Goal: Task Accomplishment & Management: Manage account settings

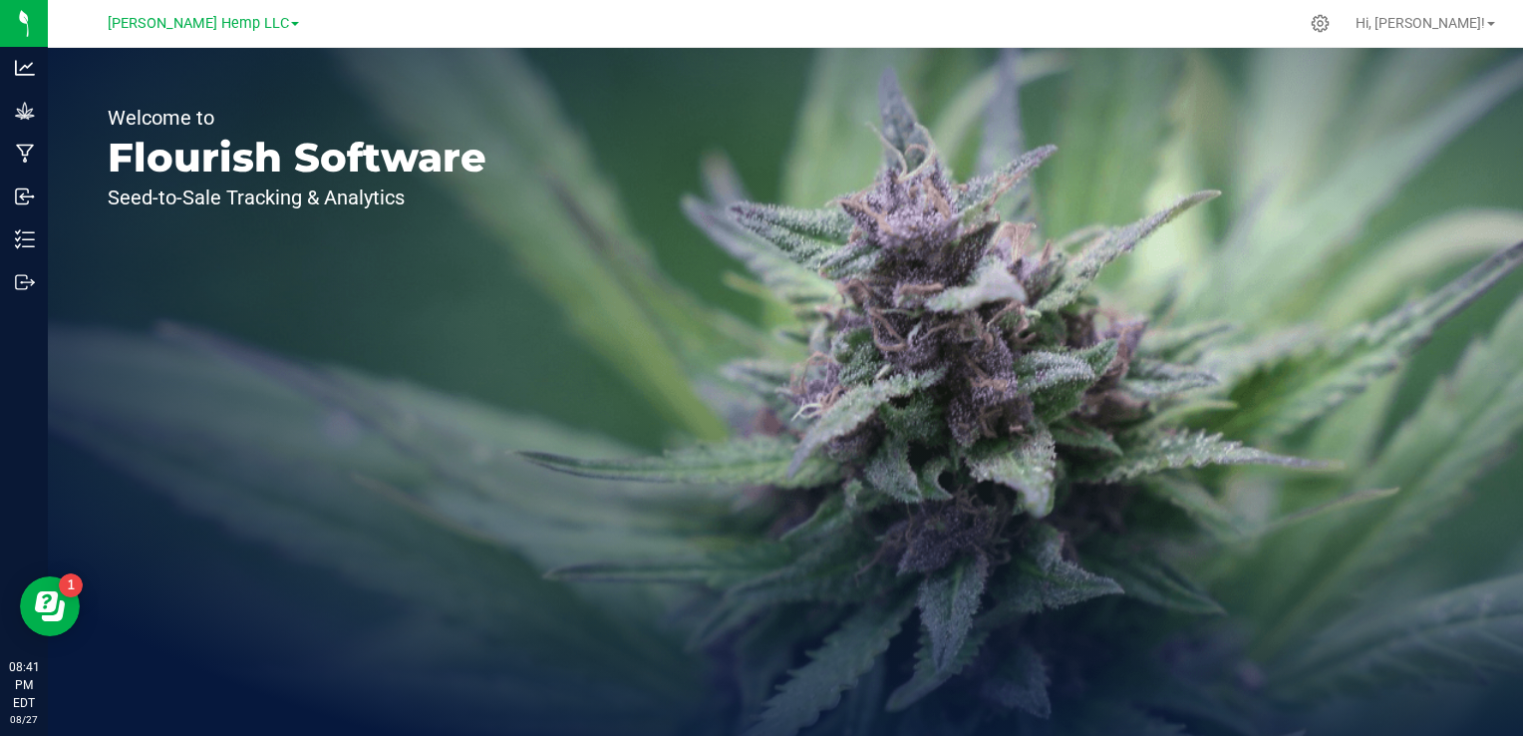
click at [242, 25] on span "Morris Hemp LLC" at bounding box center [198, 23] width 181 height 17
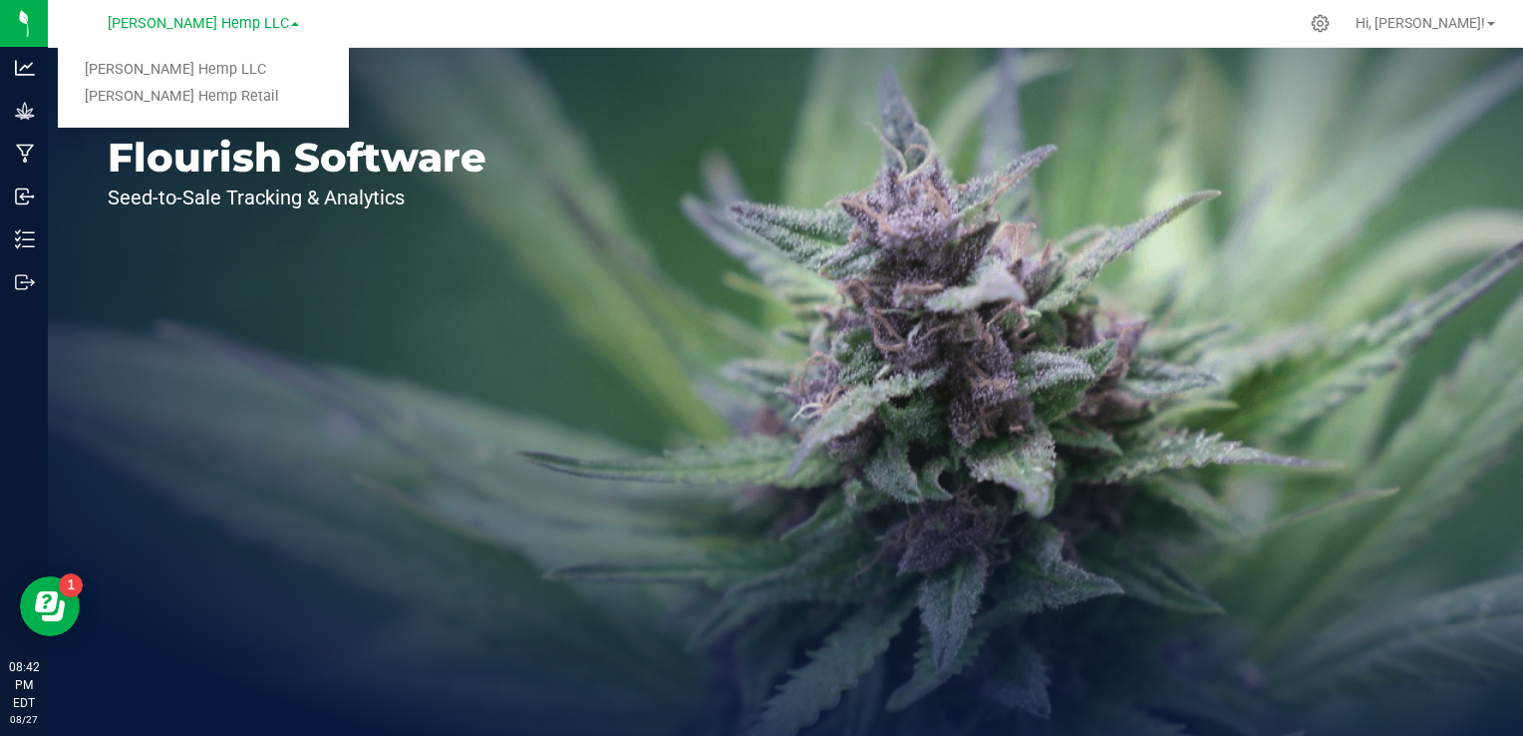
click at [174, 90] on link "[PERSON_NAME] Hemp Retail" at bounding box center [203, 97] width 291 height 27
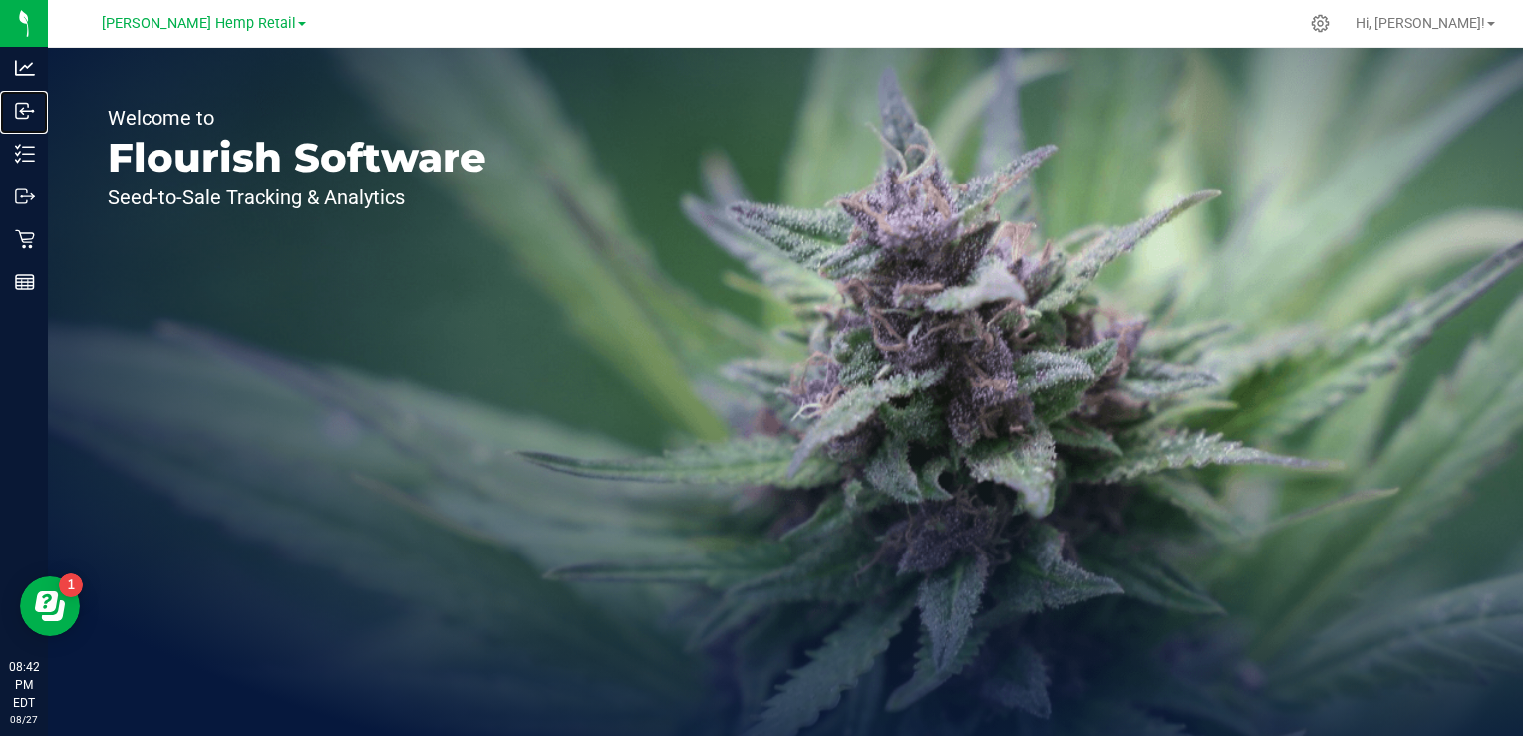
click at [0, 0] on p "Inbound" at bounding box center [0, 0] width 0 height 0
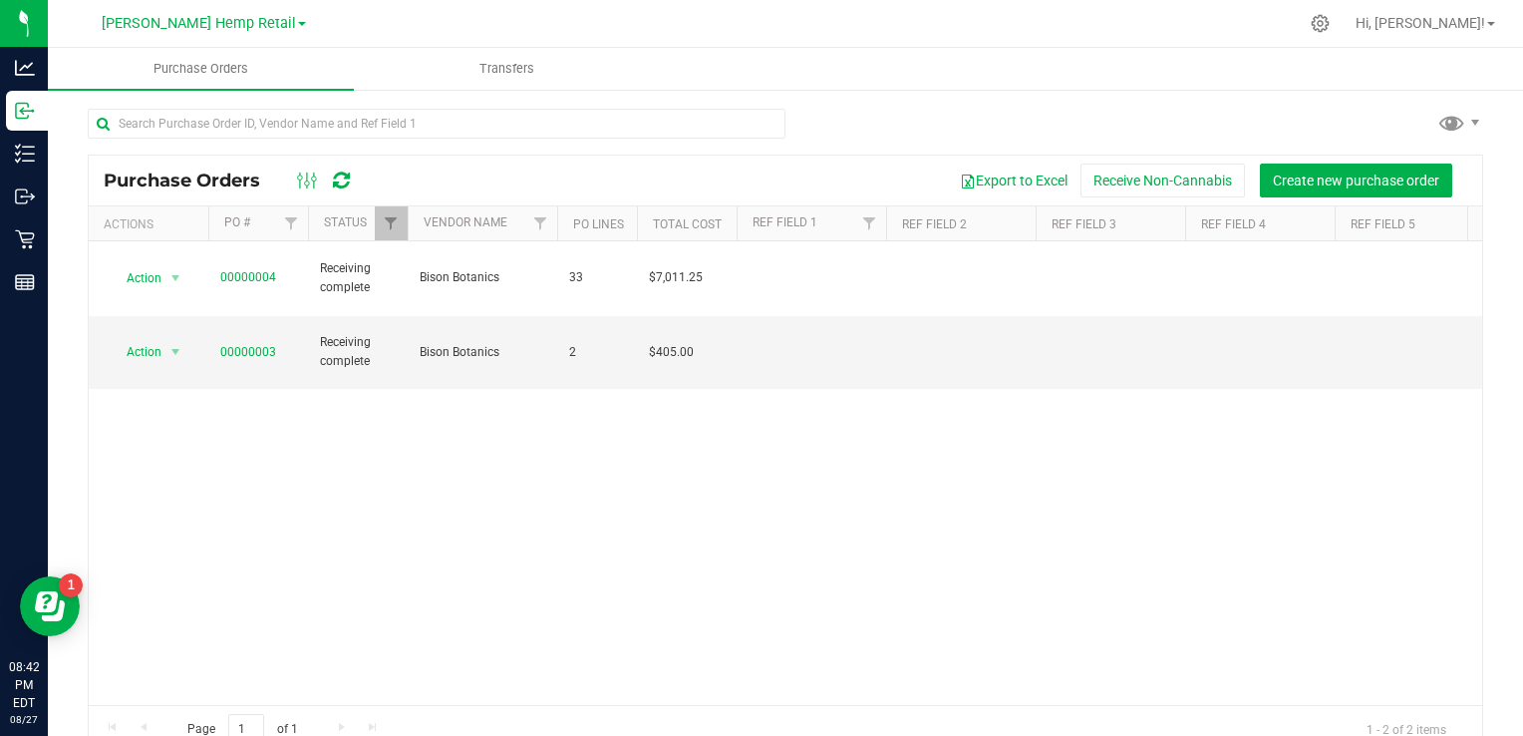
click at [238, 19] on span "[PERSON_NAME] Hemp Retail" at bounding box center [199, 23] width 194 height 17
click at [179, 66] on link "Morris Hemp LLC" at bounding box center [203, 70] width 291 height 27
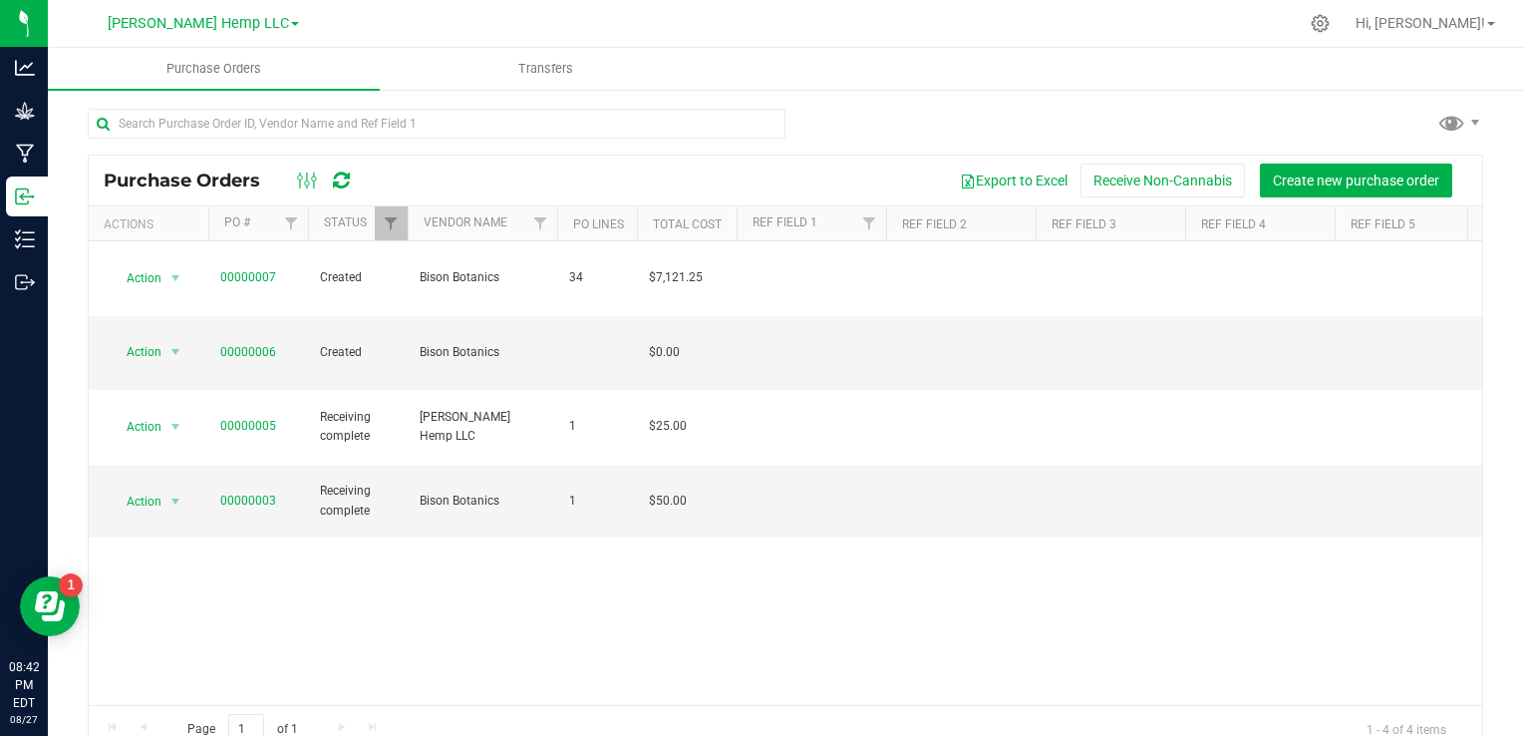
click at [256, 22] on link "Morris Hemp LLC" at bounding box center [203, 22] width 191 height 19
click at [136, 95] on link "[PERSON_NAME] Hemp Retail" at bounding box center [203, 97] width 291 height 27
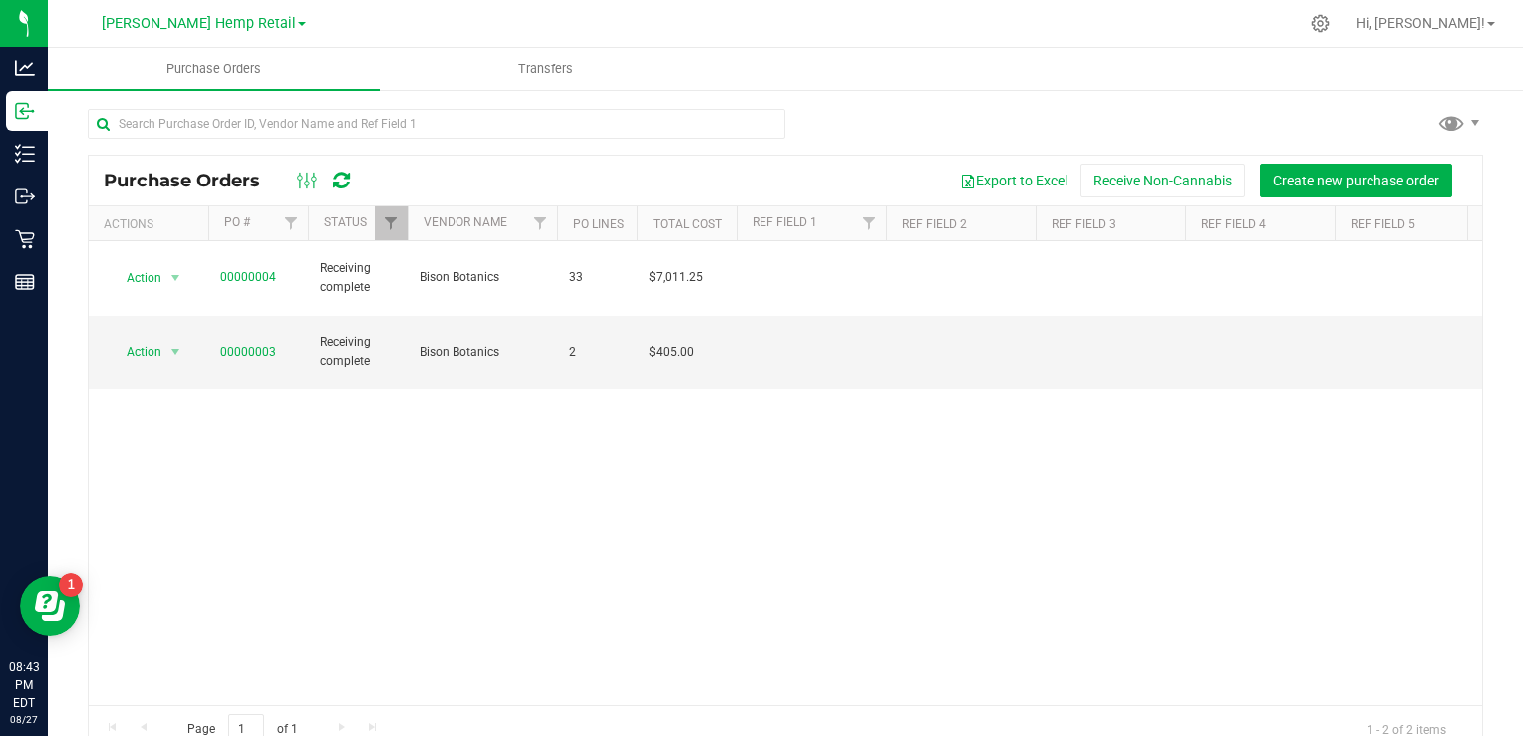
click at [298, 22] on span at bounding box center [302, 24] width 8 height 4
click at [174, 96] on link "[PERSON_NAME] Hemp Retail" at bounding box center [203, 97] width 291 height 27
click at [0, 0] on p "Inbound" at bounding box center [0, 0] width 0 height 0
click at [0, 0] on p "Inventory" at bounding box center [0, 0] width 0 height 0
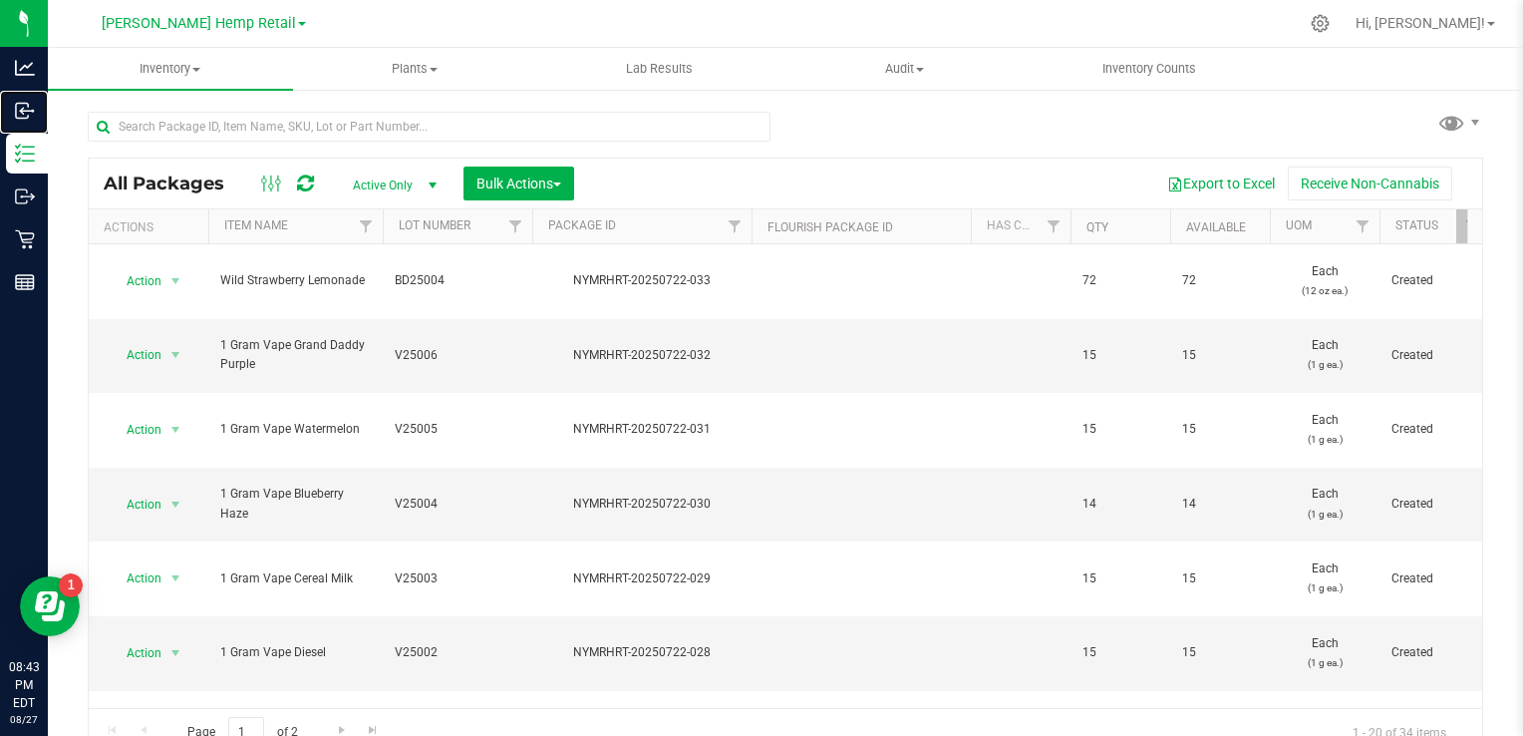
click at [0, 0] on p "Inbound" at bounding box center [0, 0] width 0 height 0
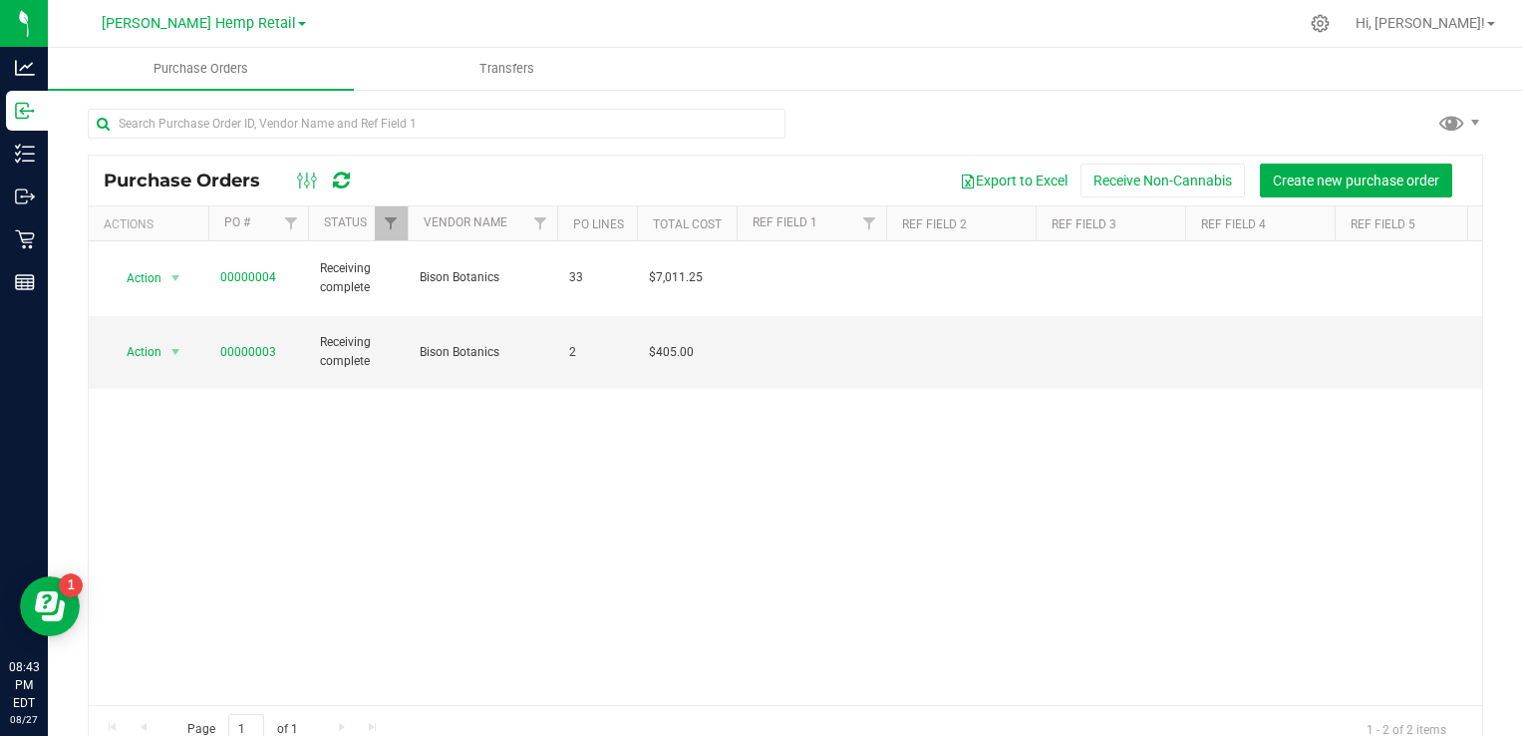
click at [298, 26] on span at bounding box center [302, 24] width 8 height 4
click at [171, 93] on link "[PERSON_NAME] Hemp Retail" at bounding box center [203, 97] width 291 height 27
click at [178, 75] on span "Purchase Orders" at bounding box center [201, 69] width 148 height 18
click at [1292, 185] on span "Create new purchase order" at bounding box center [1356, 180] width 166 height 16
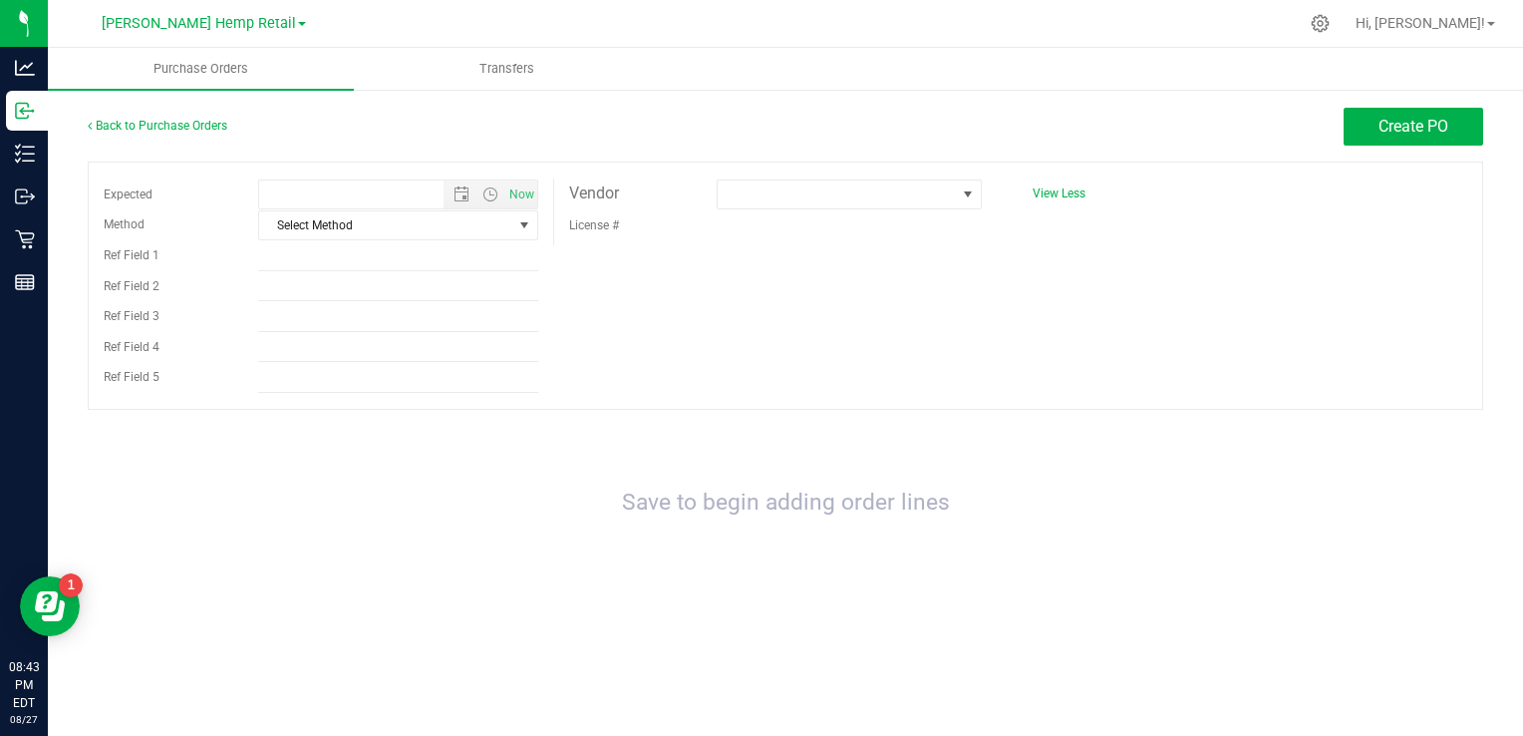
type input "8/27/2025 8:43 PM"
click at [968, 197] on span at bounding box center [968, 194] width 16 height 16
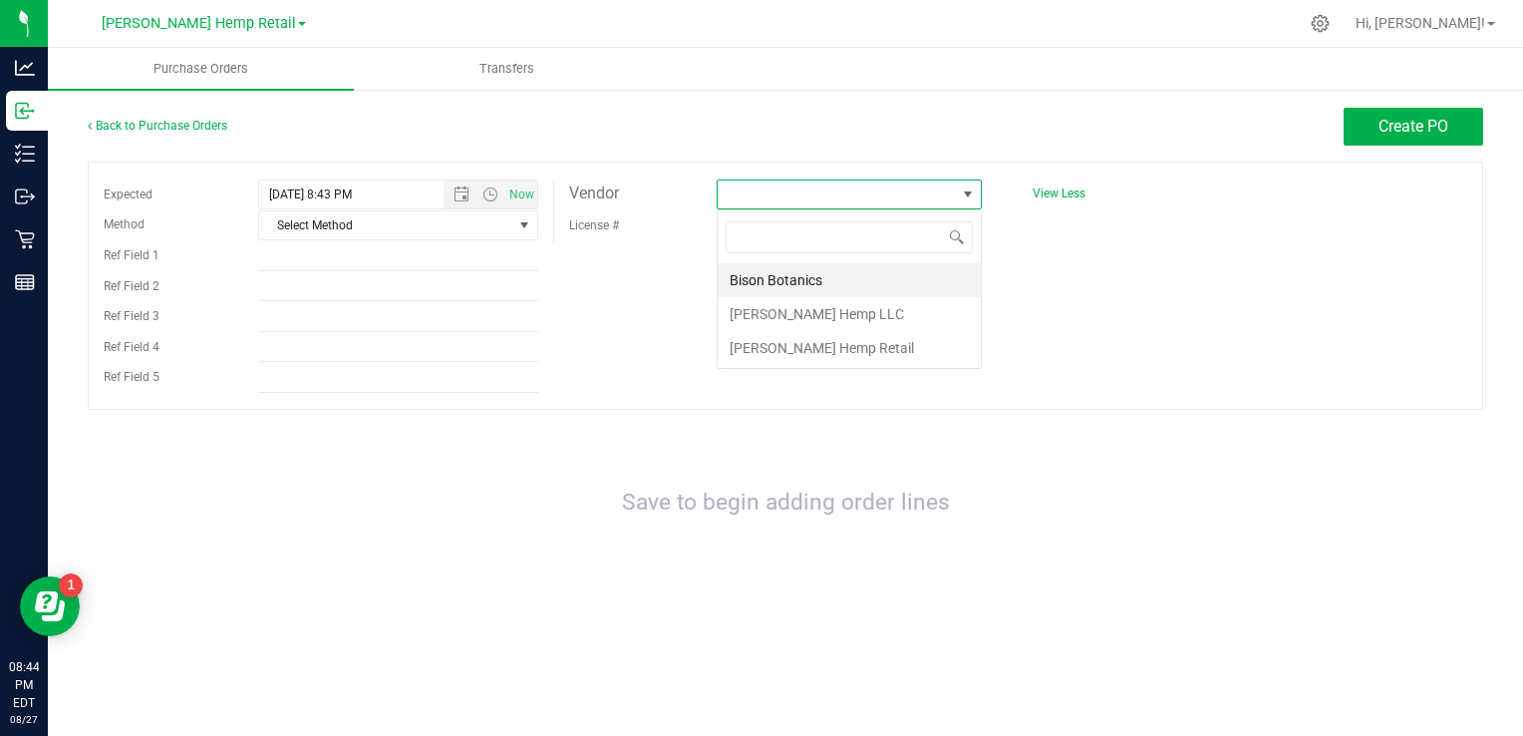
scroll to position [29, 265]
click at [793, 275] on li "Bison Botanics" at bounding box center [849, 280] width 263 height 34
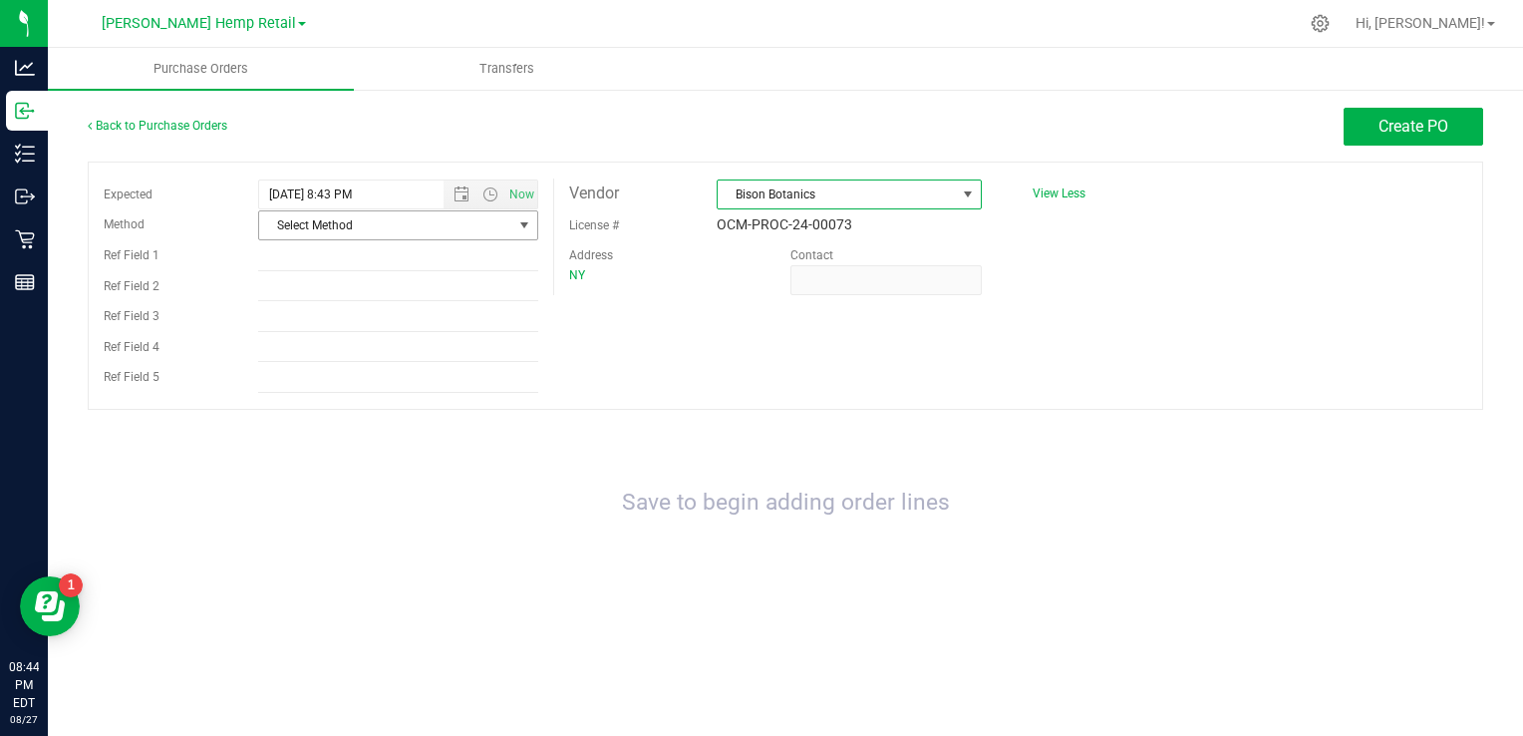
click at [446, 225] on span "Select Method" at bounding box center [385, 225] width 253 height 28
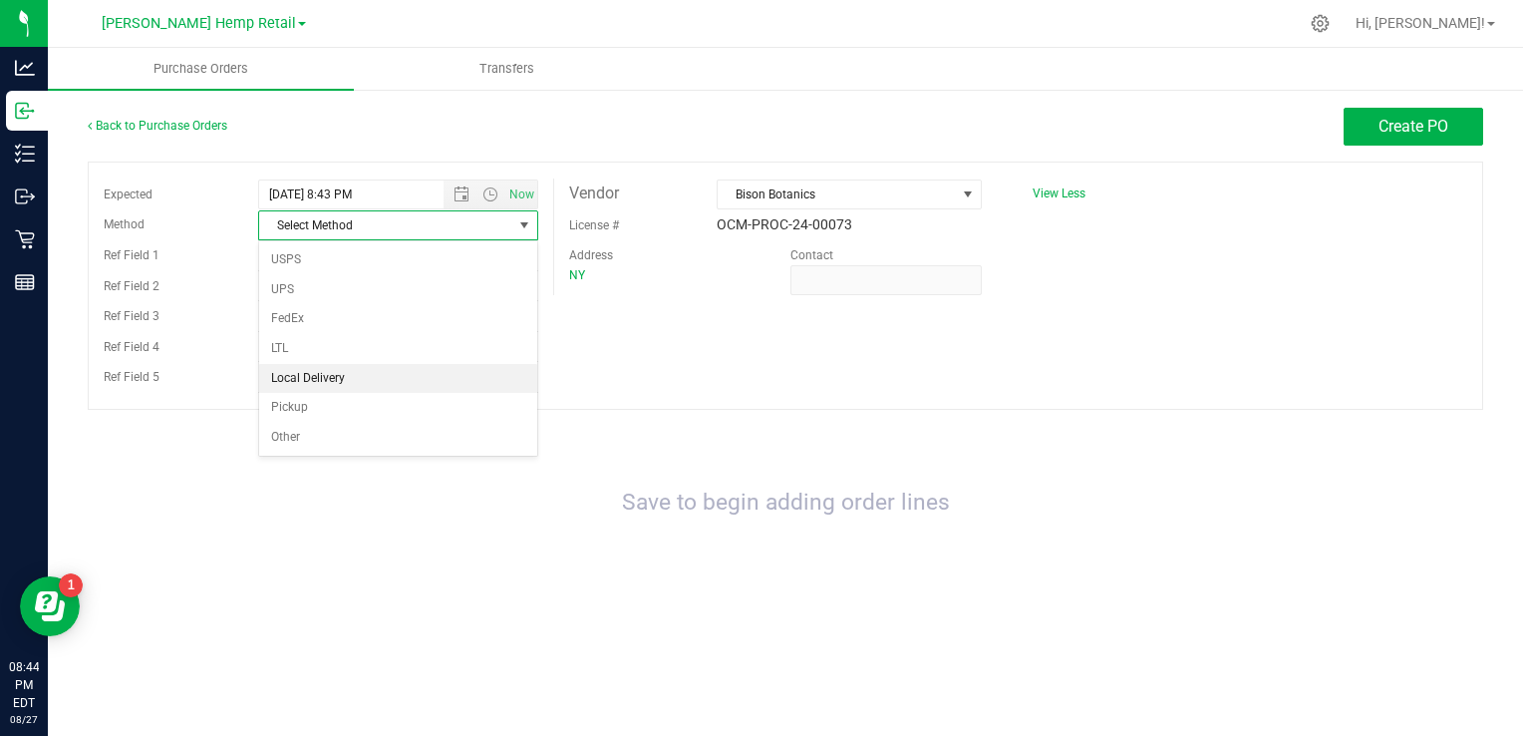
click at [317, 377] on li "Local Delivery" at bounding box center [398, 379] width 278 height 30
click at [746, 277] on div "NY" at bounding box center [664, 275] width 191 height 20
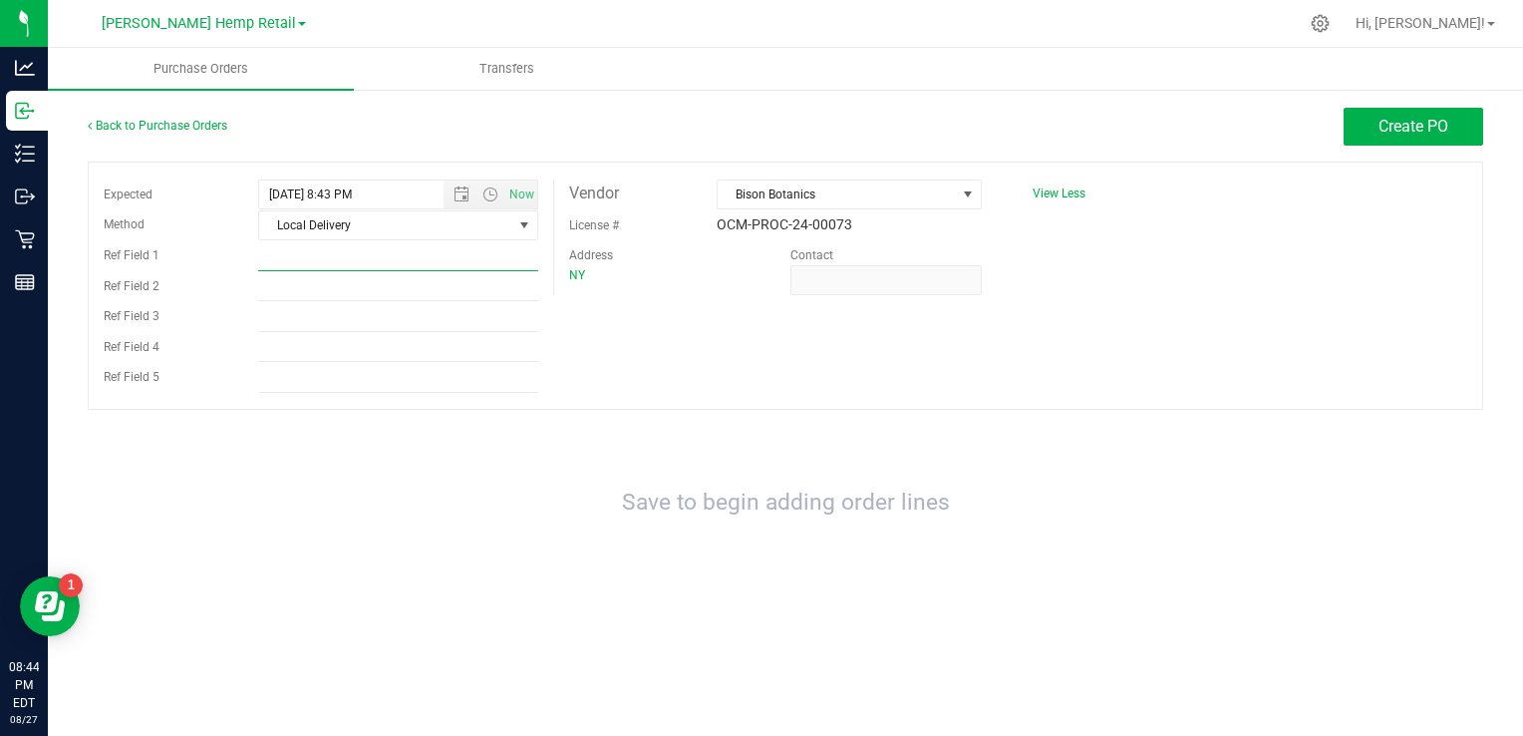
click at [462, 257] on input "Ref Field 1" at bounding box center [398, 256] width 280 height 30
click at [620, 254] on div "Address" at bounding box center [664, 255] width 221 height 20
click at [1399, 122] on span "Create PO" at bounding box center [1413, 126] width 70 height 19
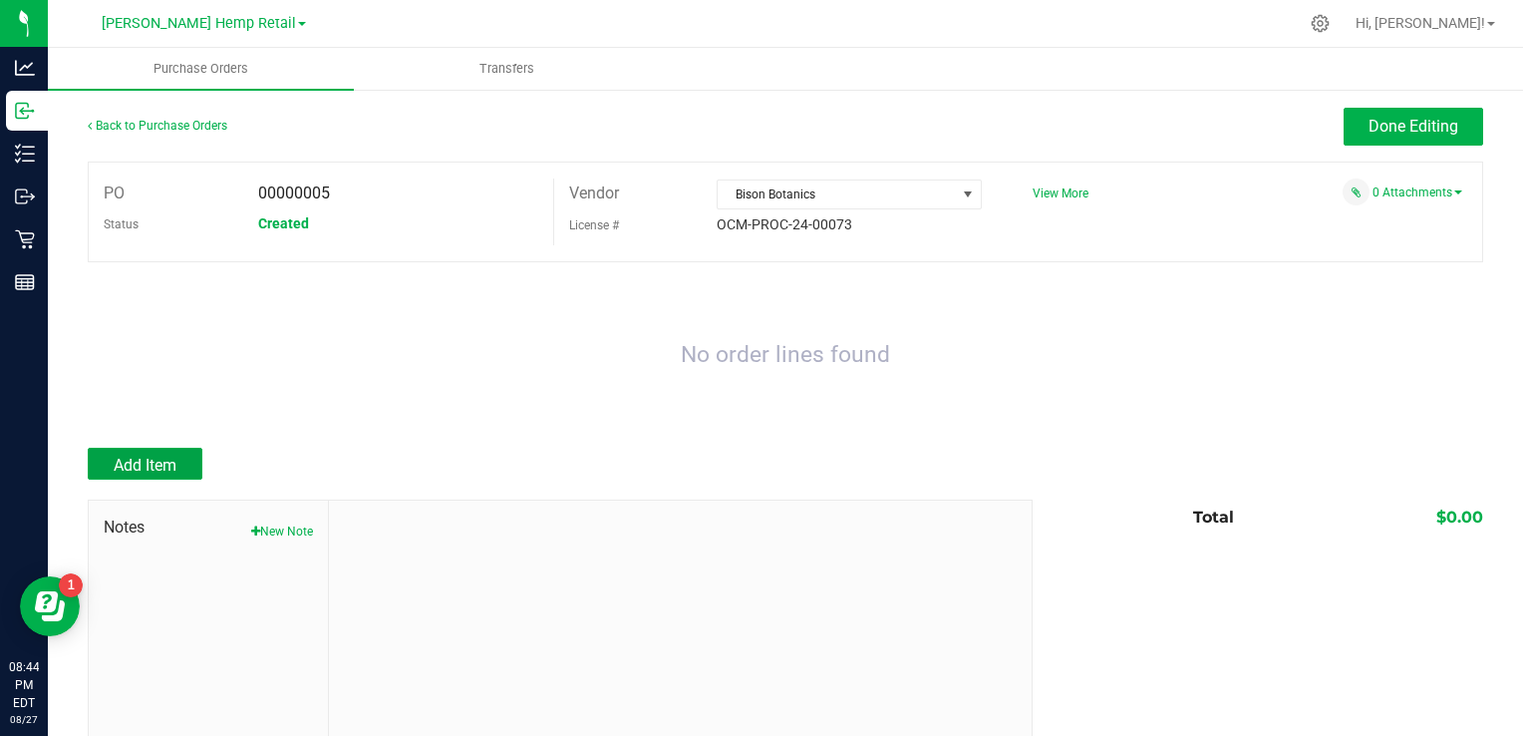
click at [151, 460] on span "Add Item" at bounding box center [145, 464] width 63 height 19
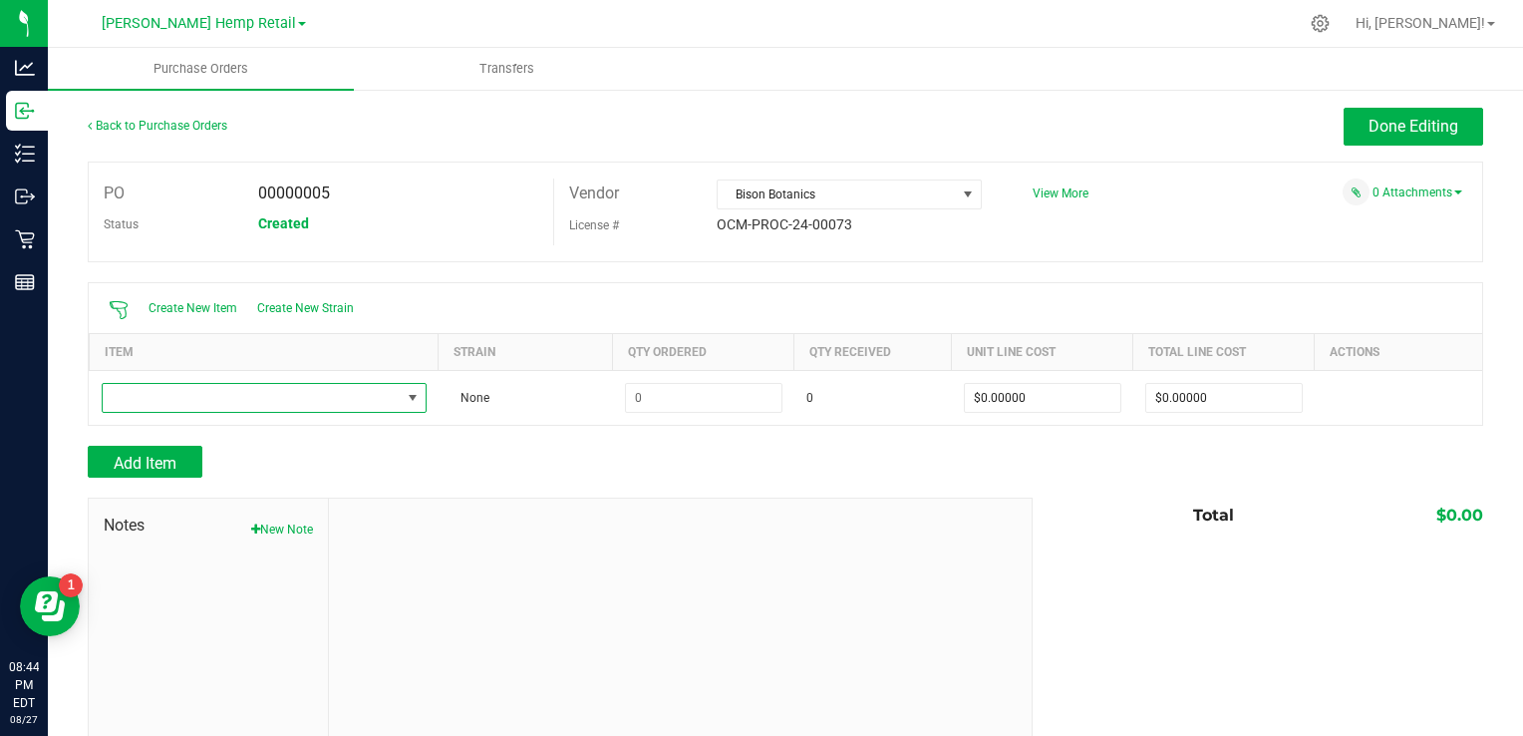
click at [405, 401] on span "NO DATA FOUND" at bounding box center [413, 398] width 16 height 16
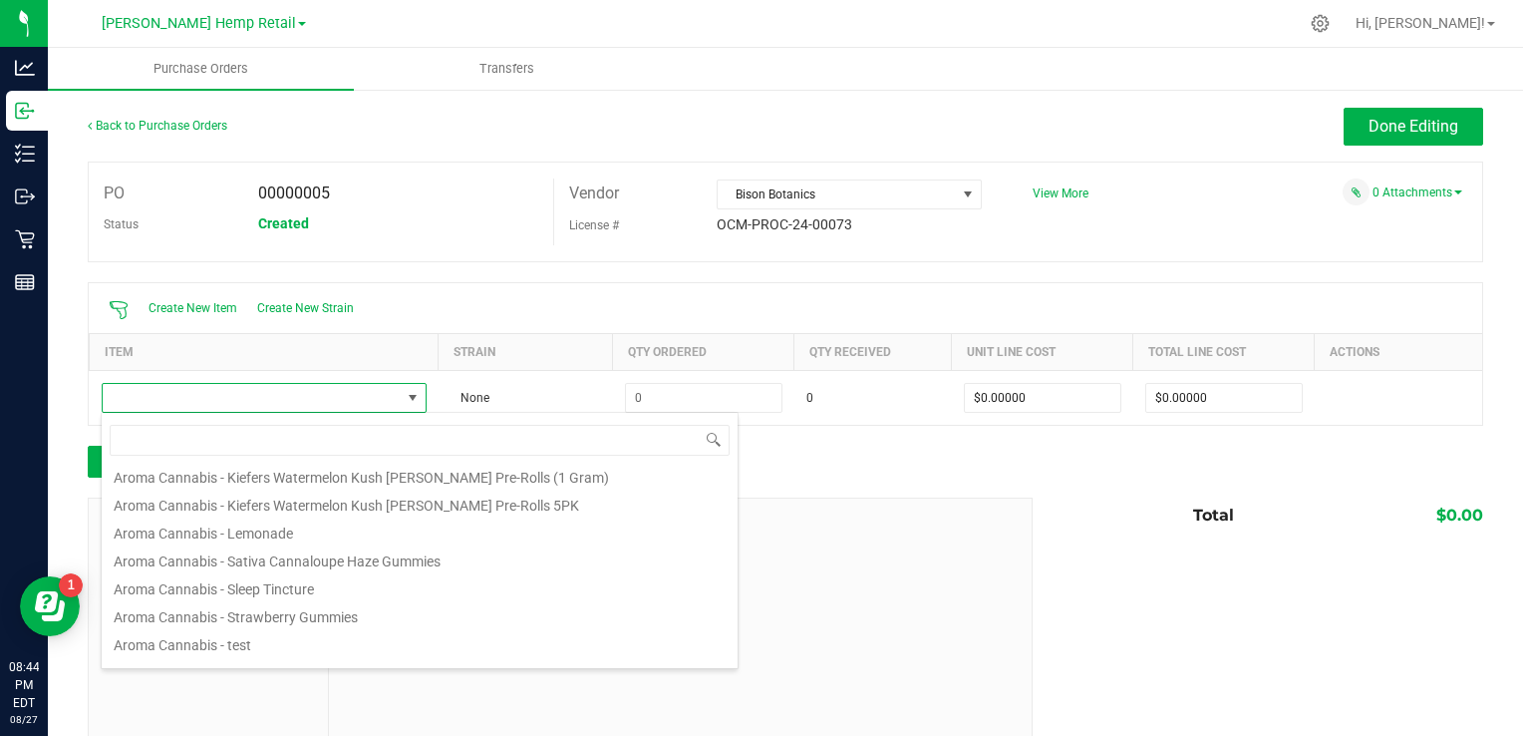
scroll to position [975, 0]
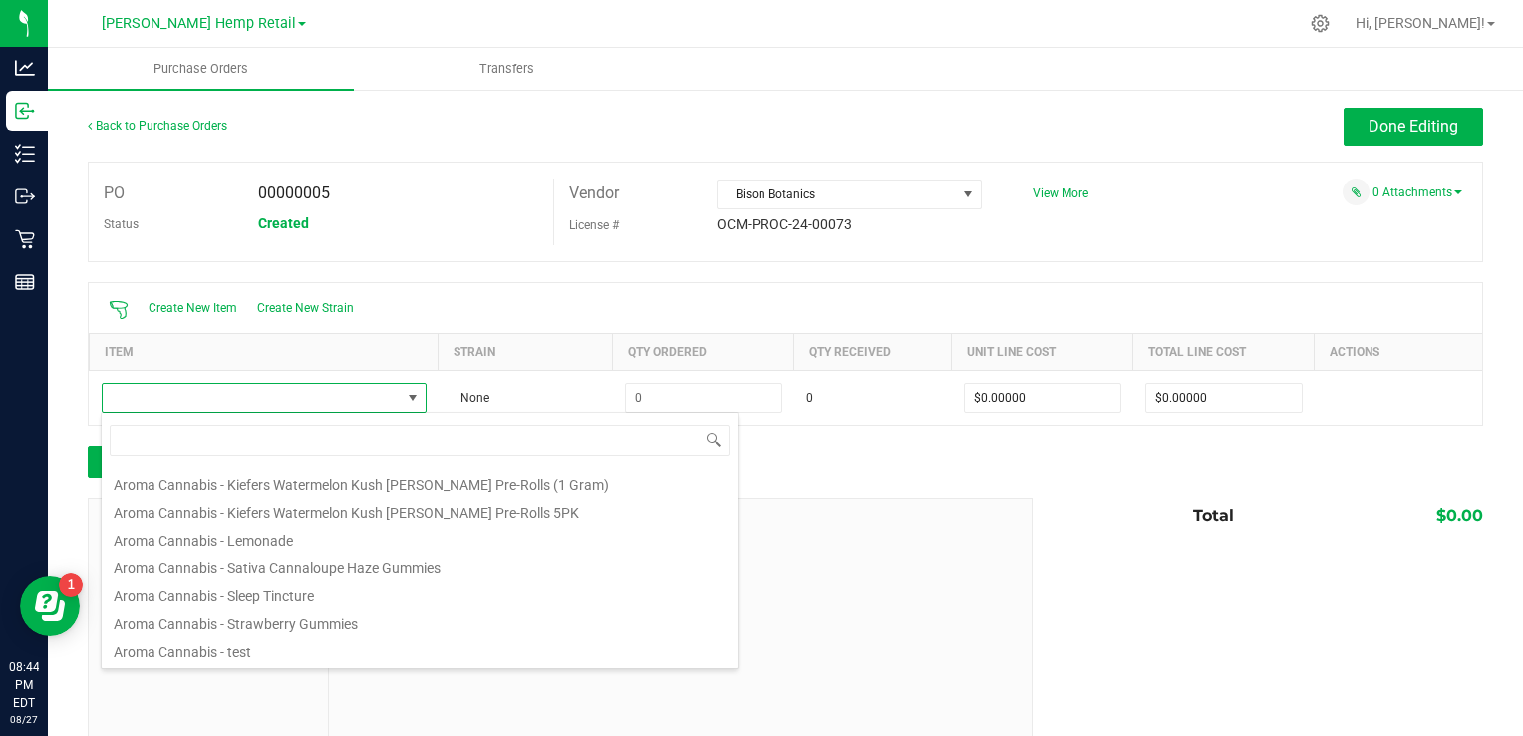
click at [313, 537] on li "Aroma Cannabis - Lemonade" at bounding box center [420, 537] width 636 height 28
type input "$2.10000"
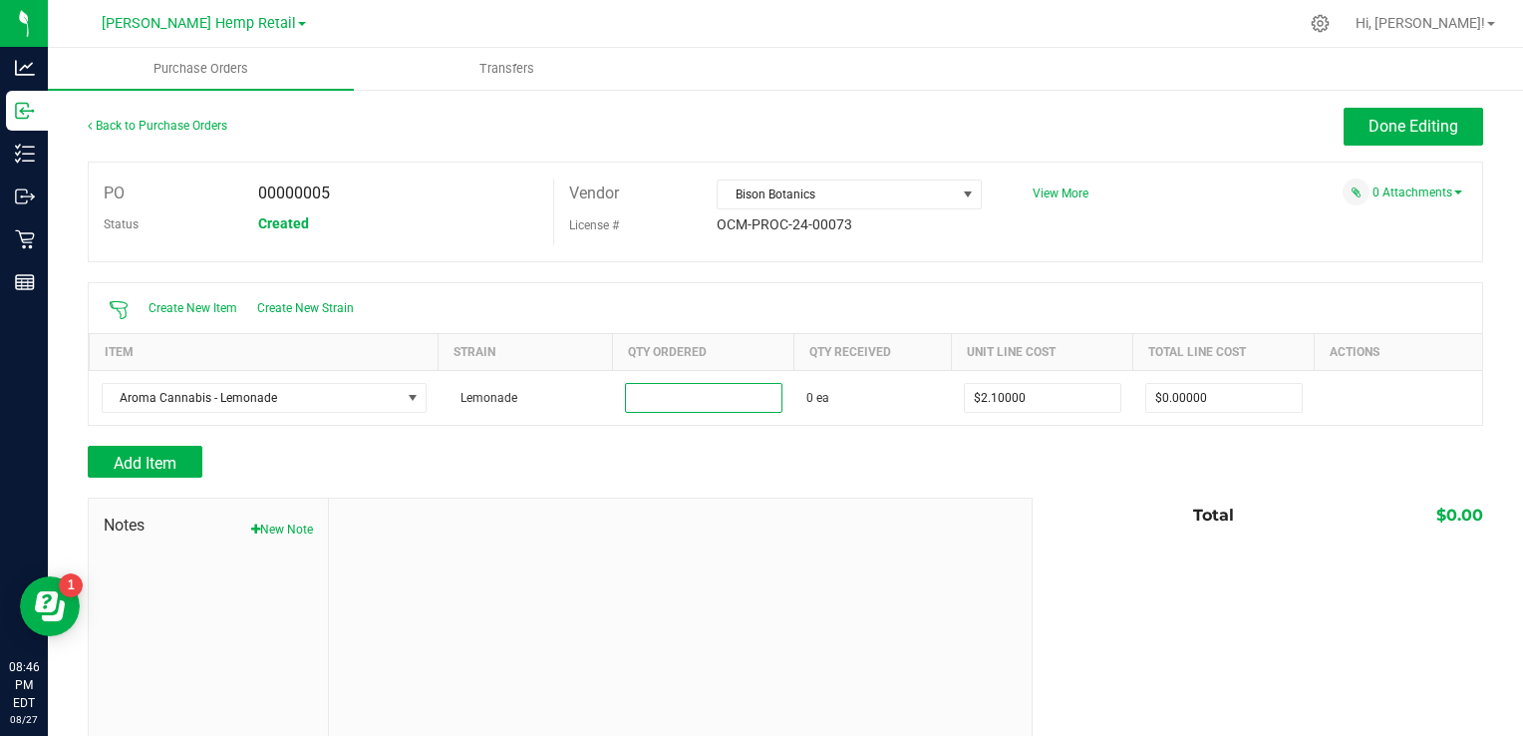
click at [726, 404] on input at bounding box center [703, 398] width 155 height 28
type input "72 ea"
click at [173, 462] on span "Add Item" at bounding box center [145, 462] width 63 height 19
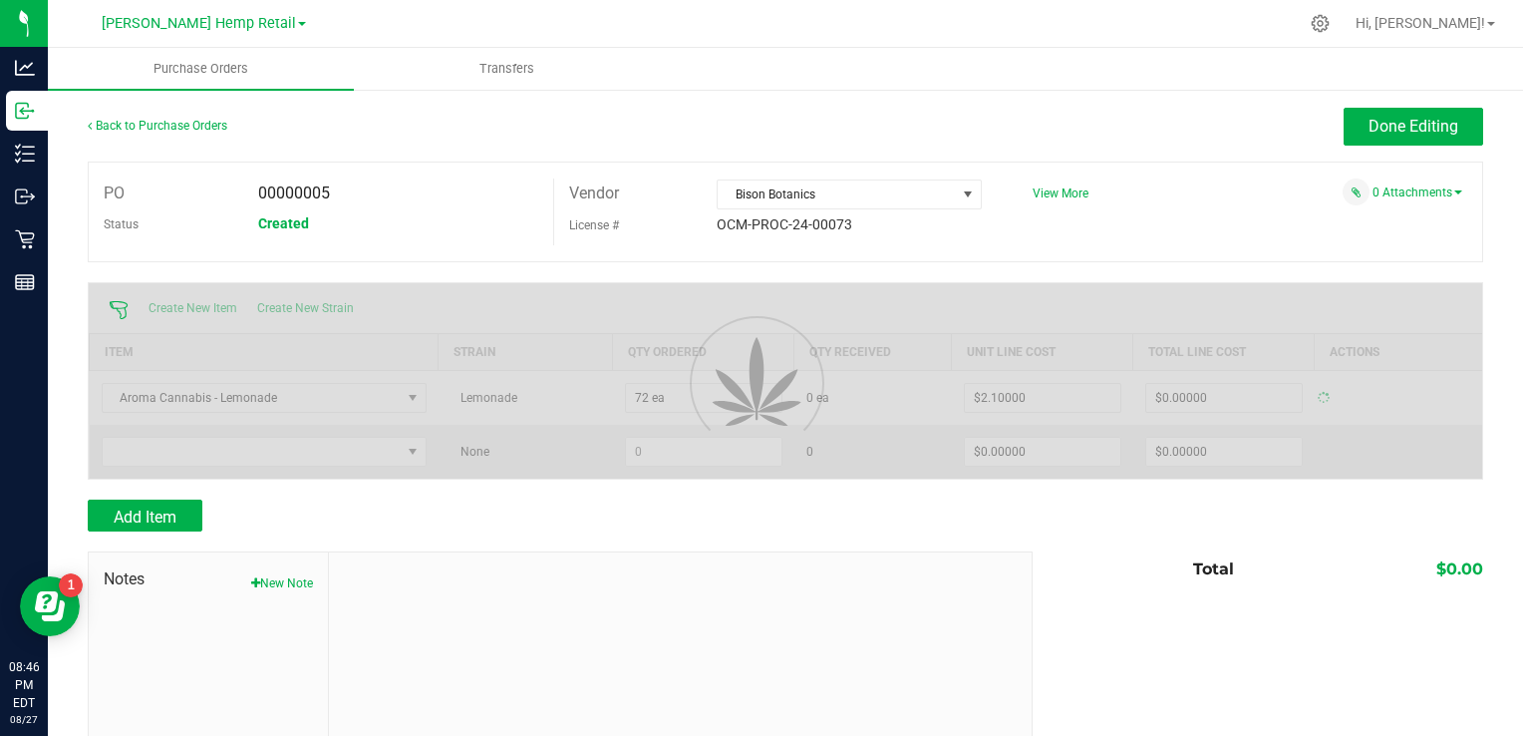
type input "$151.20000"
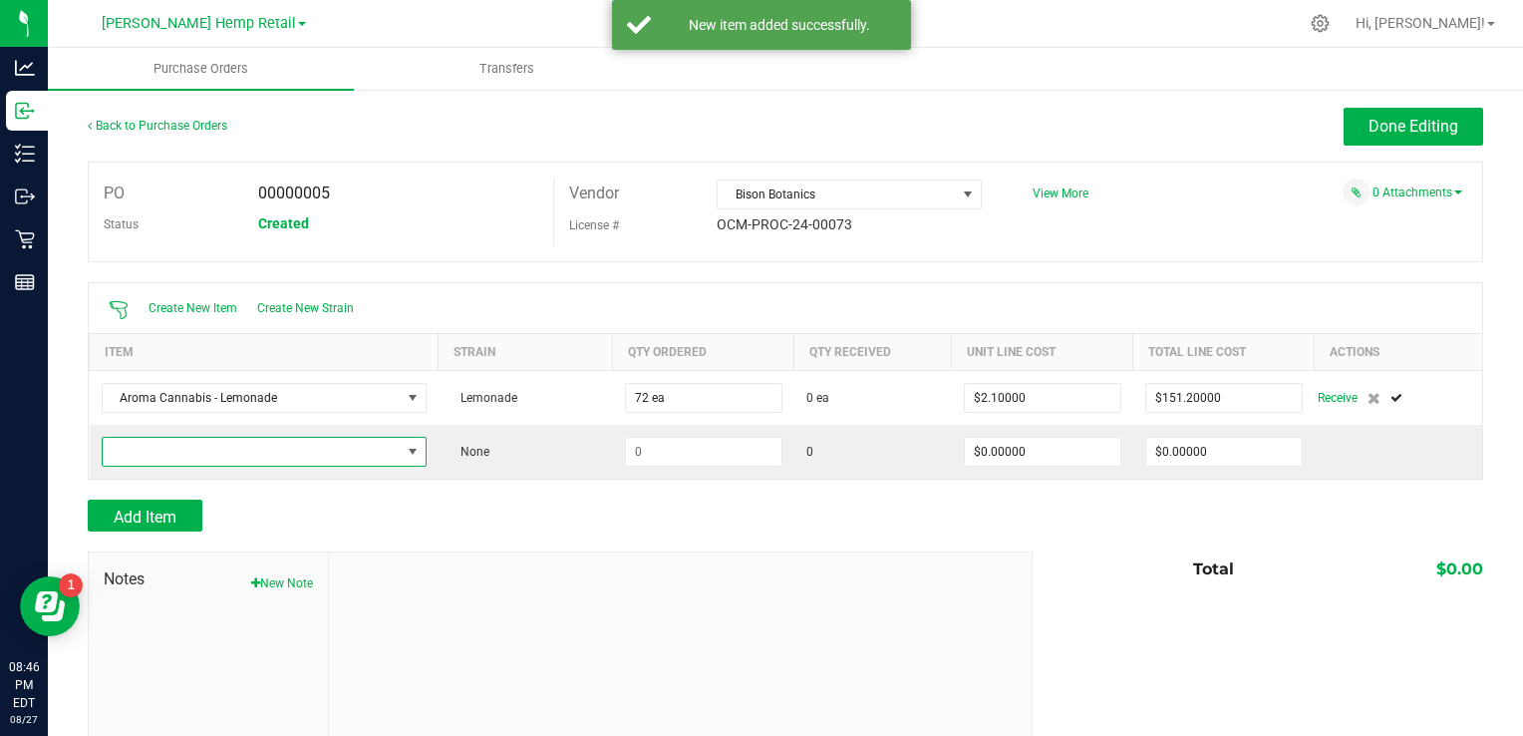
click at [415, 452] on span "NO DATA FOUND" at bounding box center [413, 452] width 16 height 16
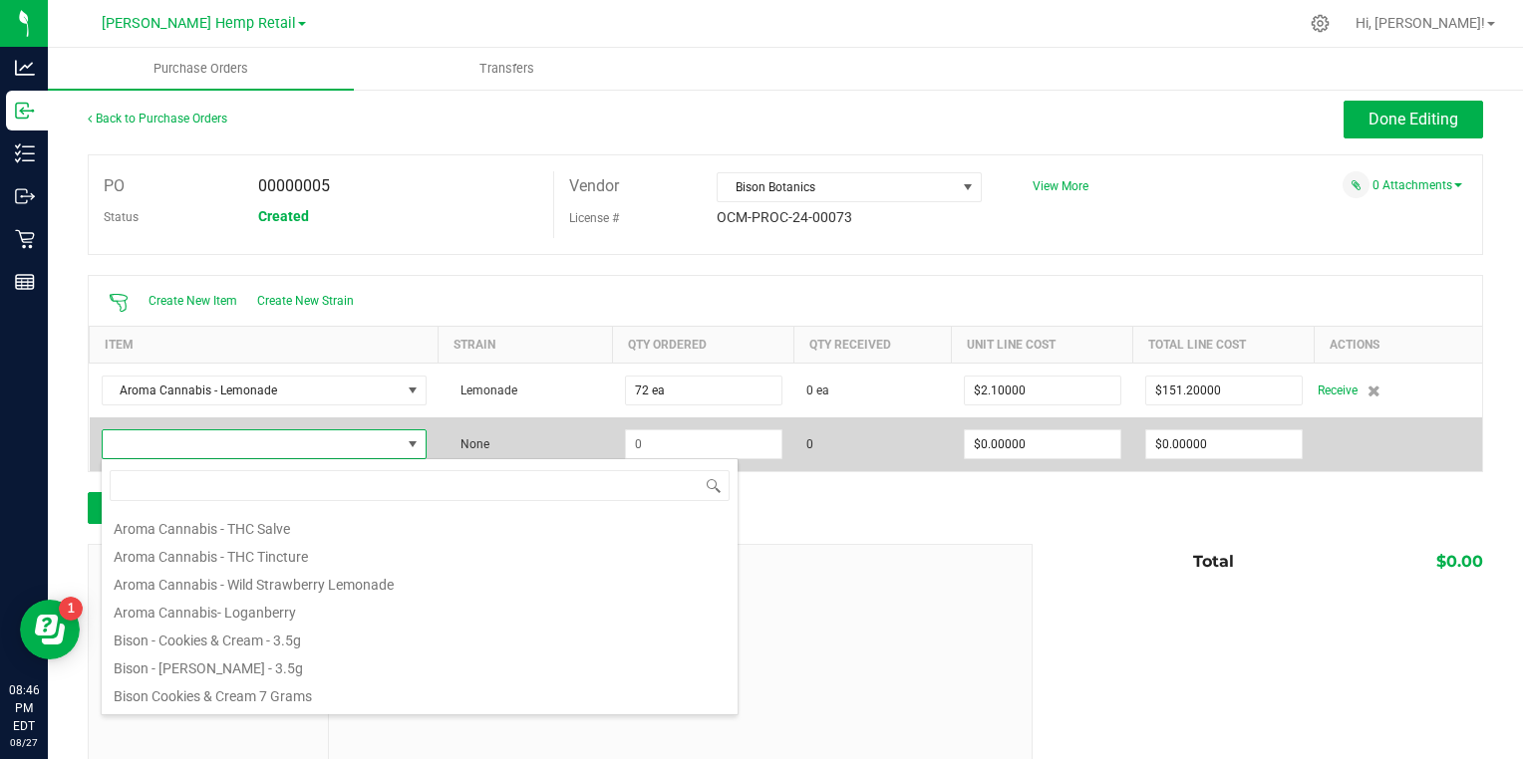
scroll to position [1172, 0]
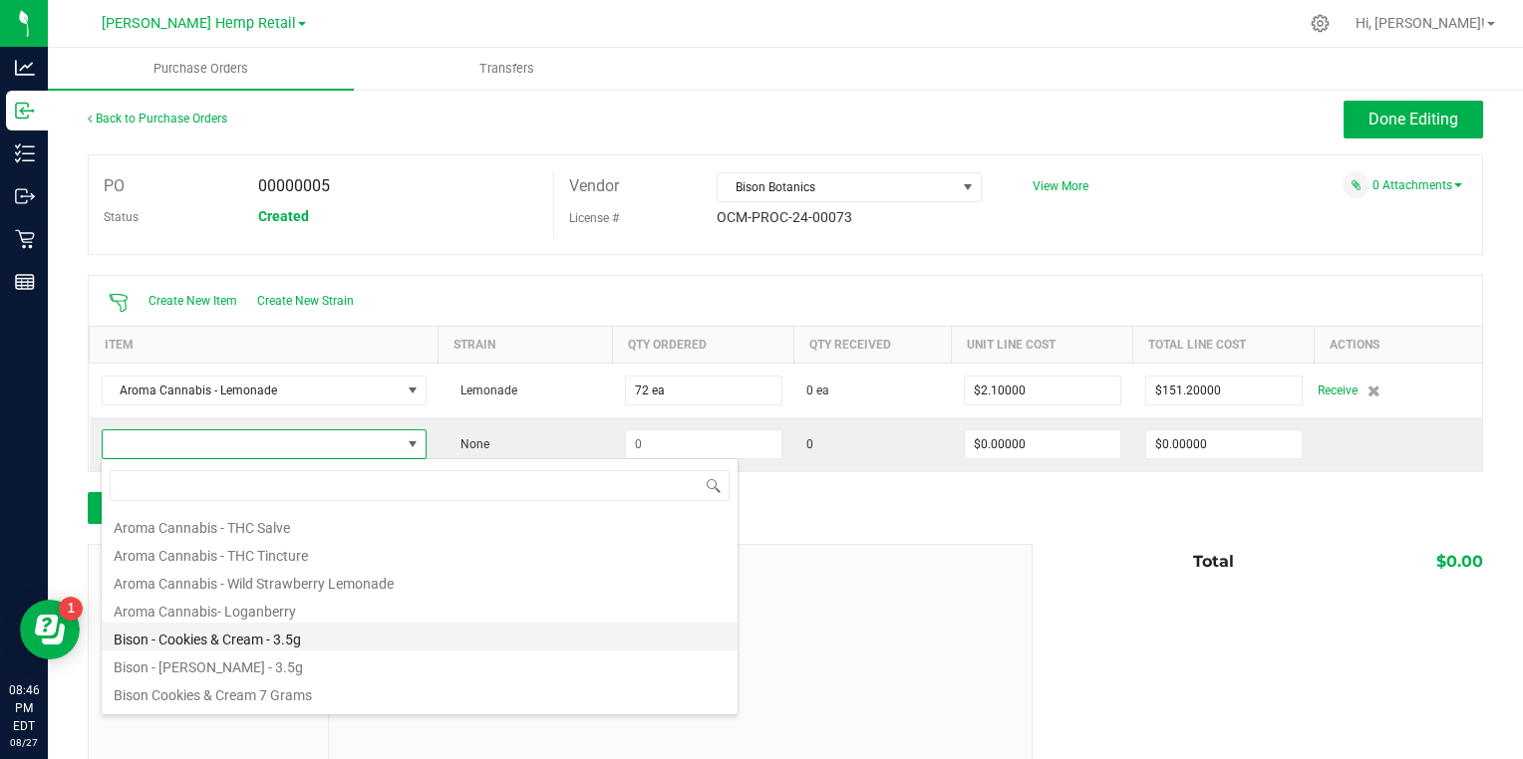
click at [381, 628] on li "Bison - Cookies & Cream - 3.5g" at bounding box center [420, 637] width 636 height 28
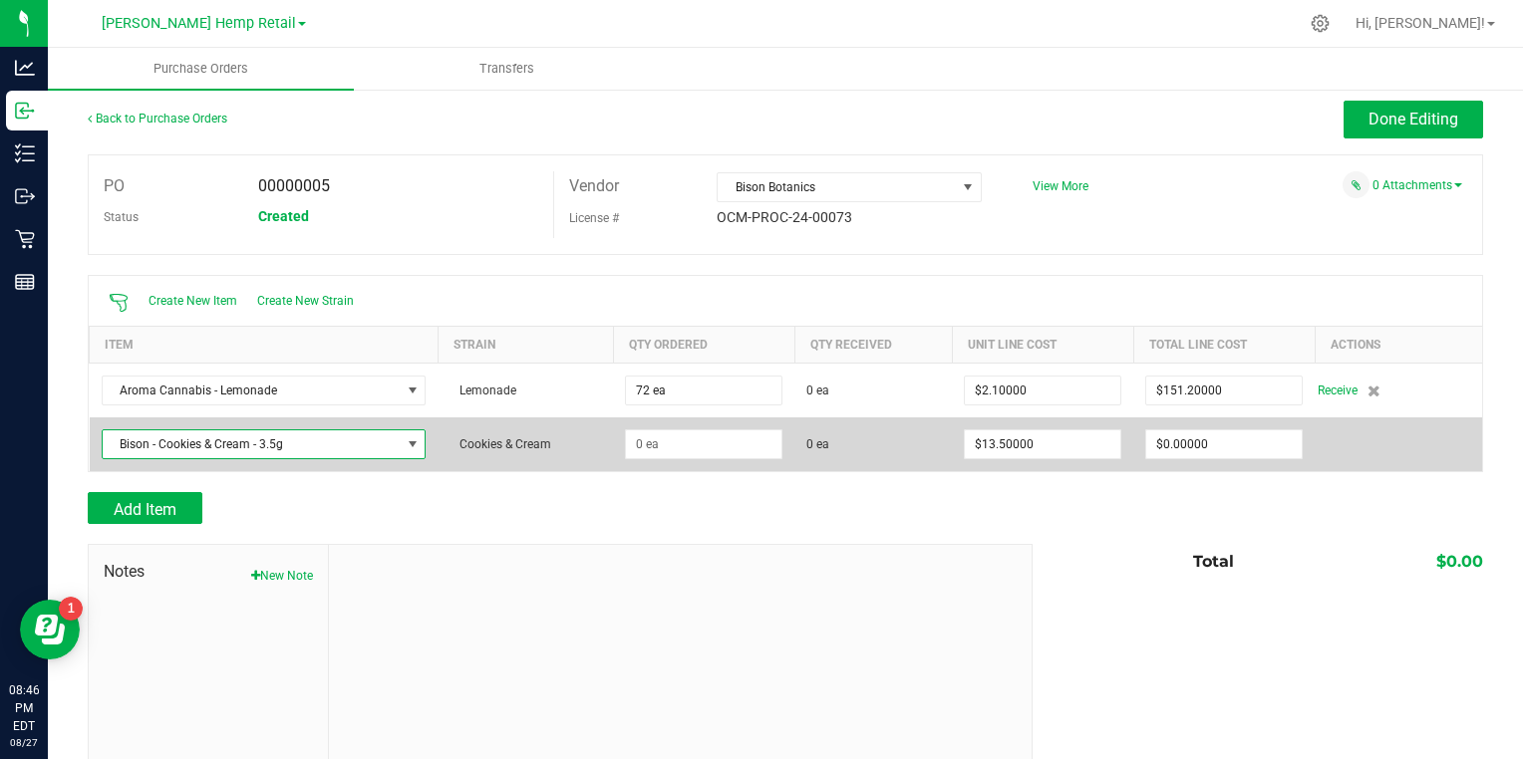
click at [407, 449] on span at bounding box center [413, 445] width 16 height 16
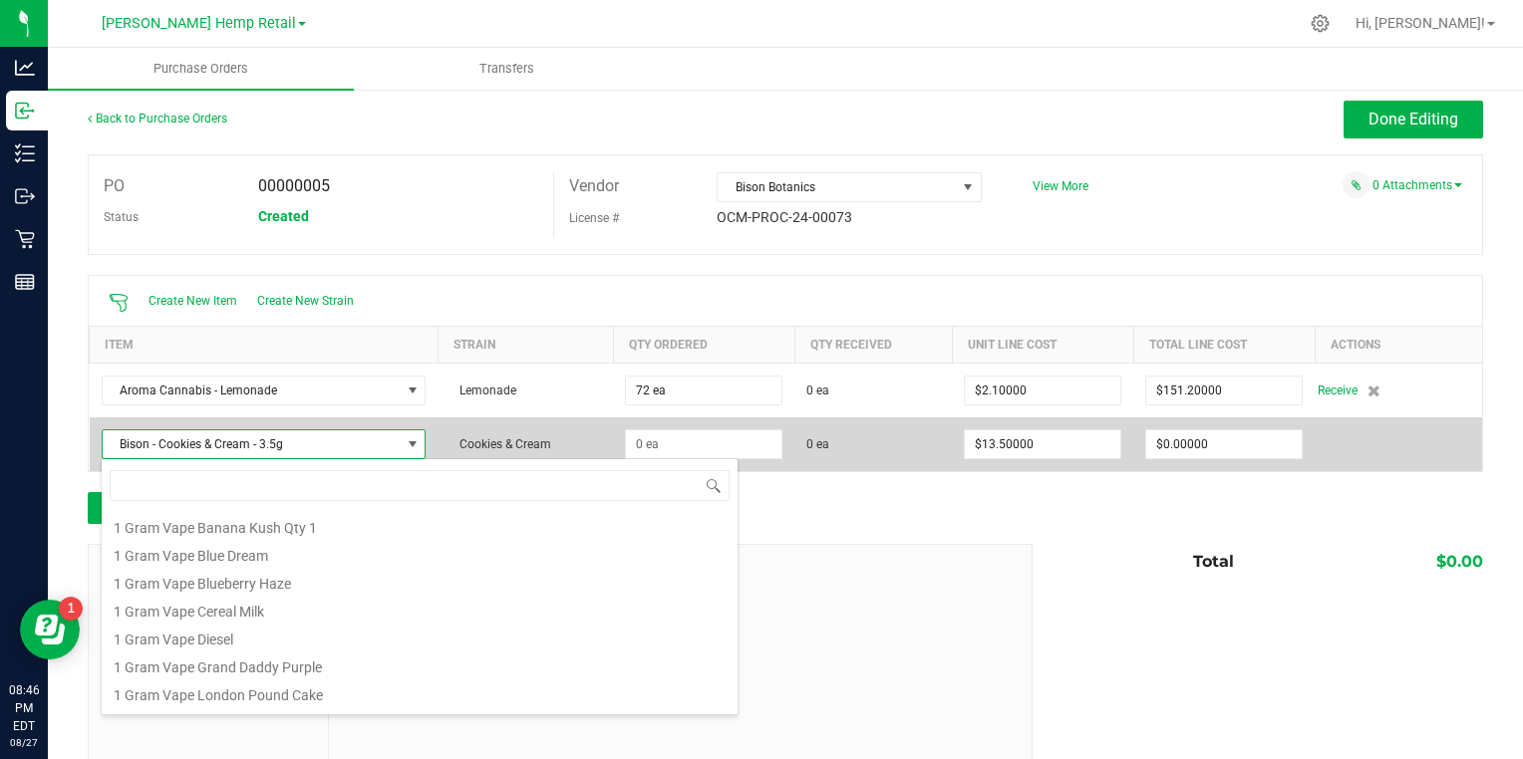
scroll to position [29, 321]
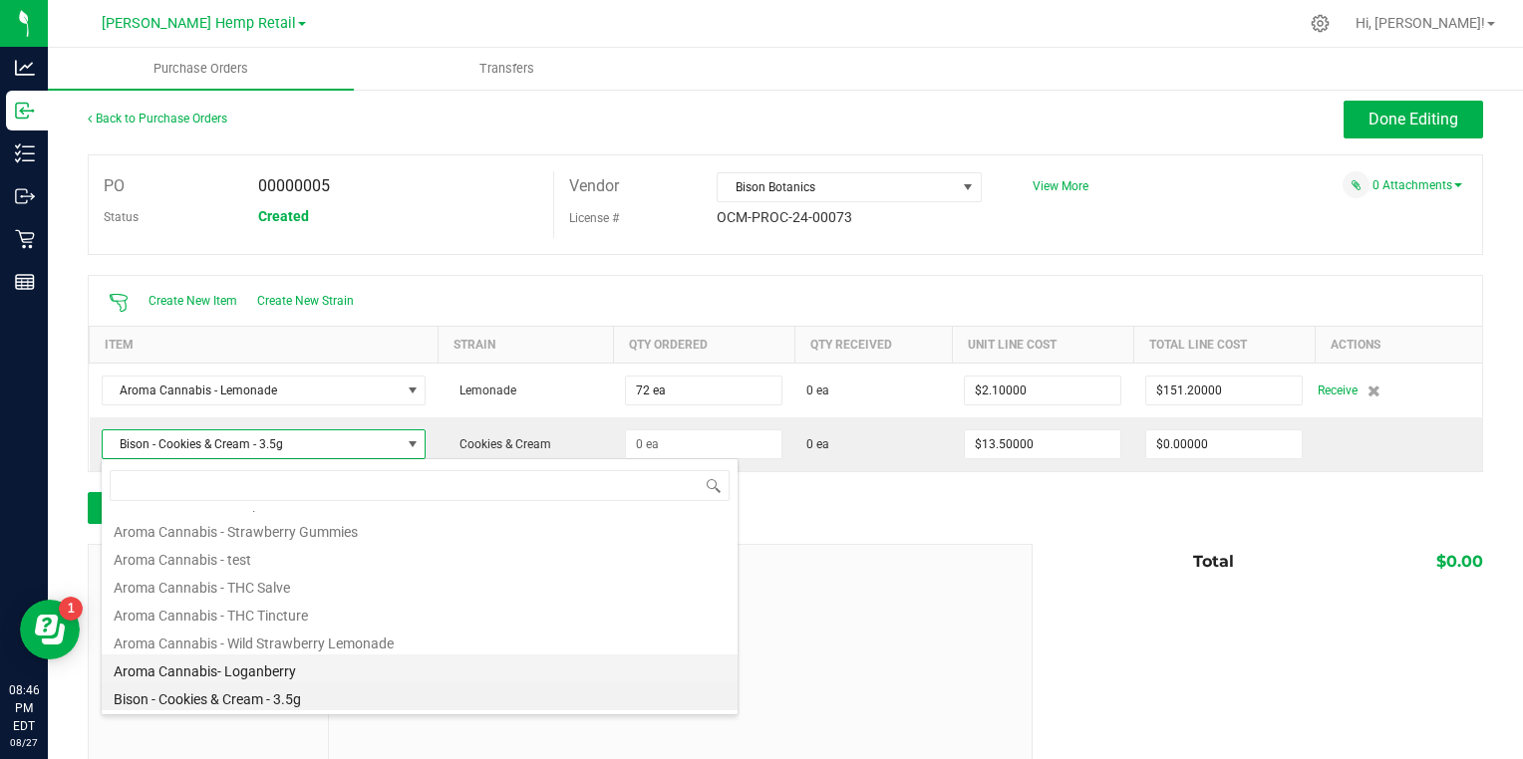
click at [339, 663] on li "Aroma Cannabis- Loganberry" at bounding box center [420, 669] width 636 height 28
type input "$2.70000"
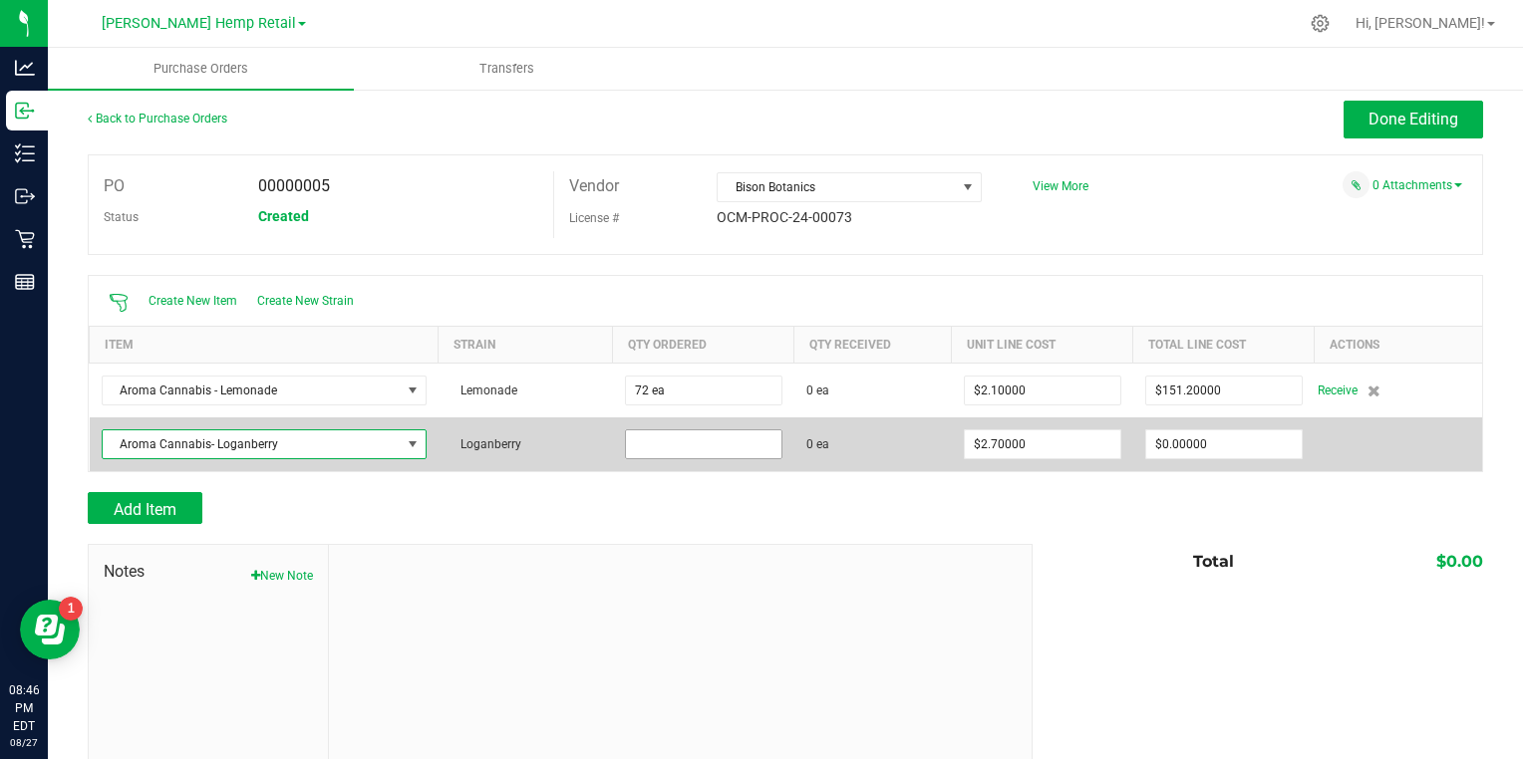
click at [685, 446] on input at bounding box center [703, 445] width 155 height 28
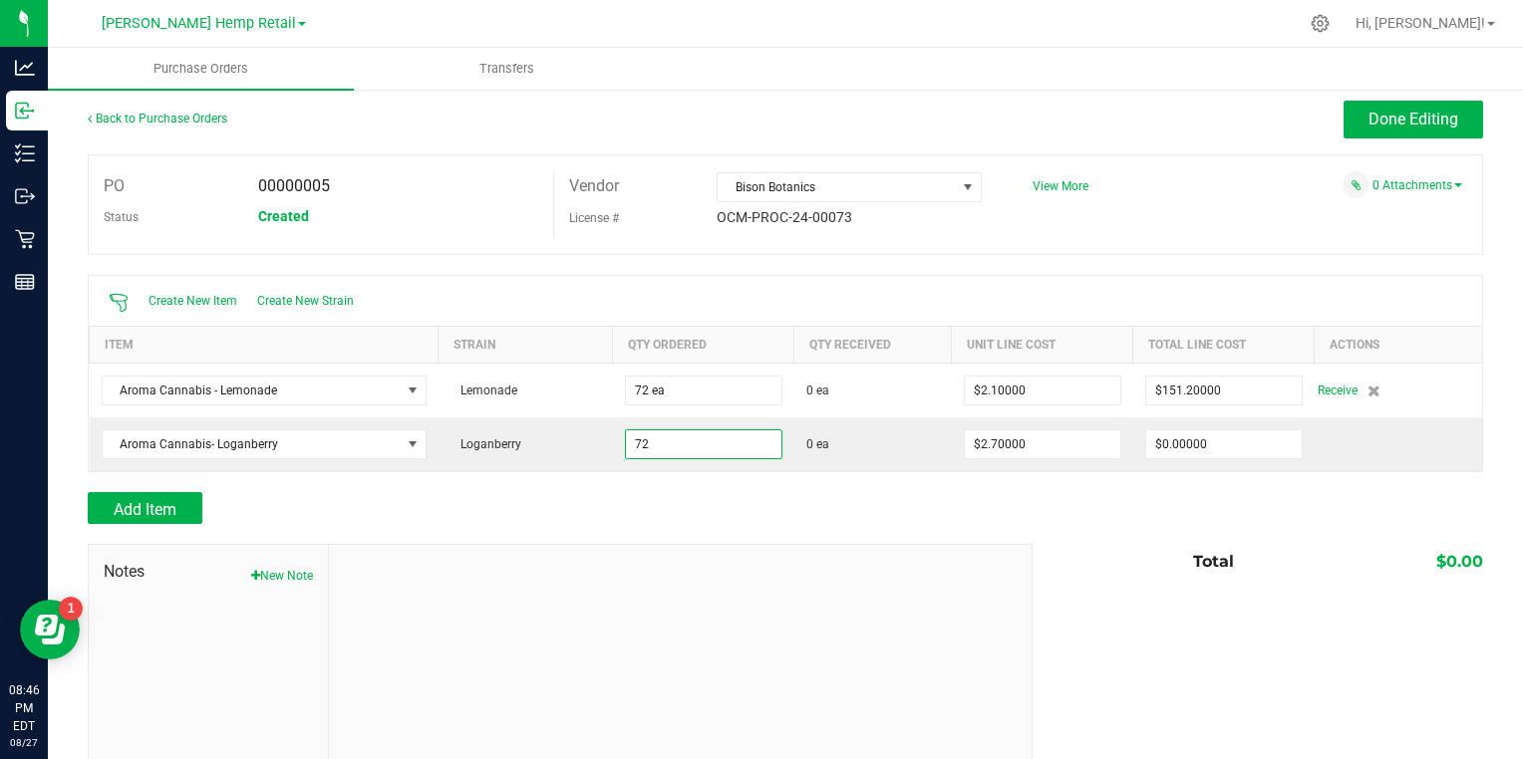
click at [909, 563] on div at bounding box center [681, 678] width 704 height 267
type input "72 ea"
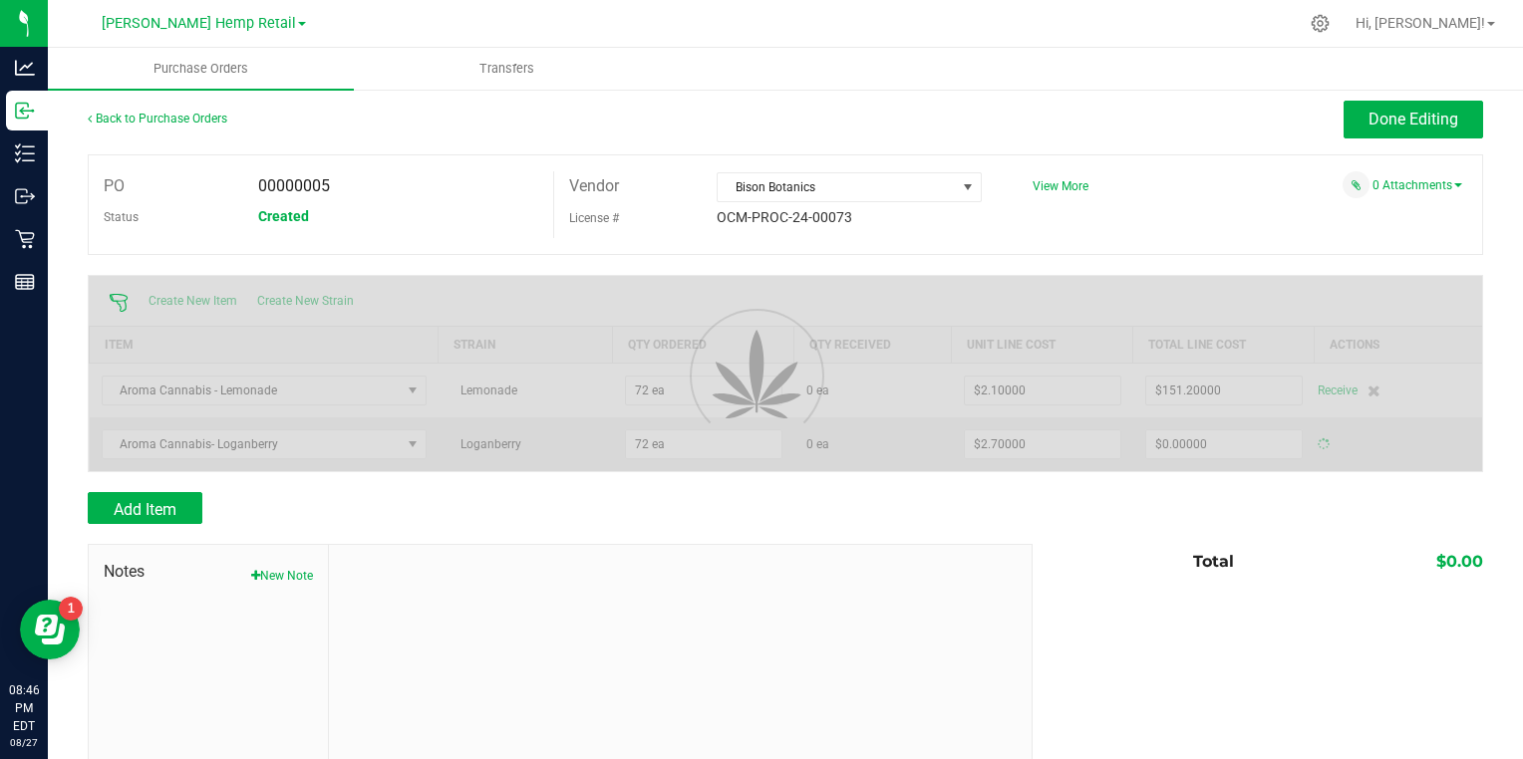
type input "$194.40000"
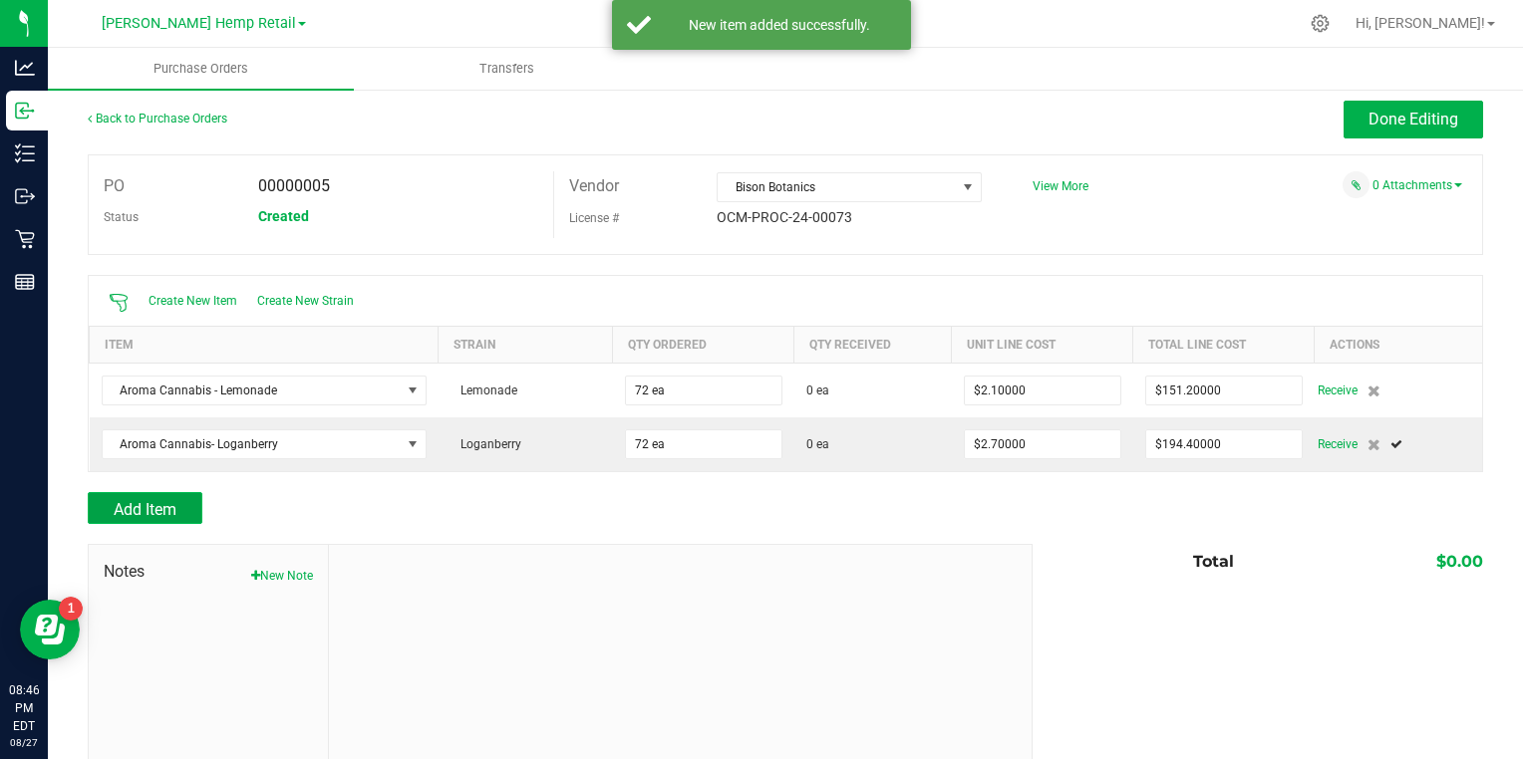
click at [157, 502] on span "Add Item" at bounding box center [145, 509] width 63 height 19
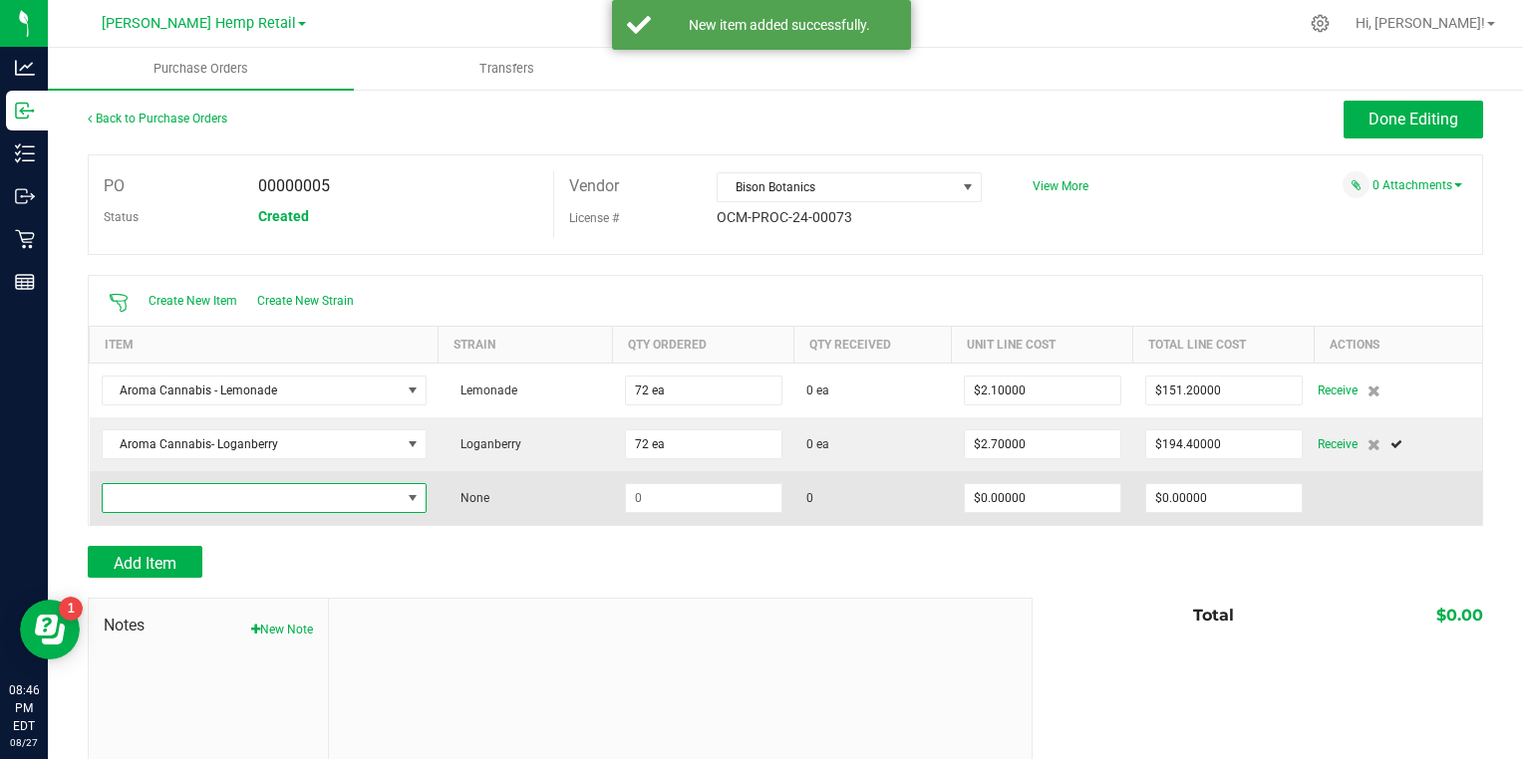
click at [405, 501] on span "NO DATA FOUND" at bounding box center [413, 498] width 16 height 16
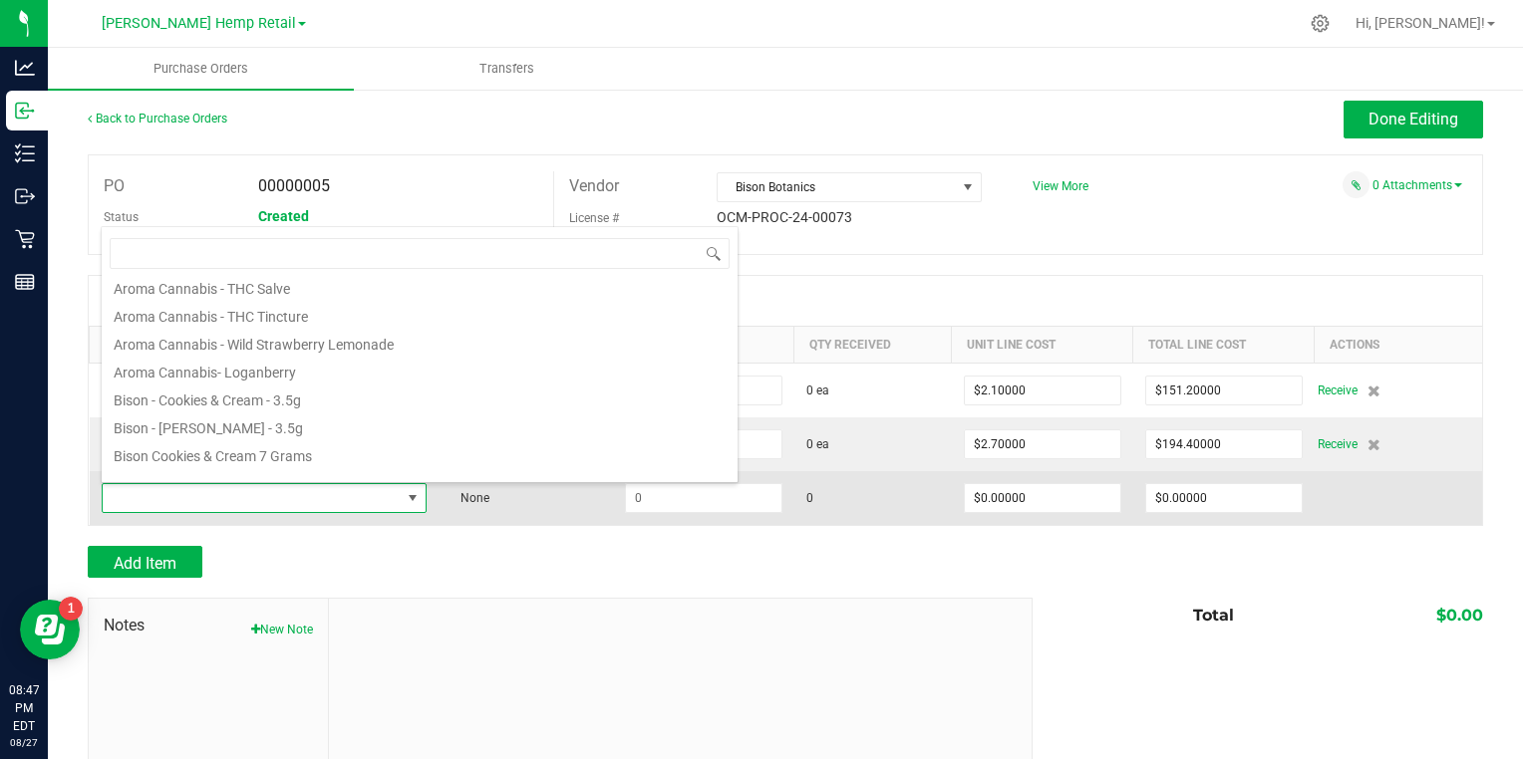
scroll to position [1180, 0]
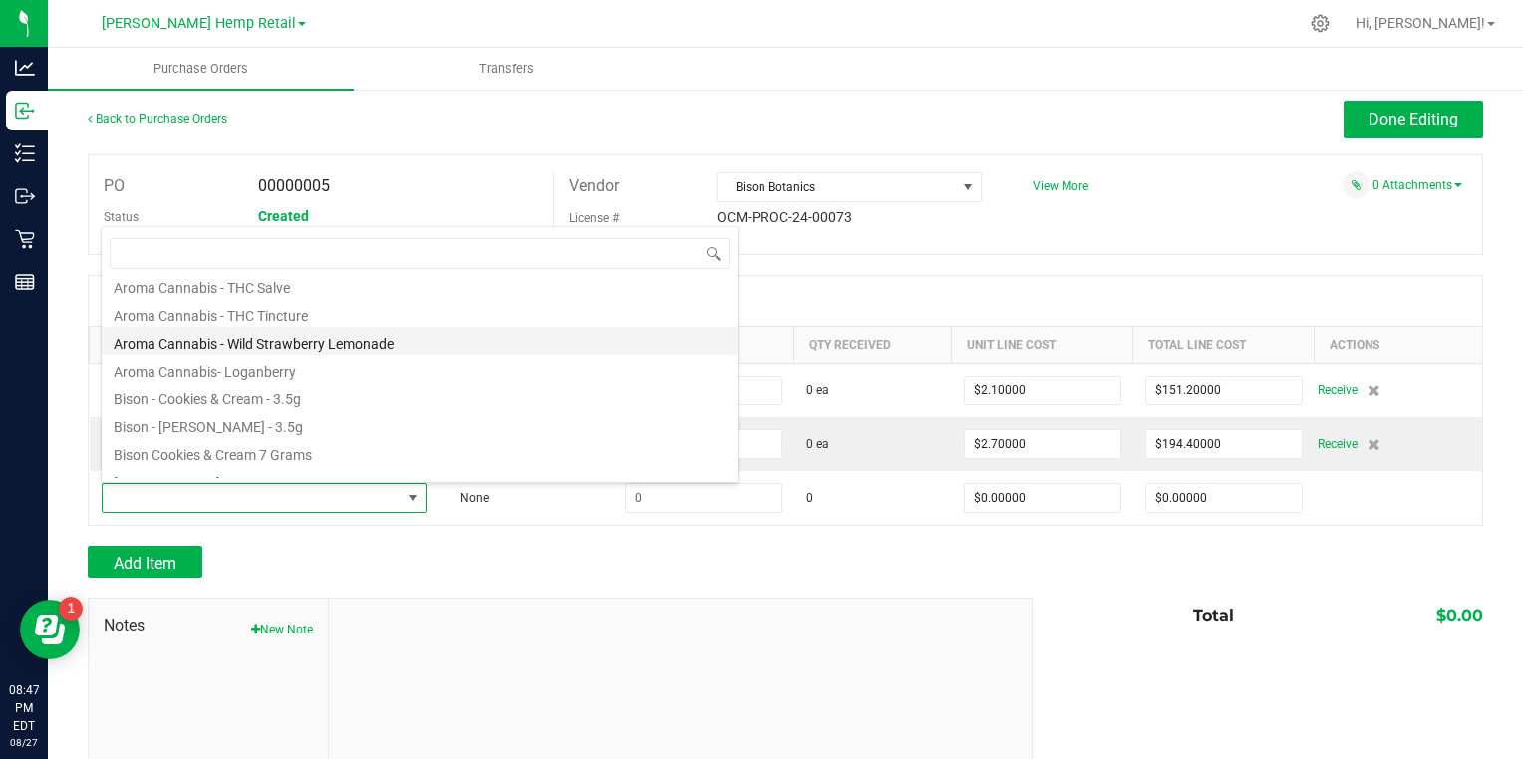
click at [385, 344] on li "Aroma Cannabis - Wild Strawberry Lemonade" at bounding box center [420, 341] width 636 height 28
type input "$2.70000"
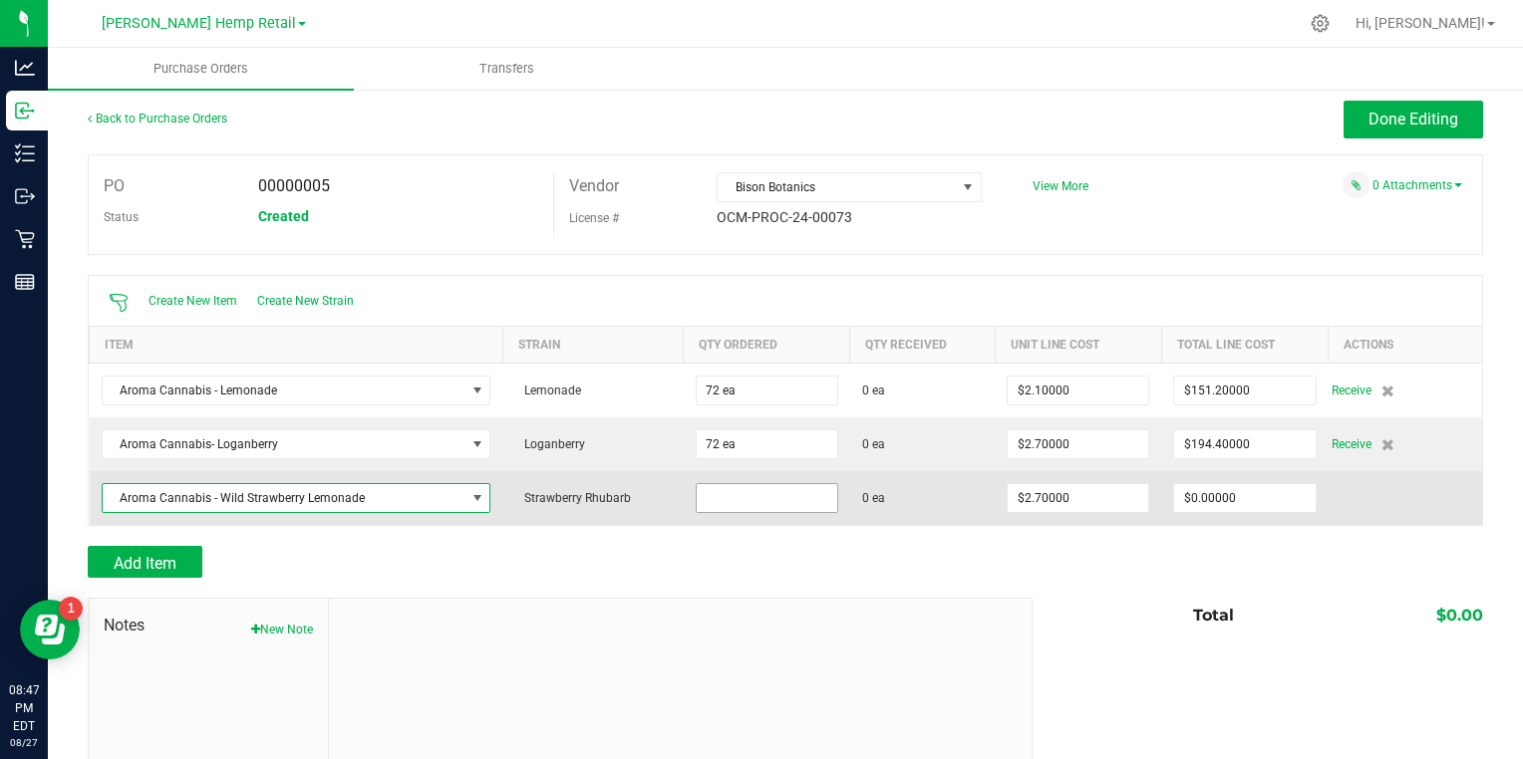
click at [766, 490] on input at bounding box center [767, 498] width 141 height 28
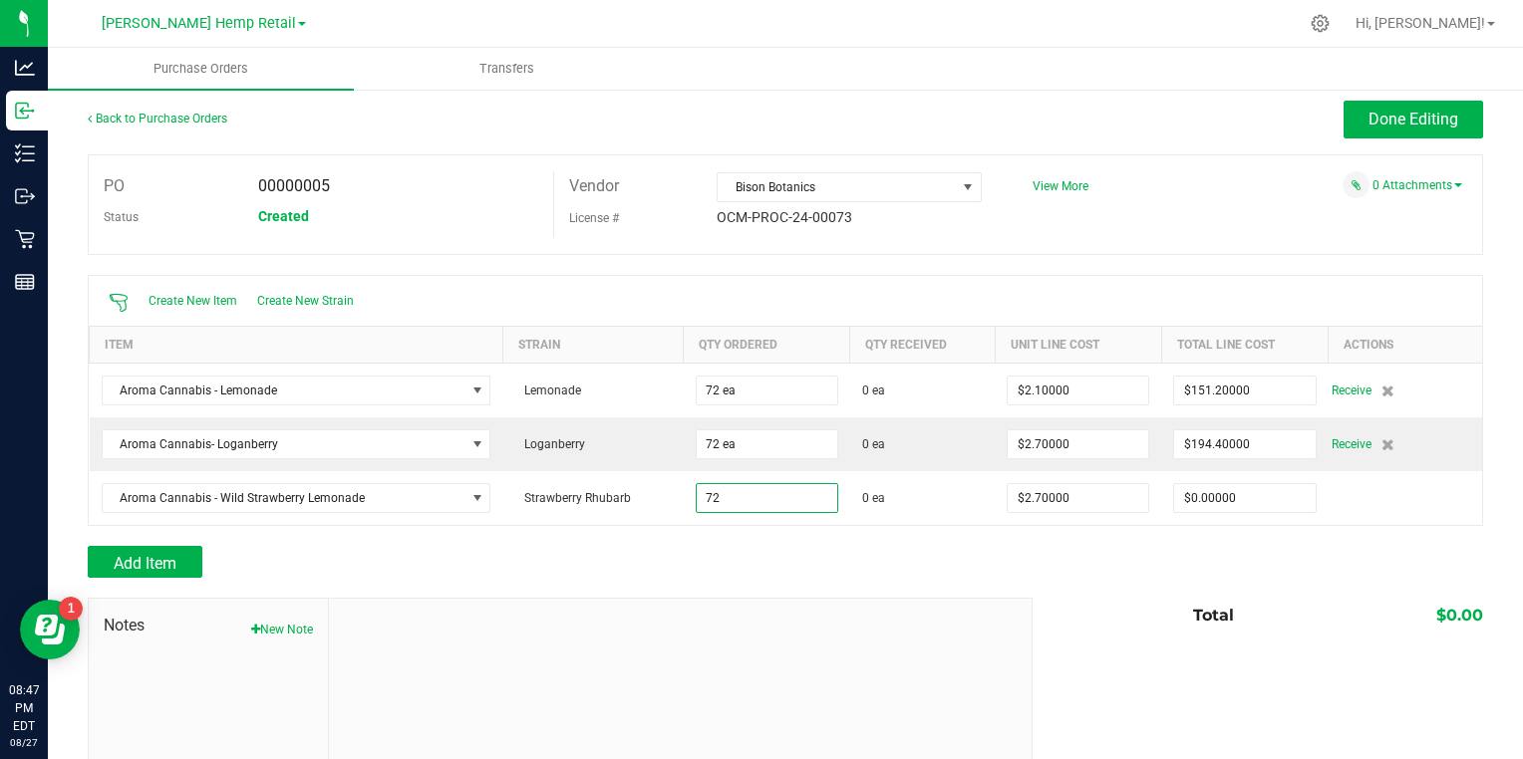
click at [693, 643] on div at bounding box center [681, 732] width 704 height 267
type input "72 ea"
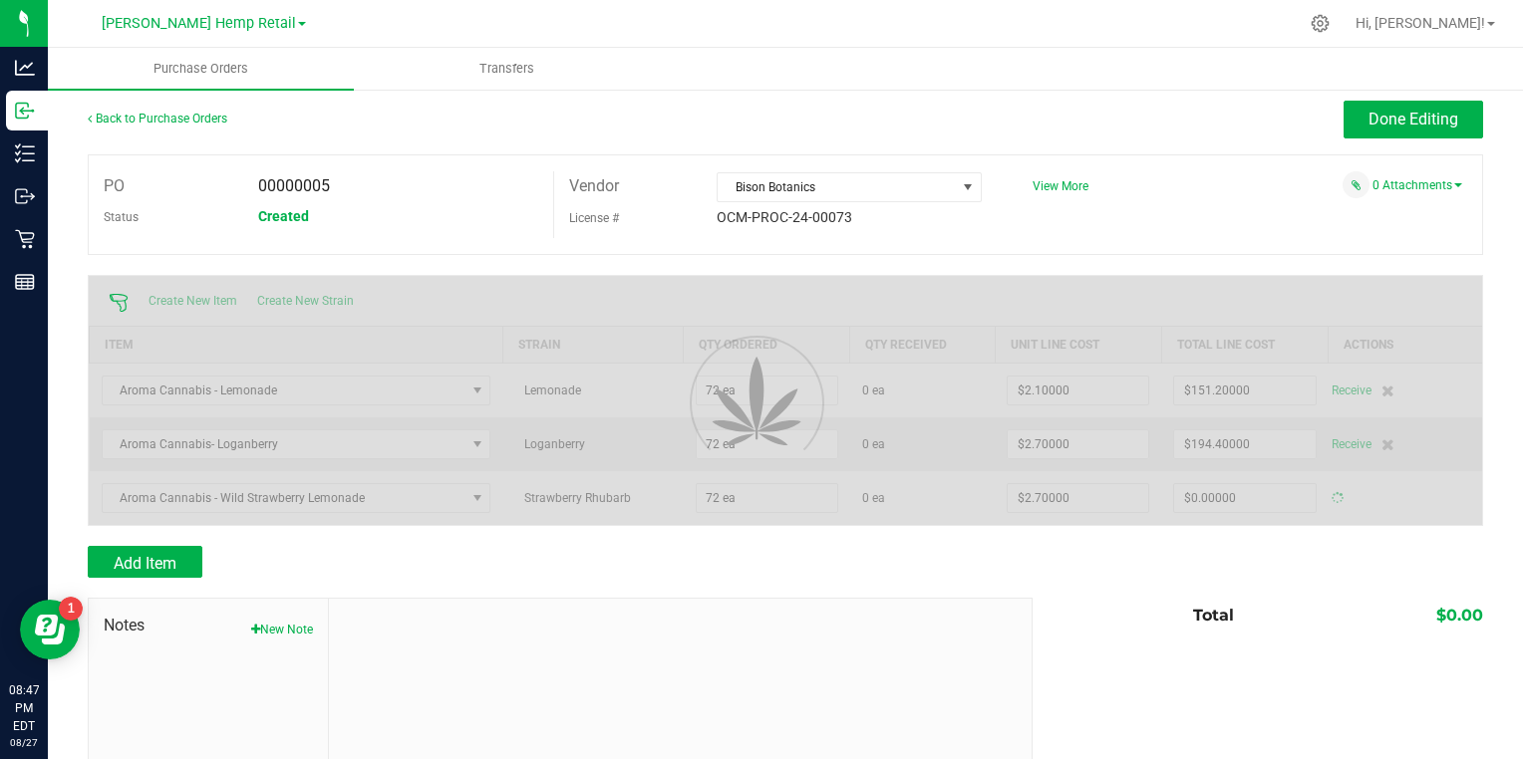
type input "$194.40000"
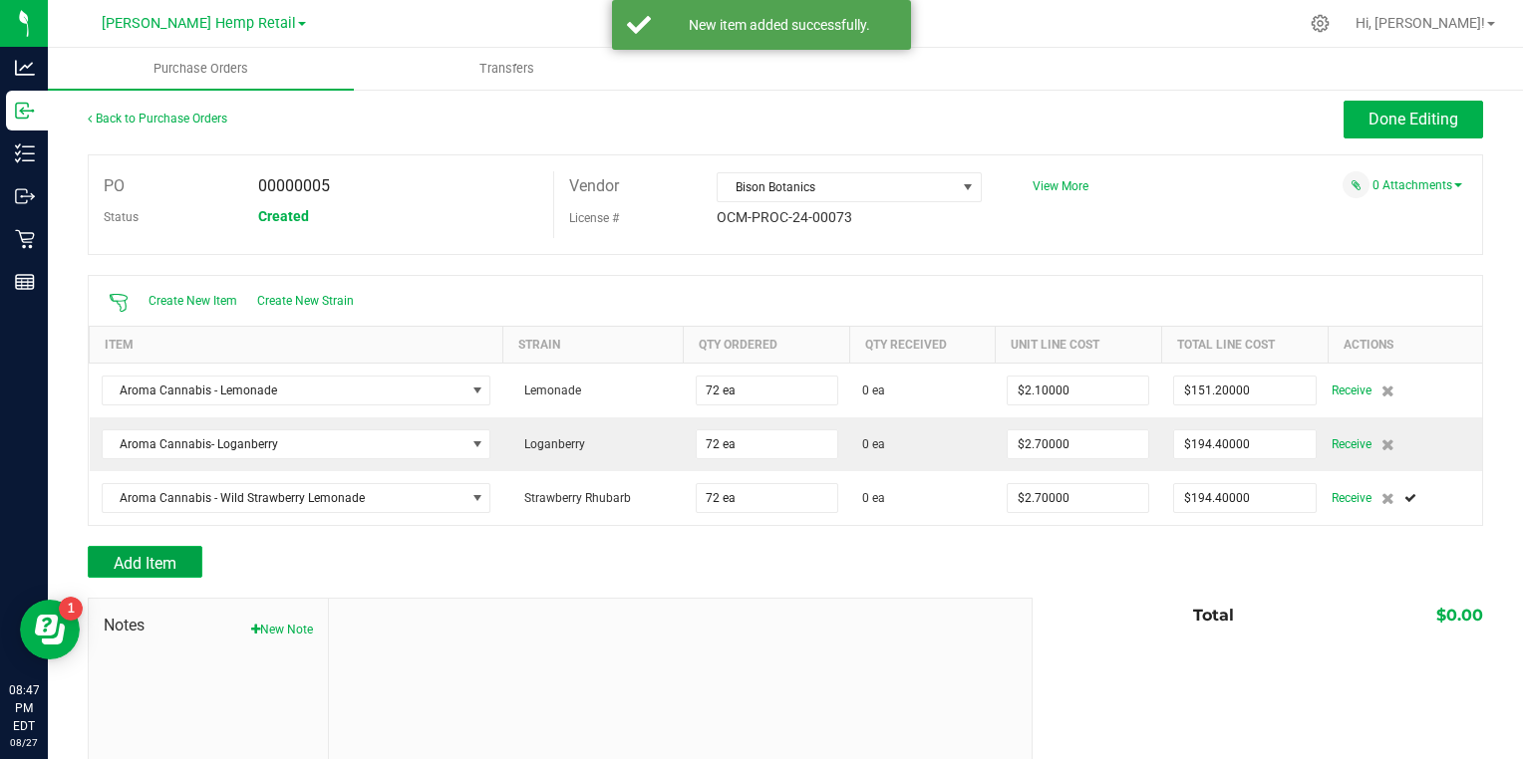
click at [185, 559] on button "Add Item" at bounding box center [145, 562] width 115 height 32
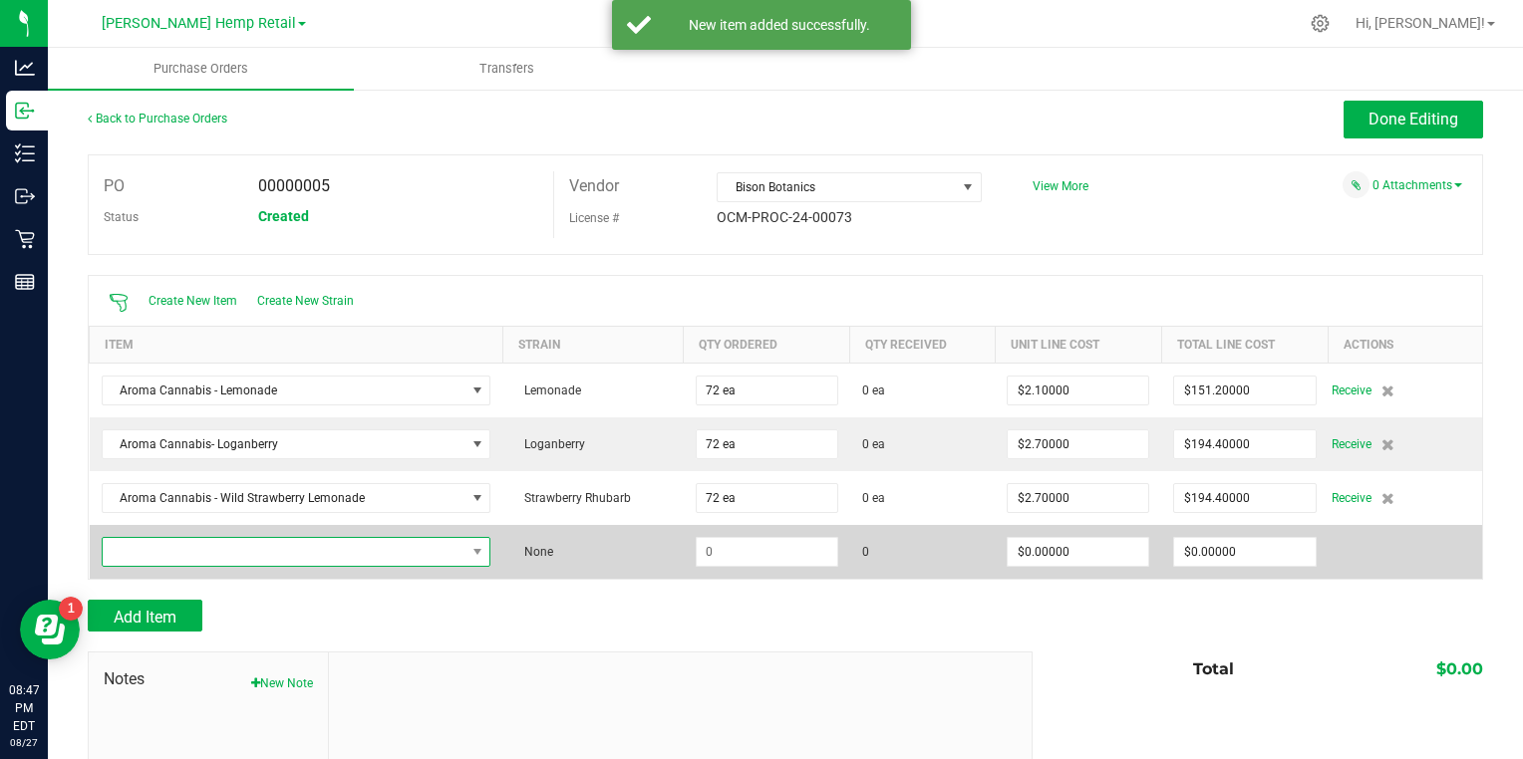
click at [428, 554] on span "NO DATA FOUND" at bounding box center [284, 552] width 363 height 28
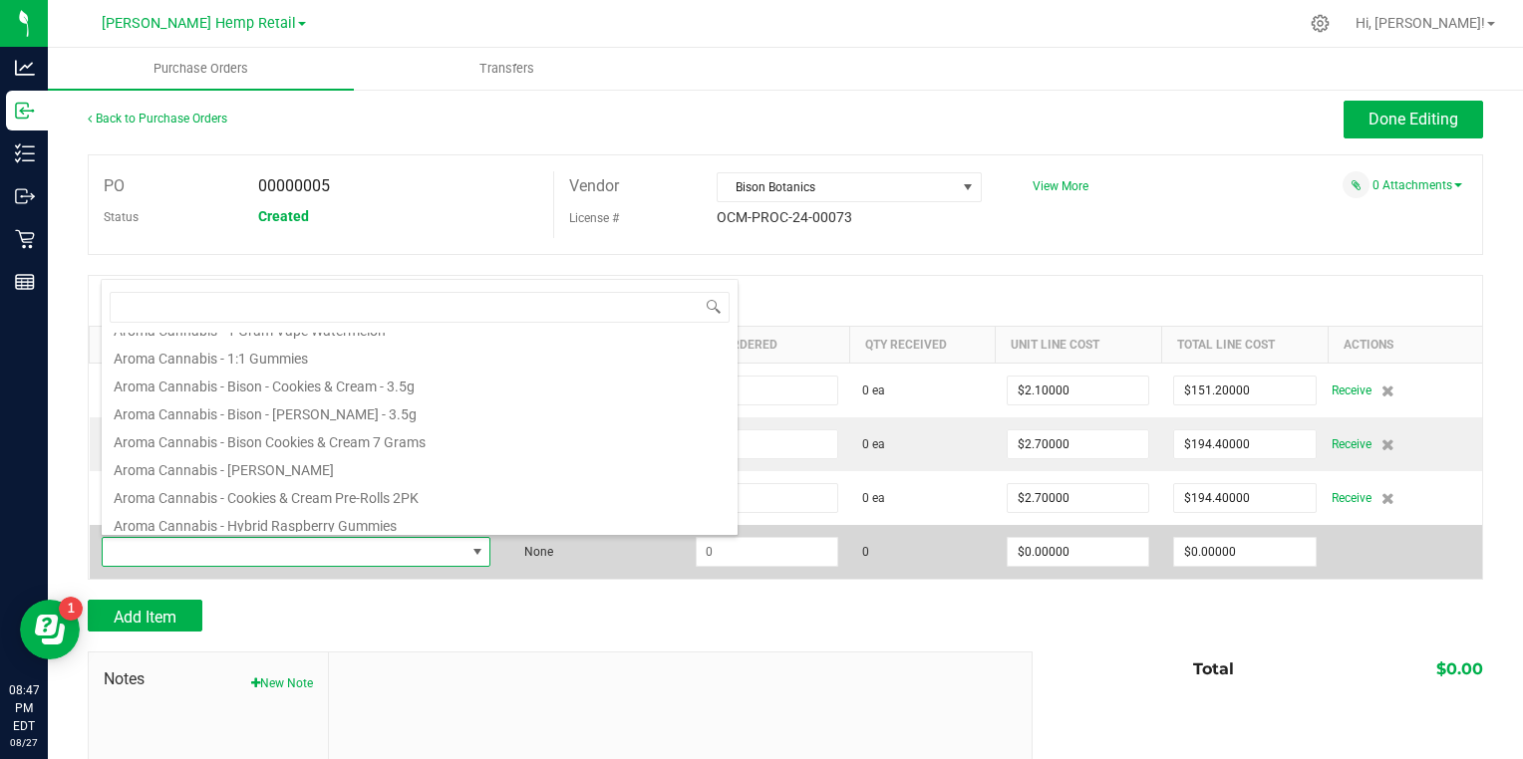
scroll to position [526, 0]
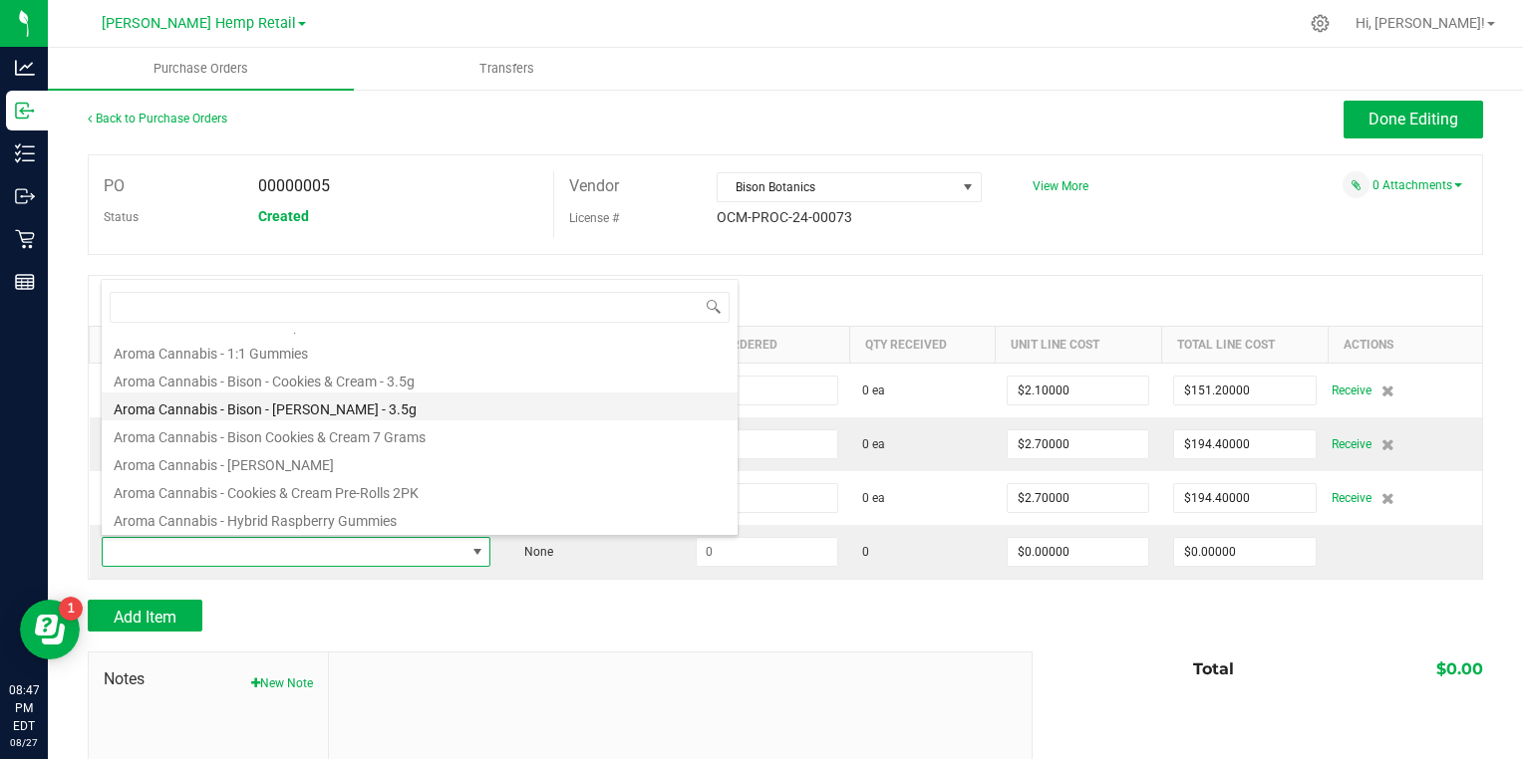
click at [408, 393] on li "Aroma Cannabis - Bison - [PERSON_NAME] - 3.5g" at bounding box center [420, 407] width 636 height 28
type input "$13.50000"
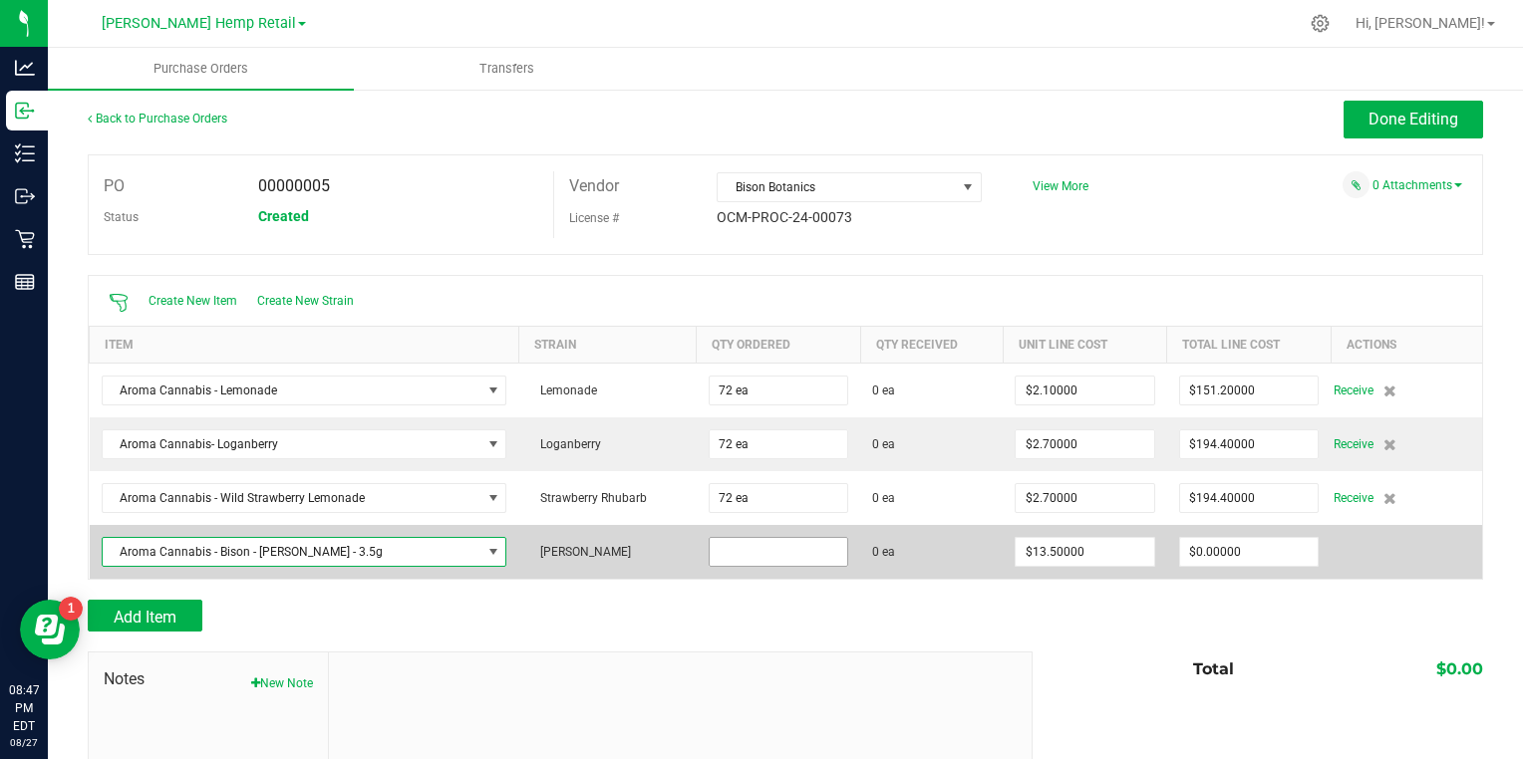
click at [753, 557] on input at bounding box center [779, 552] width 138 height 28
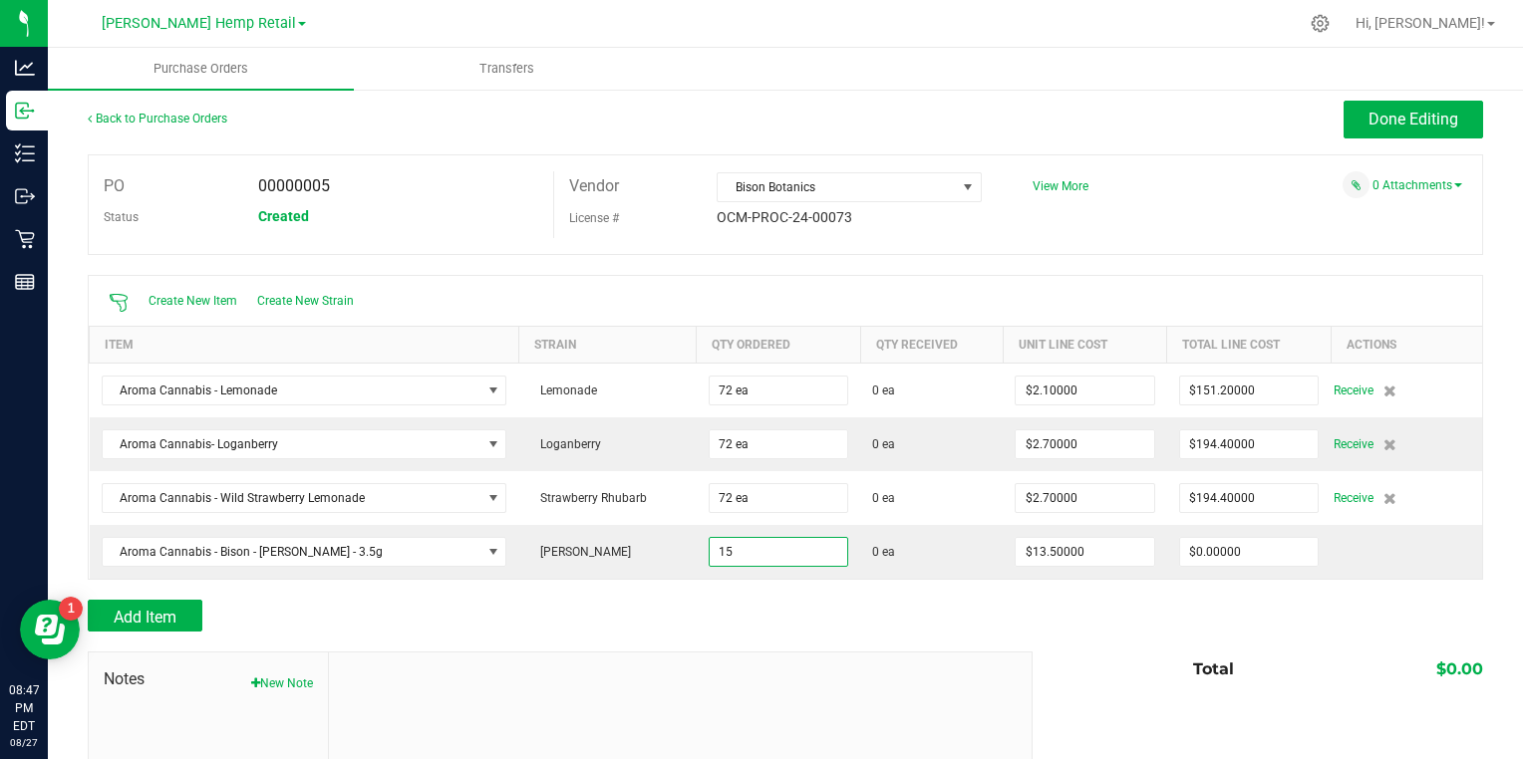
click at [932, 632] on div at bounding box center [785, 642] width 1395 height 20
type input "15 ea"
type input "$202.50000"
click at [132, 616] on span "Add Item" at bounding box center [145, 617] width 63 height 19
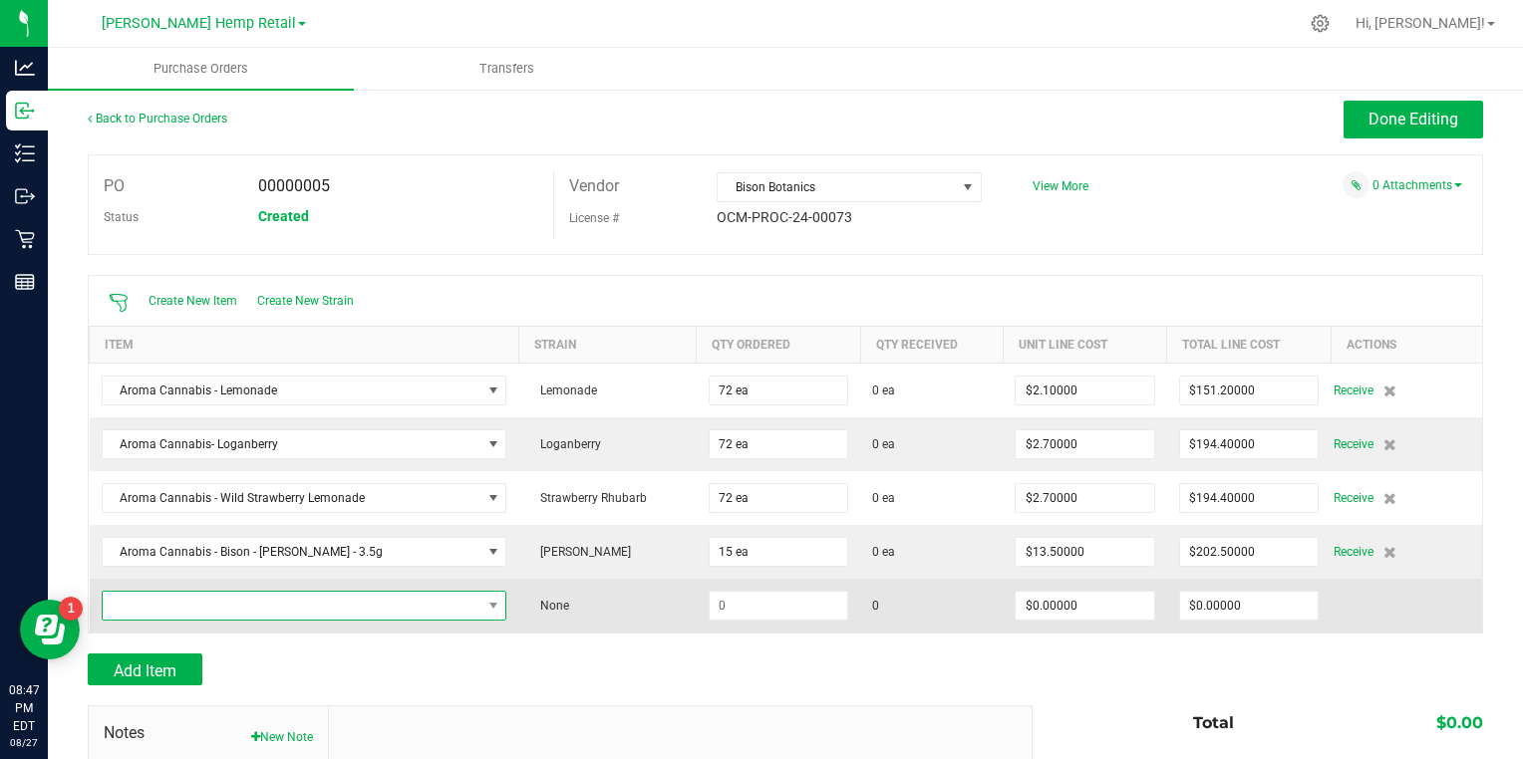
click at [163, 611] on span "NO DATA FOUND" at bounding box center [292, 606] width 379 height 28
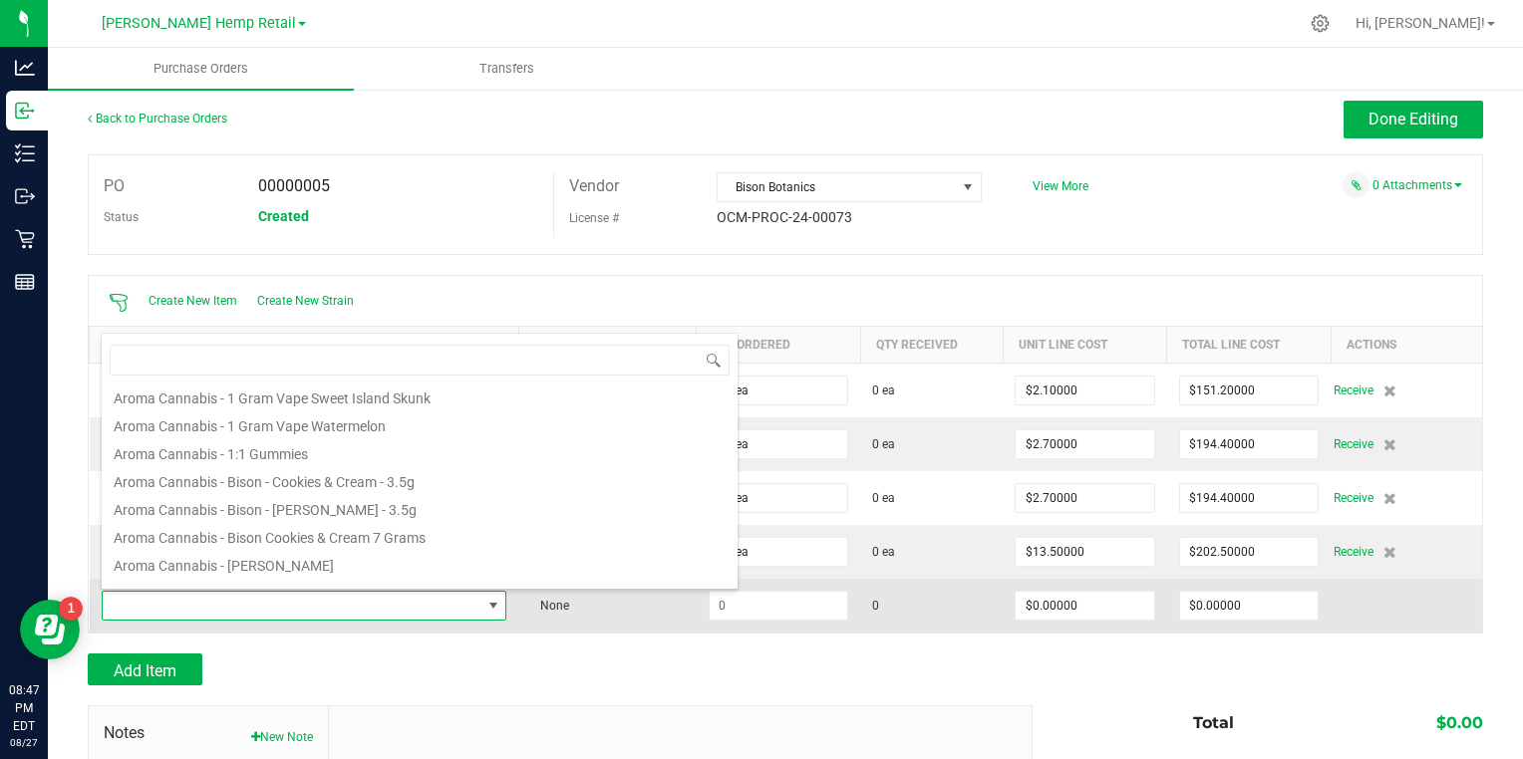
scroll to position [542, 0]
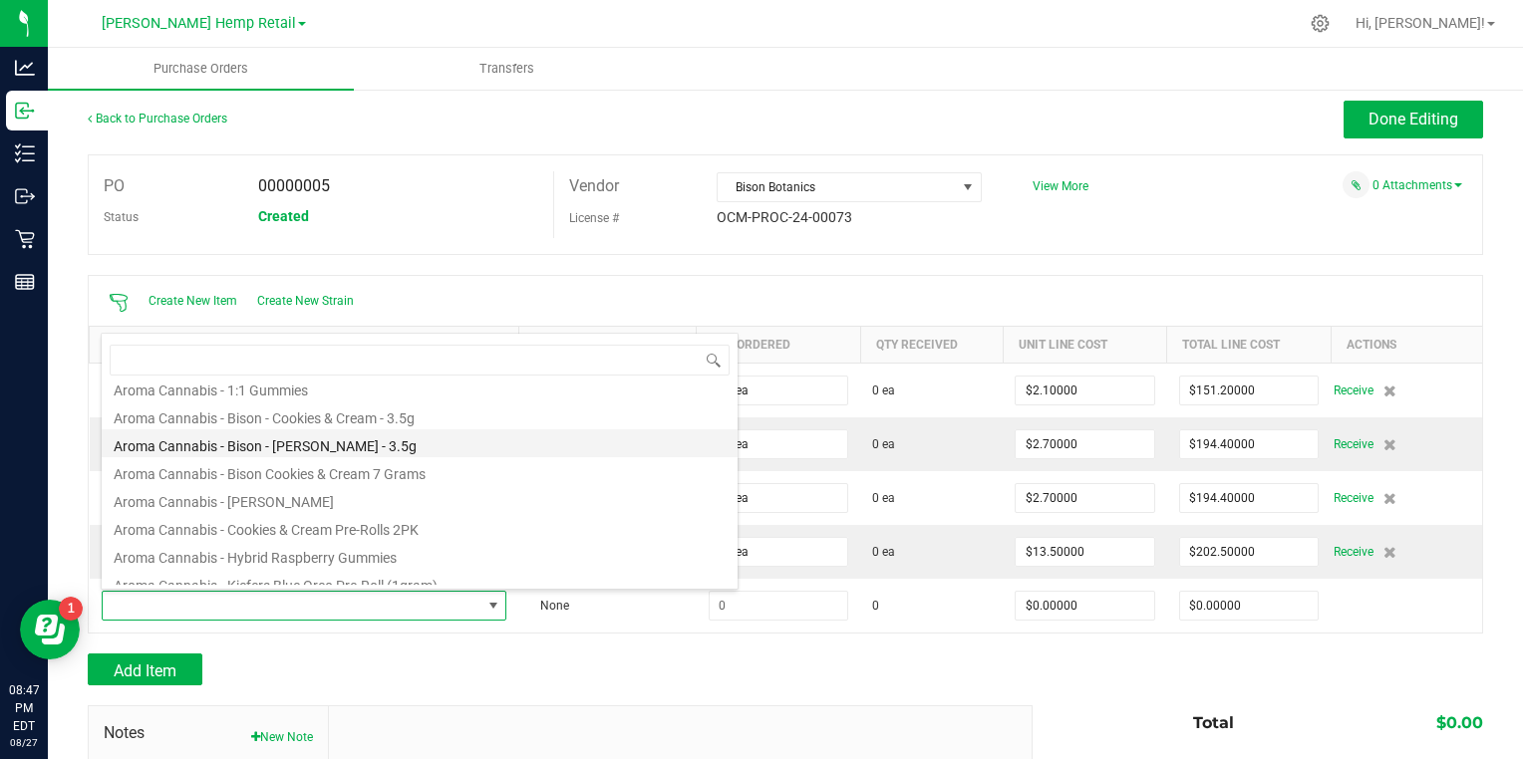
click at [171, 445] on li "Aroma Cannabis - Bison - [PERSON_NAME] - 3.5g" at bounding box center [420, 444] width 636 height 28
type input "$13.50000"
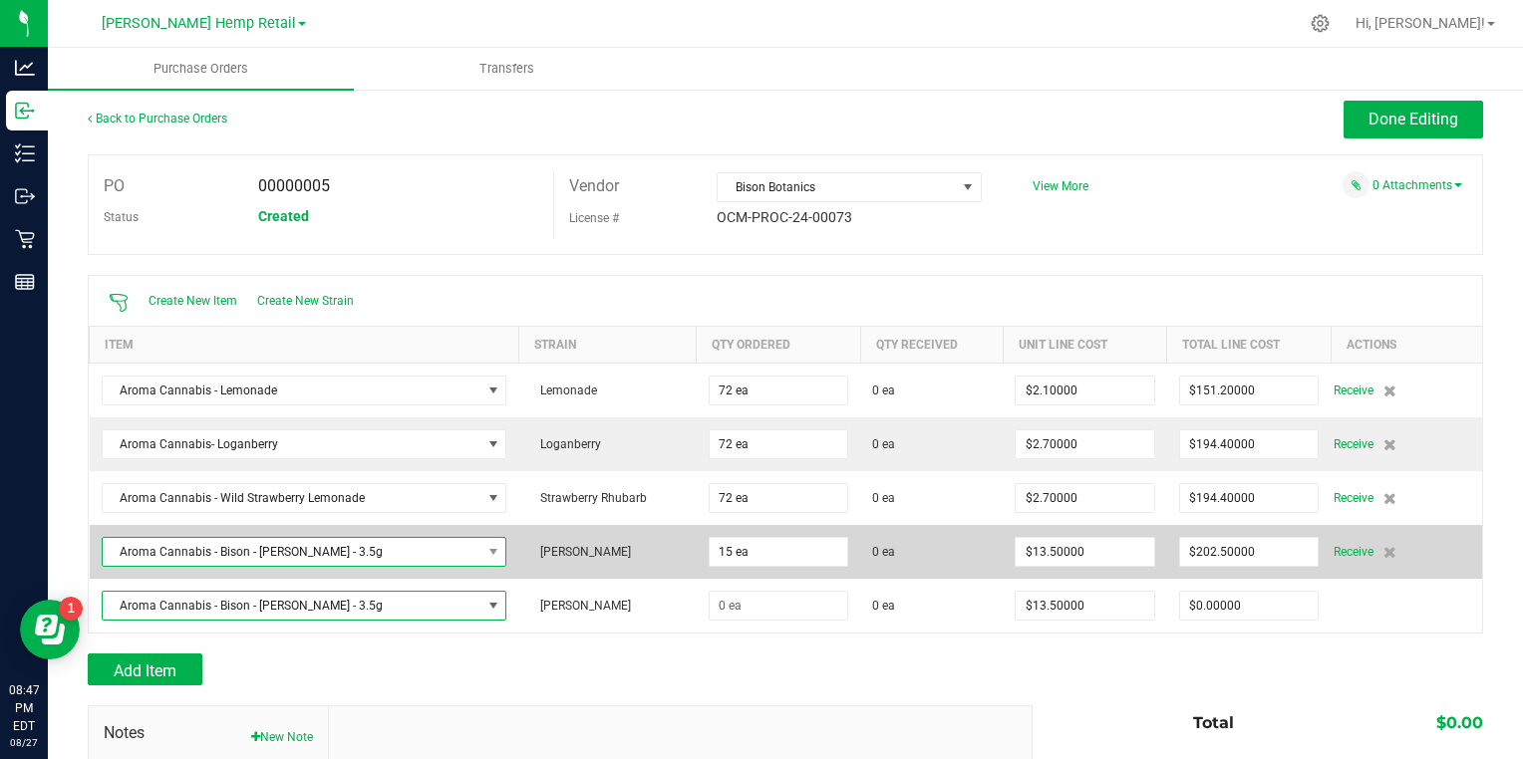
click at [156, 543] on span "Aroma Cannabis - Bison - [PERSON_NAME] - 3.5g" at bounding box center [292, 552] width 379 height 28
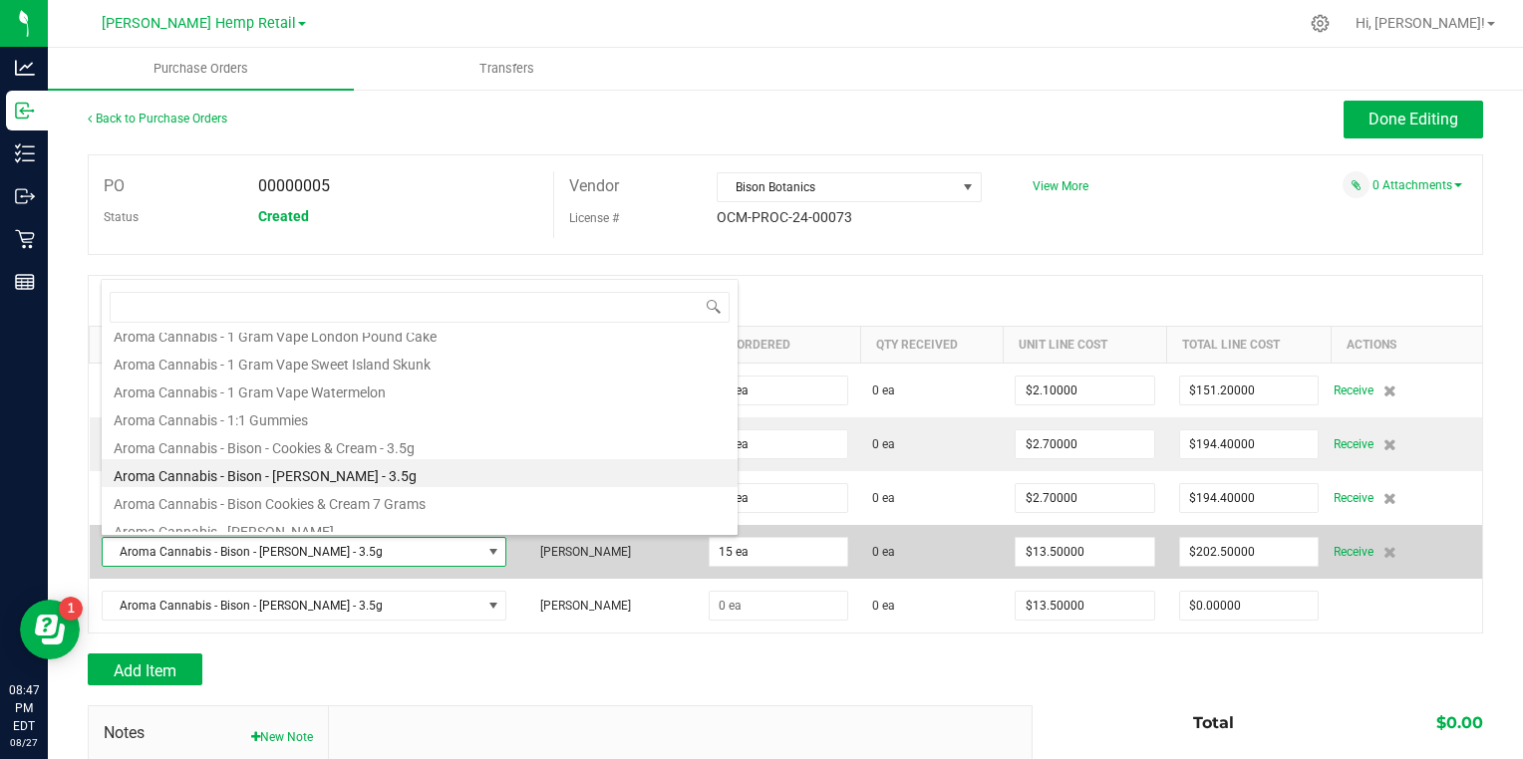
scroll to position [461, 0]
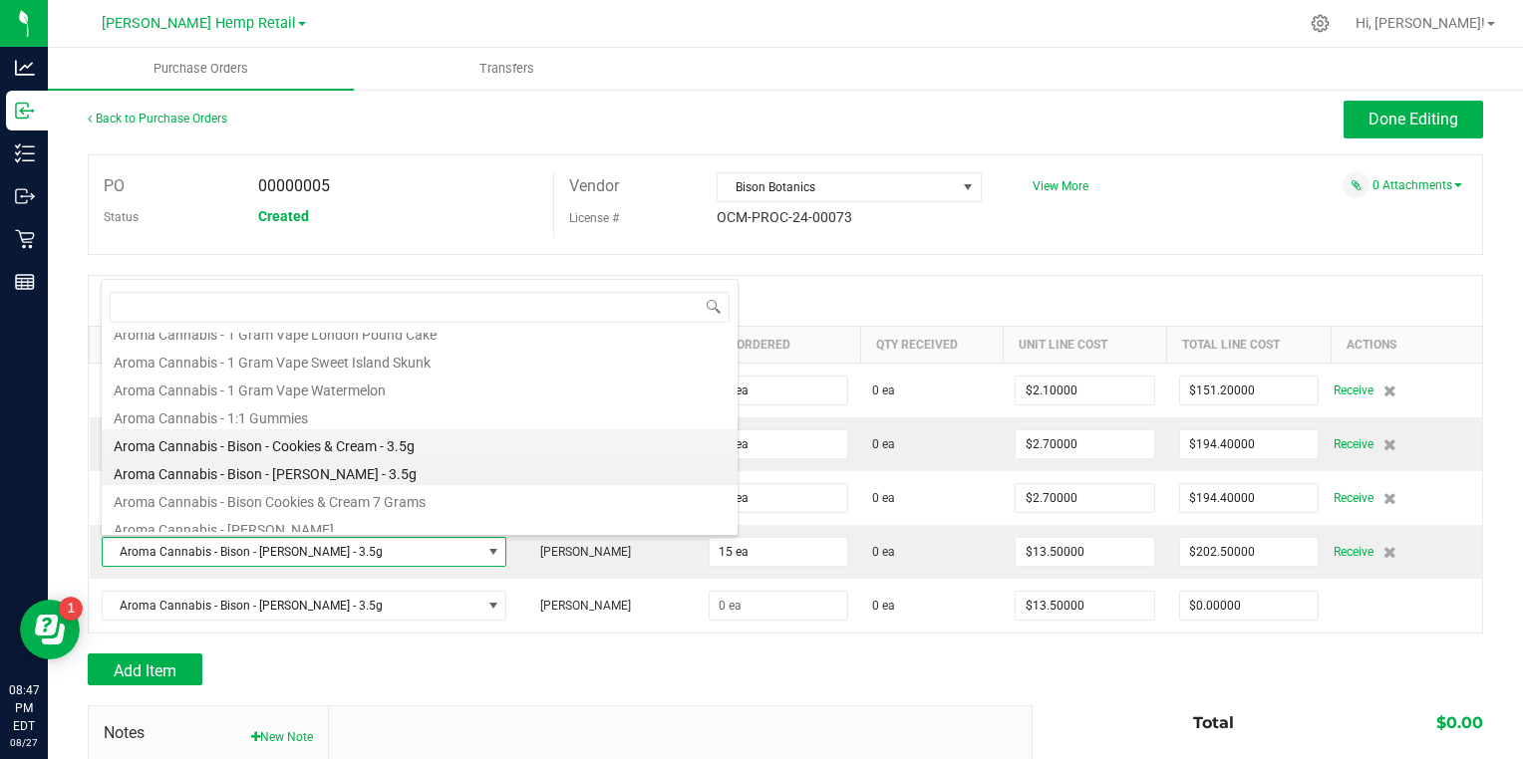
click at [155, 448] on li "Aroma Cannabis - Bison - Cookies & Cream - 3.5g" at bounding box center [420, 444] width 636 height 28
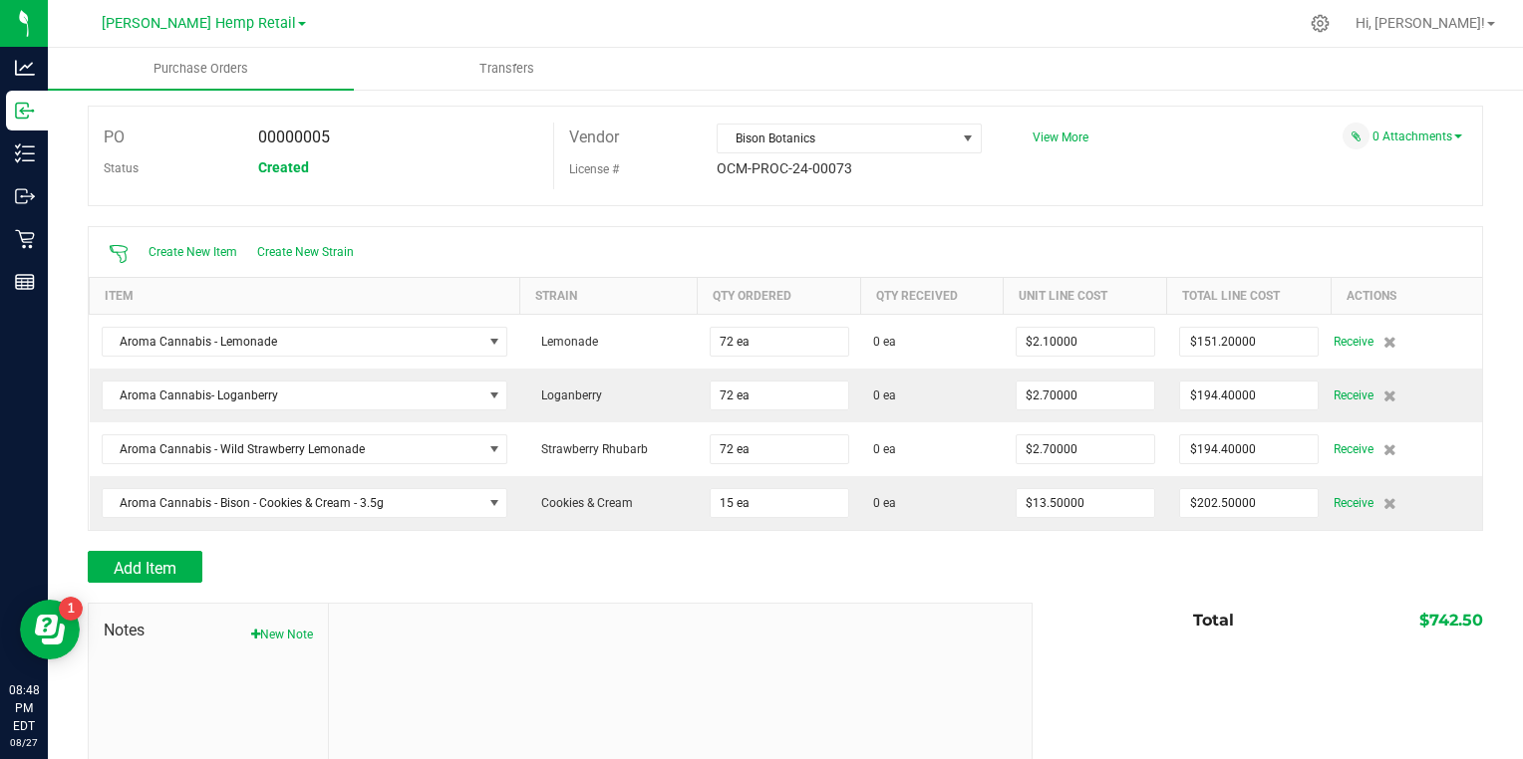
scroll to position [93, 0]
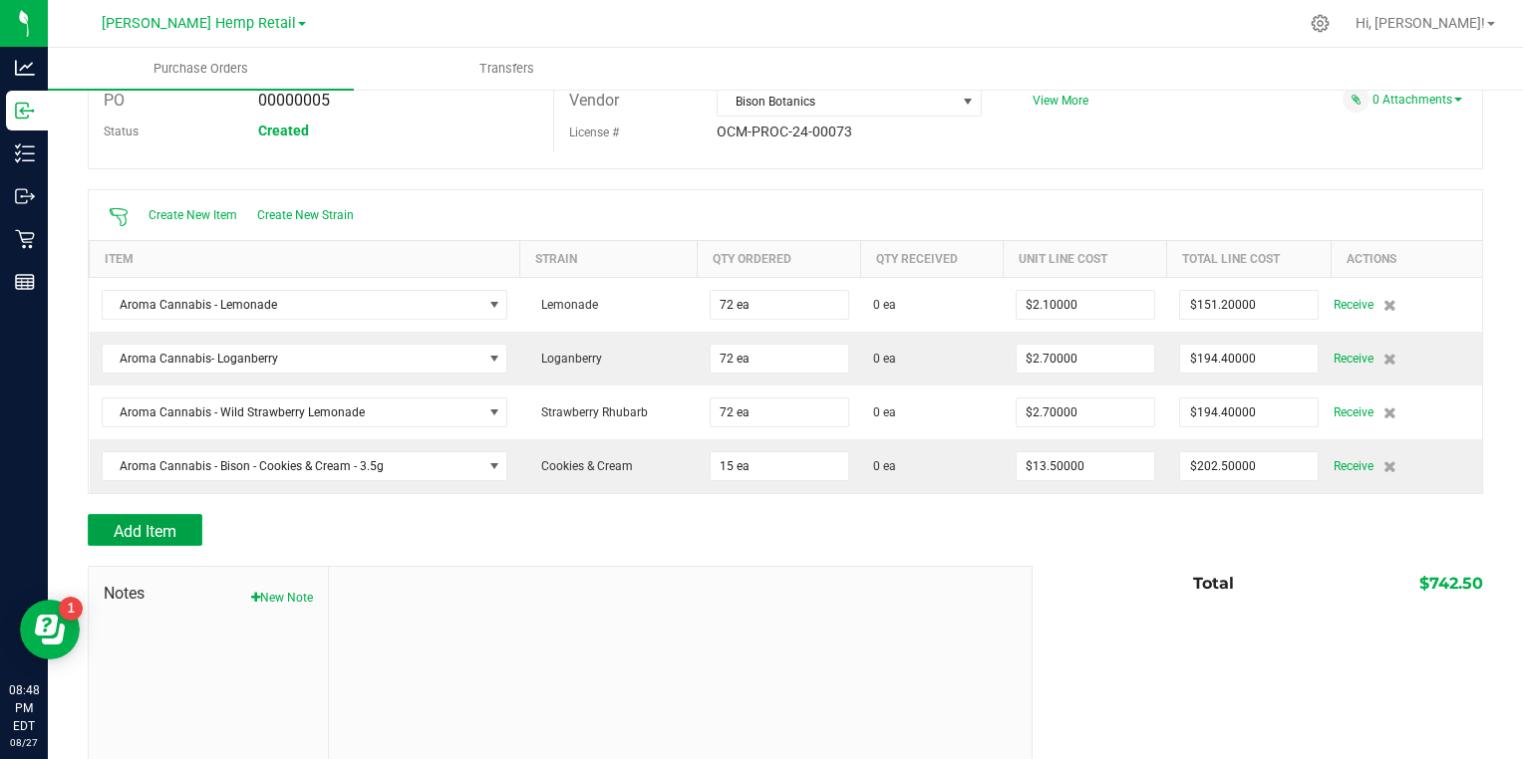
click at [131, 522] on span "Add Item" at bounding box center [145, 531] width 63 height 19
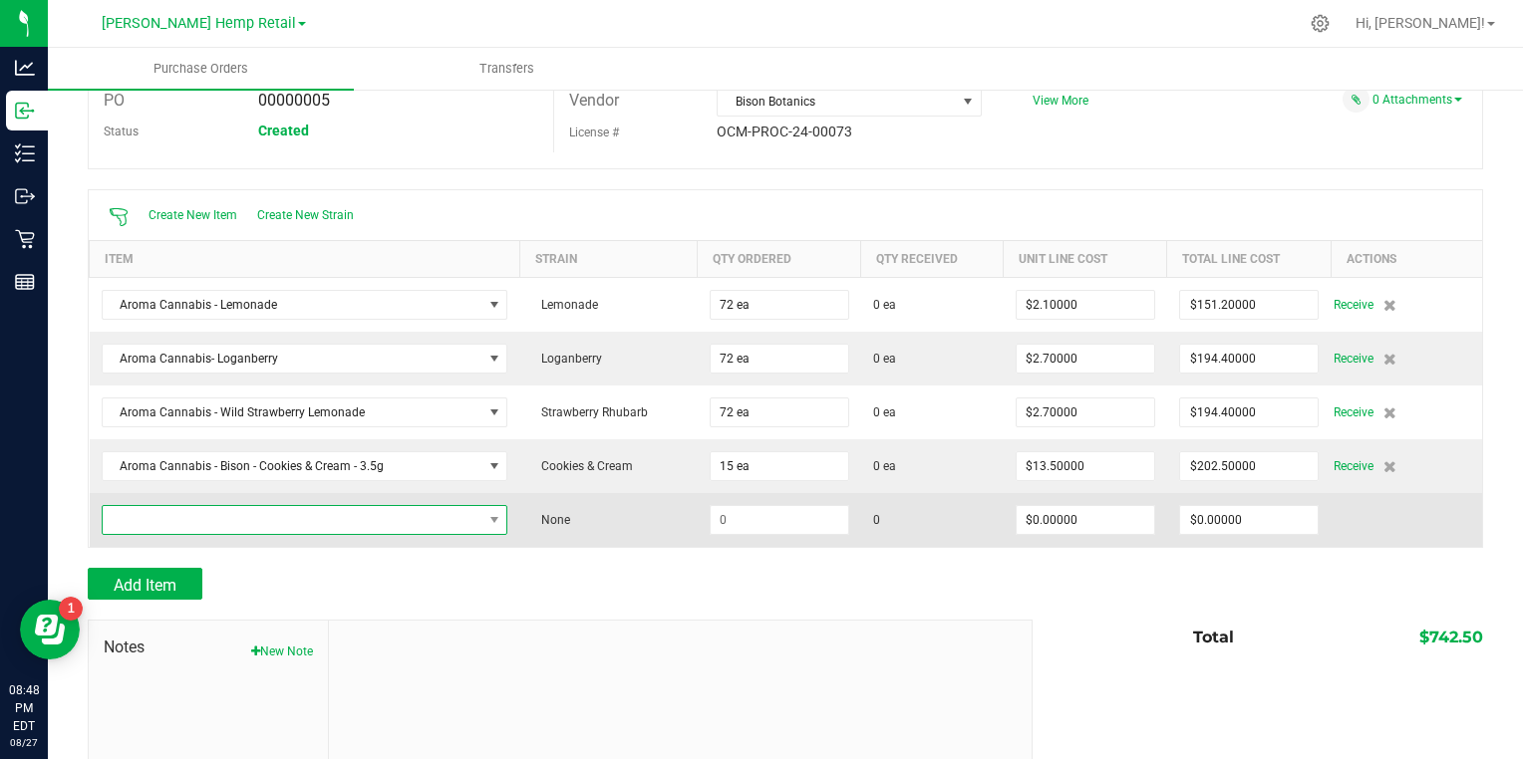
click at [190, 520] on span "NO DATA FOUND" at bounding box center [293, 520] width 380 height 28
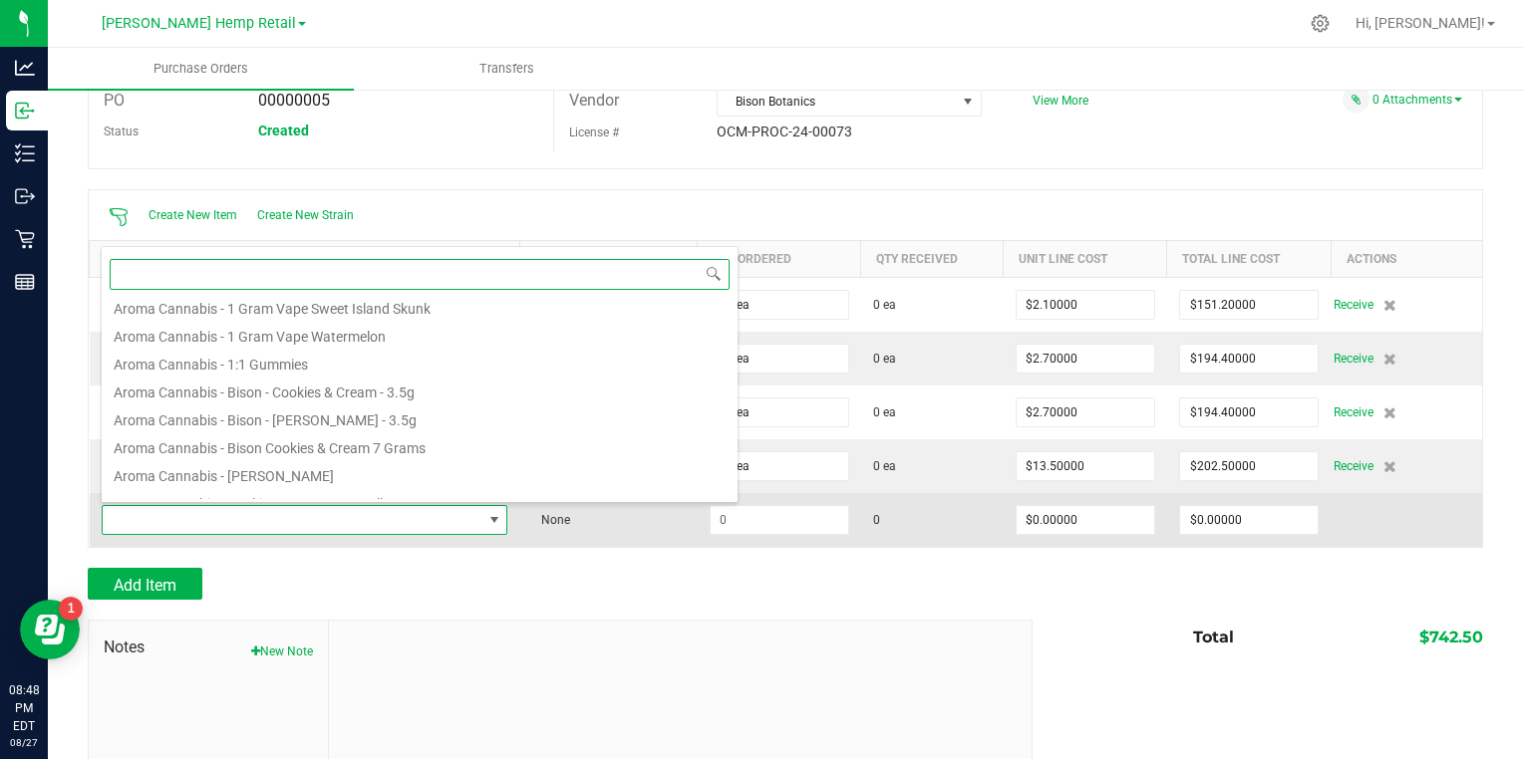
scroll to position [482, 0]
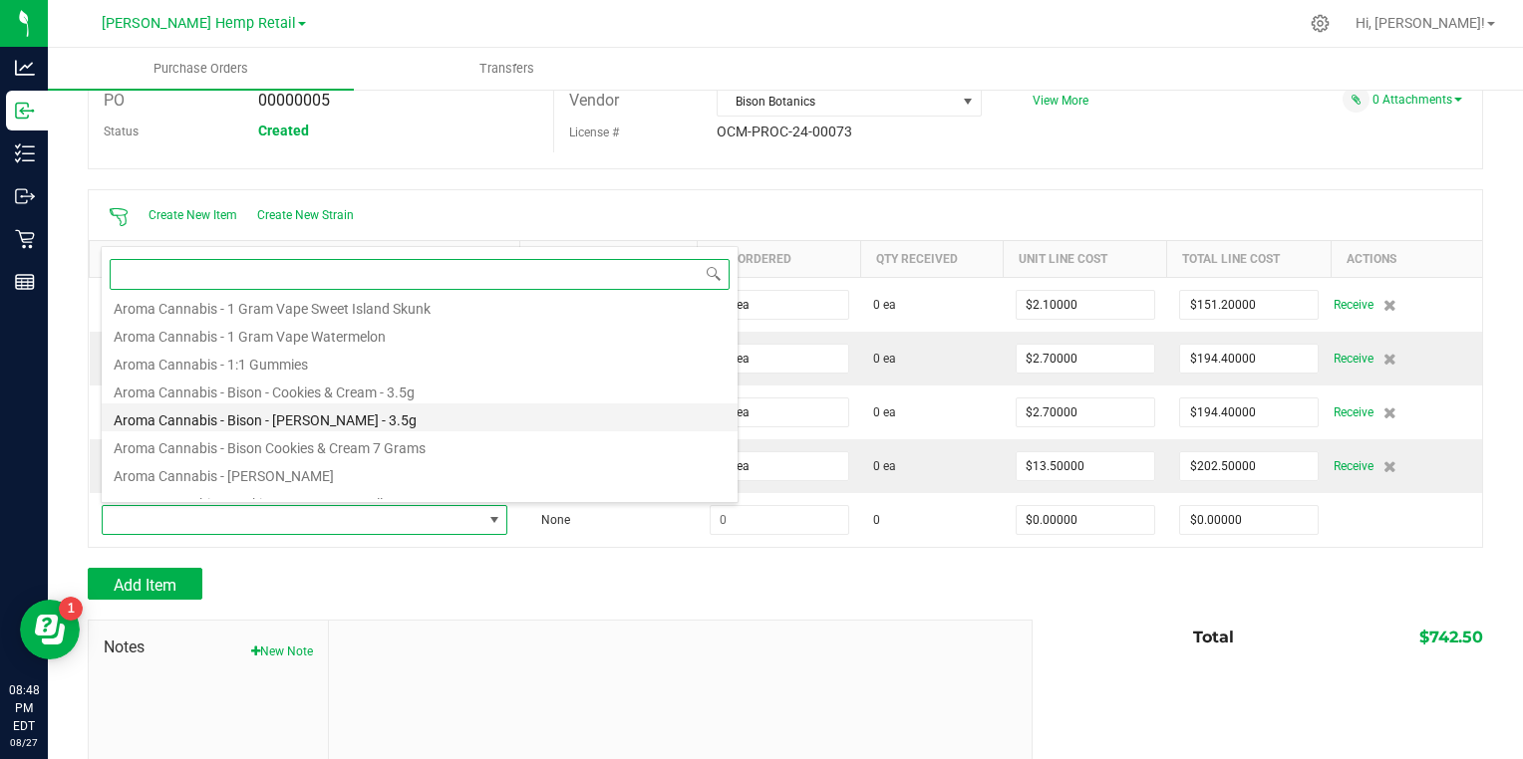
click at [128, 407] on li "Aroma Cannabis - Bison - [PERSON_NAME] - 3.5g" at bounding box center [420, 418] width 636 height 28
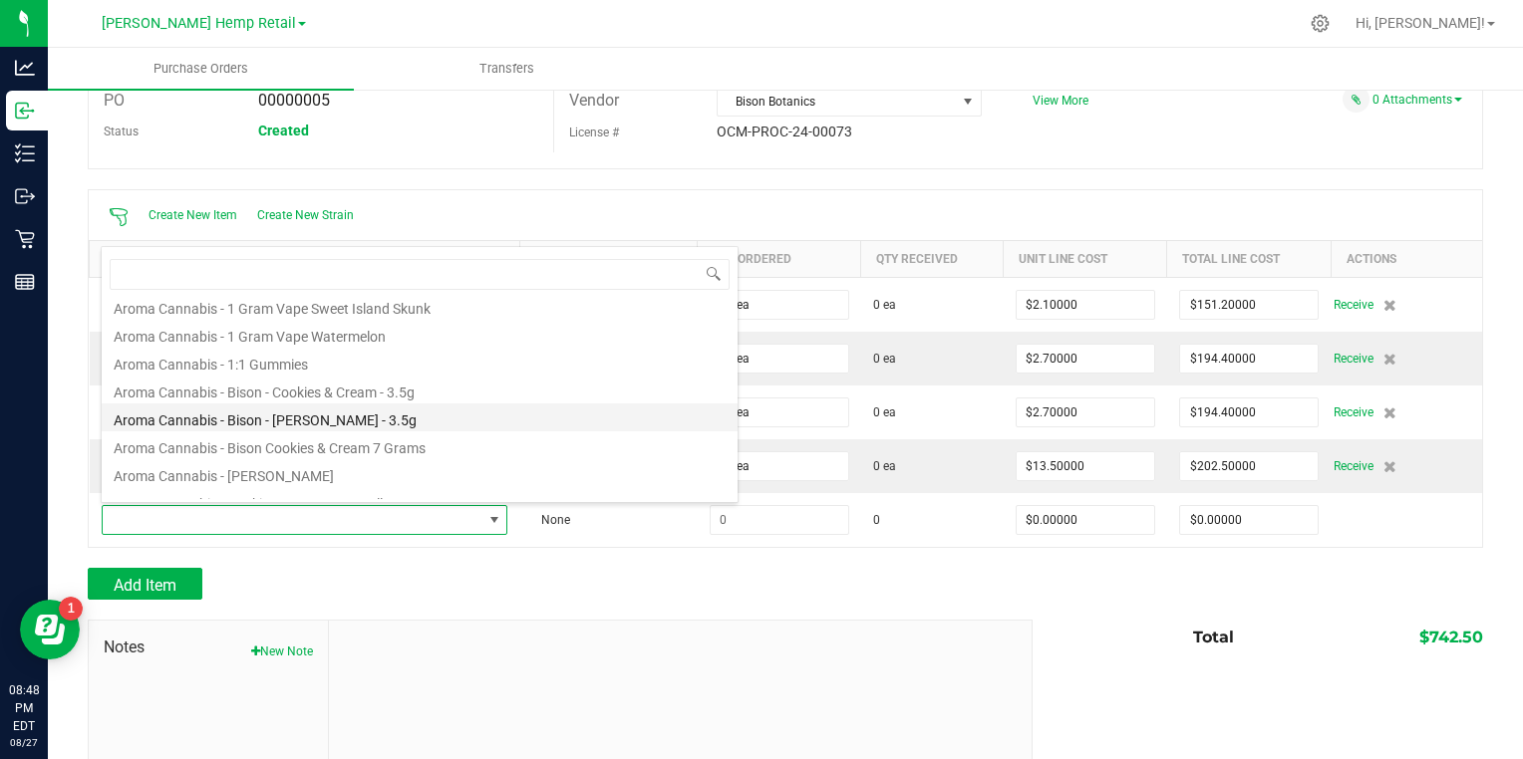
type input "$13.50000"
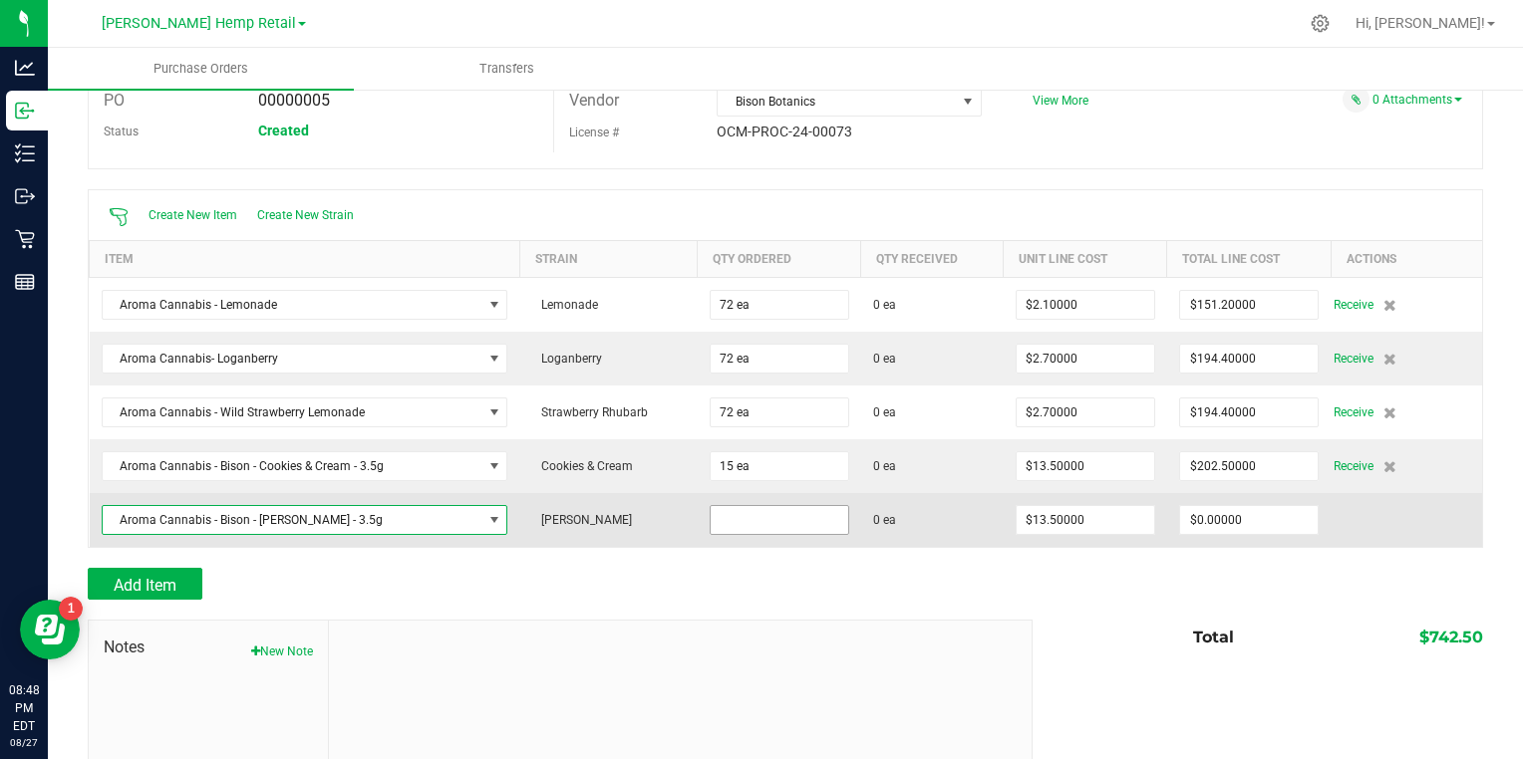
click at [743, 512] on input at bounding box center [780, 520] width 138 height 28
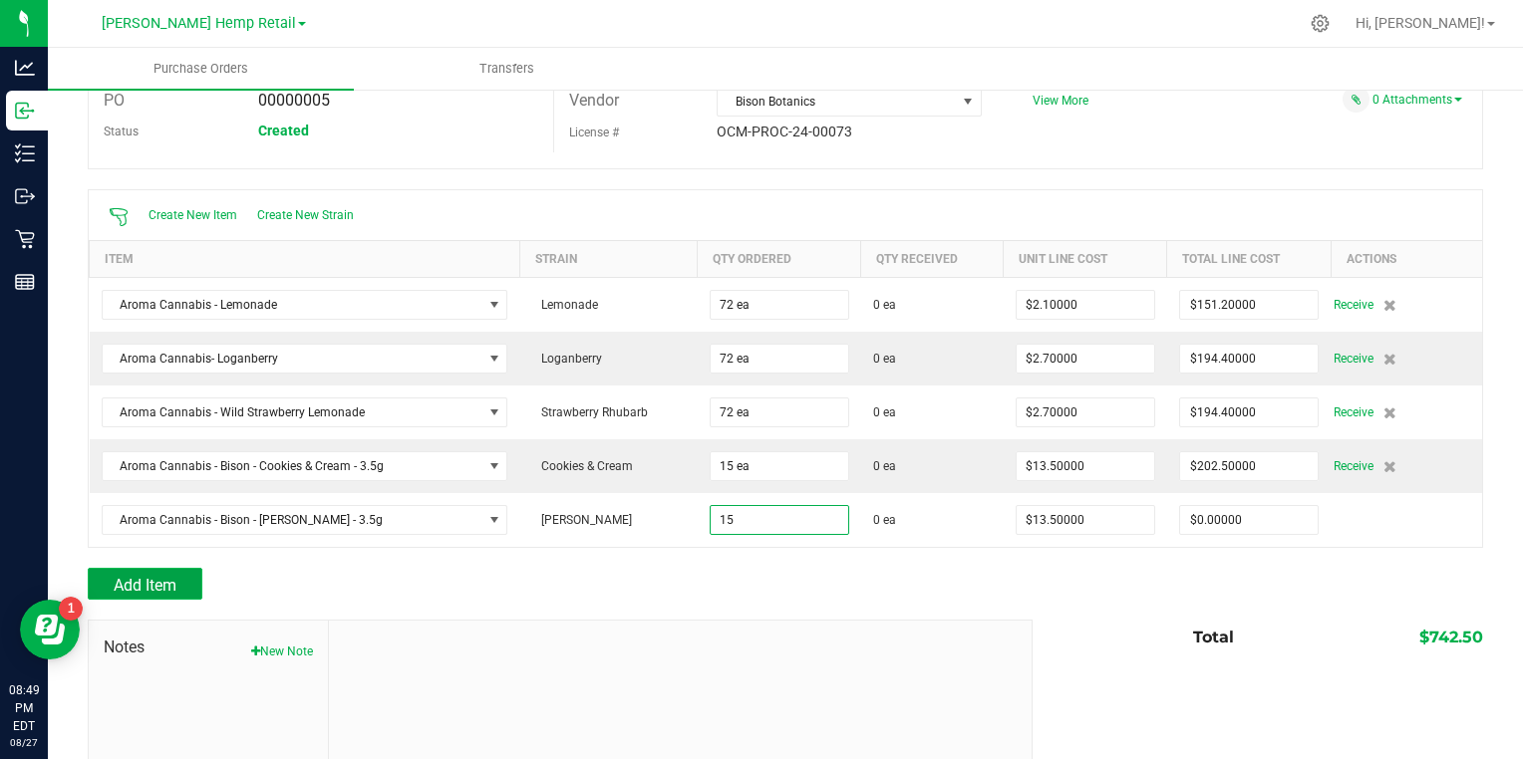
click at [147, 585] on span "Add Item" at bounding box center [145, 585] width 63 height 19
type input "15 ea"
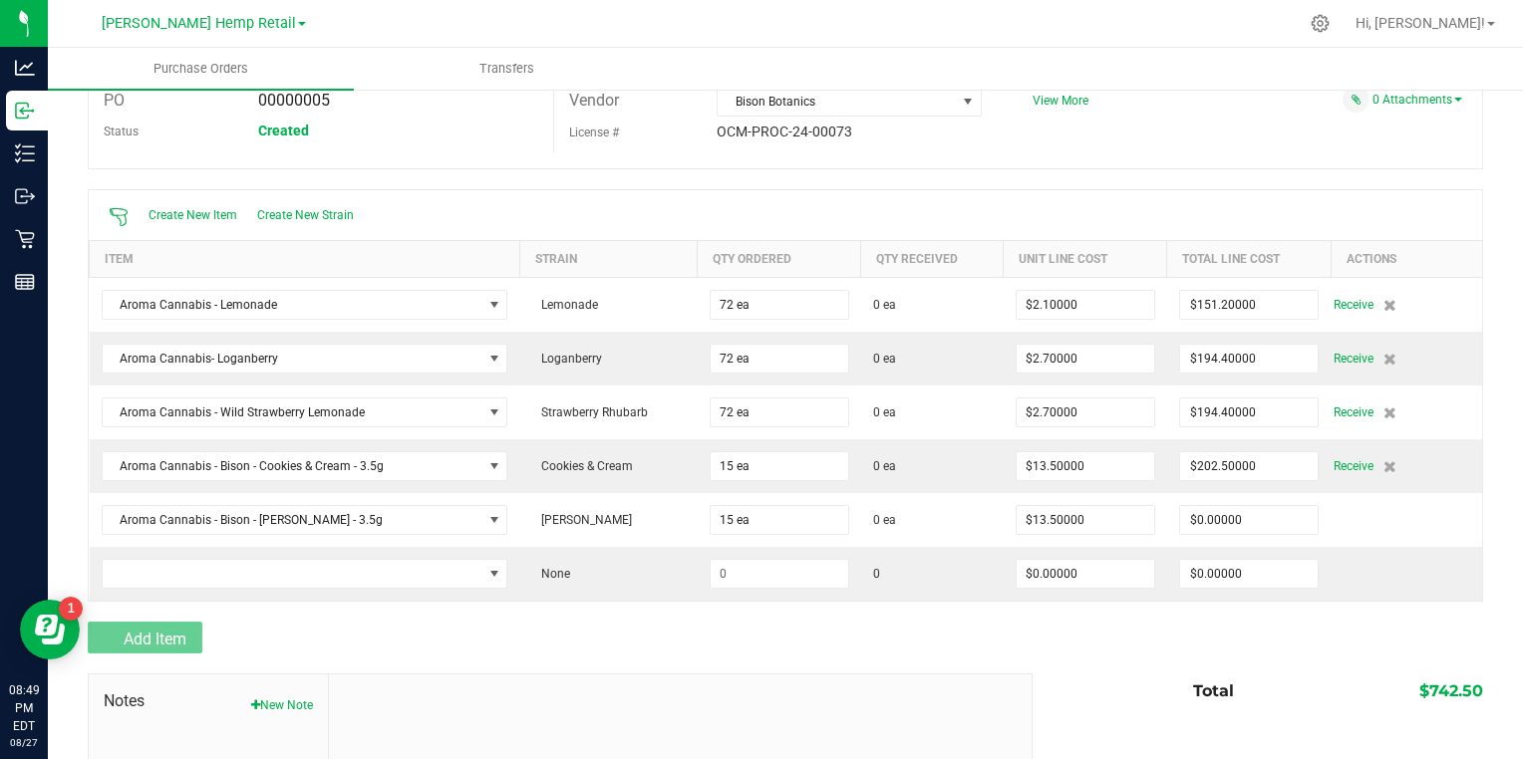
type input "$202.50000"
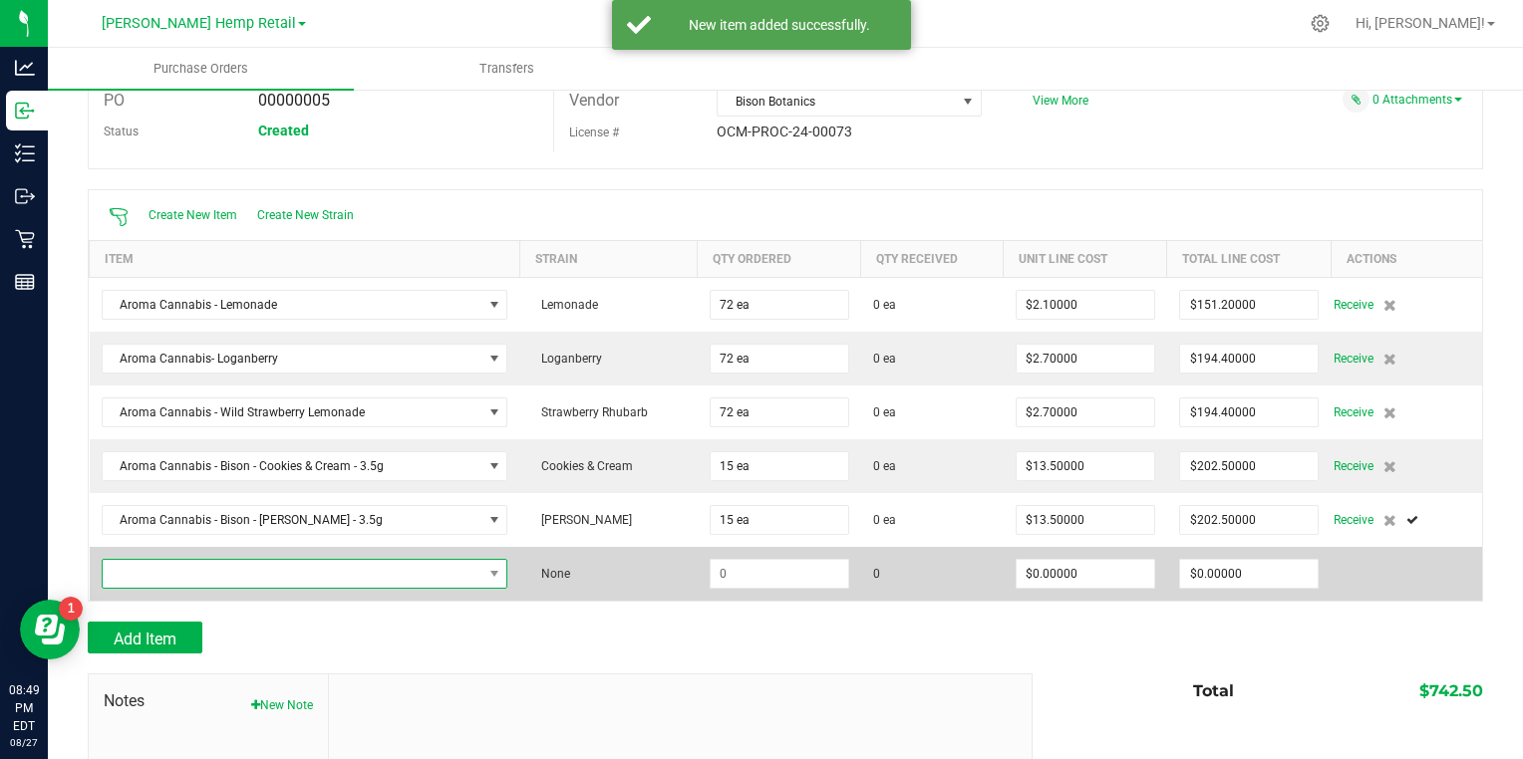
click at [148, 571] on span "NO DATA FOUND" at bounding box center [293, 574] width 380 height 28
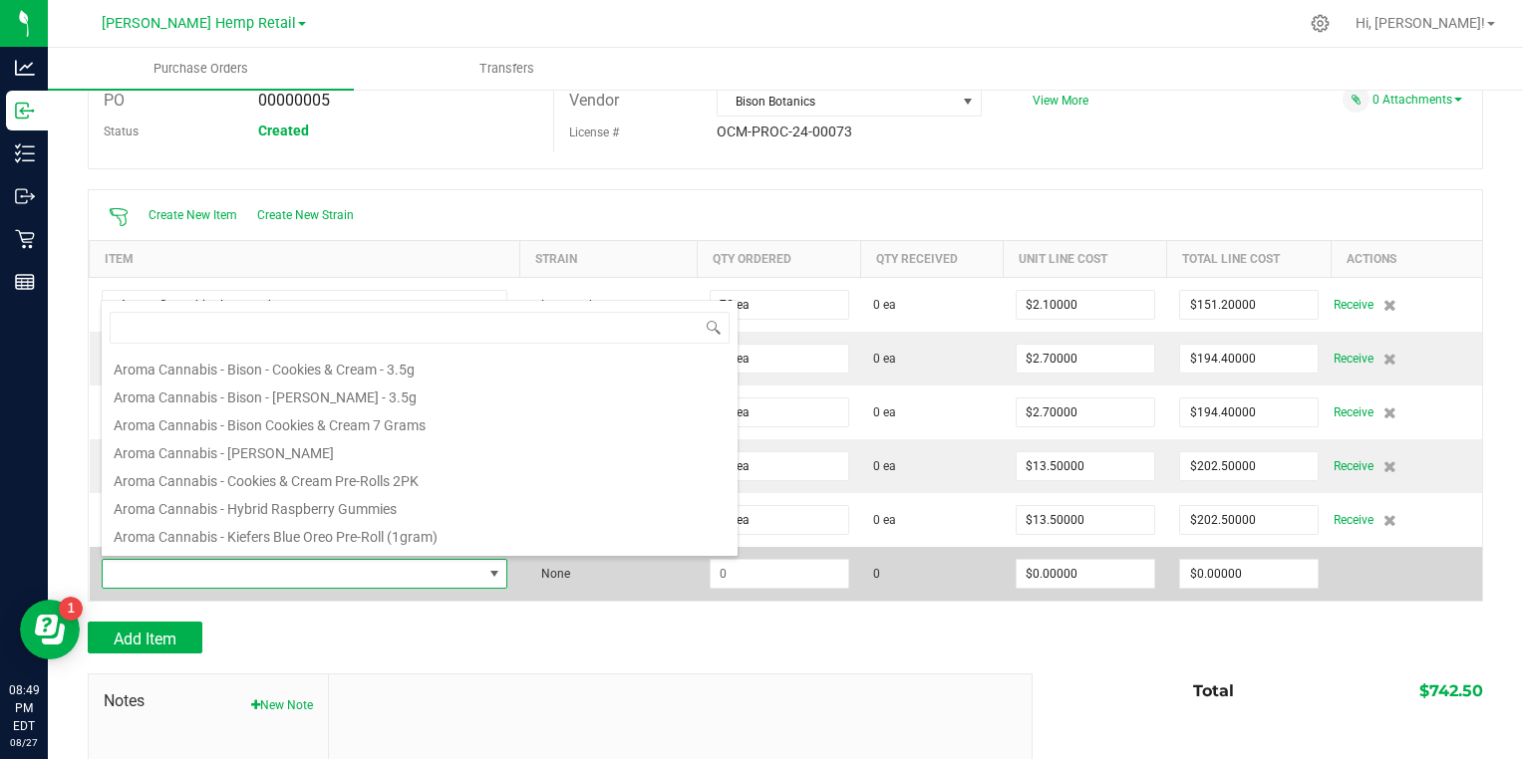
scroll to position [567, 0]
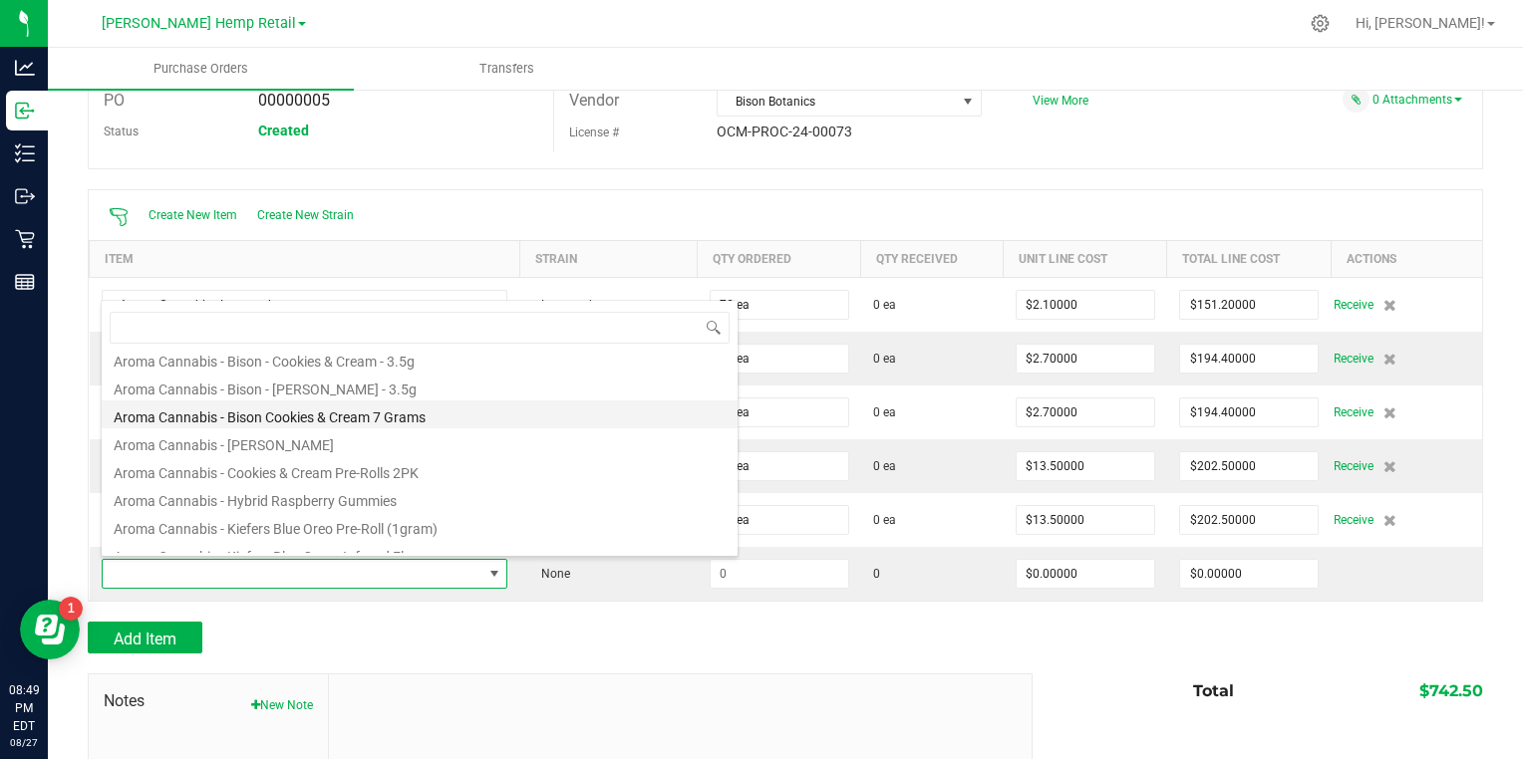
click at [151, 412] on li "Aroma Cannabis - Bison Cookies & Cream 7 Grams" at bounding box center [420, 415] width 636 height 28
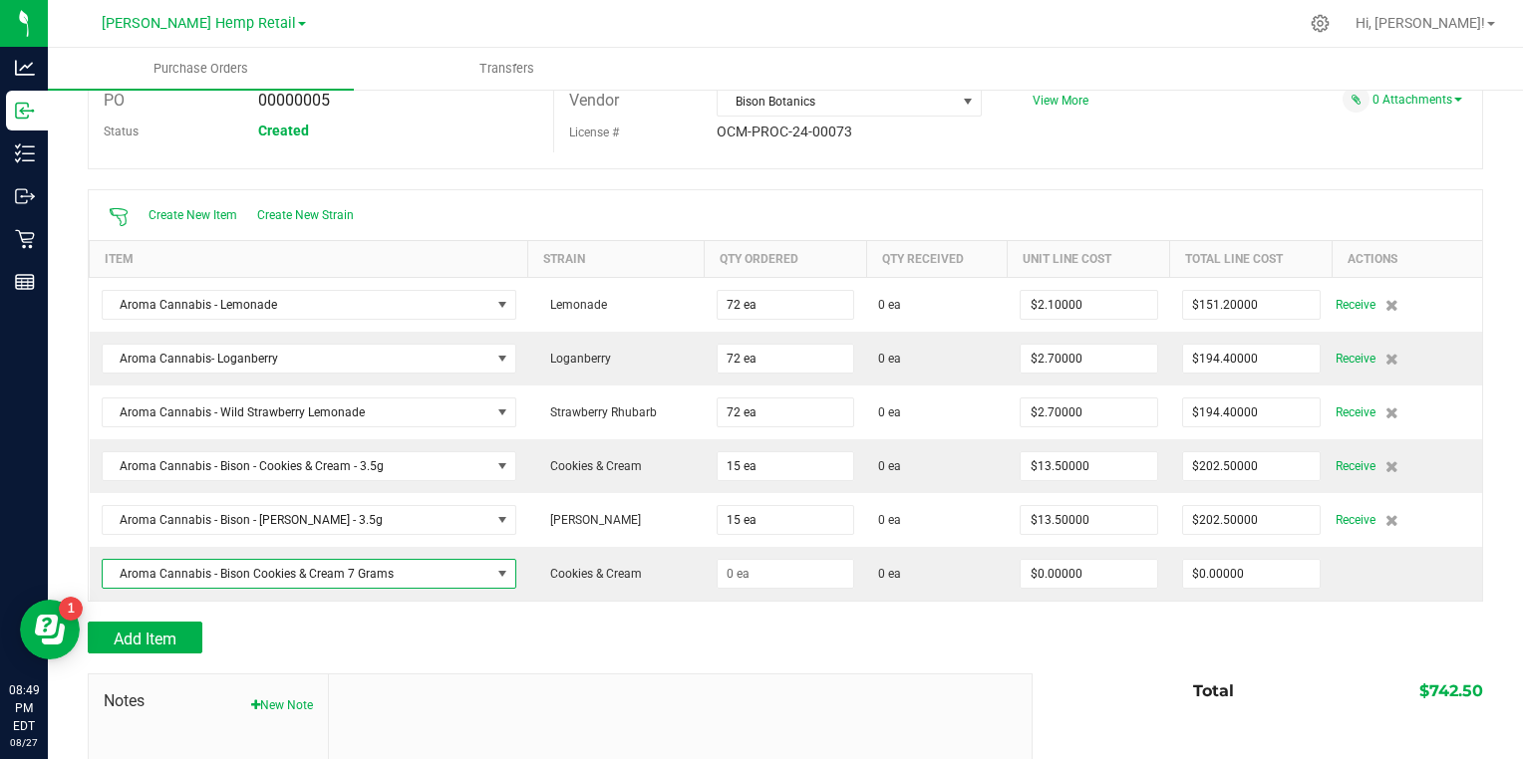
type input "$25.00000"
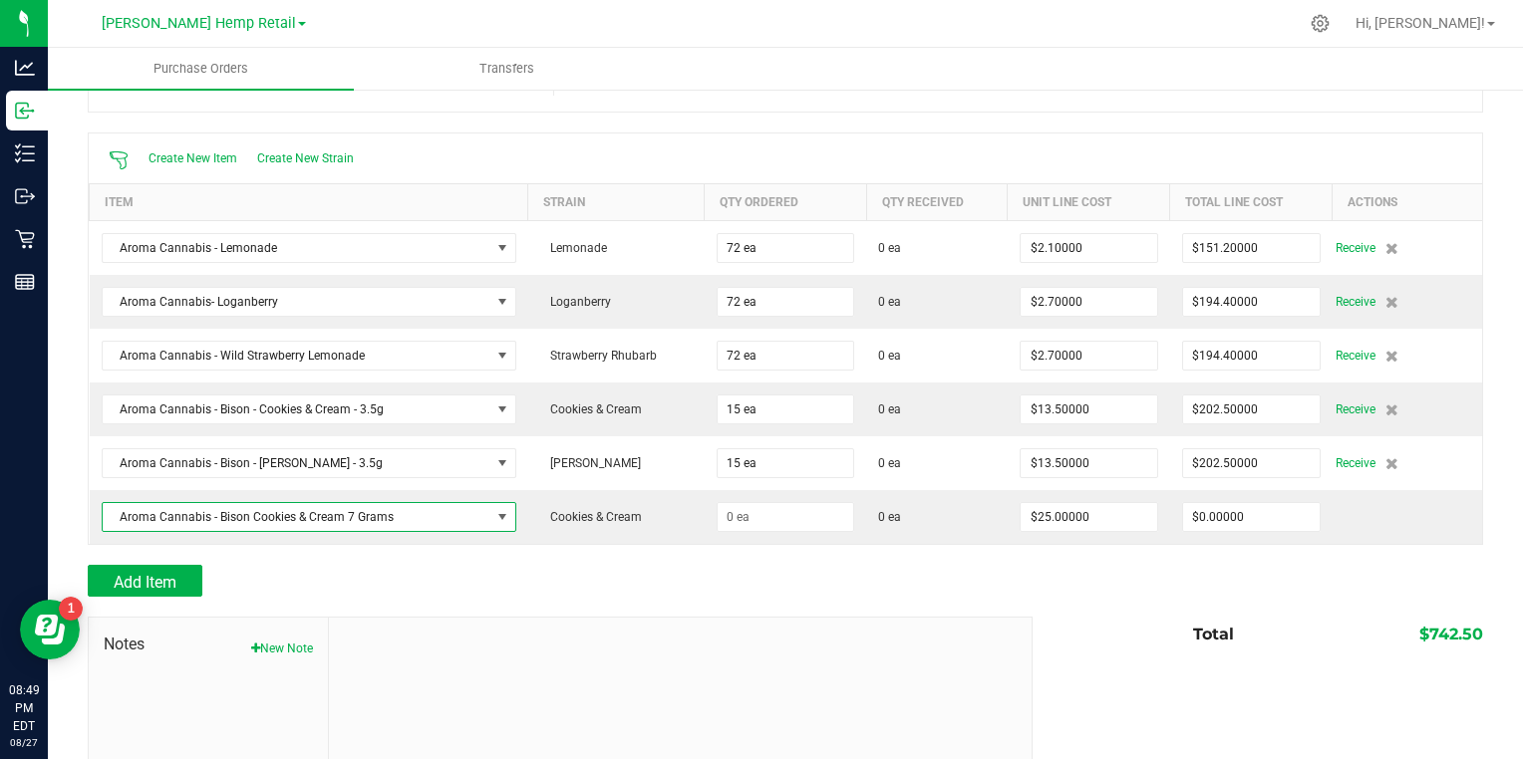
scroll to position [175, 0]
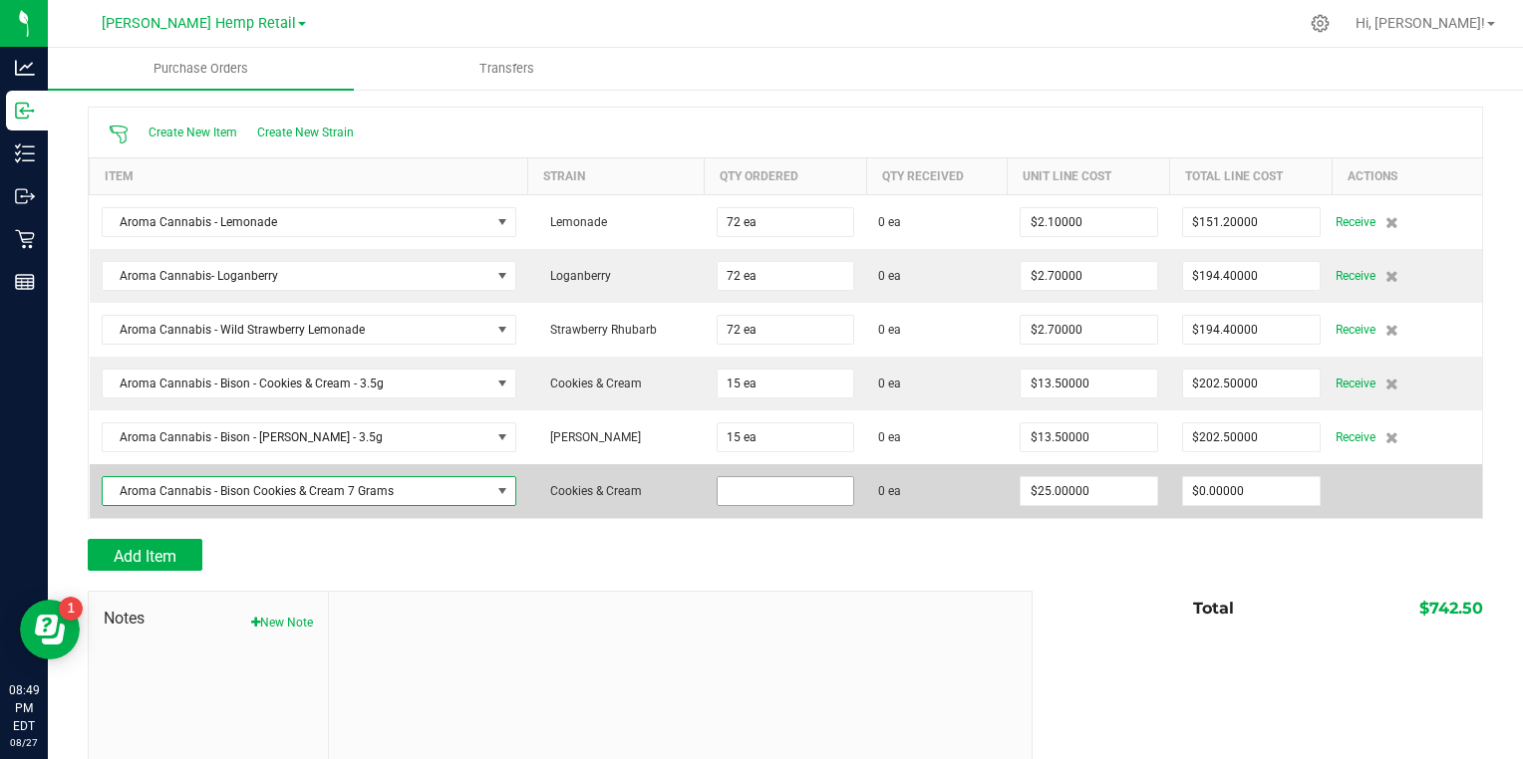
click at [764, 493] on input at bounding box center [786, 491] width 137 height 28
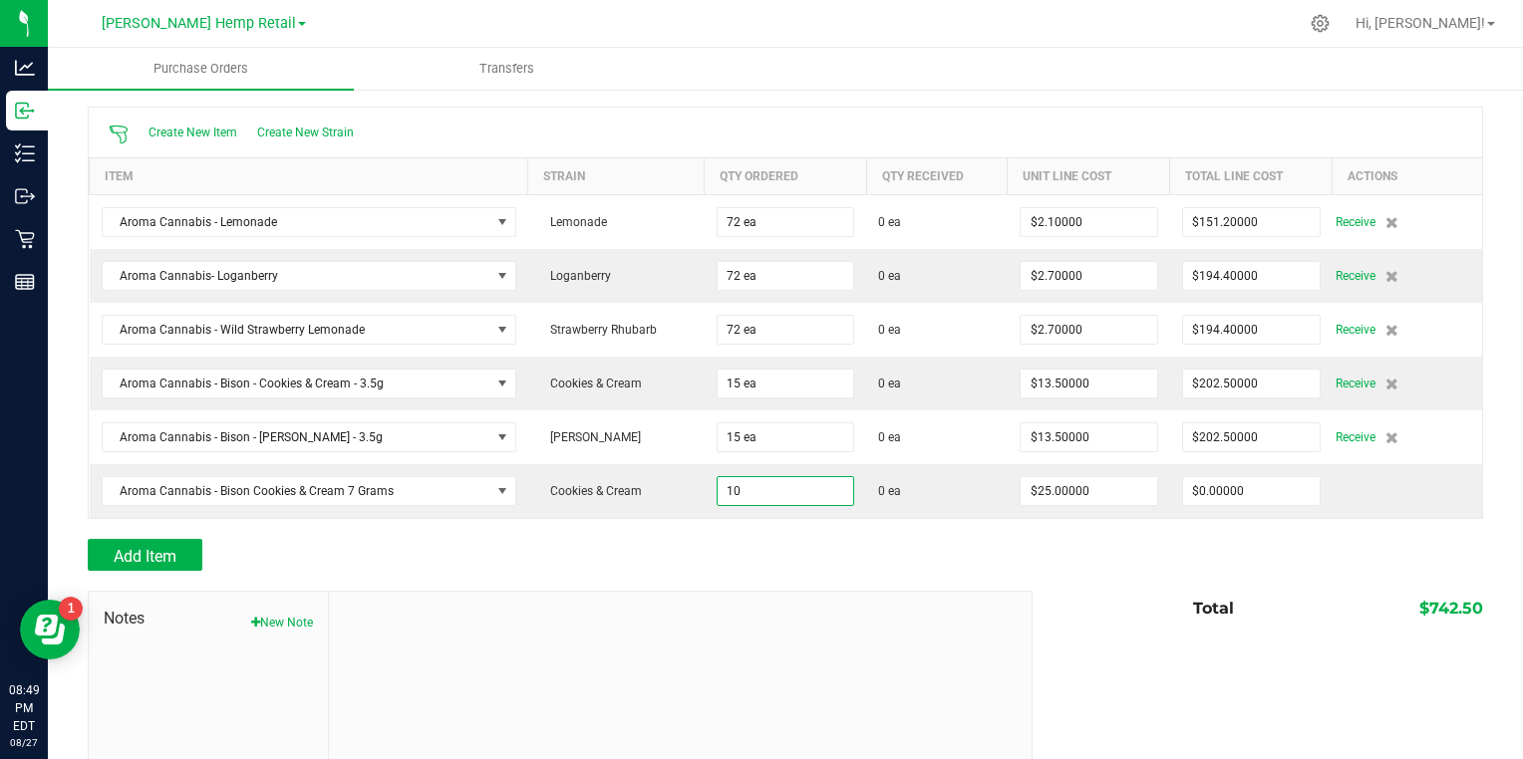
click at [444, 632] on div at bounding box center [681, 725] width 704 height 267
type input "10 ea"
type input "$250.00000"
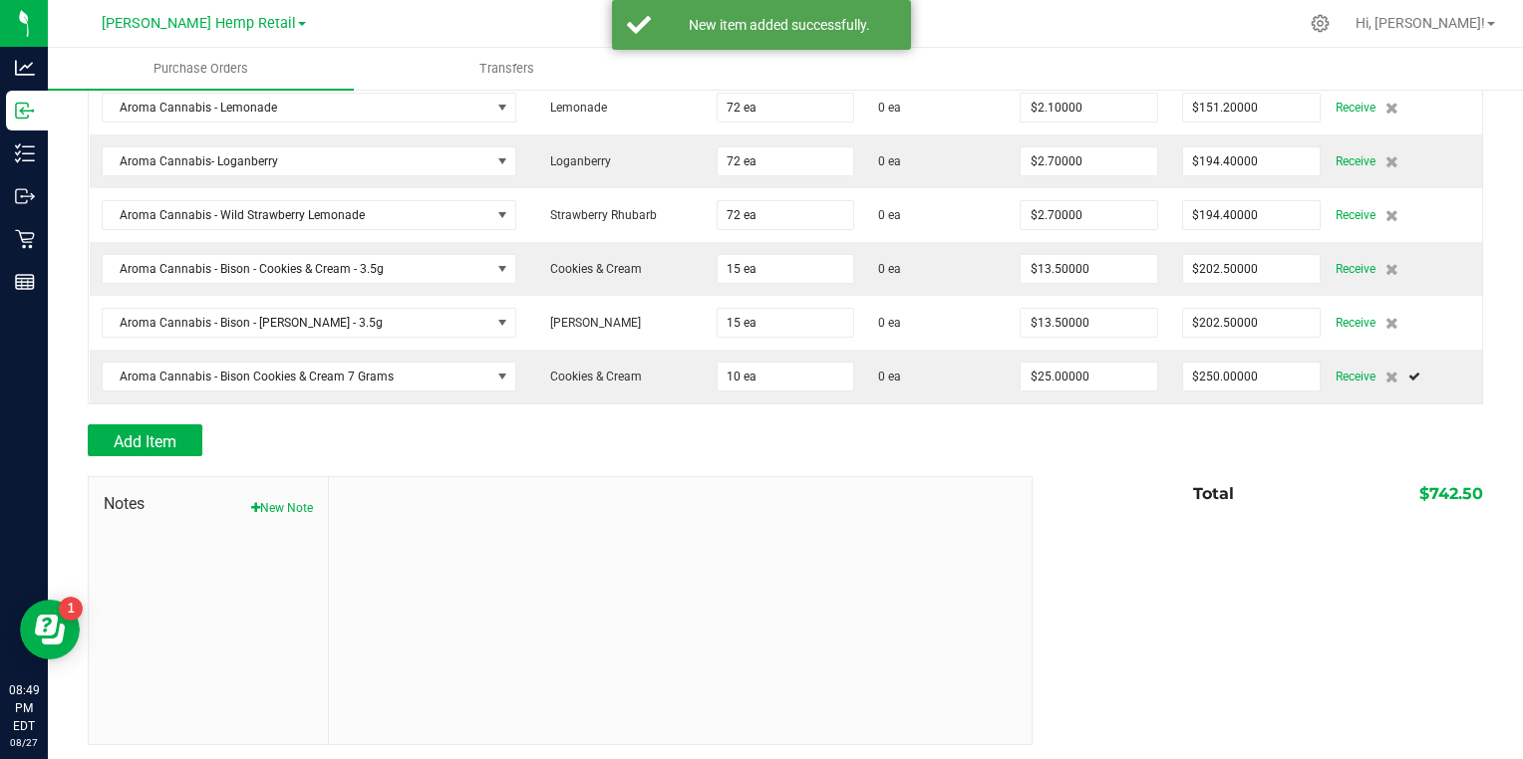
scroll to position [292, 0]
click at [116, 434] on span "Add Item" at bounding box center [145, 440] width 63 height 19
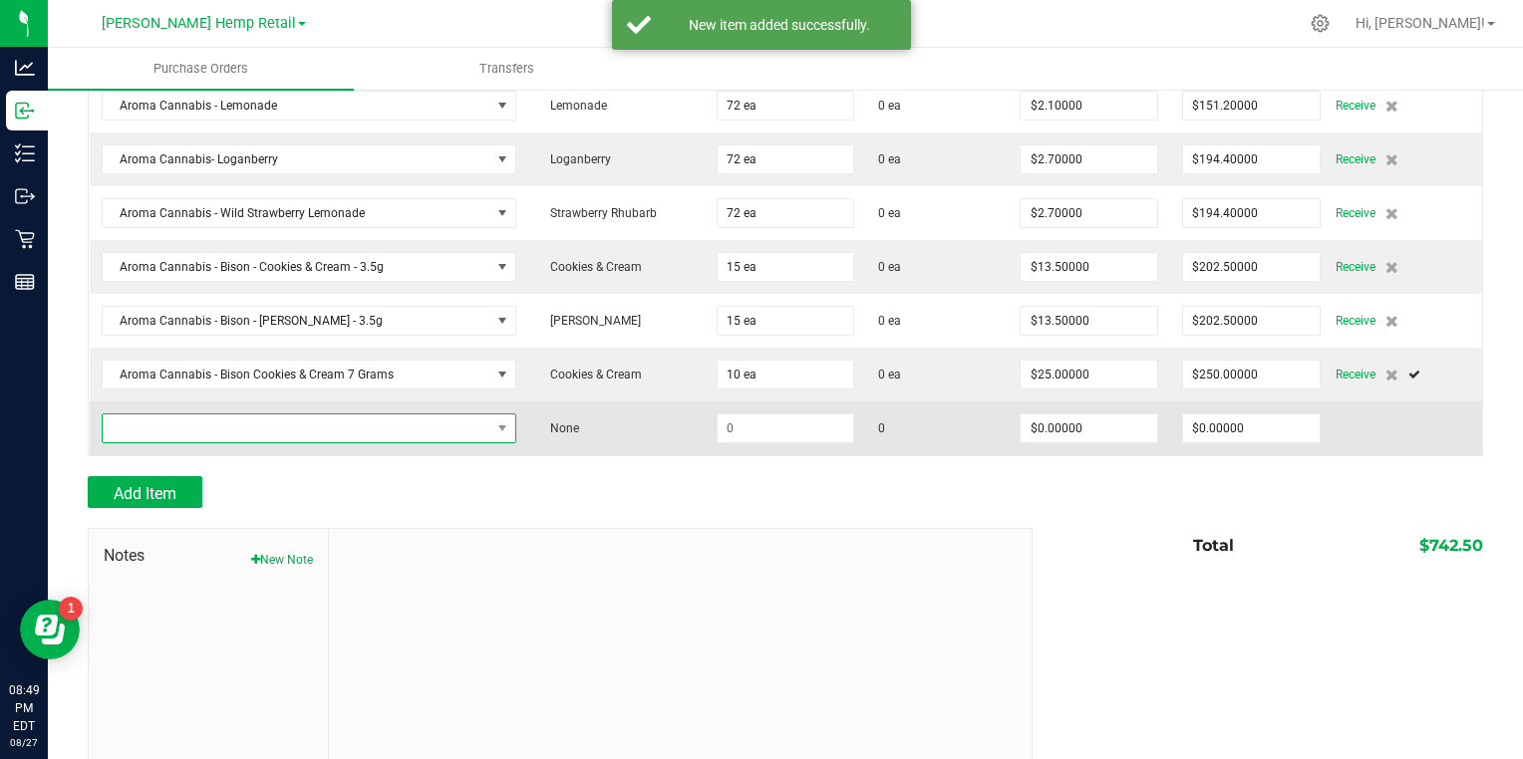
click at [137, 426] on span "NO DATA FOUND" at bounding box center [297, 429] width 388 height 28
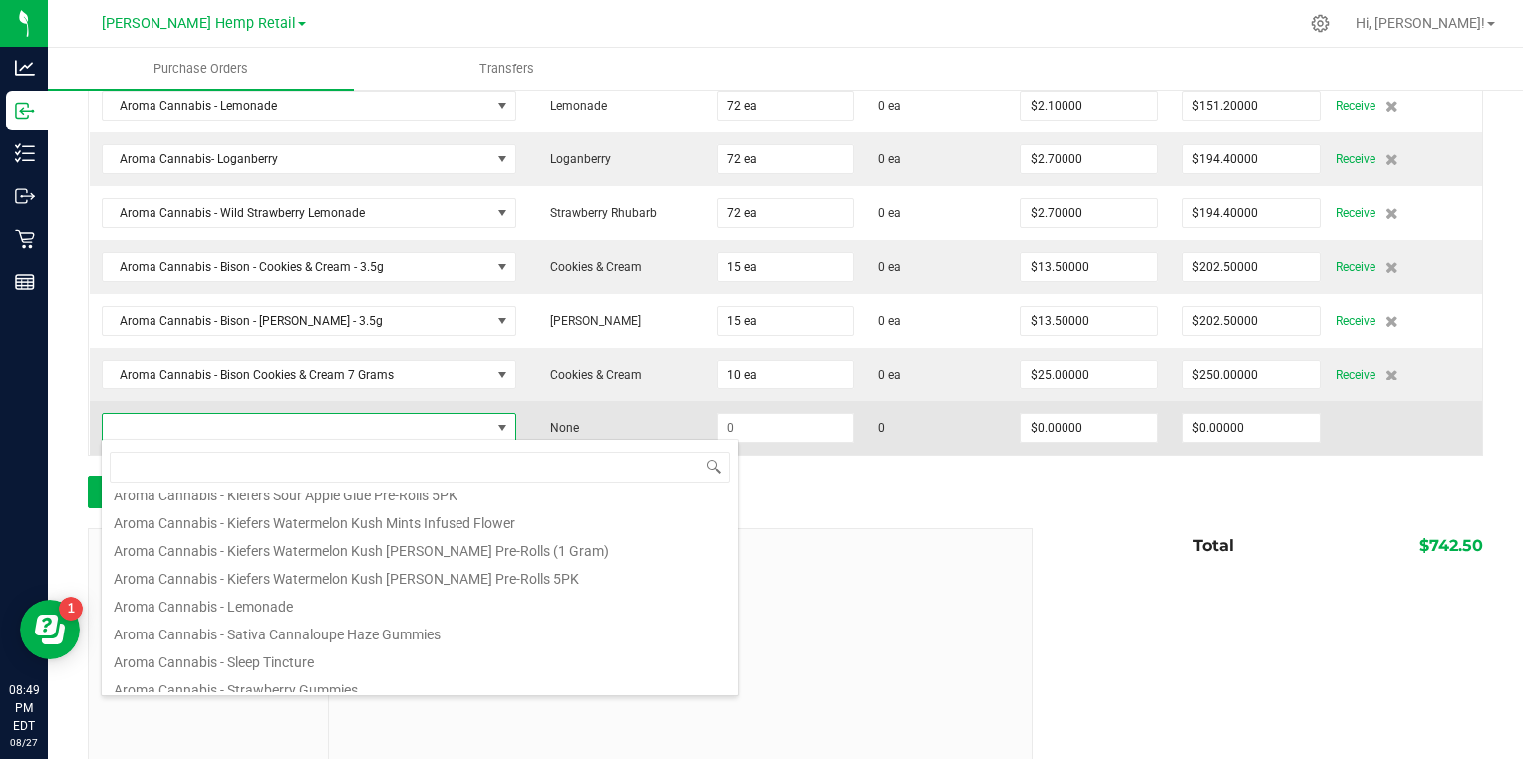
scroll to position [939, 0]
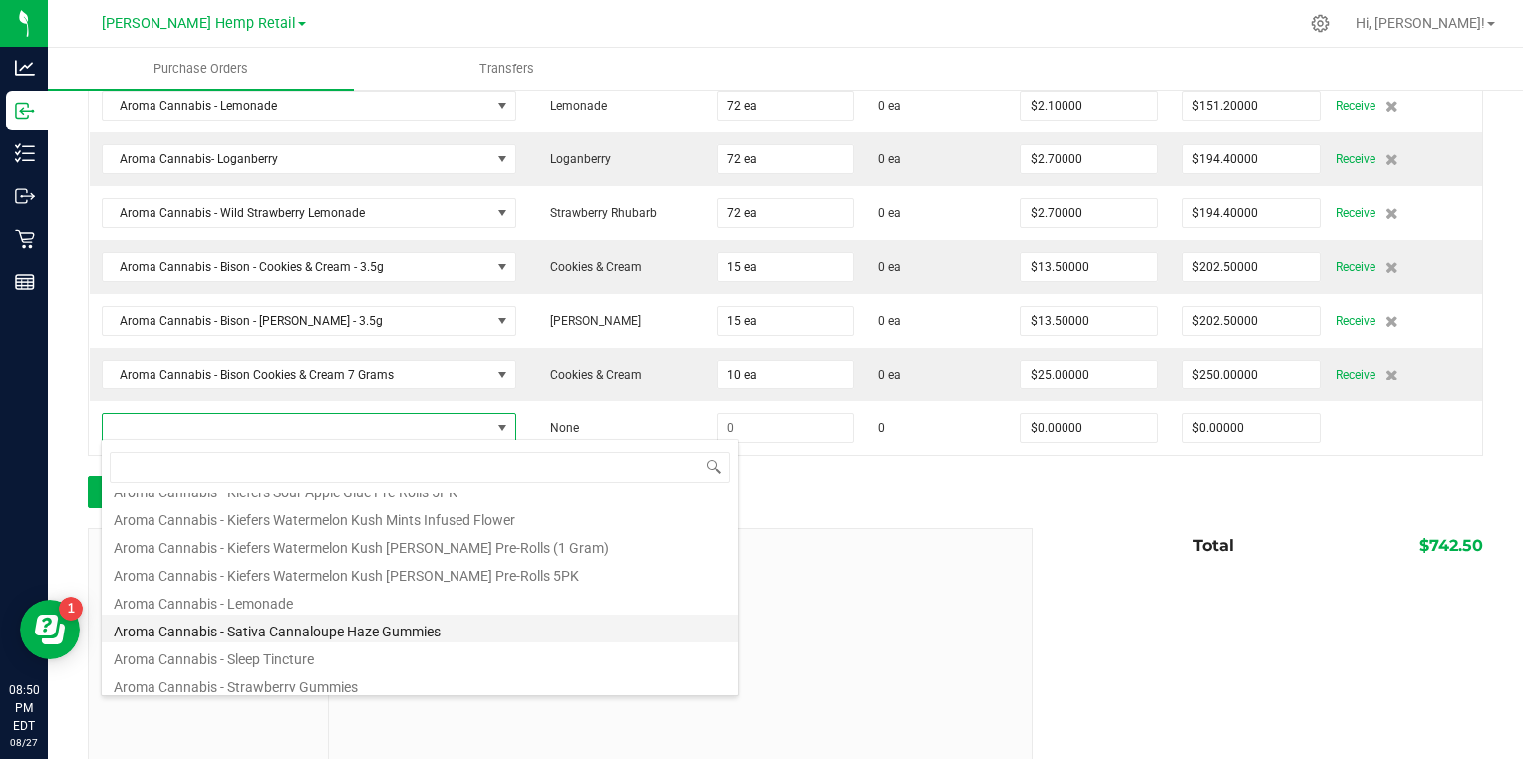
click at [144, 628] on li "Aroma Cannabis - Sativa Cannaloupe Haze Gummies" at bounding box center [420, 629] width 636 height 28
type input "$11.00000"
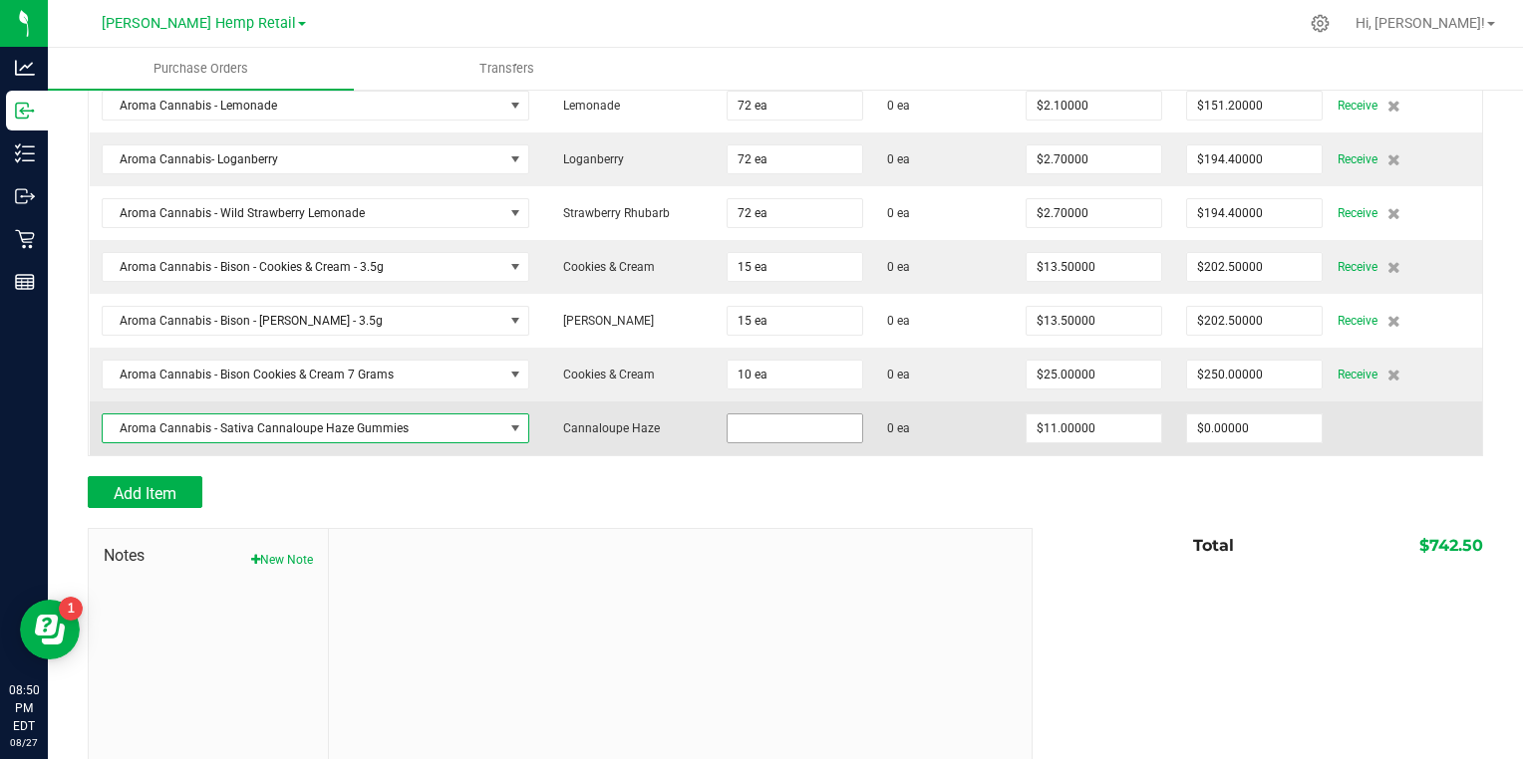
click at [757, 422] on input at bounding box center [795, 429] width 135 height 28
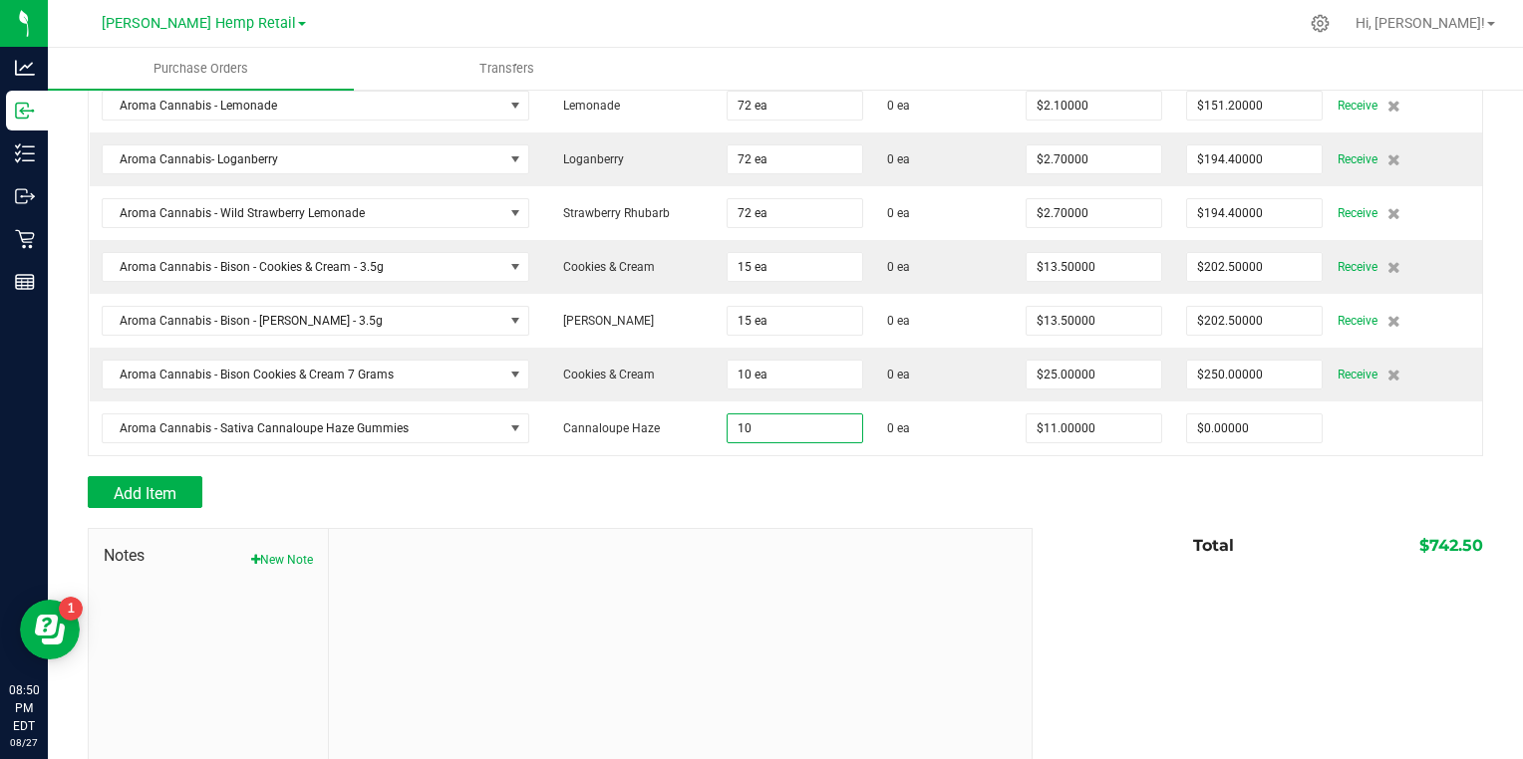
click at [430, 668] on div at bounding box center [681, 662] width 704 height 267
type input "10 ea"
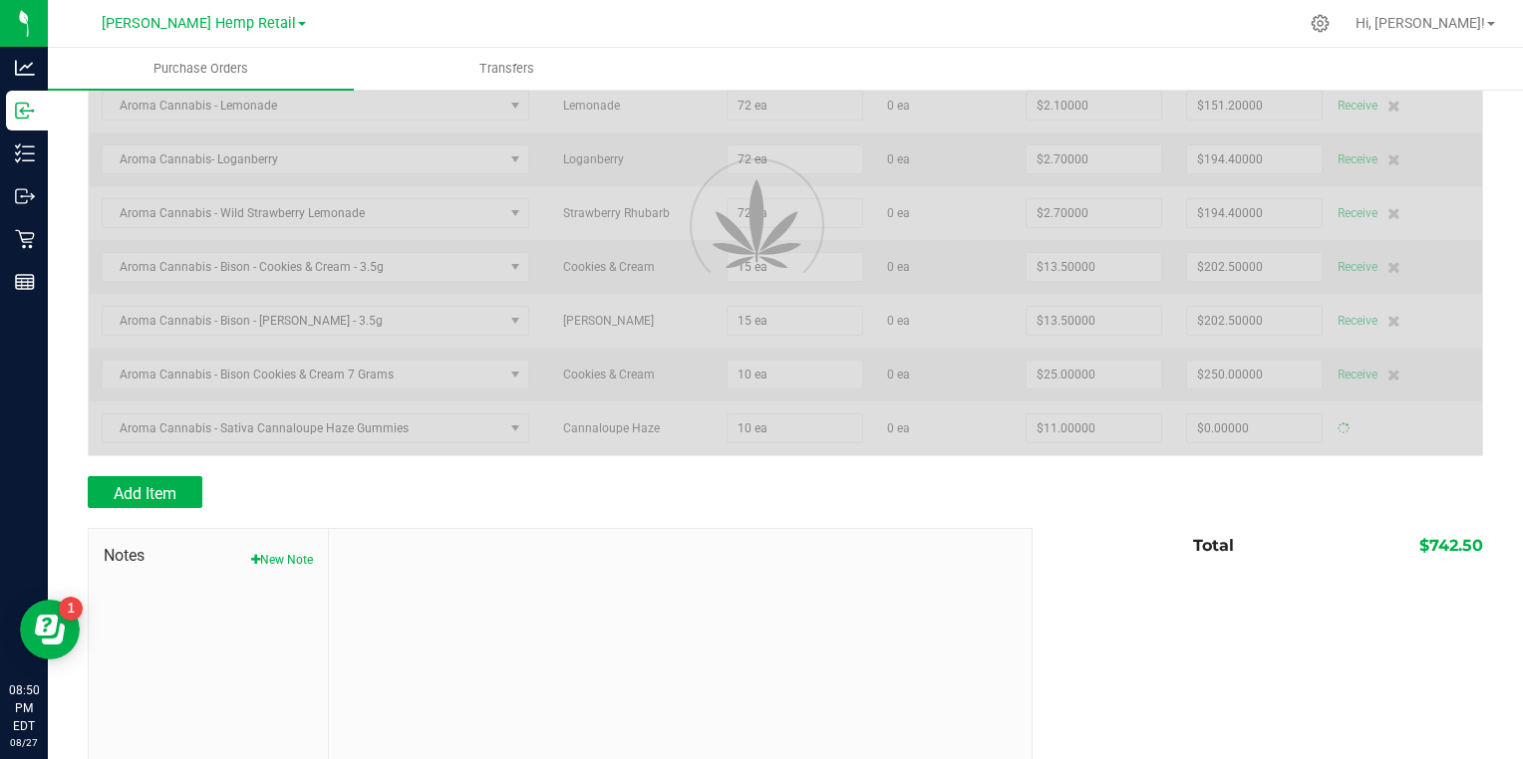
type input "$110.00000"
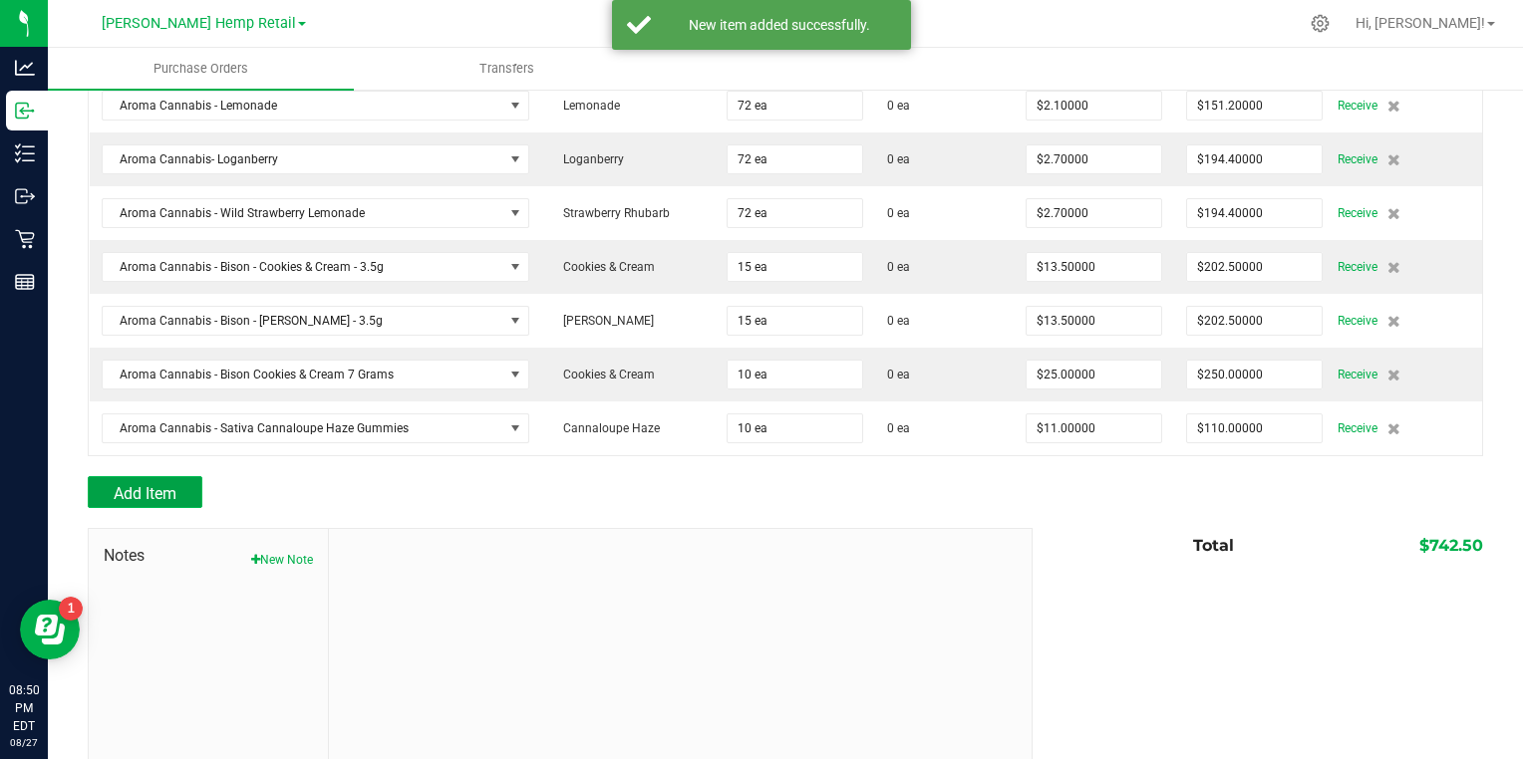
click at [142, 478] on button "Add Item" at bounding box center [145, 492] width 115 height 32
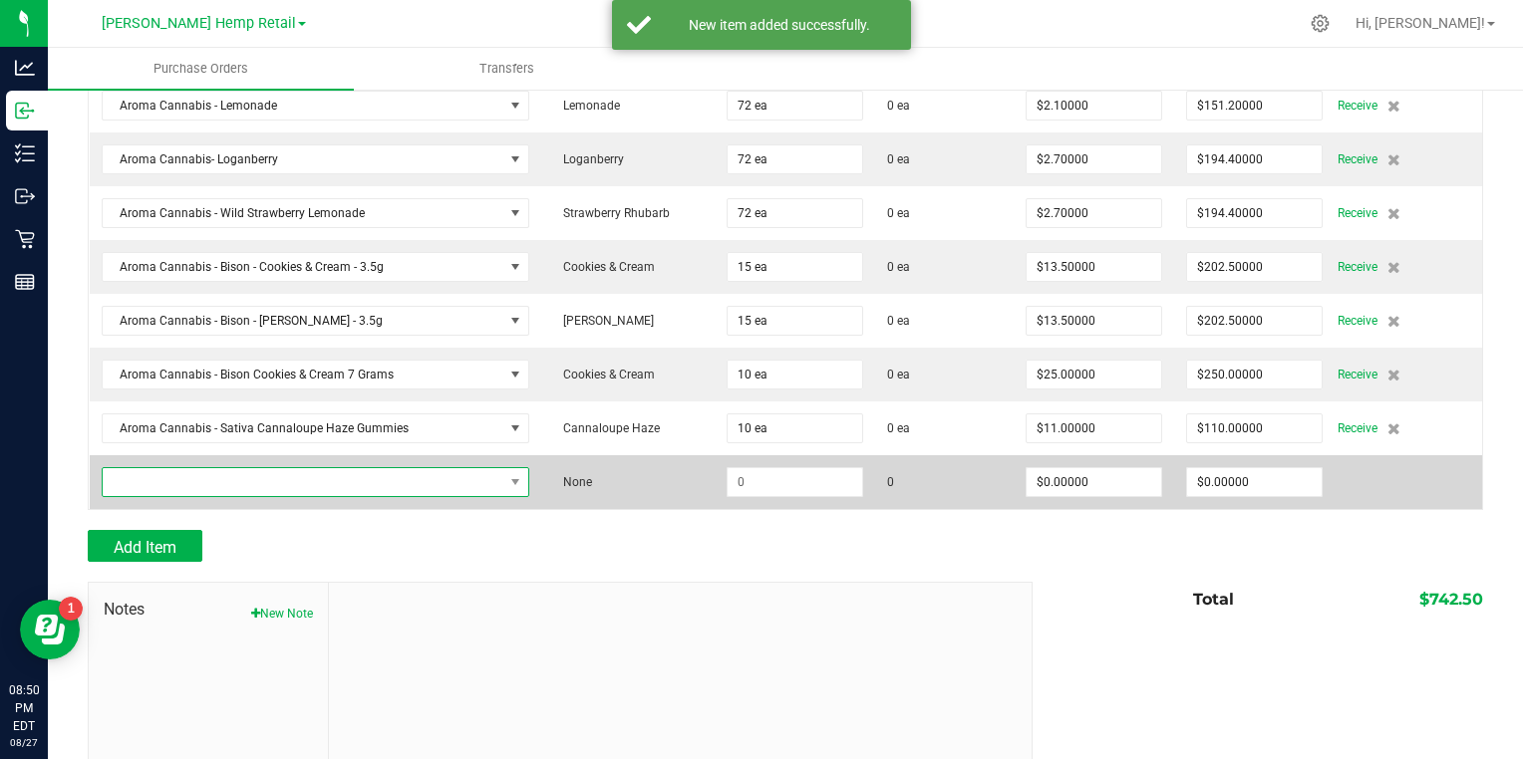
click at [133, 476] on span "NO DATA FOUND" at bounding box center [303, 482] width 401 height 28
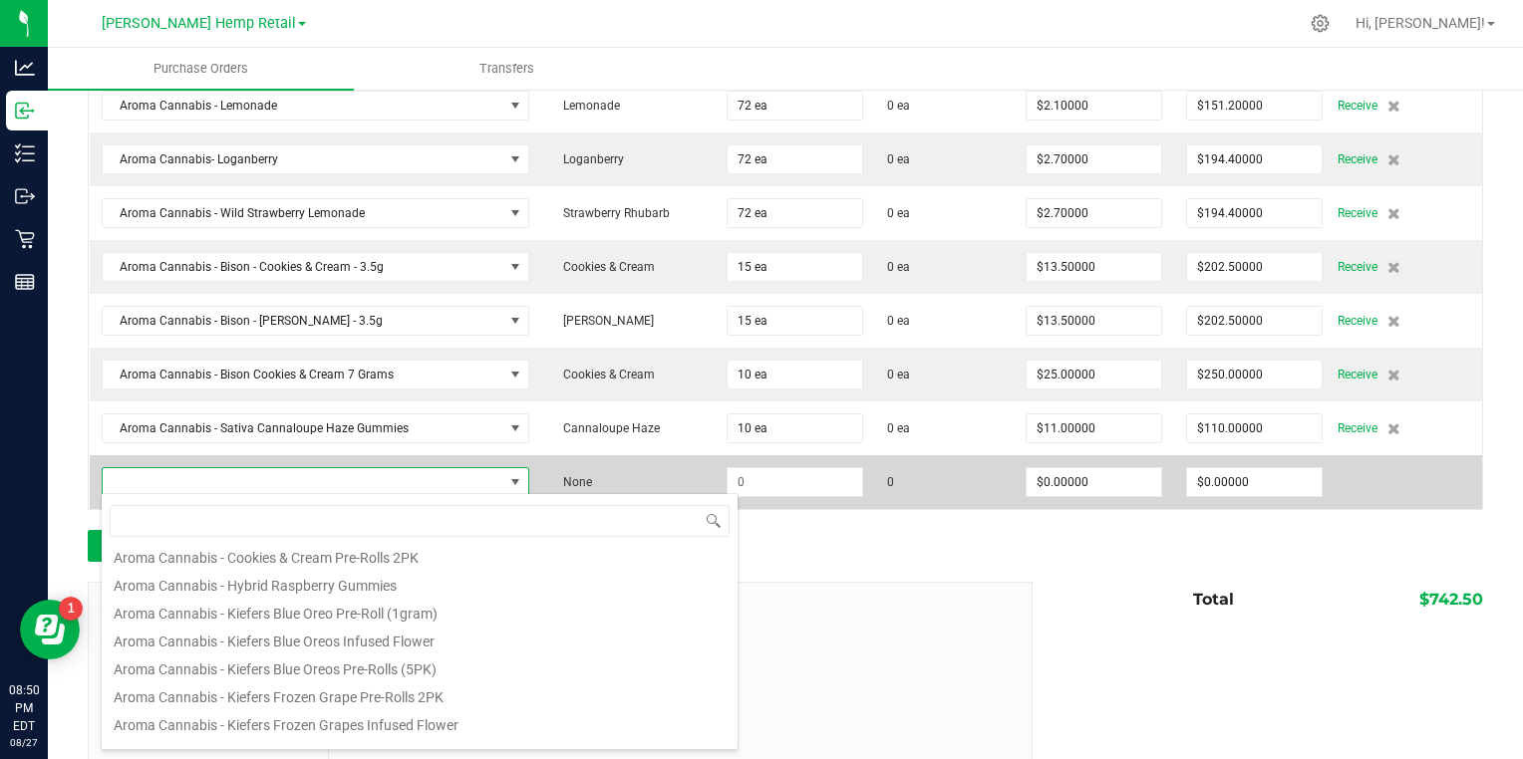
scroll to position [669, 0]
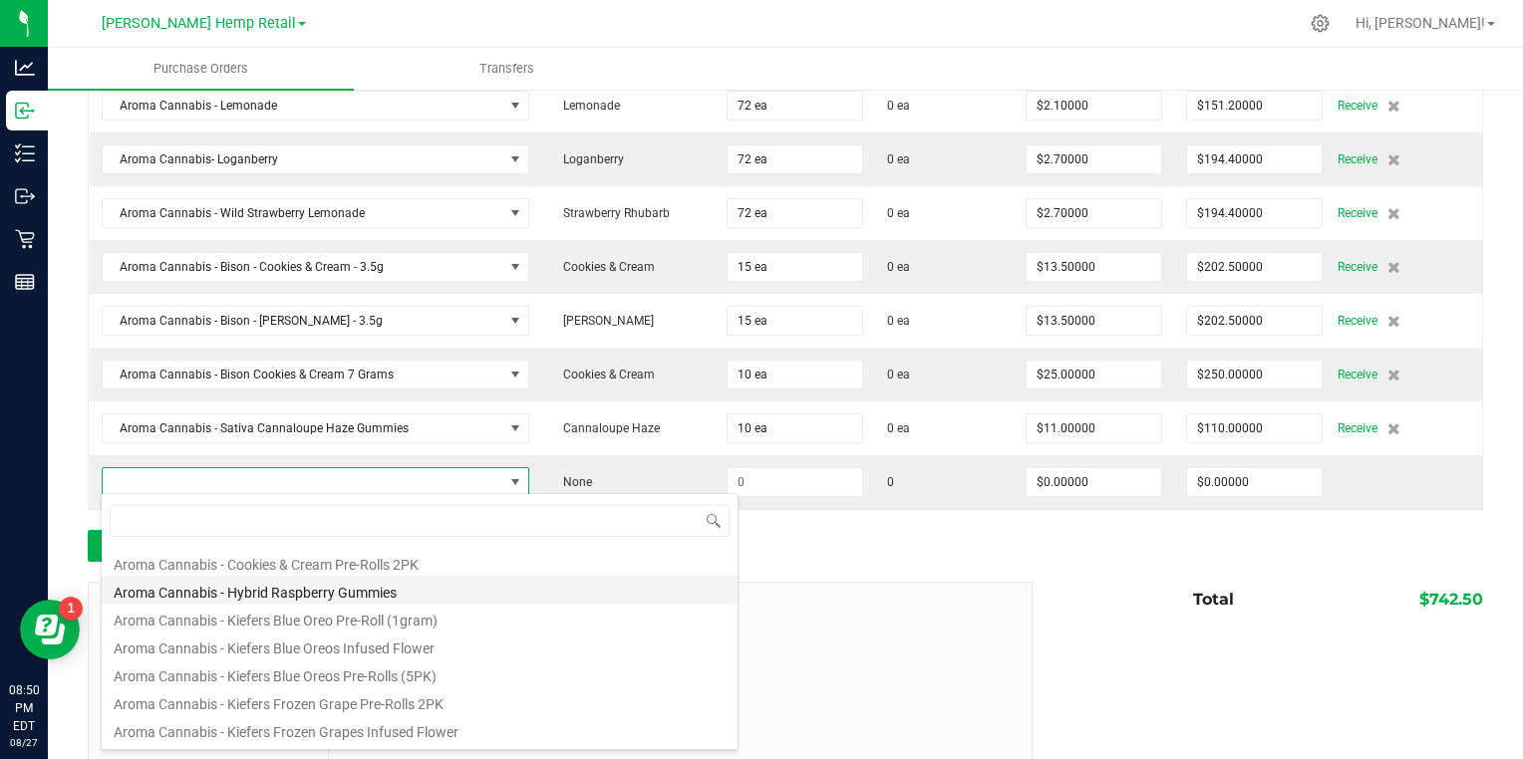
click at [183, 580] on li "Aroma Cannabis - Hybrid Raspberry Gummies" at bounding box center [420, 590] width 636 height 28
type input "$11.00000"
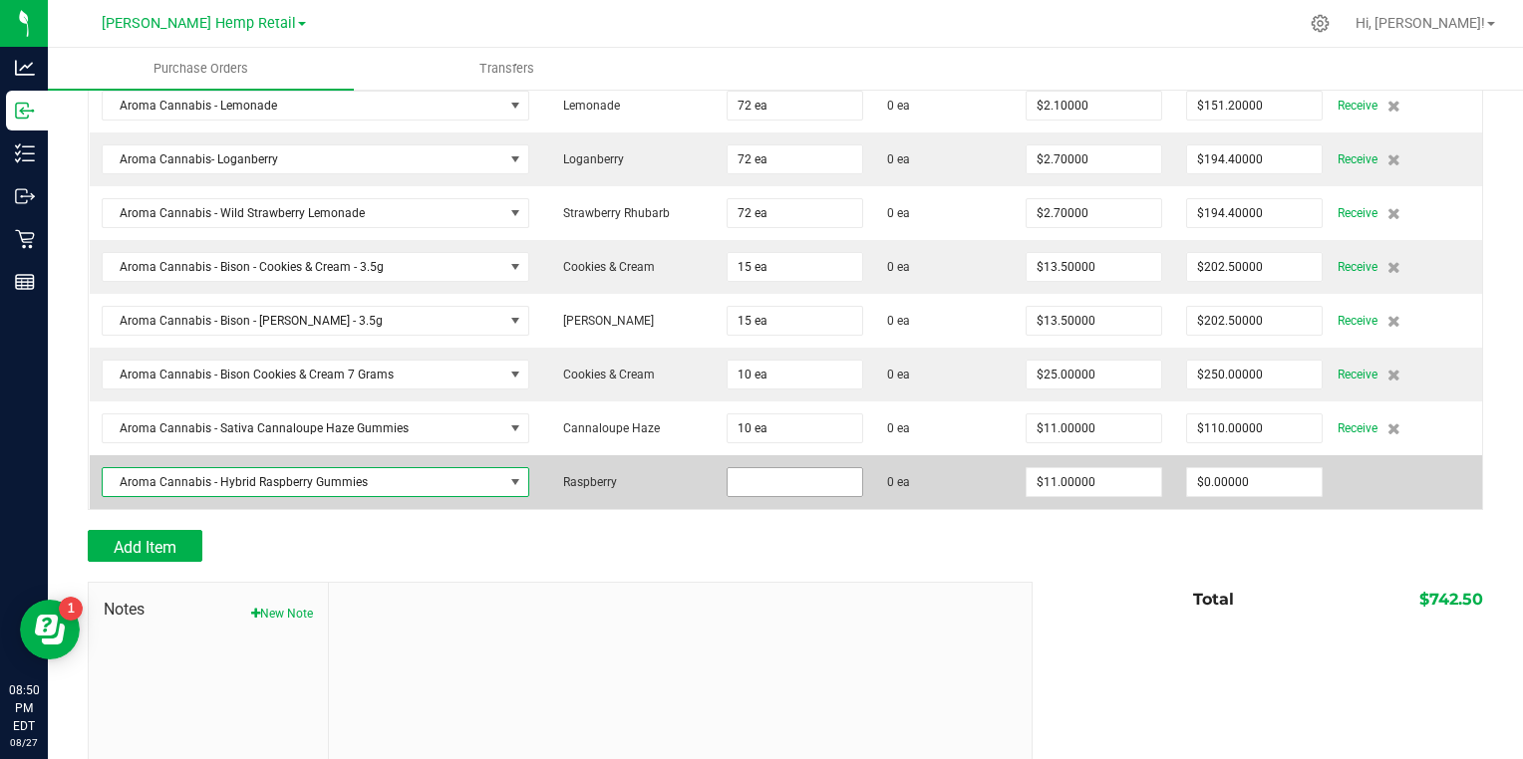
click at [750, 475] on input at bounding box center [795, 482] width 135 height 28
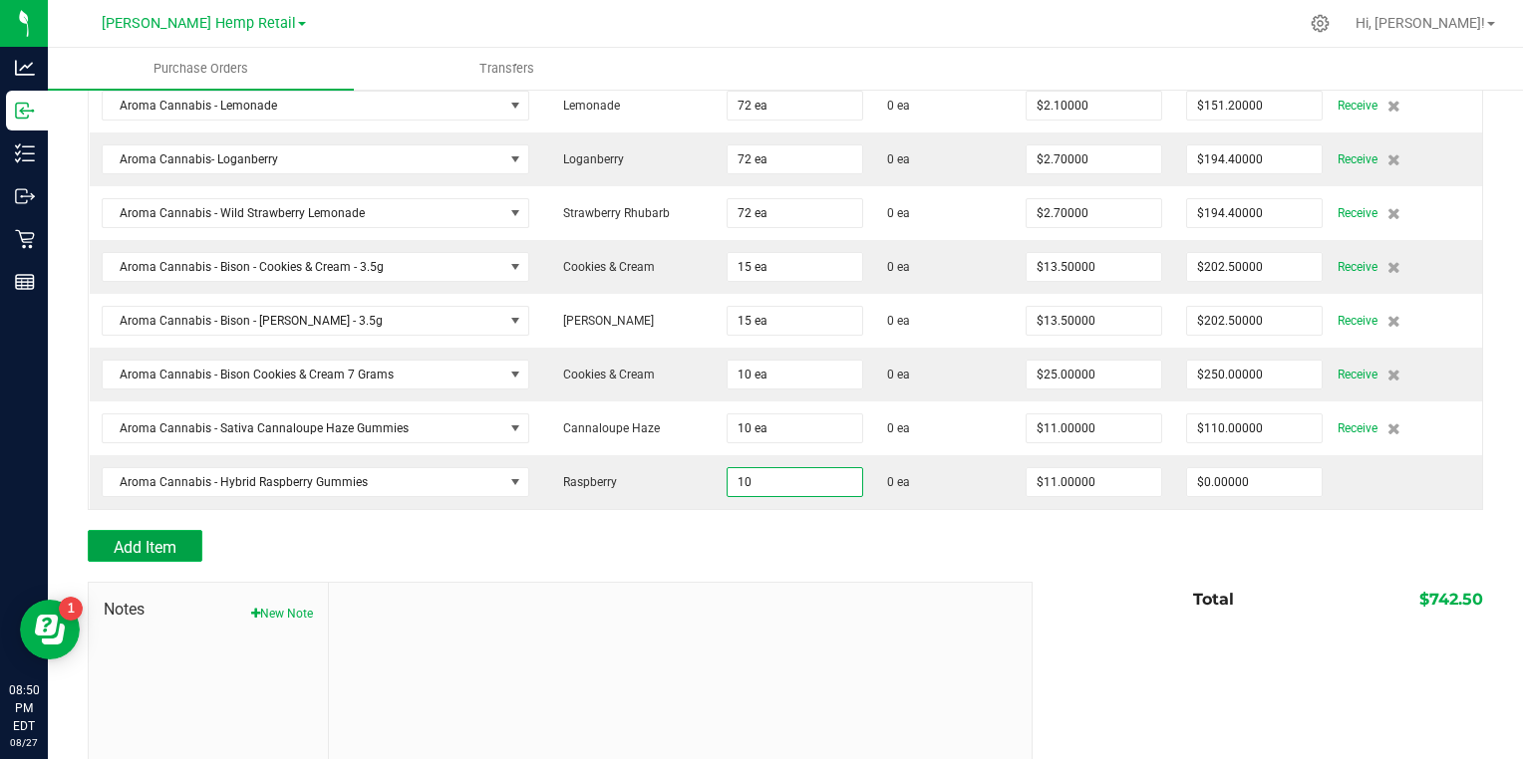
click at [128, 553] on span "Add Item" at bounding box center [145, 547] width 63 height 19
type input "10 ea"
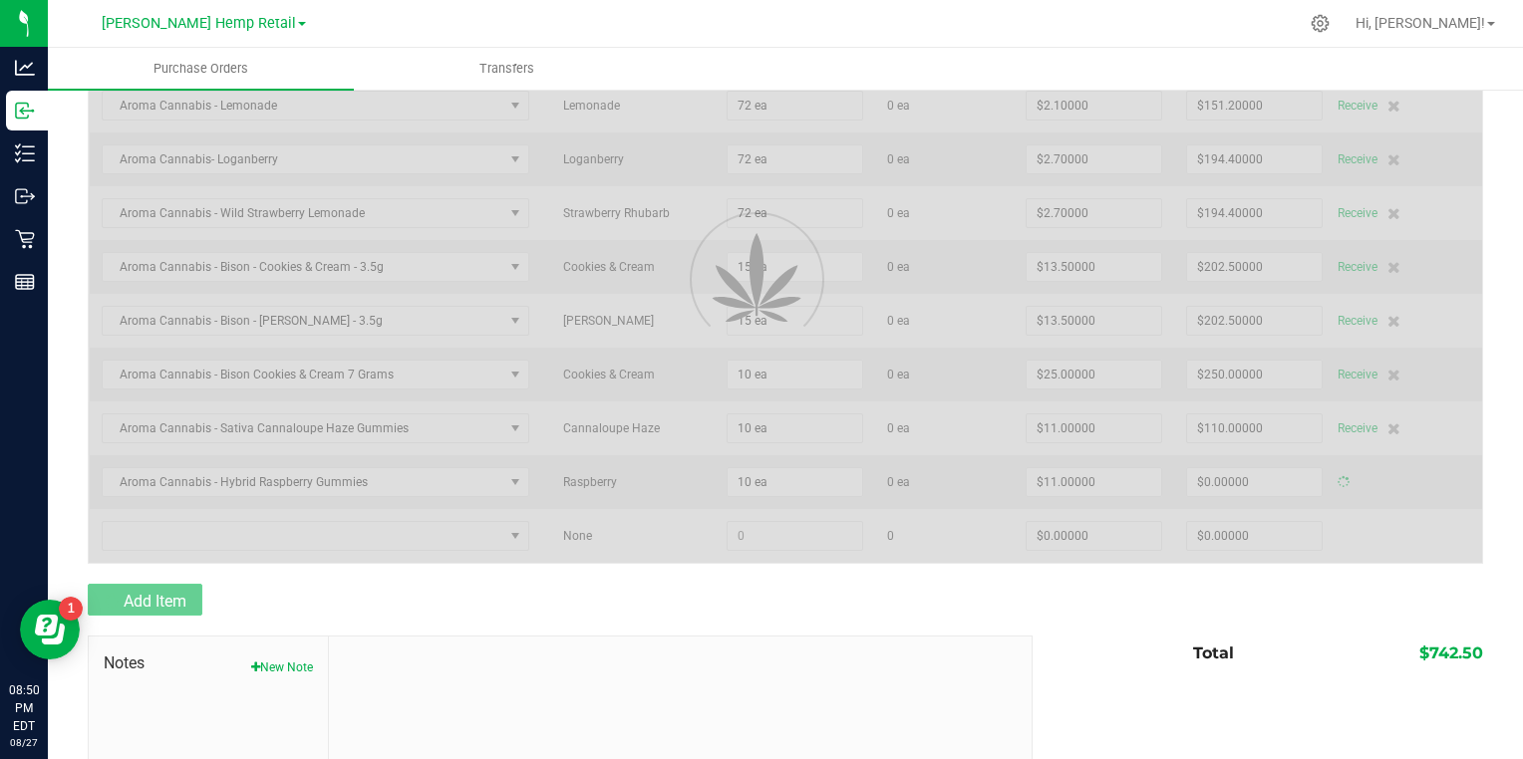
type input "$110.00000"
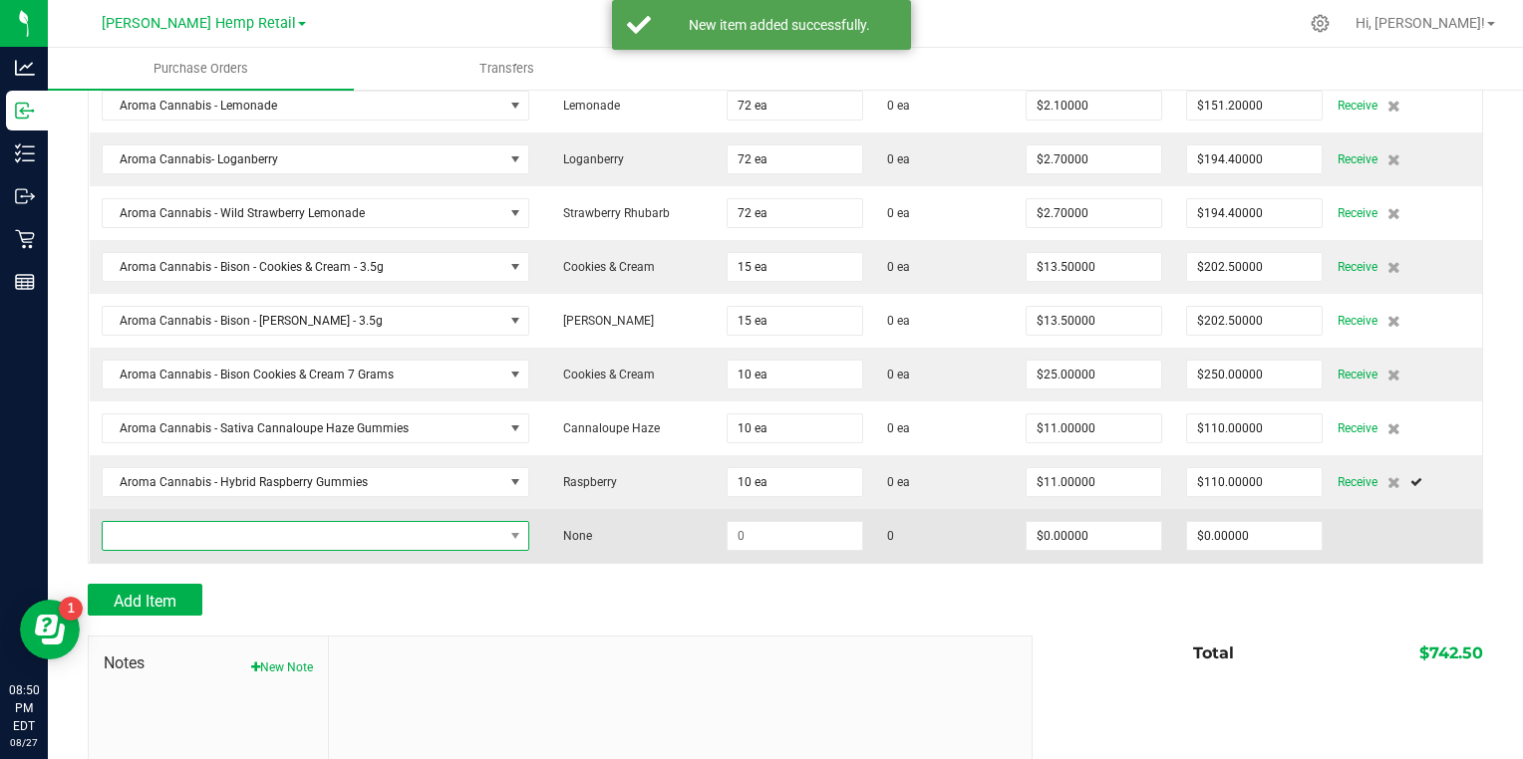
click at [150, 537] on span "NO DATA FOUND" at bounding box center [303, 536] width 401 height 28
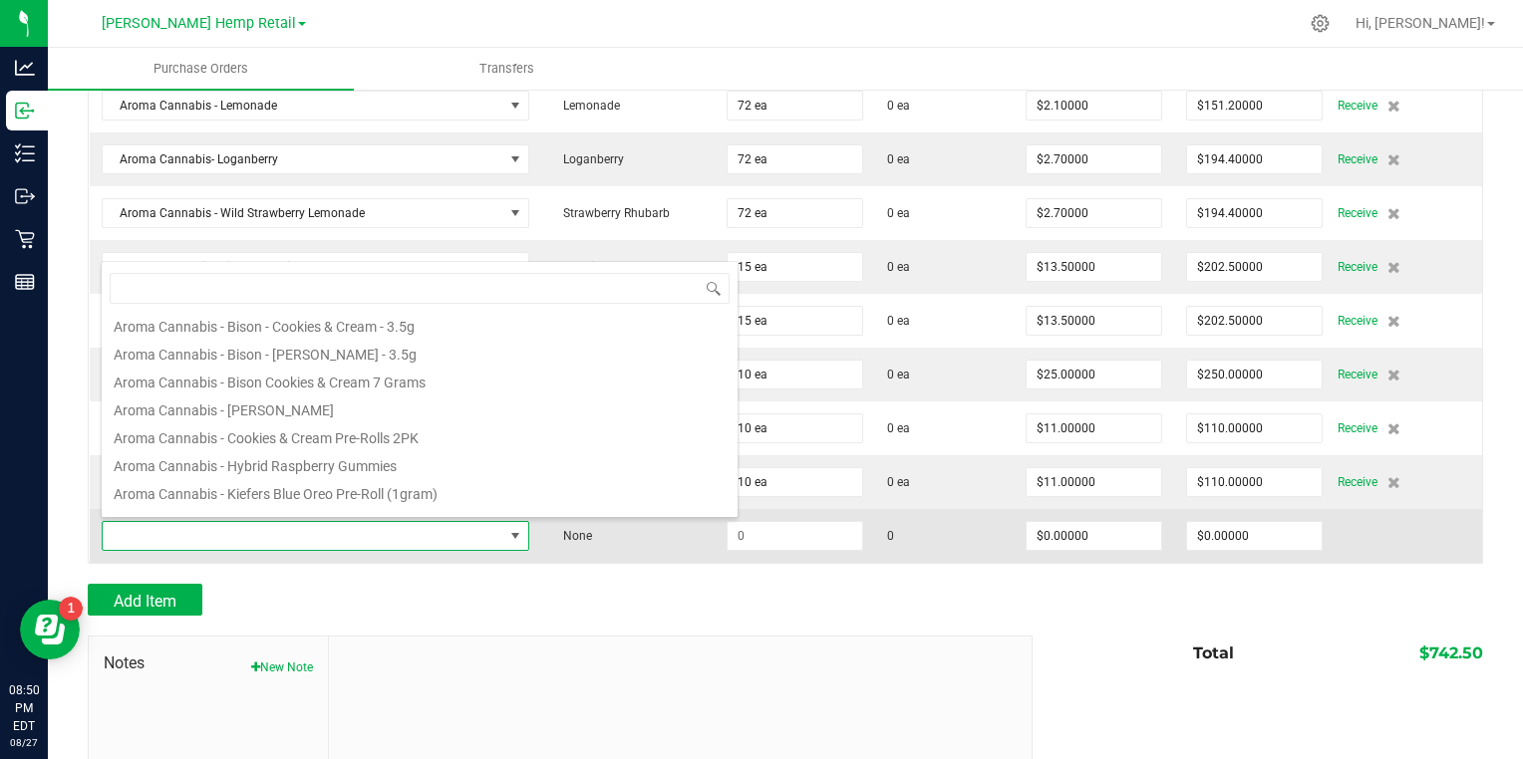
scroll to position [561, 0]
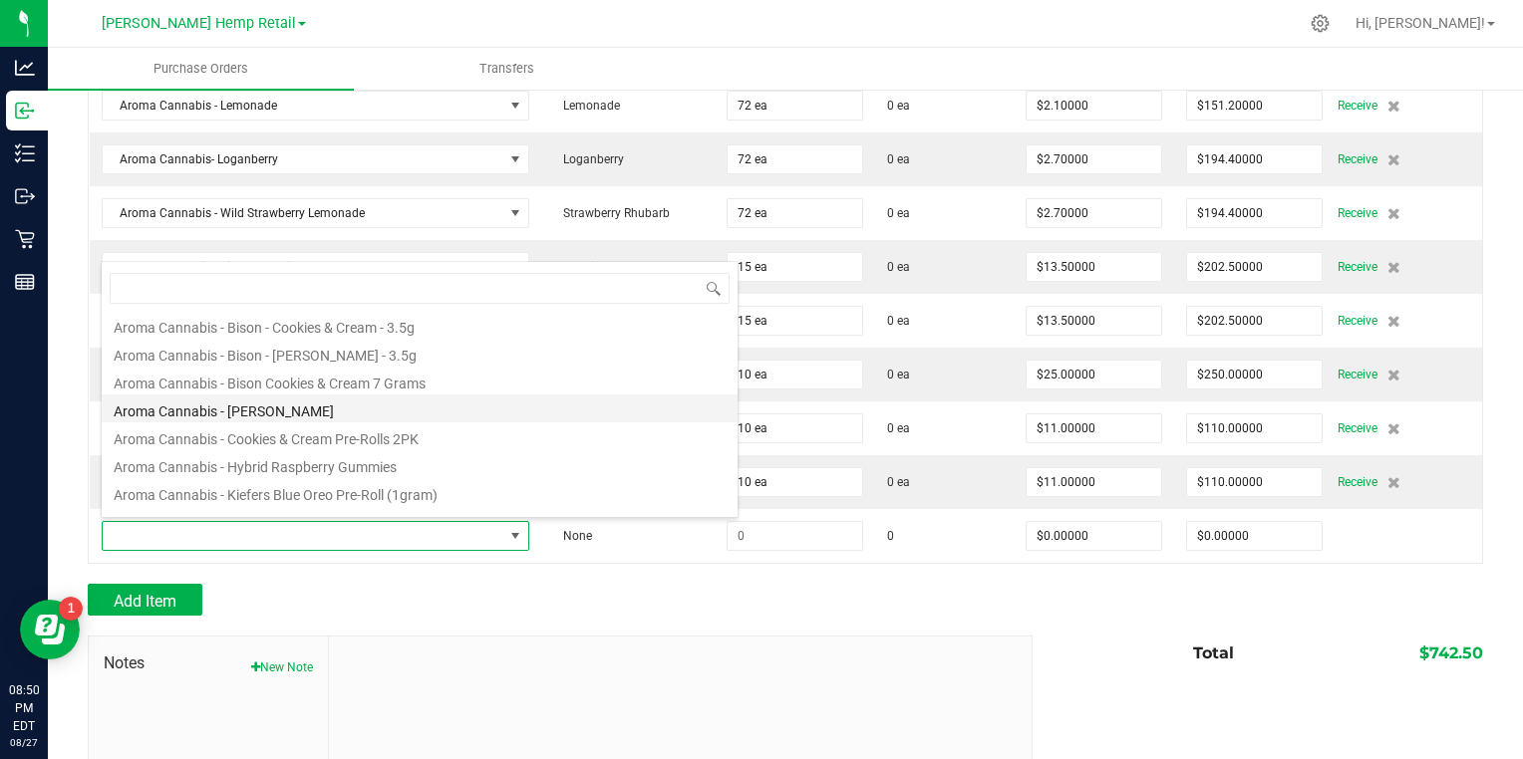
click at [152, 399] on li "Aroma Cannabis - [PERSON_NAME]" at bounding box center [420, 409] width 636 height 28
type input "$11.00000"
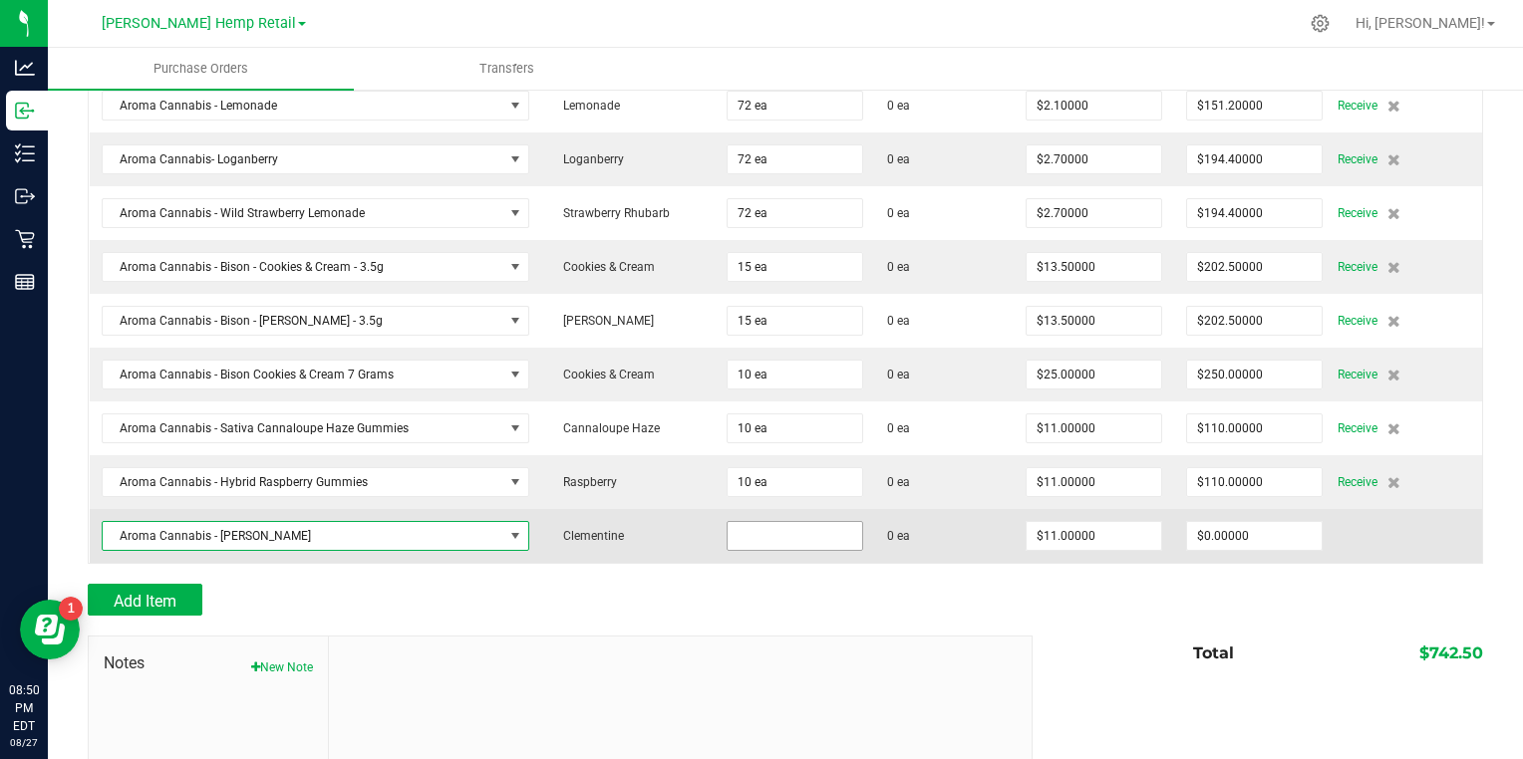
click at [753, 526] on input at bounding box center [795, 536] width 135 height 28
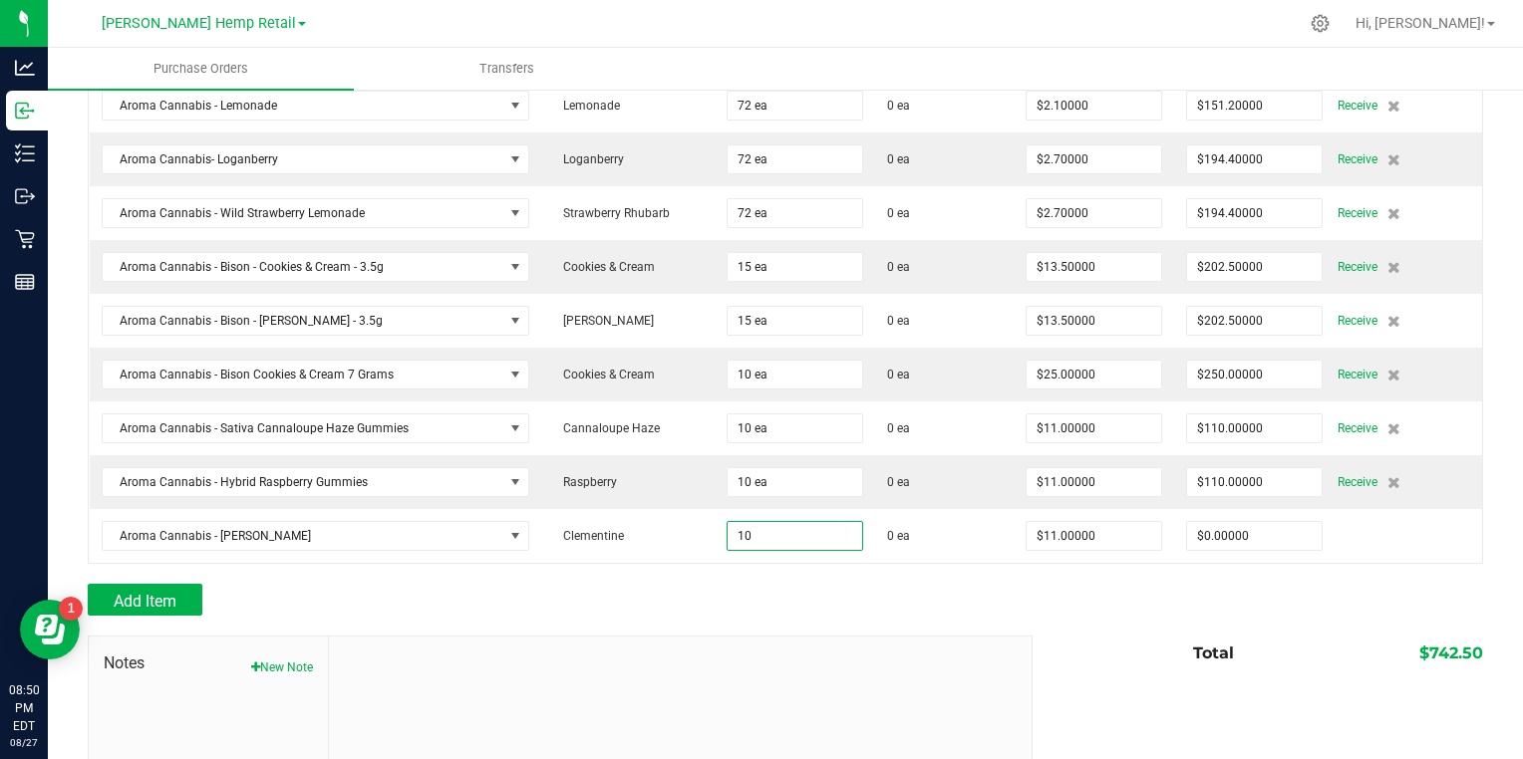
click at [397, 598] on div "Add Item" at bounding box center [553, 600] width 930 height 32
type input "10 ea"
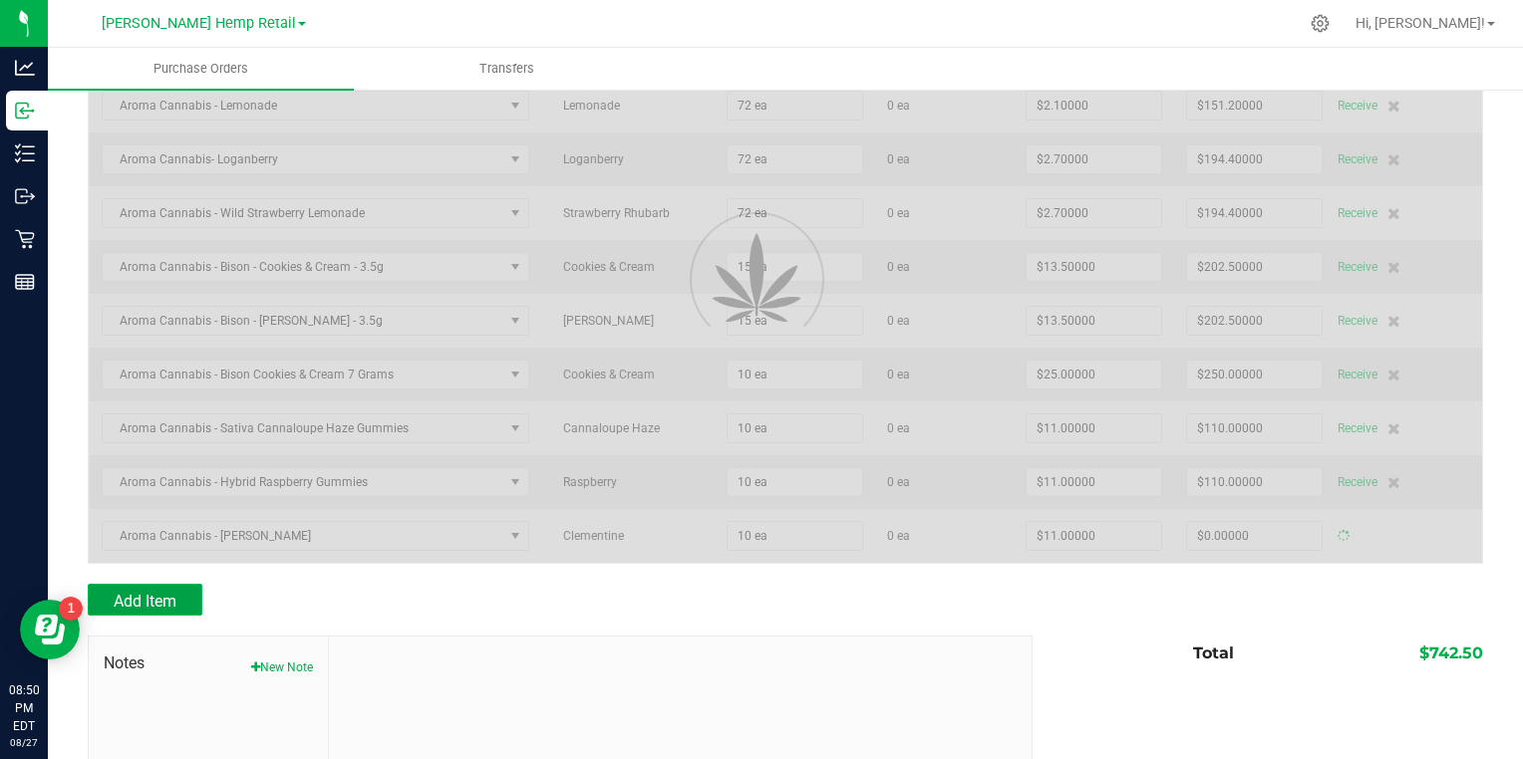
click at [140, 586] on button "Add Item" at bounding box center [145, 600] width 115 height 32
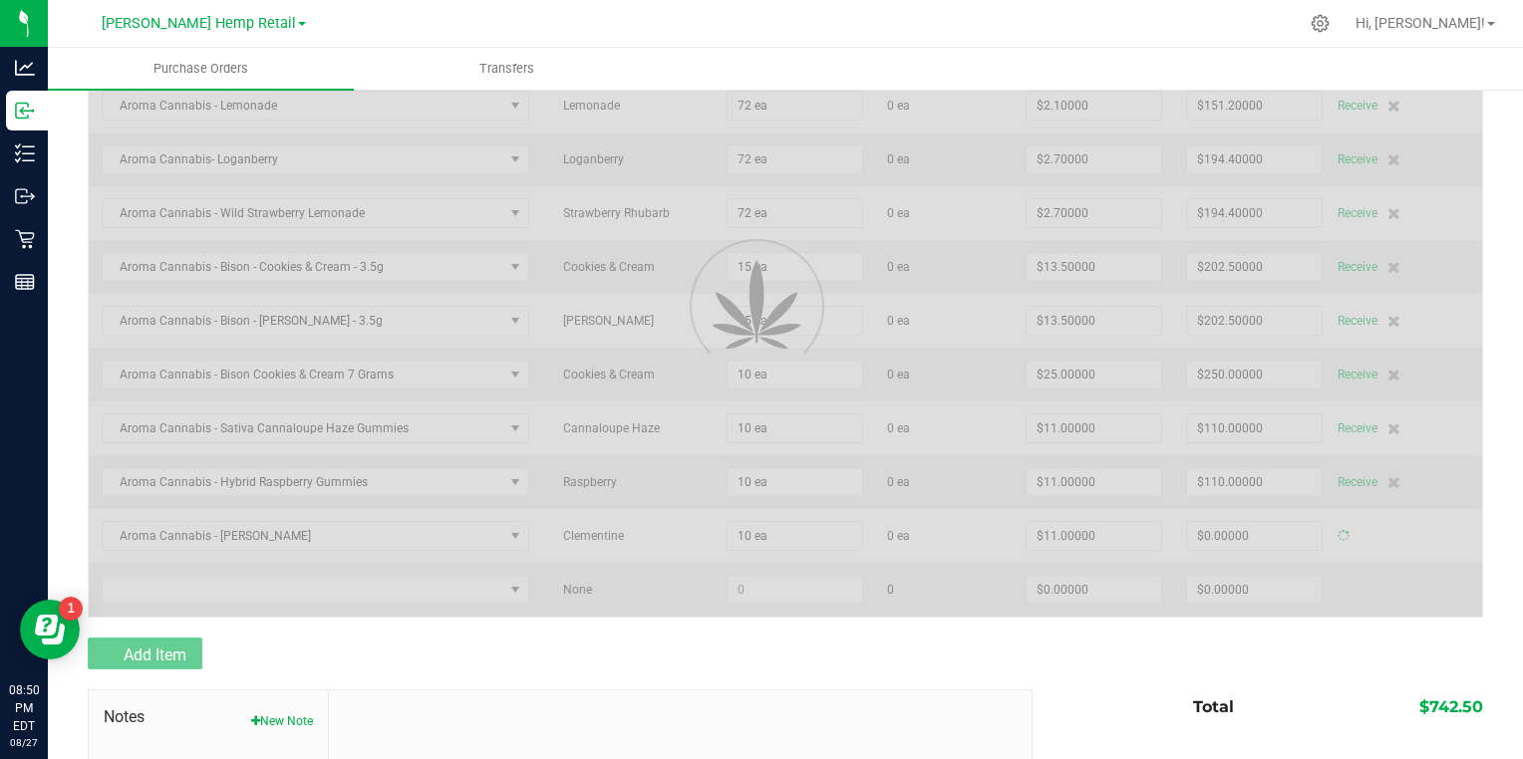
type input "$110.00000"
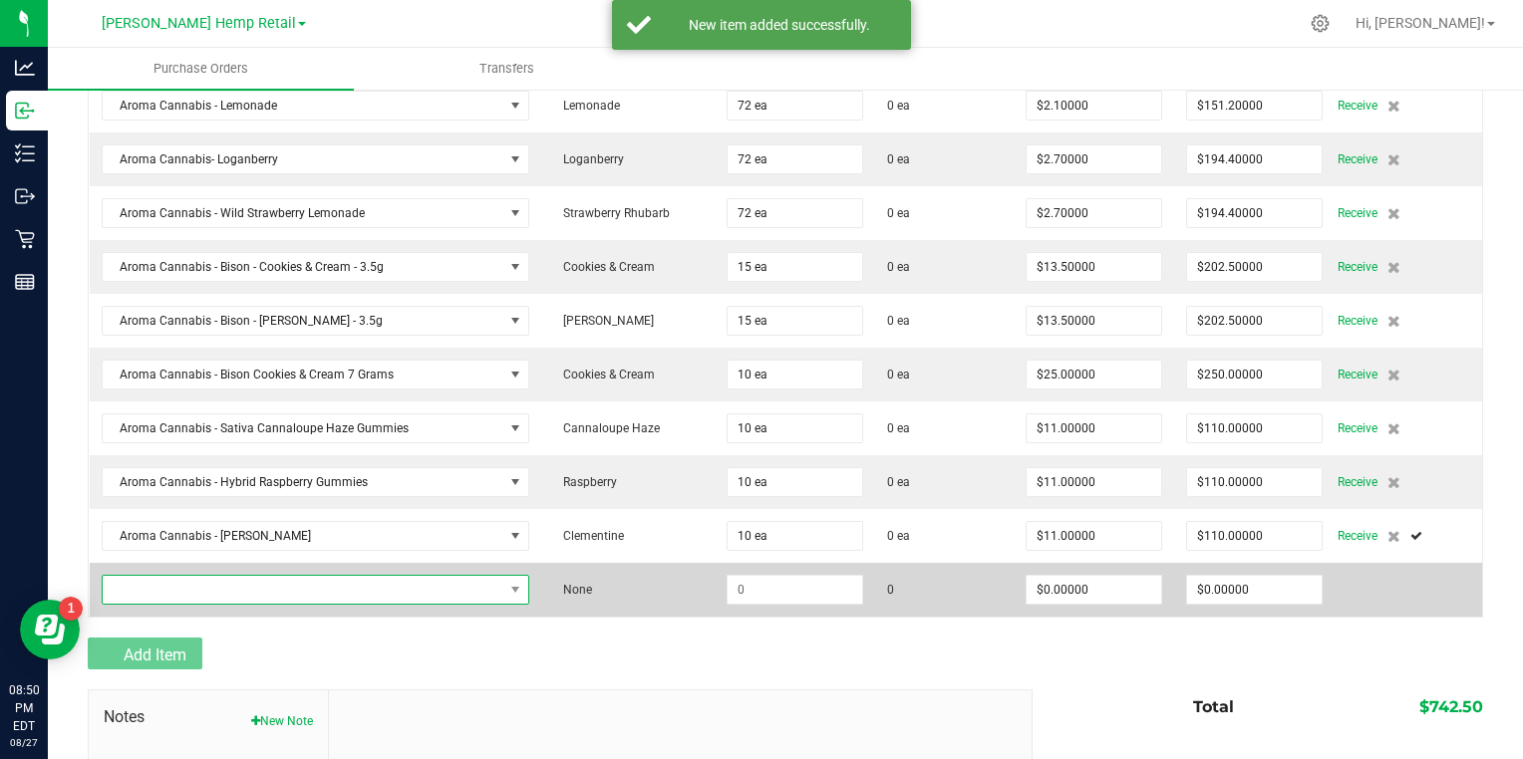
click at [155, 587] on span "NO DATA FOUND" at bounding box center [303, 590] width 401 height 28
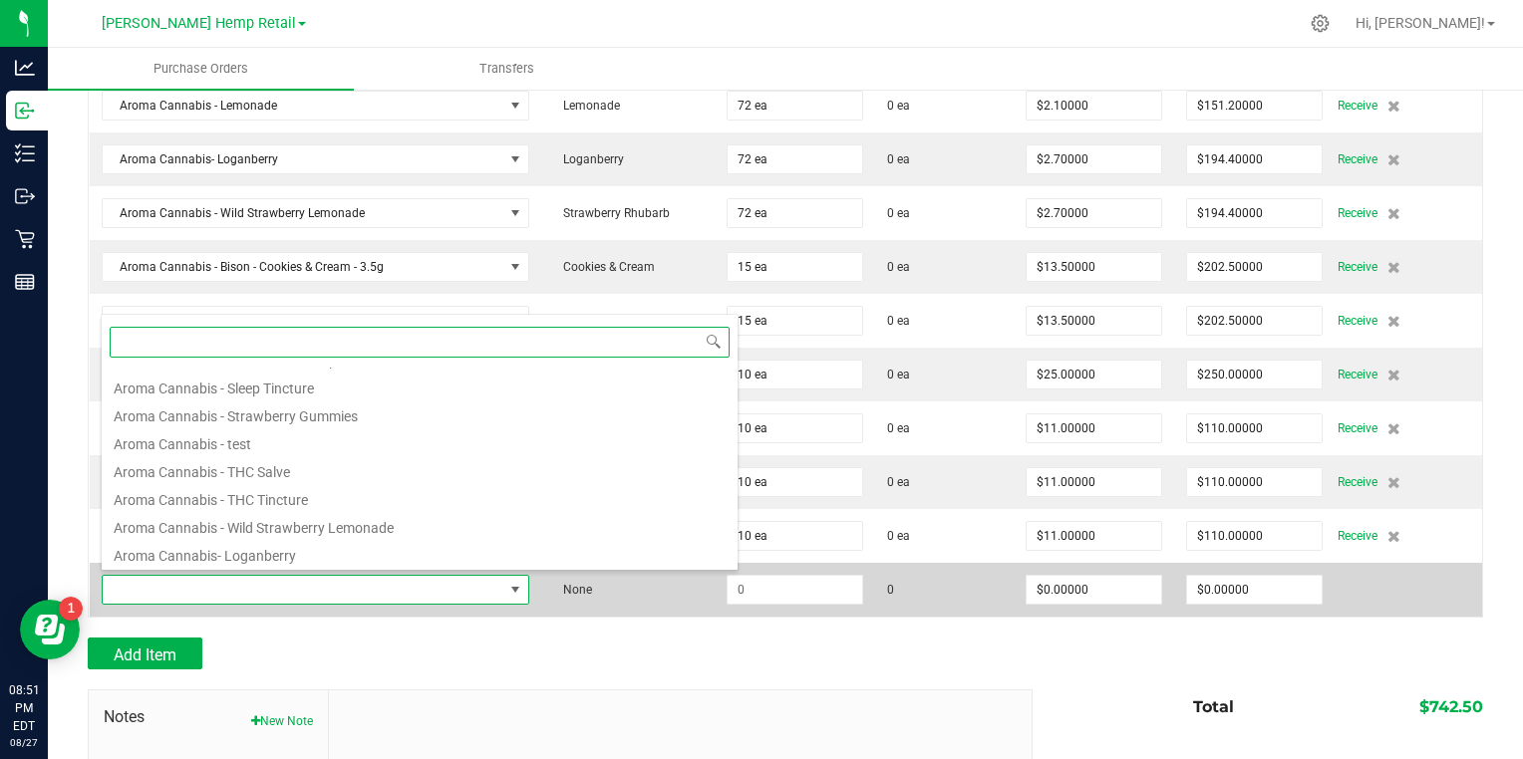
scroll to position [1093, 0]
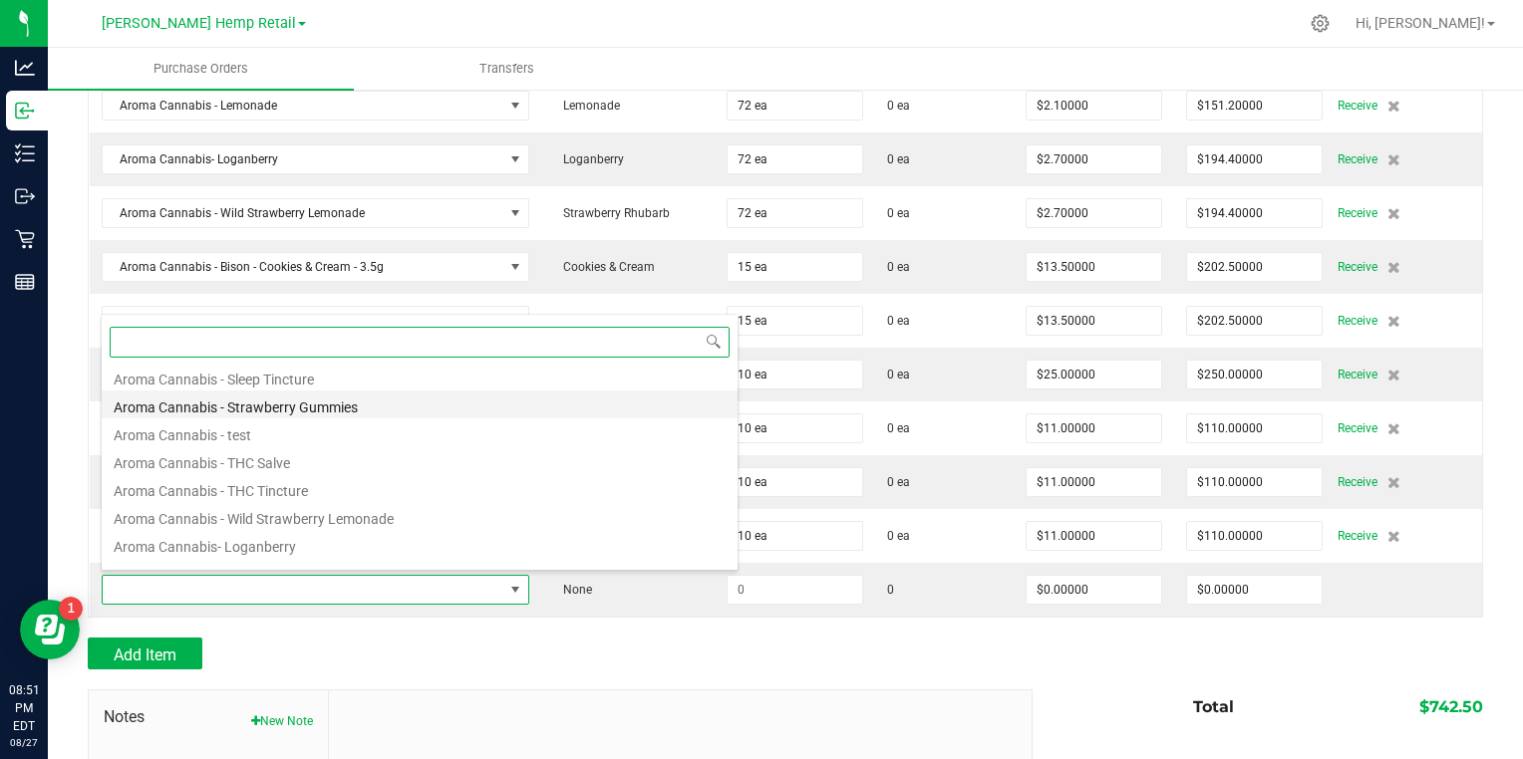
click at [148, 411] on li "Aroma Cannabis - Strawberry Gummies" at bounding box center [420, 405] width 636 height 28
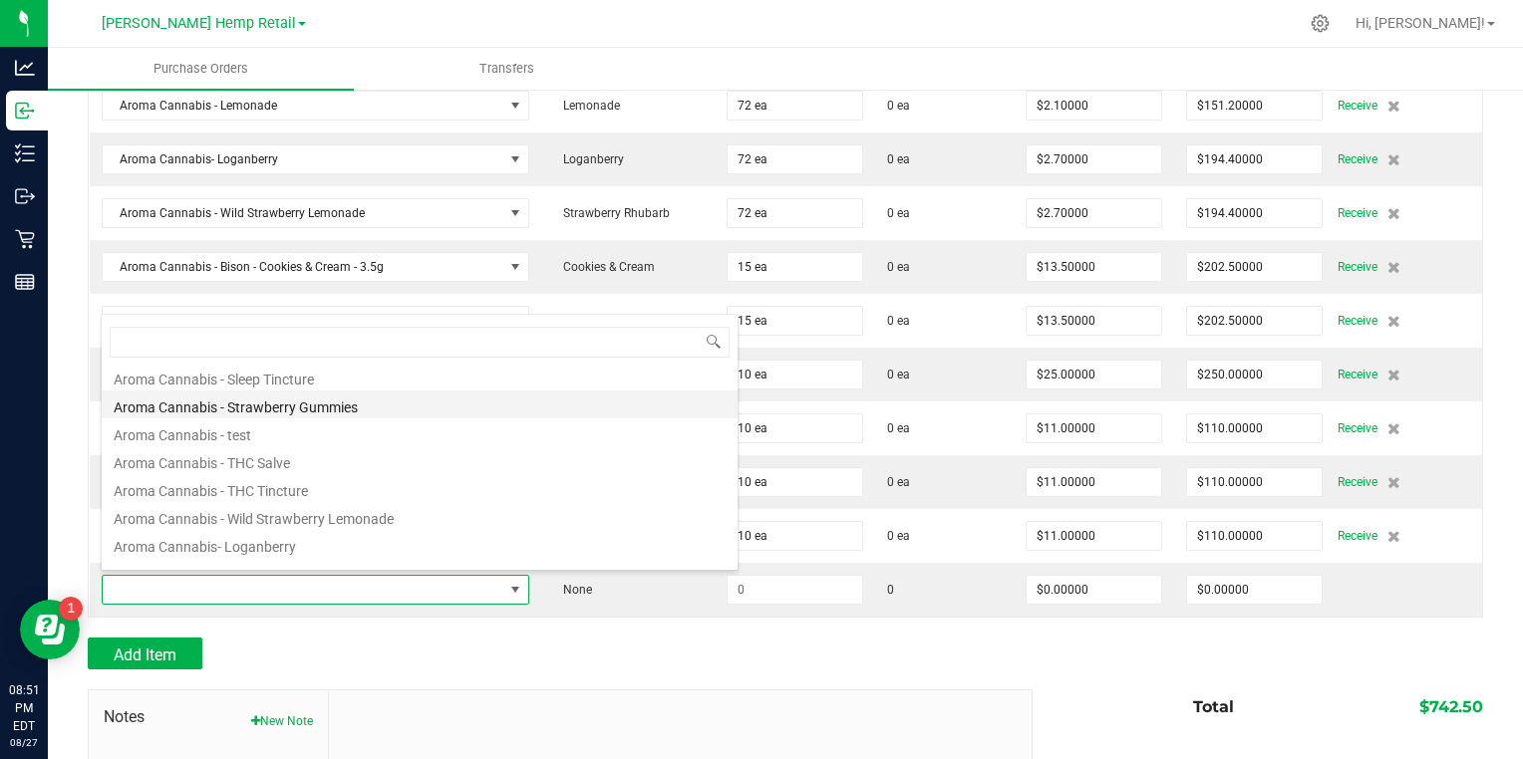
type input "$11.00000"
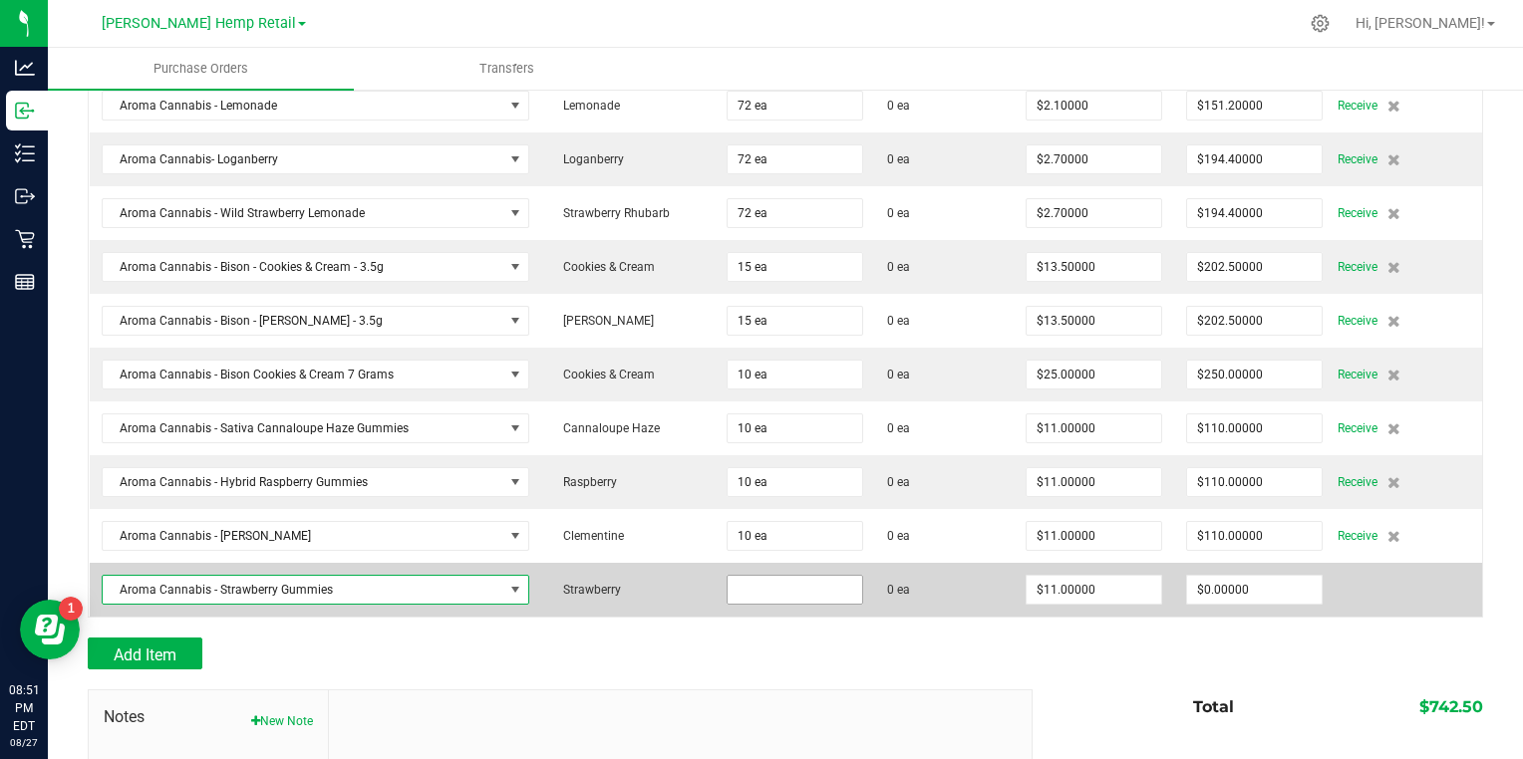
click at [768, 585] on input at bounding box center [795, 590] width 135 height 28
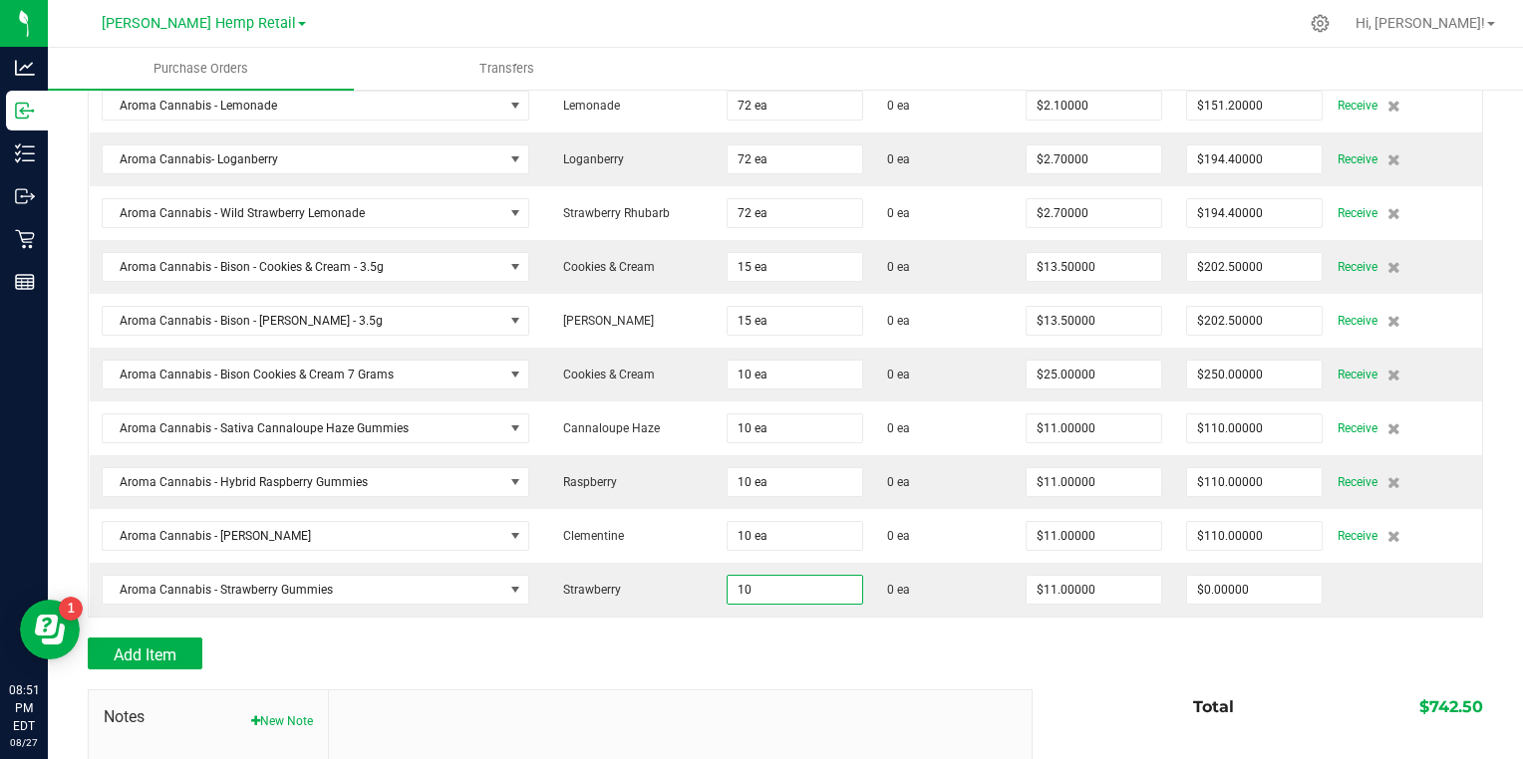
click at [443, 681] on div at bounding box center [785, 680] width 1395 height 20
type input "10 ea"
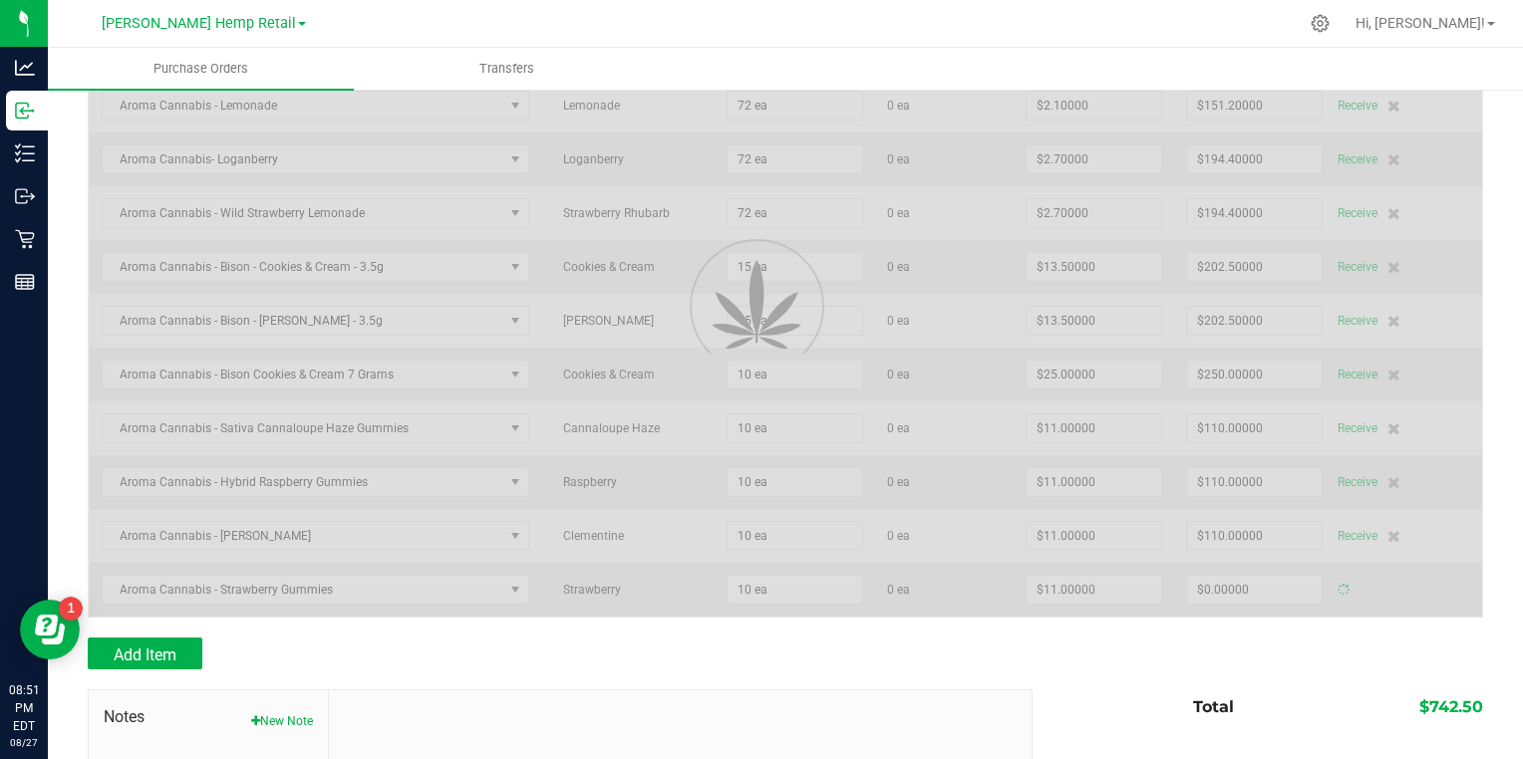
type input "$110.00000"
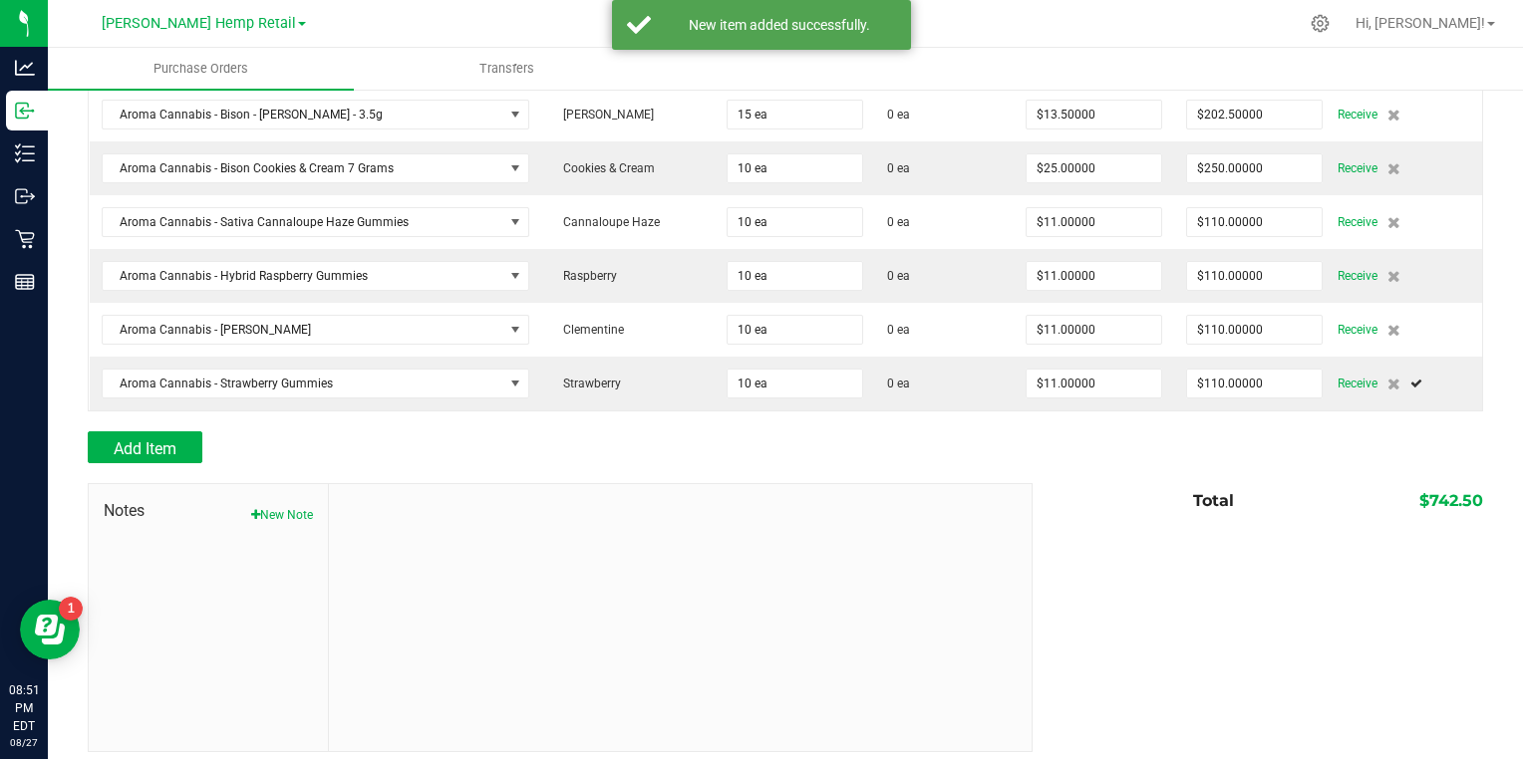
scroll to position [506, 0]
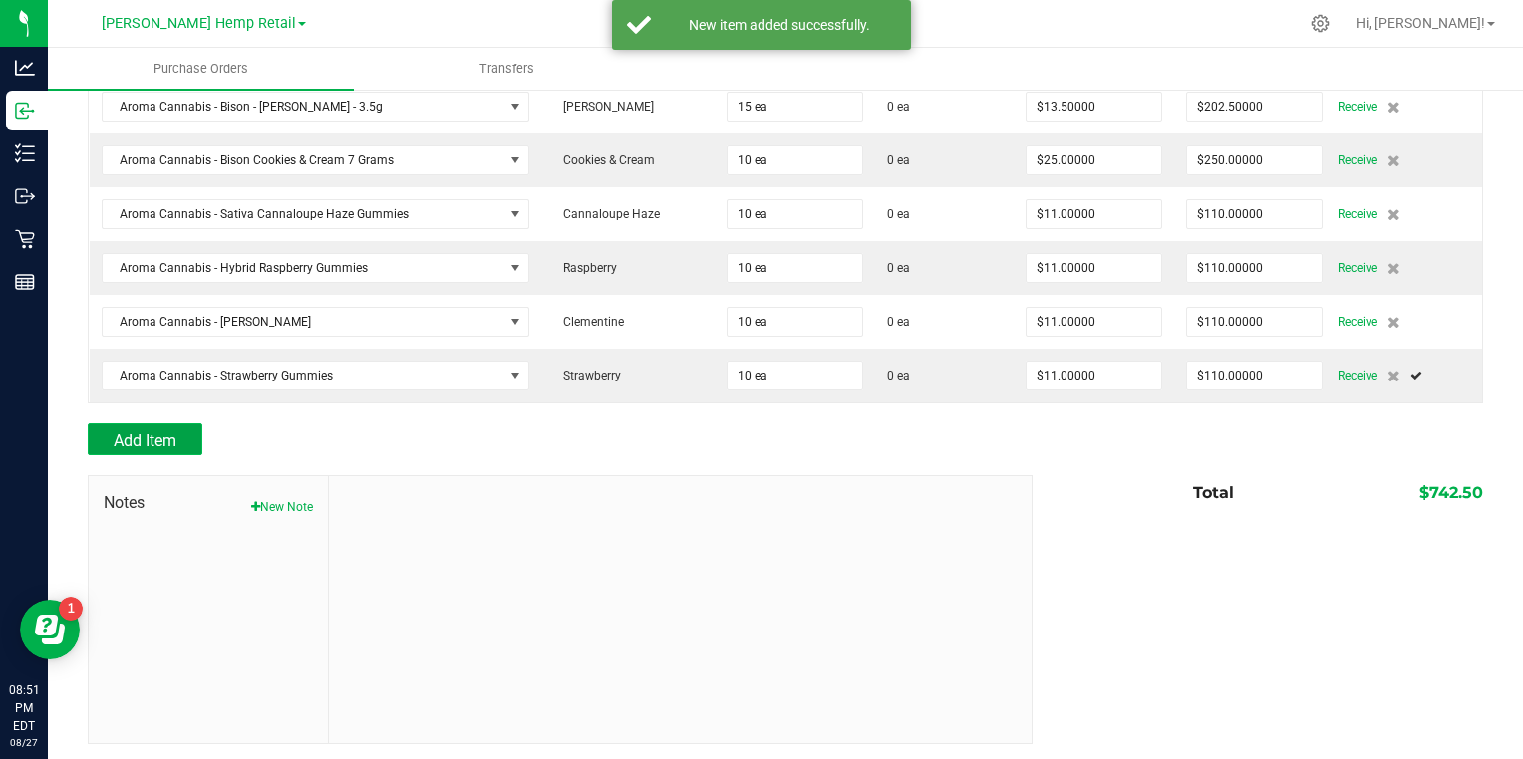
click at [133, 432] on span "Add Item" at bounding box center [145, 441] width 63 height 19
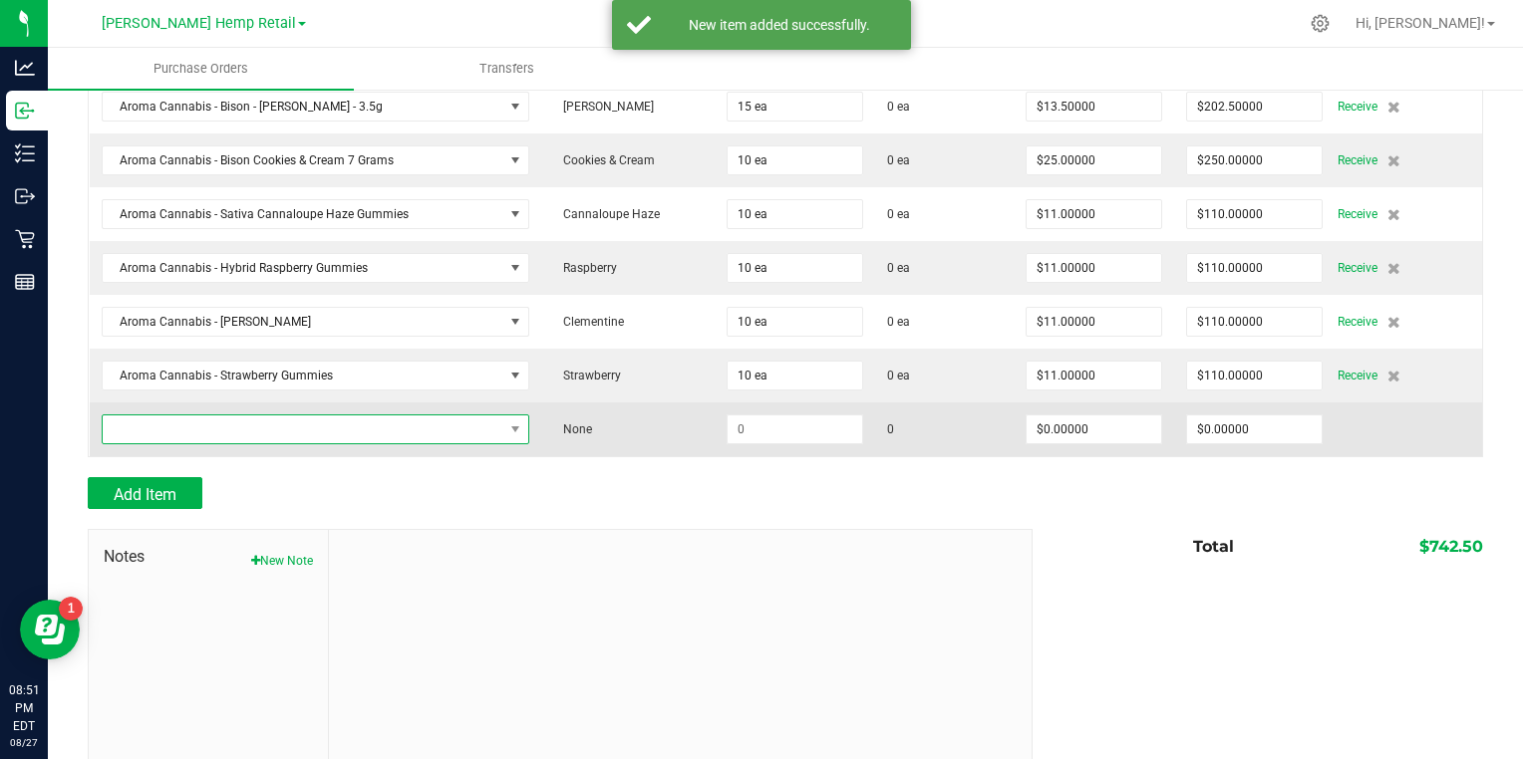
click at [124, 430] on span "NO DATA FOUND" at bounding box center [303, 430] width 401 height 28
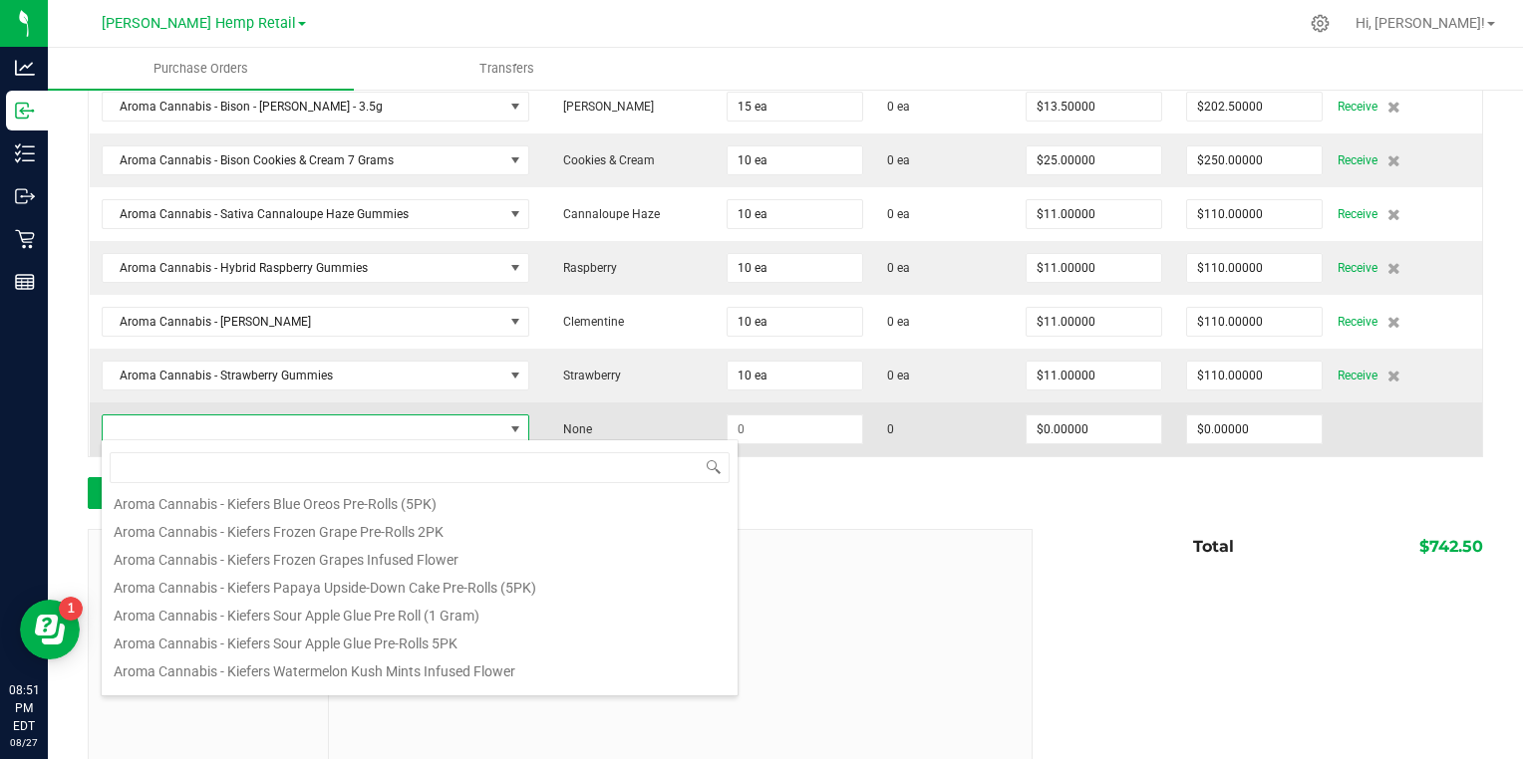
scroll to position [793, 0]
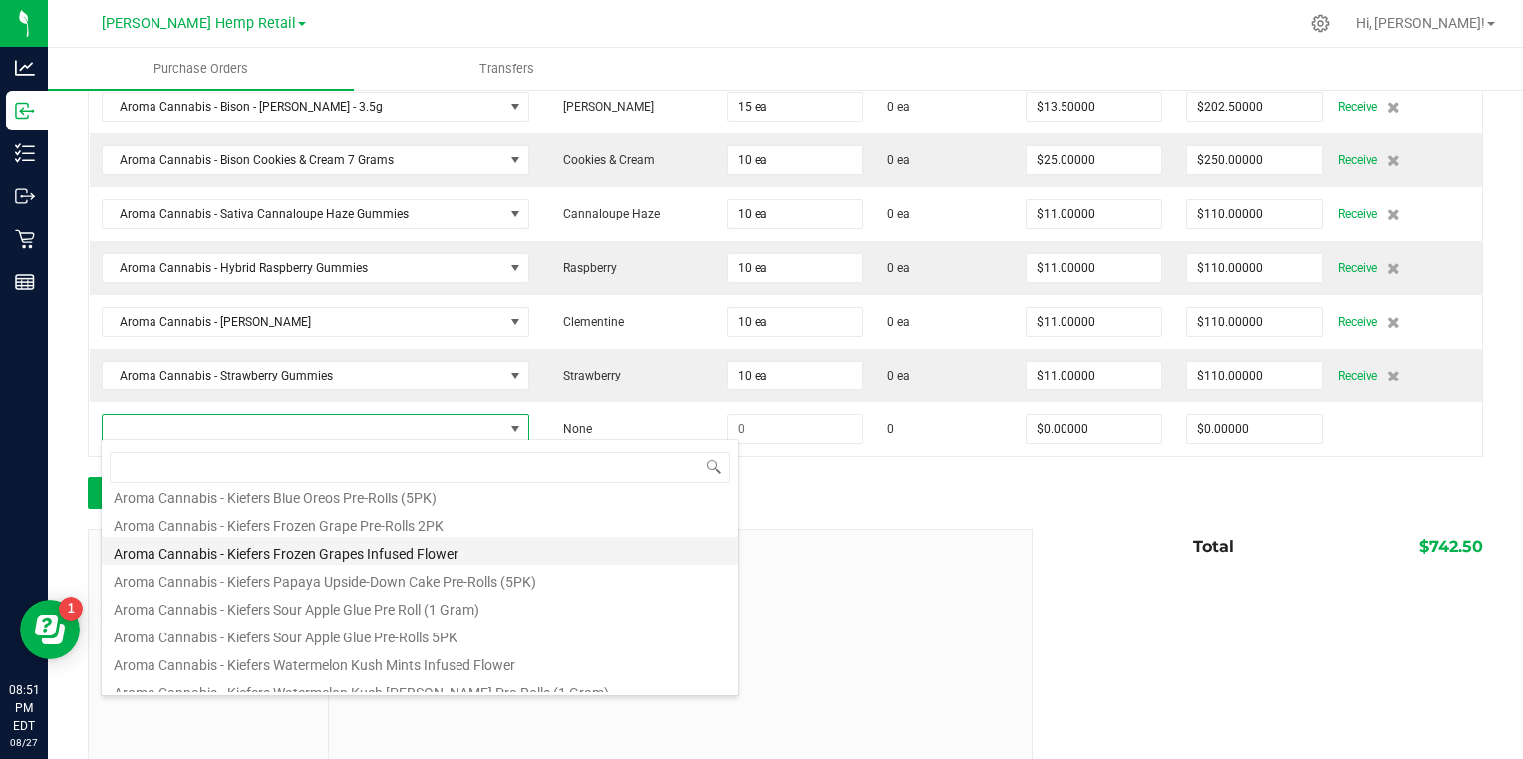
click at [152, 550] on li "Aroma Cannabis - Kiefers Frozen Grapes Infused Flower" at bounding box center [420, 551] width 636 height 28
type input "$27.00000"
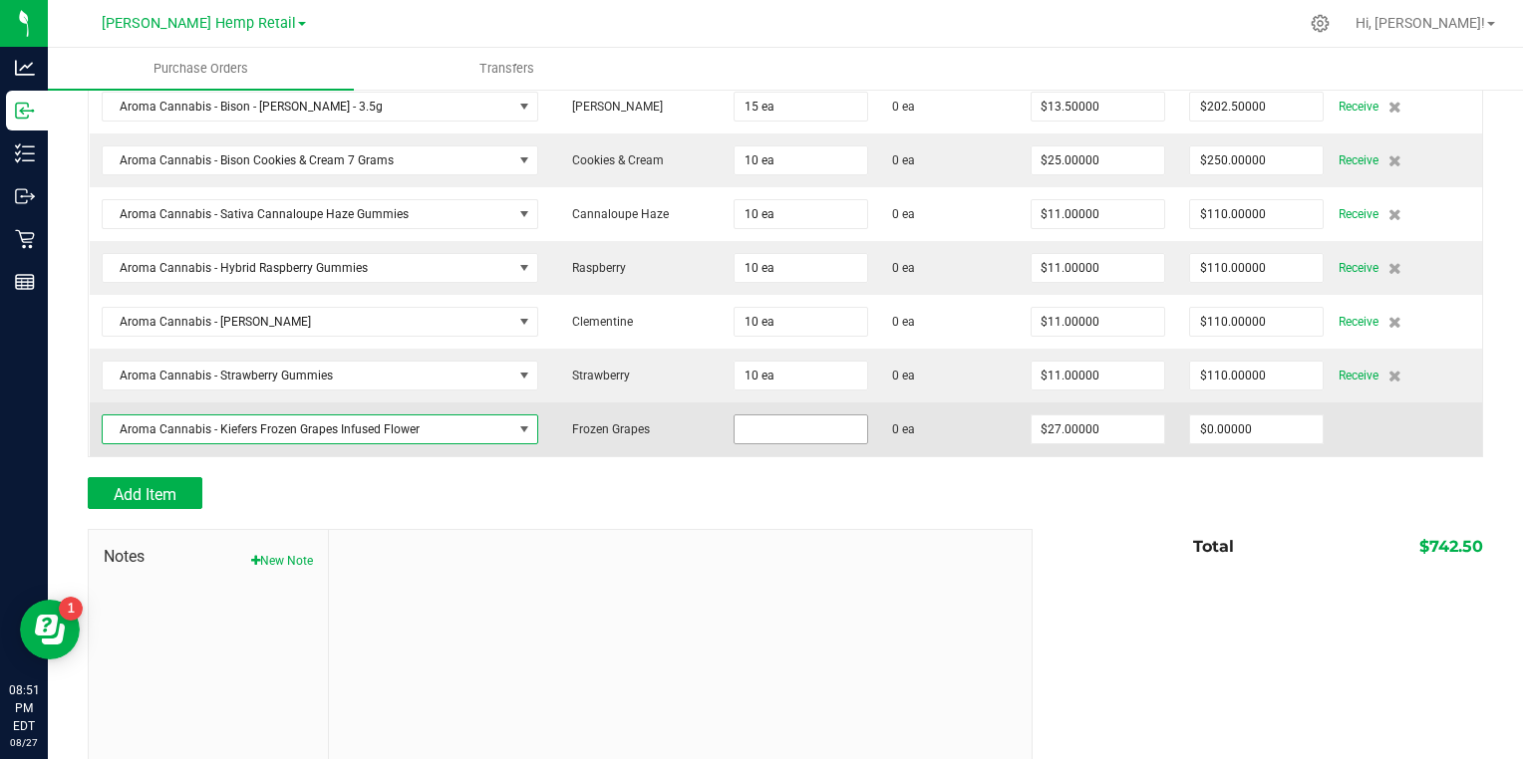
click at [769, 421] on input at bounding box center [801, 430] width 133 height 28
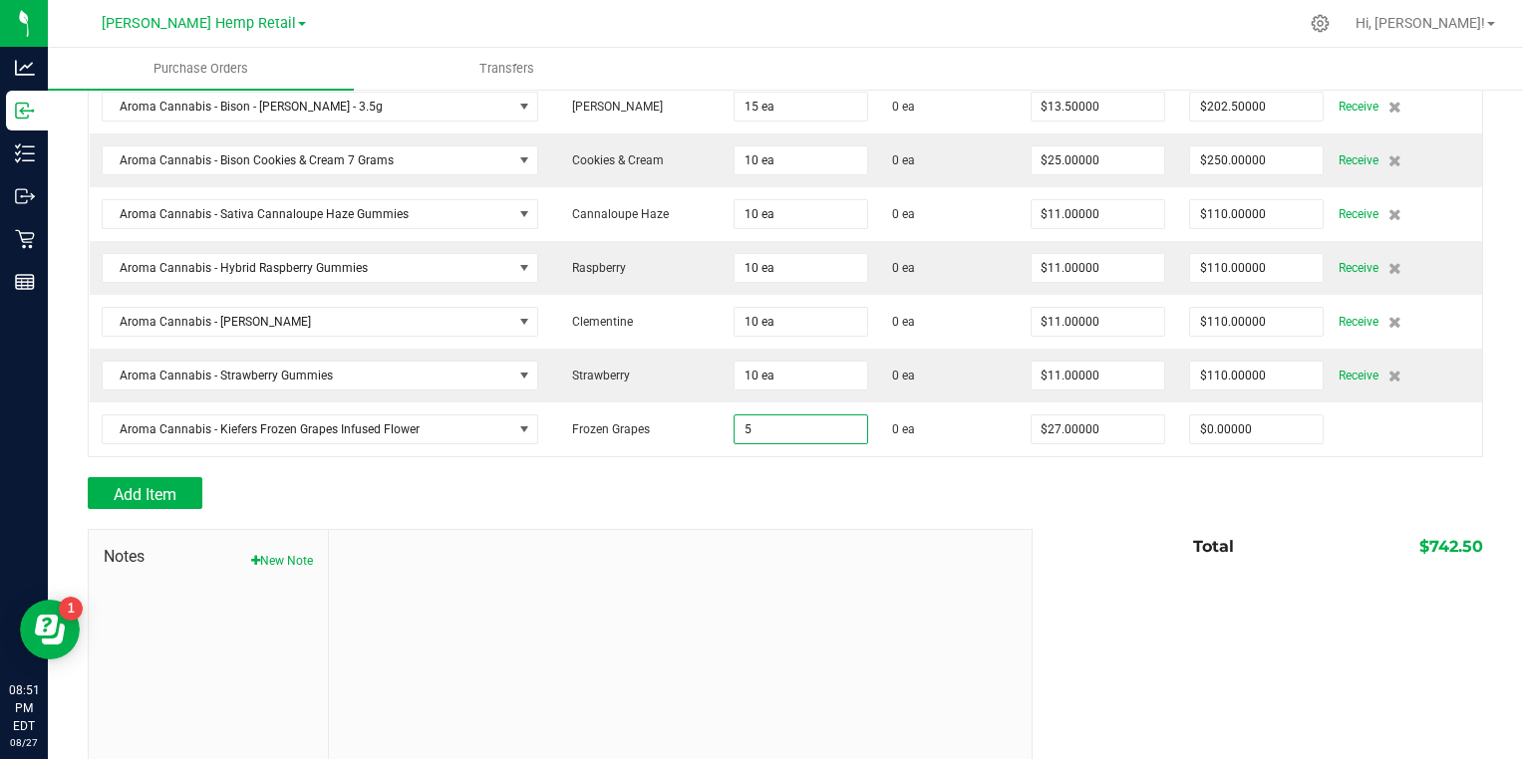
click at [440, 587] on div at bounding box center [681, 663] width 704 height 267
type input "5 ea"
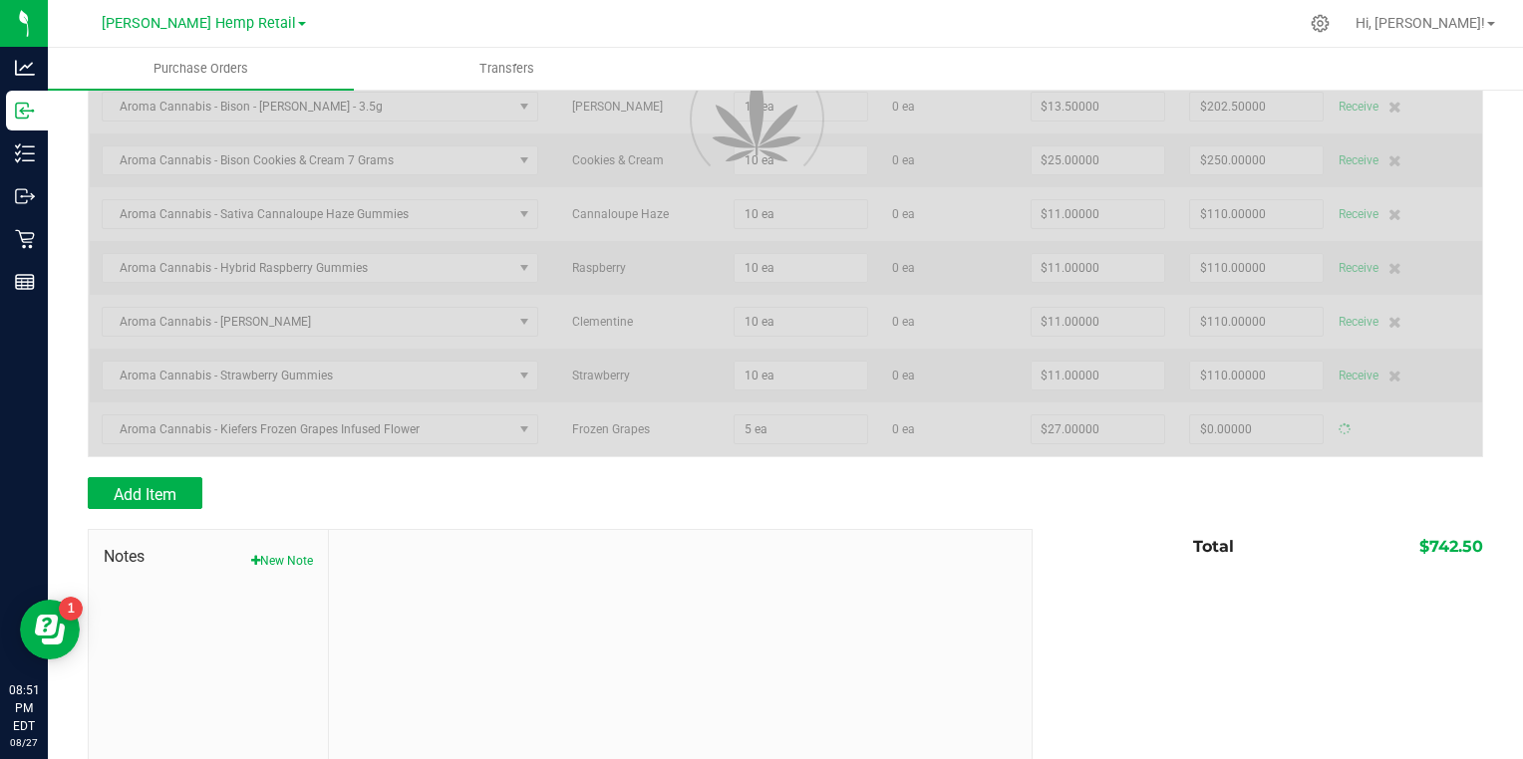
type input "$135.00000"
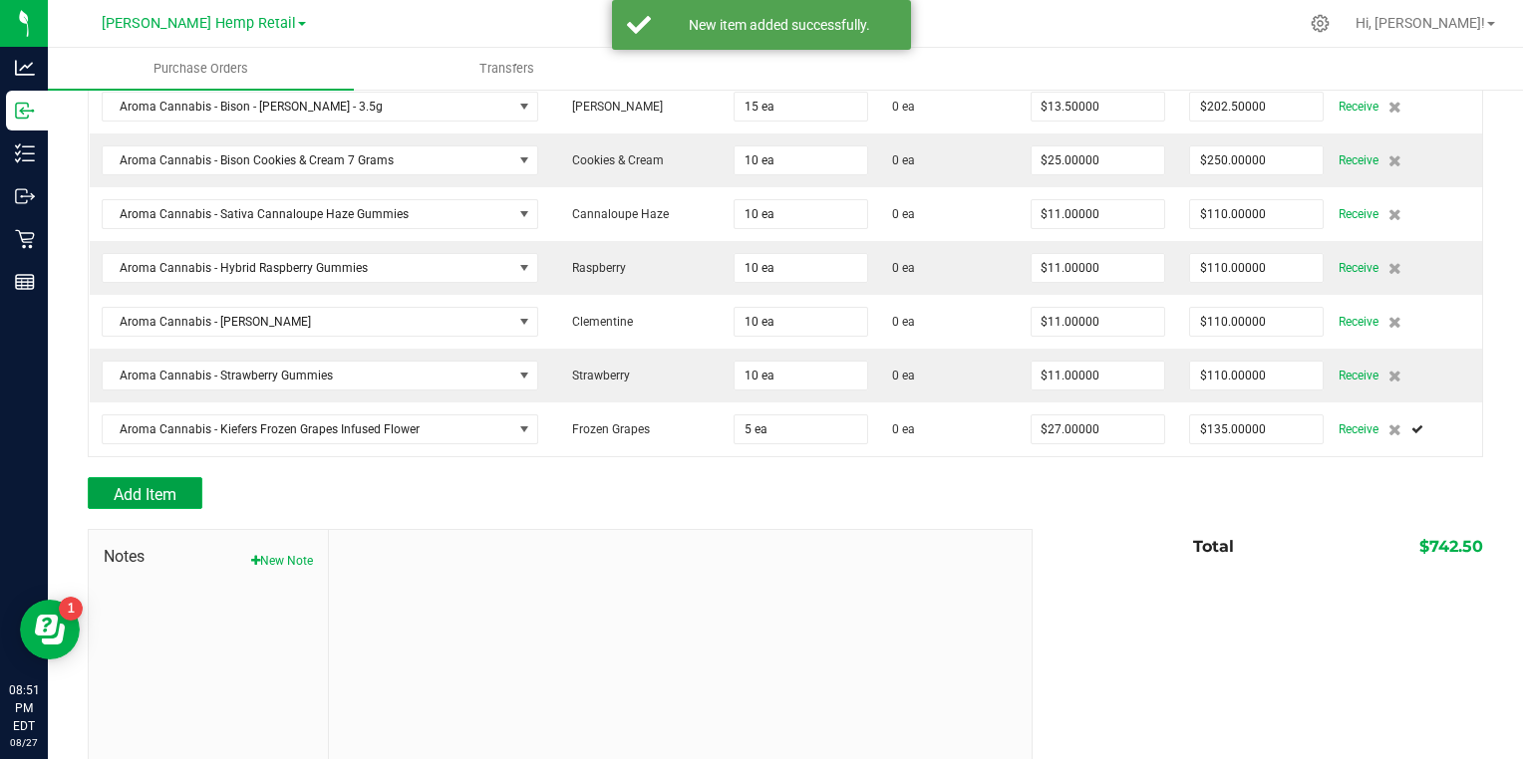
click at [117, 488] on span "Add Item" at bounding box center [145, 494] width 63 height 19
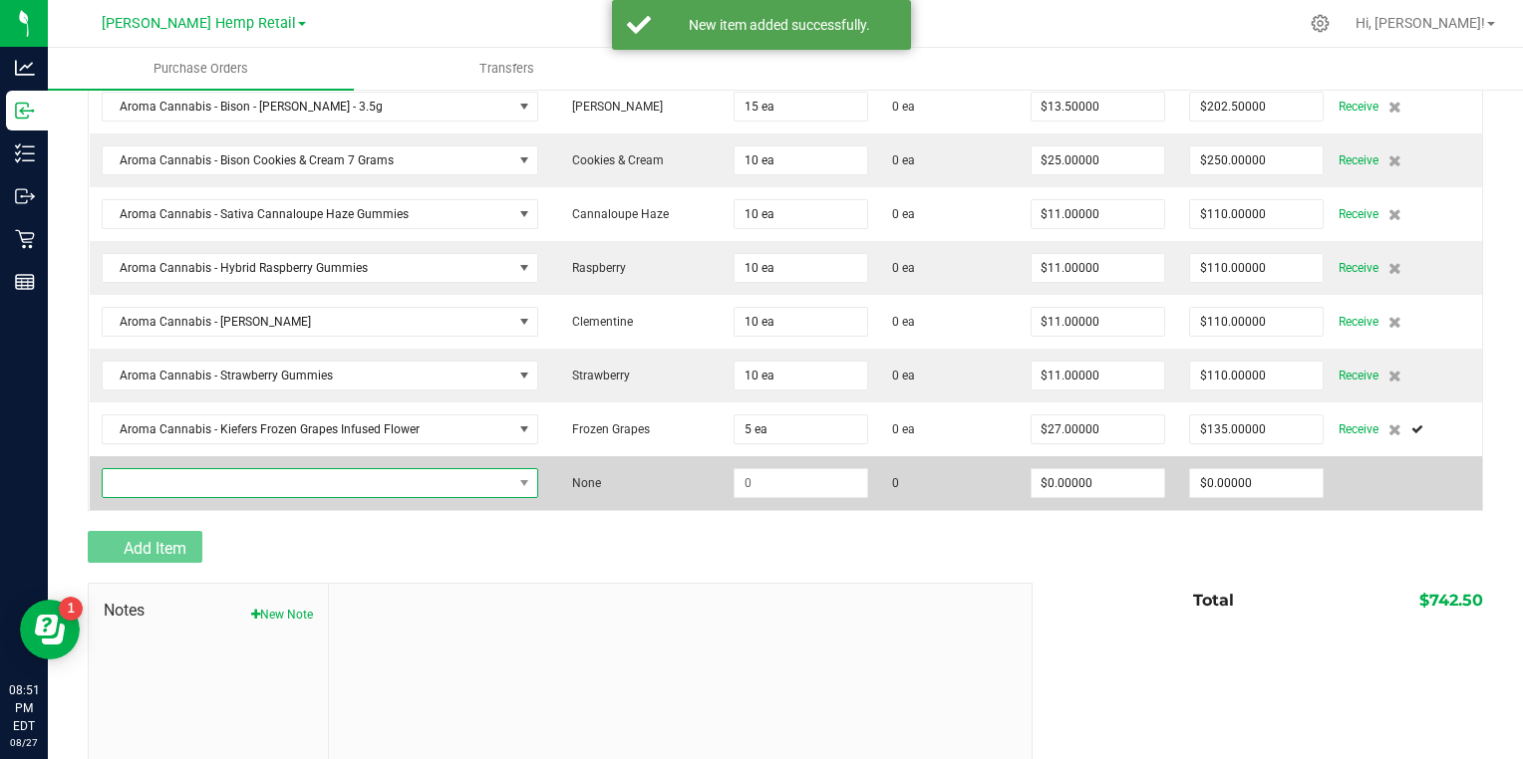
click at [136, 475] on span "NO DATA FOUND" at bounding box center [308, 483] width 410 height 28
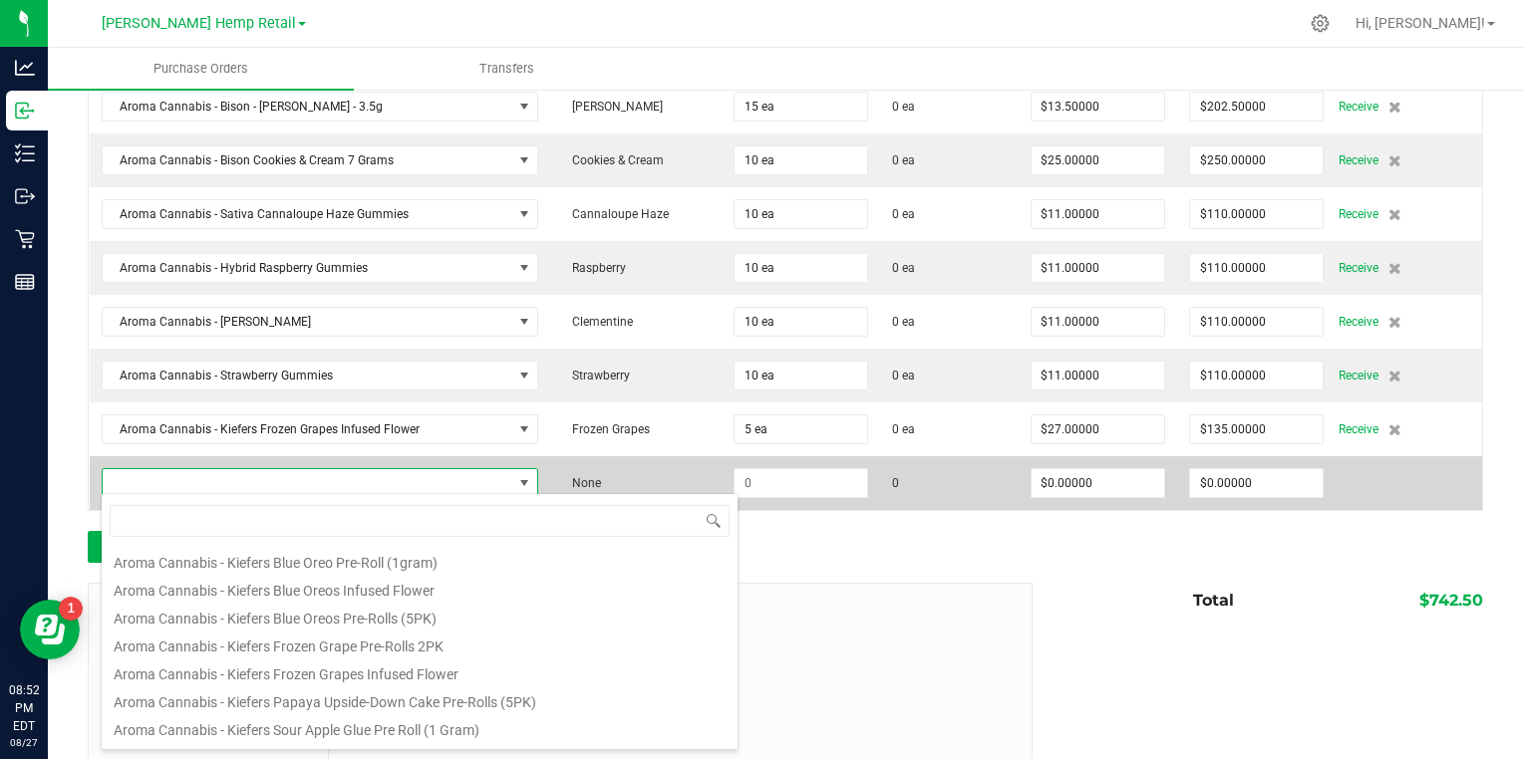
scroll to position [722, 0]
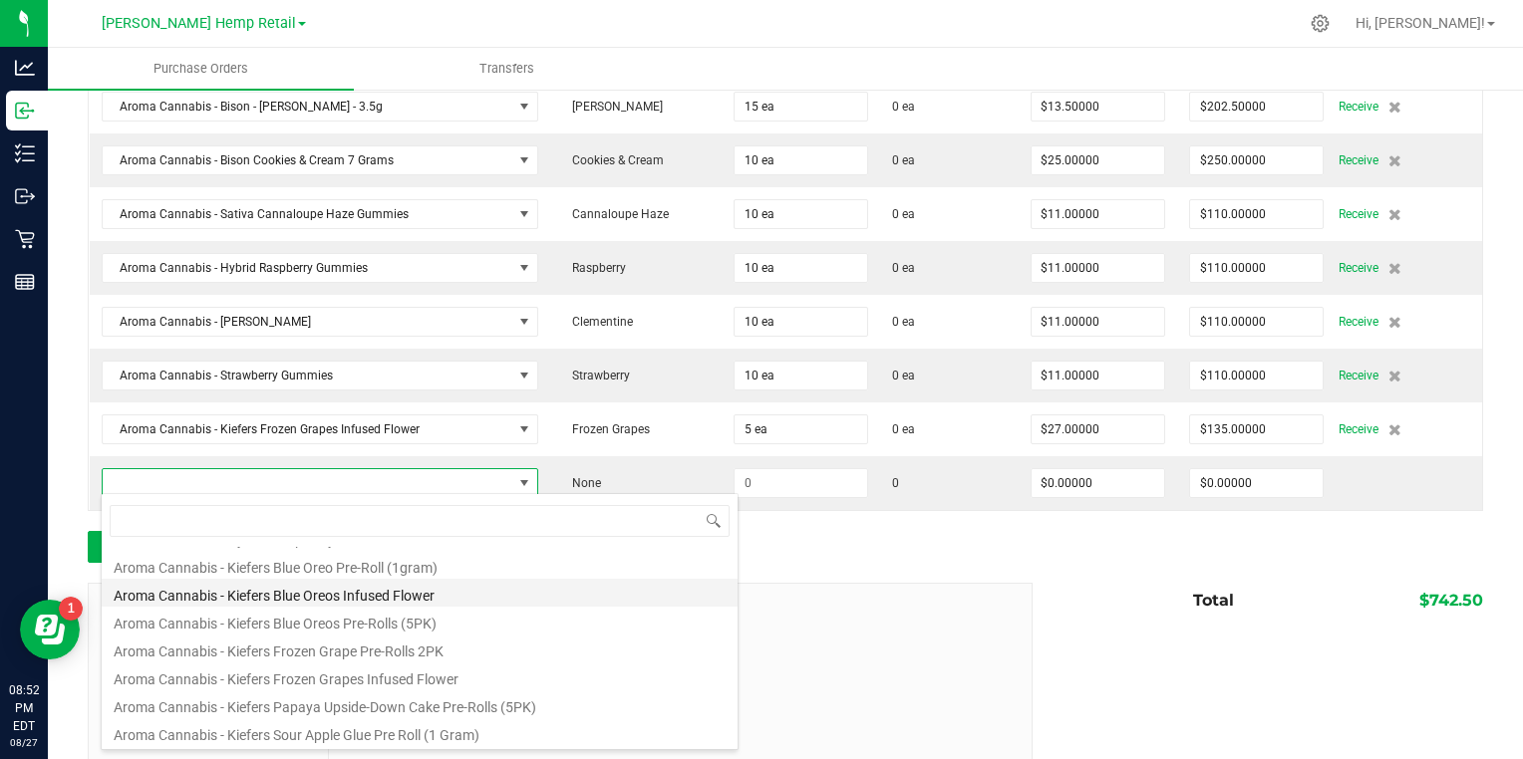
click at [224, 582] on li "Aroma Cannabis - Kiefers Blue Oreos Infused Flower" at bounding box center [420, 593] width 636 height 28
type input "$27.00000"
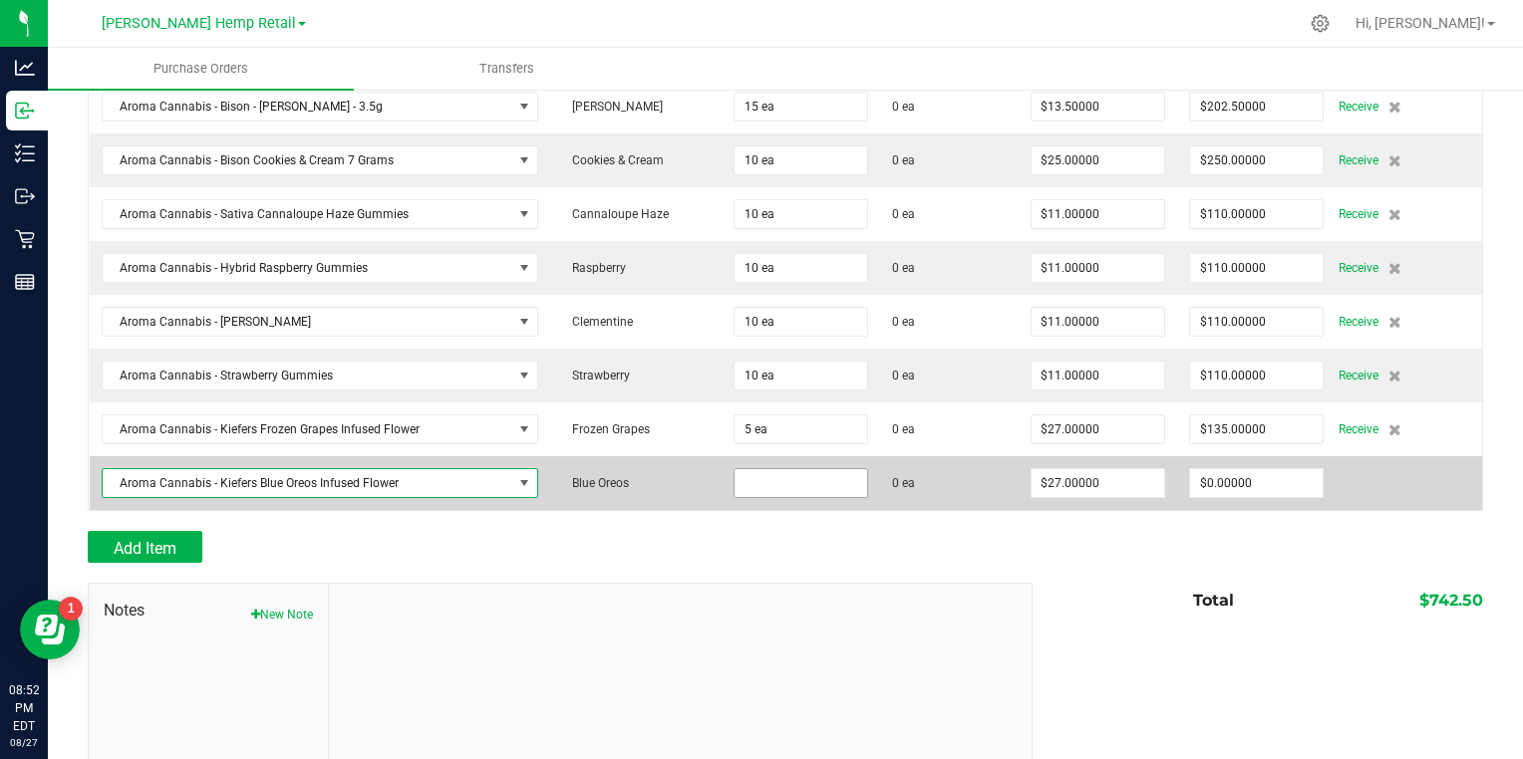
click at [777, 474] on input at bounding box center [801, 483] width 133 height 28
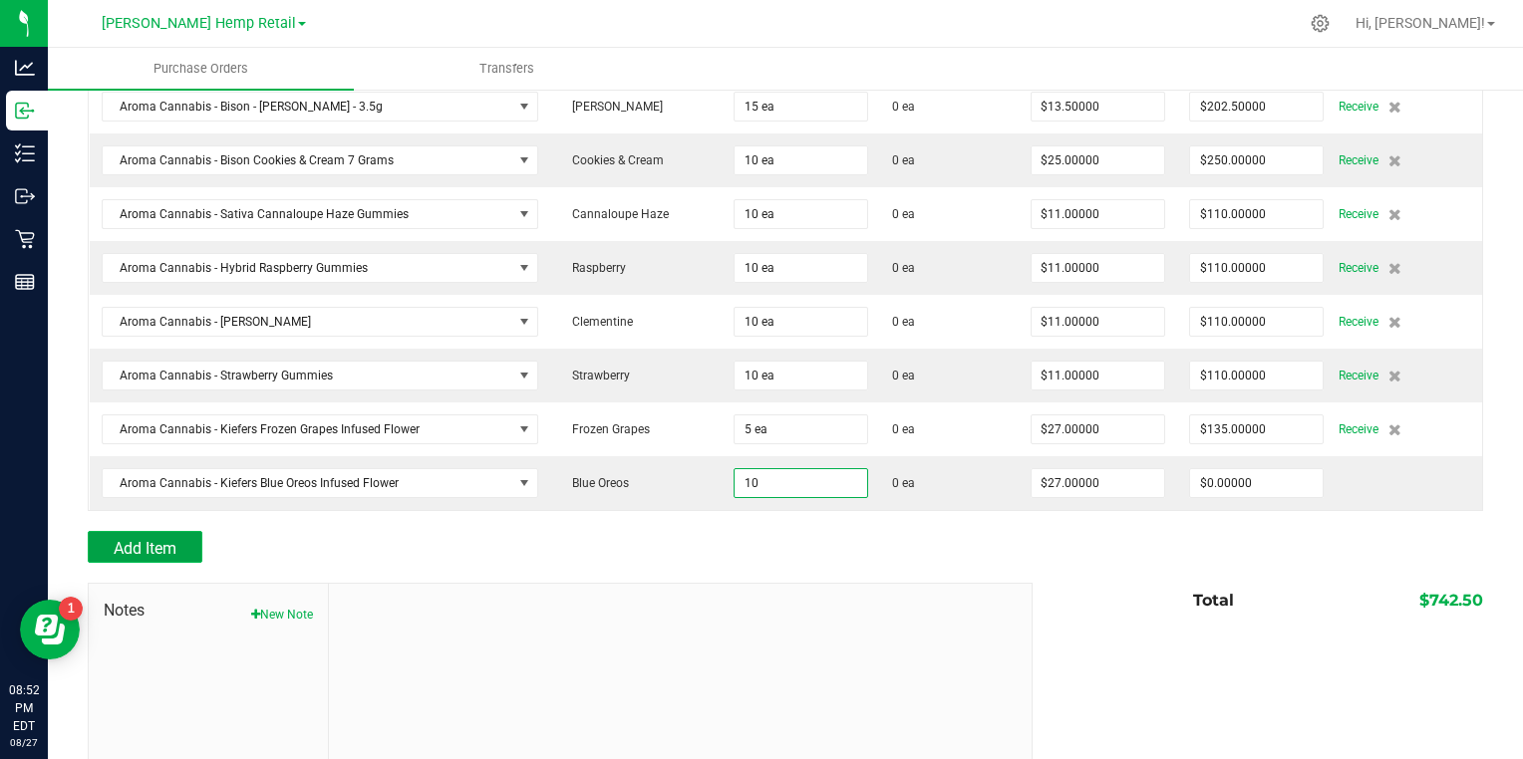
click at [132, 539] on span "Add Item" at bounding box center [145, 548] width 63 height 19
type input "10 ea"
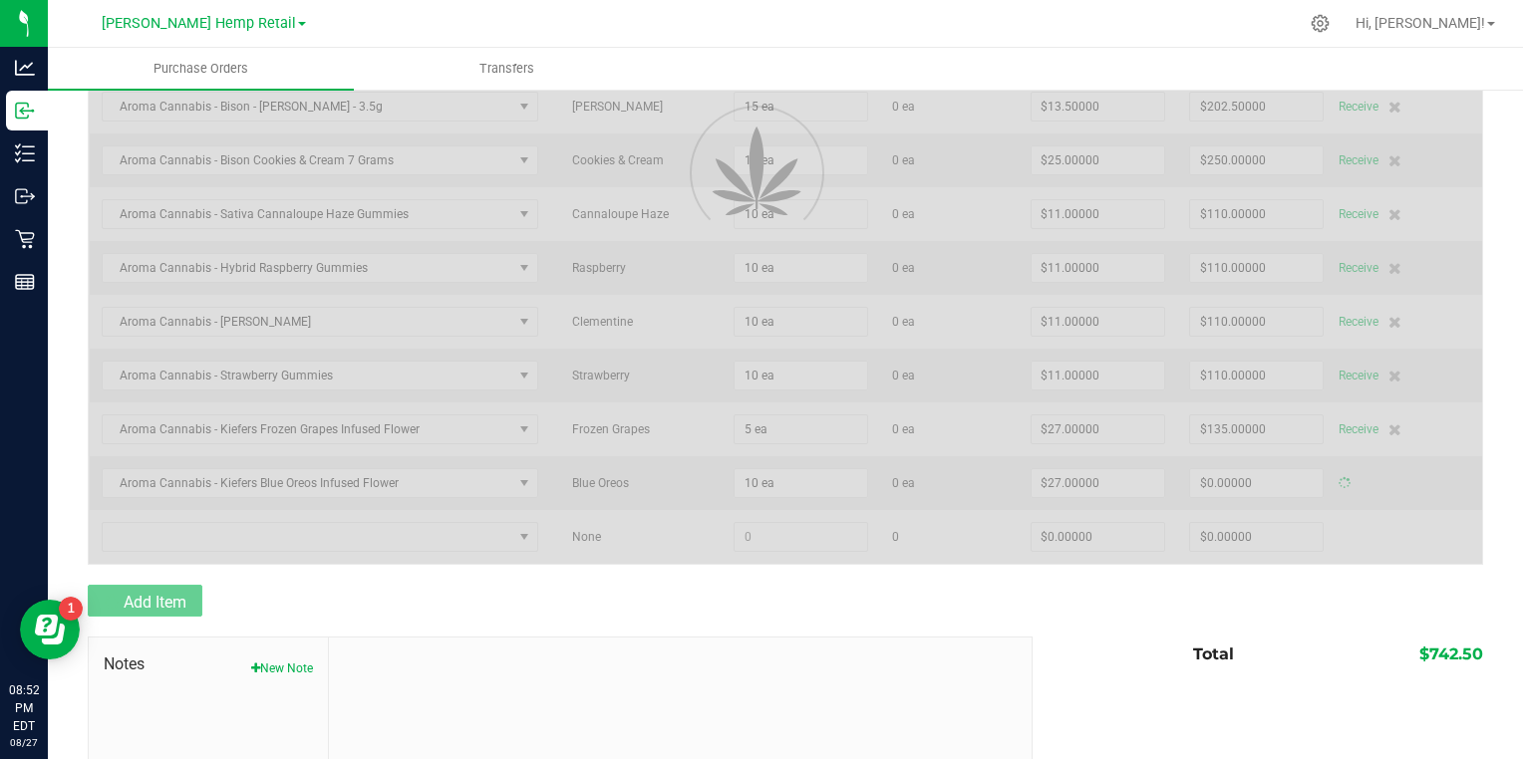
type input "$270.00000"
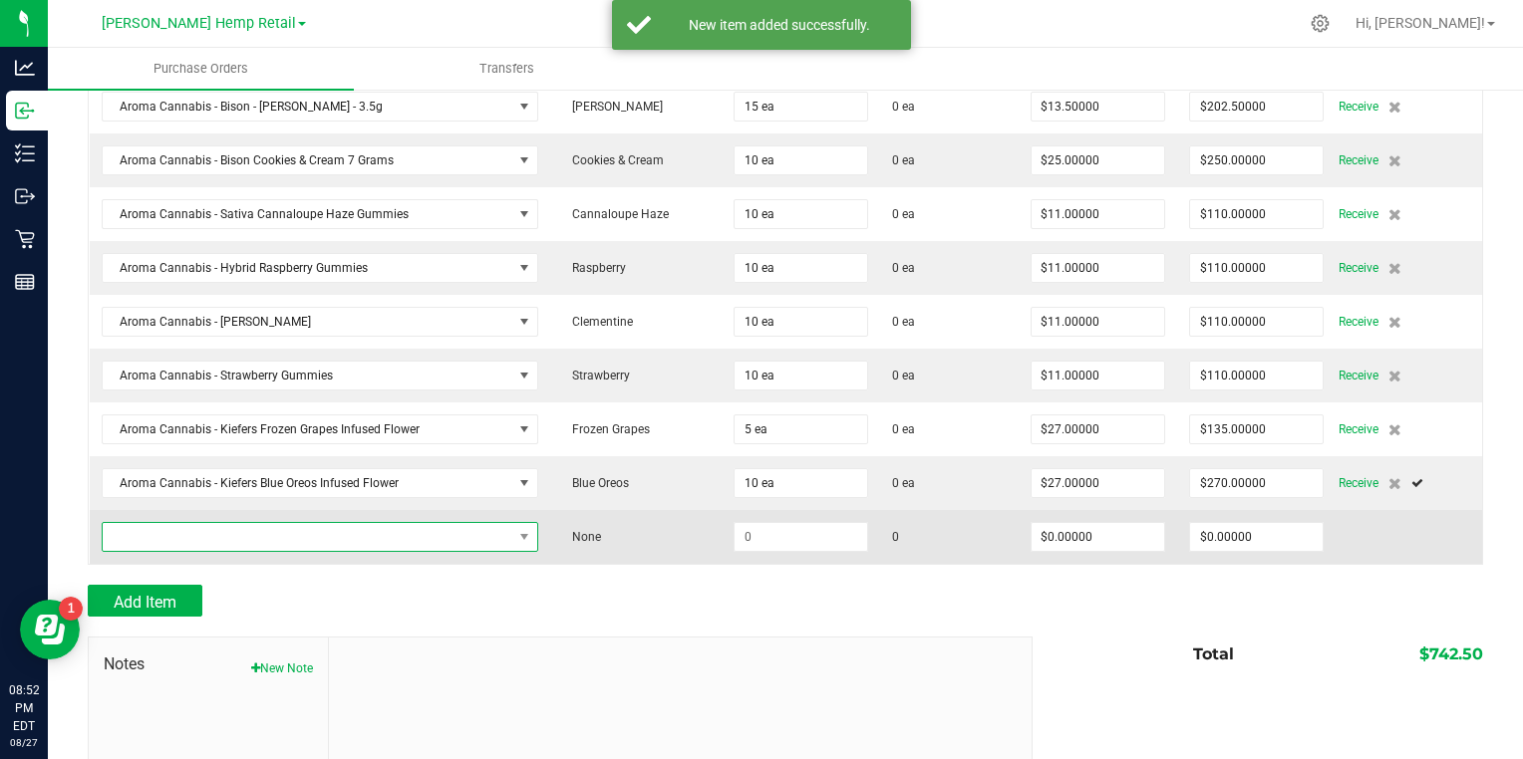
click at [134, 530] on span "NO DATA FOUND" at bounding box center [308, 537] width 410 height 28
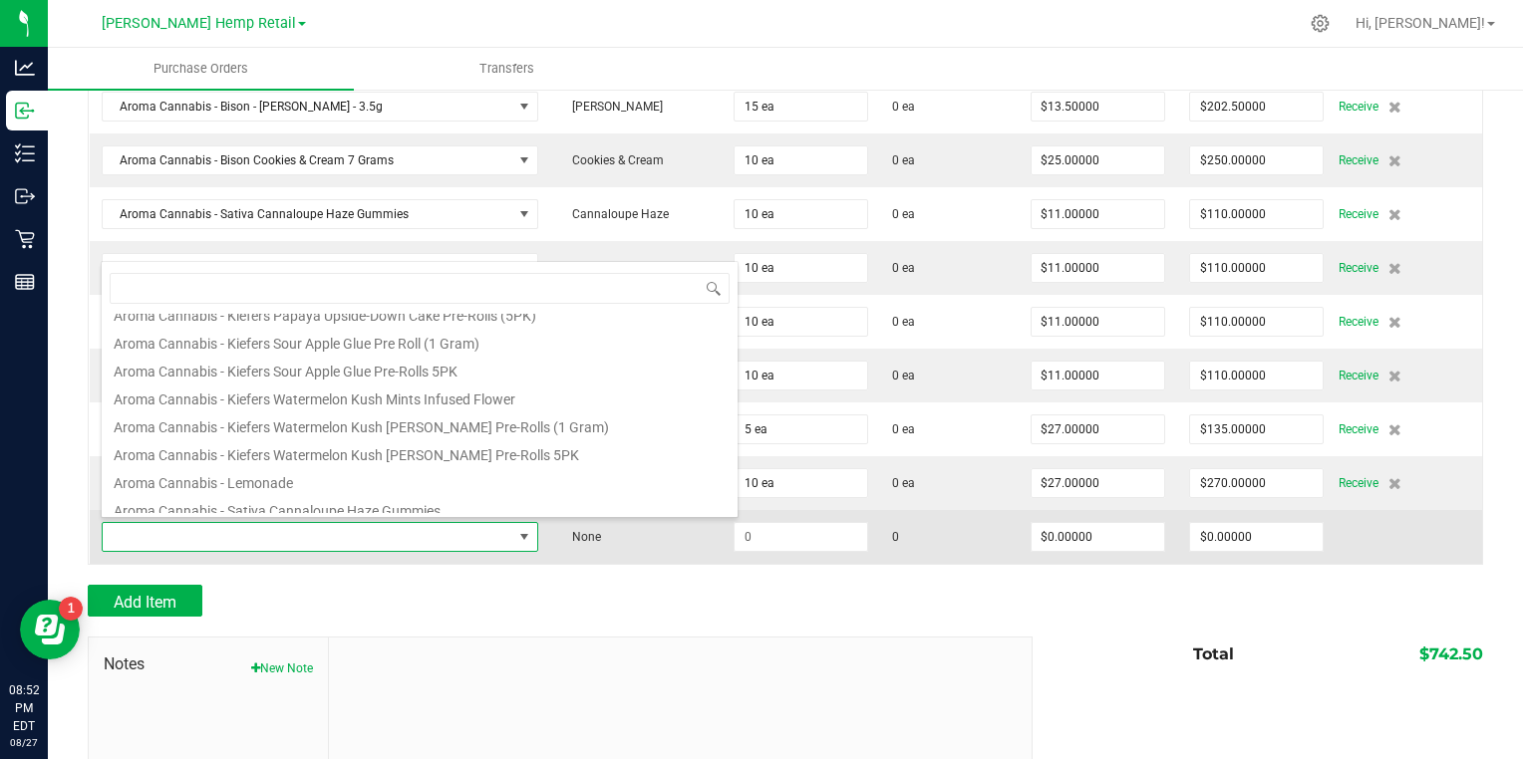
scroll to position [881, 0]
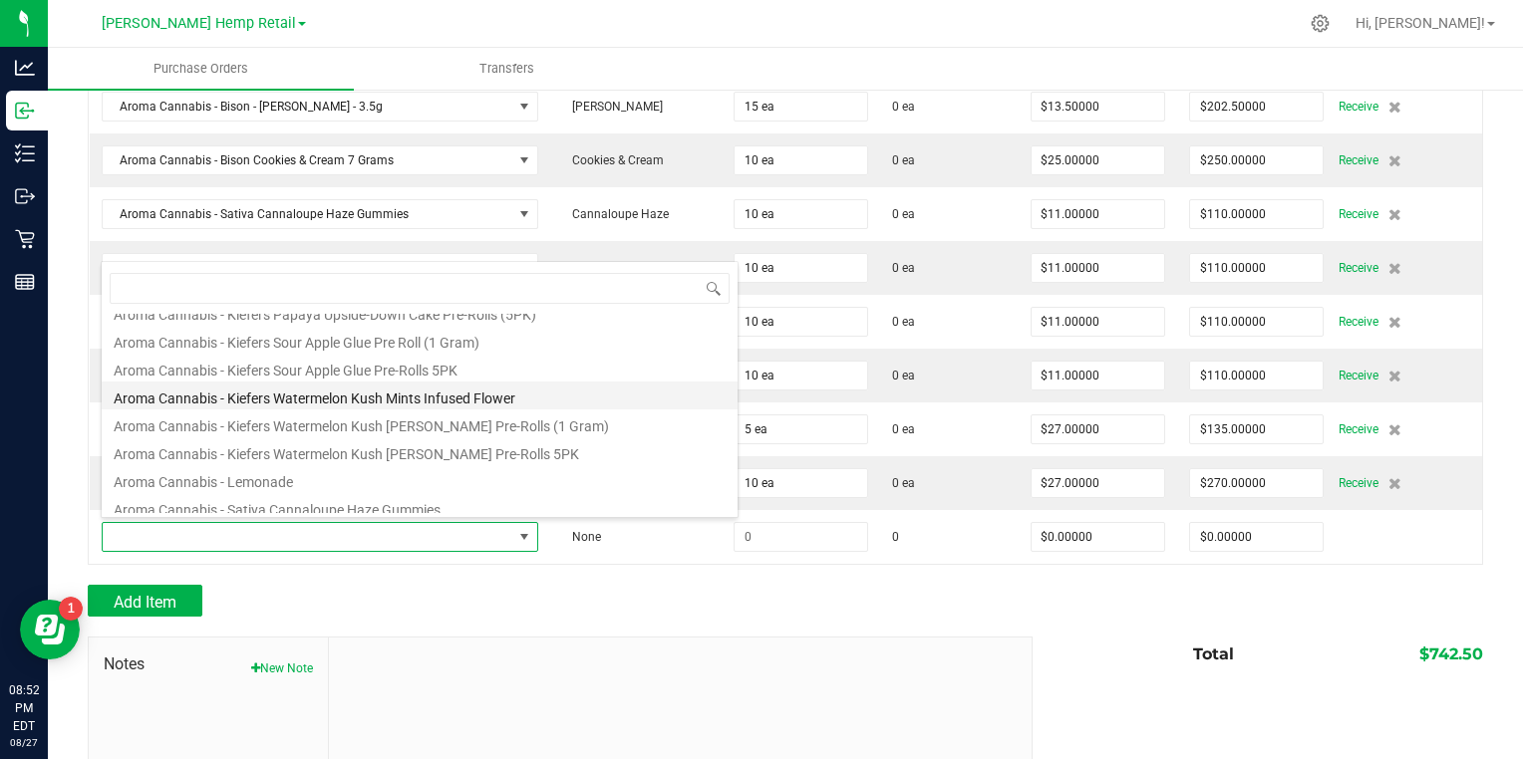
click at [191, 393] on li "Aroma Cannabis - Kiefers Watermelon Kush Mints Infused Flower" at bounding box center [420, 396] width 636 height 28
type input "$27.00000"
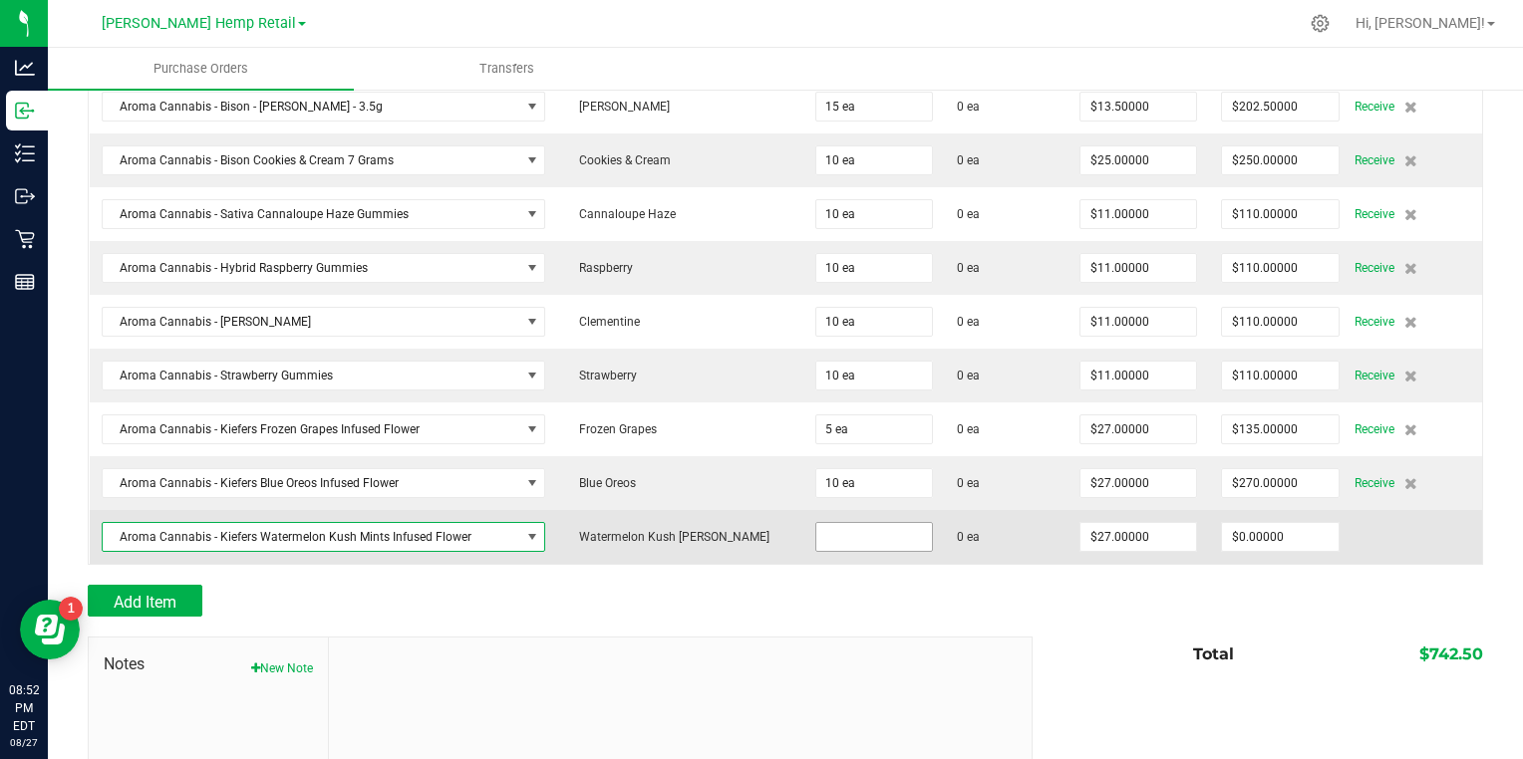
click at [816, 538] on input at bounding box center [874, 537] width 116 height 28
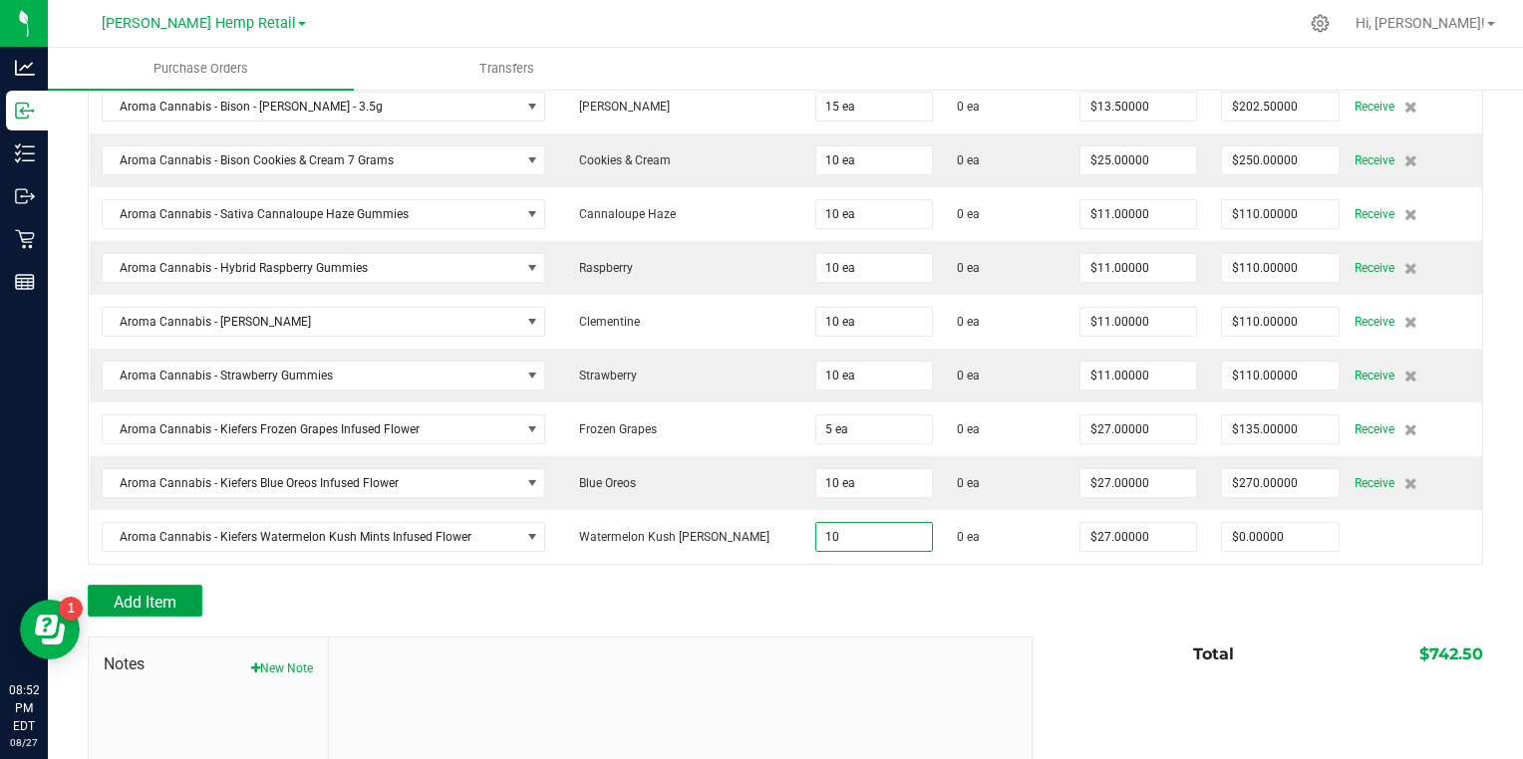
click at [150, 598] on span "Add Item" at bounding box center [145, 602] width 63 height 19
type input "10 ea"
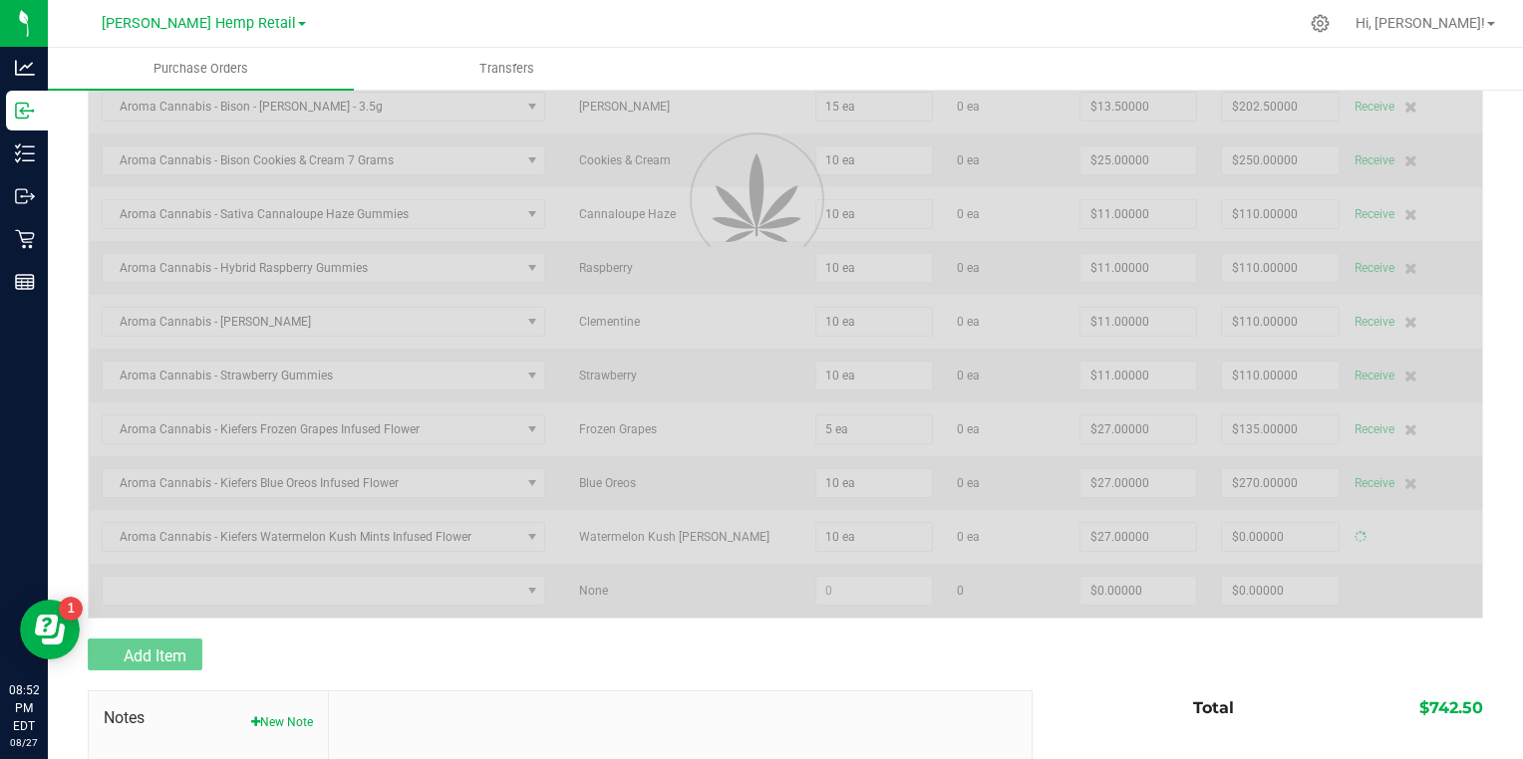
type input "$270.00000"
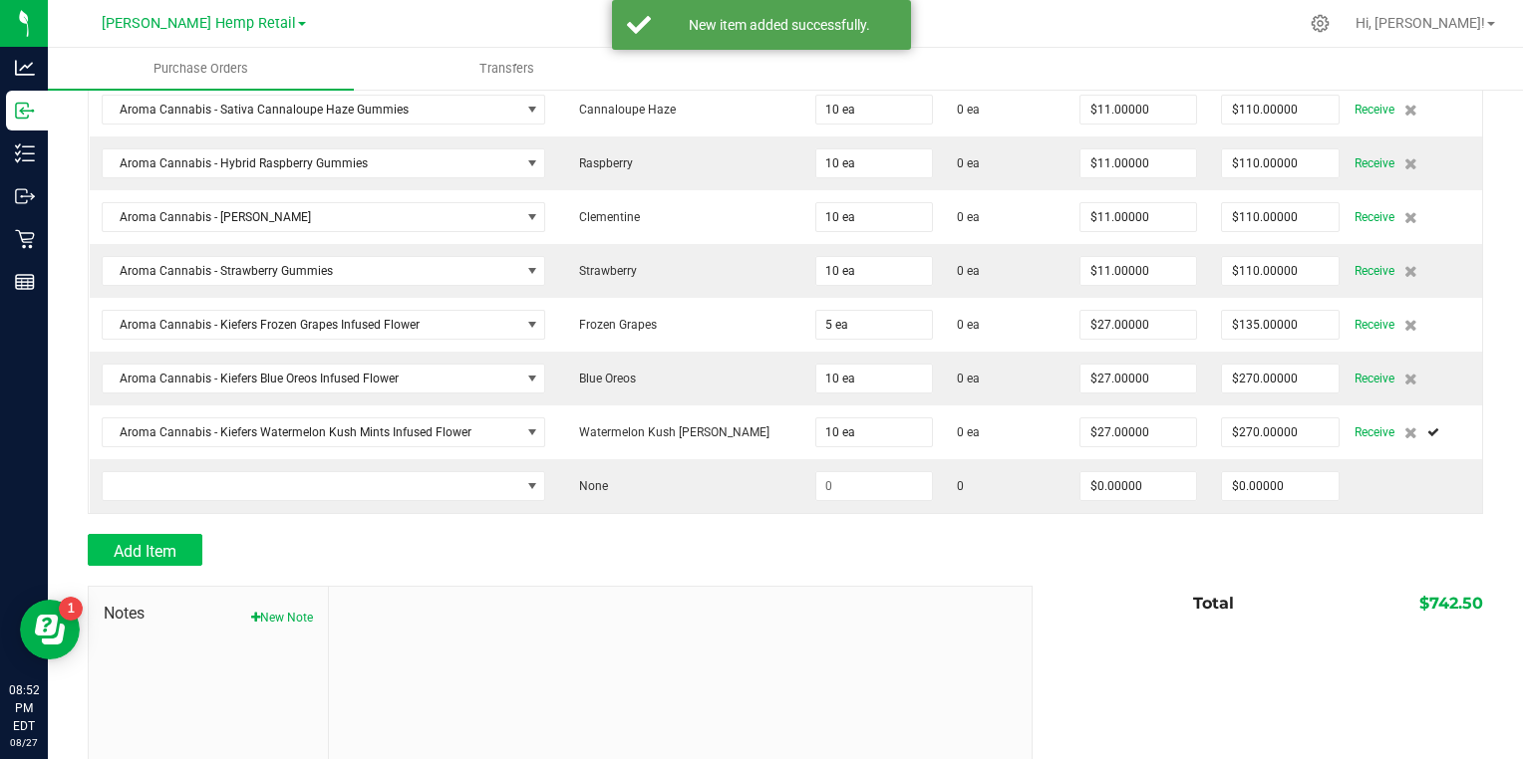
scroll to position [720, 0]
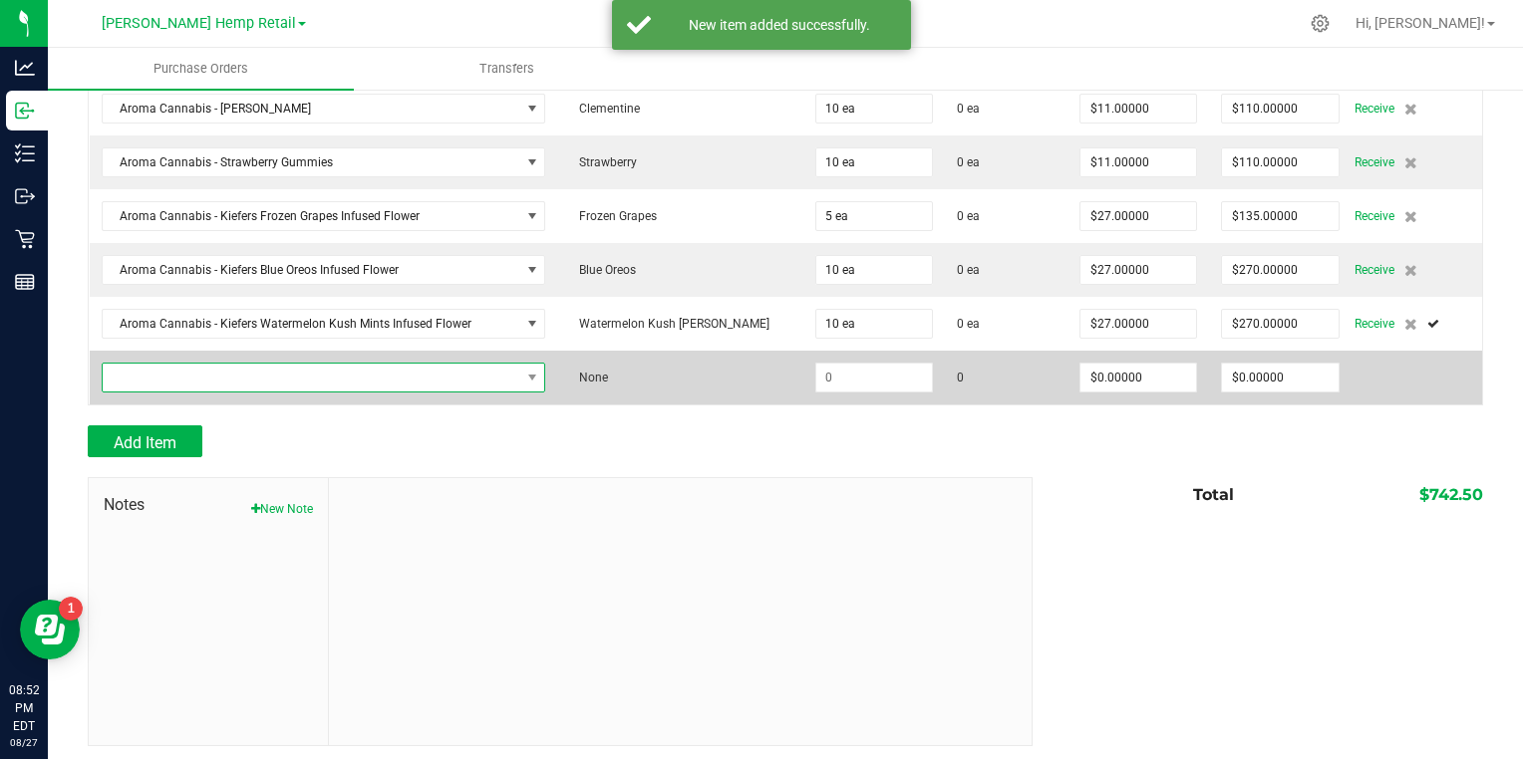
click at [147, 371] on span "NO DATA FOUND" at bounding box center [312, 378] width 418 height 28
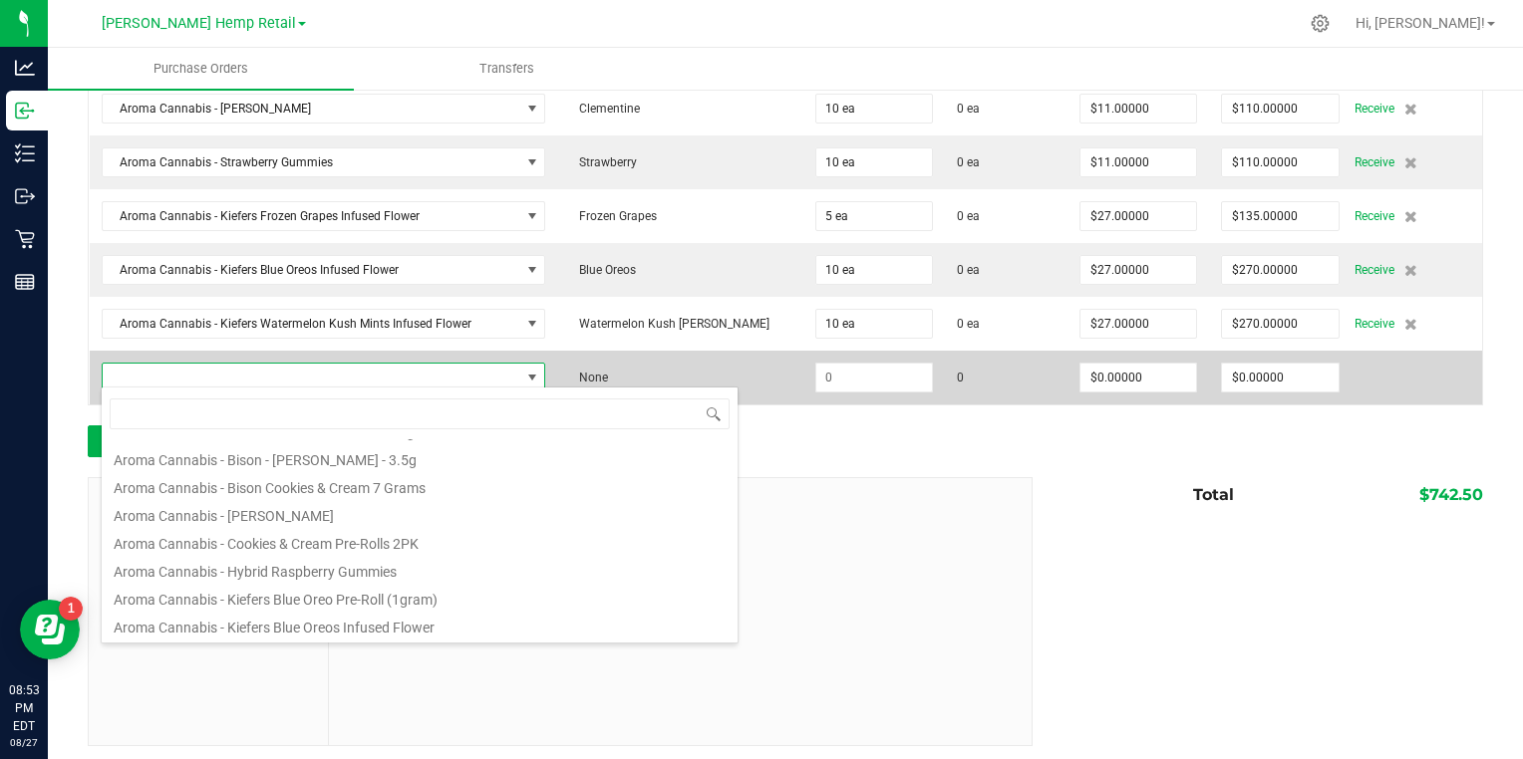
scroll to position [573, 0]
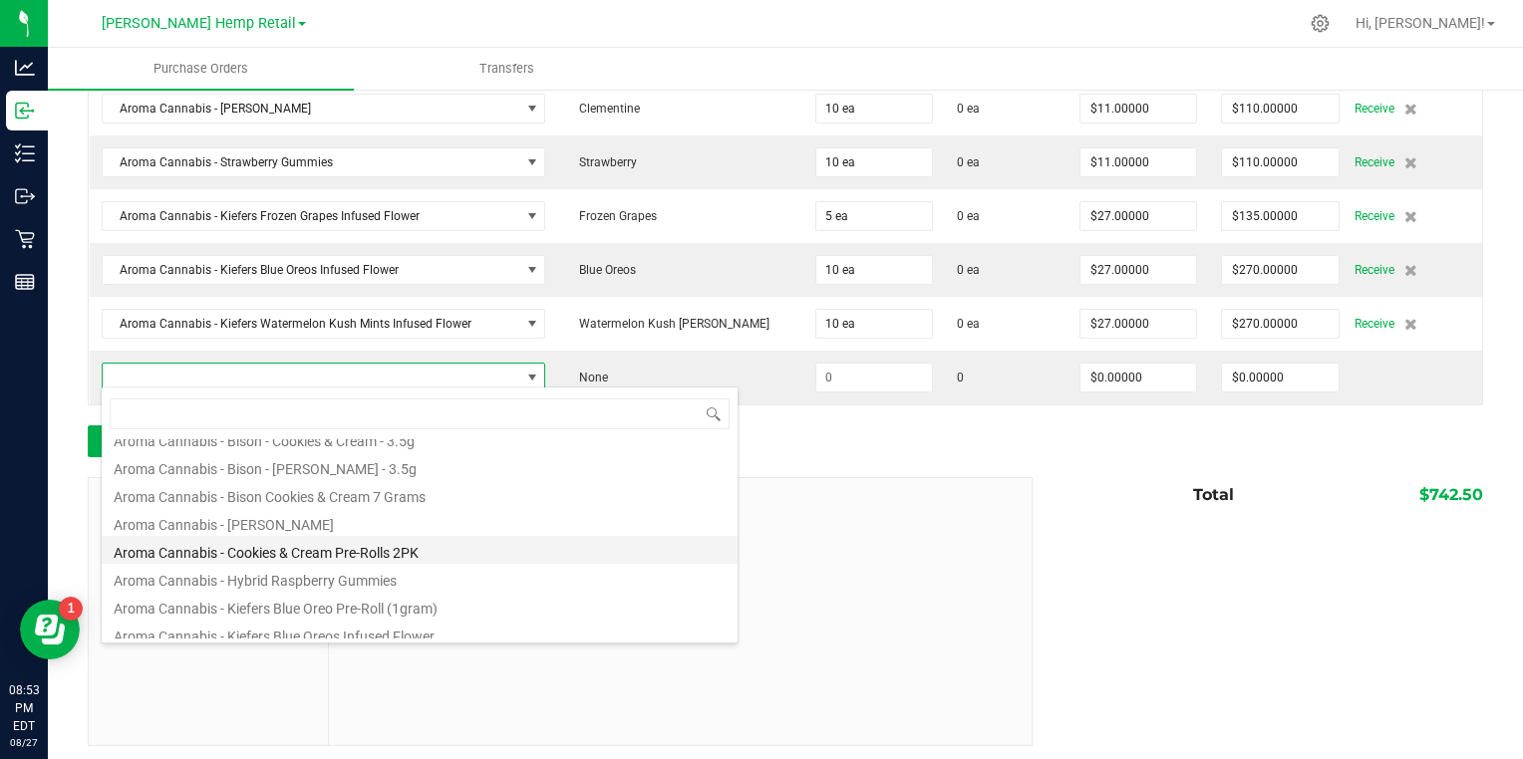
click at [160, 554] on li "Aroma Cannabis - Cookies & Cream Pre-Rolls 2PK" at bounding box center [420, 550] width 636 height 28
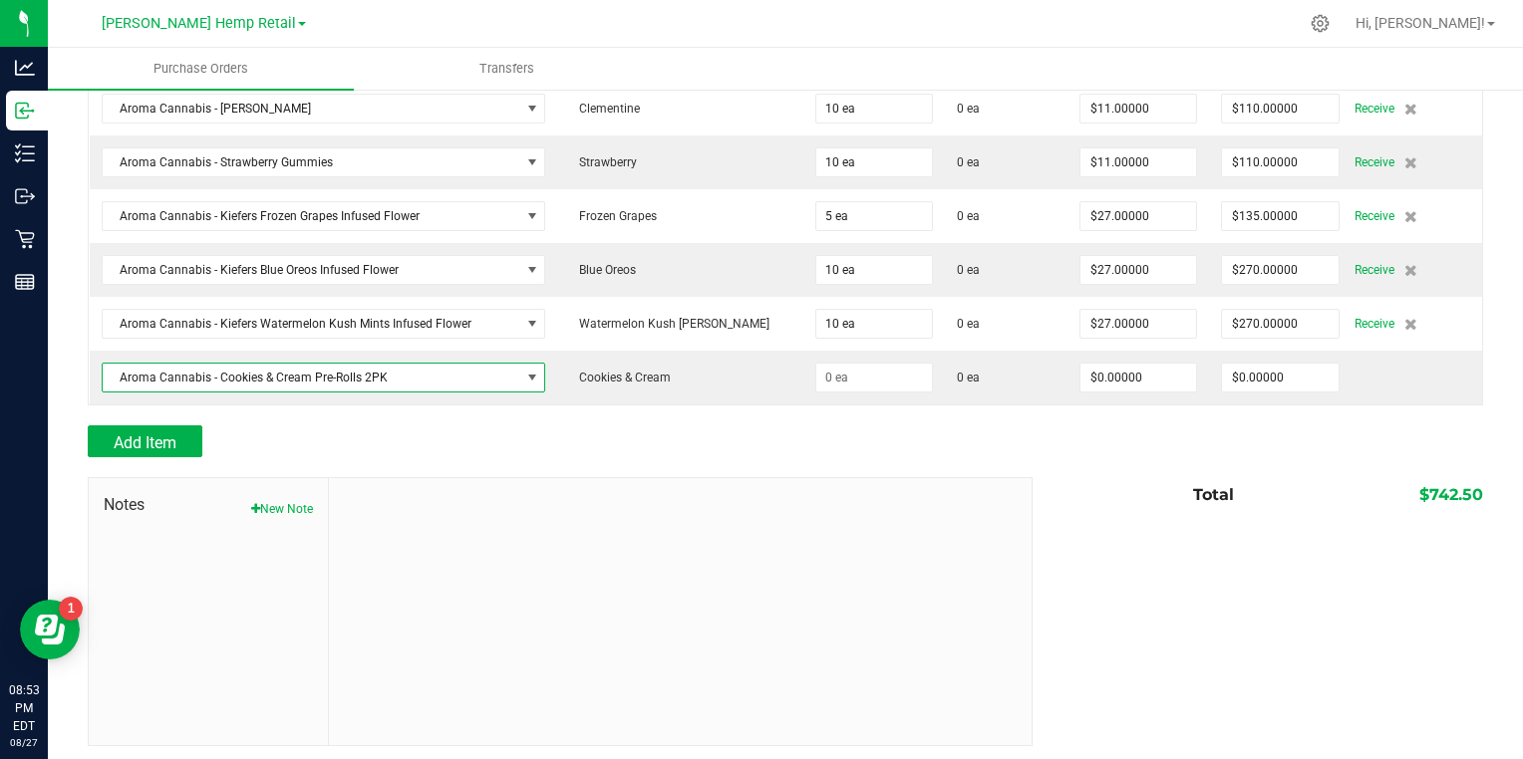
type input "$6.75000"
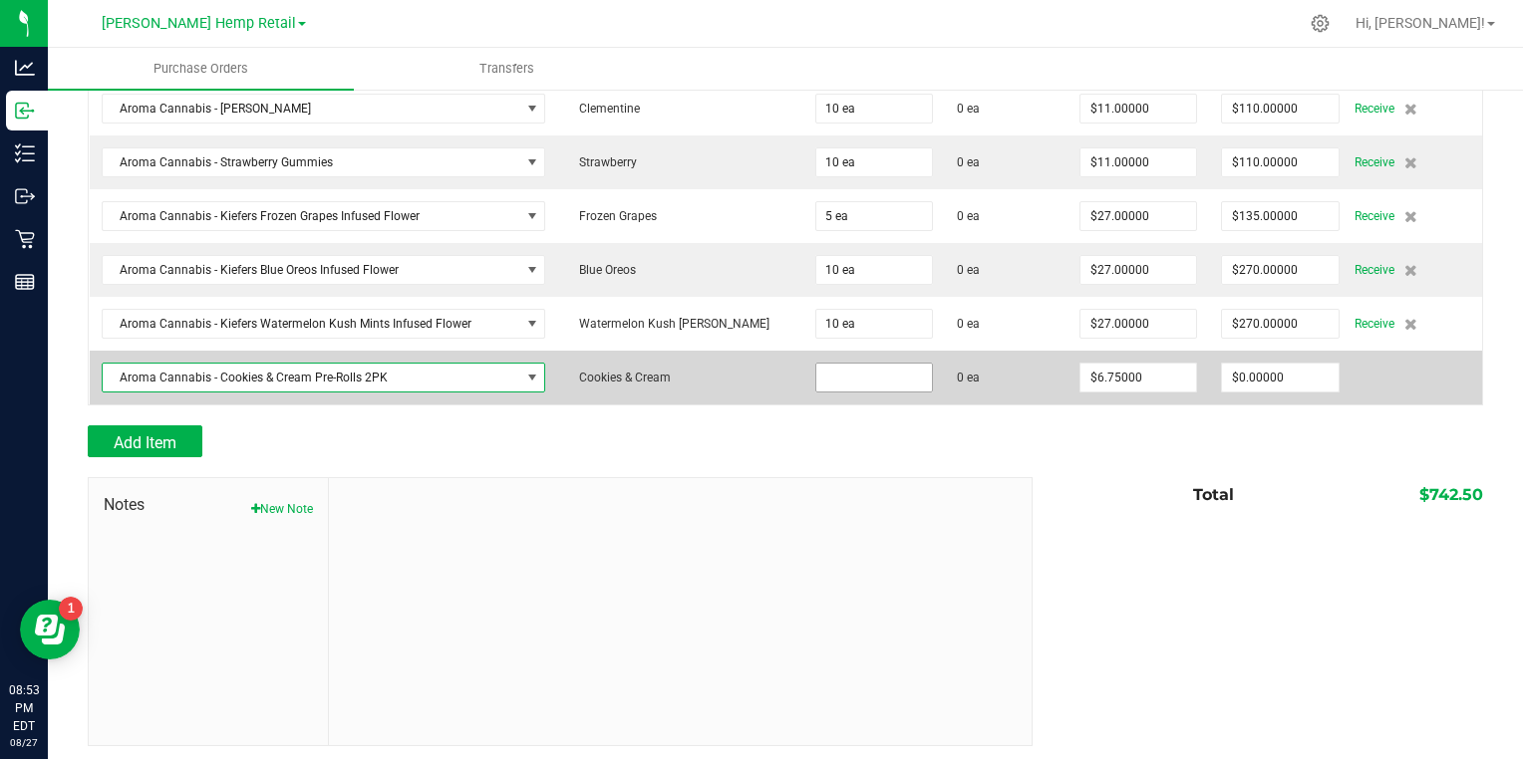
click at [816, 367] on input at bounding box center [874, 378] width 116 height 28
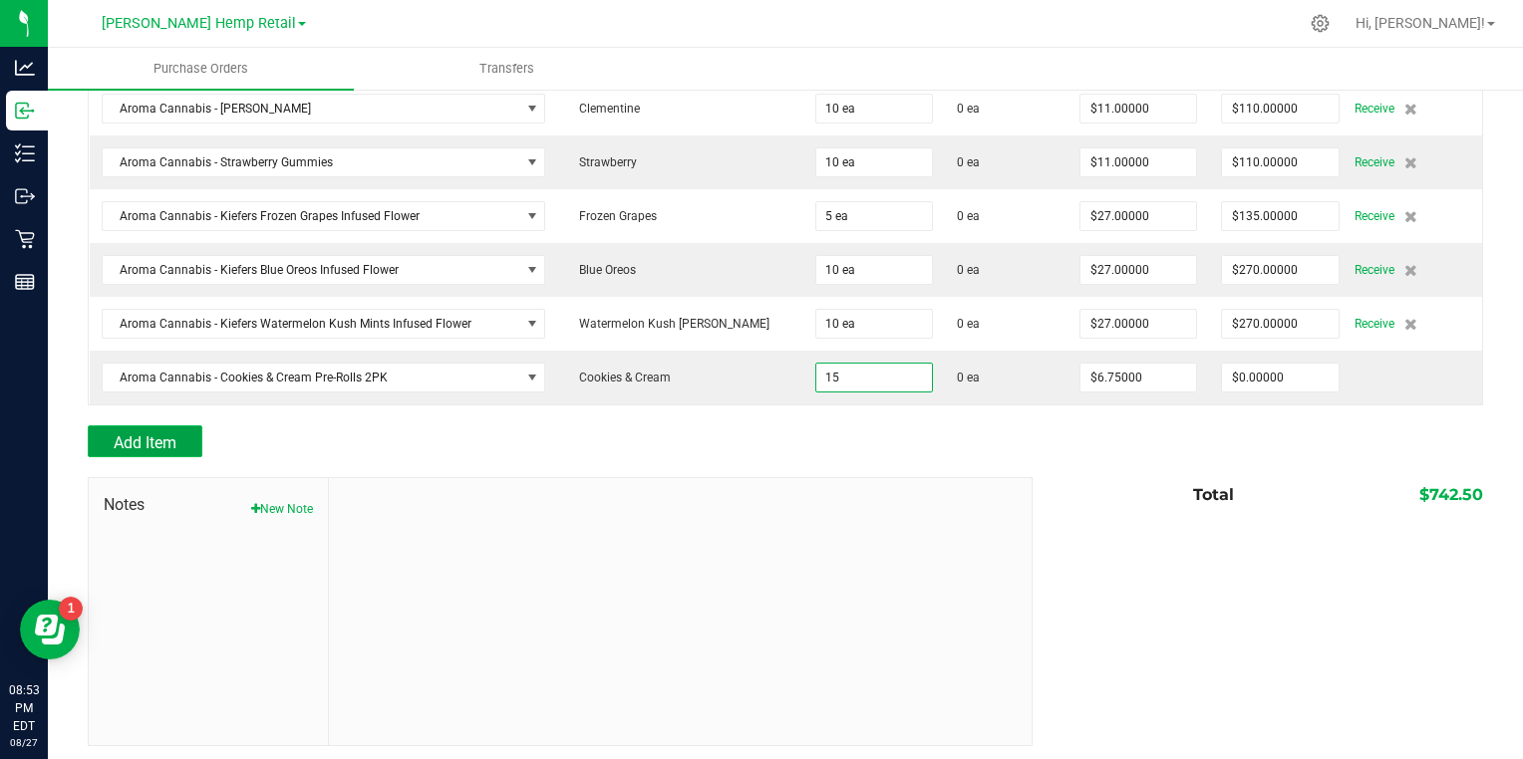
click at [109, 432] on button "Add Item" at bounding box center [145, 442] width 115 height 32
type input "15 ea"
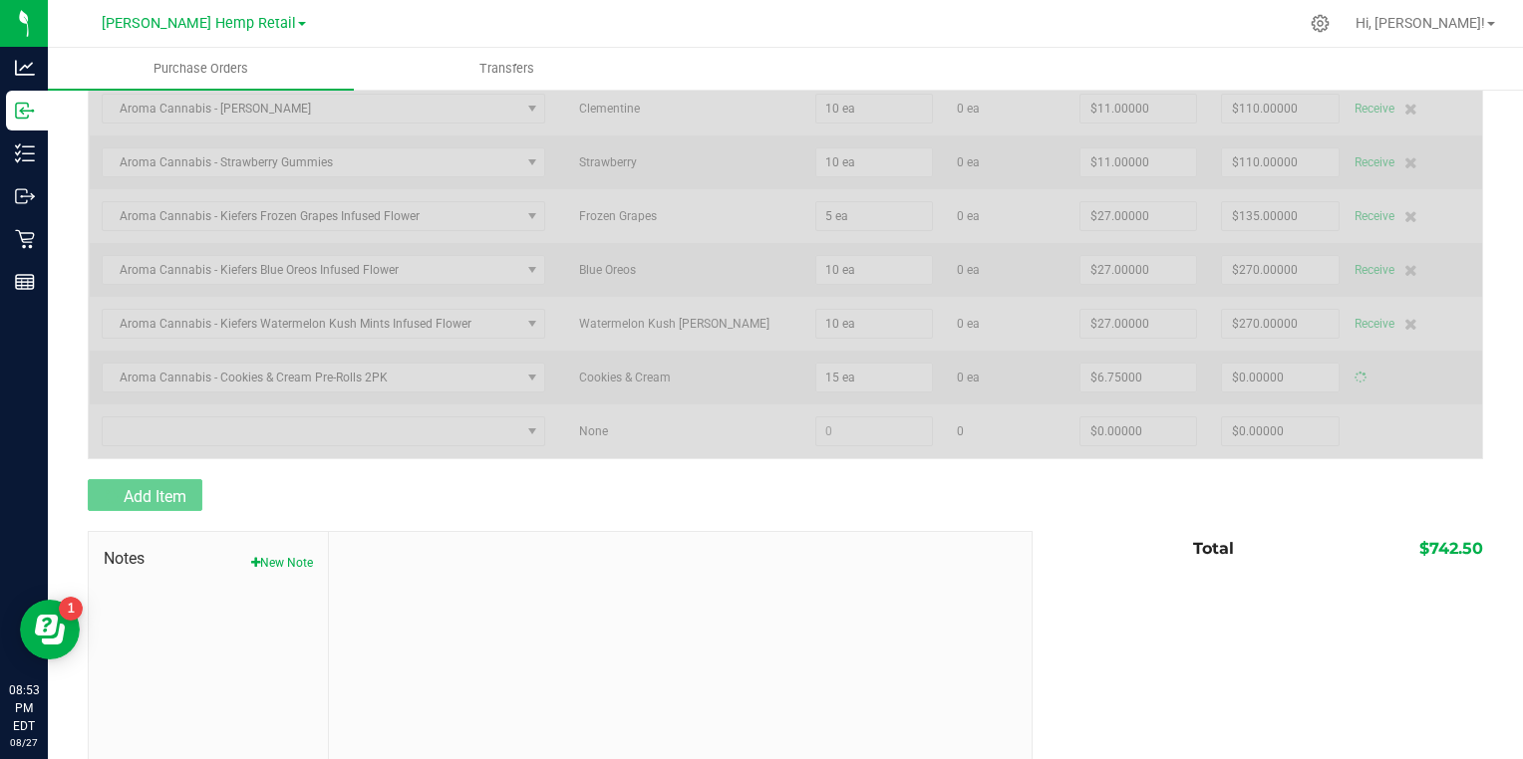
type input "$101.25000"
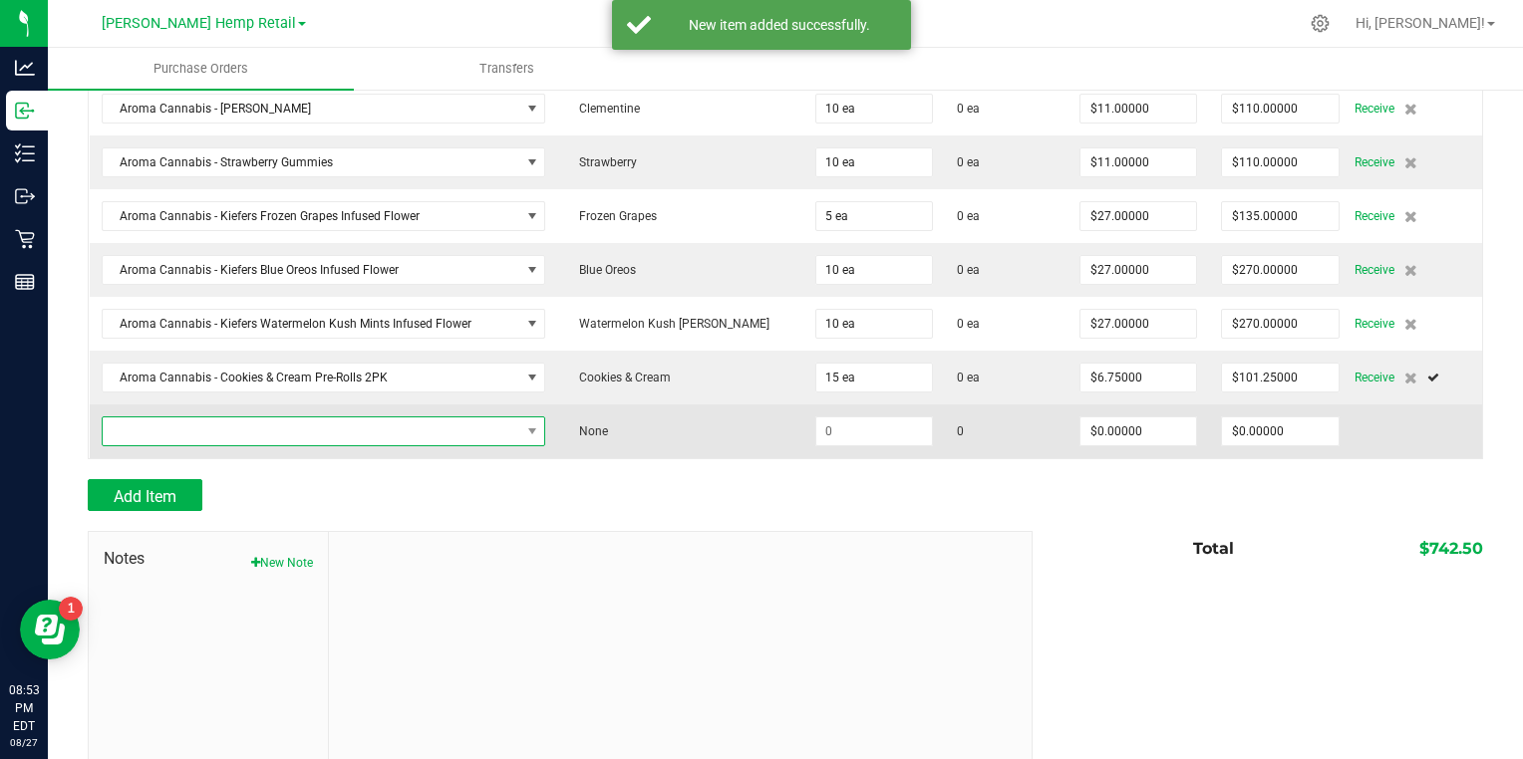
click at [136, 421] on span "NO DATA FOUND" at bounding box center [312, 432] width 418 height 28
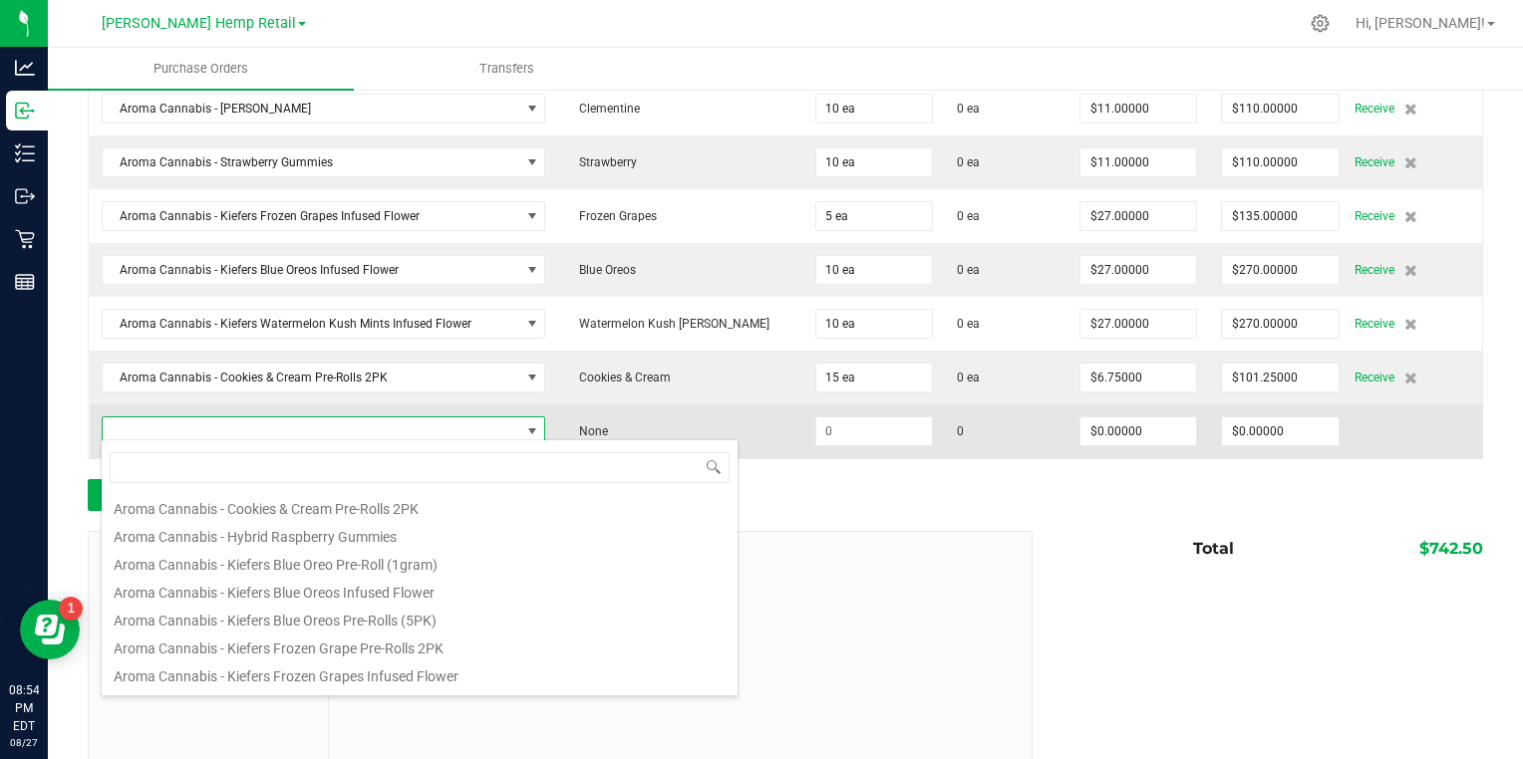
scroll to position [669, 0]
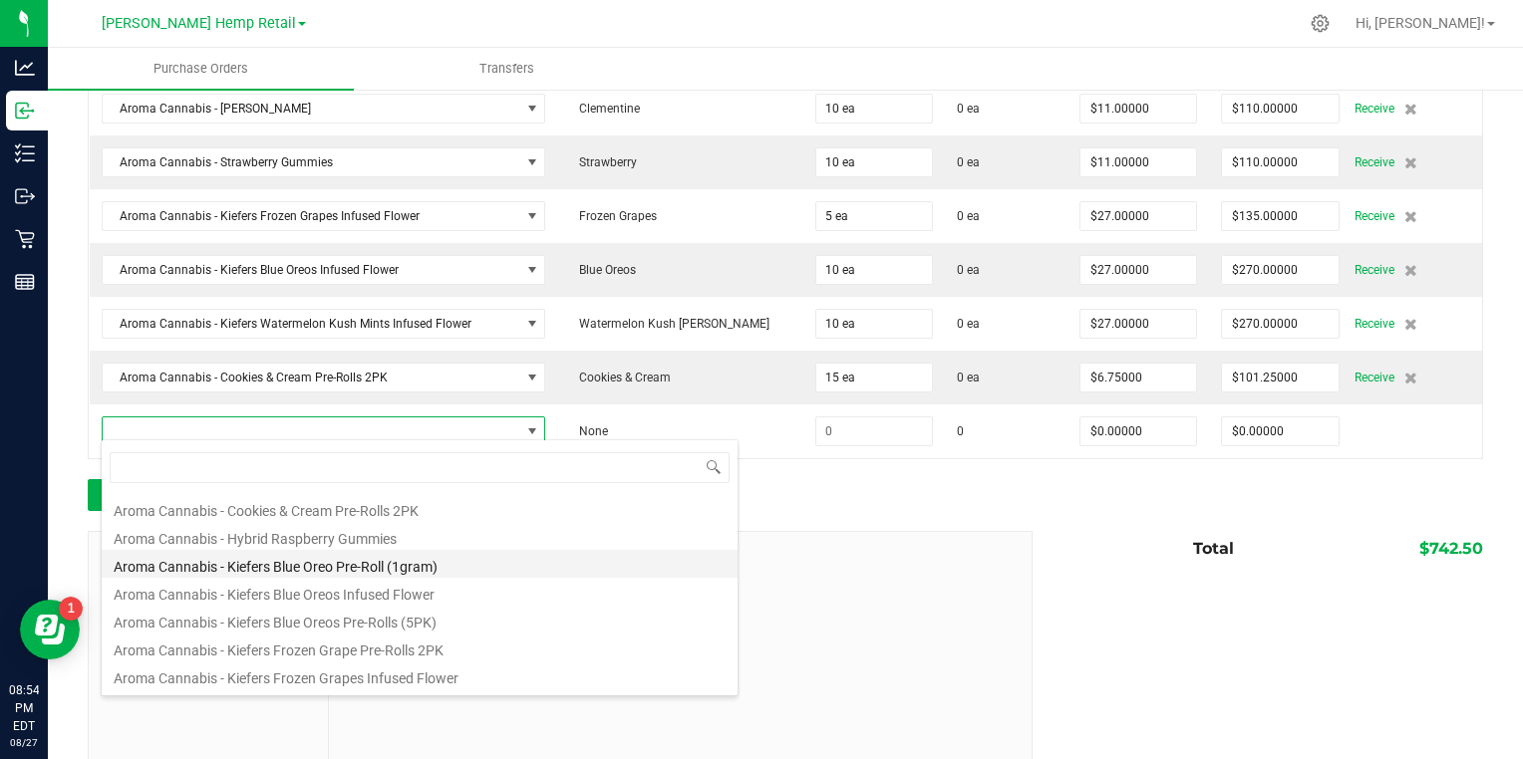
click at [171, 565] on li "Aroma Cannabis - Kiefers Blue Oreo Pre-Roll (1gram)" at bounding box center [420, 564] width 636 height 28
type input "$9.00000"
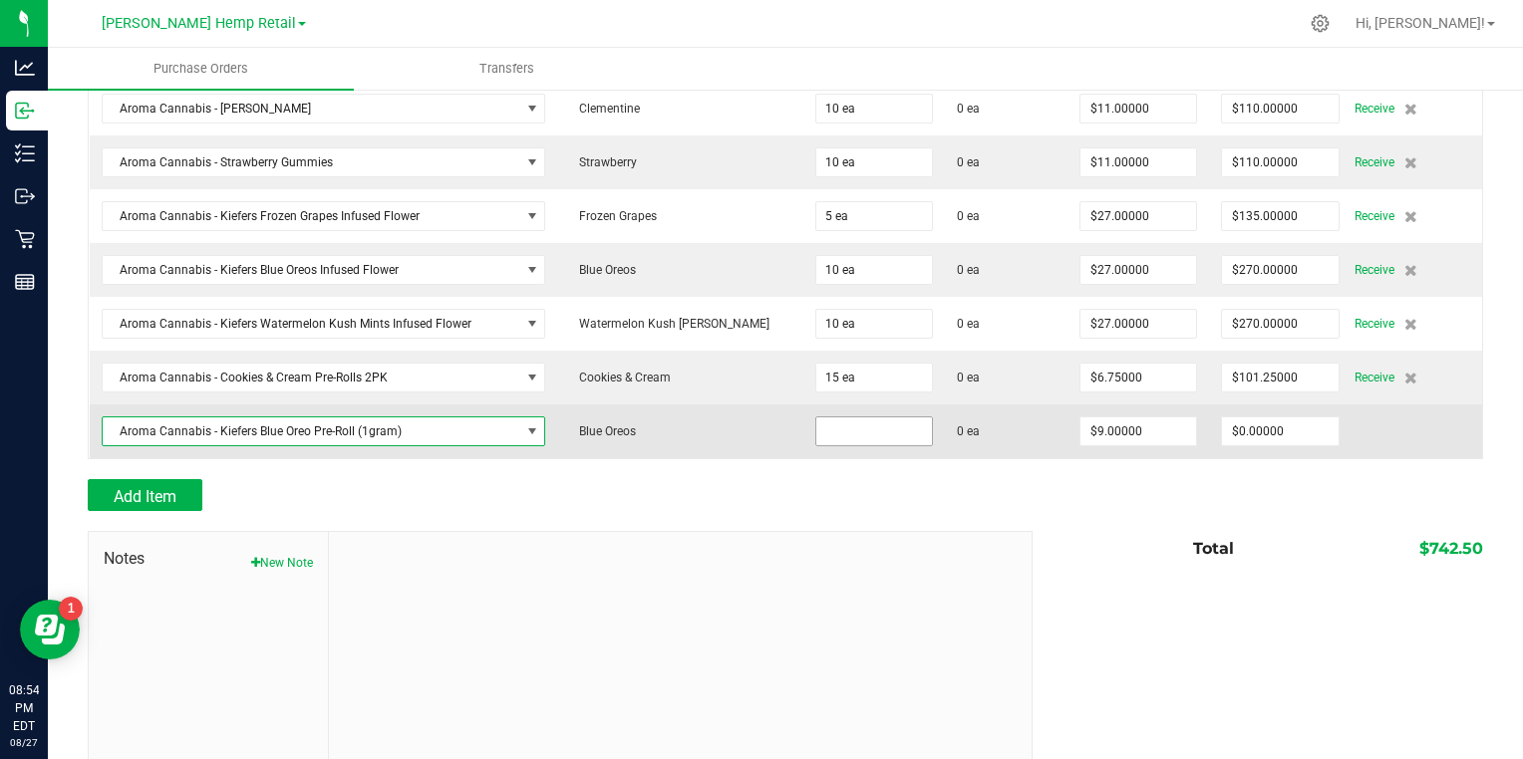
click at [816, 425] on input at bounding box center [874, 432] width 116 height 28
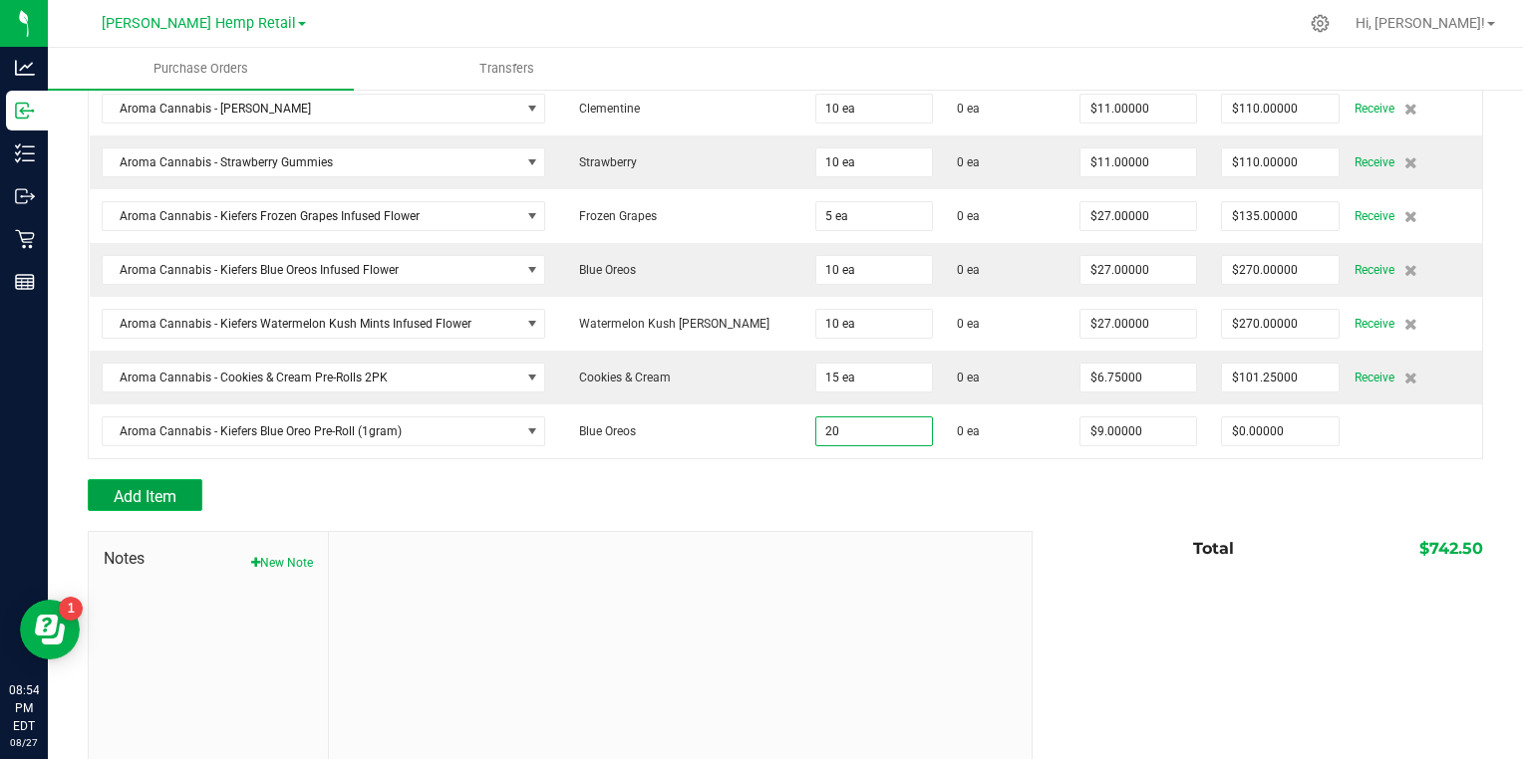
click at [123, 490] on span "Add Item" at bounding box center [145, 496] width 63 height 19
type input "20 ea"
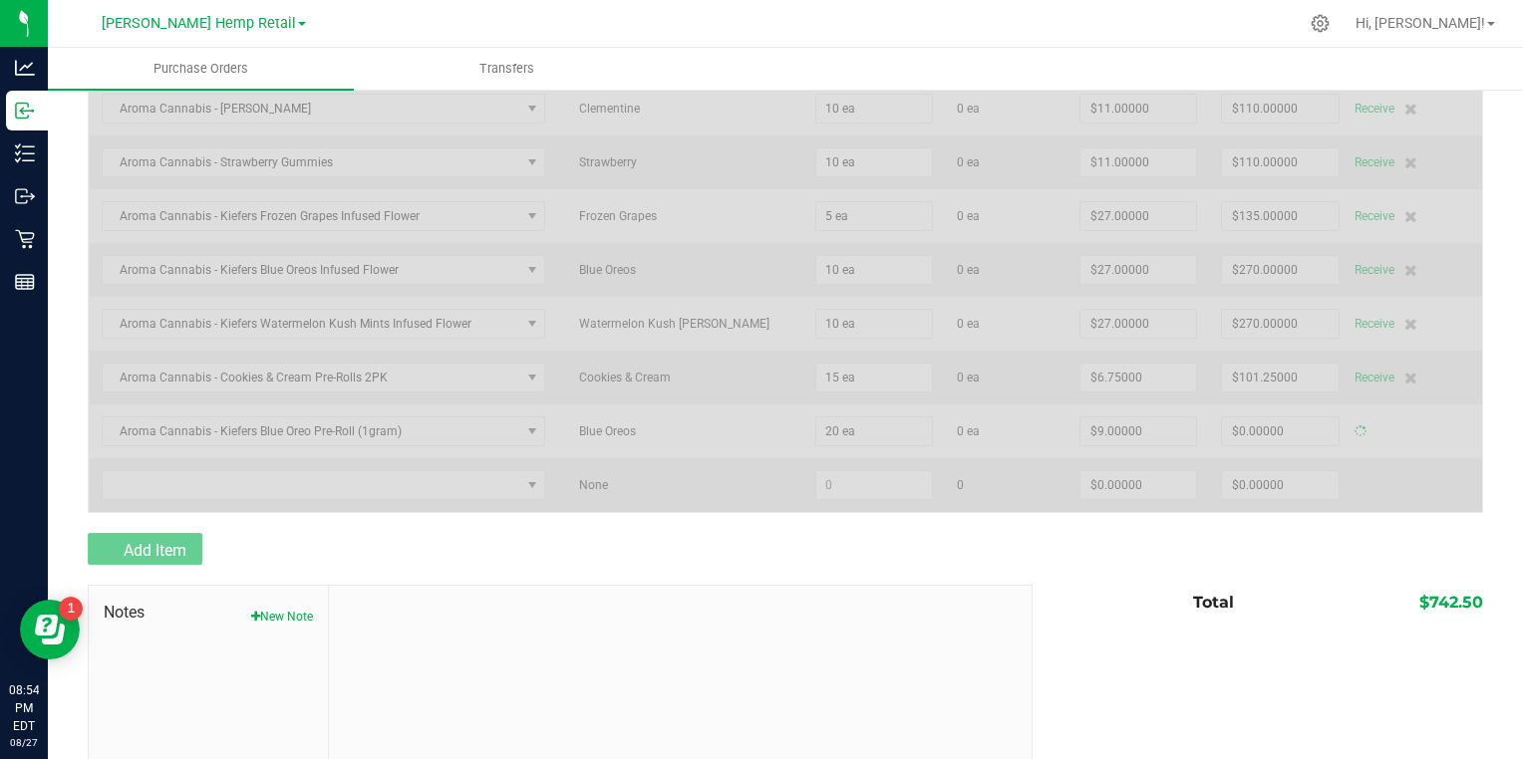
type input "$180.00000"
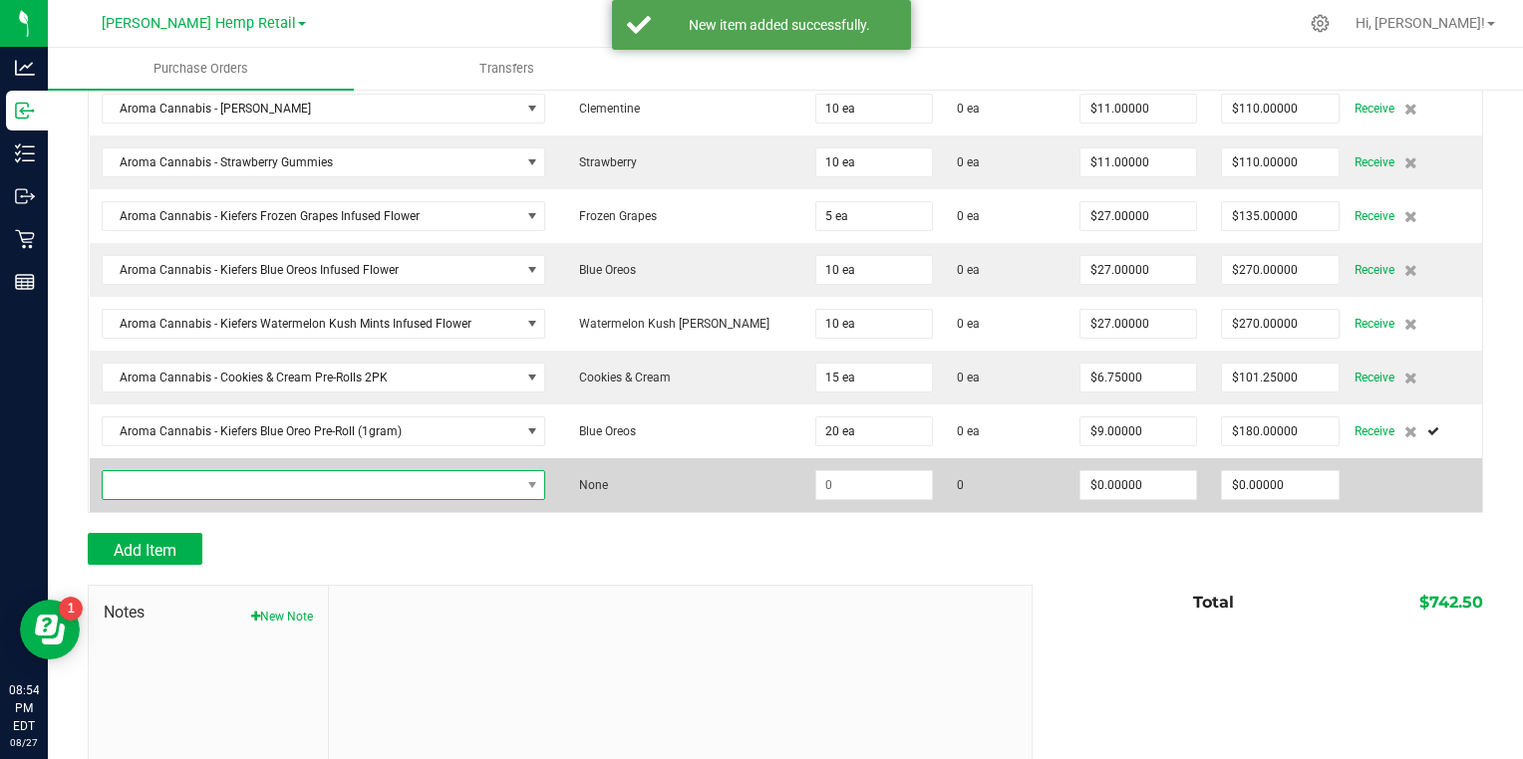
click at [133, 482] on span "NO DATA FOUND" at bounding box center [312, 485] width 418 height 28
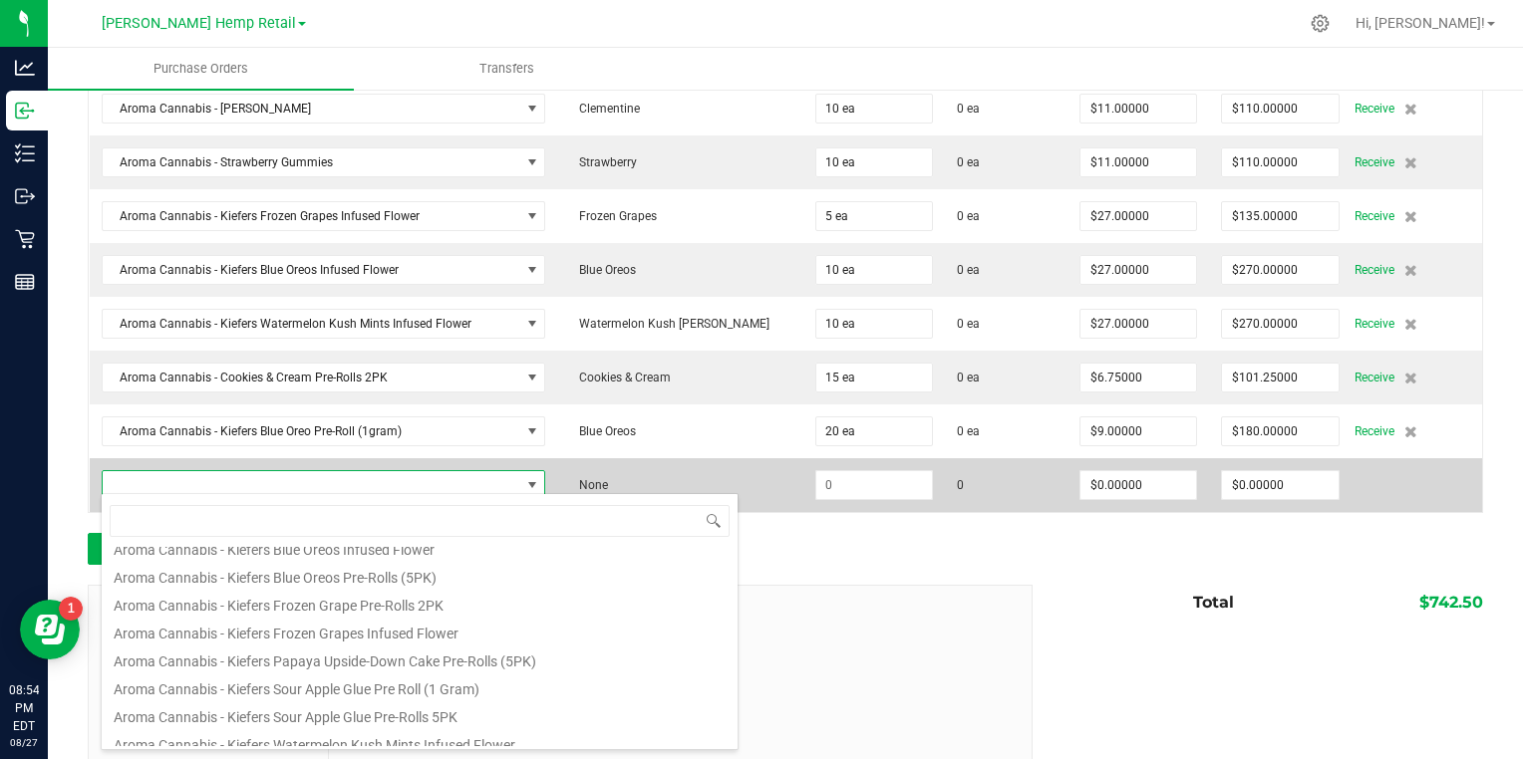
scroll to position [780, 0]
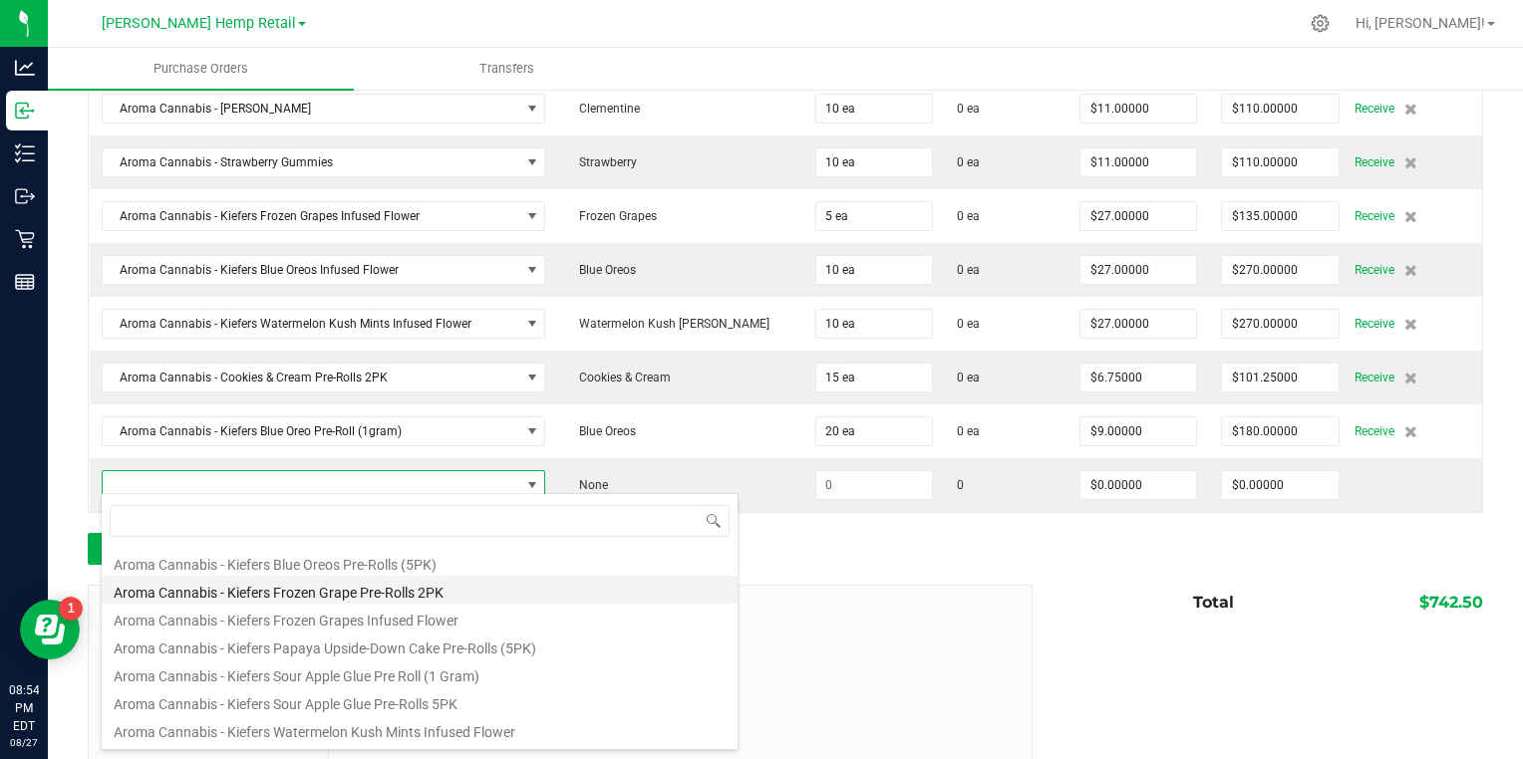
click at [188, 594] on li "Aroma Cannabis - Kiefers Frozen Grape Pre-Rolls 2PK" at bounding box center [420, 590] width 636 height 28
type input "$10.50000"
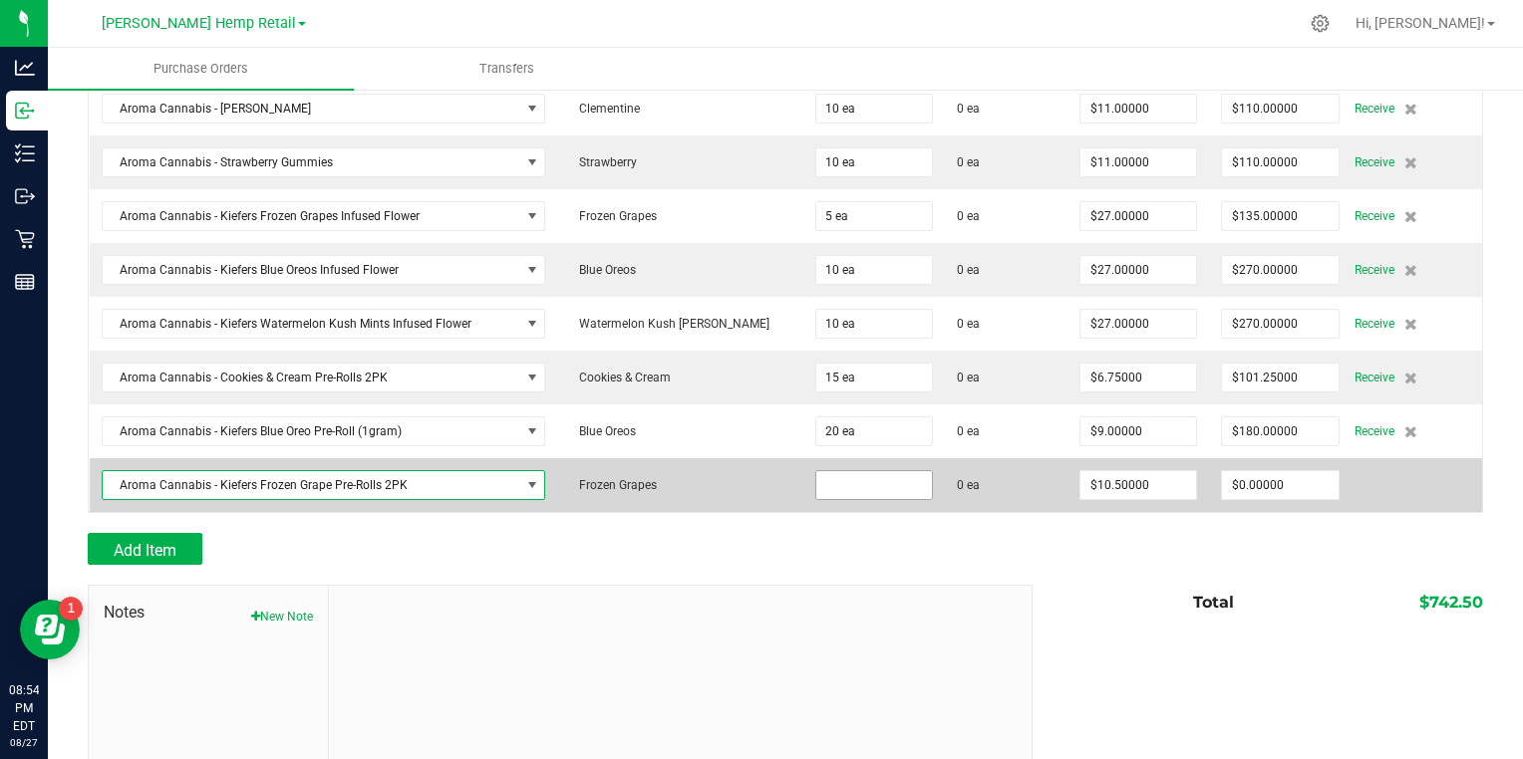
click at [819, 481] on input at bounding box center [874, 485] width 116 height 28
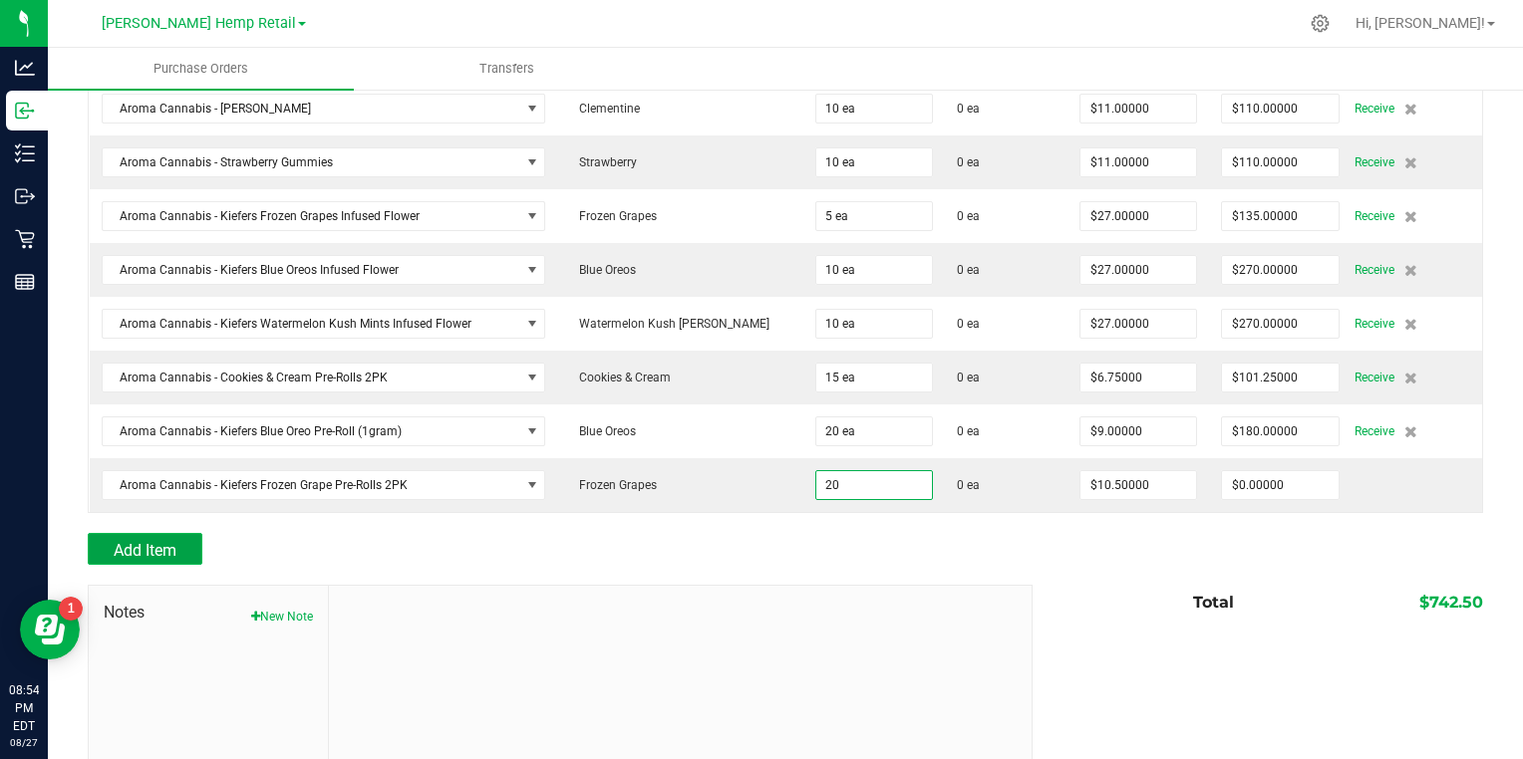
click at [120, 546] on span "Add Item" at bounding box center [145, 550] width 63 height 19
type input "20 ea"
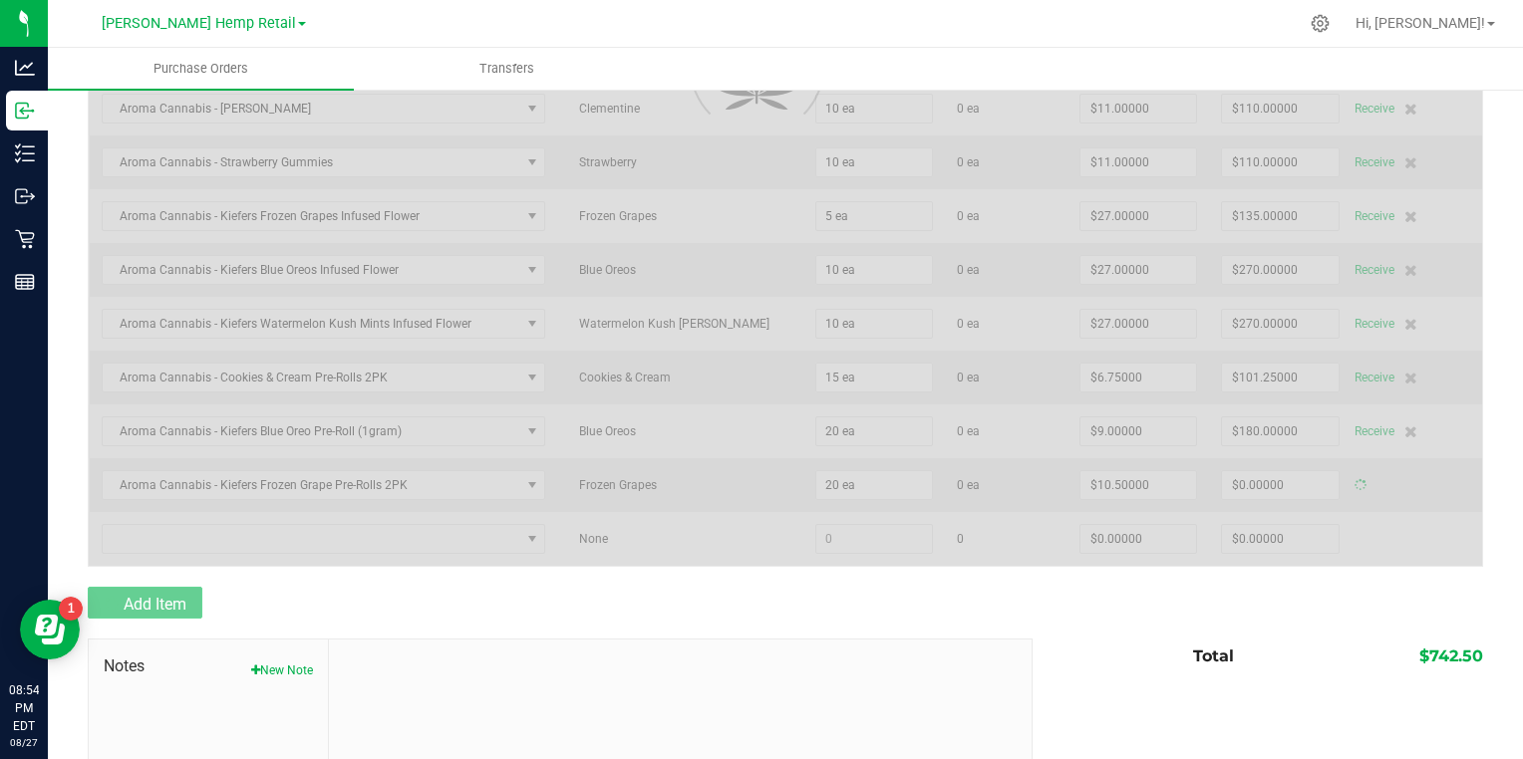
type input "$210.00000"
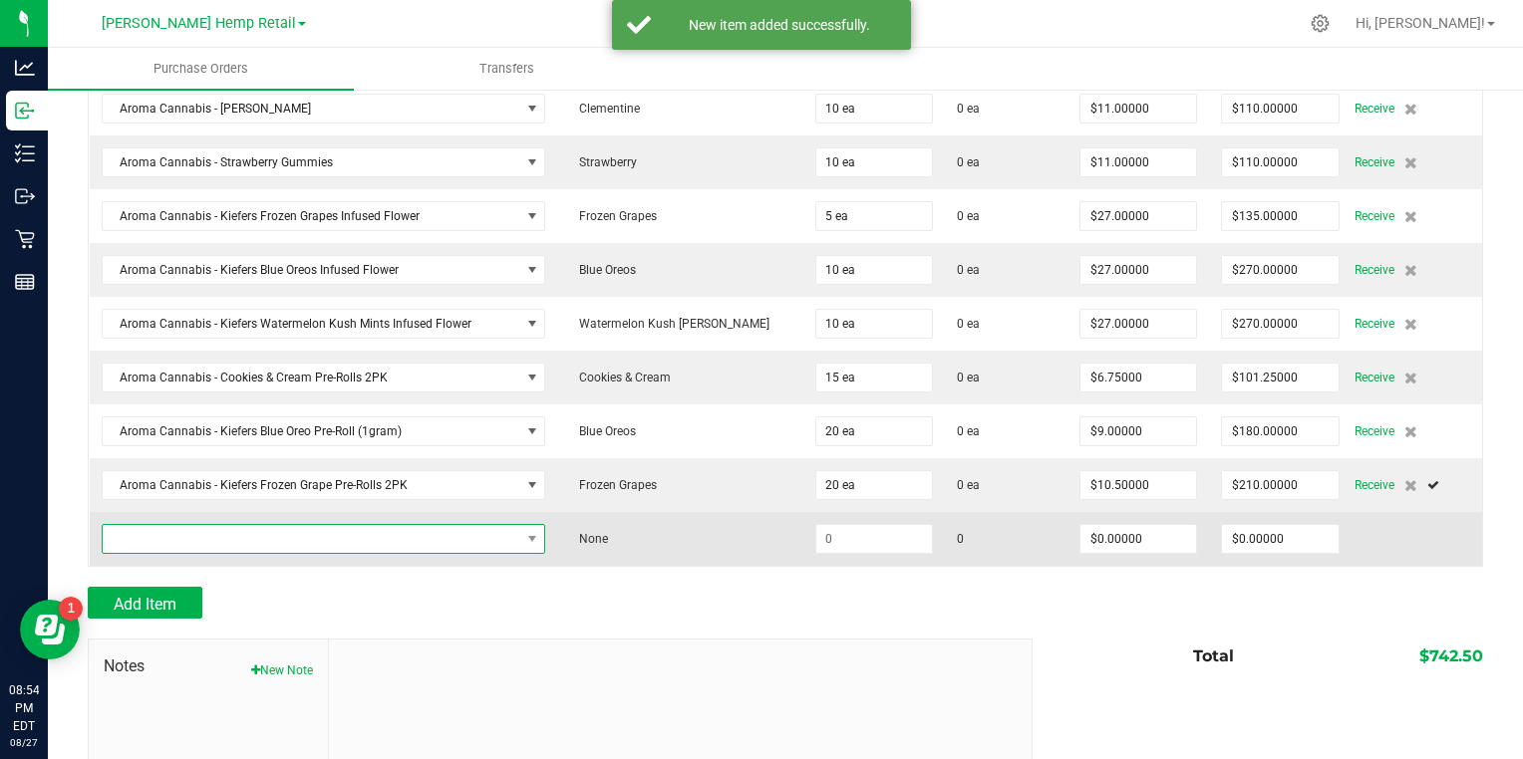
click at [151, 533] on span "NO DATA FOUND" at bounding box center [312, 539] width 418 height 28
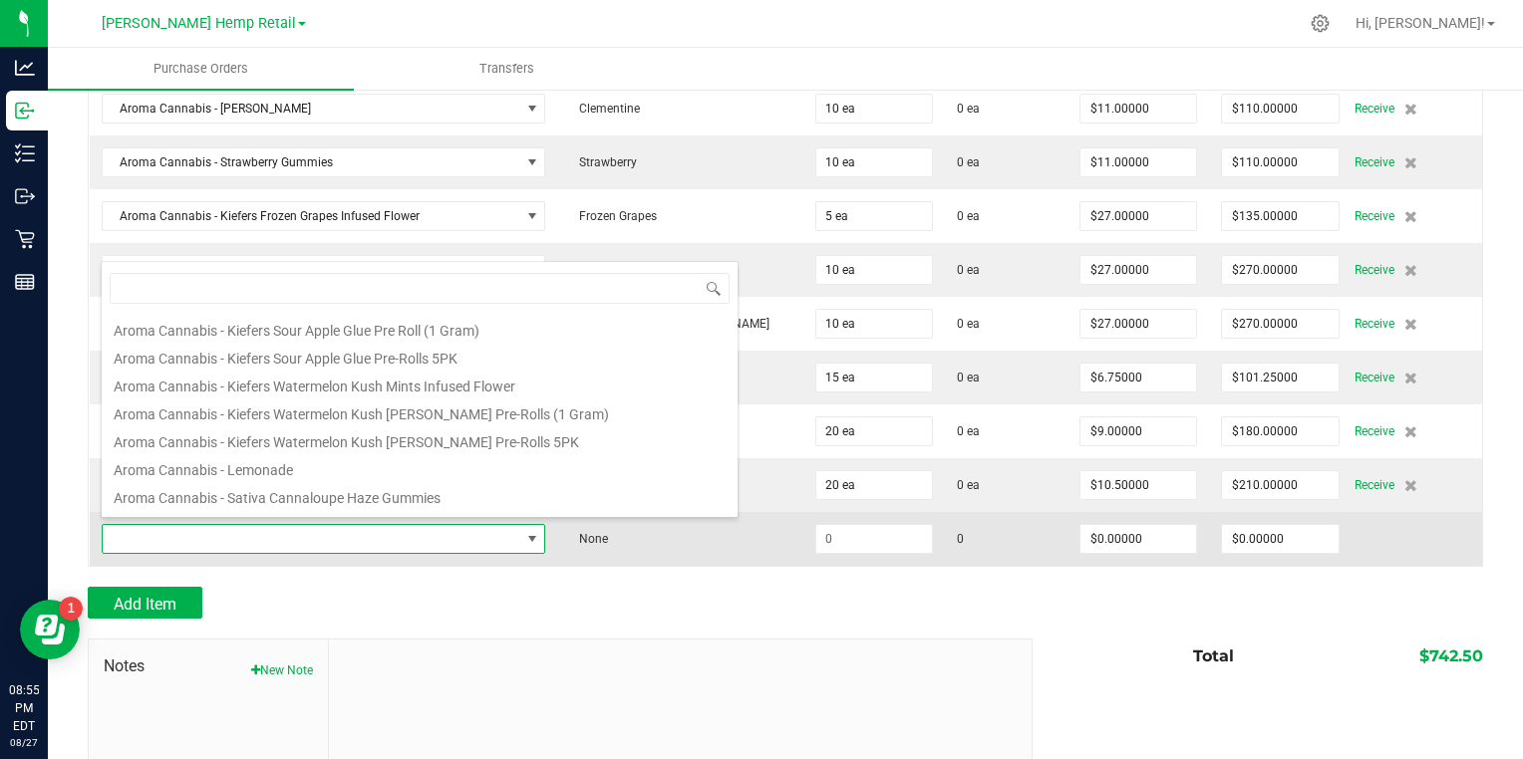
scroll to position [894, 0]
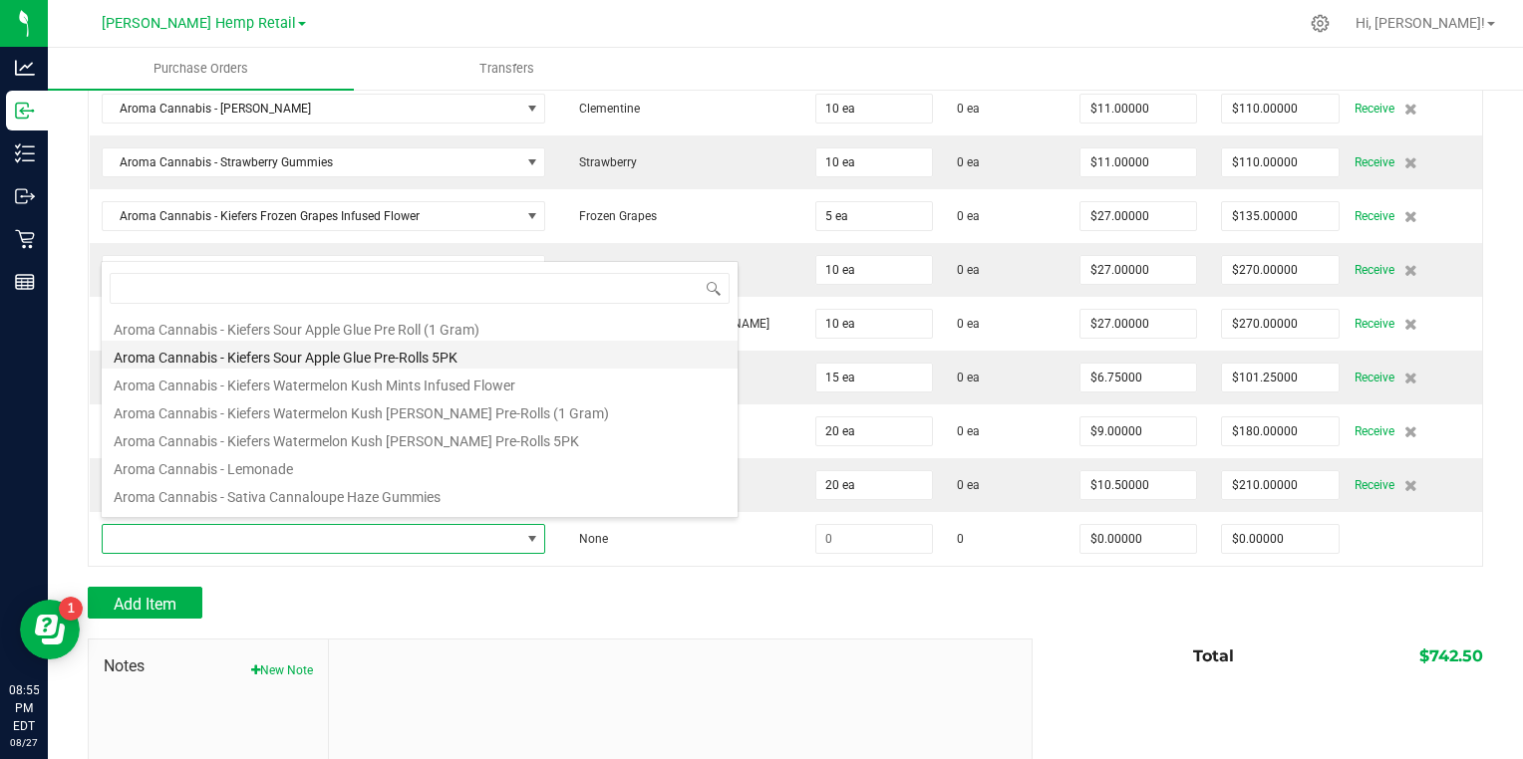
click at [227, 359] on li "Aroma Cannabis - Kiefers Sour Apple Glue Pre-Rolls 5PK" at bounding box center [420, 355] width 636 height 28
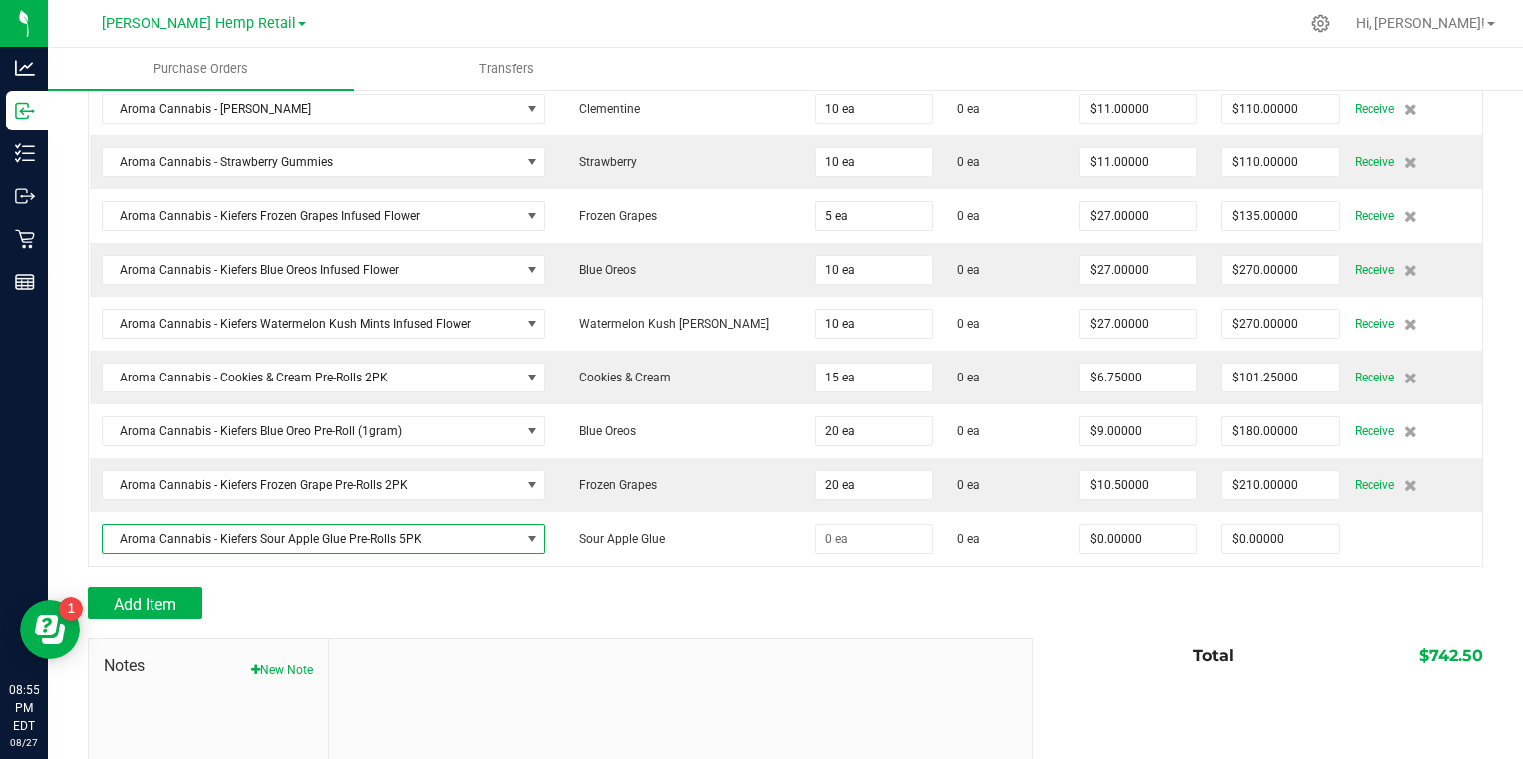
type input "$27.00000"
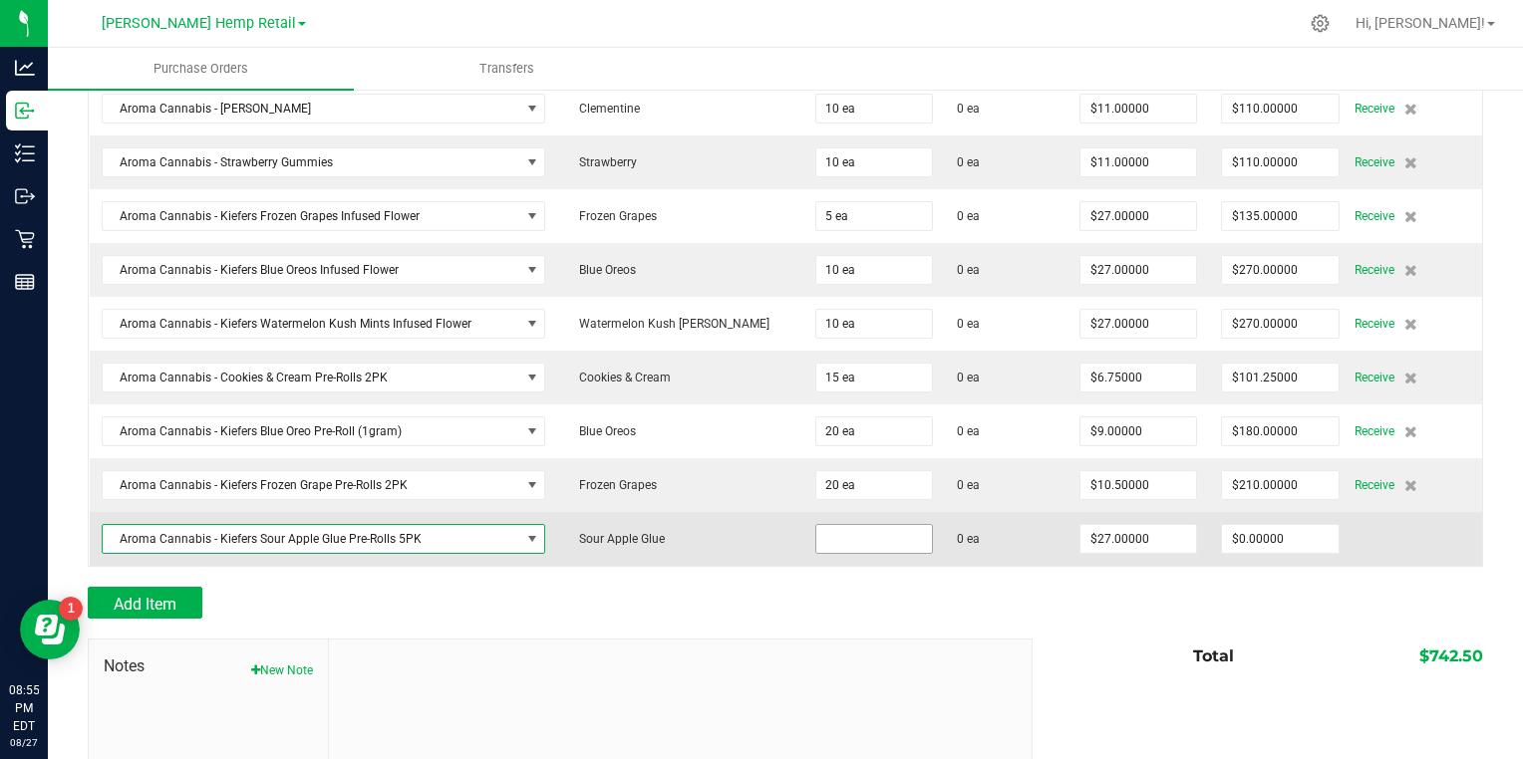
click at [816, 538] on input at bounding box center [874, 539] width 116 height 28
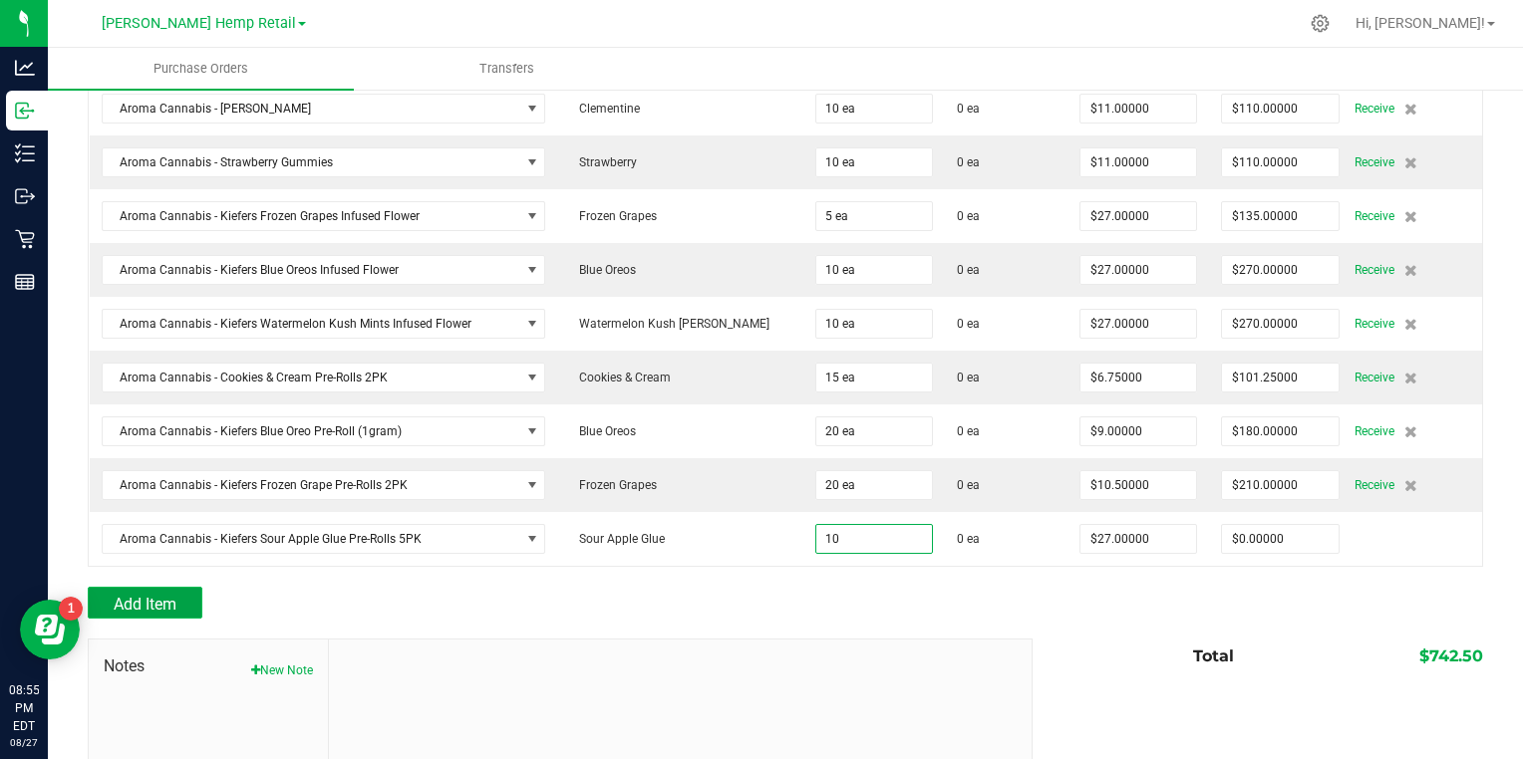
click at [137, 595] on span "Add Item" at bounding box center [145, 604] width 63 height 19
type input "10 ea"
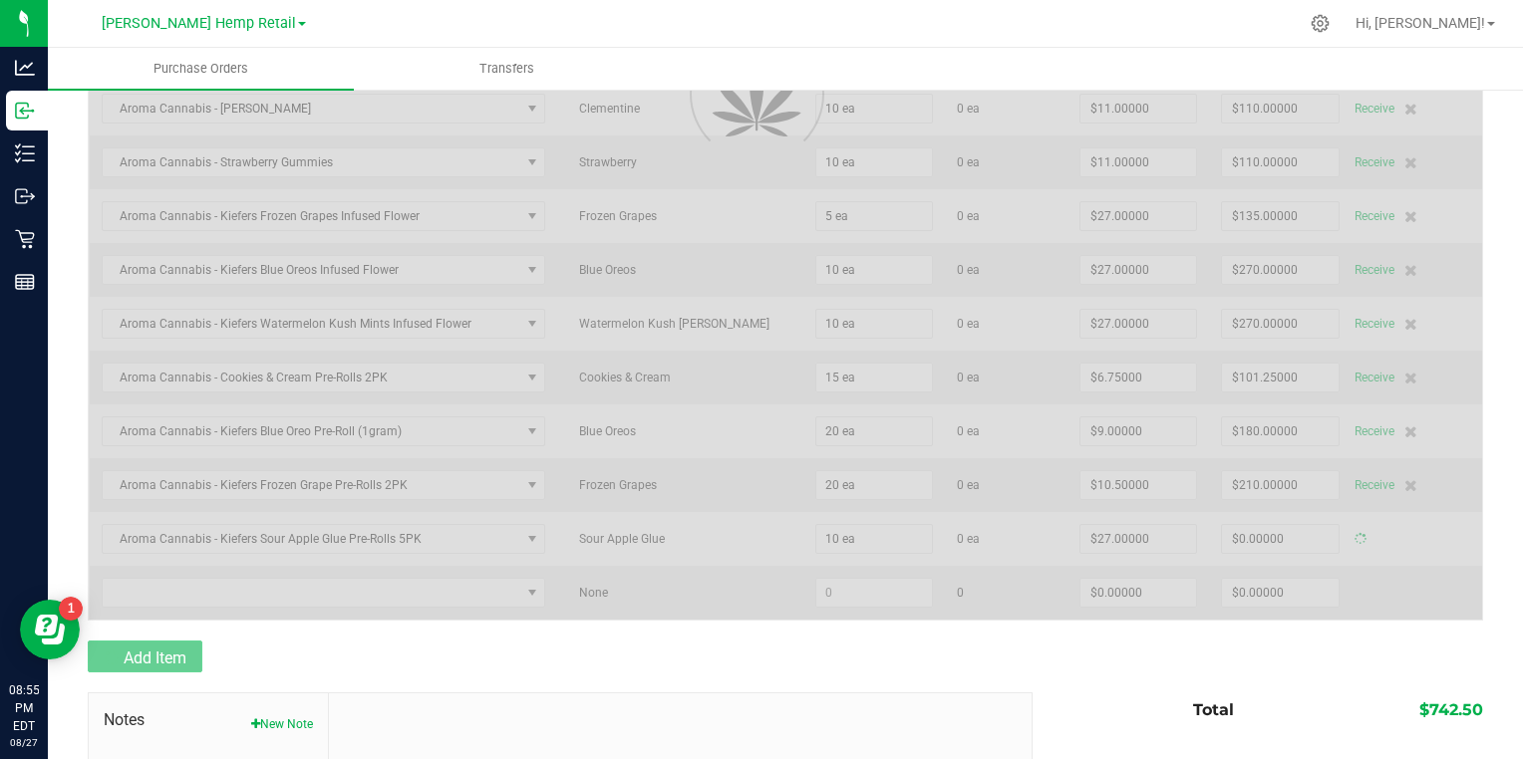
type input "$270.00000"
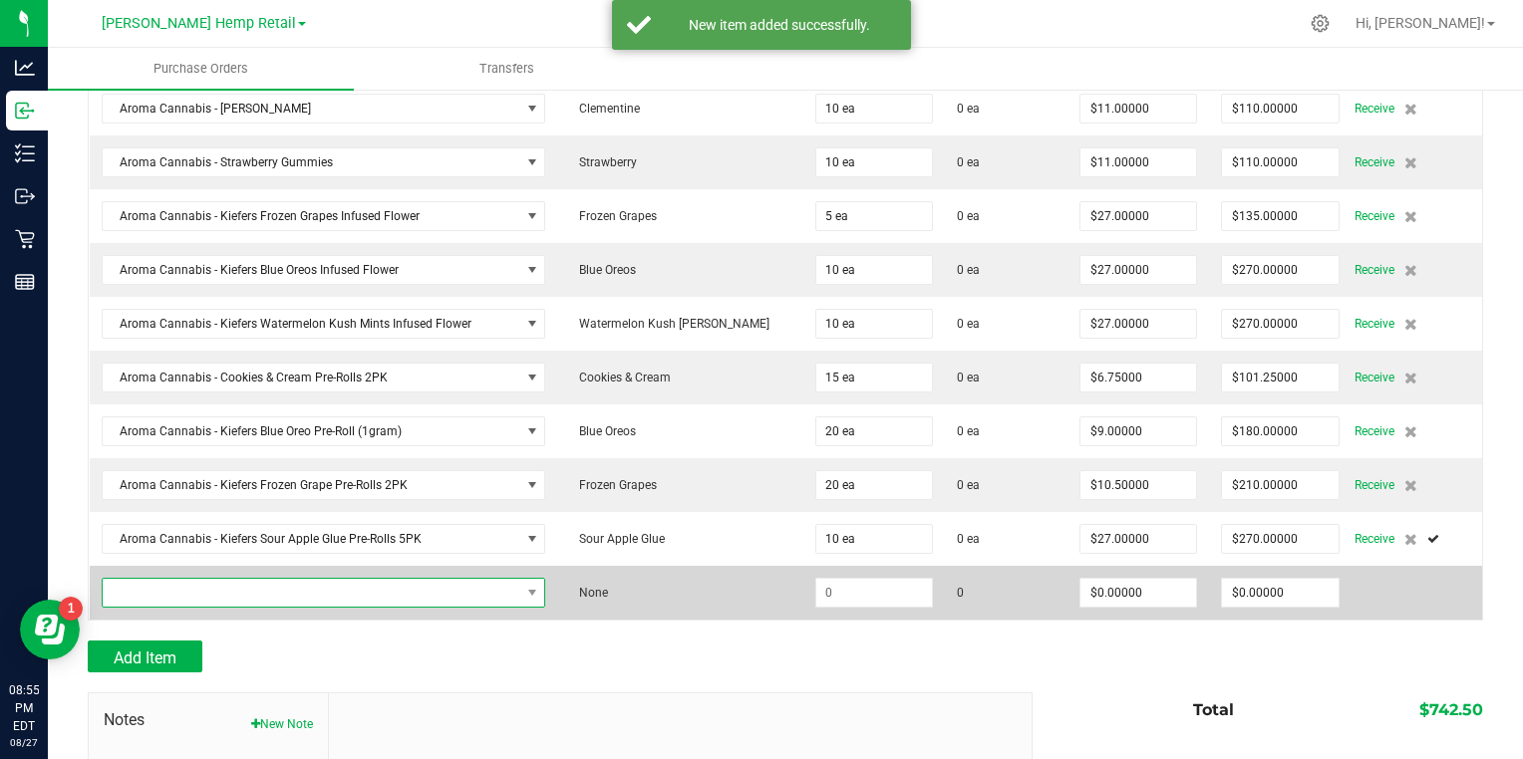
click at [136, 584] on span "NO DATA FOUND" at bounding box center [312, 593] width 418 height 28
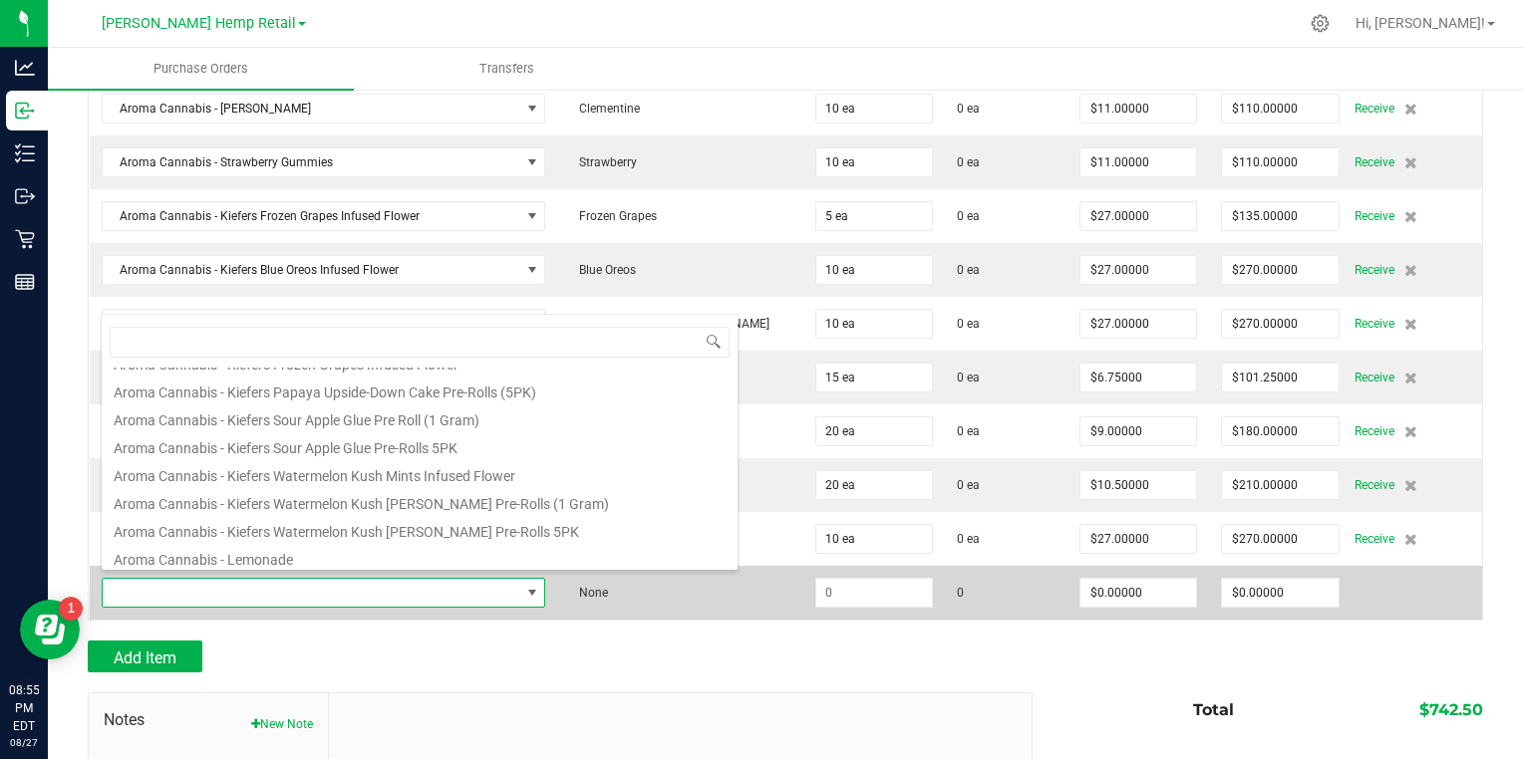
scroll to position [874, 0]
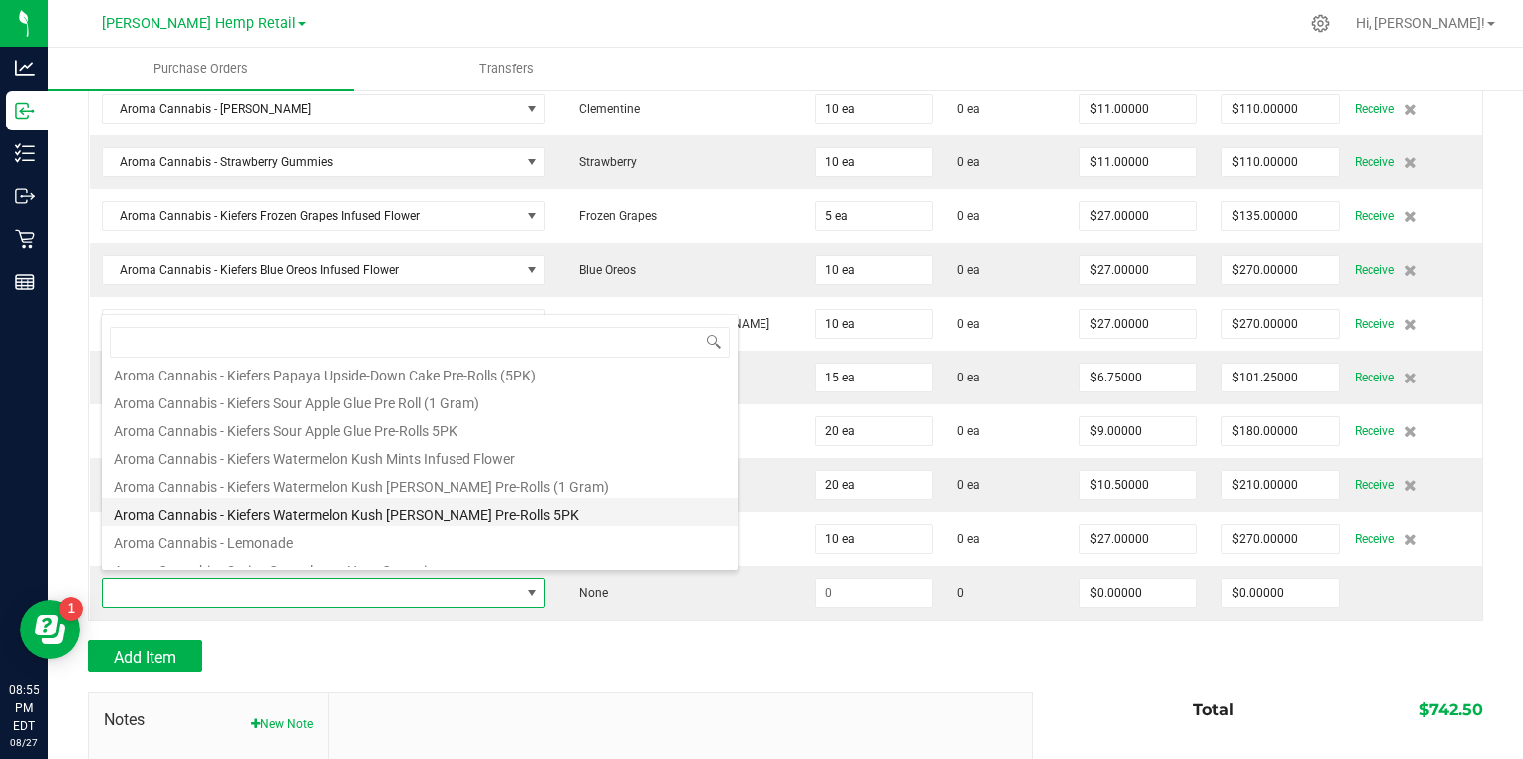
click at [185, 513] on li "Aroma Cannabis - Kiefers Watermelon Kush [PERSON_NAME] Pre-Rolls 5PK" at bounding box center [420, 512] width 636 height 28
type input "$27.00000"
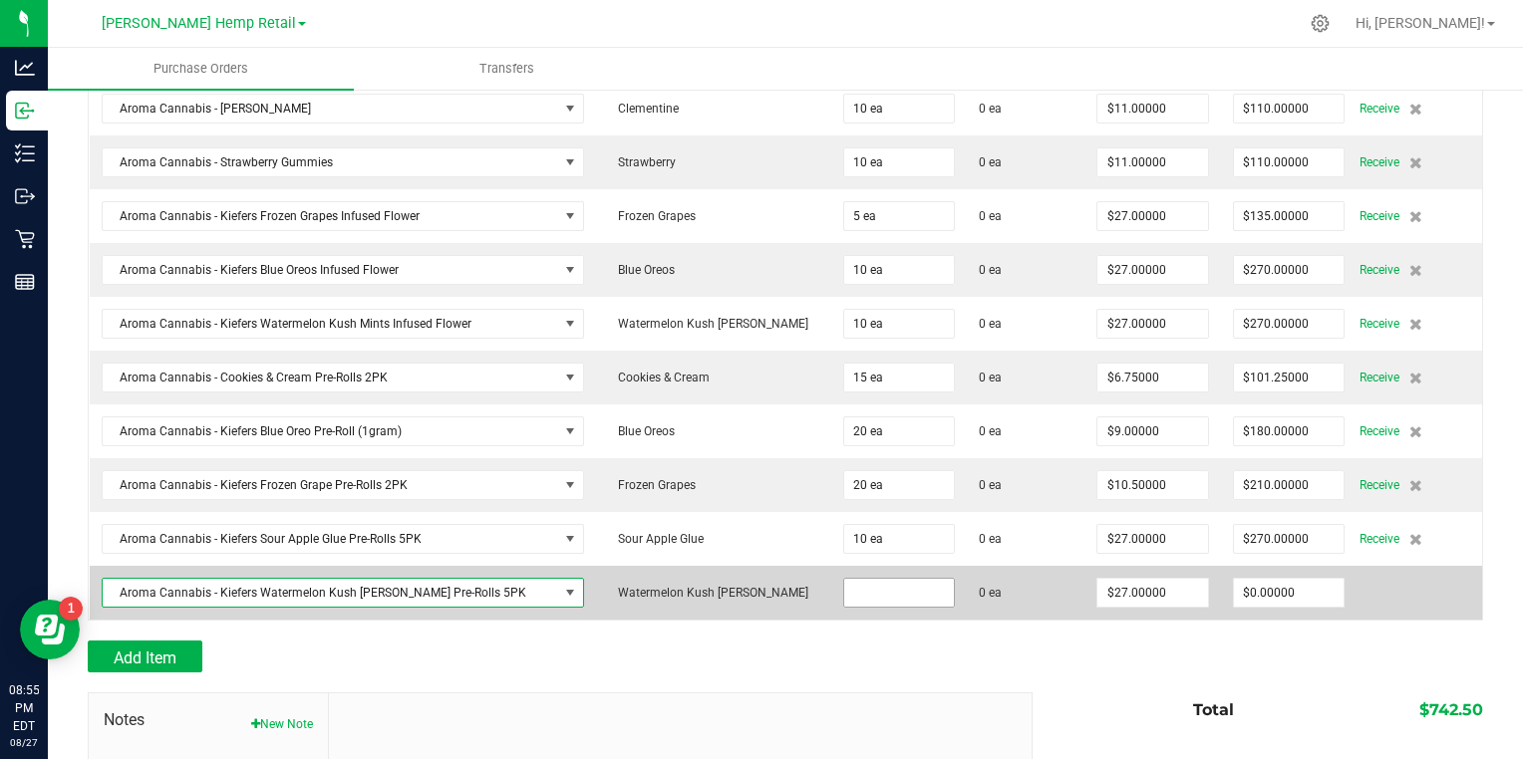
click at [844, 579] on input at bounding box center [899, 593] width 110 height 28
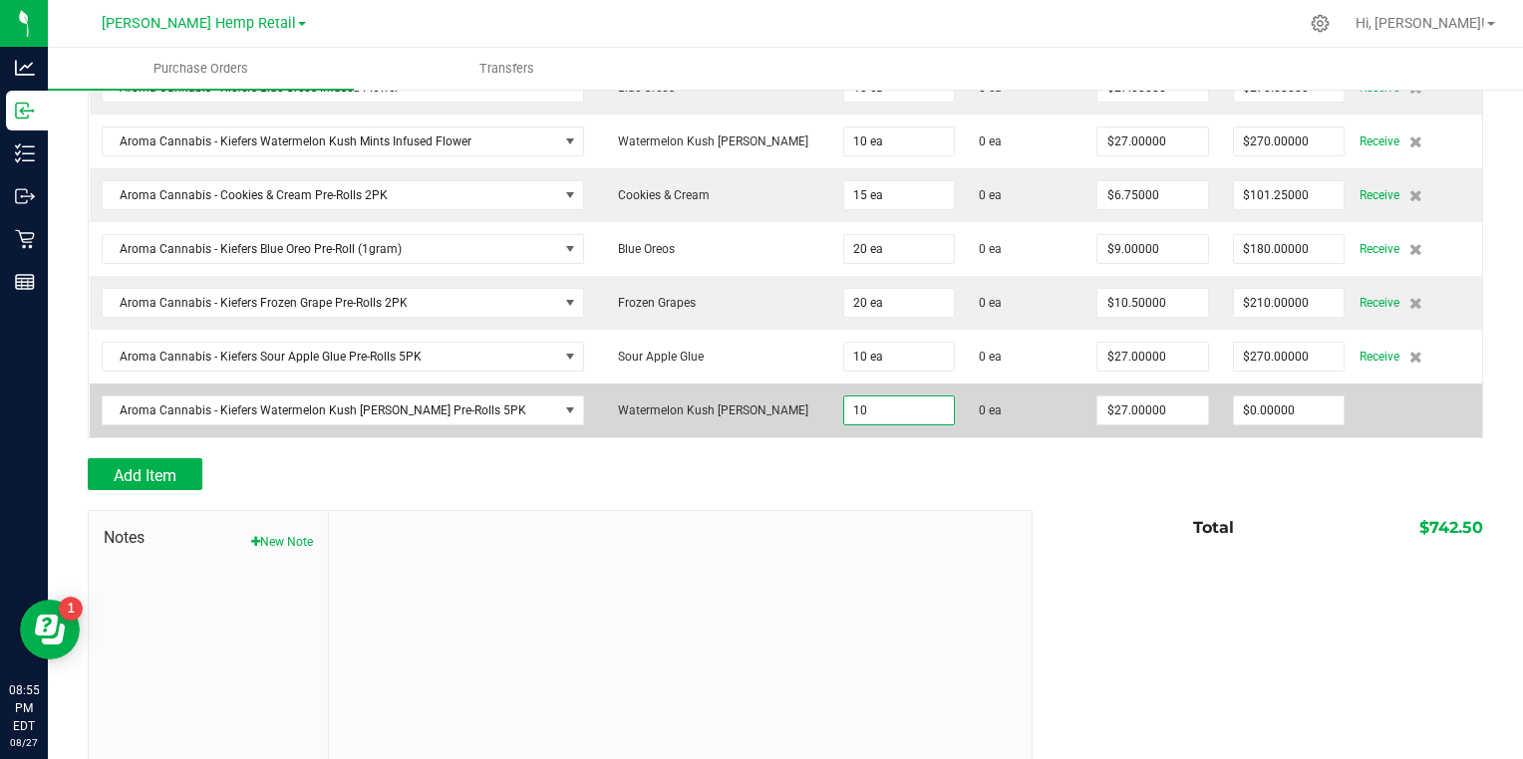
scroll to position [933, 0]
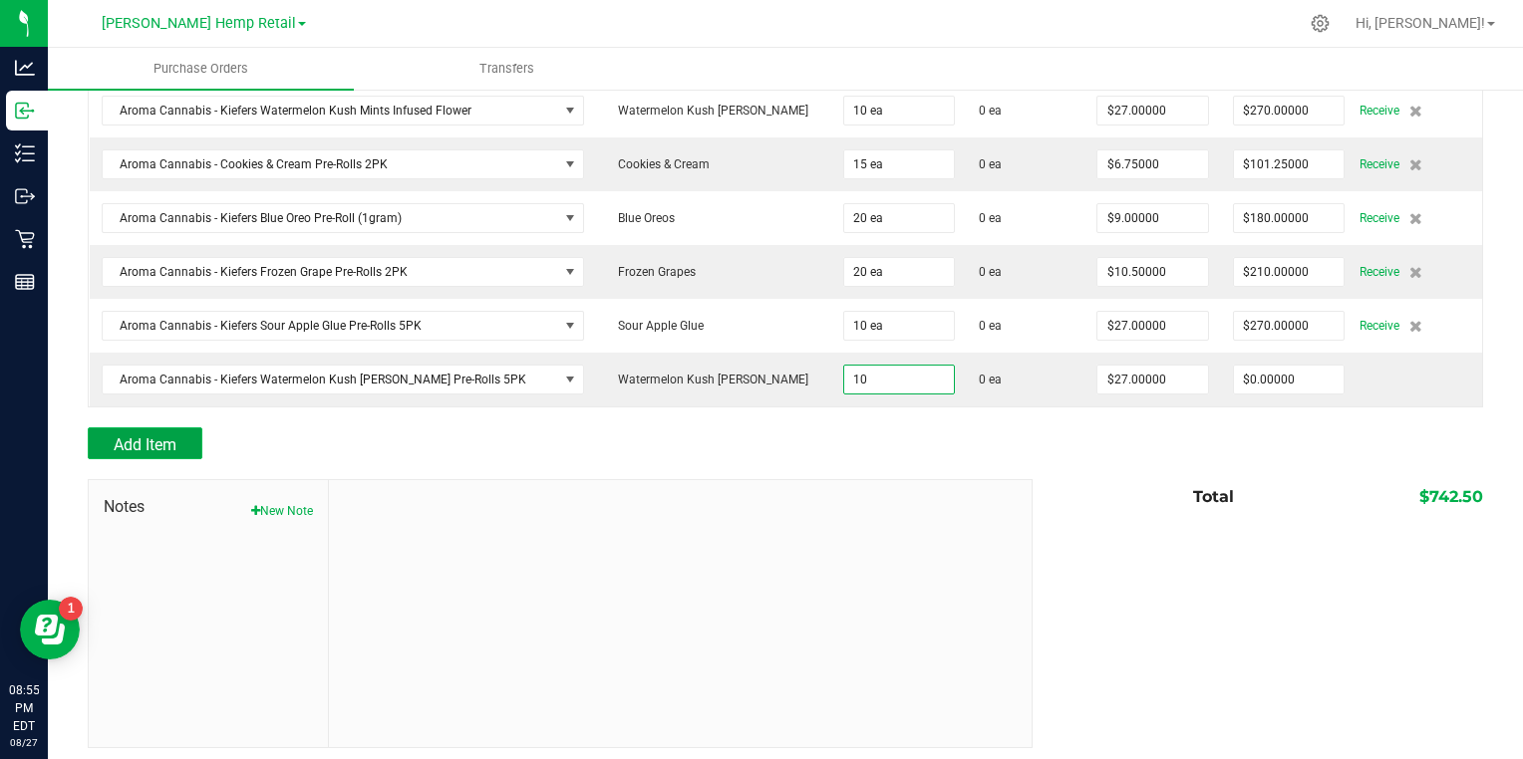
click at [147, 443] on span "Add Item" at bounding box center [145, 445] width 63 height 19
type input "10 ea"
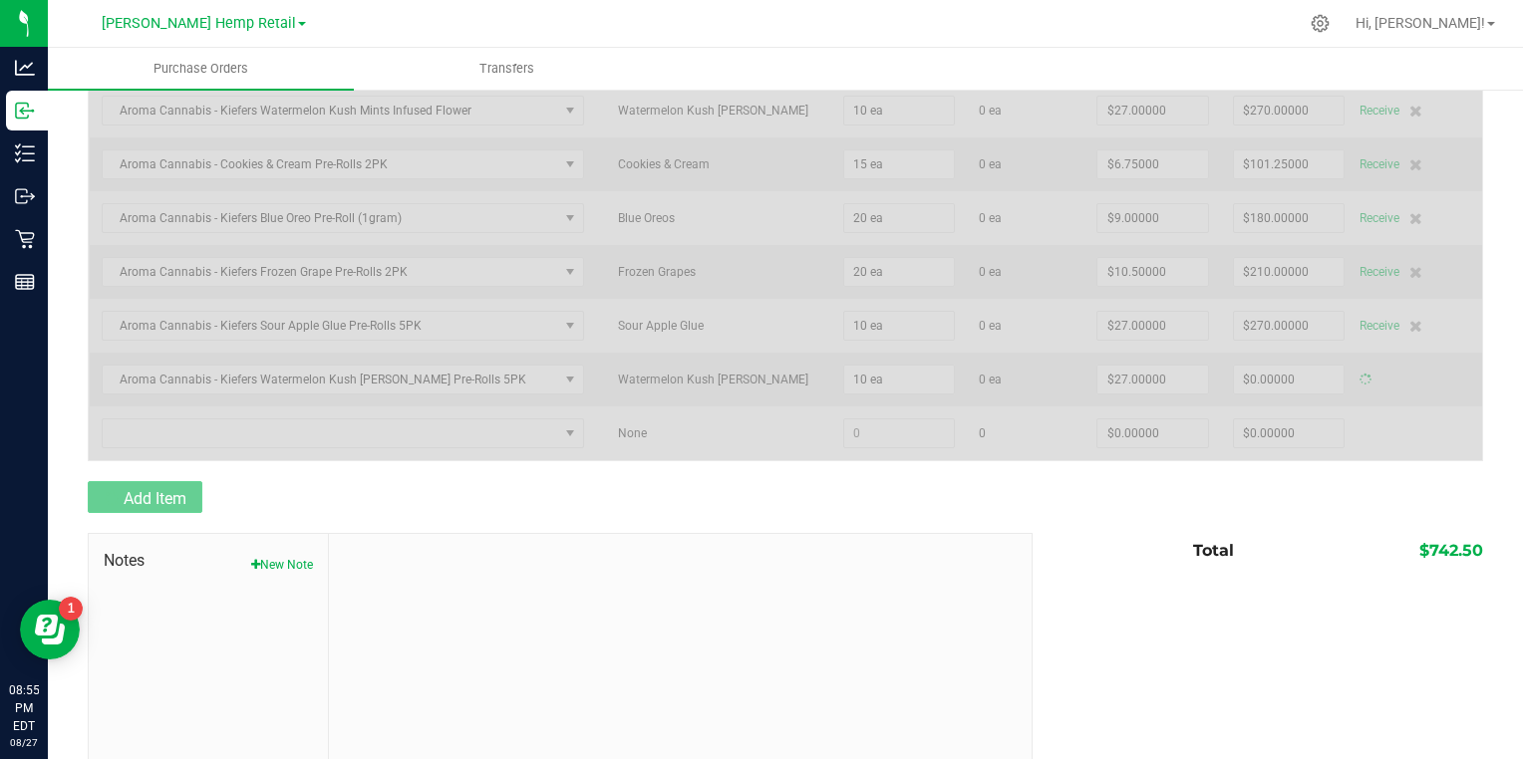
type input "$270.00000"
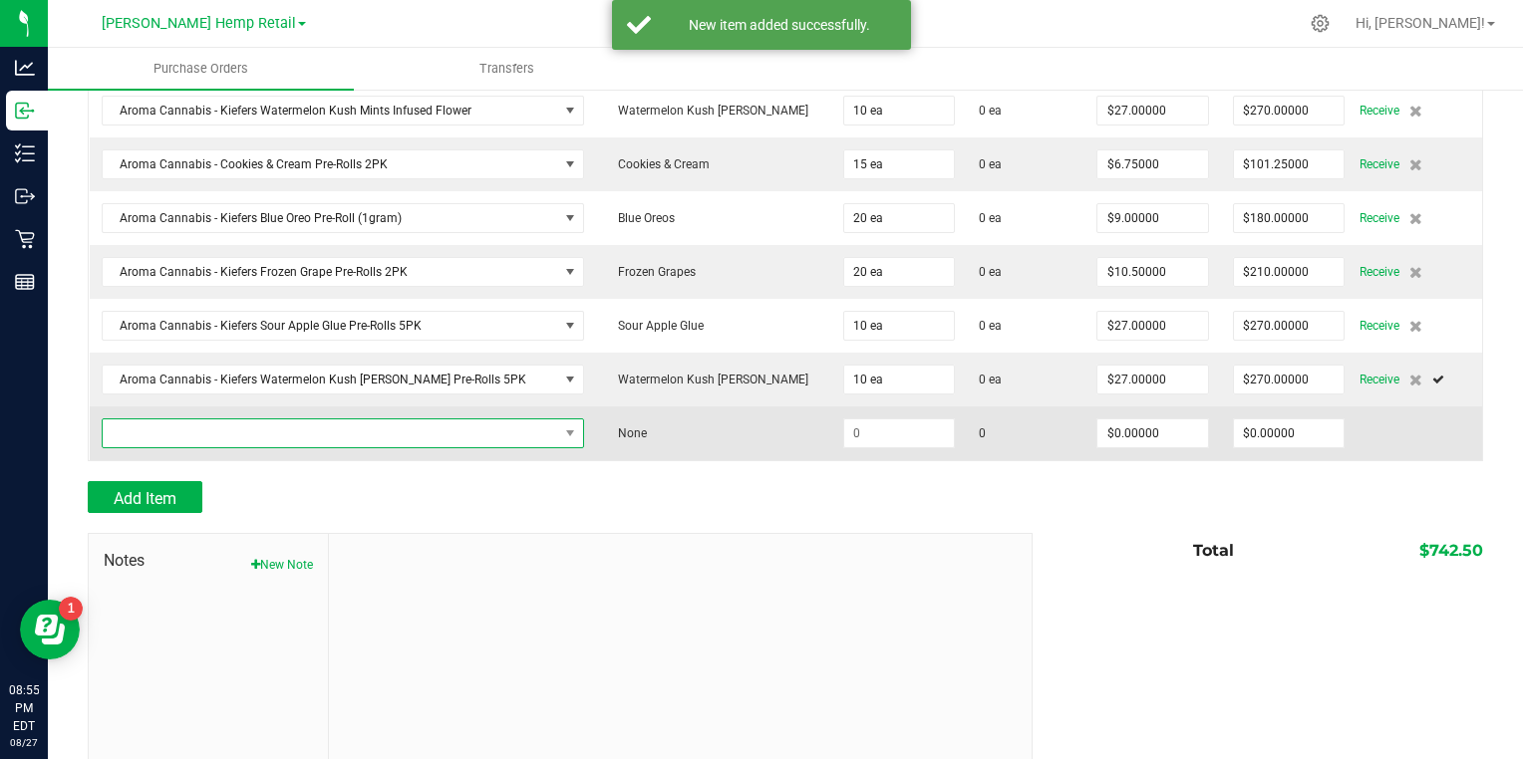
click at [153, 422] on span "NO DATA FOUND" at bounding box center [330, 434] width 455 height 28
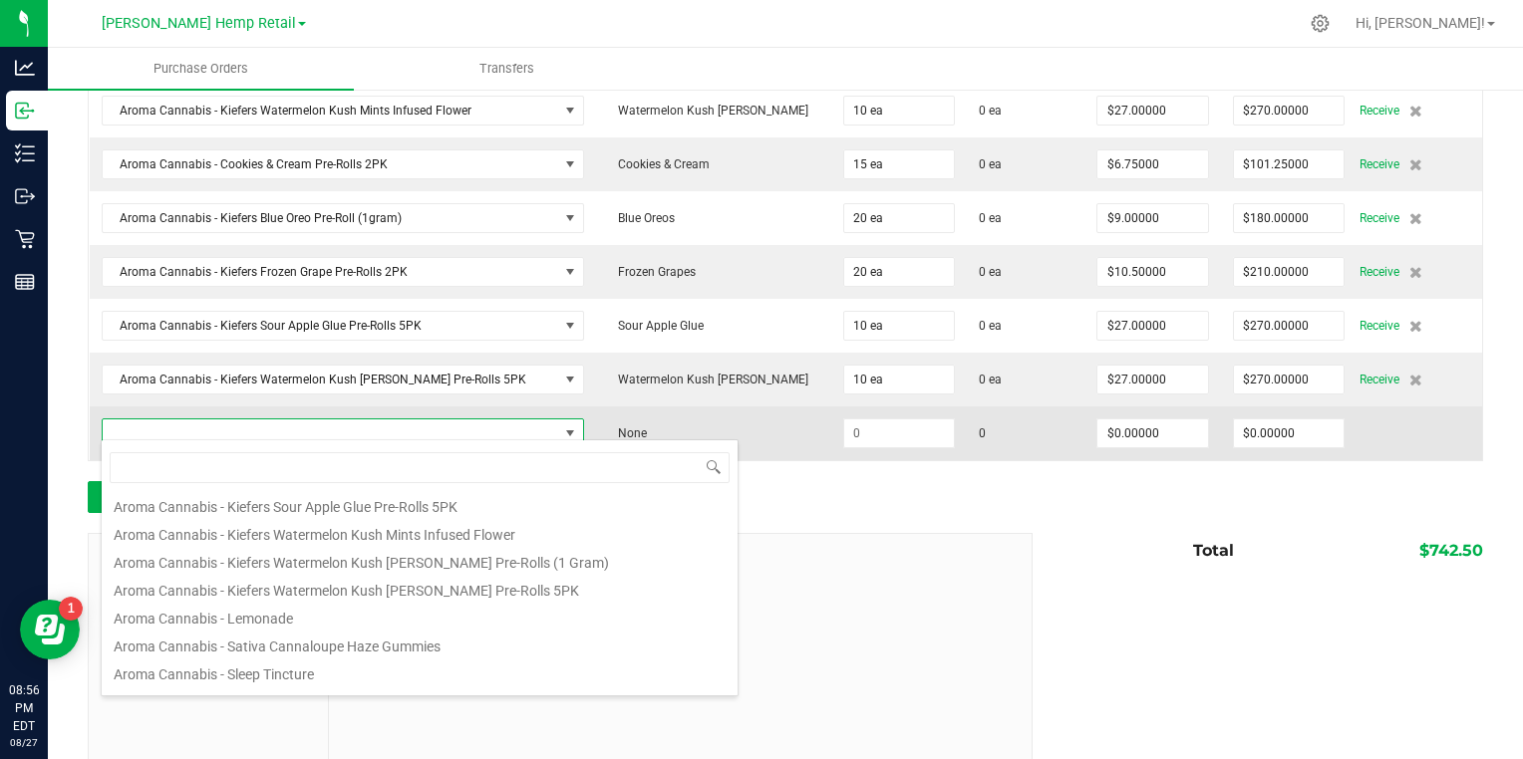
scroll to position [925, 0]
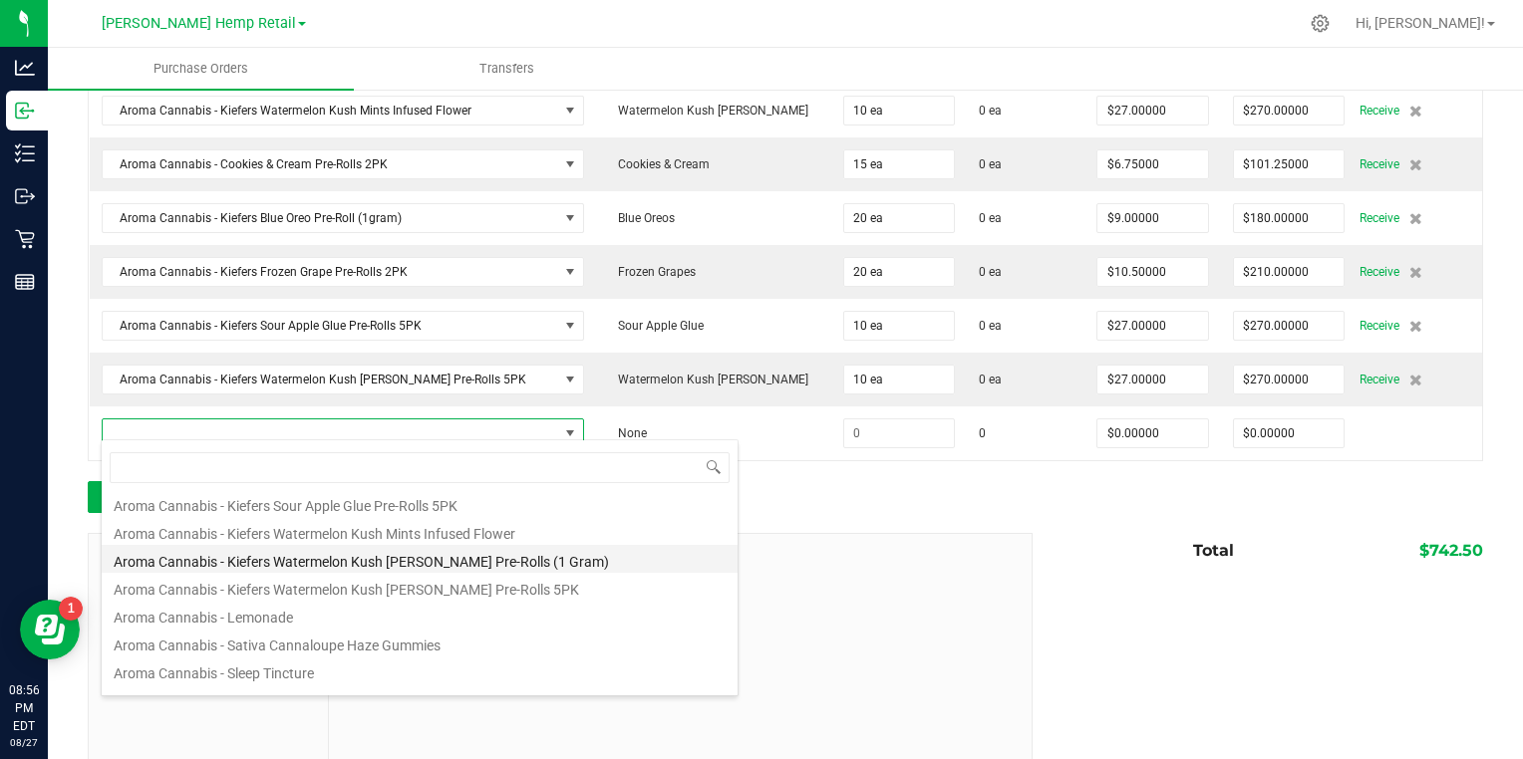
click at [171, 565] on li "Aroma Cannabis - Kiefers Watermelon Kush [PERSON_NAME] Pre-Rolls (1 Gram)" at bounding box center [420, 559] width 636 height 28
type input "$9.00000"
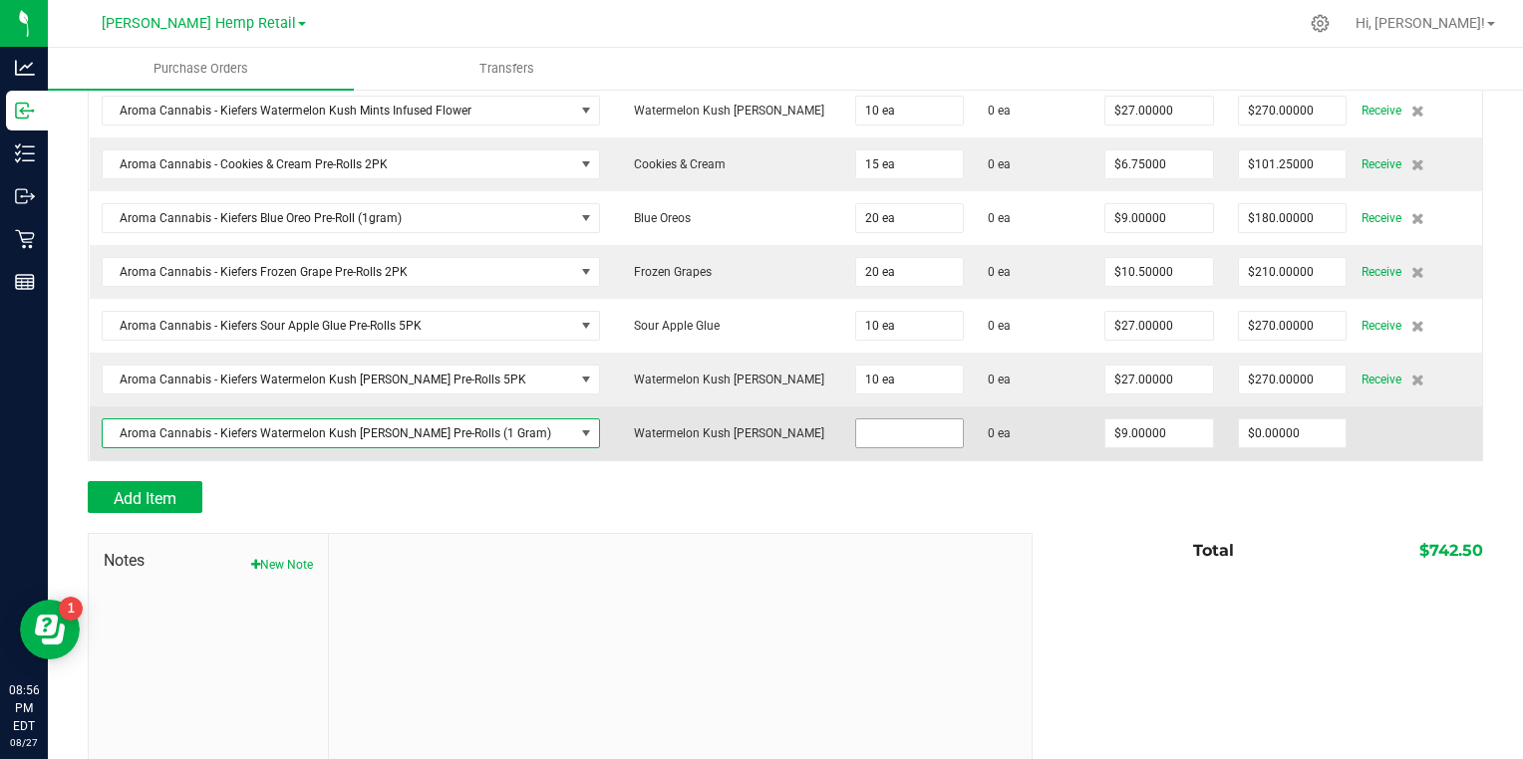
click at [856, 423] on input at bounding box center [910, 434] width 108 height 28
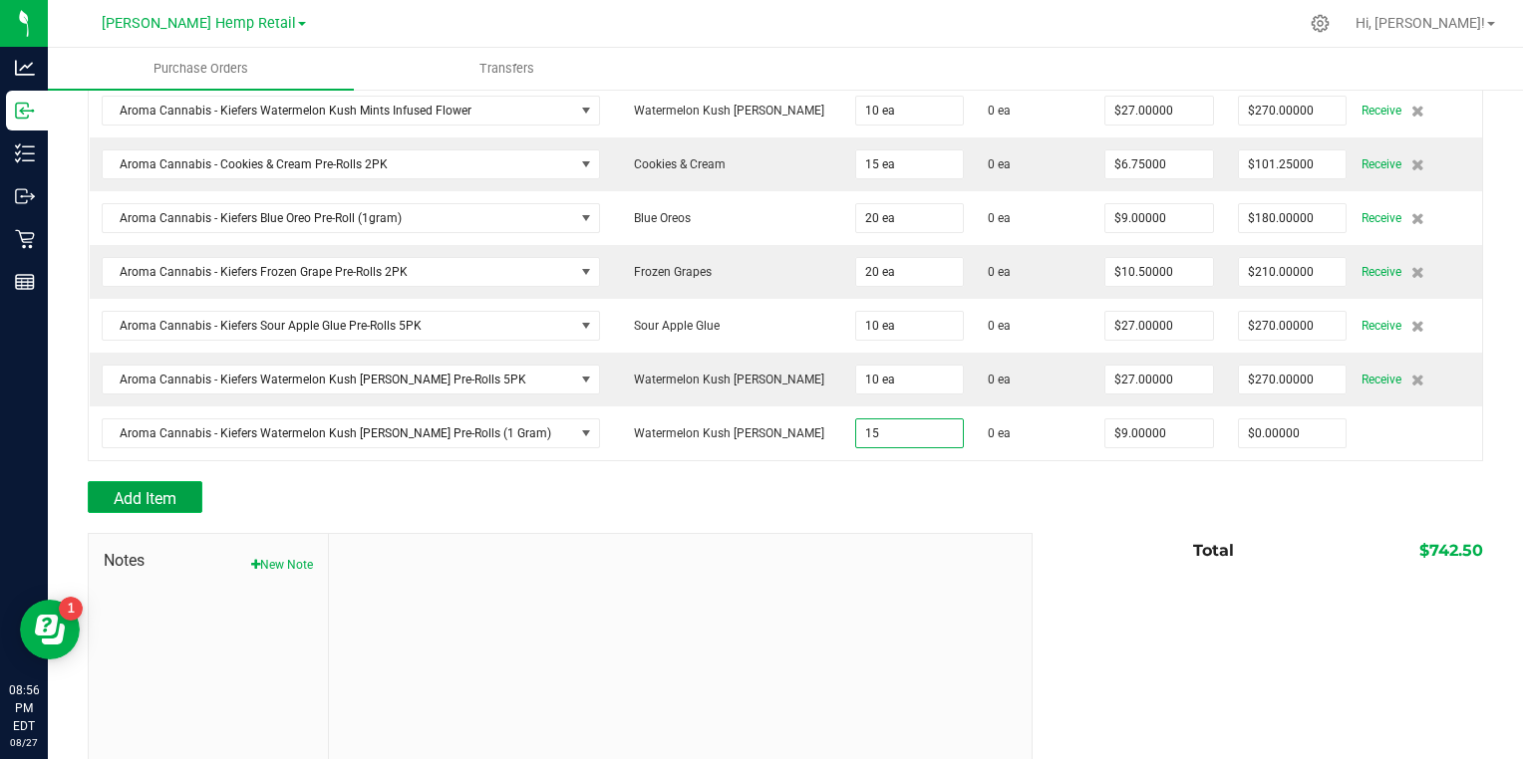
click at [147, 491] on span "Add Item" at bounding box center [145, 498] width 63 height 19
type input "15 ea"
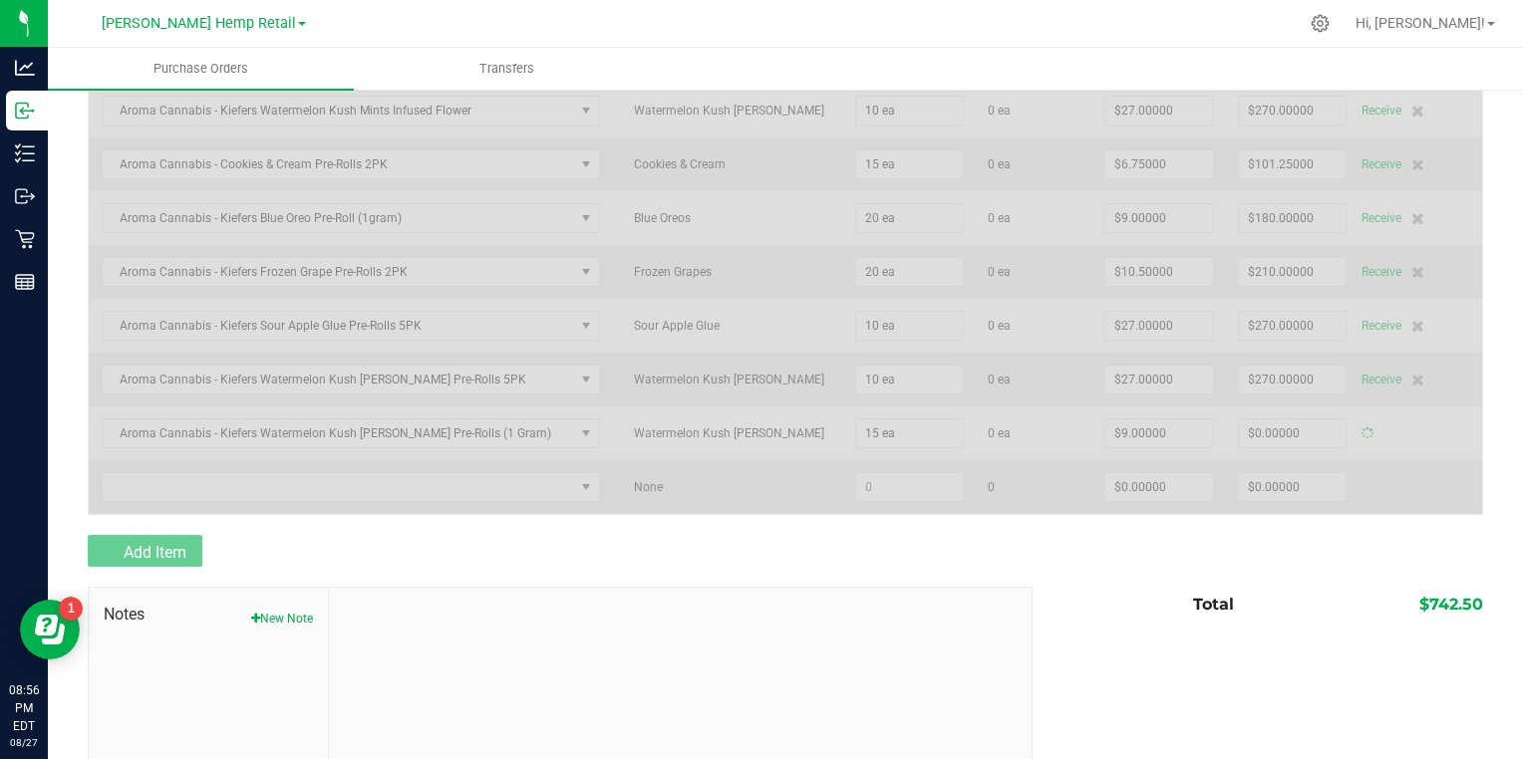
type input "$135.00000"
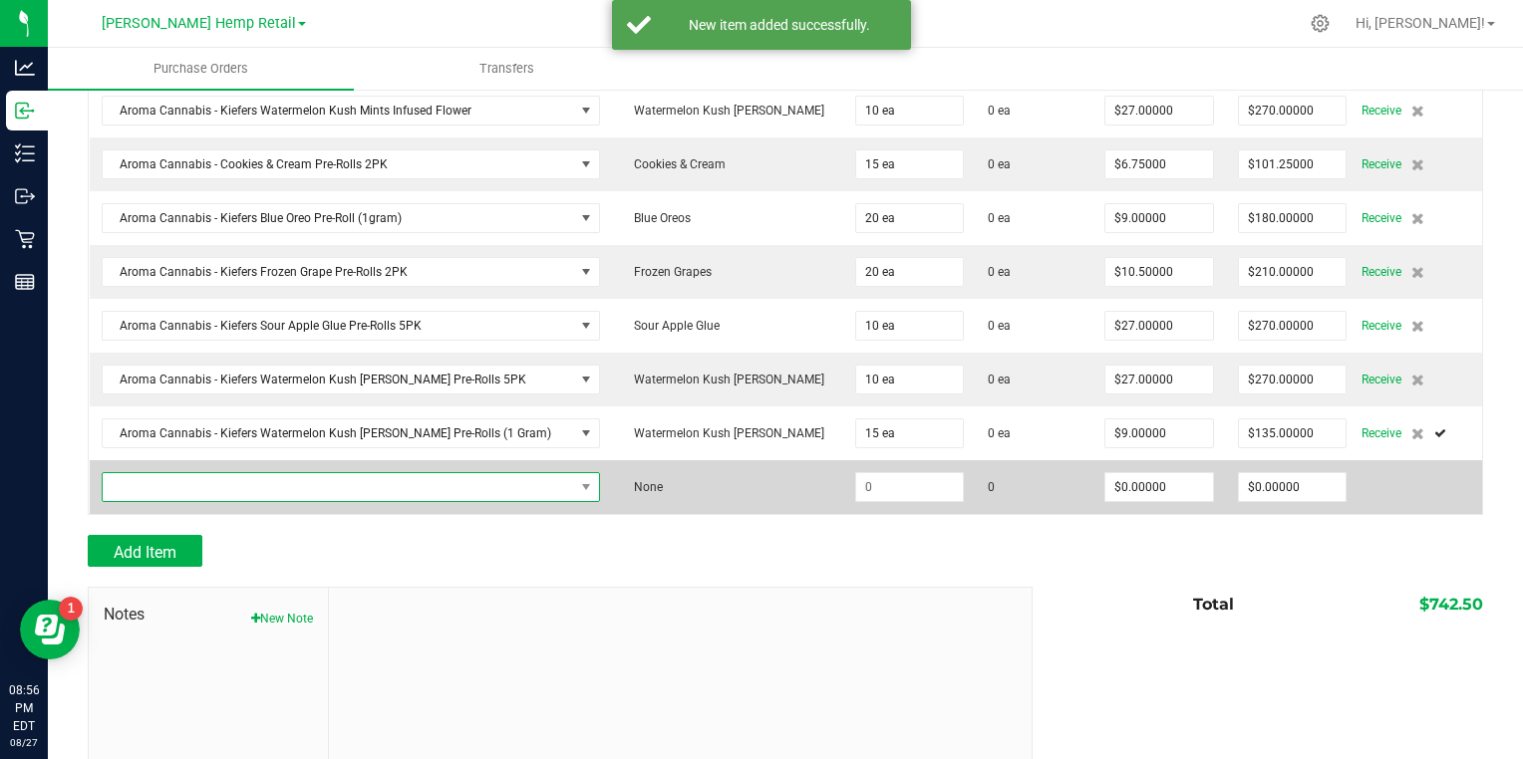
click at [148, 480] on span "NO DATA FOUND" at bounding box center [339, 487] width 472 height 28
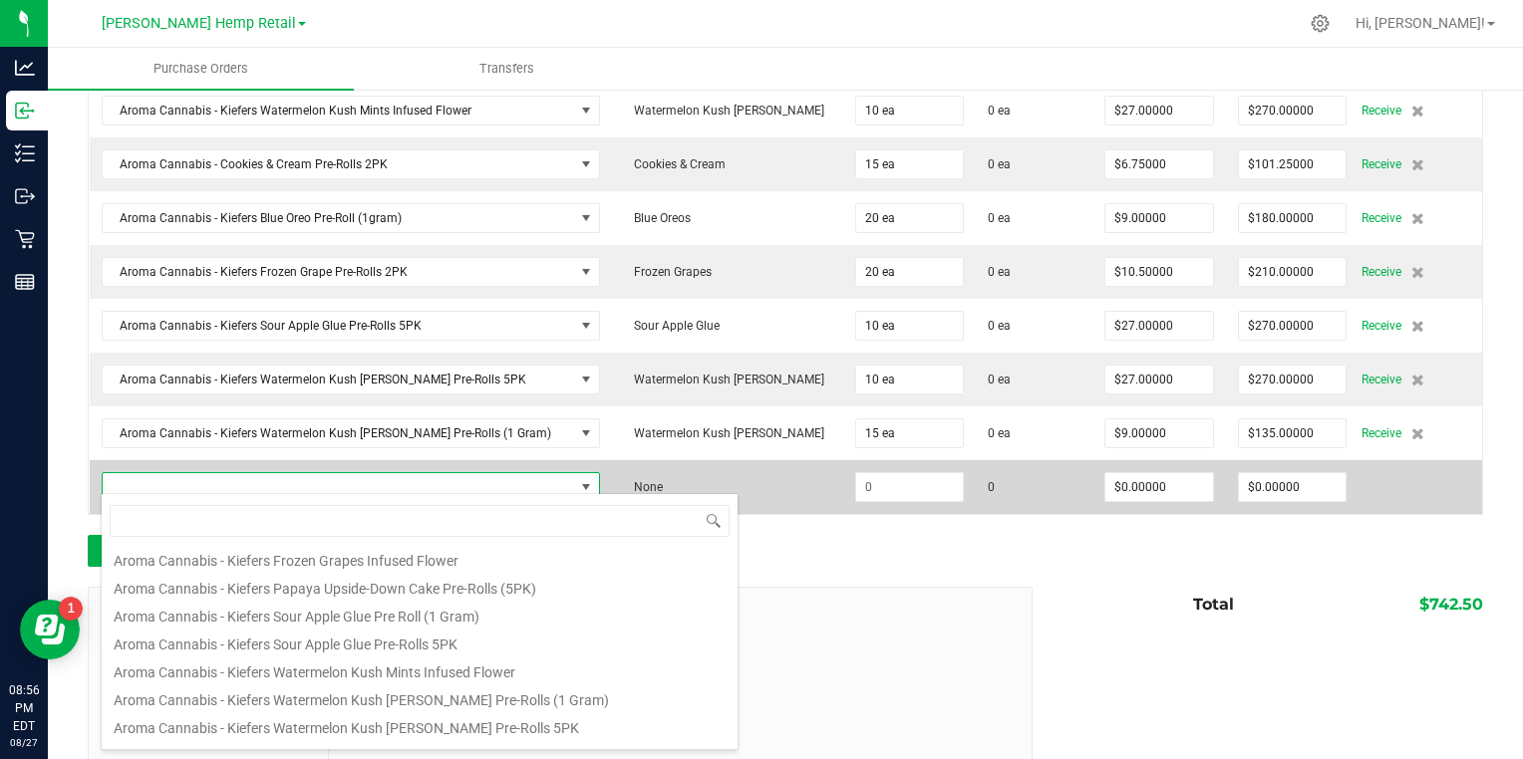
scroll to position [853, 0]
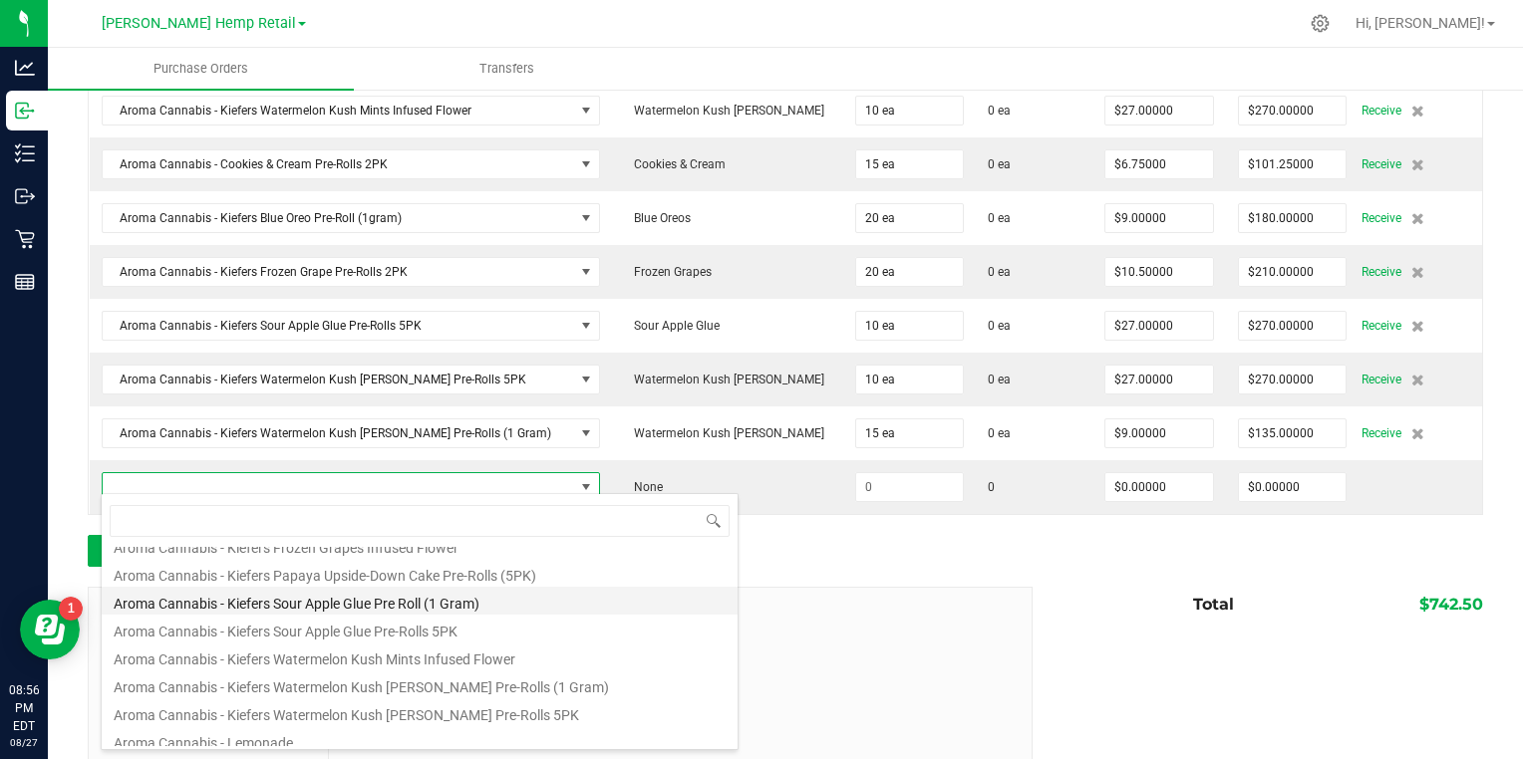
click at [172, 602] on li "Aroma Cannabis - Kiefers Sour Apple Glue Pre Roll (1 Gram)" at bounding box center [420, 601] width 636 height 28
type input "$9.00000"
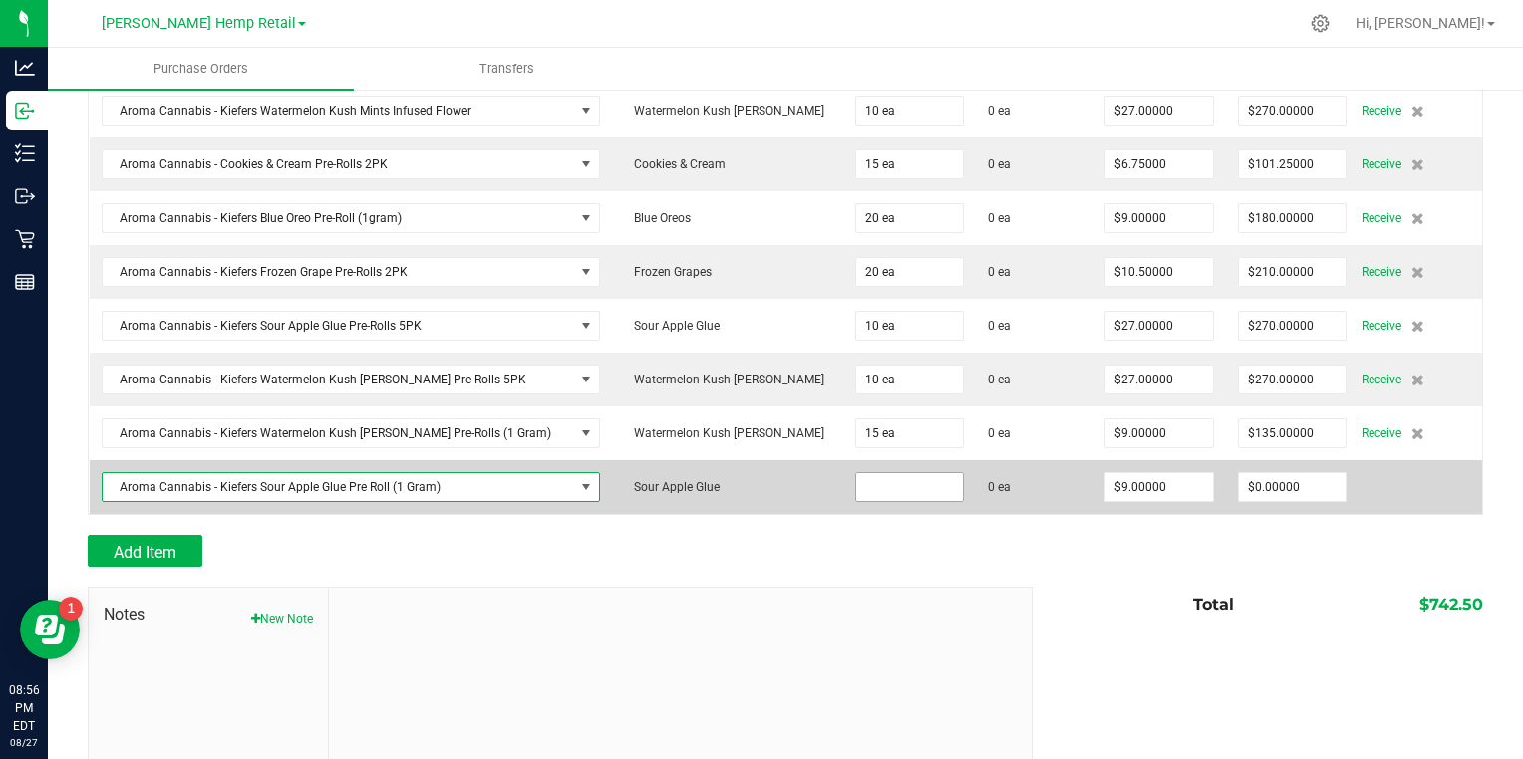
click at [856, 477] on input at bounding box center [910, 487] width 108 height 28
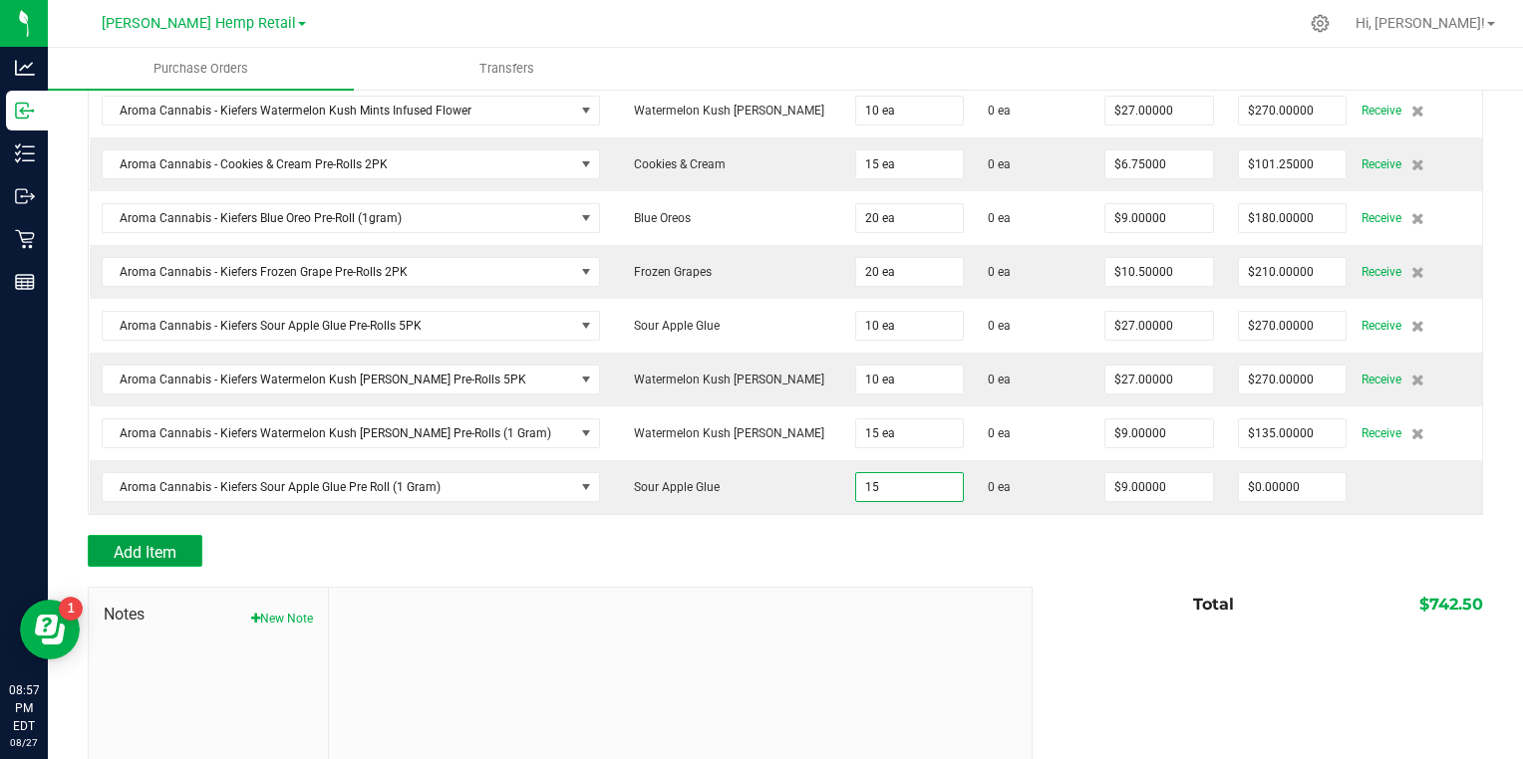
click at [92, 535] on button "Add Item" at bounding box center [145, 551] width 115 height 32
type input "15 ea"
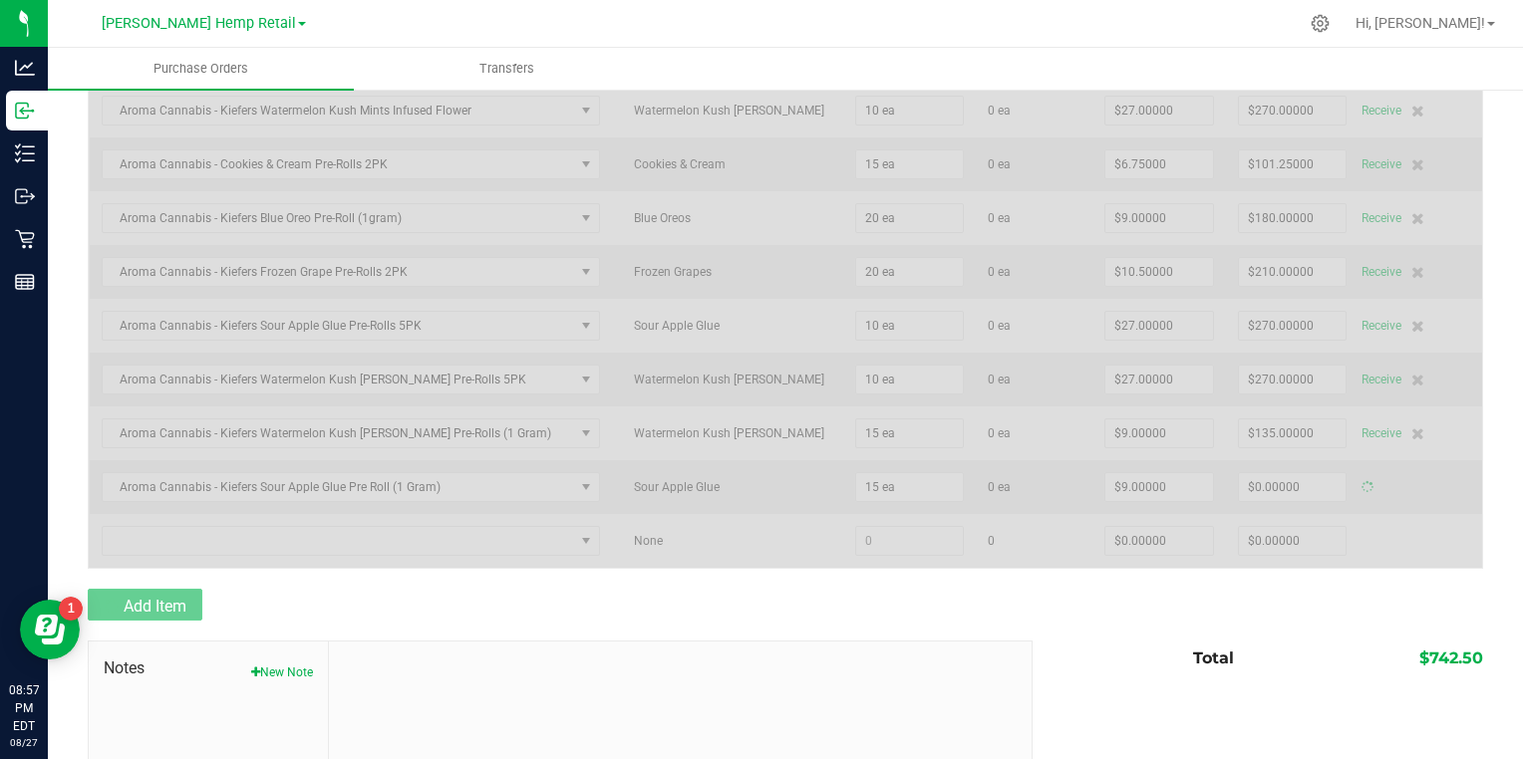
type input "$135.00000"
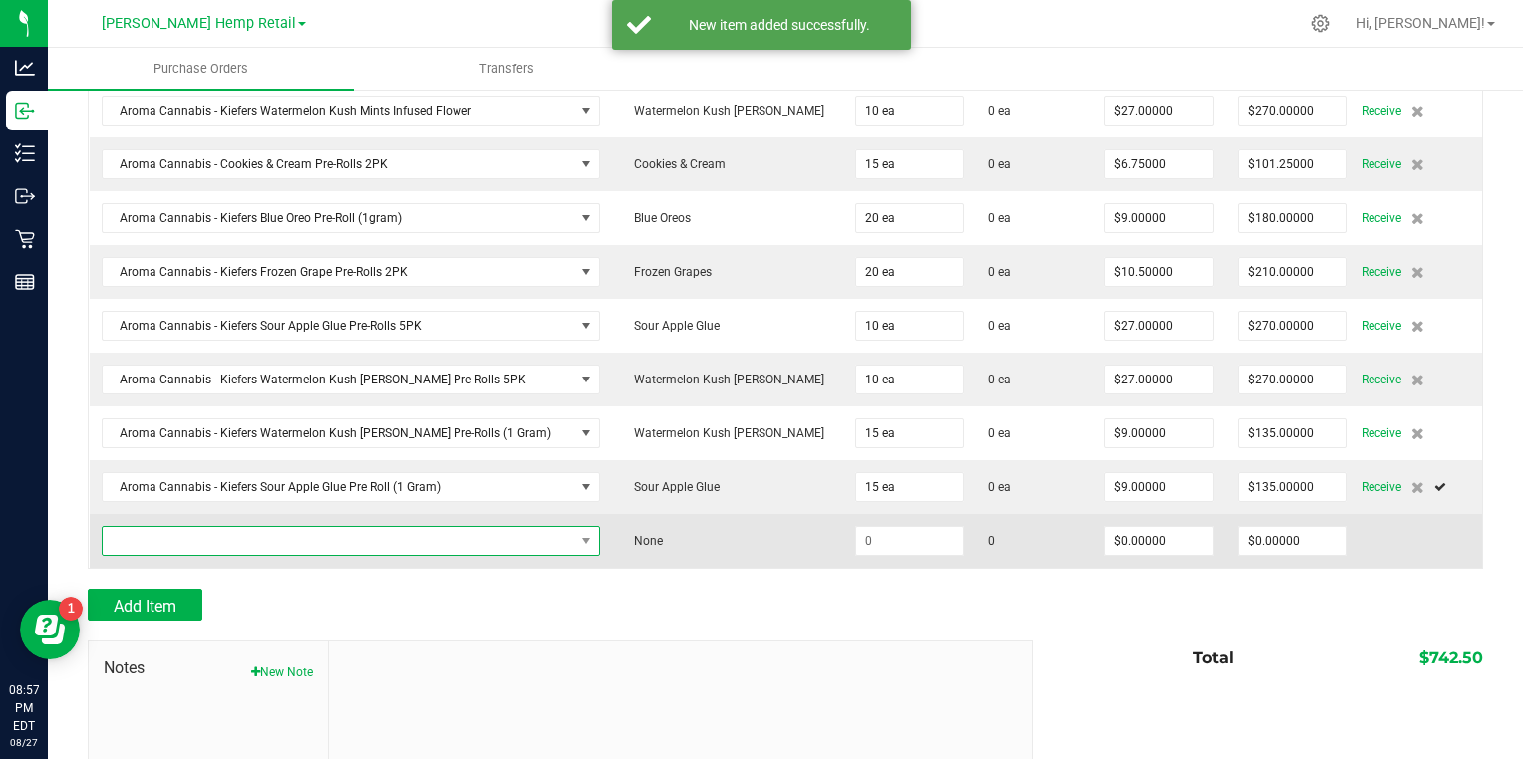
click at [129, 527] on span "NO DATA FOUND" at bounding box center [339, 541] width 472 height 28
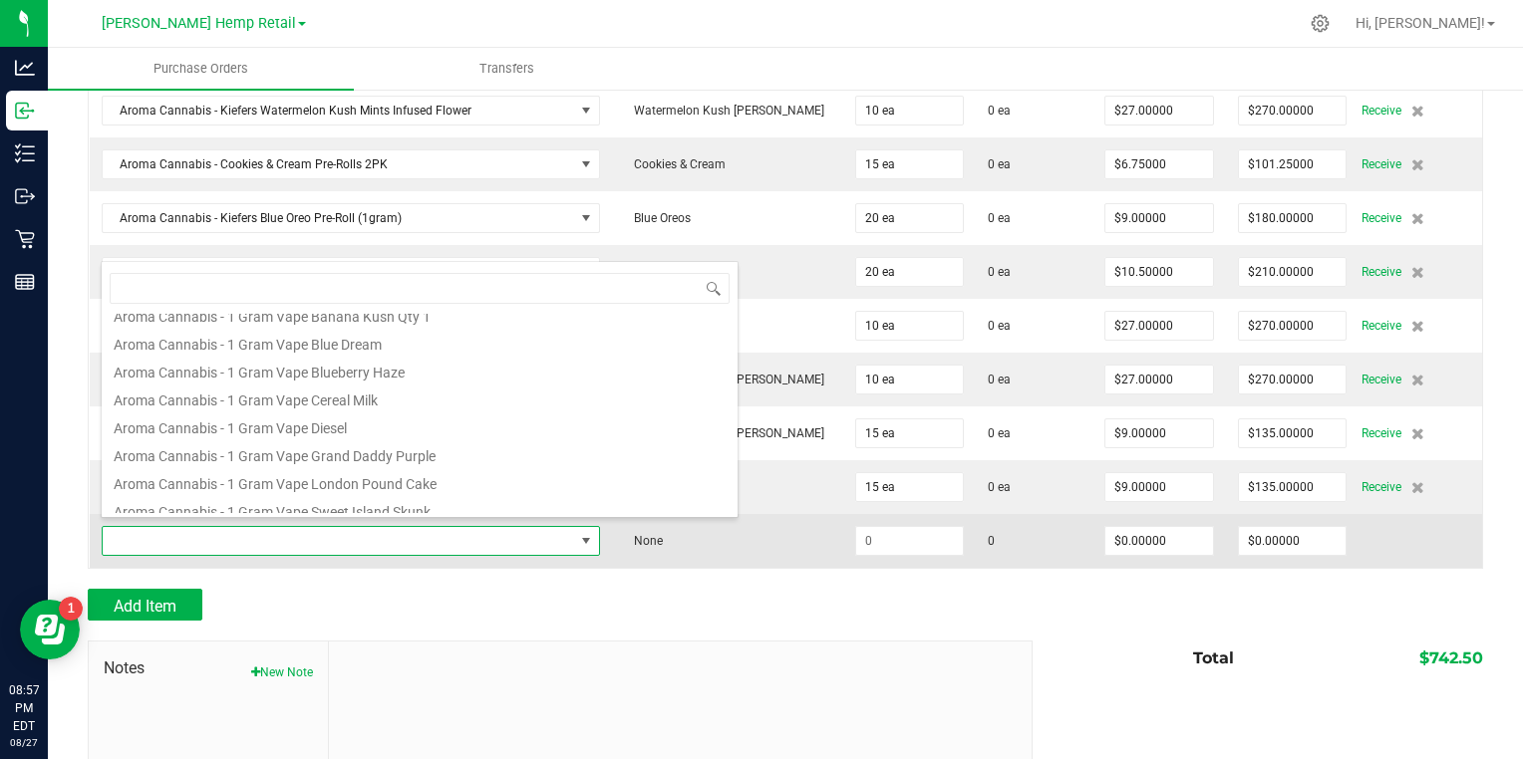
scroll to position [295, 0]
click at [90, 528] on td at bounding box center [351, 541] width 523 height 54
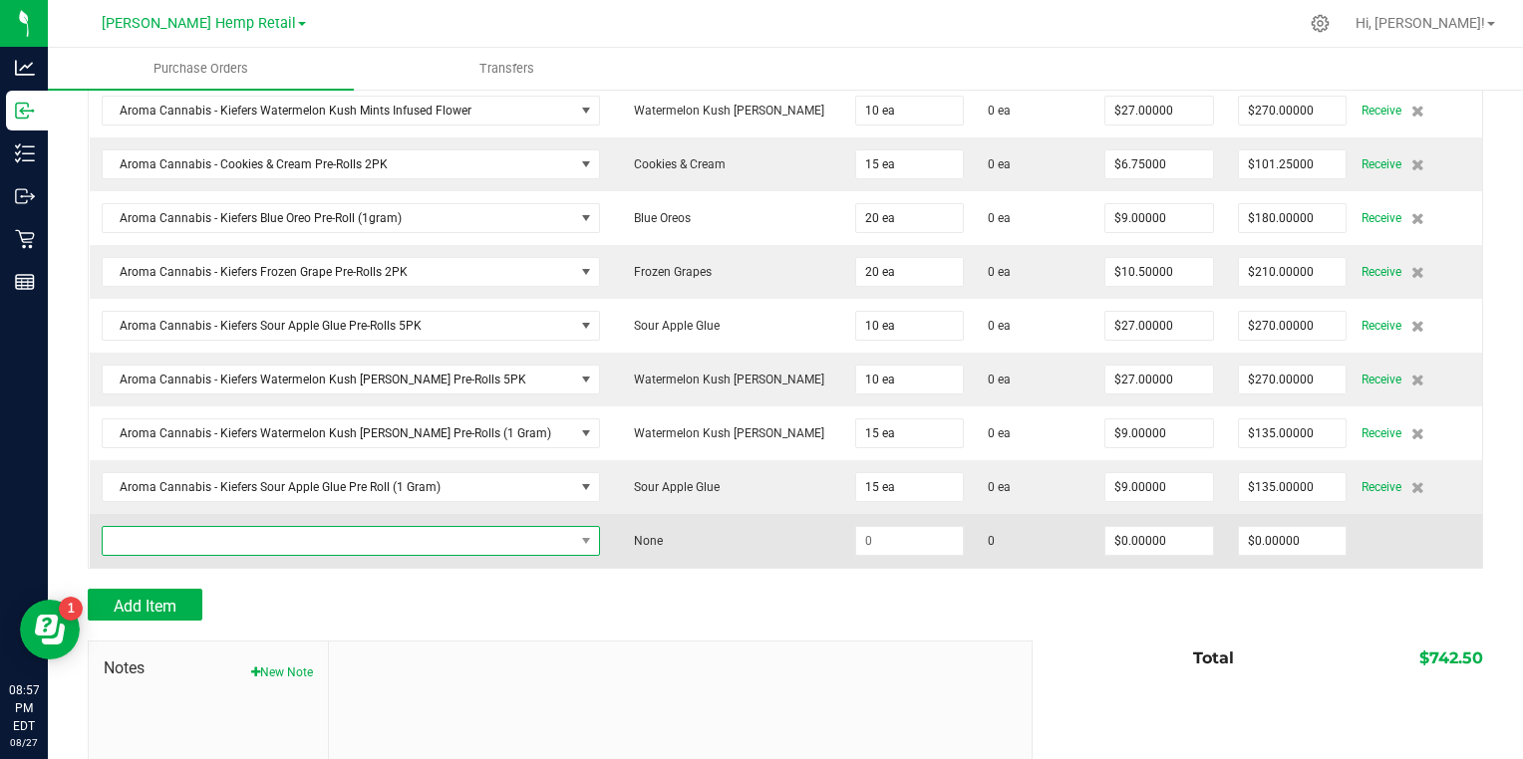
click at [124, 531] on span "NO DATA FOUND" at bounding box center [339, 541] width 472 height 28
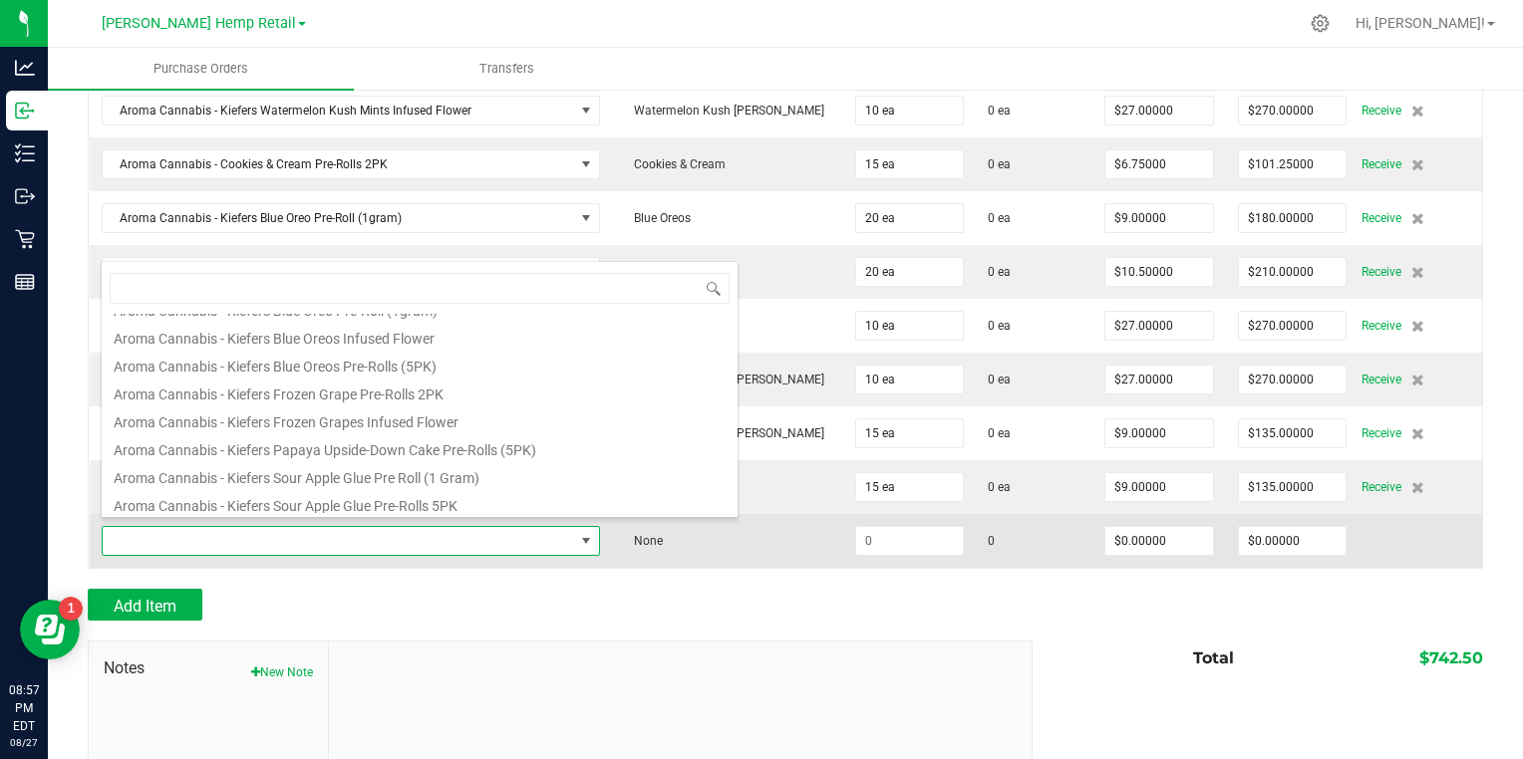
scroll to position [748, 0]
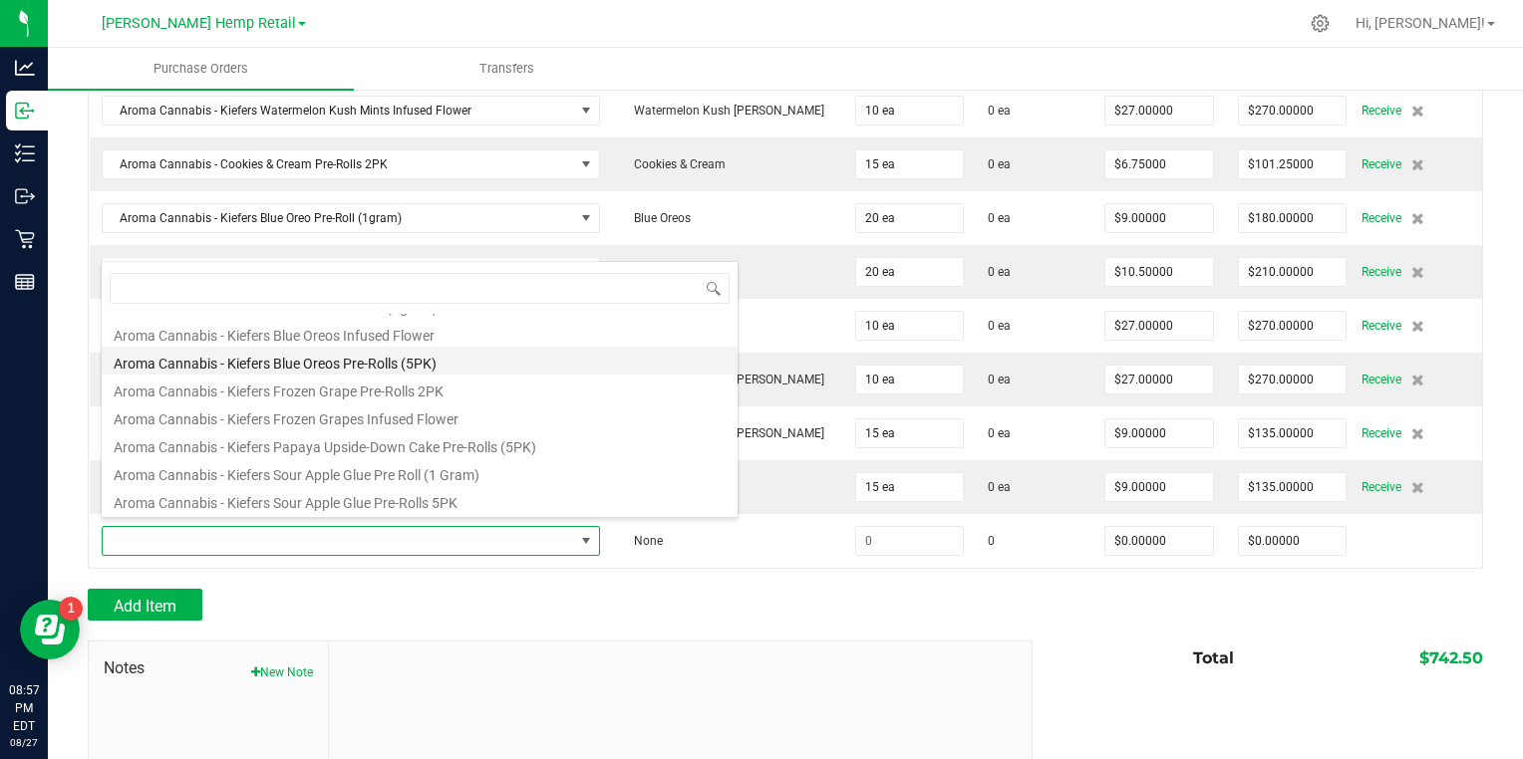
click at [173, 360] on li "Aroma Cannabis - Kiefers Blue Oreos Pre-Rolls (5PK)" at bounding box center [420, 361] width 636 height 28
type input "$27.00000"
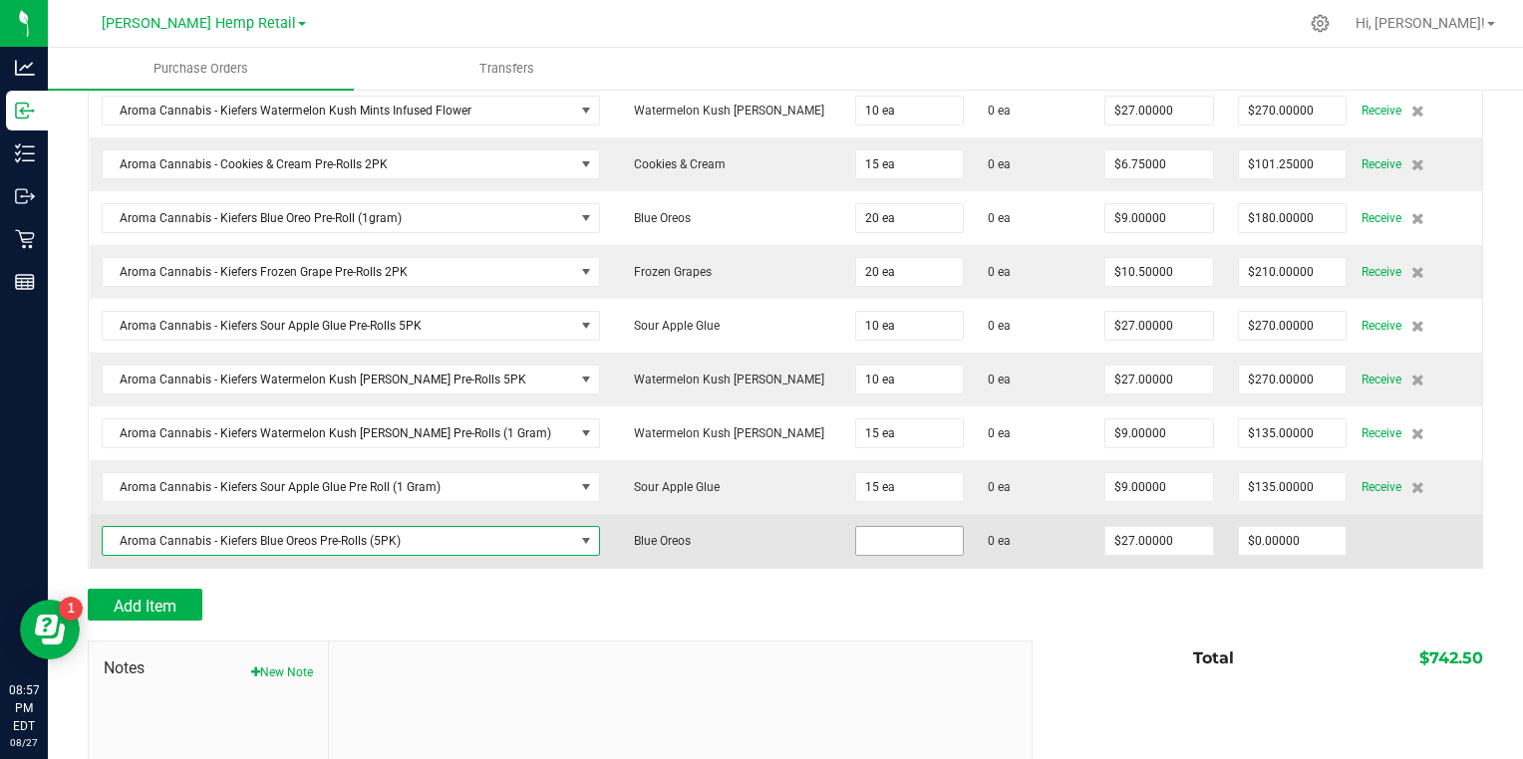
click at [856, 533] on input at bounding box center [910, 541] width 108 height 28
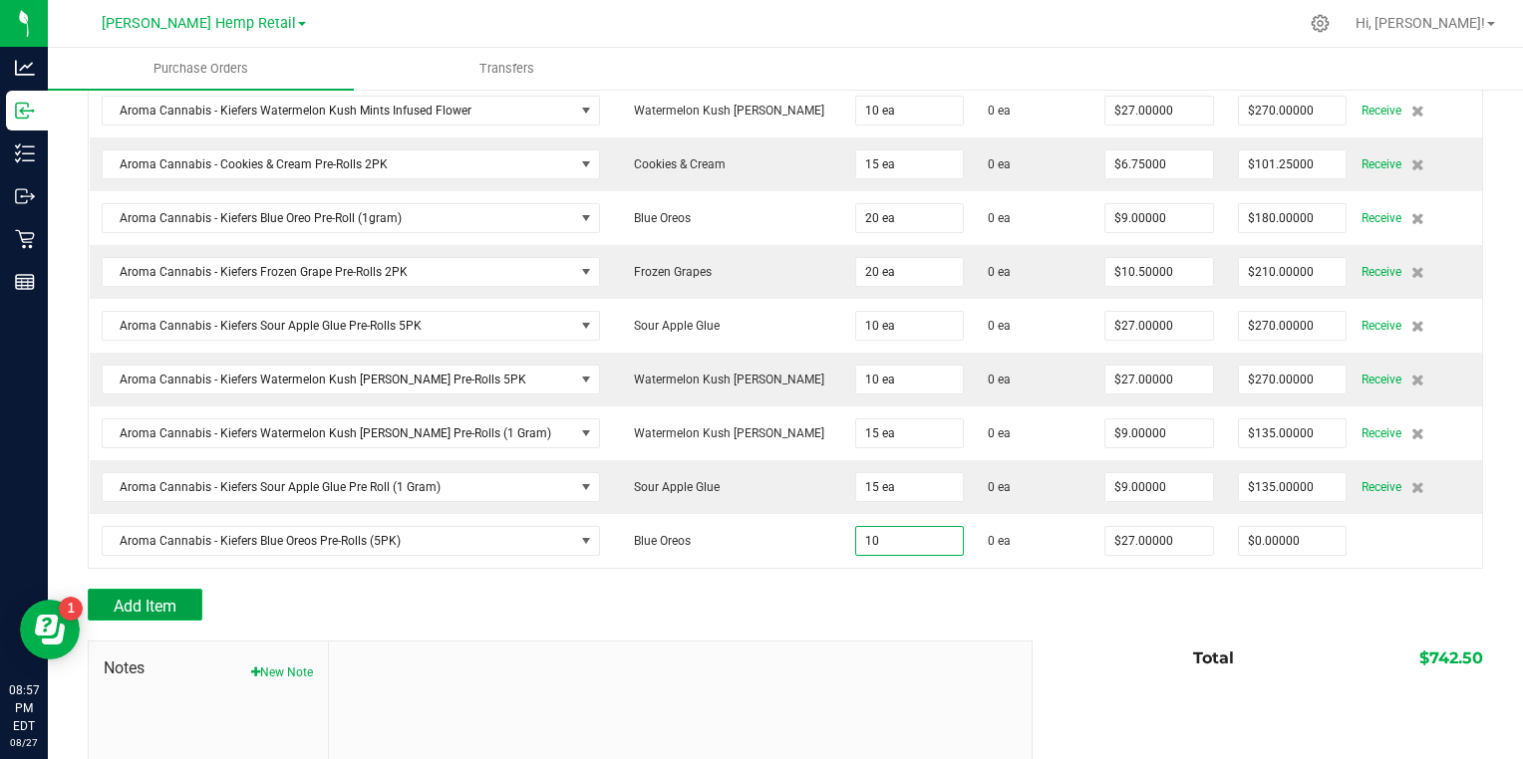
click at [128, 597] on span "Add Item" at bounding box center [145, 606] width 63 height 19
type input "10 ea"
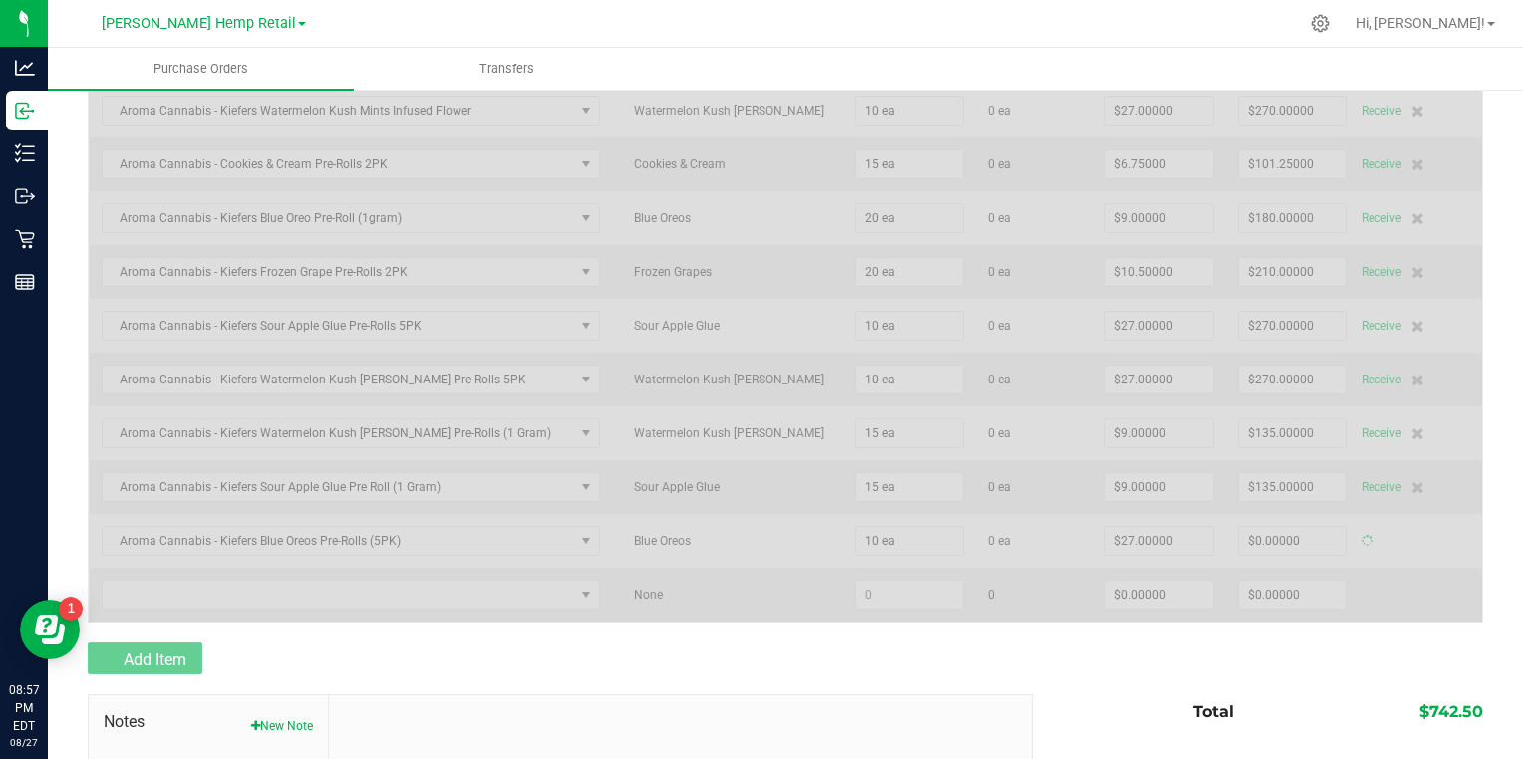
type input "$270.00000"
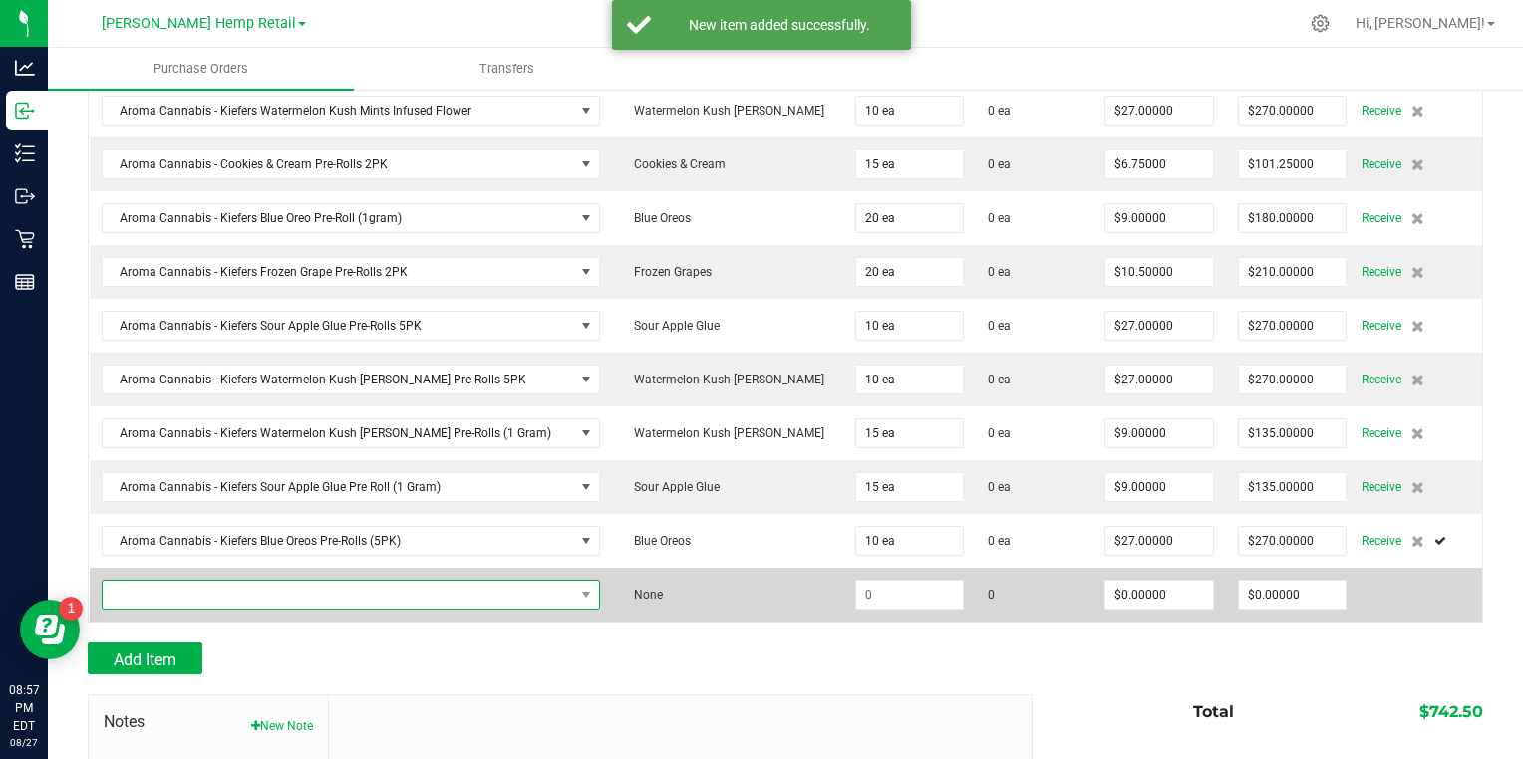
click at [155, 581] on span "NO DATA FOUND" at bounding box center [339, 595] width 472 height 28
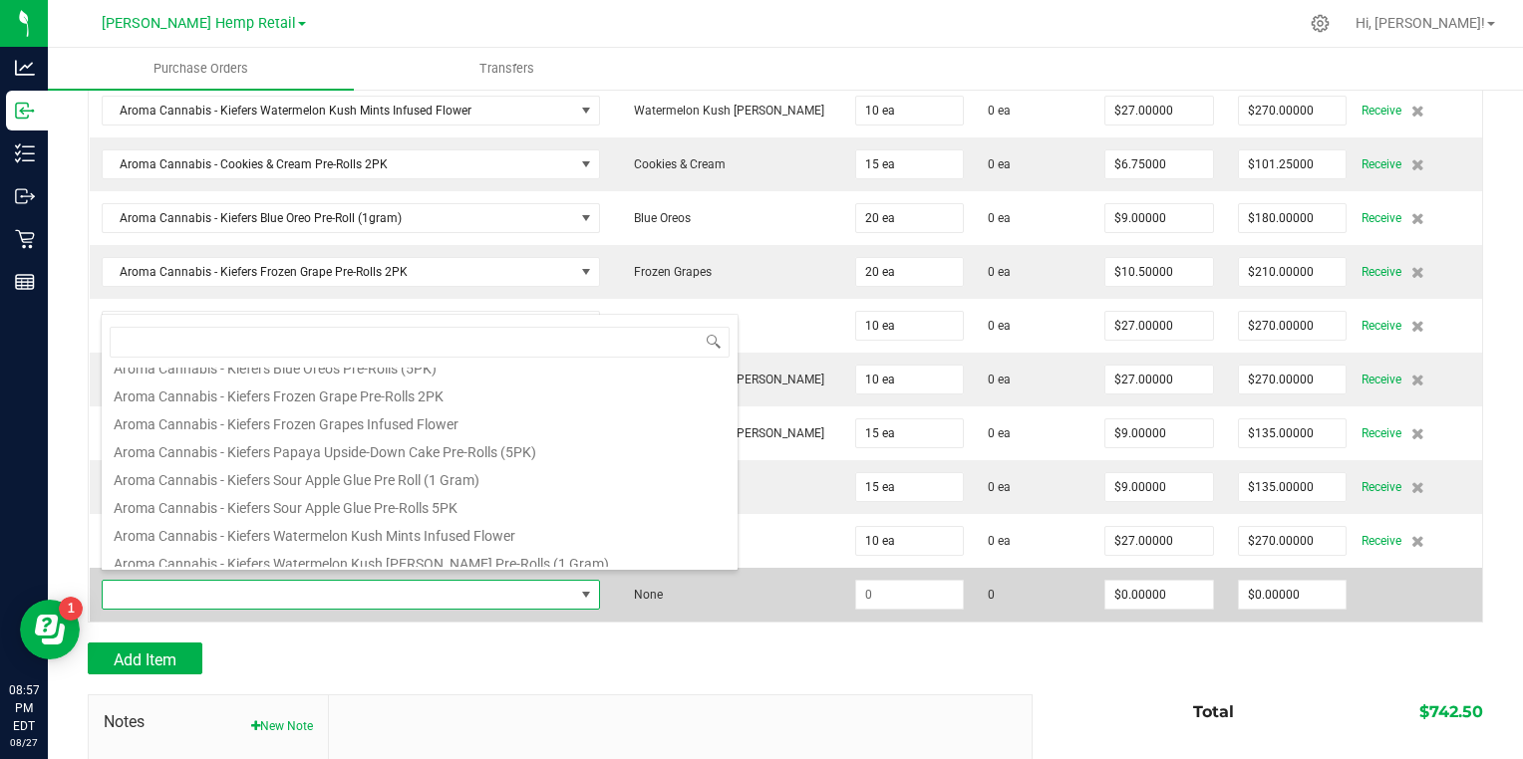
scroll to position [798, 0]
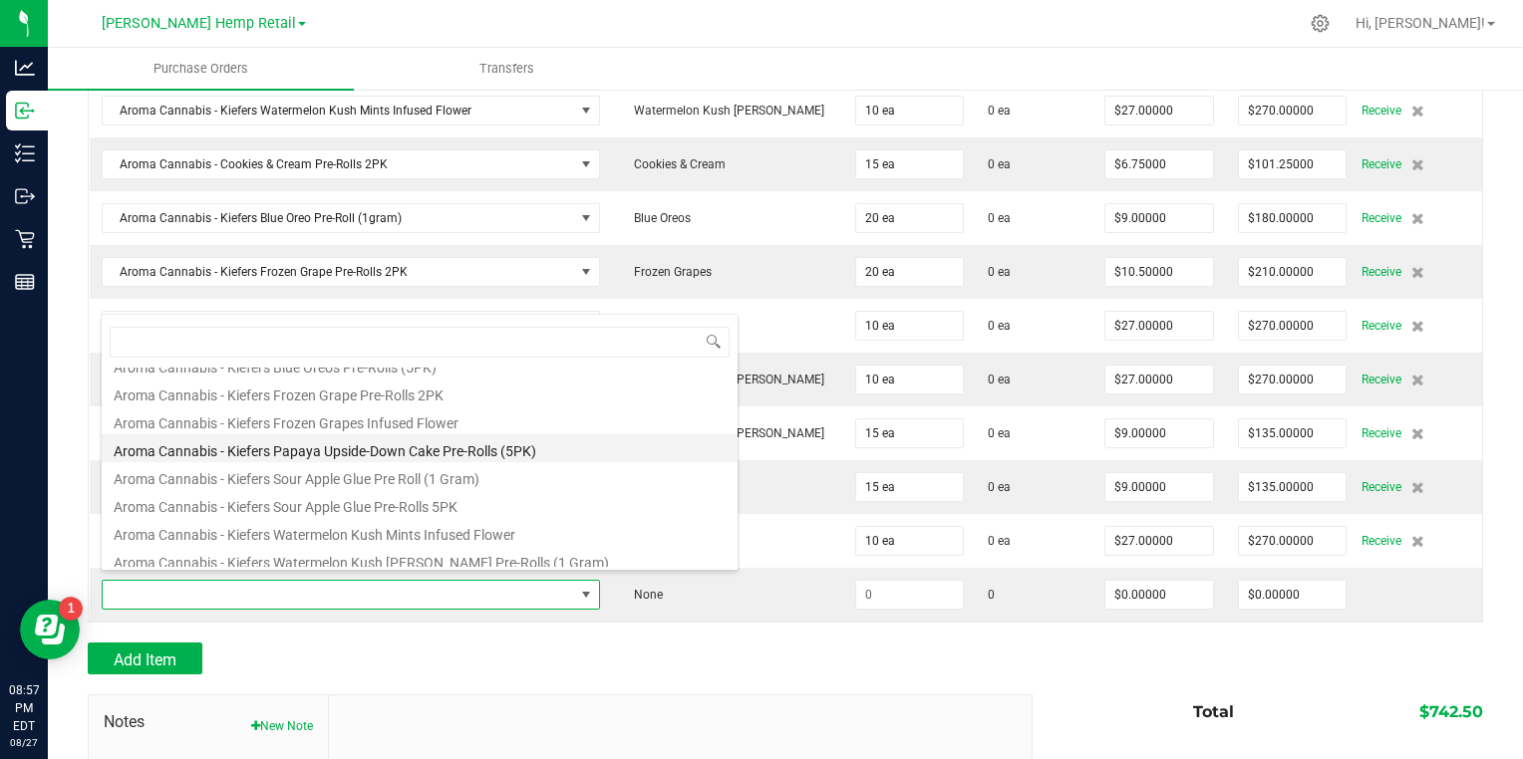
click at [151, 451] on li "Aroma Cannabis - Kiefers Papaya Upside-Down Cake Pre-Rolls (5PK)" at bounding box center [420, 449] width 636 height 28
type input "$27.00000"
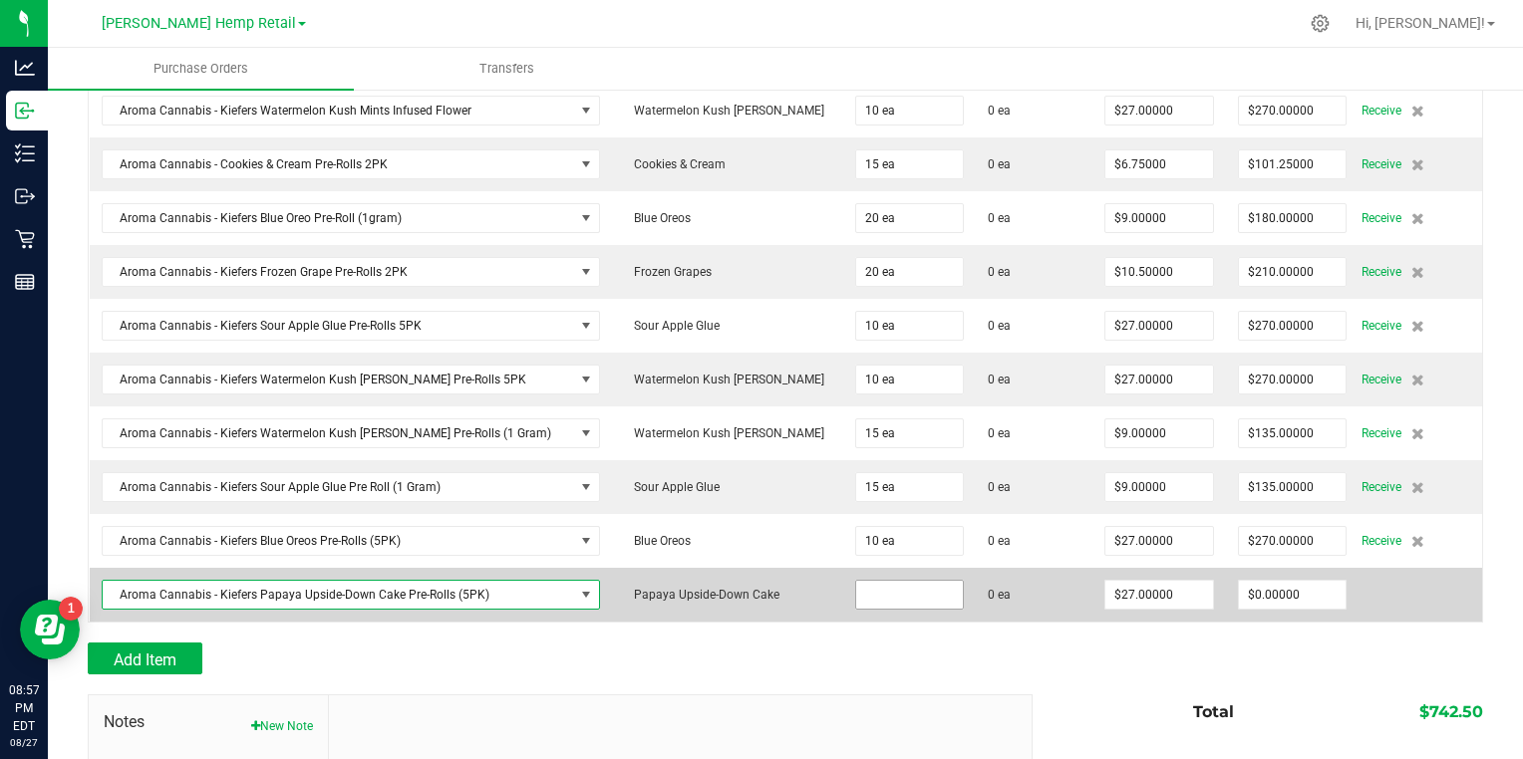
click at [856, 588] on input at bounding box center [910, 595] width 108 height 28
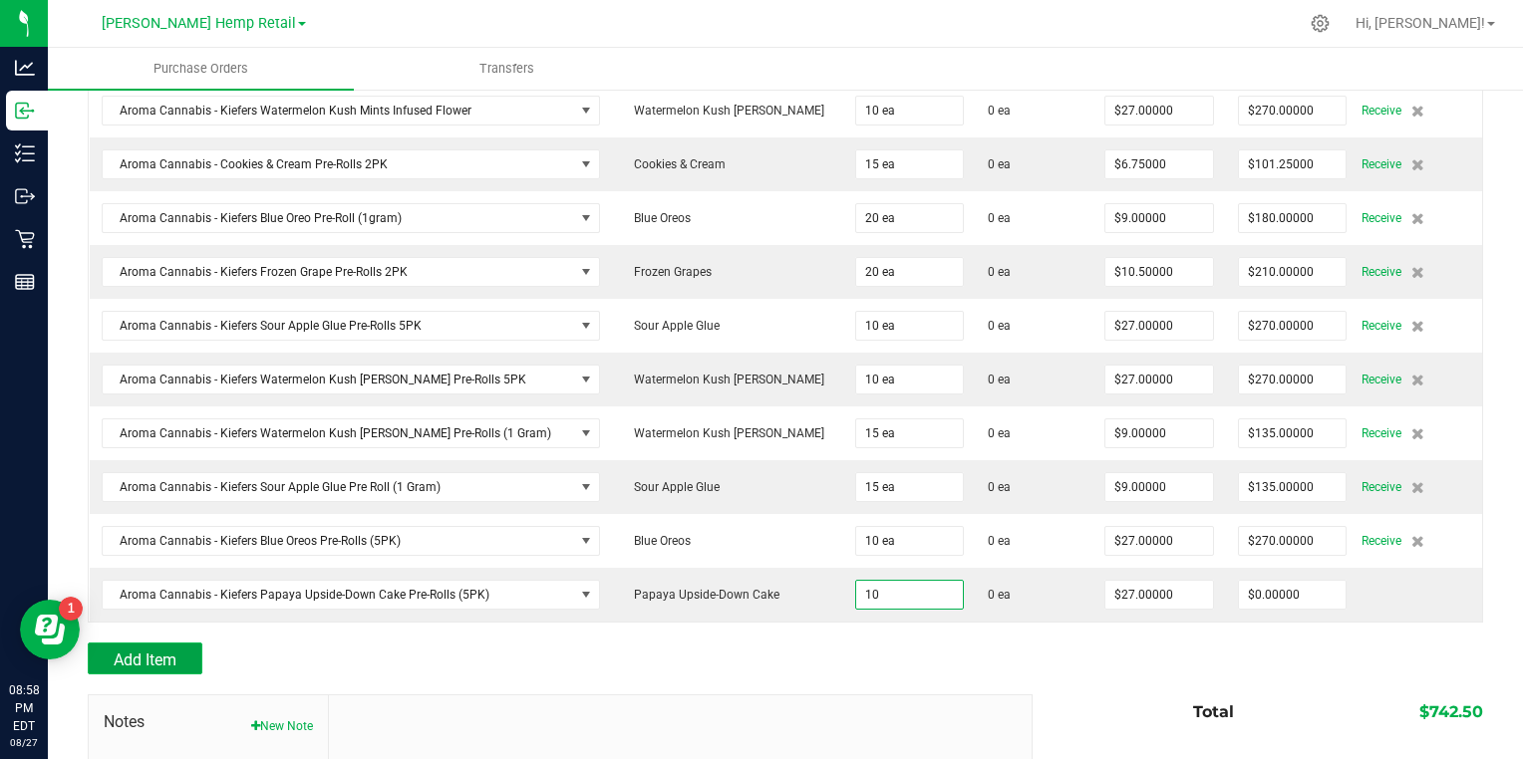
click at [155, 651] on span "Add Item" at bounding box center [145, 660] width 63 height 19
type input "10 ea"
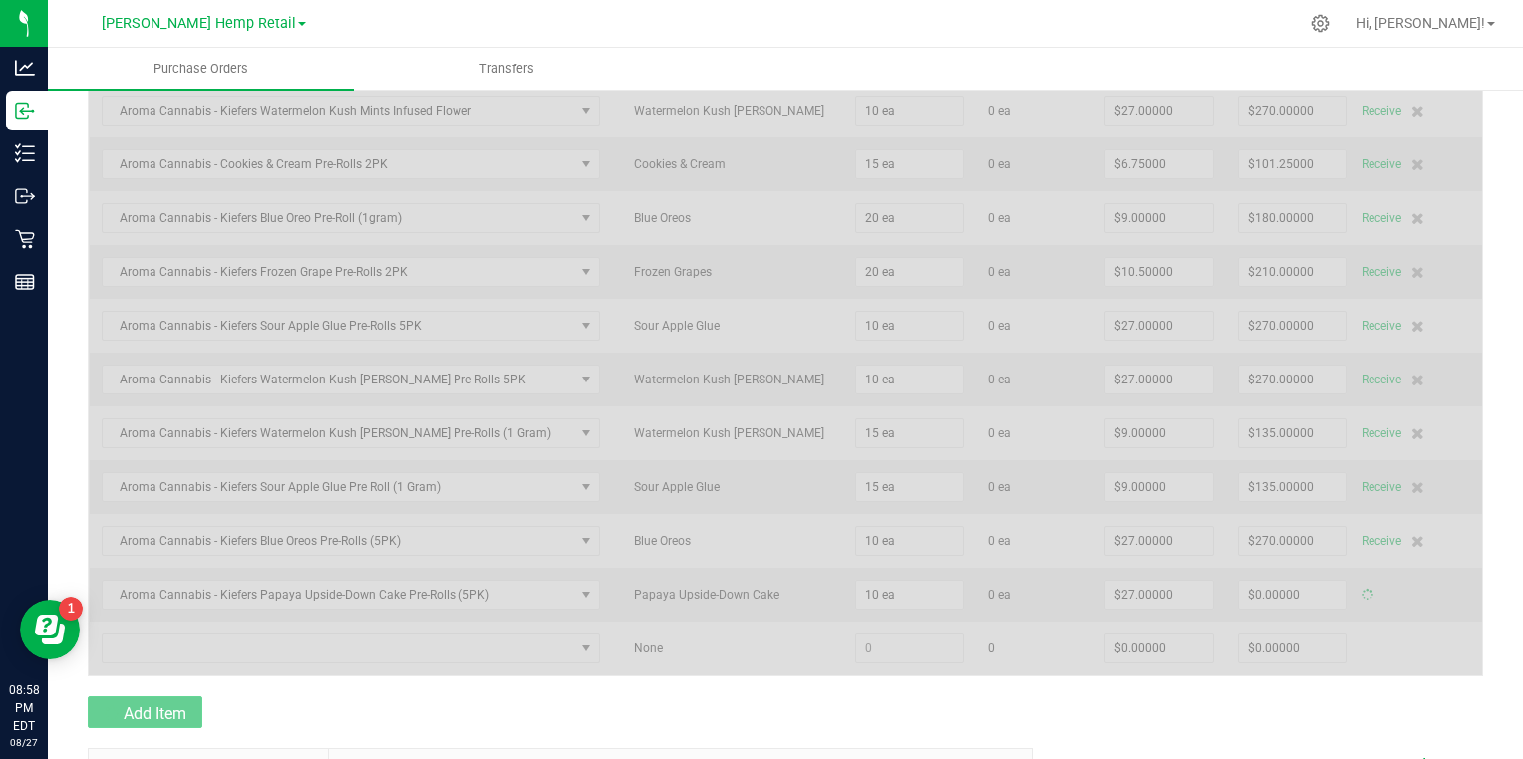
type input "$270.00000"
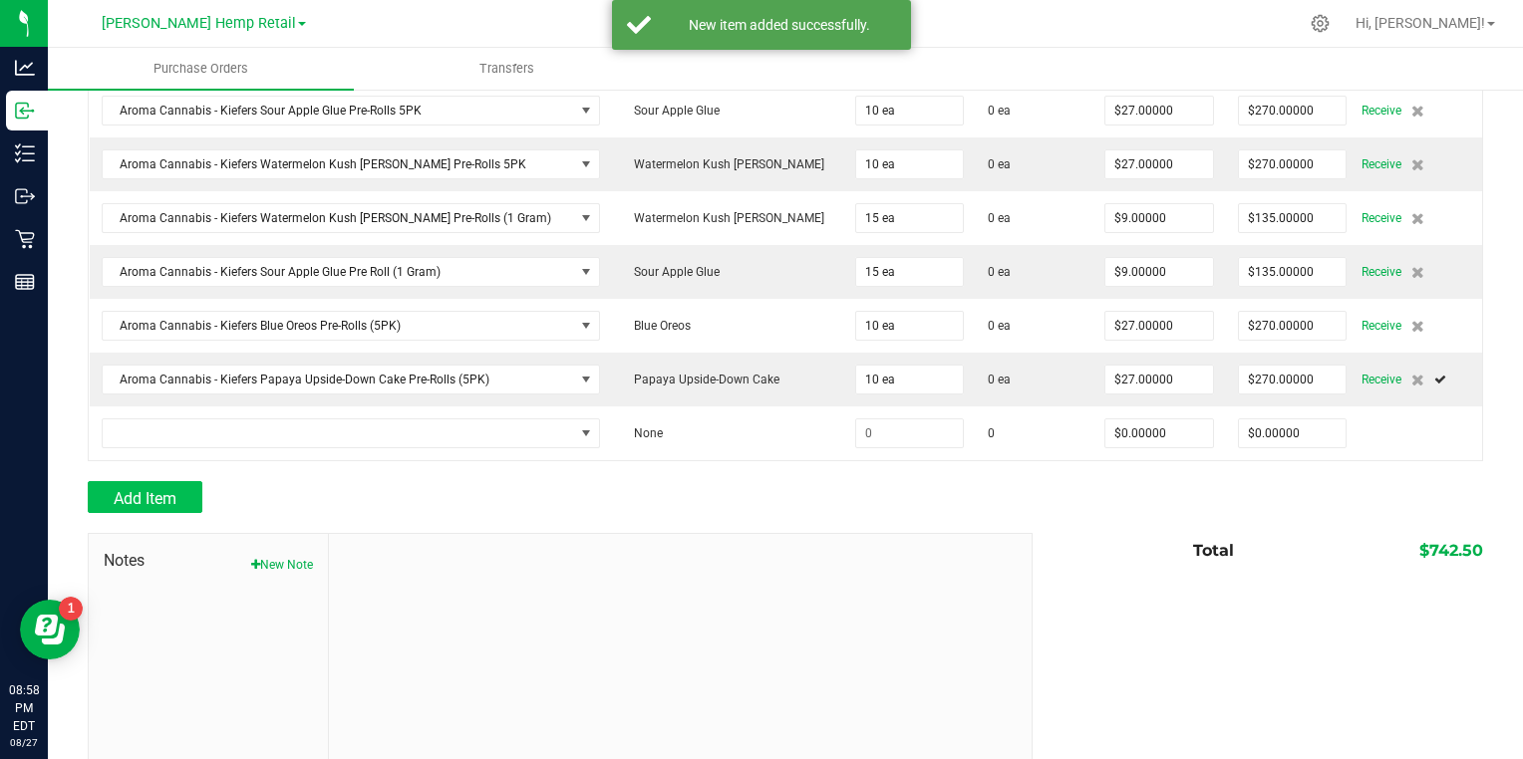
scroll to position [1156, 0]
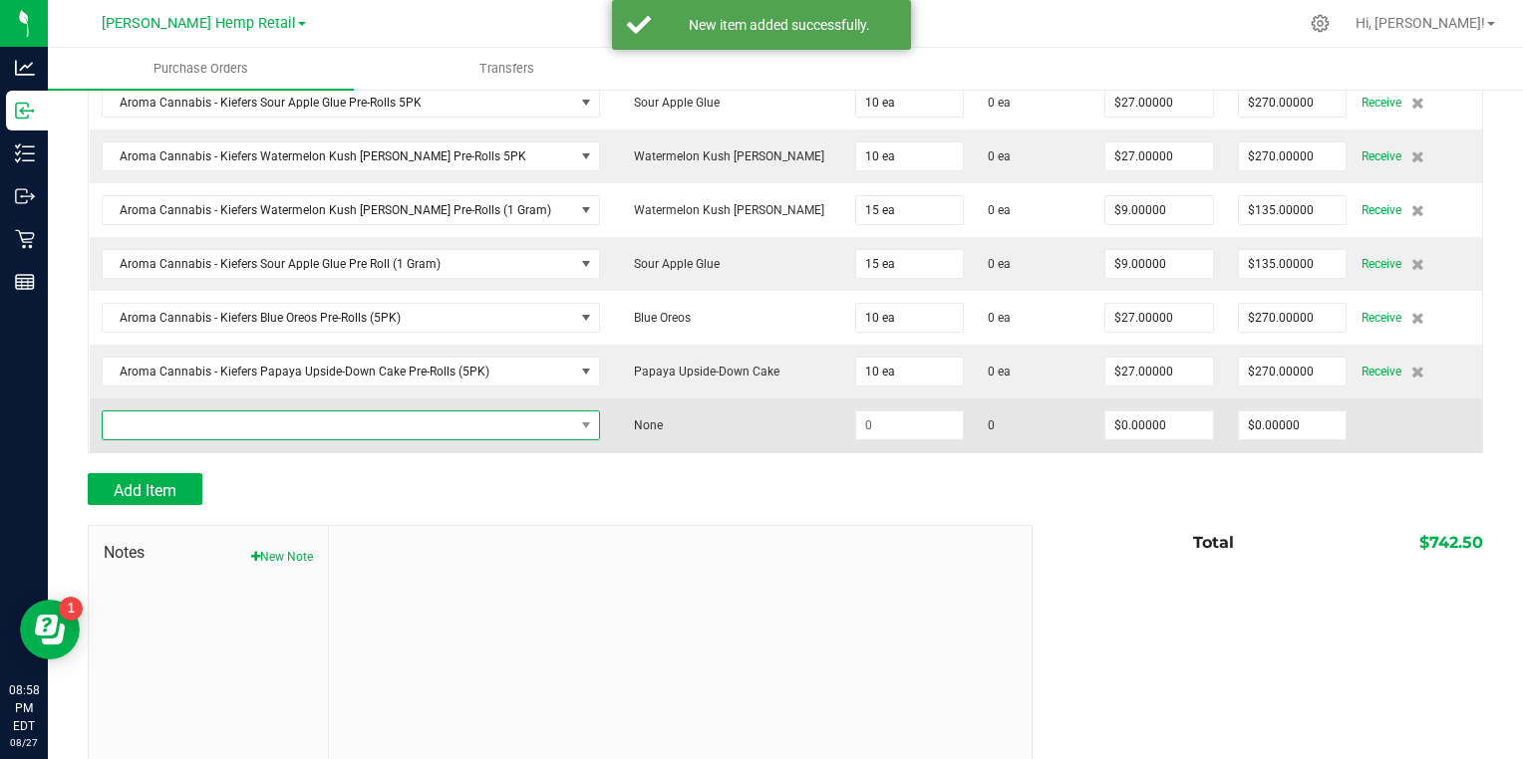
click at [185, 417] on span "NO DATA FOUND" at bounding box center [339, 426] width 472 height 28
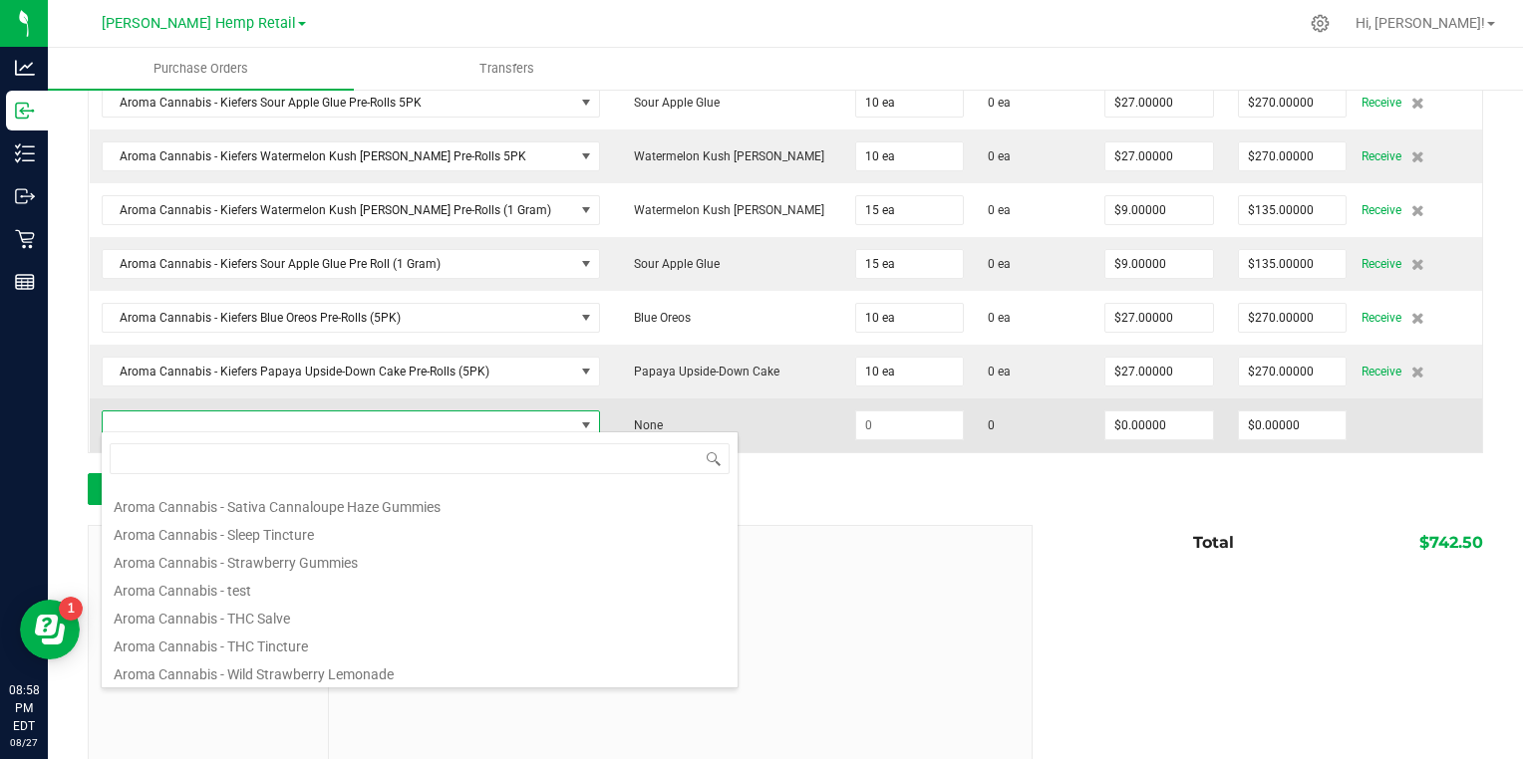
scroll to position [1063, 0]
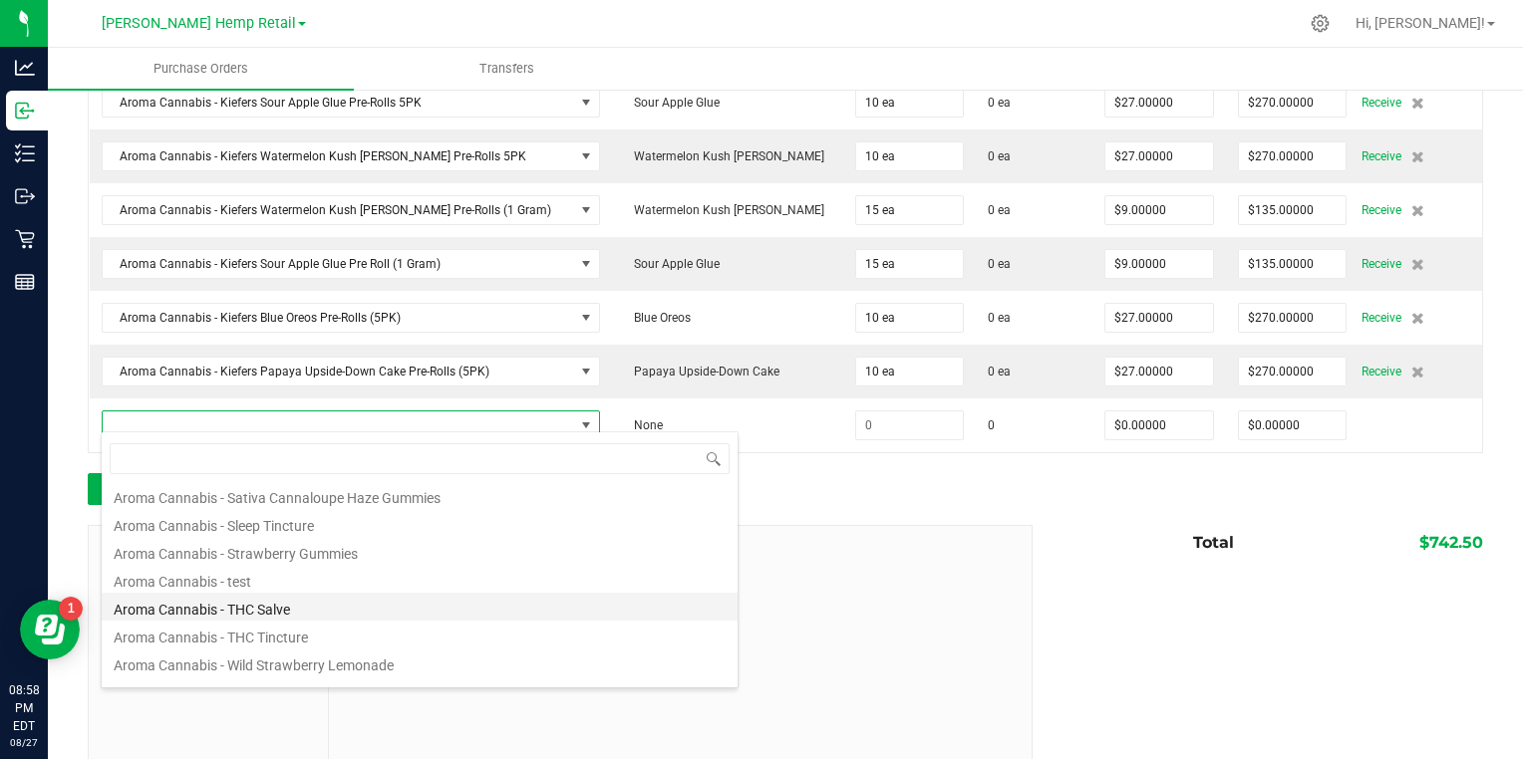
click at [150, 613] on li "Aroma Cannabis - THC Salve" at bounding box center [420, 607] width 636 height 28
type input "$22.75000"
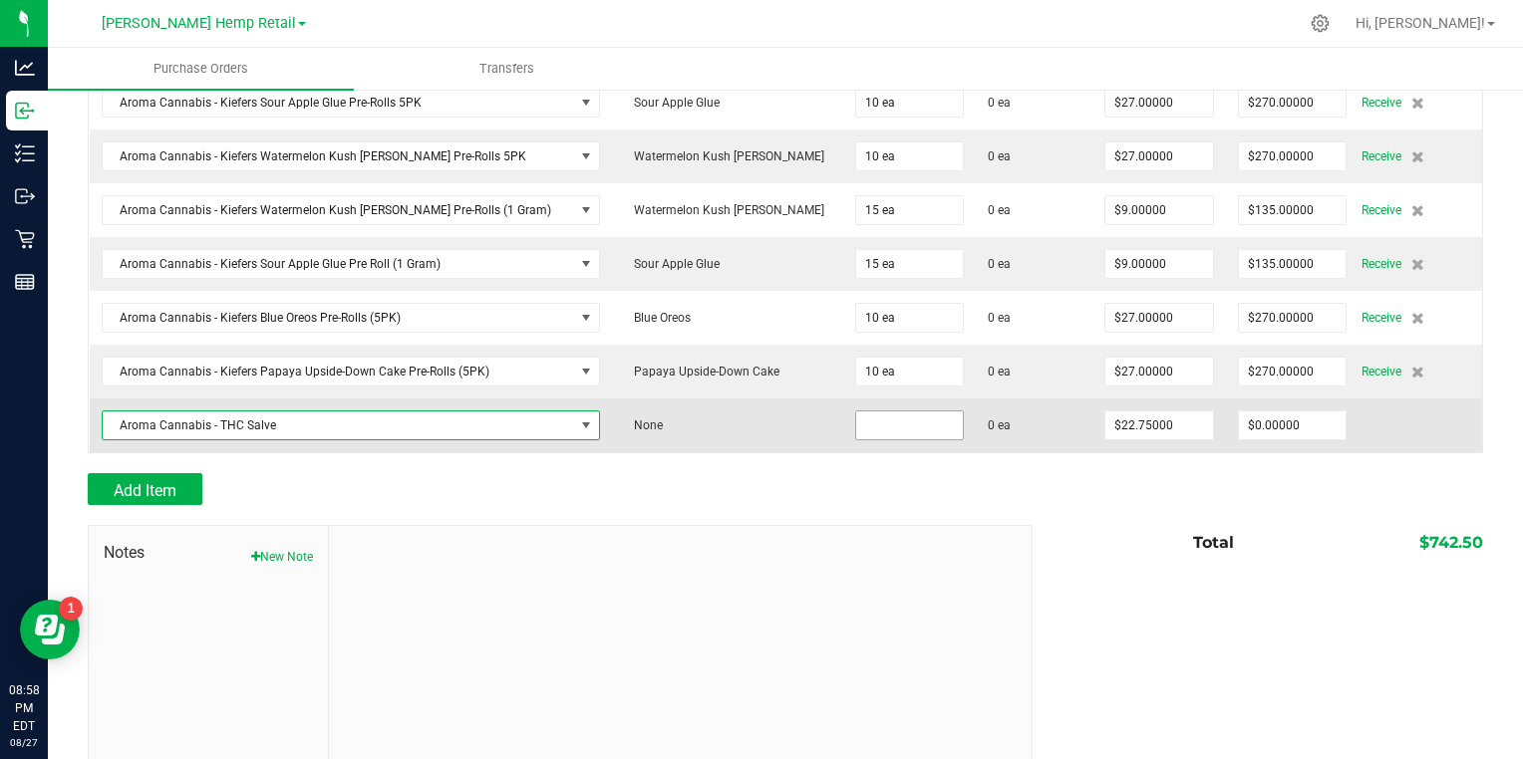
click at [856, 419] on input at bounding box center [910, 426] width 108 height 28
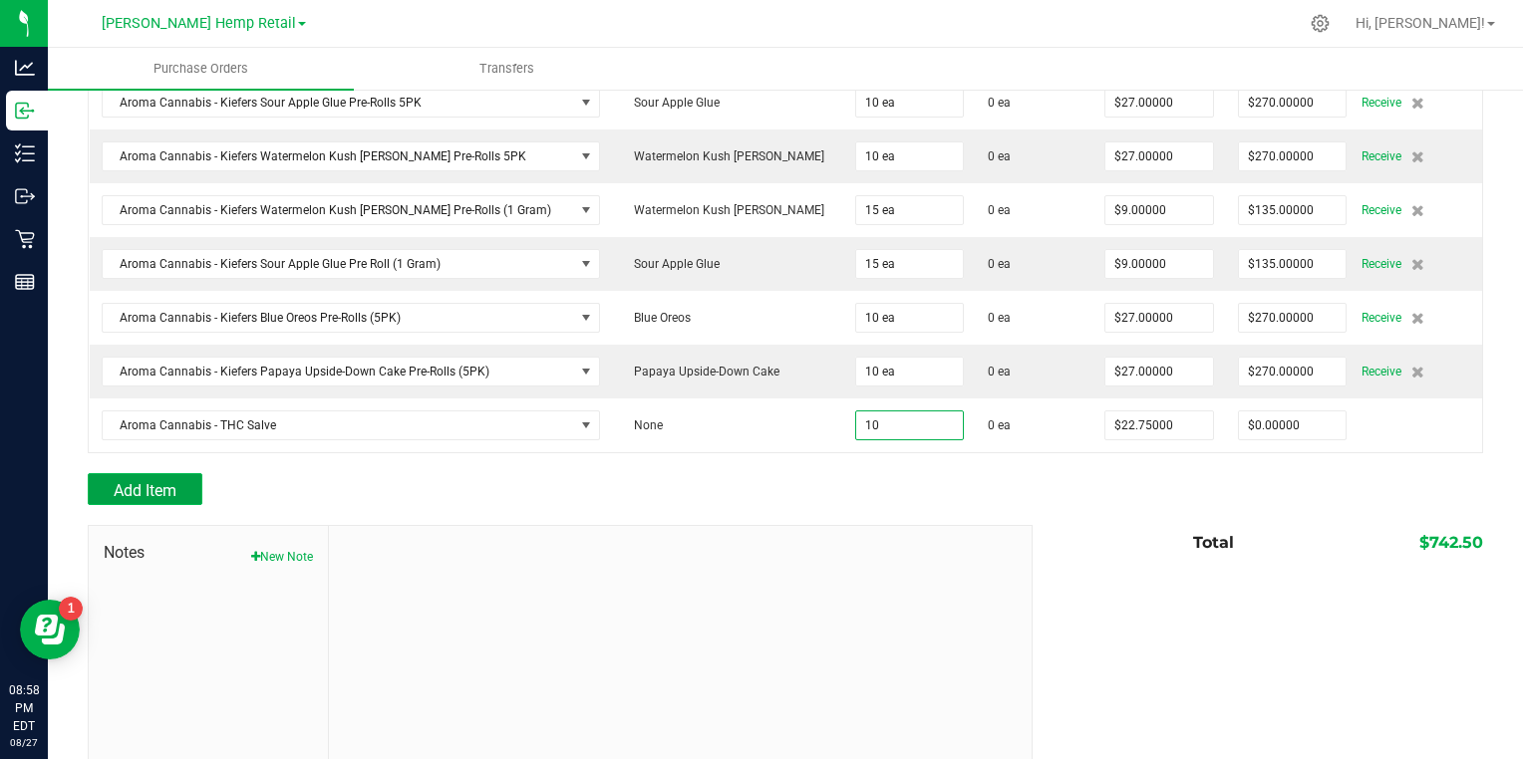
click at [130, 481] on span "Add Item" at bounding box center [145, 490] width 63 height 19
type input "10 ea"
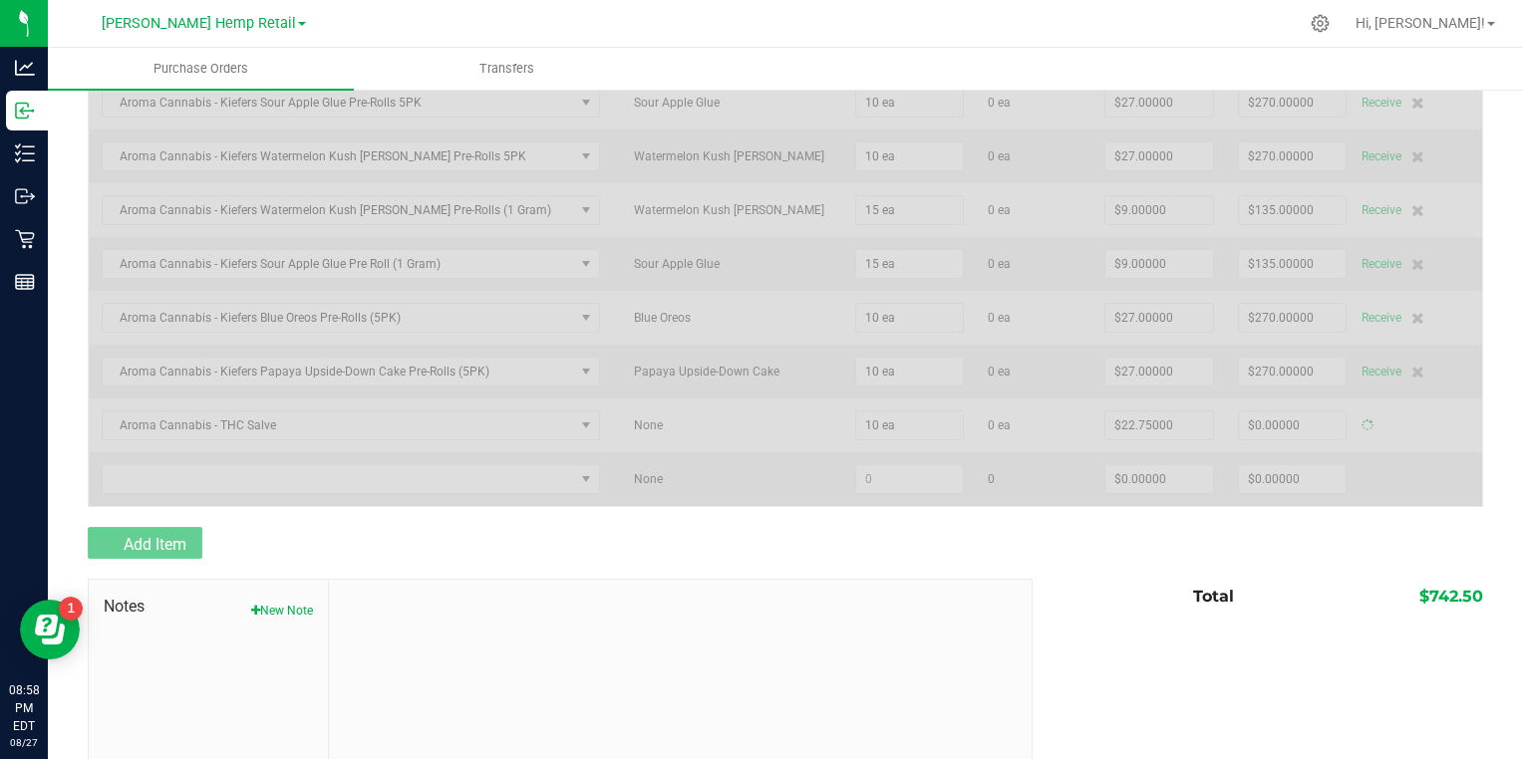
type input "$227.50000"
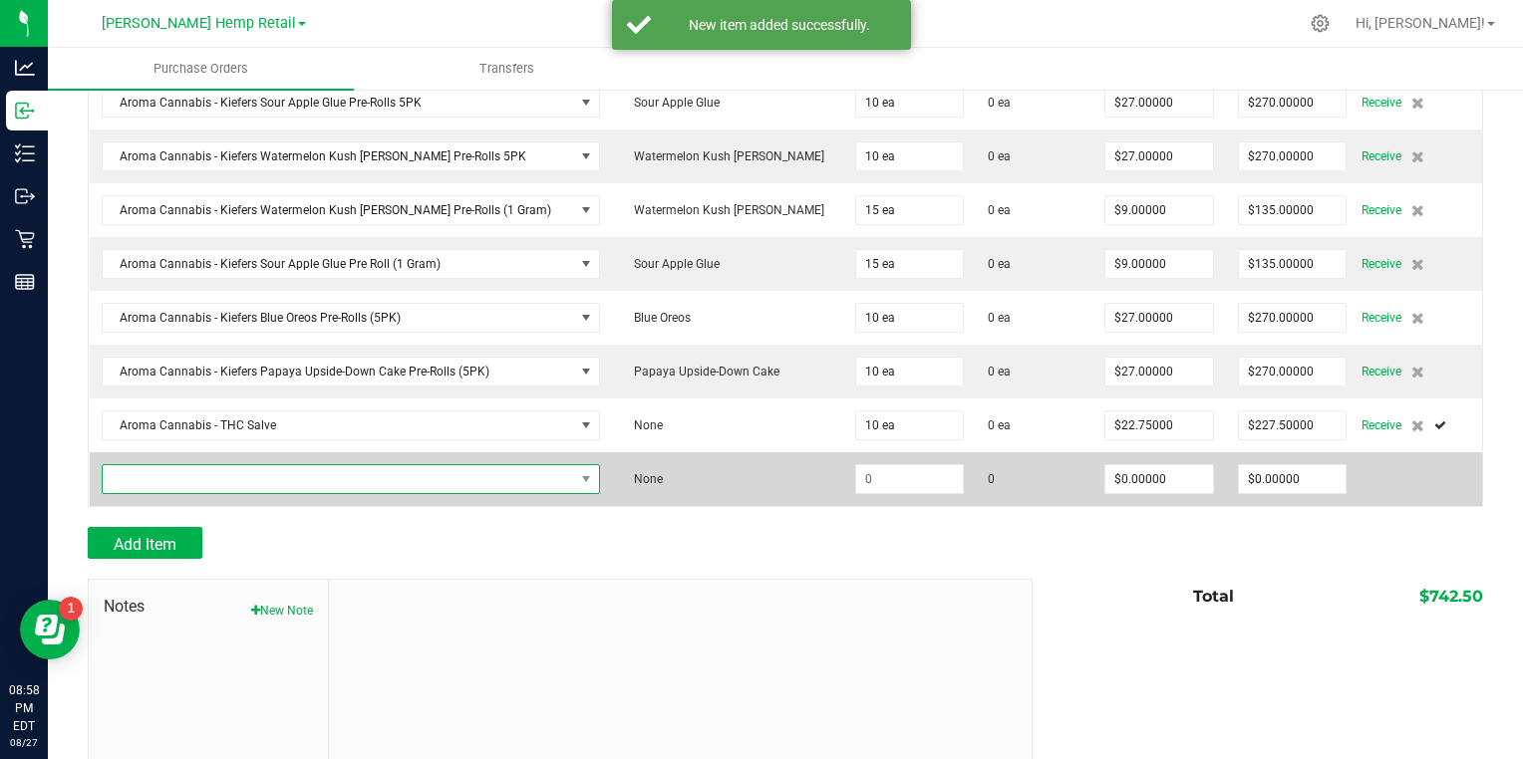
click at [136, 467] on span "NO DATA FOUND" at bounding box center [339, 479] width 472 height 28
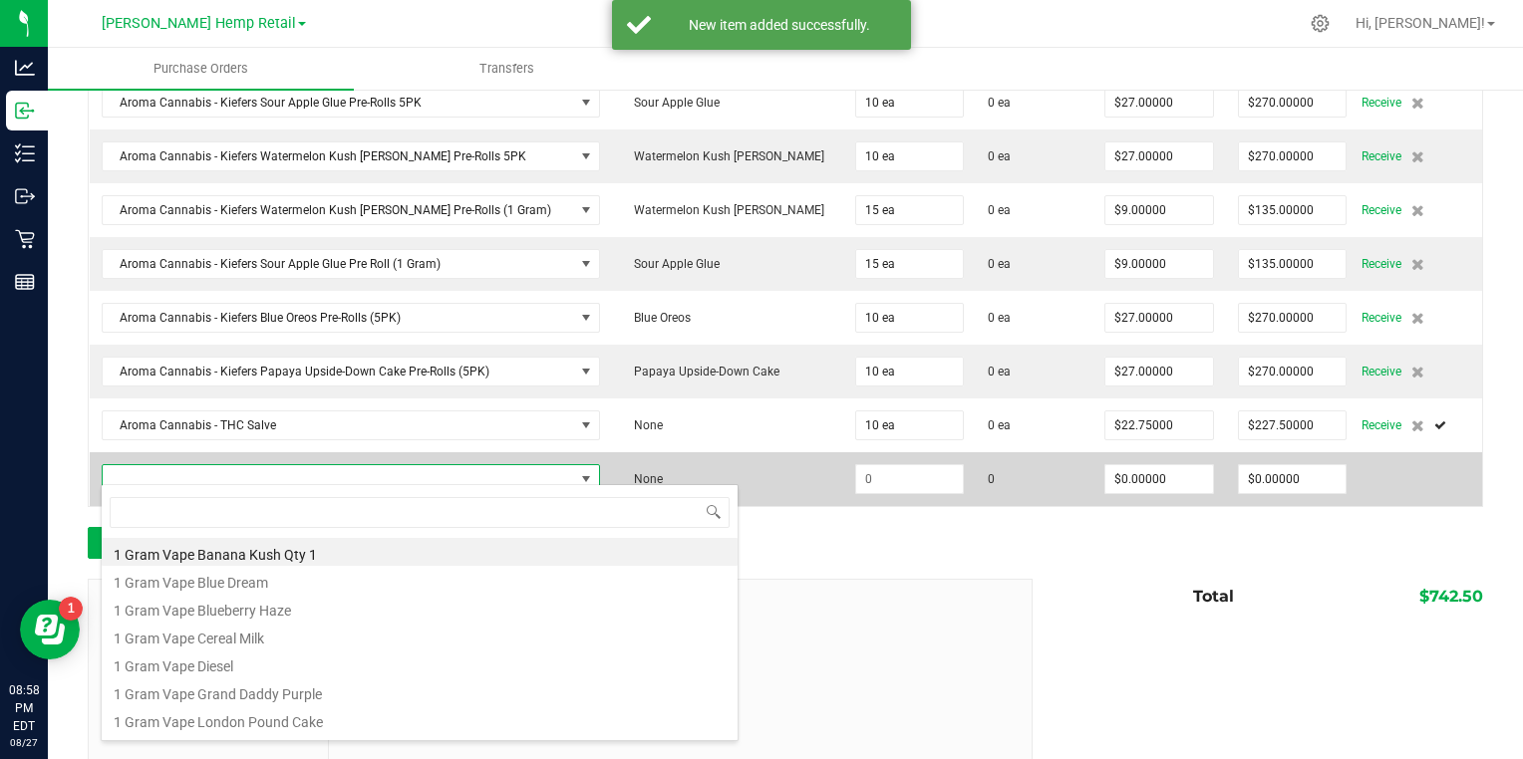
scroll to position [29, 461]
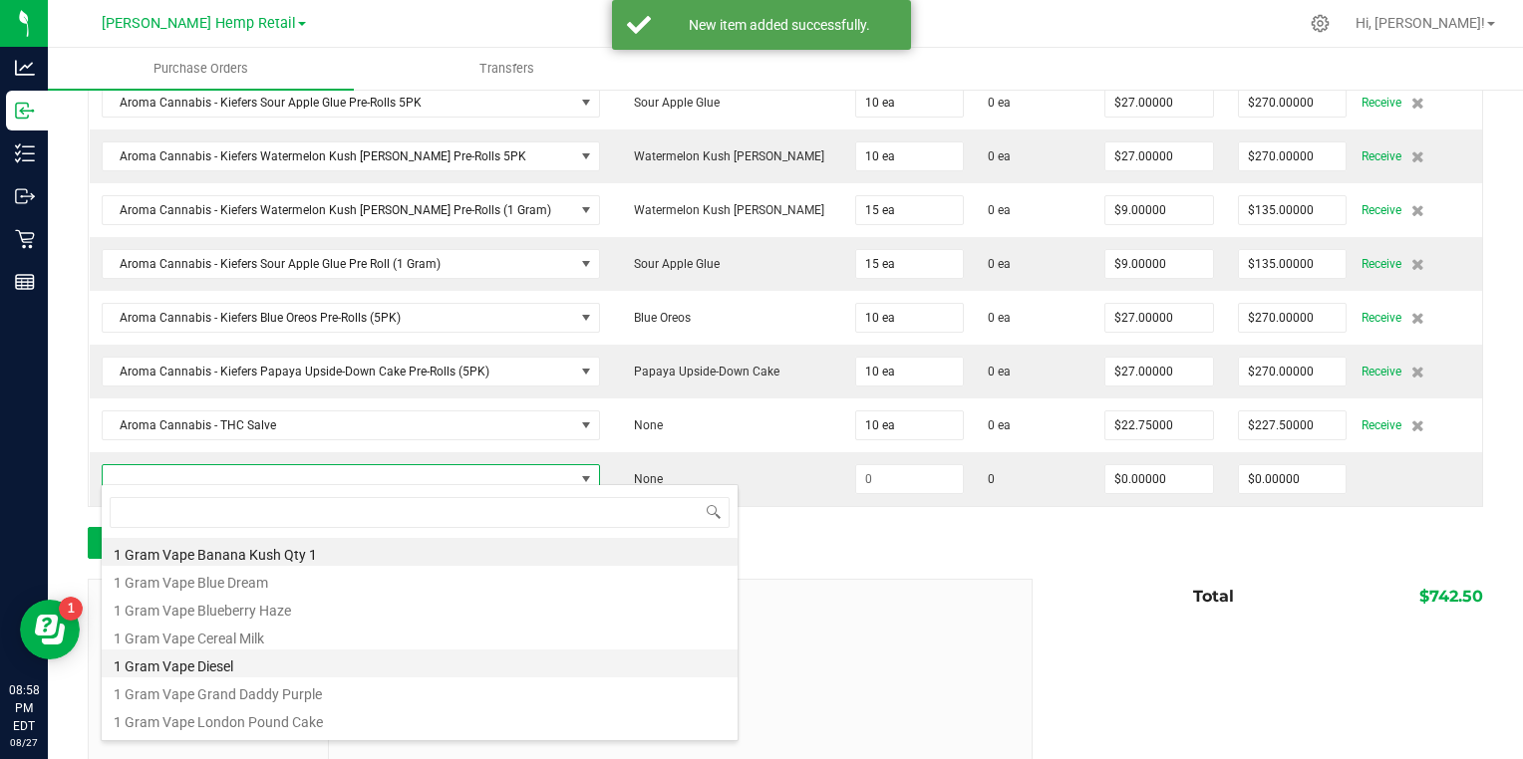
click at [170, 654] on li "1 Gram Vape Diesel" at bounding box center [420, 664] width 636 height 28
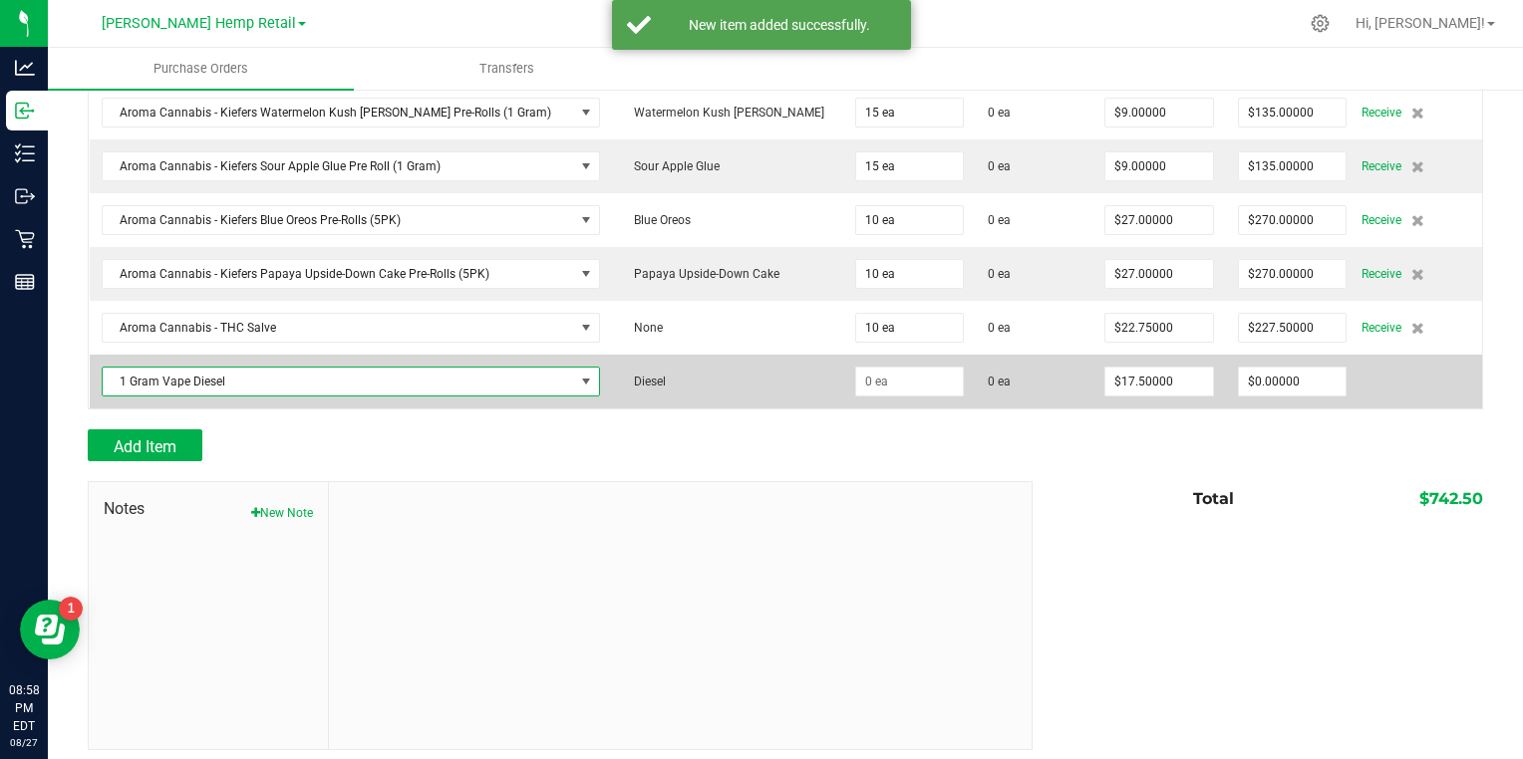
click at [150, 381] on span "1 Gram Vape Diesel" at bounding box center [339, 382] width 472 height 28
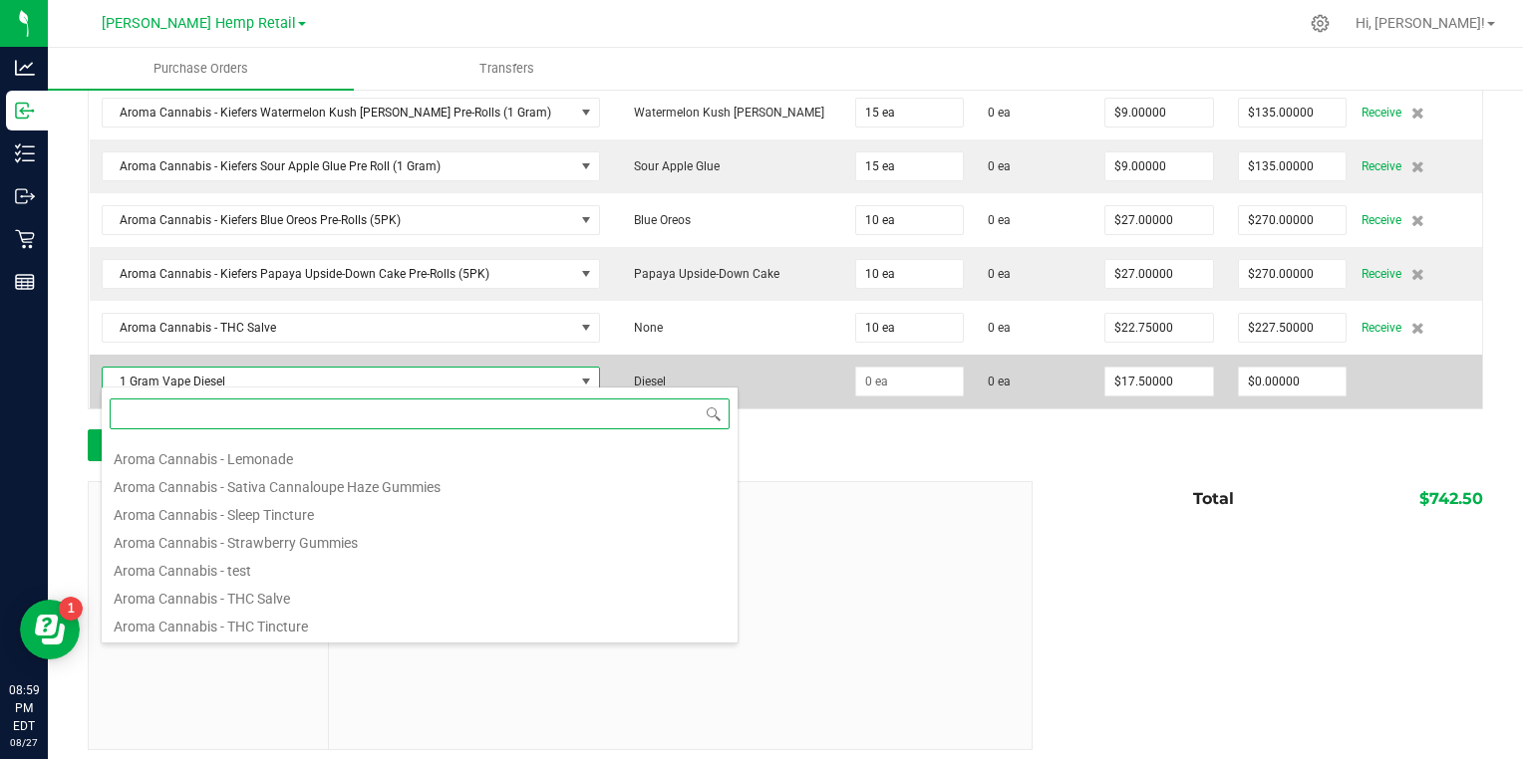
scroll to position [1039, 0]
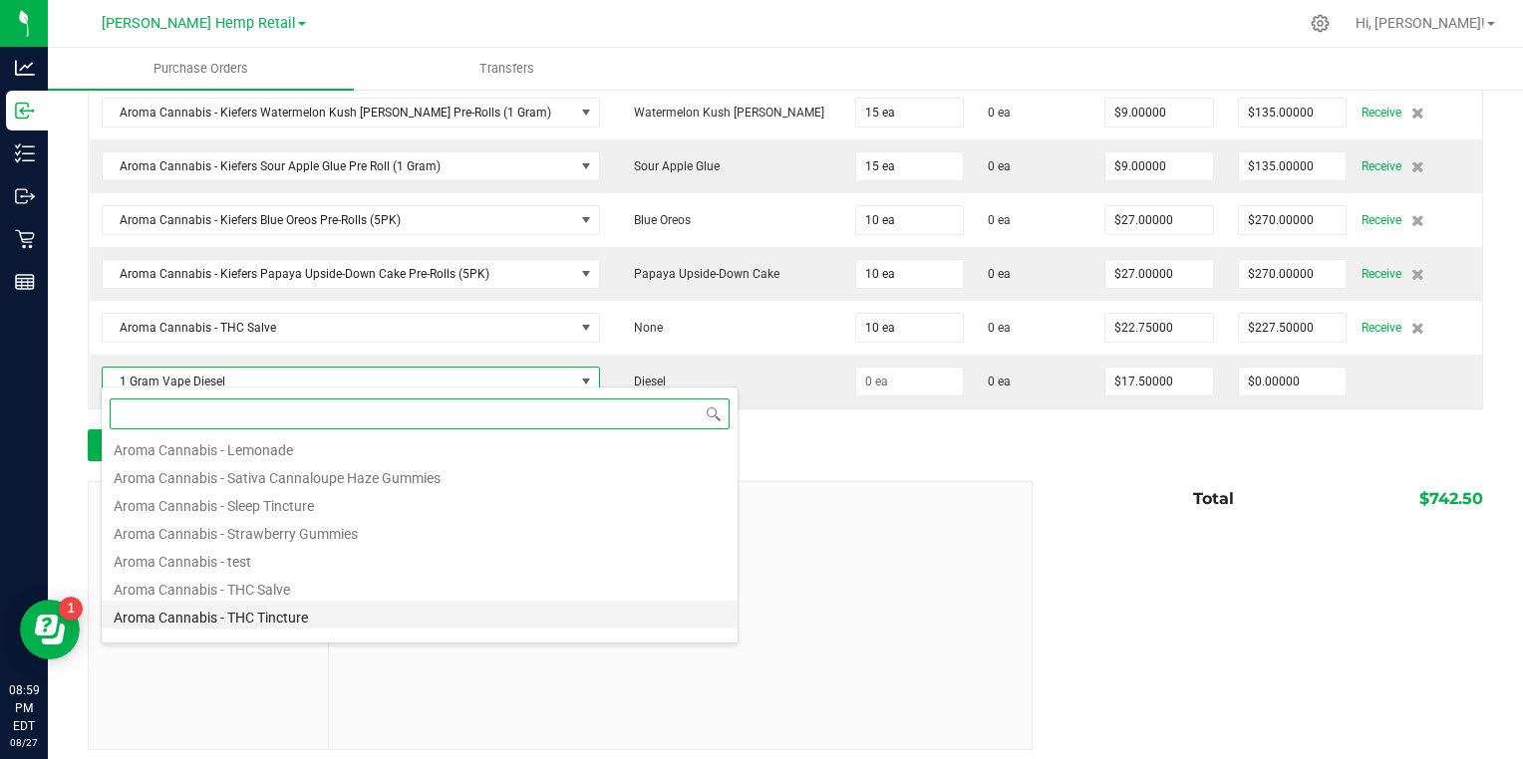
click at [128, 620] on li "Aroma Cannabis - THC Tincture" at bounding box center [420, 615] width 636 height 28
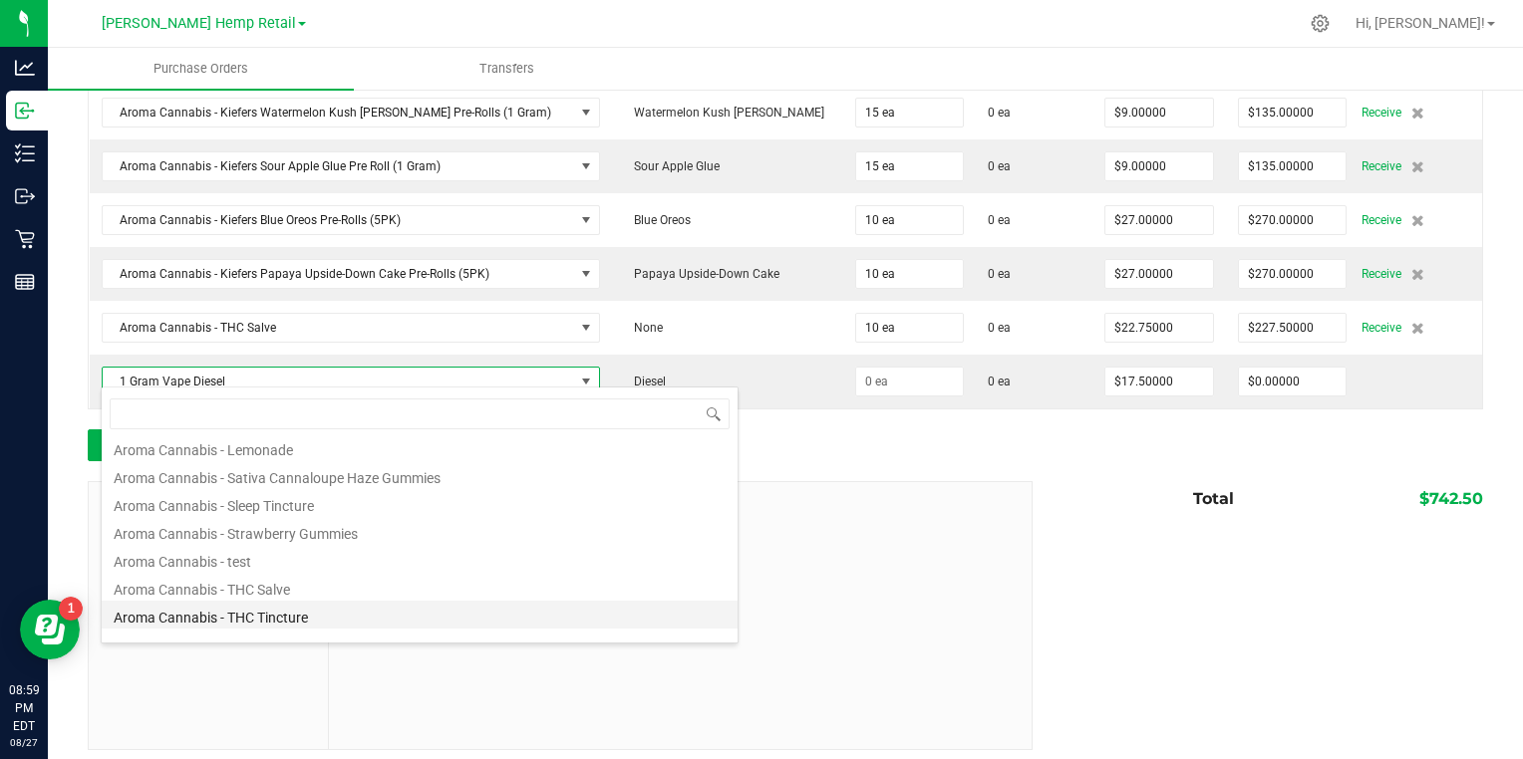
type input "$30.00000"
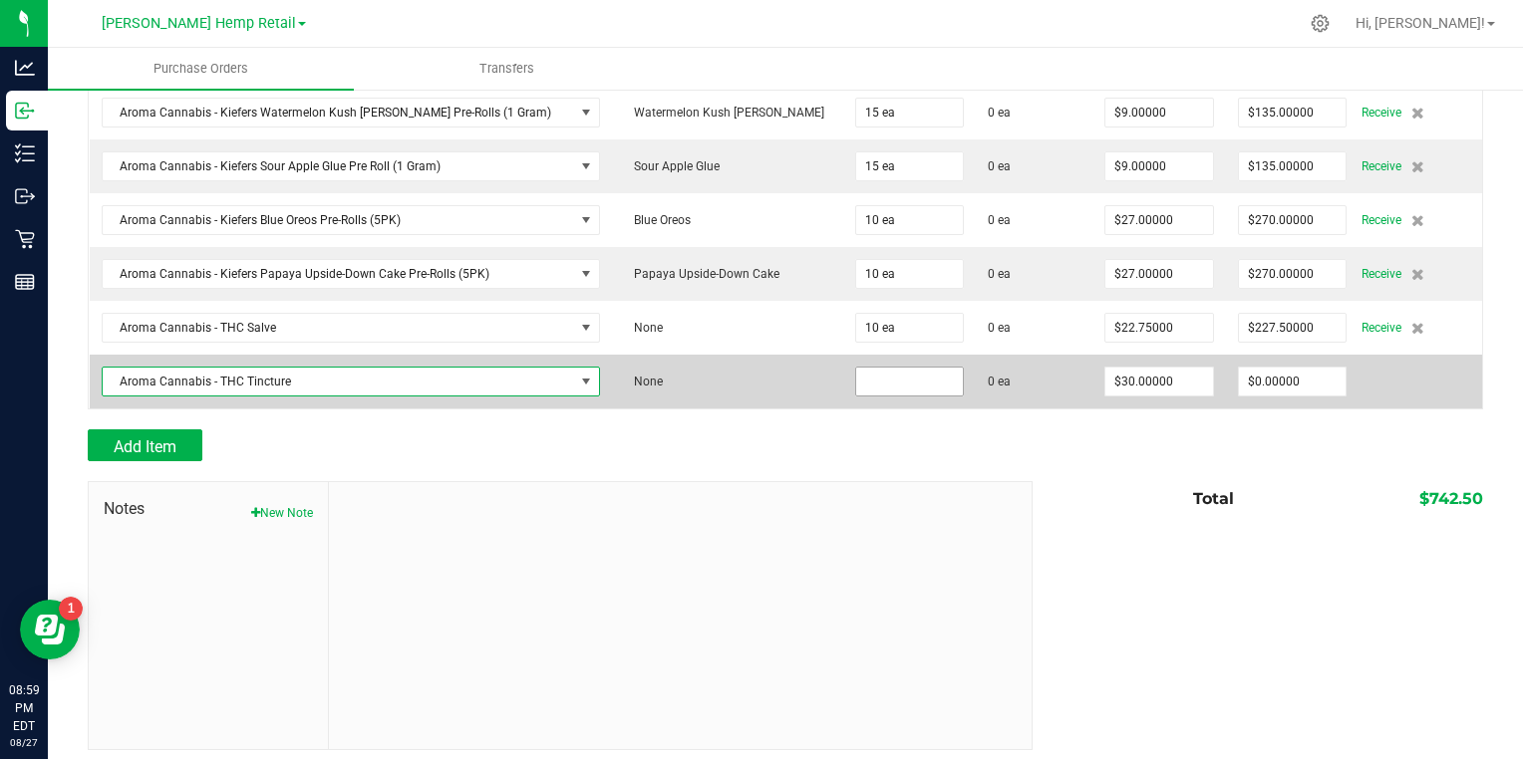
click at [856, 368] on input at bounding box center [910, 382] width 108 height 28
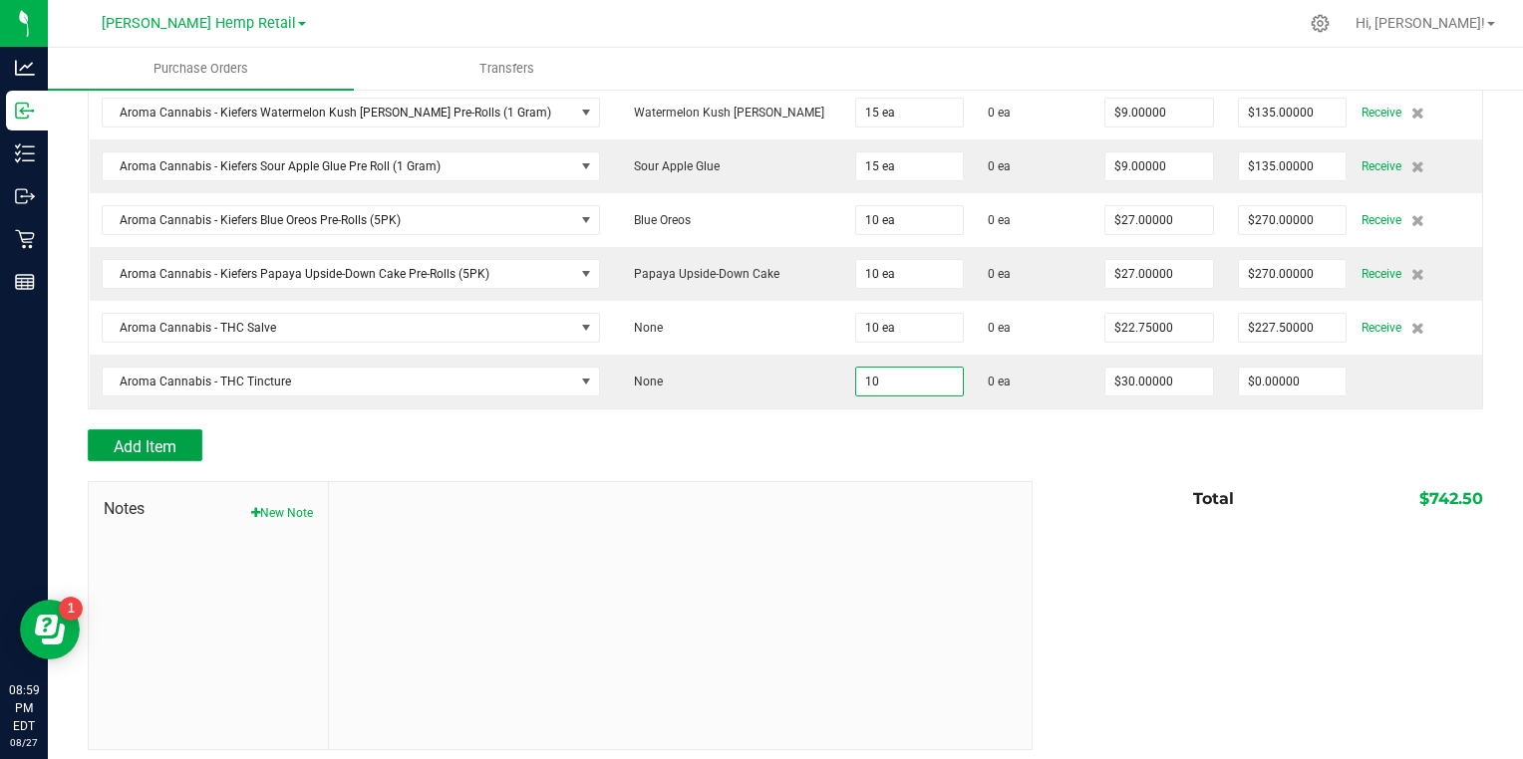
click at [108, 448] on button "Add Item" at bounding box center [145, 446] width 115 height 32
type input "10 ea"
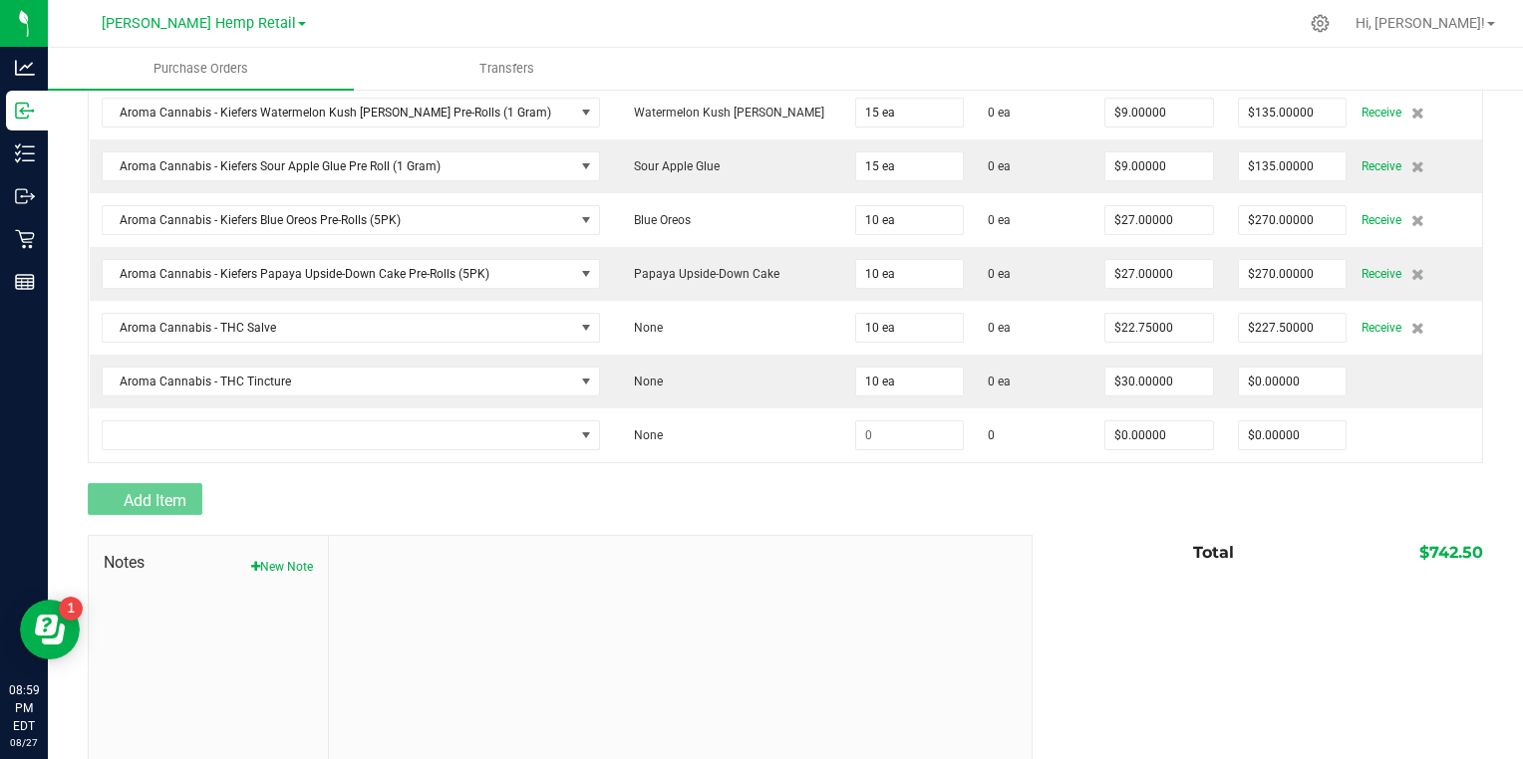
type input "$300.00000"
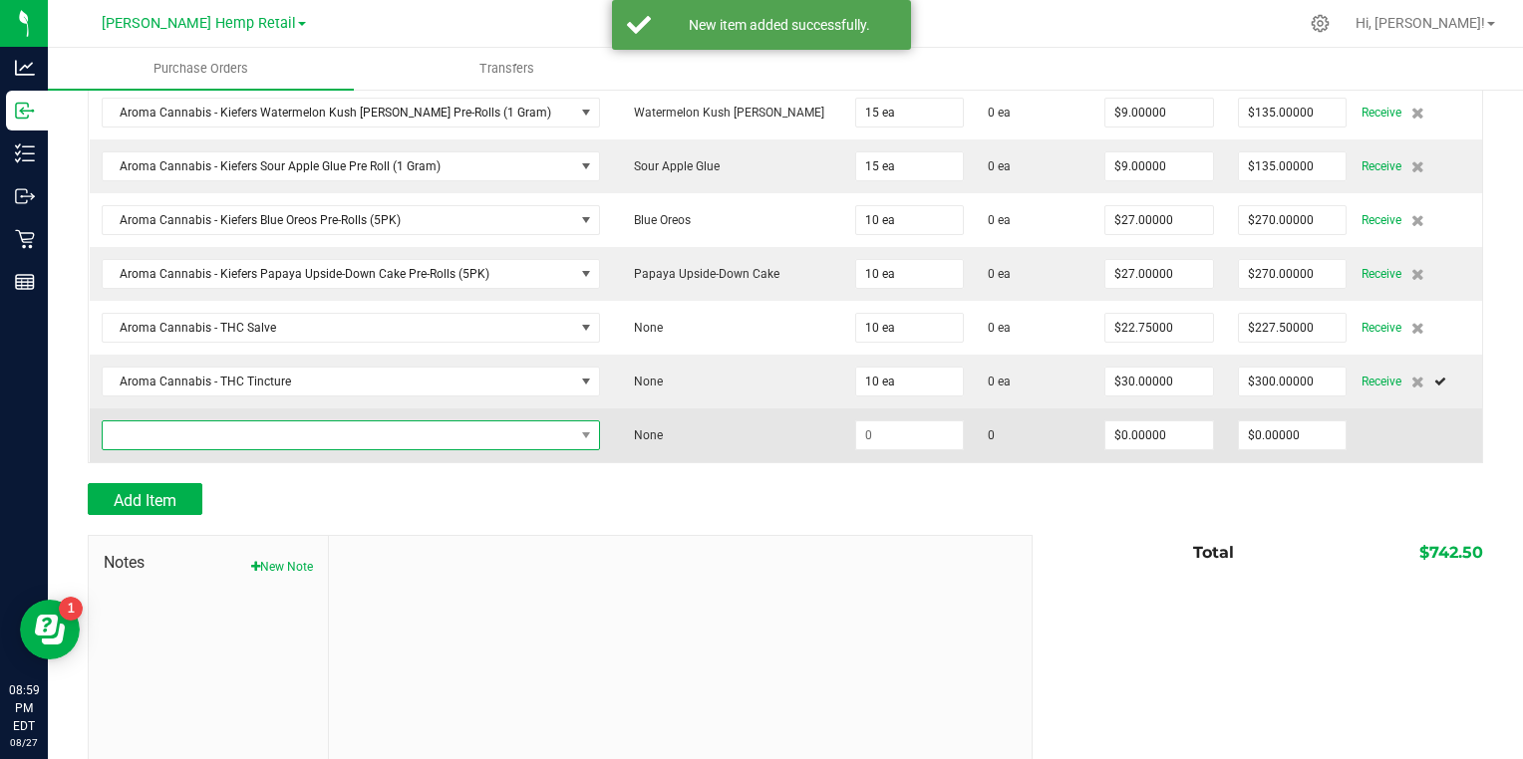
click at [127, 429] on span "NO DATA FOUND" at bounding box center [339, 436] width 472 height 28
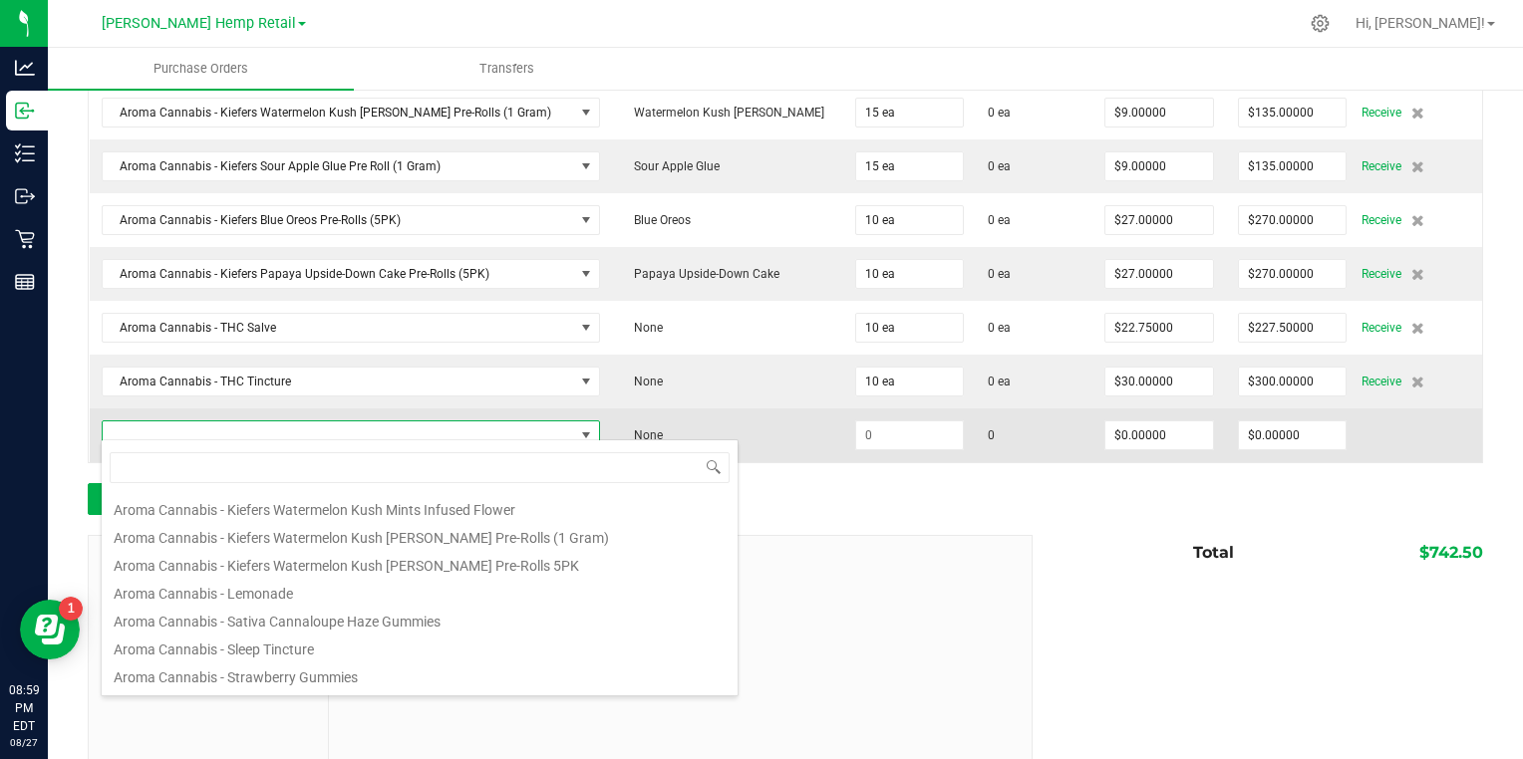
scroll to position [951, 0]
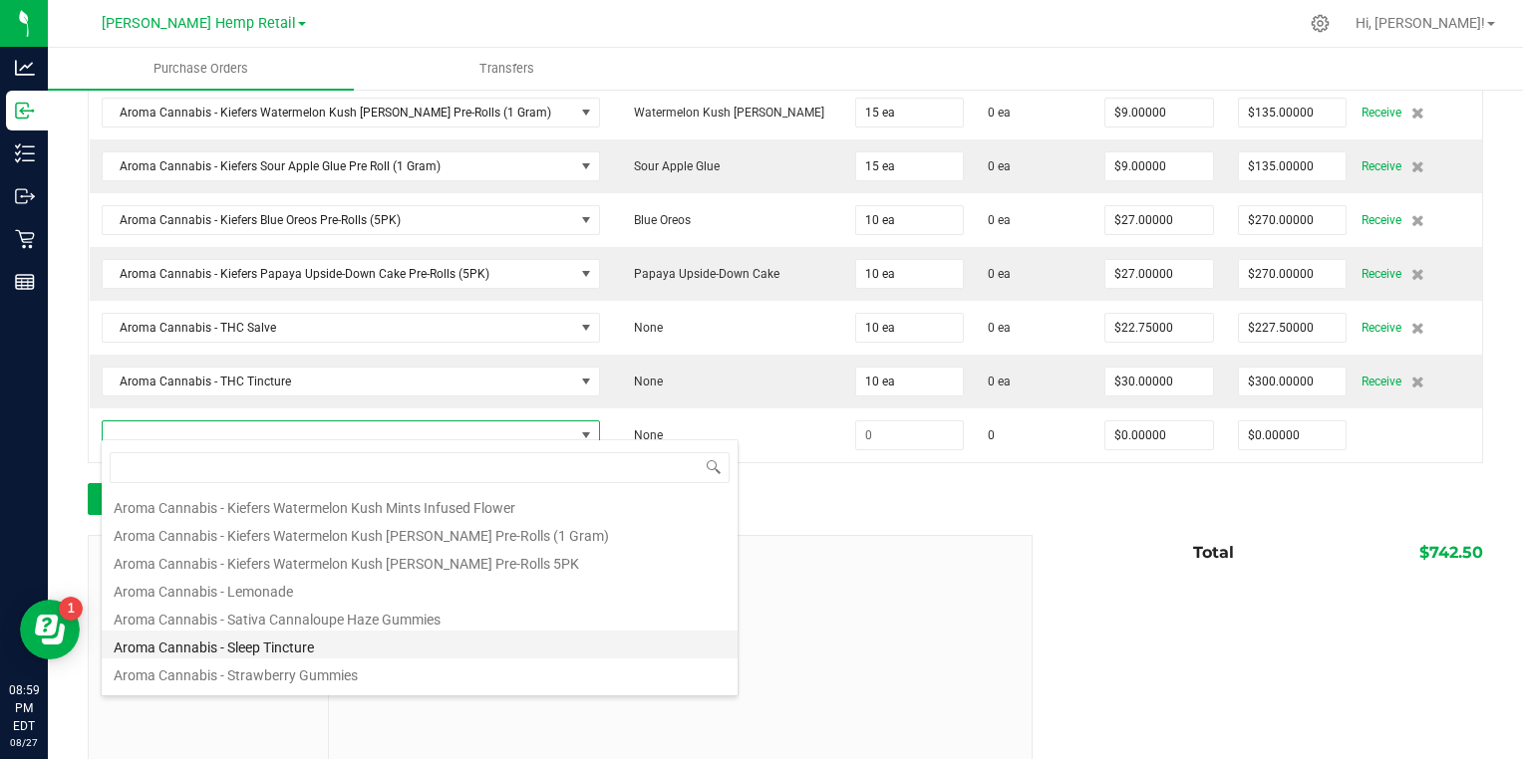
click at [151, 640] on li "Aroma Cannabis - Sleep Tincture" at bounding box center [420, 645] width 636 height 28
type input "$35.00000"
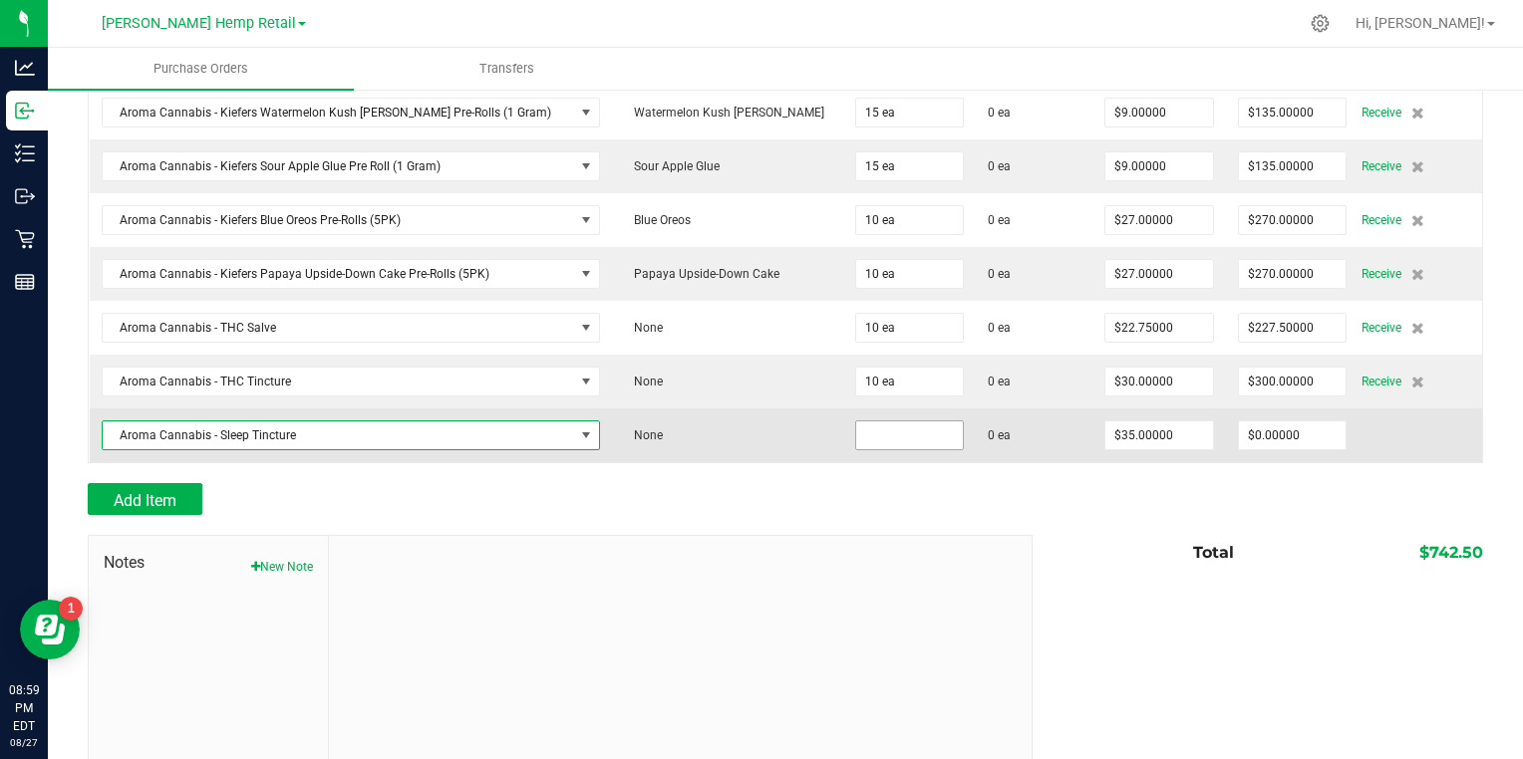
click at [856, 427] on input at bounding box center [910, 436] width 108 height 28
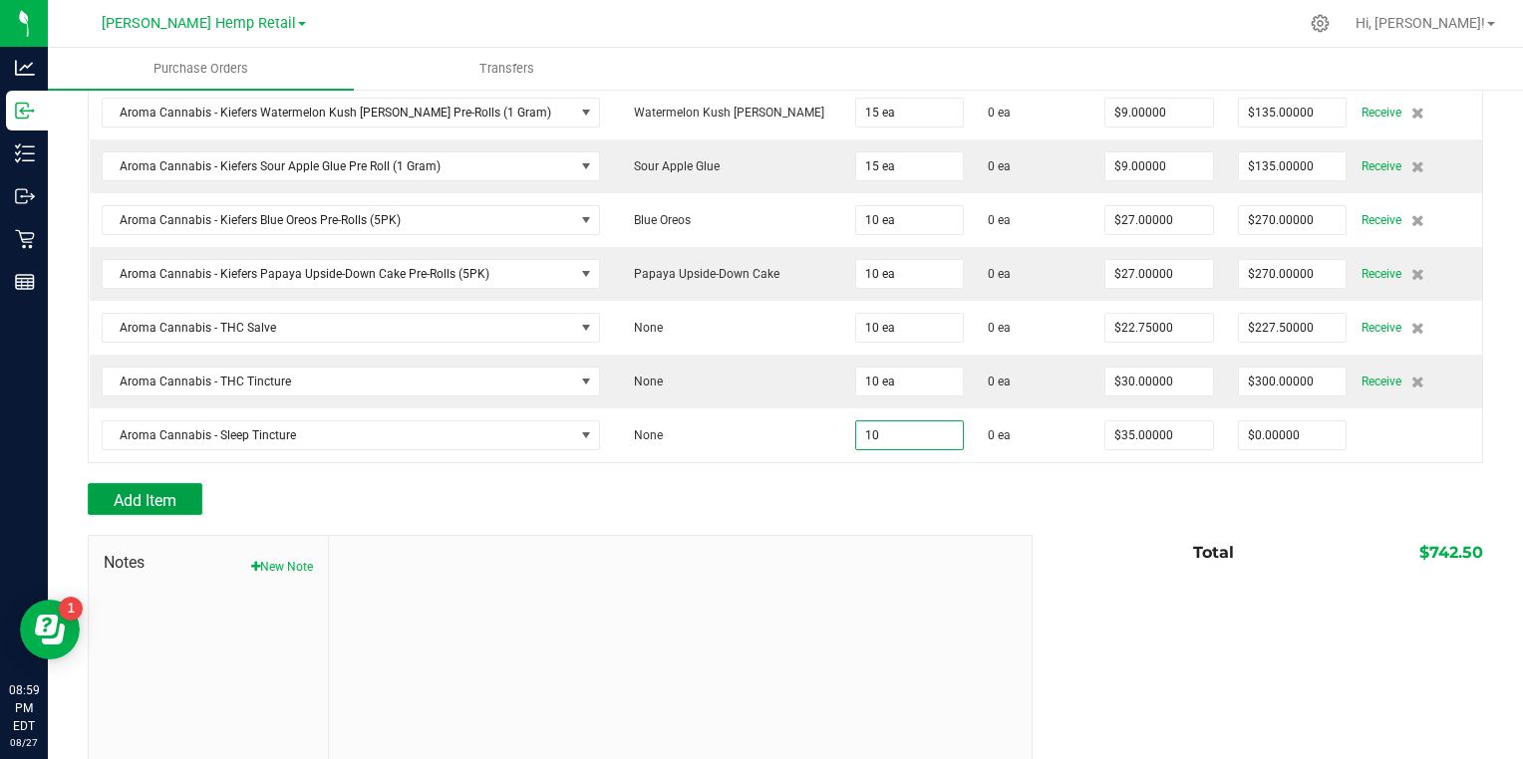
click at [116, 491] on span "Add Item" at bounding box center [145, 500] width 63 height 19
type input "10 ea"
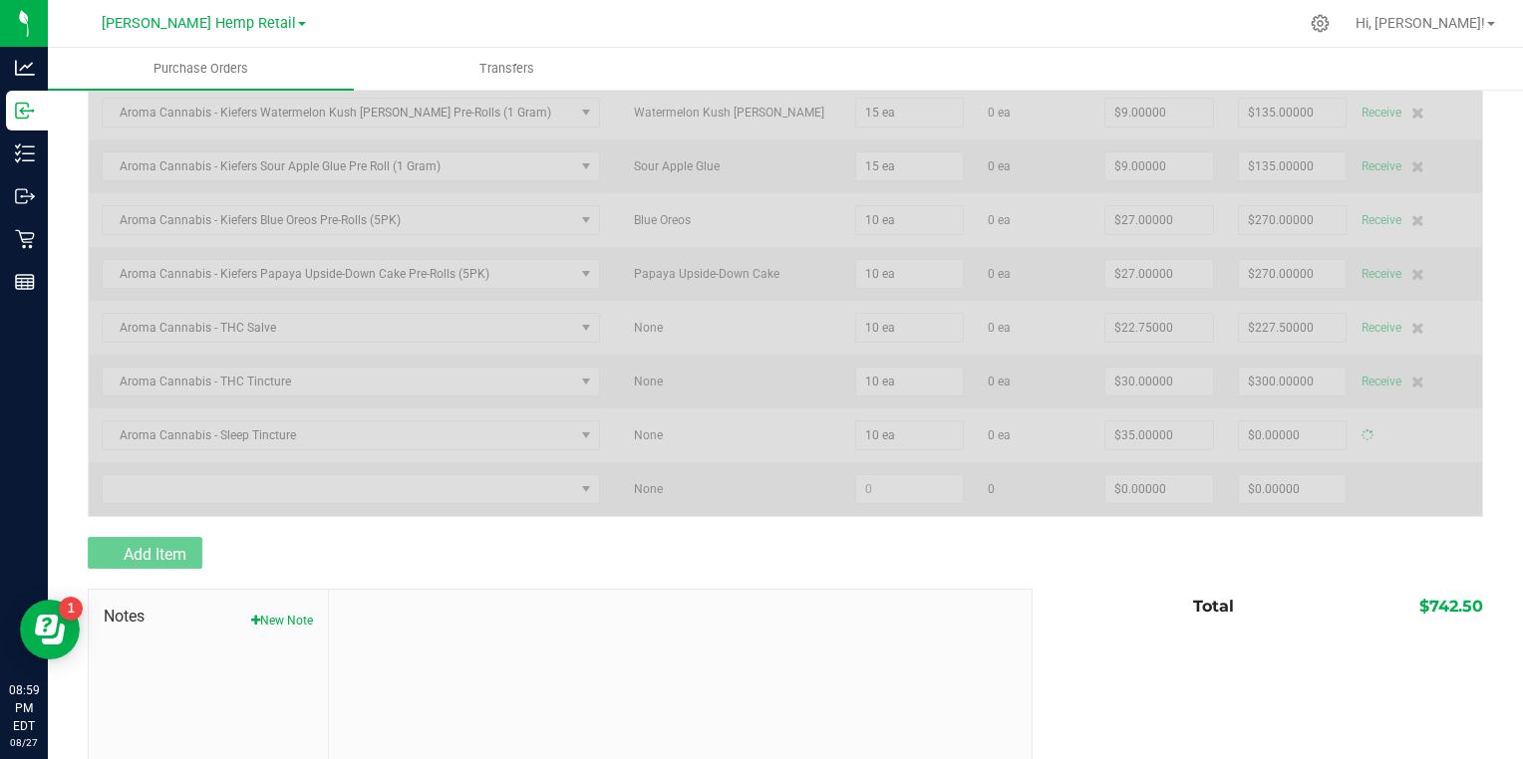
type input "$350.00000"
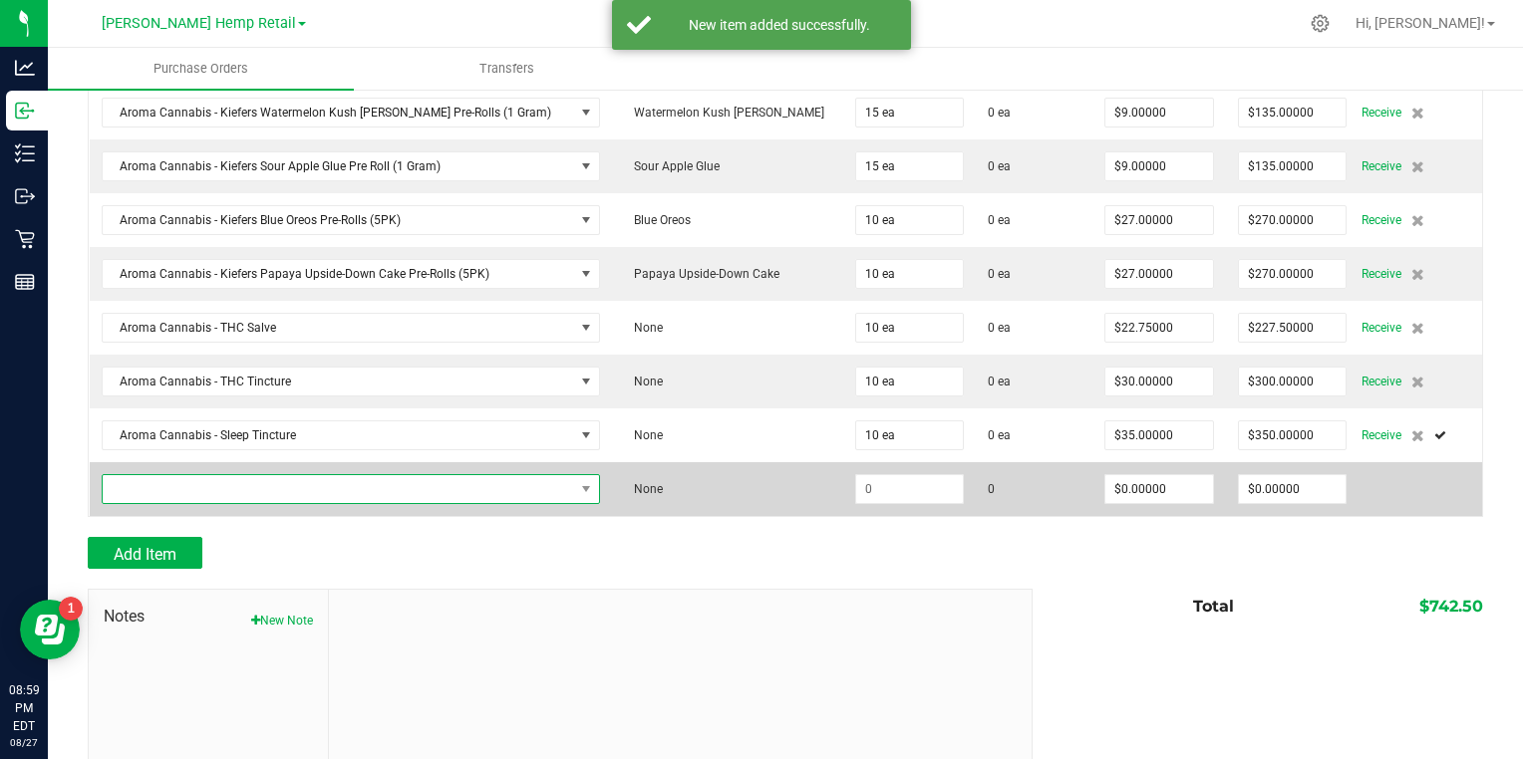
click at [135, 486] on span "NO DATA FOUND" at bounding box center [339, 489] width 472 height 28
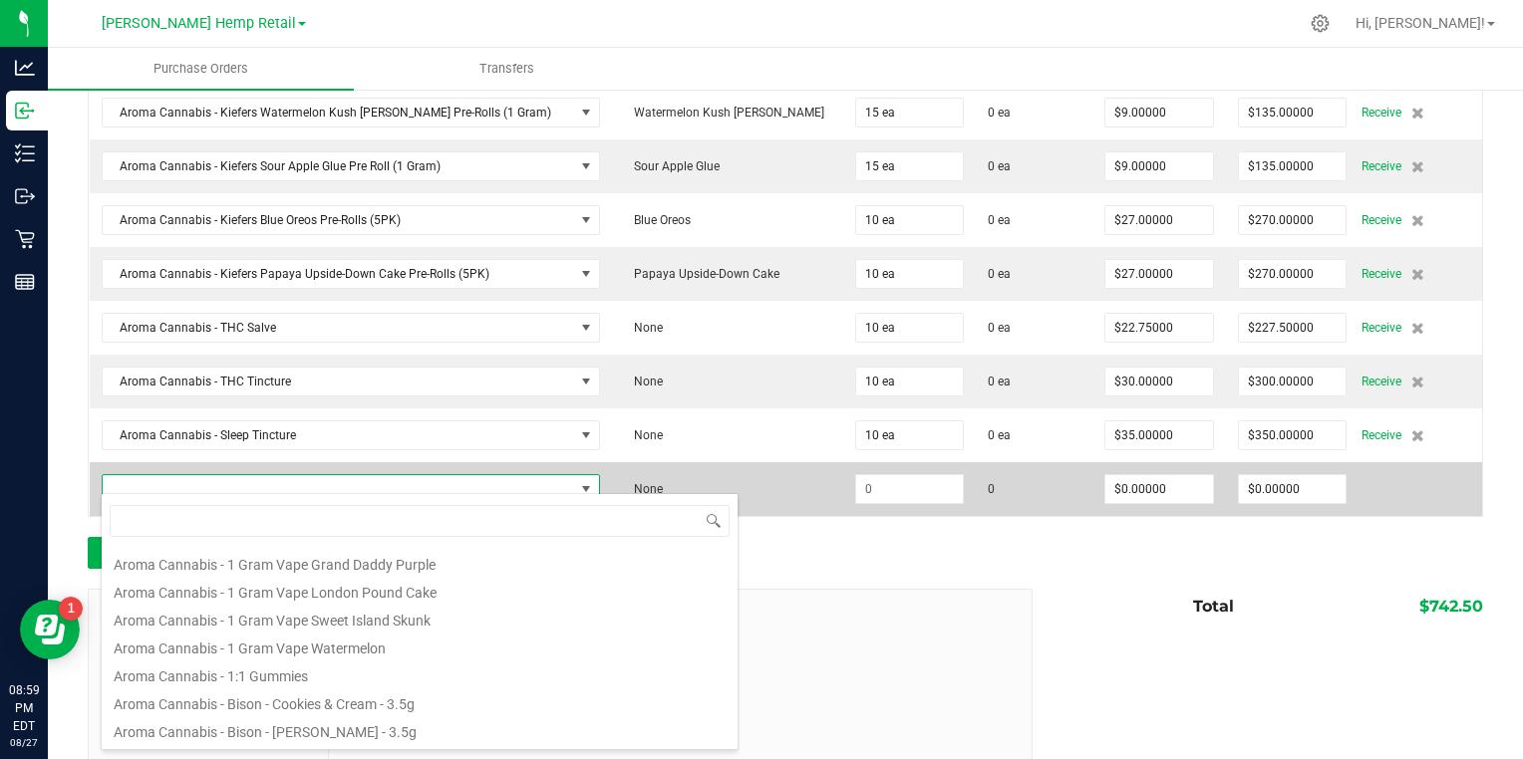
scroll to position [424, 0]
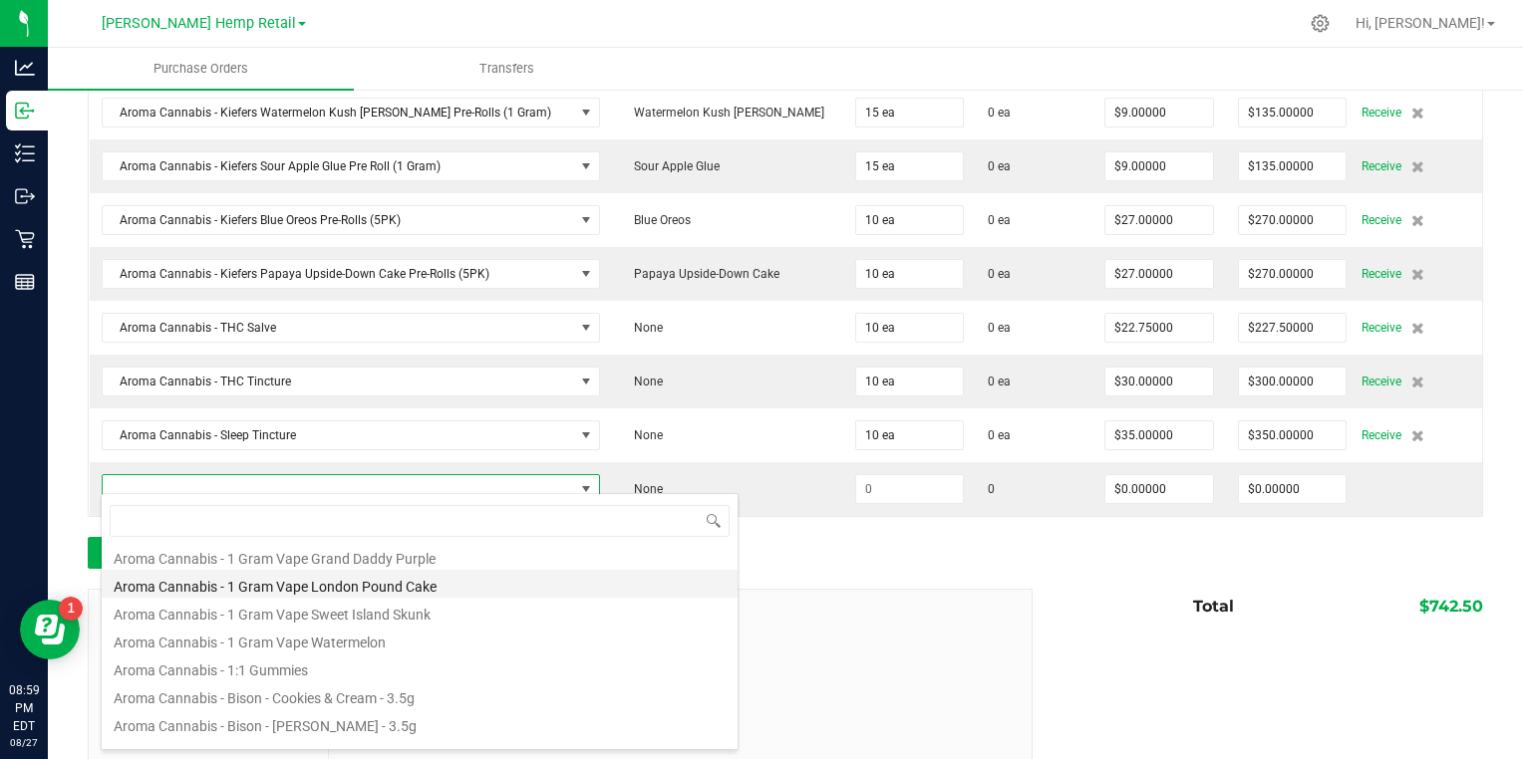
click at [166, 586] on li "Aroma Cannabis - 1 Gram Vape London Pound Cake" at bounding box center [420, 584] width 636 height 28
type input "$17.50000"
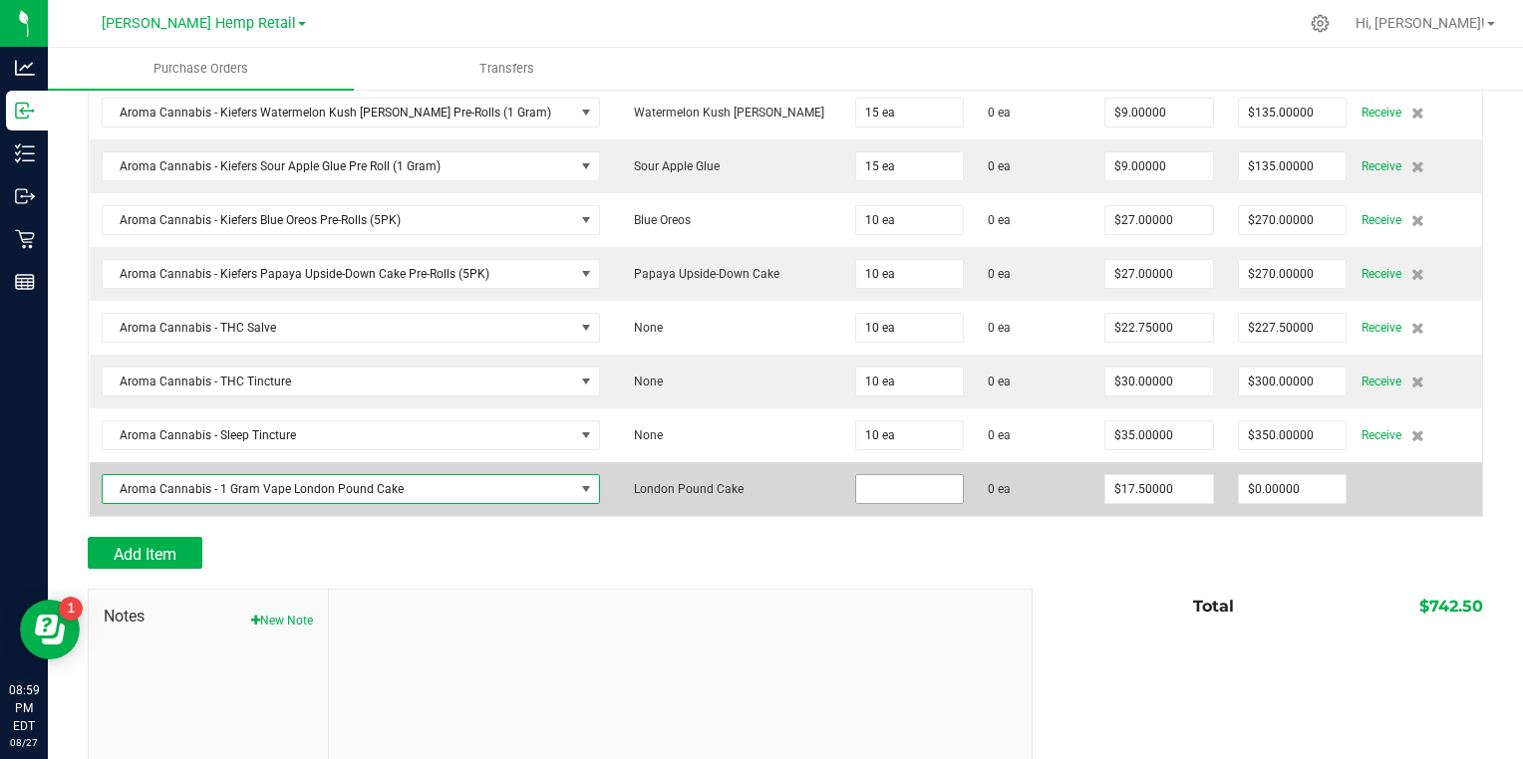
click at [856, 482] on input at bounding box center [910, 489] width 108 height 28
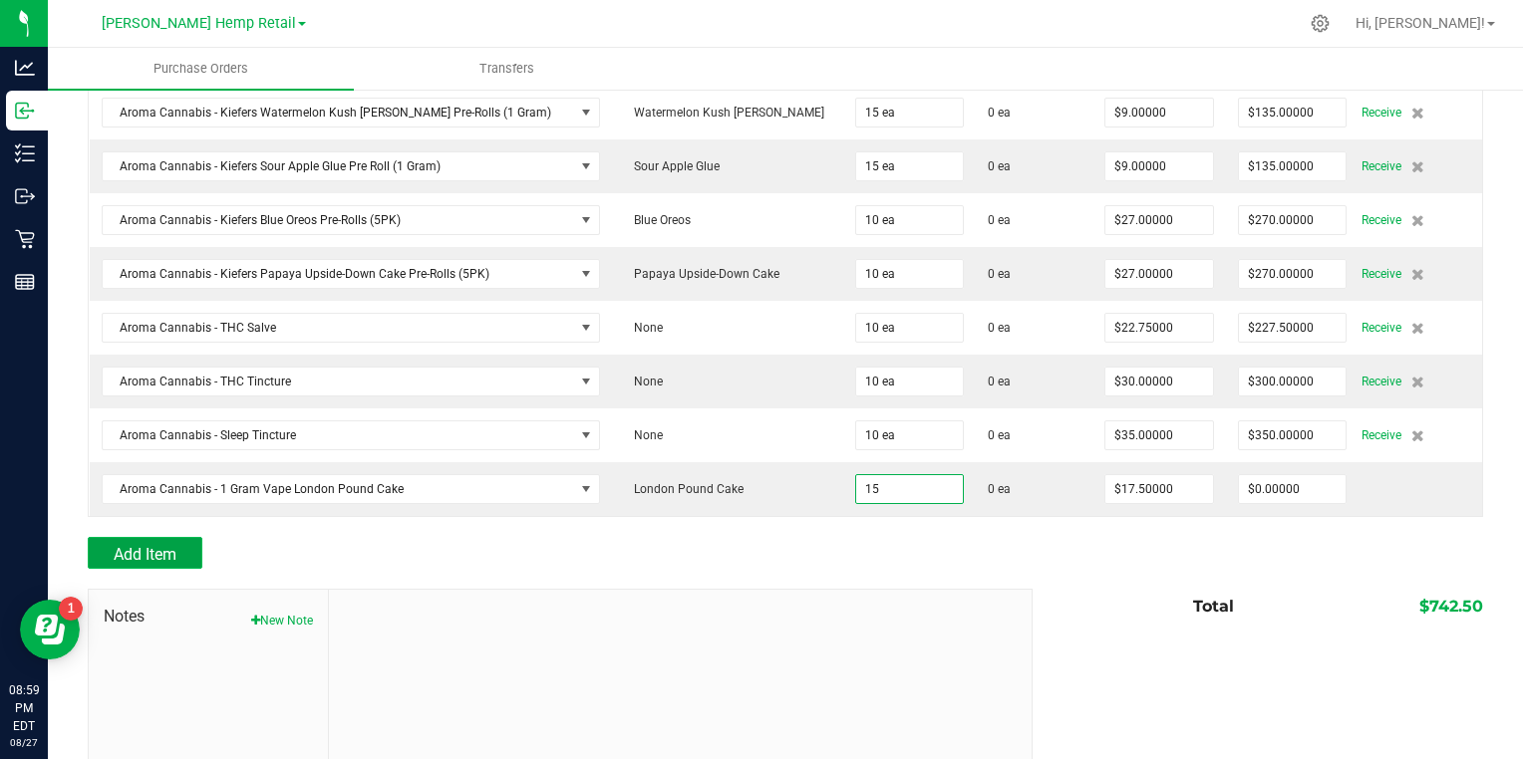
click at [132, 545] on span "Add Item" at bounding box center [145, 554] width 63 height 19
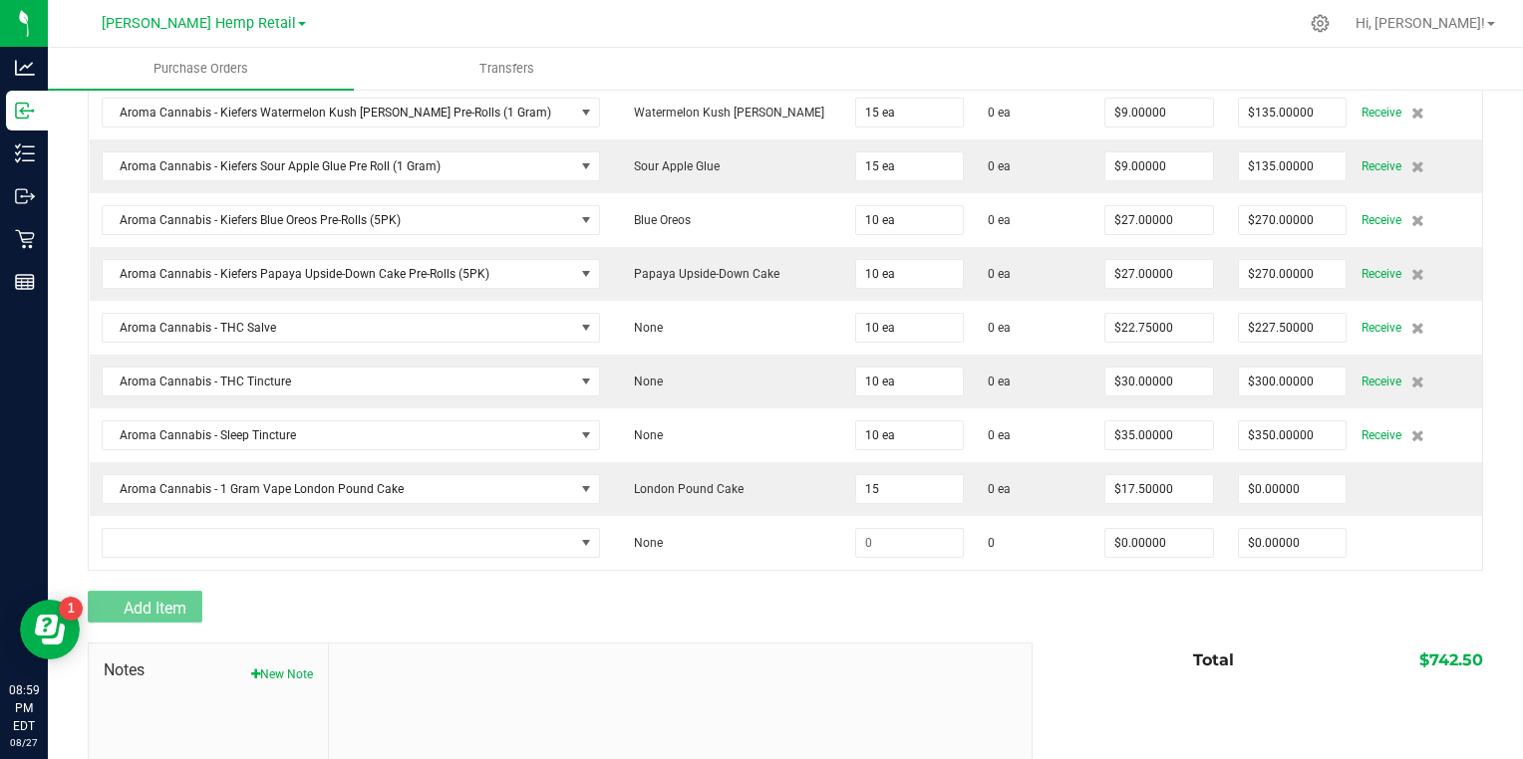
type input "15 ea"
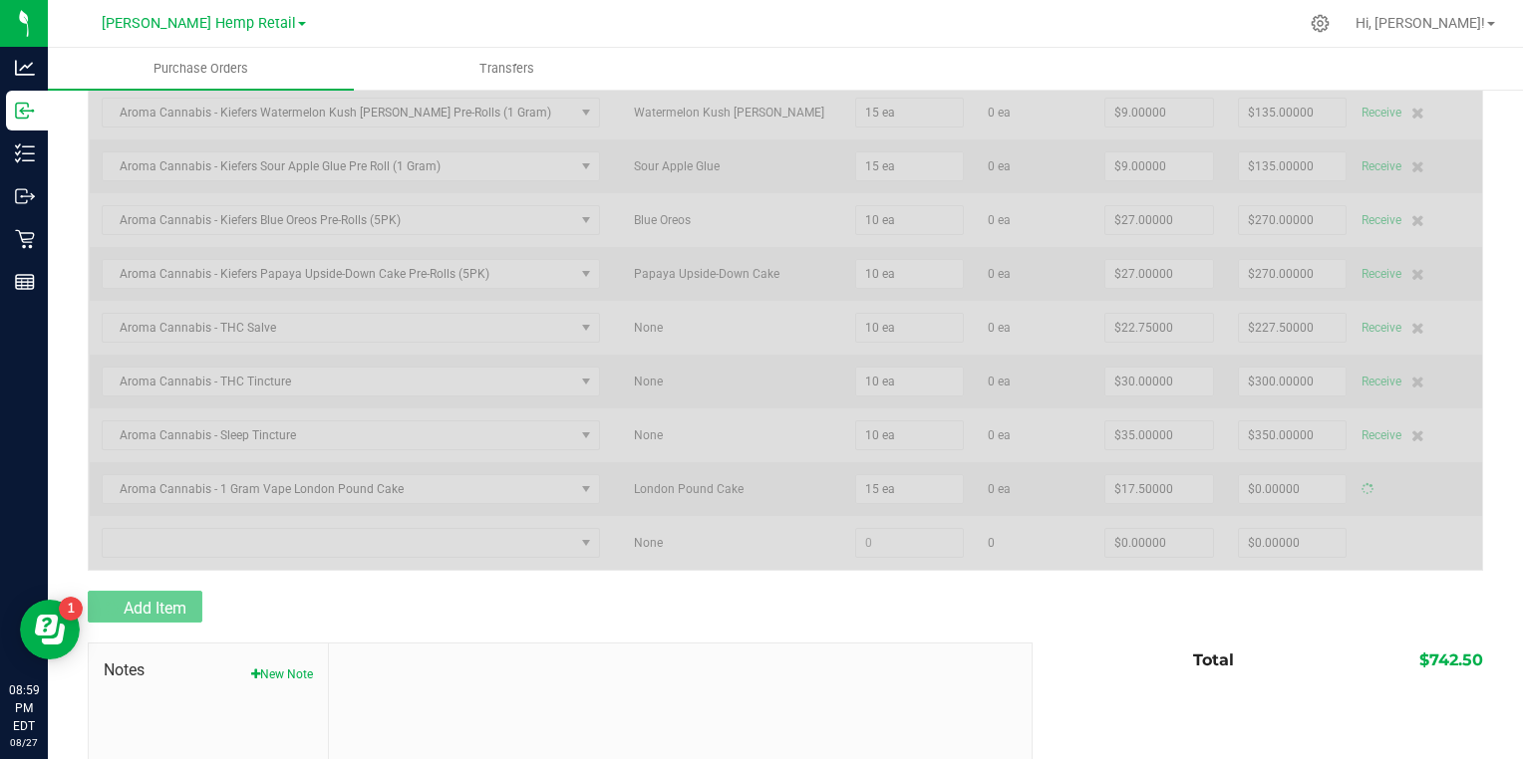
type input "$262.50000"
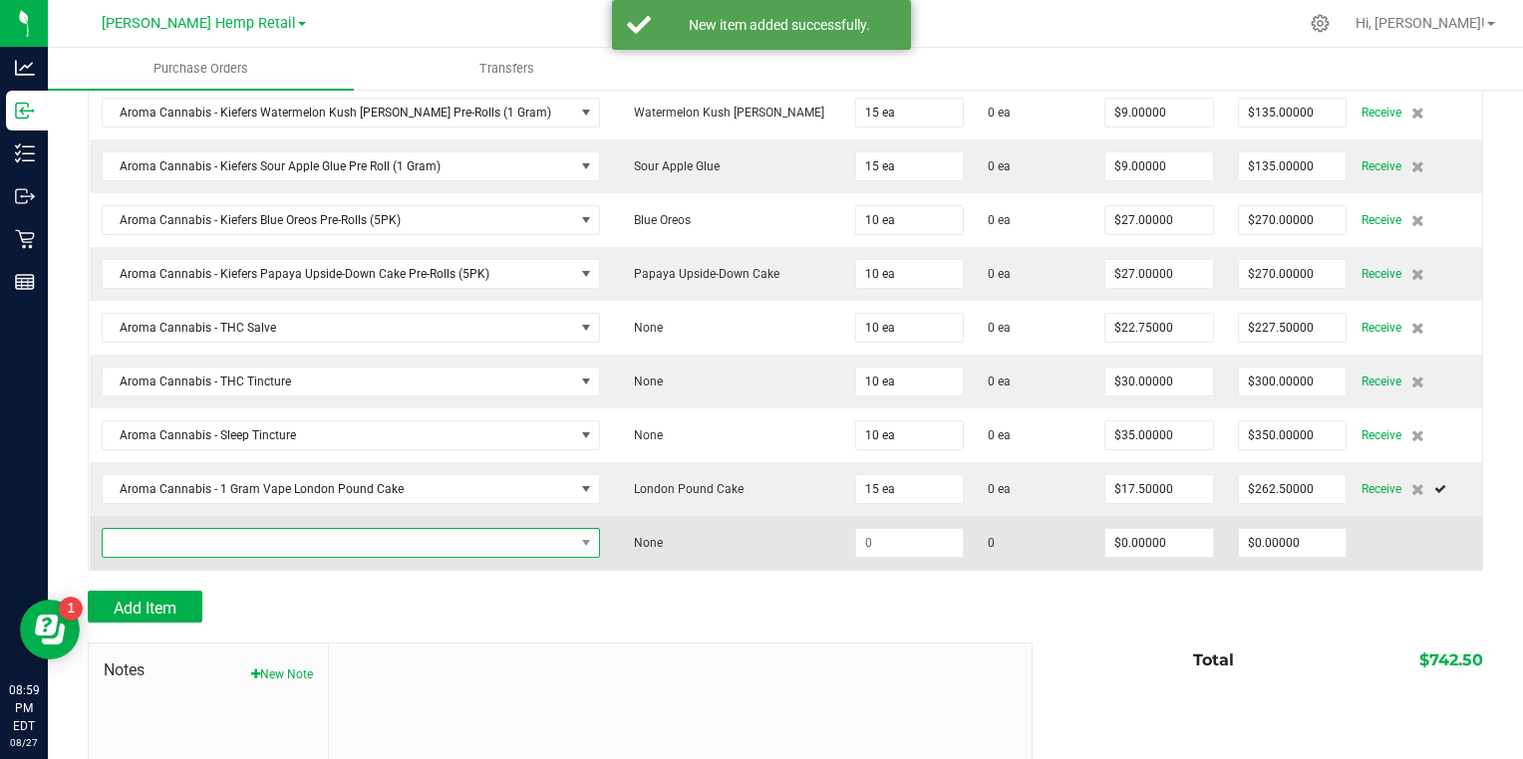
click at [151, 537] on span "NO DATA FOUND" at bounding box center [339, 543] width 472 height 28
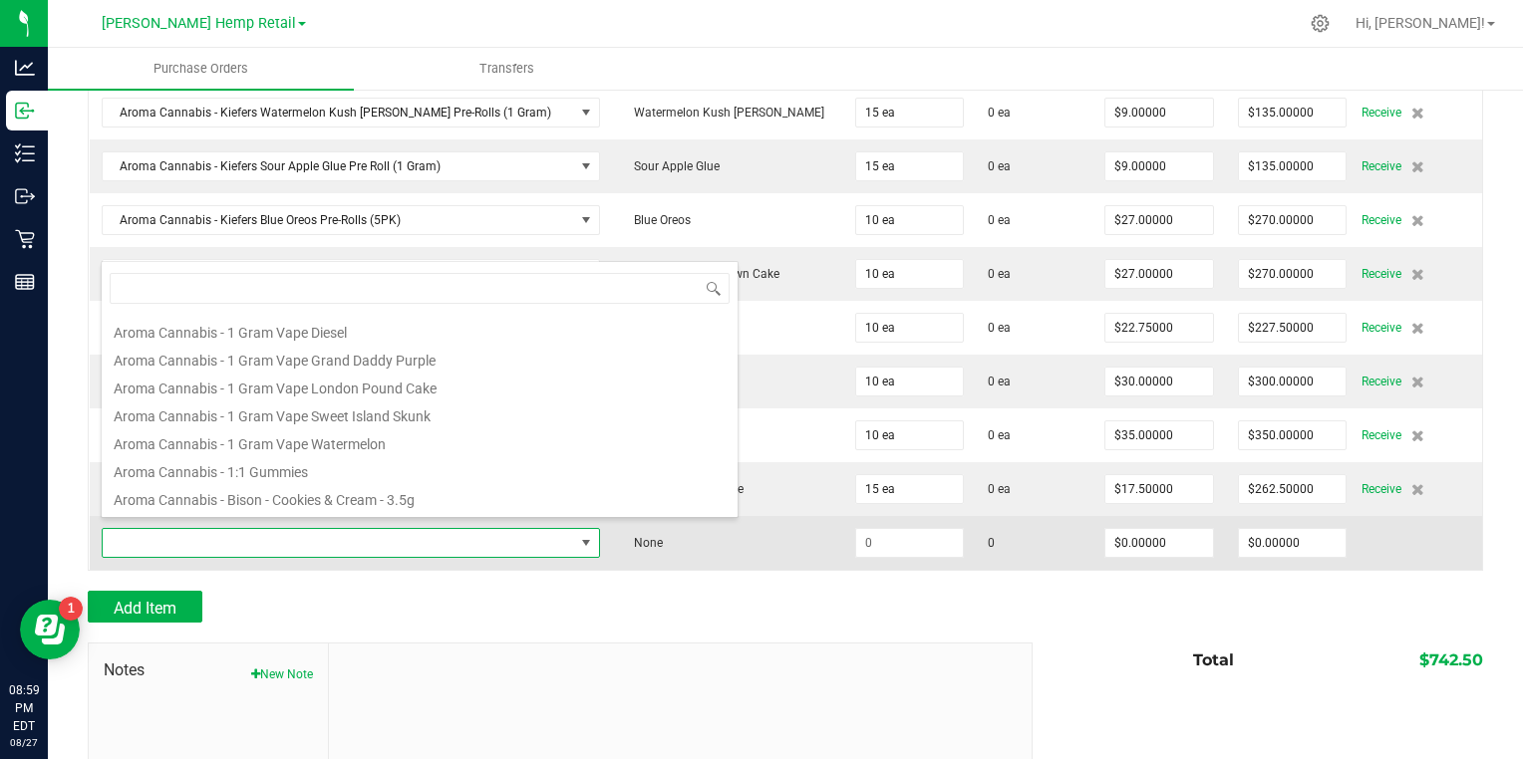
scroll to position [397, 0]
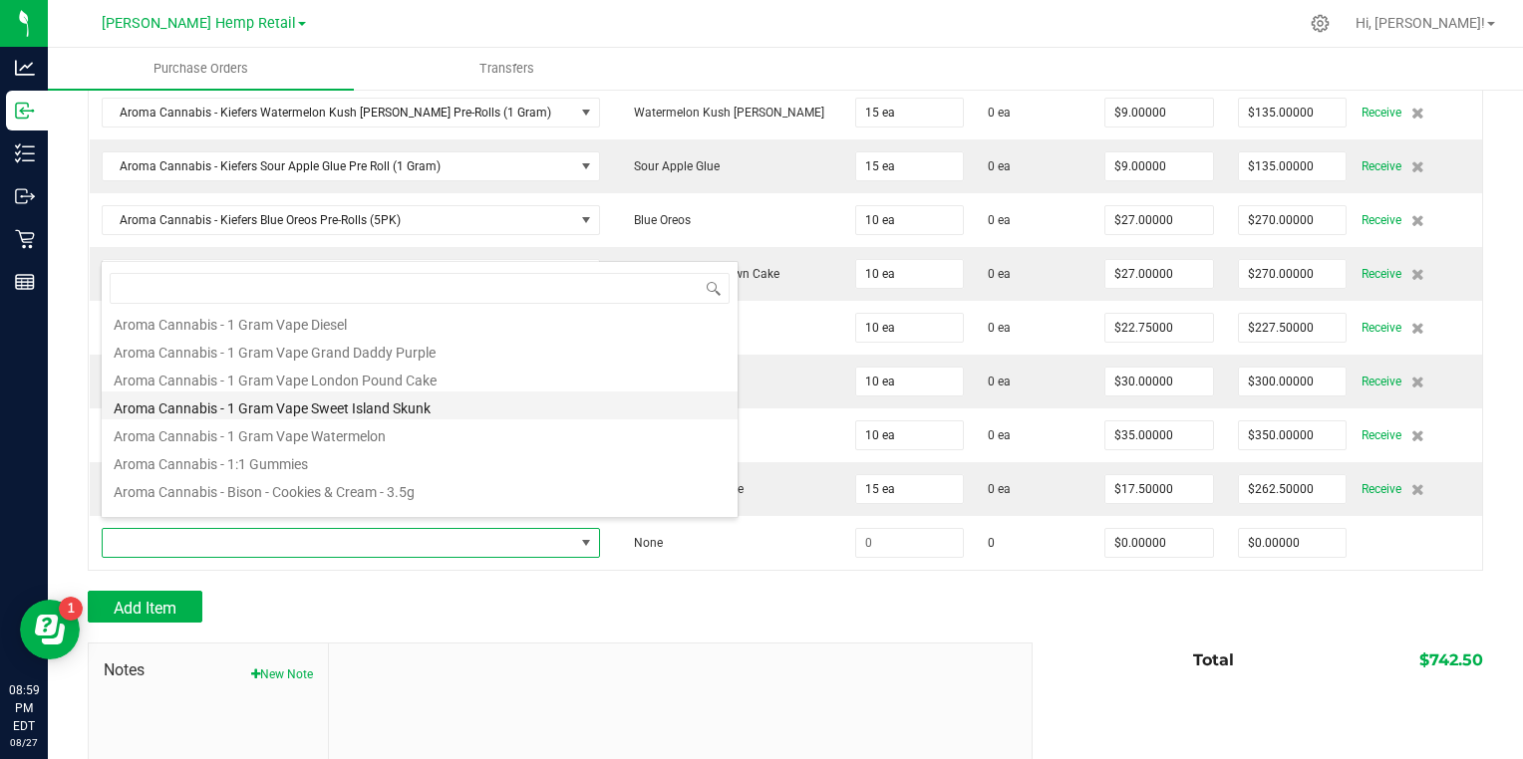
click at [172, 415] on li "Aroma Cannabis - 1 Gram Vape Sweet Island Skunk" at bounding box center [420, 406] width 636 height 28
type input "$17.50000"
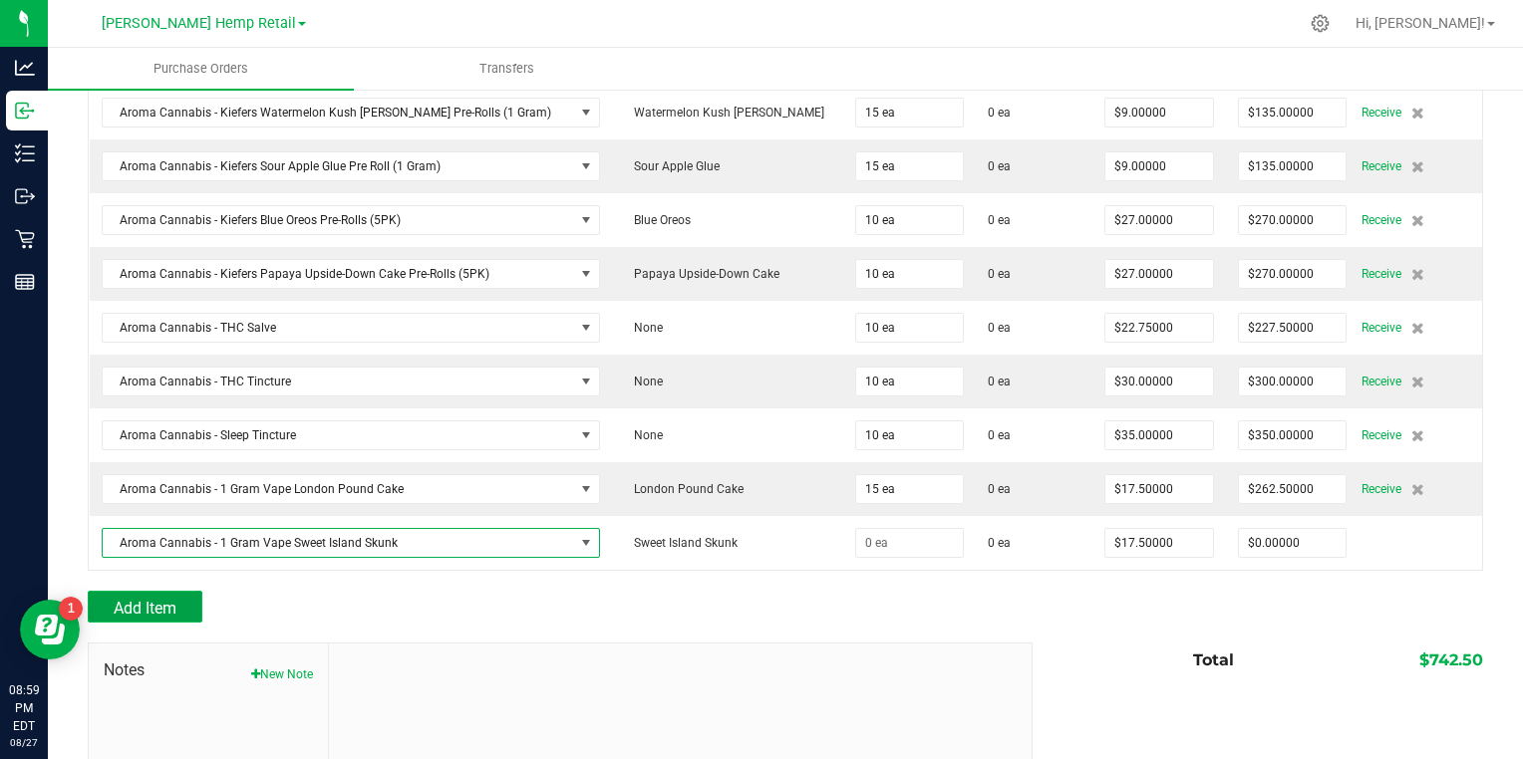
click at [134, 599] on span "Add Item" at bounding box center [145, 608] width 63 height 19
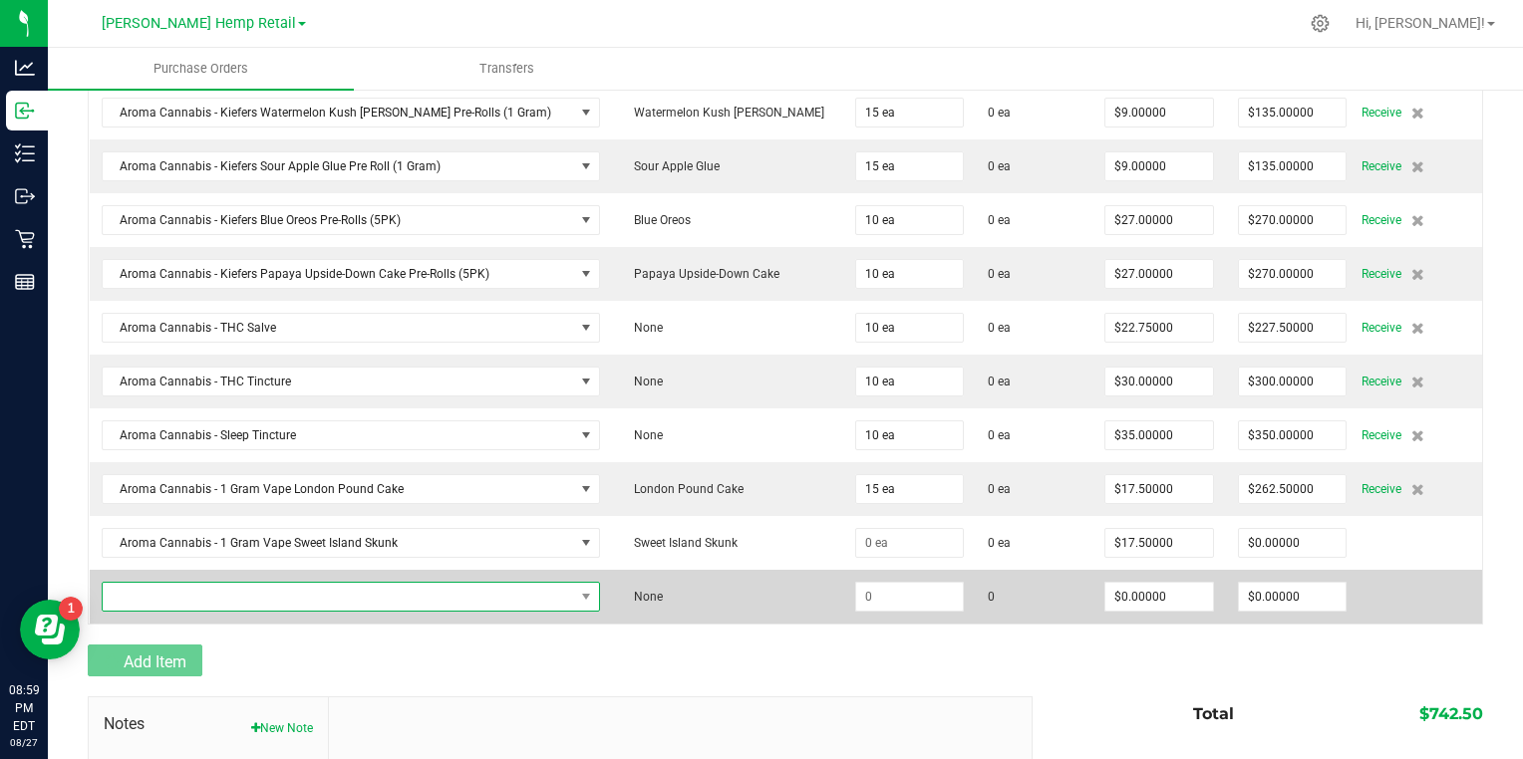
click at [145, 591] on span "NO DATA FOUND" at bounding box center [339, 597] width 472 height 28
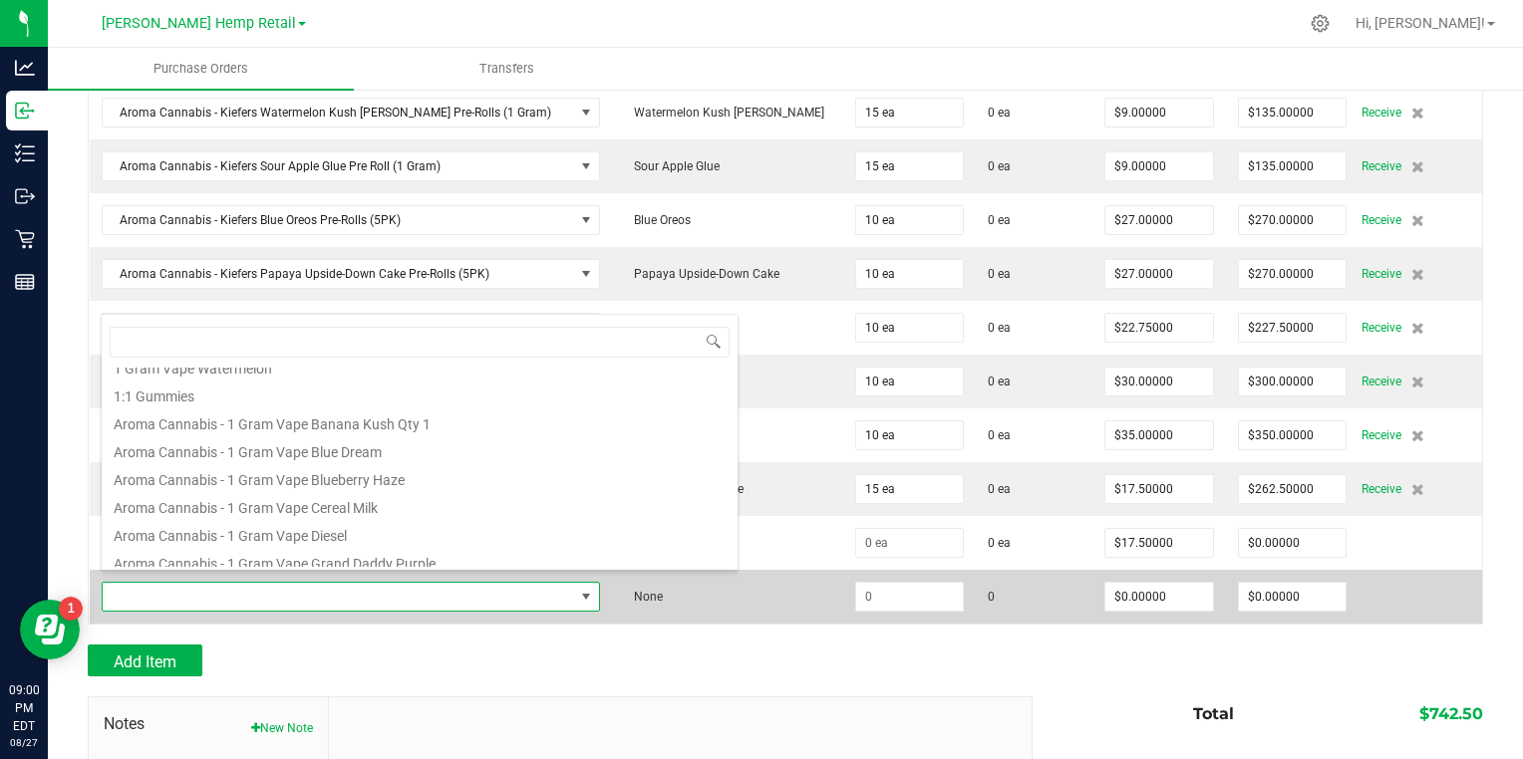
scroll to position [241, 0]
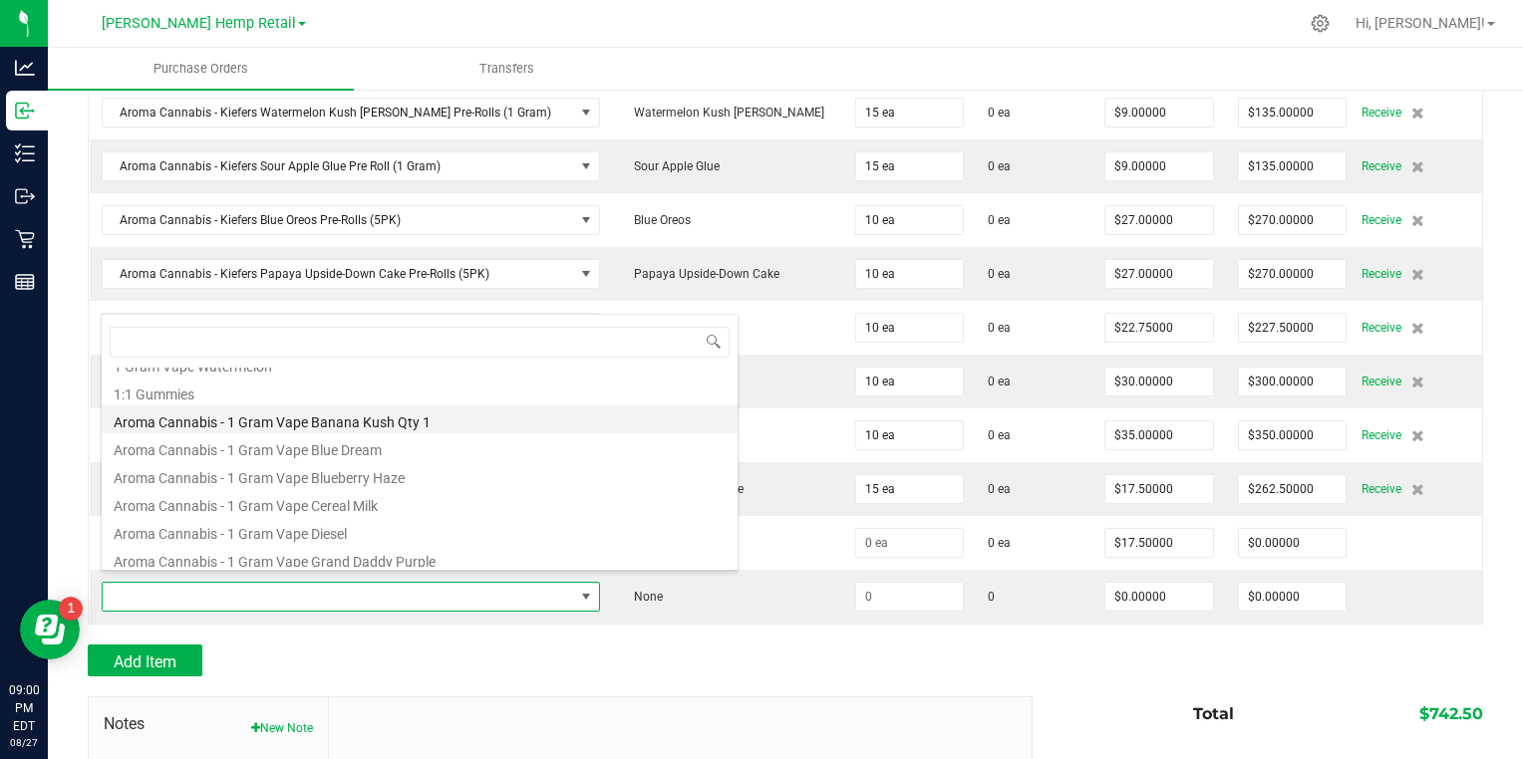
click at [179, 423] on li "Aroma Cannabis - 1 Gram Vape Banana Kush Qty 1" at bounding box center [420, 420] width 636 height 28
type input "$17.50000"
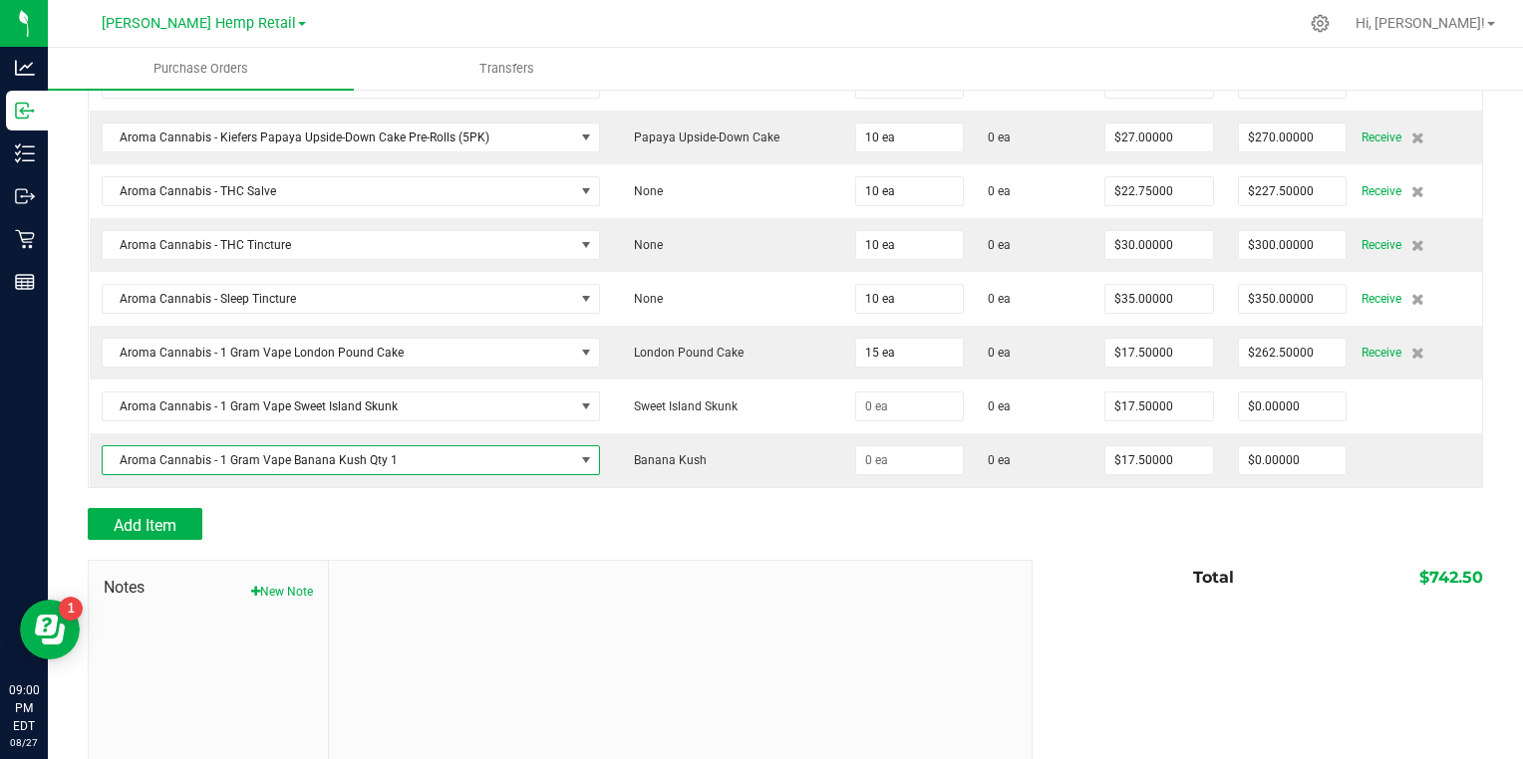
scroll to position [1391, 0]
click at [145, 507] on button "Add Item" at bounding box center [145, 523] width 115 height 32
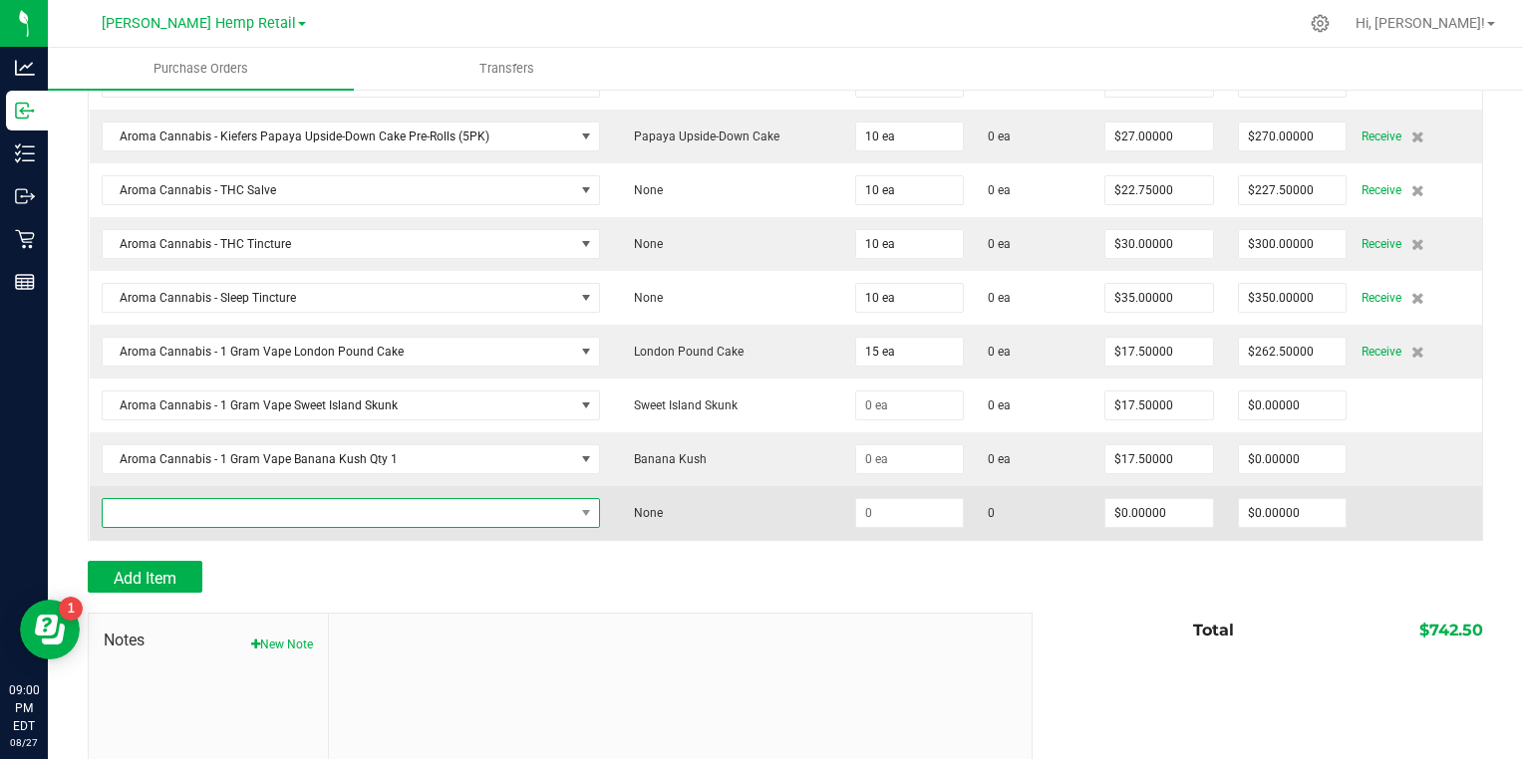
click at [148, 500] on span "NO DATA FOUND" at bounding box center [339, 513] width 472 height 28
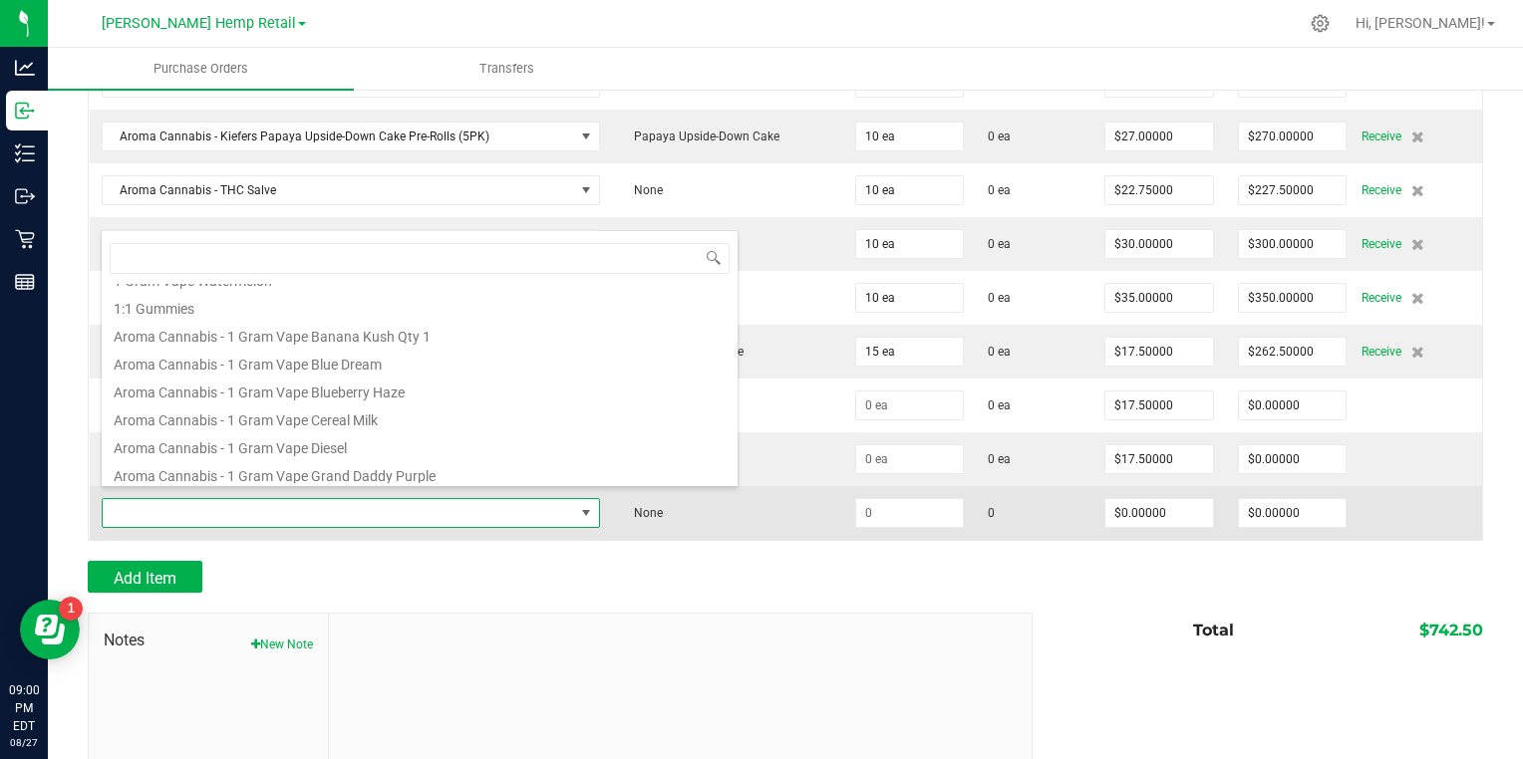
scroll to position [246, 0]
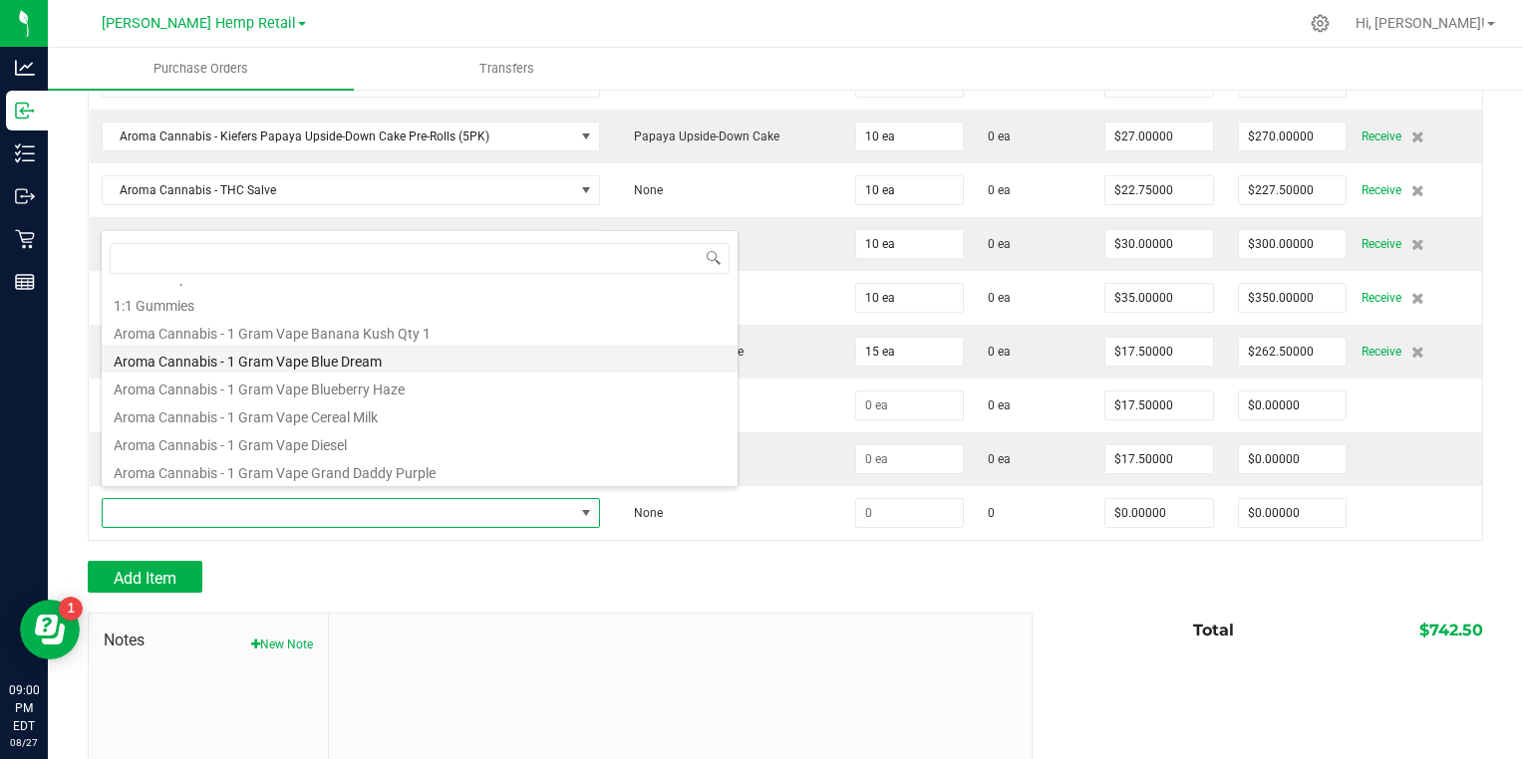
click at [151, 365] on li "Aroma Cannabis - 1 Gram Vape Blue Dream" at bounding box center [420, 359] width 636 height 28
type input "$17.50000"
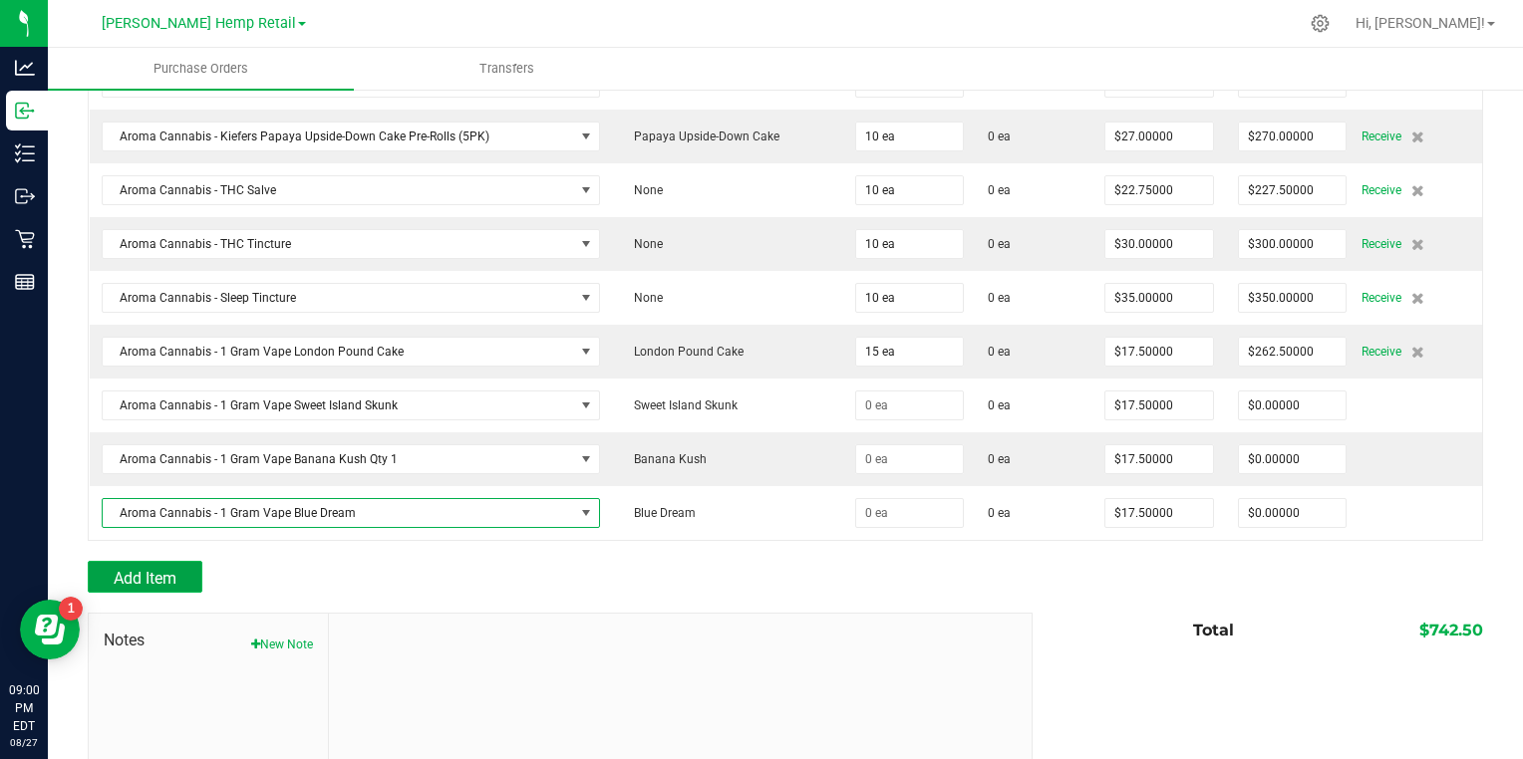
click at [132, 569] on span "Add Item" at bounding box center [145, 578] width 63 height 19
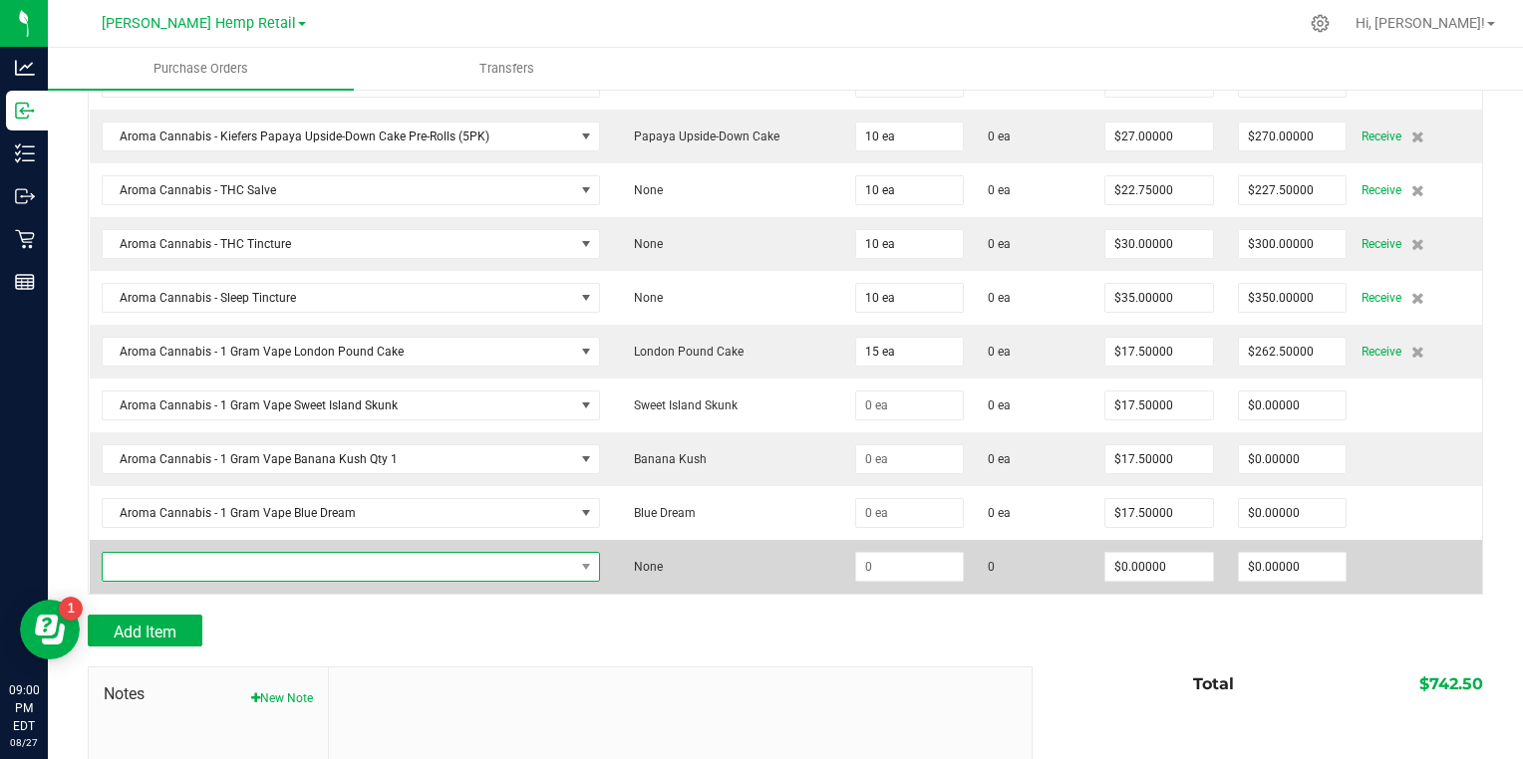
click at [143, 565] on span "NO DATA FOUND" at bounding box center [339, 567] width 472 height 28
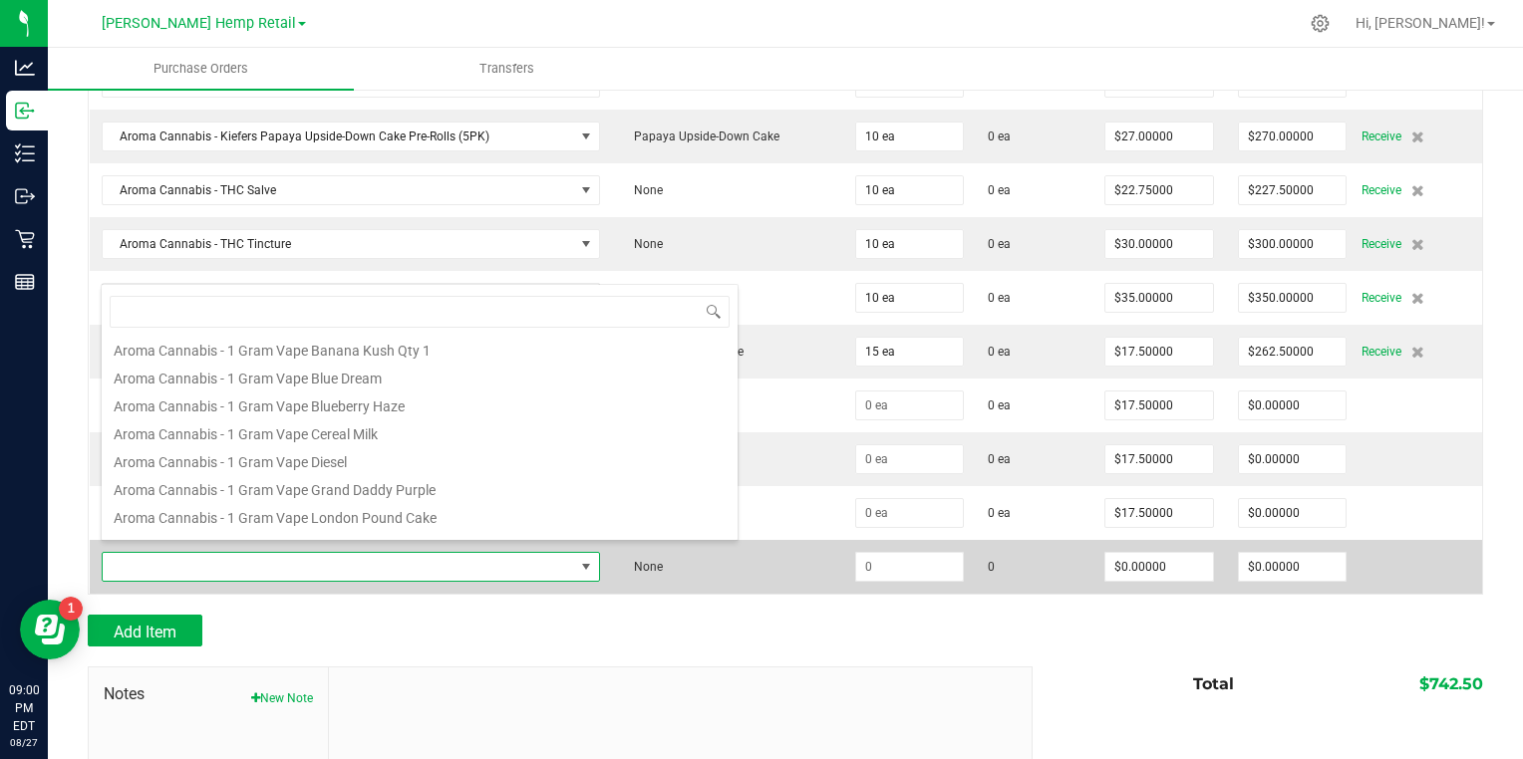
scroll to position [285, 0]
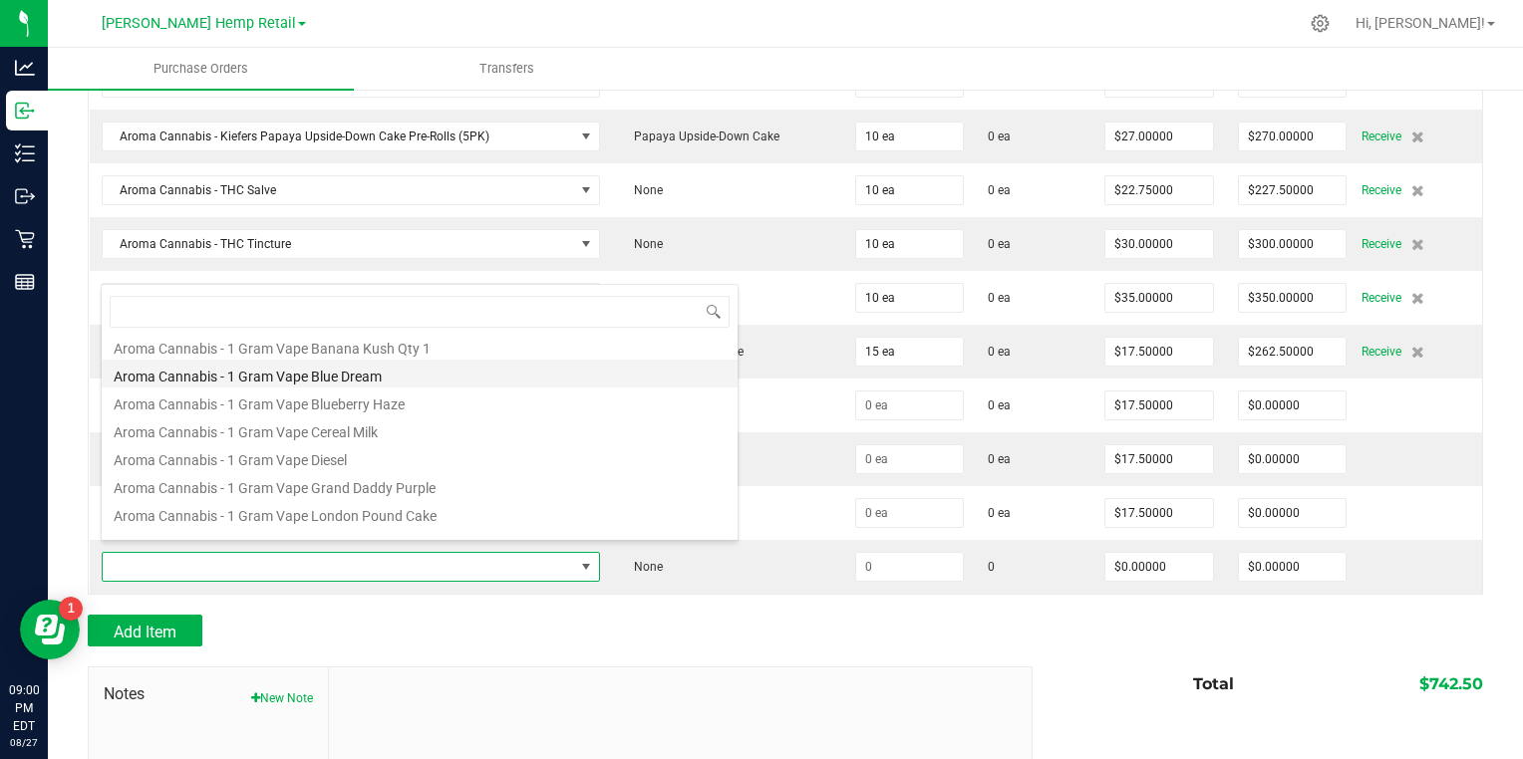
click at [143, 375] on li "Aroma Cannabis - 1 Gram Vape Blue Dream" at bounding box center [420, 374] width 636 height 28
type input "$17.50000"
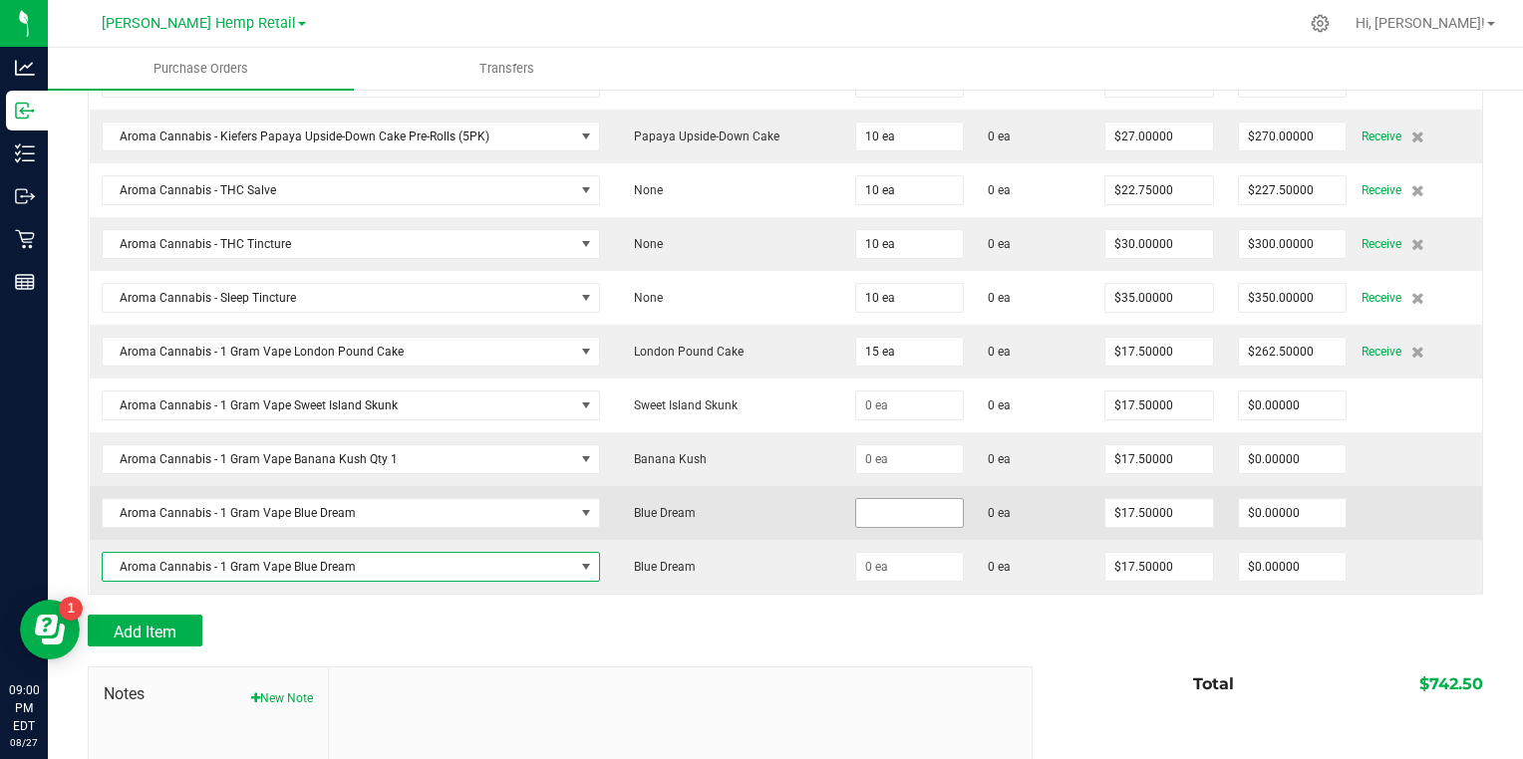
click at [856, 502] on input at bounding box center [910, 513] width 108 height 28
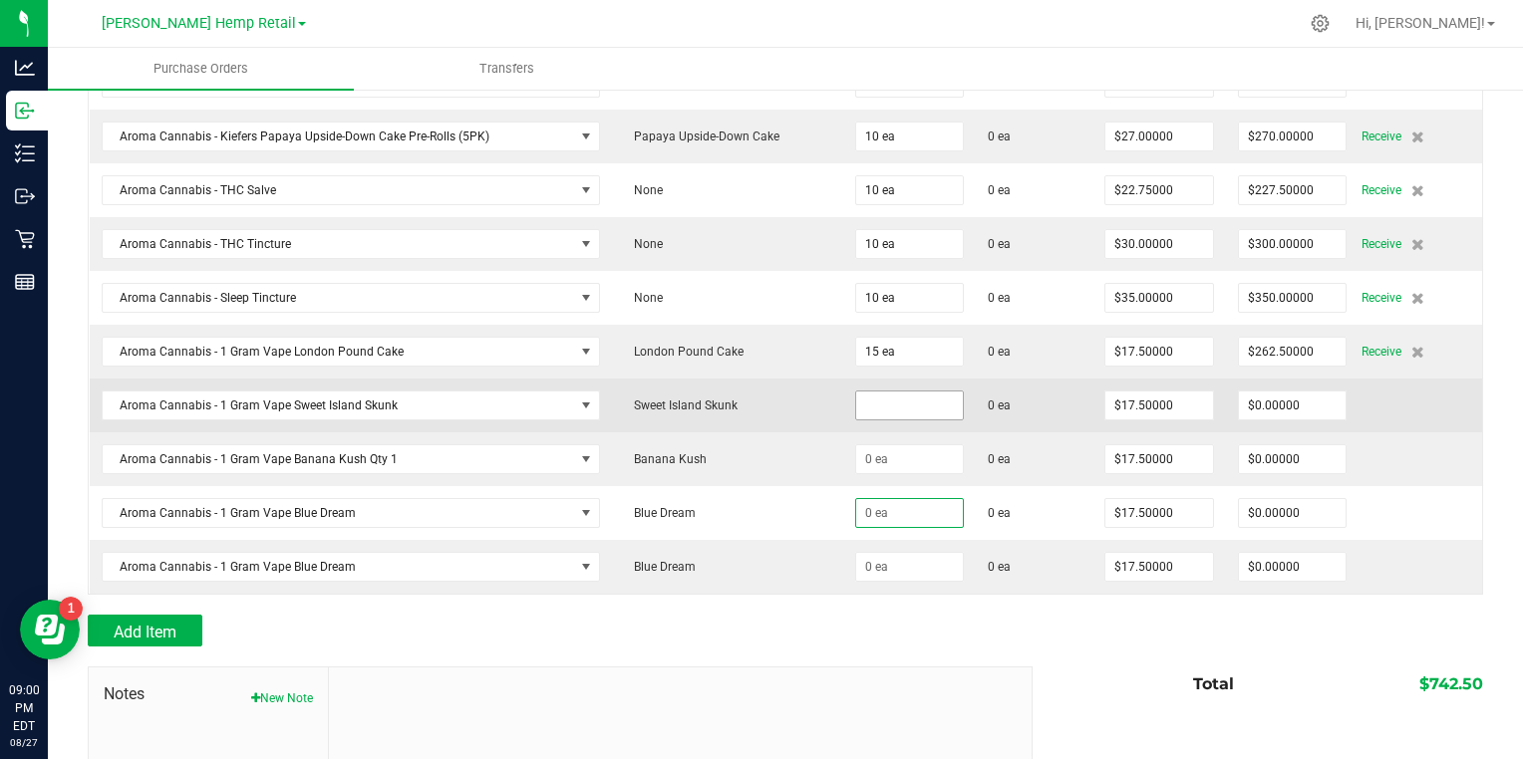
click at [856, 398] on input at bounding box center [910, 406] width 108 height 28
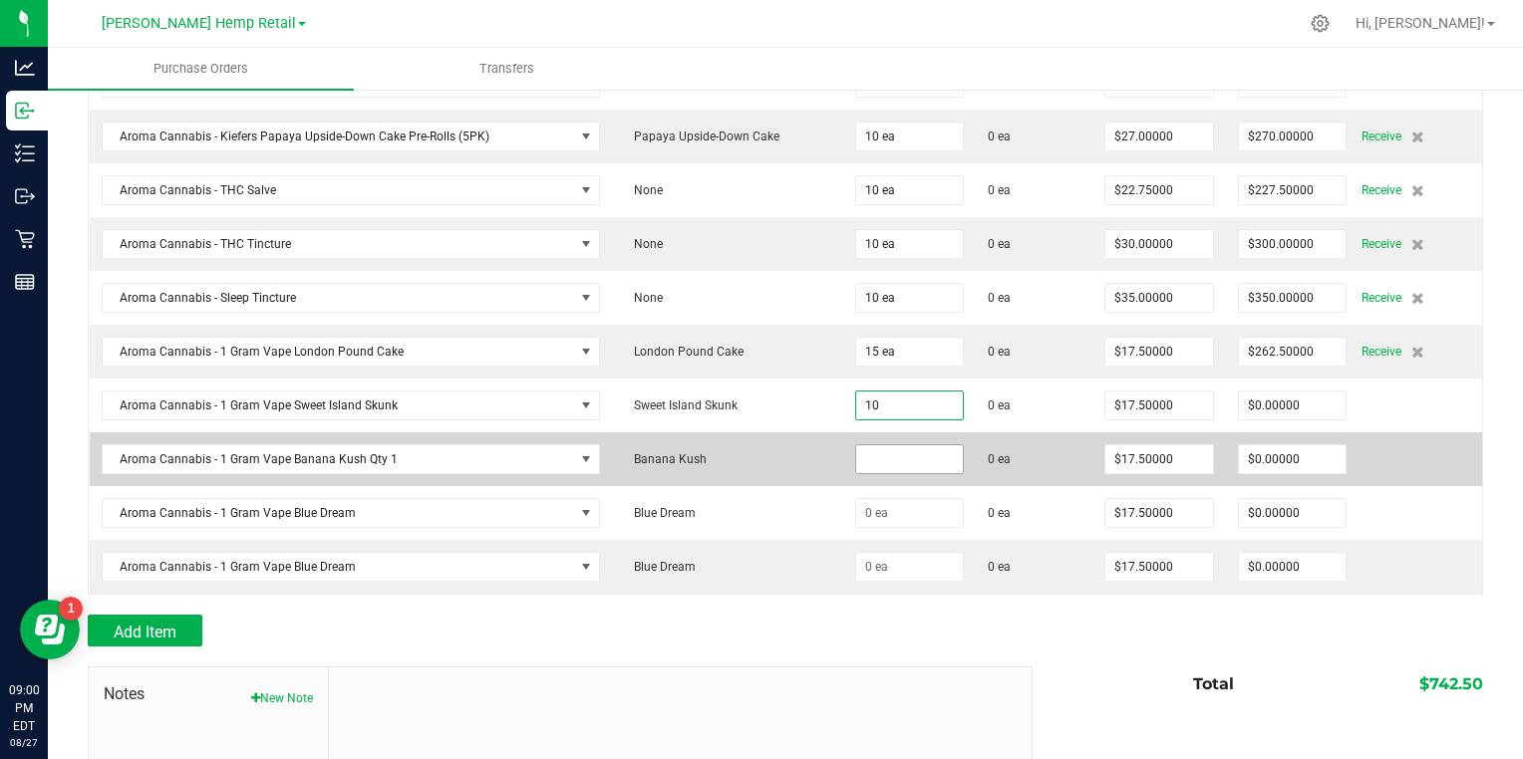
click at [856, 453] on input at bounding box center [910, 459] width 108 height 28
type input "10 ea"
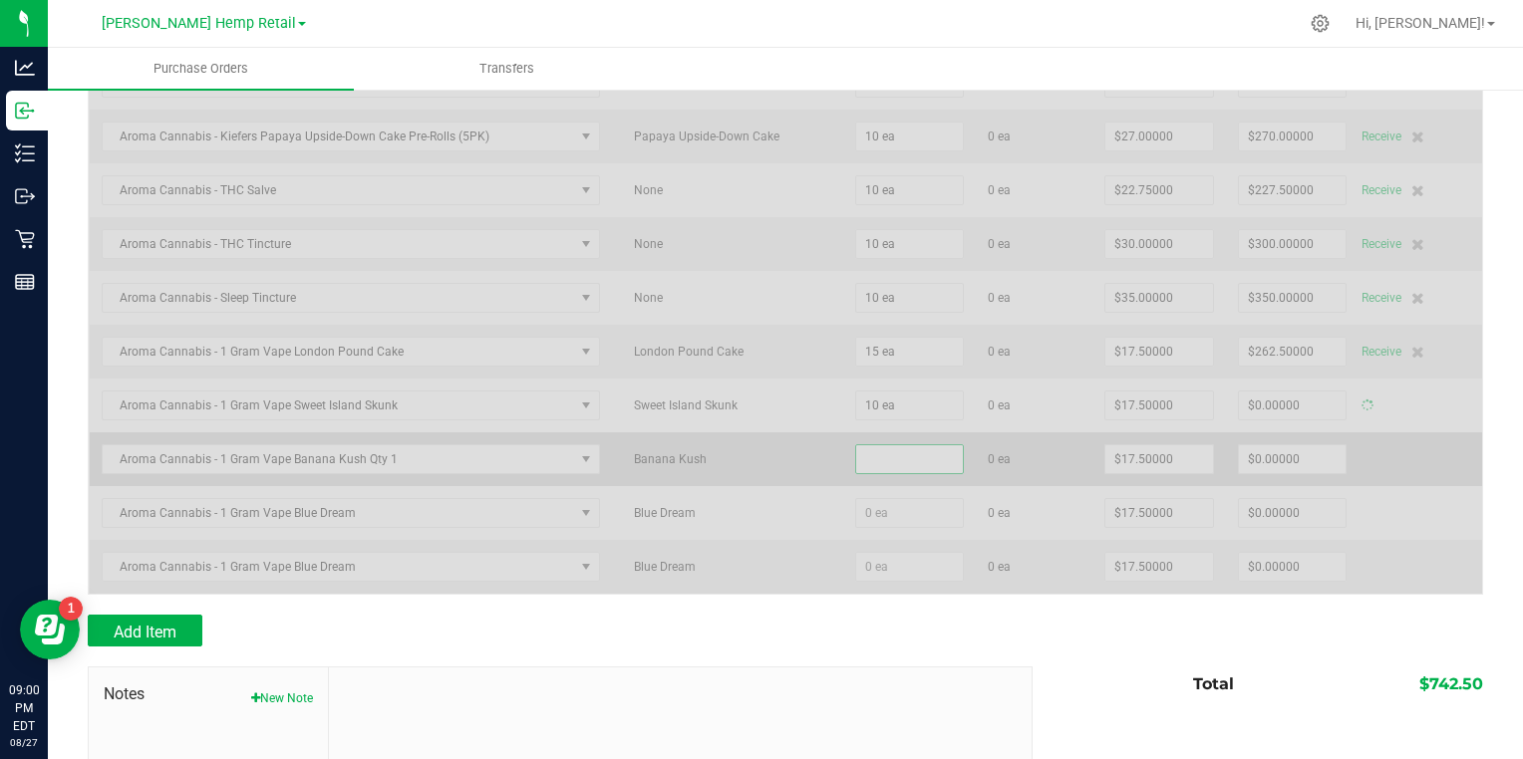
type input "$175.00000"
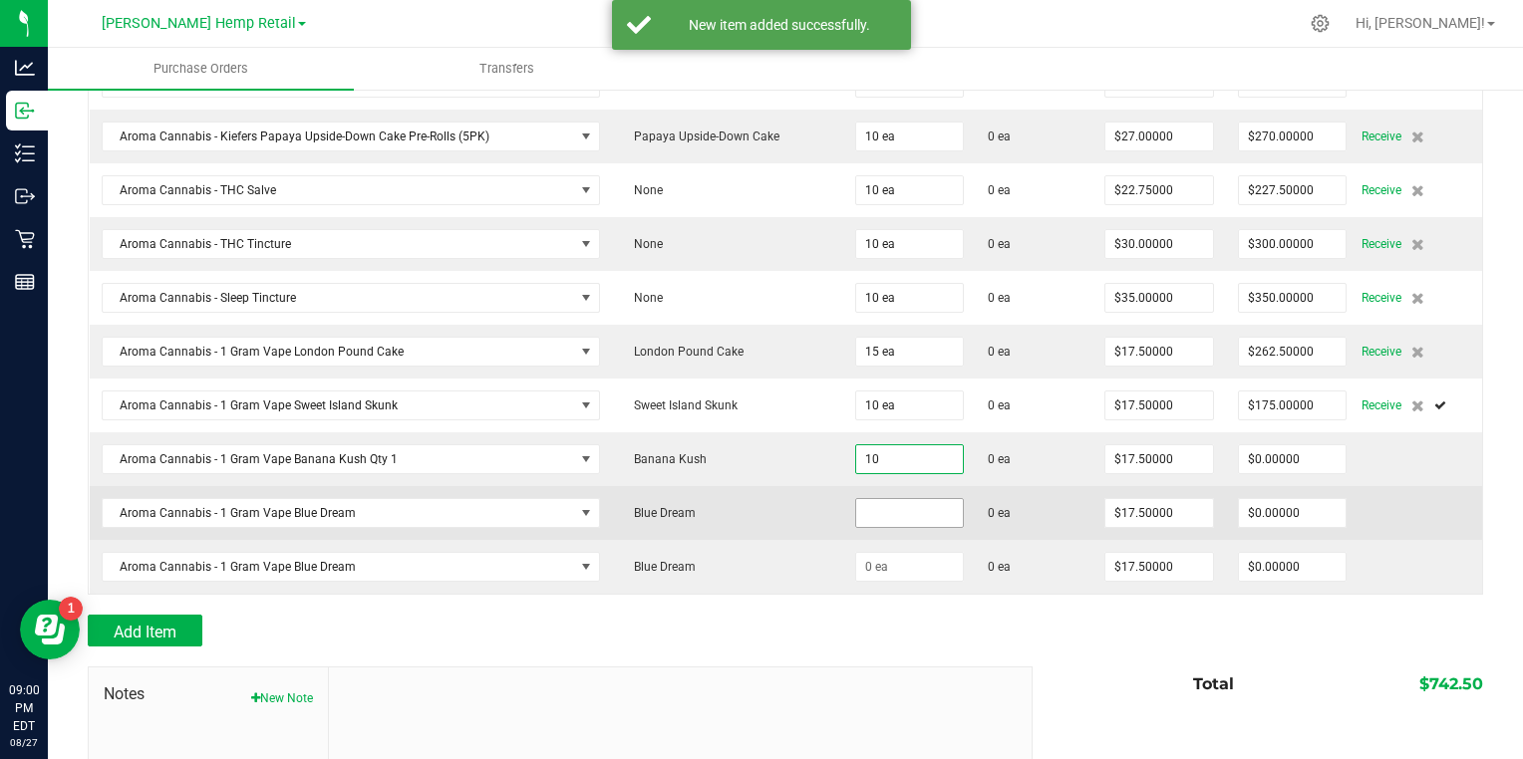
click at [856, 502] on input at bounding box center [910, 513] width 108 height 28
type input "10 ea"
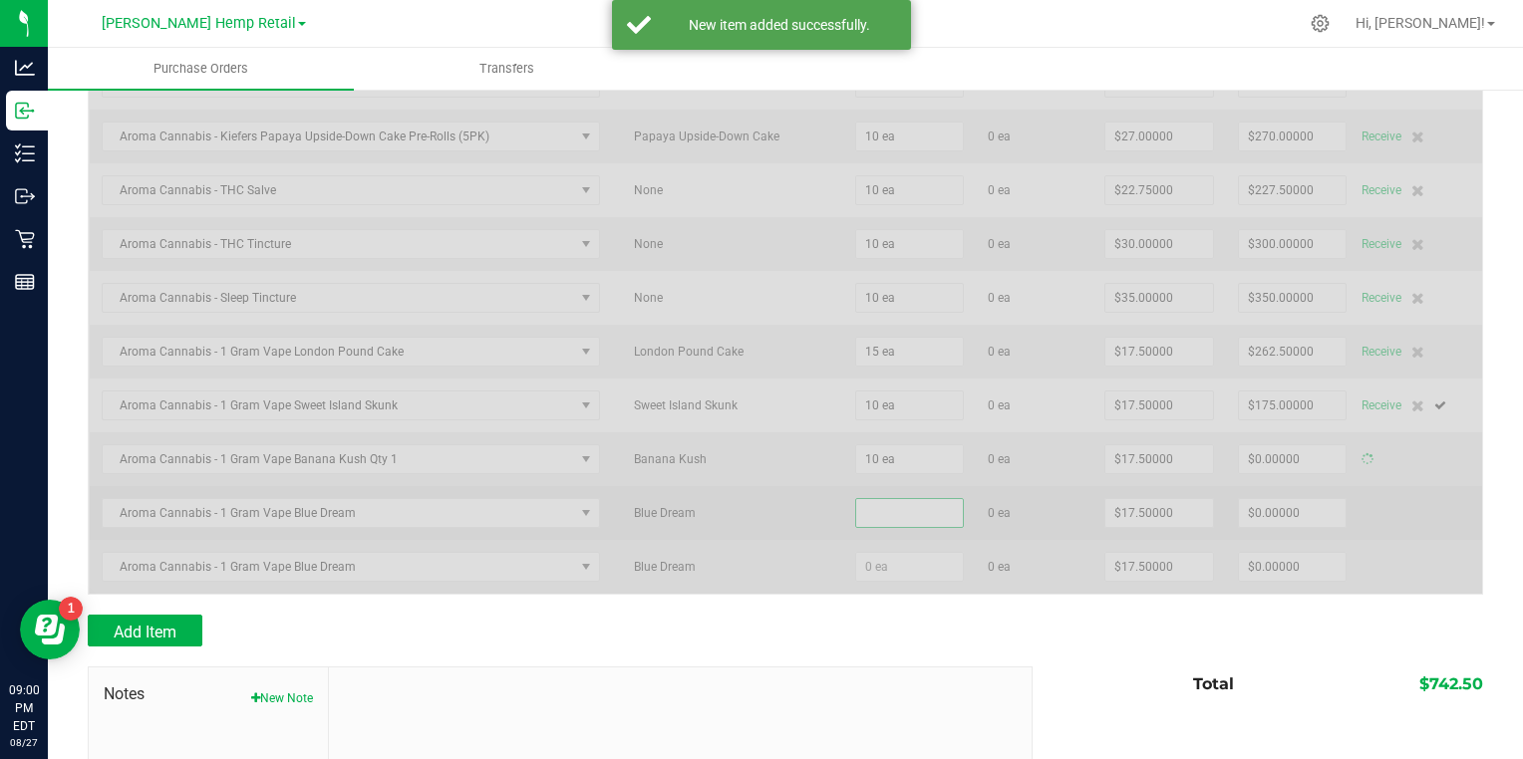
type input "$175.00000"
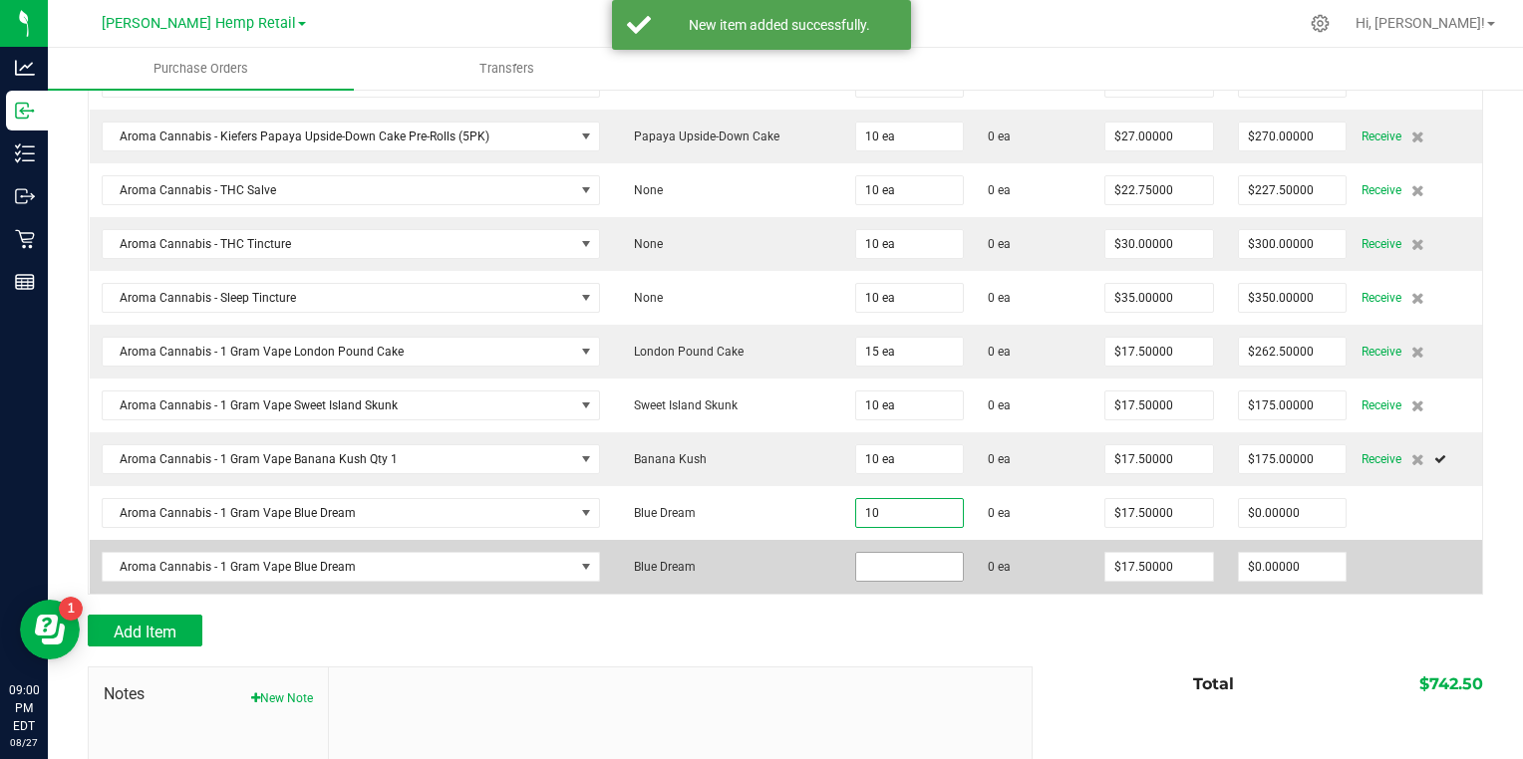
click at [856, 558] on input at bounding box center [910, 567] width 108 height 28
type input "10 ea"
type input "$175.00000"
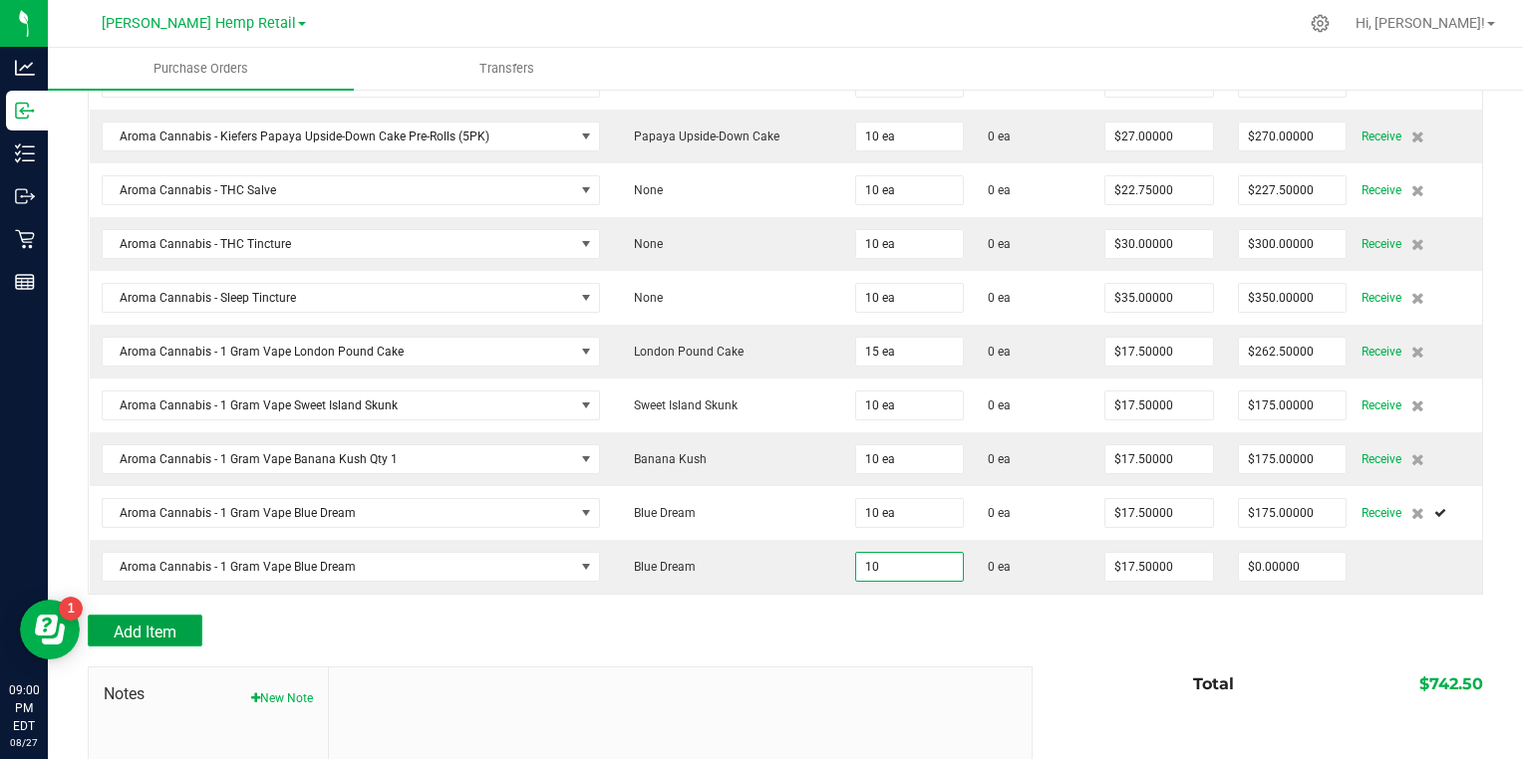
click at [159, 623] on span "Add Item" at bounding box center [145, 632] width 63 height 19
type input "10 ea"
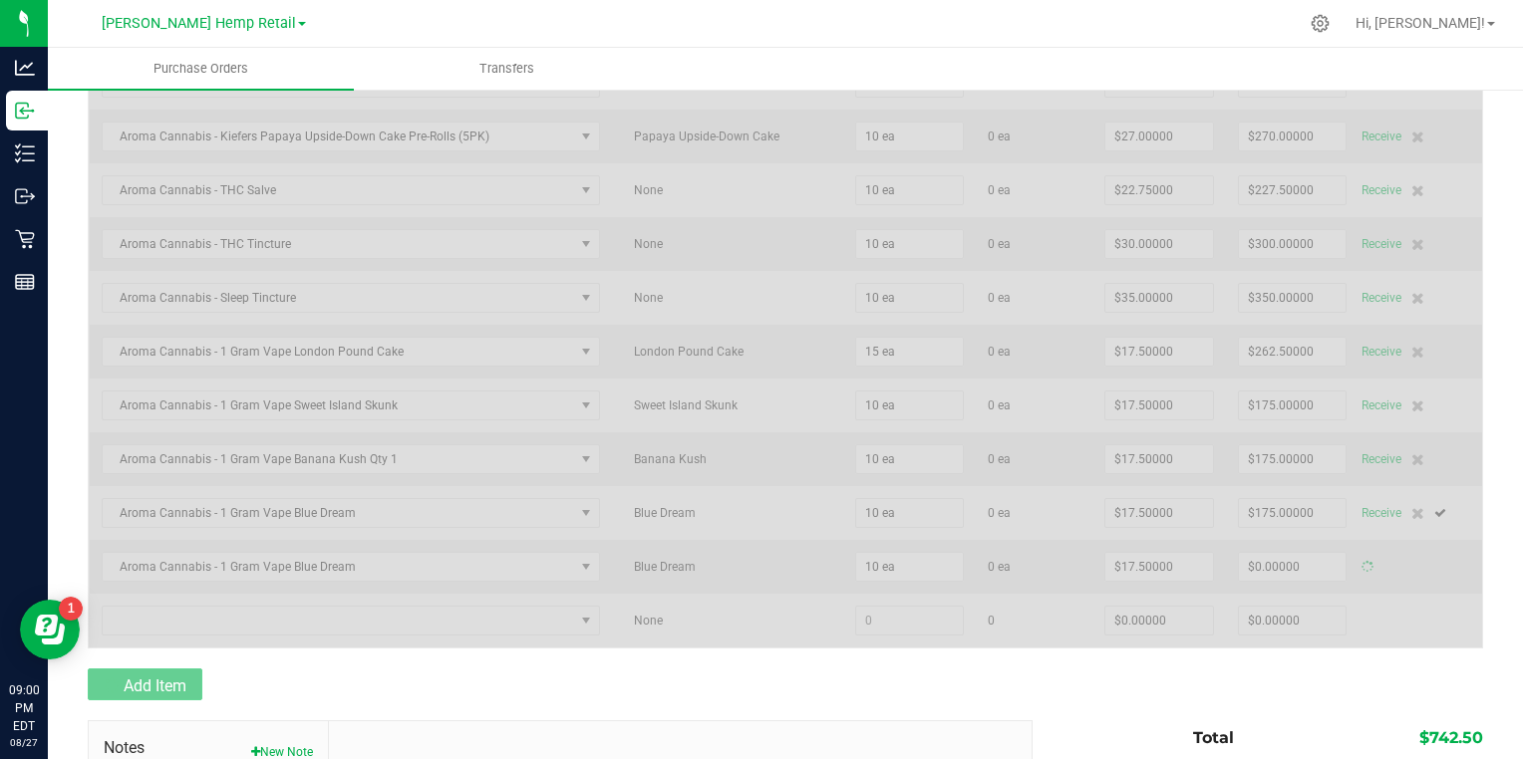
type input "$175.00000"
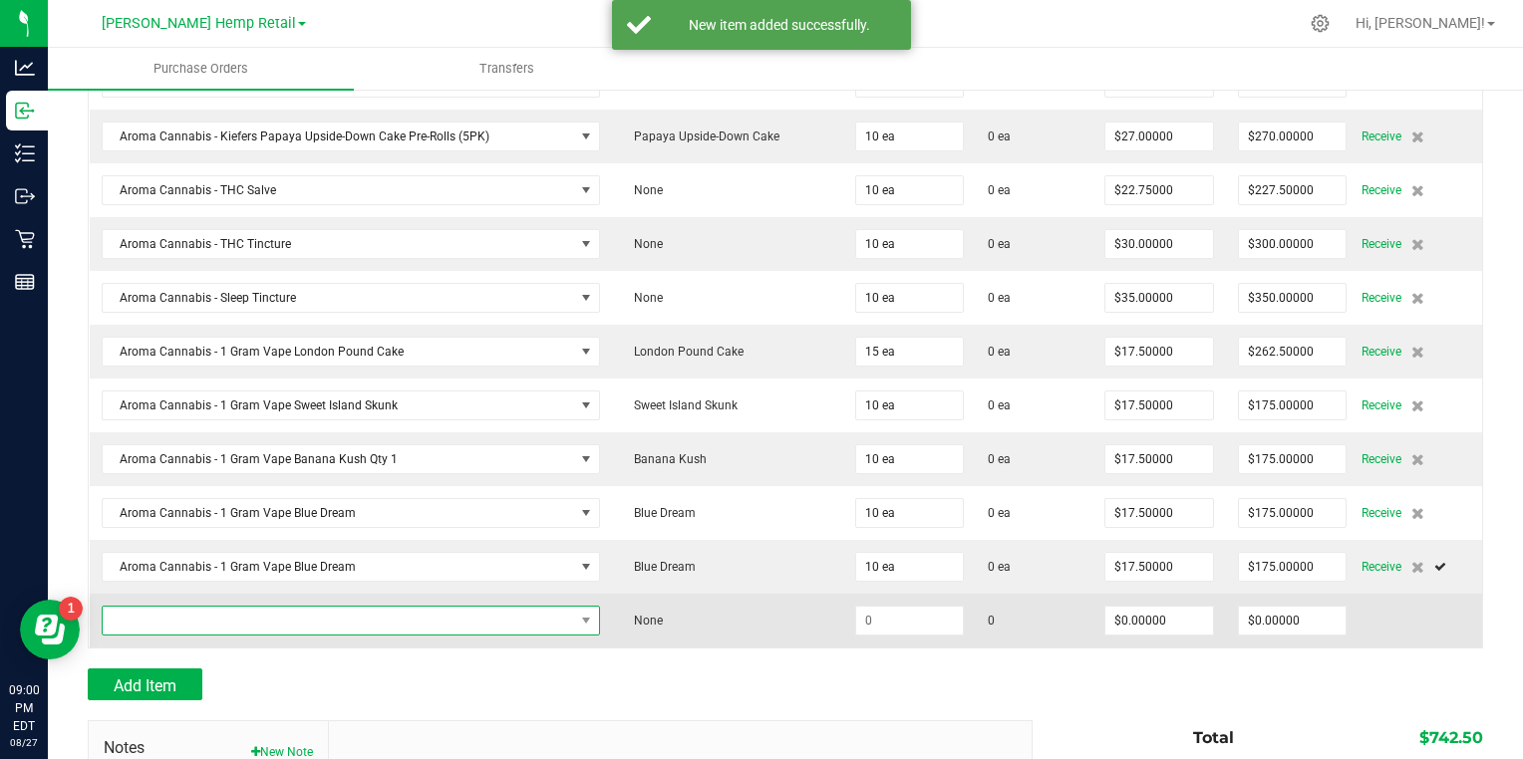
click at [147, 612] on span "NO DATA FOUND" at bounding box center [339, 621] width 472 height 28
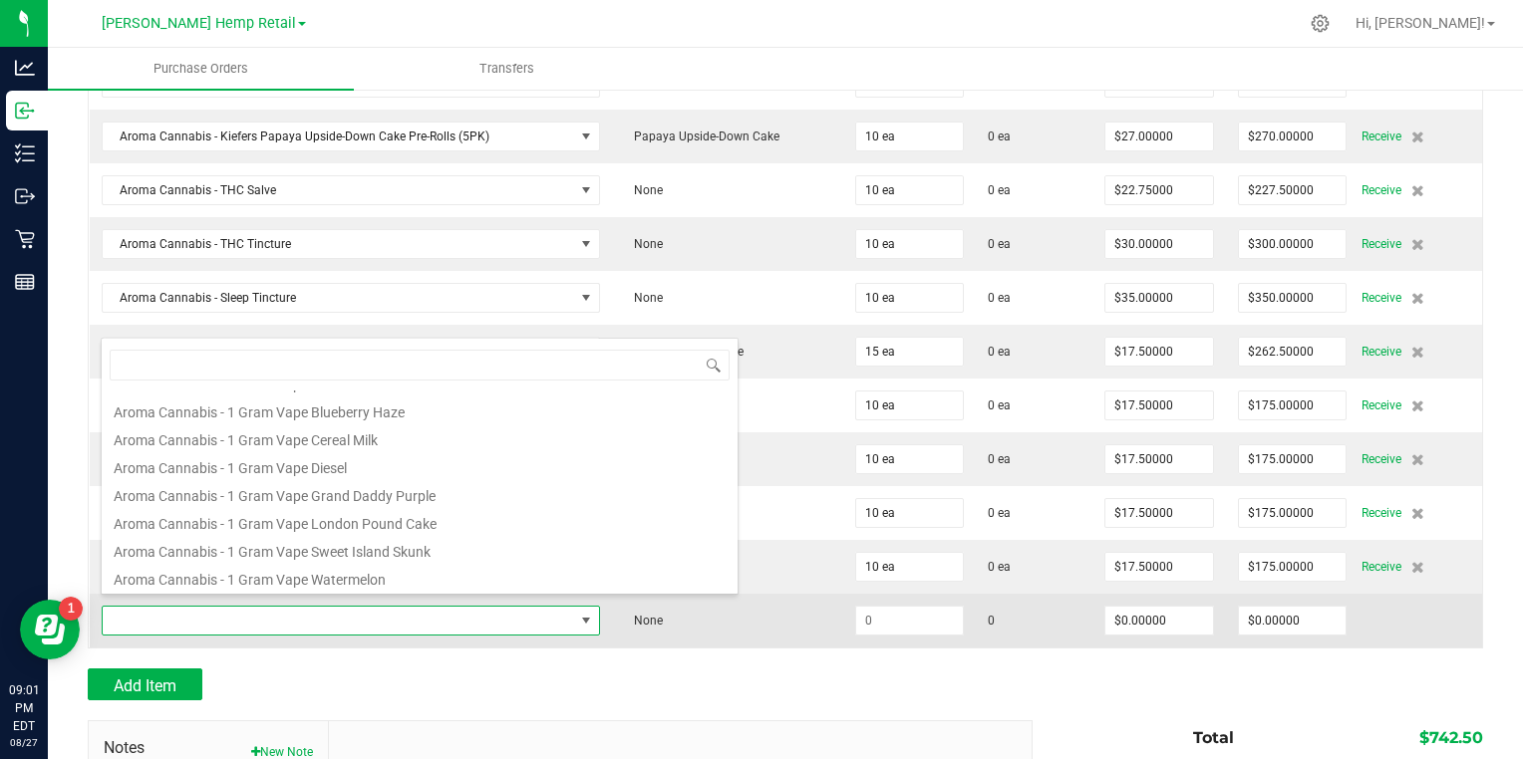
scroll to position [335, 0]
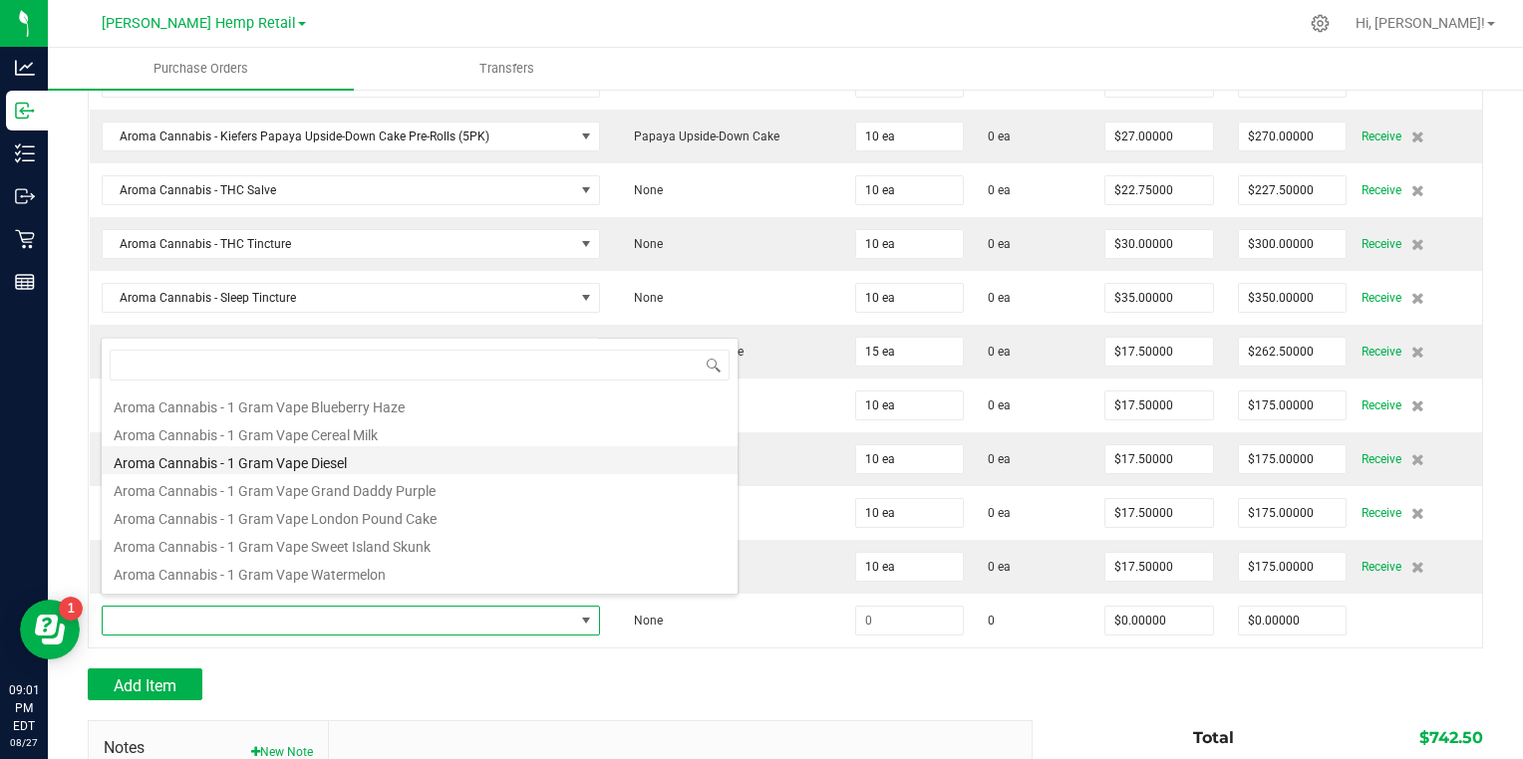
click at [170, 466] on li "Aroma Cannabis - 1 Gram Vape Diesel" at bounding box center [420, 460] width 636 height 28
type input "$17.50000"
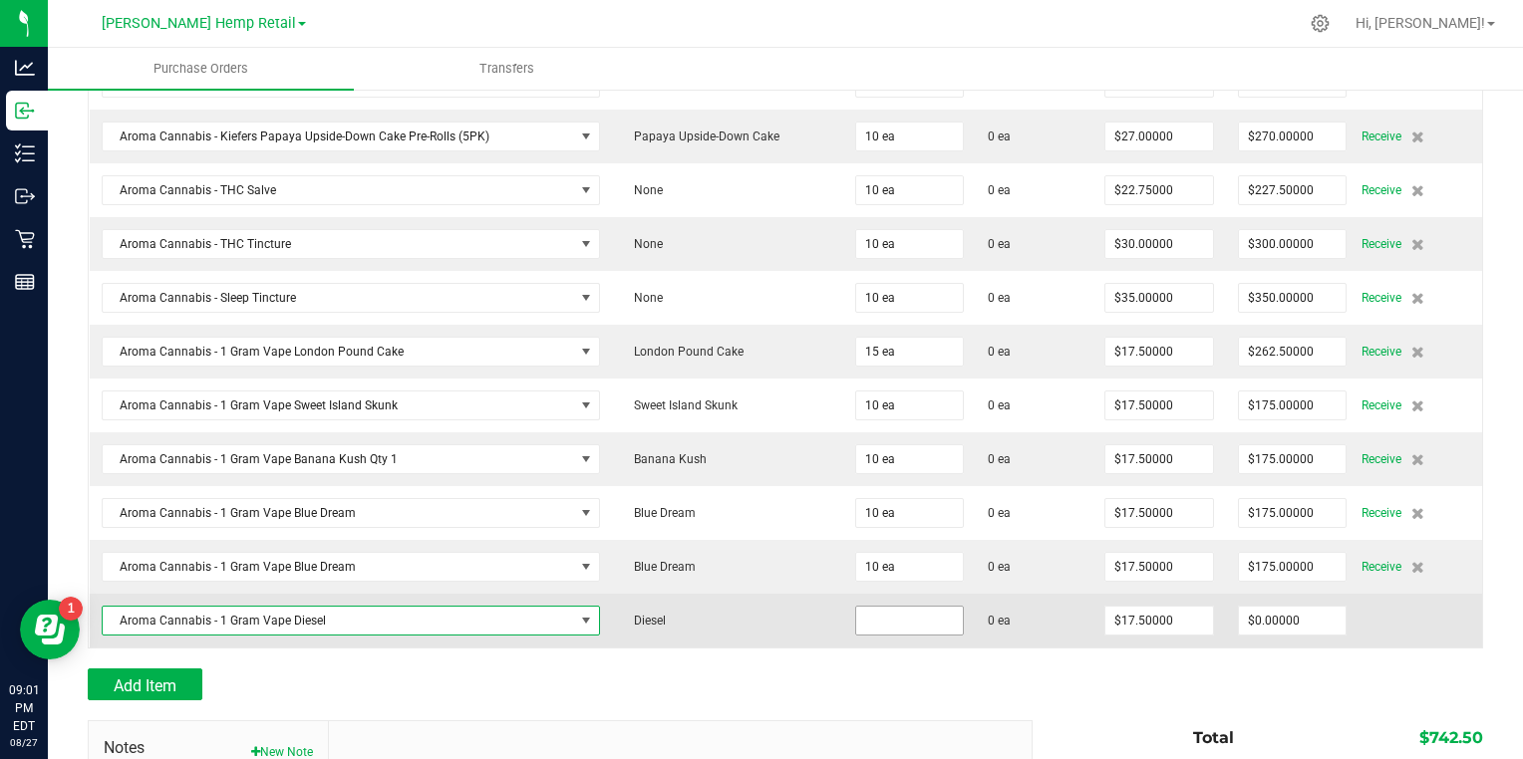
click at [856, 613] on input at bounding box center [910, 621] width 108 height 28
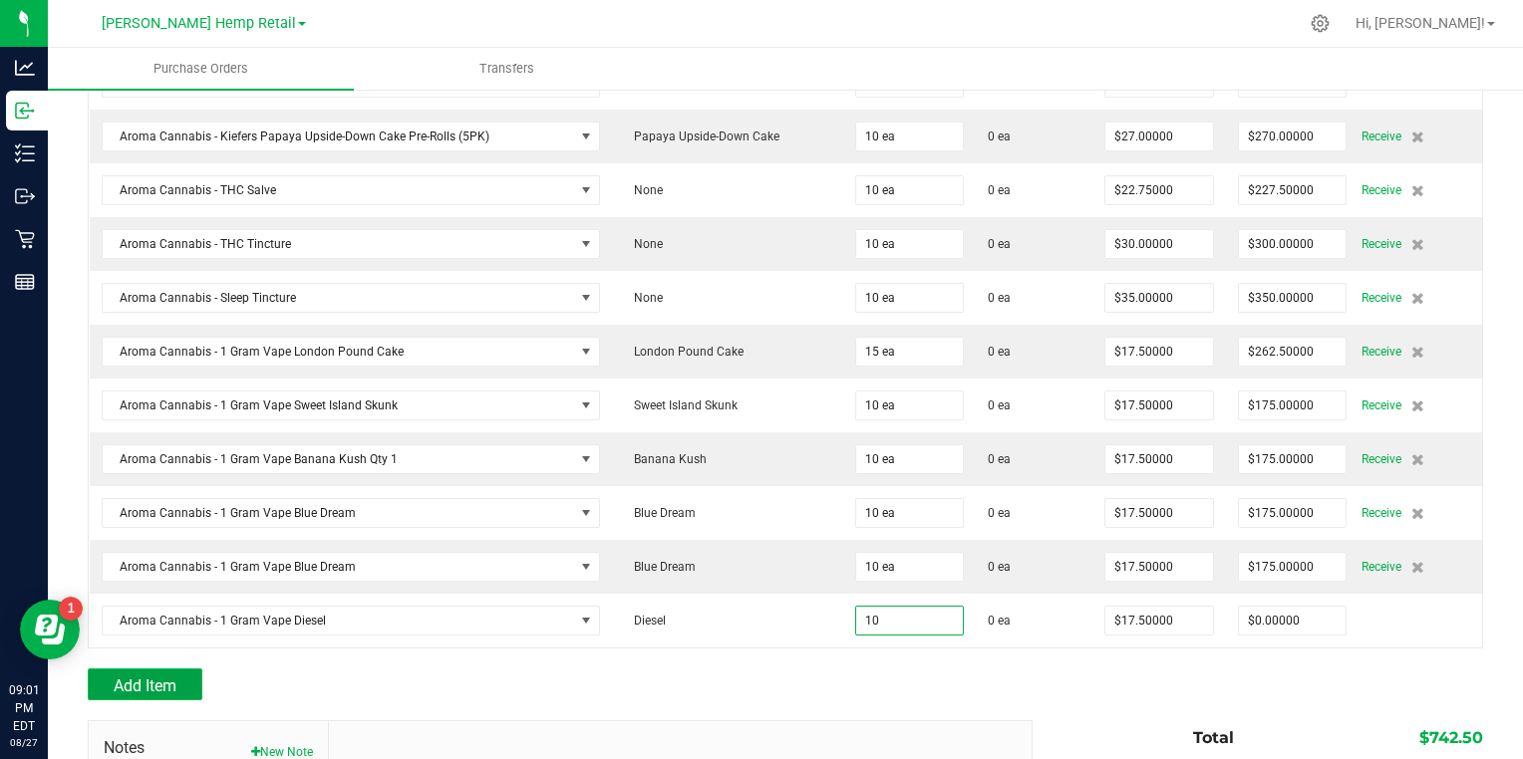
click at [150, 677] on span "Add Item" at bounding box center [145, 686] width 63 height 19
type input "10 ea"
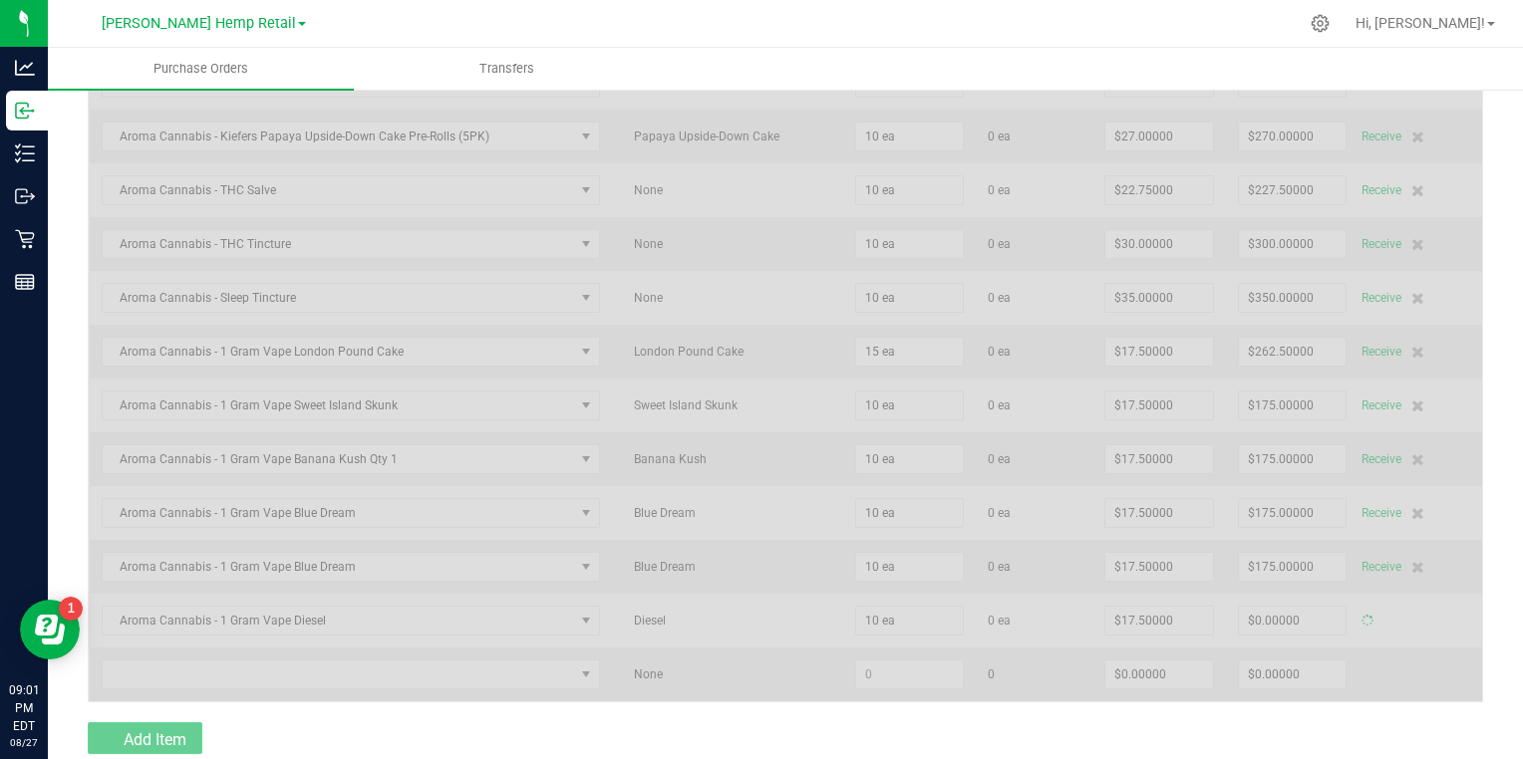
type input "$175.00000"
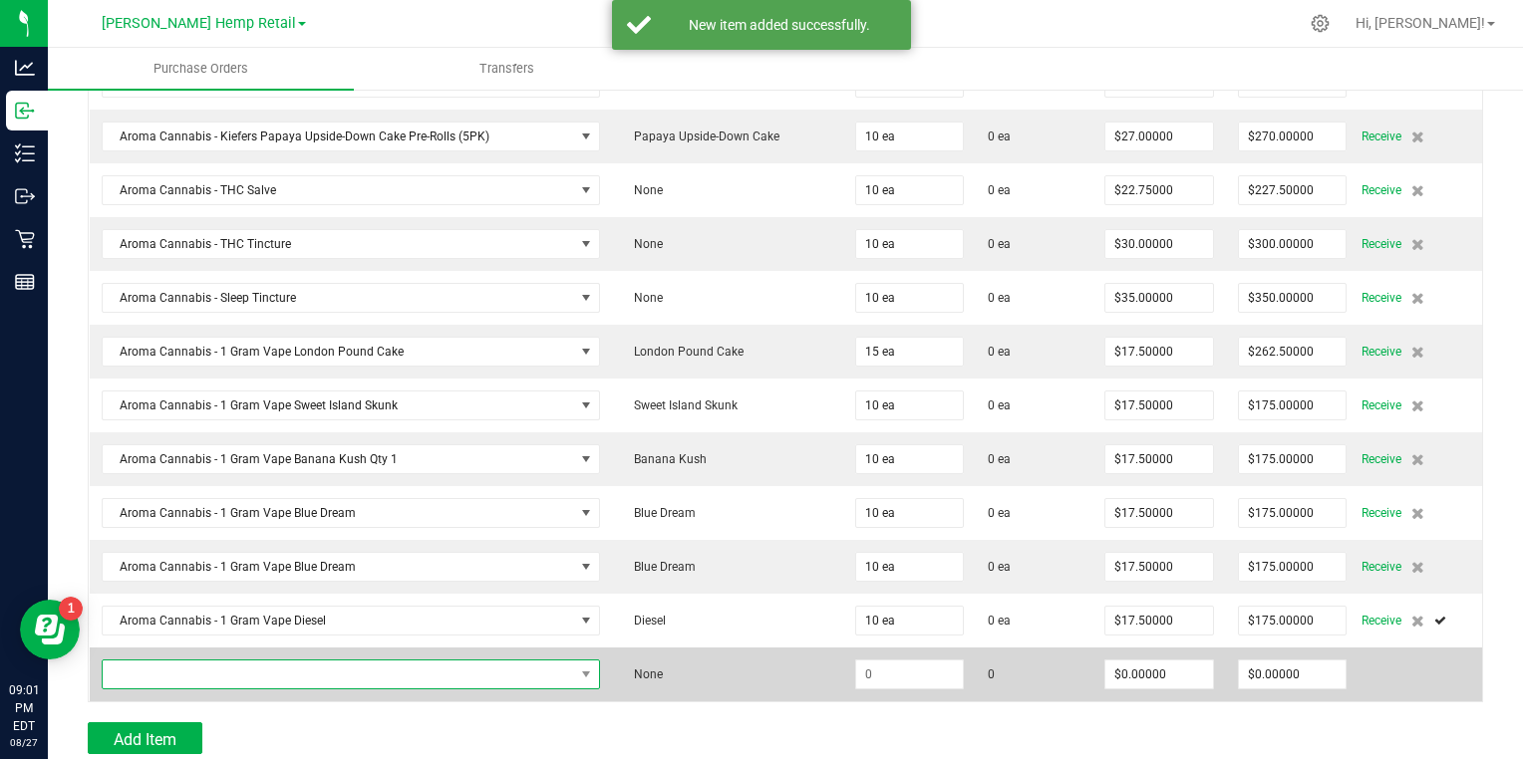
click at [160, 662] on span "NO DATA FOUND" at bounding box center [339, 675] width 472 height 28
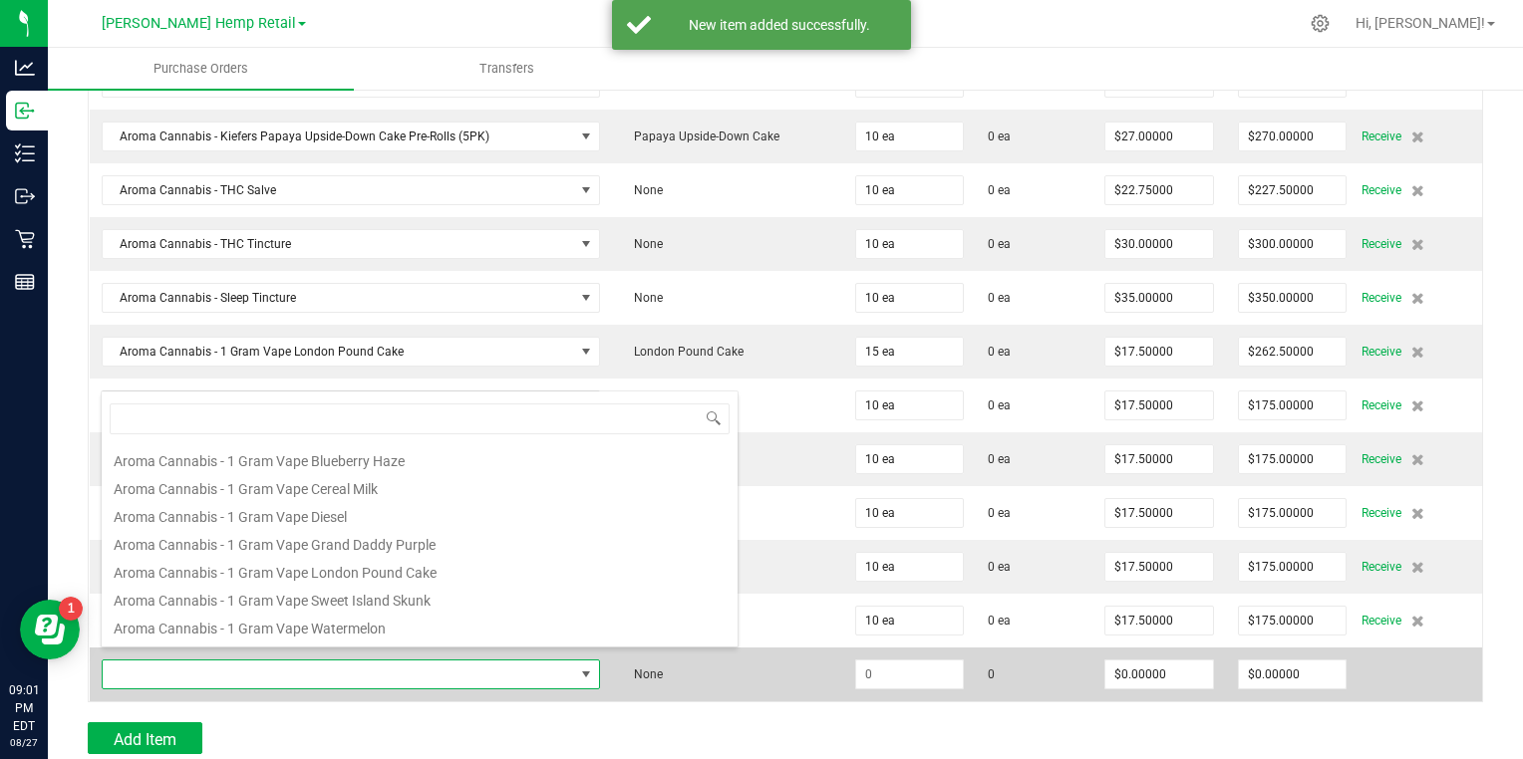
scroll to position [344, 0]
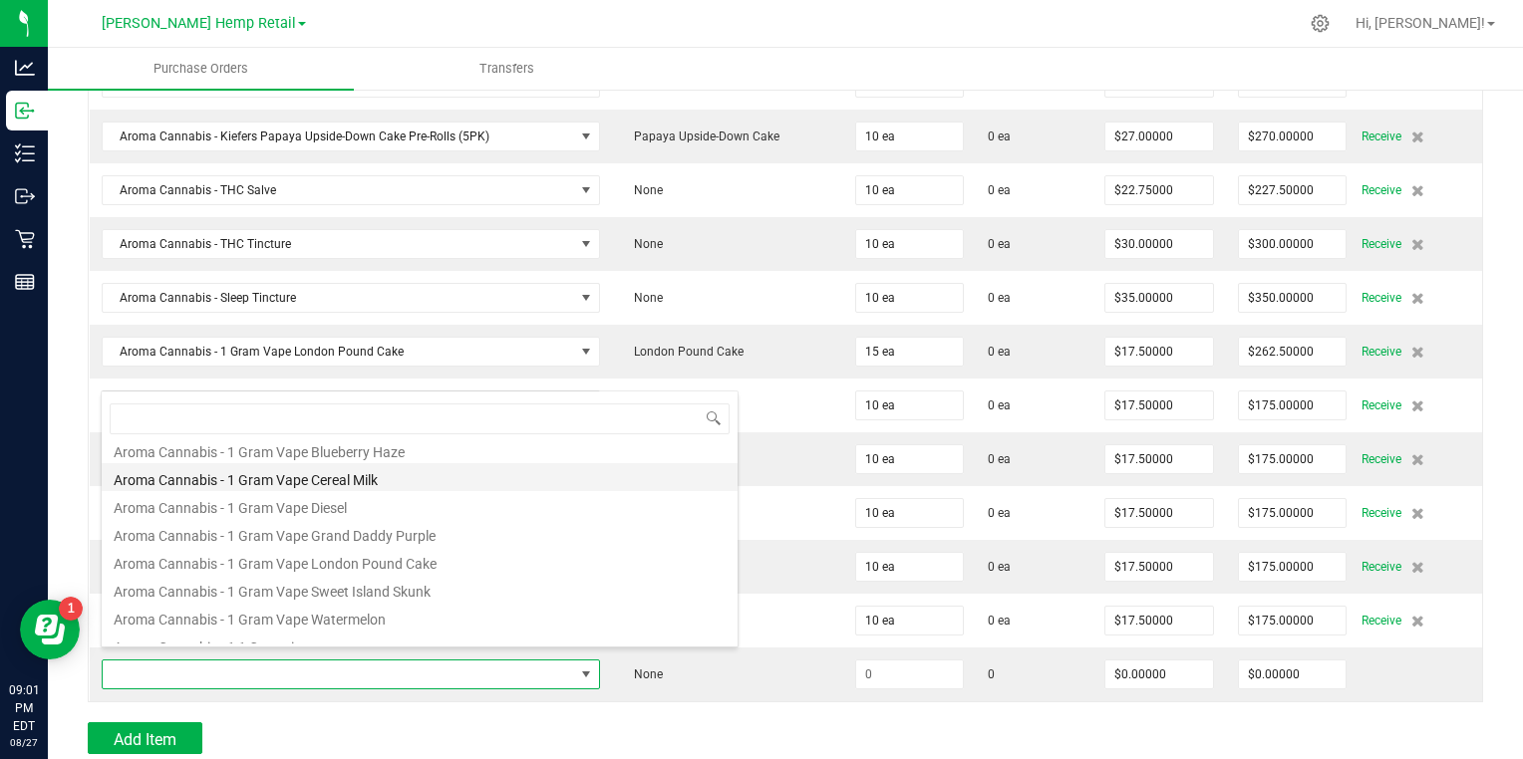
click at [141, 486] on li "Aroma Cannabis - 1 Gram Vape Cereal Milk" at bounding box center [420, 477] width 636 height 28
type input "$17.50000"
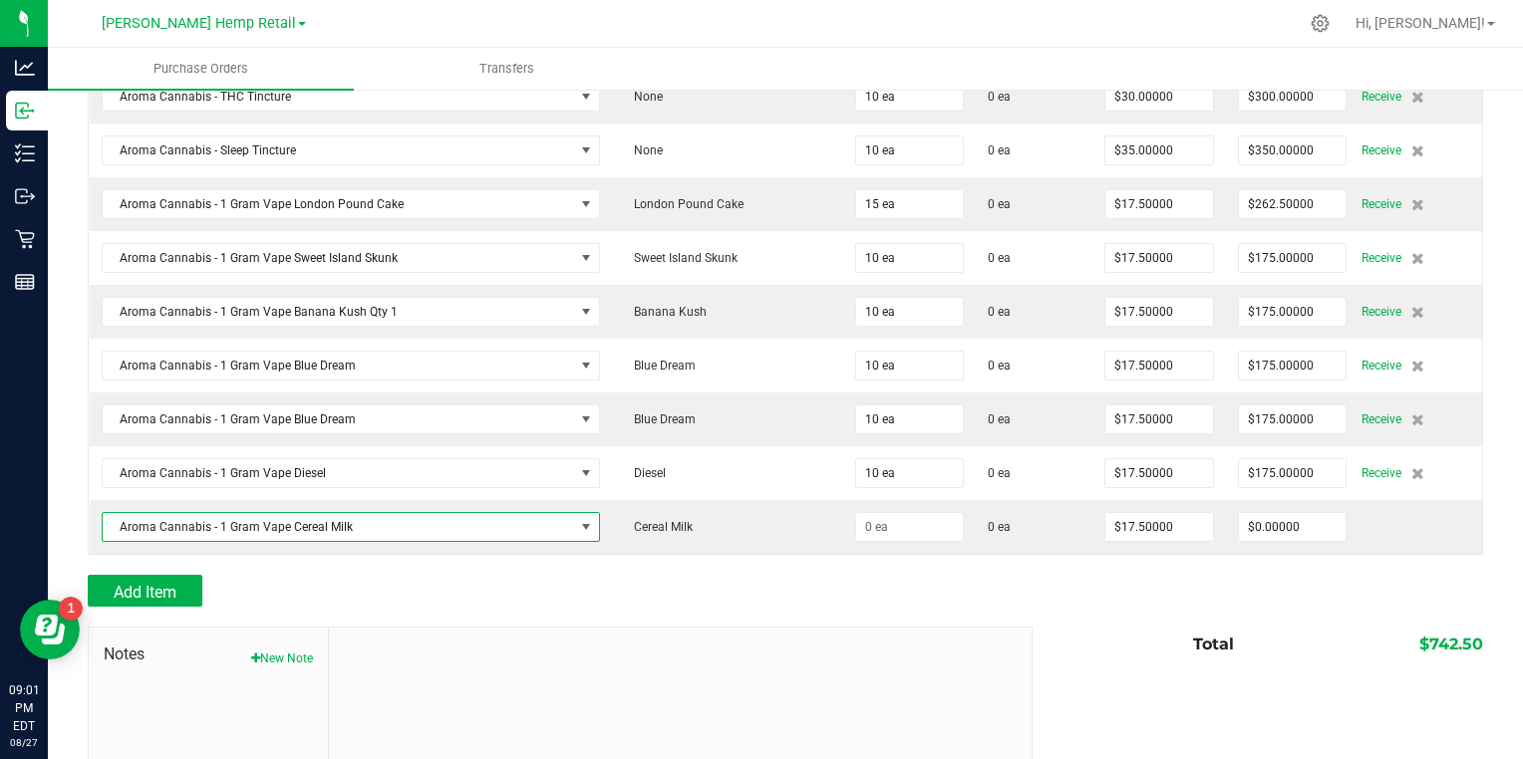
scroll to position [1547, 0]
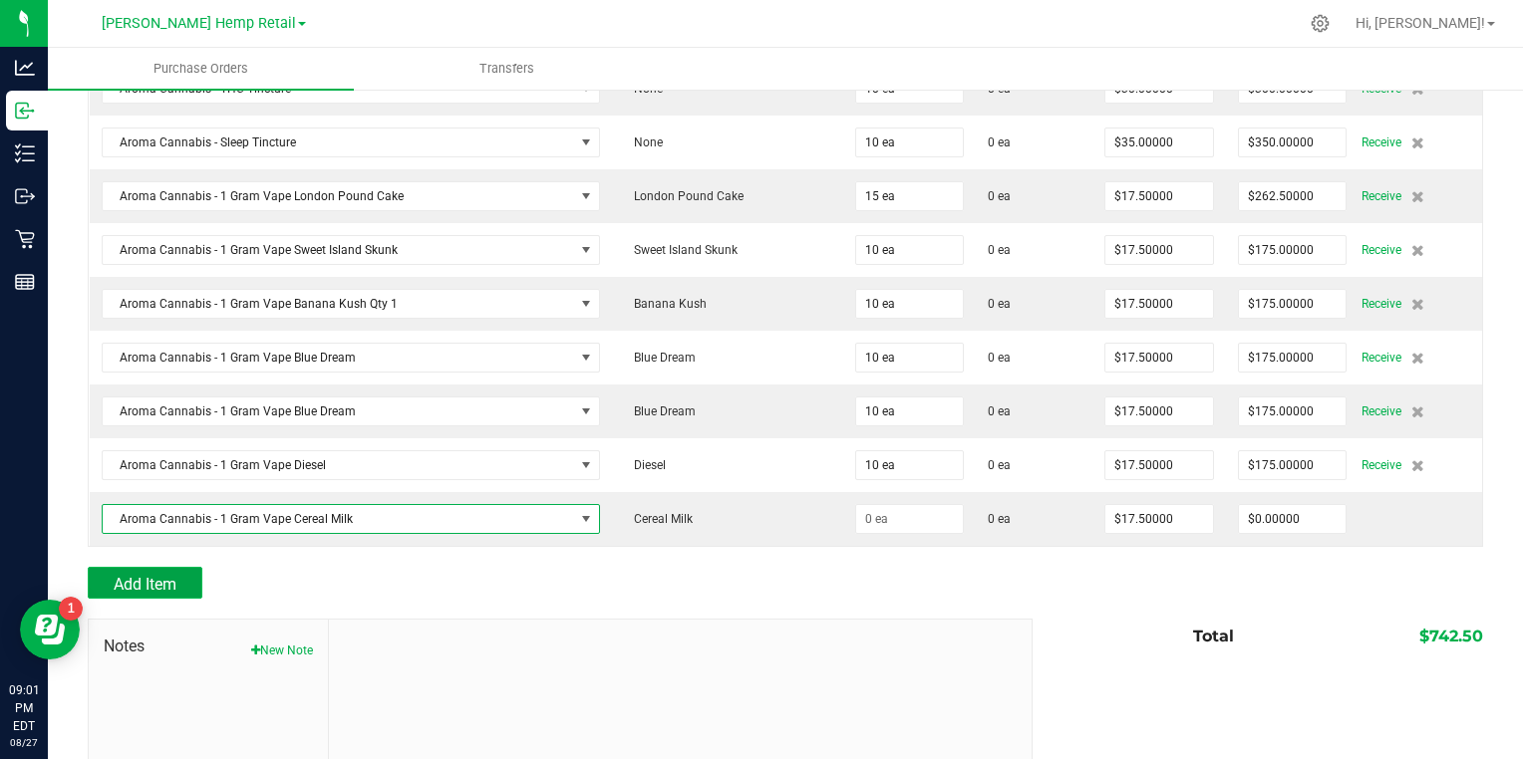
click at [159, 575] on span "Add Item" at bounding box center [145, 584] width 63 height 19
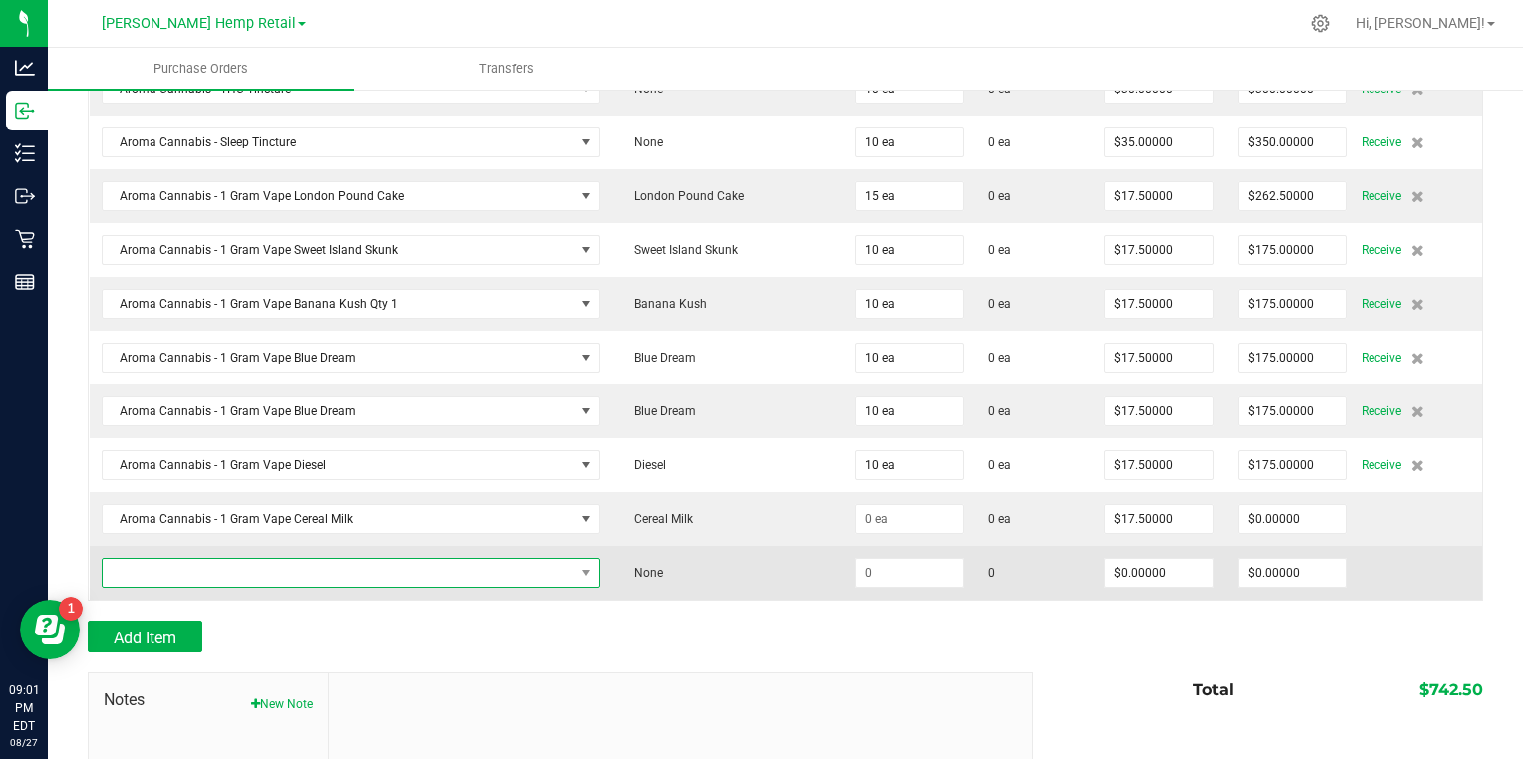
click at [450, 559] on span "NO DATA FOUND" at bounding box center [339, 573] width 472 height 28
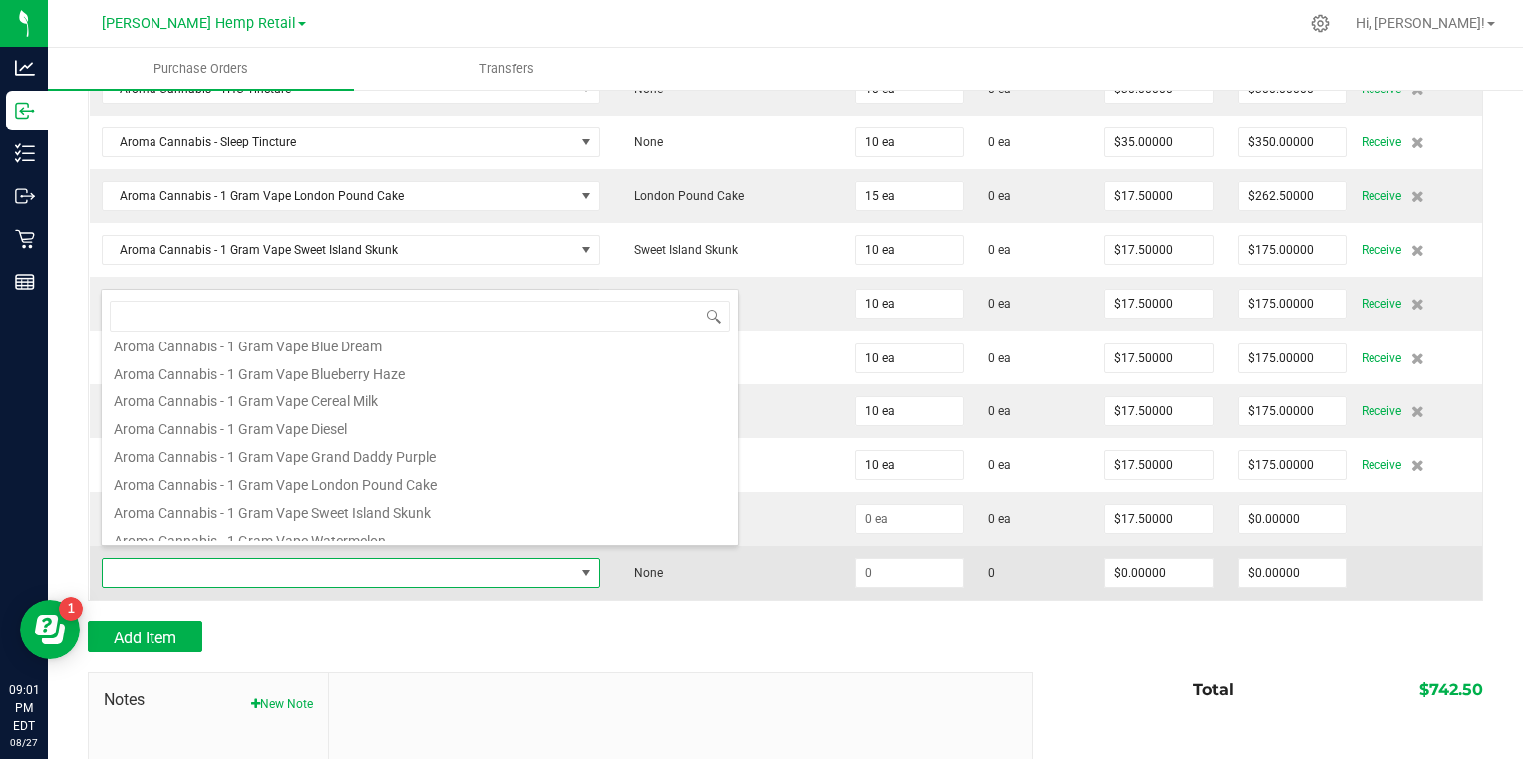
scroll to position [324, 0]
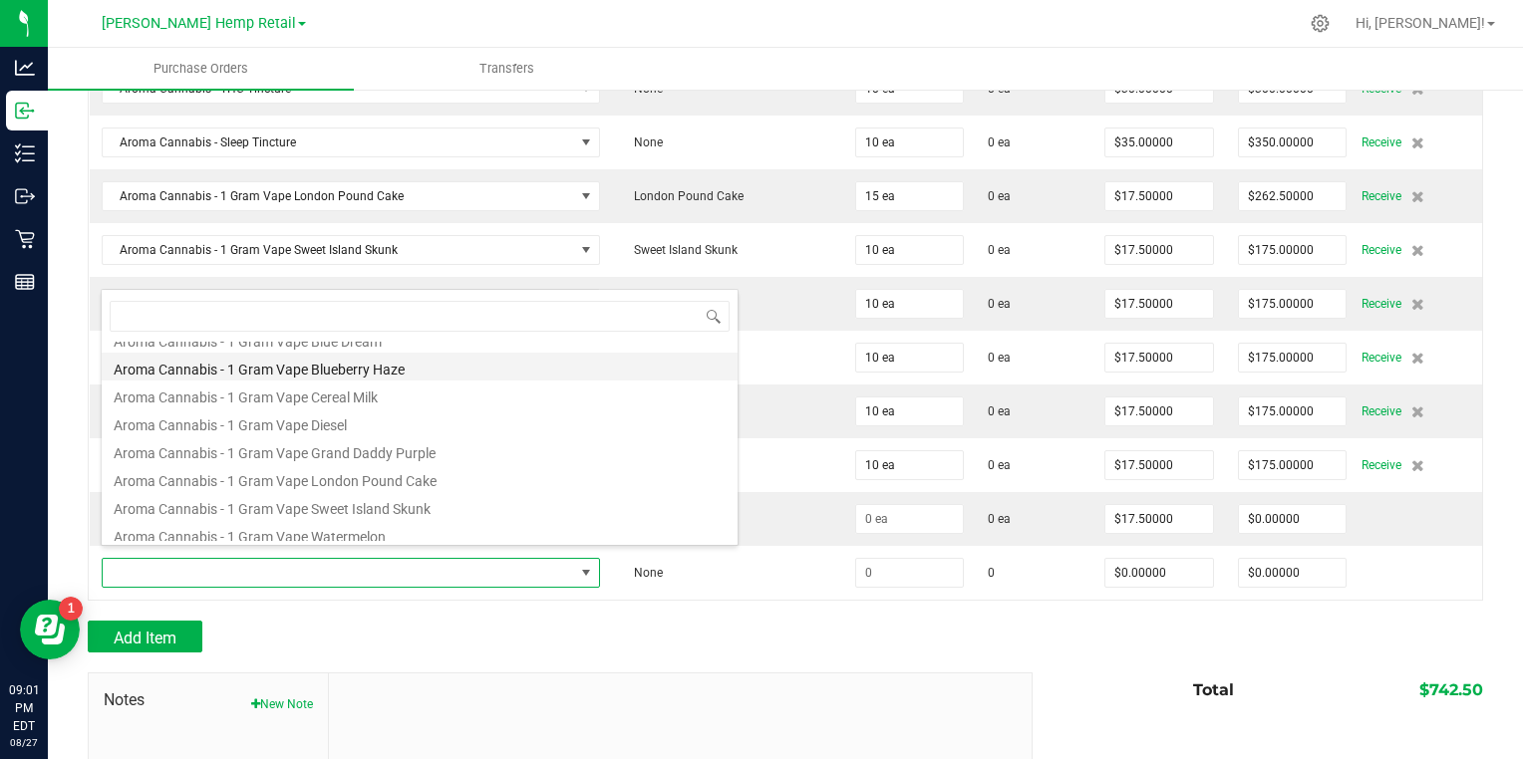
click at [406, 368] on li "Aroma Cannabis - 1 Gram Vape Blueberry Haze" at bounding box center [420, 367] width 636 height 28
type input "$17.50000"
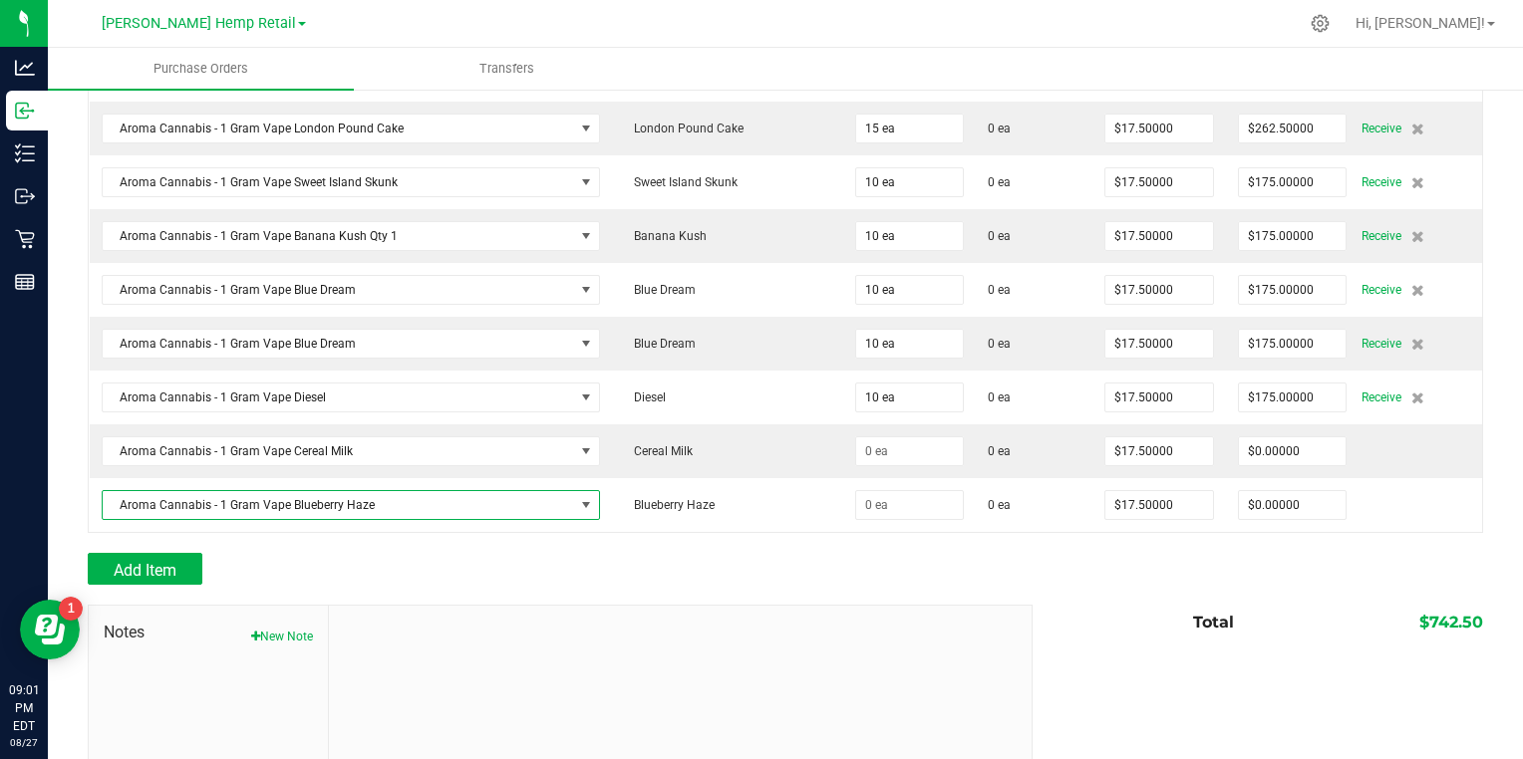
scroll to position [1637, 0]
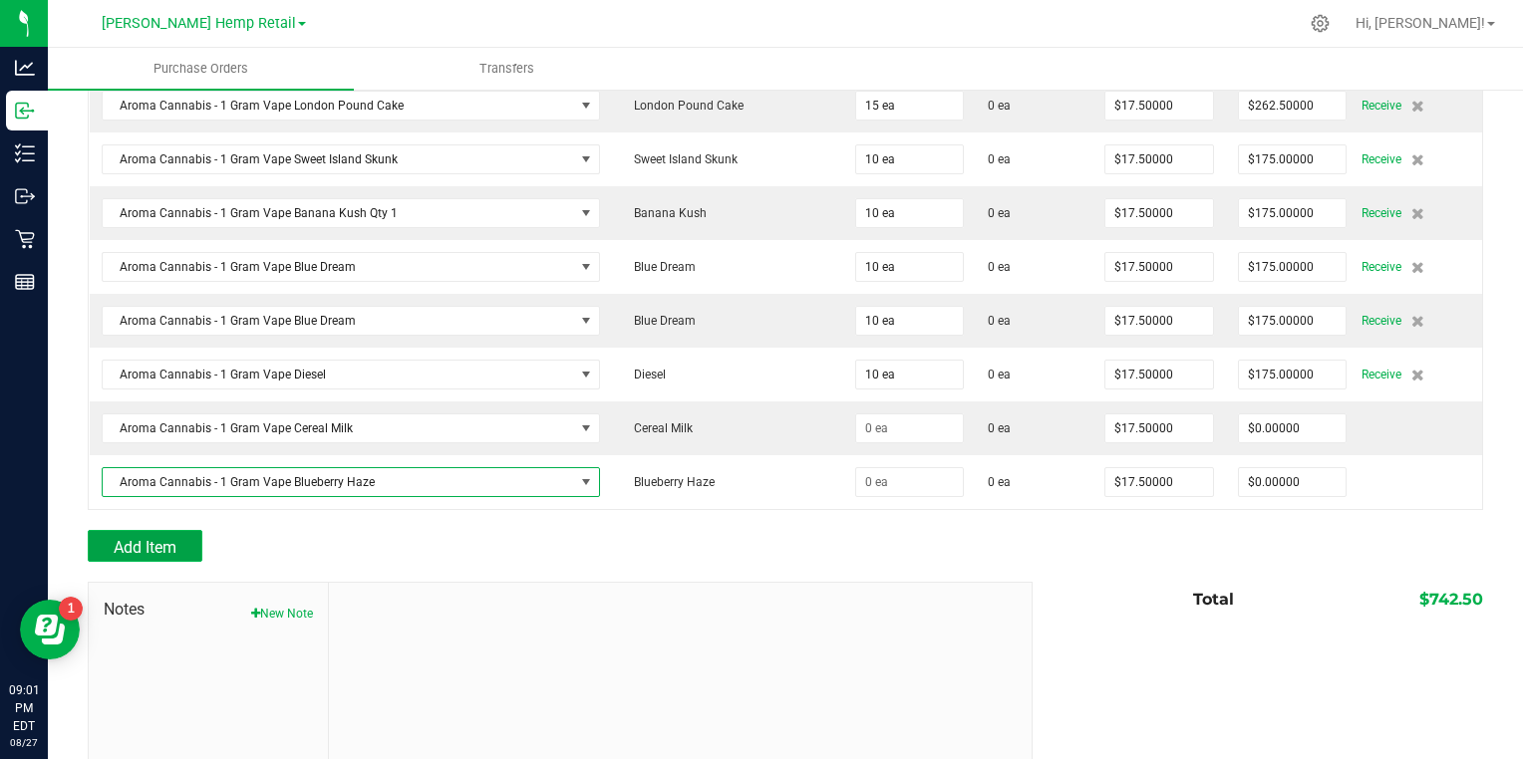
click at [195, 531] on button "Add Item" at bounding box center [145, 546] width 115 height 32
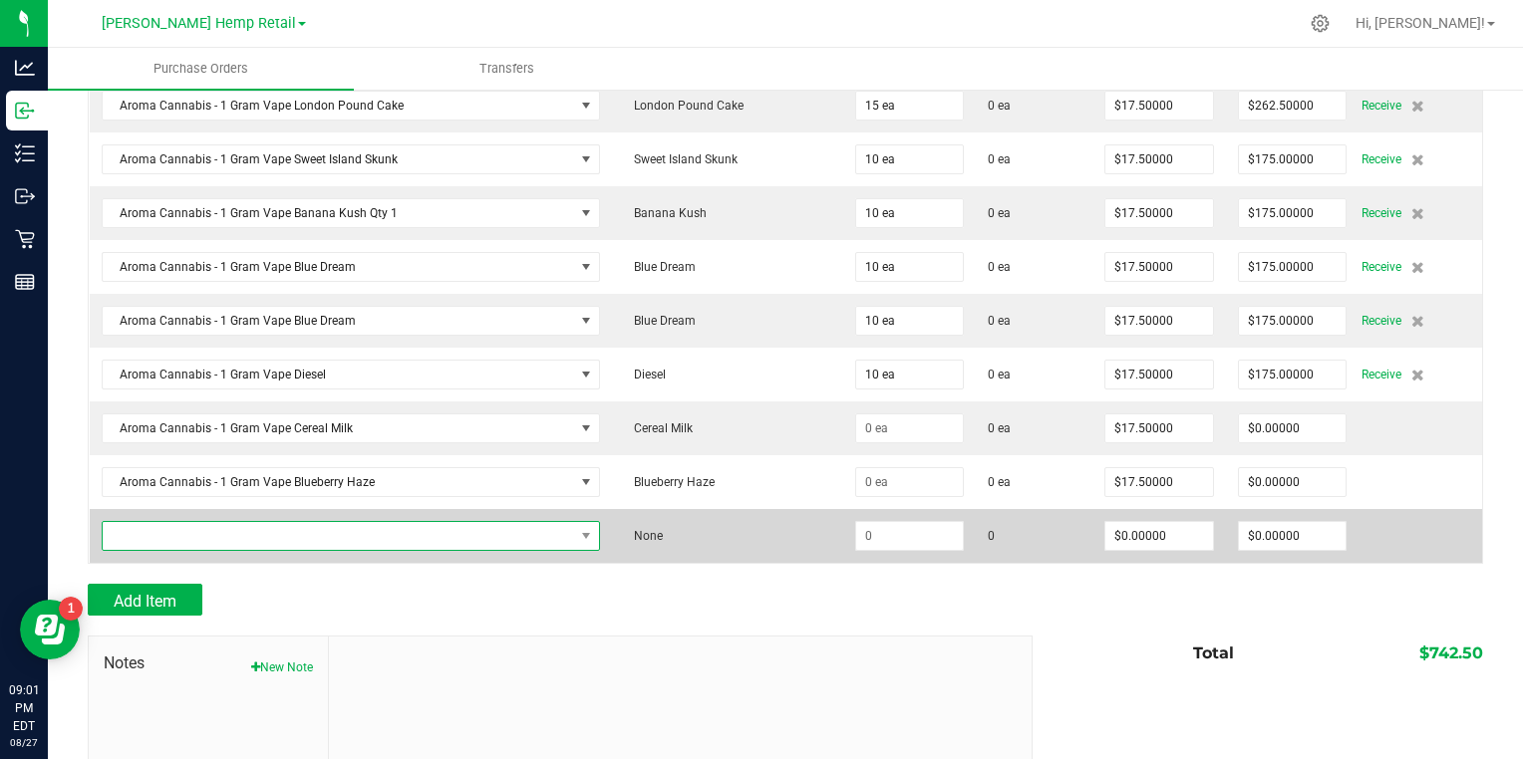
click at [454, 530] on span "NO DATA FOUND" at bounding box center [339, 536] width 472 height 28
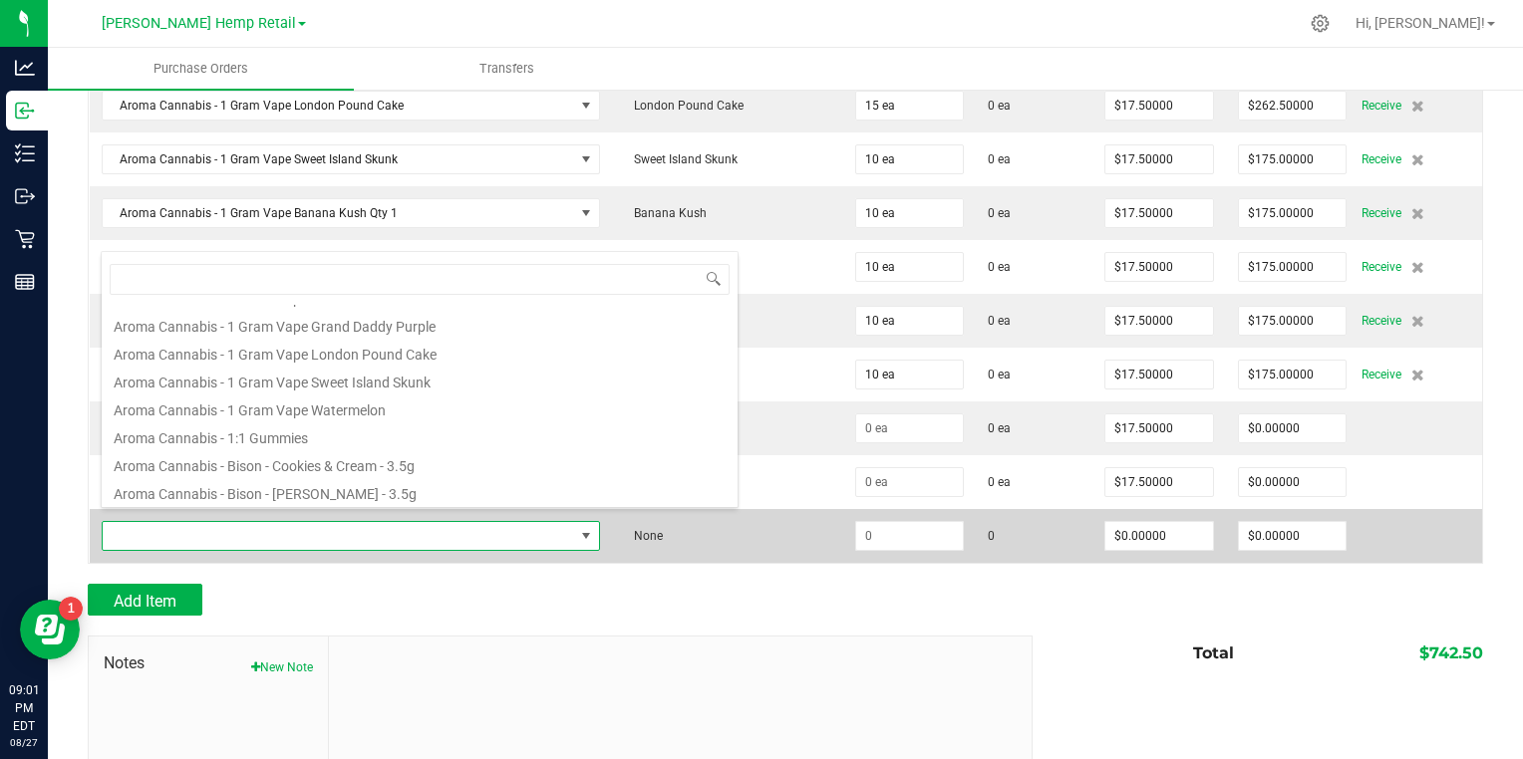
scroll to position [415, 0]
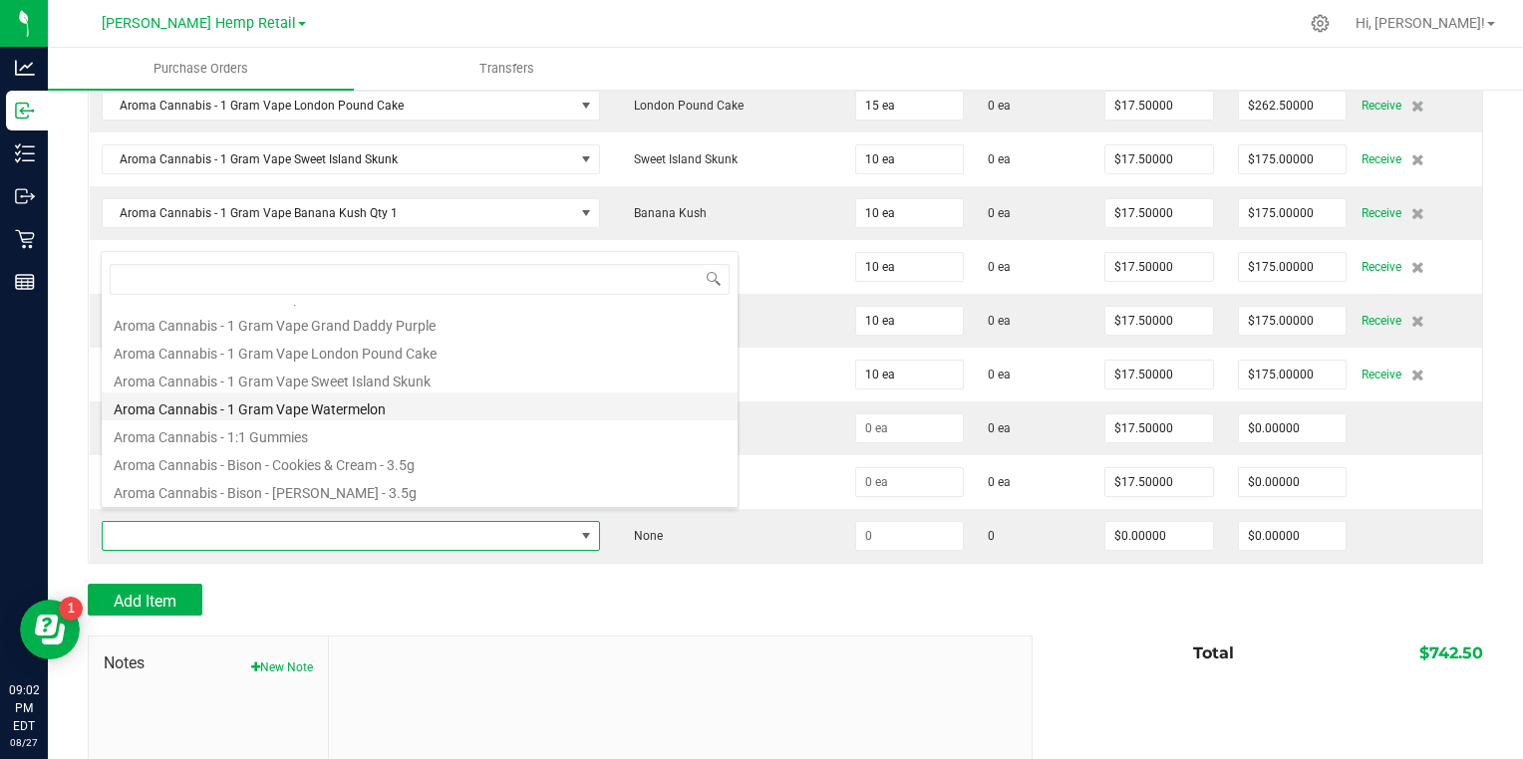
click at [361, 410] on li "Aroma Cannabis - 1 Gram Vape Watermelon" at bounding box center [420, 407] width 636 height 28
type input "$17.50000"
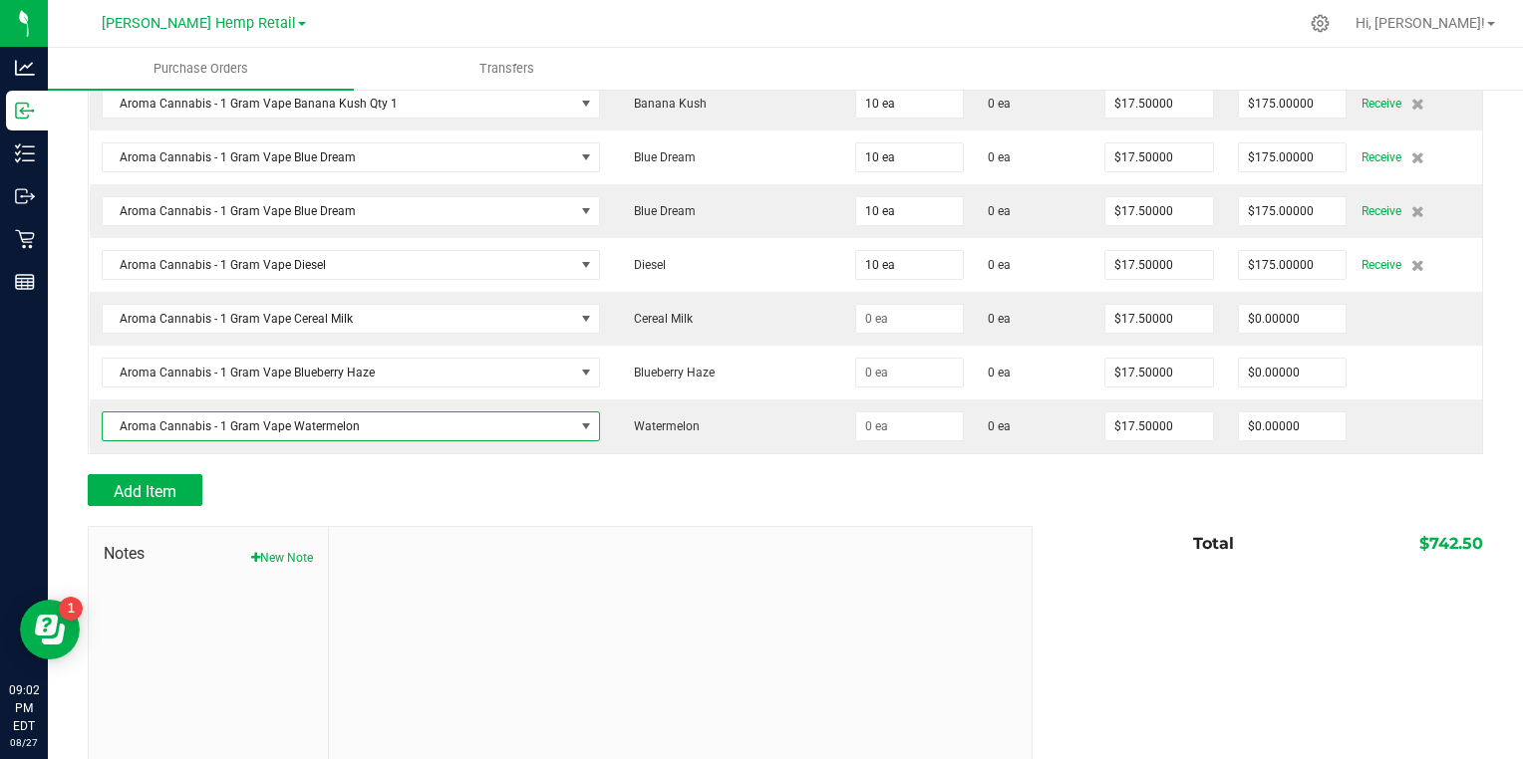
scroll to position [1749, 0]
click at [176, 480] on span "Add Item" at bounding box center [145, 489] width 63 height 19
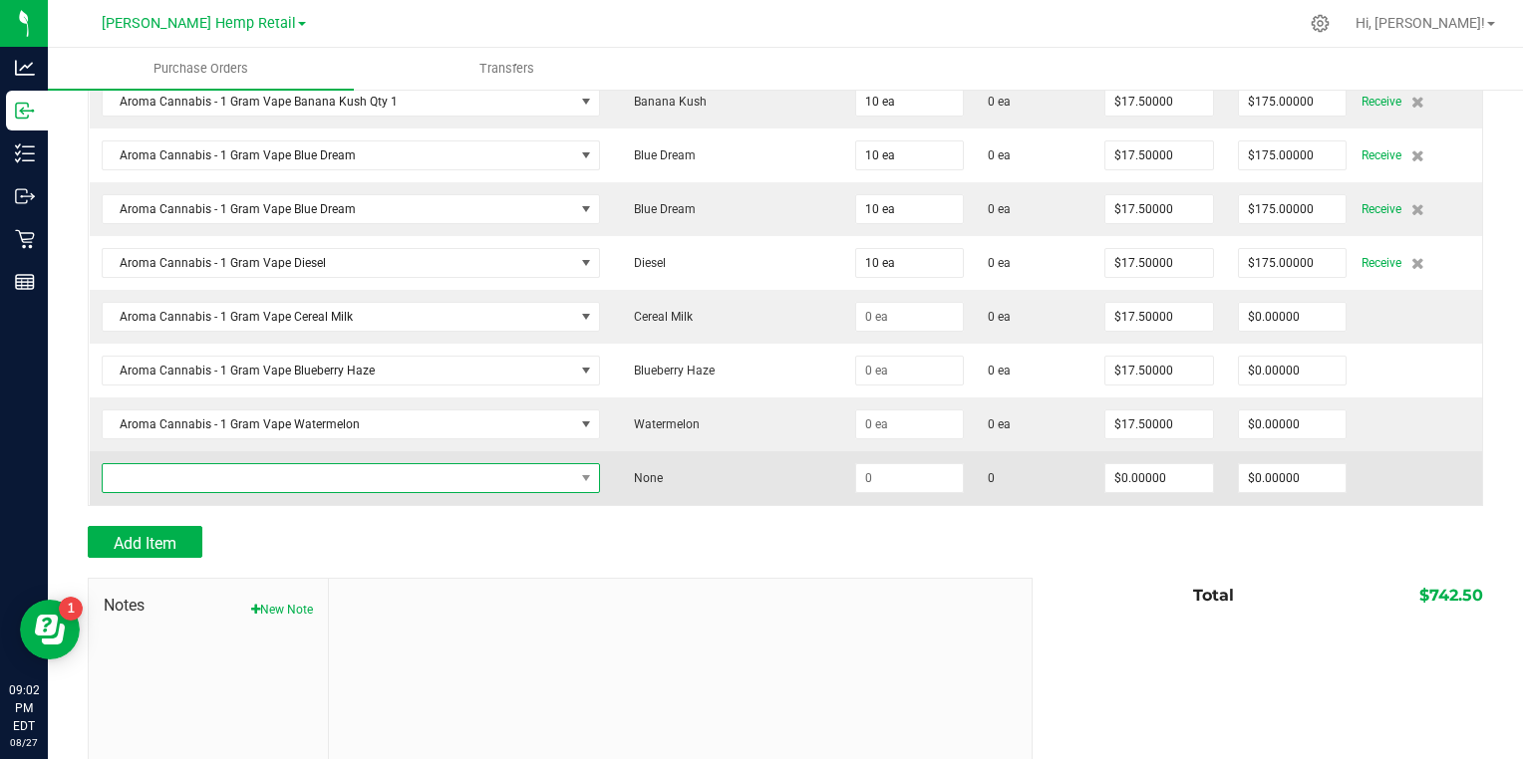
click at [498, 464] on span "NO DATA FOUND" at bounding box center [339, 478] width 472 height 28
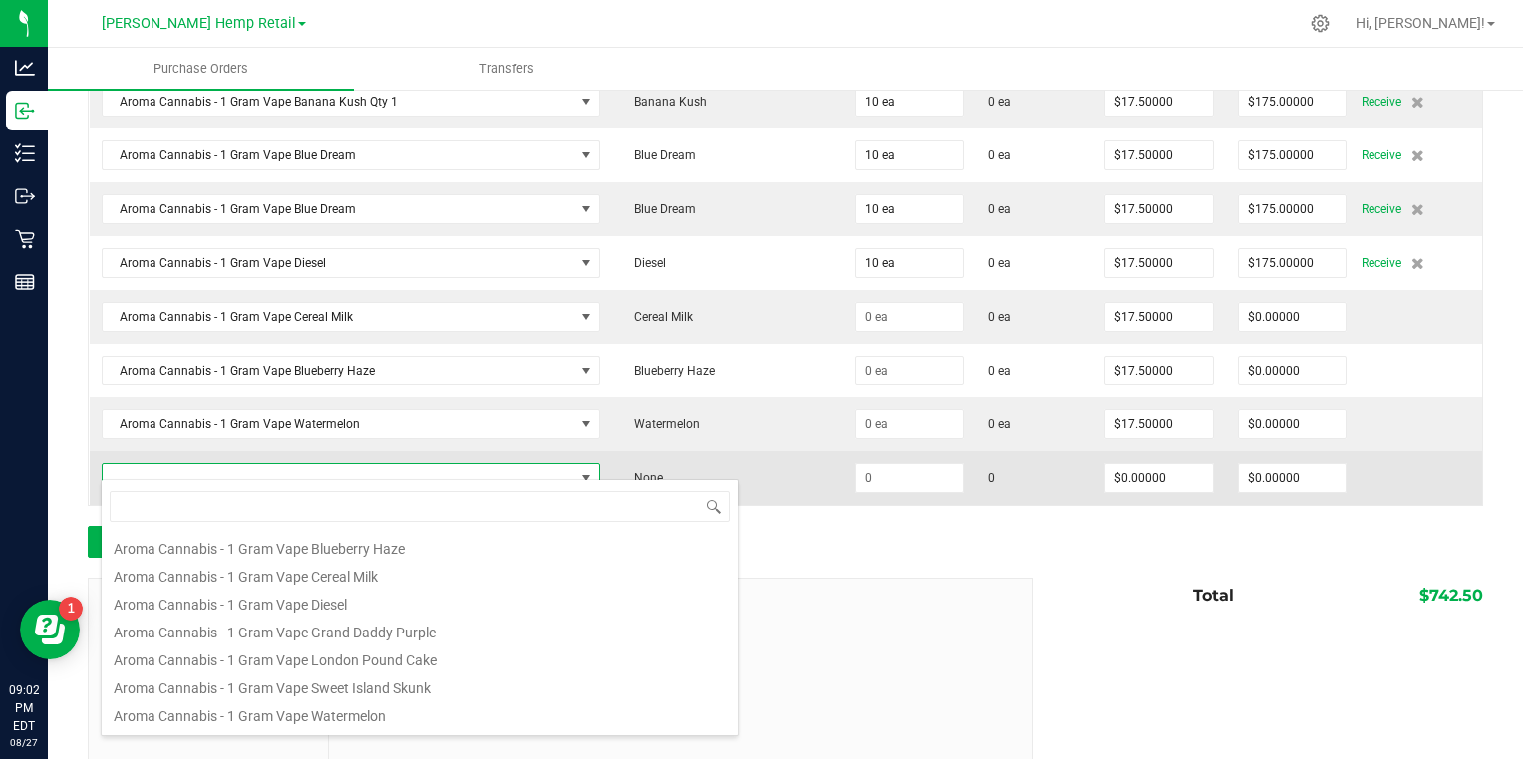
scroll to position [331, 0]
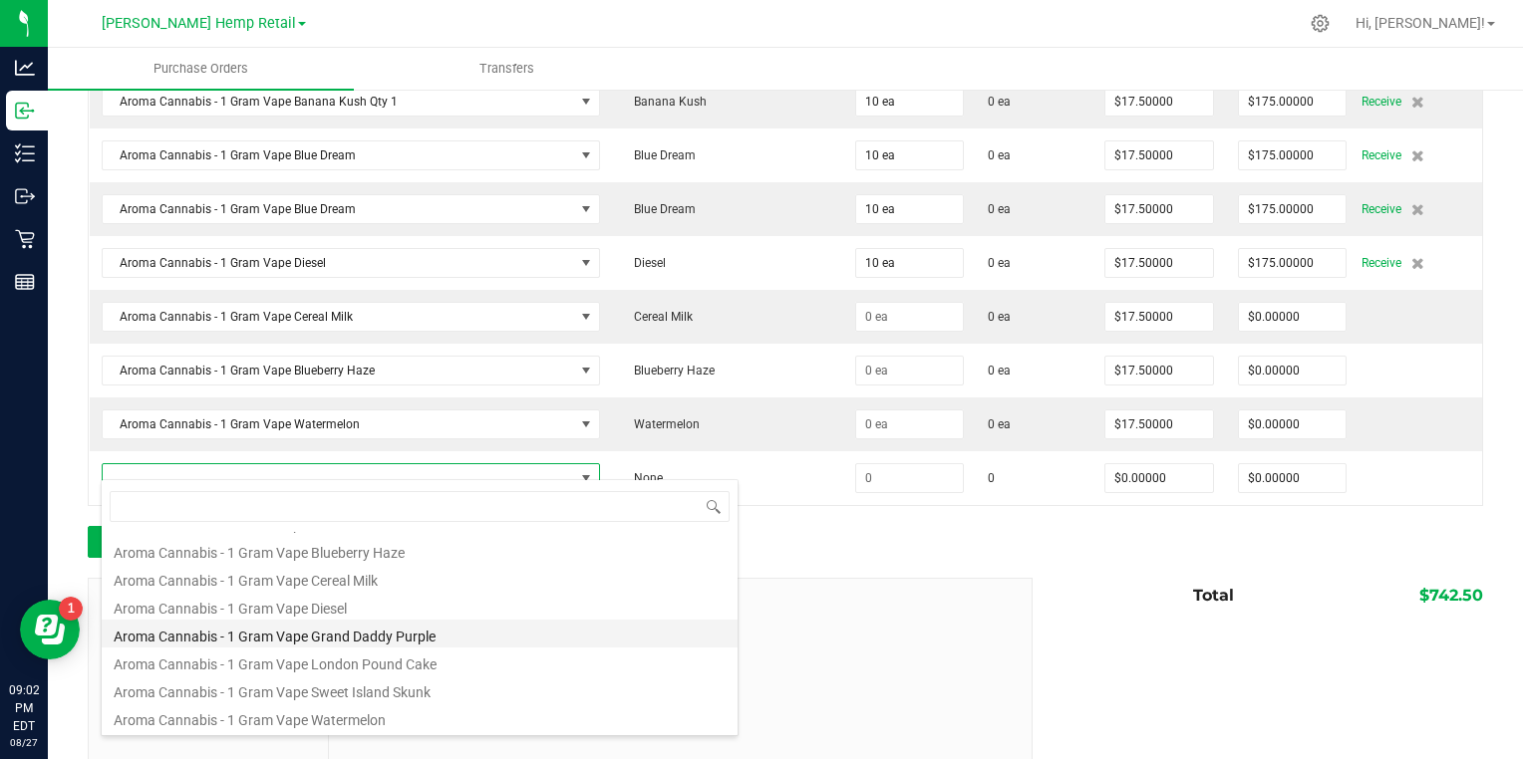
click at [466, 638] on li "Aroma Cannabis - 1 Gram Vape Grand Daddy Purple" at bounding box center [420, 634] width 636 height 28
type input "$17.50000"
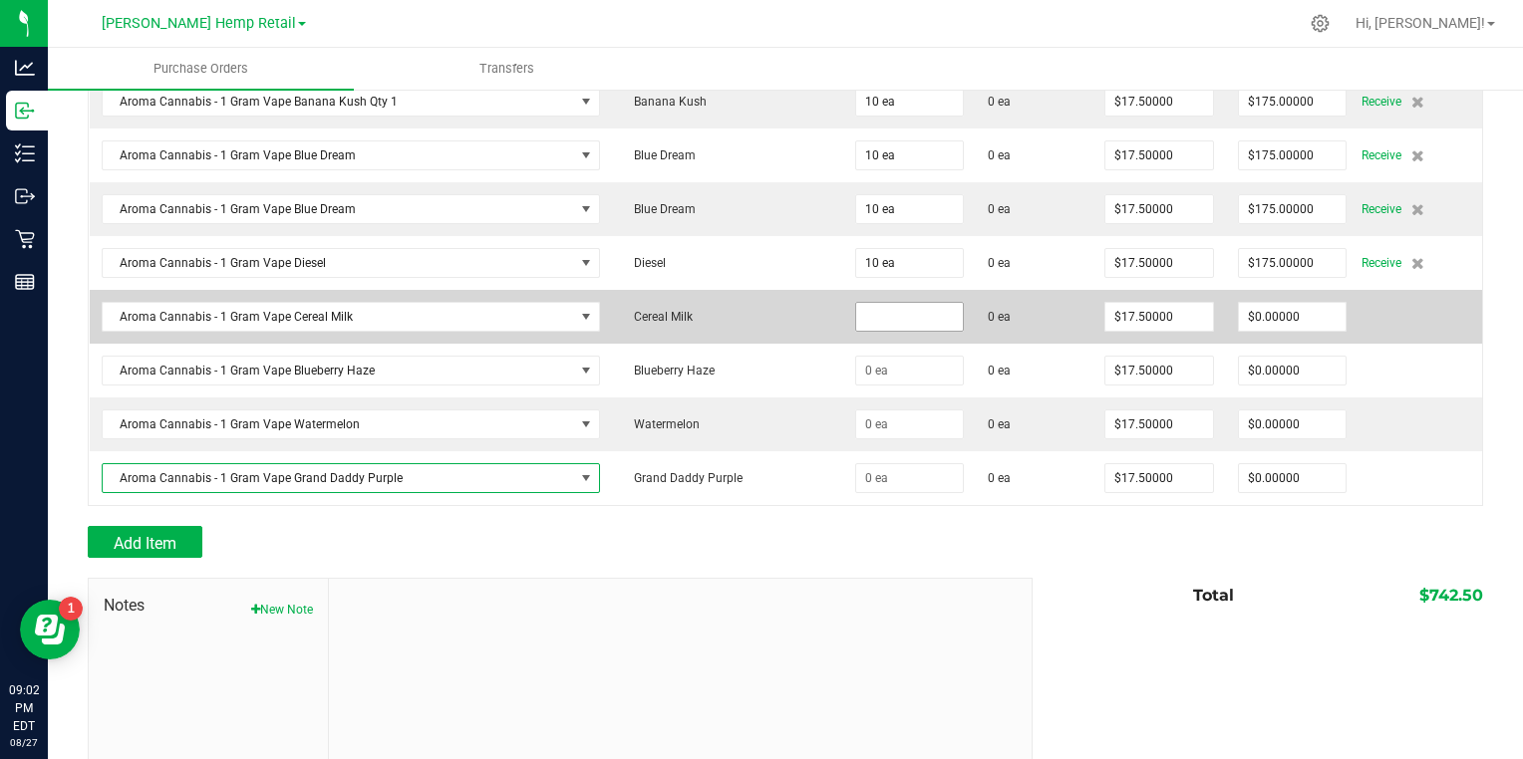
click at [856, 307] on input at bounding box center [910, 317] width 108 height 28
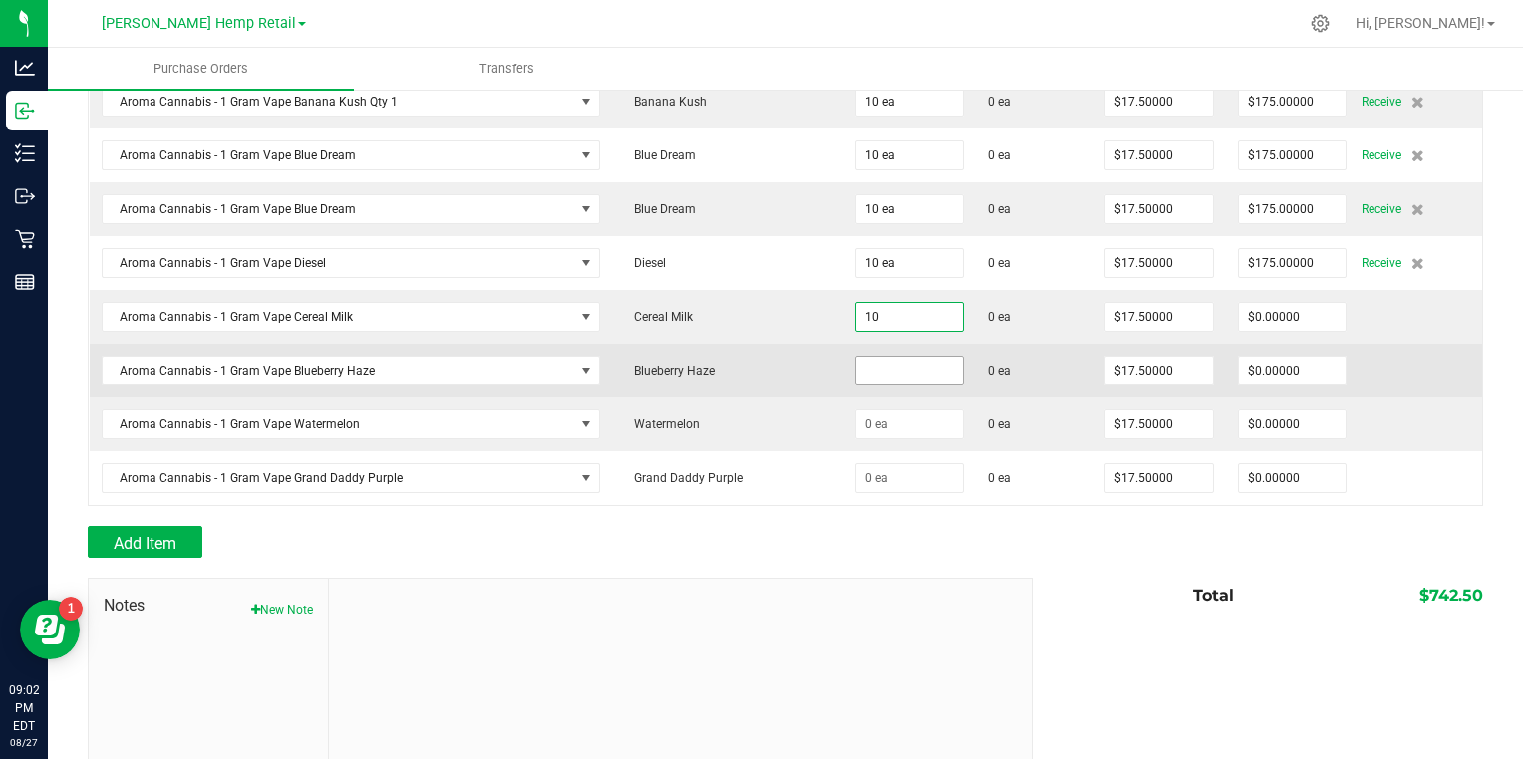
type input "10 ea"
click at [856, 357] on input at bounding box center [910, 371] width 108 height 28
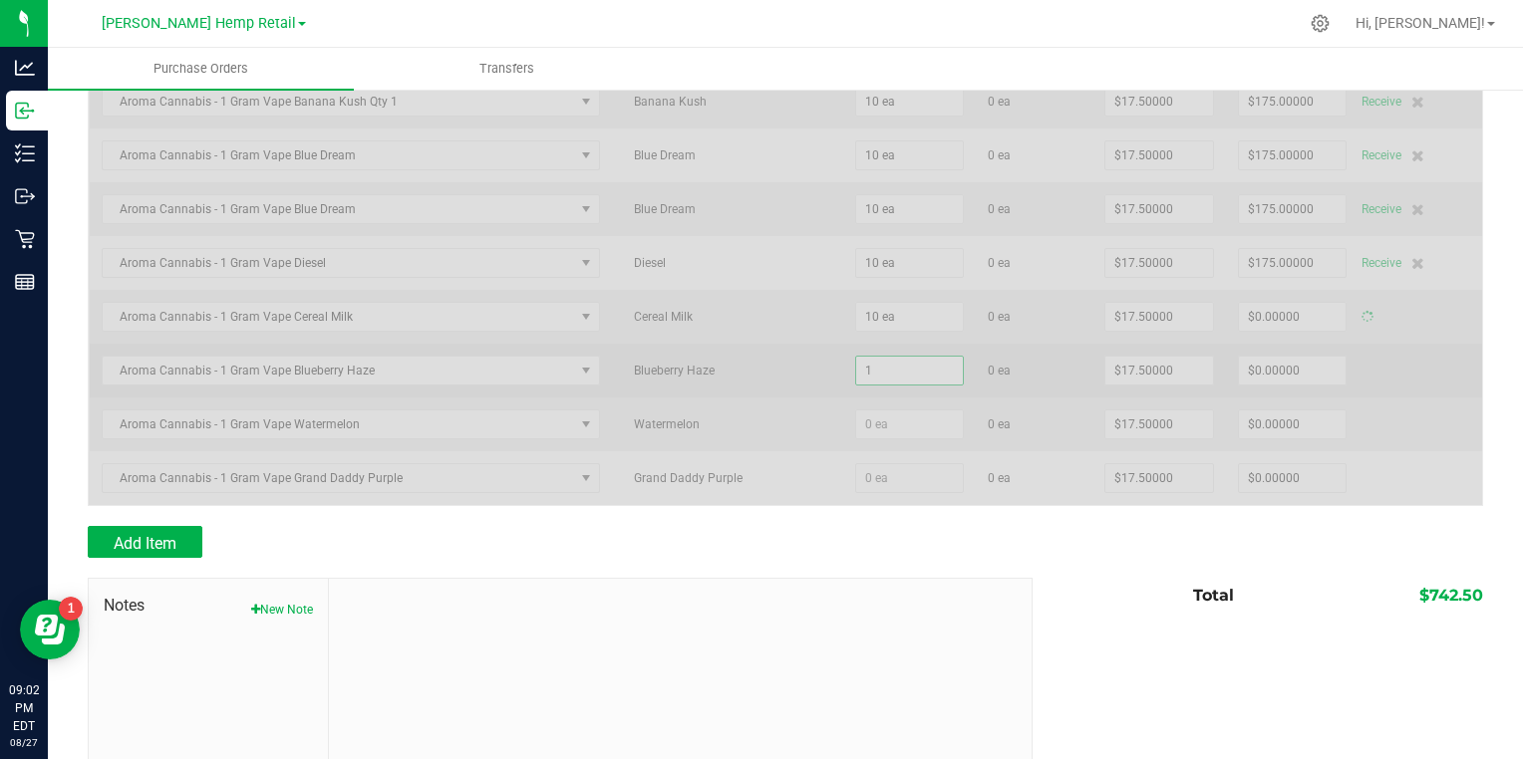
type input "10"
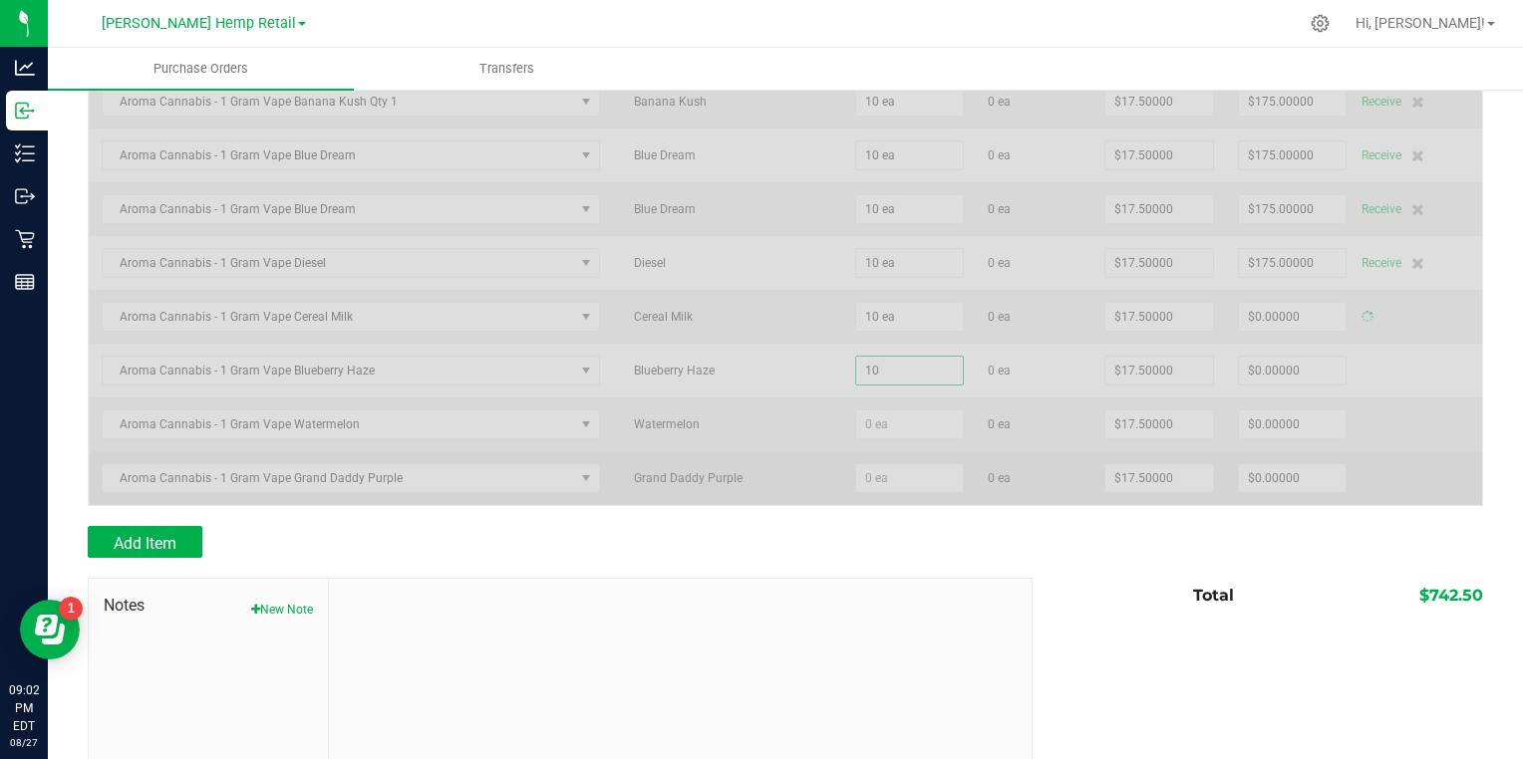
type input "$175.00000"
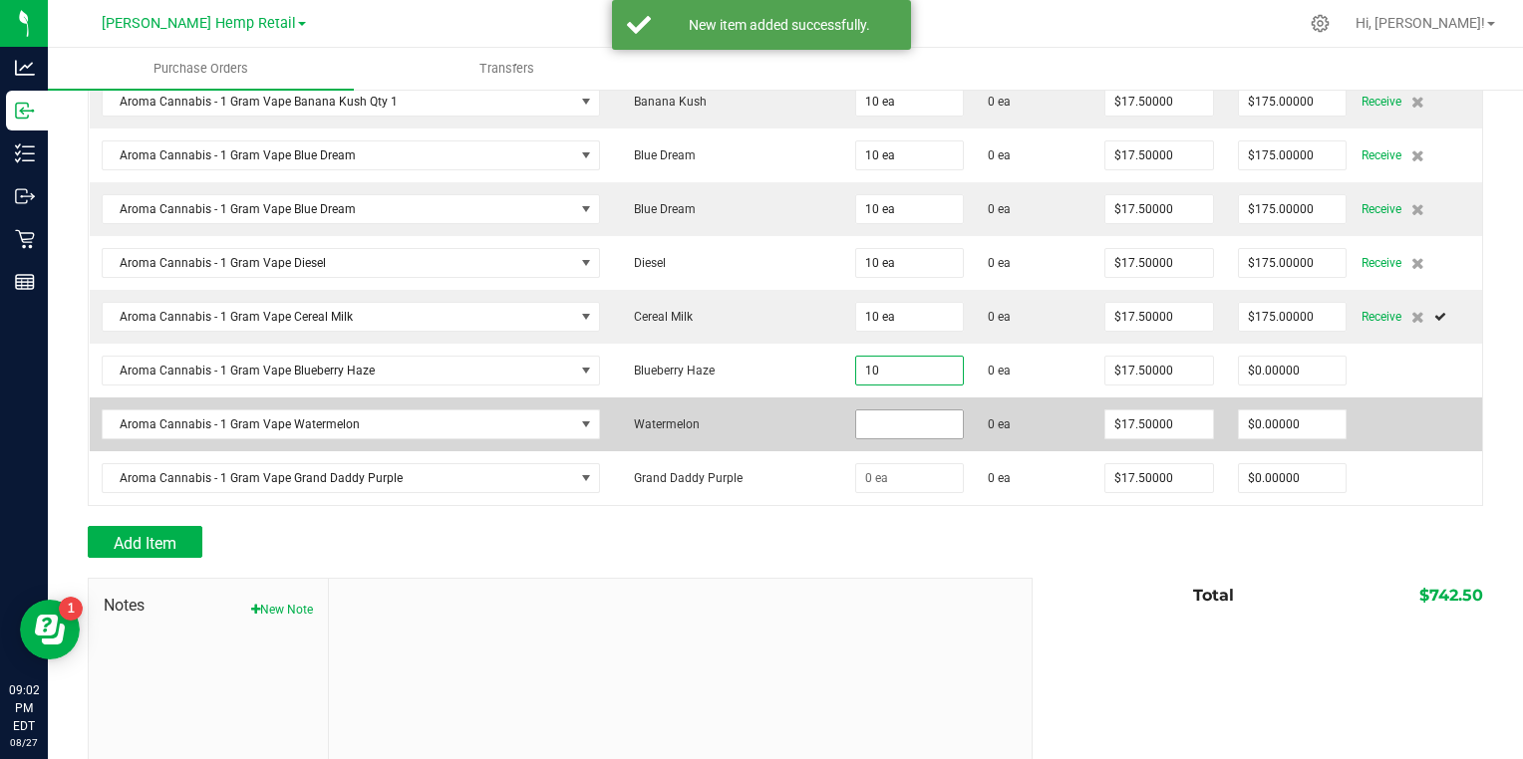
type input "10 ea"
click at [856, 411] on input at bounding box center [910, 425] width 108 height 28
type input "1"
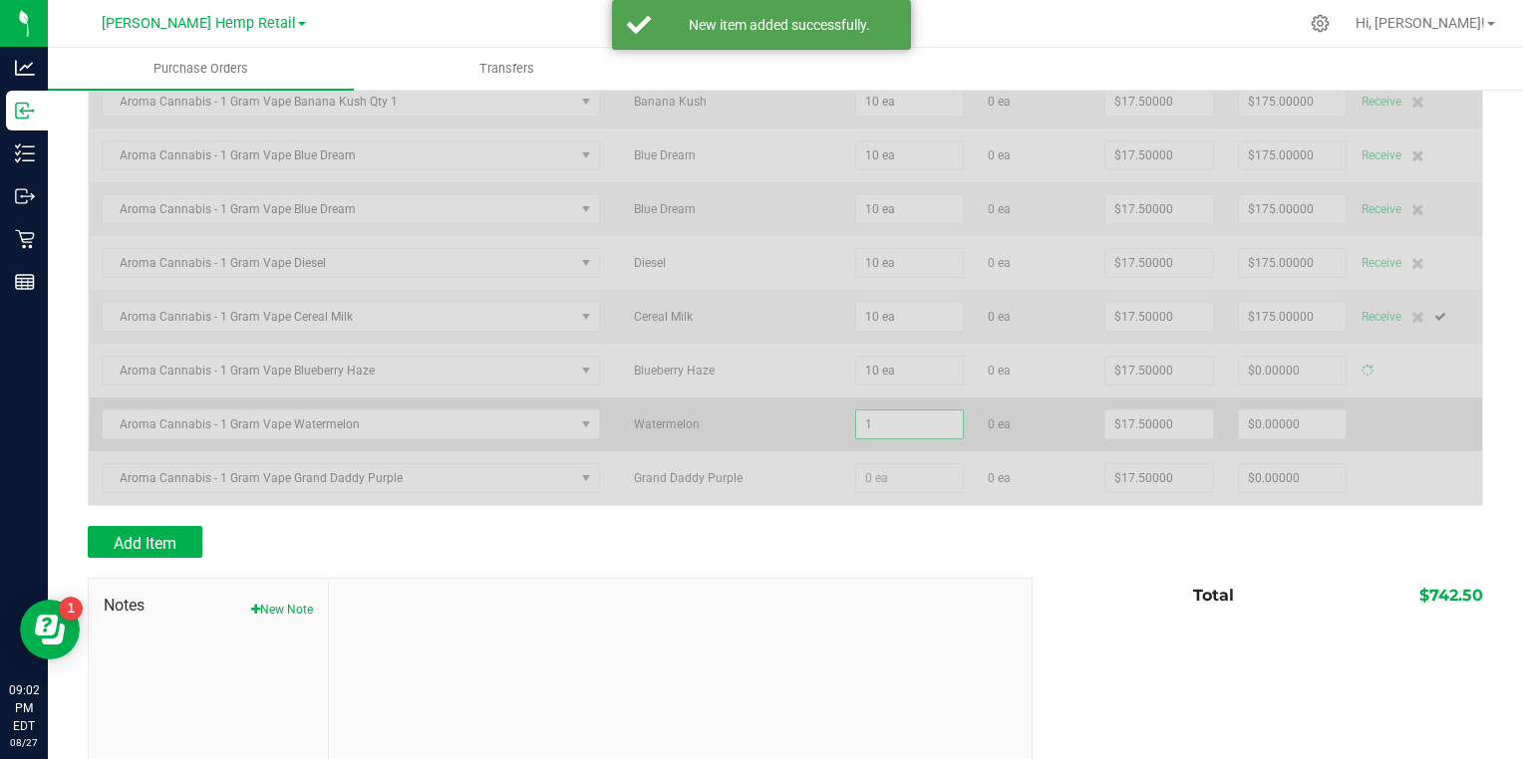
type input "$175.00000"
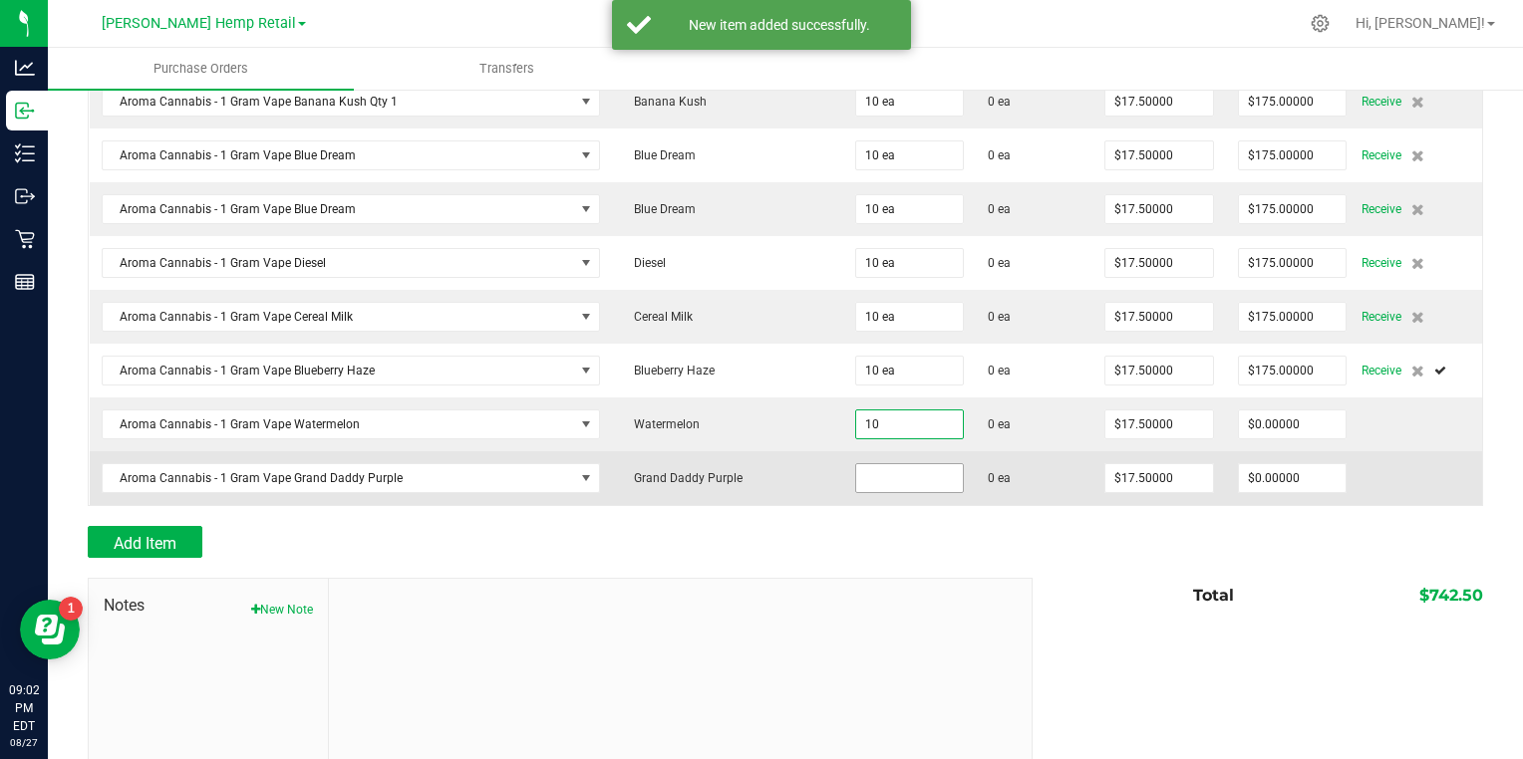
type input "10 ea"
click at [856, 464] on input at bounding box center [910, 478] width 108 height 28
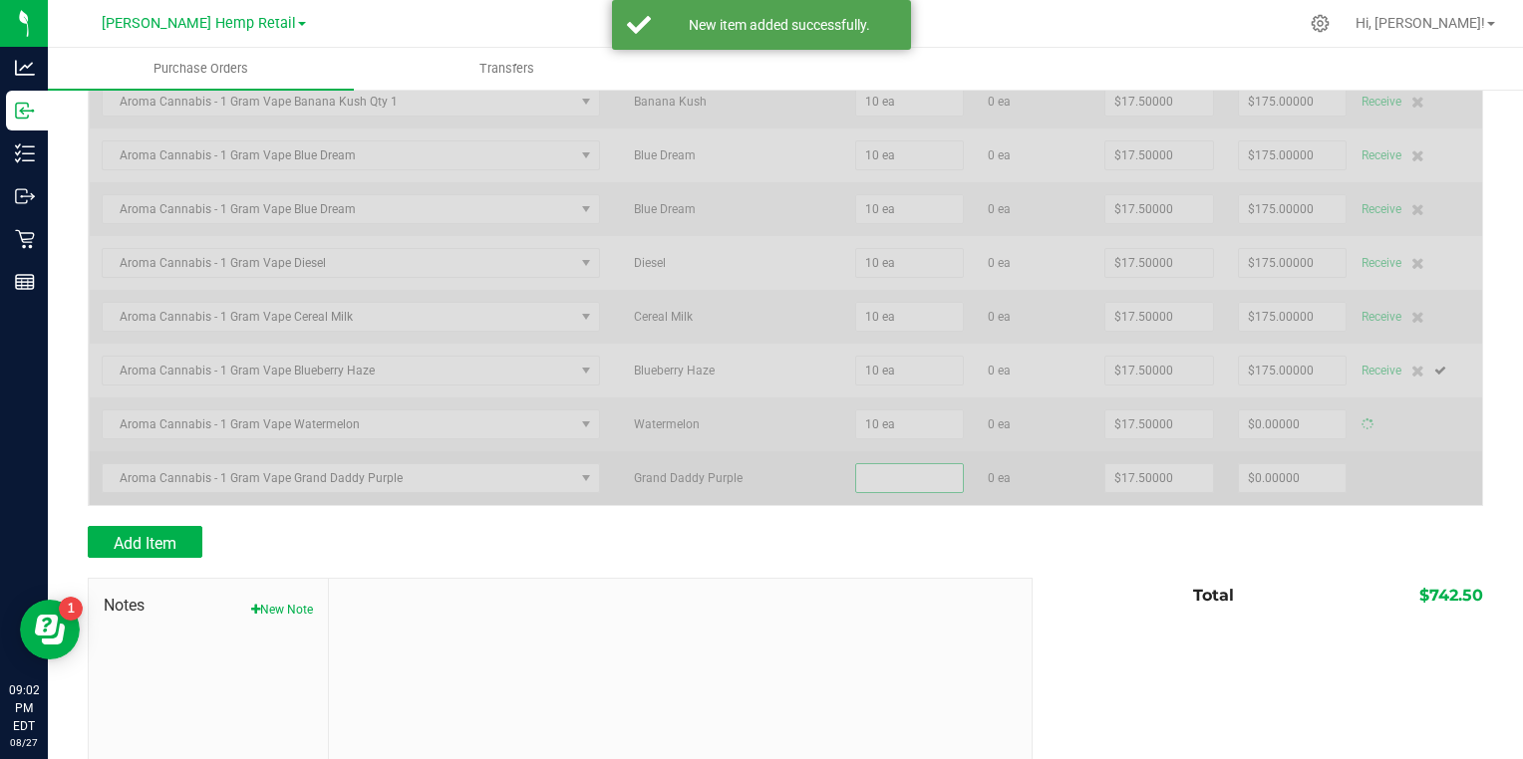
type input "1"
type input "$175.00000"
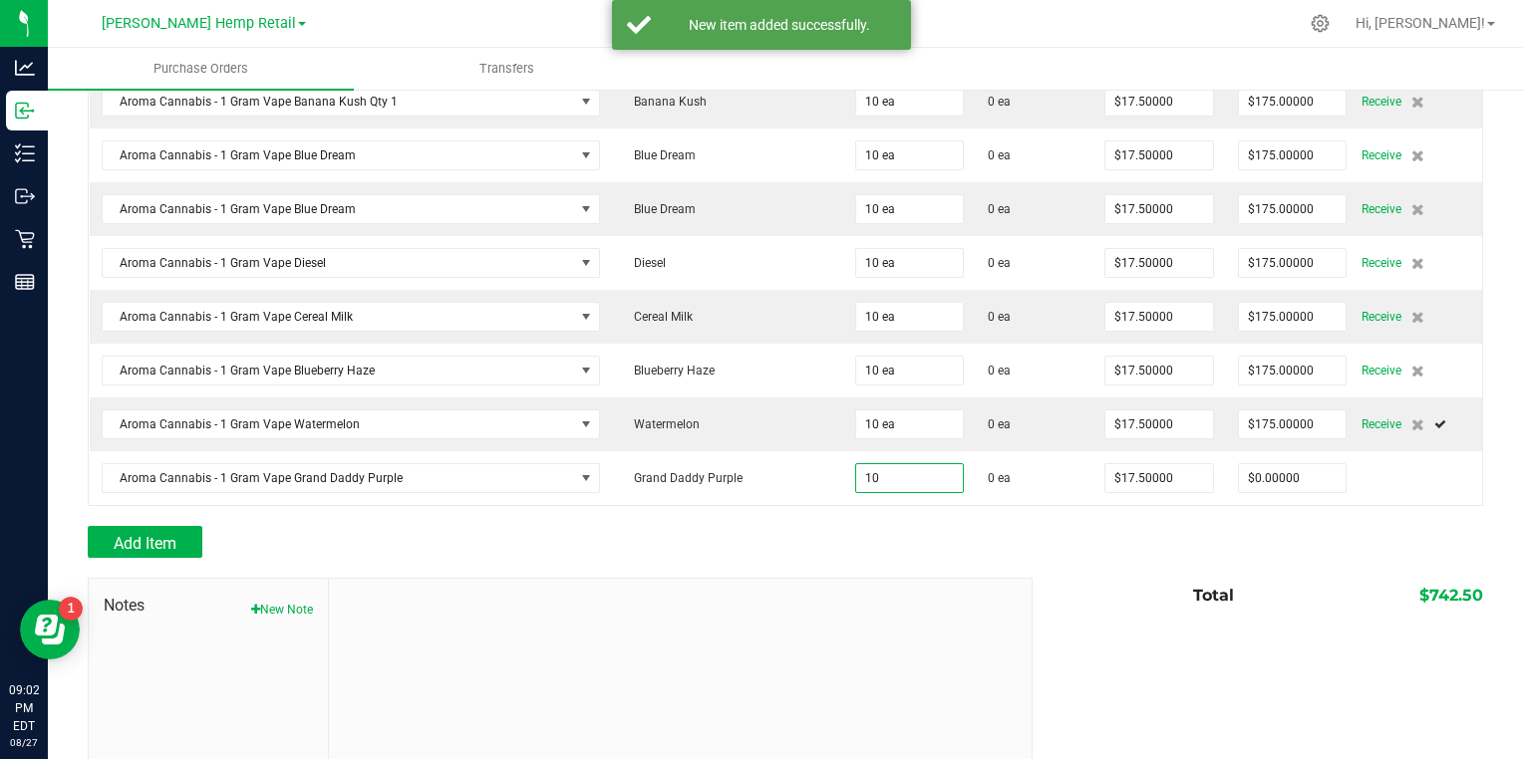
type input "10 ea"
click at [820, 535] on div "Add Item" at bounding box center [553, 542] width 930 height 32
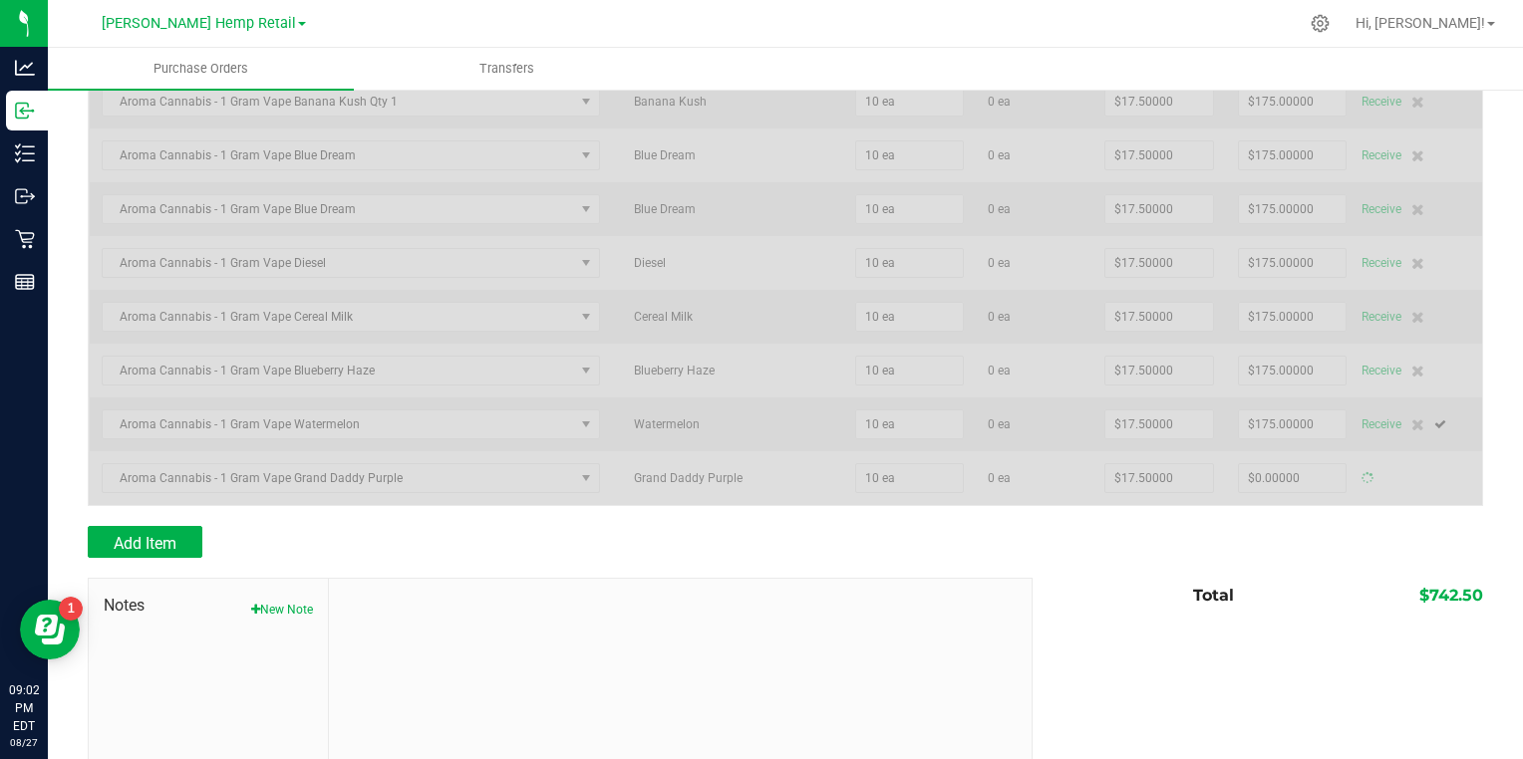
type input "$175.00000"
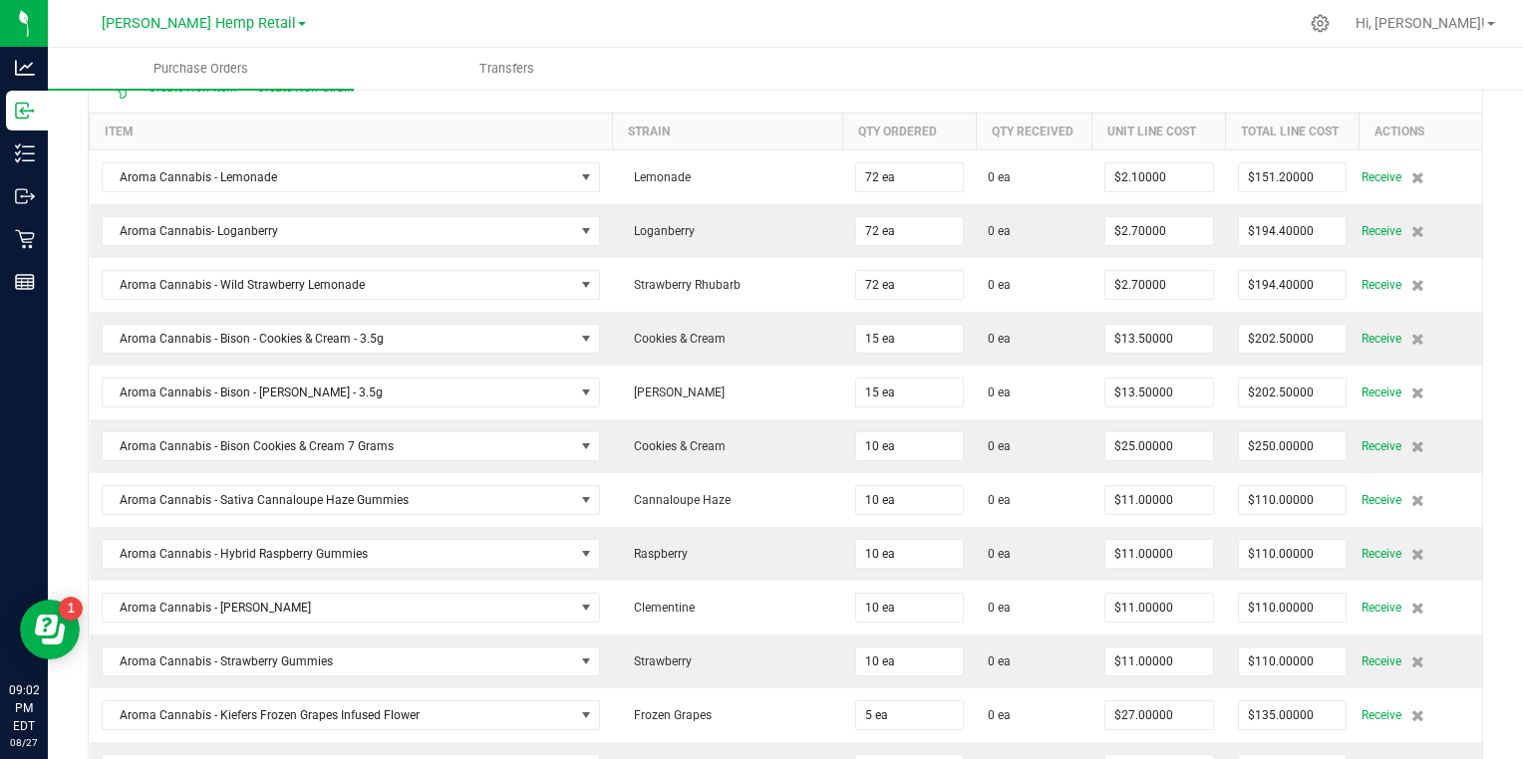
scroll to position [0, 0]
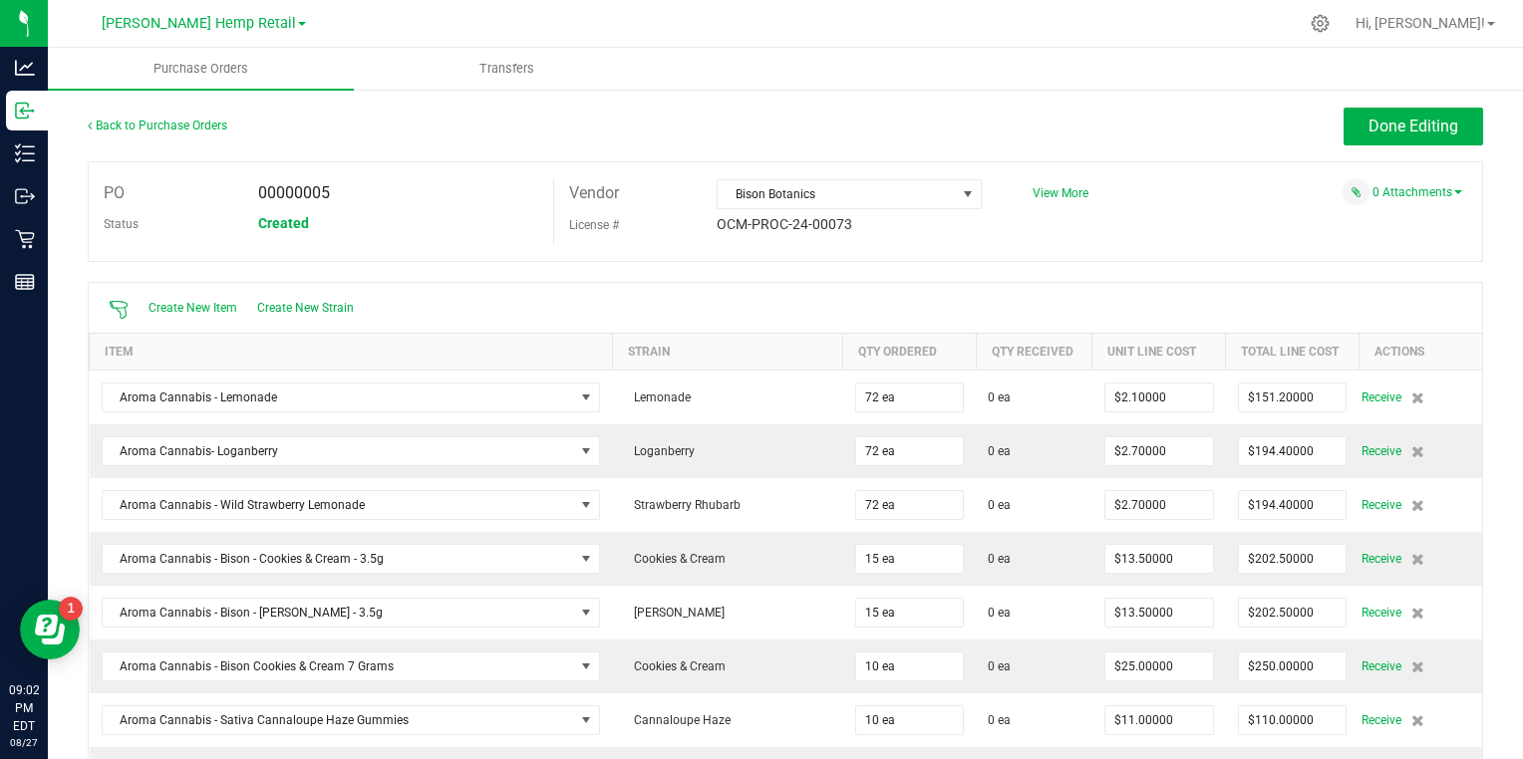
drag, startPoint x: 743, startPoint y: 95, endPoint x: 324, endPoint y: 90, distance: 419.6
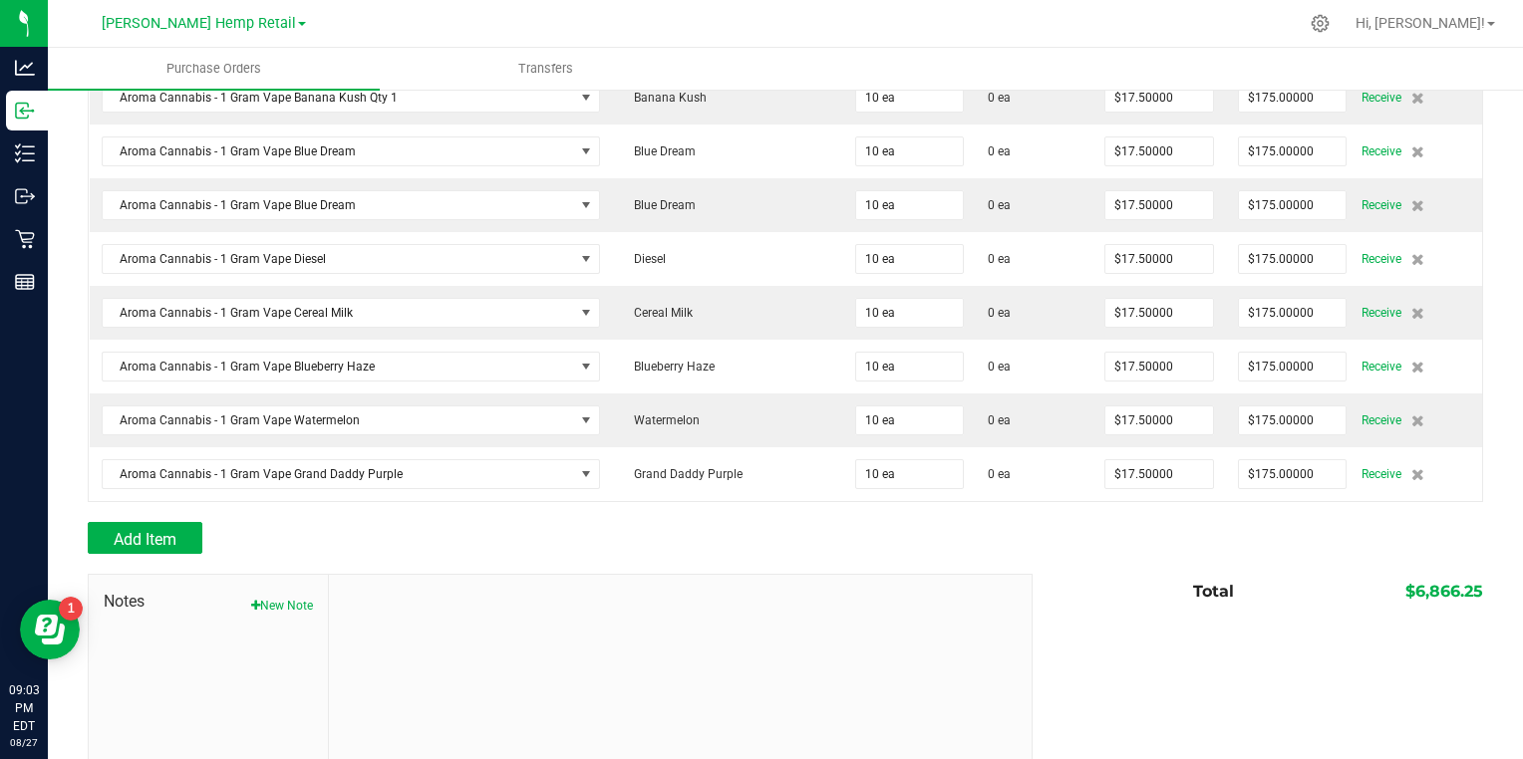
scroll to position [1764, 0]
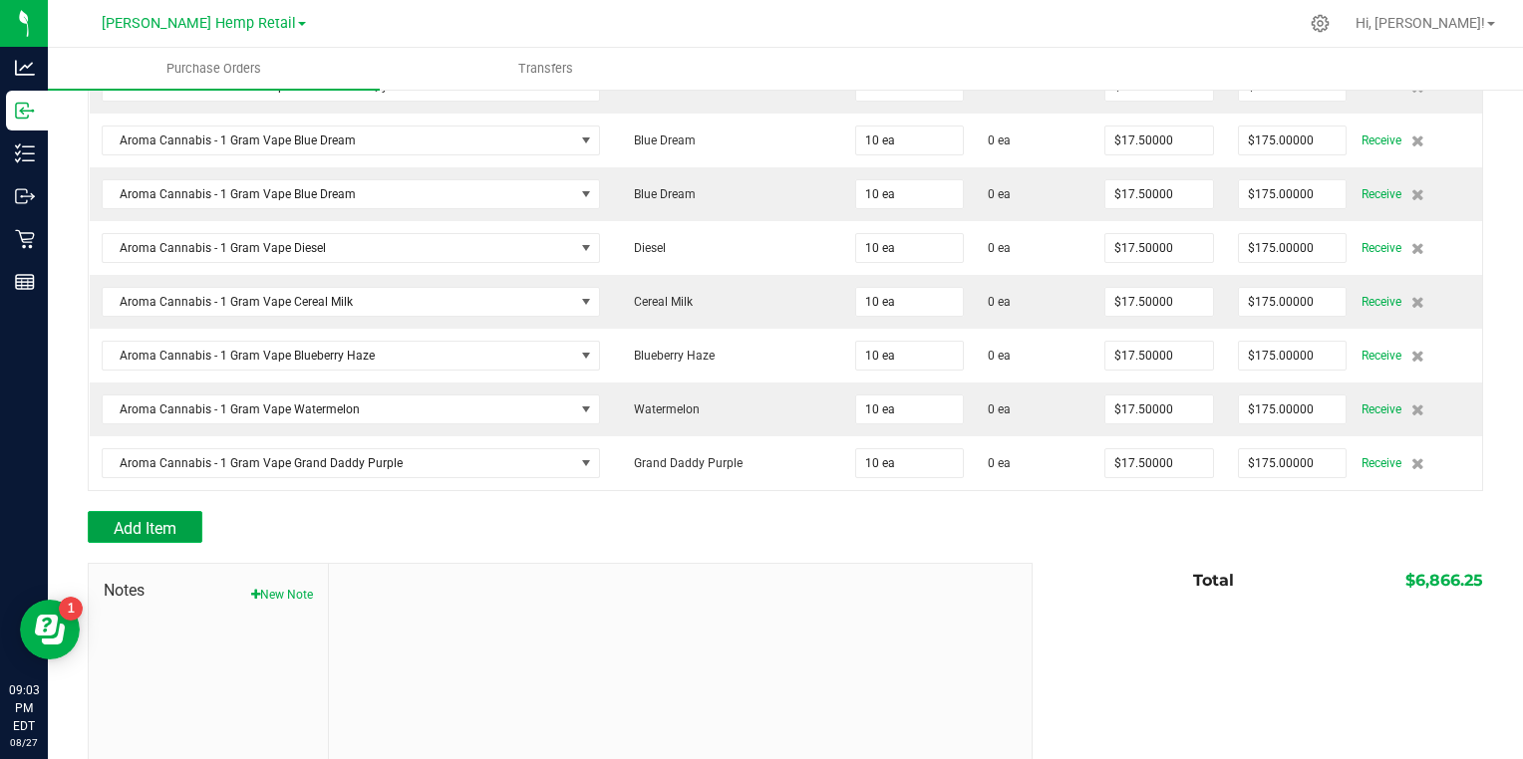
click at [167, 519] on span "Add Item" at bounding box center [145, 528] width 63 height 19
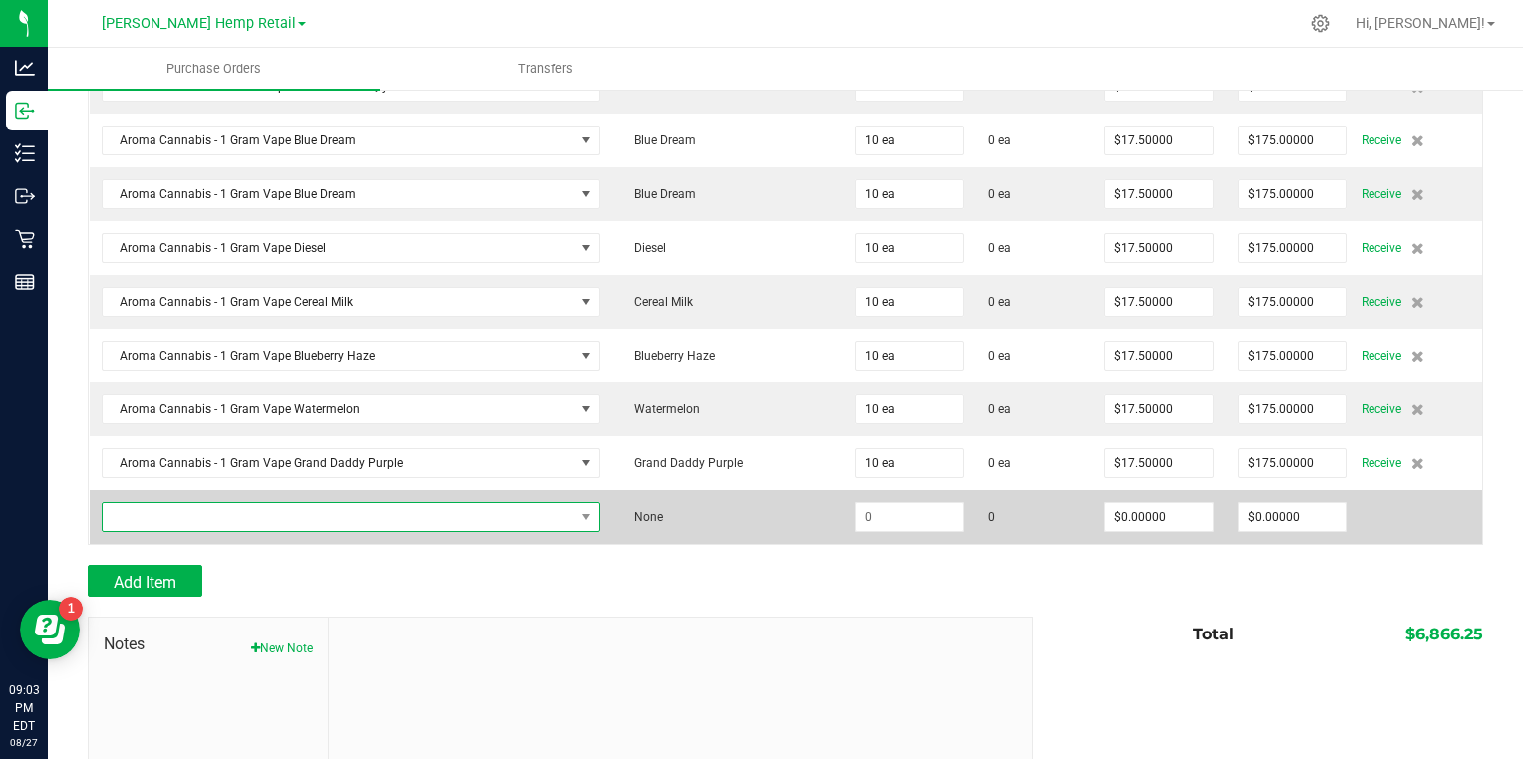
click at [499, 503] on span "NO DATA FOUND" at bounding box center [339, 517] width 472 height 28
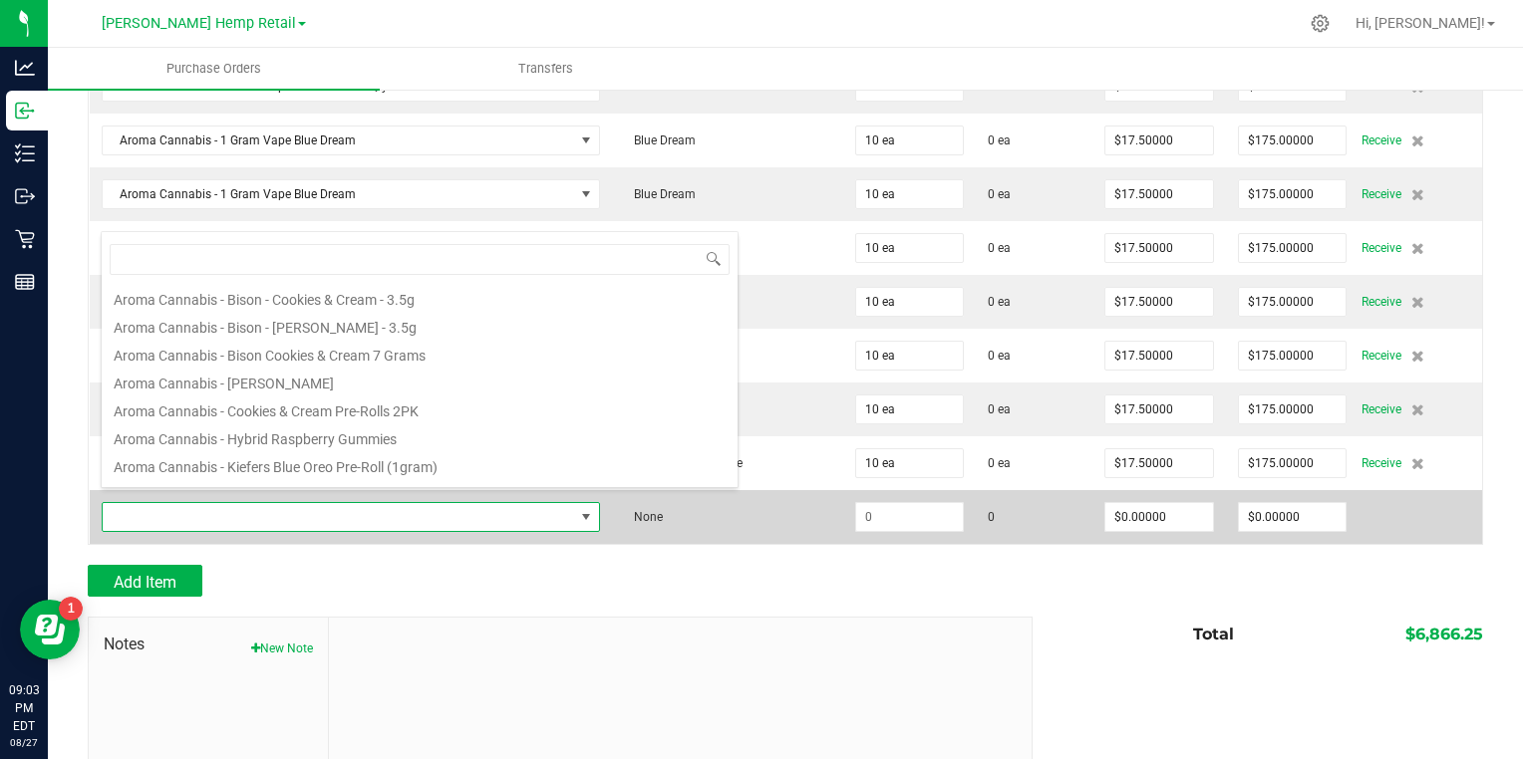
scroll to position [557, 0]
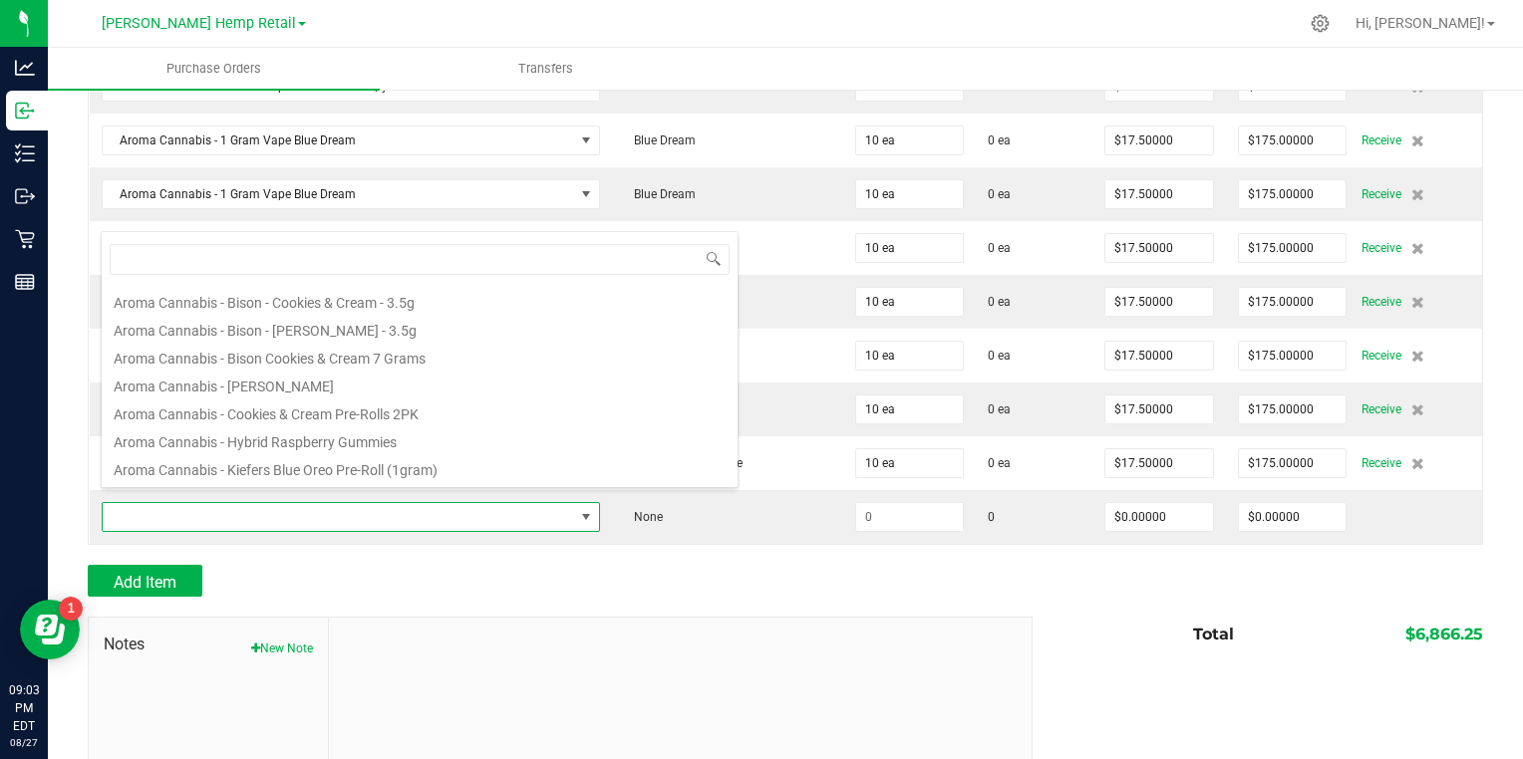
click at [598, 619] on div at bounding box center [681, 751] width 704 height 267
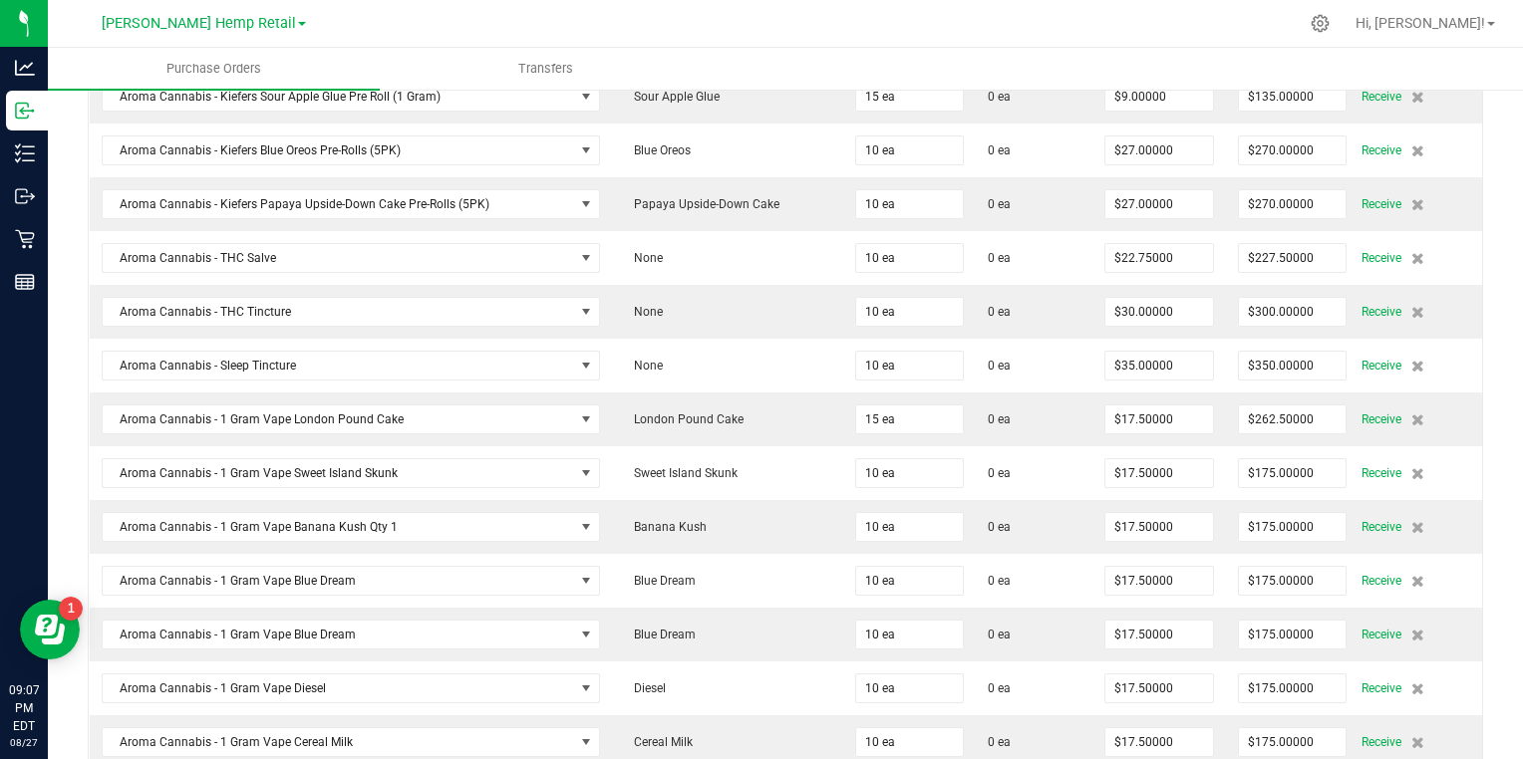
scroll to position [1327, 0]
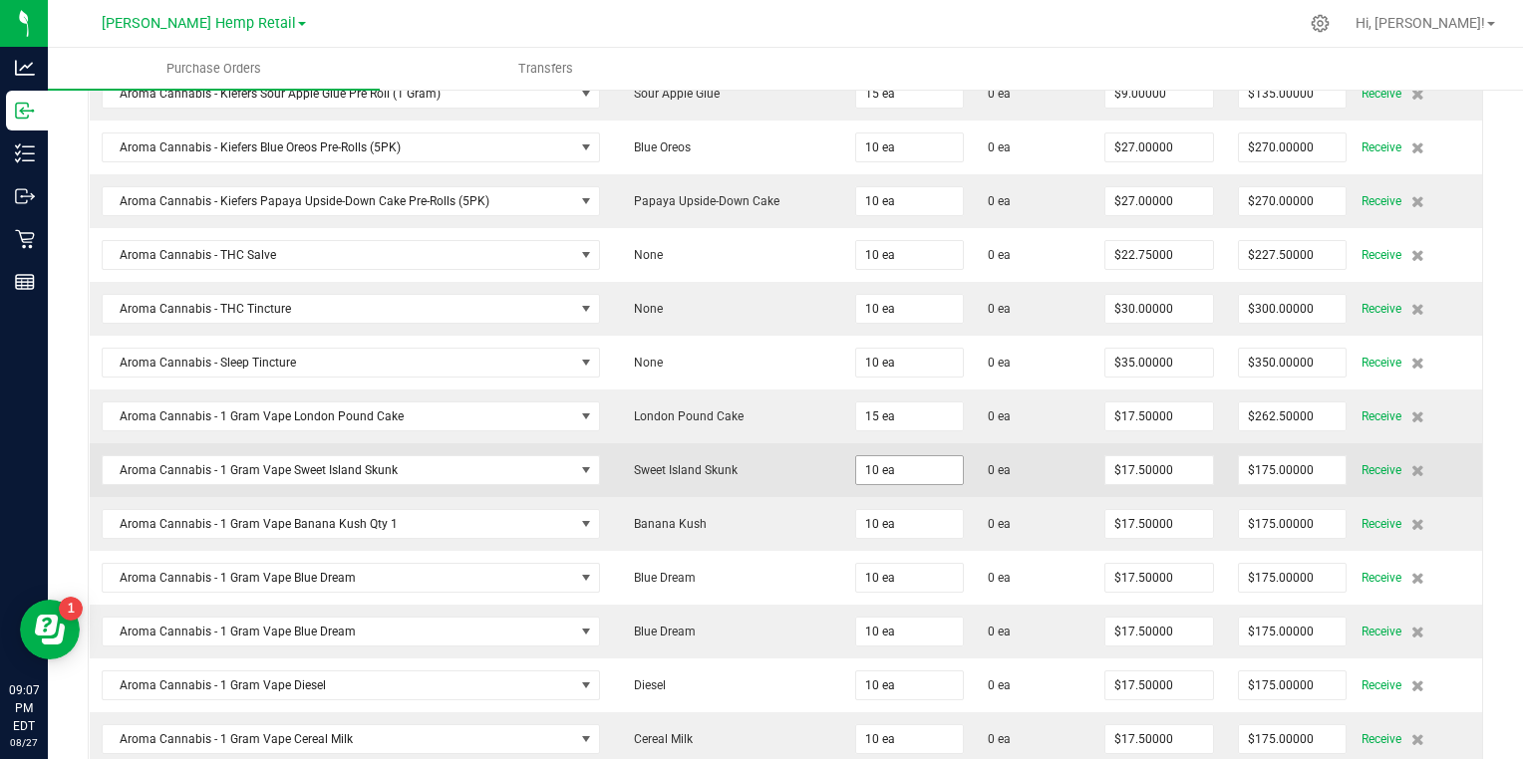
click at [856, 462] on input "10 ea" at bounding box center [910, 470] width 108 height 28
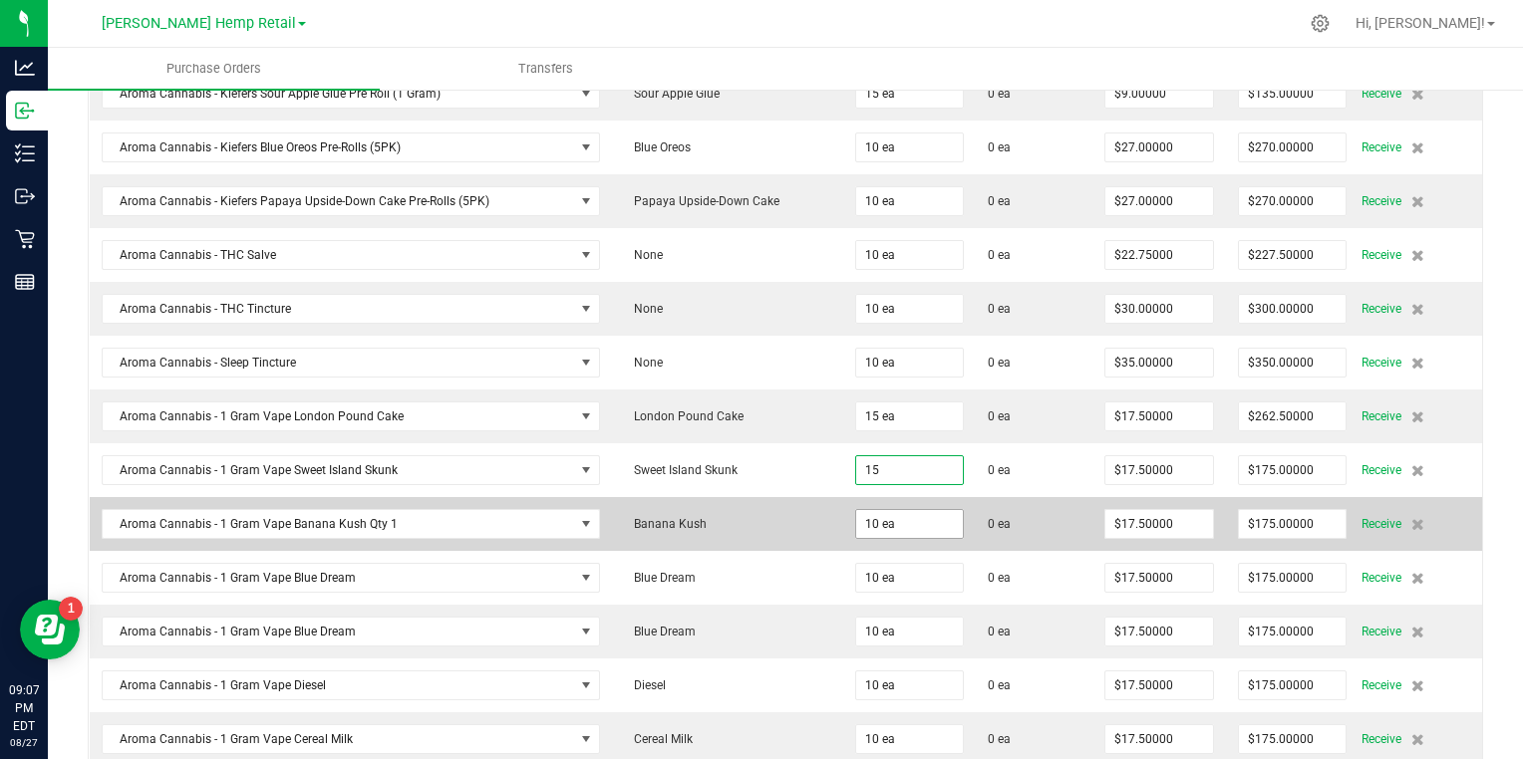
click at [856, 510] on input "10 ea" at bounding box center [910, 524] width 108 height 28
type input "15 ea"
type input "$262.50000"
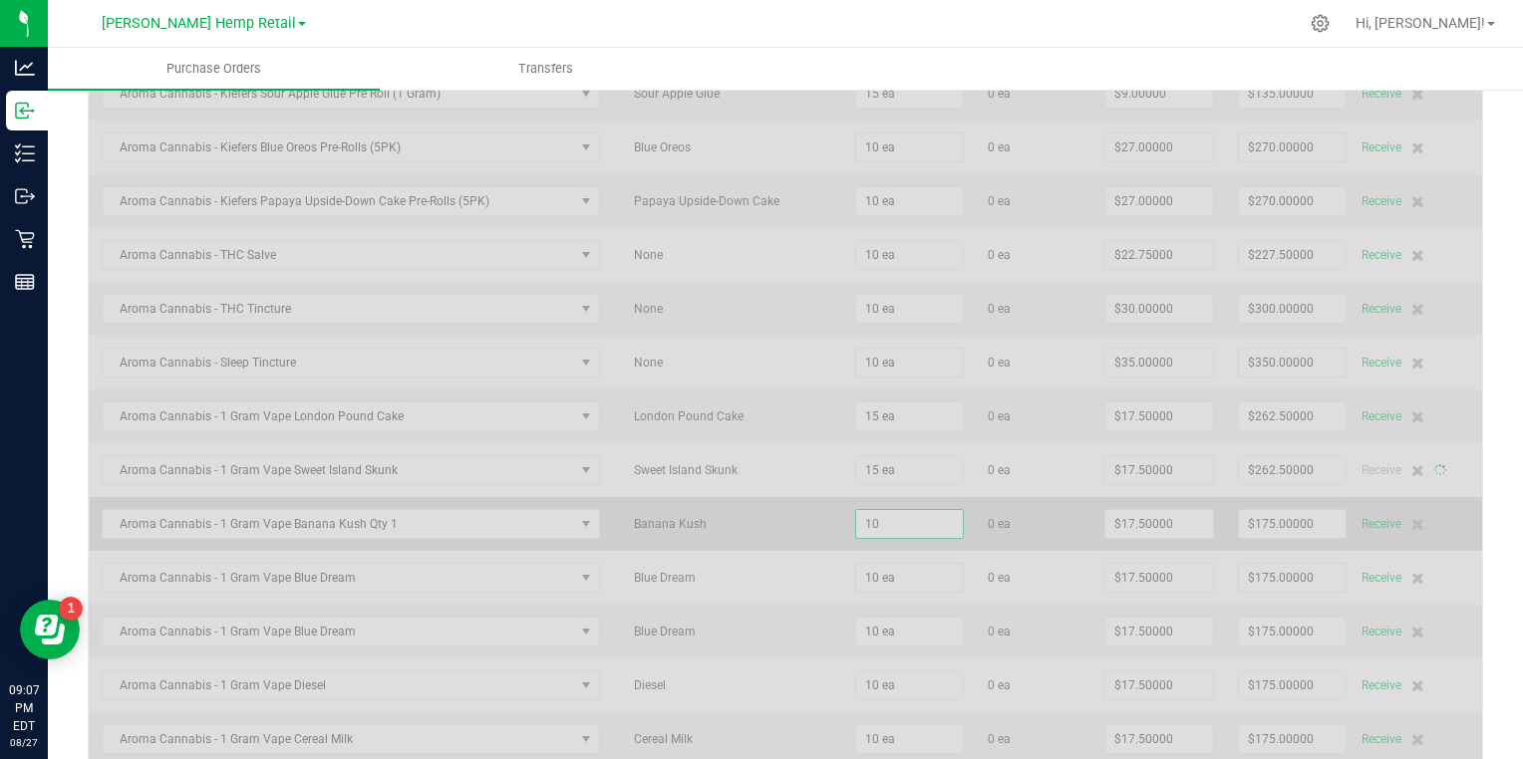
type input "1"
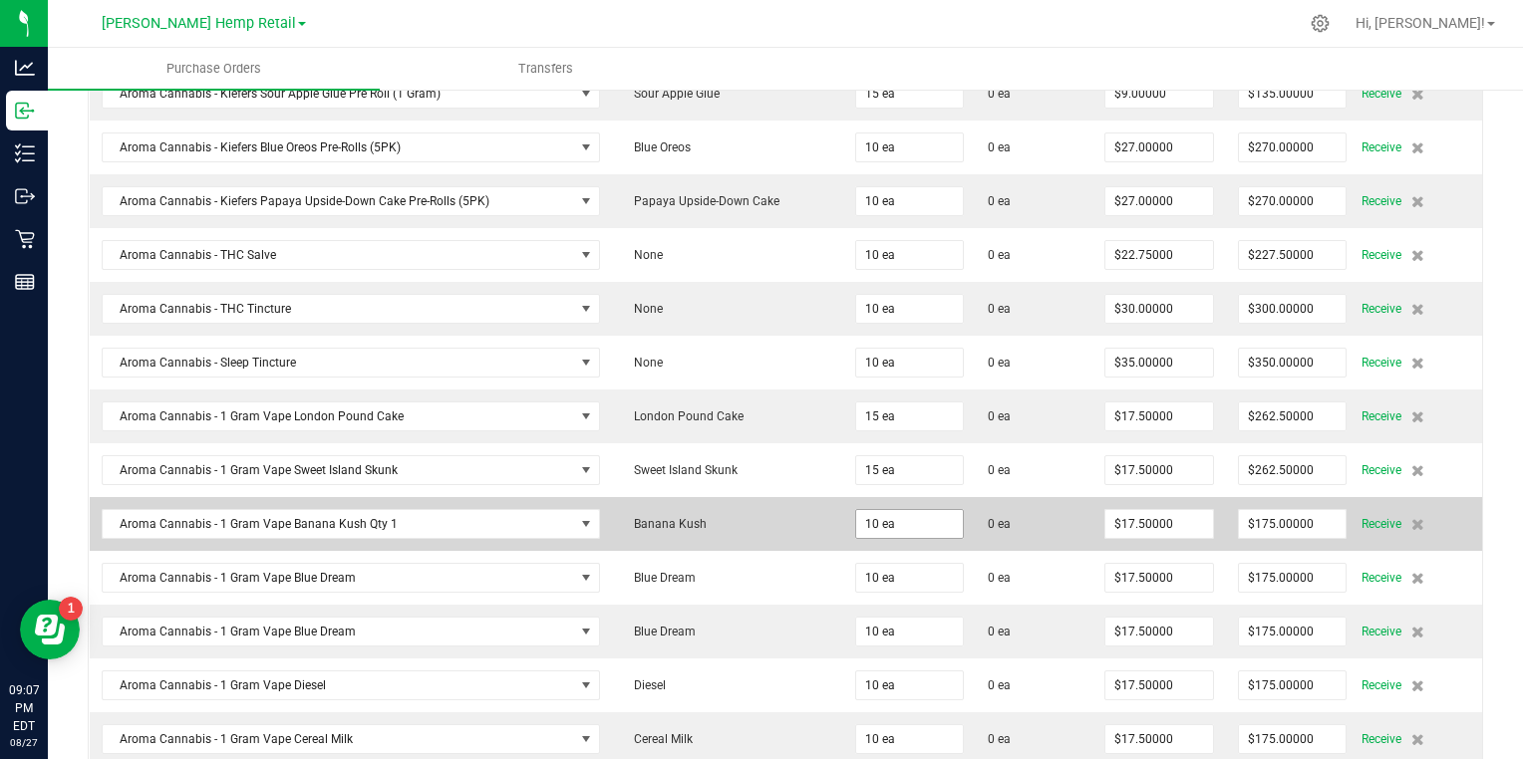
click at [856, 513] on input "10 ea" at bounding box center [910, 524] width 108 height 28
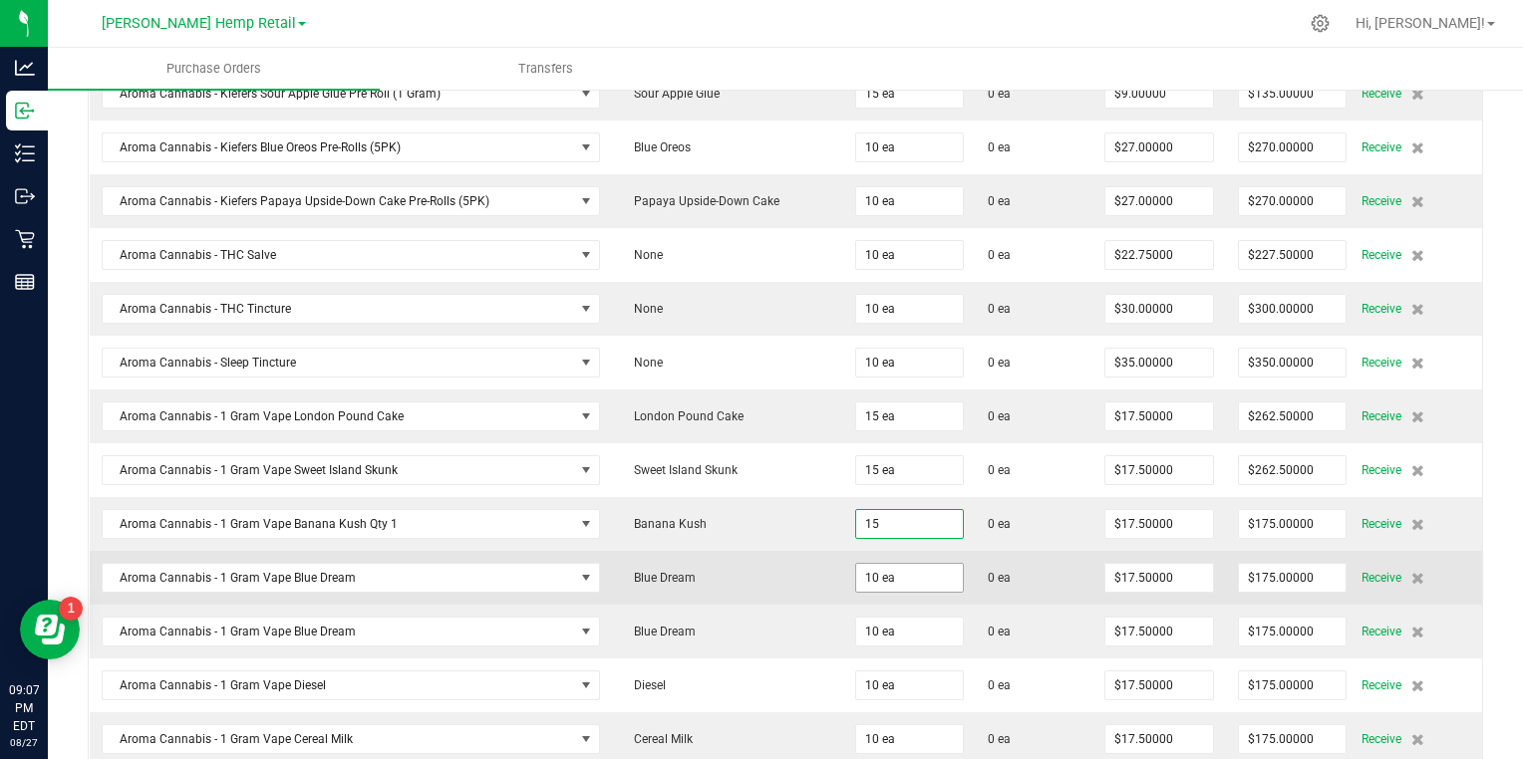
click at [856, 565] on input "10 ea" at bounding box center [910, 578] width 108 height 28
type input "15 ea"
type input "$262.50000"
type input "10"
click at [856, 570] on input "10 ea" at bounding box center [910, 578] width 108 height 28
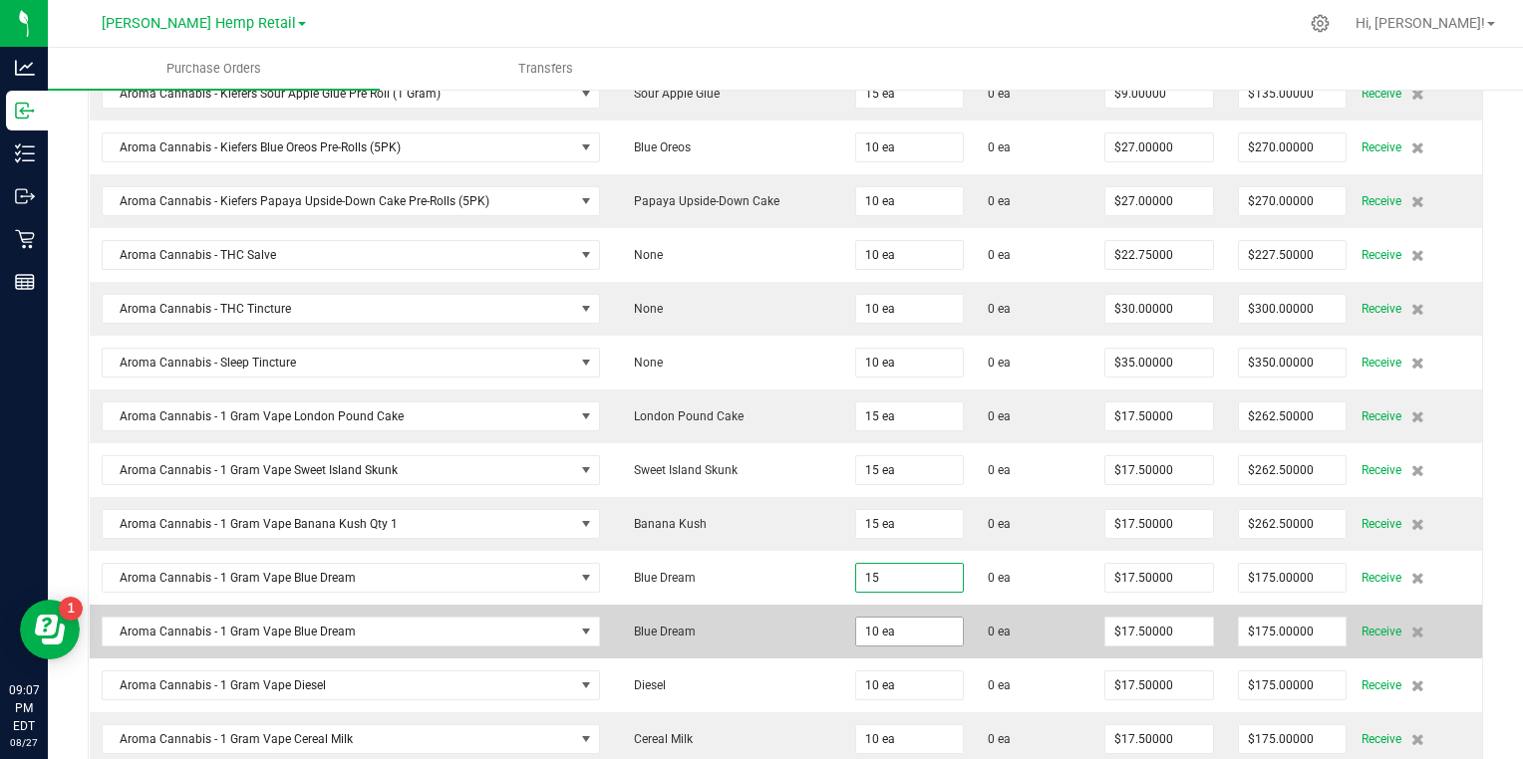
click at [856, 622] on input "10 ea" at bounding box center [910, 632] width 108 height 28
type input "15 ea"
type input "$262.50000"
type input "10"
click at [856, 625] on input "10 ea" at bounding box center [910, 632] width 108 height 28
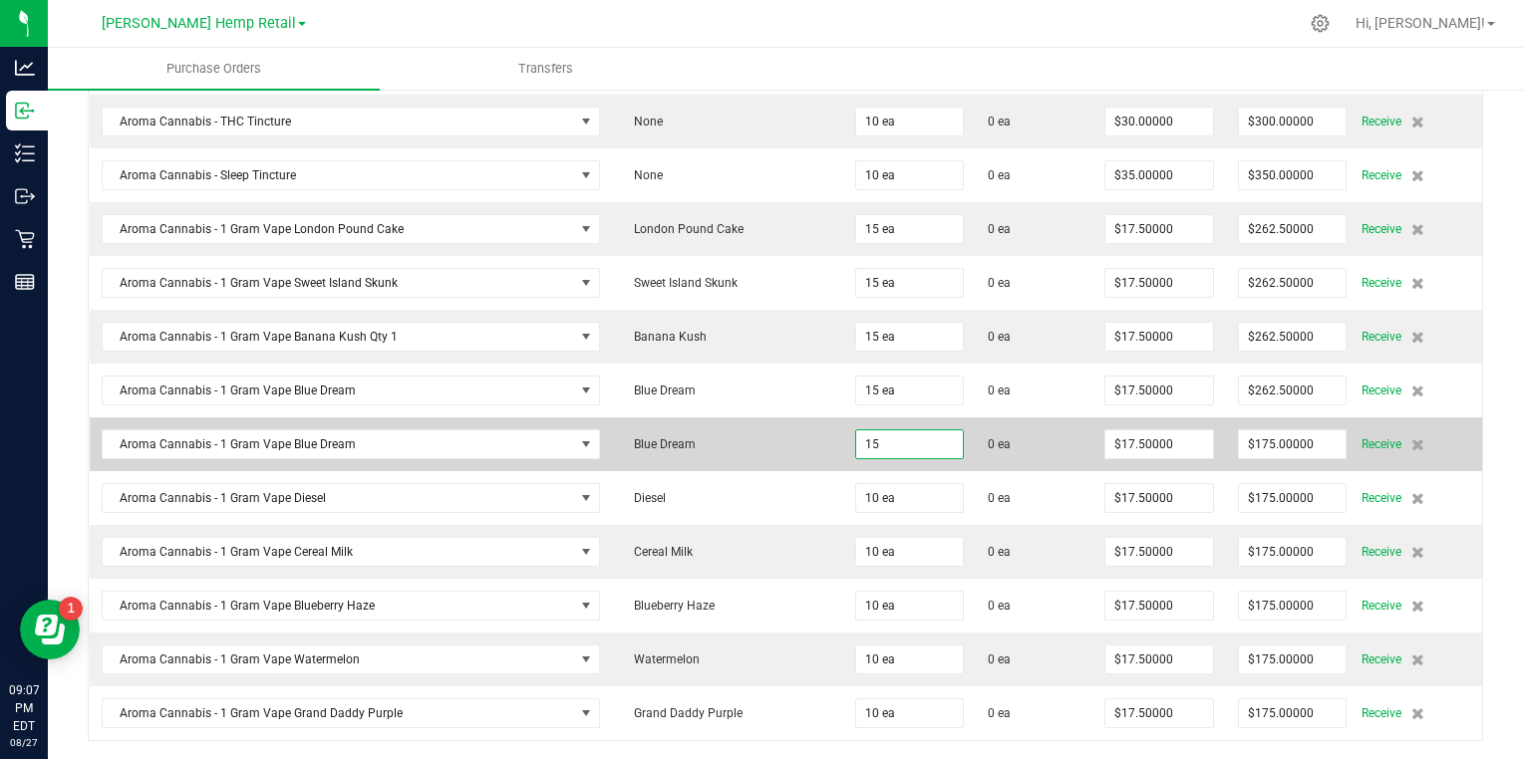
scroll to position [1521, 0]
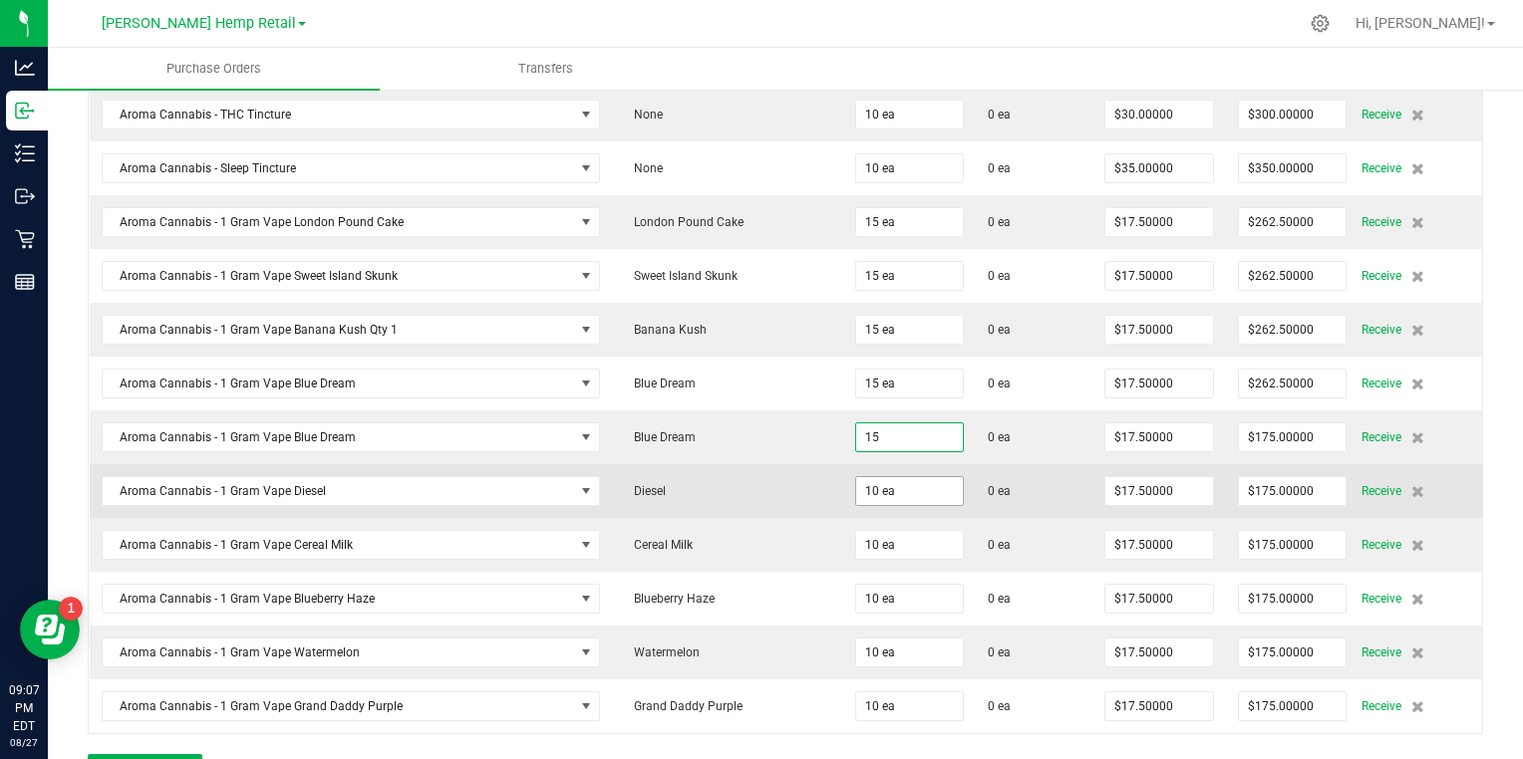
click at [856, 484] on input "10 ea" at bounding box center [910, 491] width 108 height 28
type input "15 ea"
type input "$262.50000"
type input "10"
click at [856, 480] on input "10 ea" at bounding box center [910, 491] width 108 height 28
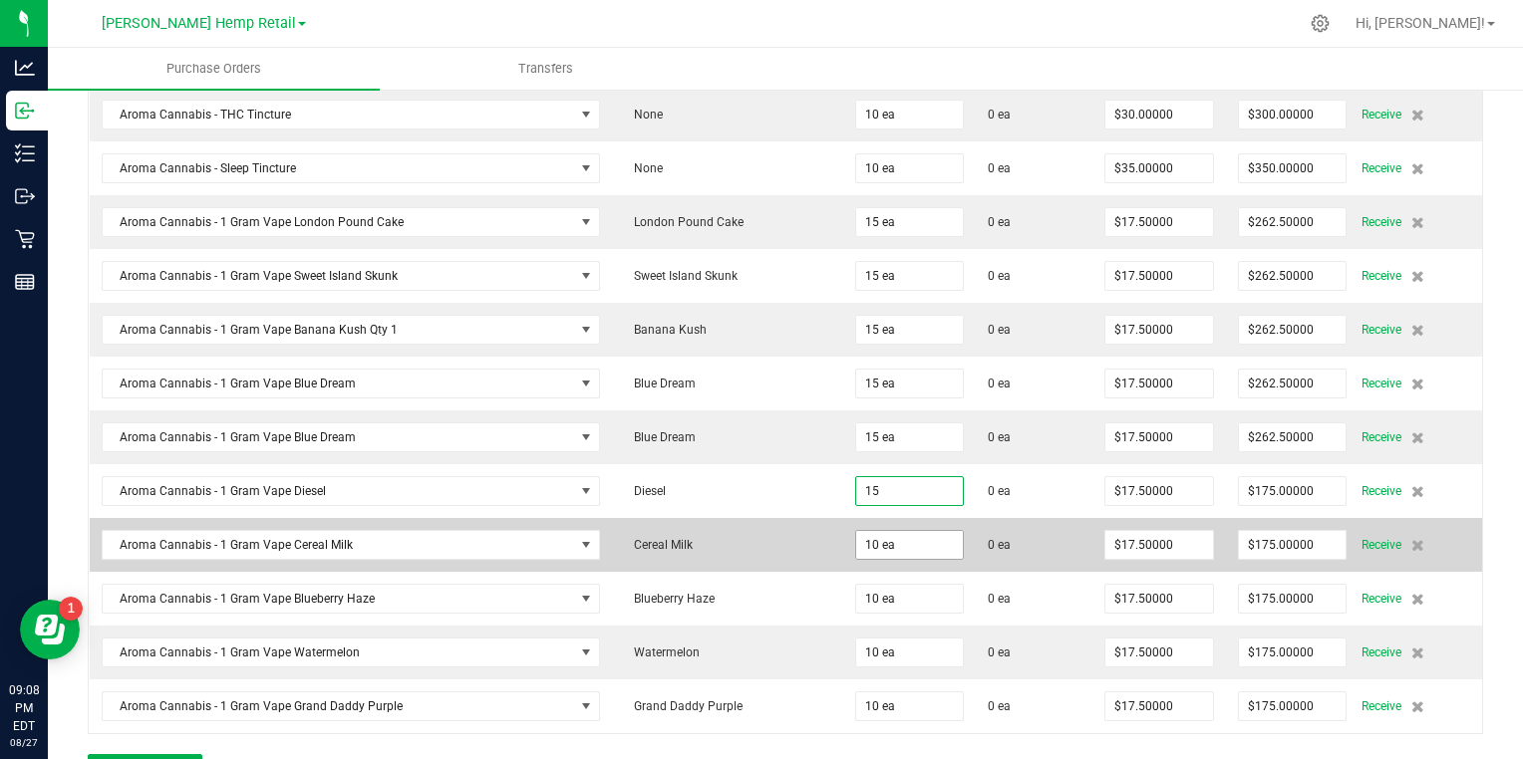
click at [856, 535] on input "10 ea" at bounding box center [910, 545] width 108 height 28
type input "15 ea"
type input "$262.50000"
type input "10"
click at [856, 534] on input "10 ea" at bounding box center [910, 545] width 108 height 28
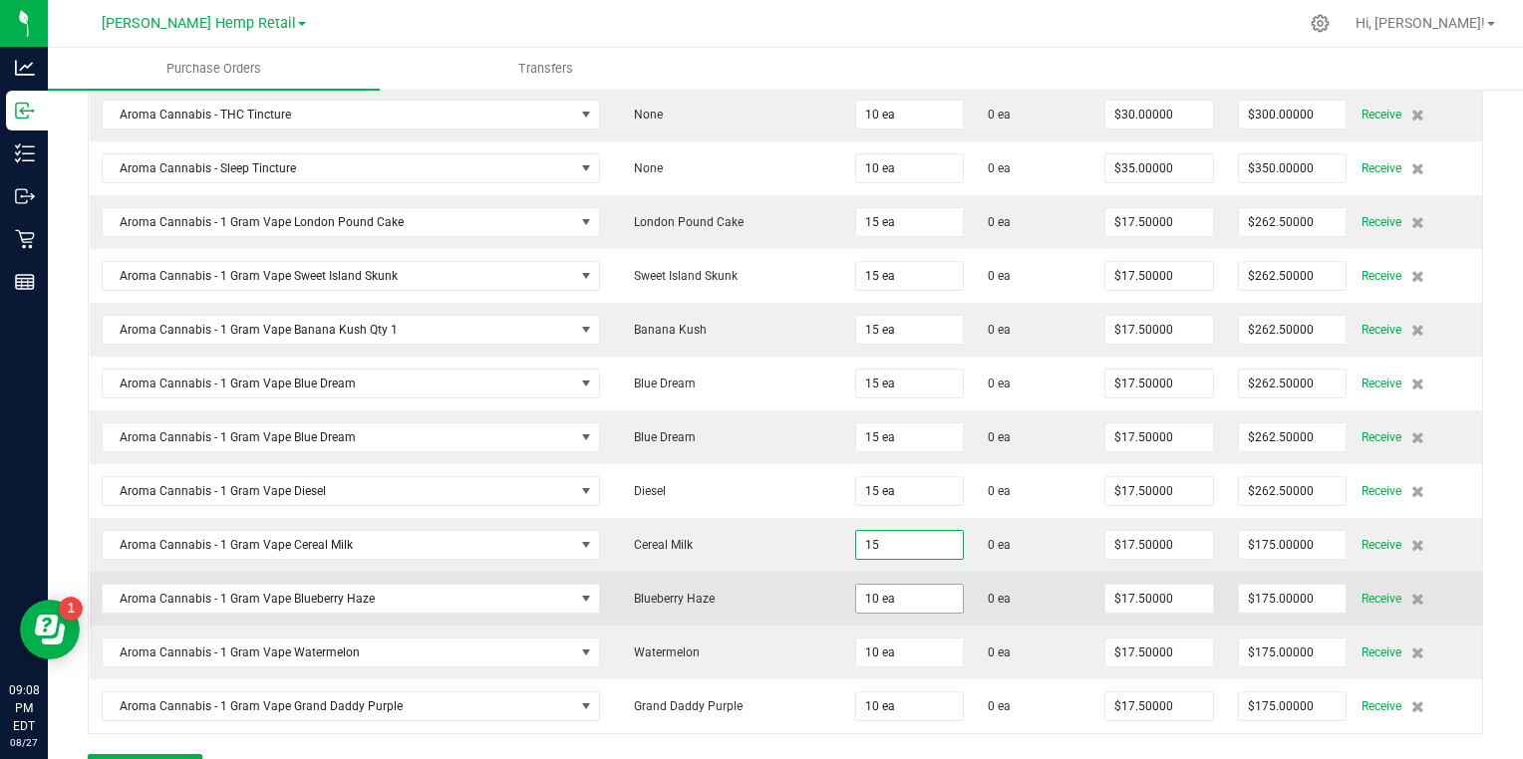
click at [856, 588] on input "10 ea" at bounding box center [910, 599] width 108 height 28
type input "15 ea"
type input "$262.50000"
type input "10"
click at [856, 587] on input "10 ea" at bounding box center [910, 599] width 108 height 28
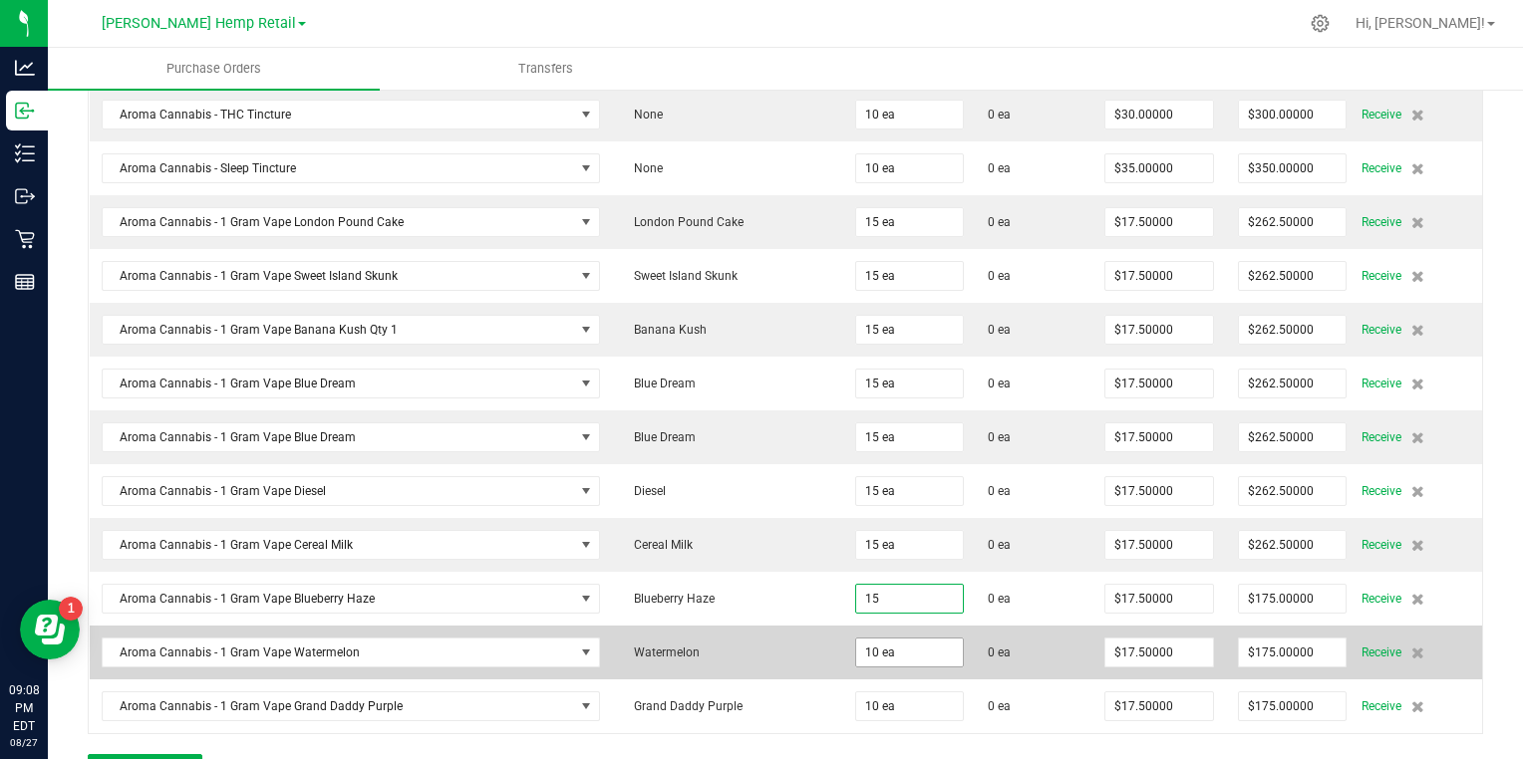
click at [856, 642] on input "10 ea" at bounding box center [910, 653] width 108 height 28
type input "15 ea"
type input "$262.50000"
type input "10"
click at [856, 642] on input "10 ea" at bounding box center [910, 653] width 108 height 28
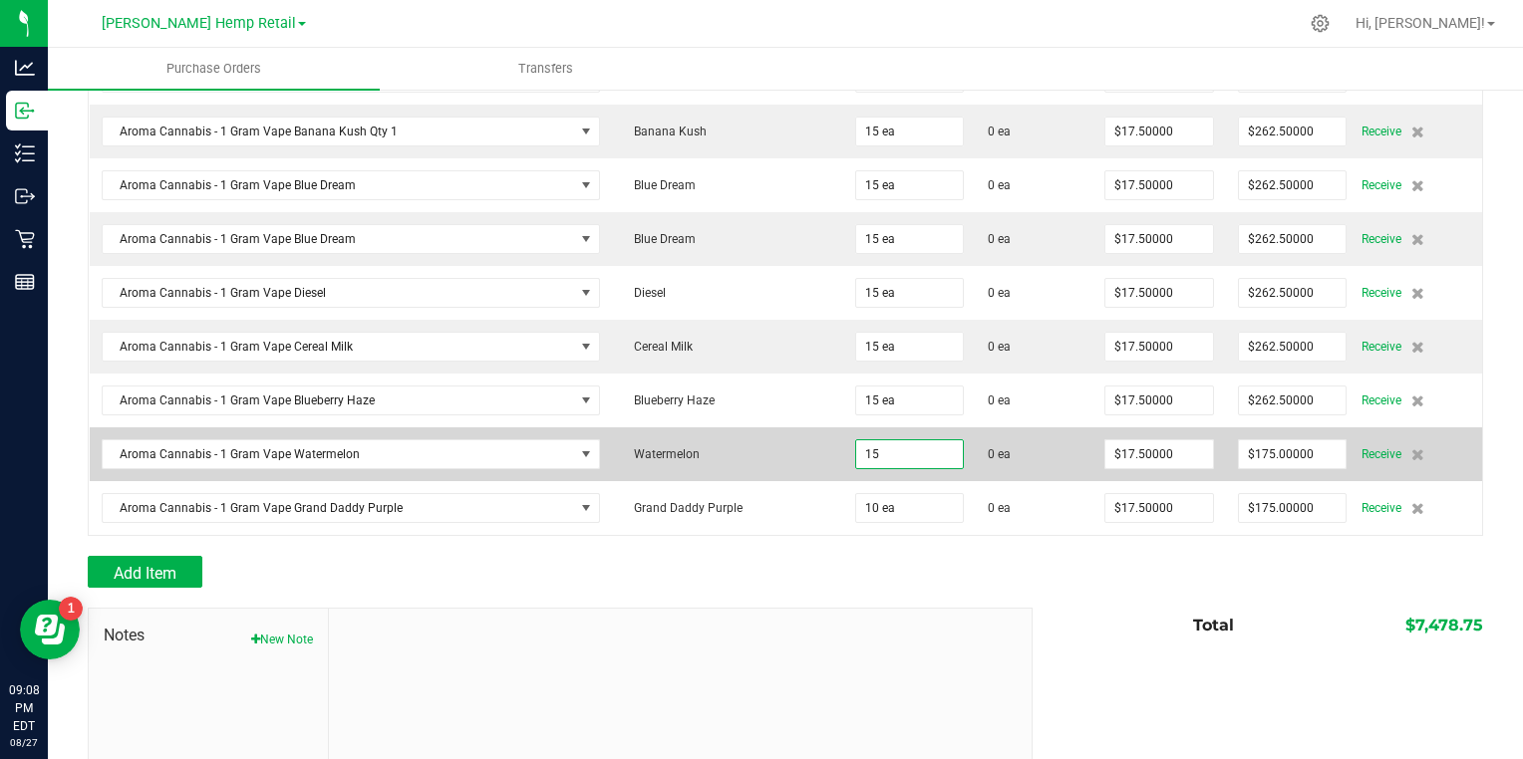
scroll to position [1729, 0]
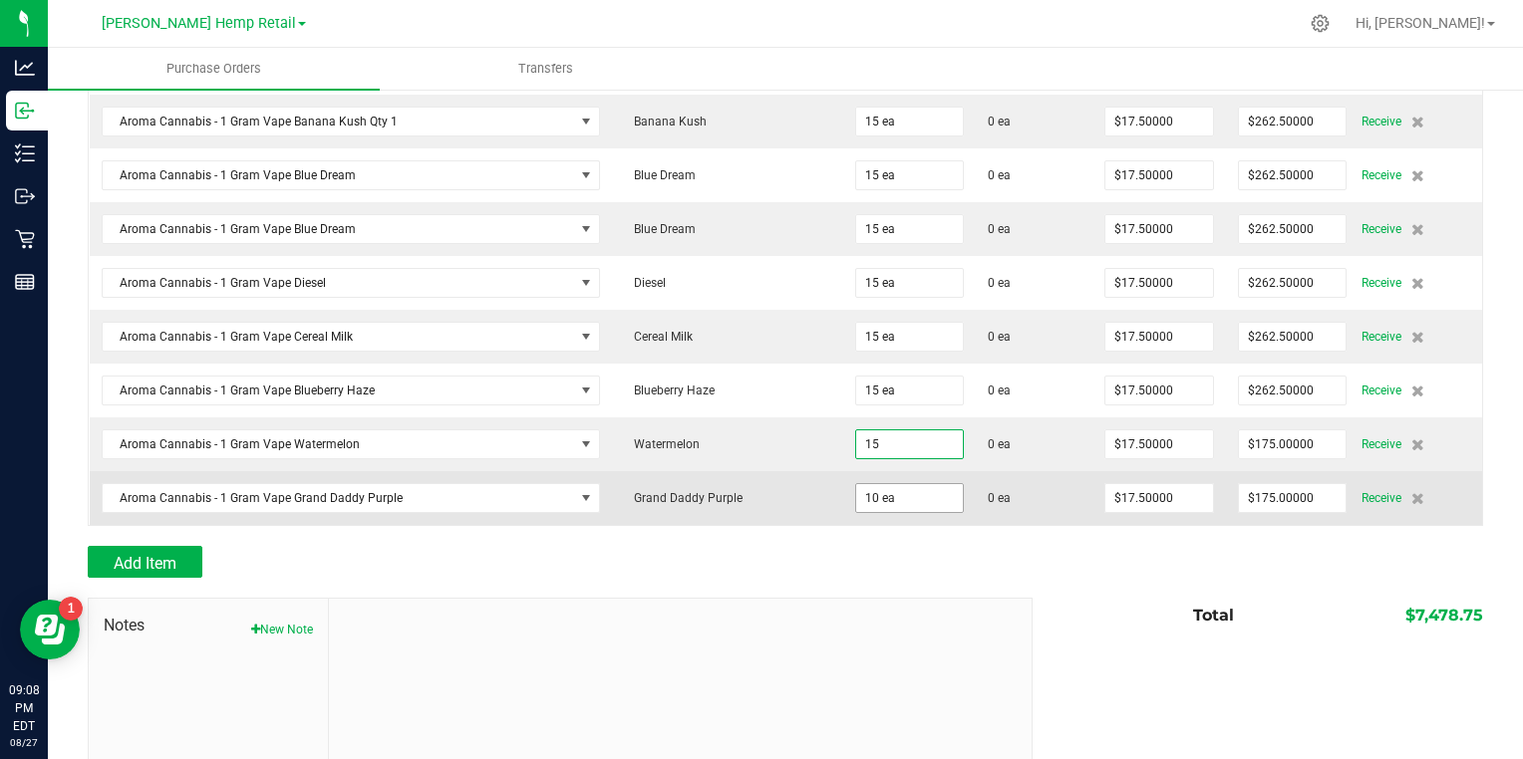
click at [856, 484] on input "10 ea" at bounding box center [910, 498] width 108 height 28
type input "15 ea"
type input "$262.50000"
type input "10"
click at [856, 484] on input "10 ea" at bounding box center [910, 498] width 108 height 28
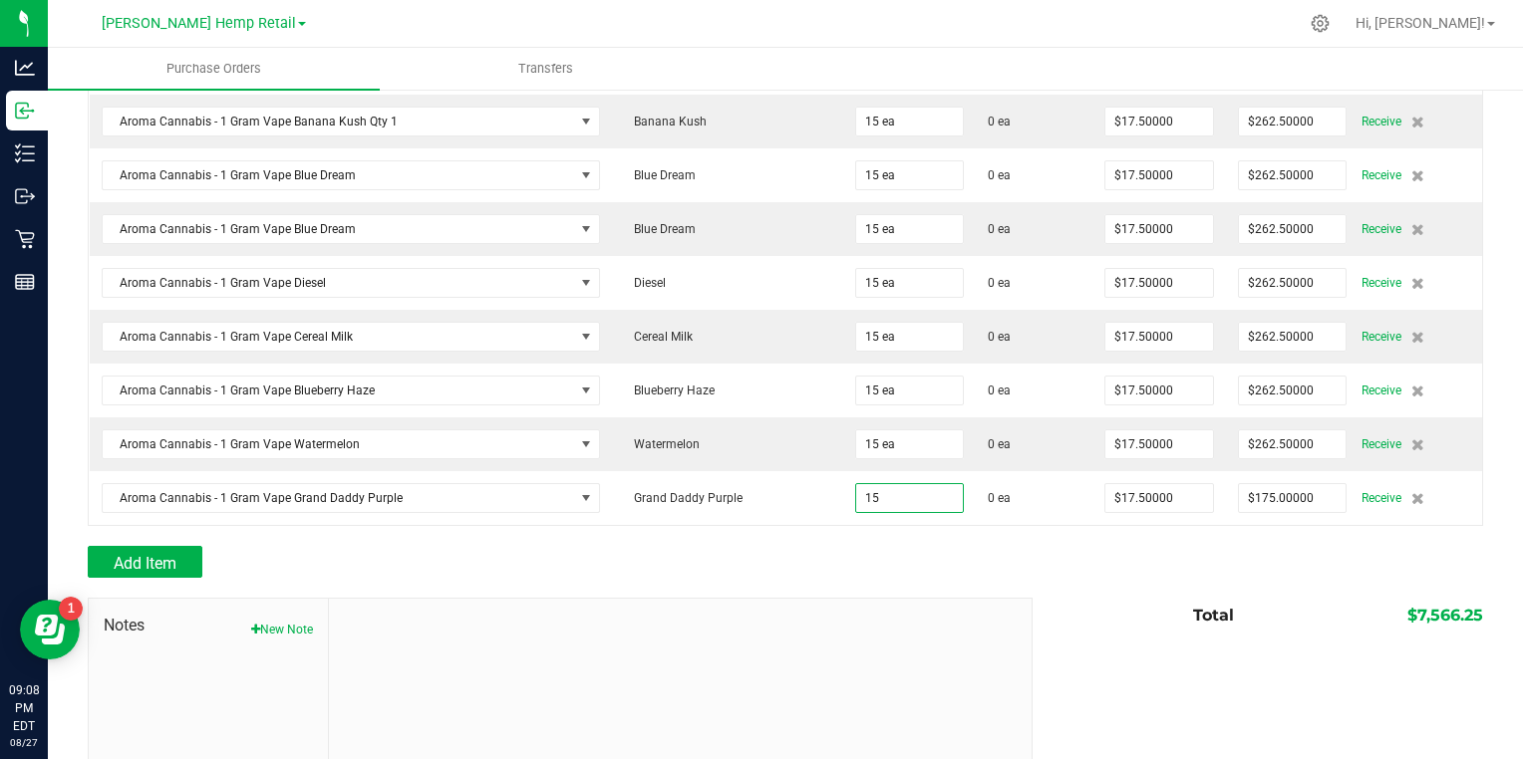
click at [881, 546] on div "Add Item" at bounding box center [553, 562] width 930 height 32
type input "15 ea"
type input "$262.50000"
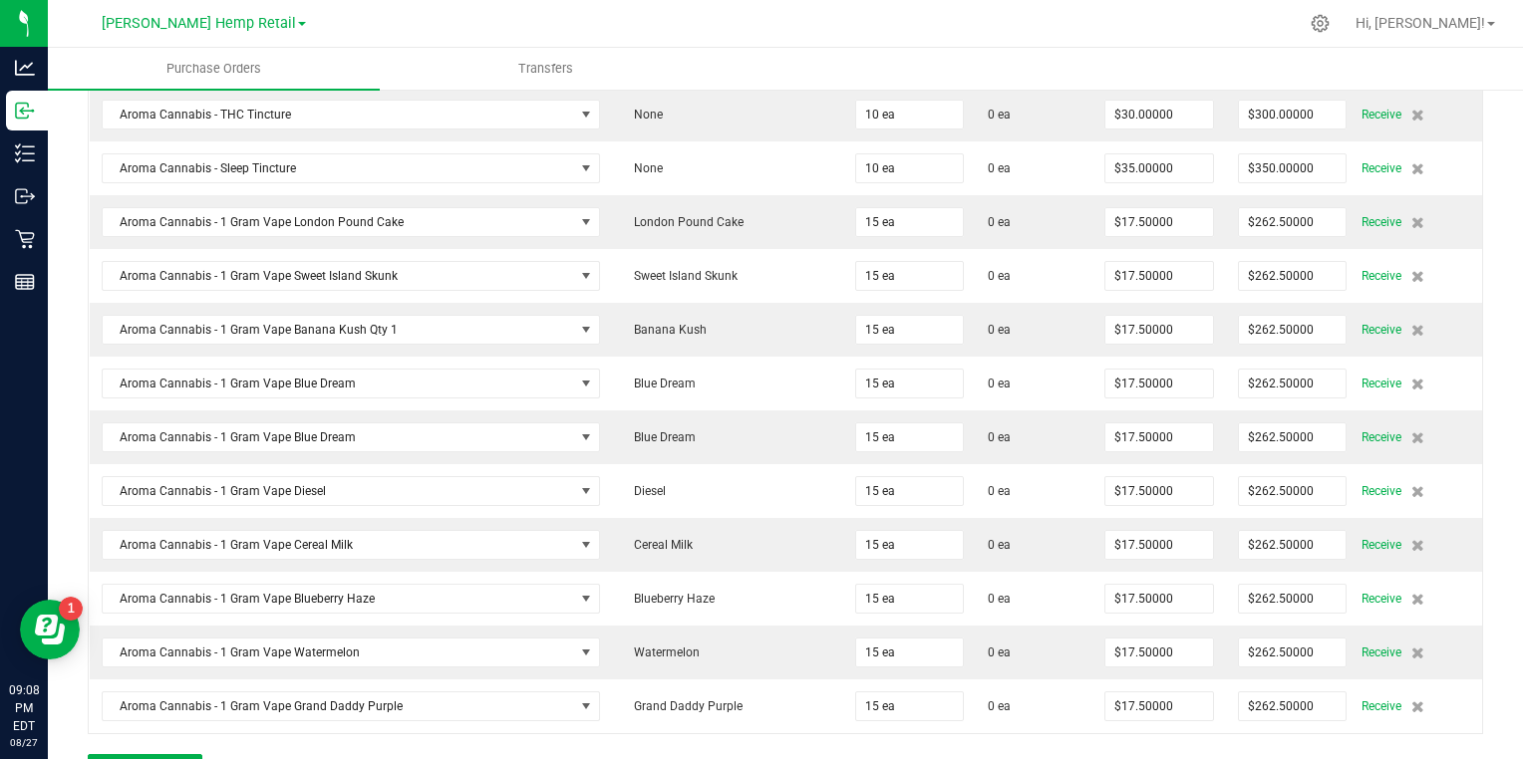
scroll to position [1535, 0]
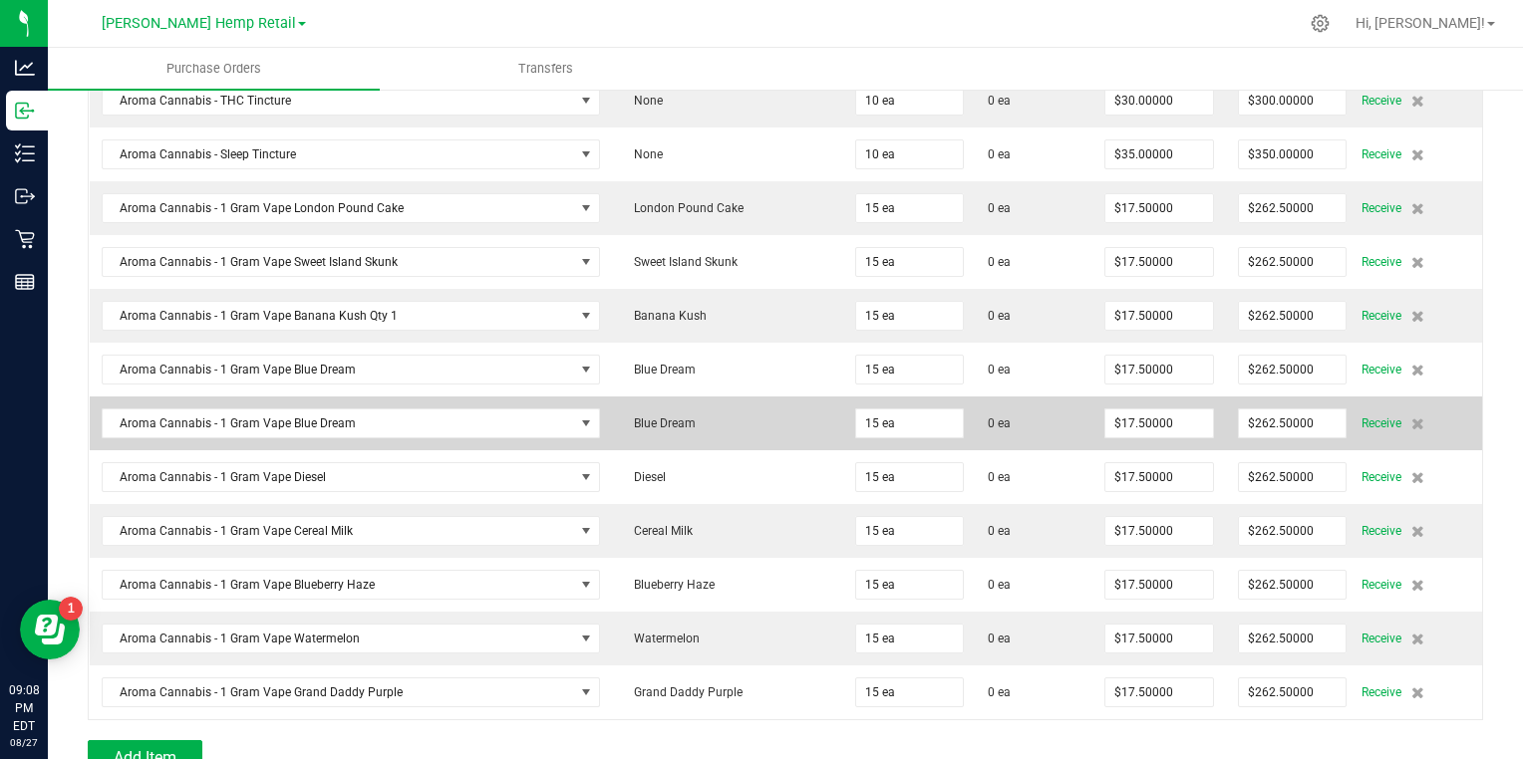
click at [1412, 413] on div "Receive" at bounding box center [1415, 424] width 109 height 24
click at [856, 419] on input "15 ea" at bounding box center [910, 424] width 108 height 28
type input "15"
click at [1457, 411] on td "Receive" at bounding box center [1420, 424] width 124 height 54
type input "$0.00000"
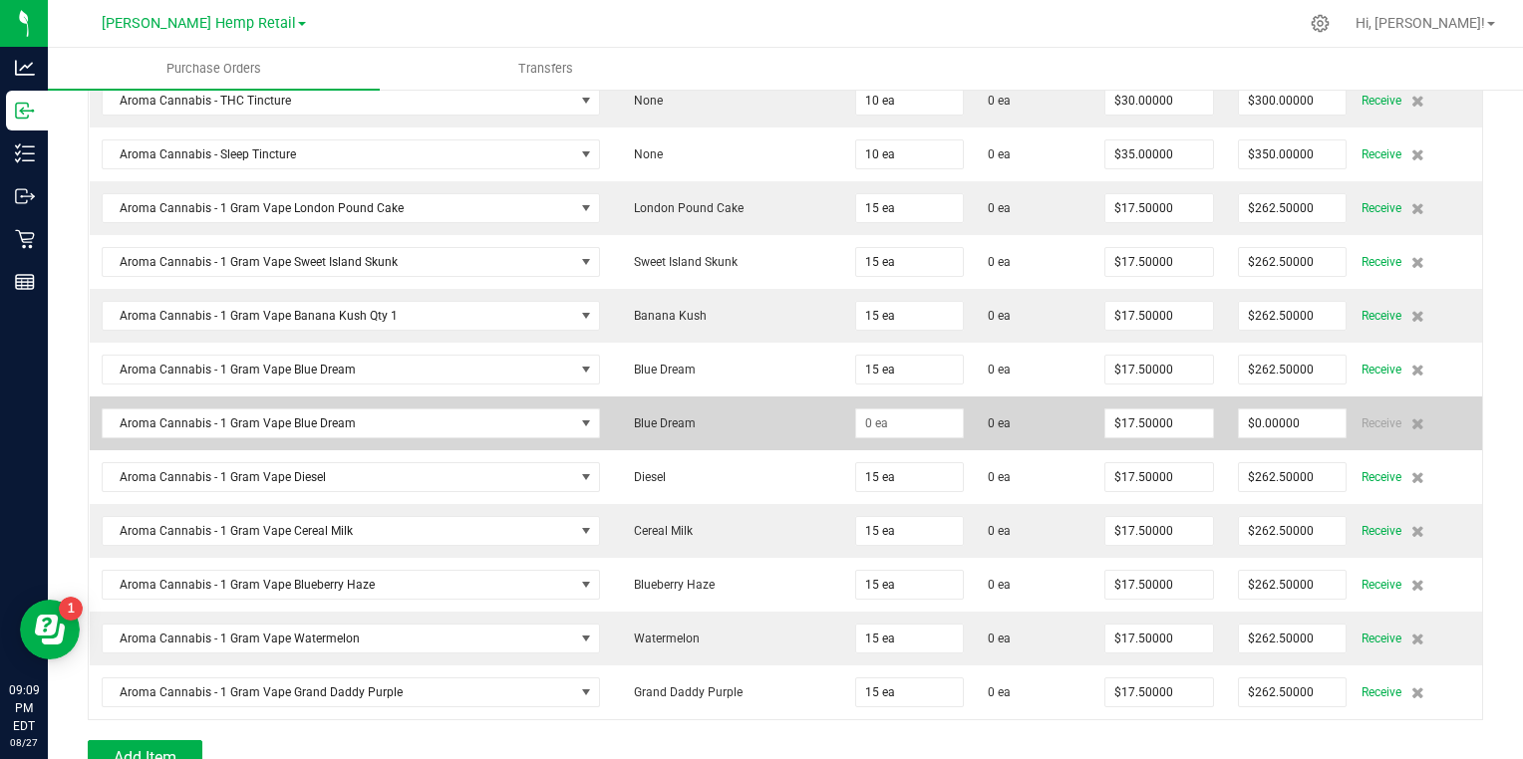
click at [90, 416] on td "Aroma Cannabis - 1 Gram Vape Blue Dream" at bounding box center [351, 424] width 523 height 54
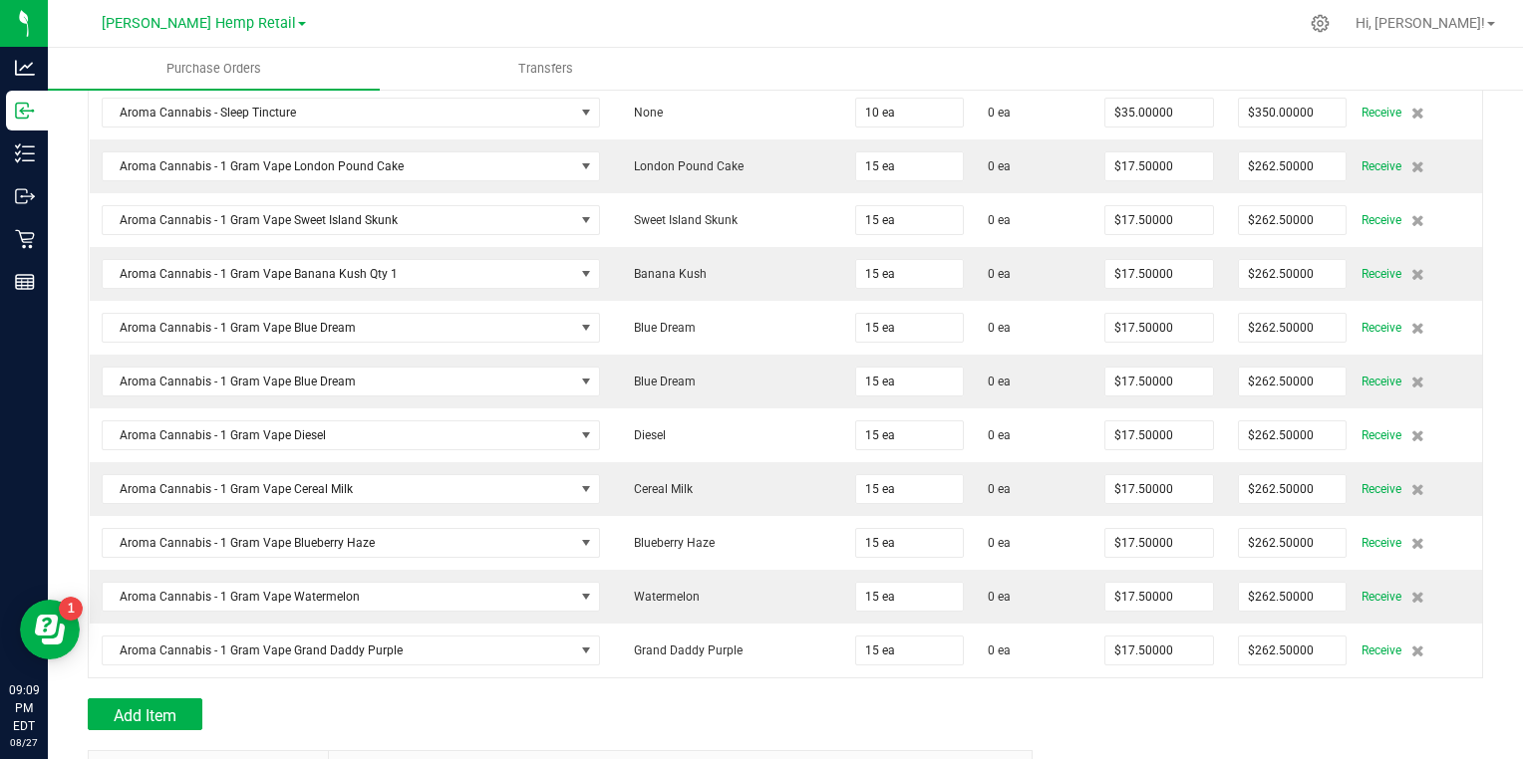
scroll to position [1578, 0]
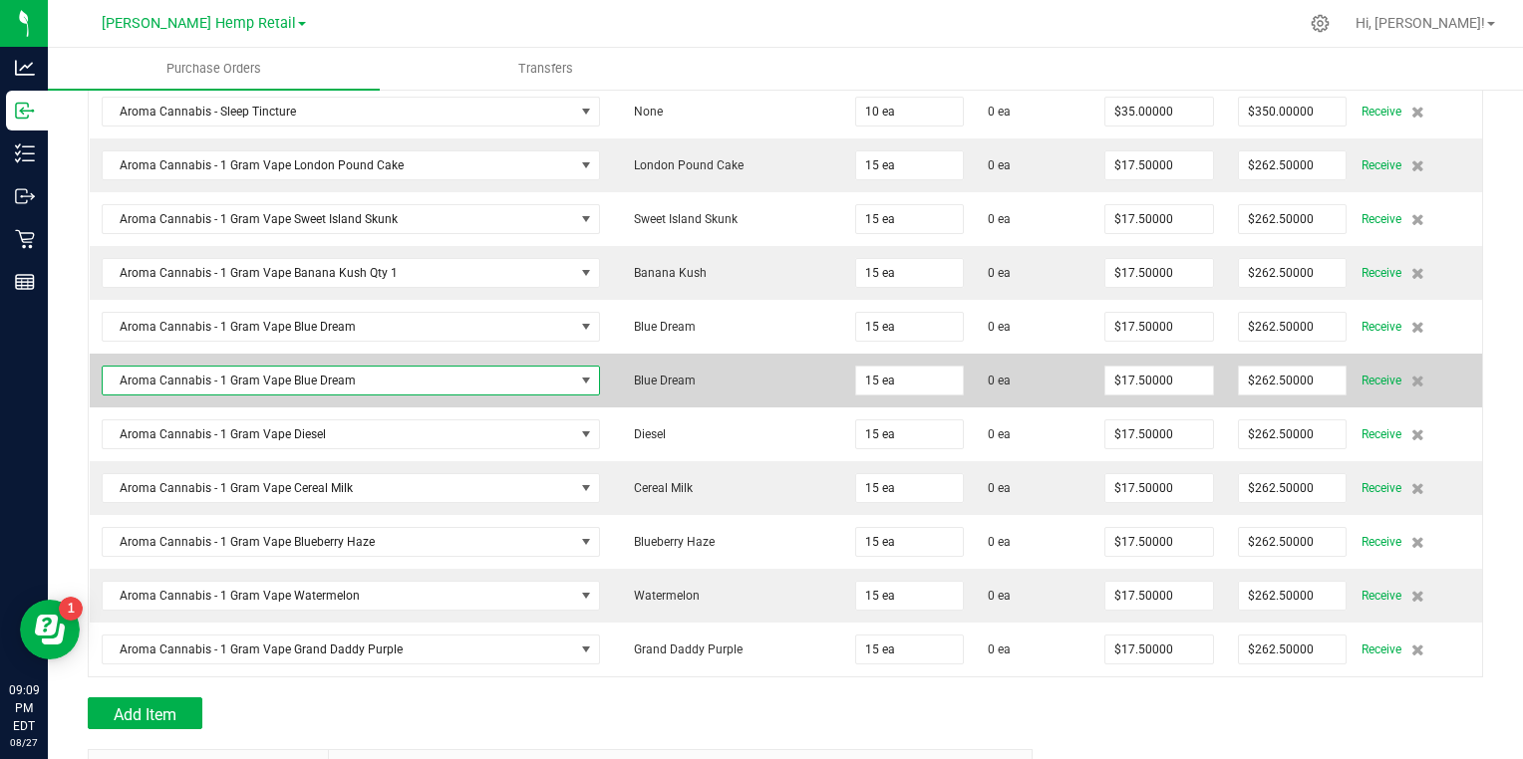
click at [578, 373] on span "NO DATA FOUND" at bounding box center [586, 381] width 16 height 16
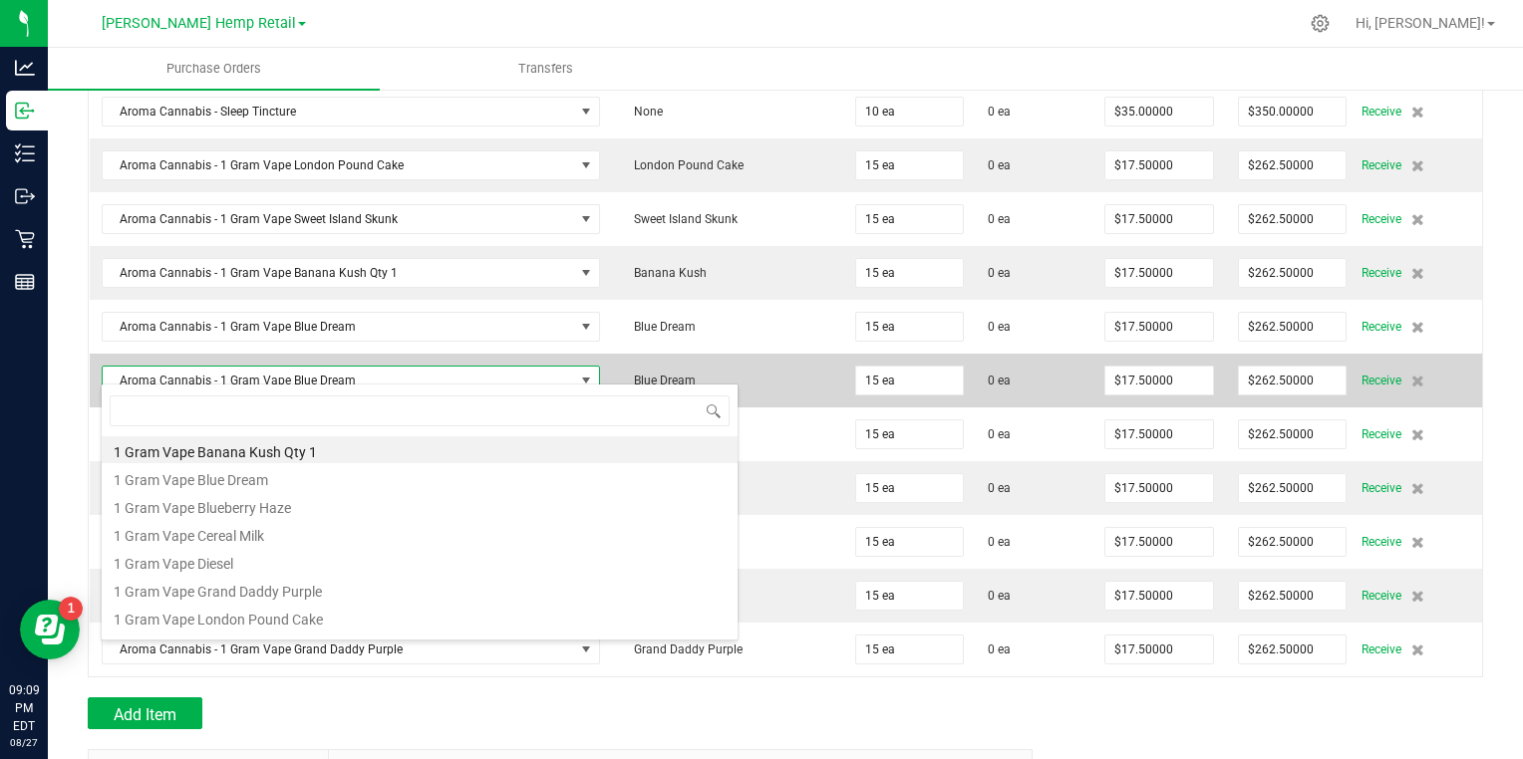
scroll to position [0, 0]
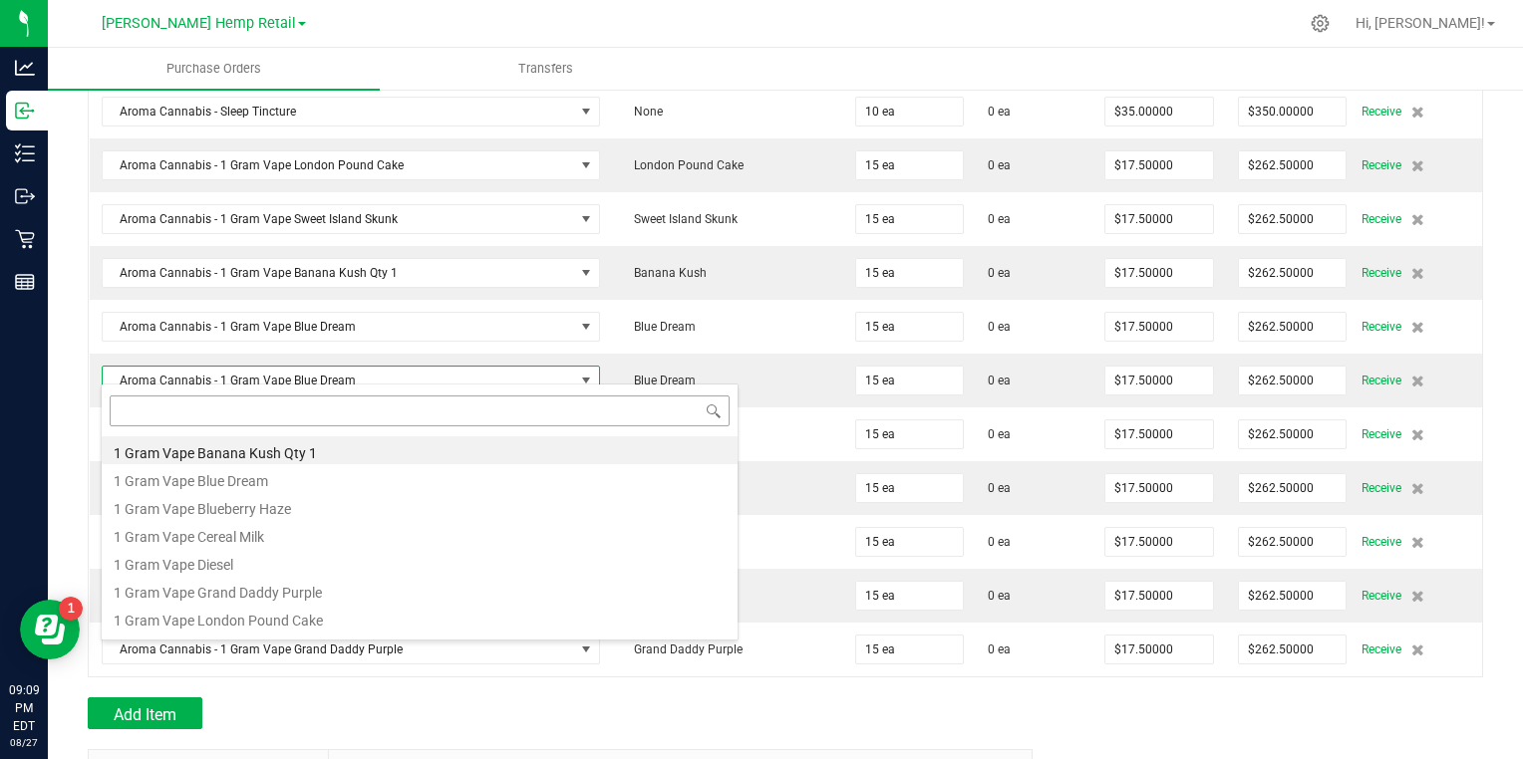
click at [625, 411] on input at bounding box center [420, 411] width 620 height 31
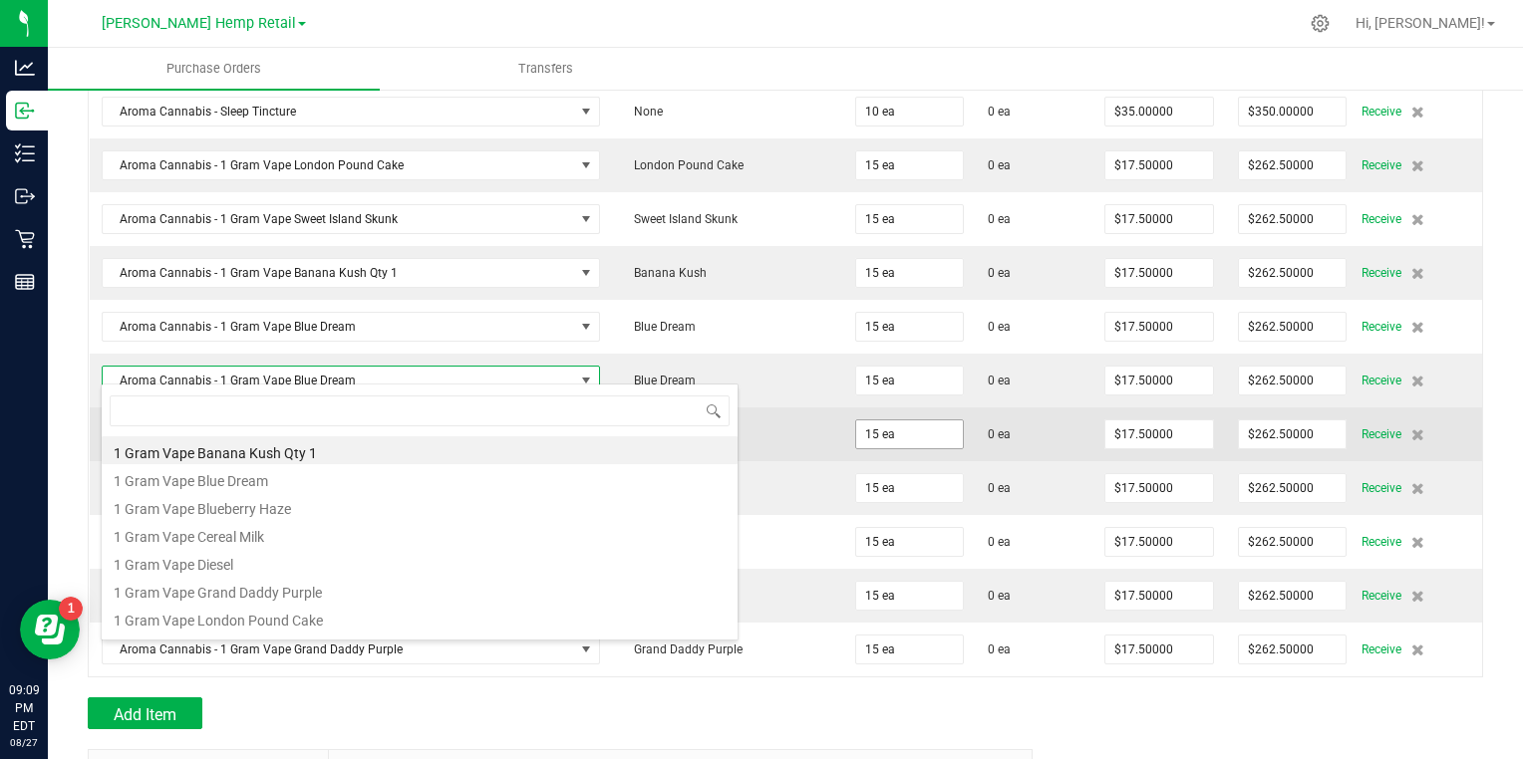
click at [870, 427] on input "15 ea" at bounding box center [910, 435] width 108 height 28
type input "15"
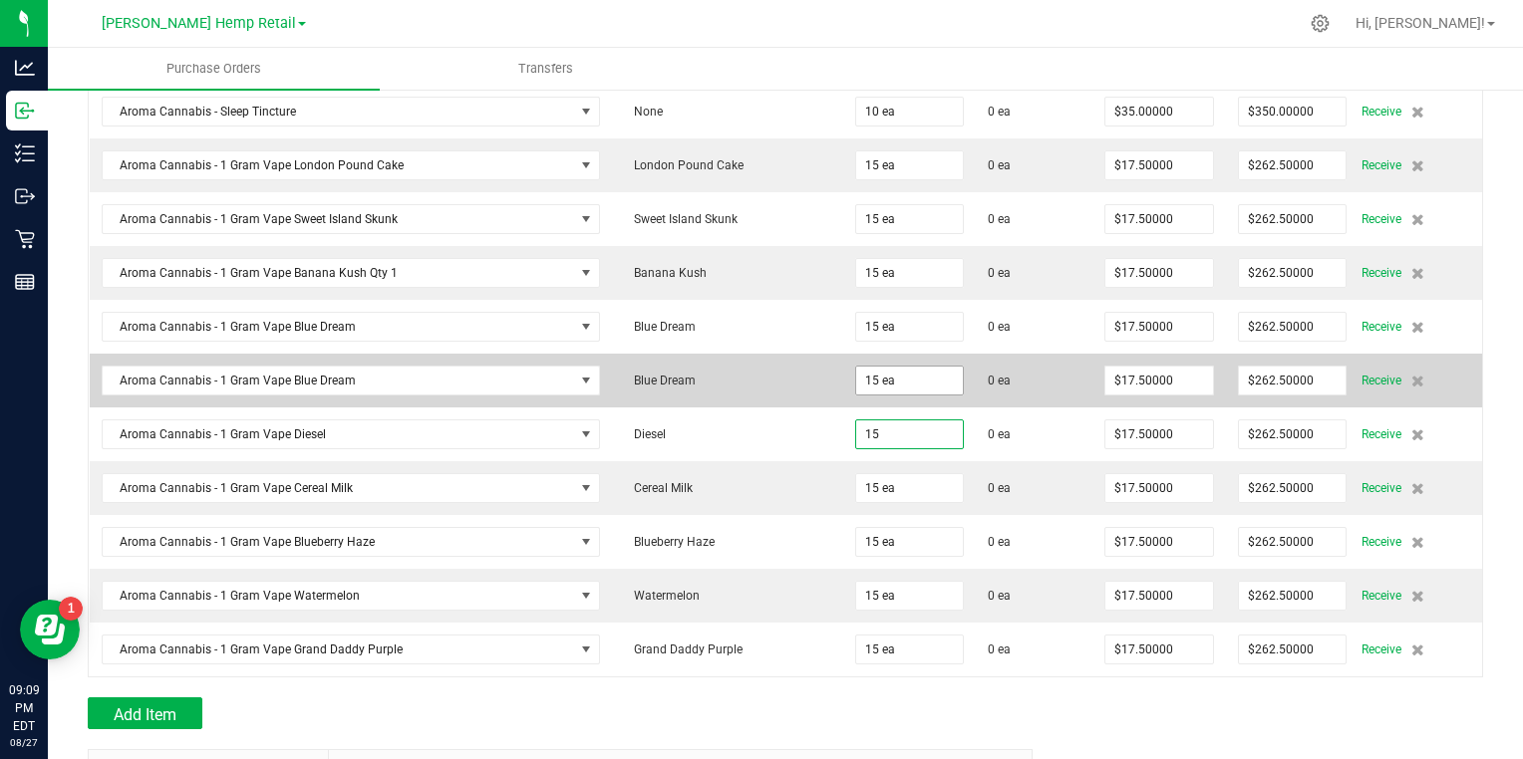
click at [861, 367] on input "15 ea" at bounding box center [910, 381] width 108 height 28
type input "15"
type input "15 ea"
click at [1411, 375] on icon at bounding box center [1417, 381] width 13 height 12
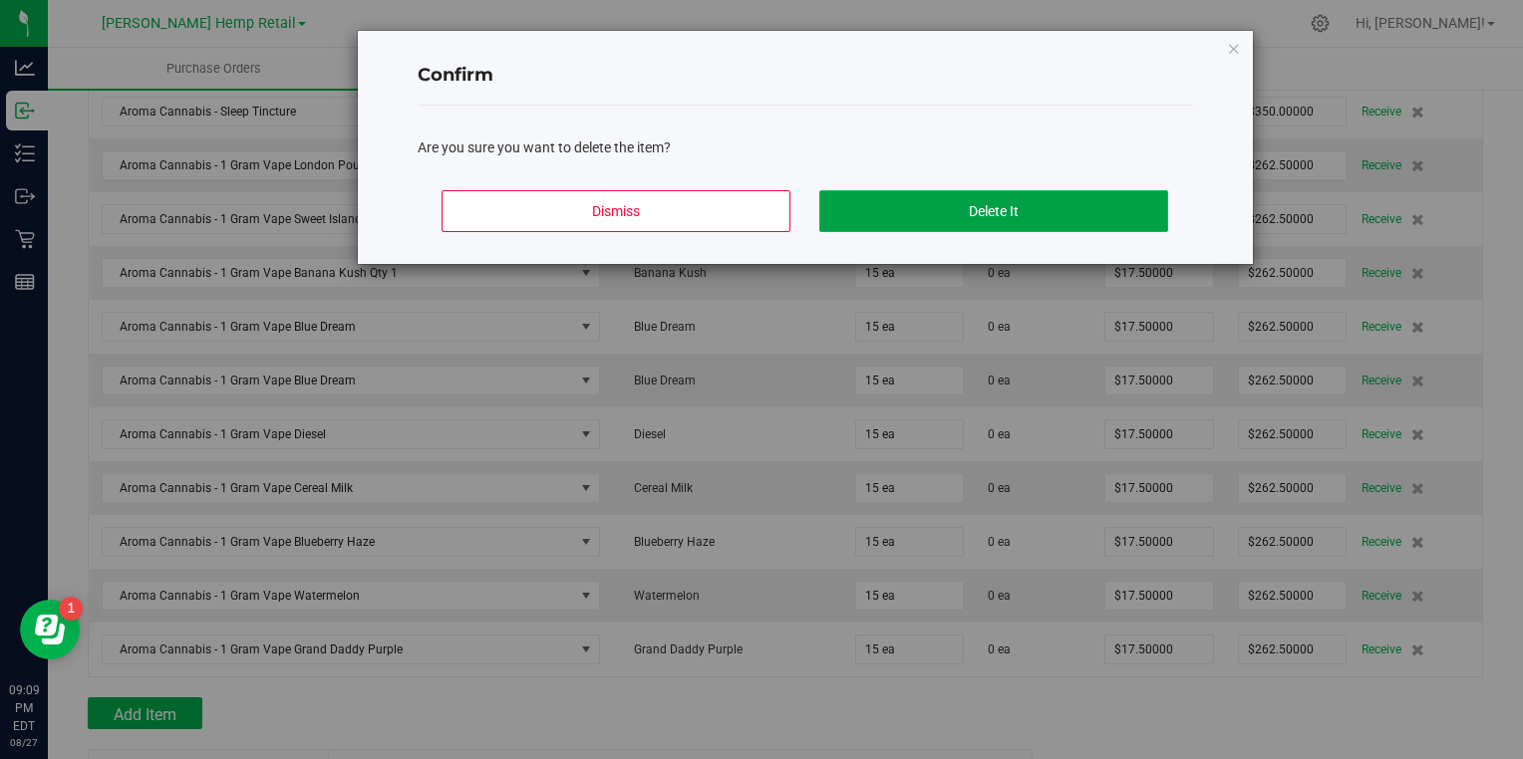
click at [1092, 203] on button "Delete It" at bounding box center [993, 211] width 349 height 42
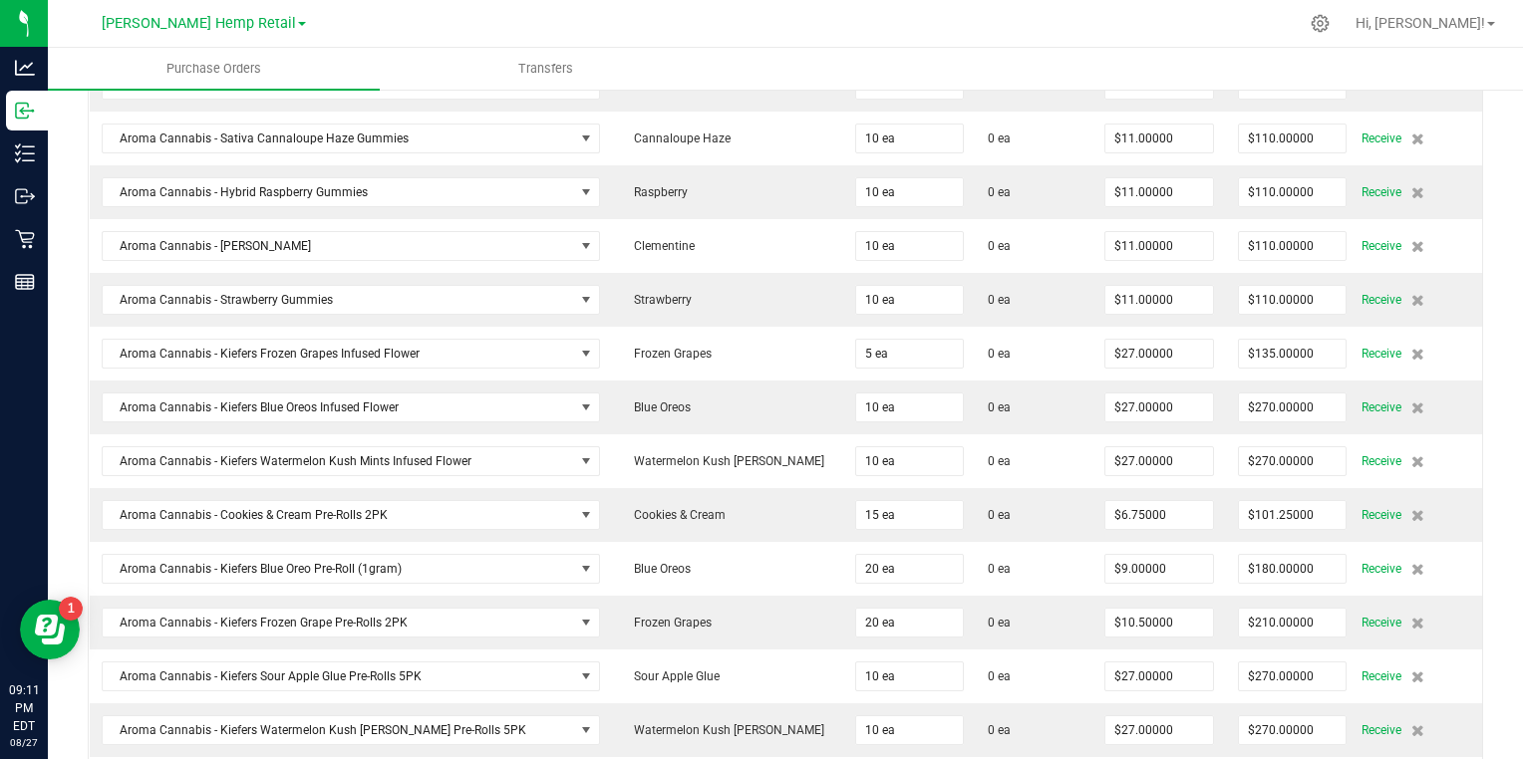
scroll to position [575, 0]
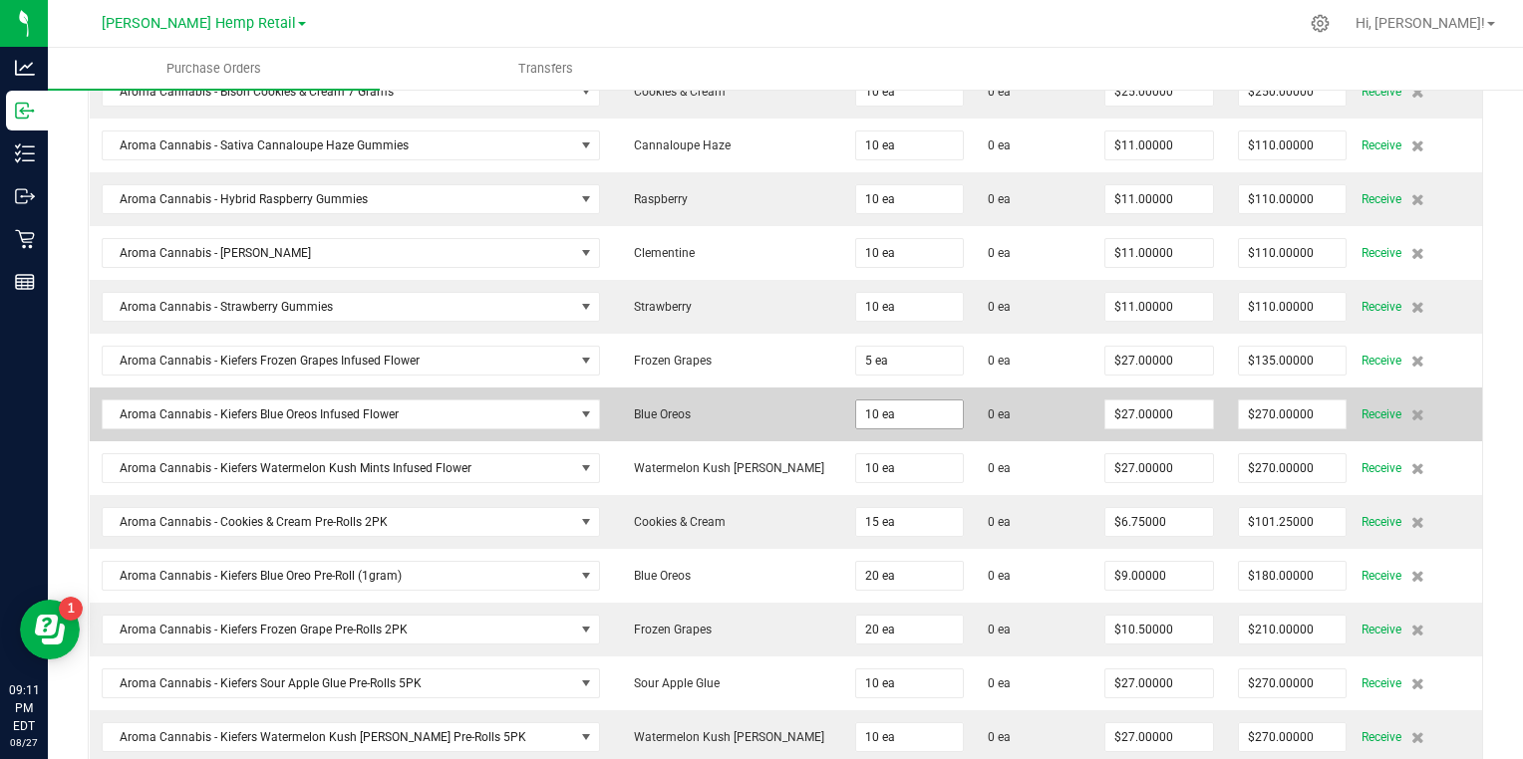
click at [856, 411] on input "10 ea" at bounding box center [910, 415] width 108 height 28
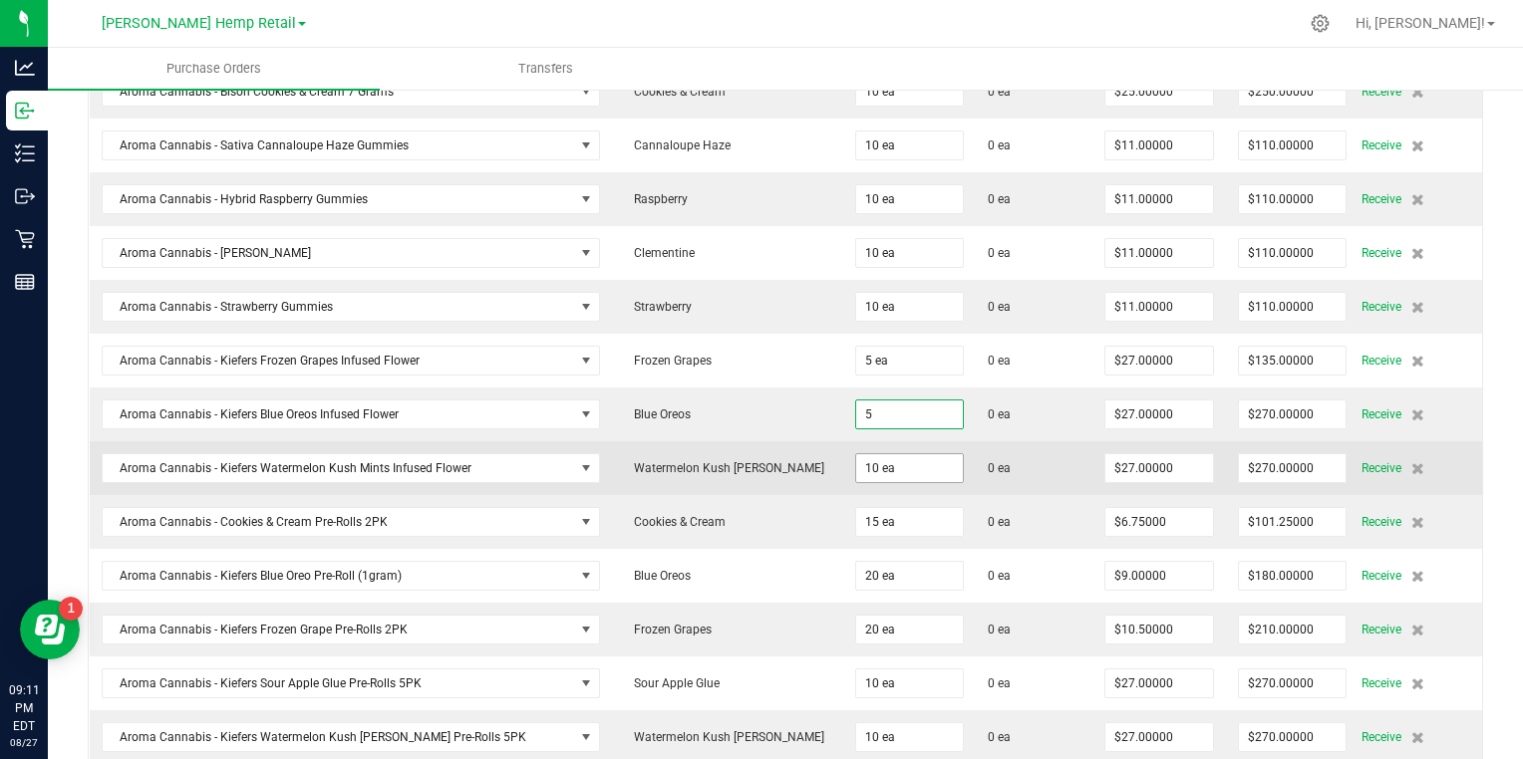
click at [856, 462] on input "10 ea" at bounding box center [910, 468] width 108 height 28
type input "5 ea"
type input "$135.00000"
type input "10"
click at [856, 465] on input "10 ea" at bounding box center [910, 468] width 108 height 28
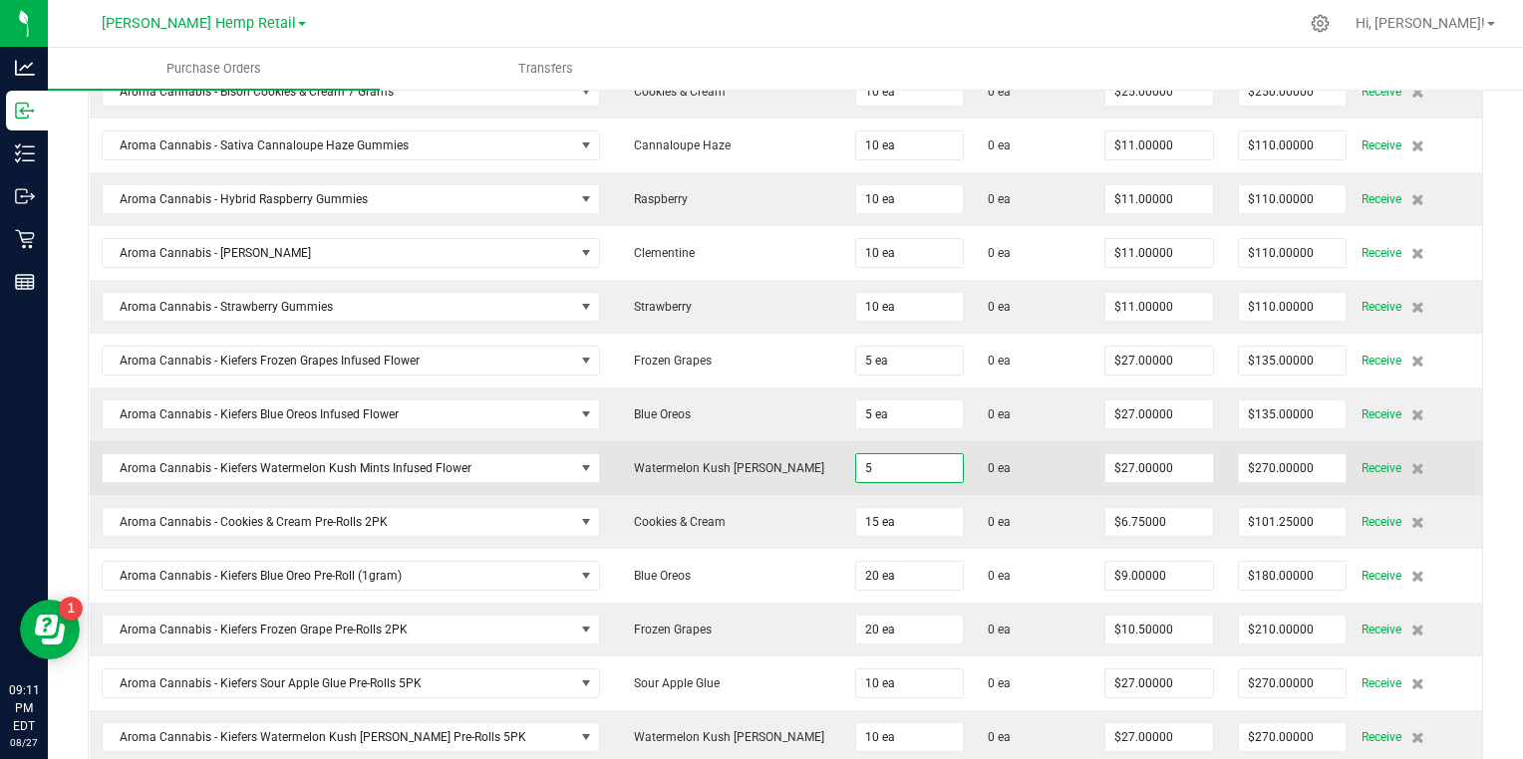
click at [744, 462] on td "Watermelon Kush [PERSON_NAME]" at bounding box center [727, 469] width 231 height 54
type input "5 ea"
type input "$135.00000"
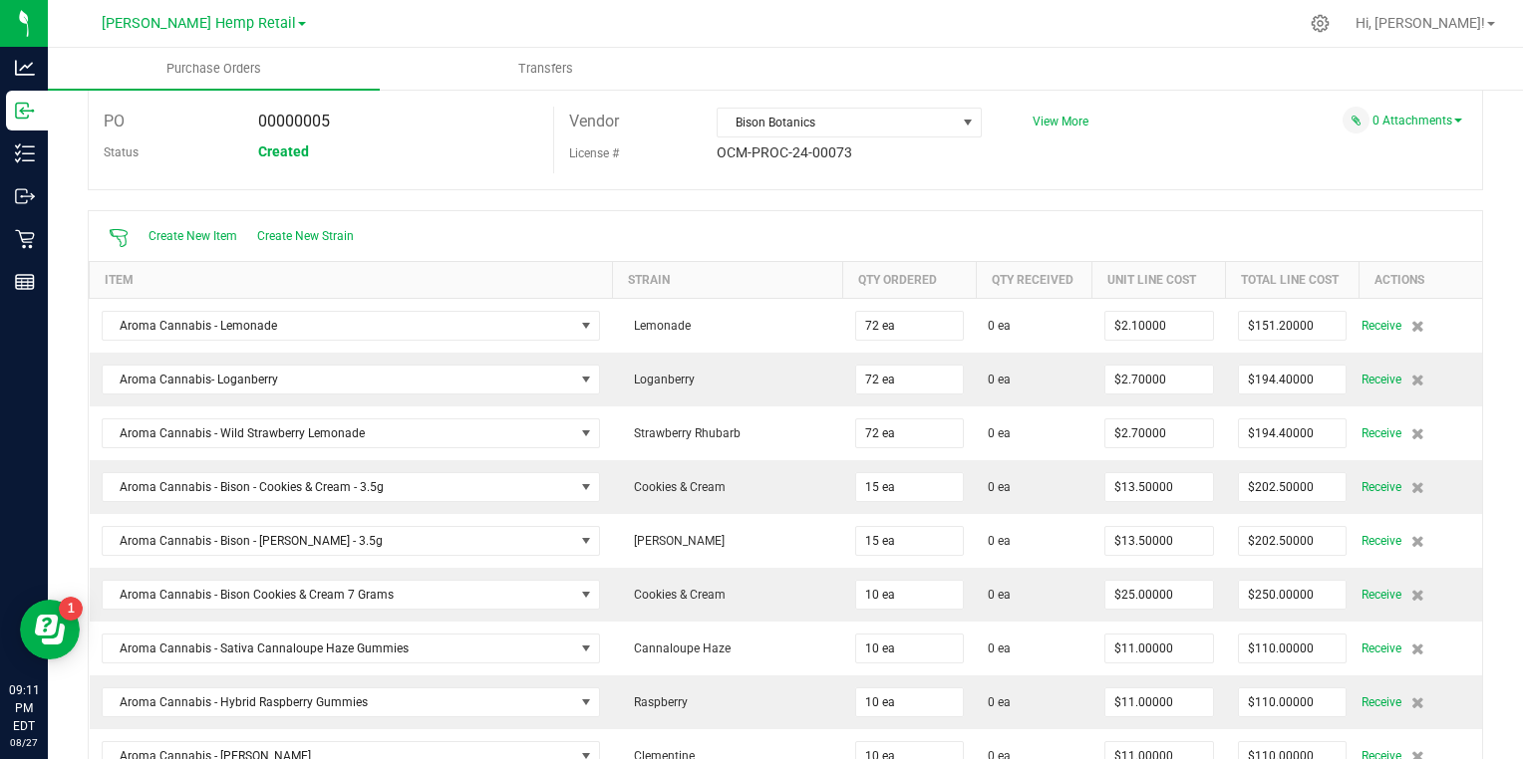
scroll to position [0, 0]
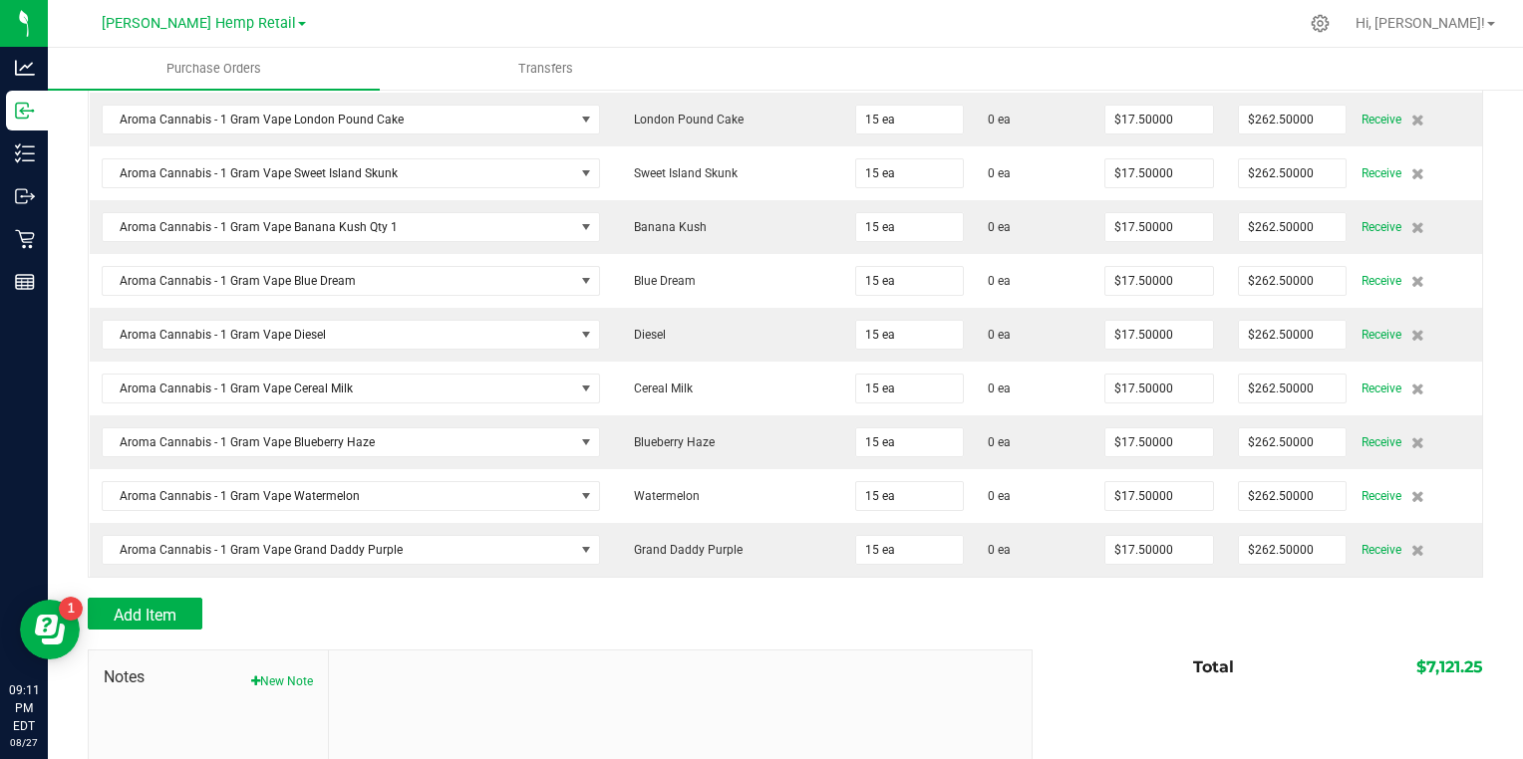
scroll to position [1788, 0]
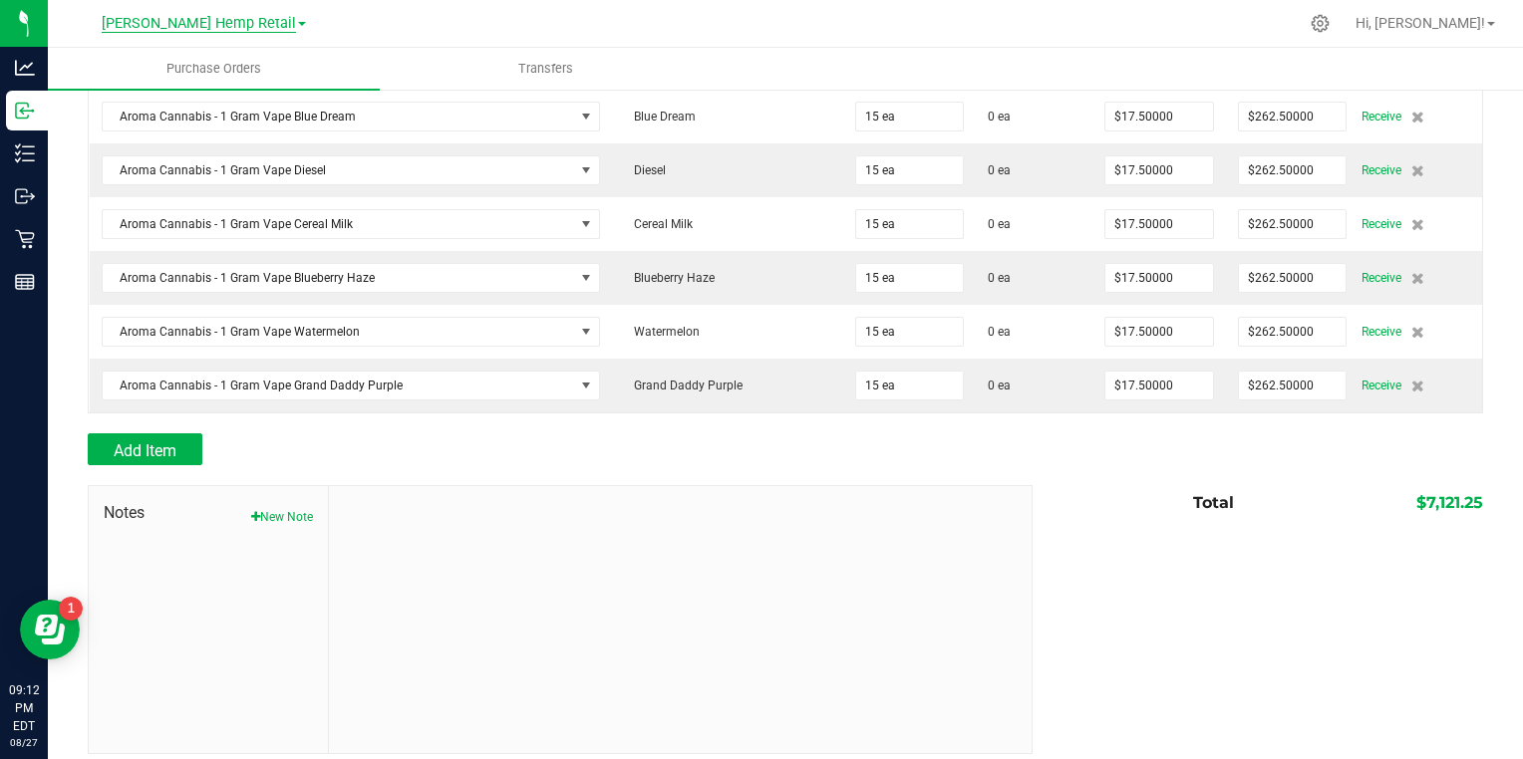
click at [142, 22] on span "[PERSON_NAME] Hemp Retail" at bounding box center [199, 24] width 194 height 18
click at [126, 74] on link "Morris Hemp LLC" at bounding box center [203, 70] width 291 height 27
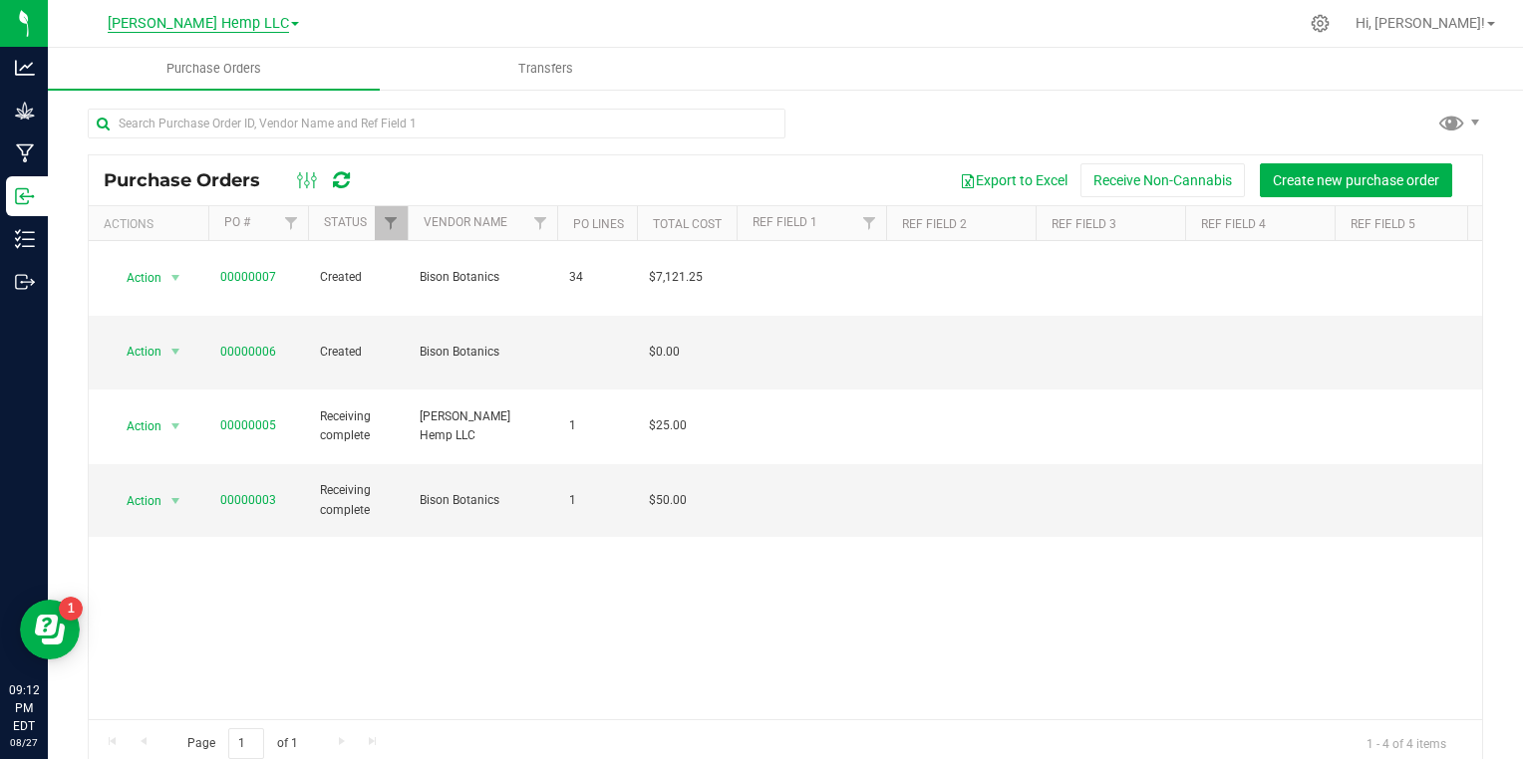
click at [148, 18] on span "Morris Hemp LLC" at bounding box center [198, 24] width 181 height 18
click at [124, 96] on link "[PERSON_NAME] Hemp Retail" at bounding box center [203, 97] width 291 height 27
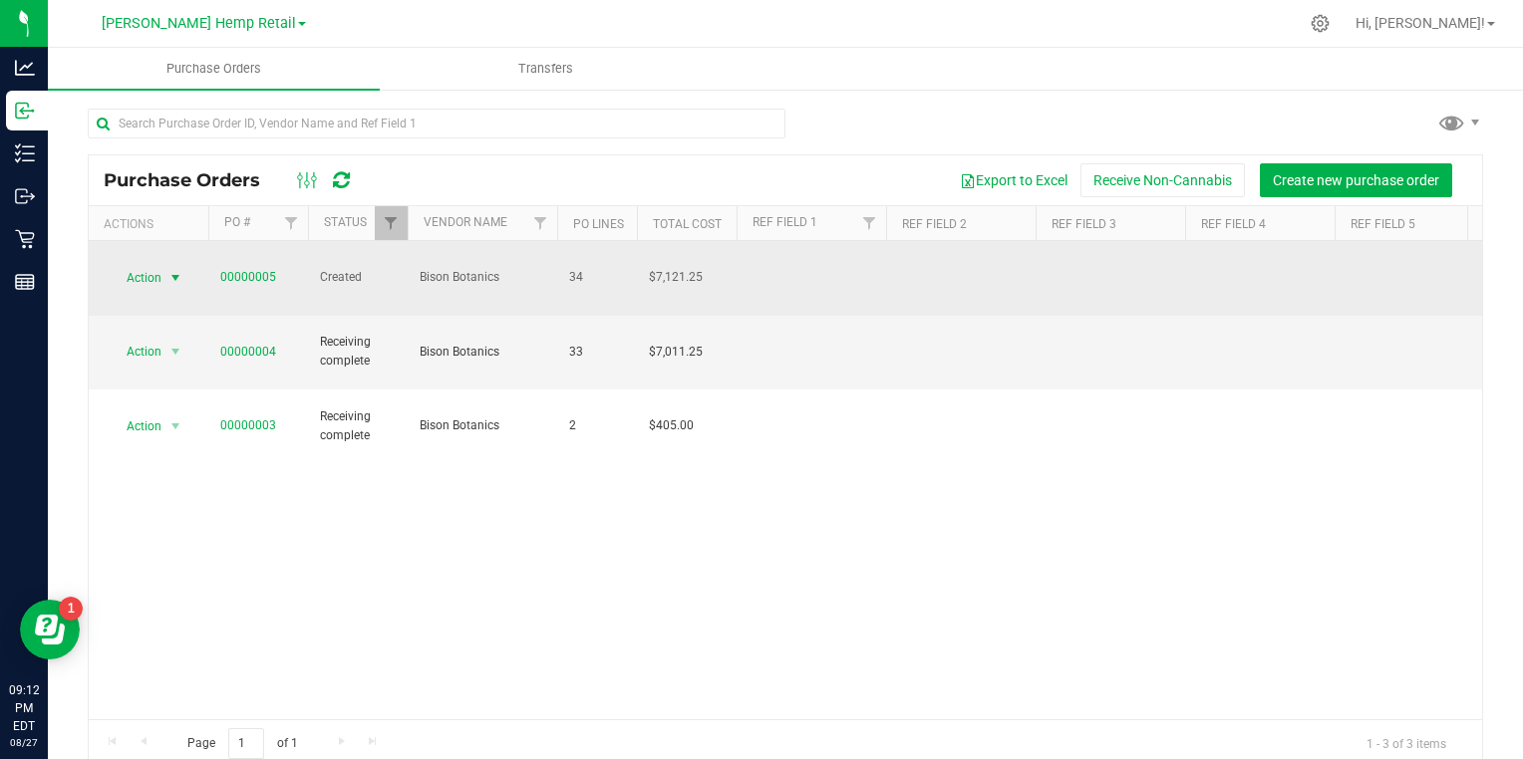
click at [175, 270] on span "select" at bounding box center [175, 278] width 16 height 16
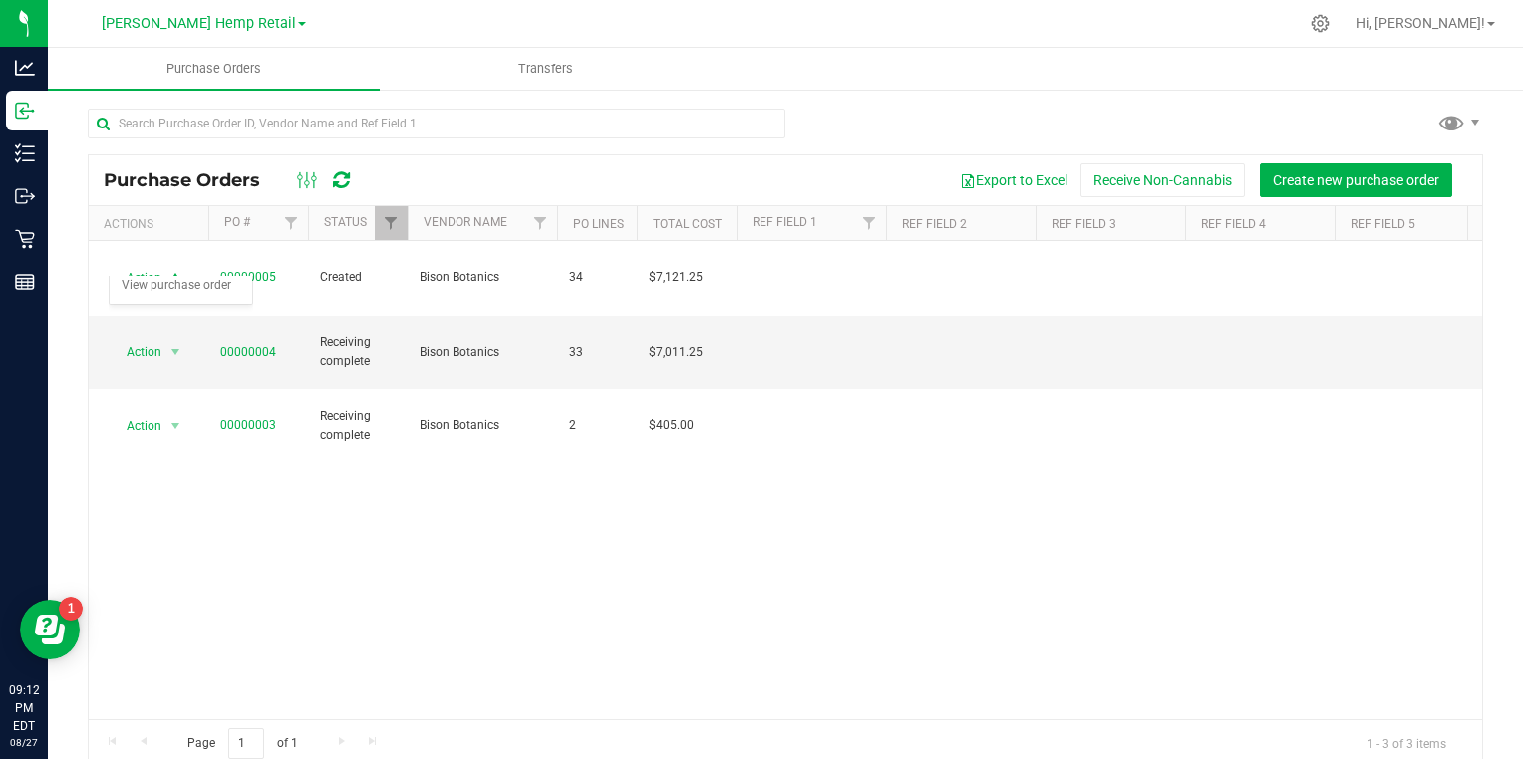
click at [328, 474] on div "Action Action Cancel purchase order Close purchase order Edit purchase order PO…" at bounding box center [785, 480] width 1393 height 478
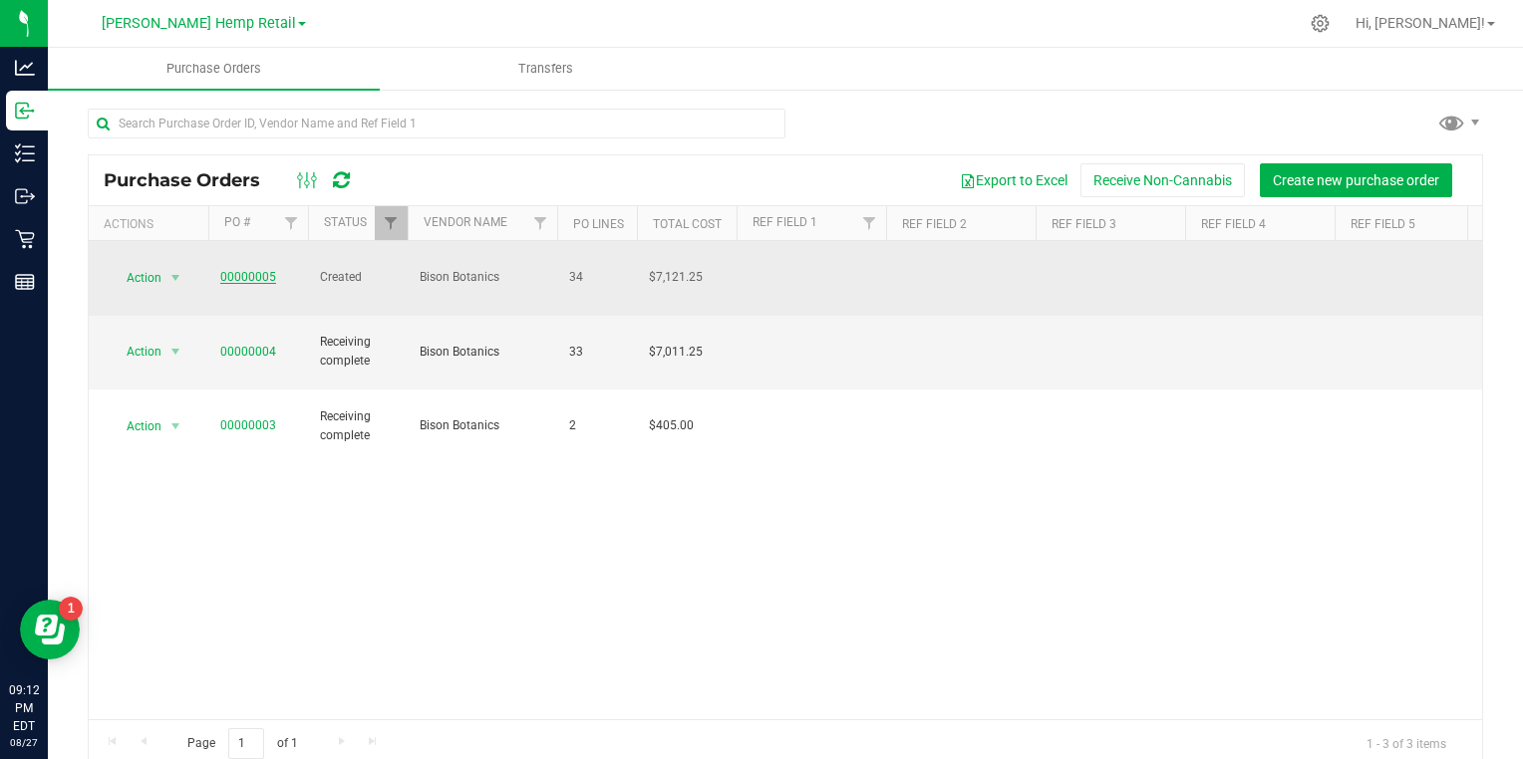
click at [243, 270] on link "00000005" at bounding box center [248, 277] width 56 height 14
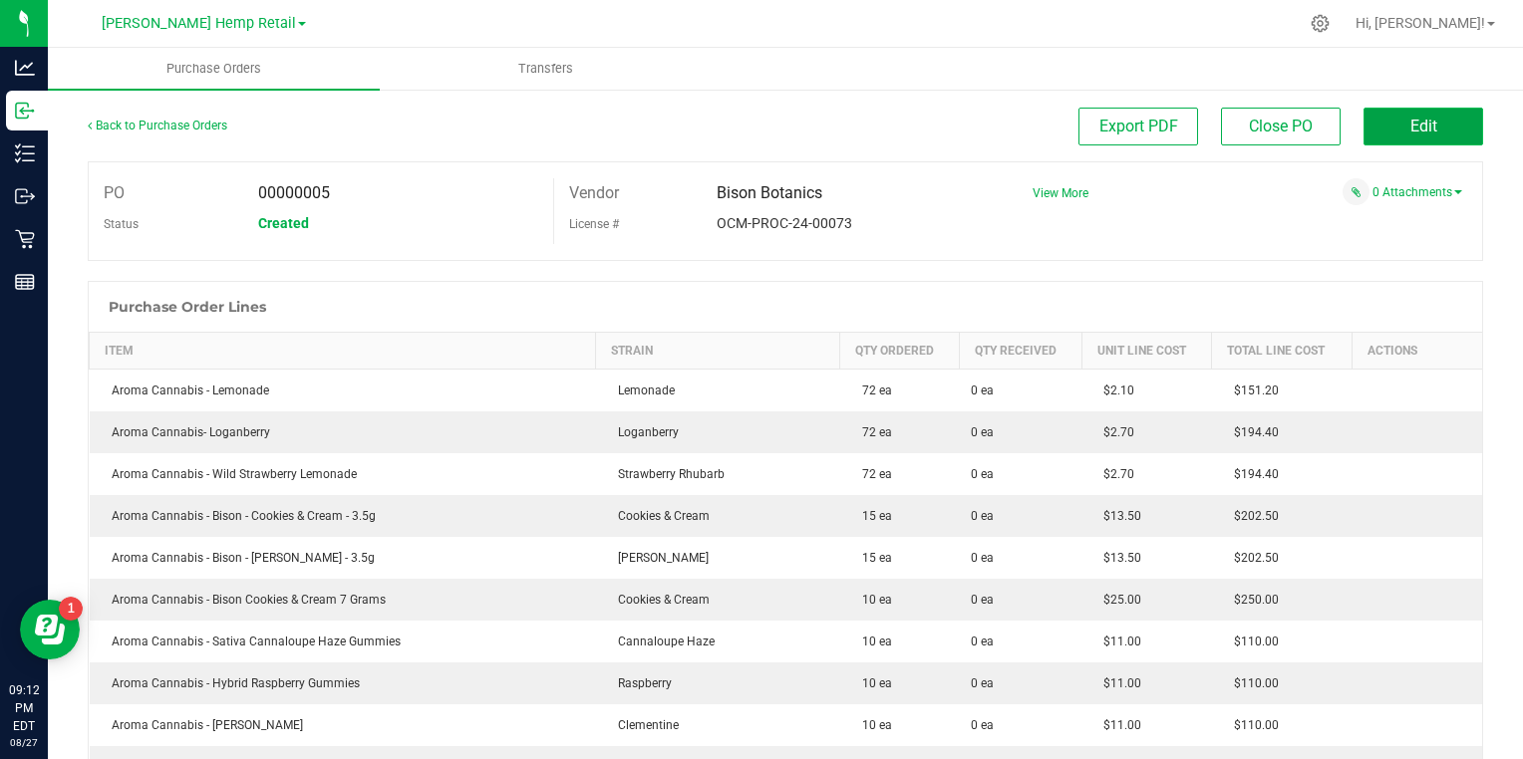
click at [1398, 112] on button "Edit" at bounding box center [1423, 127] width 120 height 38
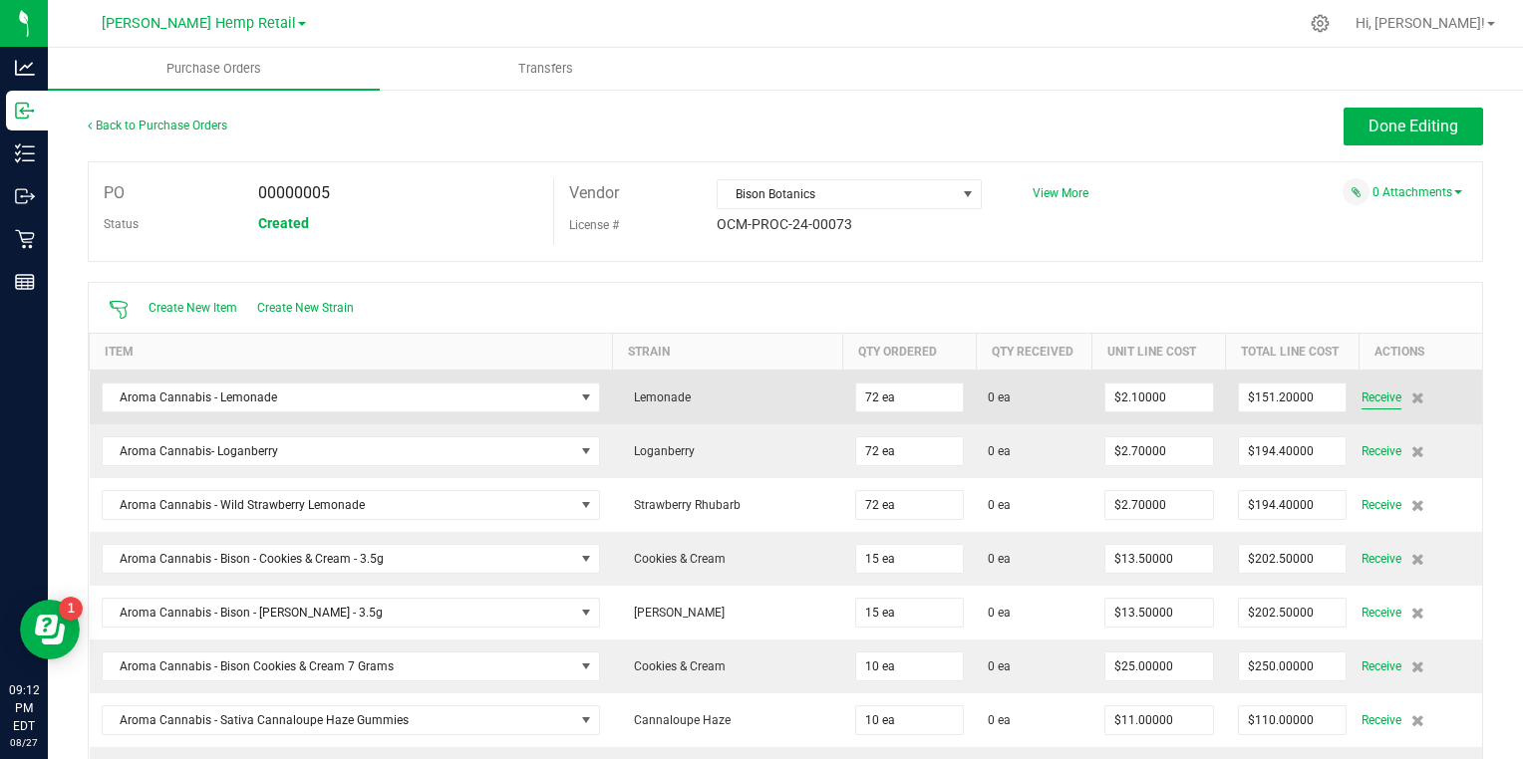
click at [1361, 395] on span "Receive" at bounding box center [1381, 398] width 40 height 24
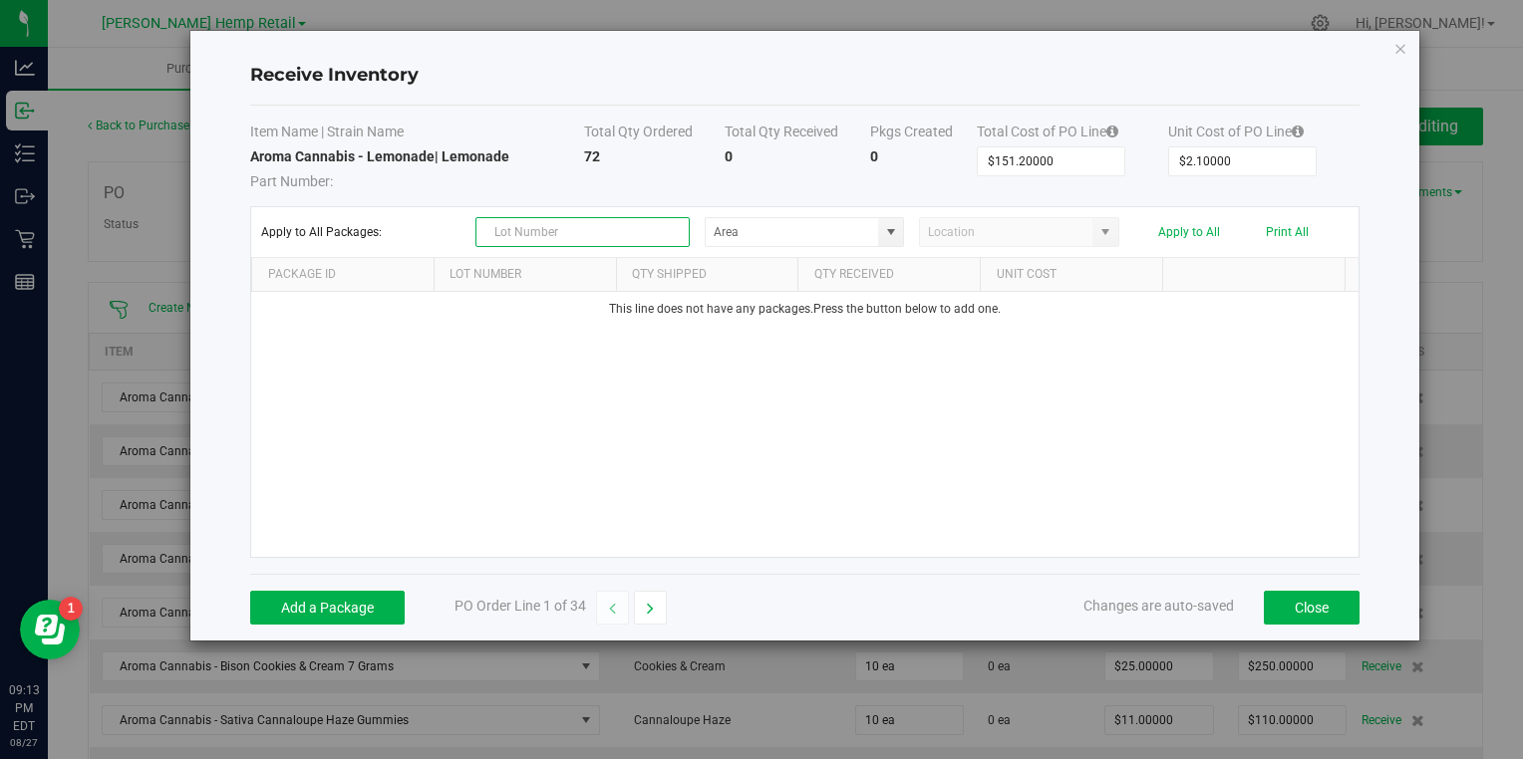
click at [582, 235] on input "text" at bounding box center [582, 232] width 214 height 30
click at [885, 228] on span at bounding box center [891, 232] width 16 height 16
type input "BD25002"
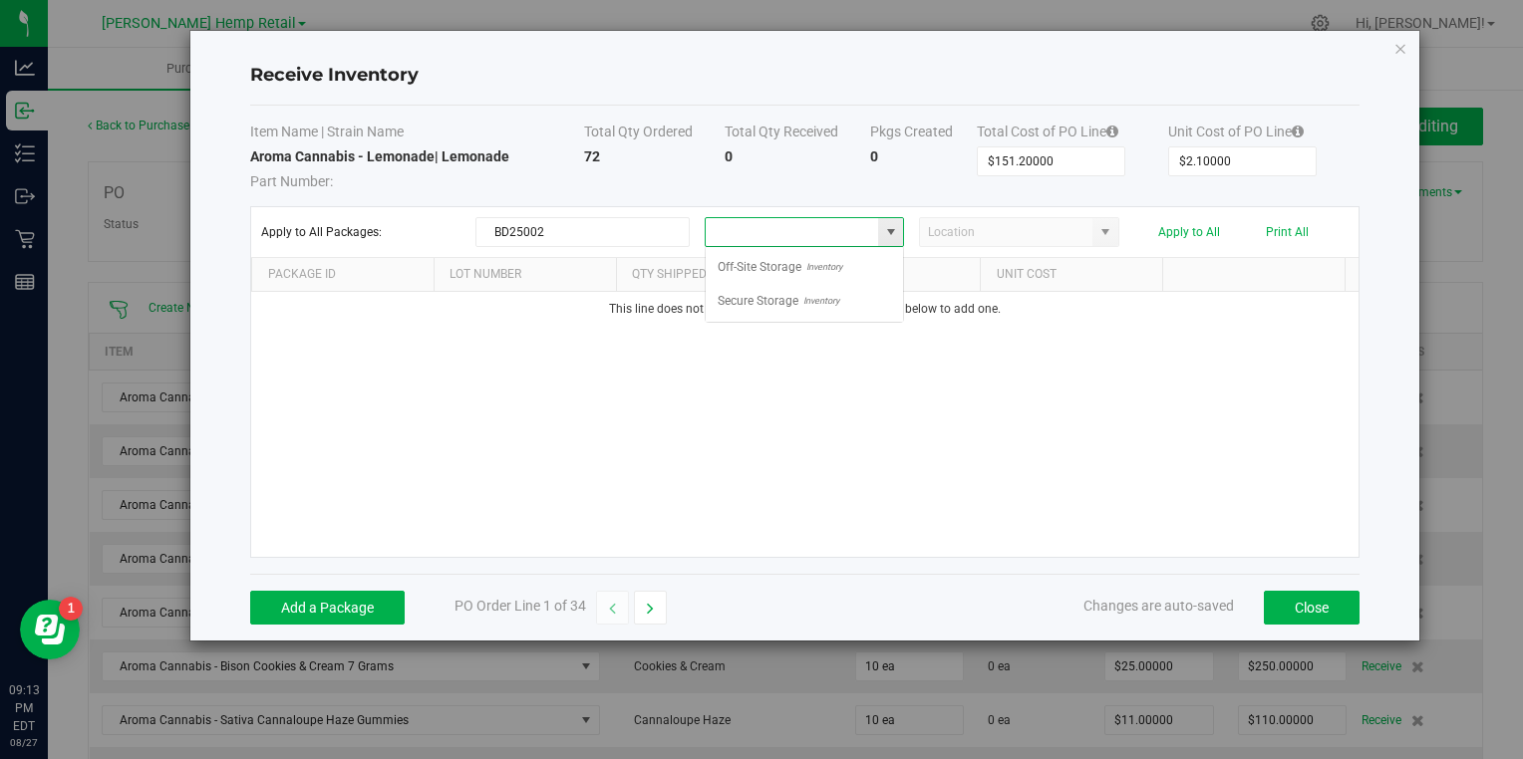
scroll to position [29, 199]
click at [775, 299] on span "Secure Storage" at bounding box center [758, 301] width 81 height 30
type input "Secure Storage"
click at [1092, 234] on span at bounding box center [1104, 232] width 25 height 28
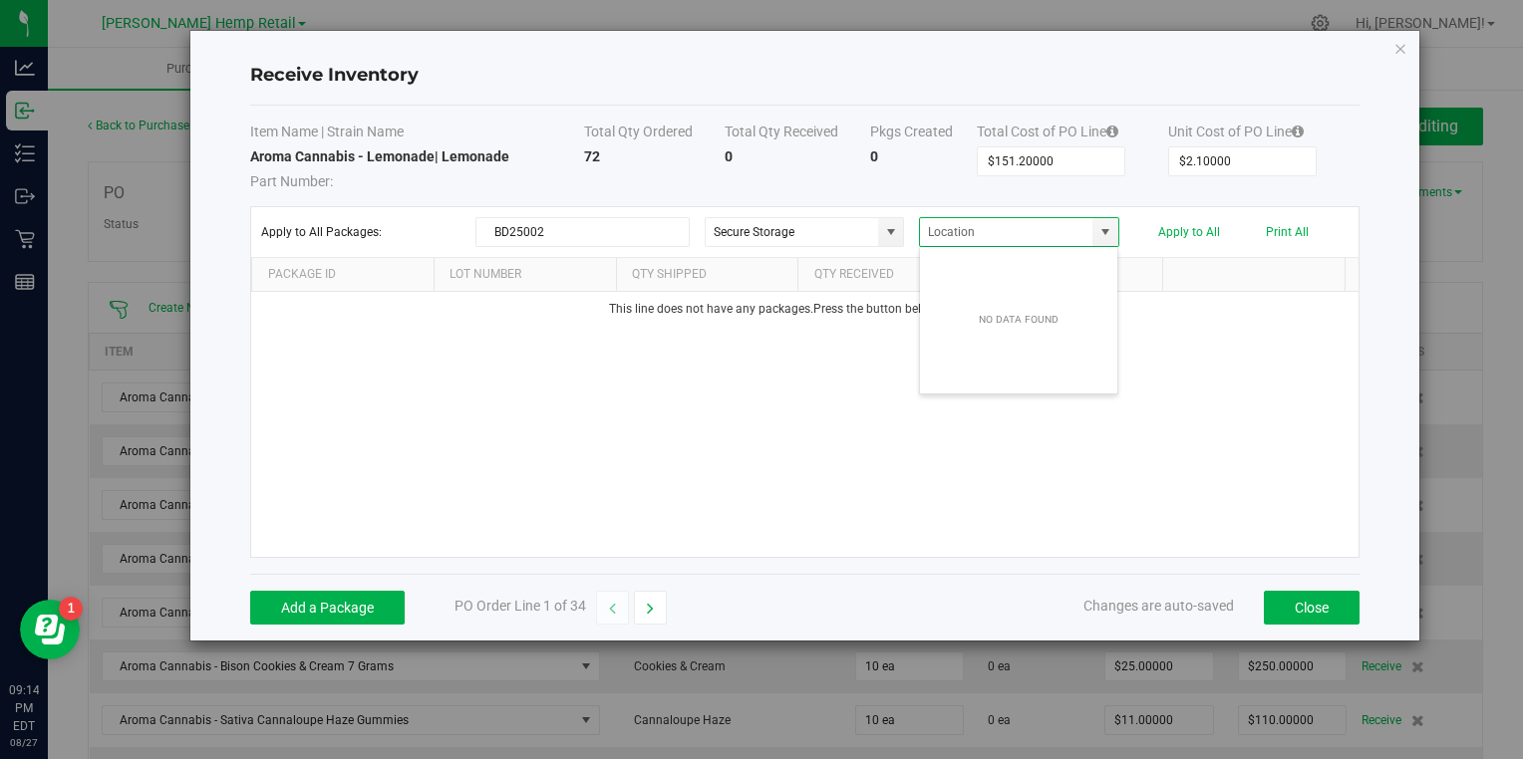
click at [1178, 377] on div "This line does not have any packages. Press the button below to add one." at bounding box center [804, 424] width 1106 height 265
click at [384, 601] on button "Add a Package" at bounding box center [327, 608] width 154 height 34
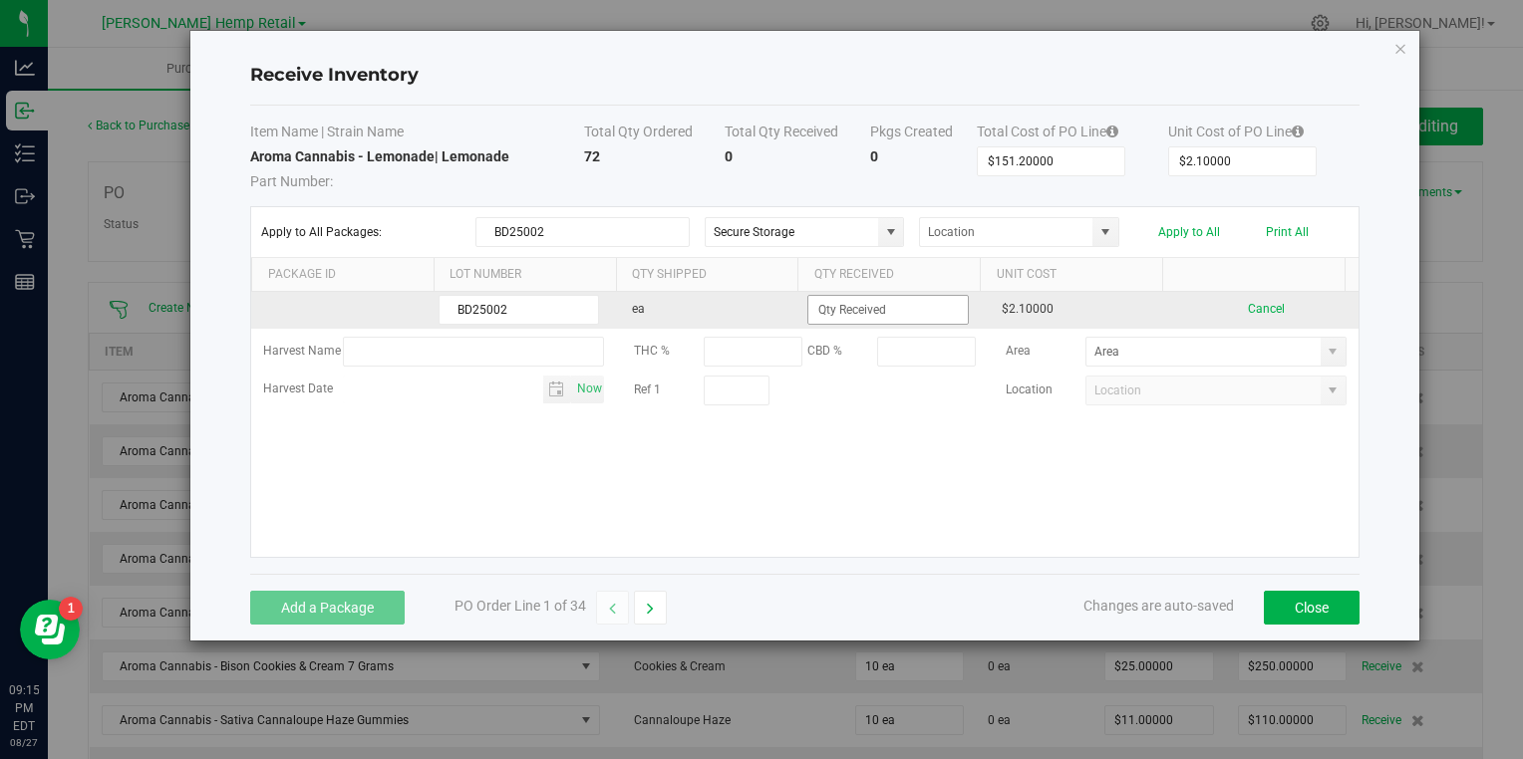
type input "BD25002"
click at [890, 314] on input at bounding box center [887, 310] width 158 height 28
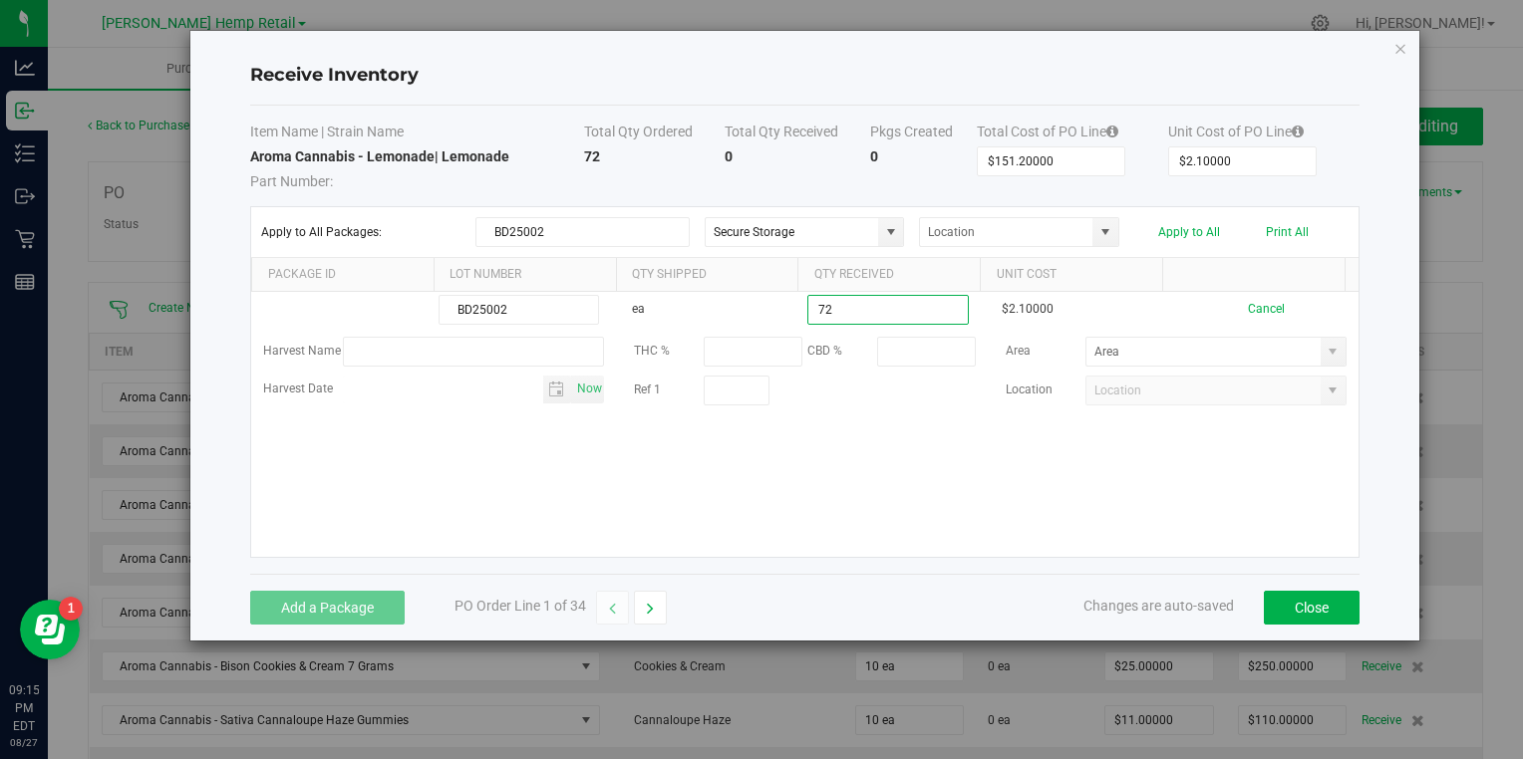
type input "72 ea"
click at [1000, 483] on kendo-grid-list "BD25002 ea 72 ea $2.10000 Cancel Harvest Name THC % CBD % Area Harvest Date Now…" at bounding box center [804, 424] width 1106 height 265
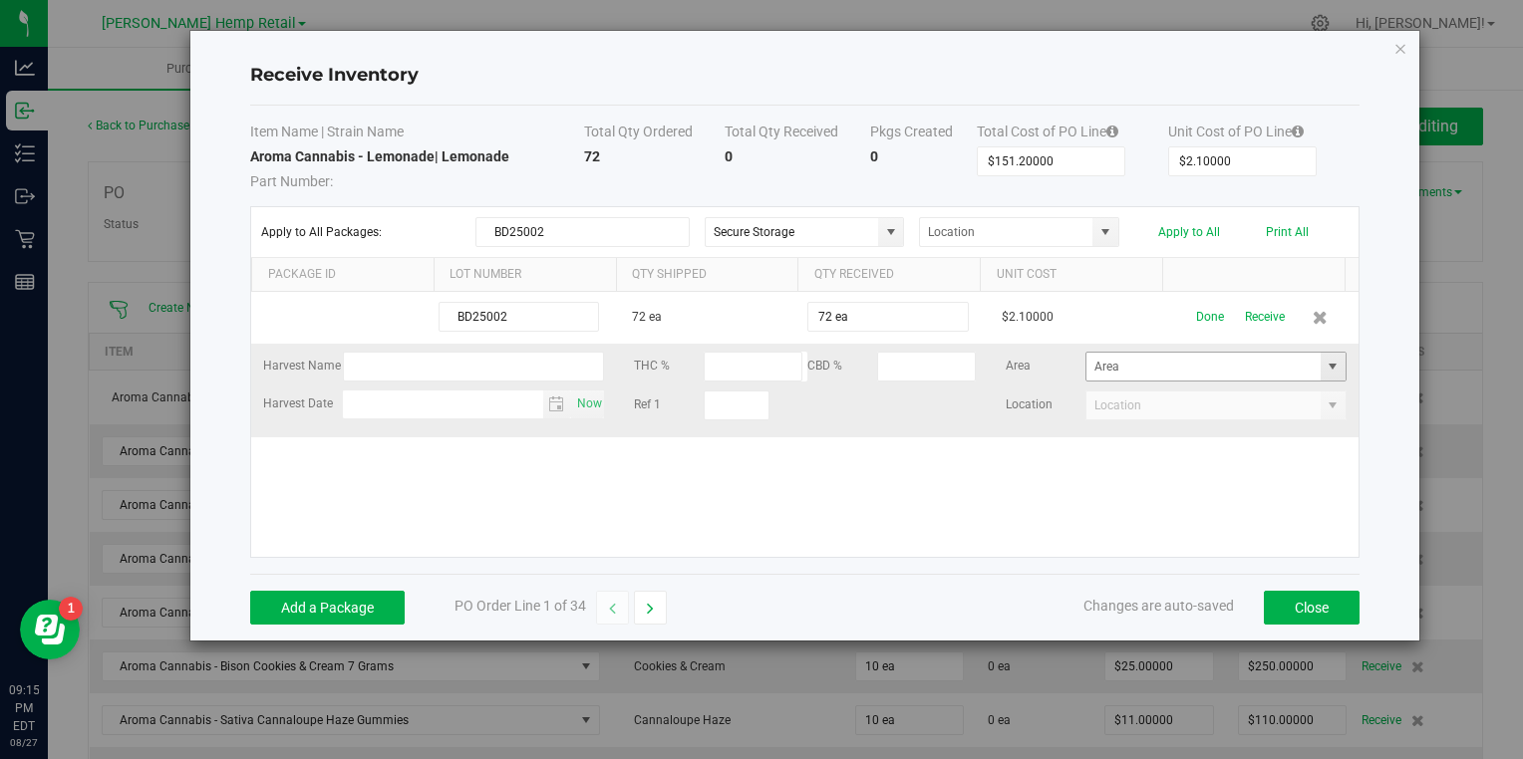
click at [1325, 360] on span at bounding box center [1333, 367] width 16 height 16
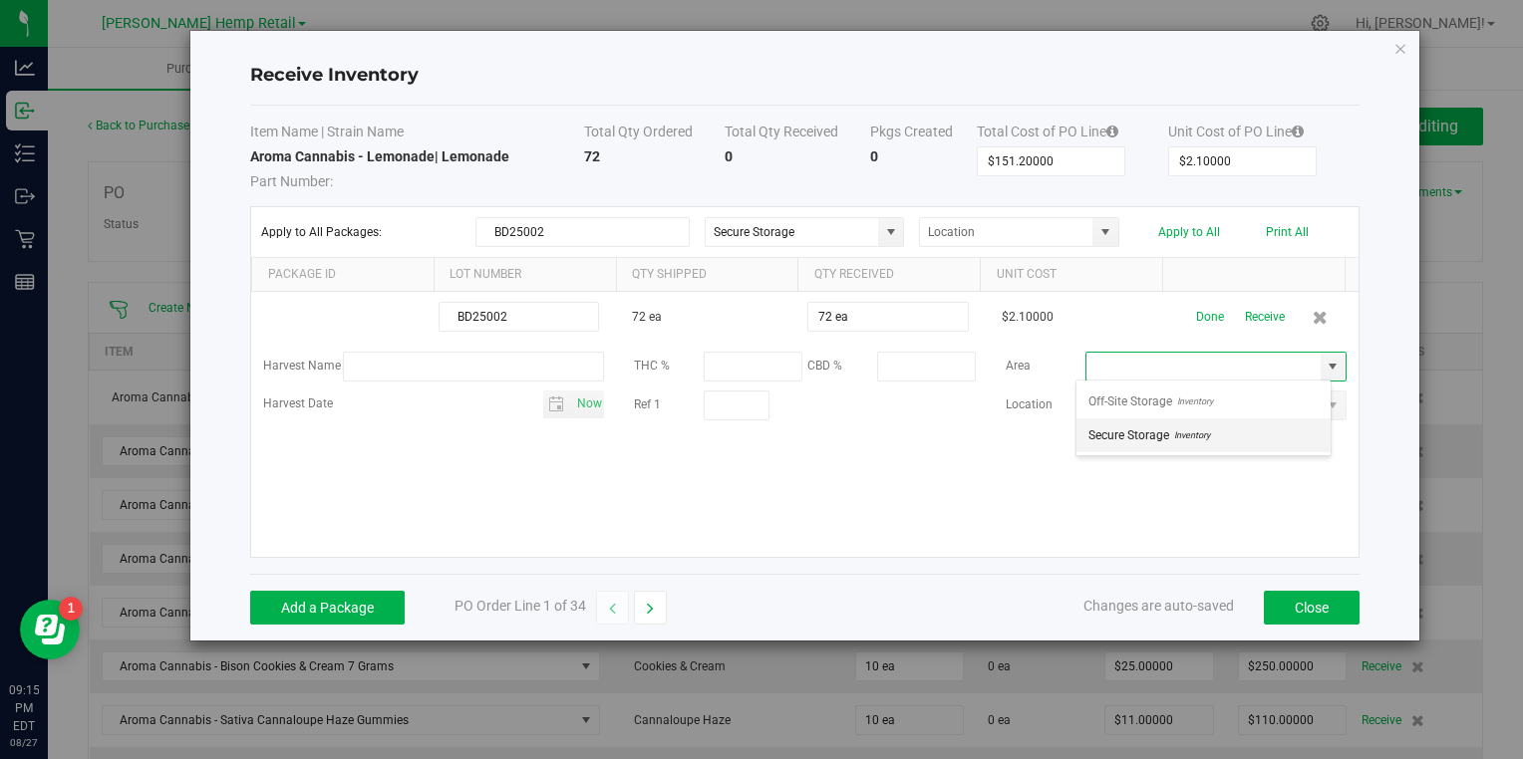
click at [1156, 421] on span "Secure Storage" at bounding box center [1128, 436] width 81 height 30
type input "Secure Storage"
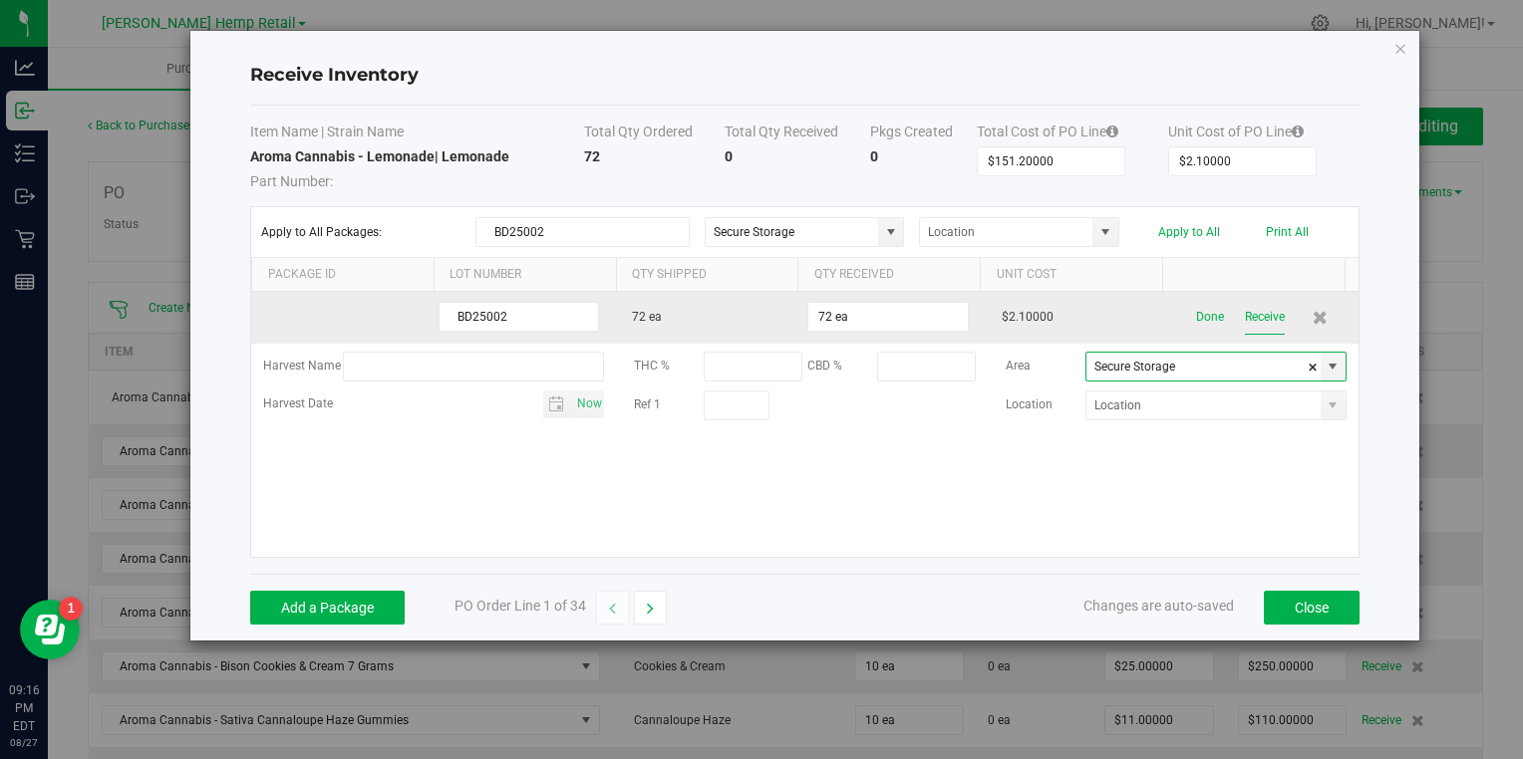
click at [1246, 316] on button "Receive" at bounding box center [1265, 317] width 40 height 35
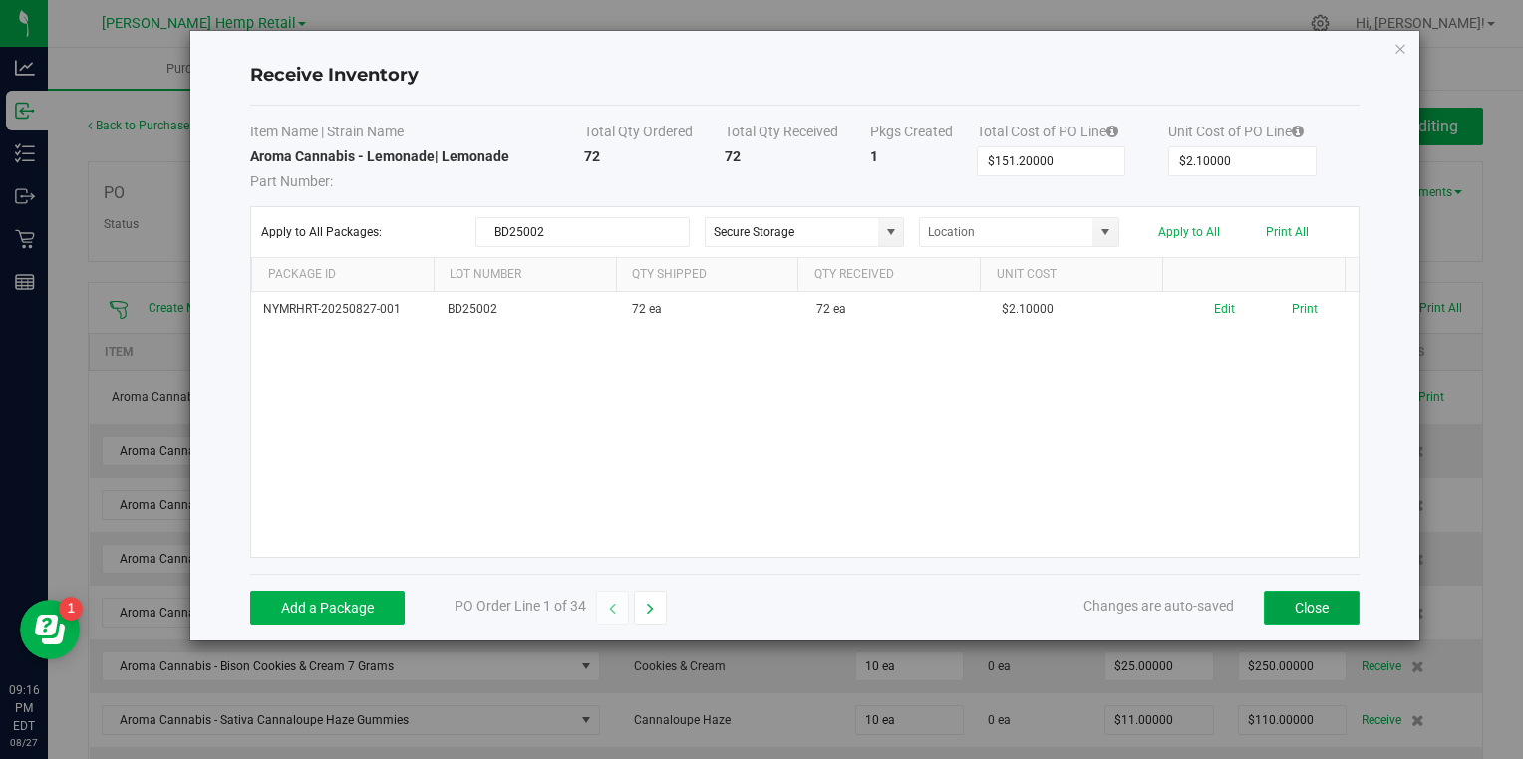
click at [1269, 610] on button "Close" at bounding box center [1312, 608] width 96 height 34
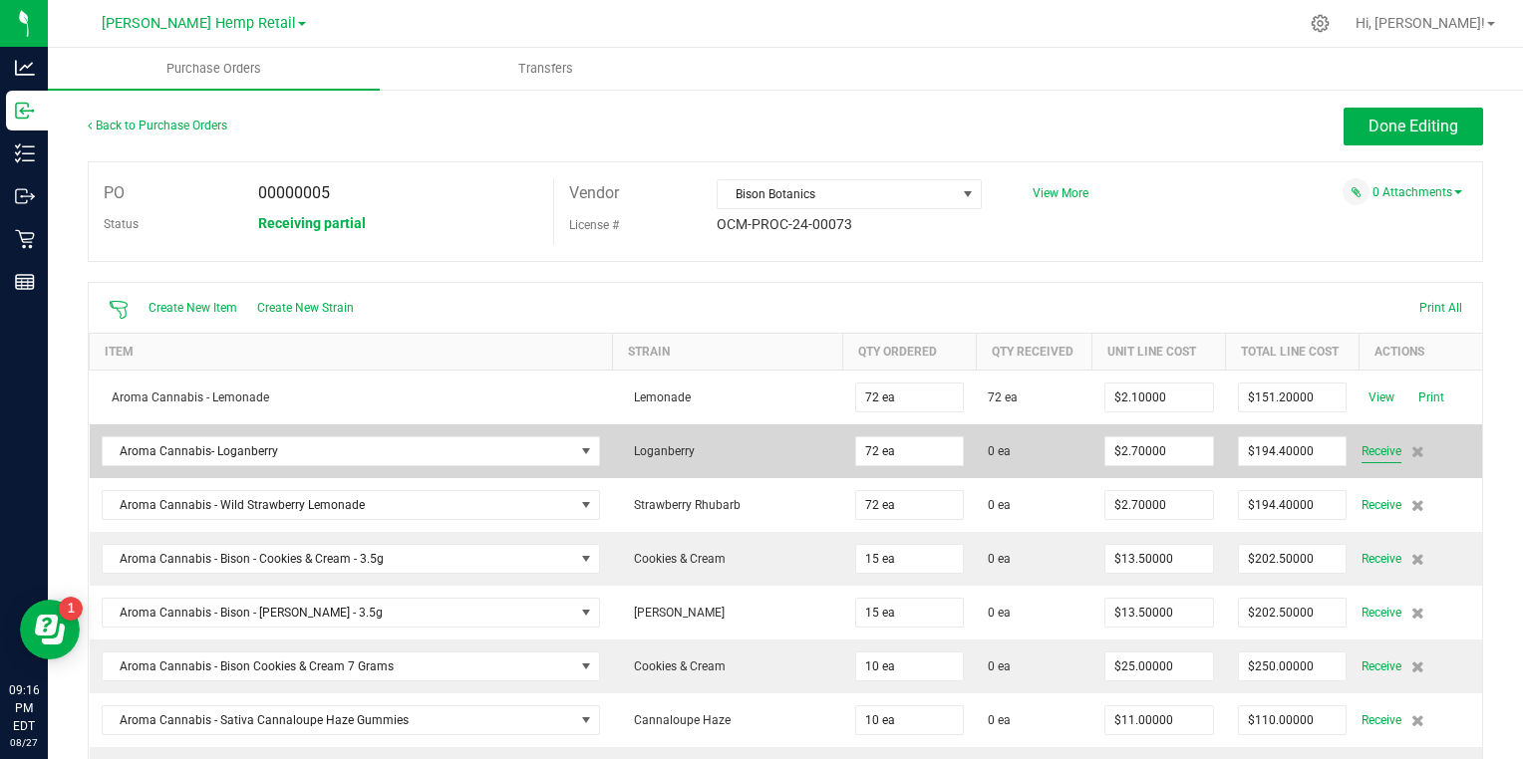
click at [1361, 452] on span "Receive" at bounding box center [1381, 452] width 40 height 24
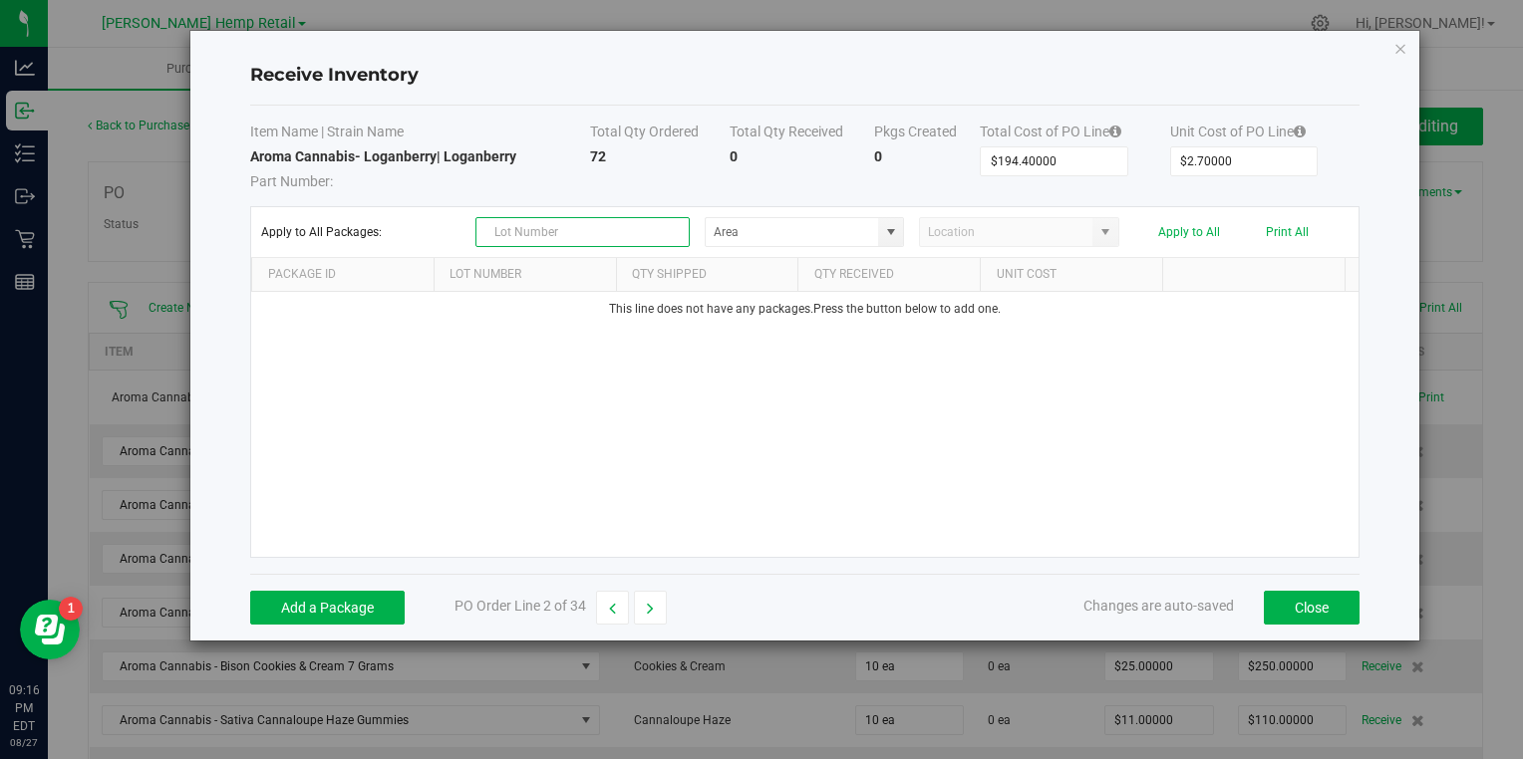
click at [522, 239] on input "text" at bounding box center [582, 232] width 214 height 30
click at [1274, 602] on button "Close" at bounding box center [1312, 608] width 96 height 34
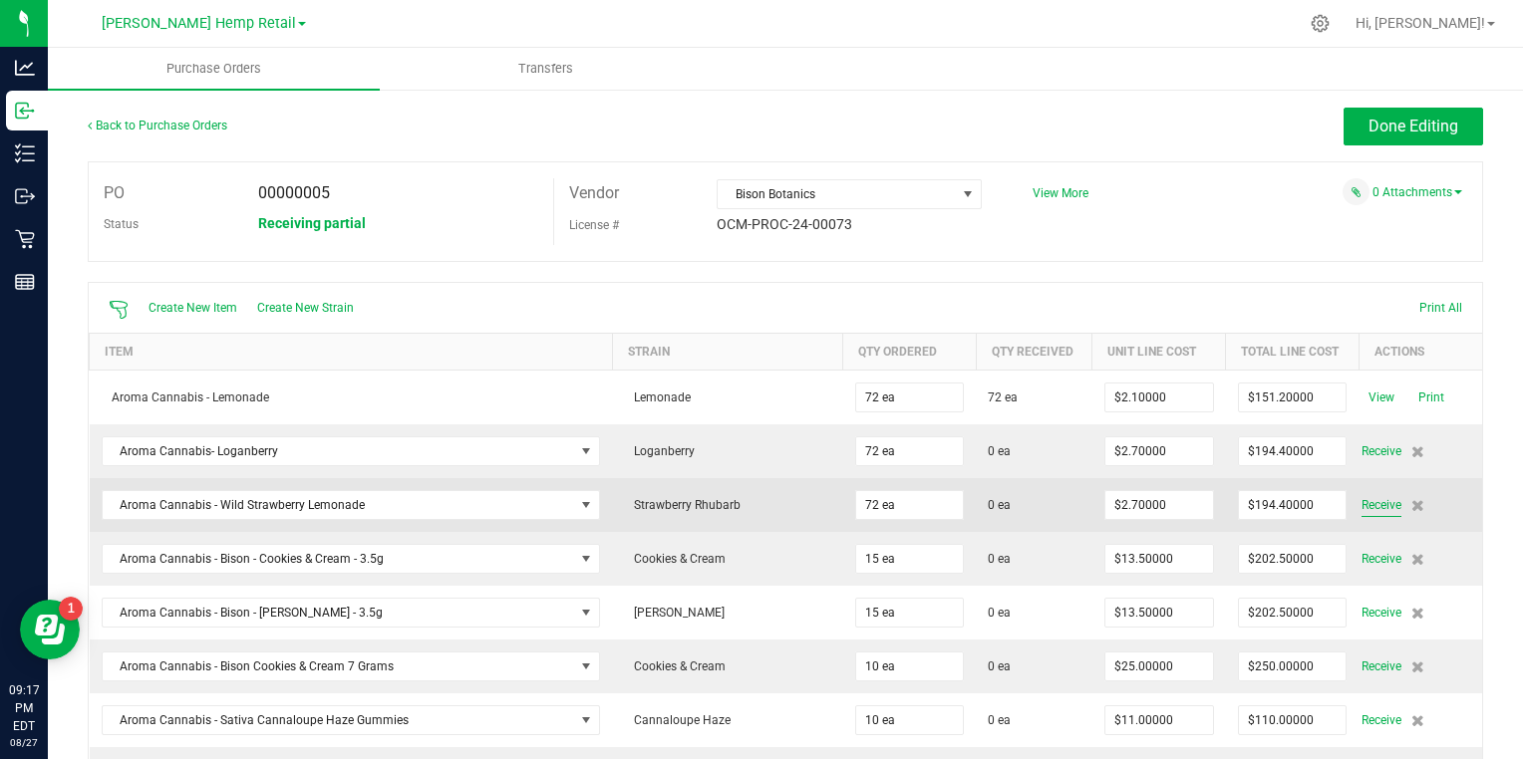
click at [1361, 501] on span "Receive" at bounding box center [1381, 505] width 40 height 24
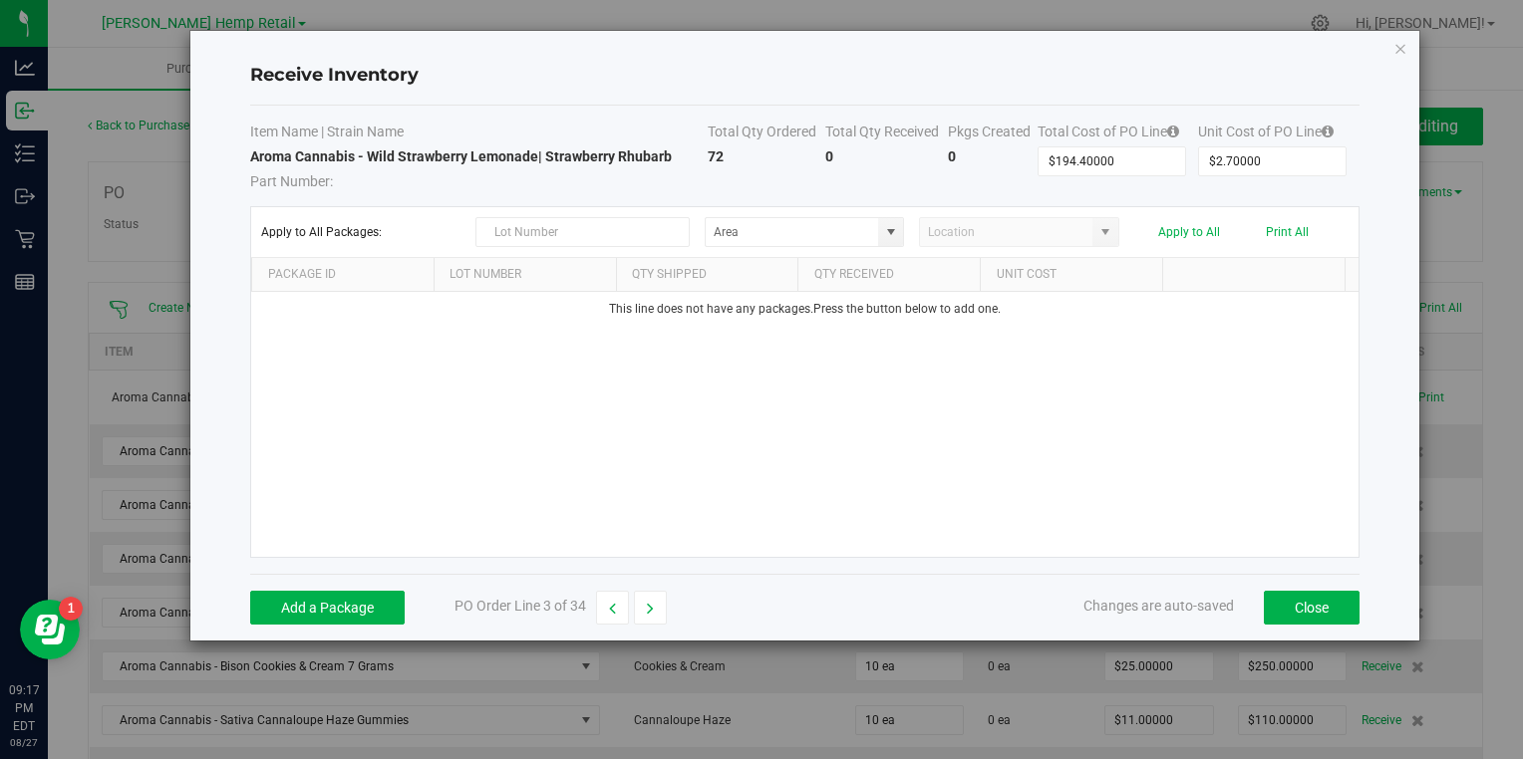
click at [526, 247] on kendo-grid-toolbar "Apply to All Packages: Apply to All Print All" at bounding box center [804, 232] width 1106 height 51
click at [550, 237] on input "text" at bounding box center [582, 232] width 214 height 30
click at [889, 234] on span at bounding box center [891, 232] width 16 height 16
type input "BD25004"
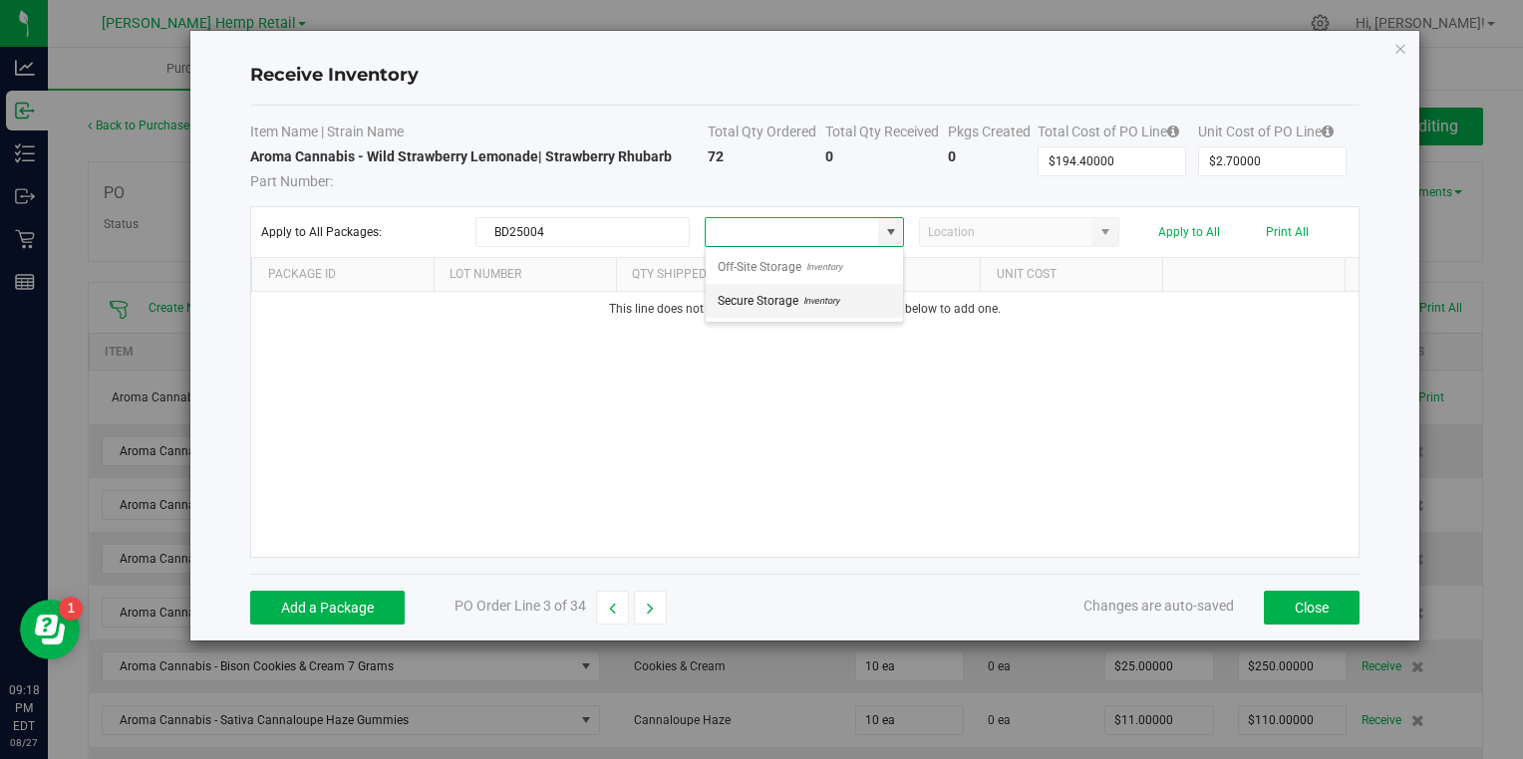
click at [815, 291] on span "Inventory" at bounding box center [818, 301] width 41 height 30
type input "Secure Storage"
click at [337, 598] on button "Add a Package" at bounding box center [327, 608] width 154 height 34
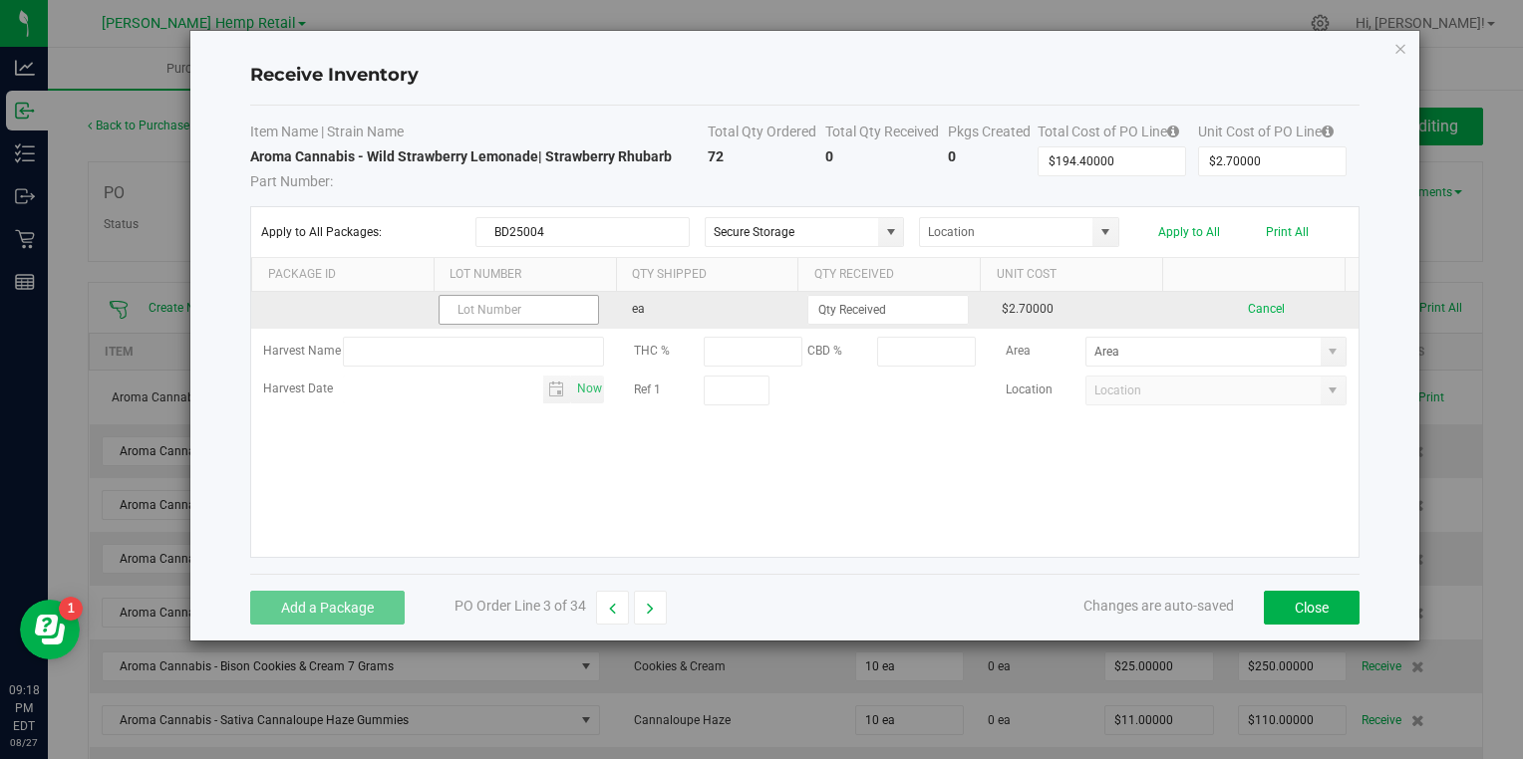
click at [509, 312] on input "text" at bounding box center [519, 310] width 160 height 30
type input "BD25004"
click at [867, 311] on input at bounding box center [887, 310] width 158 height 28
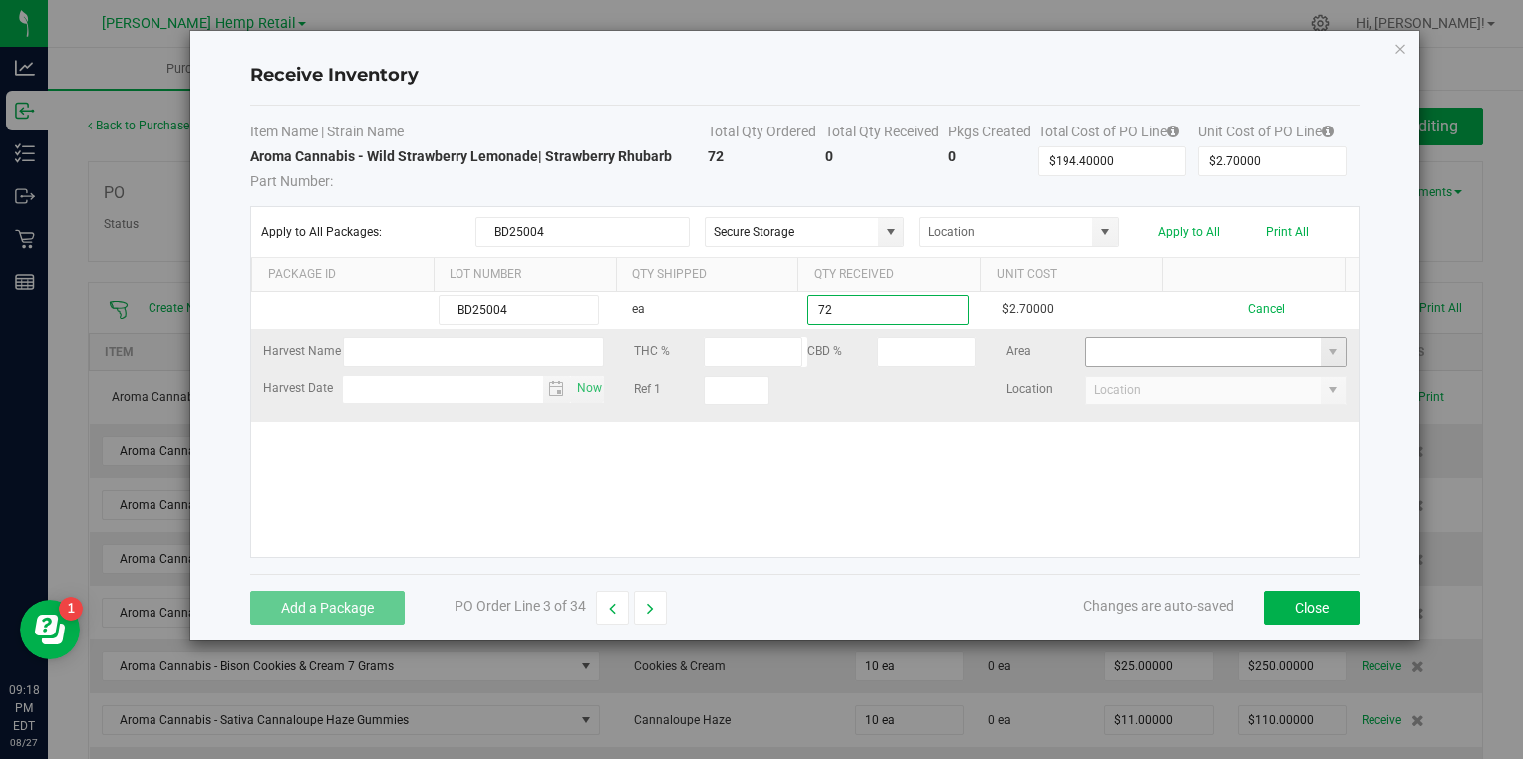
type input "72 ea"
click at [1136, 363] on kendo-grid-list "BD25004 ea 72 ea $2.70000 Cancel Harvest Name THC % CBD % Area Harvest Date Now…" at bounding box center [804, 424] width 1106 height 265
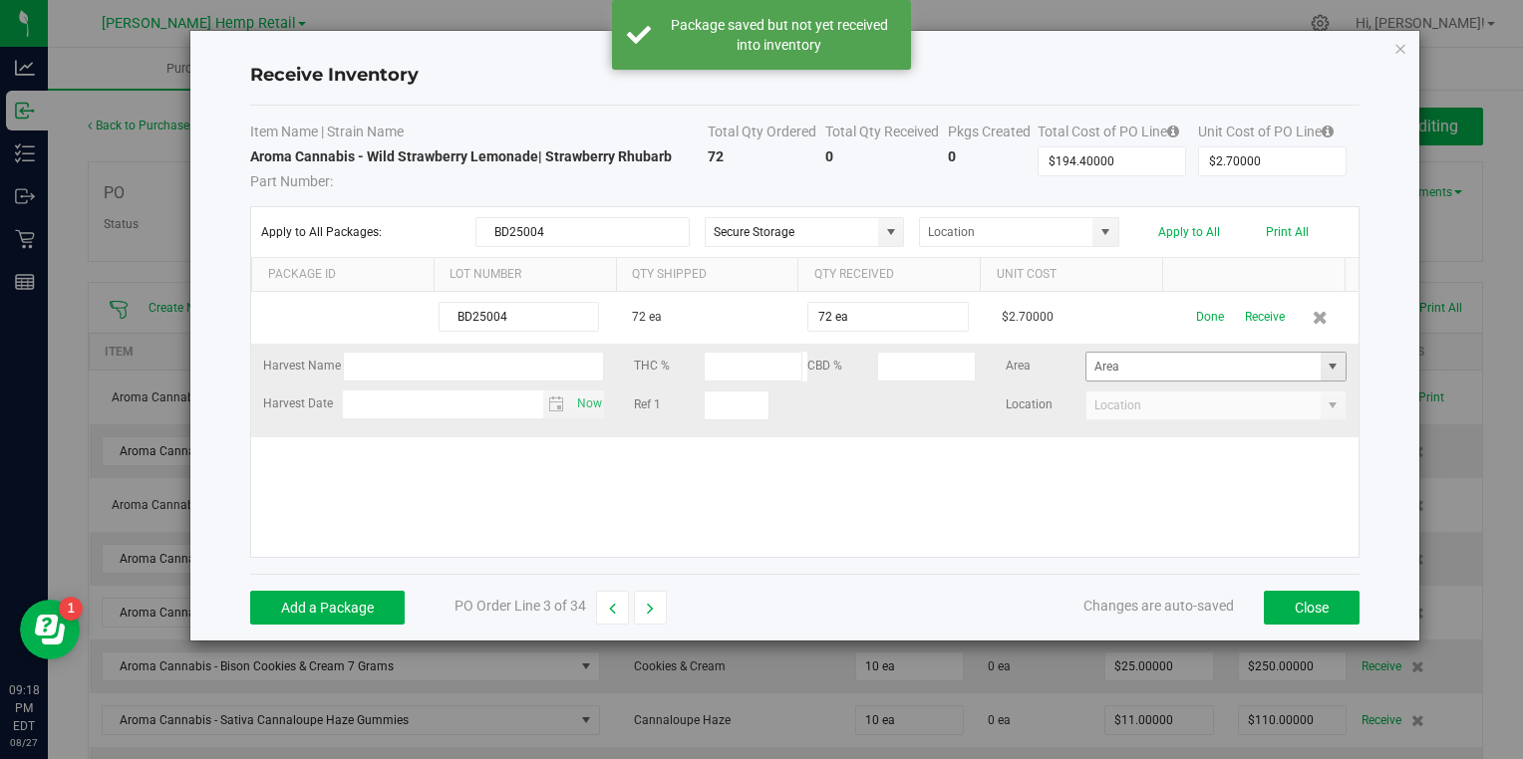
click at [1325, 361] on span at bounding box center [1333, 367] width 16 height 16
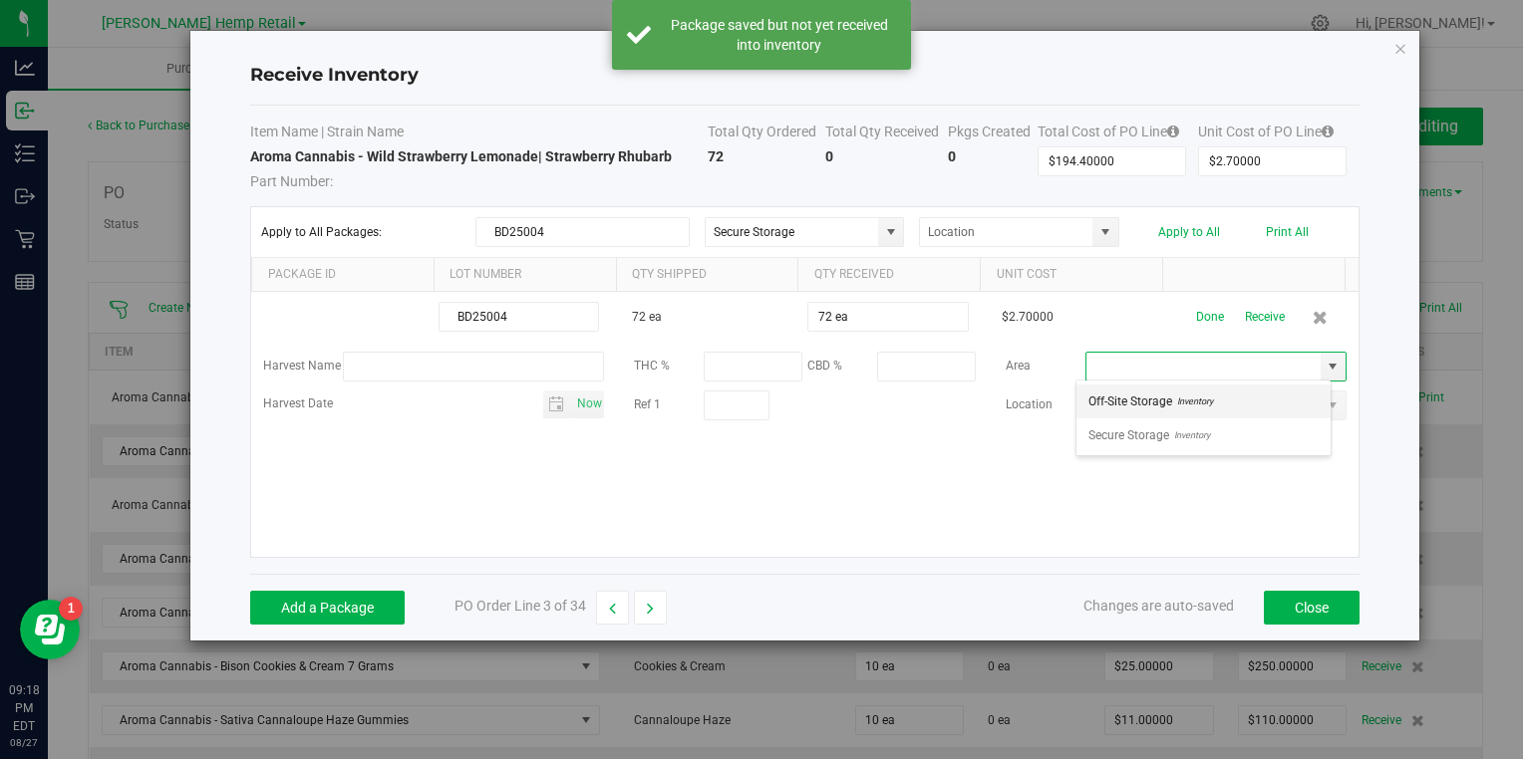
scroll to position [29, 255]
click at [1165, 430] on span "Secure Storage" at bounding box center [1128, 436] width 81 height 30
type input "Secure Storage"
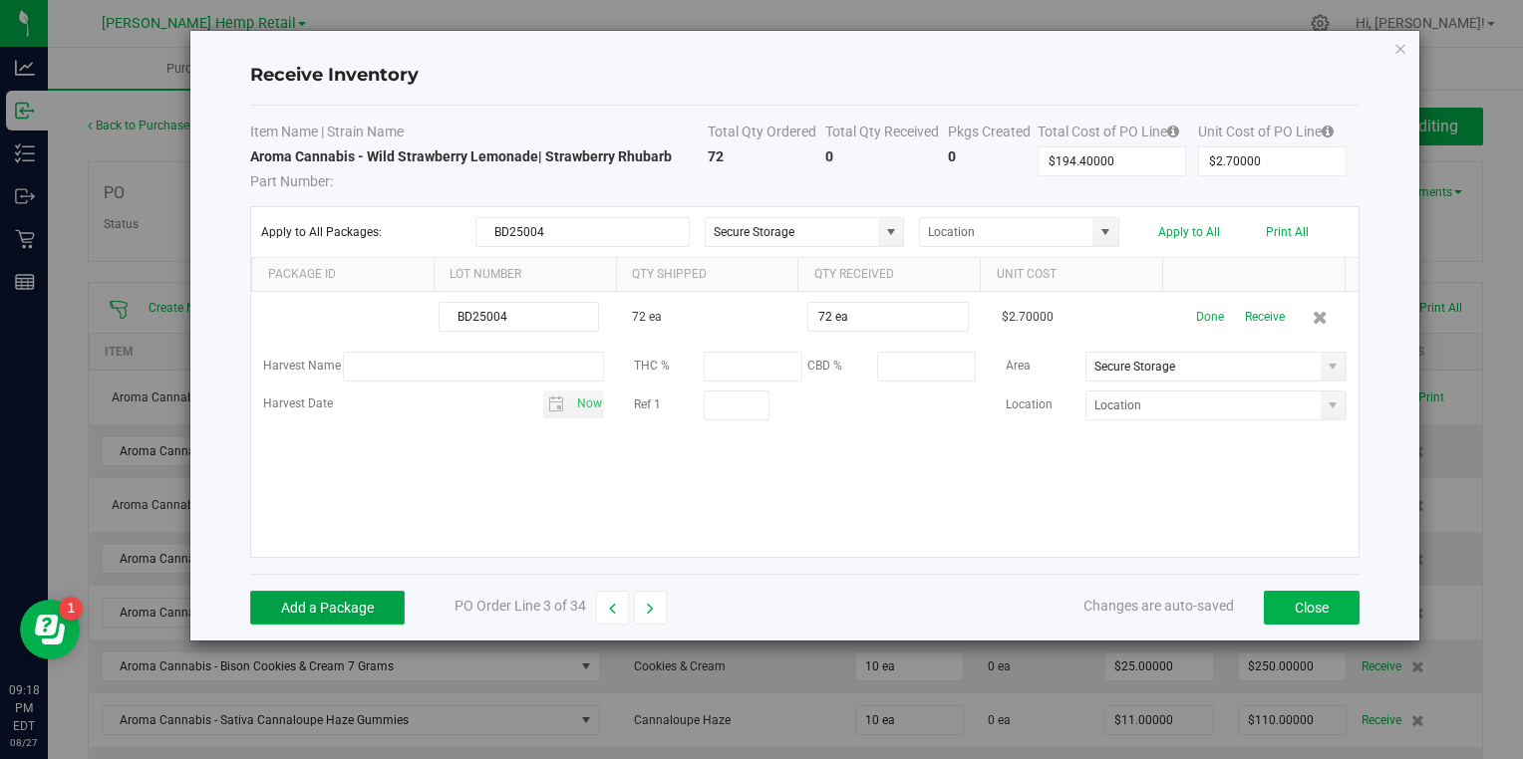
click at [380, 599] on button "Add a Package" at bounding box center [327, 608] width 154 height 34
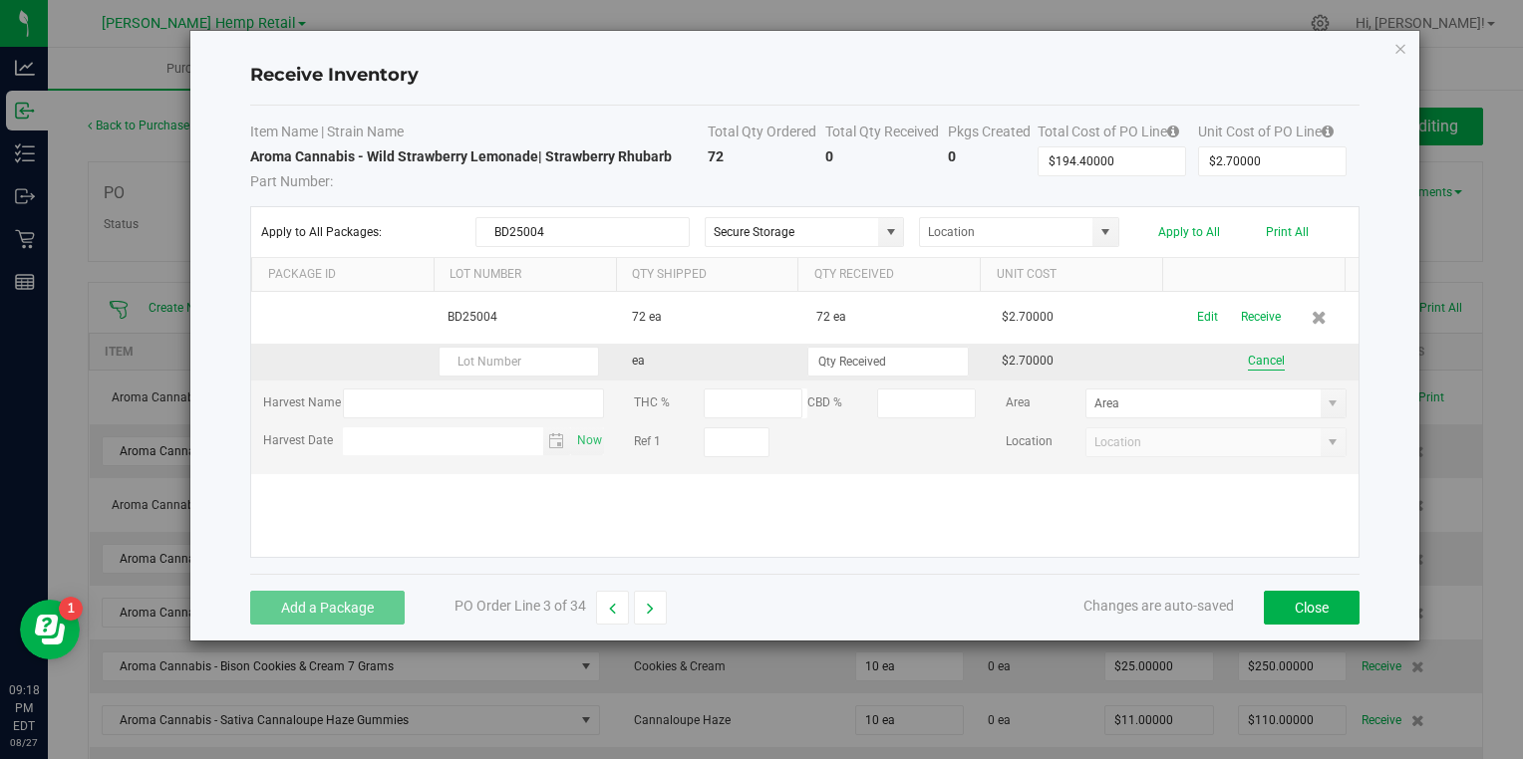
click at [1248, 358] on button "Cancel" at bounding box center [1266, 361] width 37 height 19
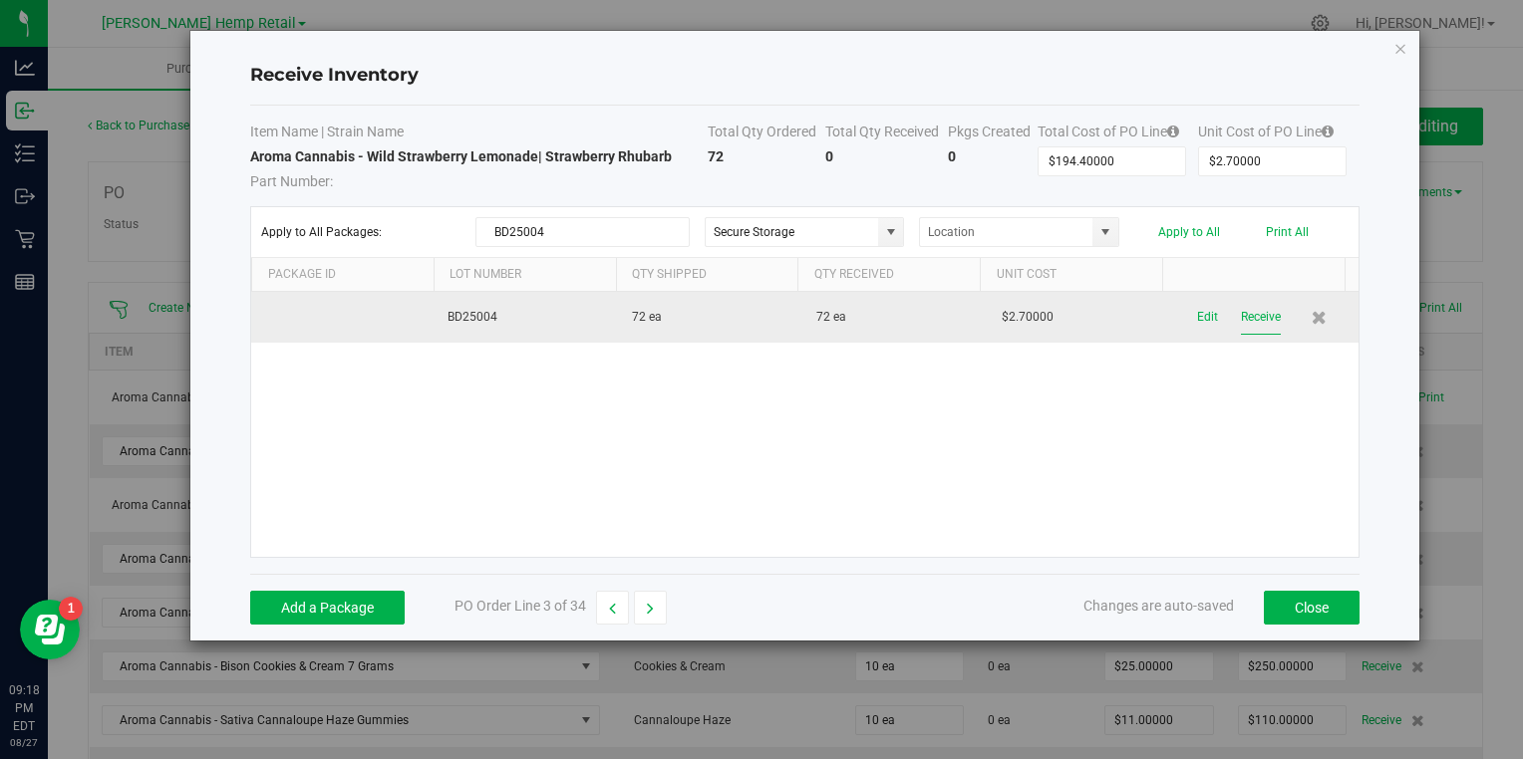
click at [1249, 321] on button "Receive" at bounding box center [1261, 317] width 40 height 35
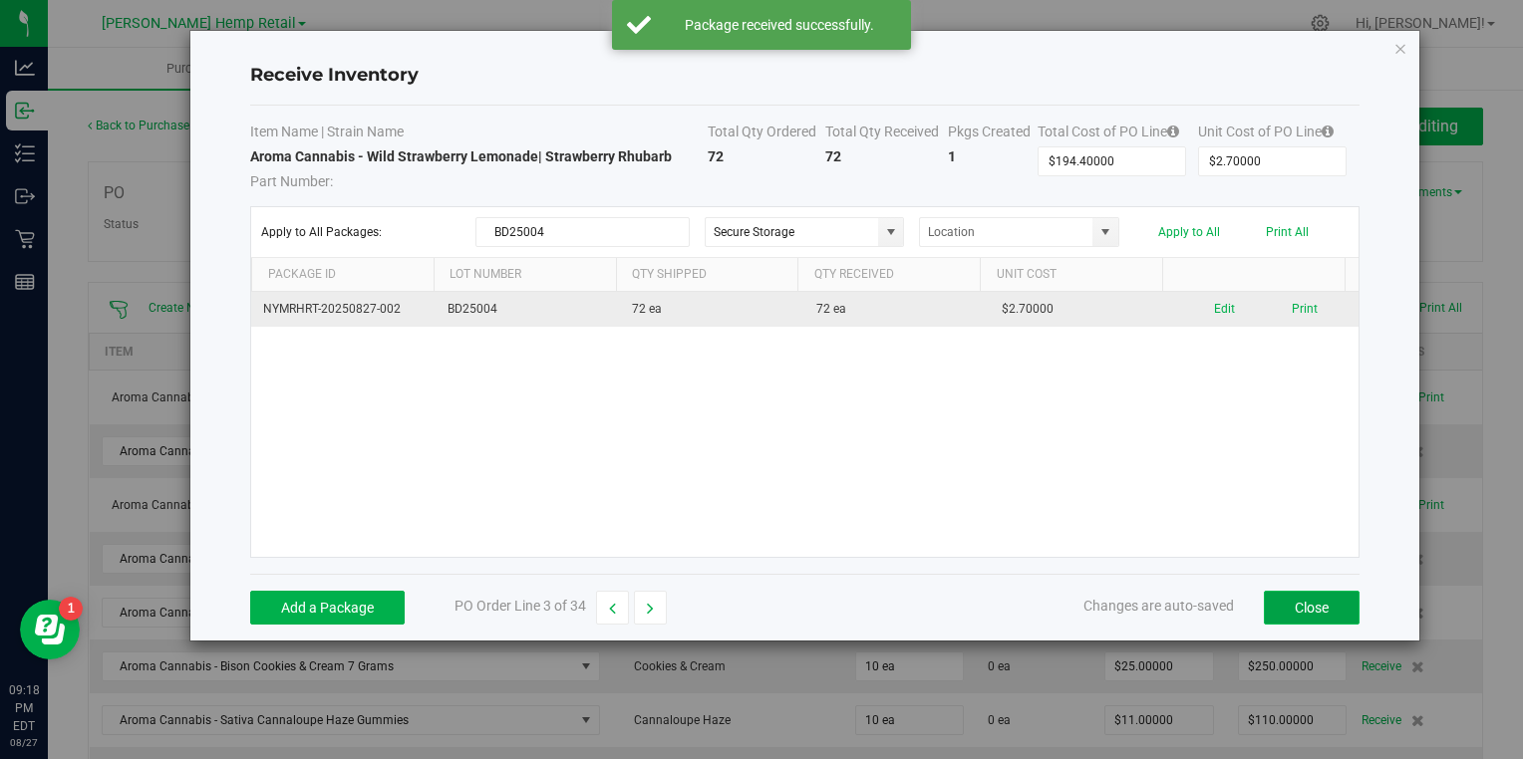
click at [1312, 612] on button "Close" at bounding box center [1312, 608] width 96 height 34
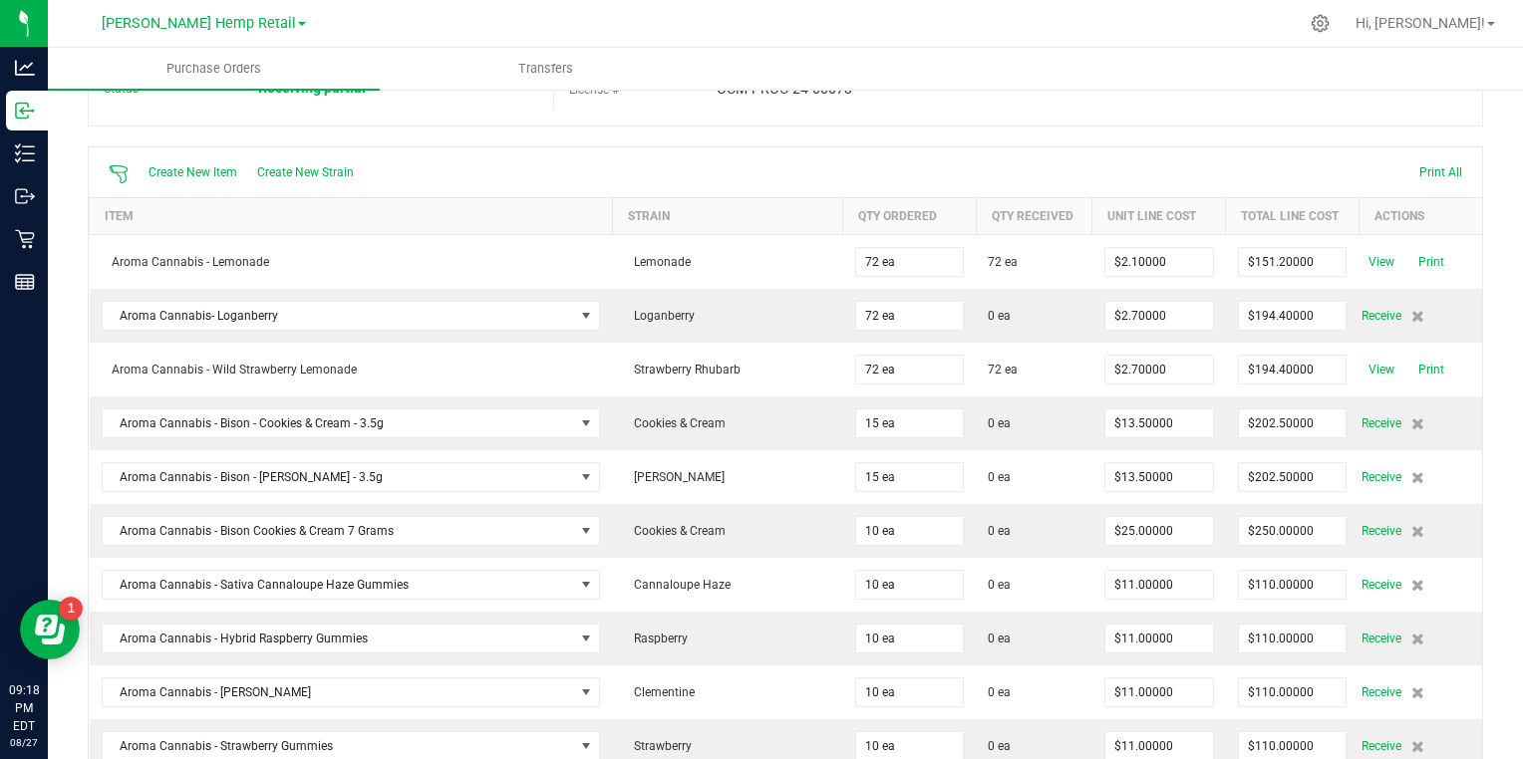
scroll to position [156, 0]
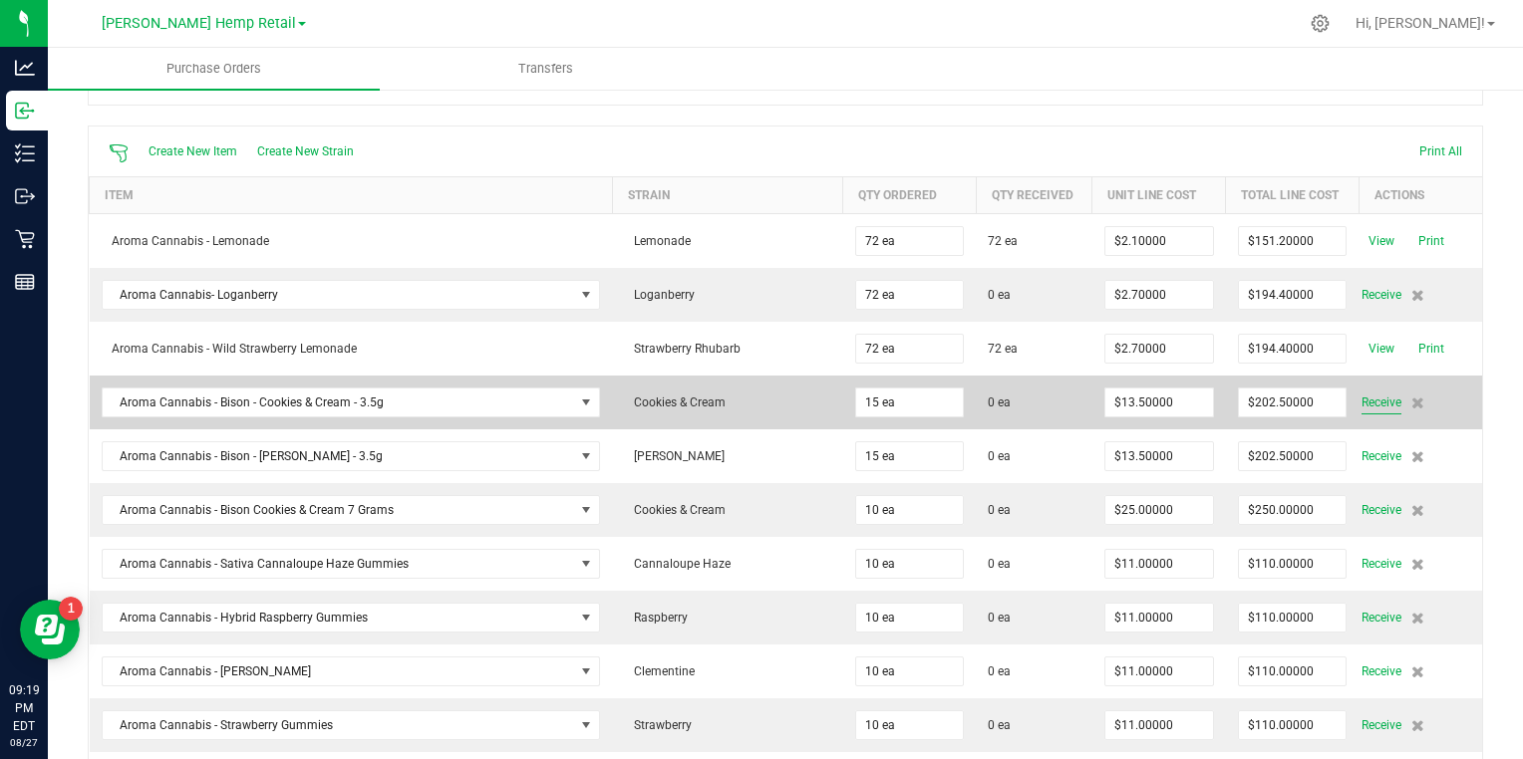
click at [1361, 400] on span "Receive" at bounding box center [1381, 403] width 40 height 24
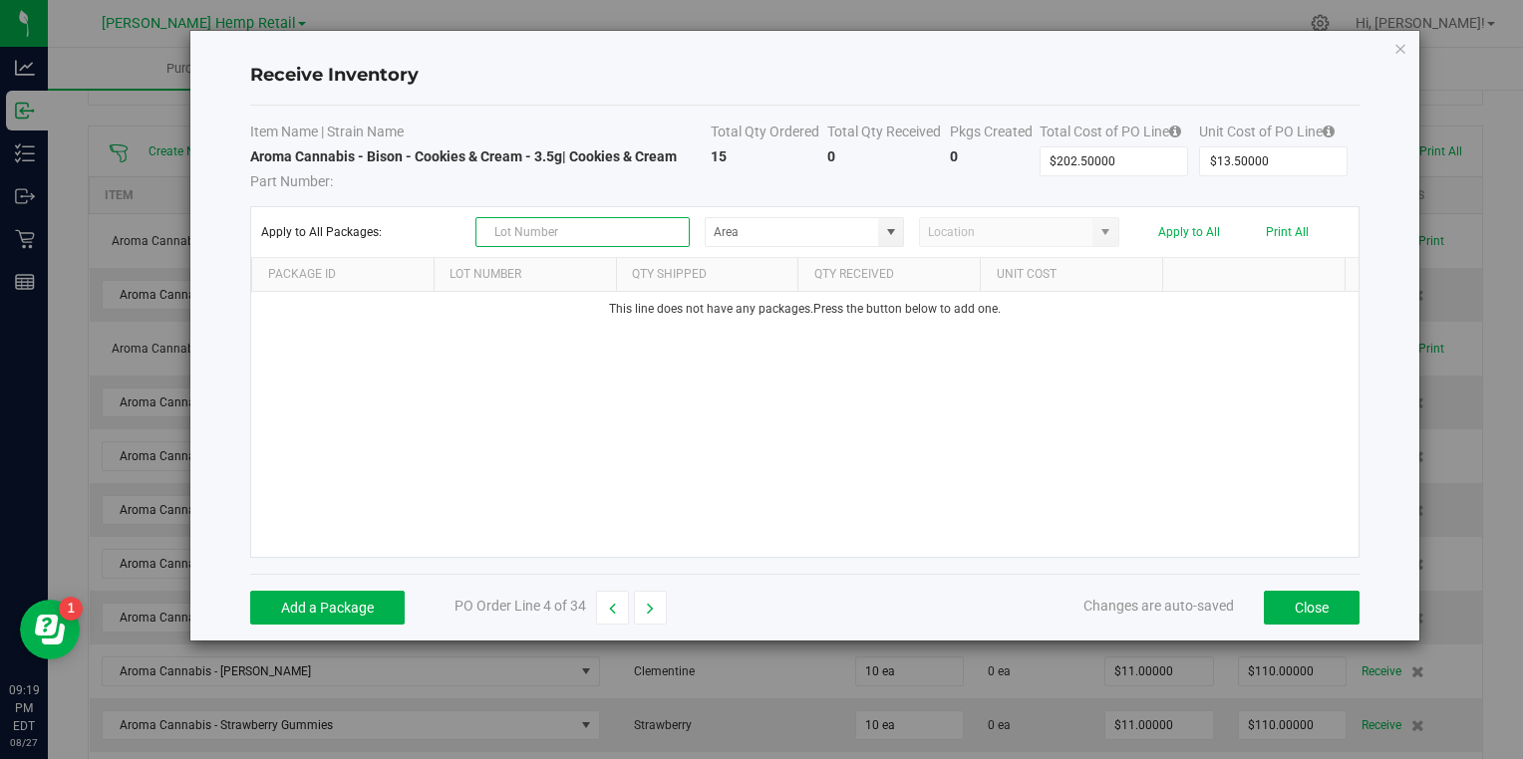
click at [526, 238] on input "text" at bounding box center [582, 232] width 214 height 30
click at [878, 236] on span at bounding box center [890, 232] width 25 height 28
type input "FA25004"
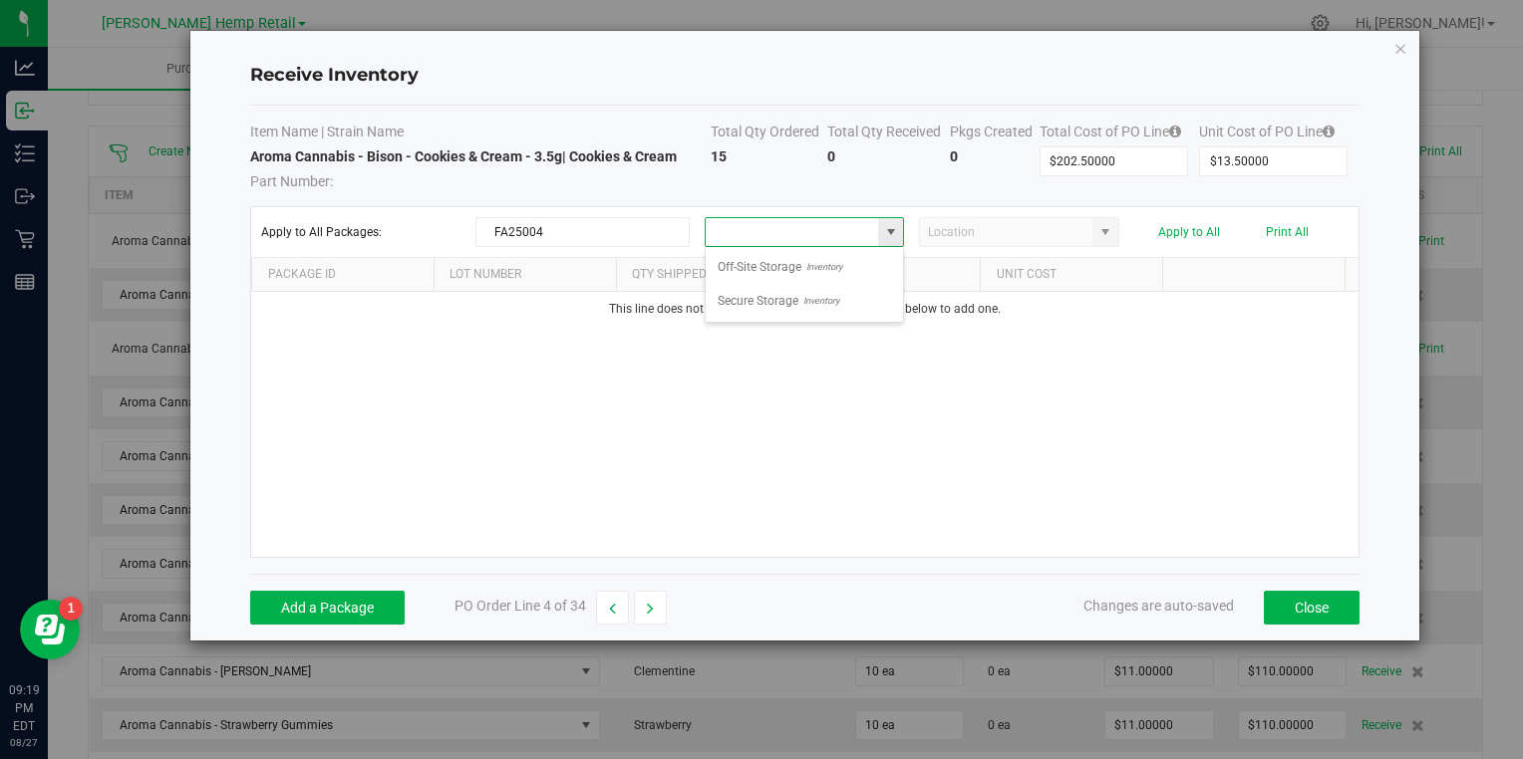
scroll to position [29, 199]
click at [779, 302] on span "Secure Storage" at bounding box center [758, 301] width 81 height 30
type input "Secure Storage"
click at [1106, 238] on span at bounding box center [1105, 232] width 16 height 16
click at [994, 427] on div "This line does not have any packages. Press the button below to add one." at bounding box center [804, 424] width 1106 height 265
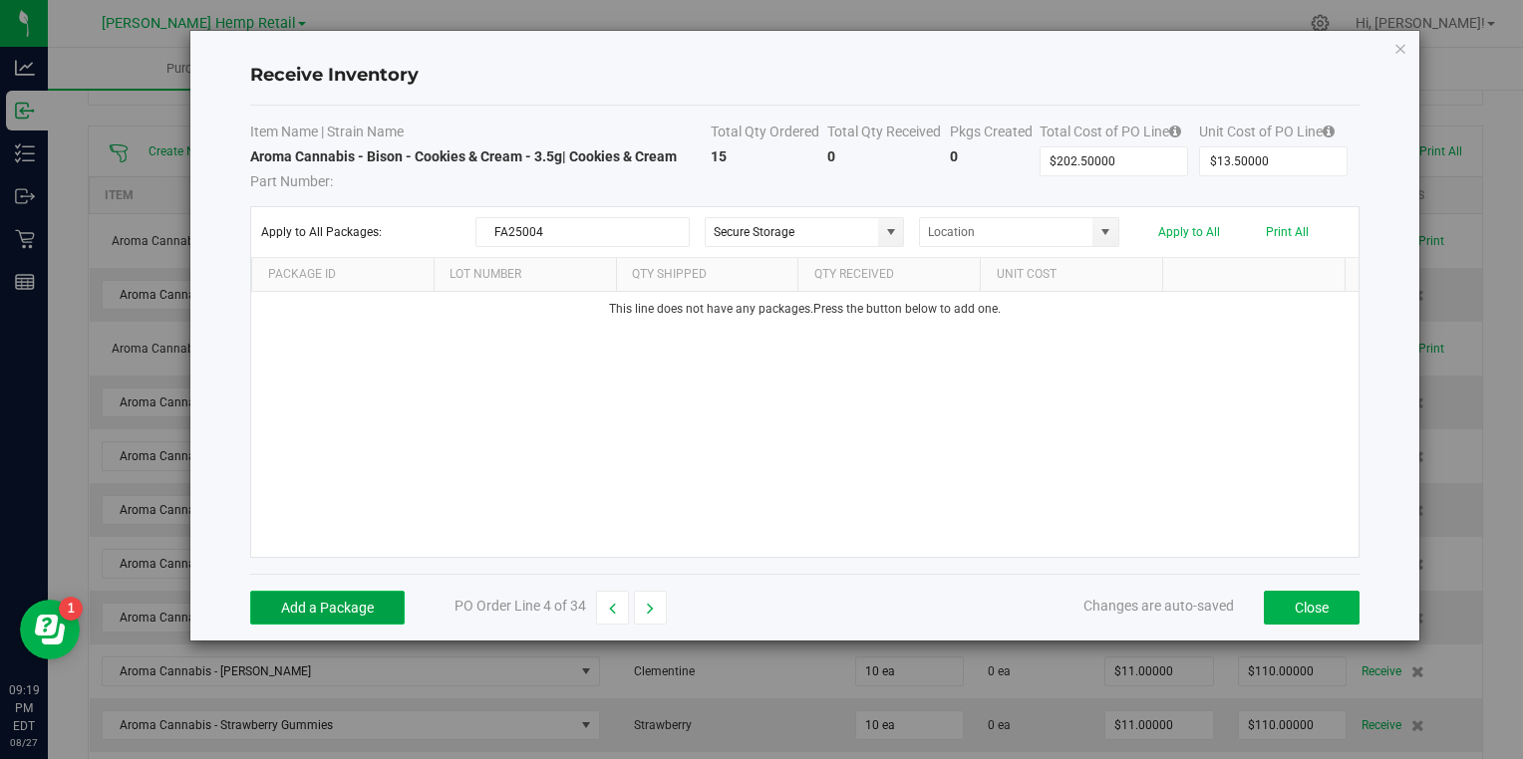
click at [358, 596] on button "Add a Package" at bounding box center [327, 608] width 154 height 34
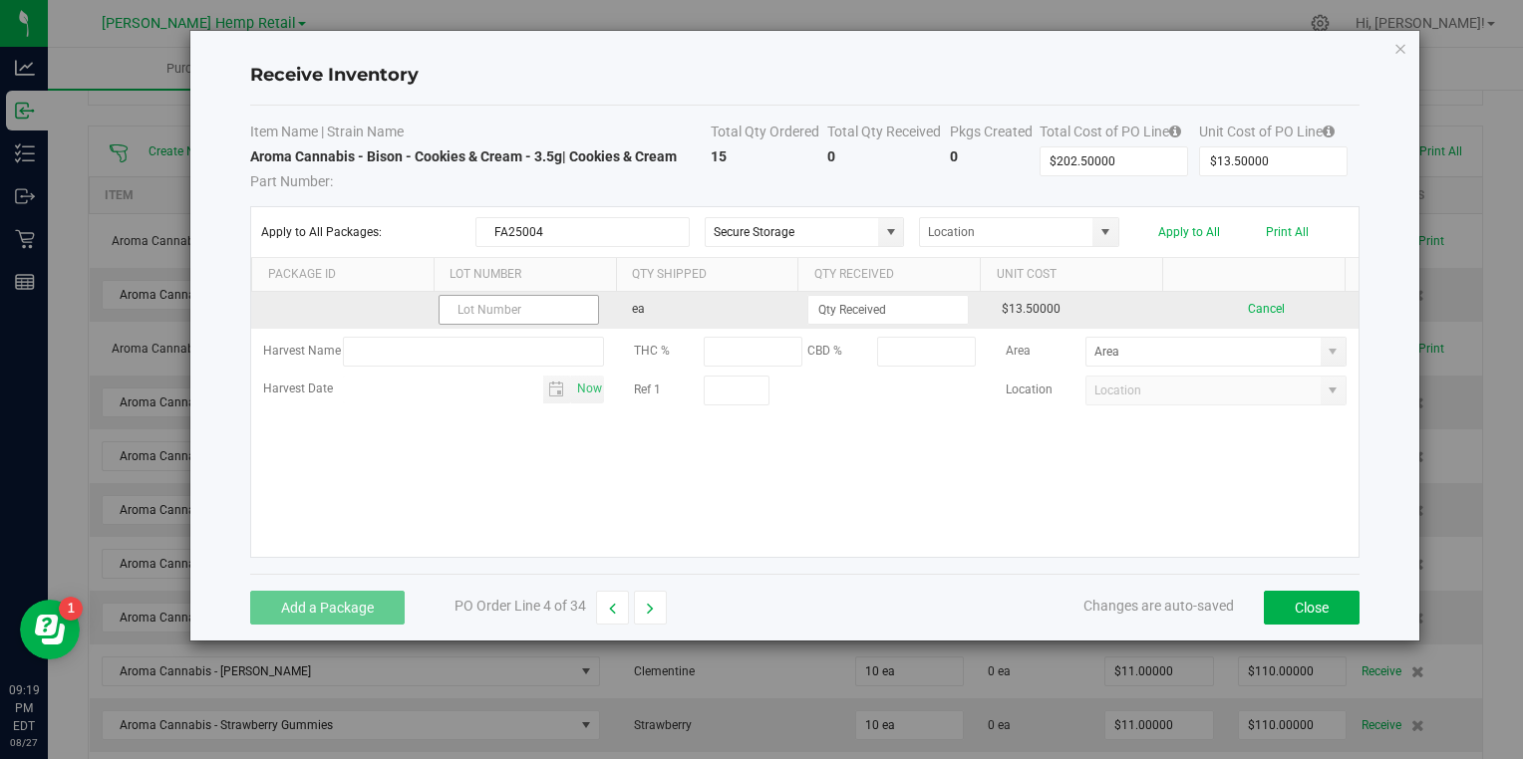
click at [490, 316] on input "text" at bounding box center [519, 310] width 160 height 30
type input "FA25004"
click at [852, 312] on input at bounding box center [887, 310] width 158 height 28
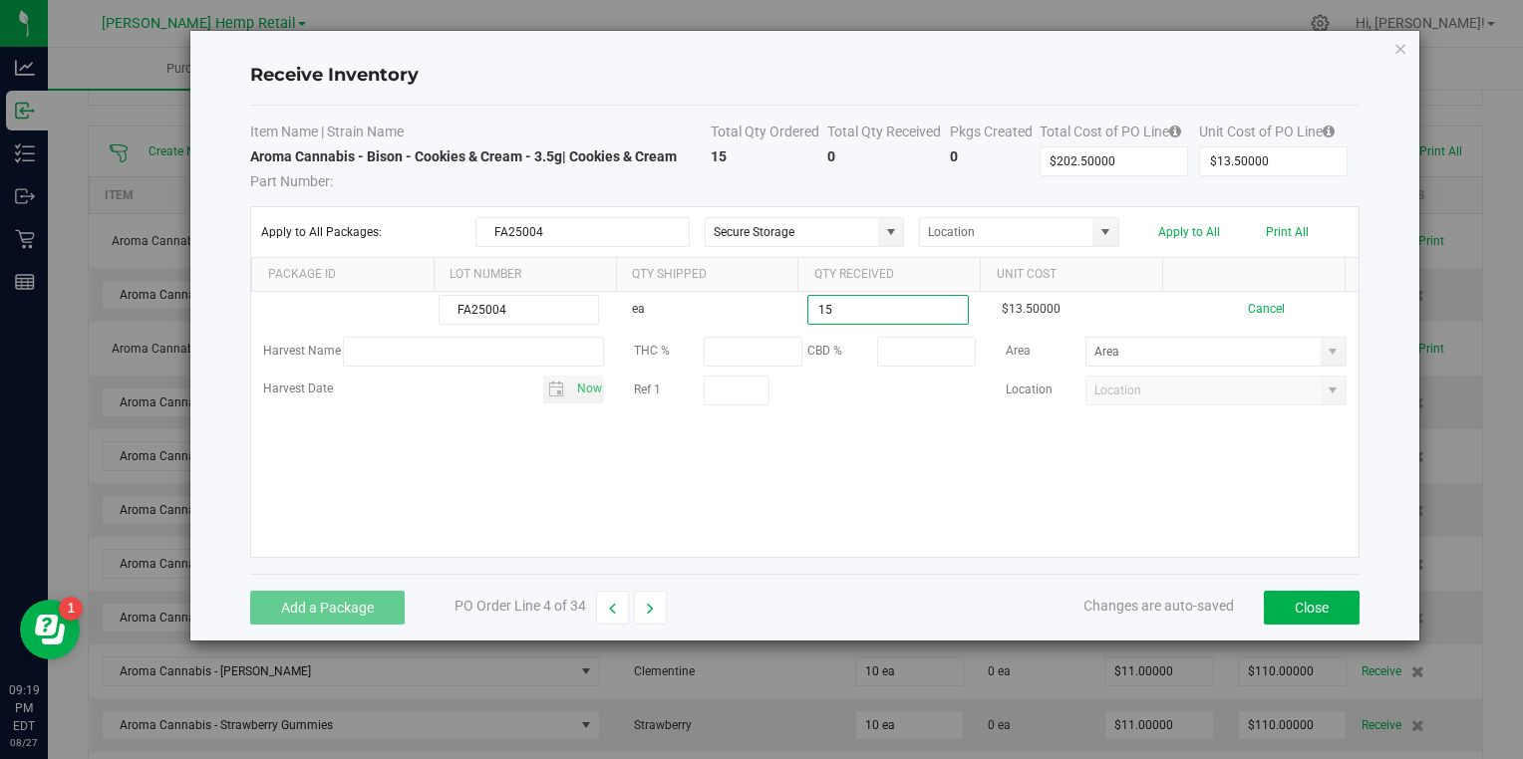
type input "15 ea"
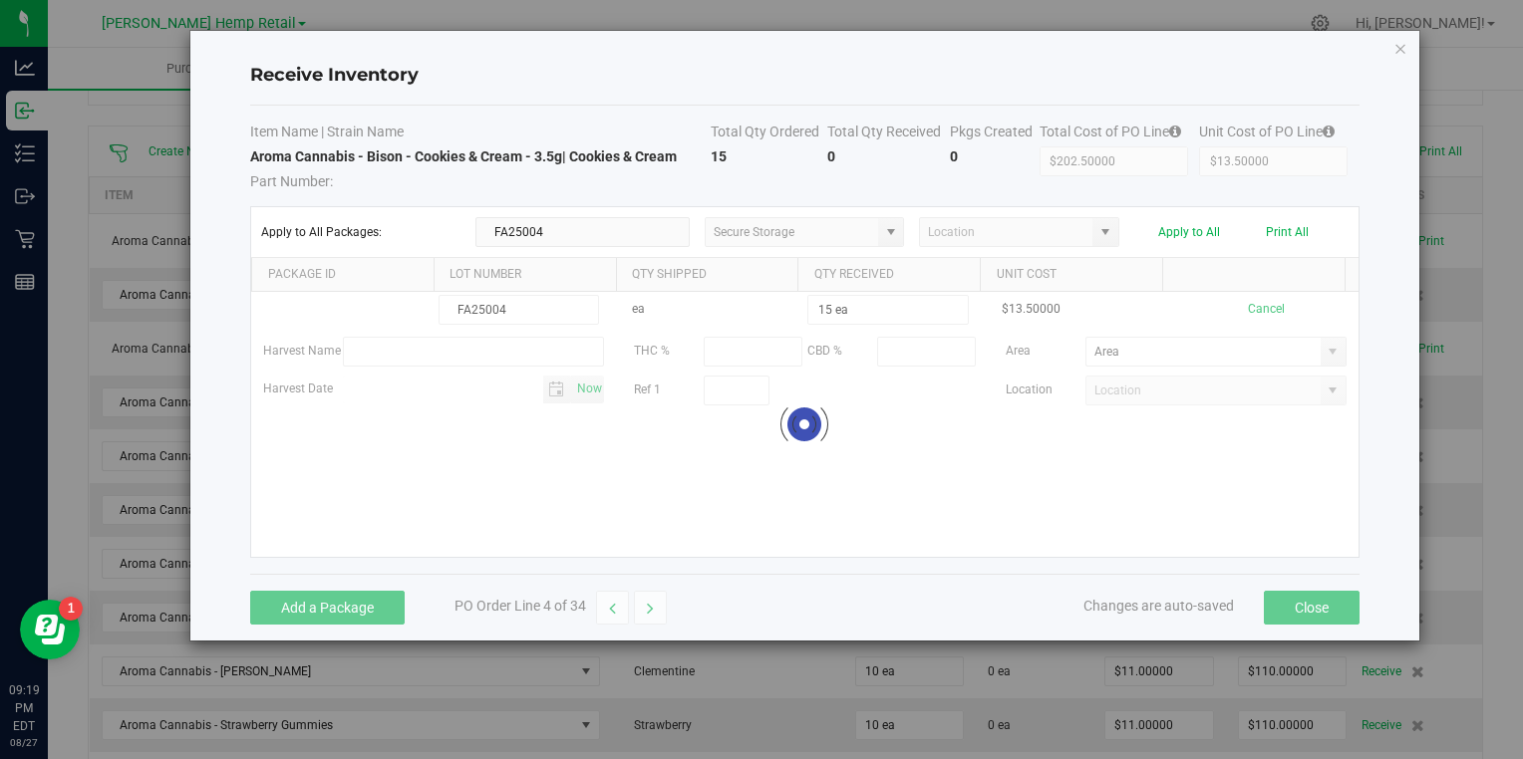
click at [1112, 515] on kendo-grid-list "FA25004 ea 15 ea $13.50000 Cancel Harvest Name THC % CBD % Area Harvest Date No…" at bounding box center [804, 424] width 1106 height 265
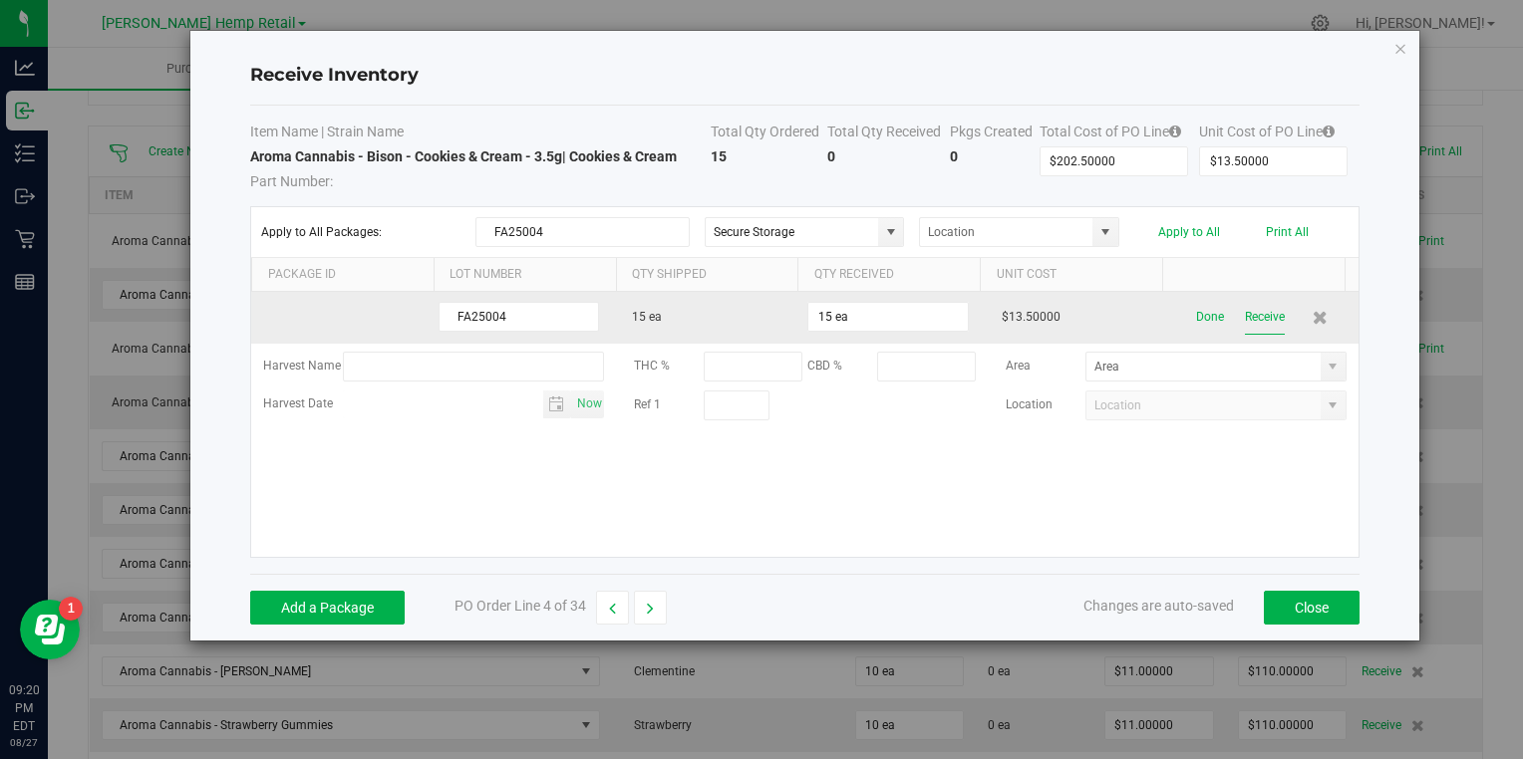
click at [1250, 313] on button "Receive" at bounding box center [1265, 317] width 40 height 35
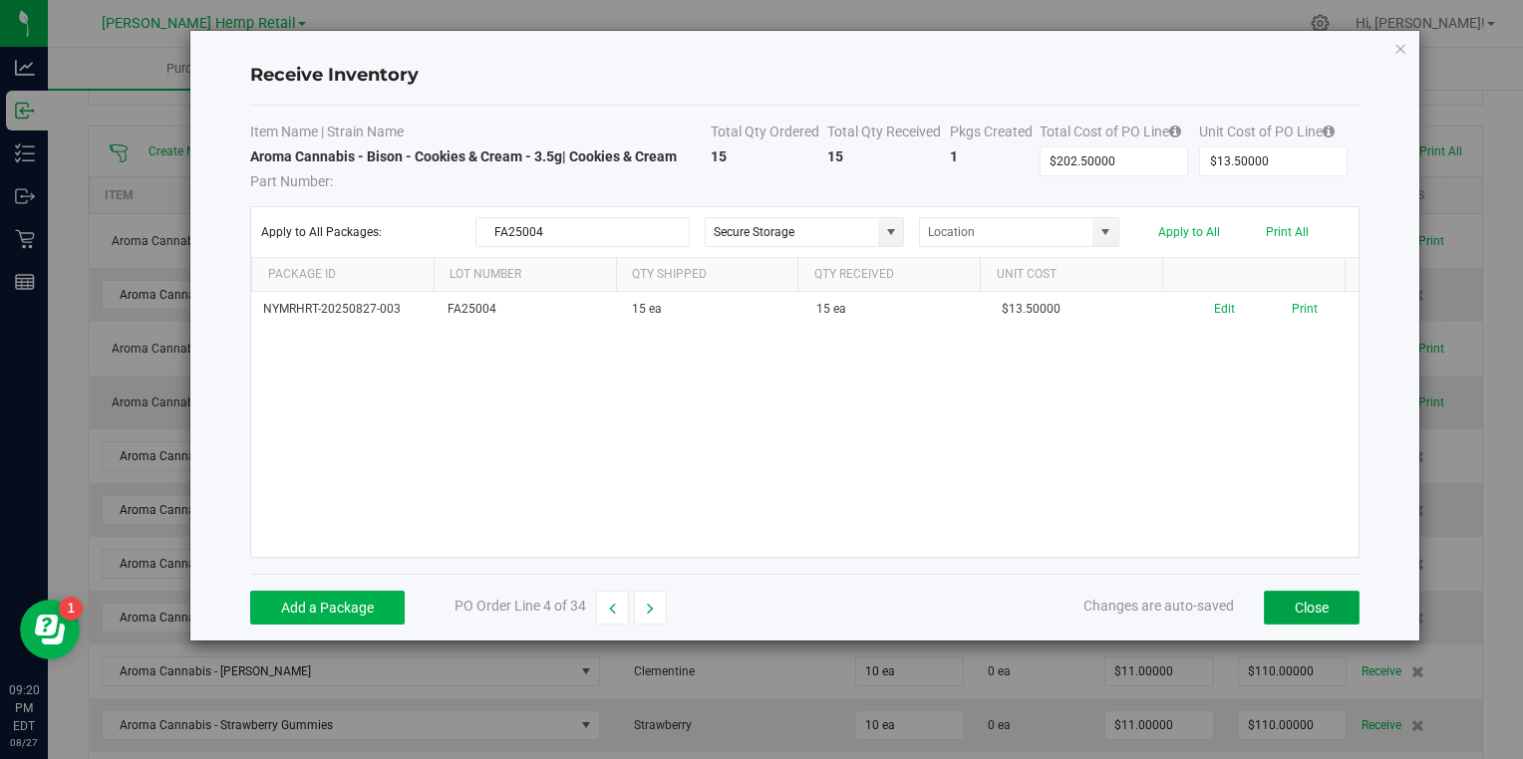
click at [1329, 615] on button "Close" at bounding box center [1312, 608] width 96 height 34
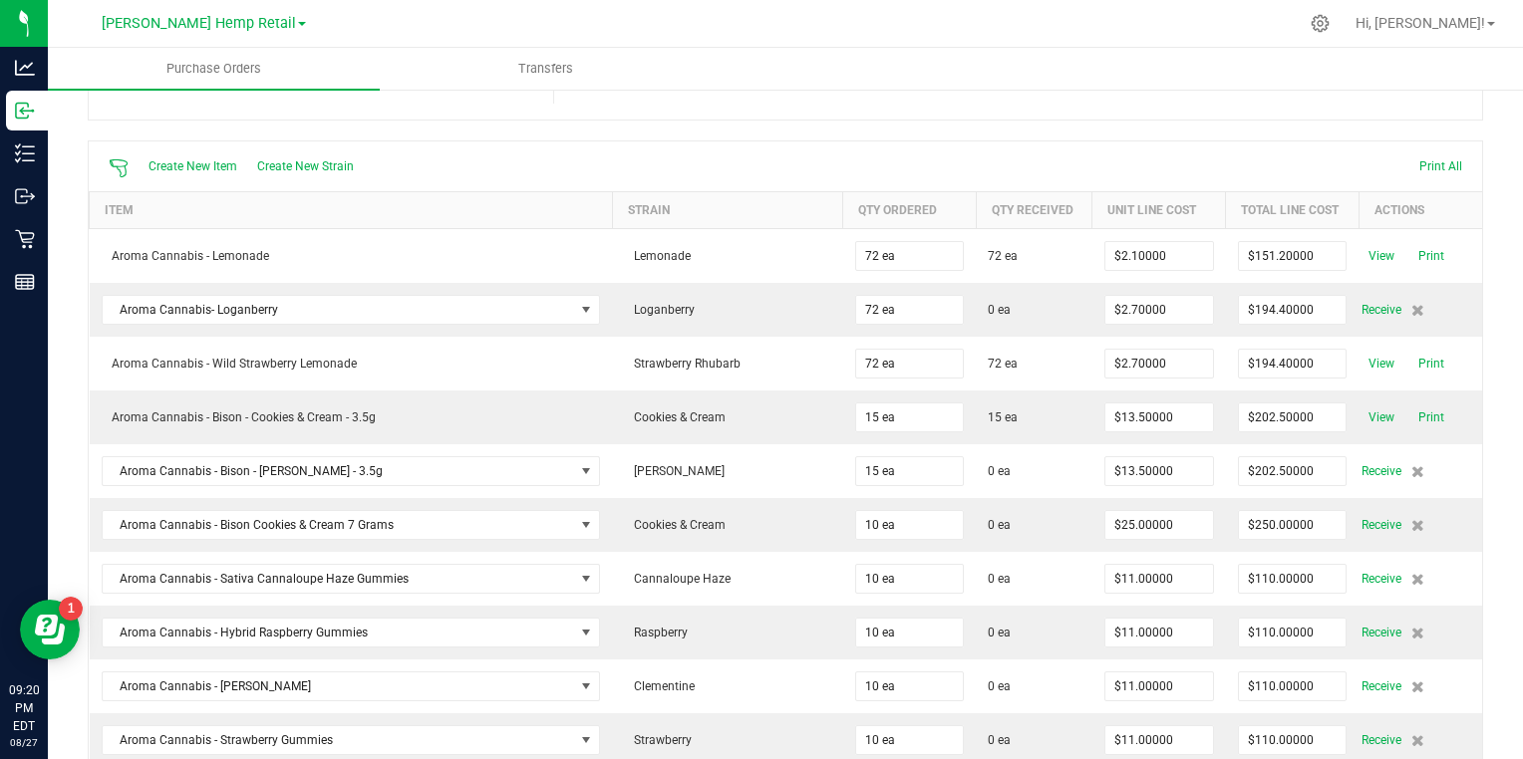
scroll to position [147, 0]
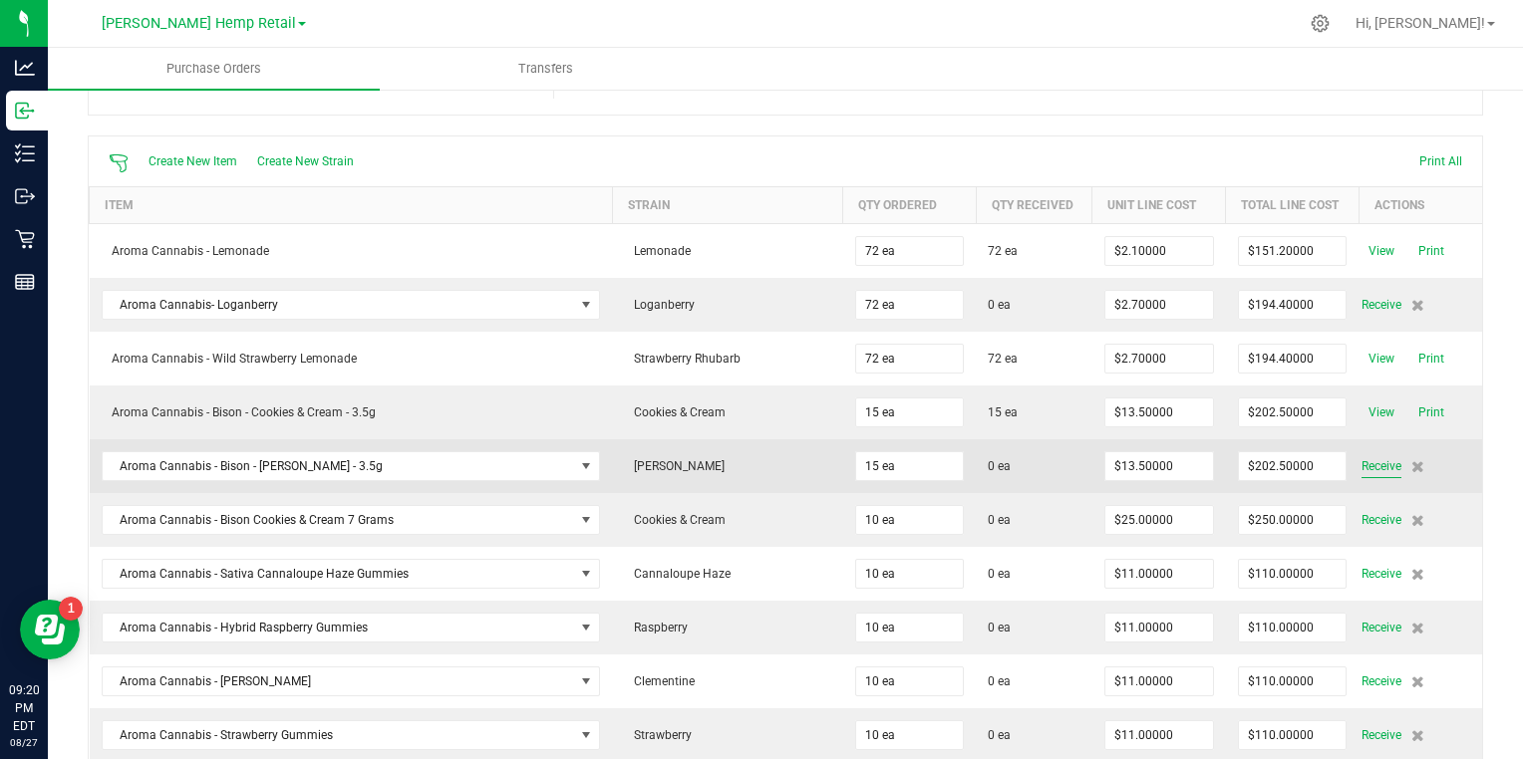
click at [1361, 466] on span "Receive" at bounding box center [1381, 466] width 40 height 24
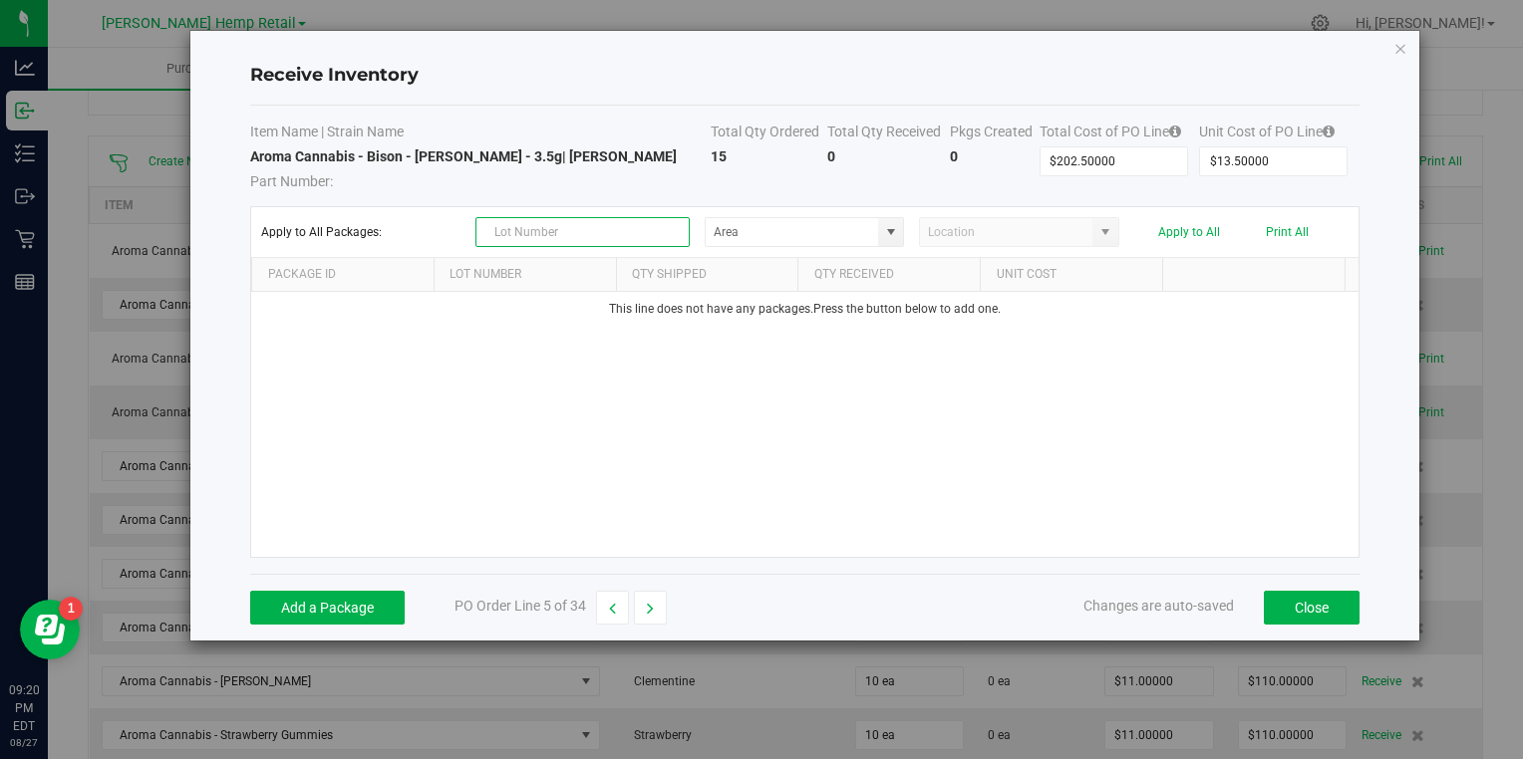
click at [618, 235] on input "text" at bounding box center [582, 232] width 214 height 30
click at [893, 237] on span at bounding box center [891, 232] width 16 height 16
type input "FA25005"
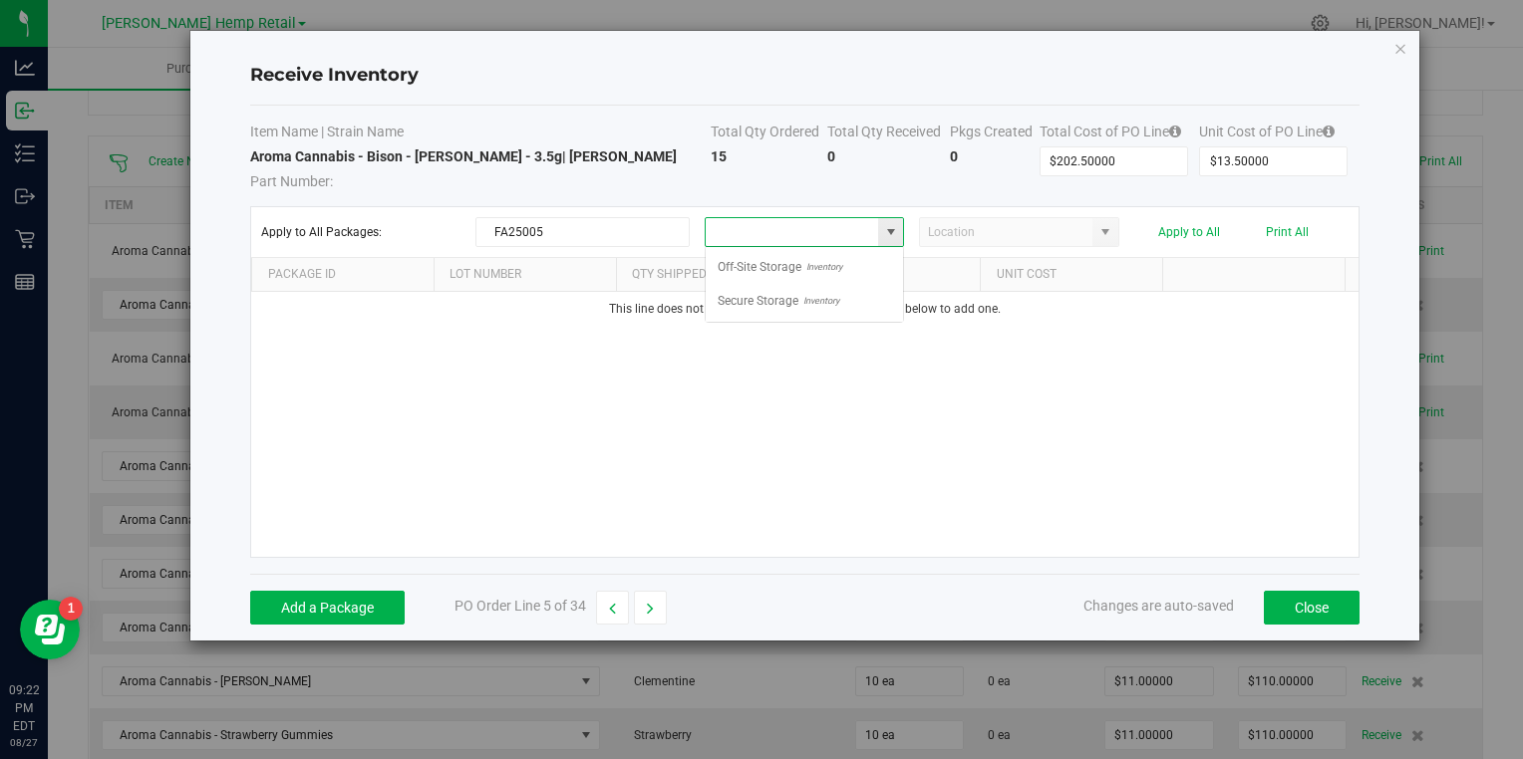
scroll to position [29, 199]
click at [804, 298] on span "Inventory" at bounding box center [818, 301] width 41 height 30
type input "Secure Storage"
click at [369, 596] on button "Add a Package" at bounding box center [327, 608] width 154 height 34
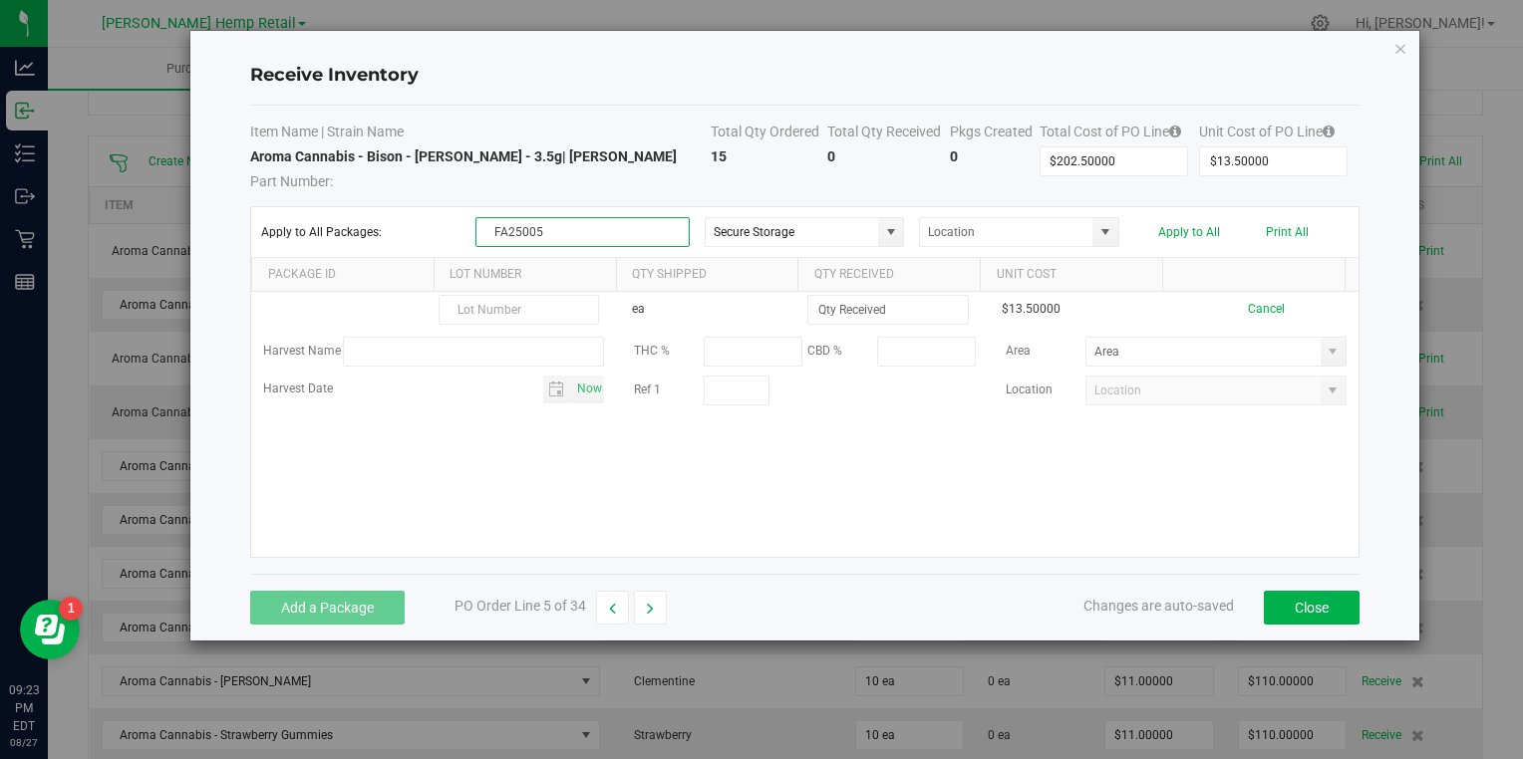
click at [573, 232] on input "FA25005" at bounding box center [582, 232] width 214 height 30
click at [473, 270] on th "Lot Number" at bounding box center [525, 275] width 182 height 34
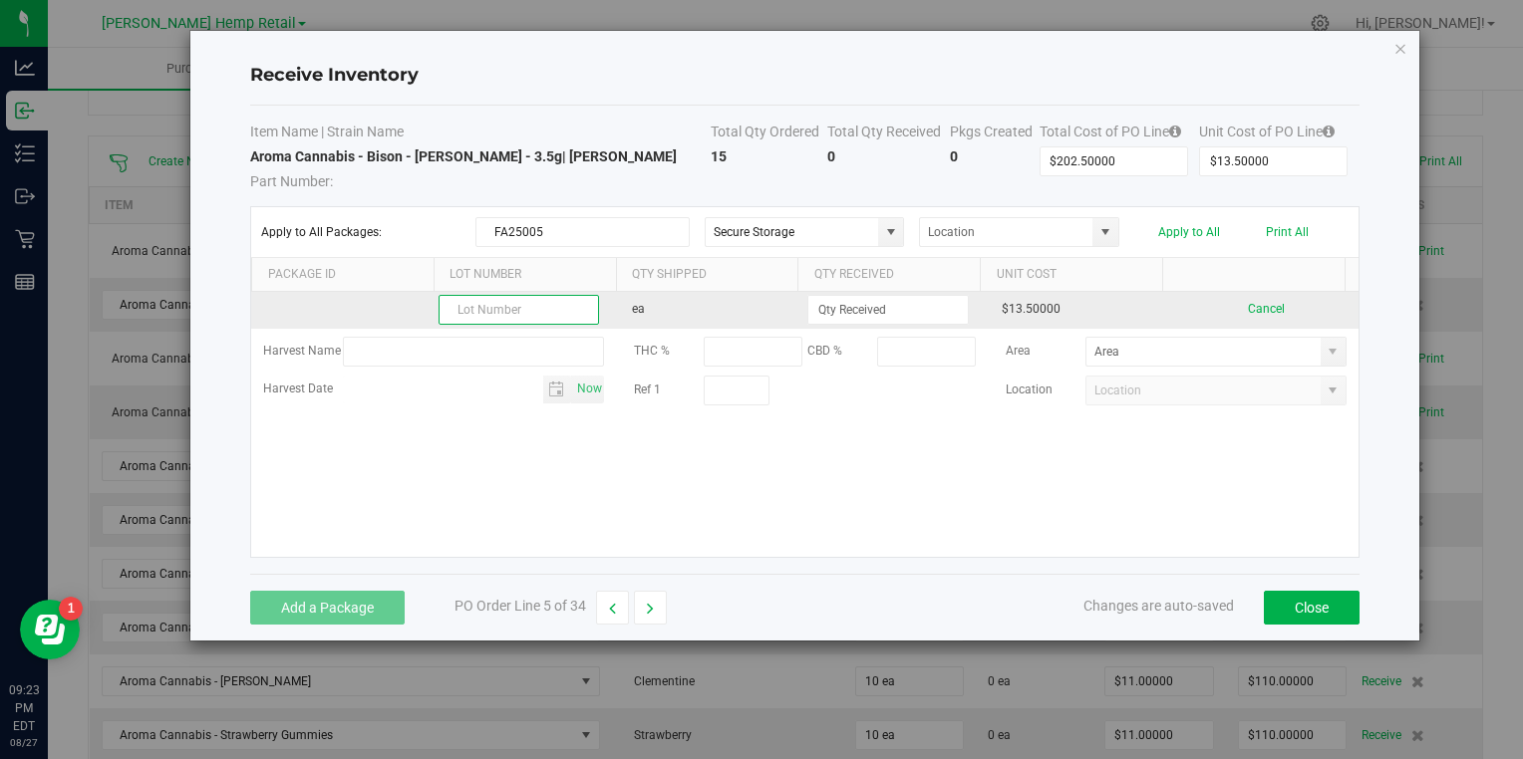
click at [490, 318] on input "text" at bounding box center [519, 310] width 160 height 30
paste input "FA25005"
type input "FA25005"
click at [837, 308] on input at bounding box center [887, 310] width 158 height 28
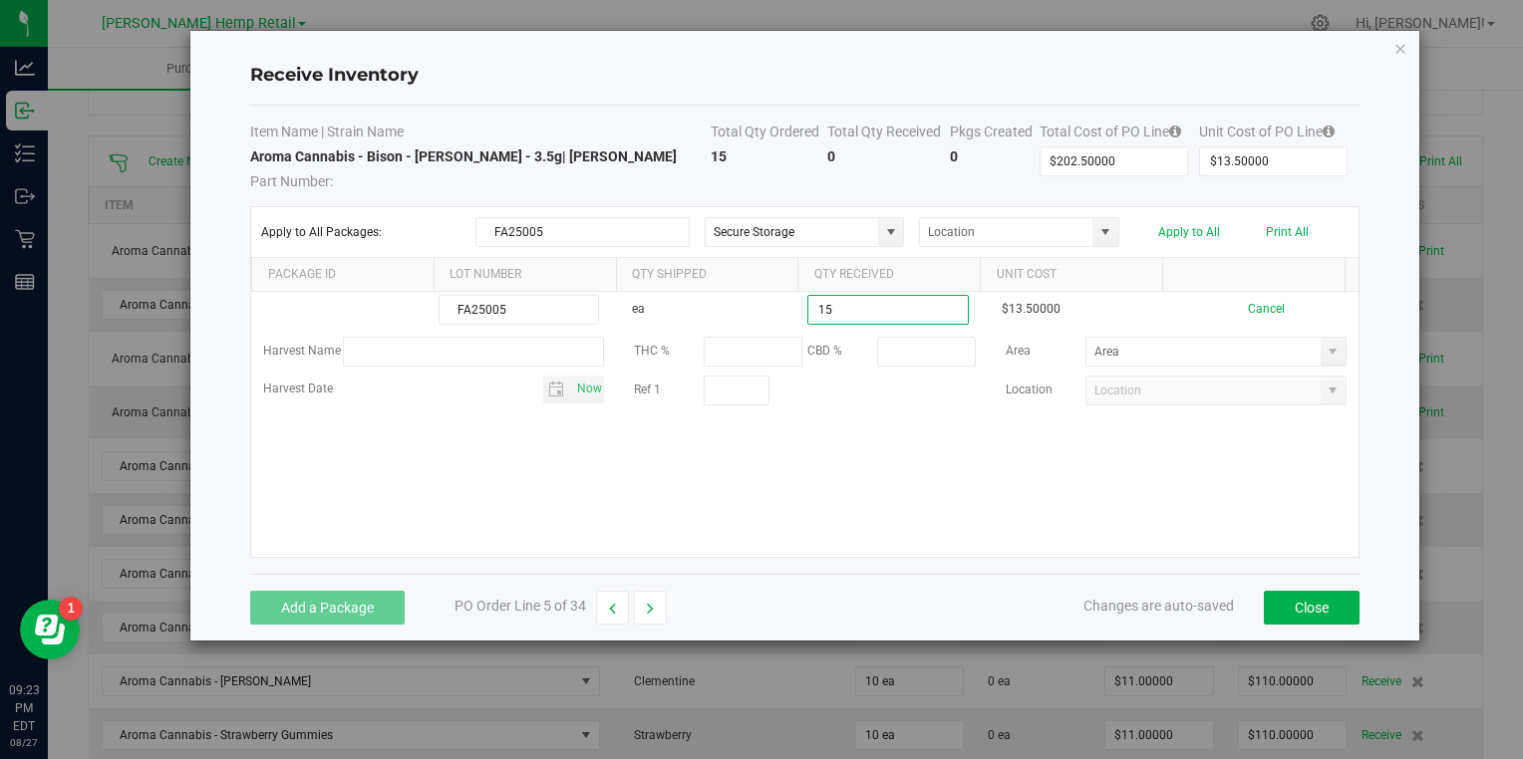
click at [1076, 504] on kendo-grid-list "FA25005 ea 15 $13.50000 Cancel Harvest Name THC % CBD % Area Harvest Date Now R…" at bounding box center [804, 424] width 1106 height 265
type input "15 ea"
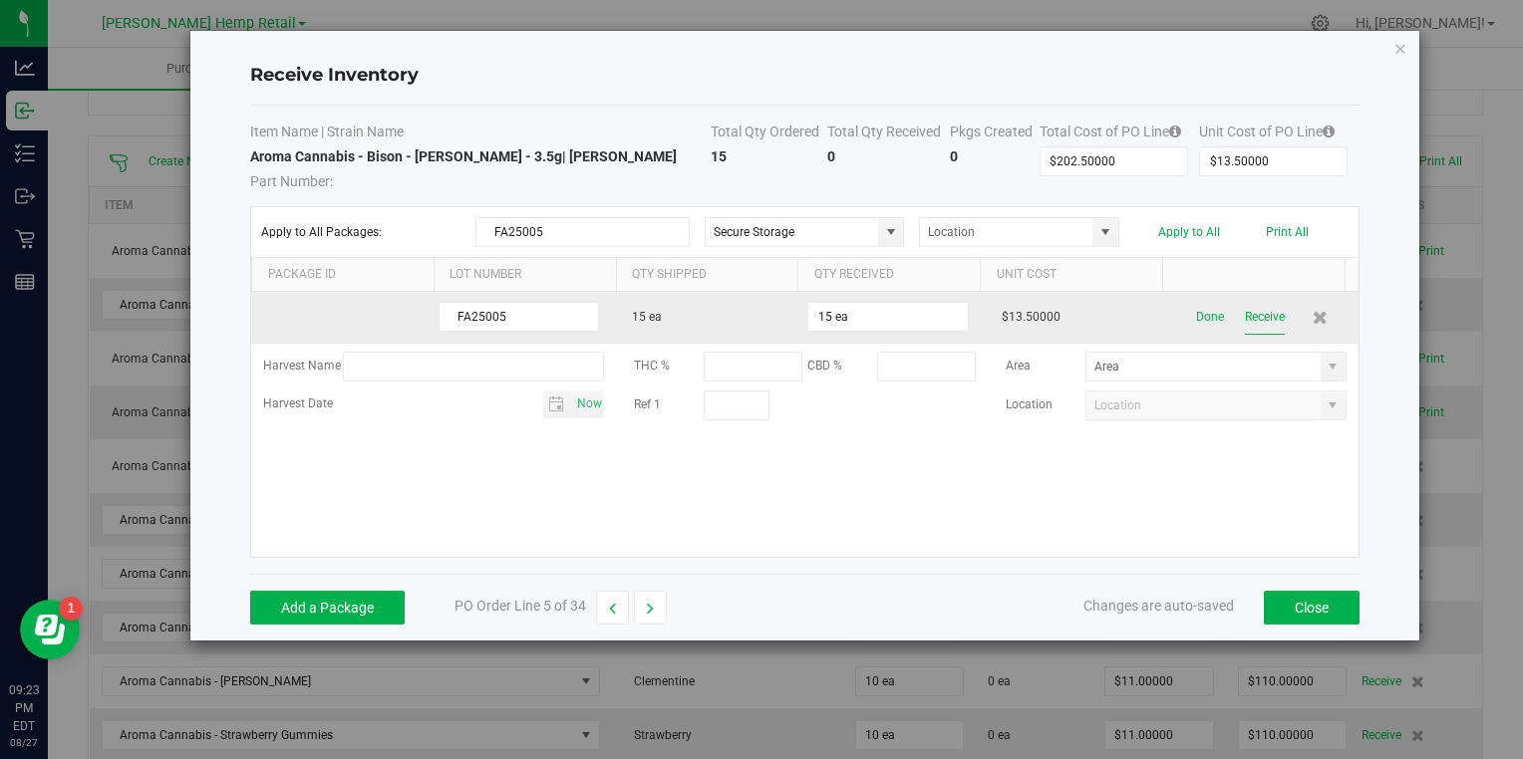
click at [1245, 323] on button "Receive" at bounding box center [1265, 317] width 40 height 35
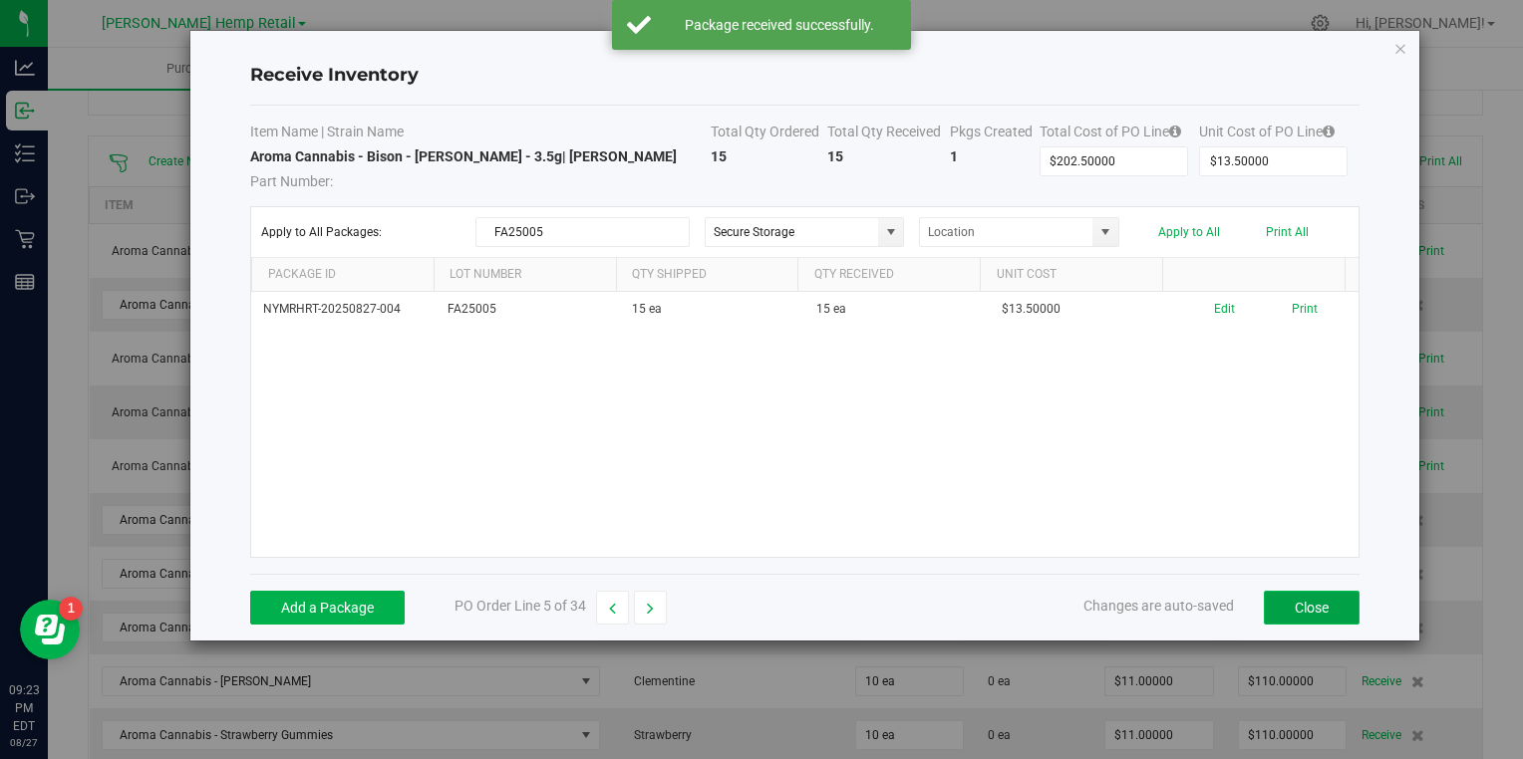
click at [1296, 610] on button "Close" at bounding box center [1312, 608] width 96 height 34
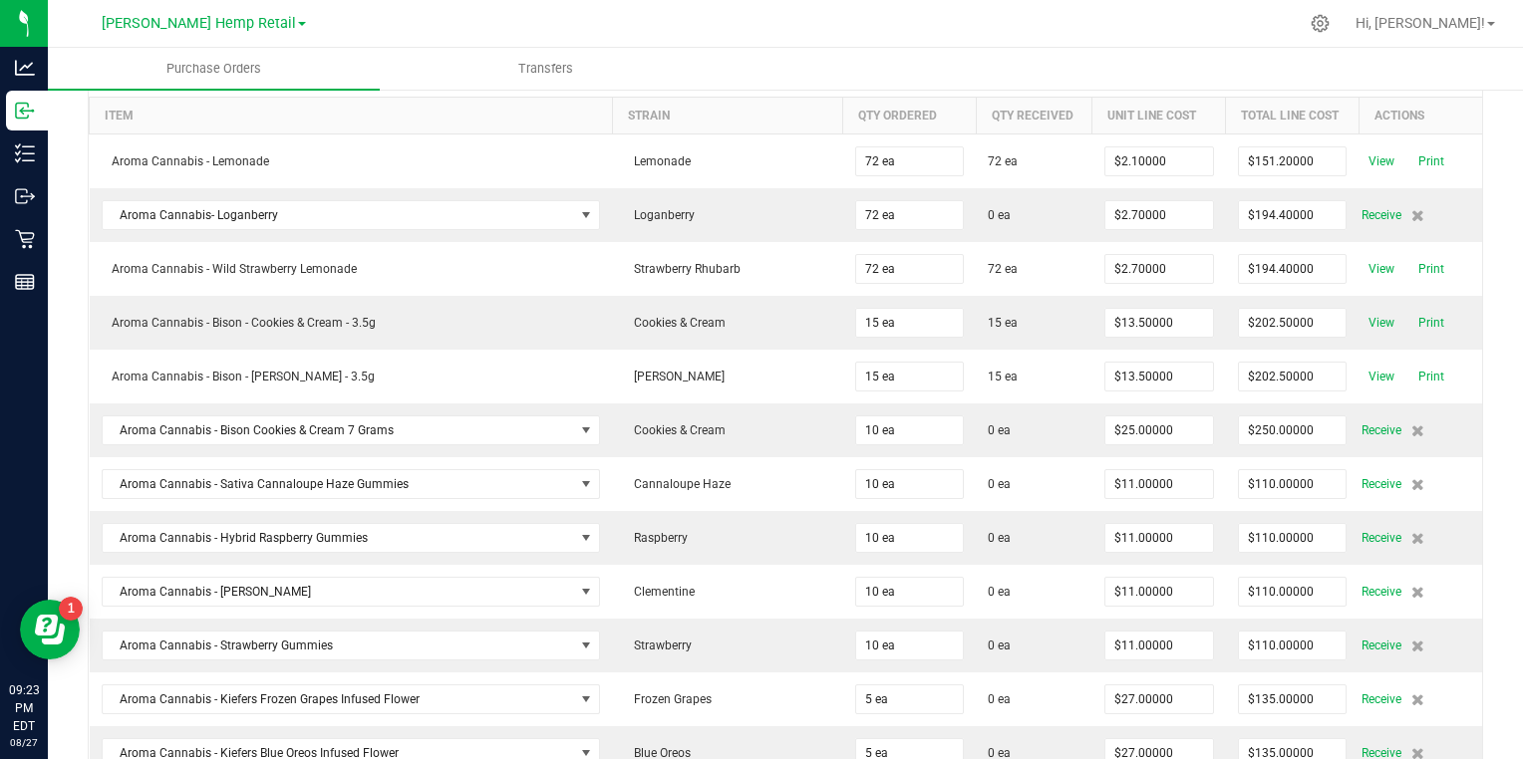
scroll to position [239, 0]
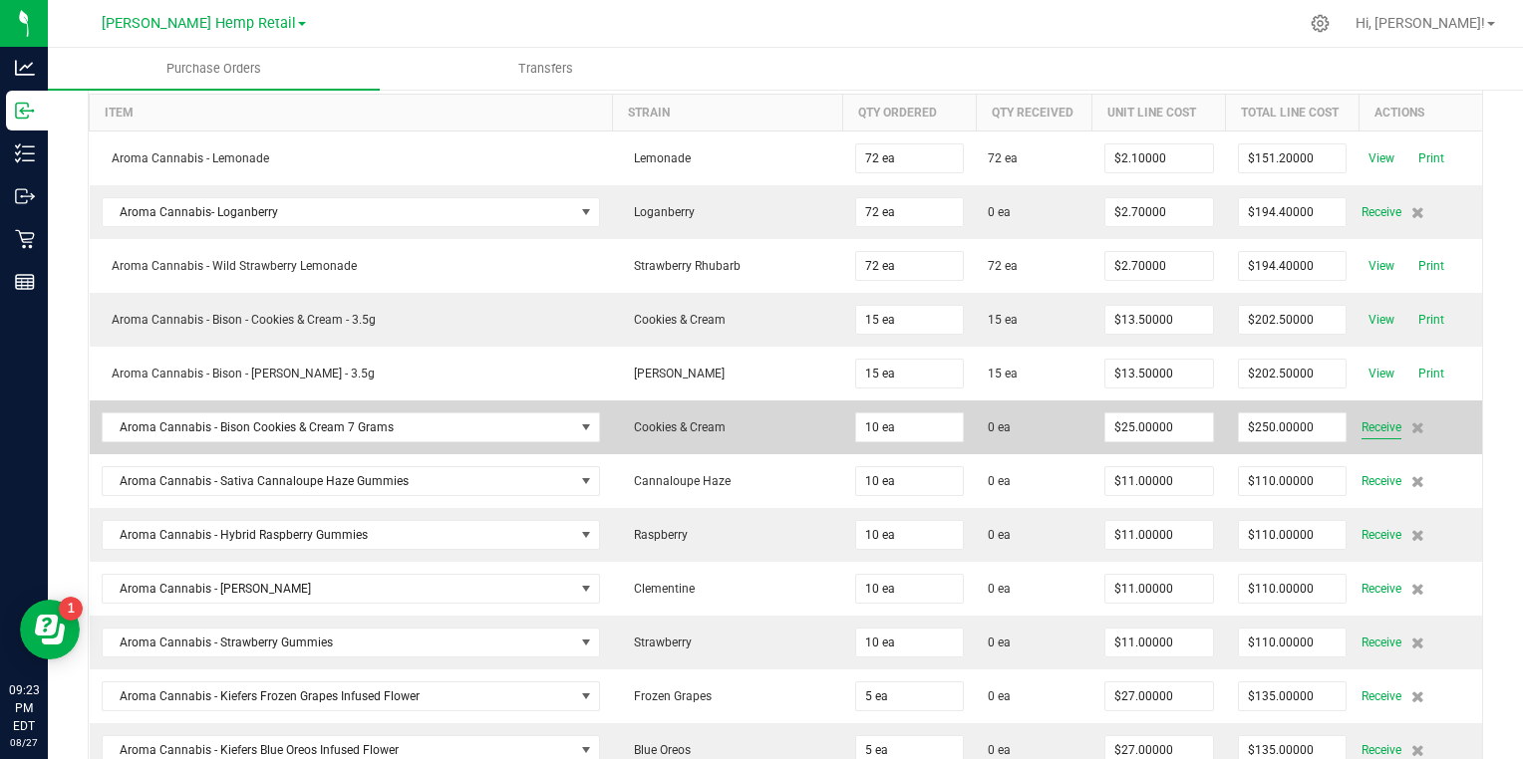
click at [1361, 422] on span "Receive" at bounding box center [1381, 428] width 40 height 24
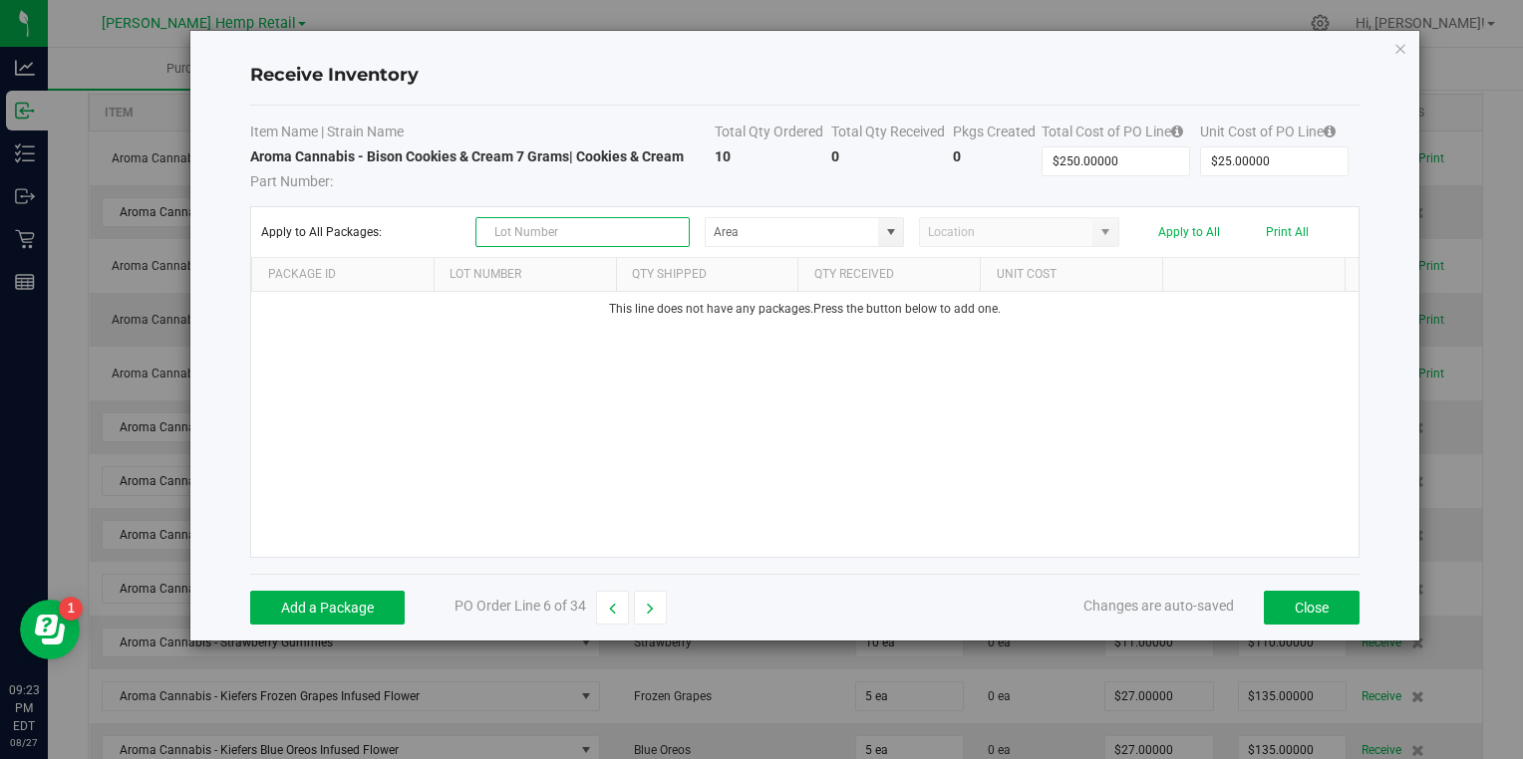
click at [558, 238] on input "text" at bounding box center [582, 232] width 214 height 30
click at [888, 228] on span at bounding box center [891, 232] width 16 height 16
type input "FA25006"
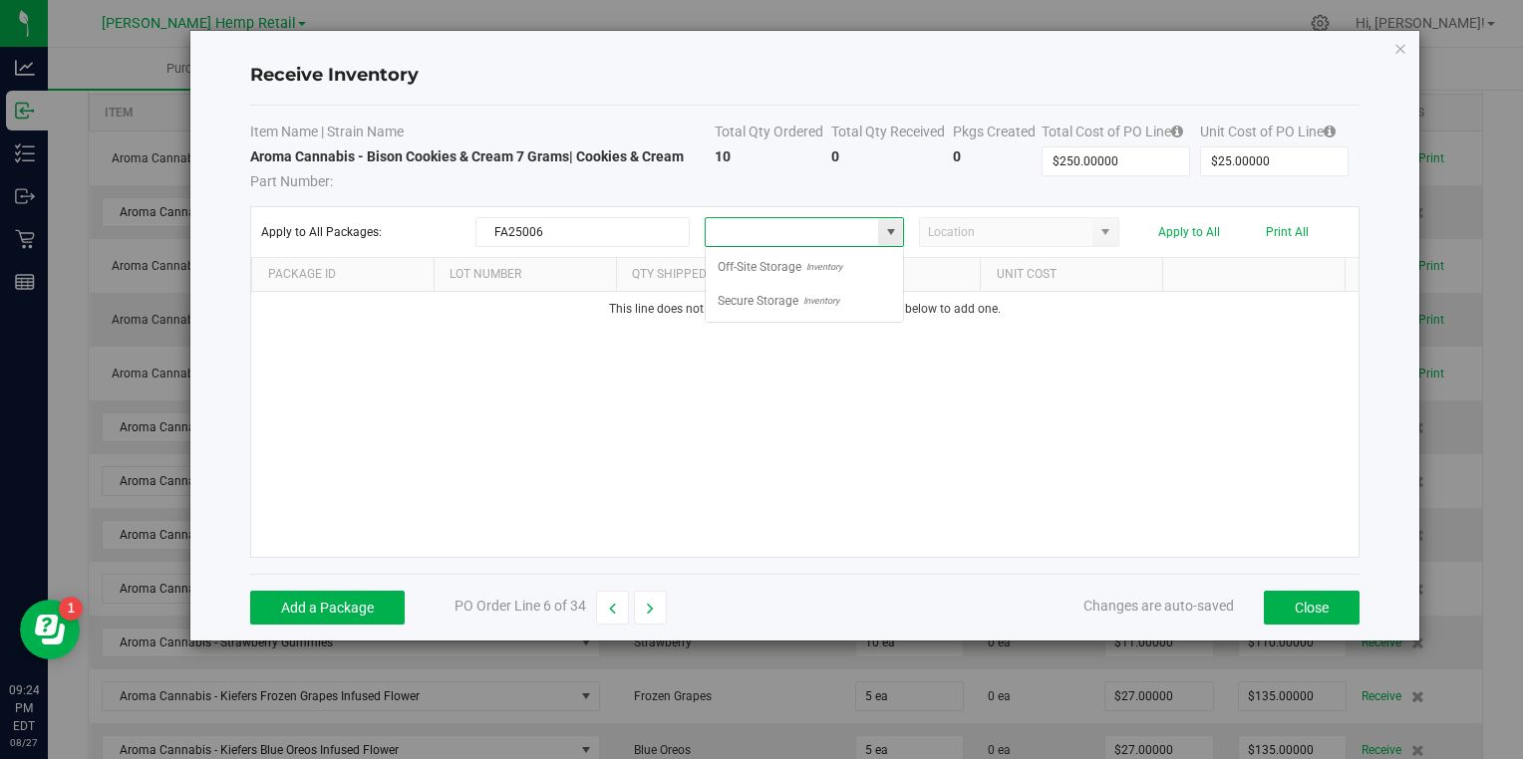
scroll to position [29, 199]
click at [839, 296] on li "Secure Storage Inventory" at bounding box center [804, 301] width 197 height 34
type input "Secure Storage"
click at [1101, 230] on span at bounding box center [1105, 232] width 16 height 16
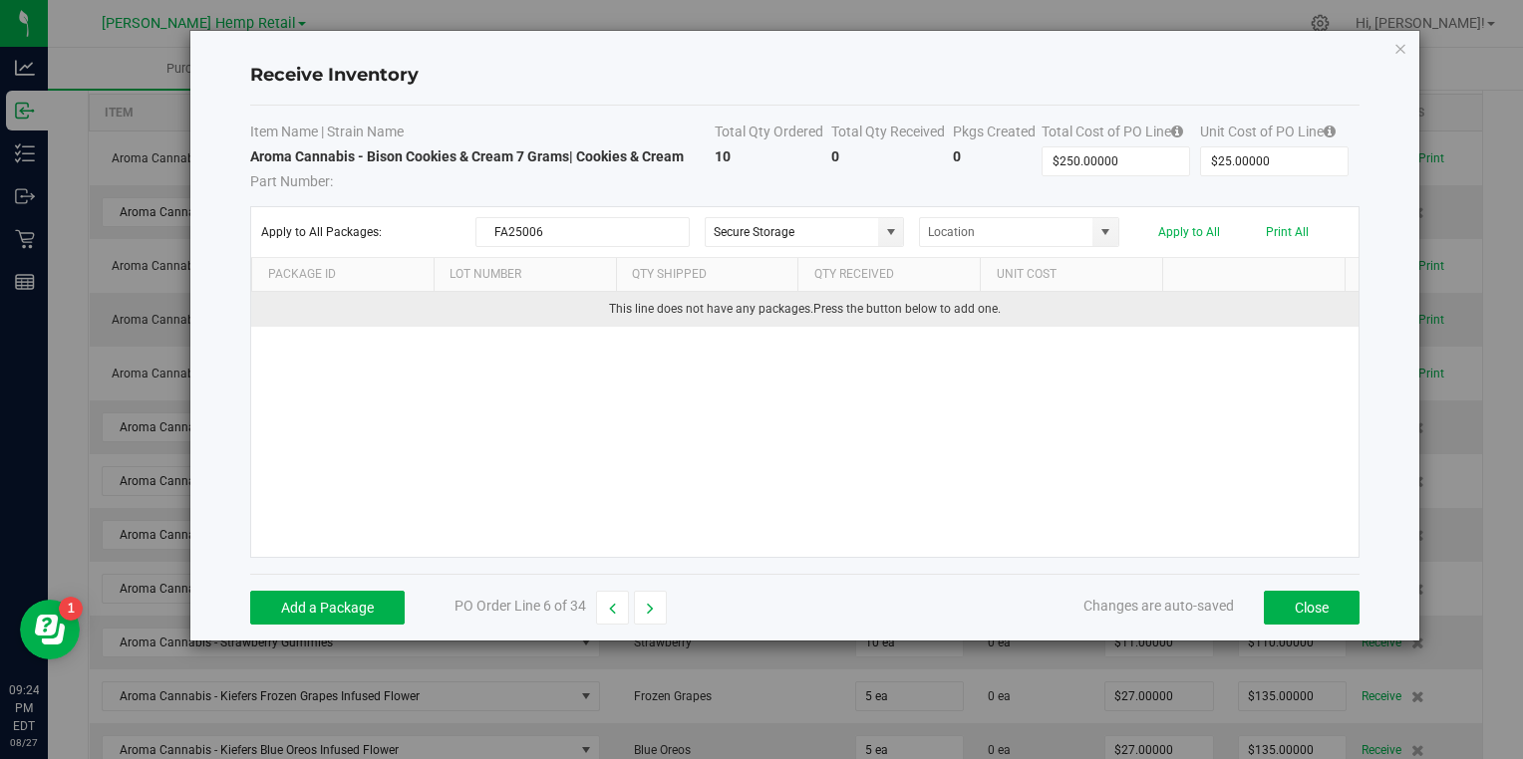
click at [1163, 295] on td "This line does not have any packages. Press the button below to add one." at bounding box center [804, 309] width 1106 height 35
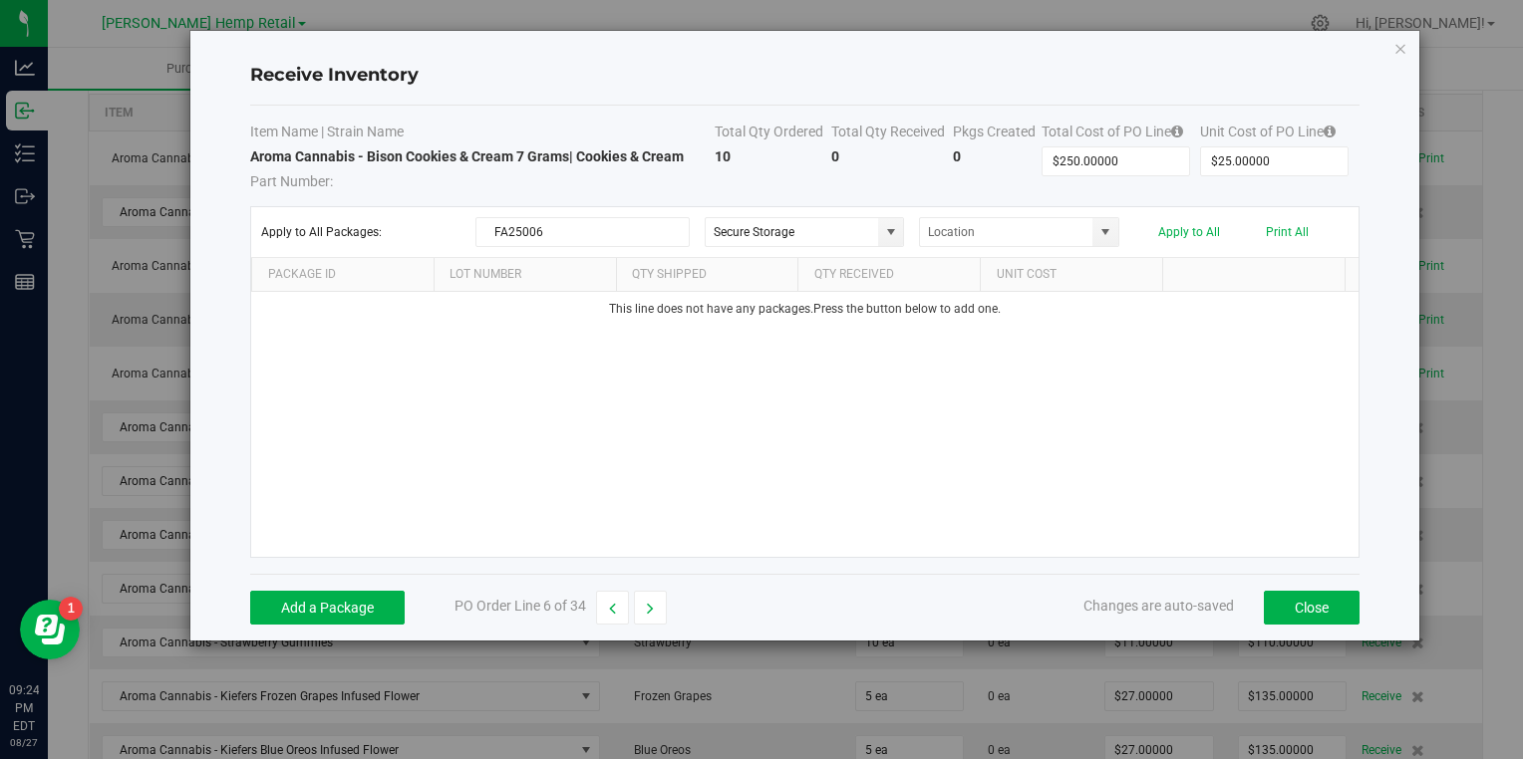
click at [486, 274] on th "Lot Number" at bounding box center [525, 275] width 182 height 34
click at [989, 447] on div "This line does not have any packages. Press the button below to add one." at bounding box center [804, 424] width 1106 height 265
click at [308, 601] on button "Add a Package" at bounding box center [327, 608] width 154 height 34
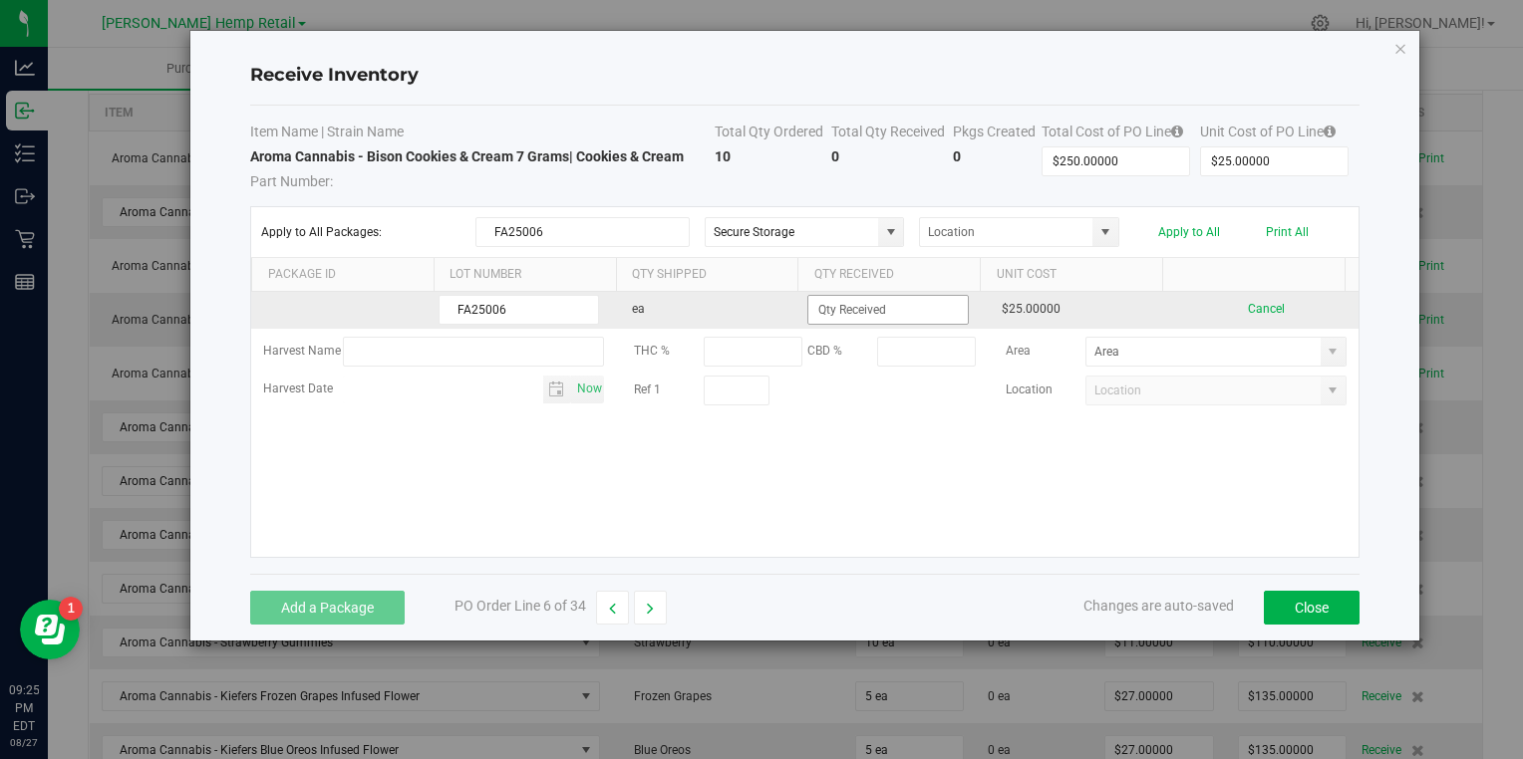
type input "FA25006"
click at [841, 307] on input at bounding box center [887, 310] width 158 height 28
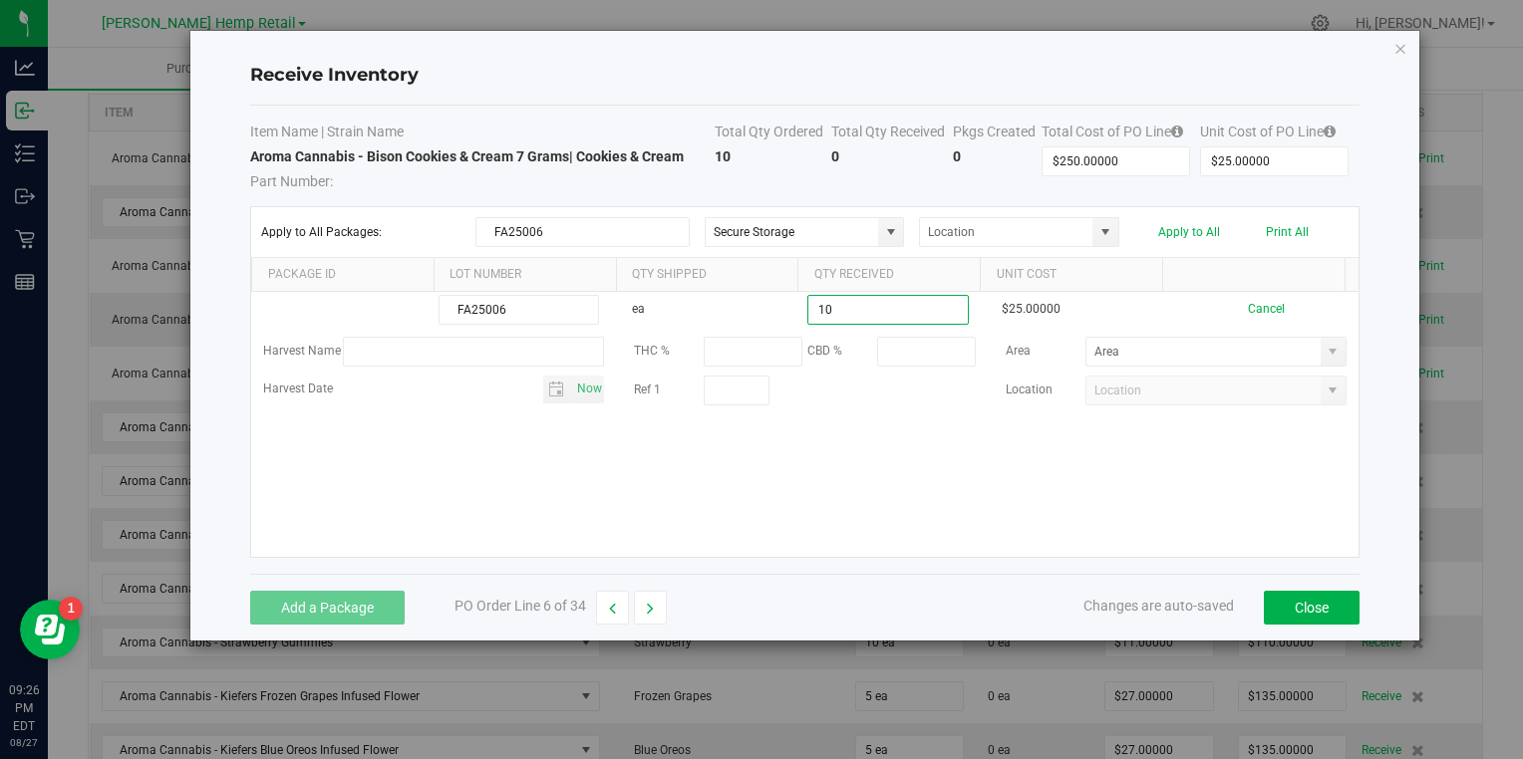
click at [963, 470] on kendo-grid-list "FA25006 ea 10 $25.00000 Cancel Harvest Name THC % CBD % Area Harvest Date Now R…" at bounding box center [804, 424] width 1106 height 265
type input "10 ea"
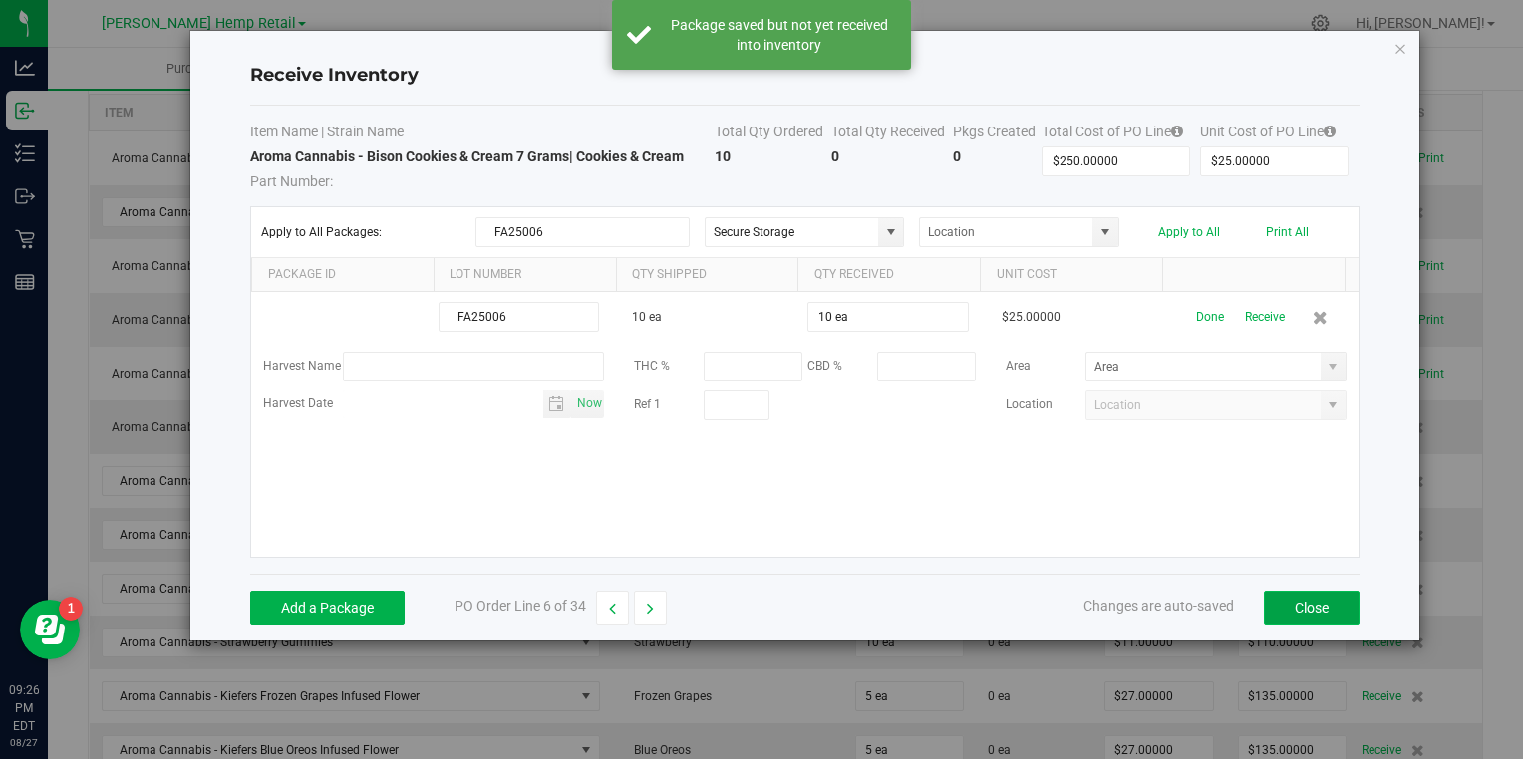
click at [1317, 599] on button "Close" at bounding box center [1312, 608] width 96 height 34
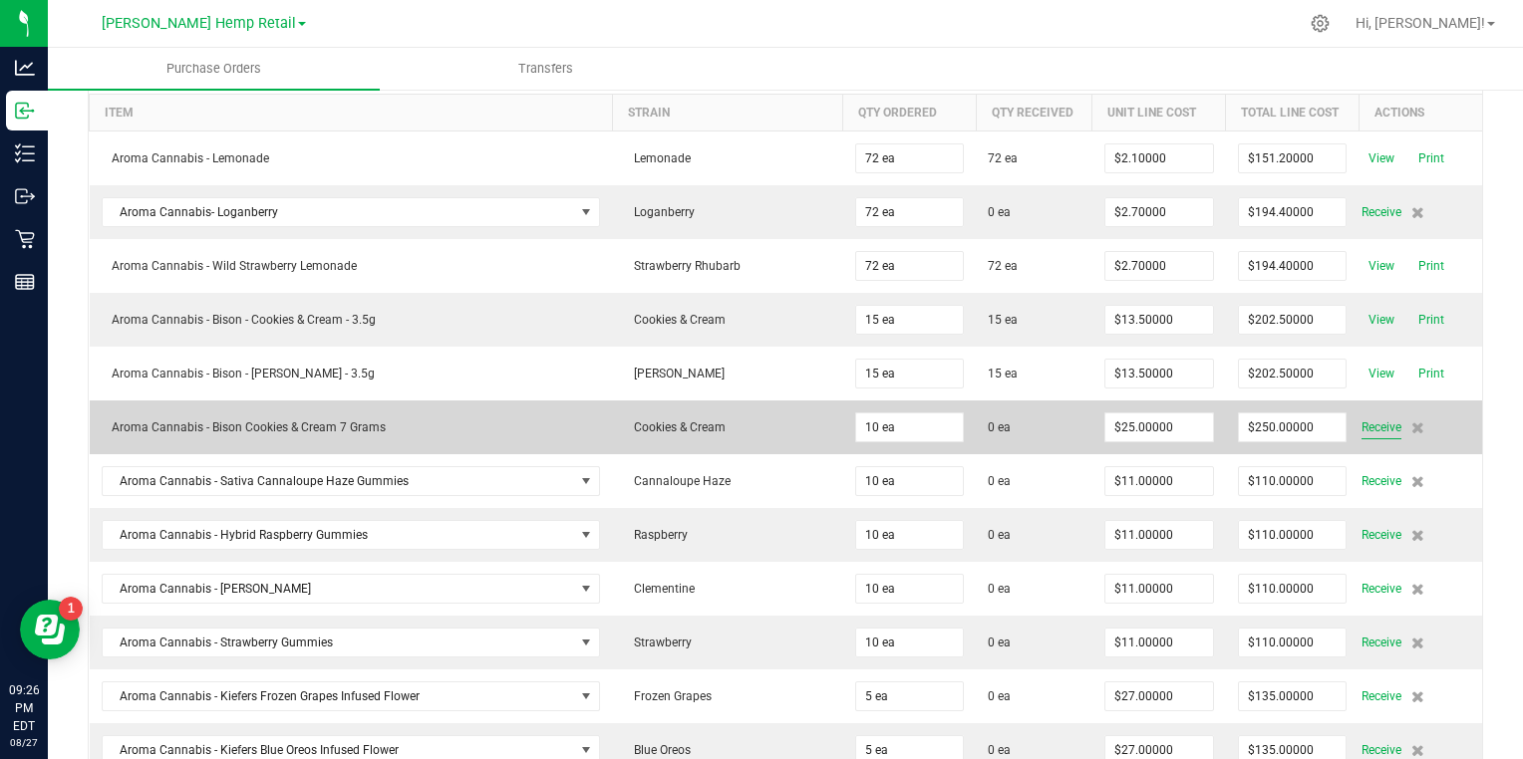
click at [1361, 425] on span "Receive" at bounding box center [1381, 428] width 40 height 24
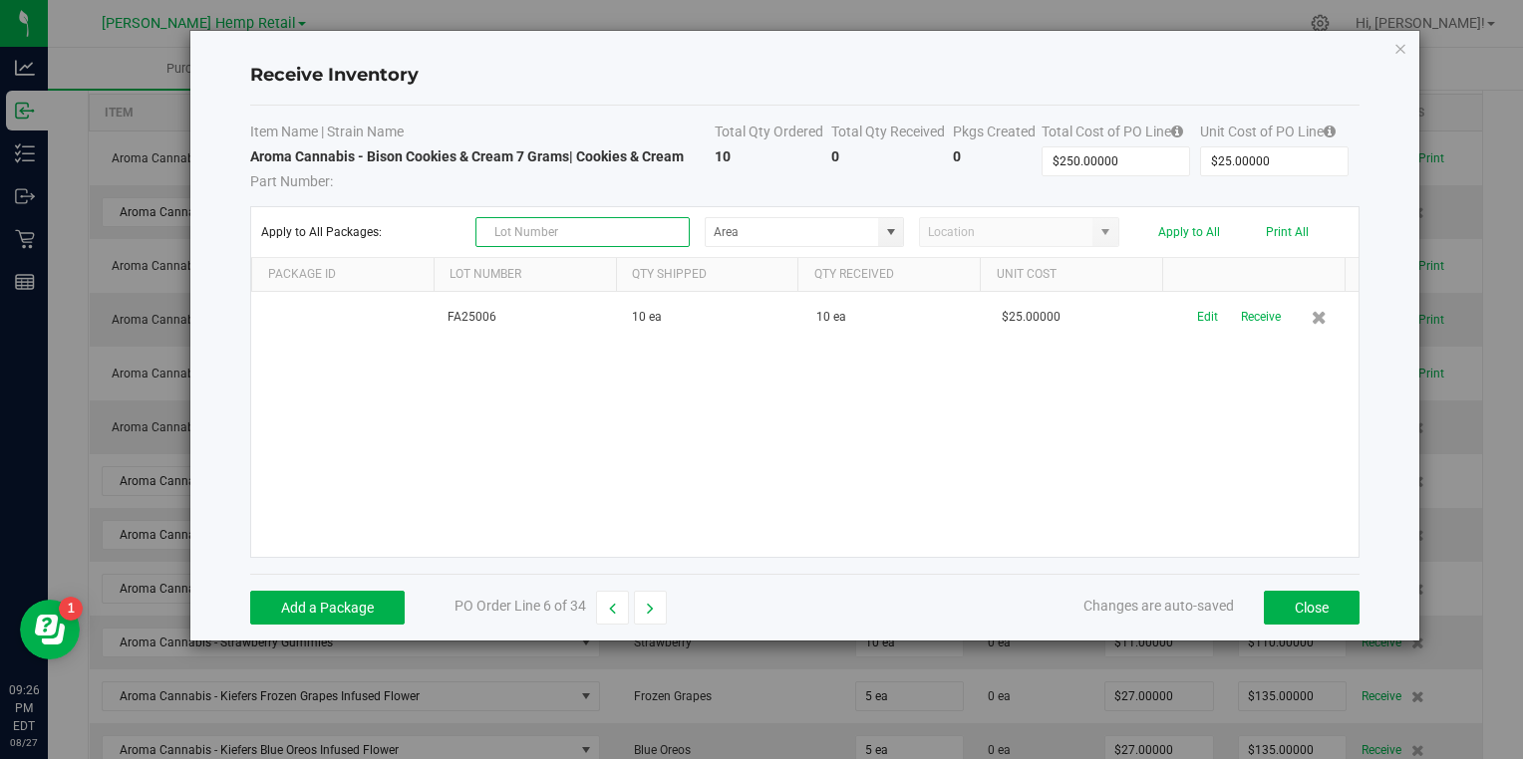
click at [613, 230] on input "text" at bounding box center [582, 232] width 214 height 30
click at [1318, 608] on button "Close" at bounding box center [1312, 608] width 96 height 34
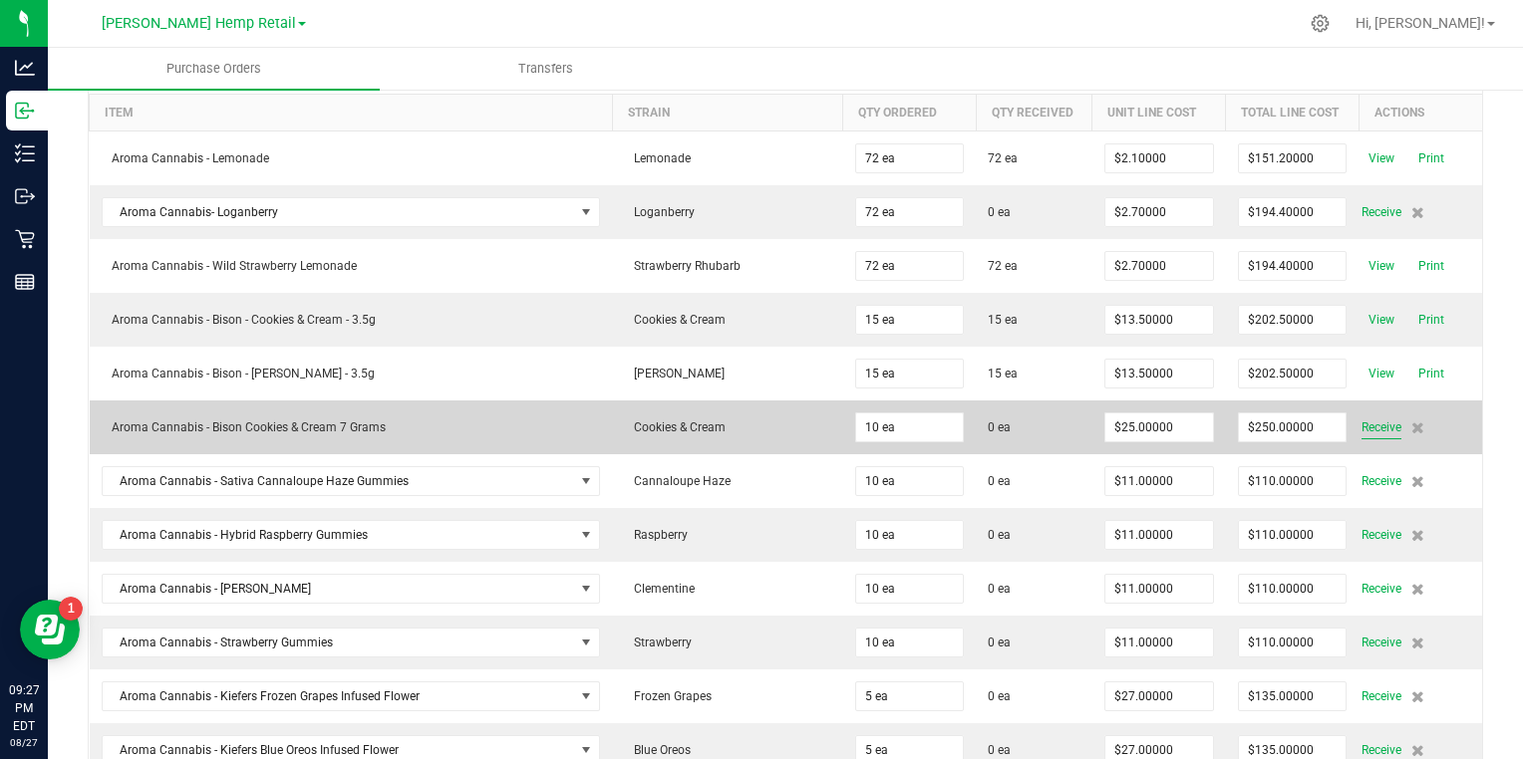
click at [1371, 427] on span "Receive" at bounding box center [1381, 428] width 40 height 24
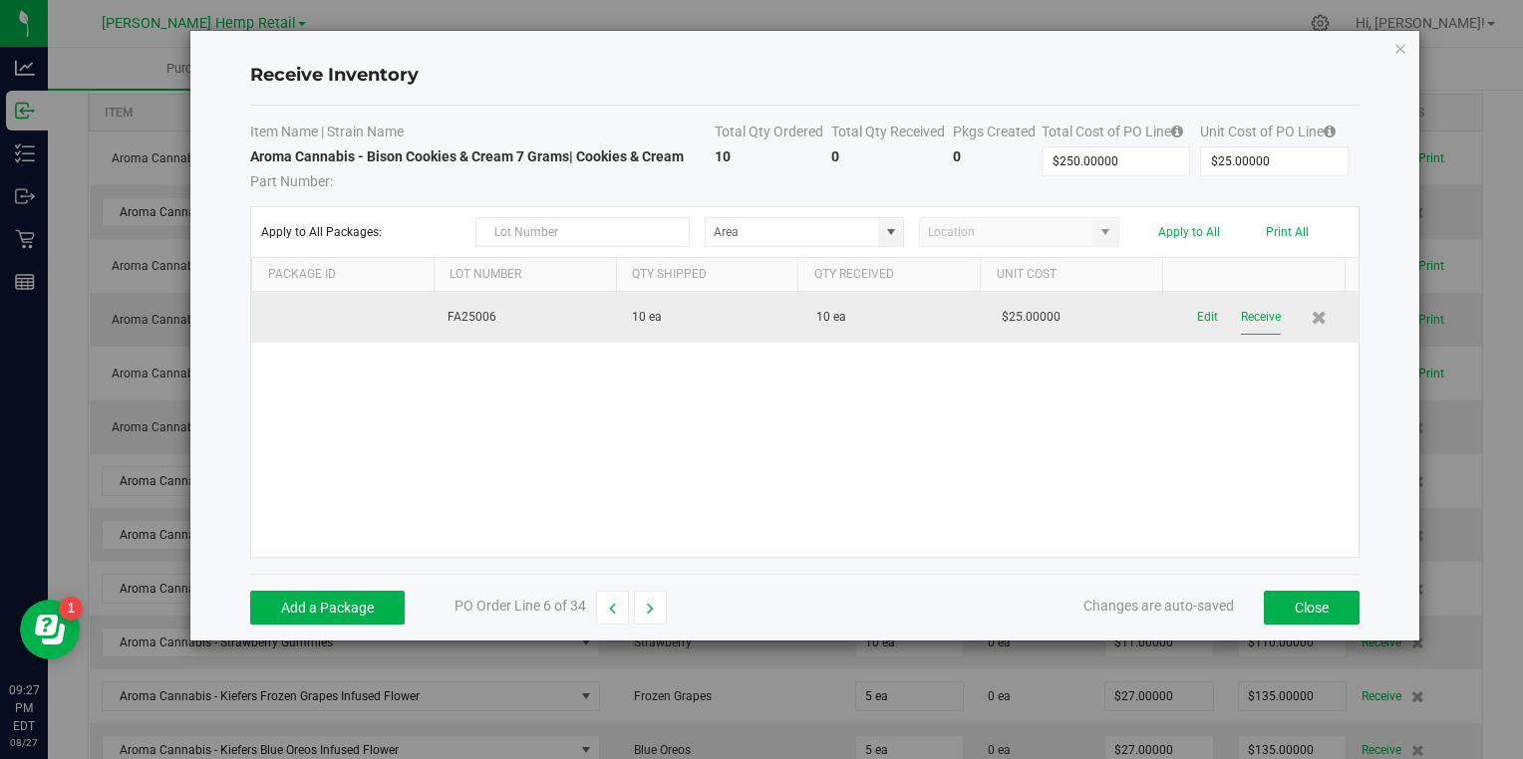
click at [1258, 313] on button "Receive" at bounding box center [1261, 317] width 40 height 35
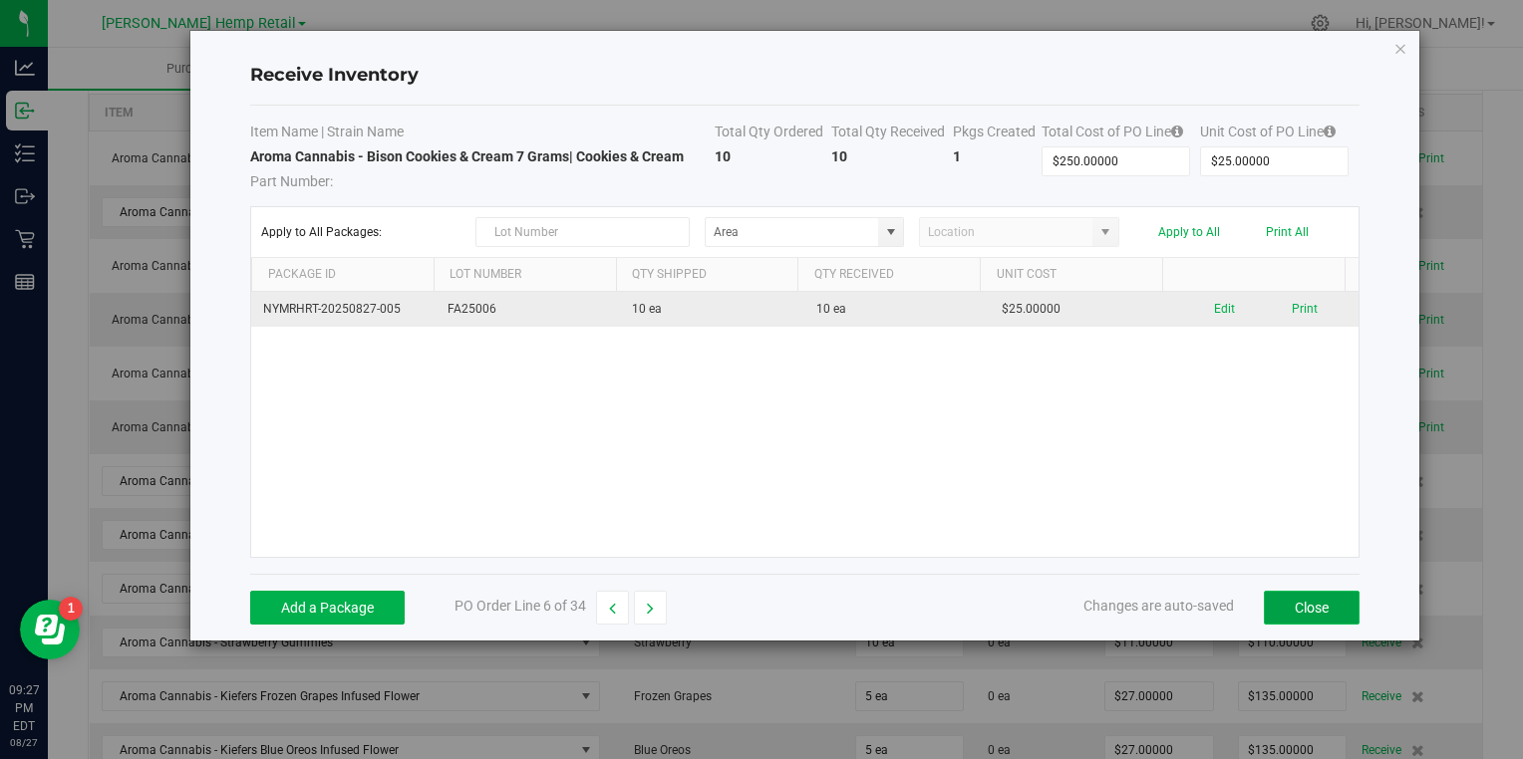
click at [1299, 603] on button "Close" at bounding box center [1312, 608] width 96 height 34
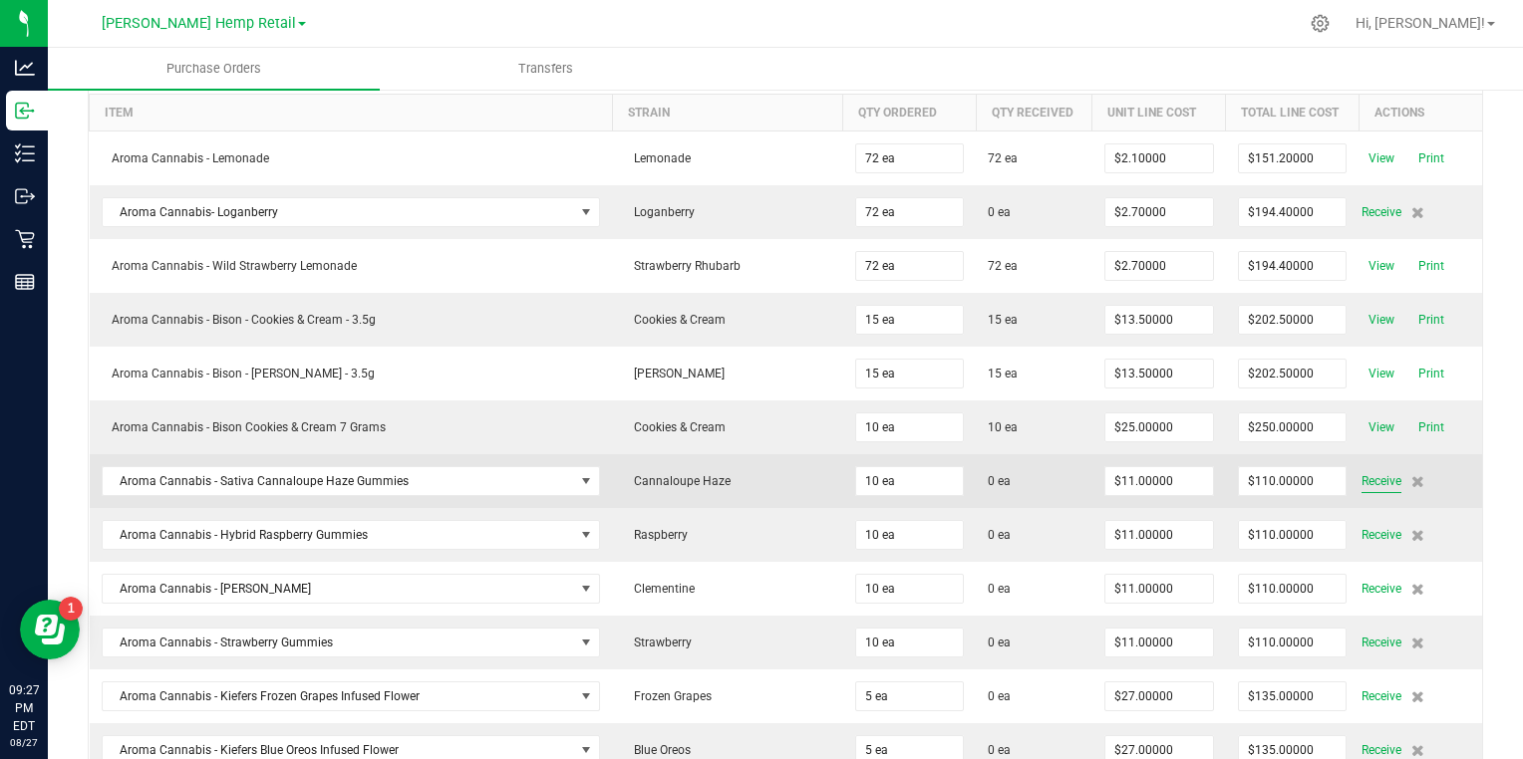
click at [1361, 472] on span "Receive" at bounding box center [1381, 481] width 40 height 24
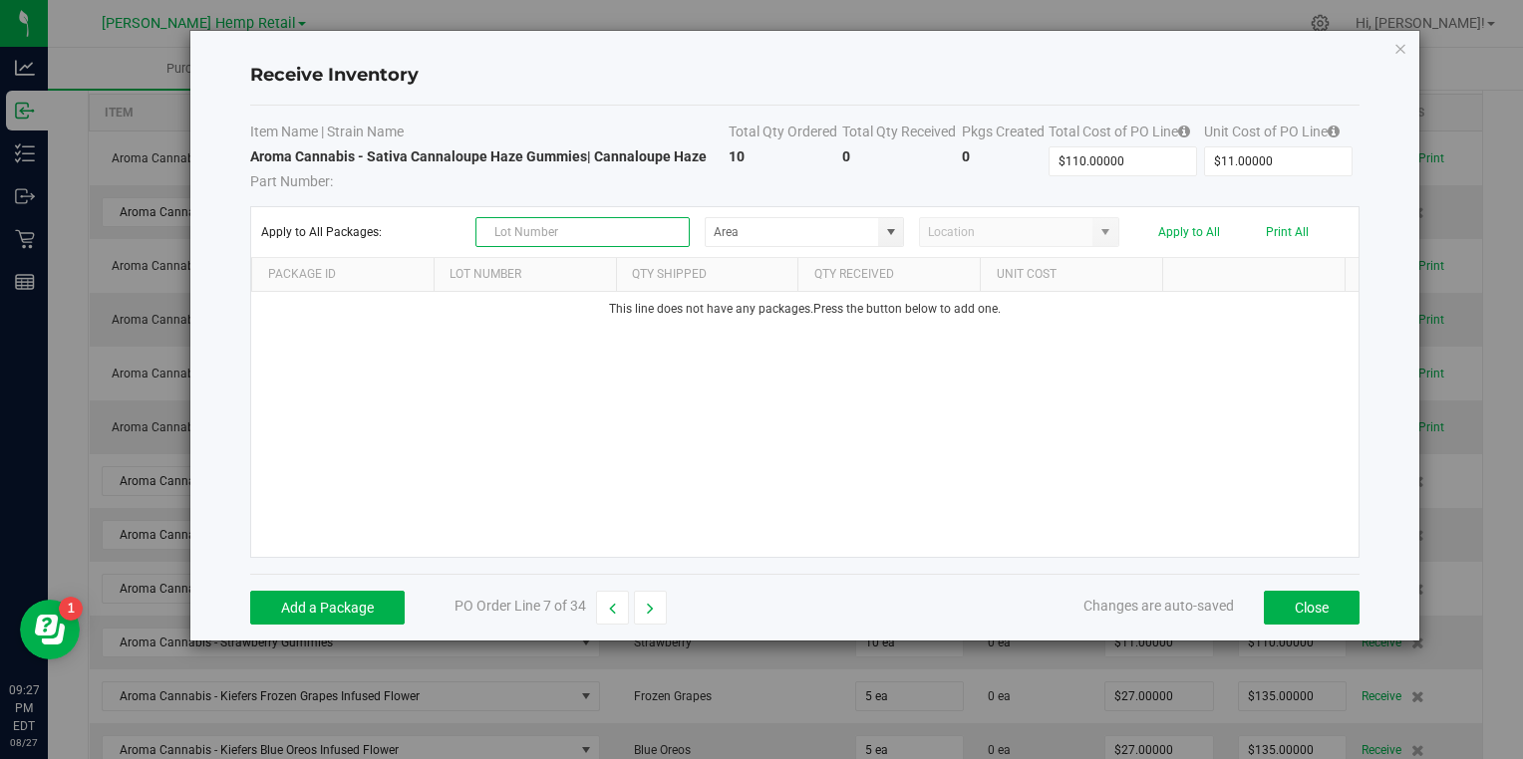
click at [606, 238] on input "text" at bounding box center [582, 232] width 214 height 30
click at [883, 229] on span at bounding box center [891, 232] width 16 height 16
type input "G24005"
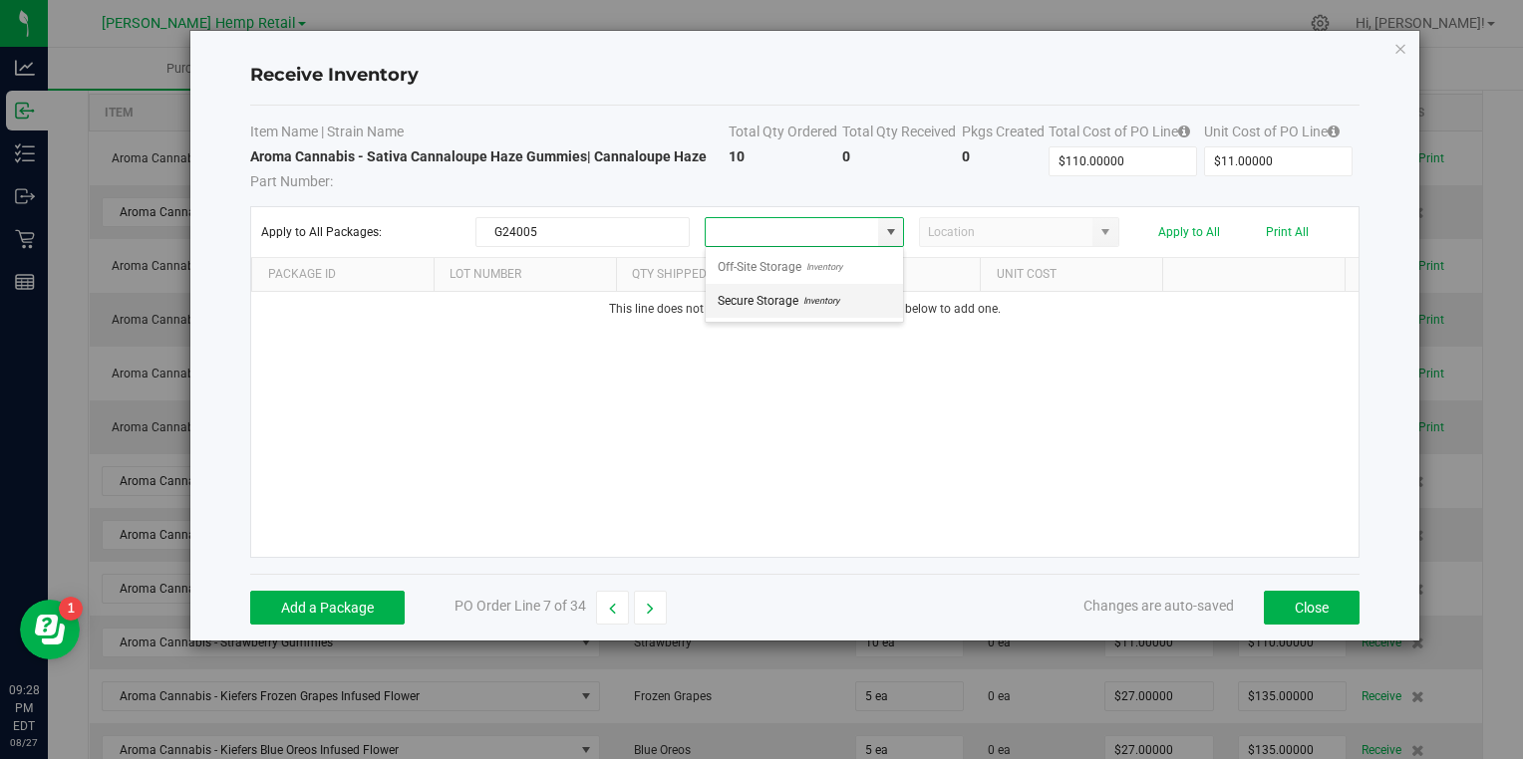
click at [792, 297] on span "Secure Storage" at bounding box center [758, 301] width 81 height 30
type input "Secure Storage"
click at [762, 420] on div "This line does not have any packages. Press the button below to add one." at bounding box center [804, 424] width 1106 height 265
click at [346, 600] on button "Add a Package" at bounding box center [327, 608] width 154 height 34
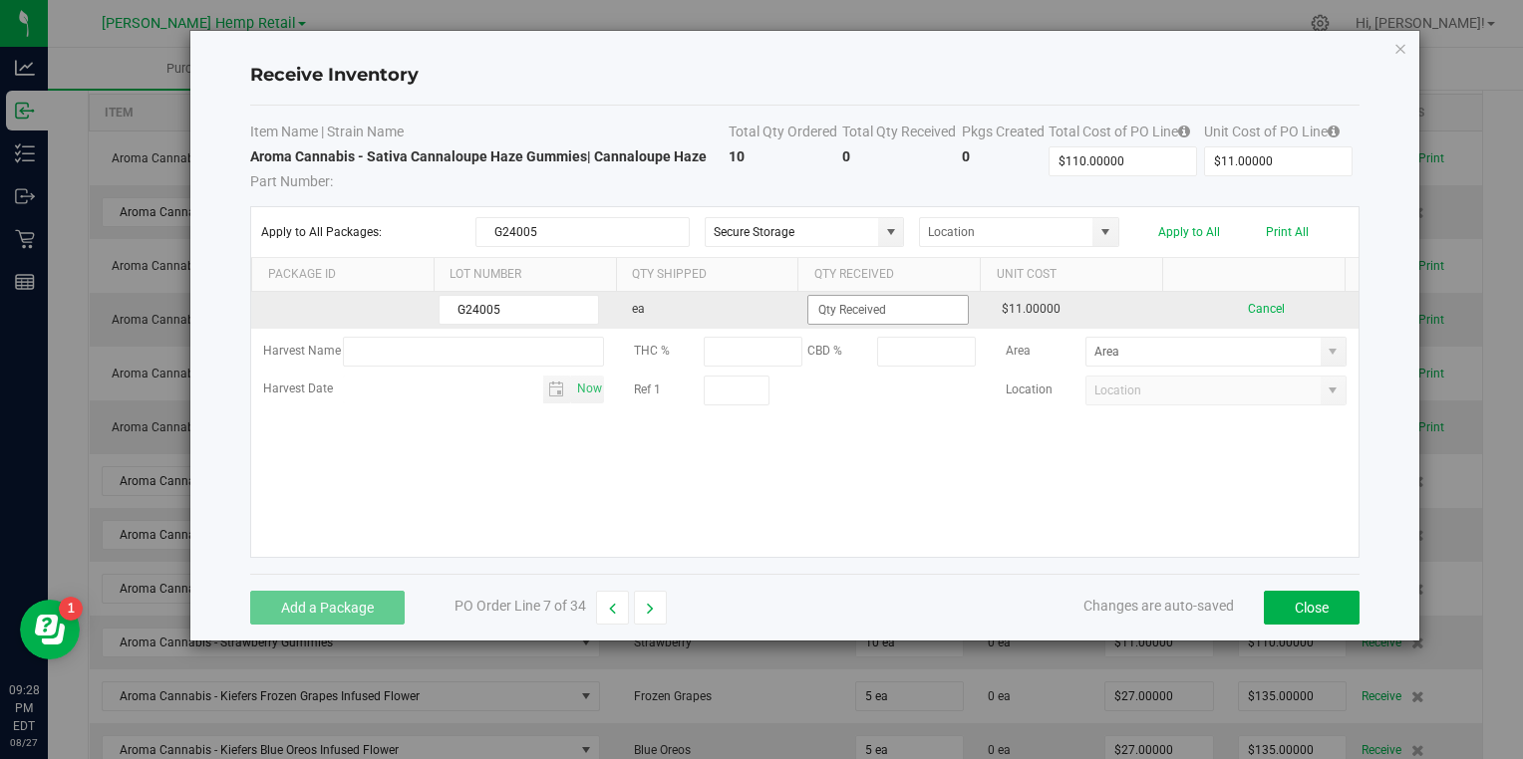
type input "G24005"
click at [860, 307] on input at bounding box center [887, 310] width 158 height 28
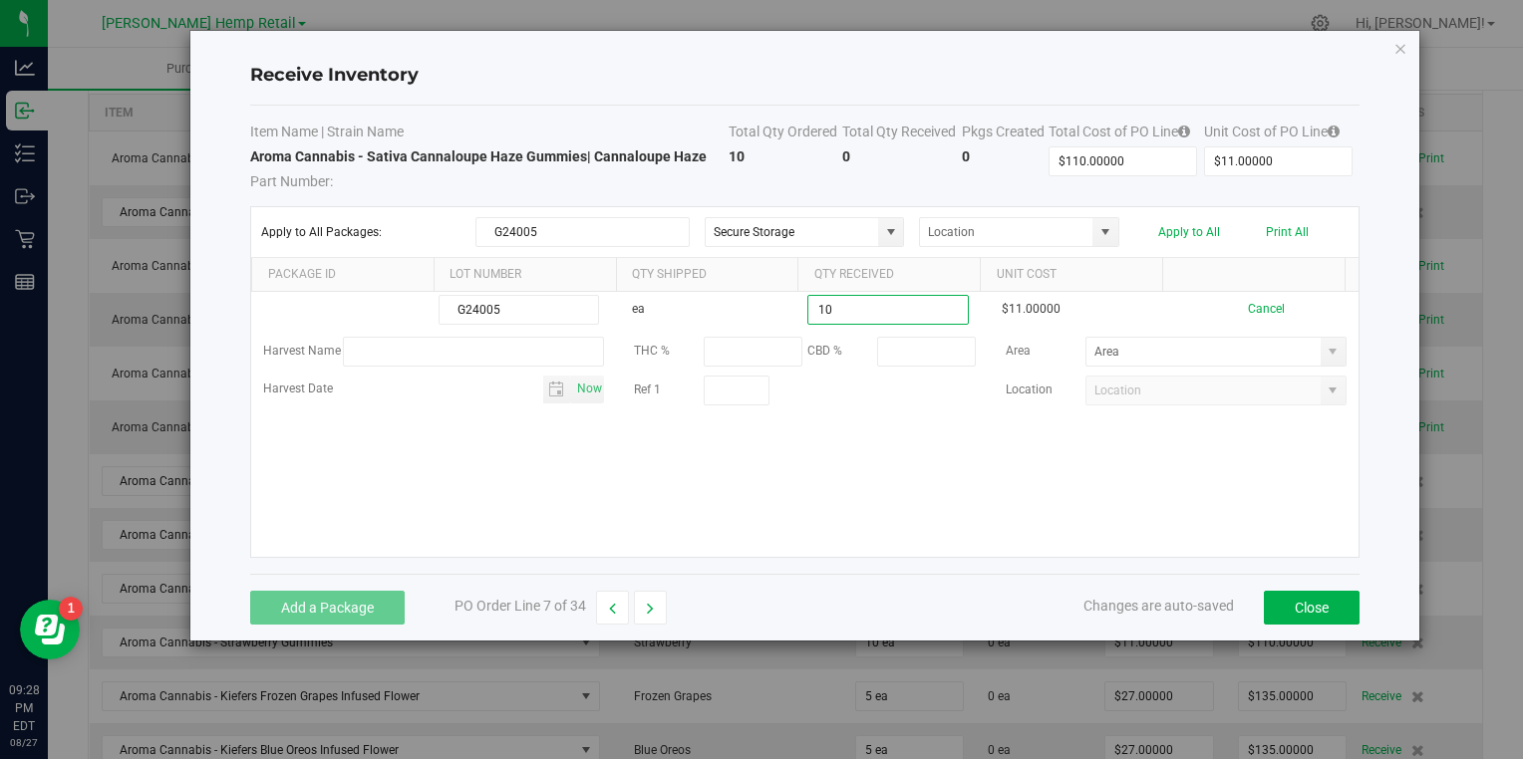
click at [840, 450] on kendo-grid-list "G24005 ea 10 $11.00000 Cancel Harvest Name THC % CBD % Area Harvest Date Now Re…" at bounding box center [804, 424] width 1106 height 265
type input "10 ea"
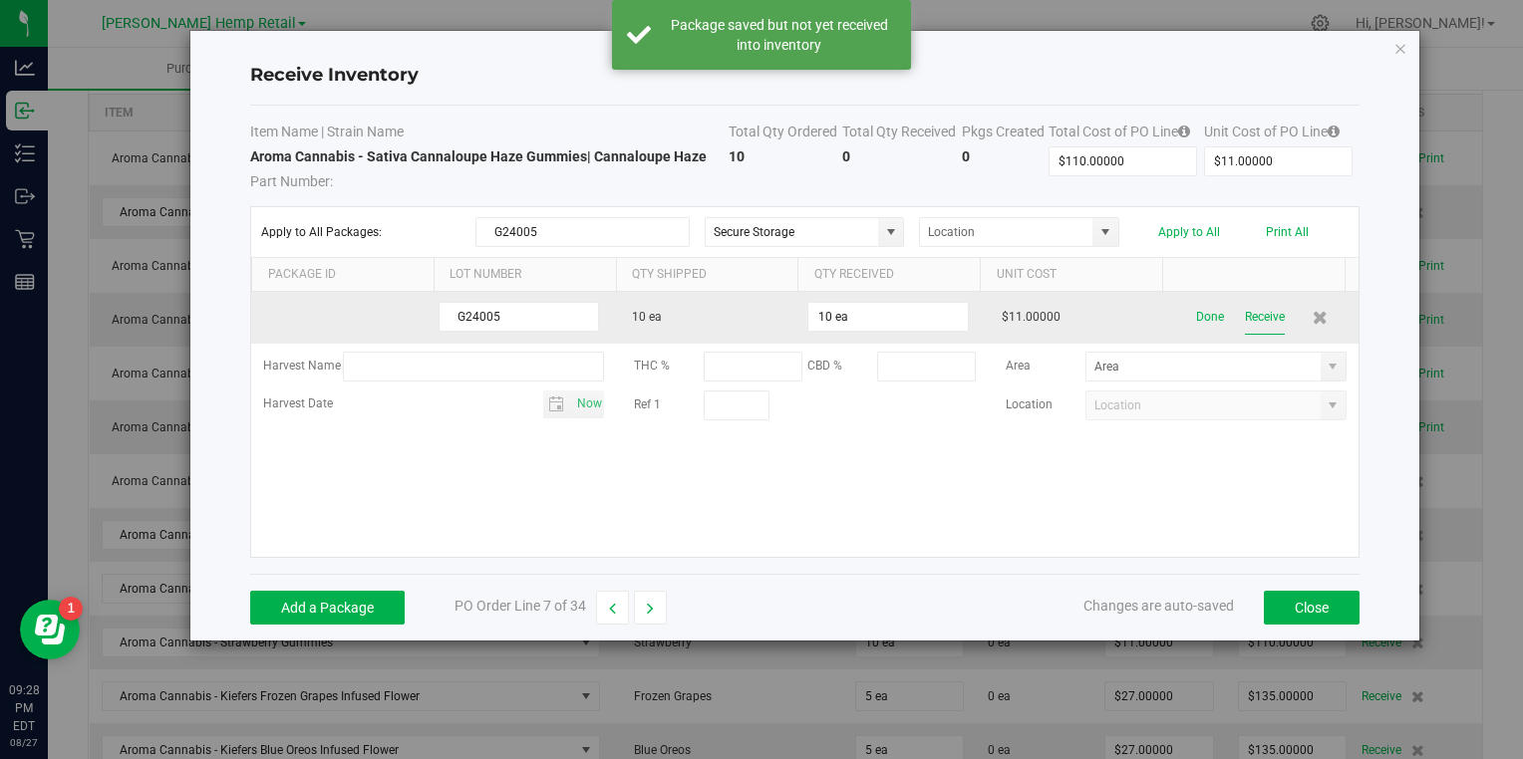
click at [1260, 317] on button "Receive" at bounding box center [1265, 317] width 40 height 35
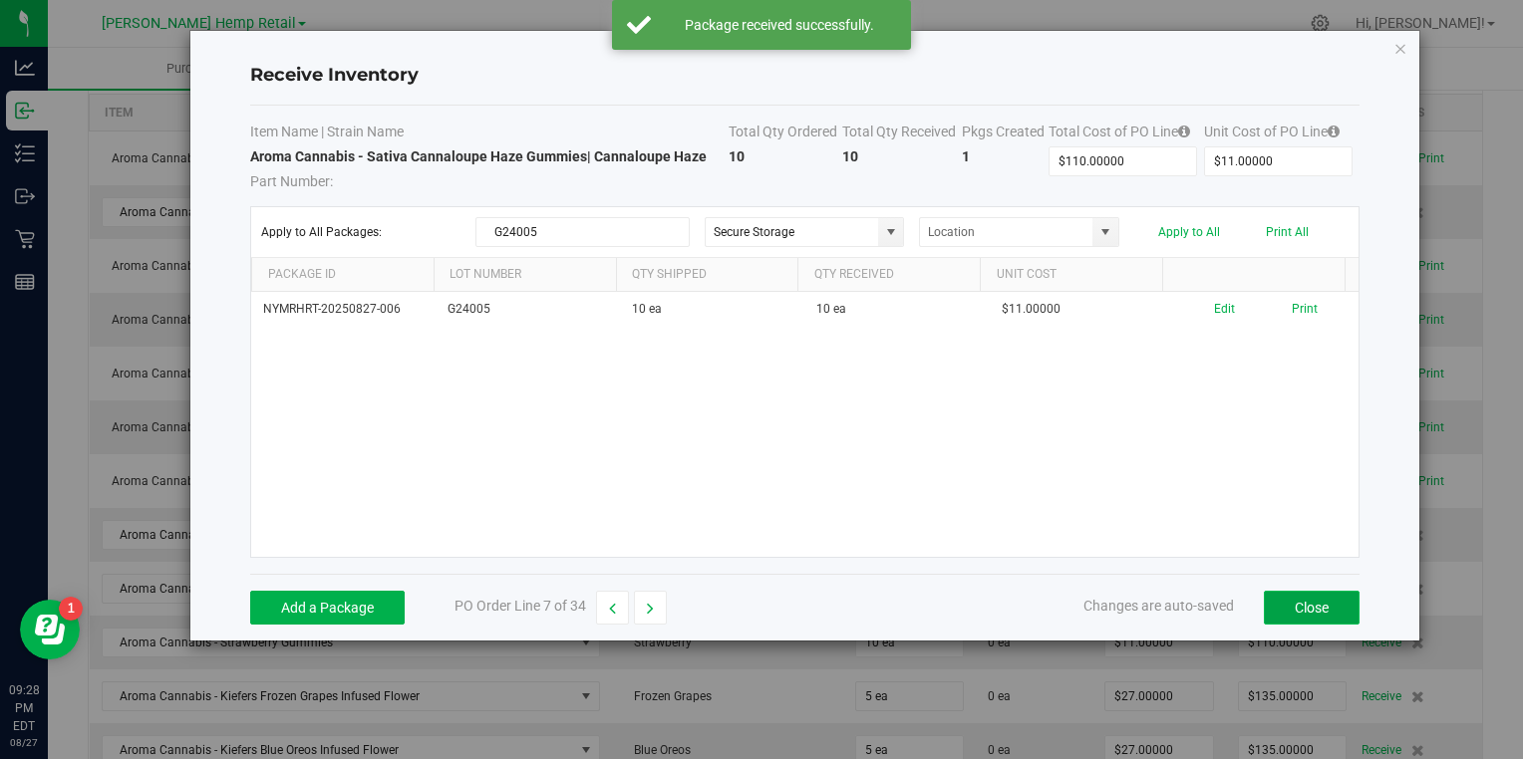
click at [1308, 607] on button "Close" at bounding box center [1312, 608] width 96 height 34
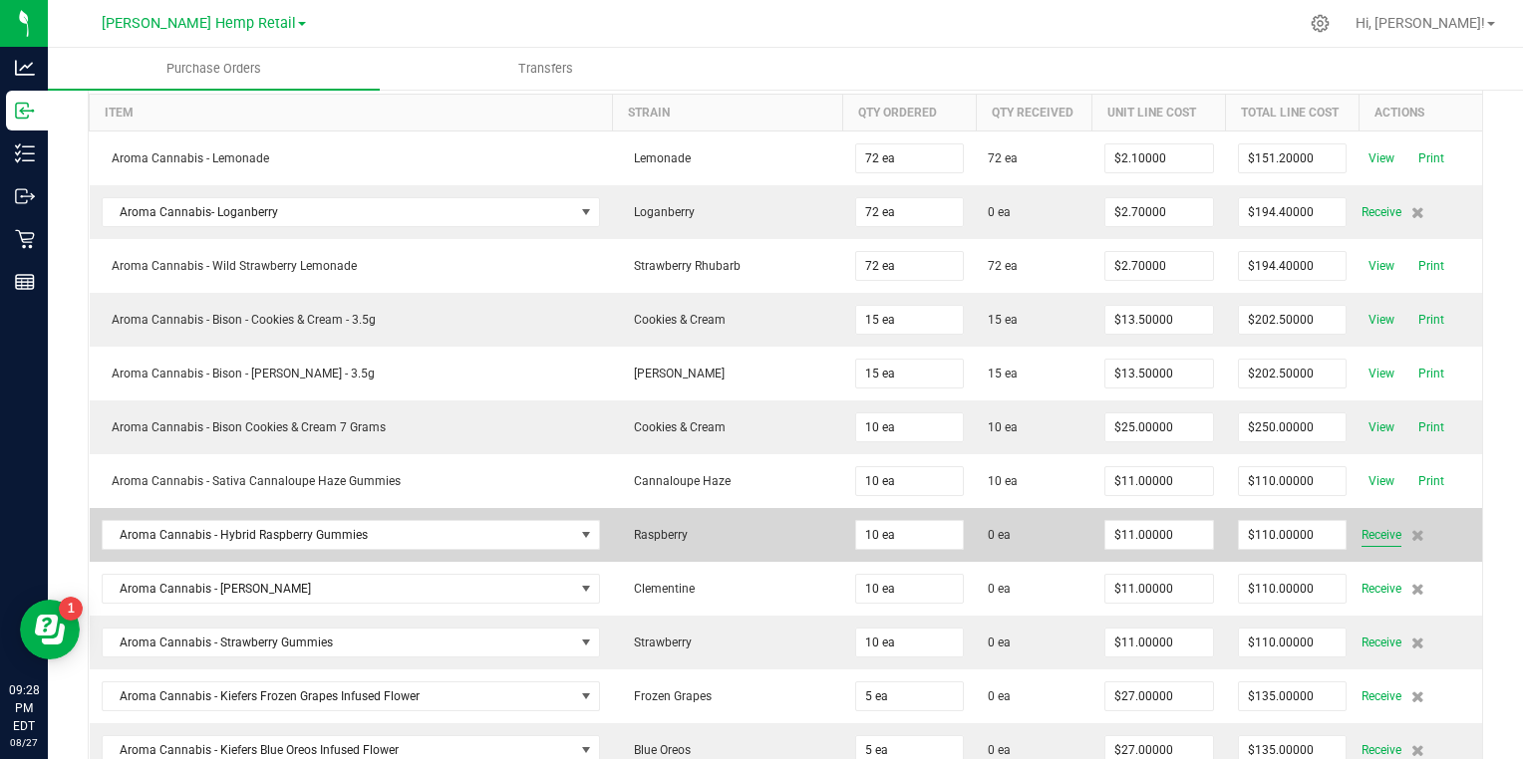
click at [1361, 530] on span "Receive" at bounding box center [1381, 535] width 40 height 24
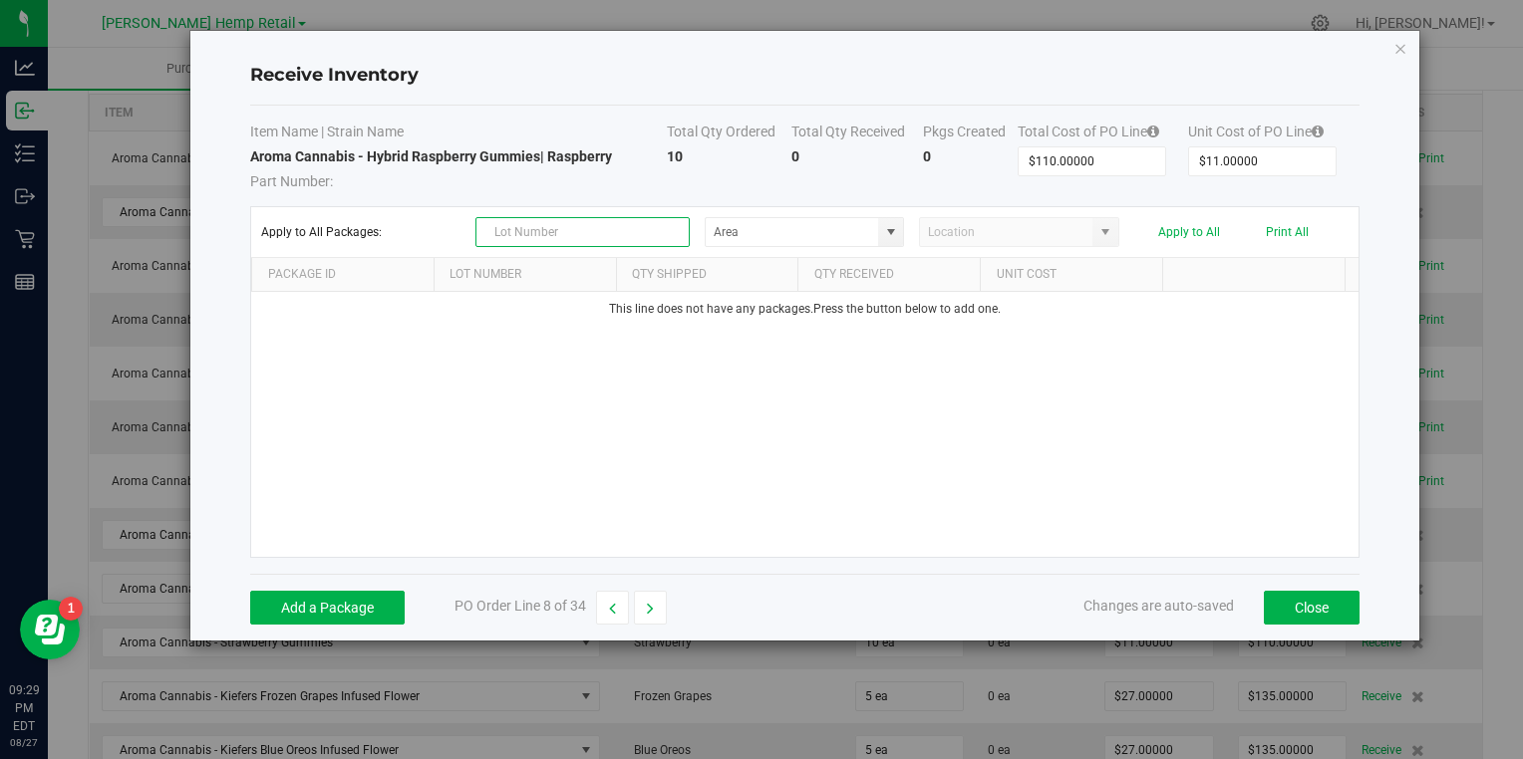
click at [638, 233] on input "text" at bounding box center [582, 232] width 214 height 30
click at [888, 228] on span at bounding box center [891, 232] width 16 height 16
type input "G24009"
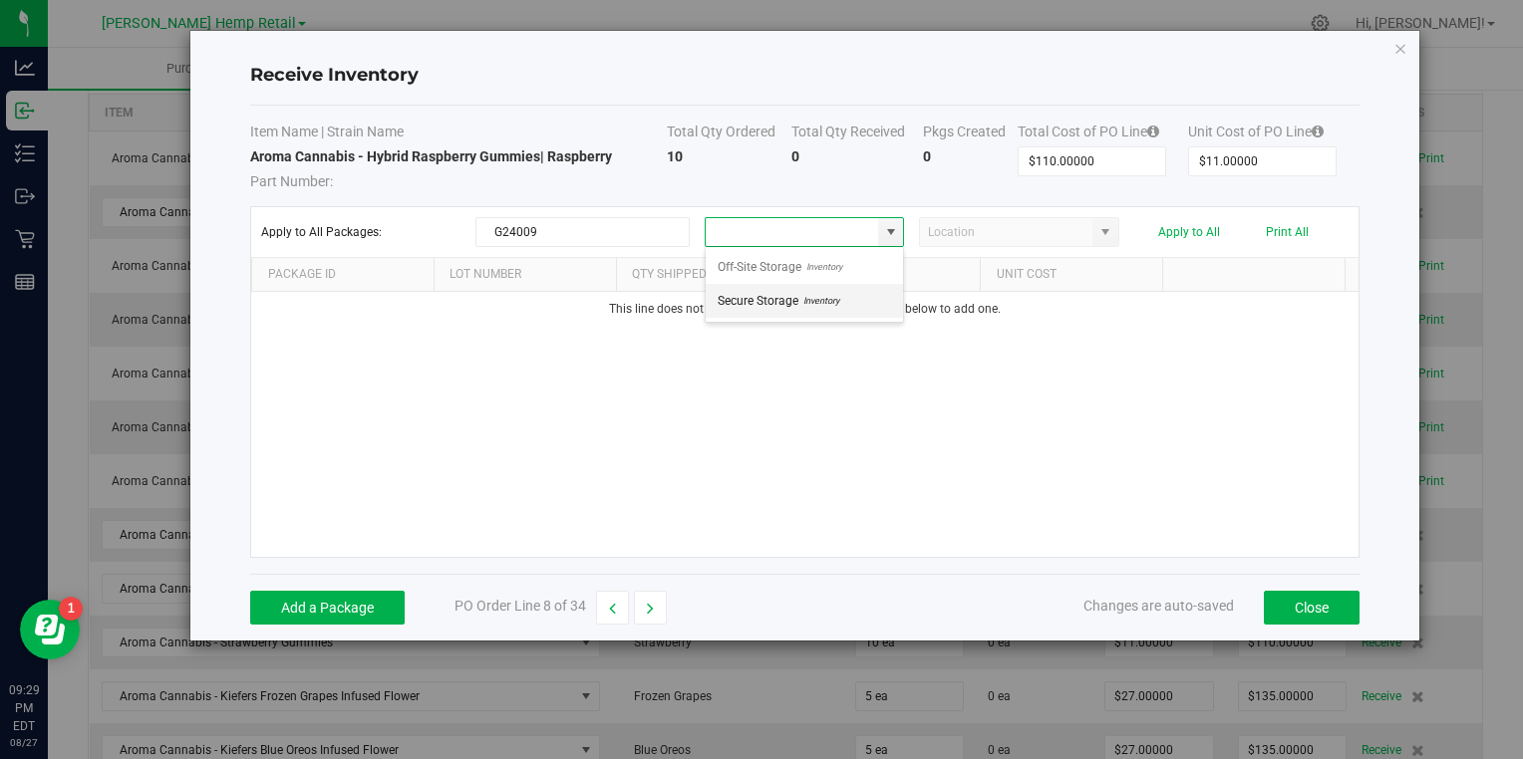
click at [778, 300] on span "Secure Storage" at bounding box center [758, 301] width 81 height 30
type input "Secure Storage"
click at [373, 604] on button "Add a Package" at bounding box center [327, 608] width 154 height 34
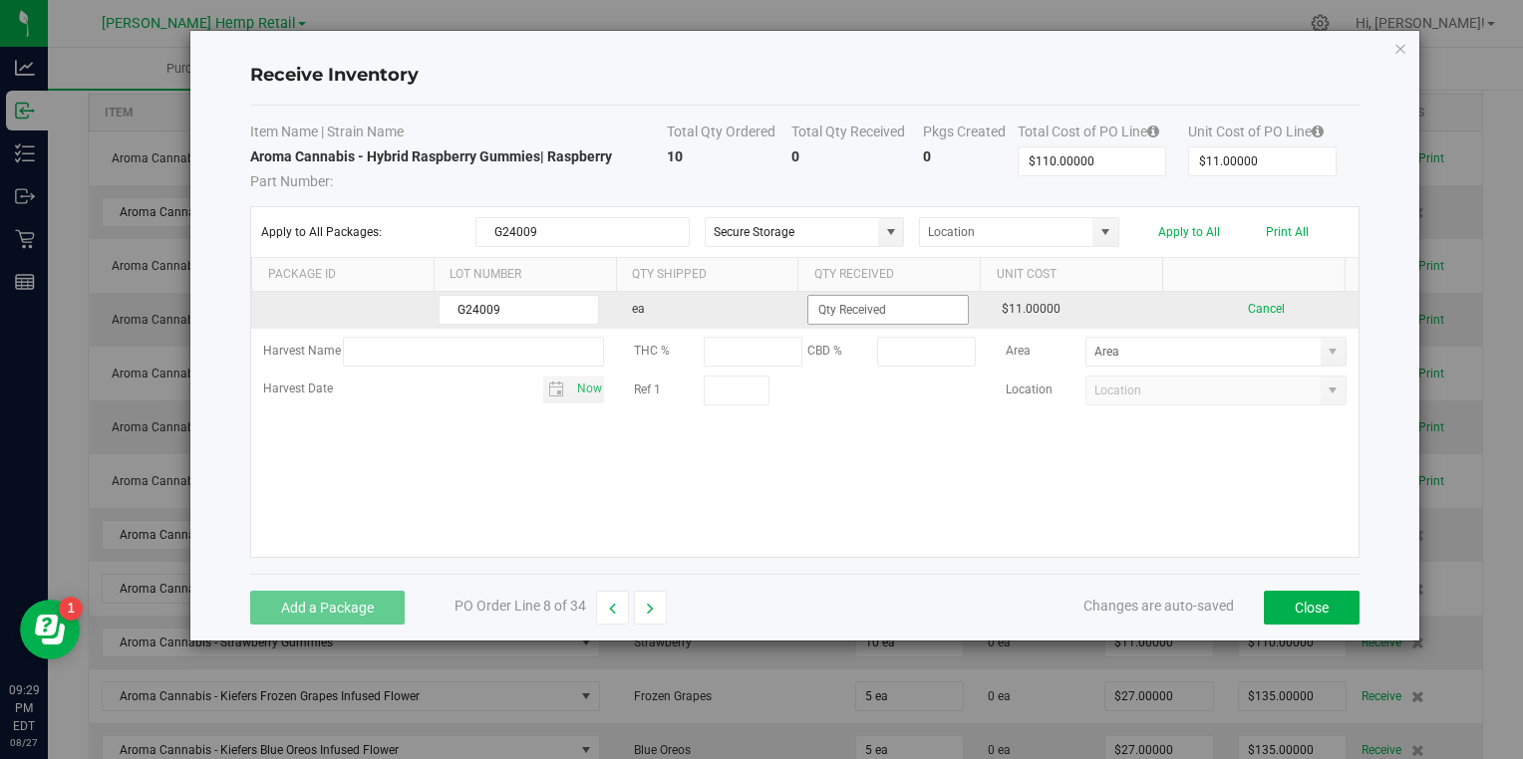
type input "G24009"
click at [872, 319] on input at bounding box center [887, 310] width 158 height 28
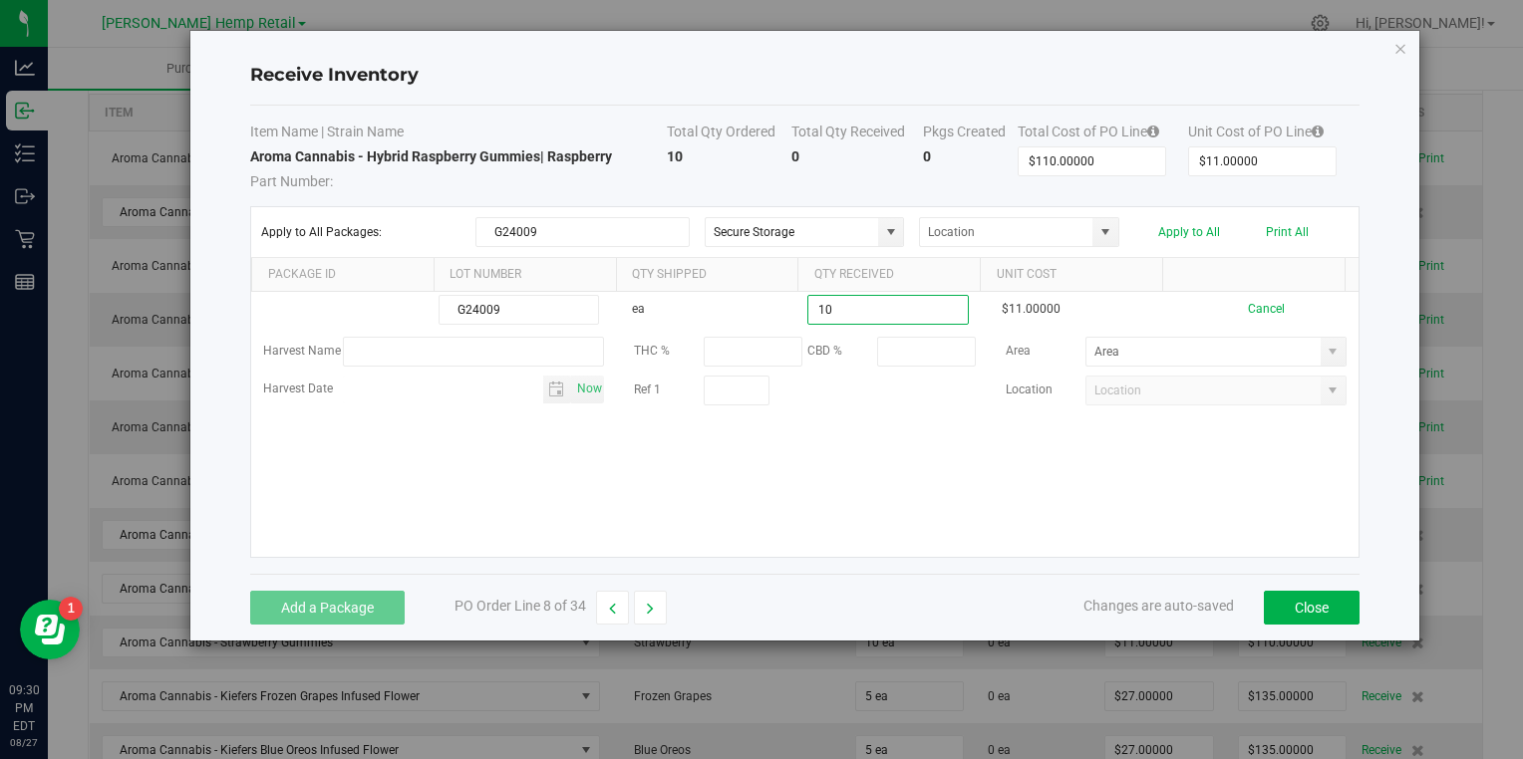
click at [1136, 449] on kendo-grid-list "G24009 ea 10 $11.00000 Cancel Harvest Name THC % CBD % Area Harvest Date Now Re…" at bounding box center [804, 424] width 1106 height 265
type input "10 ea"
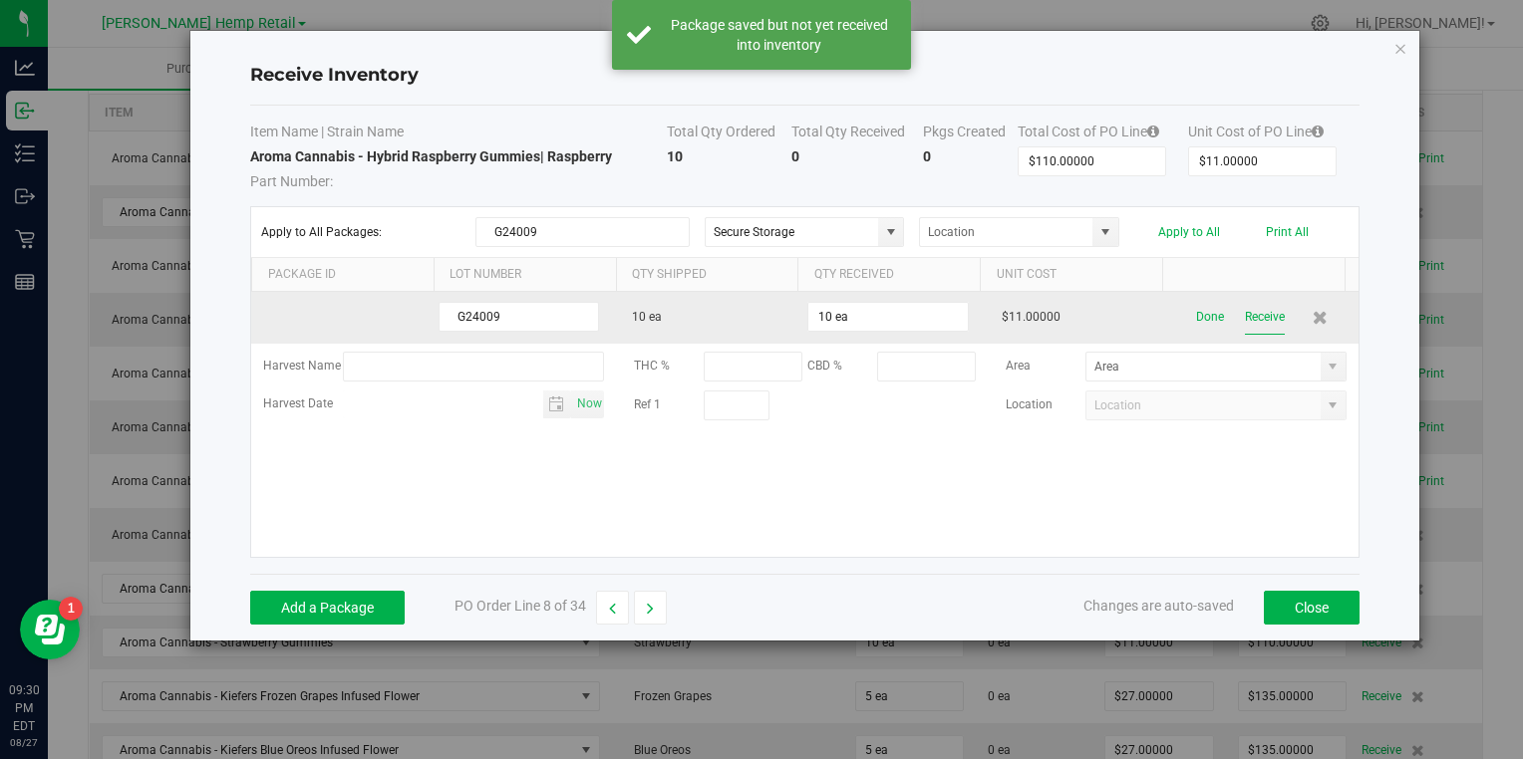
click at [1255, 315] on button "Receive" at bounding box center [1265, 317] width 40 height 35
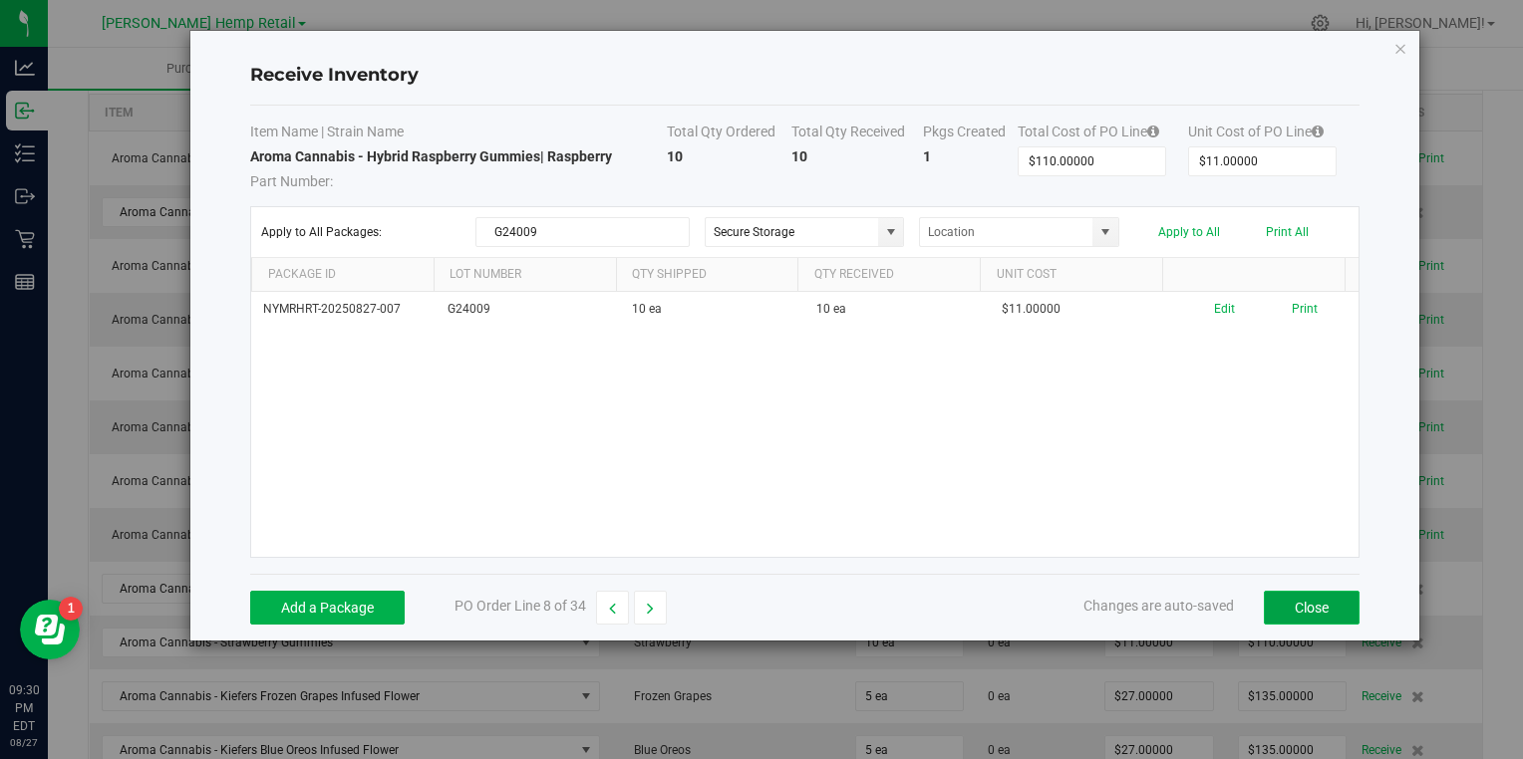
click at [1300, 598] on button "Close" at bounding box center [1312, 608] width 96 height 34
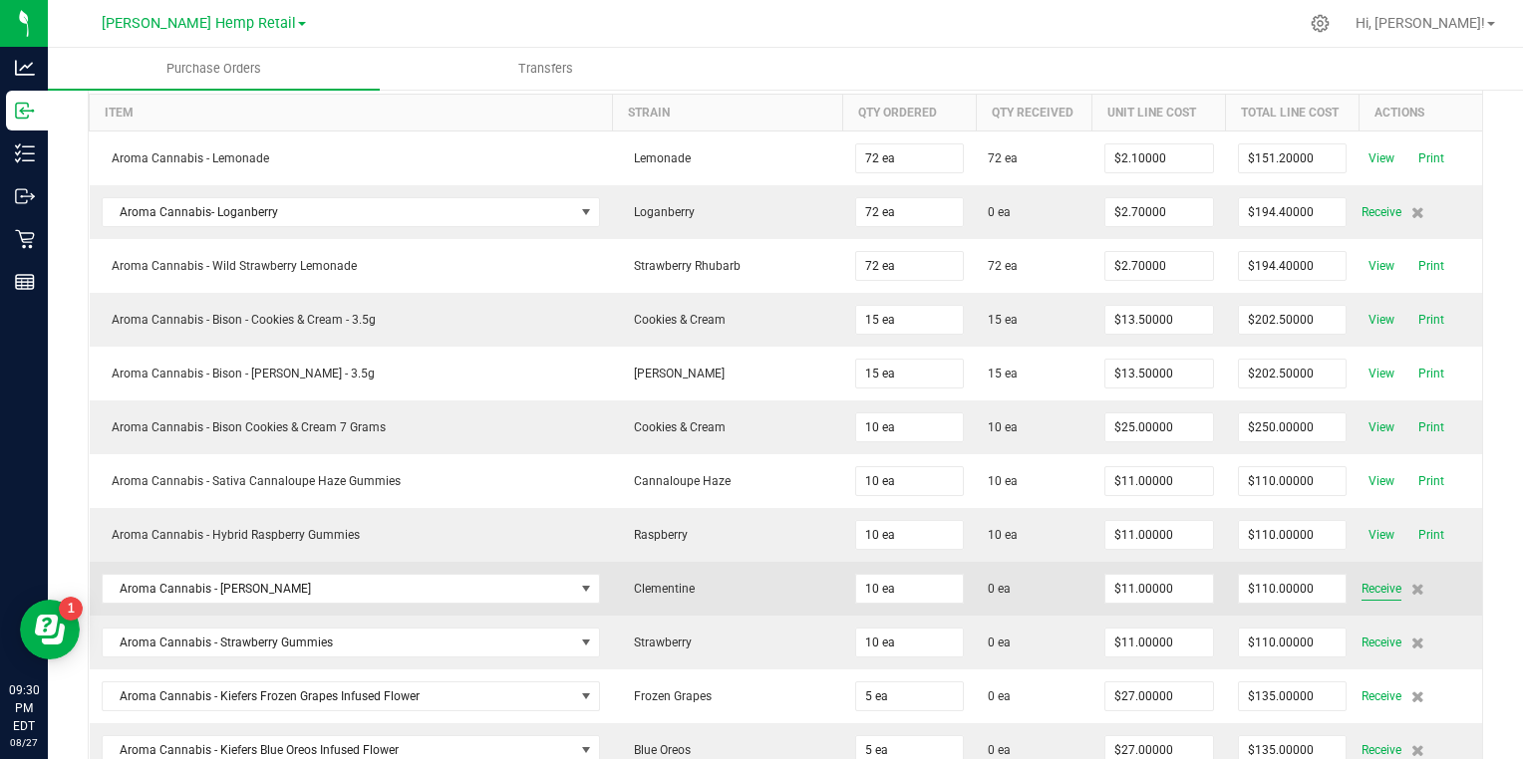
click at [1361, 584] on span "Receive" at bounding box center [1381, 589] width 40 height 24
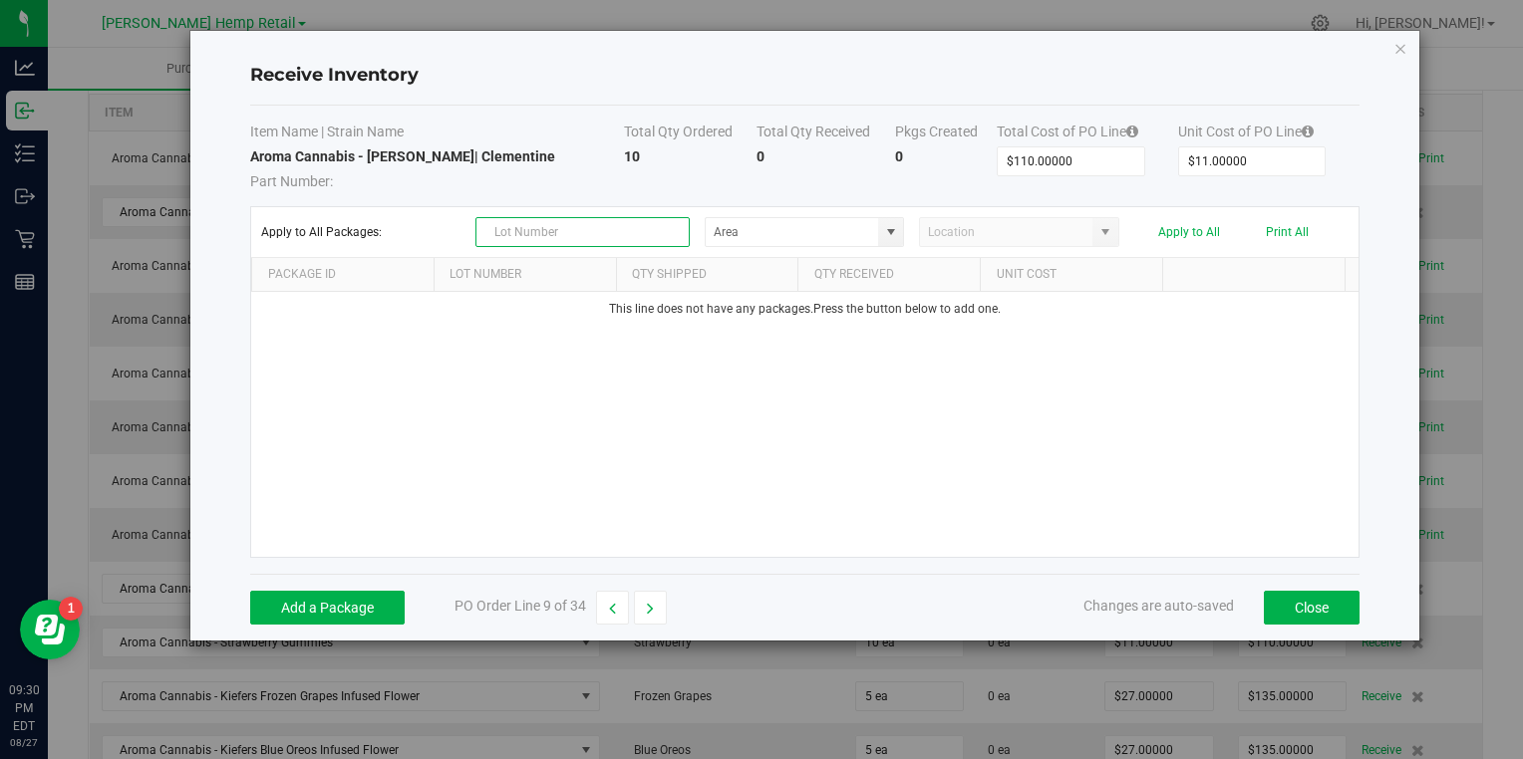
click at [524, 229] on input "text" at bounding box center [582, 232] width 214 height 30
click at [891, 229] on span at bounding box center [891, 232] width 16 height 16
type input "G24010"
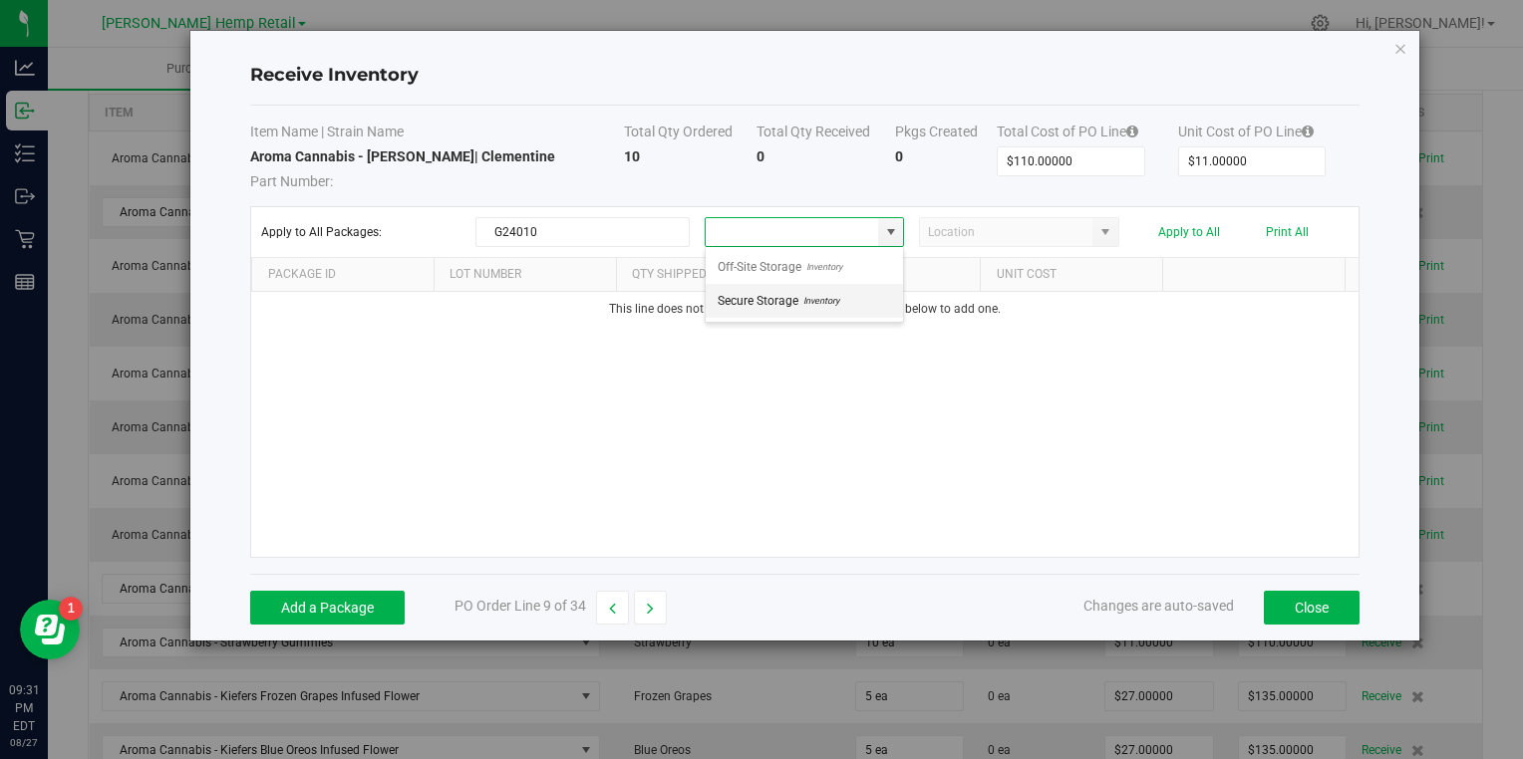
click at [837, 296] on span "Inventory" at bounding box center [818, 301] width 41 height 30
type input "Secure Storage"
click at [349, 607] on button "Add a Package" at bounding box center [327, 608] width 154 height 34
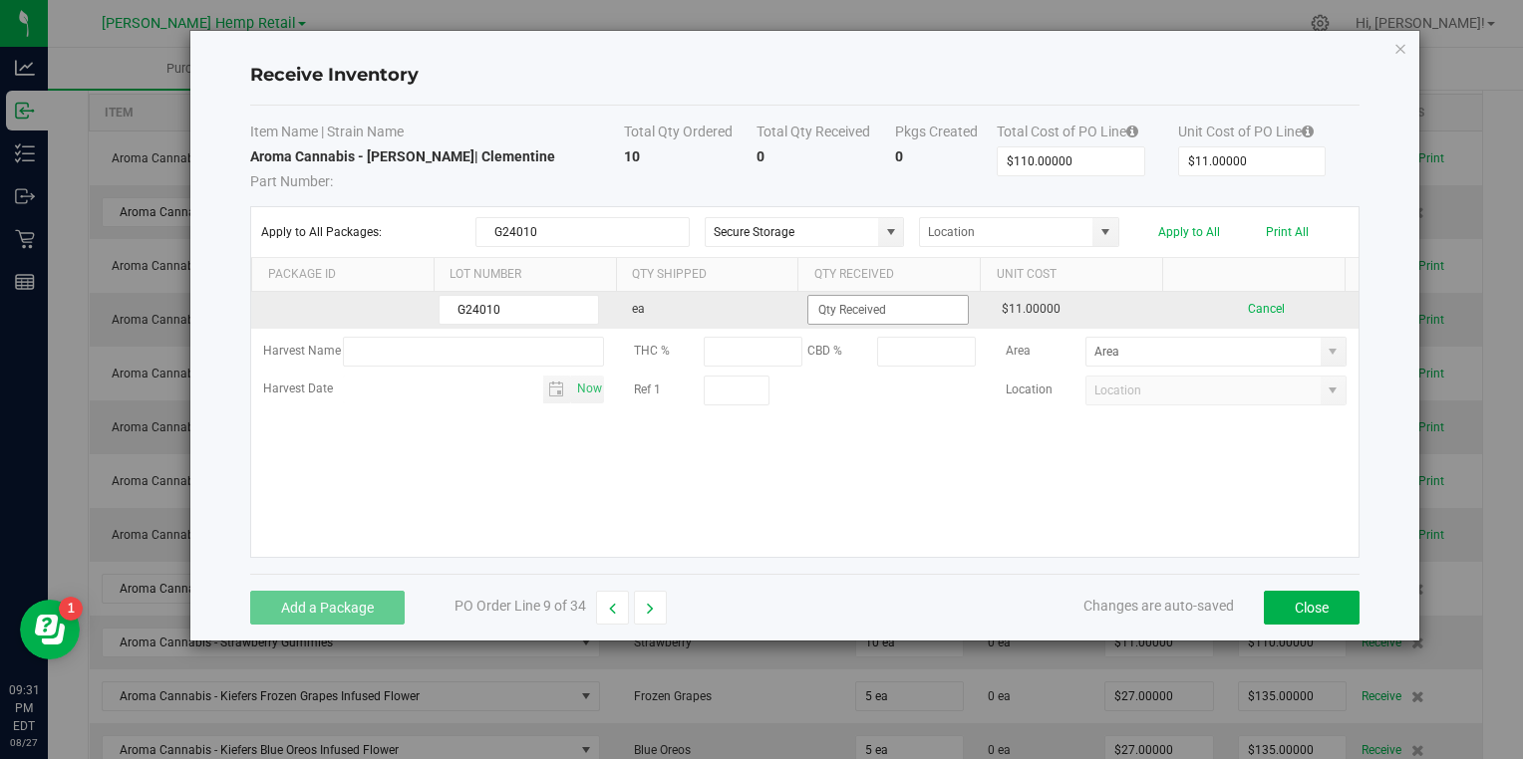
type input "G24010"
click at [901, 305] on input at bounding box center [887, 310] width 158 height 28
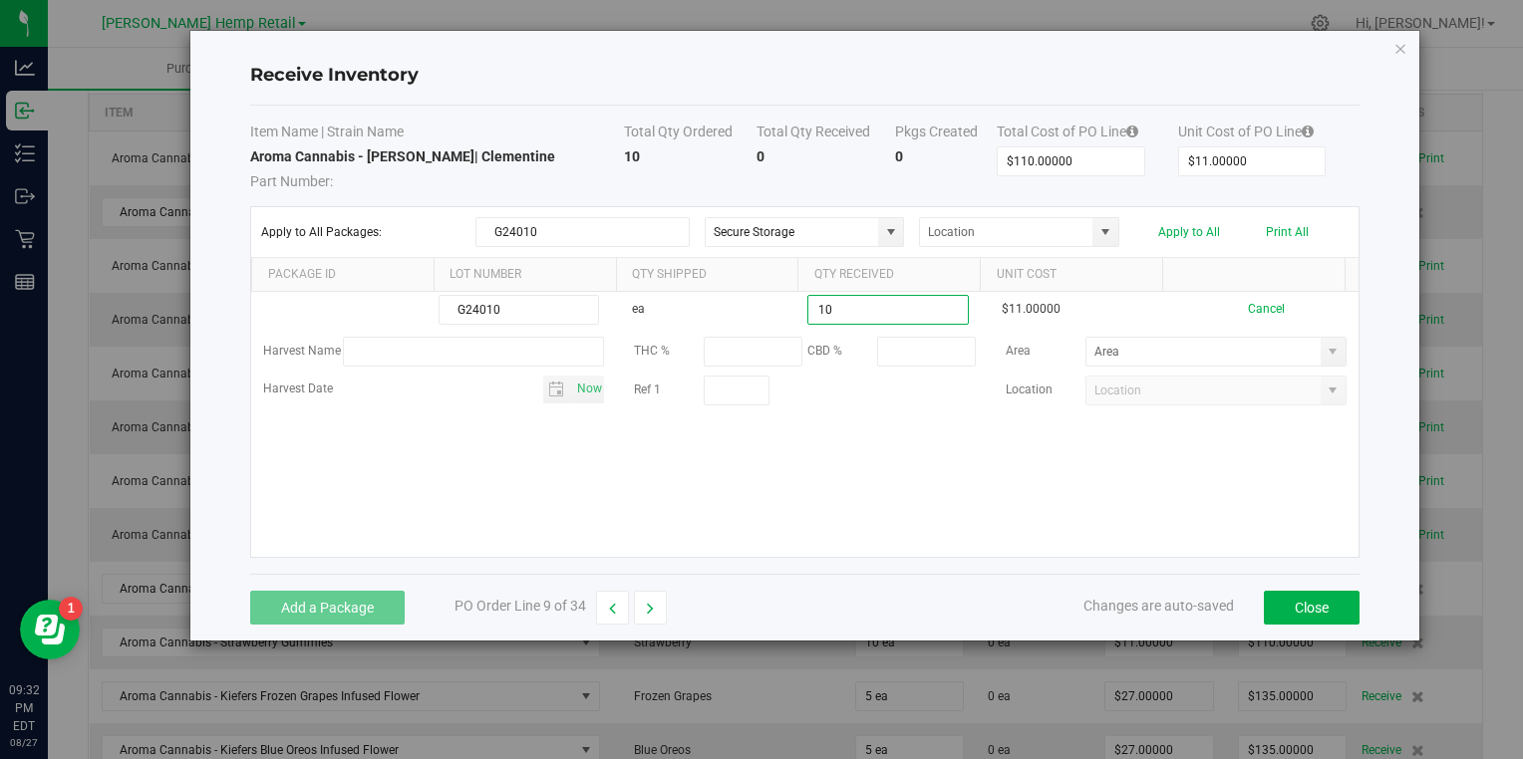
click at [984, 449] on kendo-grid-list "G24010 ea 10 $11.00000 Cancel Harvest Name THC % CBD % Area Harvest Date Now Re…" at bounding box center [804, 424] width 1106 height 265
type input "10 ea"
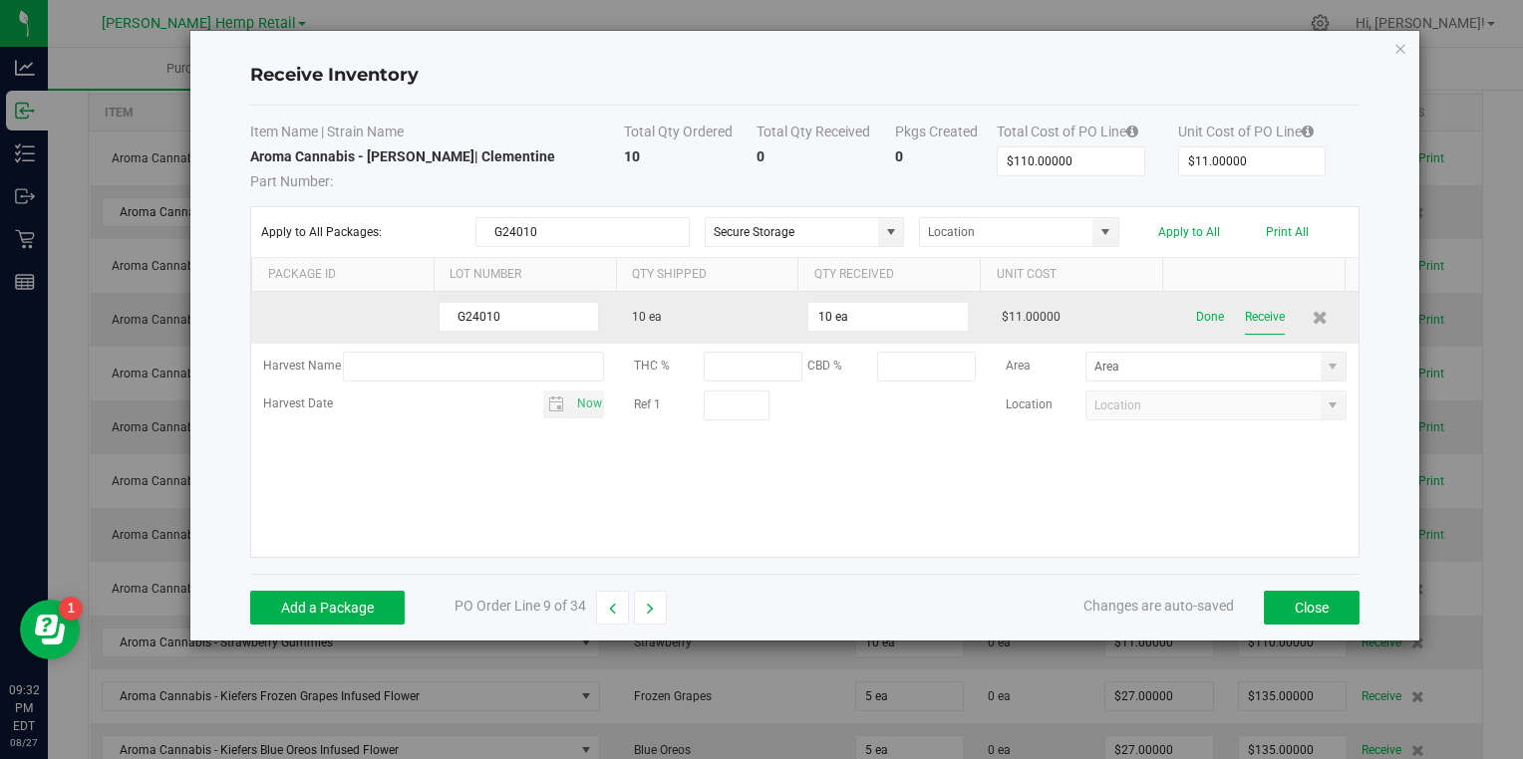
click at [1249, 317] on button "Receive" at bounding box center [1265, 317] width 40 height 35
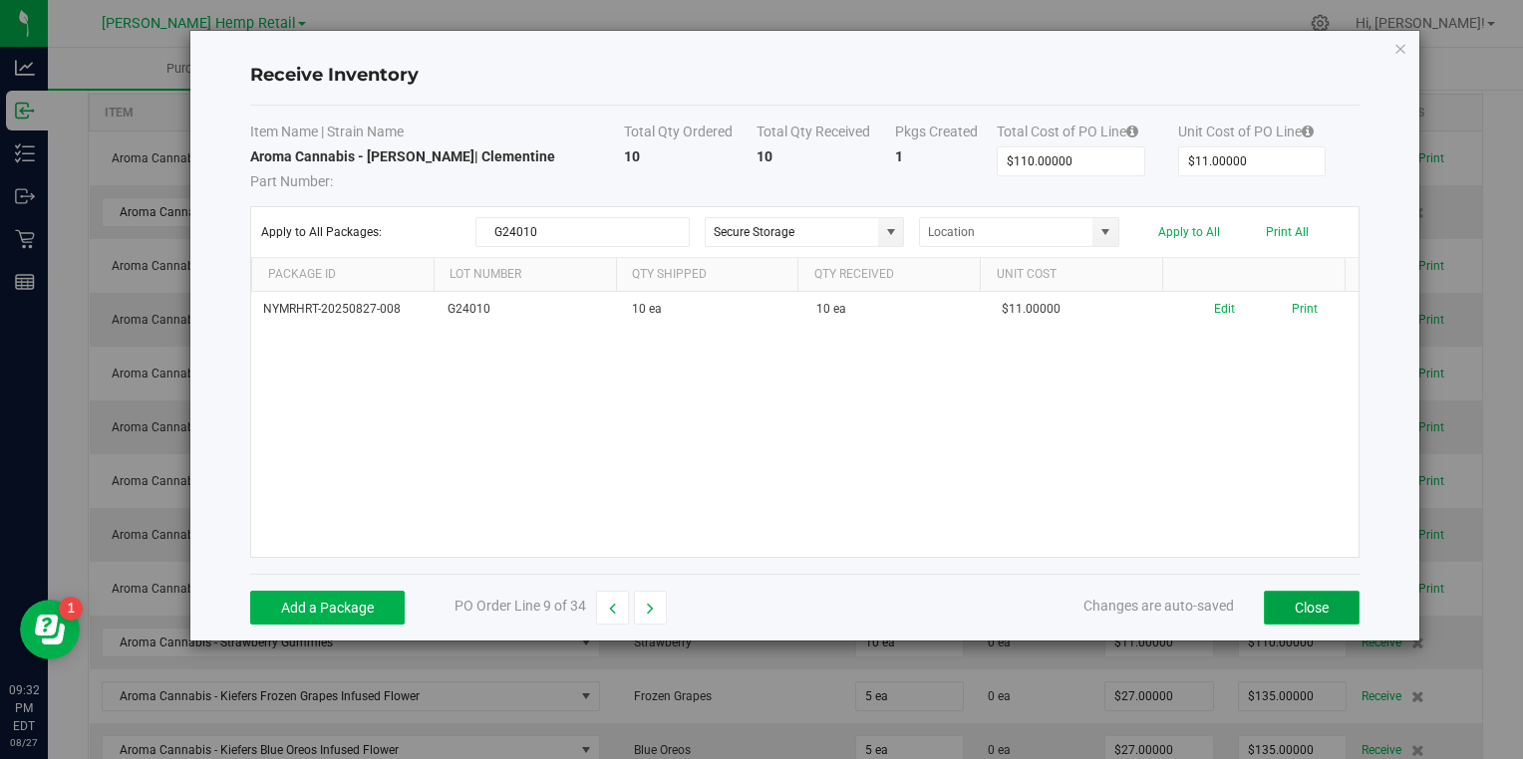
click at [1316, 600] on button "Close" at bounding box center [1312, 608] width 96 height 34
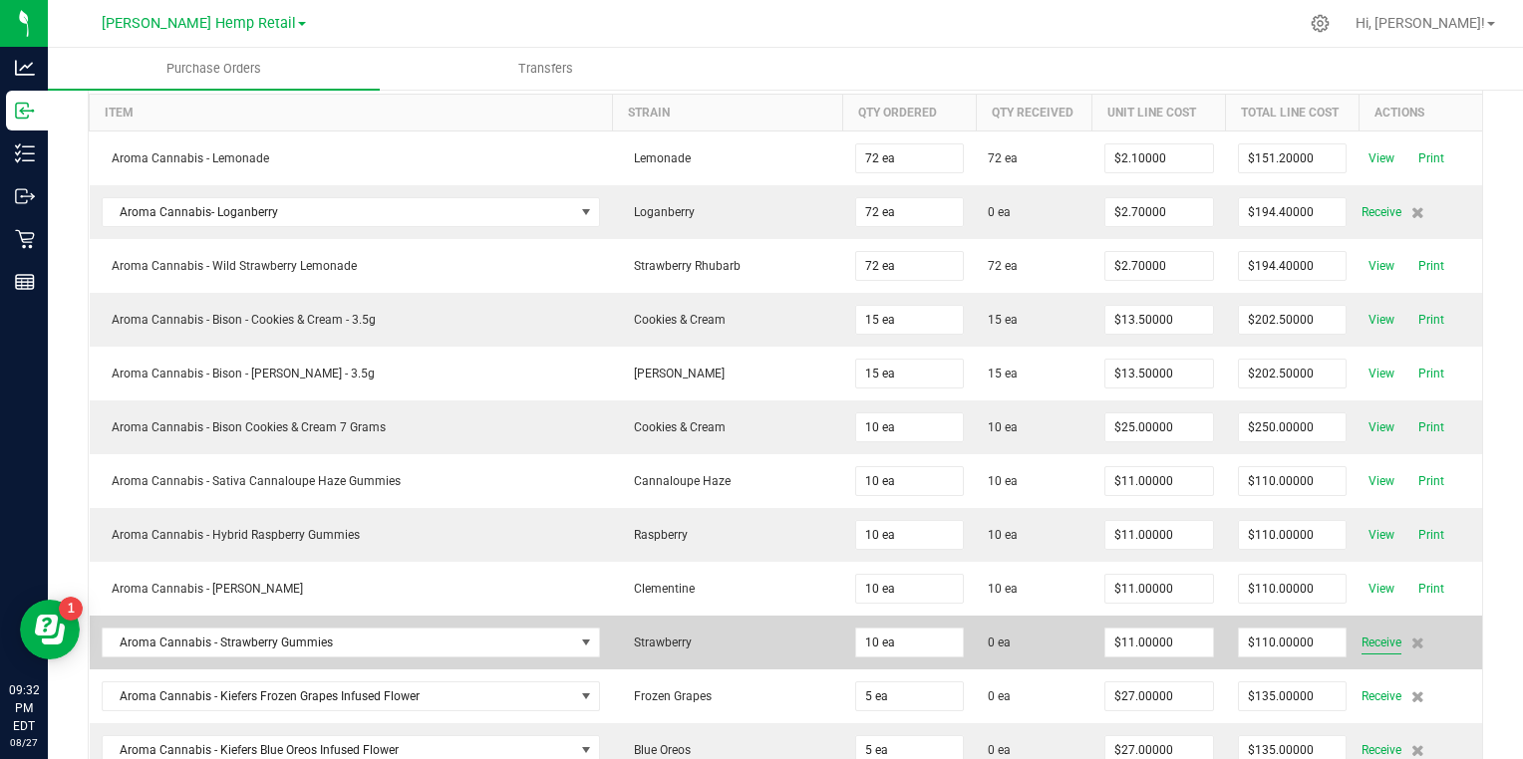
click at [1361, 637] on span "Receive" at bounding box center [1381, 643] width 40 height 24
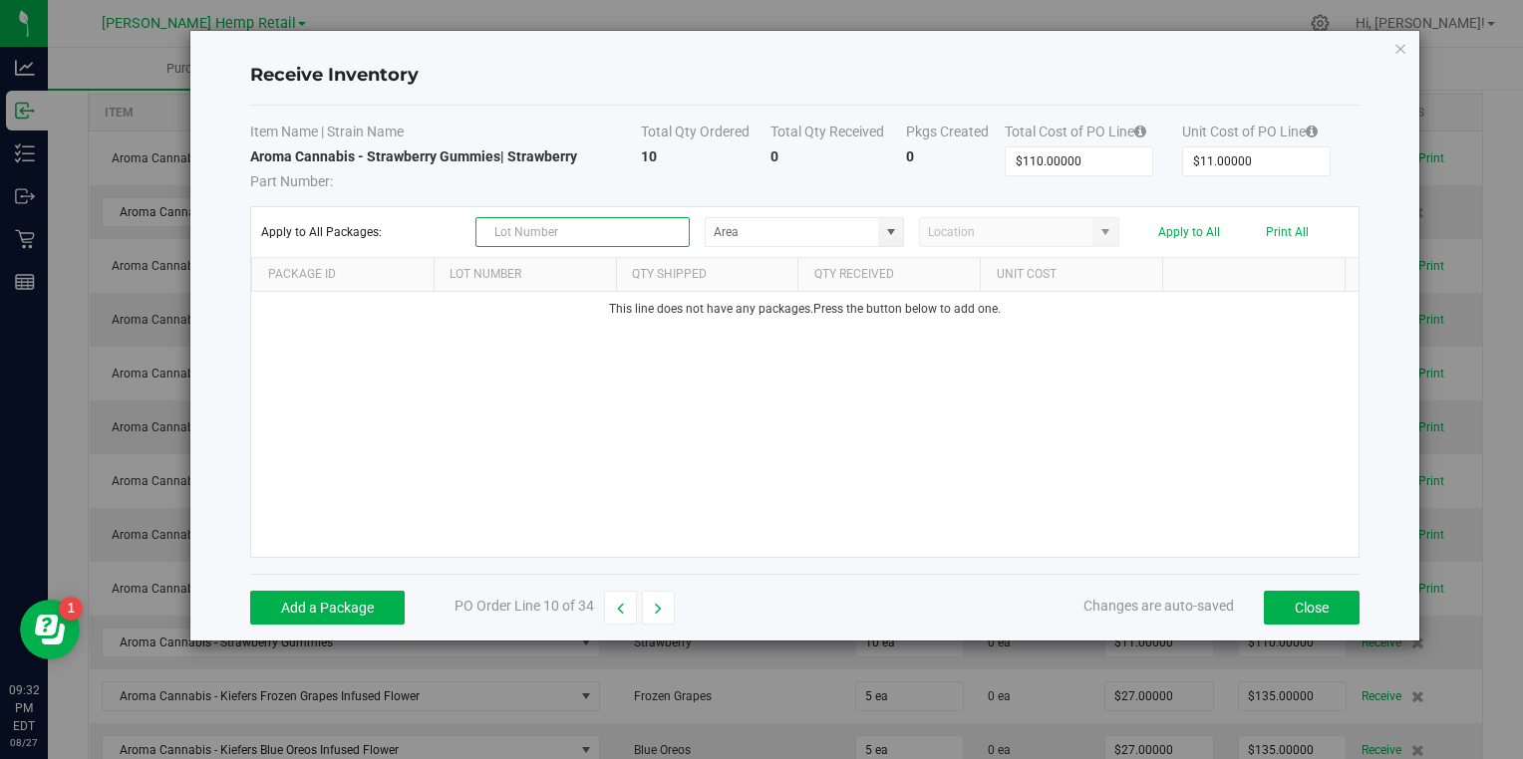
click at [665, 229] on input "text" at bounding box center [582, 232] width 214 height 30
click at [890, 230] on span at bounding box center [891, 232] width 16 height 16
type input "G24011"
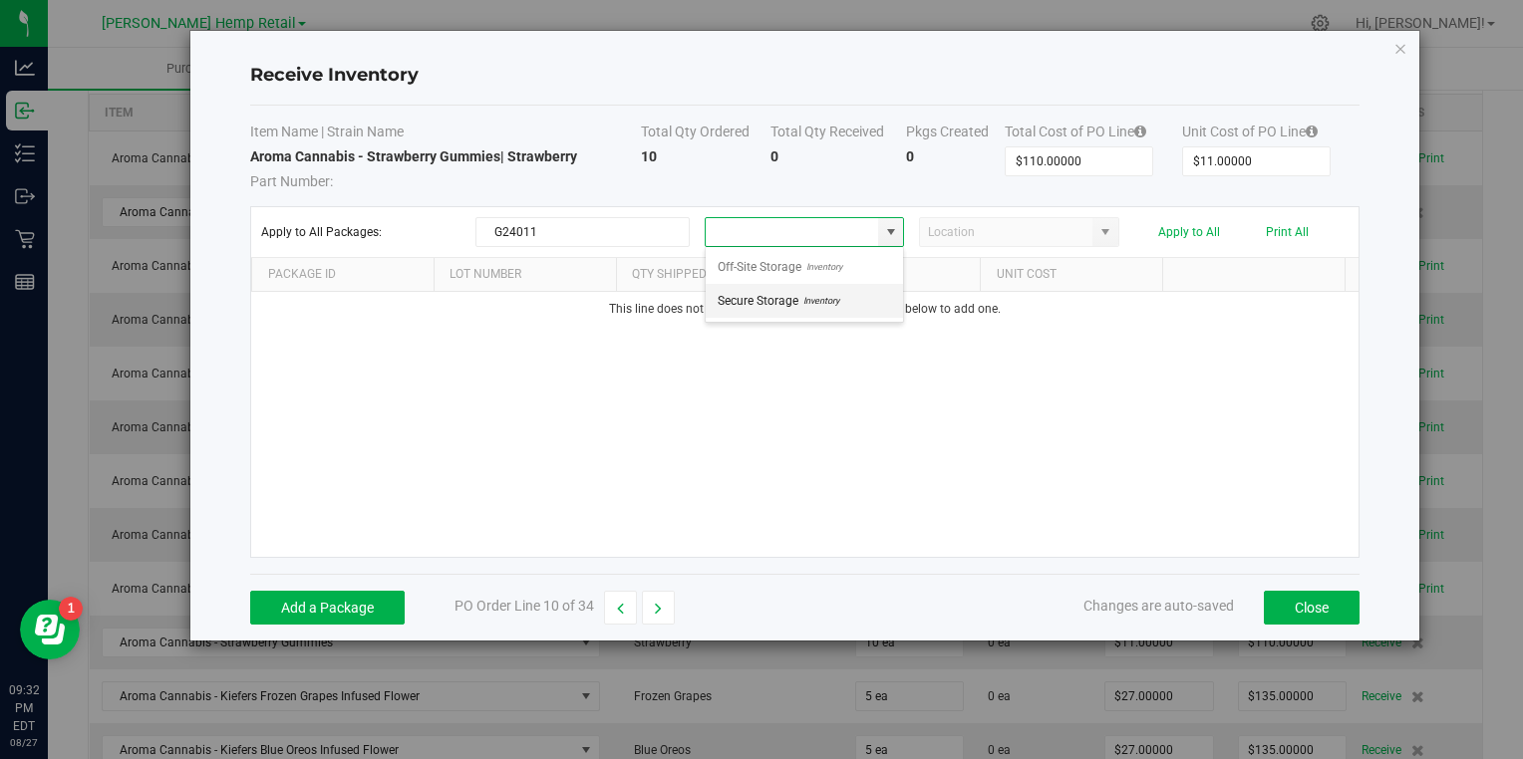
click at [774, 300] on span "Secure Storage" at bounding box center [758, 301] width 81 height 30
type input "Secure Storage"
click at [341, 612] on button "Add a Package" at bounding box center [327, 608] width 154 height 34
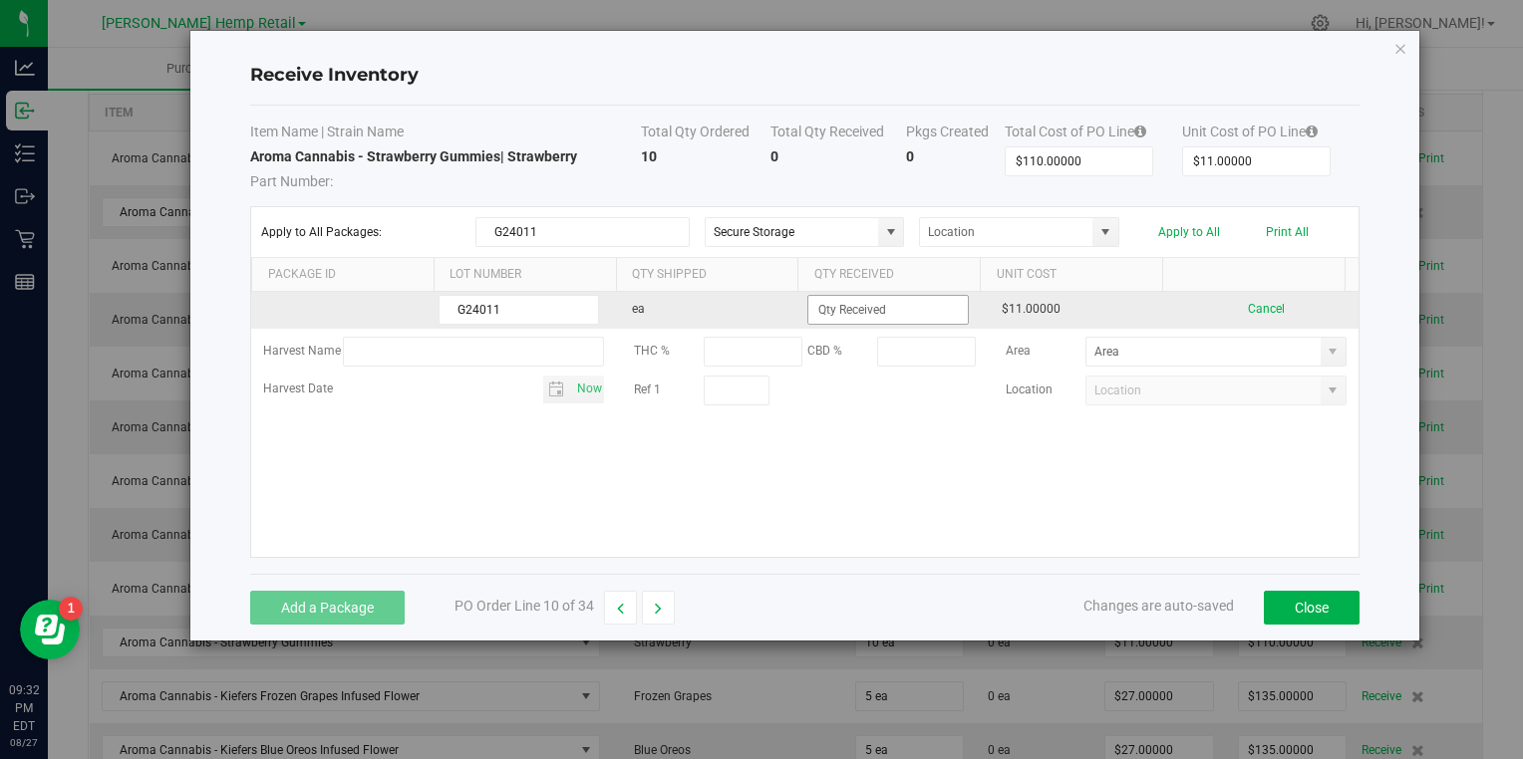
type input "G24011"
click at [867, 305] on input at bounding box center [887, 310] width 158 height 28
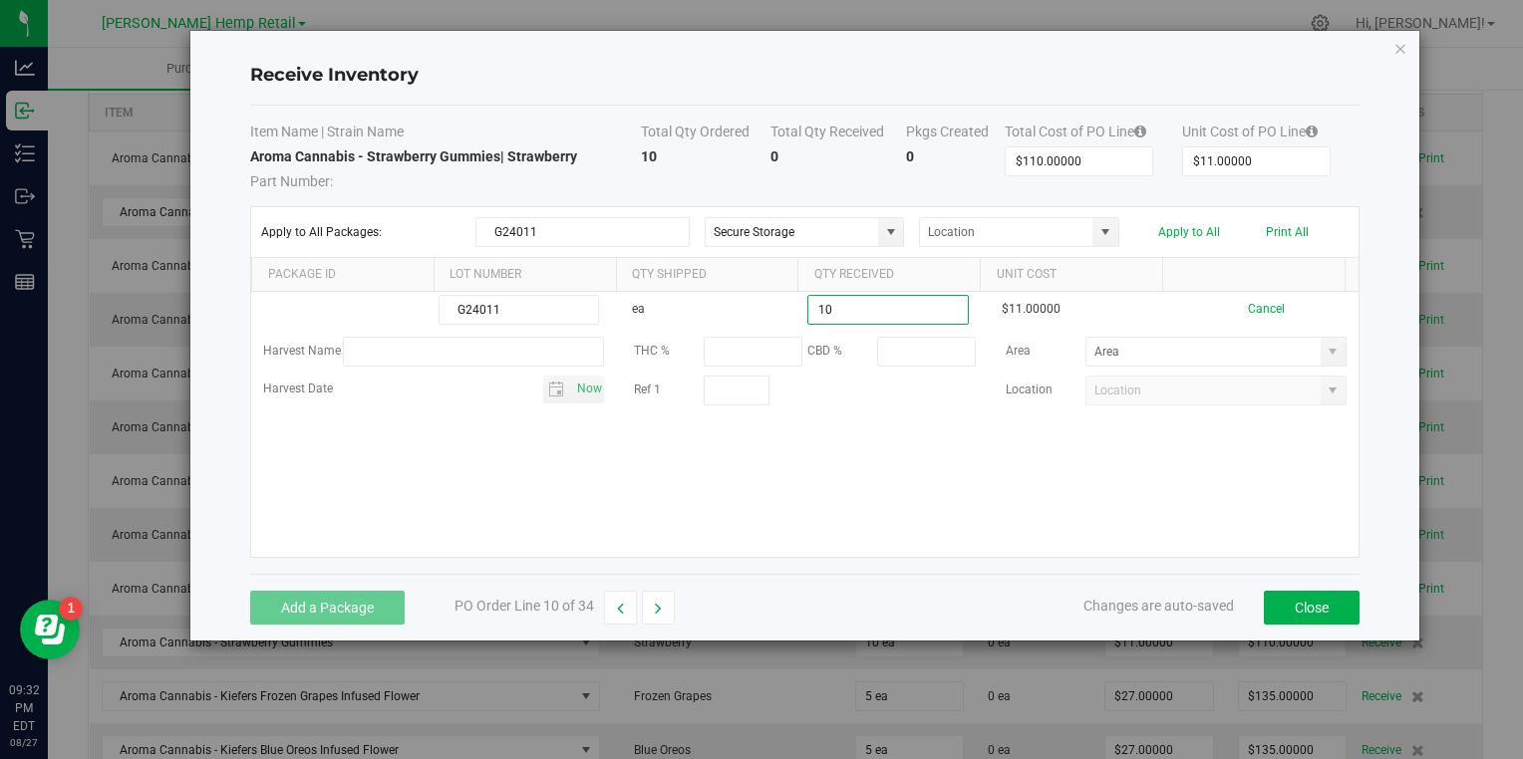
click at [777, 515] on kendo-grid-list "G24011 ea 10 $11.00000 Cancel Harvest Name THC % CBD % Area Harvest Date Now Re…" at bounding box center [804, 424] width 1106 height 265
type input "10 ea"
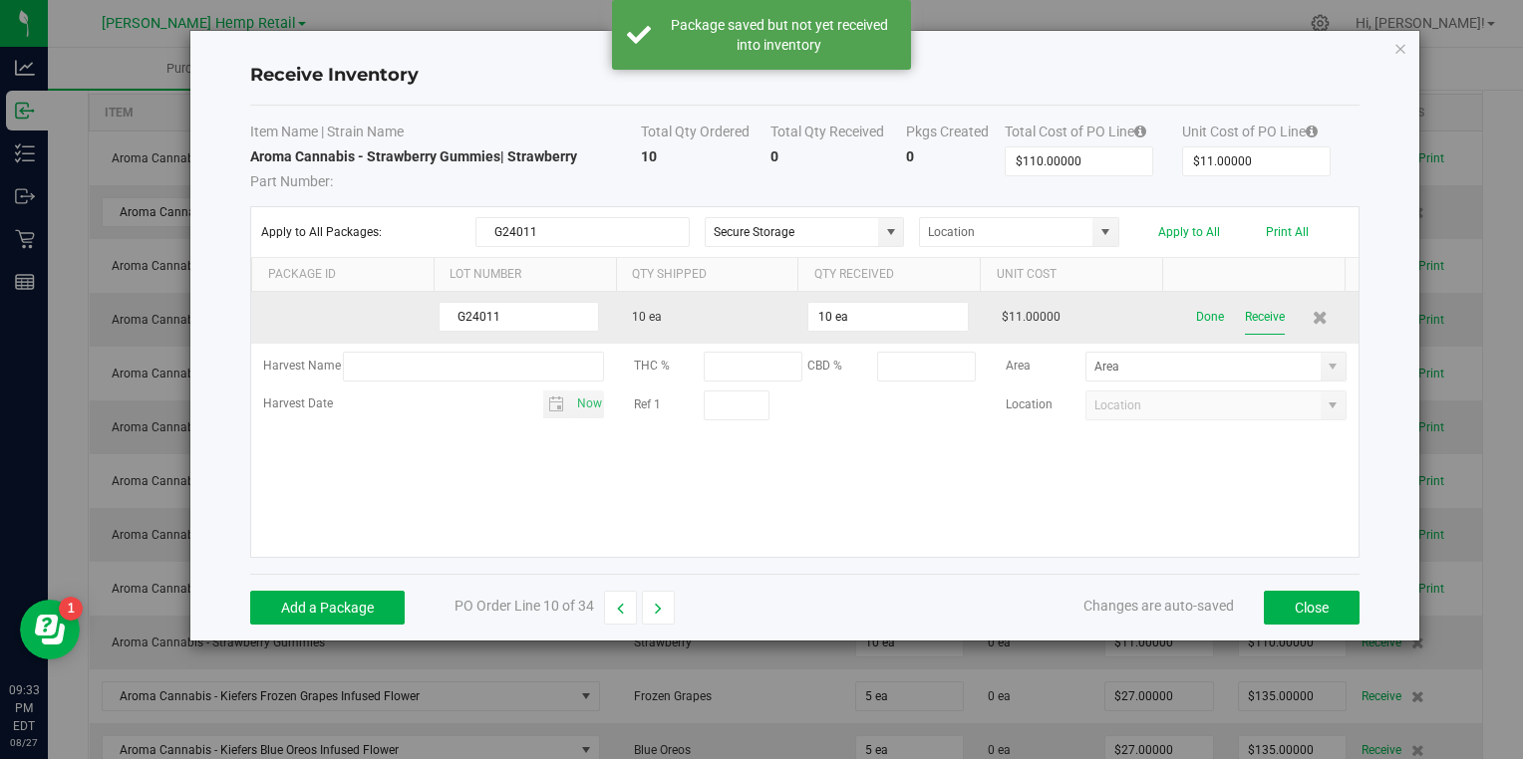
click at [1245, 317] on button "Receive" at bounding box center [1265, 317] width 40 height 35
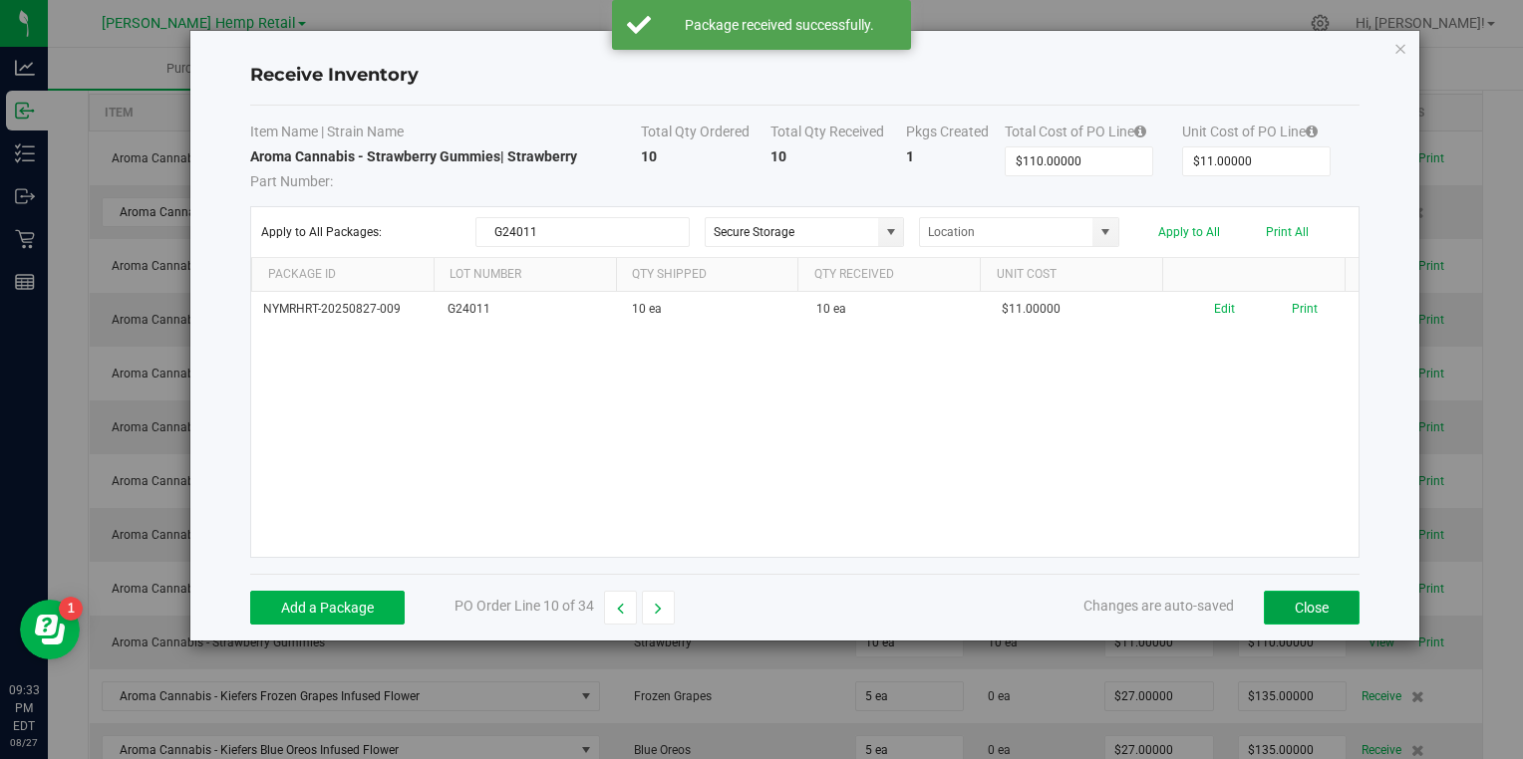
click at [1299, 598] on button "Close" at bounding box center [1312, 608] width 96 height 34
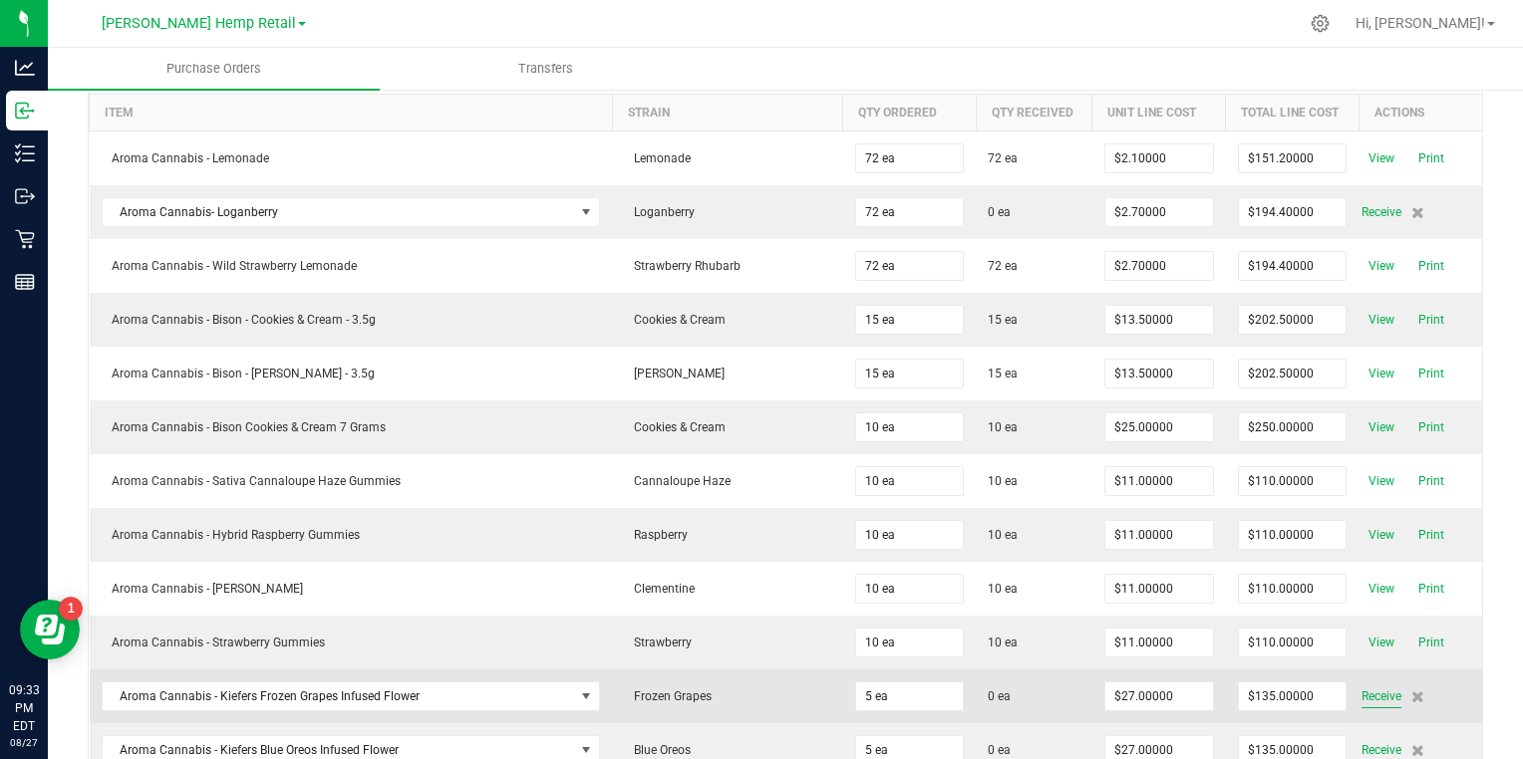
click at [1361, 688] on span "Receive" at bounding box center [1381, 697] width 40 height 24
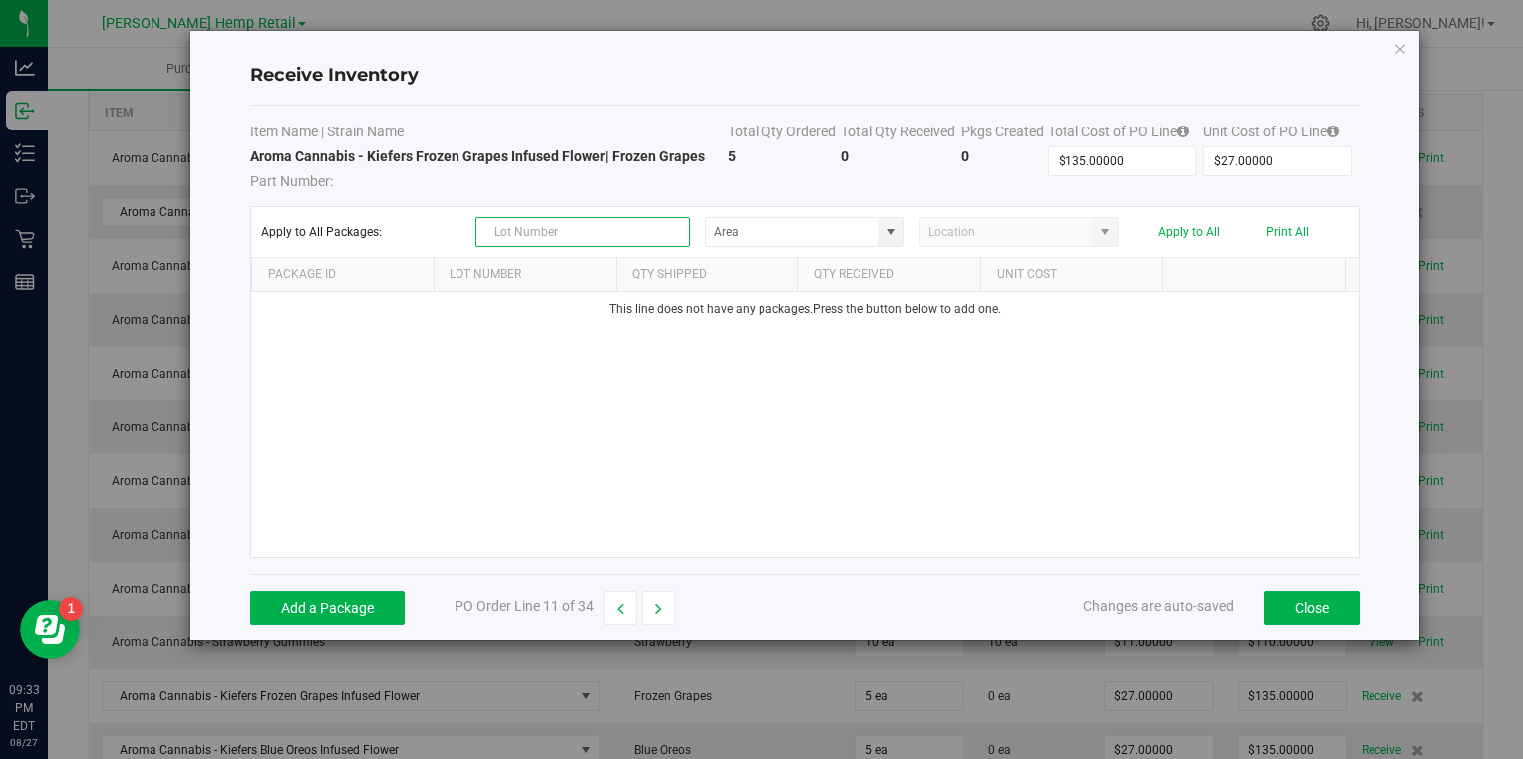
click at [546, 225] on input "text" at bounding box center [582, 232] width 214 height 30
click at [888, 228] on span at bounding box center [891, 232] width 16 height 16
type input "KIF25001"
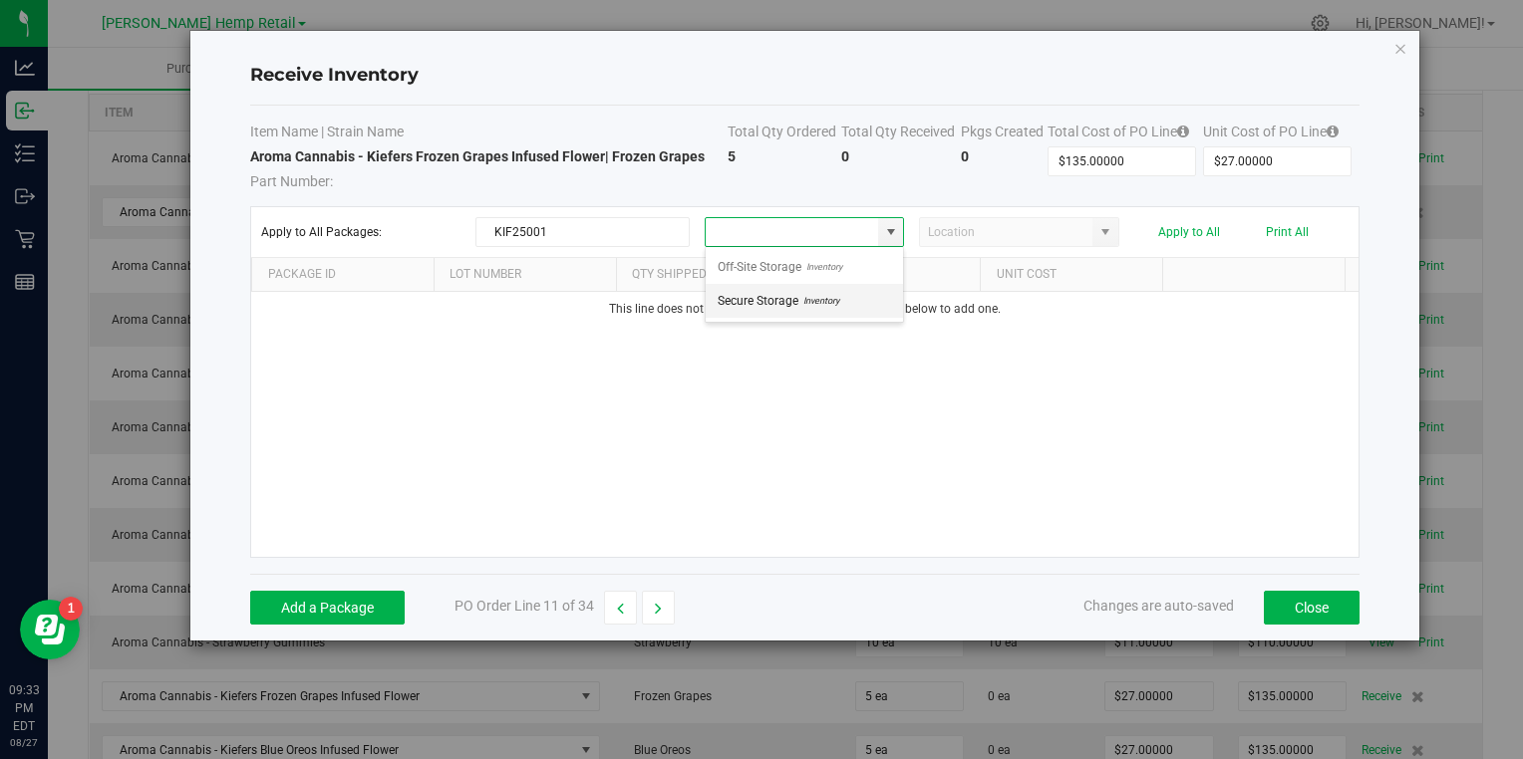
click at [825, 297] on span "Inventory" at bounding box center [818, 301] width 41 height 30
type input "Secure Storage"
click at [389, 612] on button "Add a Package" at bounding box center [327, 608] width 154 height 34
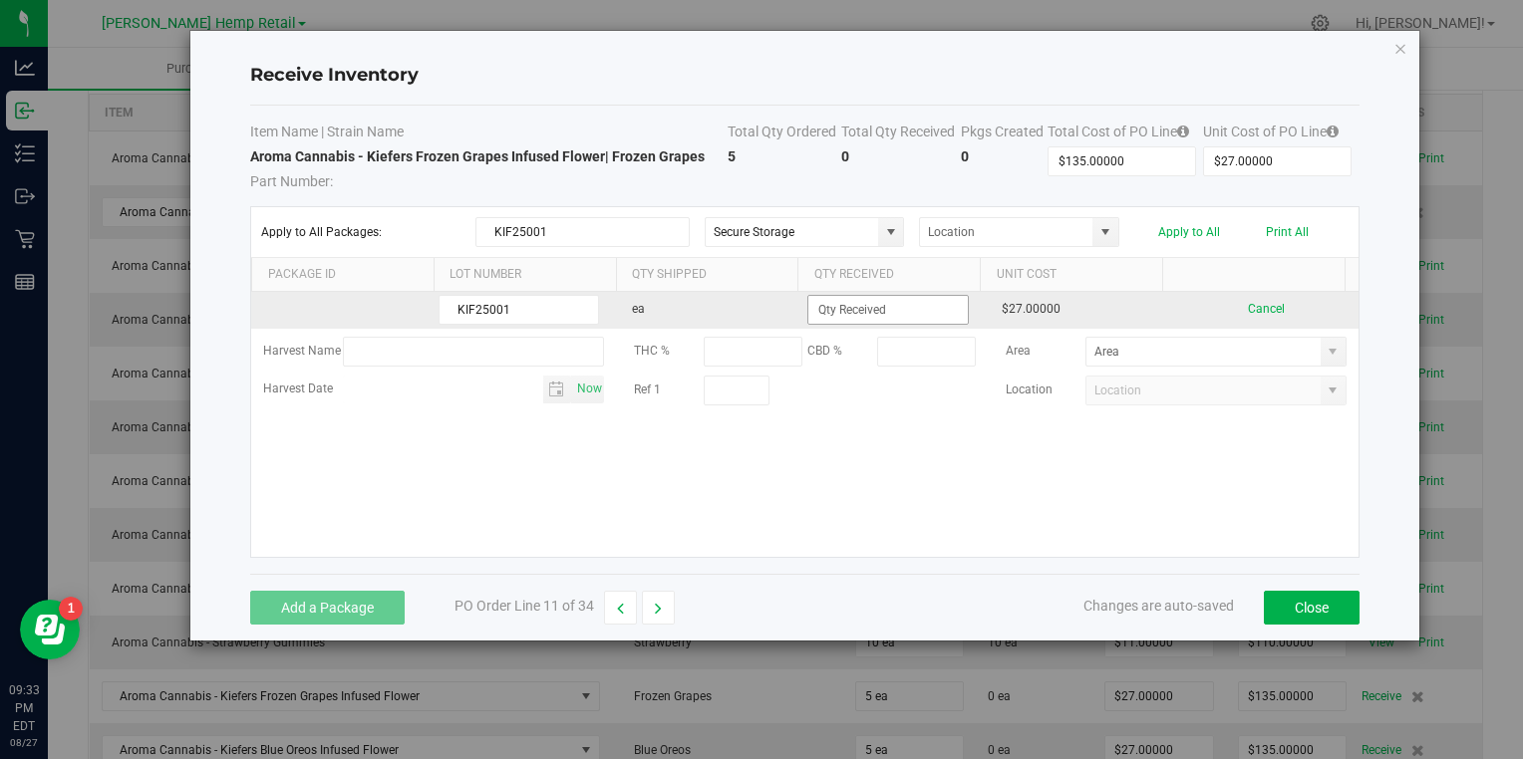
type input "KIF25001"
click at [824, 307] on input at bounding box center [887, 310] width 158 height 28
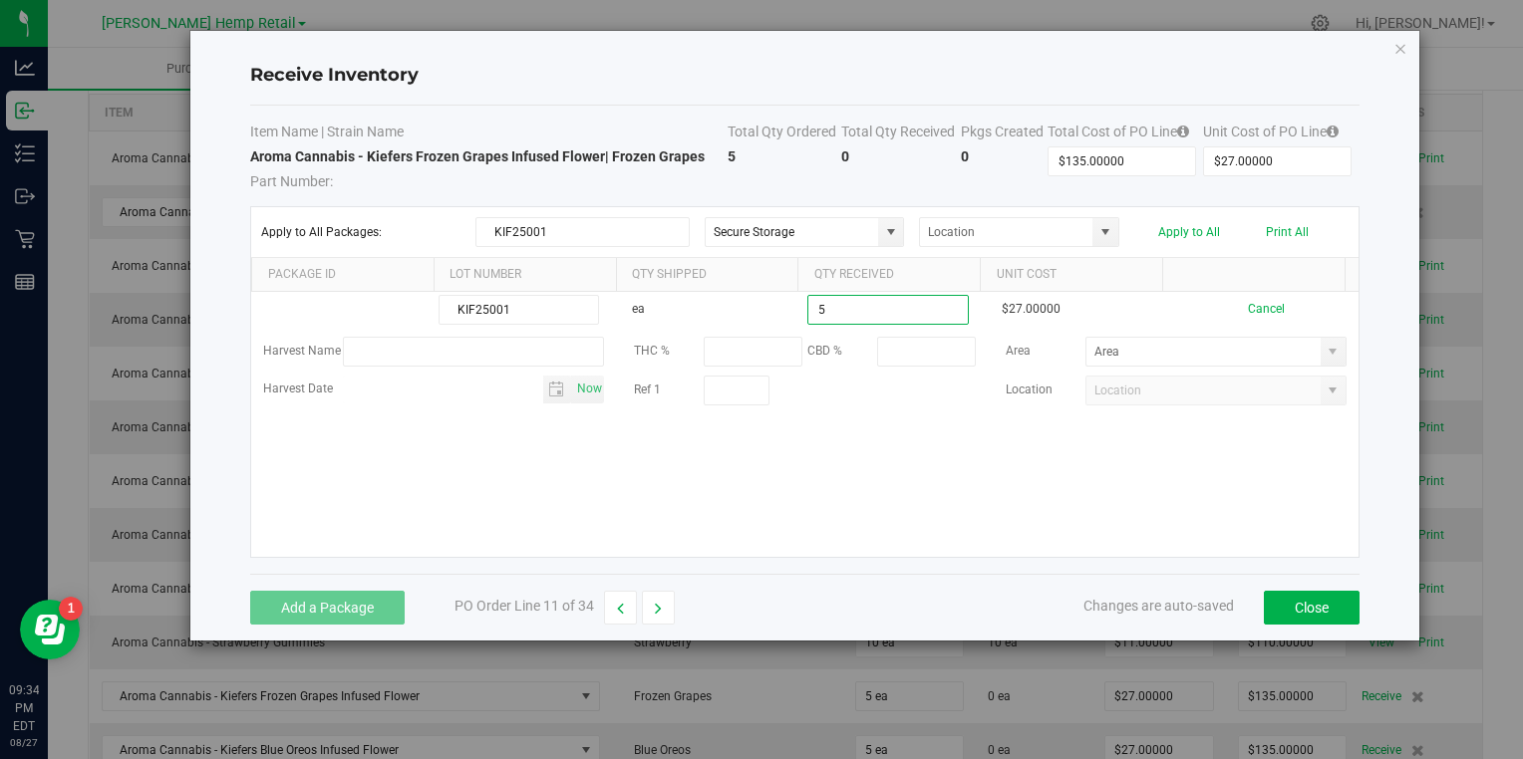
click at [1005, 466] on kendo-grid-list "KIF25001 ea 5 $27.00000 Cancel Harvest Name THC % CBD % Area Harvest Date Now R…" at bounding box center [804, 424] width 1106 height 265
type input "5 ea"
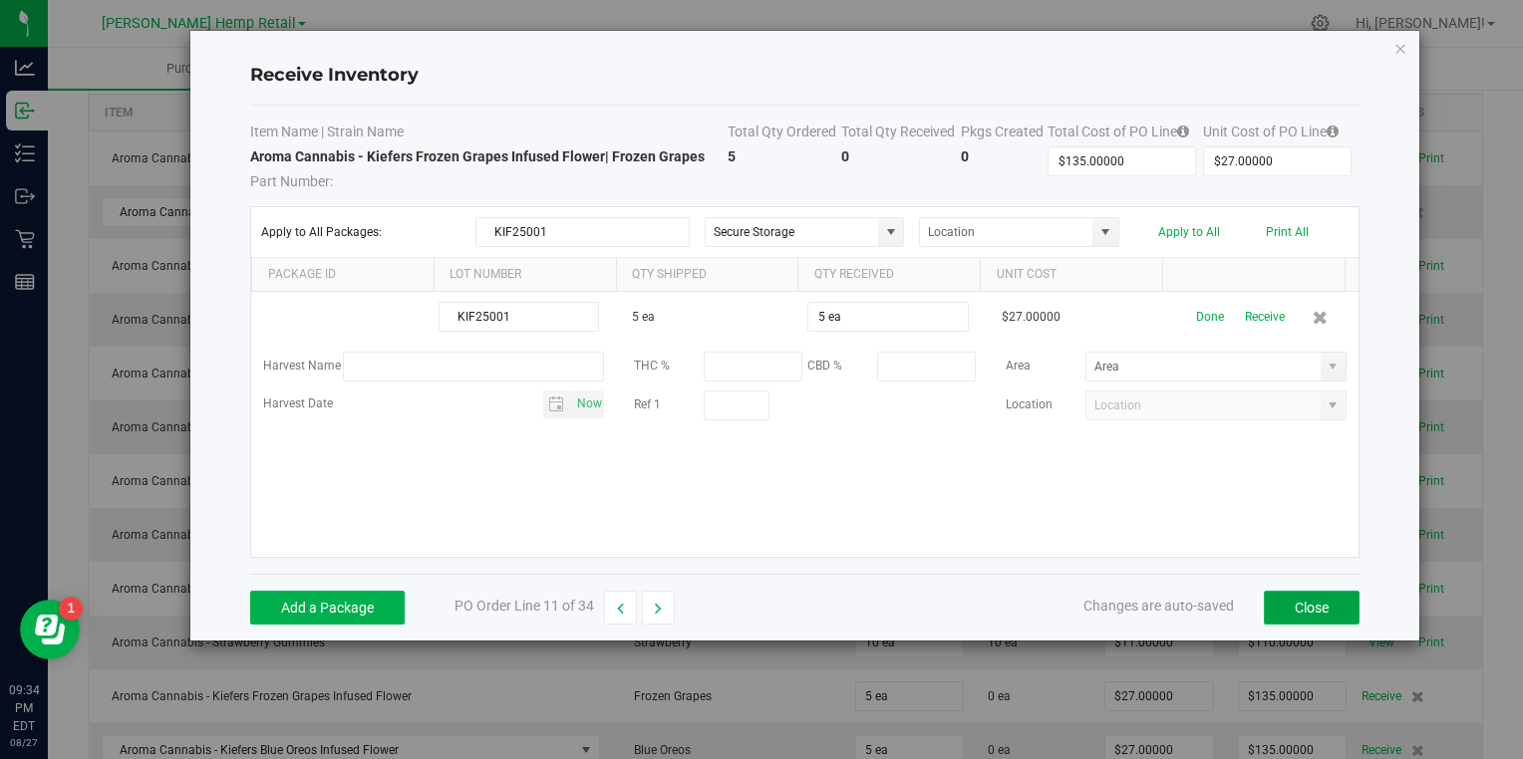
click at [1321, 602] on button "Close" at bounding box center [1312, 608] width 96 height 34
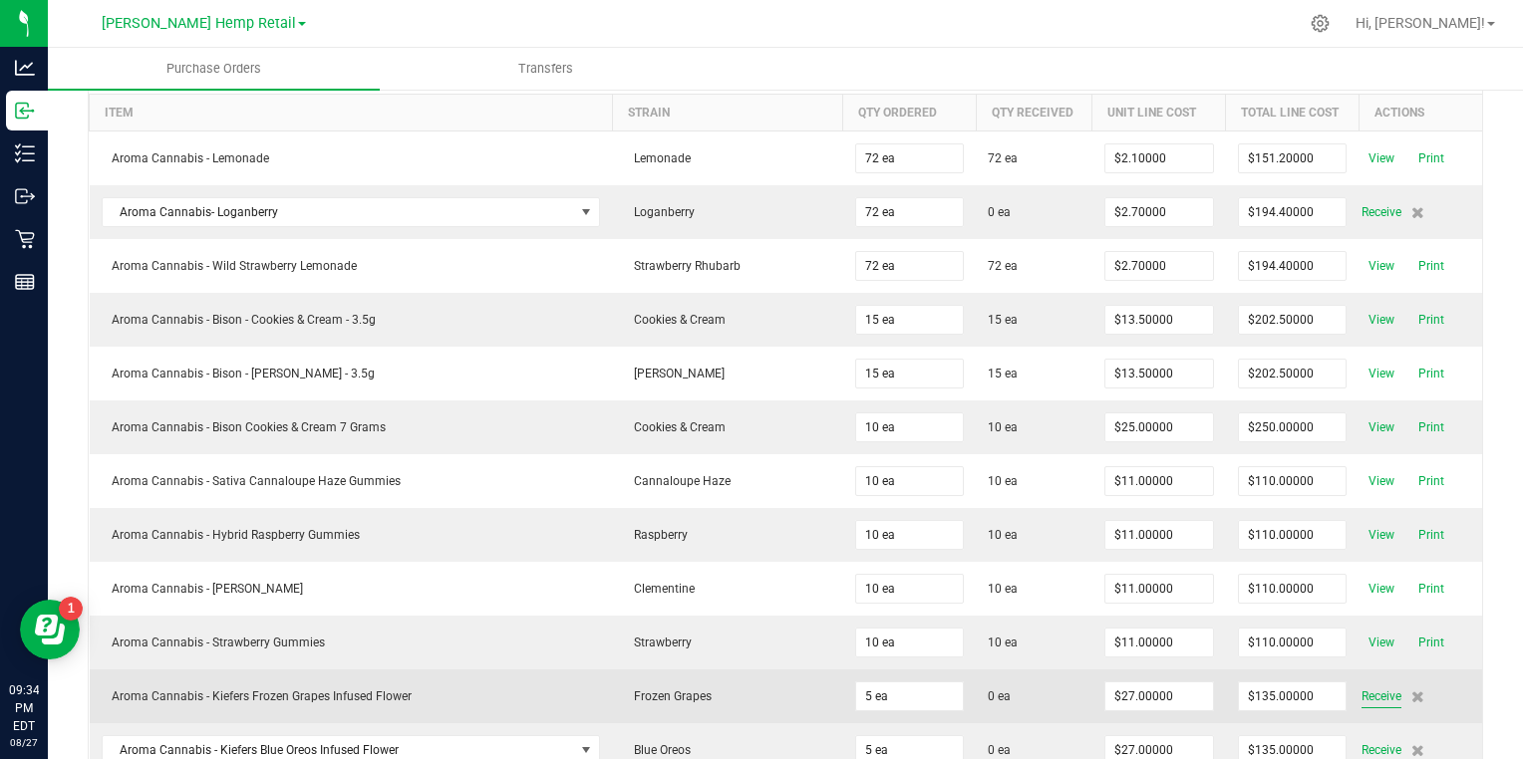
click at [1367, 688] on span "Receive" at bounding box center [1381, 697] width 40 height 24
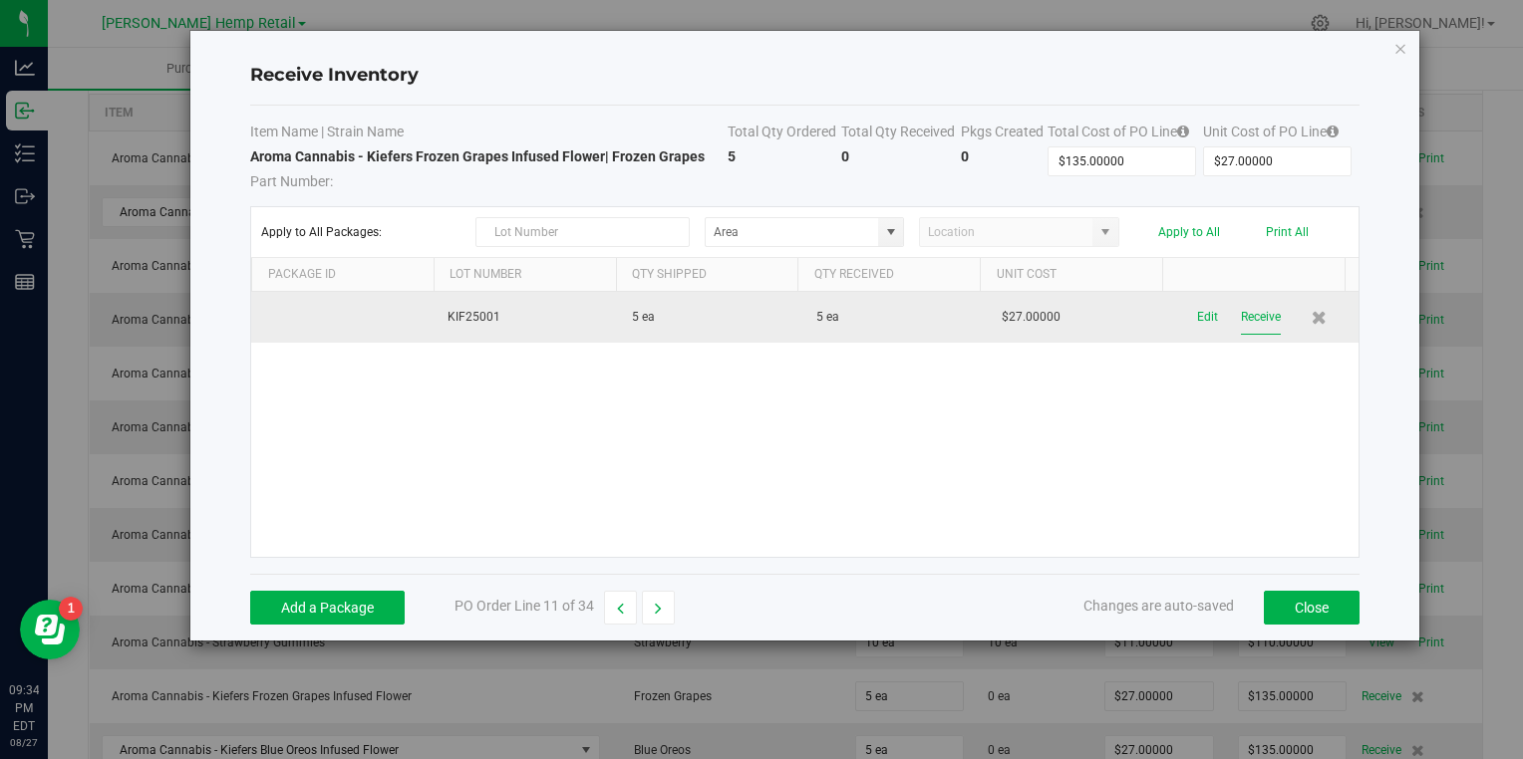
click at [1246, 309] on button "Receive" at bounding box center [1261, 317] width 40 height 35
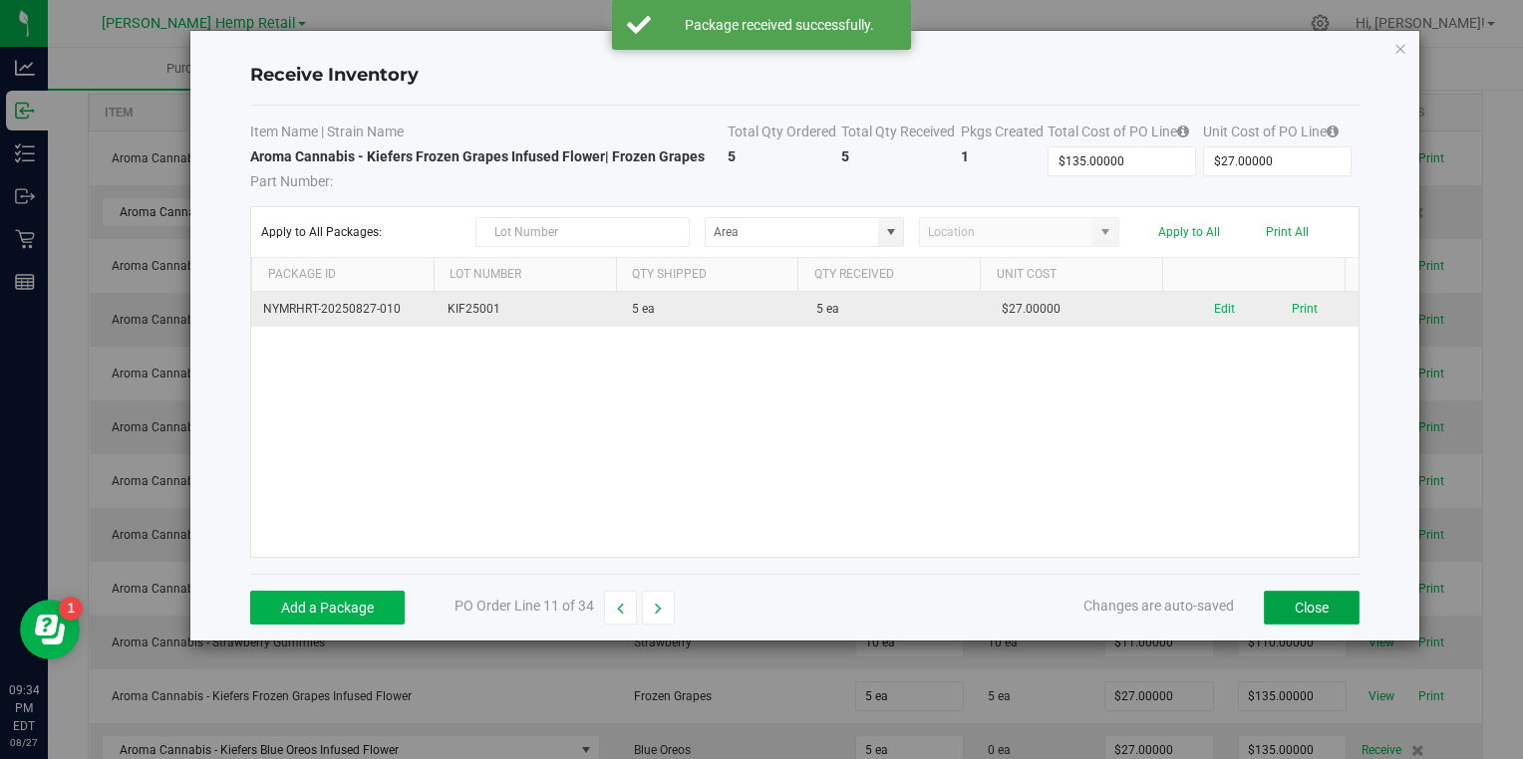
click at [1316, 609] on button "Close" at bounding box center [1312, 608] width 96 height 34
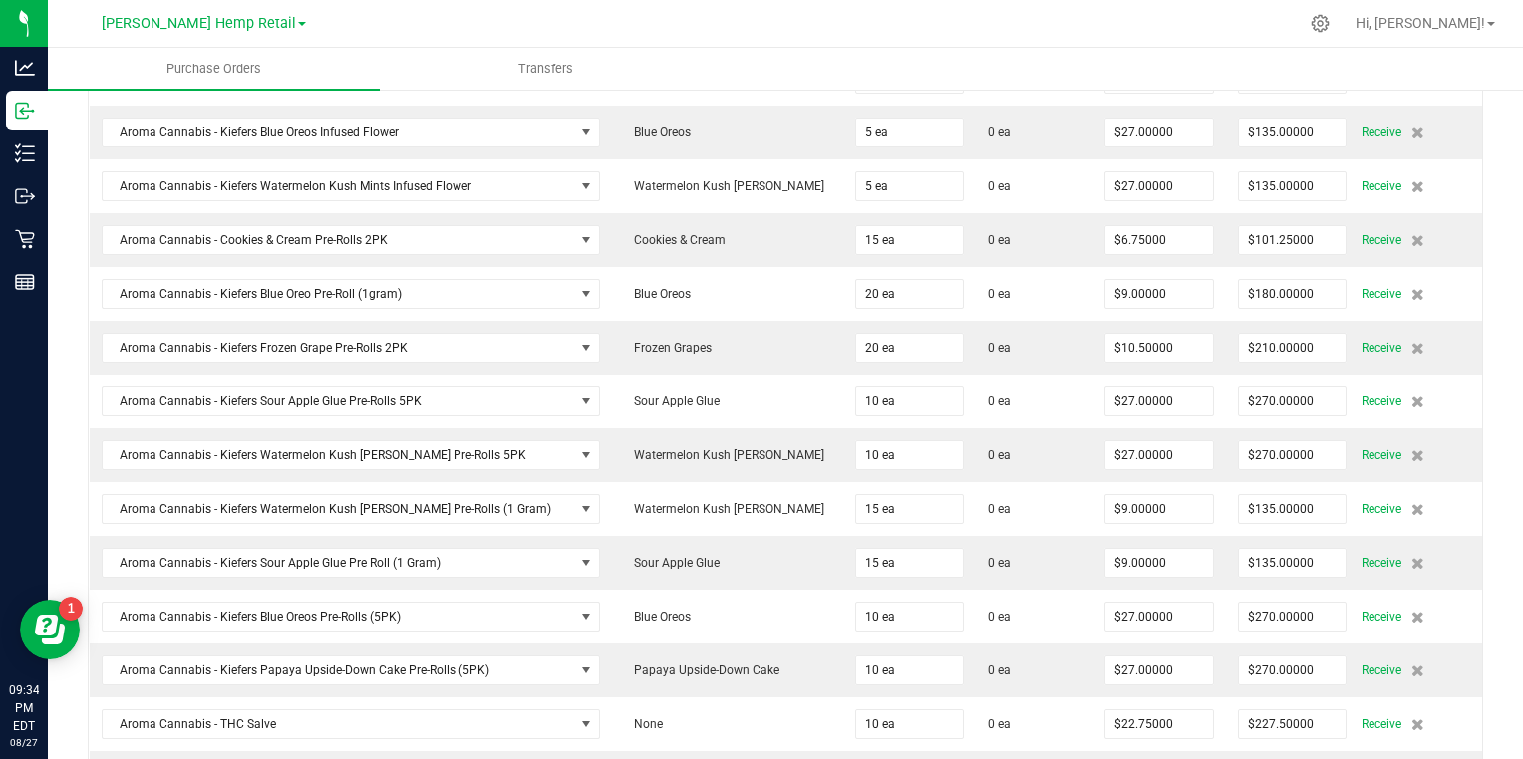
scroll to position [868, 0]
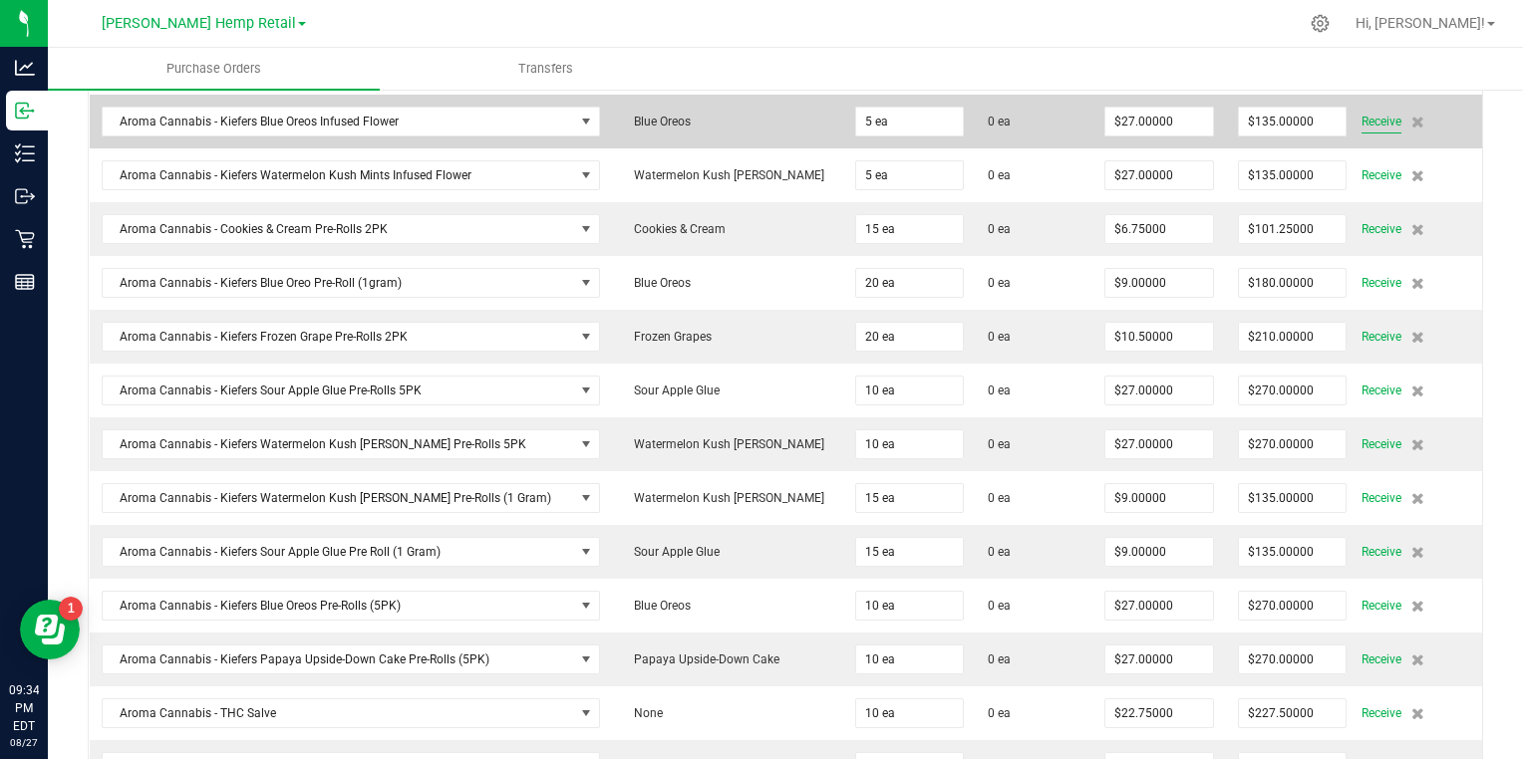
click at [1363, 118] on span "Receive" at bounding box center [1381, 122] width 40 height 24
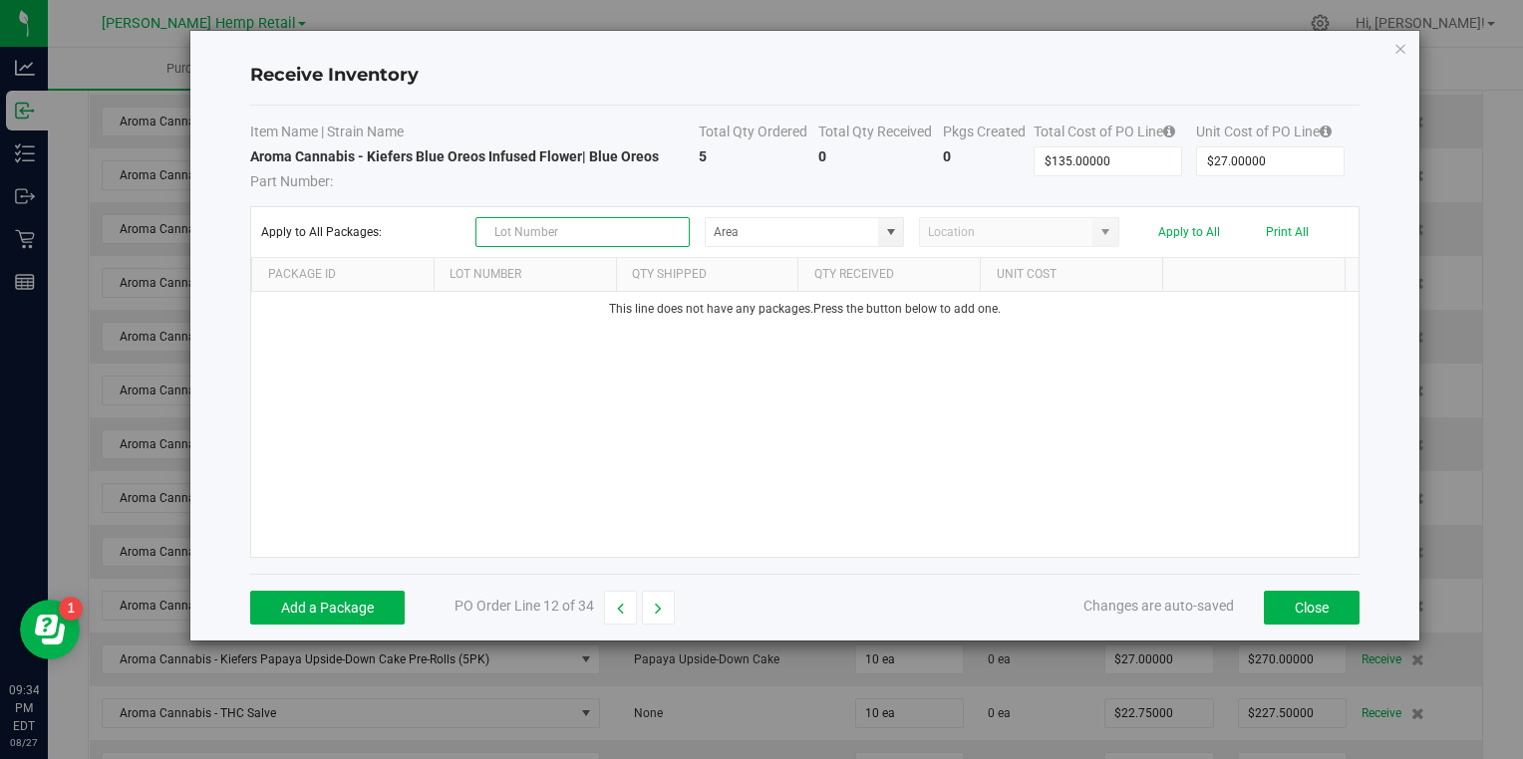
click at [589, 233] on input "text" at bounding box center [582, 232] width 214 height 30
click at [887, 229] on span at bounding box center [891, 232] width 16 height 16
type input "KIF25002"
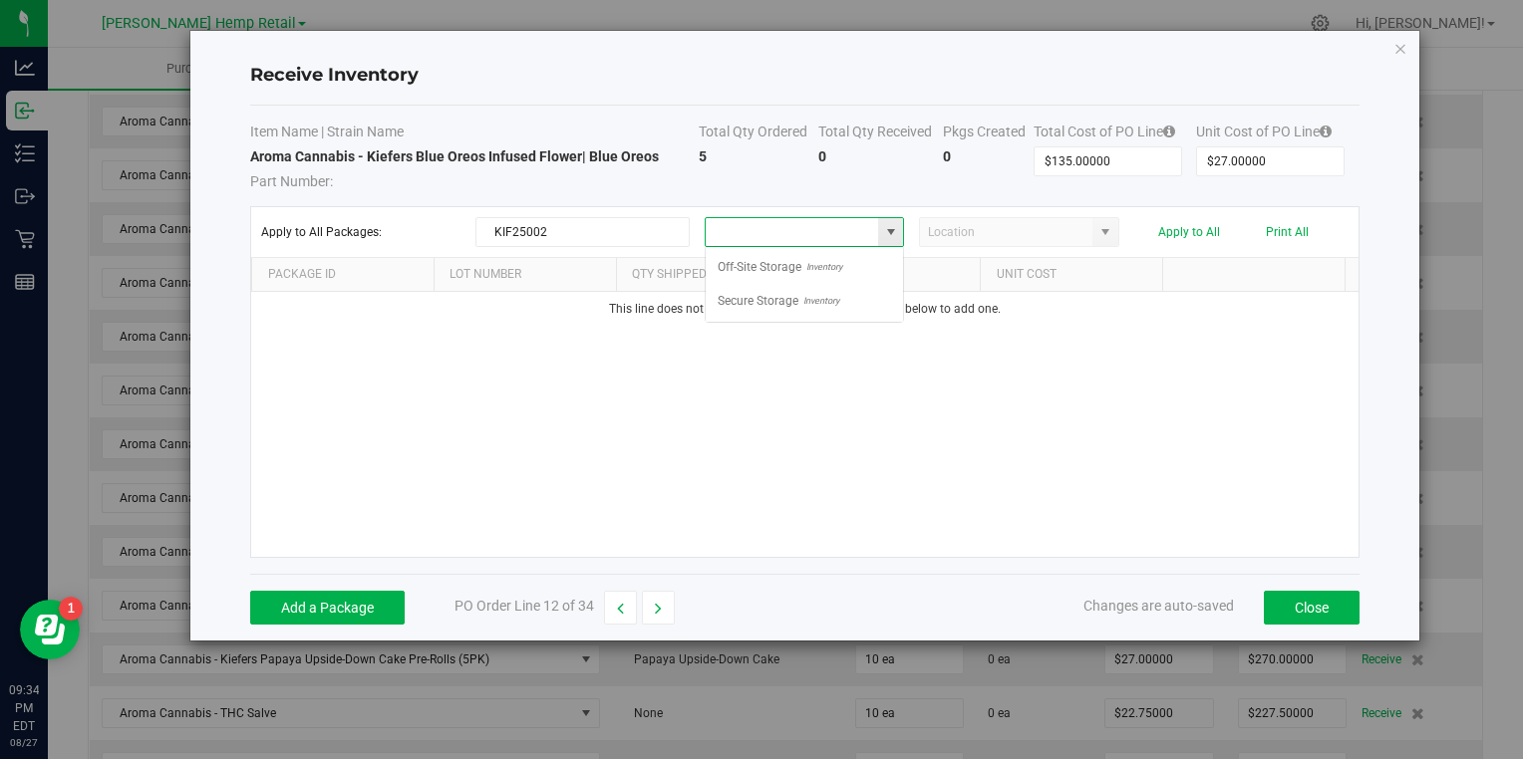
scroll to position [29, 199]
click at [787, 305] on span "Secure Storage" at bounding box center [758, 301] width 81 height 30
type input "Secure Storage"
click at [747, 389] on div "This line does not have any packages. Press the button below to add one." at bounding box center [804, 424] width 1106 height 265
click at [322, 600] on button "Add a Package" at bounding box center [327, 608] width 154 height 34
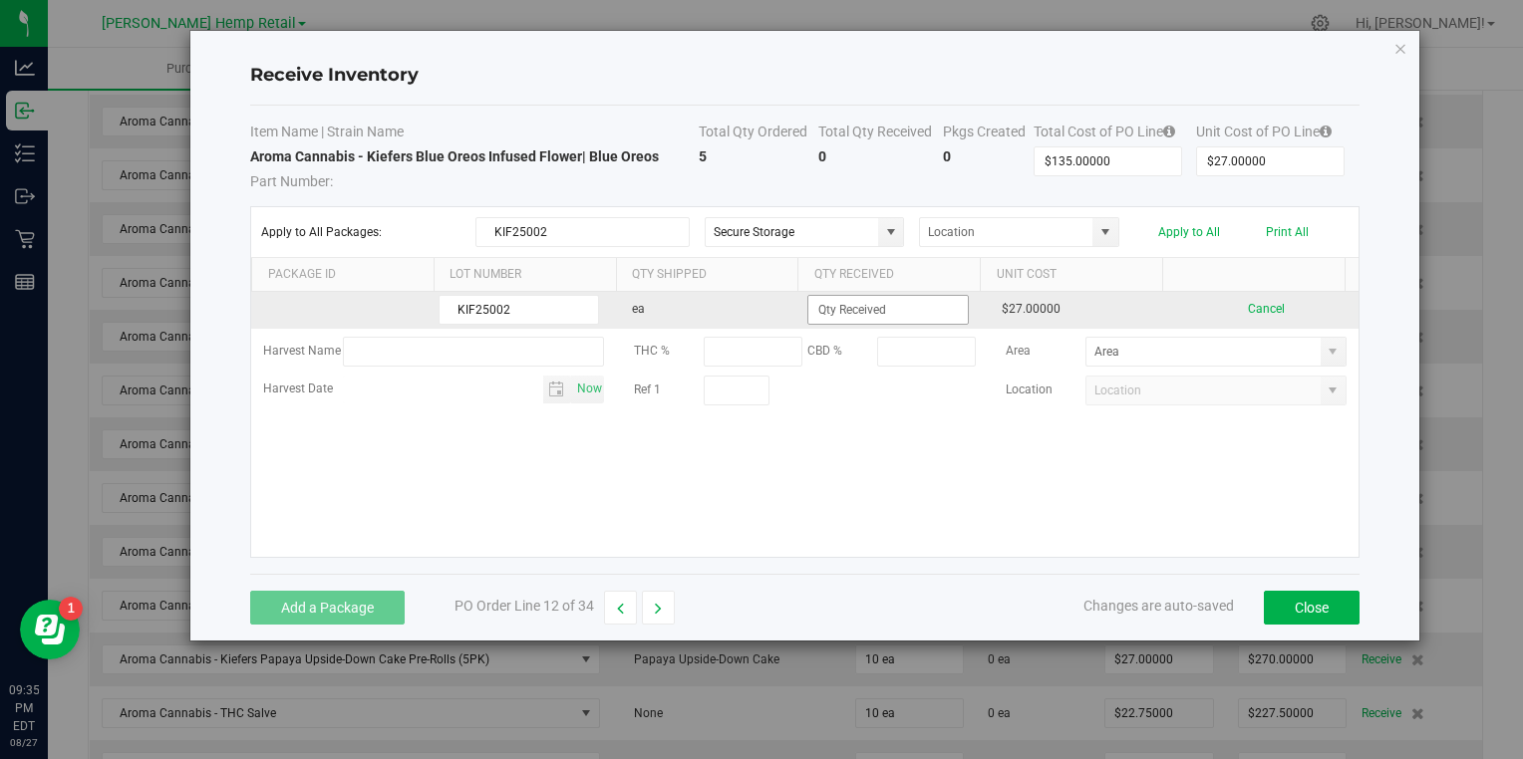
type input "KIF25002"
click at [819, 307] on input at bounding box center [887, 310] width 158 height 28
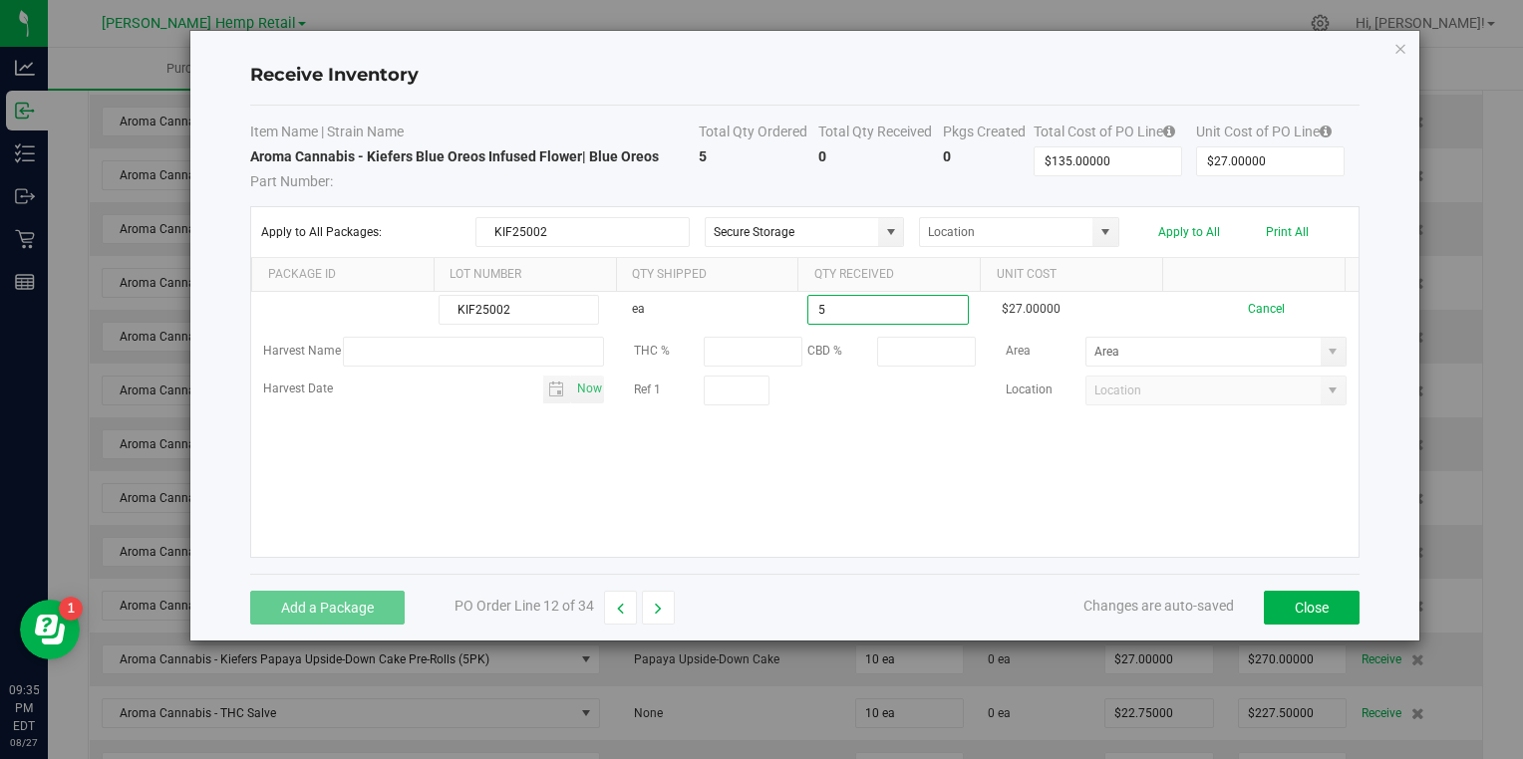
click at [996, 476] on kendo-grid-list "KIF25002 ea 5 $27.00000 Cancel Harvest Name THC % CBD % Area Harvest Date Now R…" at bounding box center [804, 424] width 1106 height 265
type input "5 ea"
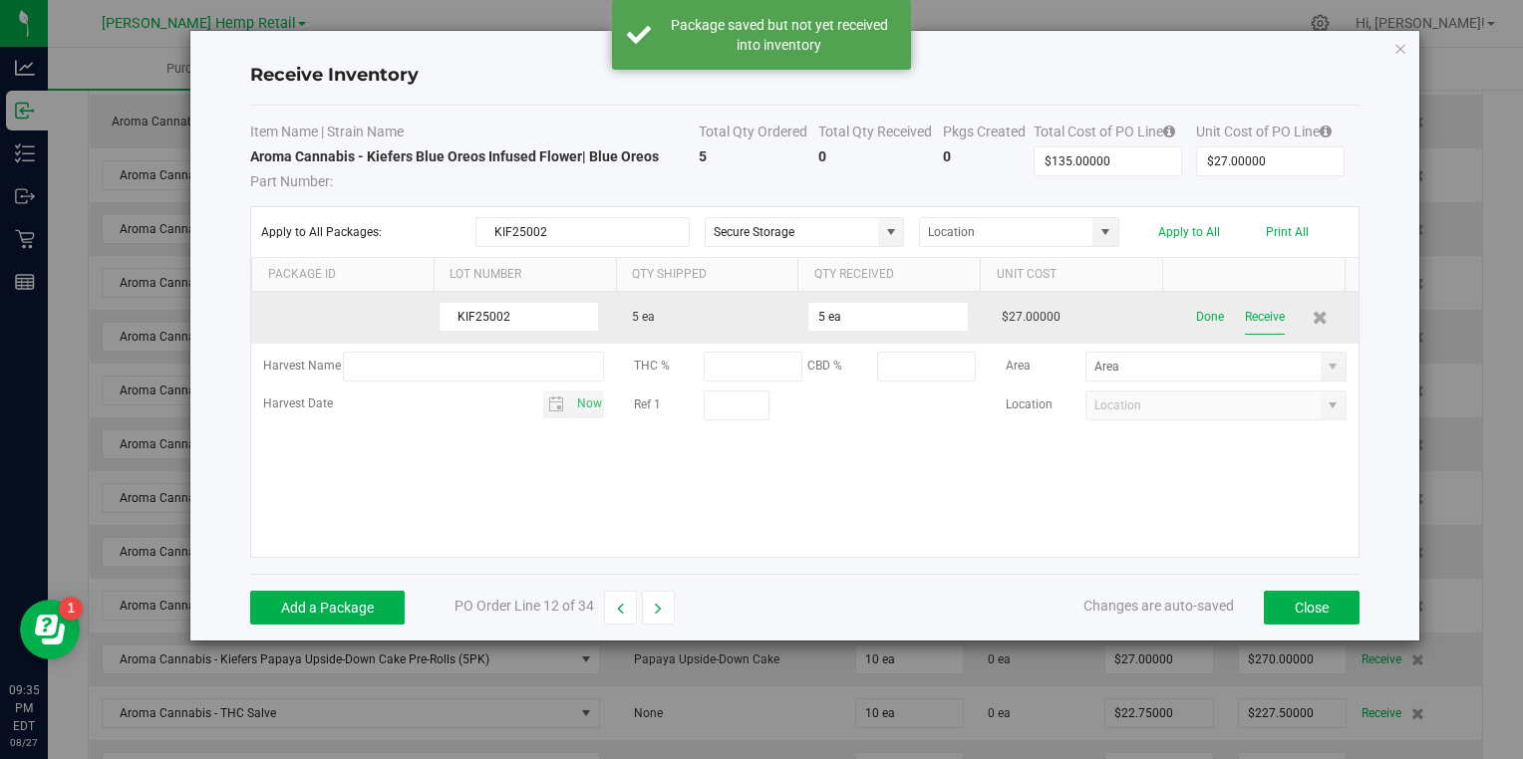
click at [1247, 311] on button "Receive" at bounding box center [1265, 317] width 40 height 35
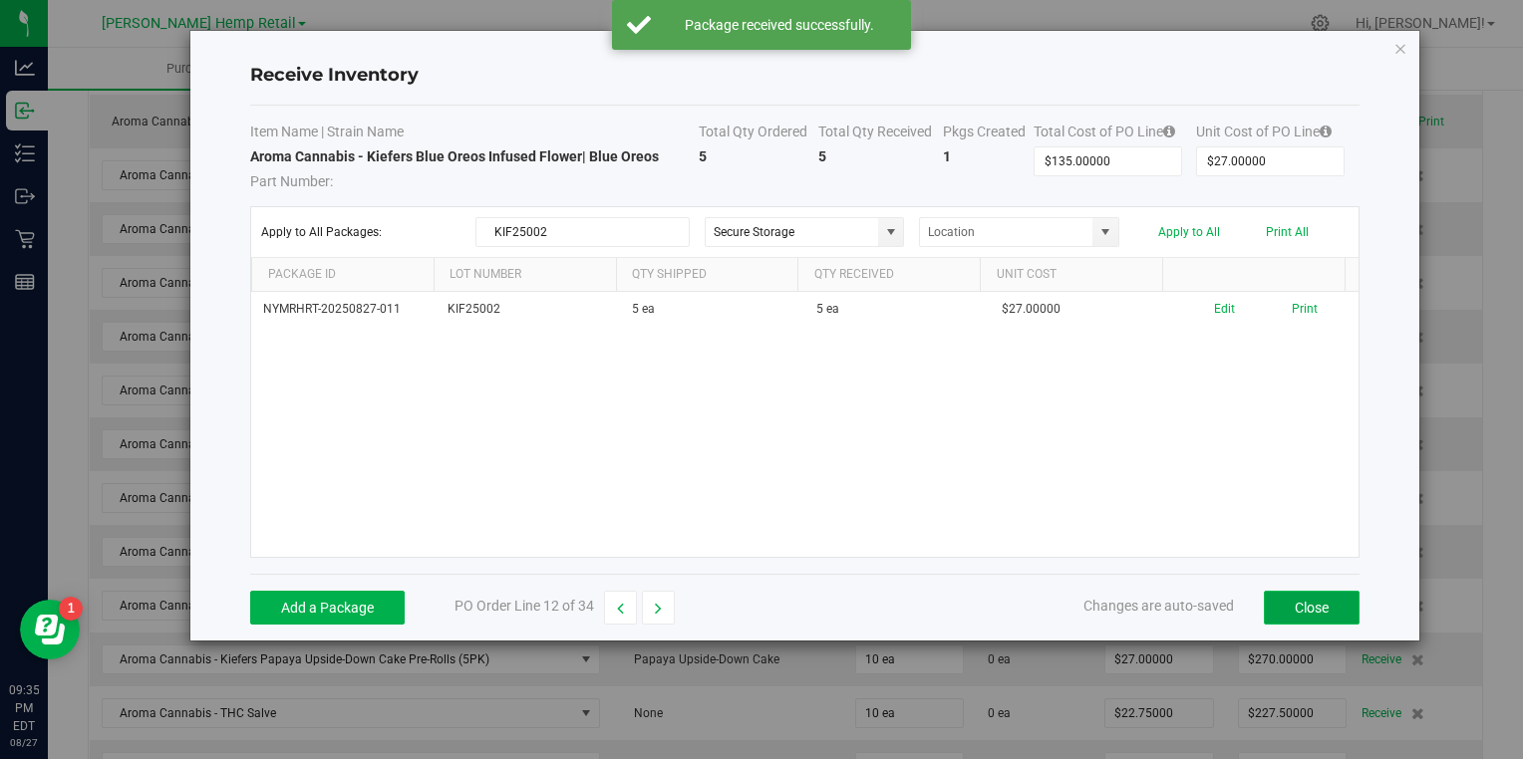
click at [1286, 601] on button "Close" at bounding box center [1312, 608] width 96 height 34
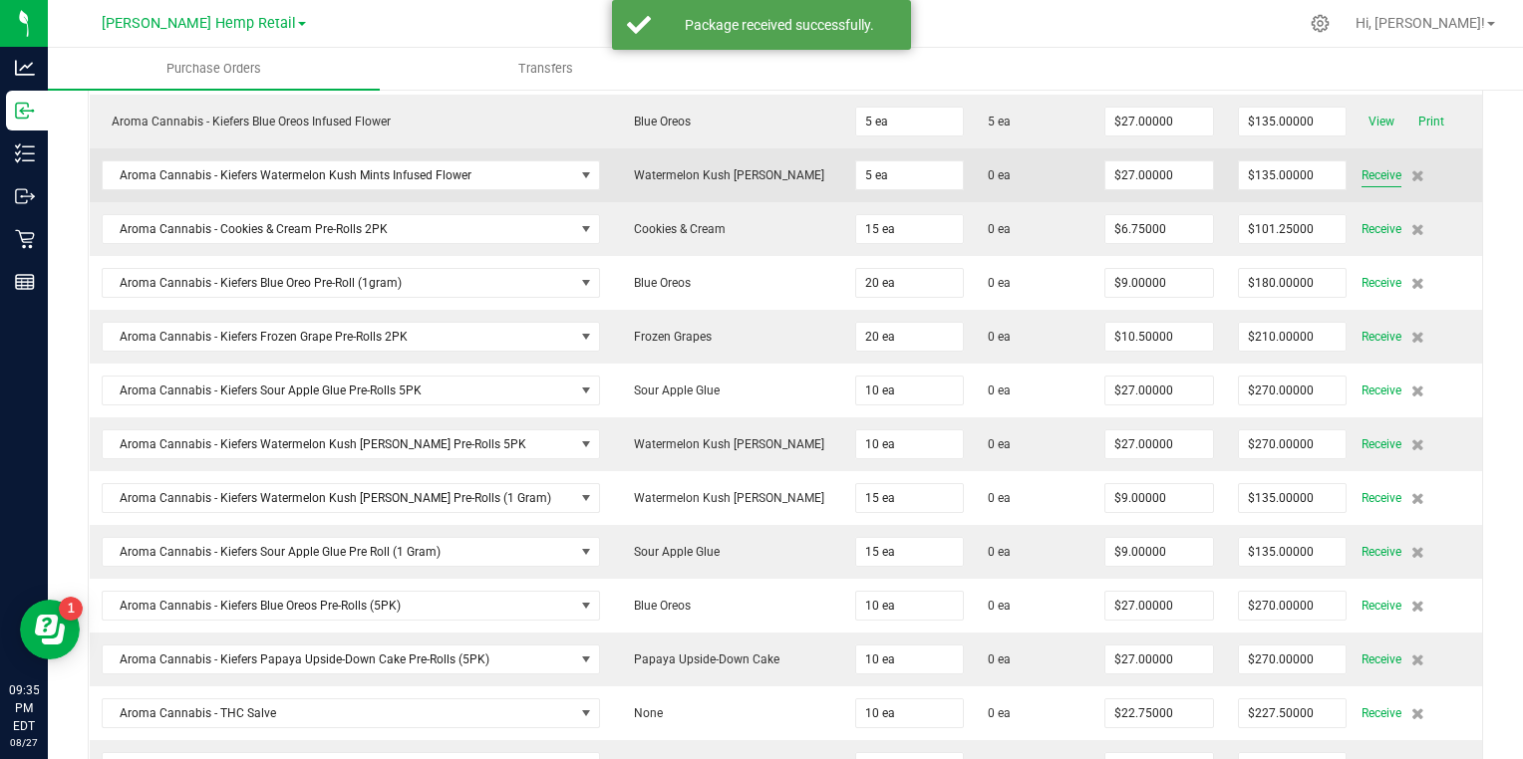
click at [1362, 168] on span "Receive" at bounding box center [1381, 175] width 40 height 24
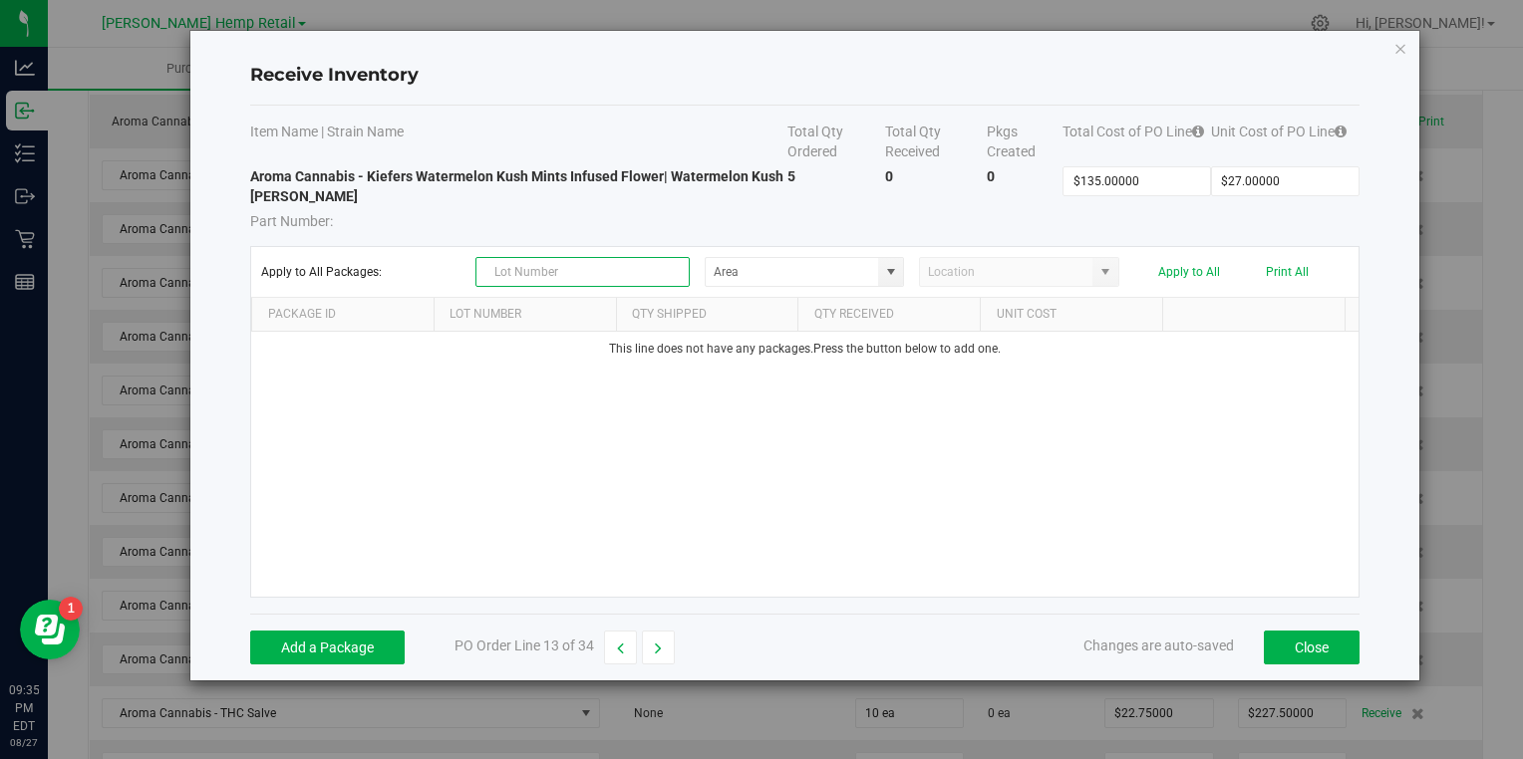
click at [624, 265] on input "text" at bounding box center [582, 272] width 214 height 30
click at [889, 276] on span at bounding box center [891, 272] width 16 height 16
type input "KIF25003"
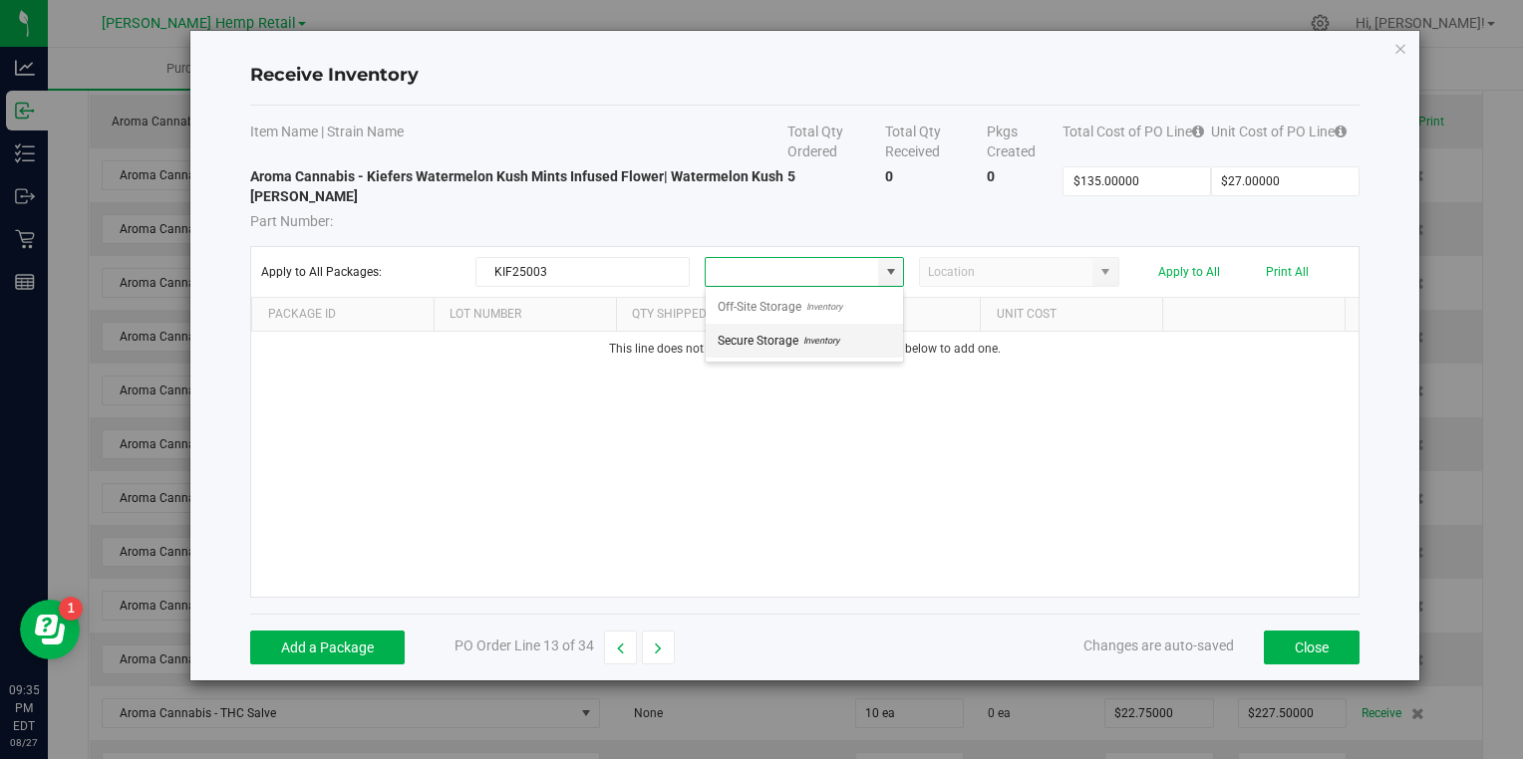
click at [828, 337] on span "Inventory" at bounding box center [818, 341] width 41 height 30
type input "Secure Storage"
click at [313, 649] on button "Add a Package" at bounding box center [327, 648] width 154 height 34
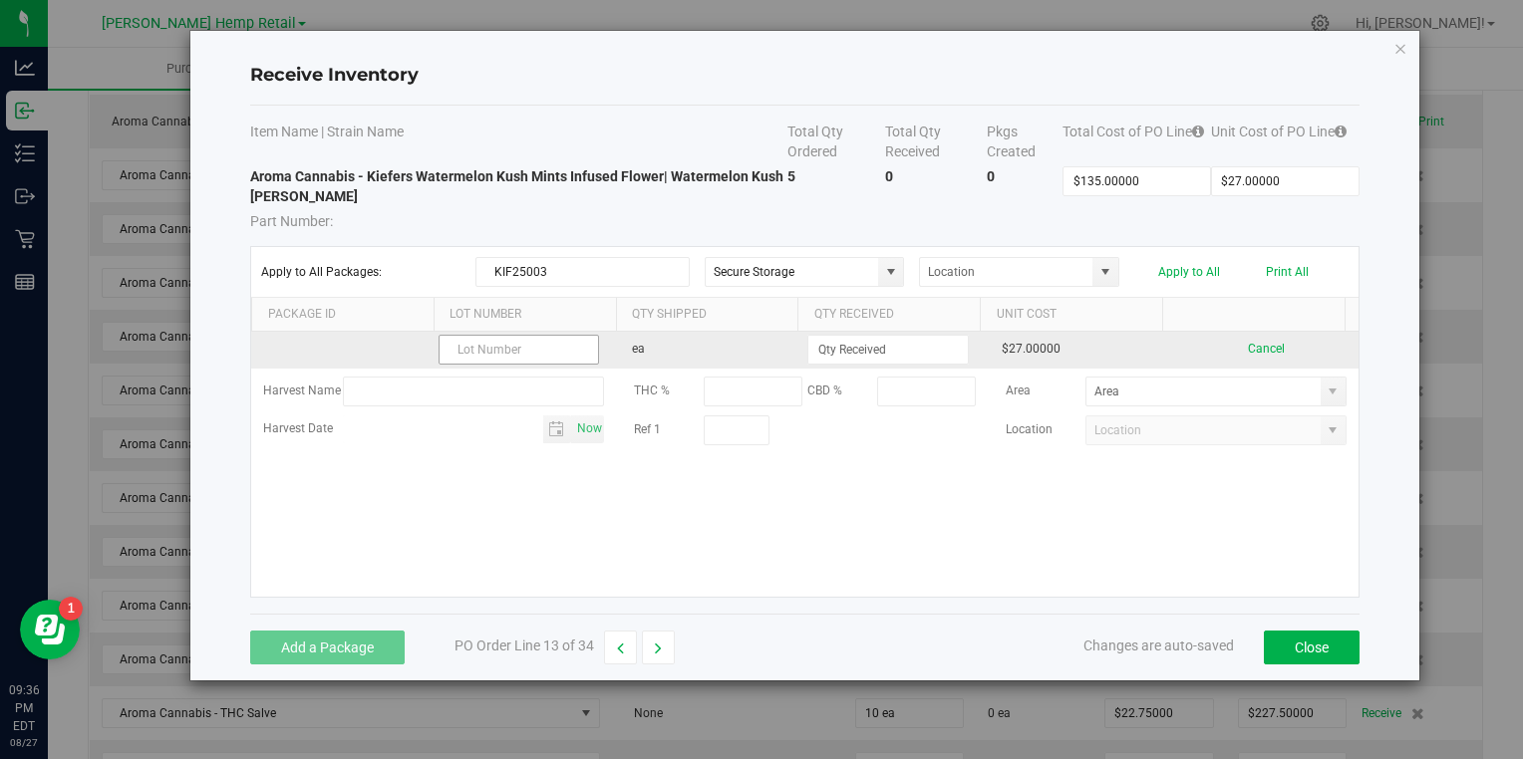
click at [478, 346] on input "text" at bounding box center [519, 350] width 160 height 30
type input "KIF25003"
click at [857, 348] on input at bounding box center [887, 350] width 158 height 28
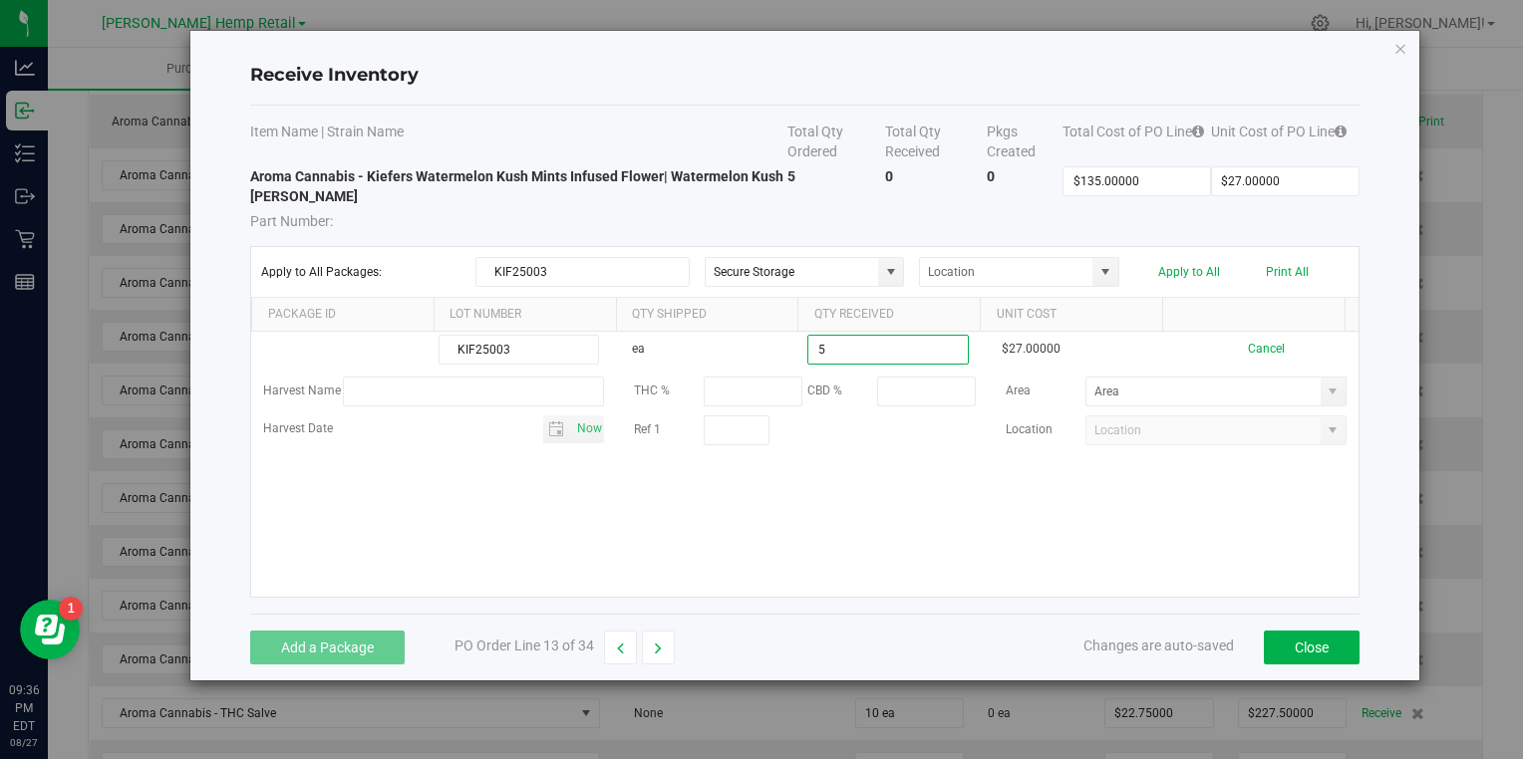
click at [845, 506] on kendo-grid-list "KIF25003 ea 5 $27.00000 Cancel Harvest Name THC % CBD % Area Harvest Date Now R…" at bounding box center [804, 464] width 1106 height 265
type input "5 ea"
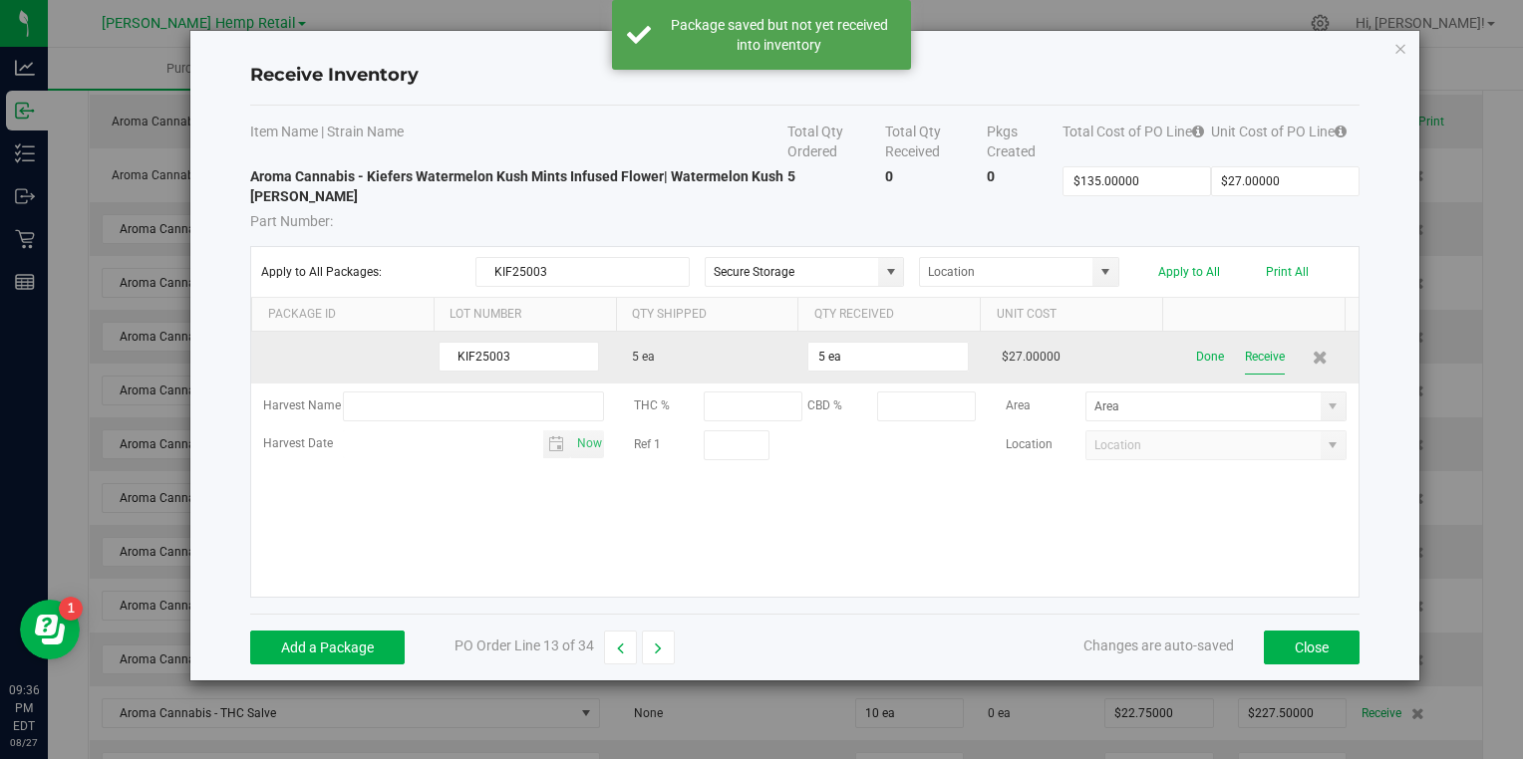
click at [1245, 350] on button "Receive" at bounding box center [1265, 357] width 40 height 35
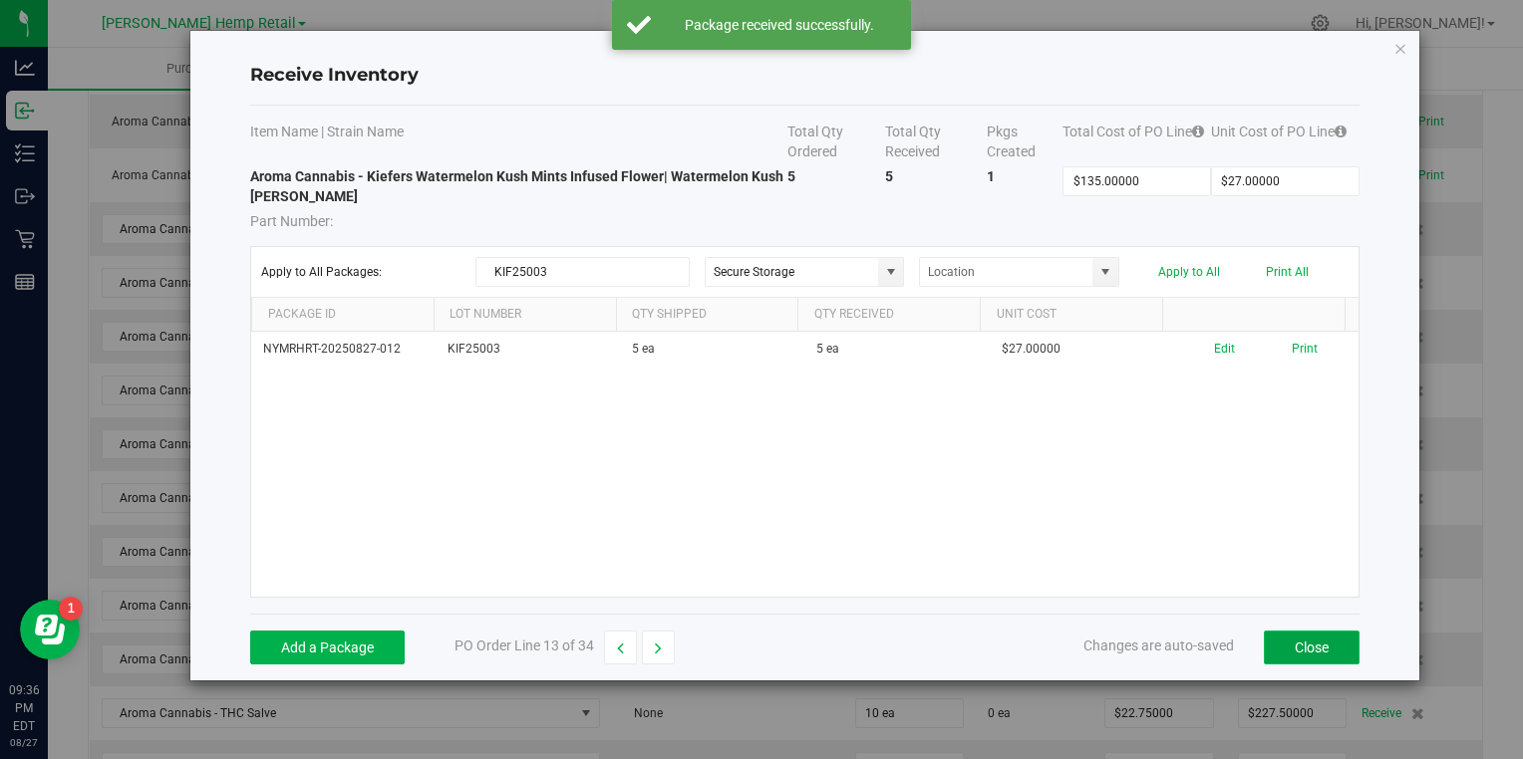
click at [1308, 643] on button "Close" at bounding box center [1312, 648] width 96 height 34
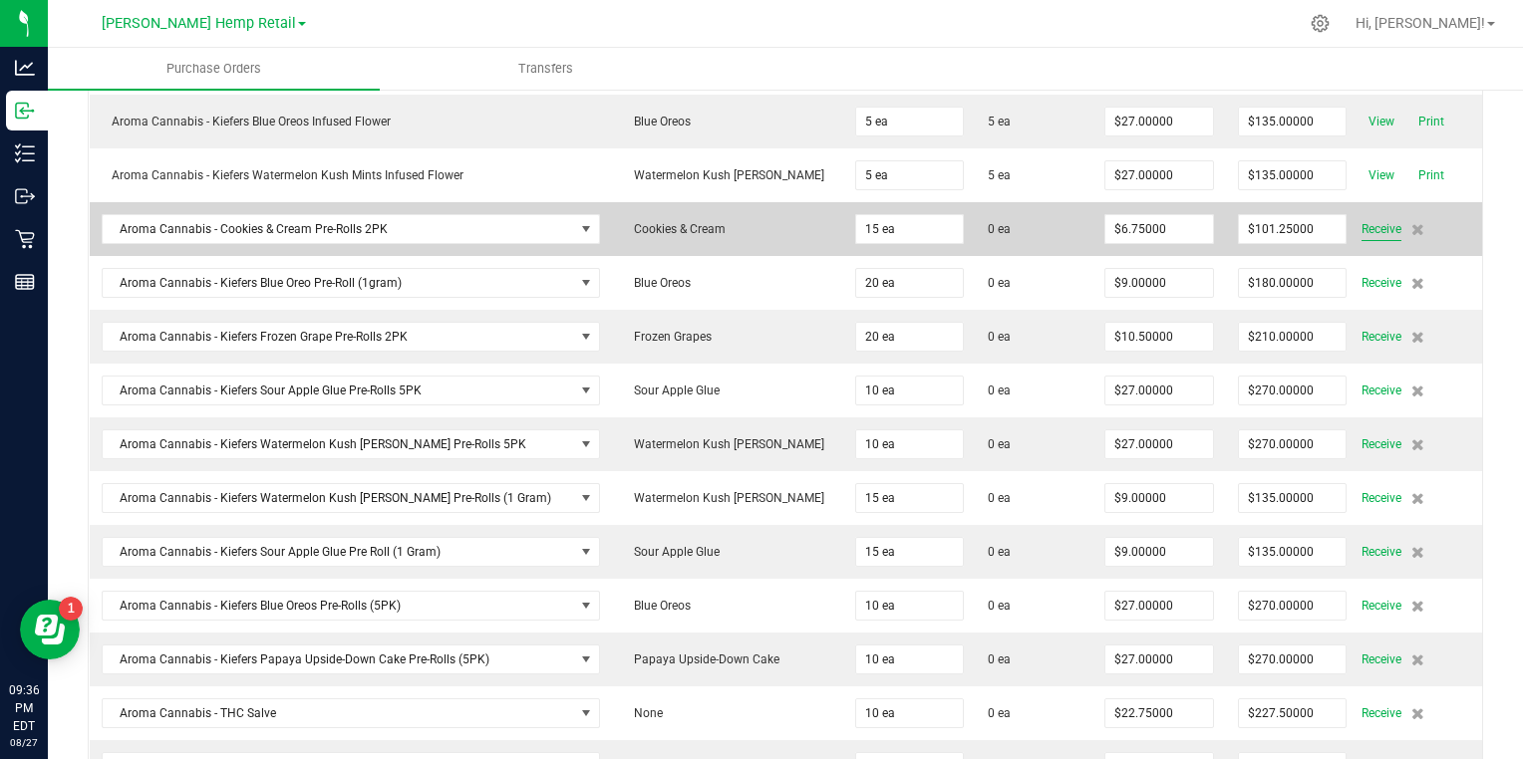
click at [1361, 218] on span "Receive" at bounding box center [1381, 229] width 40 height 24
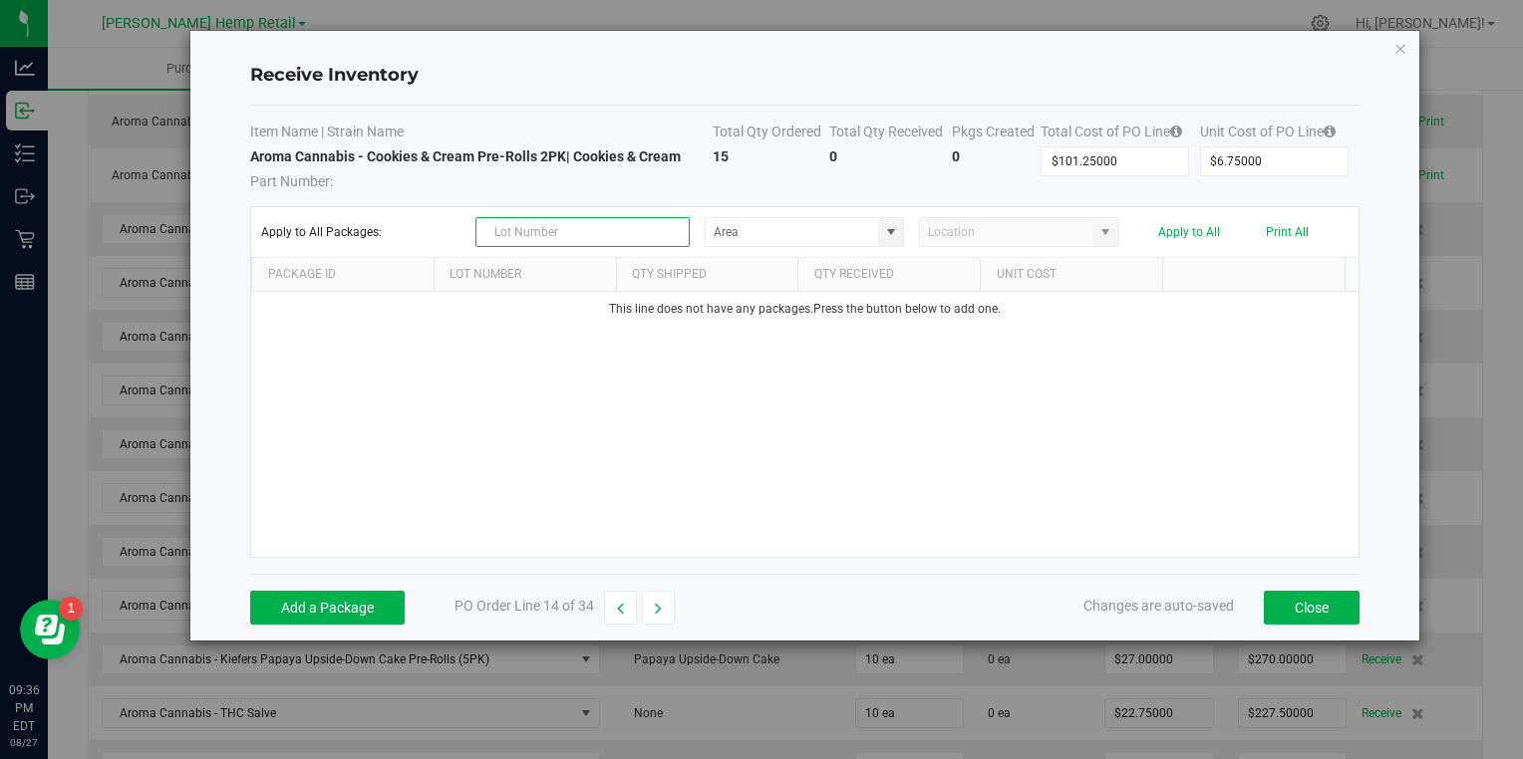
click at [537, 226] on input "text" at bounding box center [582, 232] width 214 height 30
click at [894, 237] on span at bounding box center [891, 232] width 16 height 16
type input "PR24009"
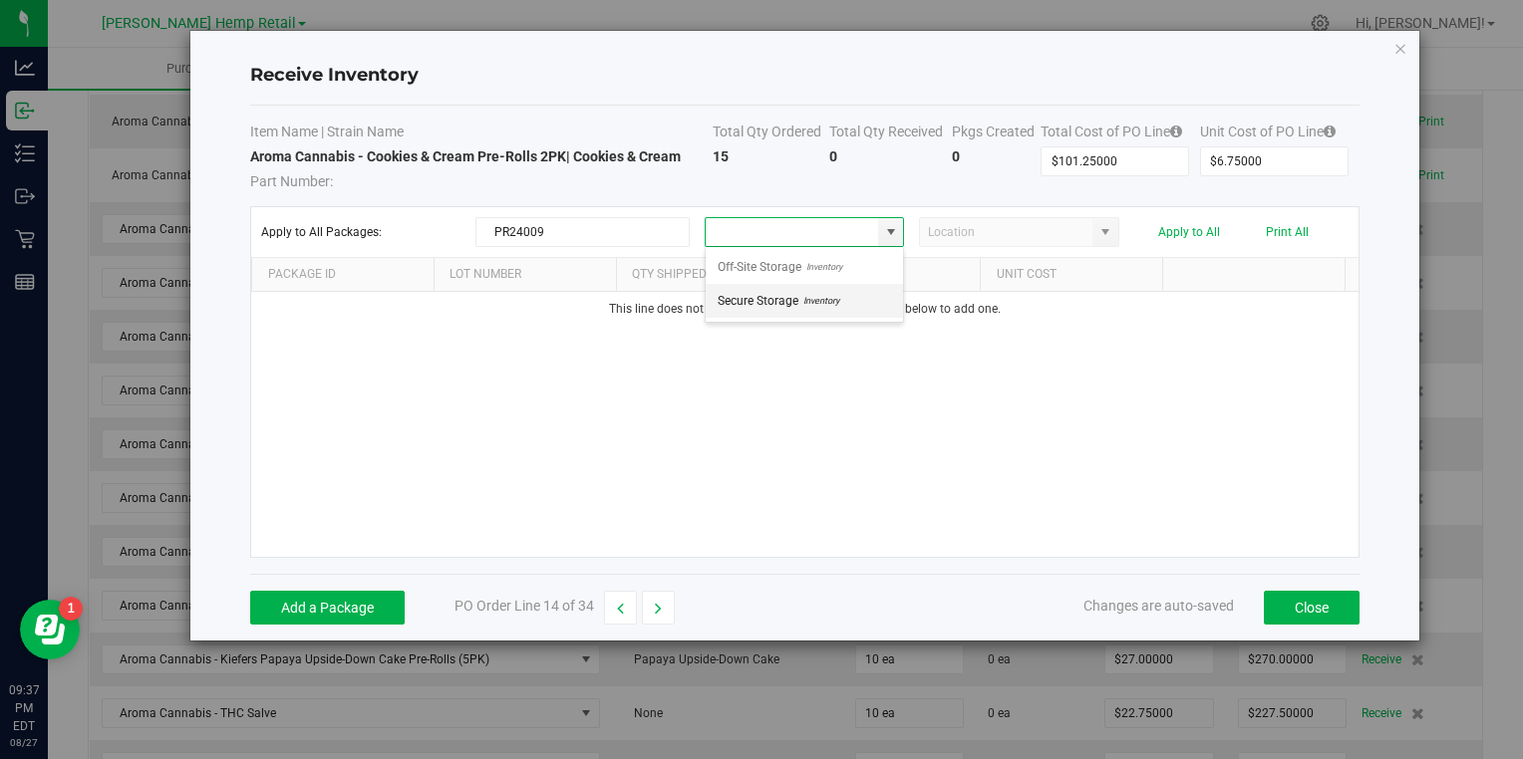
click at [823, 294] on span "Inventory" at bounding box center [818, 301] width 41 height 30
type input "Secure Storage"
click at [363, 602] on button "Add a Package" at bounding box center [327, 608] width 154 height 34
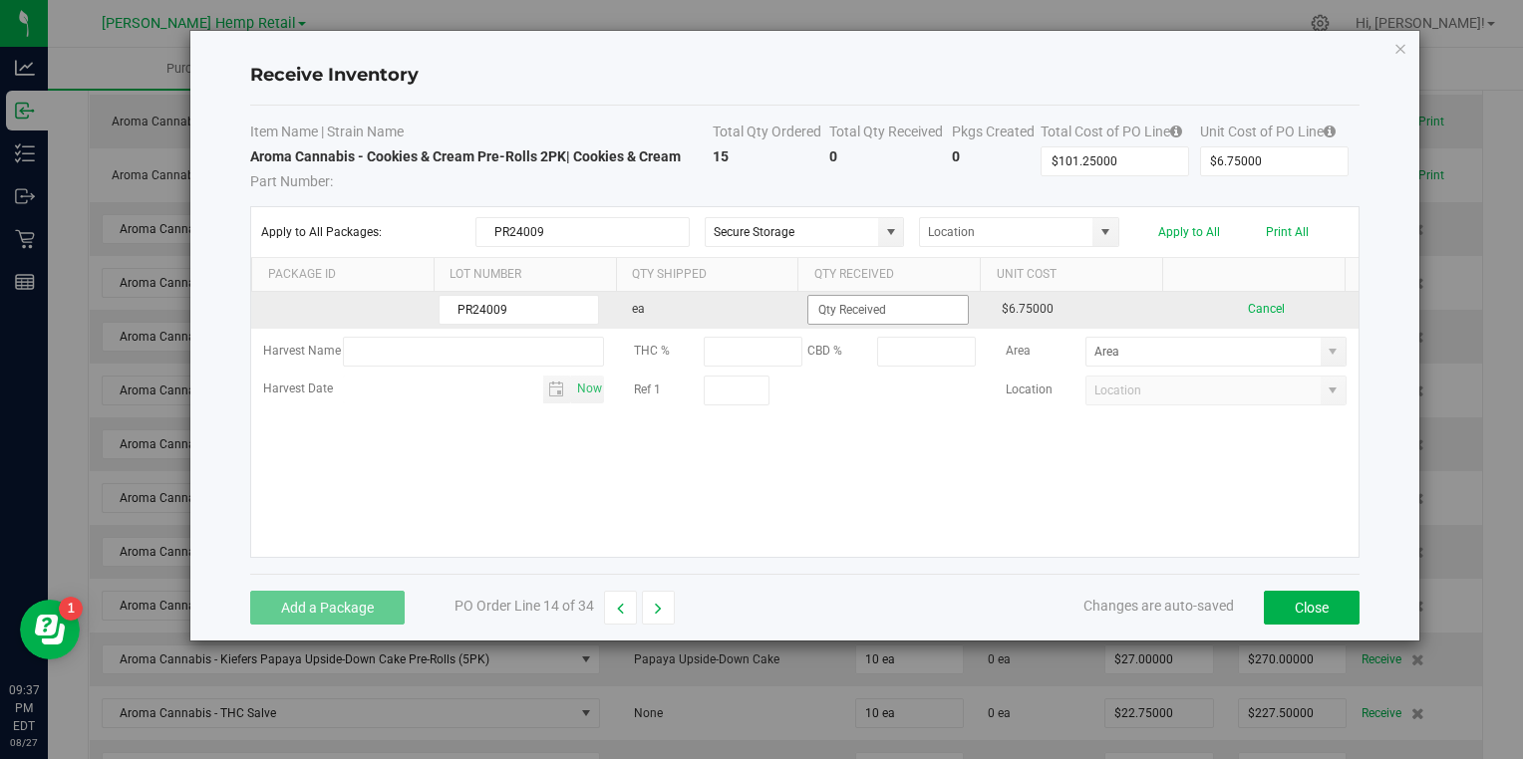
type input "PR24009"
click at [842, 308] on input at bounding box center [887, 310] width 158 height 28
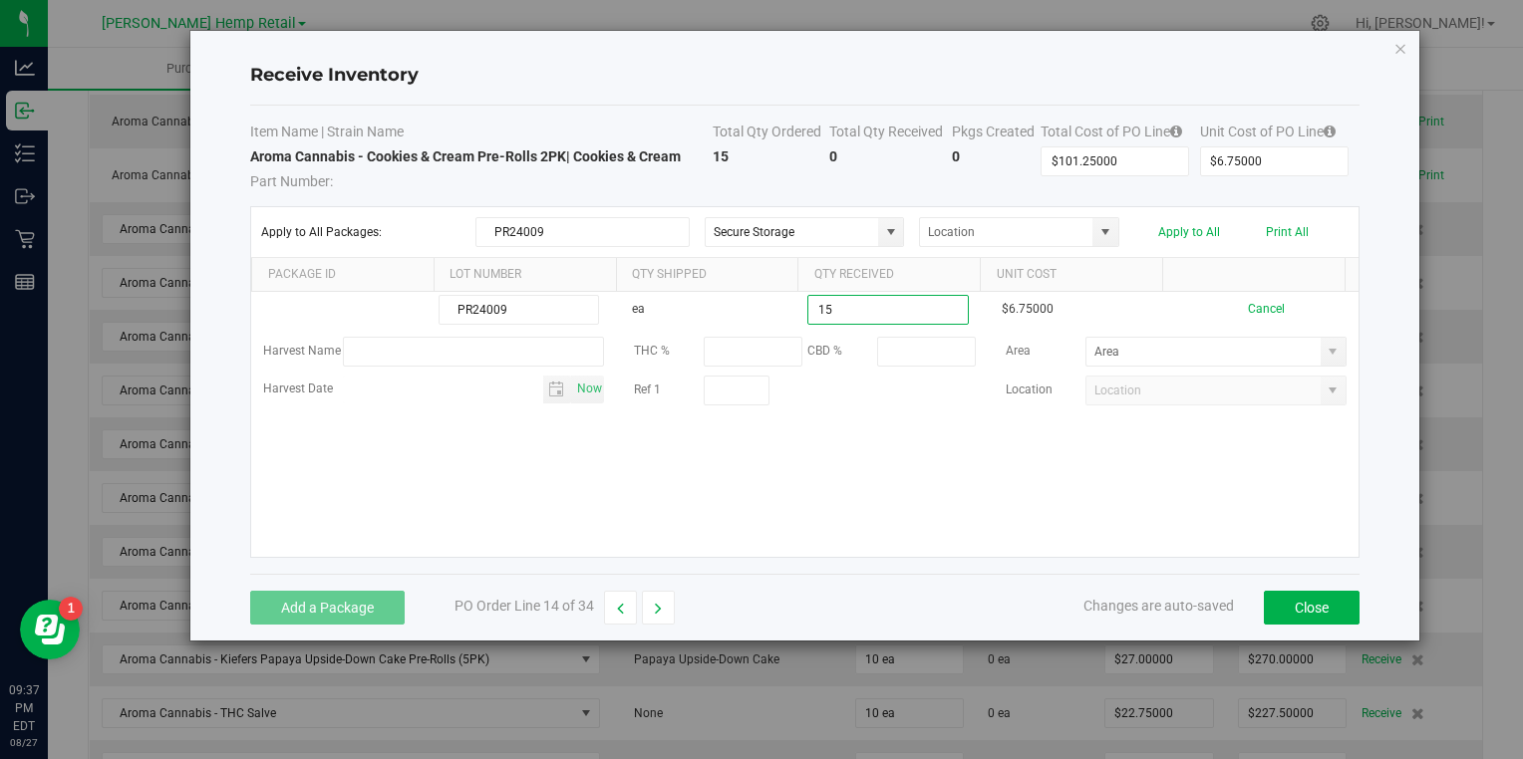
click at [1096, 516] on kendo-grid-list "PR24009 ea 15 $6.75000 Cancel Harvest Name THC % CBD % Area Harvest Date Now Re…" at bounding box center [804, 424] width 1106 height 265
type input "15 ea"
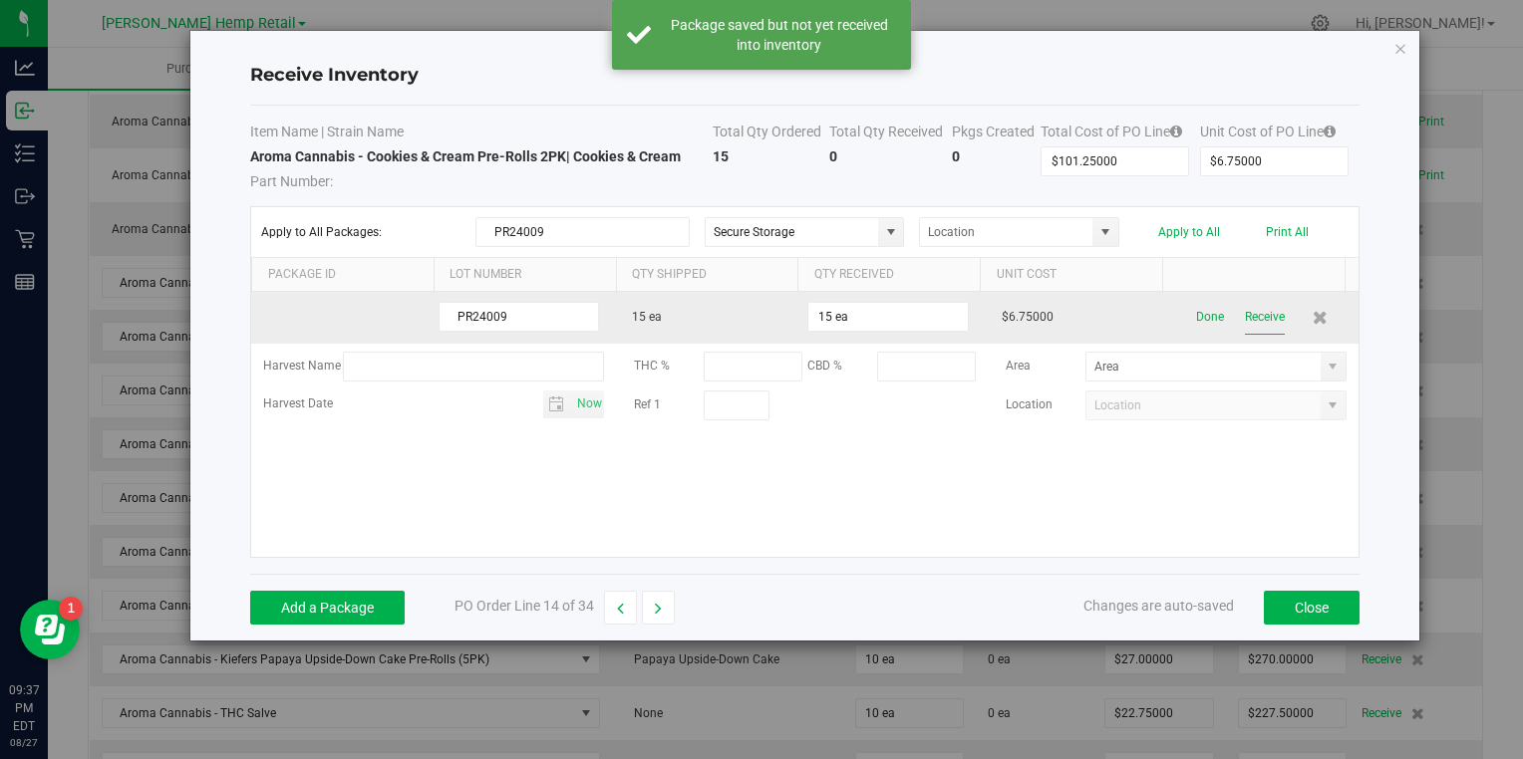
click at [1247, 313] on button "Receive" at bounding box center [1265, 317] width 40 height 35
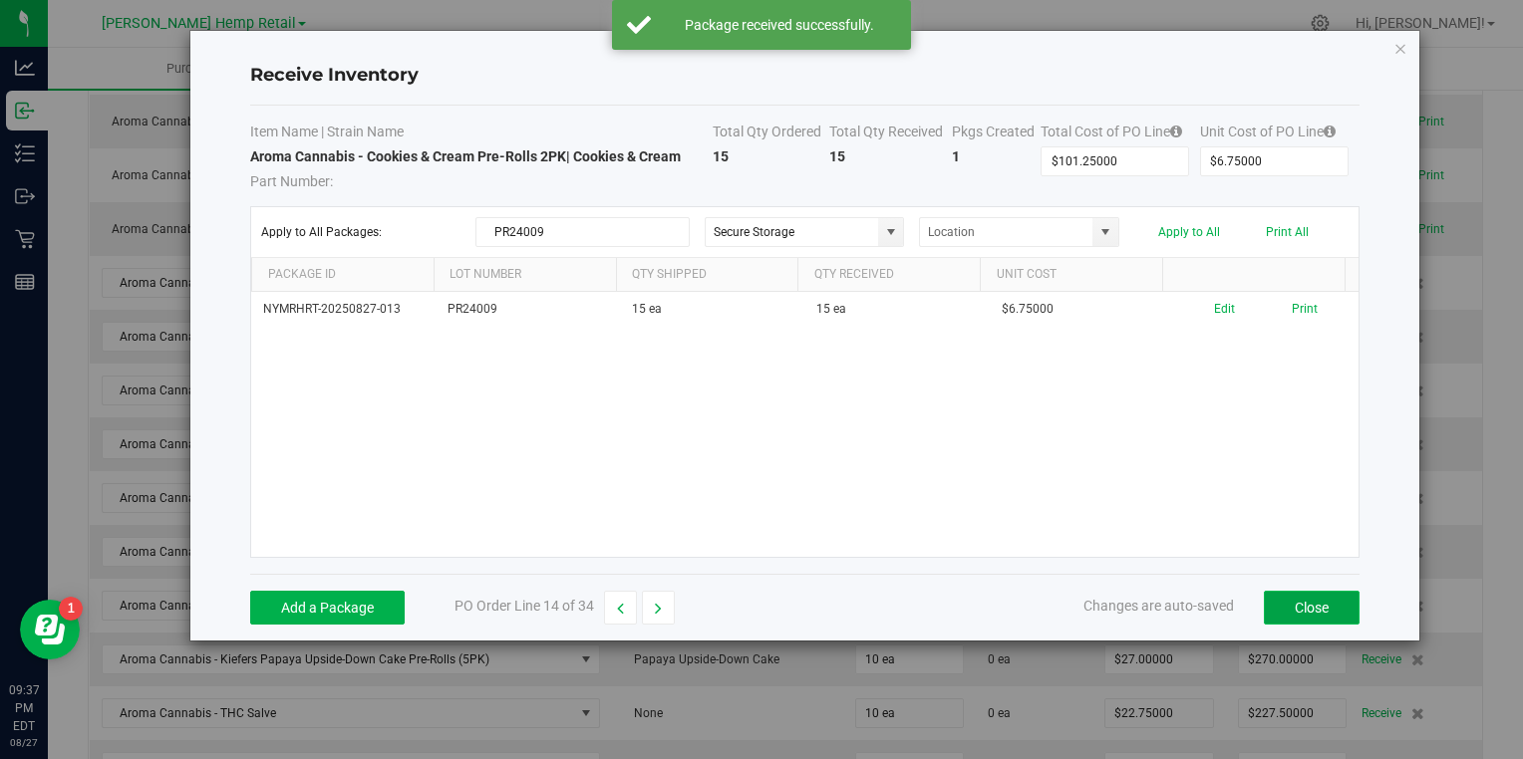
click at [1290, 609] on button "Close" at bounding box center [1312, 608] width 96 height 34
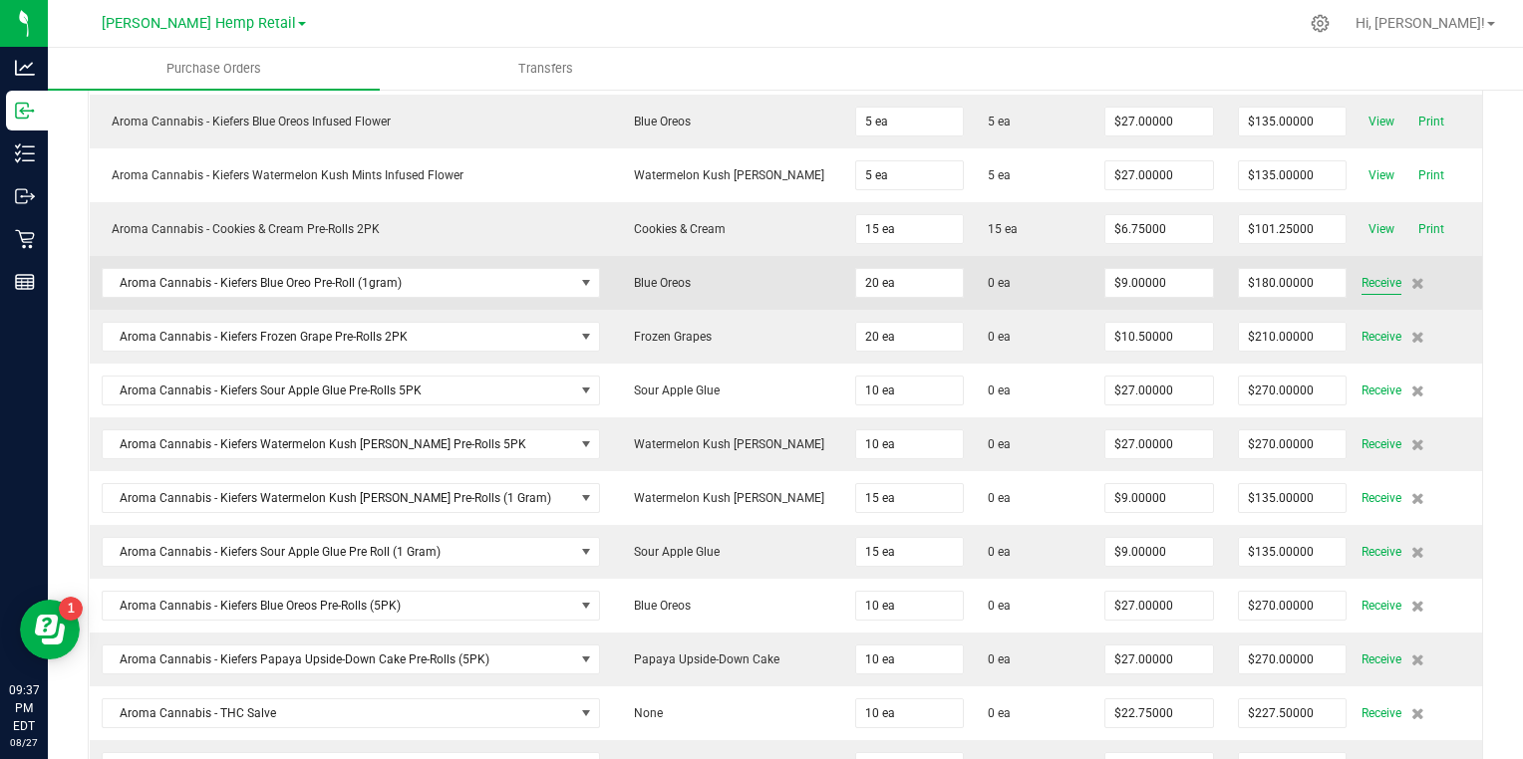
click at [1368, 274] on span "Receive" at bounding box center [1381, 283] width 40 height 24
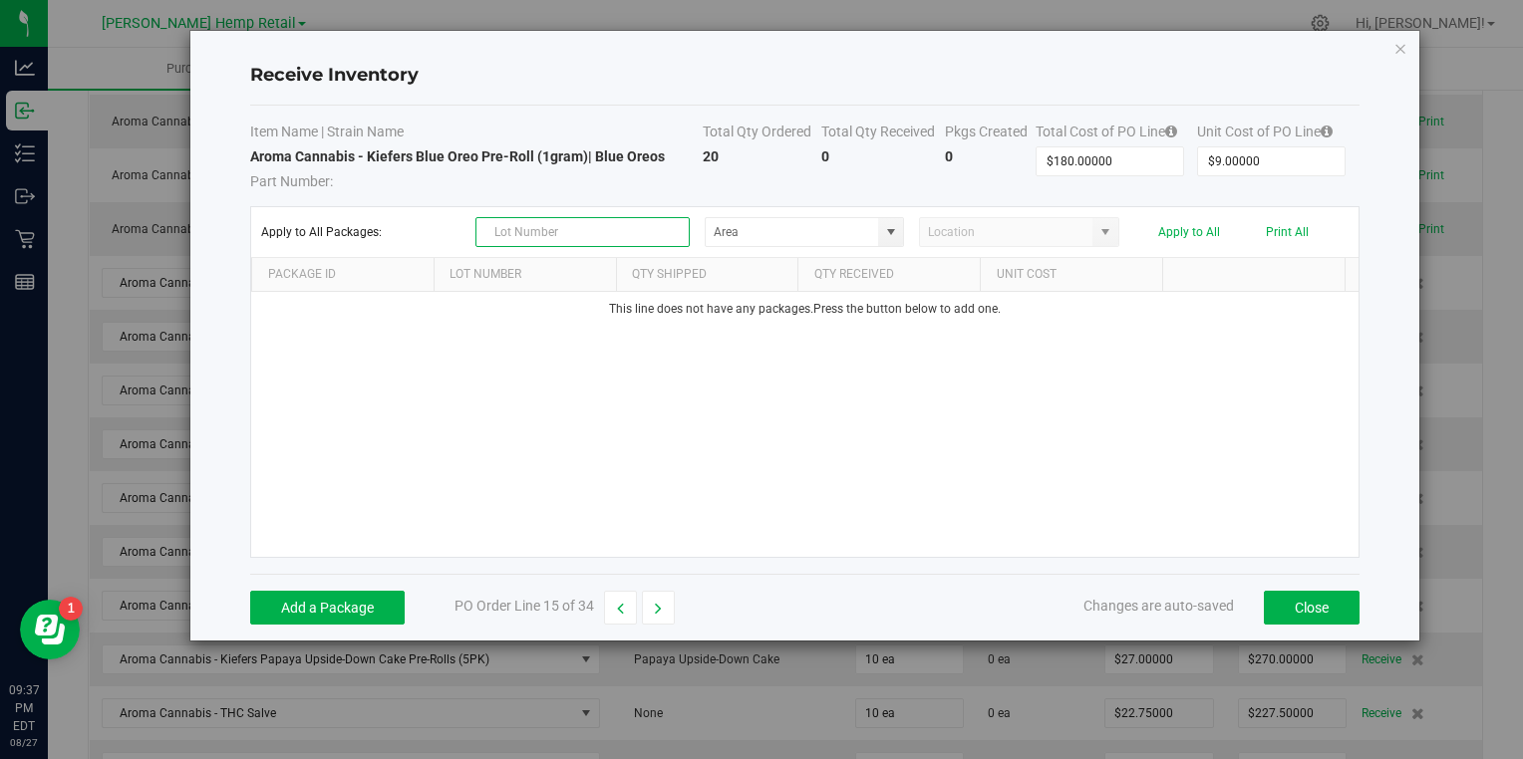
click at [606, 228] on input "text" at bounding box center [582, 232] width 214 height 30
click at [885, 230] on span at bounding box center [891, 232] width 16 height 16
type input "PR24015"
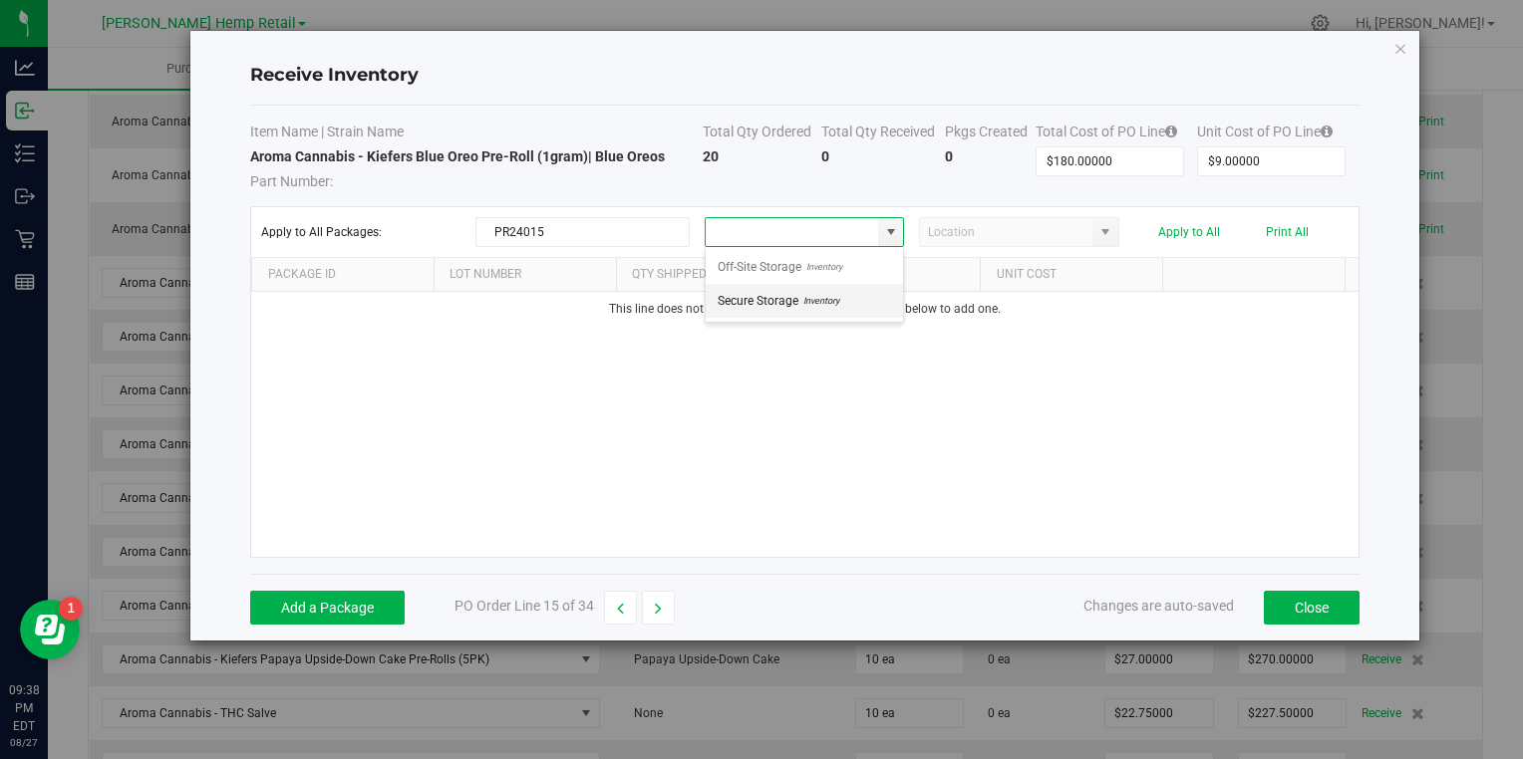
click at [799, 301] on span "Inventory" at bounding box center [818, 301] width 41 height 30
type input "Secure Storage"
click at [332, 597] on button "Add a Package" at bounding box center [327, 608] width 154 height 34
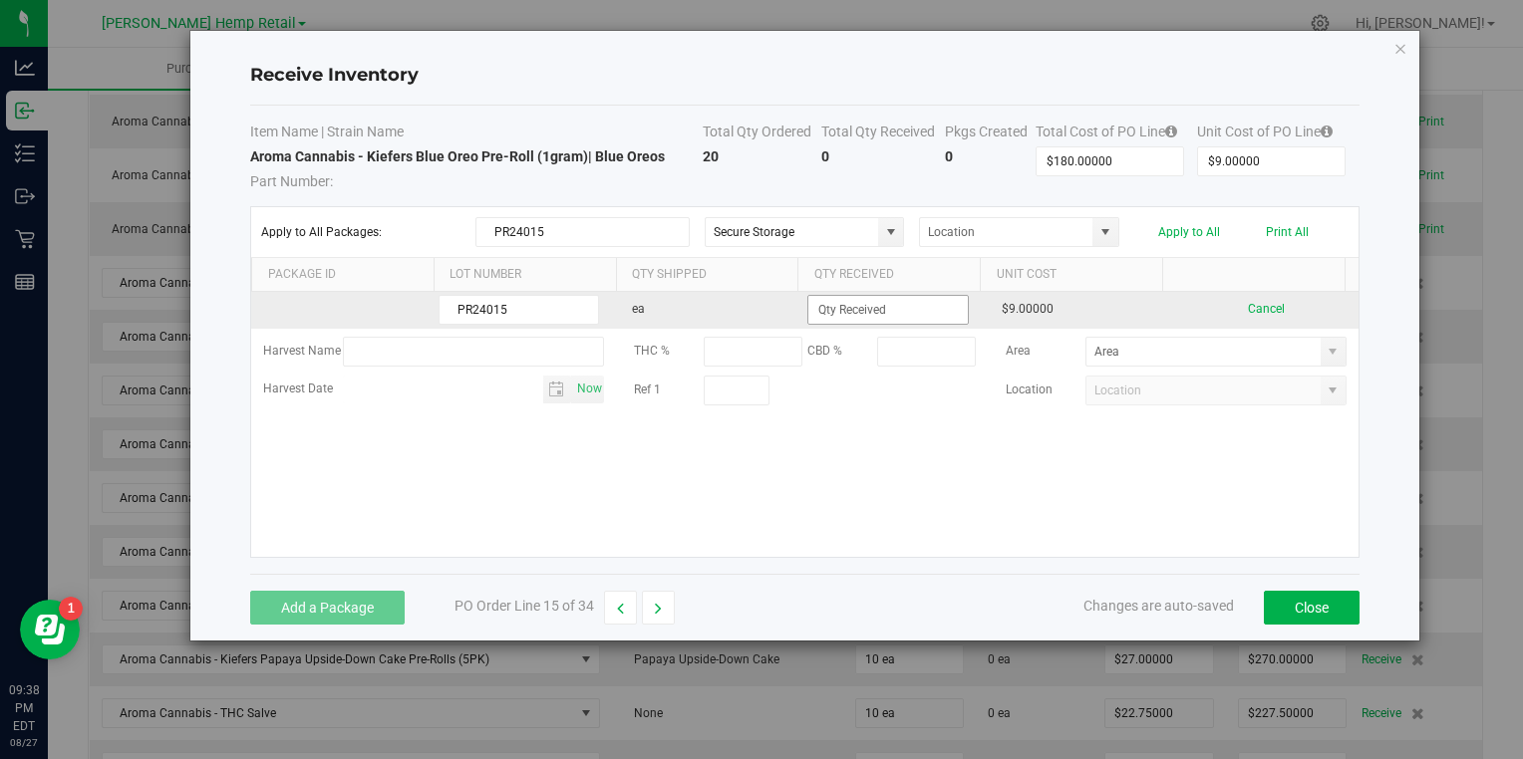
type input "PR24015"
click at [813, 316] on input at bounding box center [887, 310] width 158 height 28
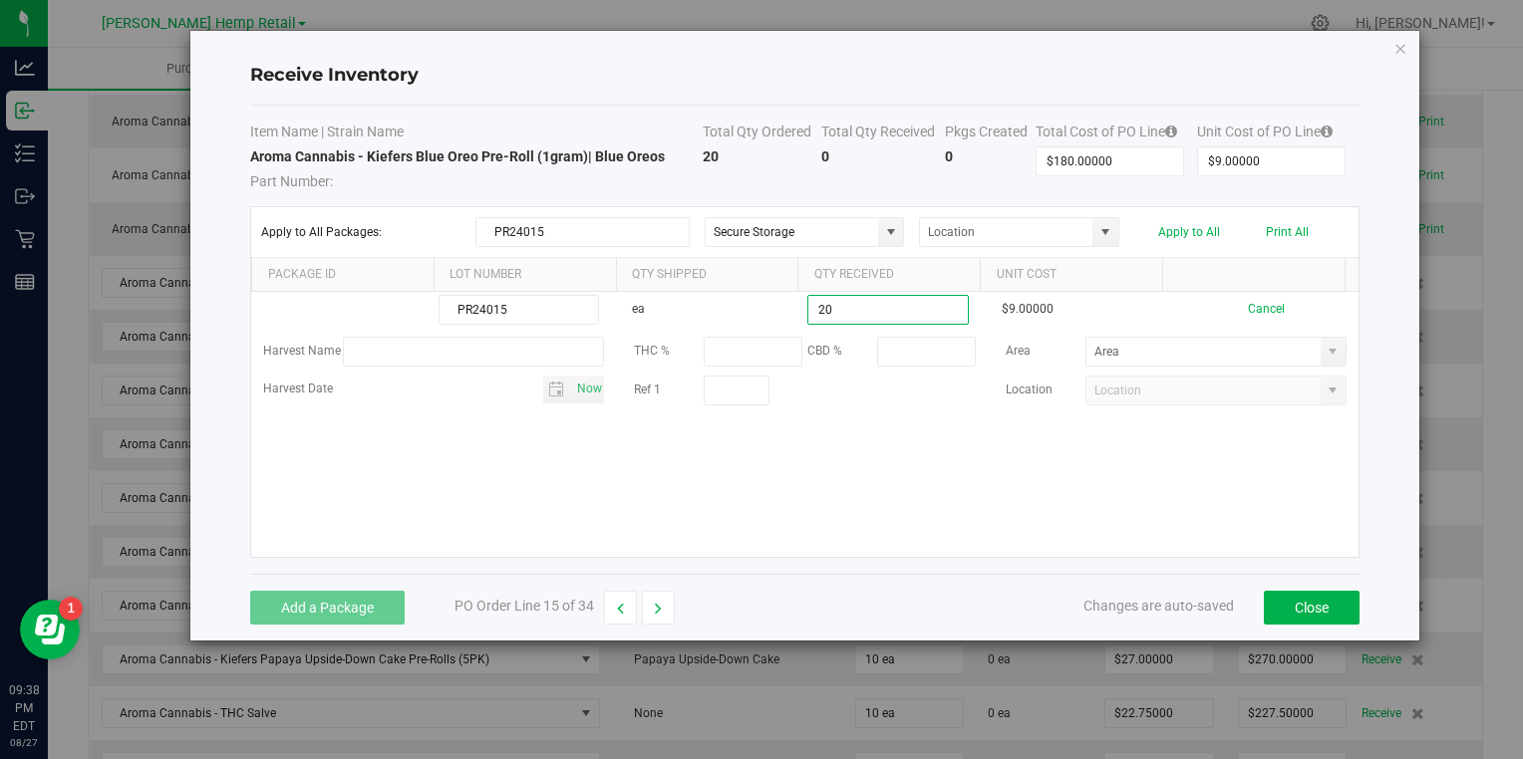
click at [850, 499] on kendo-grid-list "PR24015 ea 20 $9.00000 Cancel Harvest Name THC % CBD % Area Harvest Date Now Re…" at bounding box center [804, 424] width 1106 height 265
type input "20 ea"
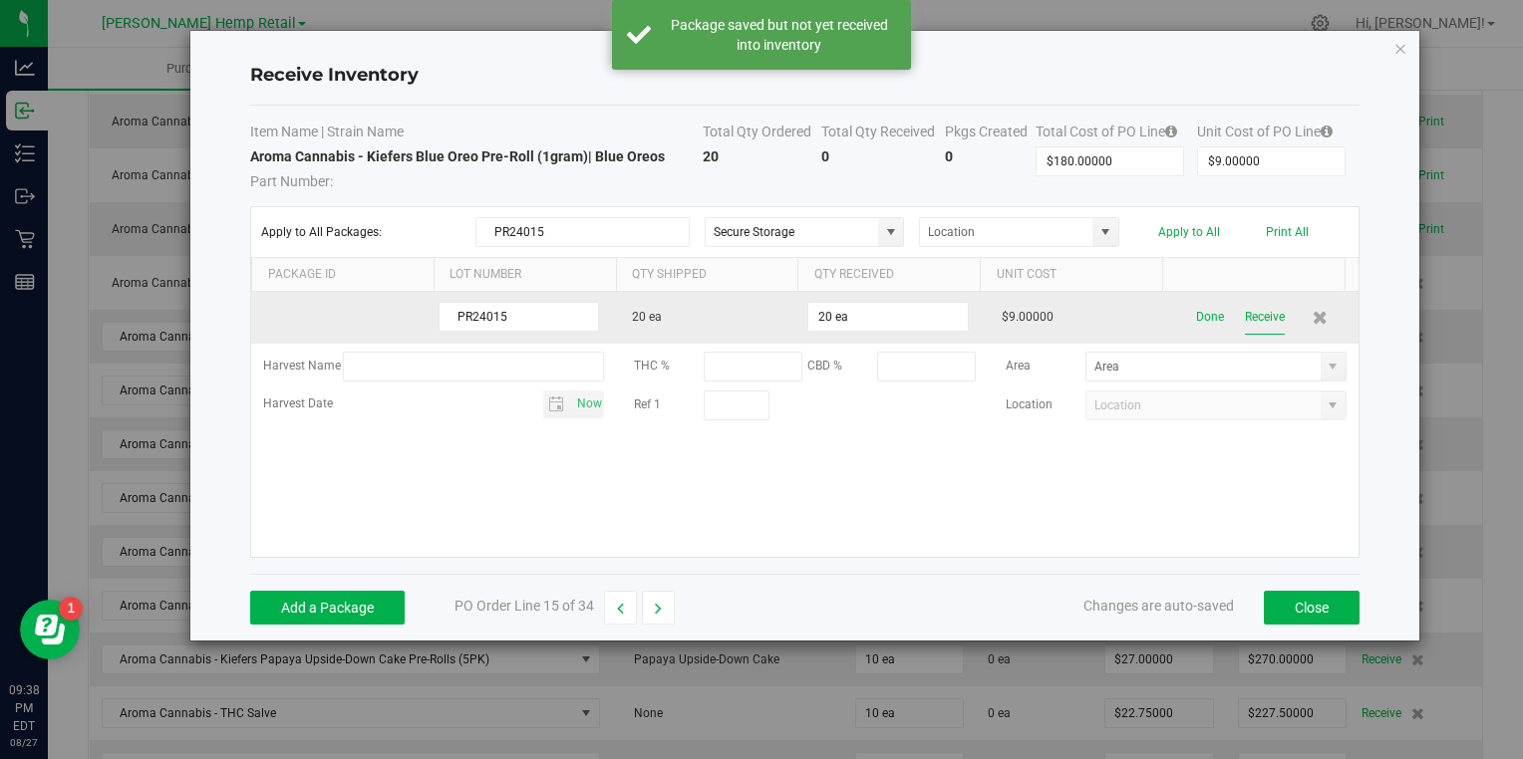
click at [1253, 313] on button "Receive" at bounding box center [1265, 317] width 40 height 35
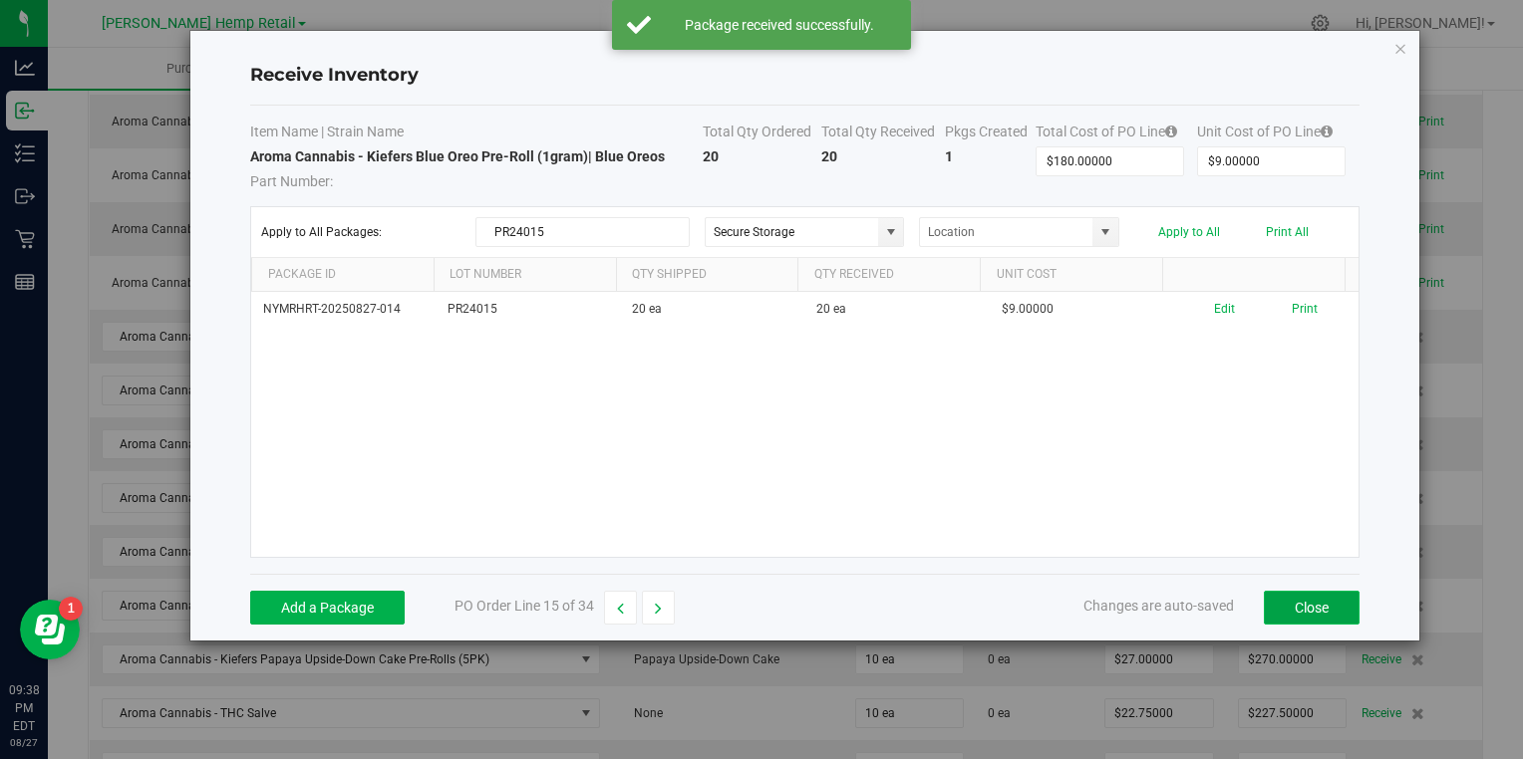
click at [1288, 599] on button "Close" at bounding box center [1312, 608] width 96 height 34
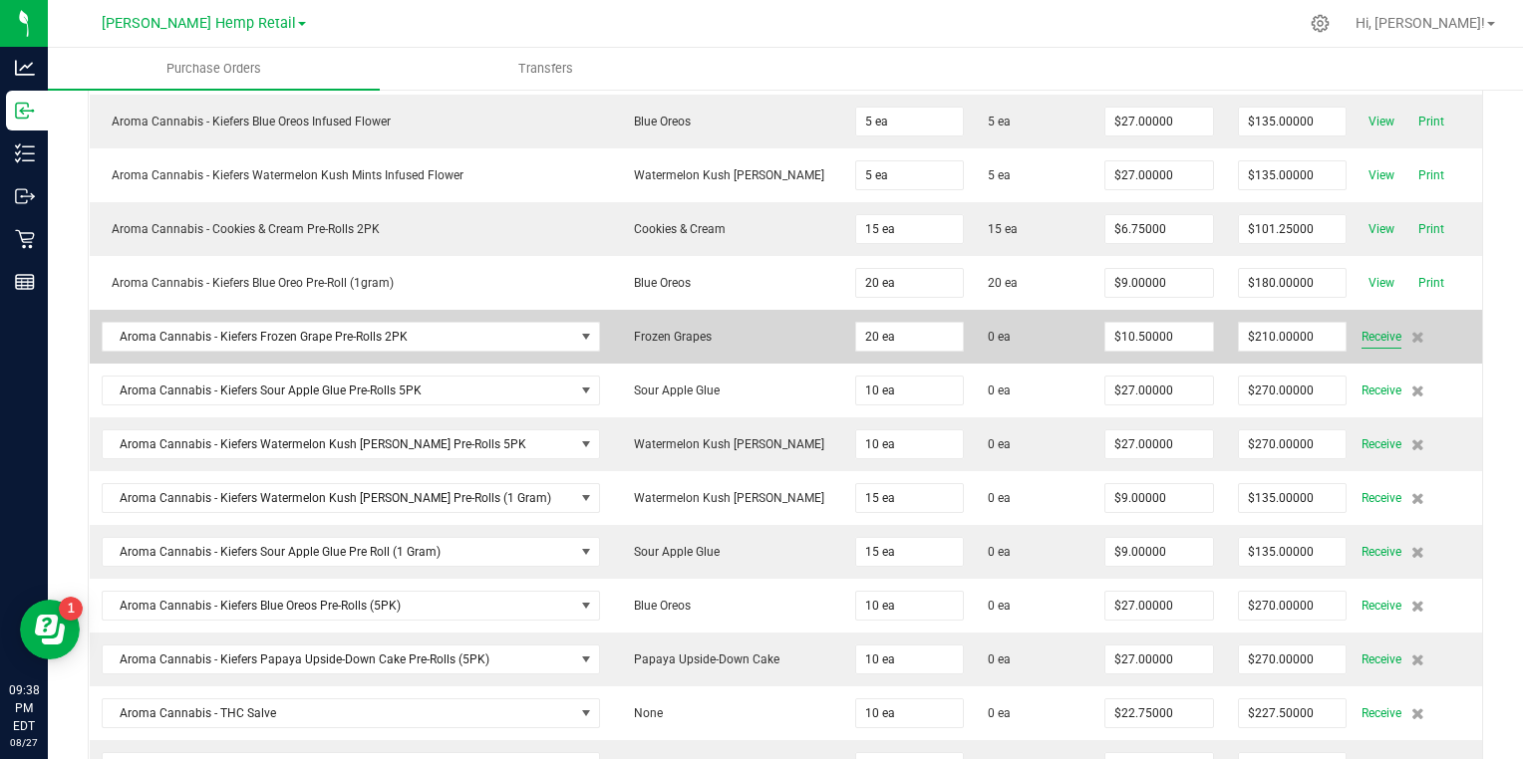
click at [1363, 328] on span "Receive" at bounding box center [1381, 337] width 40 height 24
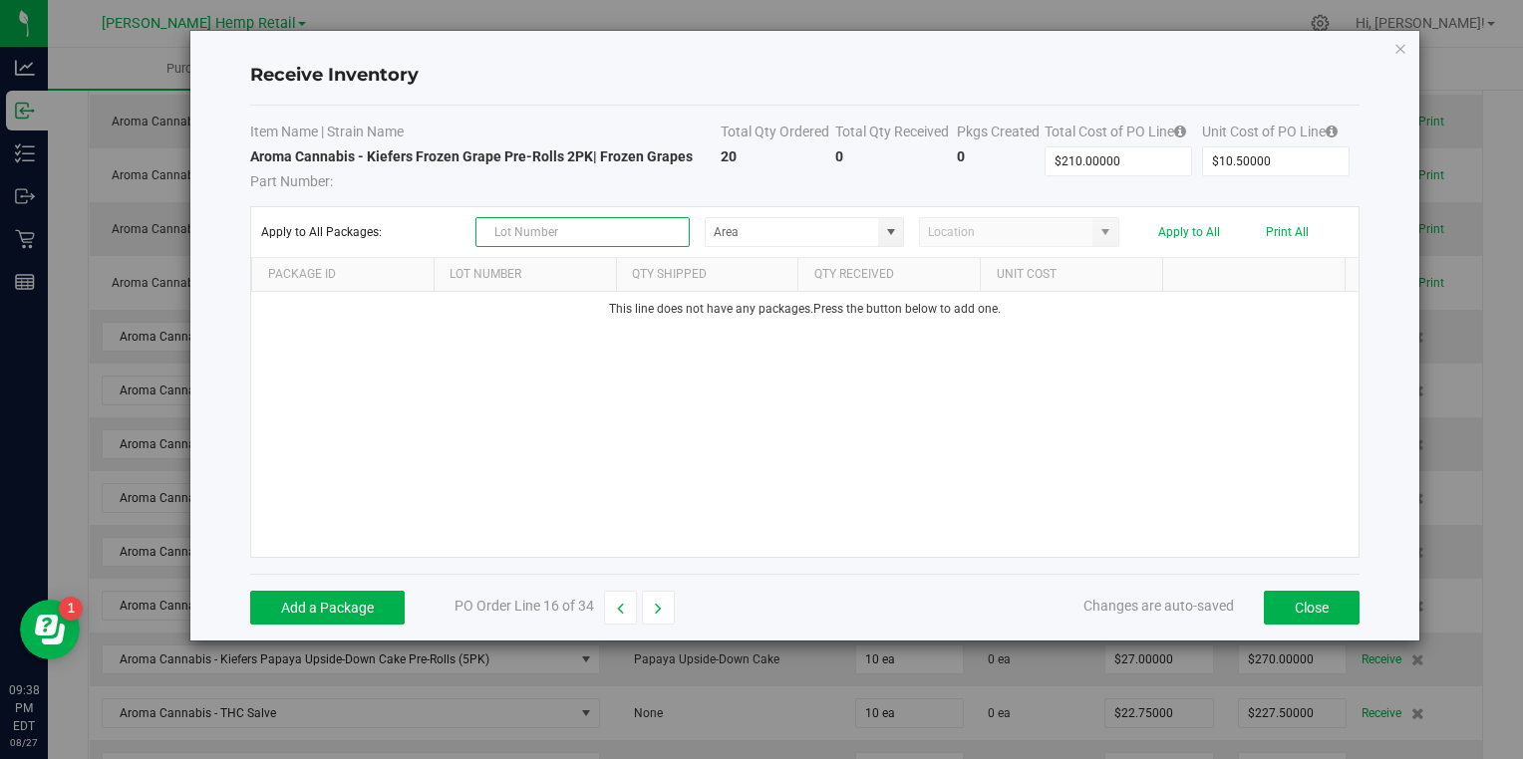
click at [634, 217] on input "text" at bounding box center [582, 232] width 214 height 30
click at [890, 233] on span at bounding box center [891, 232] width 16 height 16
type input "PR24016"
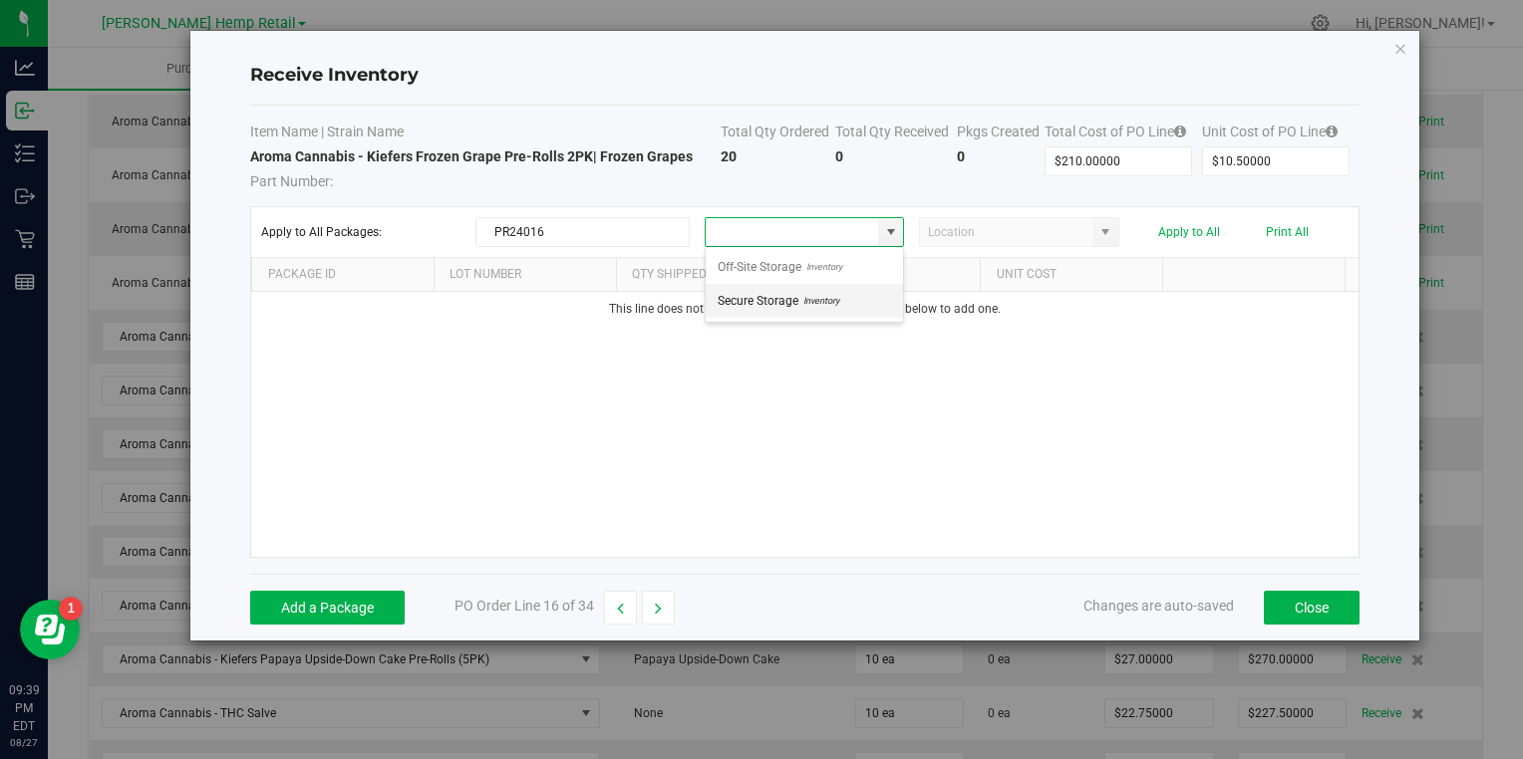
click at [853, 300] on li "Secure Storage Inventory" at bounding box center [804, 301] width 197 height 34
type input "Secure Storage"
click at [338, 604] on button "Add a Package" at bounding box center [327, 608] width 154 height 34
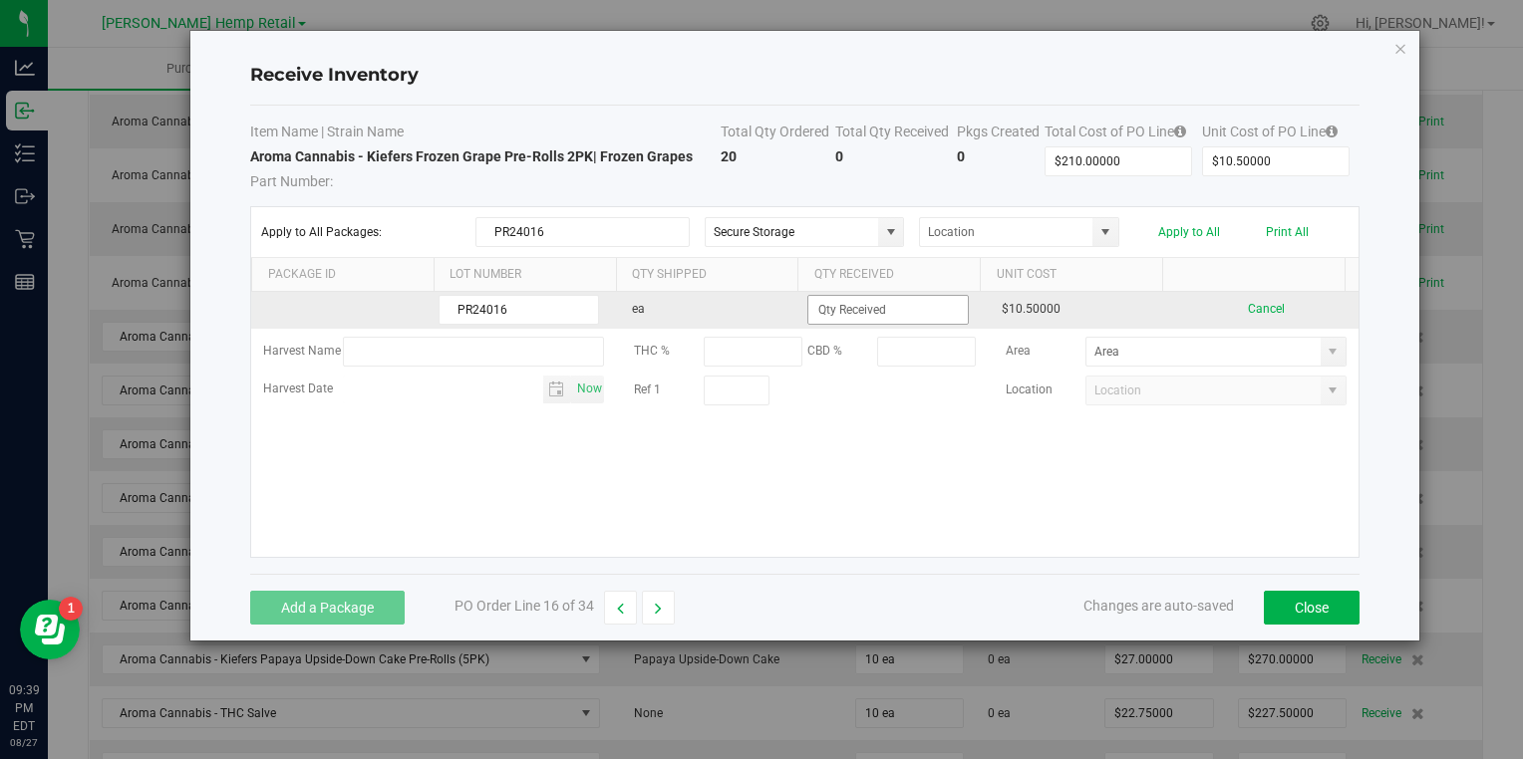
type input "PR24016"
click at [830, 306] on input at bounding box center [887, 310] width 158 height 28
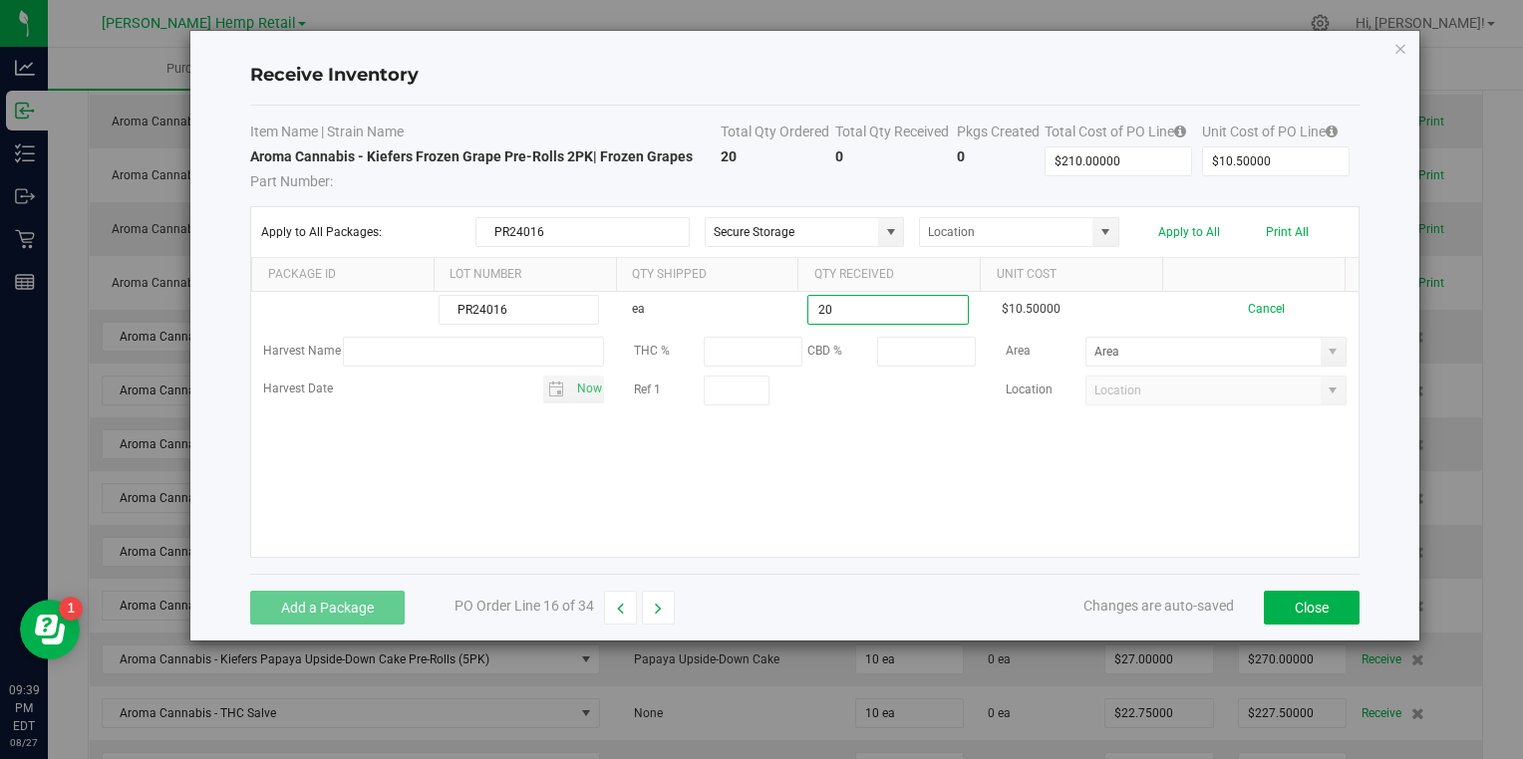
click at [761, 452] on kendo-grid-list "PR24016 ea 20 $10.50000 Cancel Harvest Name THC % CBD % Area Harvest Date Now R…" at bounding box center [804, 424] width 1106 height 265
type input "20 ea"
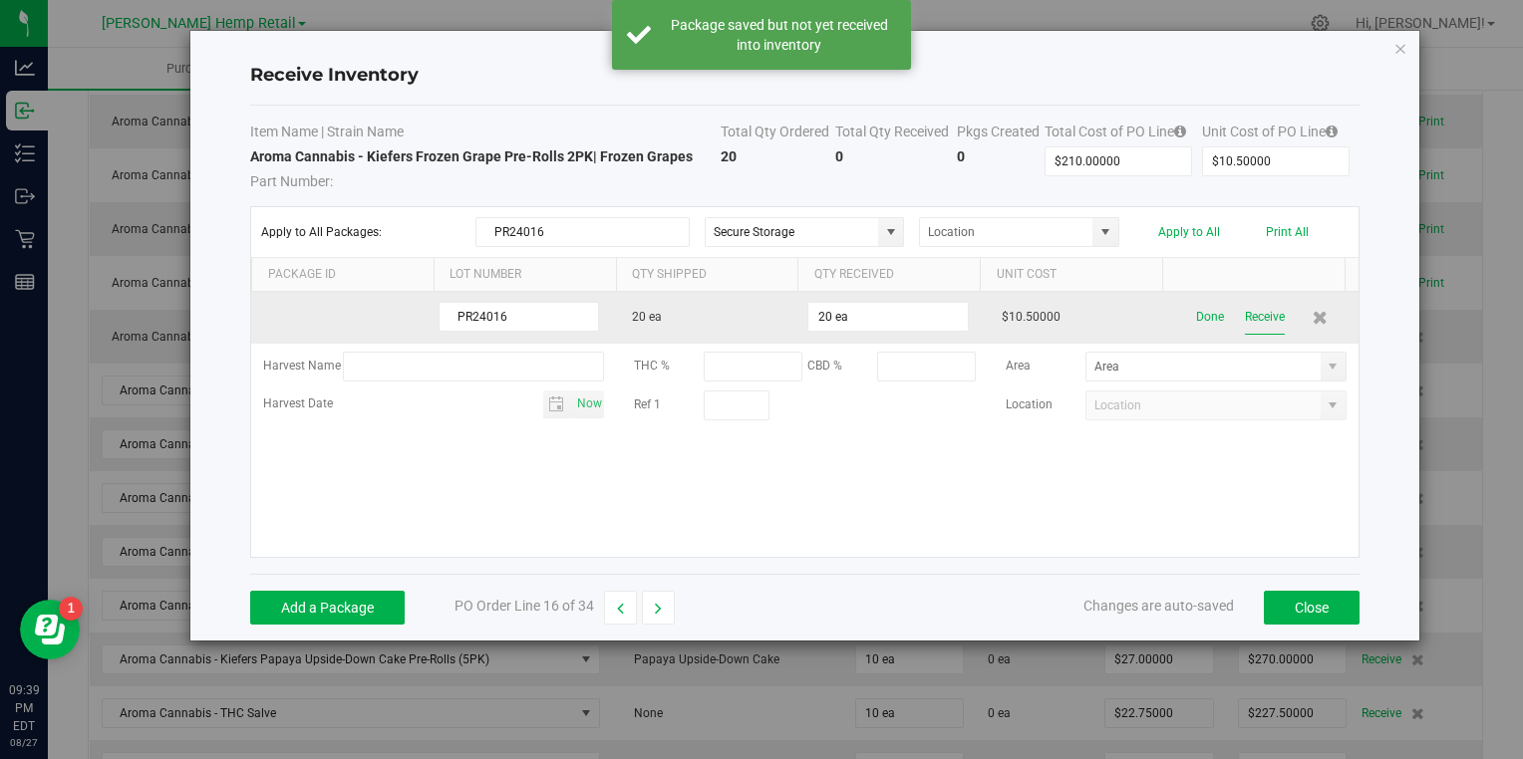
click at [1245, 313] on button "Receive" at bounding box center [1265, 317] width 40 height 35
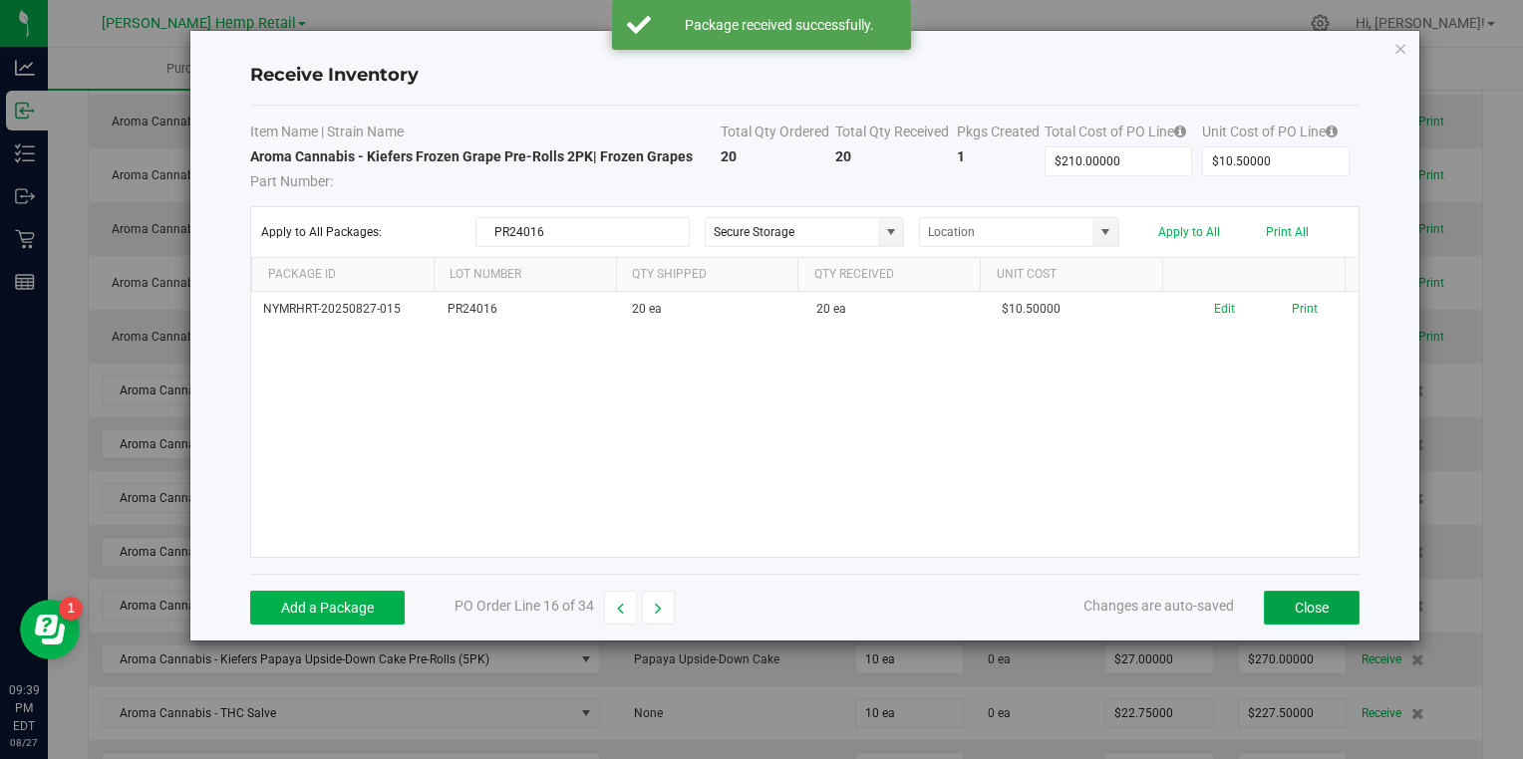
click at [1304, 603] on button "Close" at bounding box center [1312, 608] width 96 height 34
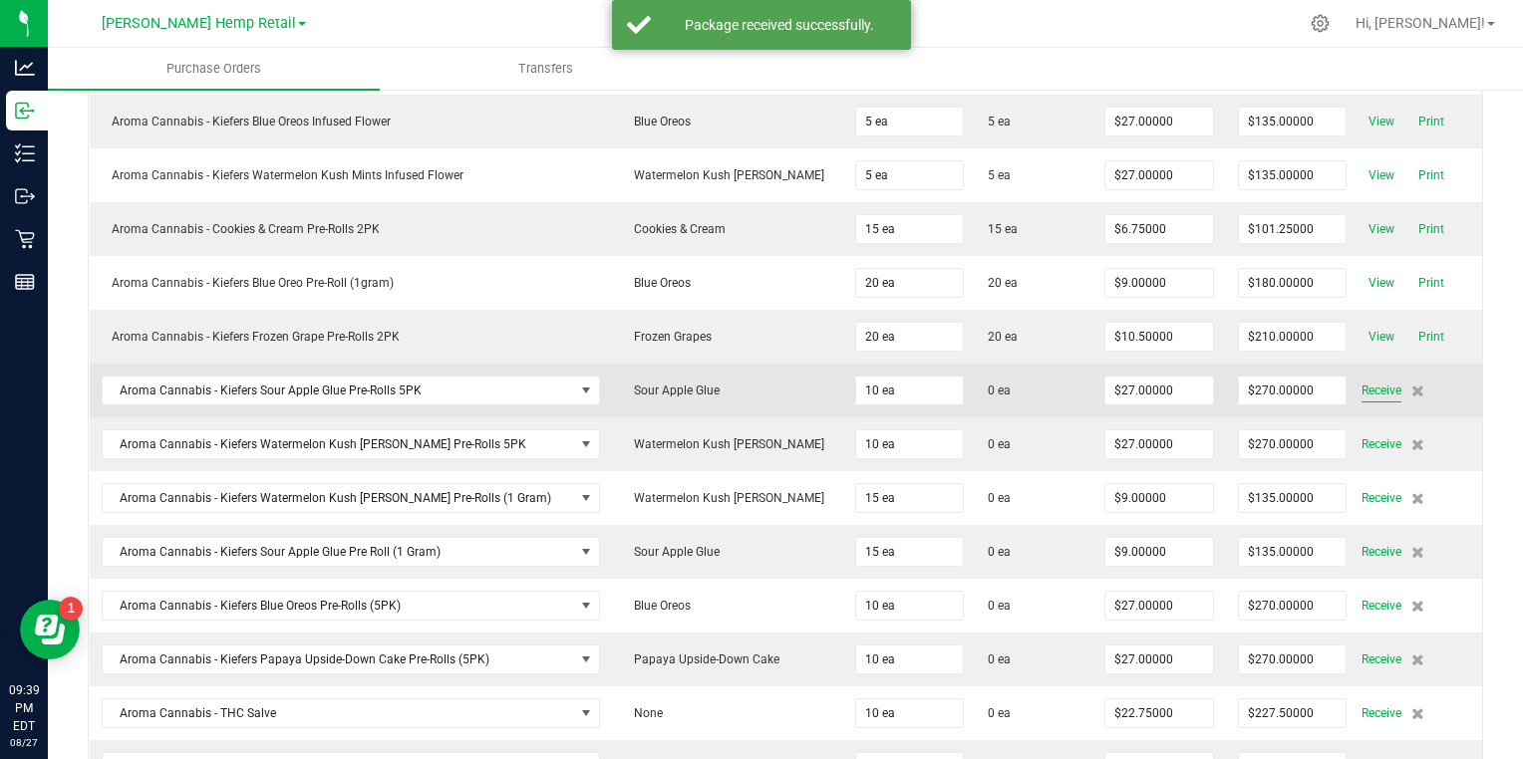
click at [1361, 390] on span "Receive" at bounding box center [1381, 391] width 40 height 24
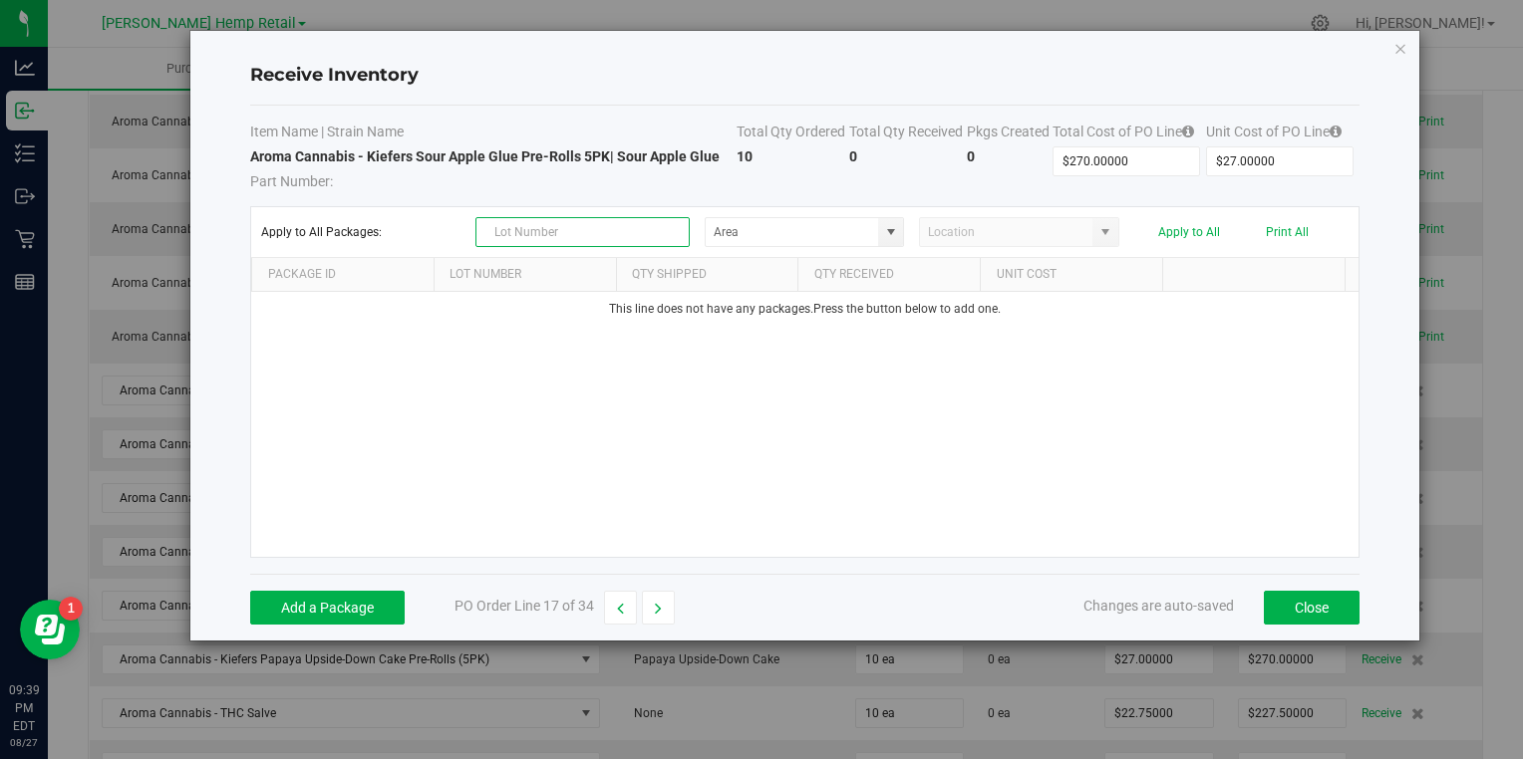
click at [658, 234] on input "text" at bounding box center [582, 232] width 214 height 30
click at [889, 227] on span at bounding box center [891, 232] width 16 height 16
type input "PR24017"
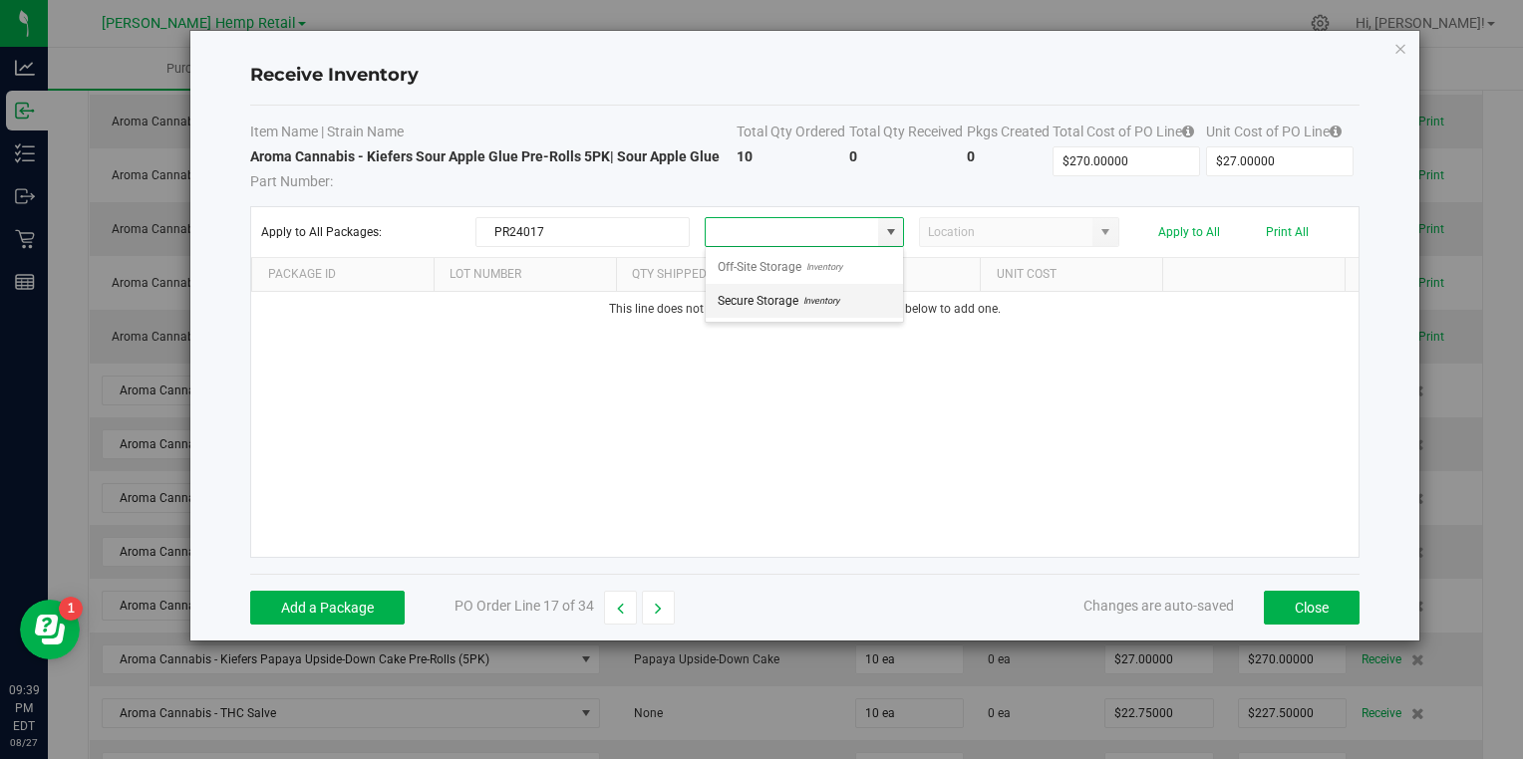
click at [810, 297] on span "Inventory" at bounding box center [818, 301] width 41 height 30
type input "Secure Storage"
click at [301, 613] on button "Add a Package" at bounding box center [327, 608] width 154 height 34
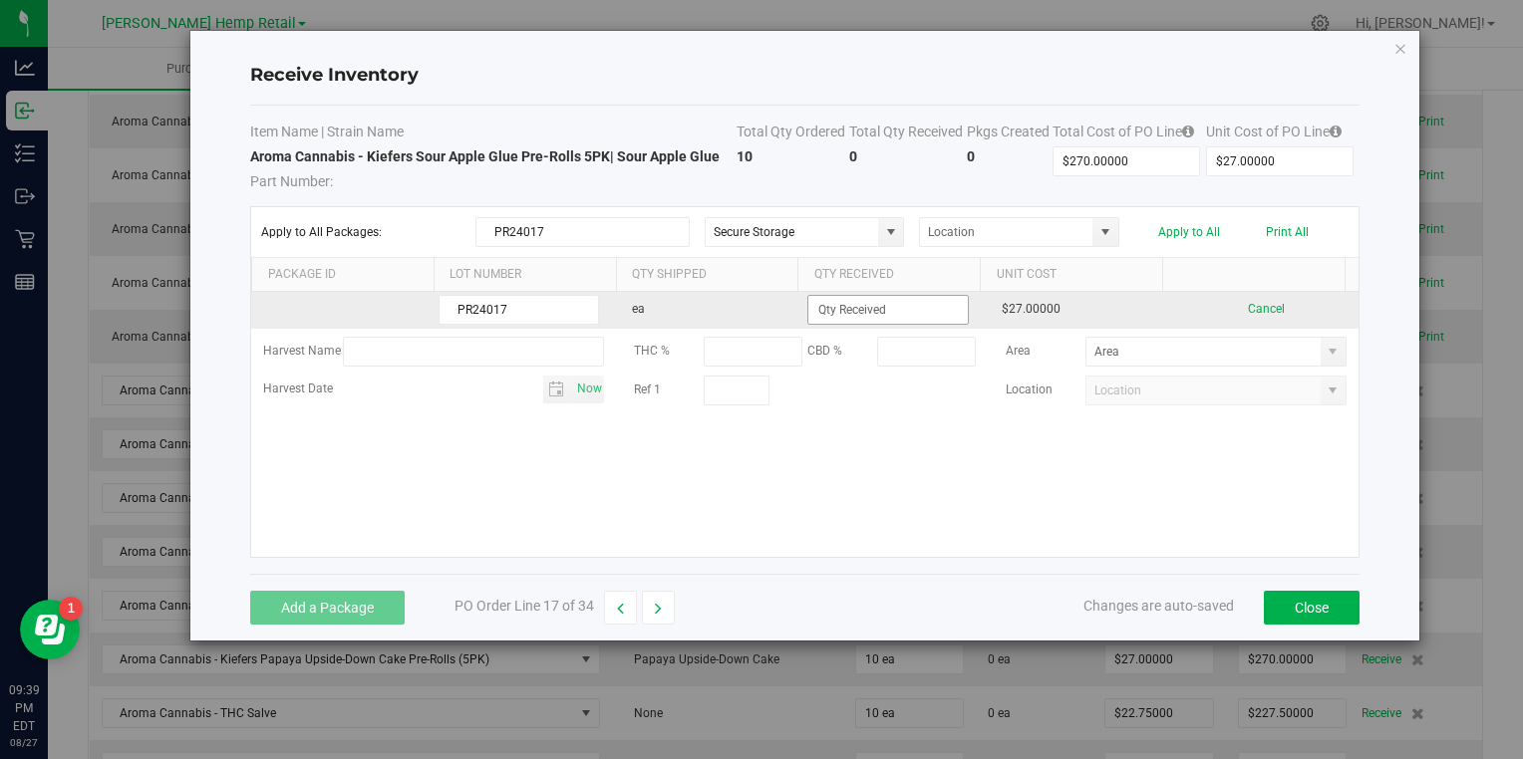
type input "PR24017"
click at [883, 298] on input at bounding box center [887, 310] width 158 height 28
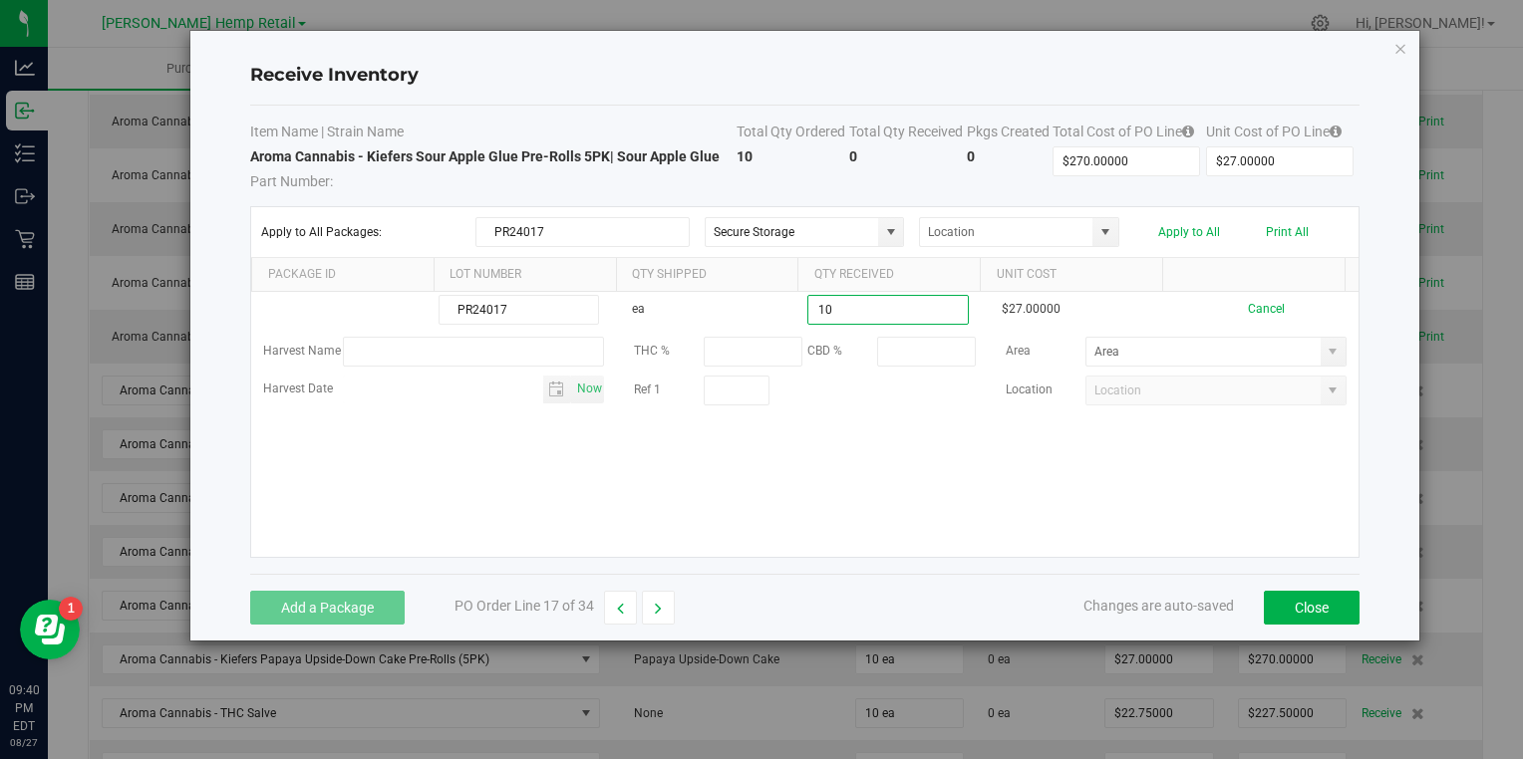
click at [785, 467] on kendo-grid-list "PR24017 ea 10 $27.00000 Cancel Harvest Name THC % CBD % Area Harvest Date Now R…" at bounding box center [804, 424] width 1106 height 265
type input "10 ea"
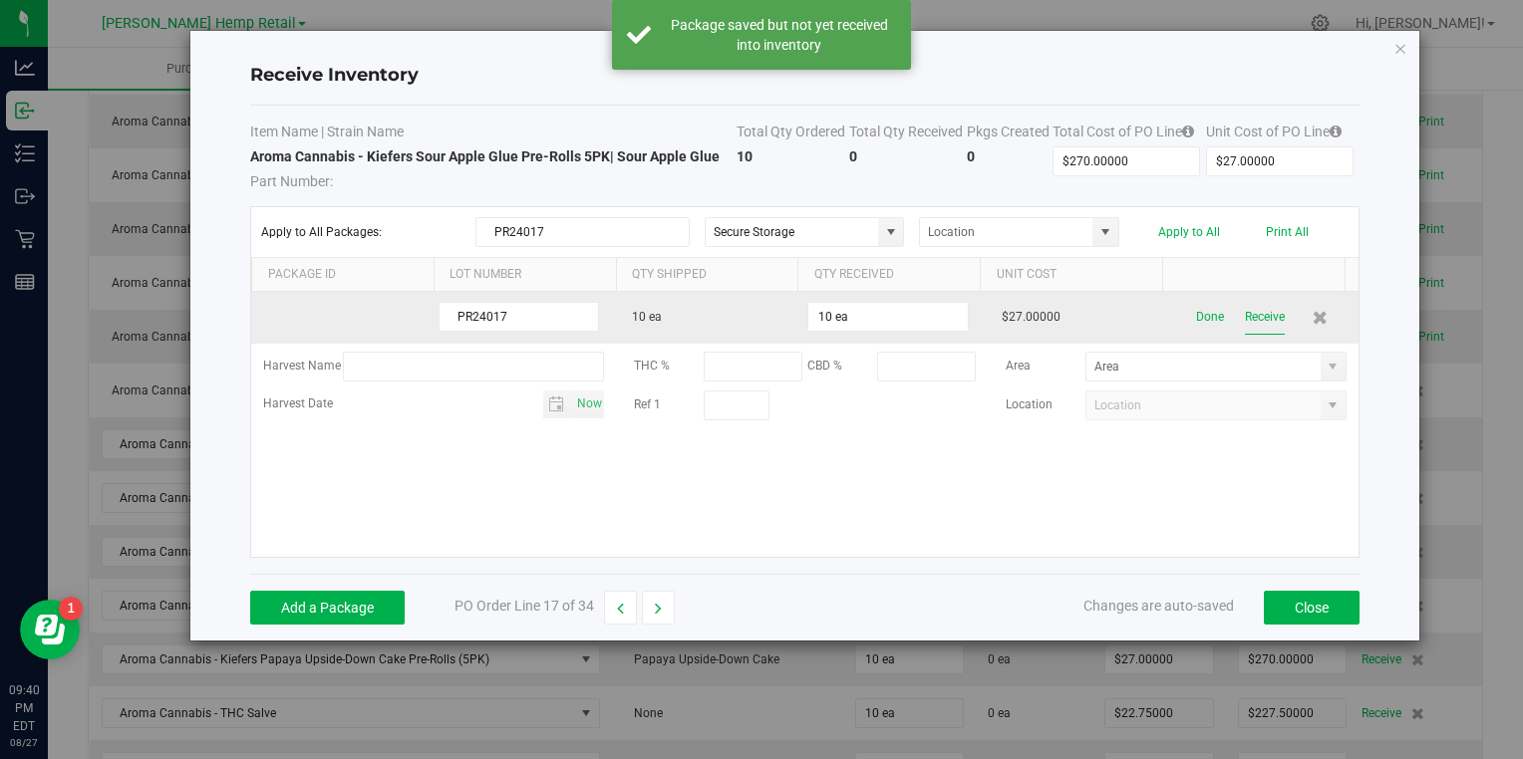
click at [1248, 316] on button "Receive" at bounding box center [1265, 317] width 40 height 35
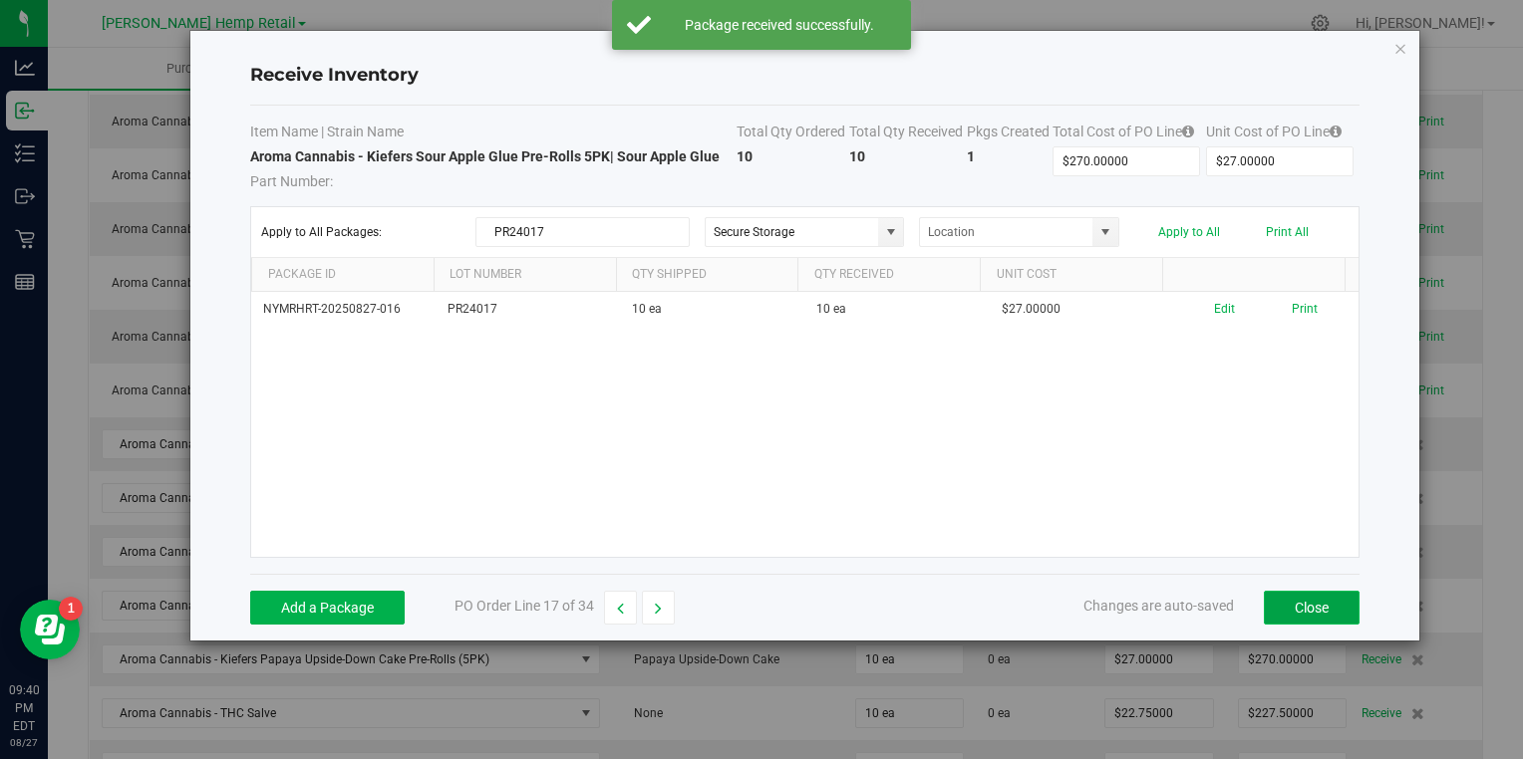
click at [1296, 608] on button "Close" at bounding box center [1312, 608] width 96 height 34
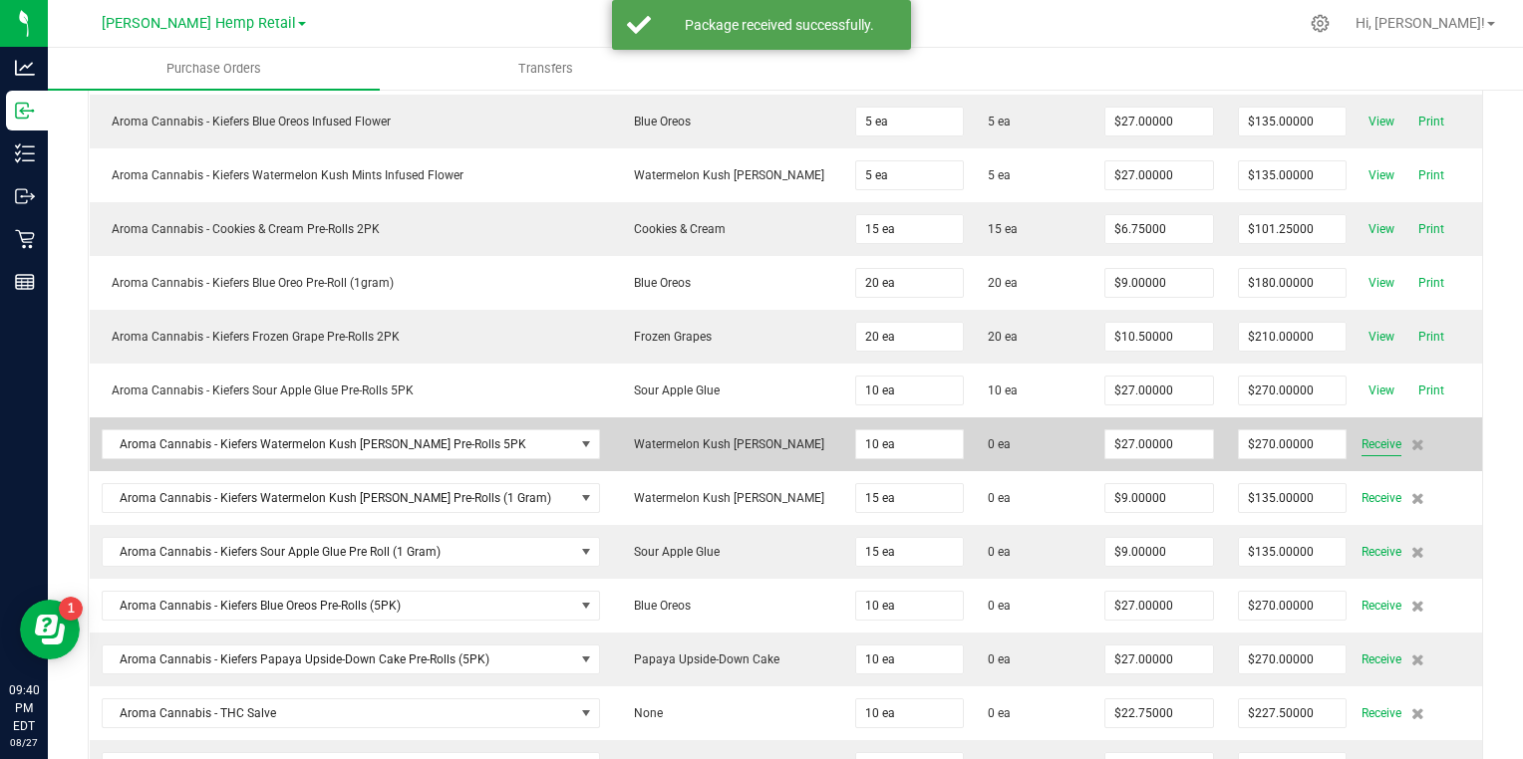
click at [1366, 441] on span "Receive" at bounding box center [1381, 445] width 40 height 24
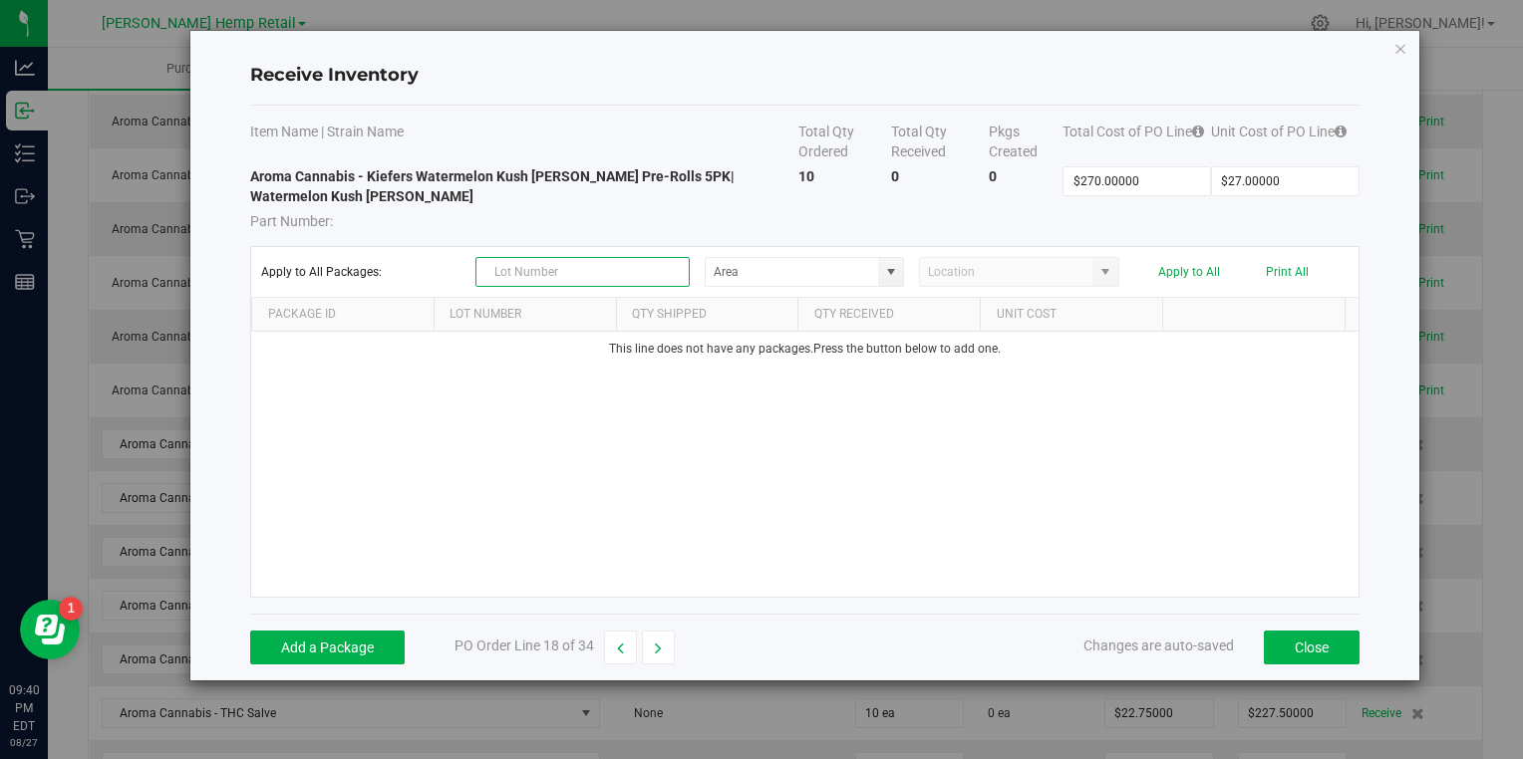
click at [657, 277] on input "text" at bounding box center [582, 272] width 214 height 30
click at [888, 266] on span at bounding box center [891, 272] width 16 height 16
type input "PR24018"
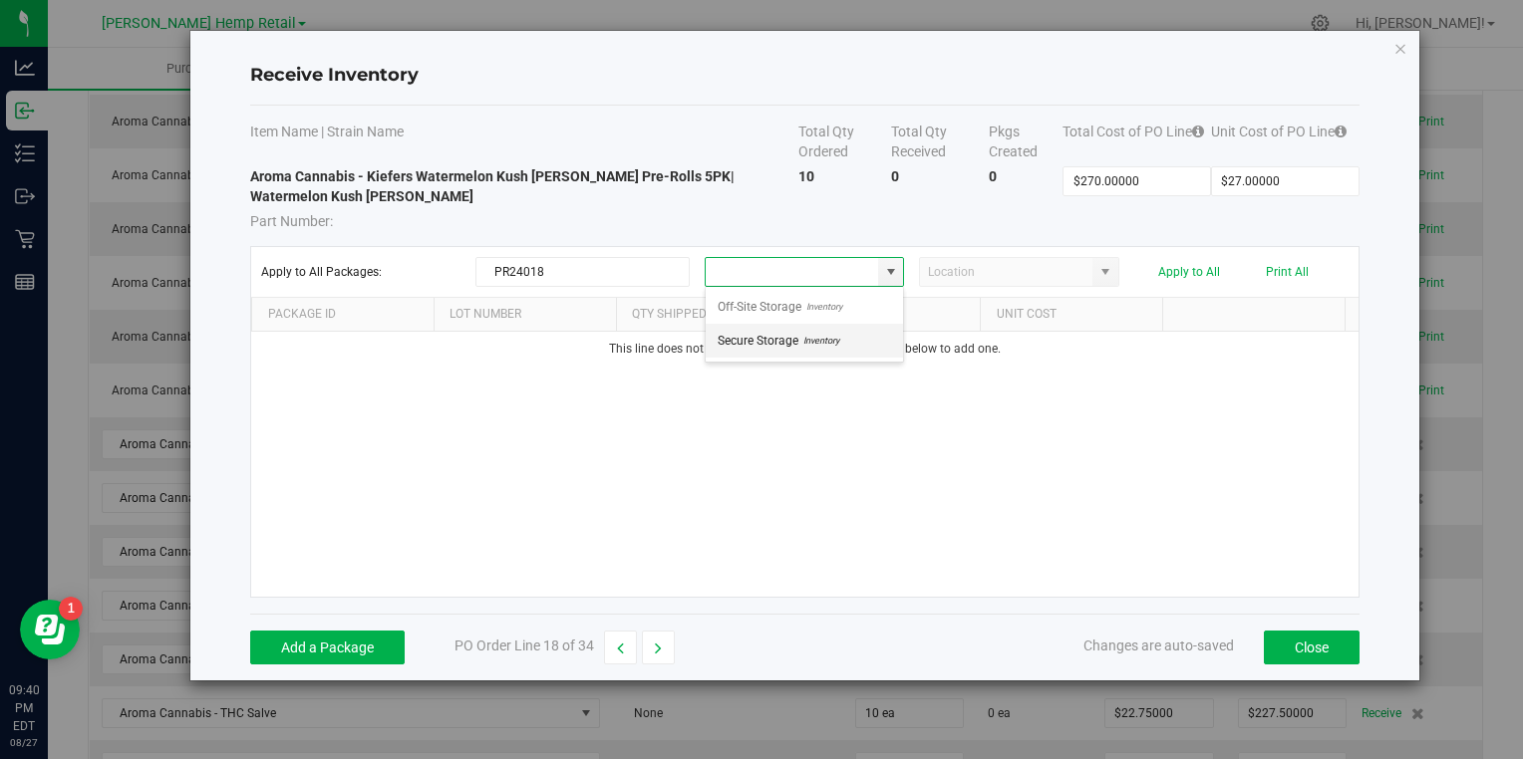
click at [782, 349] on span "Secure Storage" at bounding box center [758, 341] width 81 height 30
type input "Secure Storage"
click at [277, 643] on button "Add a Package" at bounding box center [327, 648] width 154 height 34
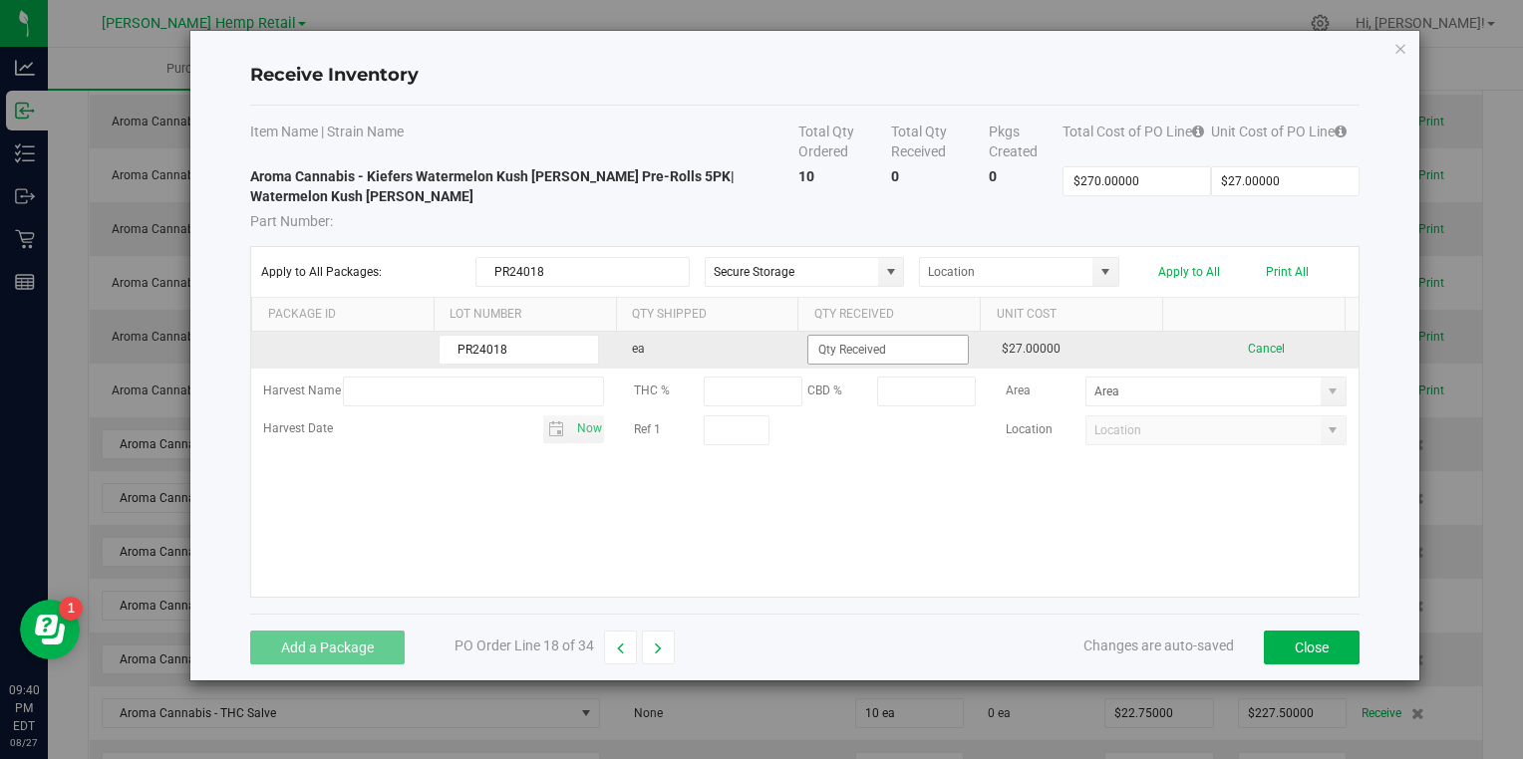
type input "PR24018"
click at [822, 348] on input at bounding box center [887, 350] width 158 height 28
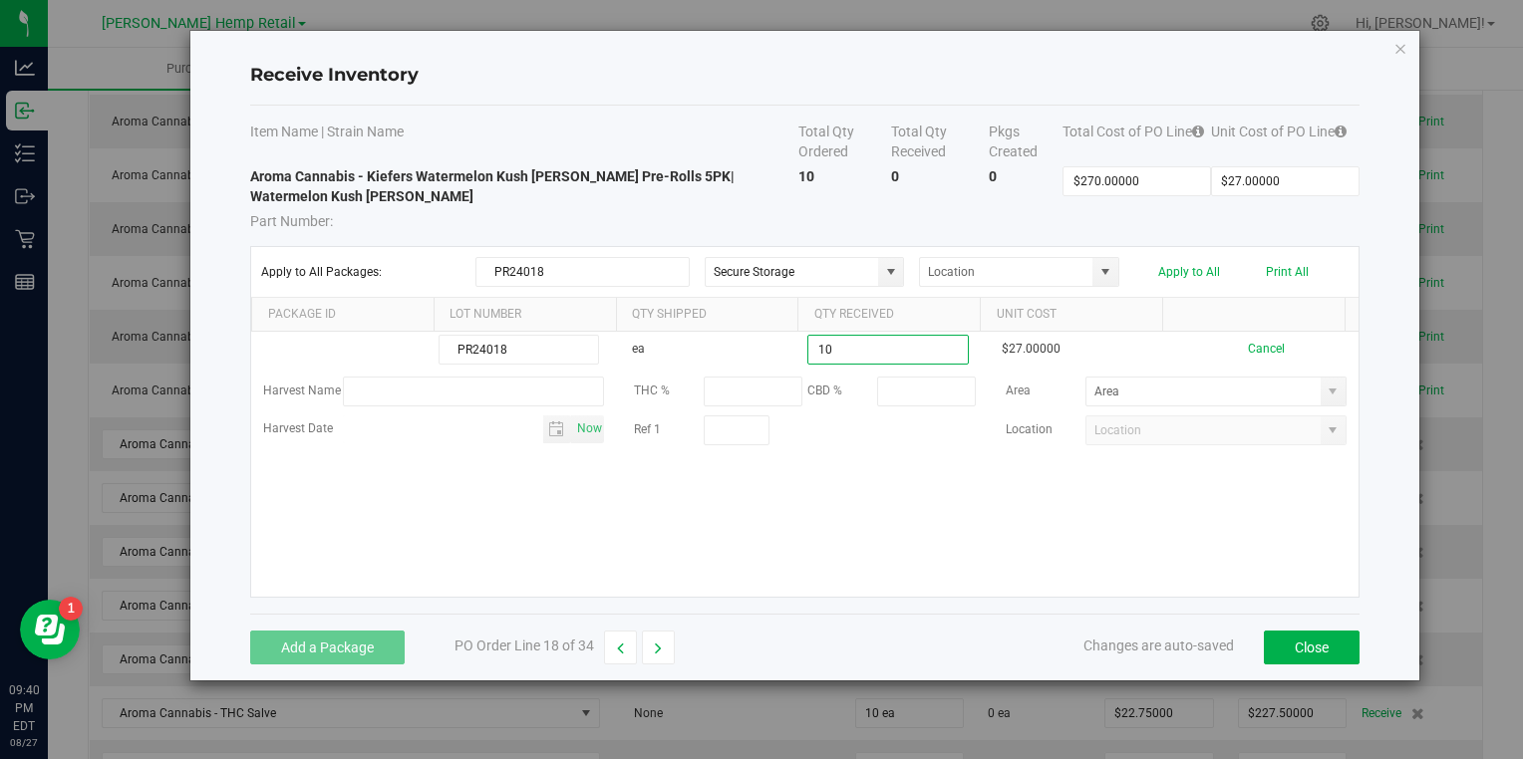
click at [827, 538] on kendo-grid-list "PR24018 ea 10 $27.00000 Cancel Harvest Name THC % CBD % Area Harvest Date Now R…" at bounding box center [804, 464] width 1106 height 265
type input "10 ea"
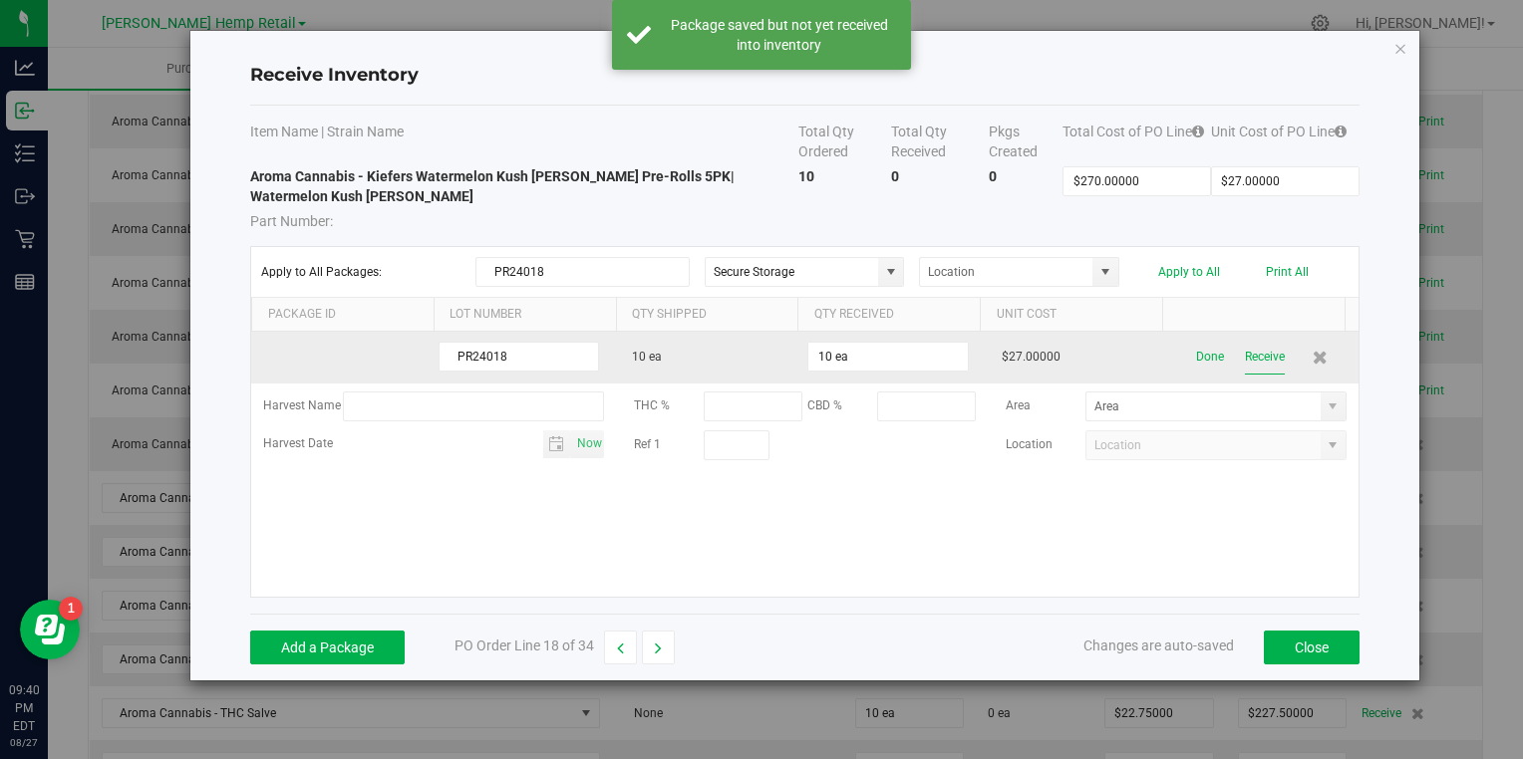
click at [1245, 353] on button "Receive" at bounding box center [1265, 357] width 40 height 35
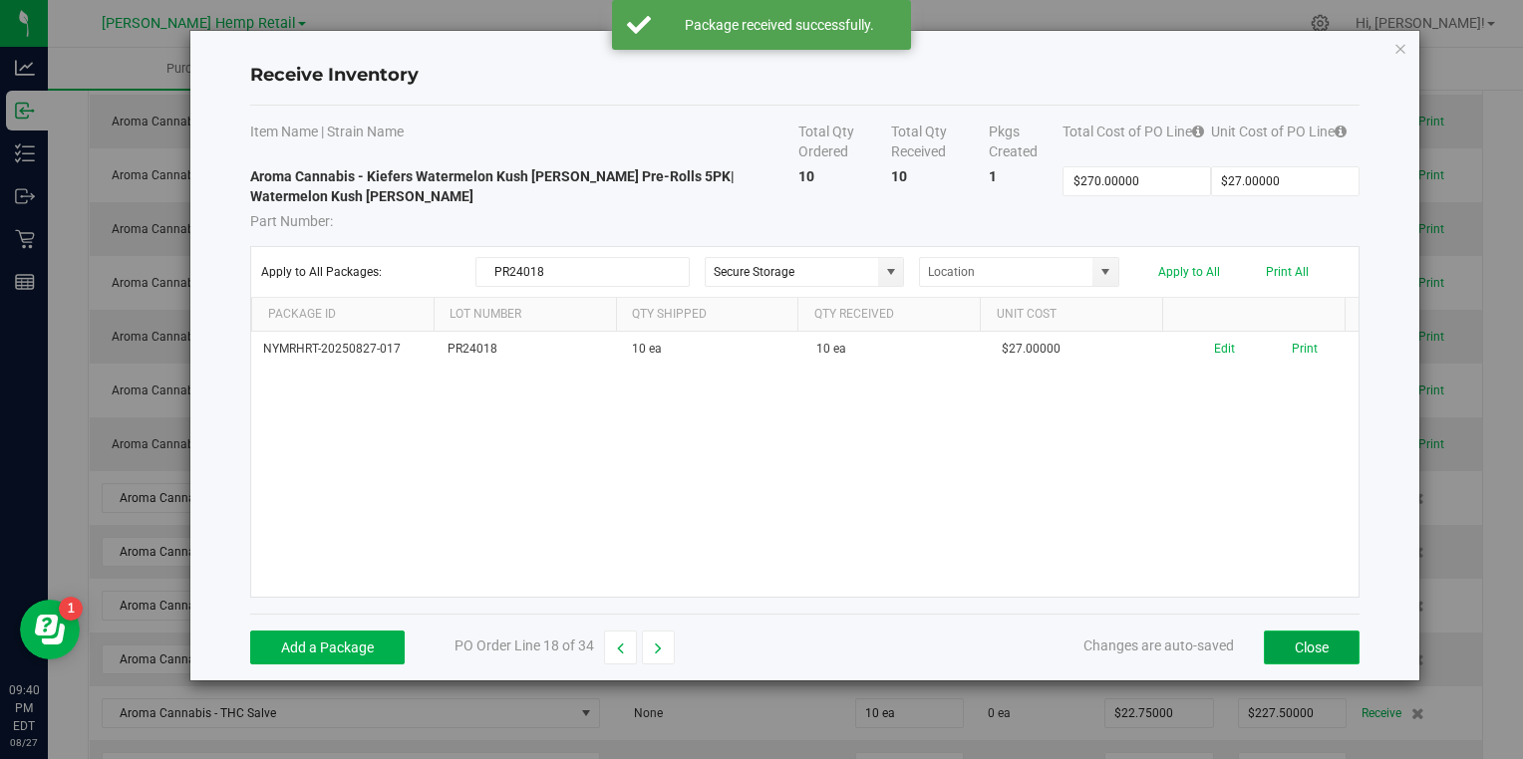
click at [1306, 640] on button "Close" at bounding box center [1312, 648] width 96 height 34
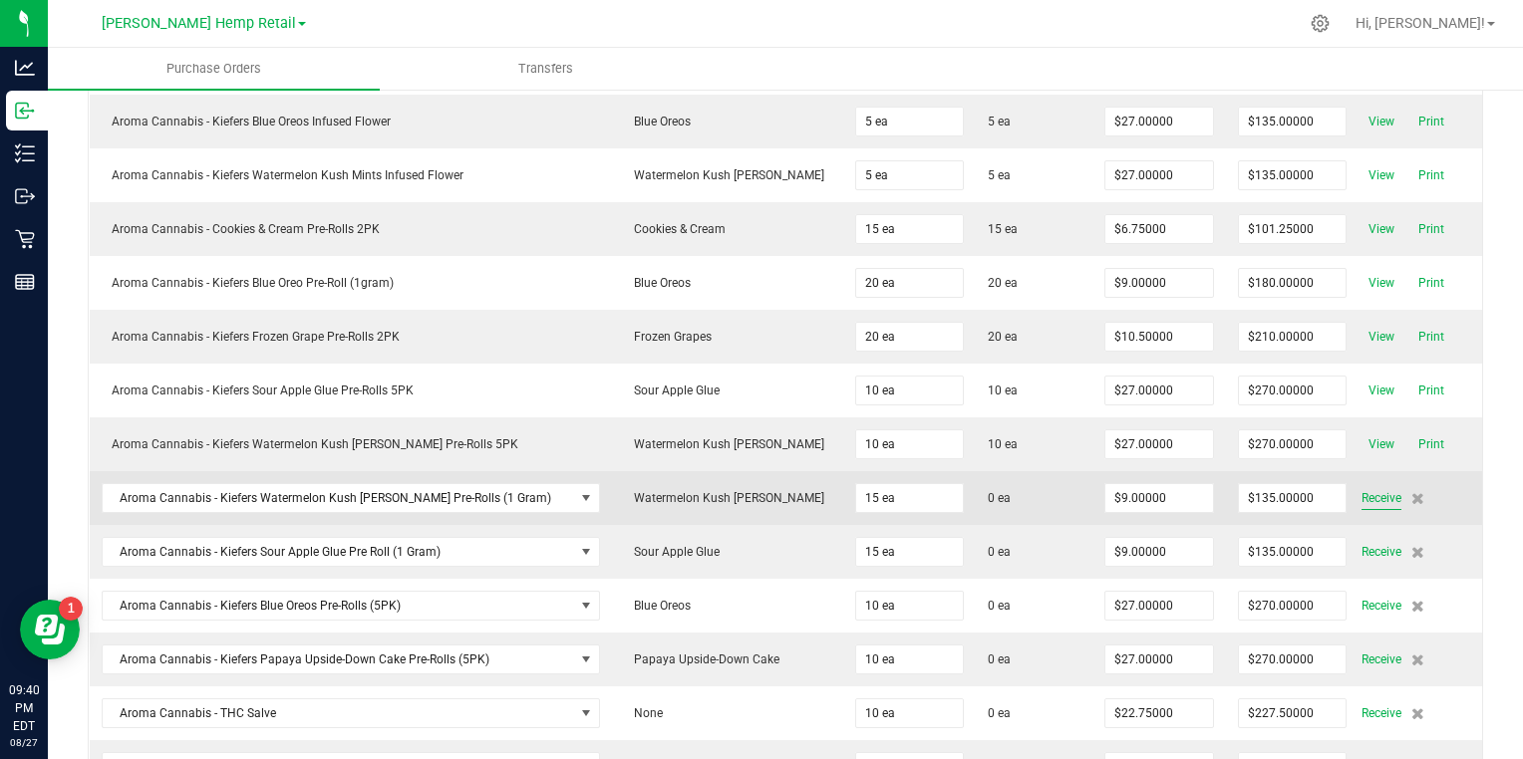
click at [1361, 495] on span "Receive" at bounding box center [1381, 498] width 40 height 24
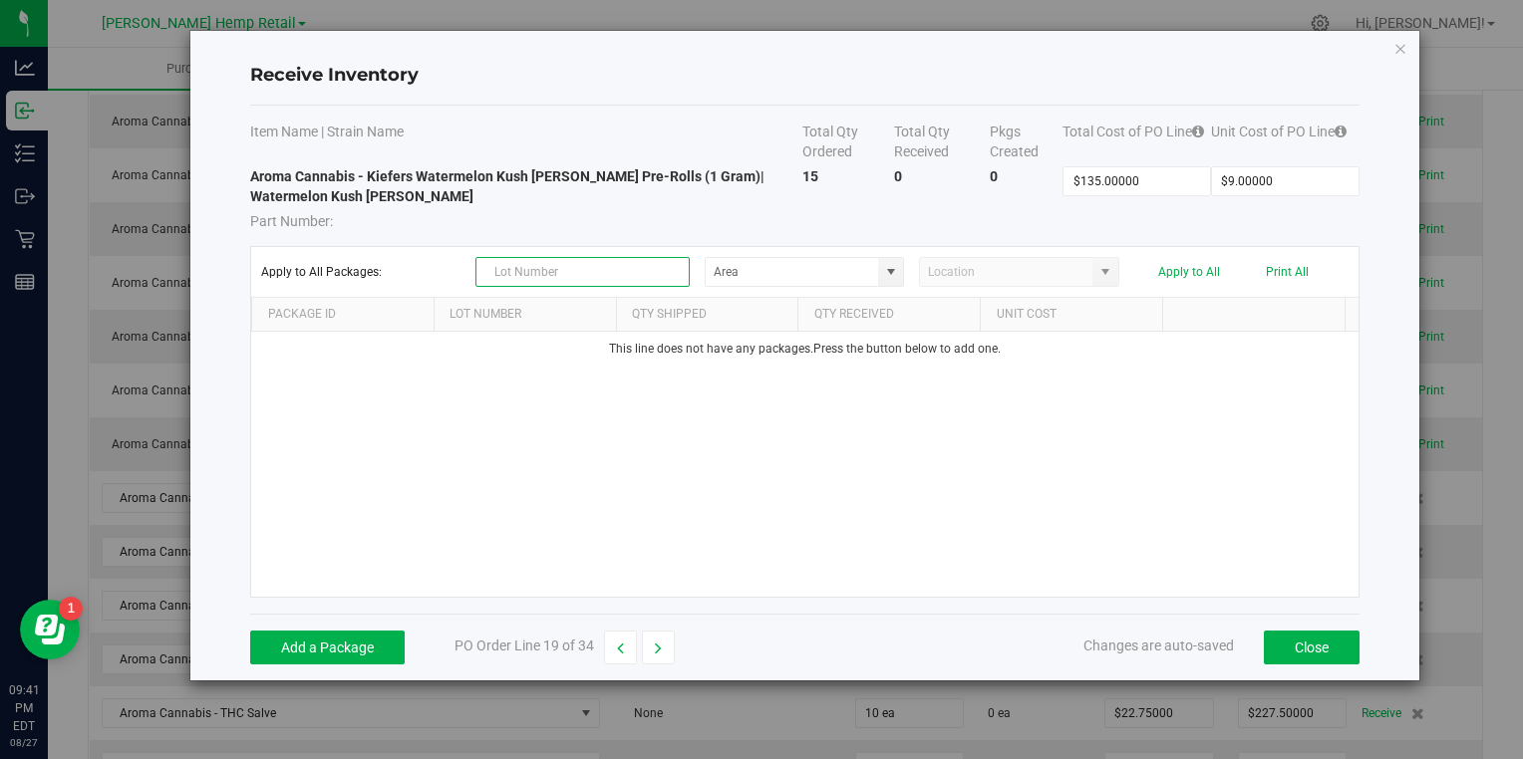
click at [664, 262] on input "text" at bounding box center [582, 272] width 214 height 30
click at [888, 272] on span at bounding box center [891, 272] width 16 height 16
type input "PR24019"
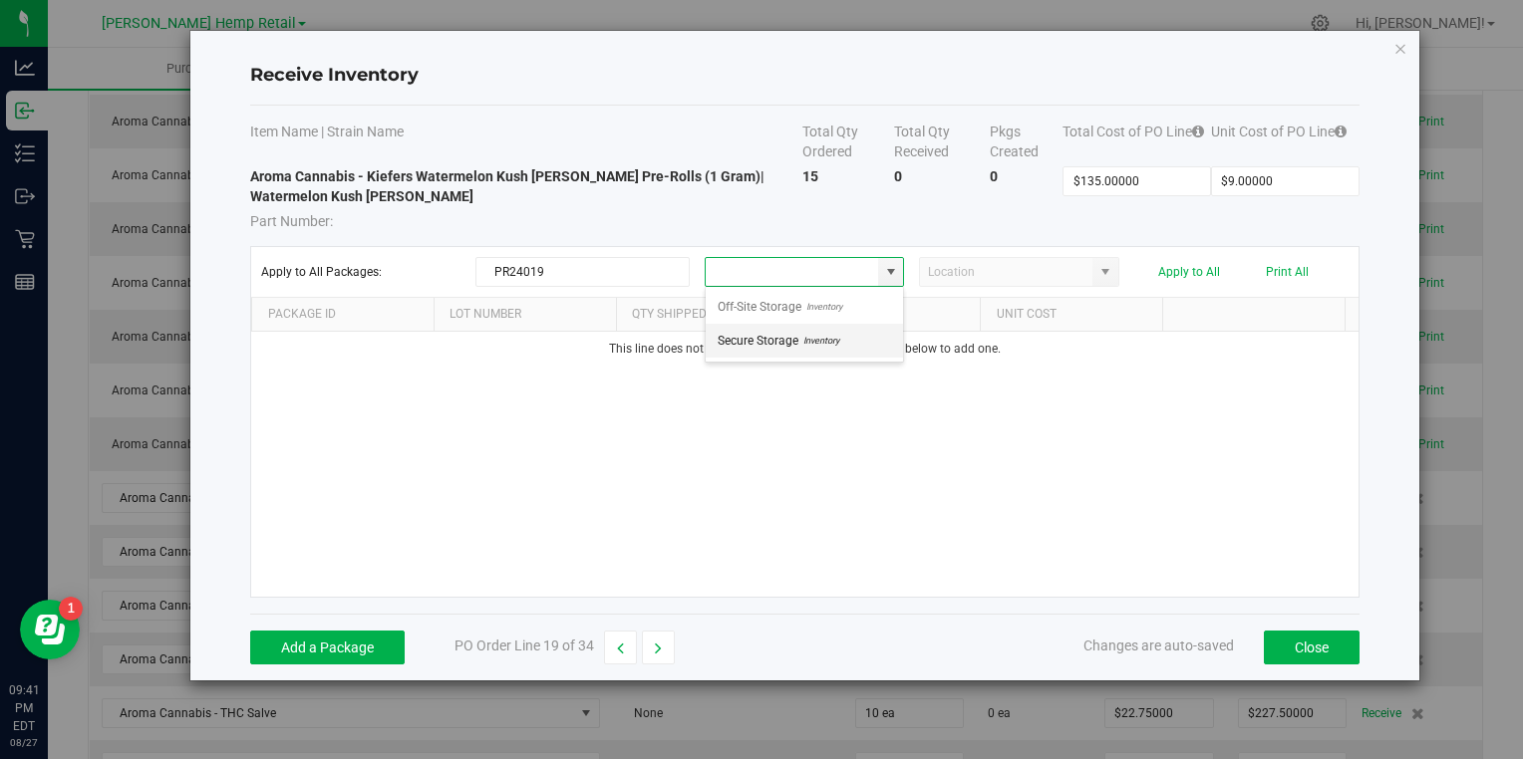
click at [796, 340] on span "Secure Storage" at bounding box center [758, 341] width 81 height 30
type input "Secure Storage"
click at [338, 636] on button "Add a Package" at bounding box center [327, 648] width 154 height 34
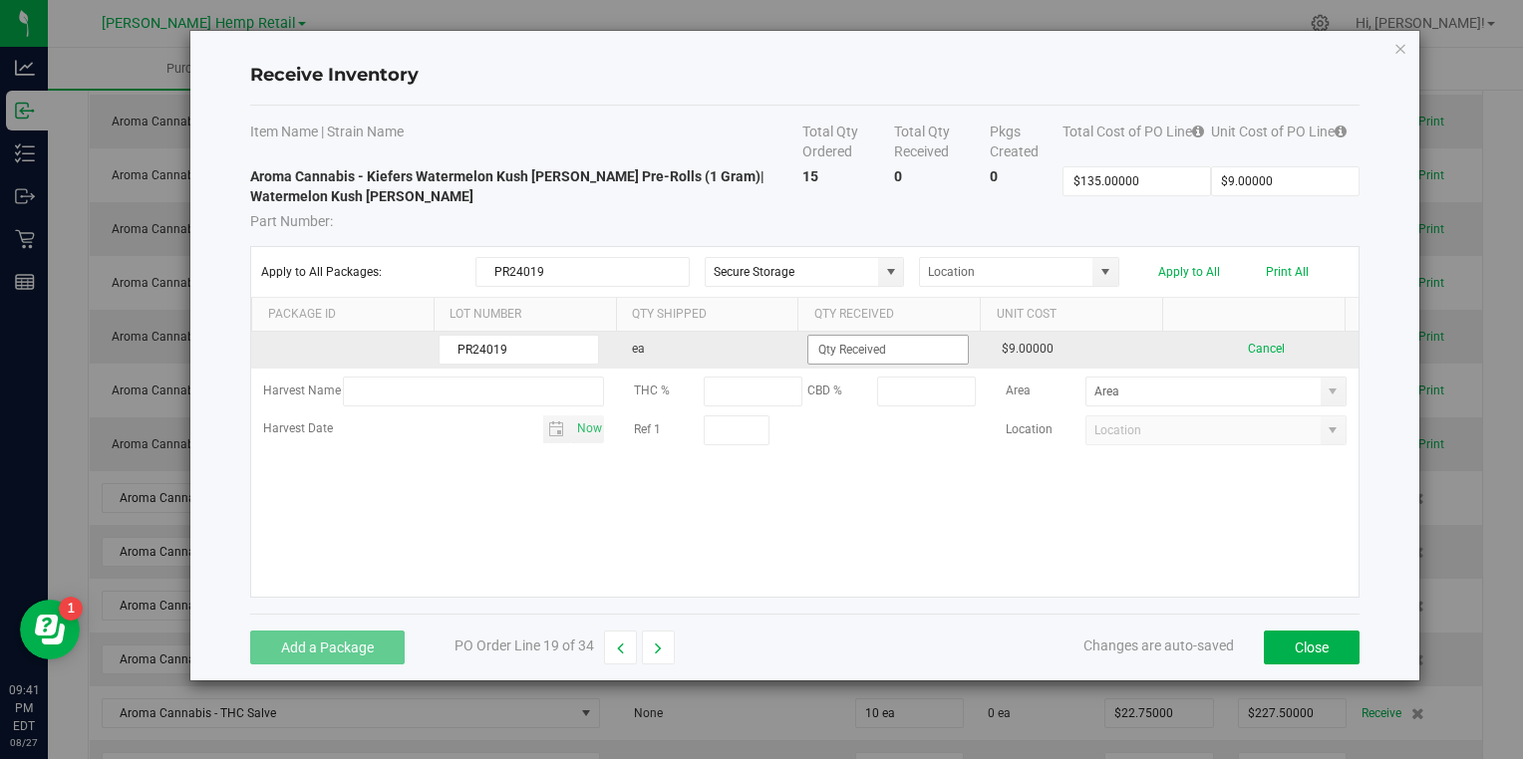
type input "PR24019"
click at [823, 351] on input at bounding box center [887, 350] width 158 height 28
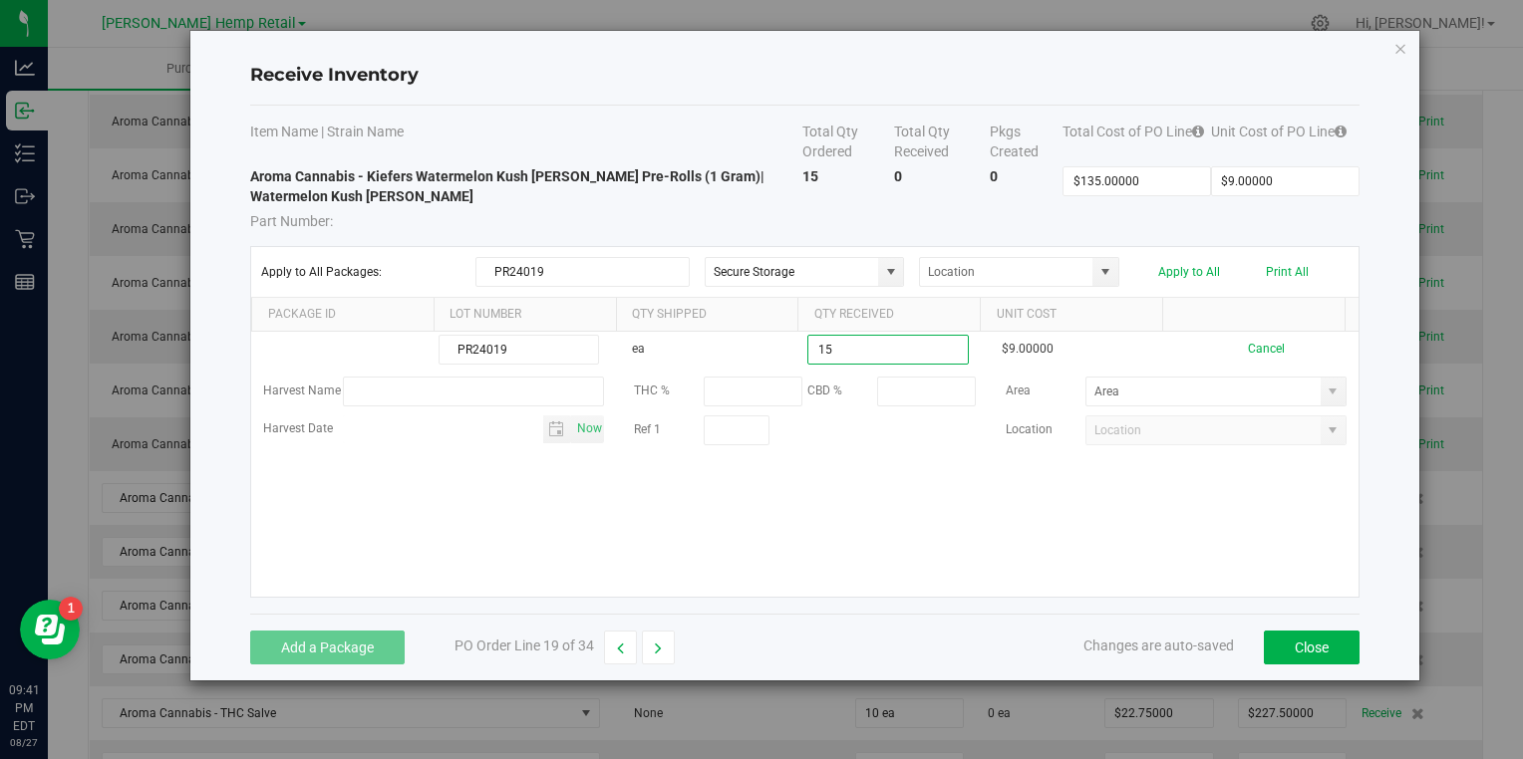
click at [826, 484] on kendo-grid-list "PR24019 ea 15 $9.00000 Cancel Harvest Name THC % CBD % Area Harvest Date Now Re…" at bounding box center [804, 464] width 1106 height 265
type input "15 ea"
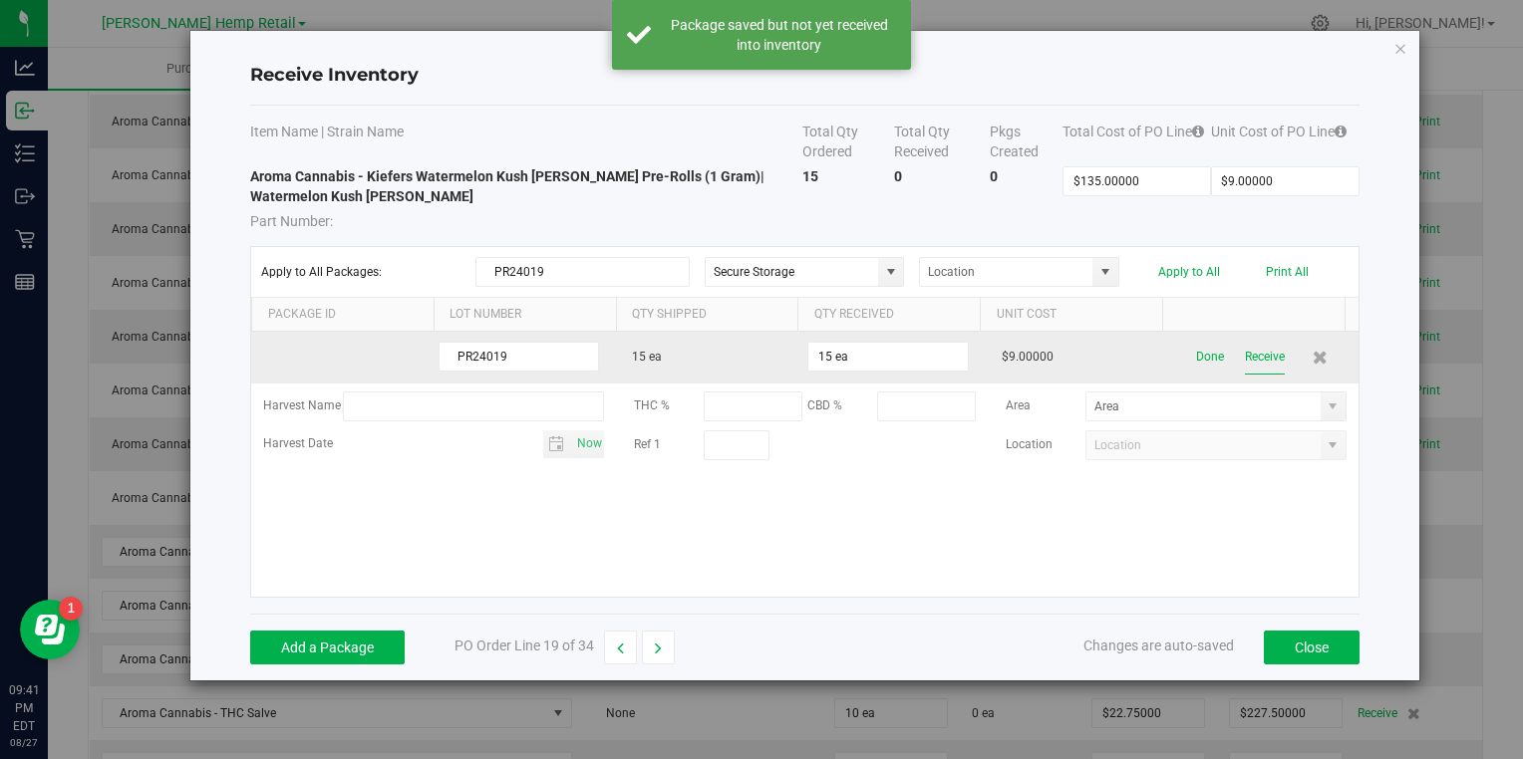
click at [1254, 360] on button "Receive" at bounding box center [1265, 357] width 40 height 35
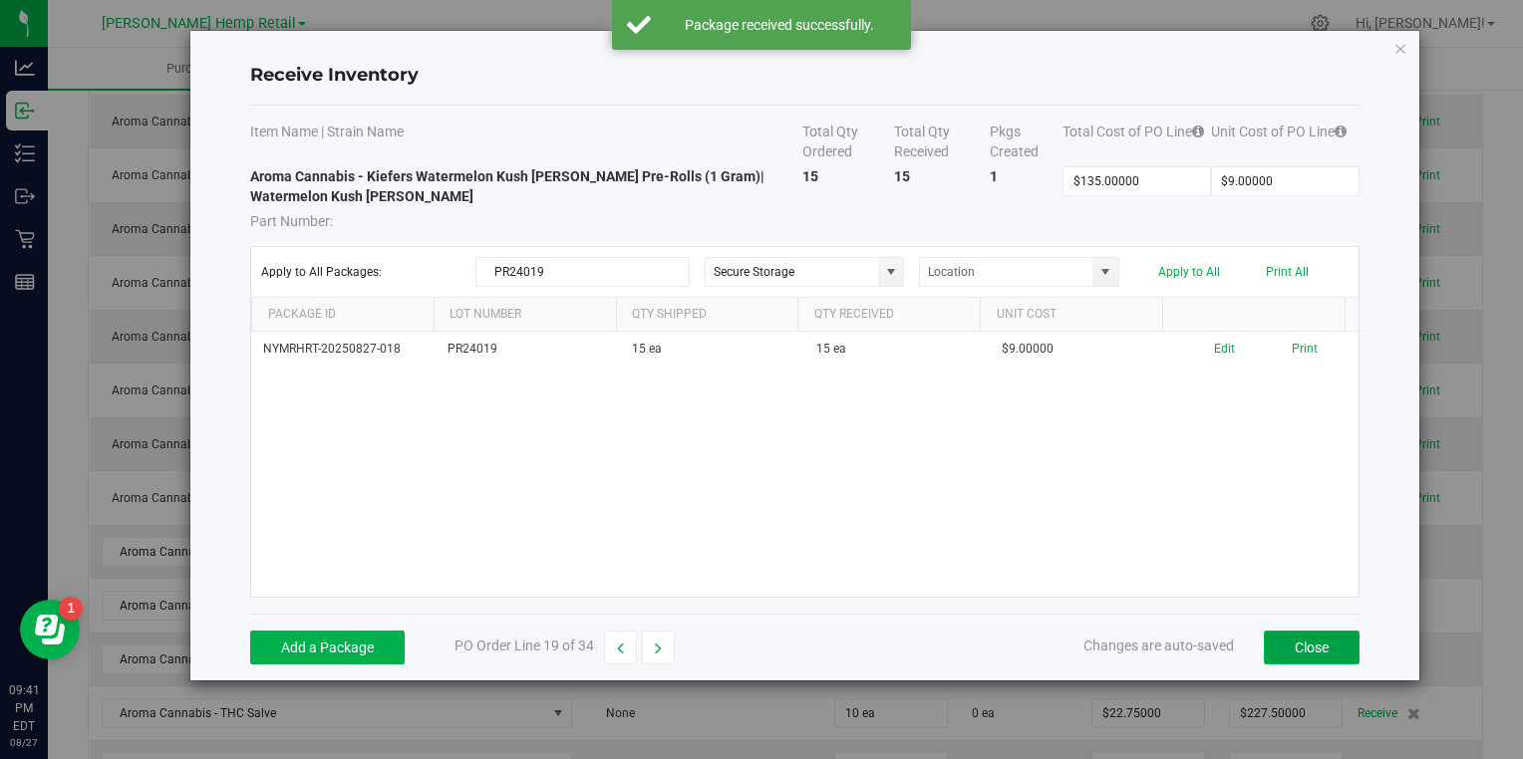
click at [1293, 643] on button "Close" at bounding box center [1312, 648] width 96 height 34
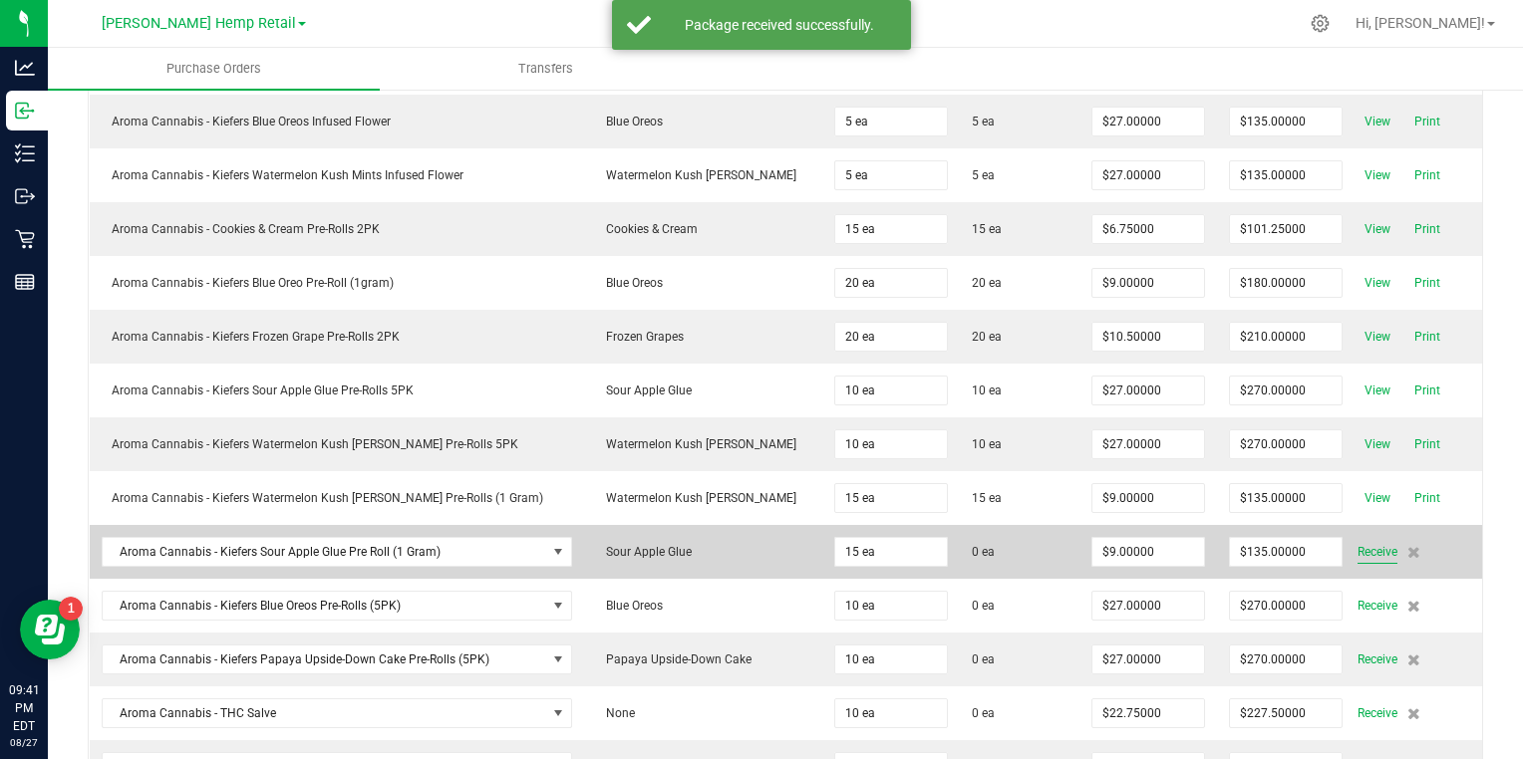
click at [1357, 543] on span "Receive" at bounding box center [1377, 552] width 40 height 24
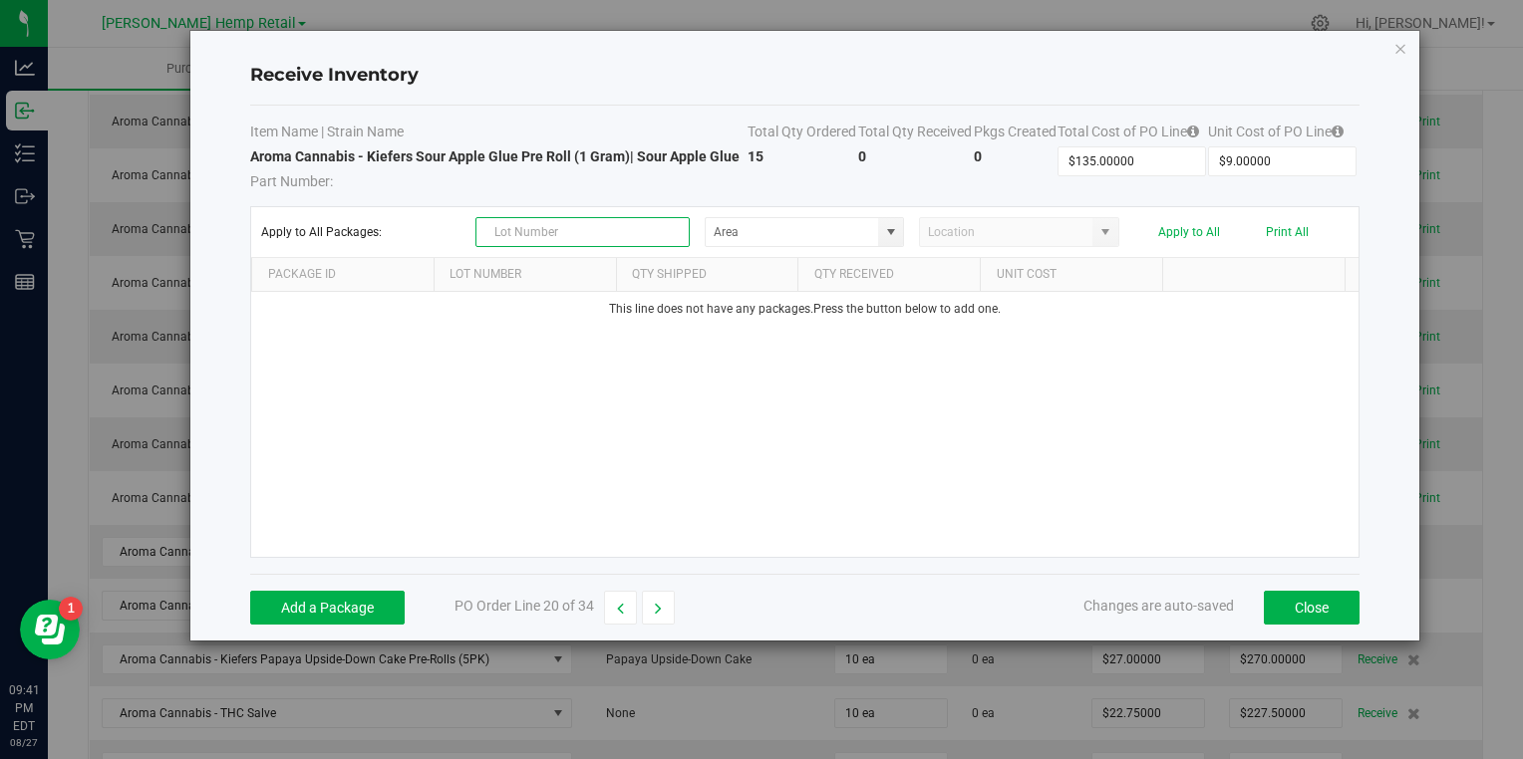
click at [627, 237] on input "text" at bounding box center [582, 232] width 214 height 30
click at [887, 234] on span at bounding box center [891, 232] width 16 height 16
type input "PR24020"
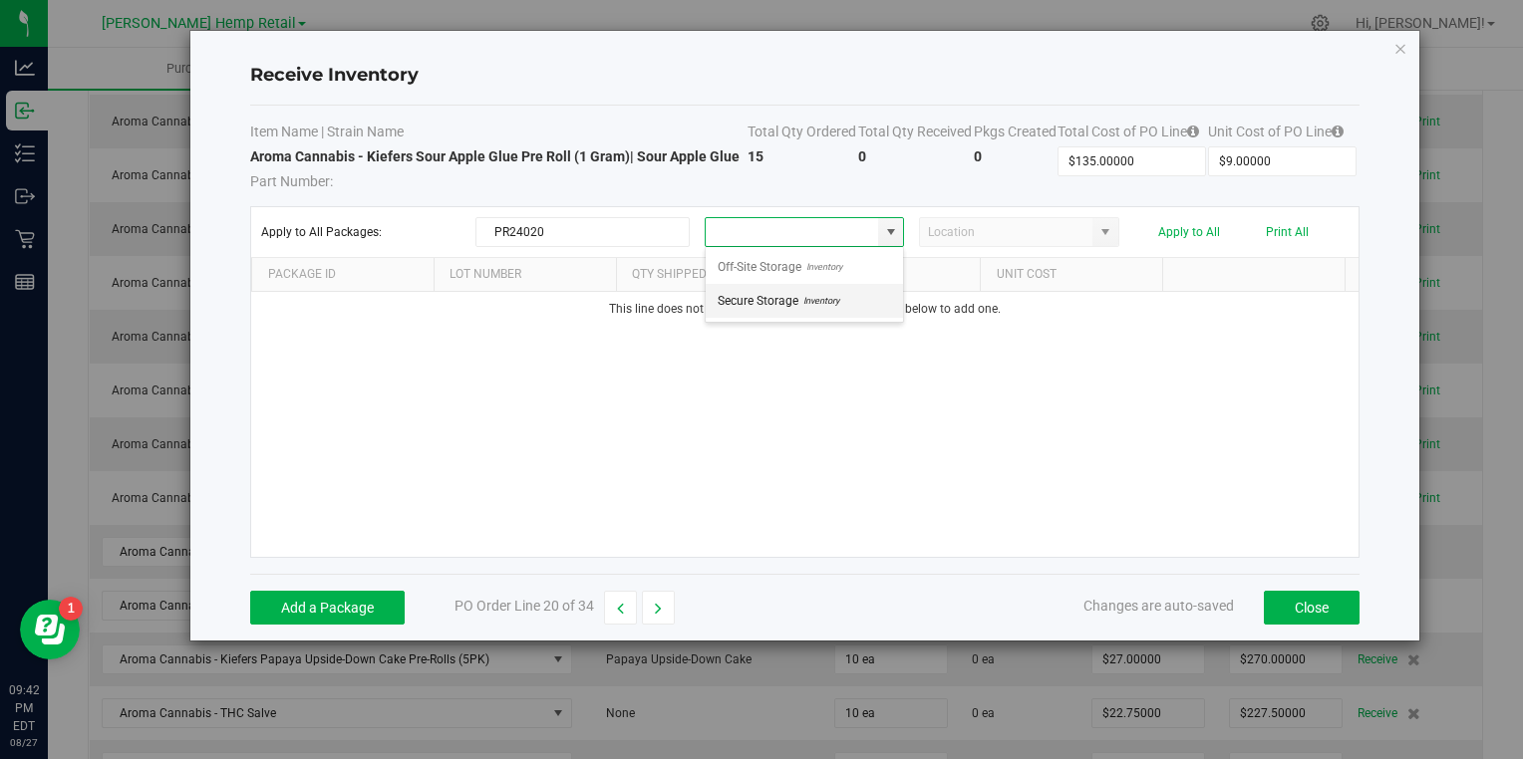
click at [814, 298] on span "Inventory" at bounding box center [818, 301] width 41 height 30
type input "Secure Storage"
click at [319, 608] on button "Add a Package" at bounding box center [327, 608] width 154 height 34
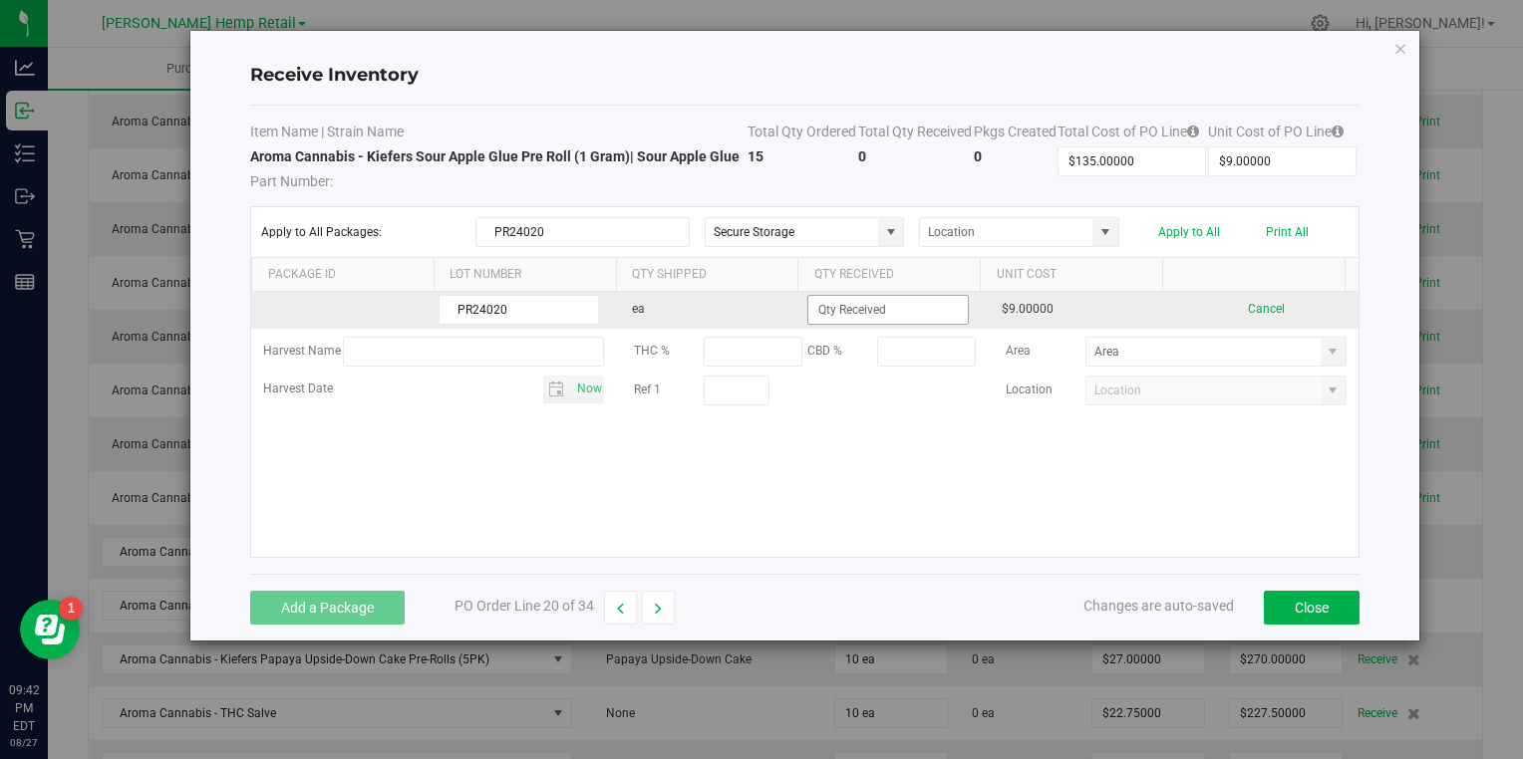
type input "PR24020"
click at [821, 304] on input at bounding box center [887, 310] width 158 height 28
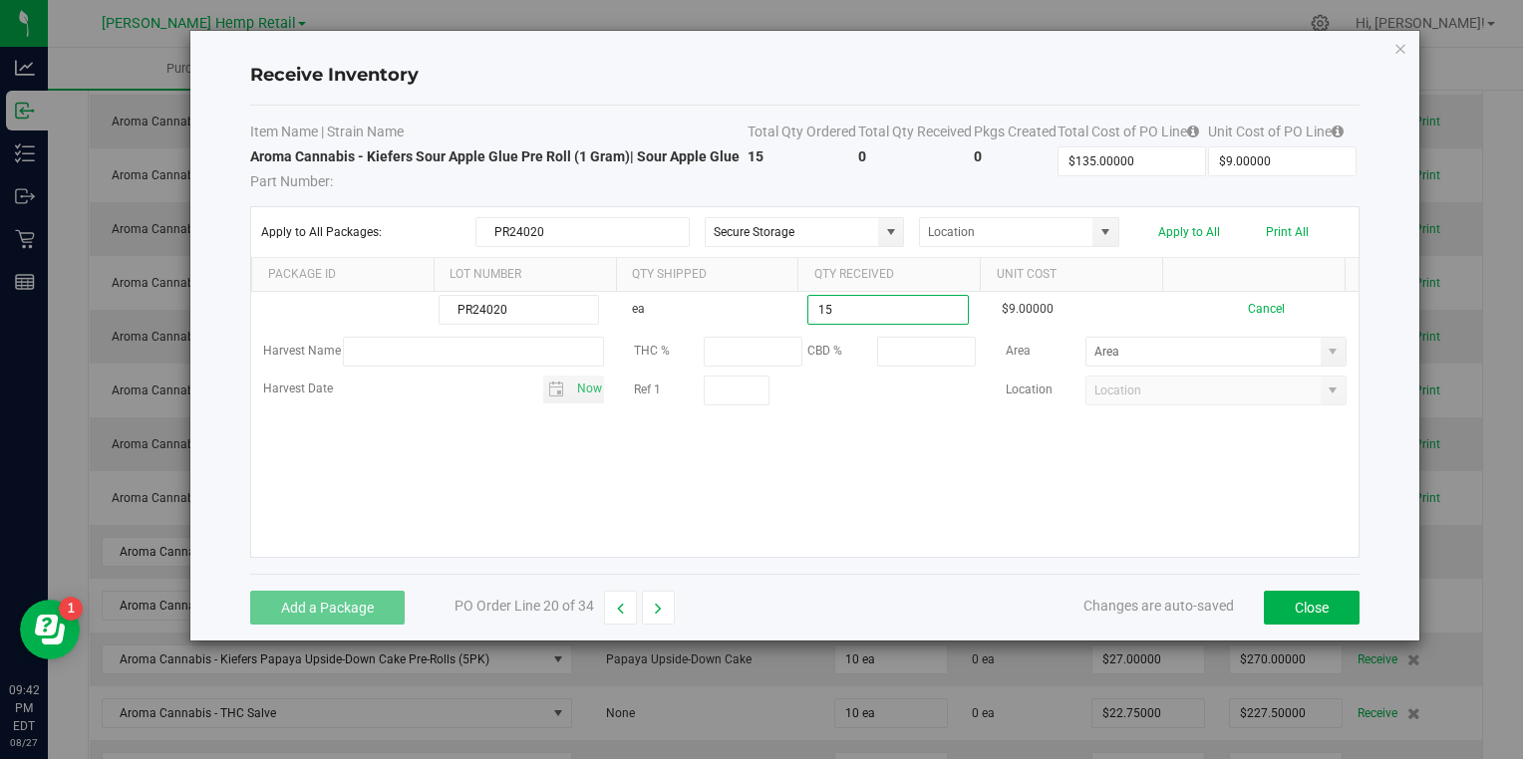
click at [806, 466] on kendo-grid-list "PR24020 ea 15 $9.00000 Cancel Harvest Name THC % CBD % Area Harvest Date Now Re…" at bounding box center [804, 424] width 1106 height 265
type input "15 ea"
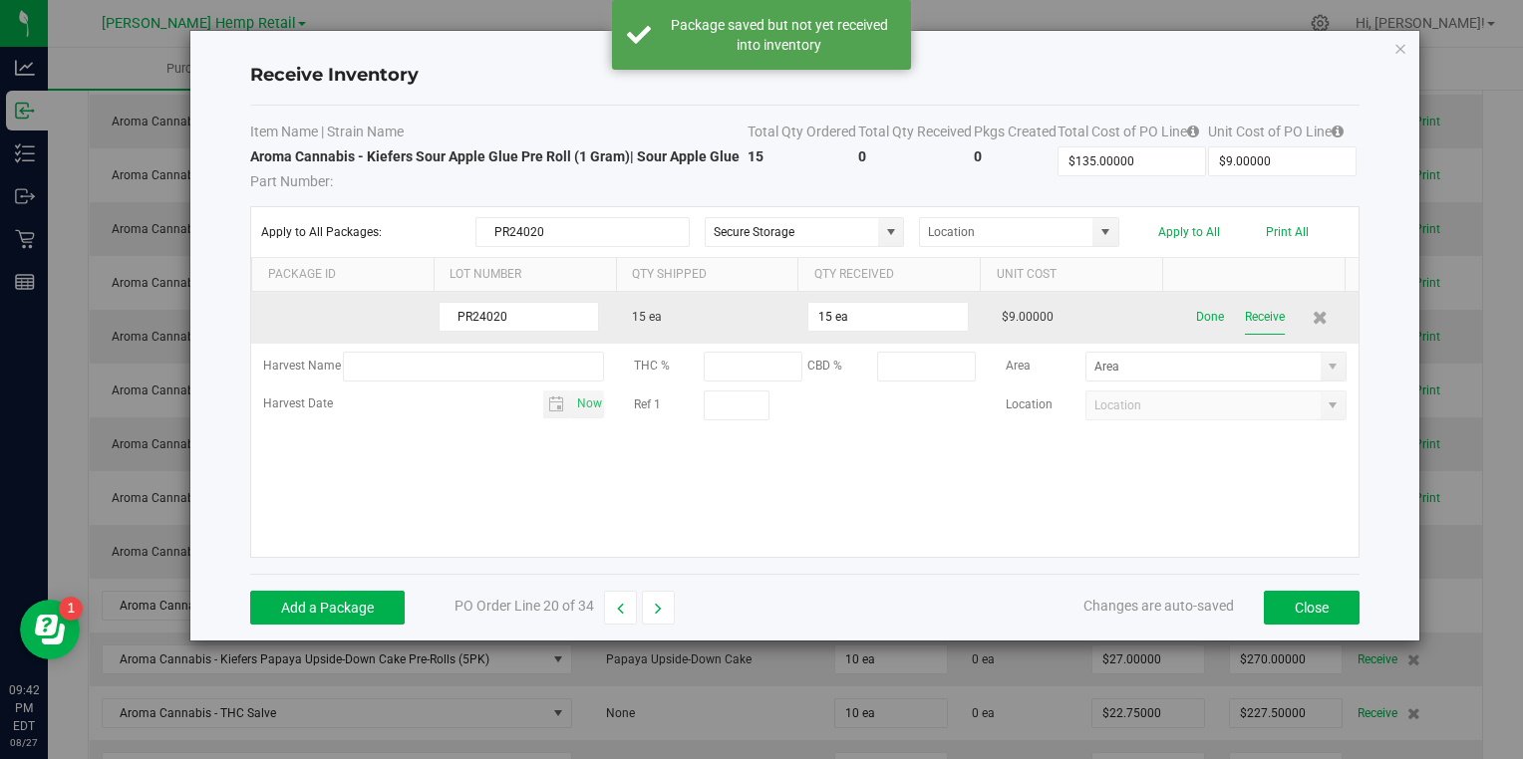
click at [1247, 319] on button "Receive" at bounding box center [1265, 317] width 40 height 35
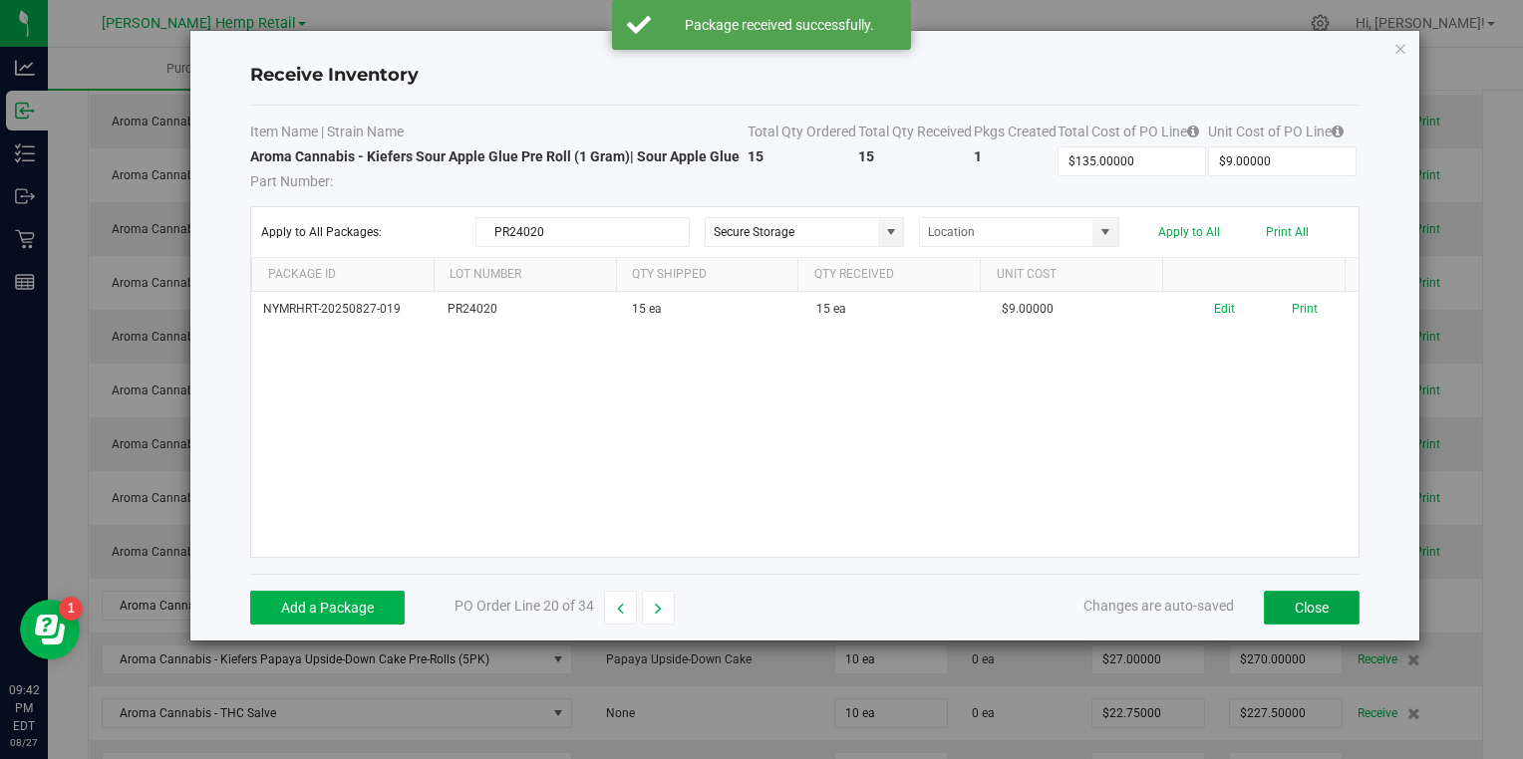
click at [1287, 596] on button "Close" at bounding box center [1312, 608] width 96 height 34
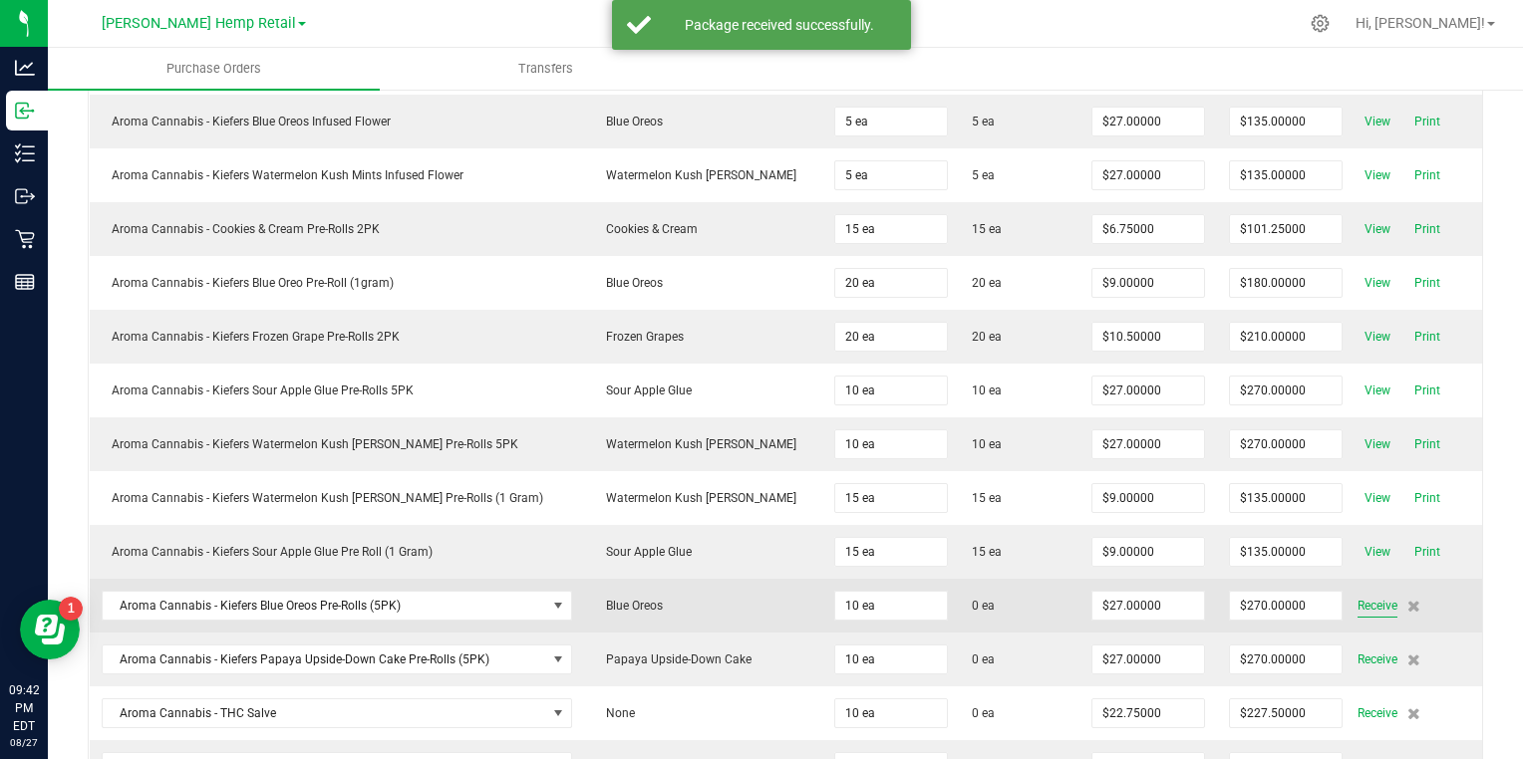
click at [1357, 596] on span "Receive" at bounding box center [1377, 606] width 40 height 24
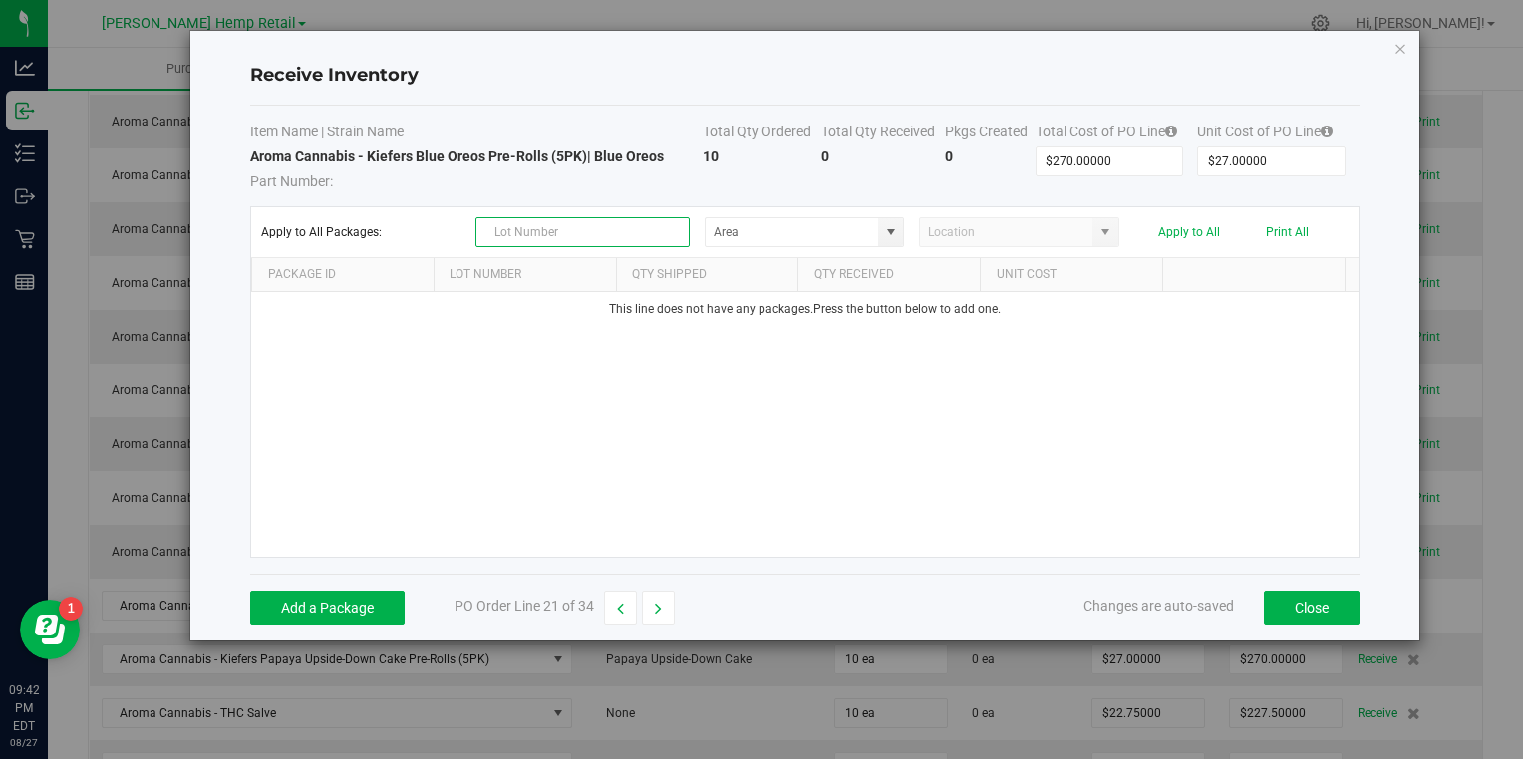
click at [644, 229] on input "text" at bounding box center [582, 232] width 214 height 30
click at [885, 234] on span at bounding box center [891, 232] width 16 height 16
type input "PR24021"
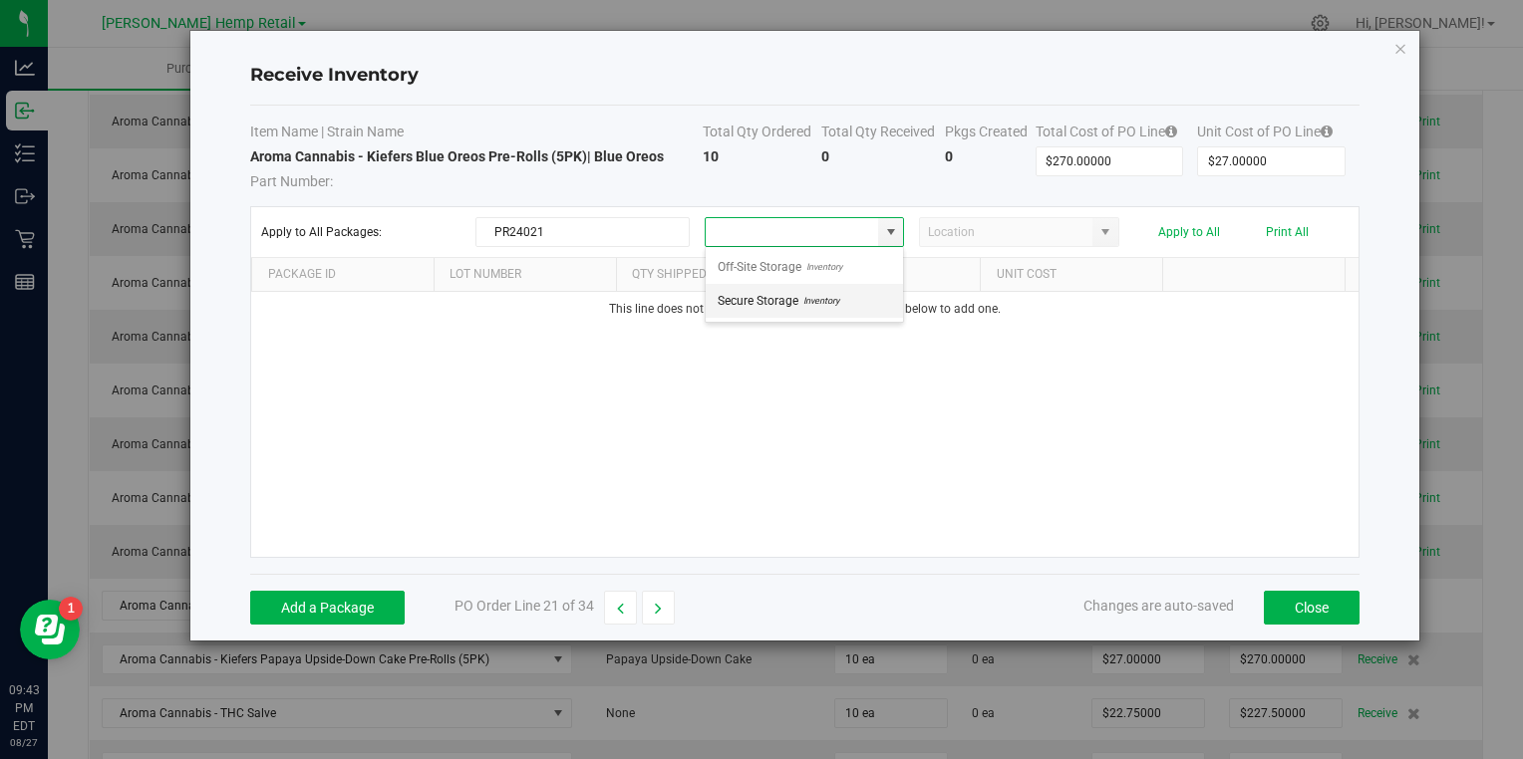
click at [871, 298] on li "Secure Storage Inventory" at bounding box center [804, 301] width 197 height 34
type input "Secure Storage"
click at [360, 605] on button "Add a Package" at bounding box center [327, 608] width 154 height 34
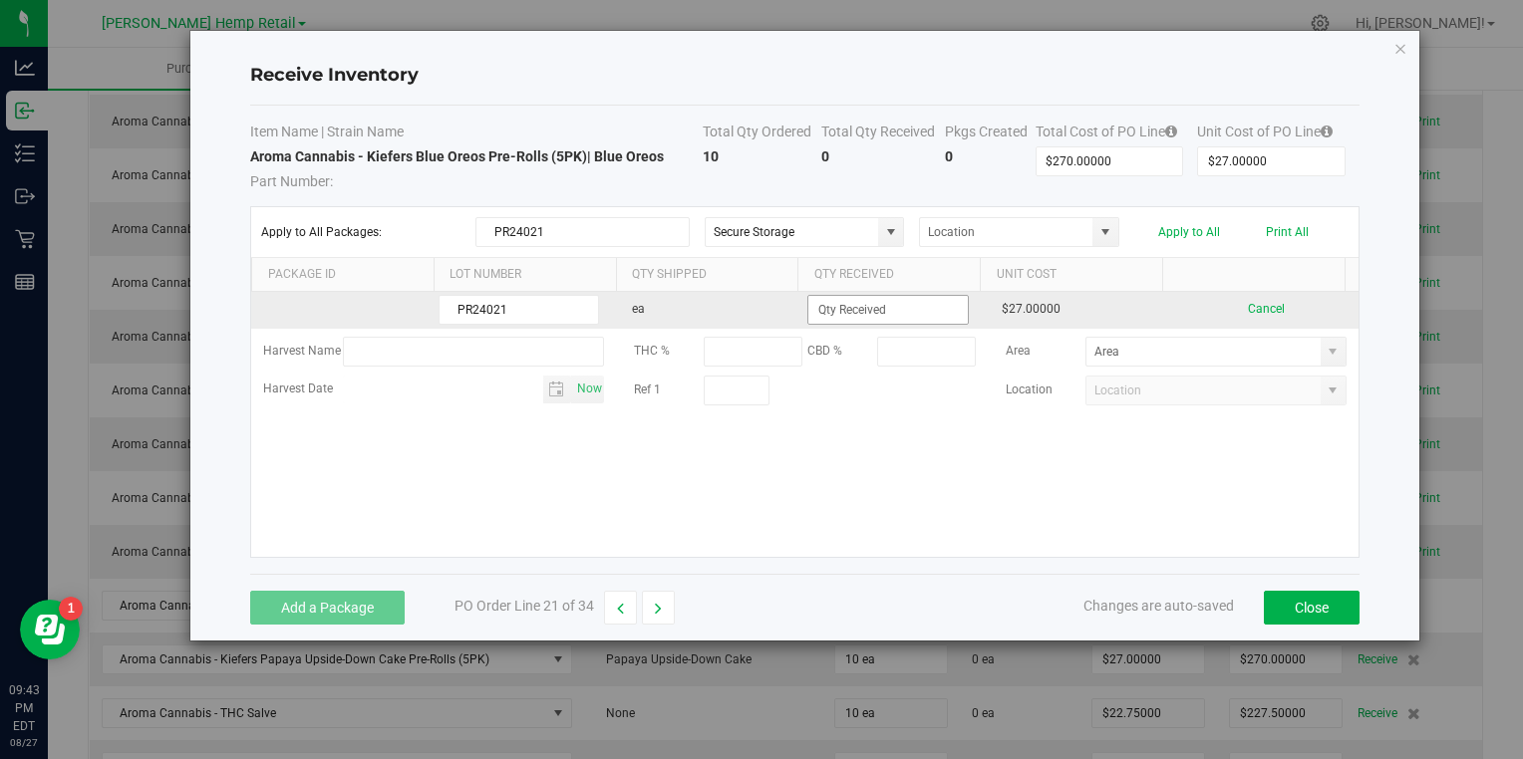
type input "PR24021"
click at [827, 308] on input at bounding box center [887, 310] width 158 height 28
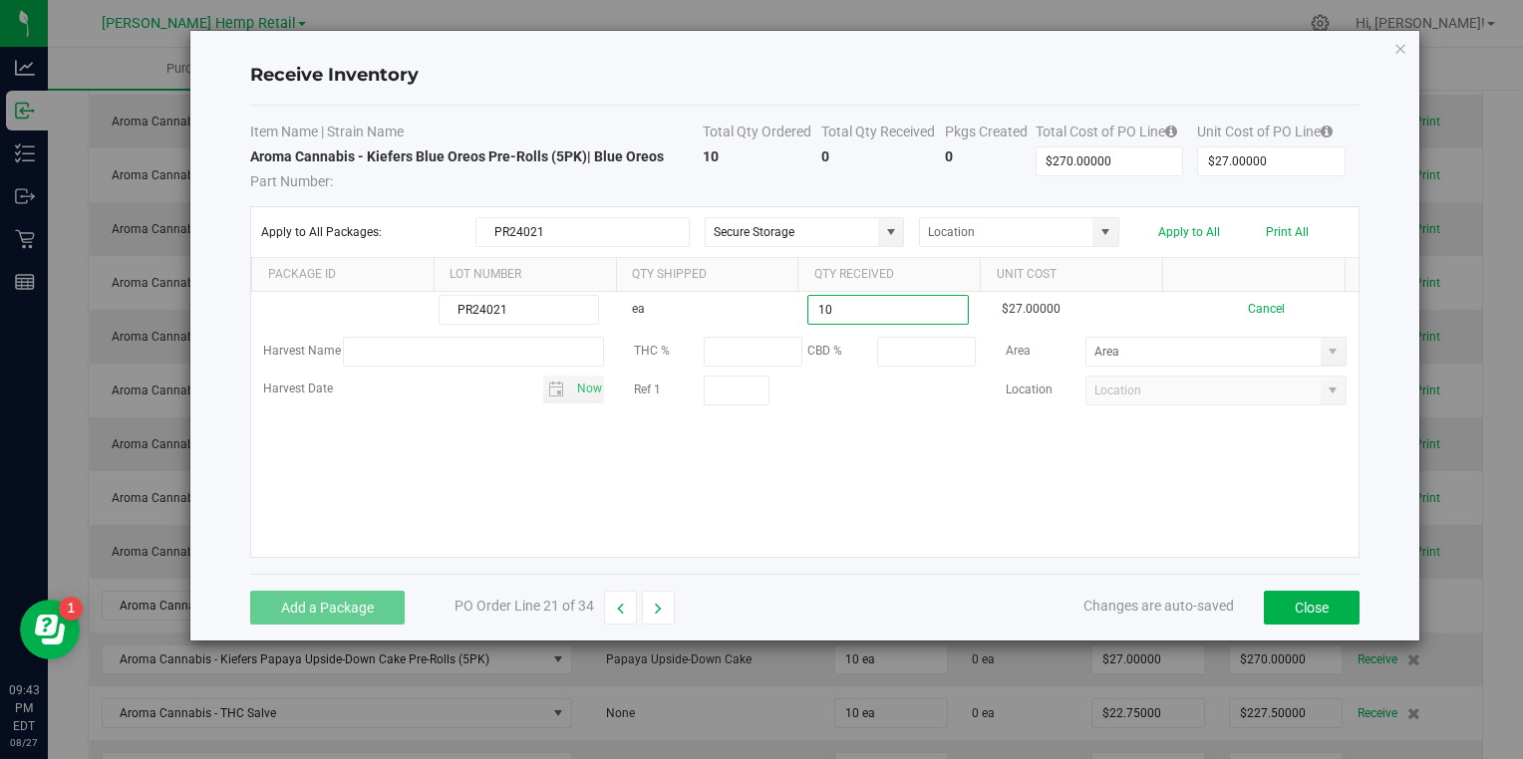
click at [761, 485] on kendo-grid-list "PR24021 ea 10 $27.00000 Cancel Harvest Name THC % CBD % Area Harvest Date Now R…" at bounding box center [804, 424] width 1106 height 265
type input "10 ea"
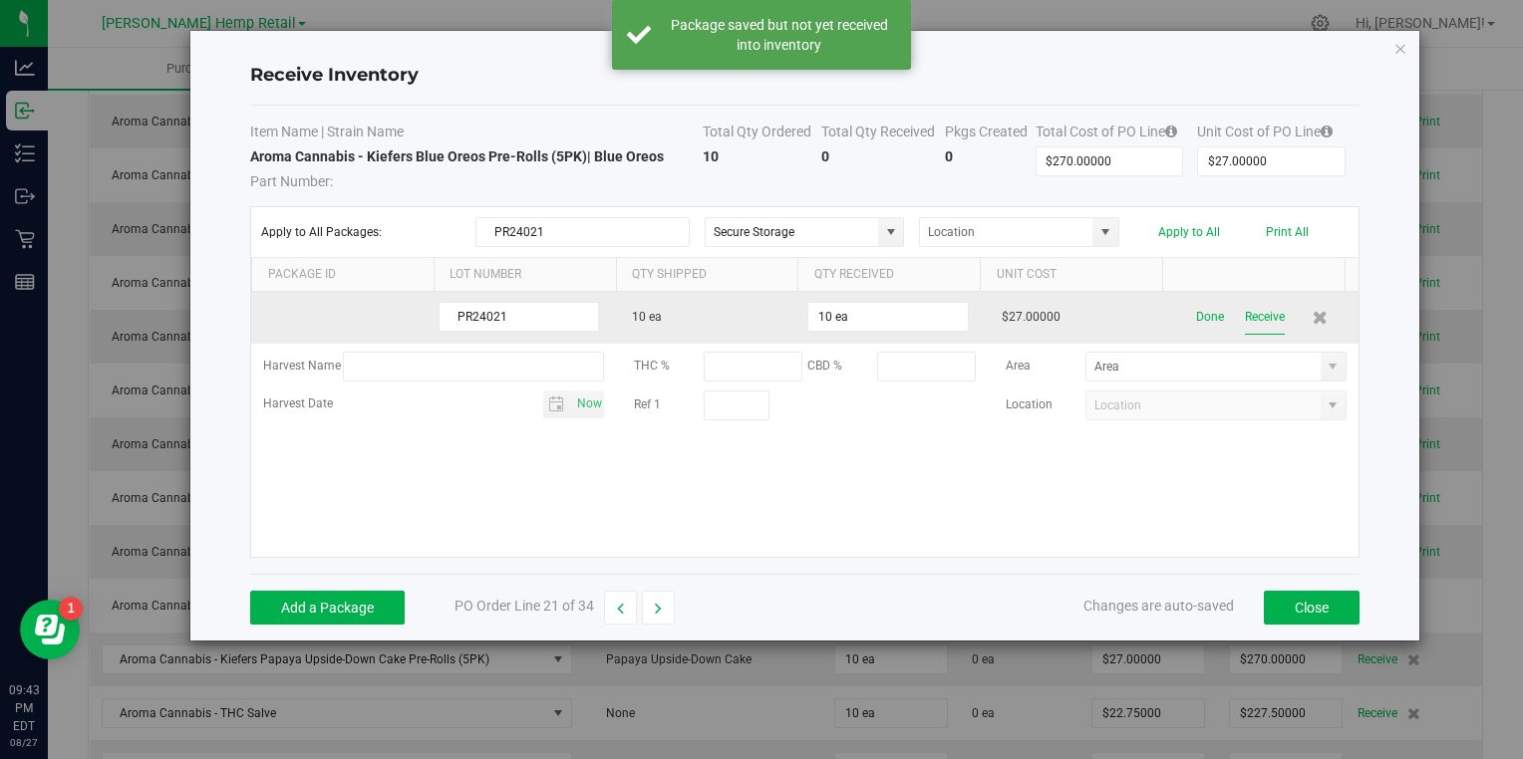
click at [1245, 317] on button "Receive" at bounding box center [1265, 317] width 40 height 35
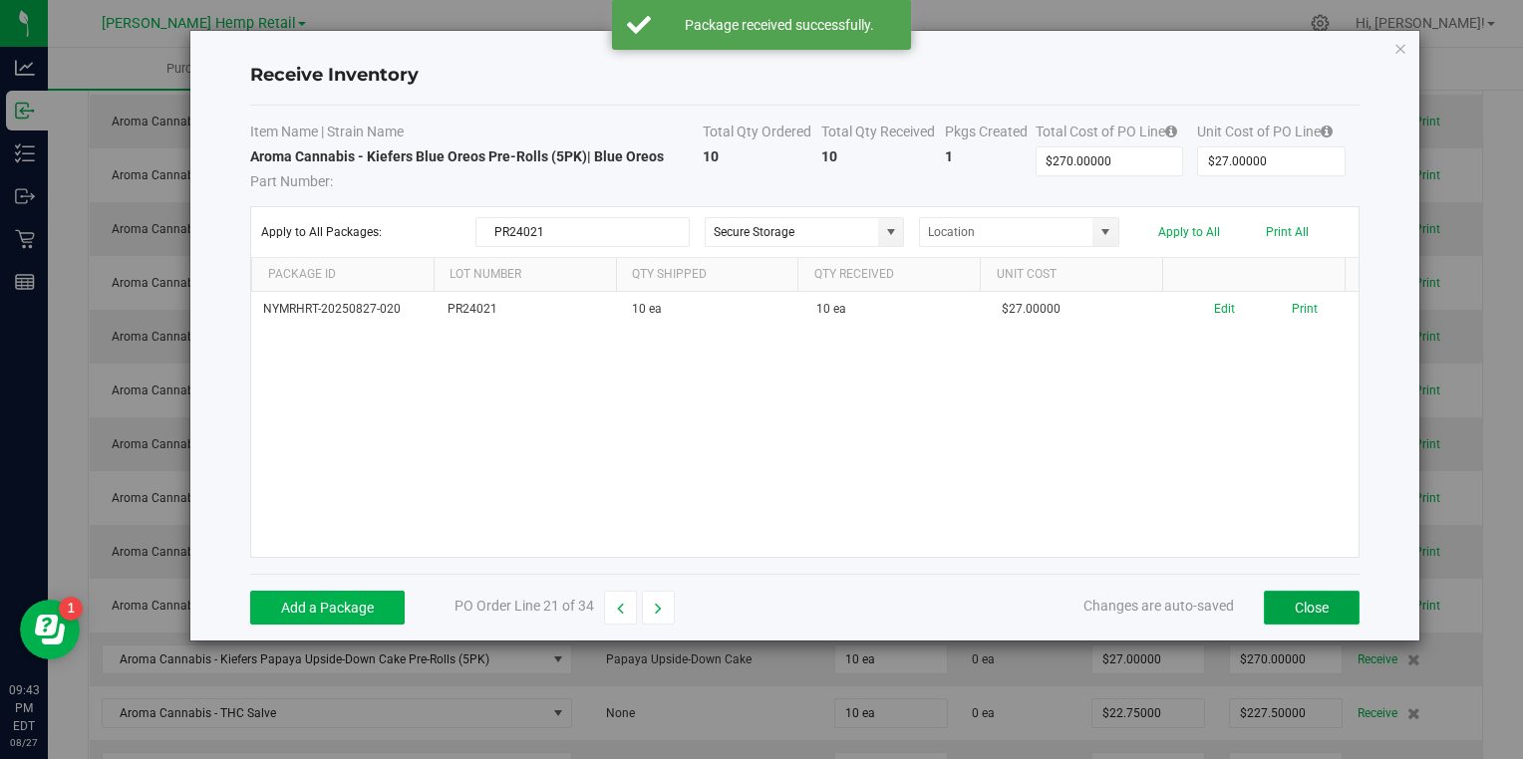
click at [1296, 599] on button "Close" at bounding box center [1312, 608] width 96 height 34
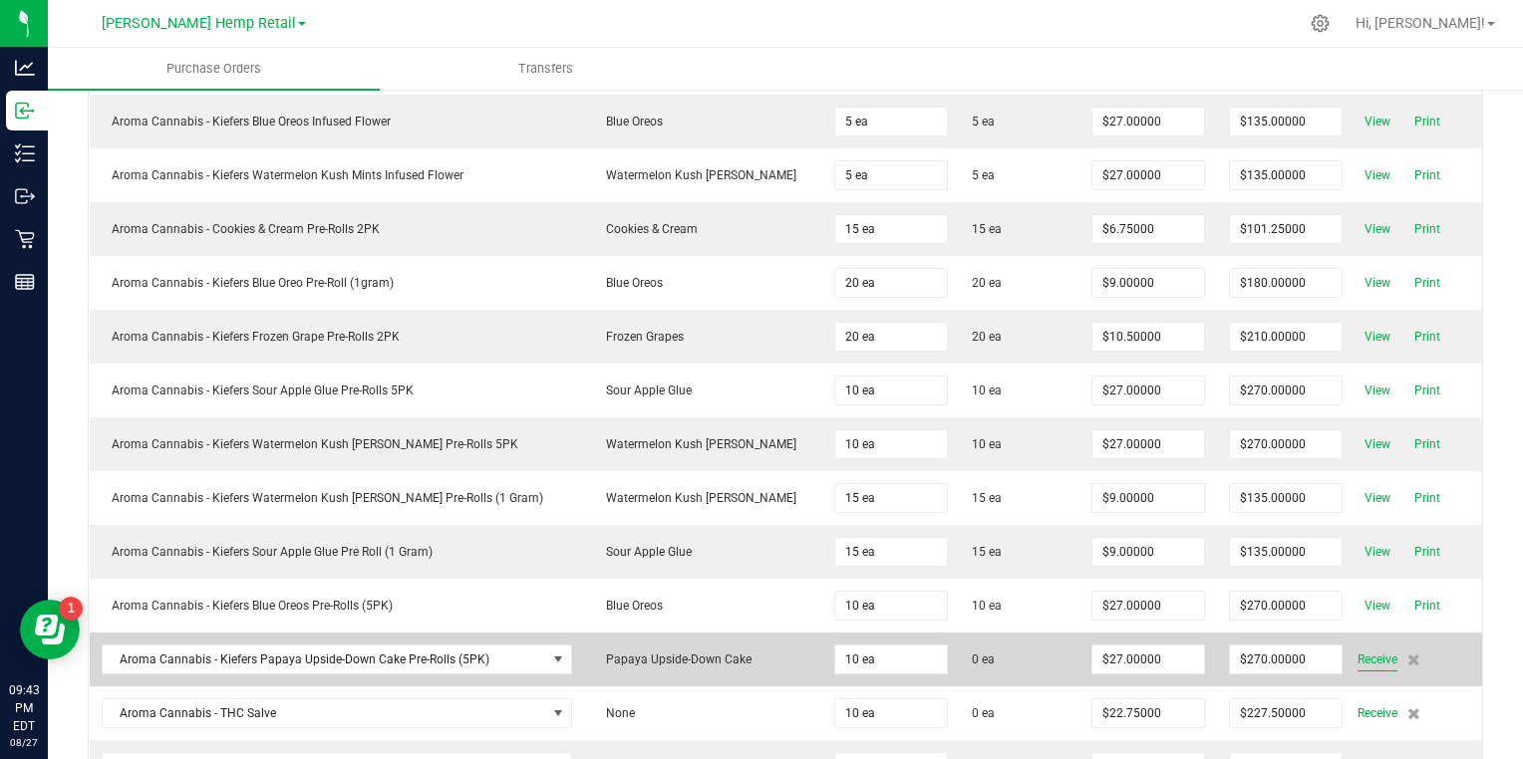
click at [1363, 652] on span "Receive" at bounding box center [1377, 660] width 40 height 24
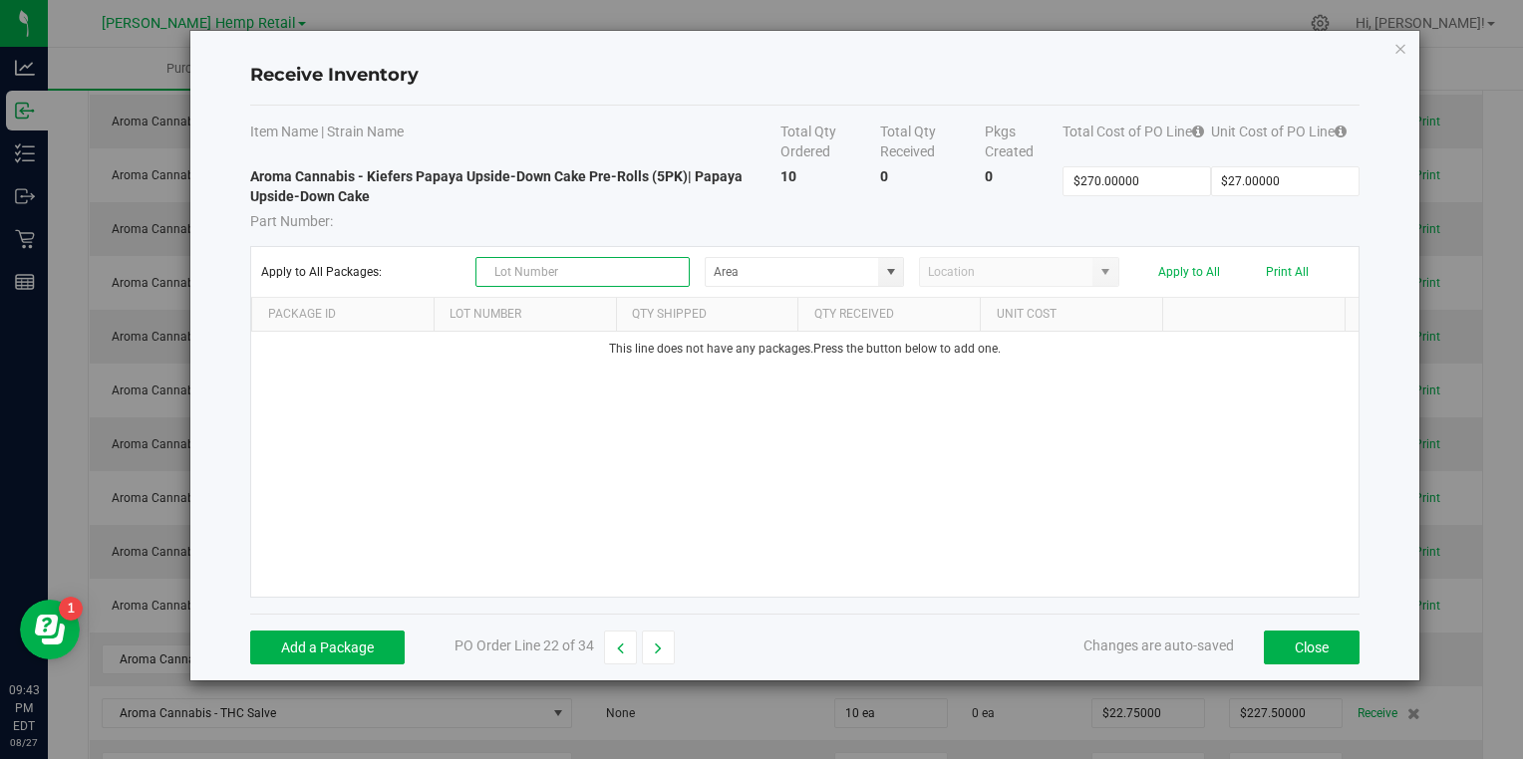
click at [557, 269] on input "text" at bounding box center [582, 272] width 214 height 30
click at [883, 281] on span at bounding box center [890, 272] width 25 height 28
type input "PR25001"
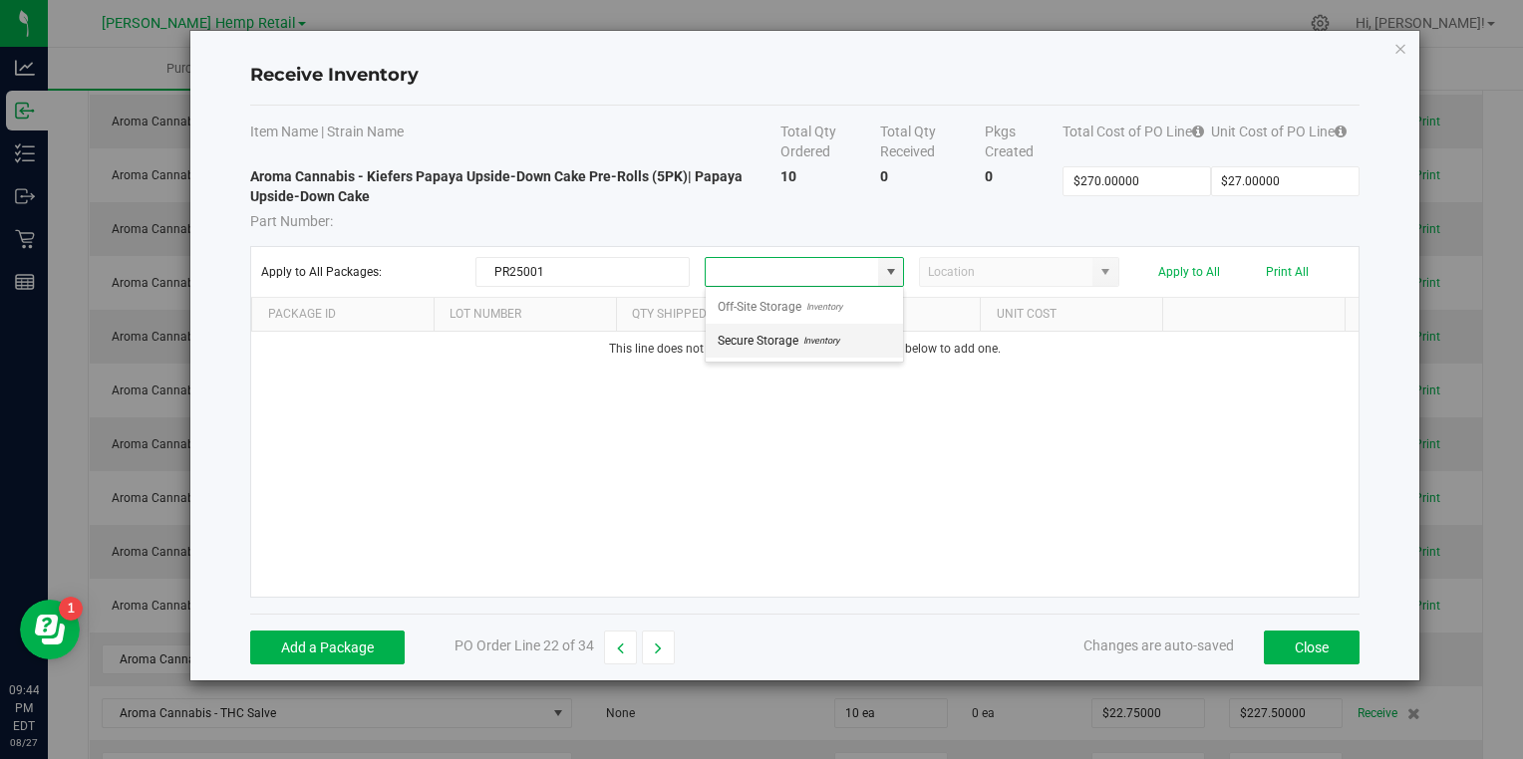
click at [785, 339] on span "Secure Storage" at bounding box center [758, 341] width 81 height 30
type input "Secure Storage"
click at [333, 644] on button "Add a Package" at bounding box center [327, 648] width 154 height 34
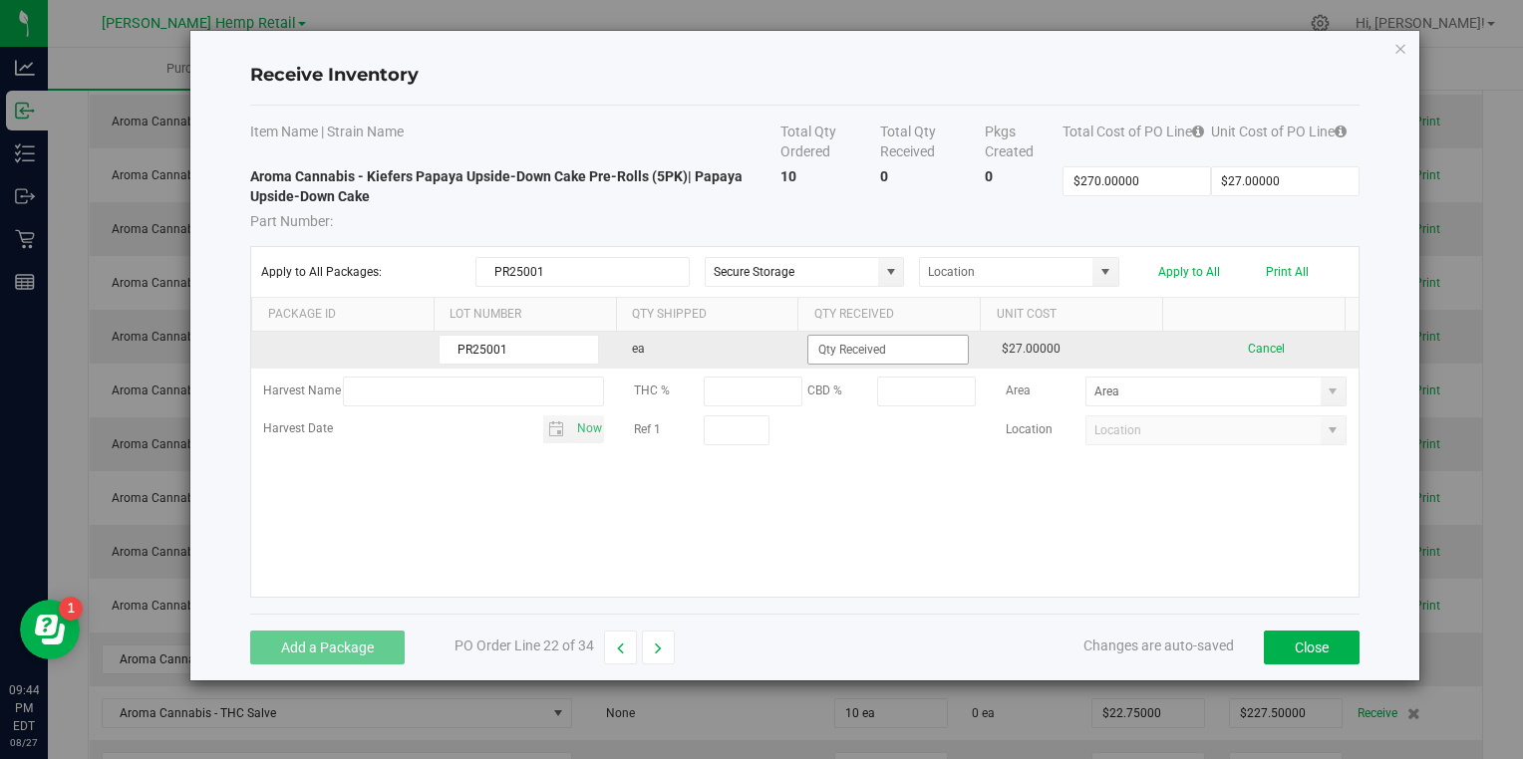
type input "PR25001"
click at [854, 342] on input at bounding box center [887, 350] width 158 height 28
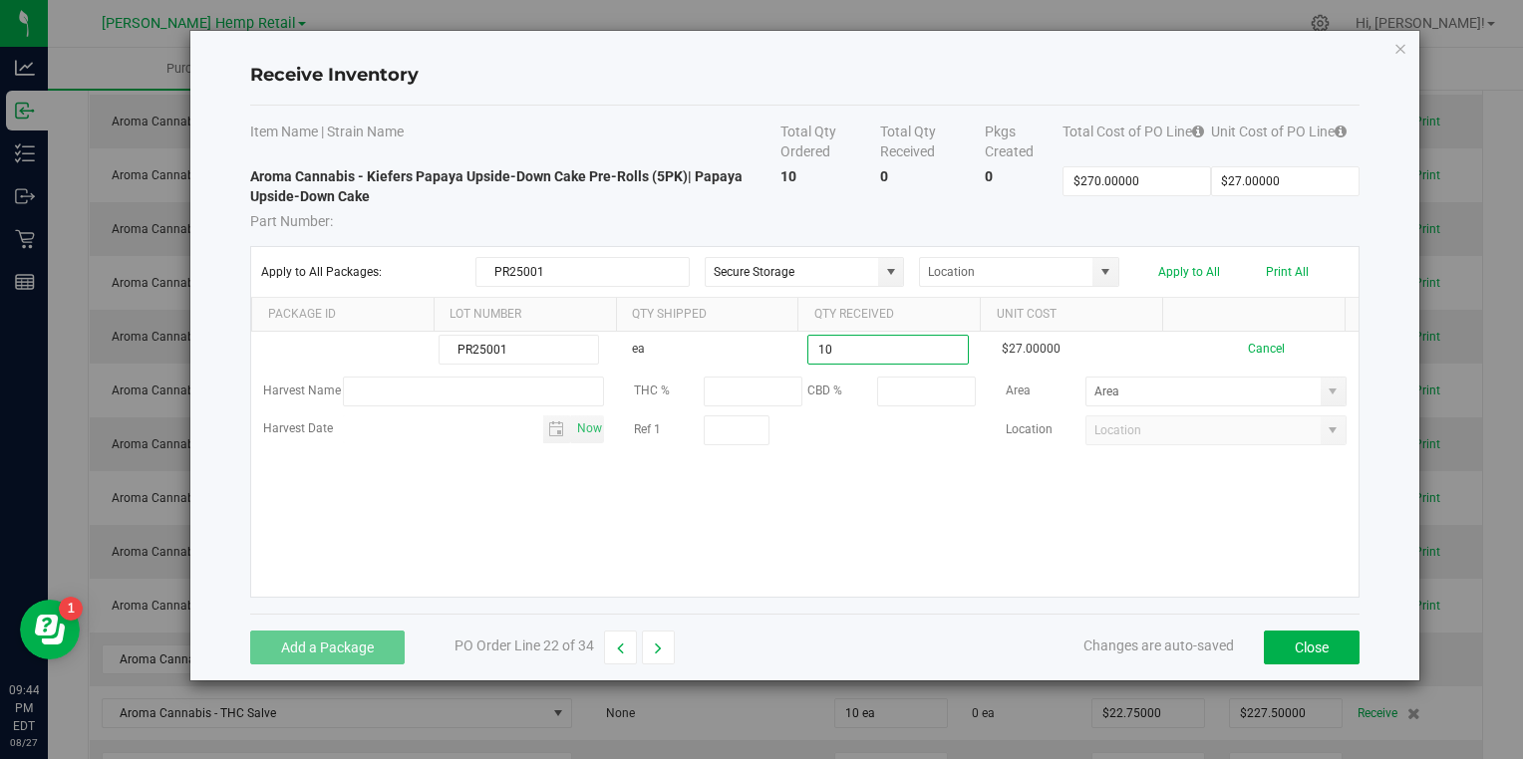
click at [805, 506] on kendo-grid-list "PR25001 ea 10 $27.00000 Cancel Harvest Name THC % CBD % Area Harvest Date Now R…" at bounding box center [804, 464] width 1106 height 265
type input "10 ea"
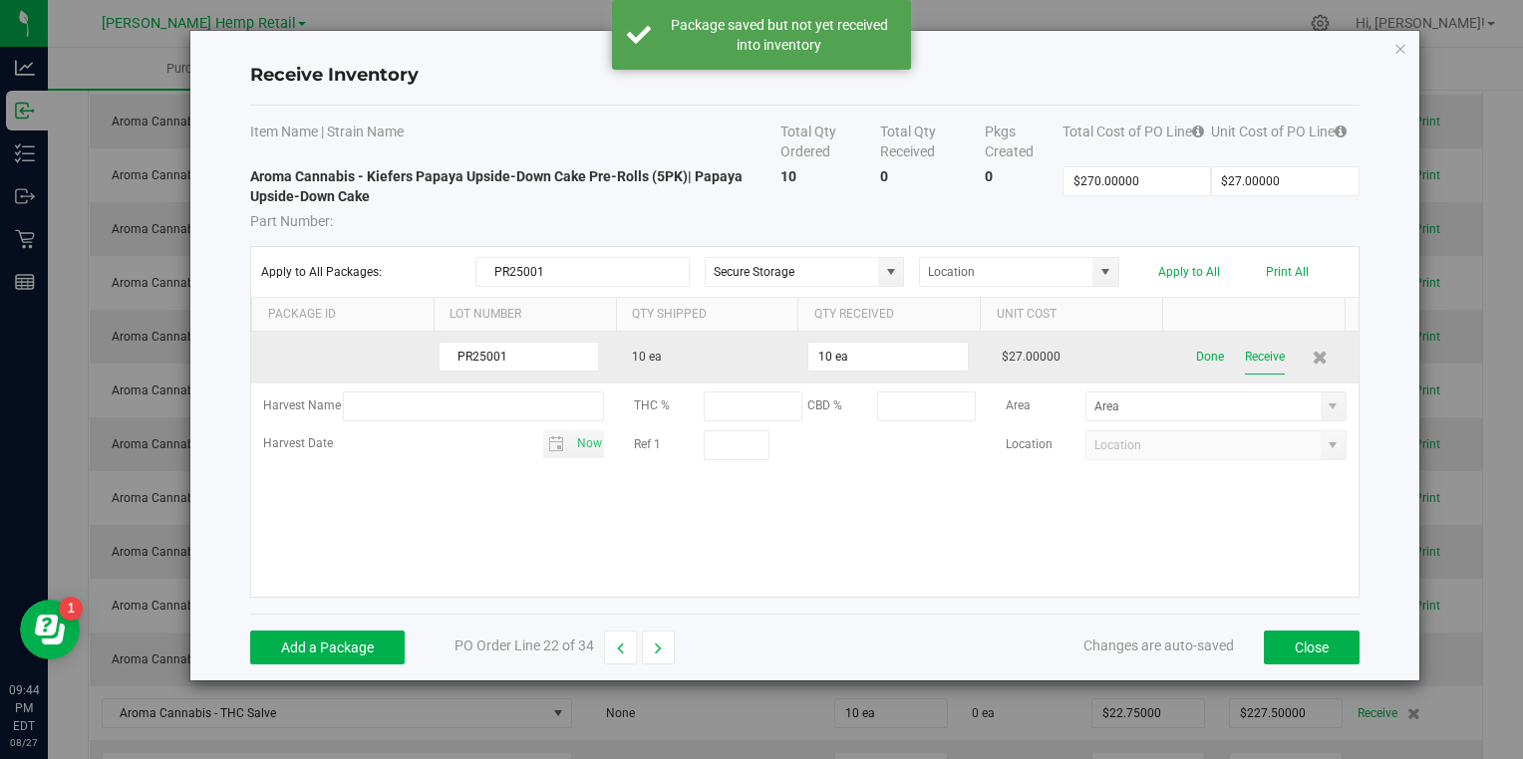
click at [1245, 353] on button "Receive" at bounding box center [1265, 357] width 40 height 35
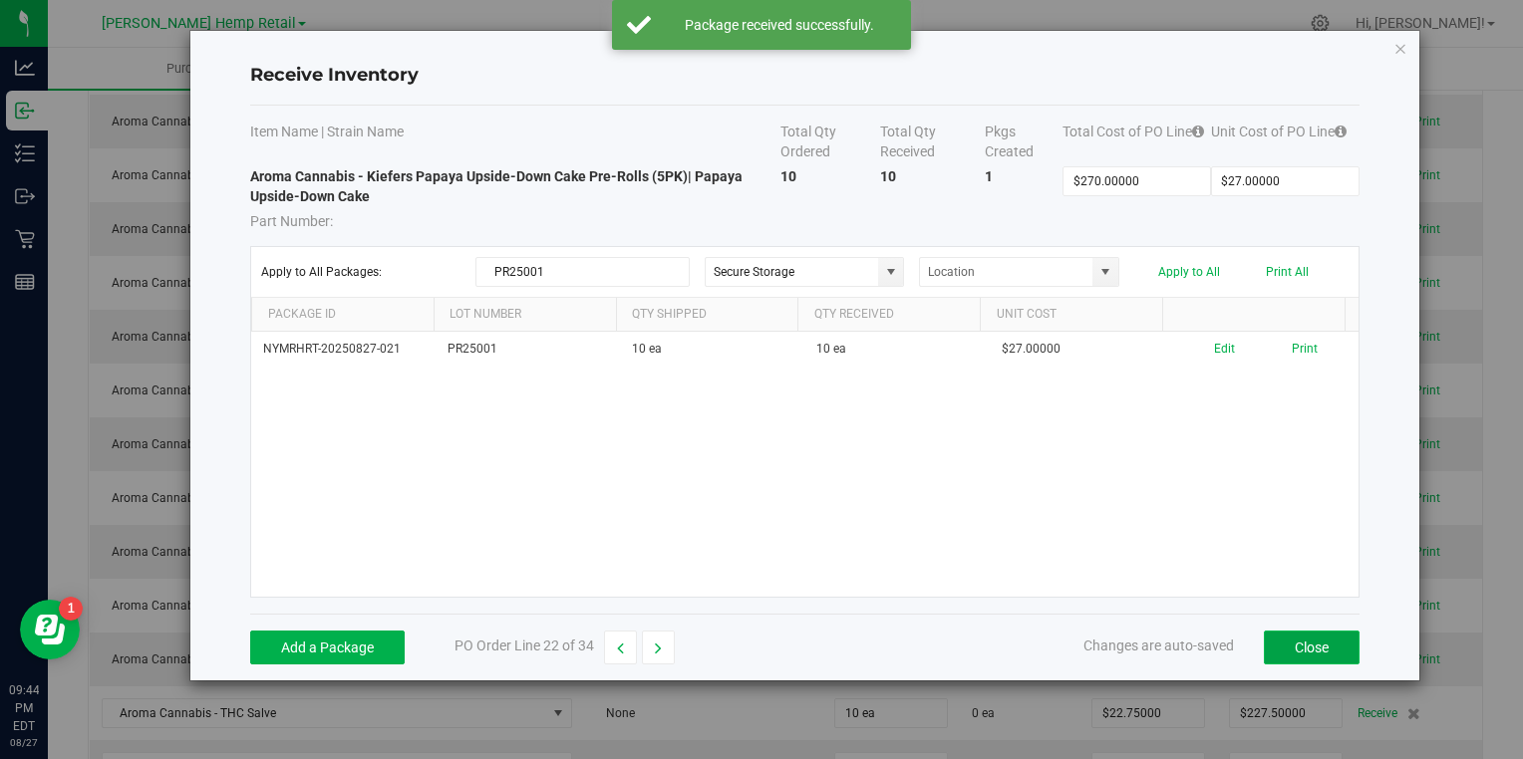
click at [1302, 638] on button "Close" at bounding box center [1312, 648] width 96 height 34
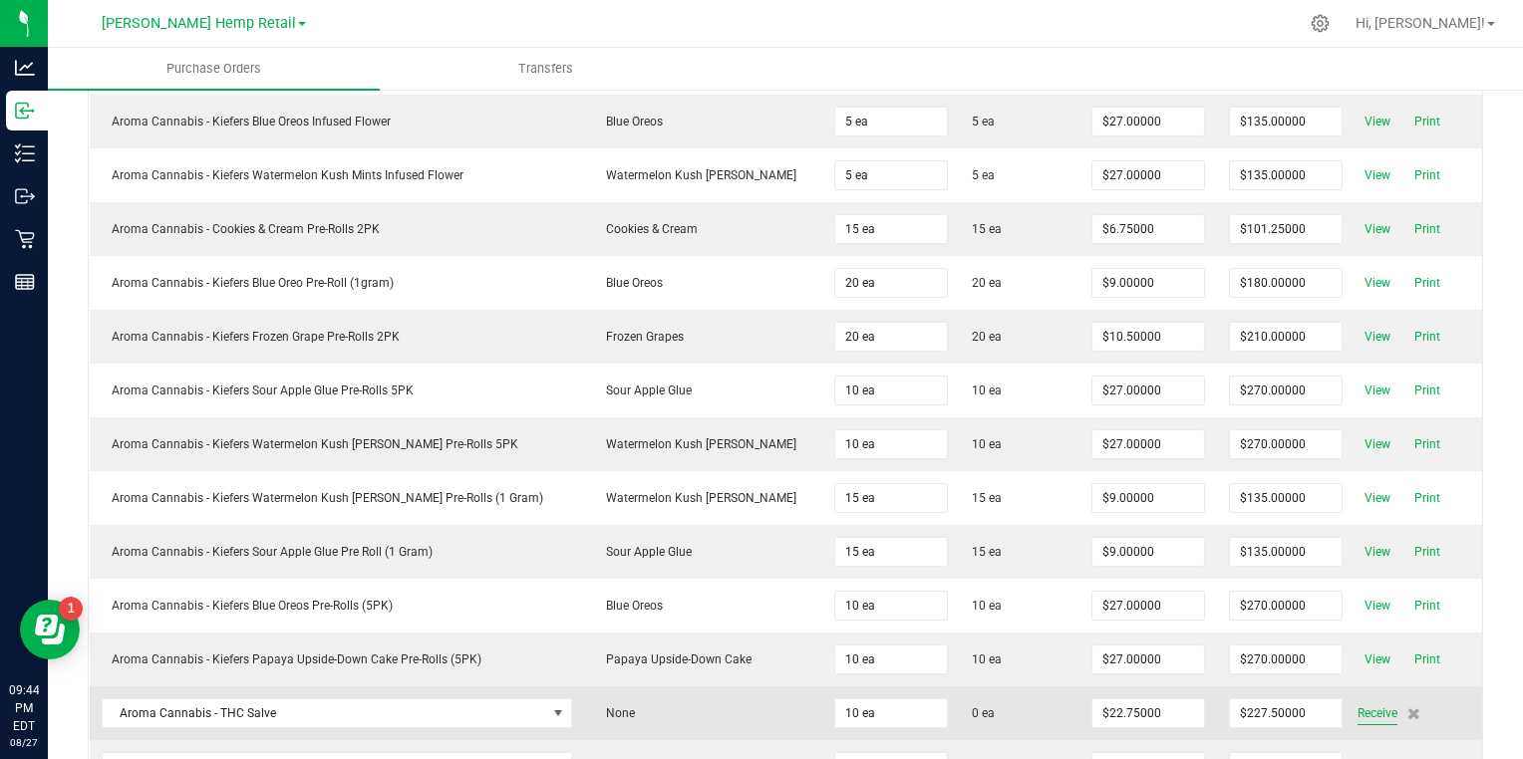
click at [1357, 702] on span "Receive" at bounding box center [1377, 714] width 40 height 24
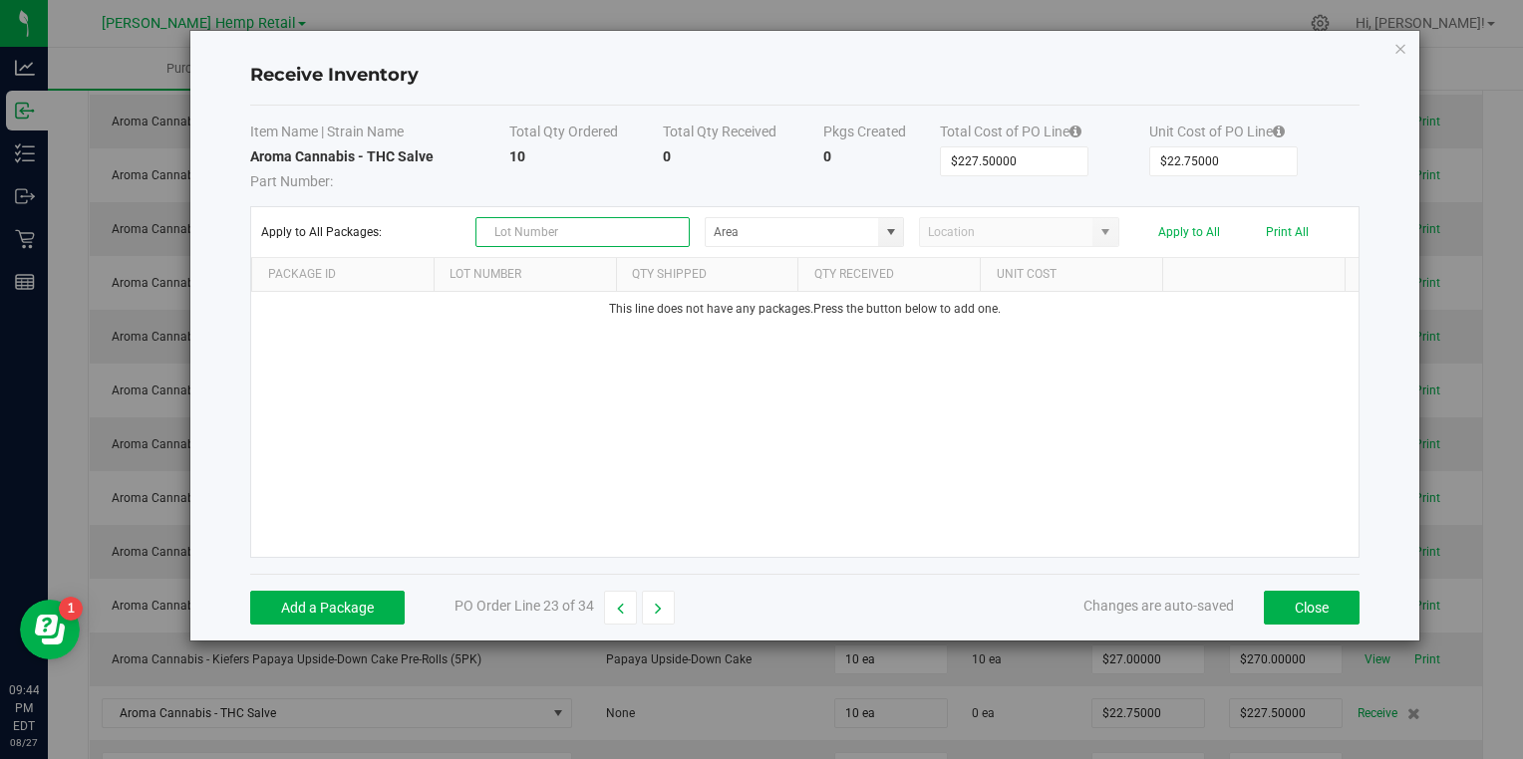
click at [531, 241] on input "text" at bounding box center [582, 232] width 214 height 30
click at [886, 233] on span at bounding box center [891, 232] width 16 height 16
type input "S24001"
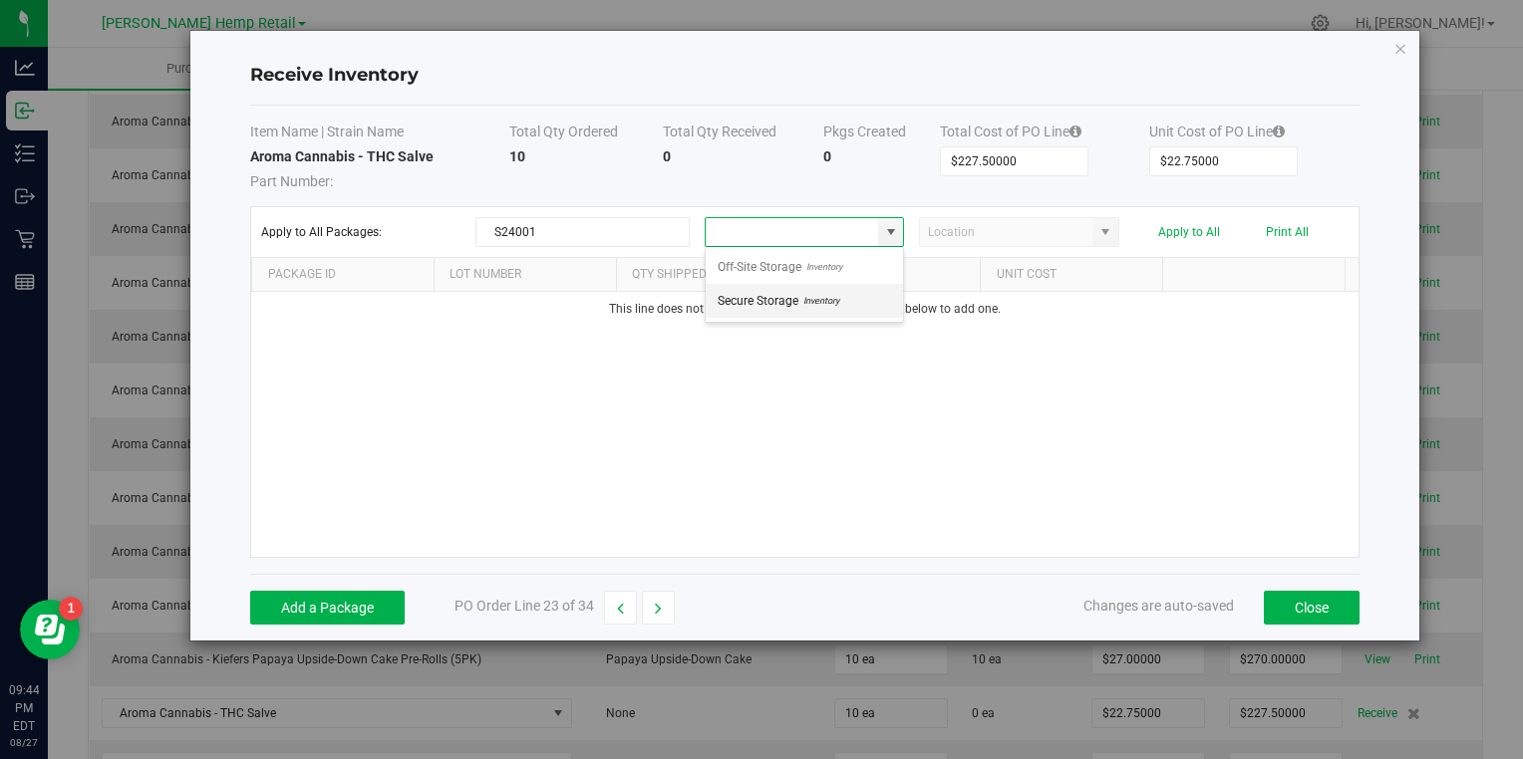
click at [825, 301] on span "Inventory" at bounding box center [818, 301] width 41 height 30
type input "Secure Storage"
click at [328, 609] on button "Add a Package" at bounding box center [327, 608] width 154 height 34
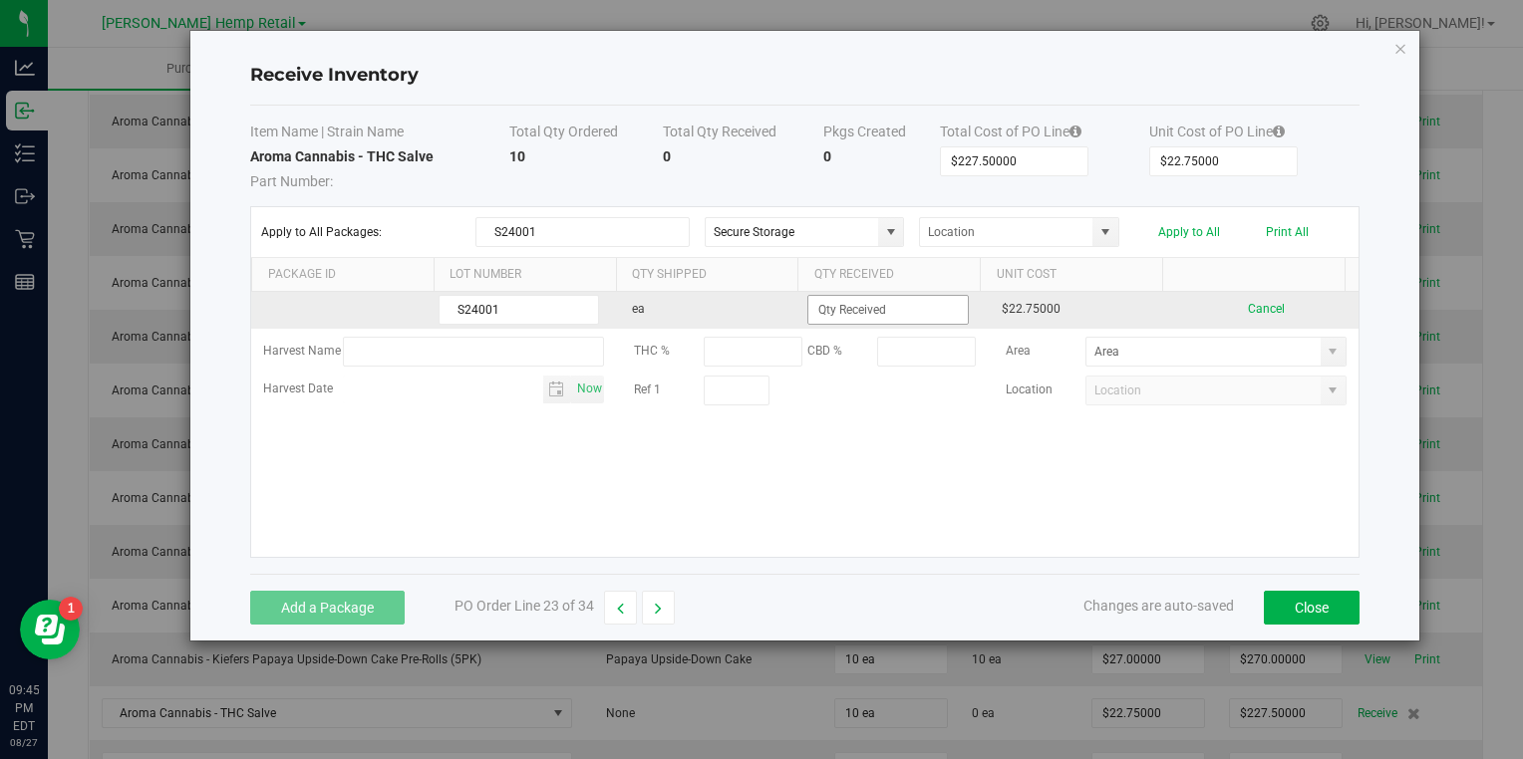
type input "S24001"
click at [821, 312] on input at bounding box center [887, 310] width 158 height 28
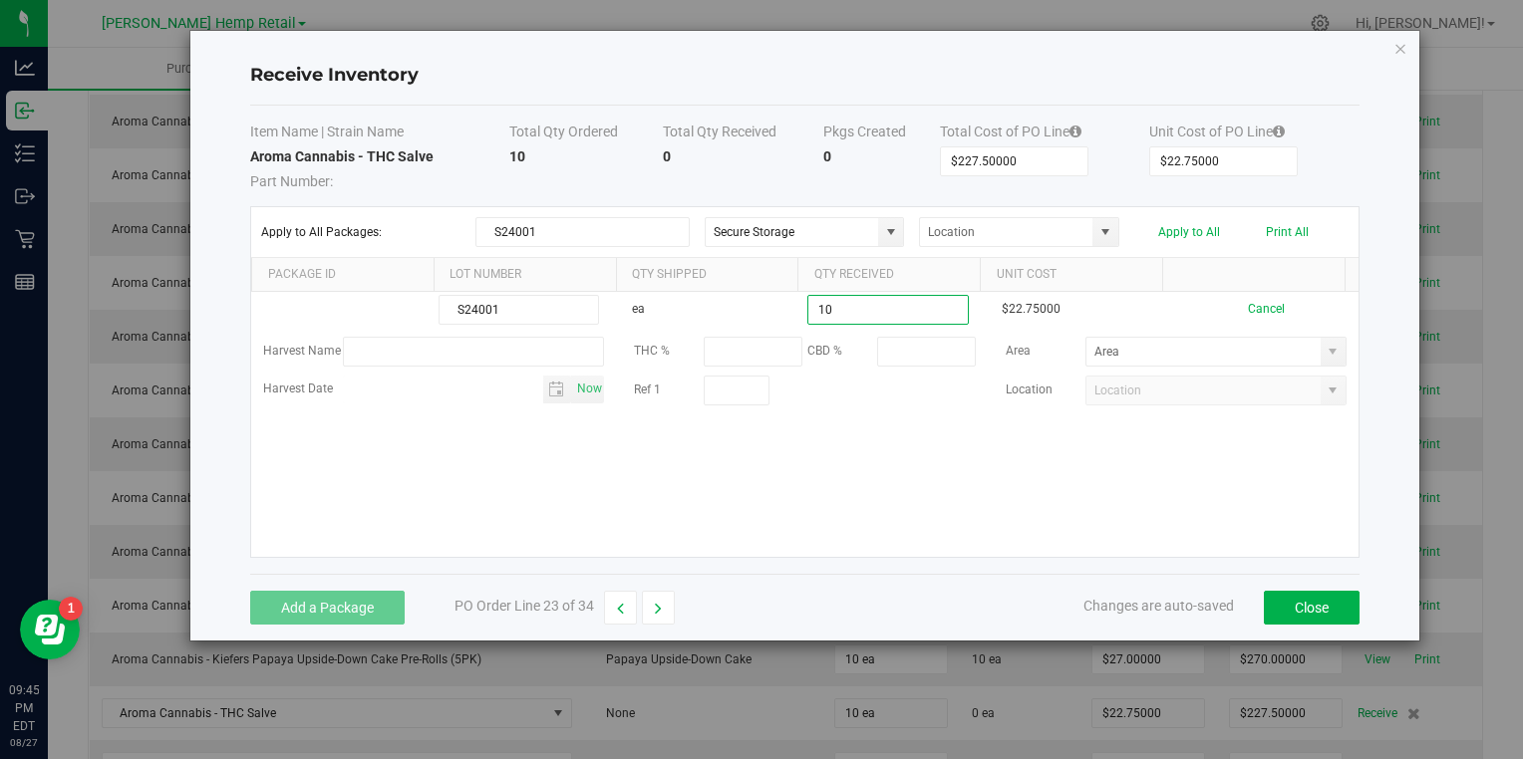
click at [784, 481] on kendo-grid-list "S24001 ea 10 $22.75000 Cancel Harvest Name THC % CBD % Area Harvest Date Now Re…" at bounding box center [804, 424] width 1106 height 265
type input "10 ea"
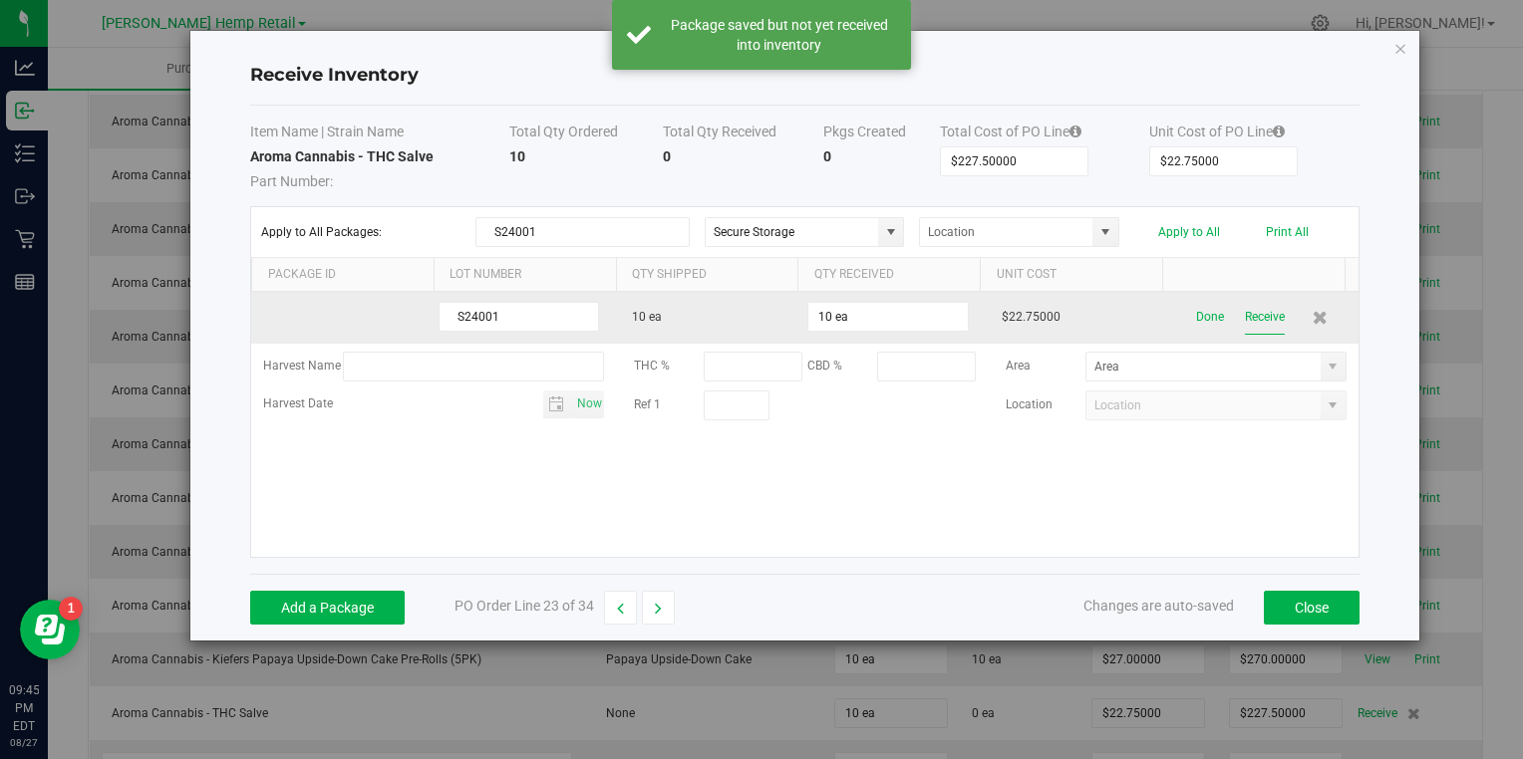
click at [1245, 314] on button "Receive" at bounding box center [1265, 317] width 40 height 35
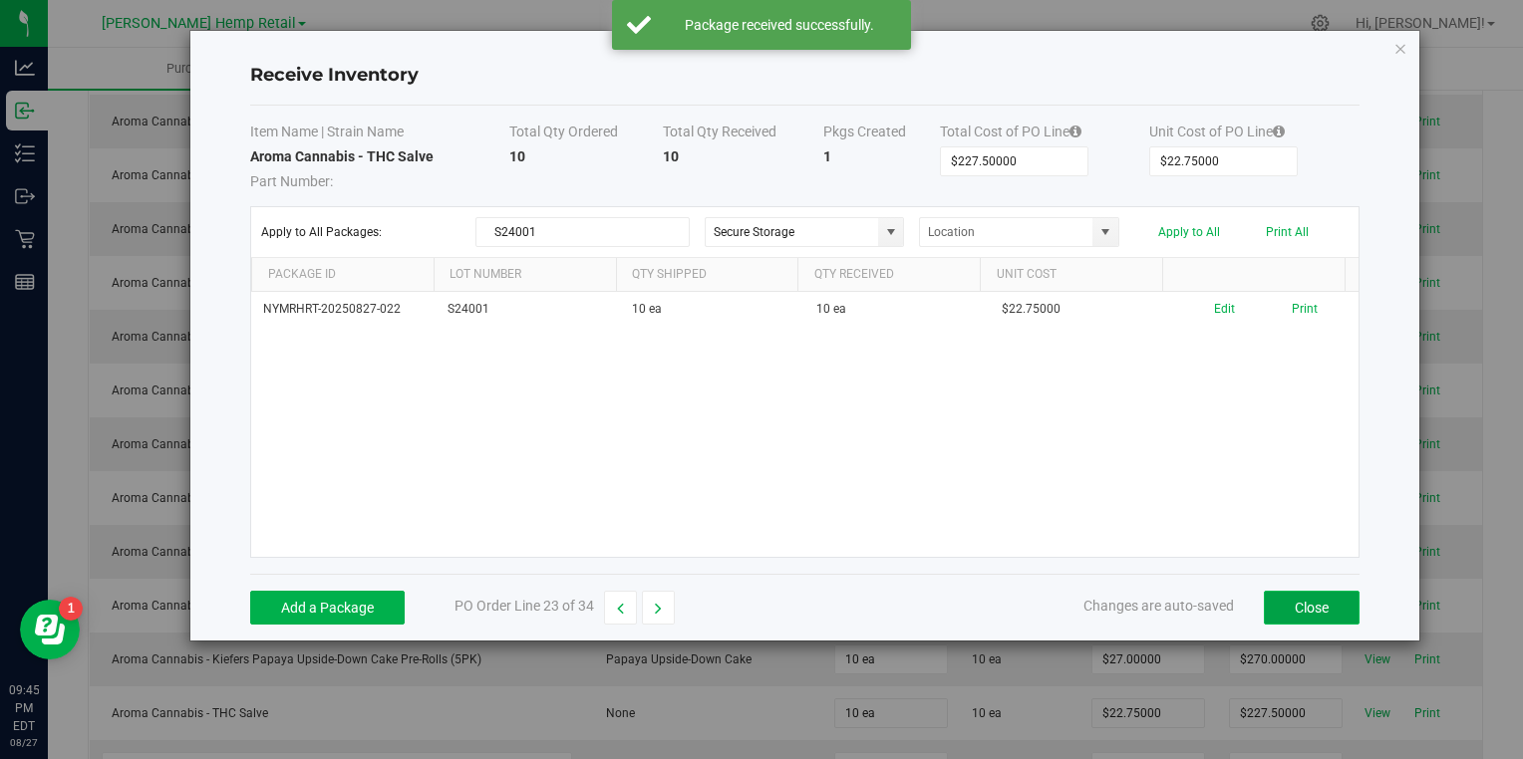
click at [1302, 604] on button "Close" at bounding box center [1312, 608] width 96 height 34
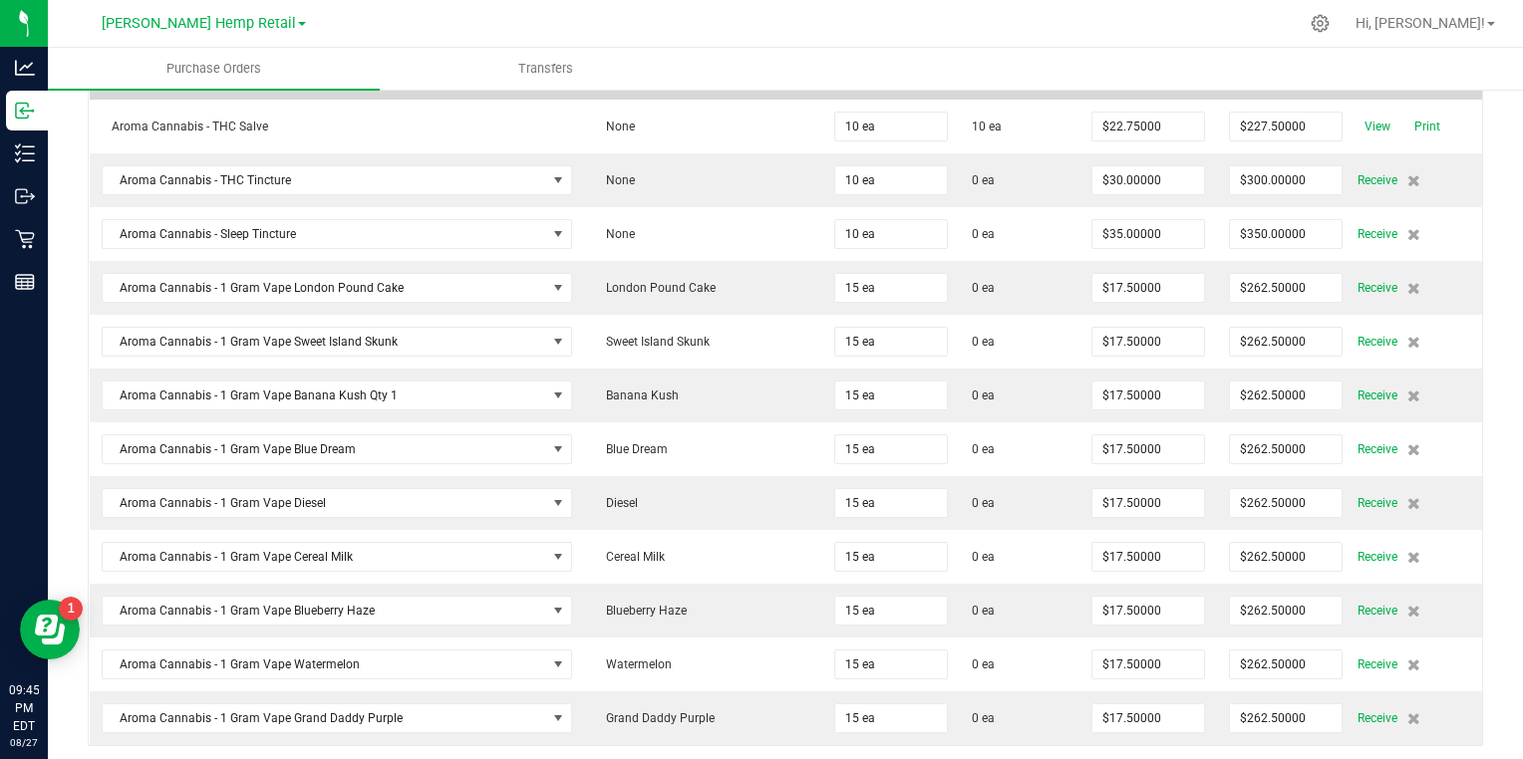
scroll to position [1459, 0]
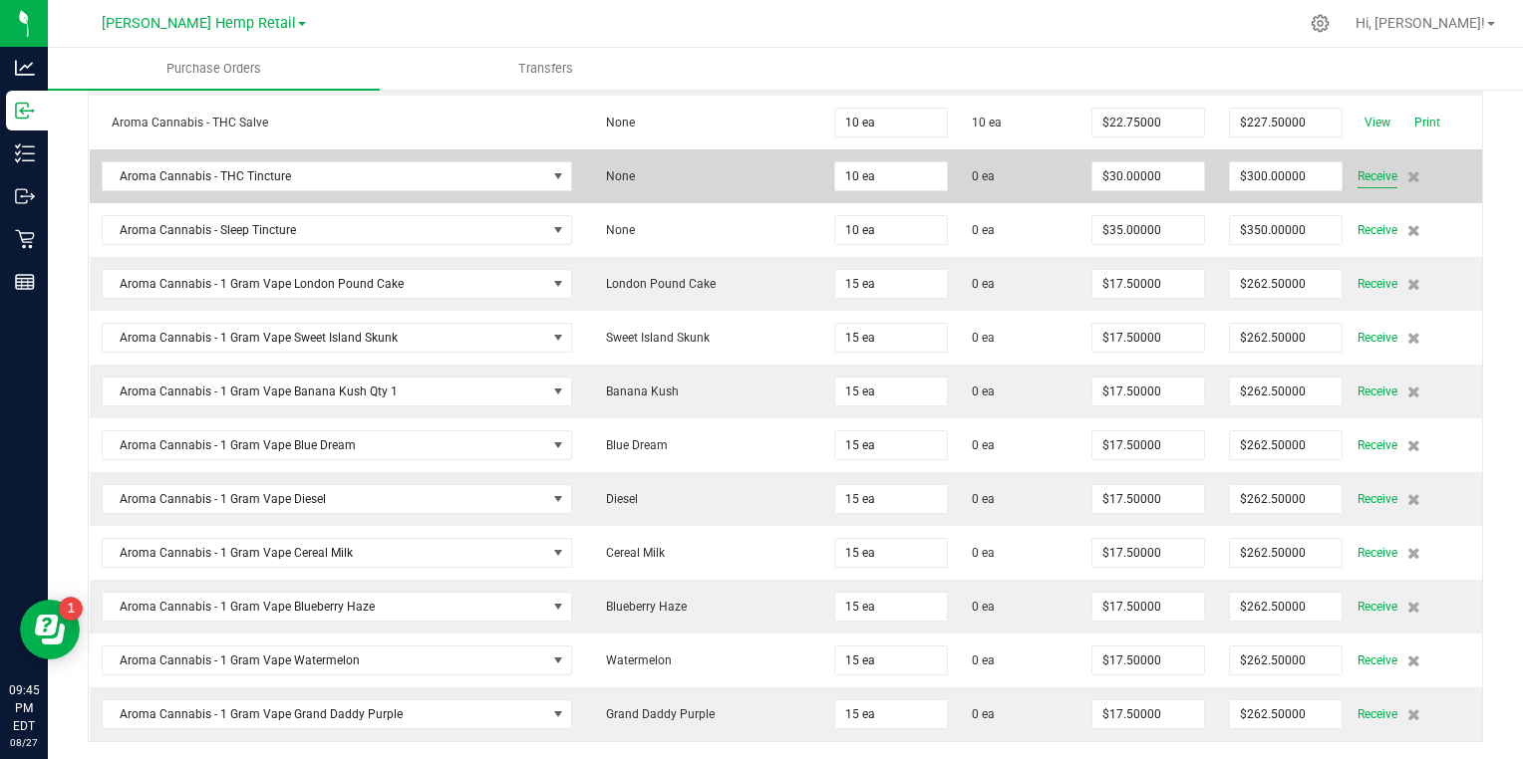
click at [1357, 165] on span "Receive" at bounding box center [1377, 176] width 40 height 24
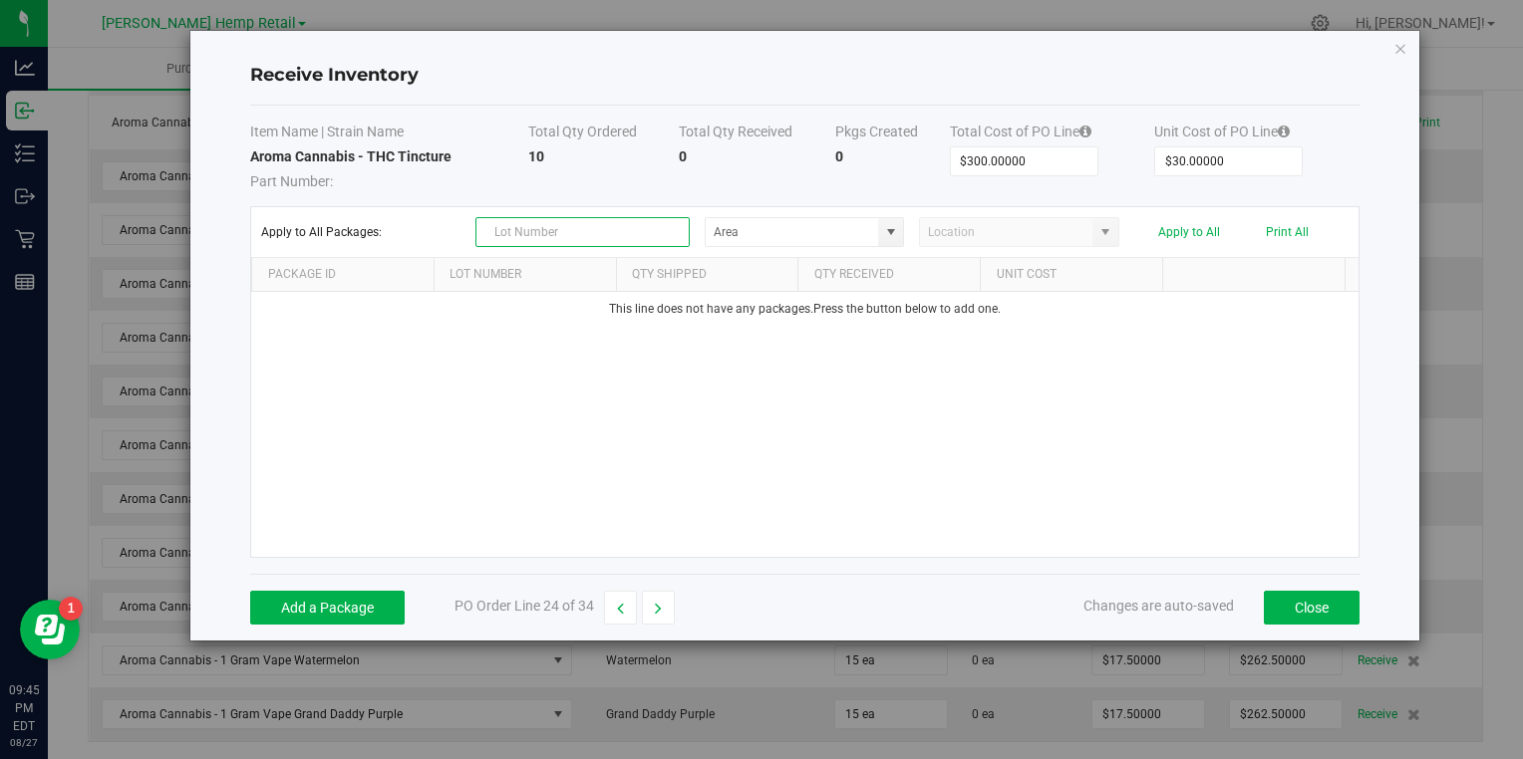
click at [614, 230] on input "text" at bounding box center [582, 232] width 214 height 30
click at [889, 237] on span at bounding box center [891, 232] width 16 height 16
type input "TA25001"
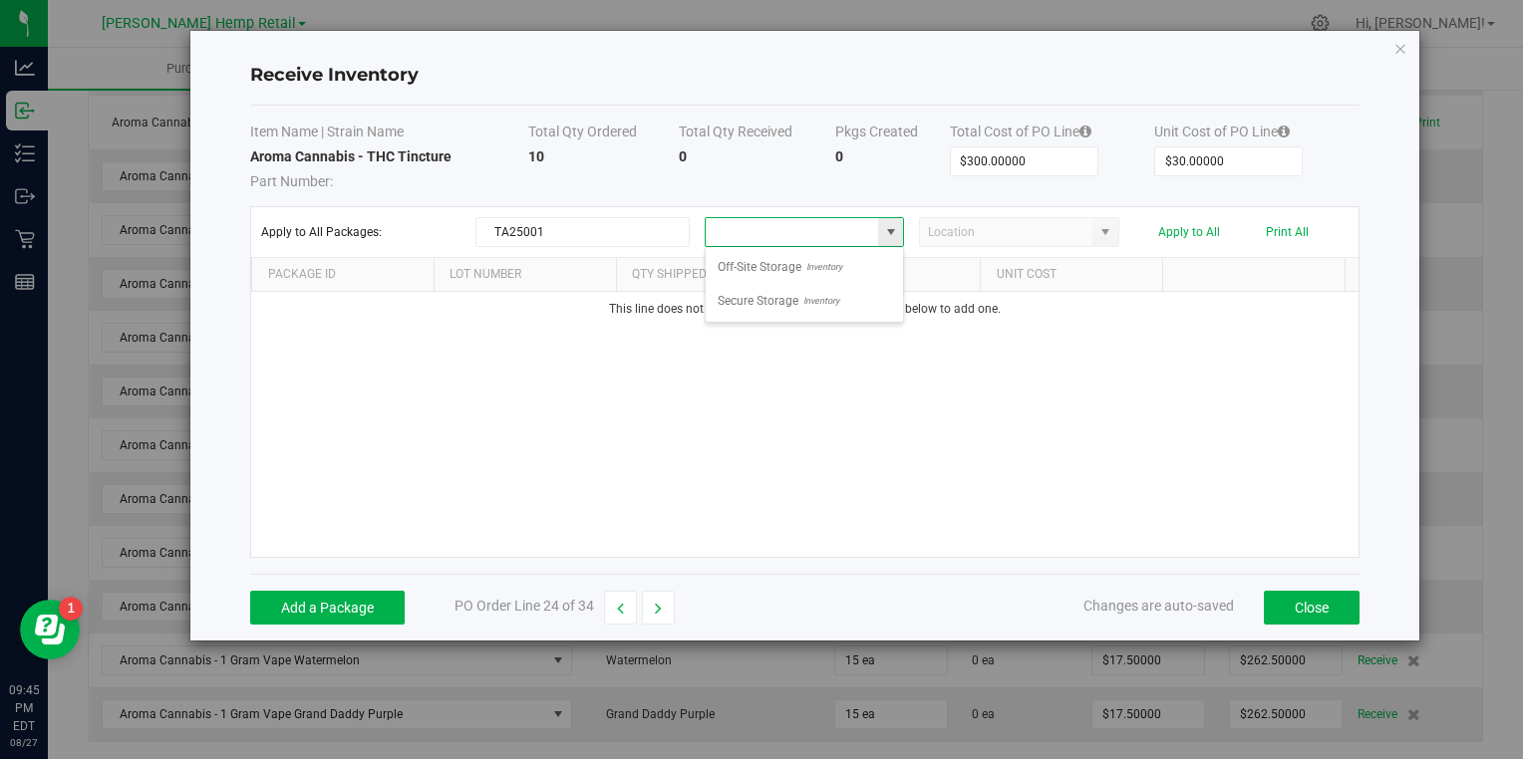
scroll to position [29, 199]
click at [849, 299] on li "Secure Storage Inventory" at bounding box center [804, 301] width 197 height 34
type input "Secure Storage"
click at [366, 612] on button "Add a Package" at bounding box center [327, 608] width 154 height 34
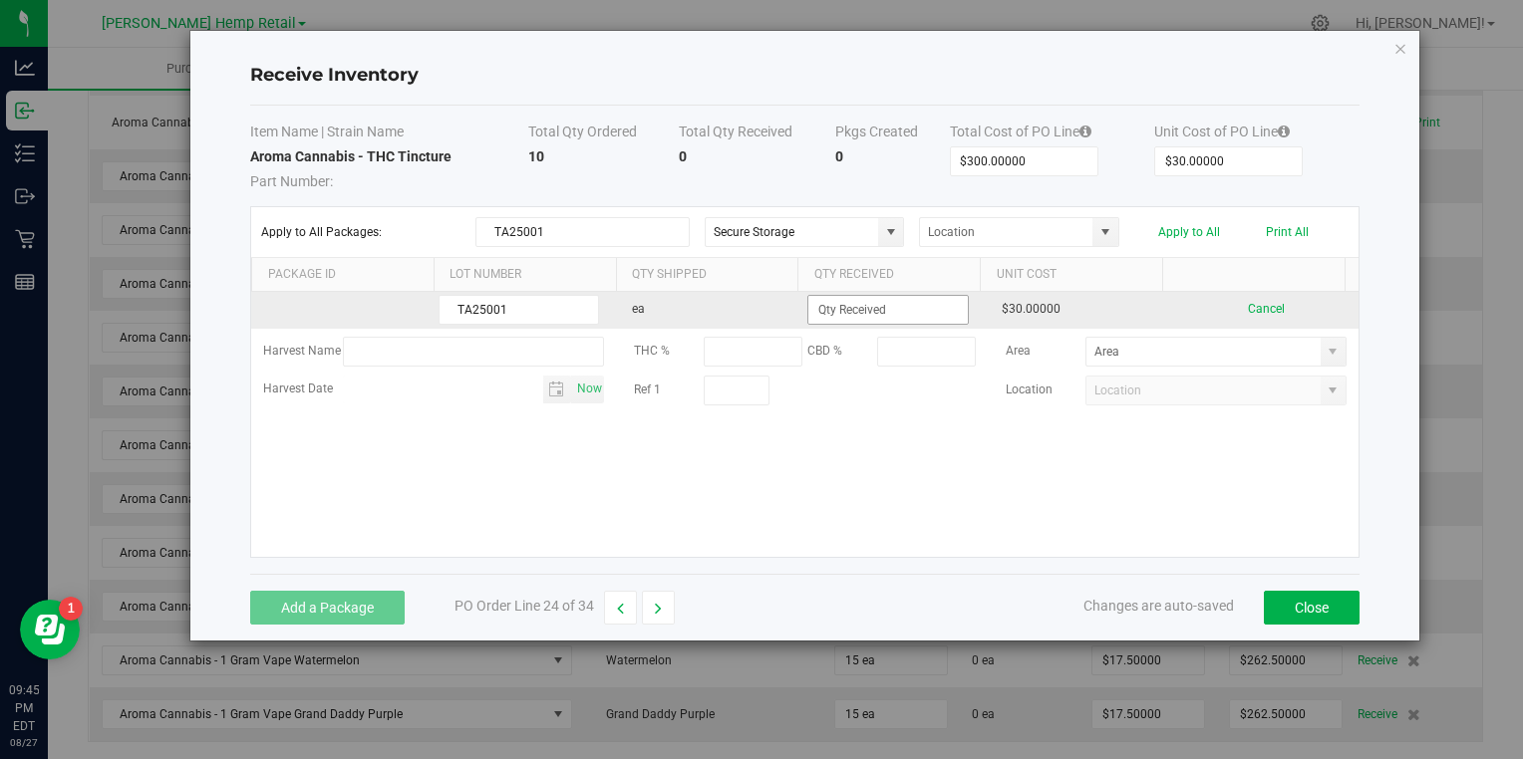
type input "TA25001"
click at [853, 303] on input at bounding box center [887, 310] width 158 height 28
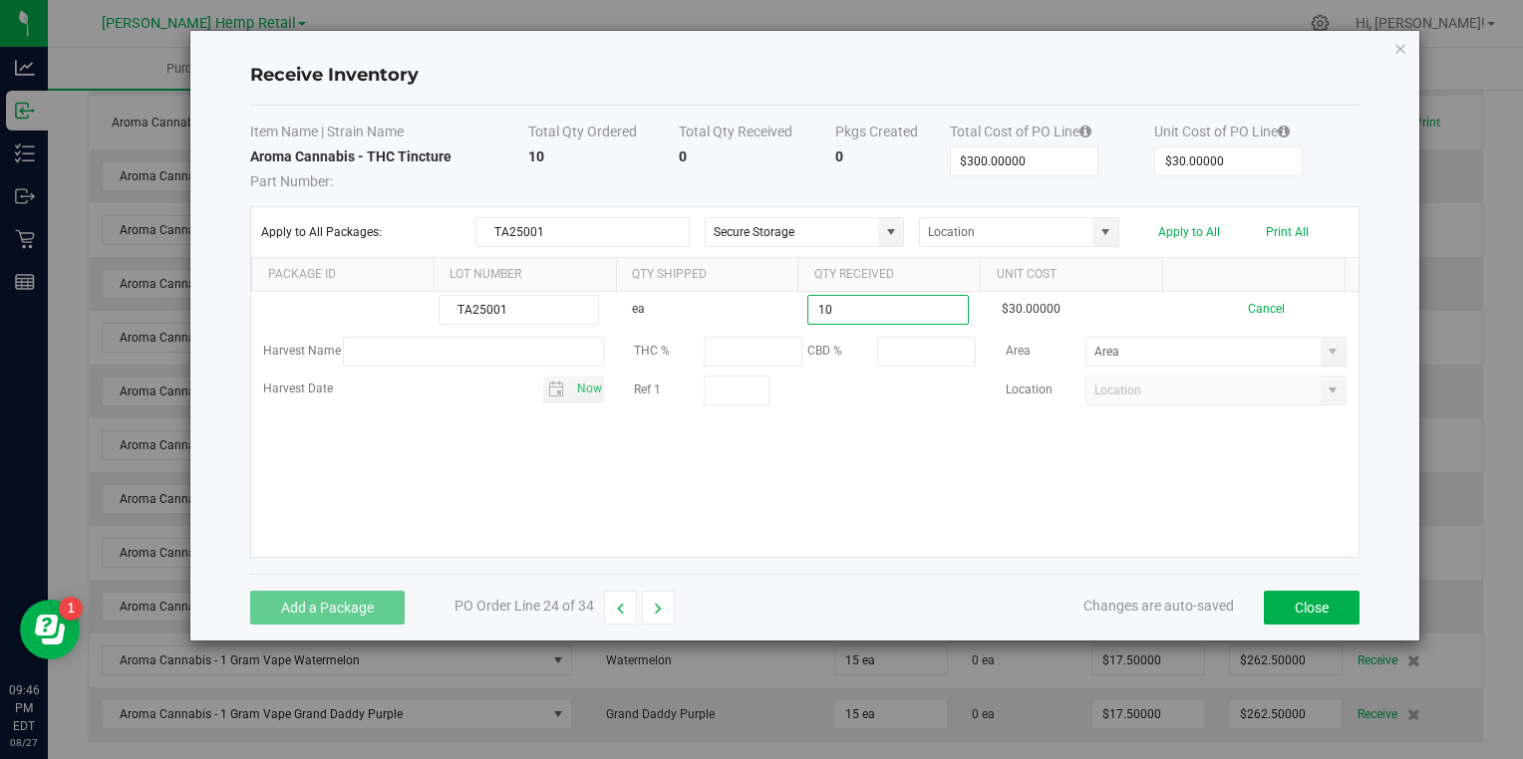
click at [818, 489] on kendo-grid-list "TA25001 ea 10 $30.00000 Cancel Harvest Name THC % CBD % Area Harvest Date Now R…" at bounding box center [804, 424] width 1106 height 265
type input "10 ea"
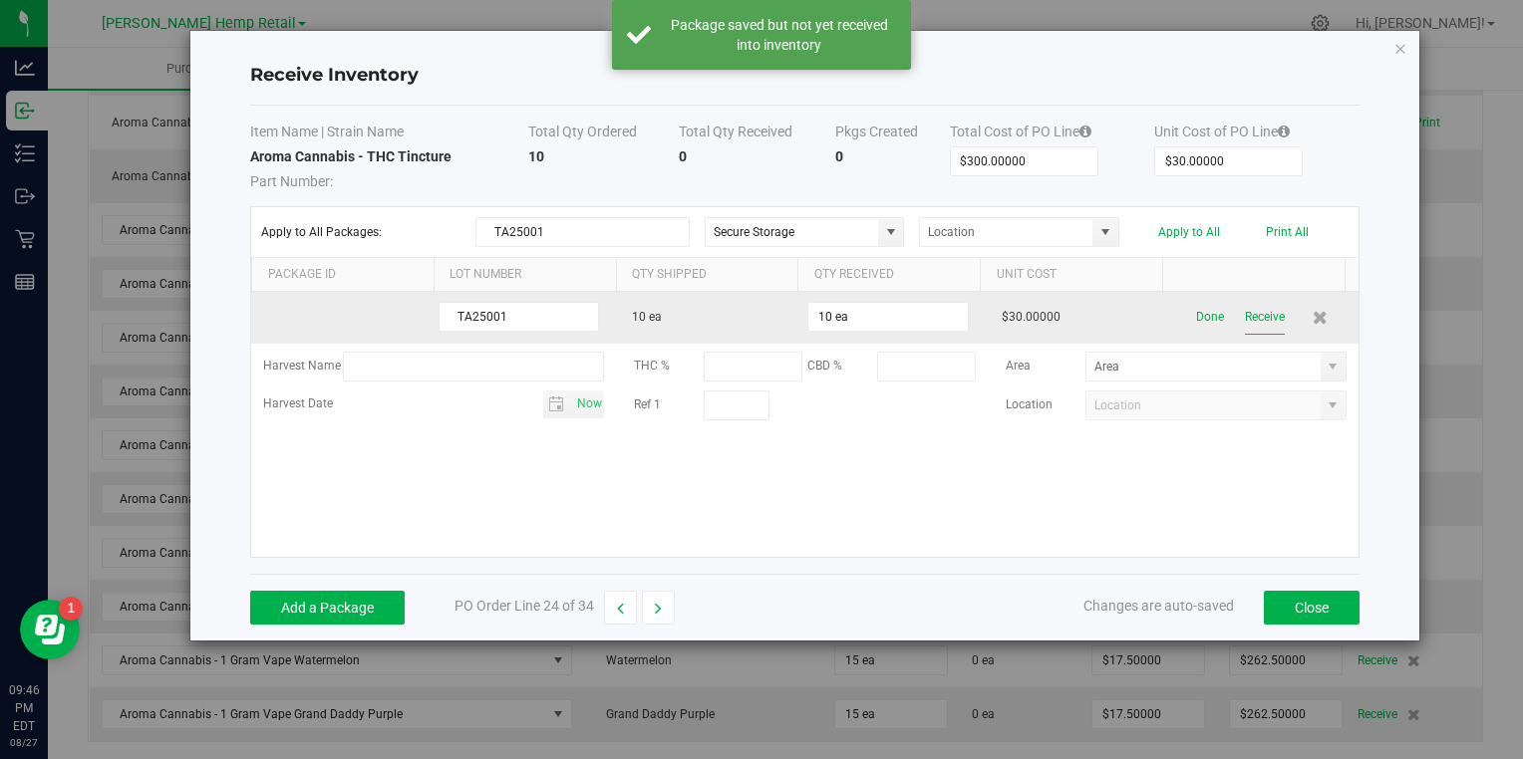
click at [1253, 312] on button "Receive" at bounding box center [1265, 317] width 40 height 35
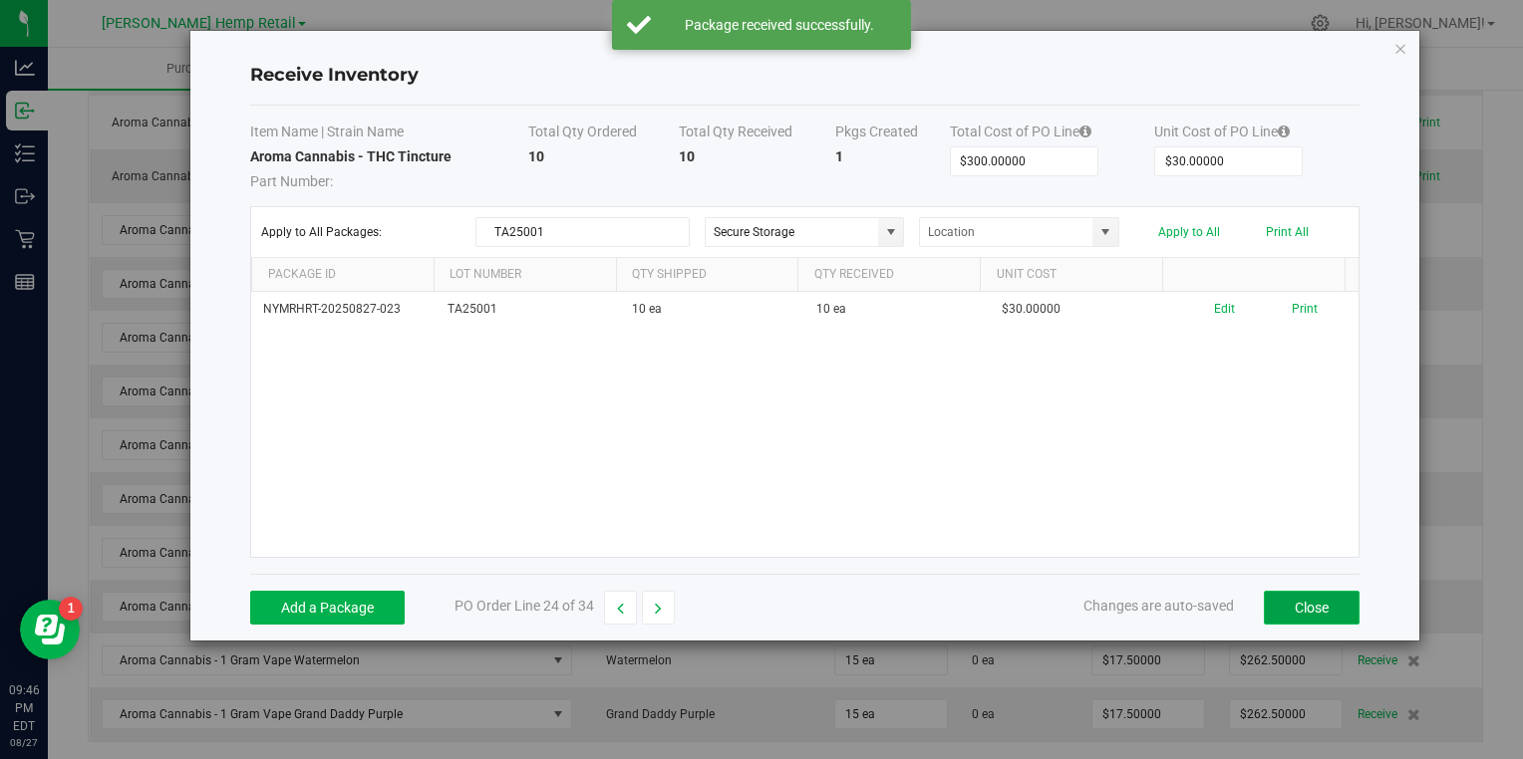
click at [1292, 604] on button "Close" at bounding box center [1312, 608] width 96 height 34
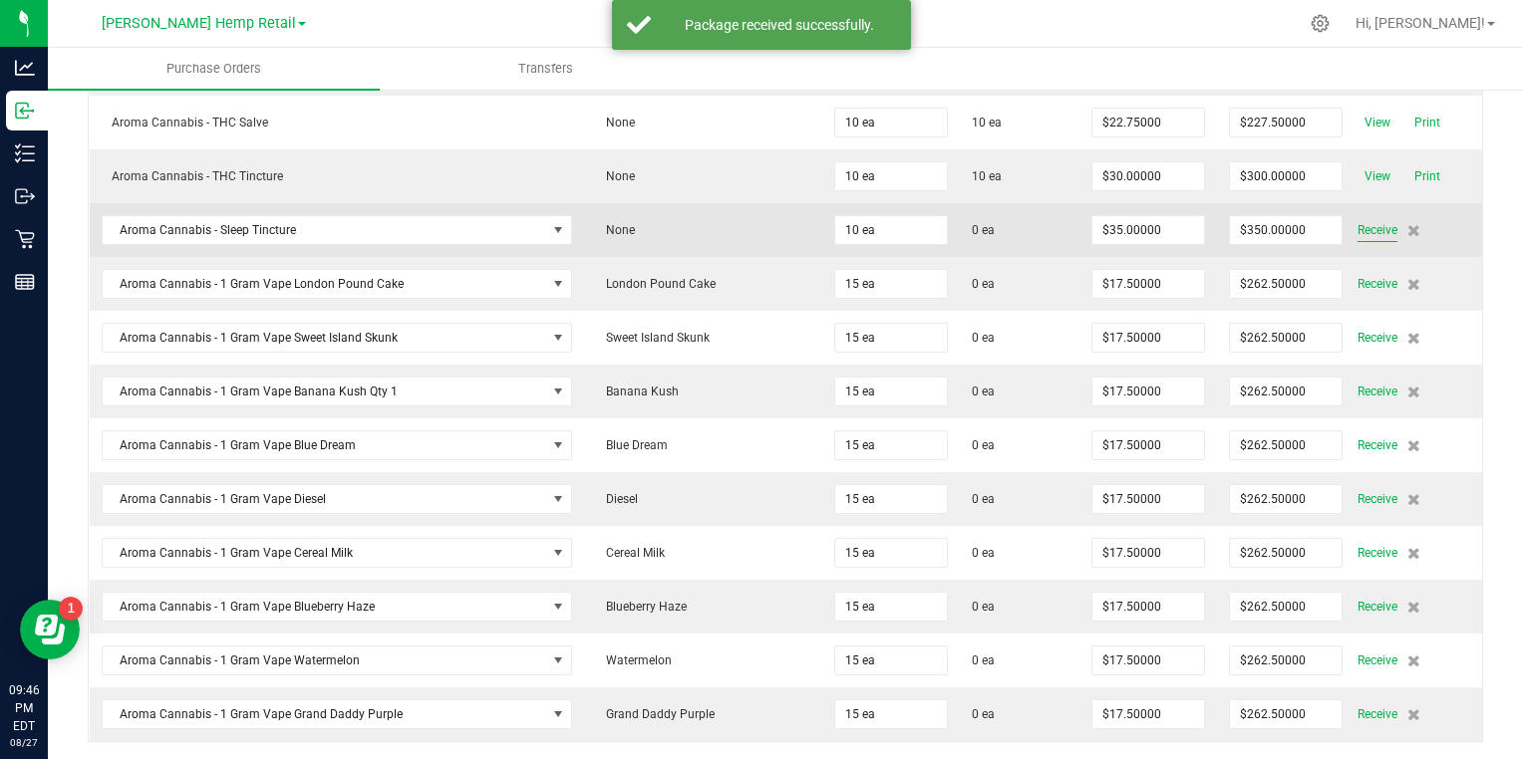
click at [1357, 218] on span "Receive" at bounding box center [1377, 230] width 40 height 24
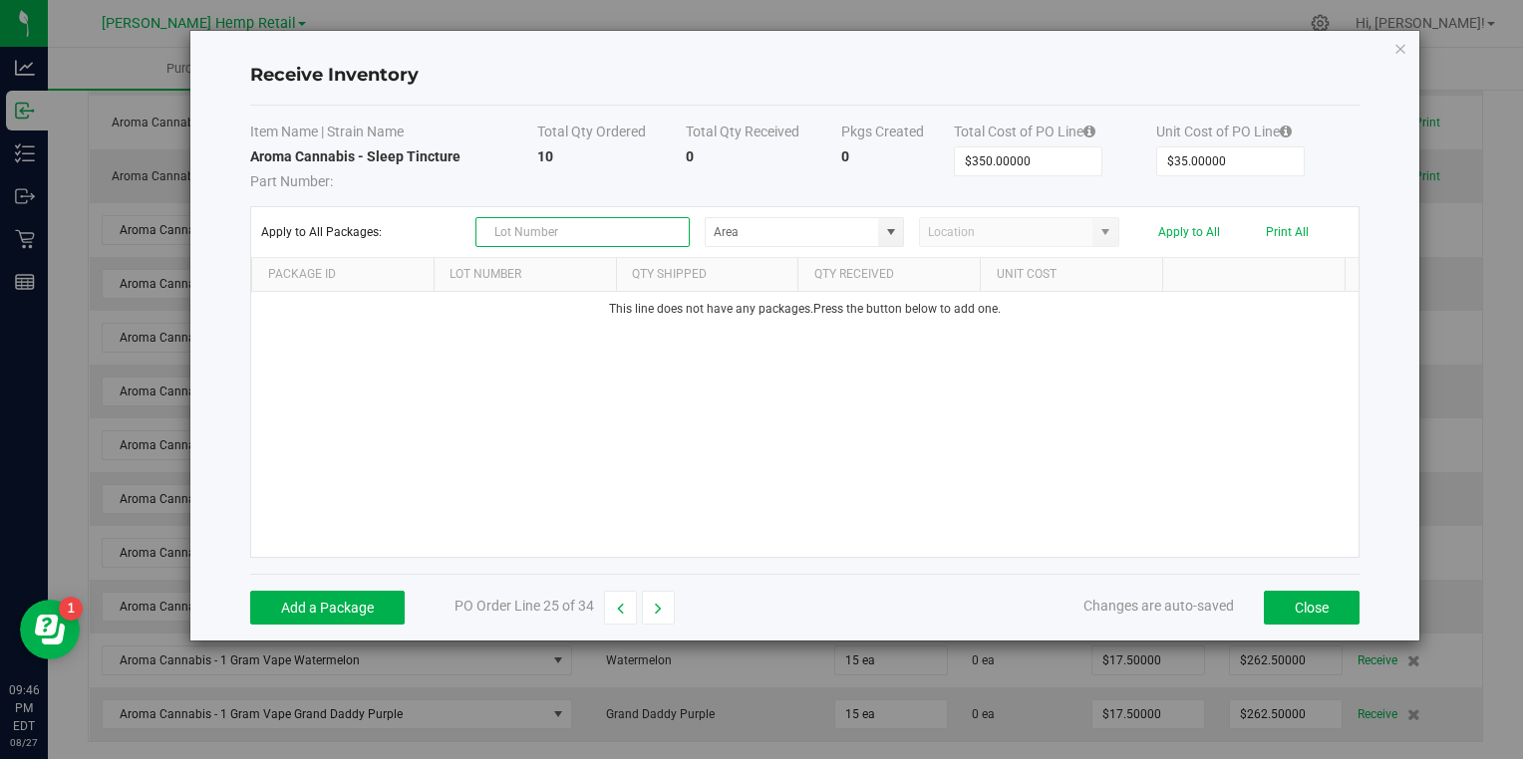
click at [645, 235] on input "text" at bounding box center [582, 232] width 214 height 30
click at [886, 228] on span at bounding box center [891, 232] width 16 height 16
type input "TA25002"
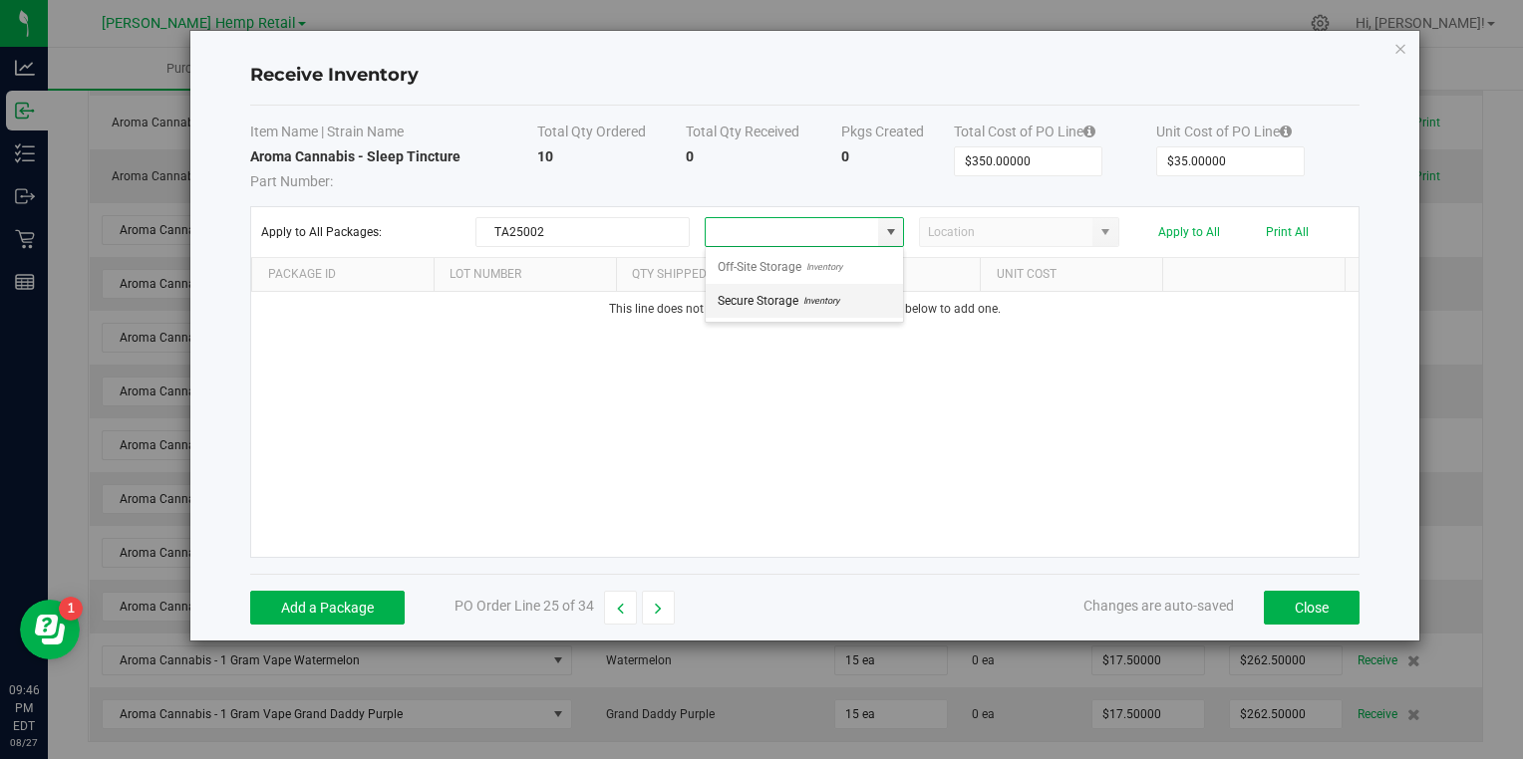
click at [835, 303] on span "Inventory" at bounding box center [818, 301] width 41 height 30
type input "Secure Storage"
click at [312, 600] on button "Add a Package" at bounding box center [327, 608] width 154 height 34
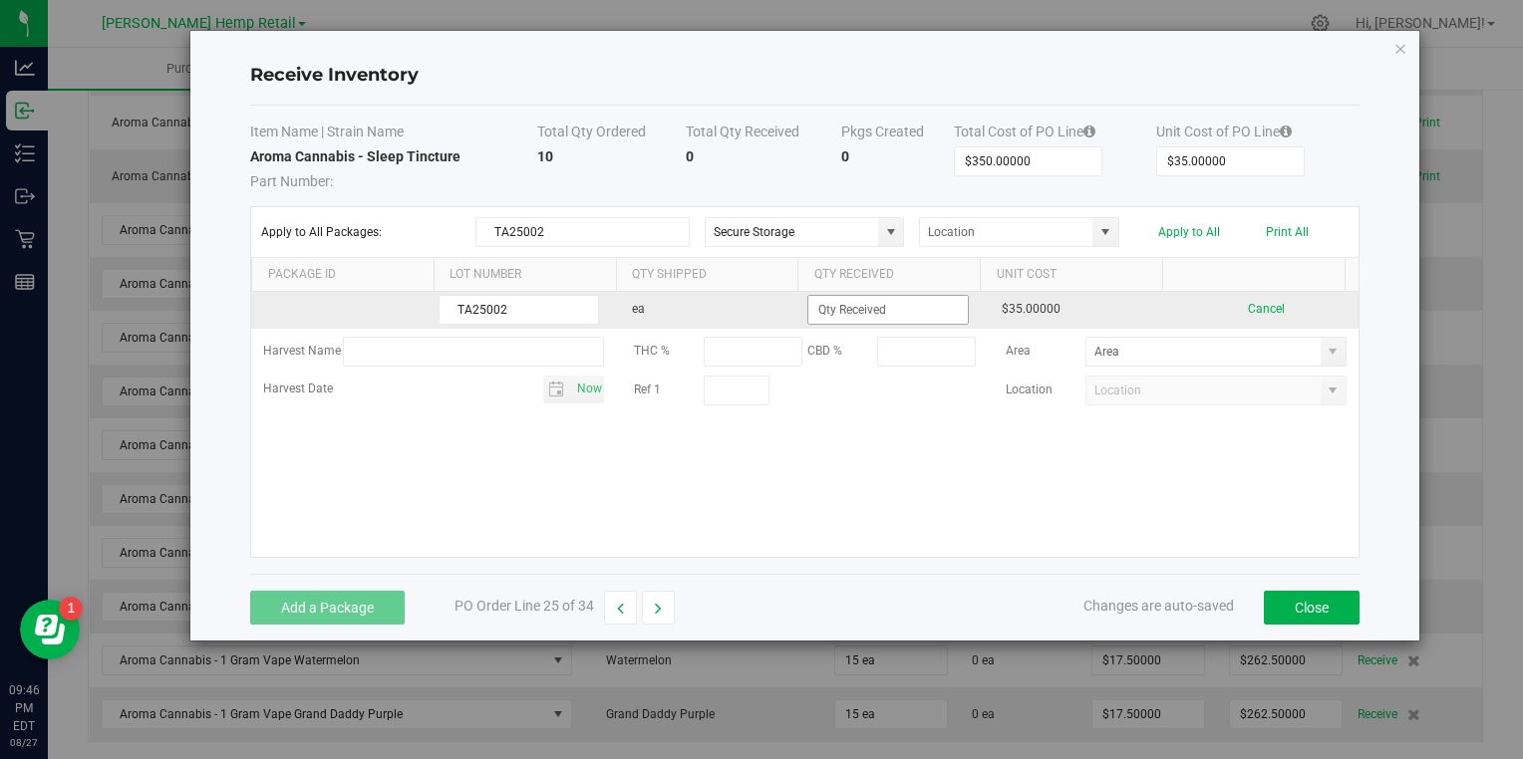
type input "TA25002"
click at [822, 307] on input at bounding box center [887, 310] width 158 height 28
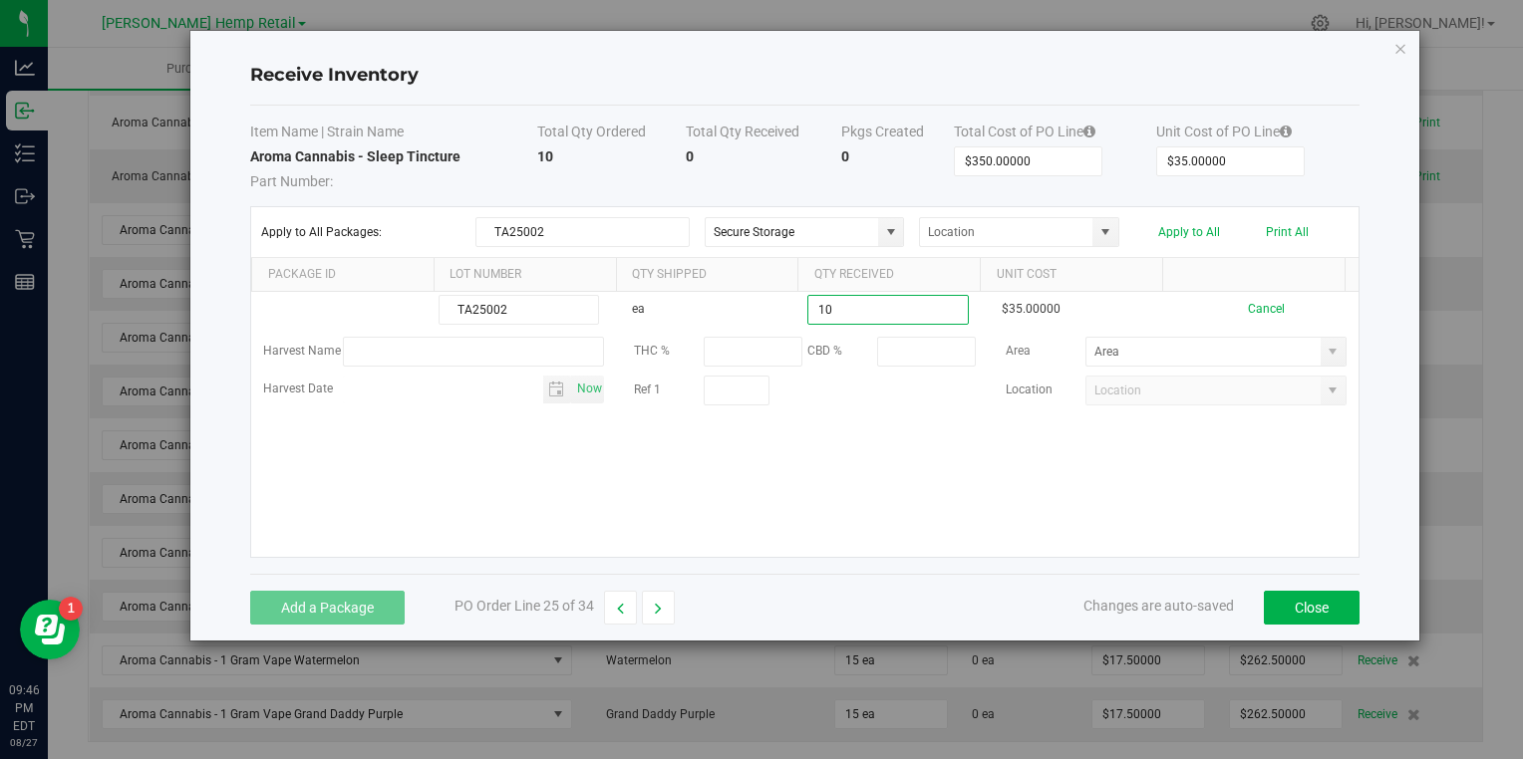
click at [775, 506] on kendo-grid-list "TA25002 ea 10 $35.00000 Cancel Harvest Name THC % CBD % Area Harvest Date Now R…" at bounding box center [804, 424] width 1106 height 265
type input "10 ea"
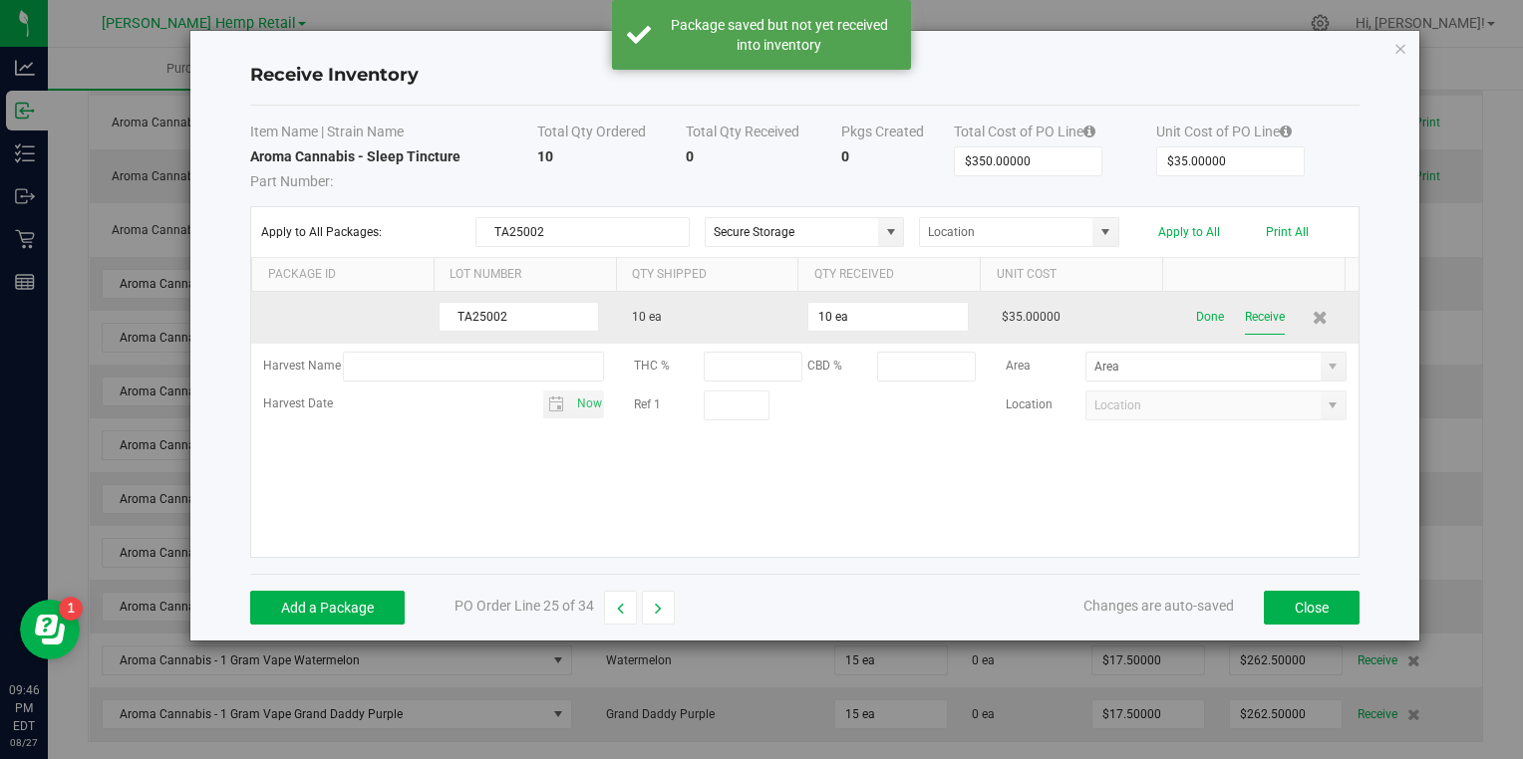
click at [1250, 317] on button "Receive" at bounding box center [1265, 317] width 40 height 35
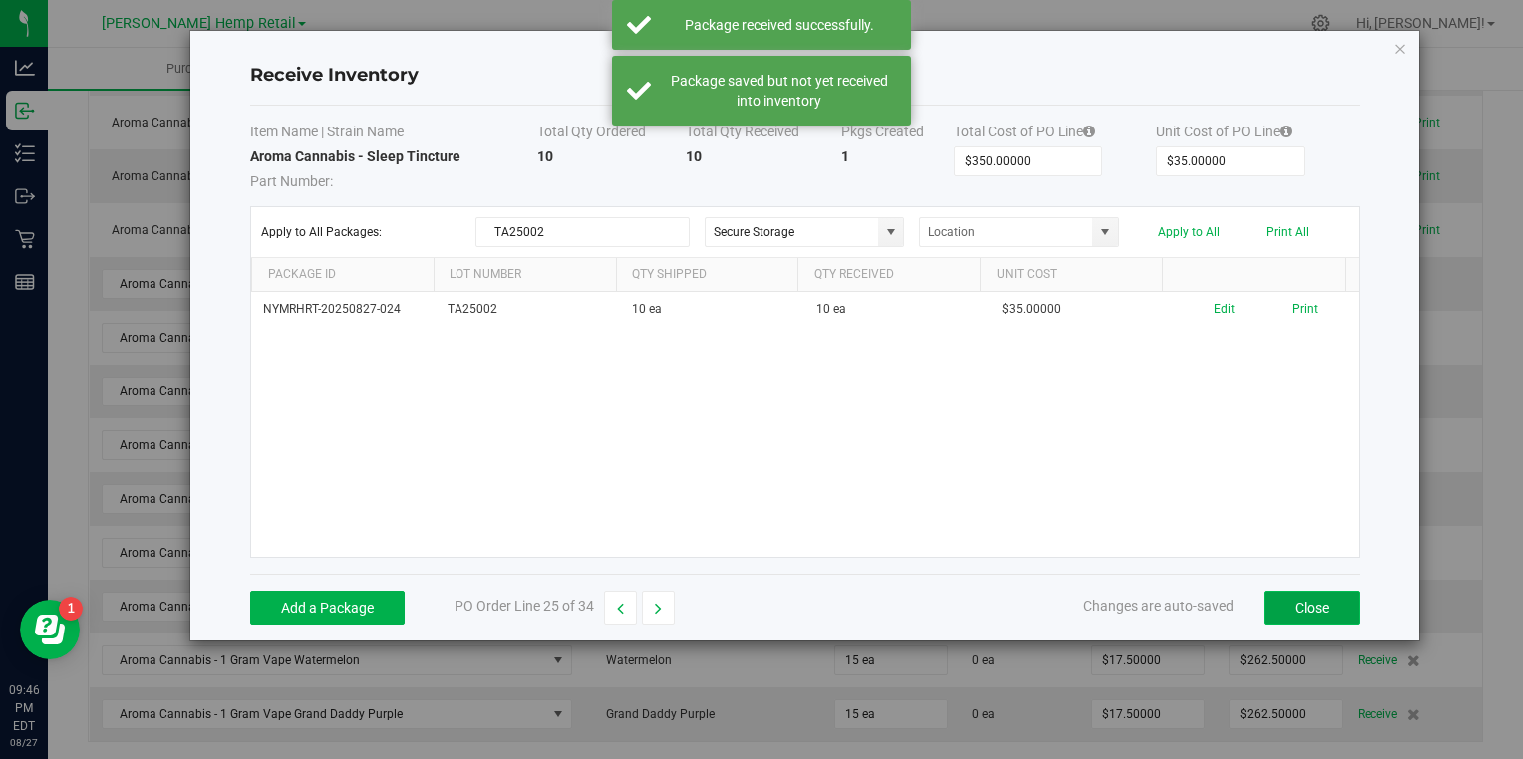
click at [1286, 603] on button "Close" at bounding box center [1312, 608] width 96 height 34
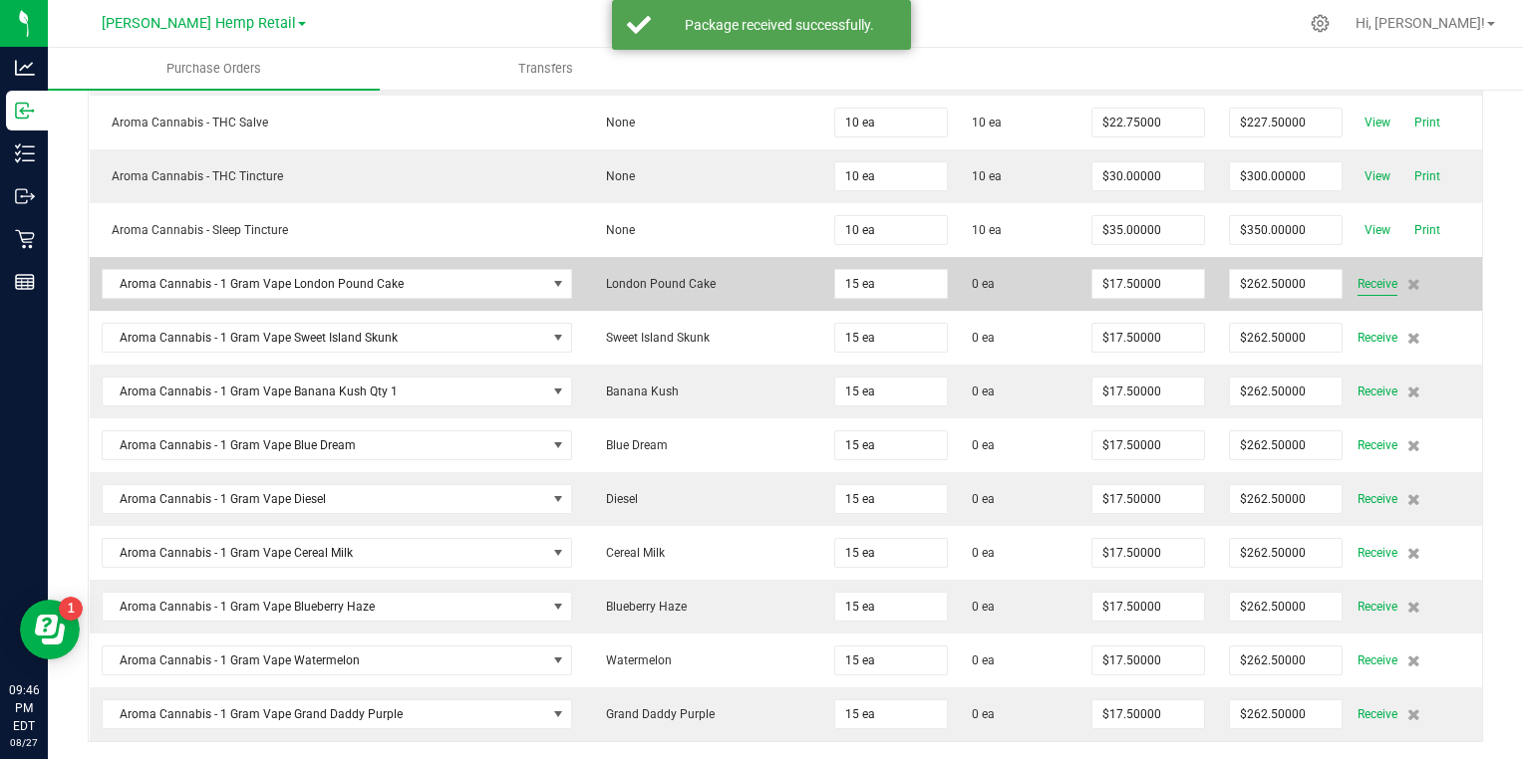
click at [1357, 275] on span "Receive" at bounding box center [1377, 284] width 40 height 24
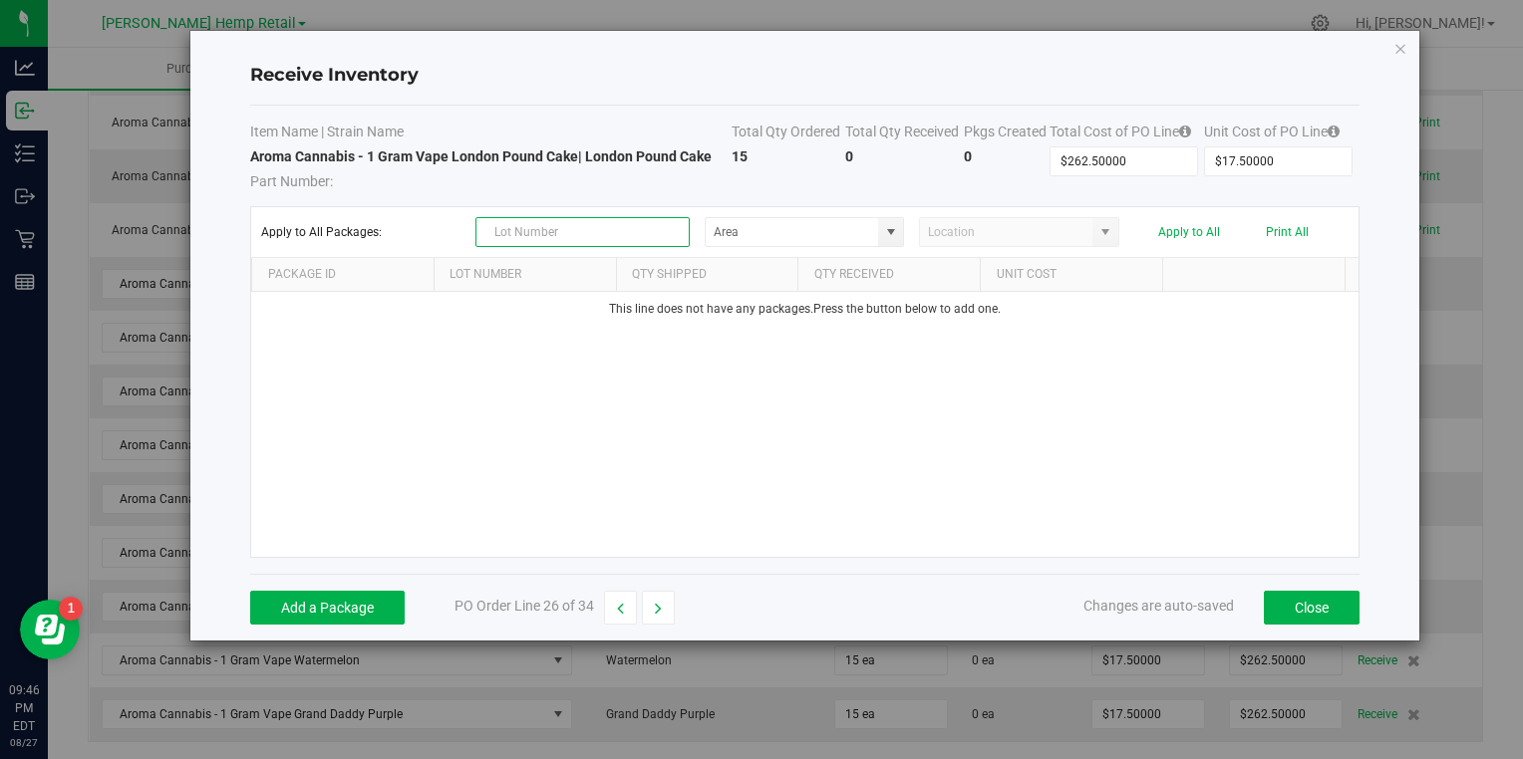
click at [639, 224] on input "text" at bounding box center [582, 232] width 214 height 30
click at [881, 225] on span at bounding box center [890, 232] width 25 height 28
type input "V24001"
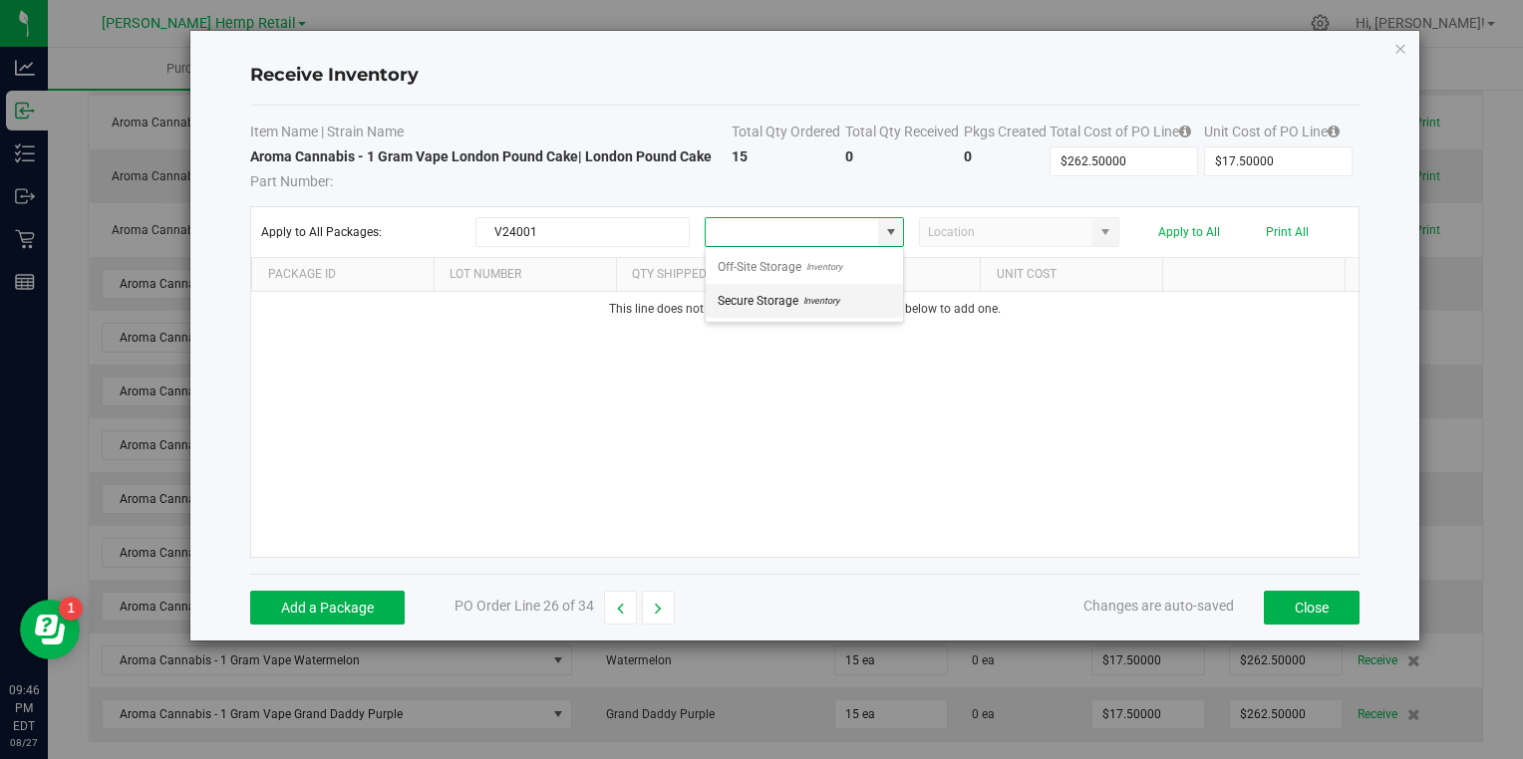
click at [782, 304] on span "Secure Storage" at bounding box center [758, 301] width 81 height 30
type input "Secure Storage"
click at [330, 595] on button "Add a Package" at bounding box center [327, 608] width 154 height 34
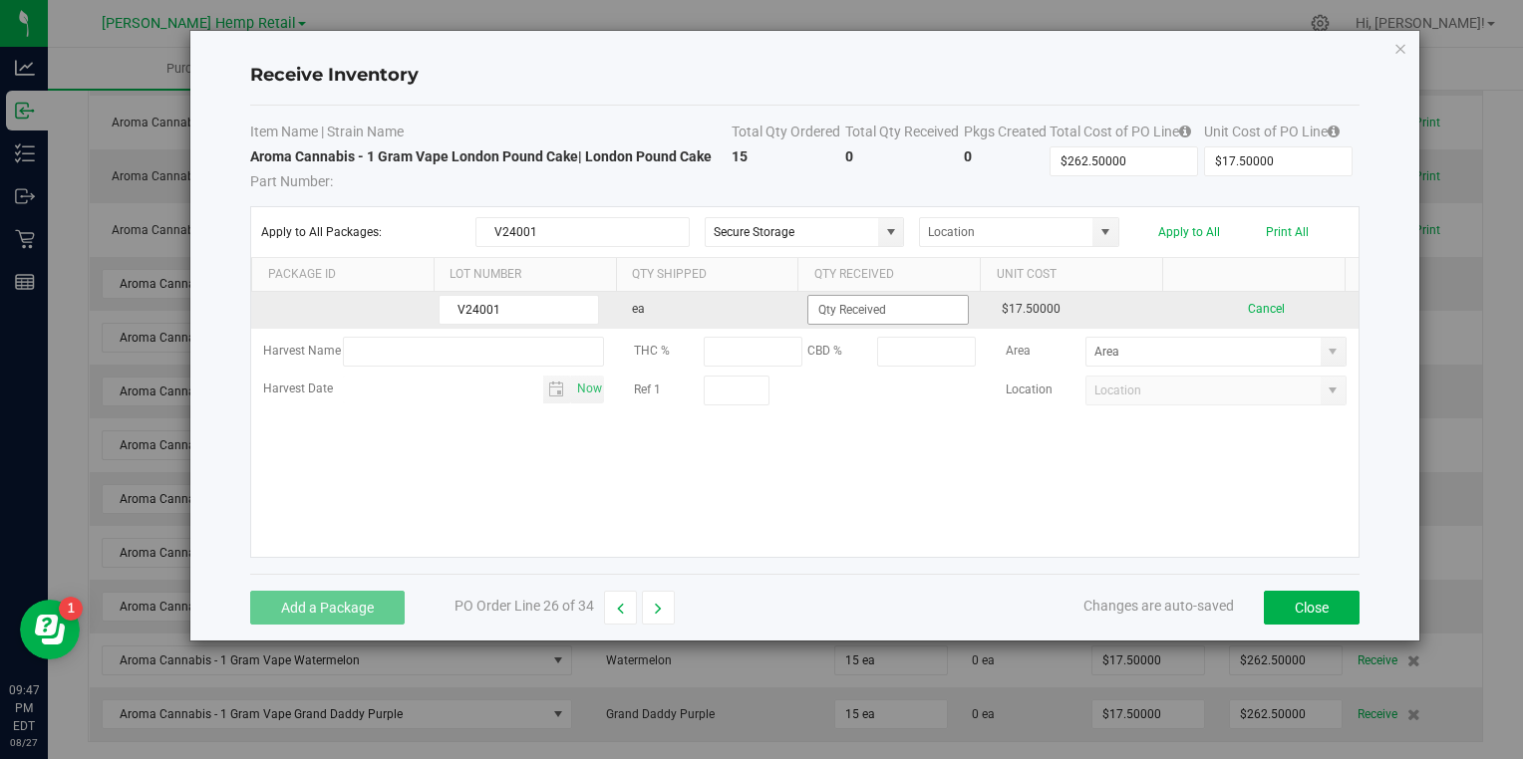
type input "V24001"
click at [881, 311] on input at bounding box center [887, 310] width 158 height 28
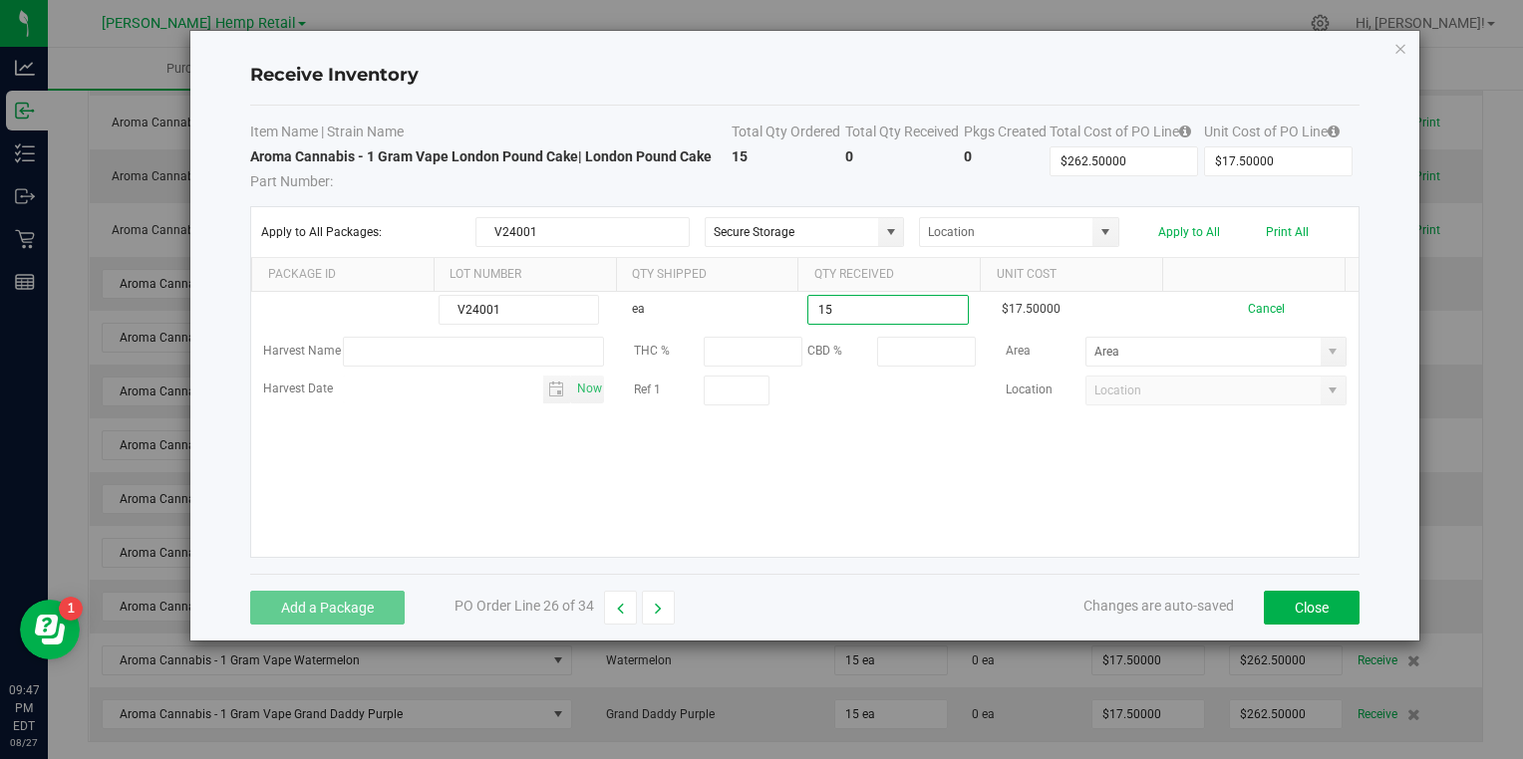
click at [934, 471] on kendo-grid-list "V24001 ea 15 $17.50000 Cancel Harvest Name THC % CBD % Area Harvest Date Now Re…" at bounding box center [804, 424] width 1106 height 265
type input "15 ea"
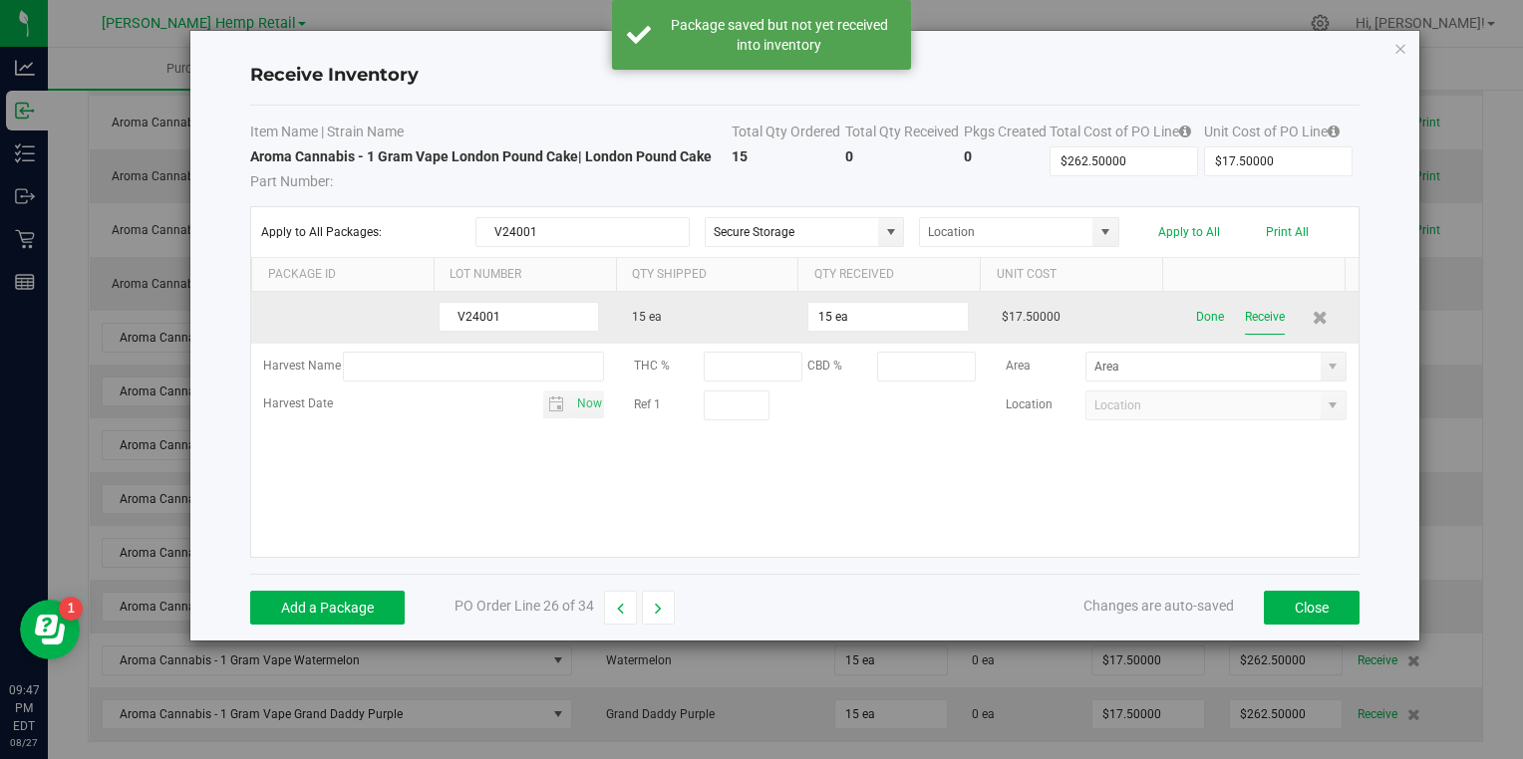
click at [1245, 319] on button "Receive" at bounding box center [1265, 317] width 40 height 35
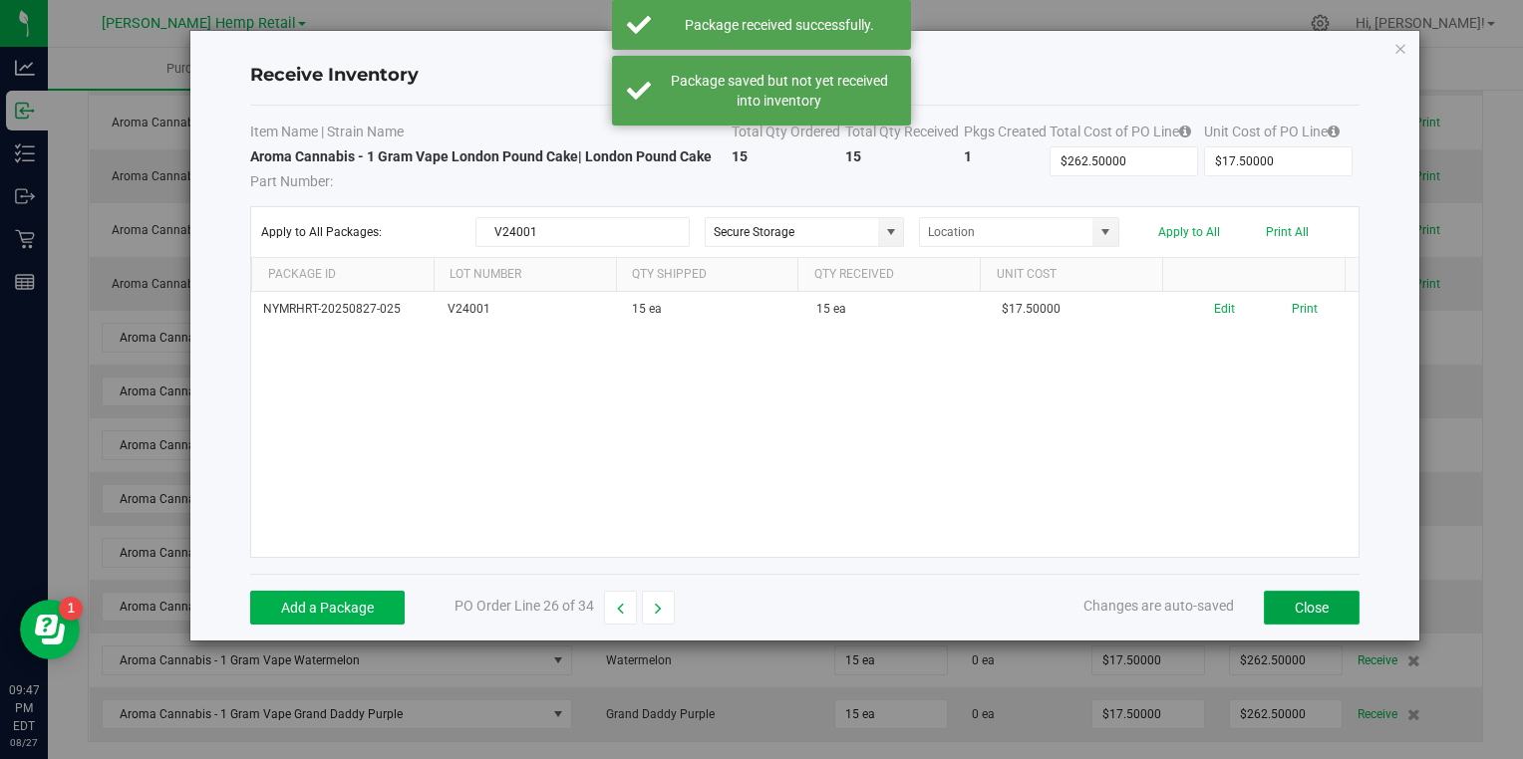
click at [1299, 607] on button "Close" at bounding box center [1312, 608] width 96 height 34
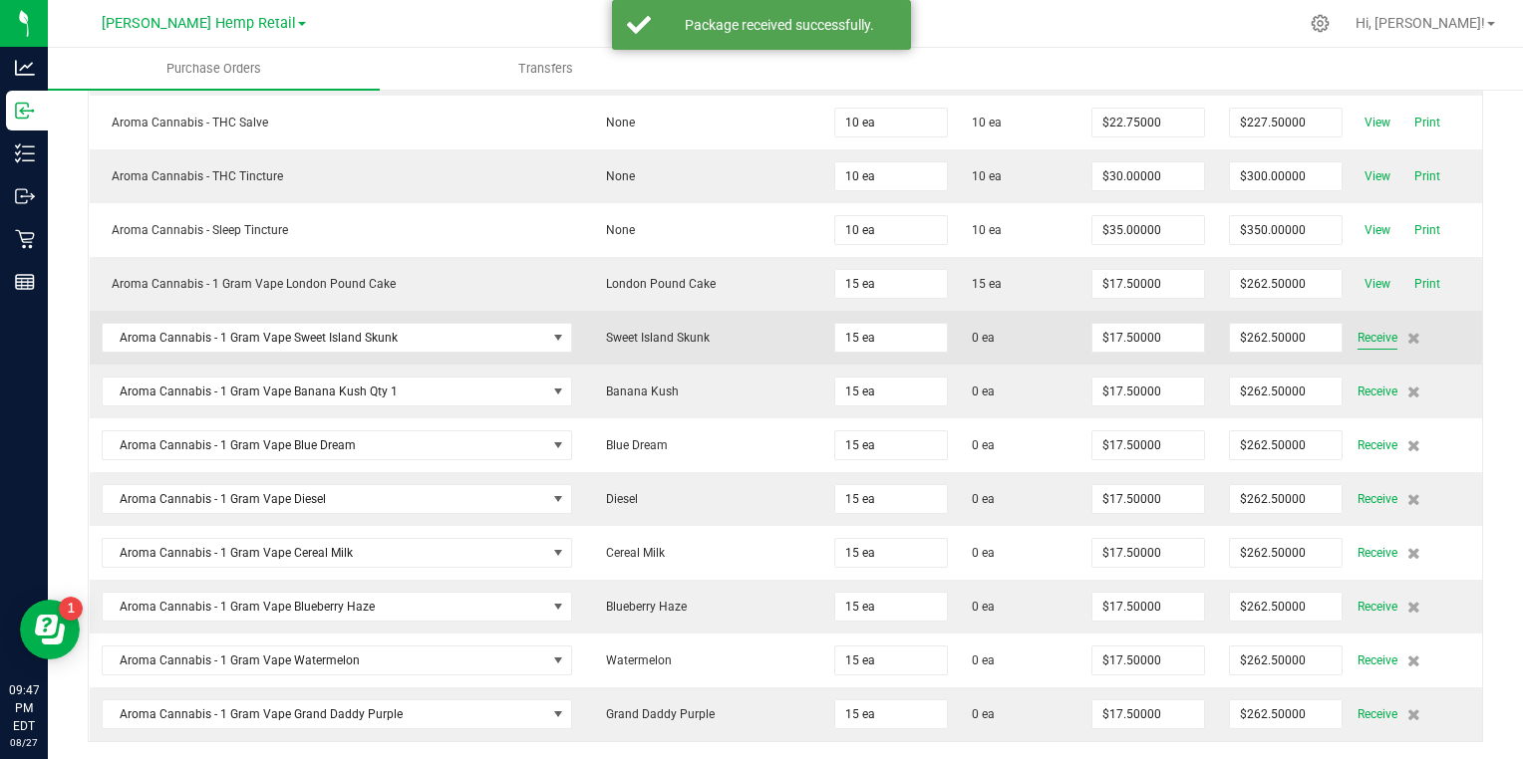
click at [1357, 328] on span "Receive" at bounding box center [1377, 338] width 40 height 24
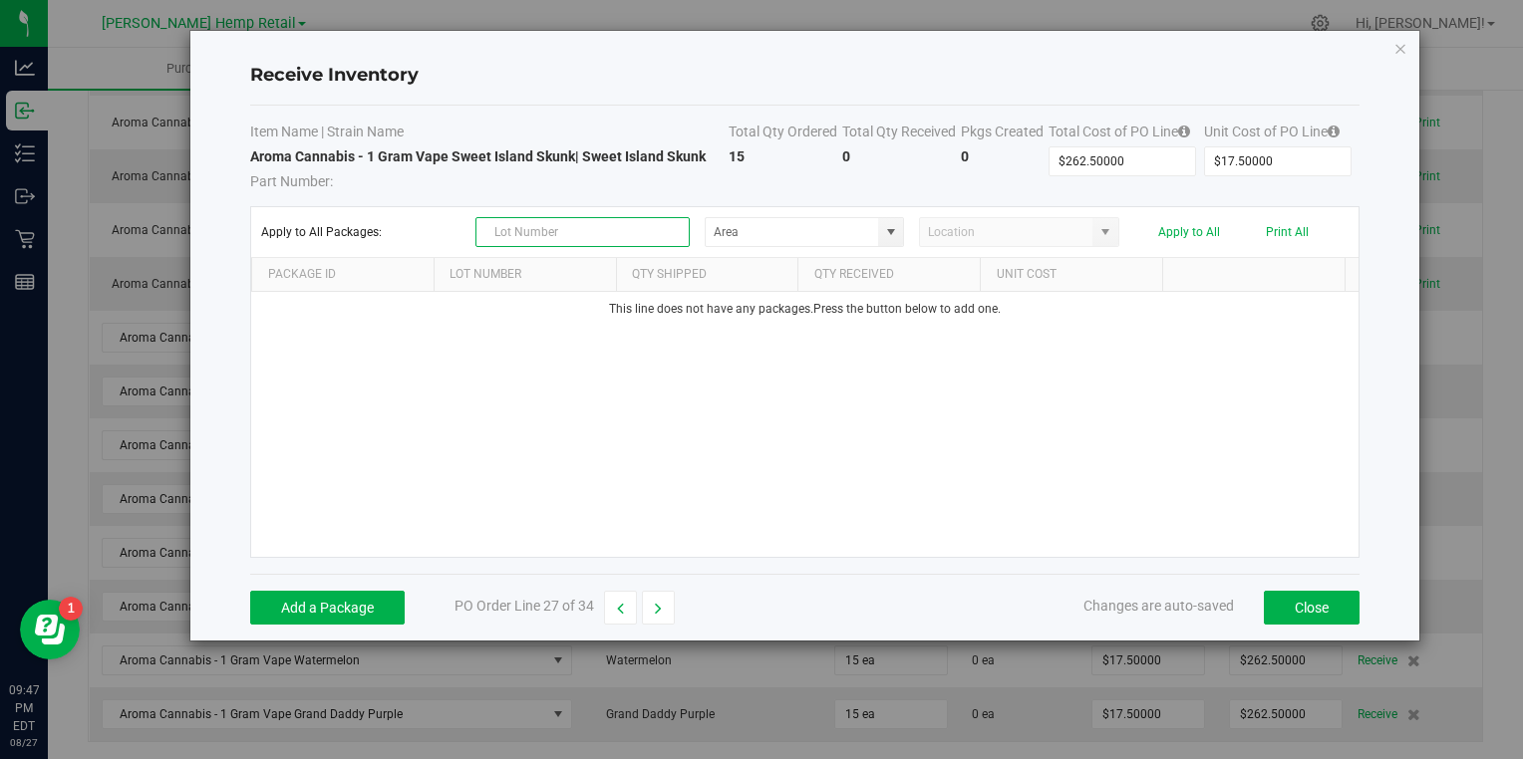
click at [602, 237] on input "text" at bounding box center [582, 232] width 214 height 30
click at [883, 228] on span at bounding box center [891, 232] width 16 height 16
type input "V24002"
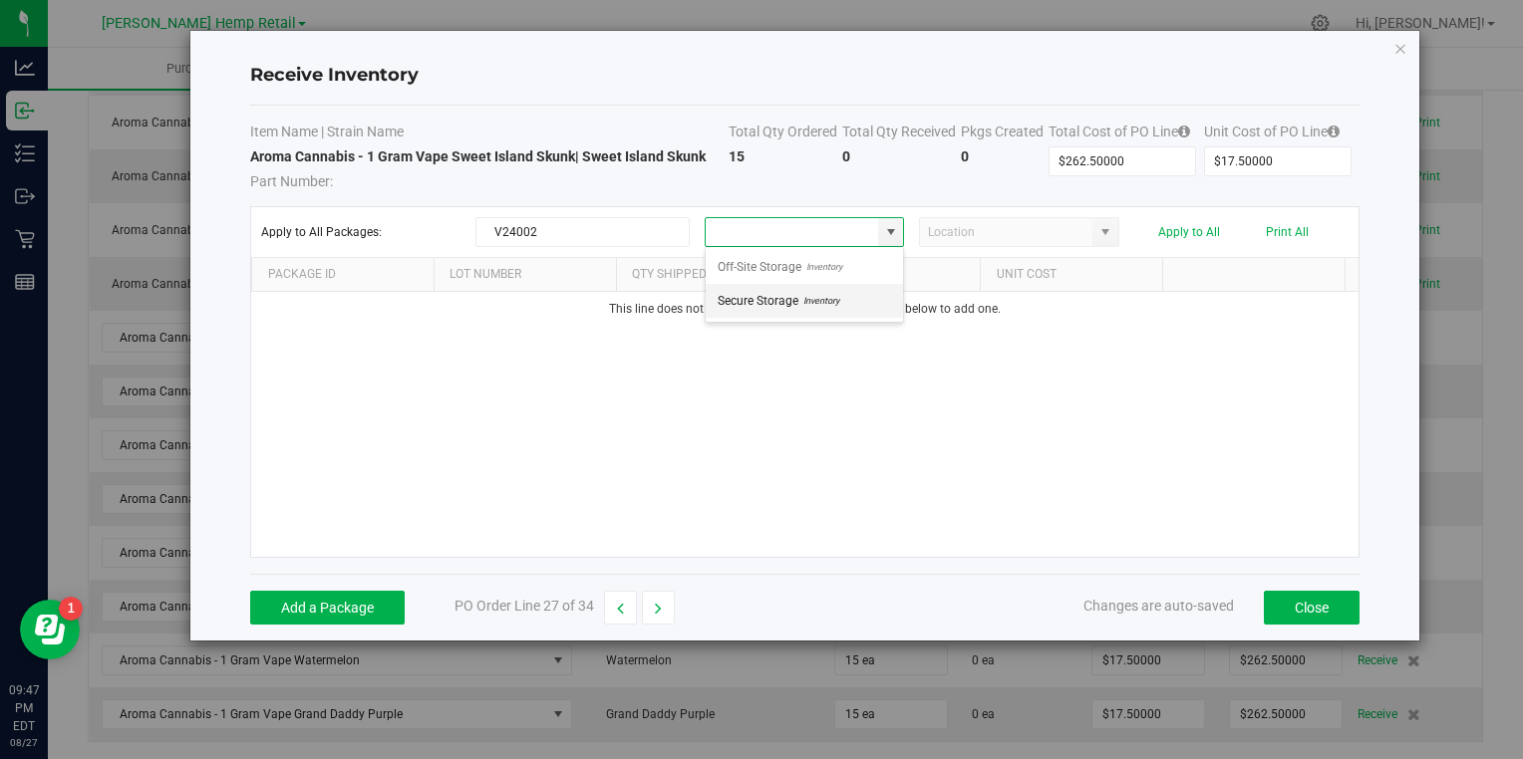
click at [762, 297] on span "Secure Storage" at bounding box center [758, 301] width 81 height 30
type input "Secure Storage"
click at [327, 598] on button "Add a Package" at bounding box center [327, 608] width 154 height 34
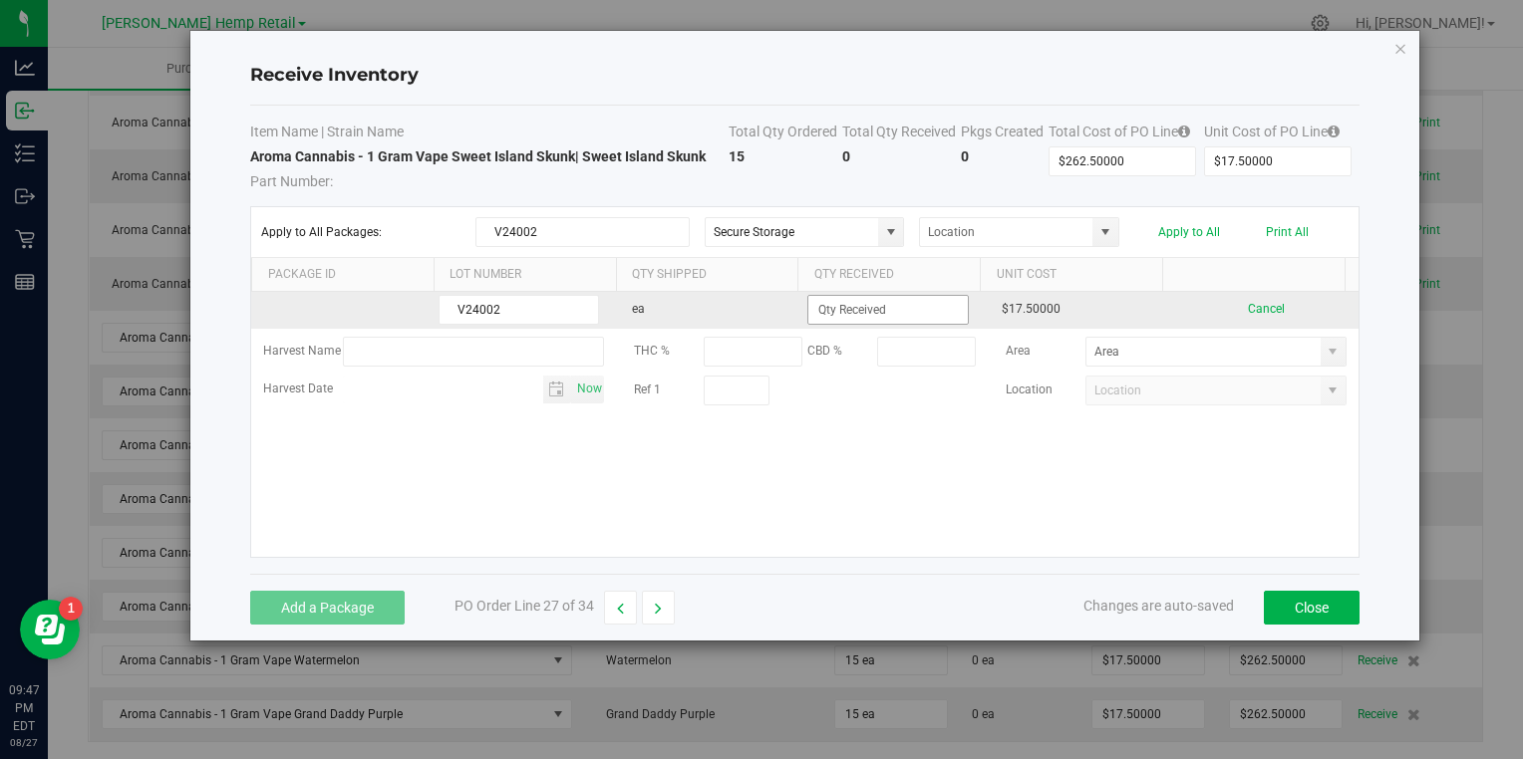
type input "V24002"
click at [825, 308] on input at bounding box center [887, 310] width 158 height 28
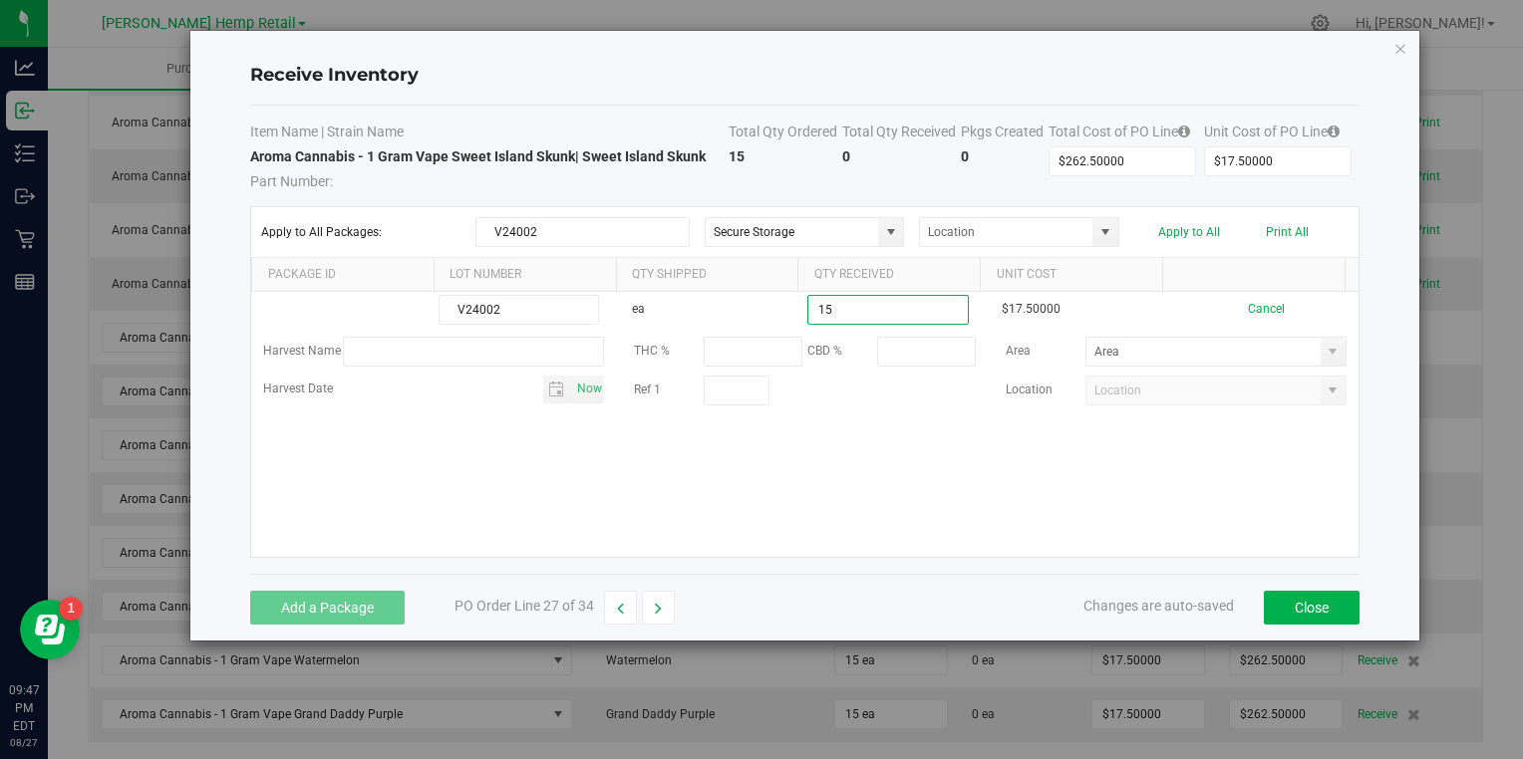
click at [842, 459] on kendo-grid-list "V24002 ea 15 $17.50000 Cancel Harvest Name THC % CBD % Area Harvest Date Now Re…" at bounding box center [804, 424] width 1106 height 265
type input "15 ea"
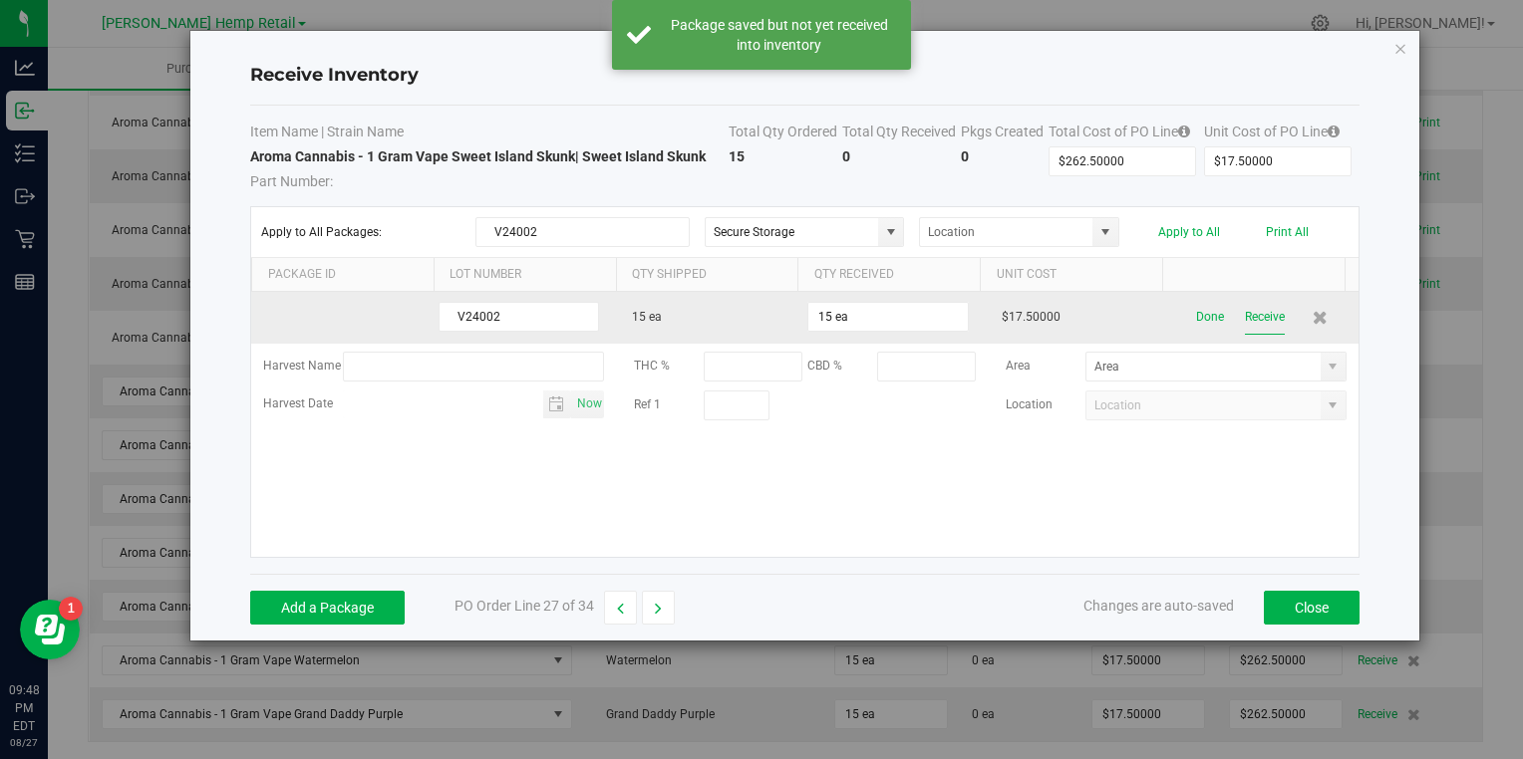
click at [1245, 317] on button "Receive" at bounding box center [1265, 317] width 40 height 35
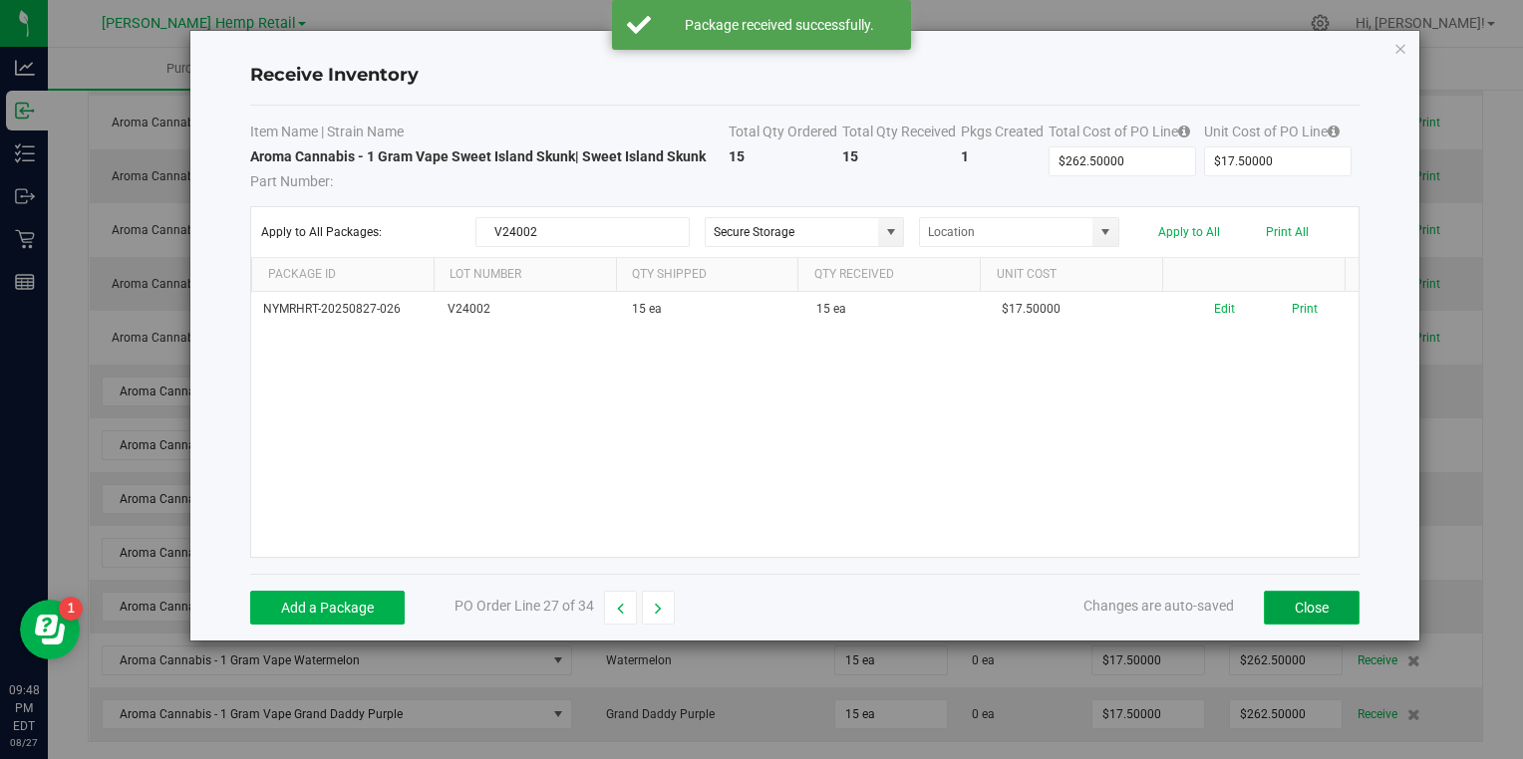
click at [1300, 600] on button "Close" at bounding box center [1312, 608] width 96 height 34
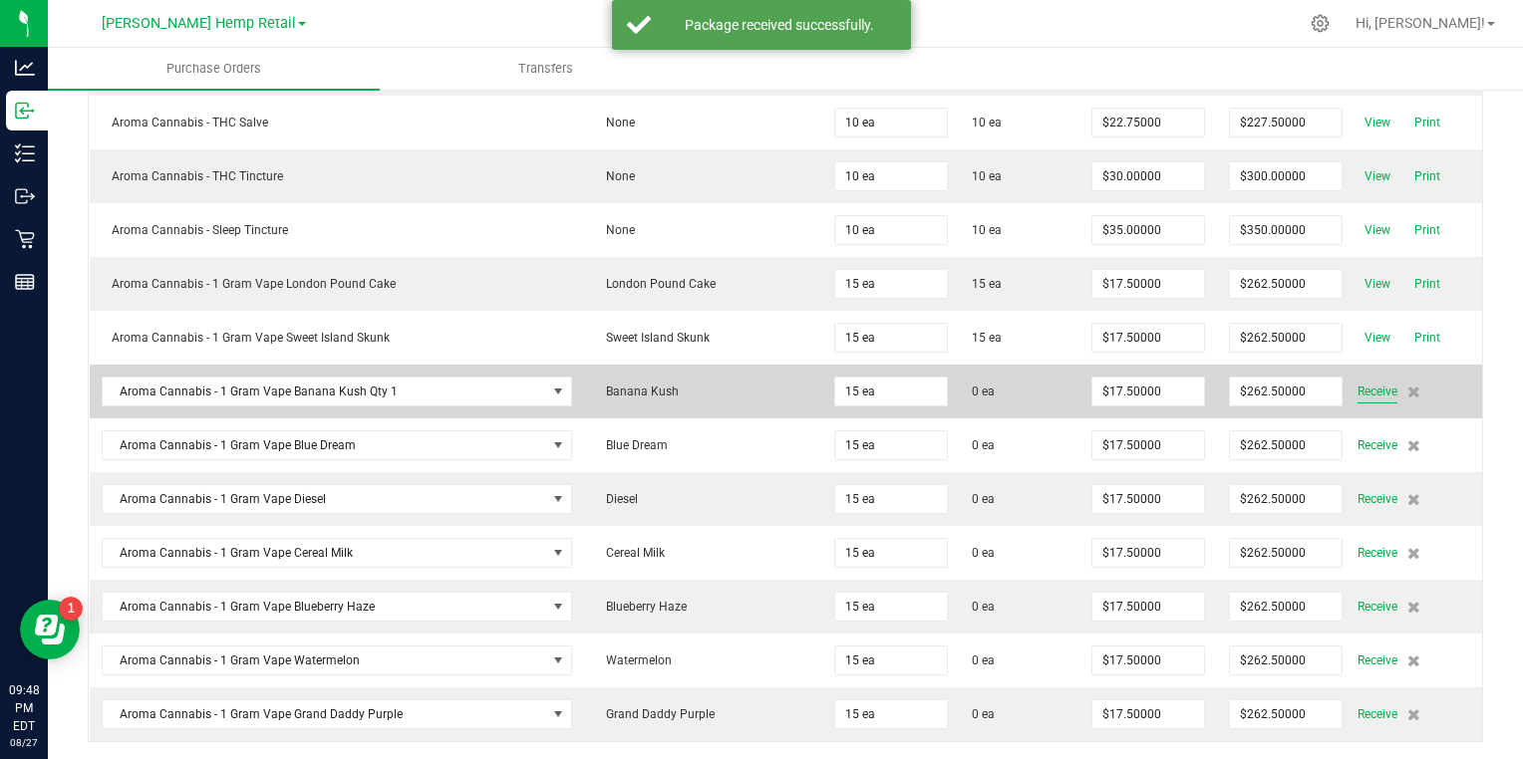
click at [1367, 380] on span "Receive" at bounding box center [1377, 392] width 40 height 24
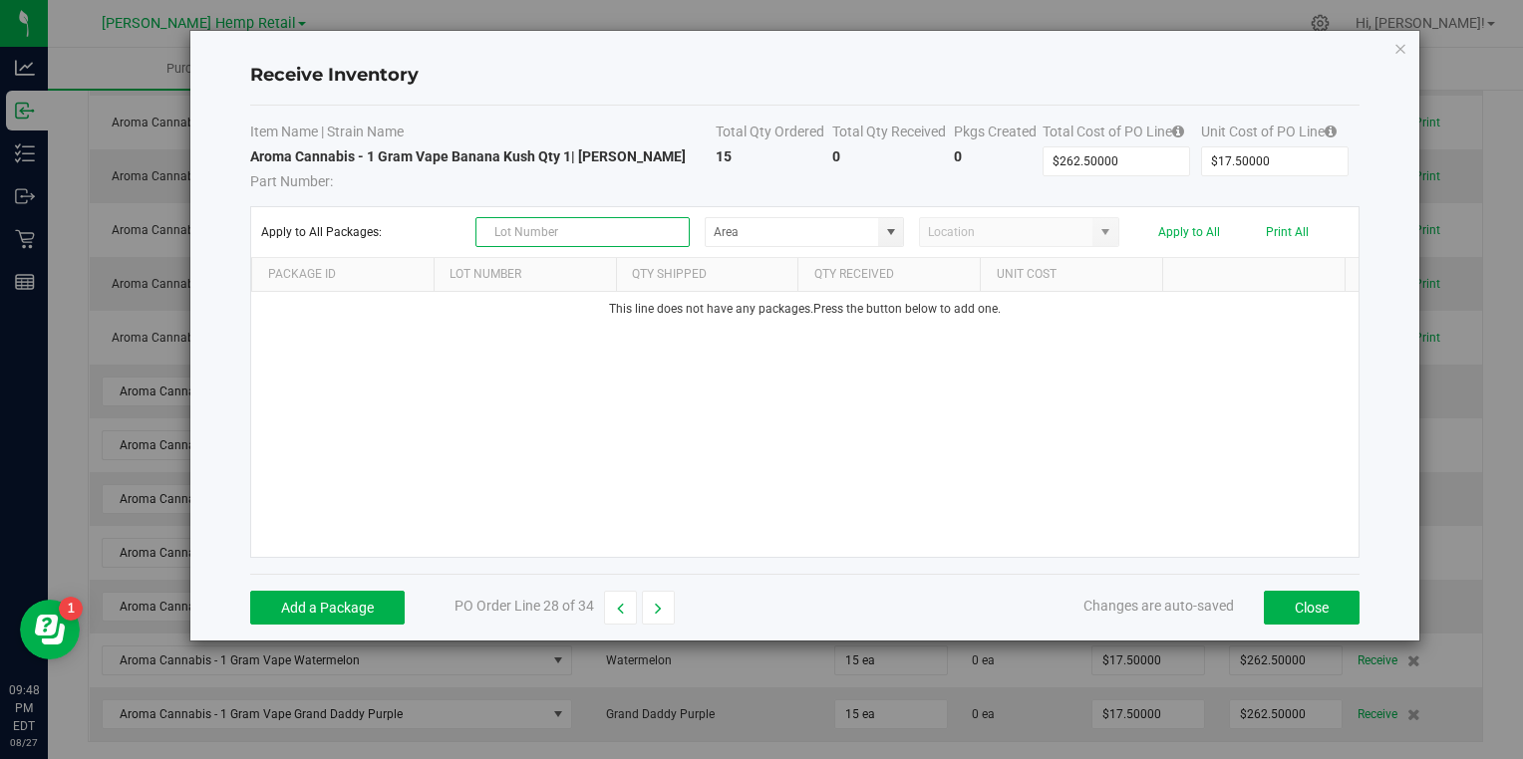
click at [649, 226] on input "text" at bounding box center [582, 232] width 214 height 30
click at [893, 228] on span at bounding box center [891, 232] width 16 height 16
type input "V24003"
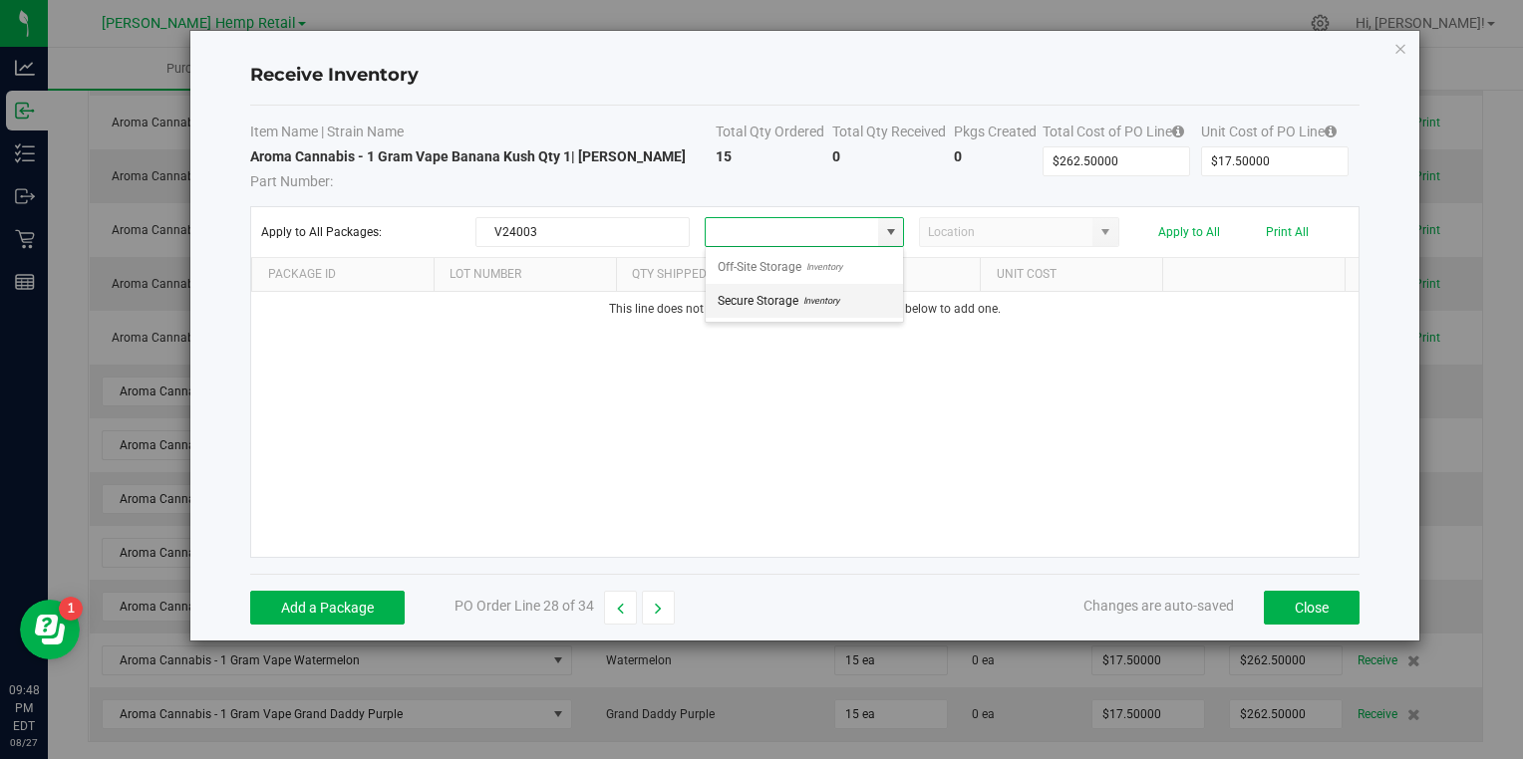
click at [837, 296] on span "Inventory" at bounding box center [818, 301] width 41 height 30
type input "Secure Storage"
click at [369, 609] on button "Add a Package" at bounding box center [327, 608] width 154 height 34
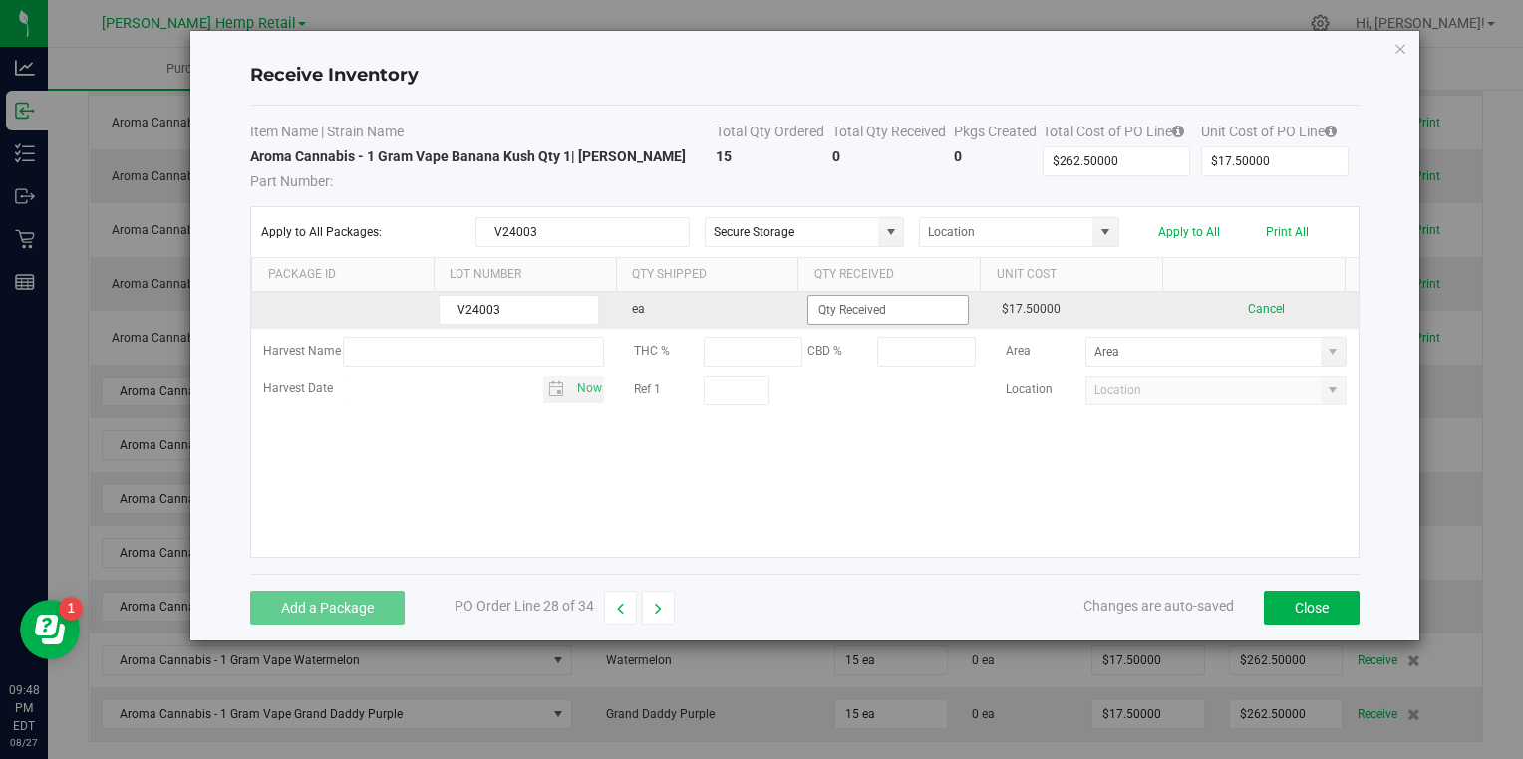
type input "V24003"
click at [828, 311] on input at bounding box center [887, 310] width 158 height 28
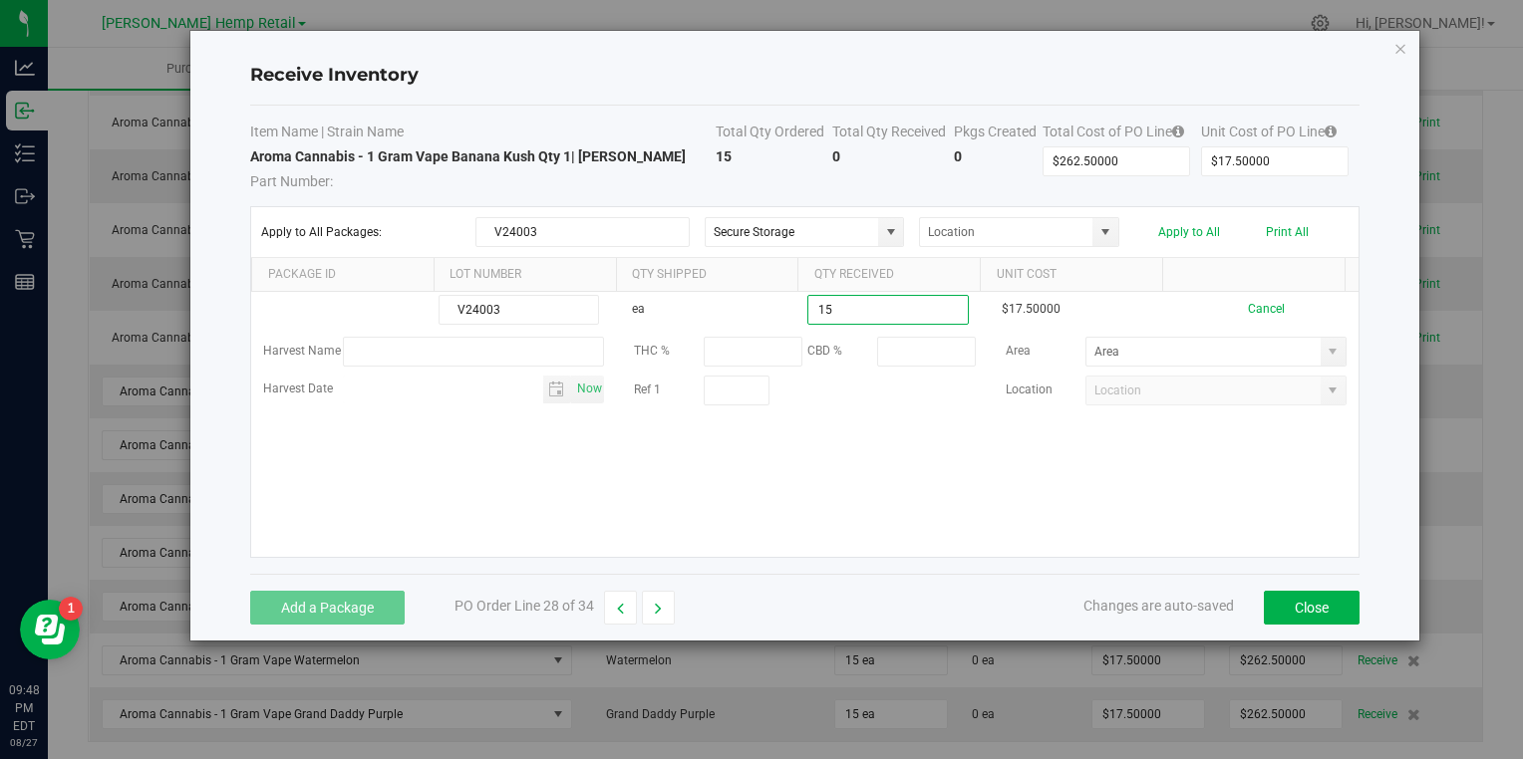
click at [801, 472] on kendo-grid-list "V24003 ea 15 $17.50000 Cancel Harvest Name THC % CBD % Area Harvest Date Now Re…" at bounding box center [804, 424] width 1106 height 265
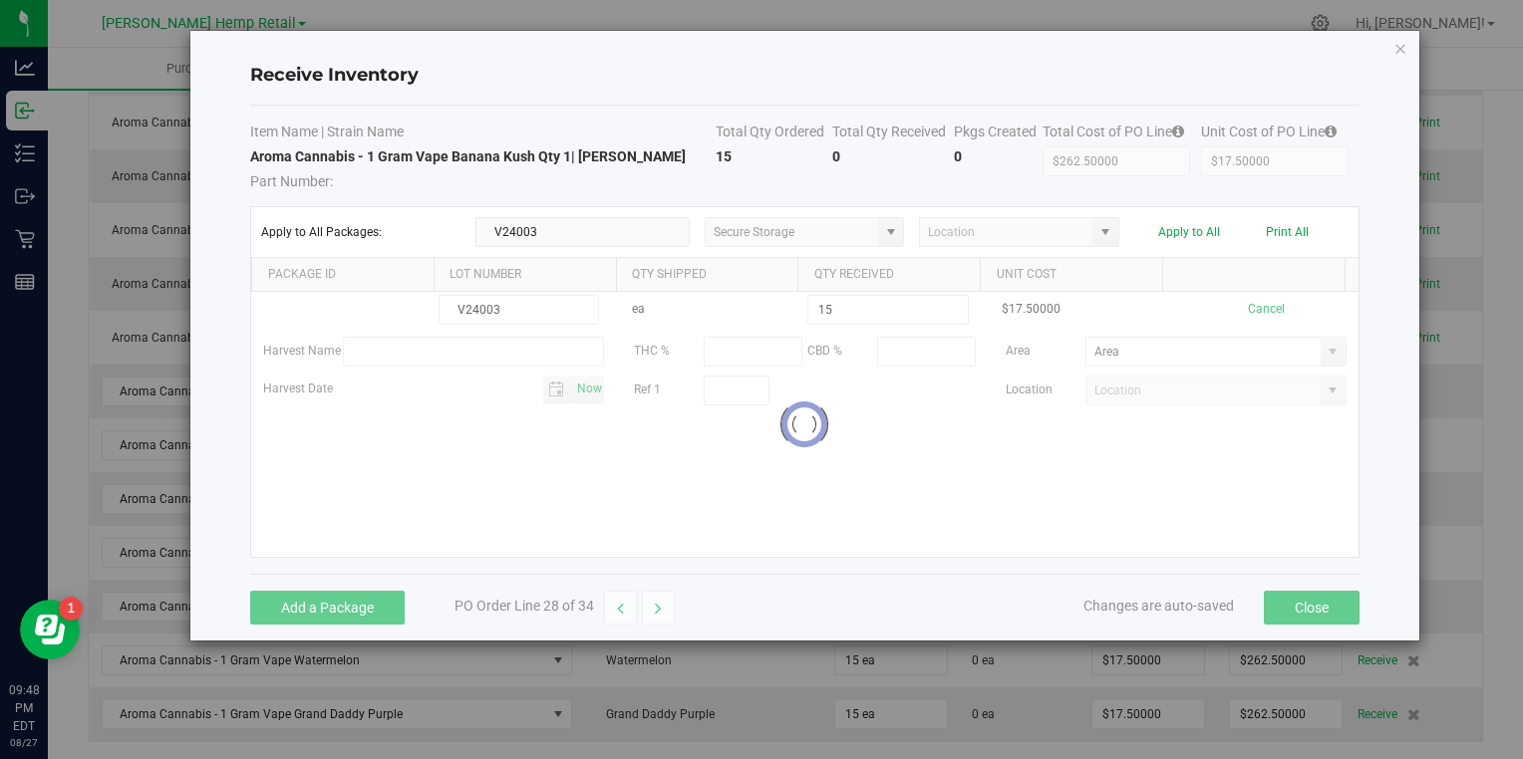
type input "15 ea"
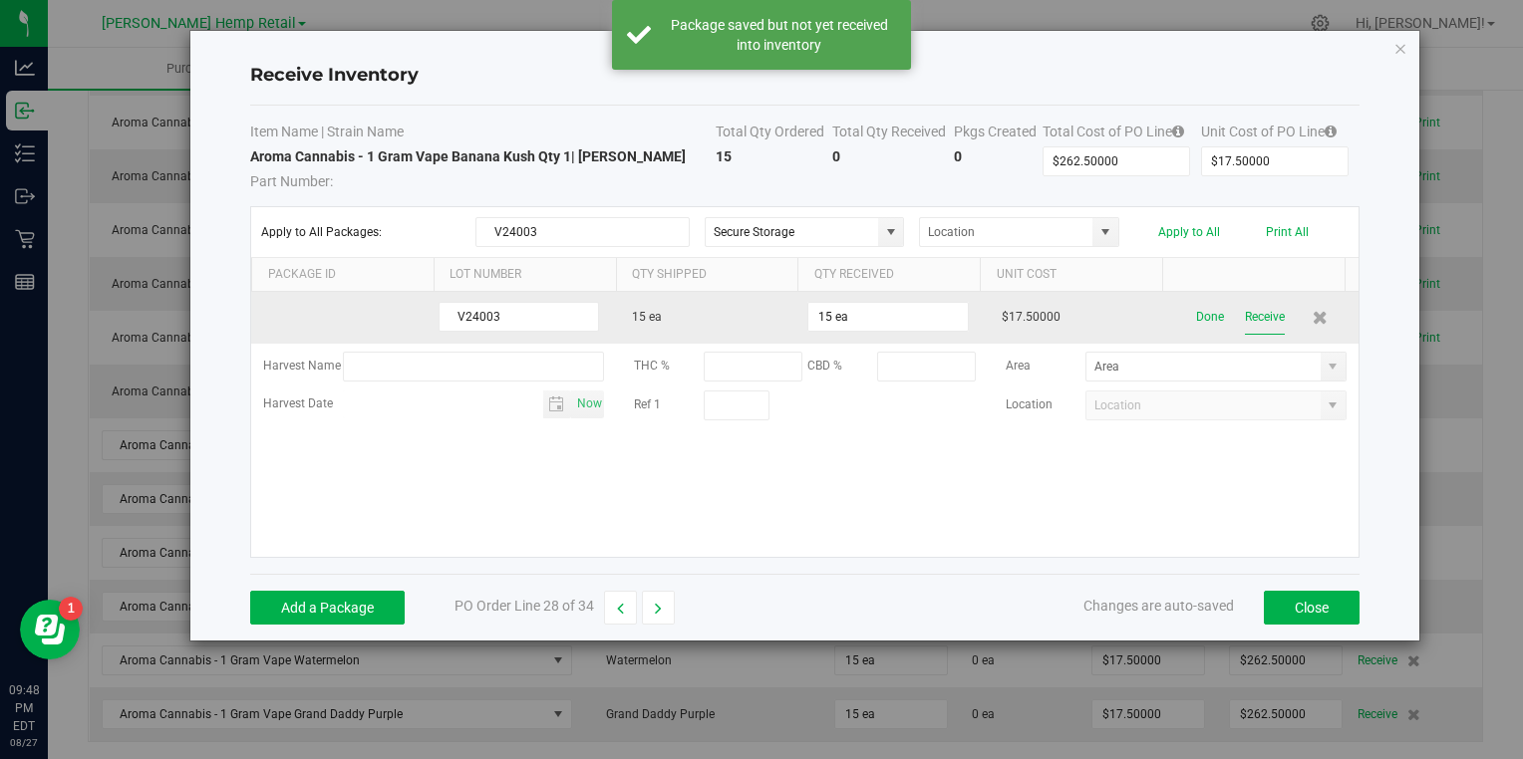
click at [1245, 318] on button "Receive" at bounding box center [1265, 317] width 40 height 35
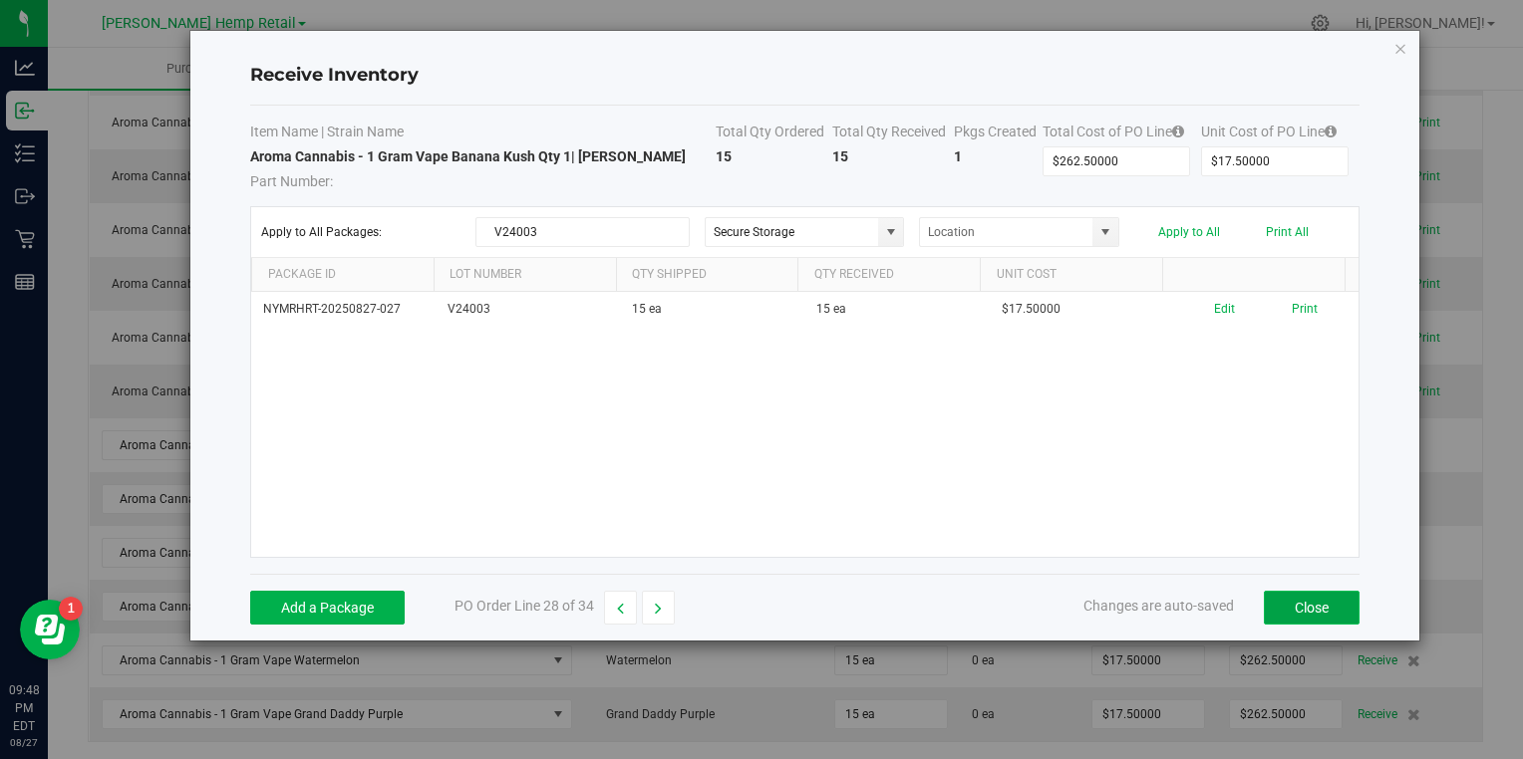
click at [1296, 605] on button "Close" at bounding box center [1312, 608] width 96 height 34
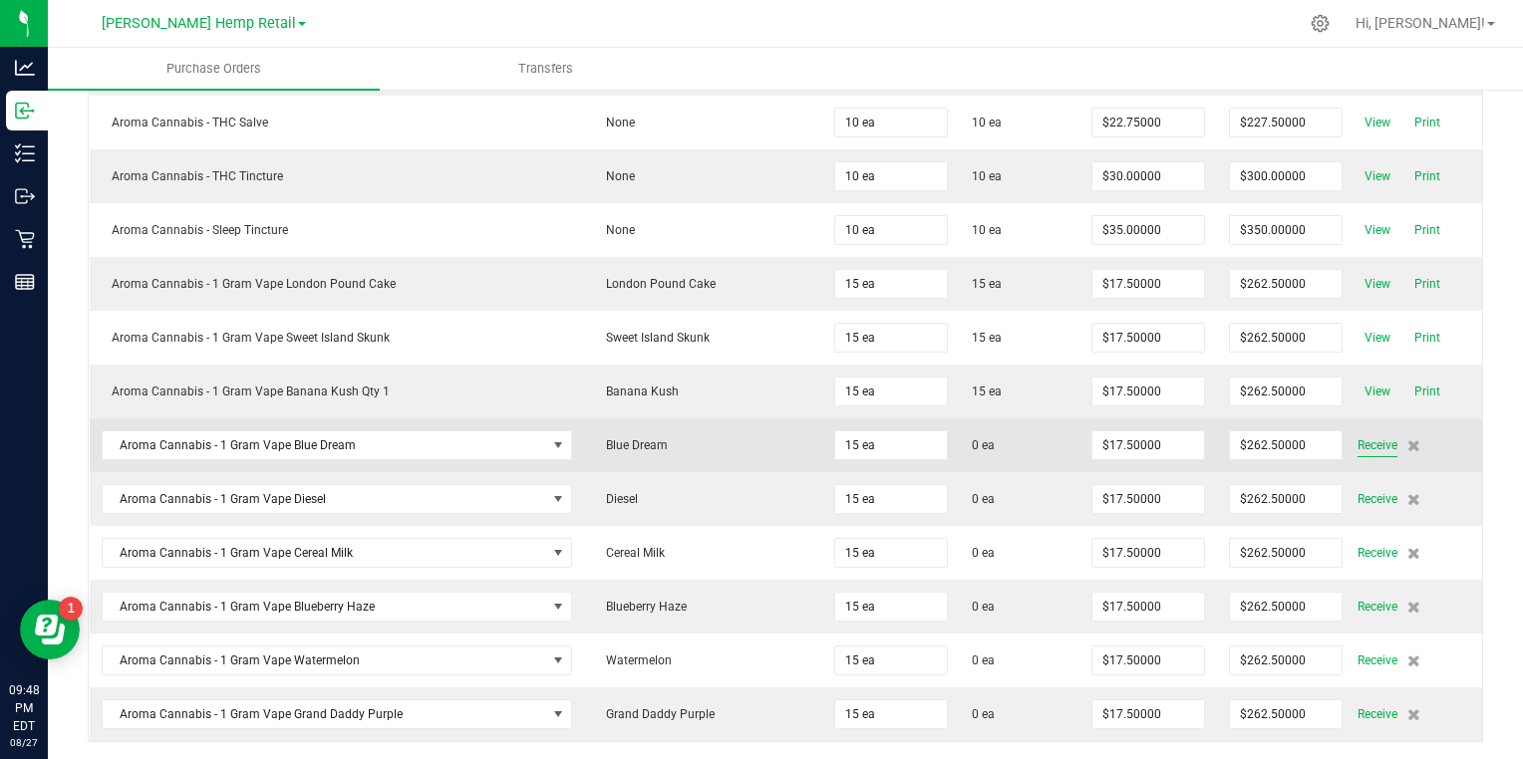
click at [1357, 435] on span "Receive" at bounding box center [1377, 446] width 40 height 24
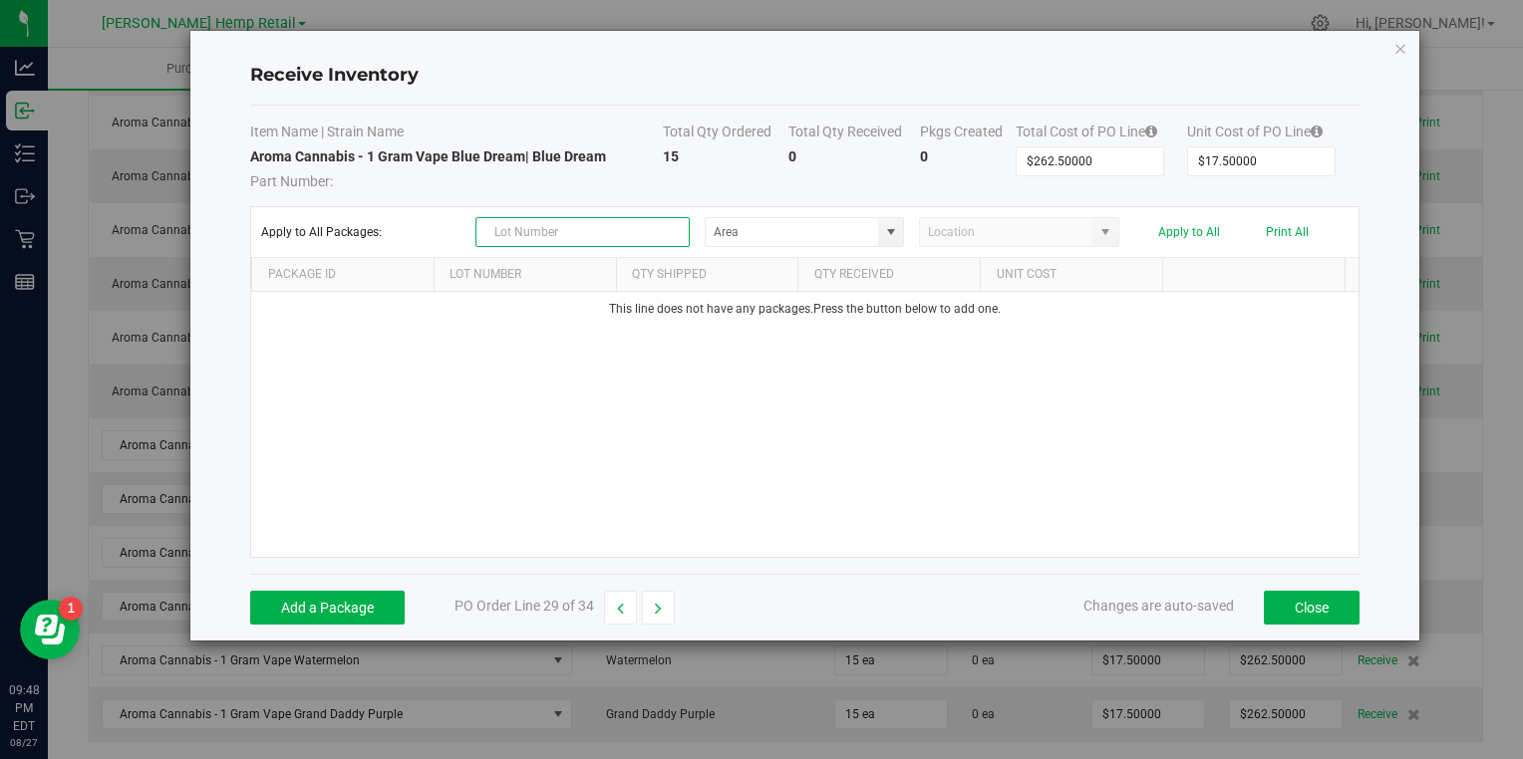
click at [566, 217] on input "text" at bounding box center [582, 232] width 214 height 30
click at [888, 225] on span at bounding box center [891, 232] width 16 height 16
type input "V25001"
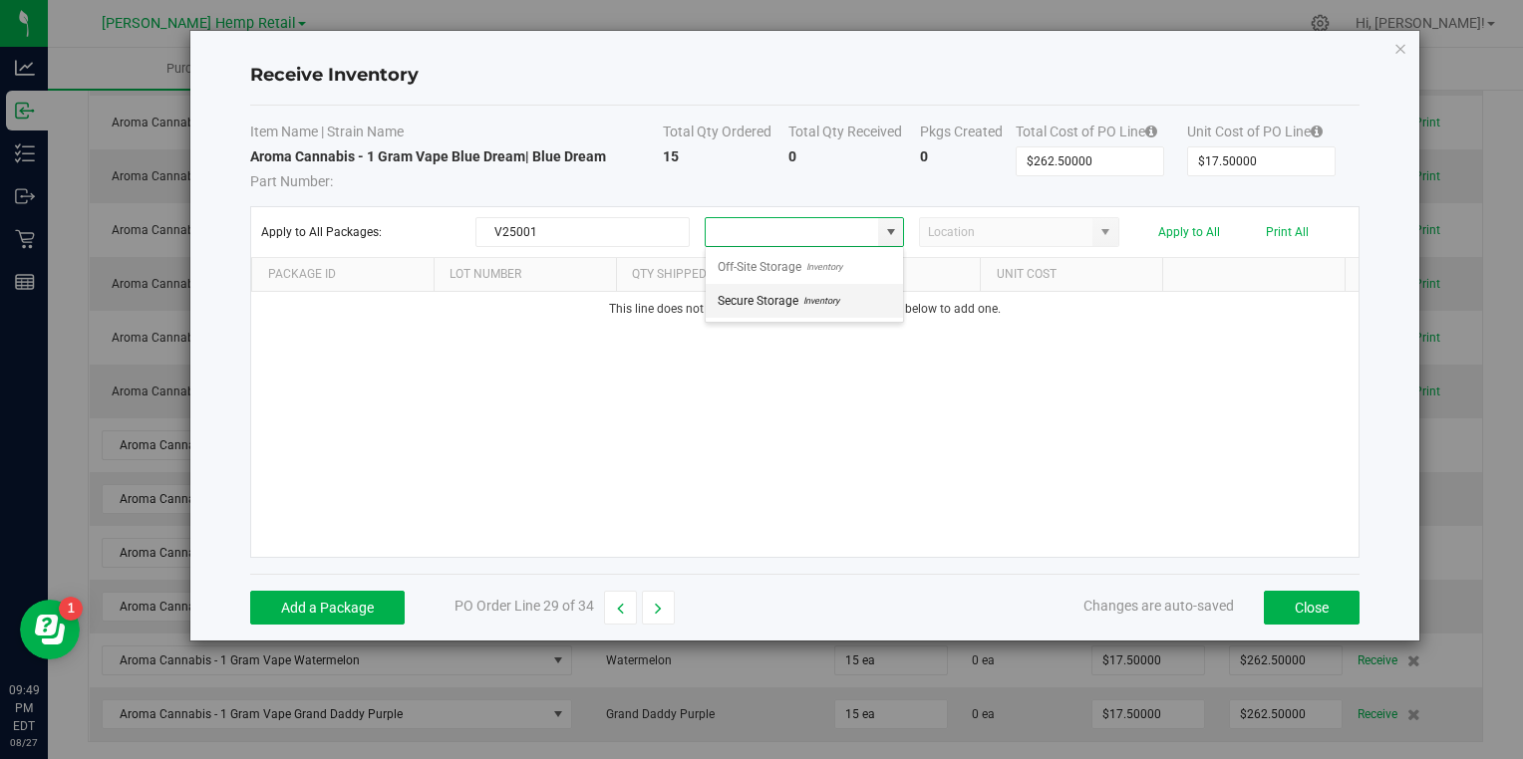
click at [765, 293] on span "Secure Storage" at bounding box center [758, 301] width 81 height 30
type input "Secure Storage"
click at [343, 608] on button "Add a Package" at bounding box center [327, 608] width 154 height 34
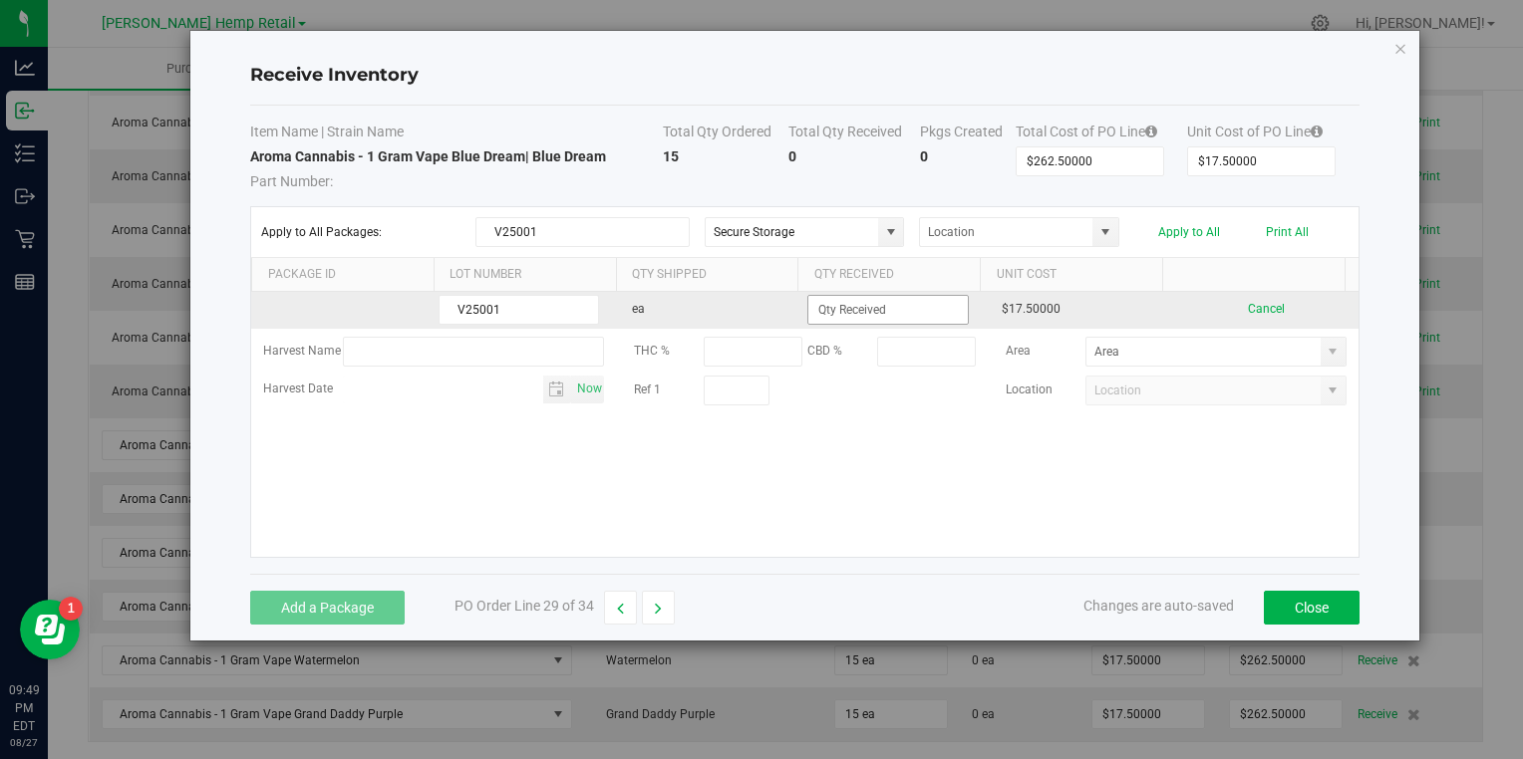
type input "V25001"
click at [841, 305] on input at bounding box center [887, 310] width 158 height 28
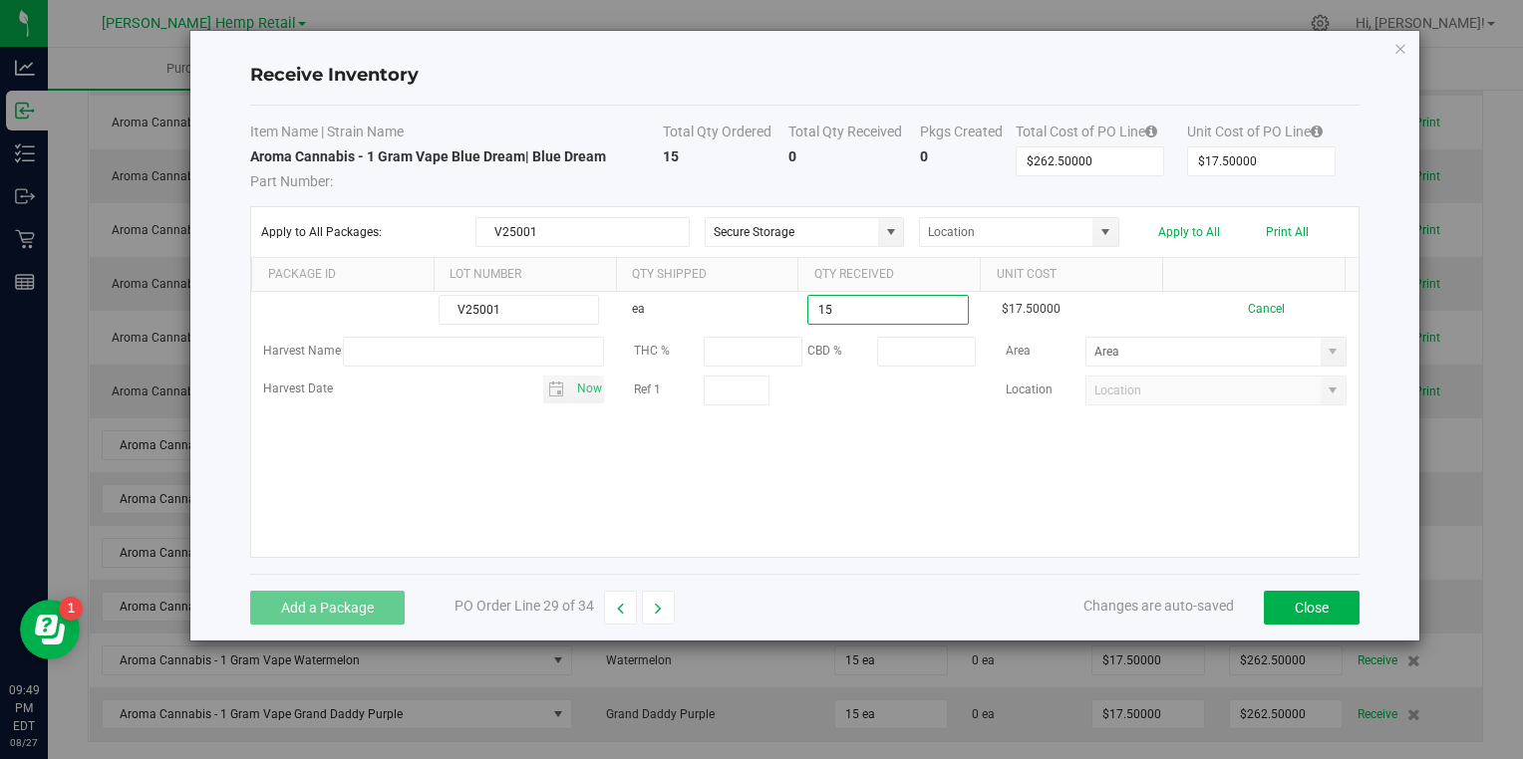
click at [713, 452] on kendo-grid-list "V25001 ea 15 $17.50000 Cancel Harvest Name THC % CBD % Area Harvest Date Now Re…" at bounding box center [804, 424] width 1106 height 265
type input "15 ea"
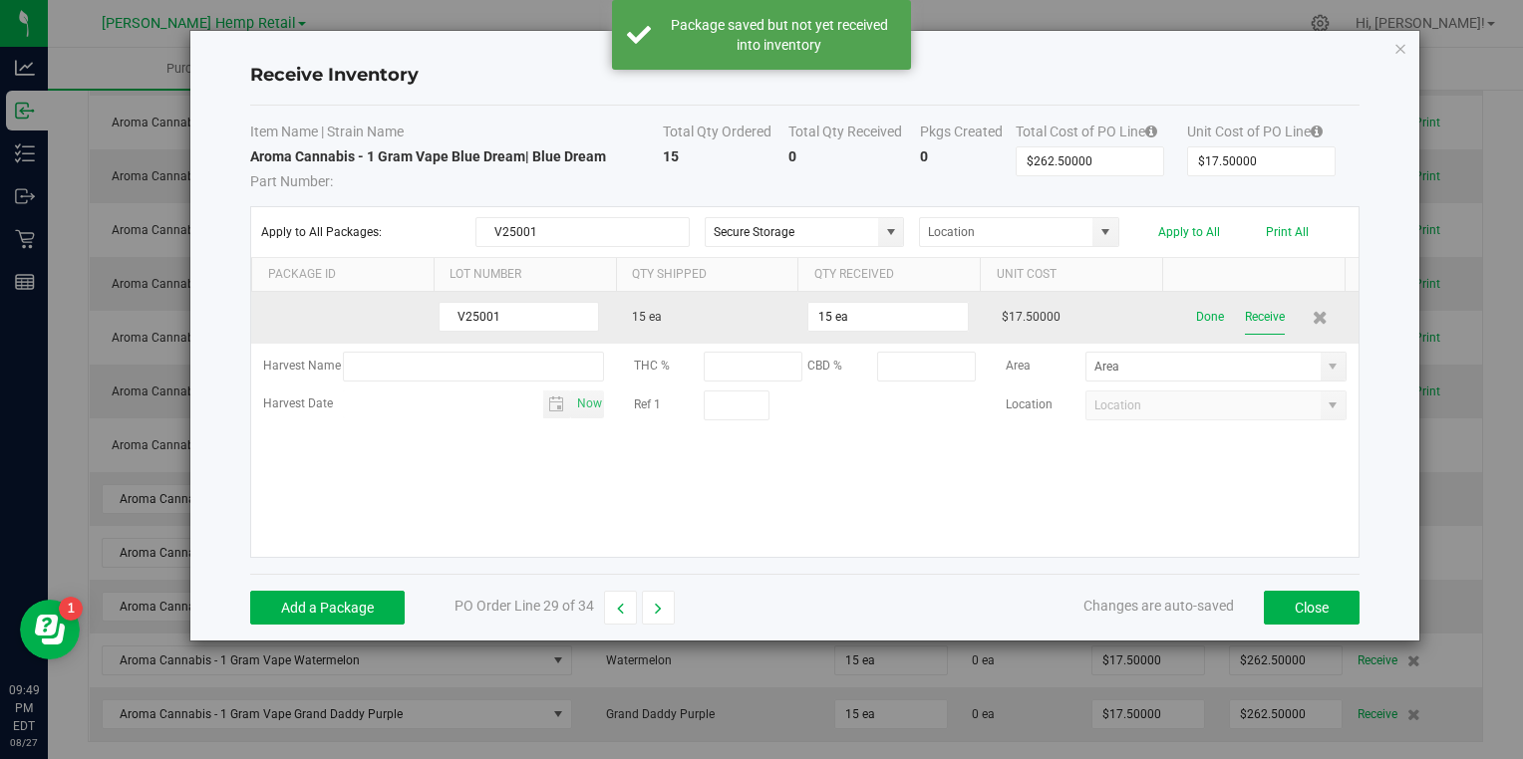
click at [1260, 312] on button "Receive" at bounding box center [1265, 317] width 40 height 35
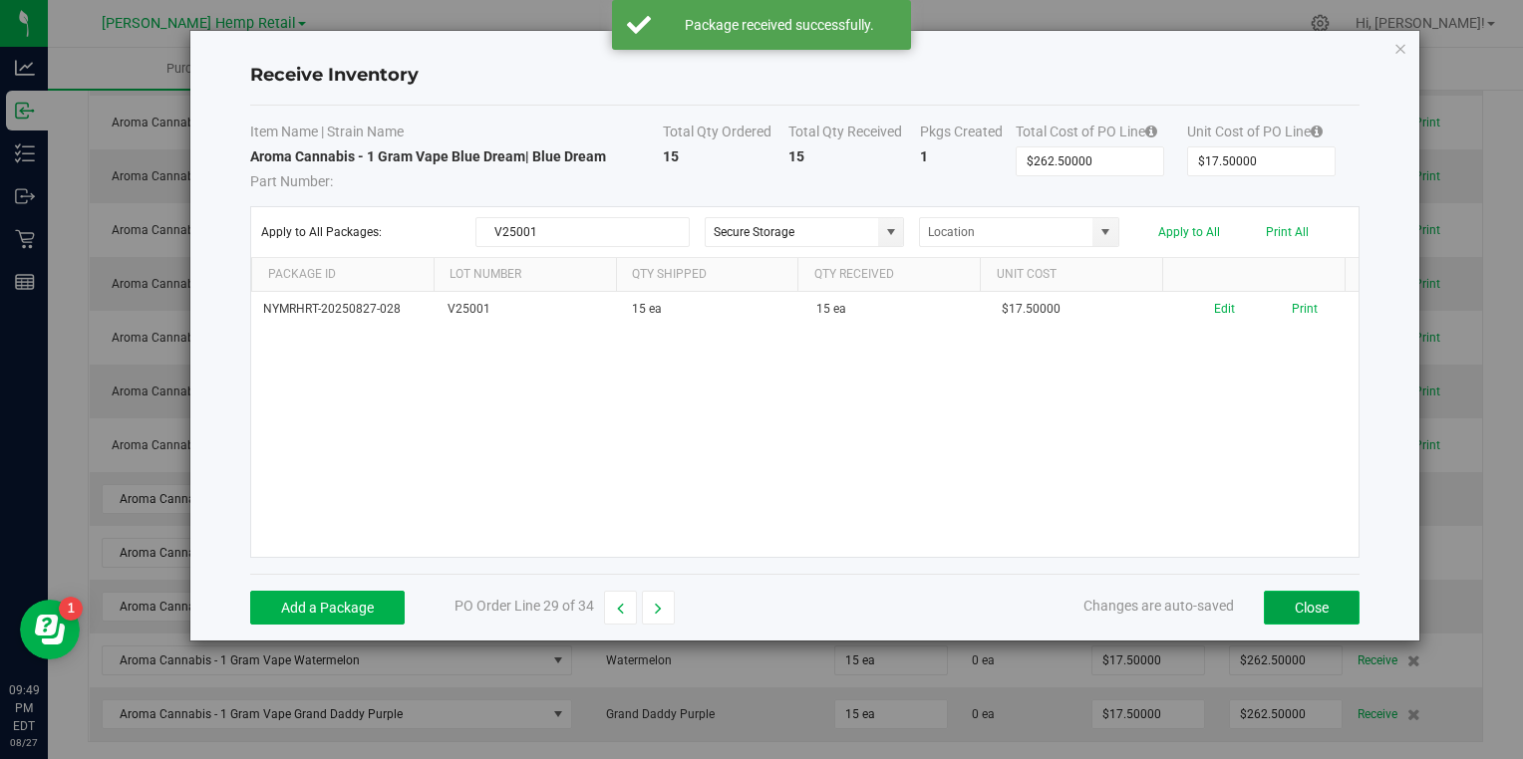
click at [1304, 603] on button "Close" at bounding box center [1312, 608] width 96 height 34
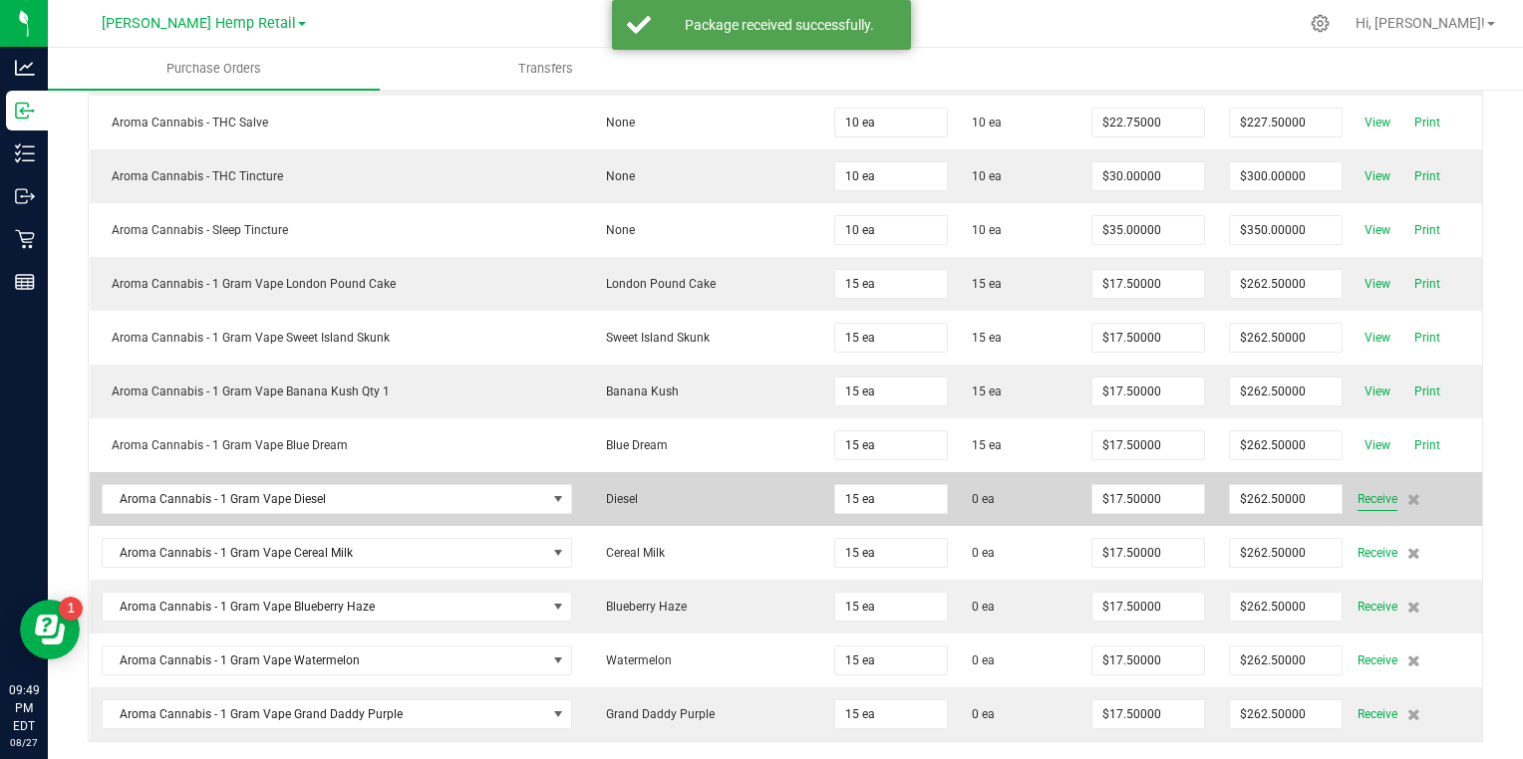
click at [1357, 491] on span "Receive" at bounding box center [1377, 499] width 40 height 24
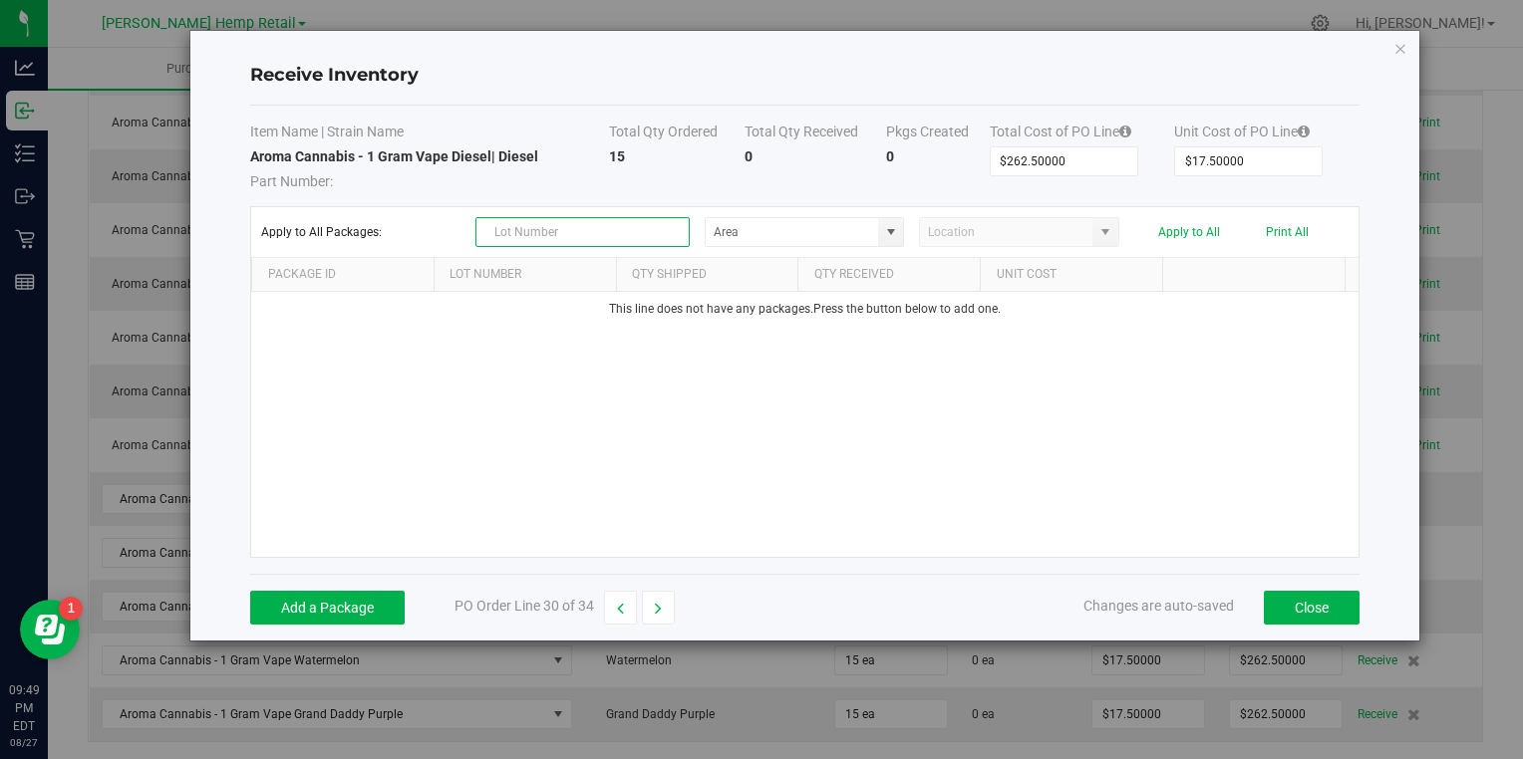
click at [619, 229] on input "text" at bounding box center [582, 232] width 214 height 30
click at [894, 233] on span at bounding box center [891, 232] width 16 height 16
type input "V25002"
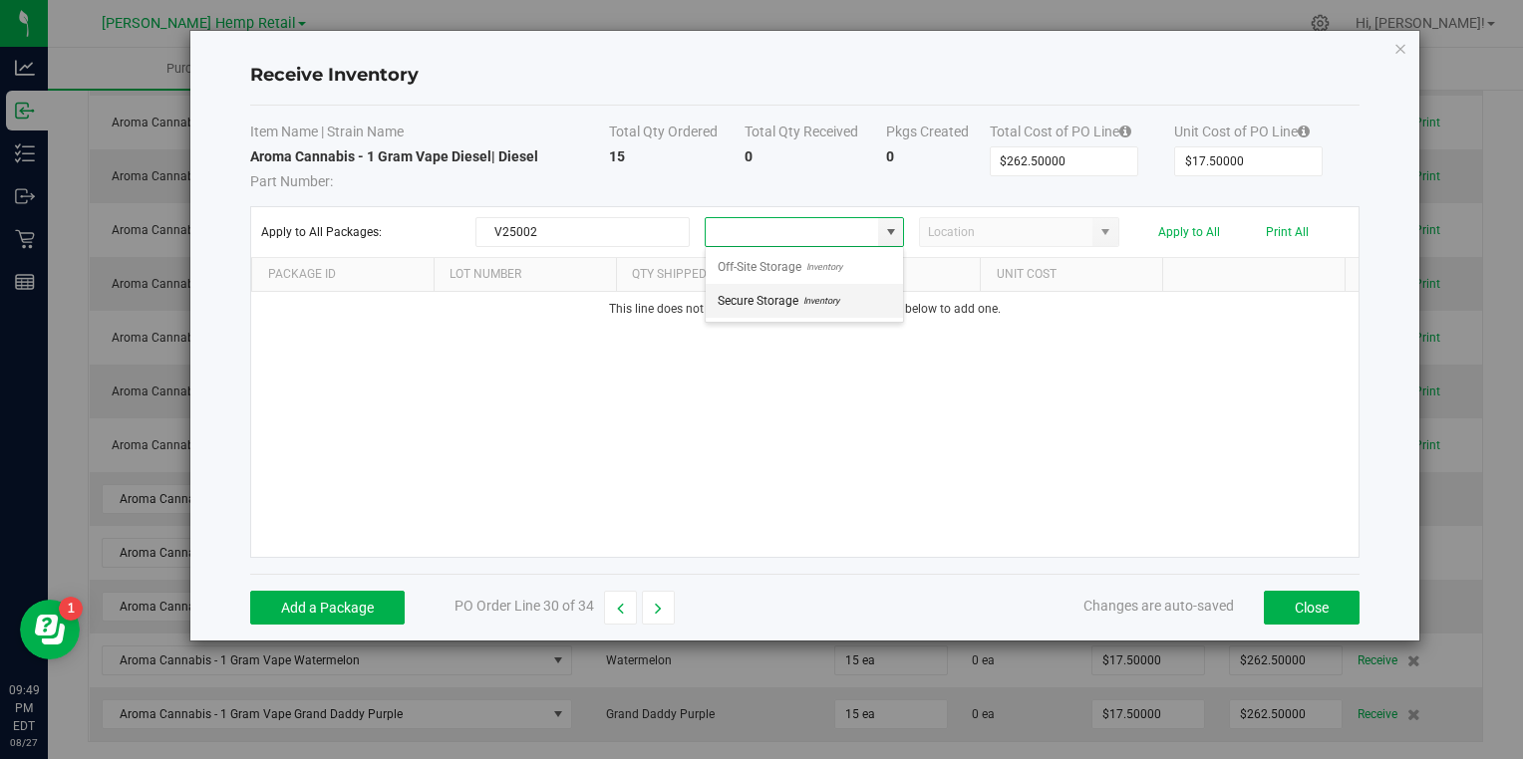
click at [769, 297] on span "Secure Storage" at bounding box center [758, 301] width 81 height 30
type input "Secure Storage"
click at [347, 599] on button "Add a Package" at bounding box center [327, 608] width 154 height 34
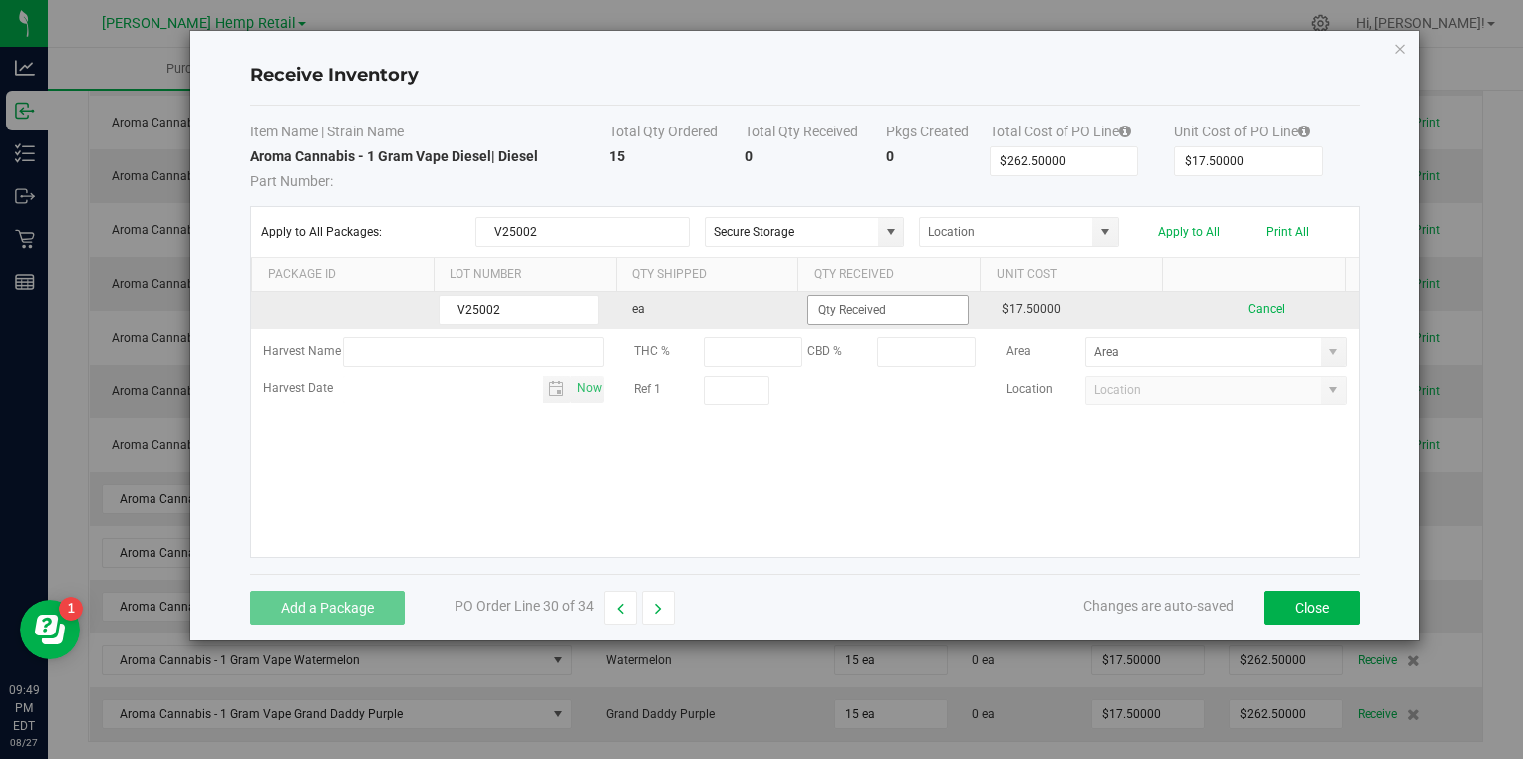
type input "V25002"
click at [837, 317] on input at bounding box center [887, 310] width 158 height 28
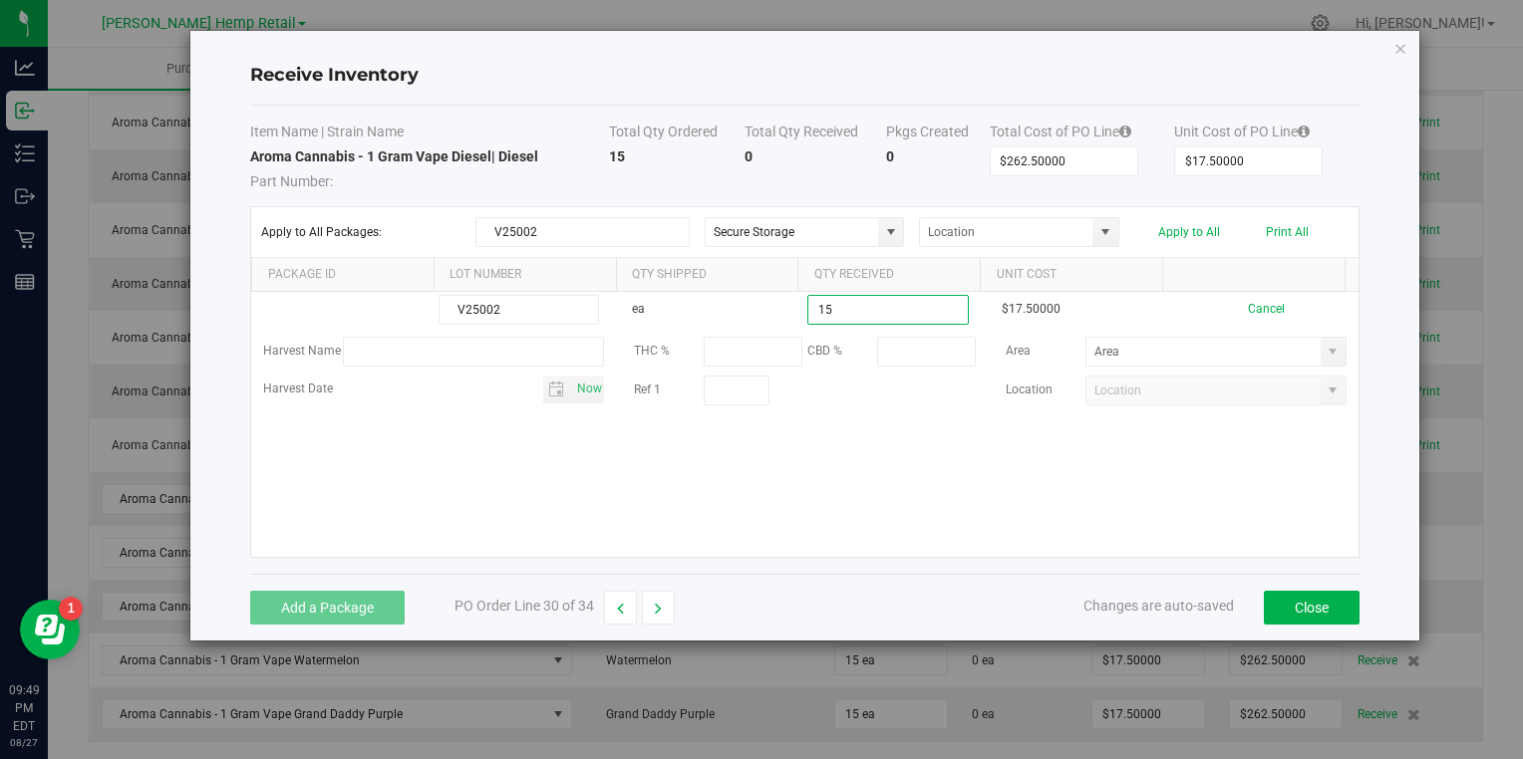
click at [713, 461] on kendo-grid-list "V25002 ea 15 $17.50000 Cancel Harvest Name THC % CBD % Area Harvest Date Now Re…" at bounding box center [804, 424] width 1106 height 265
type input "15 ea"
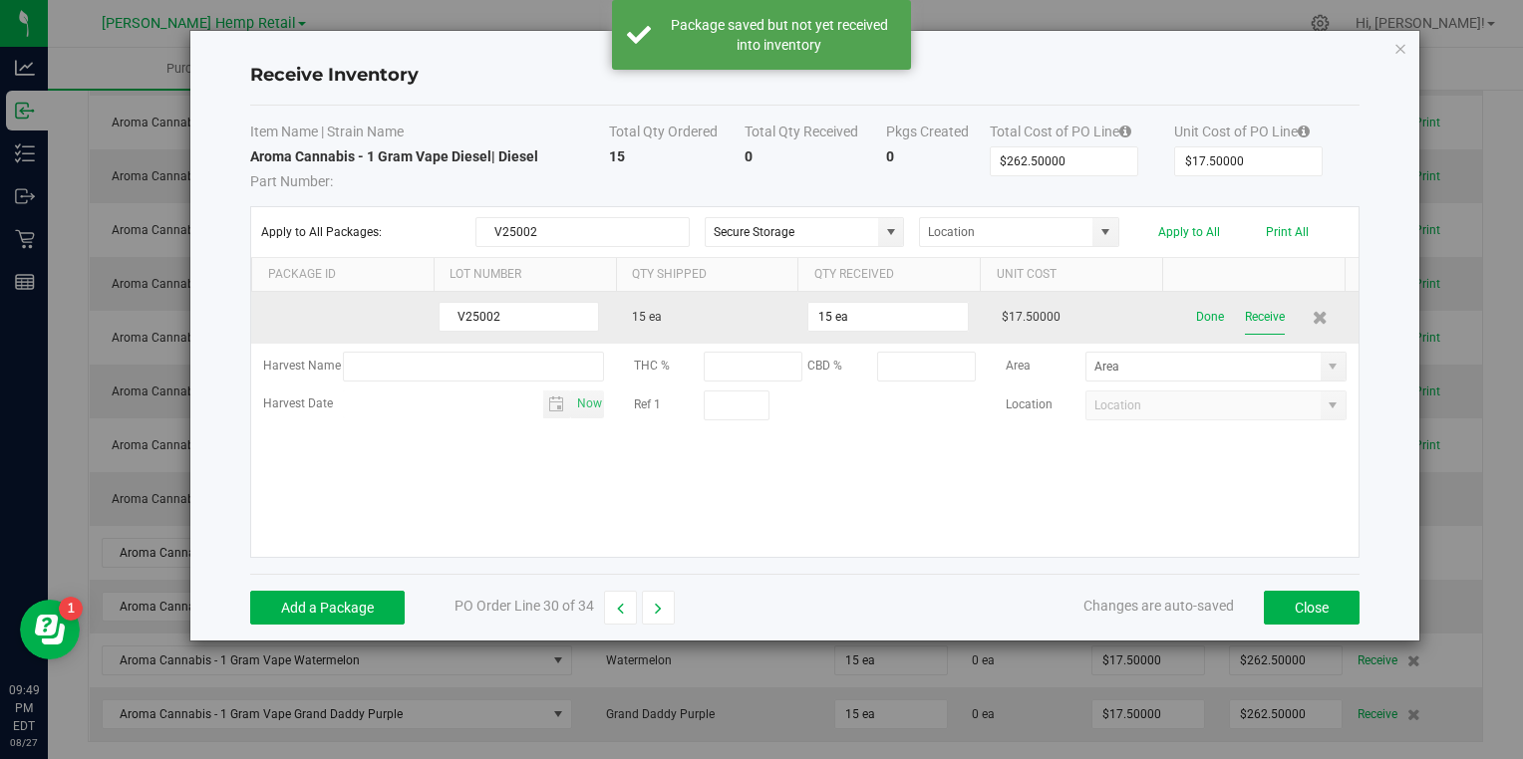
click at [1245, 314] on button "Receive" at bounding box center [1265, 317] width 40 height 35
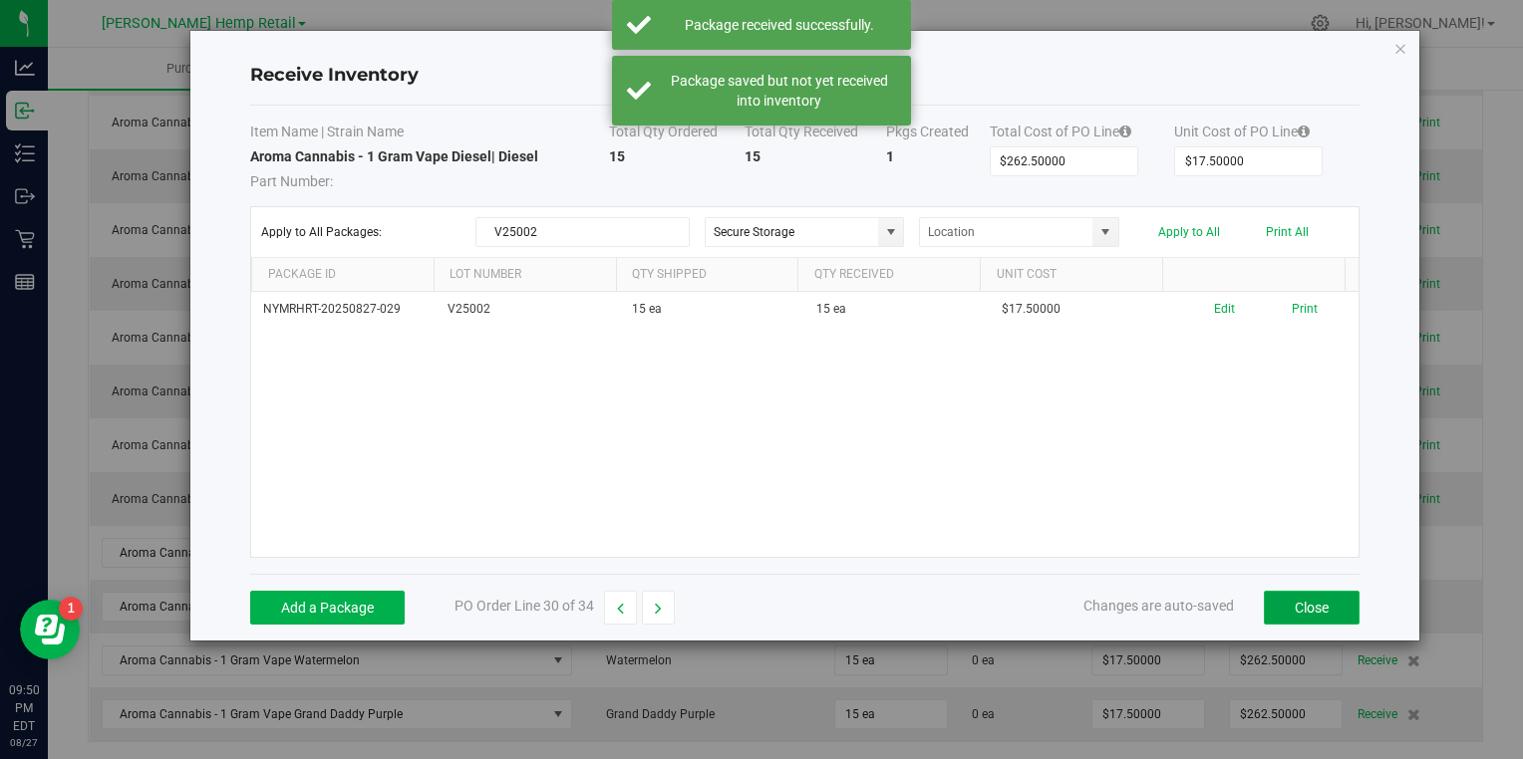
click at [1312, 606] on button "Close" at bounding box center [1312, 608] width 96 height 34
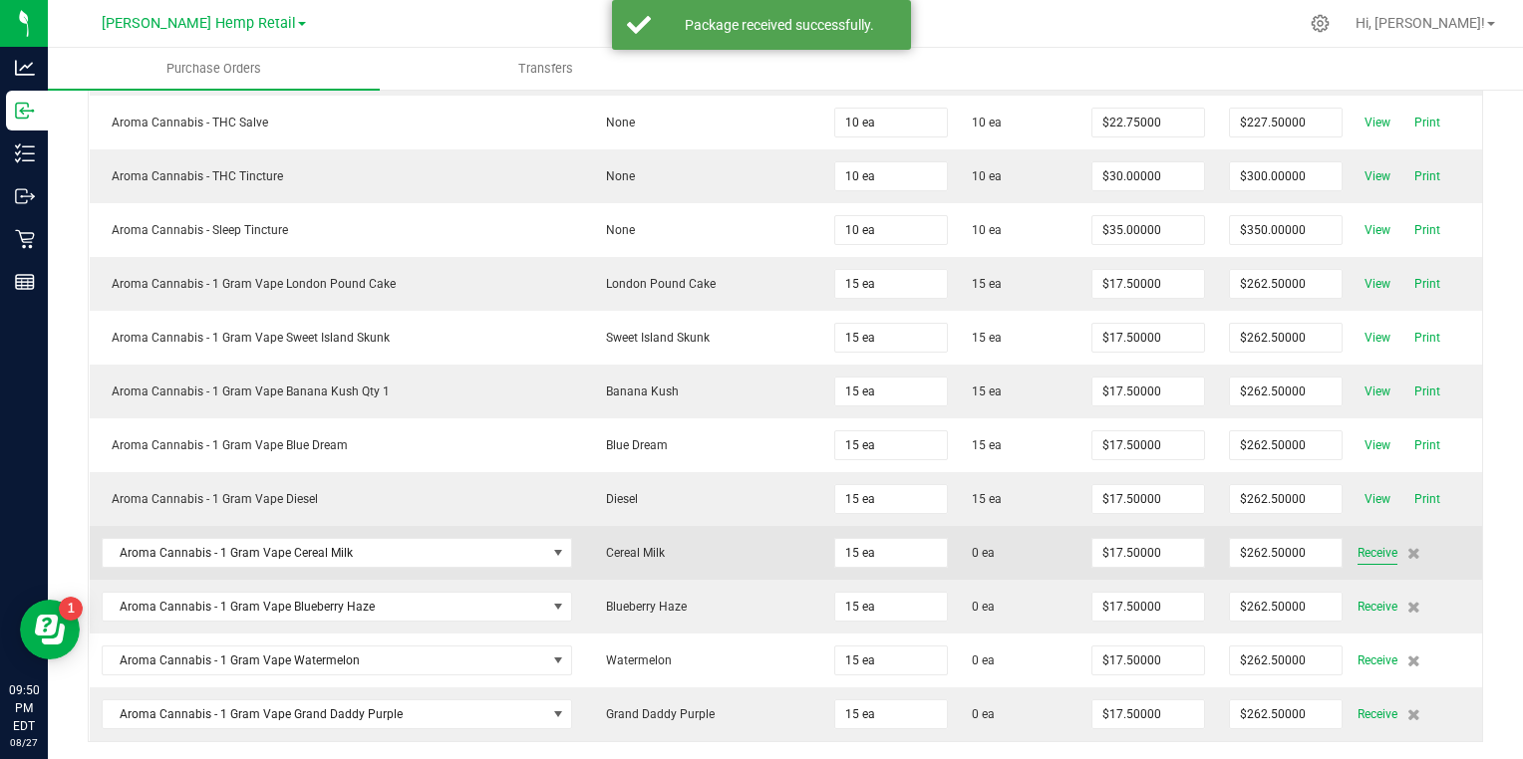
click at [1357, 541] on span "Receive" at bounding box center [1377, 553] width 40 height 24
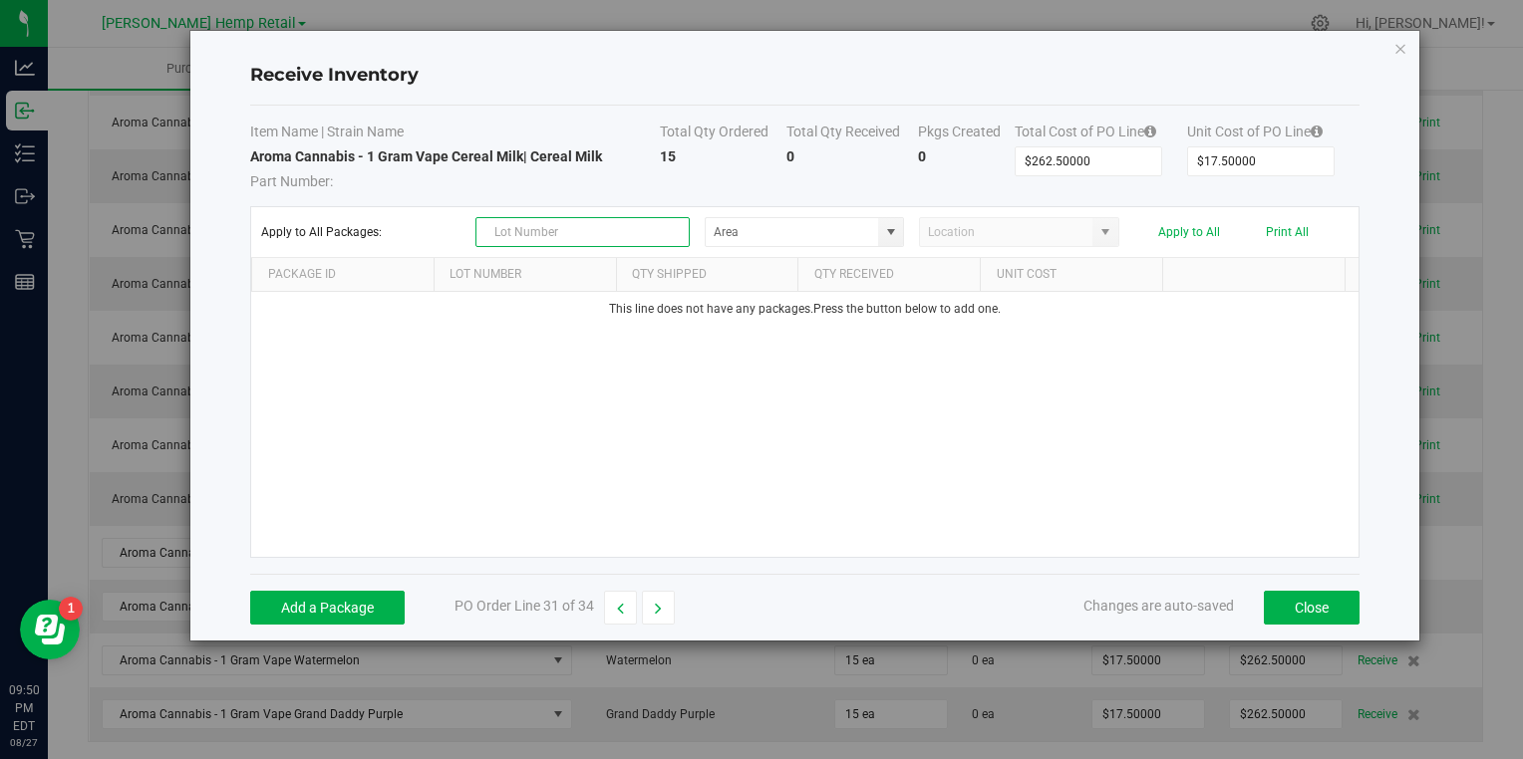
click at [612, 222] on input "text" at bounding box center [582, 232] width 214 height 30
click at [889, 229] on span at bounding box center [891, 232] width 16 height 16
type input "V25003"
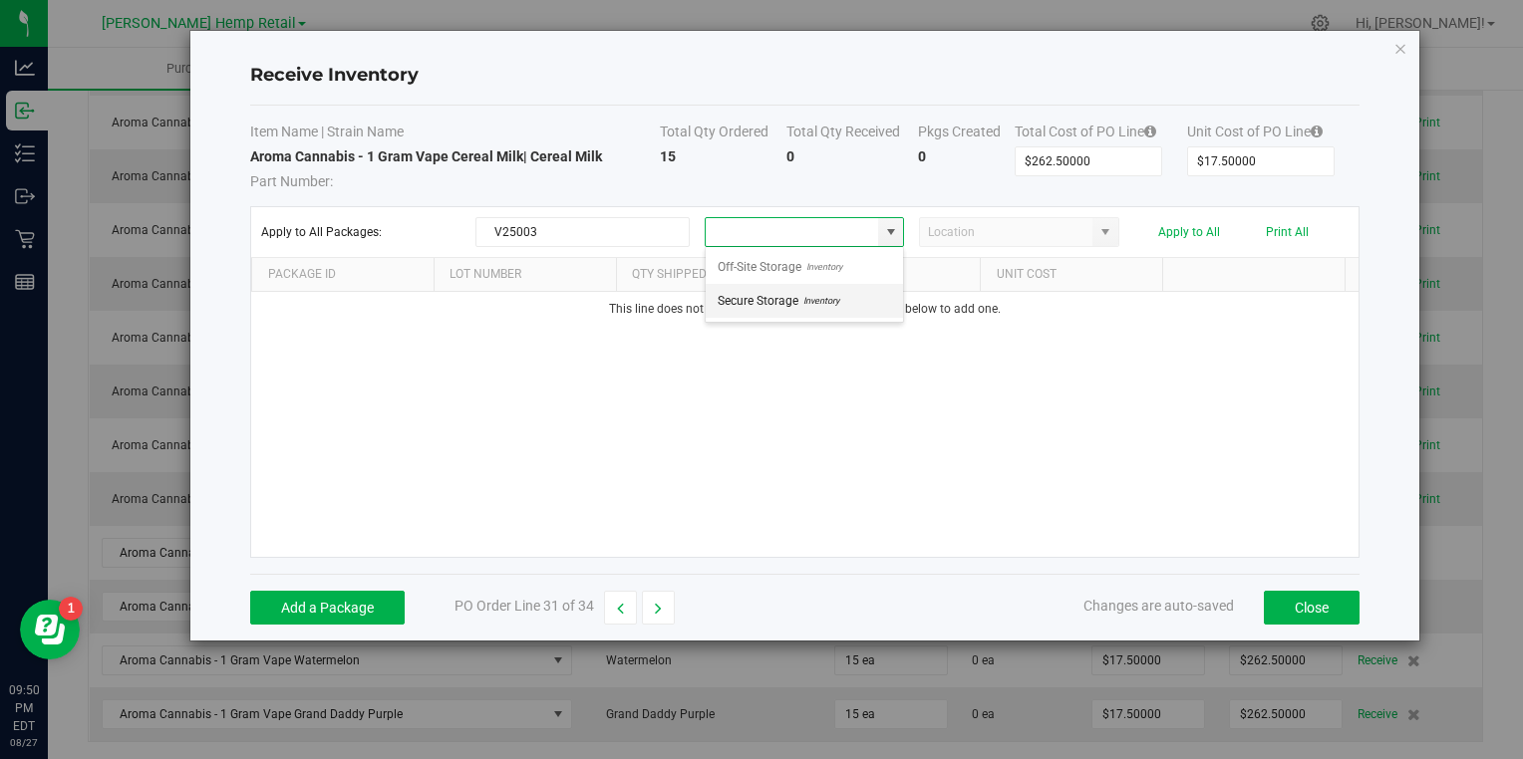
click at [788, 301] on span "Secure Storage" at bounding box center [758, 301] width 81 height 30
type input "Secure Storage"
click at [359, 609] on button "Add a Package" at bounding box center [327, 608] width 154 height 34
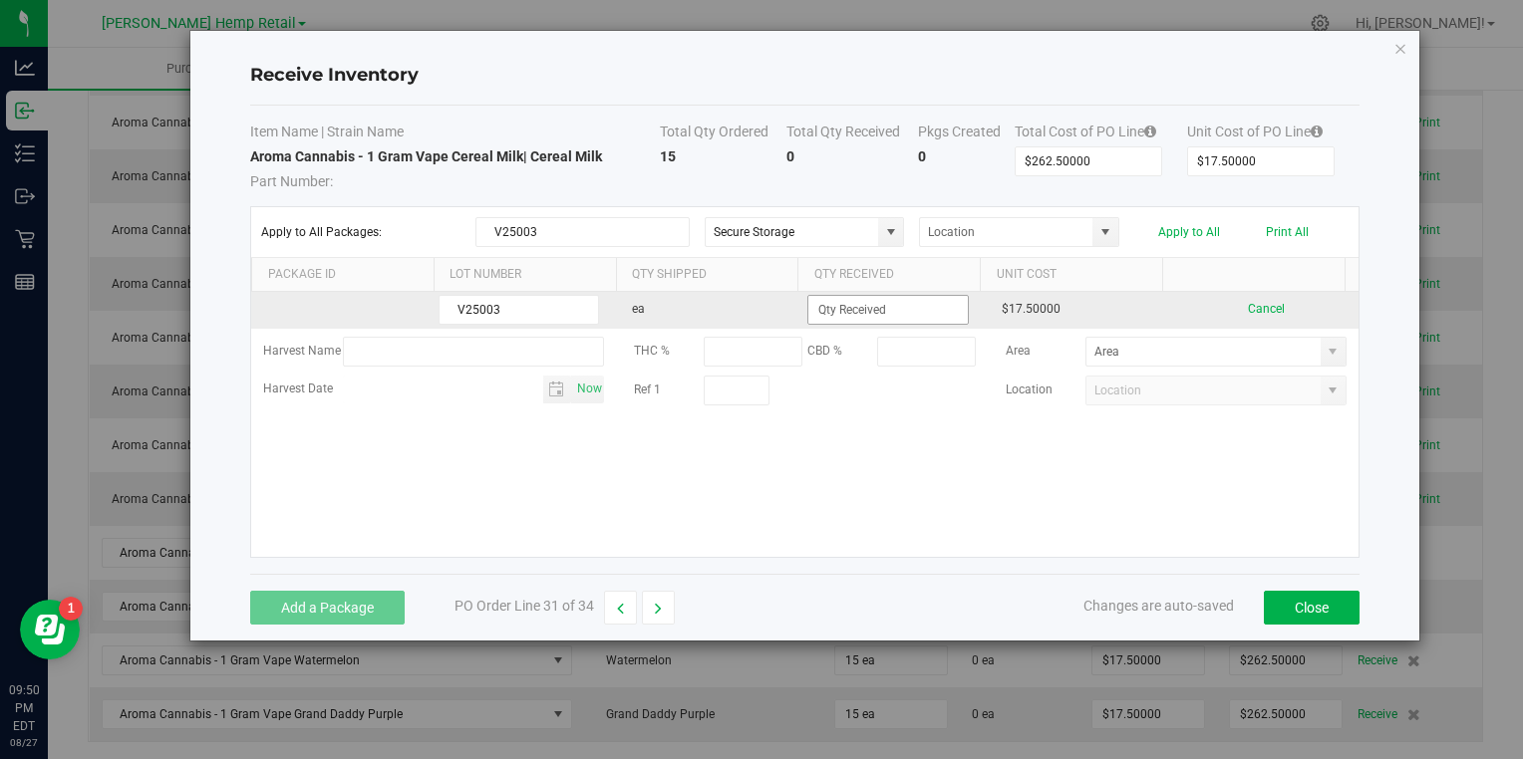
type input "V25003"
click at [851, 312] on input at bounding box center [887, 310] width 158 height 28
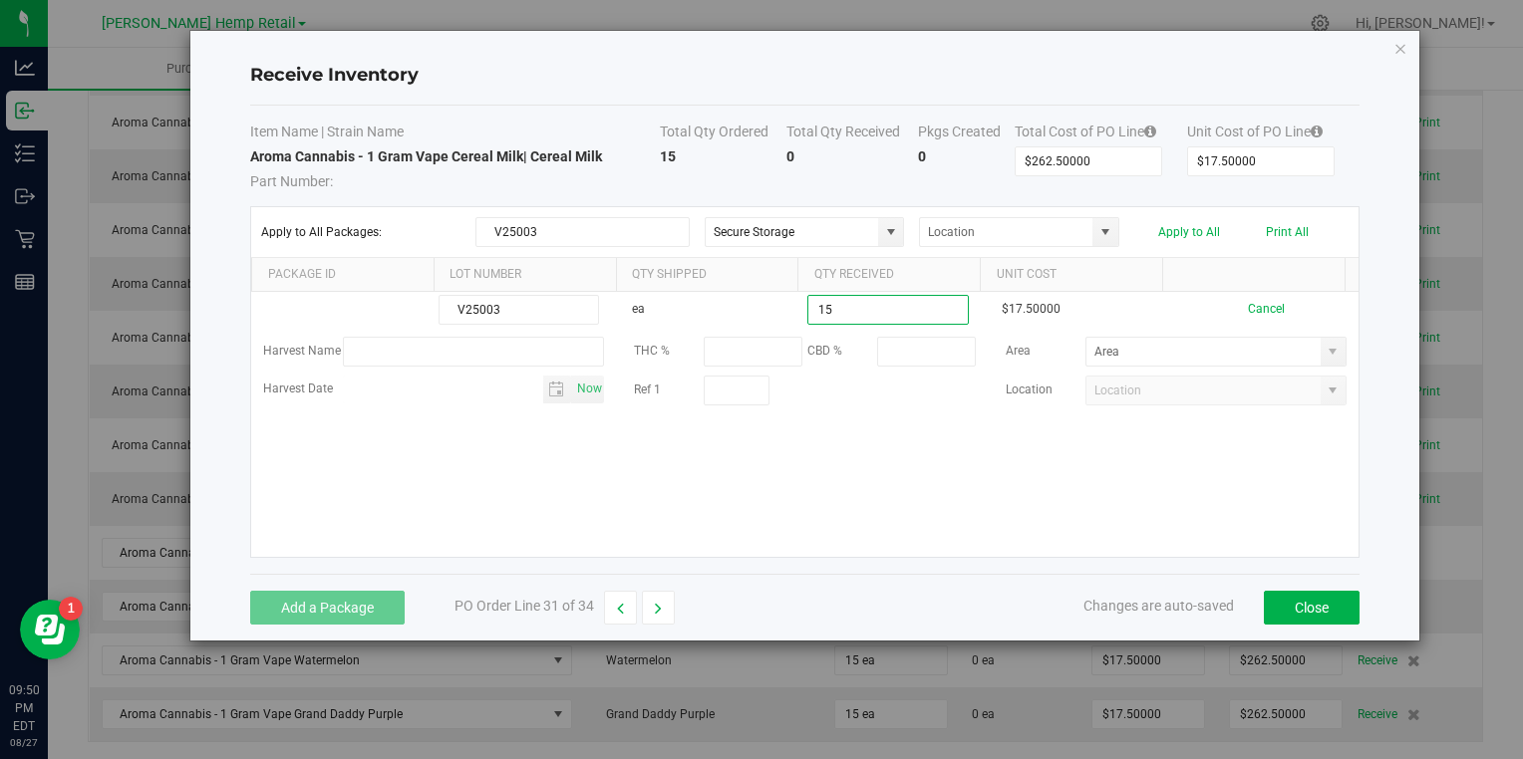
click at [740, 450] on kendo-grid-list "V25003 ea 15 $17.50000 Cancel Harvest Name THC % CBD % Area Harvest Date Now Re…" at bounding box center [804, 424] width 1106 height 265
type input "15 ea"
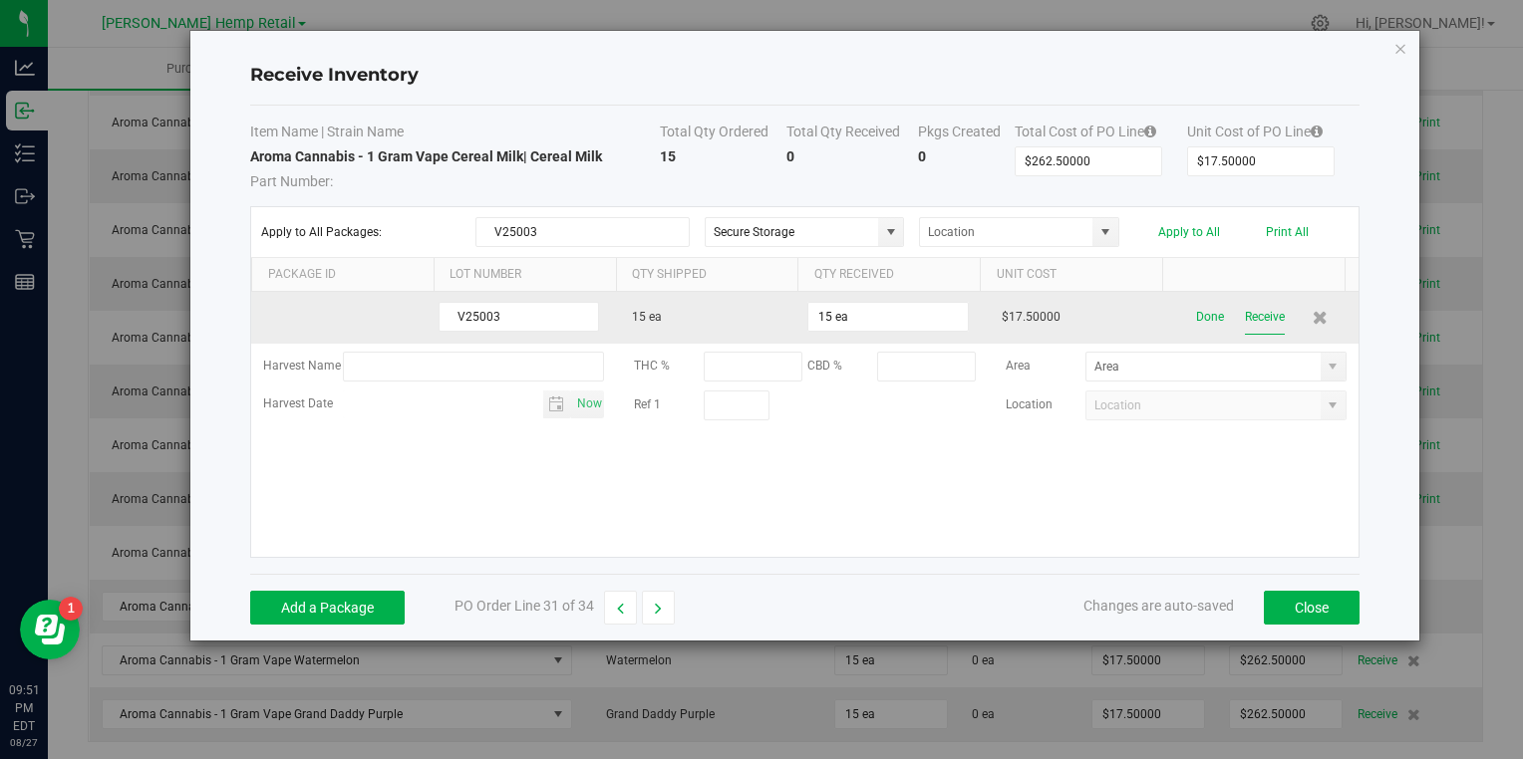
click at [1245, 313] on button "Receive" at bounding box center [1265, 317] width 40 height 35
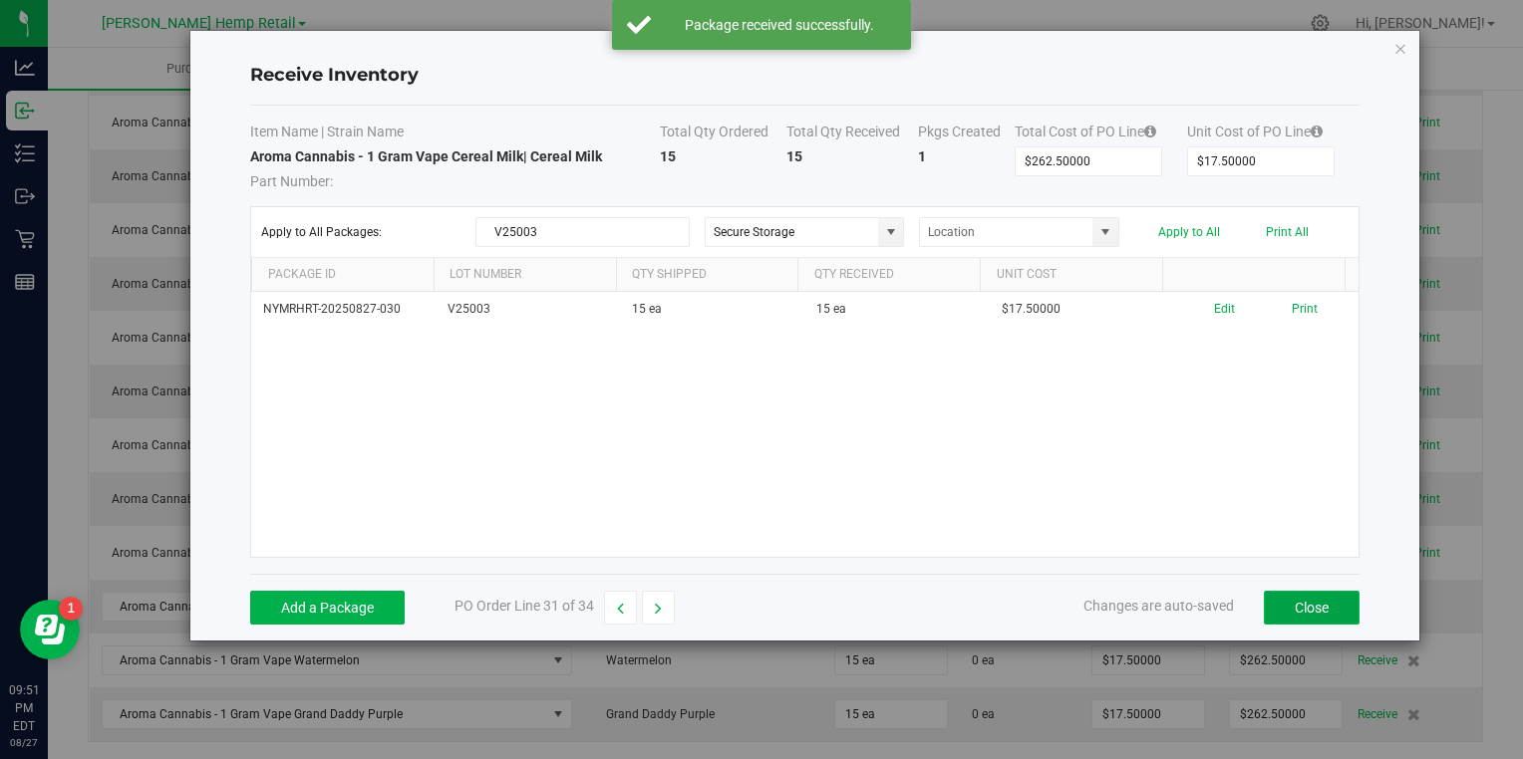
click at [1308, 597] on button "Close" at bounding box center [1312, 608] width 96 height 34
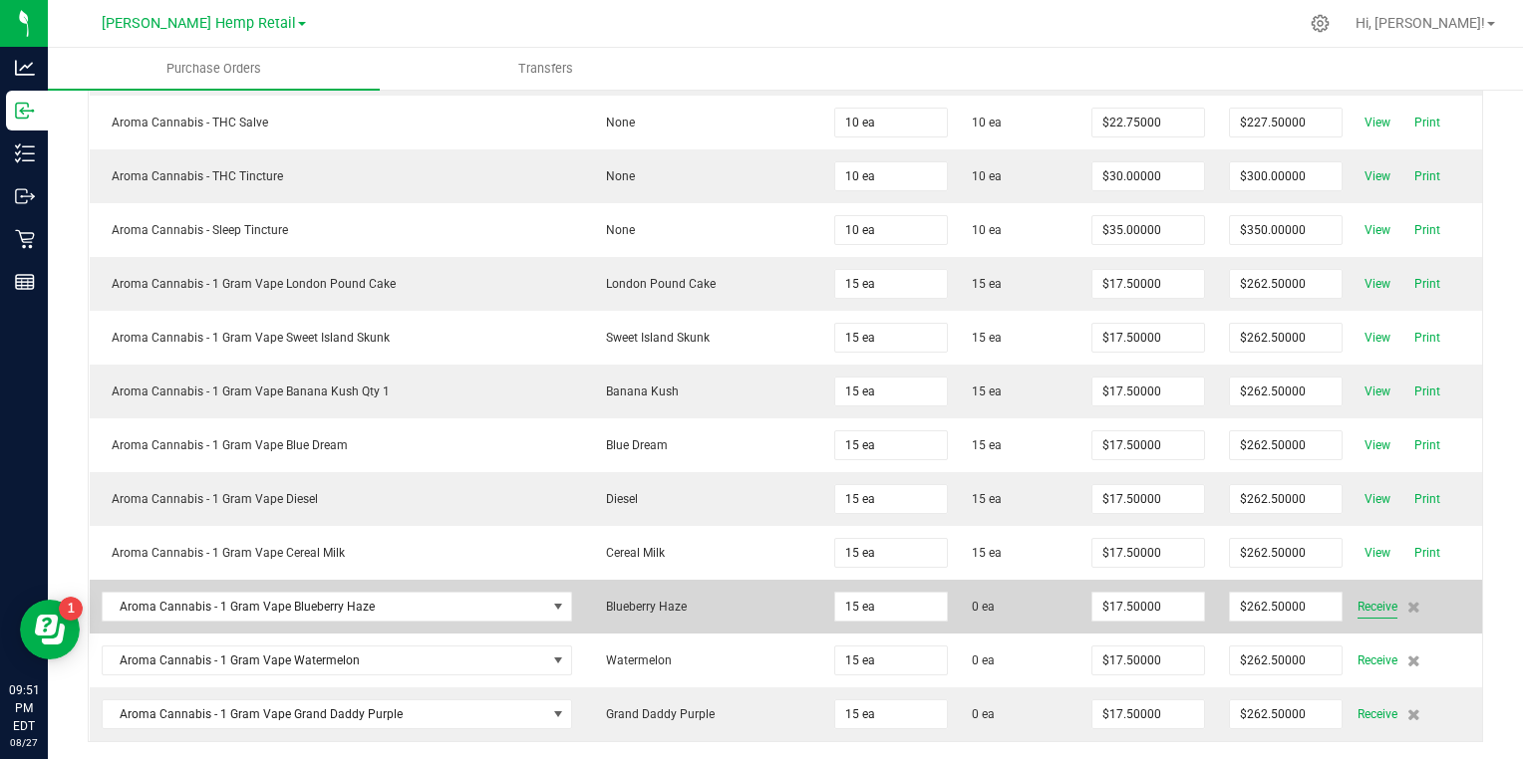
click at [1357, 595] on span "Receive" at bounding box center [1377, 607] width 40 height 24
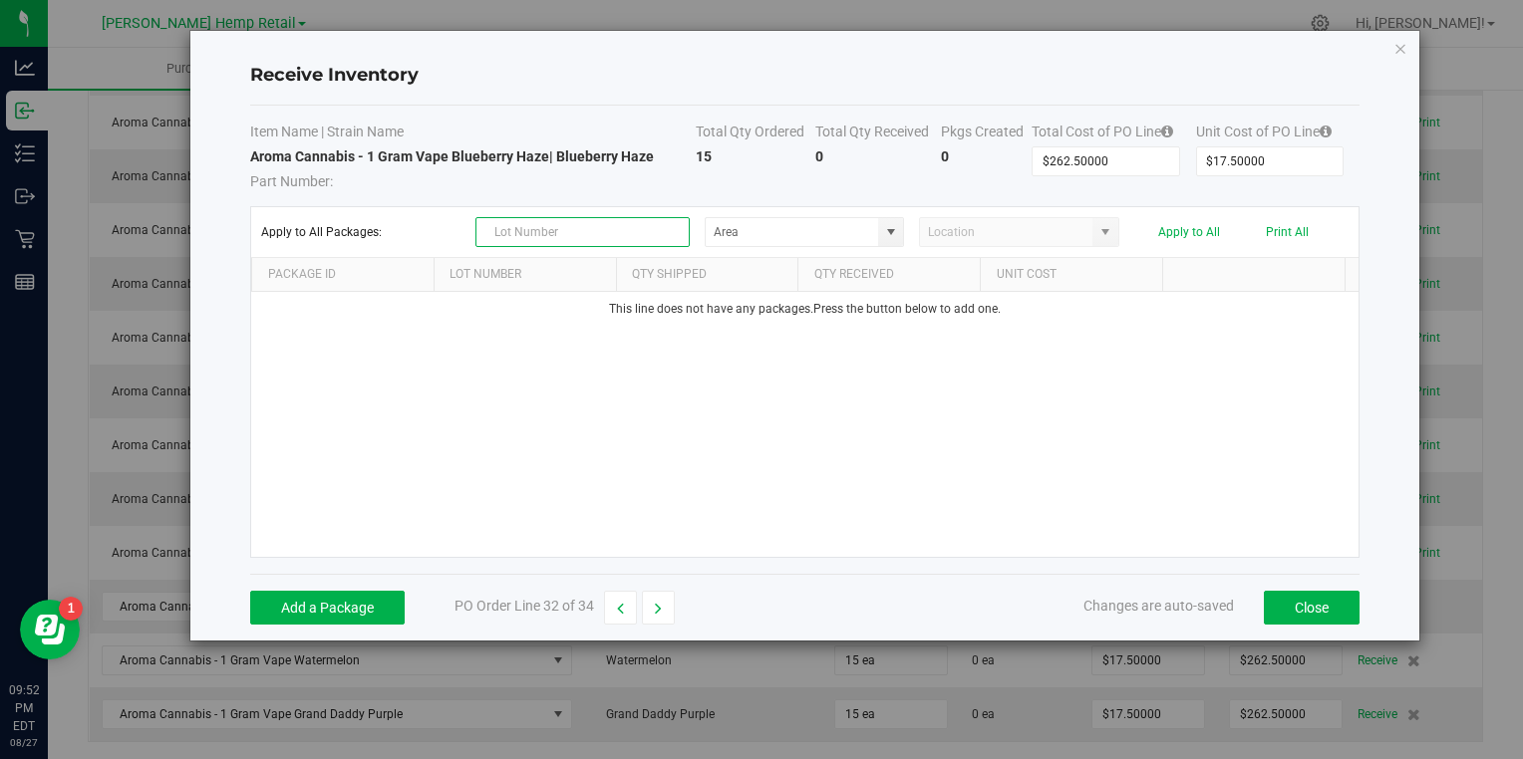
click at [591, 243] on input "text" at bounding box center [582, 232] width 214 height 30
click at [889, 231] on span at bounding box center [891, 232] width 16 height 16
type input "V25004"
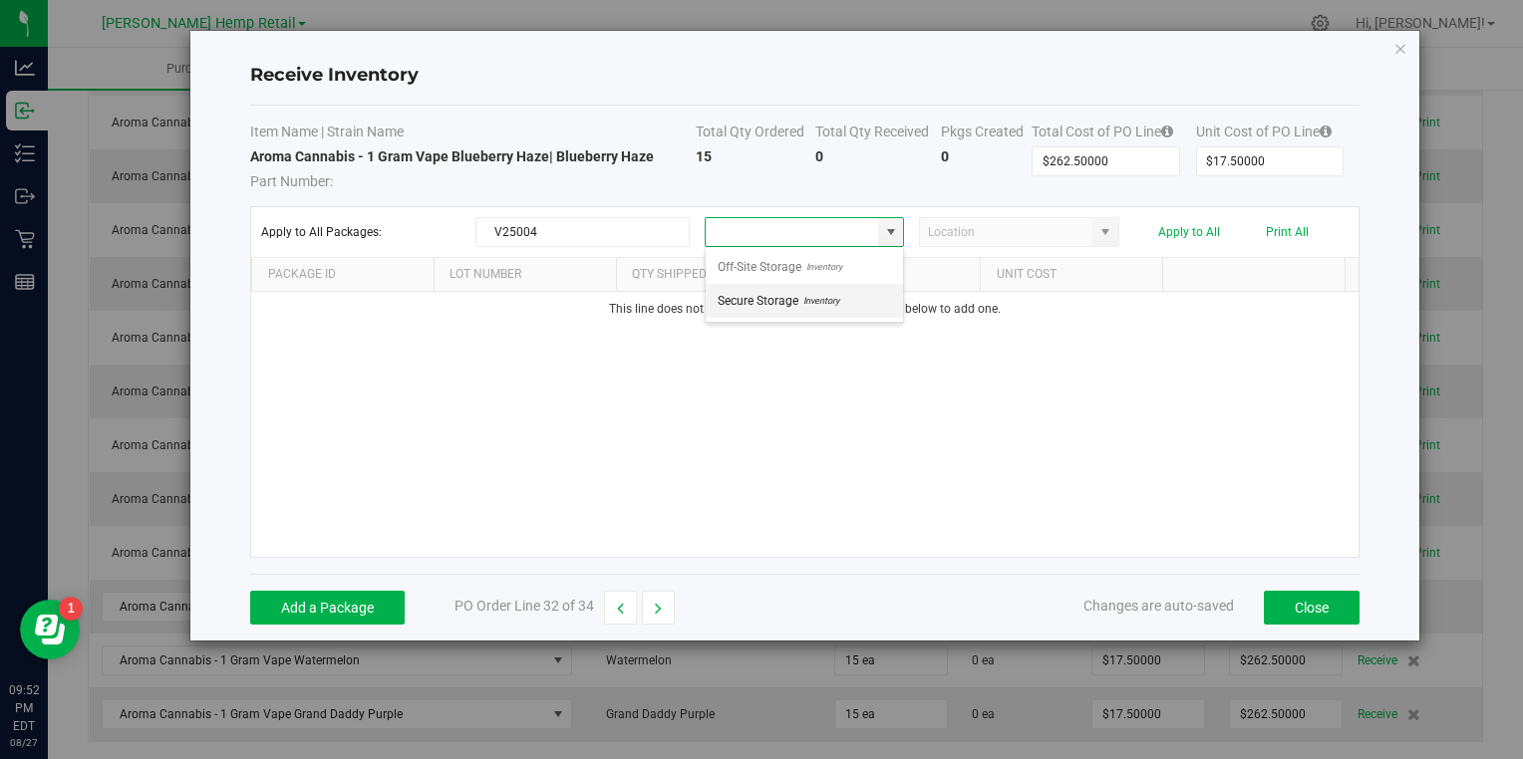
click at [817, 296] on span "Inventory" at bounding box center [818, 301] width 41 height 30
type input "Secure Storage"
click at [262, 611] on button "Add a Package" at bounding box center [327, 608] width 154 height 34
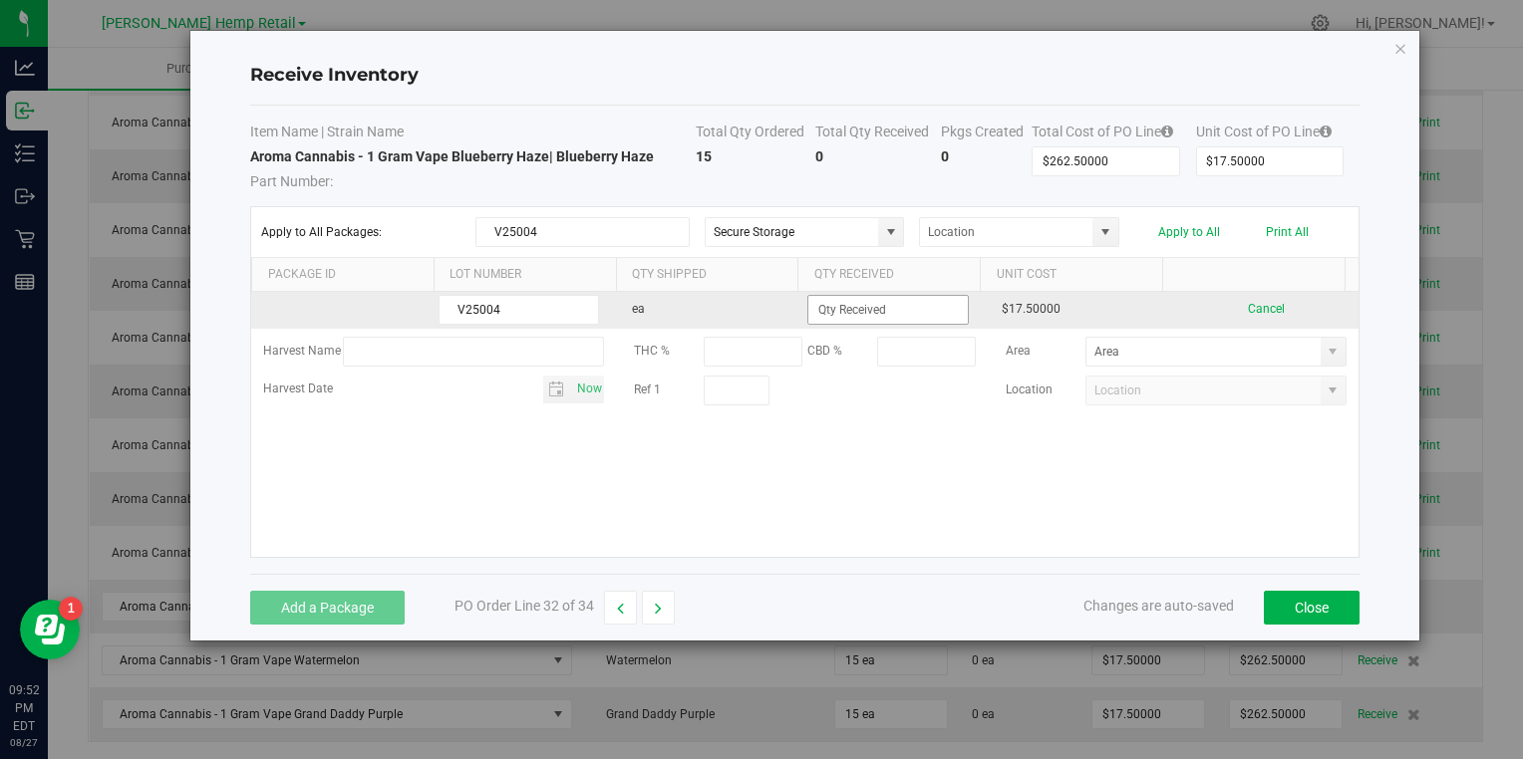
type input "V25004"
click at [845, 305] on input at bounding box center [887, 310] width 158 height 28
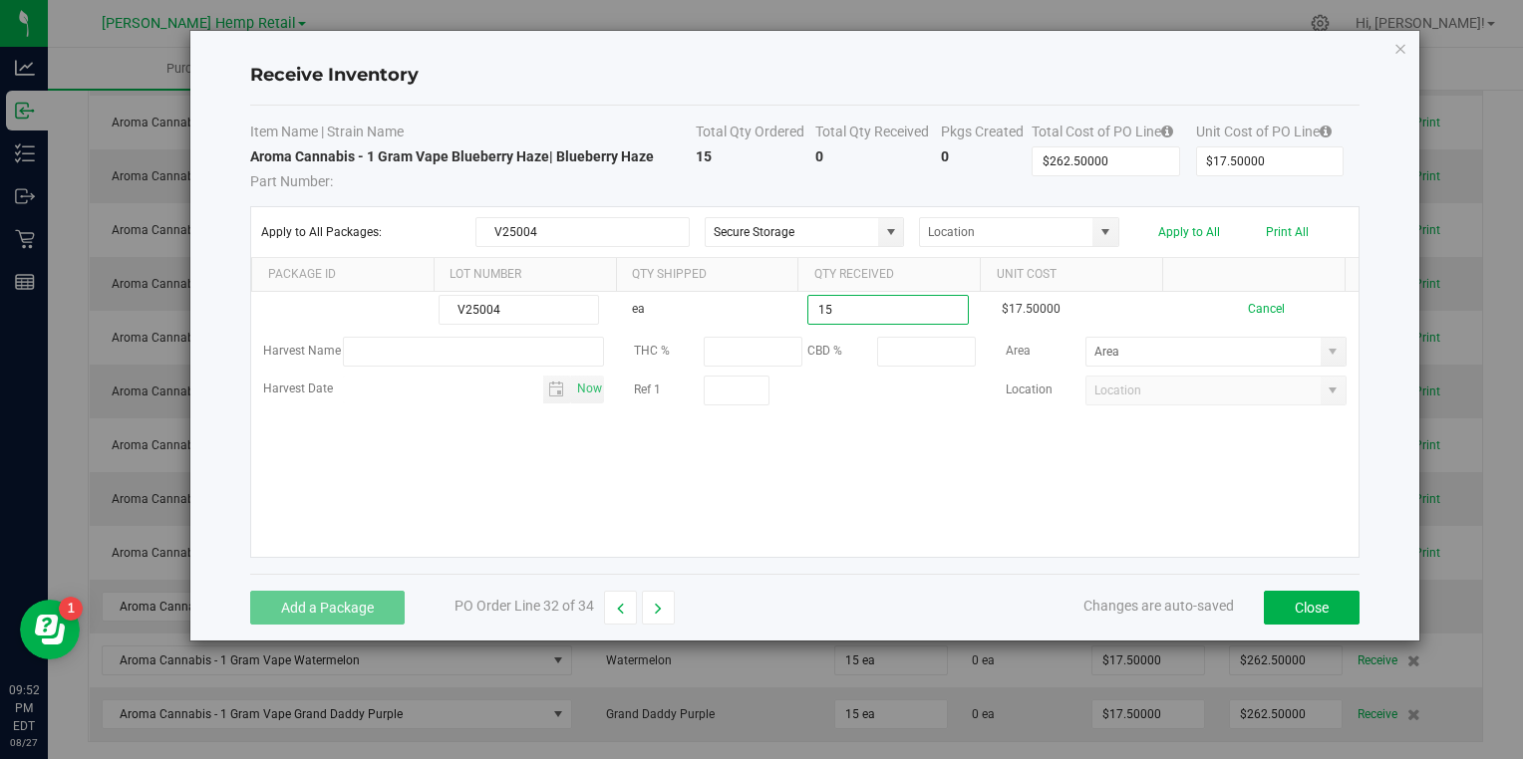
click at [821, 462] on kendo-grid-list "V25004 ea 15 $17.50000 Cancel Harvest Name THC % CBD % Area Harvest Date Now Re…" at bounding box center [804, 424] width 1106 height 265
type input "15 ea"
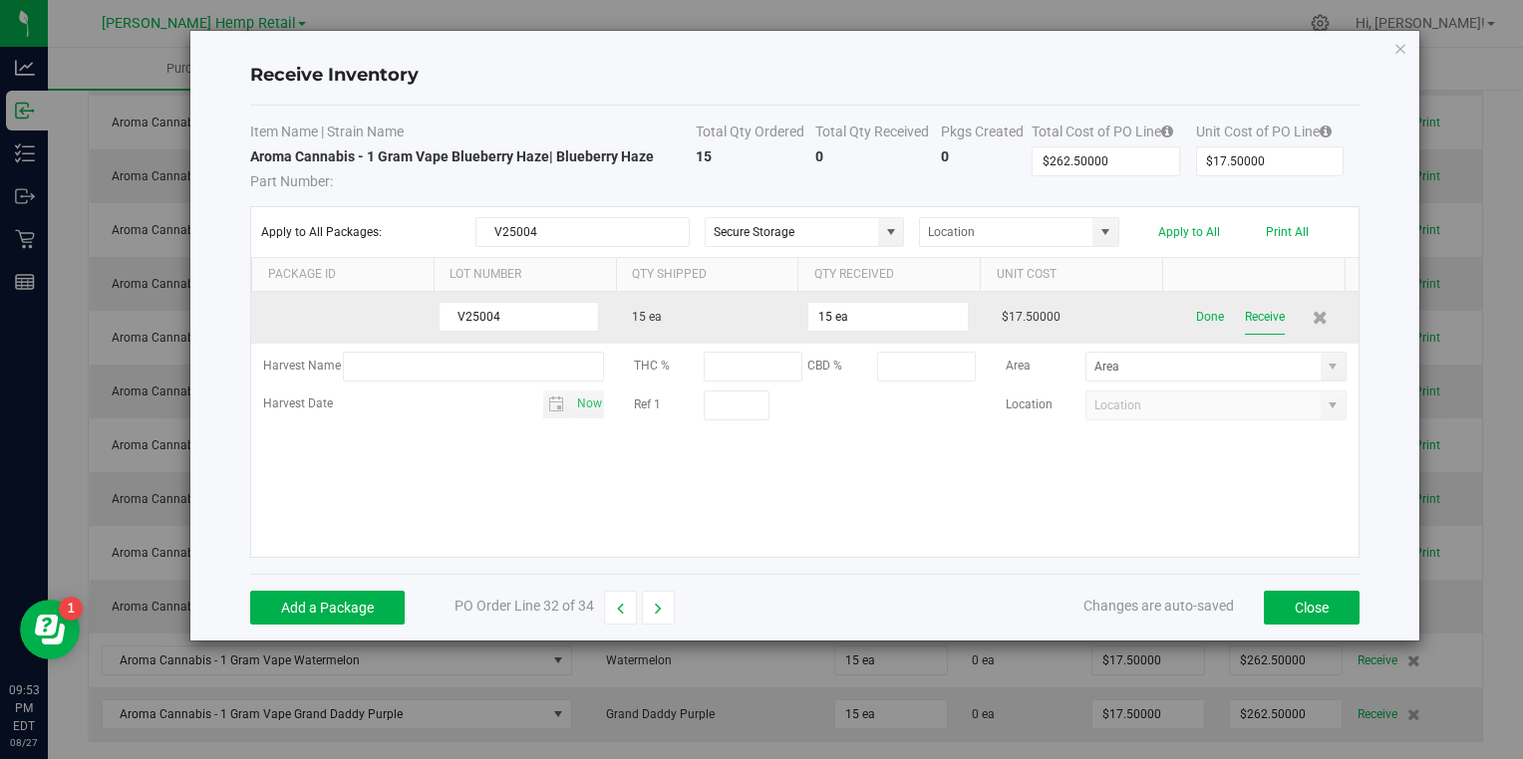
click at [1245, 313] on button "Receive" at bounding box center [1265, 317] width 40 height 35
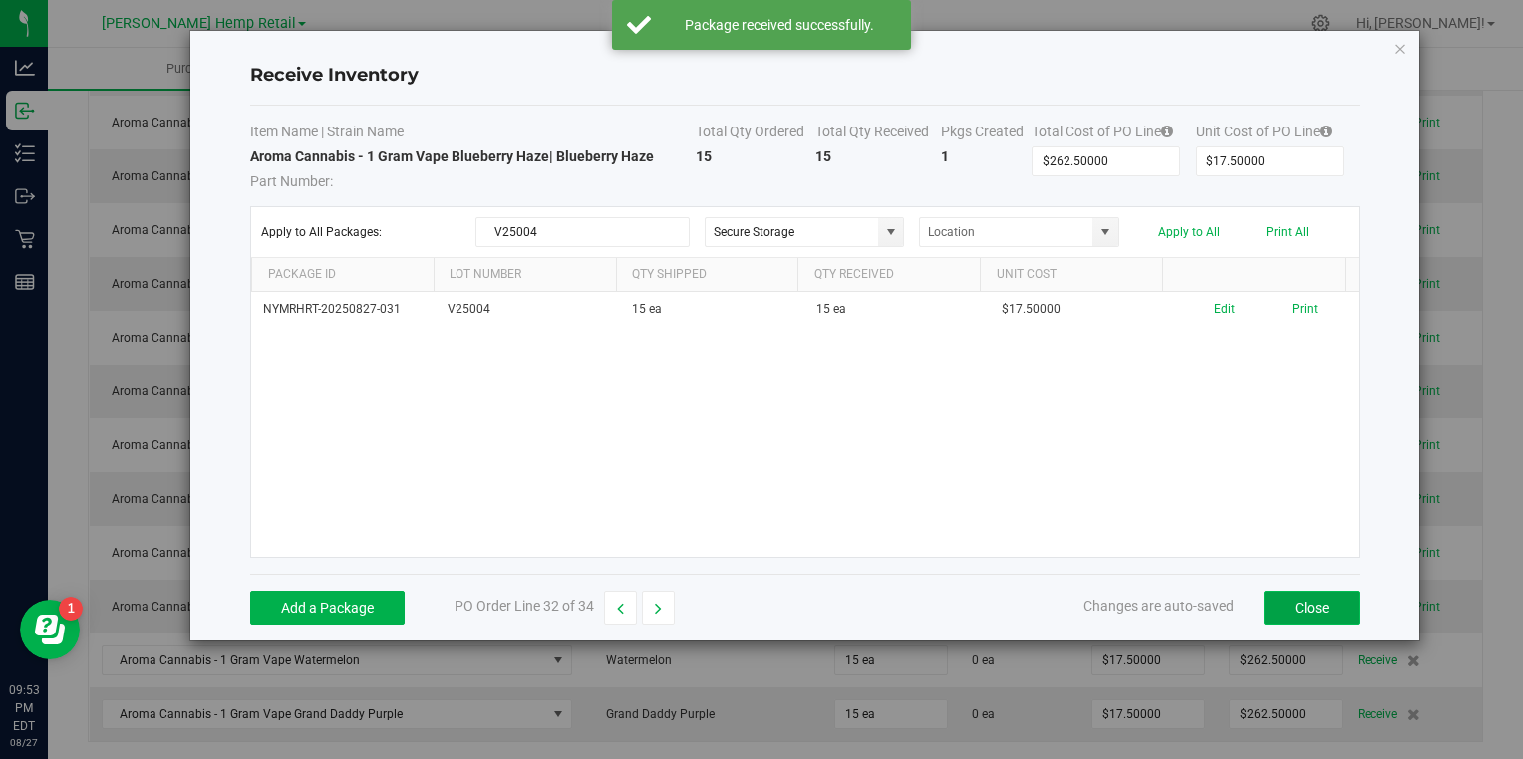
click at [1302, 600] on button "Close" at bounding box center [1312, 608] width 96 height 34
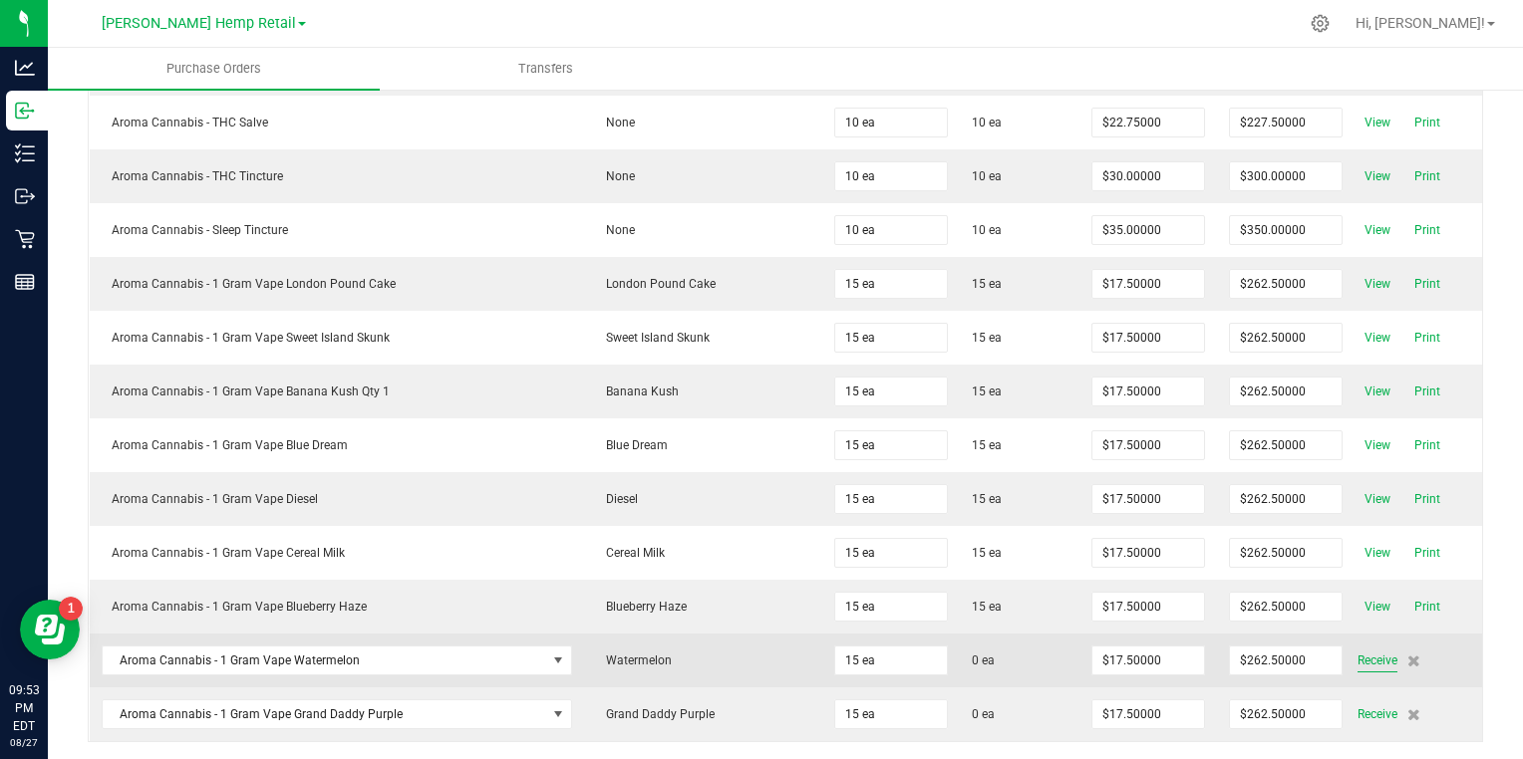
click at [1357, 652] on span "Receive" at bounding box center [1377, 661] width 40 height 24
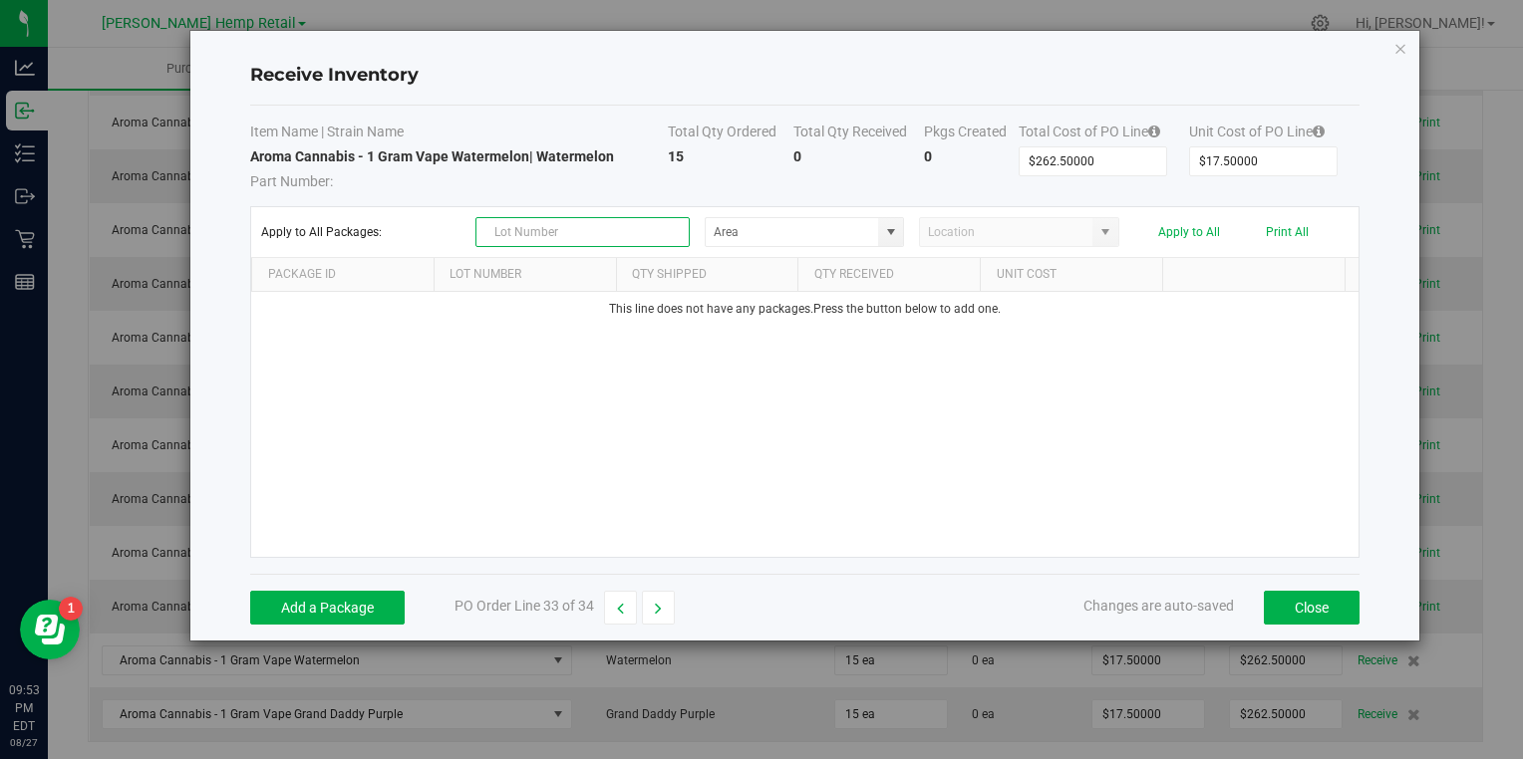
click at [596, 233] on input "text" at bounding box center [582, 232] width 214 height 30
click at [895, 228] on span at bounding box center [891, 232] width 16 height 16
type input "V25005"
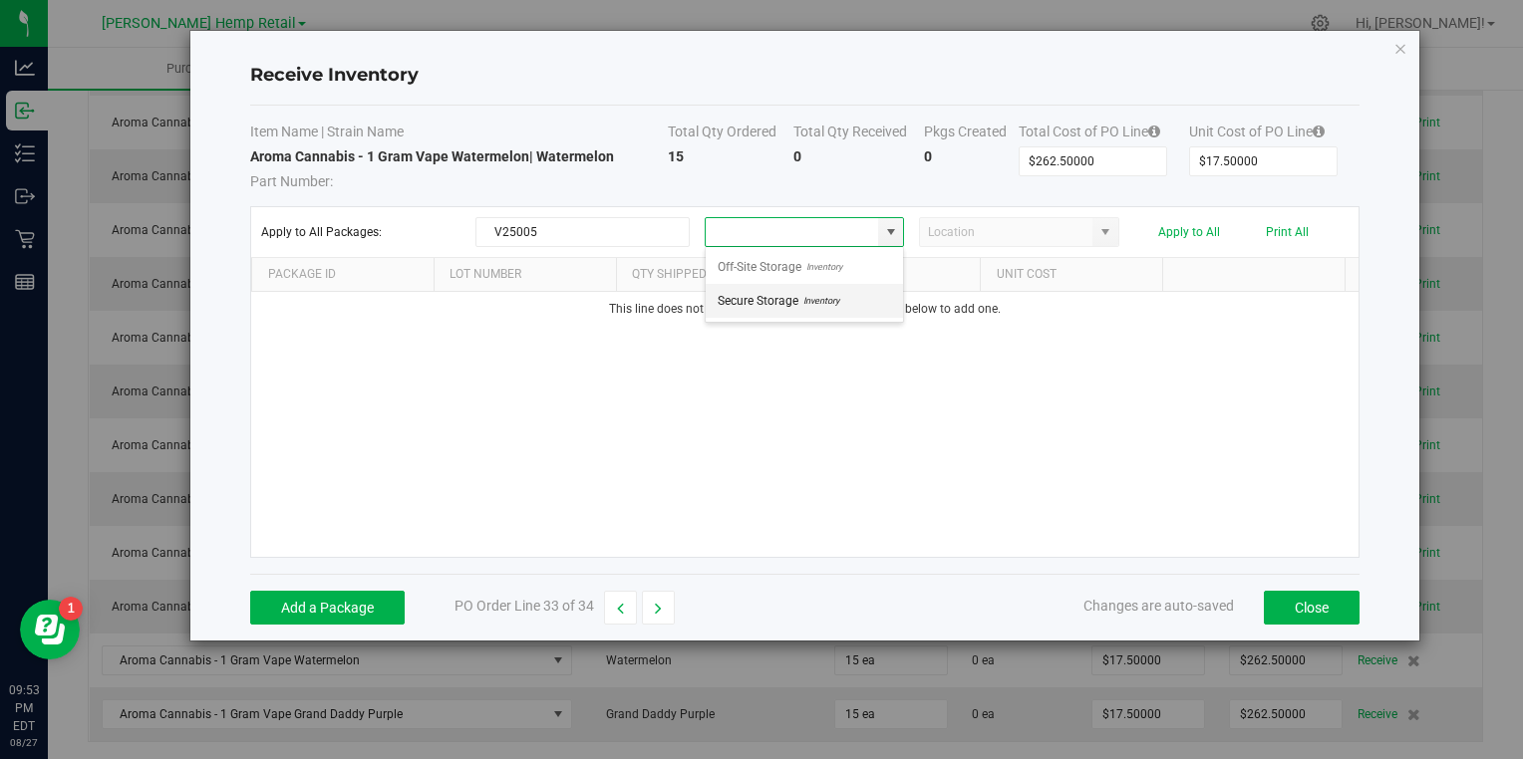
click at [798, 300] on span "Inventory" at bounding box center [818, 301] width 41 height 30
type input "Secure Storage"
click at [362, 601] on button "Add a Package" at bounding box center [327, 608] width 154 height 34
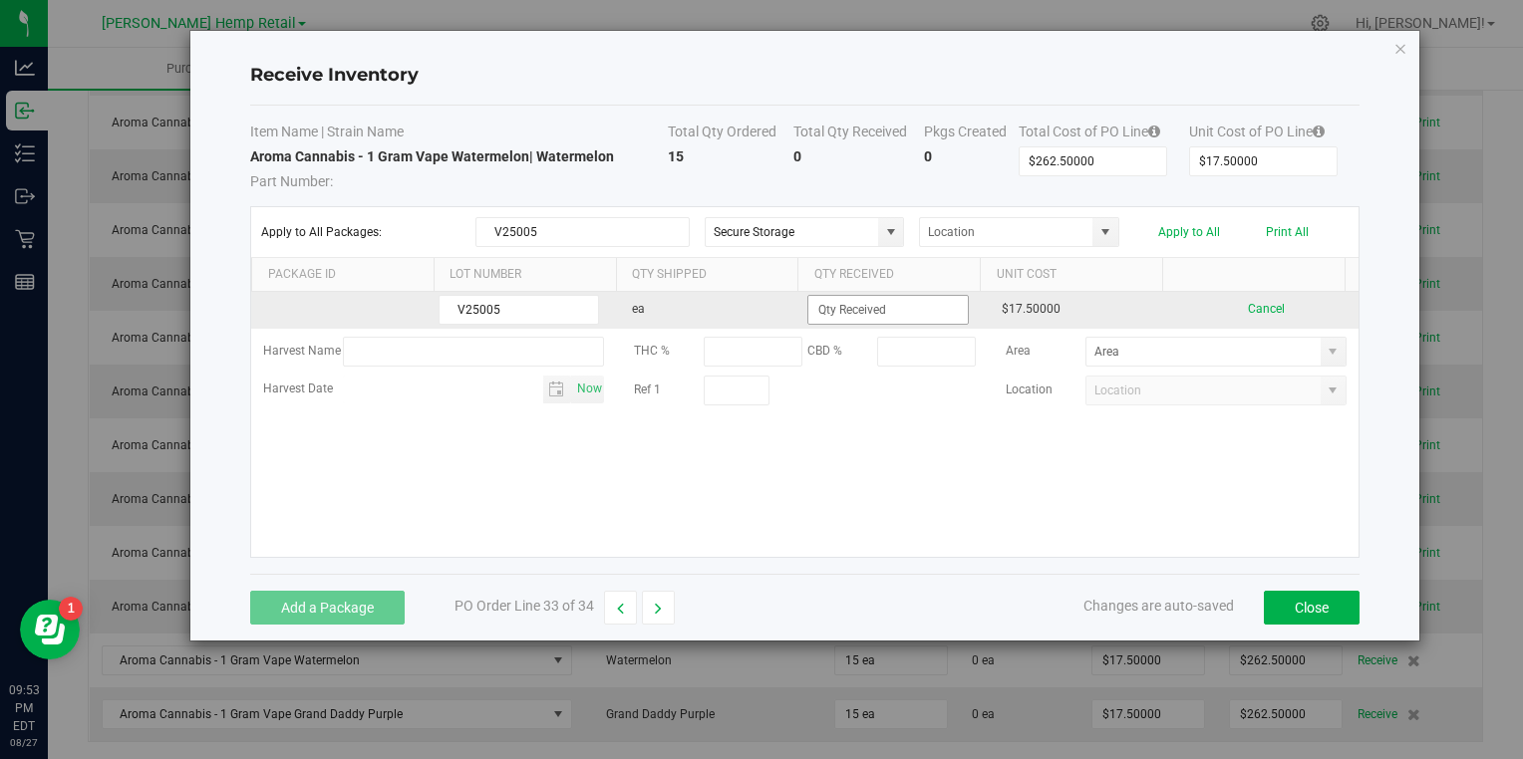
type input "V25005"
click at [821, 317] on input at bounding box center [887, 310] width 158 height 28
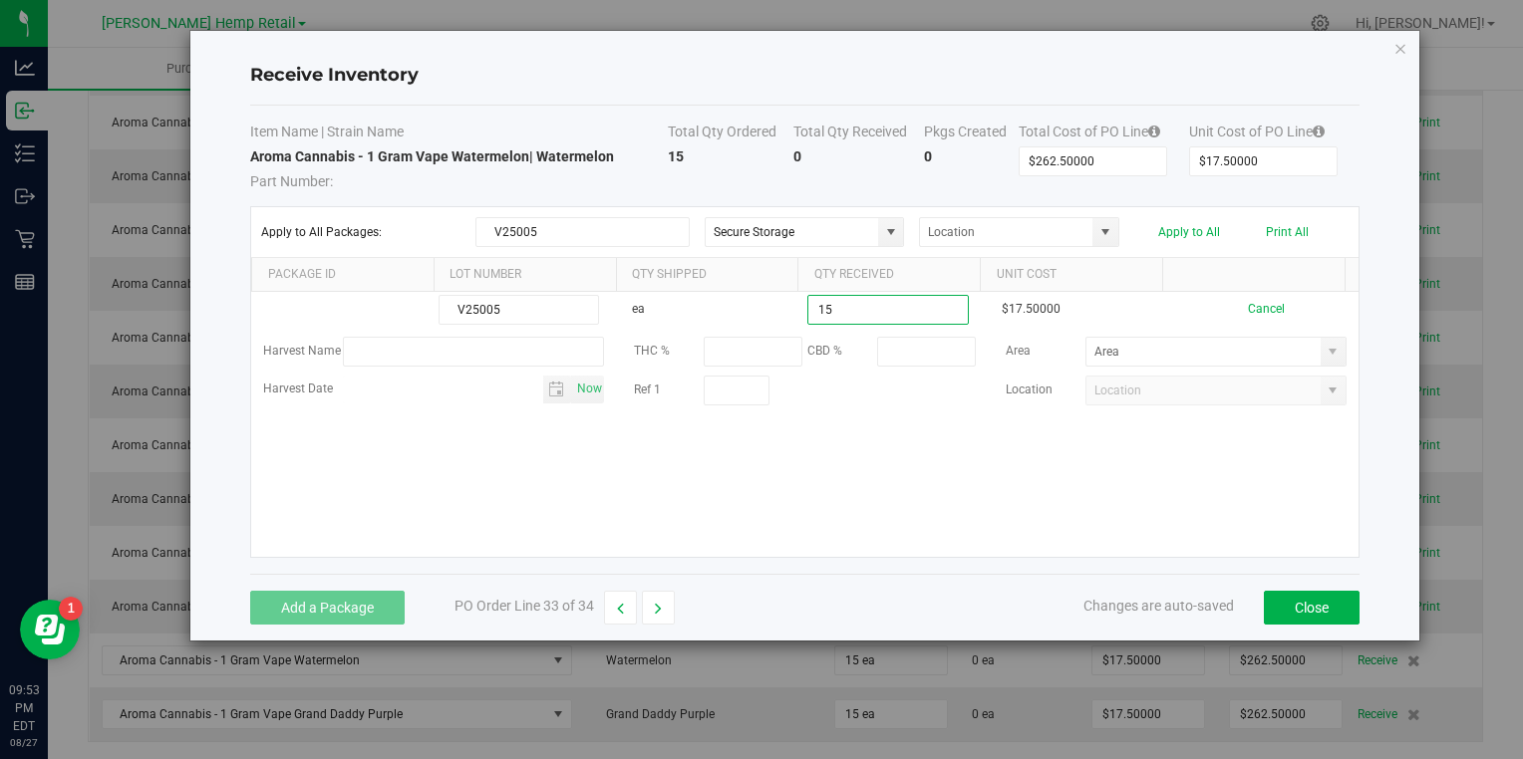
click at [779, 474] on kendo-grid-list "V25005 ea 15 $17.50000 Cancel Harvest Name THC % CBD % Area Harvest Date Now Re…" at bounding box center [804, 424] width 1106 height 265
type input "15 ea"
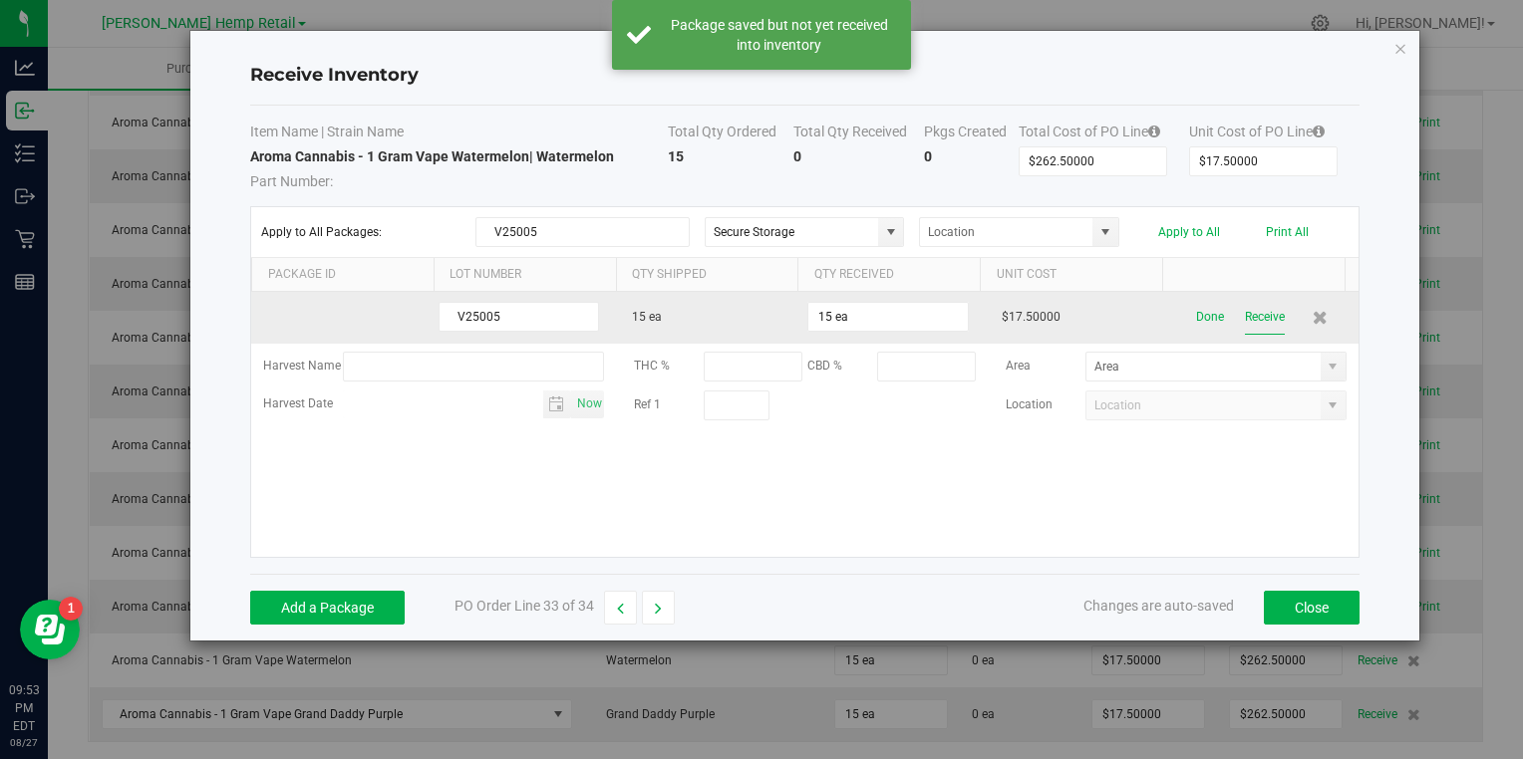
click at [1254, 312] on button "Receive" at bounding box center [1265, 317] width 40 height 35
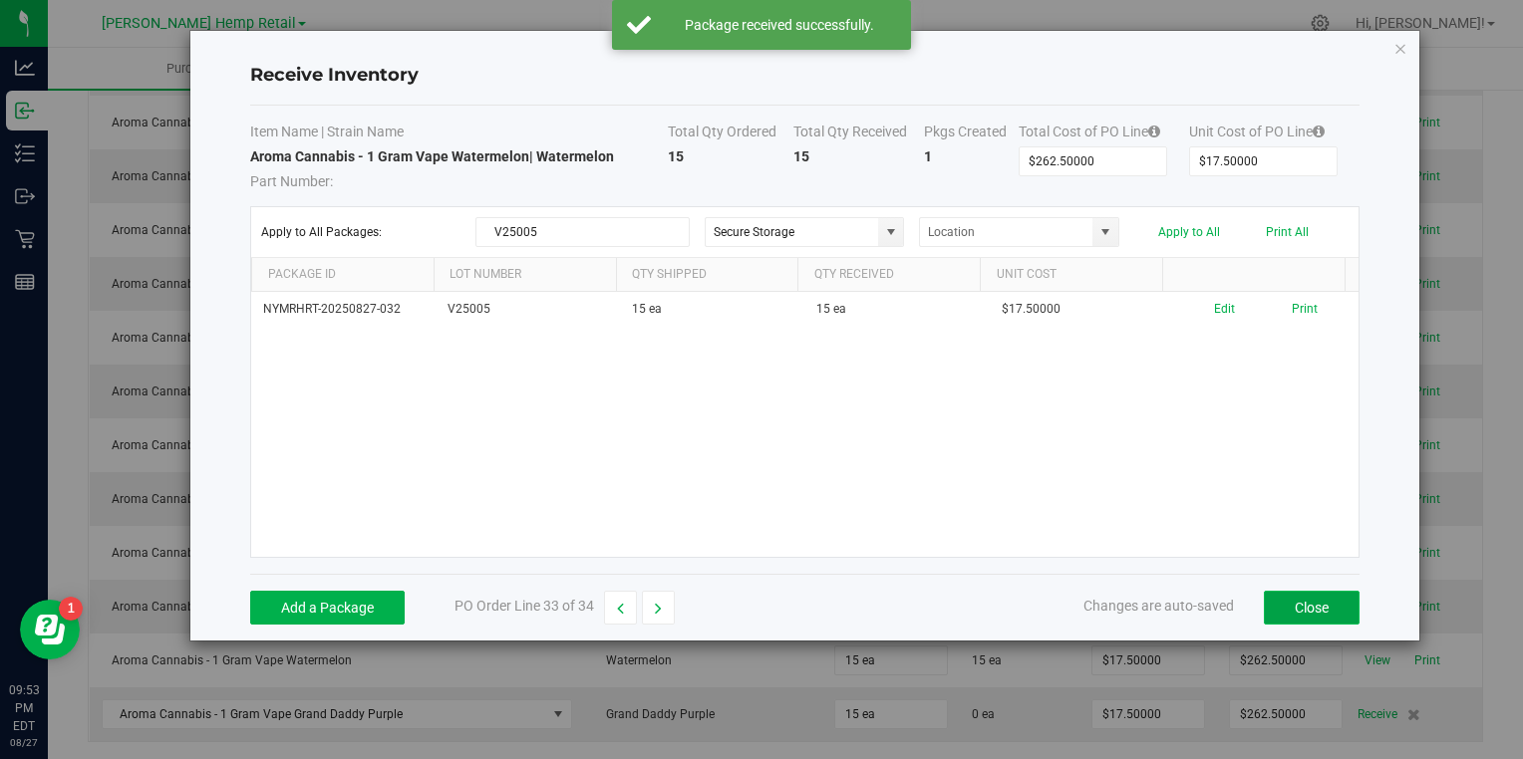
click at [1298, 600] on button "Close" at bounding box center [1312, 608] width 96 height 34
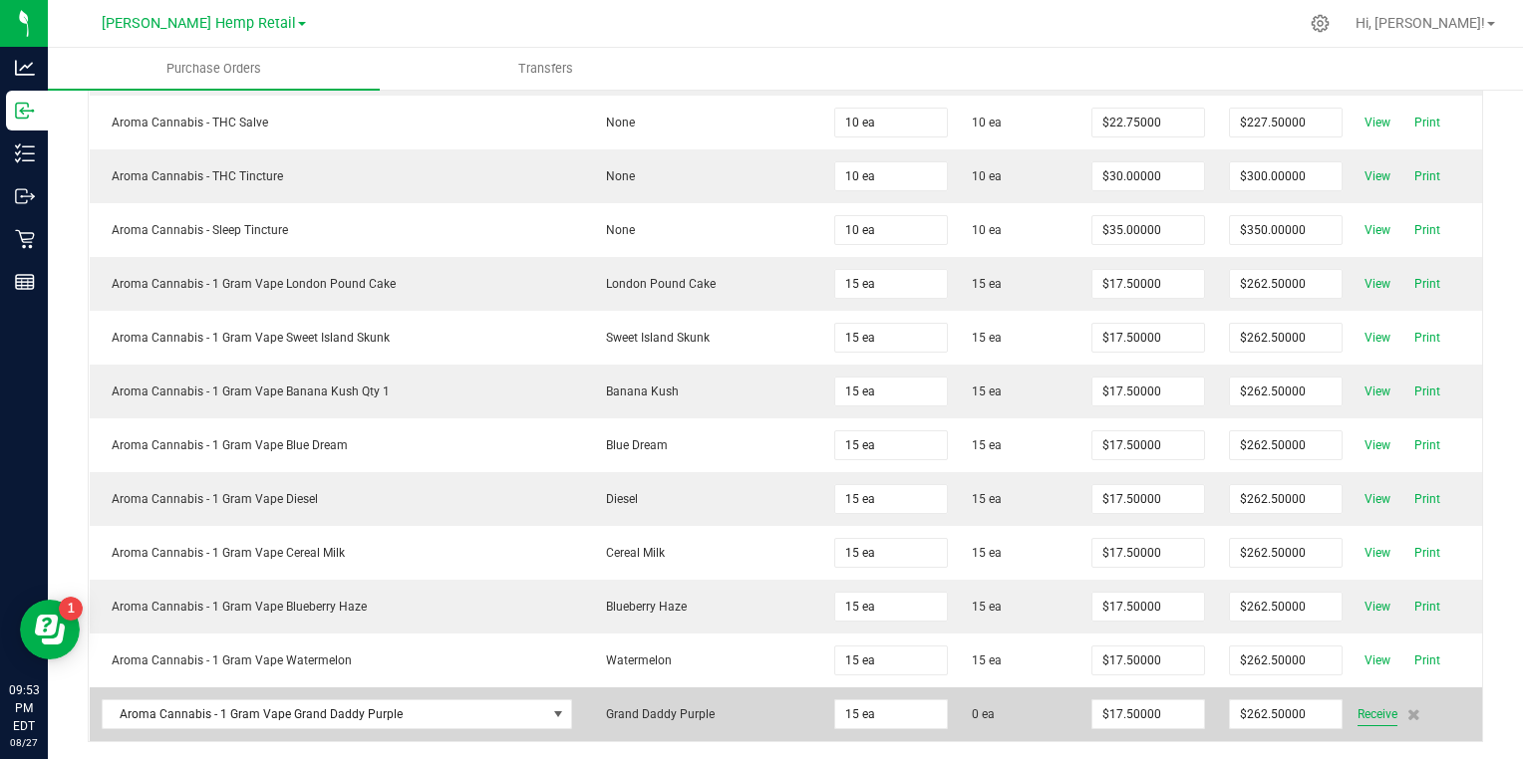
click at [1357, 703] on span "Receive" at bounding box center [1377, 715] width 40 height 24
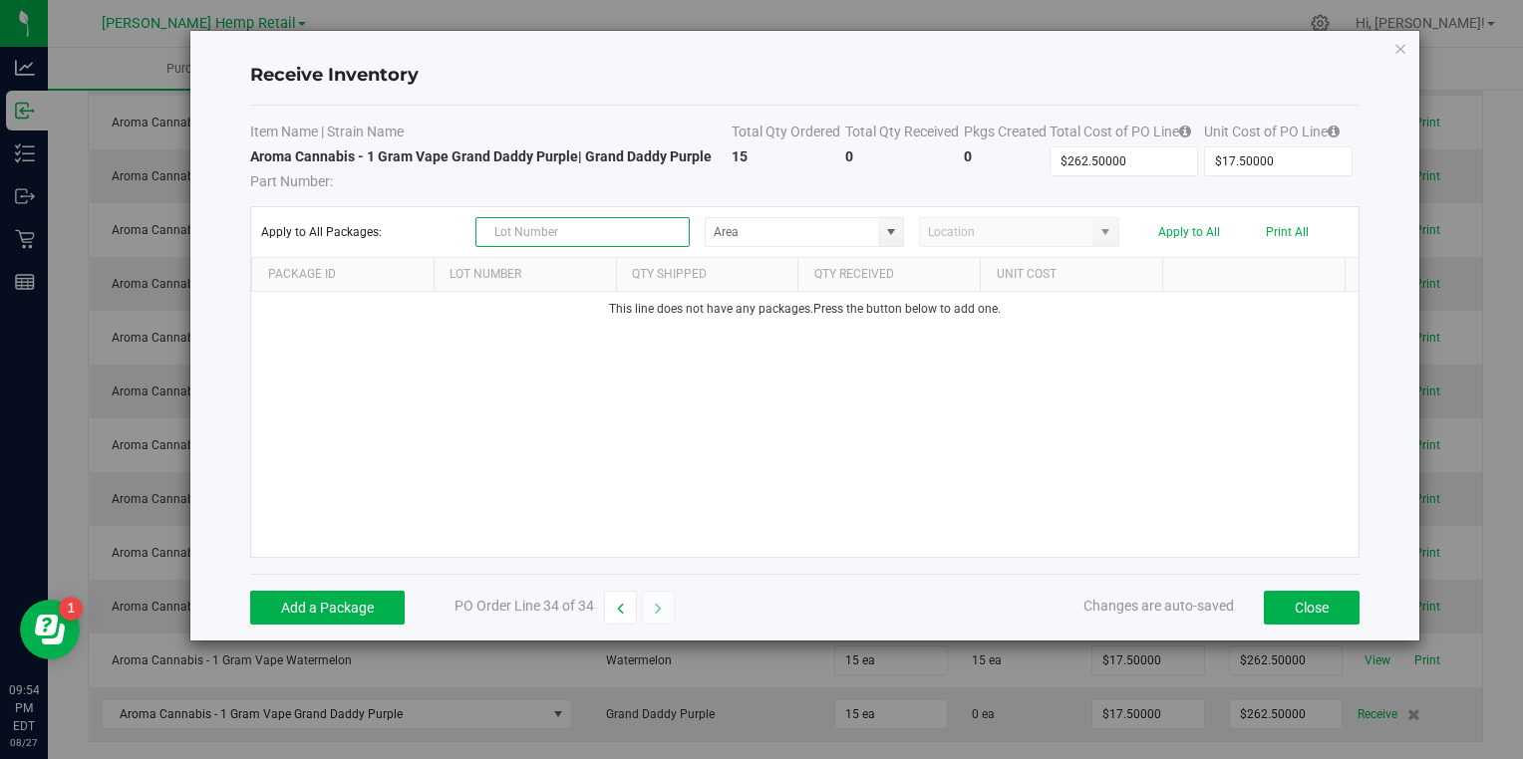
click at [562, 229] on input "text" at bounding box center [582, 232] width 214 height 30
click at [897, 237] on span at bounding box center [891, 232] width 16 height 16
type input "V25006"
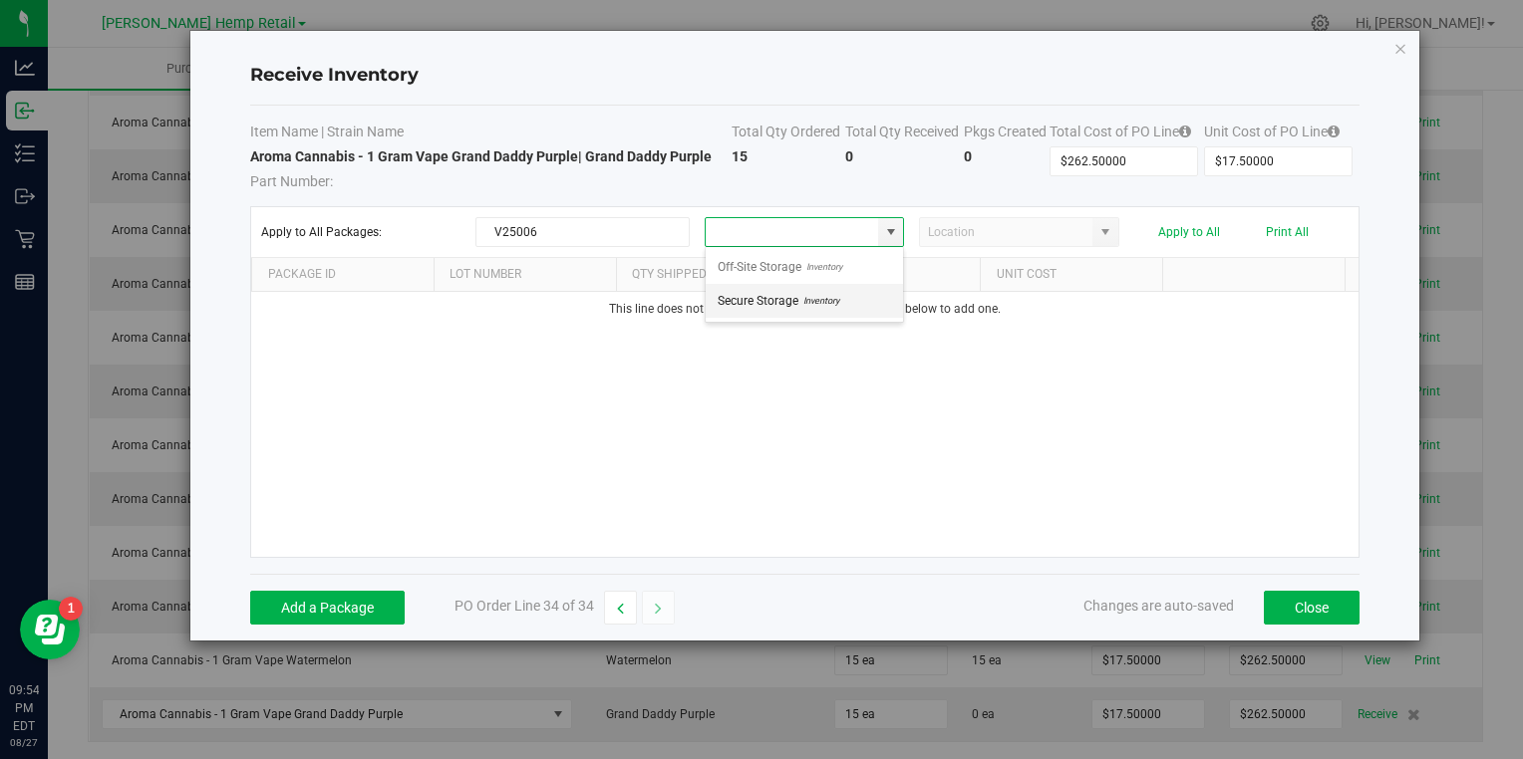
click at [815, 301] on span "Inventory" at bounding box center [818, 301] width 41 height 30
type input "Secure Storage"
click at [314, 609] on button "Add a Package" at bounding box center [327, 608] width 154 height 34
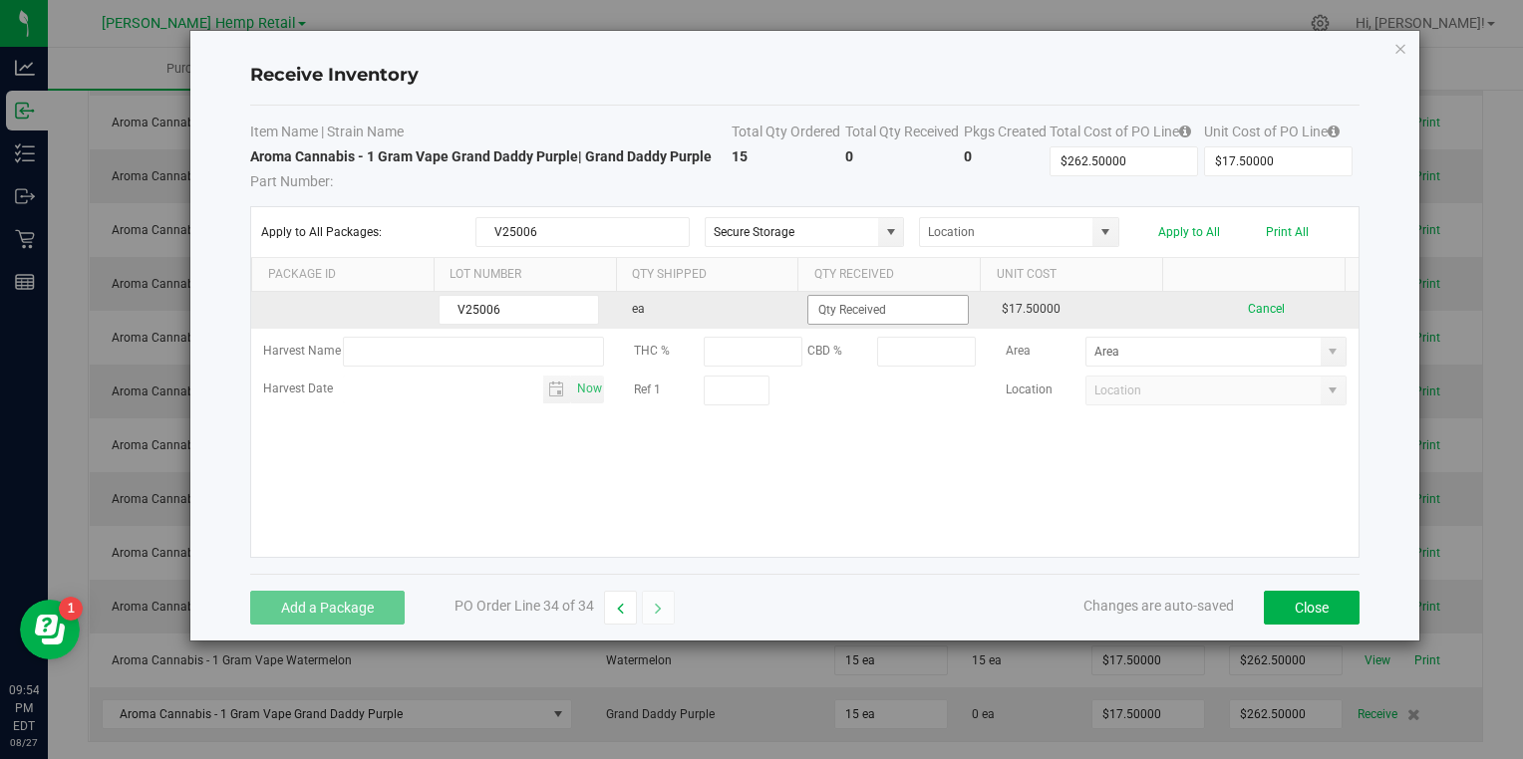
type input "V25006"
click at [833, 317] on input at bounding box center [887, 310] width 158 height 28
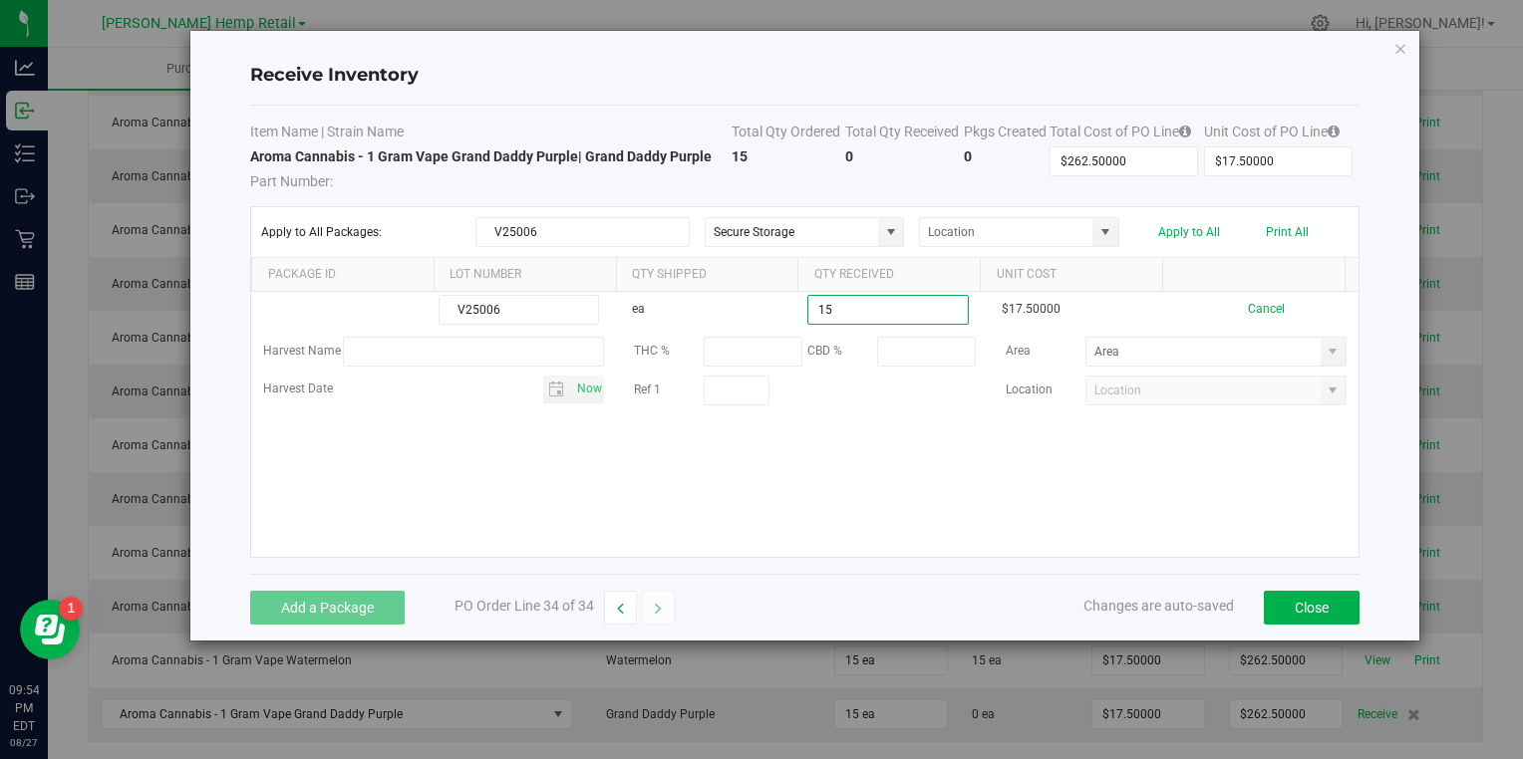
click at [791, 465] on kendo-grid-list "V25006 ea 15 $17.50000 Cancel Harvest Name THC % CBD % Area Harvest Date Now Re…" at bounding box center [804, 424] width 1106 height 265
type input "15 ea"
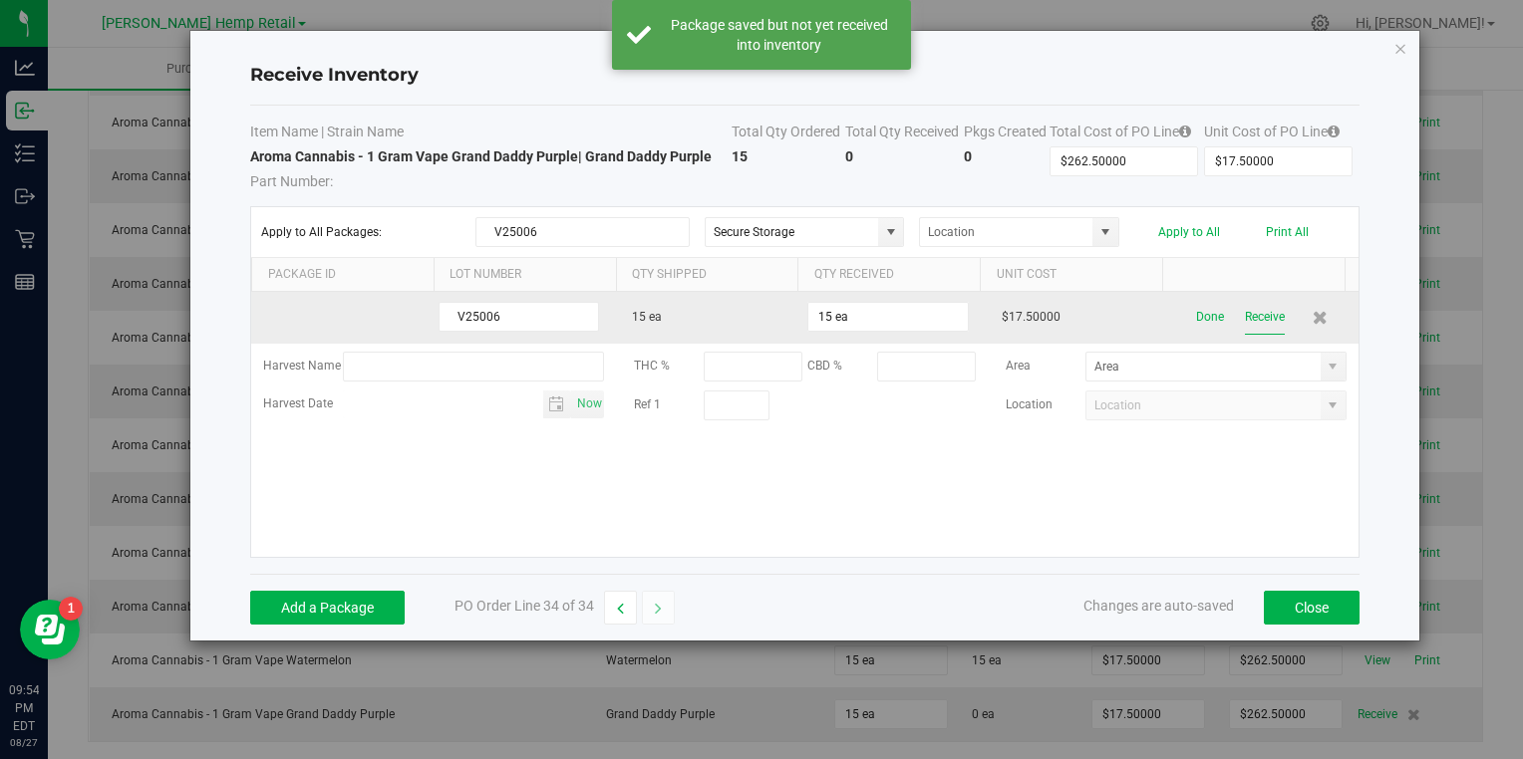
click at [1255, 307] on button "Receive" at bounding box center [1265, 317] width 40 height 35
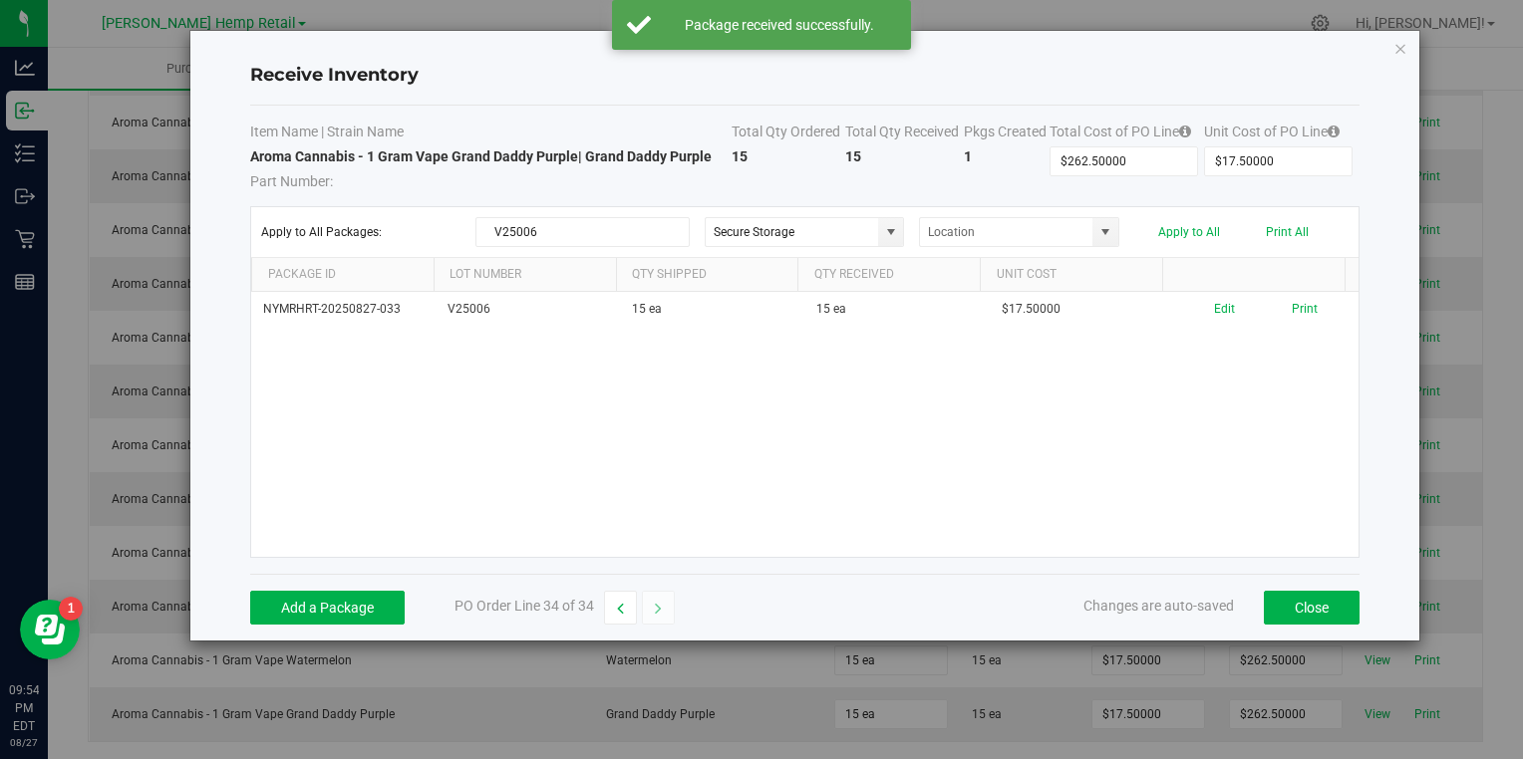
drag, startPoint x: 1297, startPoint y: 615, endPoint x: 1110, endPoint y: 520, distance: 209.0
click at [1110, 520] on div "NYMRHRT-20250827-033 V25006 15 ea 15 ea $17.50000 Edit Print" at bounding box center [804, 424] width 1106 height 265
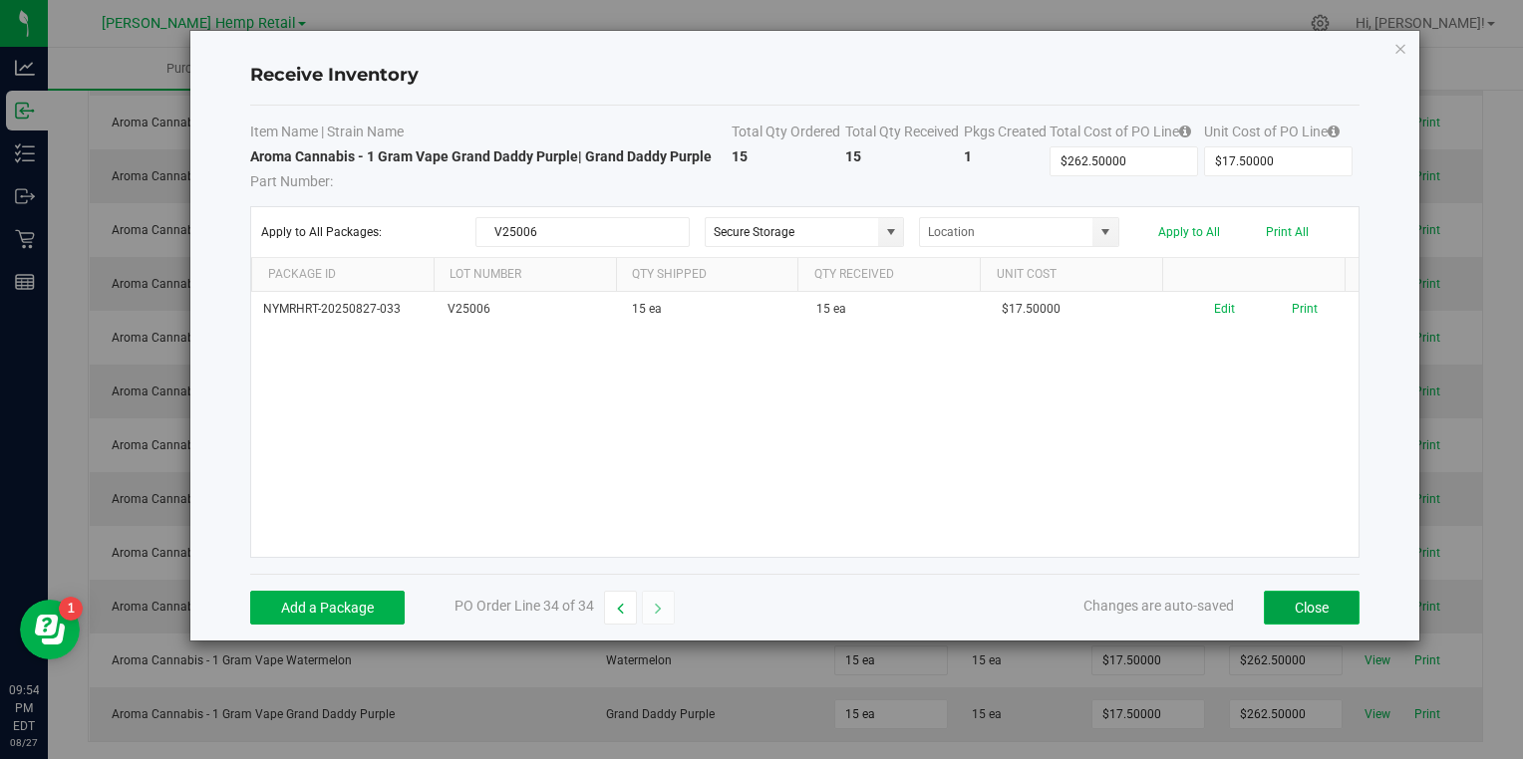
click at [1316, 601] on button "Close" at bounding box center [1312, 608] width 96 height 34
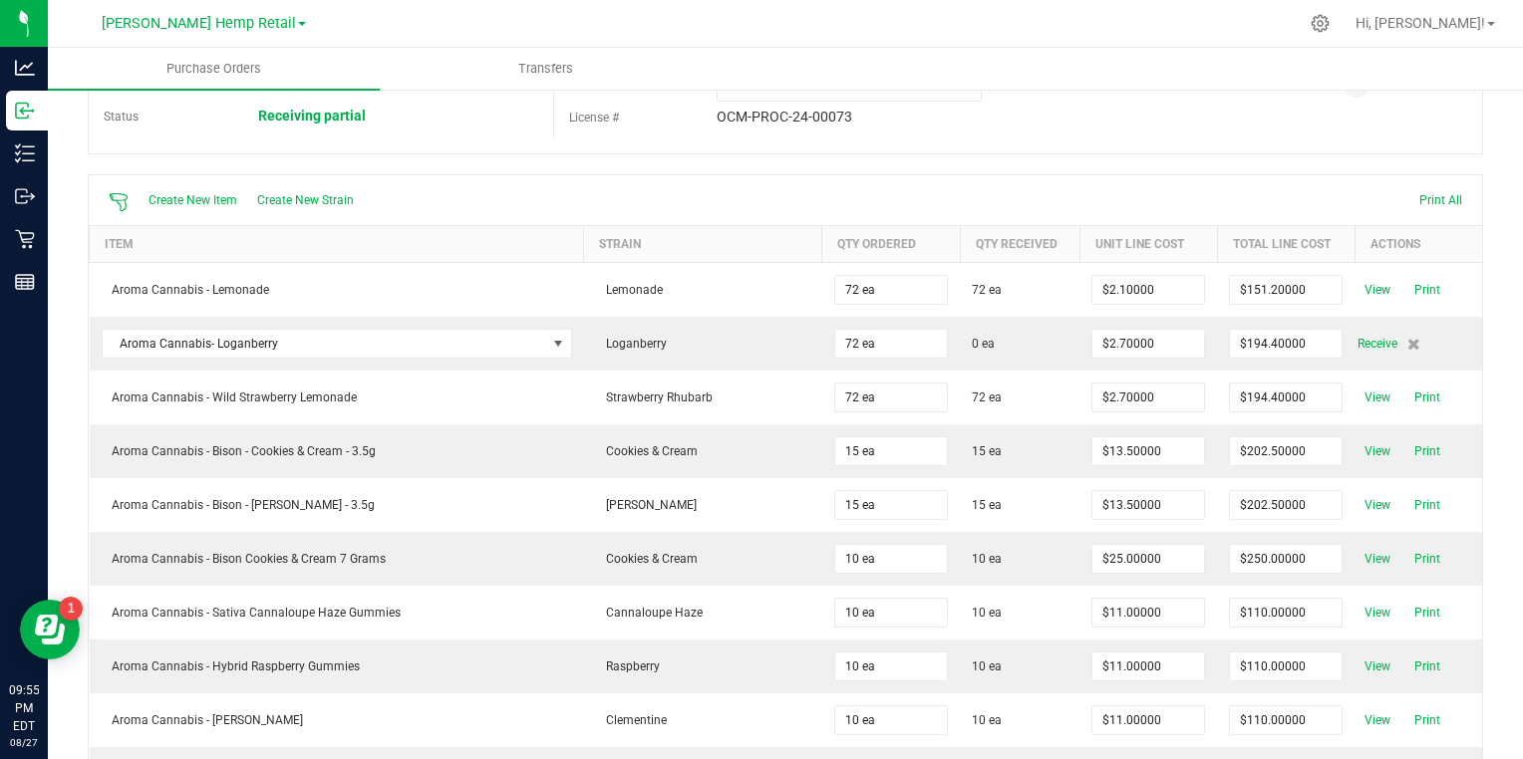
scroll to position [0, 0]
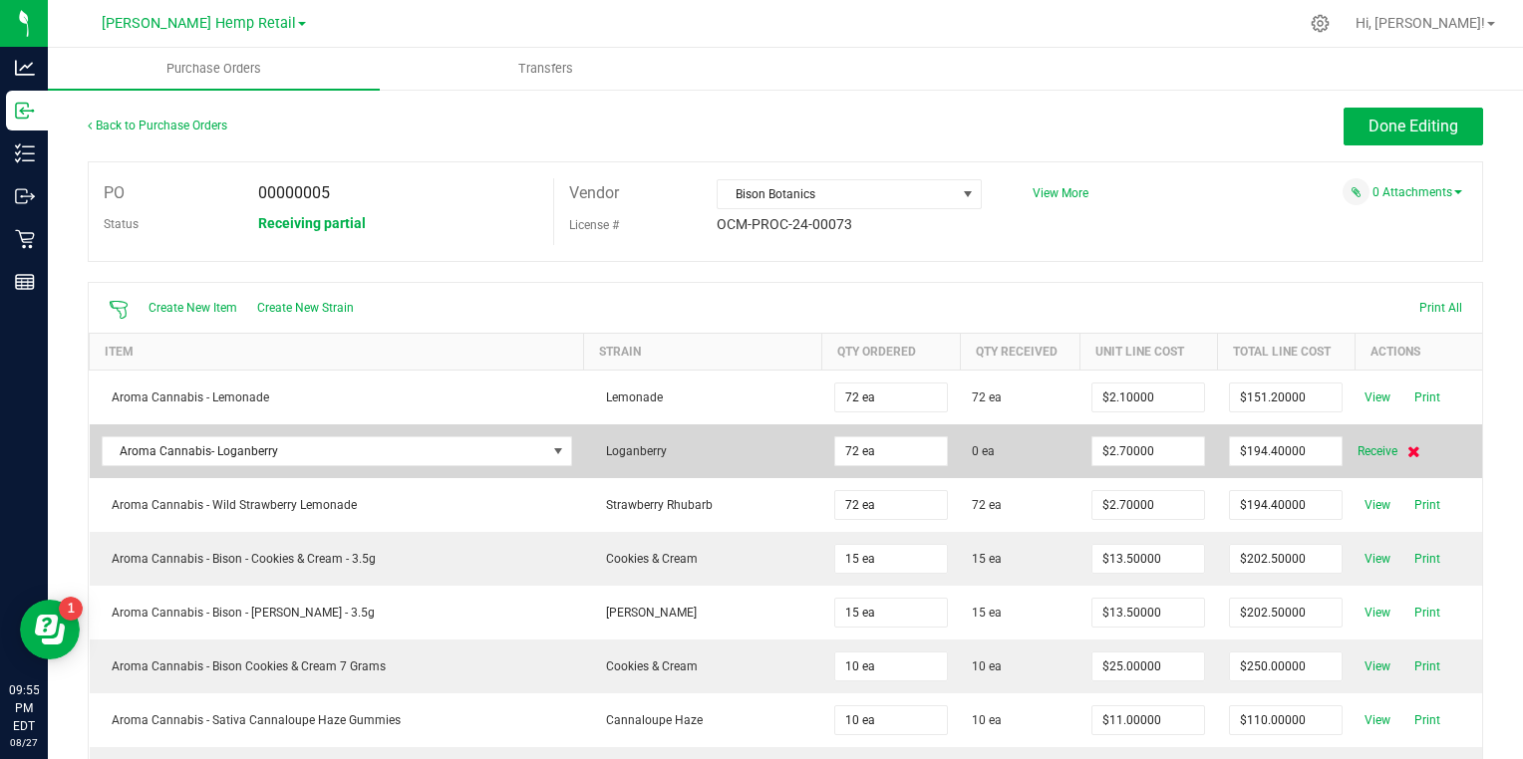
click at [1407, 449] on icon at bounding box center [1413, 451] width 13 height 12
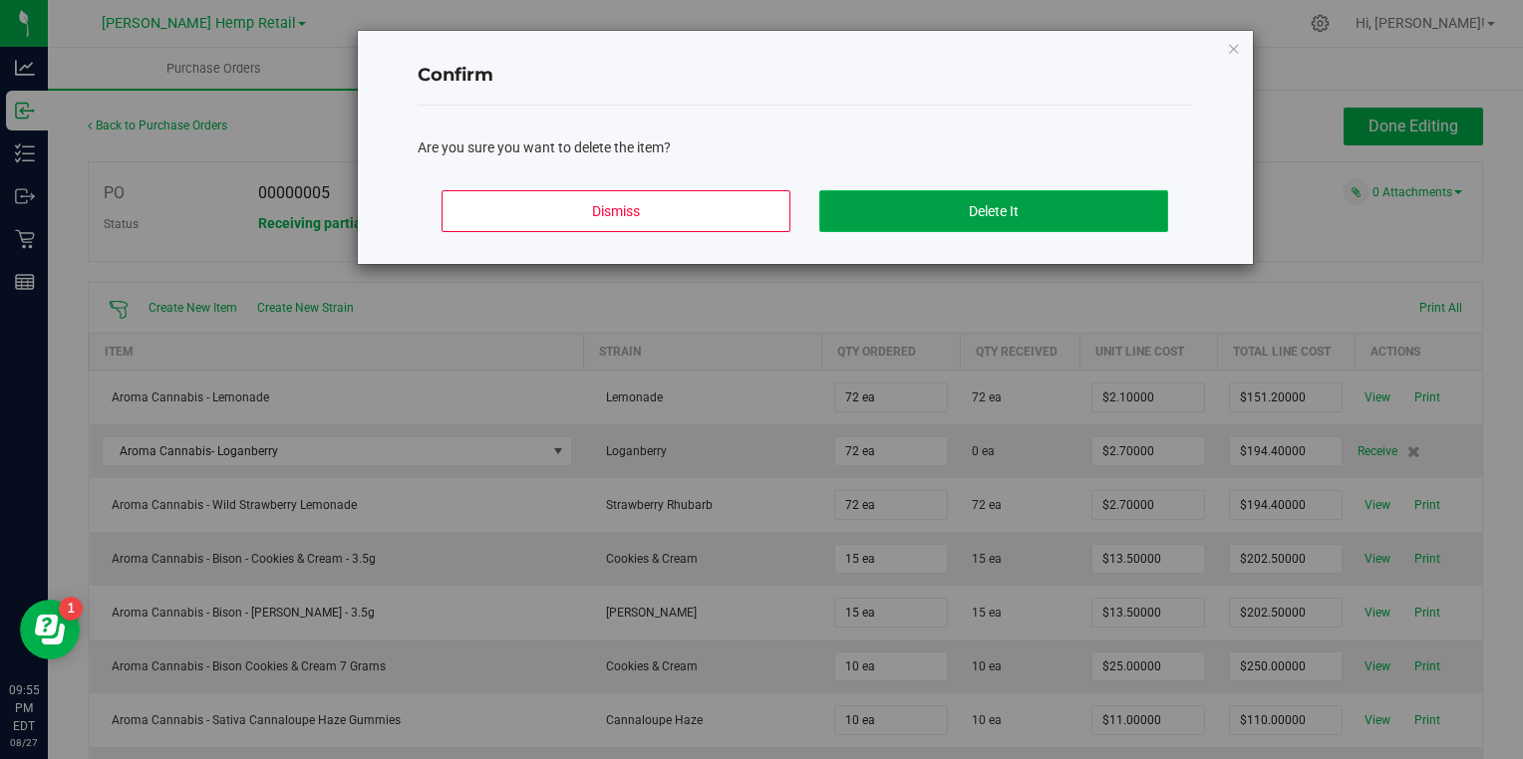
click at [1083, 207] on button "Delete It" at bounding box center [993, 211] width 349 height 42
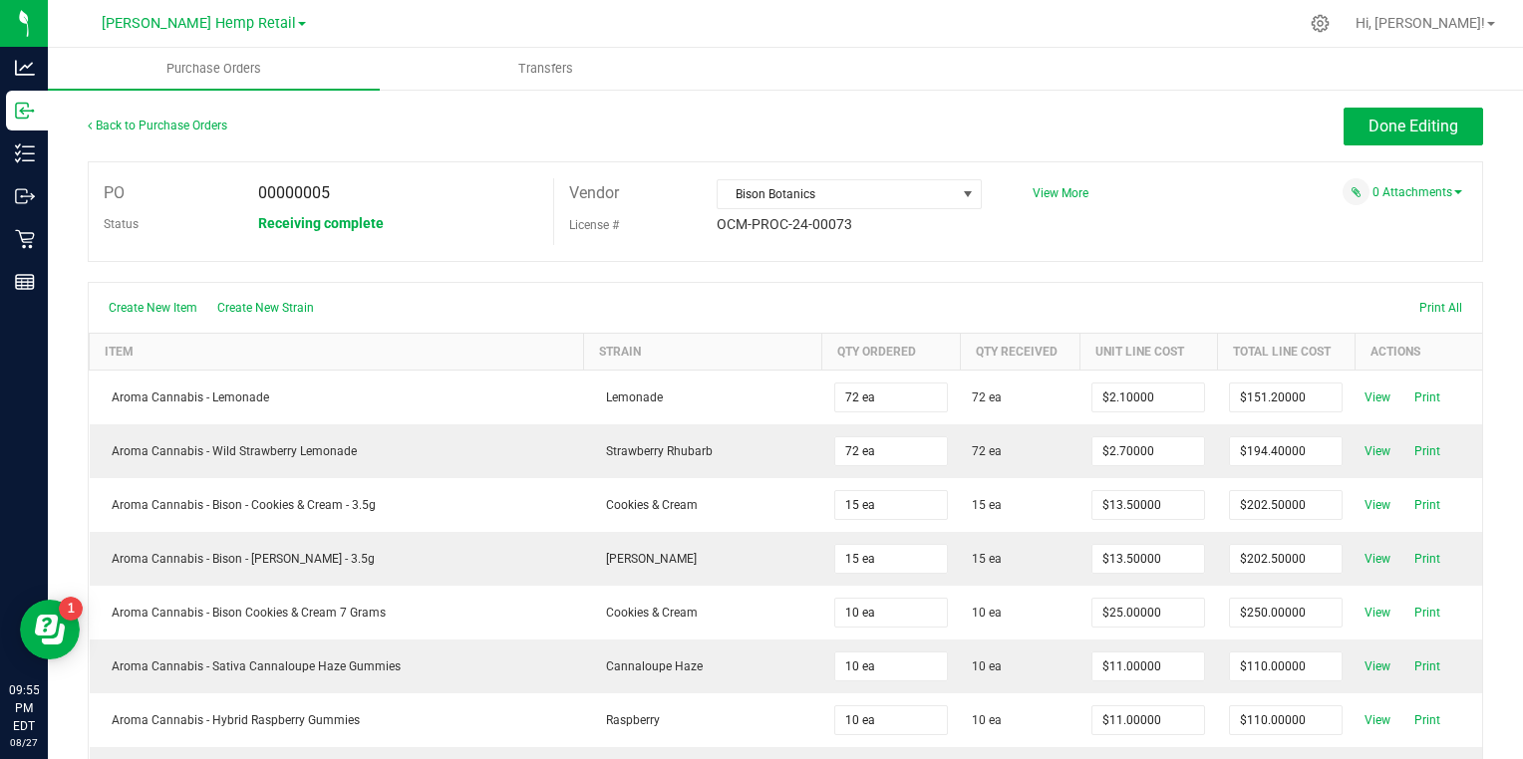
click at [1029, 124] on div "Done Editing" at bounding box center [960, 127] width 1046 height 38
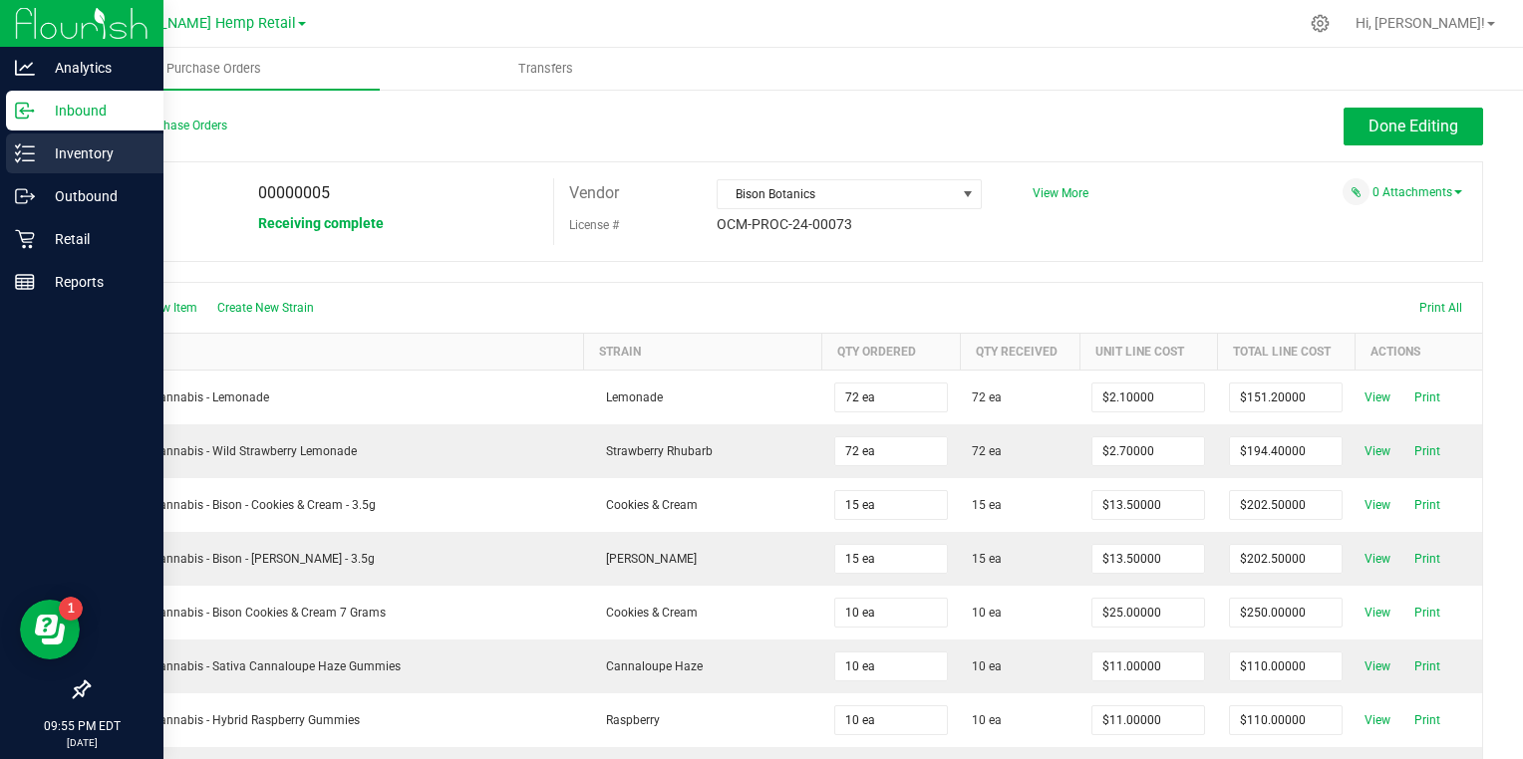
click at [30, 144] on icon at bounding box center [25, 154] width 20 height 20
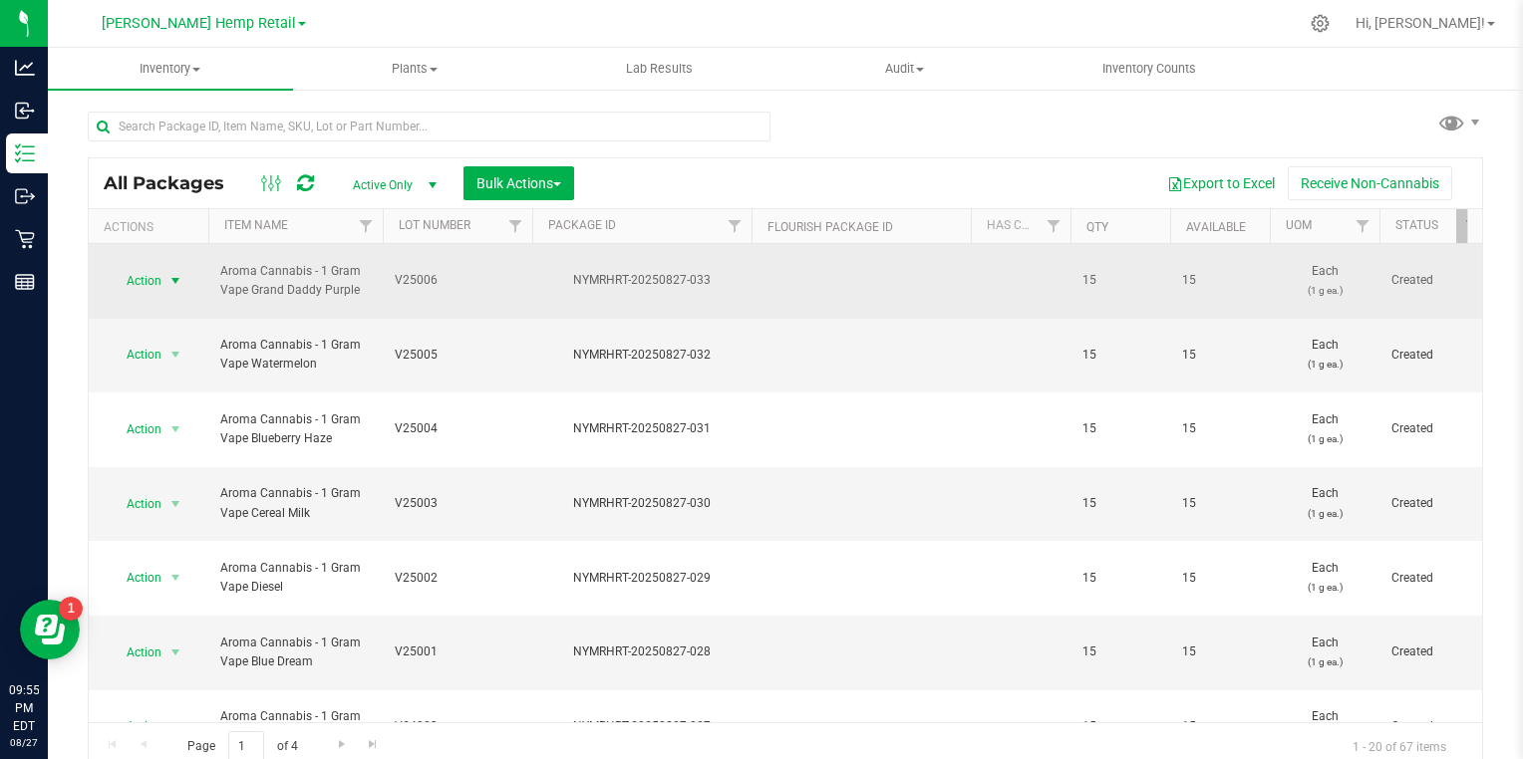
click at [178, 273] on span "select" at bounding box center [175, 281] width 16 height 16
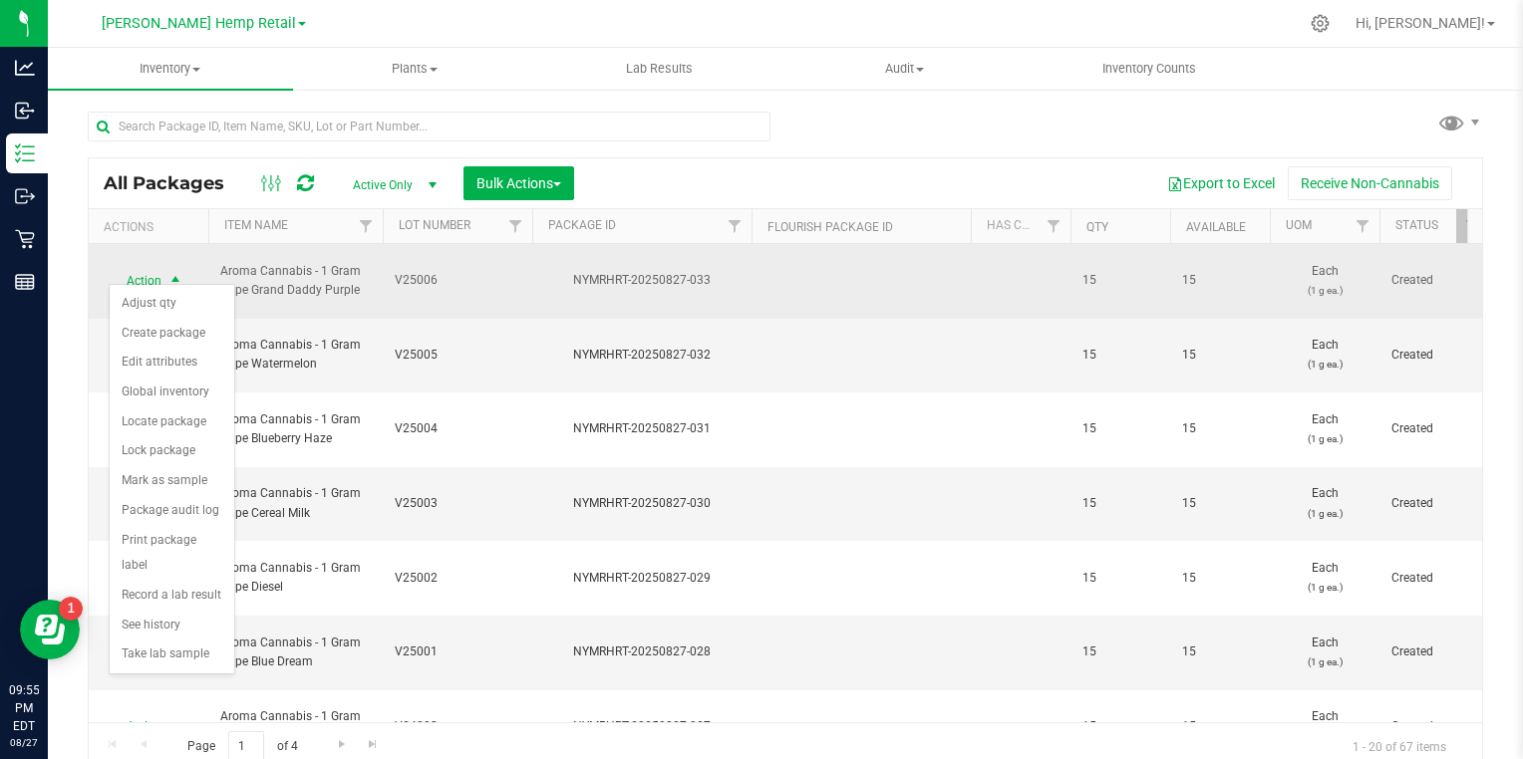
click at [178, 273] on span "select" at bounding box center [175, 281] width 16 height 16
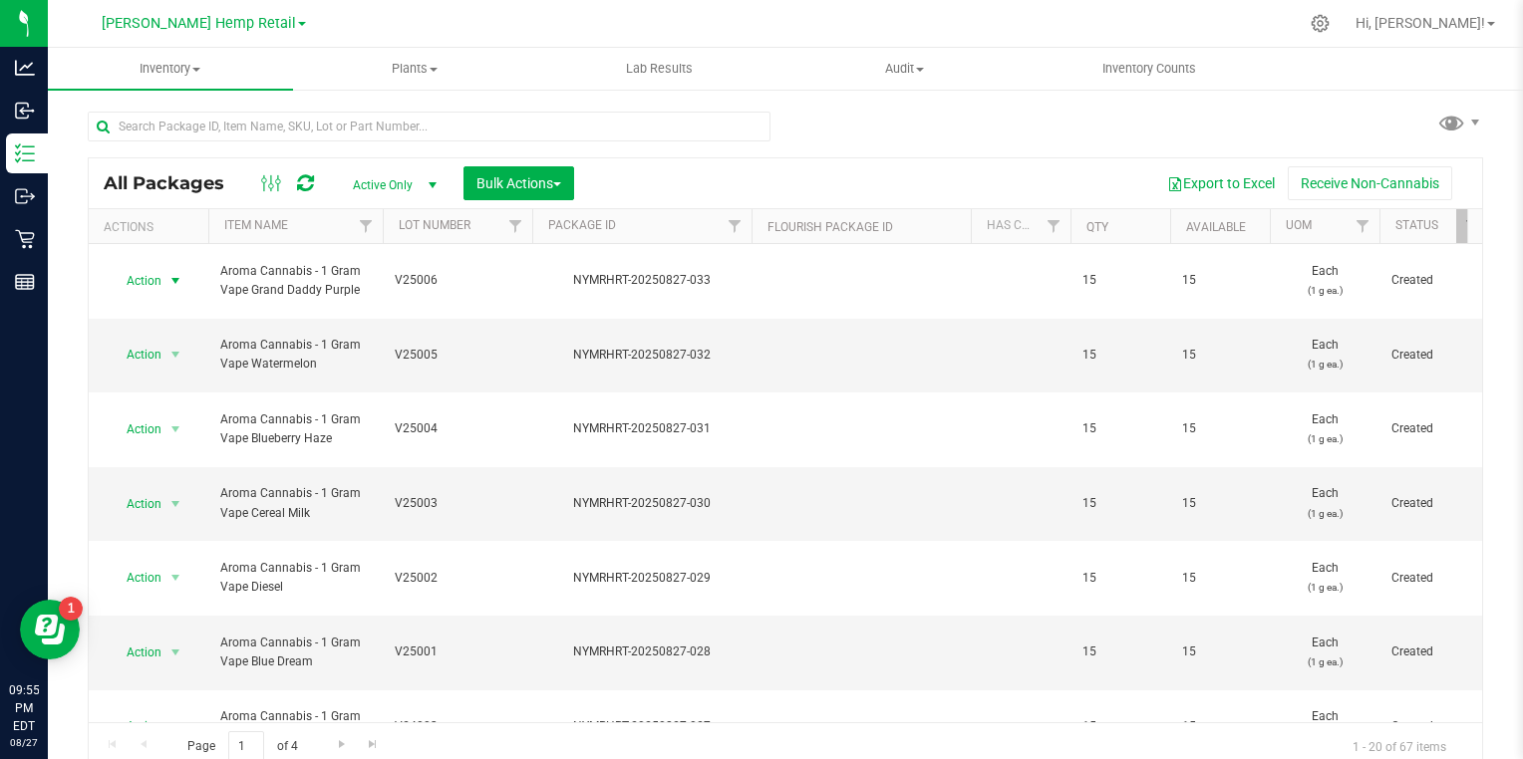
click at [306, 181] on icon at bounding box center [305, 183] width 17 height 20
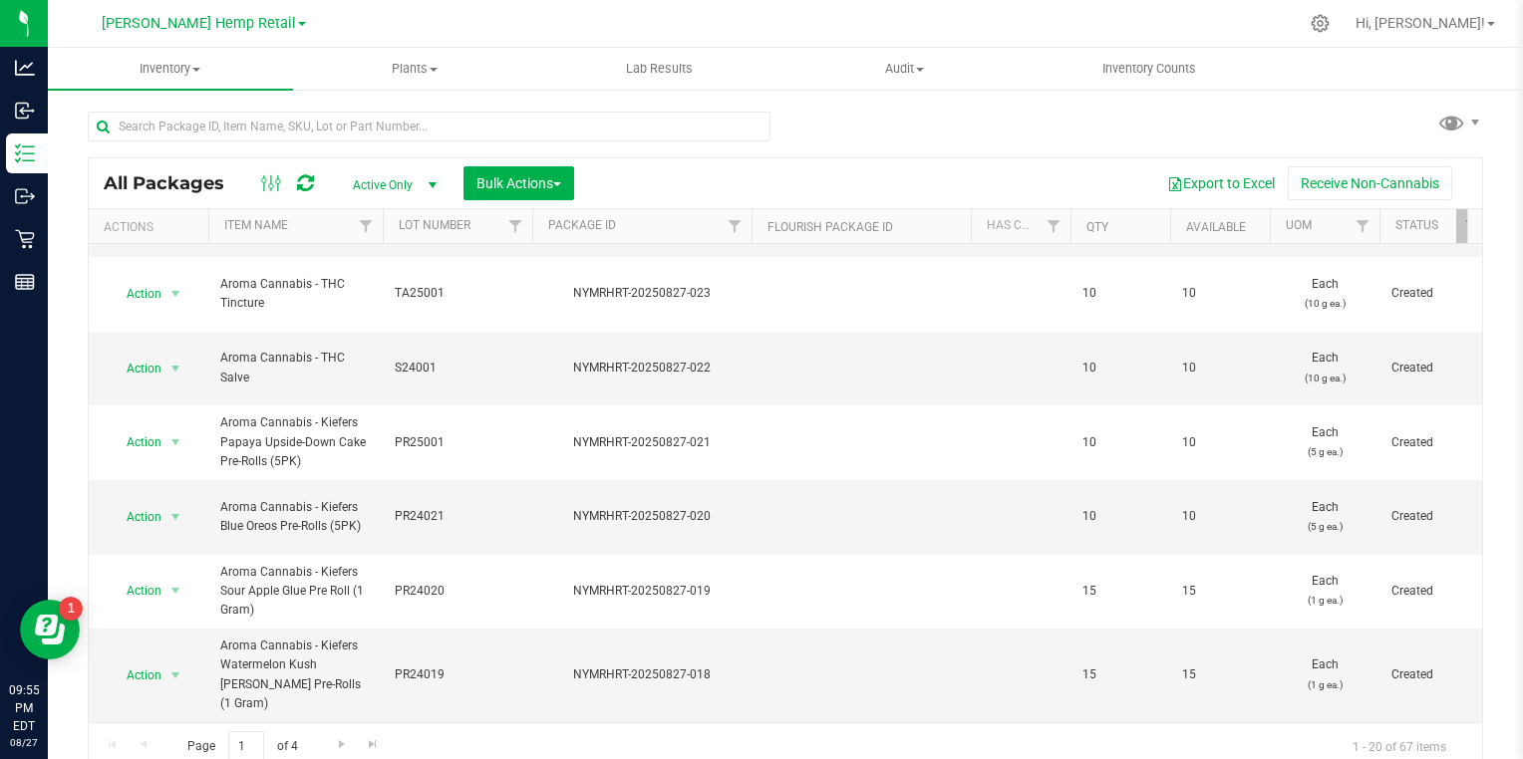
scroll to position [10, 0]
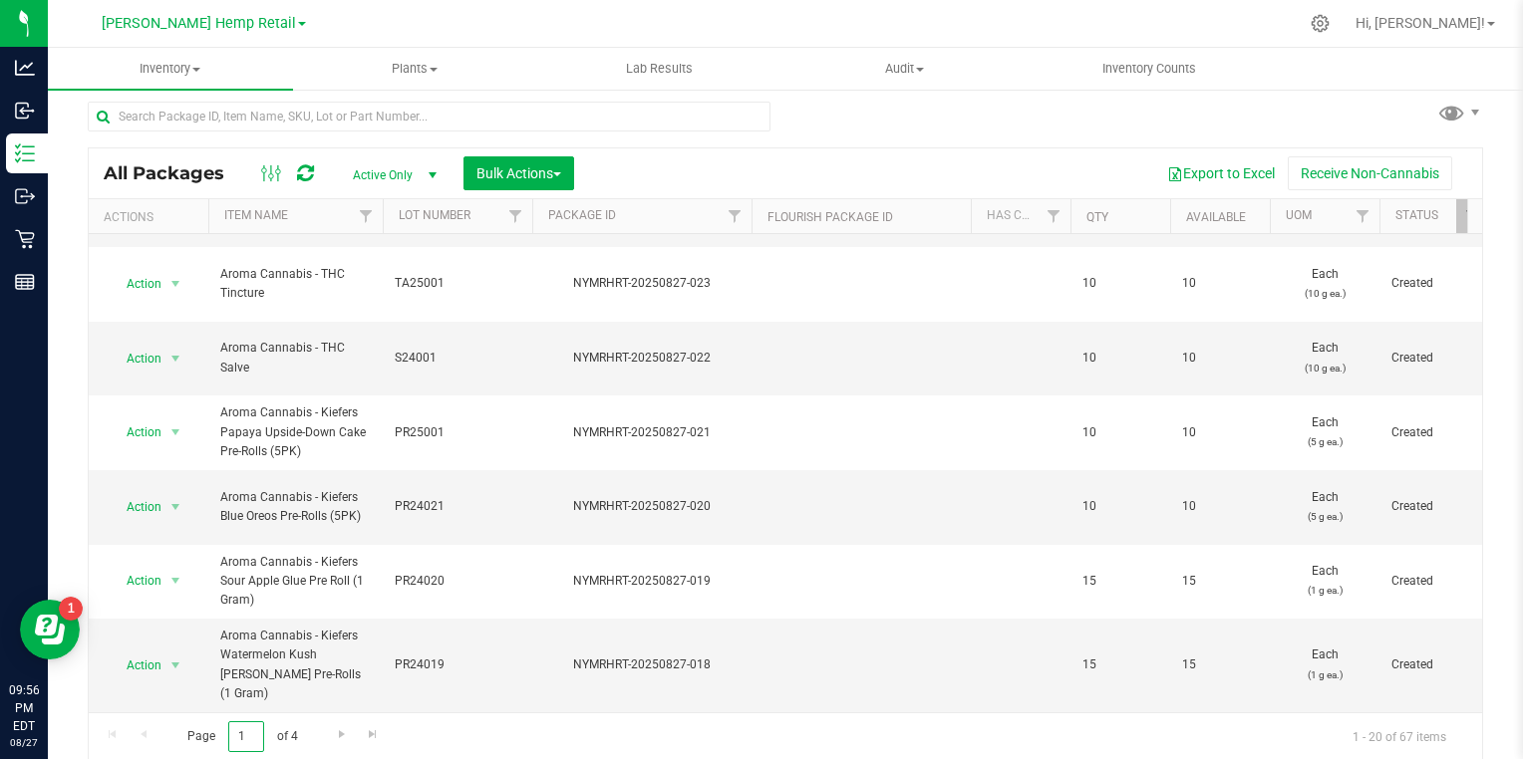
click at [259, 735] on input "1" at bounding box center [246, 737] width 36 height 31
type input "2"
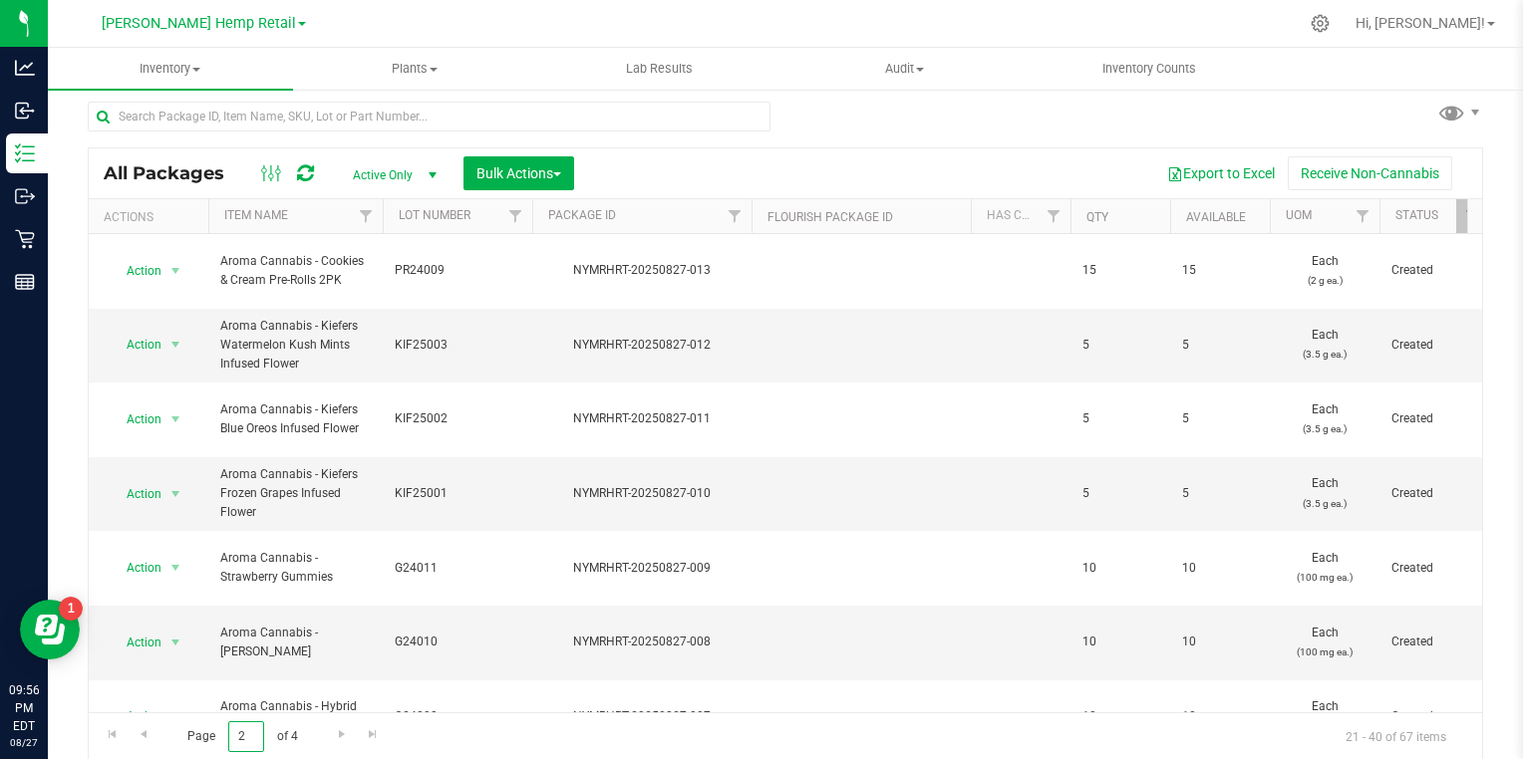
click at [245, 733] on input "2" at bounding box center [246, 737] width 36 height 31
type input "3"
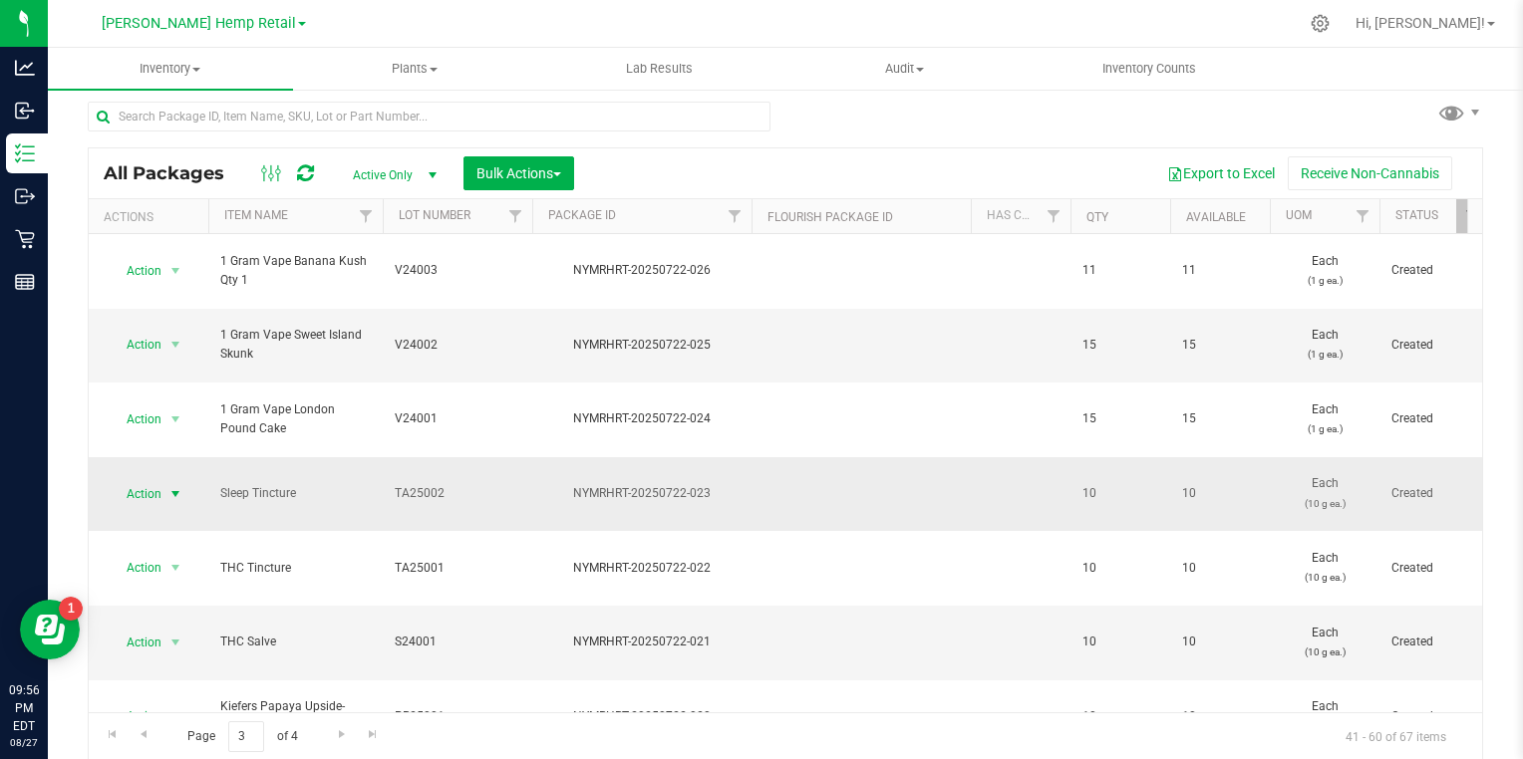
click at [175, 486] on span "select" at bounding box center [175, 494] width 16 height 16
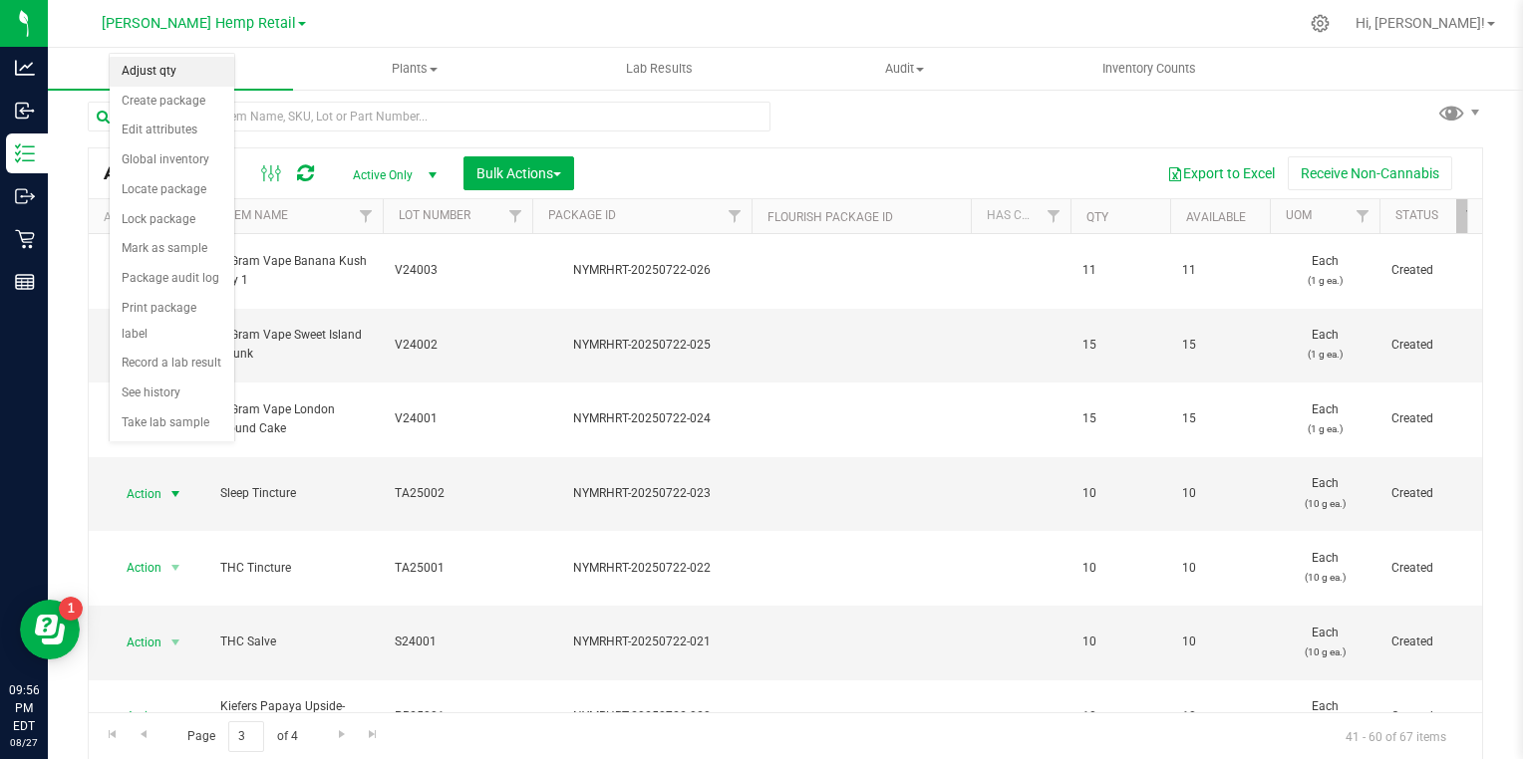
click at [144, 67] on li "Adjust qty" at bounding box center [172, 72] width 125 height 30
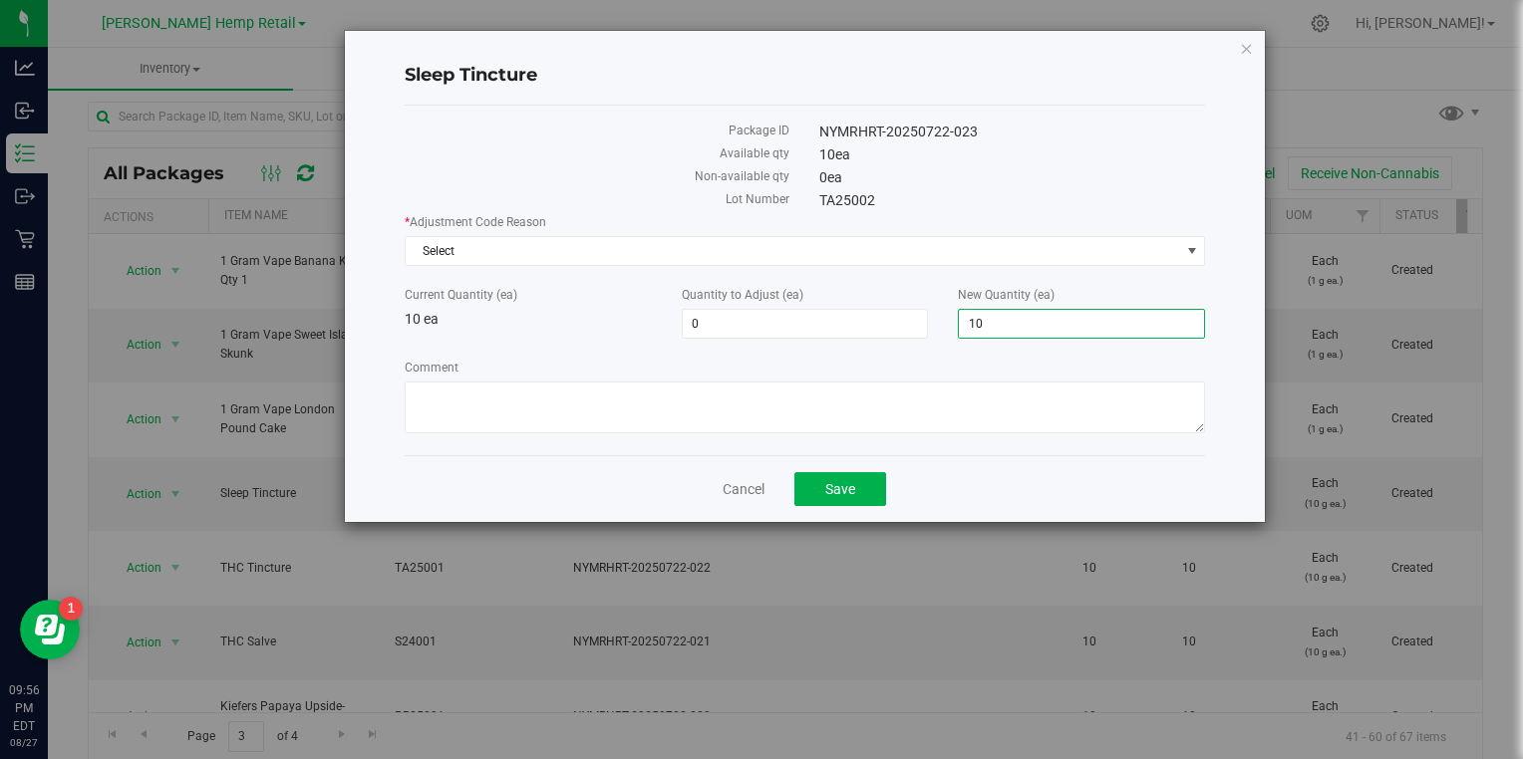
click at [985, 316] on span "10 10" at bounding box center [1081, 324] width 247 height 30
type input "1"
type input "0"
type input "-10"
type input "0"
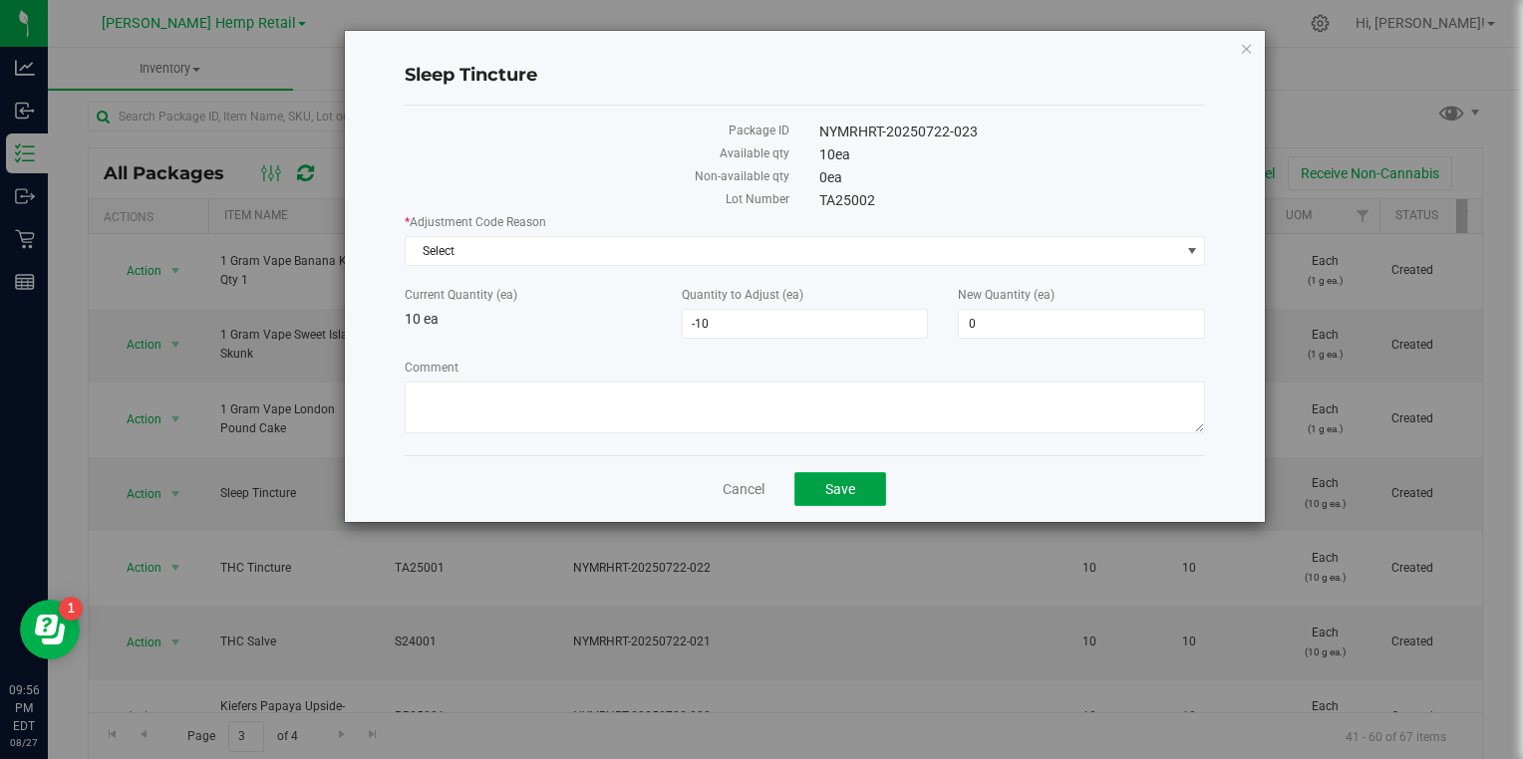
click at [830, 486] on span "Save" at bounding box center [840, 489] width 30 height 16
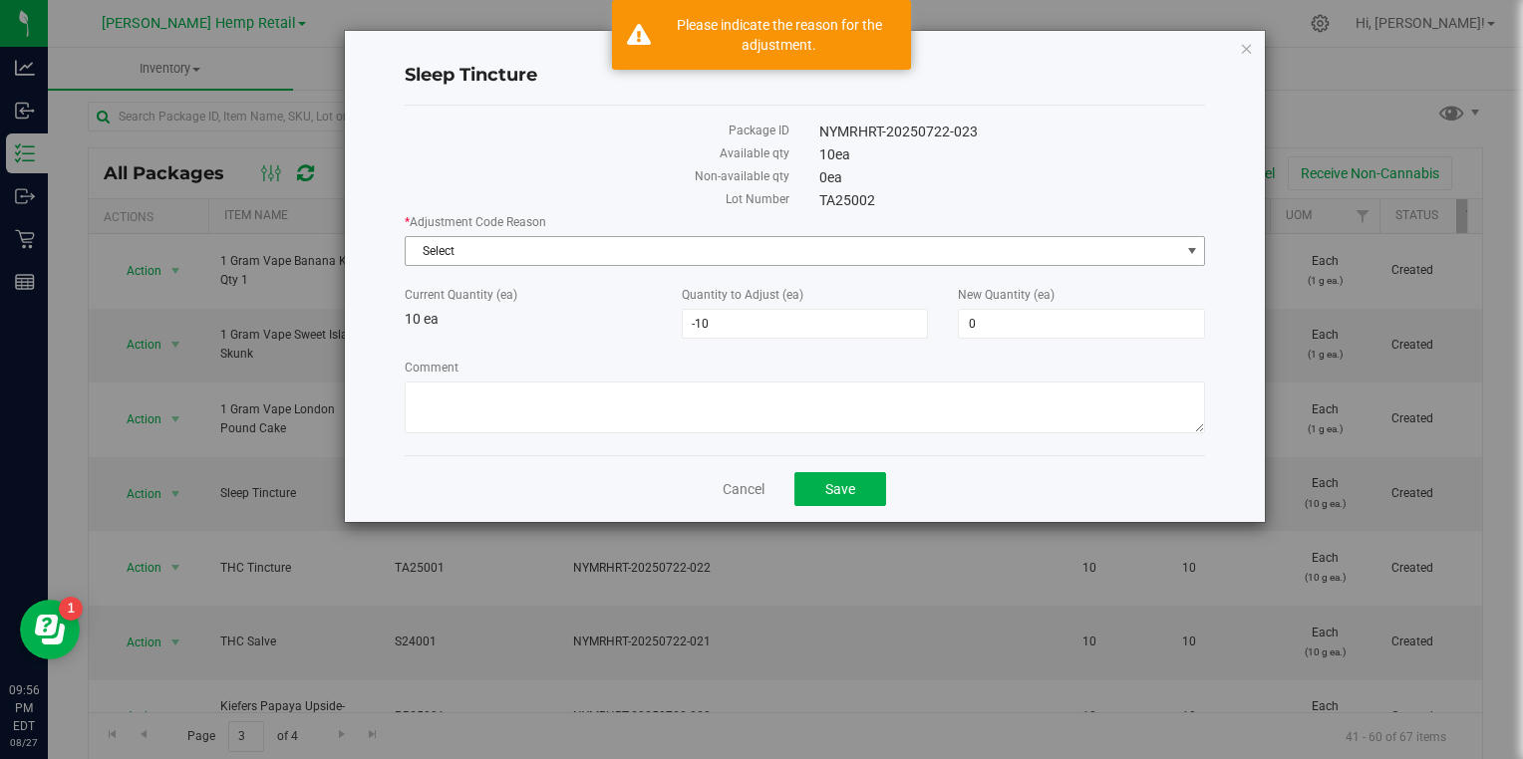
click at [662, 245] on span "Select" at bounding box center [793, 251] width 774 height 28
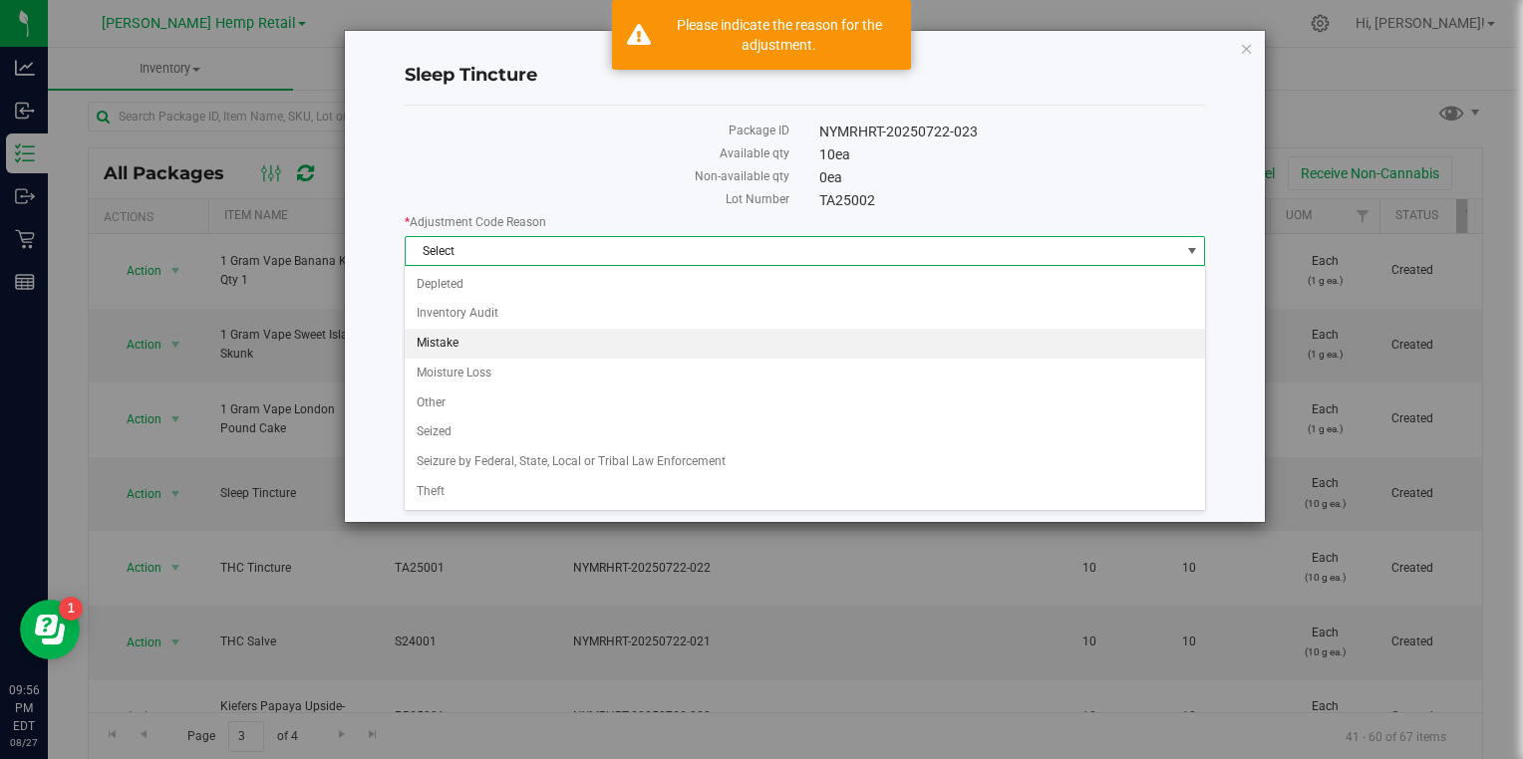
click at [464, 337] on li "Mistake" at bounding box center [804, 344] width 799 height 30
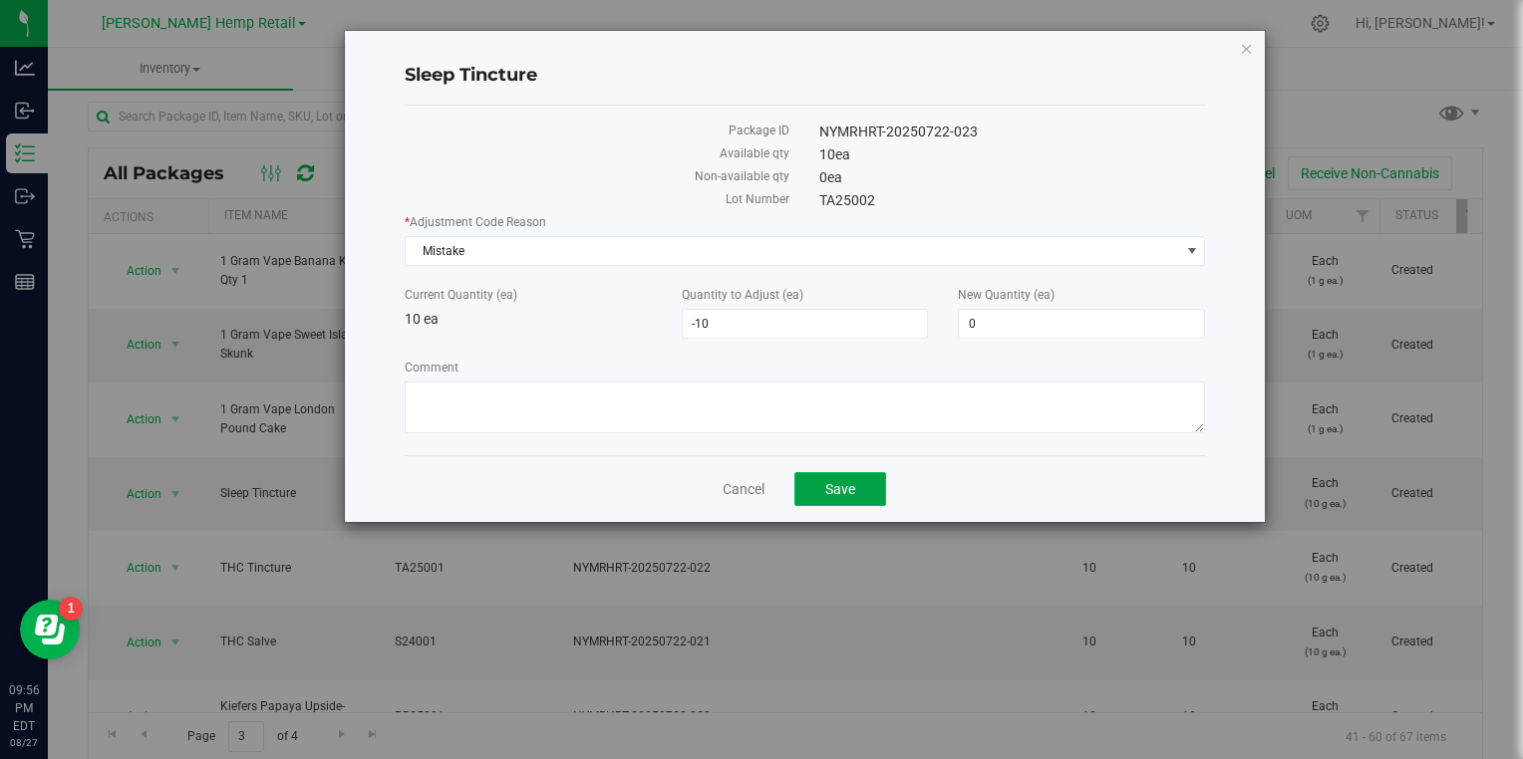
click at [826, 484] on span "Save" at bounding box center [840, 489] width 30 height 16
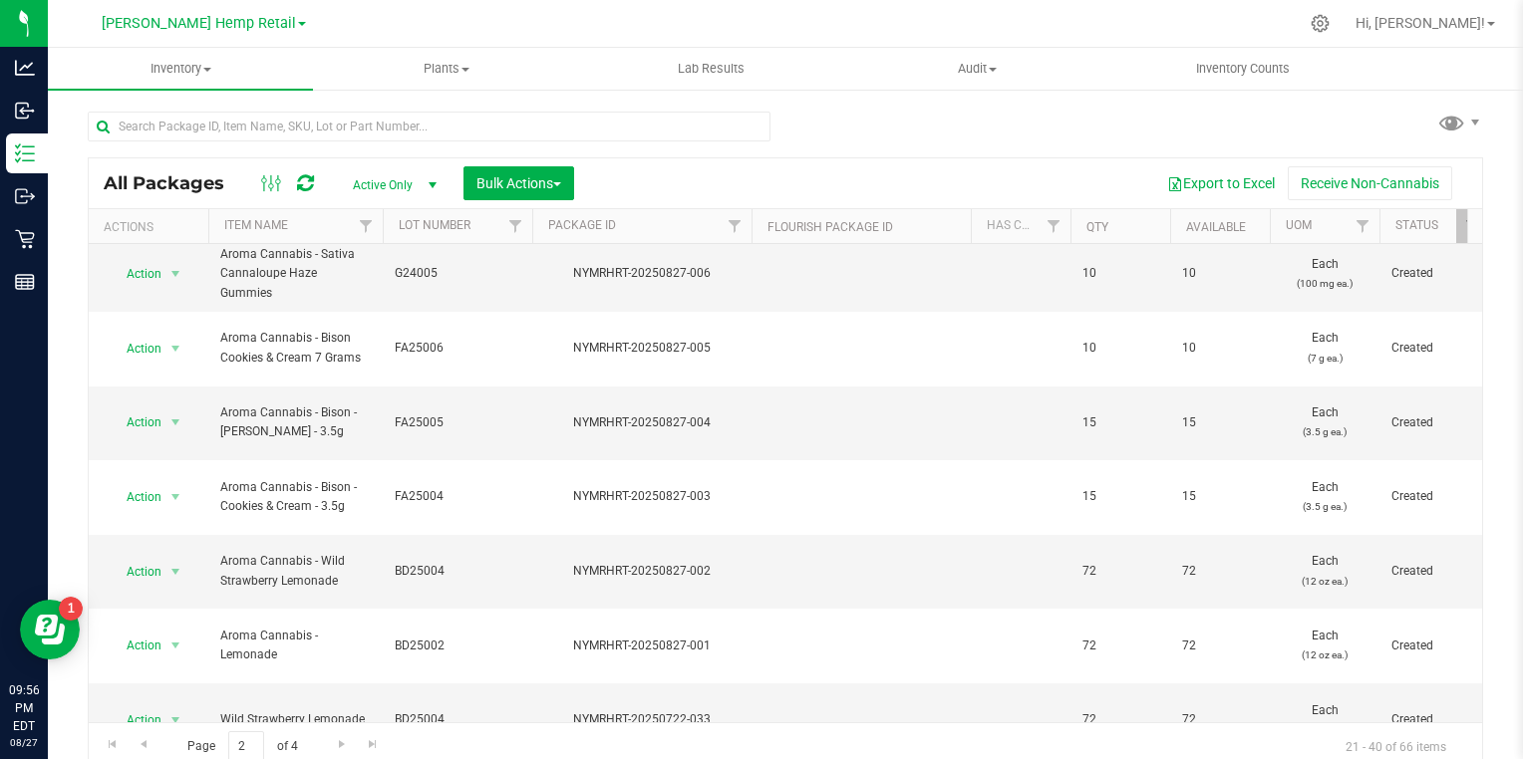
scroll to position [674, 0]
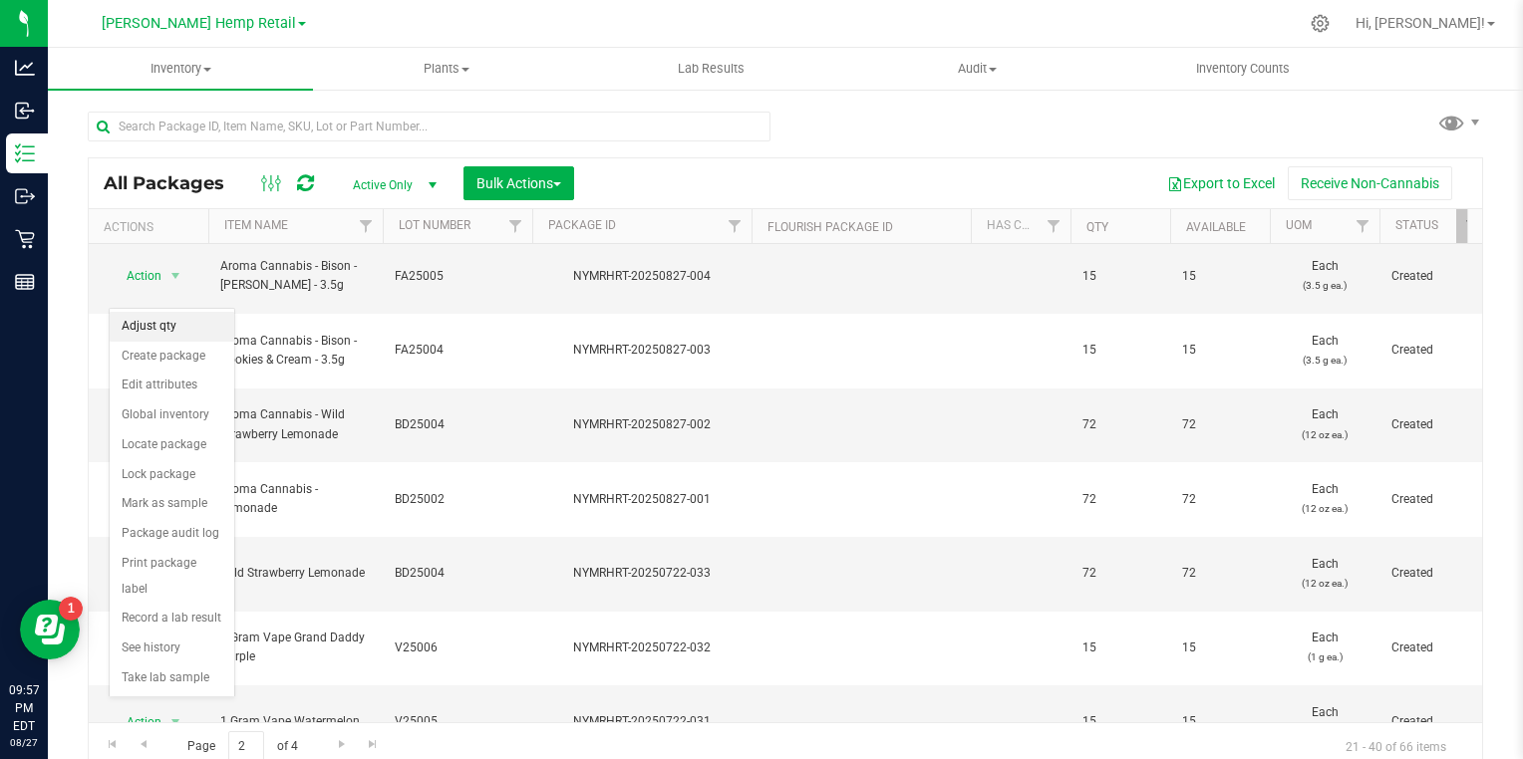
click at [170, 329] on li "Adjust qty" at bounding box center [172, 327] width 125 height 30
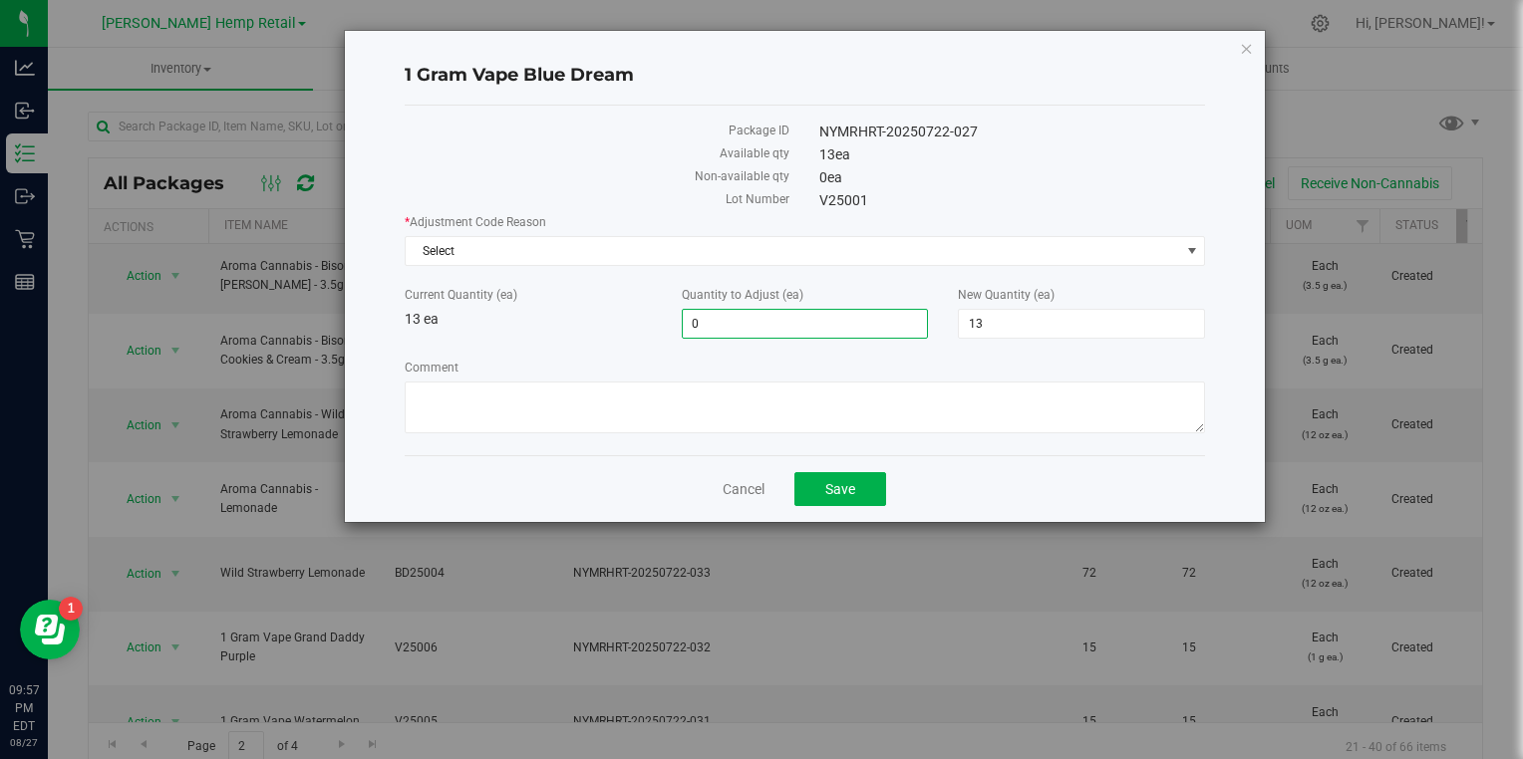
click at [738, 318] on span "0 0" at bounding box center [805, 324] width 247 height 30
click at [997, 330] on span "13 13" at bounding box center [1081, 324] width 247 height 30
type input "1"
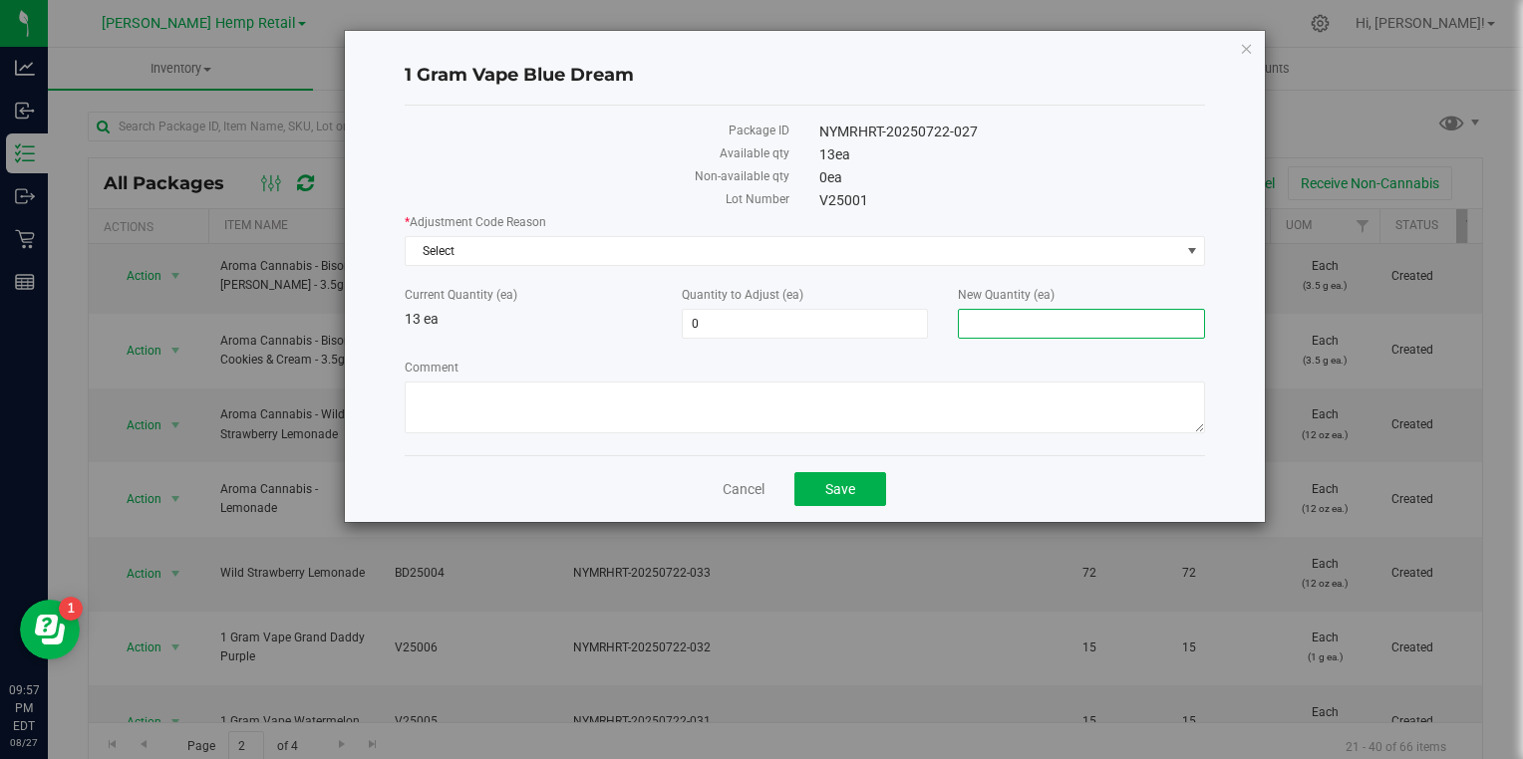
type input "0"
type input "-13"
type input "0"
click at [911, 256] on span "Select" at bounding box center [793, 251] width 774 height 28
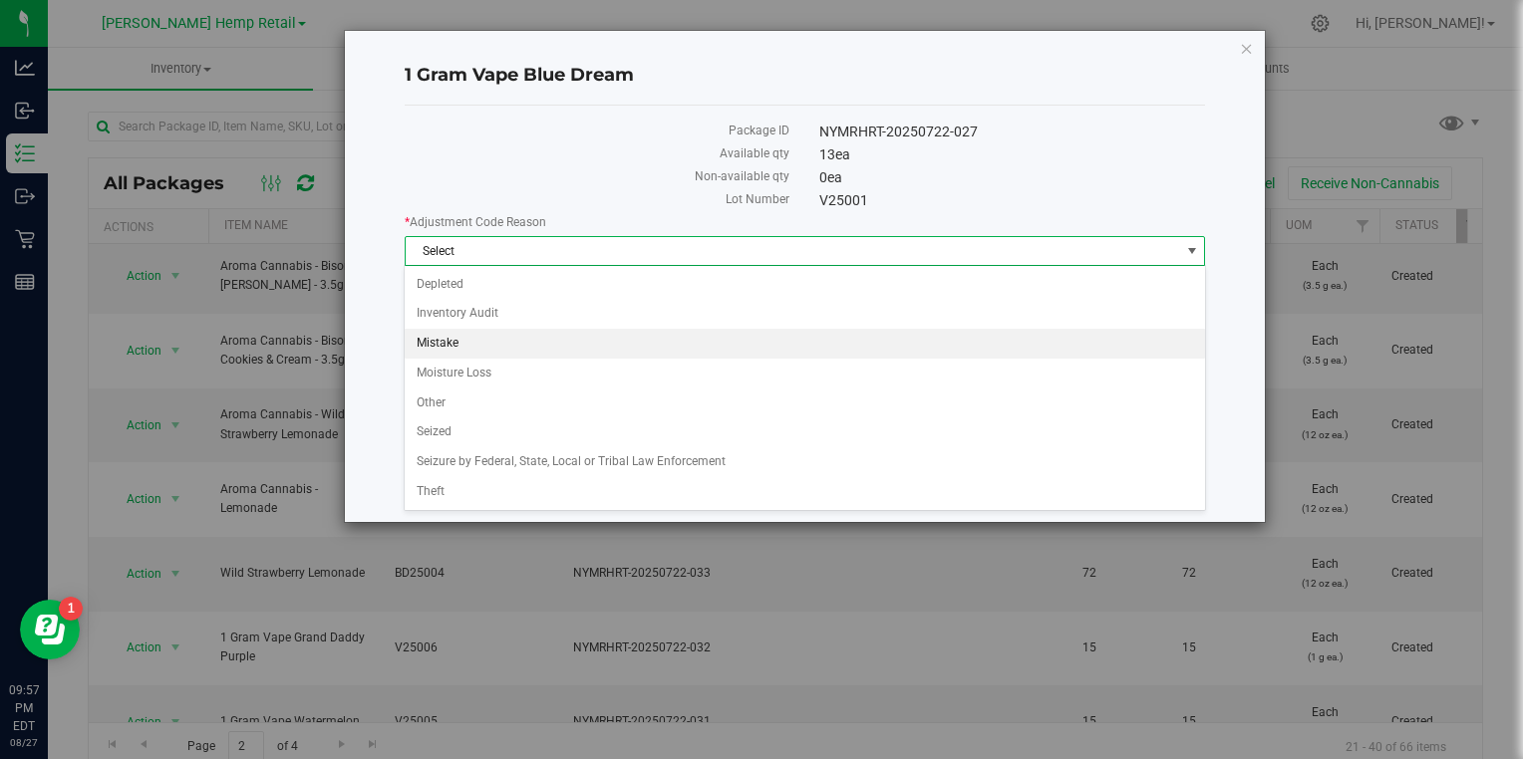
click at [514, 337] on li "Mistake" at bounding box center [804, 344] width 799 height 30
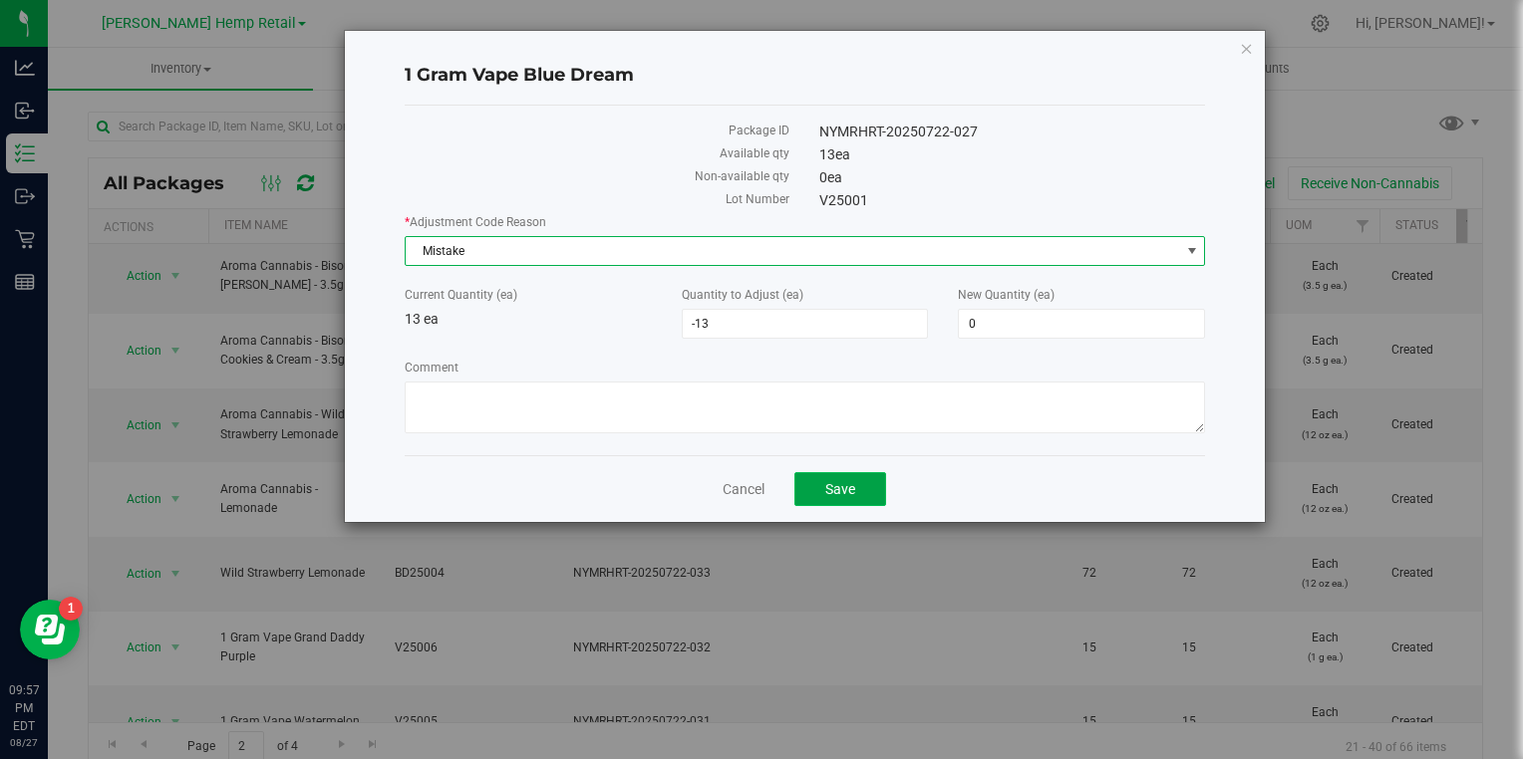
click at [853, 481] on span "Save" at bounding box center [840, 489] width 30 height 16
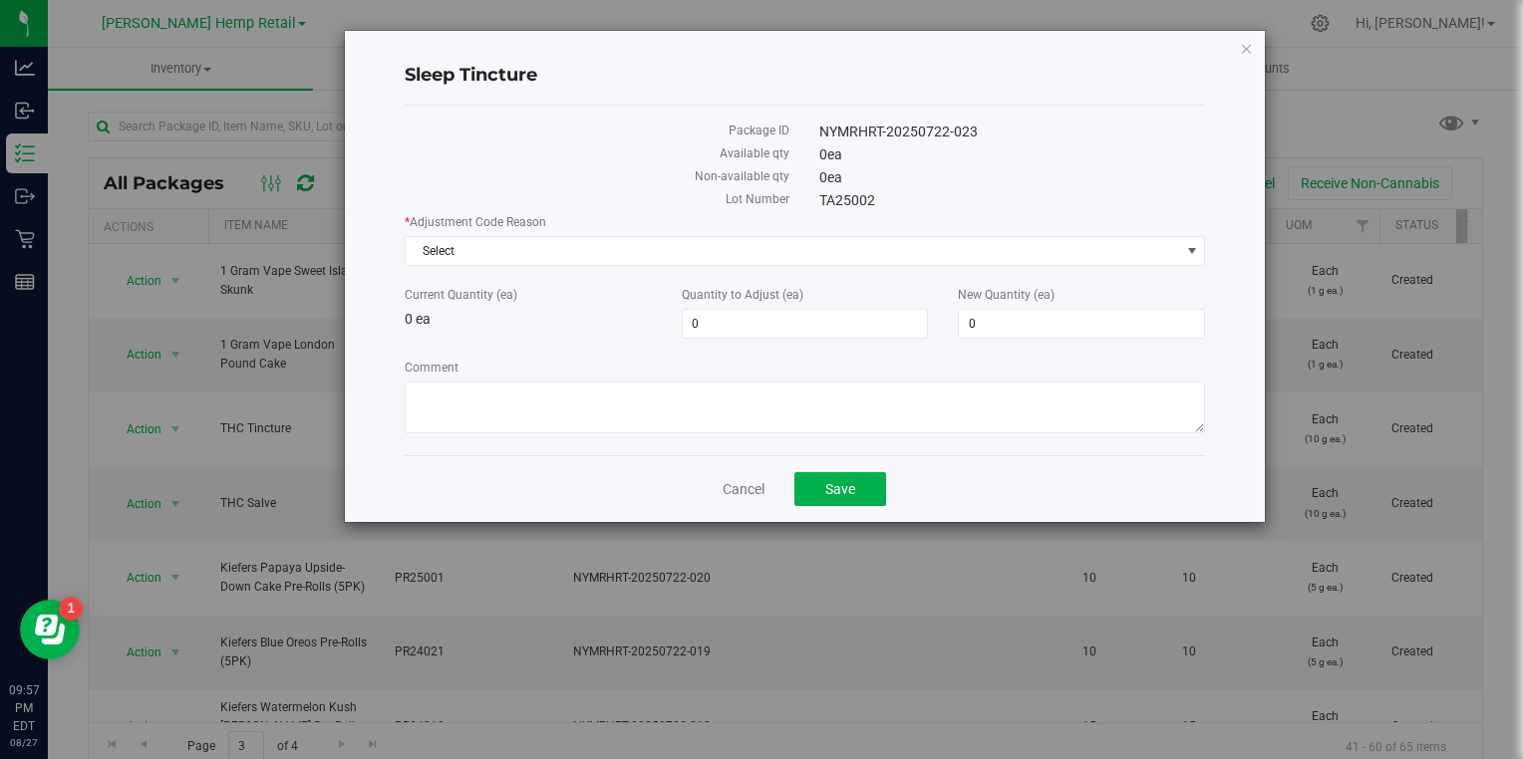
click at [765, 491] on div "Cancel Save" at bounding box center [805, 488] width 801 height 67
click at [753, 490] on link "Cancel" at bounding box center [744, 489] width 42 height 20
click at [1253, 48] on div "1 Gram Vape Blue Dream Package ID NYMRHRT-20250722-027 Available qty 0 ea Non-a…" at bounding box center [805, 276] width 921 height 491
click at [1246, 48] on icon "button" at bounding box center [1247, 48] width 14 height 24
click at [777, 484] on div "Cancel Save" at bounding box center [805, 488] width 801 height 67
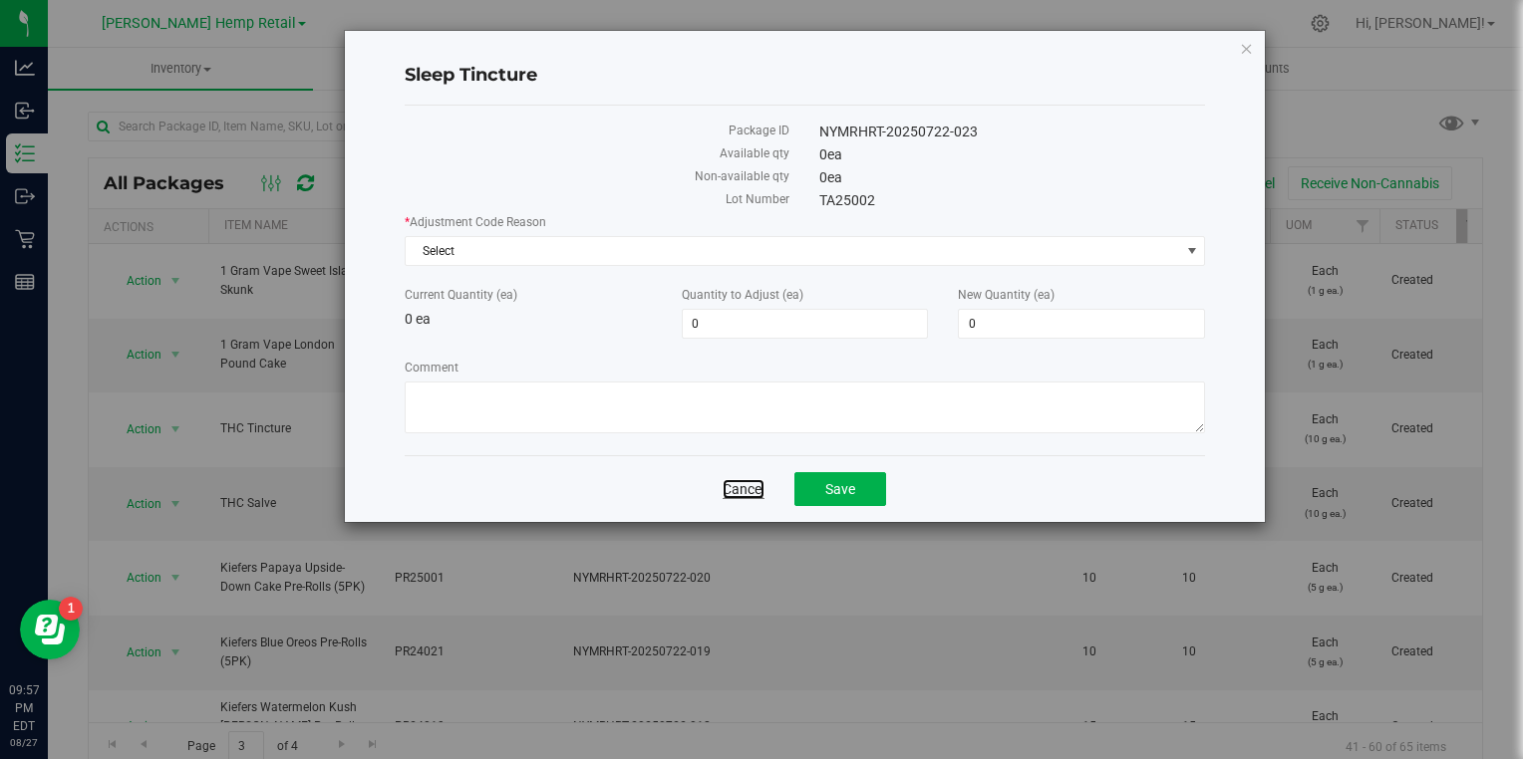
click at [757, 484] on link "Cancel" at bounding box center [744, 489] width 42 height 20
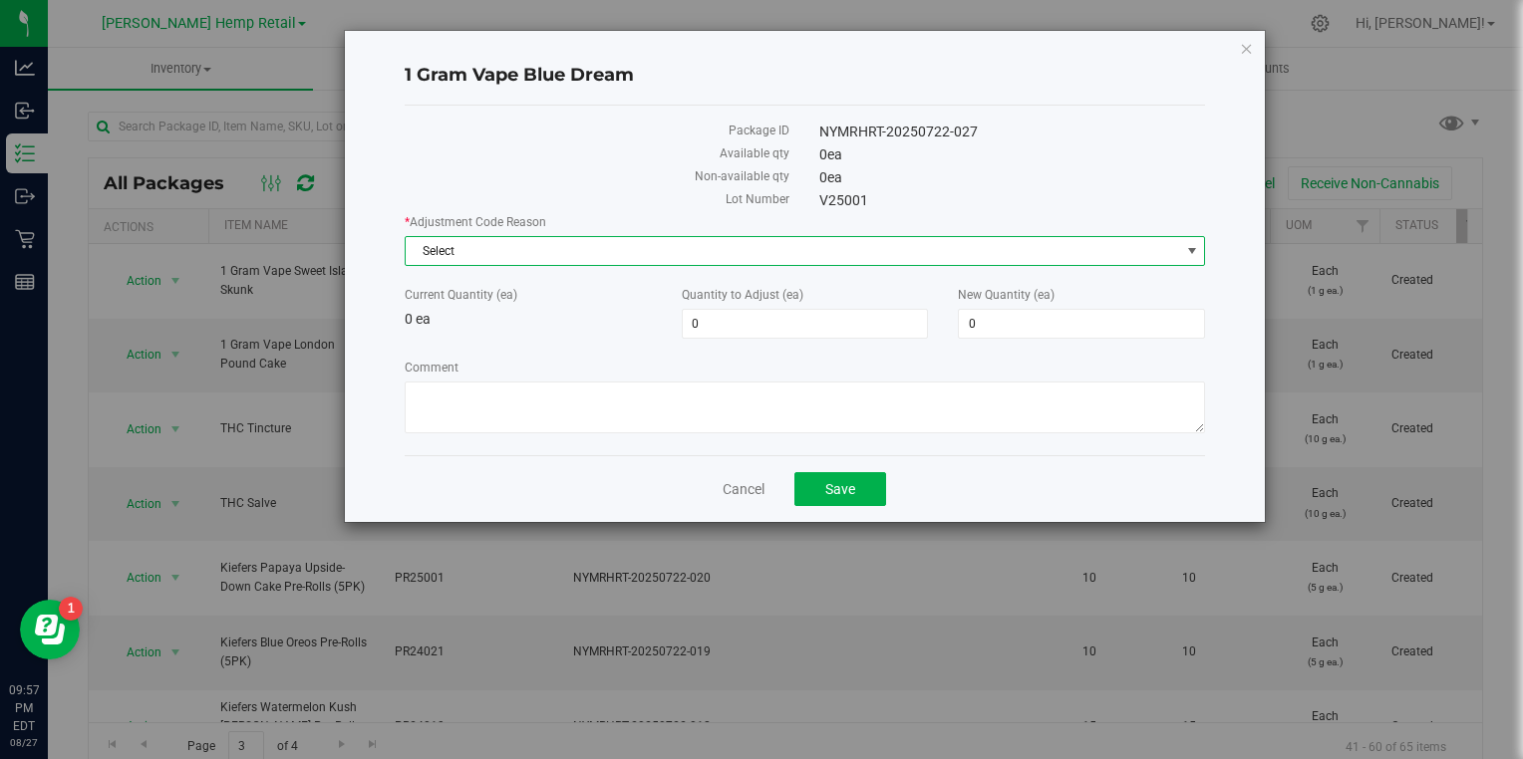
click at [641, 252] on span "Select" at bounding box center [793, 251] width 774 height 28
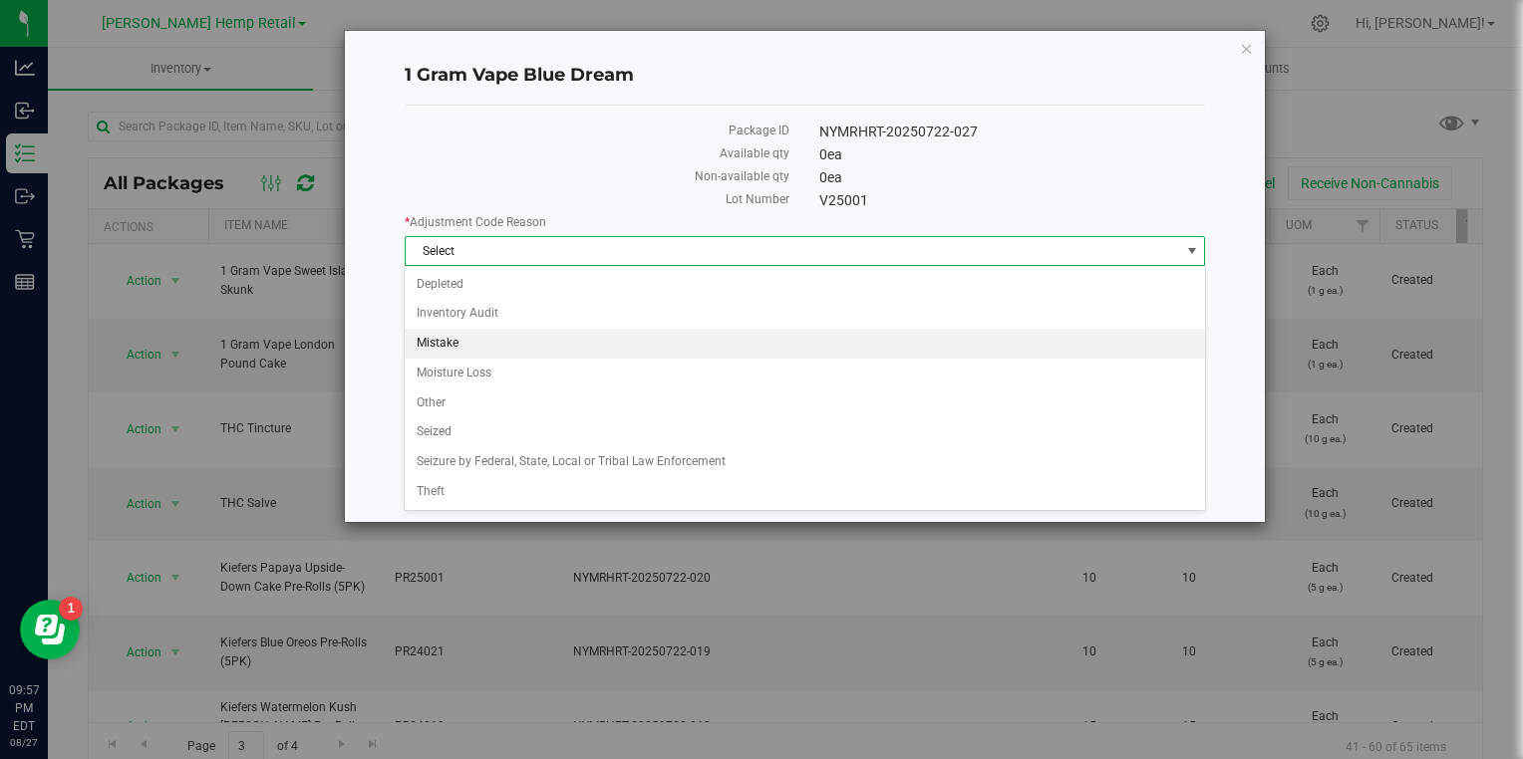
click at [443, 348] on li "Mistake" at bounding box center [804, 344] width 799 height 30
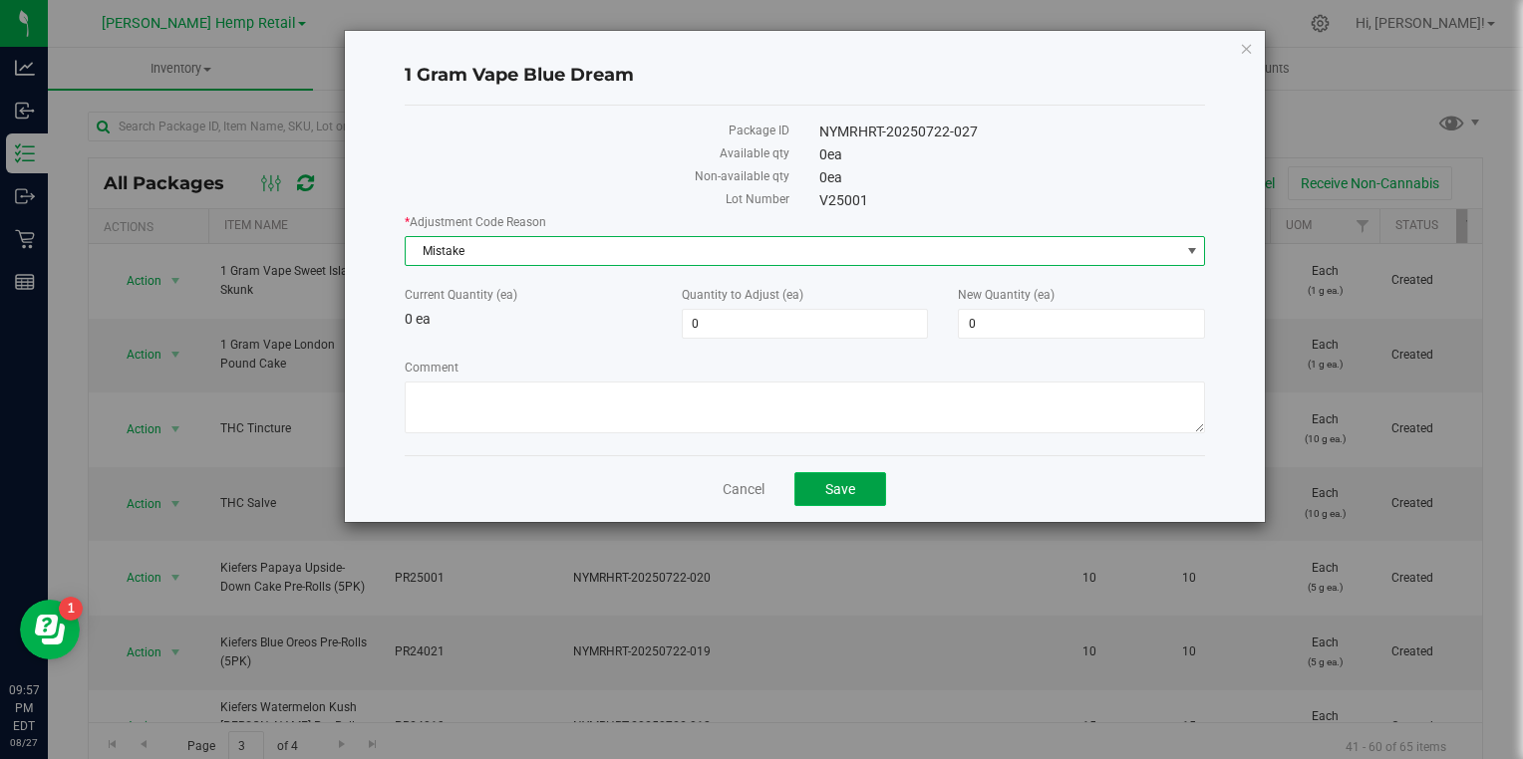
click at [847, 491] on span "Save" at bounding box center [840, 489] width 30 height 16
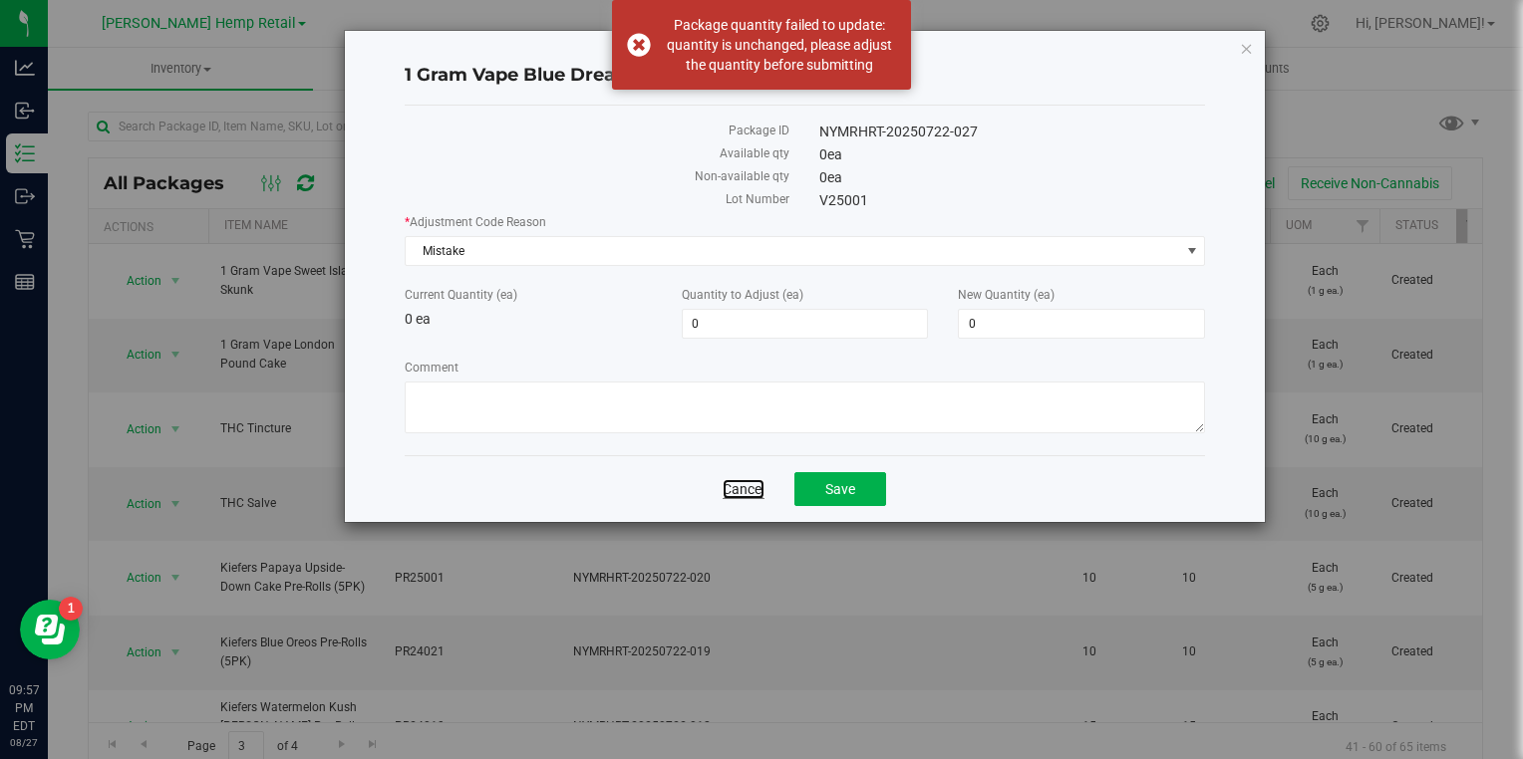
click at [749, 495] on link "Cancel" at bounding box center [744, 489] width 42 height 20
click at [1245, 46] on icon "button" at bounding box center [1247, 48] width 14 height 24
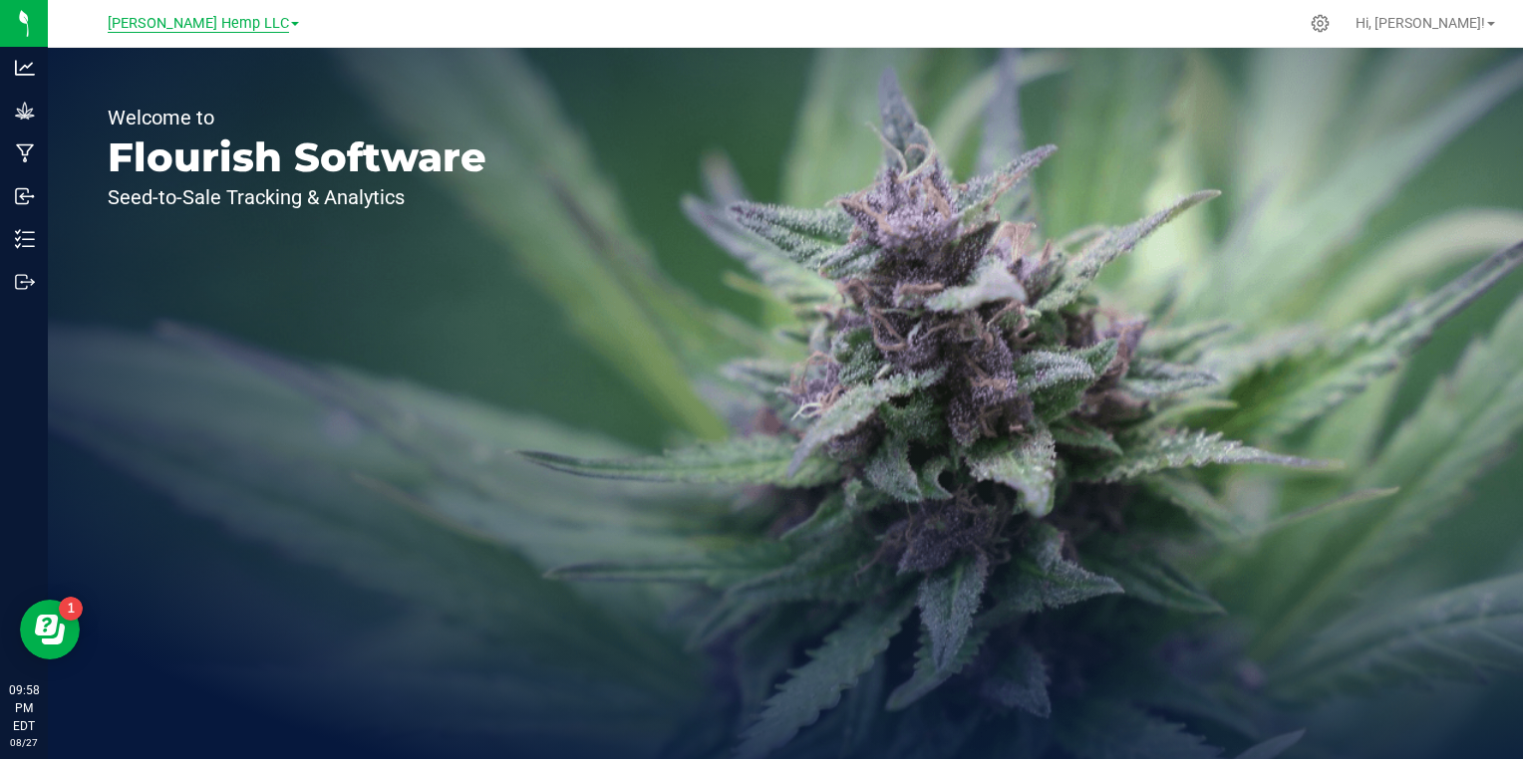
click at [252, 24] on span "[PERSON_NAME] Hemp LLC" at bounding box center [198, 24] width 181 height 18
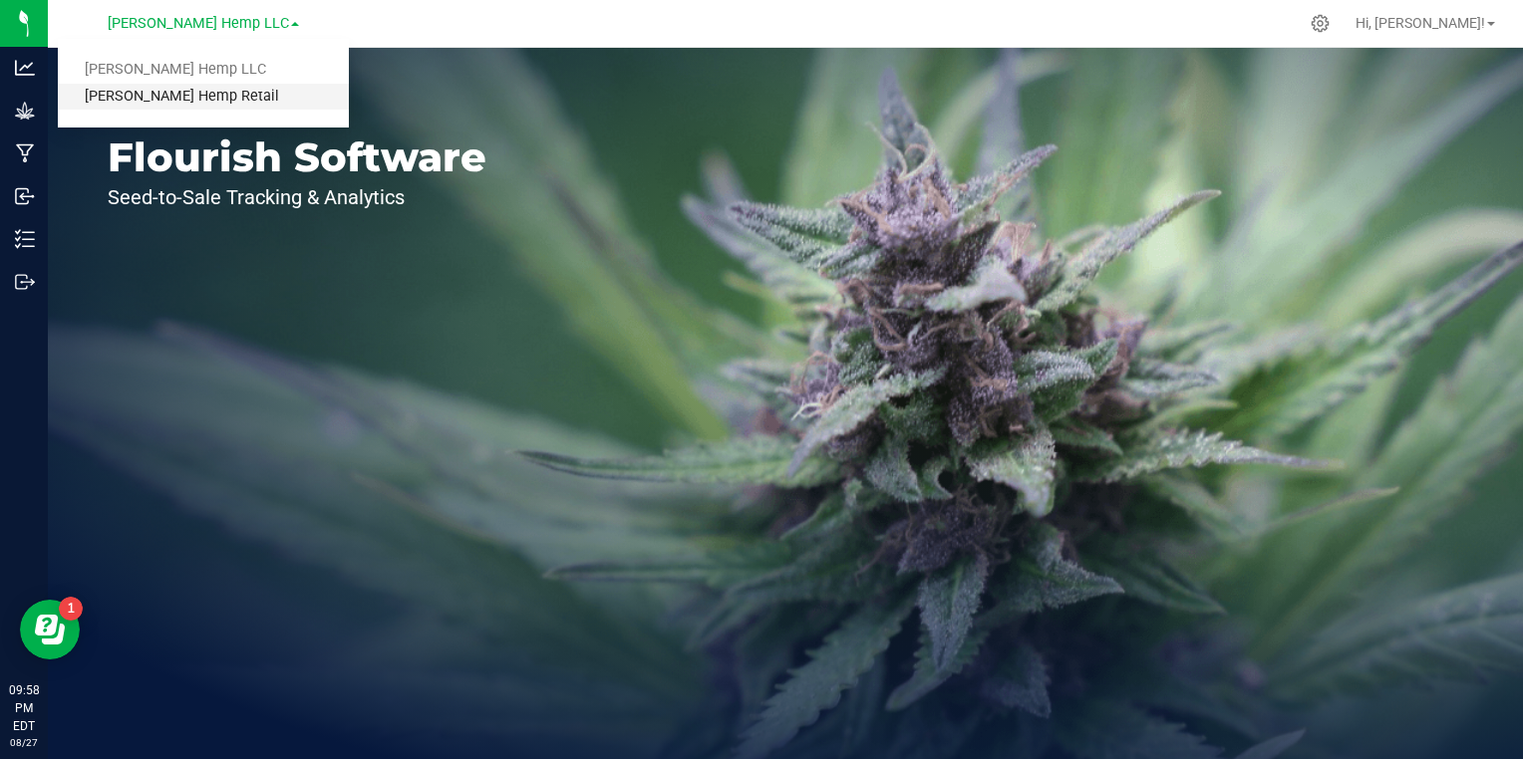
click at [183, 96] on link "[PERSON_NAME] Hemp Retail" at bounding box center [203, 97] width 291 height 27
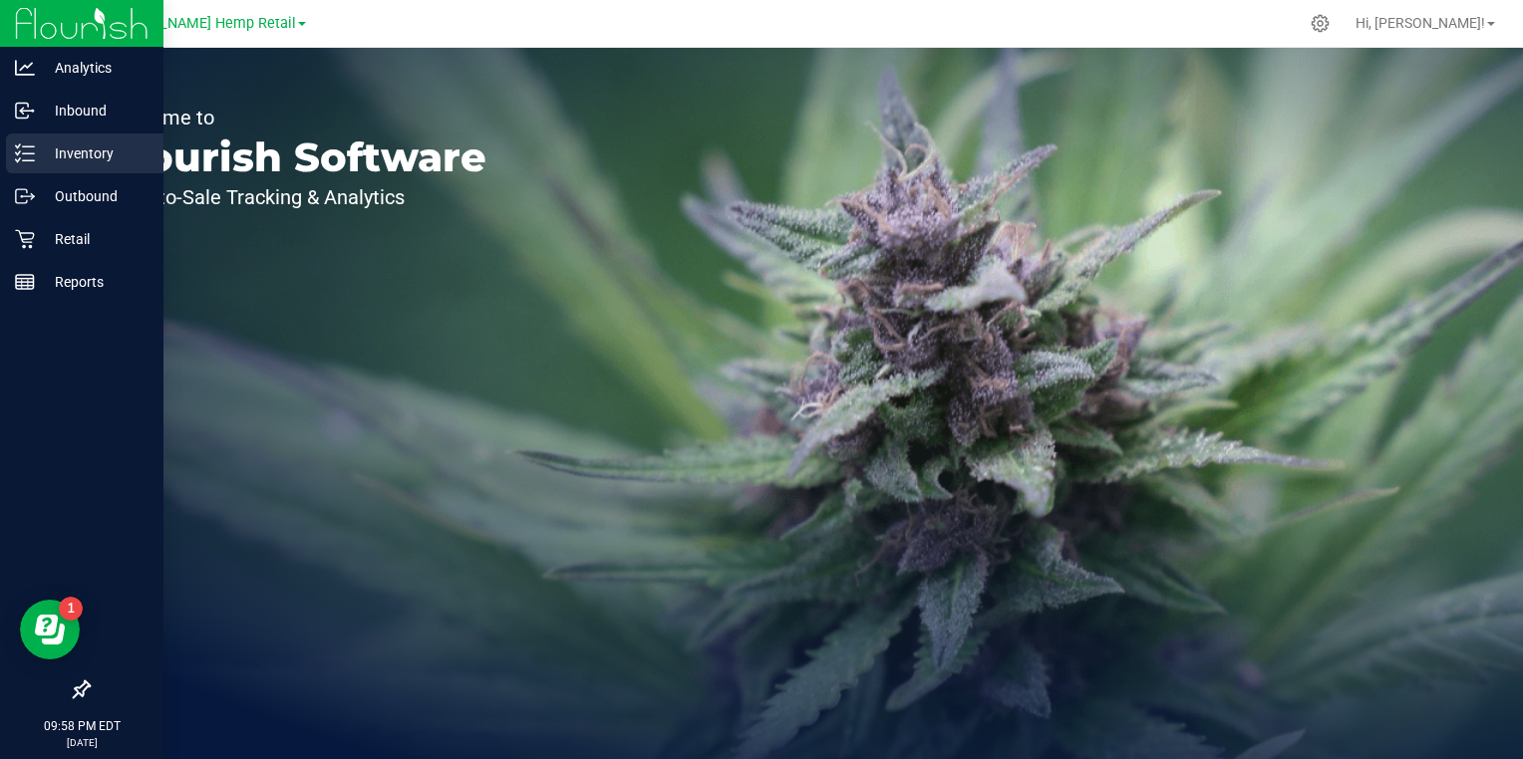
click at [26, 146] on icon at bounding box center [25, 154] width 20 height 20
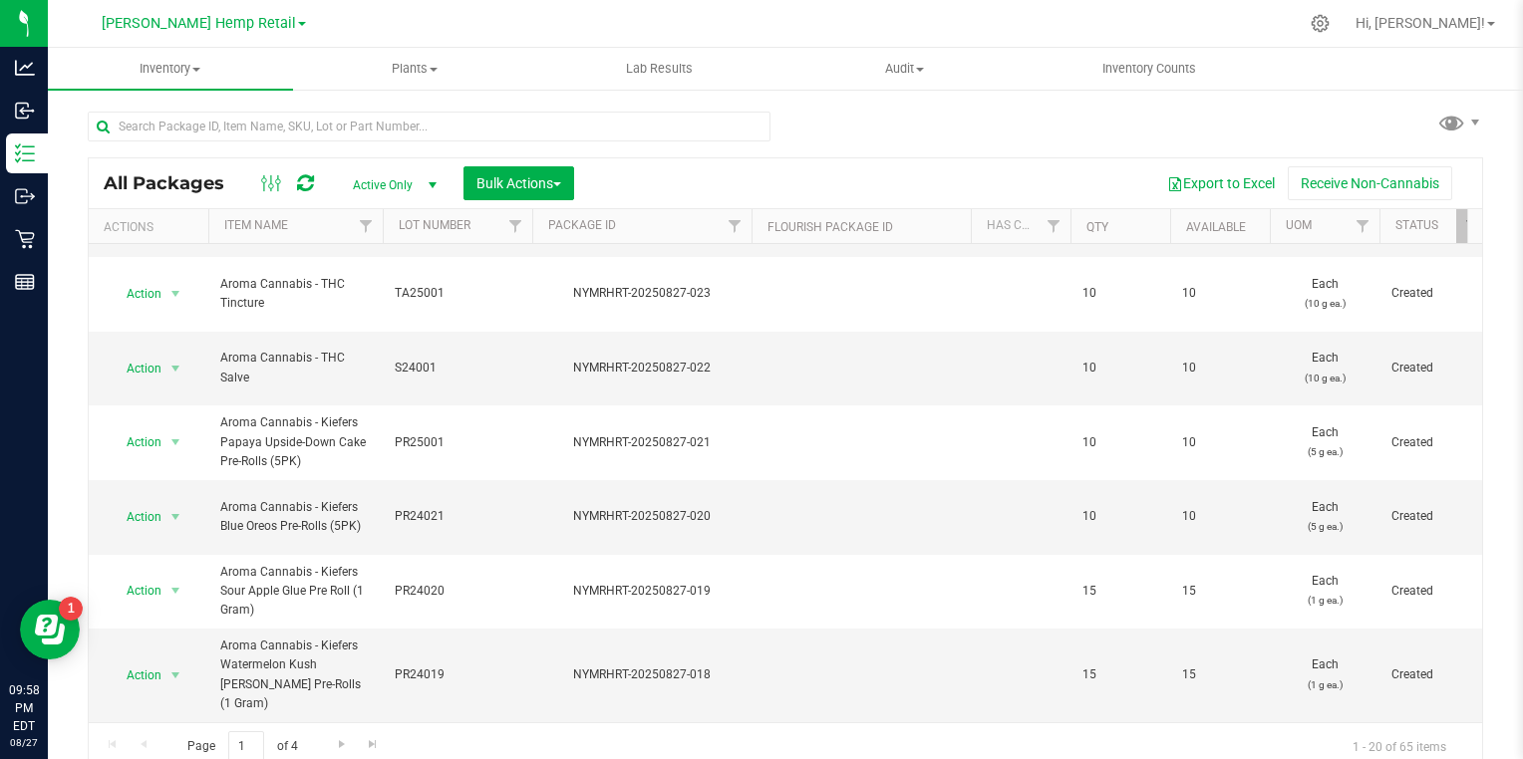
scroll to position [10, 0]
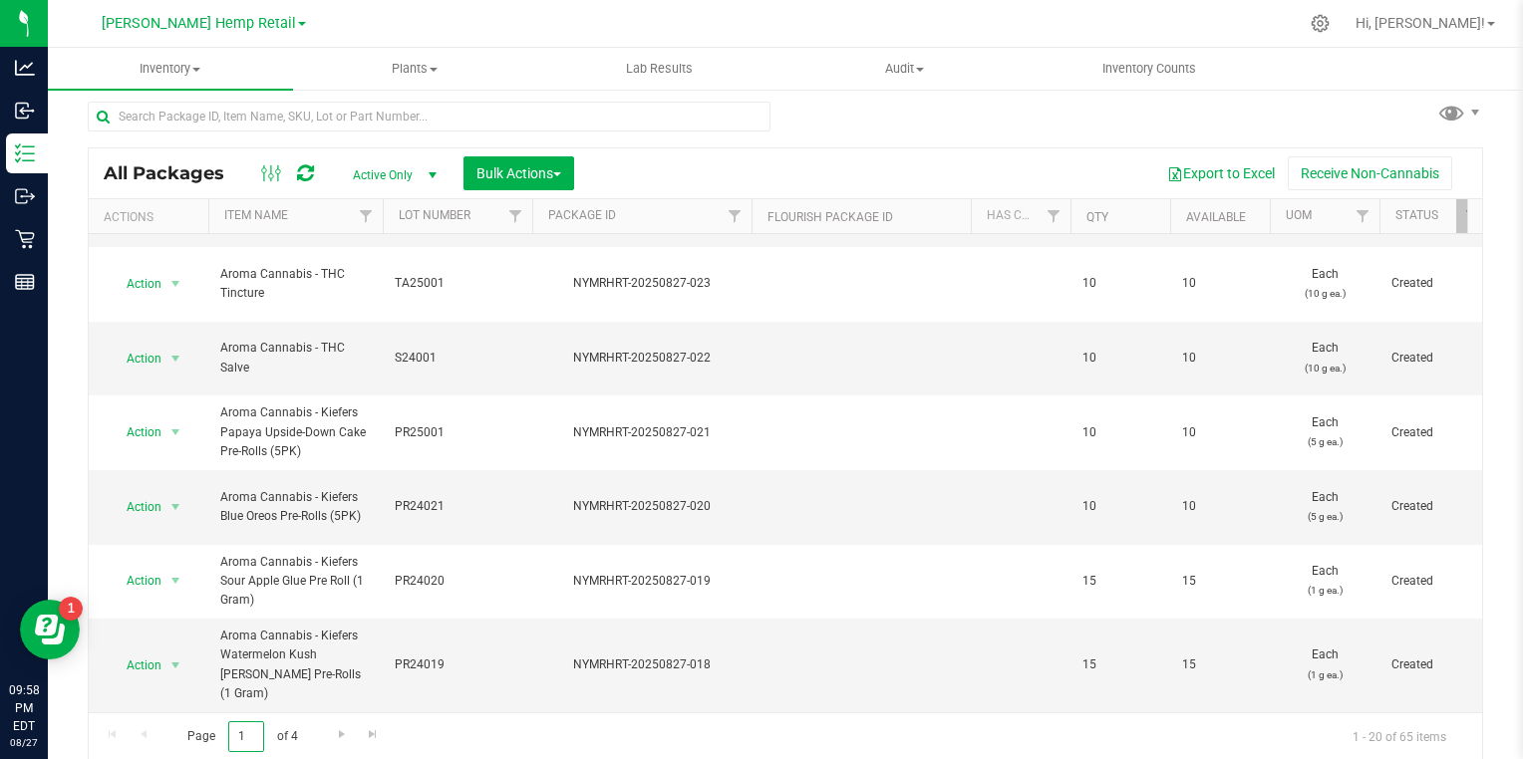
click at [261, 729] on input "1" at bounding box center [246, 737] width 36 height 31
type input "2"
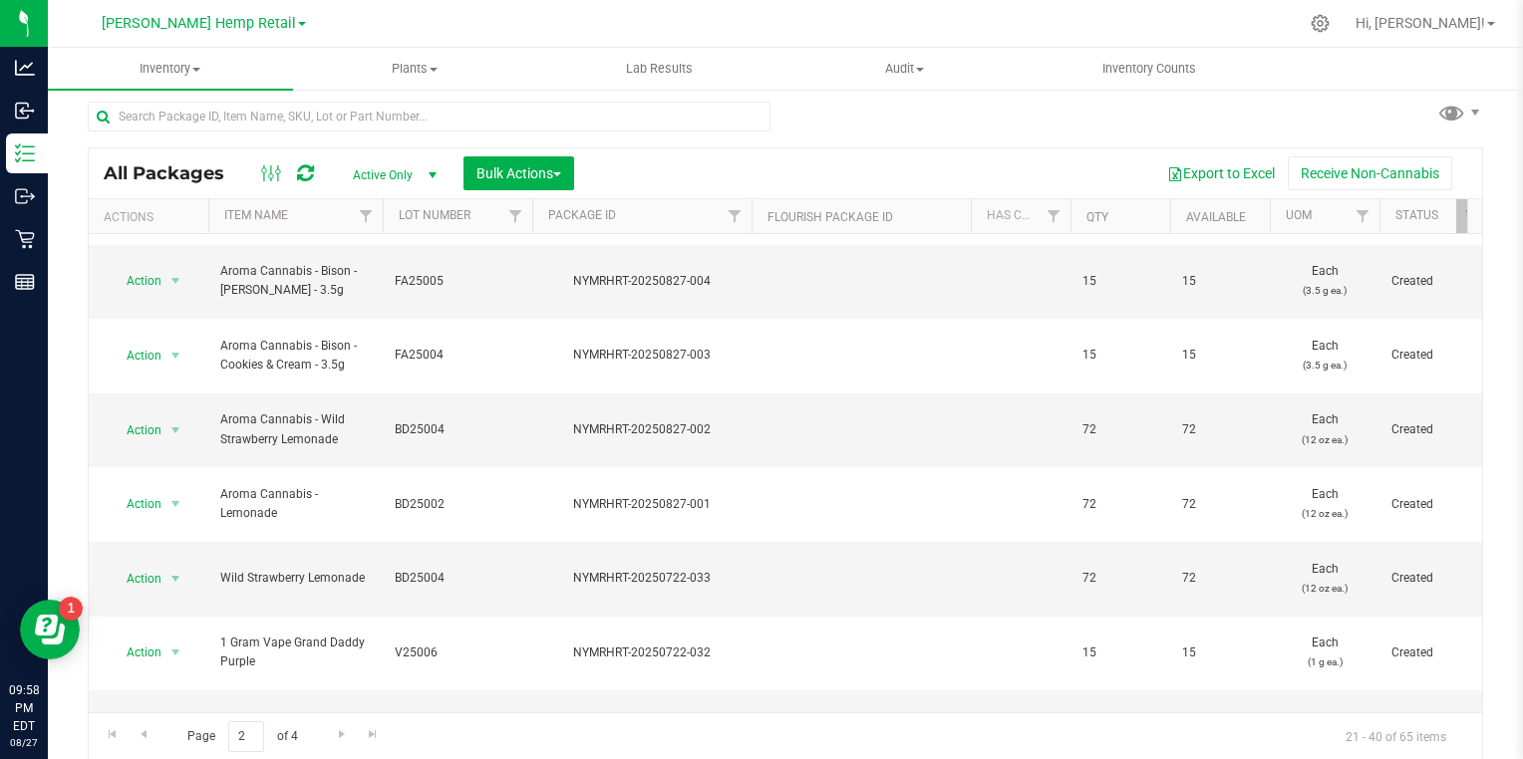
scroll to position [674, 0]
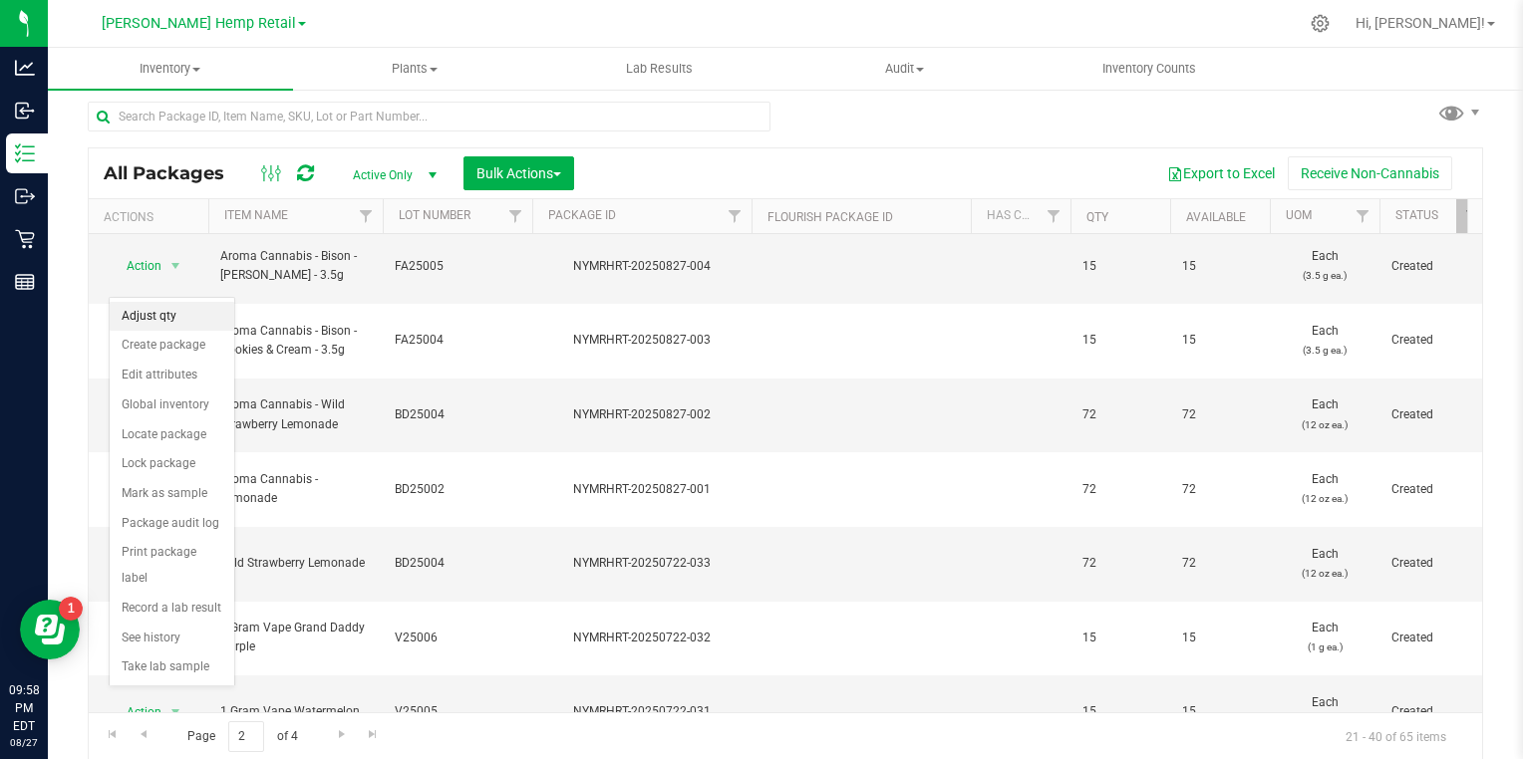
click at [164, 311] on li "Adjust qty" at bounding box center [172, 317] width 125 height 30
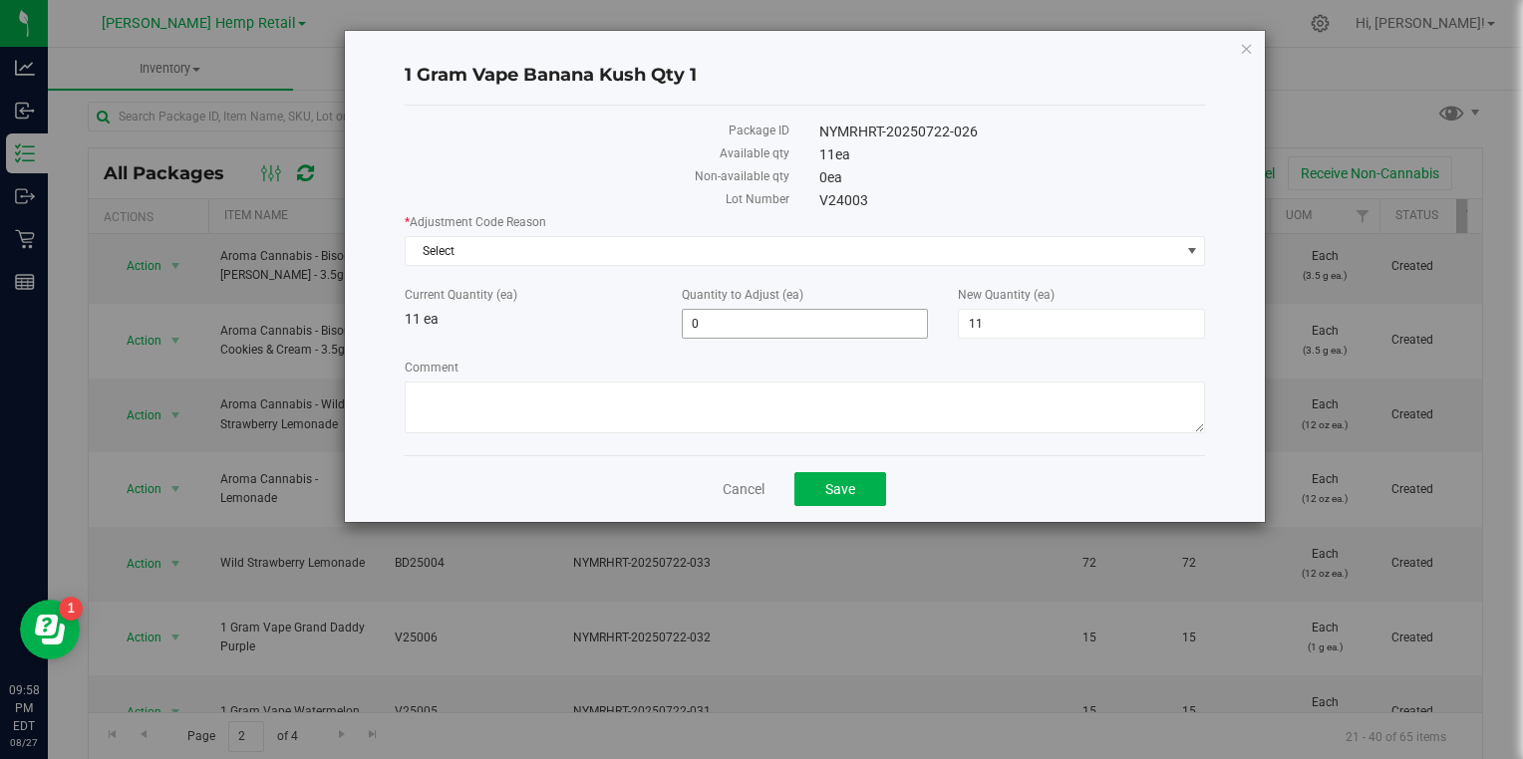
click at [755, 311] on span "0 0" at bounding box center [805, 324] width 247 height 30
click at [1021, 317] on span "11 11" at bounding box center [1081, 324] width 247 height 30
type input "1"
type input "0"
type input "-11"
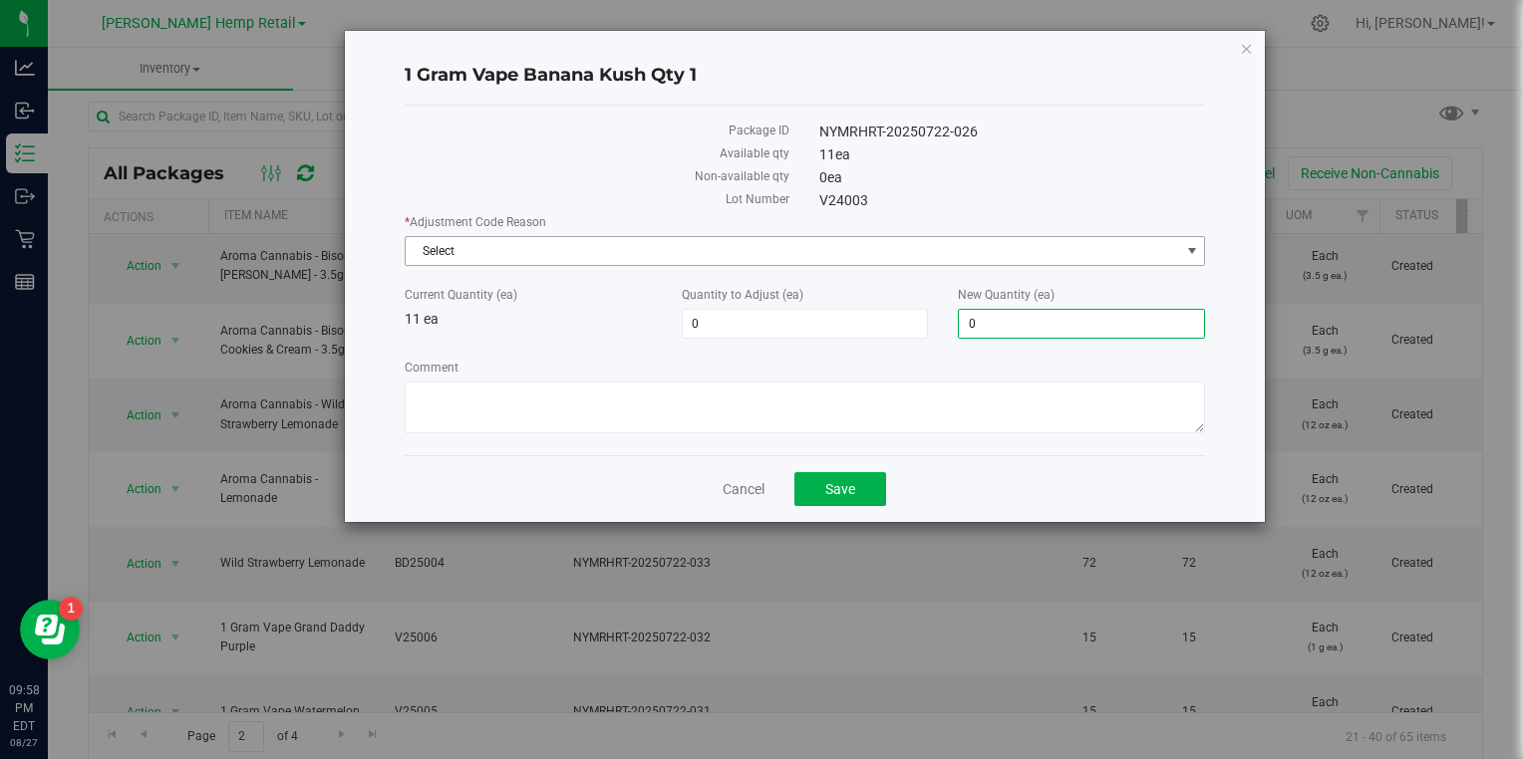
type input "0"
click at [902, 246] on span "Select" at bounding box center [793, 251] width 774 height 28
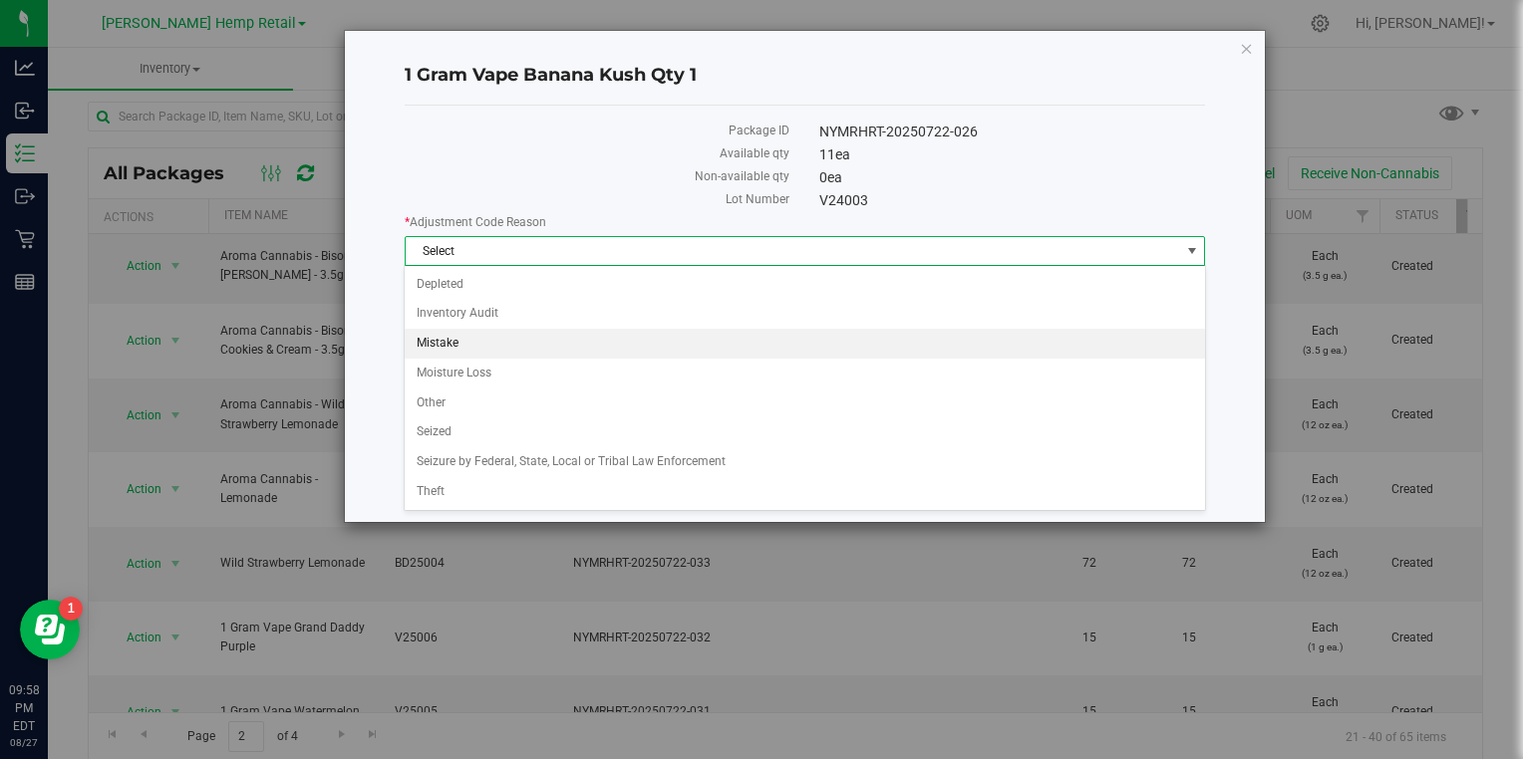
click at [431, 336] on li "Mistake" at bounding box center [804, 344] width 799 height 30
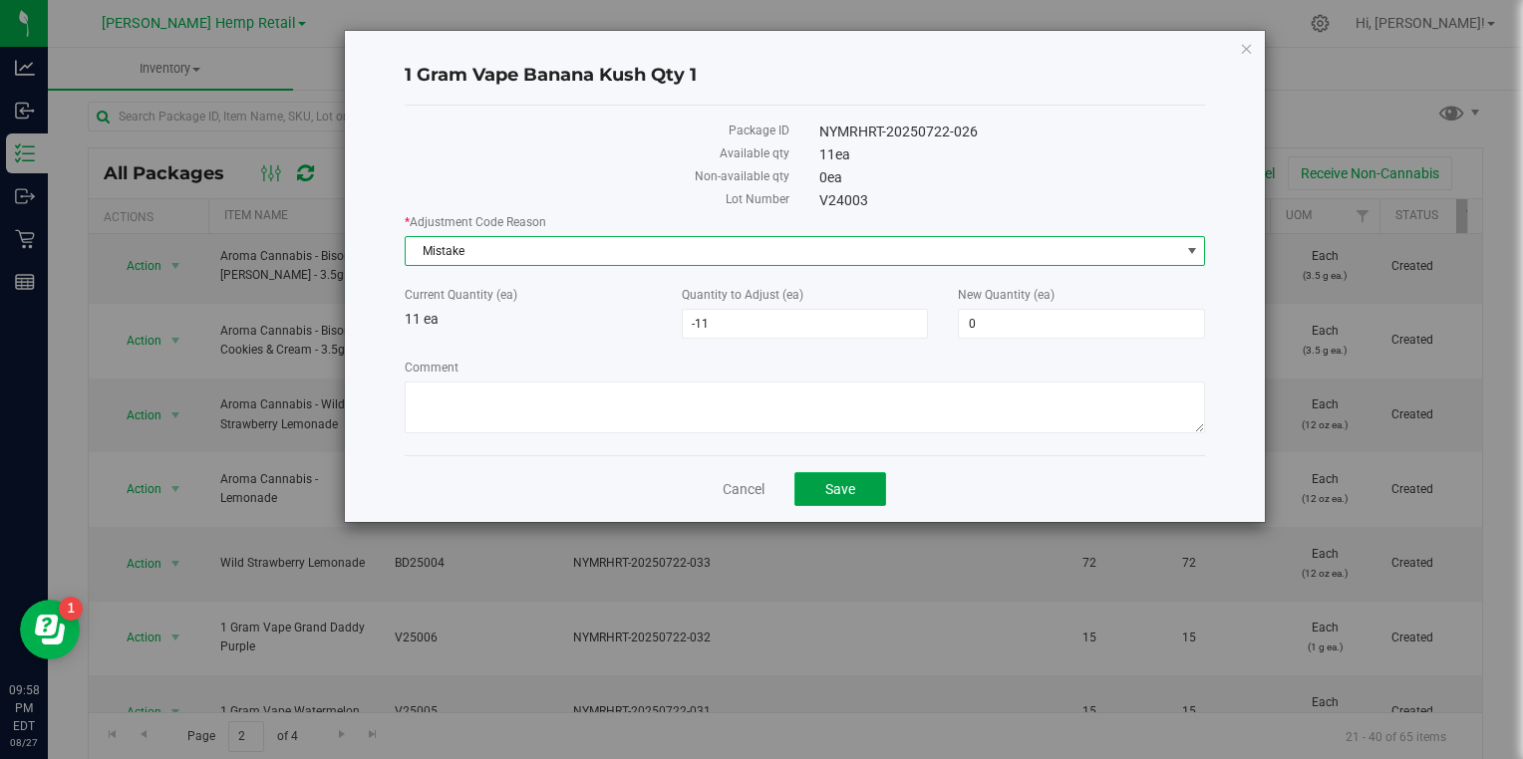
click at [842, 481] on span "Save" at bounding box center [840, 489] width 30 height 16
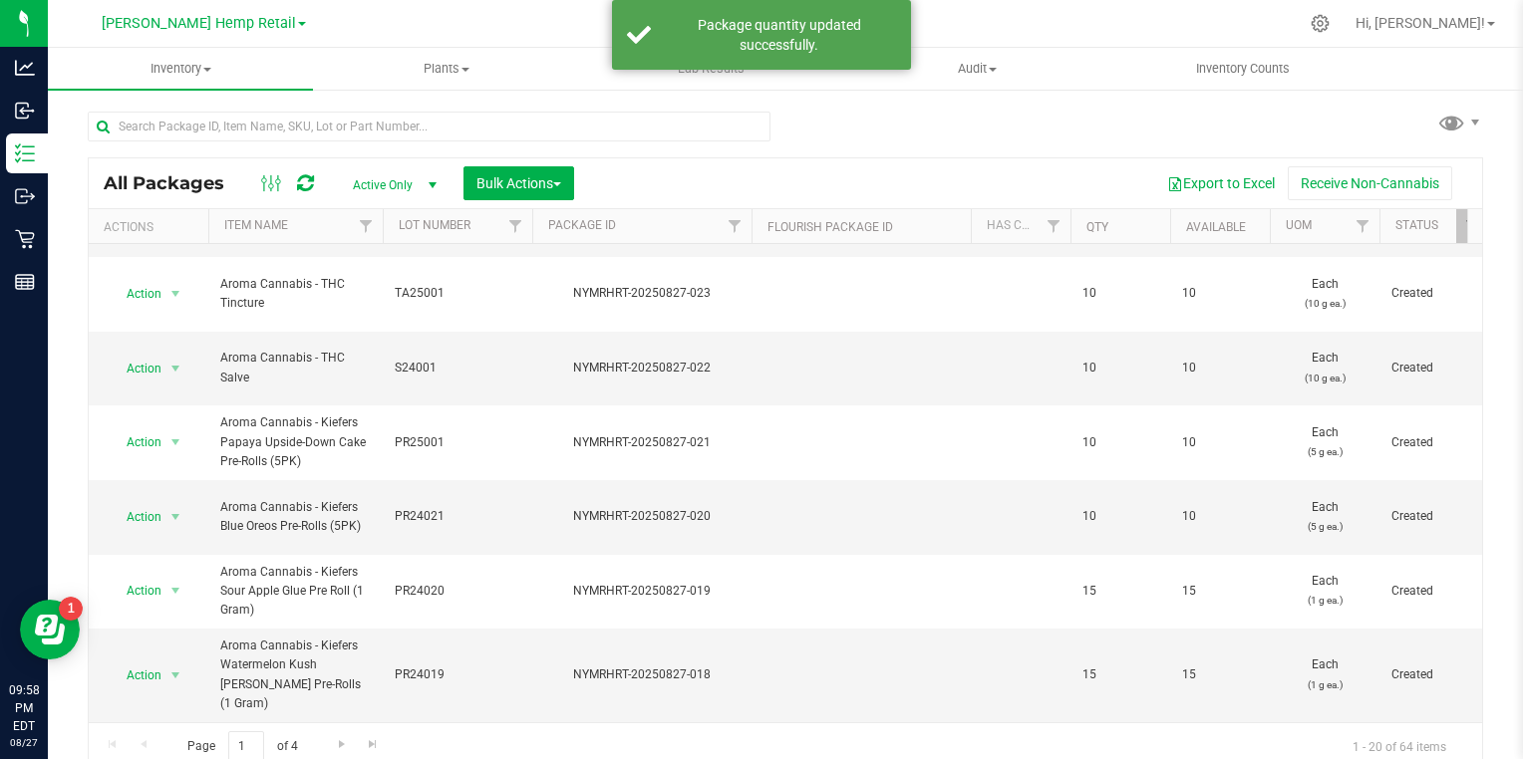
scroll to position [10, 0]
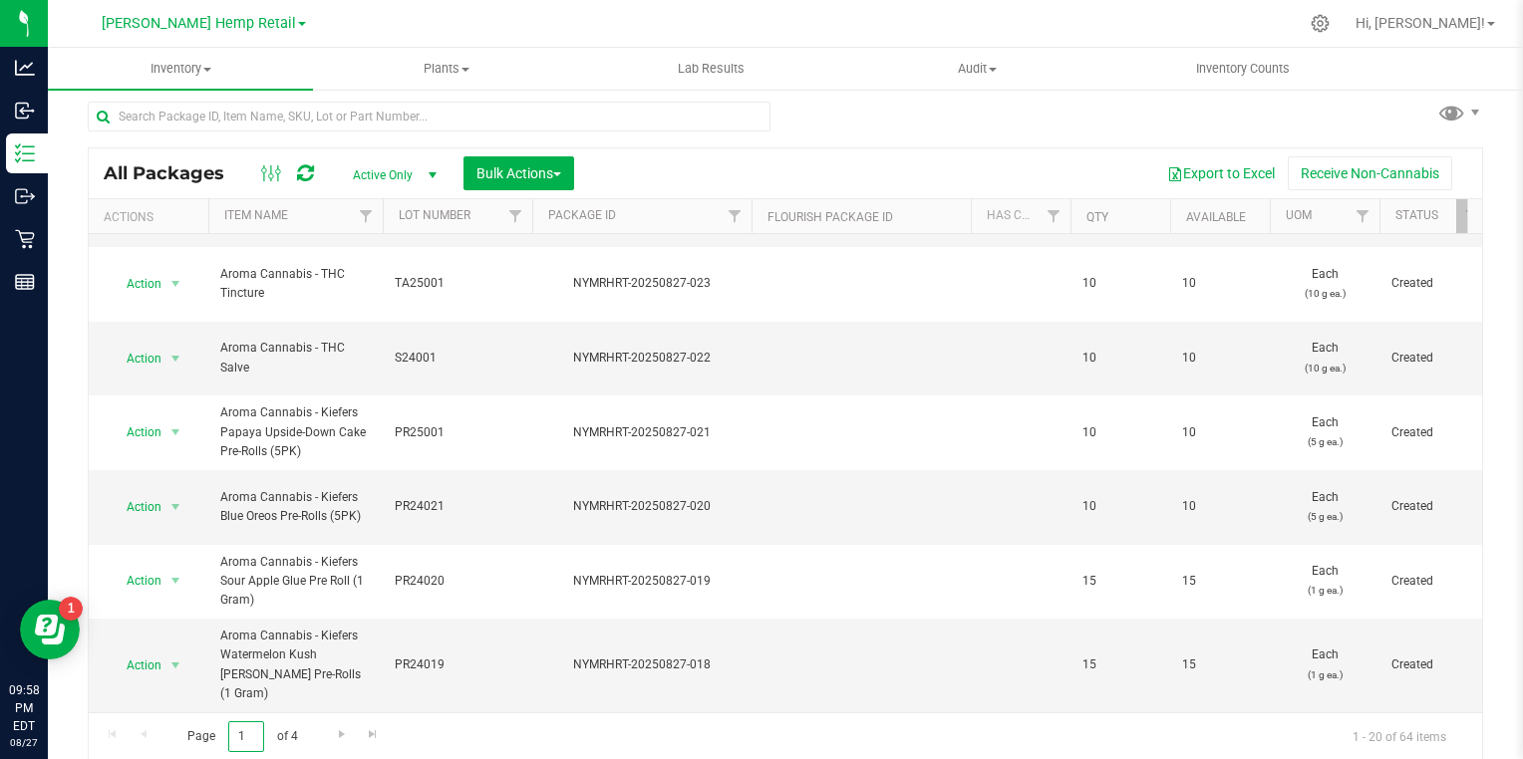
click at [245, 738] on input "1" at bounding box center [246, 737] width 36 height 31
type input "2"
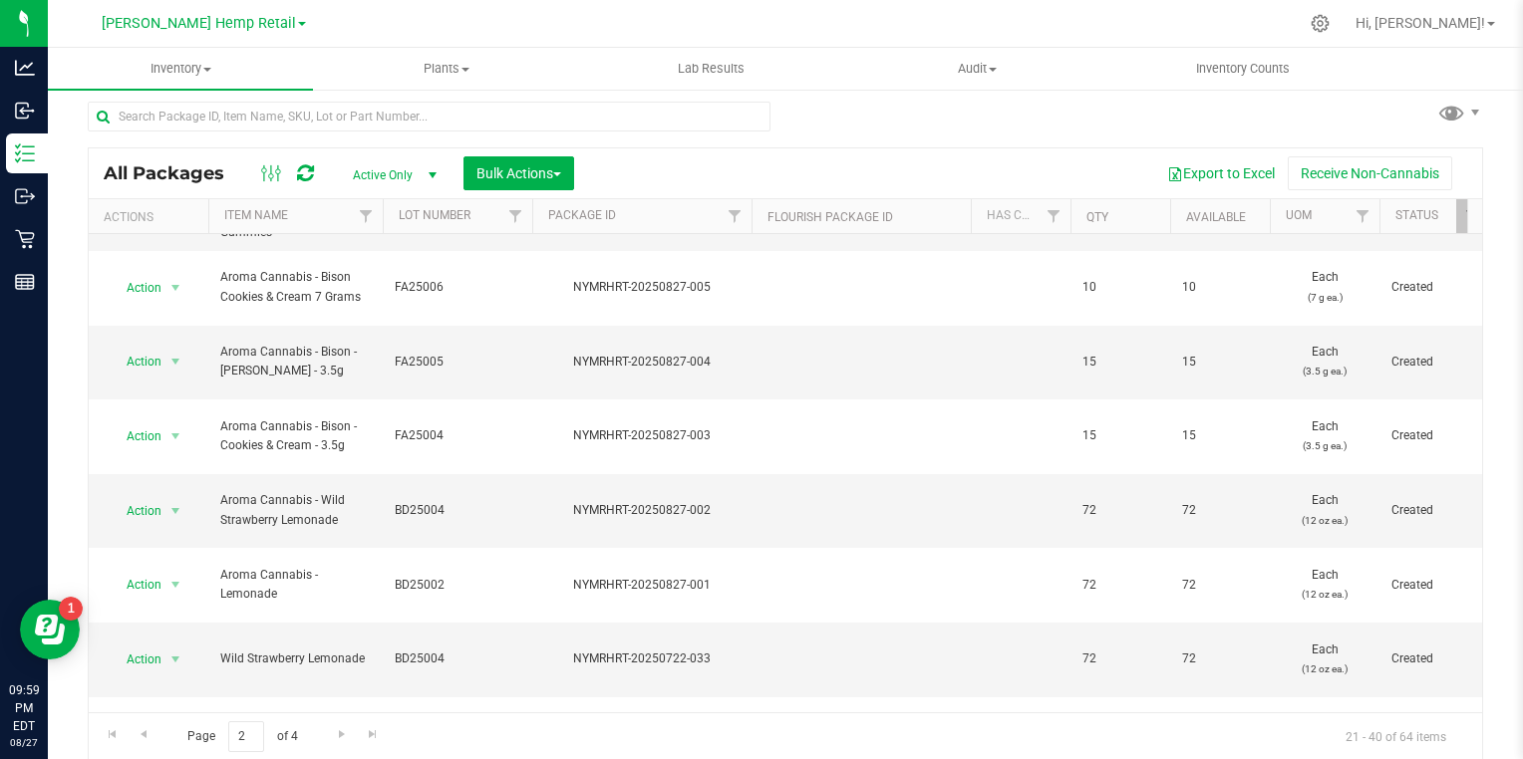
scroll to position [674, 0]
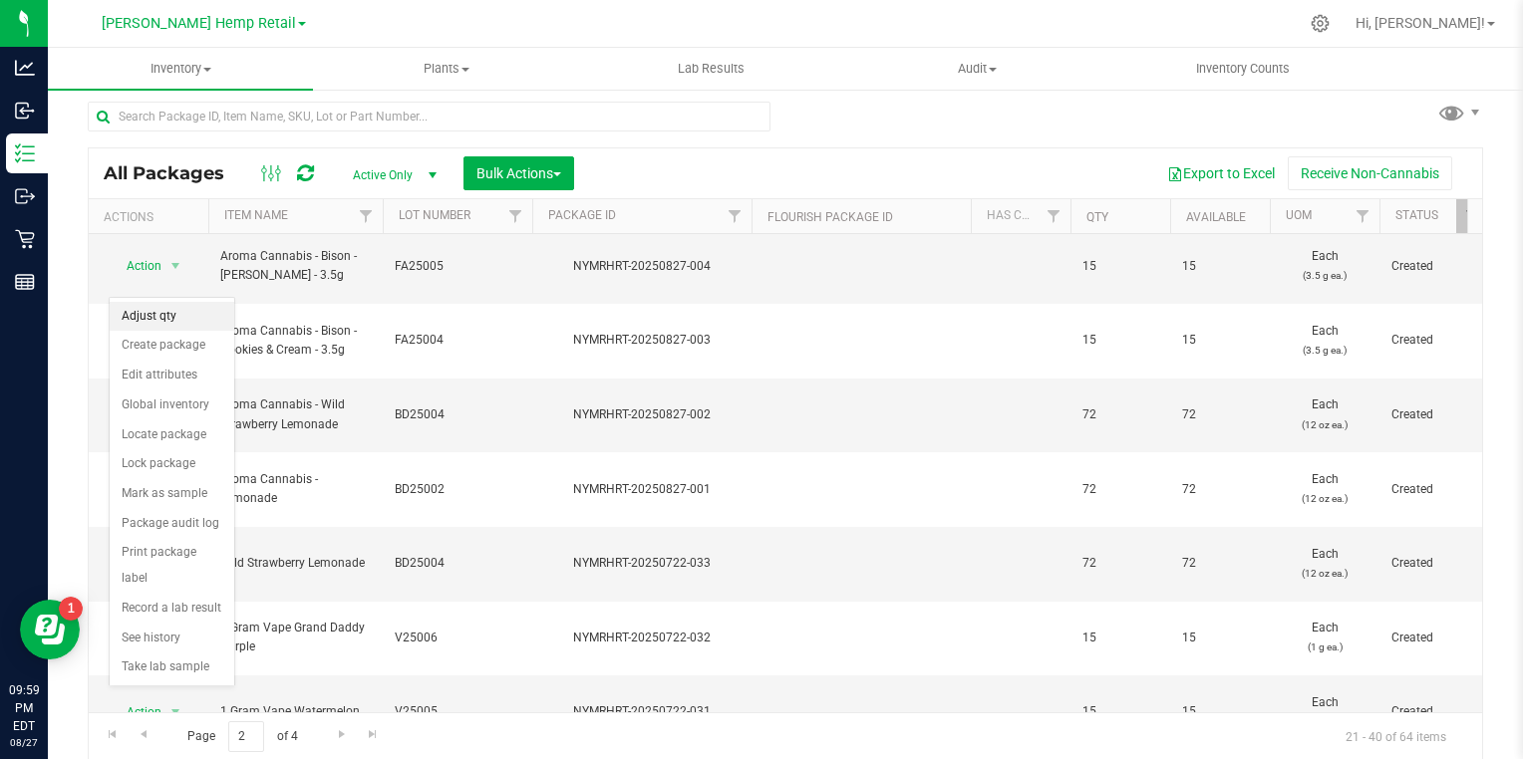
click at [177, 320] on li "Adjust qty" at bounding box center [172, 317] width 125 height 30
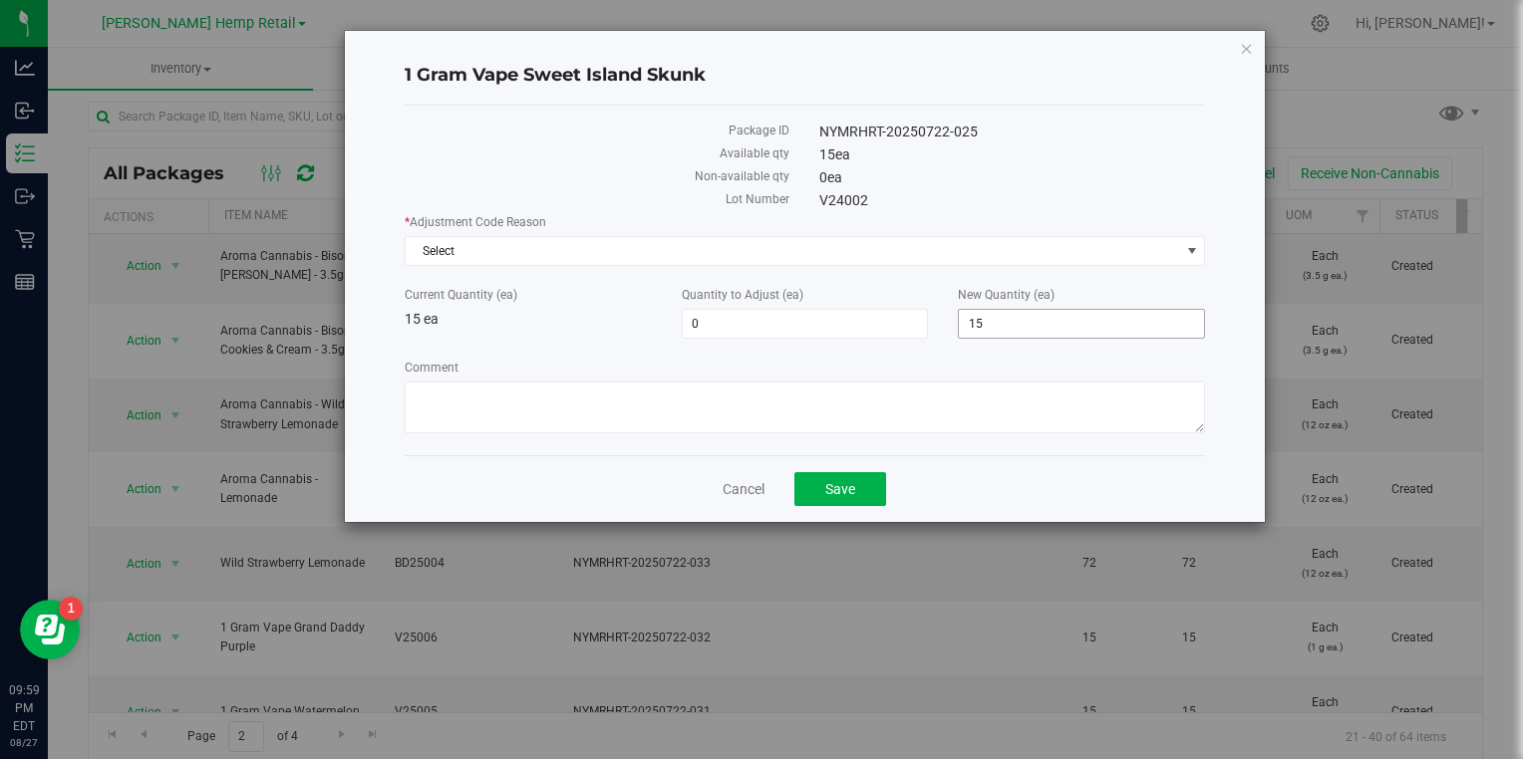
click at [1072, 326] on input "15" at bounding box center [1081, 324] width 245 height 28
type input "1"
type input "0"
click at [726, 237] on span "Select" at bounding box center [793, 251] width 774 height 28
type input "-15"
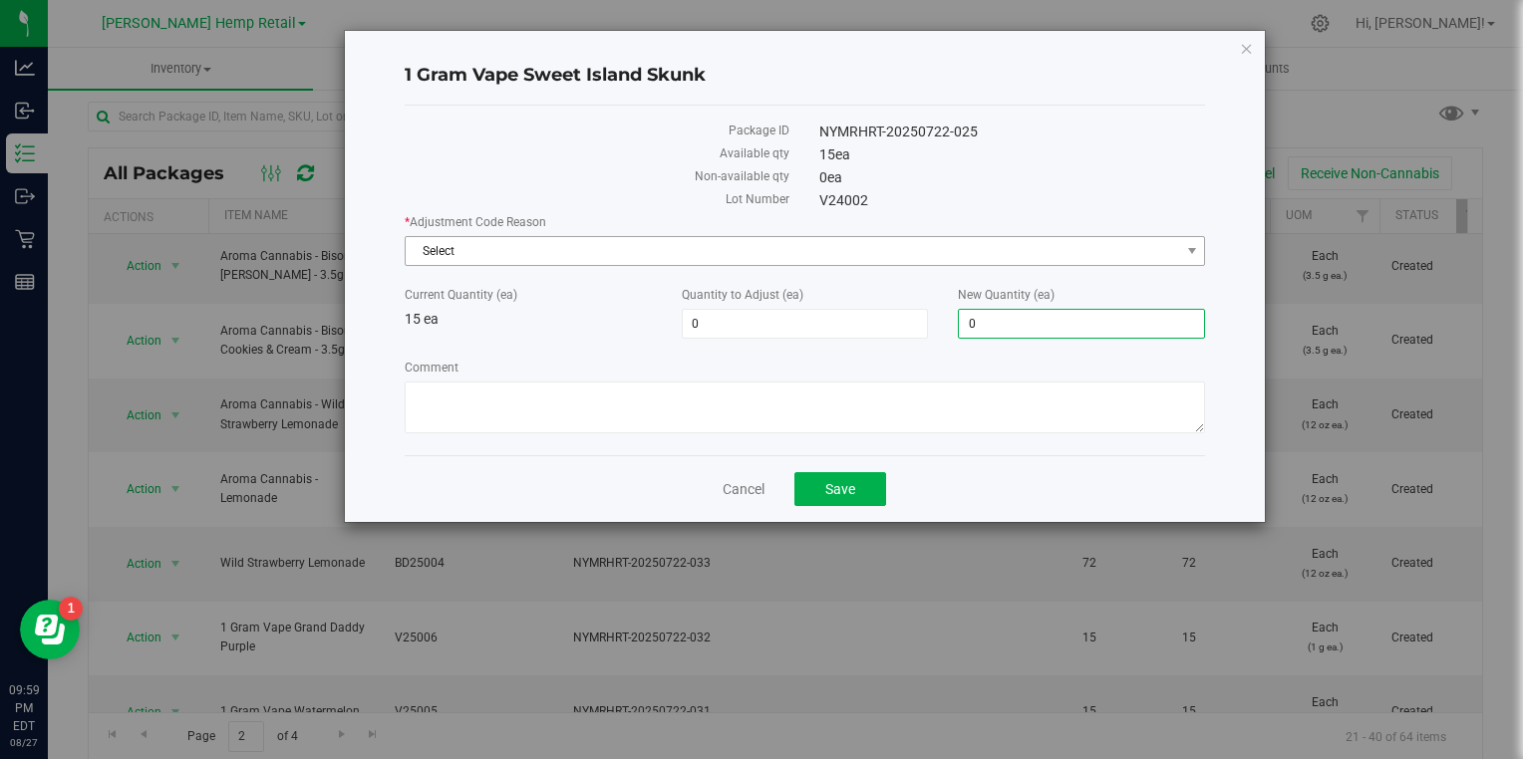
type input "0"
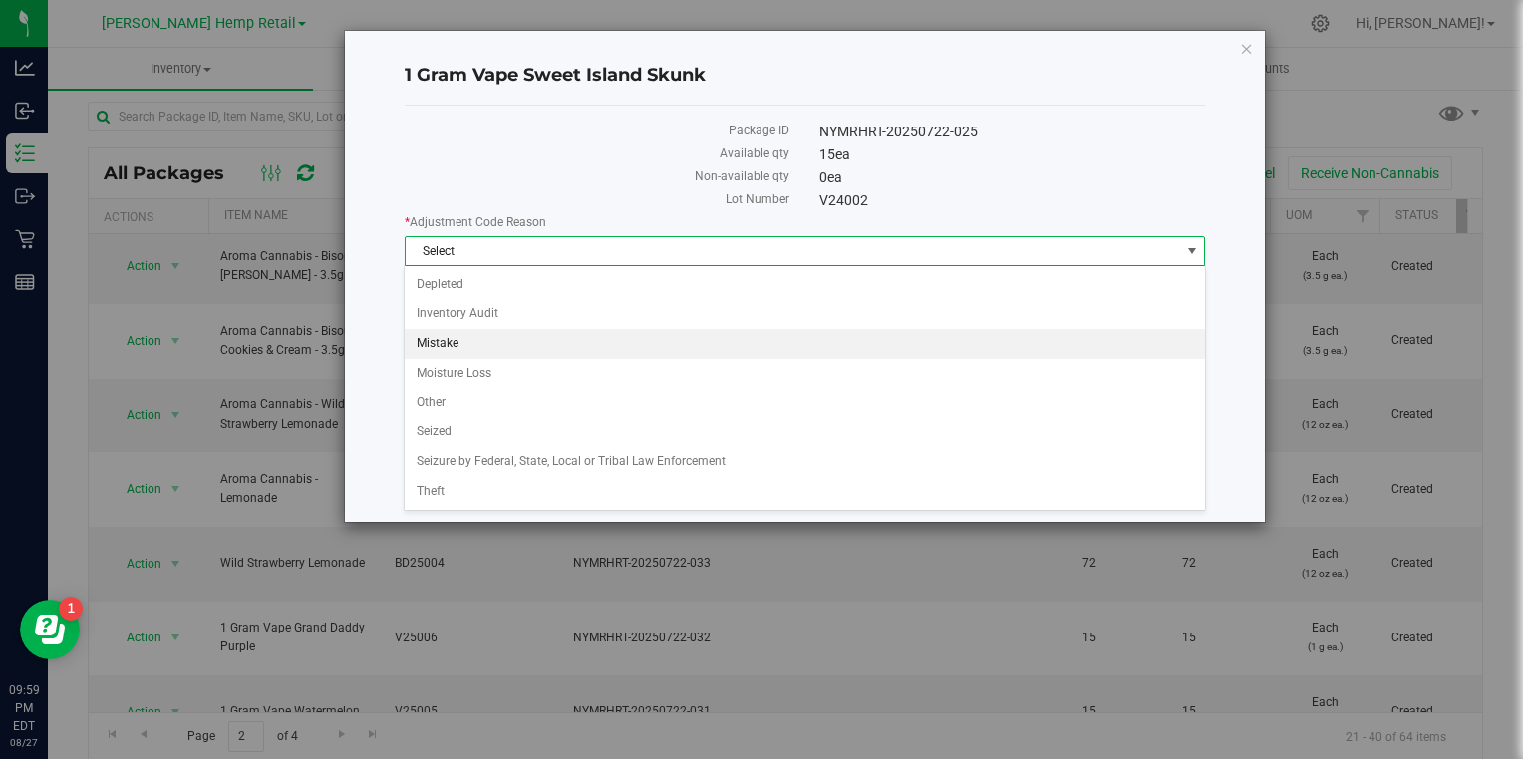
click at [470, 337] on li "Mistake" at bounding box center [804, 344] width 799 height 30
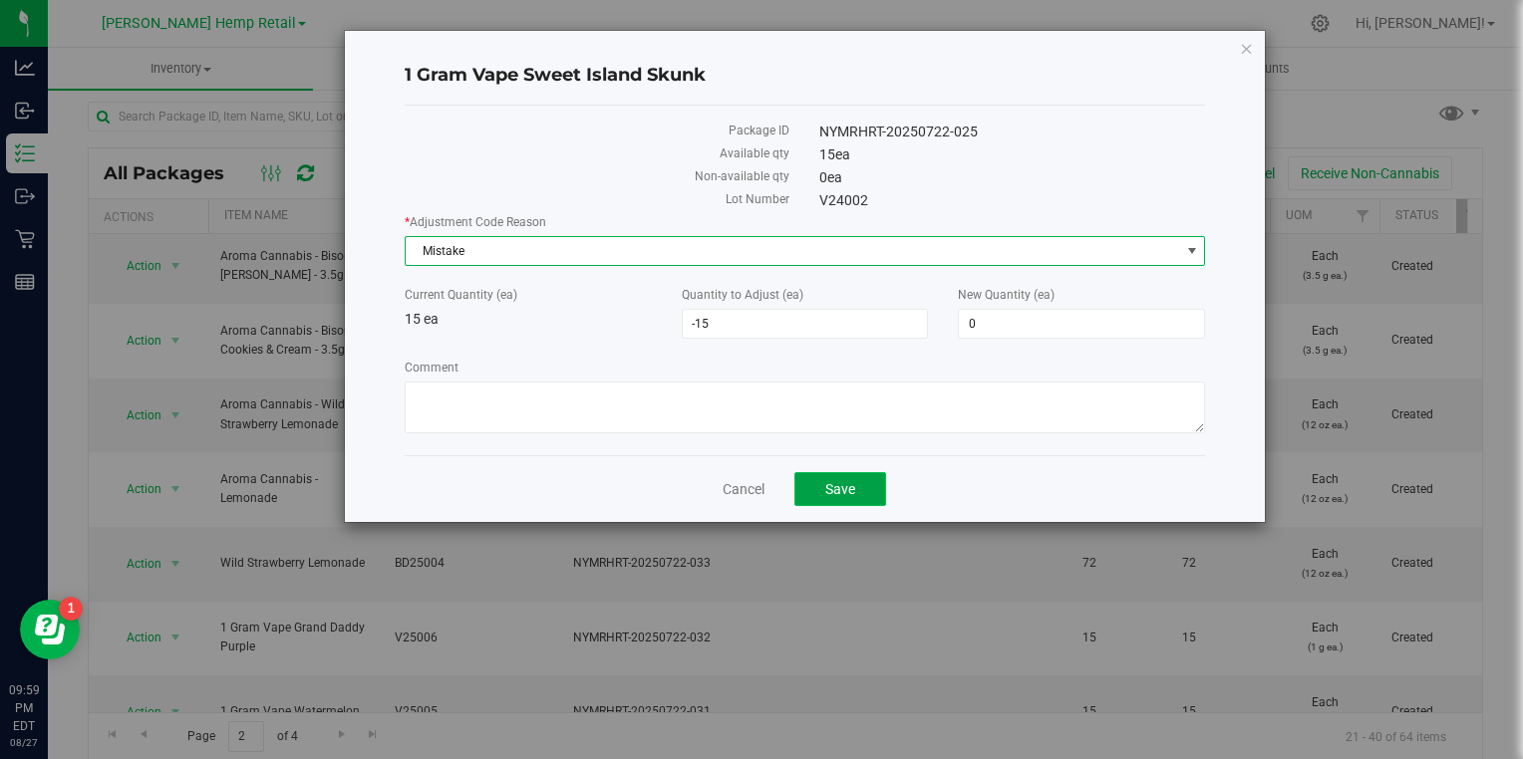
click at [827, 482] on span "Save" at bounding box center [840, 489] width 30 height 16
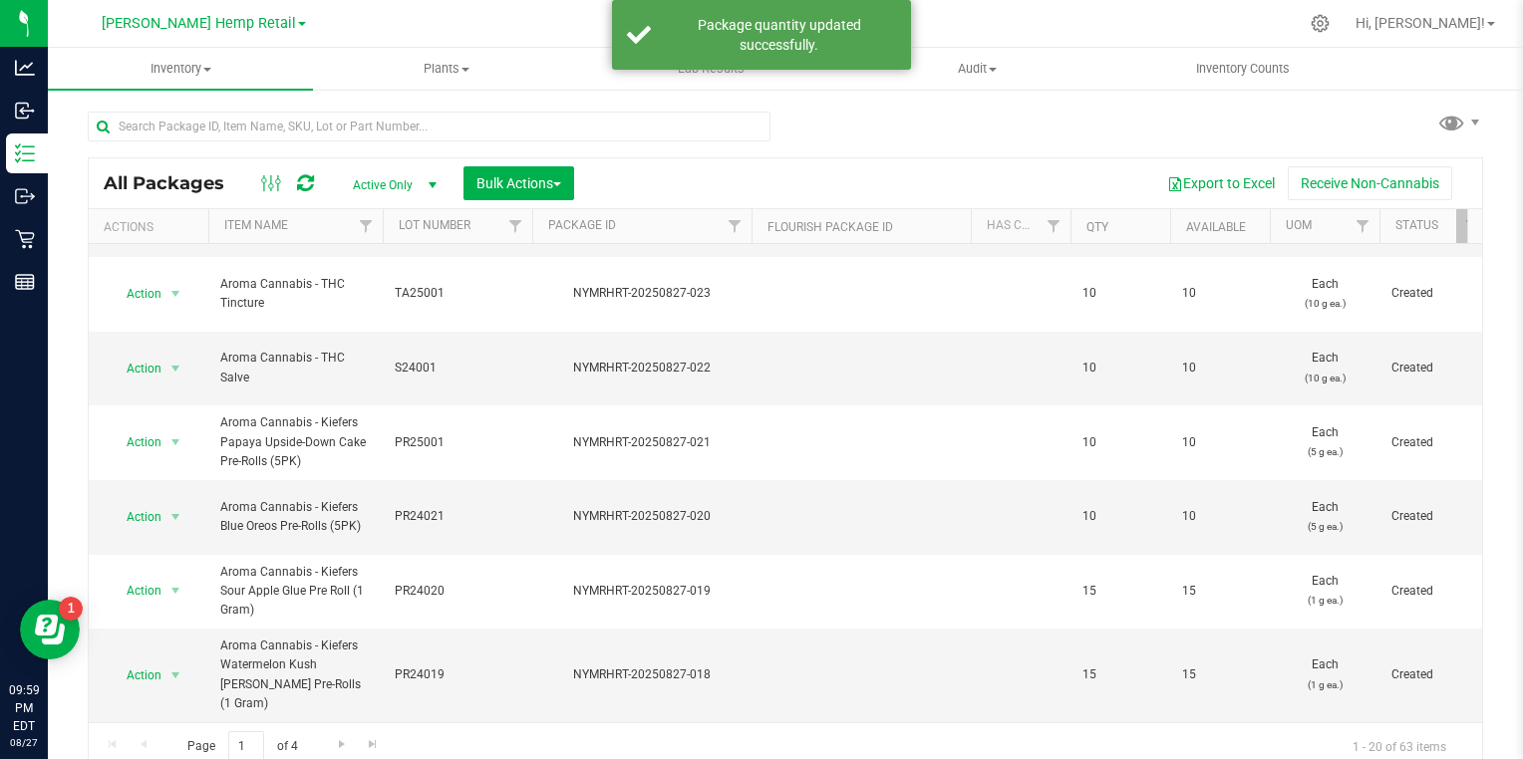
scroll to position [10, 0]
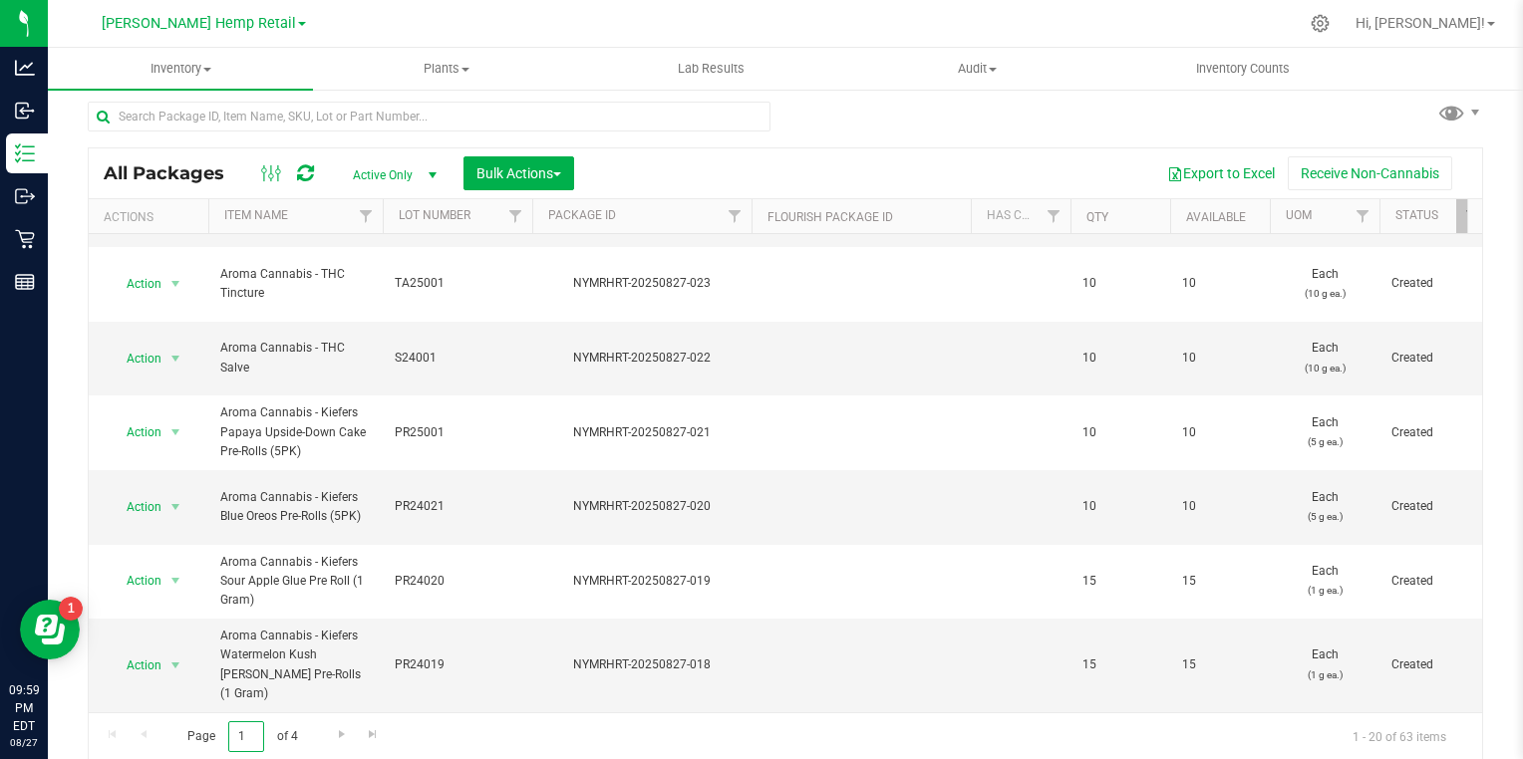
click at [255, 723] on input "1" at bounding box center [246, 737] width 36 height 31
type input "2"
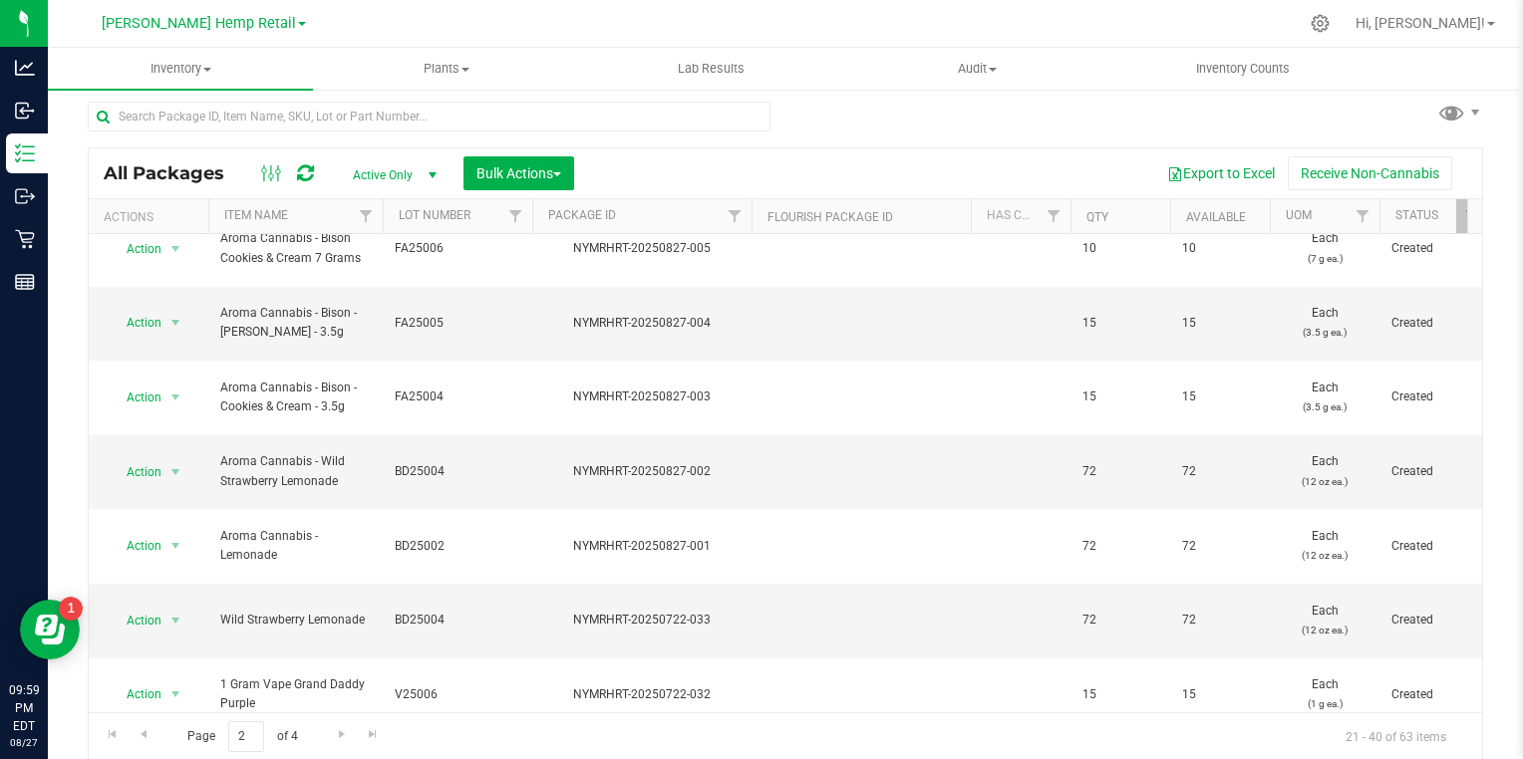
scroll to position [674, 0]
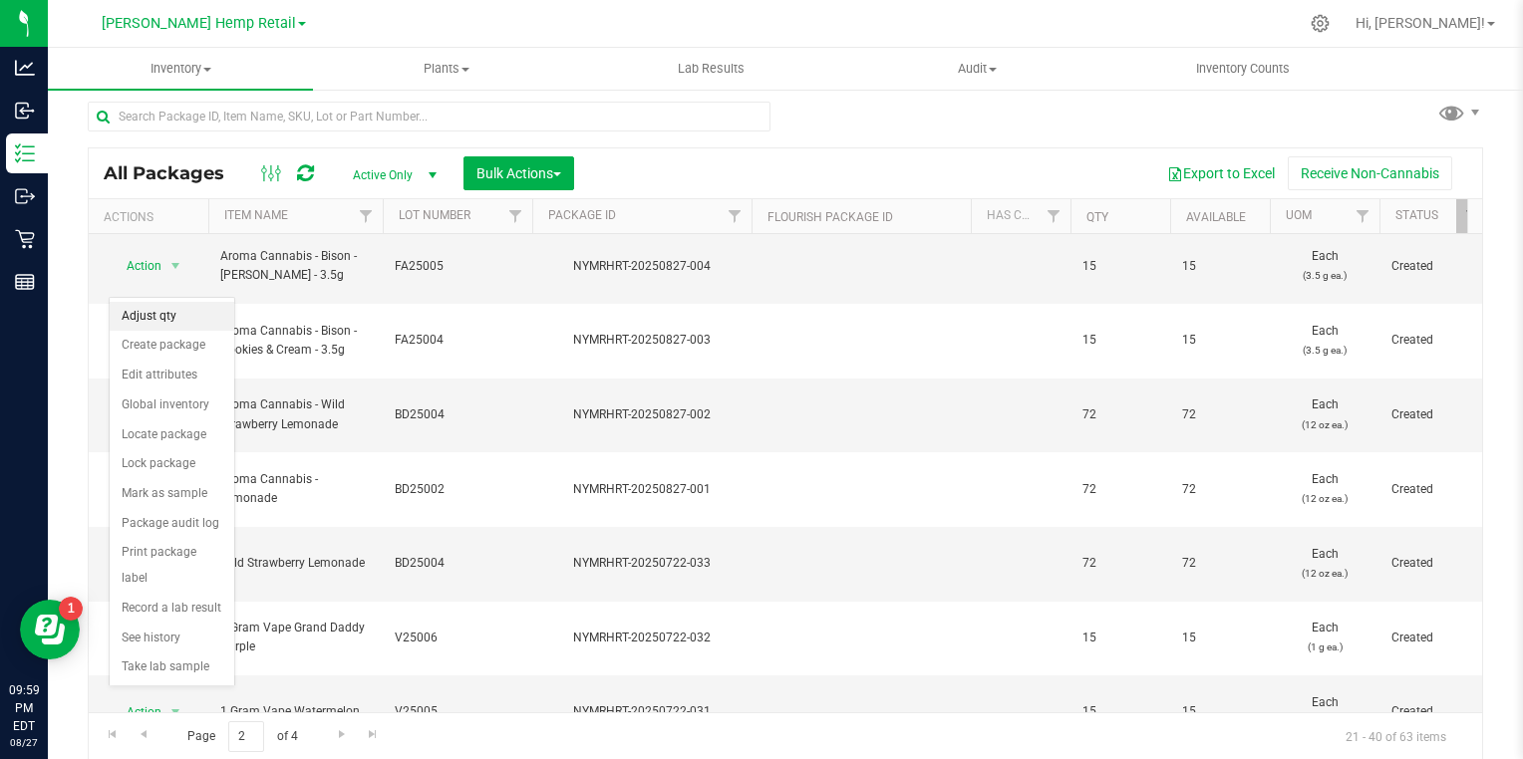
click at [187, 328] on li "Adjust qty" at bounding box center [172, 317] width 125 height 30
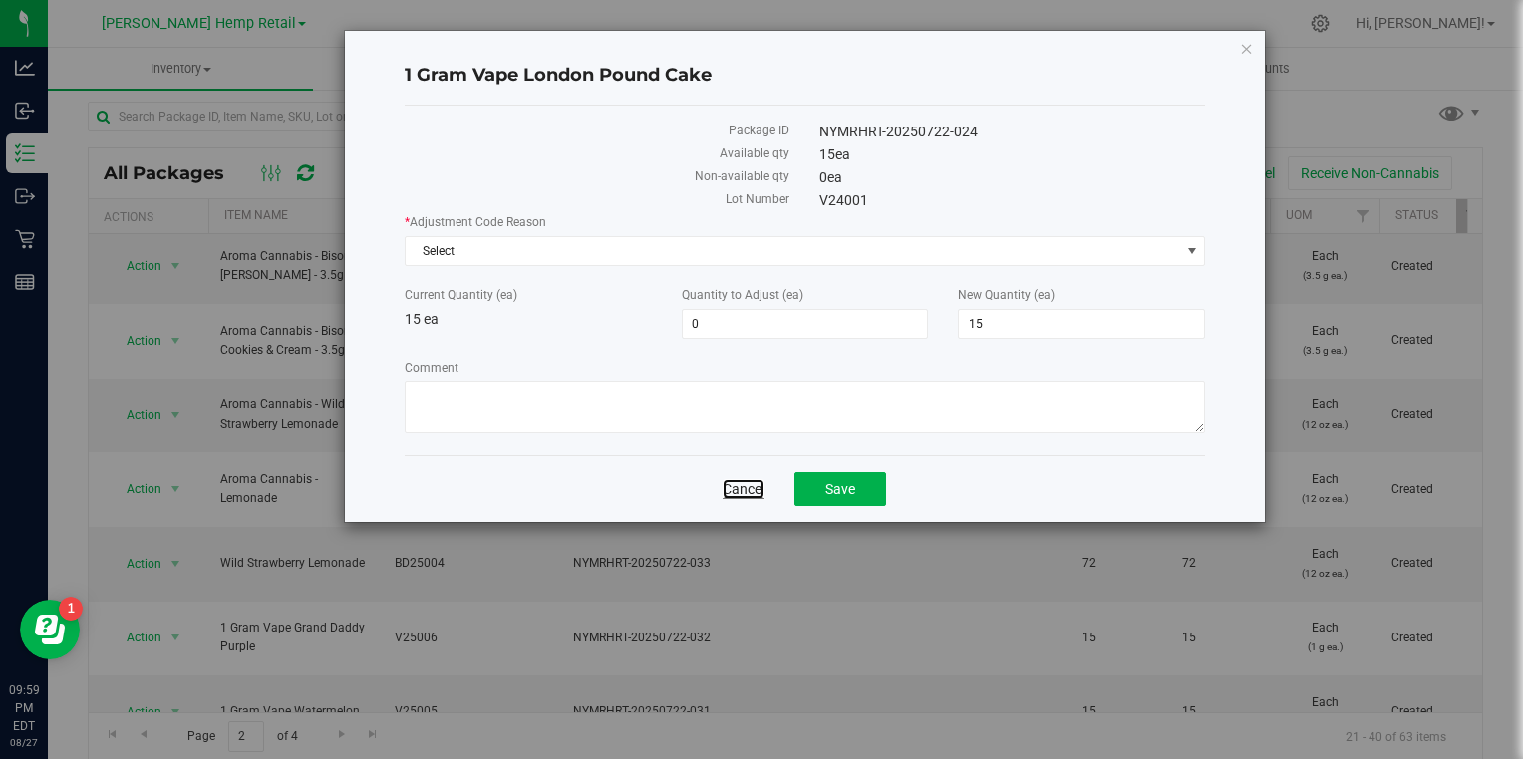
click at [756, 495] on link "Cancel" at bounding box center [744, 489] width 42 height 20
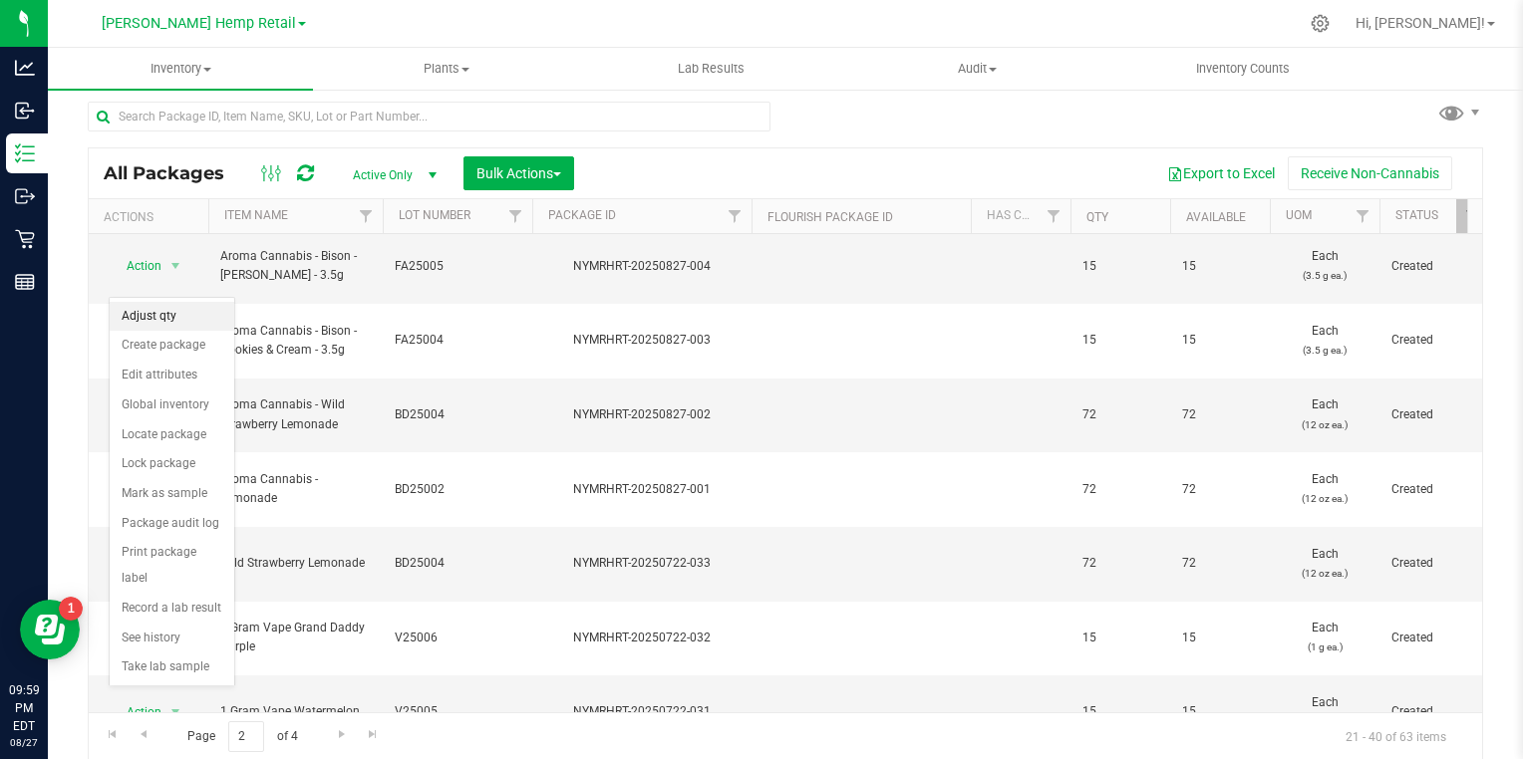
click at [176, 316] on li "Adjust qty" at bounding box center [172, 317] width 125 height 30
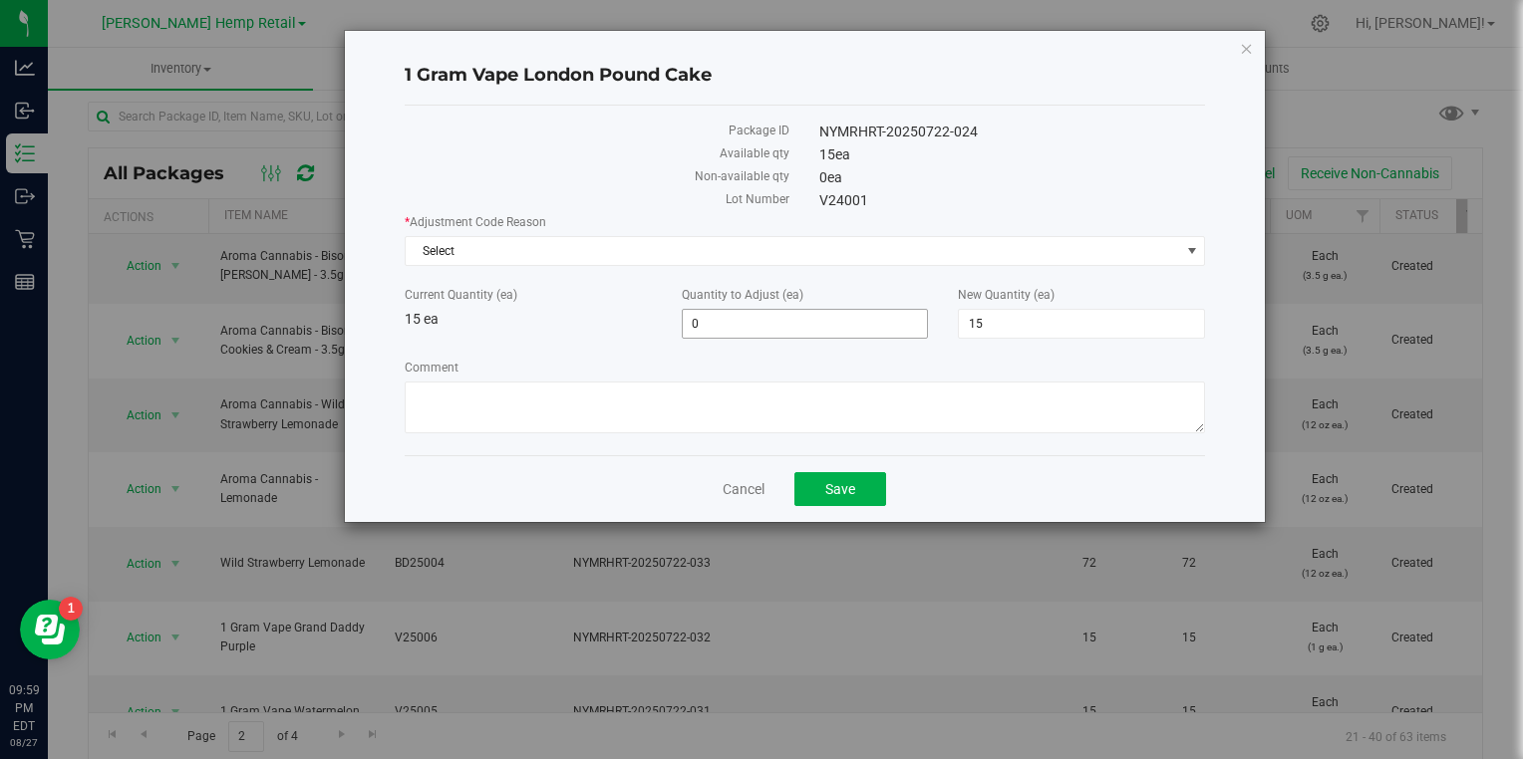
click at [835, 316] on input "0" at bounding box center [805, 324] width 245 height 28
click at [1099, 300] on label "New Quantity (ea)" at bounding box center [1081, 295] width 247 height 18
click at [0, 0] on input "15" at bounding box center [0, 0] width 0 height 0
click at [1108, 316] on input "15" at bounding box center [1081, 324] width 245 height 28
type input "1"
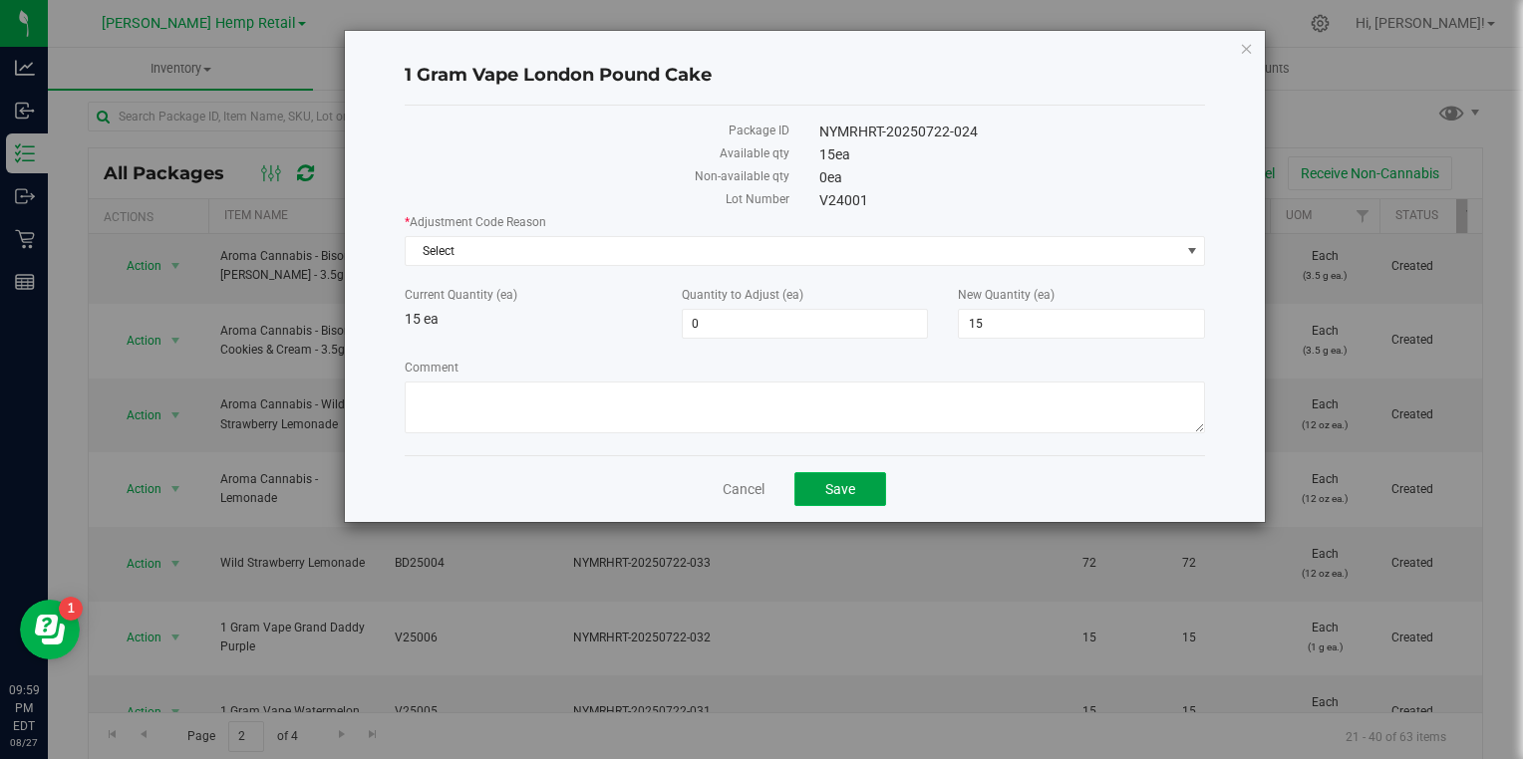
click at [858, 489] on button "Save" at bounding box center [840, 489] width 92 height 34
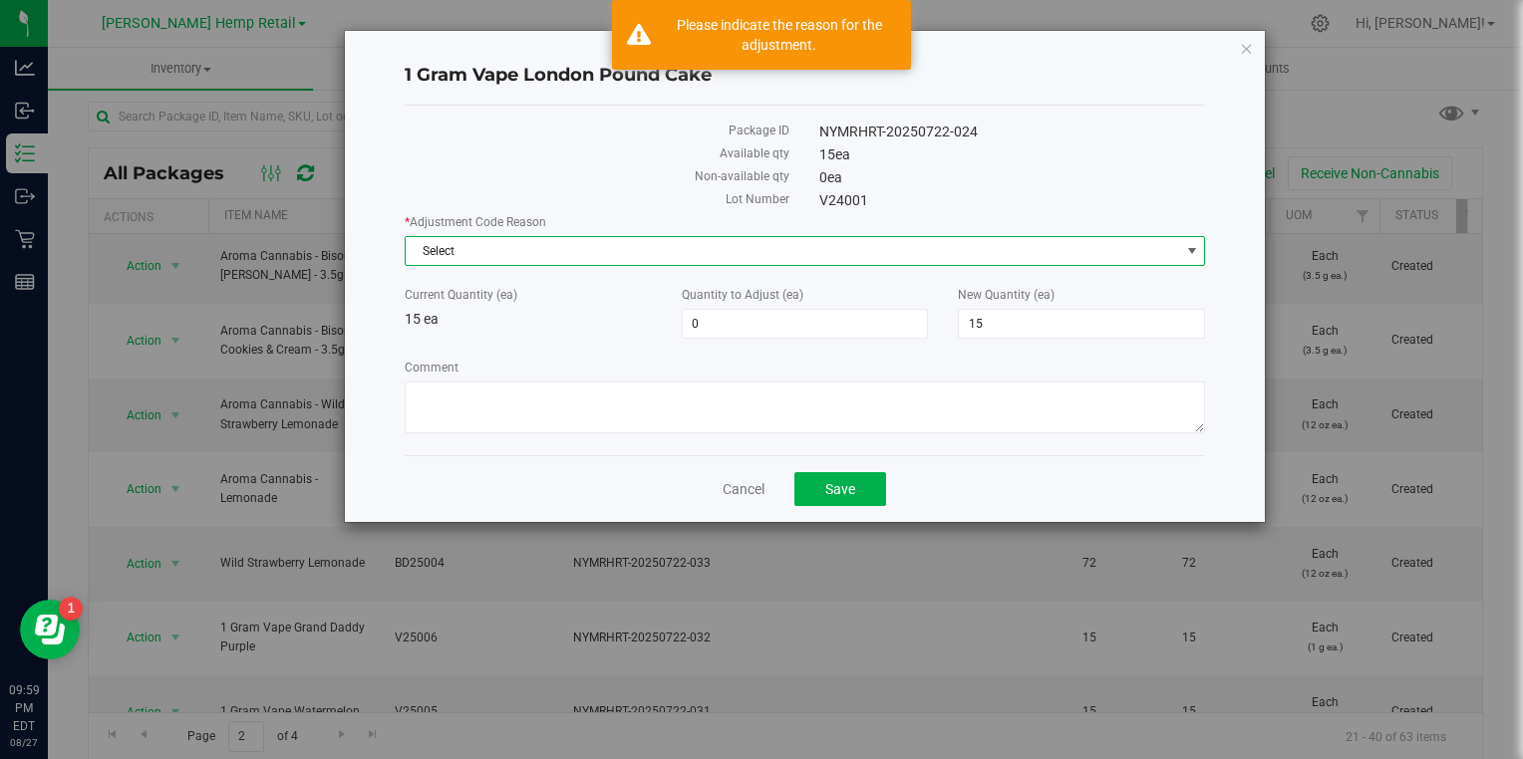
click at [586, 243] on span "Select" at bounding box center [793, 251] width 774 height 28
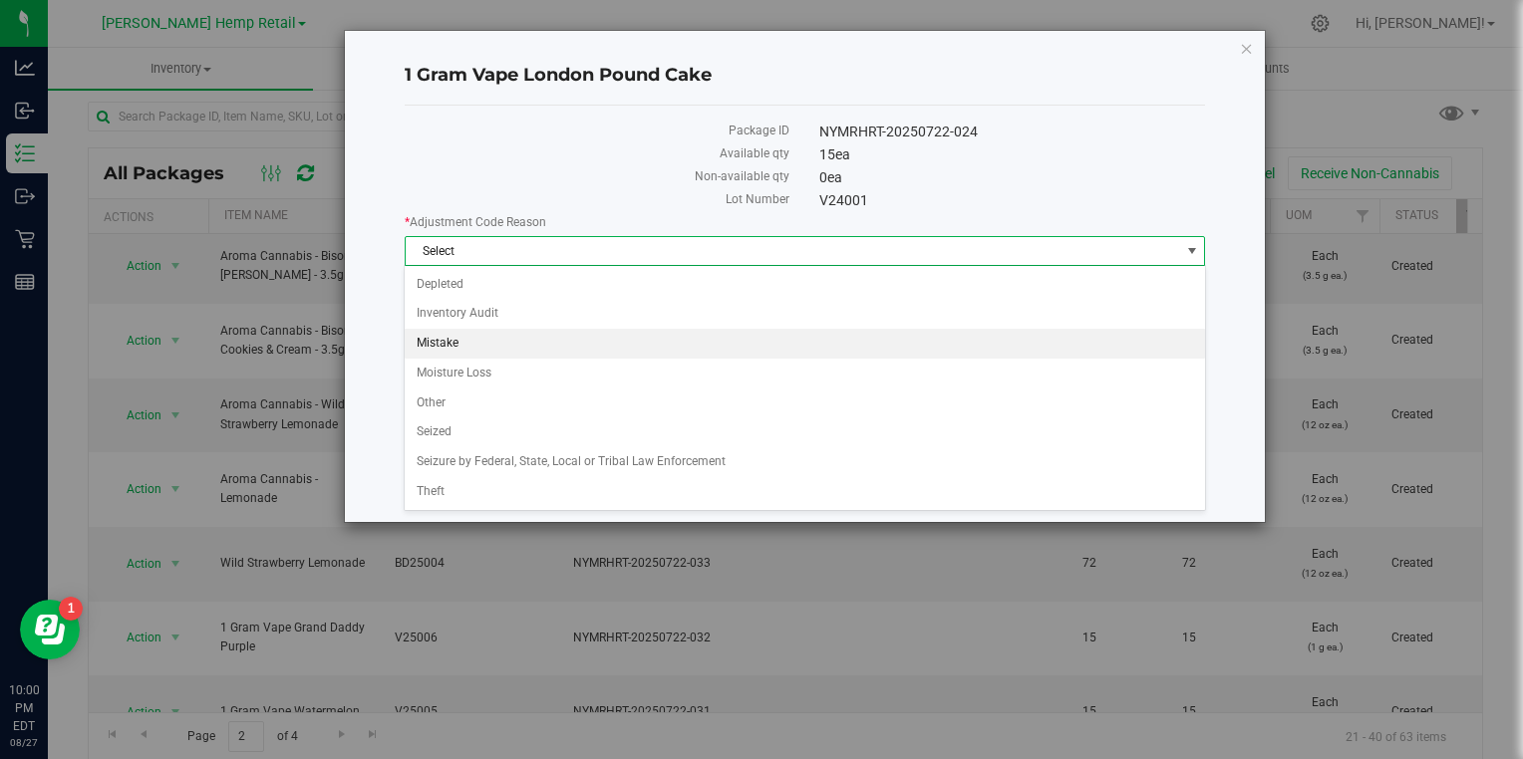
click at [448, 340] on li "Mistake" at bounding box center [804, 344] width 799 height 30
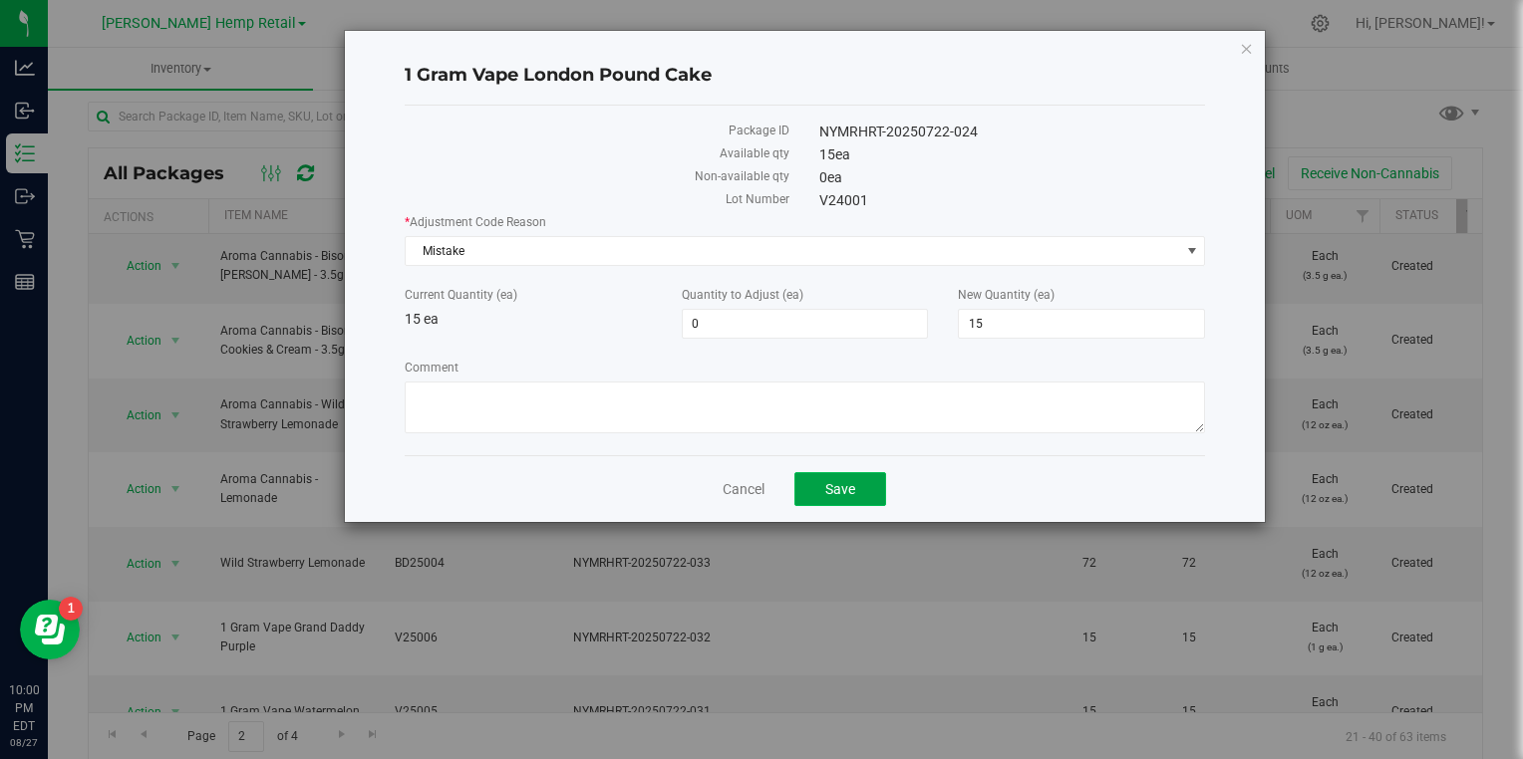
click at [840, 489] on span "Save" at bounding box center [840, 489] width 30 height 16
click at [815, 472] on button "Save" at bounding box center [840, 489] width 92 height 34
click at [1038, 312] on span "15 15" at bounding box center [1081, 324] width 247 height 30
type input "1"
type input "0"
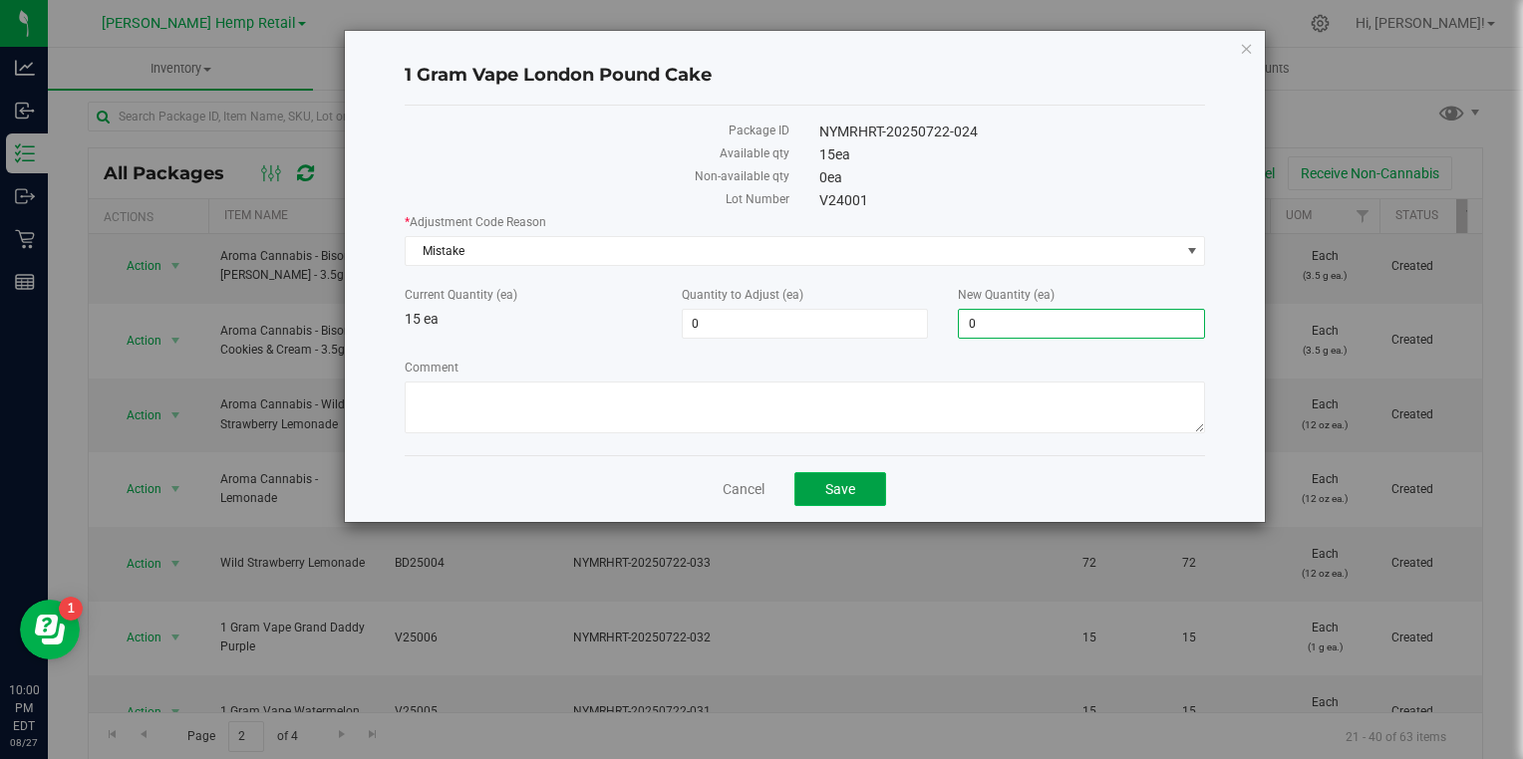
type input "-15"
type input "0"
click at [853, 492] on span "Save" at bounding box center [840, 489] width 30 height 16
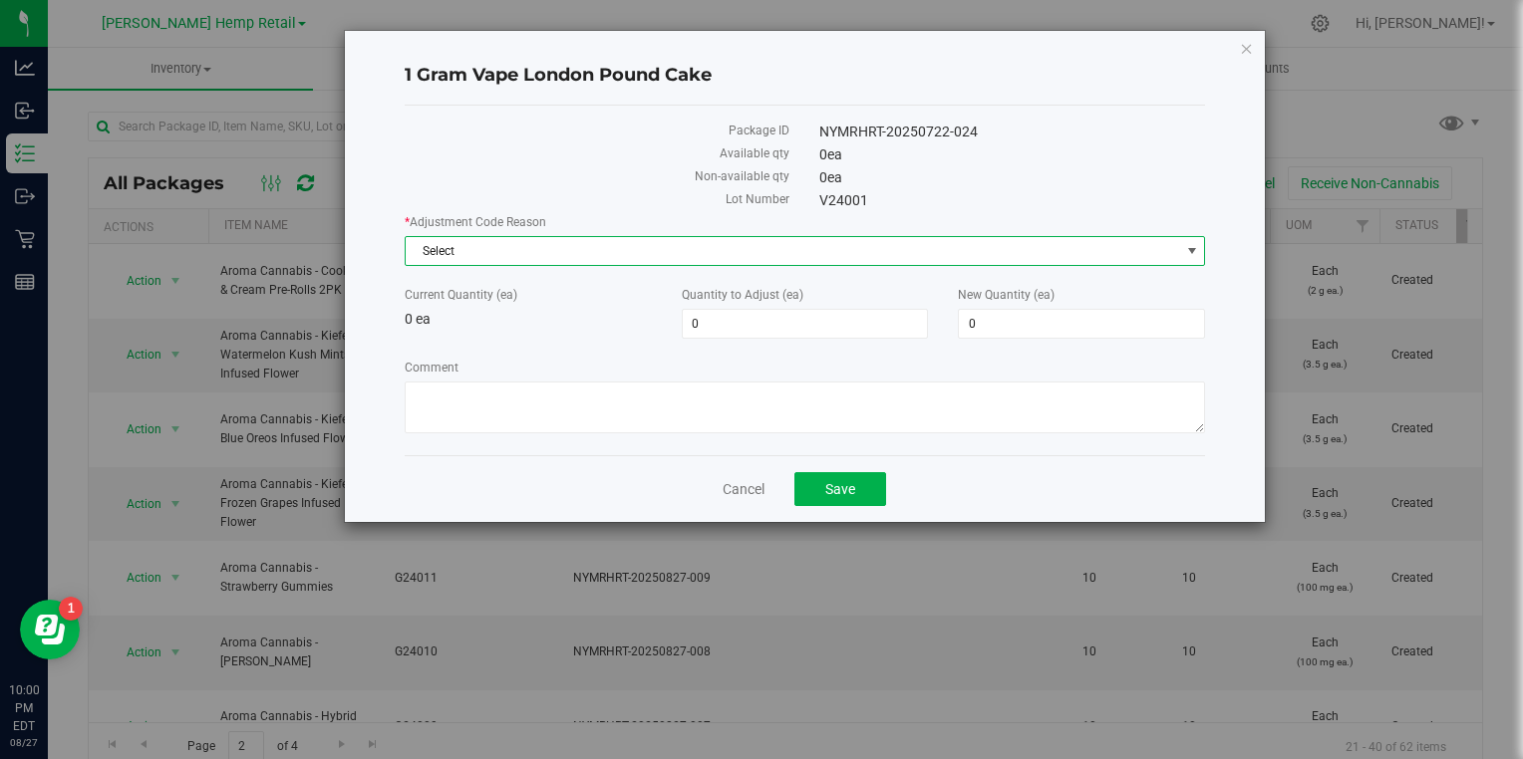
click at [712, 253] on span "Select" at bounding box center [793, 251] width 774 height 28
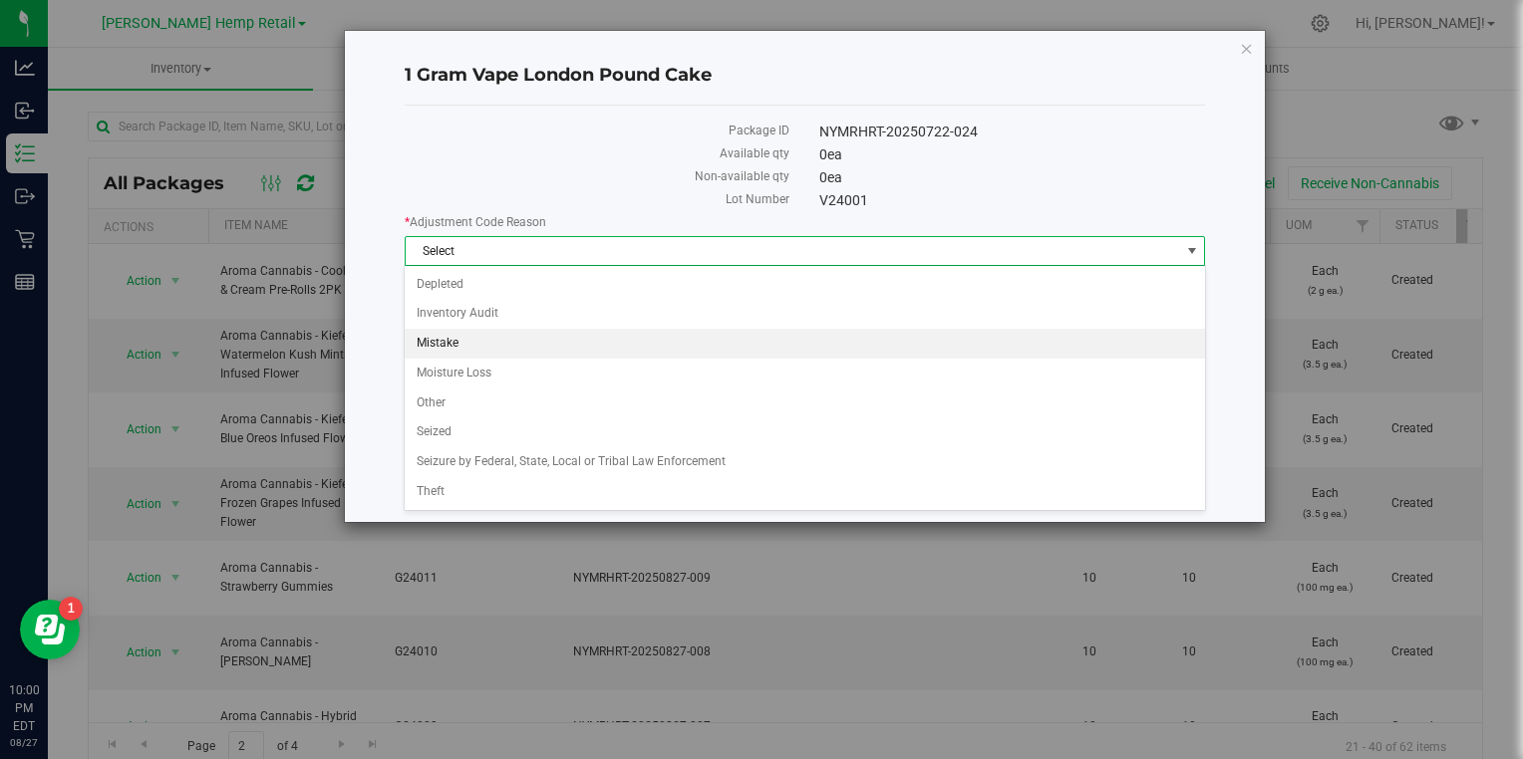
click at [449, 344] on li "Mistake" at bounding box center [804, 344] width 799 height 30
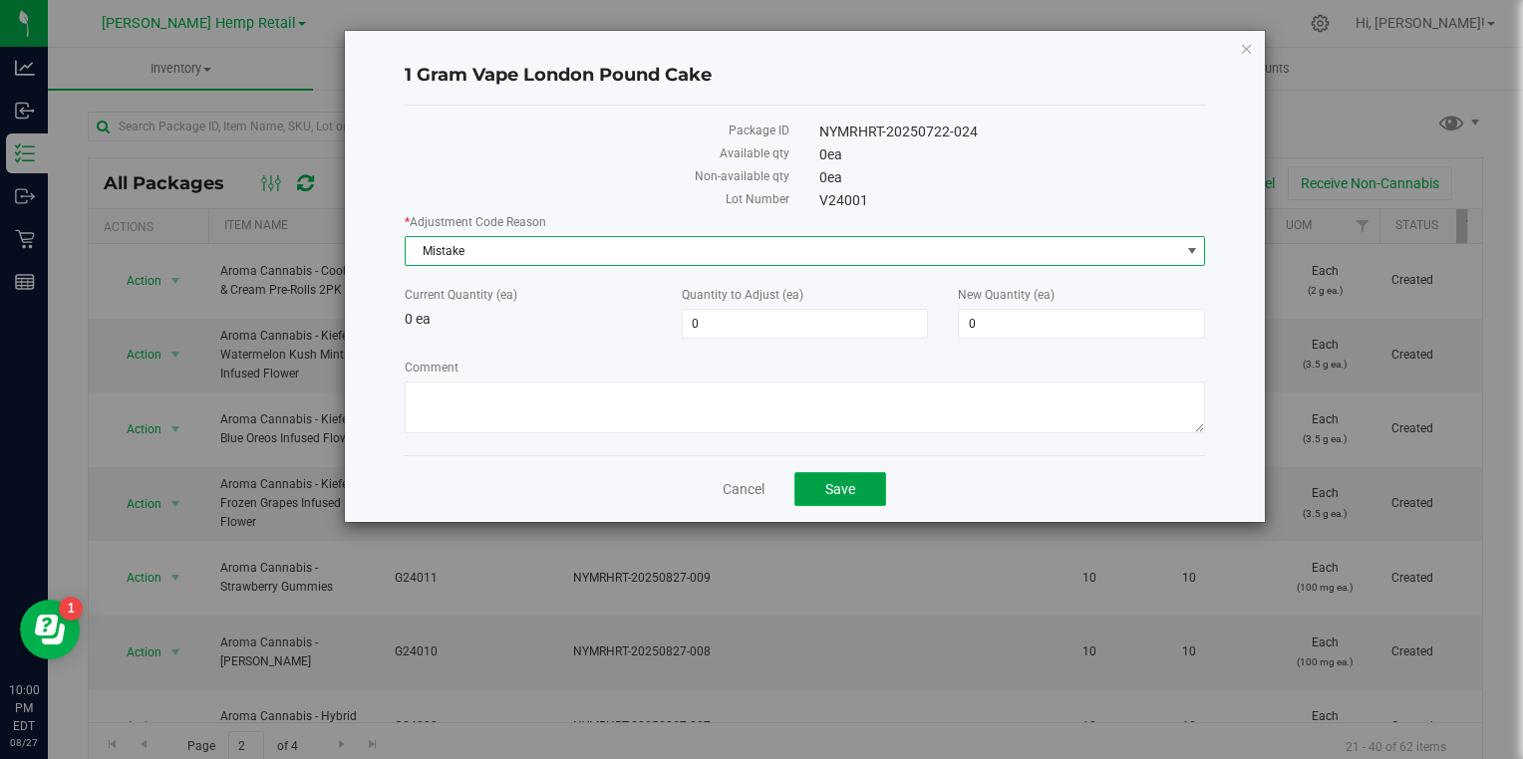
click at [854, 488] on span "Save" at bounding box center [840, 489] width 30 height 16
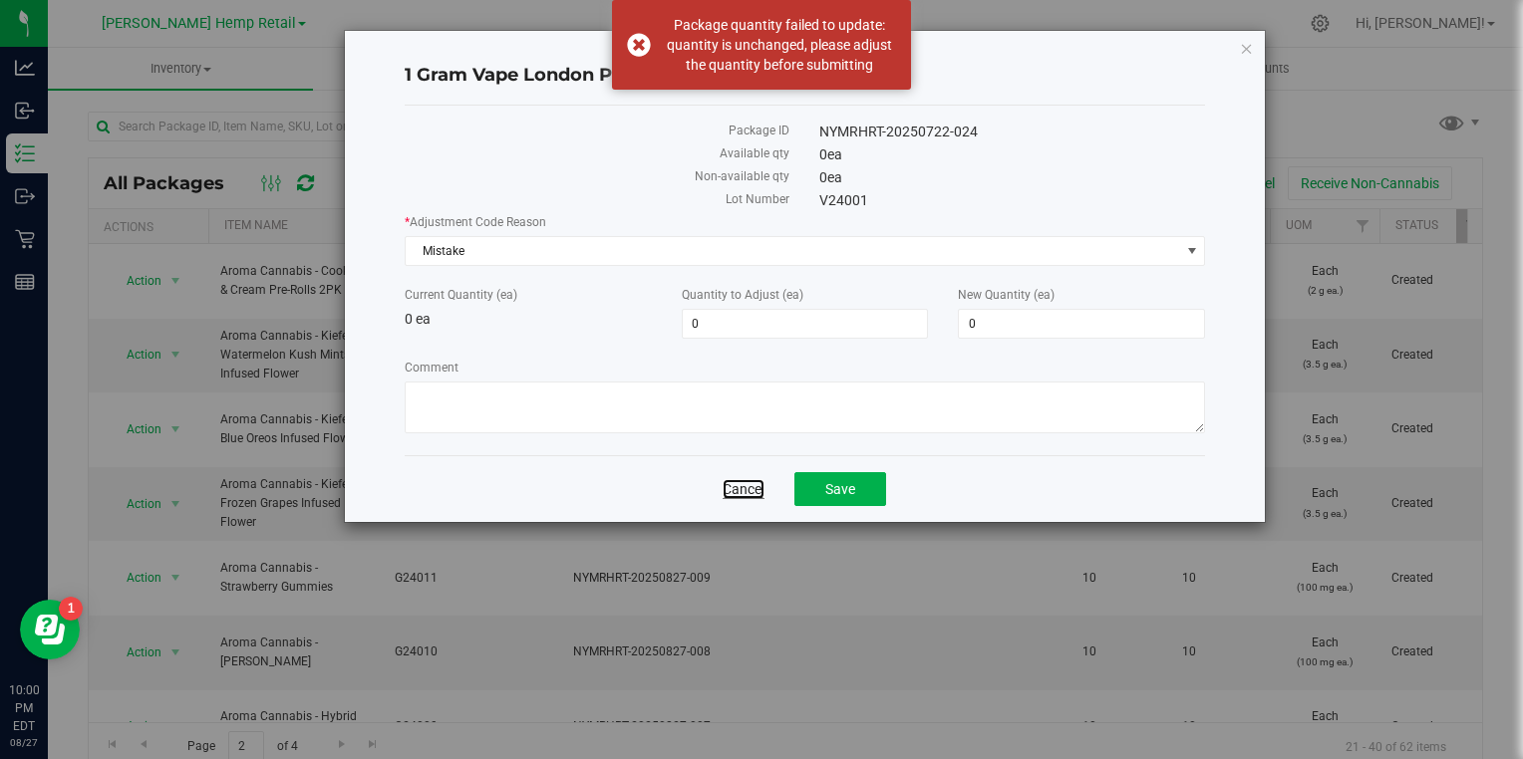
click at [744, 489] on link "Cancel" at bounding box center [744, 489] width 42 height 20
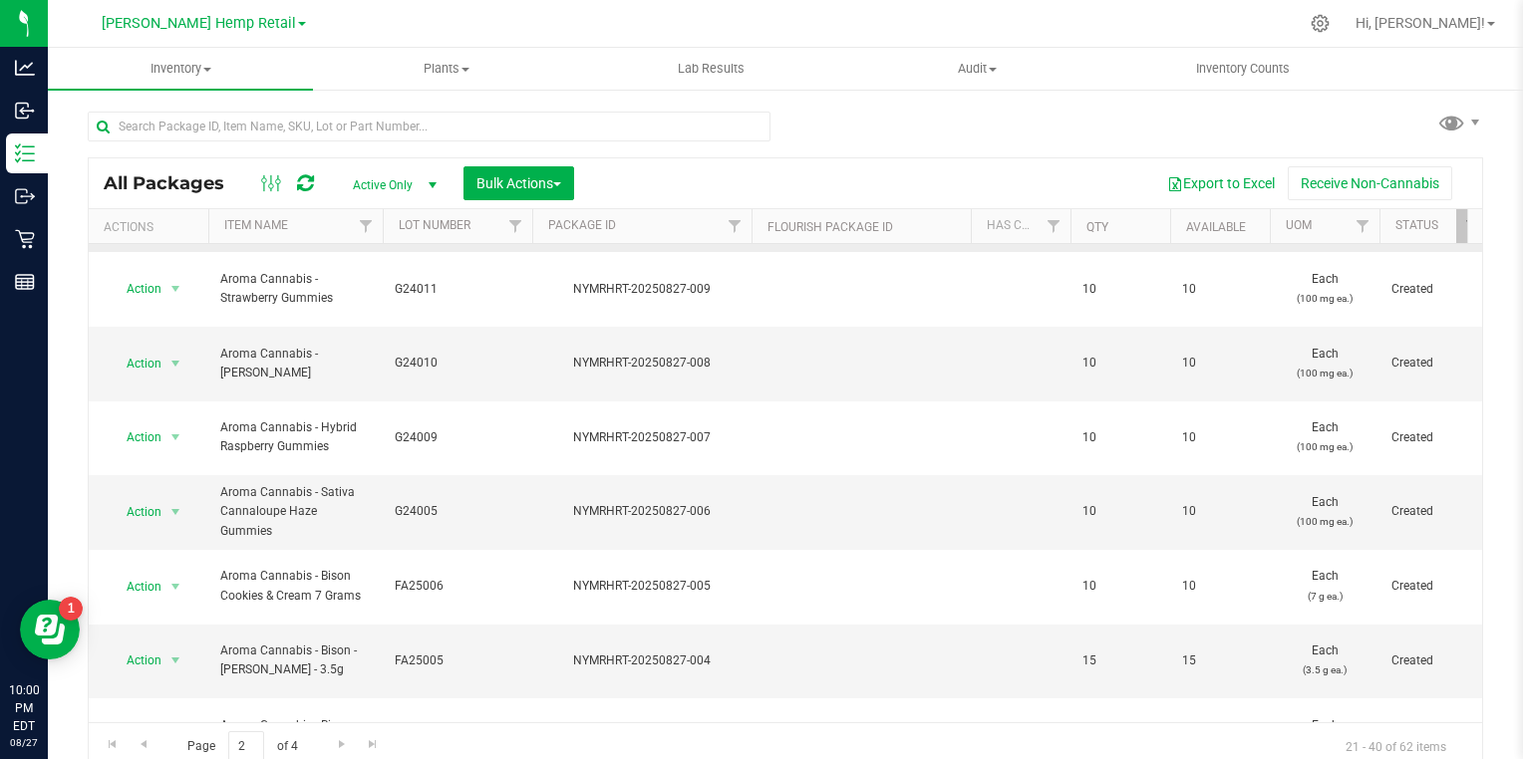
scroll to position [674, 0]
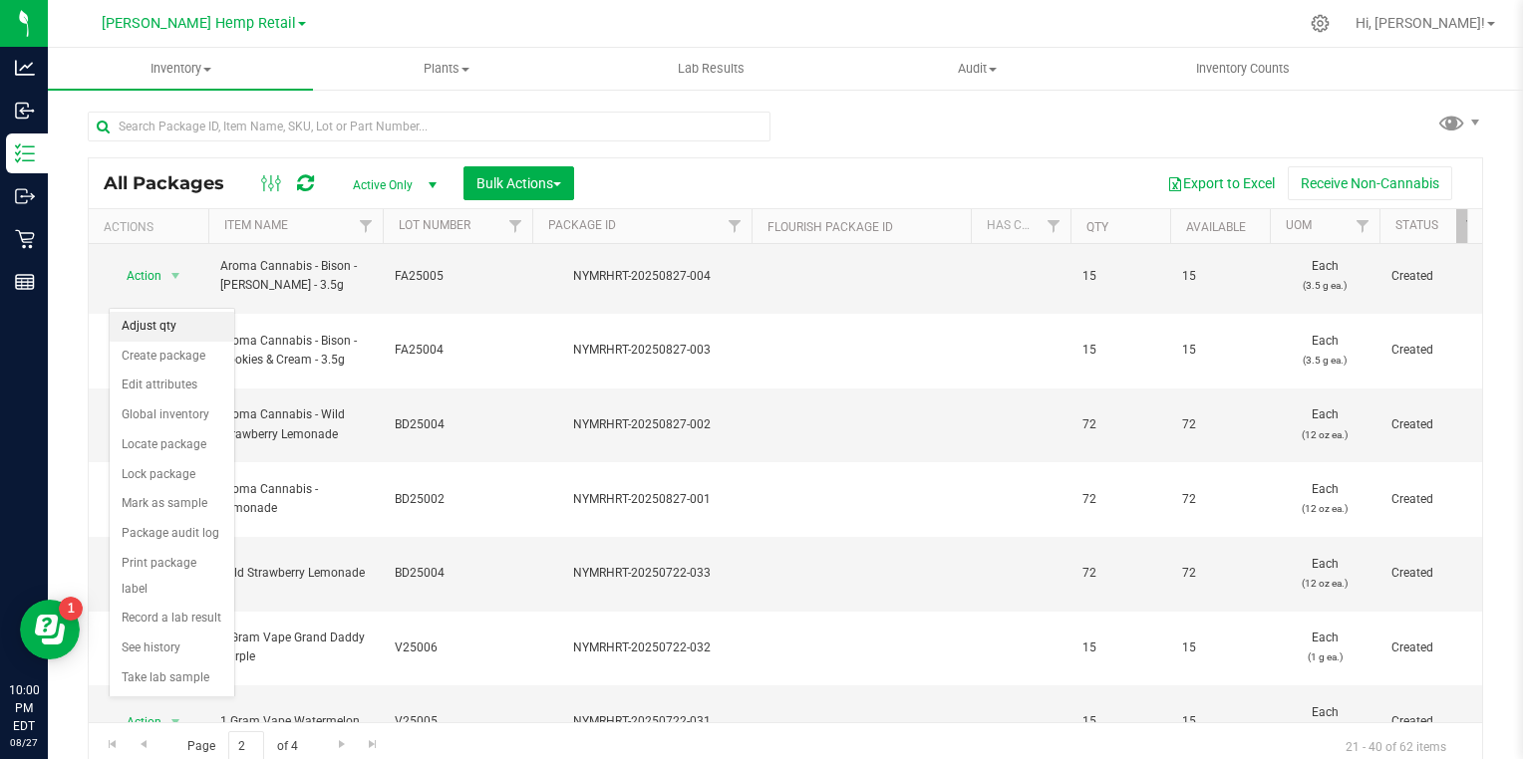
click at [151, 325] on li "Adjust qty" at bounding box center [172, 327] width 125 height 30
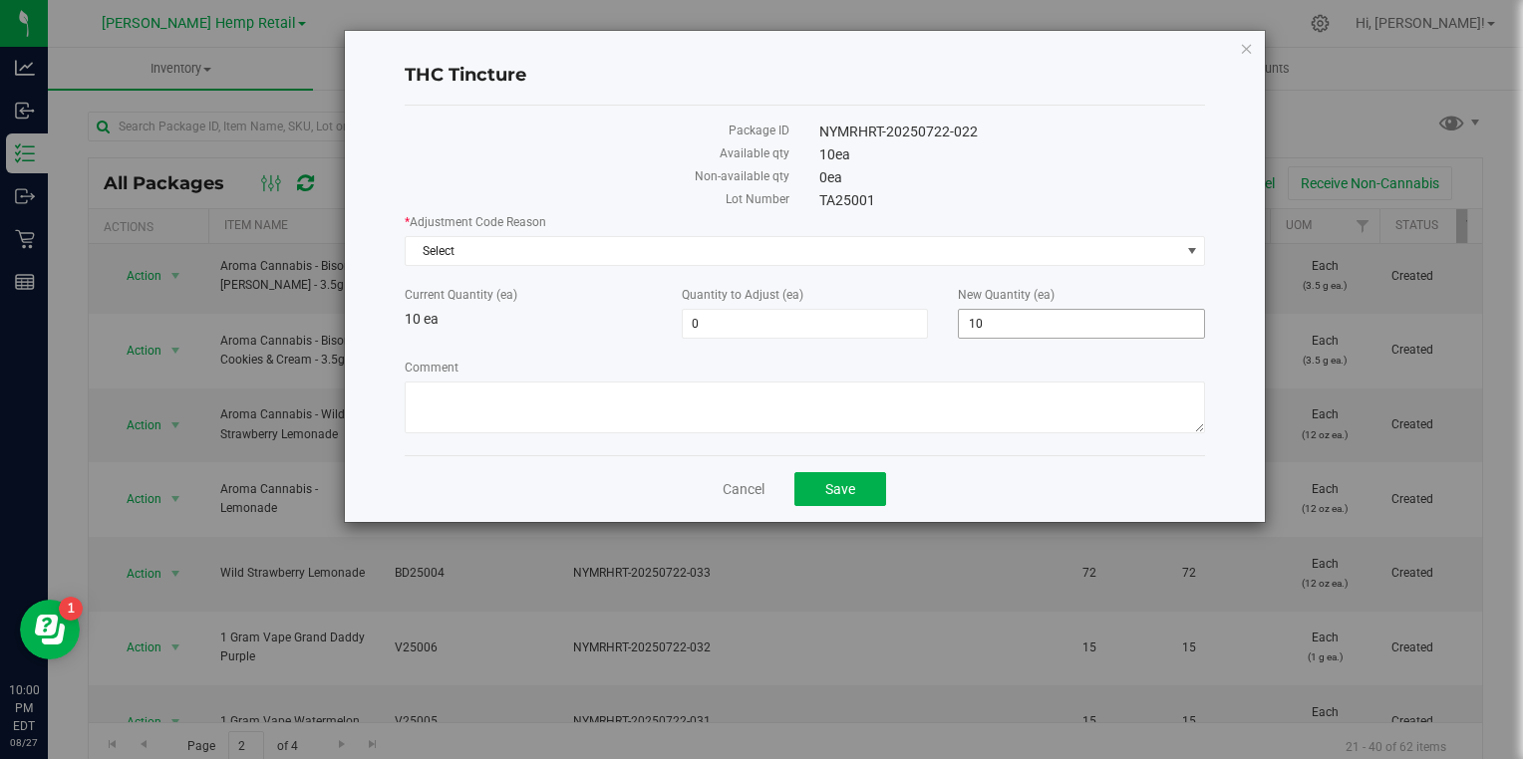
click at [1003, 325] on span "10 10" at bounding box center [1081, 324] width 247 height 30
type input "1"
type input "0"
type input "-10"
type input "0"
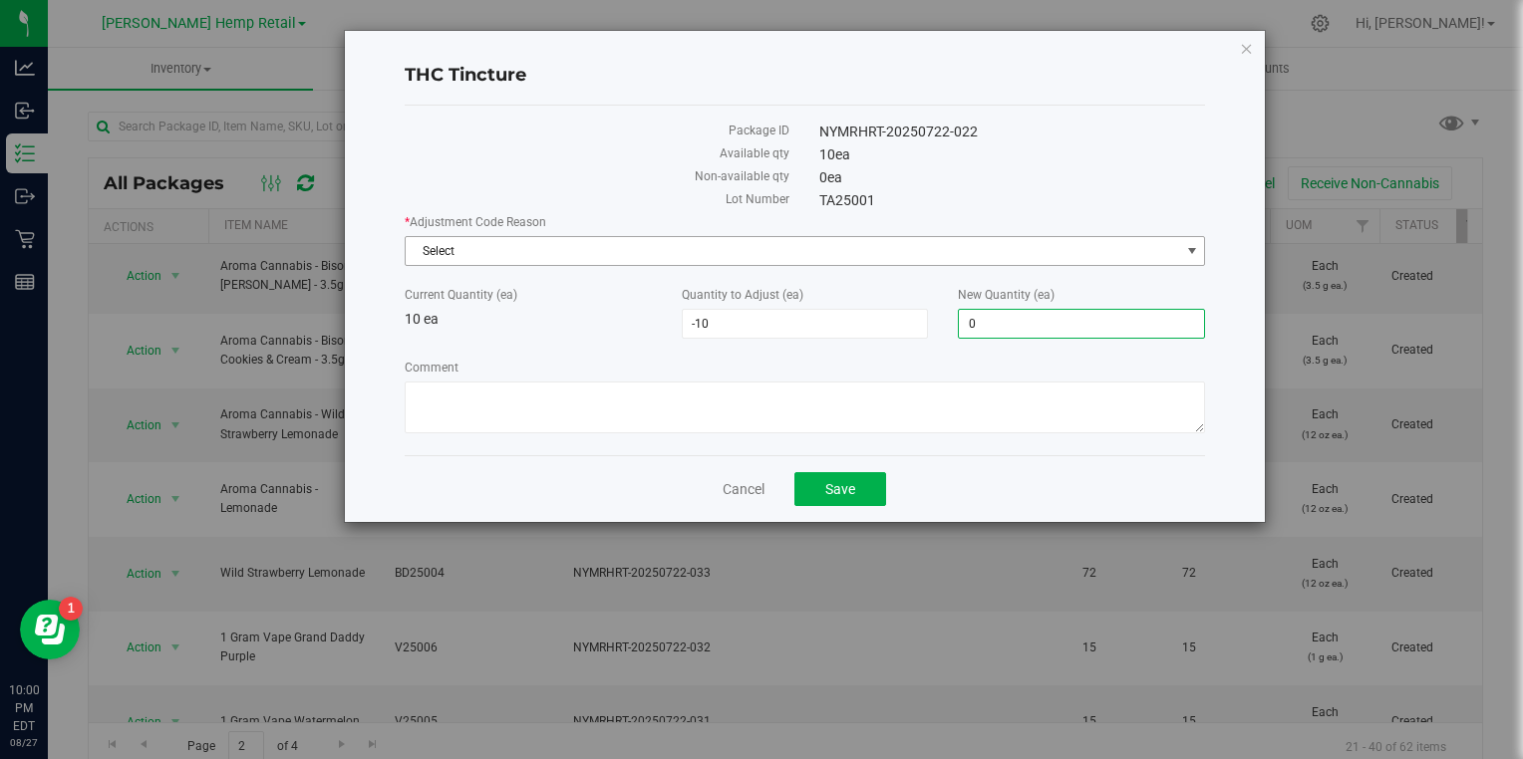
click at [738, 259] on span "Select" at bounding box center [793, 251] width 774 height 28
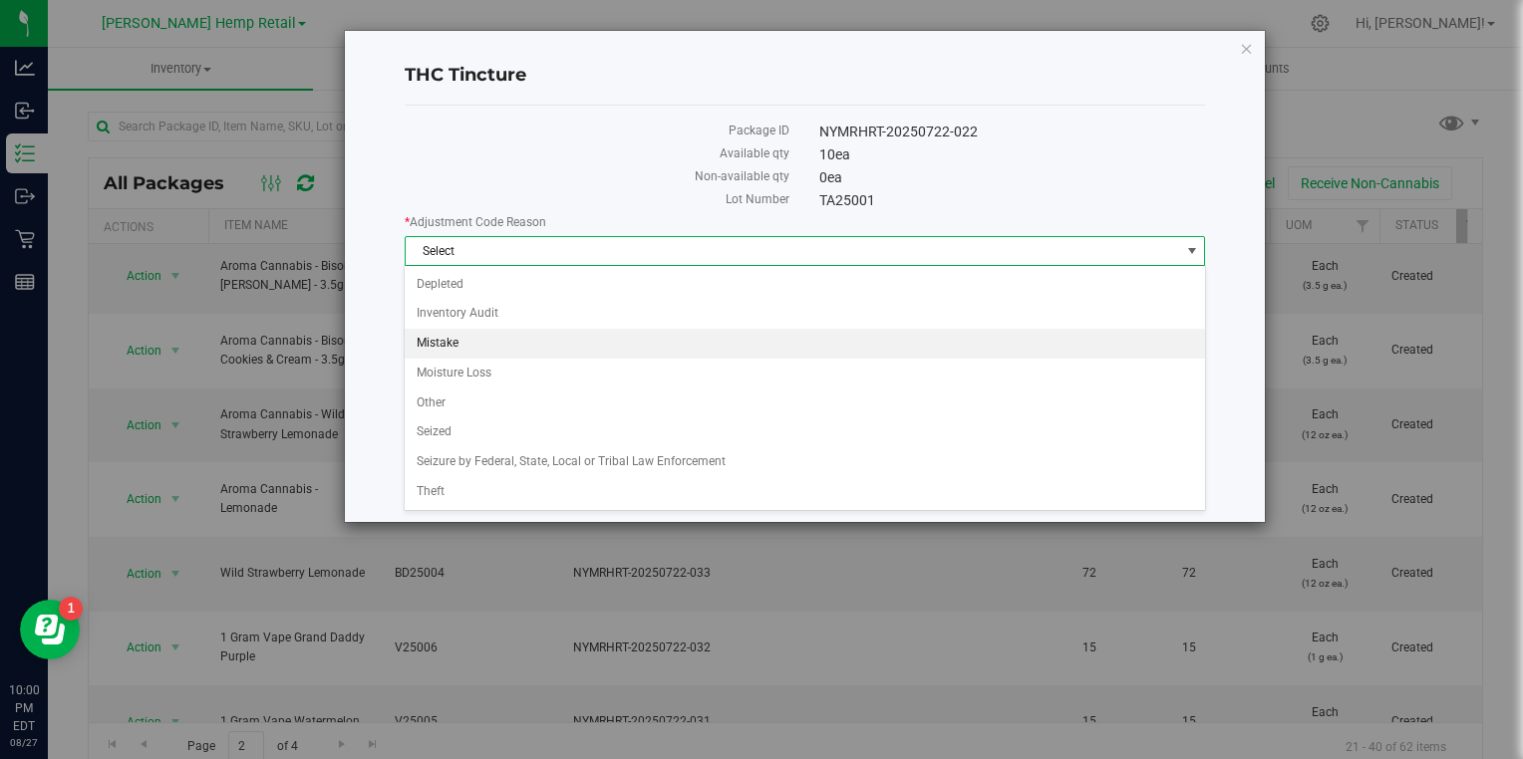
click at [458, 349] on li "Mistake" at bounding box center [804, 344] width 799 height 30
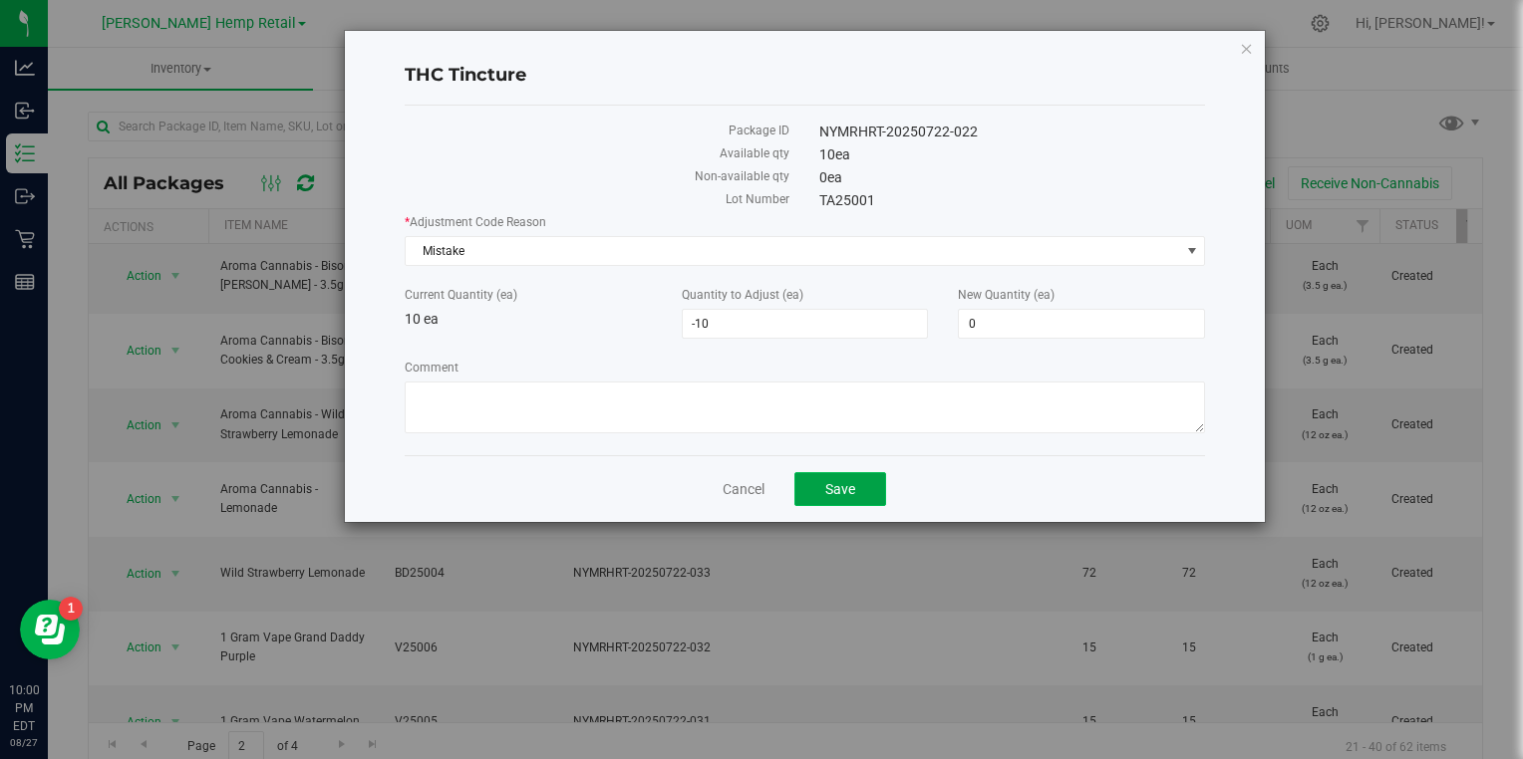
click at [821, 495] on button "Save" at bounding box center [840, 489] width 92 height 34
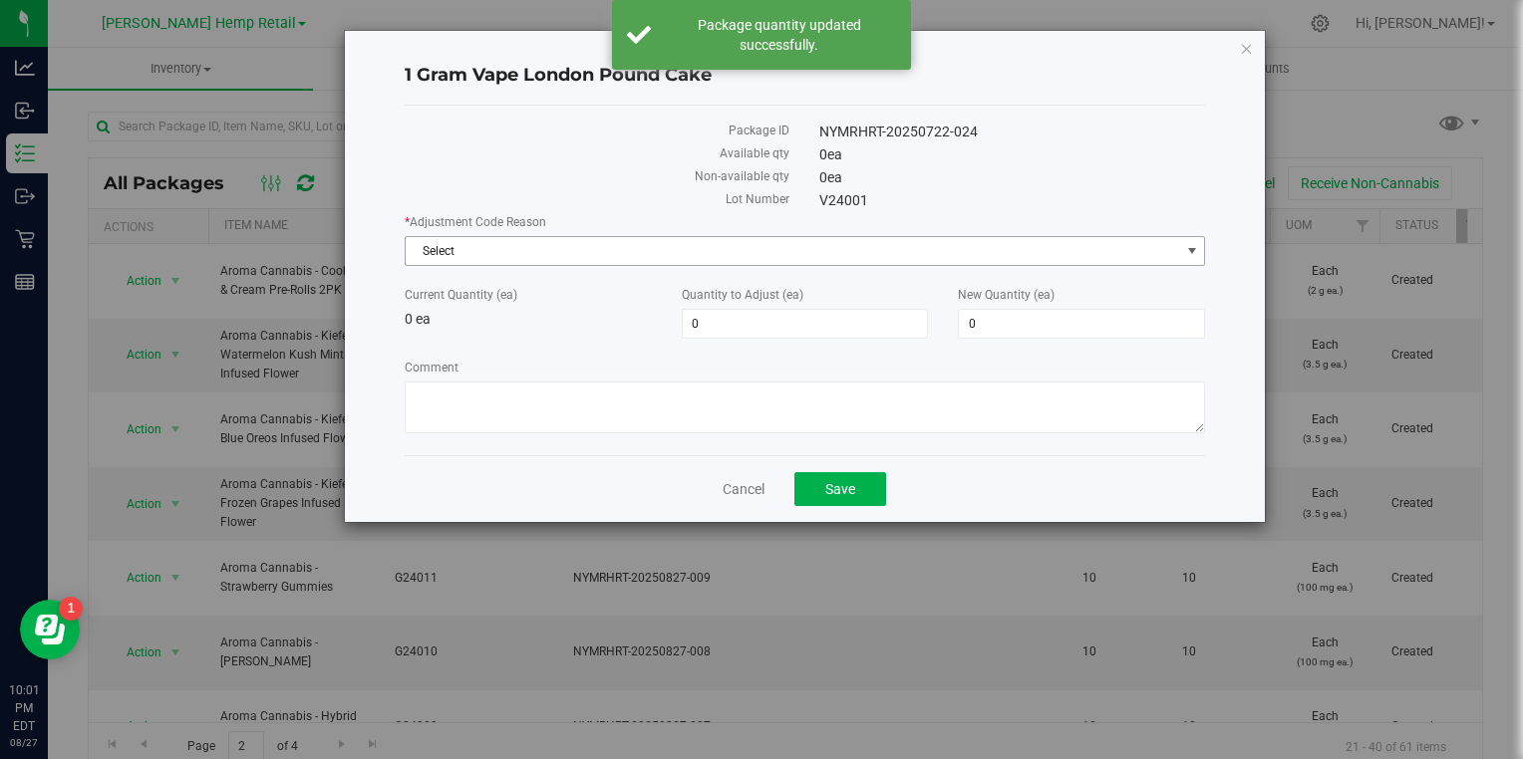
click at [619, 259] on span "Select" at bounding box center [793, 251] width 774 height 28
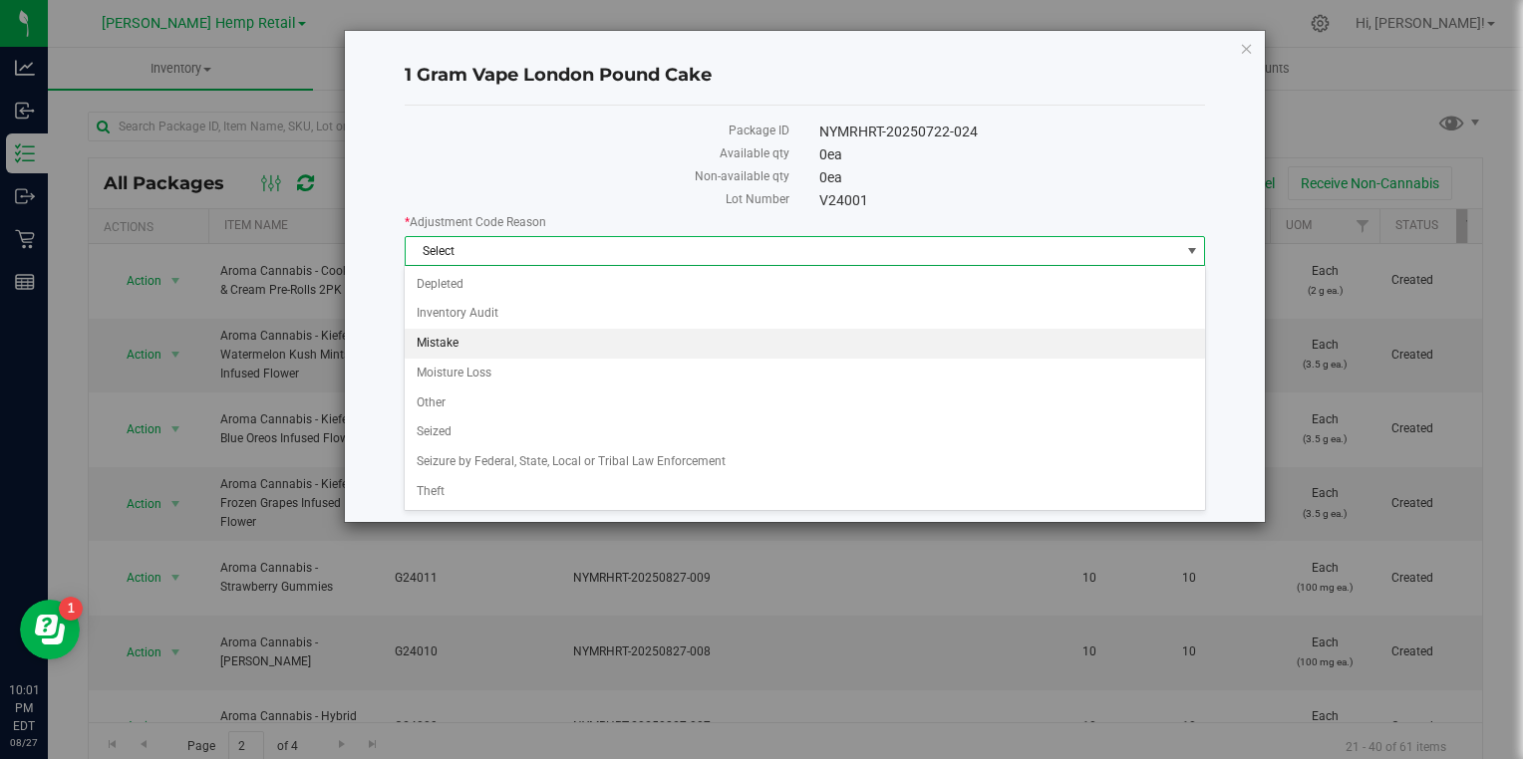
click at [458, 346] on li "Mistake" at bounding box center [804, 344] width 799 height 30
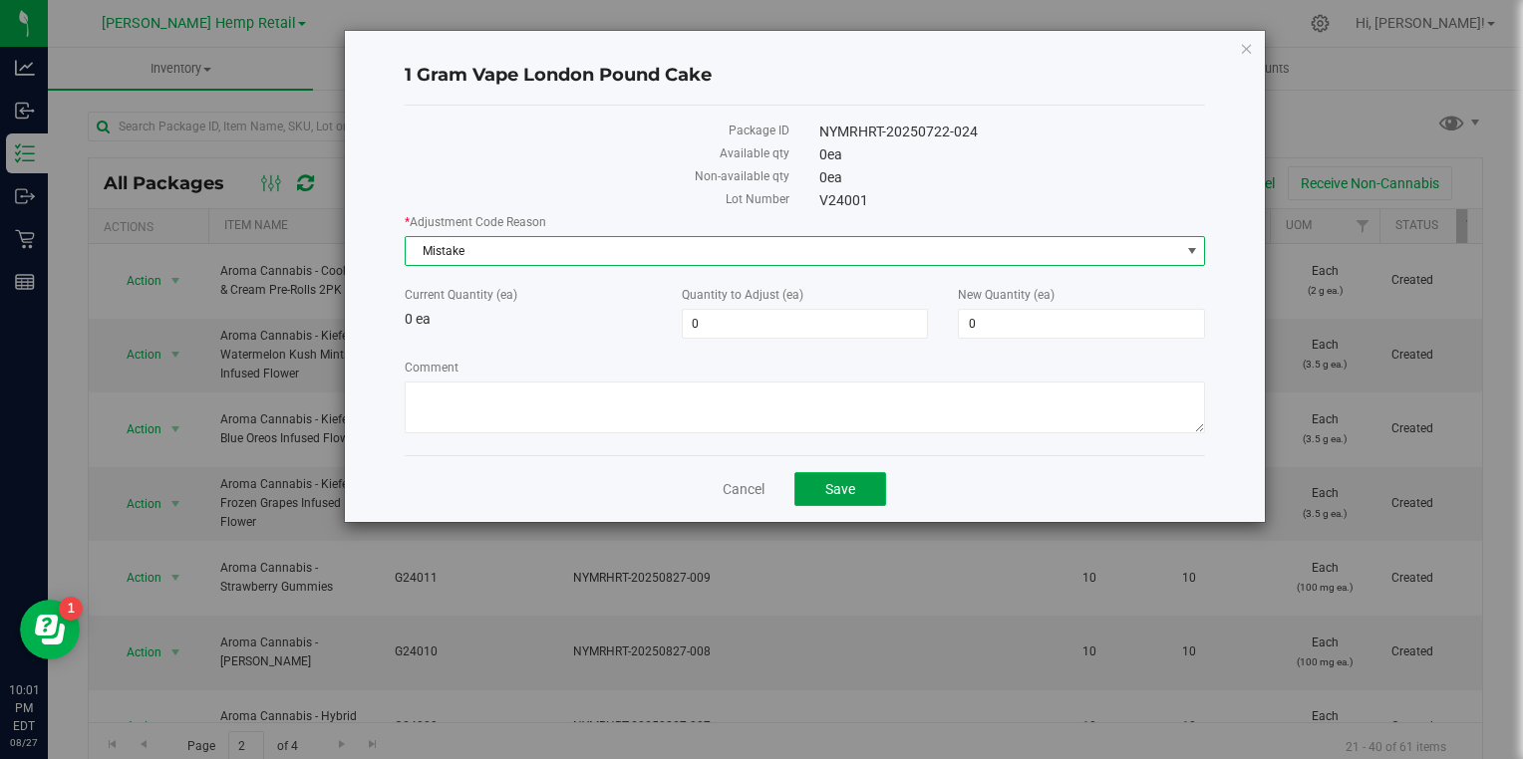
click at [858, 498] on button "Save" at bounding box center [840, 489] width 92 height 34
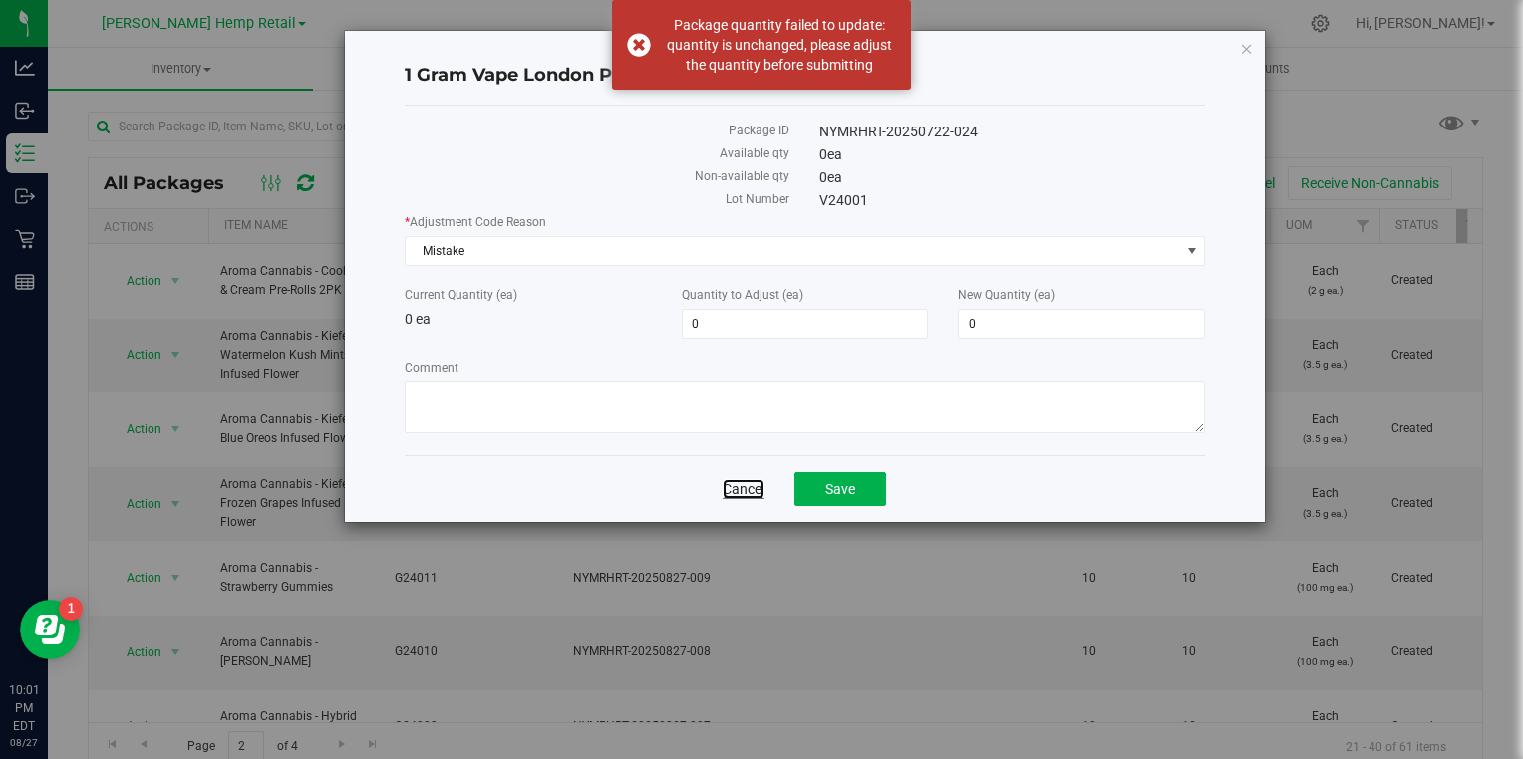
click at [758, 494] on link "Cancel" at bounding box center [744, 489] width 42 height 20
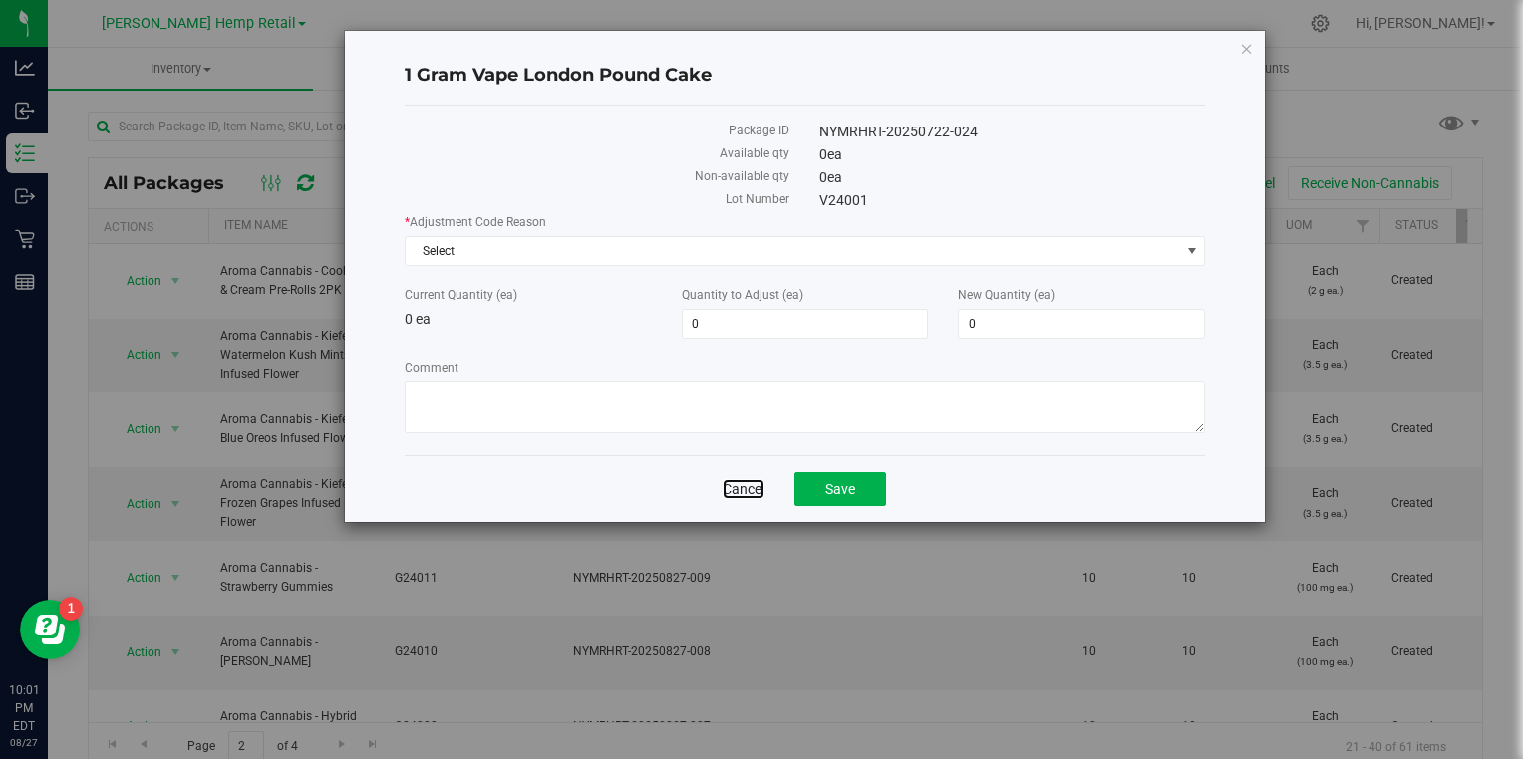
click at [758, 494] on link "Cancel" at bounding box center [744, 489] width 42 height 20
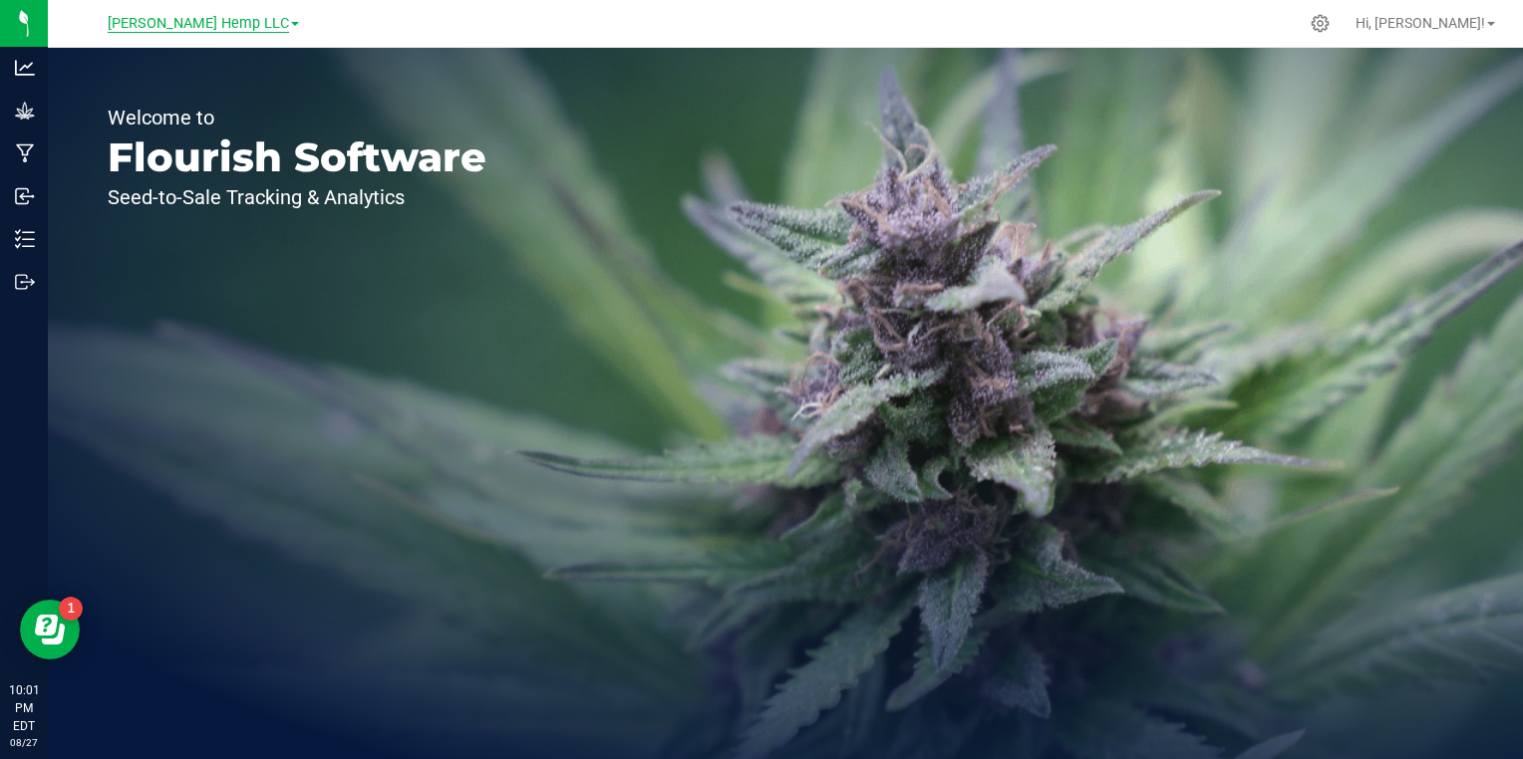
click at [252, 29] on span "[PERSON_NAME] Hemp LLC" at bounding box center [198, 24] width 181 height 18
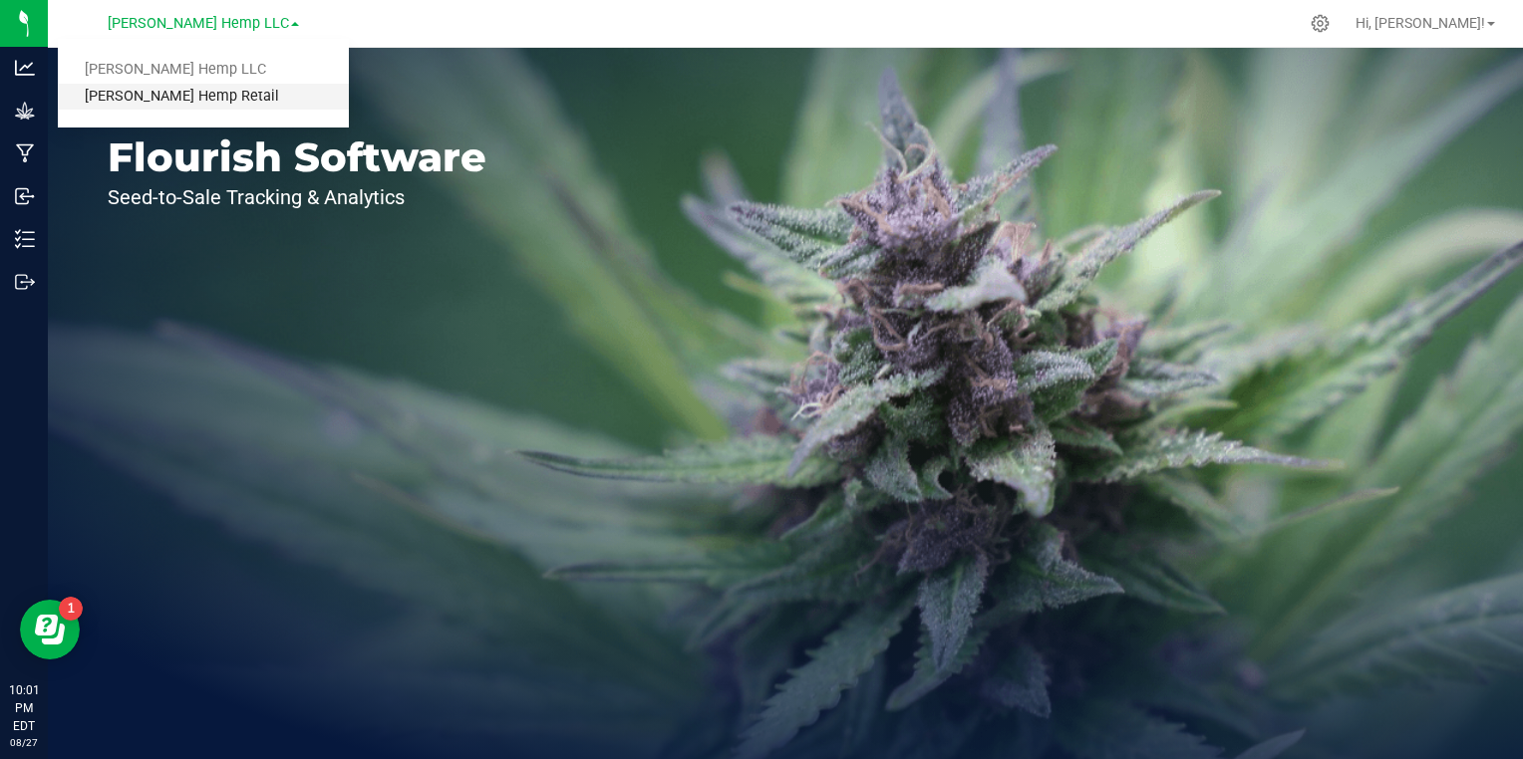
click at [175, 90] on link "[PERSON_NAME] Hemp Retail" at bounding box center [203, 97] width 291 height 27
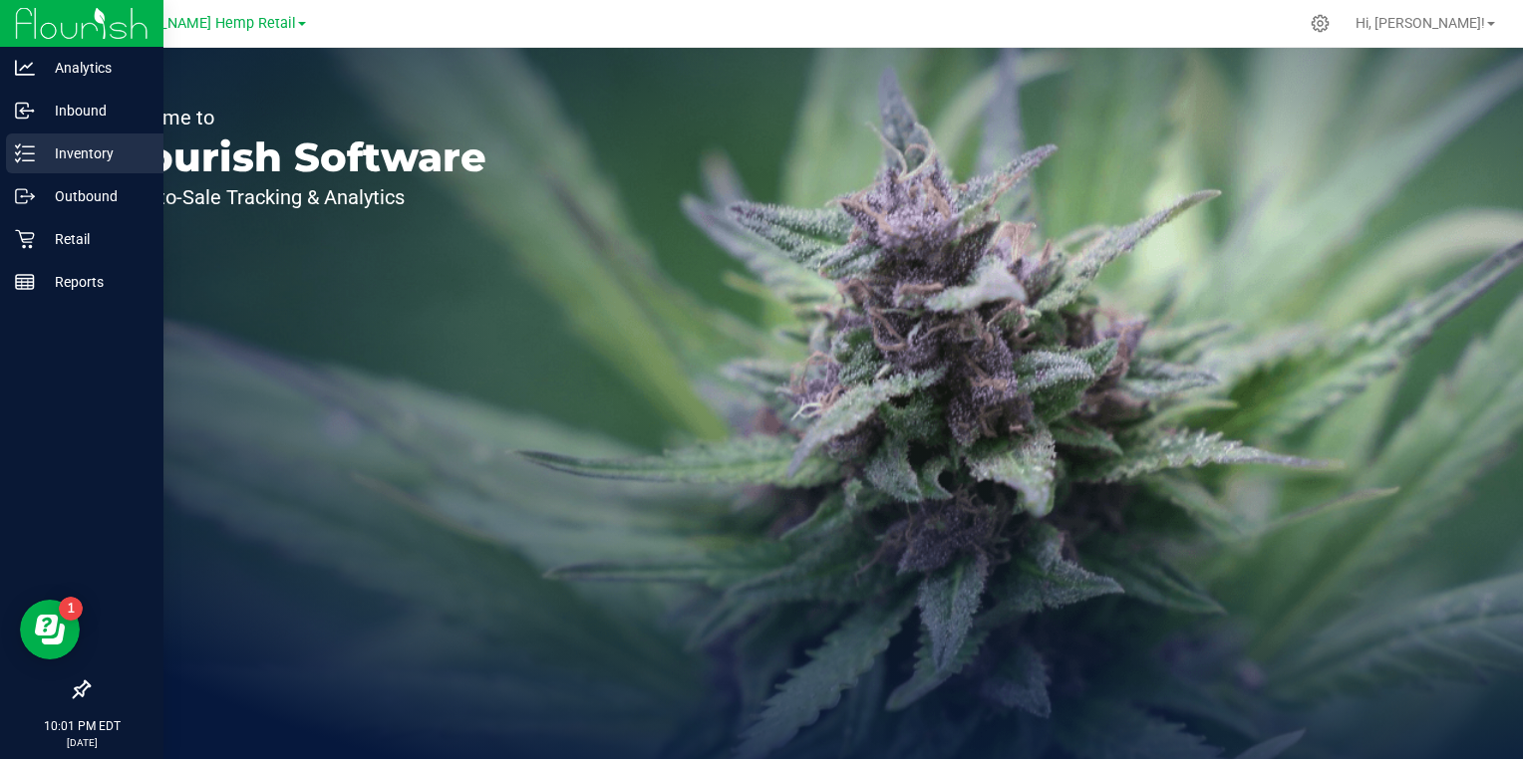
click at [40, 149] on p "Inventory" at bounding box center [95, 154] width 120 height 24
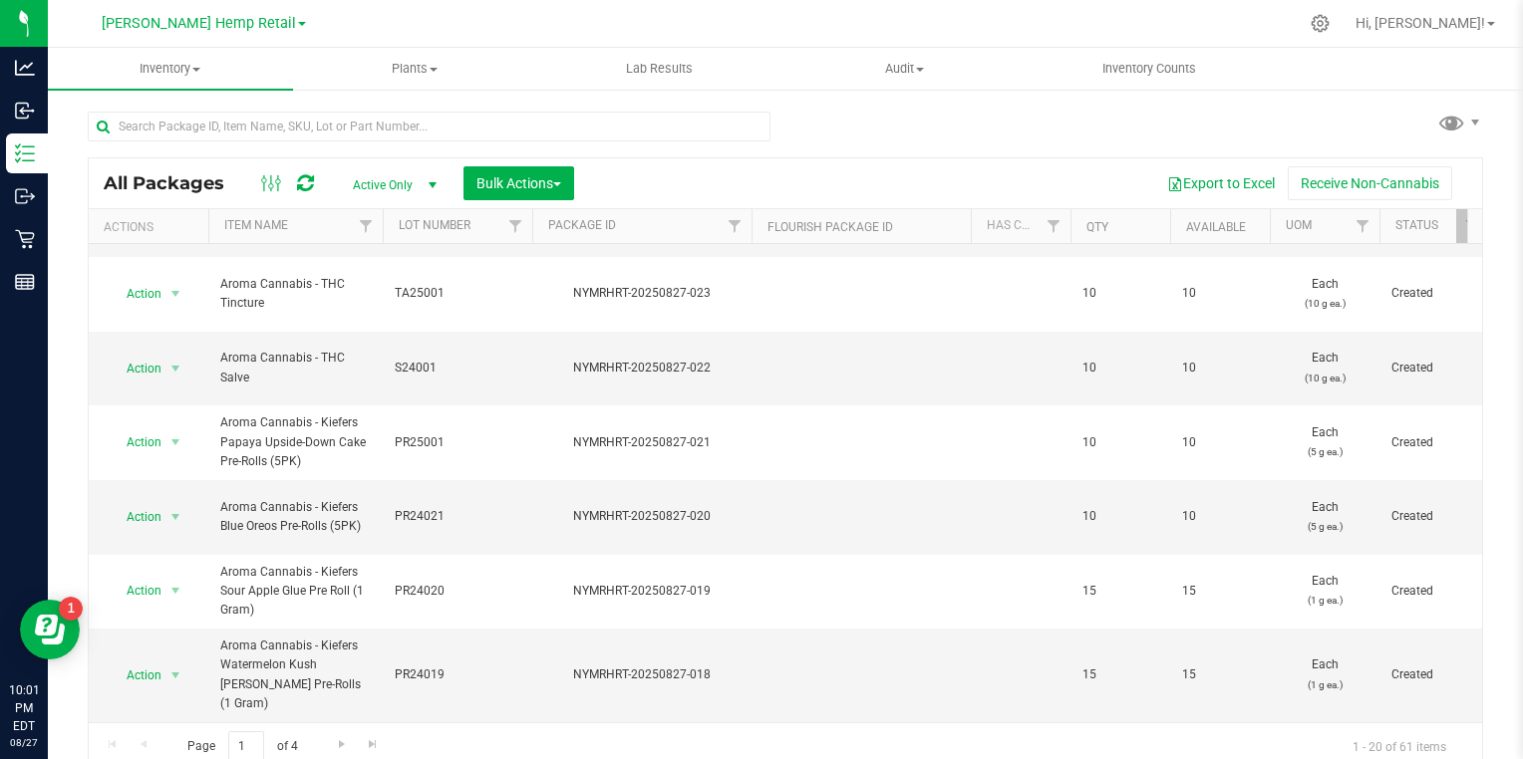
scroll to position [10, 0]
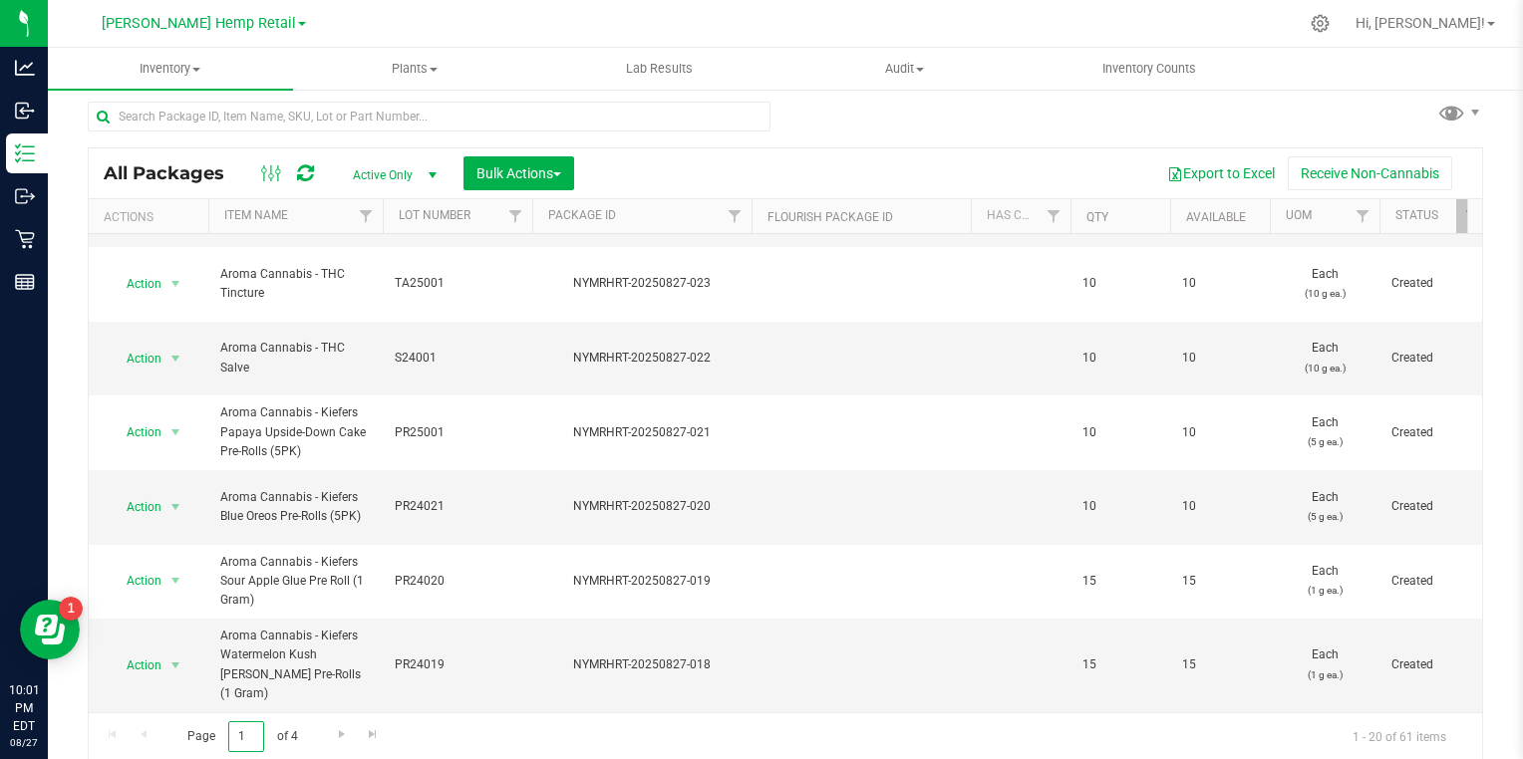
click at [251, 731] on input "1" at bounding box center [246, 737] width 36 height 31
type input "2"
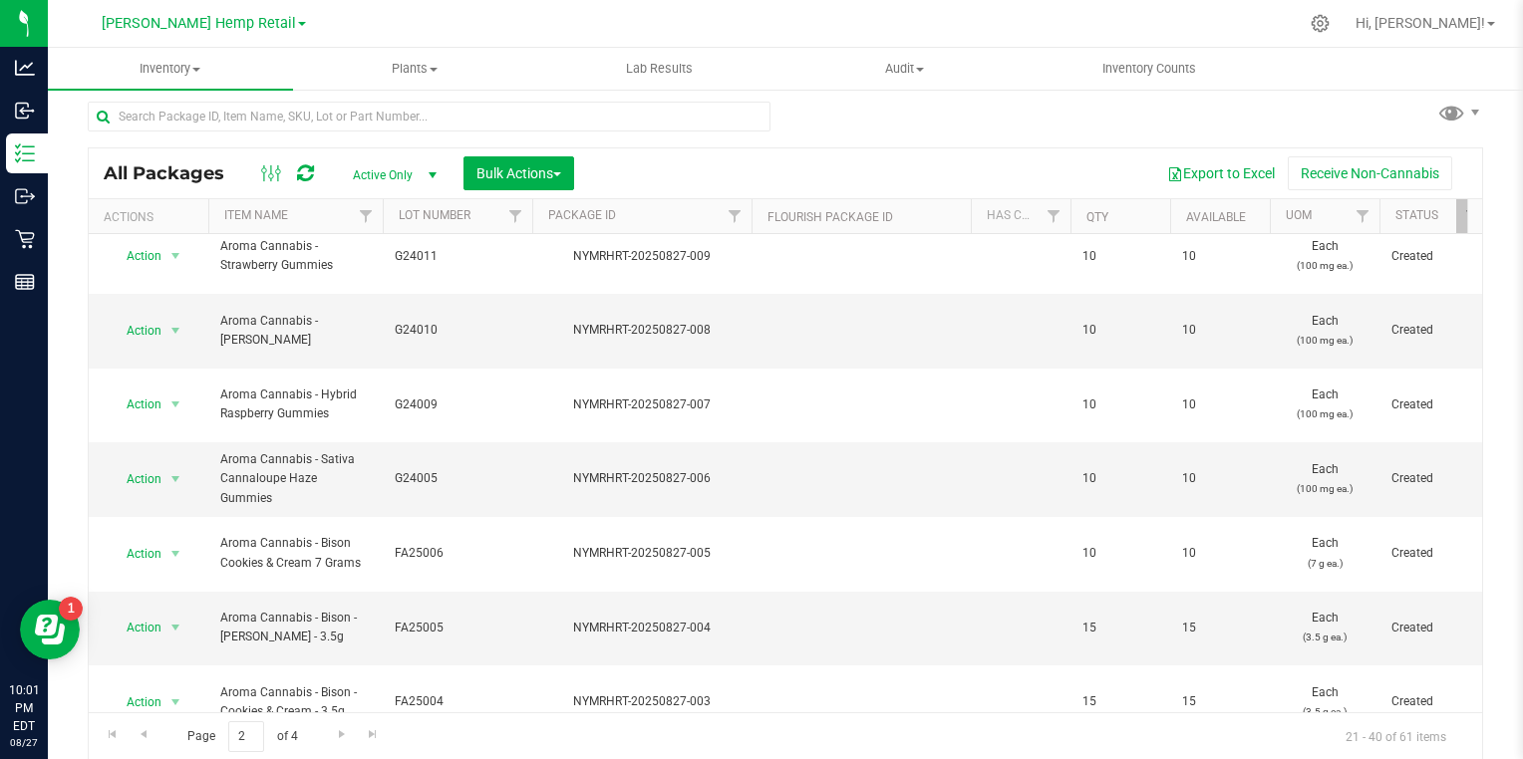
scroll to position [674, 0]
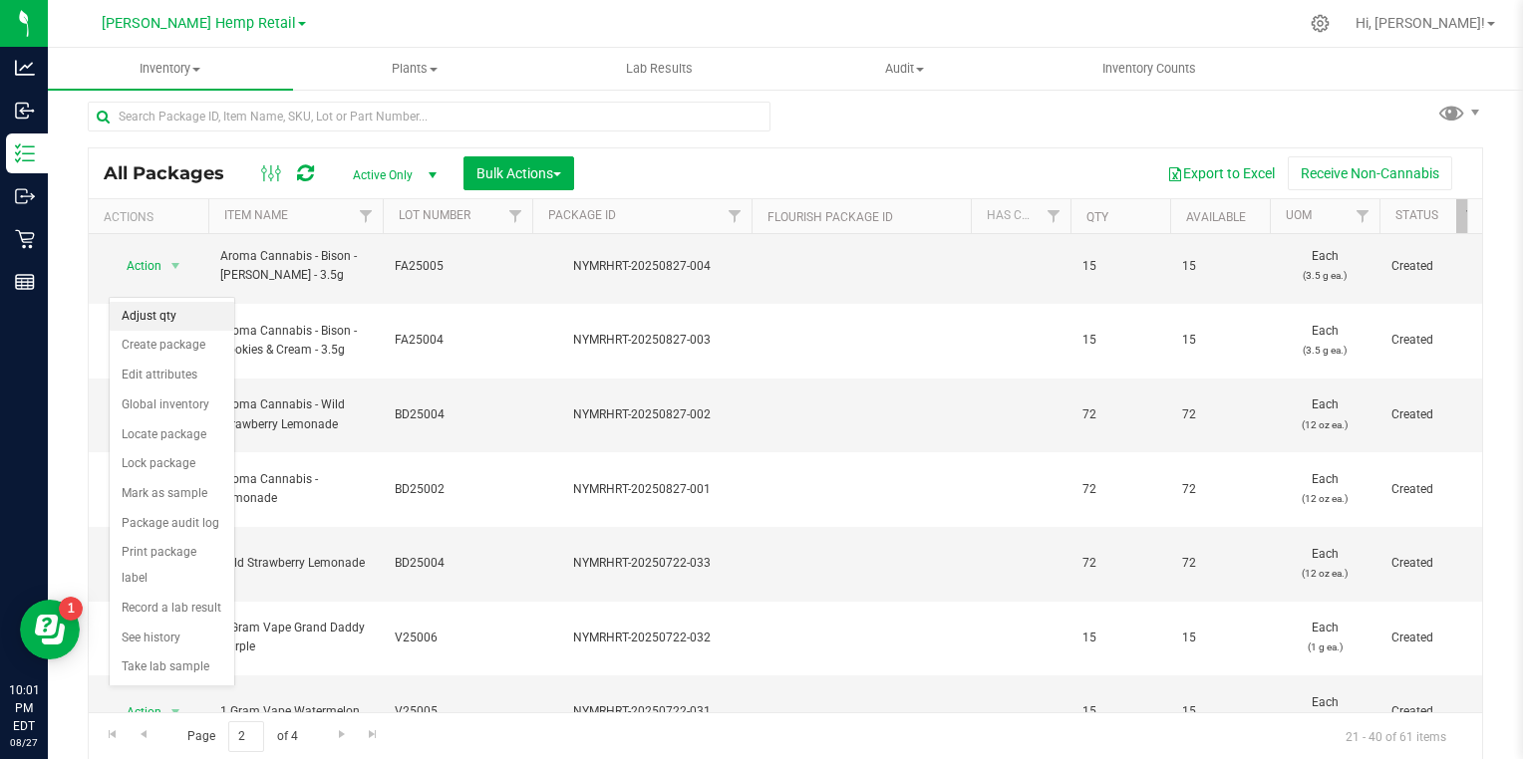
click at [159, 314] on li "Adjust qty" at bounding box center [172, 317] width 125 height 30
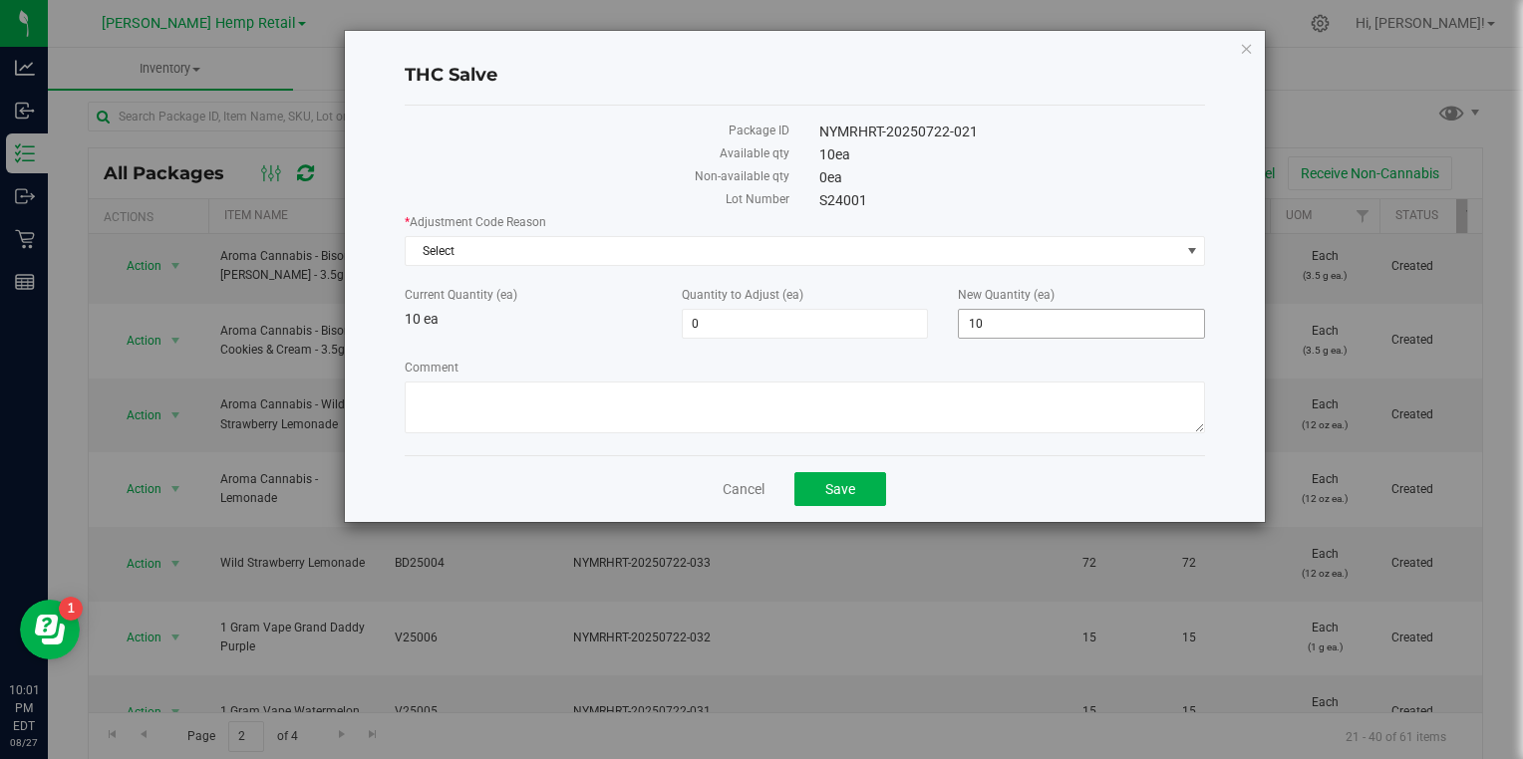
click at [987, 321] on span "10 10" at bounding box center [1081, 324] width 247 height 30
type input "1"
type input "0"
type input "-10"
type input "0"
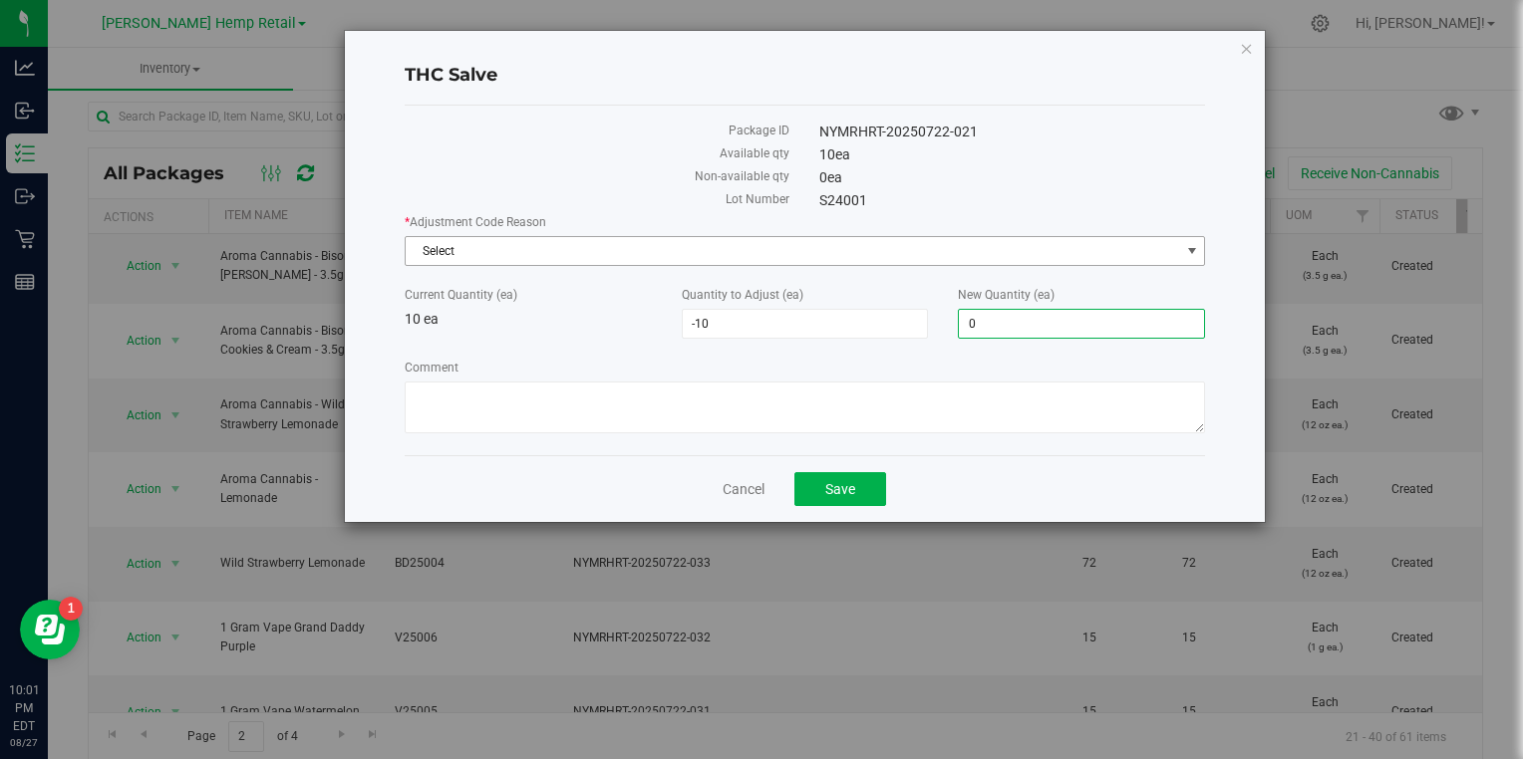
click at [761, 241] on span "Select" at bounding box center [793, 251] width 774 height 28
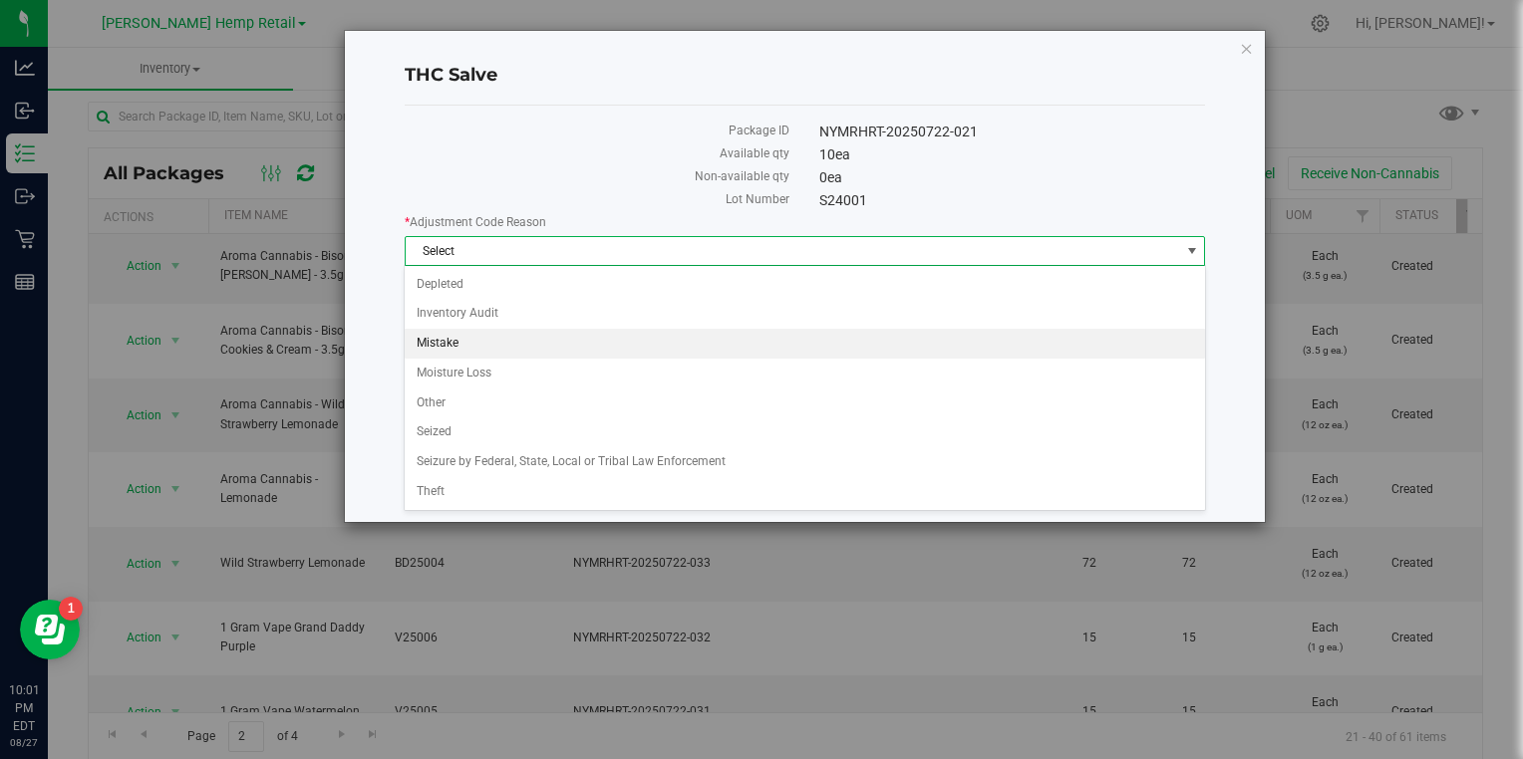
click at [444, 337] on li "Mistake" at bounding box center [804, 344] width 799 height 30
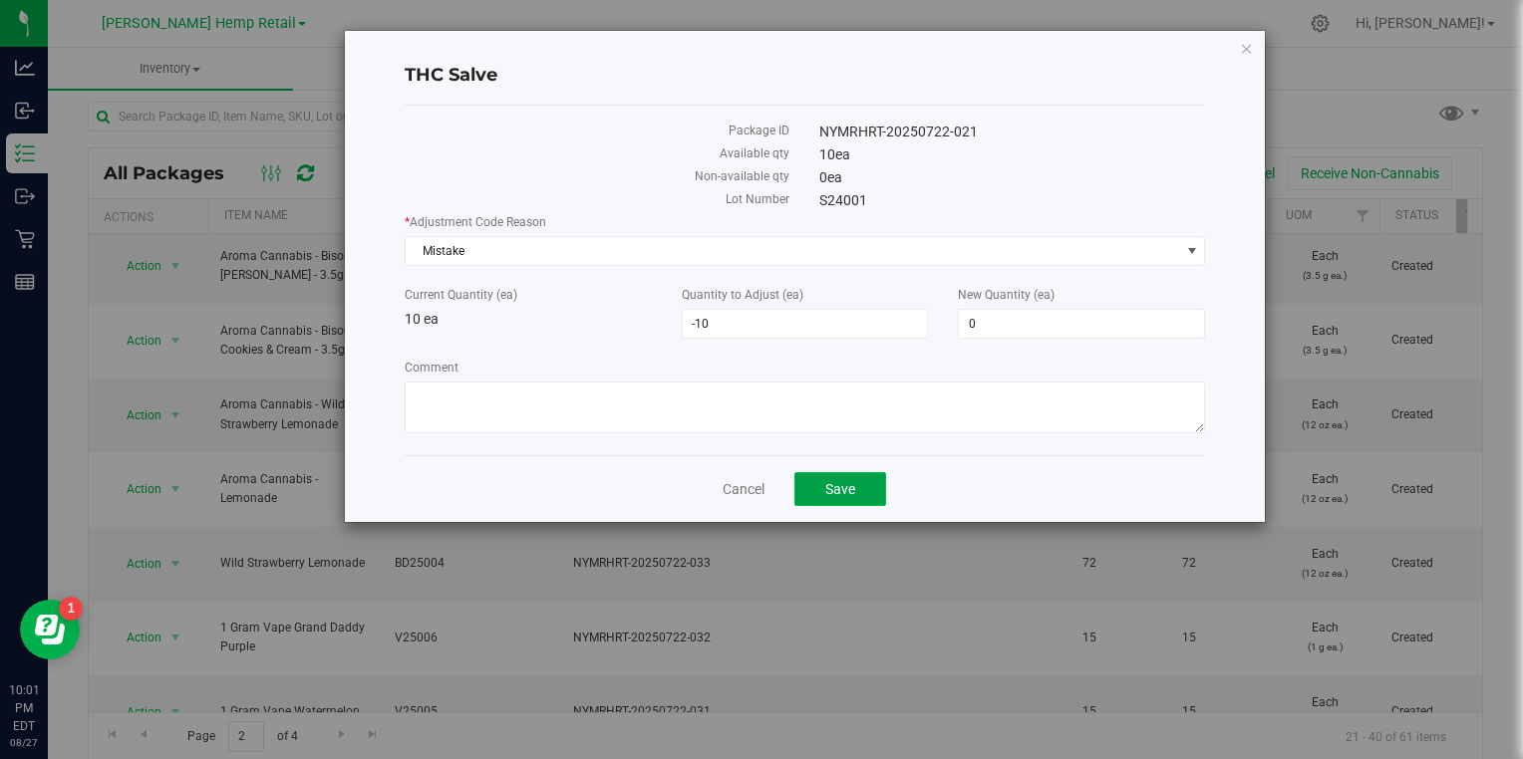
click at [825, 492] on span "Save" at bounding box center [840, 489] width 30 height 16
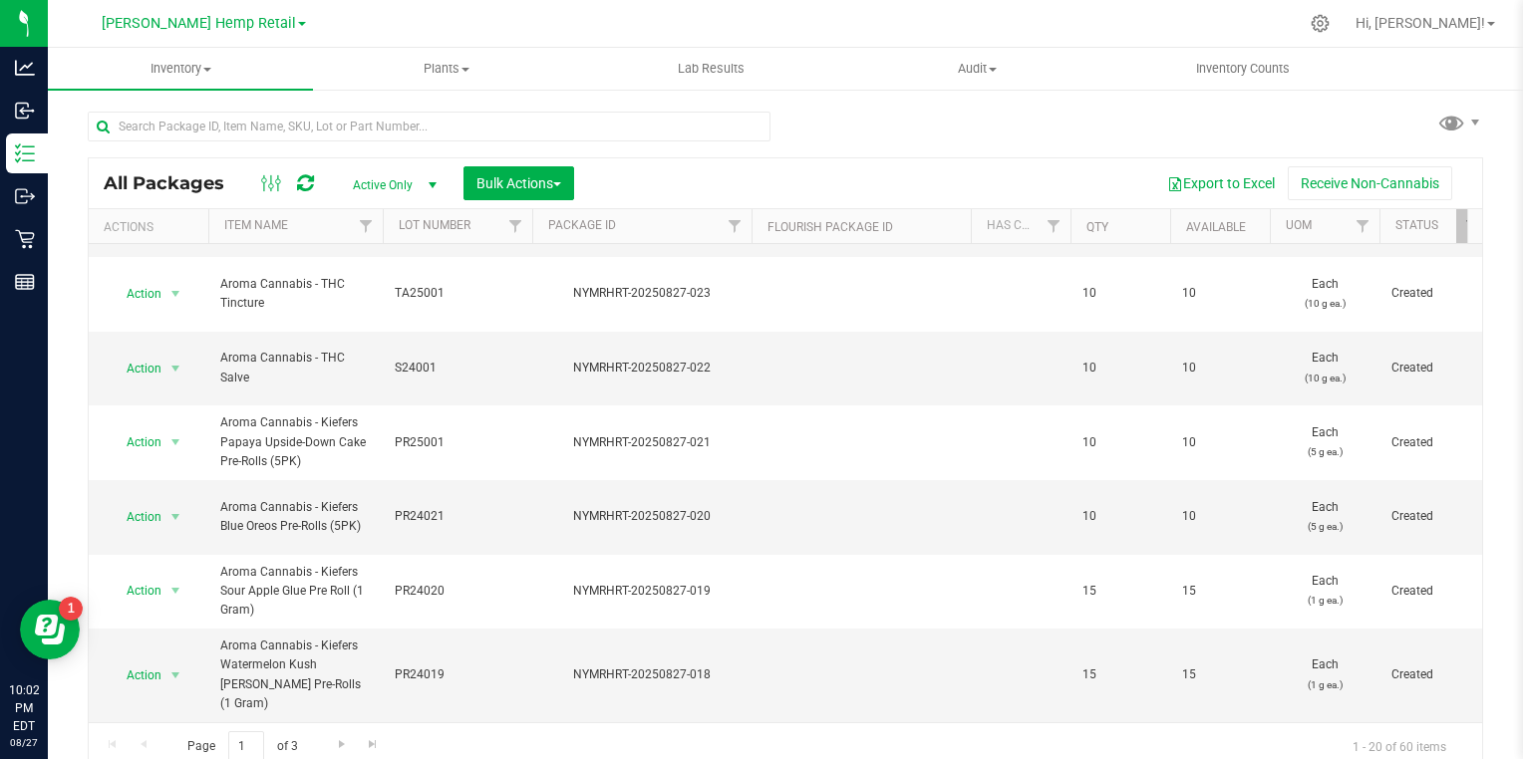
scroll to position [10, 0]
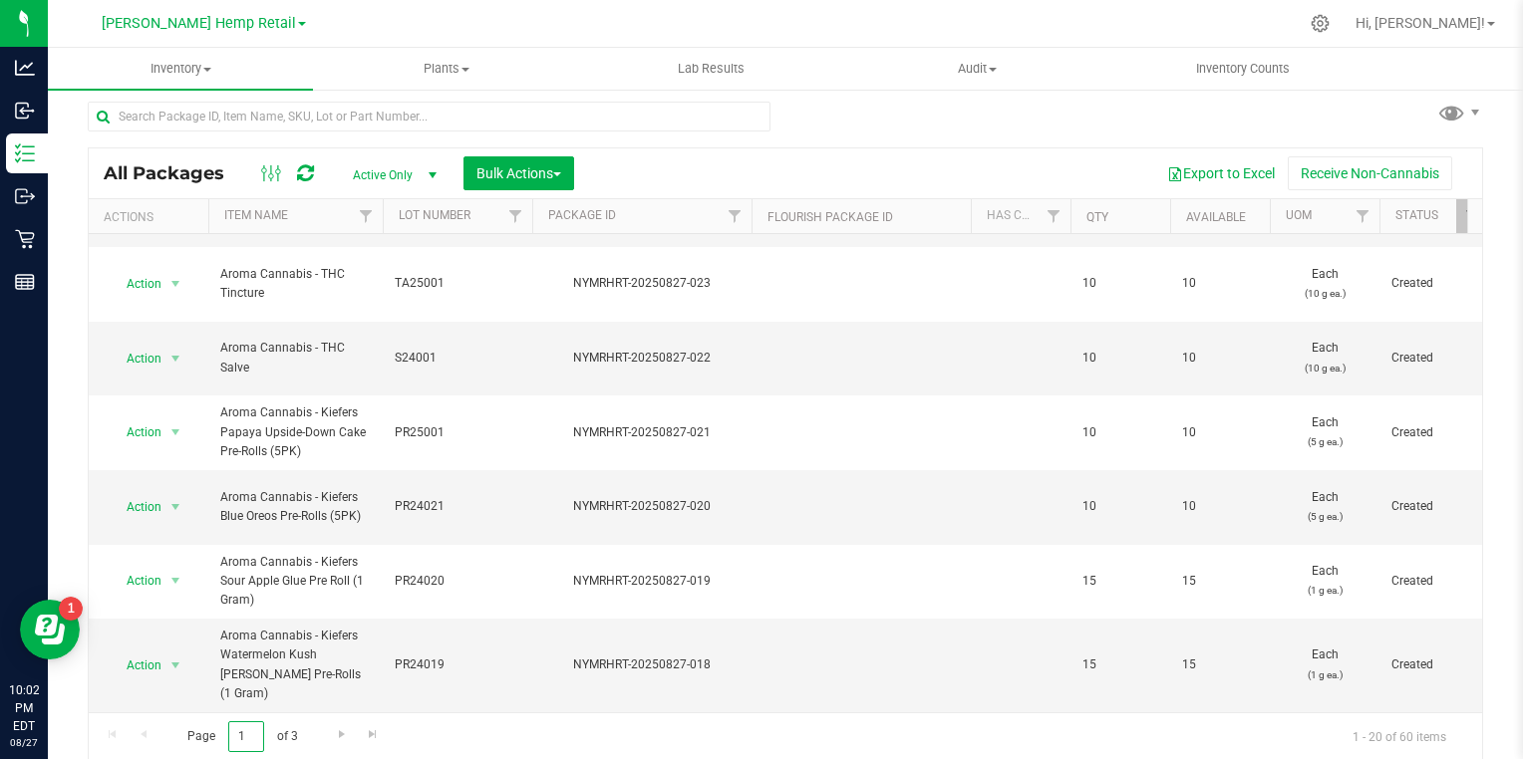
click at [239, 734] on input "1" at bounding box center [246, 737] width 36 height 31
type input "2"
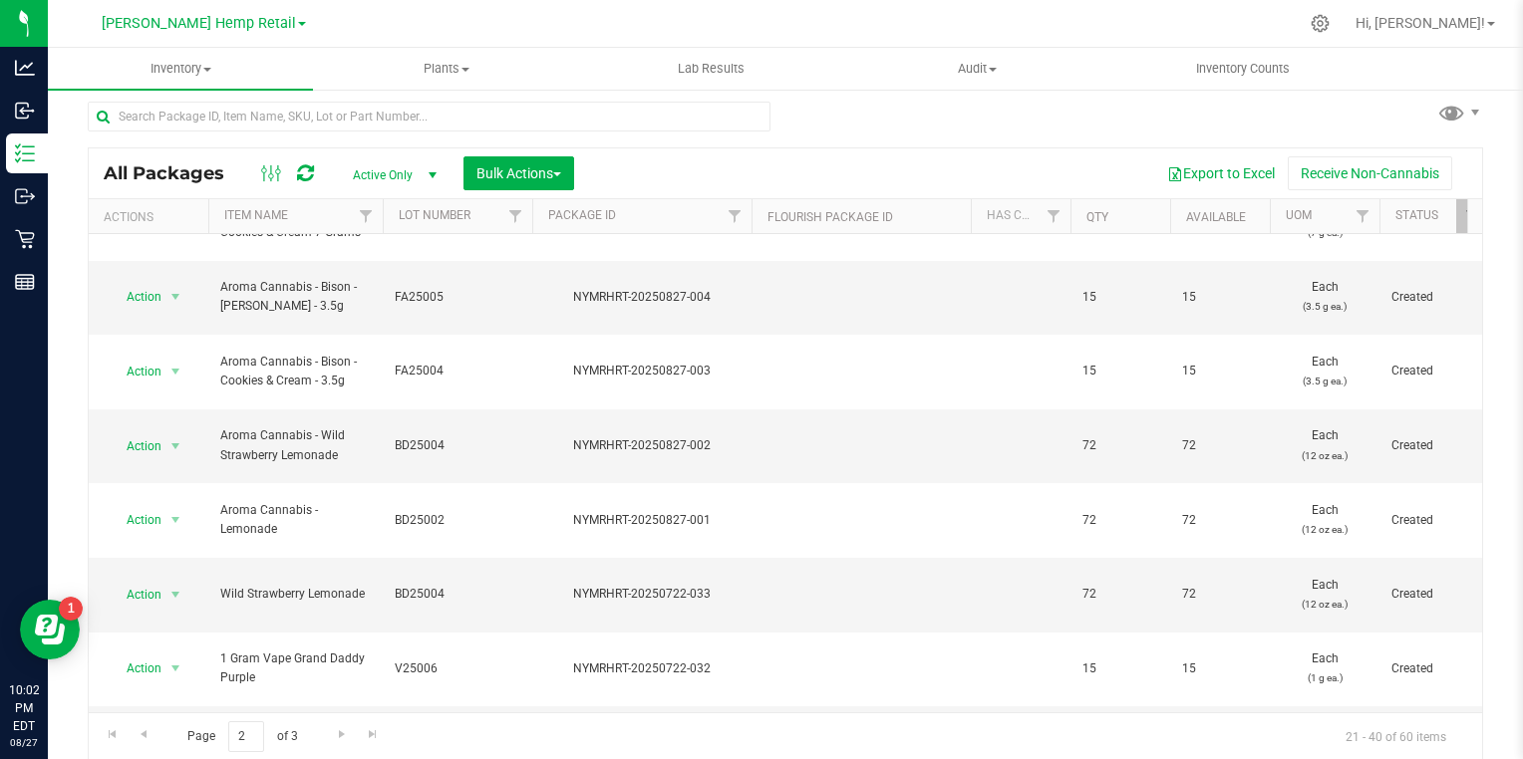
scroll to position [674, 0]
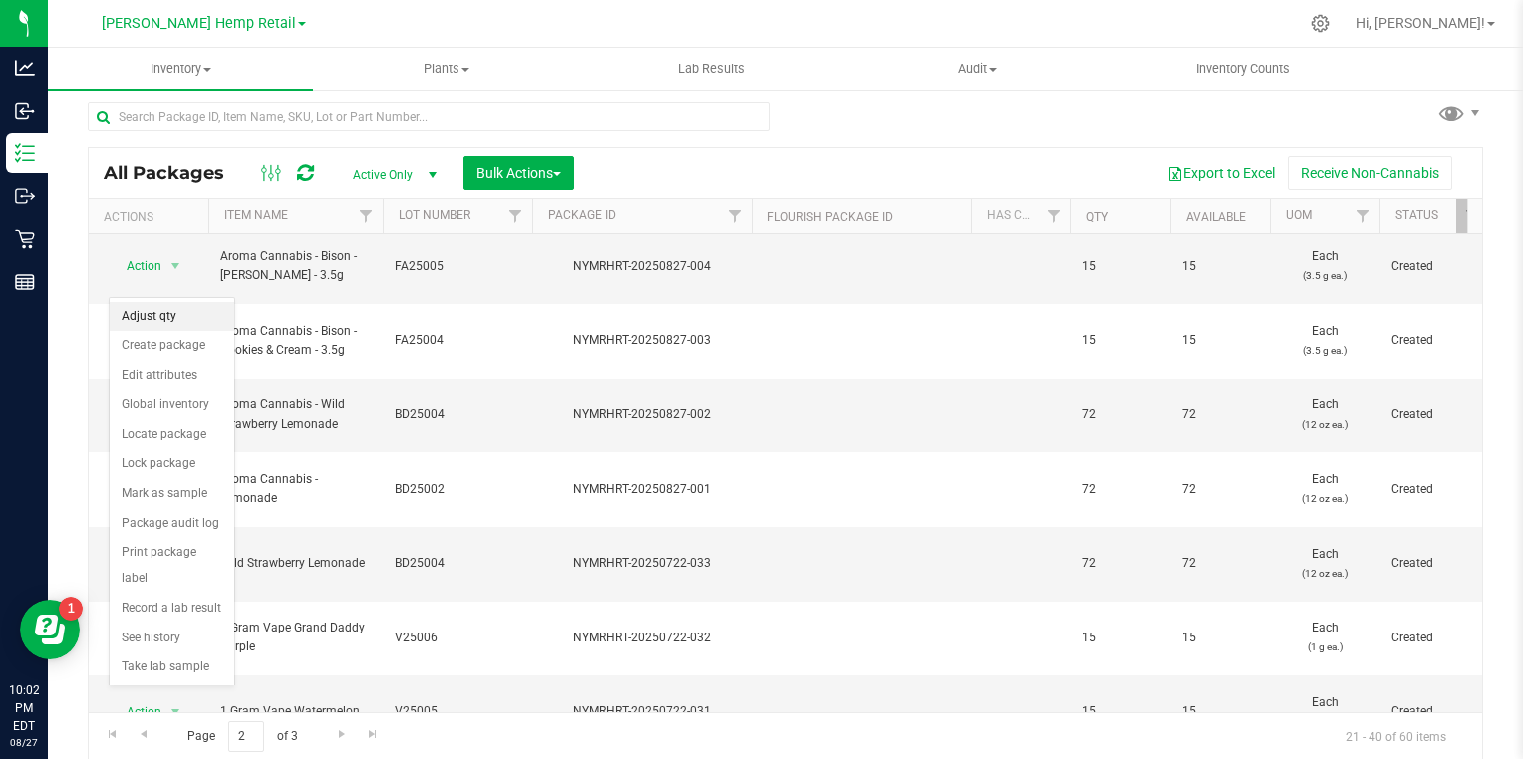
click at [138, 315] on li "Adjust qty" at bounding box center [172, 317] width 125 height 30
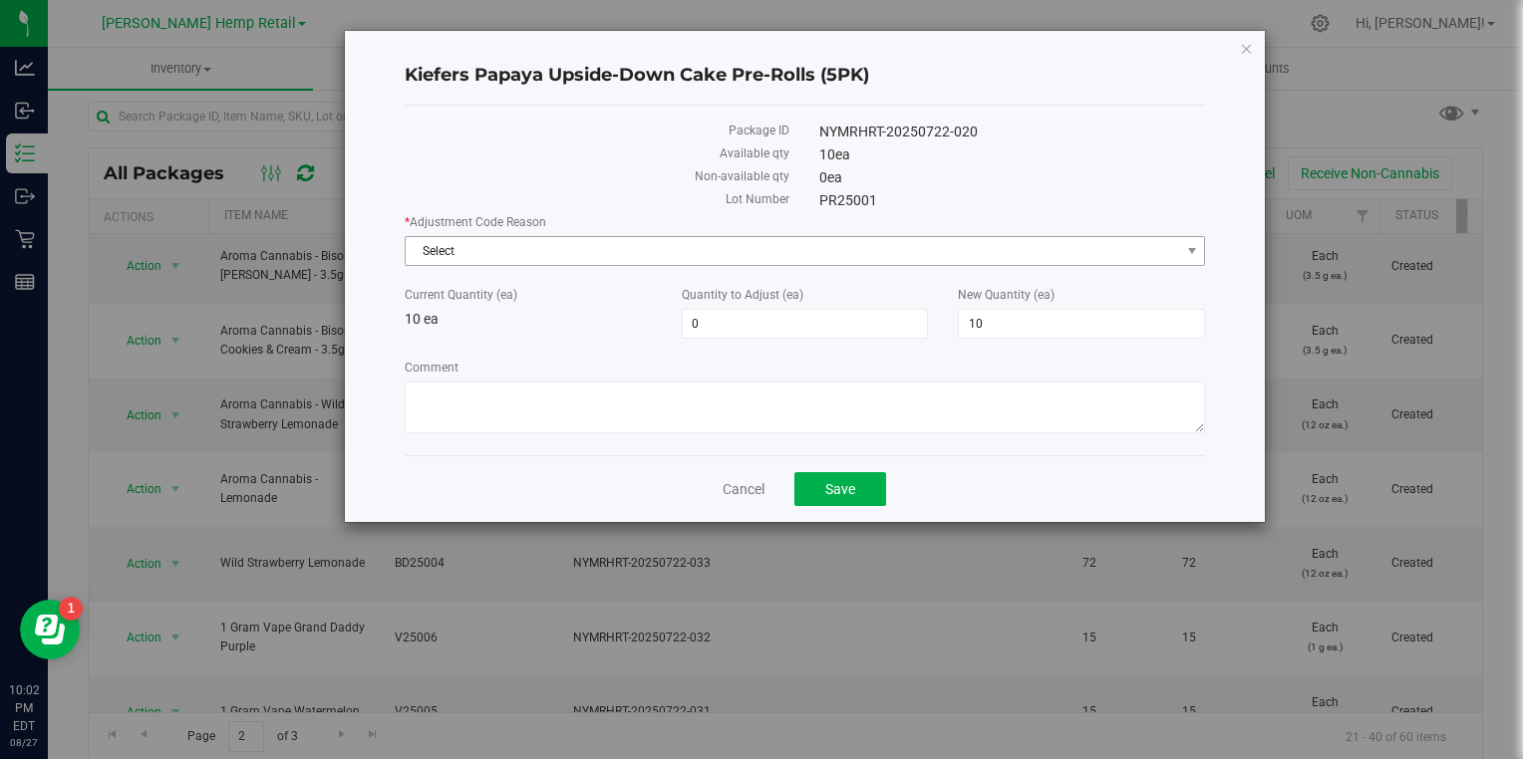
click at [878, 237] on span "Select" at bounding box center [793, 251] width 774 height 28
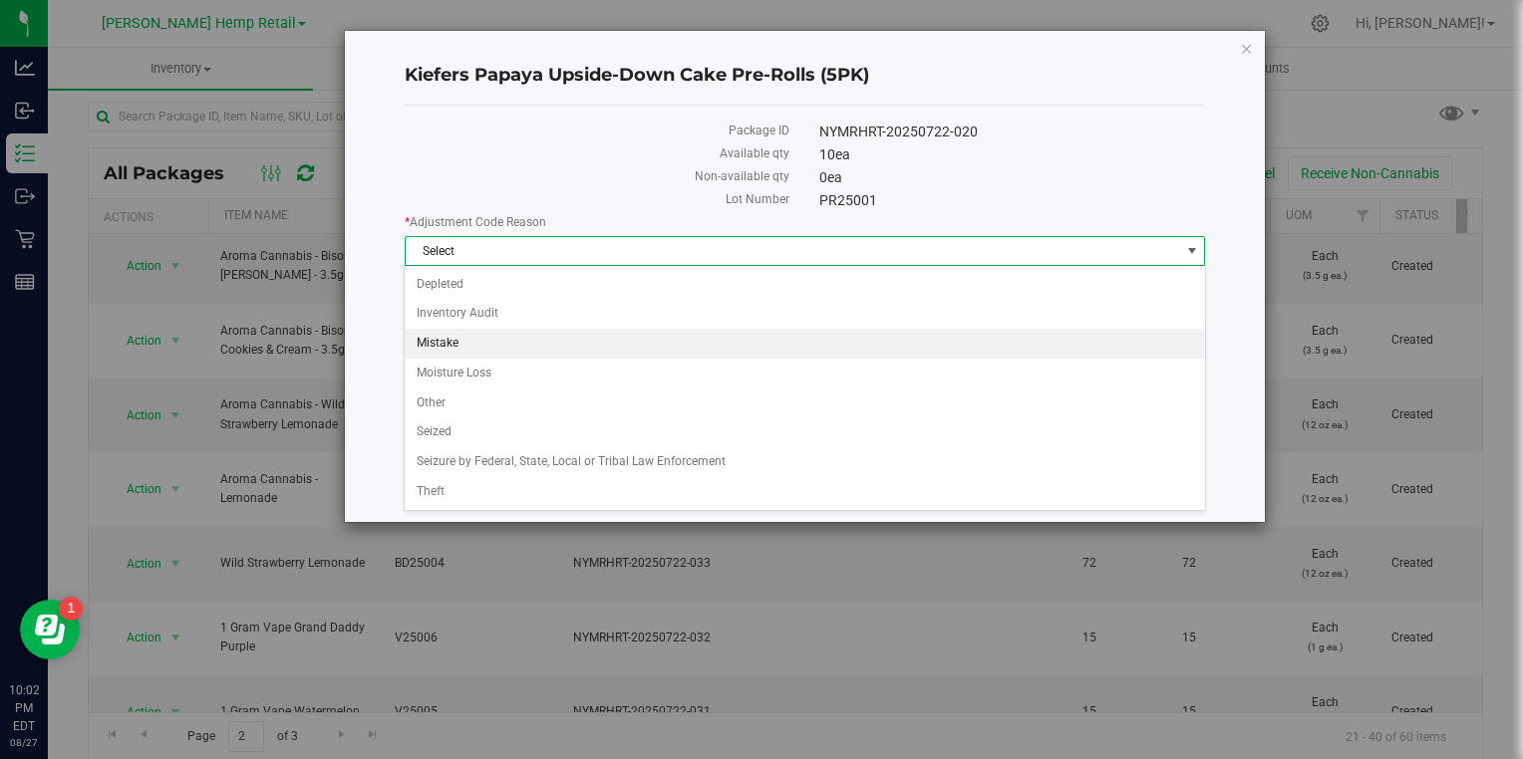
click at [608, 334] on li "Mistake" at bounding box center [804, 344] width 799 height 30
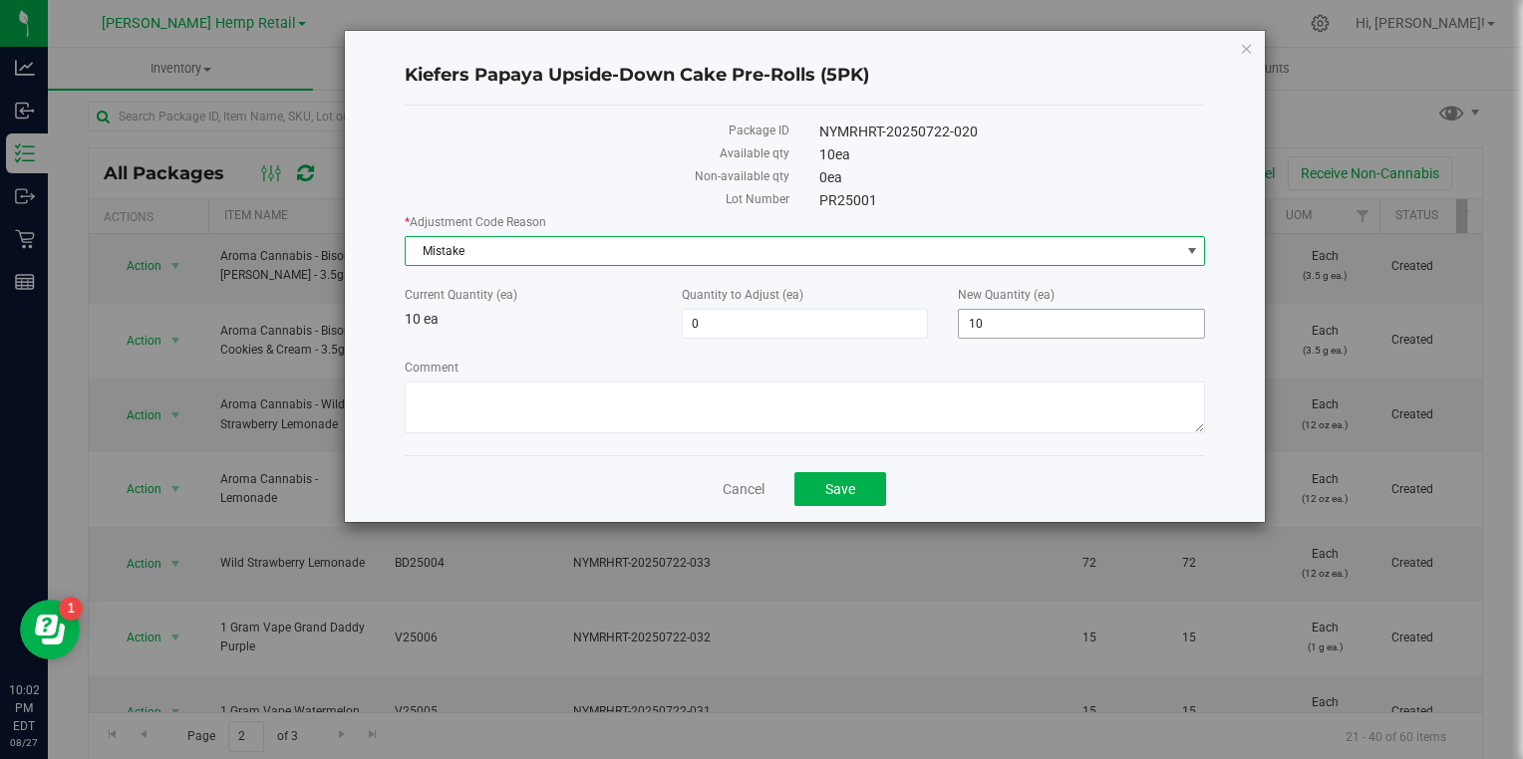
click at [1065, 325] on input "10" at bounding box center [1081, 324] width 245 height 28
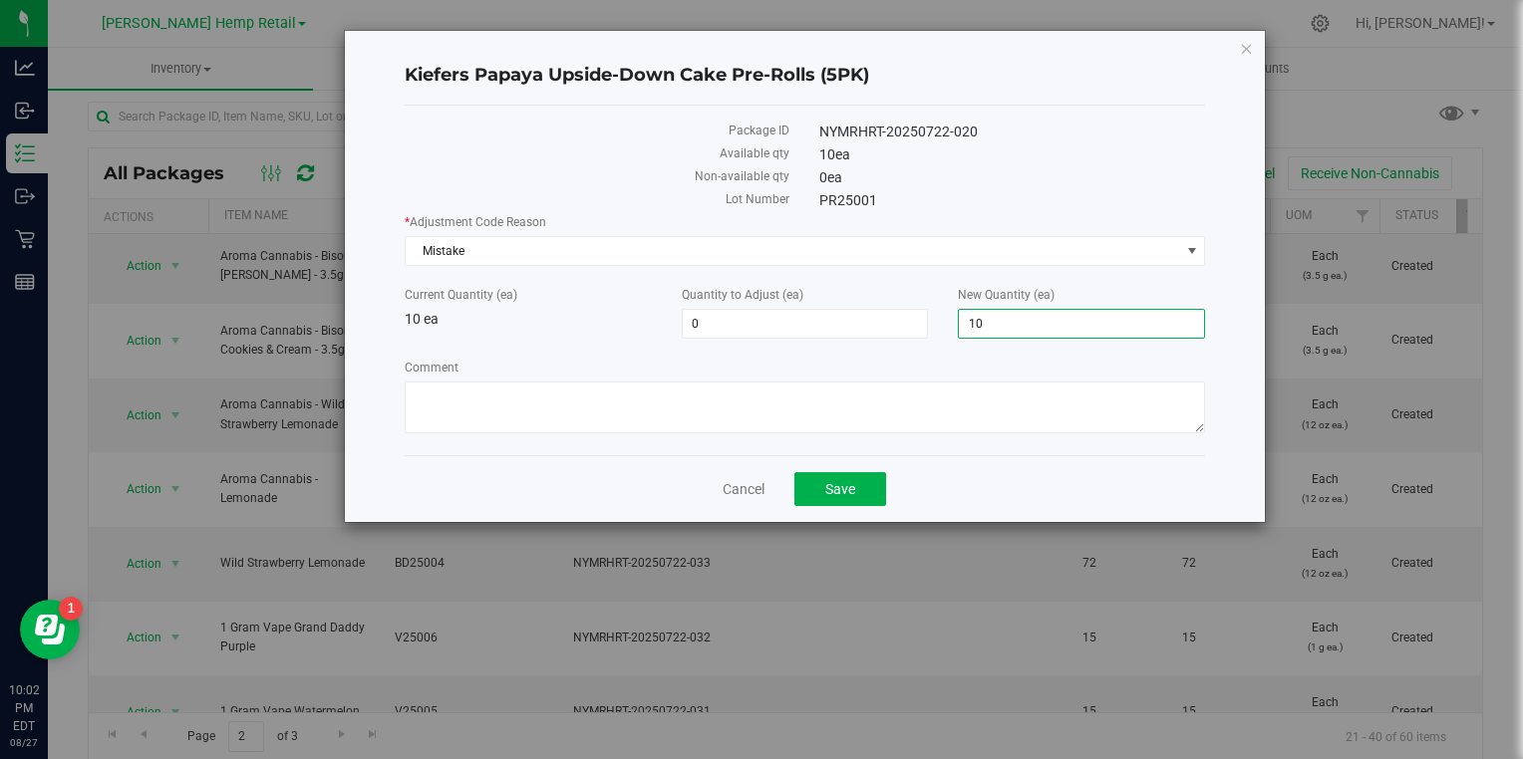
type input "1"
click at [1096, 328] on input "1" at bounding box center [1081, 324] width 245 height 28
type input "0"
type input "-10"
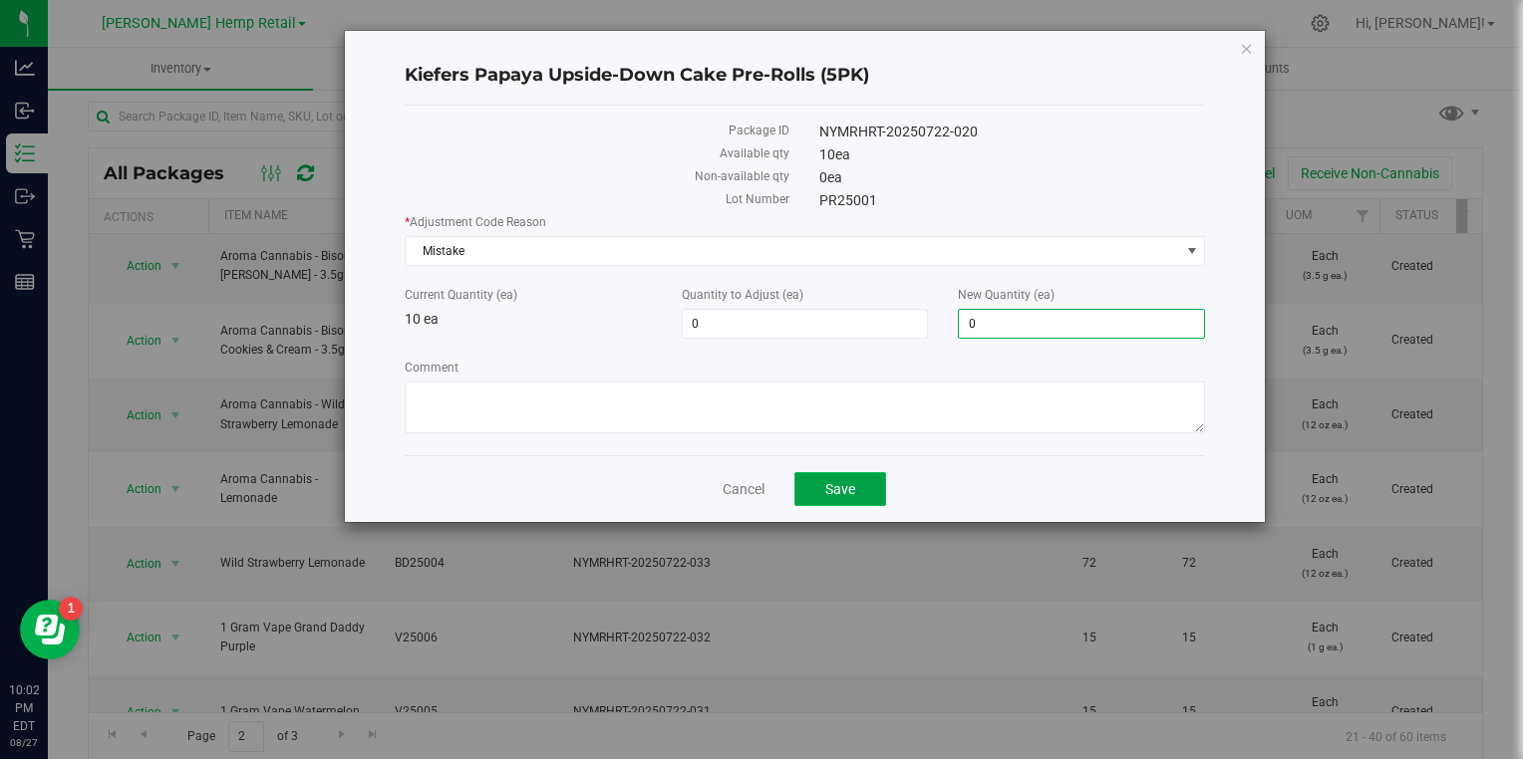
type input "0"
click at [845, 481] on span "Save" at bounding box center [840, 489] width 30 height 16
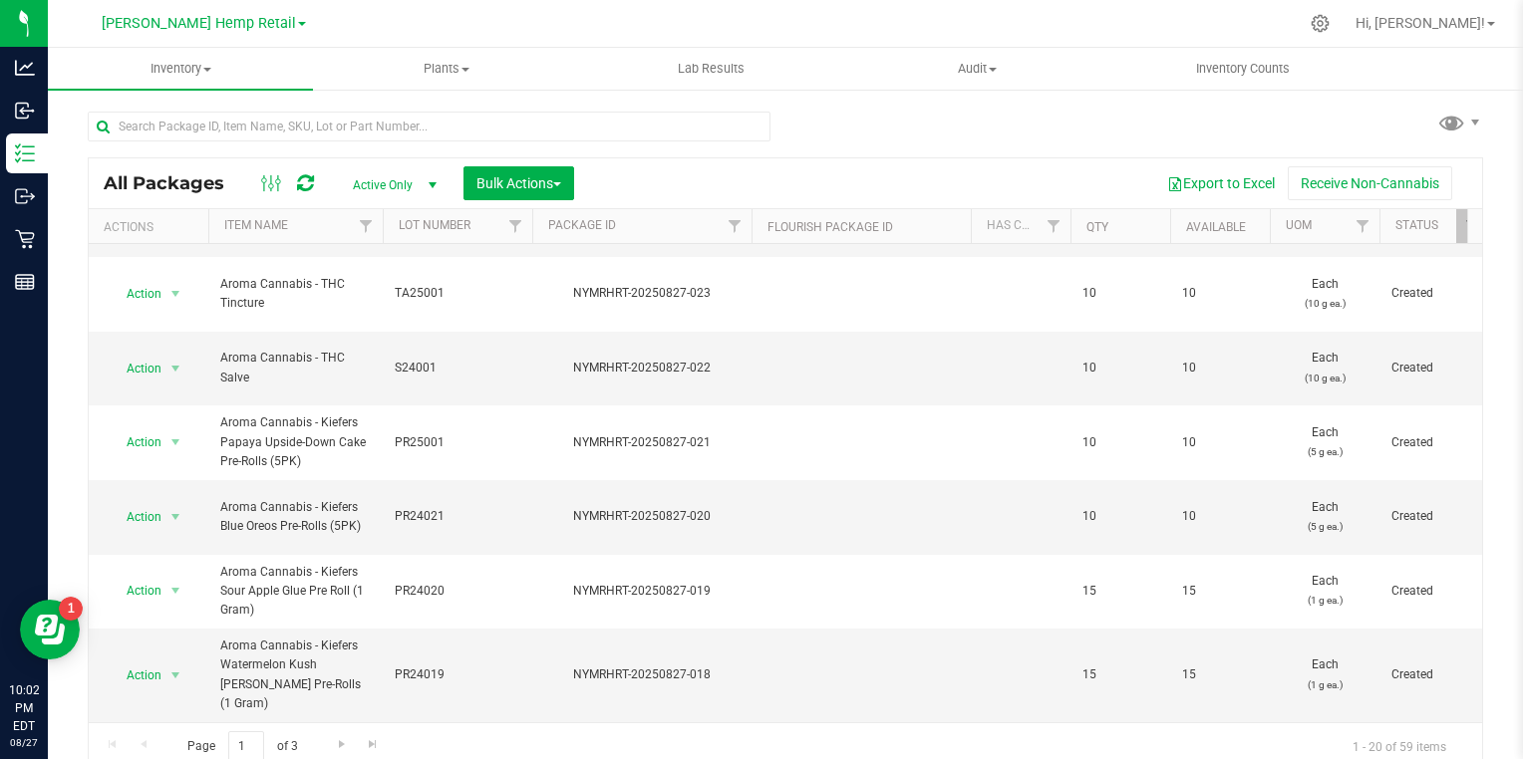
scroll to position [10, 0]
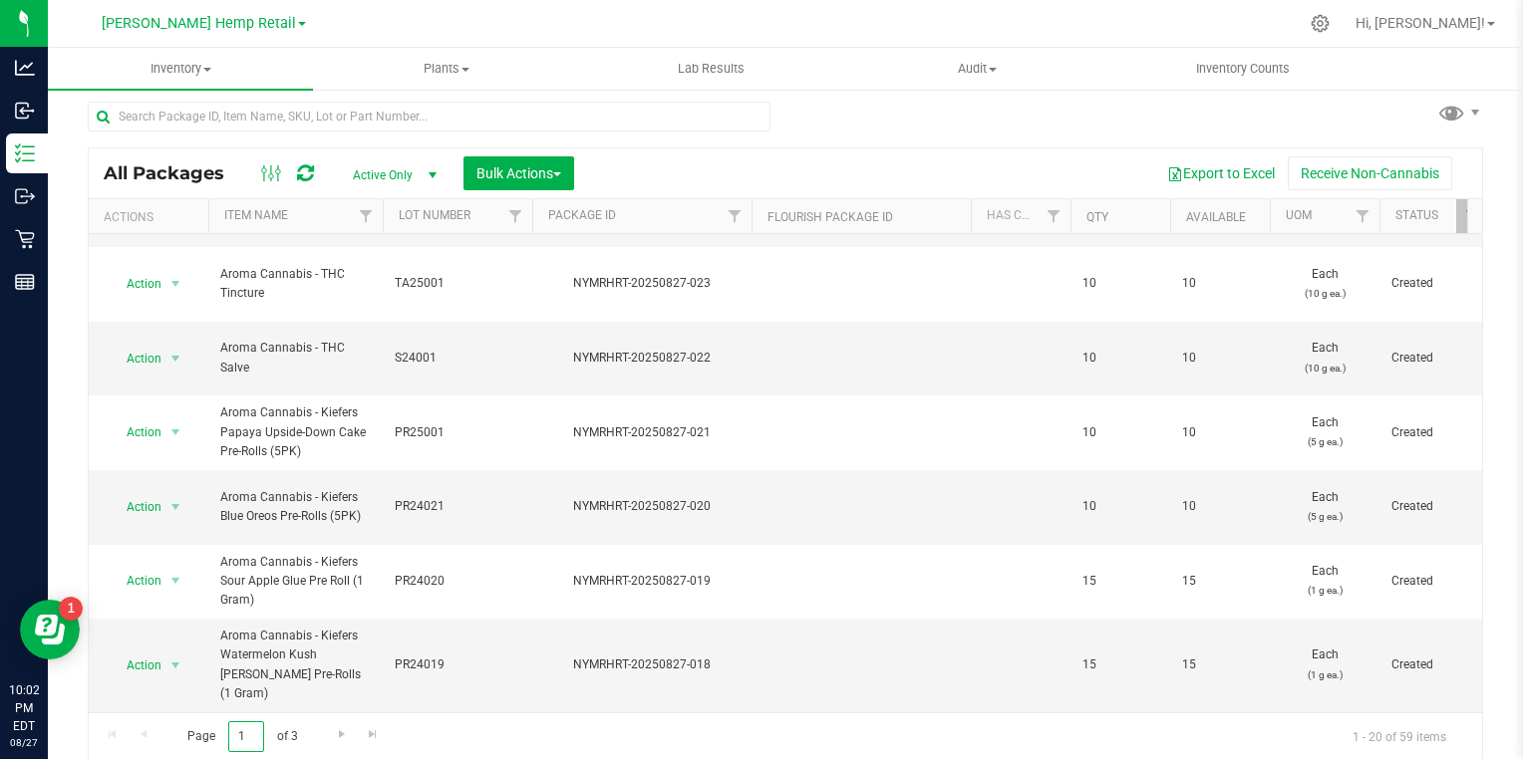
click at [241, 734] on input "1" at bounding box center [246, 737] width 36 height 31
type input "2"
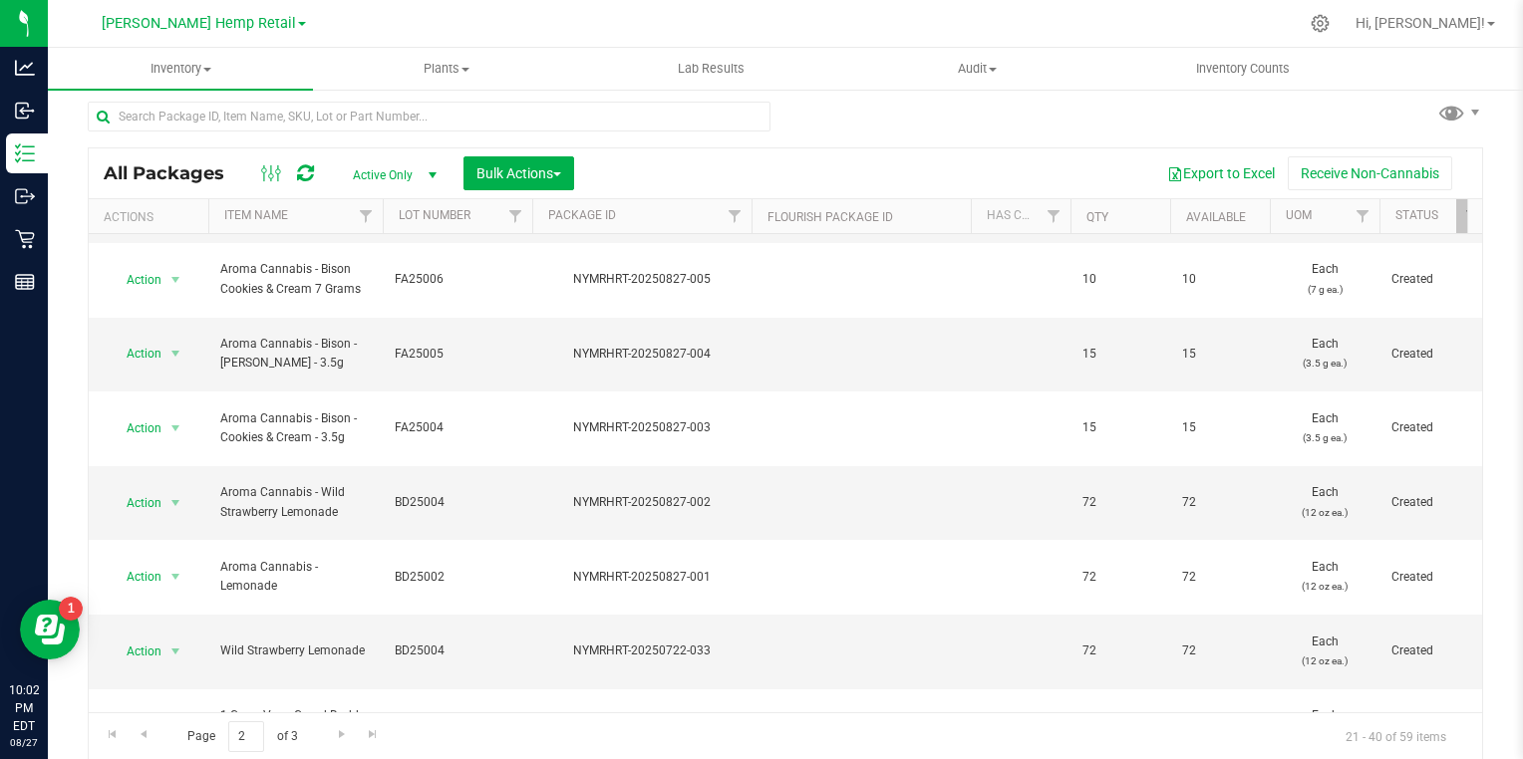
scroll to position [674, 0]
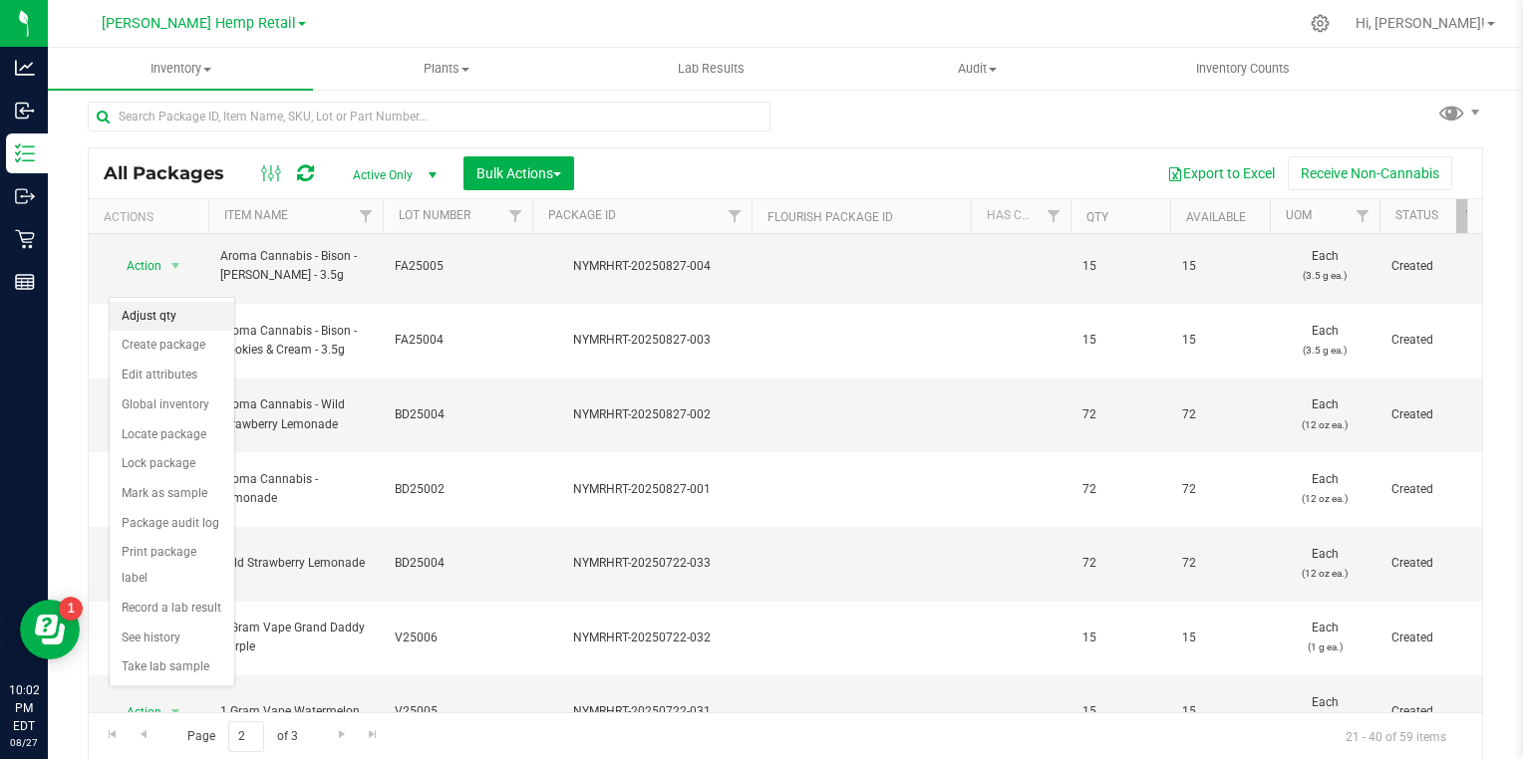
click at [139, 318] on li "Adjust qty" at bounding box center [172, 317] width 125 height 30
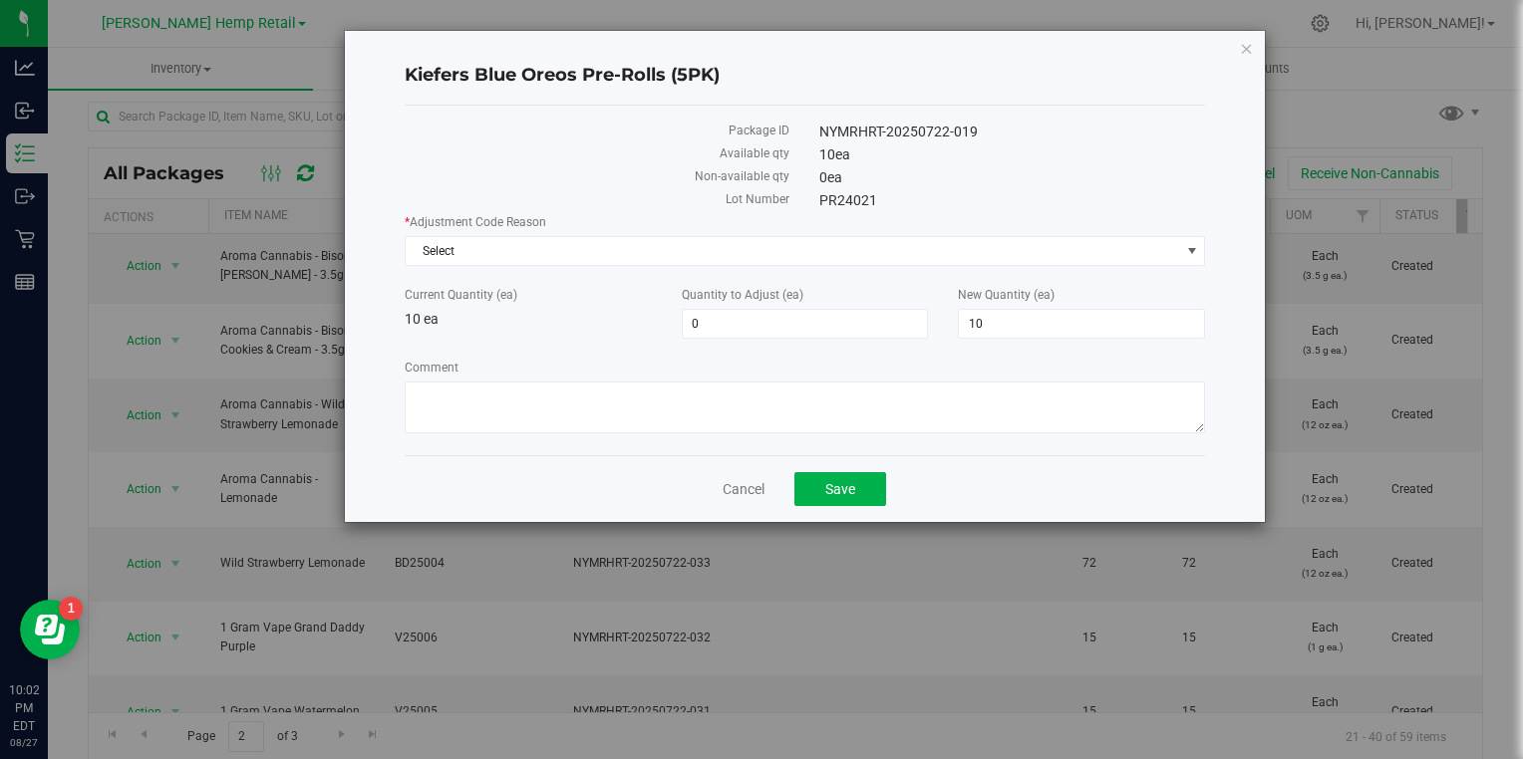
click at [1085, 289] on label "New Quantity (ea)" at bounding box center [1081, 295] width 247 height 18
click at [0, 0] on input "10" at bounding box center [0, 0] width 0 height 0
click at [1132, 325] on input "10" at bounding box center [1081, 324] width 245 height 28
type input "1"
type input "0"
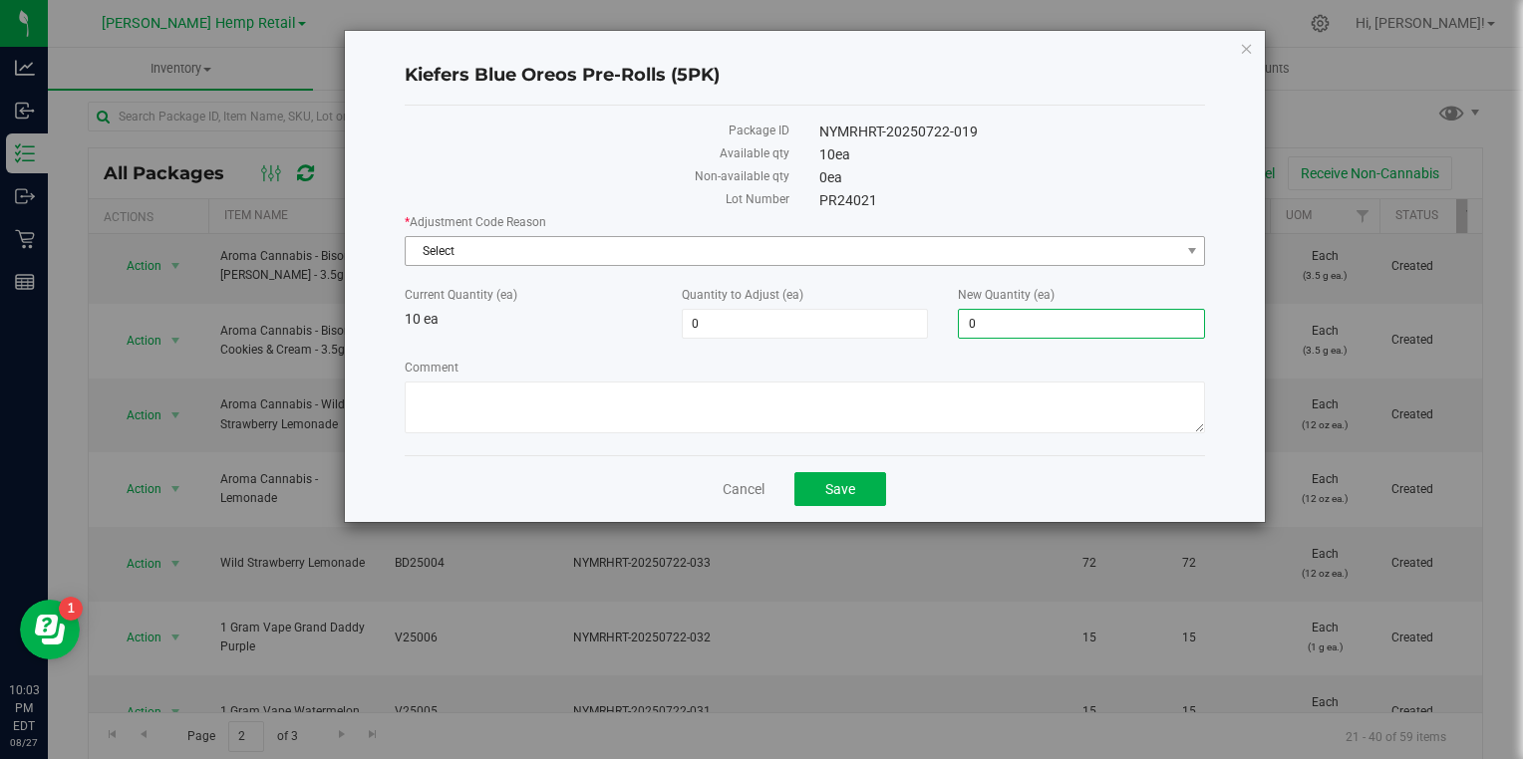
click at [979, 240] on span "Select" at bounding box center [793, 251] width 774 height 28
type input "-10"
type input "0"
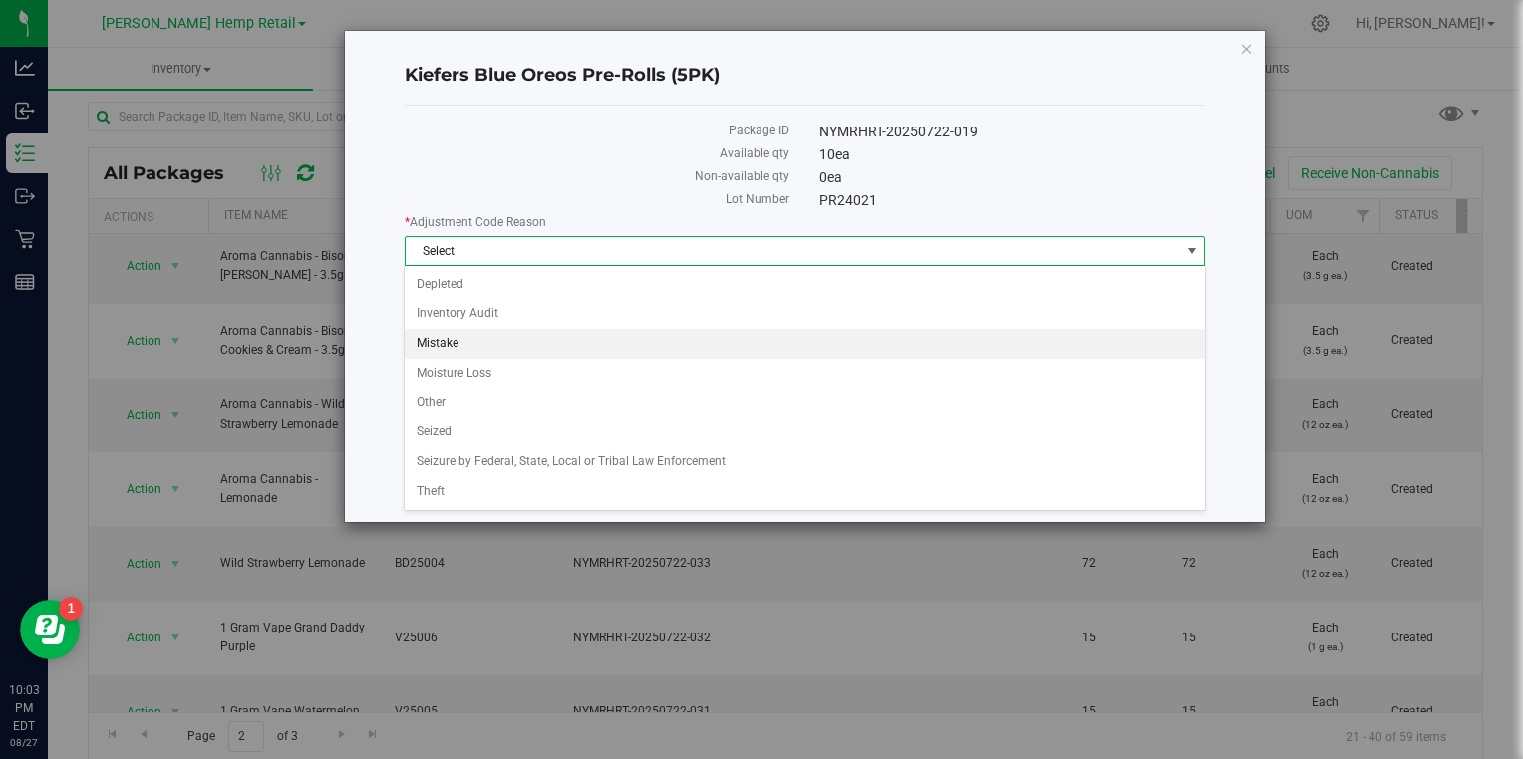
click at [470, 345] on li "Mistake" at bounding box center [804, 344] width 799 height 30
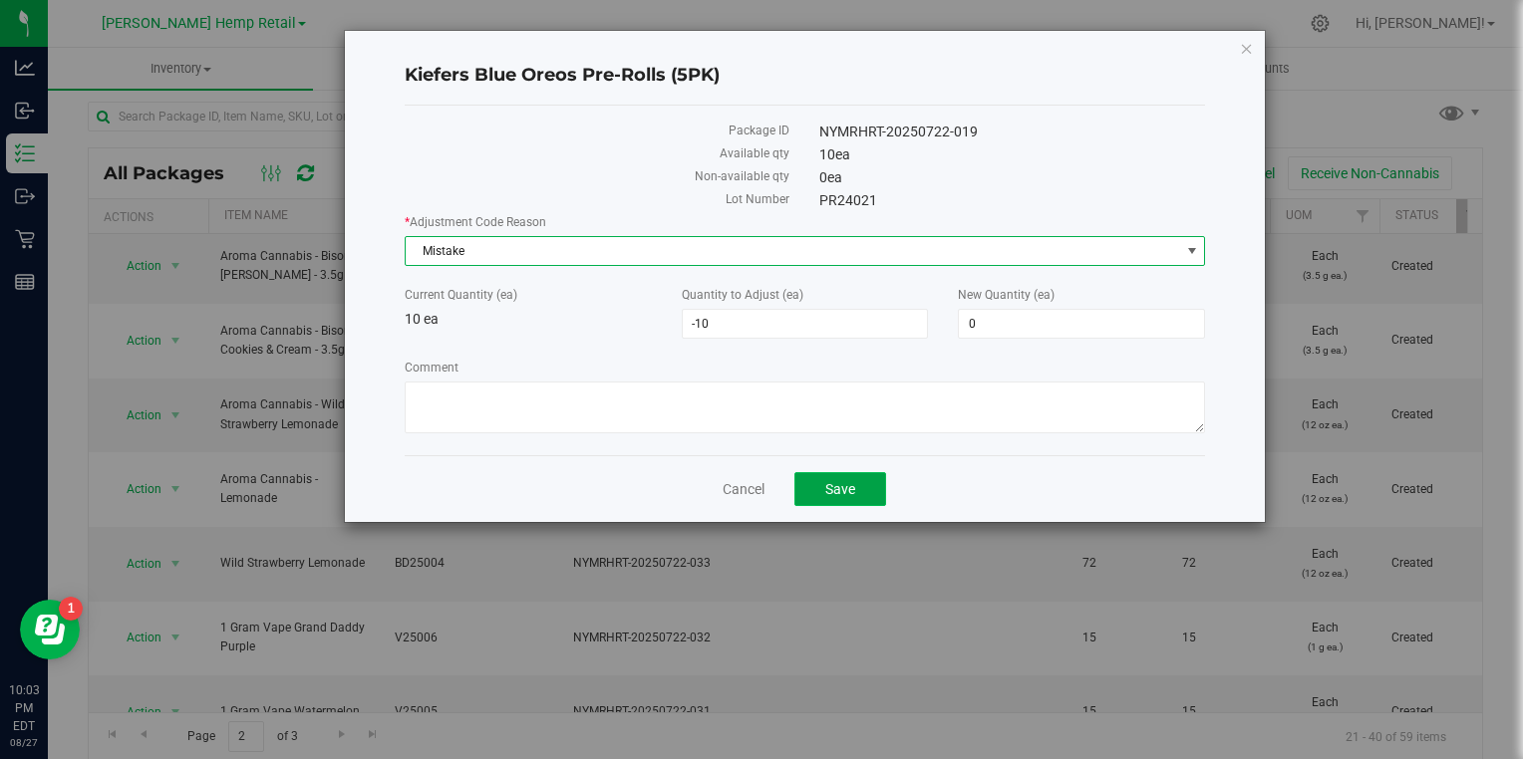
click at [859, 489] on button "Save" at bounding box center [840, 489] width 92 height 34
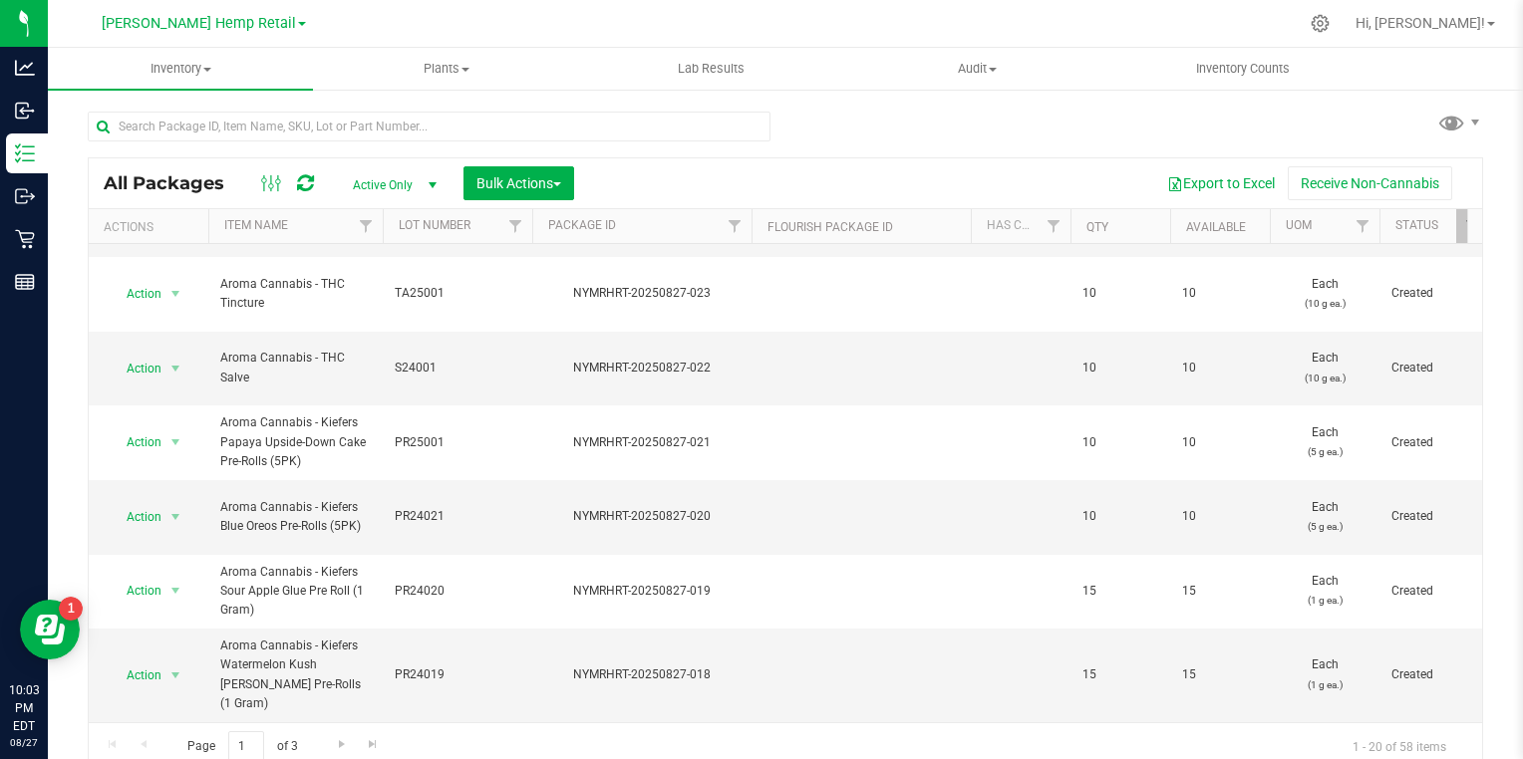
scroll to position [10, 0]
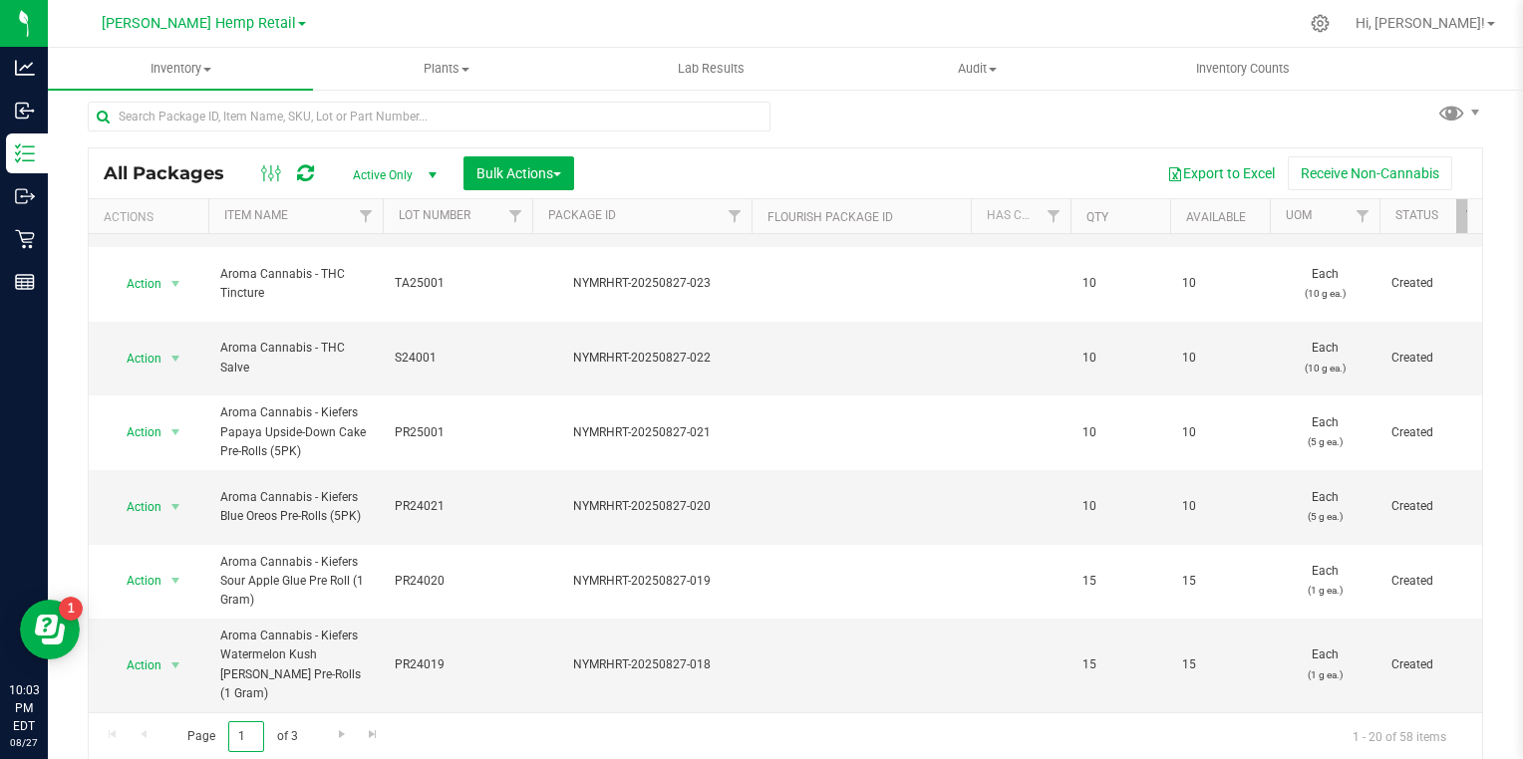
click at [251, 731] on input "1" at bounding box center [246, 737] width 36 height 31
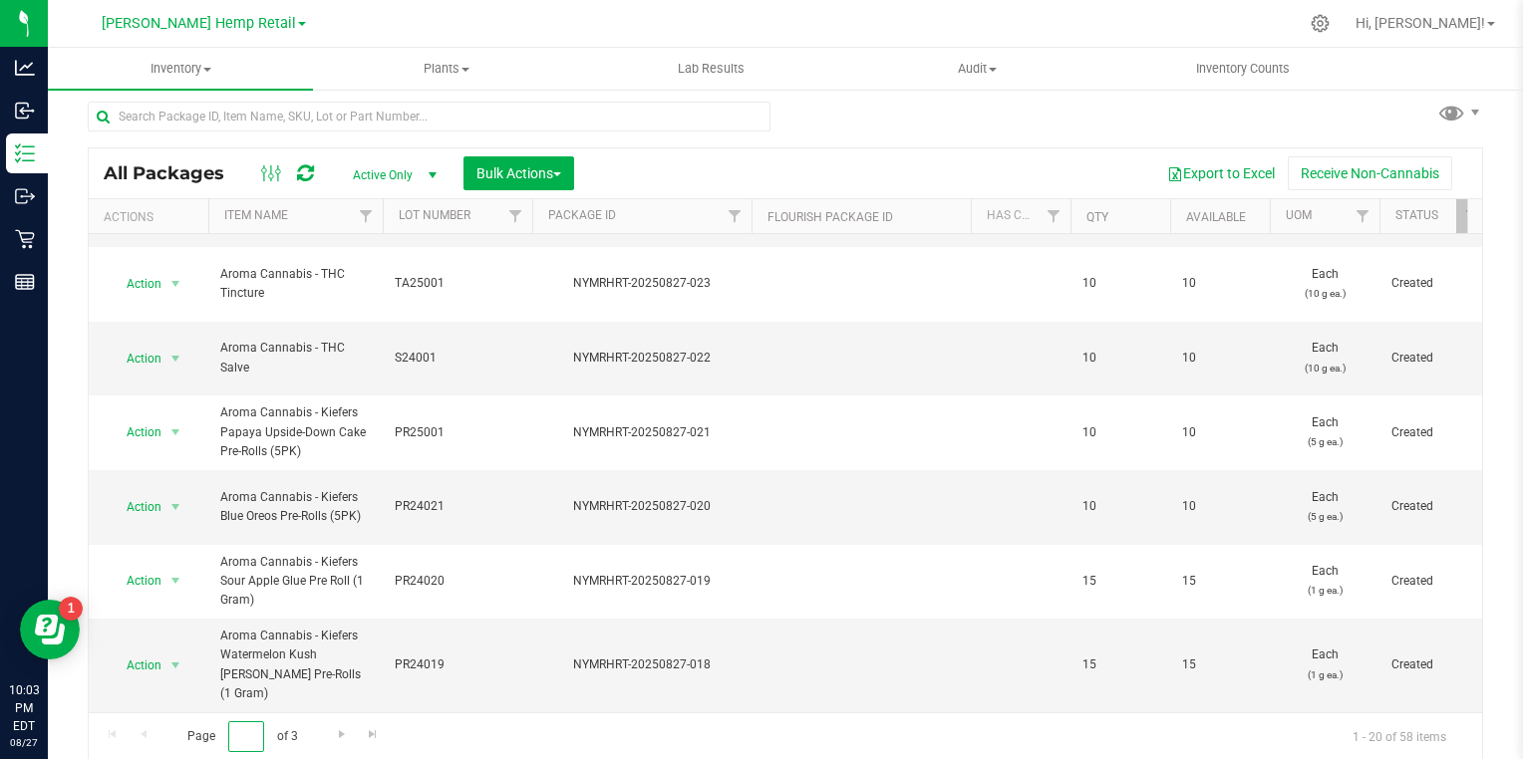
click at [239, 731] on input "1" at bounding box center [246, 737] width 36 height 31
type input "2"
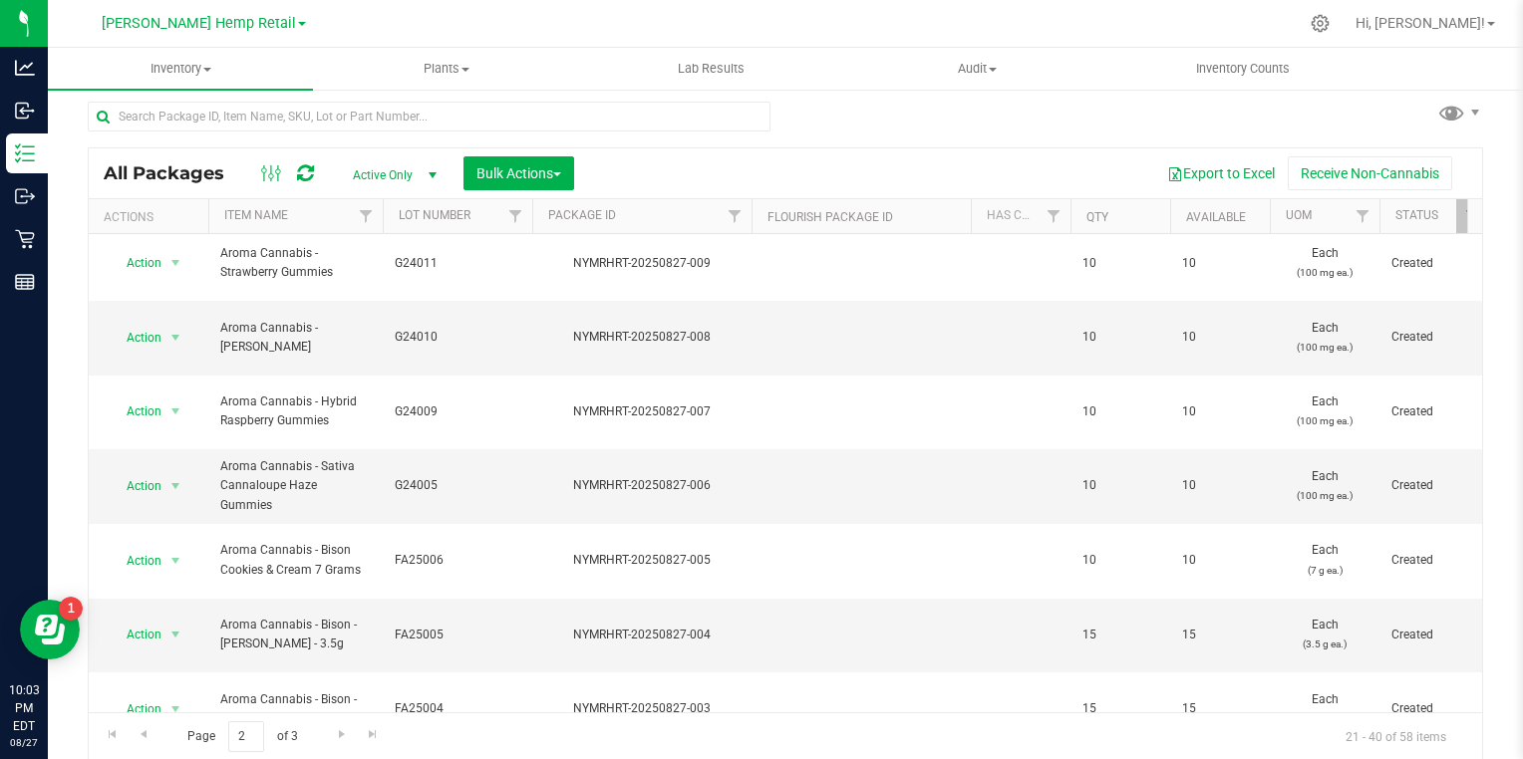
scroll to position [674, 0]
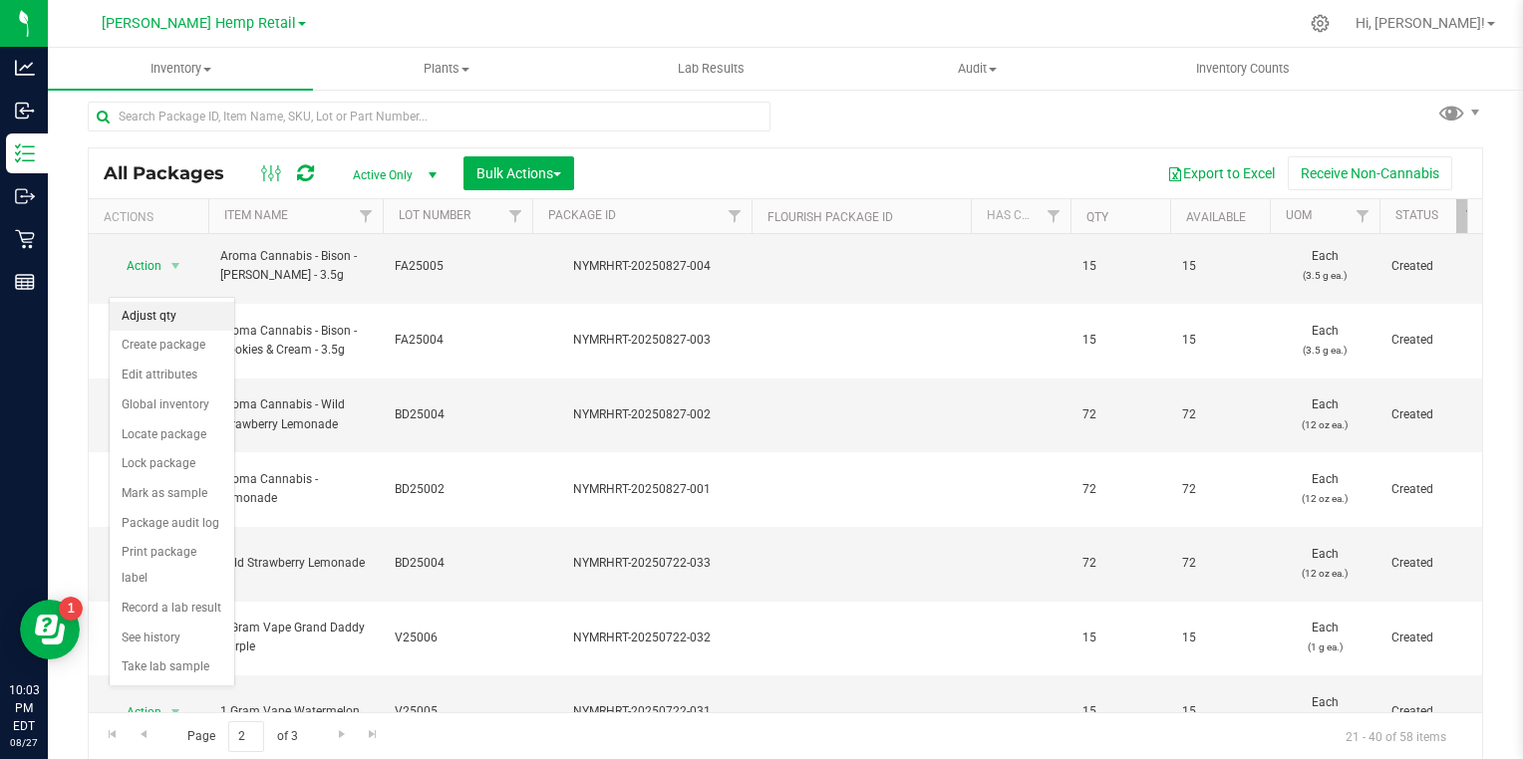
click at [137, 327] on li "Adjust qty" at bounding box center [172, 317] width 125 height 30
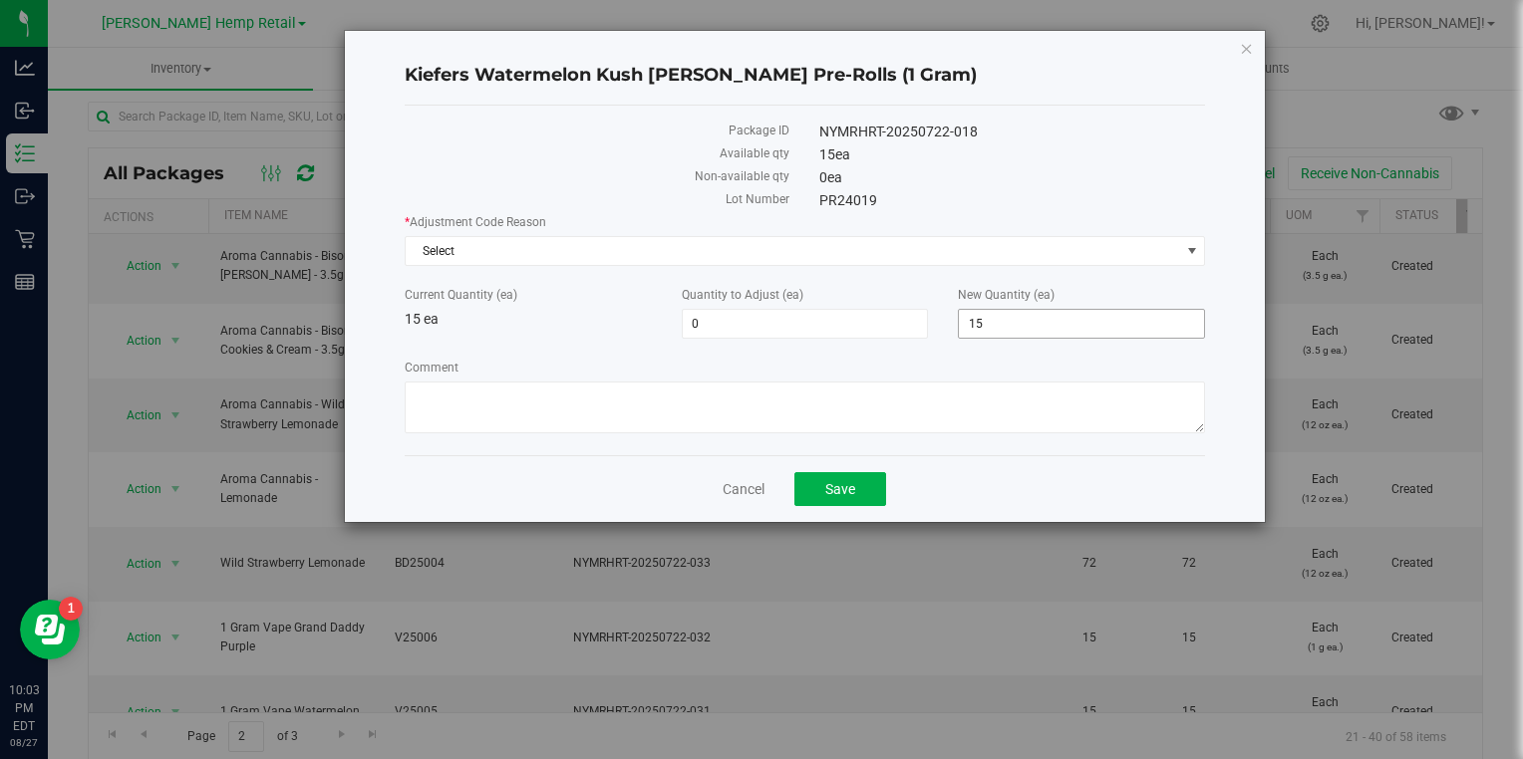
click at [1041, 319] on input "15" at bounding box center [1081, 324] width 245 height 28
type input "1"
type input "0"
click at [589, 255] on span "Select" at bounding box center [793, 251] width 774 height 28
type input "-15"
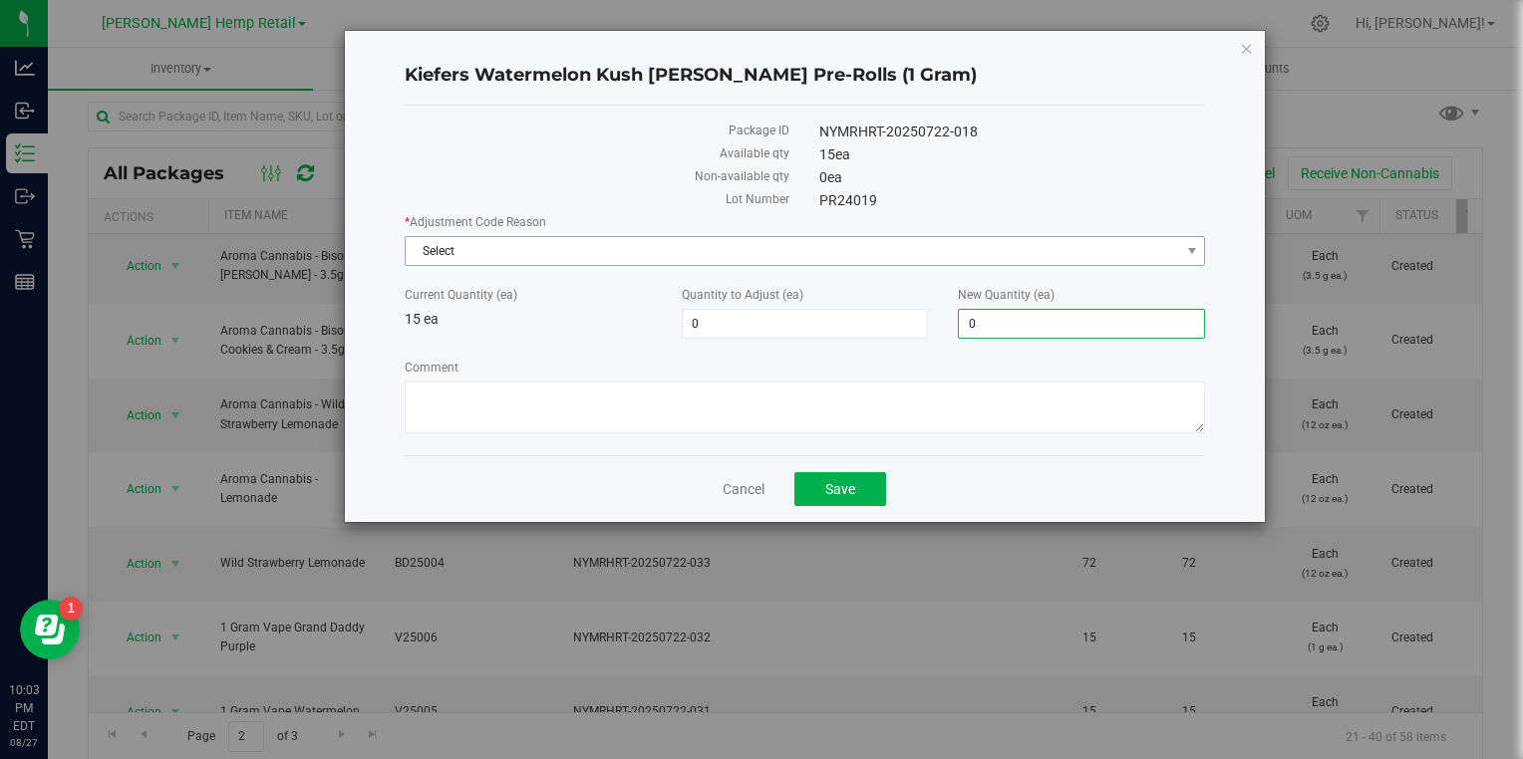
type input "0"
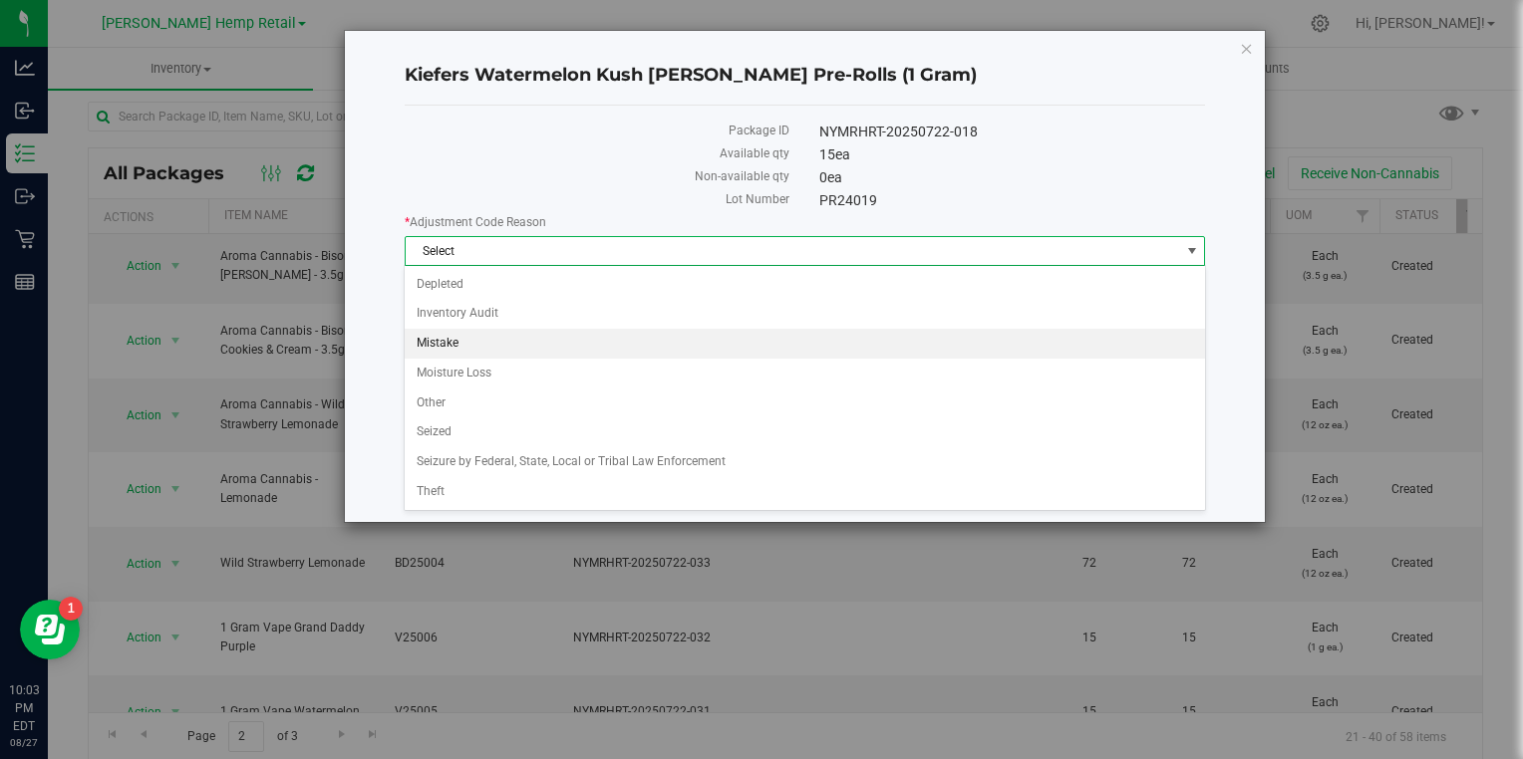
click at [449, 344] on li "Mistake" at bounding box center [804, 344] width 799 height 30
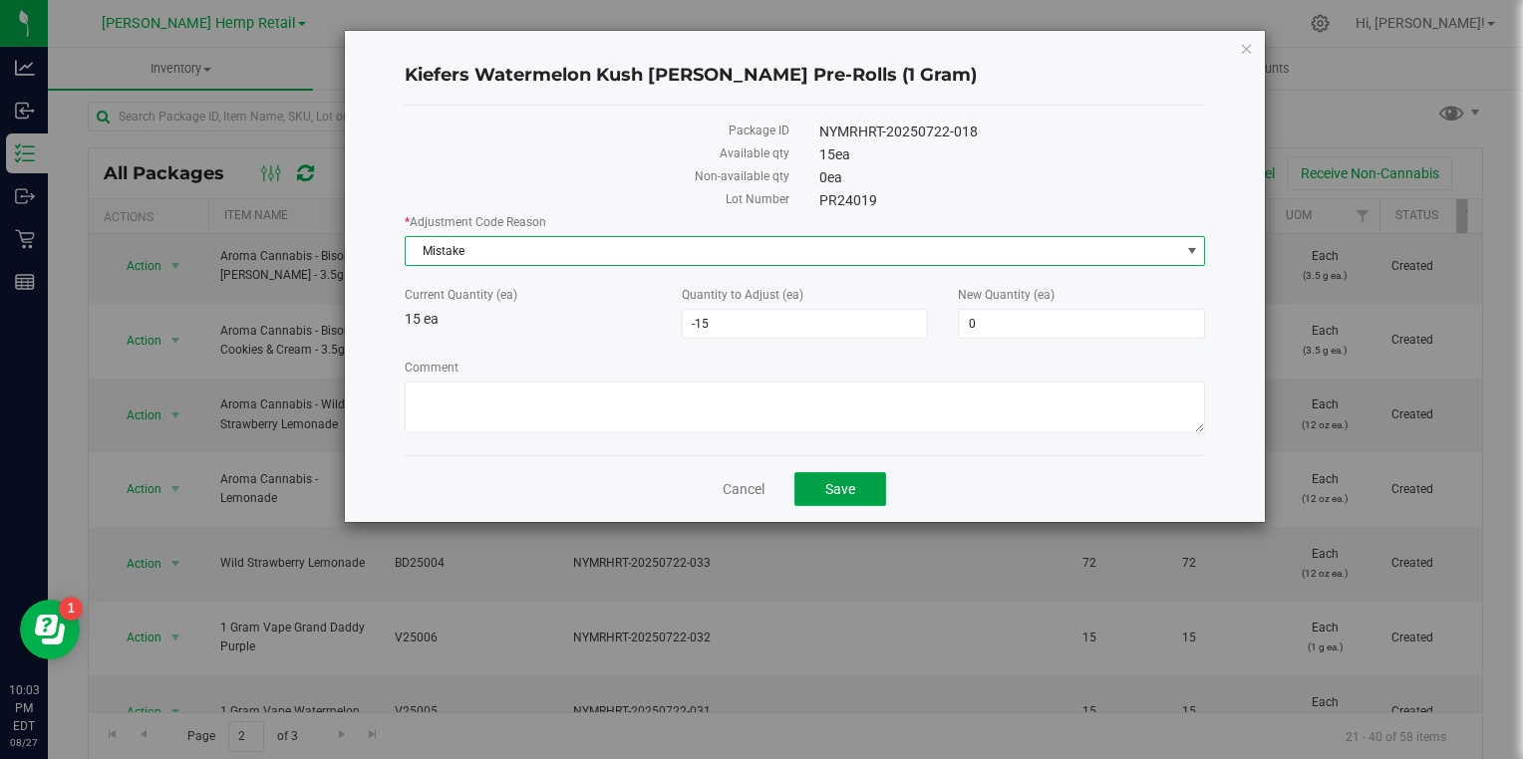
click at [845, 492] on span "Save" at bounding box center [840, 489] width 30 height 16
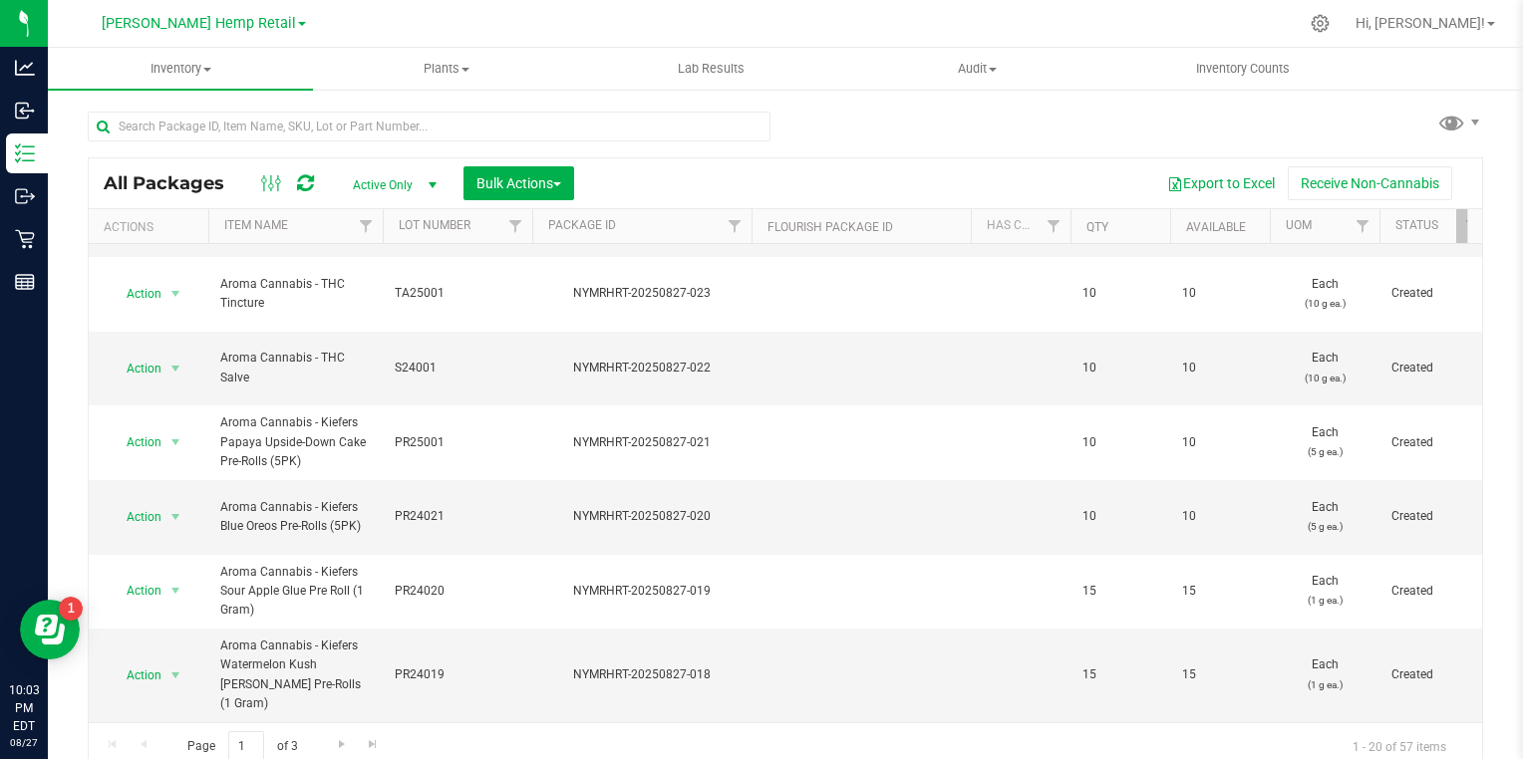
scroll to position [10, 0]
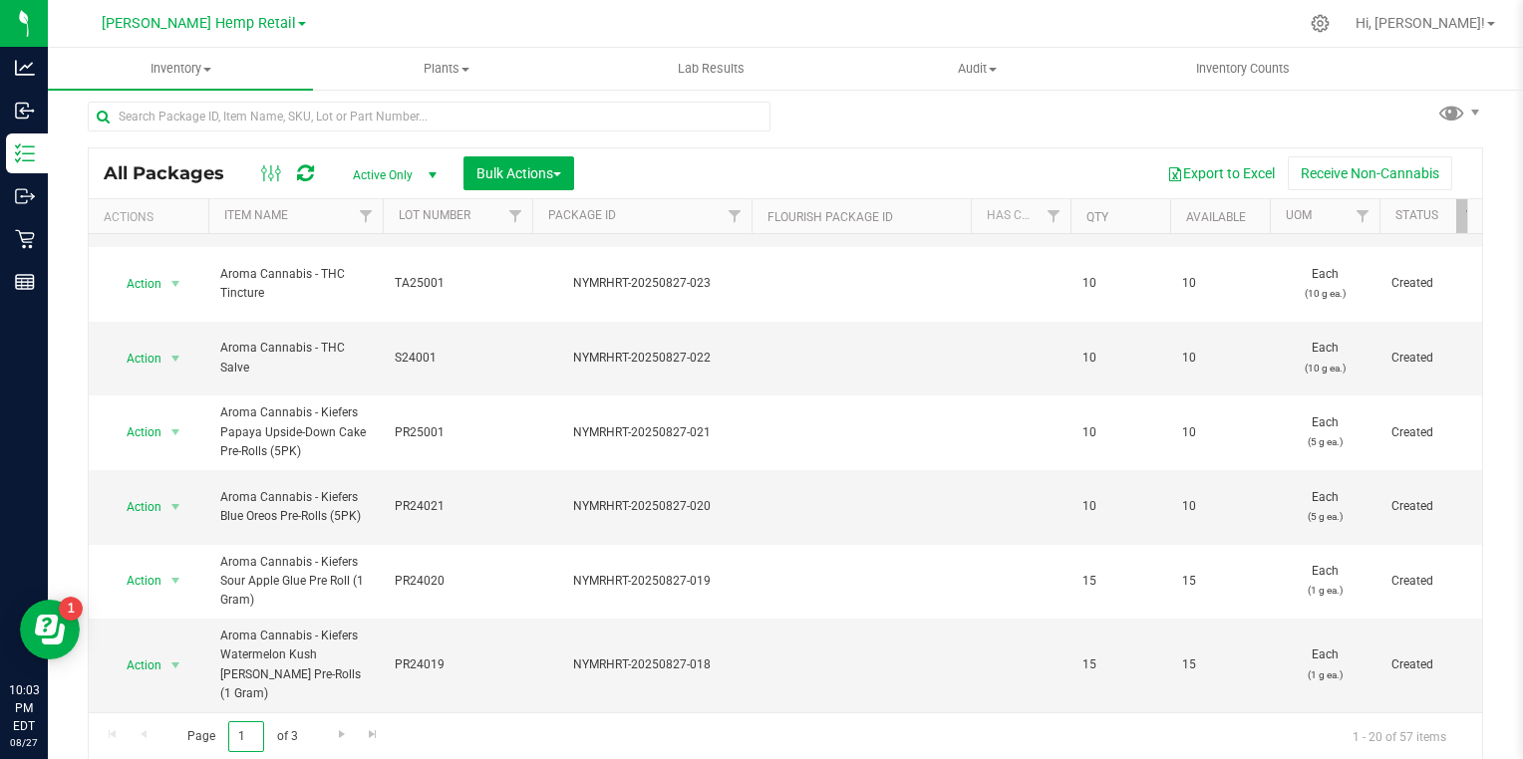
click at [256, 736] on input "1" at bounding box center [246, 737] width 36 height 31
type input "2"
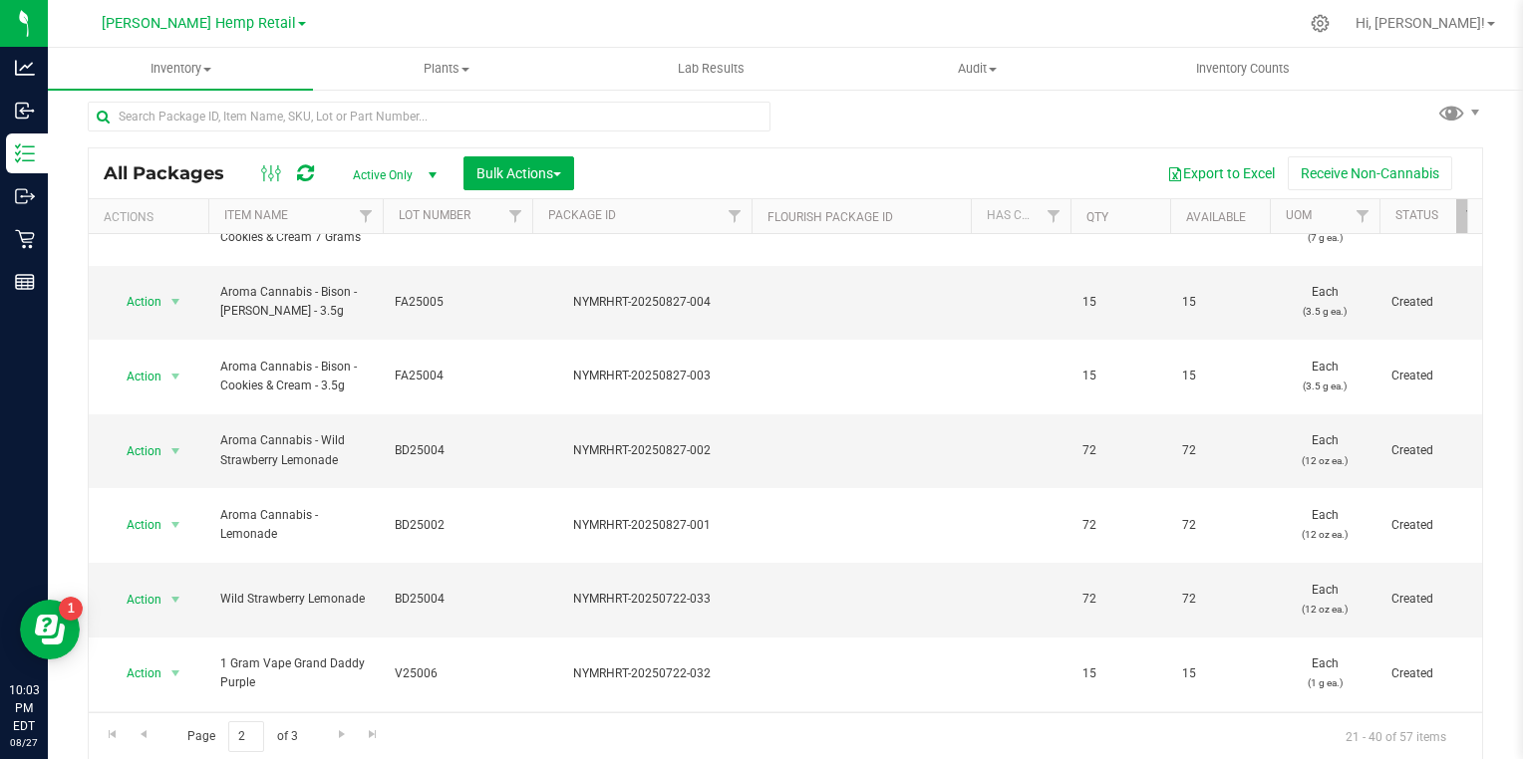
scroll to position [674, 0]
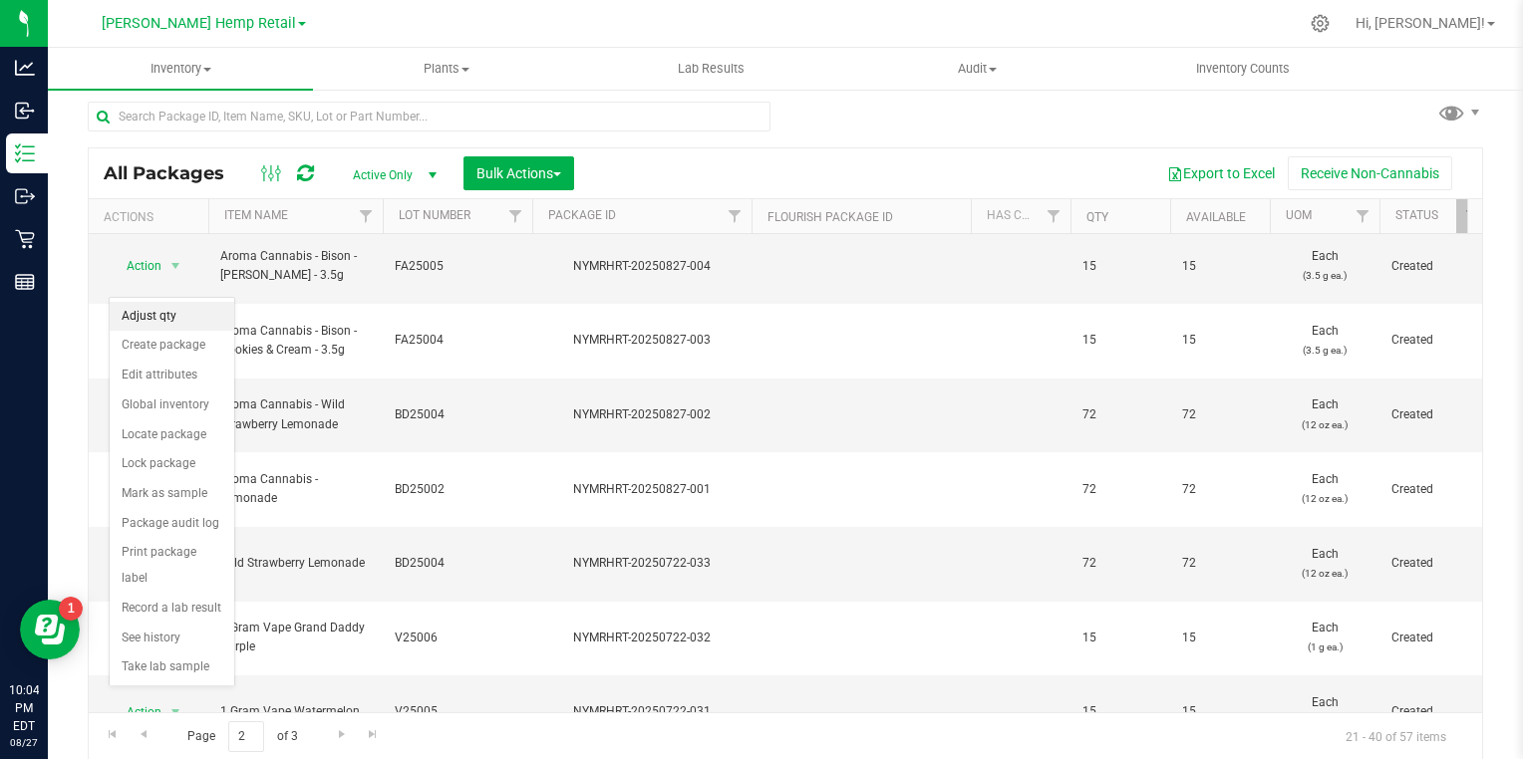
click at [141, 316] on li "Adjust qty" at bounding box center [172, 317] width 125 height 30
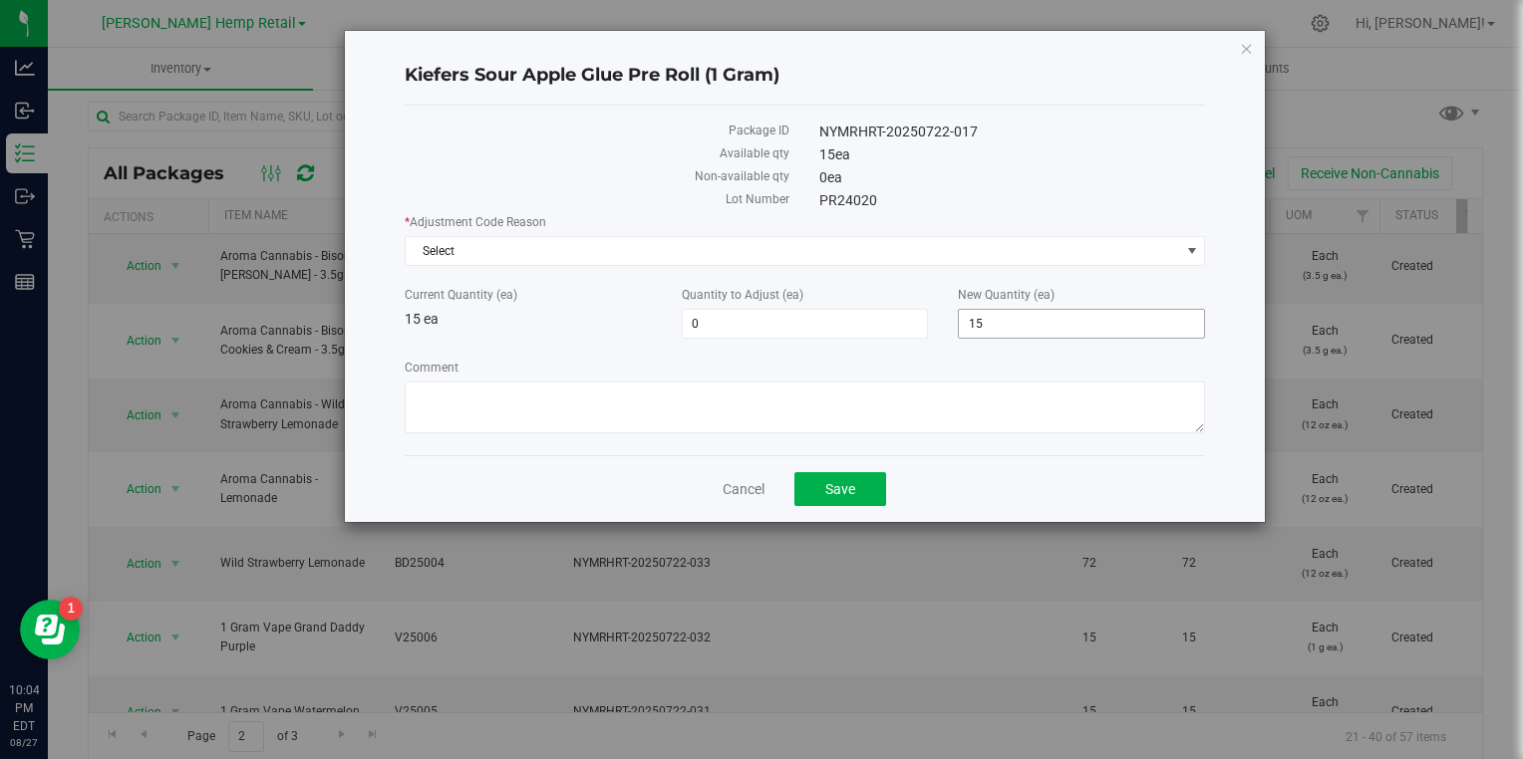
click at [1096, 326] on input "15" at bounding box center [1081, 324] width 245 height 28
type input "1"
type input "0"
type input "-15"
type input "0"
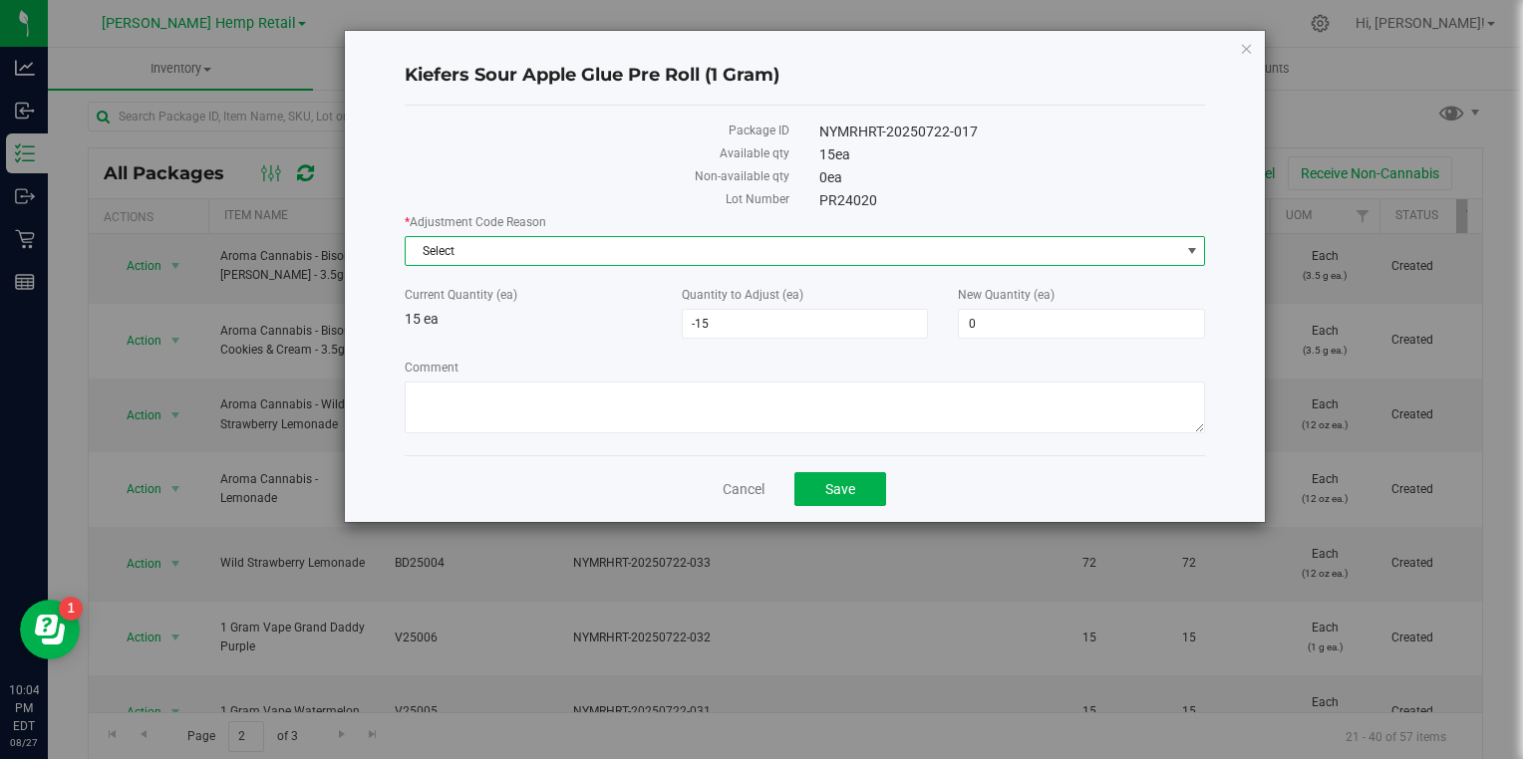
click at [573, 257] on span "Select" at bounding box center [793, 251] width 774 height 28
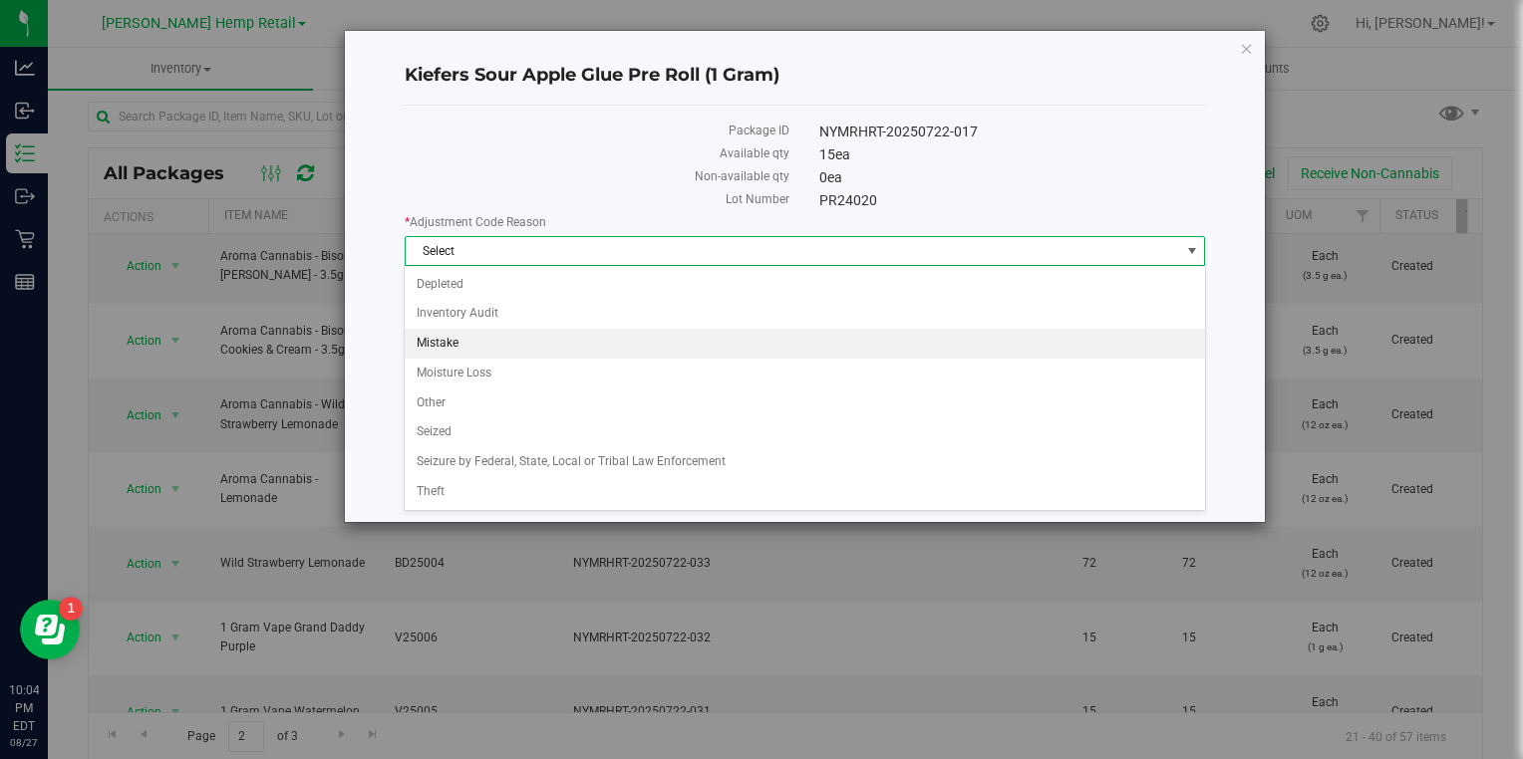
click at [461, 344] on li "Mistake" at bounding box center [804, 344] width 799 height 30
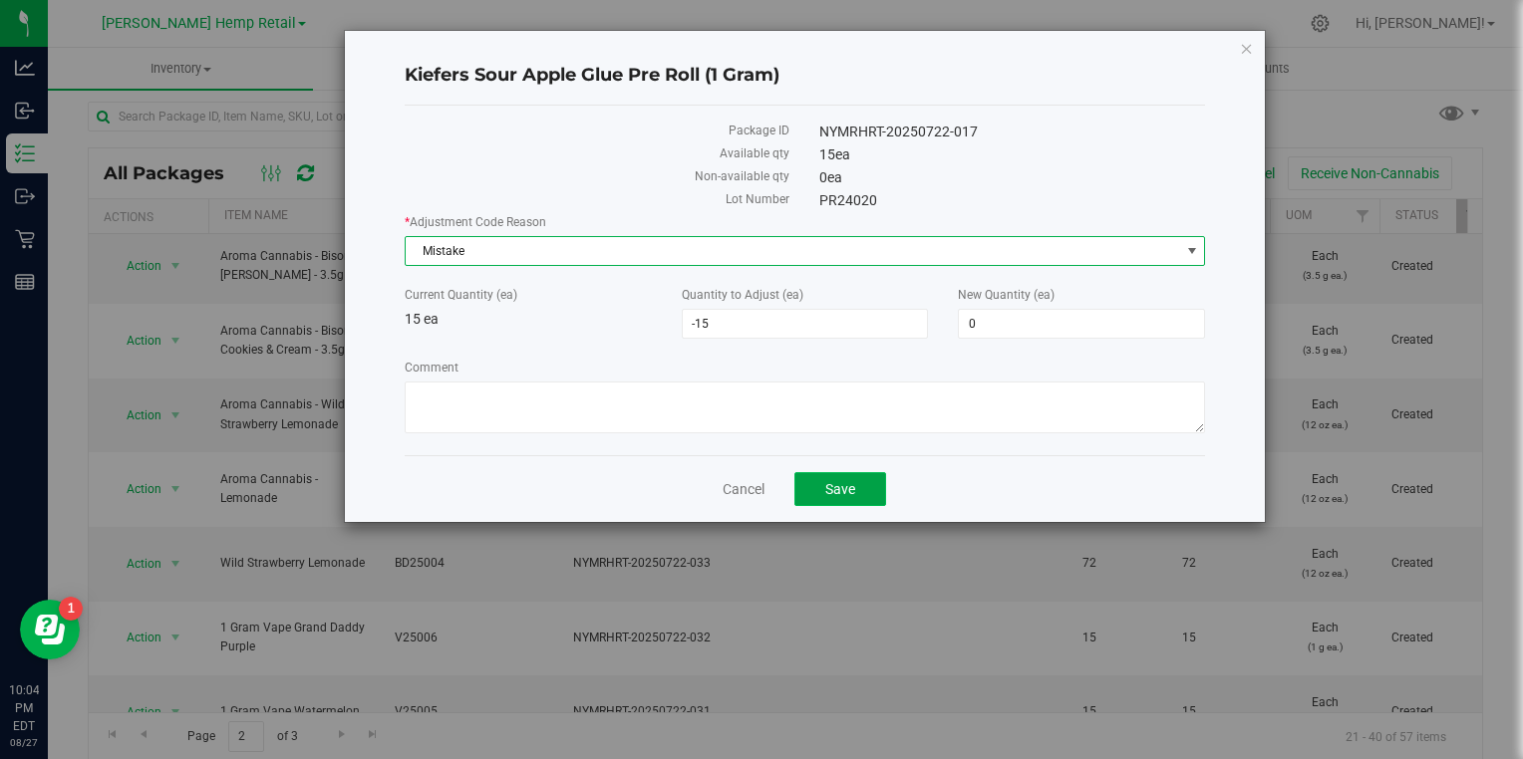
click at [862, 487] on button "Save" at bounding box center [840, 489] width 92 height 34
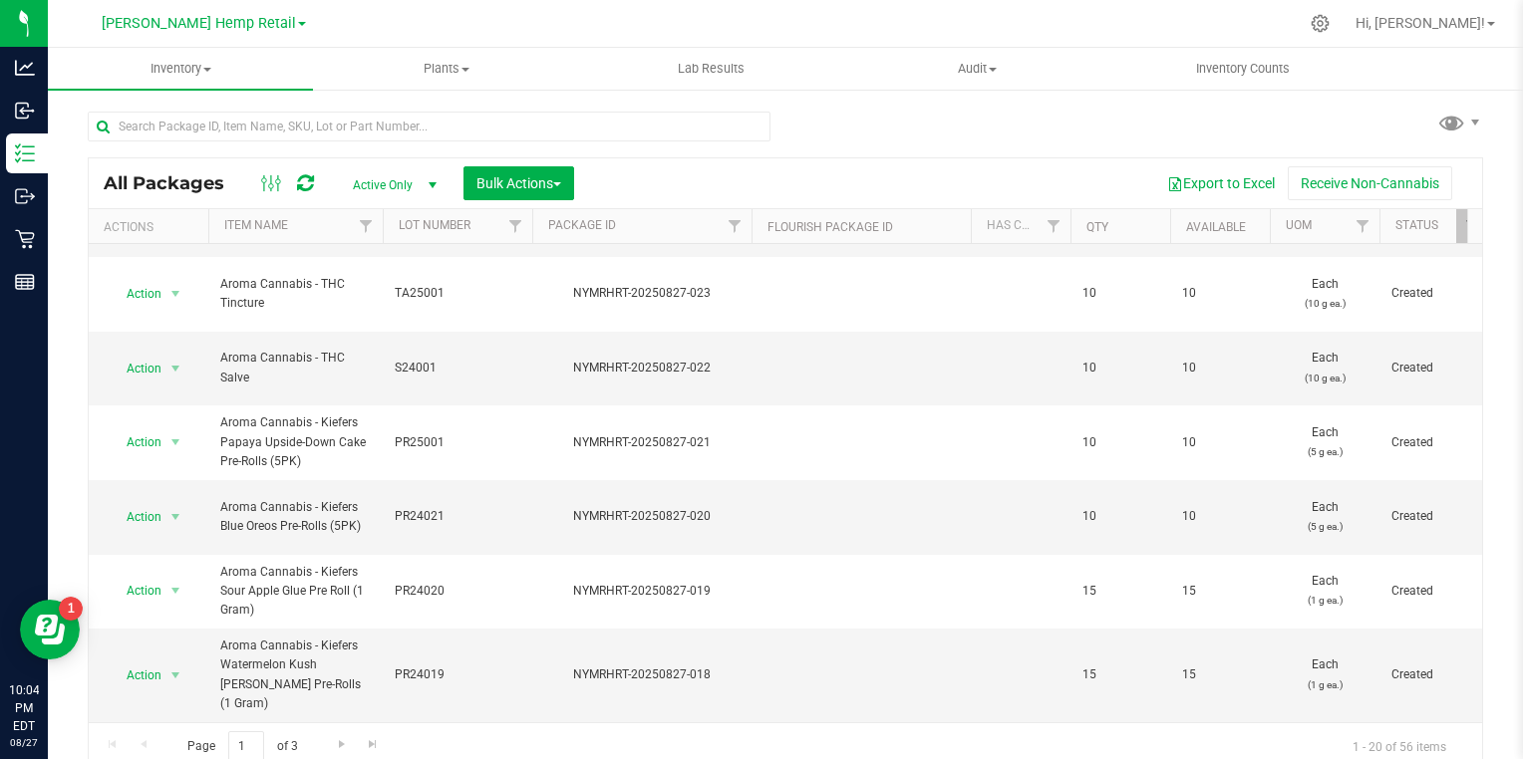
scroll to position [10, 0]
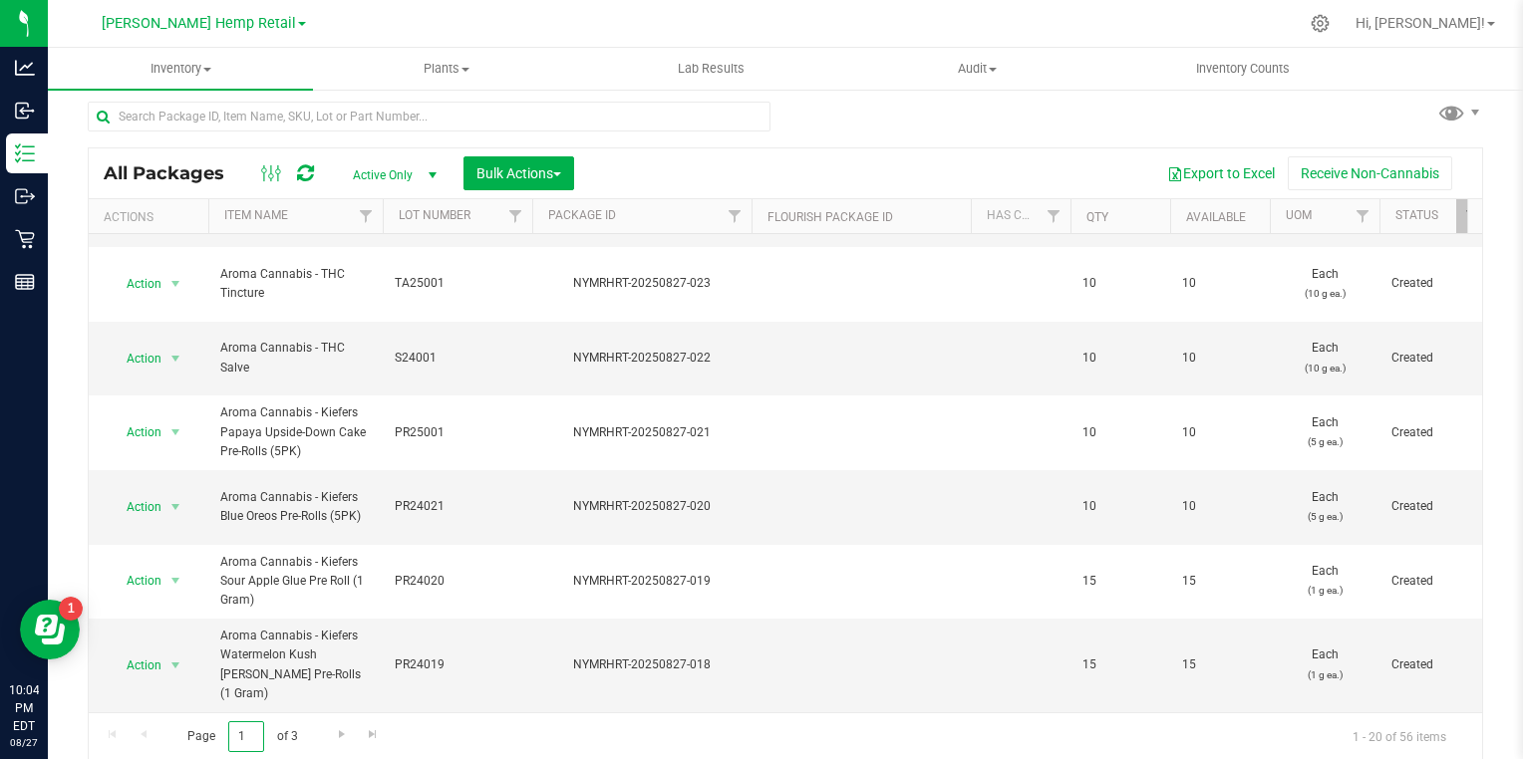
click at [249, 734] on input "1" at bounding box center [246, 737] width 36 height 31
type input "2"
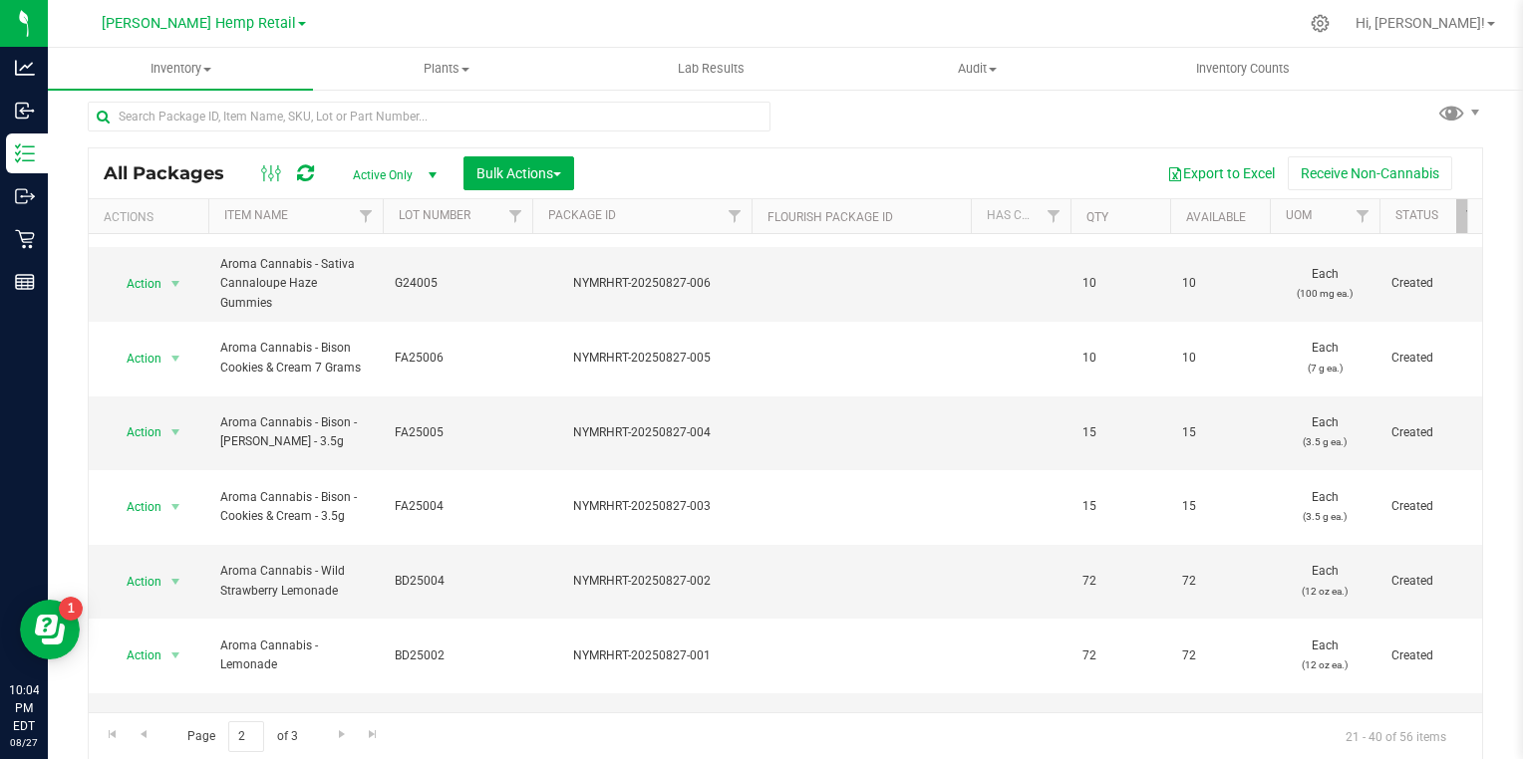
scroll to position [506, 0]
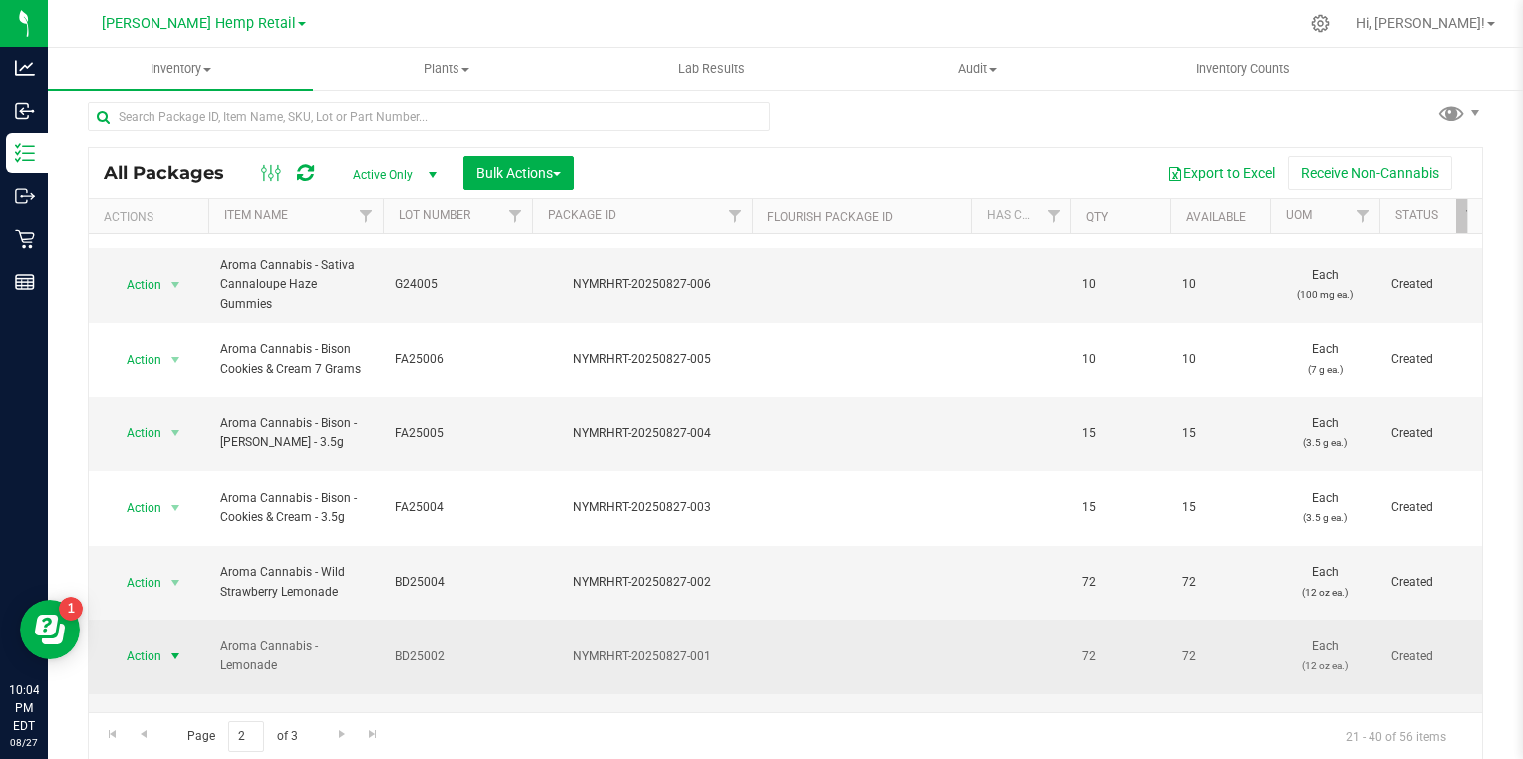
click at [172, 649] on span "select" at bounding box center [175, 657] width 16 height 16
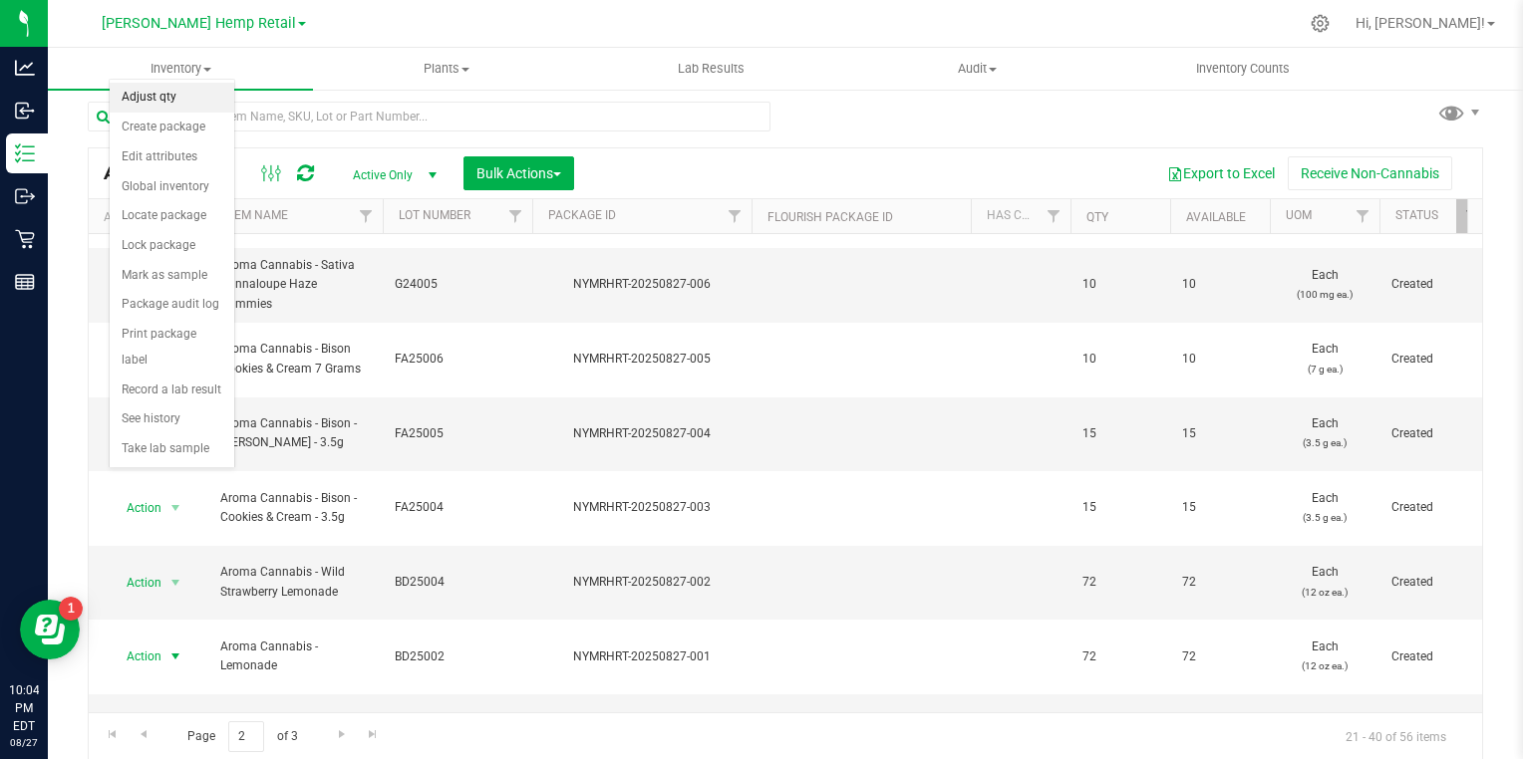
click at [144, 99] on li "Adjust qty" at bounding box center [172, 98] width 125 height 30
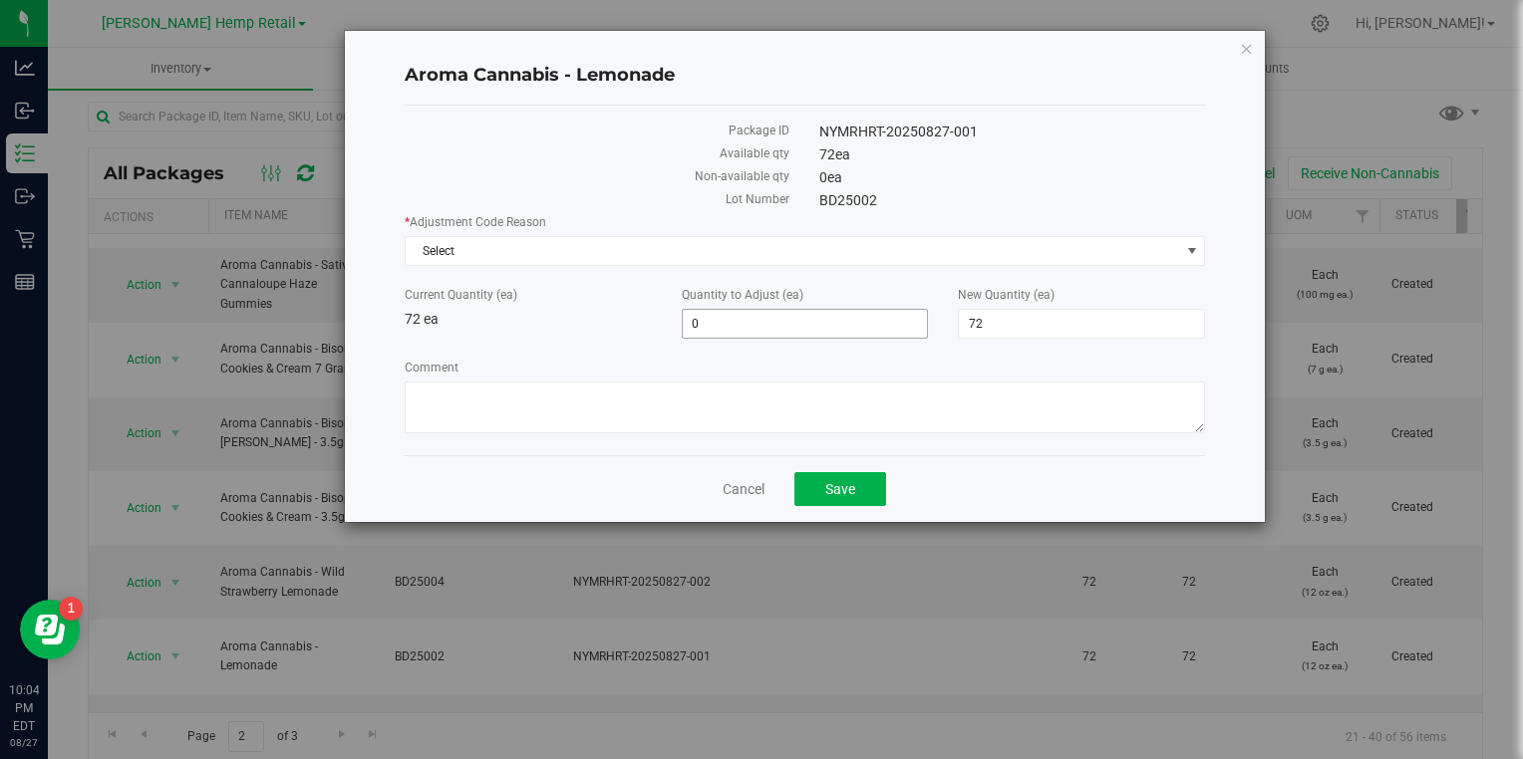
click at [718, 327] on input "0" at bounding box center [805, 324] width 245 height 28
click at [1098, 299] on label "New Quantity (ea)" at bounding box center [1081, 295] width 247 height 18
click at [0, 0] on input "72" at bounding box center [0, 0] width 0 height 0
click at [1120, 299] on label "New Quantity (ea)" at bounding box center [1081, 295] width 247 height 18
click at [0, 0] on input "72" at bounding box center [0, 0] width 0 height 0
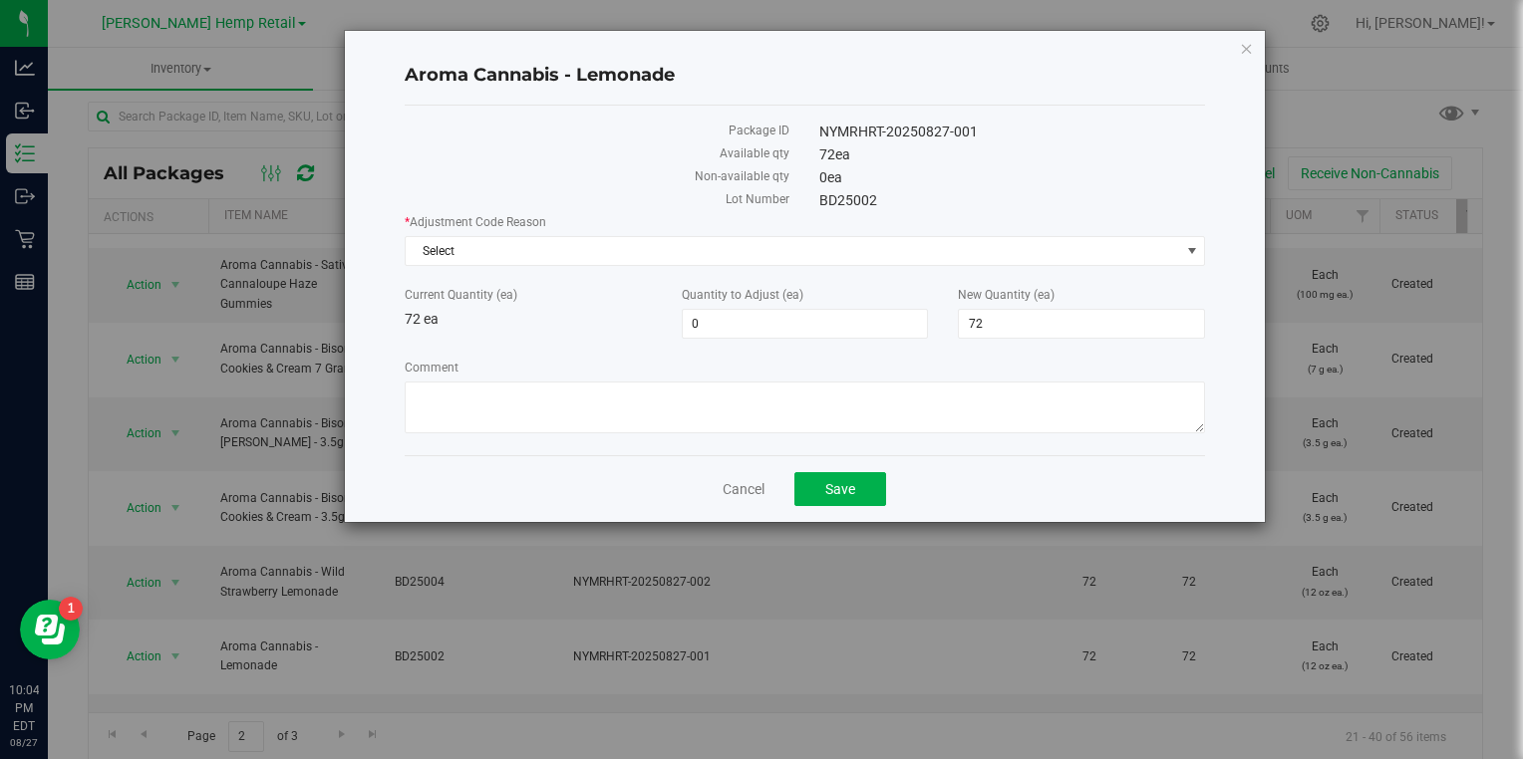
click at [1107, 299] on label "New Quantity (ea)" at bounding box center [1081, 295] width 247 height 18
click at [0, 0] on input "72" at bounding box center [0, 0] width 0 height 0
click at [1085, 315] on input "72" at bounding box center [1081, 324] width 245 height 28
type input "7"
type input "0"
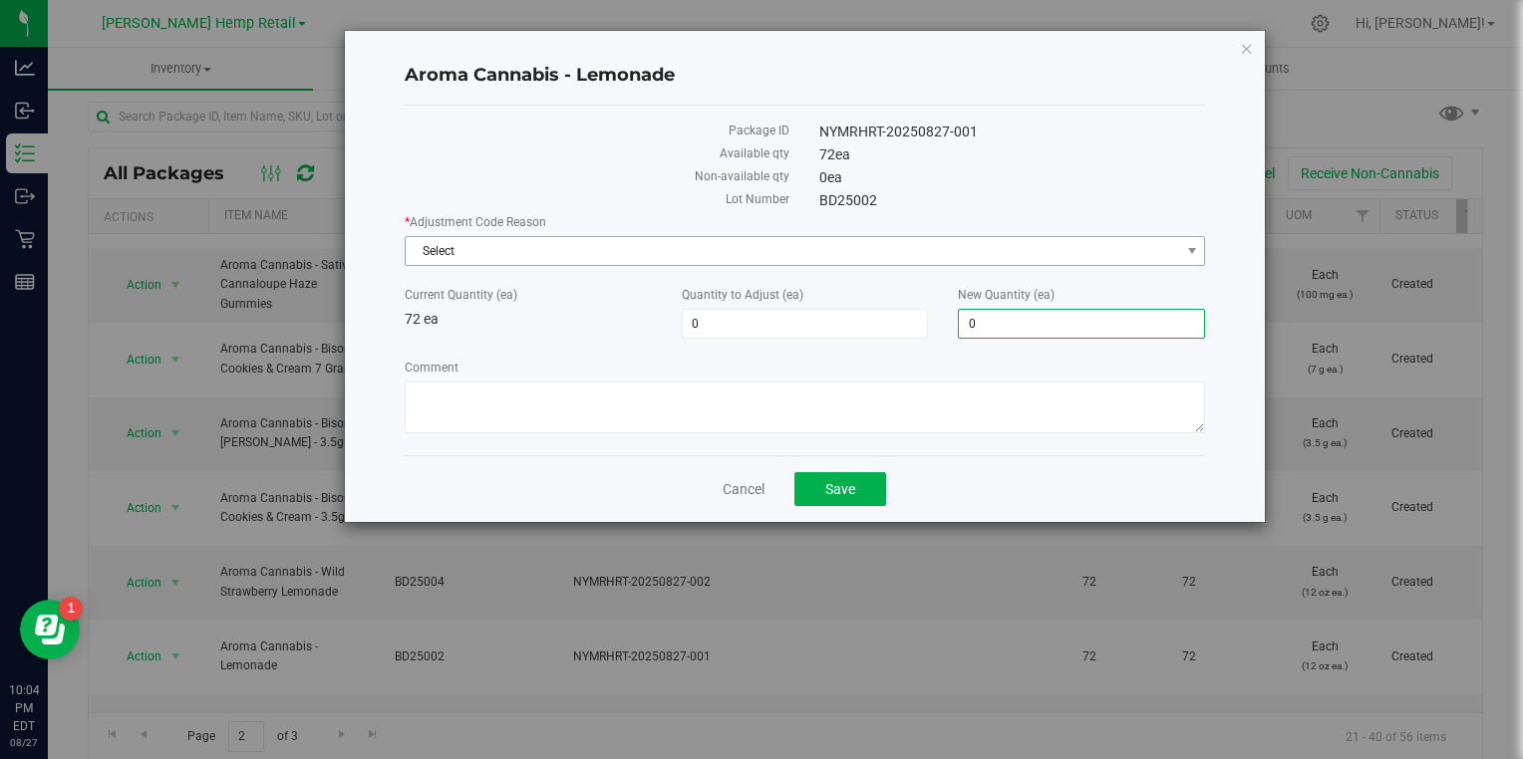
click at [424, 237] on span "Select" at bounding box center [793, 251] width 774 height 28
type input "-72"
type input "0"
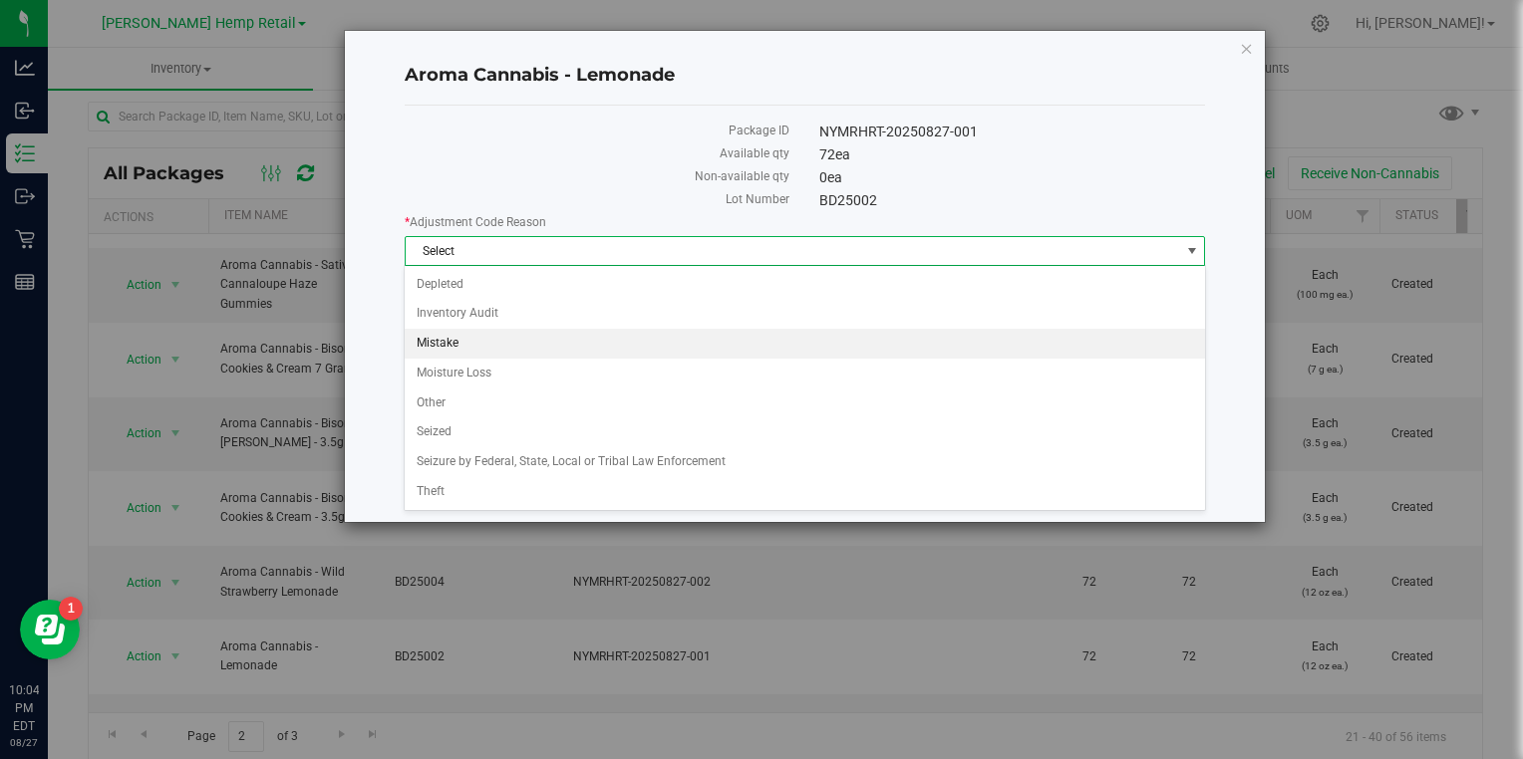
click at [423, 341] on li "Mistake" at bounding box center [804, 344] width 799 height 30
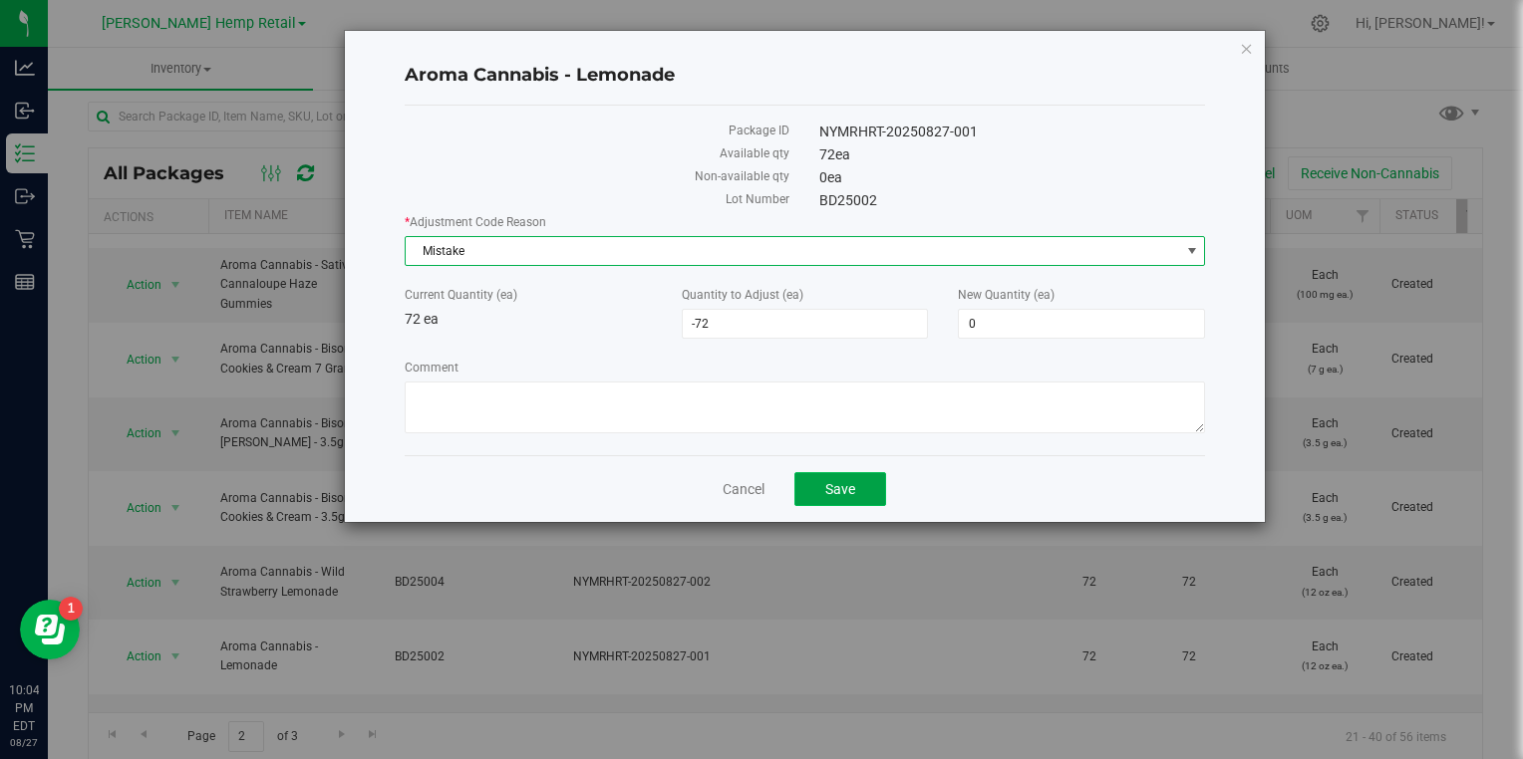
click at [837, 481] on span "Save" at bounding box center [840, 489] width 30 height 16
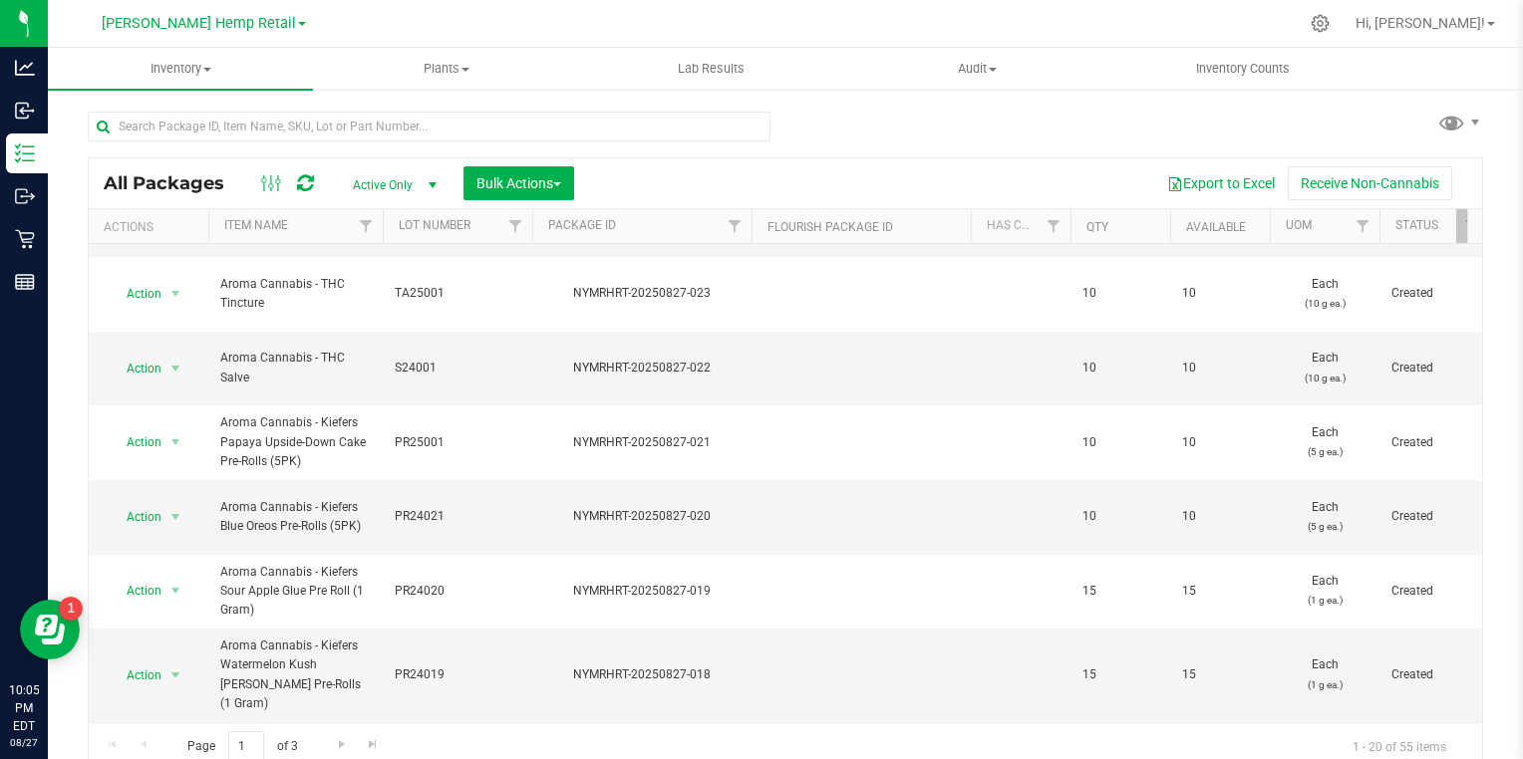
scroll to position [10, 0]
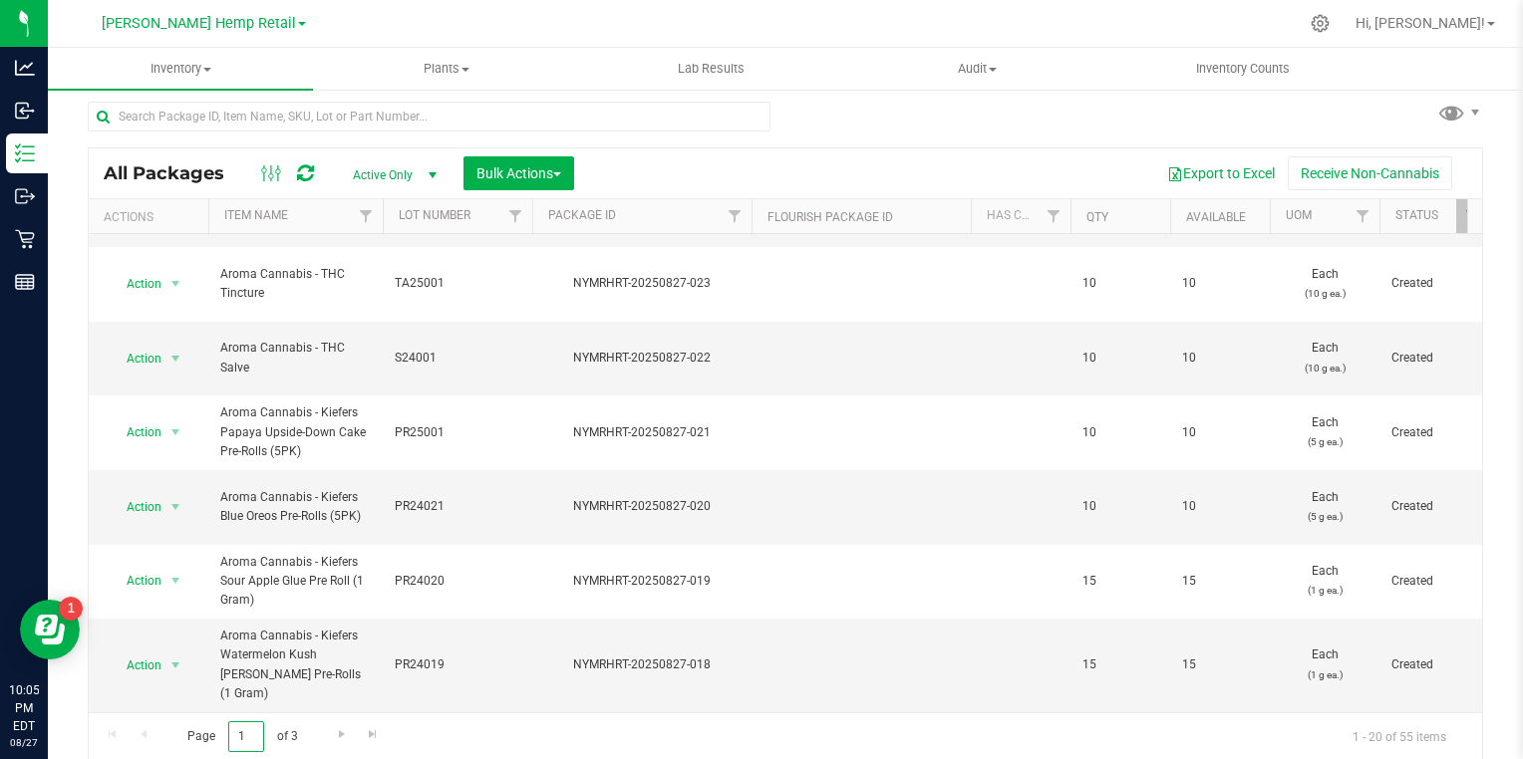
click at [245, 734] on input "1" at bounding box center [246, 737] width 36 height 31
type input "2"
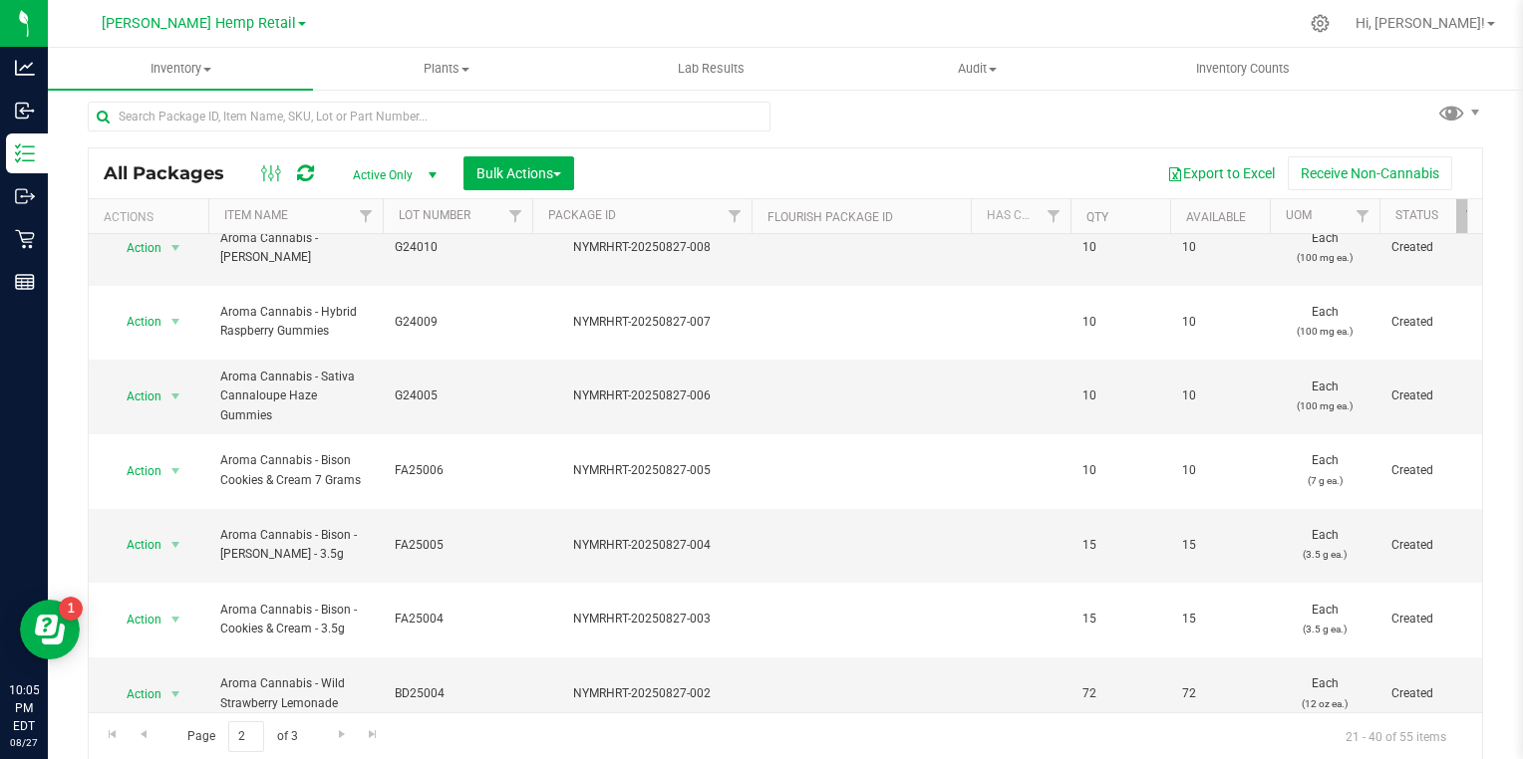
scroll to position [674, 0]
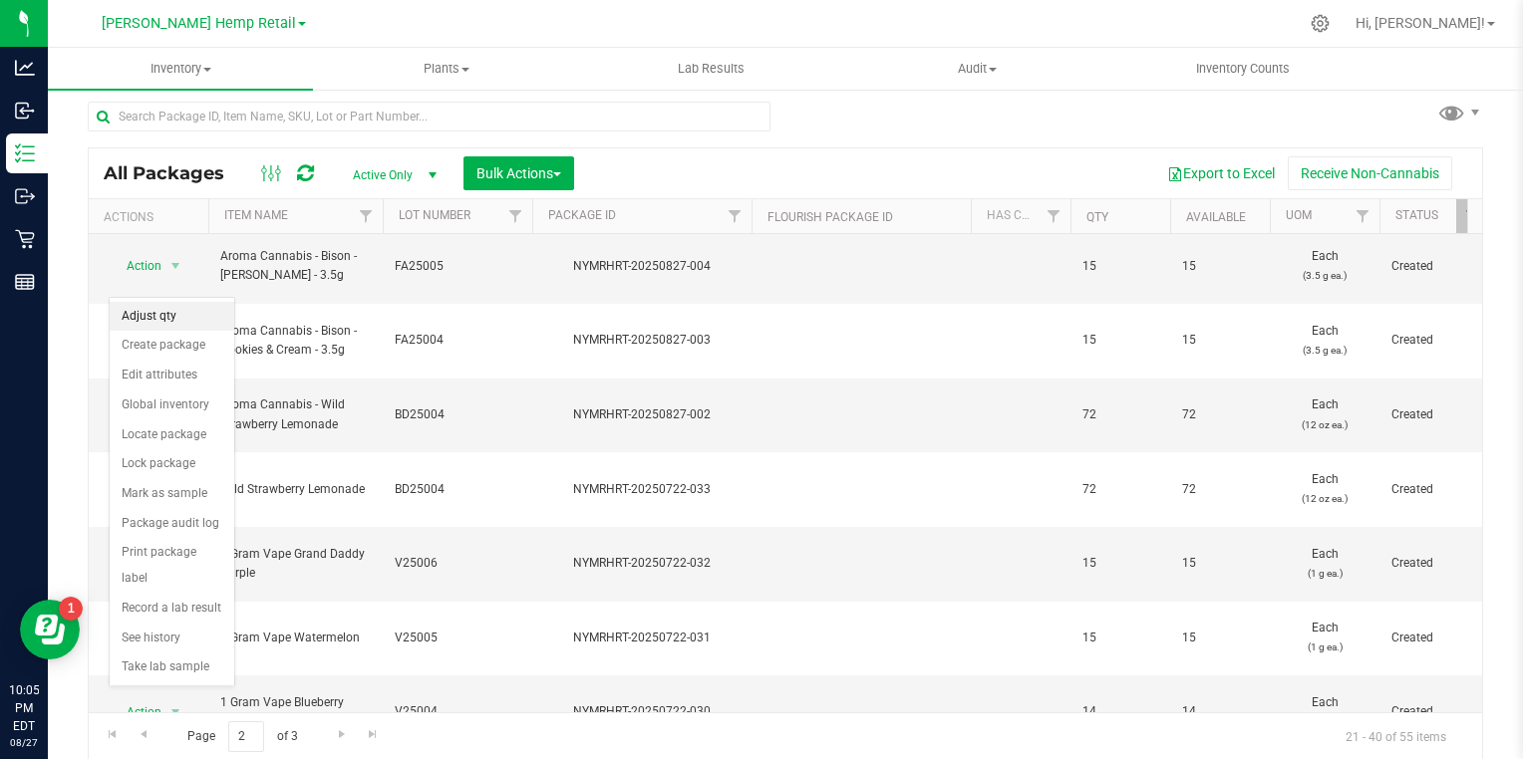
click at [139, 313] on li "Adjust qty" at bounding box center [172, 317] width 125 height 30
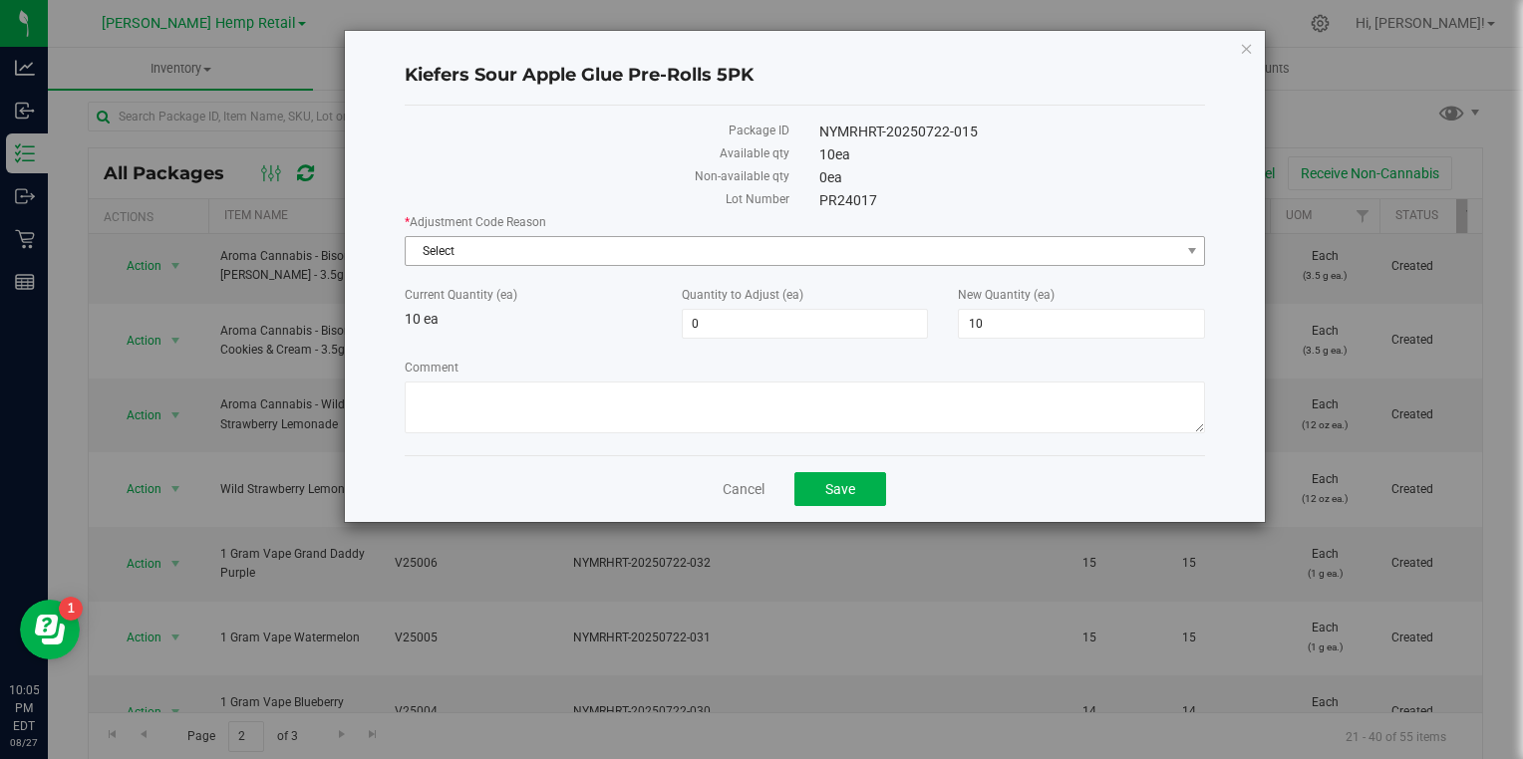
click at [433, 256] on span "Select" at bounding box center [793, 251] width 774 height 28
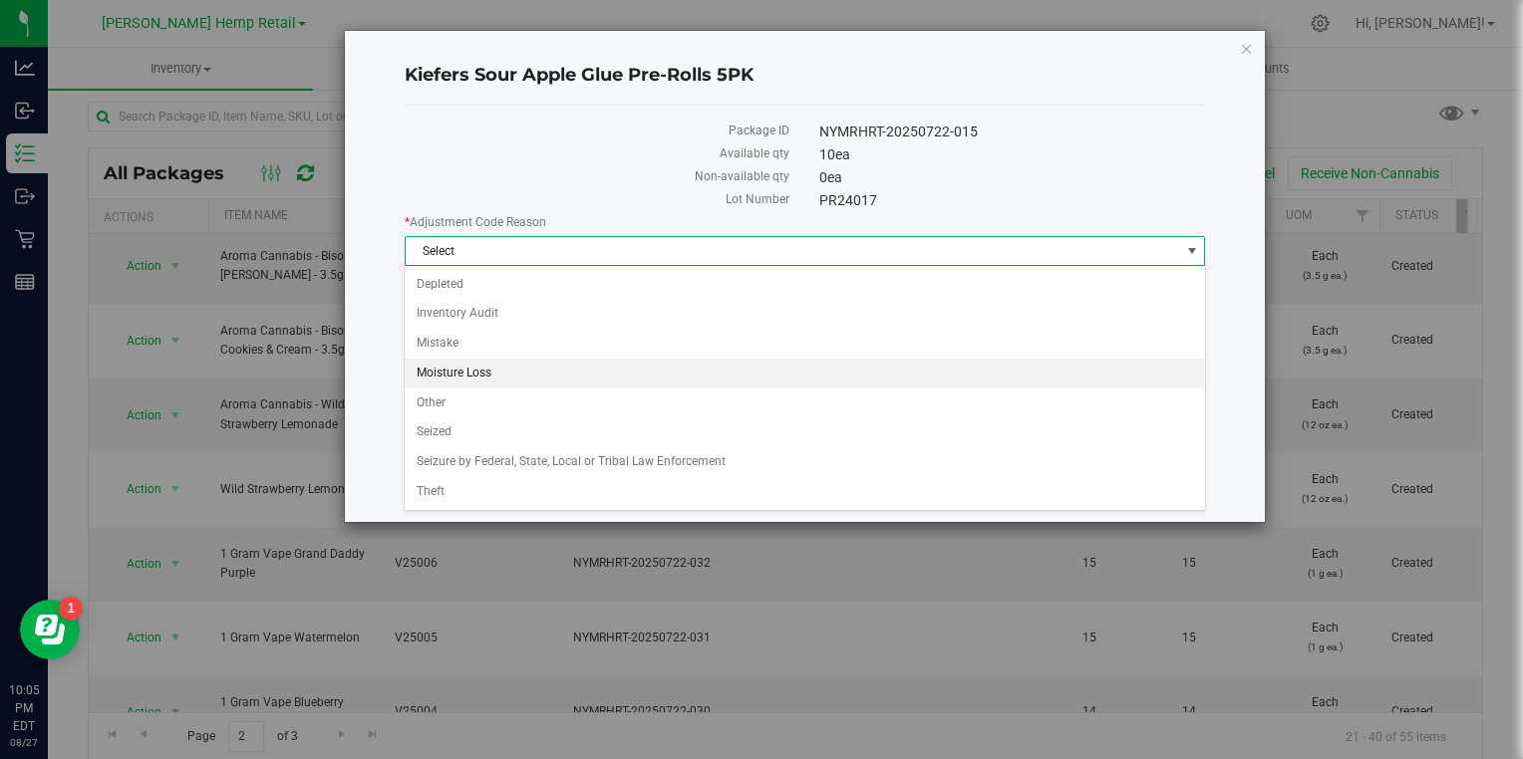
click at [424, 359] on li "Moisture Loss" at bounding box center [804, 374] width 799 height 30
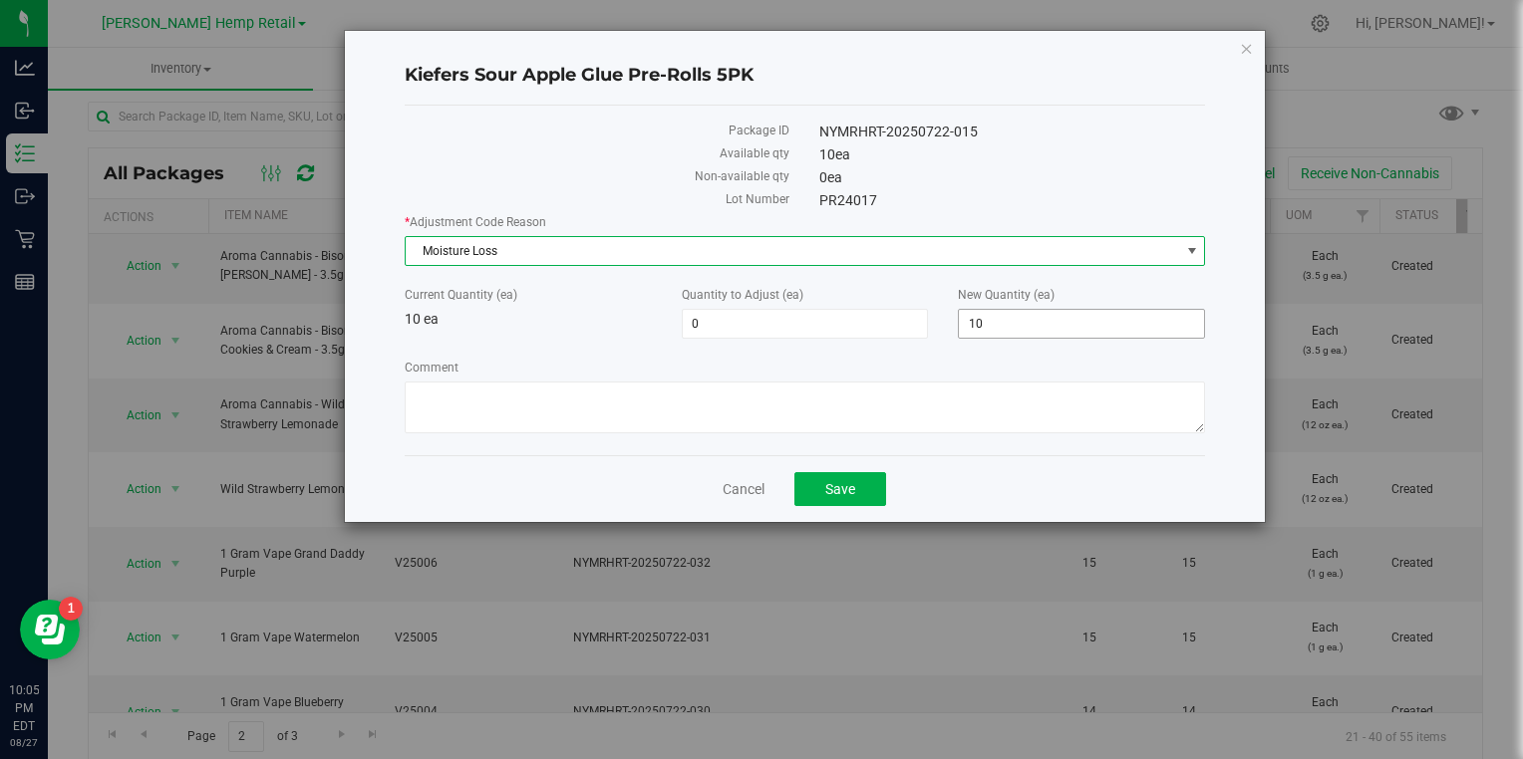
click at [1128, 325] on input "10" at bounding box center [1081, 324] width 245 height 28
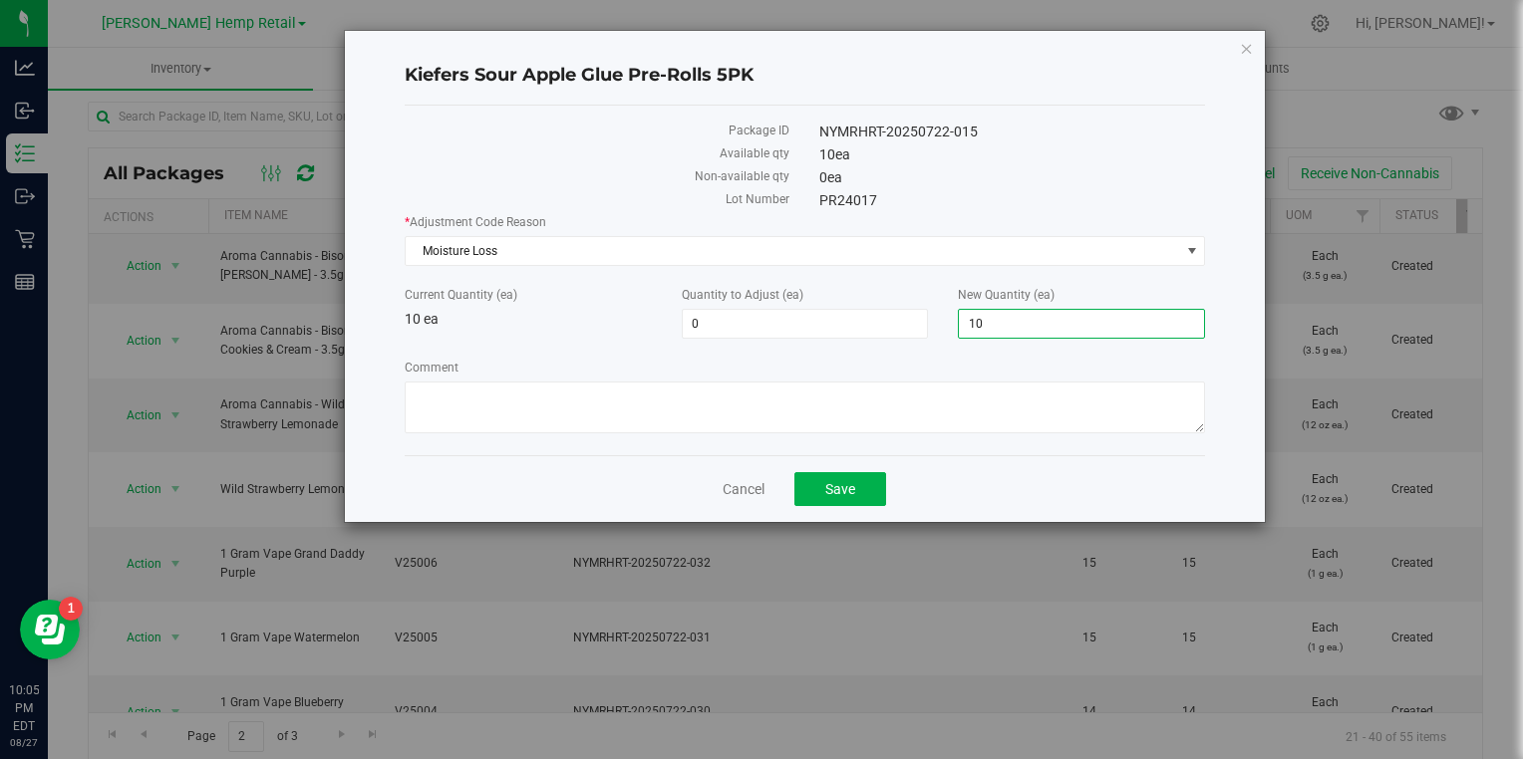
type input "1"
type input "0"
type input "-10"
type input "0"
click at [828, 488] on span "Save" at bounding box center [840, 489] width 30 height 16
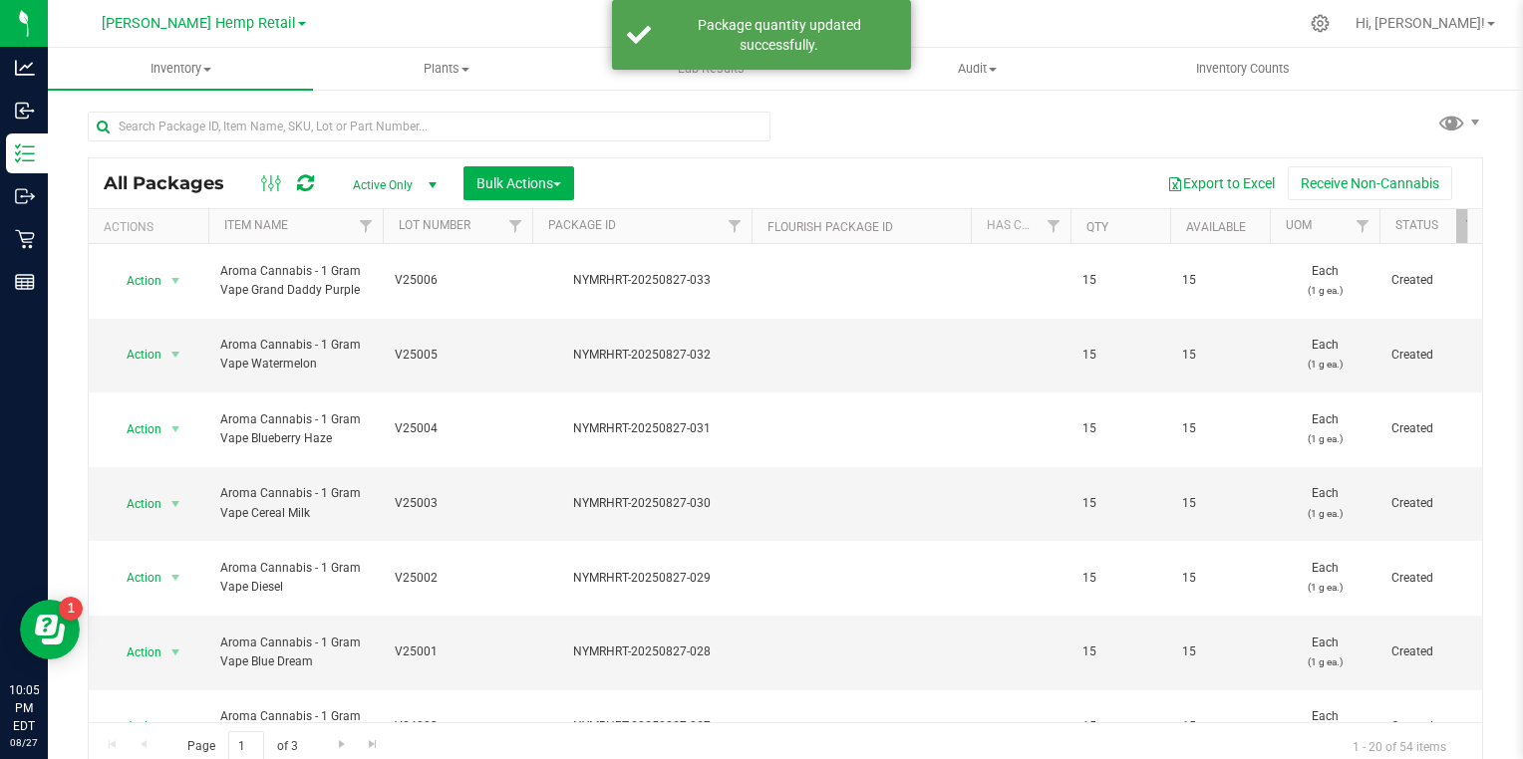
click at [504, 20] on div at bounding box center [827, 23] width 941 height 39
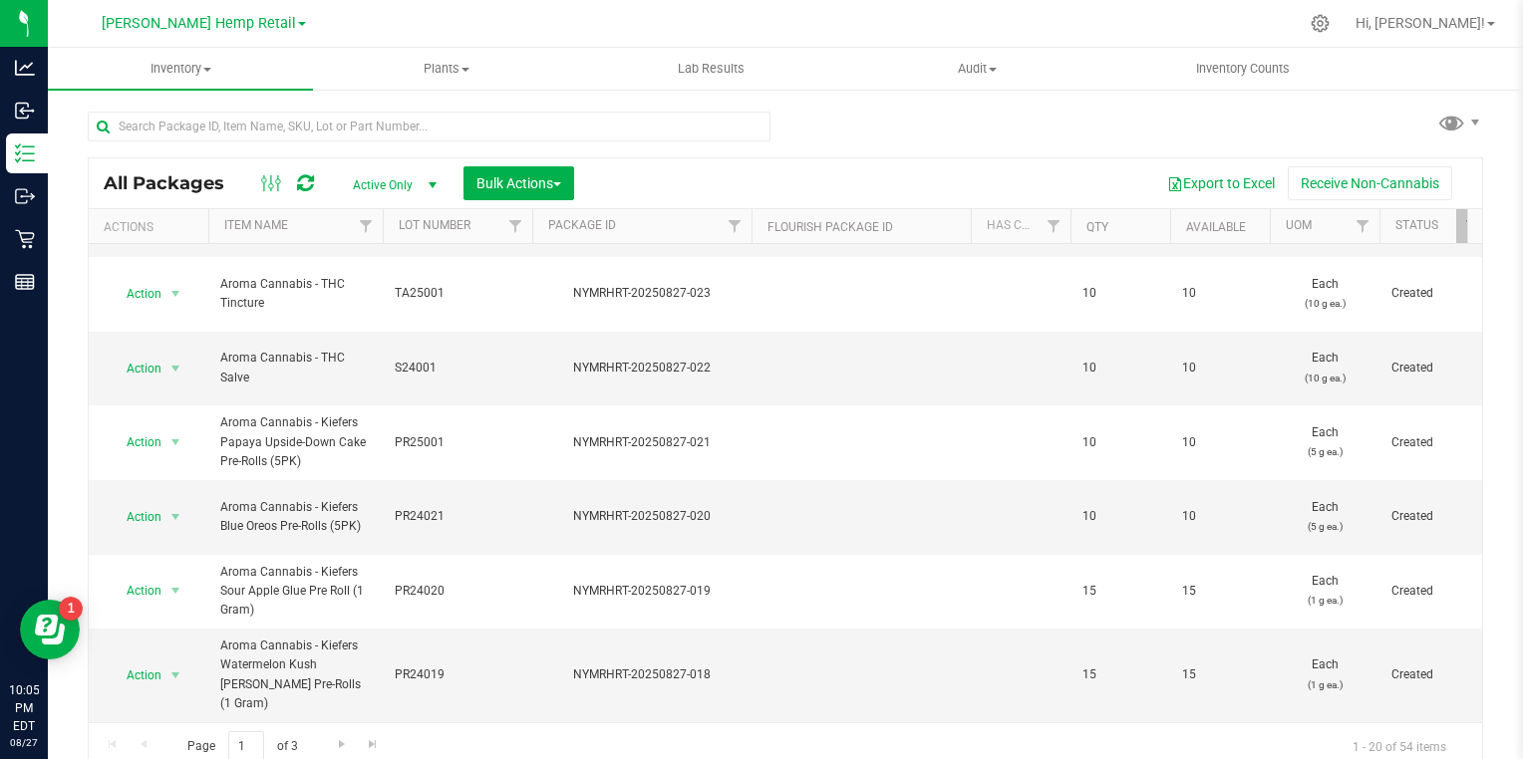
scroll to position [10, 0]
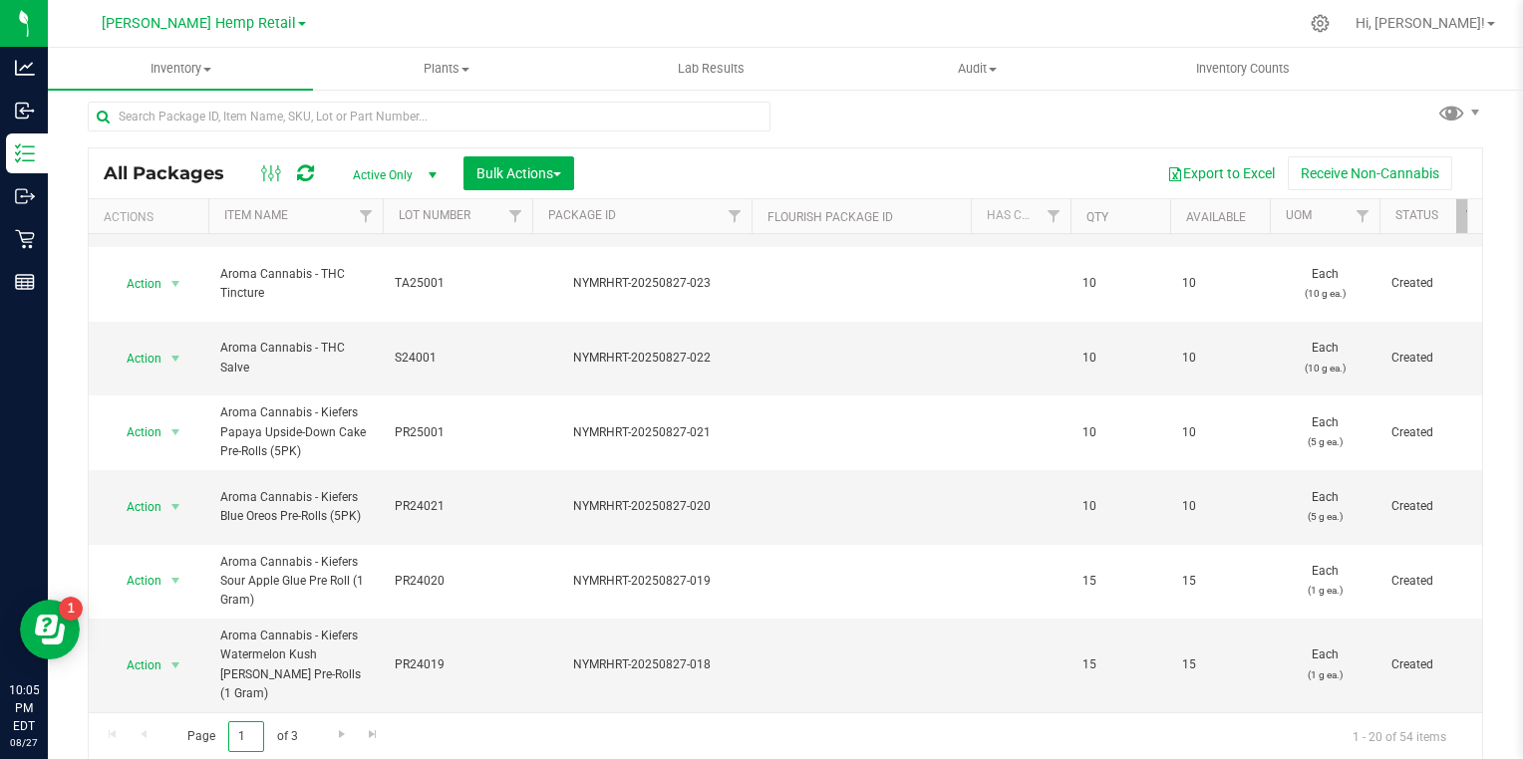
click at [239, 734] on input "1" at bounding box center [246, 737] width 36 height 31
type input "2"
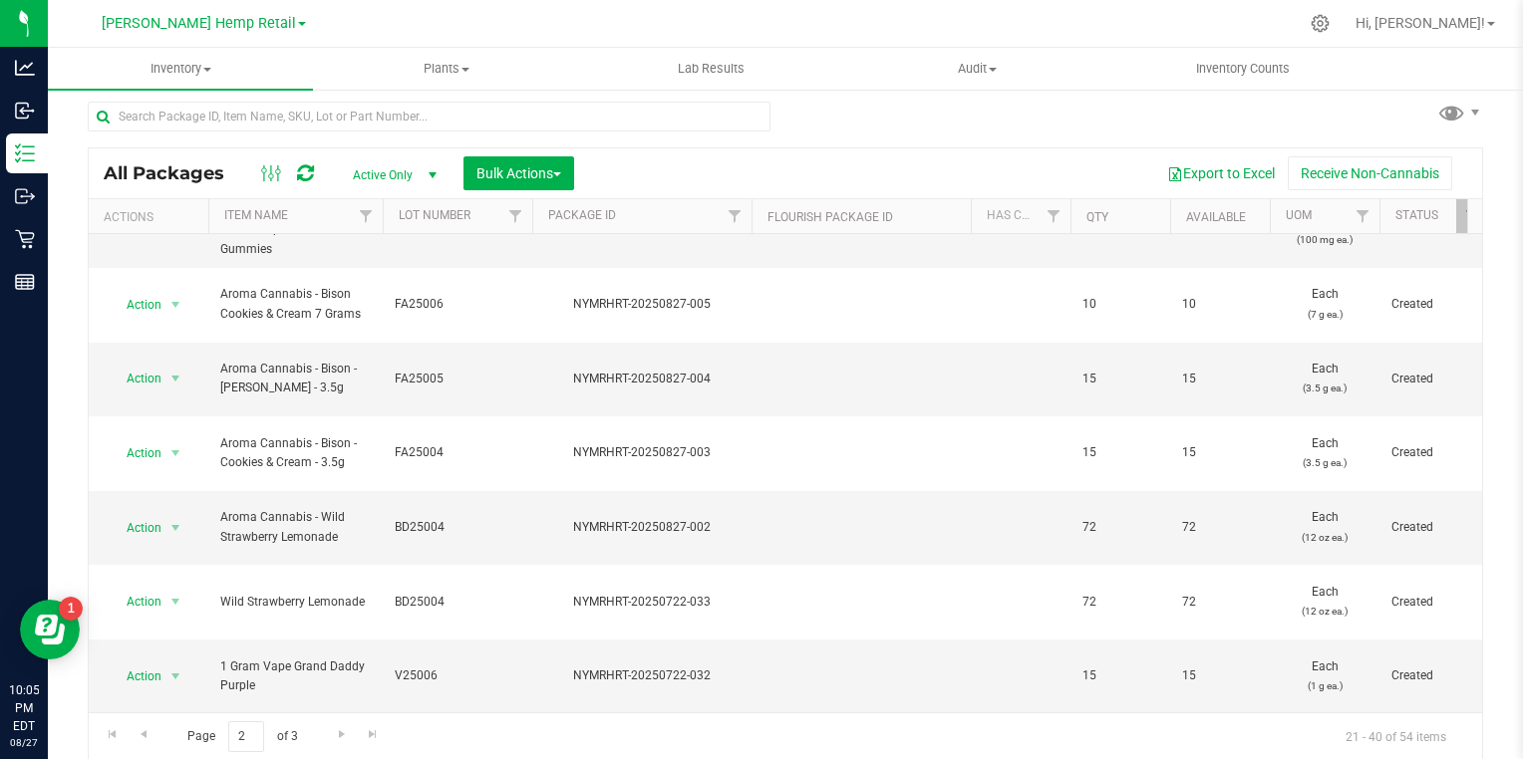
scroll to position [674, 0]
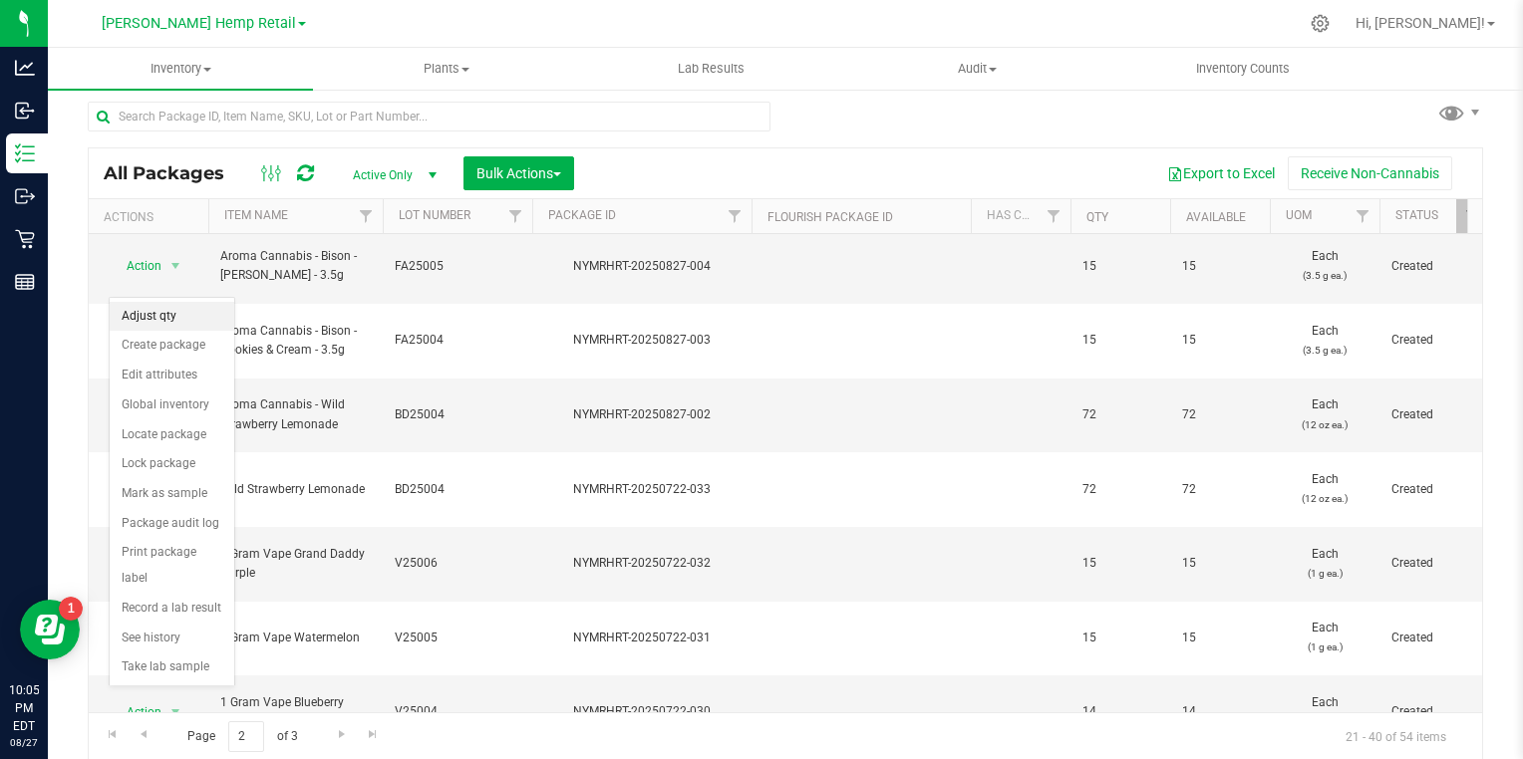
click at [141, 315] on li "Adjust qty" at bounding box center [172, 317] width 125 height 30
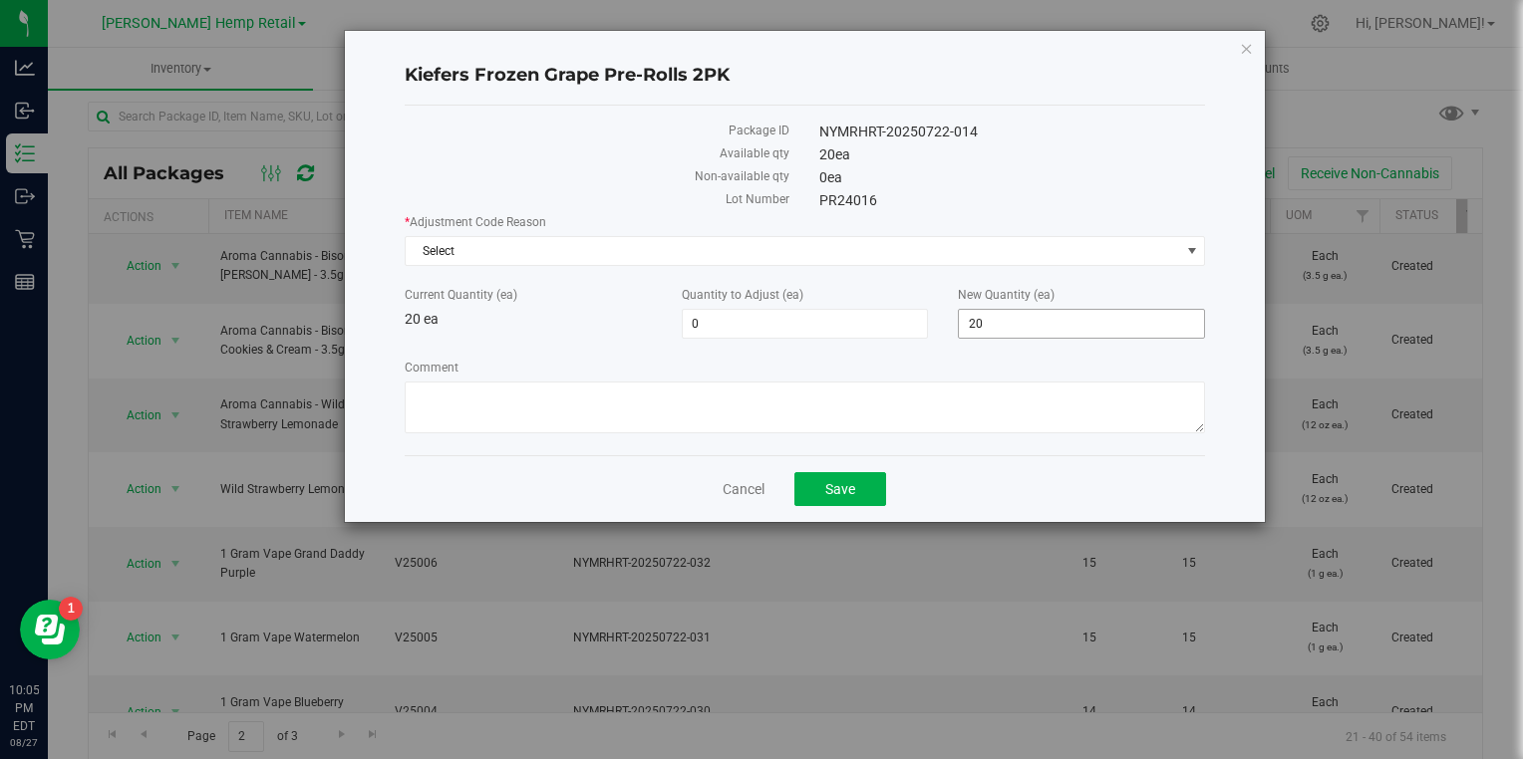
click at [1132, 317] on input "20" at bounding box center [1081, 324] width 245 height 28
type input "2"
type input "0"
click at [416, 237] on span "Select" at bounding box center [793, 251] width 774 height 28
type input "-20"
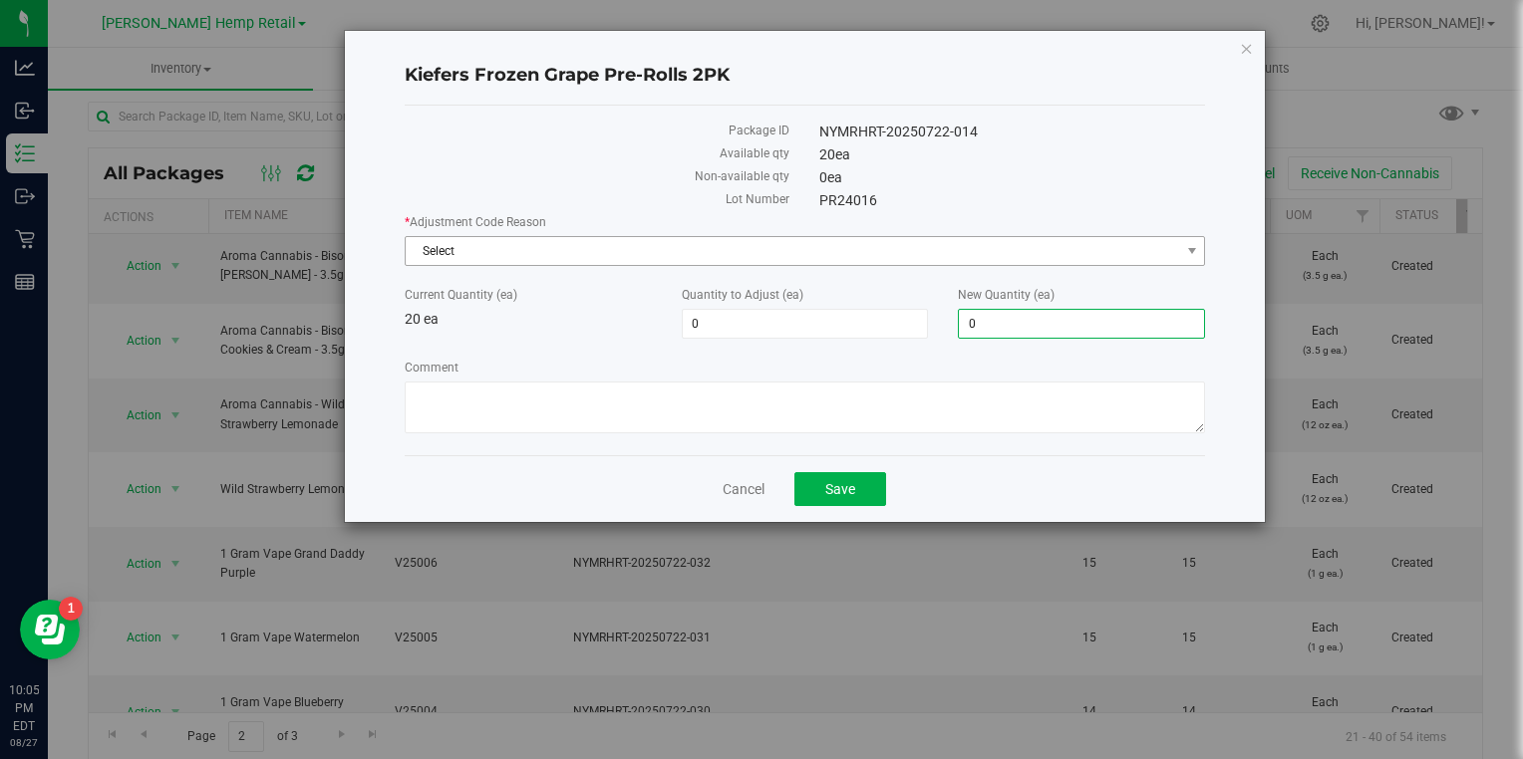
type input "0"
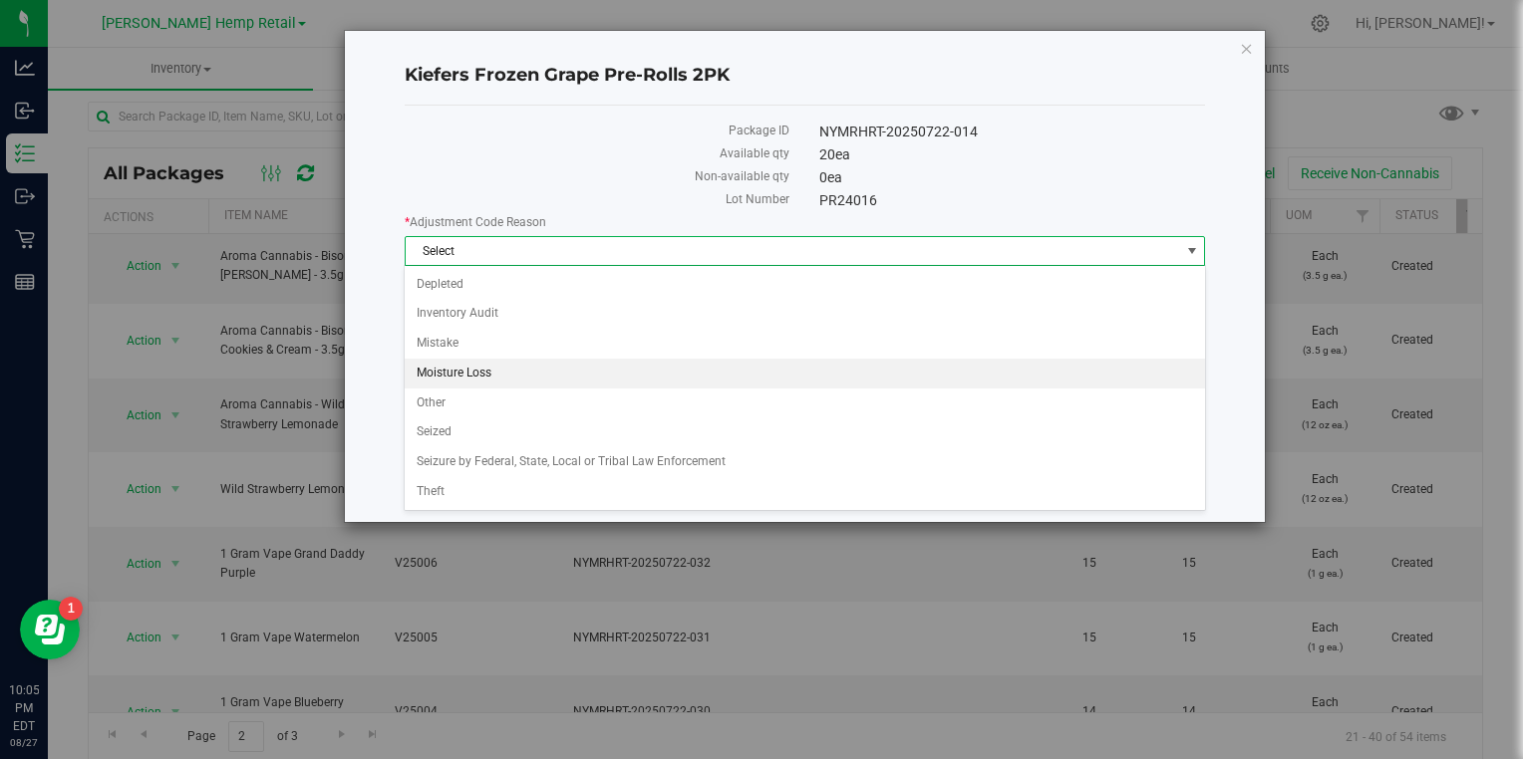
click at [431, 374] on li "Moisture Loss" at bounding box center [804, 374] width 799 height 30
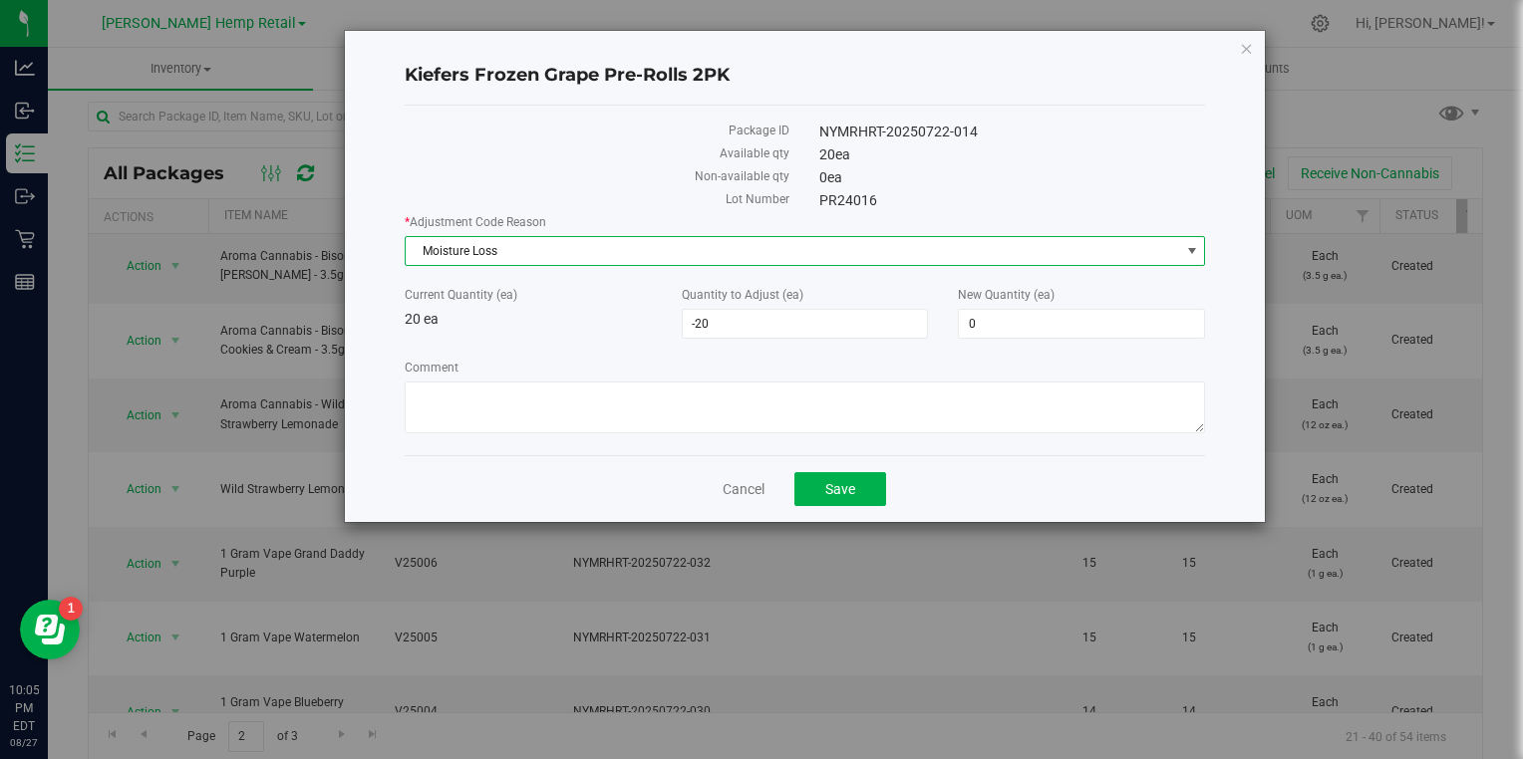
click at [427, 250] on span "Moisture Loss" at bounding box center [793, 251] width 774 height 28
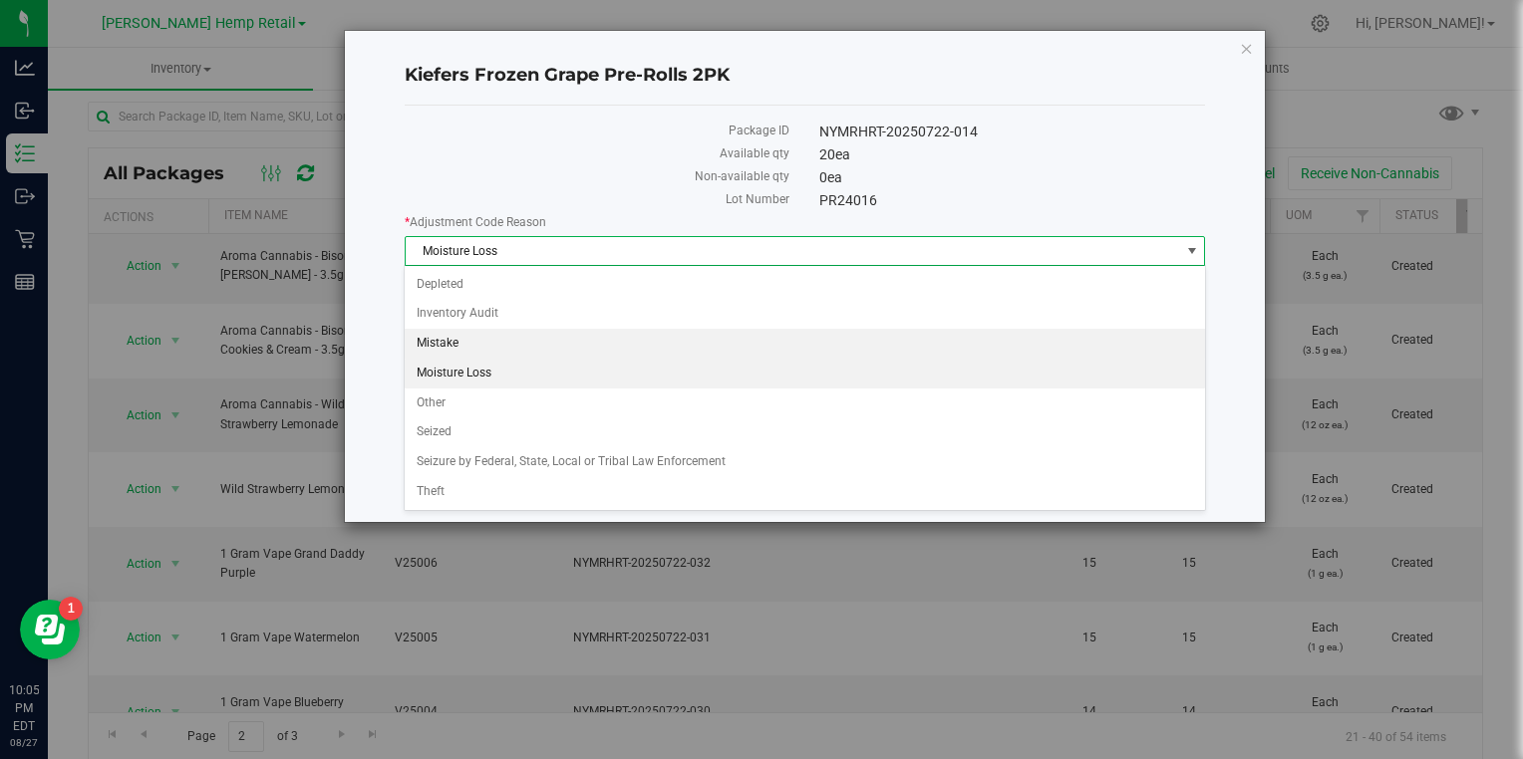
click at [433, 339] on li "Mistake" at bounding box center [804, 344] width 799 height 30
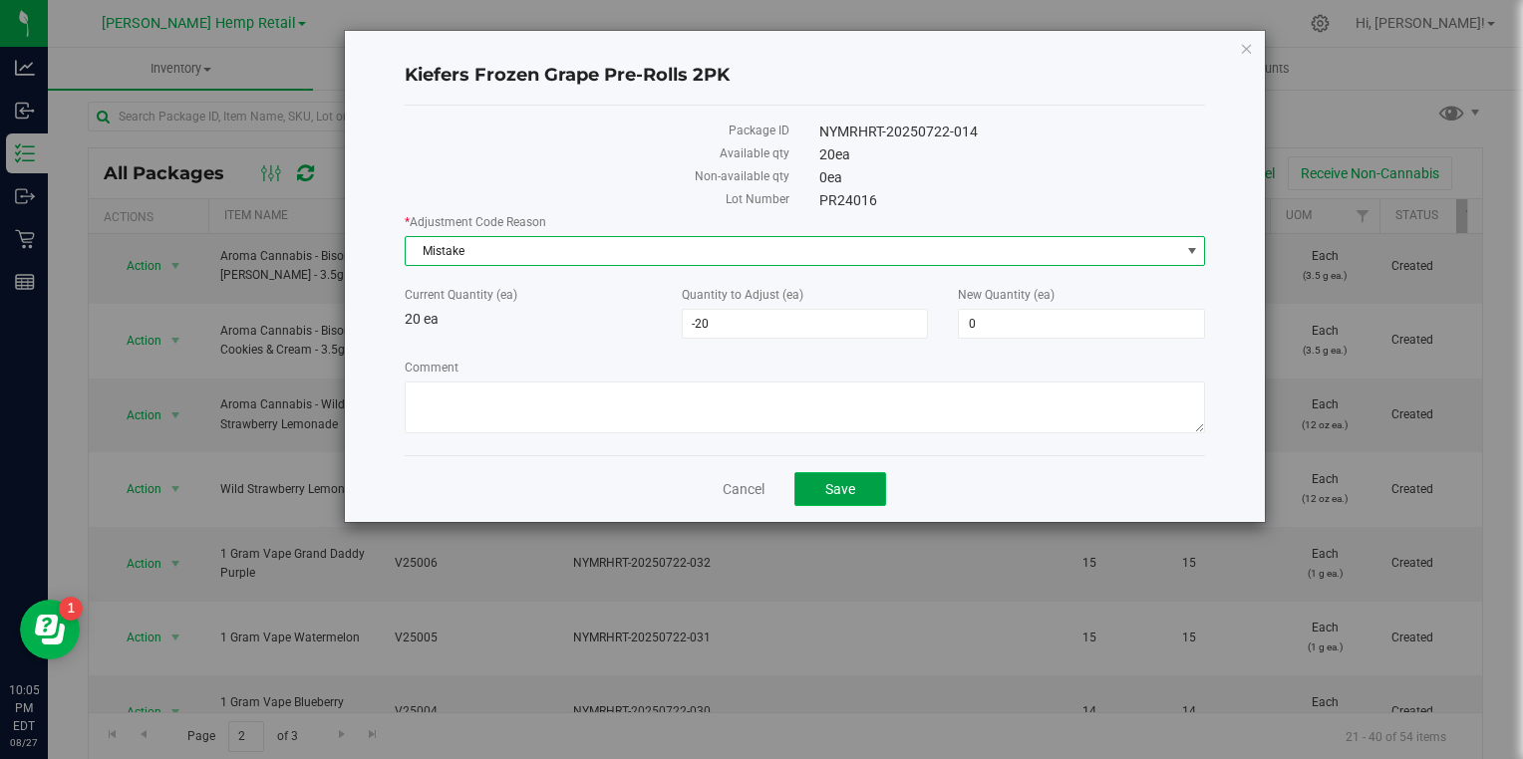
click at [873, 491] on button "Save" at bounding box center [840, 489] width 92 height 34
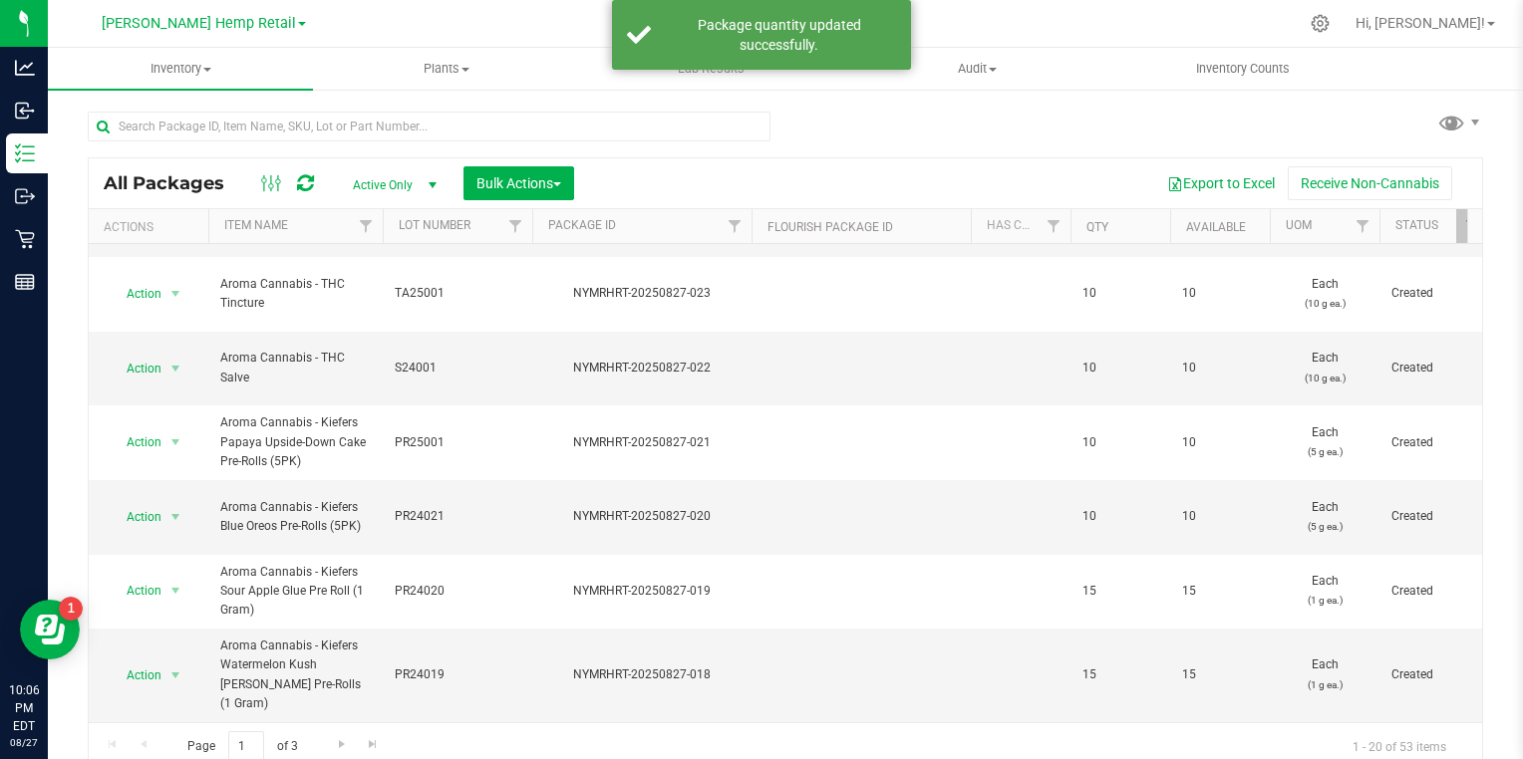
scroll to position [10, 0]
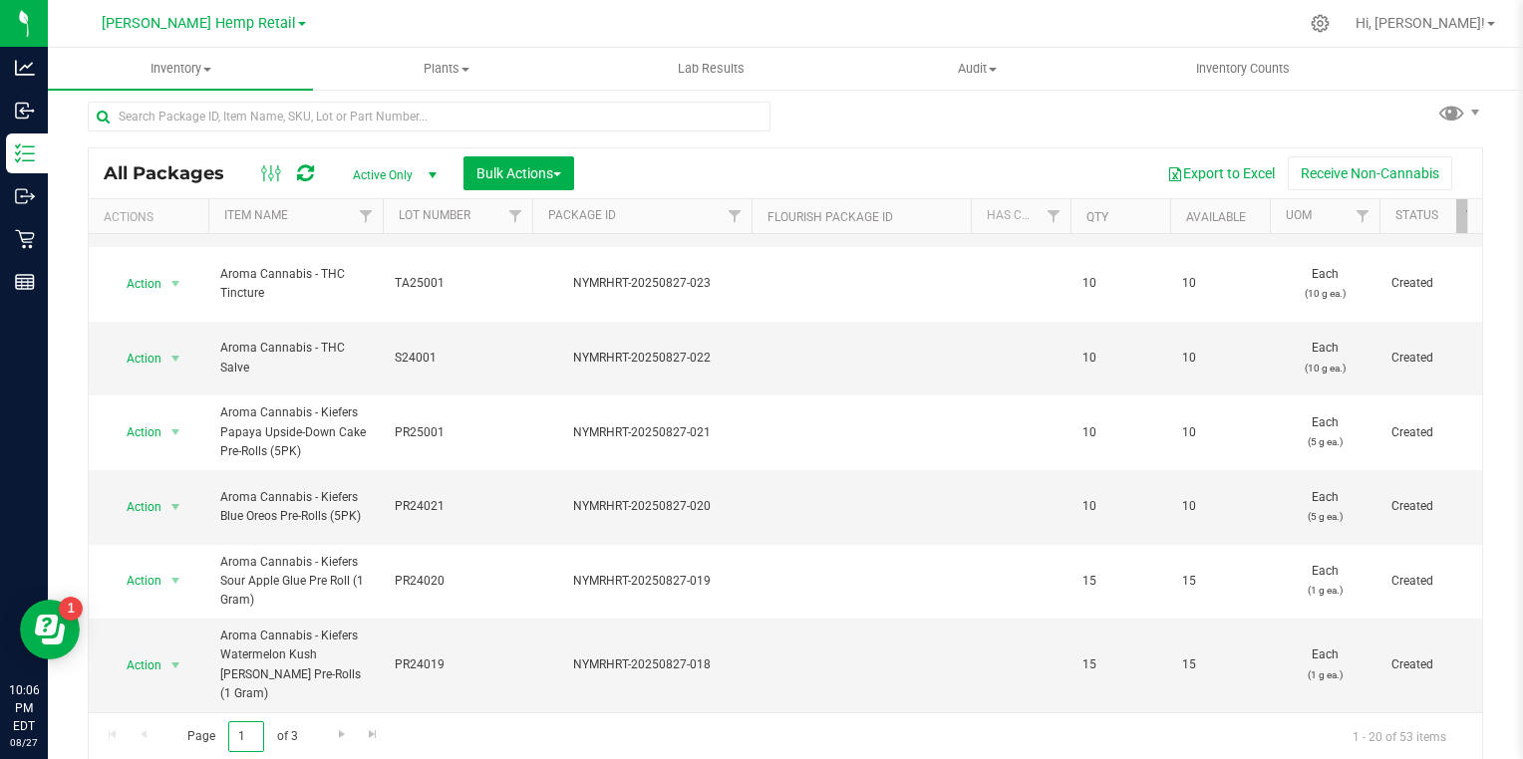
click at [241, 735] on input "1" at bounding box center [246, 737] width 36 height 31
type input "2"
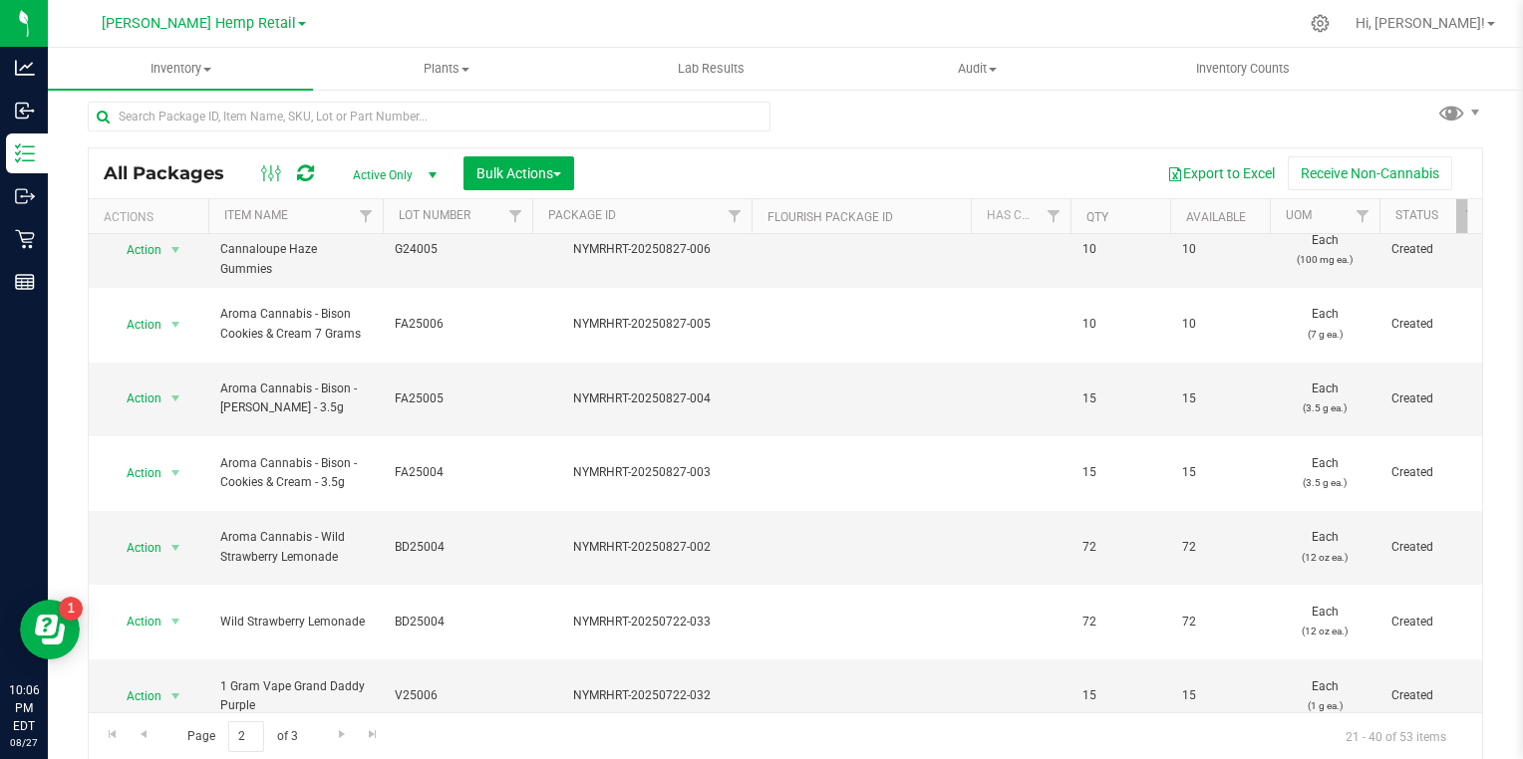
scroll to position [545, 0]
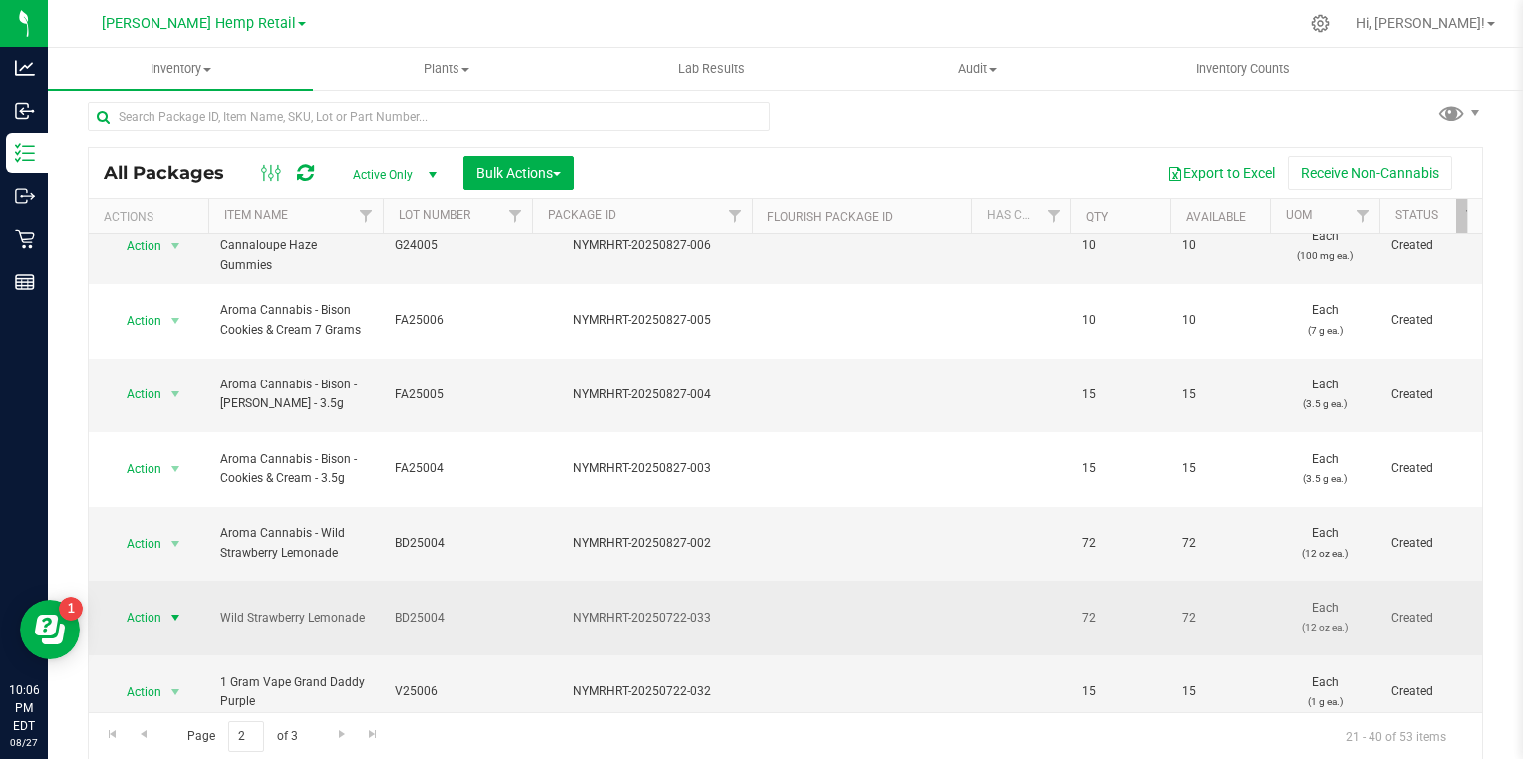
click at [175, 610] on span "select" at bounding box center [175, 618] width 16 height 16
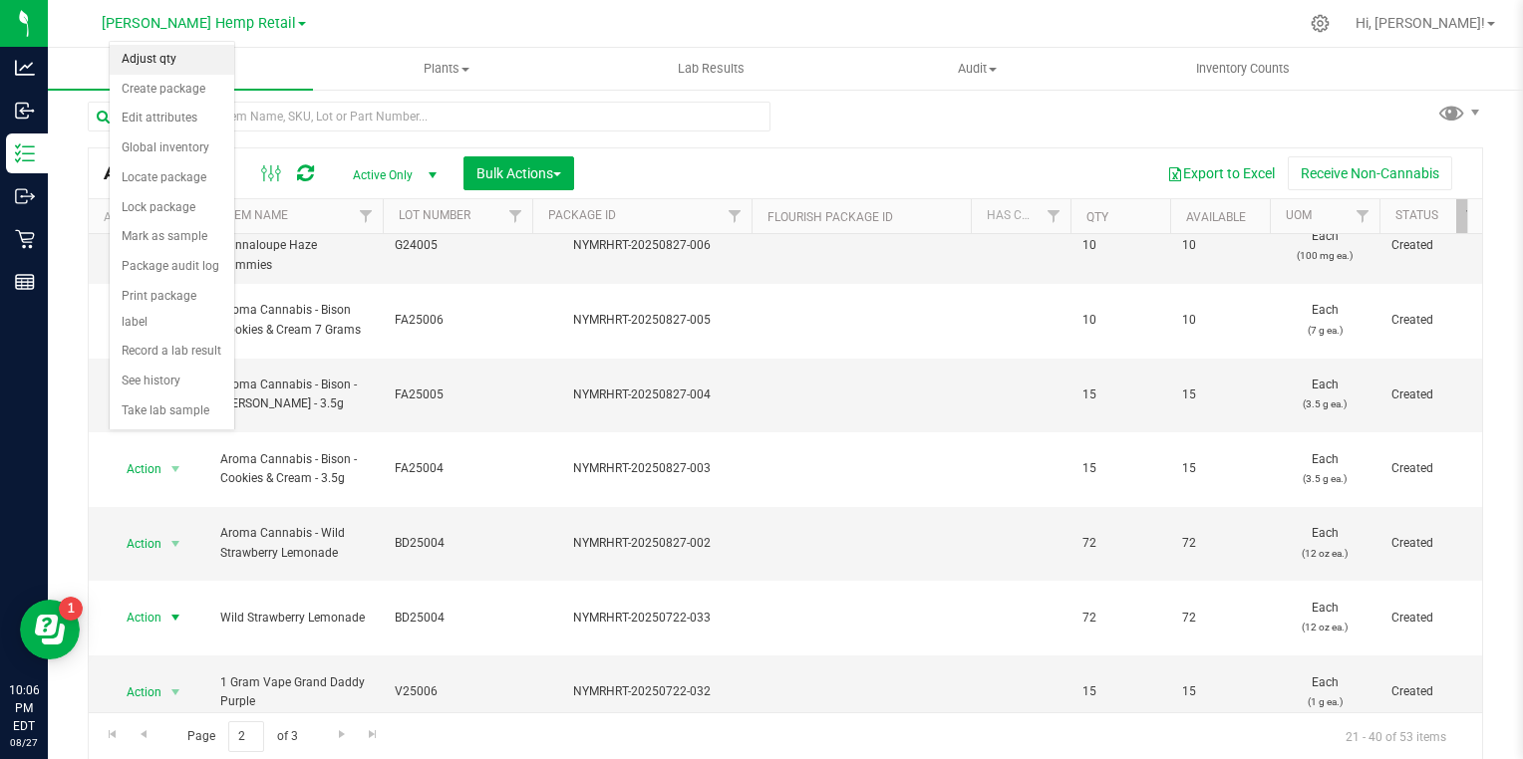
click at [141, 56] on li "Adjust qty" at bounding box center [172, 60] width 125 height 30
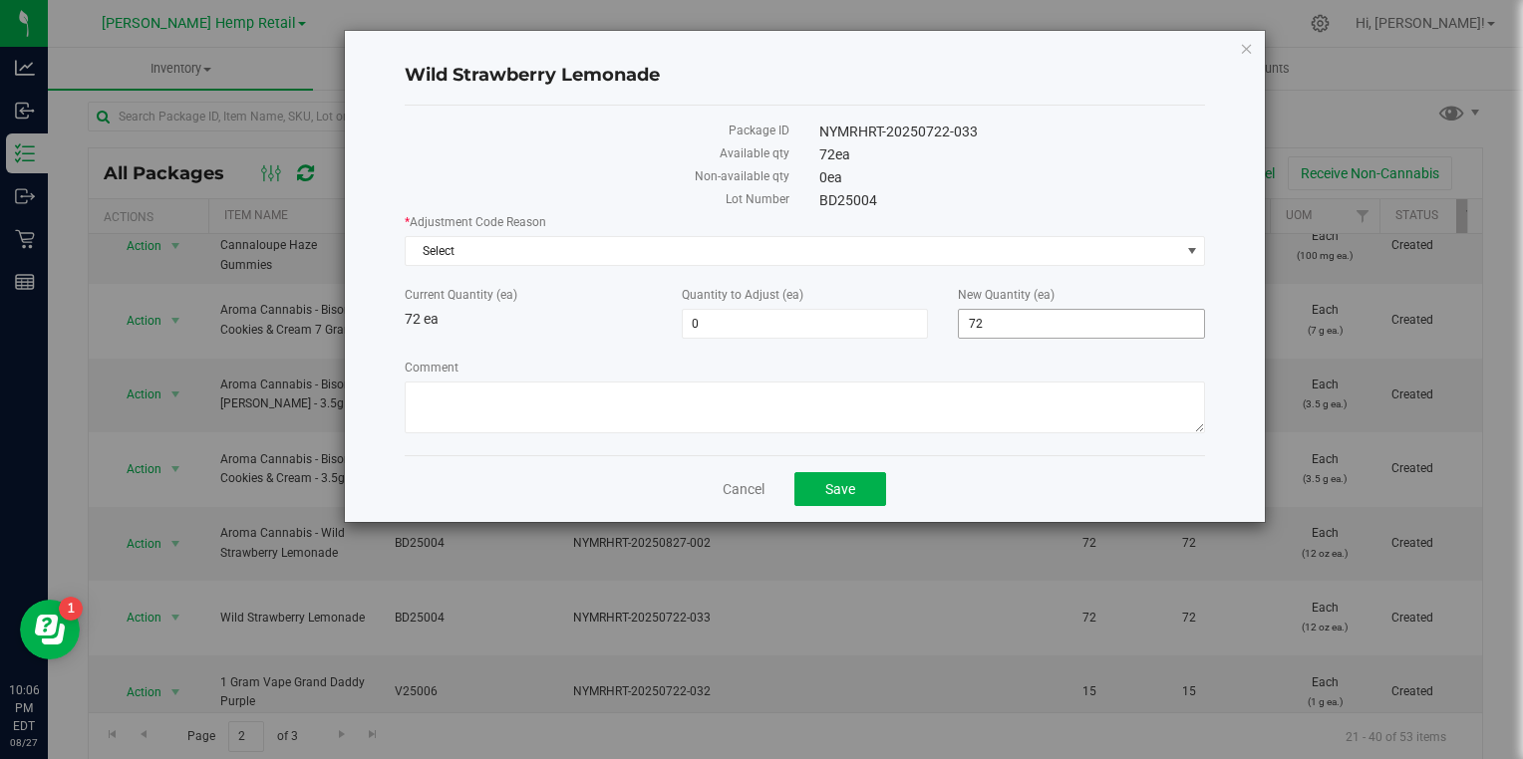
click at [1099, 318] on input "72" at bounding box center [1081, 324] width 245 height 28
type input "7"
type input "0"
type input "-72"
type input "0"
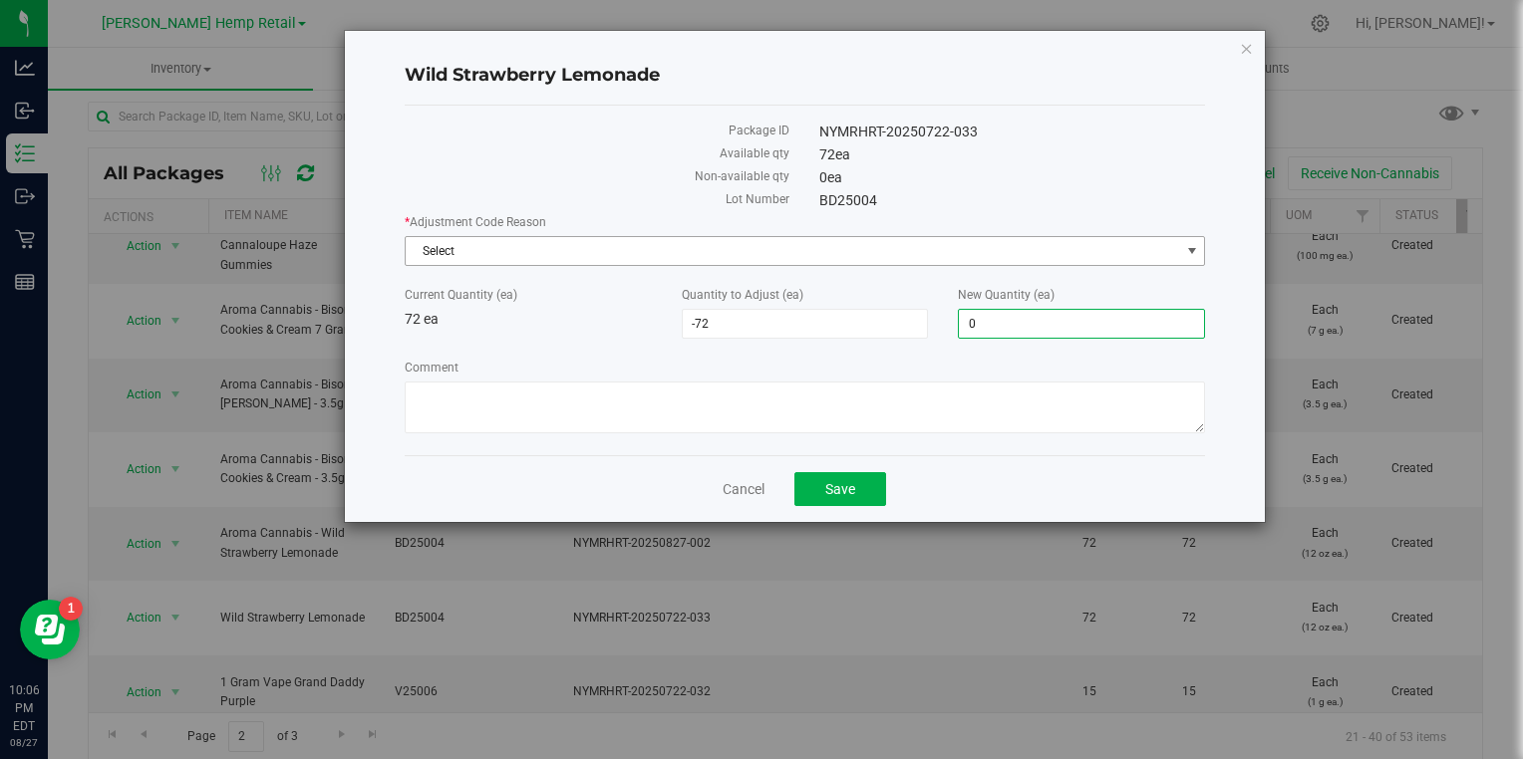
click at [539, 257] on span "Select" at bounding box center [793, 251] width 774 height 28
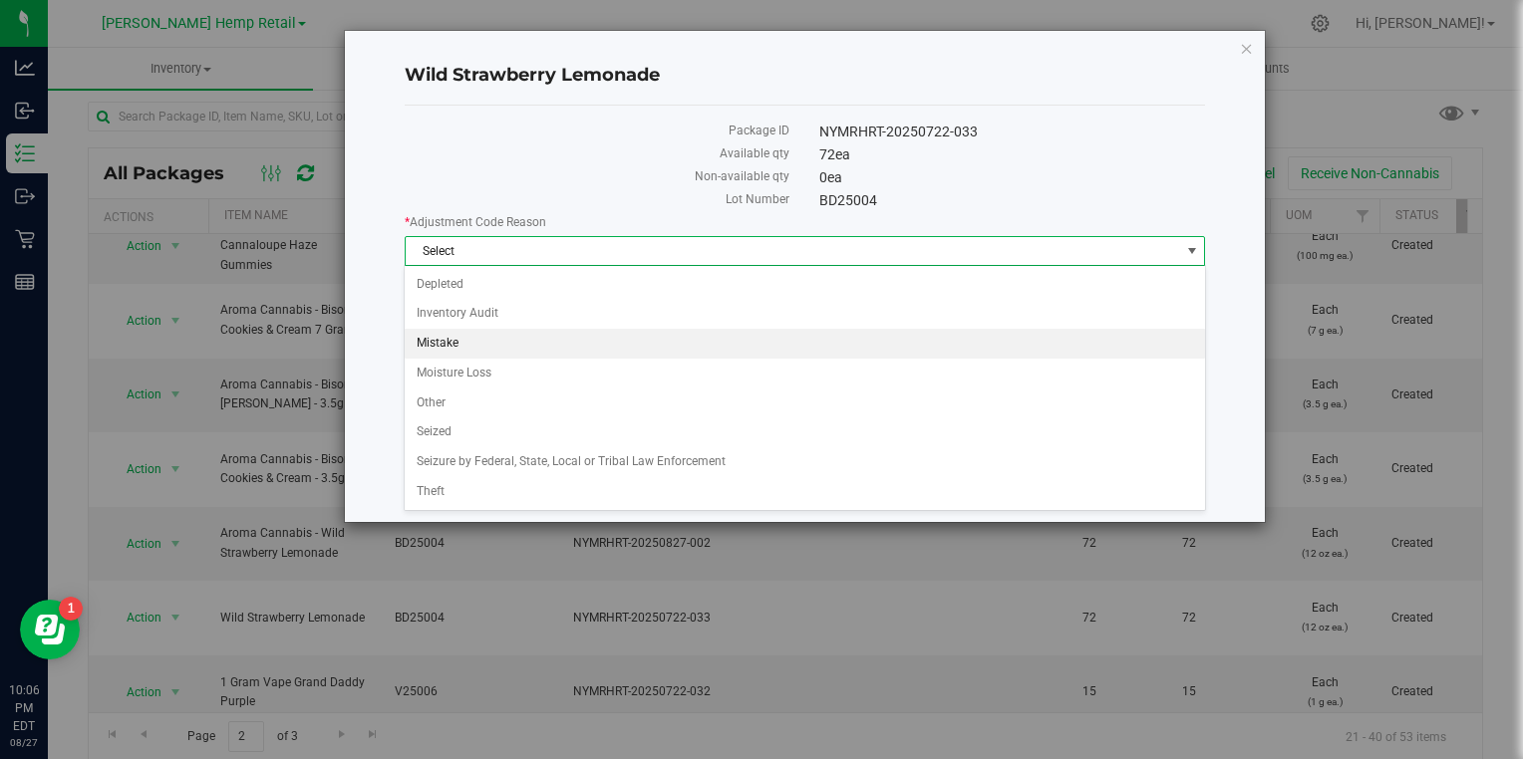
click at [449, 338] on li "Mistake" at bounding box center [804, 344] width 799 height 30
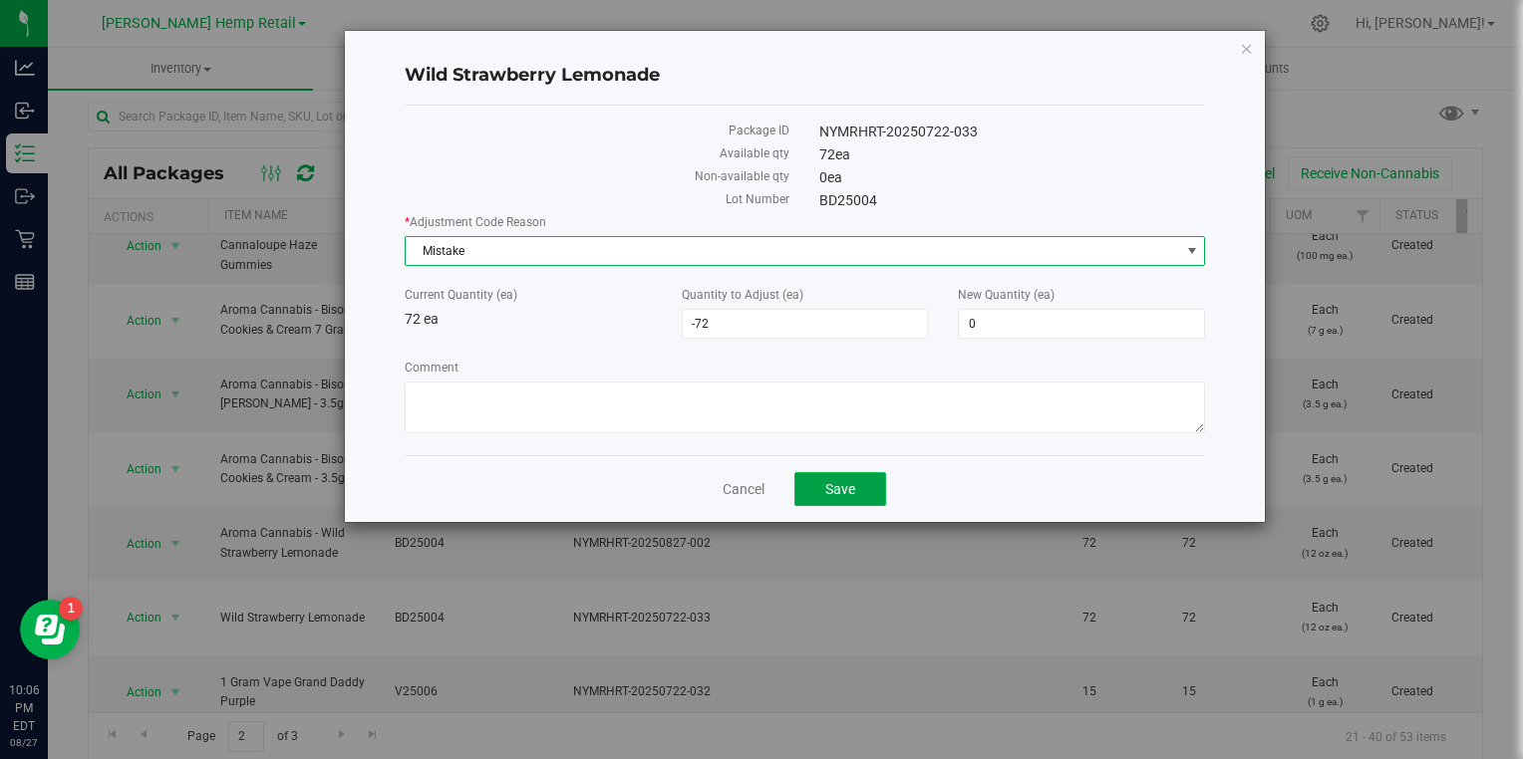
click at [849, 496] on span "Save" at bounding box center [840, 489] width 30 height 16
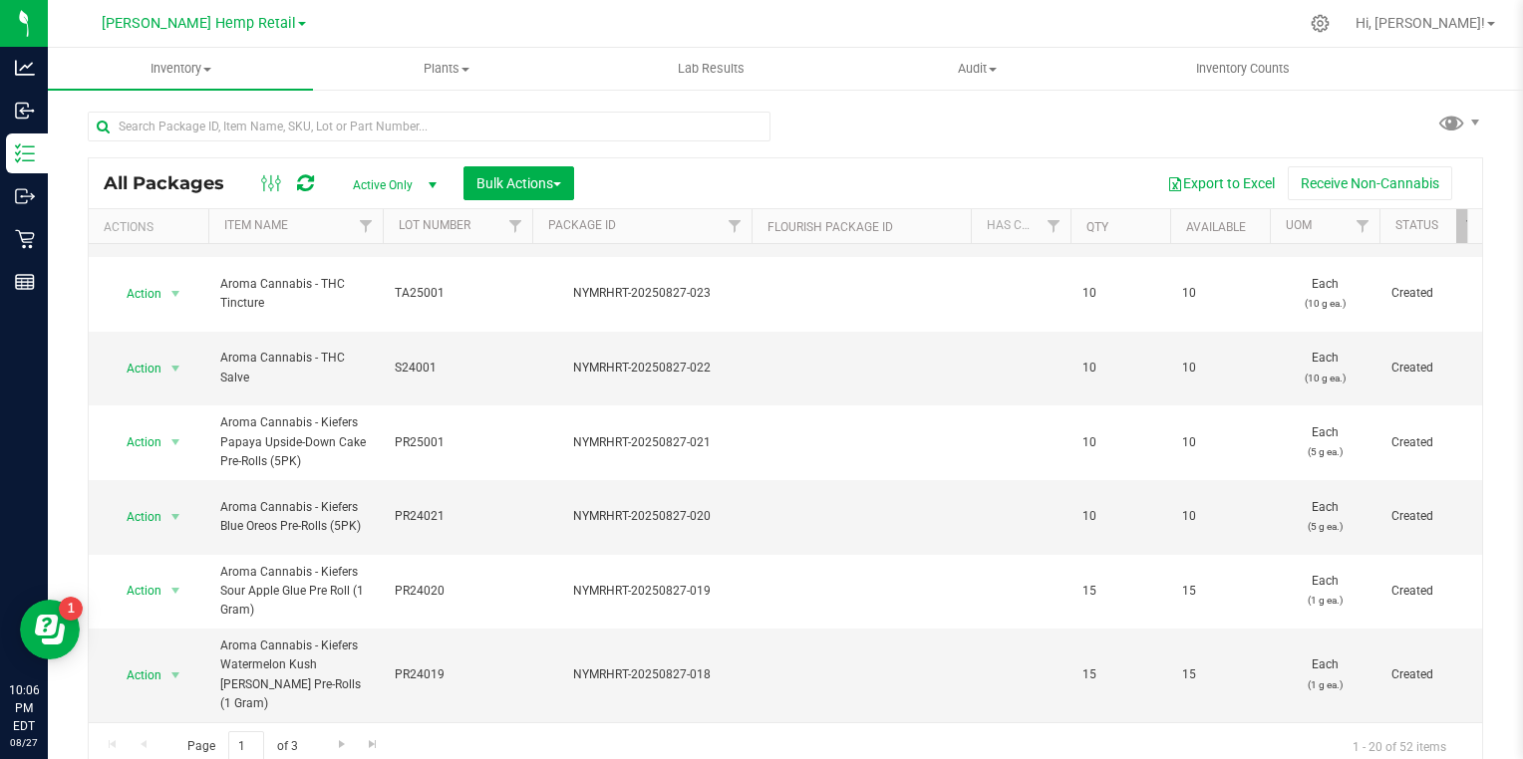
scroll to position [10, 0]
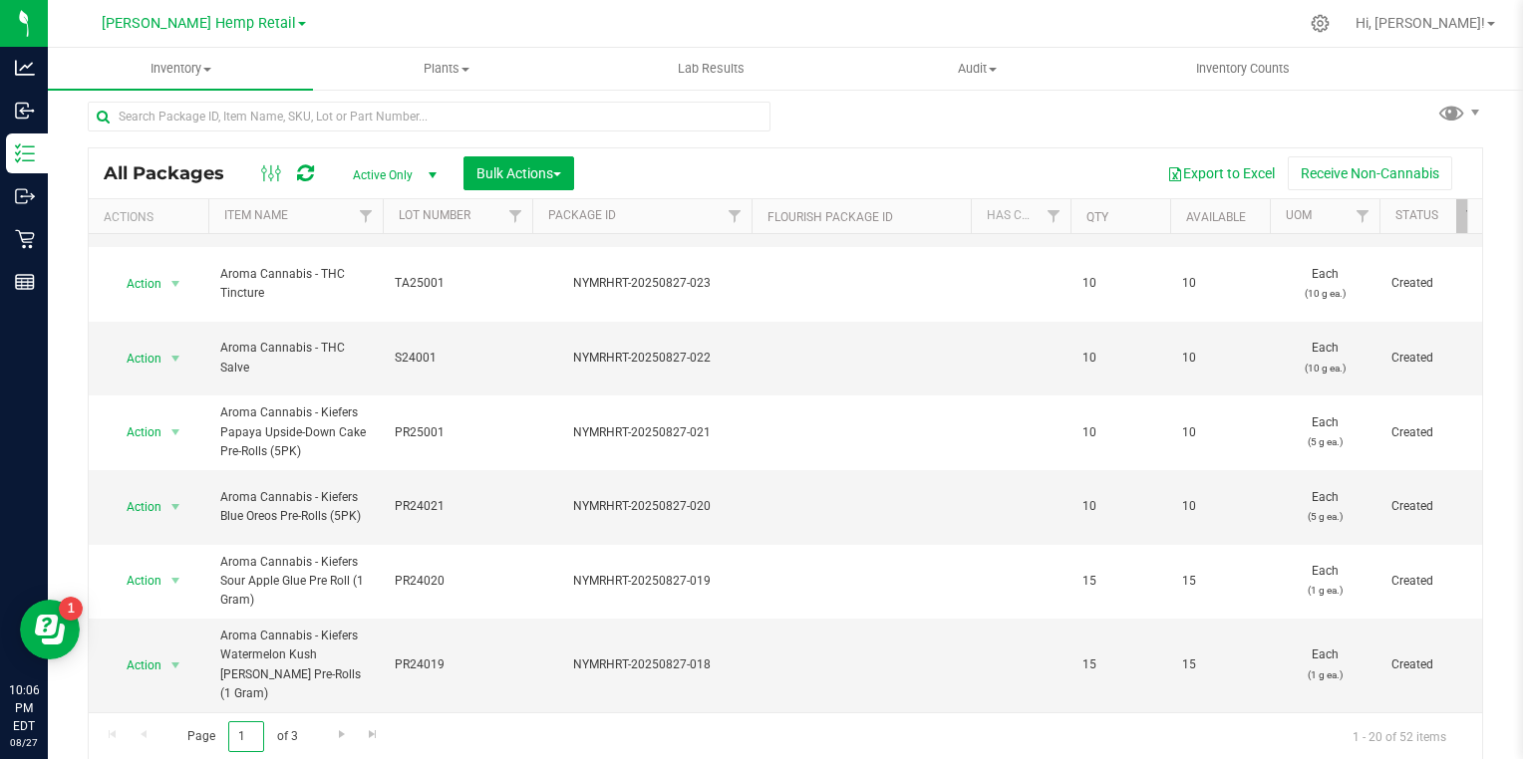
click at [239, 728] on input "1" at bounding box center [246, 737] width 36 height 31
type input "2"
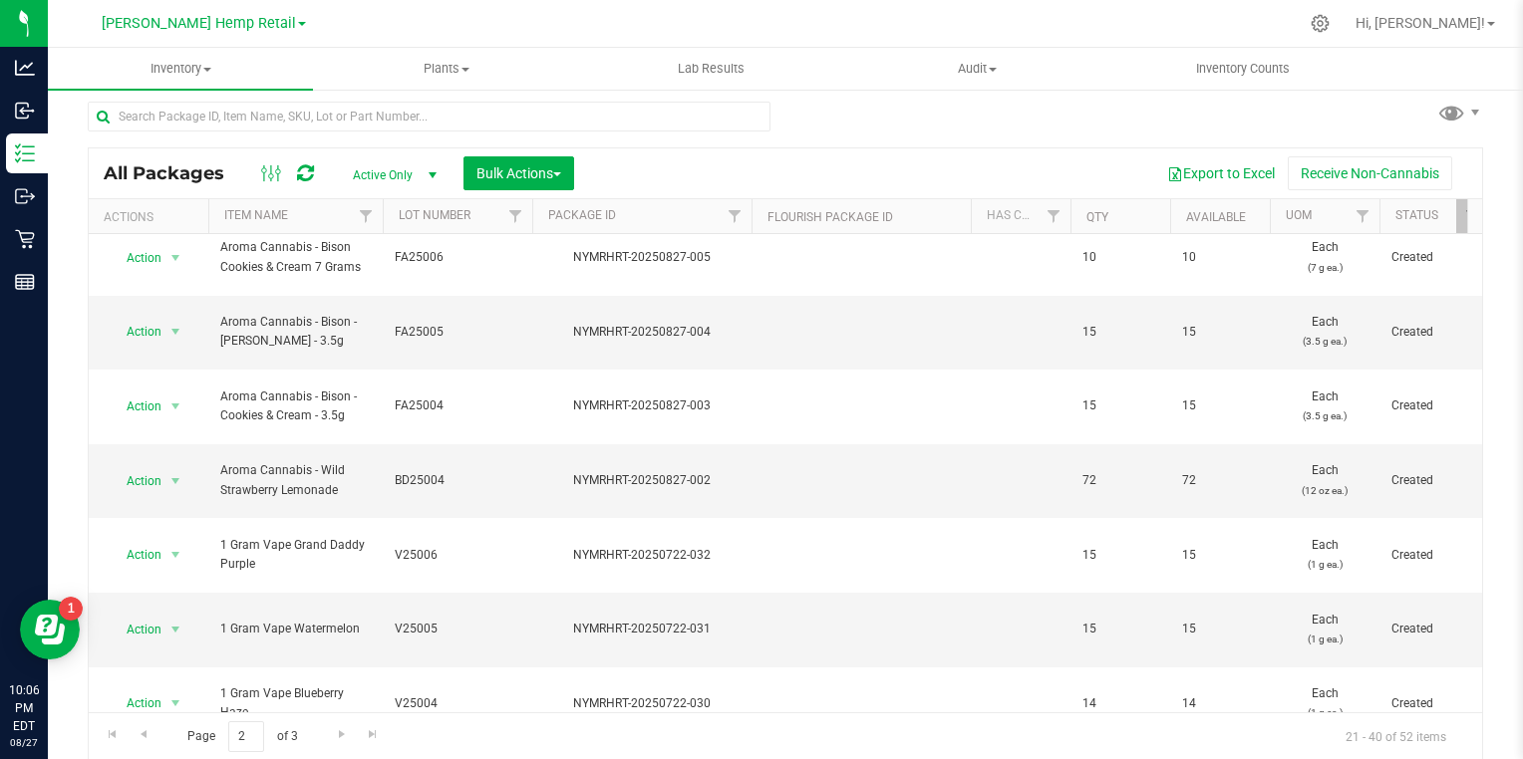
scroll to position [610, 0]
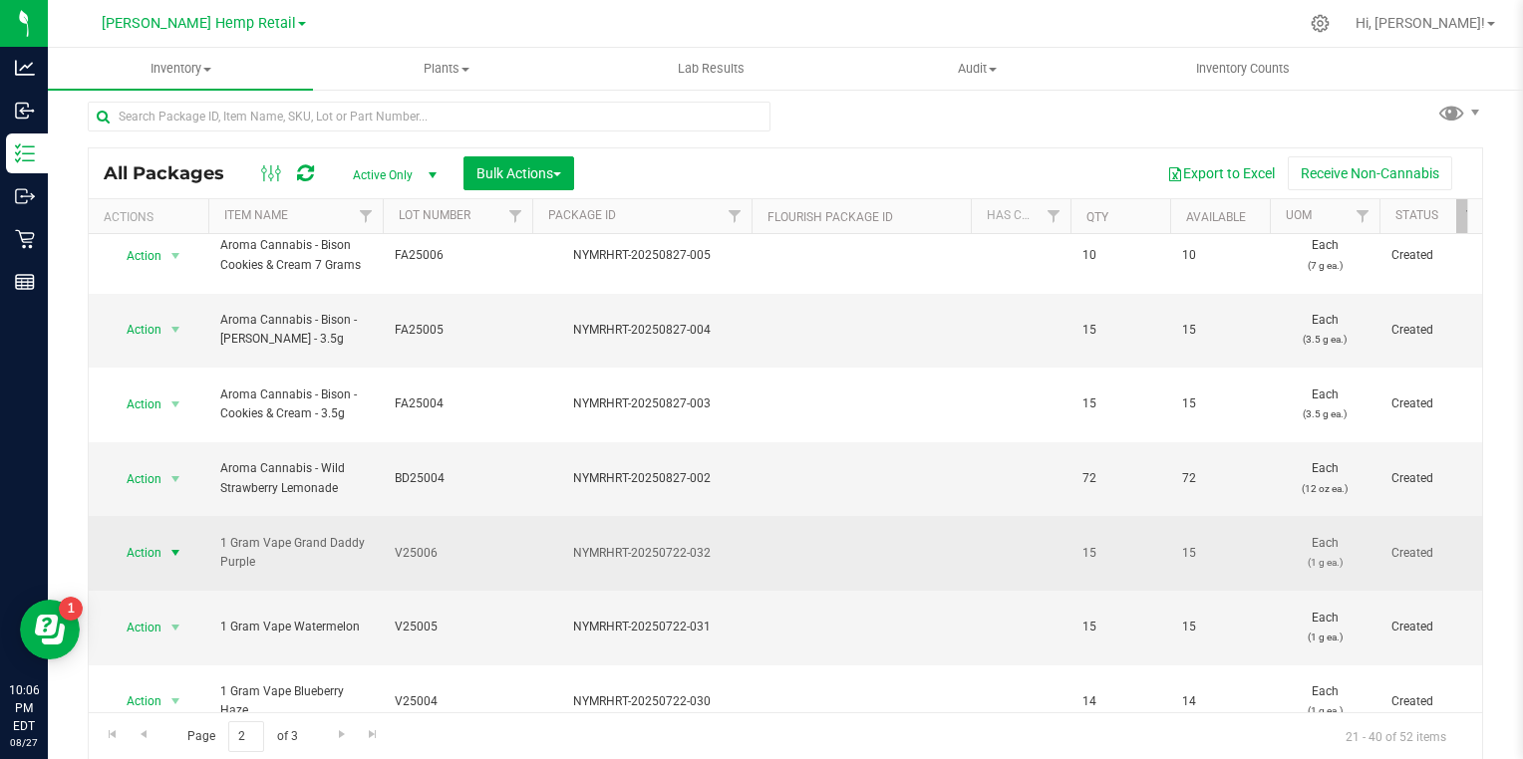
click at [174, 545] on span "select" at bounding box center [175, 553] width 16 height 16
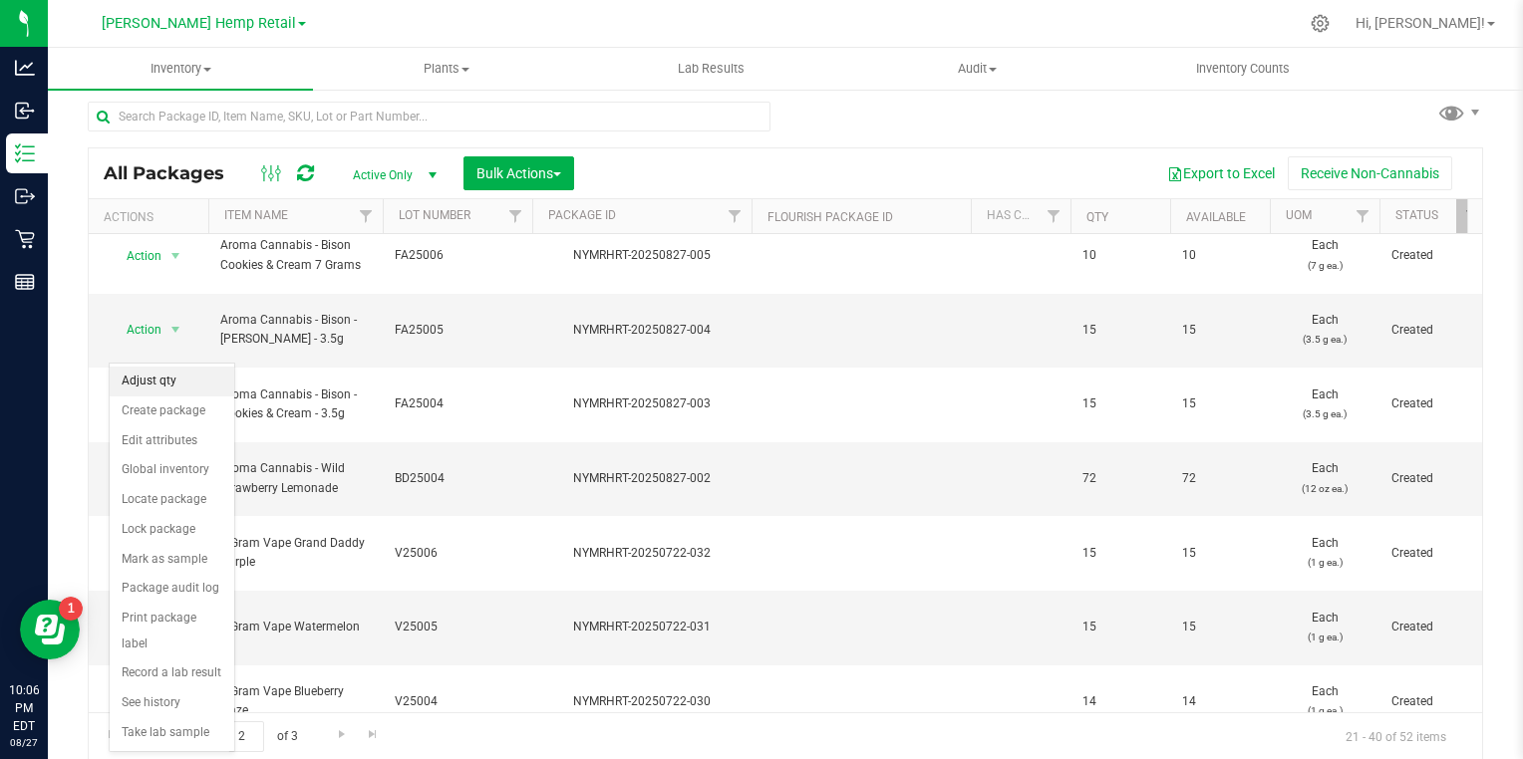
click at [141, 383] on li "Adjust qty" at bounding box center [172, 382] width 125 height 30
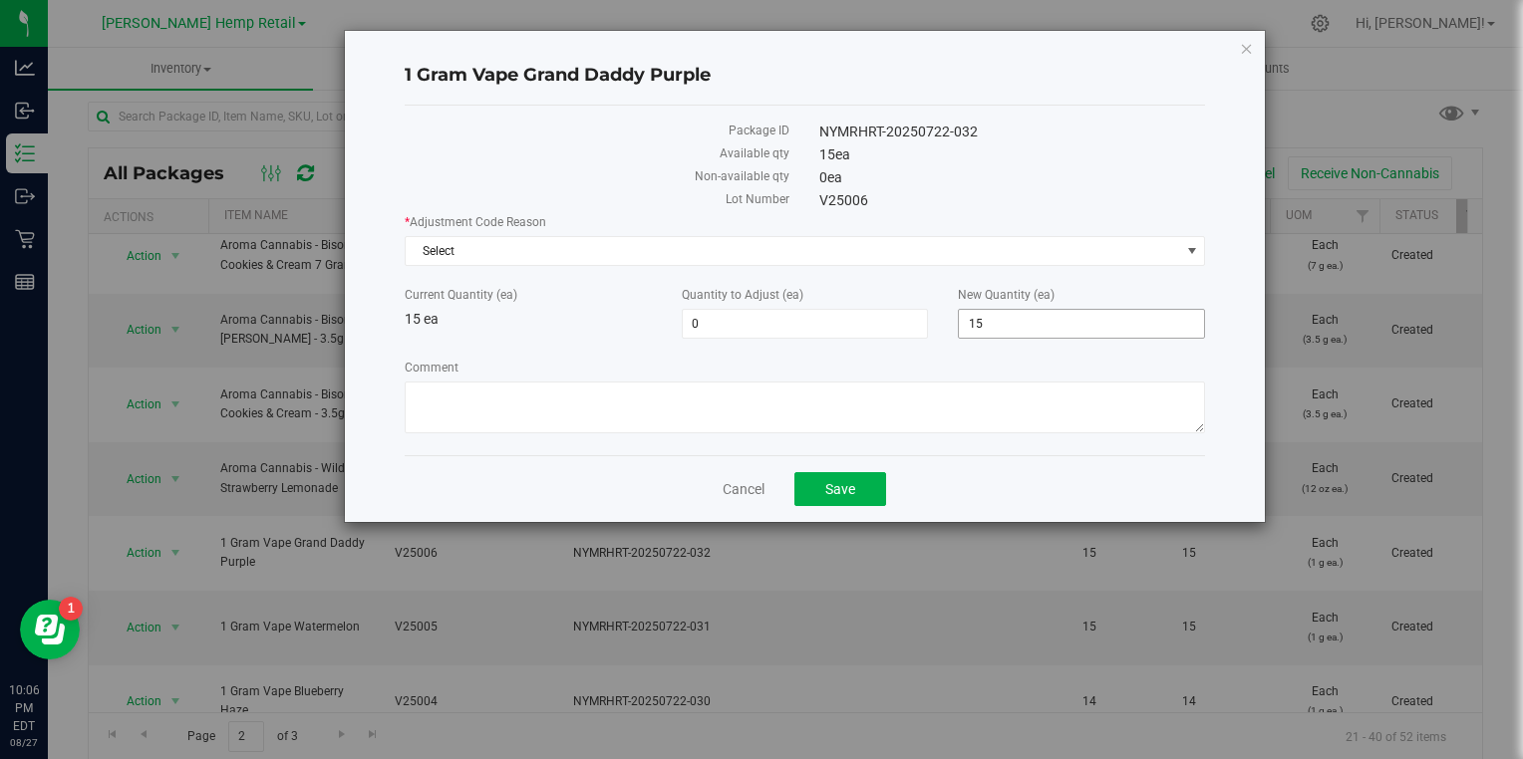
click at [1106, 324] on input "15" at bounding box center [1081, 324] width 245 height 28
type input "1"
type input "0"
click at [430, 248] on span "Select" at bounding box center [793, 251] width 774 height 28
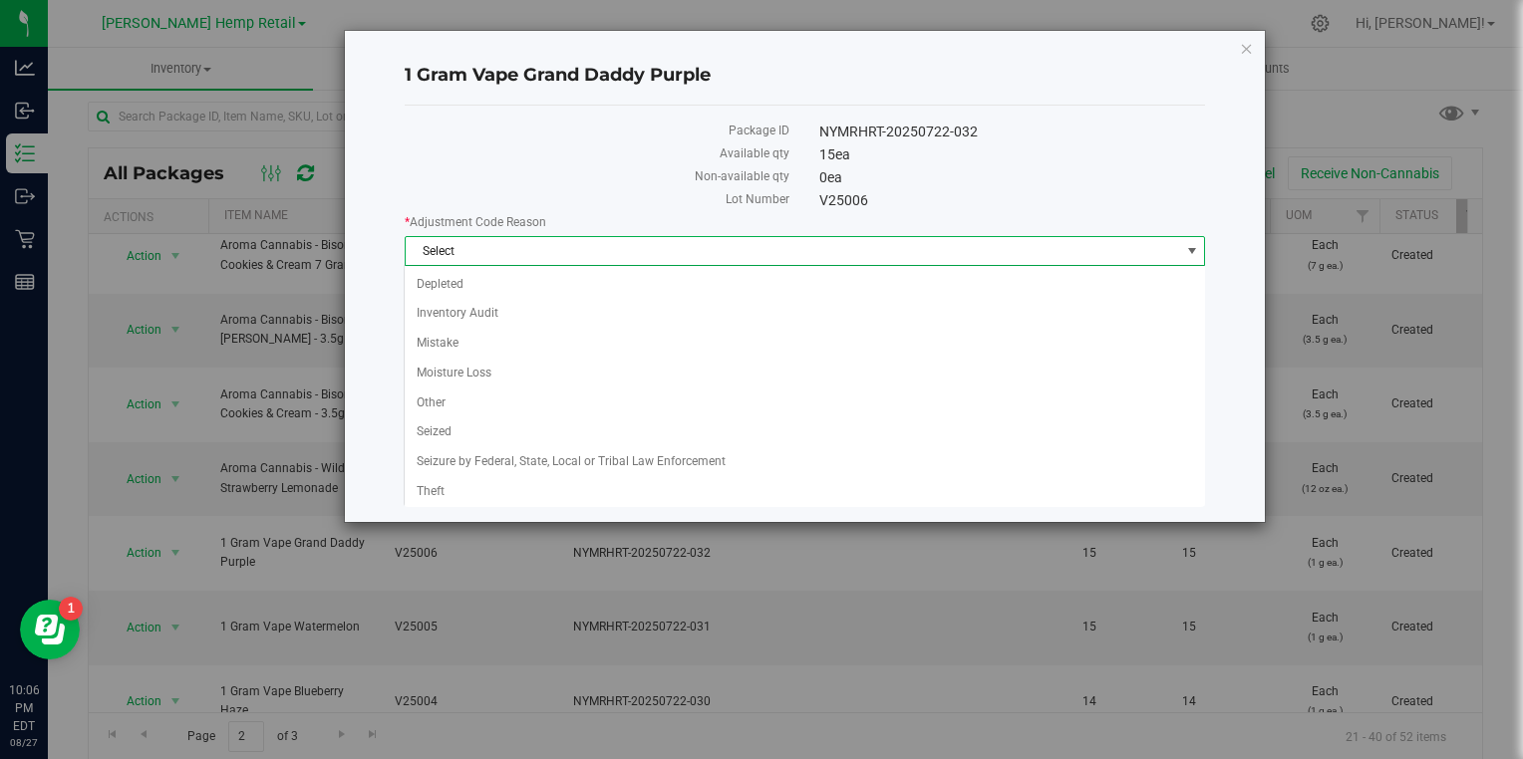
type input "-15"
type input "0"
click at [425, 355] on li "Mistake" at bounding box center [804, 344] width 799 height 30
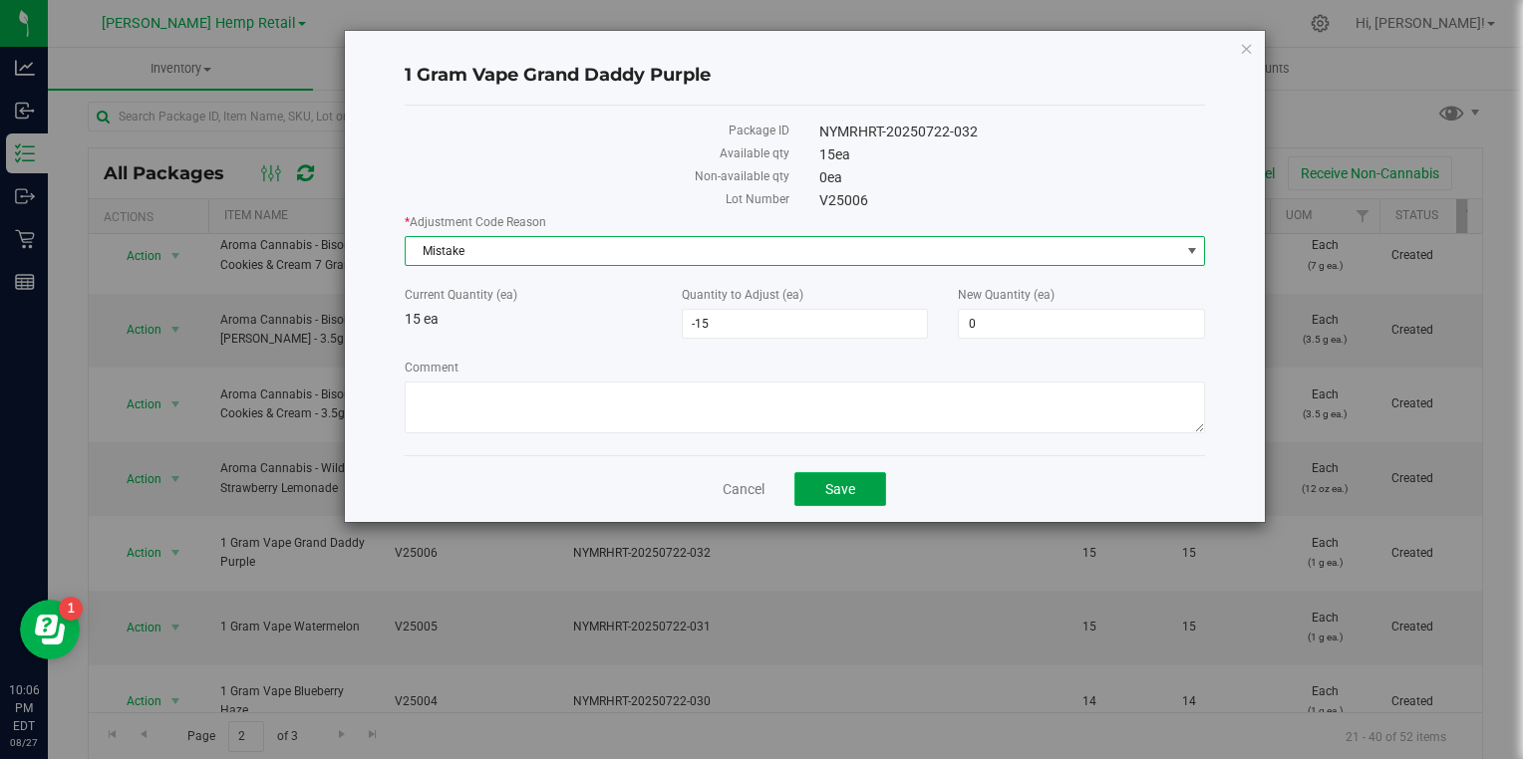
click at [865, 502] on button "Save" at bounding box center [840, 489] width 92 height 34
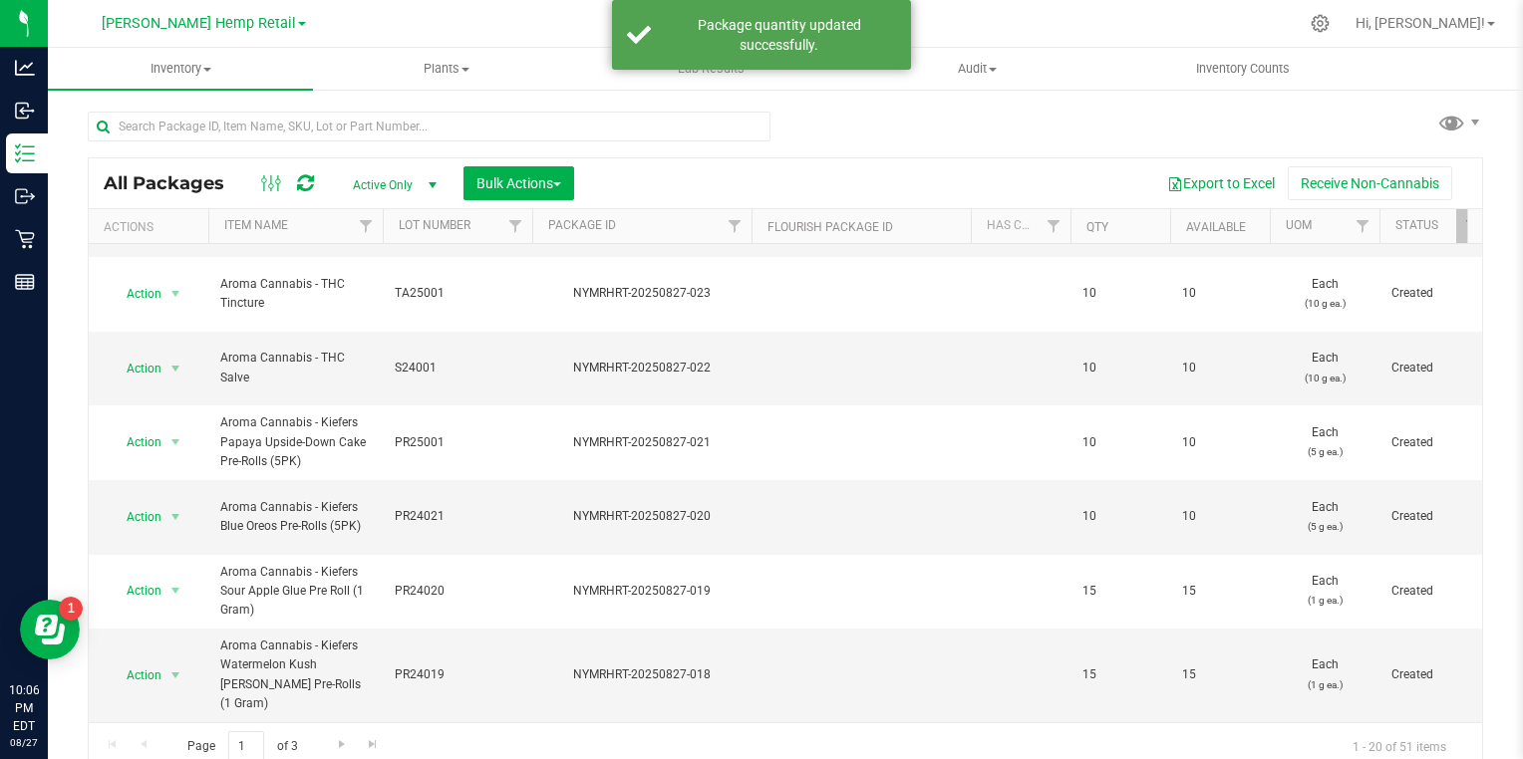
scroll to position [10, 0]
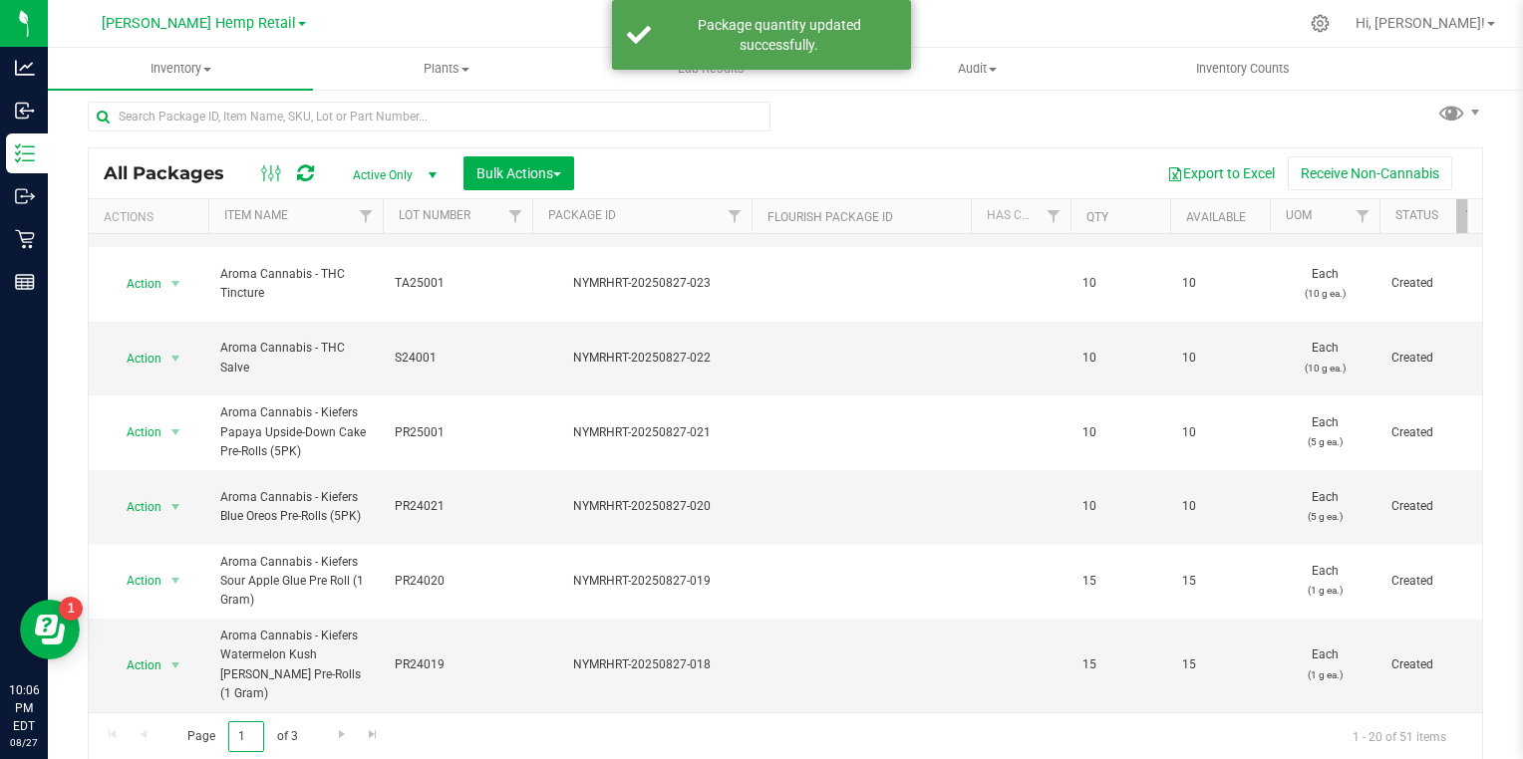
click at [240, 736] on input "1" at bounding box center [246, 737] width 36 height 31
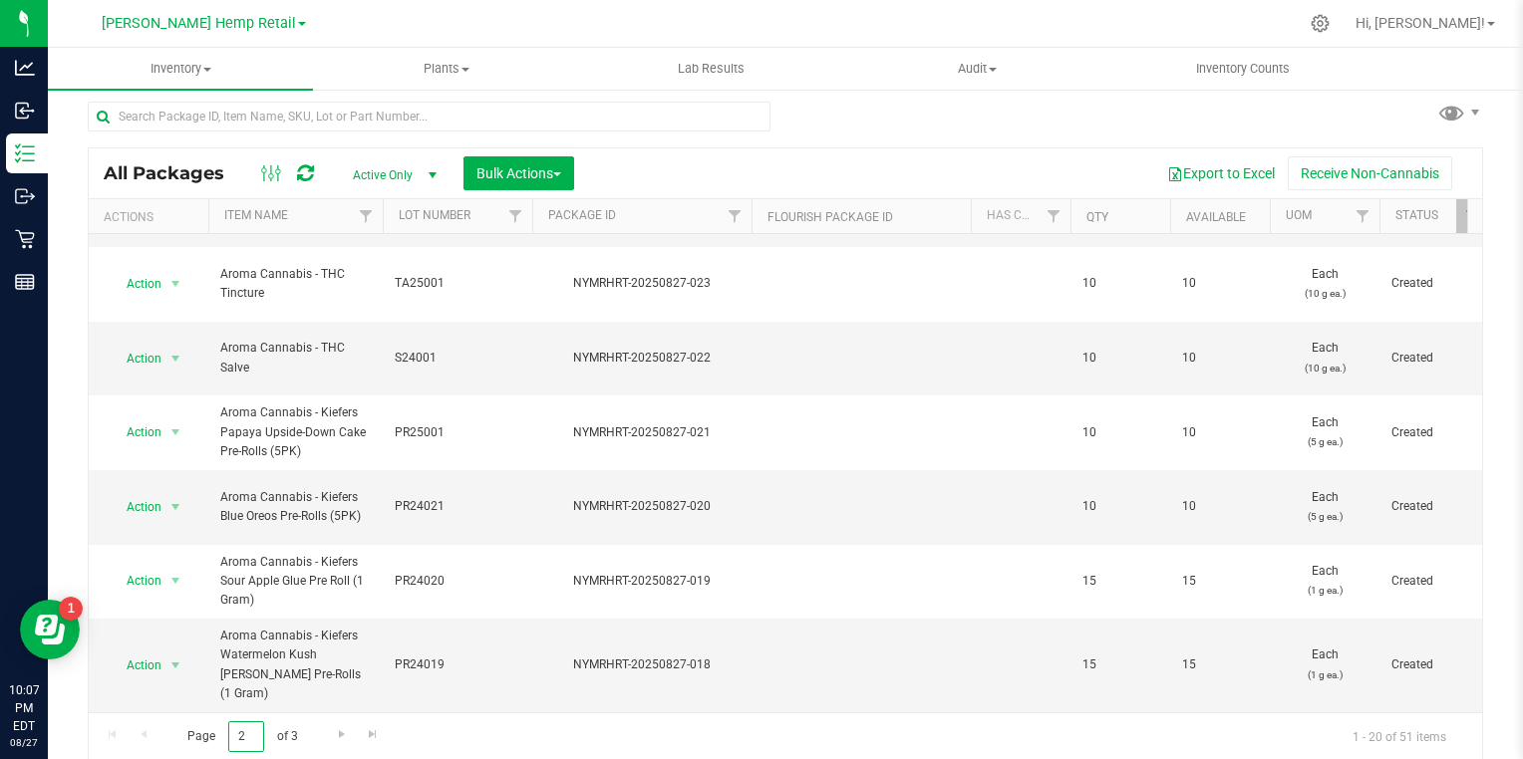
type input "2"
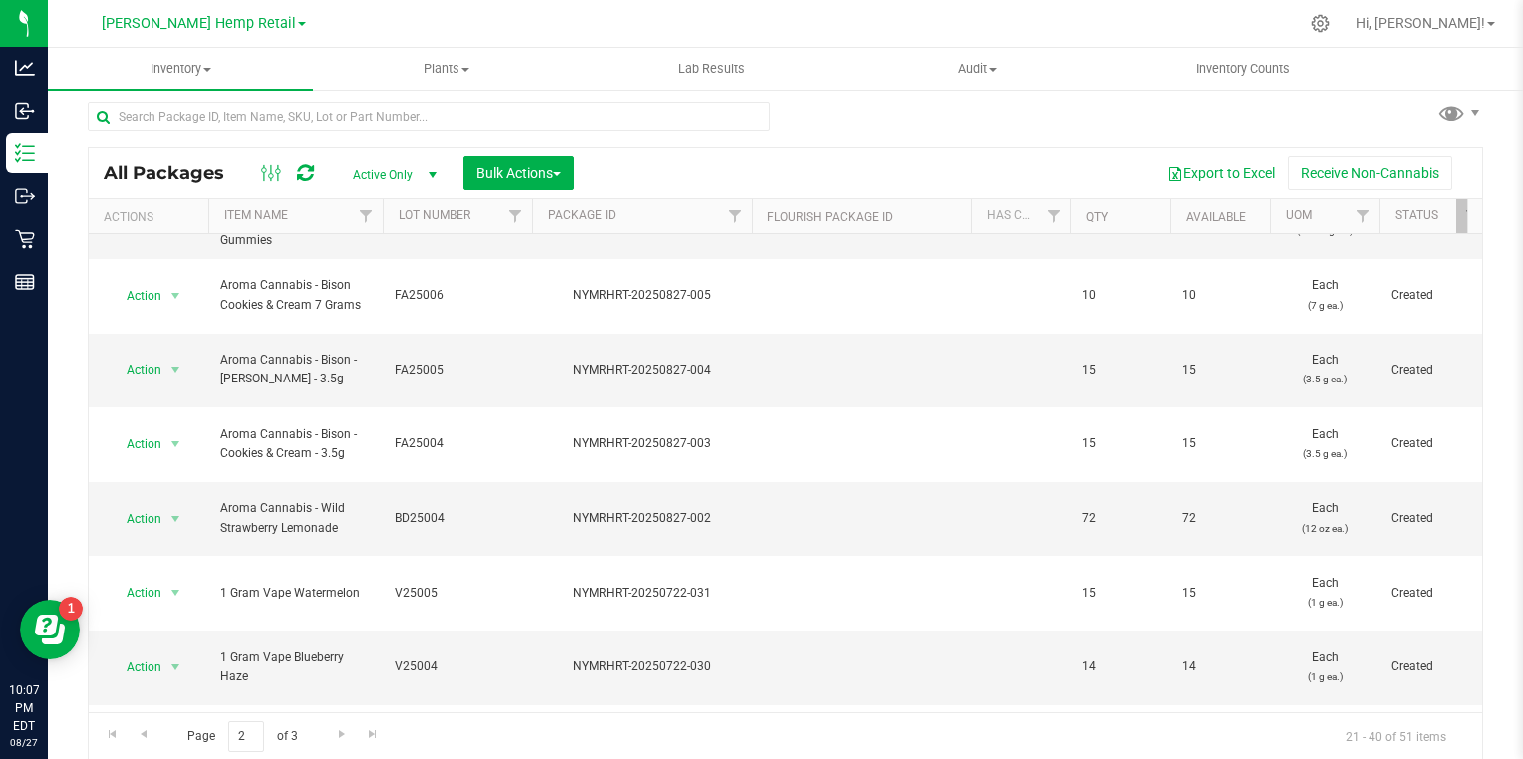
scroll to position [569, 0]
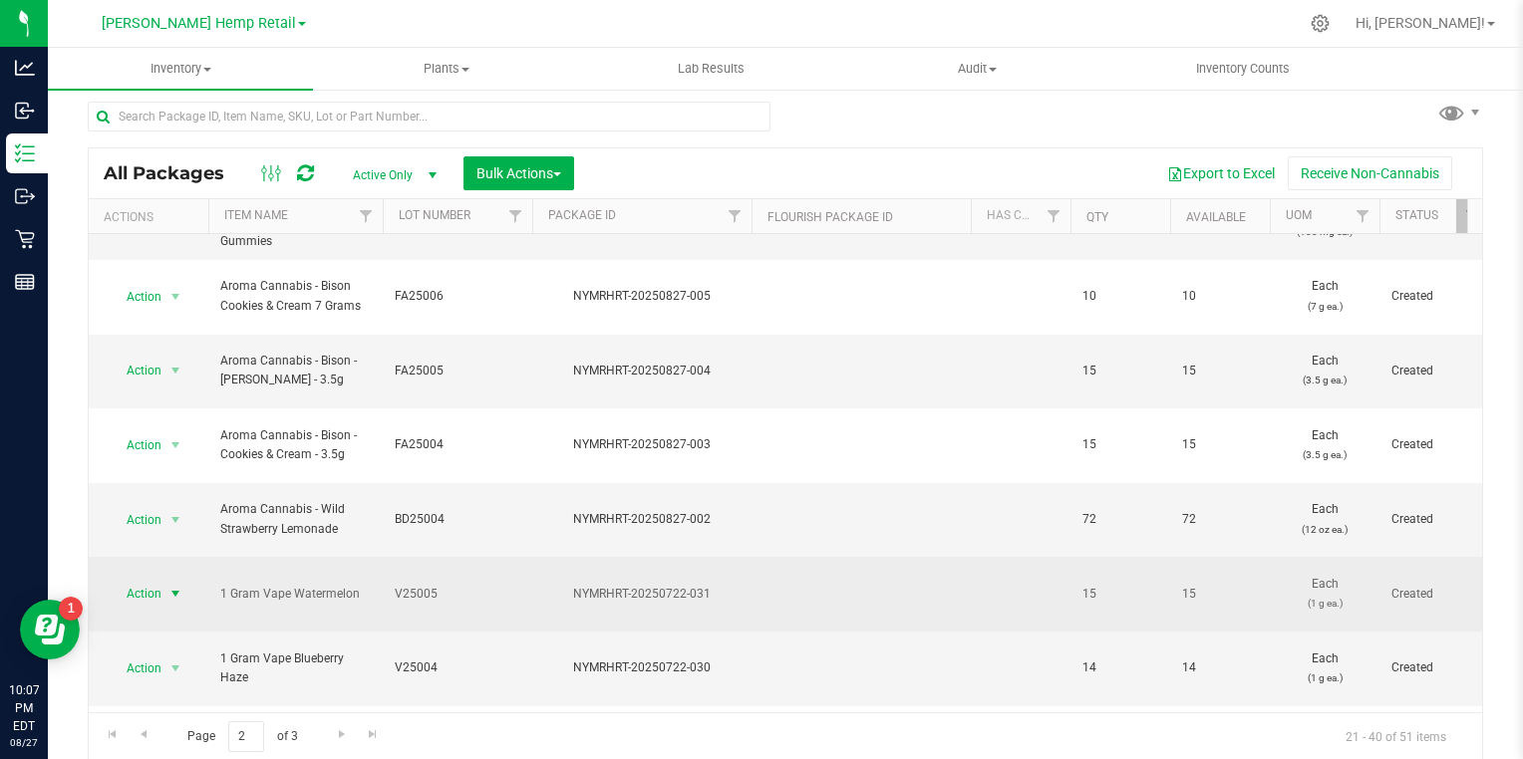
click at [171, 586] on span "select" at bounding box center [175, 594] width 16 height 16
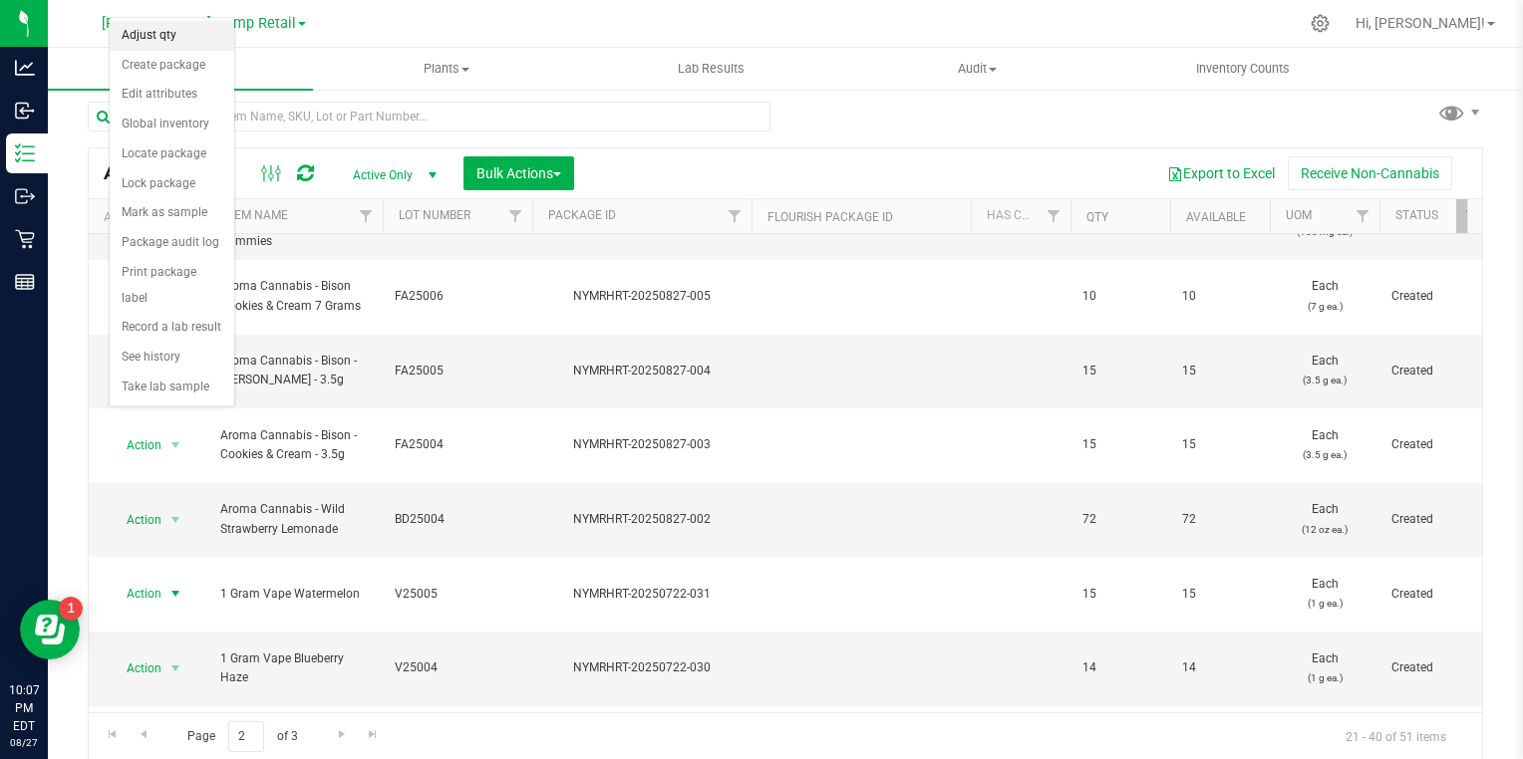
click at [142, 32] on li "Adjust qty" at bounding box center [172, 36] width 125 height 30
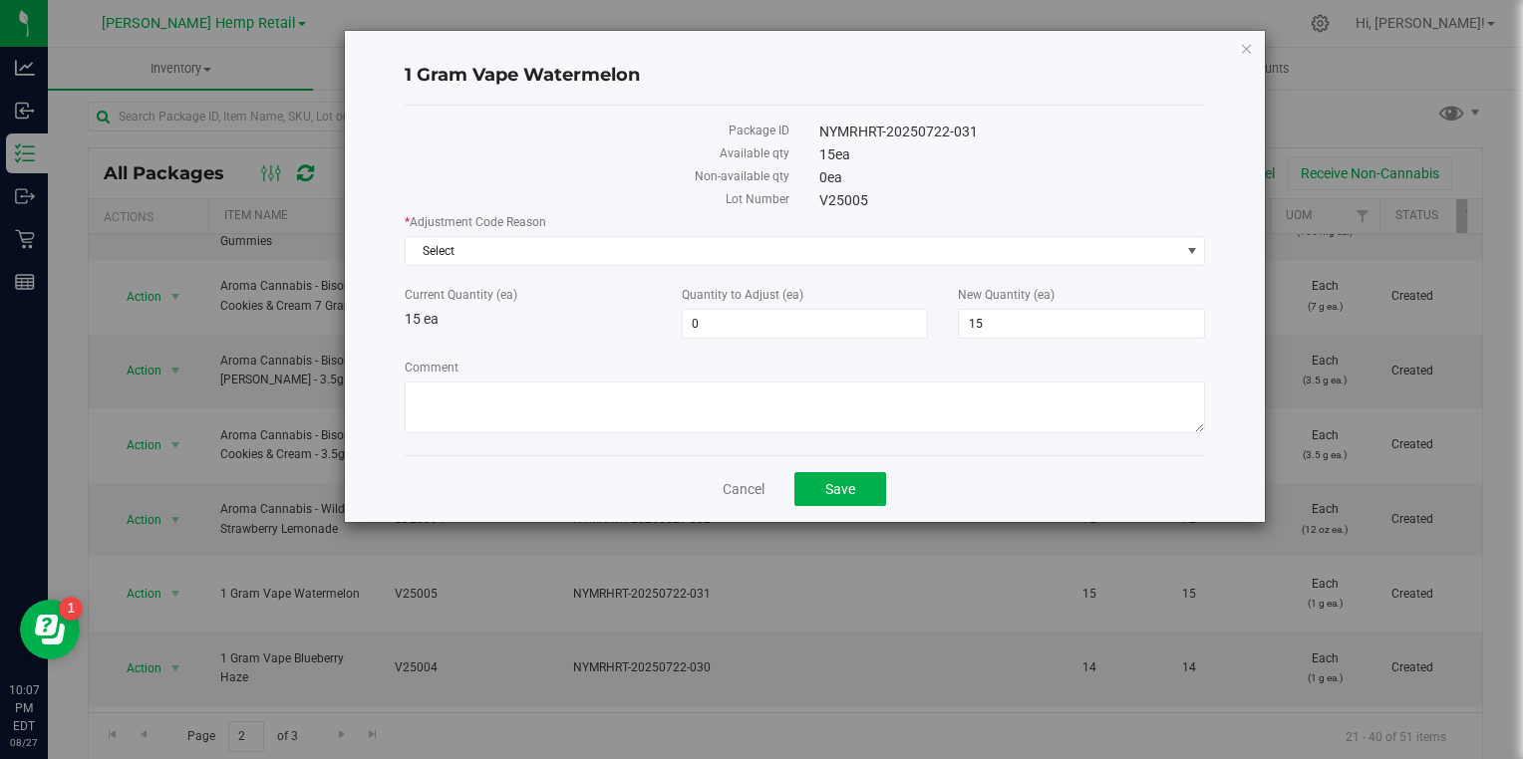
click at [845, 299] on label "Quantity to Adjust (ea)" at bounding box center [805, 295] width 247 height 18
click at [0, 0] on input "0" at bounding box center [0, 0] width 0 height 0
click at [1120, 327] on input "15" at bounding box center [1081, 324] width 245 height 28
type input "1"
type input "0"
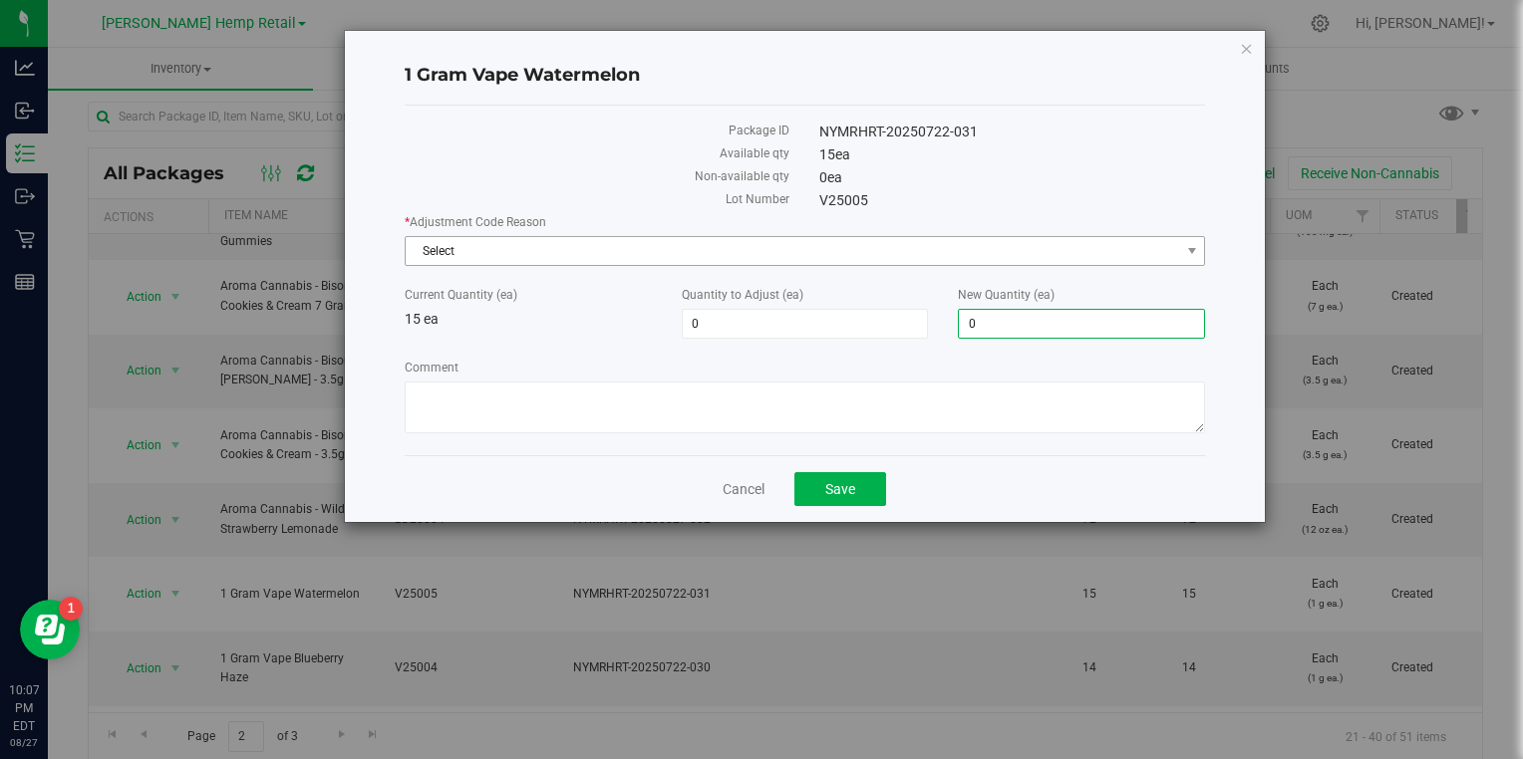
click at [419, 259] on span "Select" at bounding box center [793, 251] width 774 height 28
type input "-15"
type input "0"
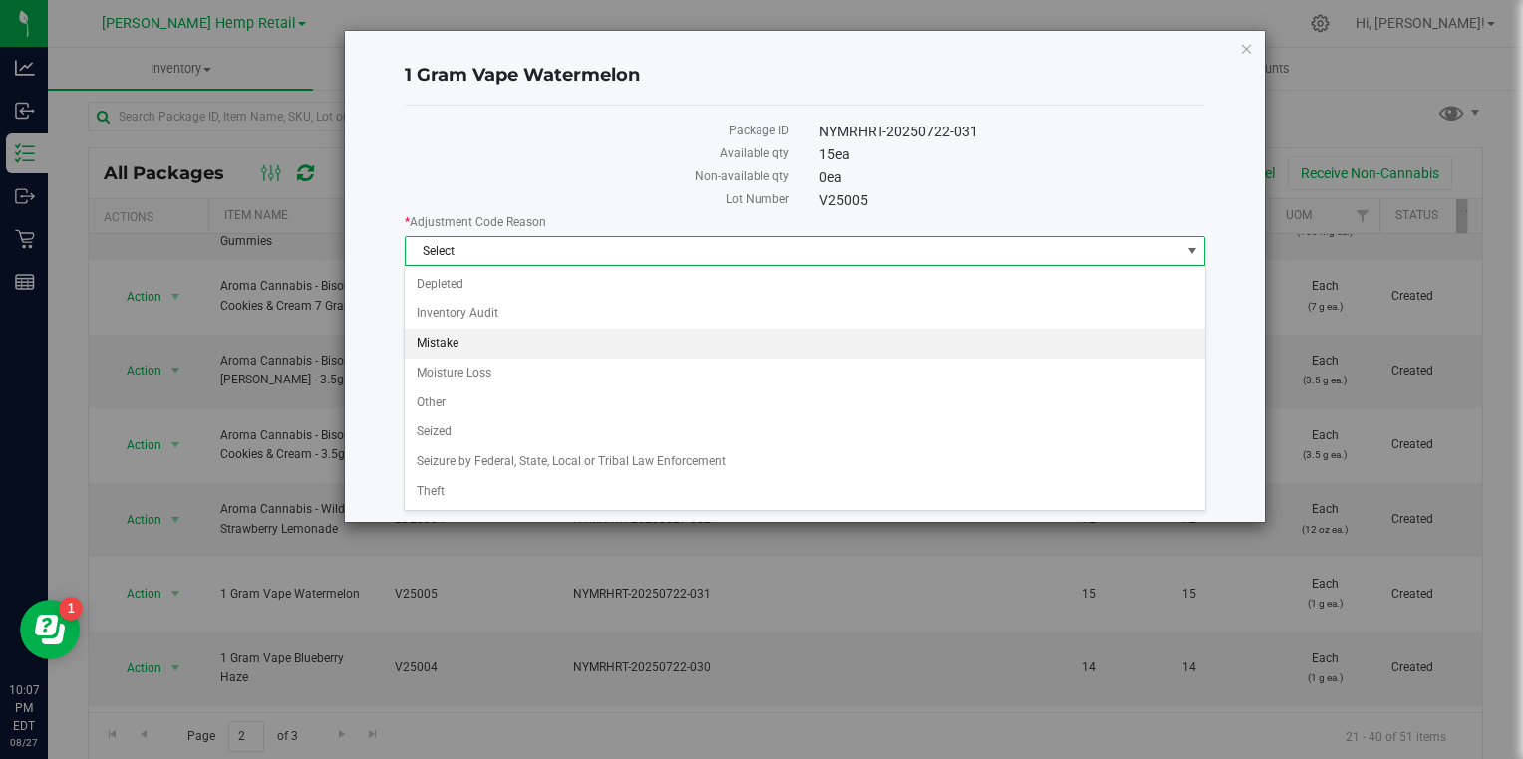
click at [429, 347] on li "Mistake" at bounding box center [804, 344] width 799 height 30
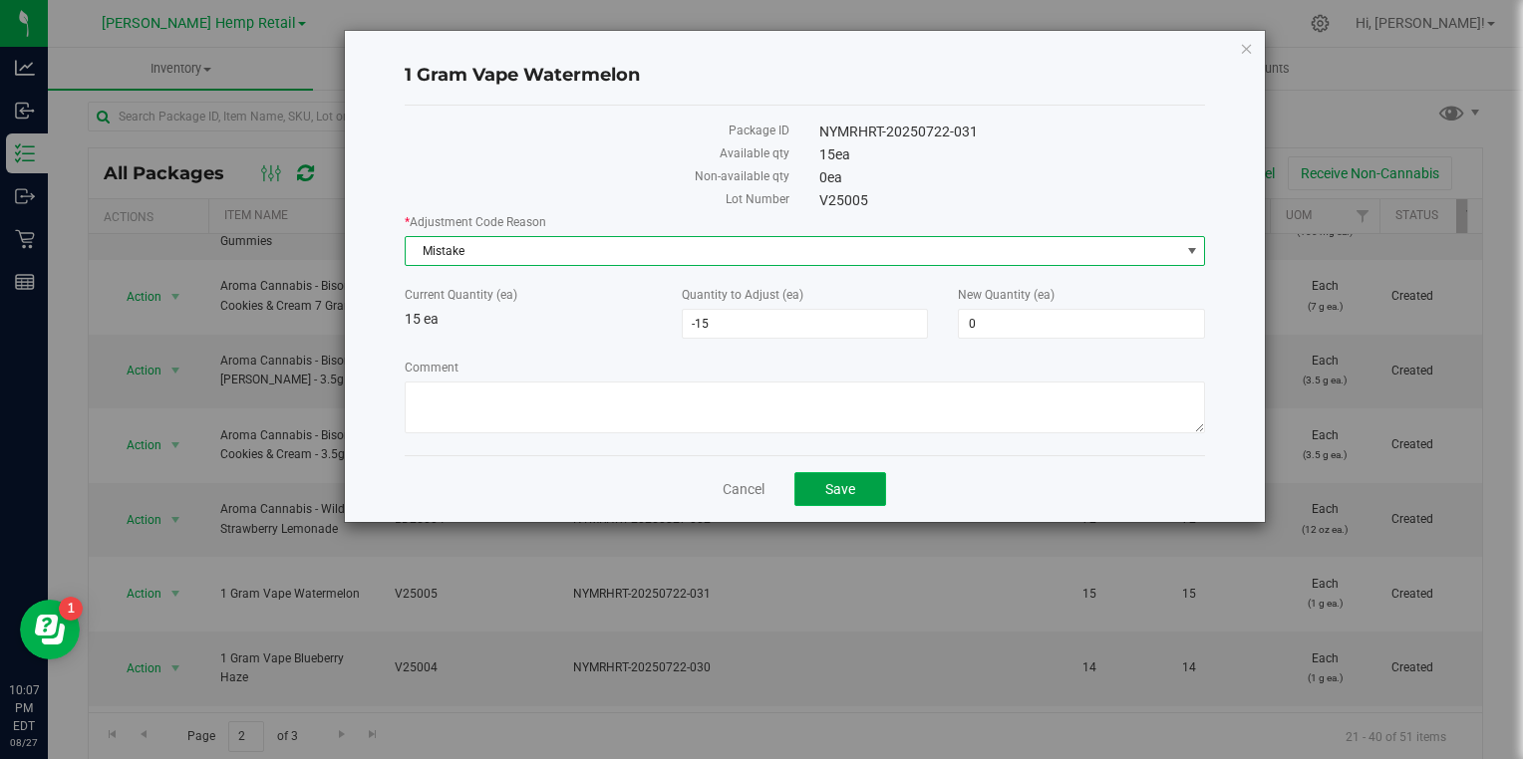
click at [860, 494] on button "Save" at bounding box center [840, 489] width 92 height 34
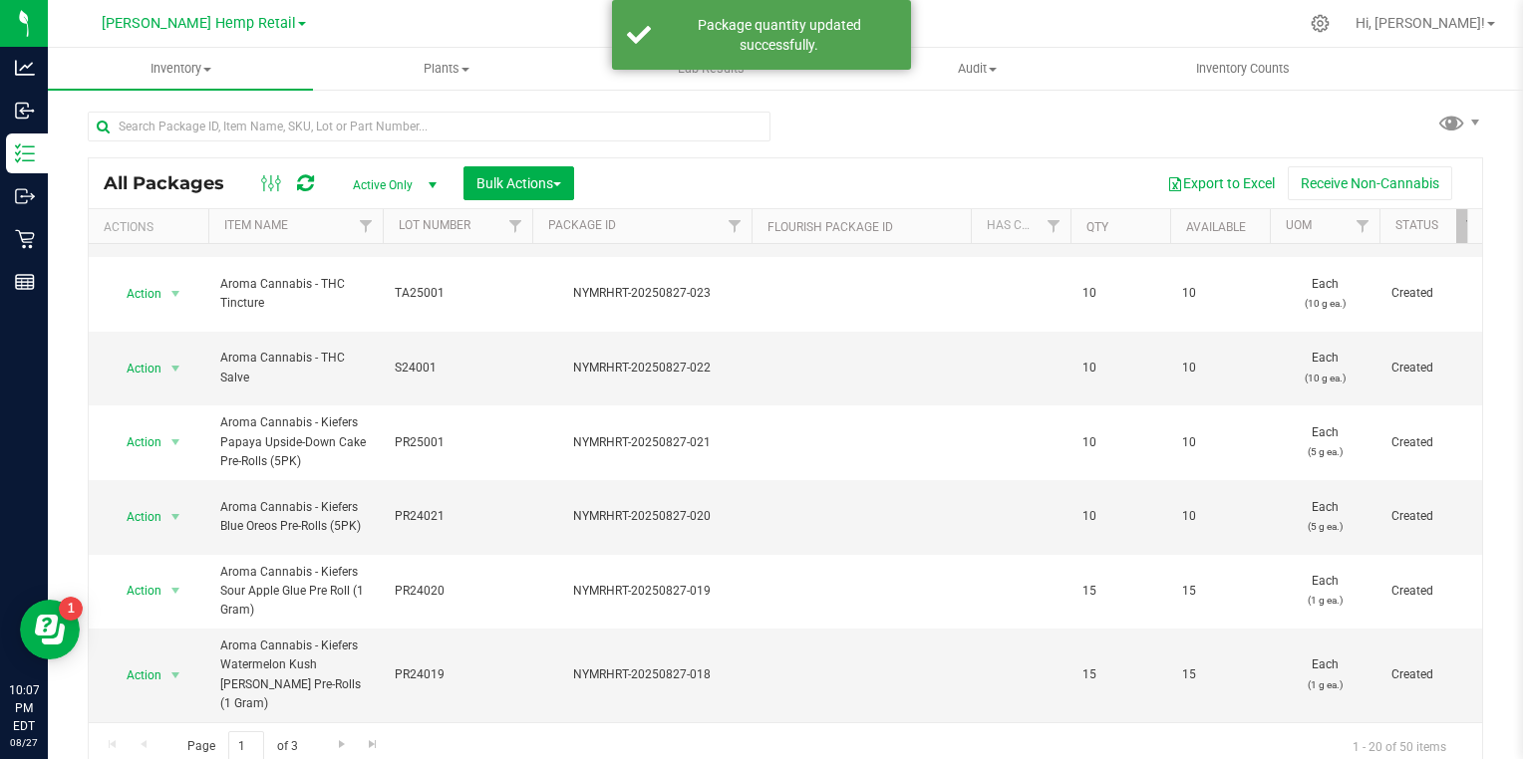
scroll to position [10, 0]
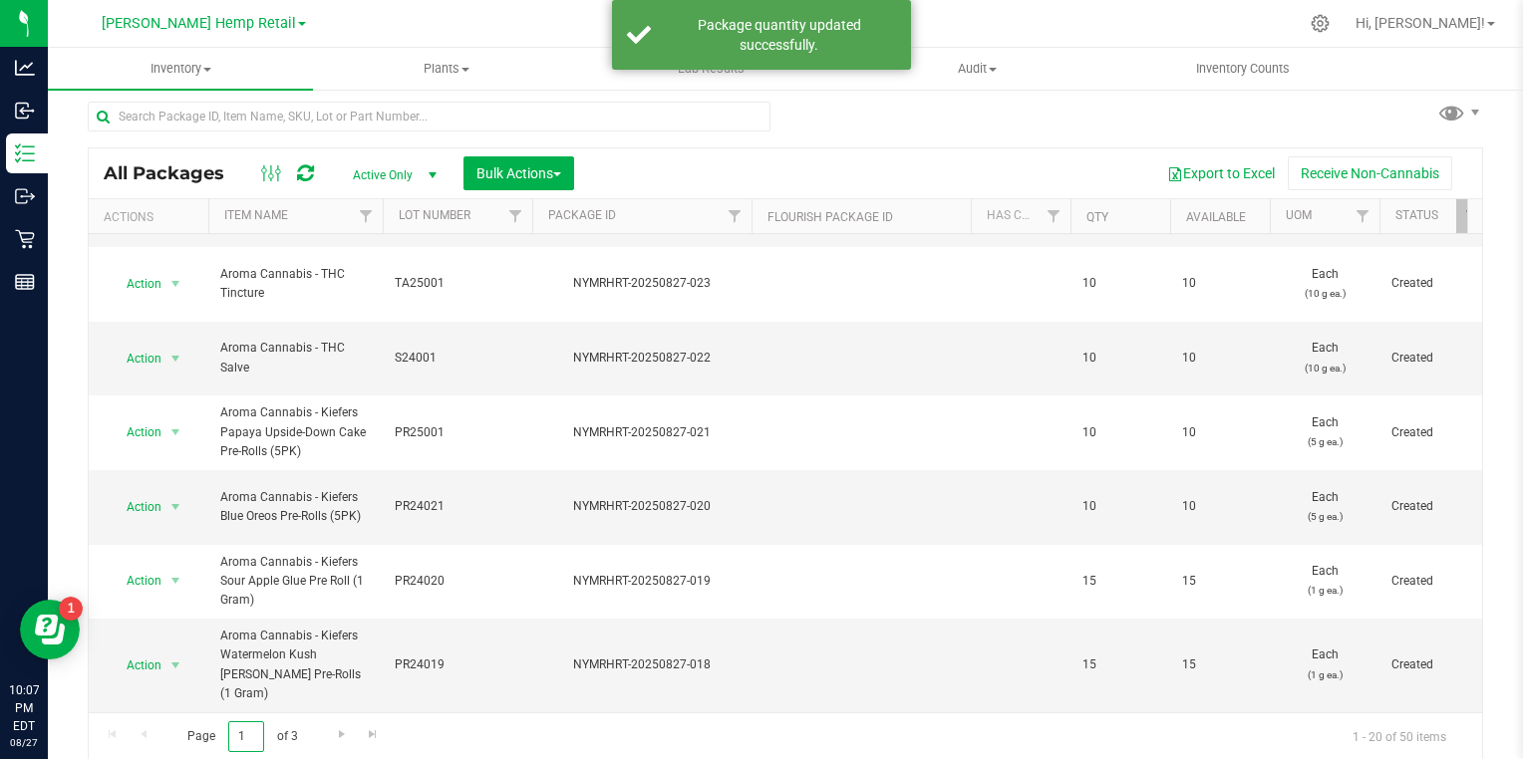
click at [250, 736] on input "1" at bounding box center [246, 737] width 36 height 31
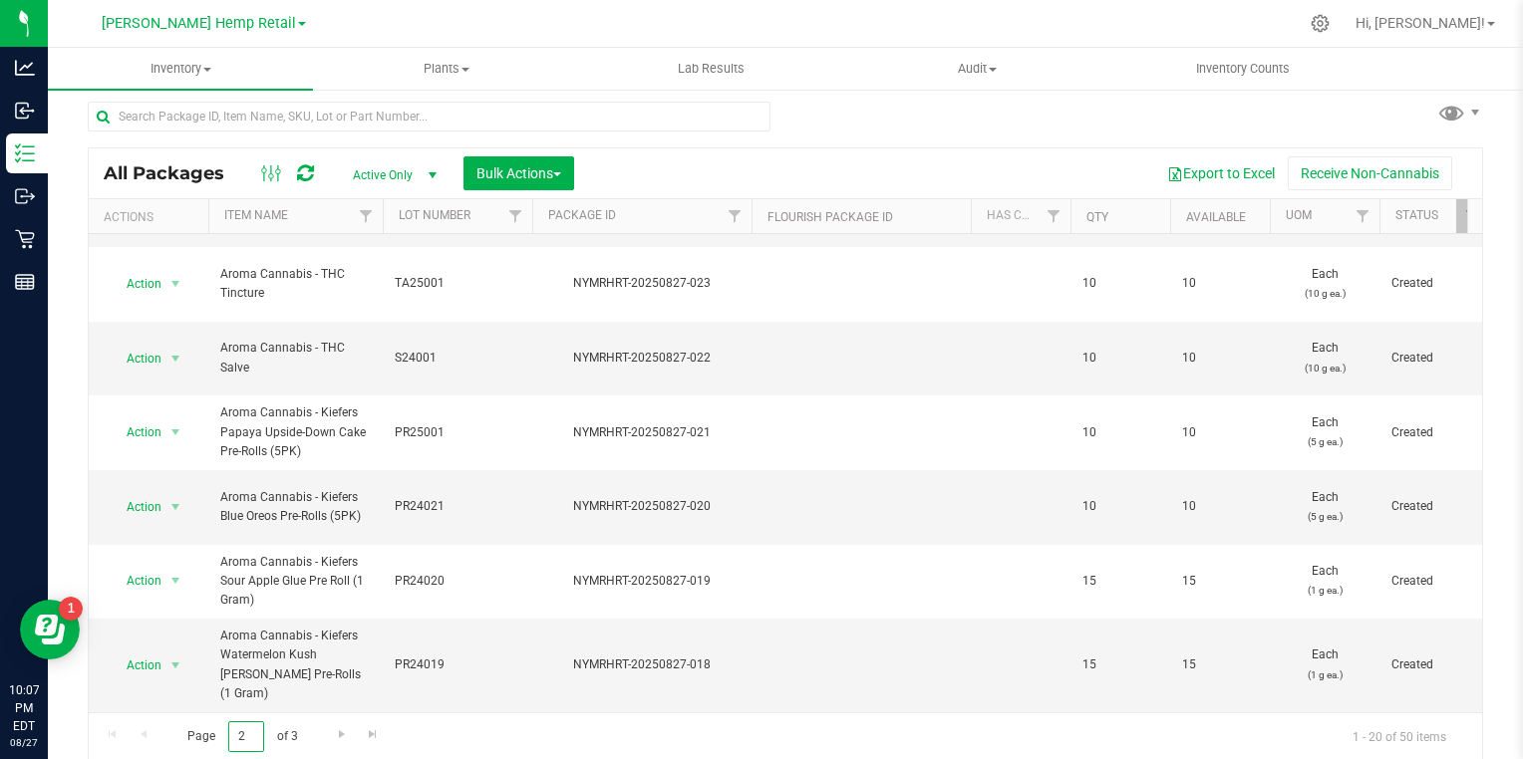
type input "2"
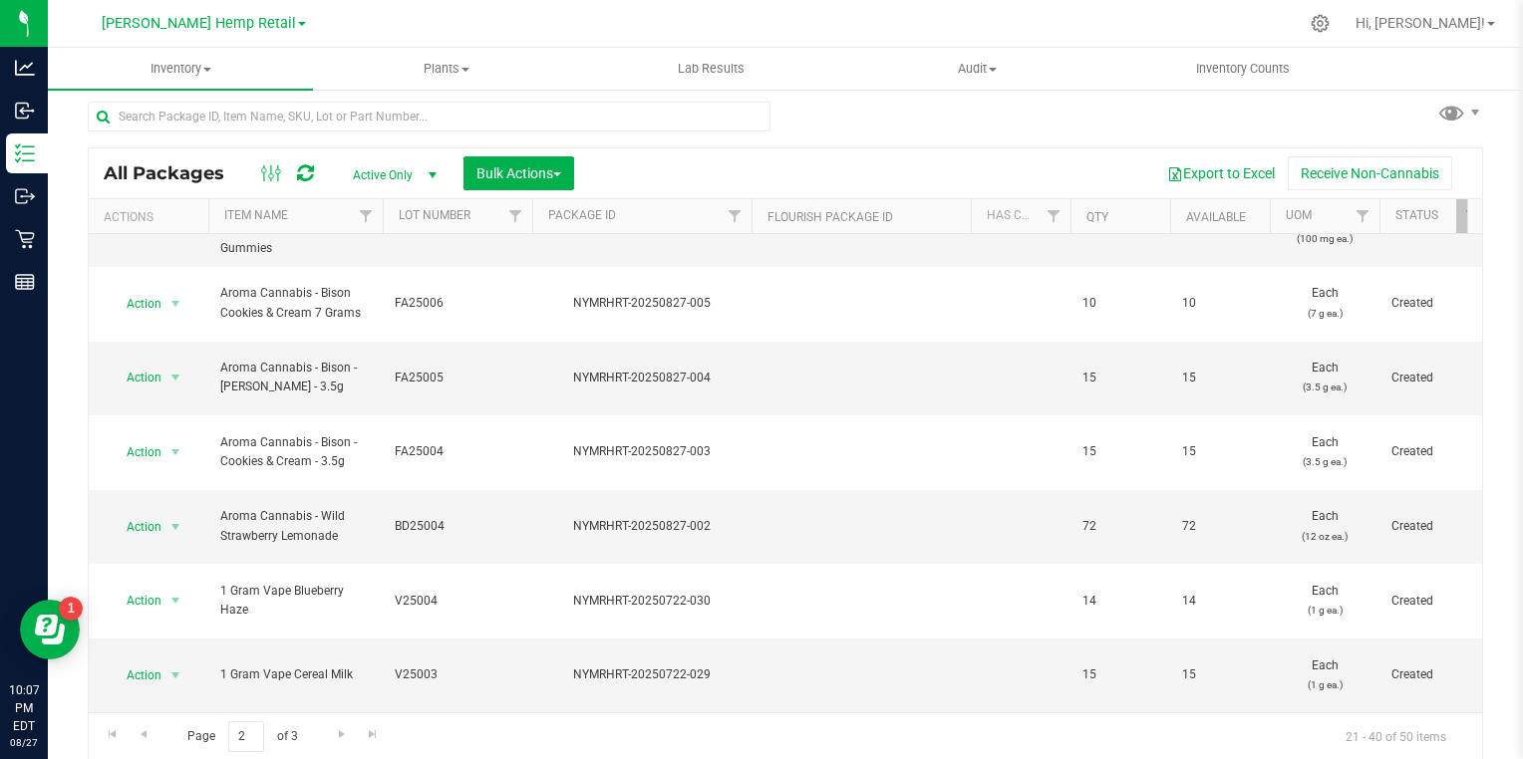
scroll to position [552, 0]
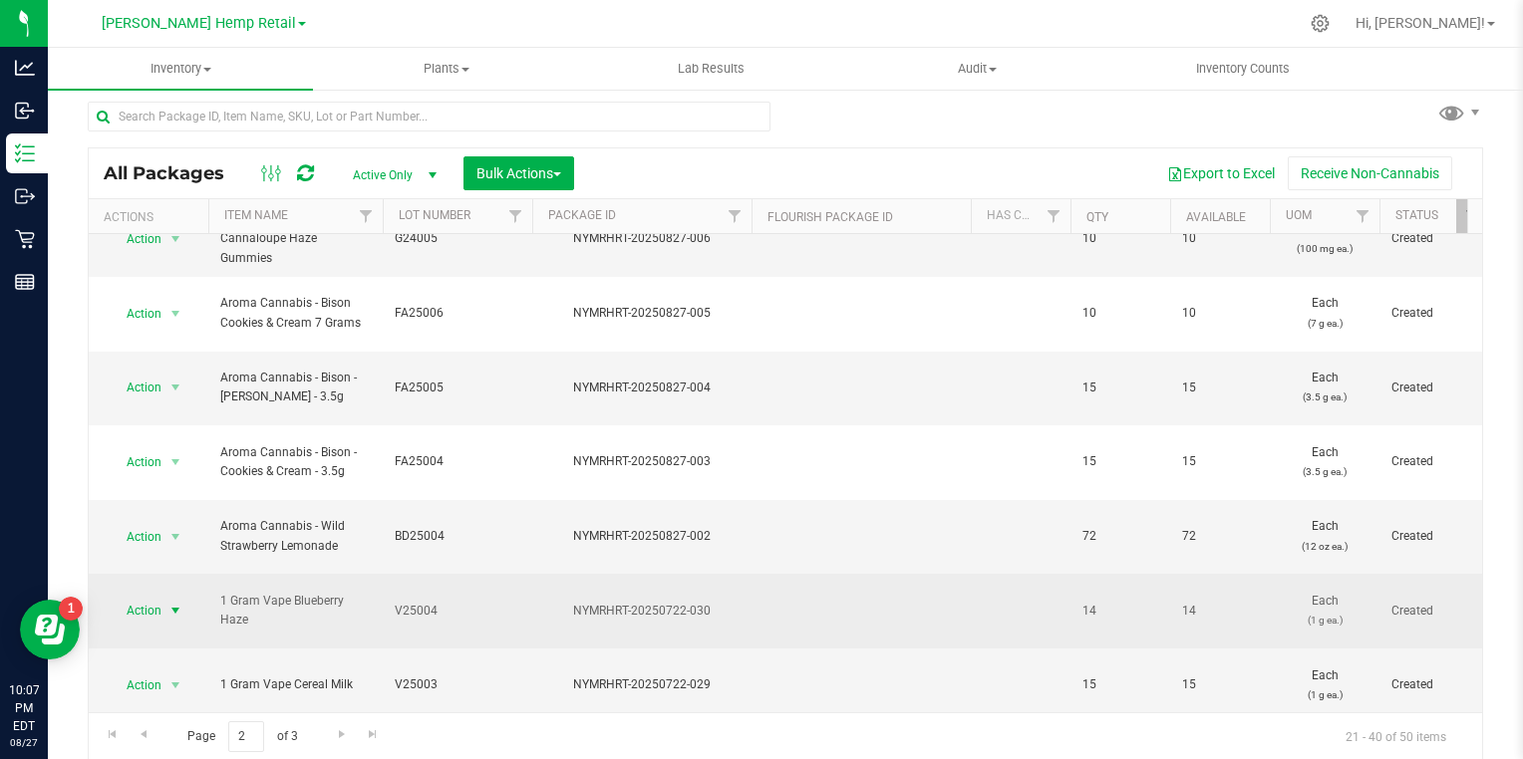
click at [179, 603] on span "select" at bounding box center [175, 611] width 16 height 16
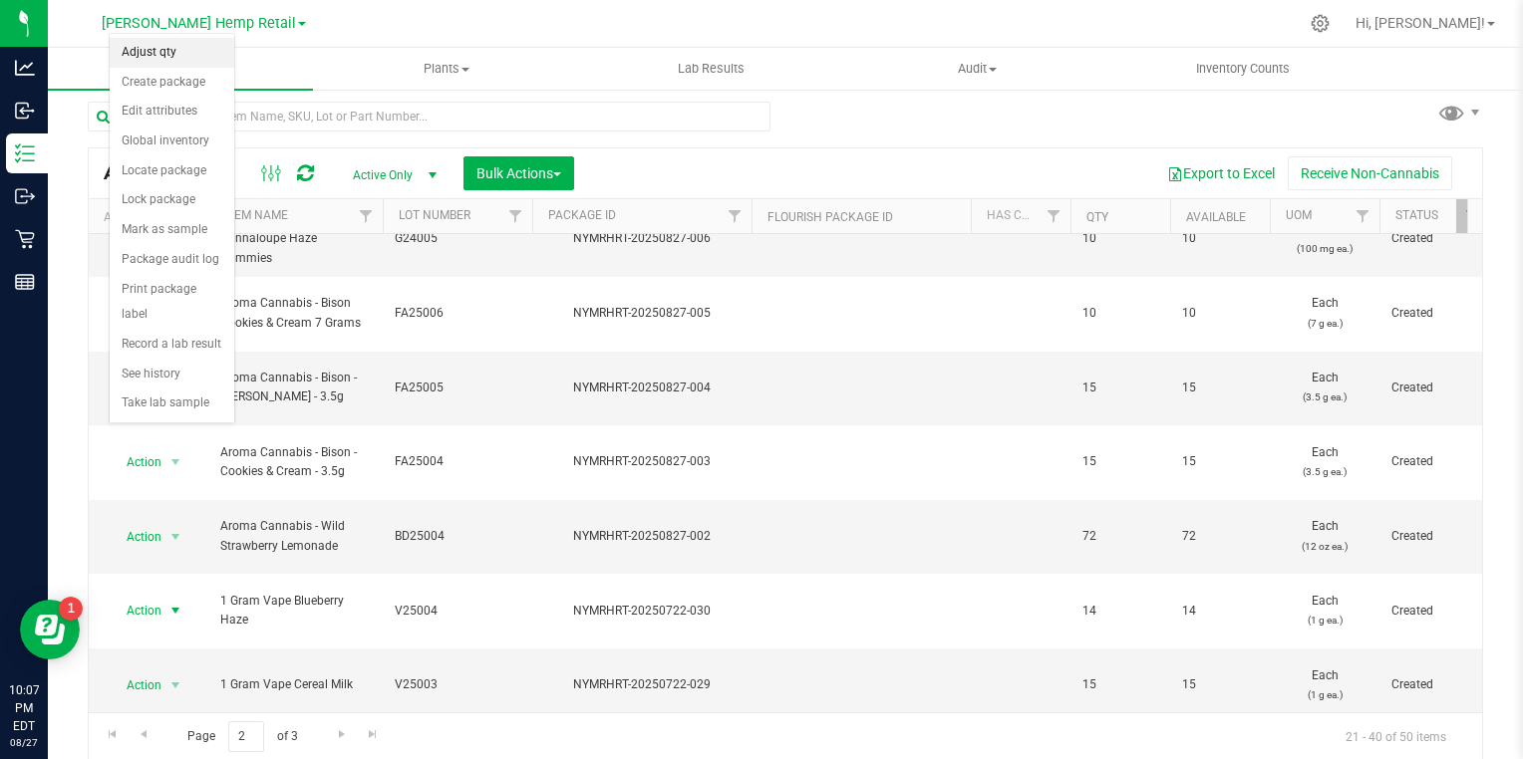
click at [141, 51] on li "Adjust qty" at bounding box center [172, 53] width 125 height 30
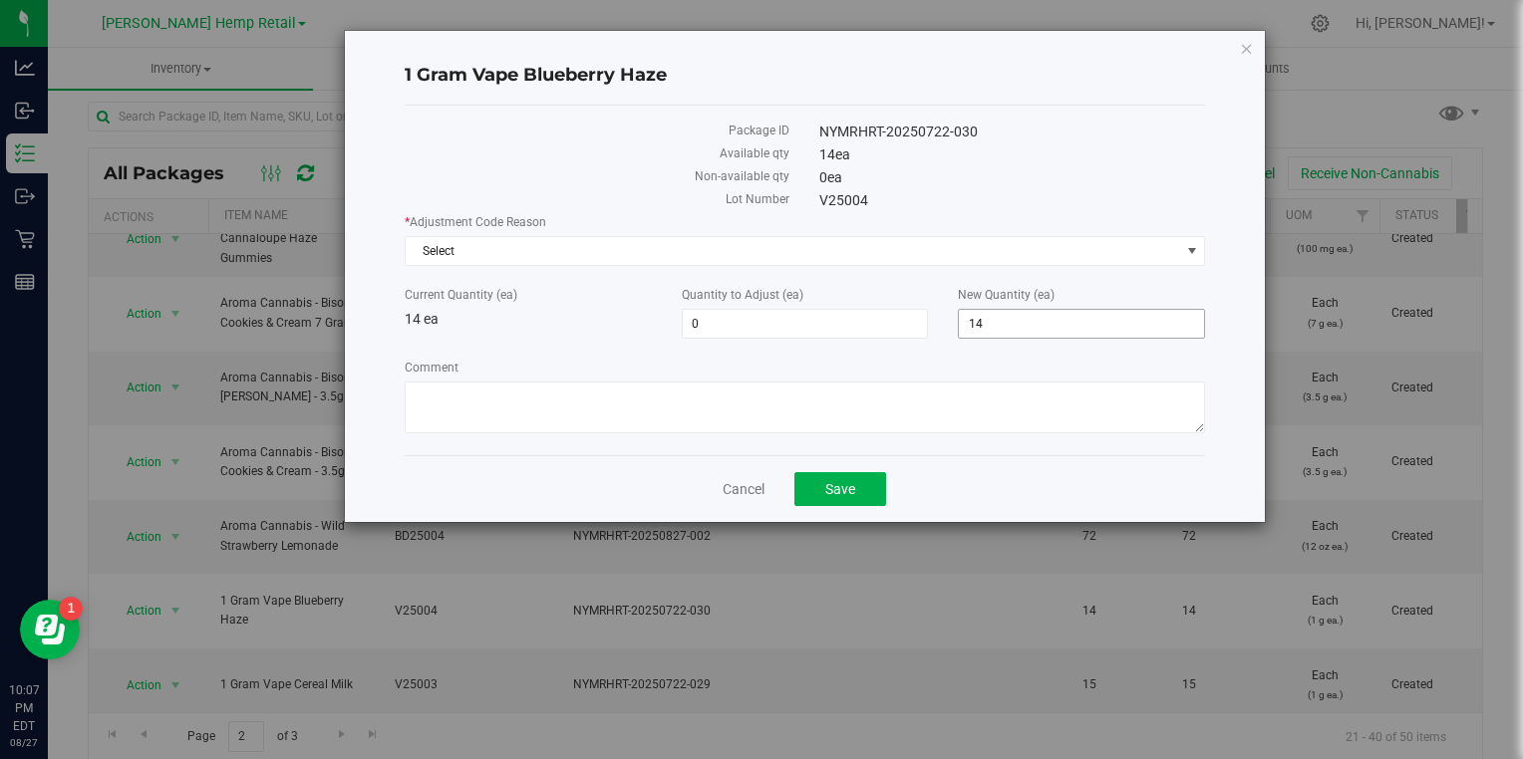
click at [1029, 323] on input "14" at bounding box center [1081, 324] width 245 height 28
type input "1"
type input "0"
click at [463, 243] on span "Select" at bounding box center [793, 251] width 774 height 28
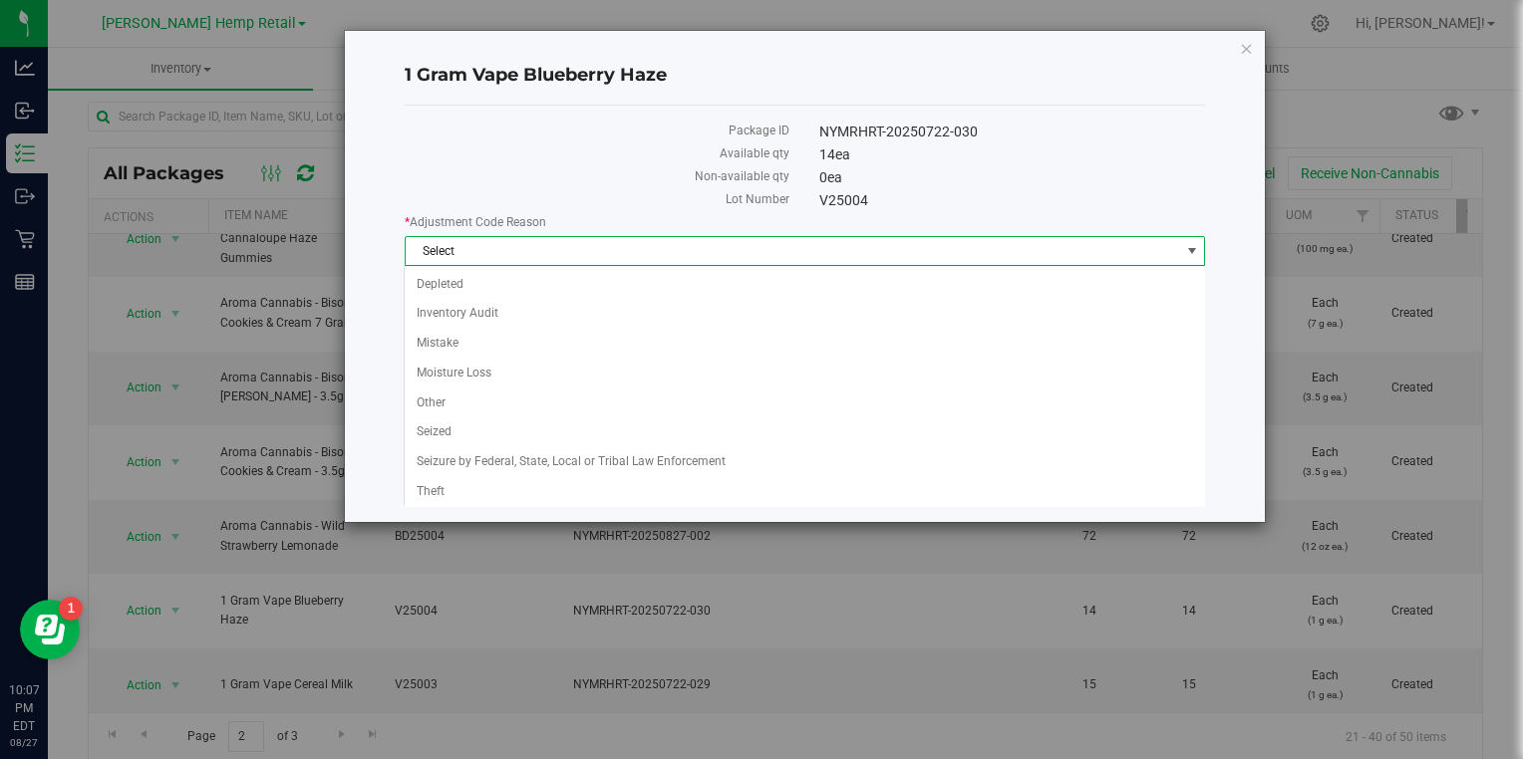
type input "-14"
type input "0"
click at [435, 347] on li "Mistake" at bounding box center [804, 344] width 799 height 30
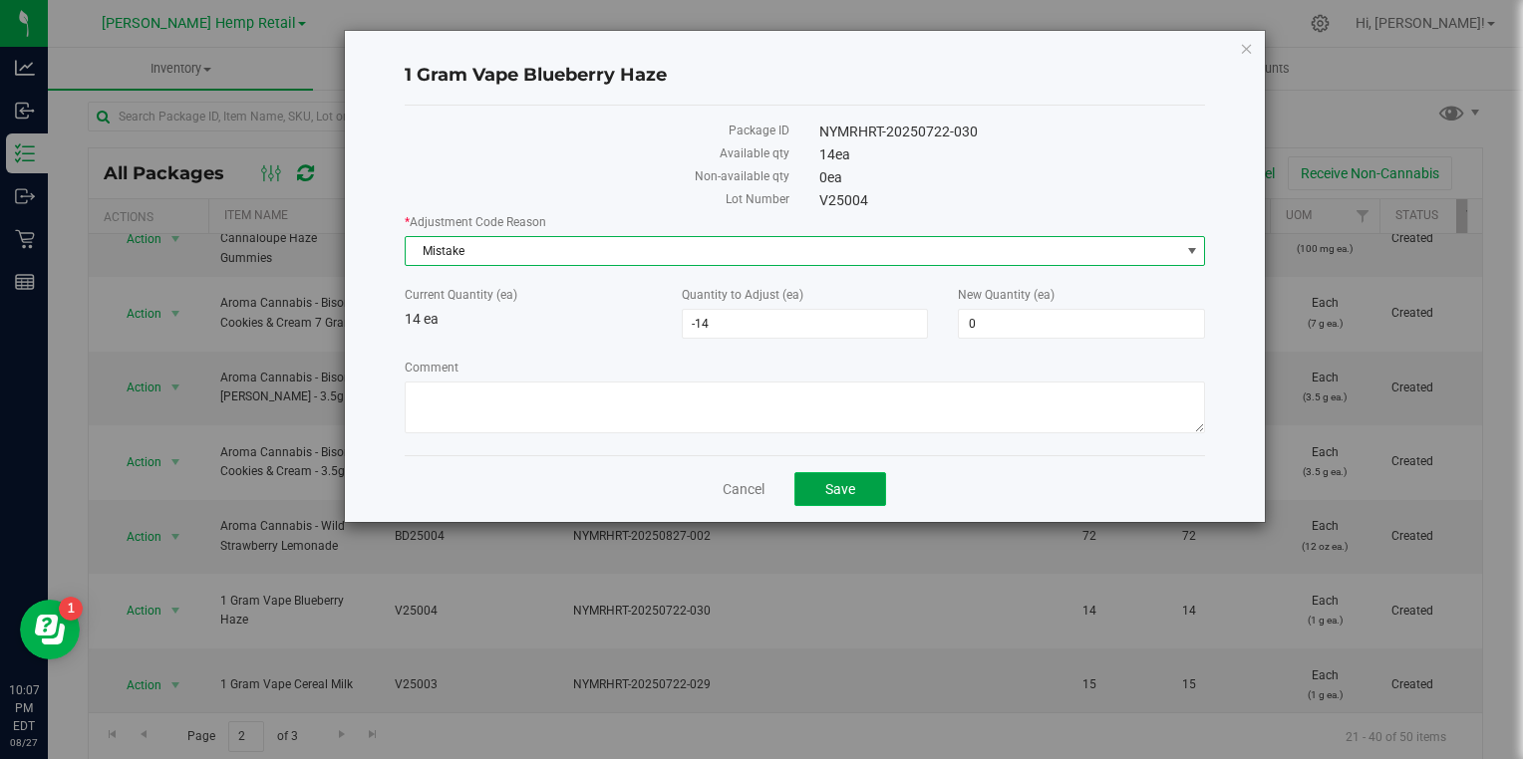
click at [826, 485] on span "Save" at bounding box center [840, 489] width 30 height 16
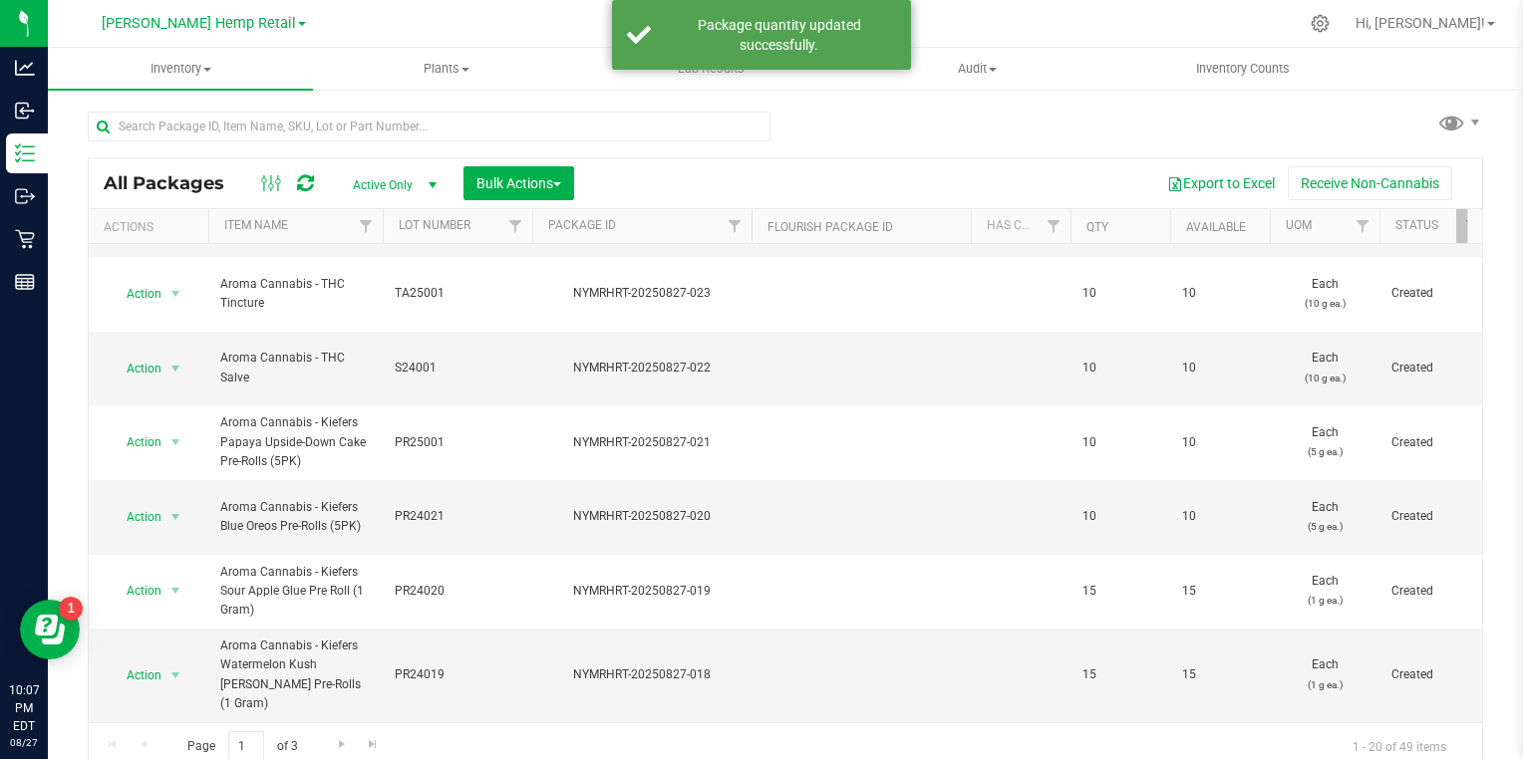
scroll to position [10, 0]
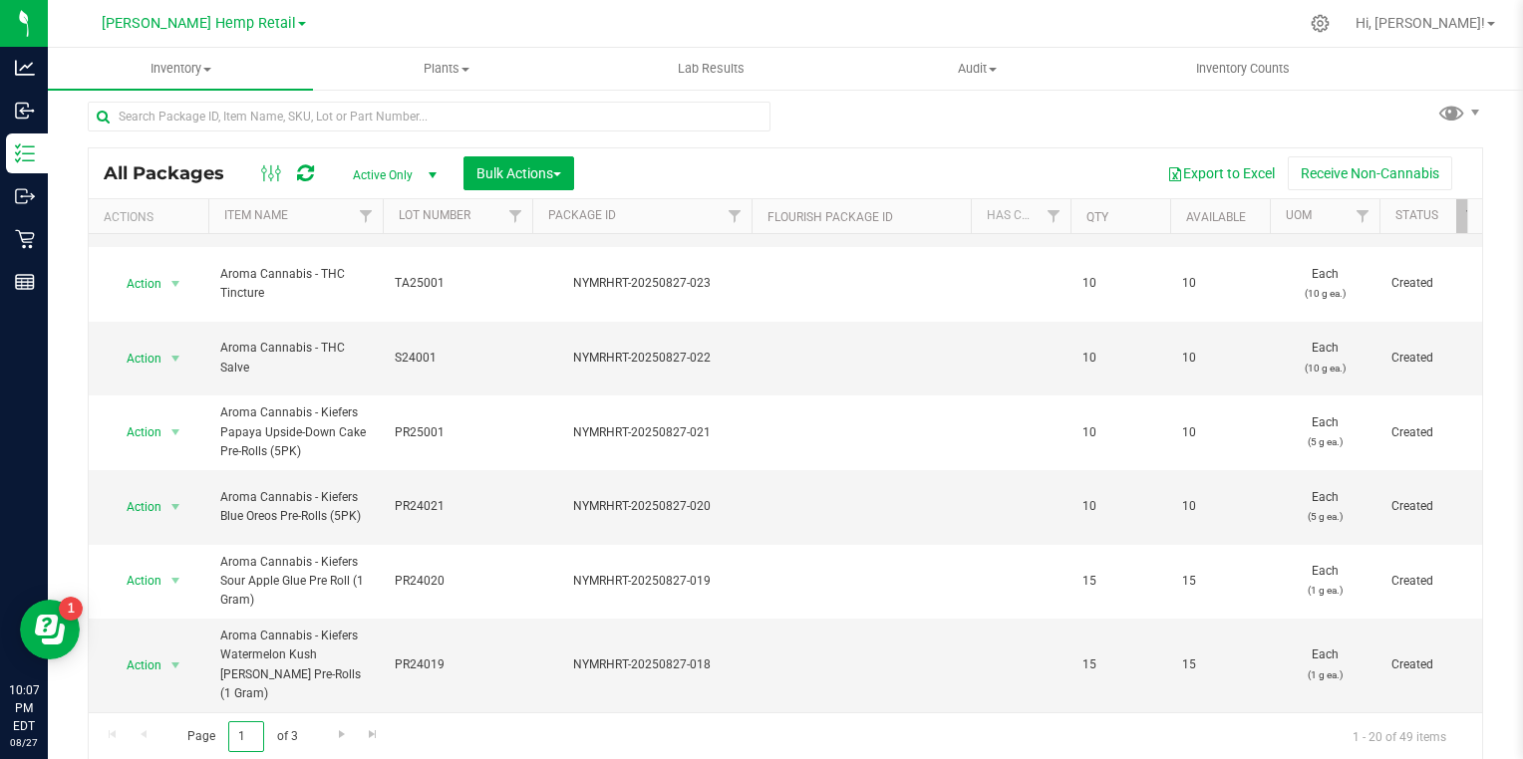
click at [239, 730] on input "1" at bounding box center [246, 737] width 36 height 31
type input "2"
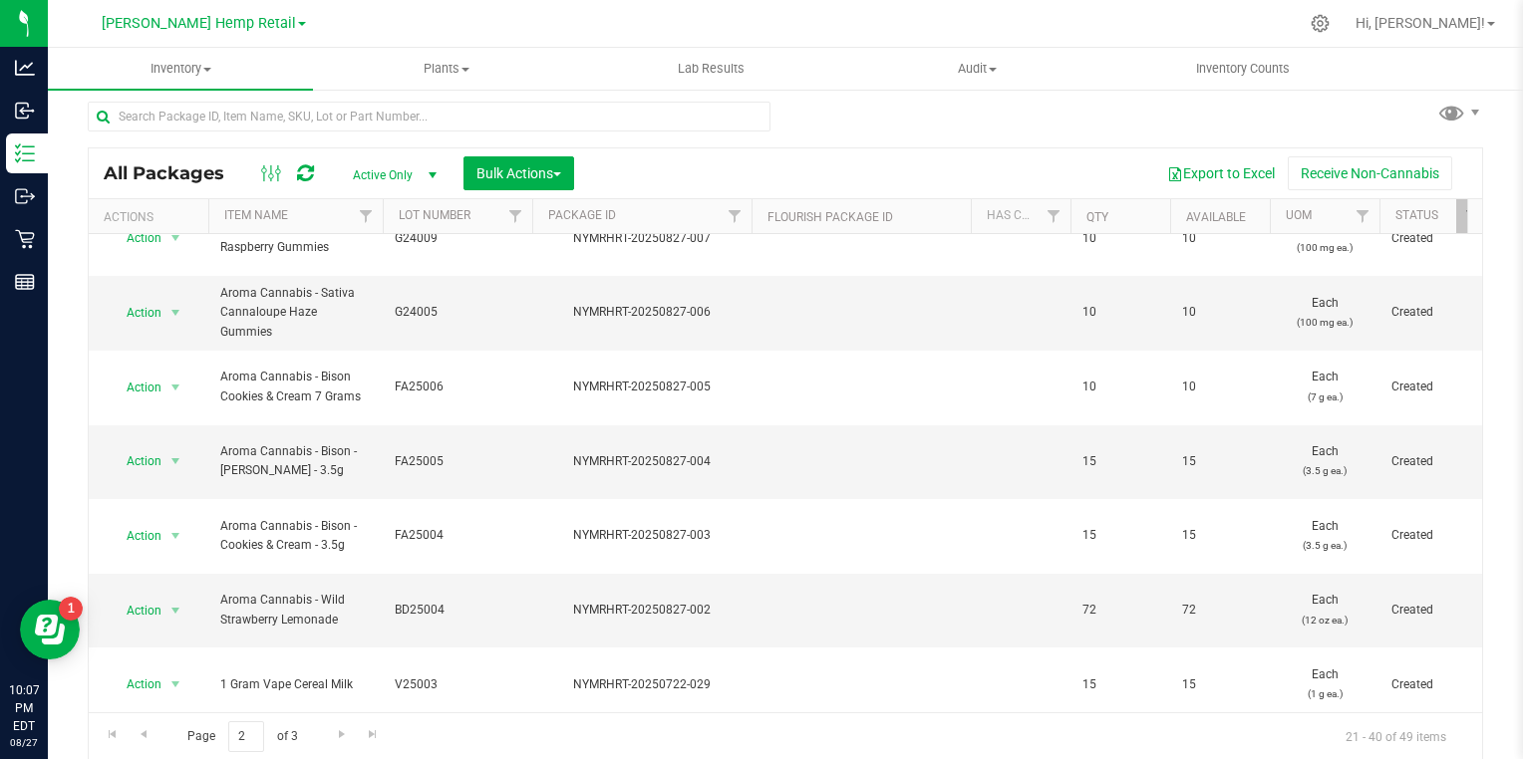
scroll to position [474, 0]
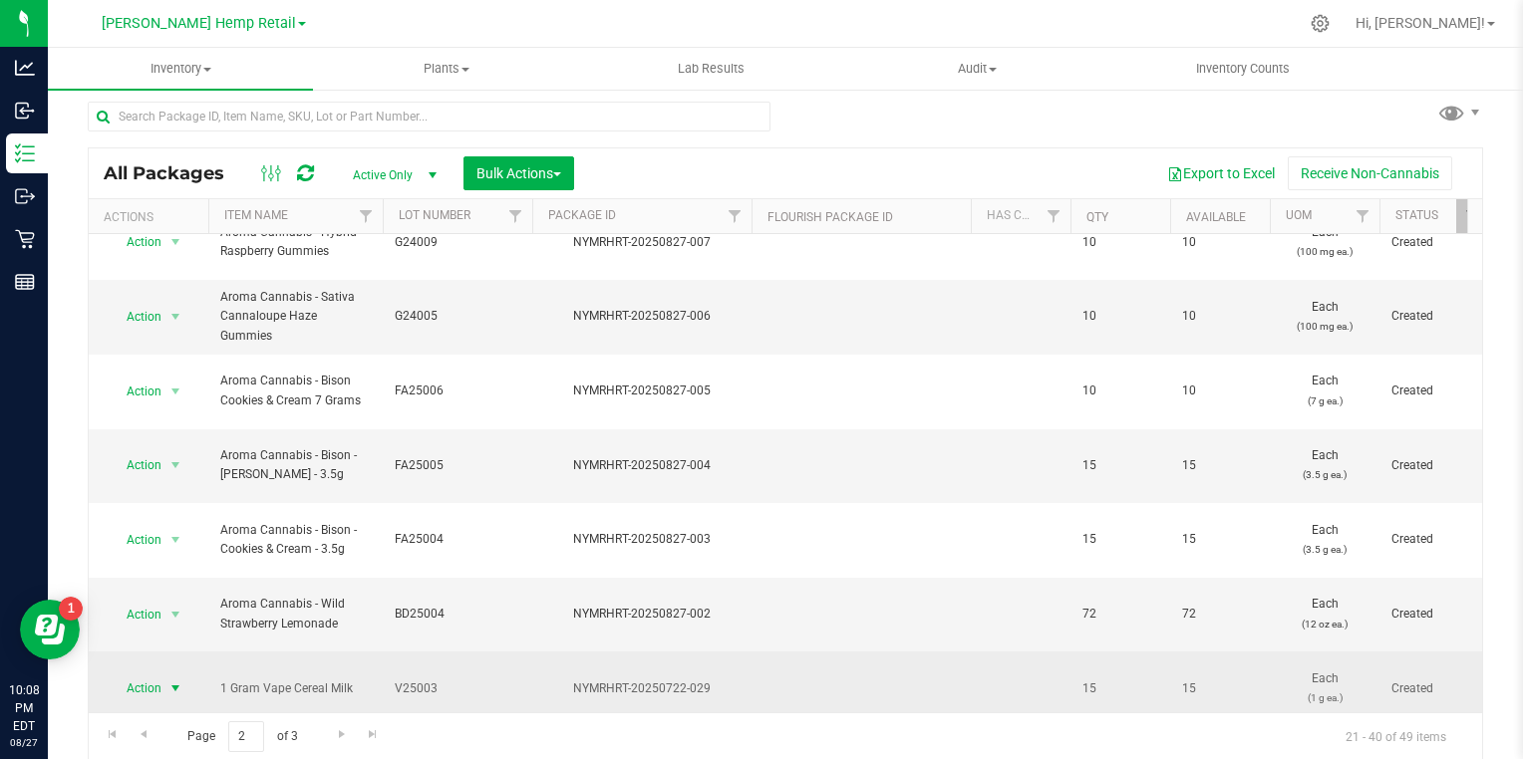
click at [179, 681] on span "select" at bounding box center [175, 689] width 16 height 16
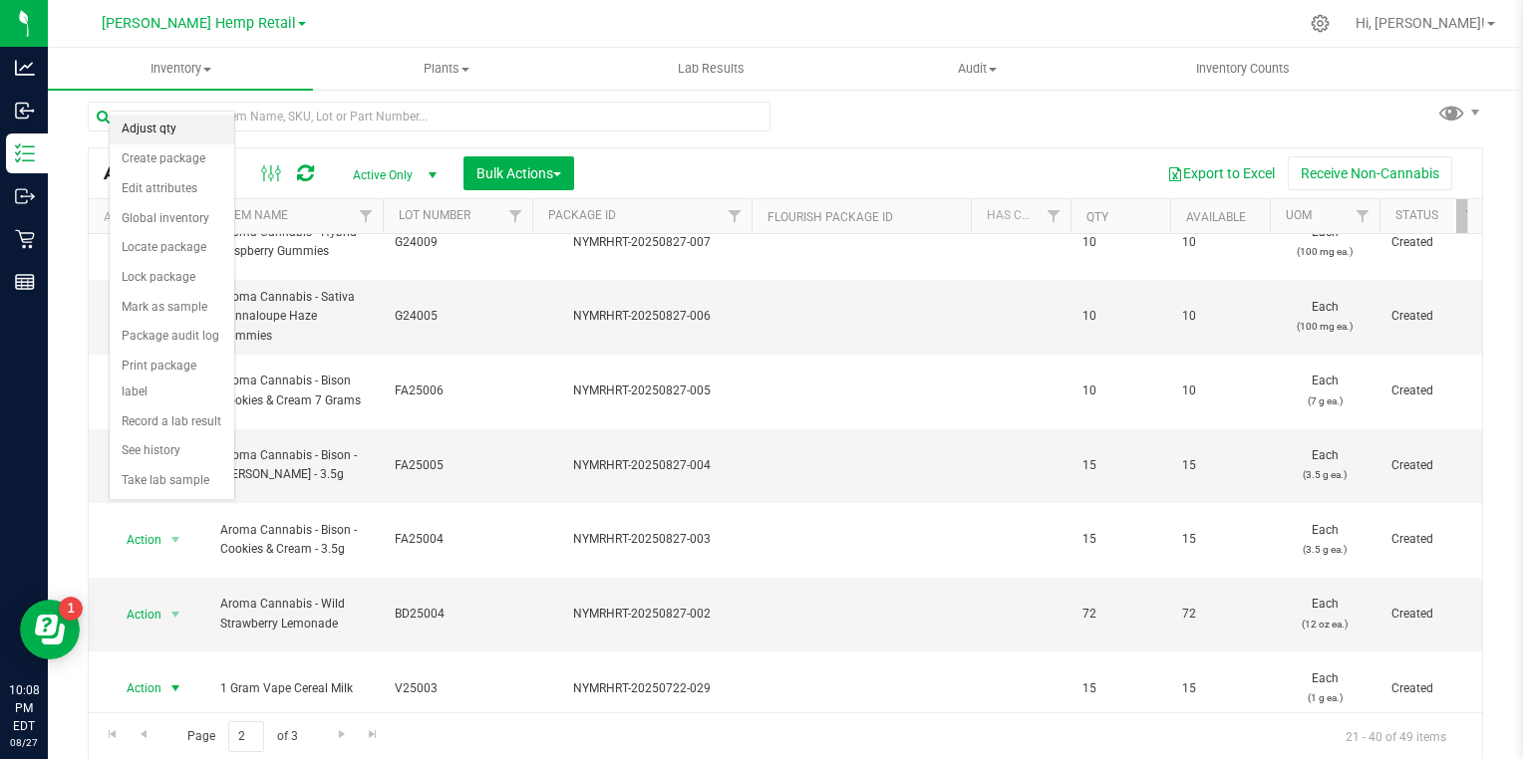
click at [156, 130] on li "Adjust qty" at bounding box center [172, 130] width 125 height 30
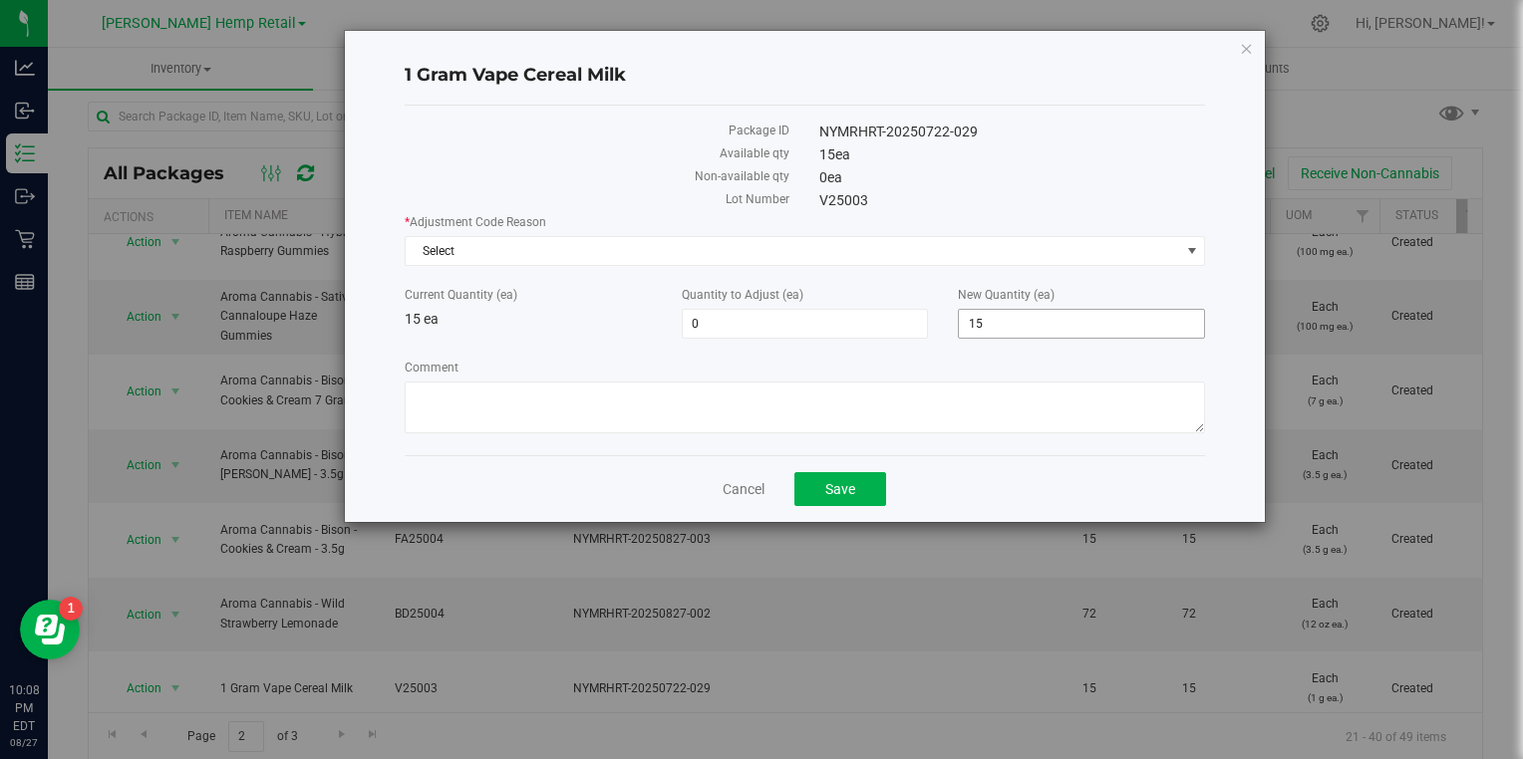
click at [1115, 328] on input "15" at bounding box center [1081, 324] width 245 height 28
type input "1"
type input "0"
click at [1083, 246] on span "Select" at bounding box center [793, 251] width 774 height 28
type input "-15"
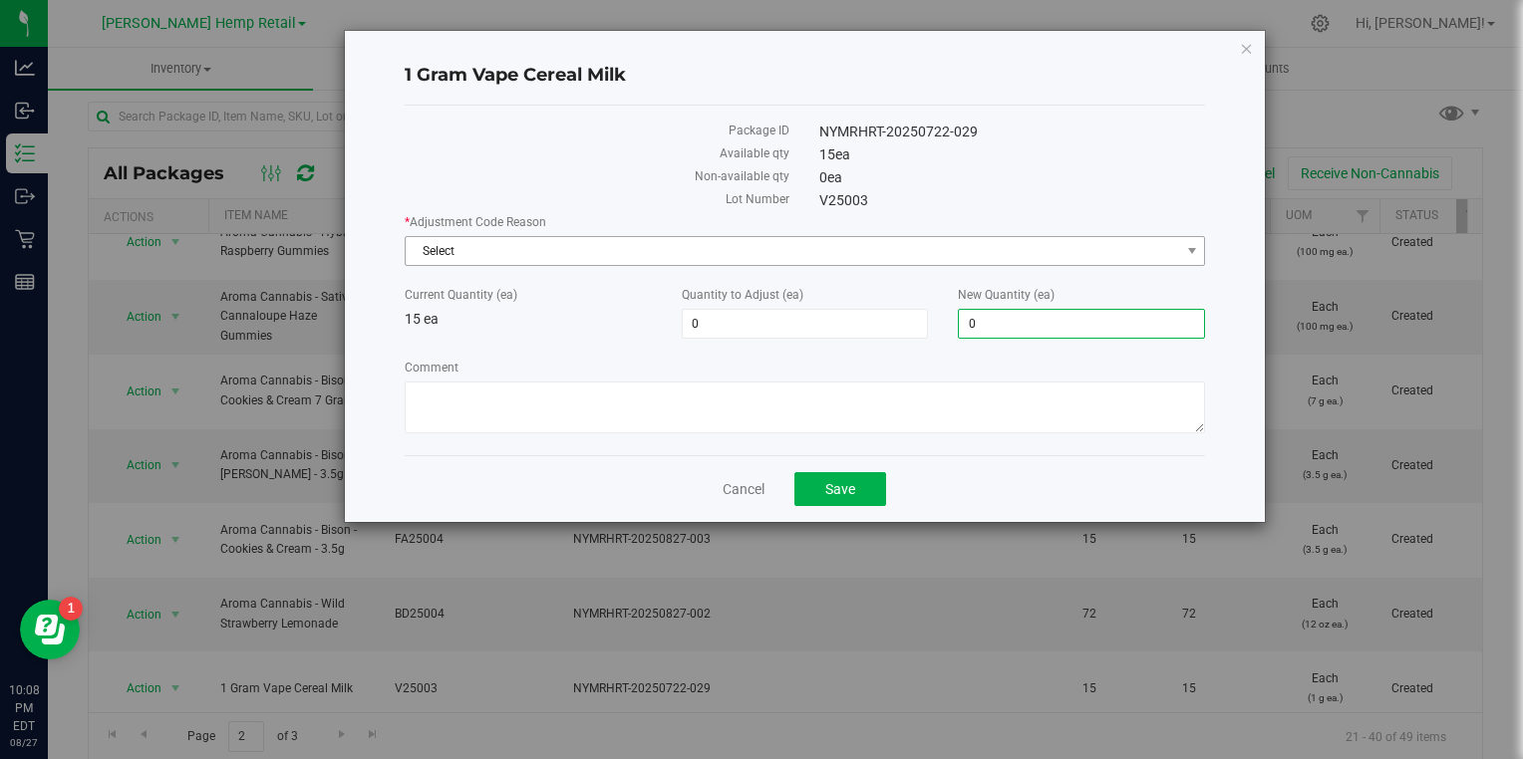
type input "0"
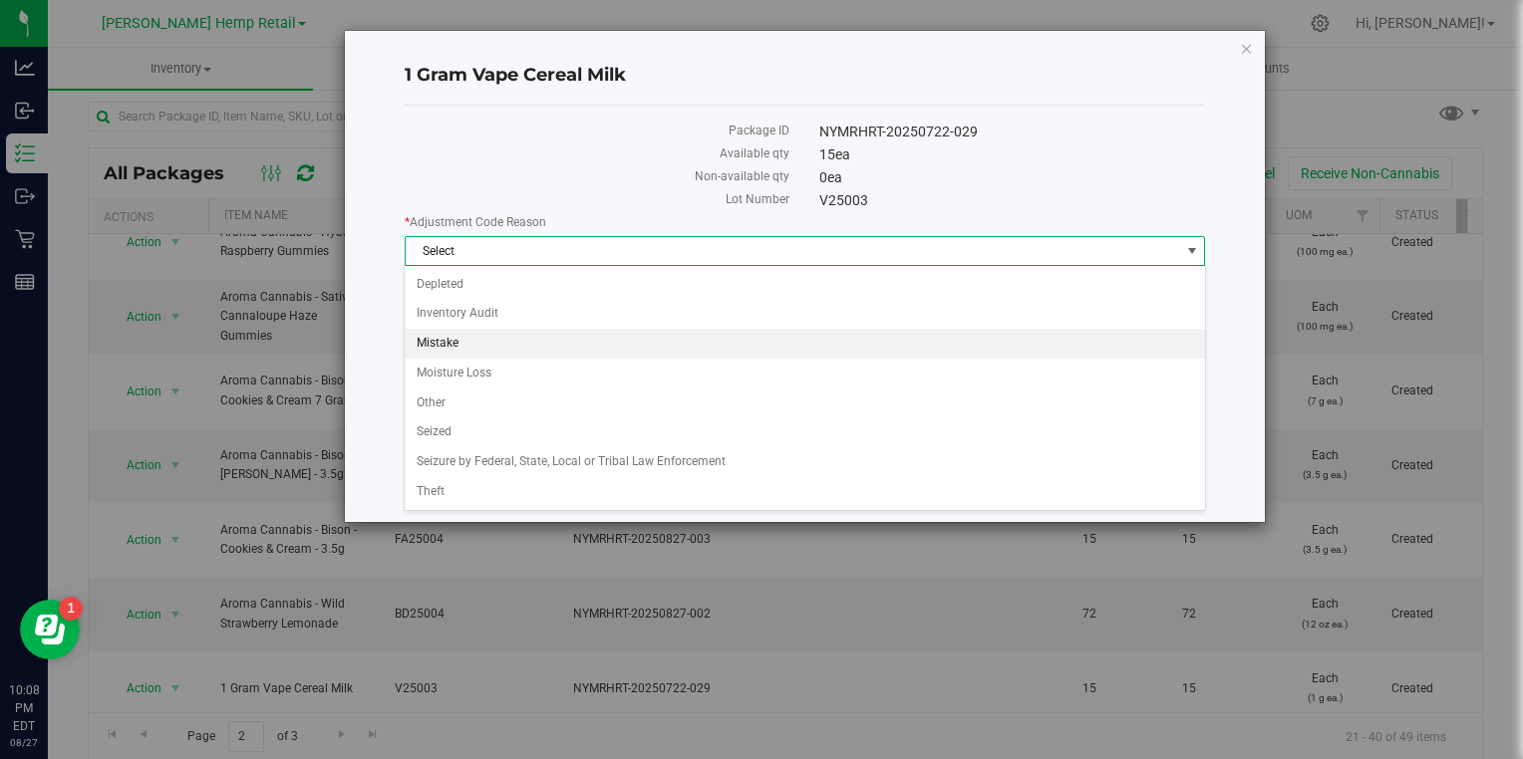
click at [432, 342] on li "Mistake" at bounding box center [804, 344] width 799 height 30
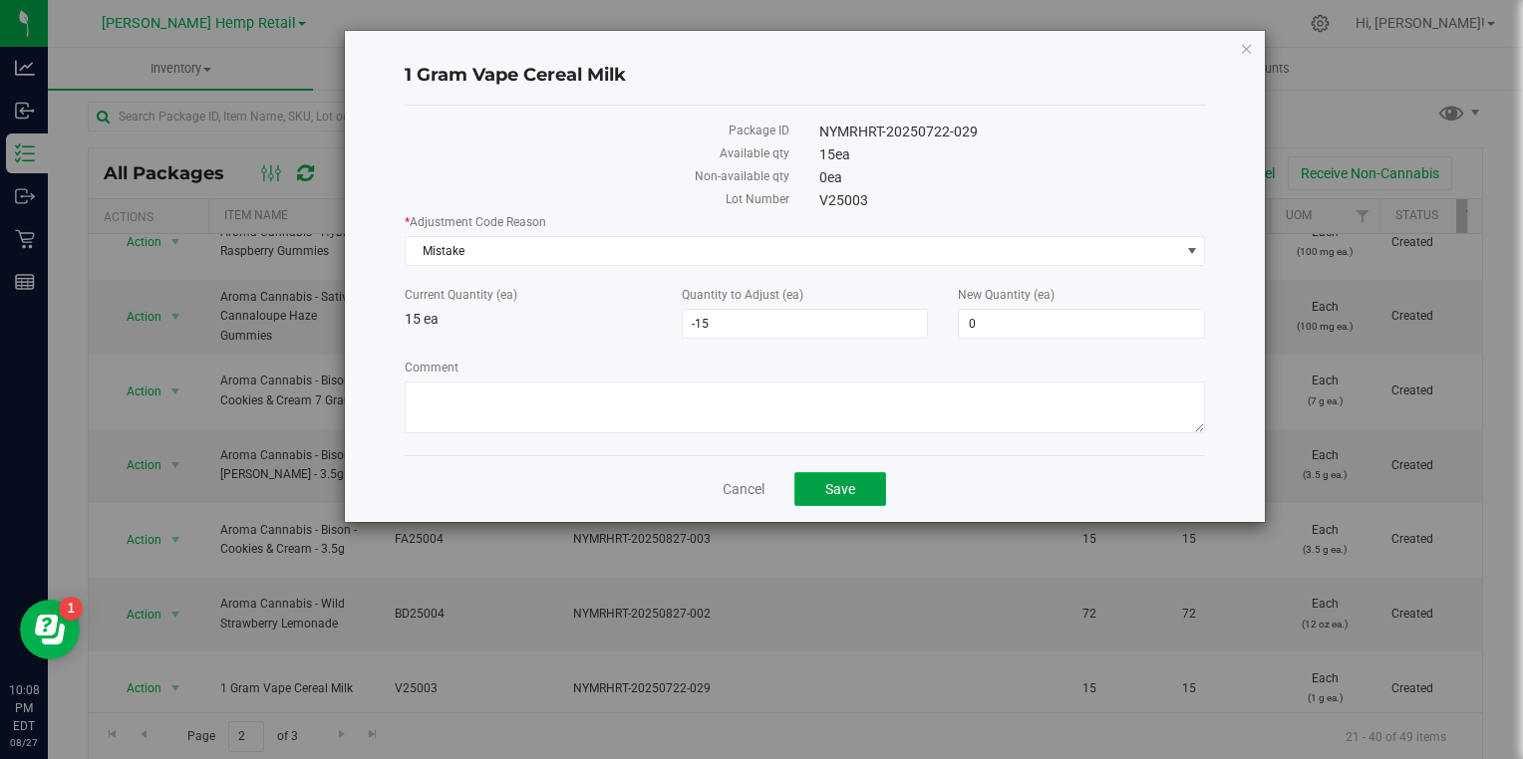
click at [814, 485] on button "Save" at bounding box center [840, 489] width 92 height 34
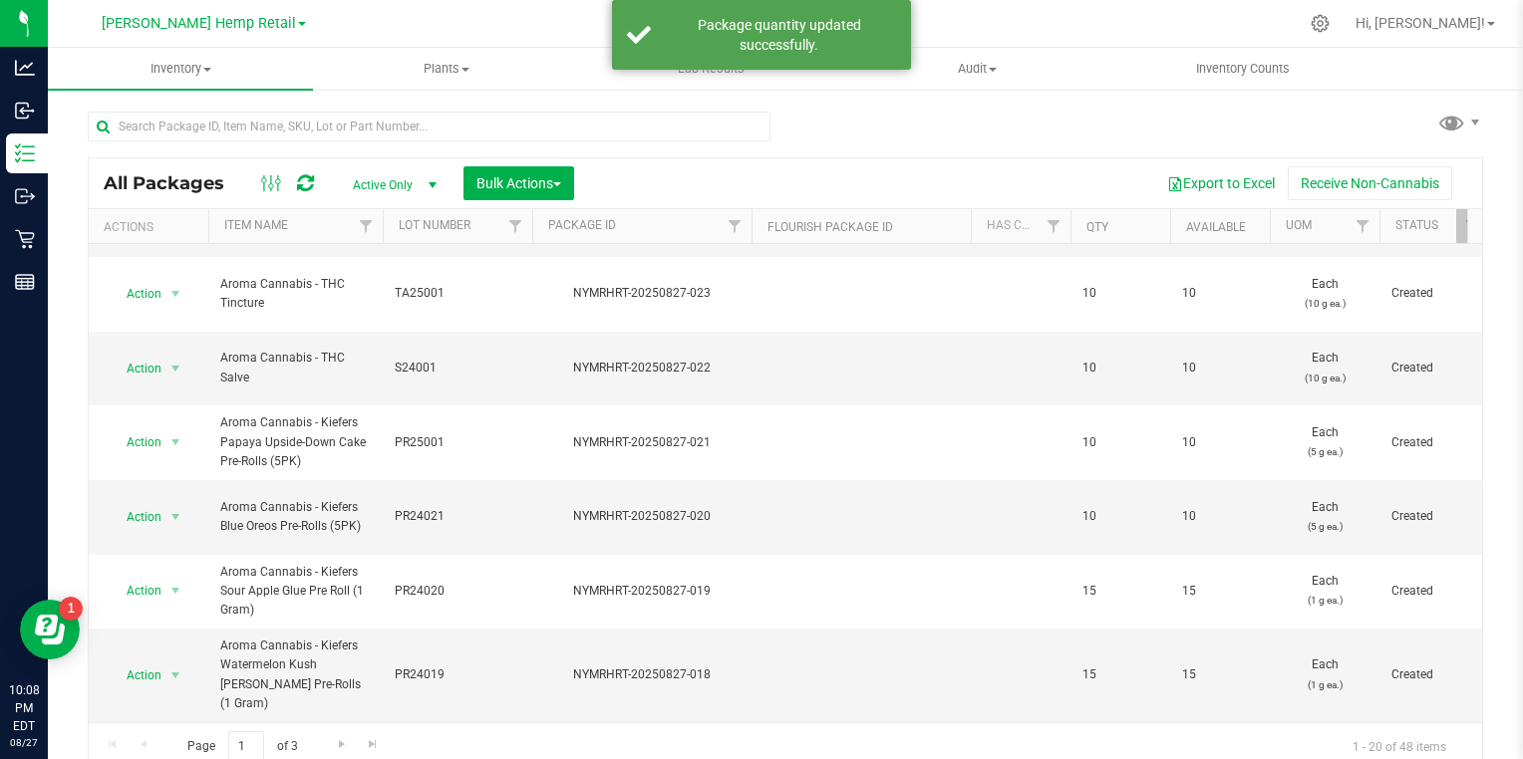
scroll to position [10, 0]
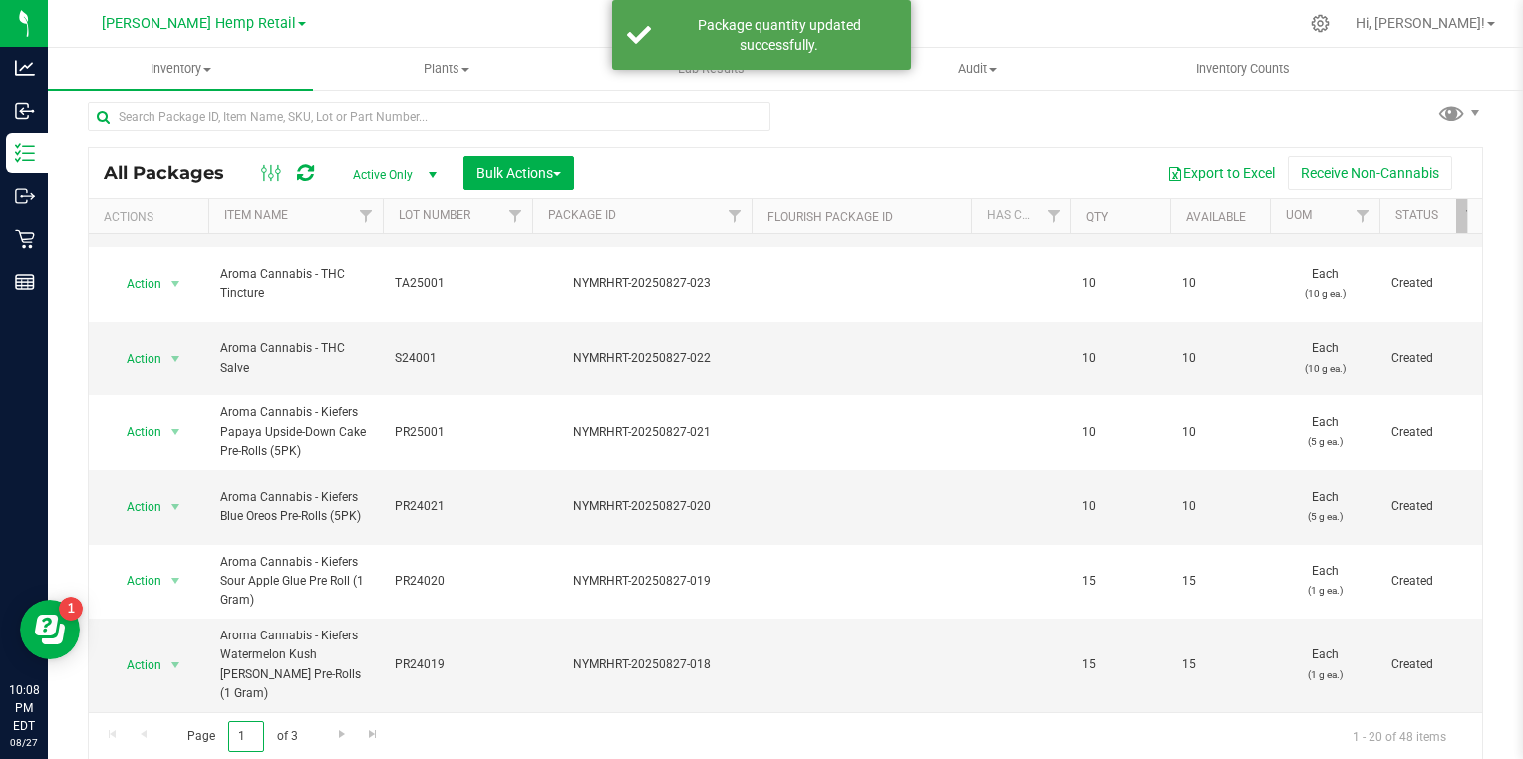
click at [250, 737] on input "1" at bounding box center [246, 737] width 36 height 31
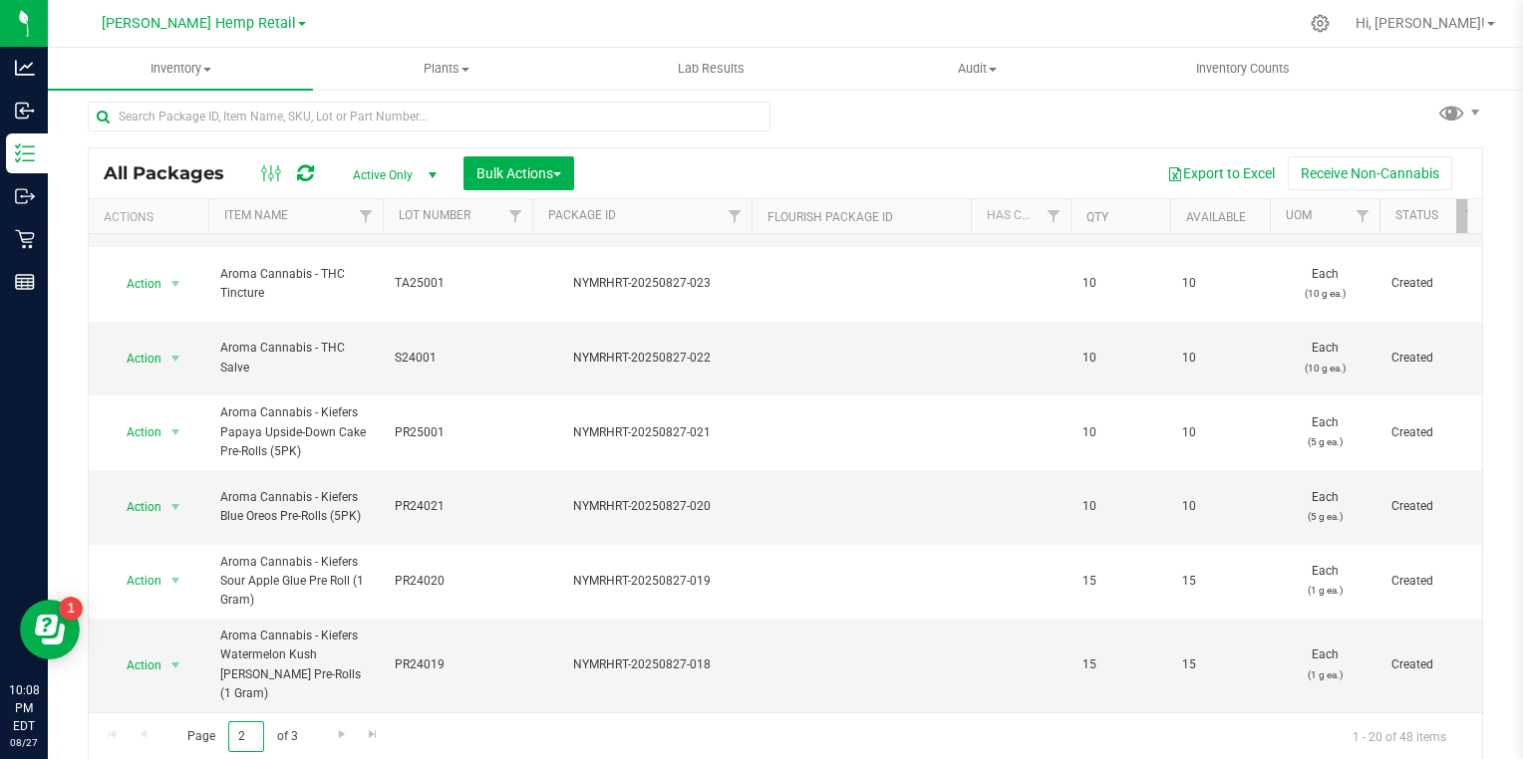
type input "2"
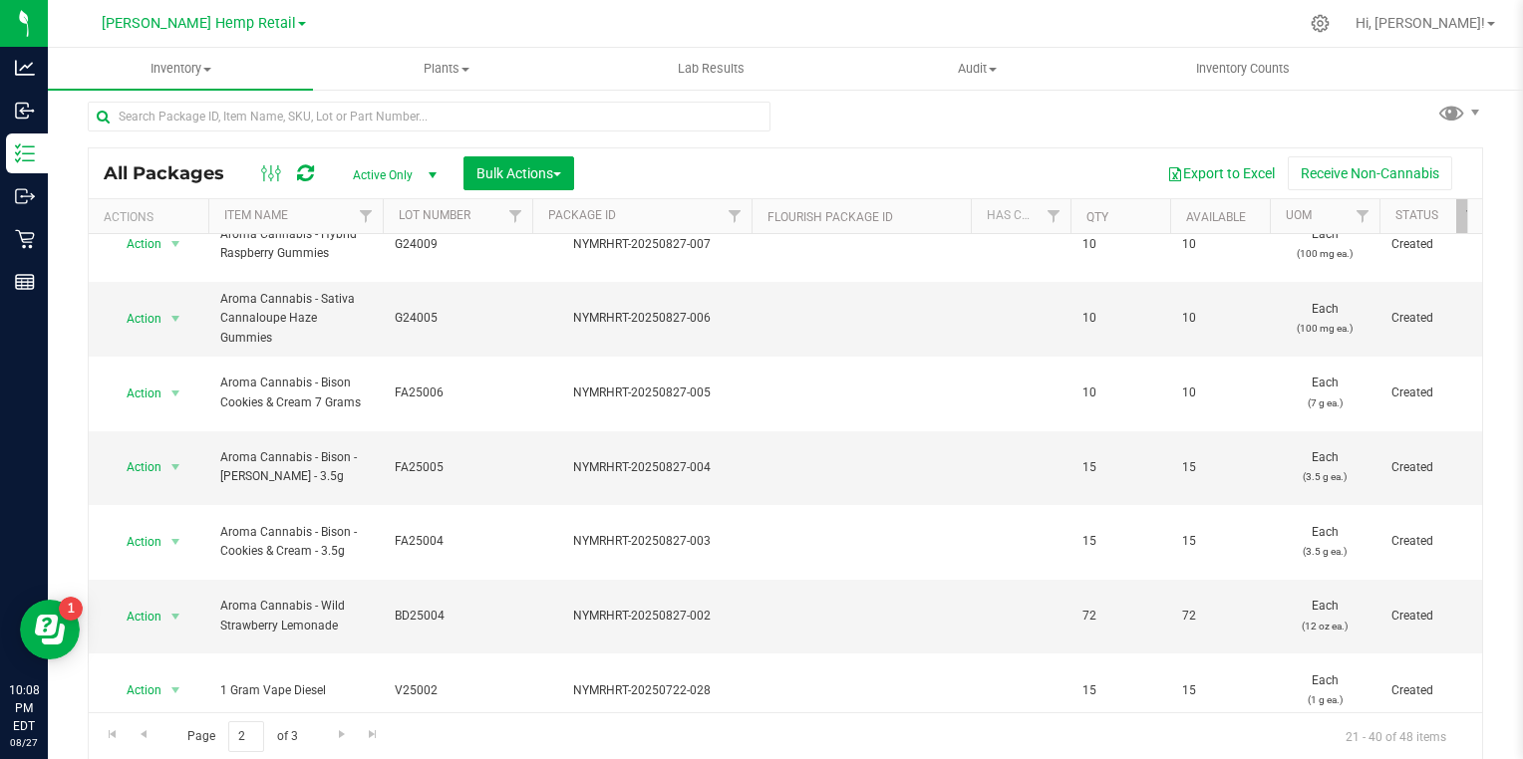
scroll to position [674, 0]
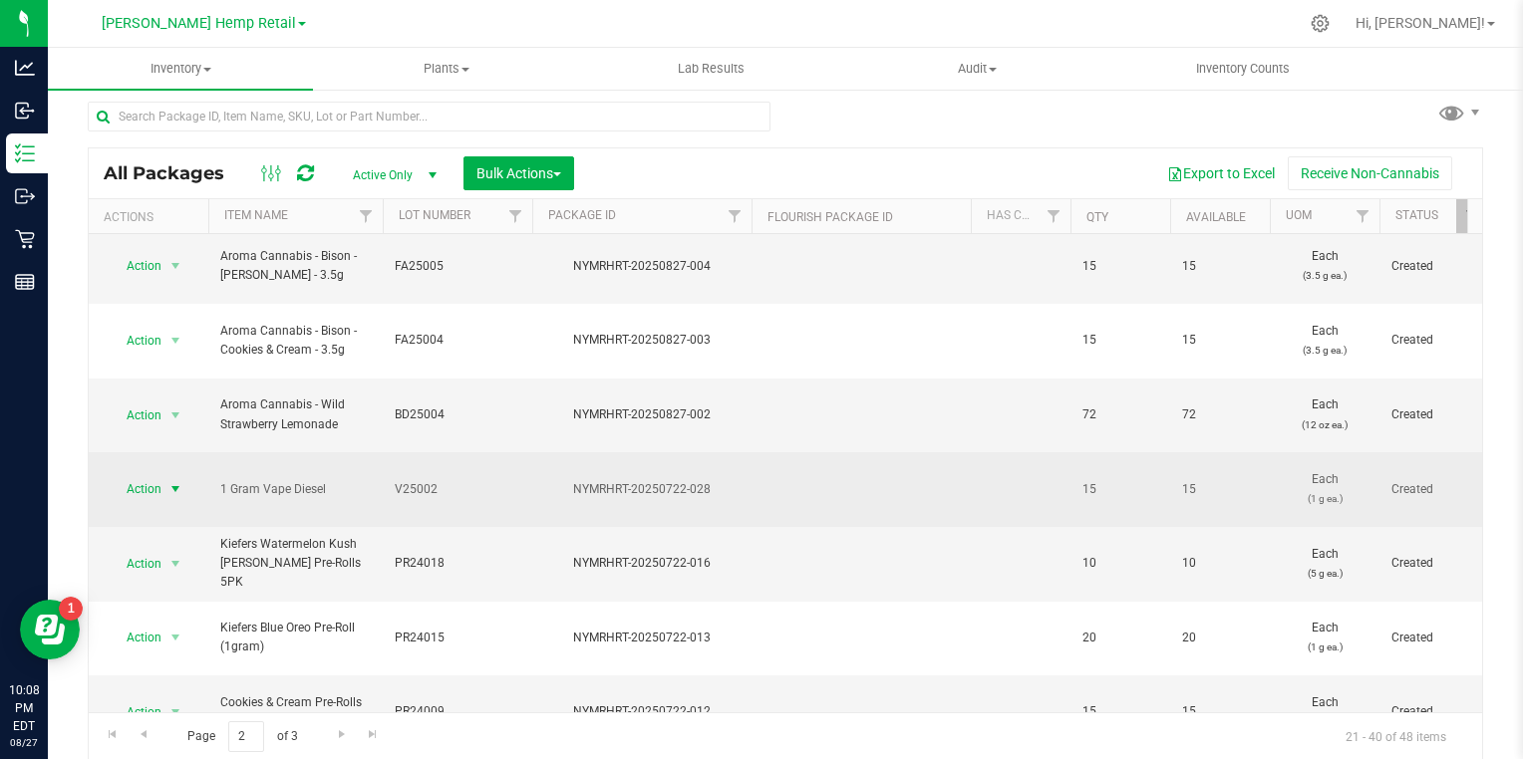
click at [180, 481] on span "select" at bounding box center [175, 489] width 16 height 16
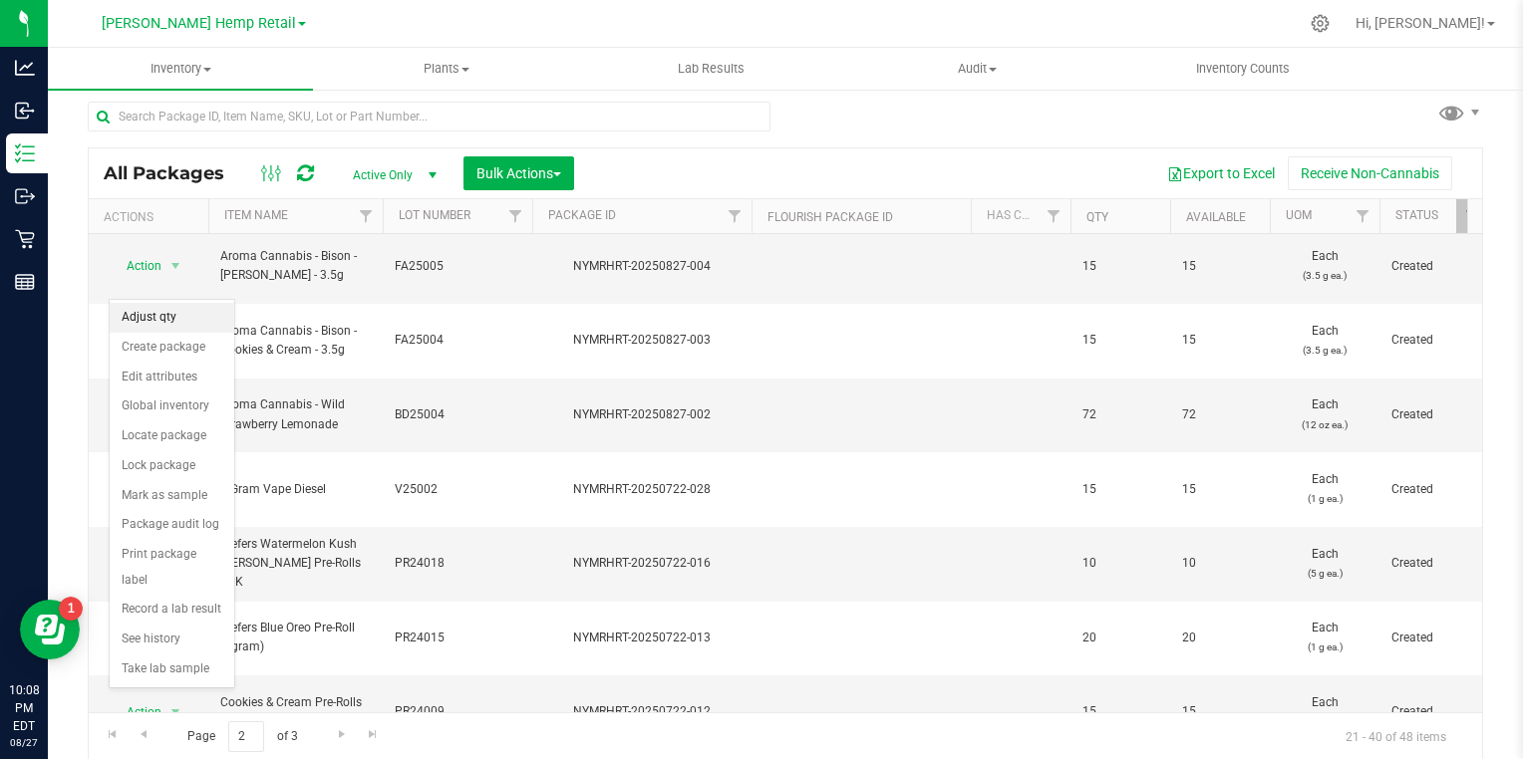
click at [148, 325] on li "Adjust qty" at bounding box center [172, 318] width 125 height 30
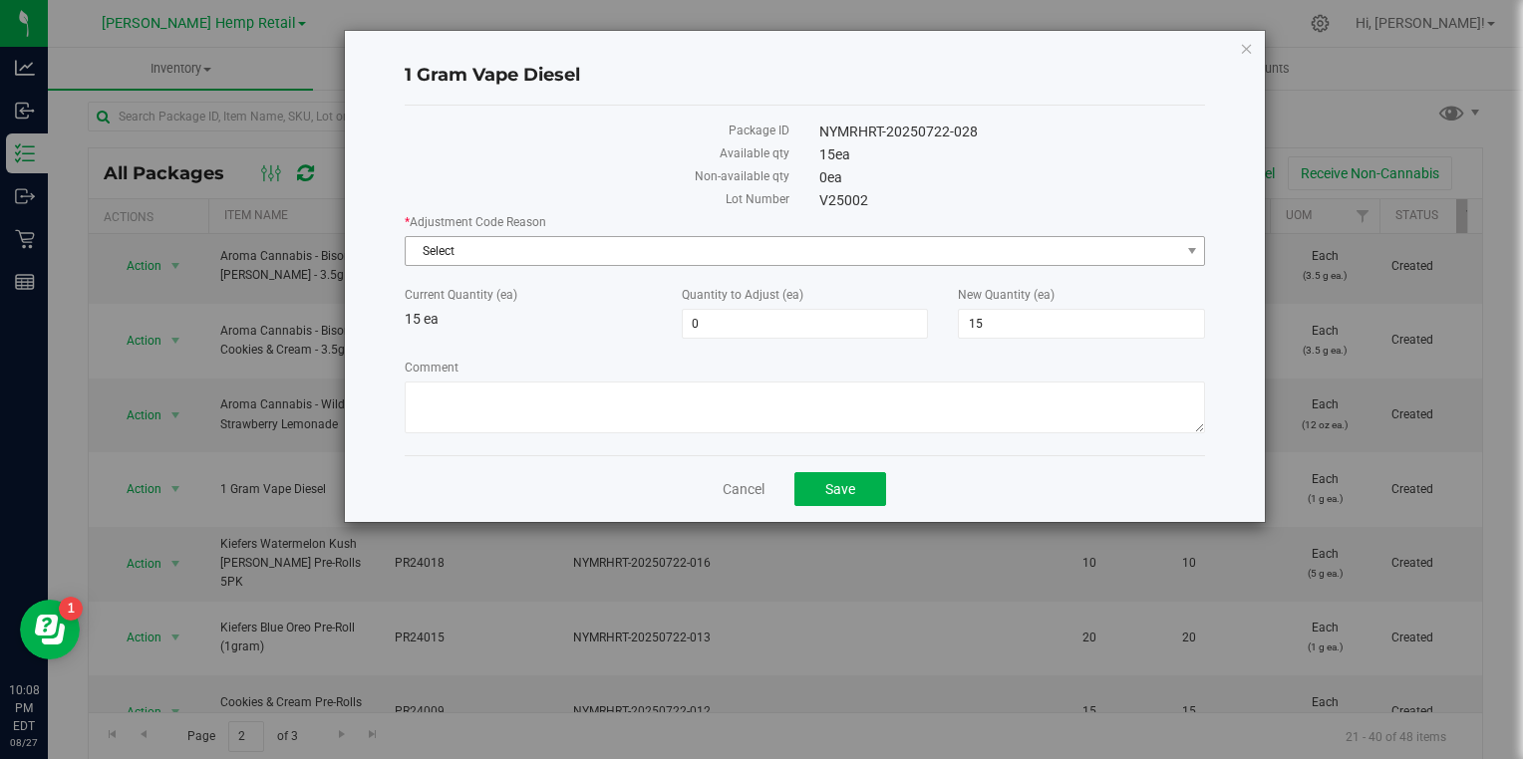
click at [418, 264] on span "Select" at bounding box center [805, 251] width 801 height 30
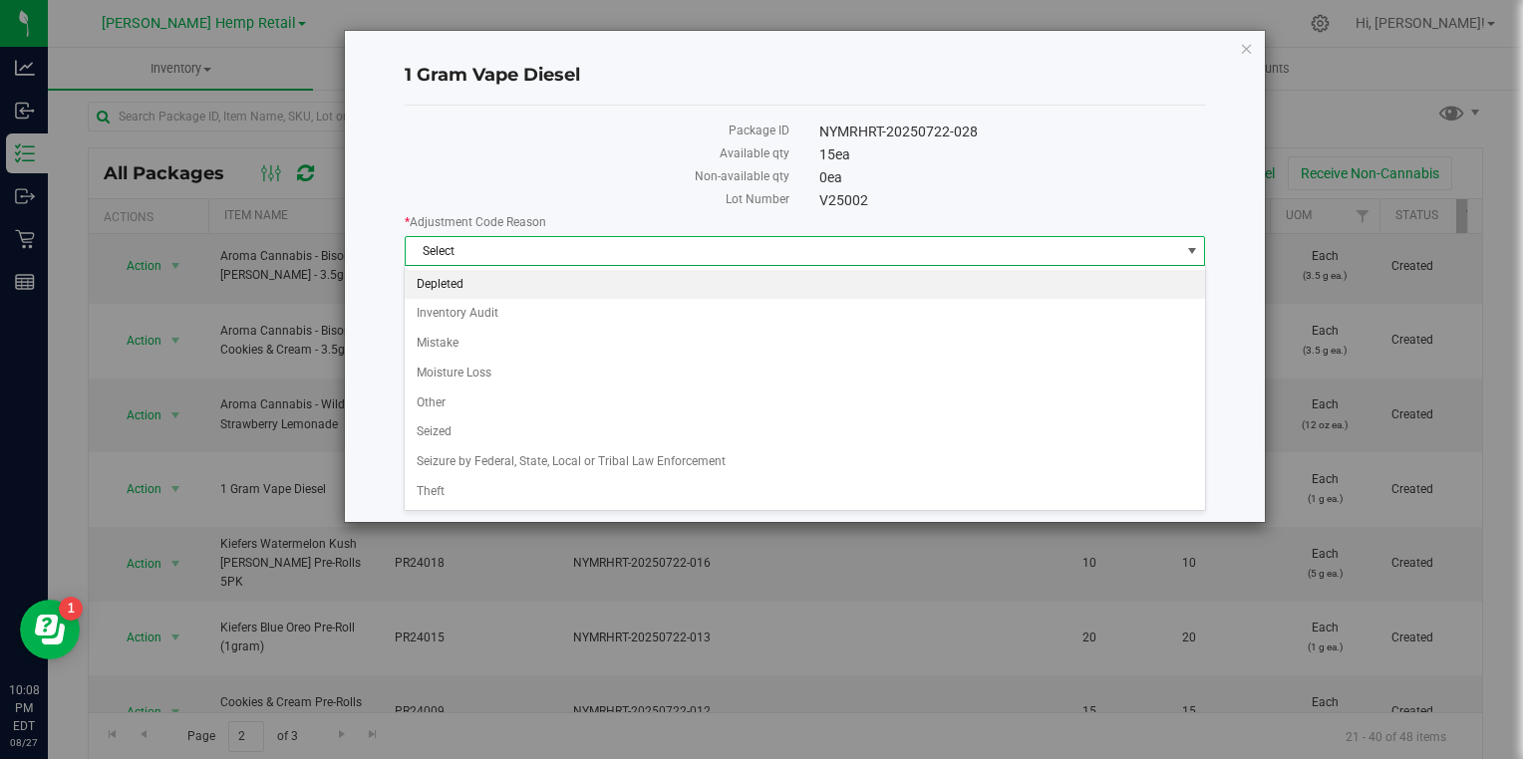
click at [427, 283] on li "Depleted" at bounding box center [804, 285] width 799 height 30
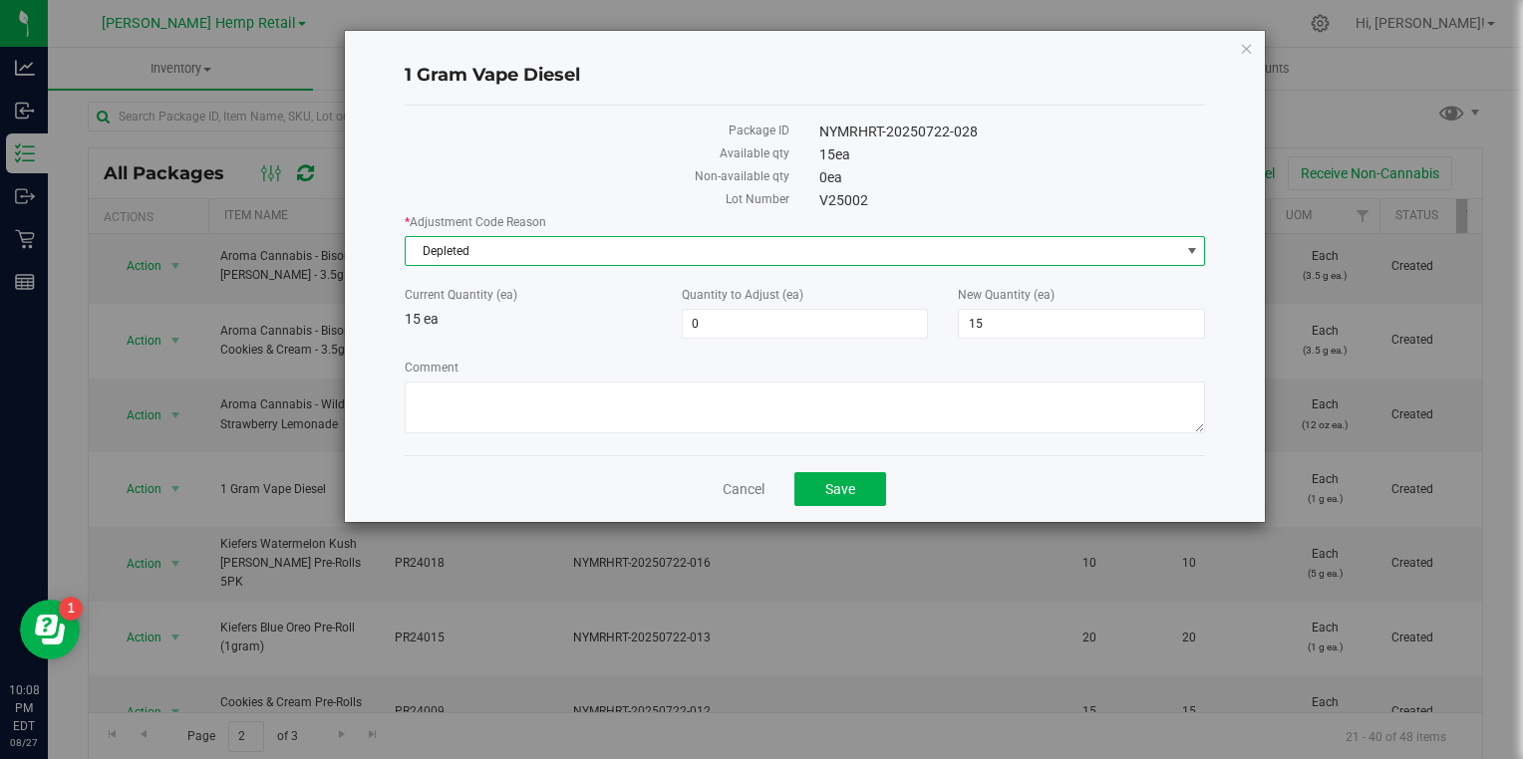
click at [426, 259] on span "Depleted" at bounding box center [793, 251] width 774 height 28
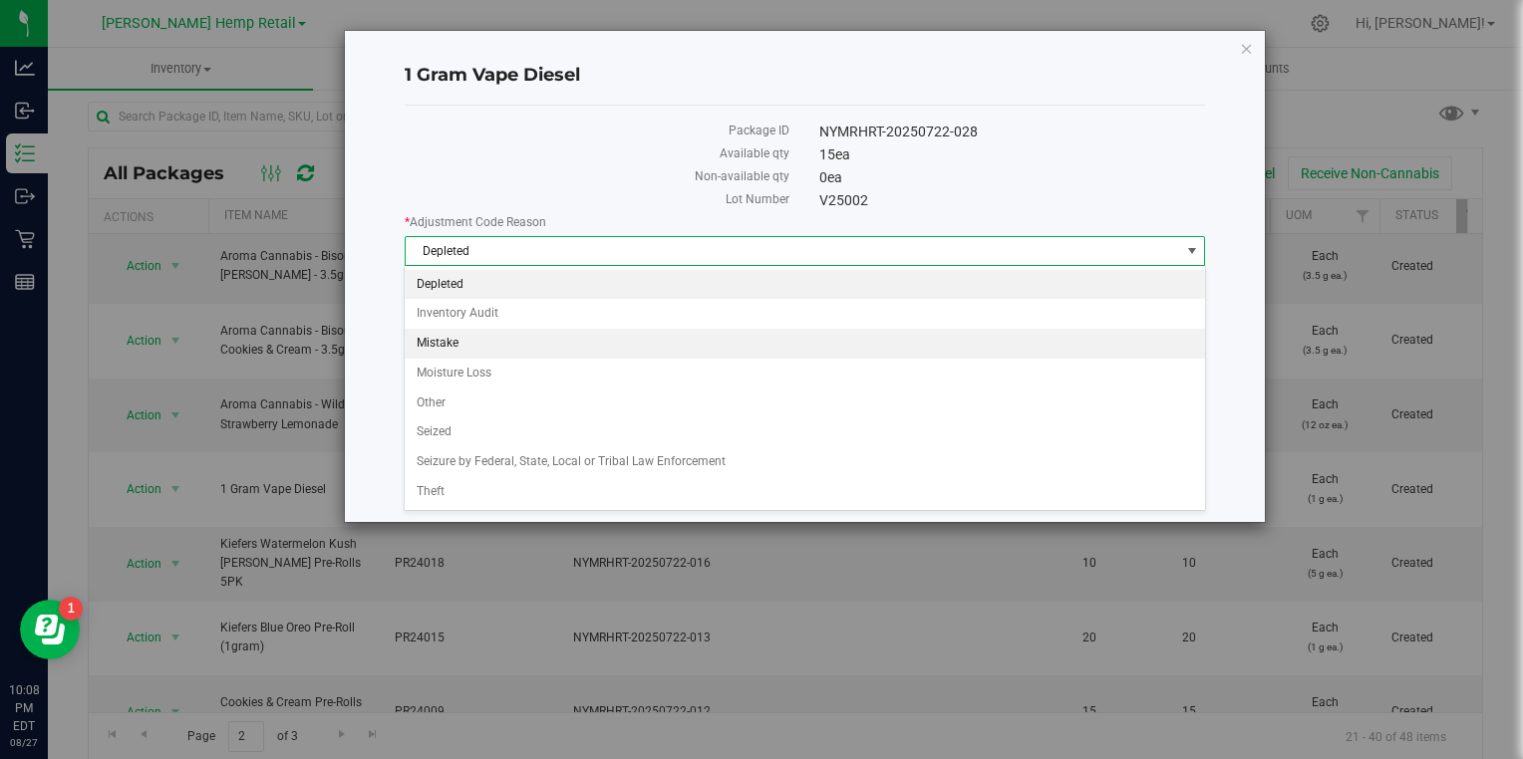
click at [426, 347] on li "Mistake" at bounding box center [804, 344] width 799 height 30
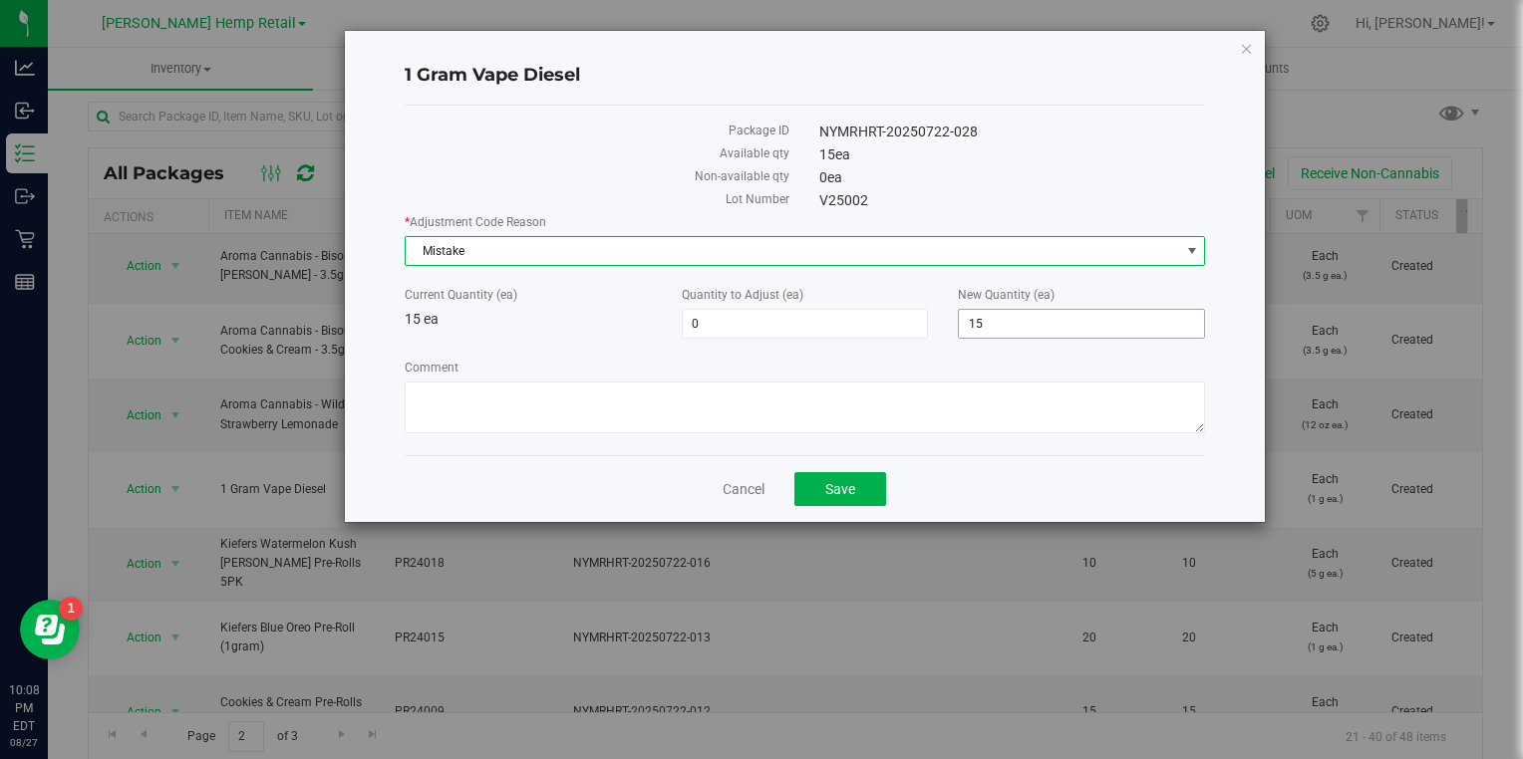
click at [1078, 315] on input "15" at bounding box center [1081, 324] width 245 height 28
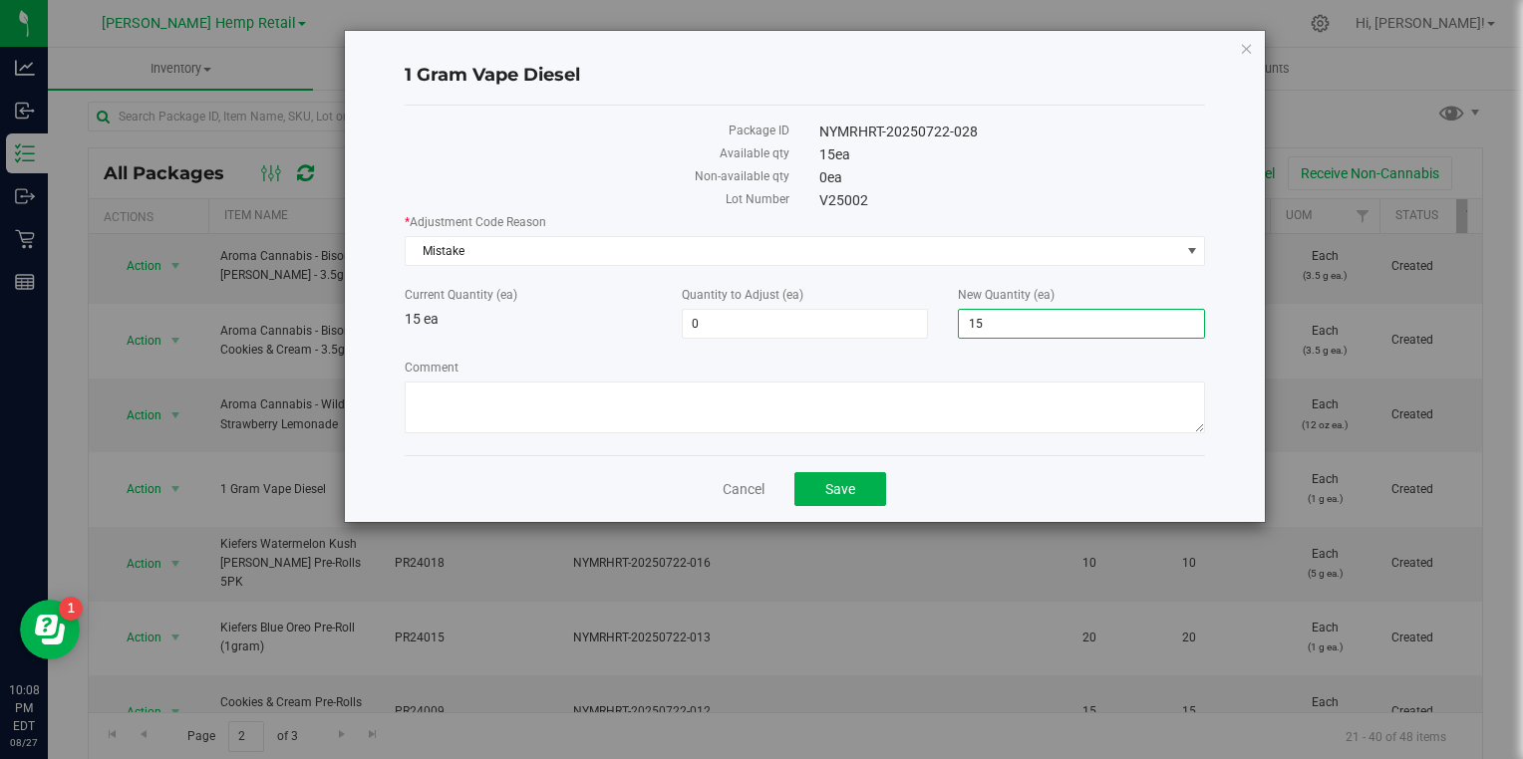
type input "1"
type input "0"
click at [873, 488] on button "Save" at bounding box center [840, 489] width 92 height 34
type input "-15"
type input "0"
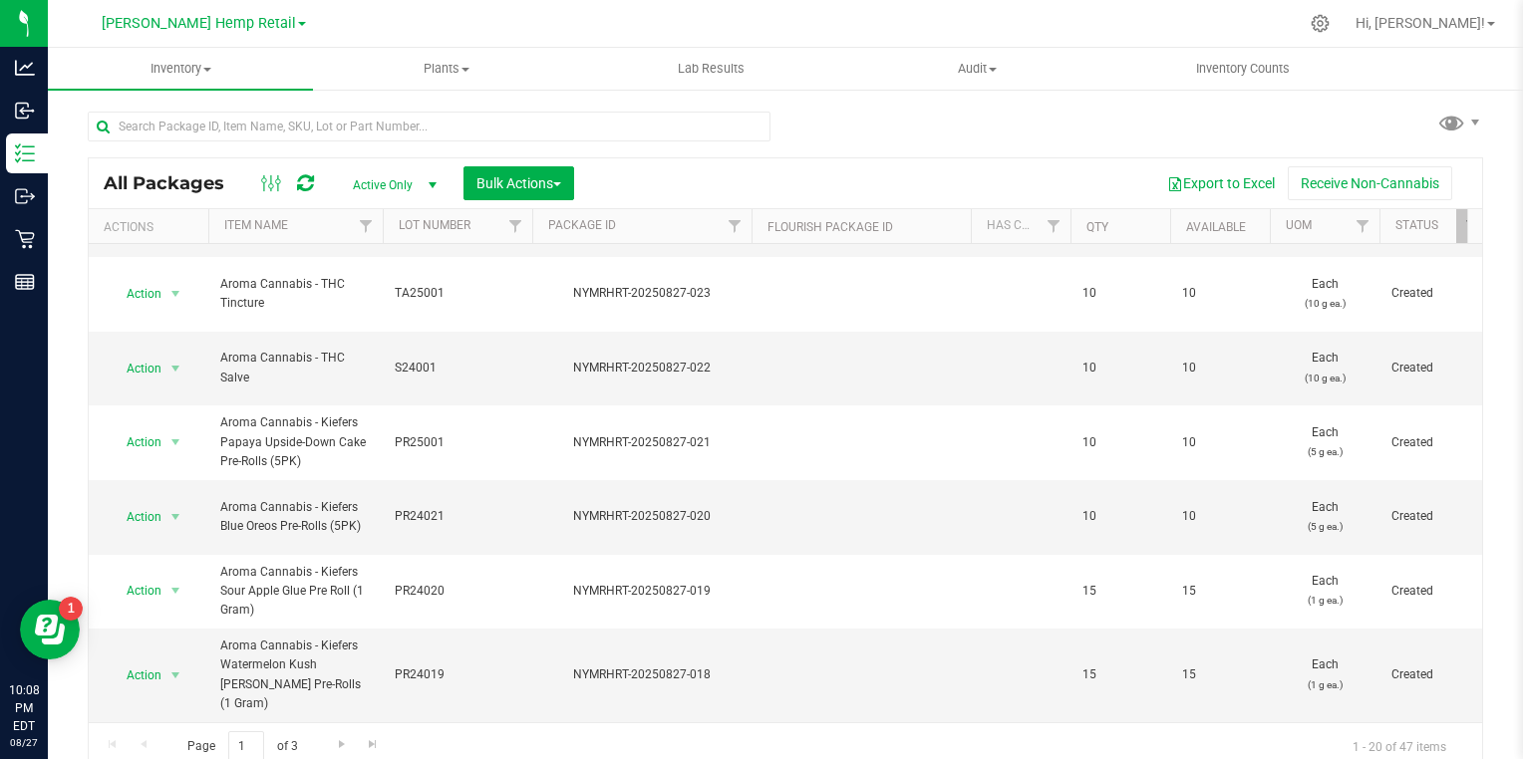
scroll to position [10, 0]
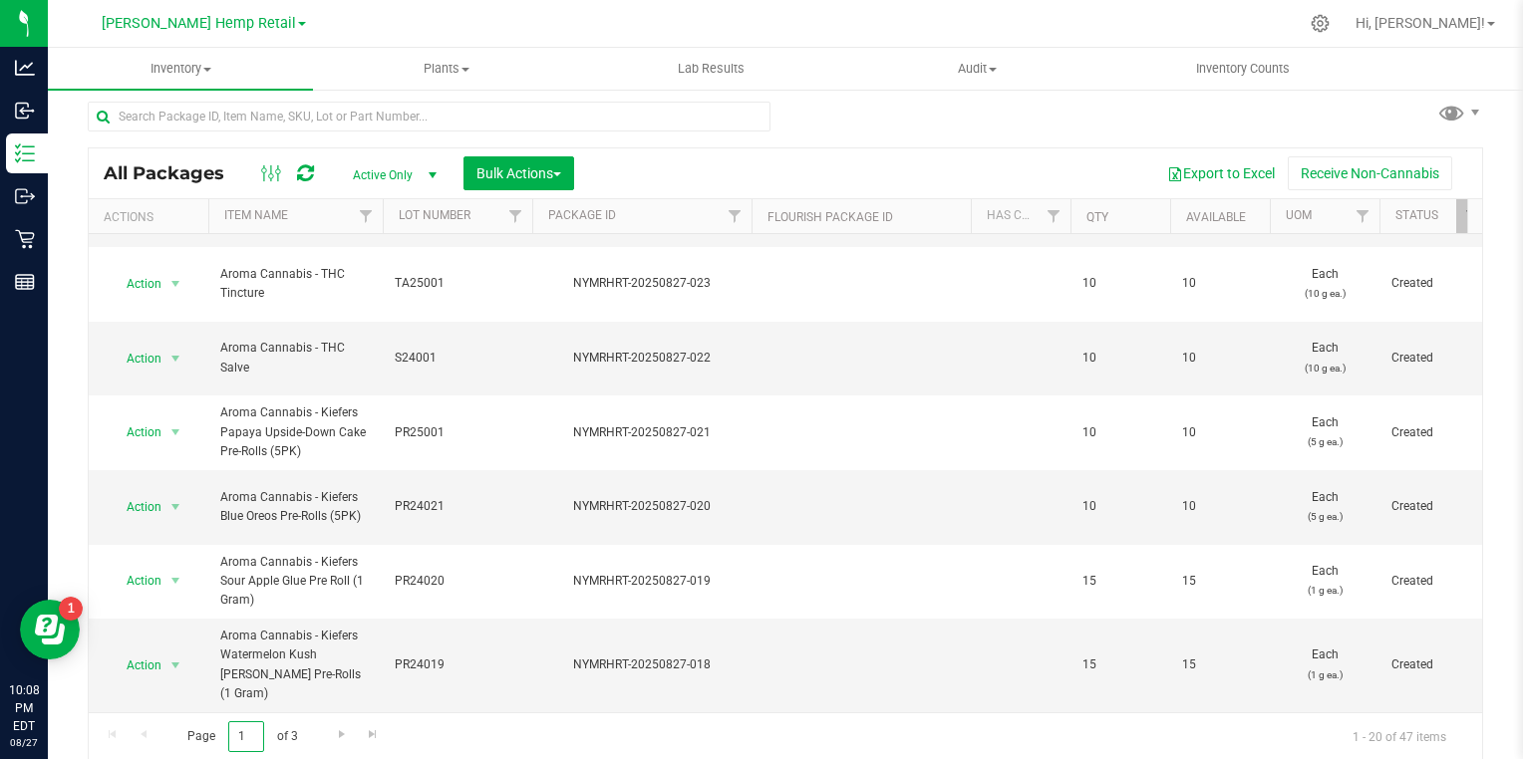
click at [259, 730] on input "1" at bounding box center [246, 737] width 36 height 31
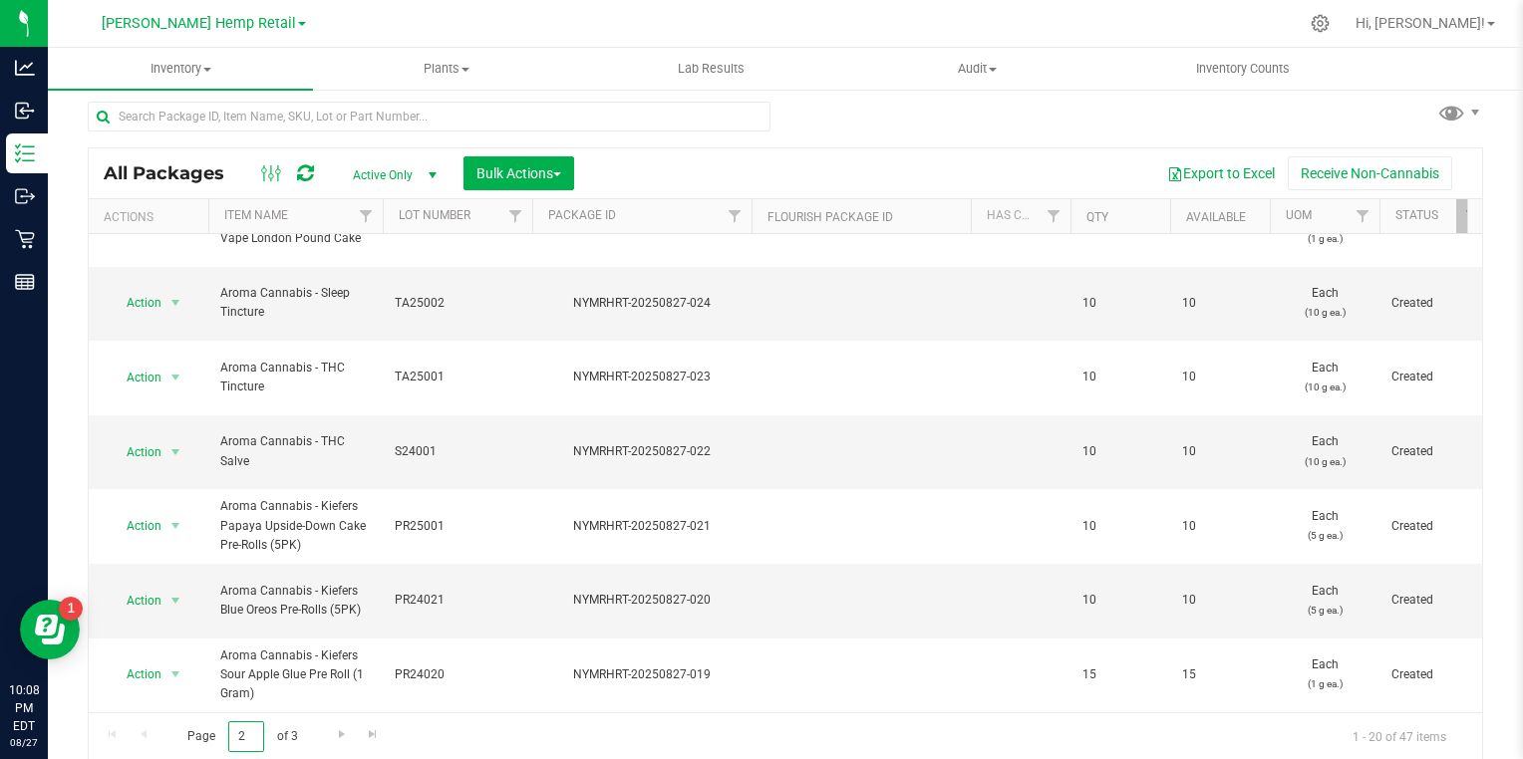
scroll to position [731, 0]
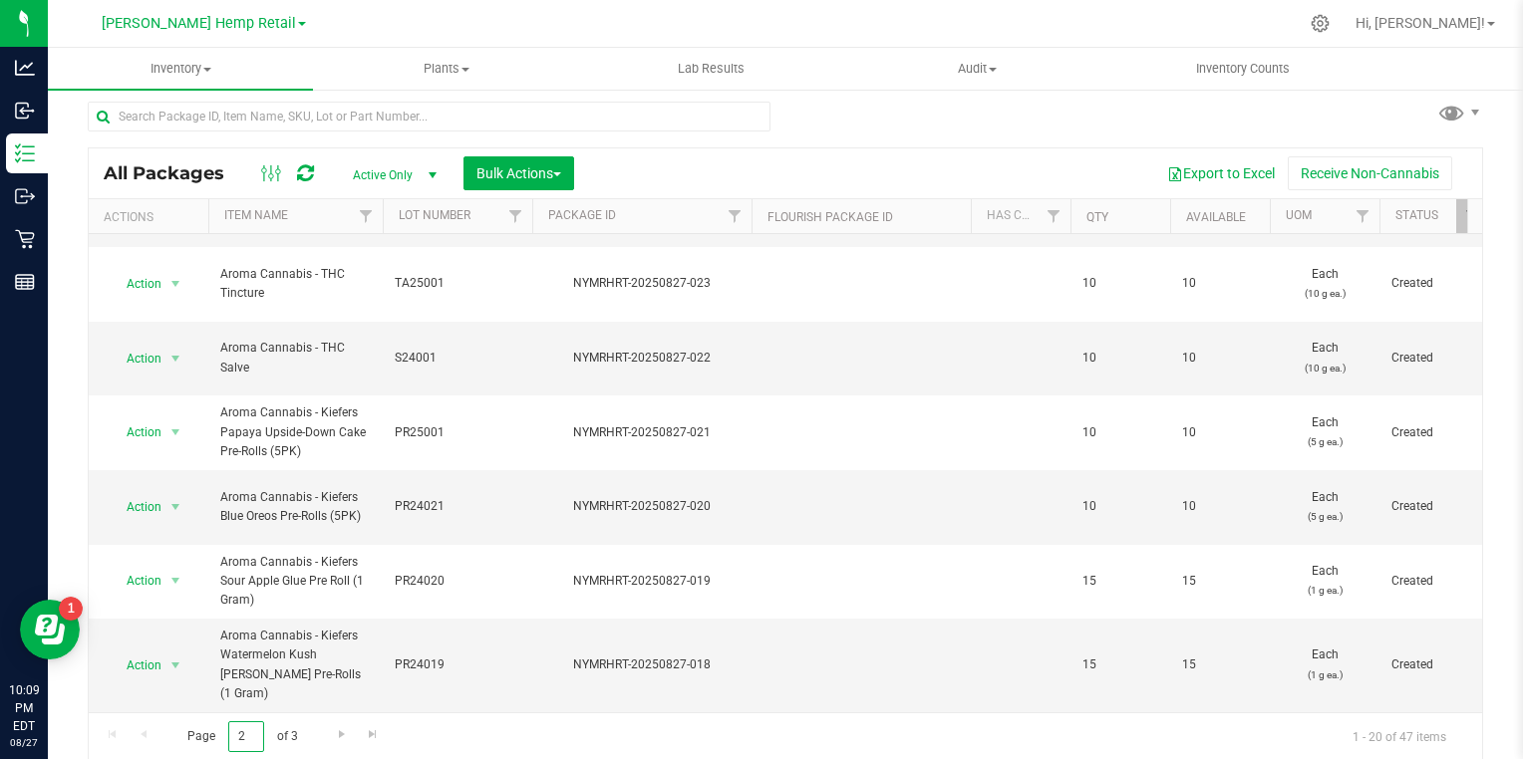
type input "2"
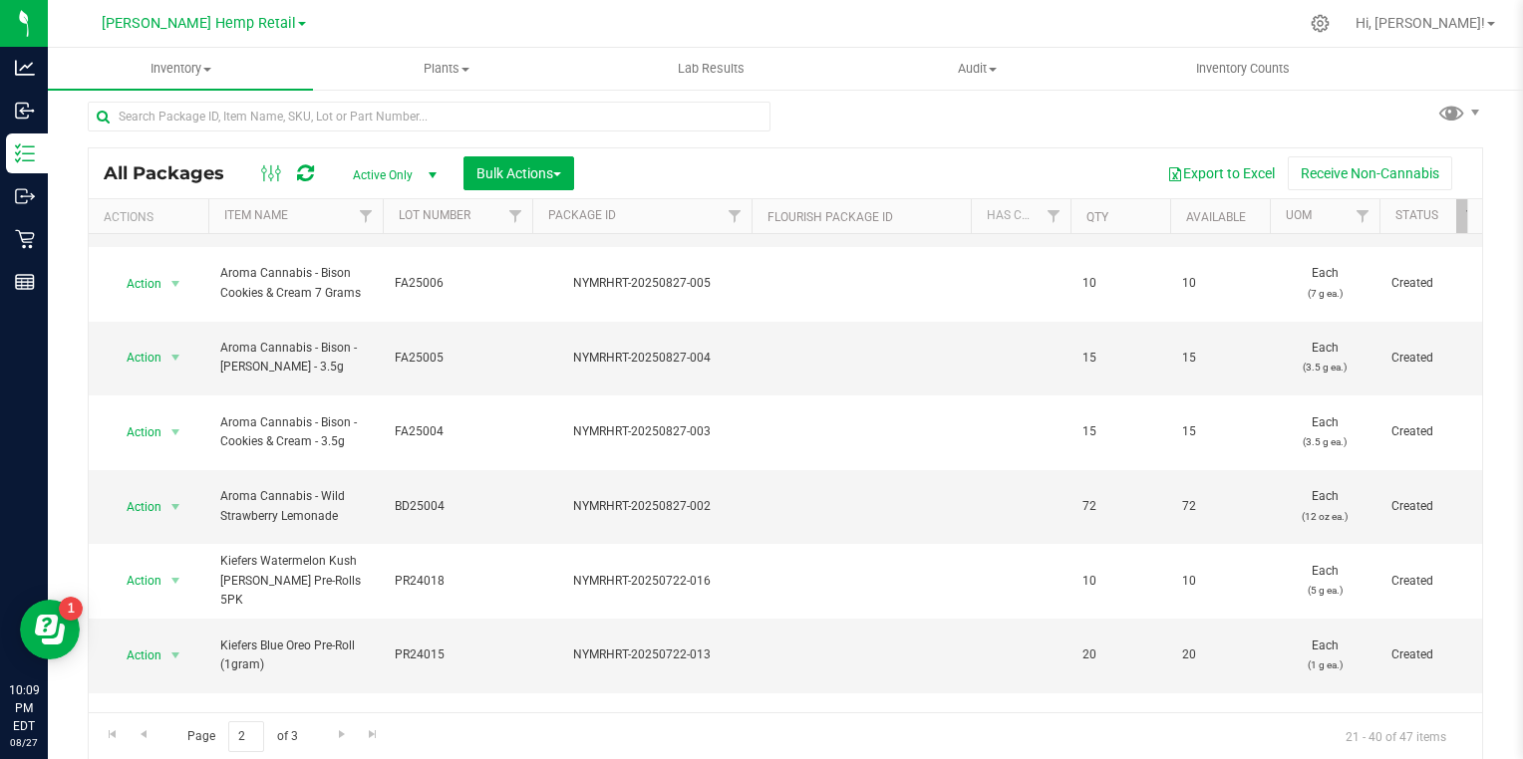
scroll to position [576, 0]
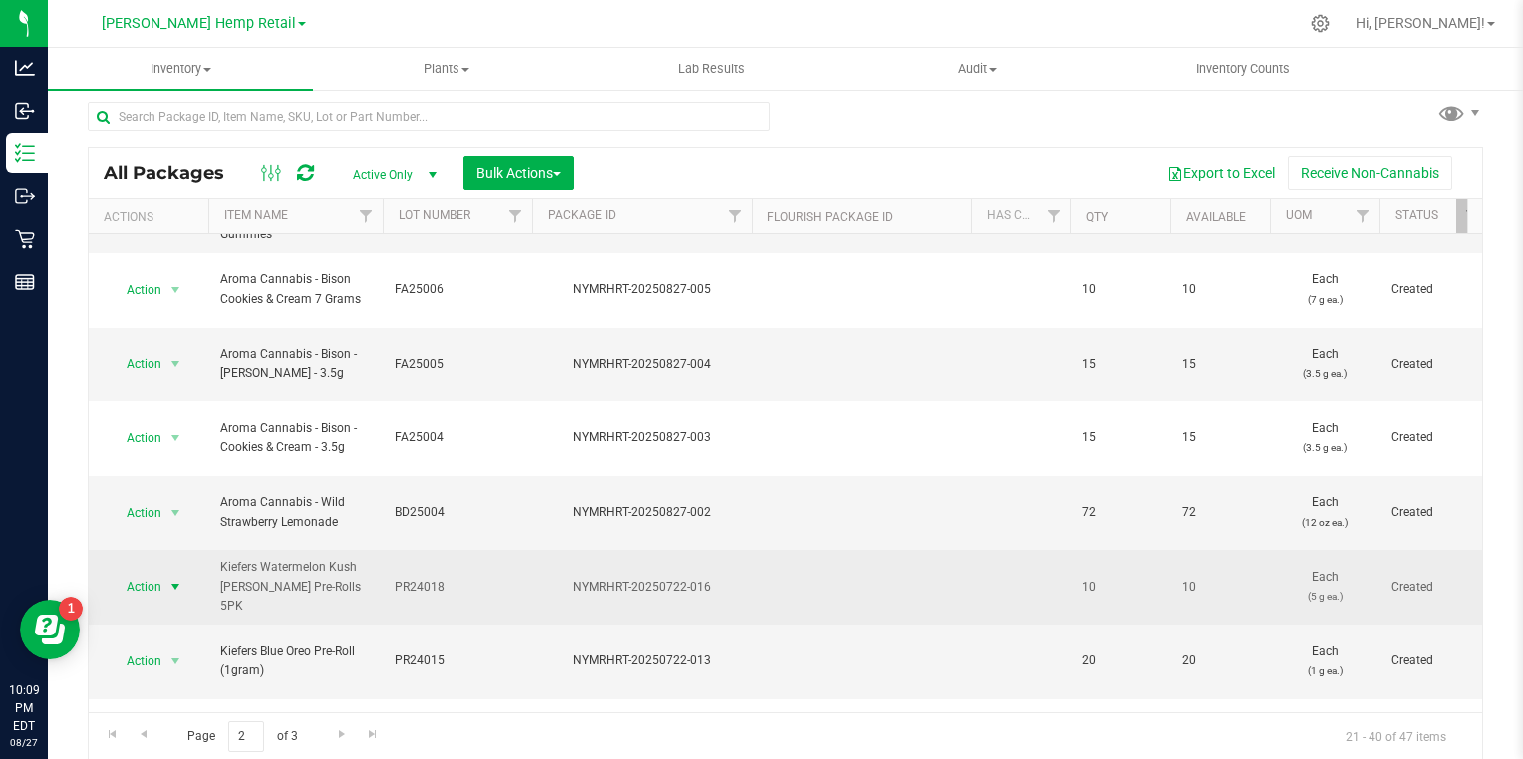
click at [179, 579] on span "select" at bounding box center [175, 587] width 16 height 16
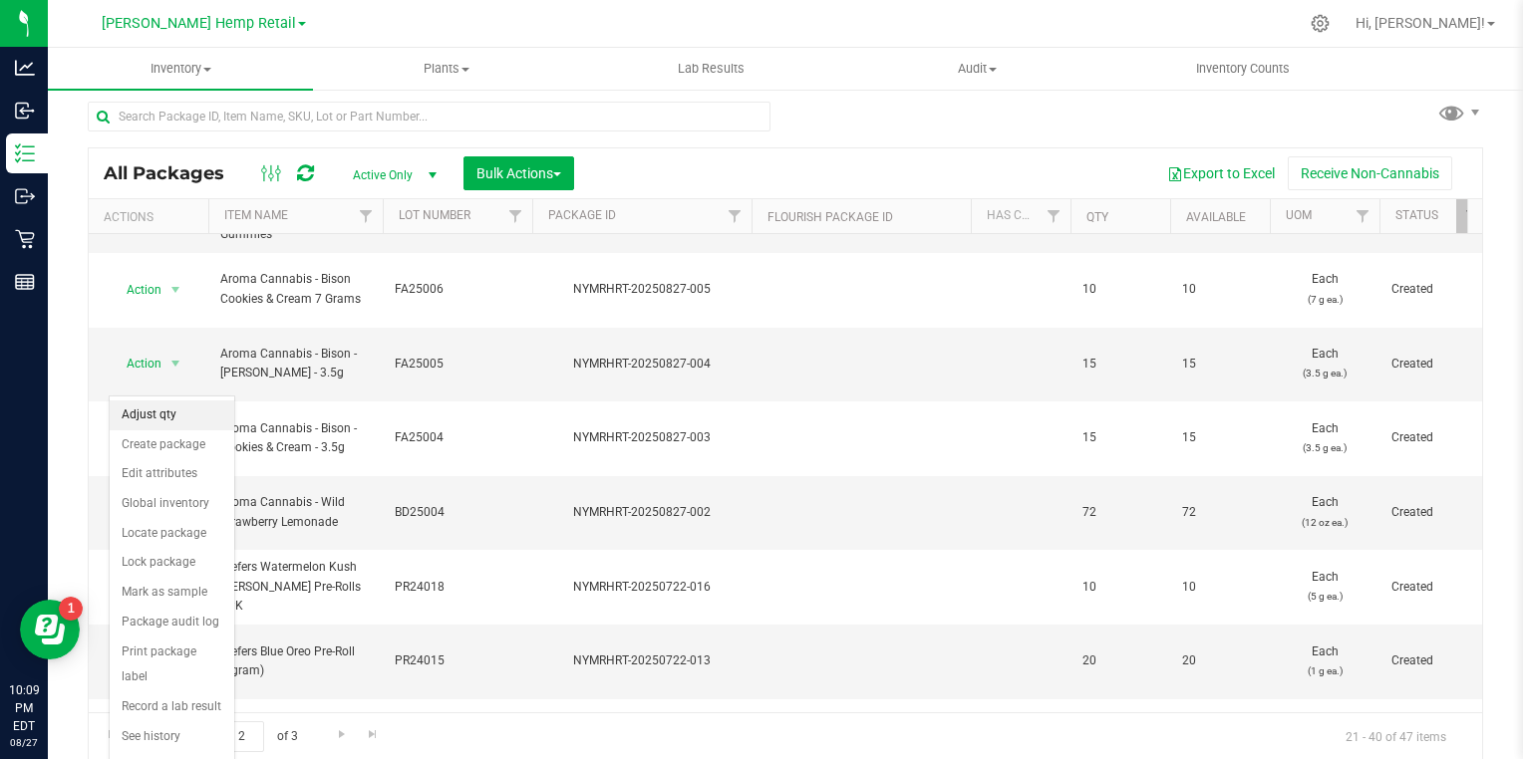
click at [195, 417] on li "Adjust qty" at bounding box center [172, 416] width 125 height 30
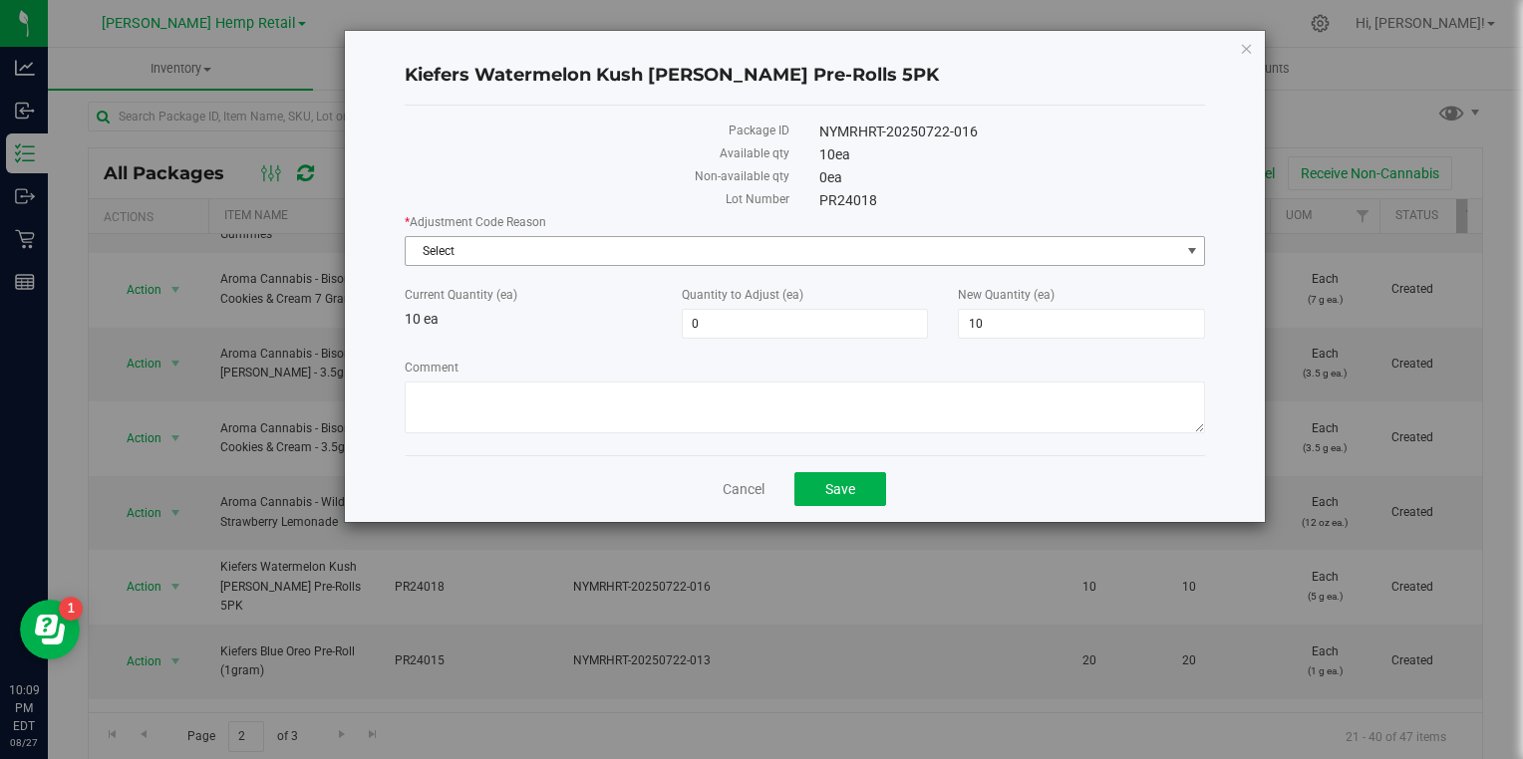
click at [556, 260] on span "Select" at bounding box center [793, 251] width 774 height 28
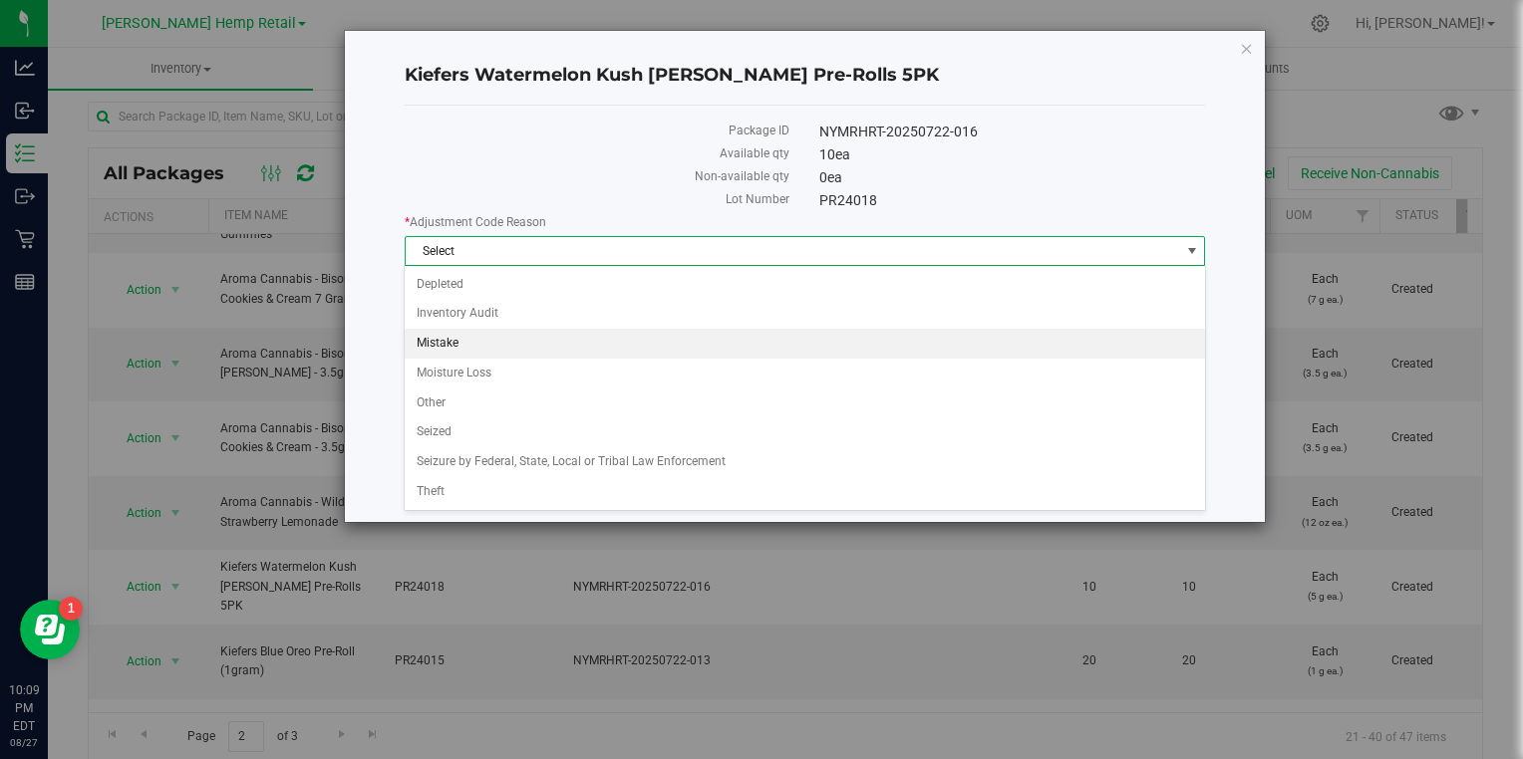
click at [469, 341] on li "Mistake" at bounding box center [804, 344] width 799 height 30
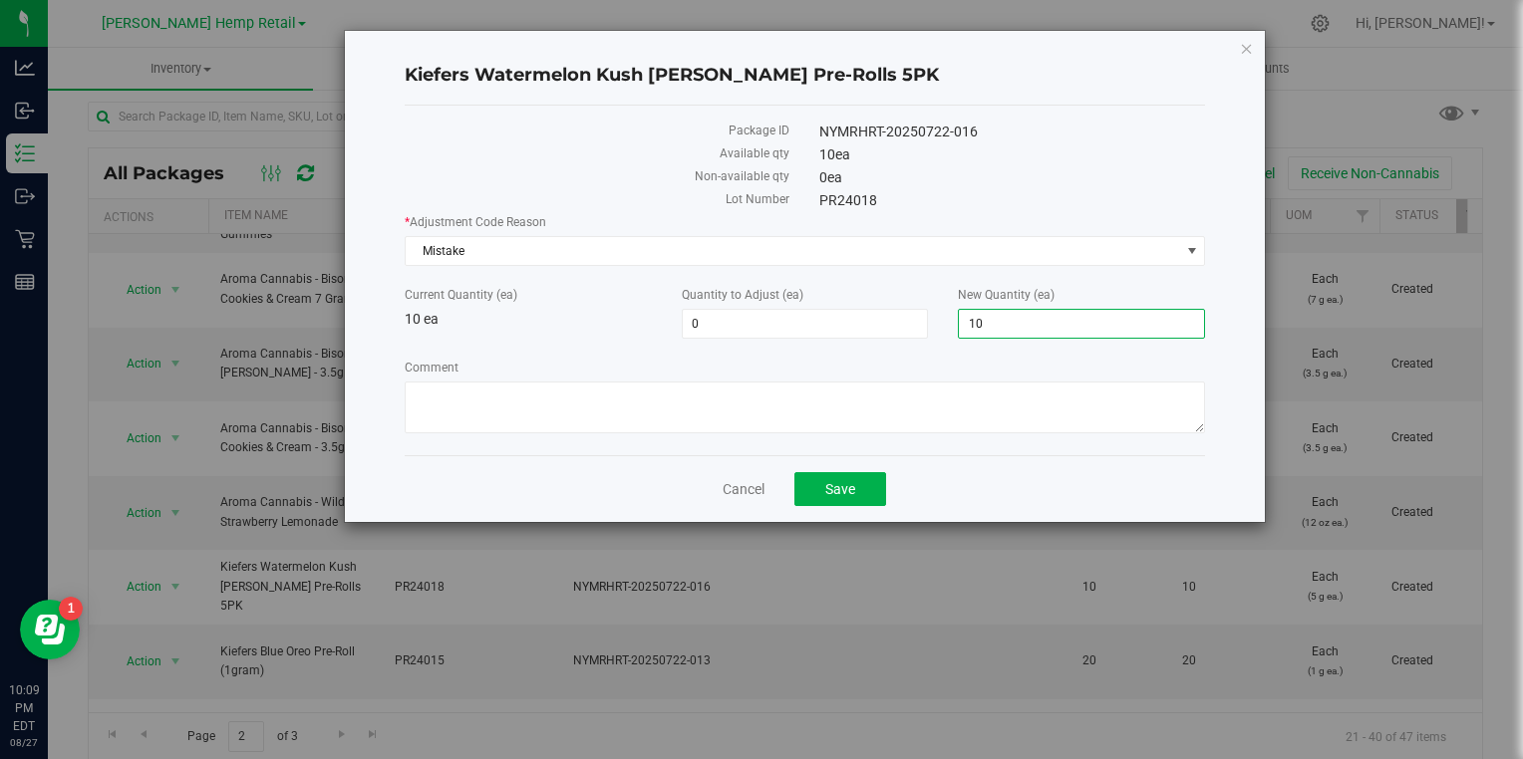
click at [1025, 329] on span "10 10" at bounding box center [1081, 324] width 247 height 30
type input "1"
type input "0"
type input "-10"
type input "0"
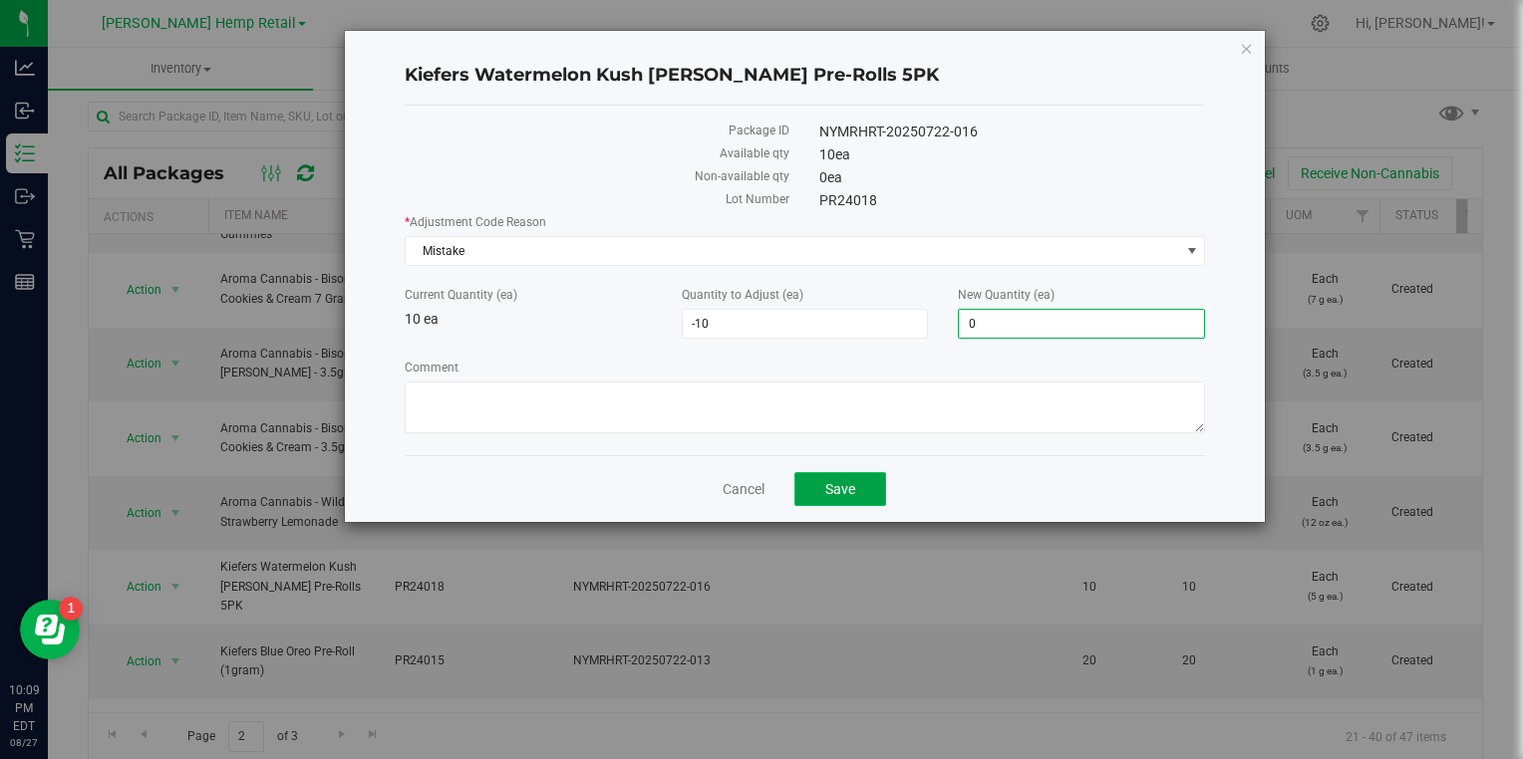
click at [834, 496] on span "Save" at bounding box center [840, 489] width 30 height 16
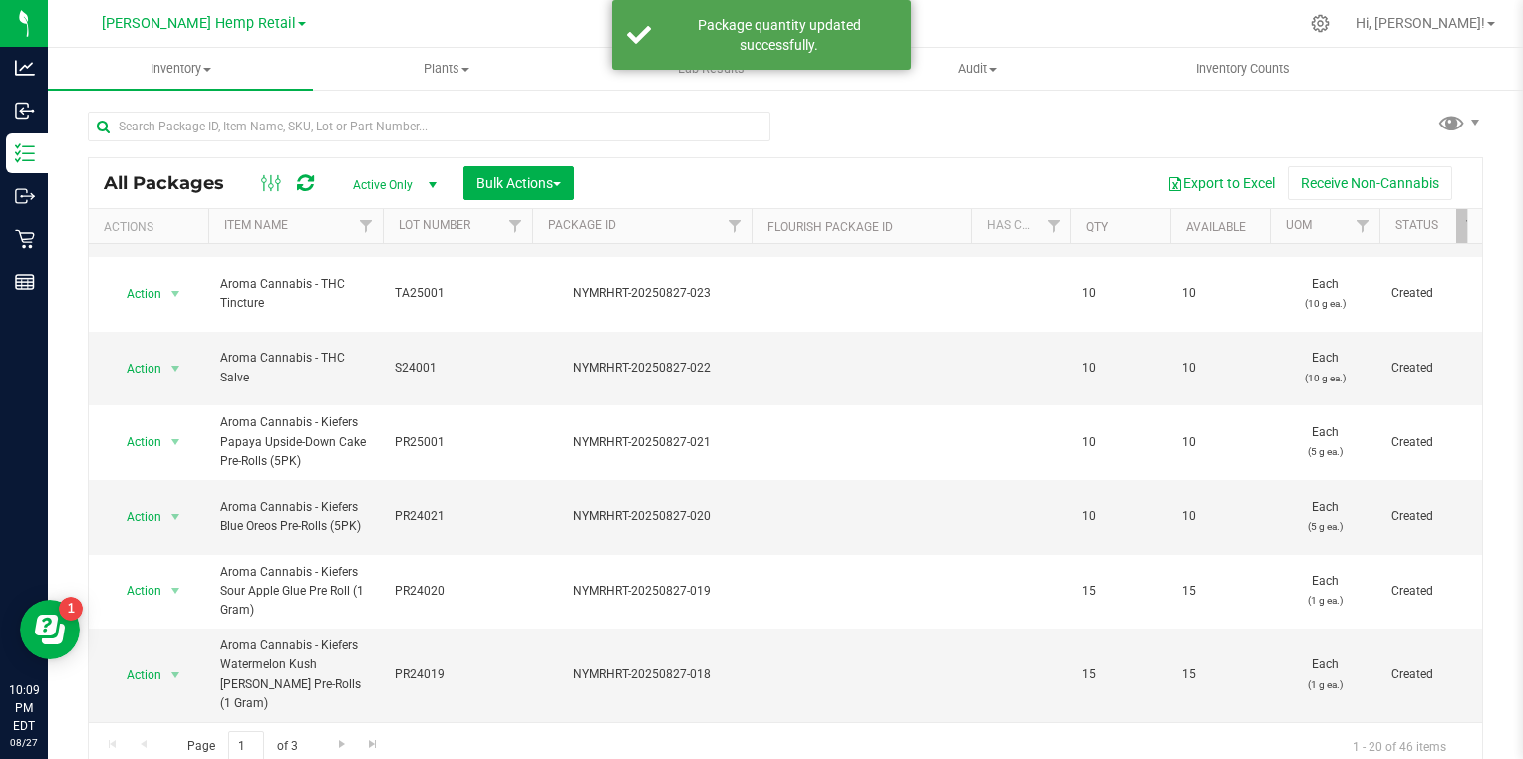
scroll to position [10, 0]
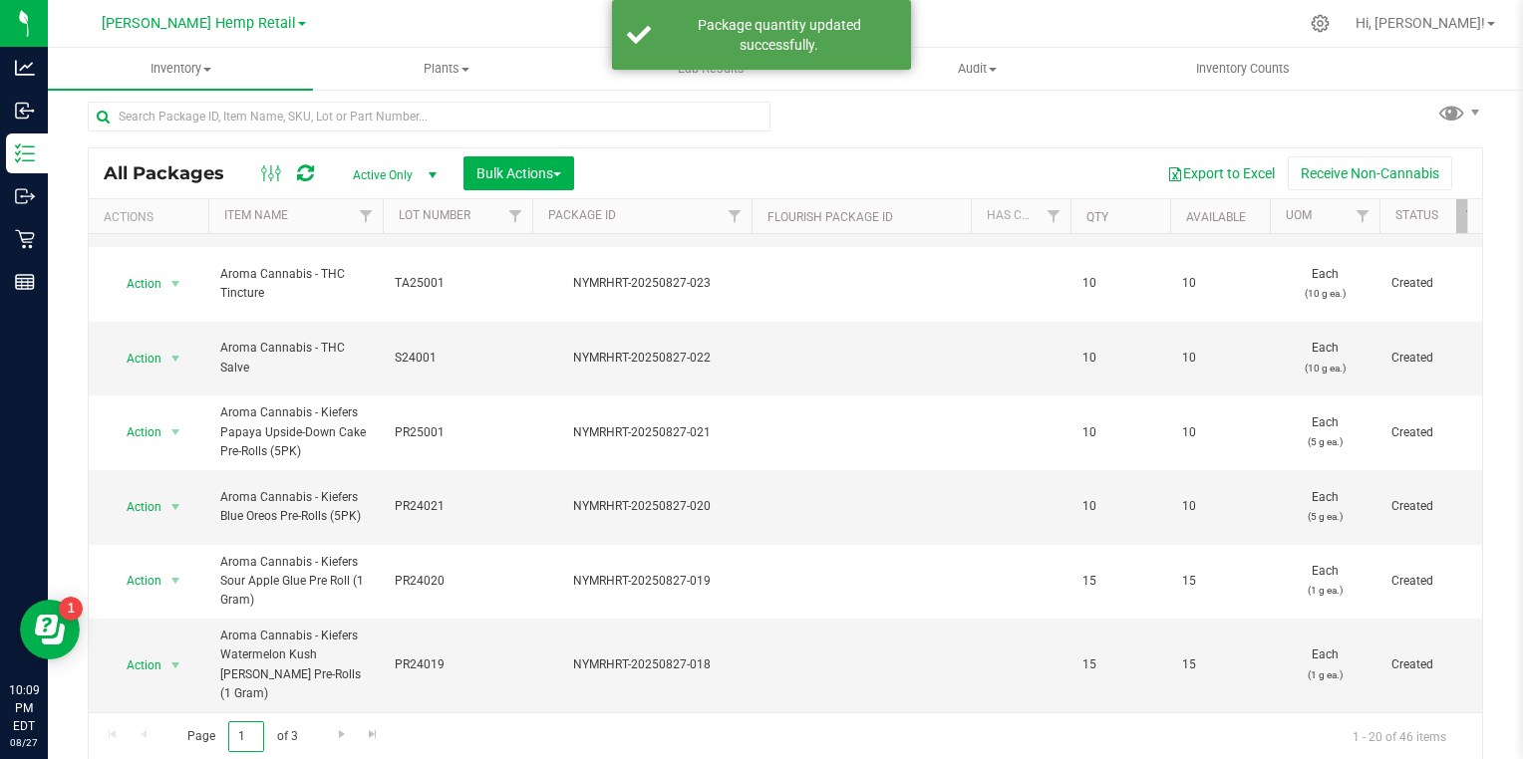
click at [251, 738] on input "1" at bounding box center [246, 737] width 36 height 31
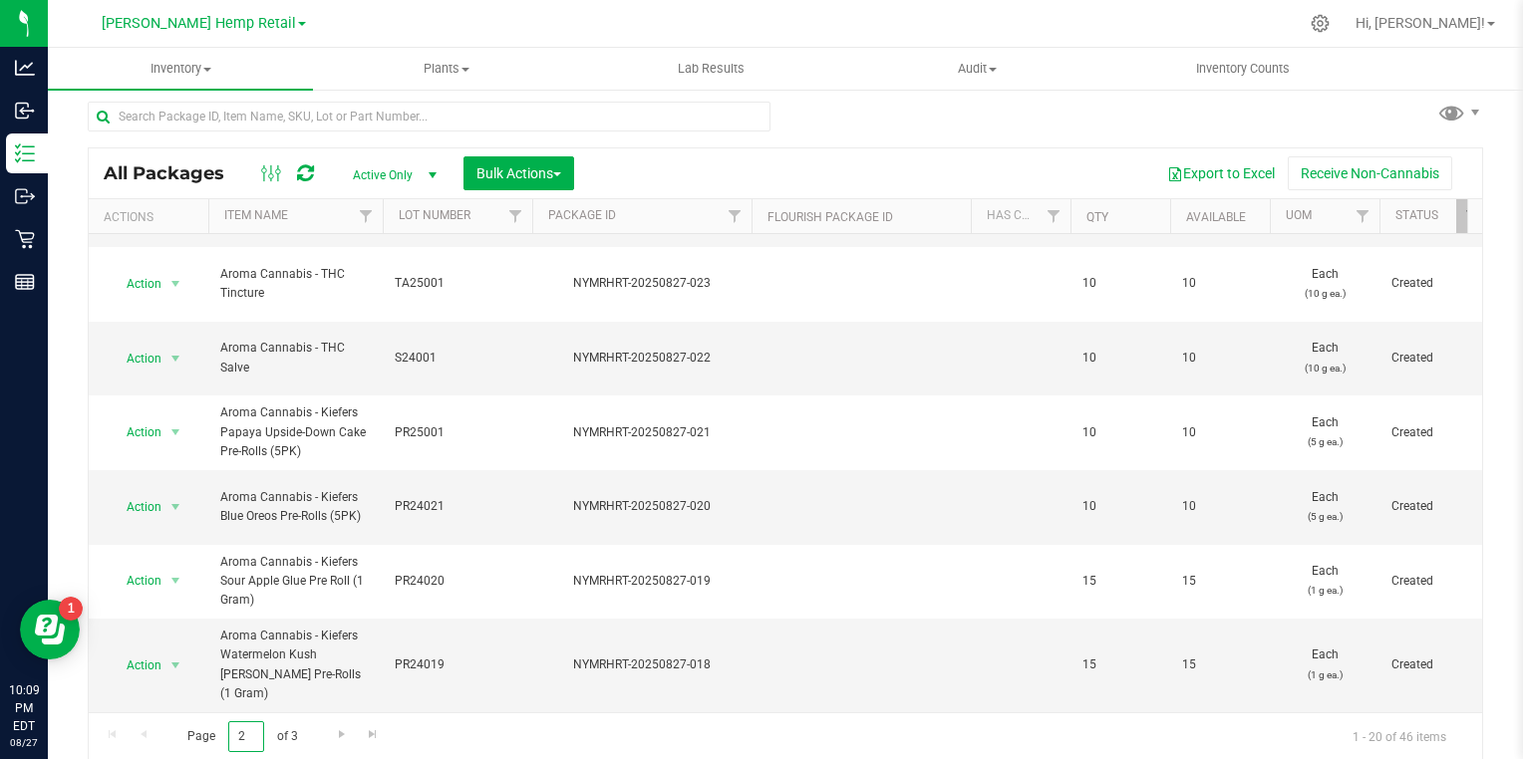
type input "2"
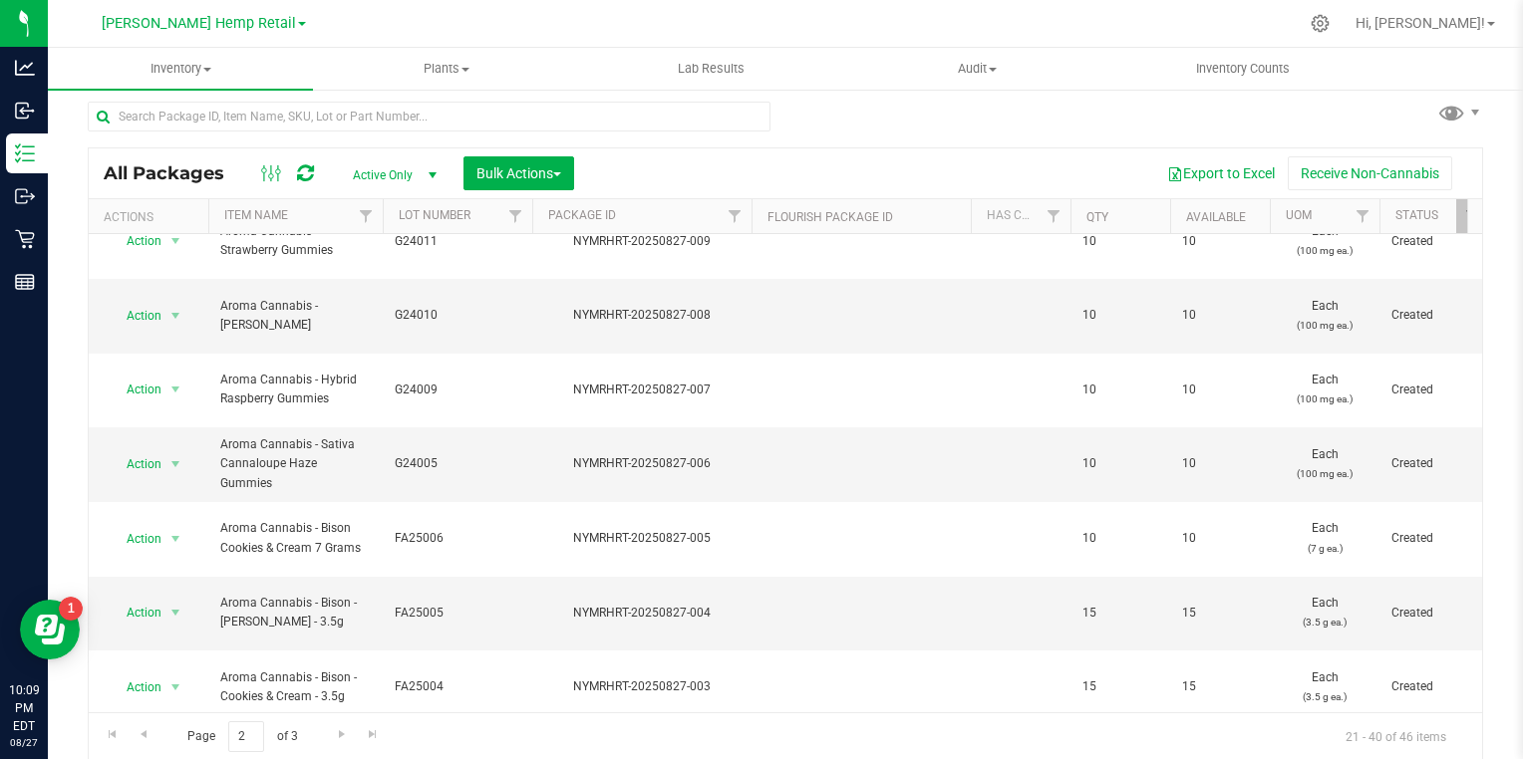
scroll to position [674, 0]
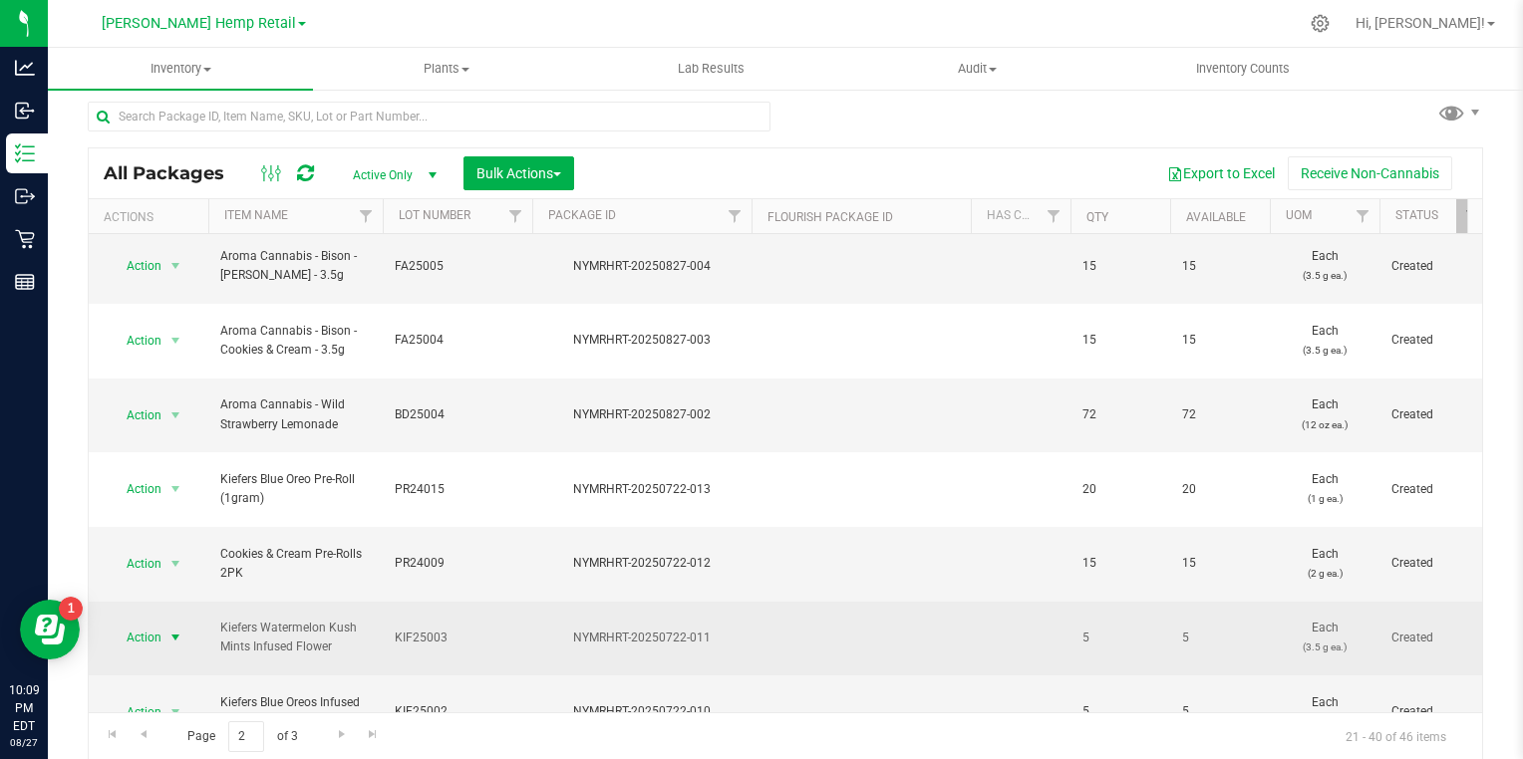
click at [179, 630] on span "select" at bounding box center [175, 638] width 16 height 16
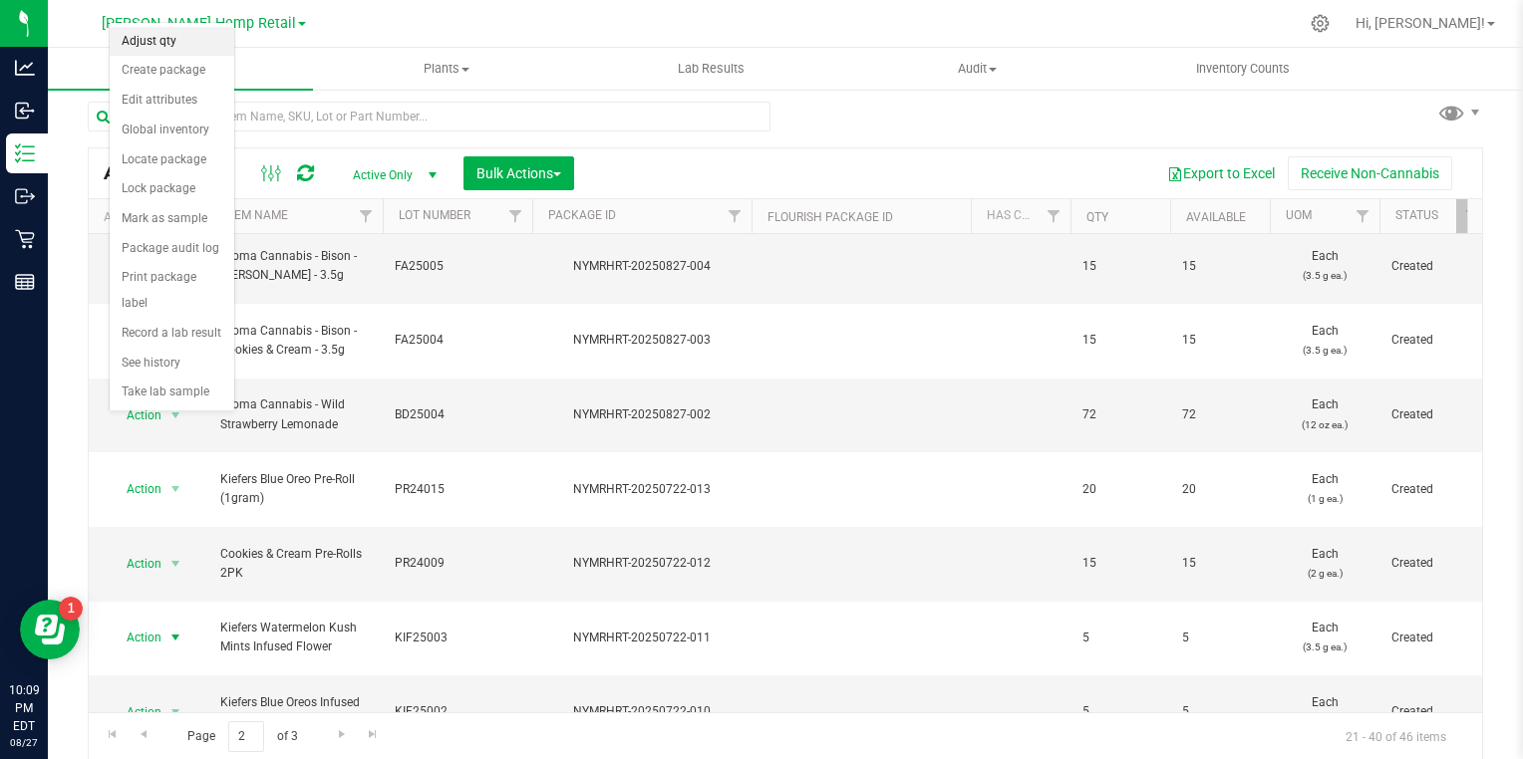
click at [187, 45] on li "Adjust qty" at bounding box center [172, 42] width 125 height 30
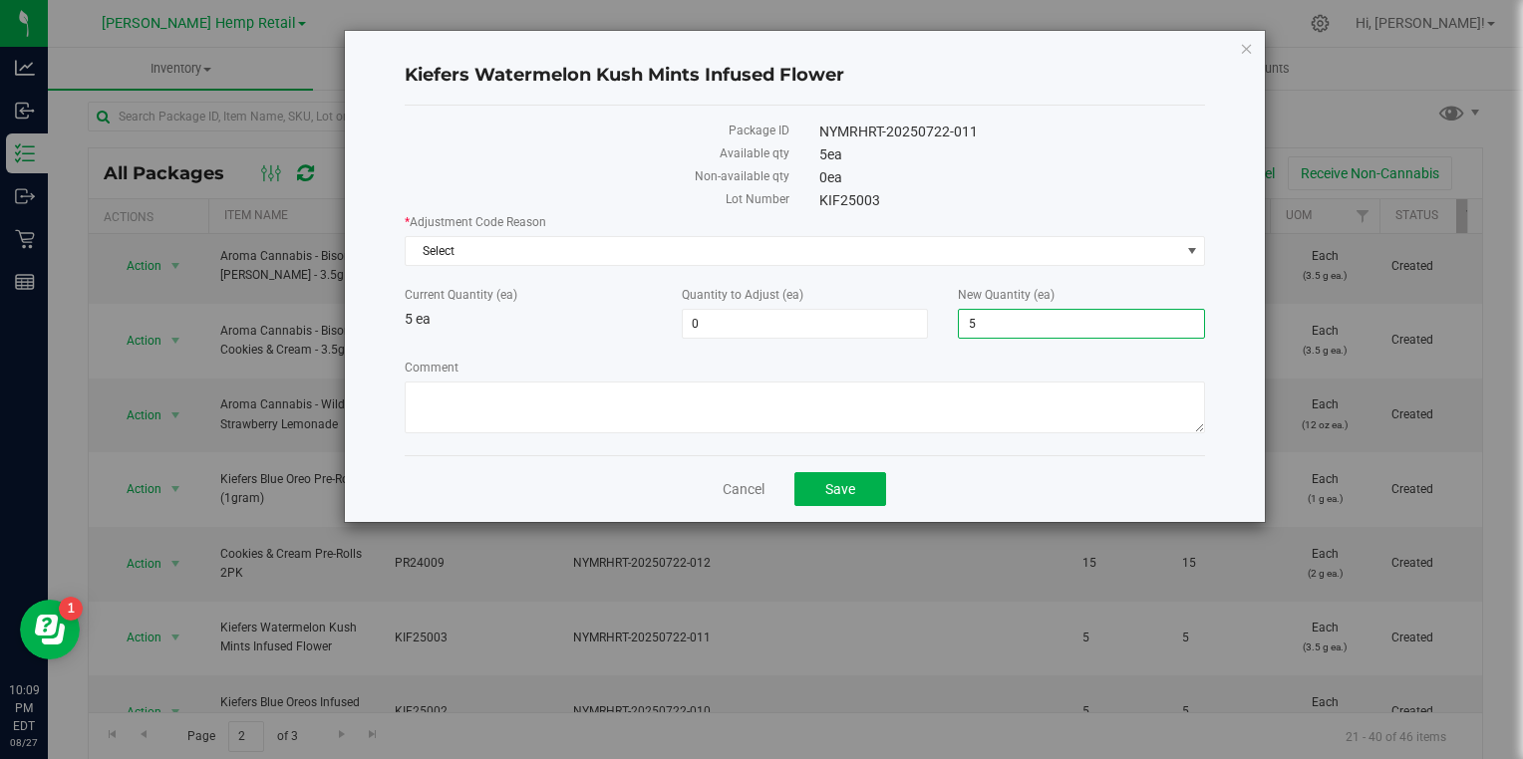
click at [1073, 318] on span "5 5" at bounding box center [1081, 324] width 247 height 30
type input "0"
type input "-5"
type input "0"
click at [934, 249] on span "Select" at bounding box center [793, 251] width 774 height 28
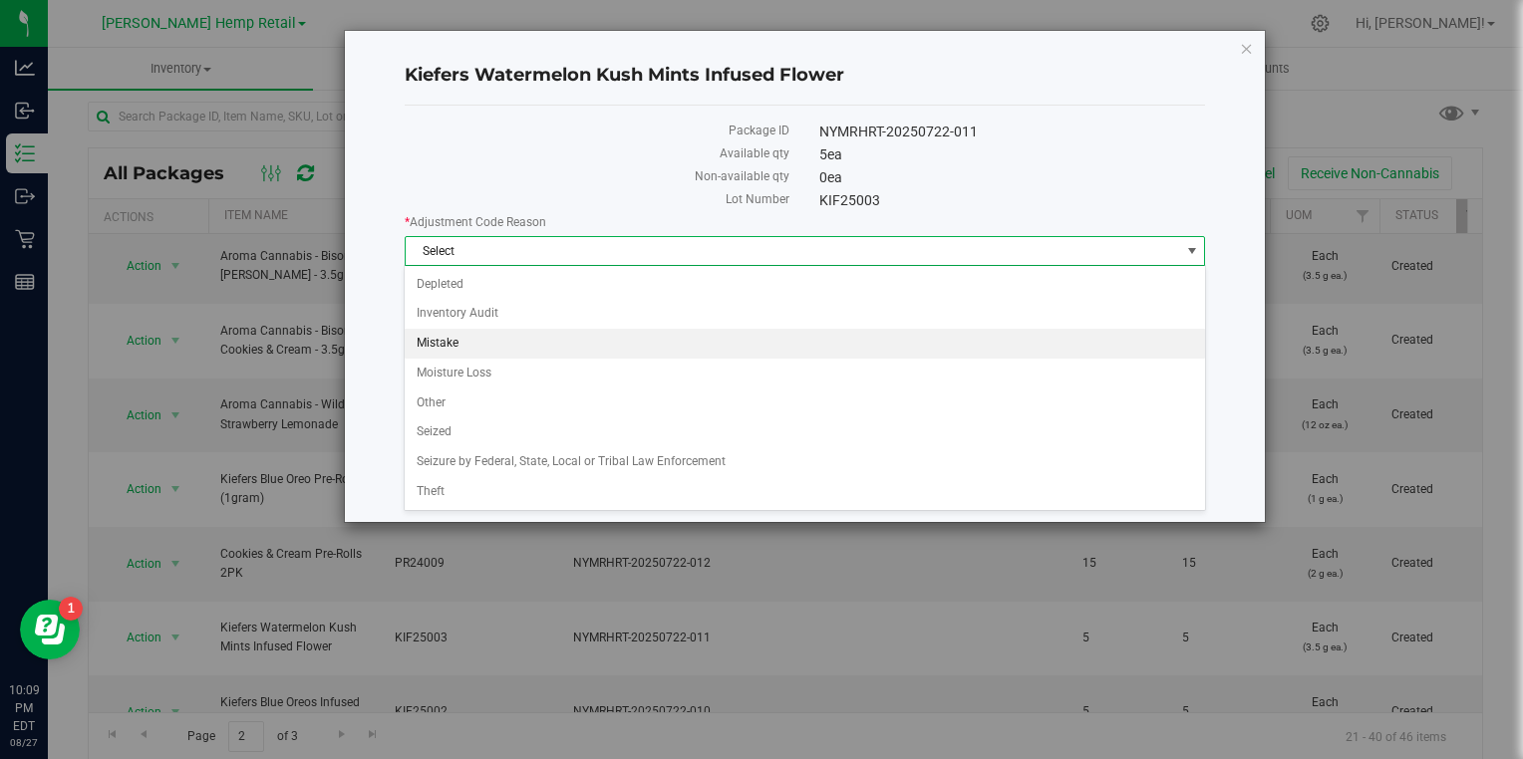
click at [435, 342] on li "Mistake" at bounding box center [804, 344] width 799 height 30
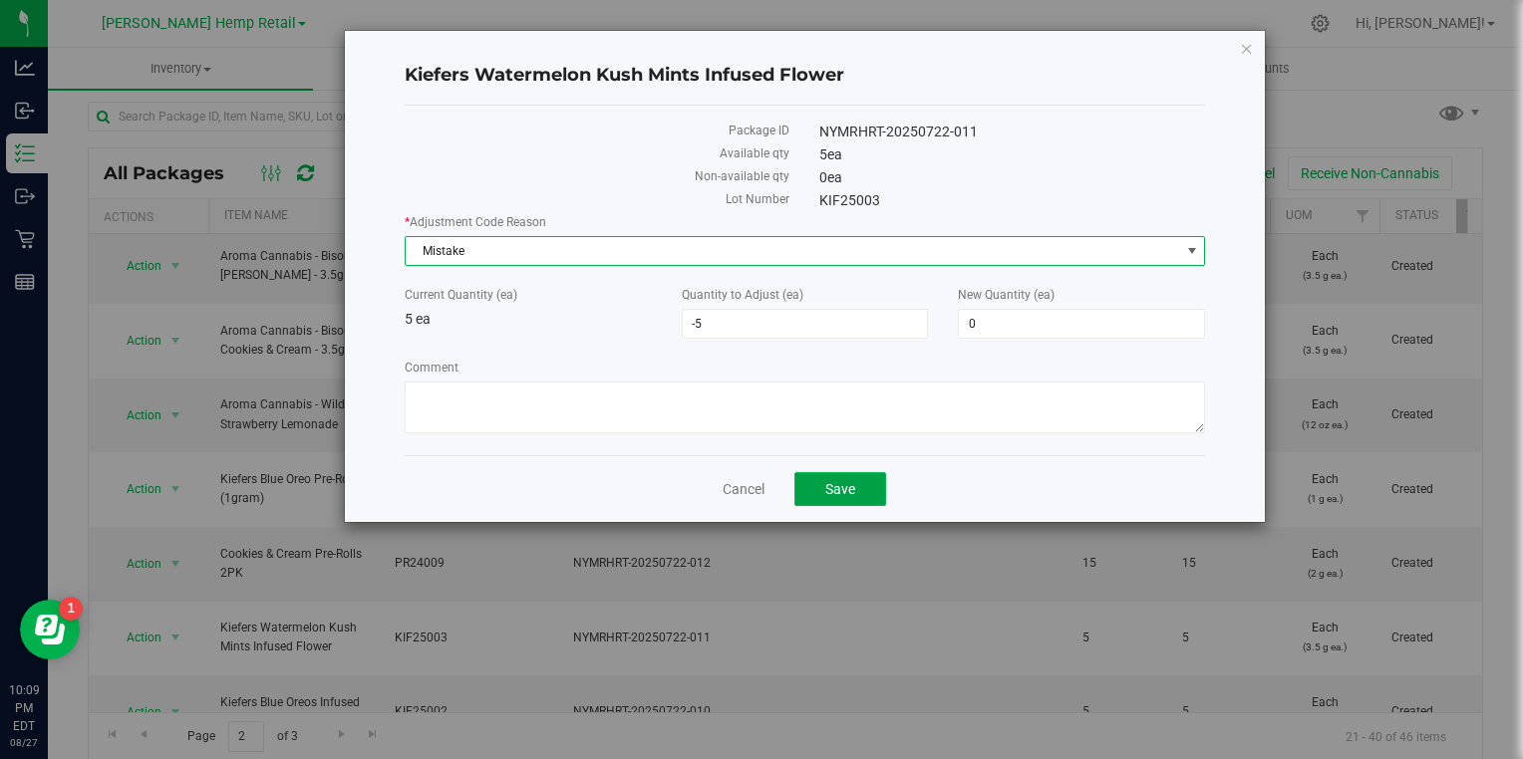
click at [853, 482] on span "Save" at bounding box center [840, 489] width 30 height 16
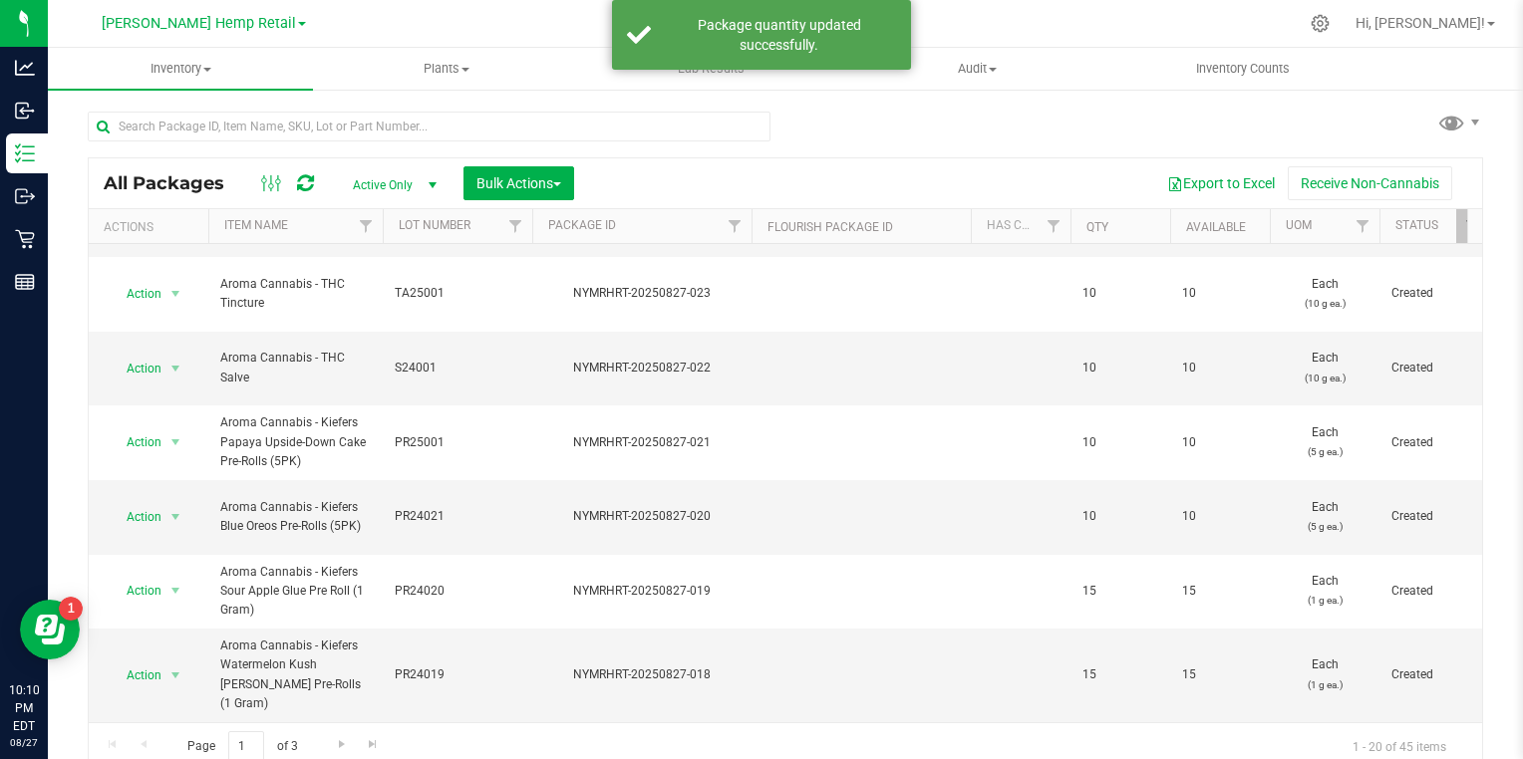
scroll to position [10, 0]
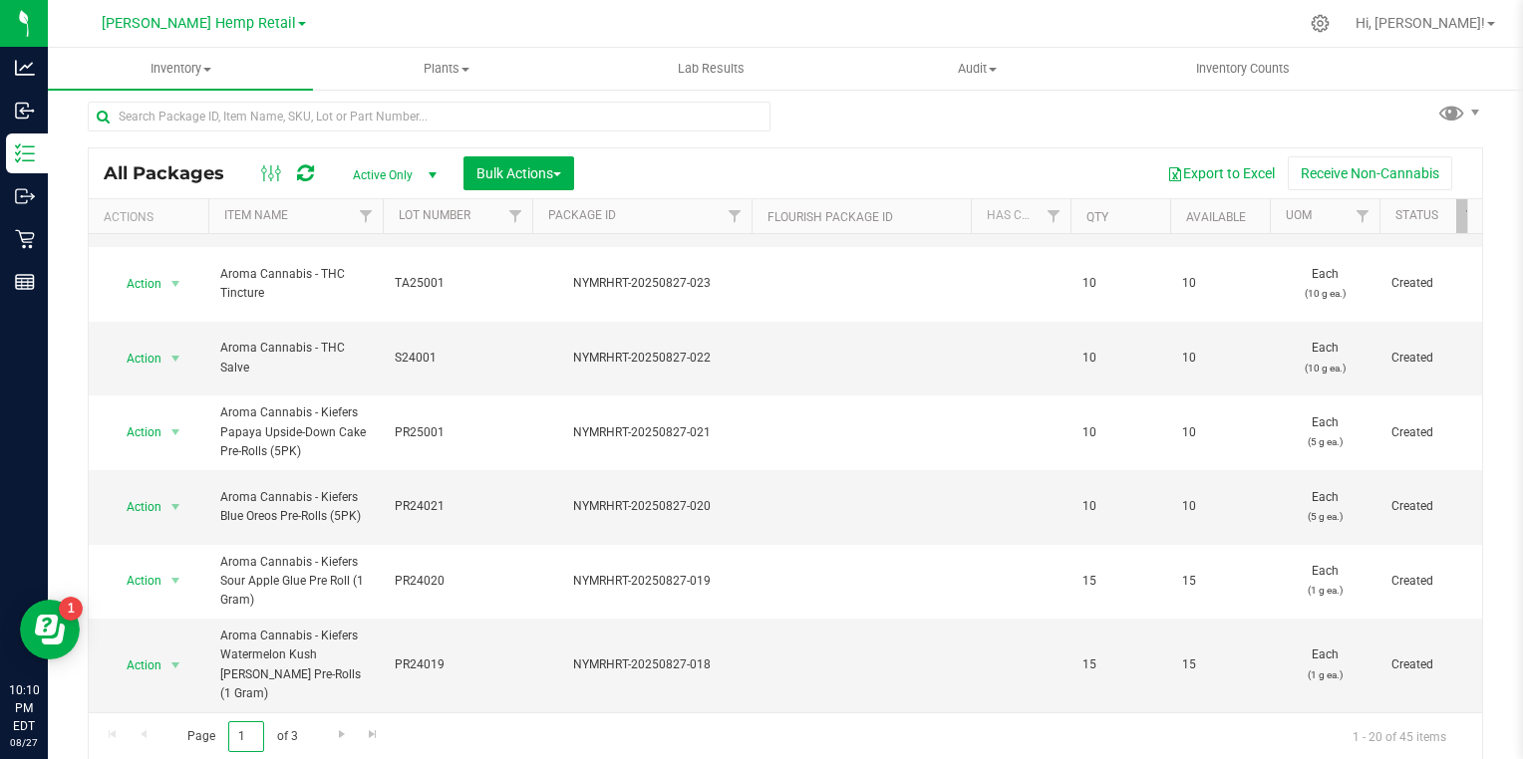
click at [256, 731] on input "1" at bounding box center [246, 737] width 36 height 31
type input "2"
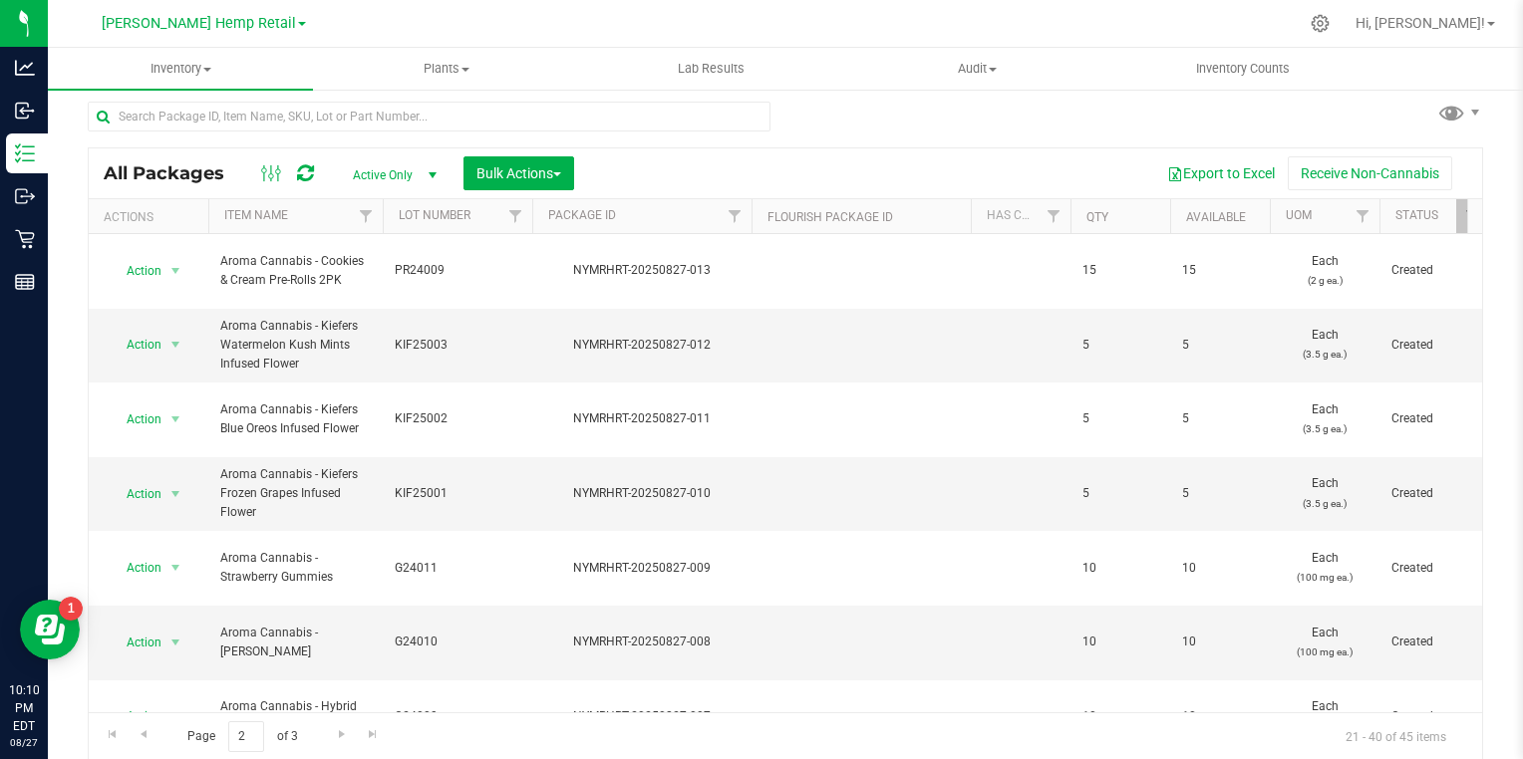
scroll to position [443, 0]
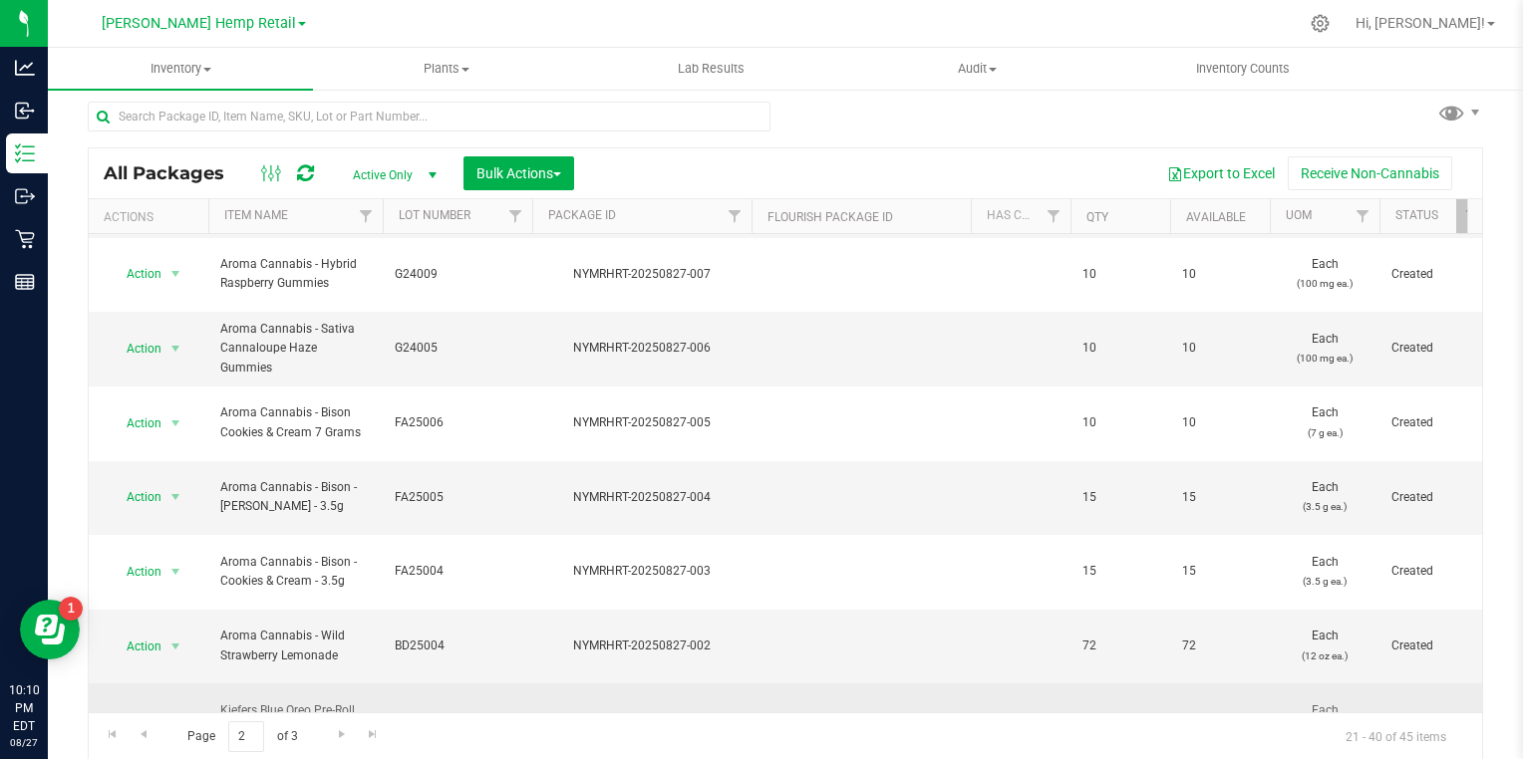
click at [174, 713] on span "select" at bounding box center [175, 721] width 16 height 16
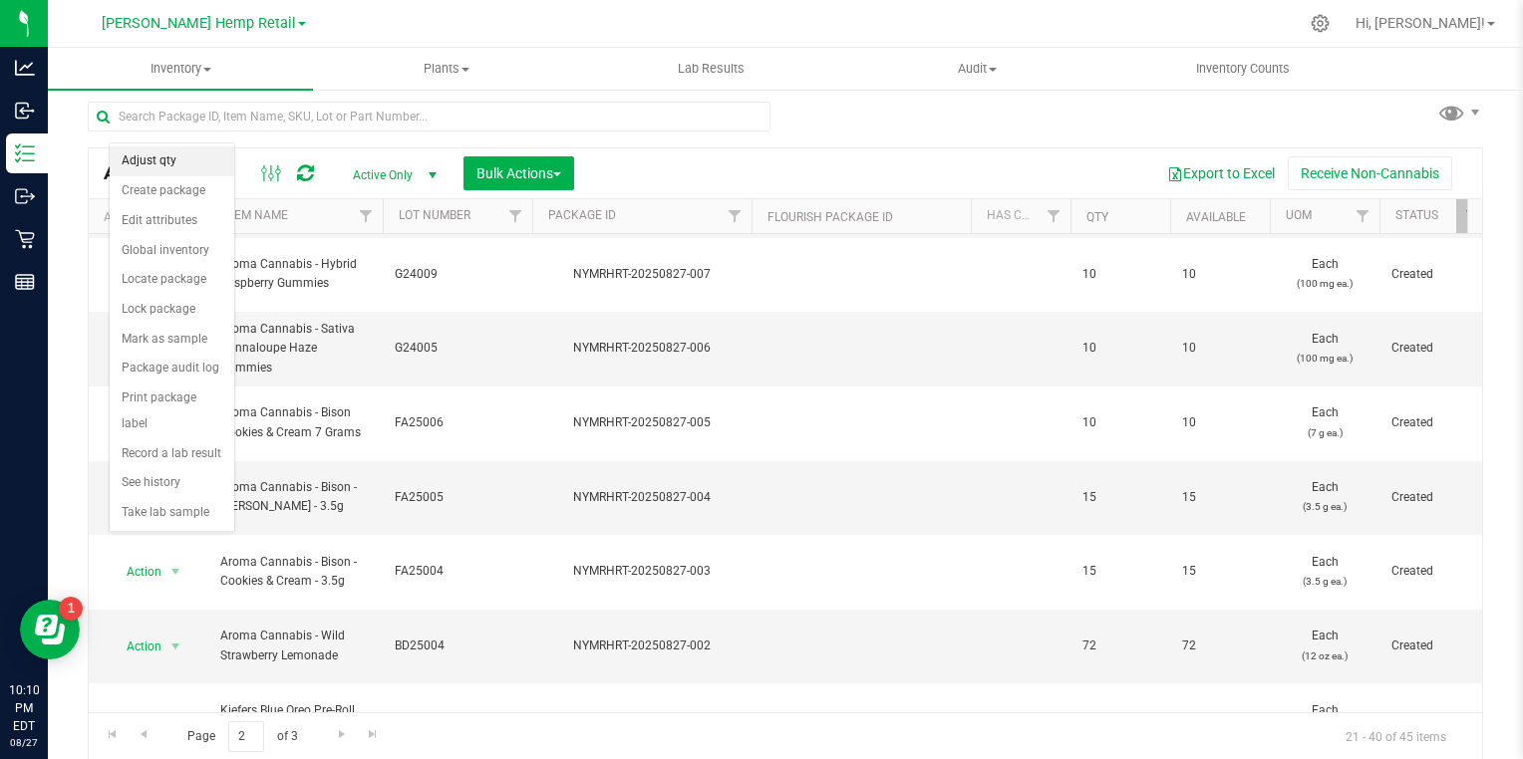
click at [194, 157] on li "Adjust qty" at bounding box center [172, 162] width 125 height 30
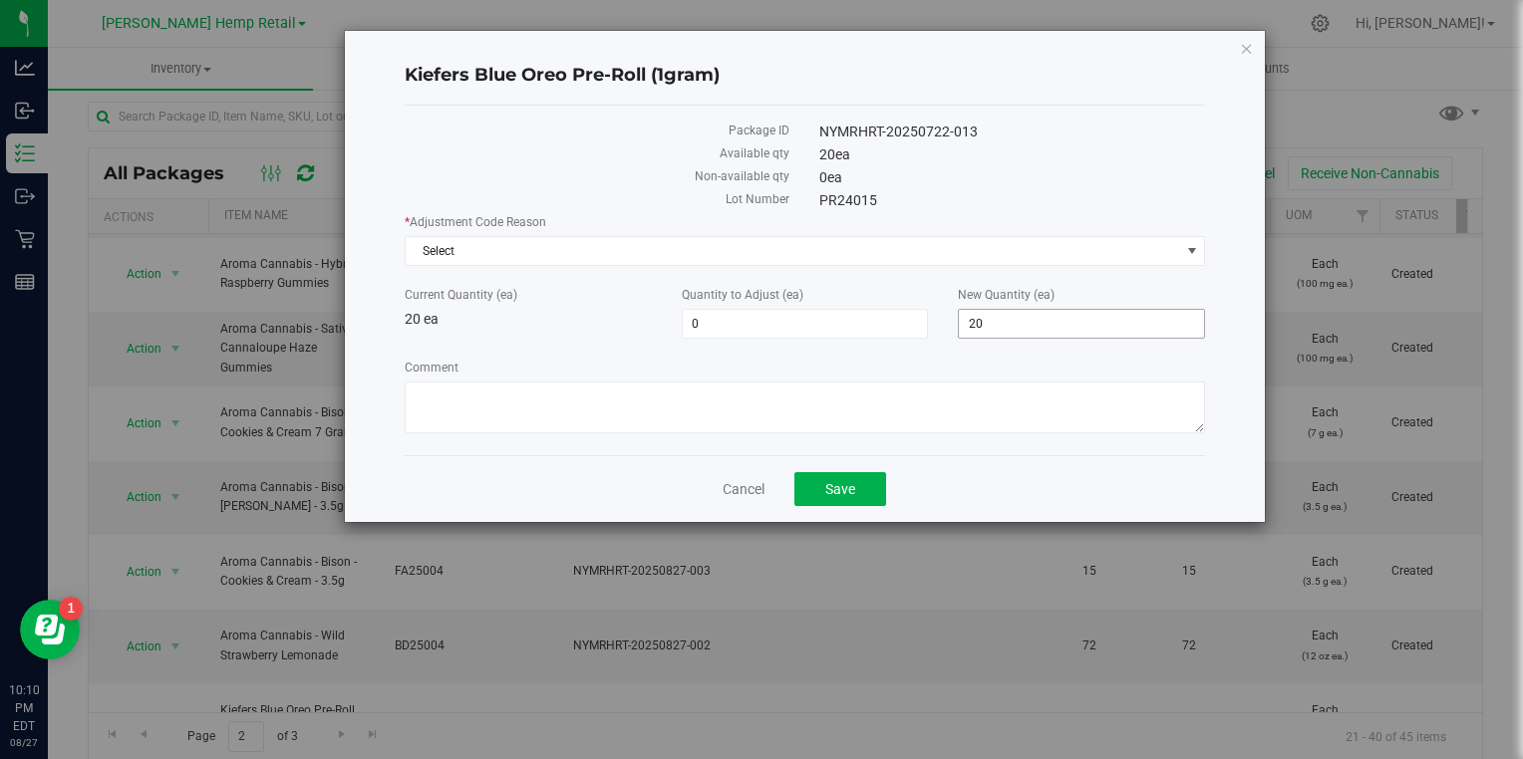
click at [1049, 319] on input "20" at bounding box center [1081, 324] width 245 height 28
type input "2"
type input "0"
type input "-20"
type input "0"
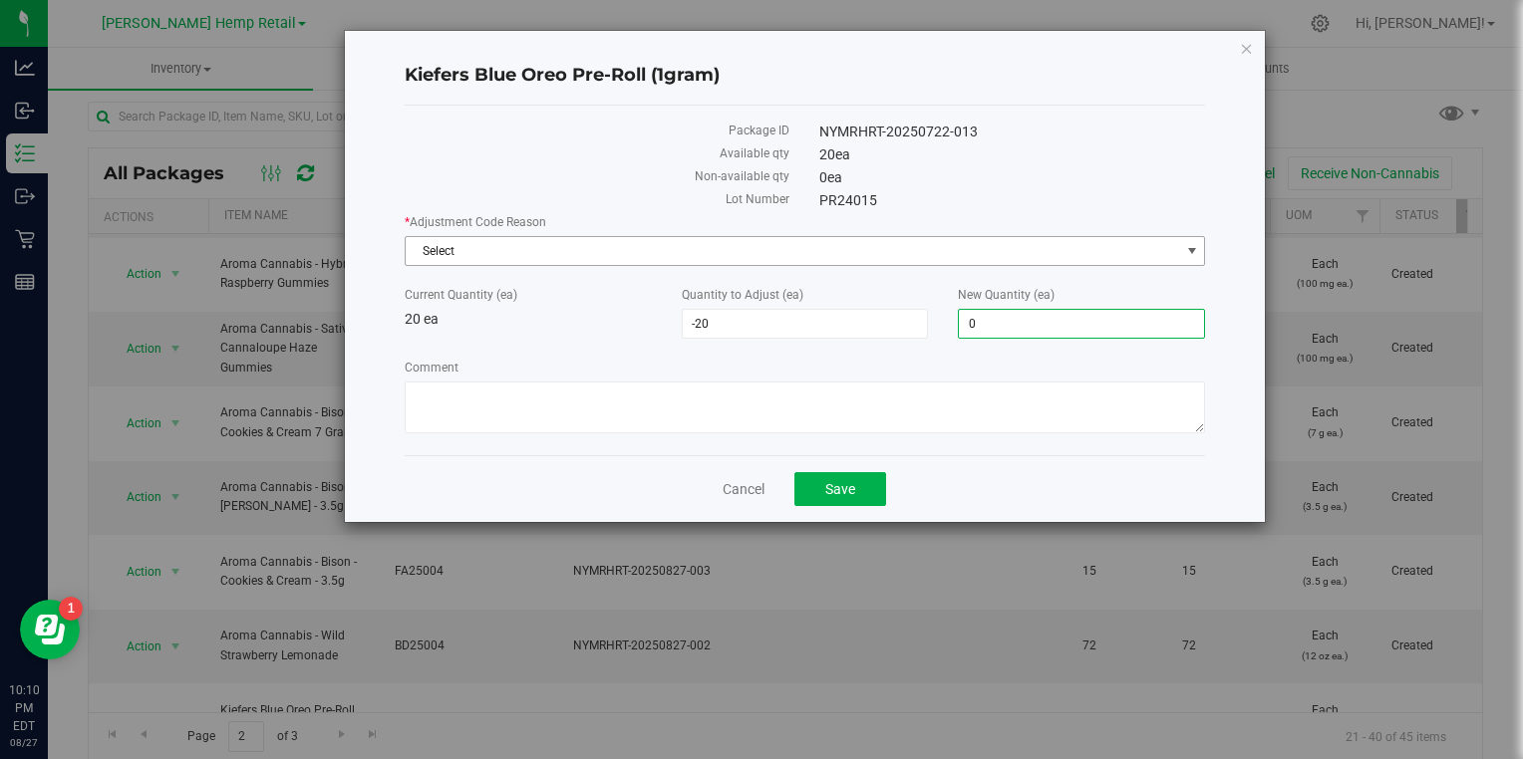
click at [722, 251] on span "Select" at bounding box center [793, 251] width 774 height 28
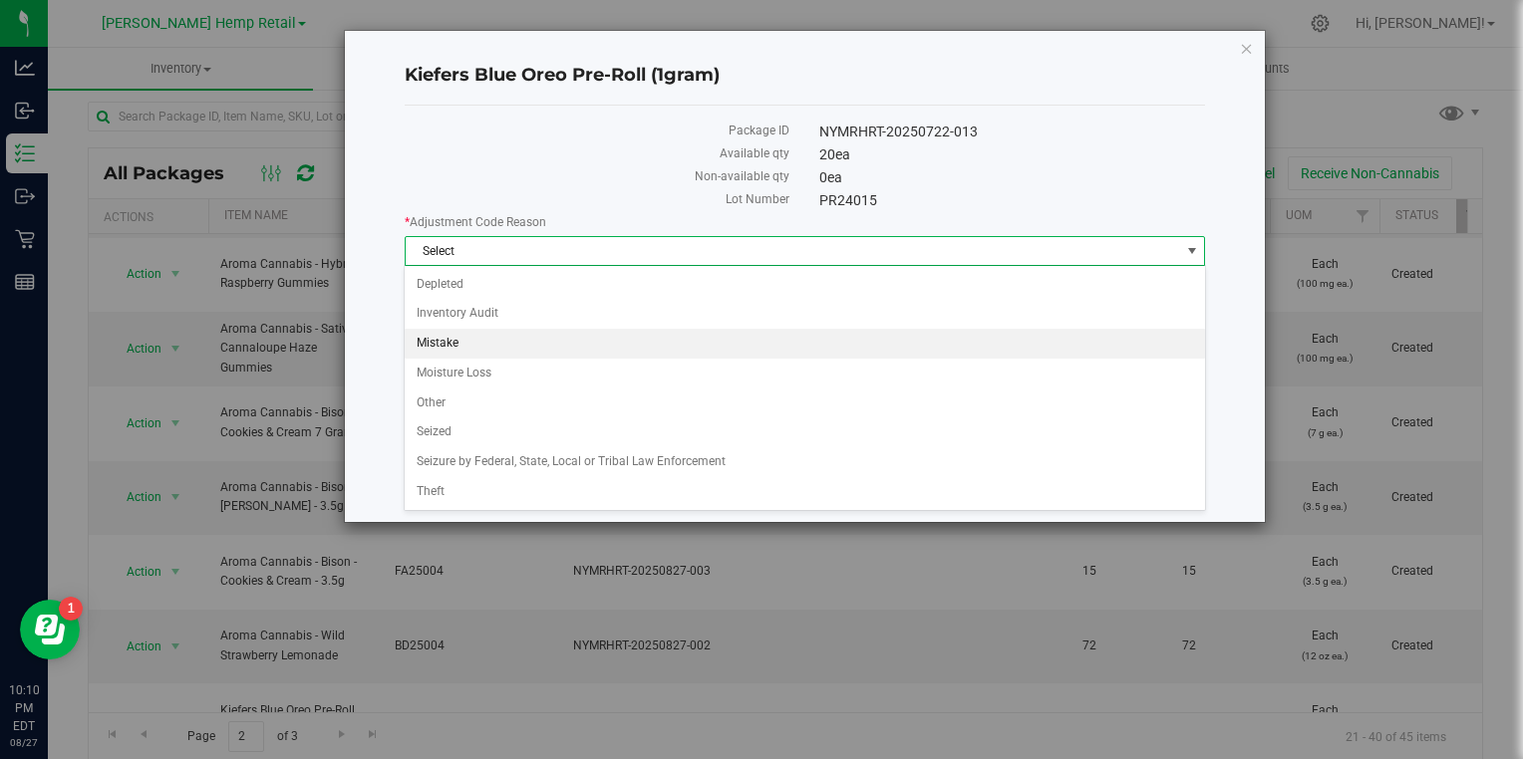
click at [448, 344] on li "Mistake" at bounding box center [804, 344] width 799 height 30
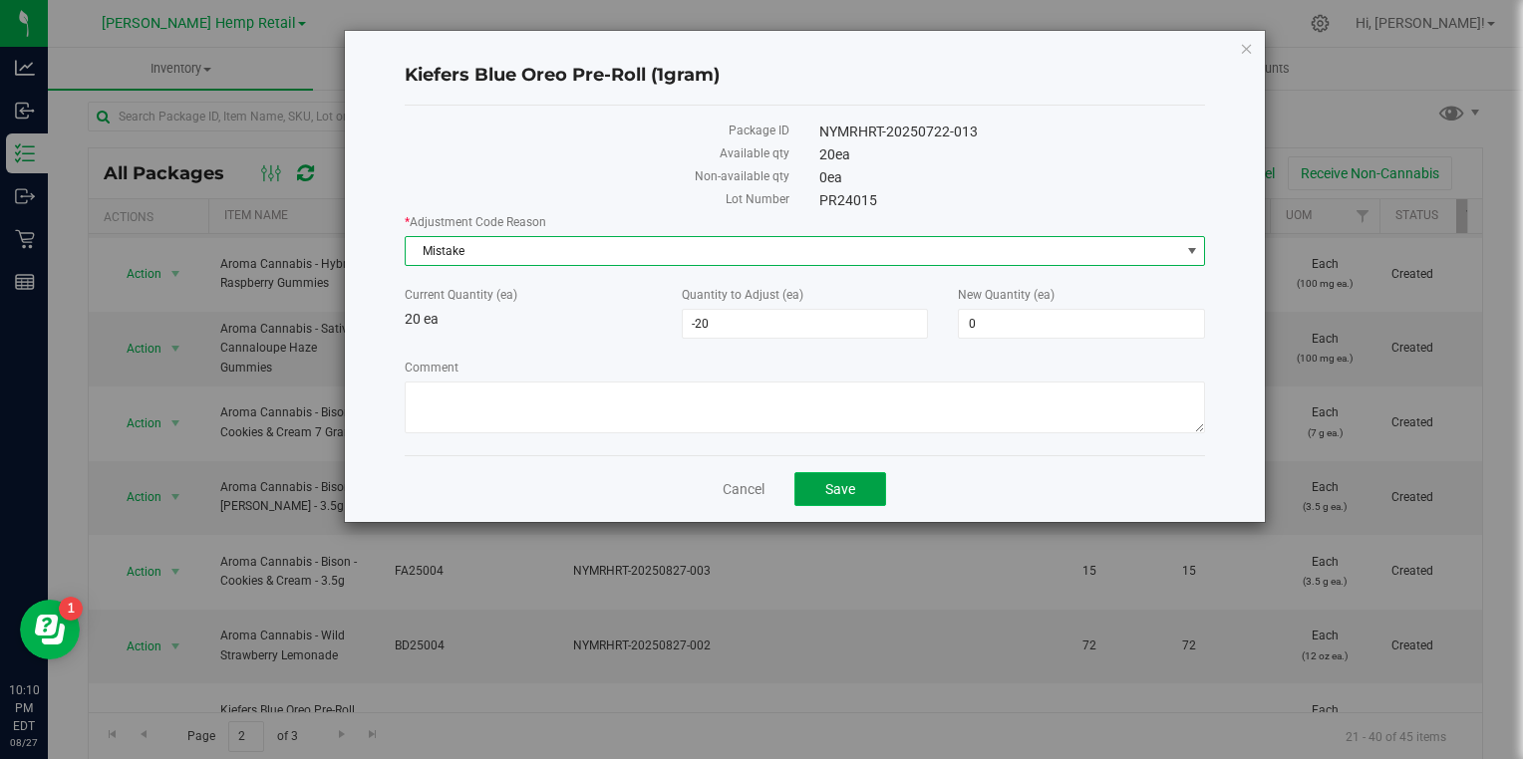
click at [837, 487] on span "Save" at bounding box center [840, 489] width 30 height 16
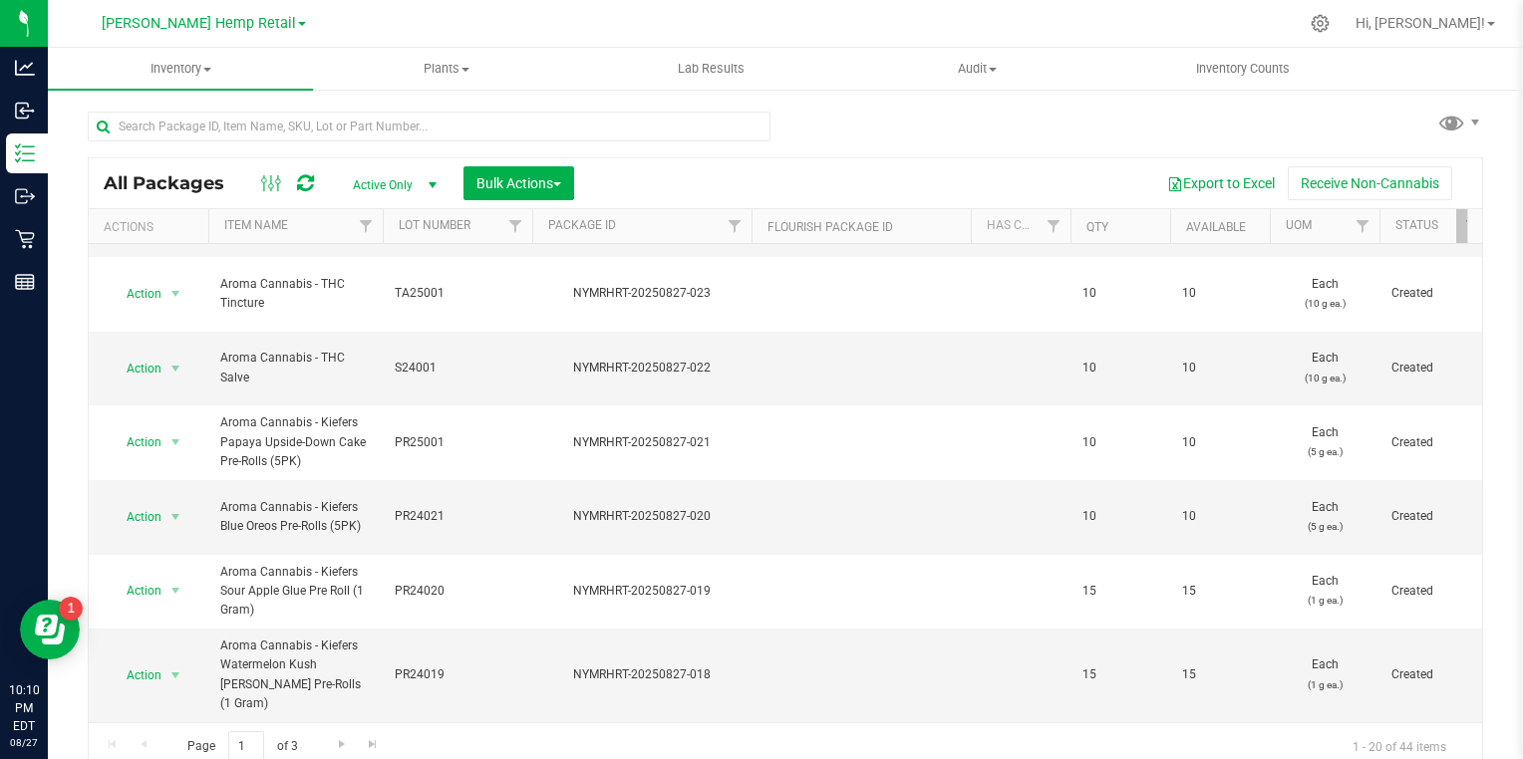
scroll to position [10, 0]
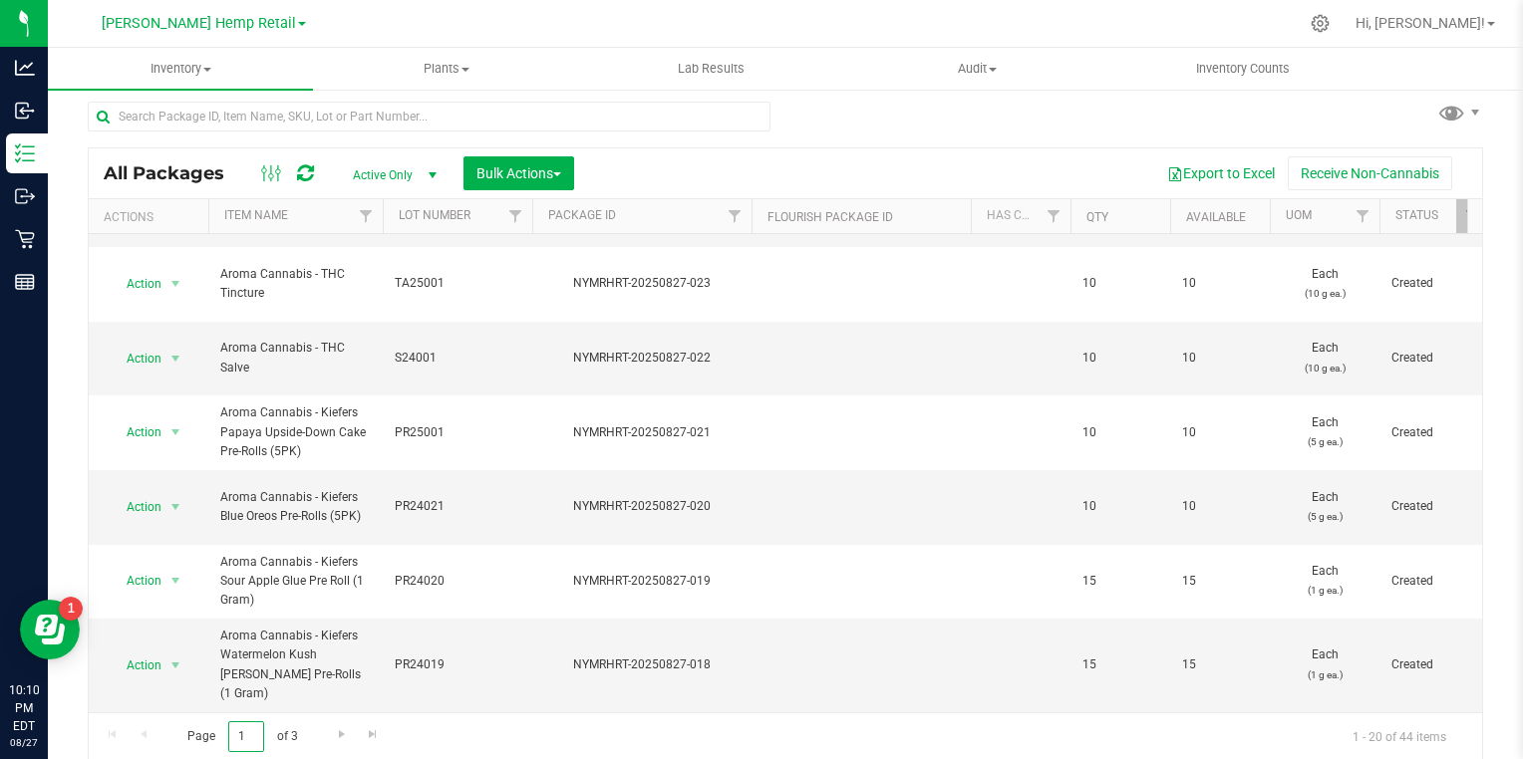
click at [258, 735] on input "1" at bounding box center [246, 737] width 36 height 31
type input "2"
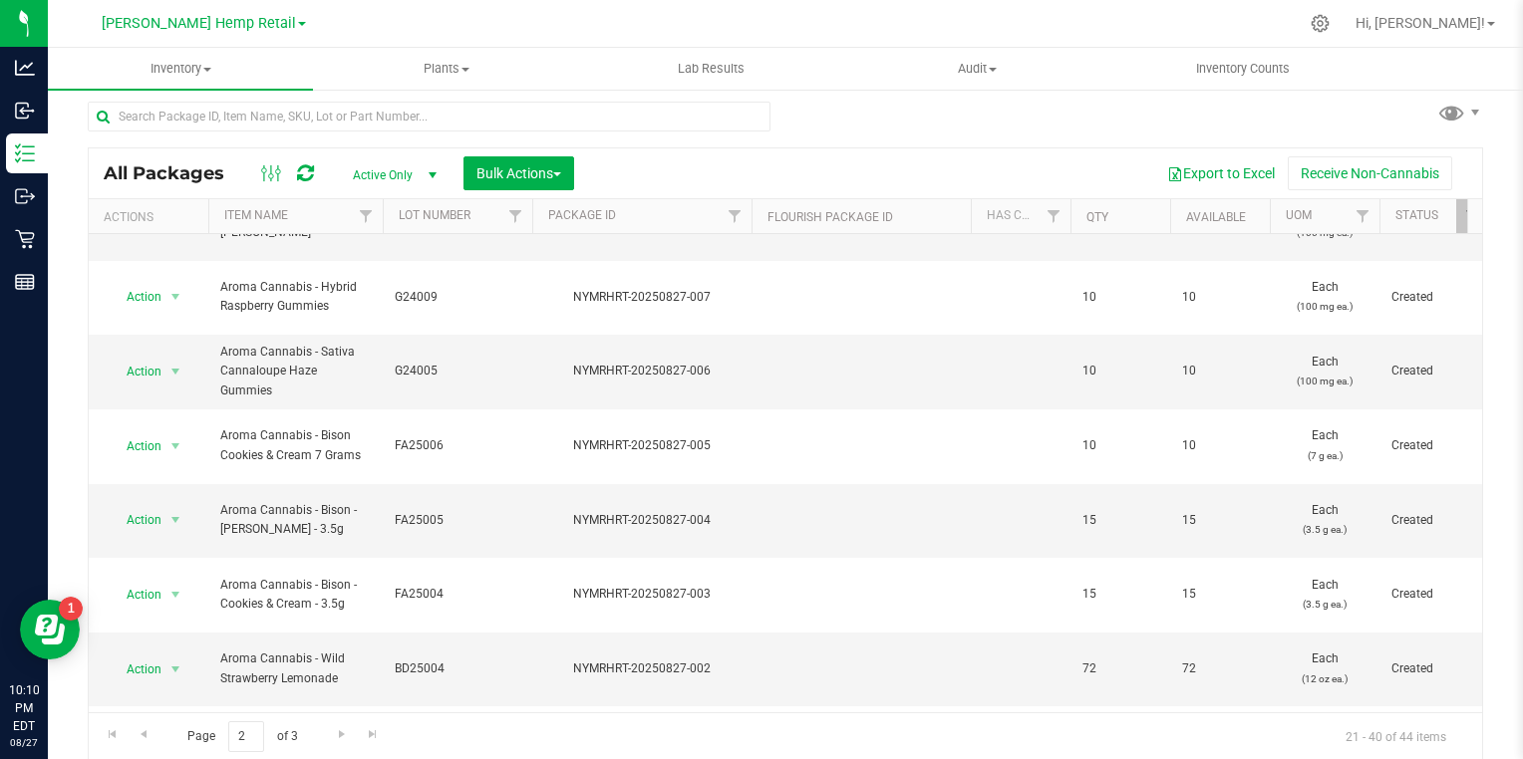
scroll to position [447, 0]
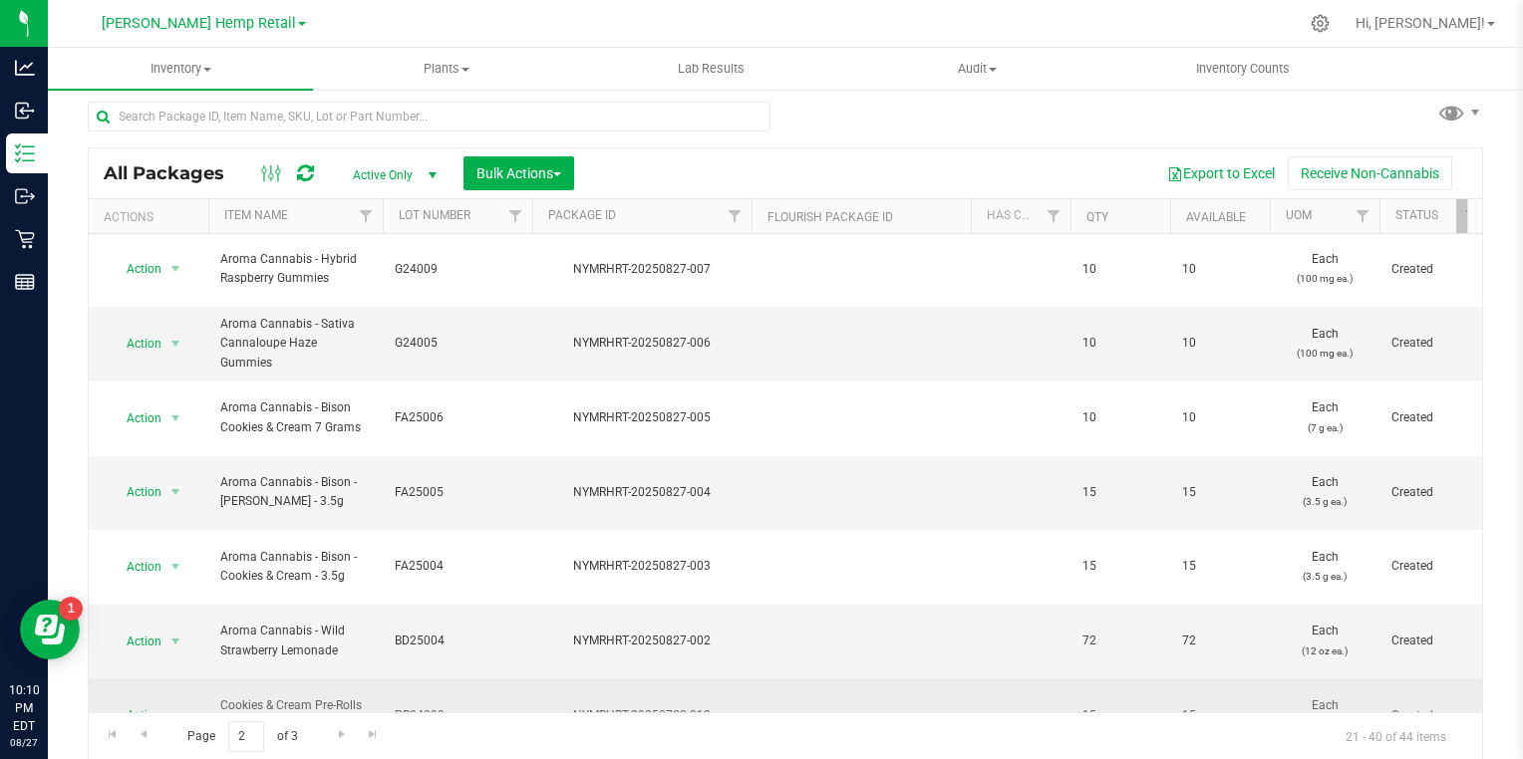
click at [180, 708] on span "select" at bounding box center [175, 716] width 16 height 16
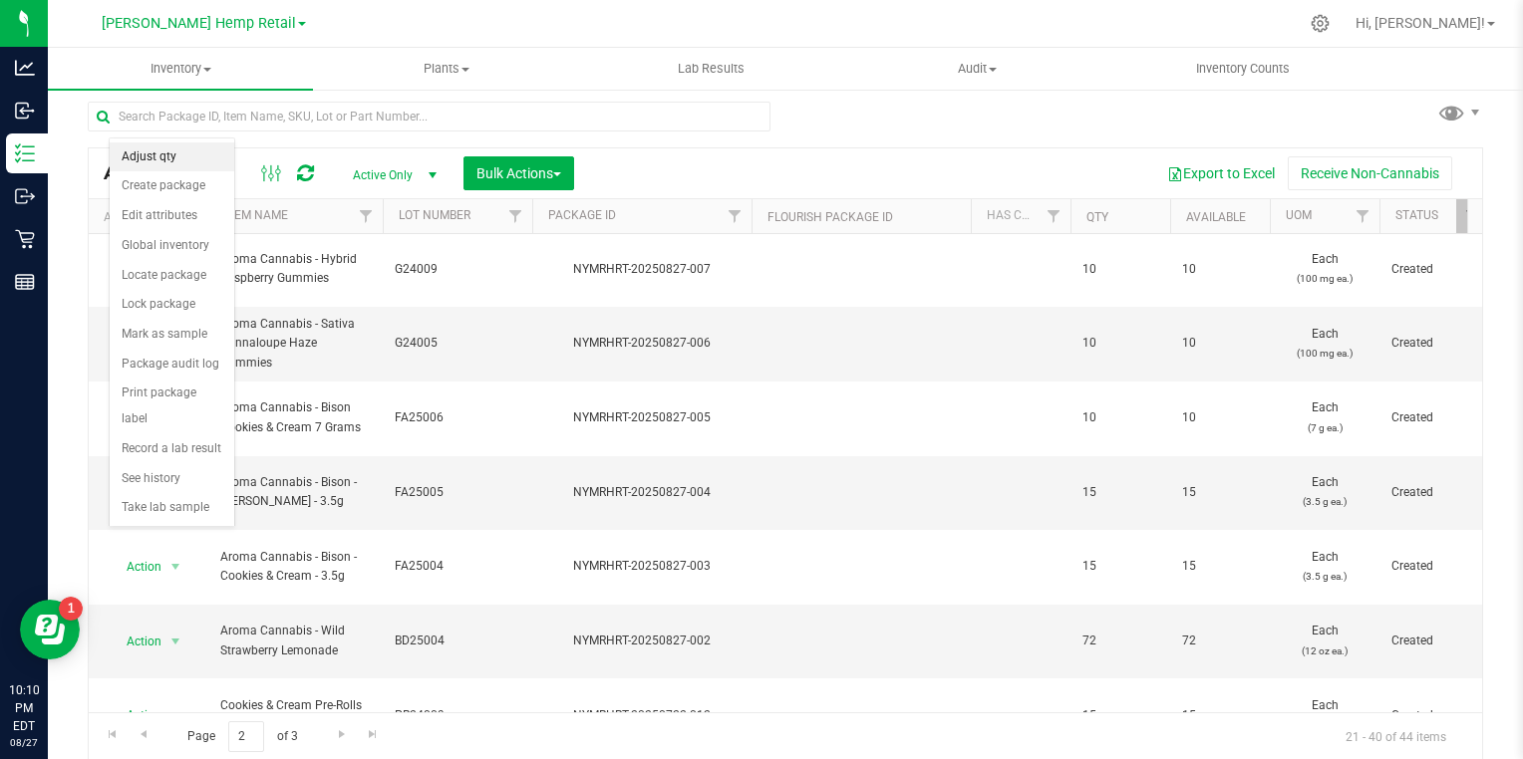
click at [191, 163] on li "Adjust qty" at bounding box center [172, 158] width 125 height 30
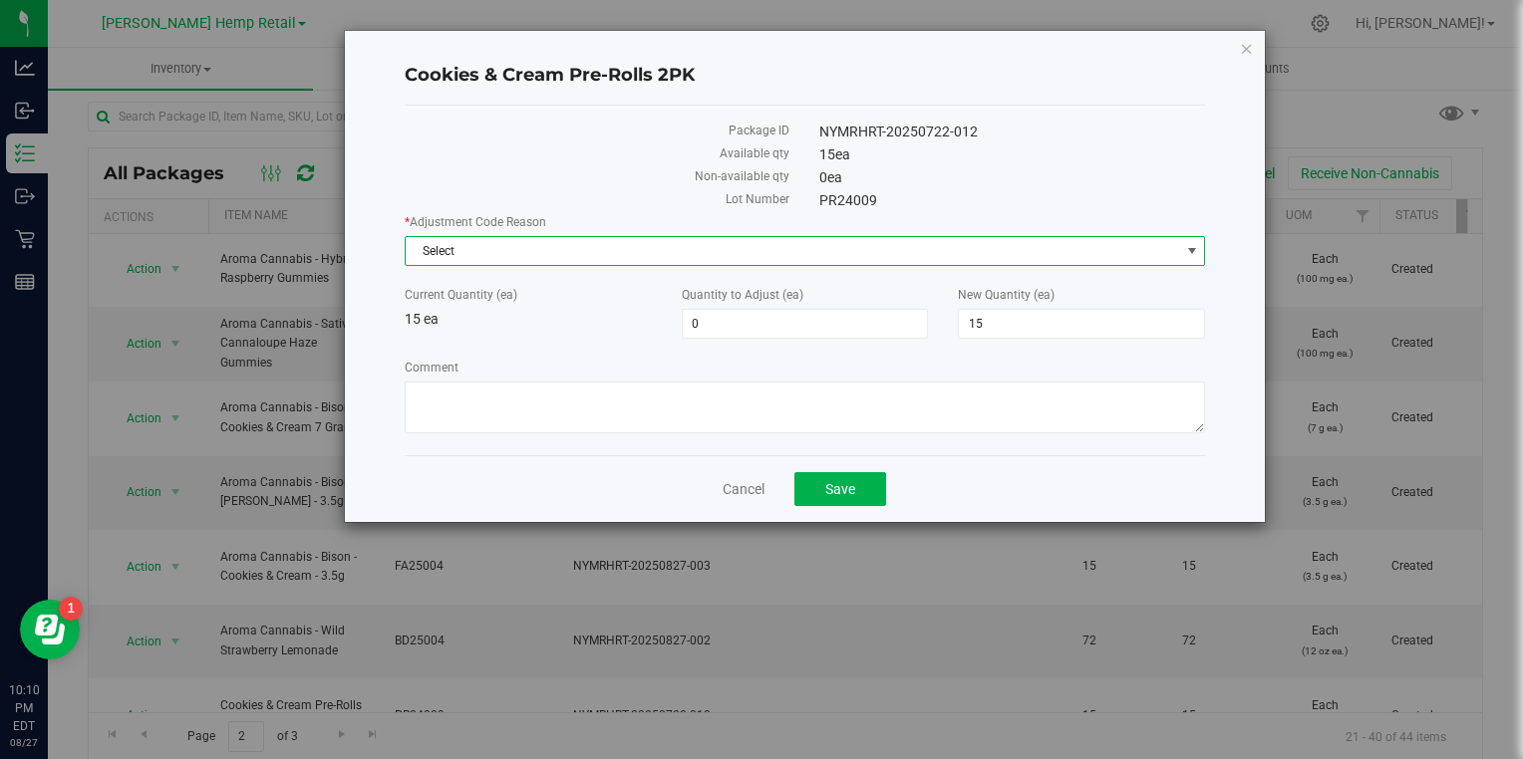
click at [763, 249] on span "Select" at bounding box center [793, 251] width 774 height 28
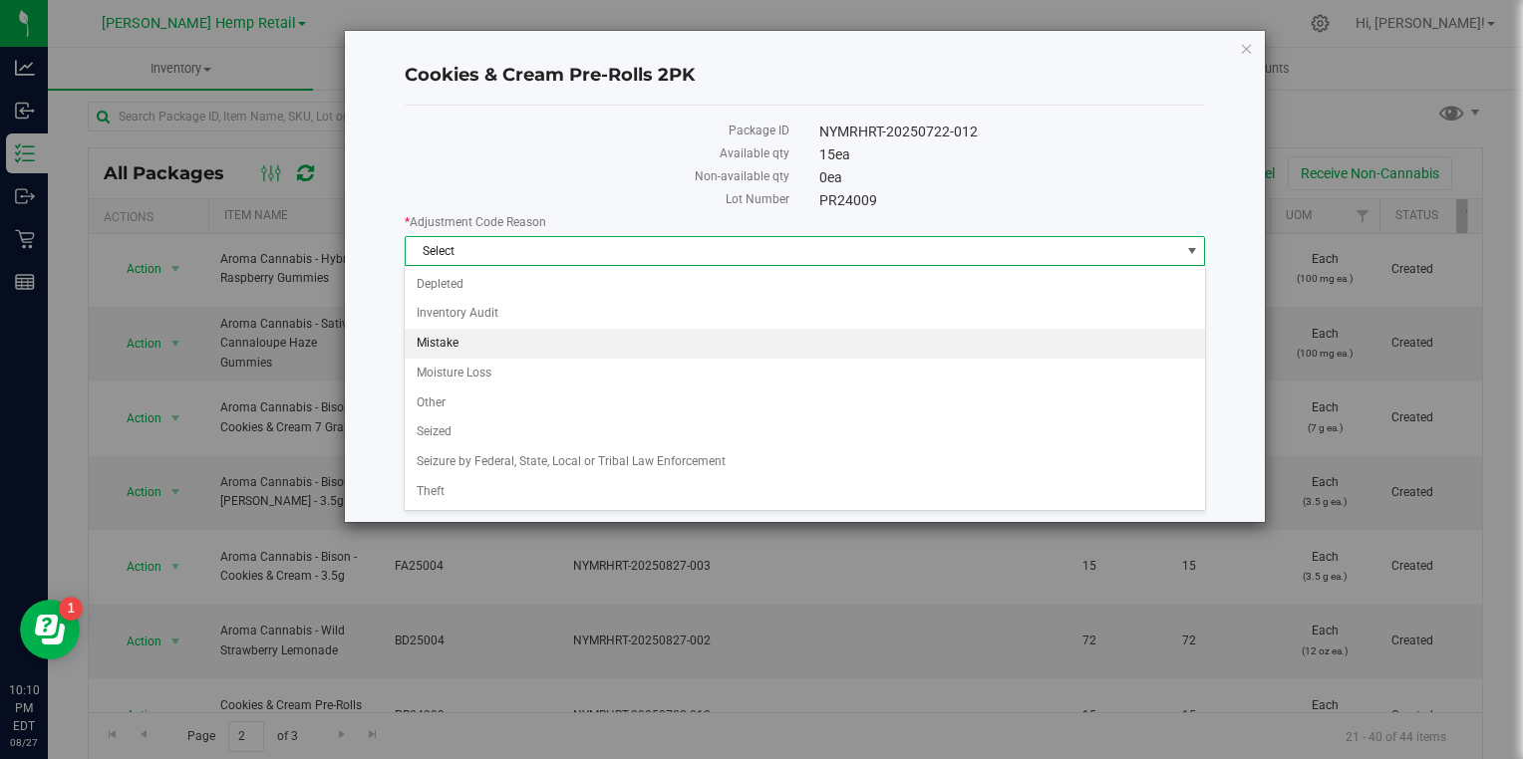
click at [646, 344] on li "Mistake" at bounding box center [804, 344] width 799 height 30
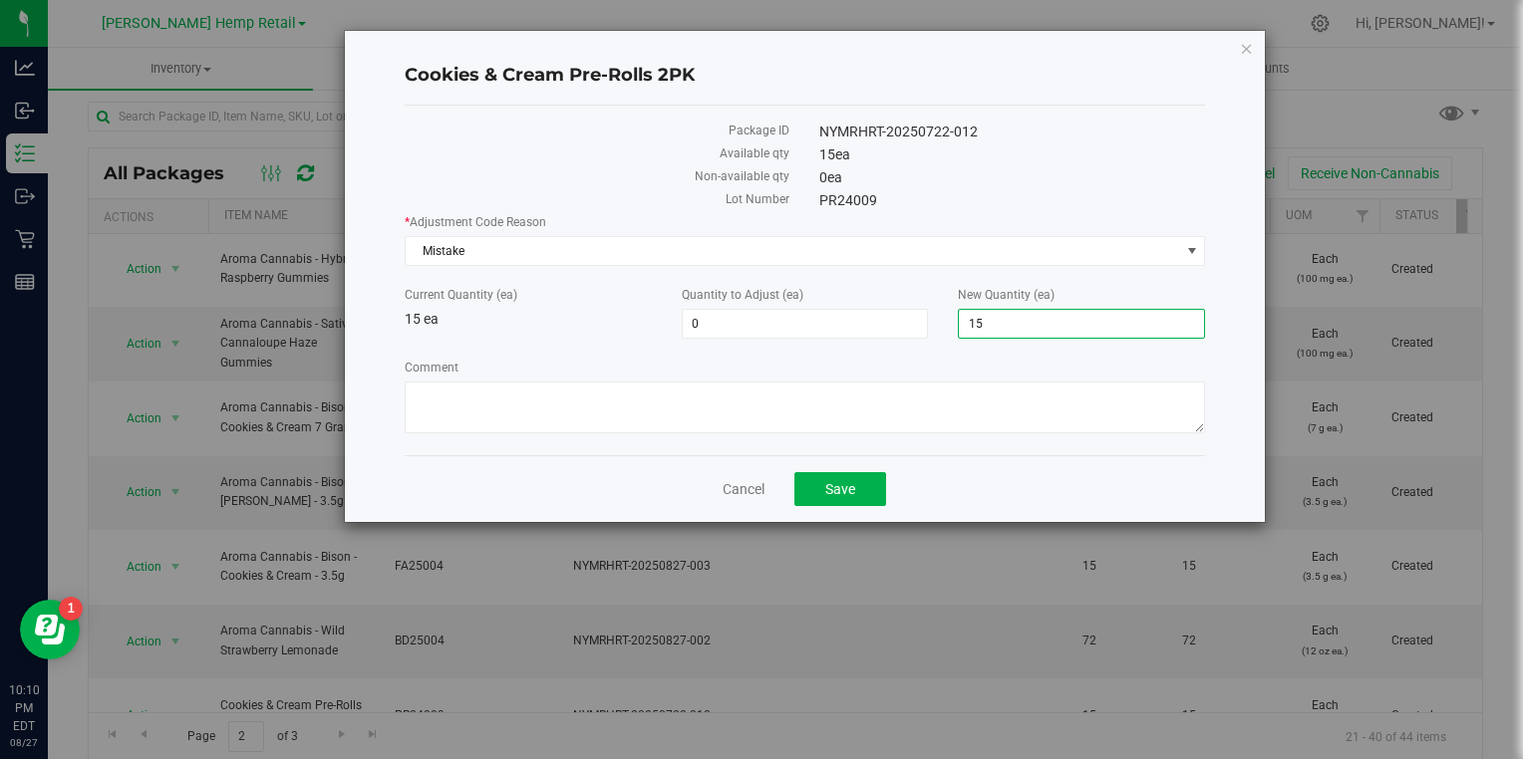
click at [981, 321] on span "15 15" at bounding box center [1081, 324] width 247 height 30
type input "1"
type input "0"
type input "-15"
type input "0"
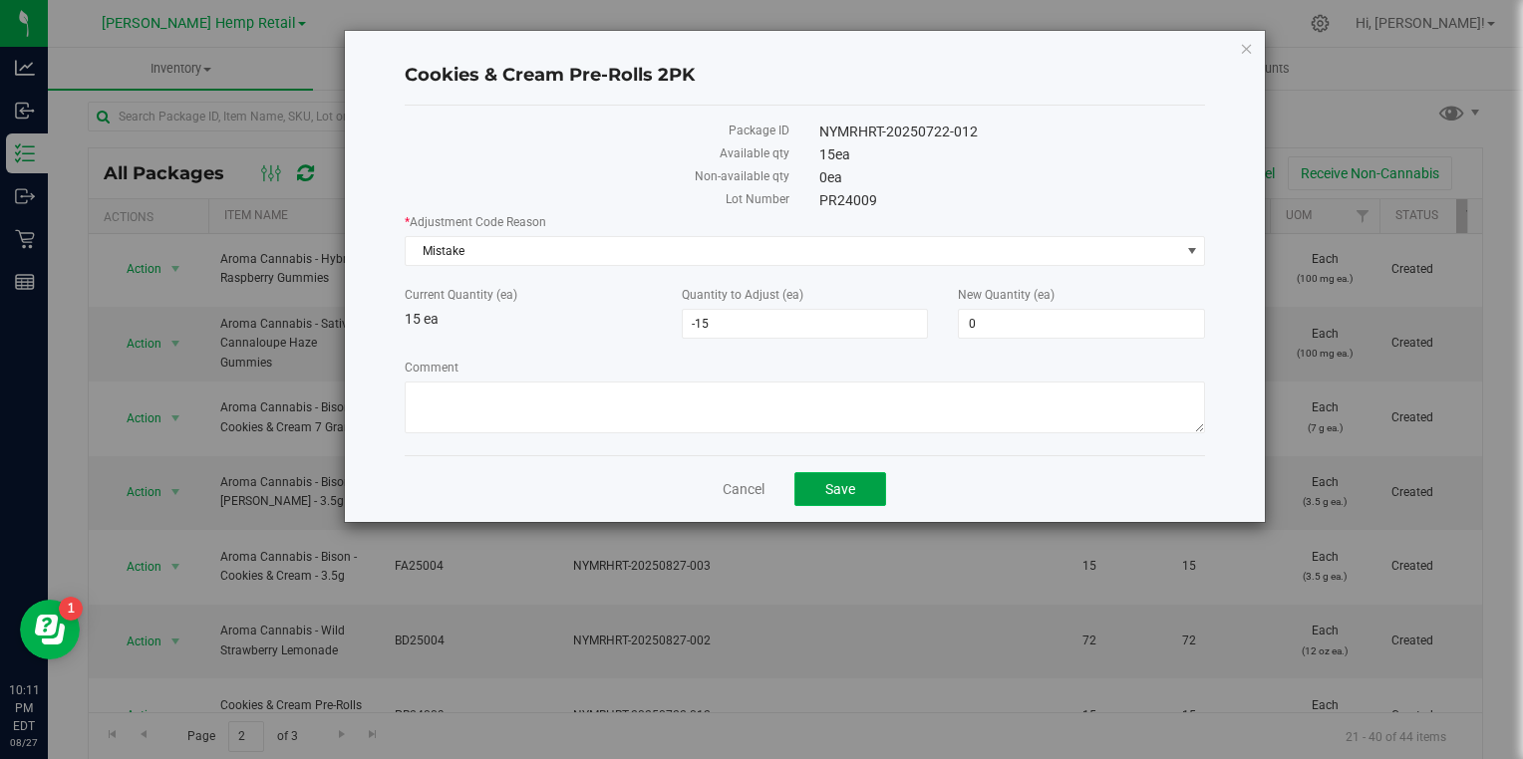
click at [862, 487] on button "Save" at bounding box center [840, 489] width 92 height 34
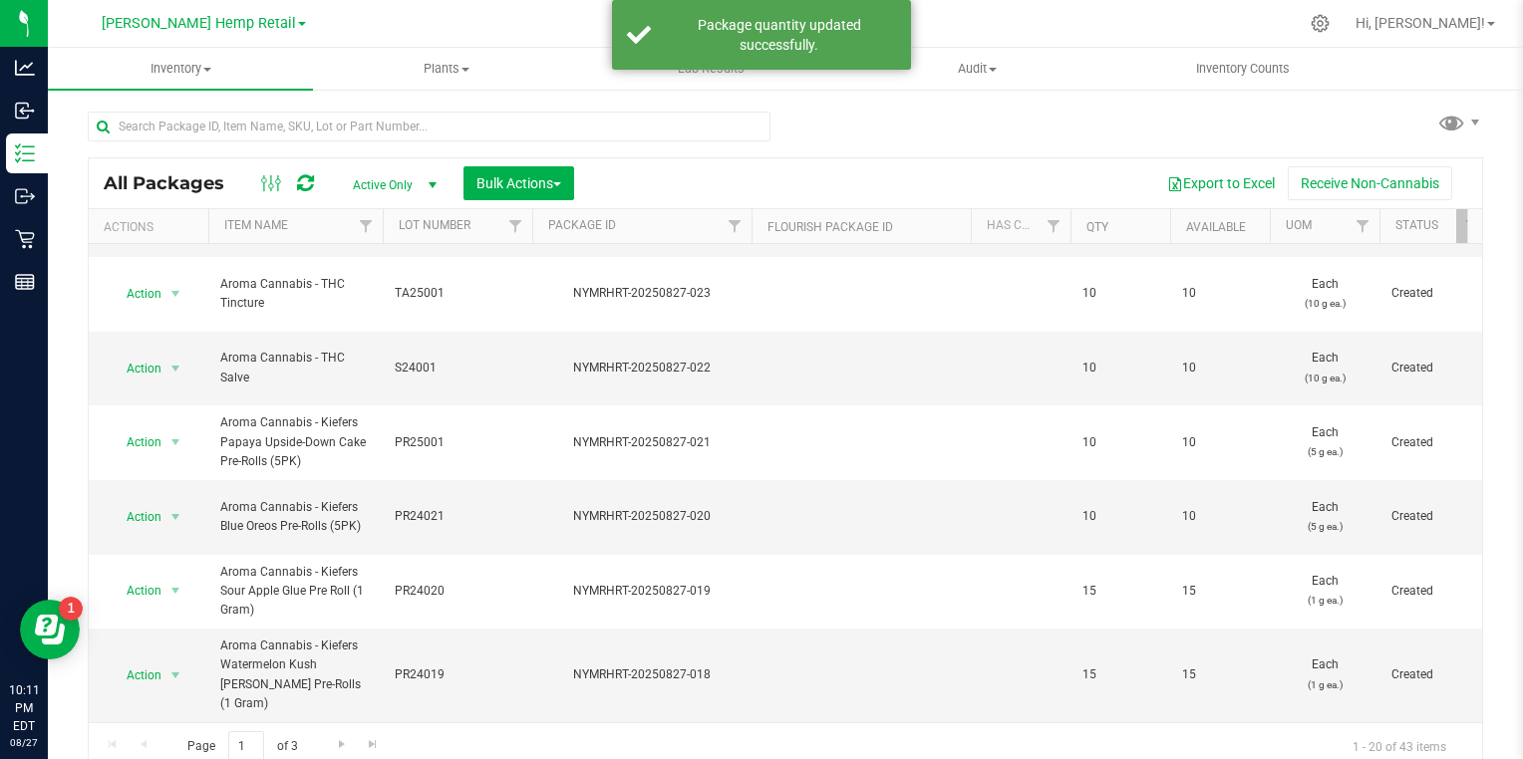
scroll to position [10, 0]
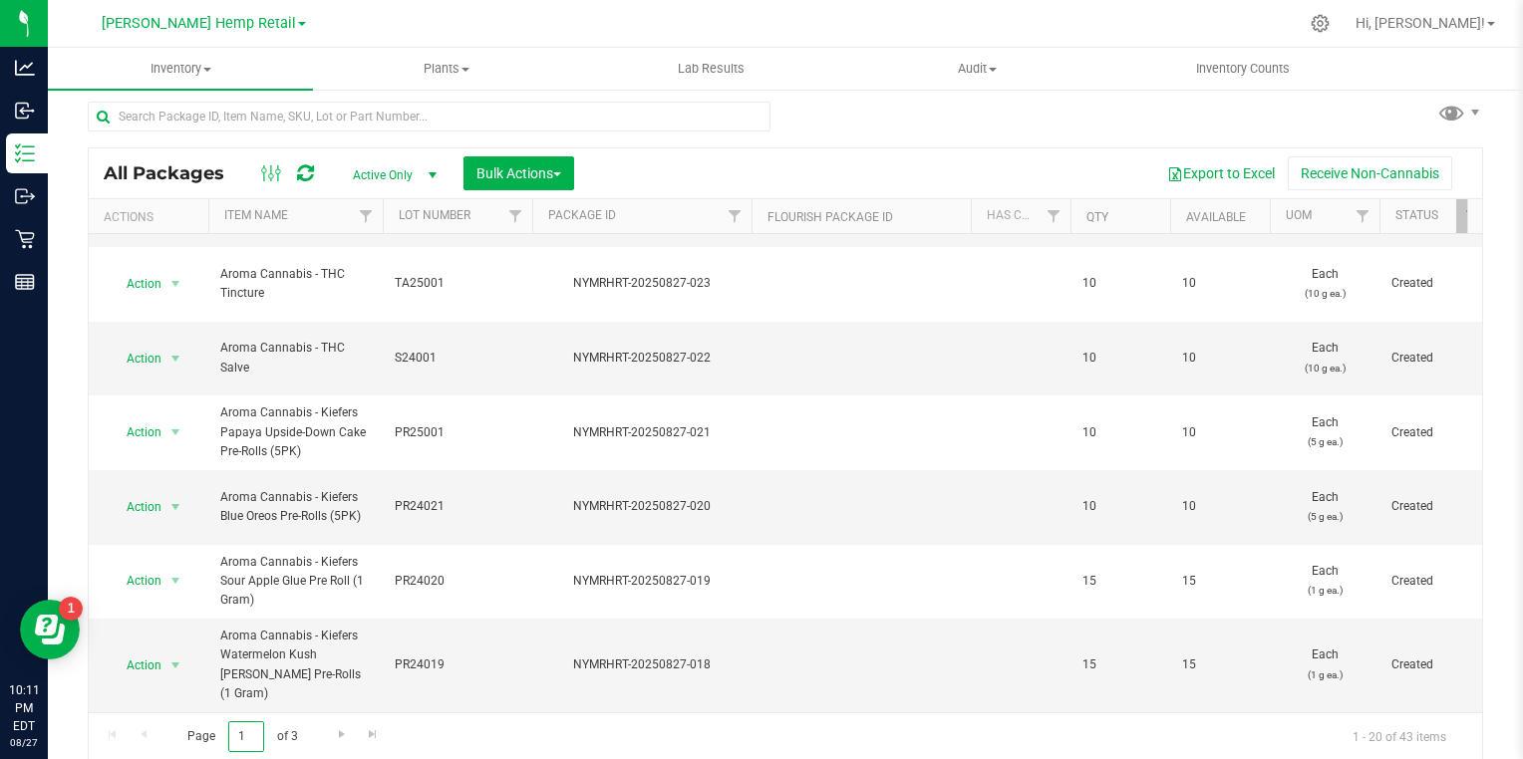
click at [259, 735] on input "1" at bounding box center [246, 737] width 36 height 31
type input "2"
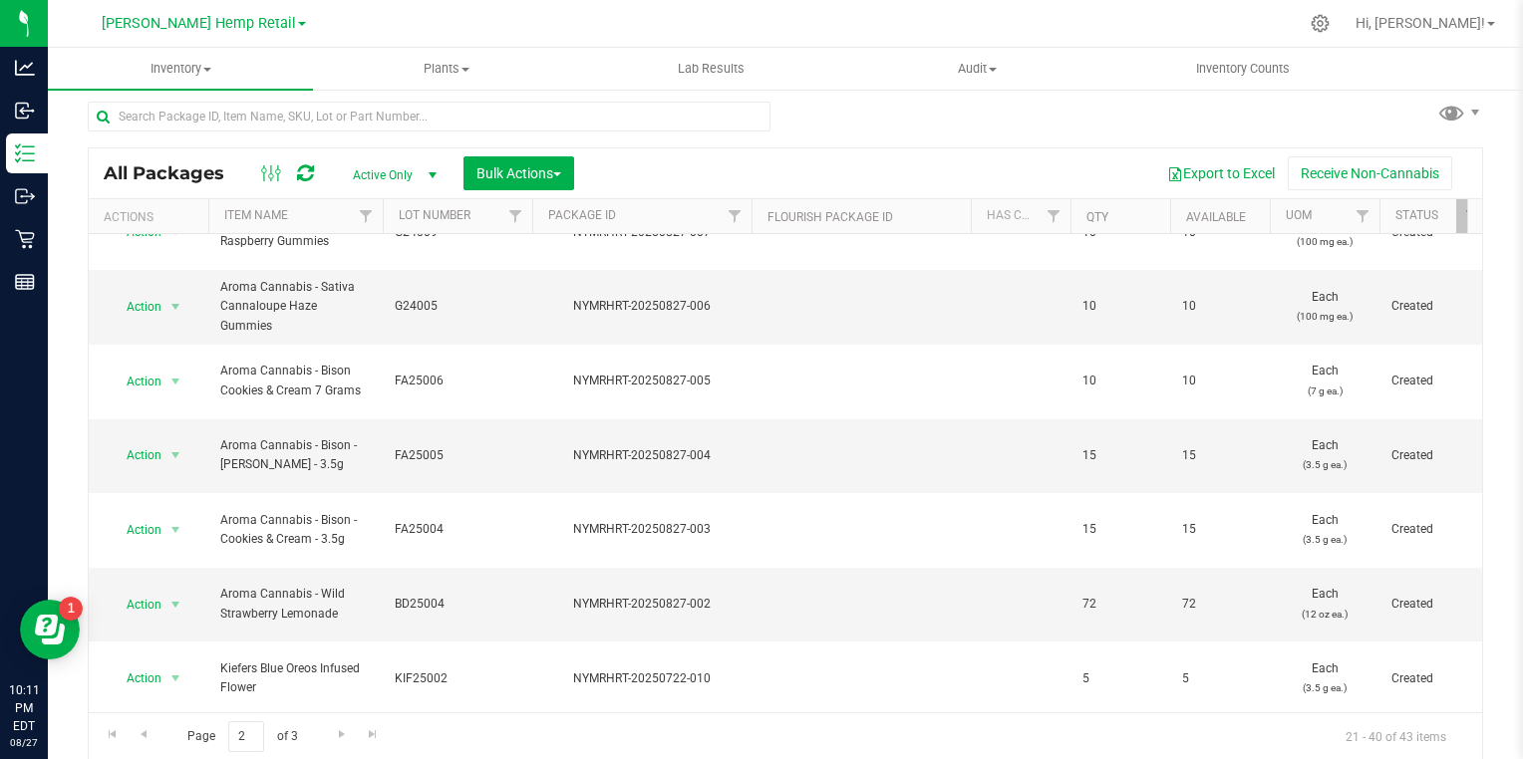
scroll to position [487, 0]
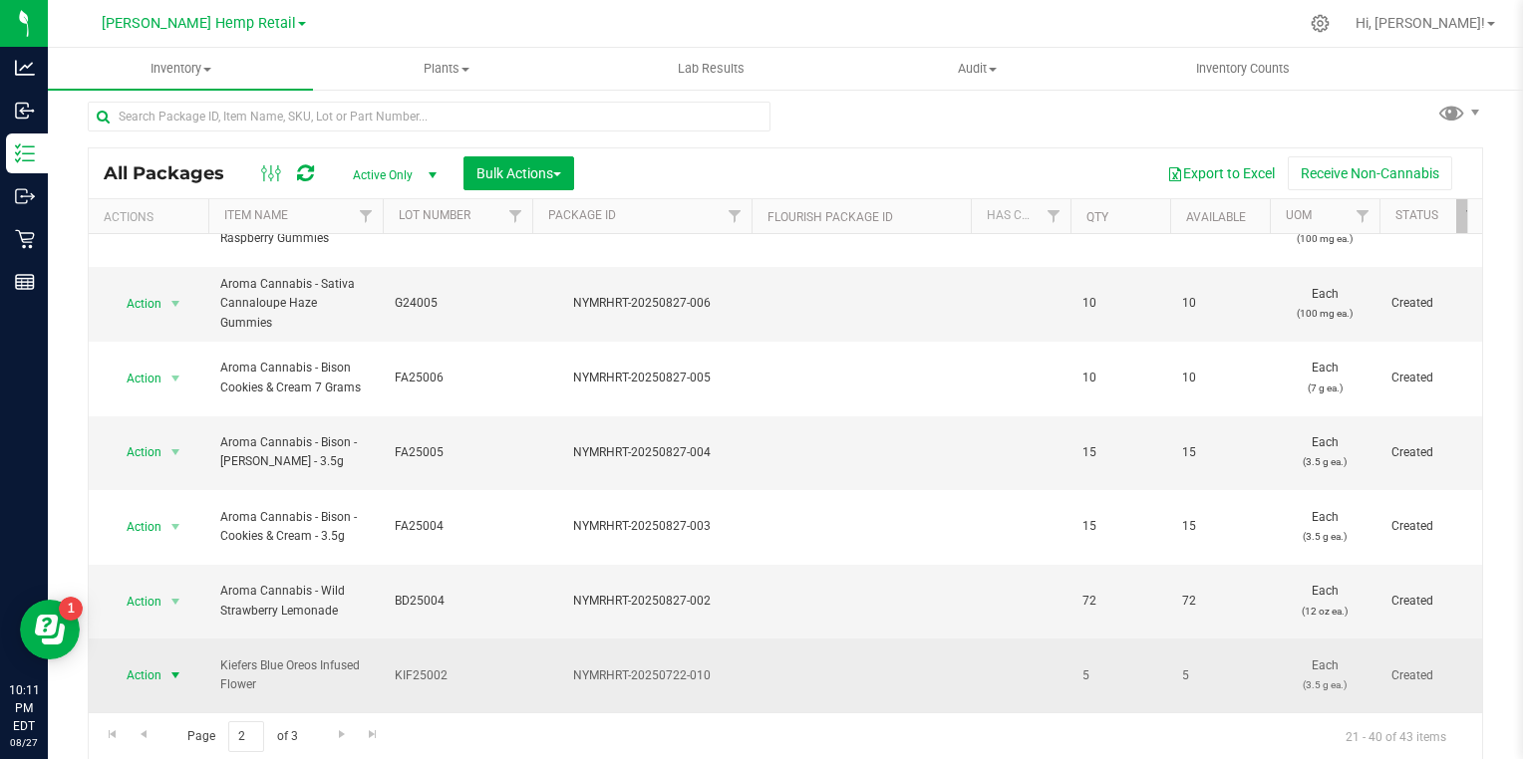
click at [170, 668] on span "select" at bounding box center [175, 676] width 16 height 16
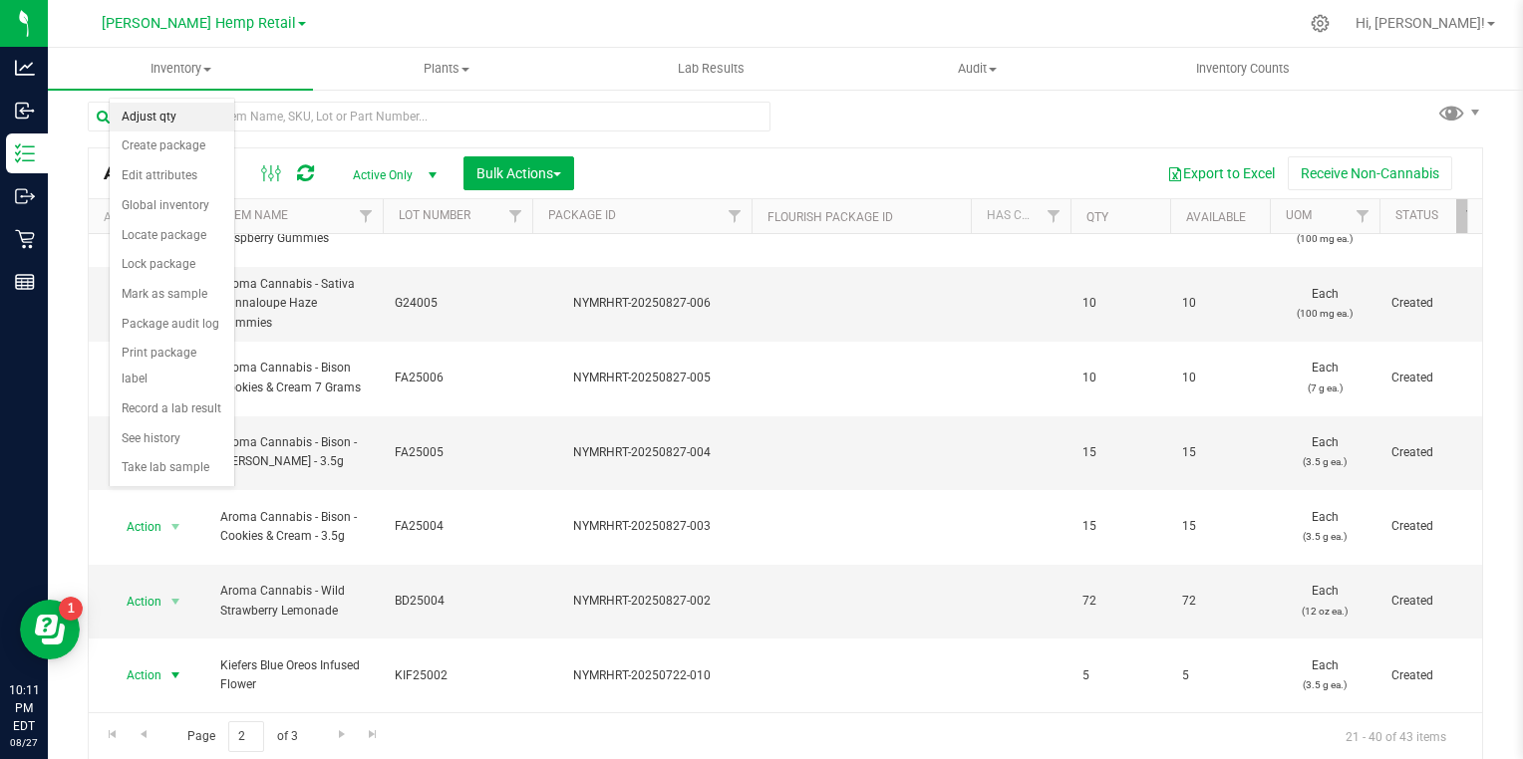
click at [190, 122] on li "Adjust qty" at bounding box center [172, 118] width 125 height 30
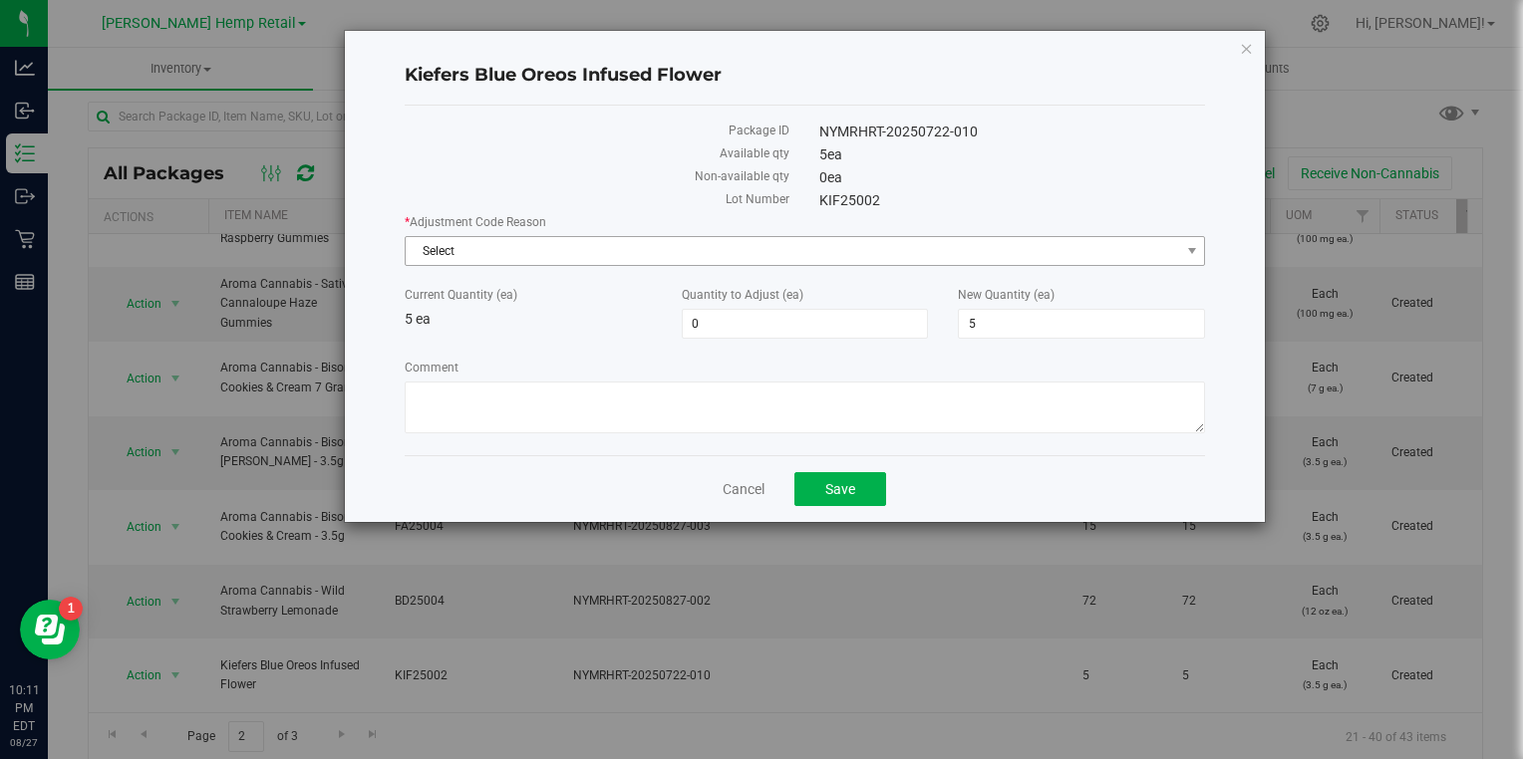
click at [626, 249] on span "Select" at bounding box center [793, 251] width 774 height 28
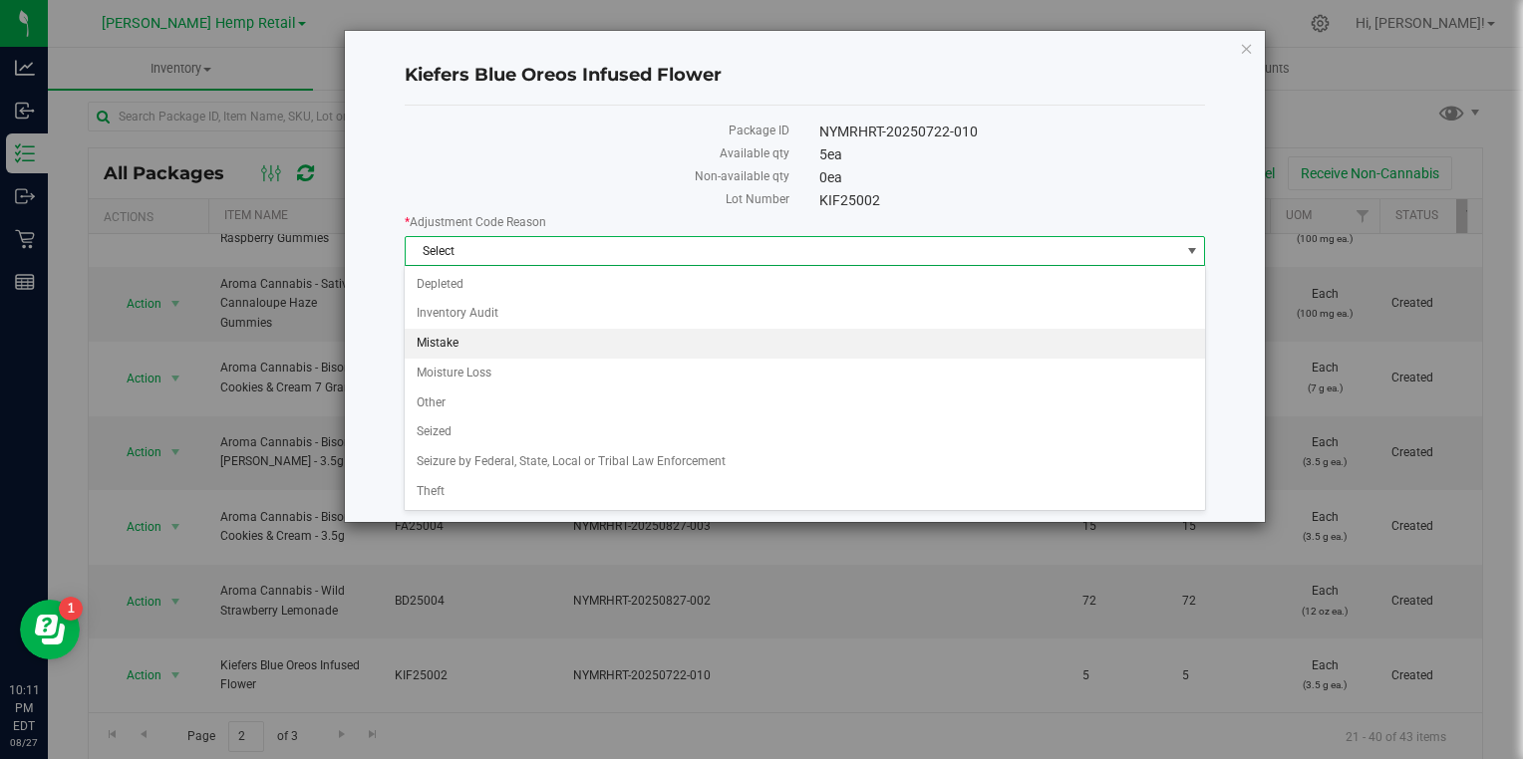
click at [466, 347] on li "Mistake" at bounding box center [804, 344] width 799 height 30
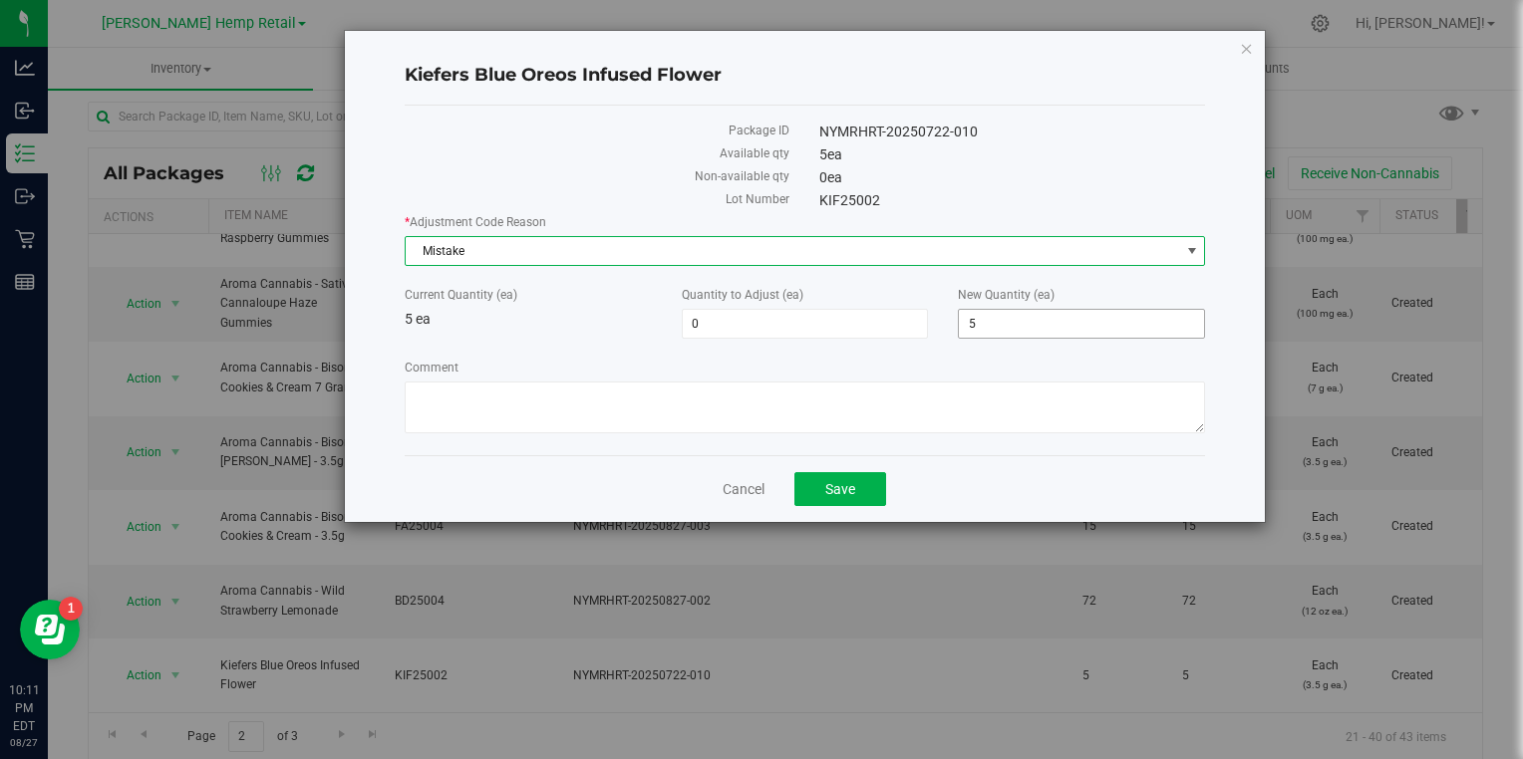
click at [1001, 322] on input "5" at bounding box center [1081, 324] width 245 height 28
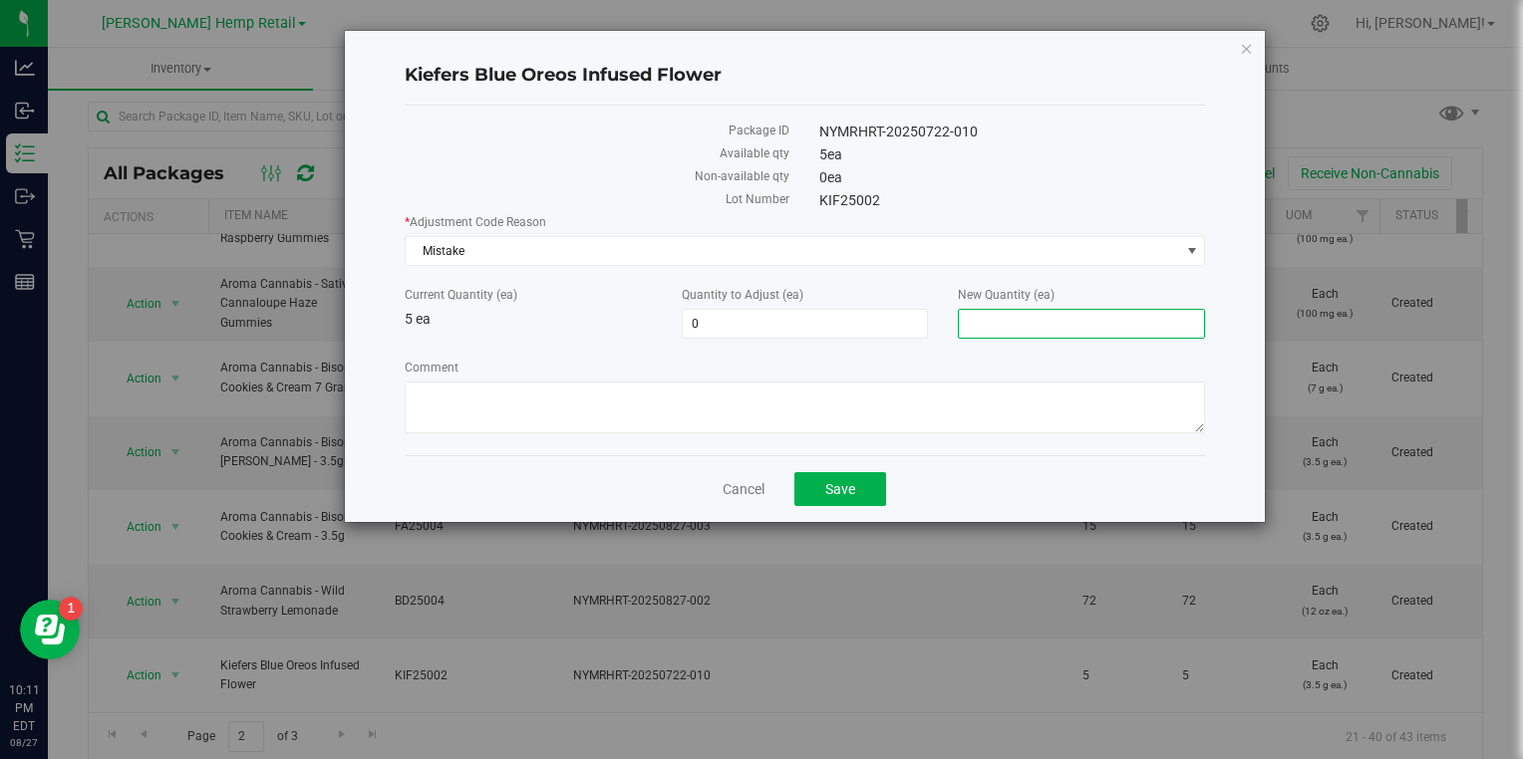
type input "0"
click at [840, 500] on button "Save" at bounding box center [840, 489] width 92 height 34
type input "-5"
type input "0"
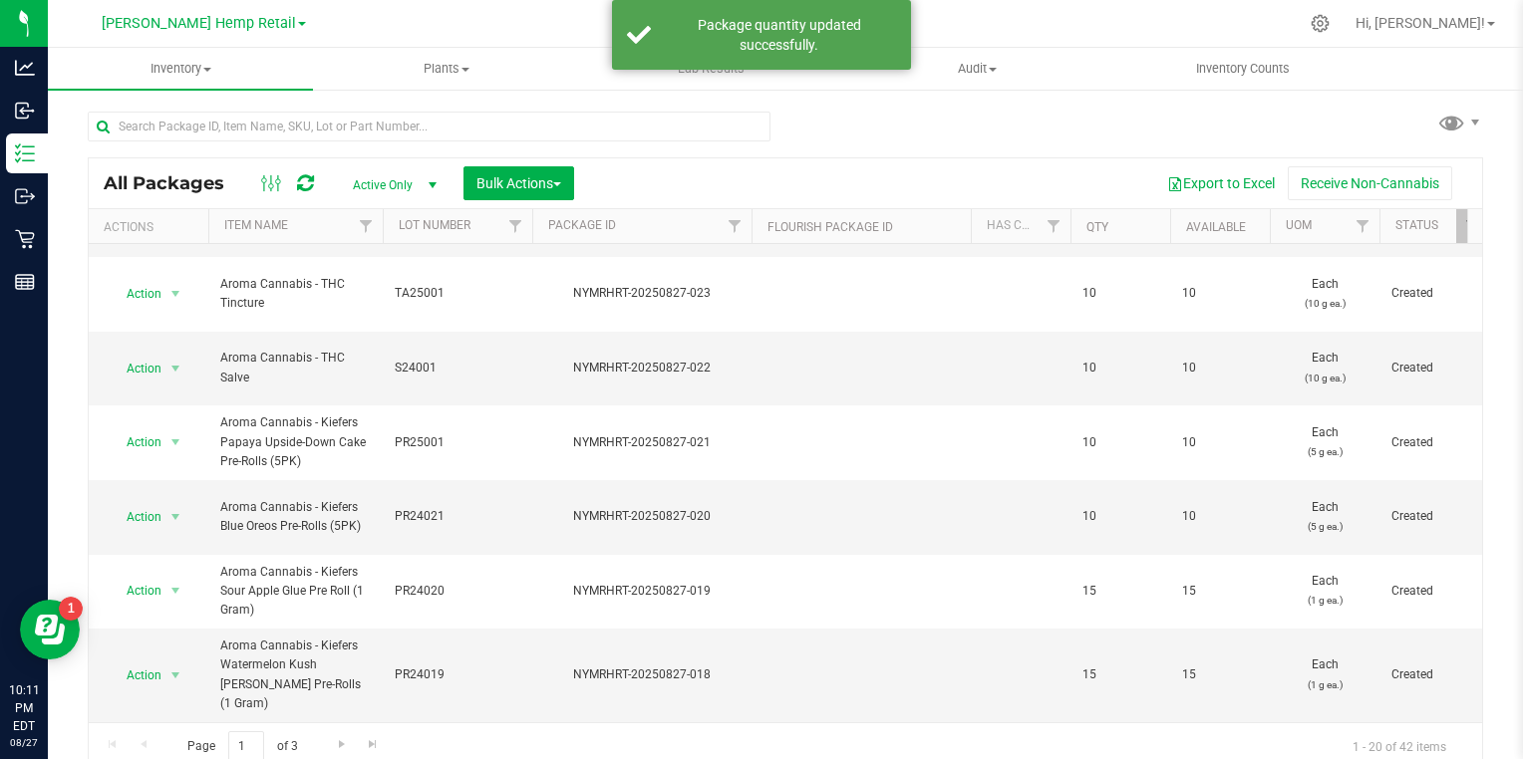
scroll to position [10, 0]
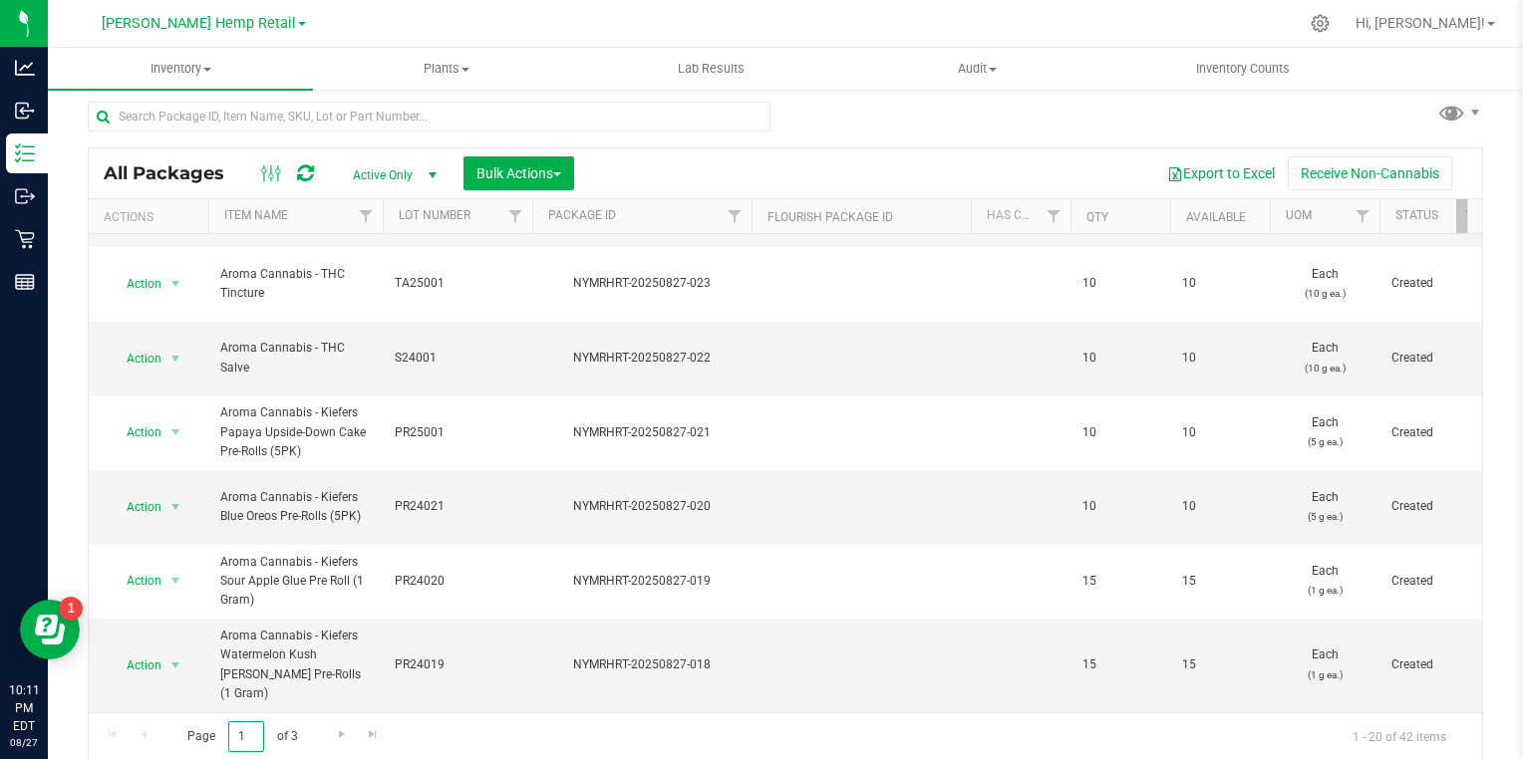
click at [251, 738] on input "1" at bounding box center [246, 737] width 36 height 31
type input "2"
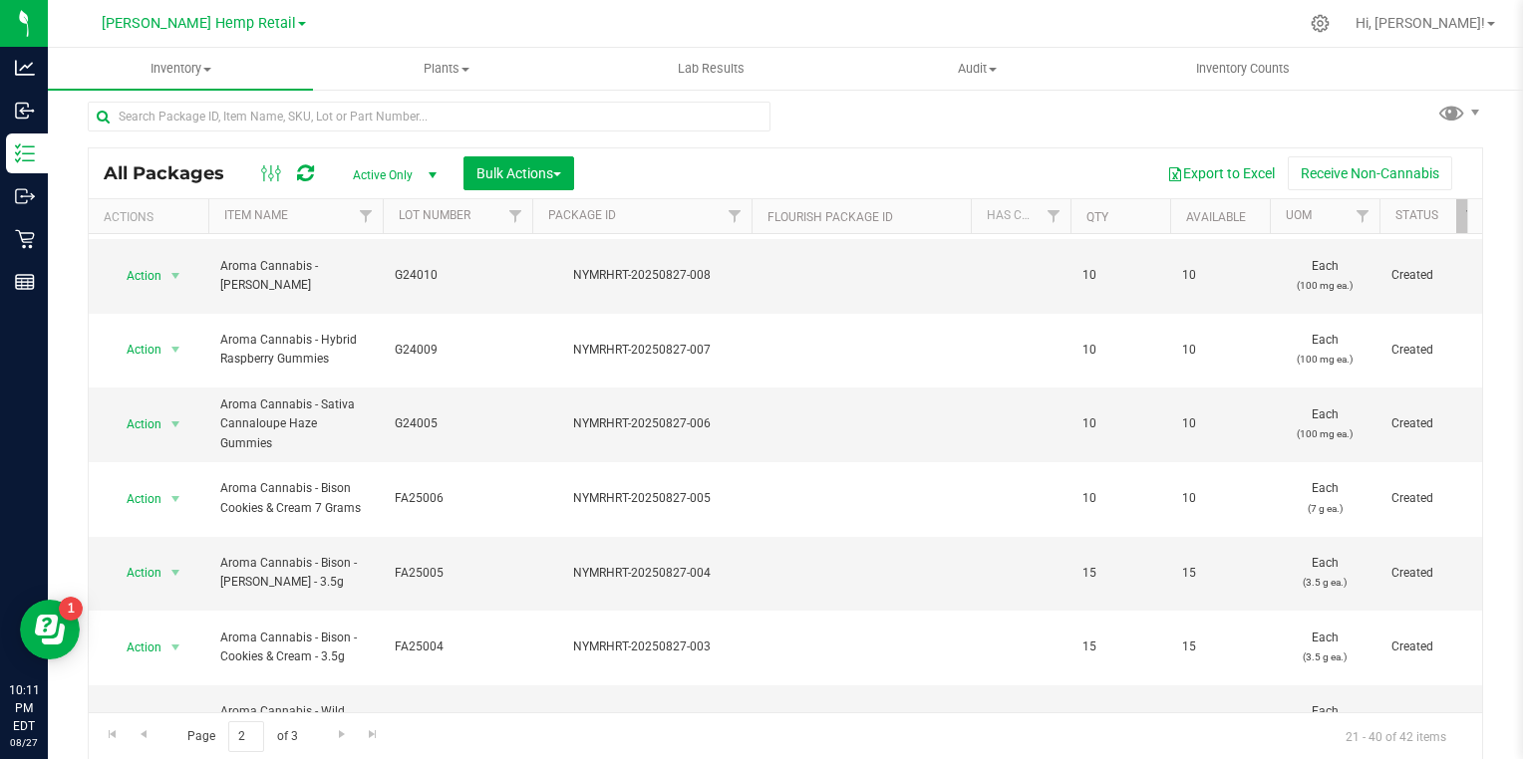
scroll to position [368, 0]
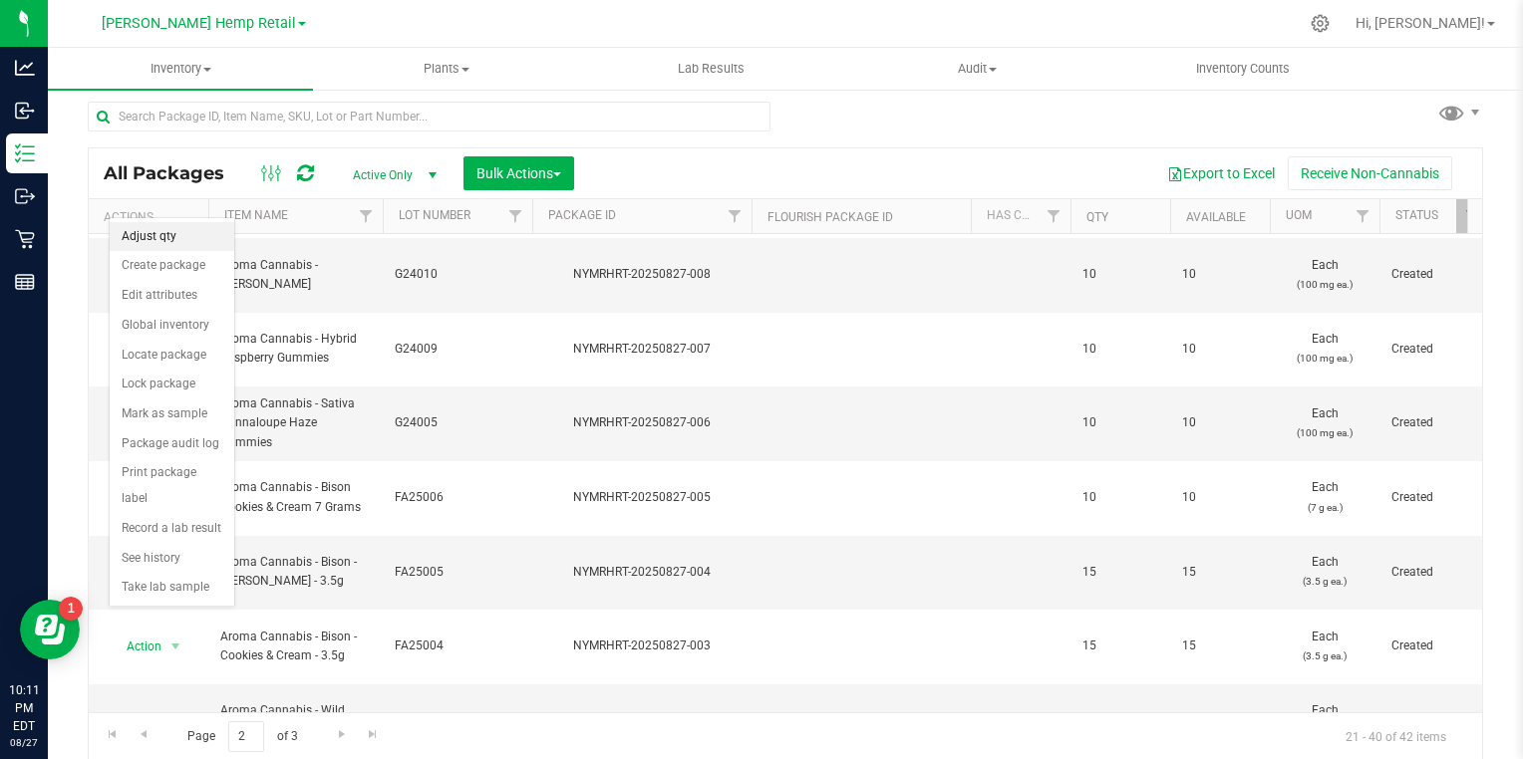
click at [187, 241] on li "Adjust qty" at bounding box center [172, 237] width 125 height 30
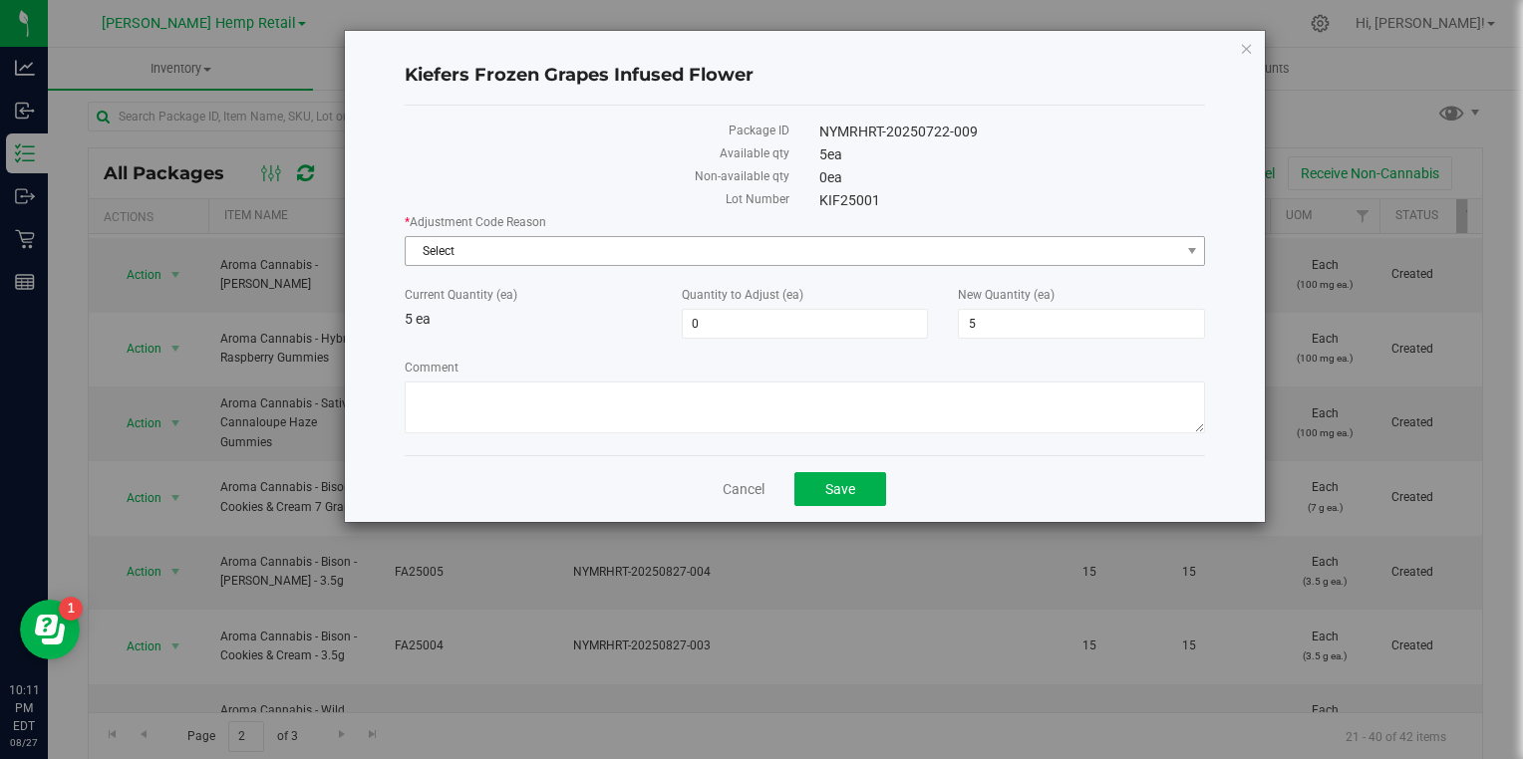
click at [685, 248] on span "Select" at bounding box center [793, 251] width 774 height 28
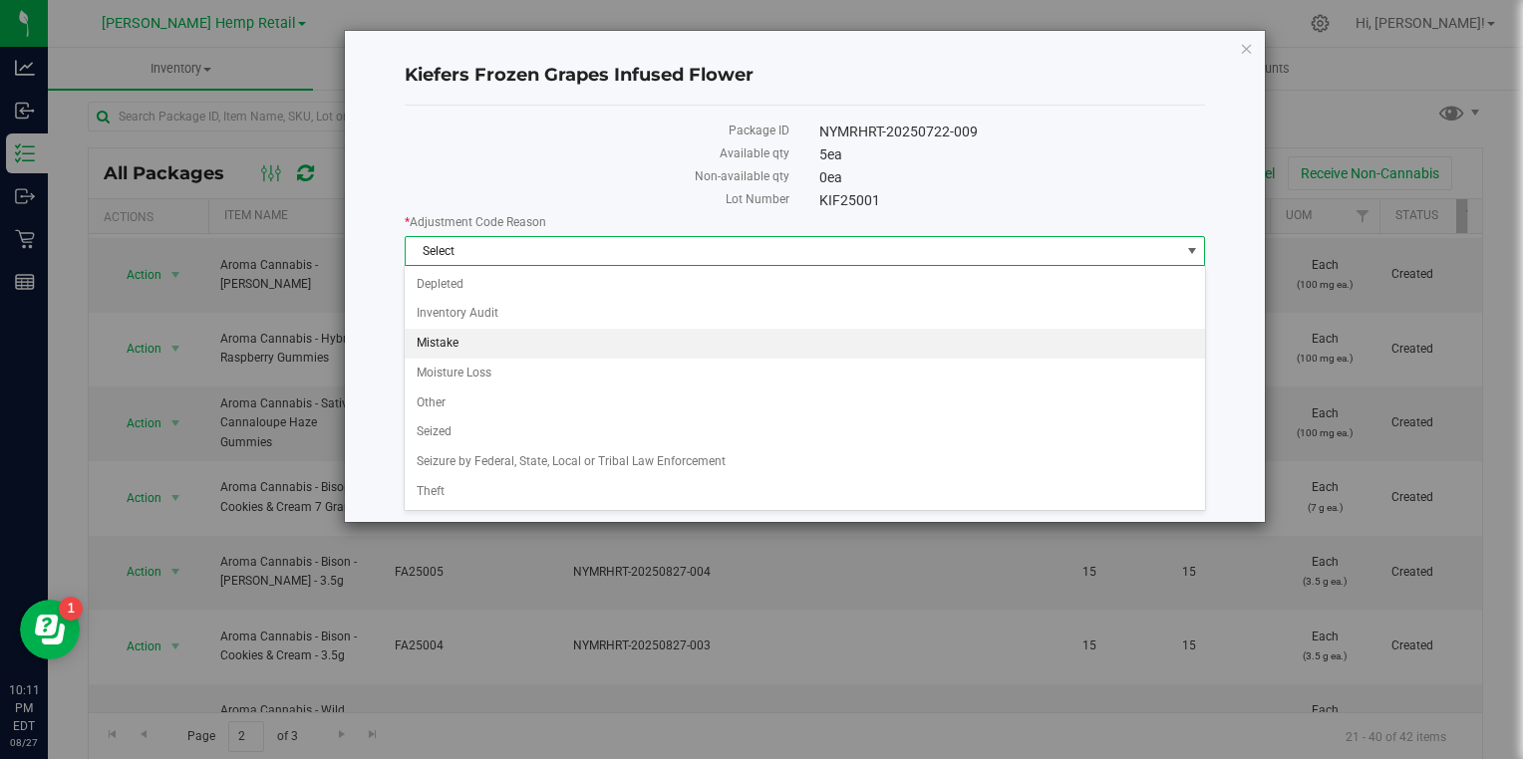
click at [455, 340] on li "Mistake" at bounding box center [804, 344] width 799 height 30
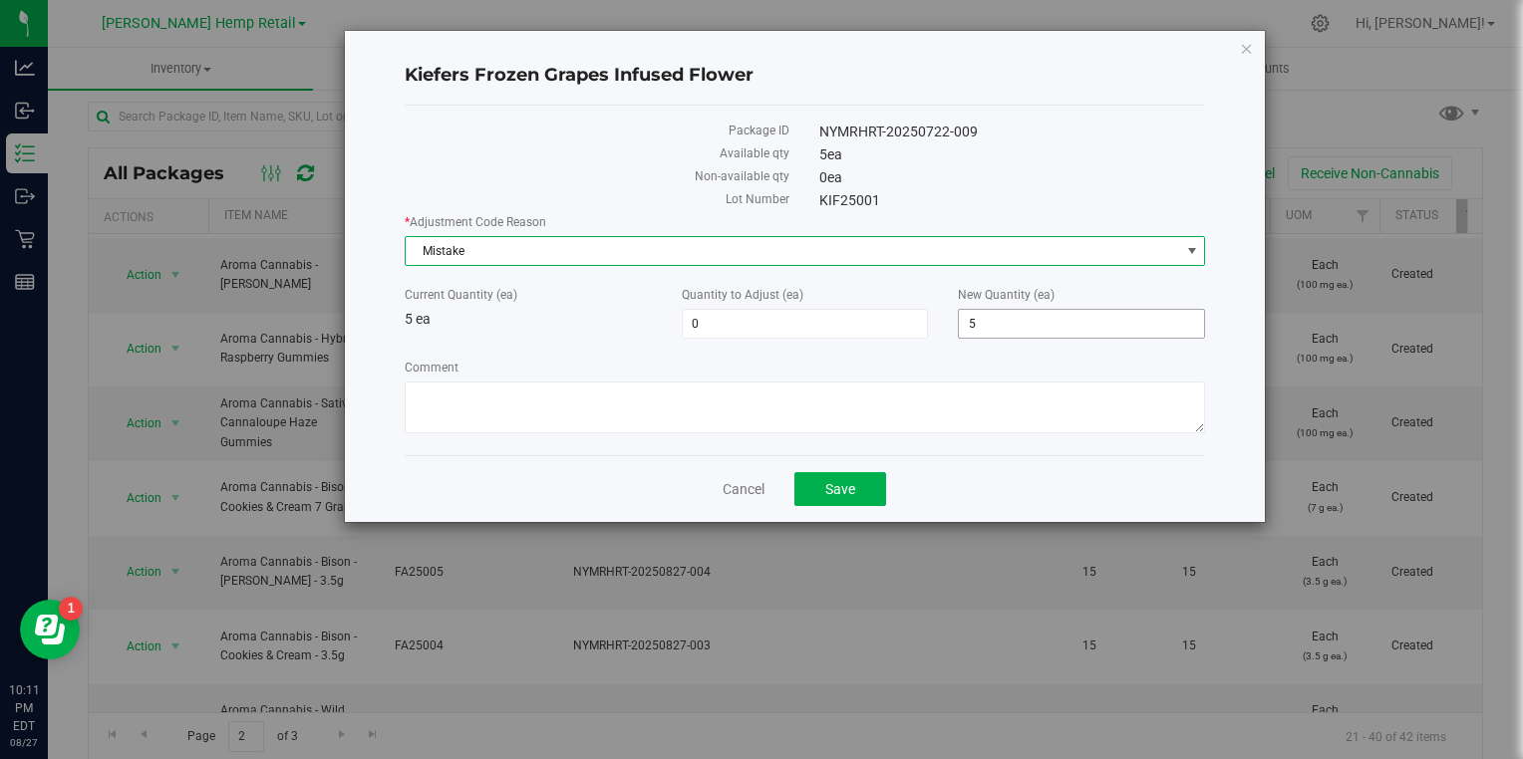
click at [1025, 323] on input "5" at bounding box center [1081, 324] width 245 height 28
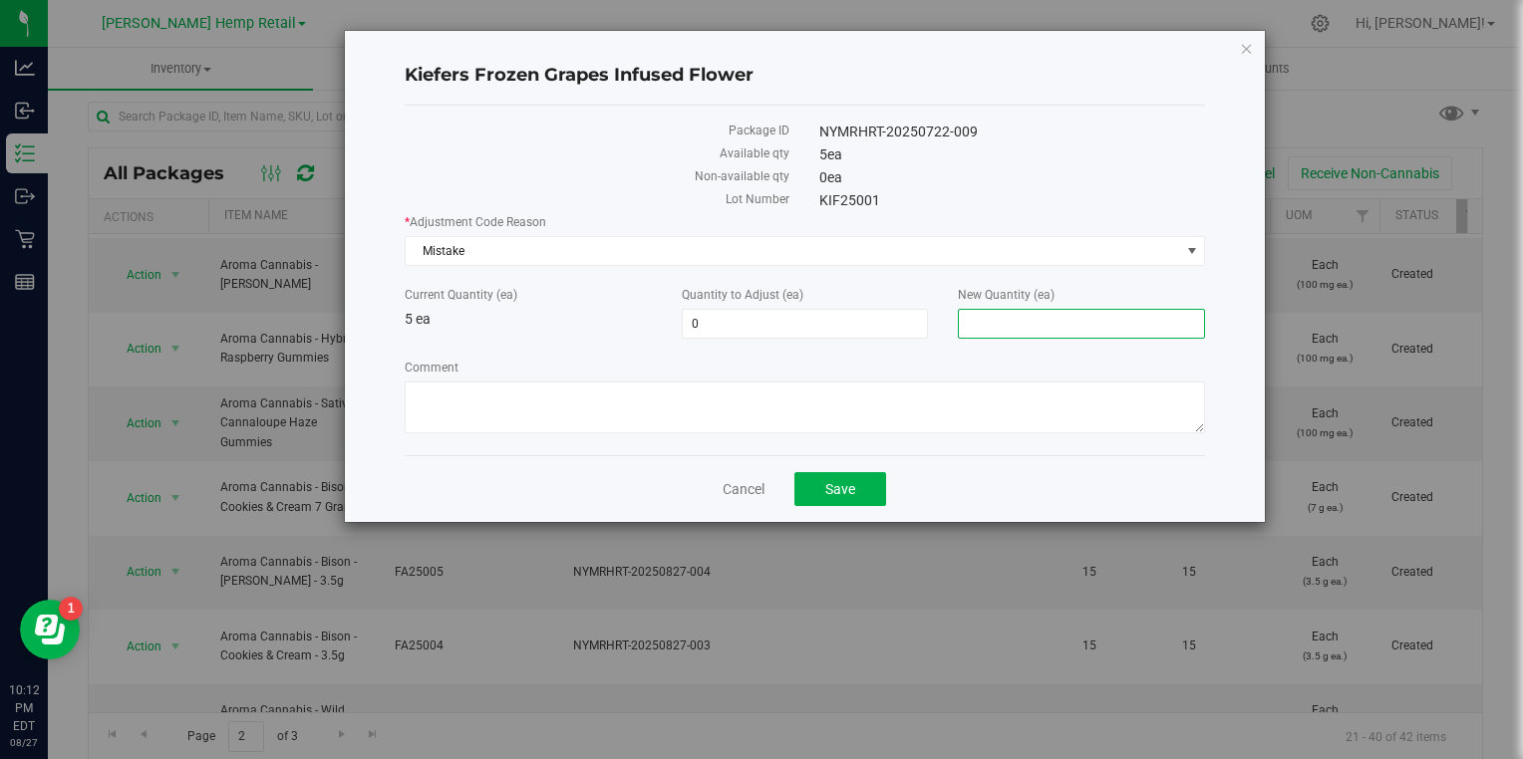
type input "0"
click at [831, 491] on span "Save" at bounding box center [840, 489] width 30 height 16
type input "-5"
type input "0"
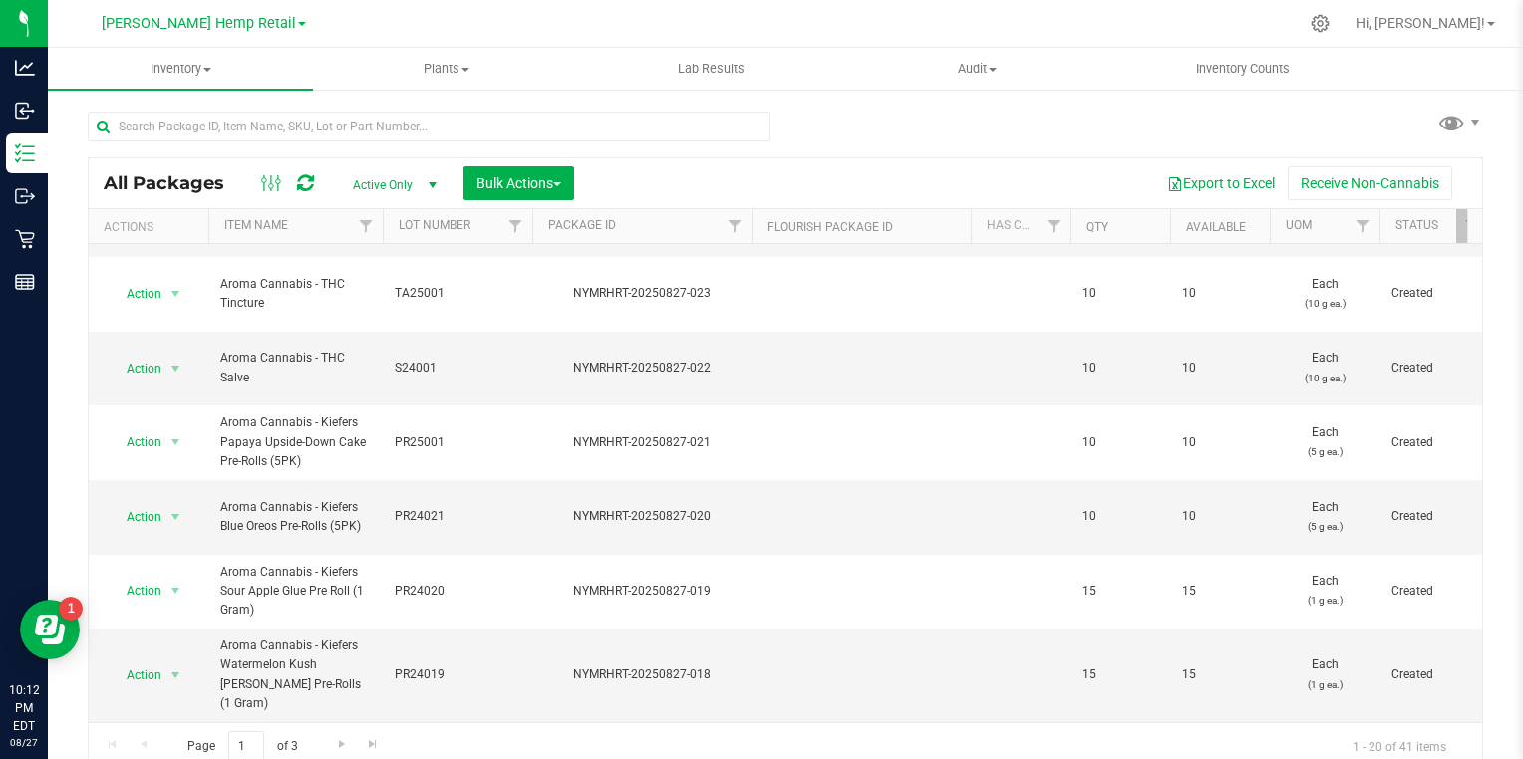
scroll to position [10, 0]
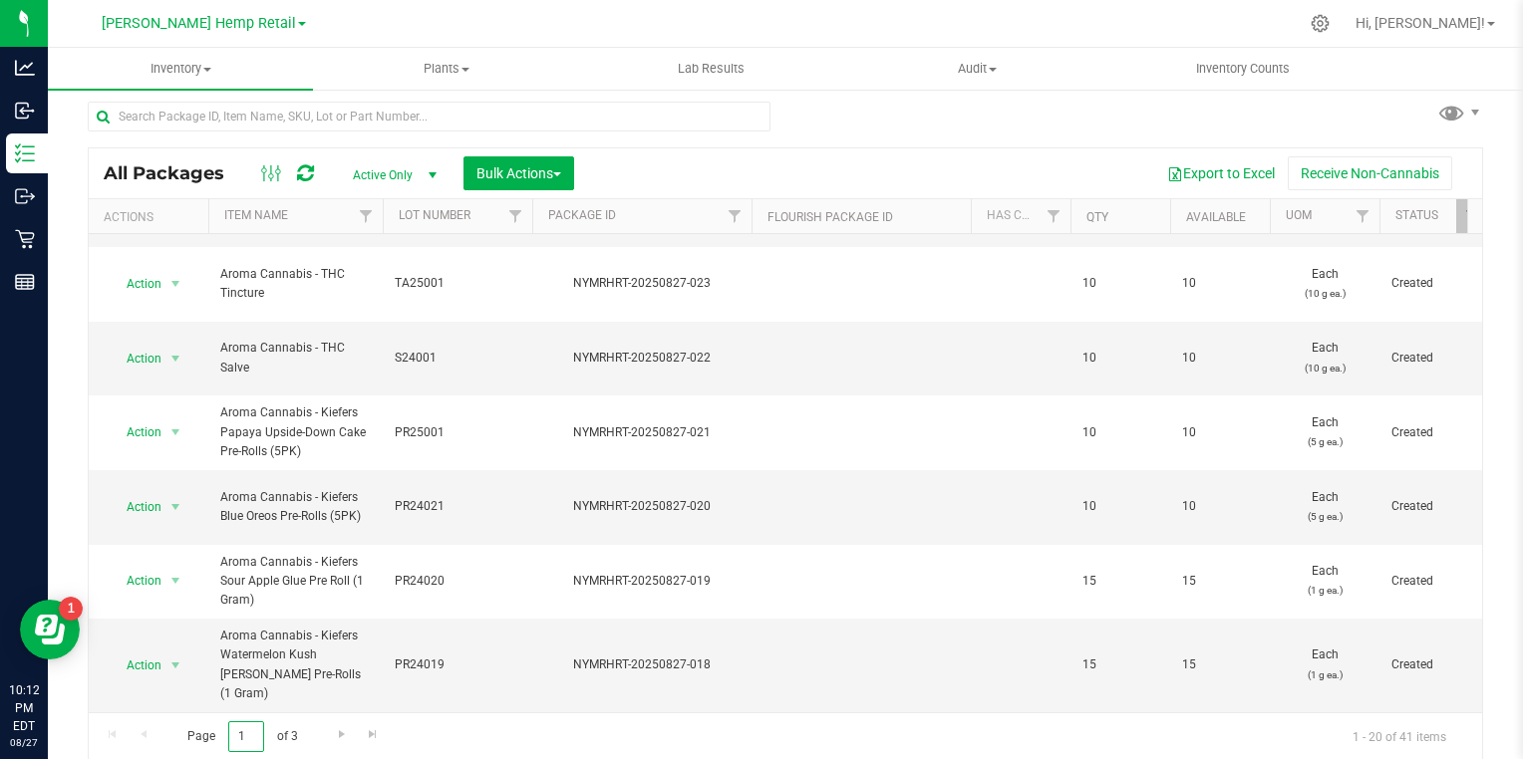
click at [259, 733] on input "1" at bounding box center [246, 737] width 36 height 31
type input "2"
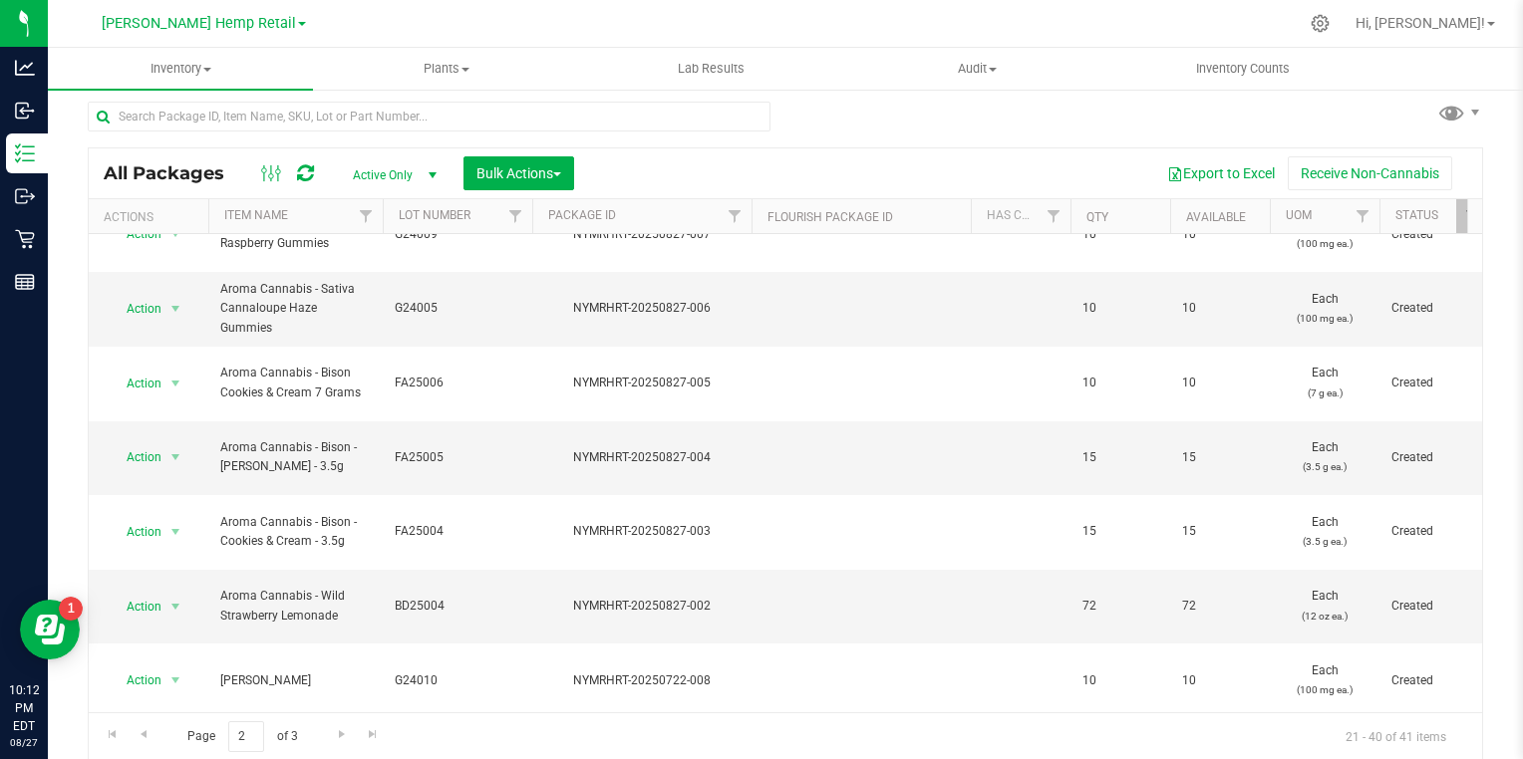
scroll to position [484, 0]
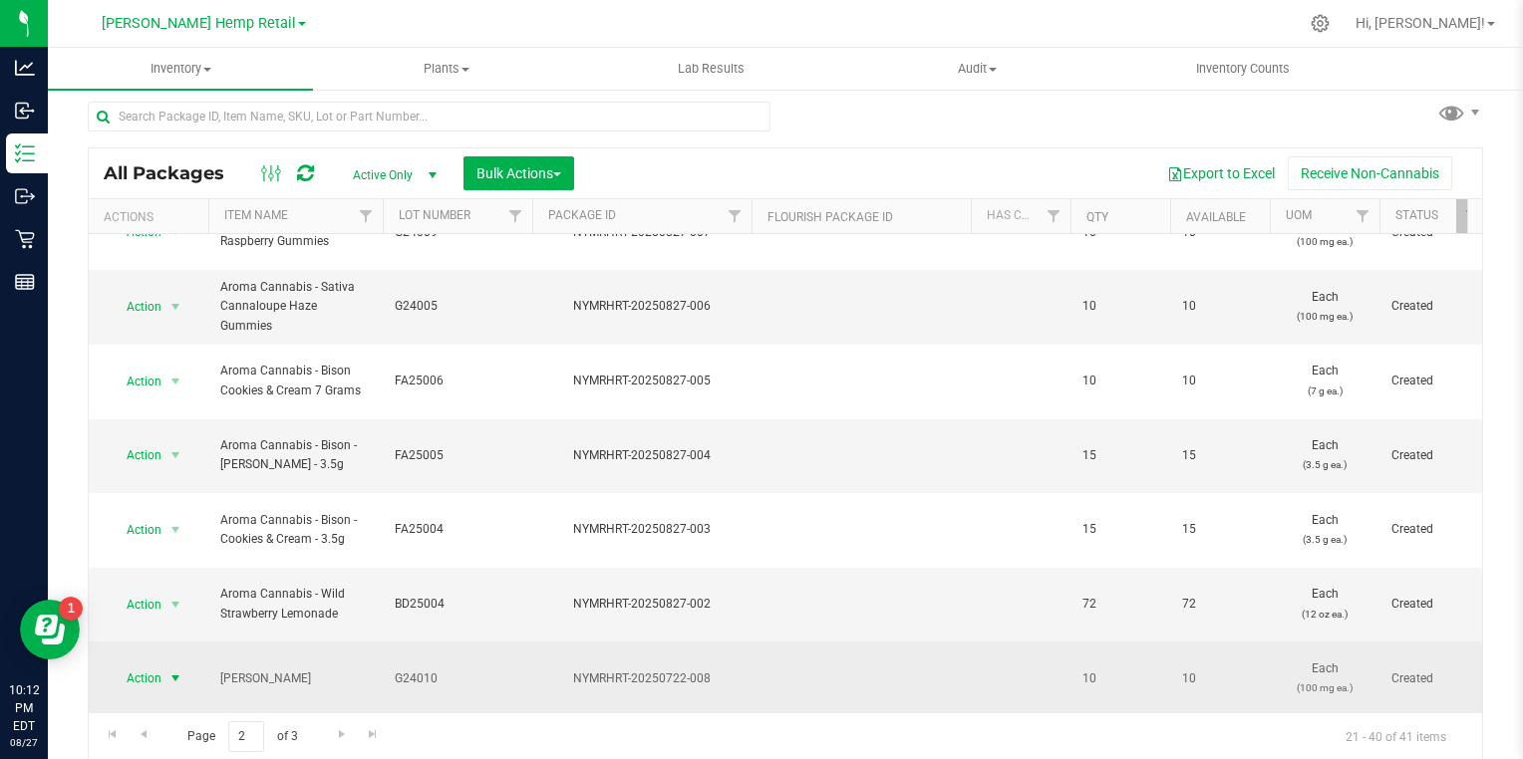
click at [177, 671] on span "select" at bounding box center [175, 679] width 16 height 16
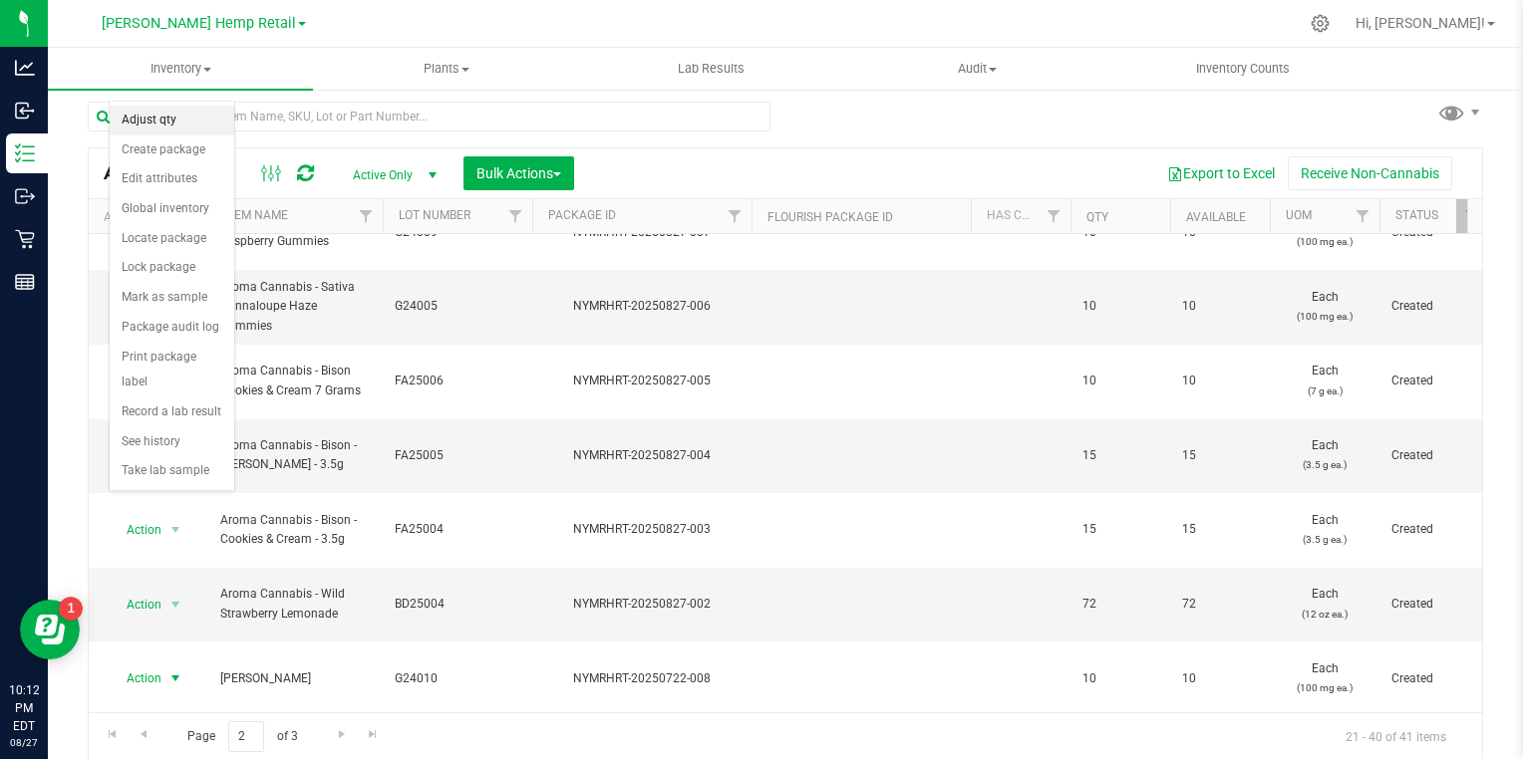
click at [191, 129] on li "Adjust qty" at bounding box center [172, 121] width 125 height 30
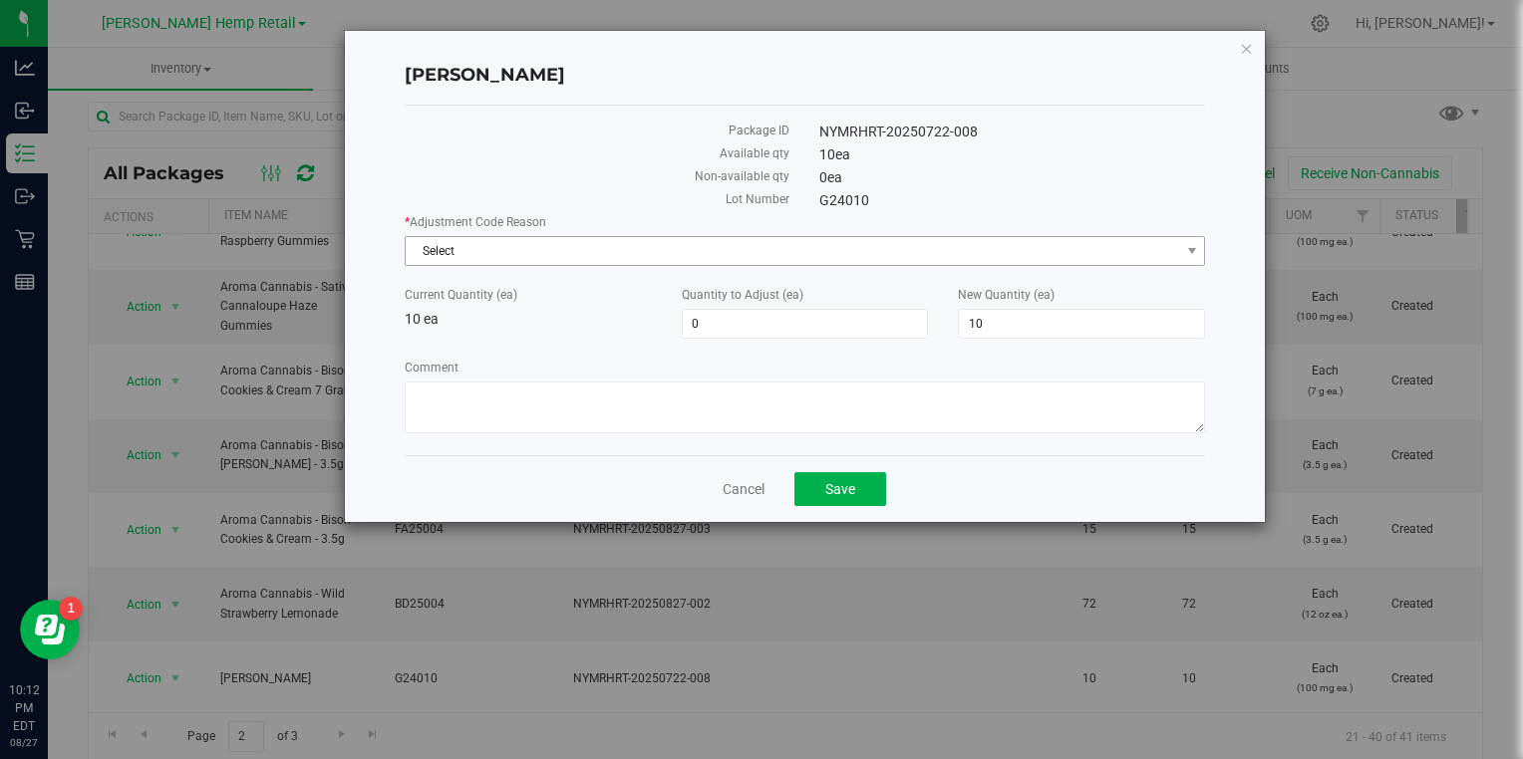
click at [621, 250] on span "Select" at bounding box center [793, 251] width 774 height 28
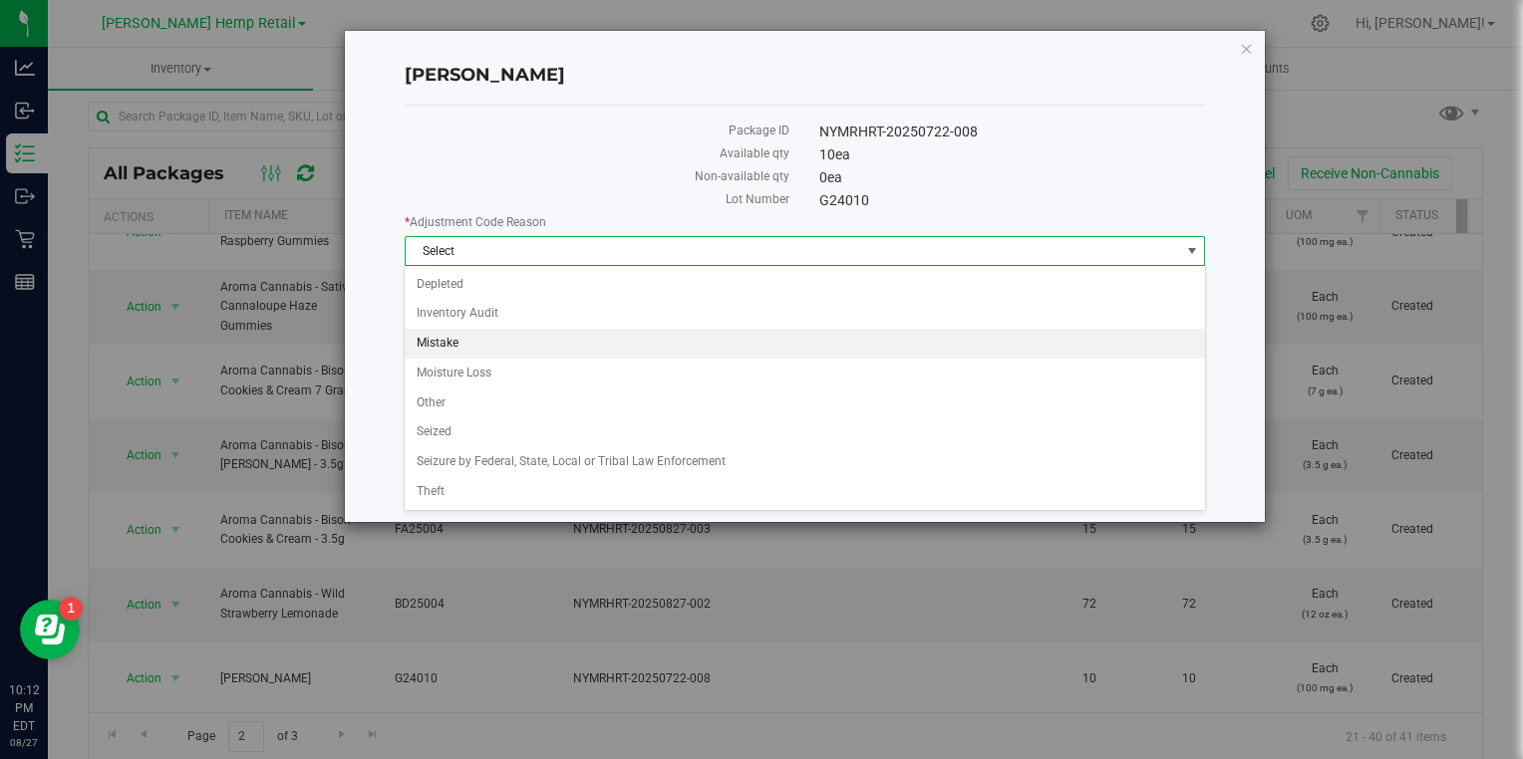
click at [465, 343] on li "Mistake" at bounding box center [804, 344] width 799 height 30
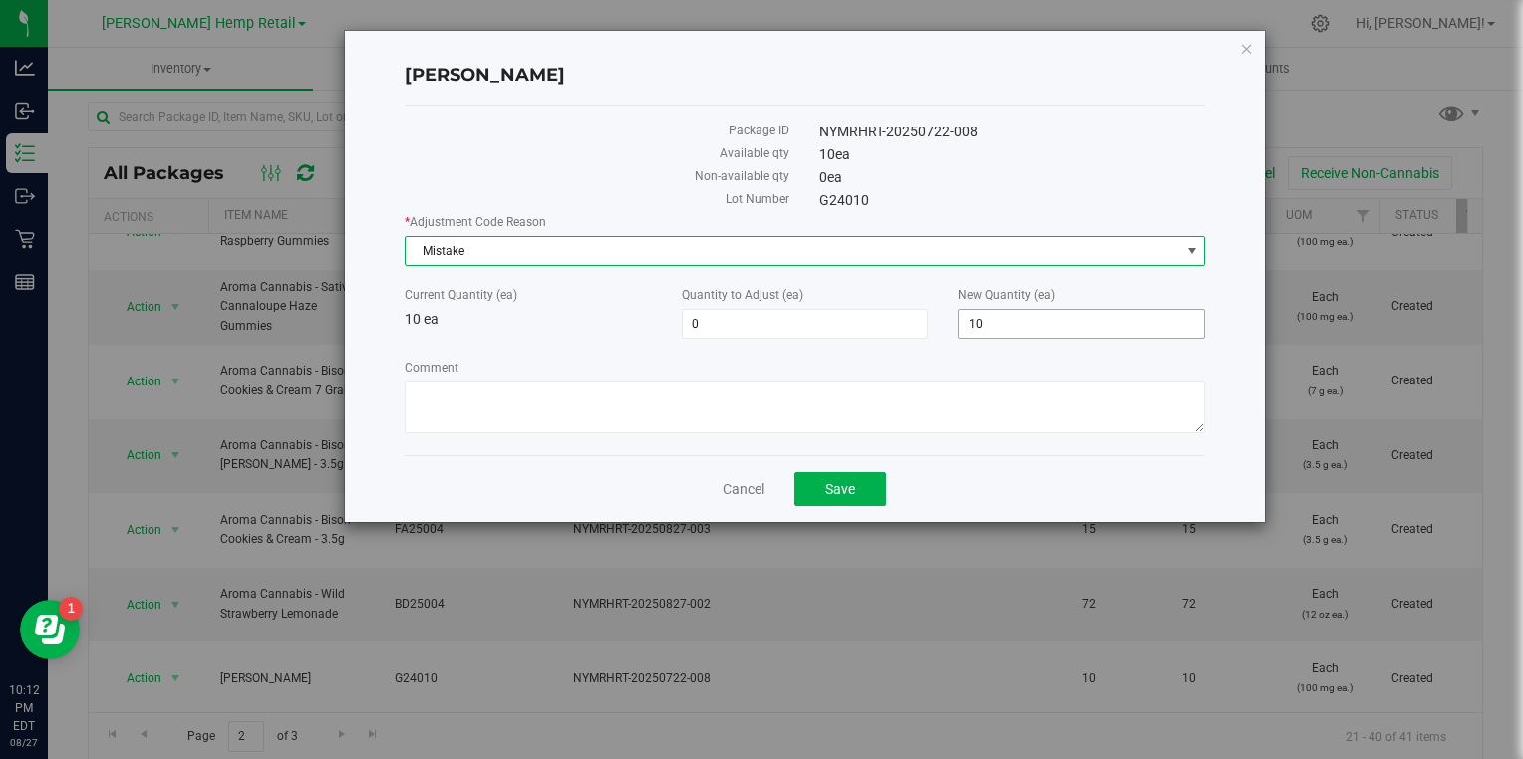
click at [1022, 315] on input "10" at bounding box center [1081, 324] width 245 height 28
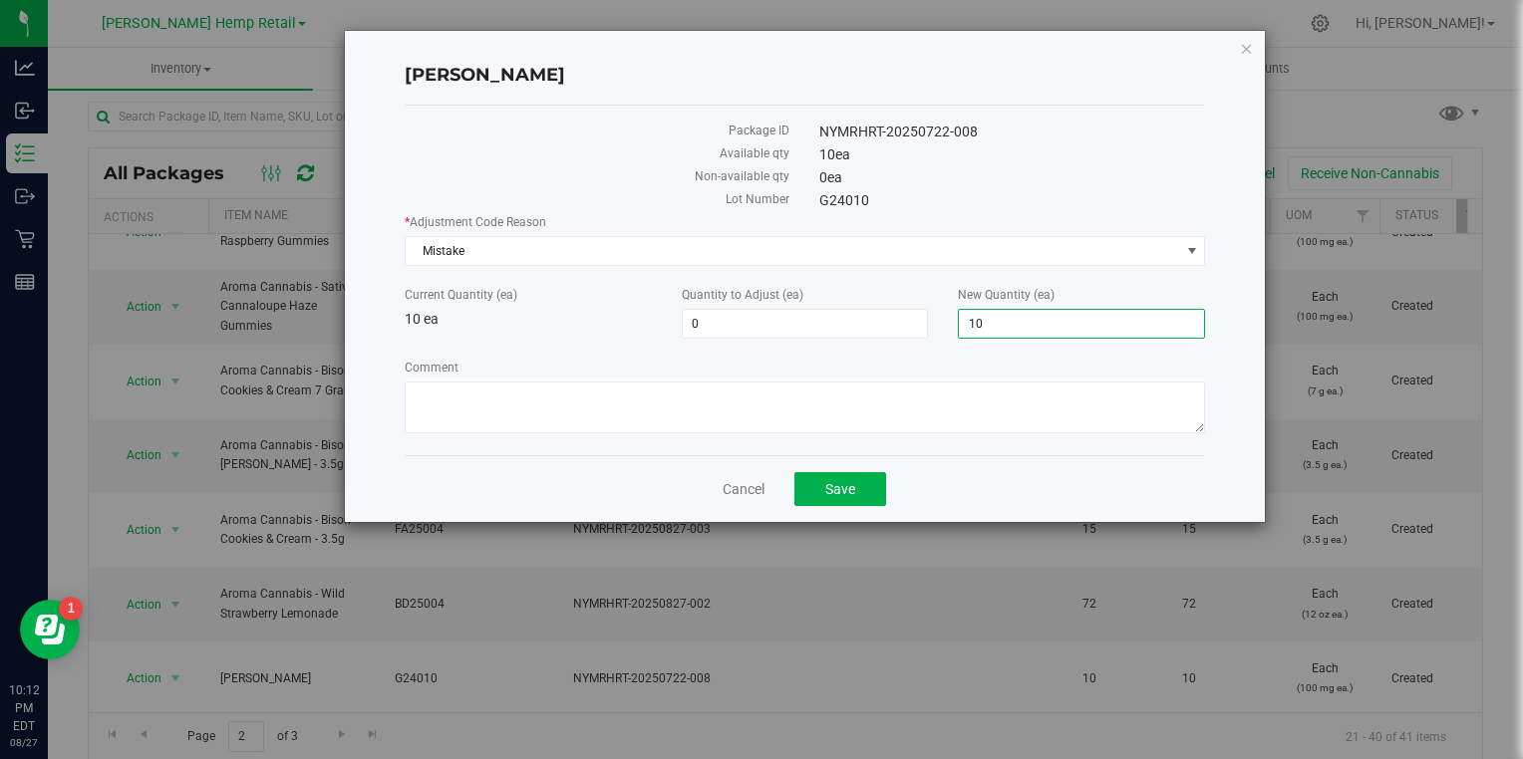
type input "1"
type input "0"
click at [846, 484] on span "Save" at bounding box center [840, 489] width 30 height 16
type input "-10"
type input "0"
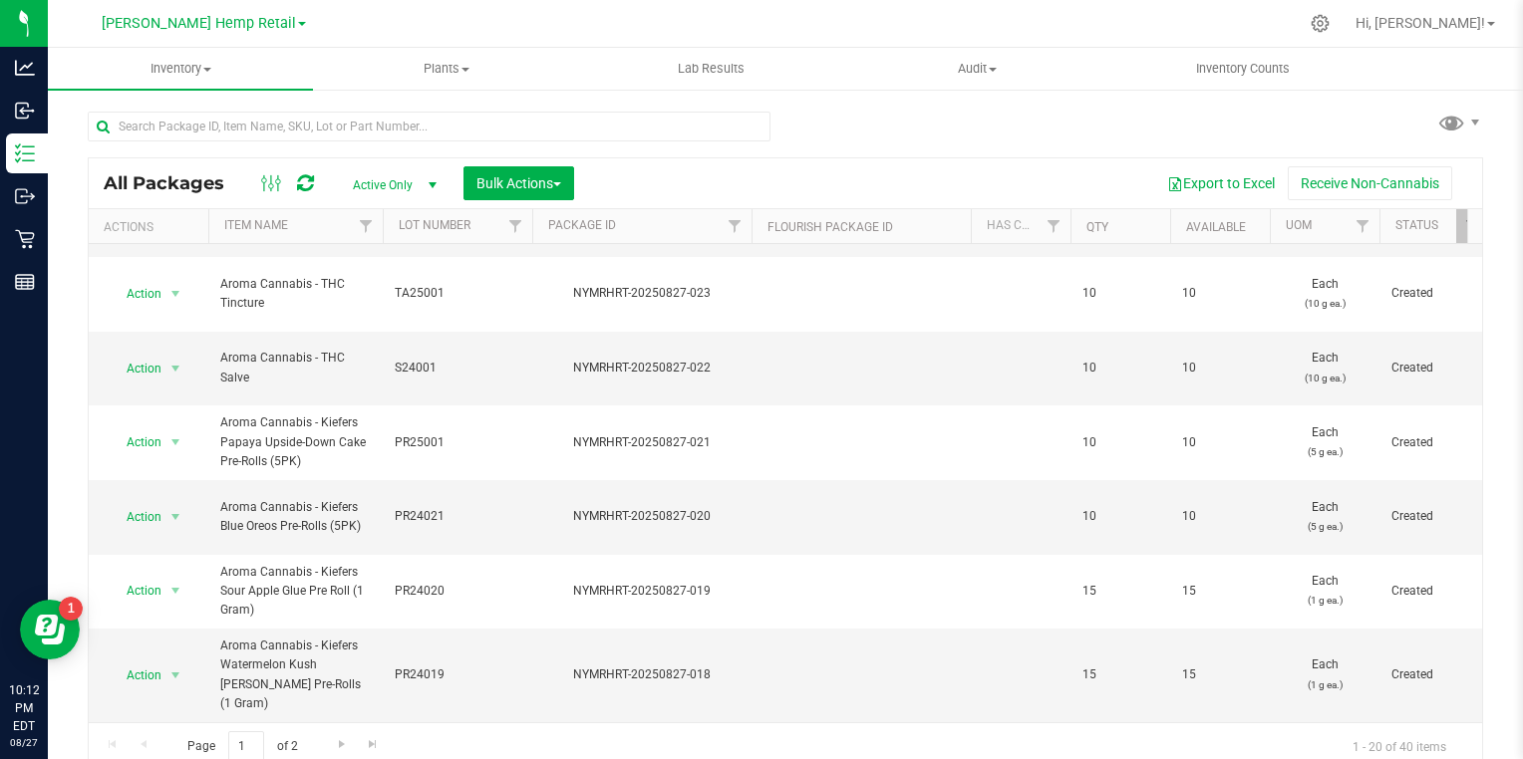
scroll to position [10, 0]
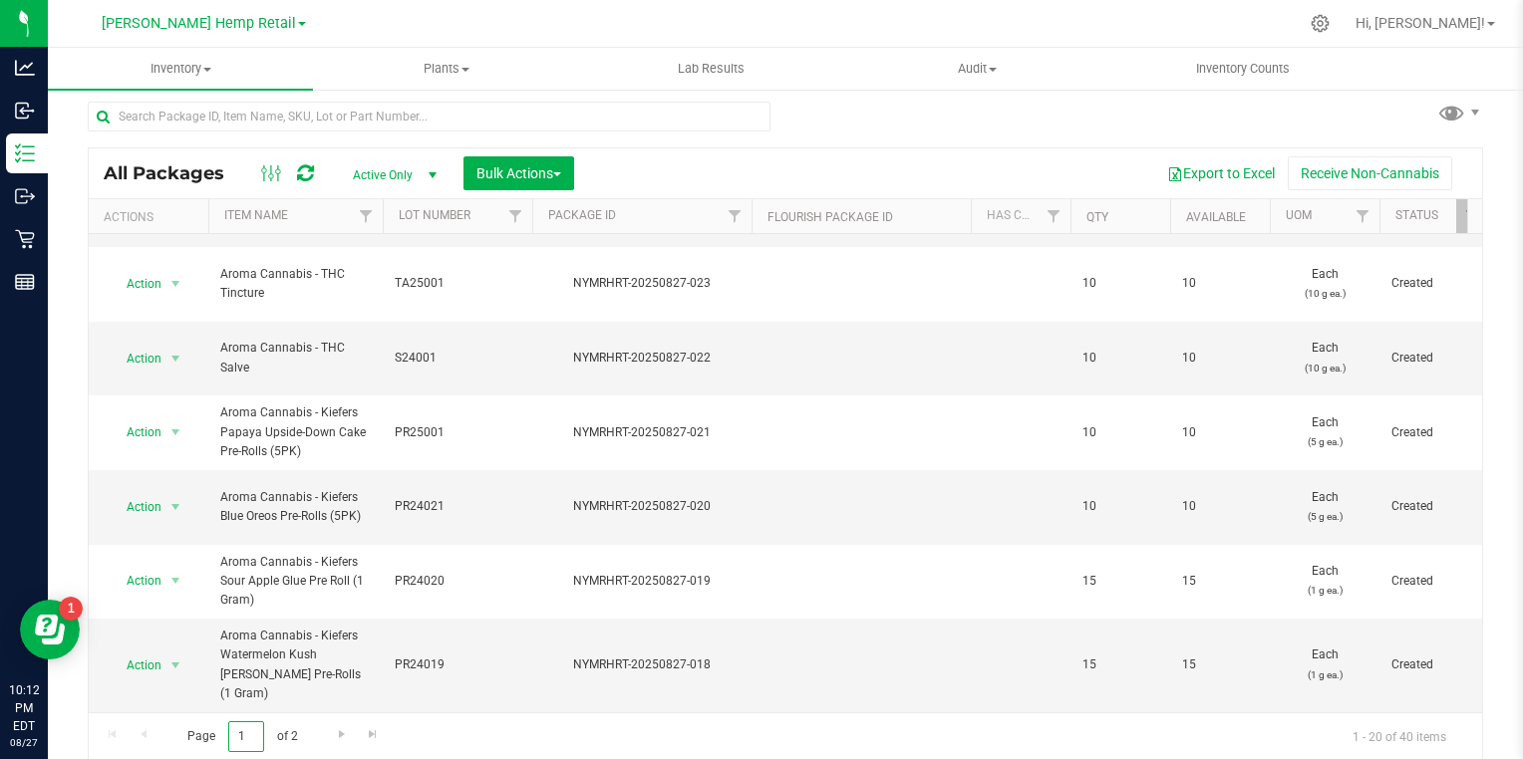
click at [248, 736] on input "1" at bounding box center [246, 737] width 36 height 31
type input "2"
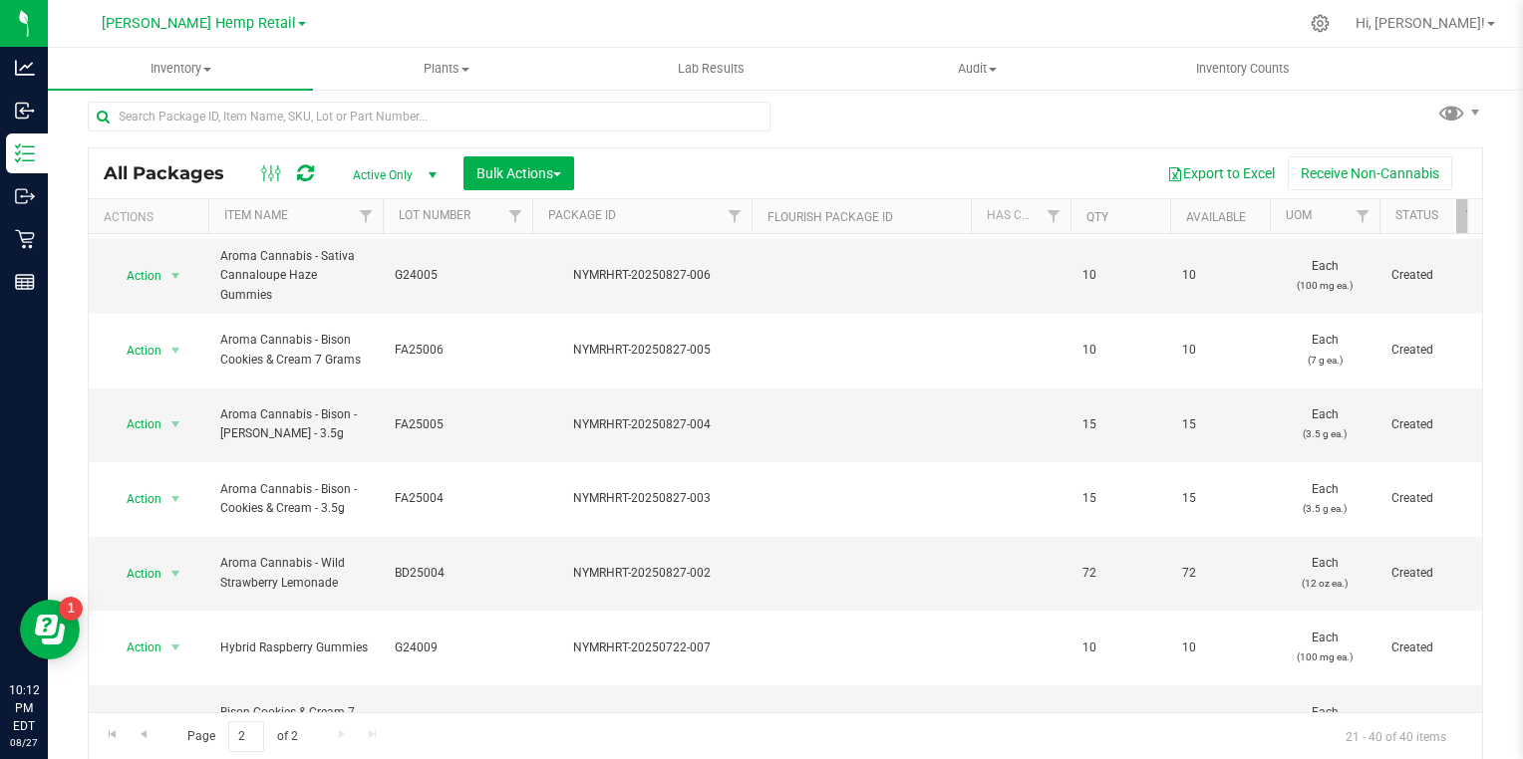
scroll to position [532, 0]
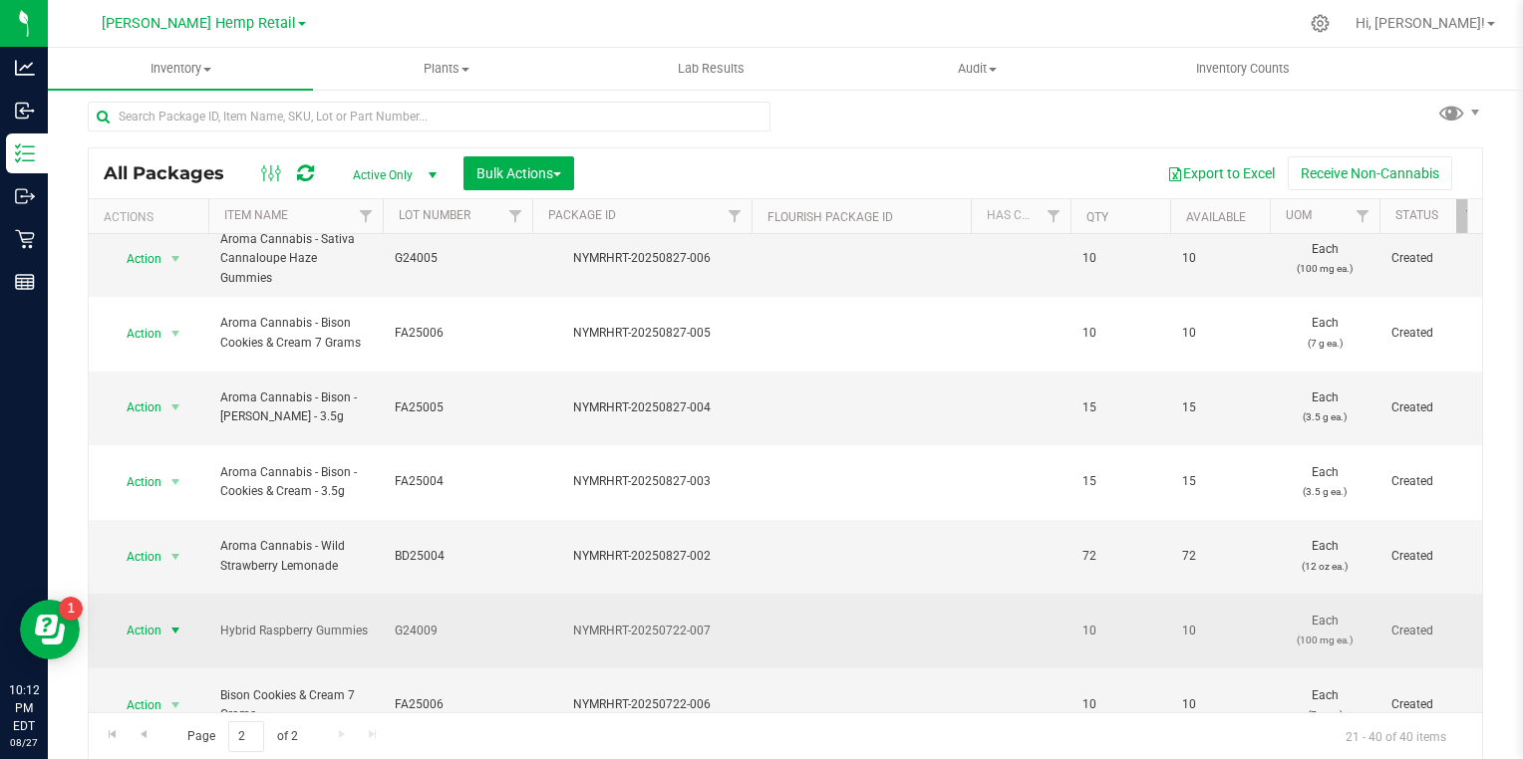
click at [179, 623] on span "select" at bounding box center [175, 631] width 16 height 16
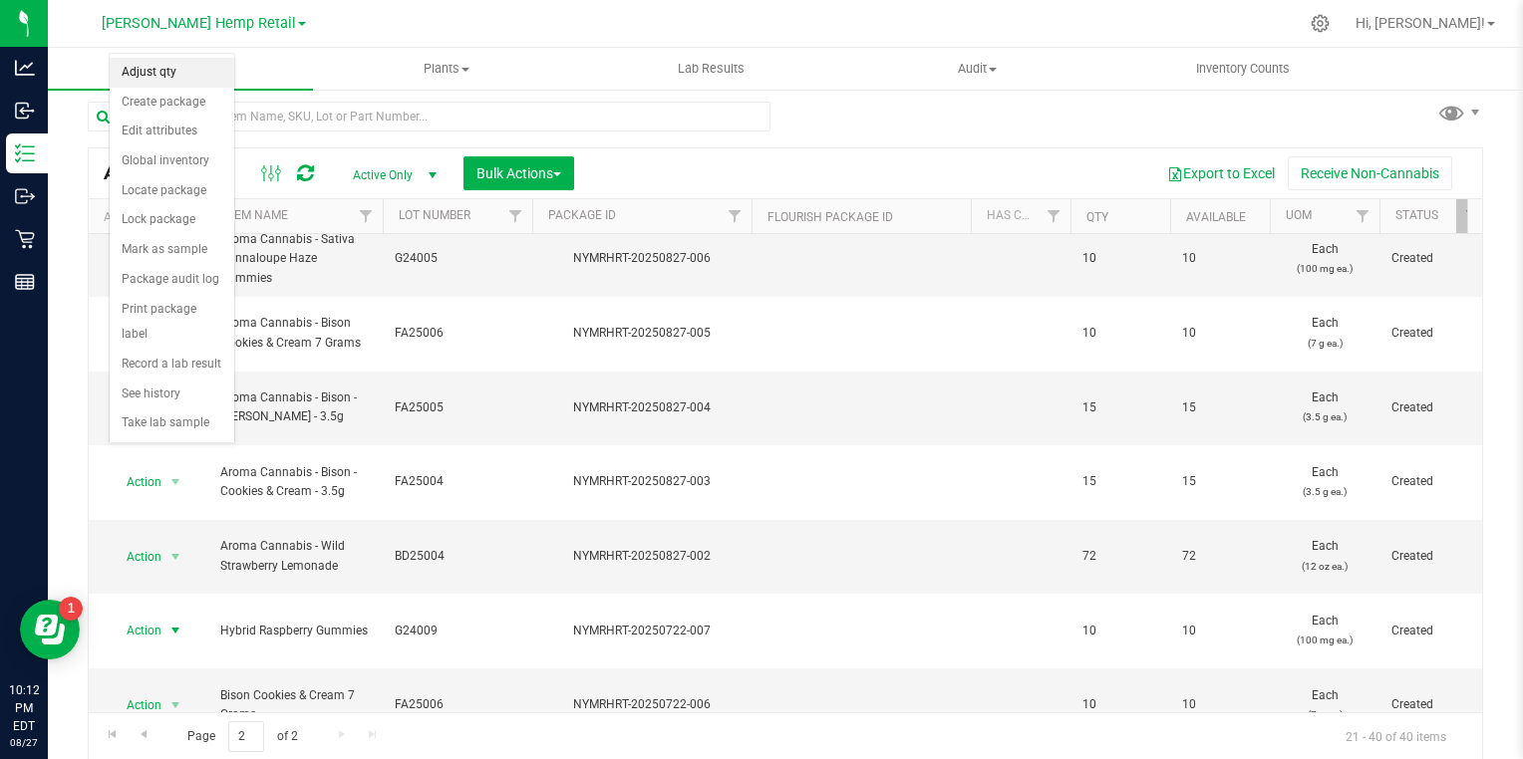
click at [173, 77] on li "Adjust qty" at bounding box center [172, 73] width 125 height 30
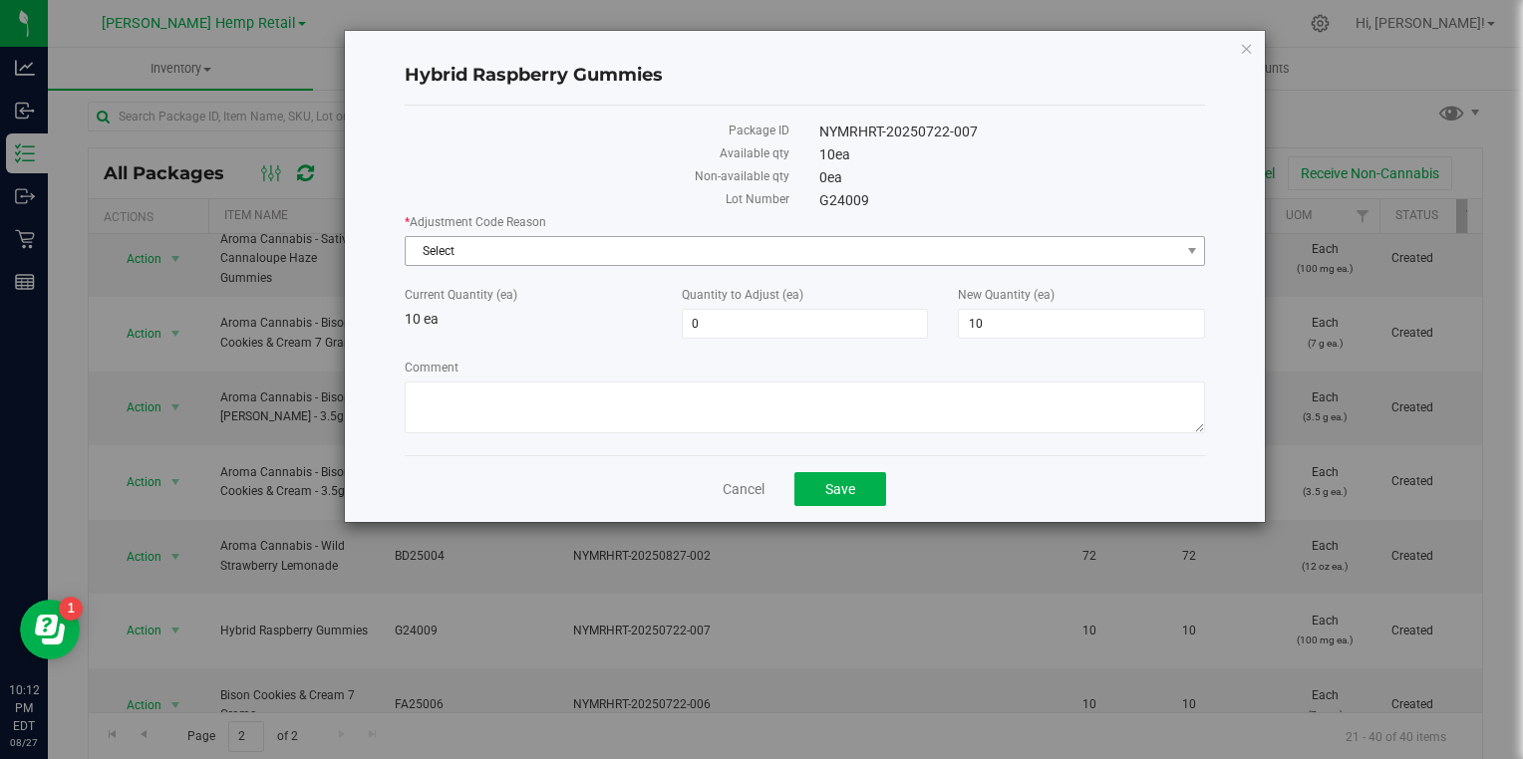
click at [617, 250] on span "Select" at bounding box center [793, 251] width 774 height 28
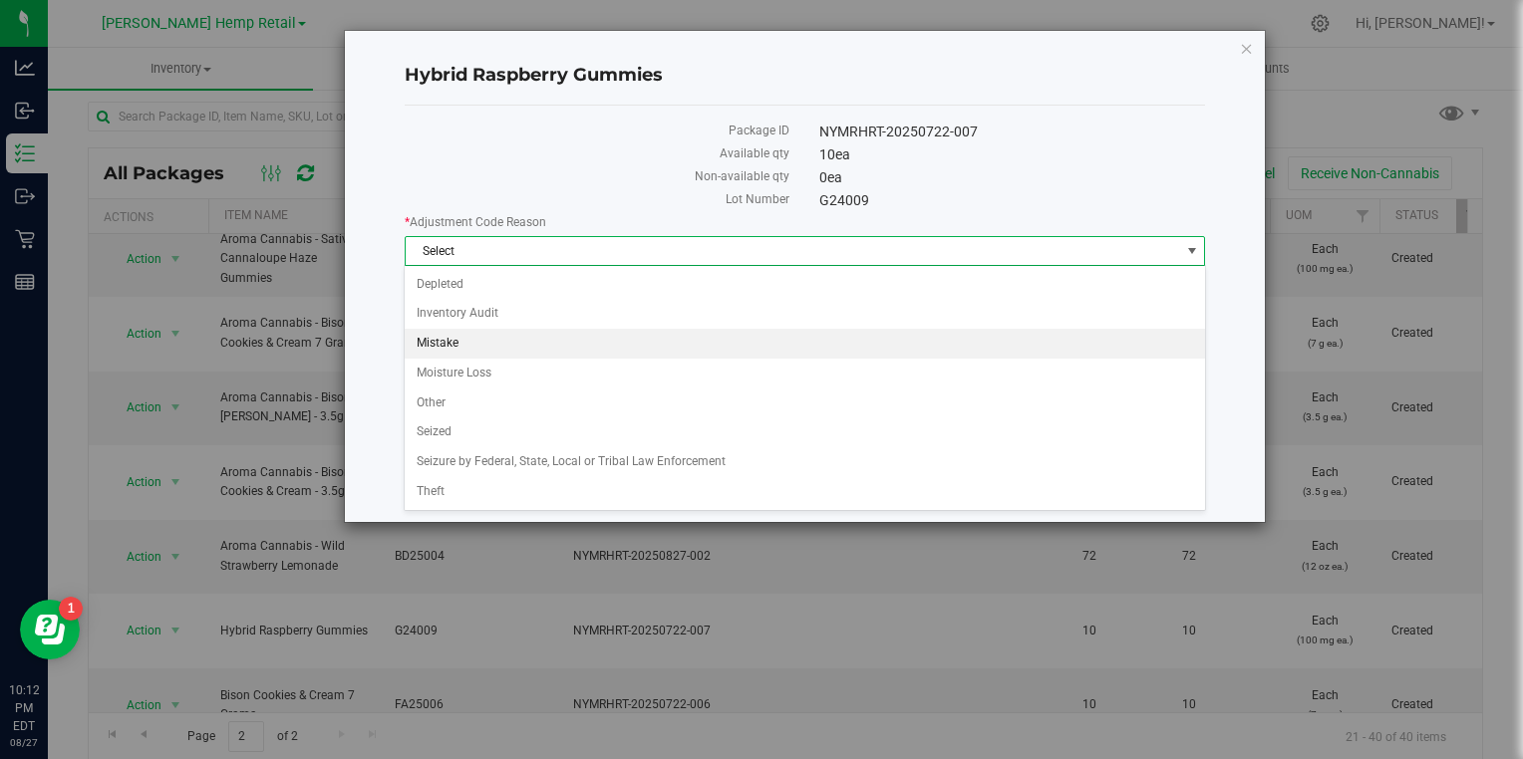
click at [463, 343] on li "Mistake" at bounding box center [804, 344] width 799 height 30
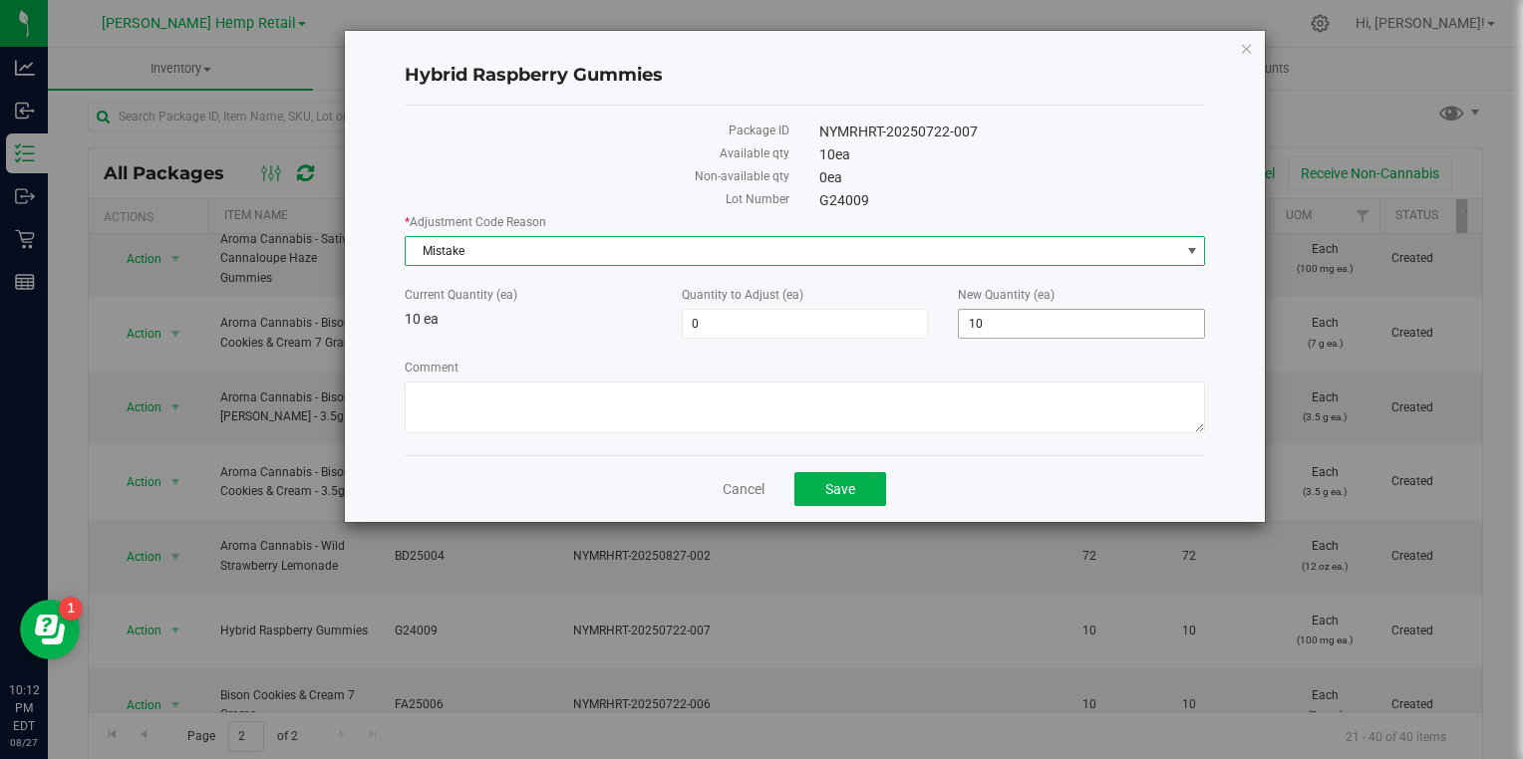
click at [1023, 323] on input "10" at bounding box center [1081, 324] width 245 height 28
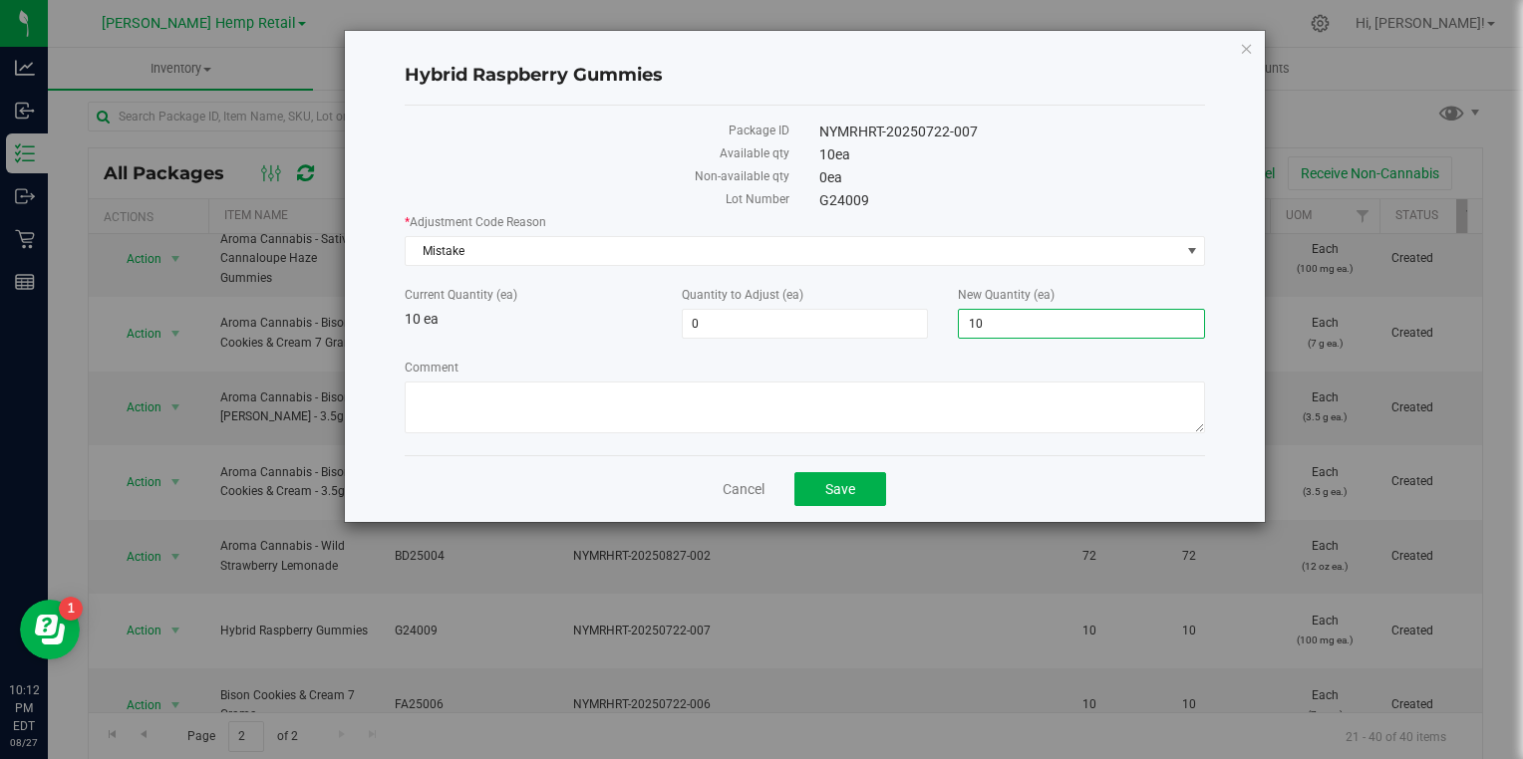
type input "1"
type input "0"
click at [844, 494] on span "Save" at bounding box center [840, 489] width 30 height 16
type input "-10"
type input "0"
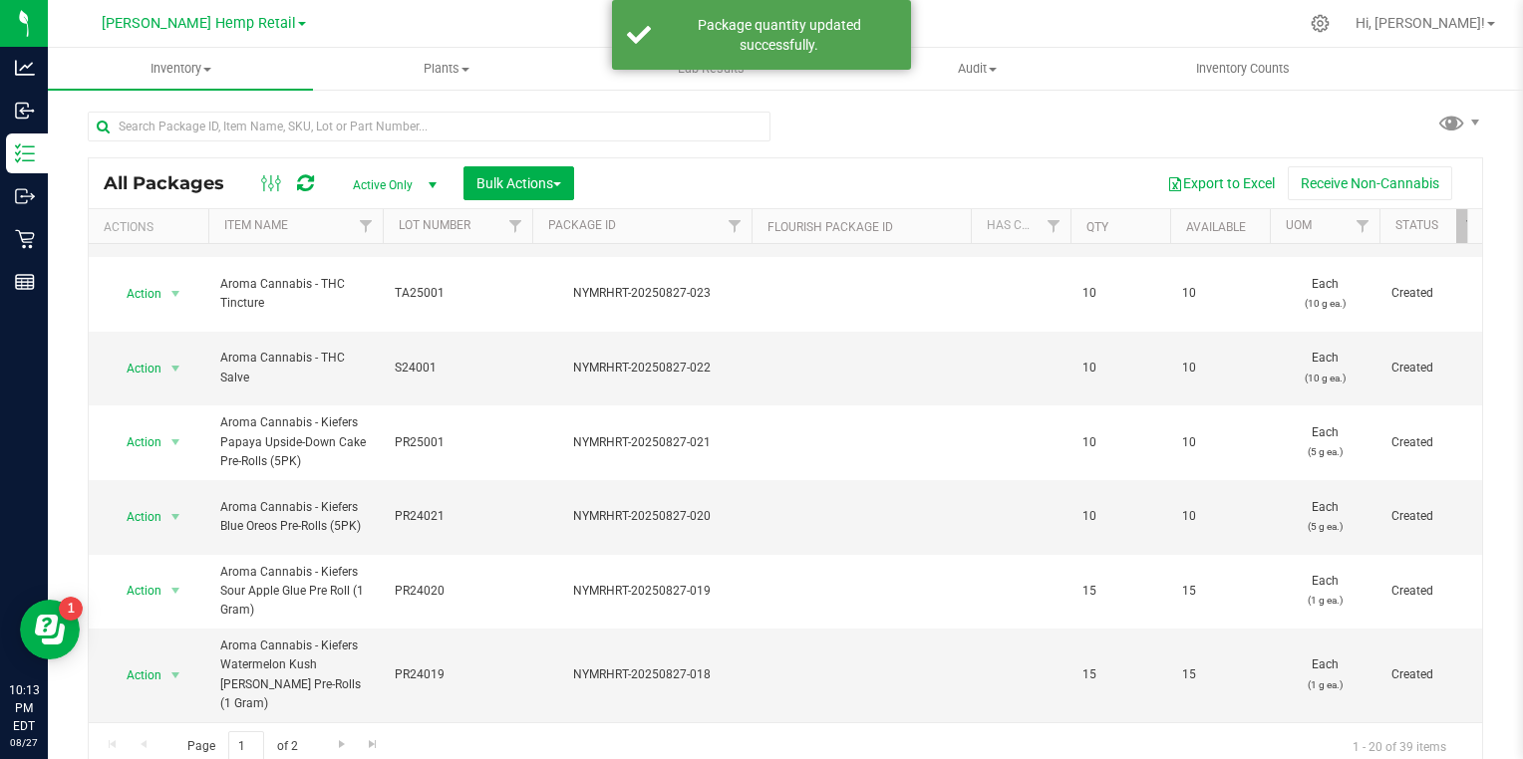
scroll to position [10, 0]
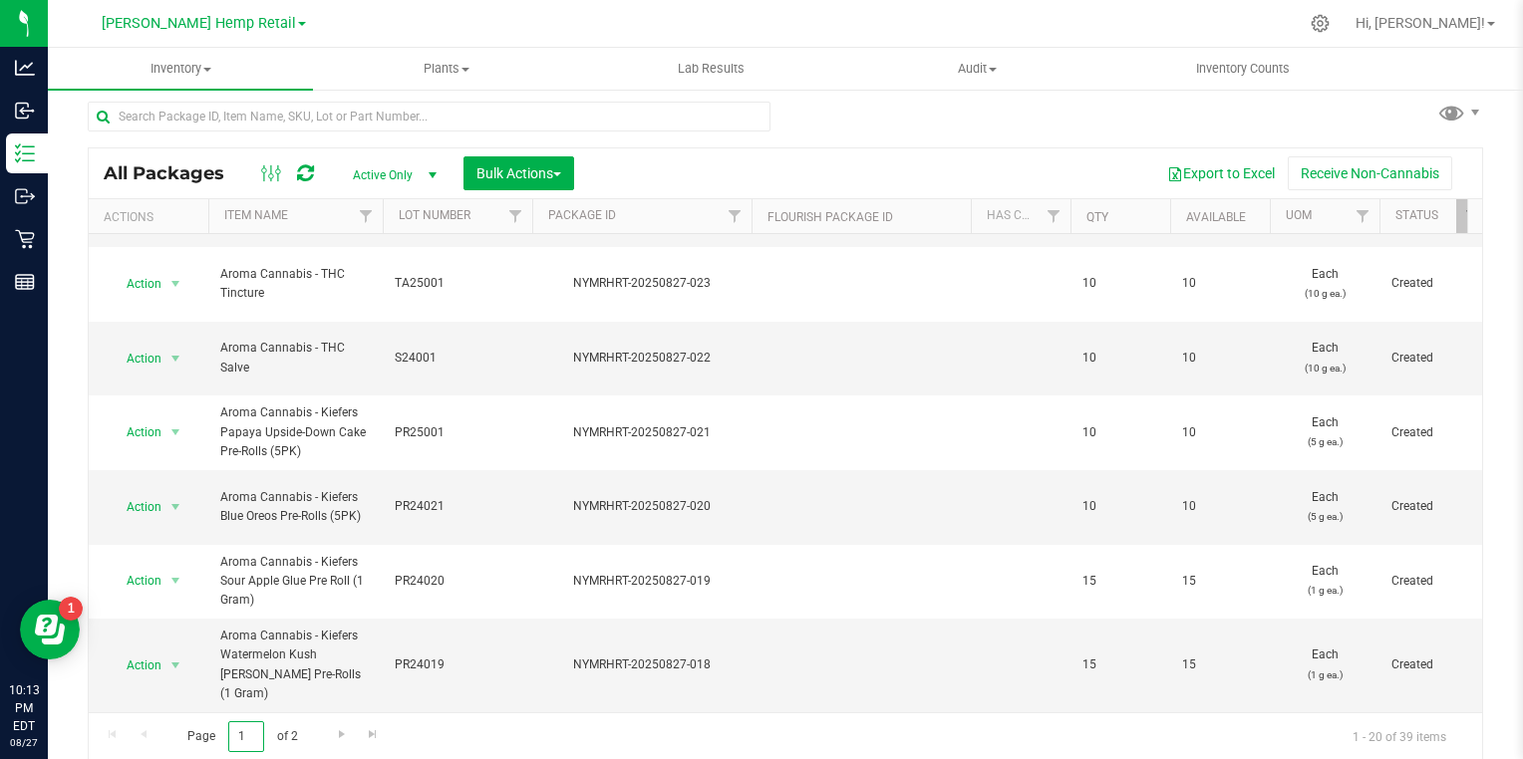
click at [253, 736] on input "1" at bounding box center [246, 737] width 36 height 31
type input "2"
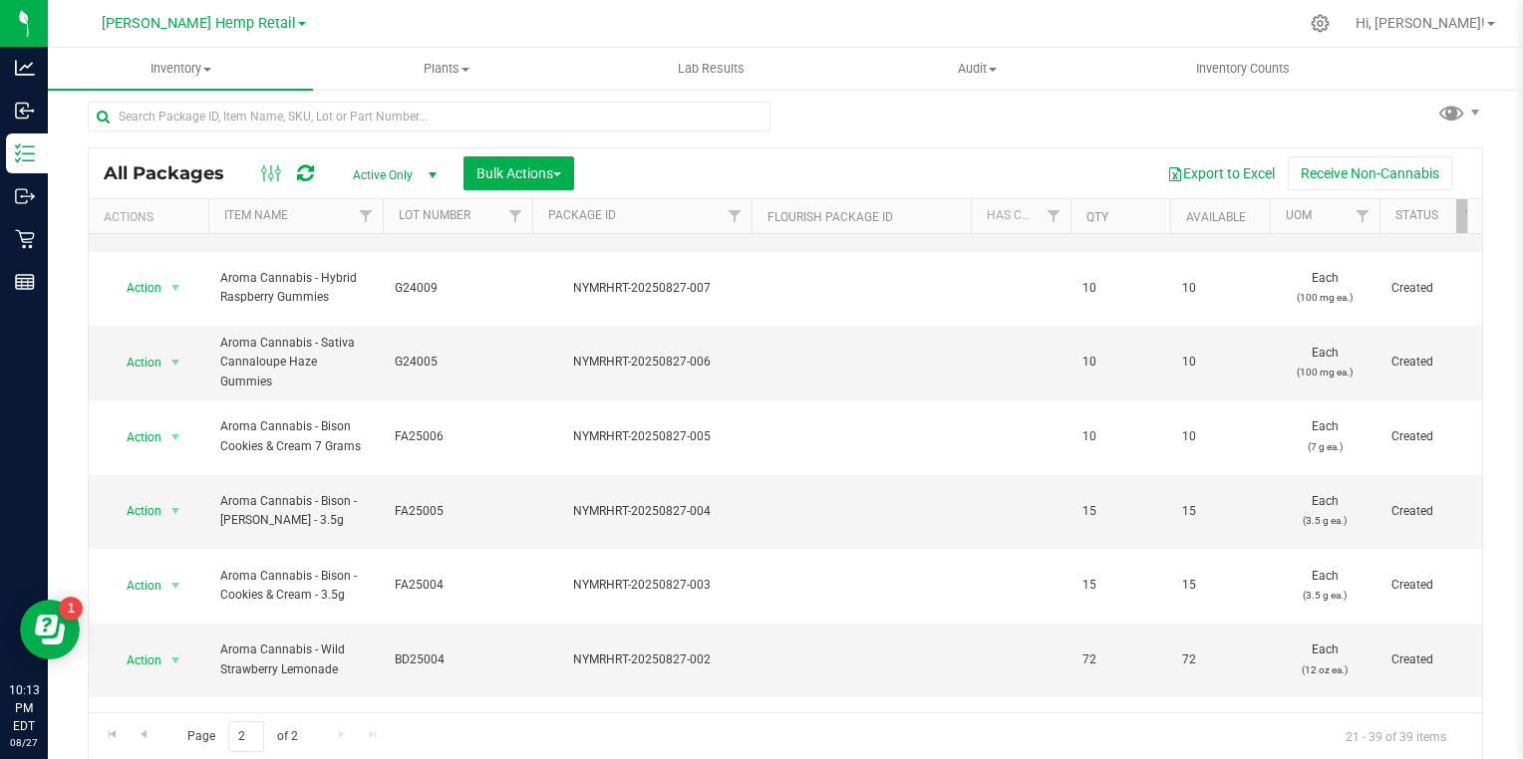
scroll to position [435, 0]
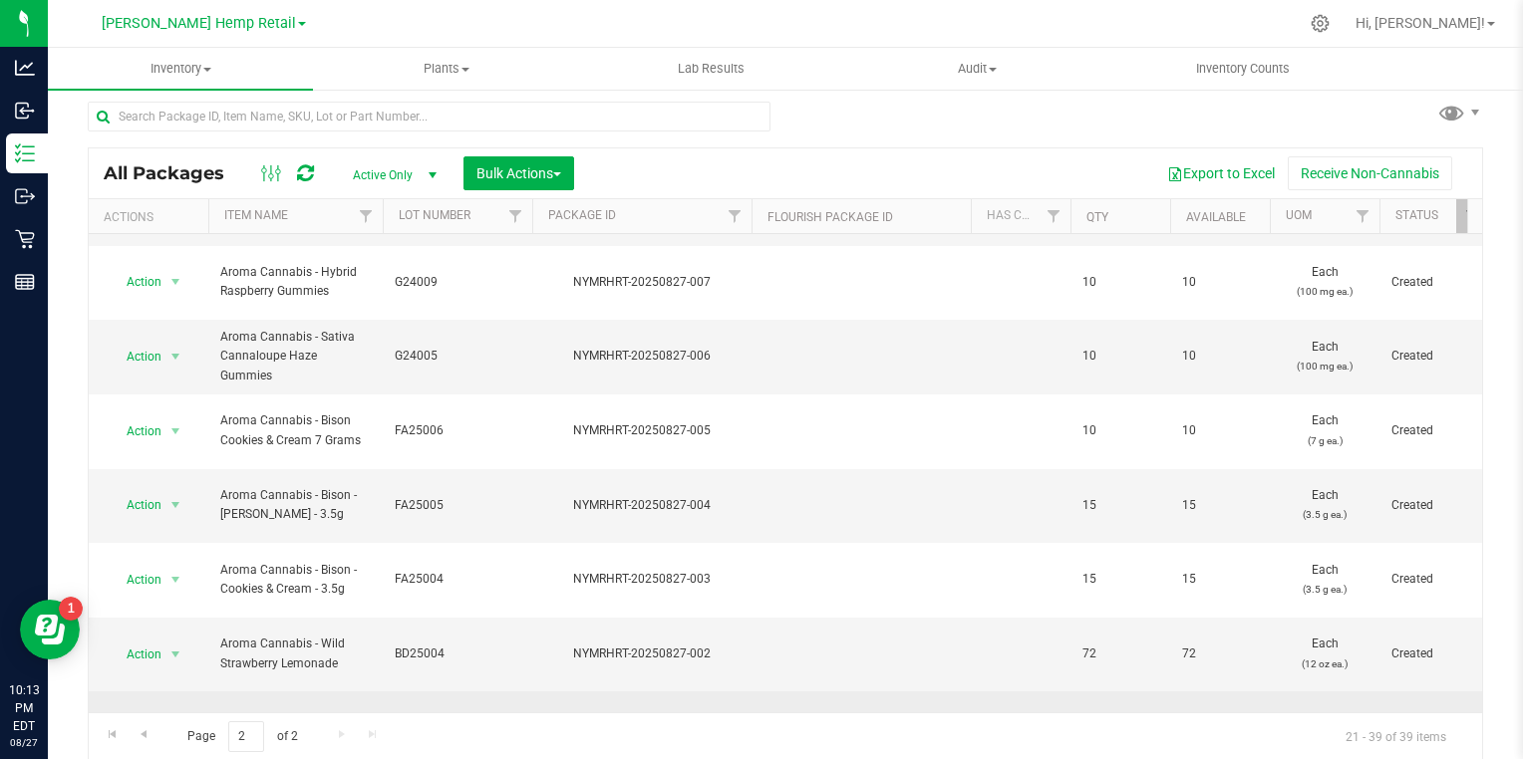
click at [173, 721] on span "select" at bounding box center [175, 729] width 16 height 16
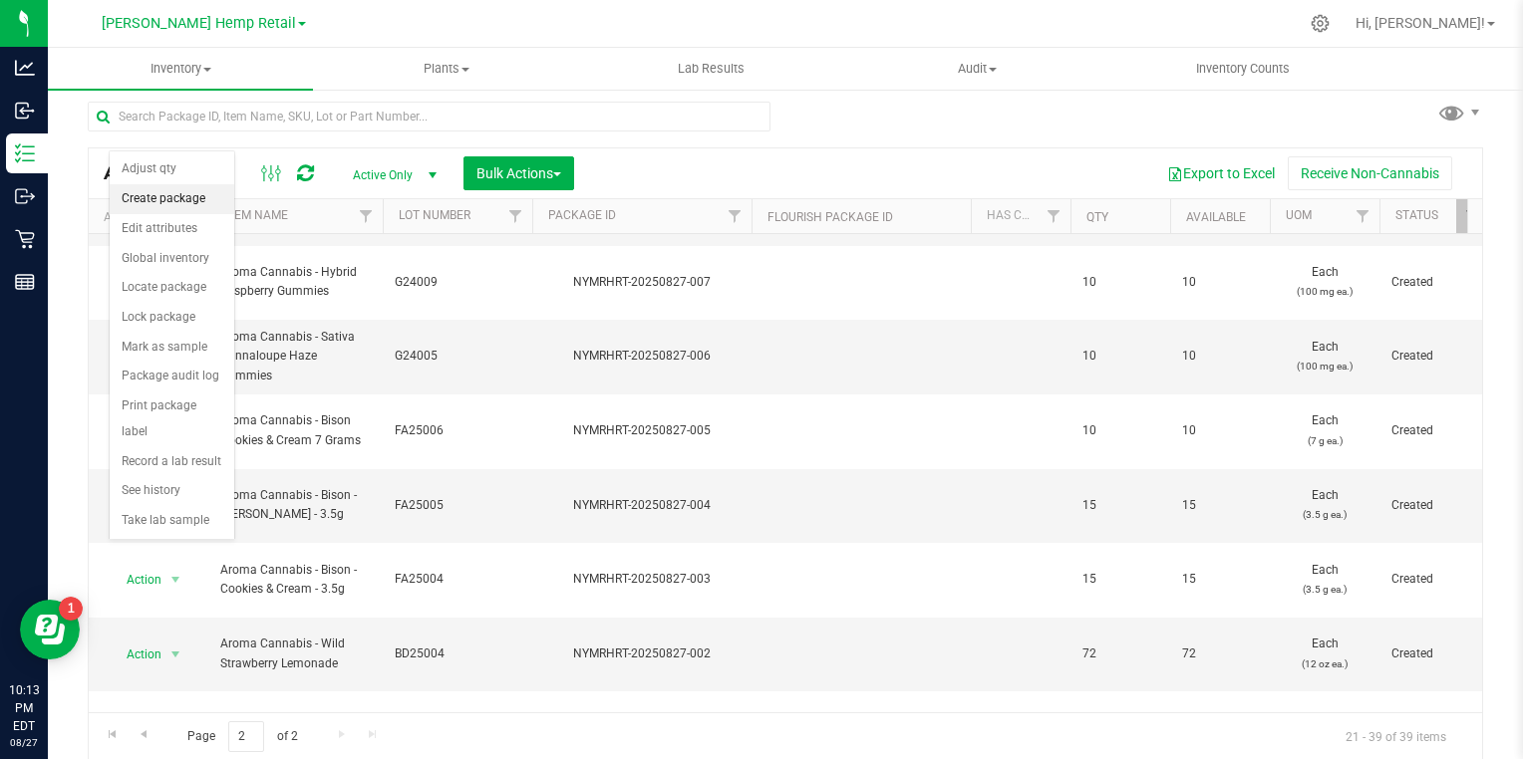
click at [184, 184] on li "Create package" at bounding box center [172, 199] width 125 height 30
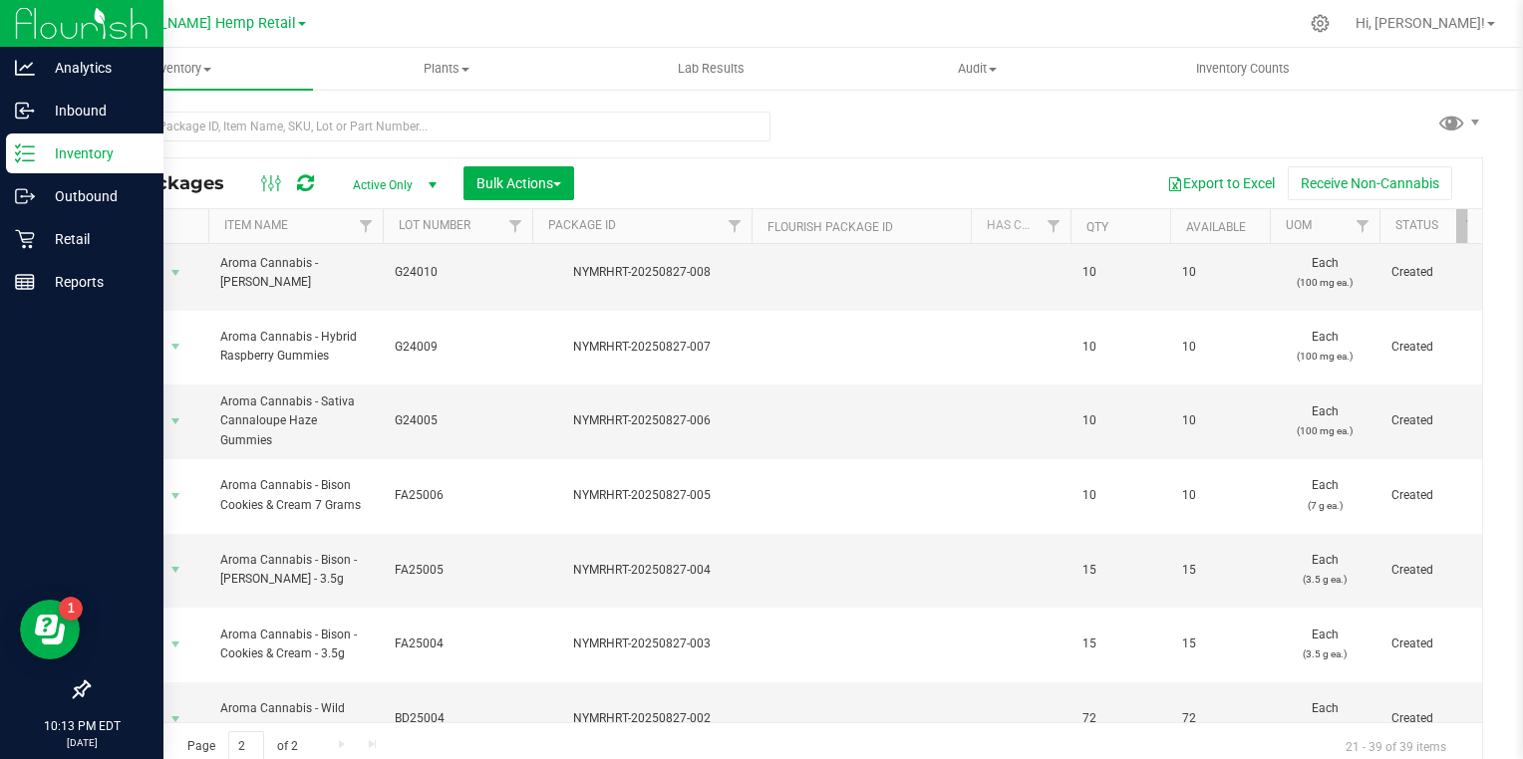
scroll to position [375, 0]
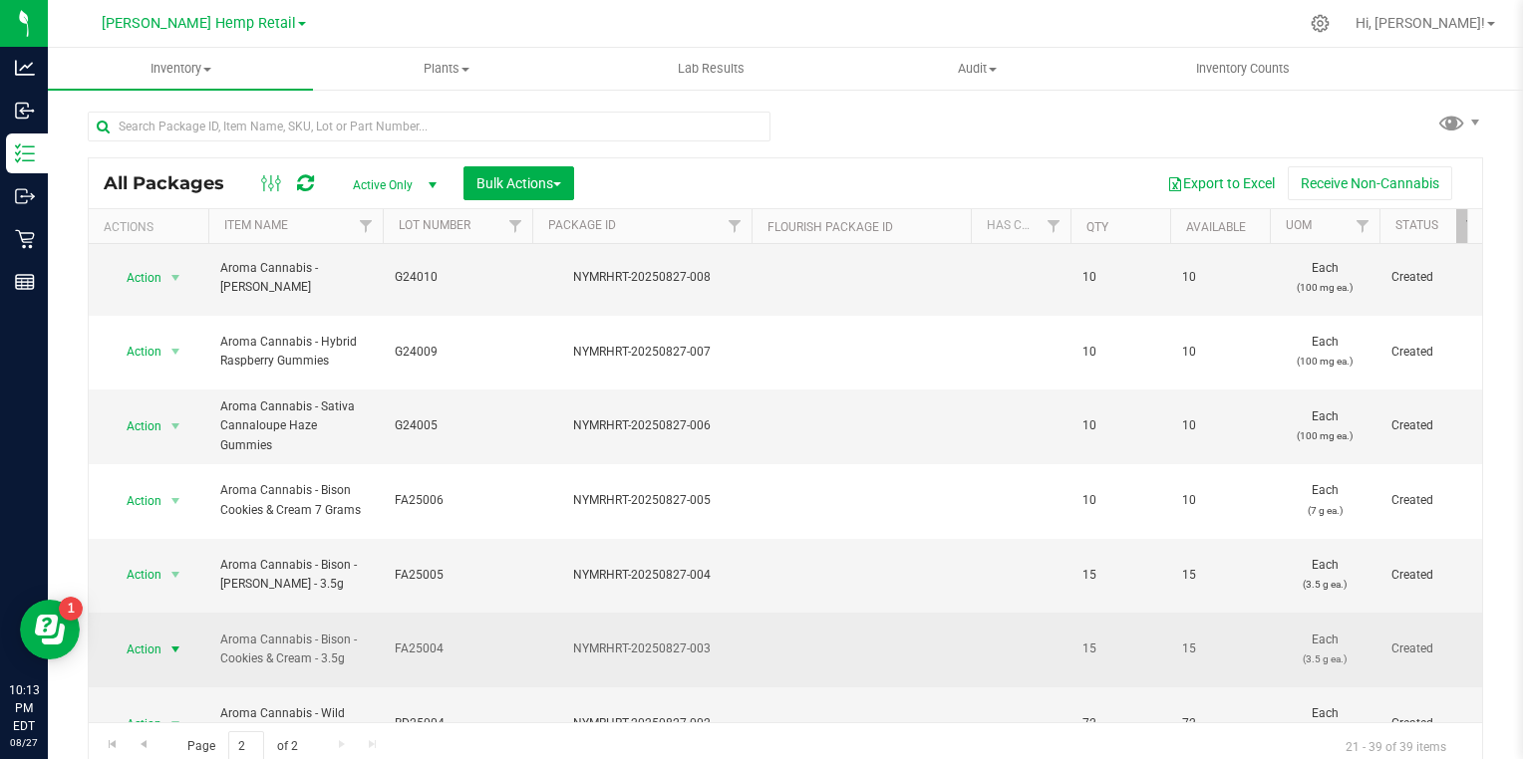
click at [176, 642] on span "select" at bounding box center [175, 650] width 16 height 16
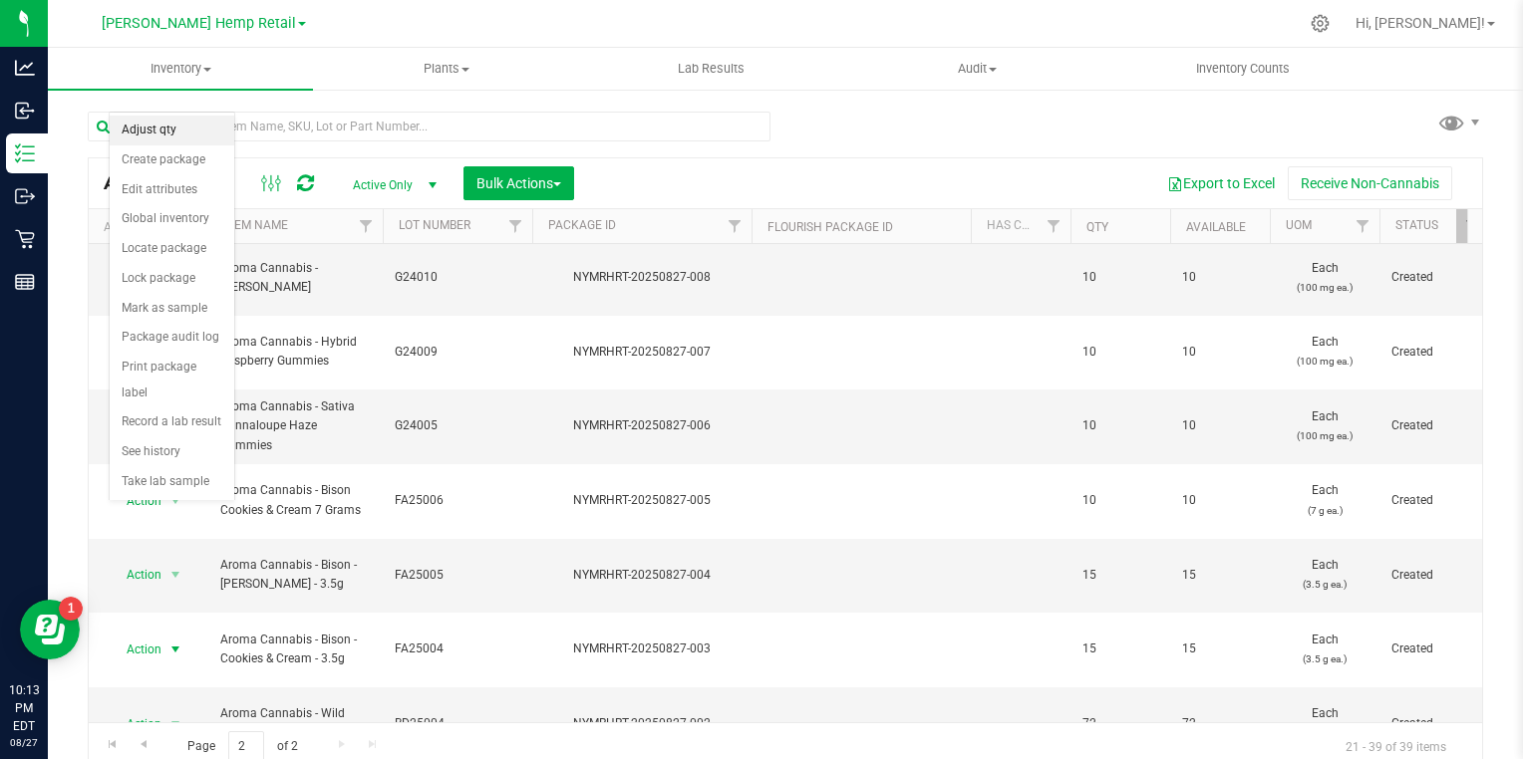
click at [171, 142] on li "Adjust qty" at bounding box center [172, 131] width 125 height 30
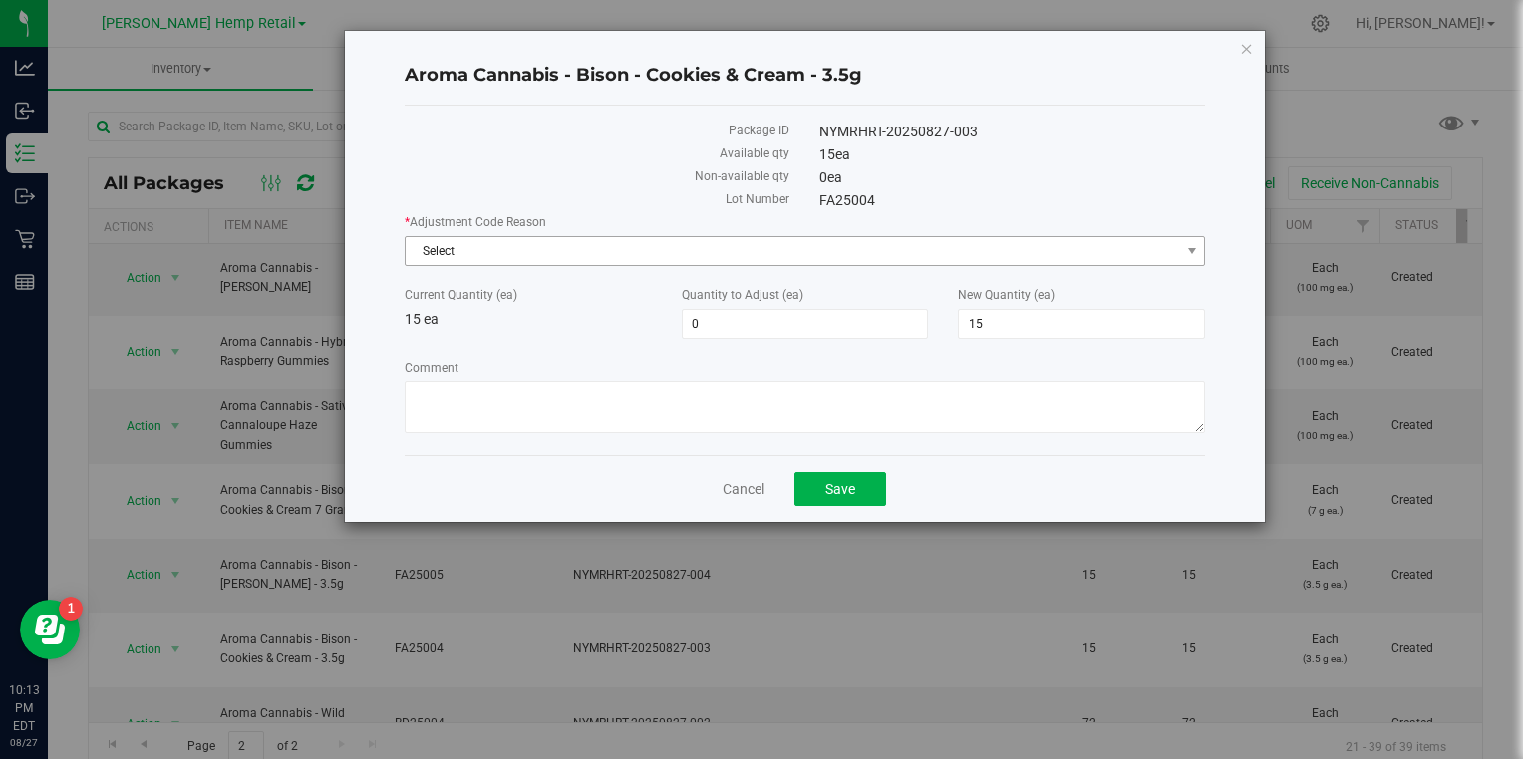
click at [643, 251] on span "Select" at bounding box center [793, 251] width 774 height 28
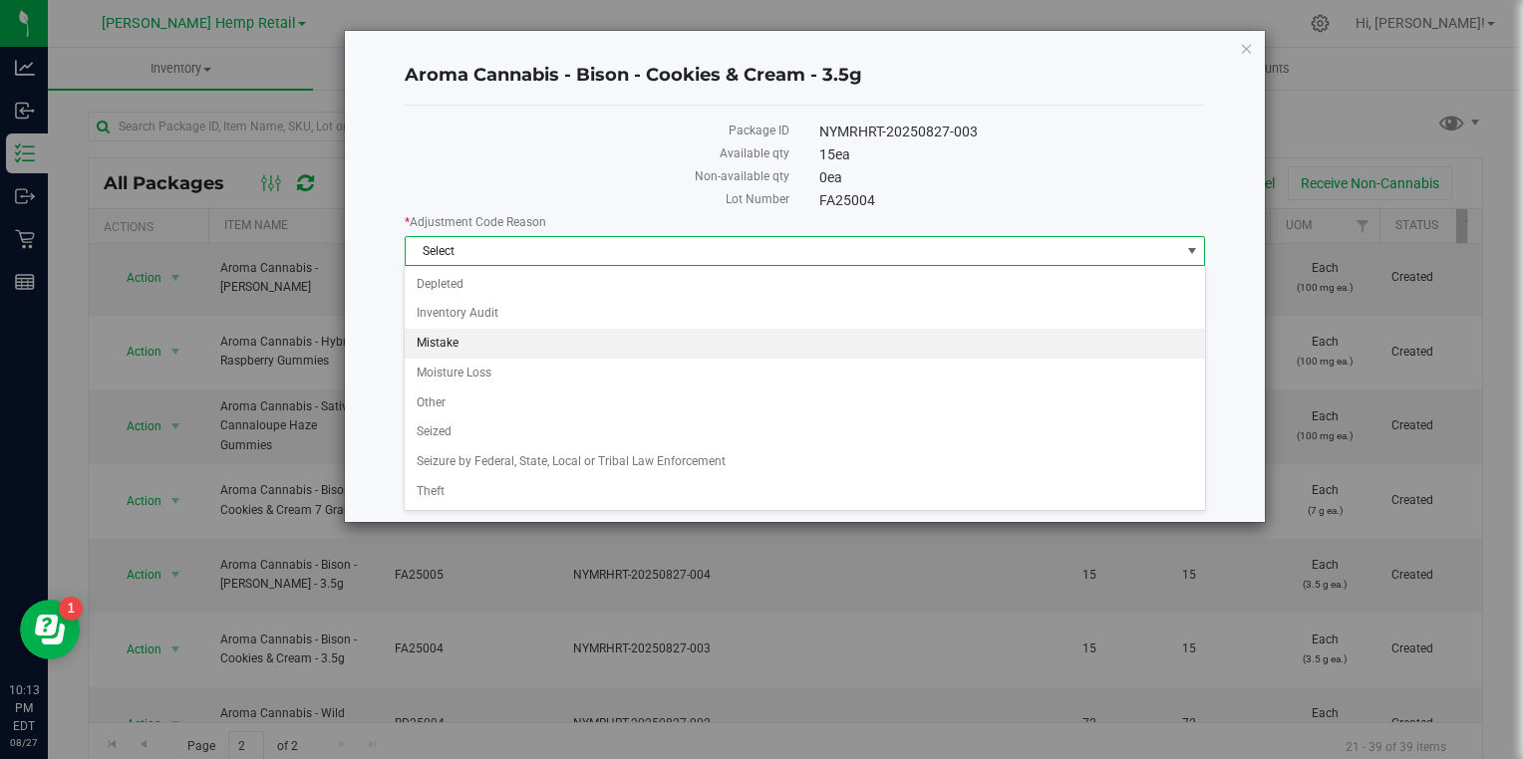
click at [447, 339] on li "Mistake" at bounding box center [804, 344] width 799 height 30
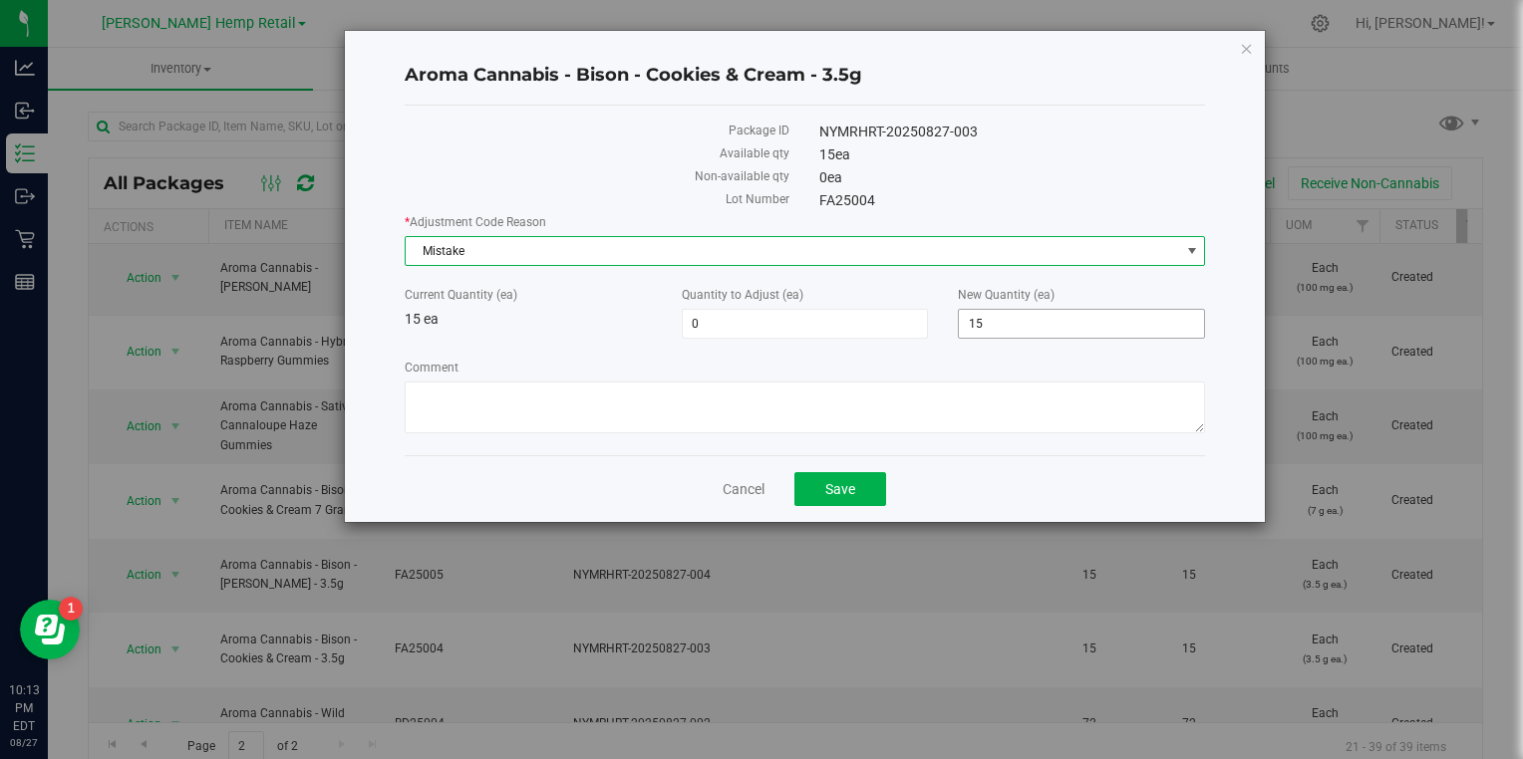
click at [1032, 322] on input "15" at bounding box center [1081, 324] width 245 height 28
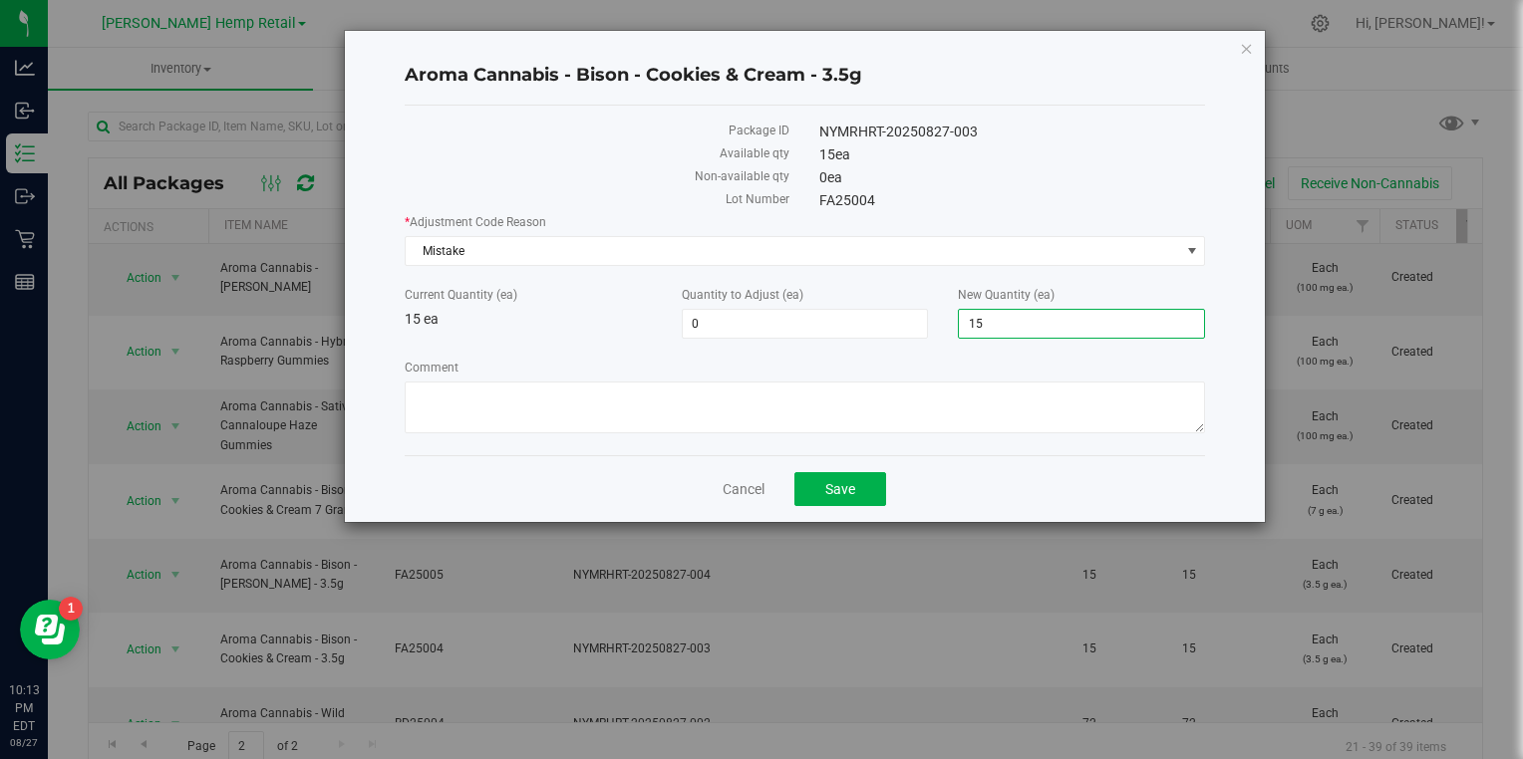
type input "1"
type input "0"
click at [840, 490] on span "Save" at bounding box center [840, 489] width 30 height 16
type input "-15"
type input "0"
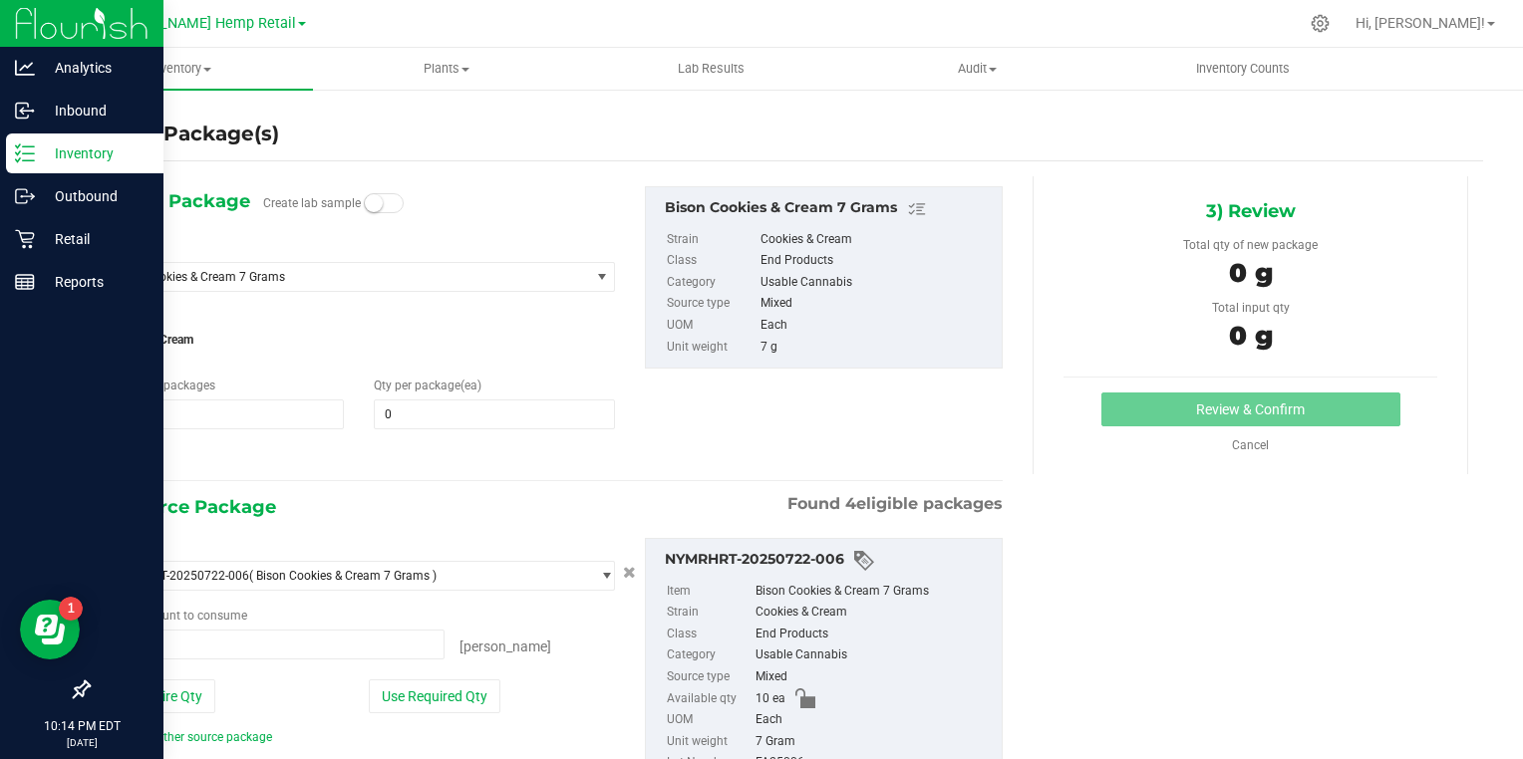
click at [44, 148] on p "Inventory" at bounding box center [95, 154] width 120 height 24
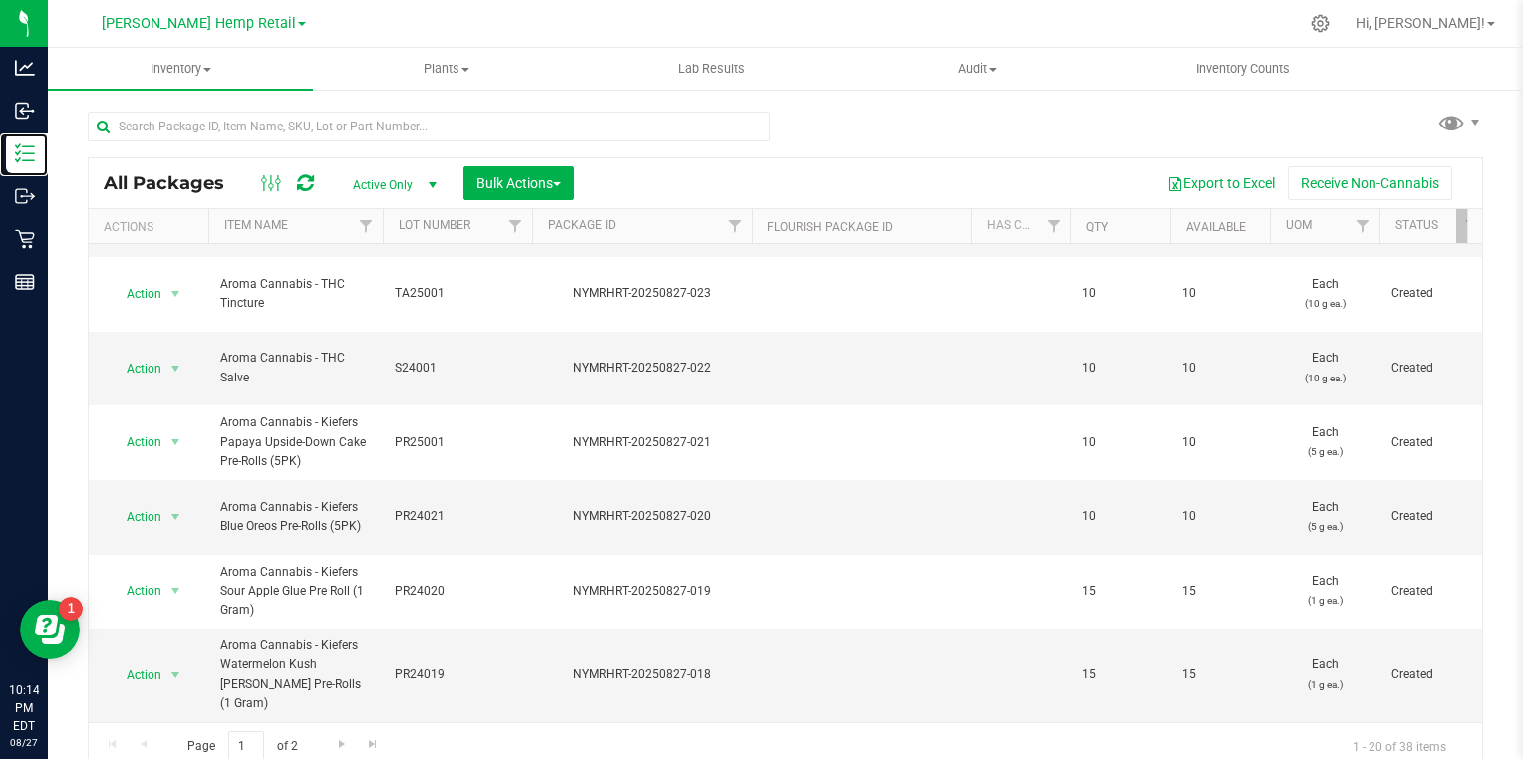
scroll to position [10, 0]
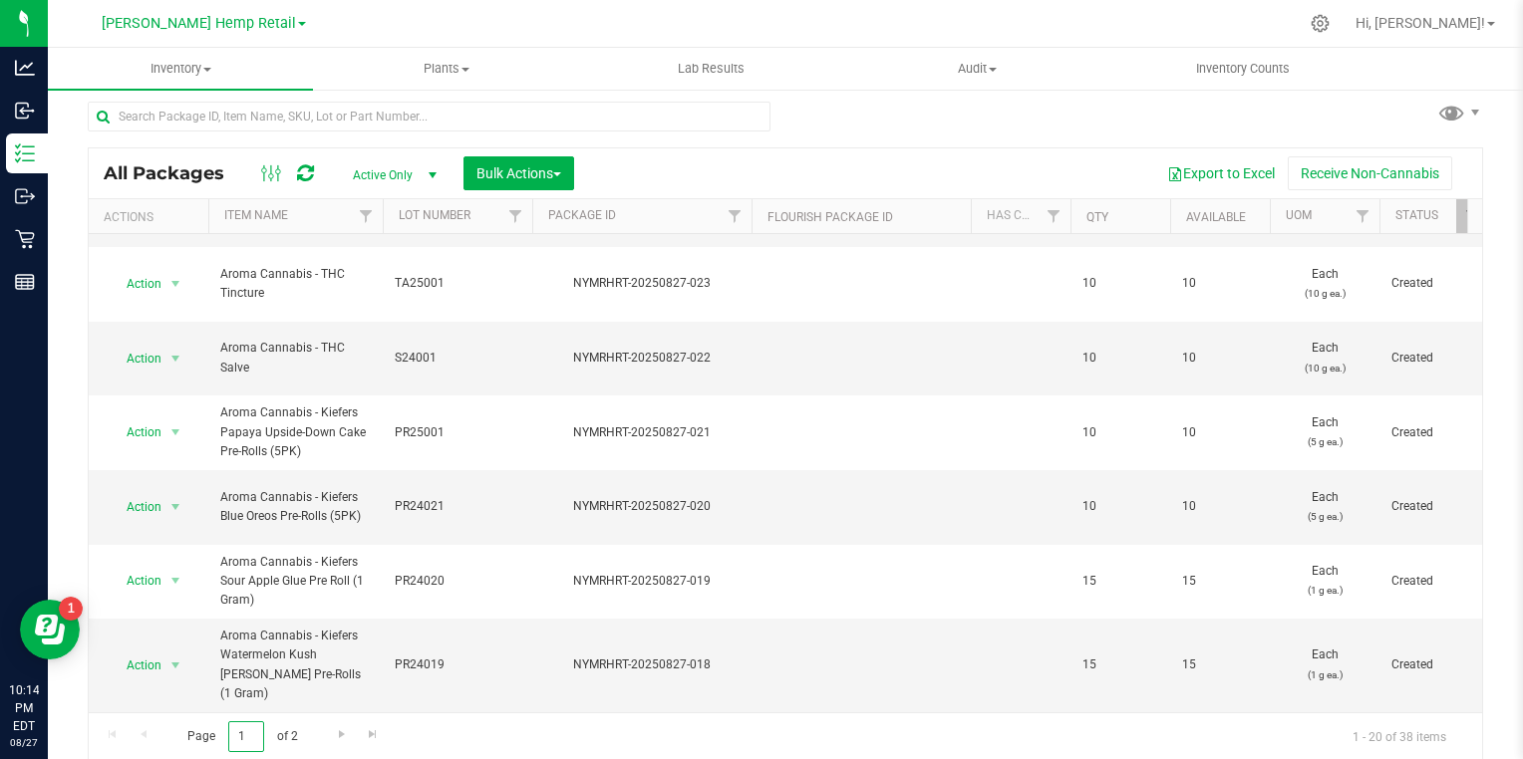
click at [255, 732] on input "1" at bounding box center [246, 737] width 36 height 31
type input "2"
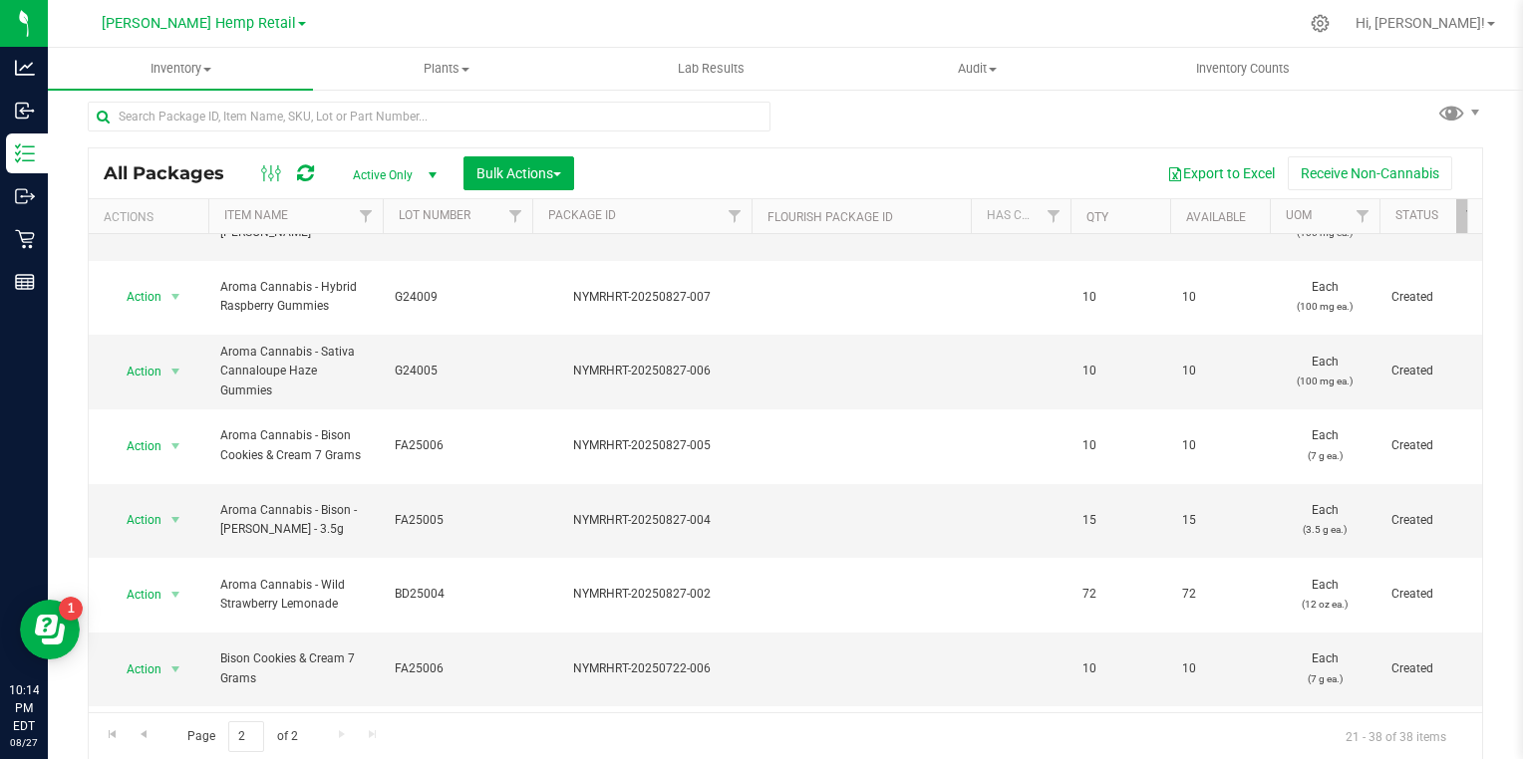
scroll to position [463, 0]
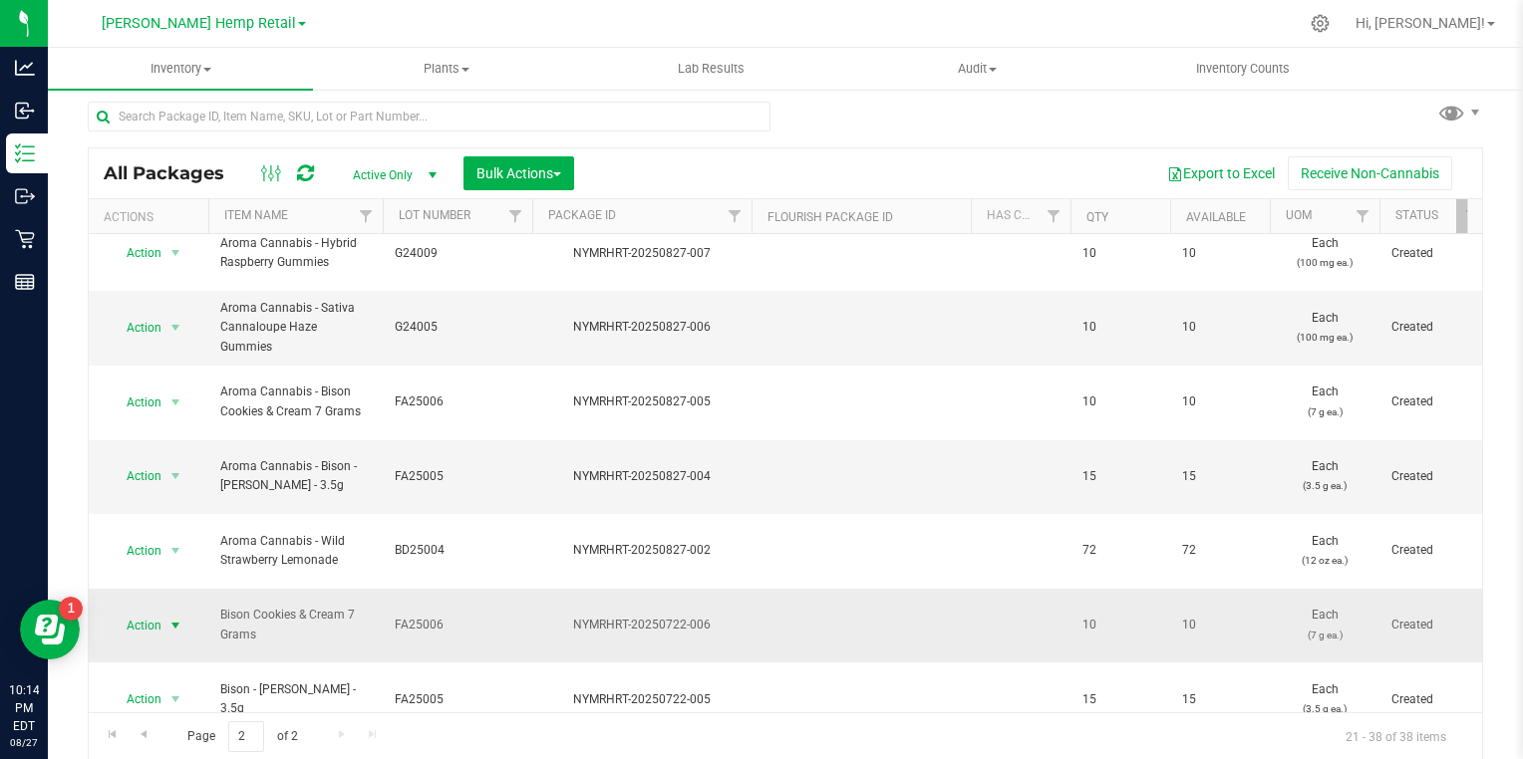
click at [175, 618] on span "select" at bounding box center [175, 626] width 16 height 16
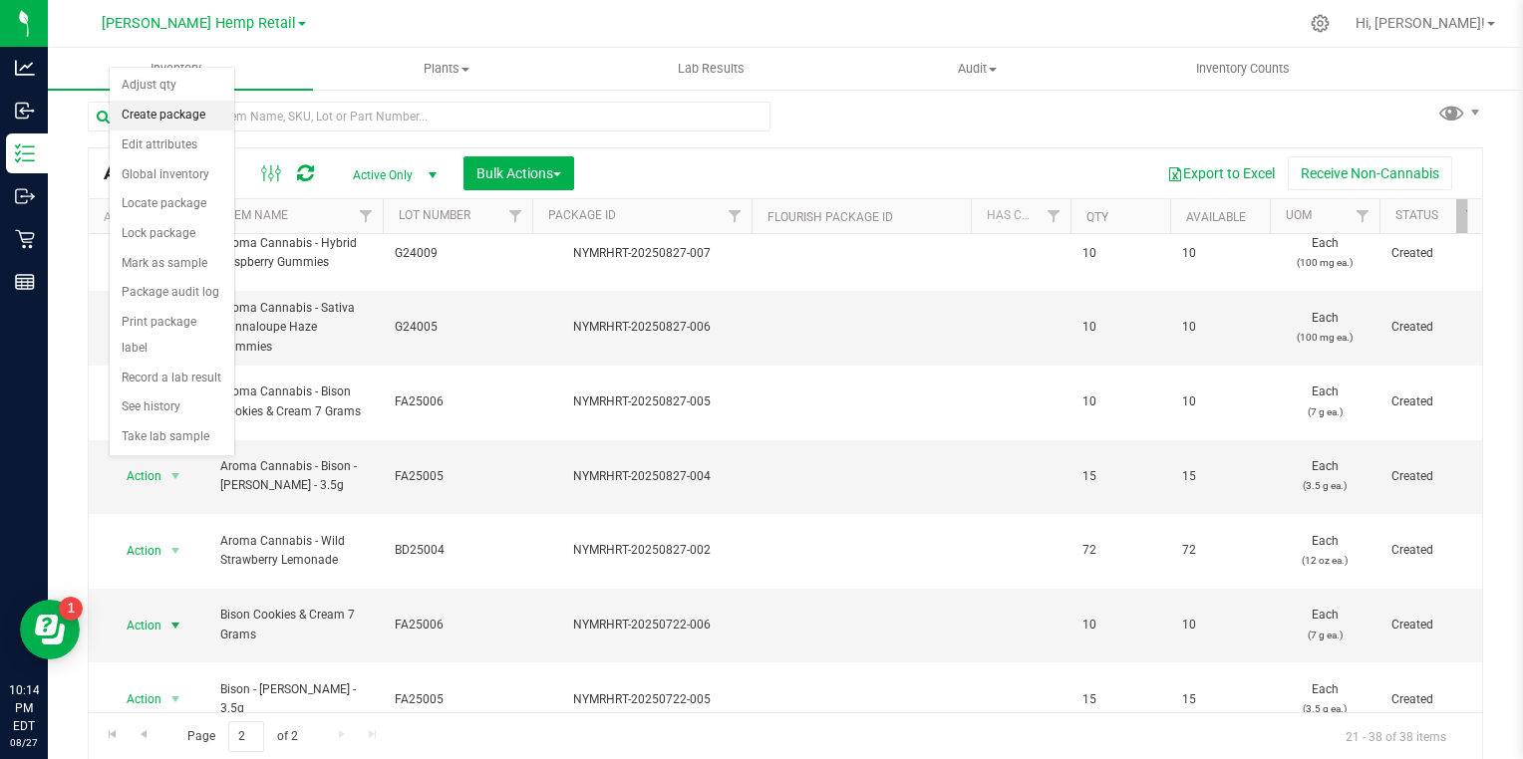
click at [164, 102] on li "Create package" at bounding box center [172, 116] width 125 height 30
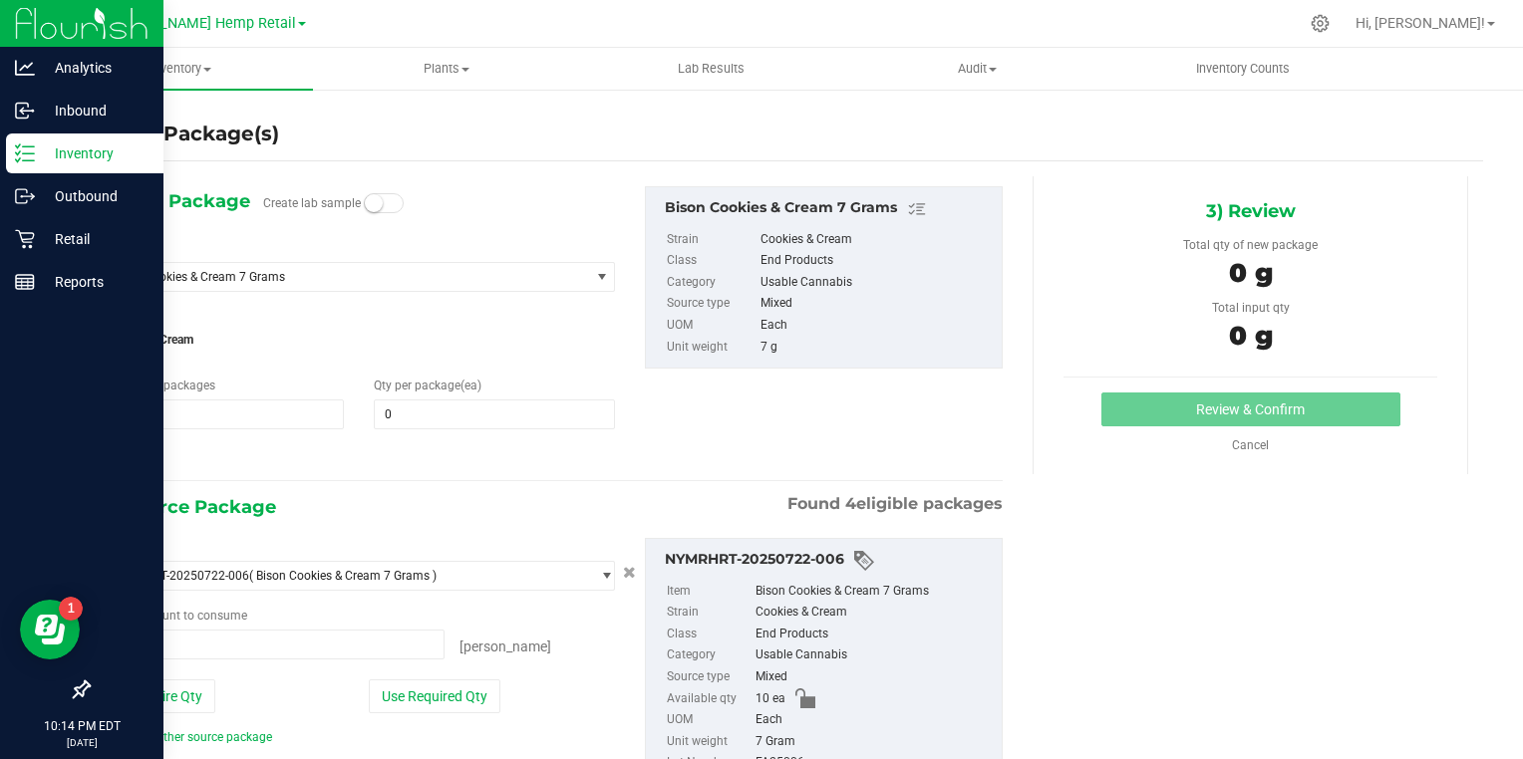
click at [17, 160] on icon at bounding box center [18, 159] width 4 height 3
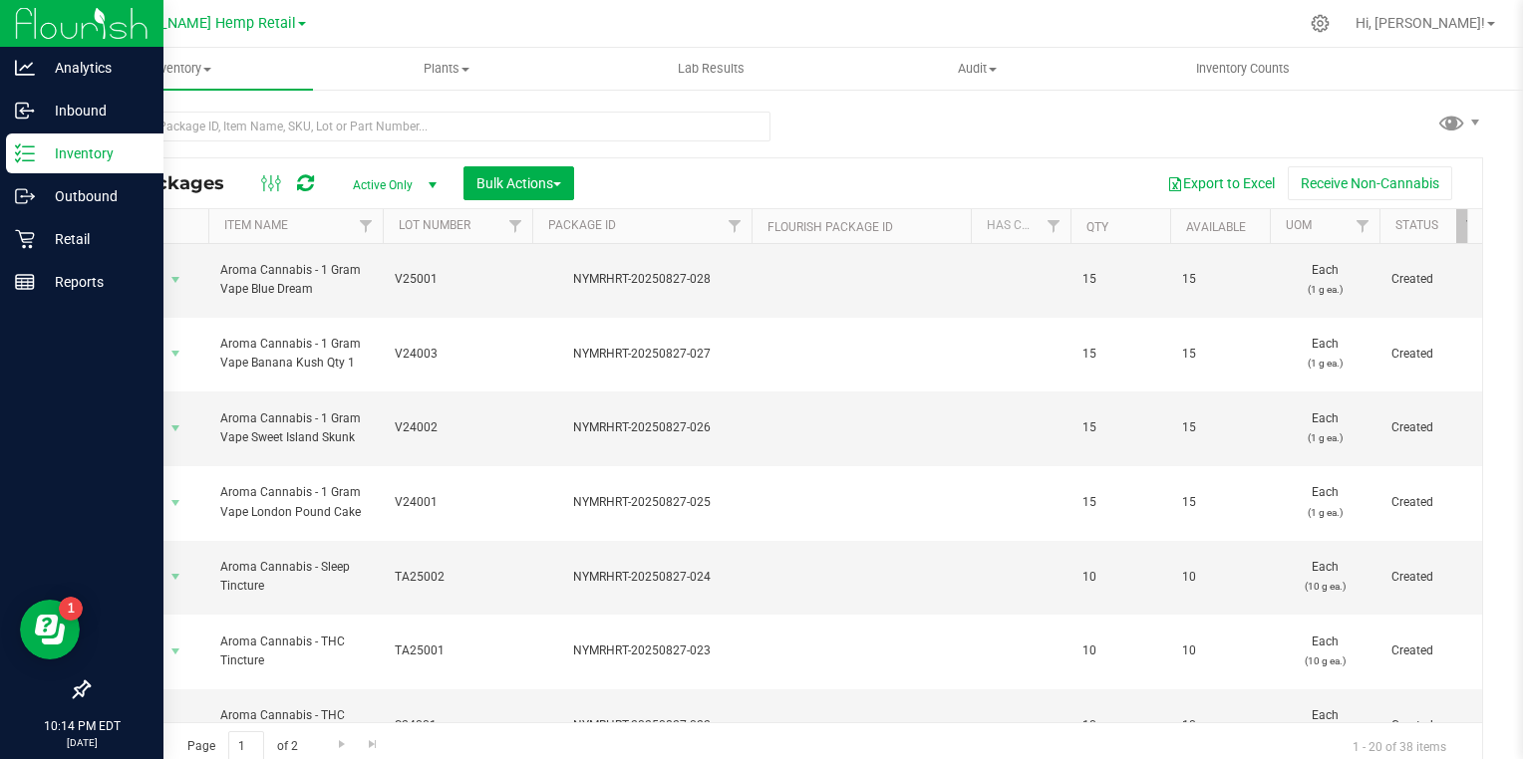
scroll to position [431, 0]
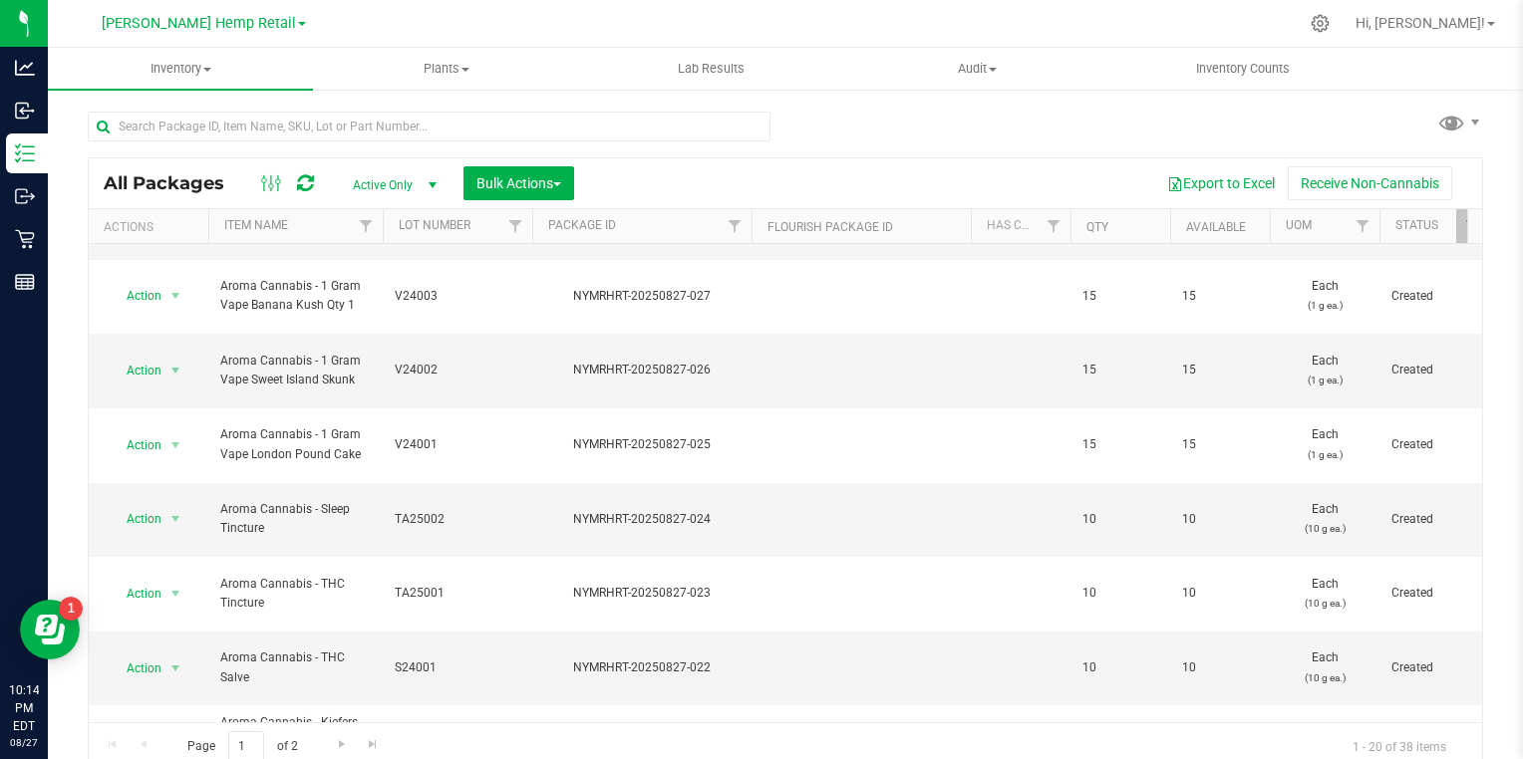
click at [766, 178] on div "Export to Excel Receive Non-Cannabis" at bounding box center [1028, 183] width 878 height 34
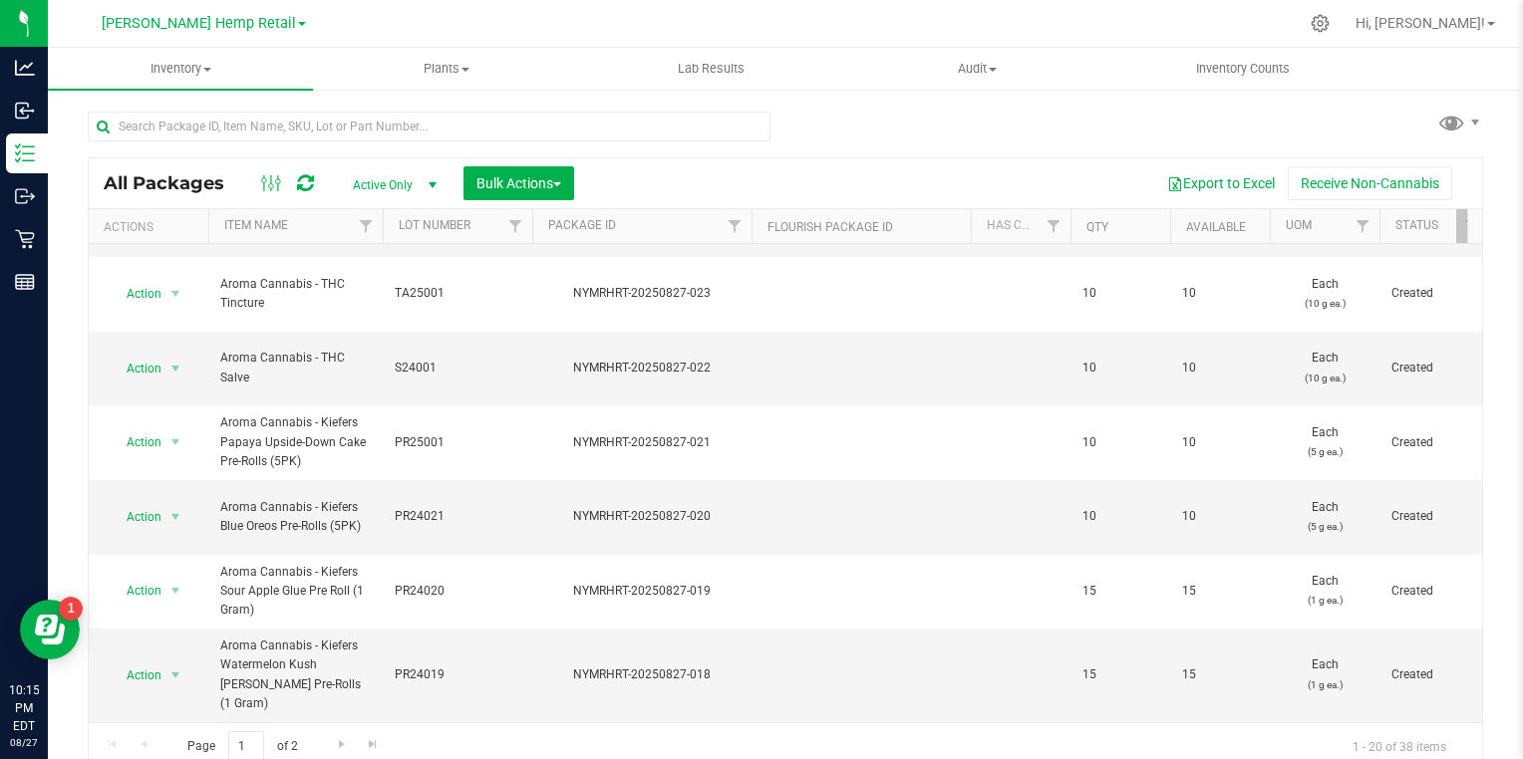
scroll to position [10, 0]
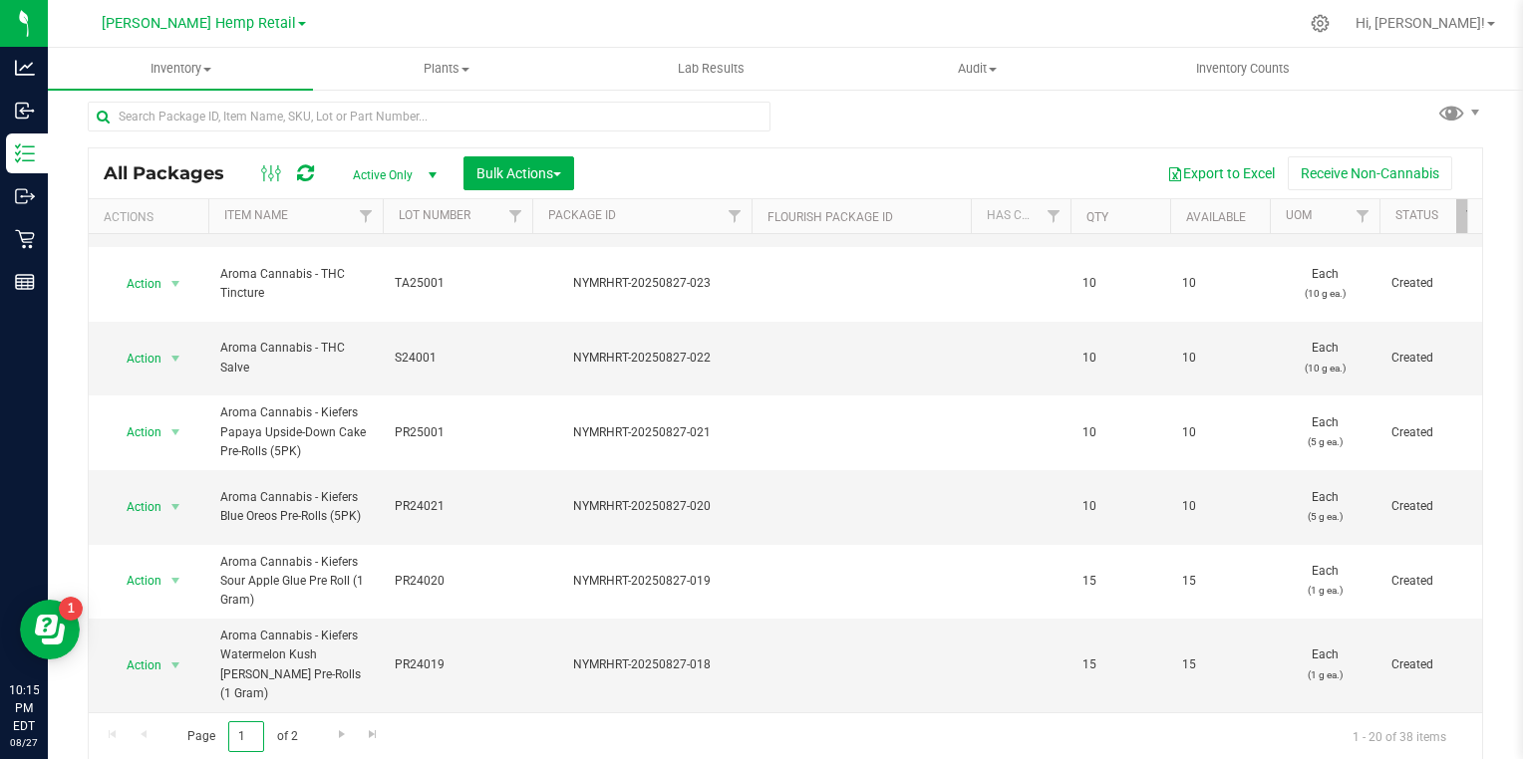
click at [255, 735] on input "1" at bounding box center [246, 737] width 36 height 31
type input "2"
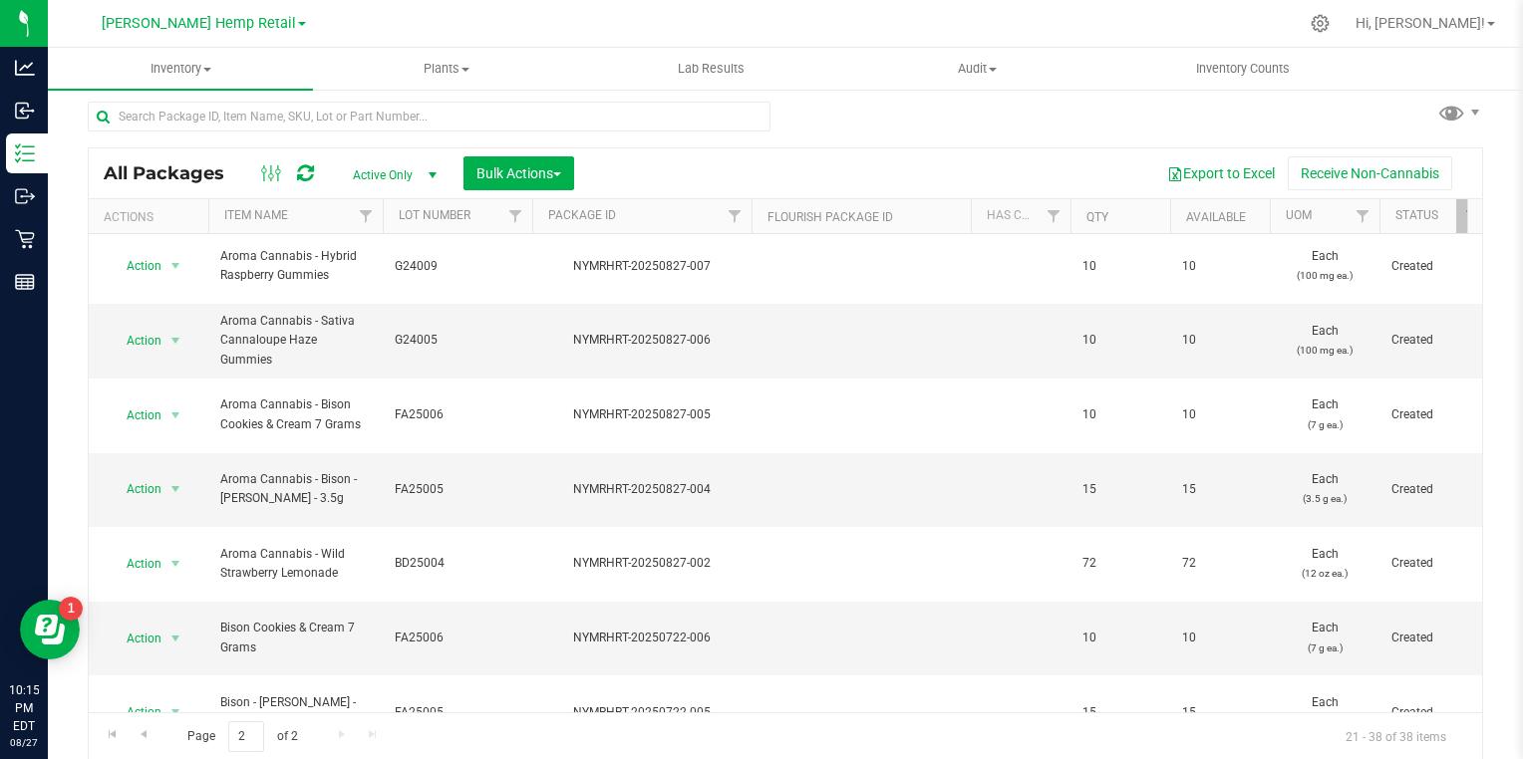
scroll to position [455, 0]
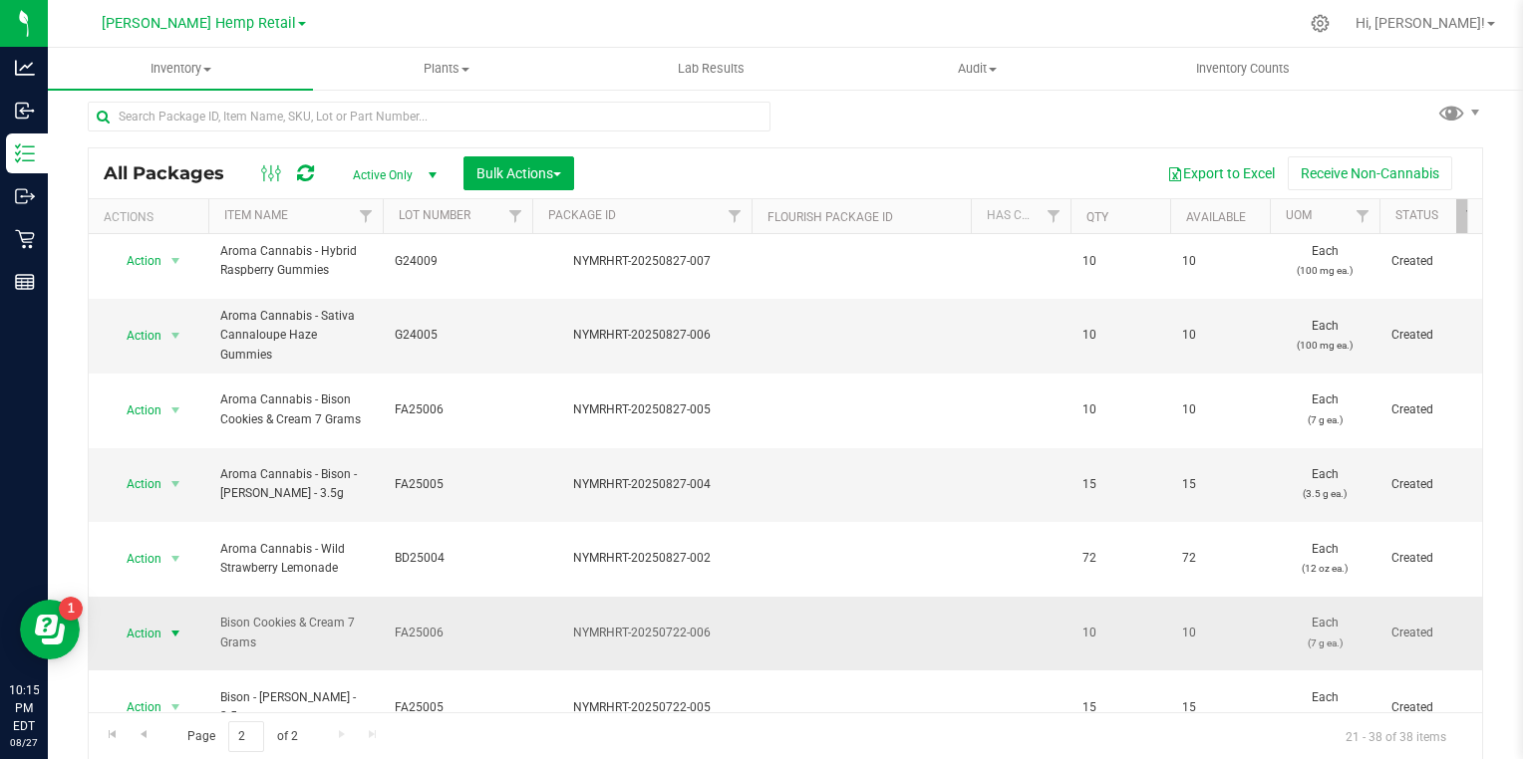
click at [173, 626] on span "select" at bounding box center [175, 634] width 16 height 16
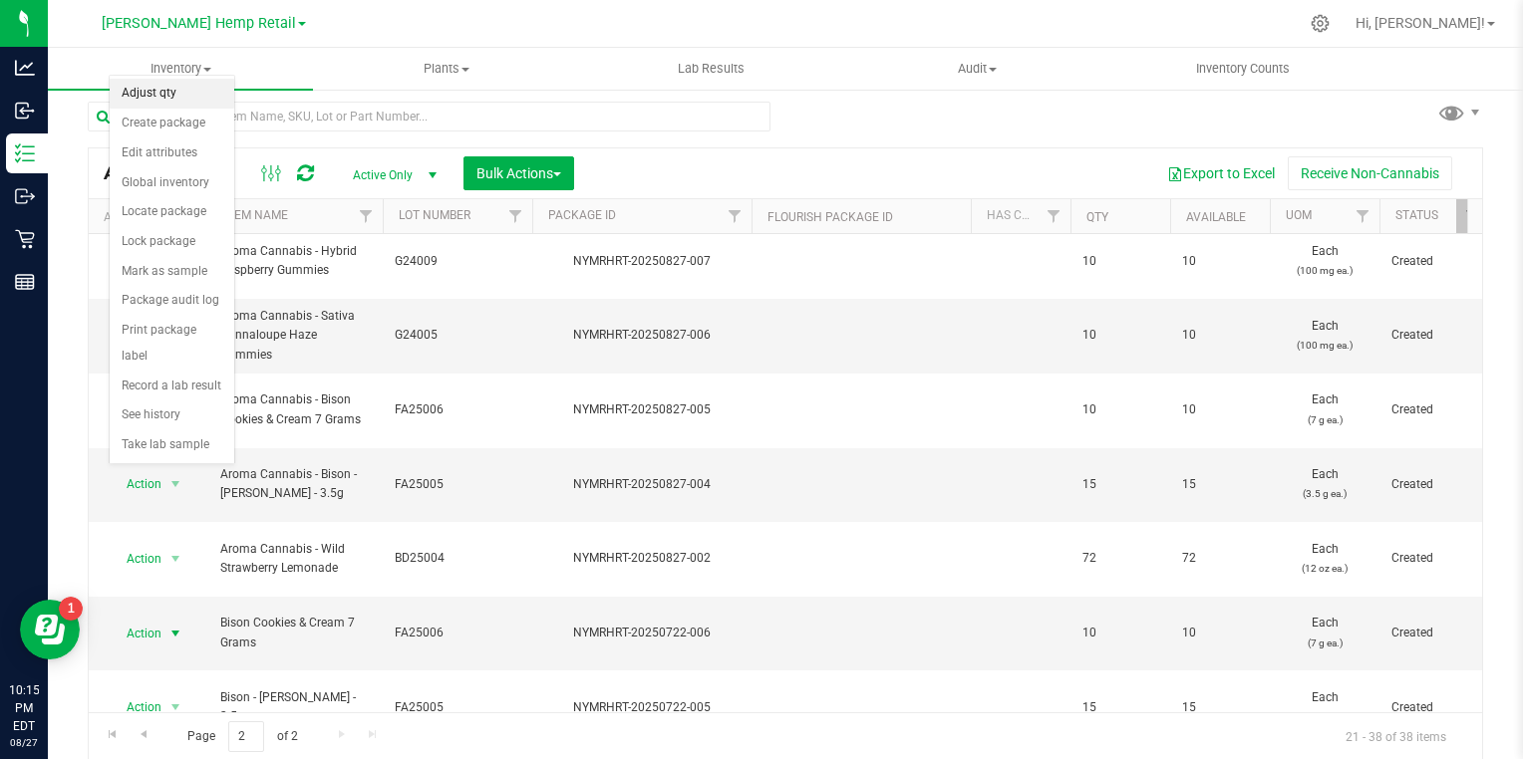
click at [151, 90] on li "Adjust qty" at bounding box center [172, 94] width 125 height 30
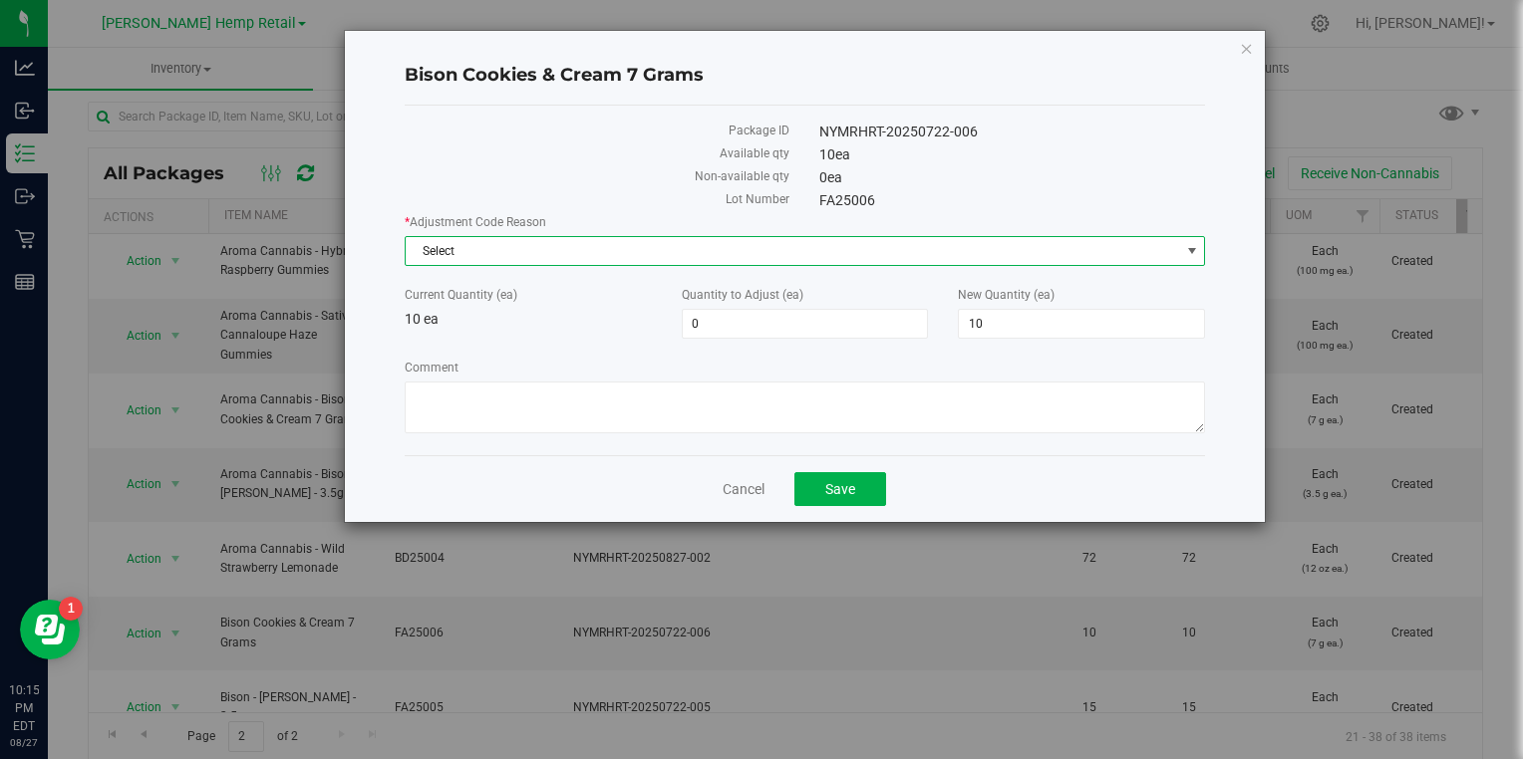
click at [539, 248] on span "Select" at bounding box center [793, 251] width 774 height 28
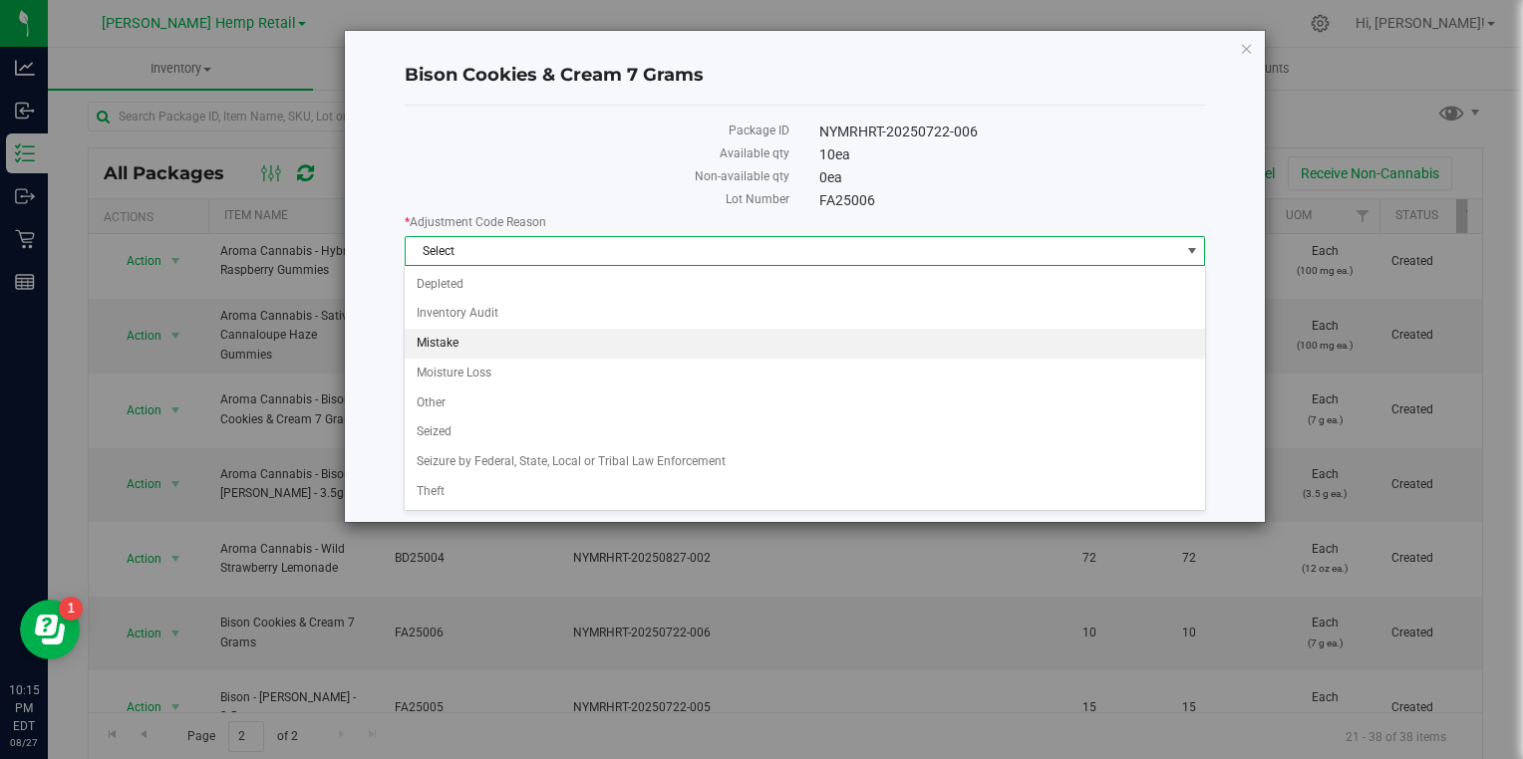
click at [462, 341] on li "Mistake" at bounding box center [804, 344] width 799 height 30
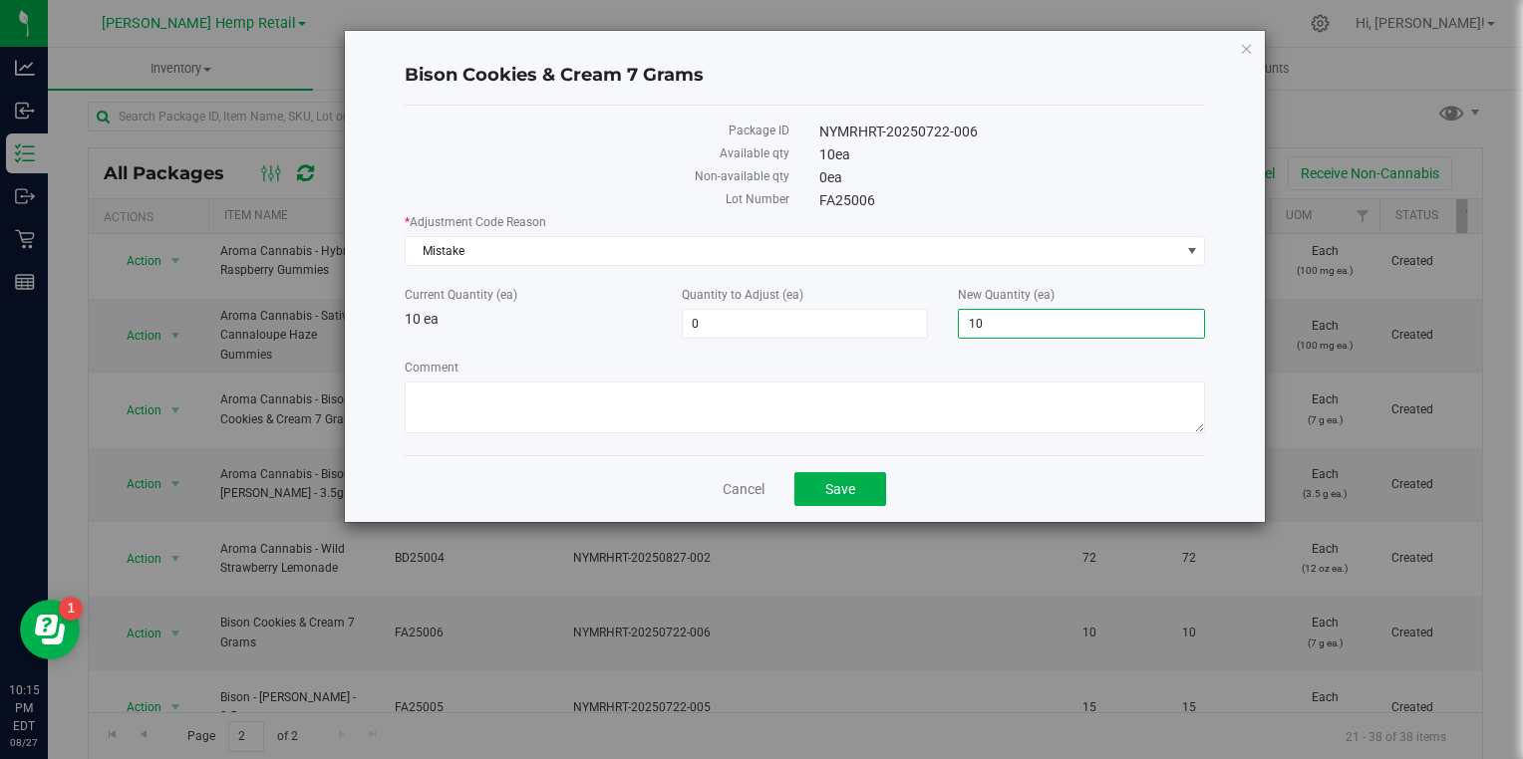
click at [987, 326] on span "10 10" at bounding box center [1081, 324] width 247 height 30
type input "1"
type input "0"
type input "-10"
type input "0"
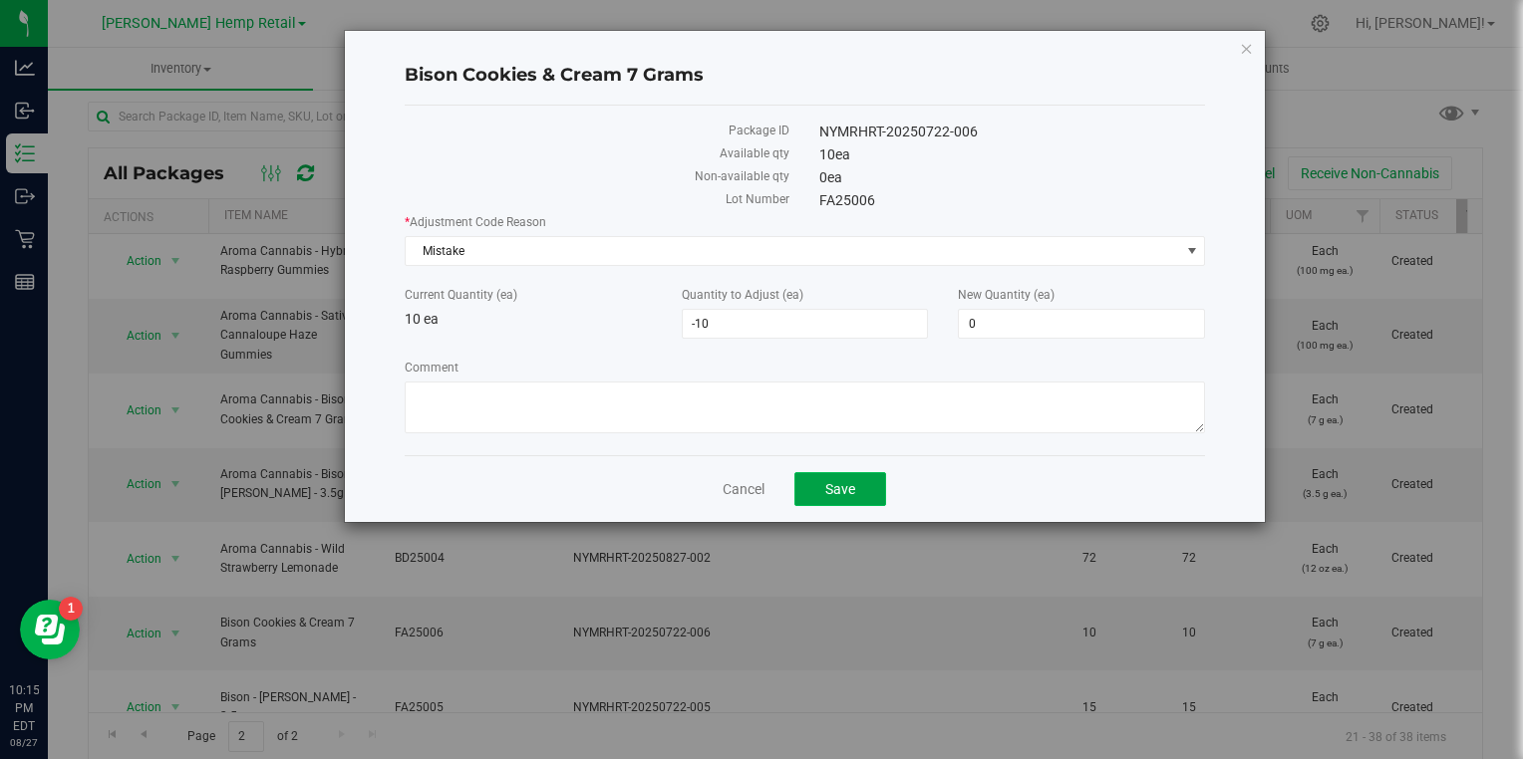
click at [865, 481] on button "Save" at bounding box center [840, 489] width 92 height 34
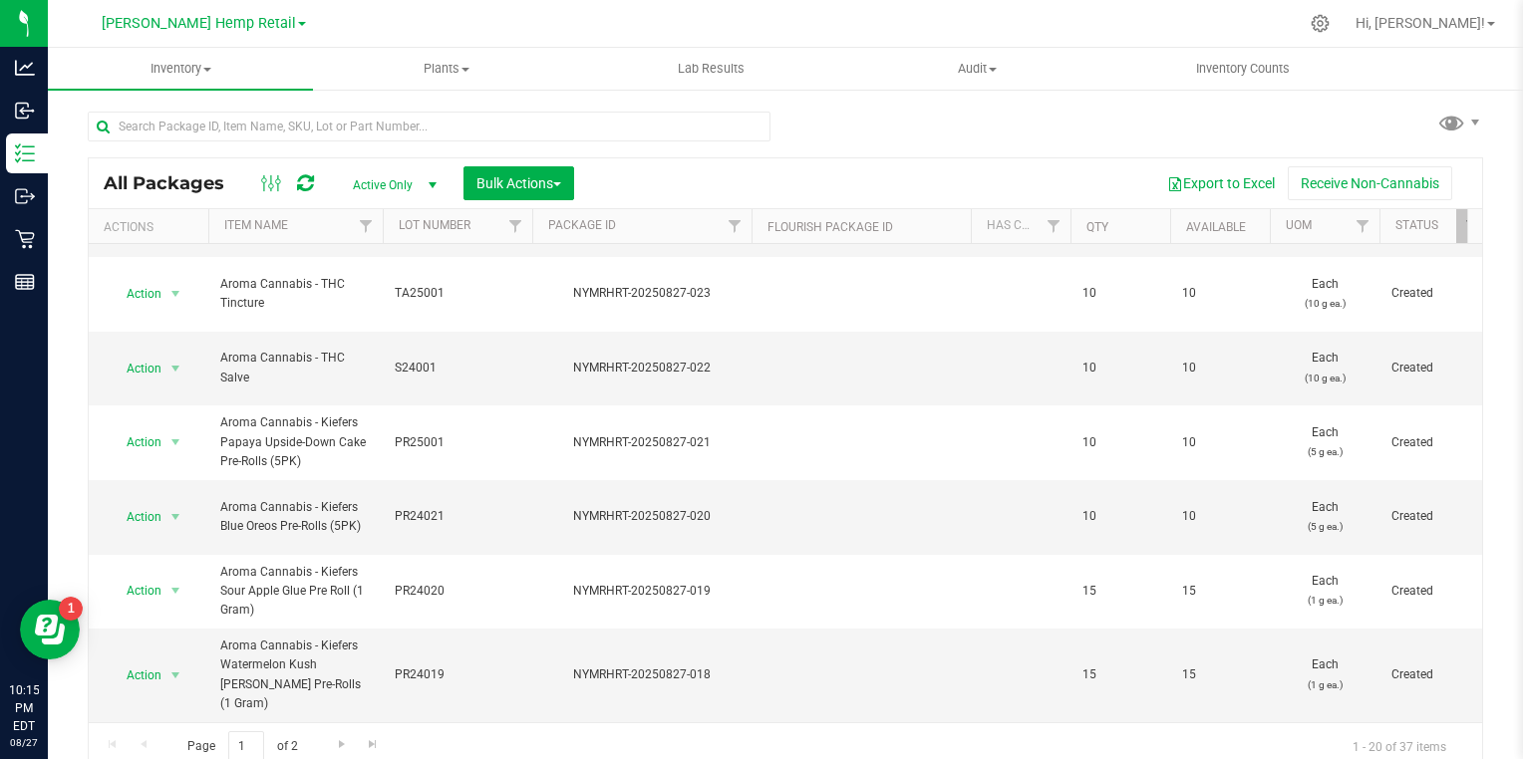
scroll to position [10, 0]
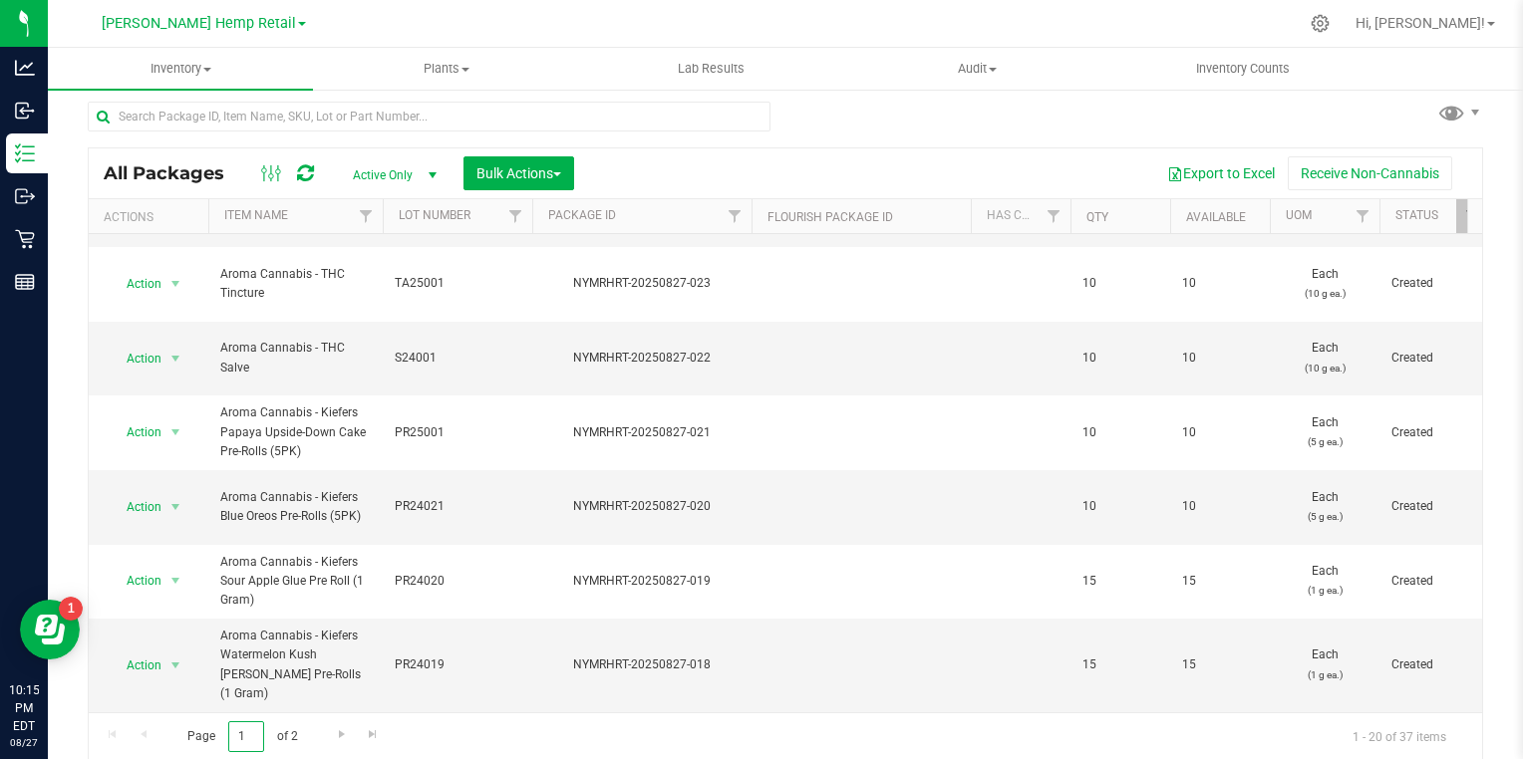
click at [250, 733] on input "1" at bounding box center [246, 737] width 36 height 31
type input "2"
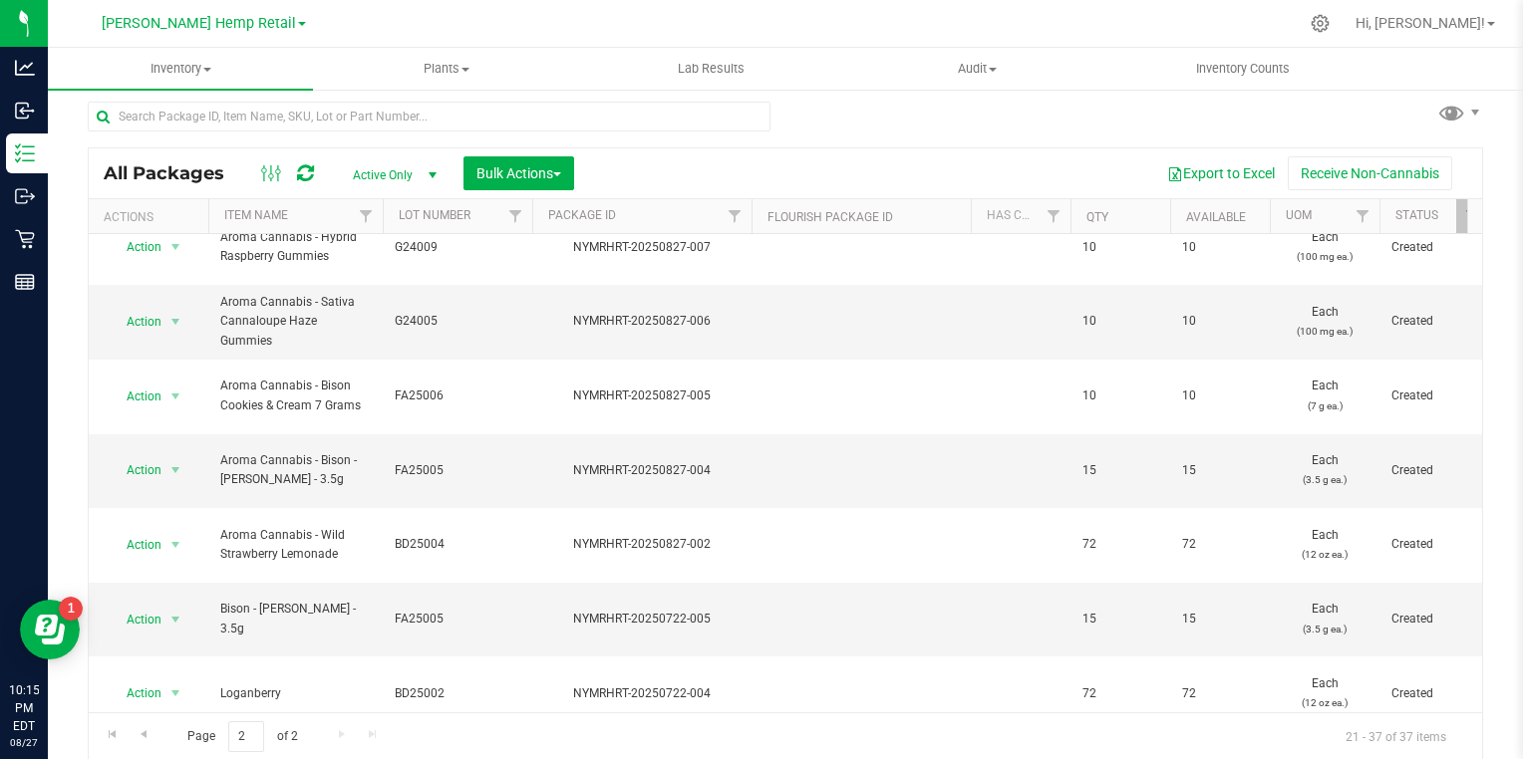
scroll to position [473, 0]
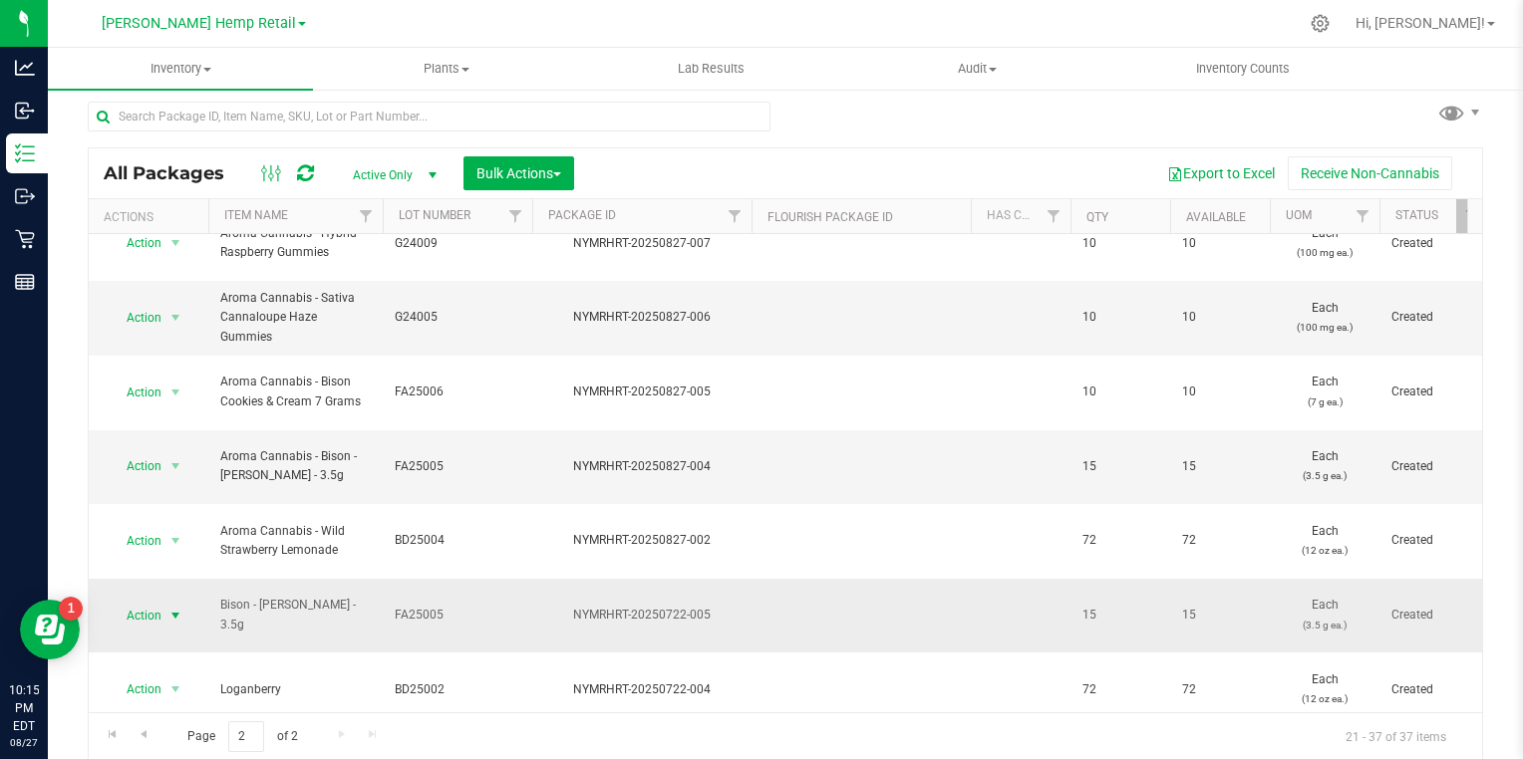
click at [159, 602] on span "Action" at bounding box center [136, 616] width 54 height 28
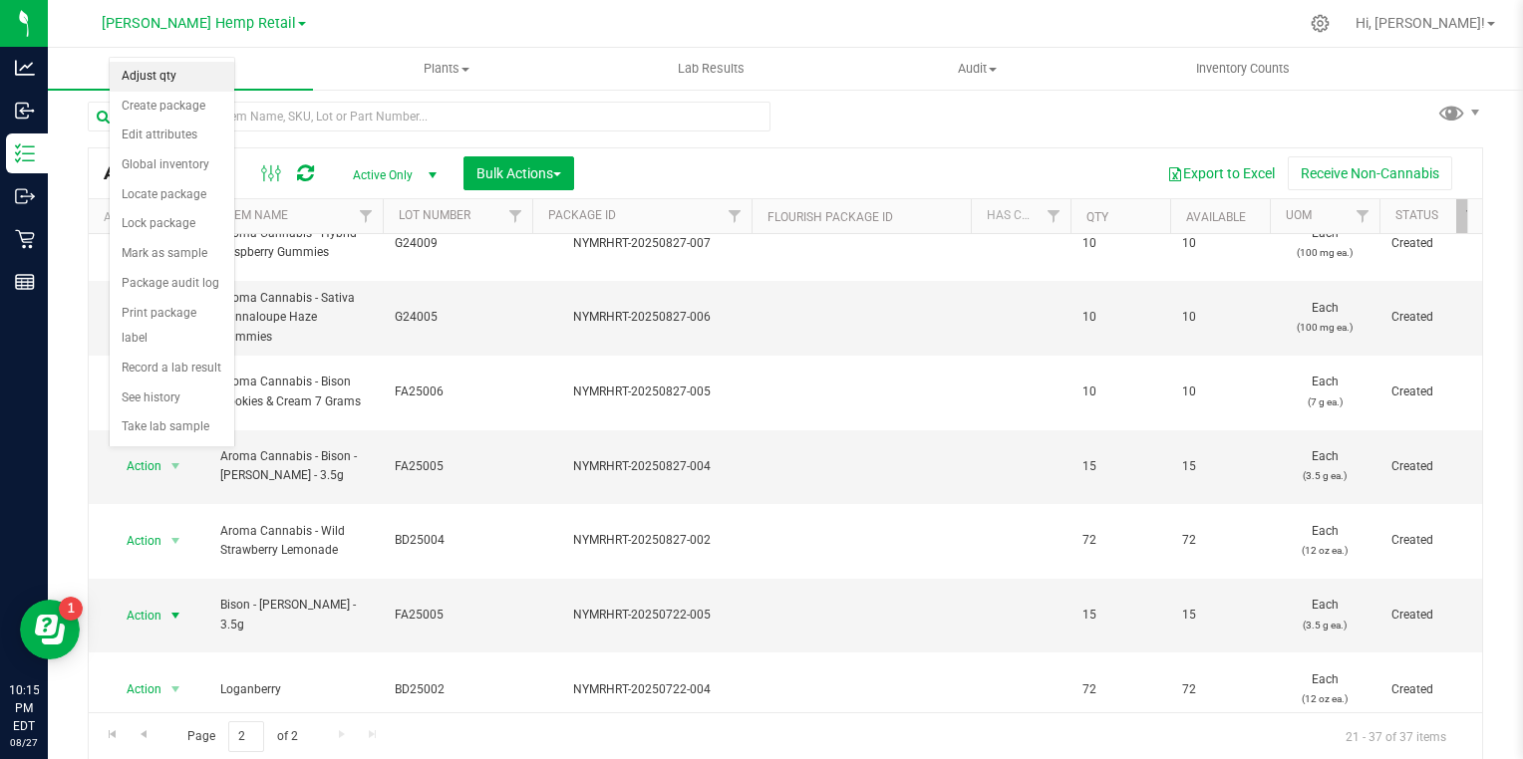
click at [149, 78] on li "Adjust qty" at bounding box center [172, 77] width 125 height 30
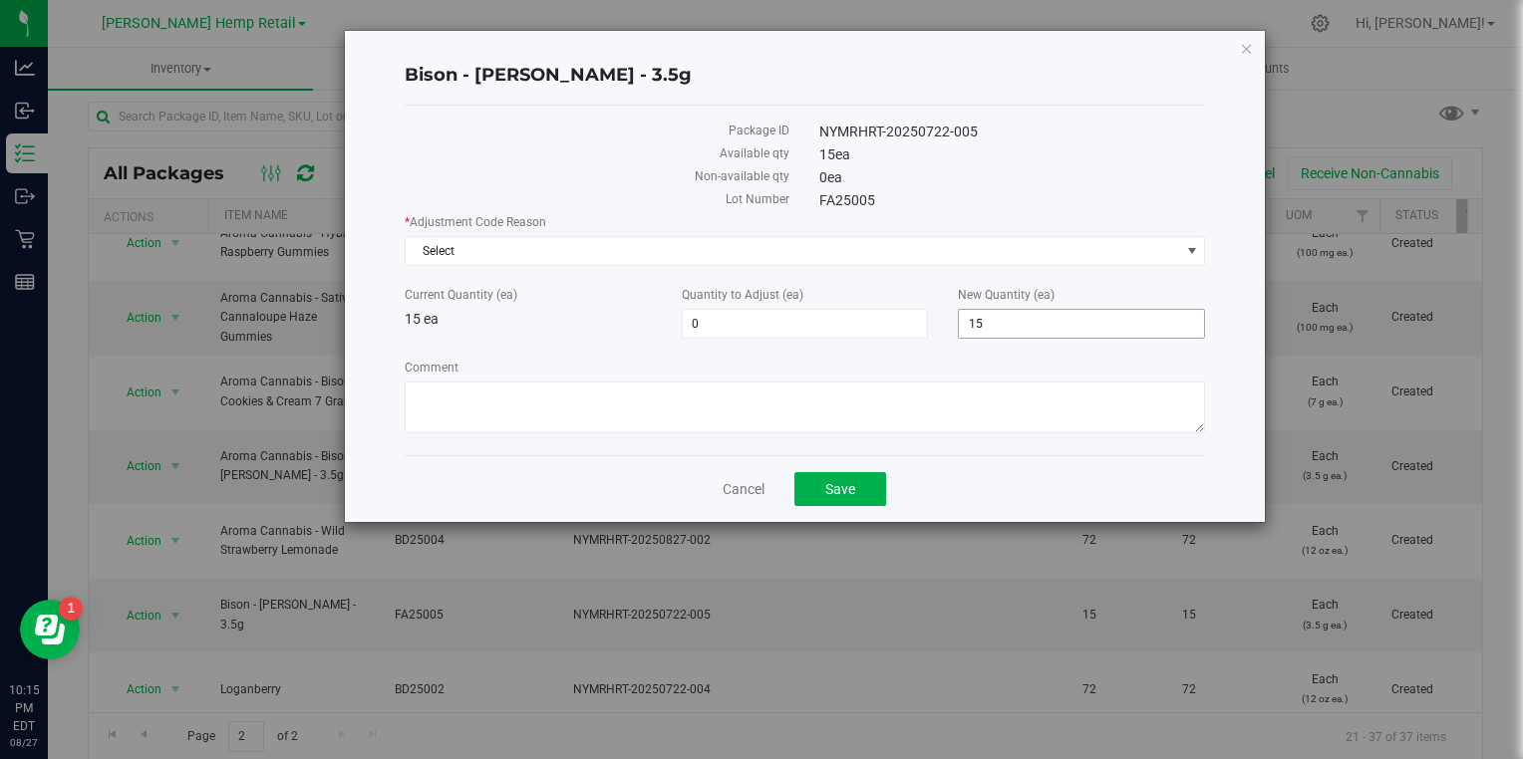
click at [1027, 327] on span "15 15" at bounding box center [1081, 324] width 247 height 30
type input "1"
type input "0"
type input "-15"
type input "0"
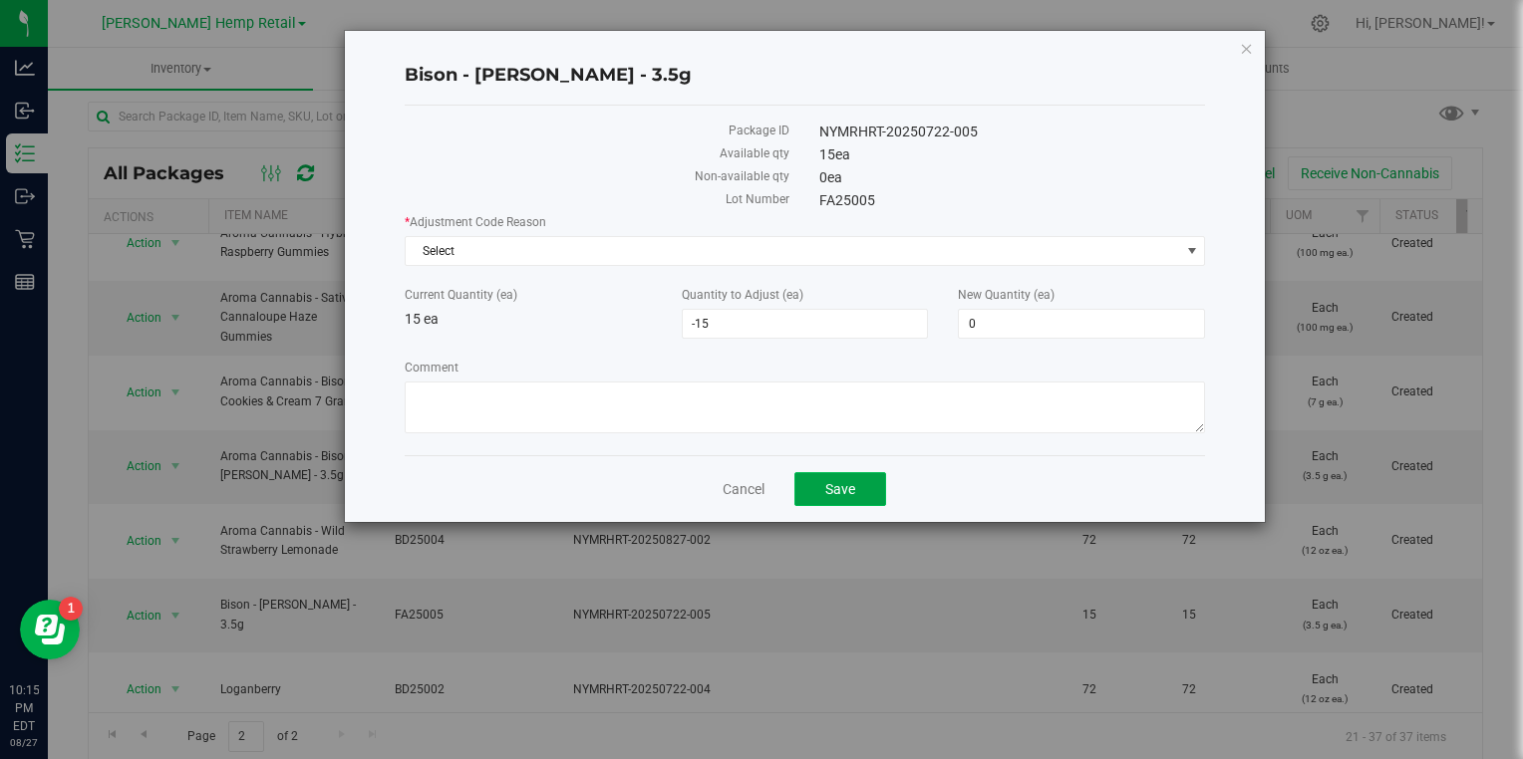
click at [852, 495] on span "Save" at bounding box center [840, 489] width 30 height 16
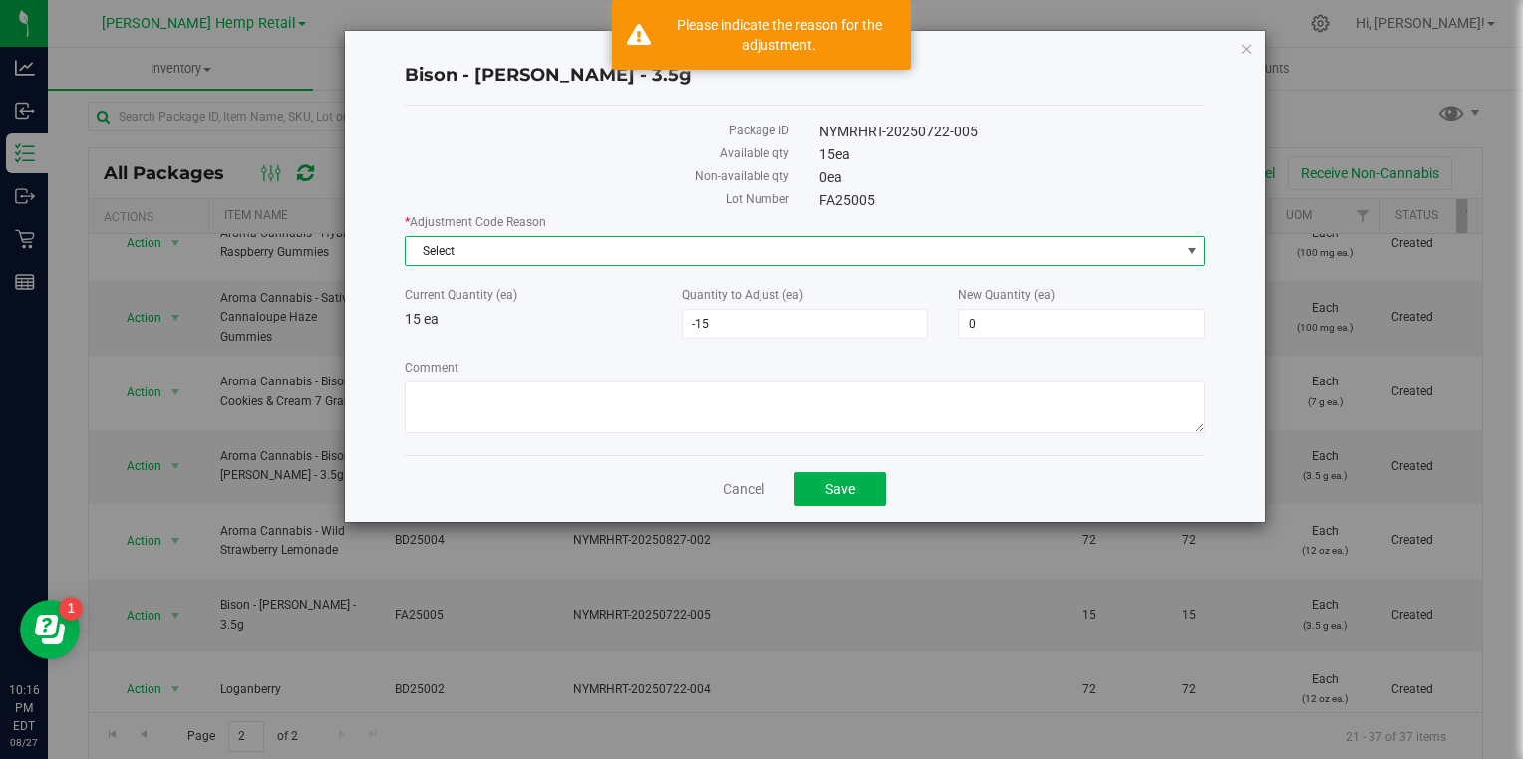
click at [752, 240] on span "Select" at bounding box center [793, 251] width 774 height 28
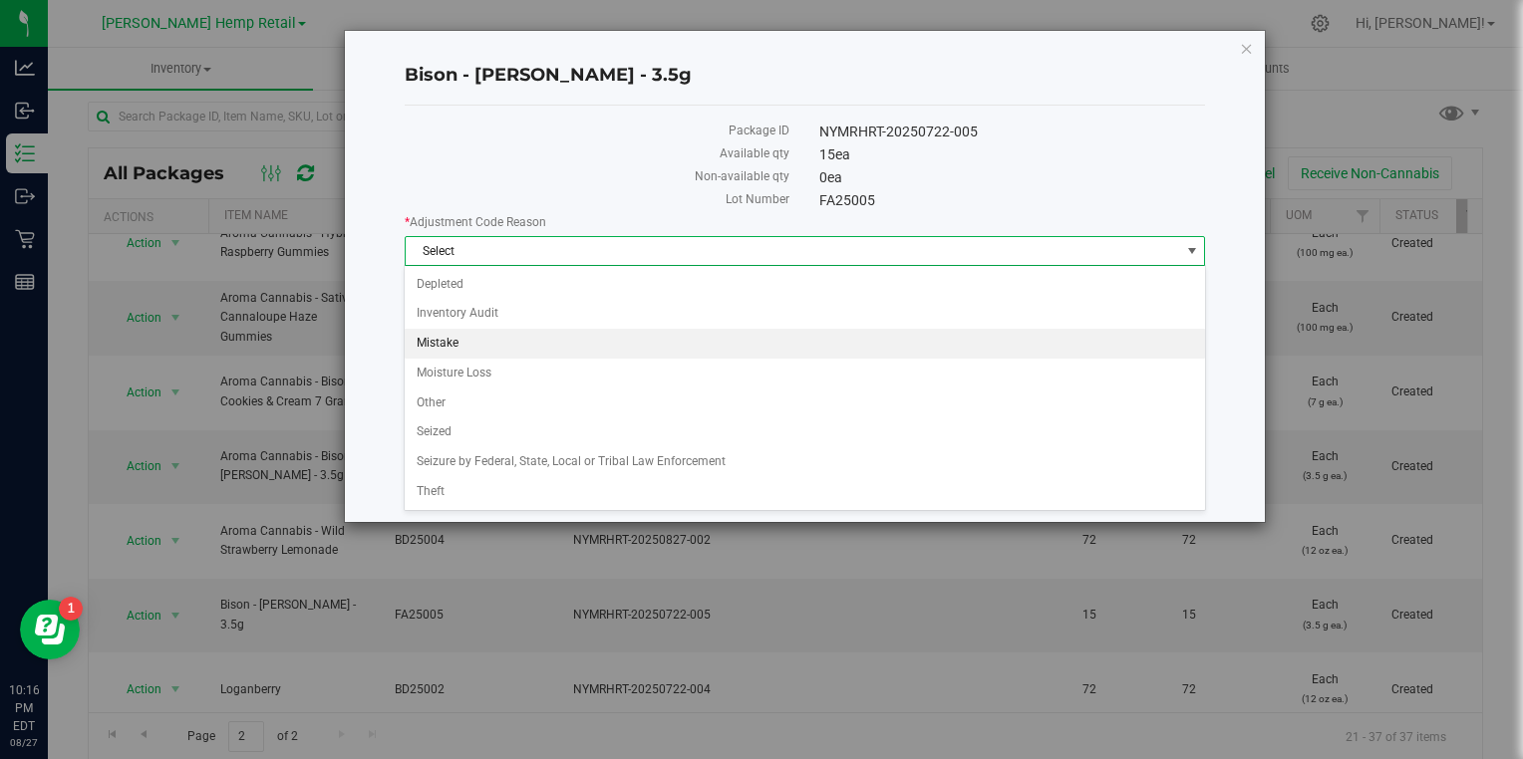
click at [458, 342] on li "Mistake" at bounding box center [804, 344] width 799 height 30
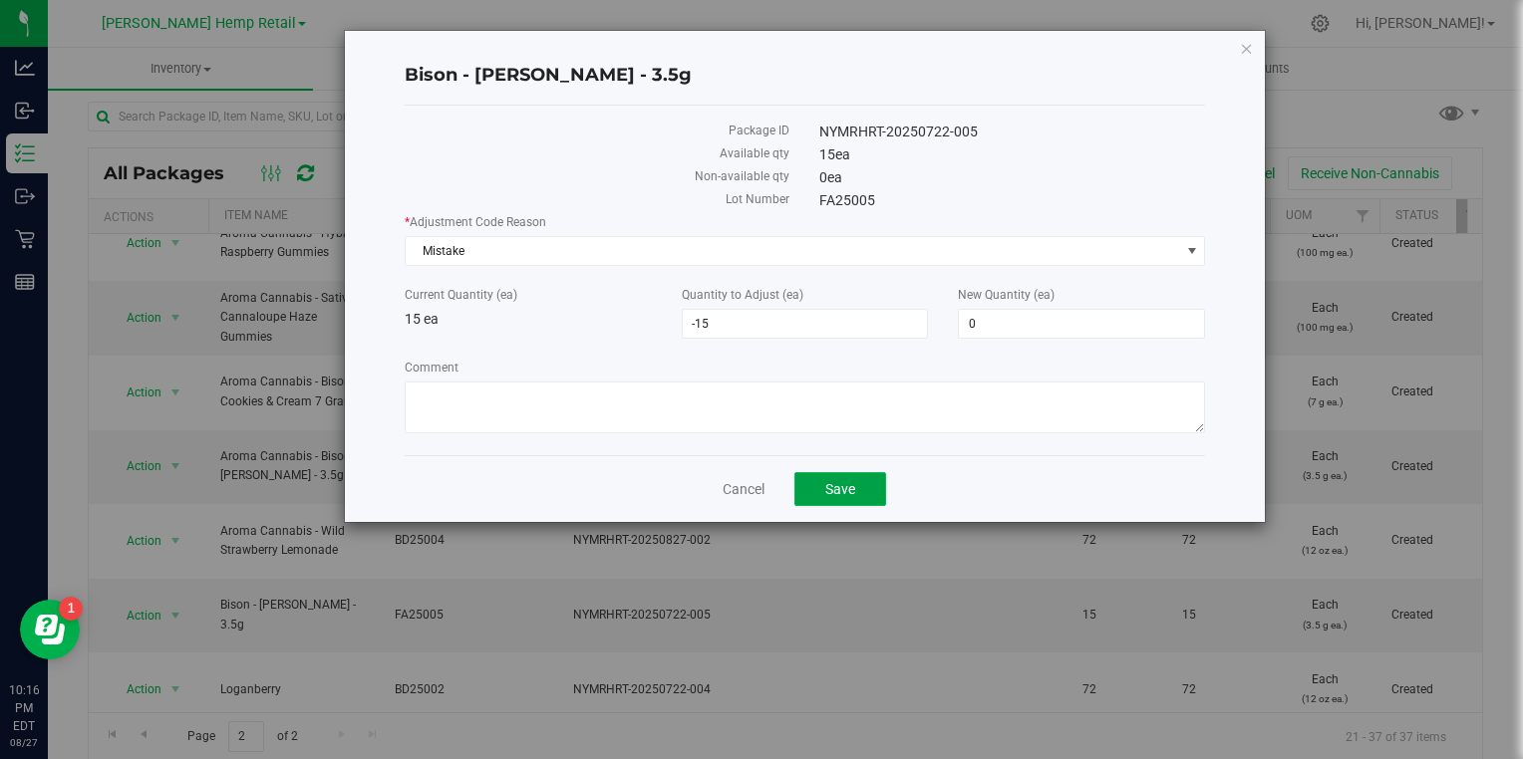
click at [812, 482] on button "Save" at bounding box center [840, 489] width 92 height 34
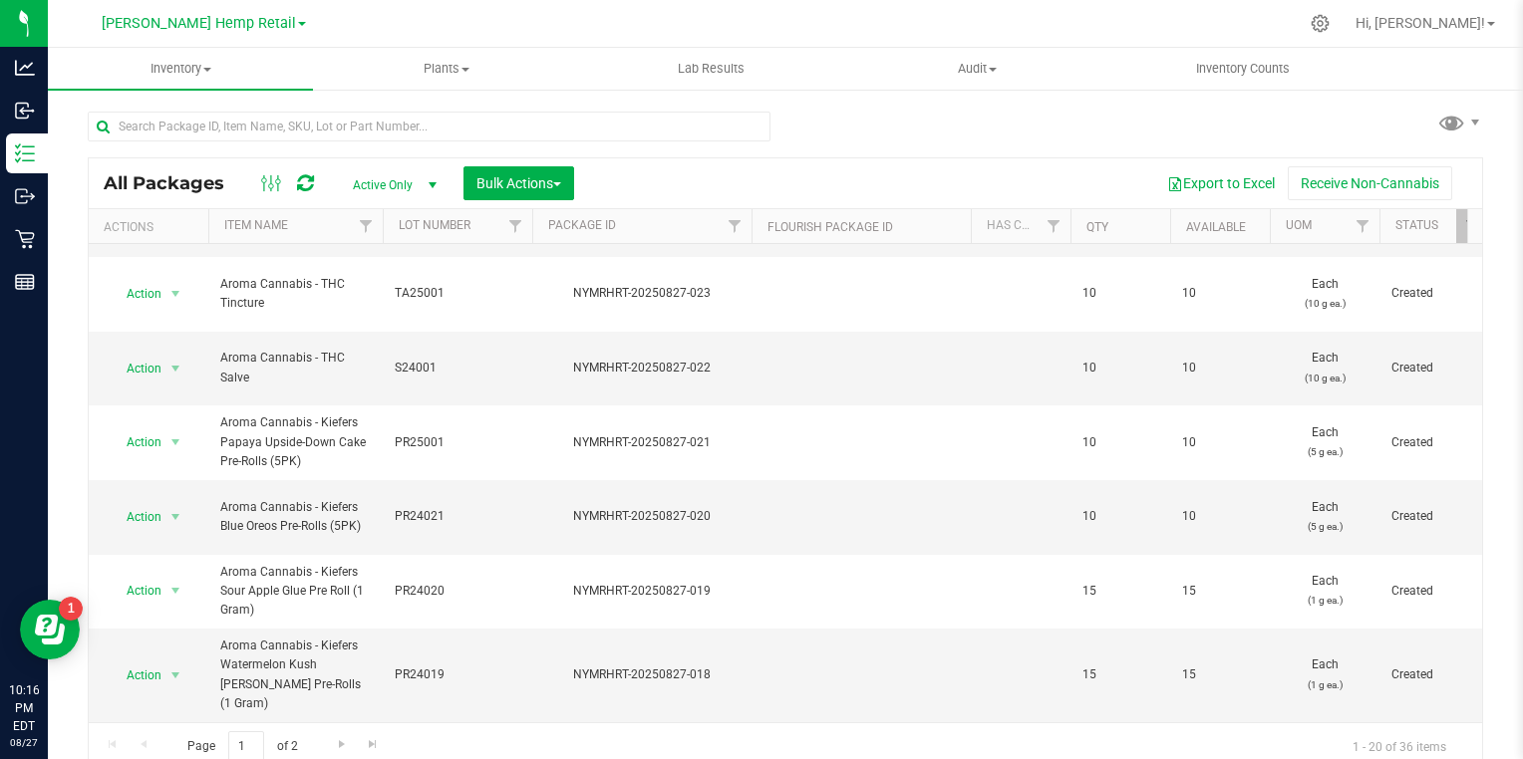
scroll to position [10, 0]
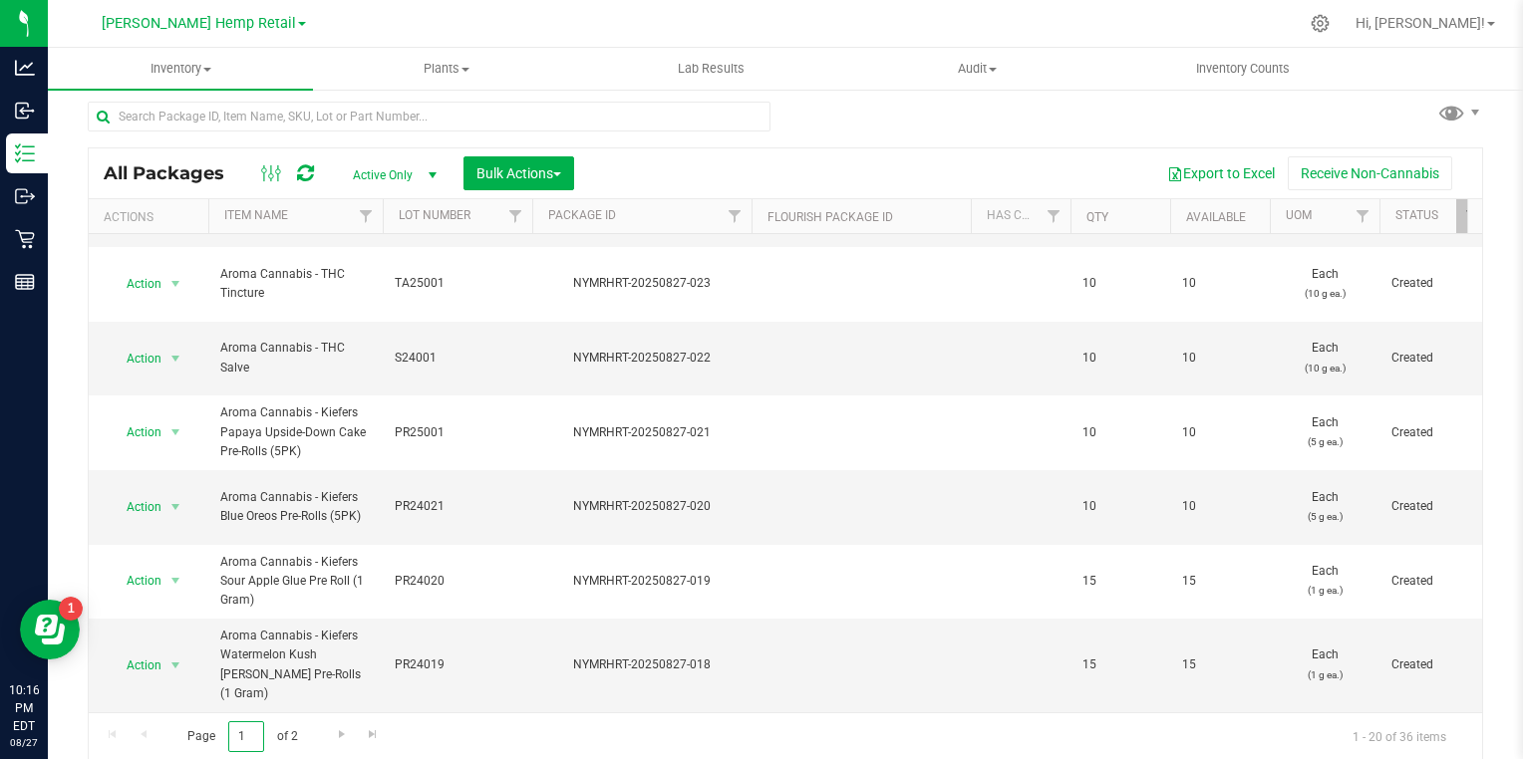
click at [247, 734] on input "1" at bounding box center [246, 737] width 36 height 31
type input "2"
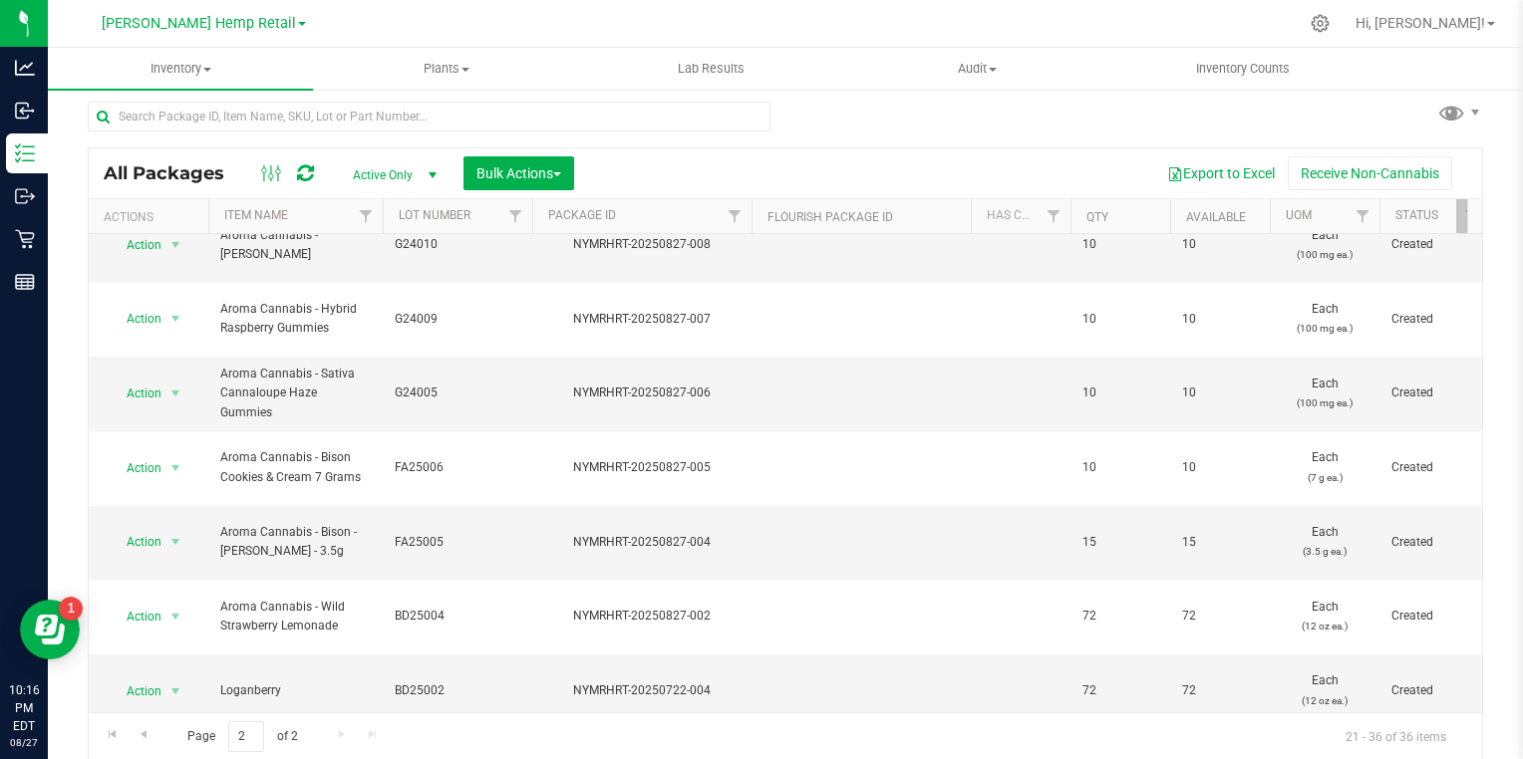
scroll to position [453, 0]
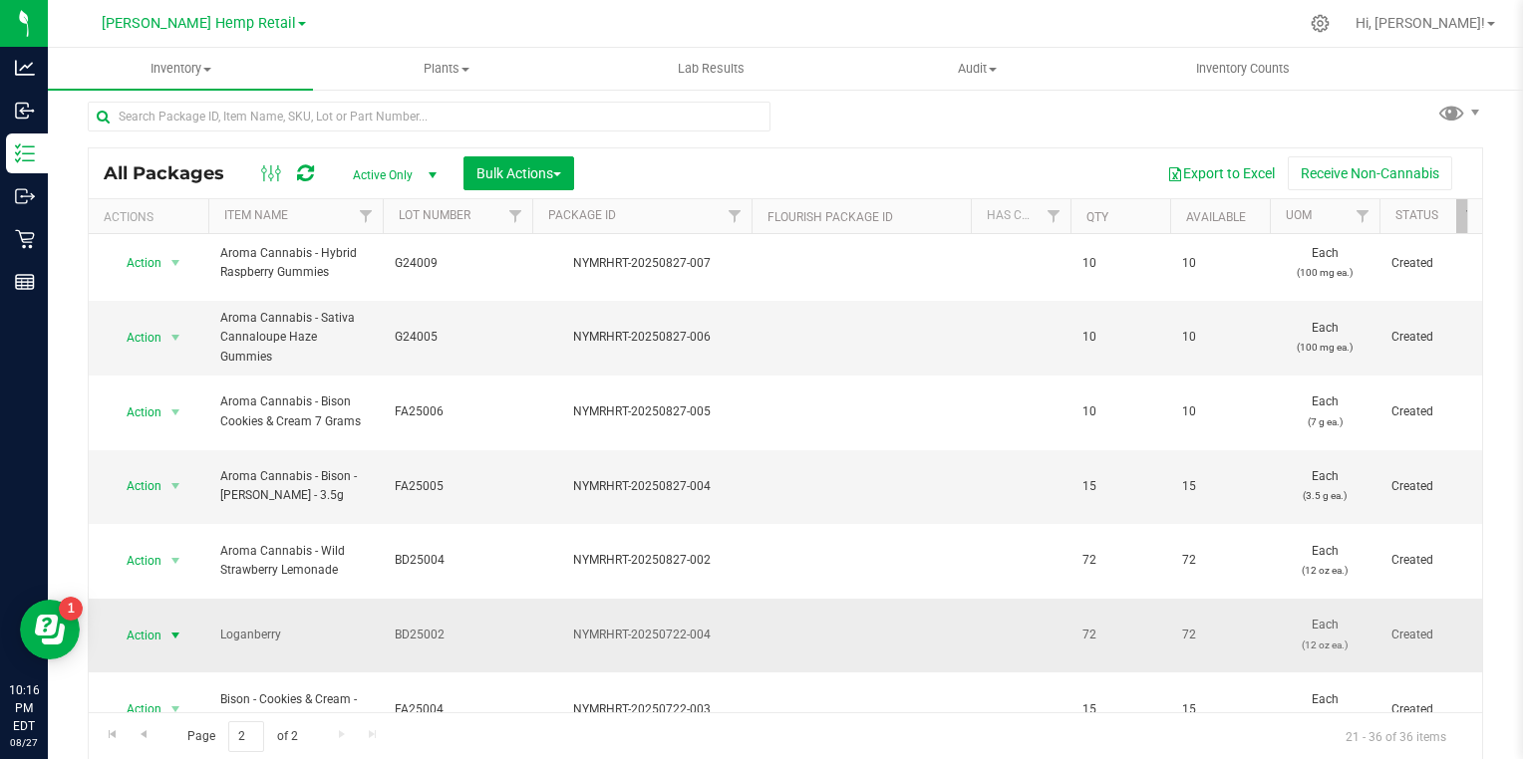
click at [168, 628] on span "select" at bounding box center [175, 636] width 16 height 16
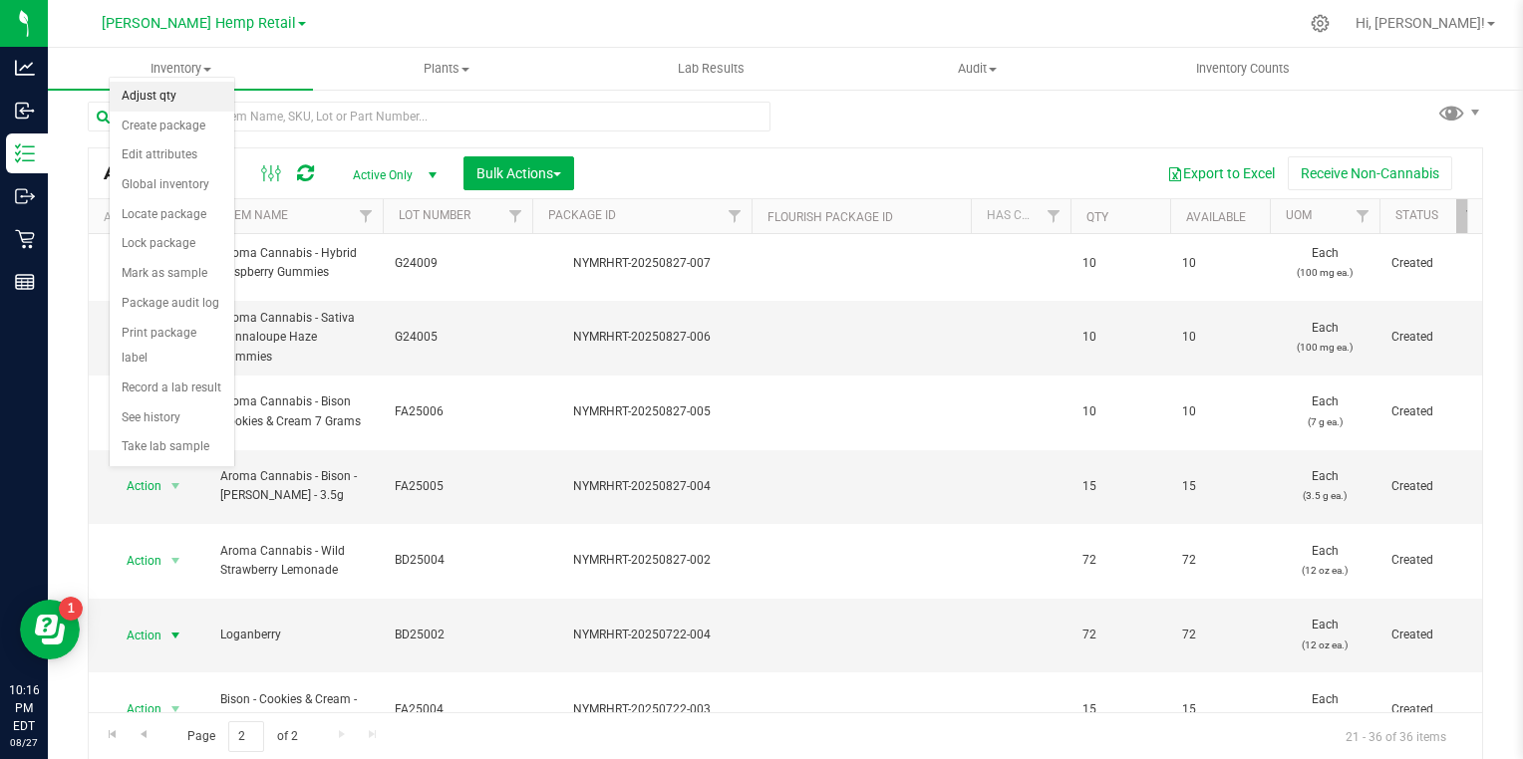
click at [155, 94] on li "Adjust qty" at bounding box center [172, 97] width 125 height 30
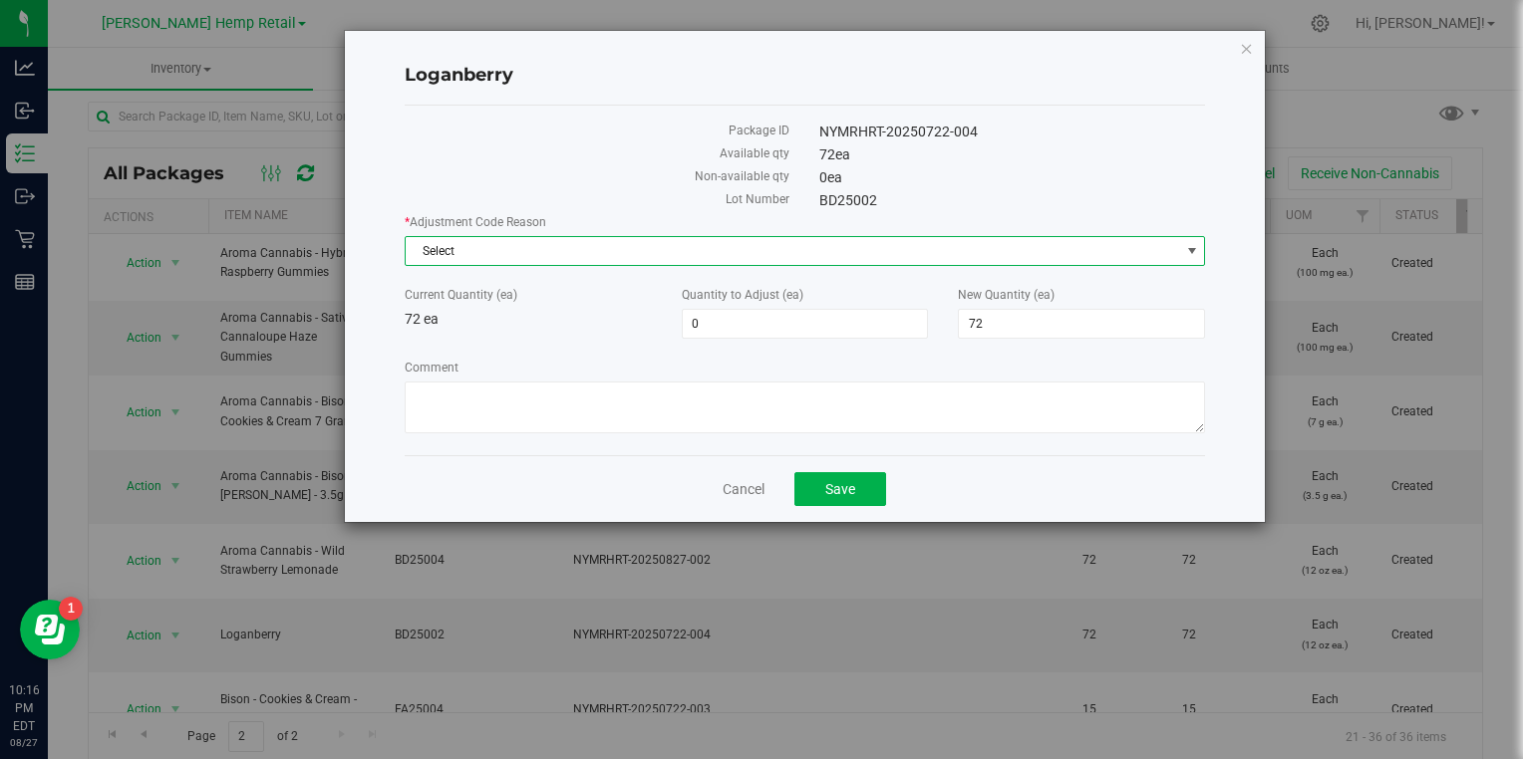
click at [454, 244] on span "Select" at bounding box center [793, 251] width 774 height 28
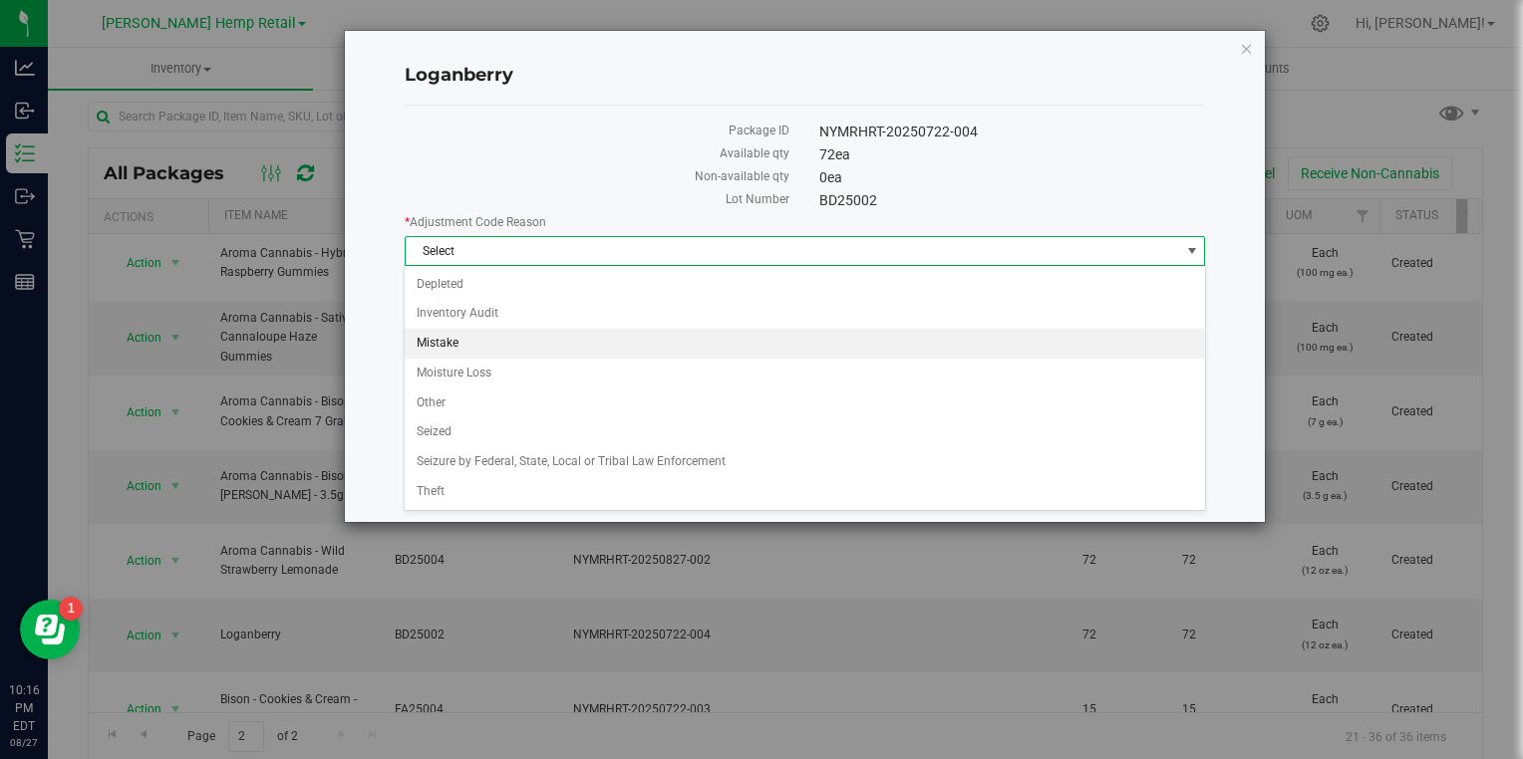
click at [438, 352] on li "Mistake" at bounding box center [804, 344] width 799 height 30
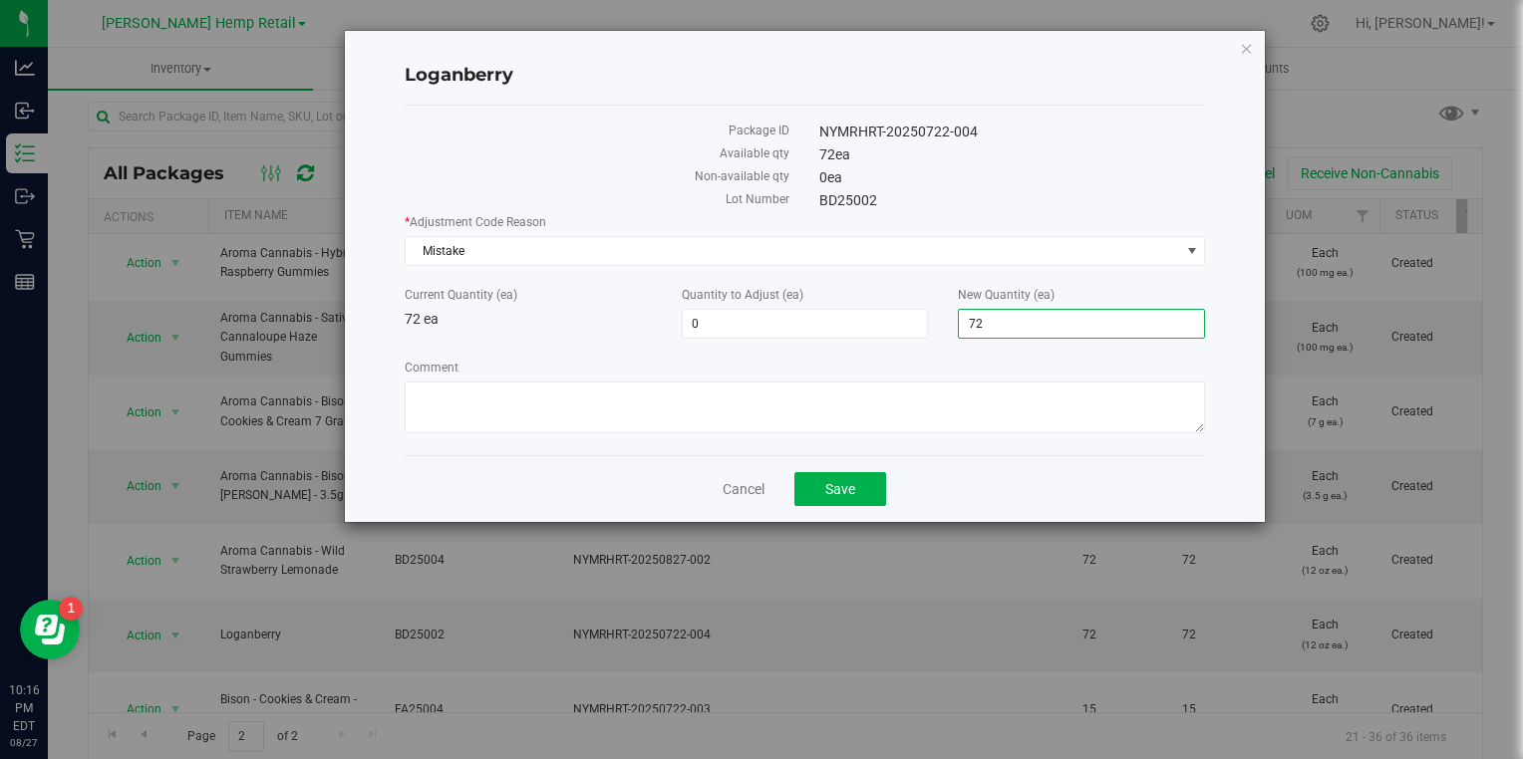
click at [996, 317] on span "72 72" at bounding box center [1081, 324] width 247 height 30
type input "7"
type input "0"
type input "-72"
type input "0"
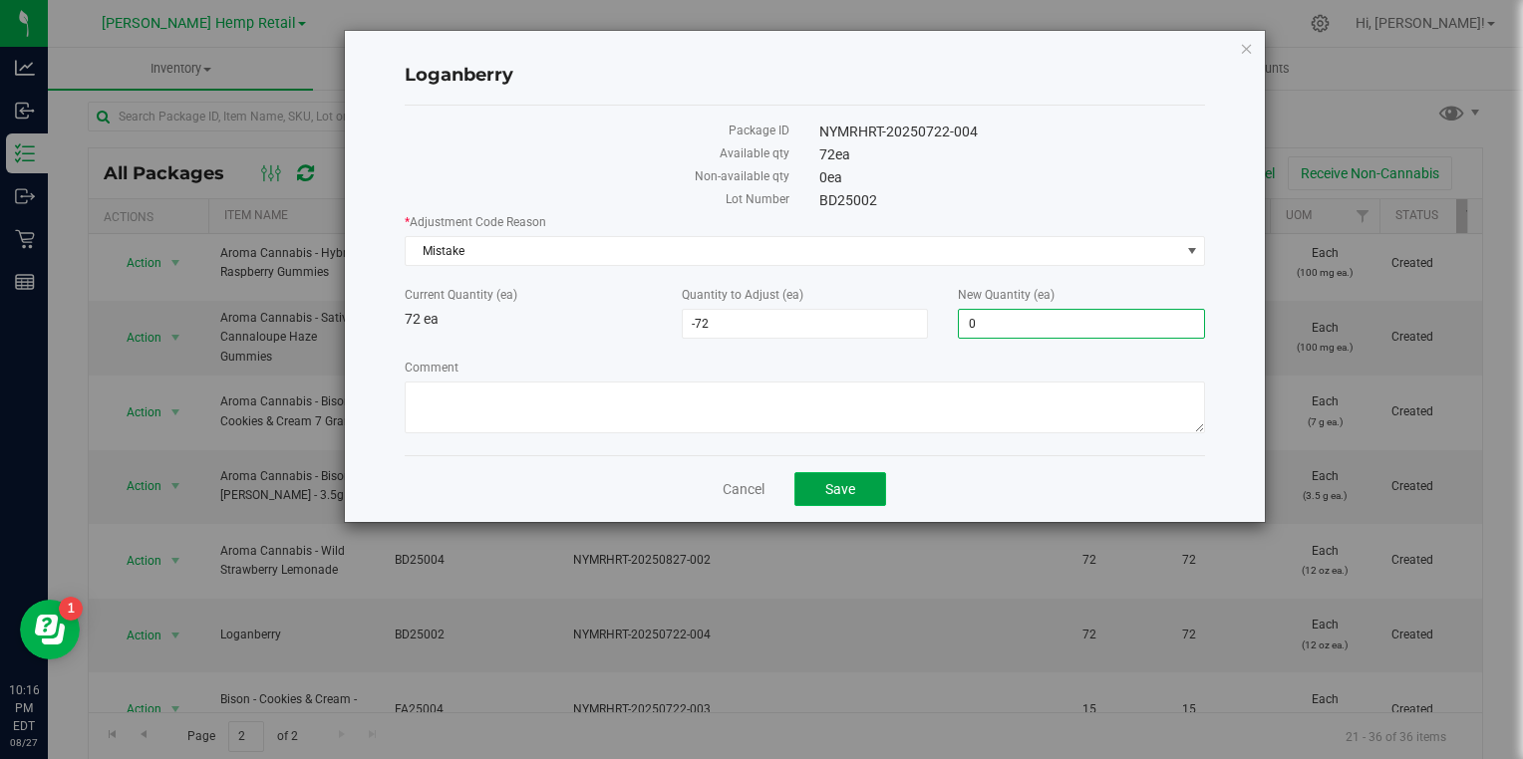
click at [848, 489] on span "Save" at bounding box center [840, 489] width 30 height 16
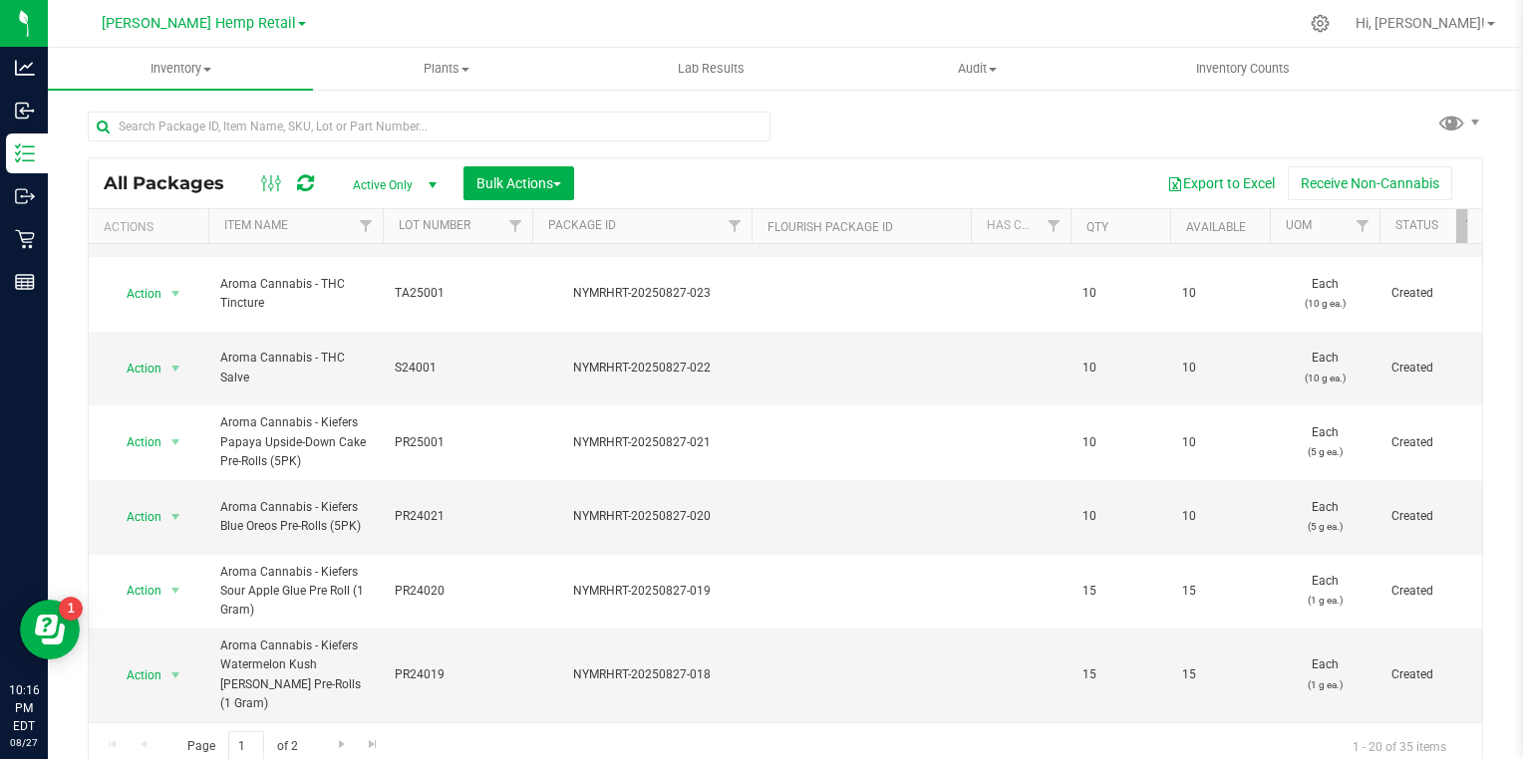
scroll to position [10, 0]
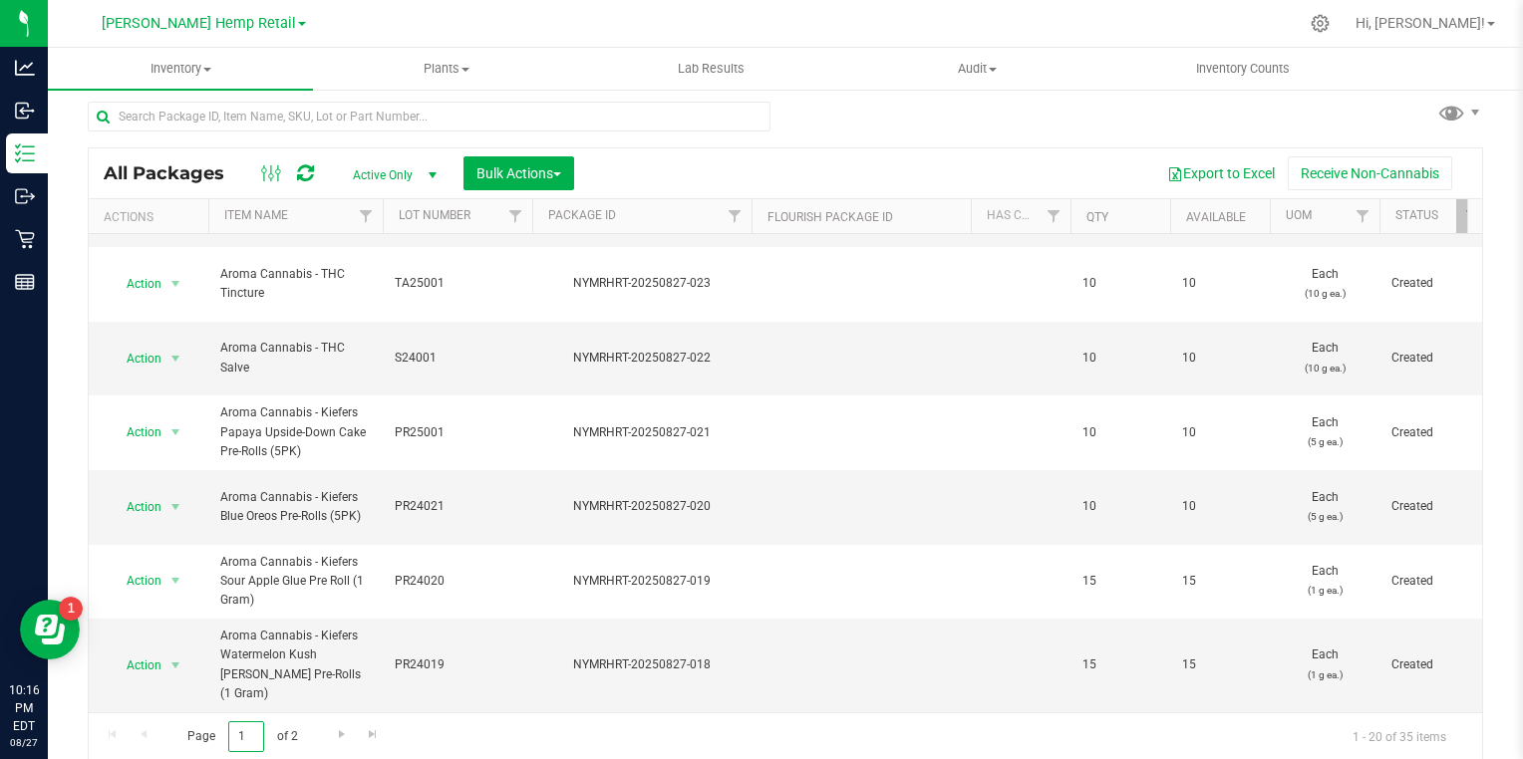
click at [252, 733] on input "1" at bounding box center [246, 737] width 36 height 31
type input "2"
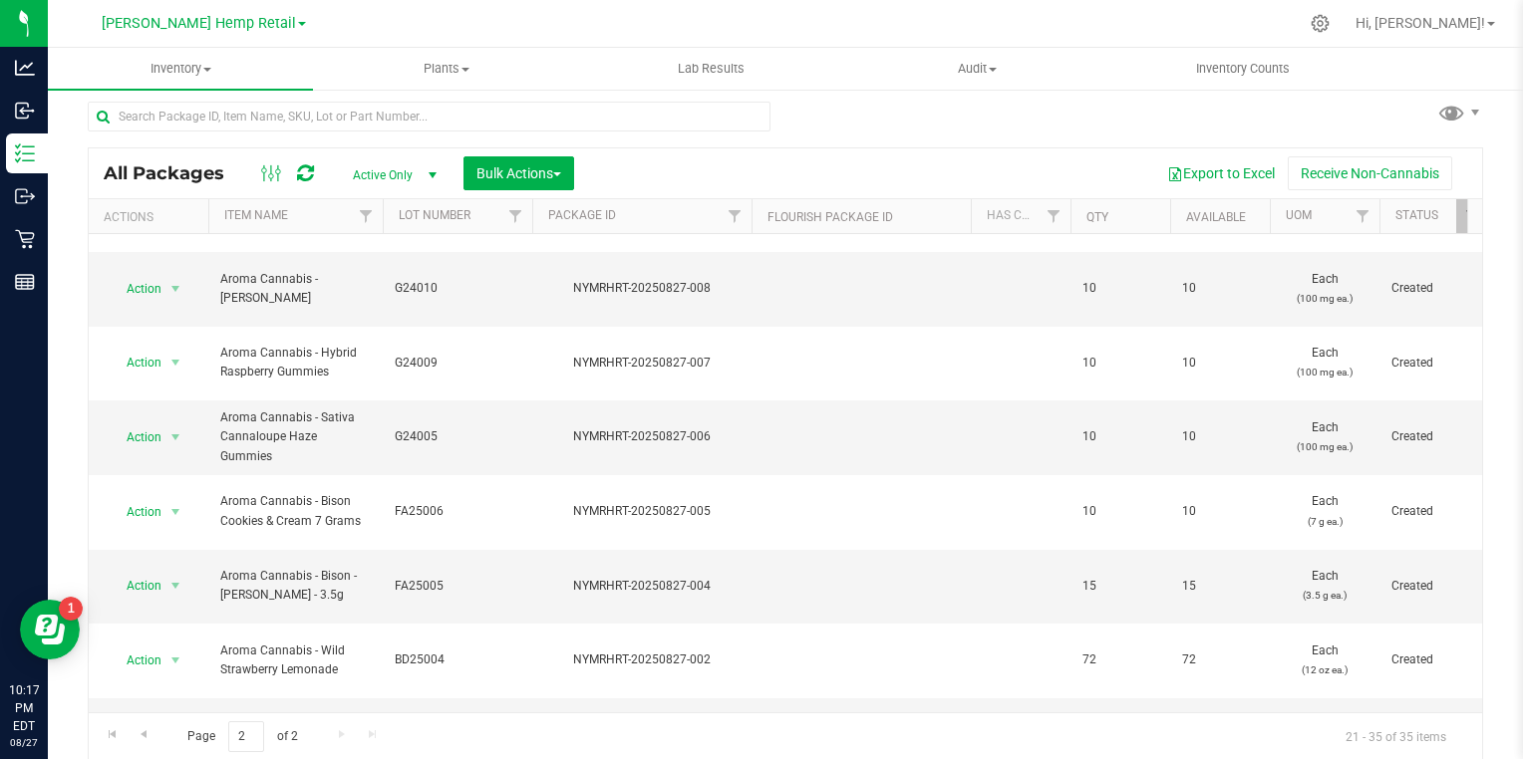
scroll to position [399, 0]
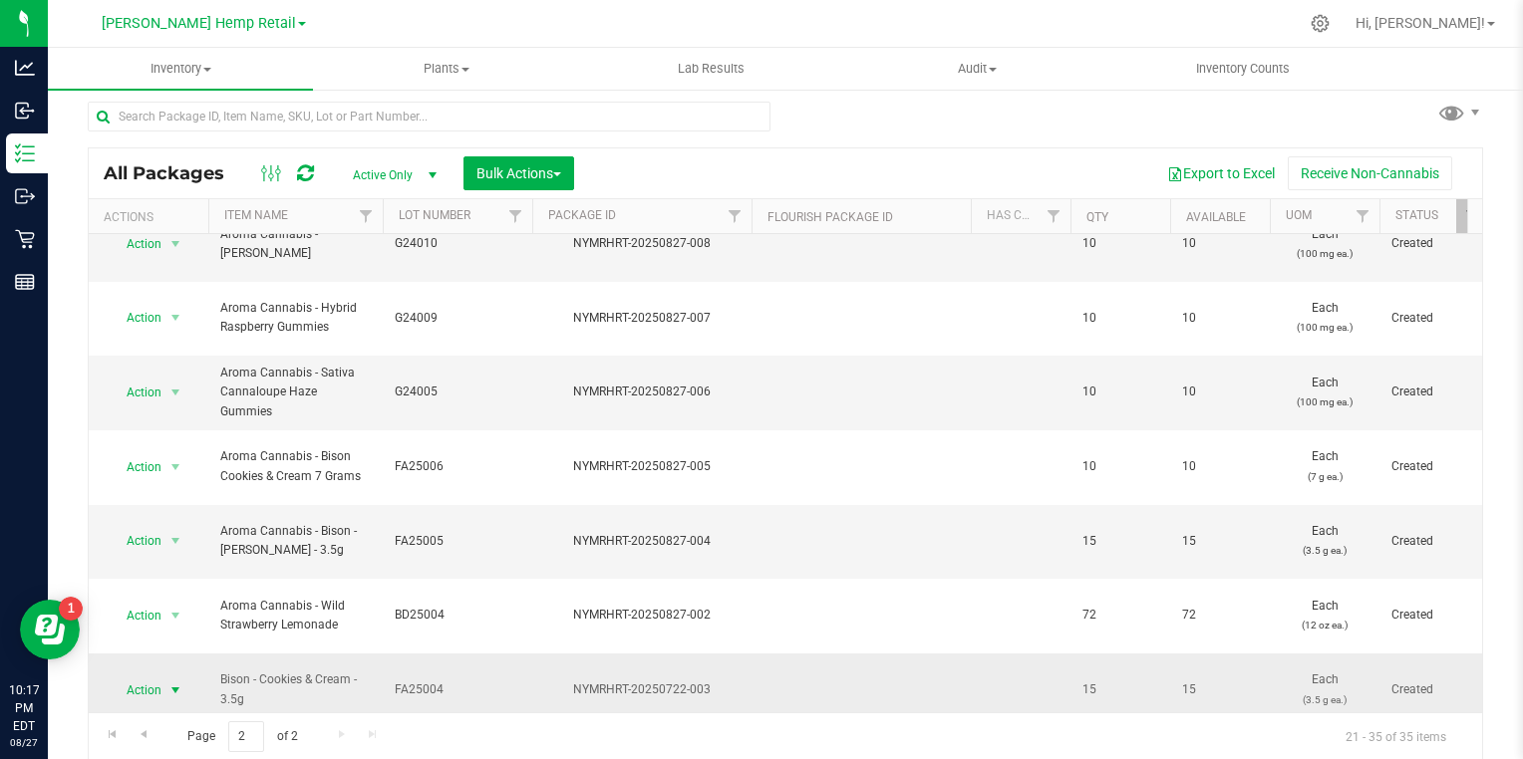
click at [167, 683] on span "select" at bounding box center [175, 691] width 16 height 16
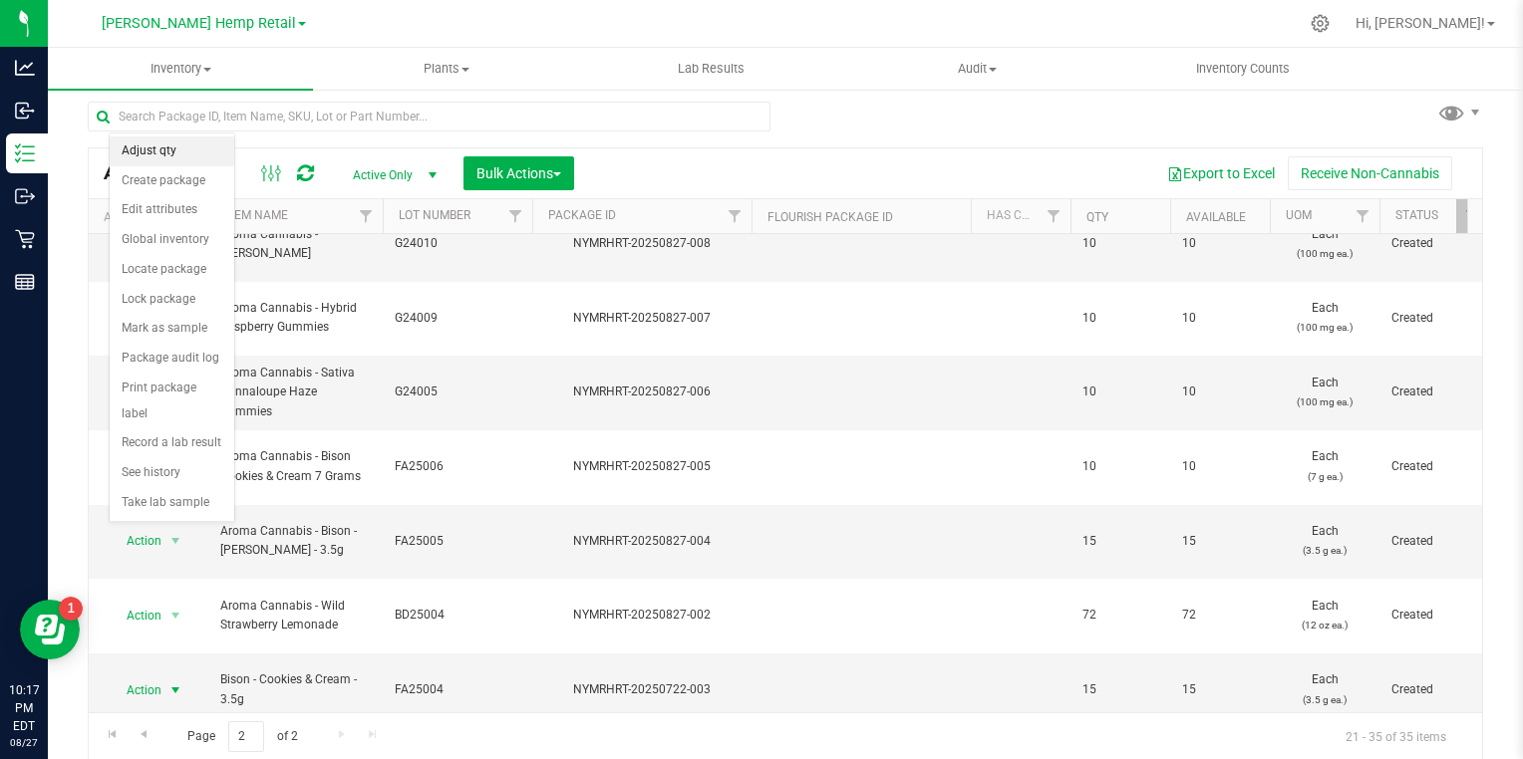
click at [148, 144] on li "Adjust qty" at bounding box center [172, 152] width 125 height 30
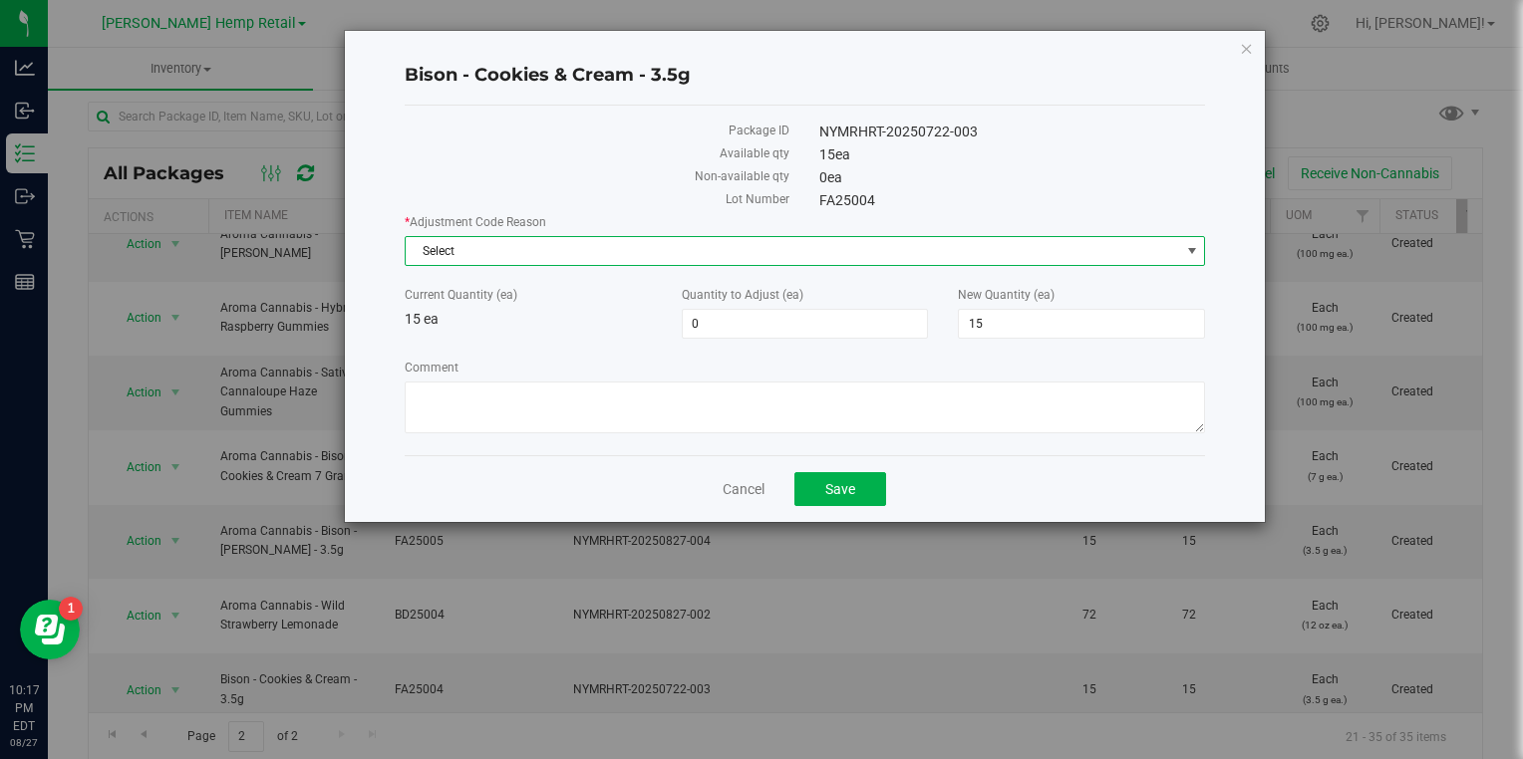
click at [545, 253] on span "Select" at bounding box center [793, 251] width 774 height 28
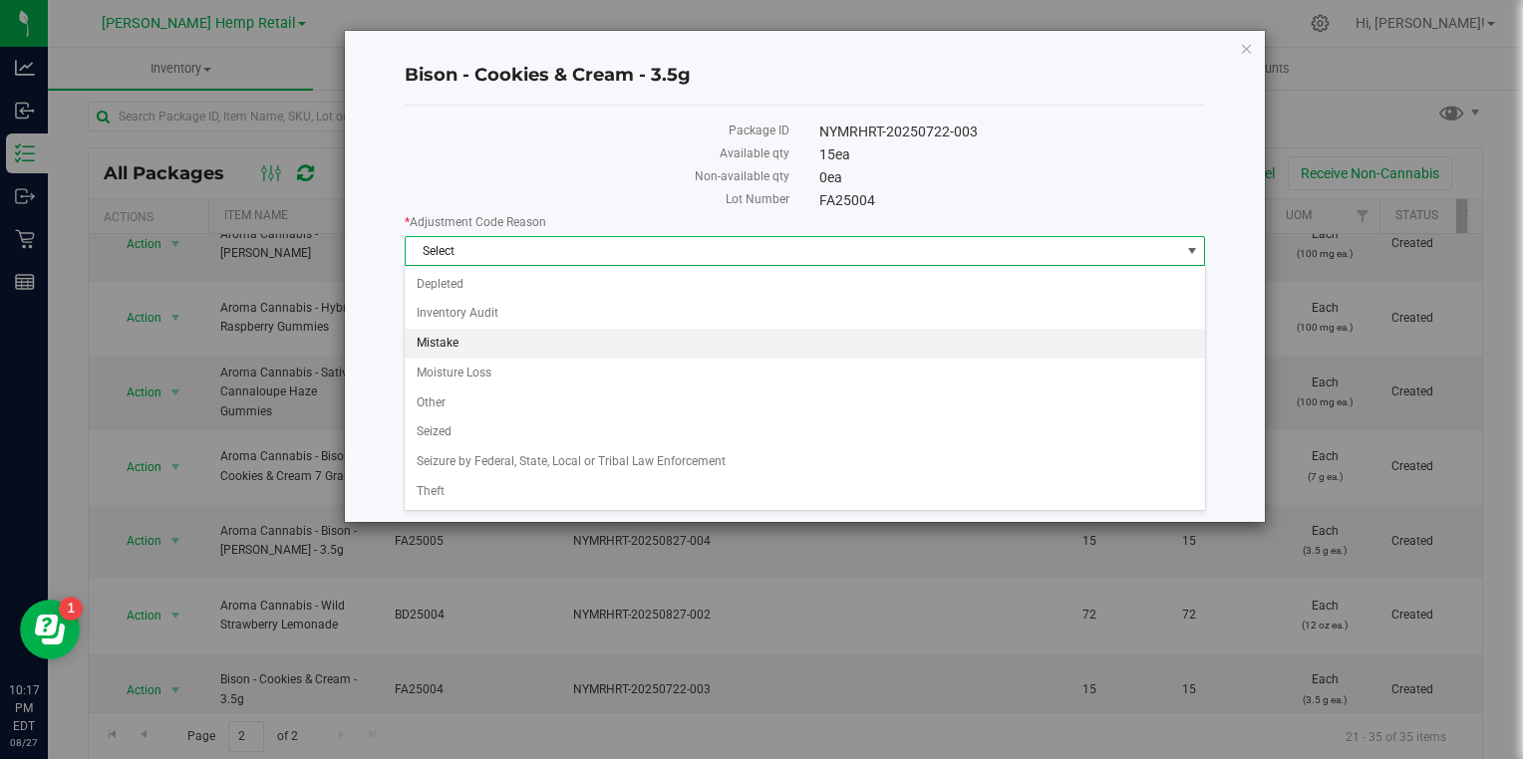
click at [436, 345] on li "Mistake" at bounding box center [804, 344] width 799 height 30
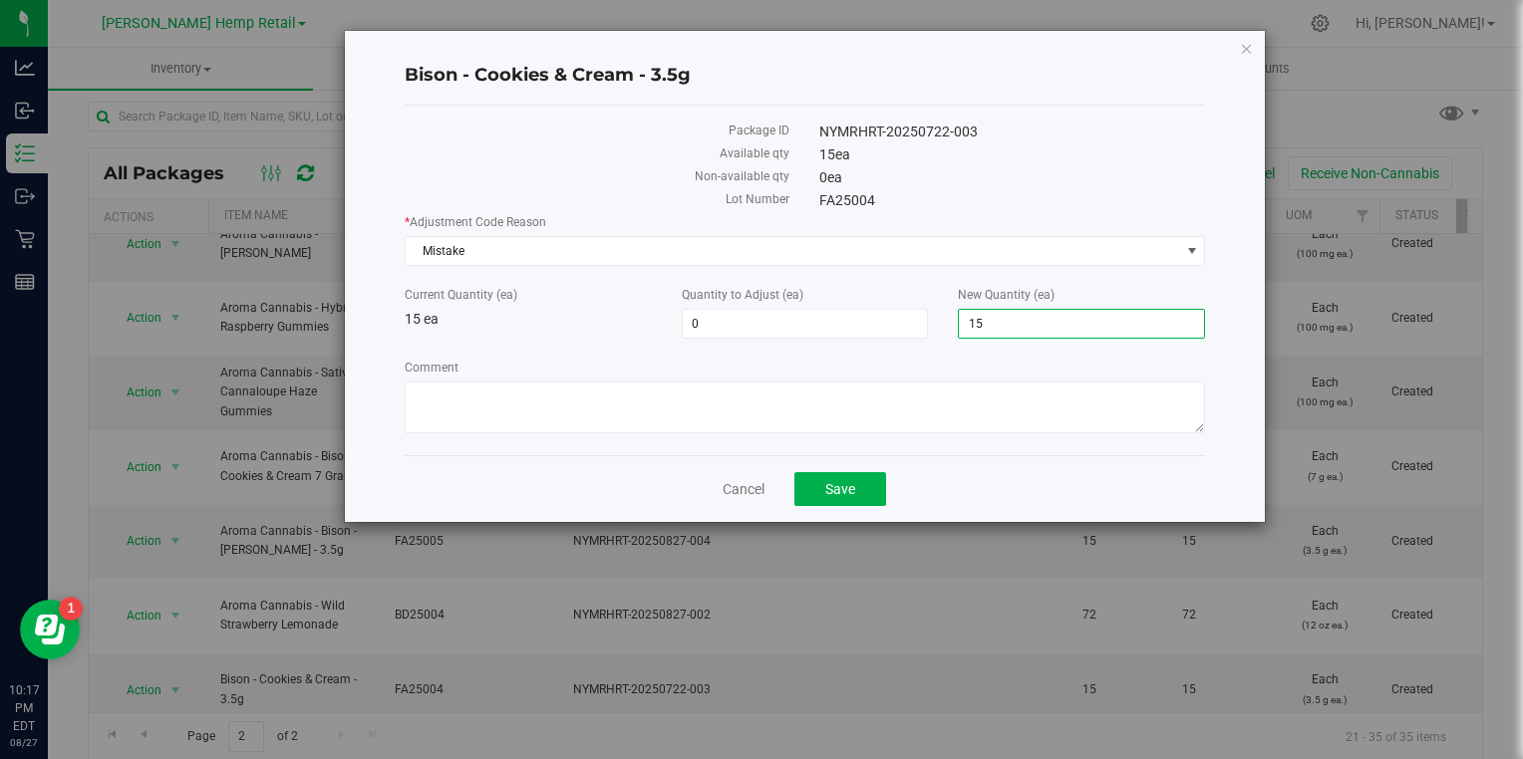
click at [993, 315] on span "15 15" at bounding box center [1081, 324] width 247 height 30
type input "1"
type input "0"
type input "-15"
type input "0"
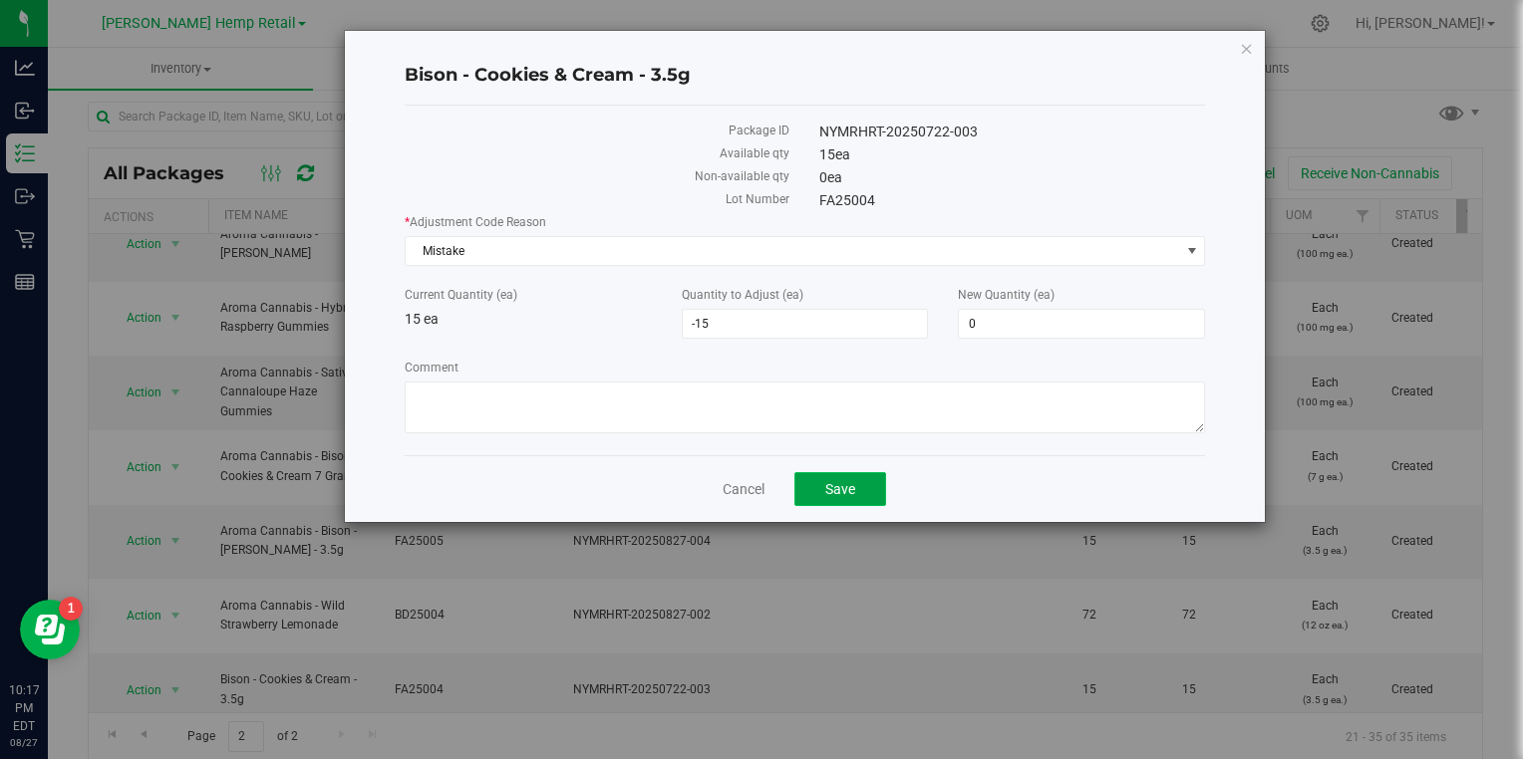
click at [837, 482] on span "Save" at bounding box center [840, 489] width 30 height 16
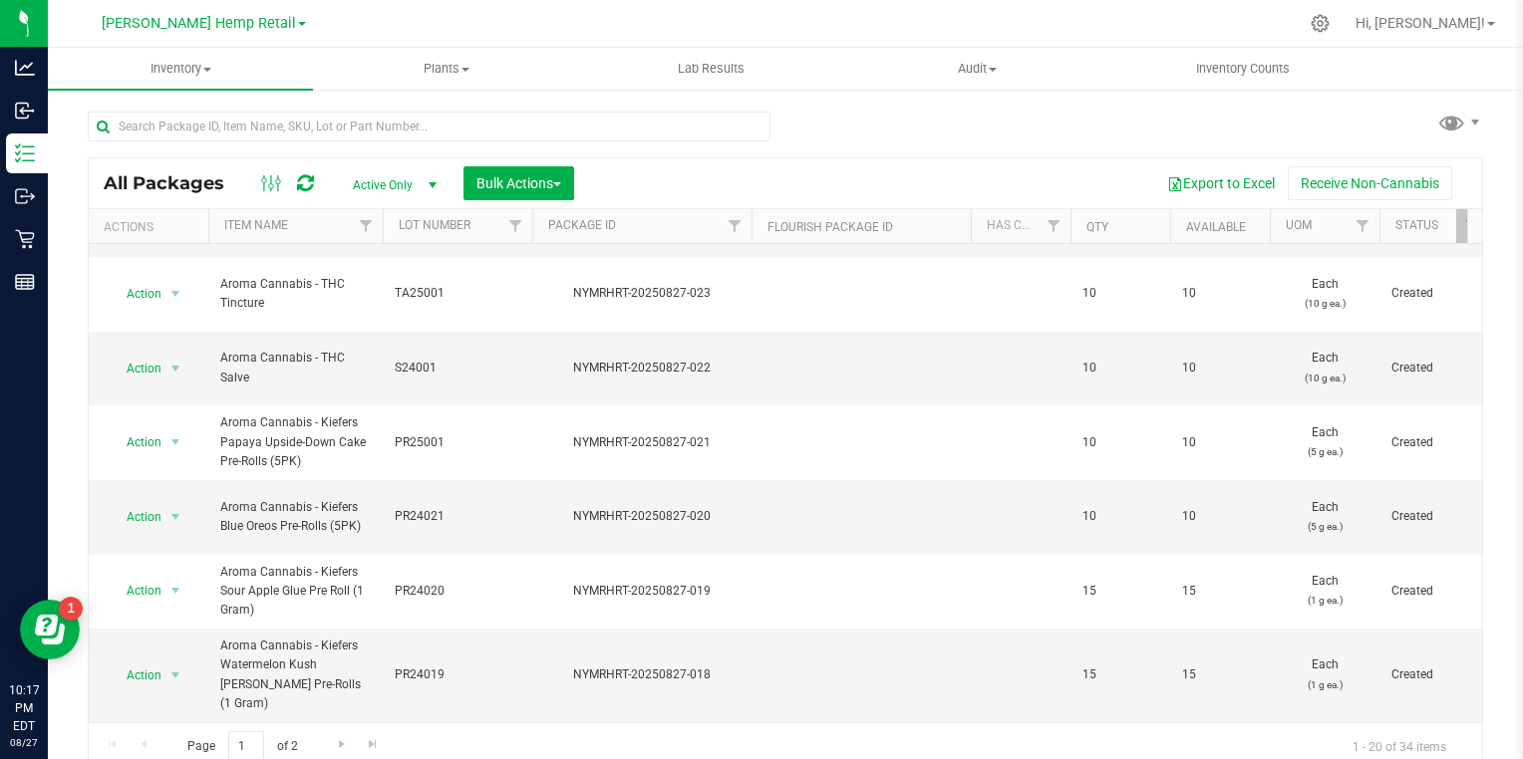
scroll to position [10, 0]
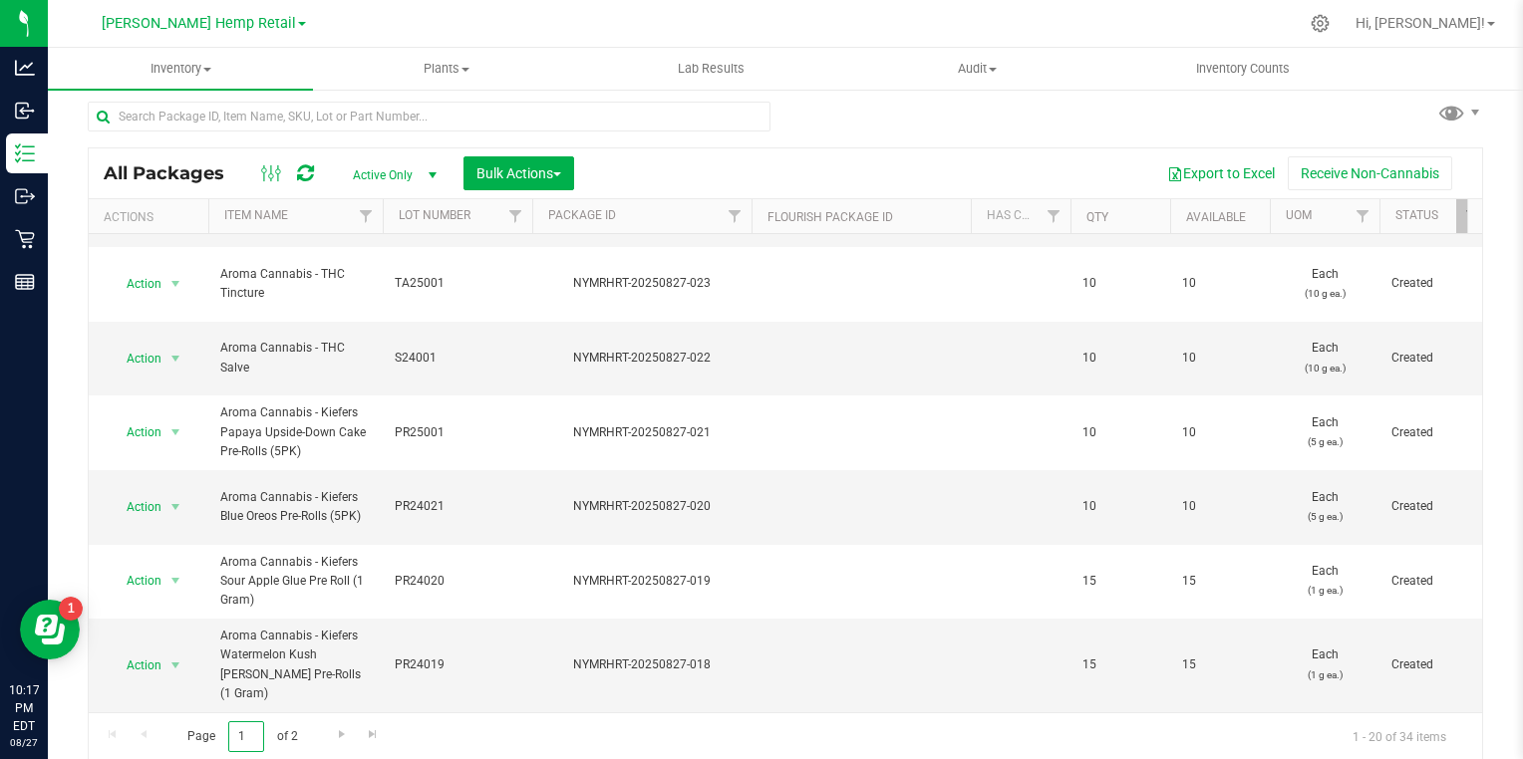
click at [251, 732] on input "1" at bounding box center [246, 737] width 36 height 31
type input "2"
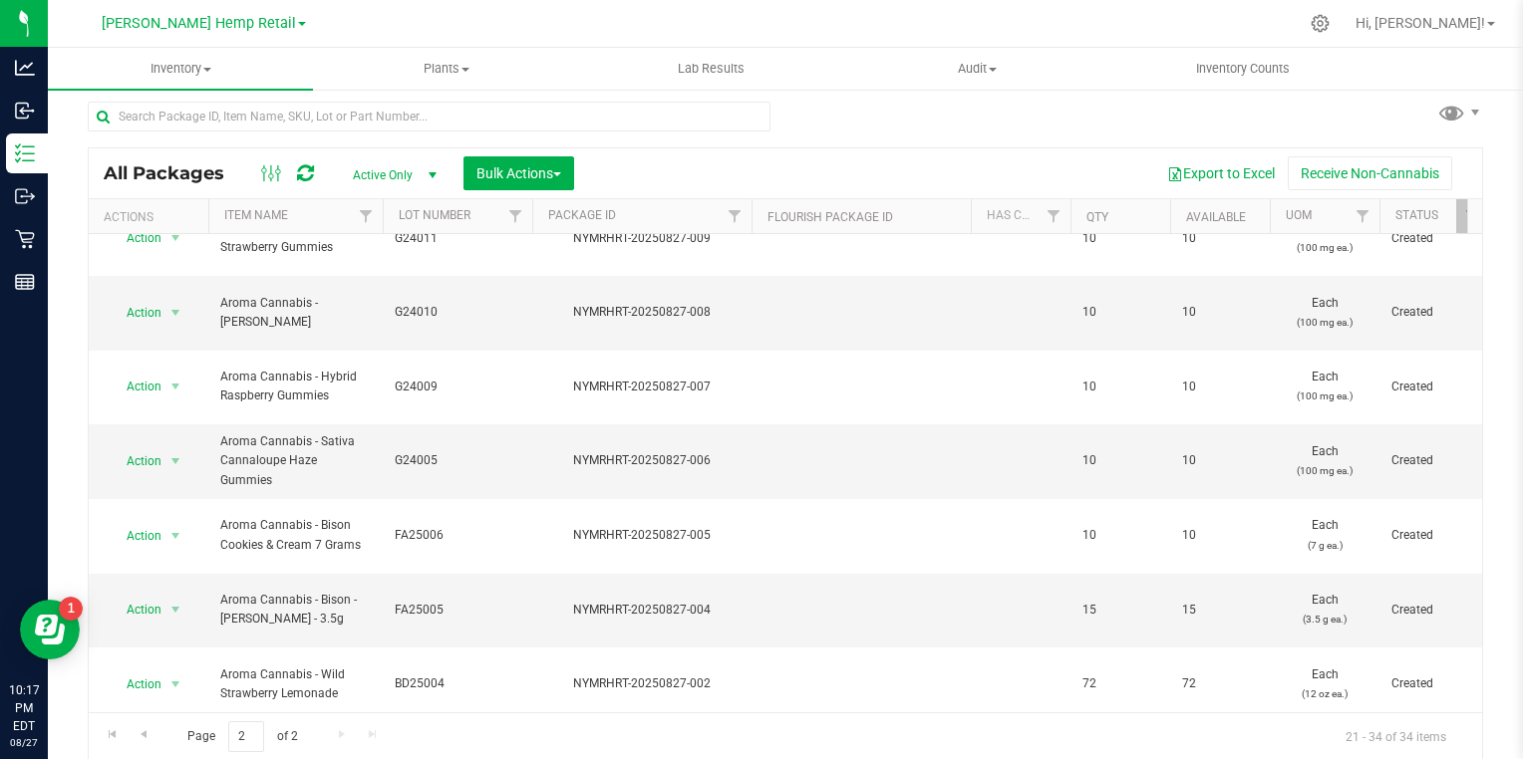
scroll to position [343, 0]
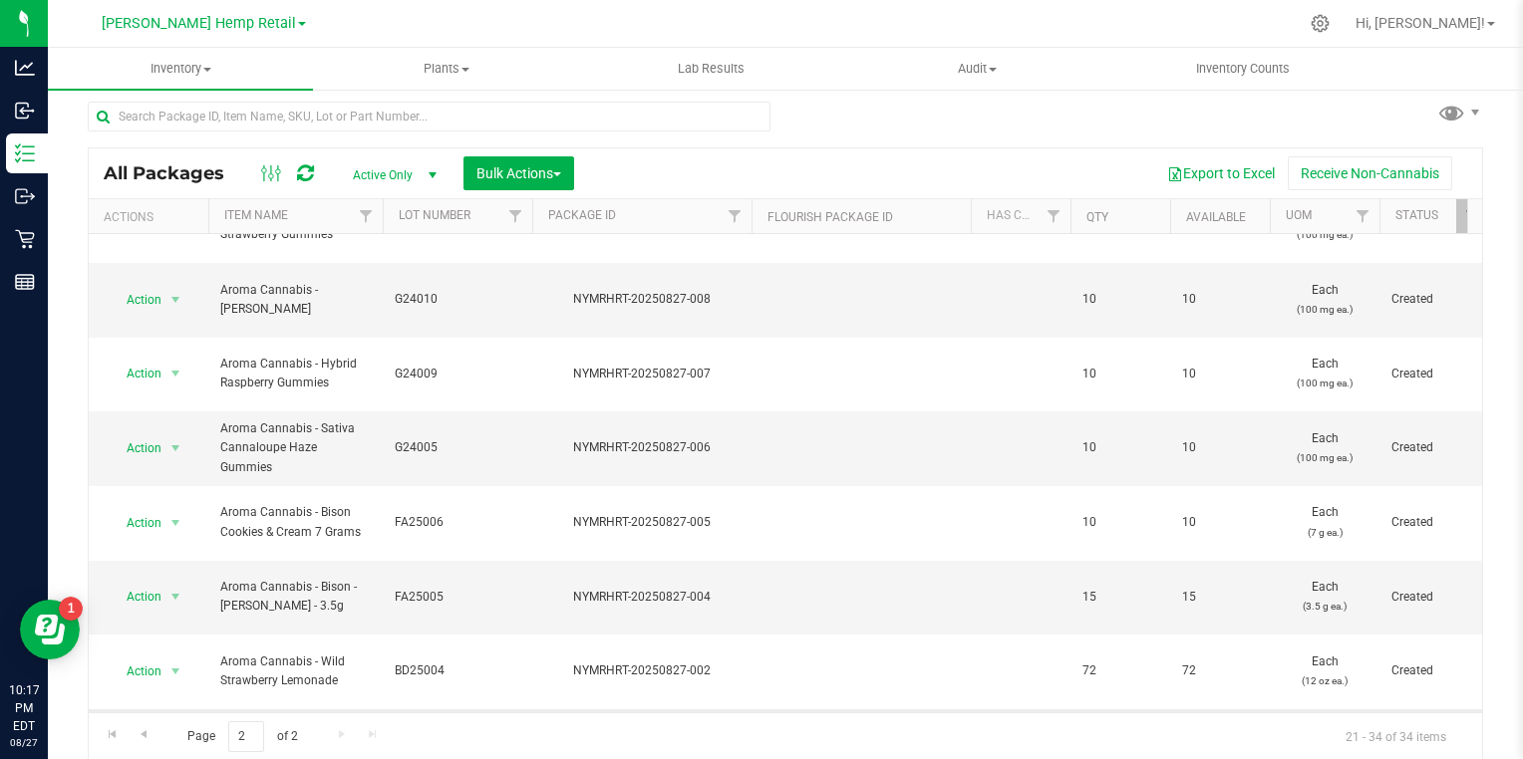
click at [174, 739] on span "select" at bounding box center [175, 747] width 16 height 16
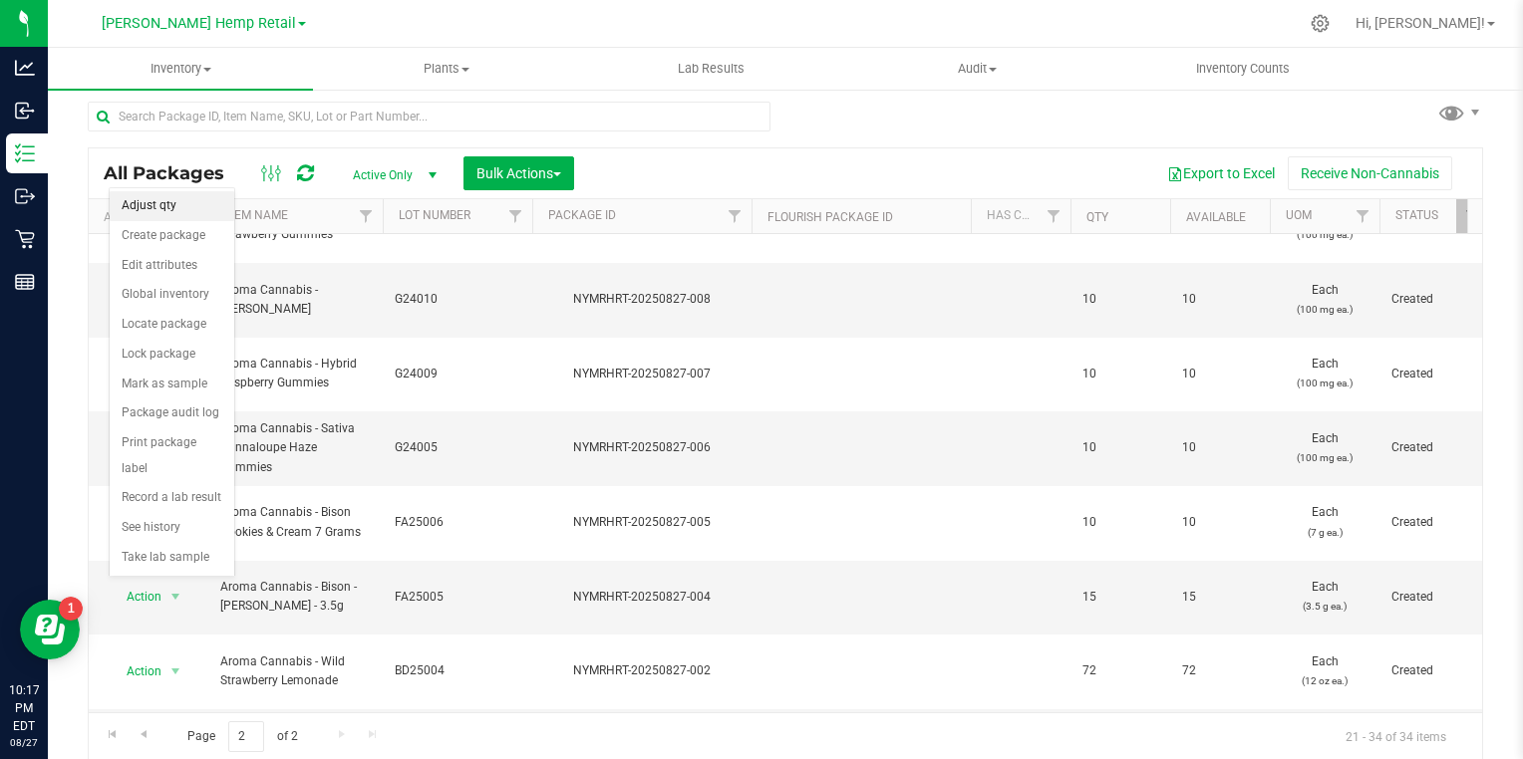
click at [156, 207] on li "Adjust qty" at bounding box center [172, 206] width 125 height 30
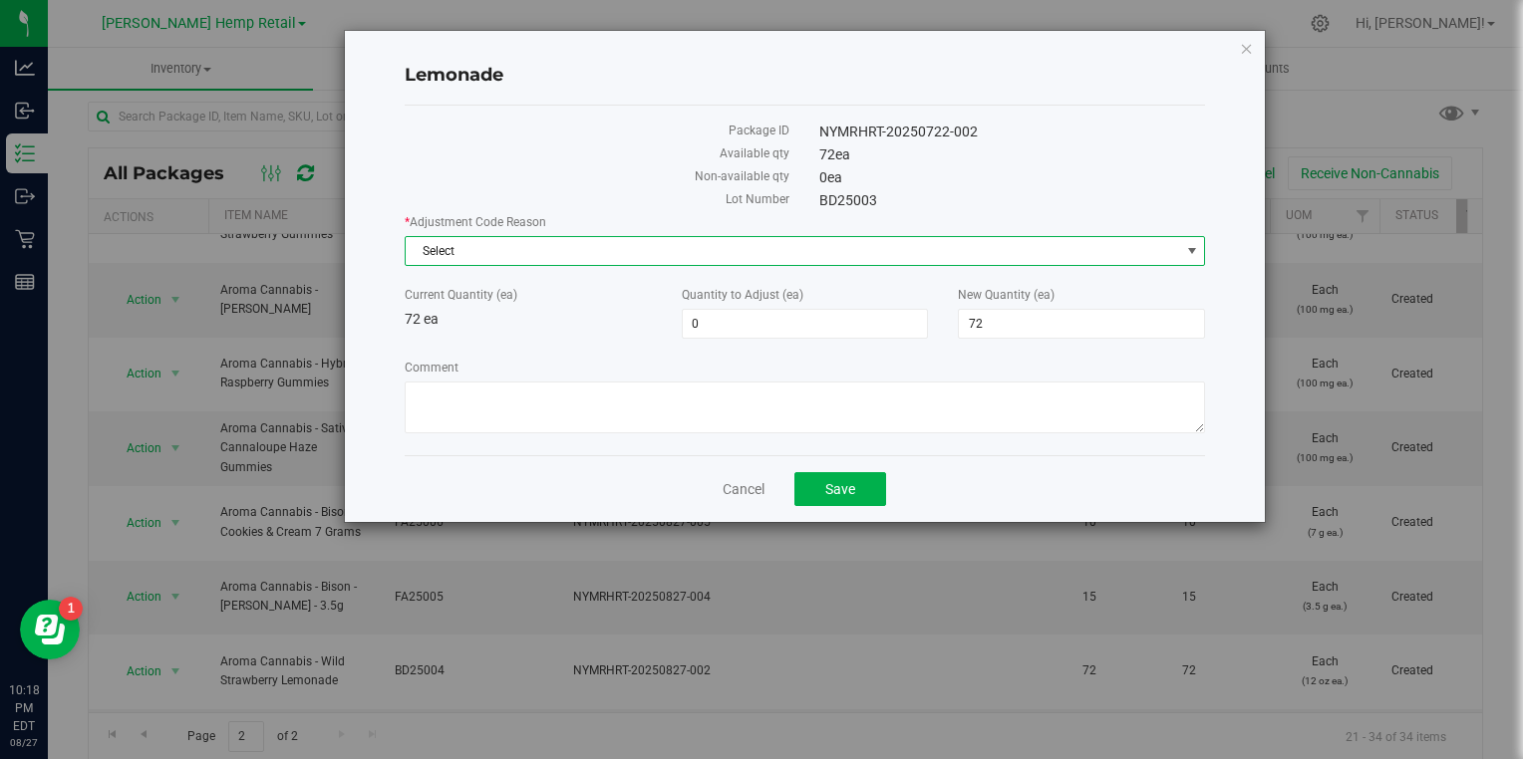
click at [444, 245] on span "Select" at bounding box center [793, 251] width 774 height 28
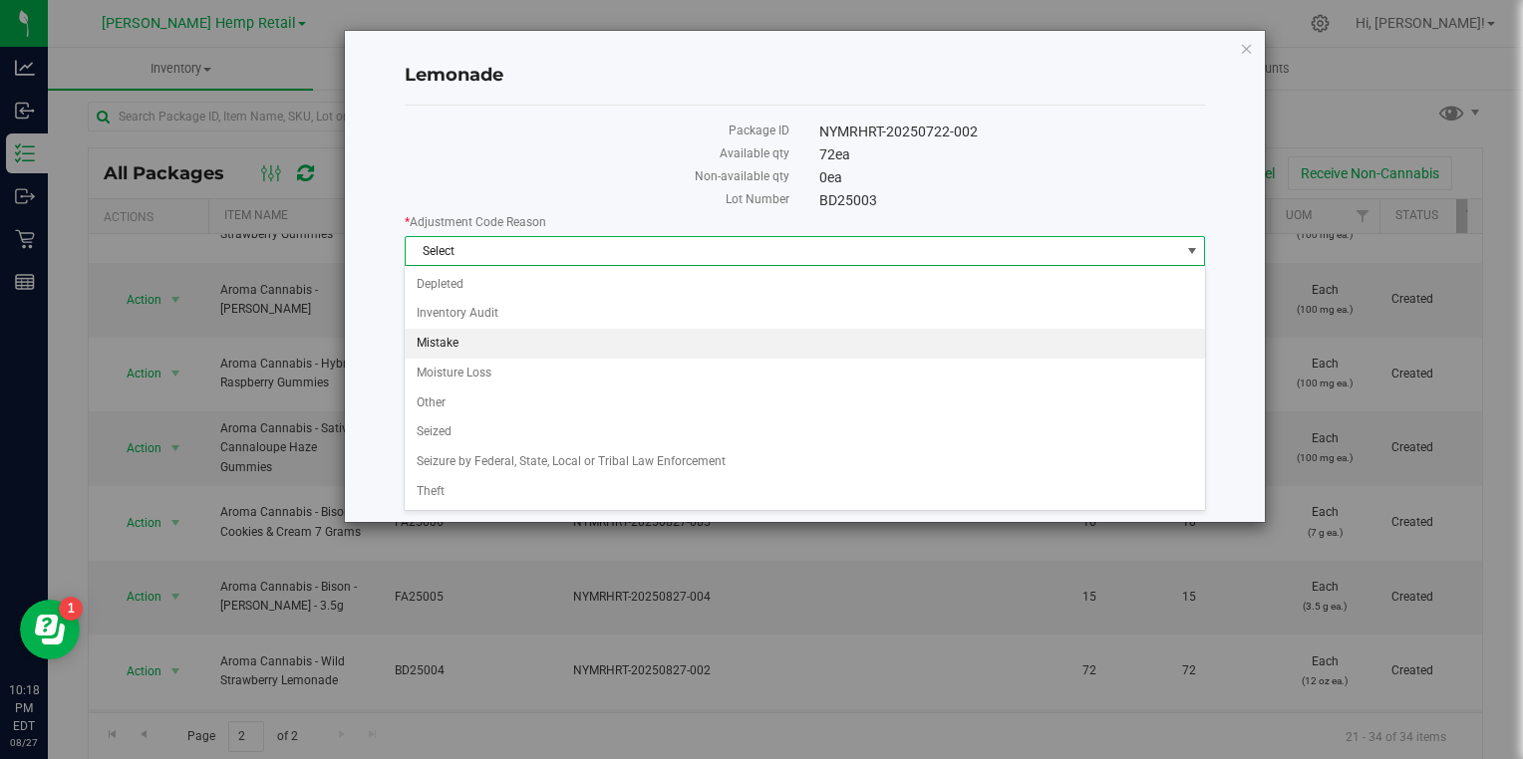
click at [430, 344] on li "Mistake" at bounding box center [804, 344] width 799 height 30
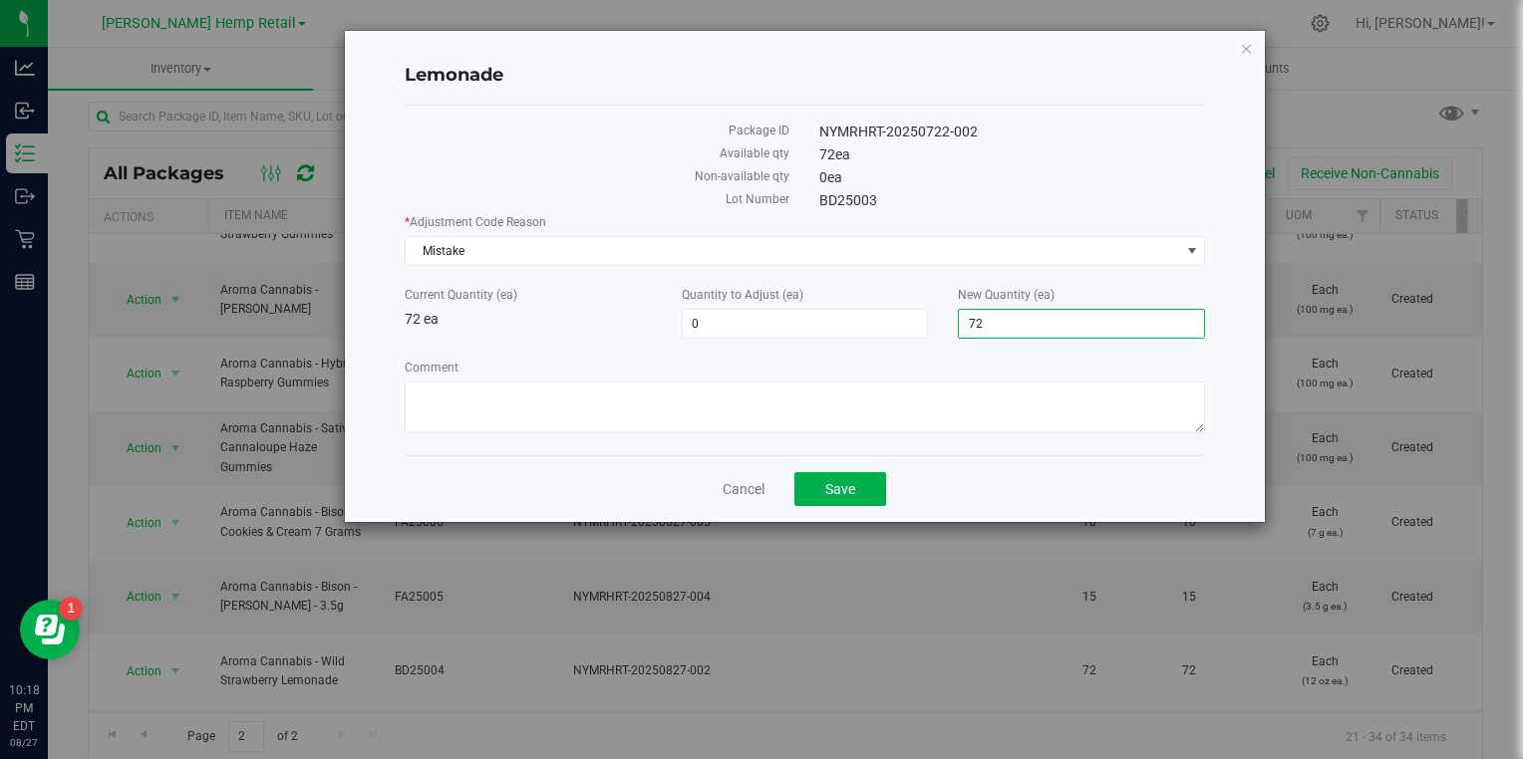
click at [995, 327] on span "72 72" at bounding box center [1081, 324] width 247 height 30
type input "7"
type input "0"
type input "-72"
type input "0"
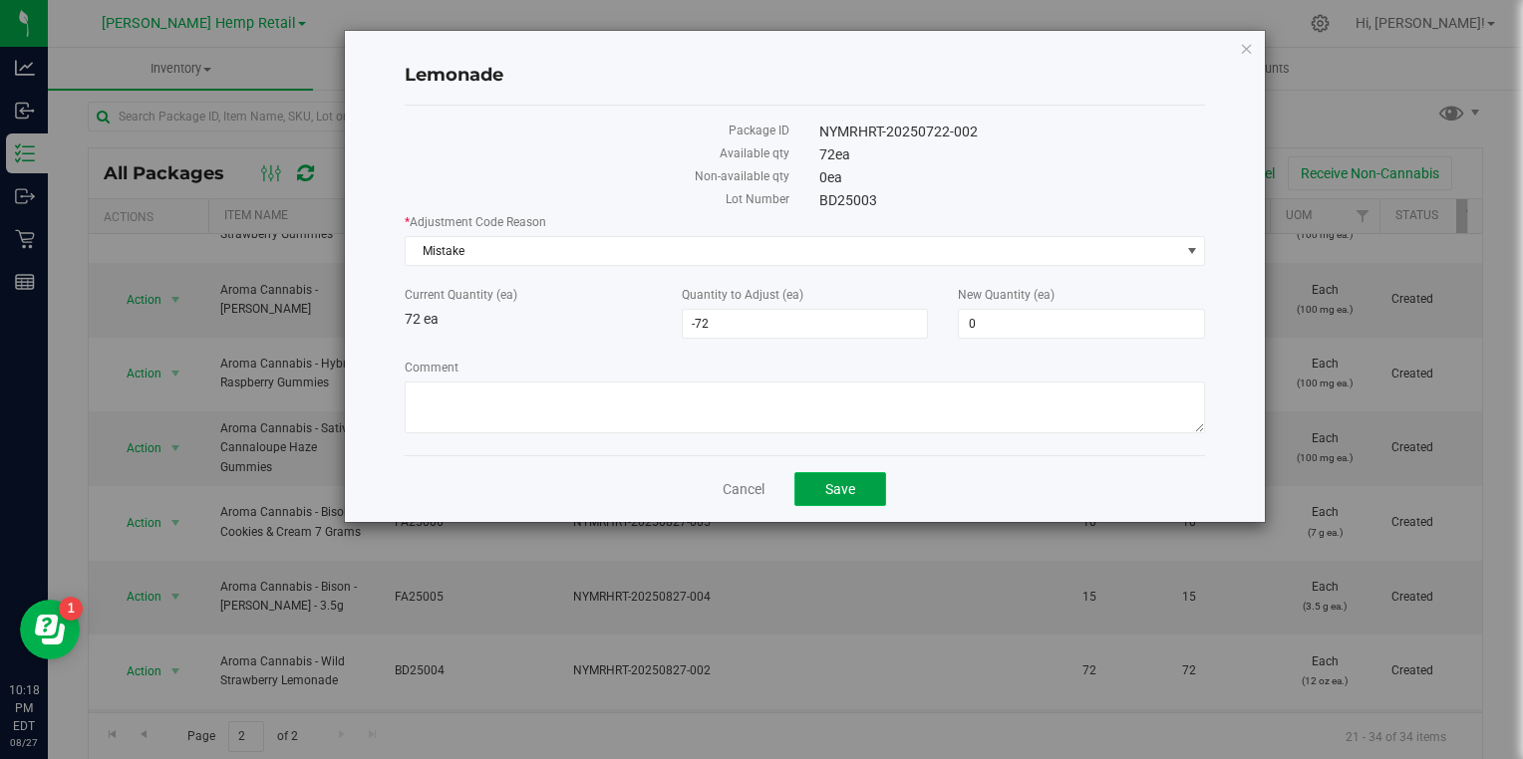
click at [845, 492] on span "Save" at bounding box center [840, 489] width 30 height 16
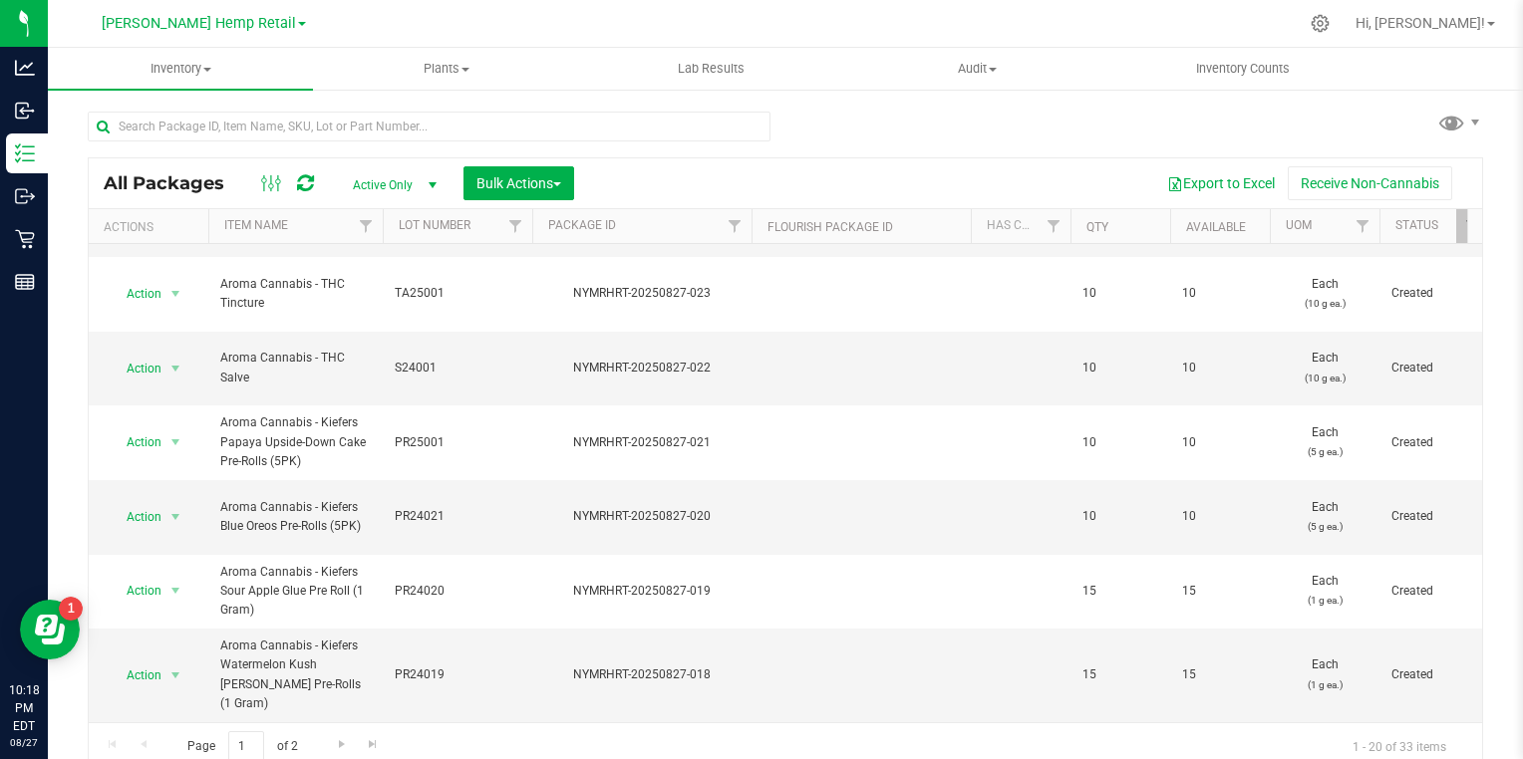
scroll to position [10, 0]
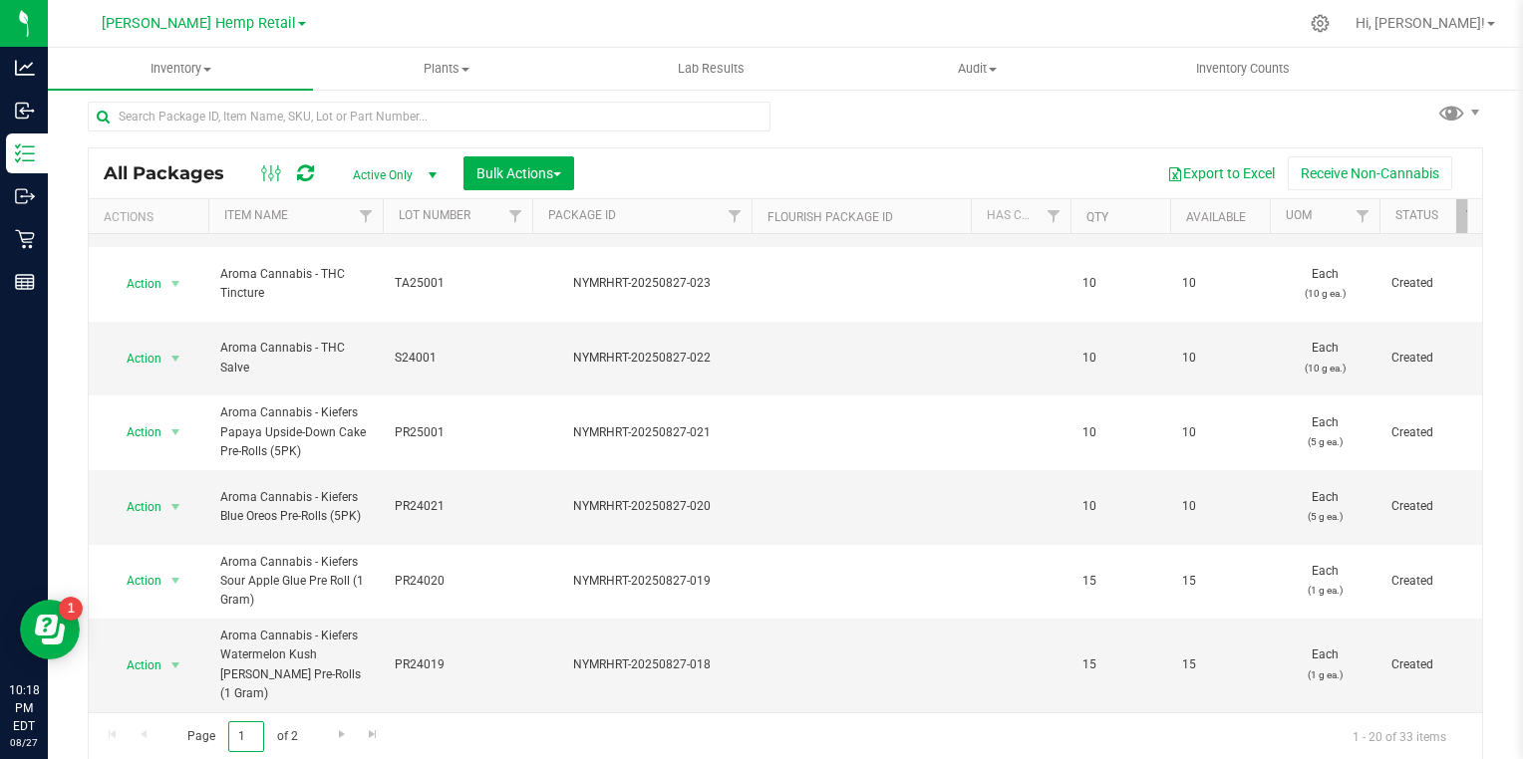
click at [248, 732] on input "1" at bounding box center [246, 737] width 36 height 31
type input "2"
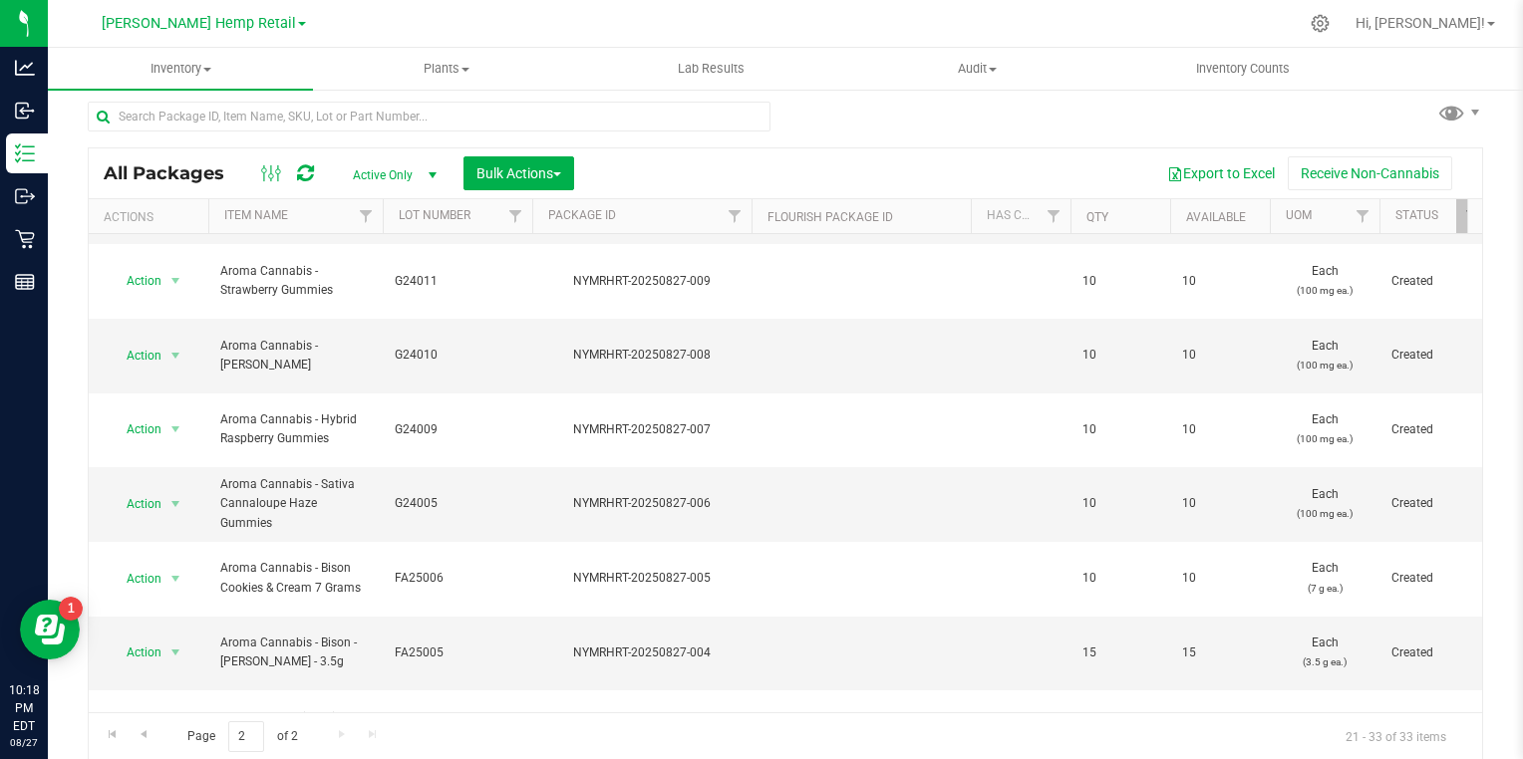
scroll to position [288, 0]
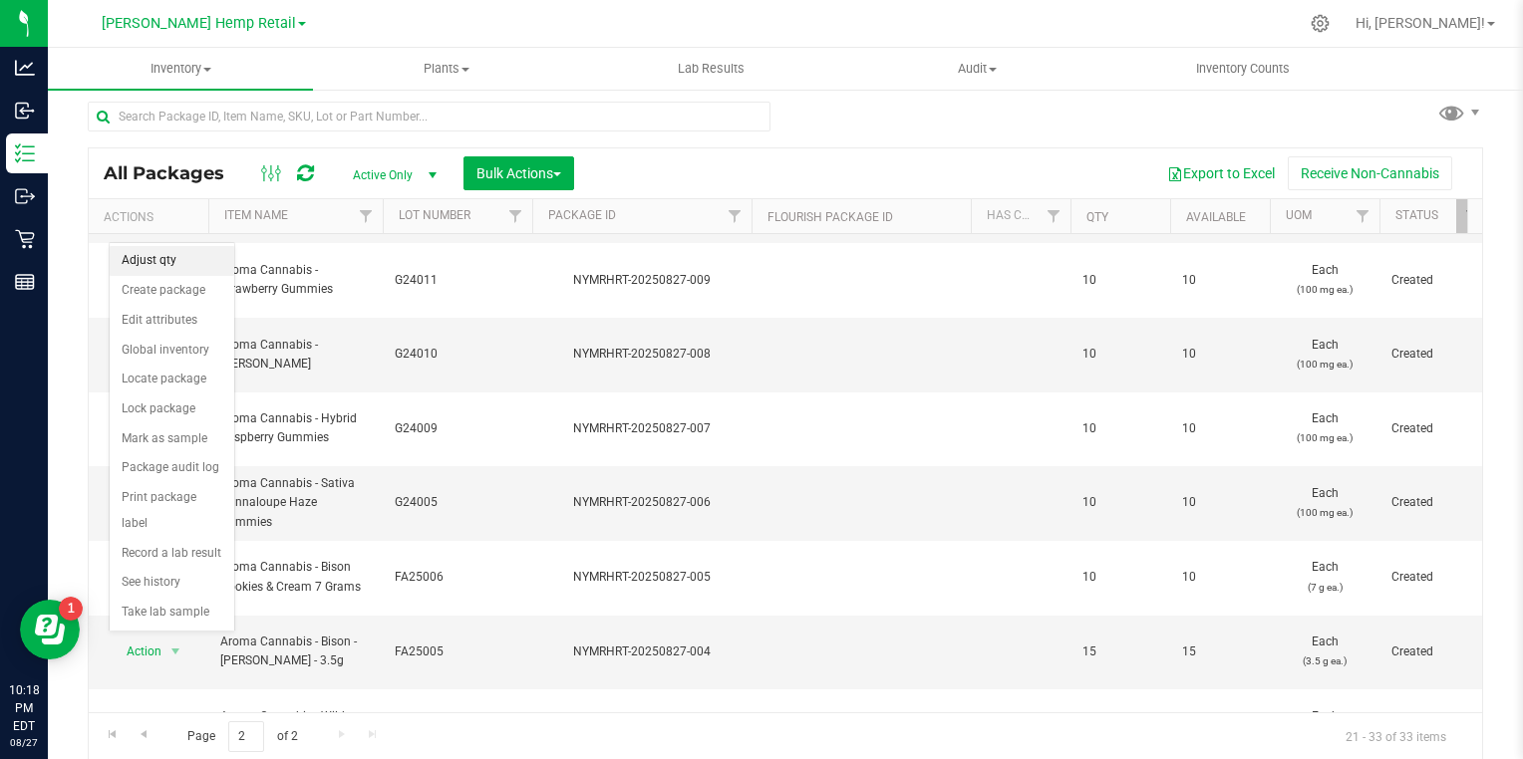
click at [151, 250] on li "Adjust qty" at bounding box center [172, 261] width 125 height 30
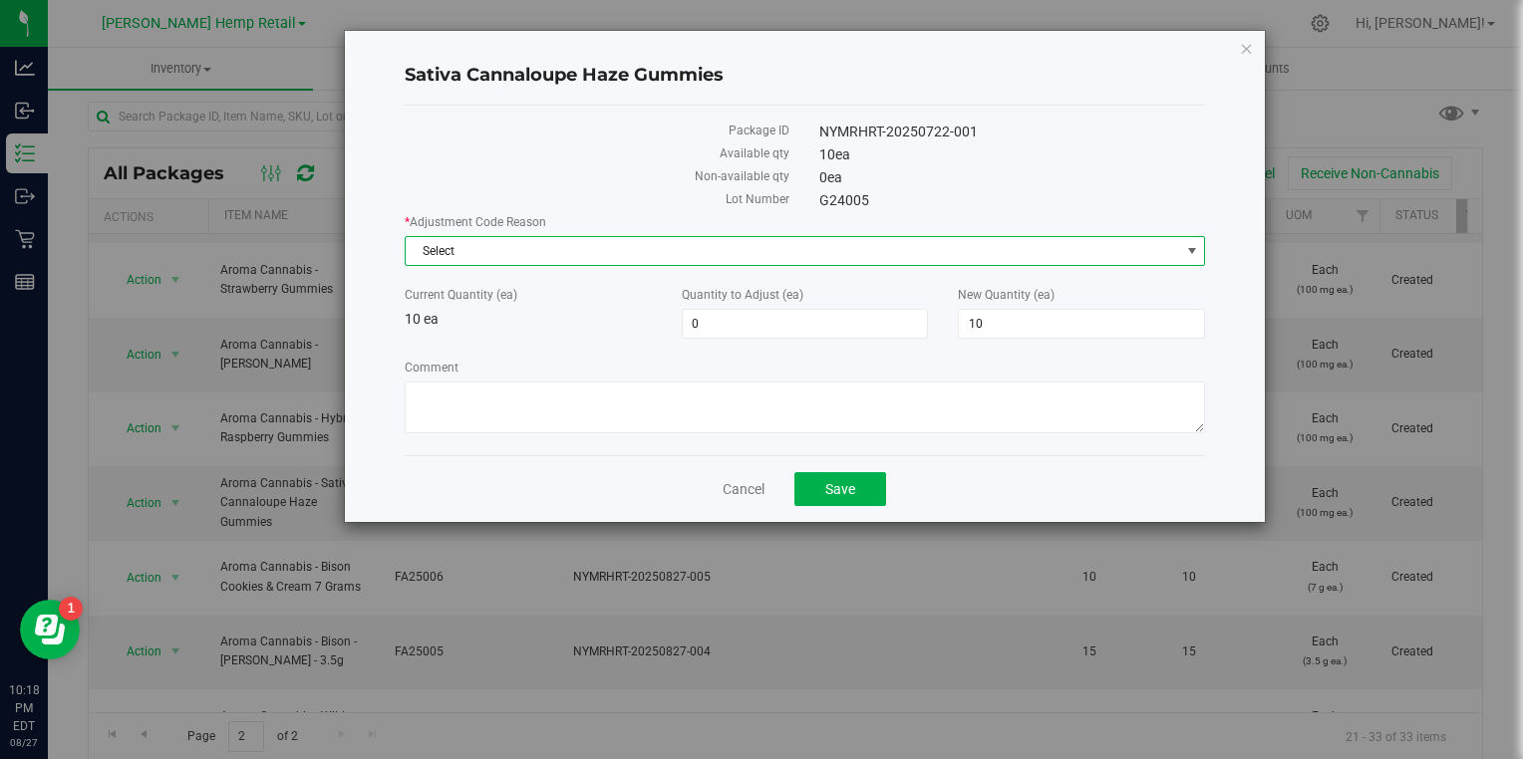
click at [698, 245] on span "Select" at bounding box center [793, 251] width 774 height 28
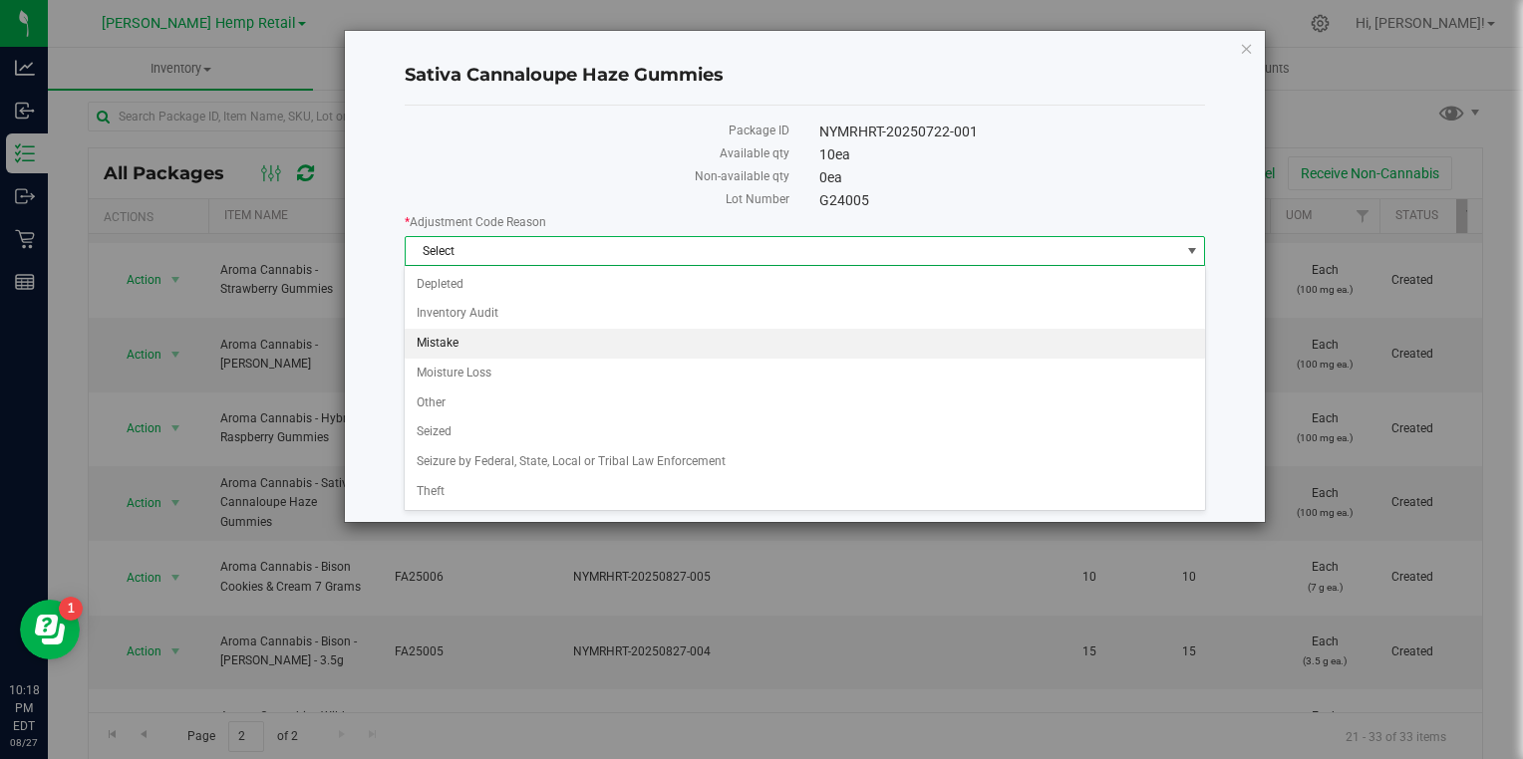
click at [506, 337] on li "Mistake" at bounding box center [804, 344] width 799 height 30
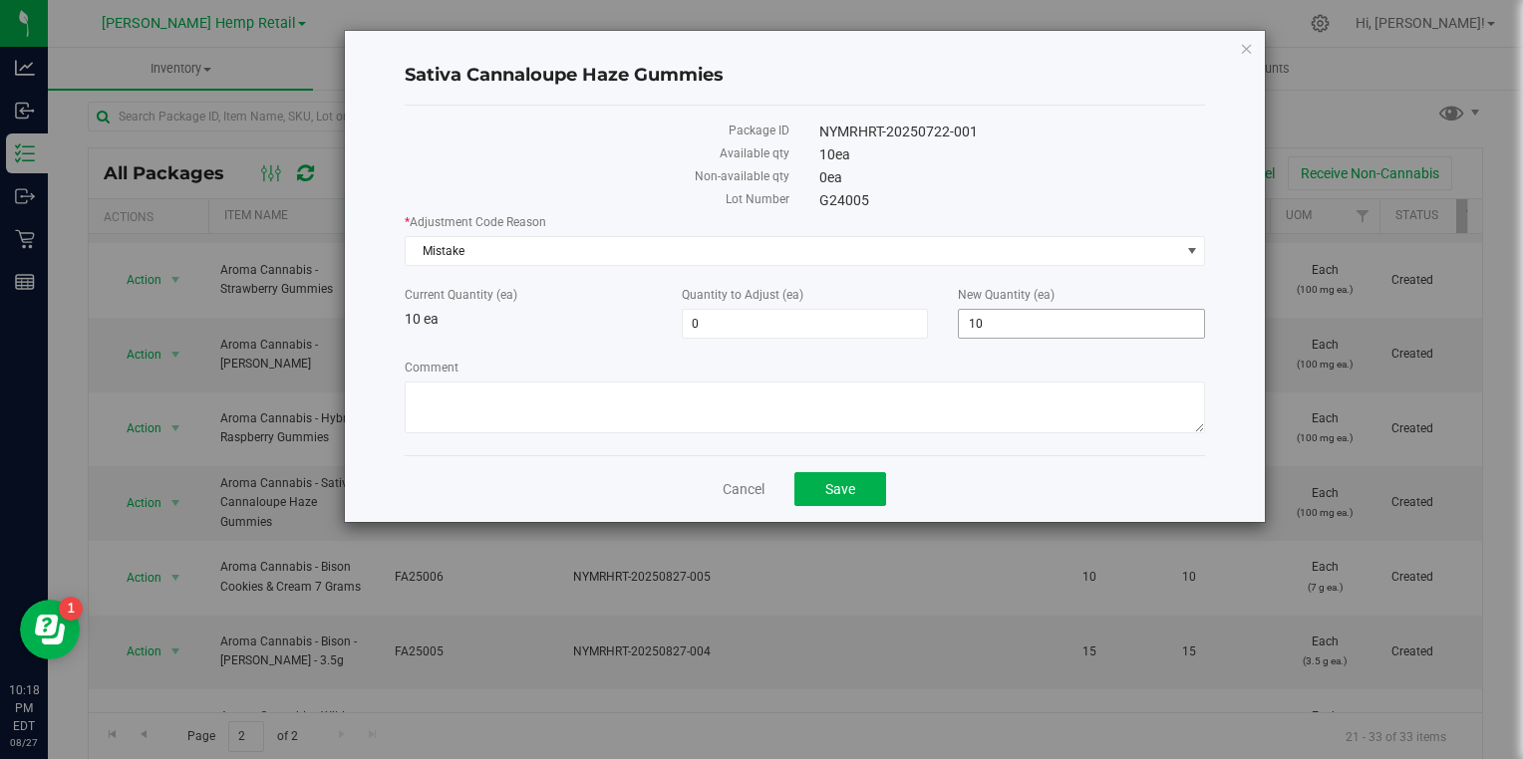
click at [1014, 323] on span "10 10" at bounding box center [1081, 324] width 247 height 30
type input "1"
type input "0"
type input "-10"
type input "0"
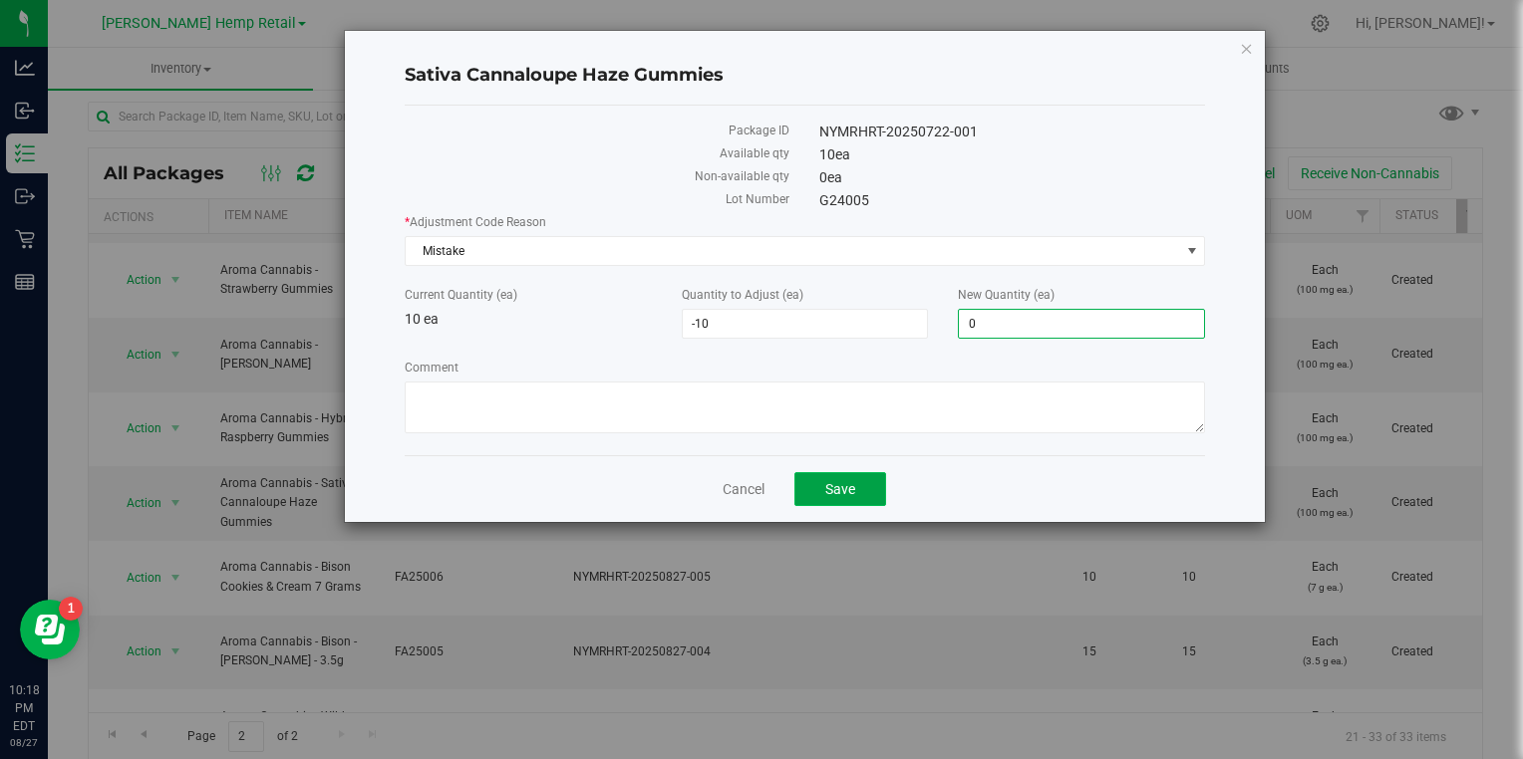
click at [845, 487] on span "Save" at bounding box center [840, 489] width 30 height 16
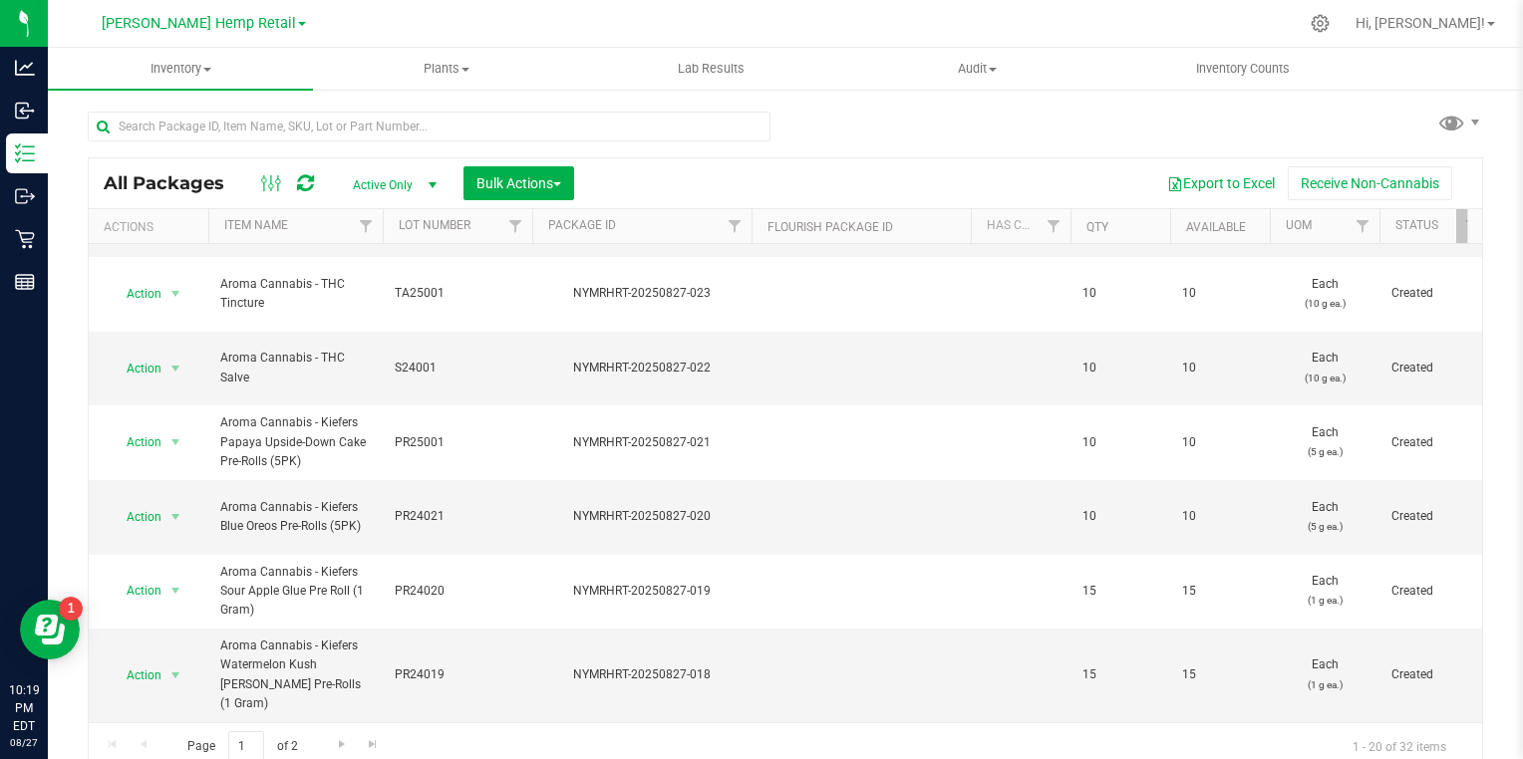
scroll to position [10, 0]
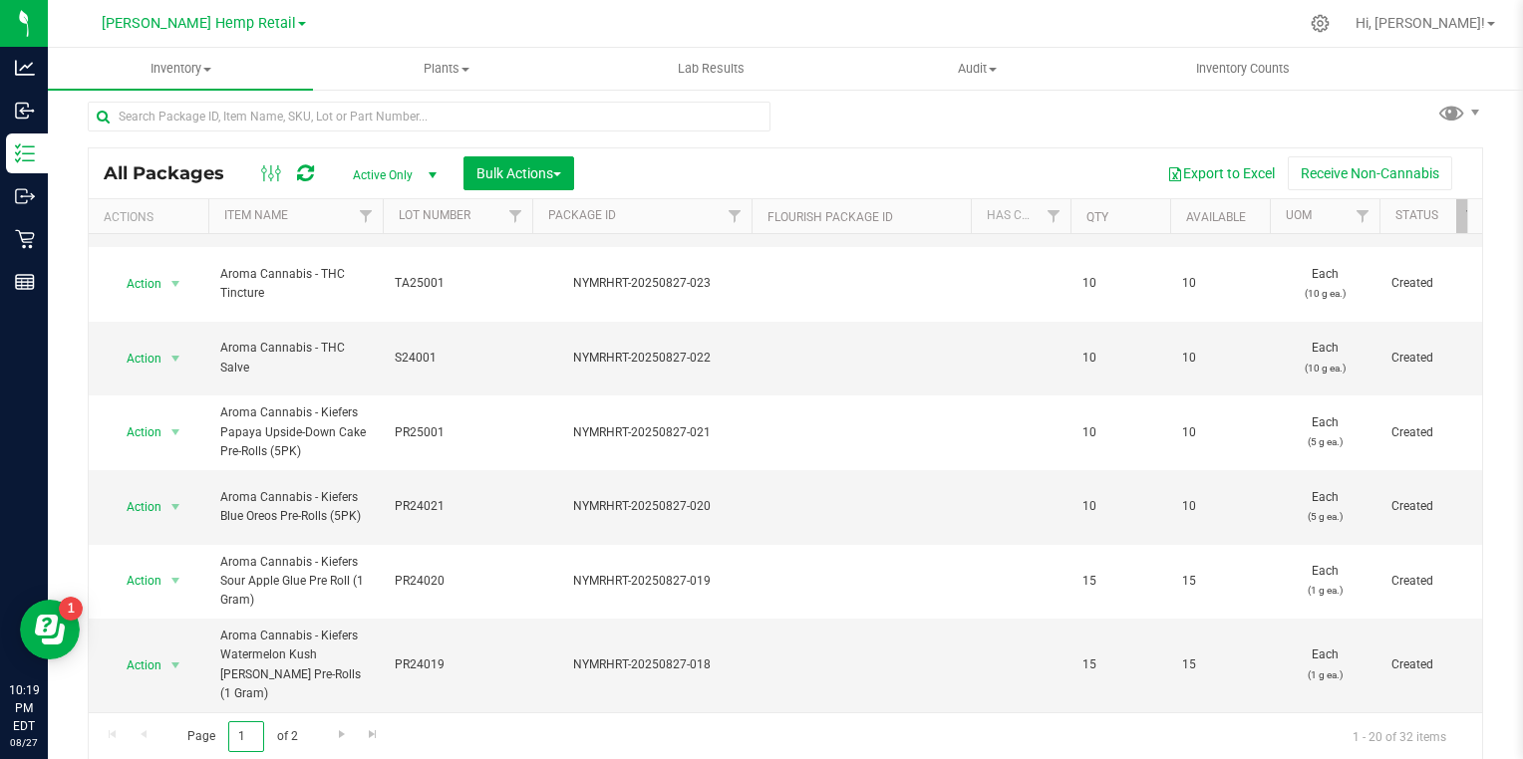
click at [247, 732] on input "1" at bounding box center [246, 737] width 36 height 31
type input "2"
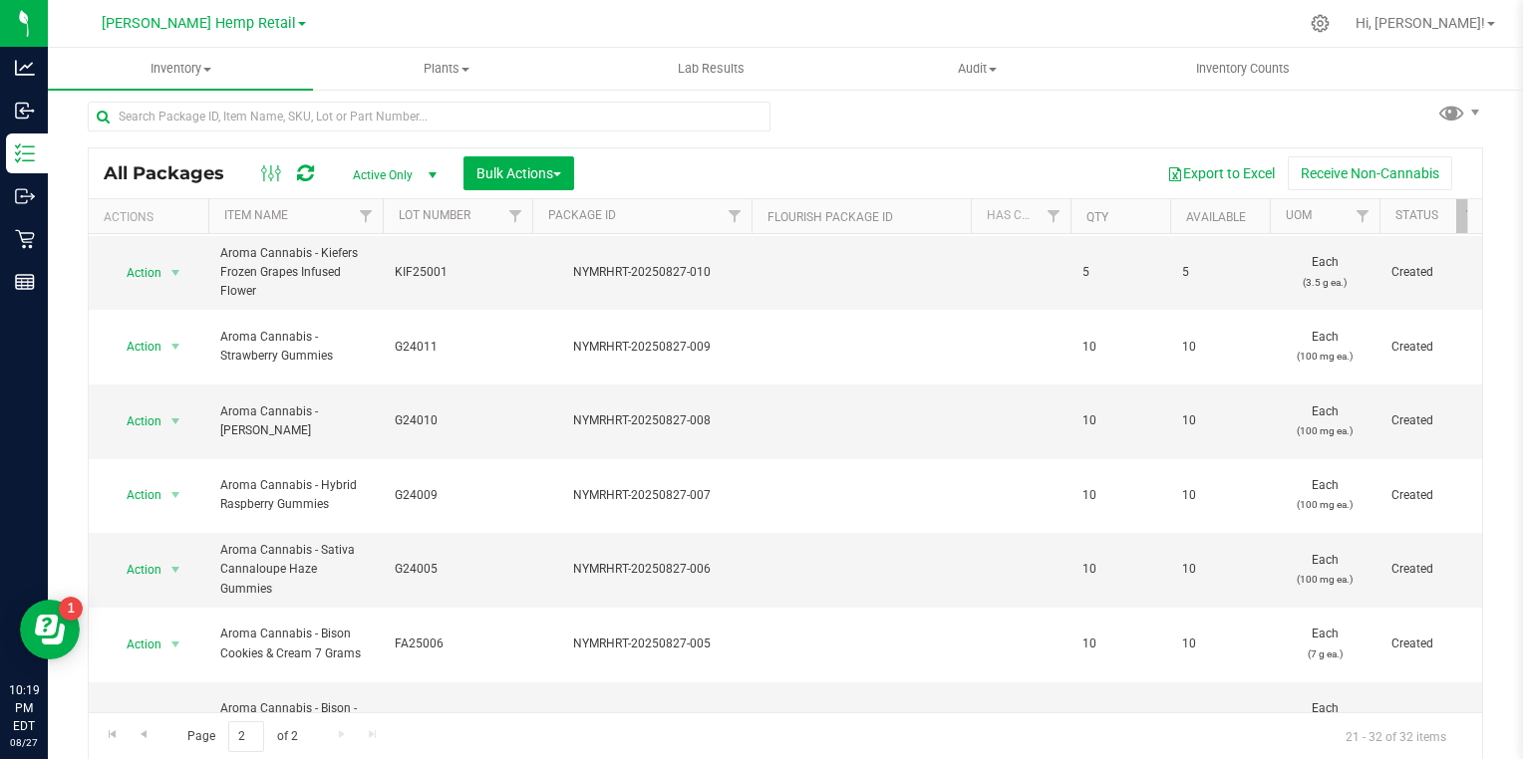
scroll to position [233, 0]
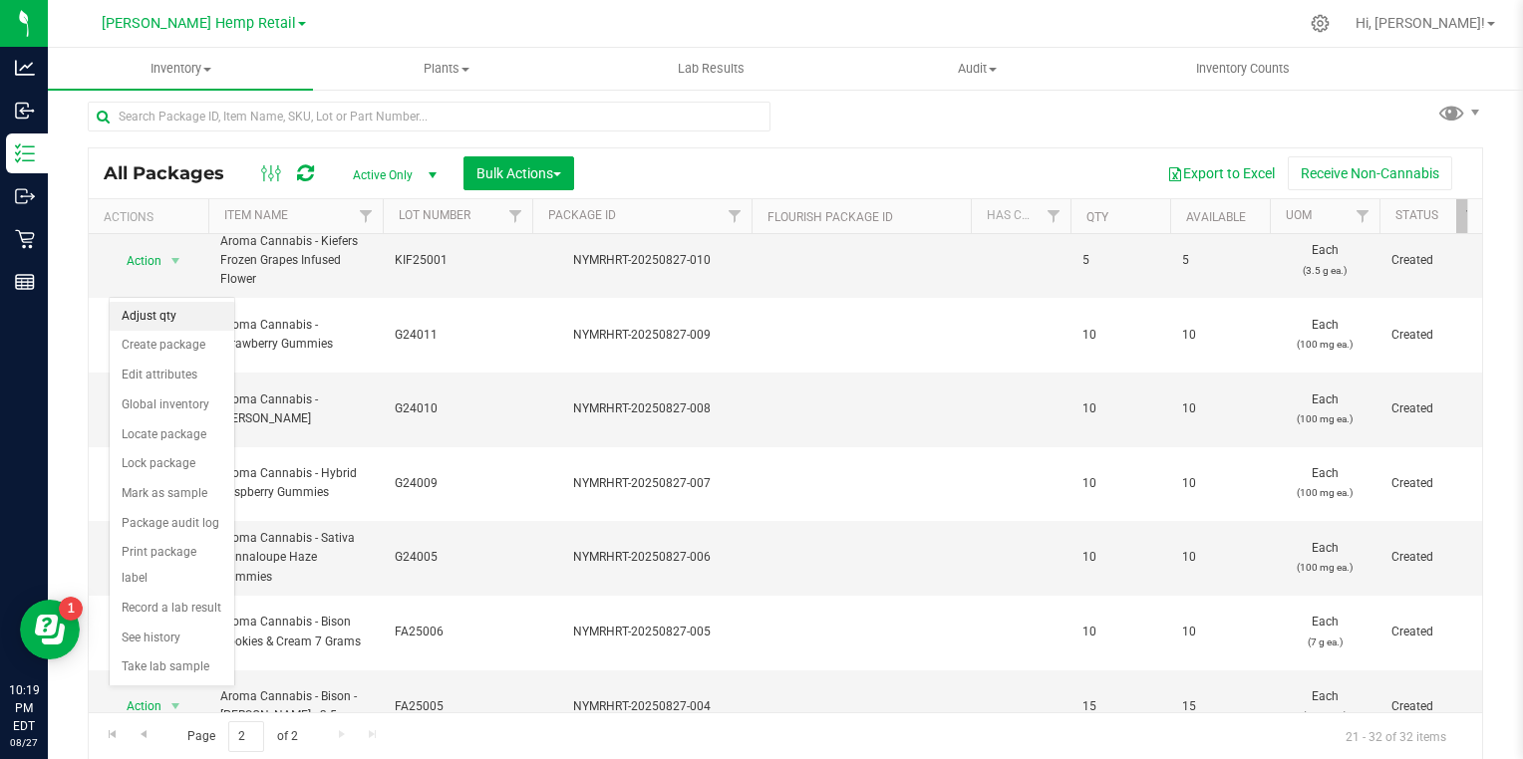
click at [144, 314] on li "Adjust qty" at bounding box center [172, 317] width 125 height 30
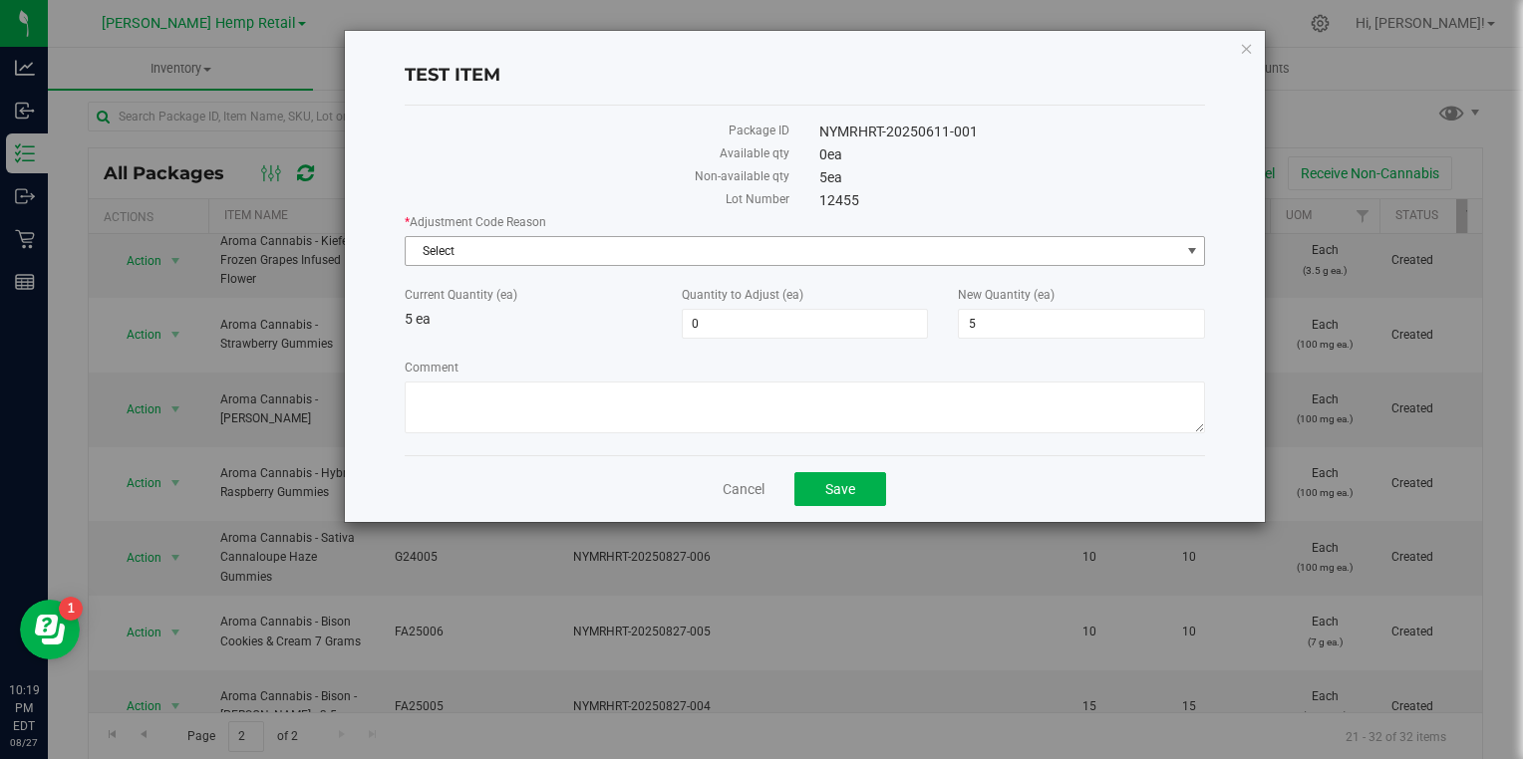
click at [456, 257] on span "Select" at bounding box center [793, 251] width 774 height 28
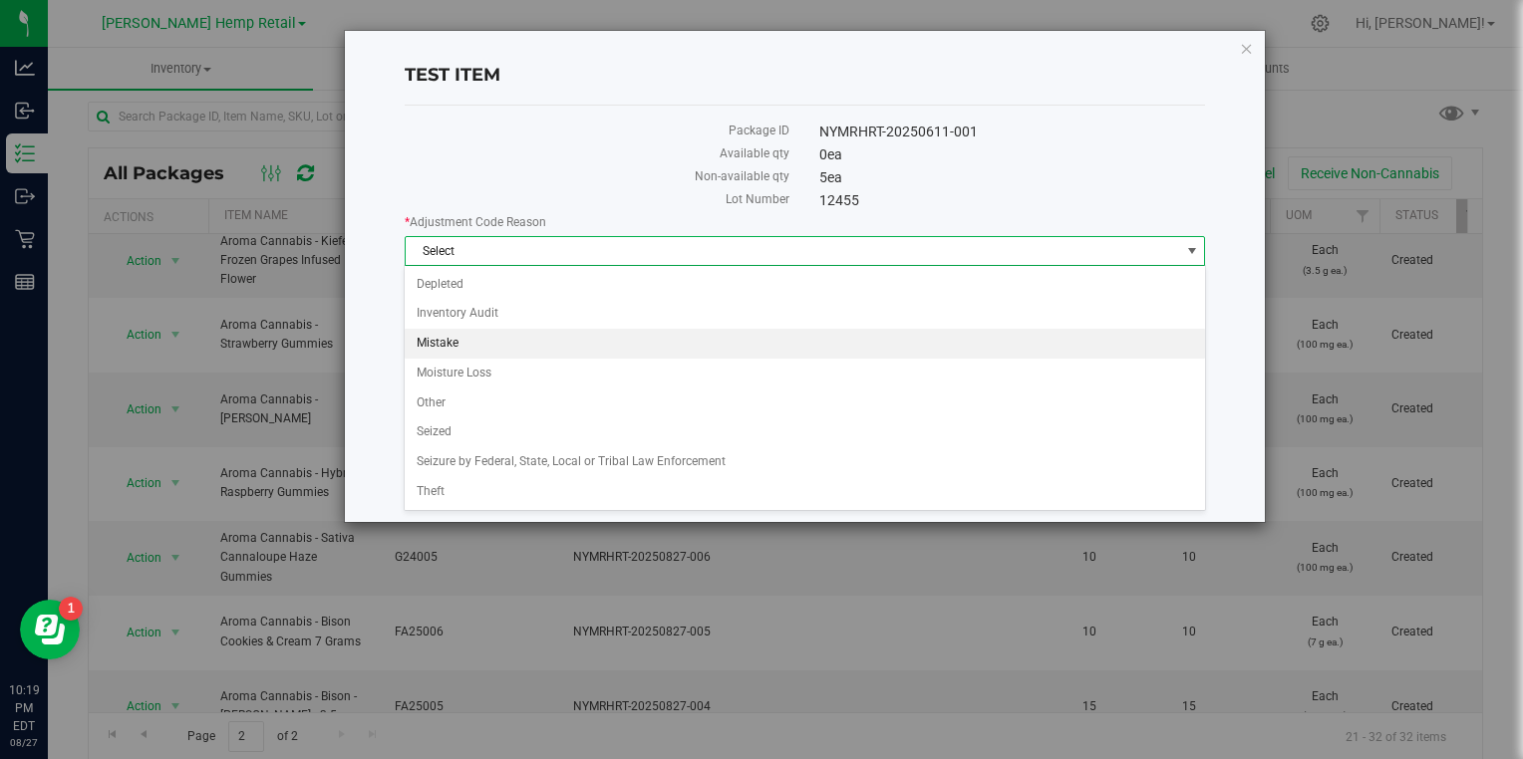
click at [439, 348] on li "Mistake" at bounding box center [804, 344] width 799 height 30
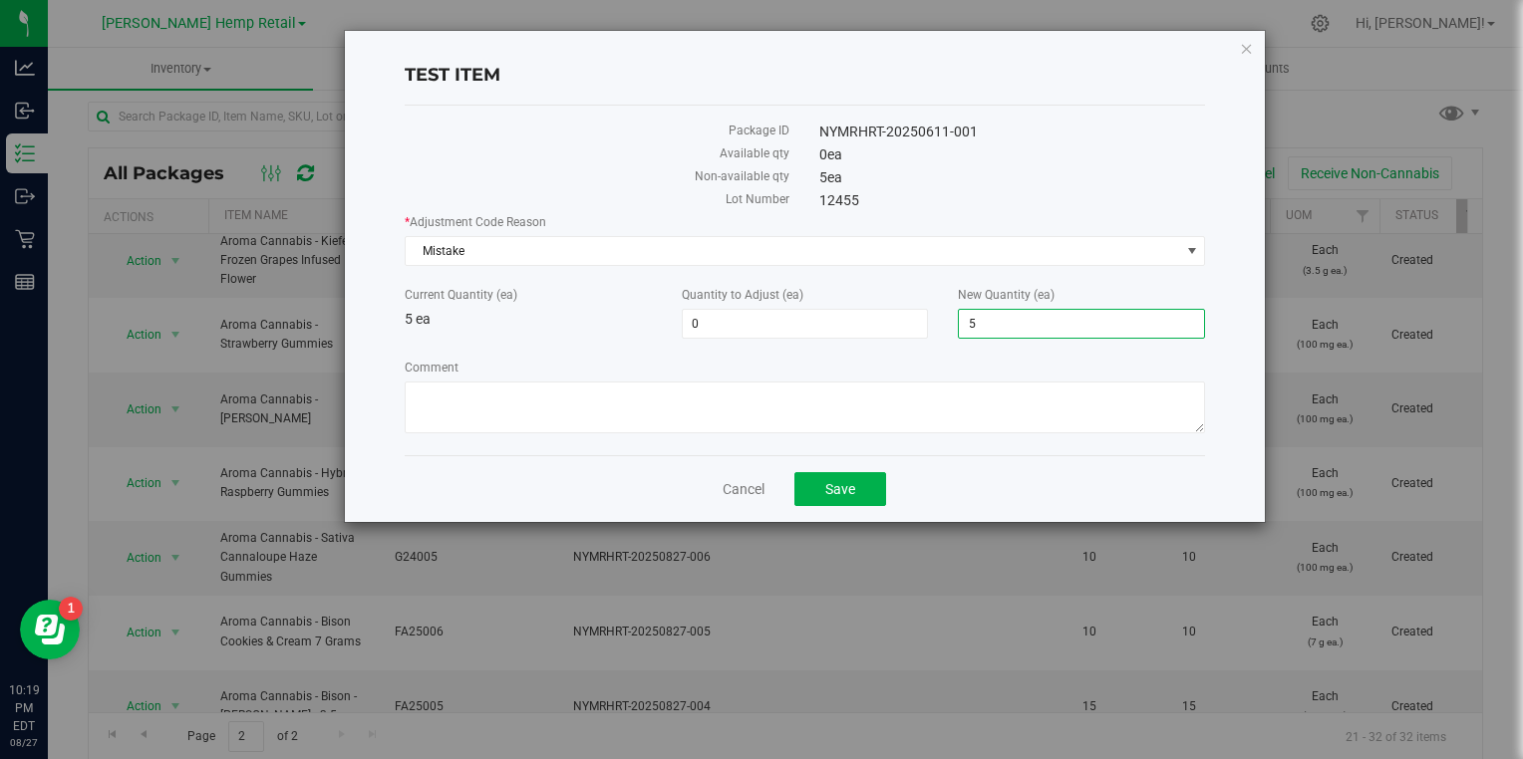
click at [981, 320] on span "5 5" at bounding box center [1081, 324] width 247 height 30
type input "0"
type input "-5"
type input "0"
click at [857, 485] on button "Save" at bounding box center [840, 489] width 92 height 34
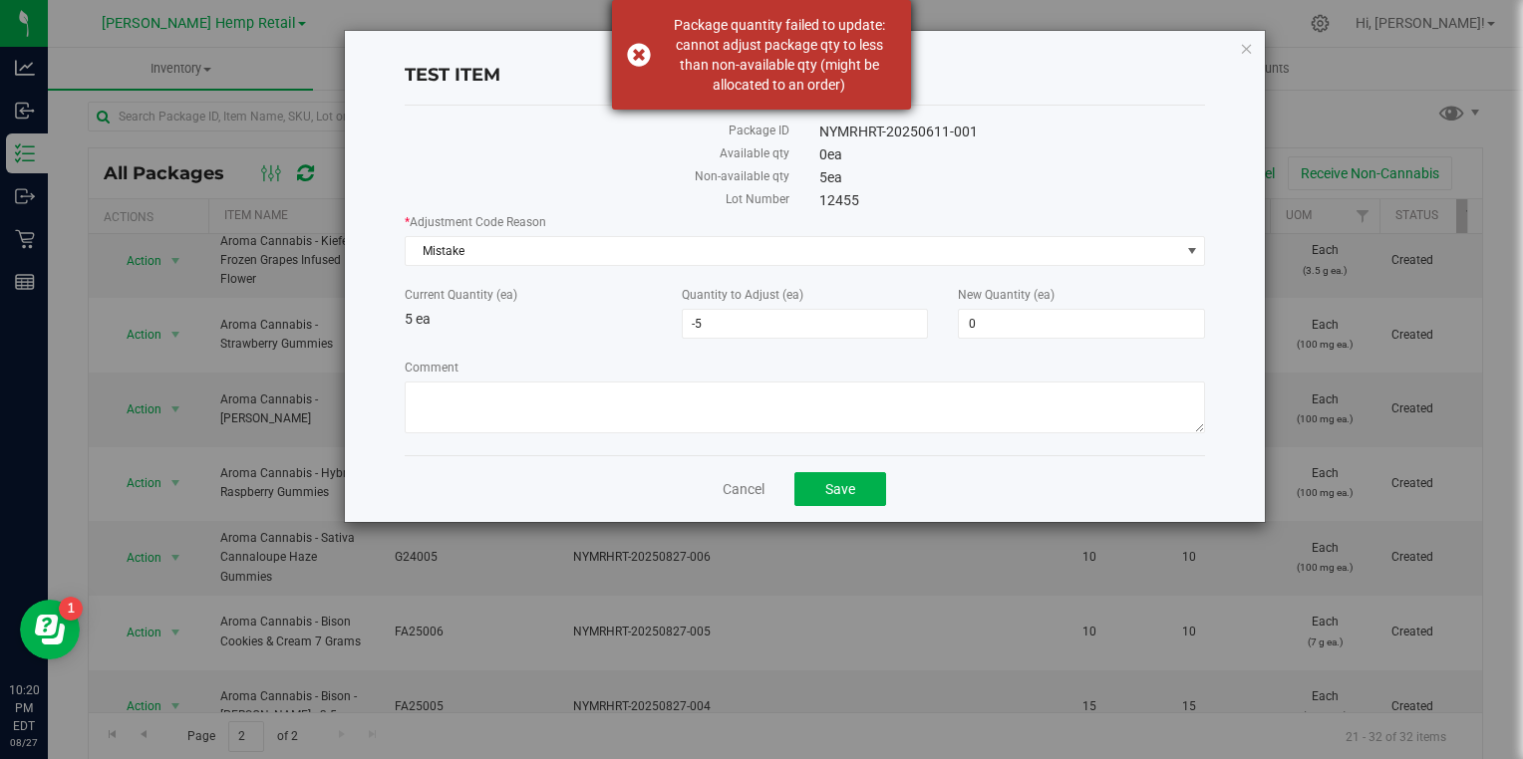
click at [632, 46] on div "Package quantity failed to update: cannot adjust package qty to less than non-a…" at bounding box center [761, 55] width 299 height 110
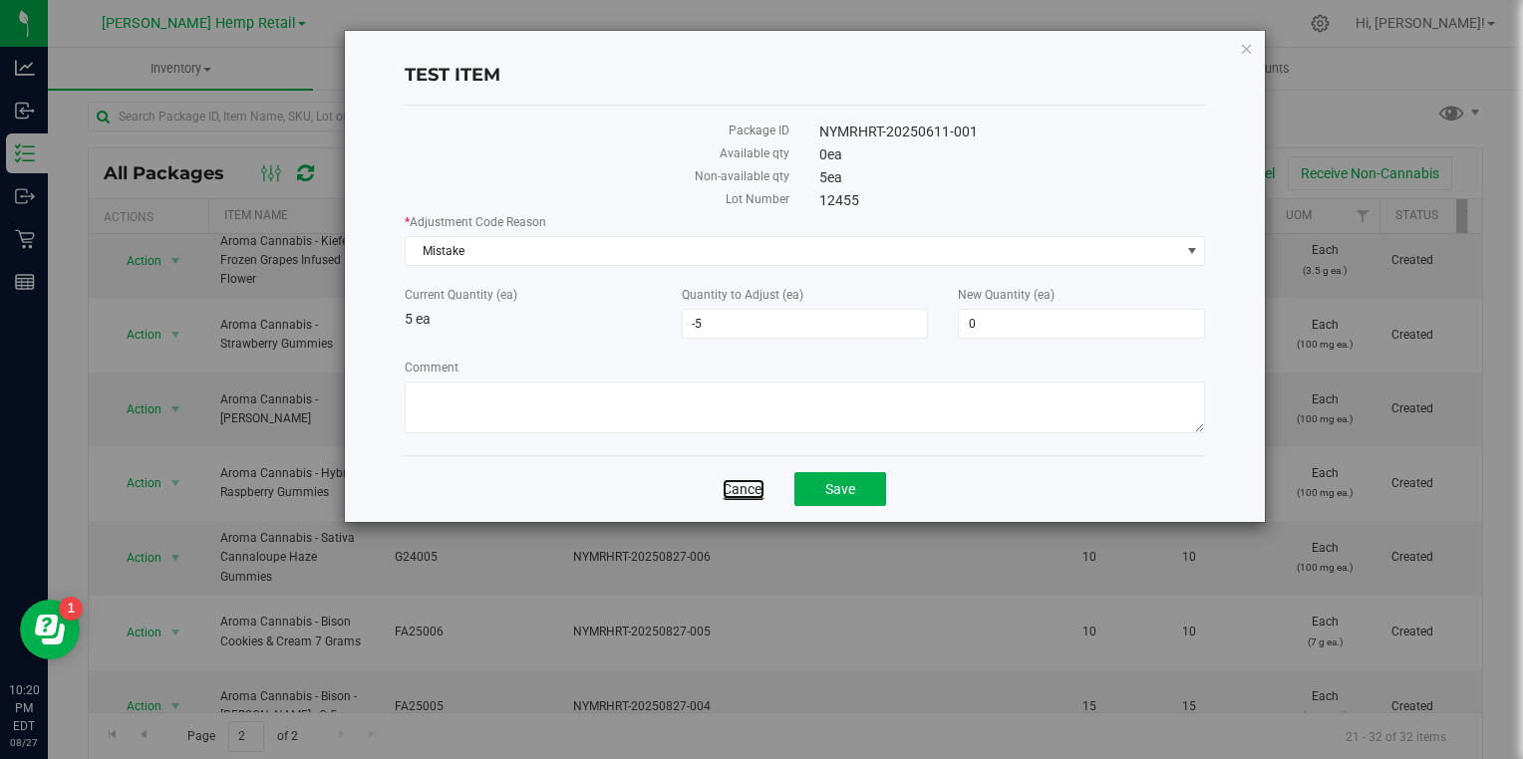
click at [746, 488] on link "Cancel" at bounding box center [744, 489] width 42 height 20
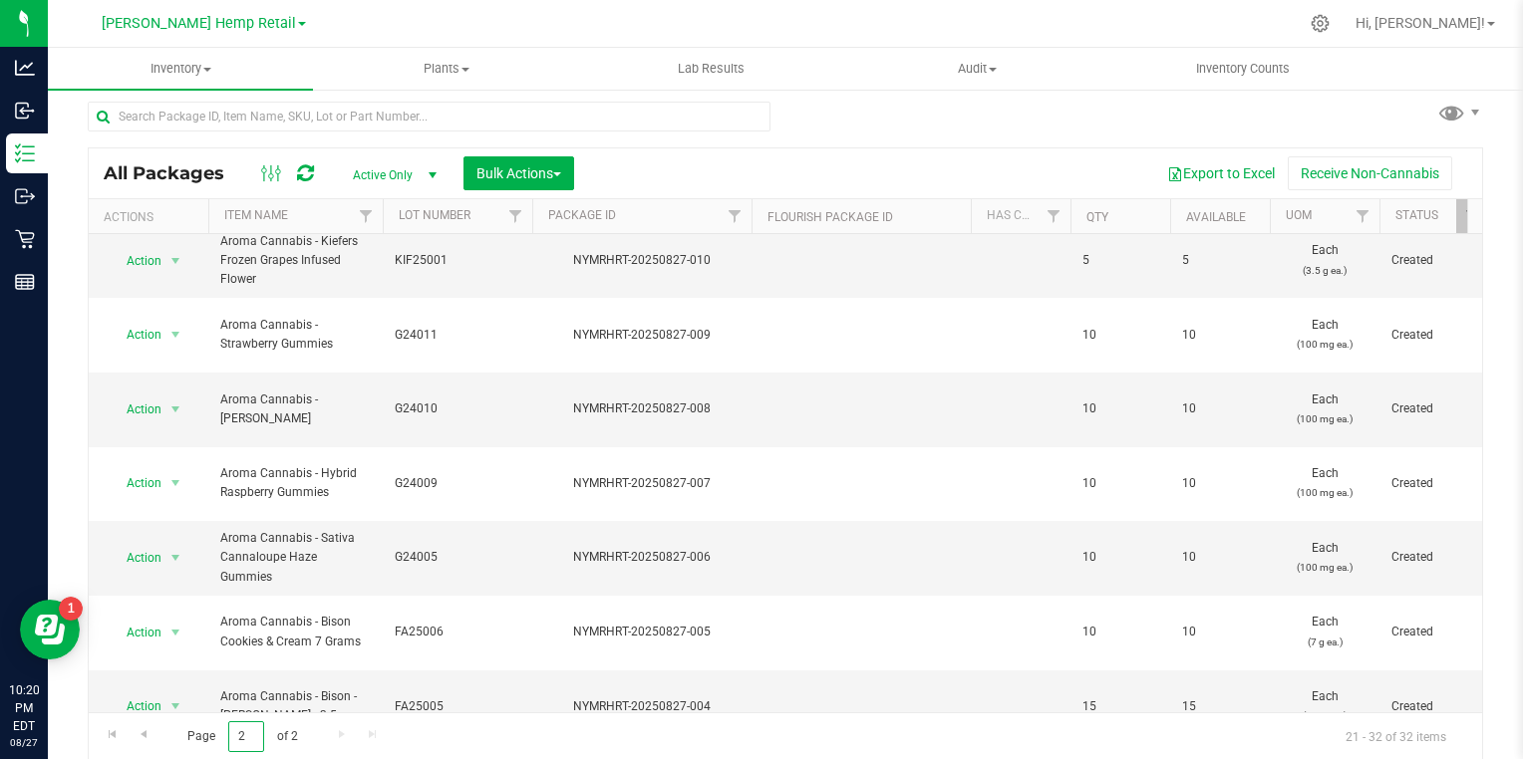
click at [248, 736] on input "2" at bounding box center [246, 737] width 36 height 31
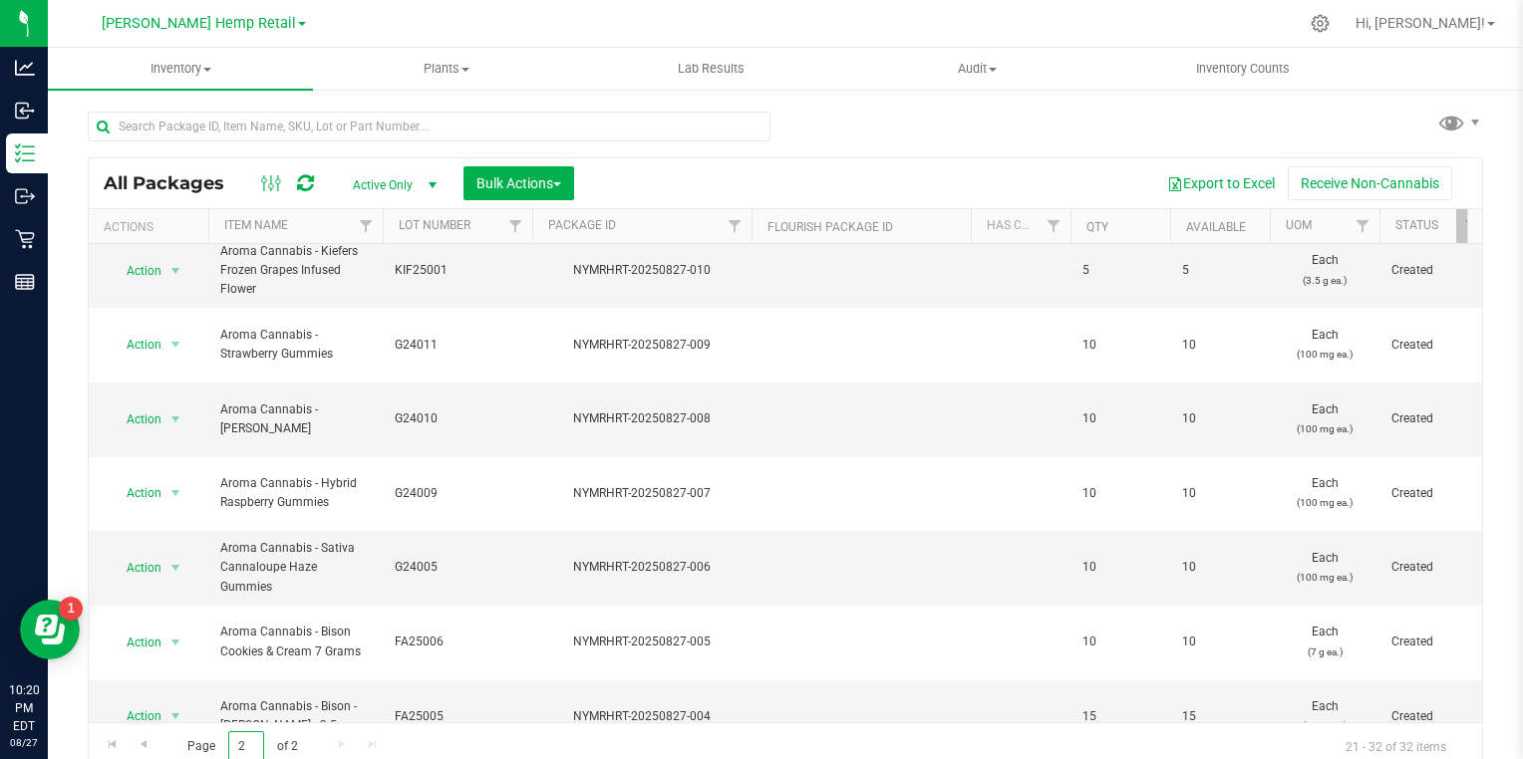
scroll to position [10, 0]
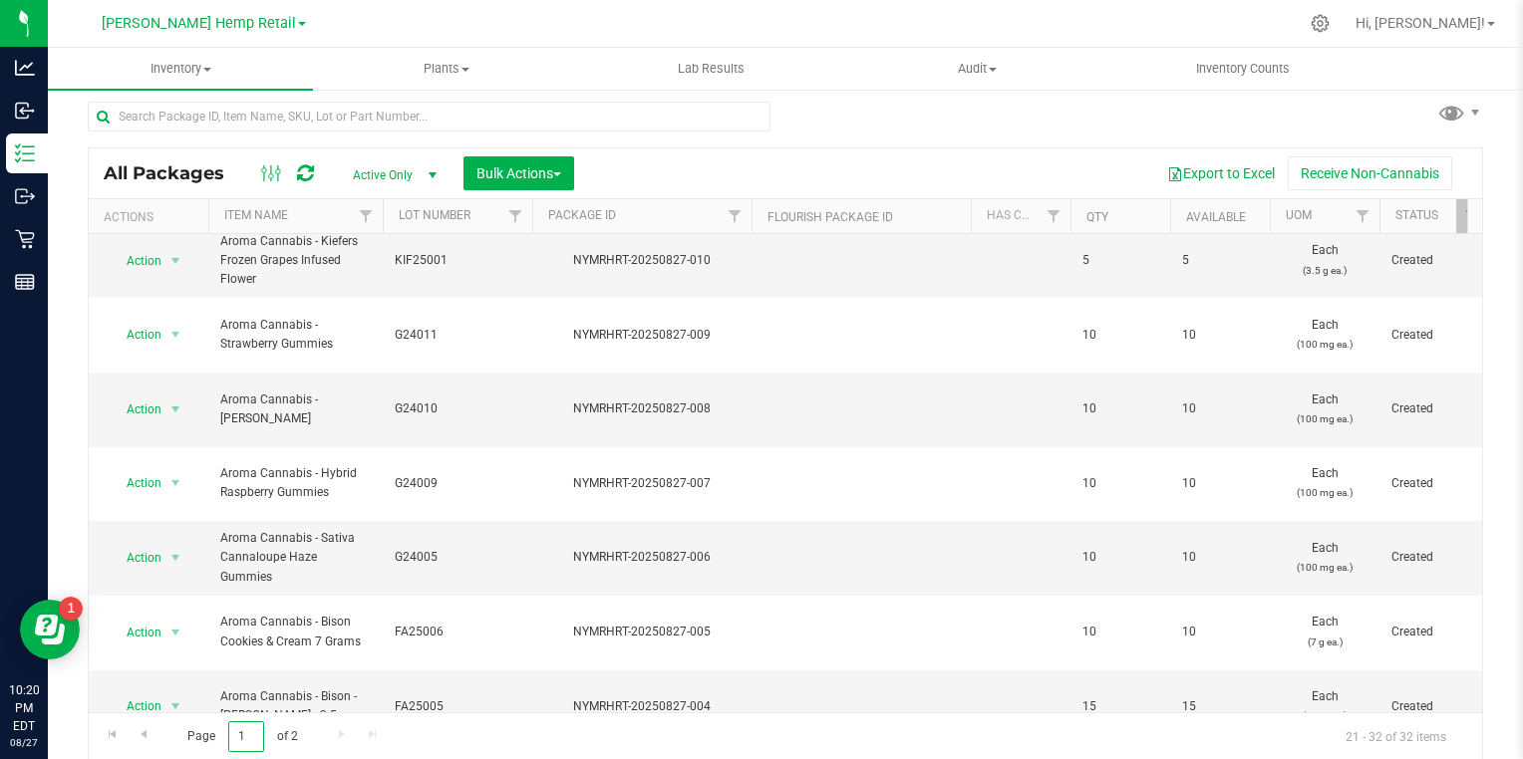
type input "1"
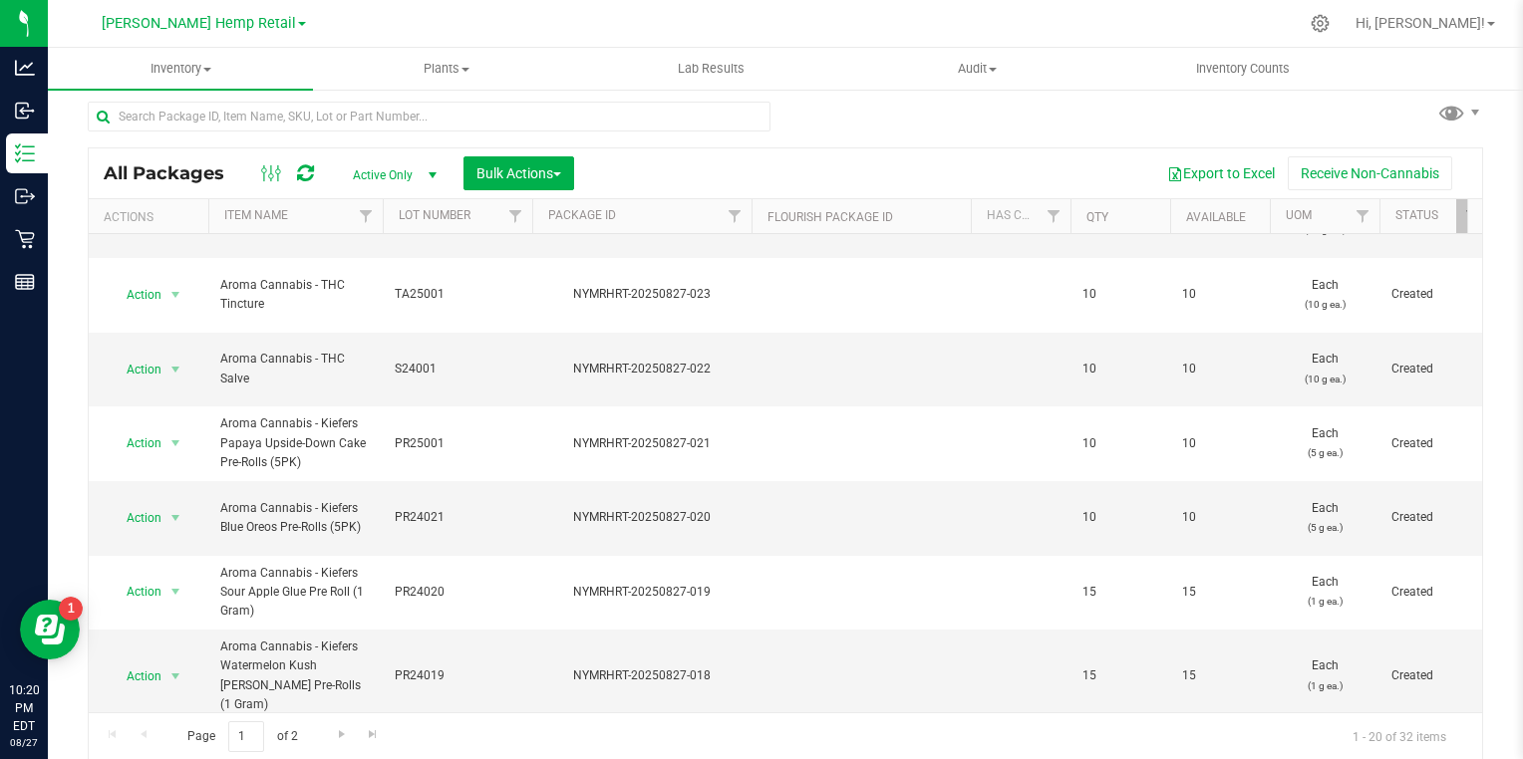
scroll to position [731, 0]
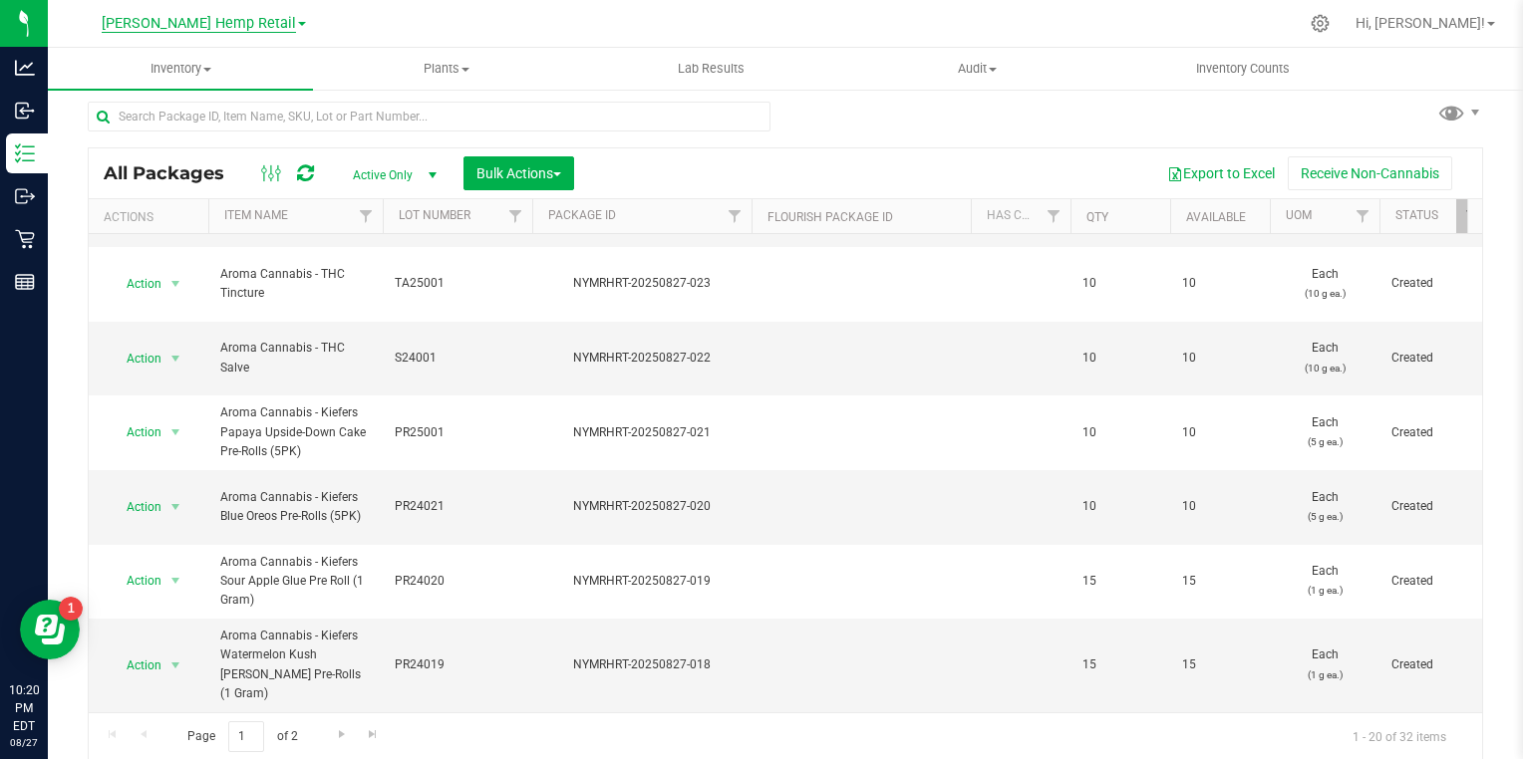
click at [192, 27] on span "[PERSON_NAME] Hemp Retail" at bounding box center [199, 24] width 194 height 18
click at [148, 93] on link "[PERSON_NAME] Hemp Retail" at bounding box center [203, 97] width 291 height 27
click at [167, 28] on span "[PERSON_NAME] Hemp Retail" at bounding box center [199, 24] width 194 height 18
click at [146, 65] on link "[PERSON_NAME] Hemp LLC" at bounding box center [203, 70] width 291 height 27
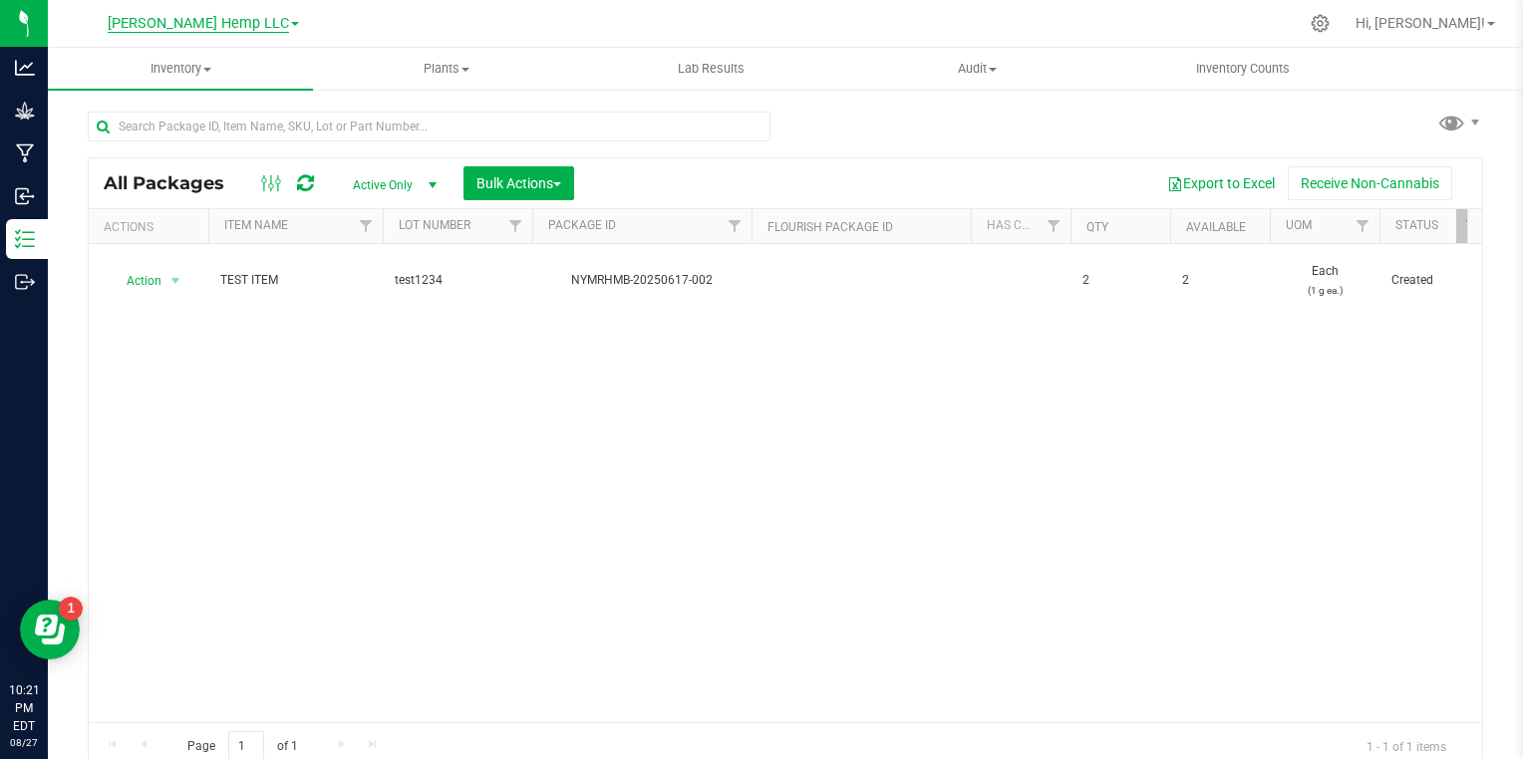
click at [200, 23] on span "[PERSON_NAME] Hemp LLC" at bounding box center [198, 24] width 181 height 18
click at [156, 91] on link "[PERSON_NAME] Hemp Retail" at bounding box center [203, 97] width 291 height 27
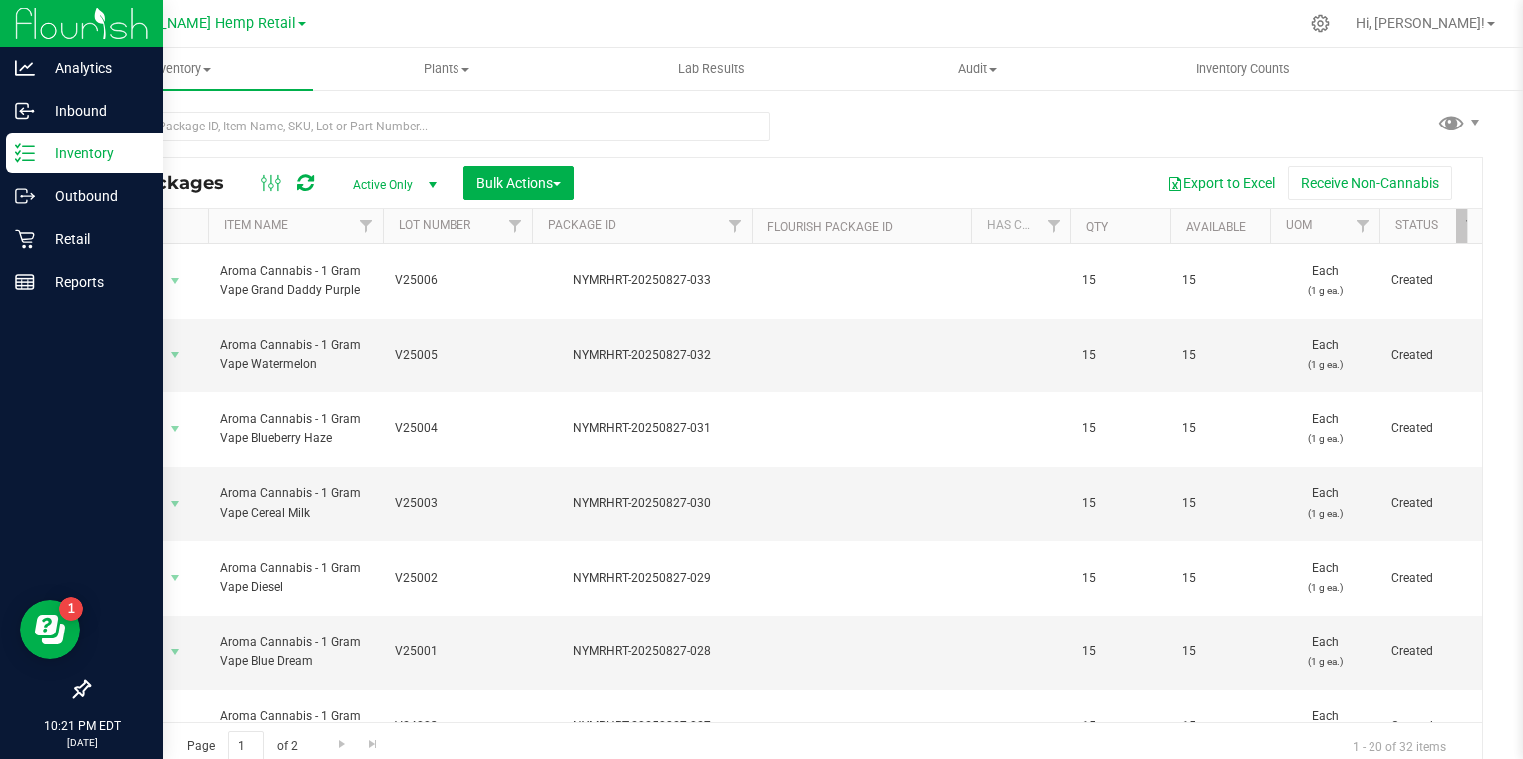
click at [24, 149] on icon at bounding box center [25, 154] width 20 height 20
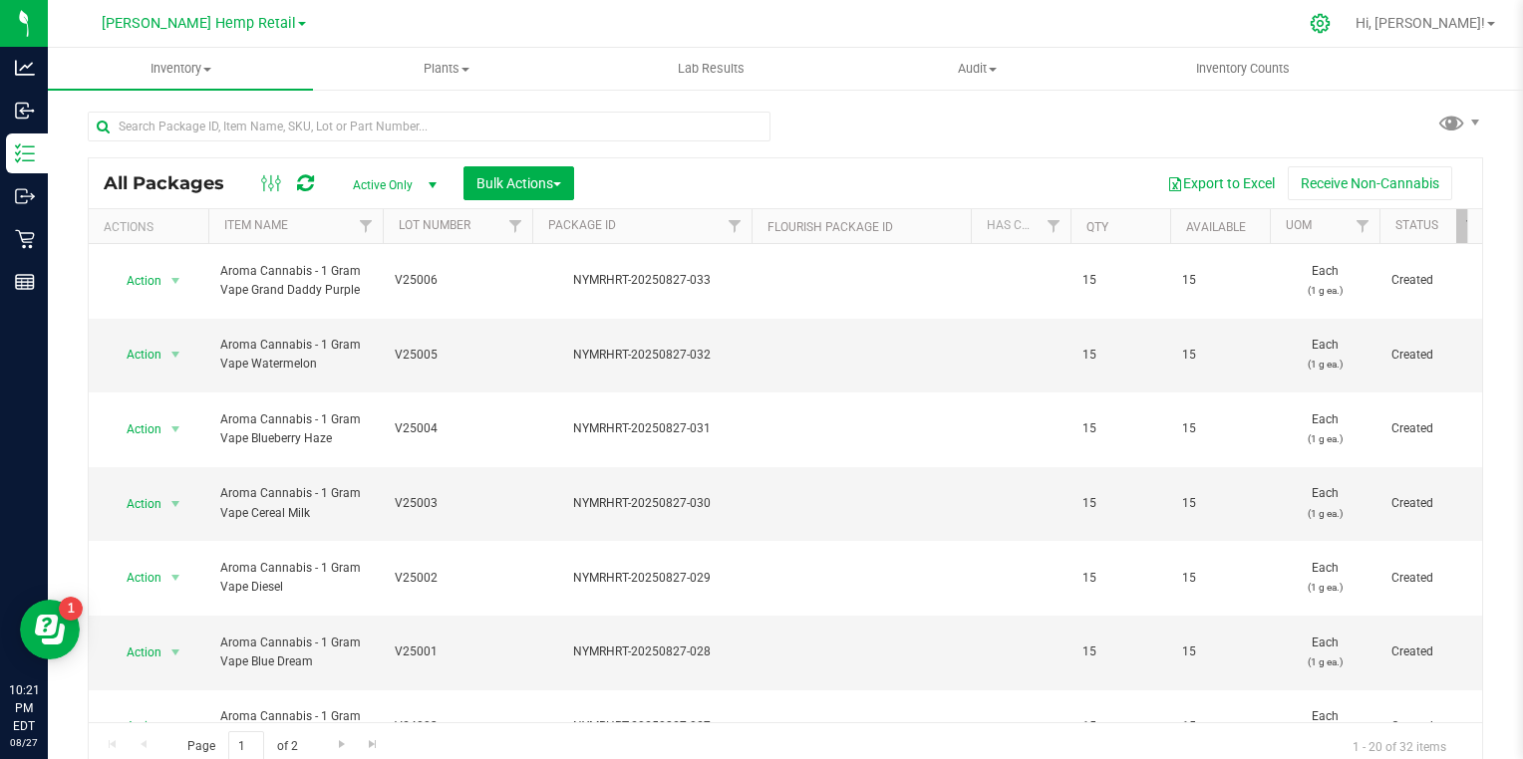
click at [1345, 33] on div at bounding box center [1321, 23] width 50 height 43
click at [1331, 26] on icon at bounding box center [1320, 23] width 21 height 21
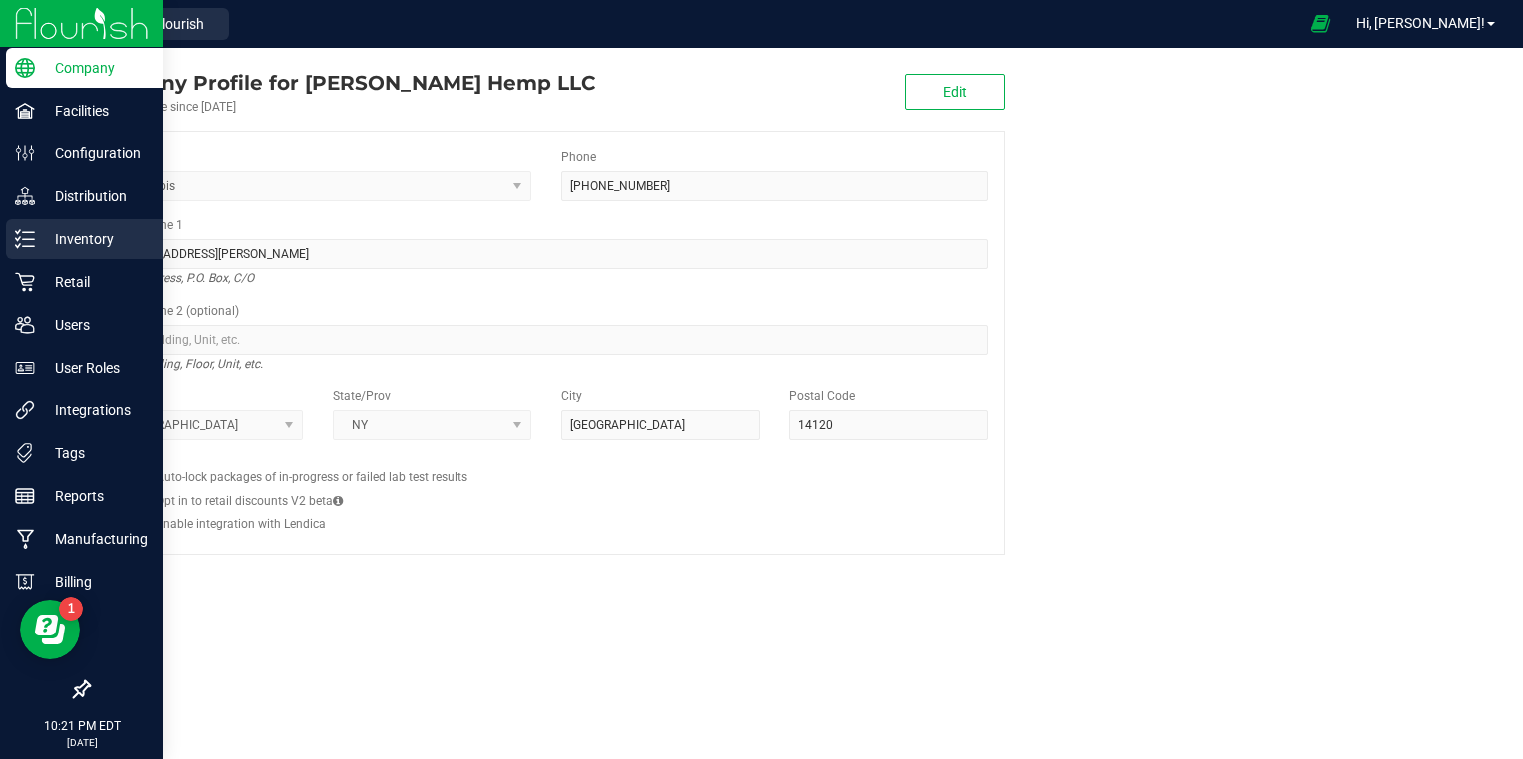
click at [25, 244] on icon at bounding box center [25, 239] width 20 height 20
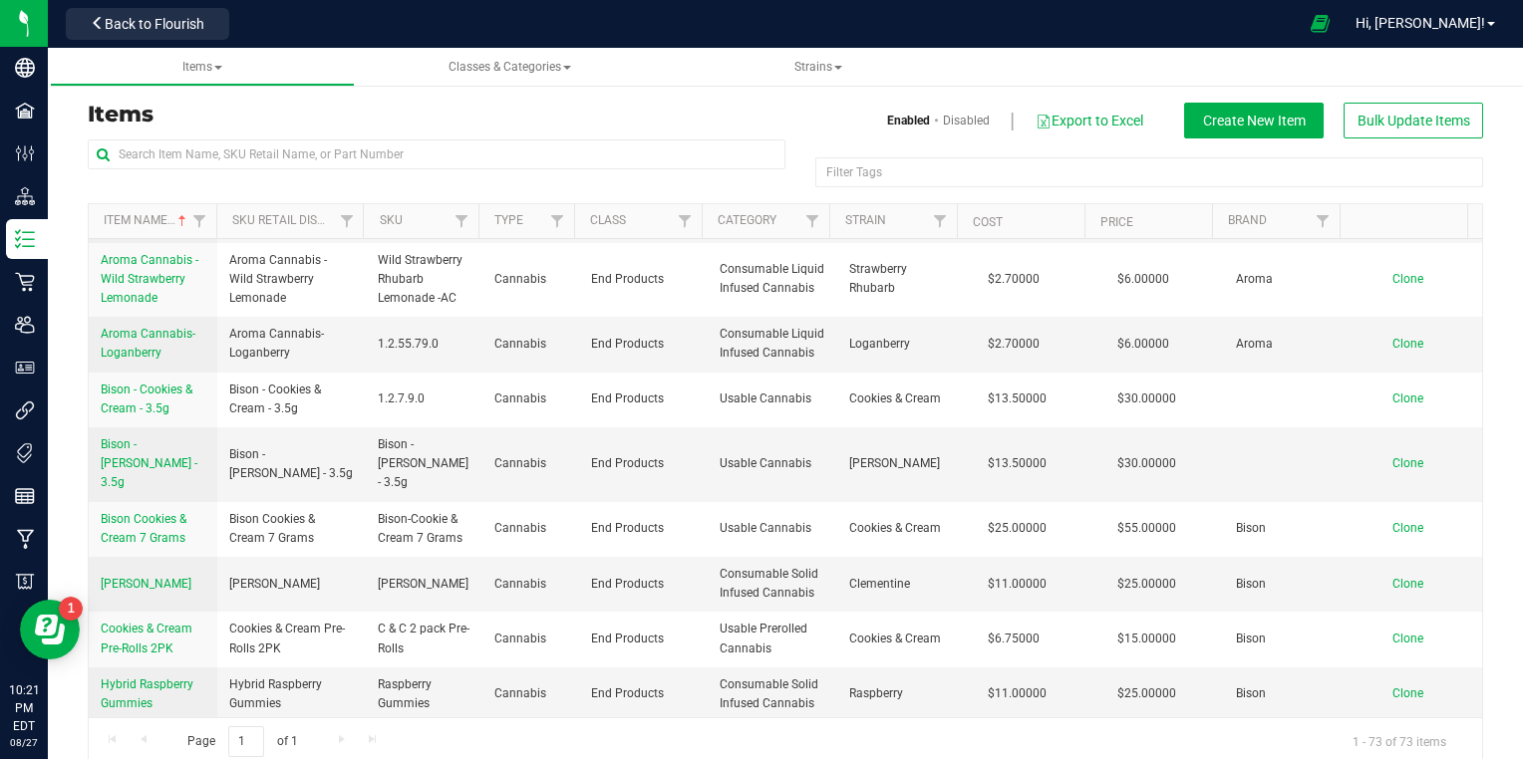
scroll to position [3267, 0]
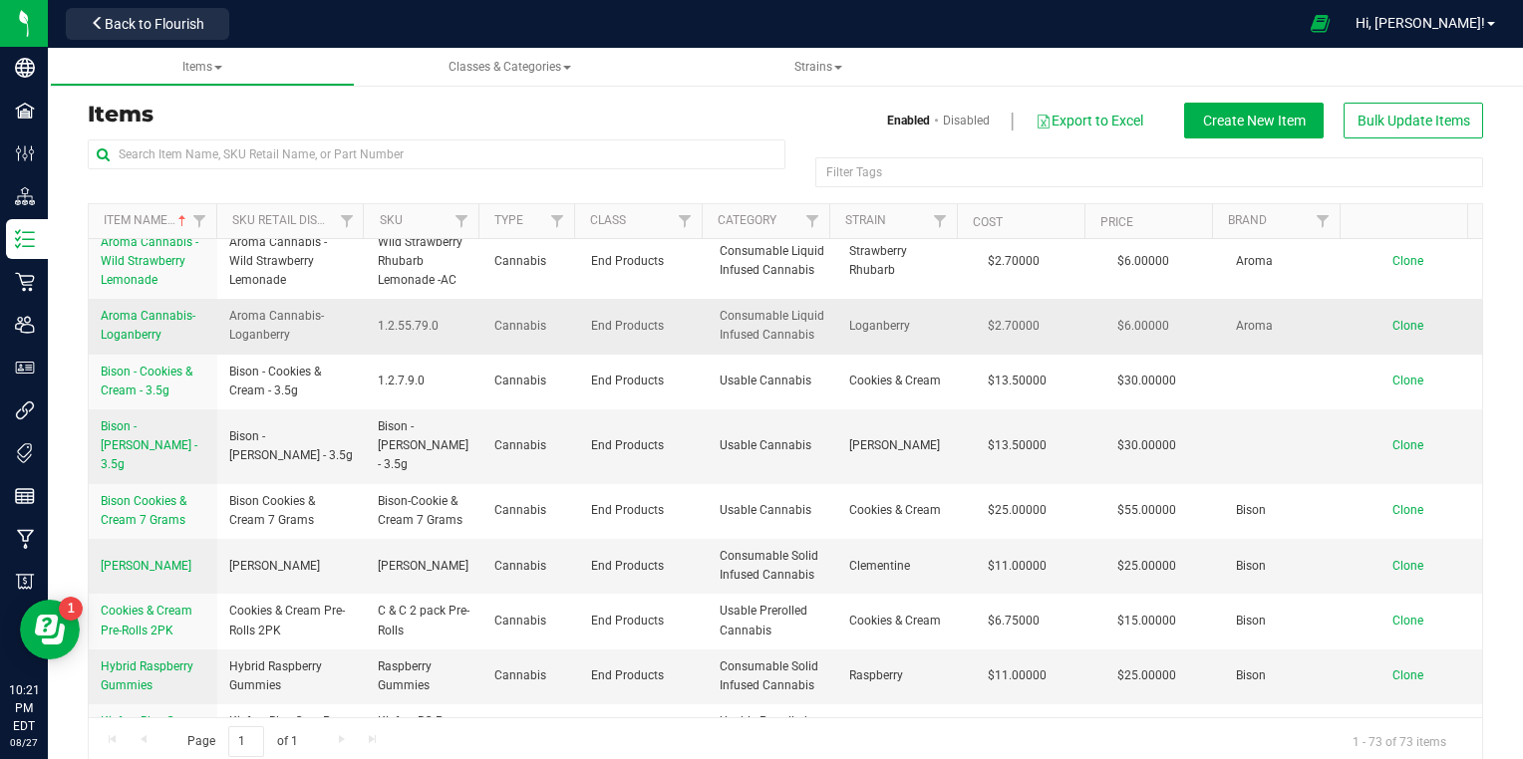
click at [139, 342] on span "Aroma Cannabis- Loganberry" at bounding box center [148, 325] width 95 height 33
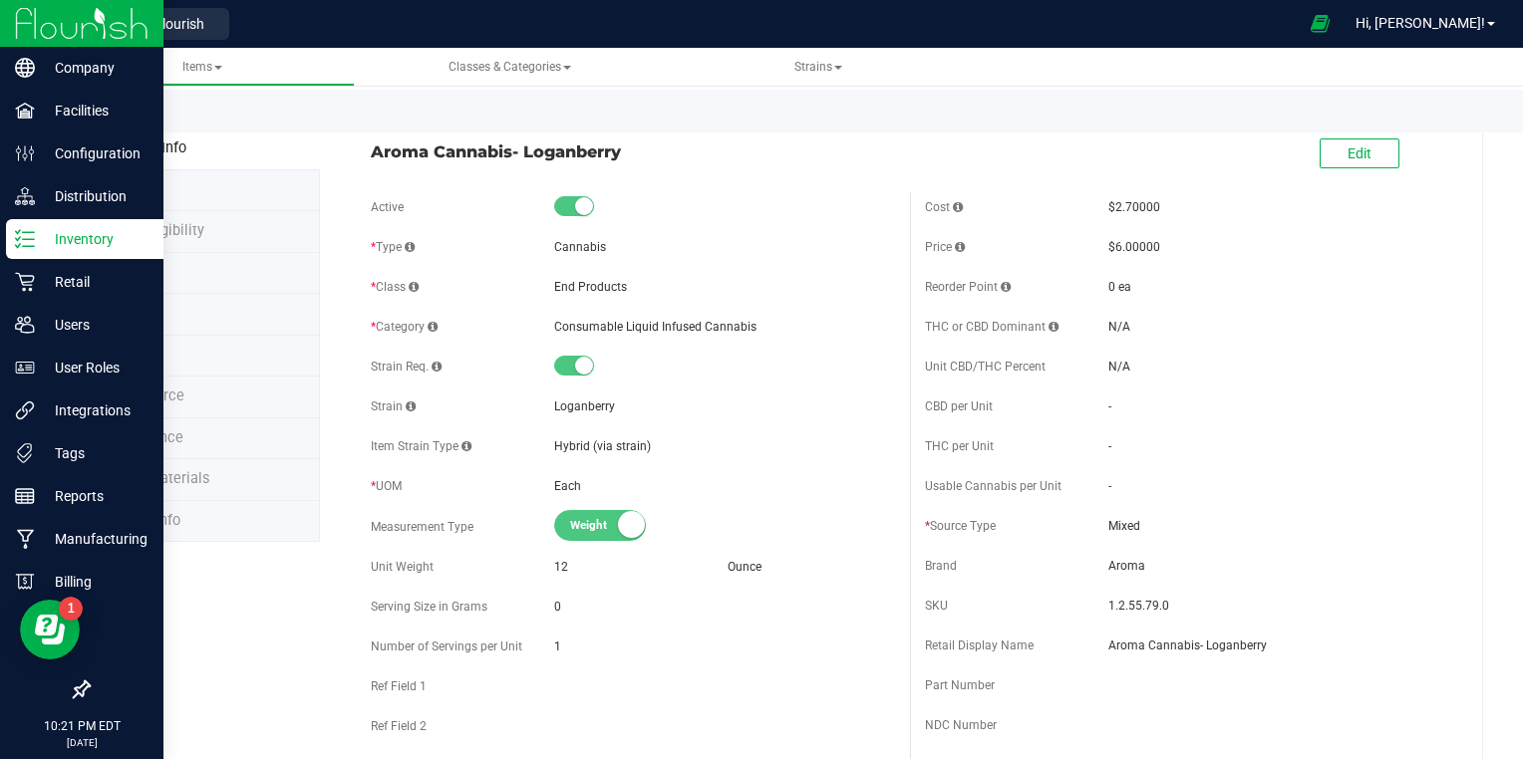
click at [40, 237] on p "Inventory" at bounding box center [95, 239] width 120 height 24
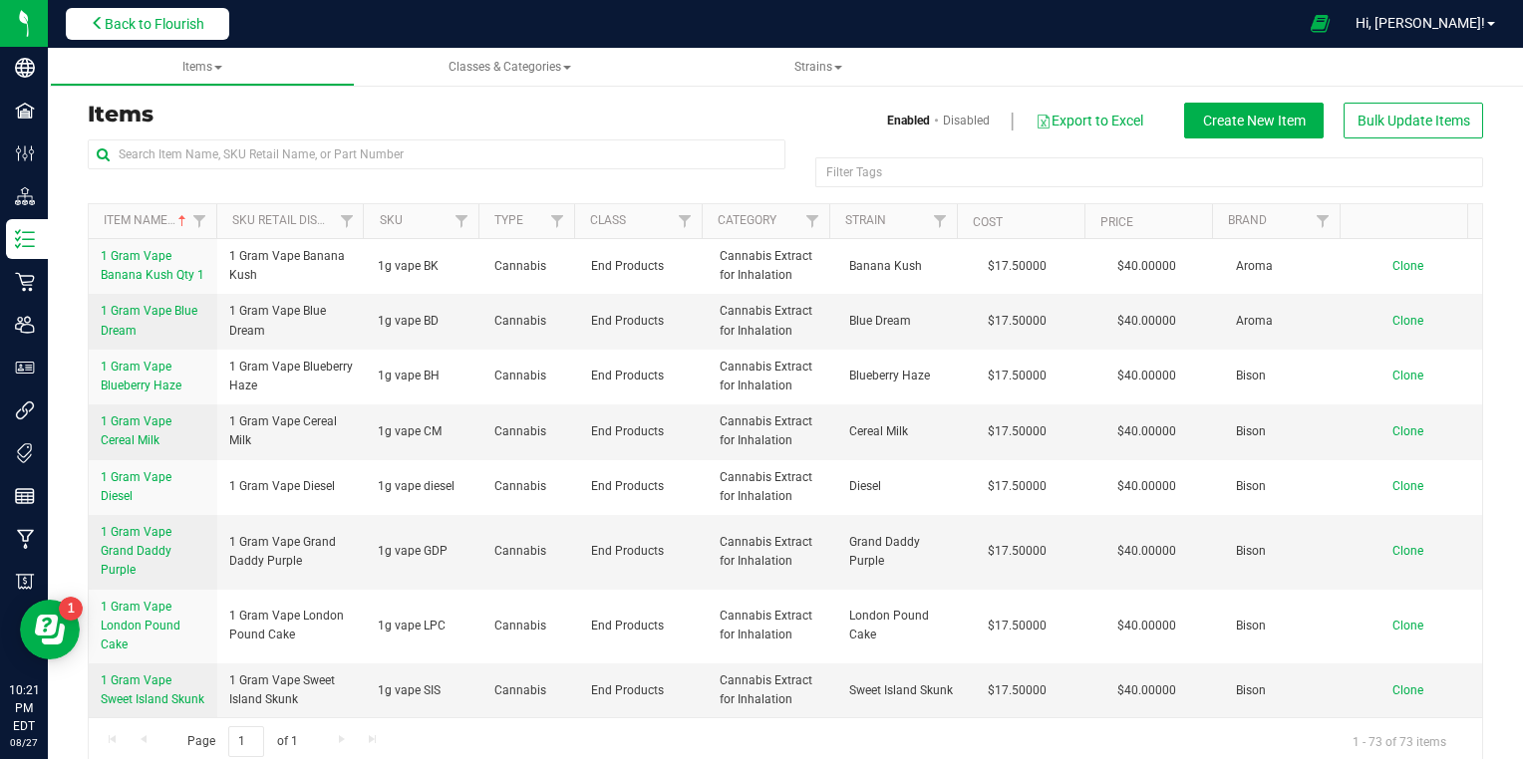
click at [105, 20] on span "Back to Flourish" at bounding box center [155, 24] width 100 height 16
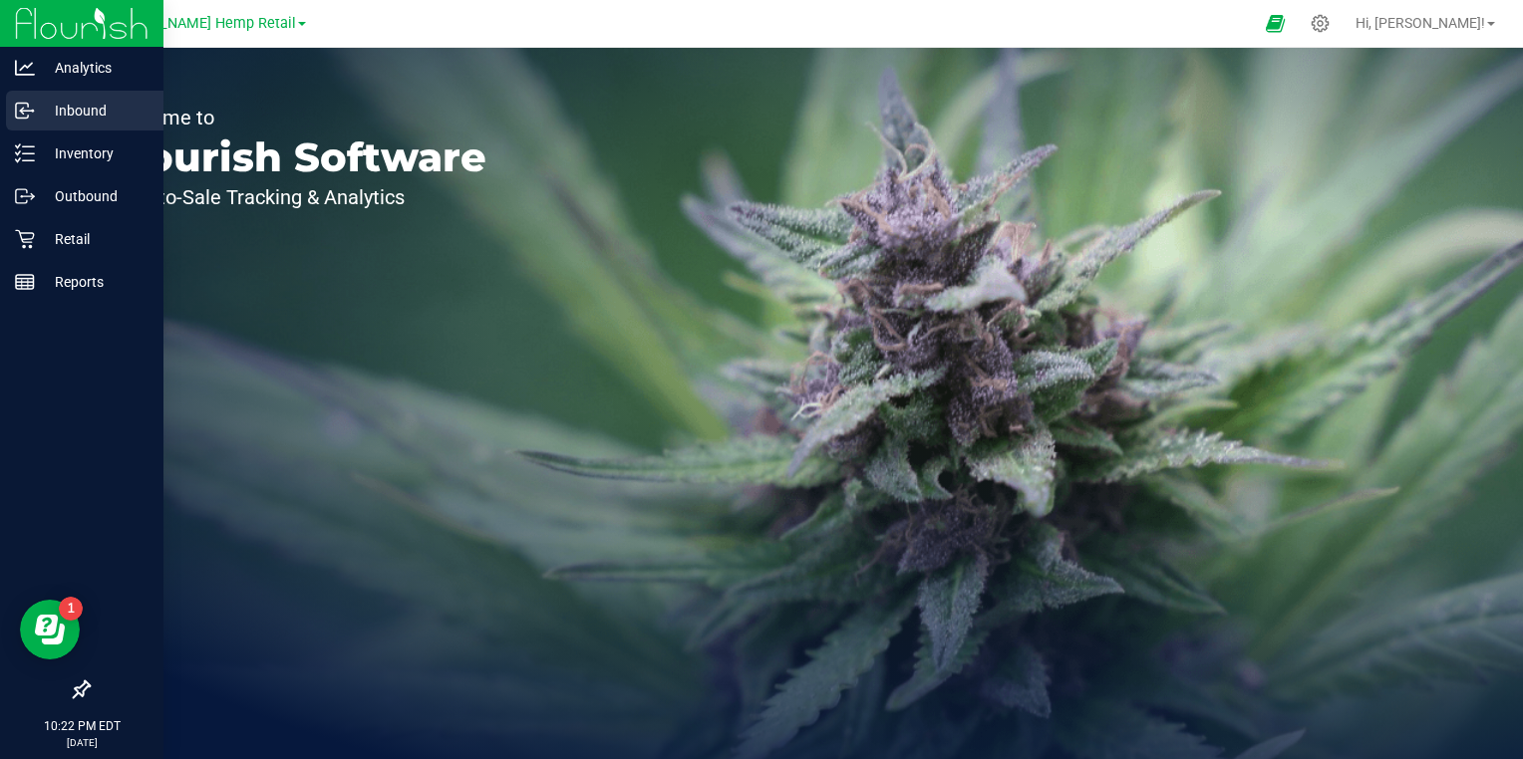
click at [42, 110] on p "Inbound" at bounding box center [95, 111] width 120 height 24
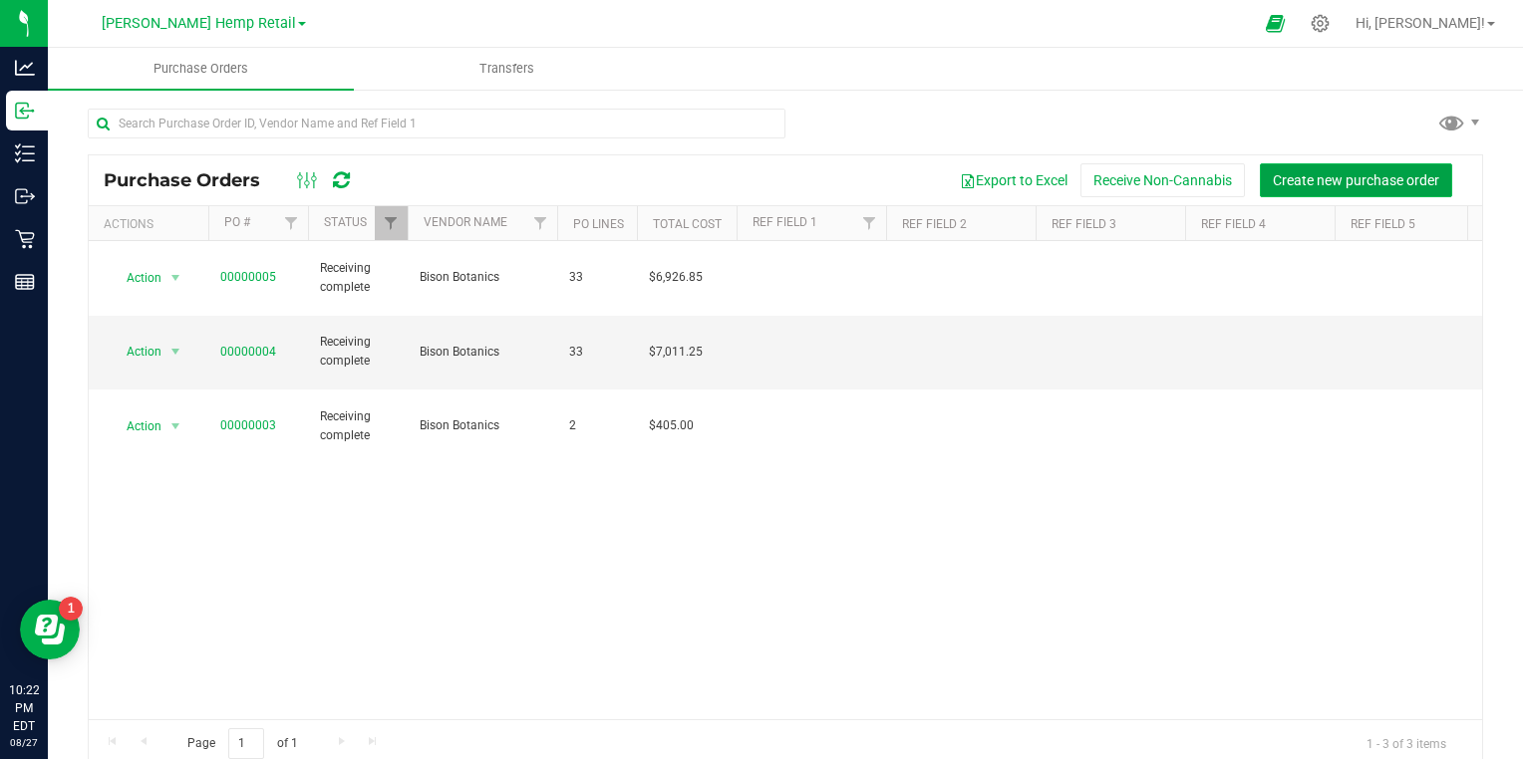
click at [1282, 180] on span "Create new purchase order" at bounding box center [1356, 180] width 166 height 16
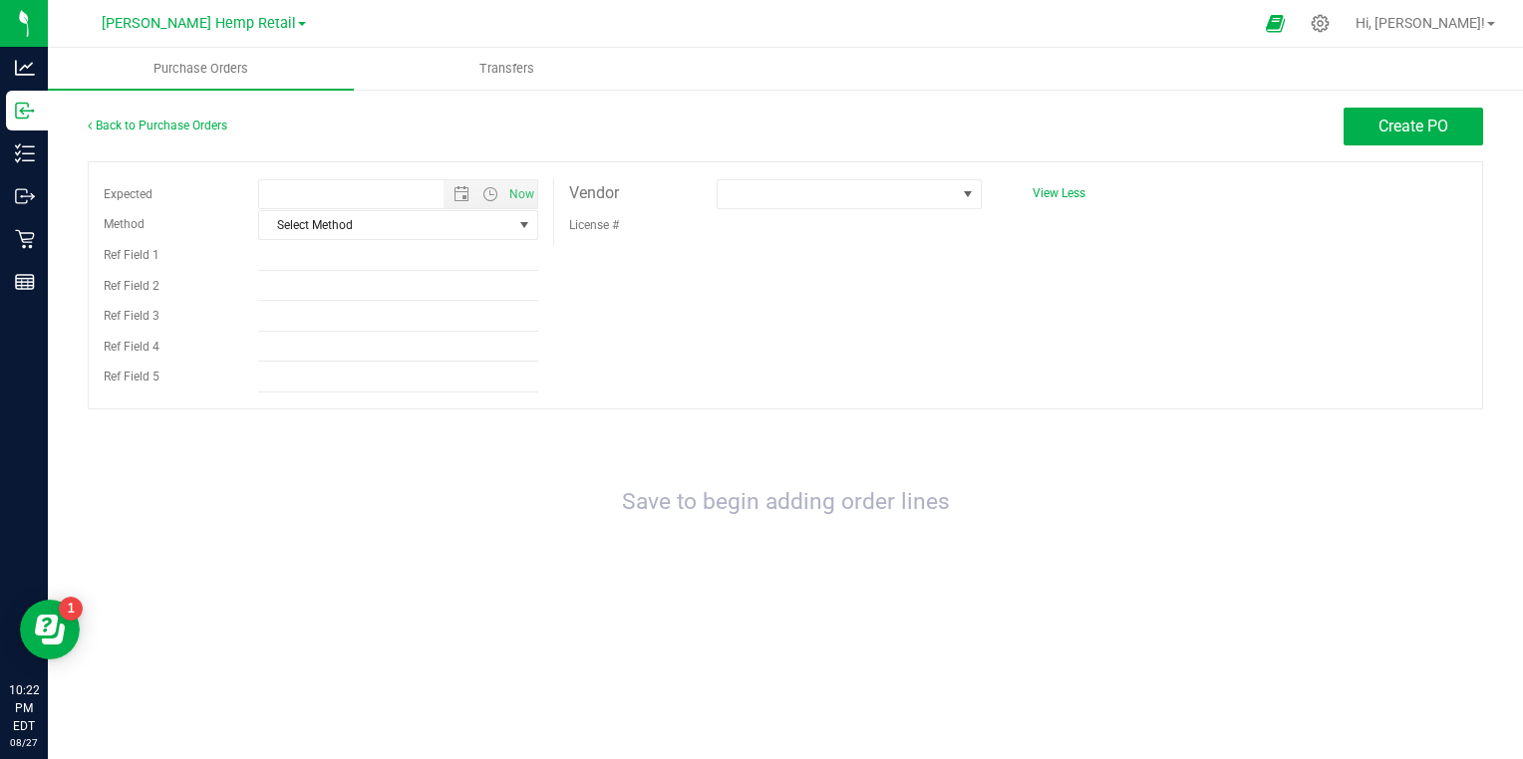
type input "[DATE] 10:22 PM"
click at [787, 203] on span at bounding box center [837, 194] width 238 height 28
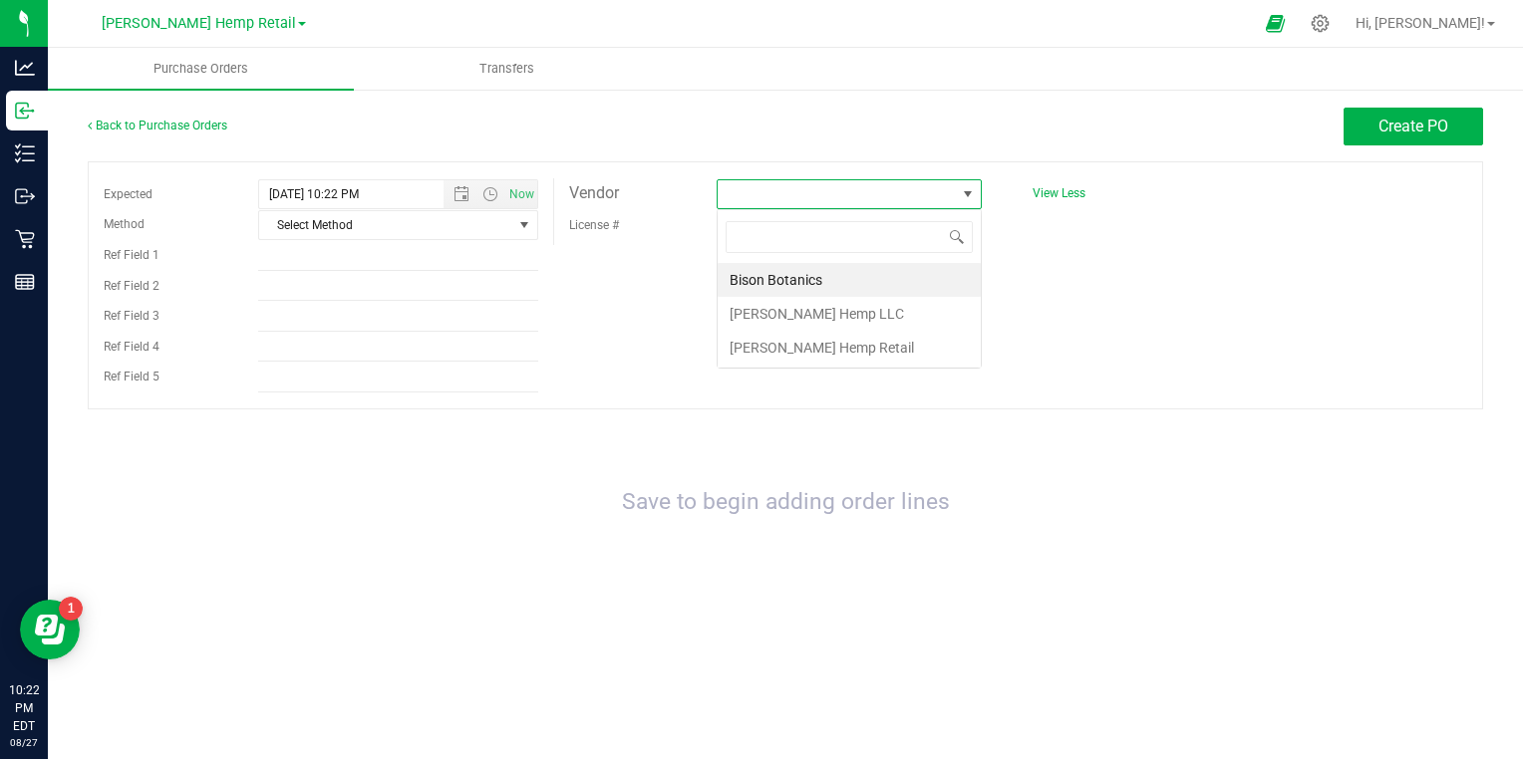
scroll to position [29, 265]
click at [732, 273] on li "Bison Botanics" at bounding box center [849, 280] width 263 height 34
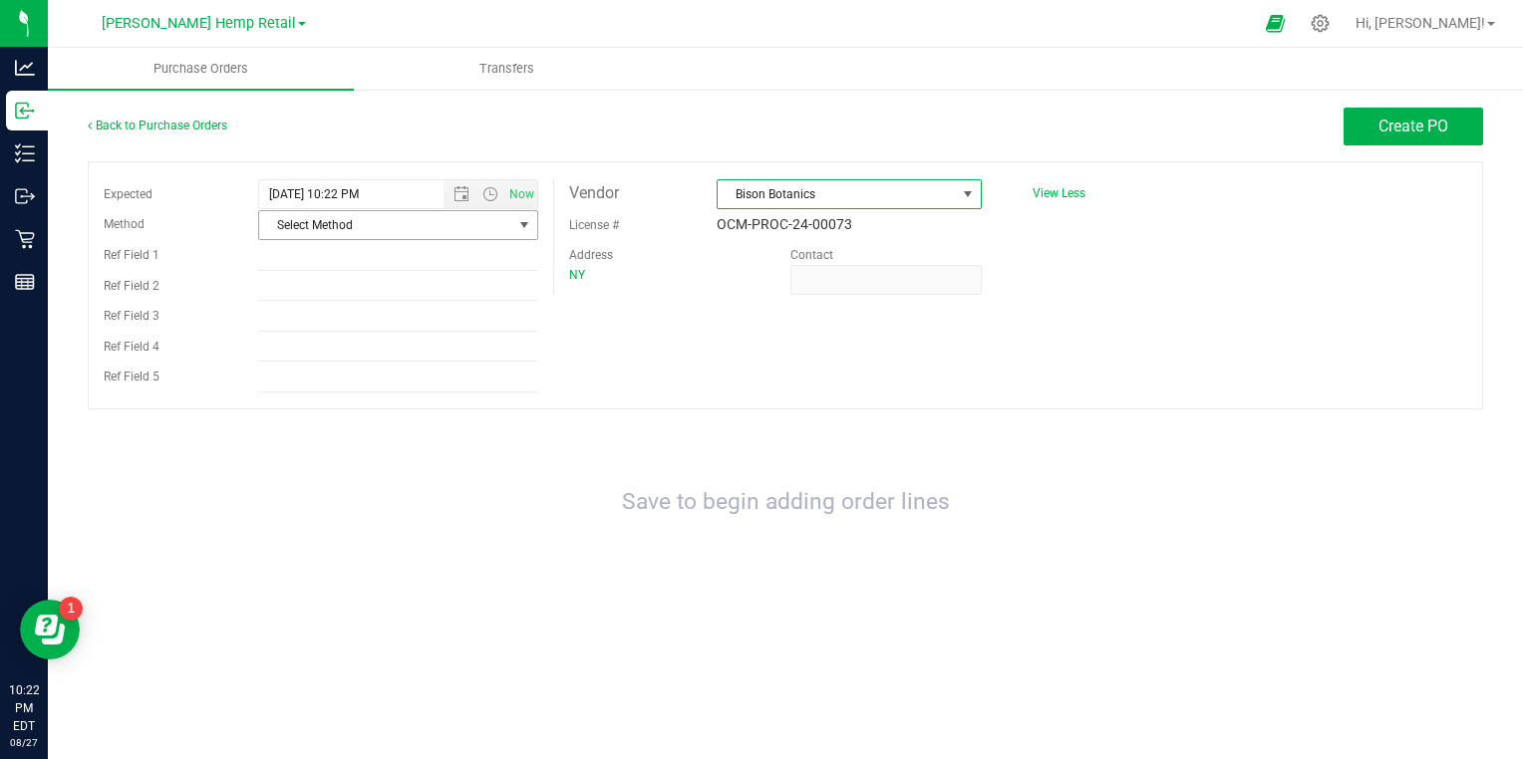
click at [311, 229] on span "Select Method" at bounding box center [385, 225] width 253 height 28
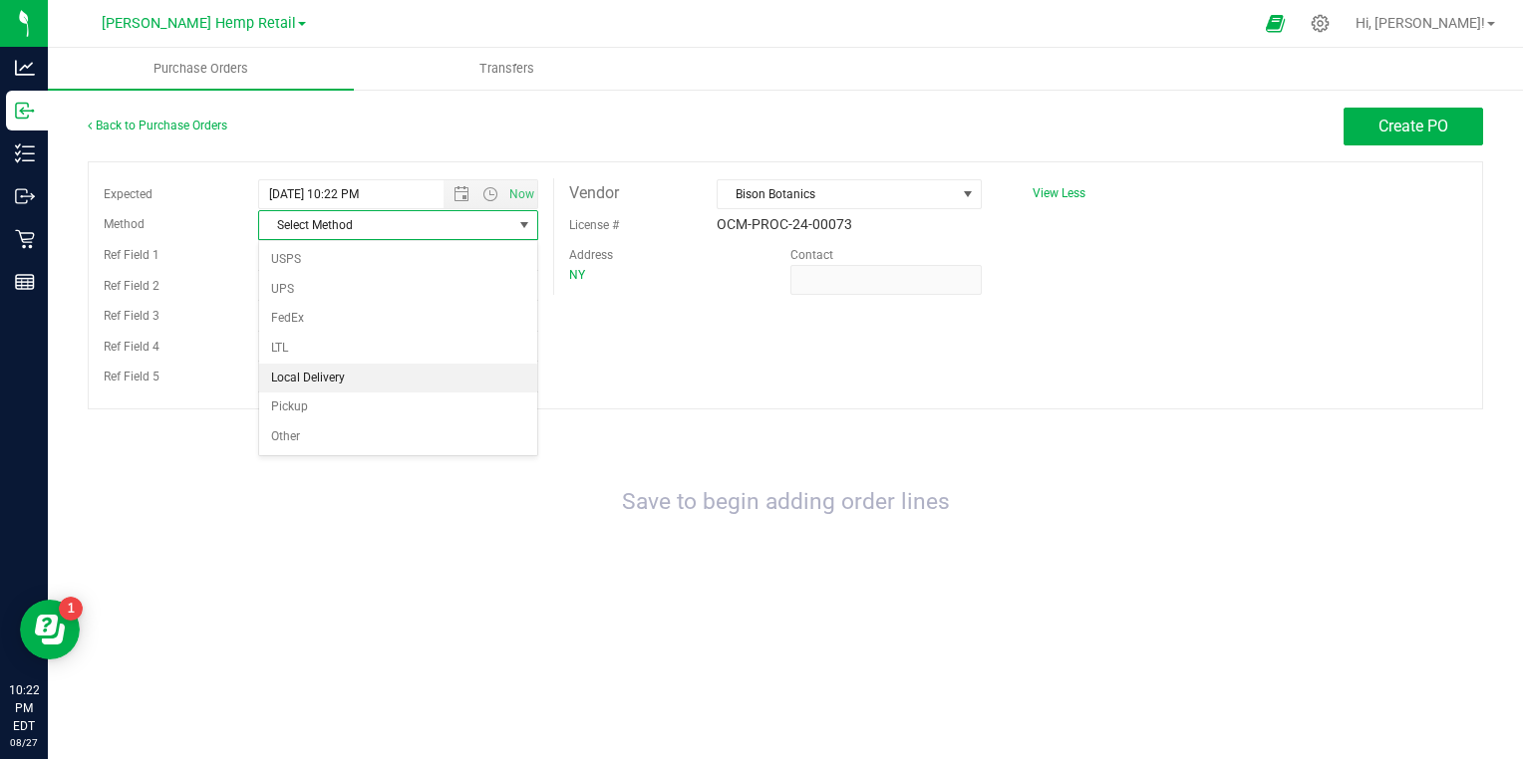
click at [296, 384] on li "Local Delivery" at bounding box center [398, 379] width 278 height 30
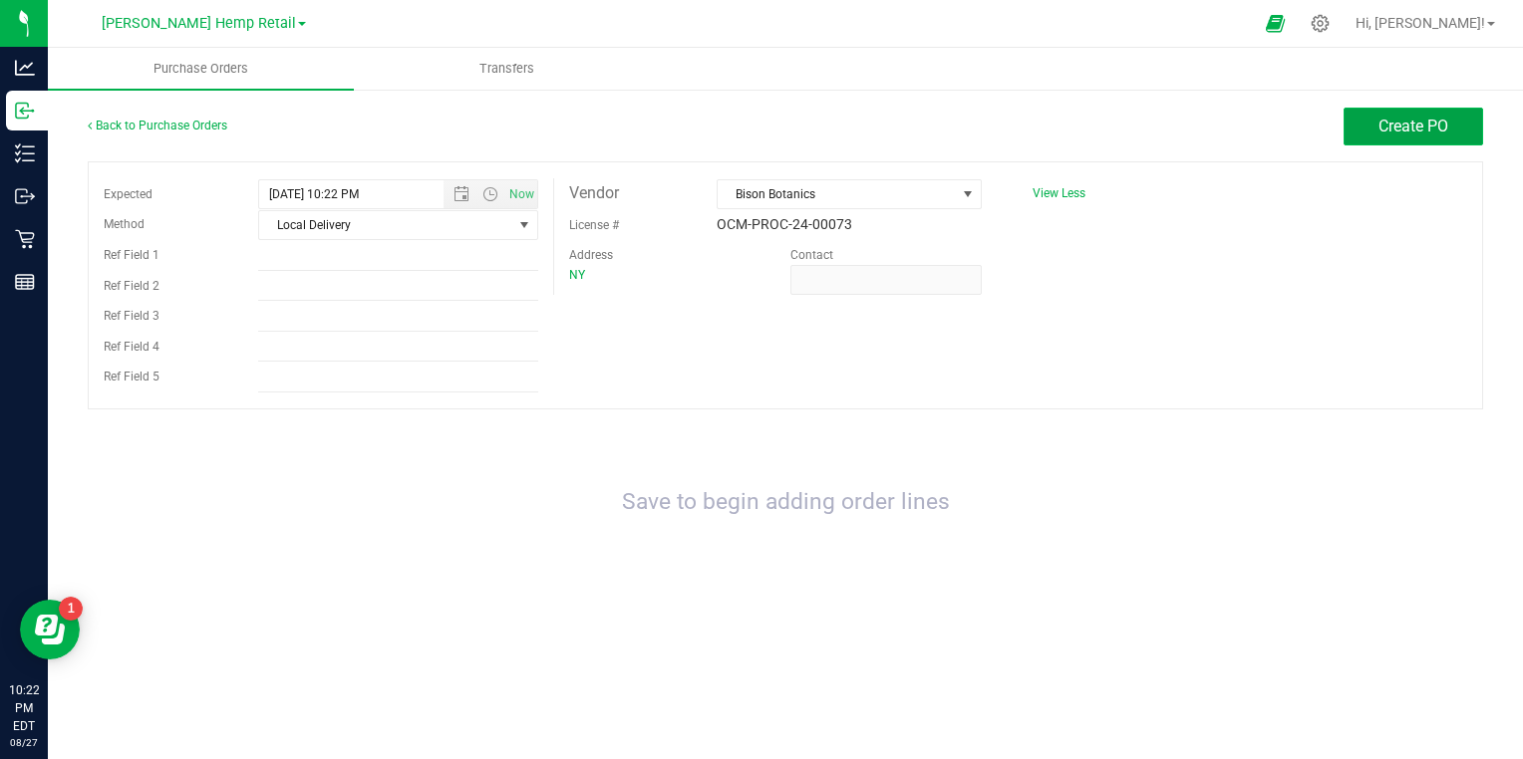
click at [1356, 138] on button "Create PO" at bounding box center [1413, 127] width 140 height 38
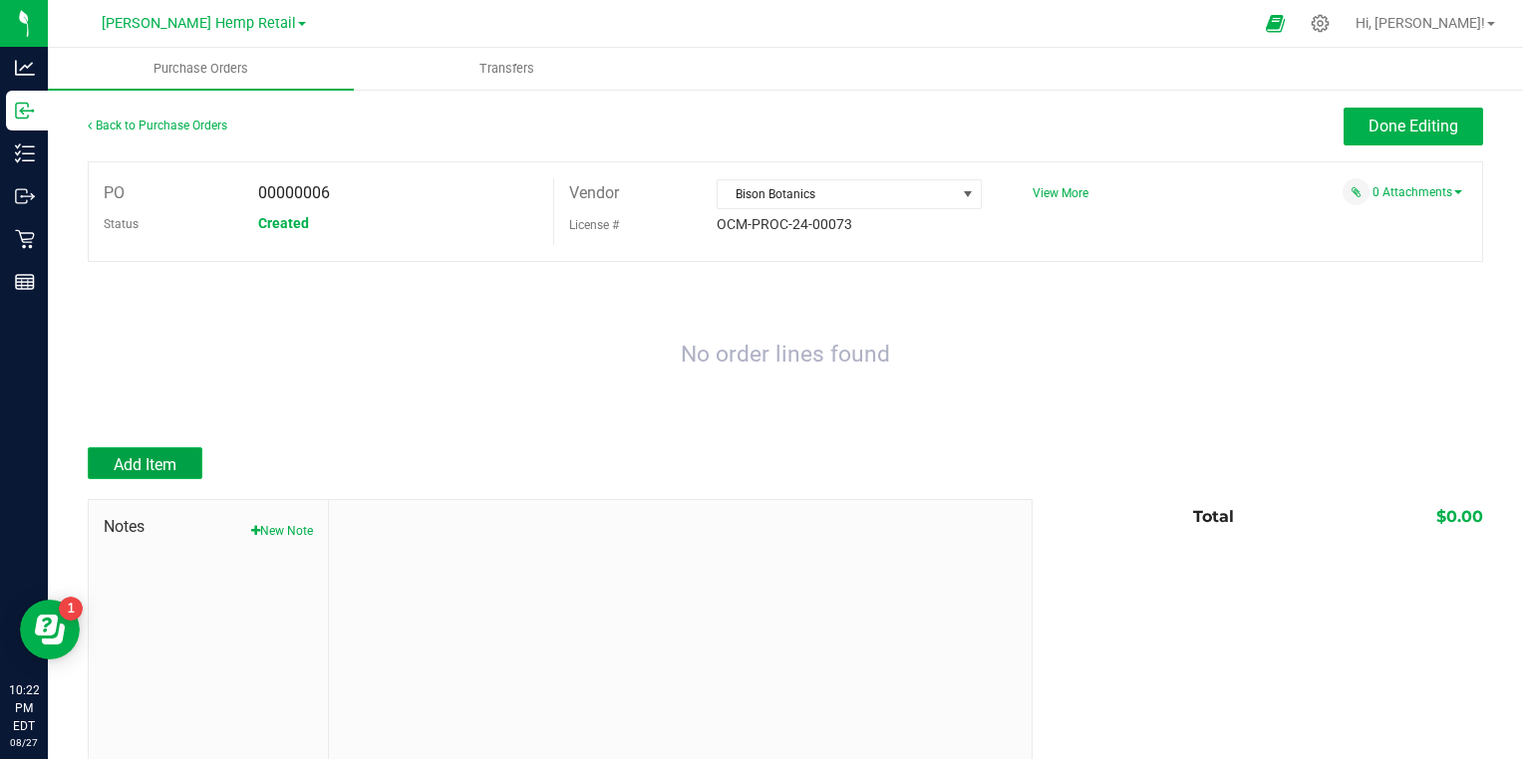
click at [161, 449] on button "Add Item" at bounding box center [145, 463] width 115 height 32
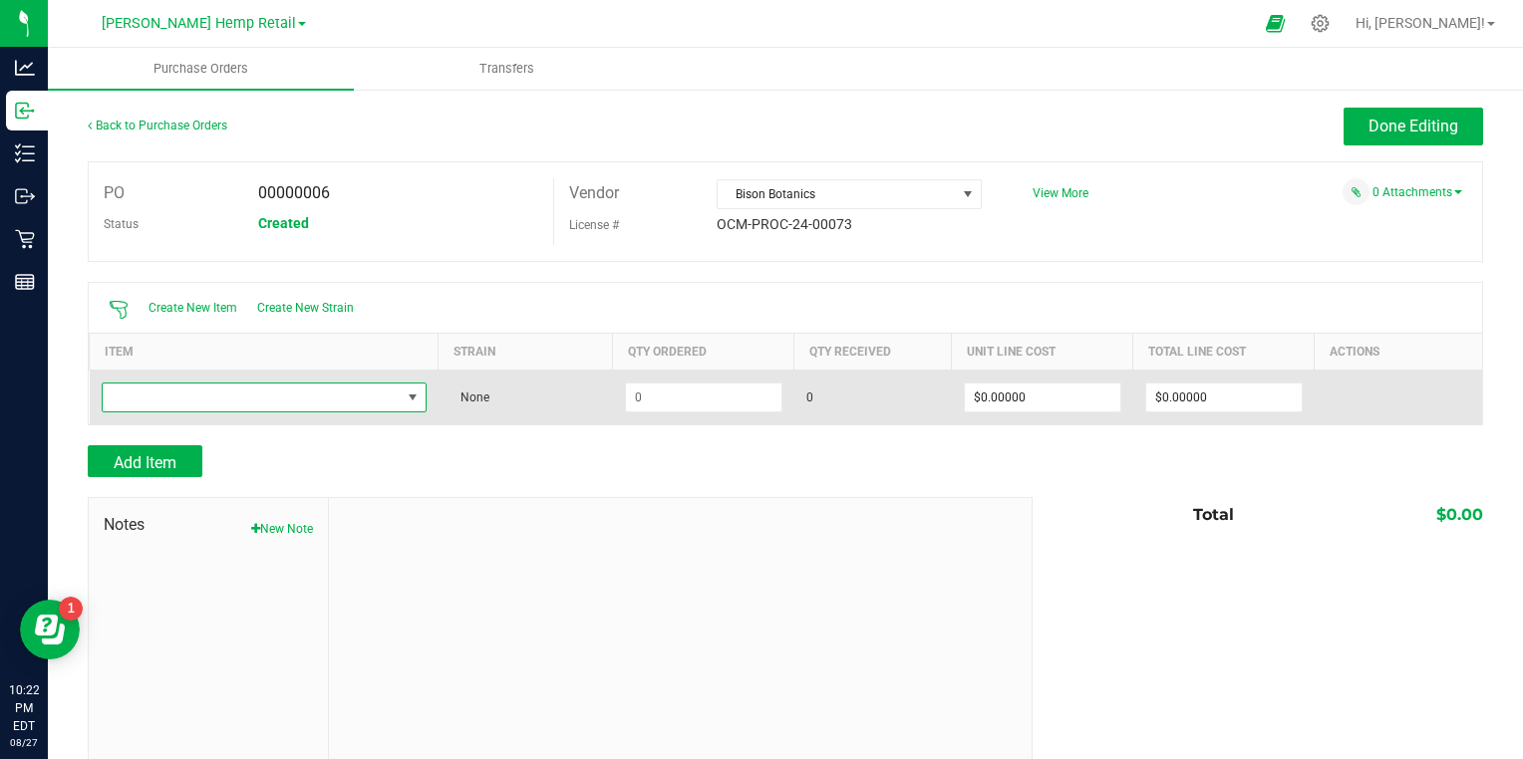
click at [410, 401] on span "NO DATA FOUND" at bounding box center [413, 398] width 16 height 16
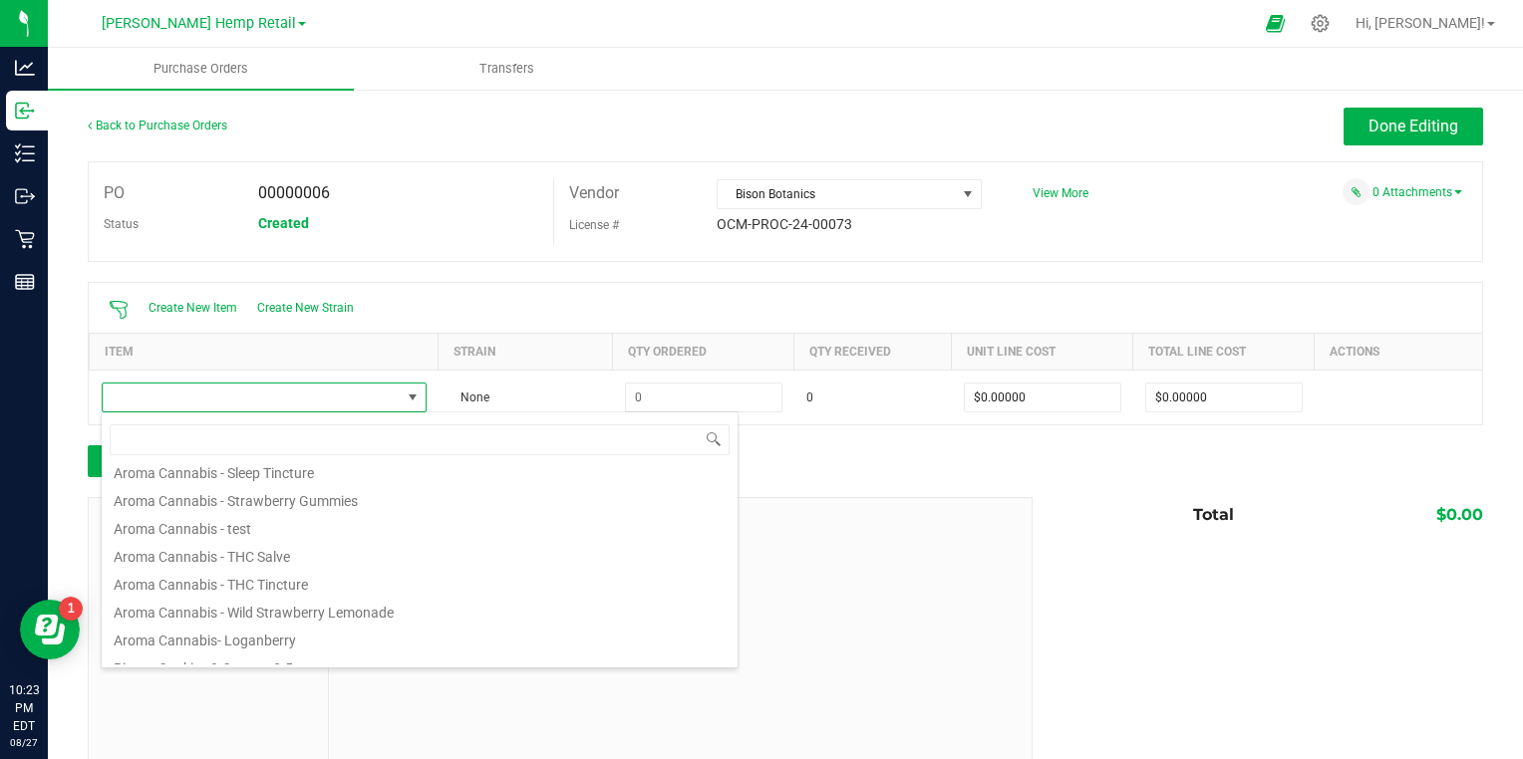
scroll to position [1156, 0]
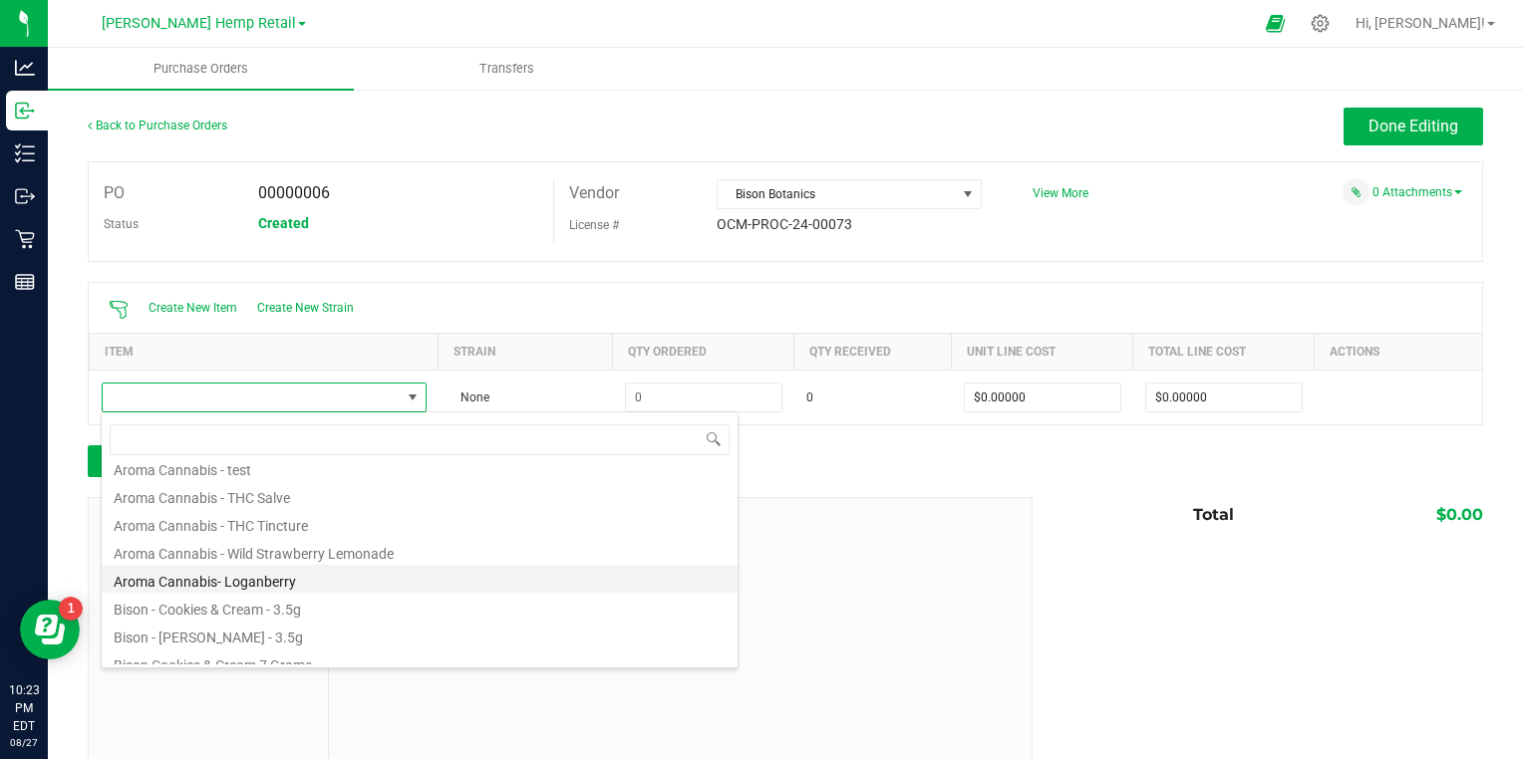
click at [353, 581] on li "Aroma Cannabis- Loganberry" at bounding box center [420, 579] width 636 height 28
type input "$2.70000"
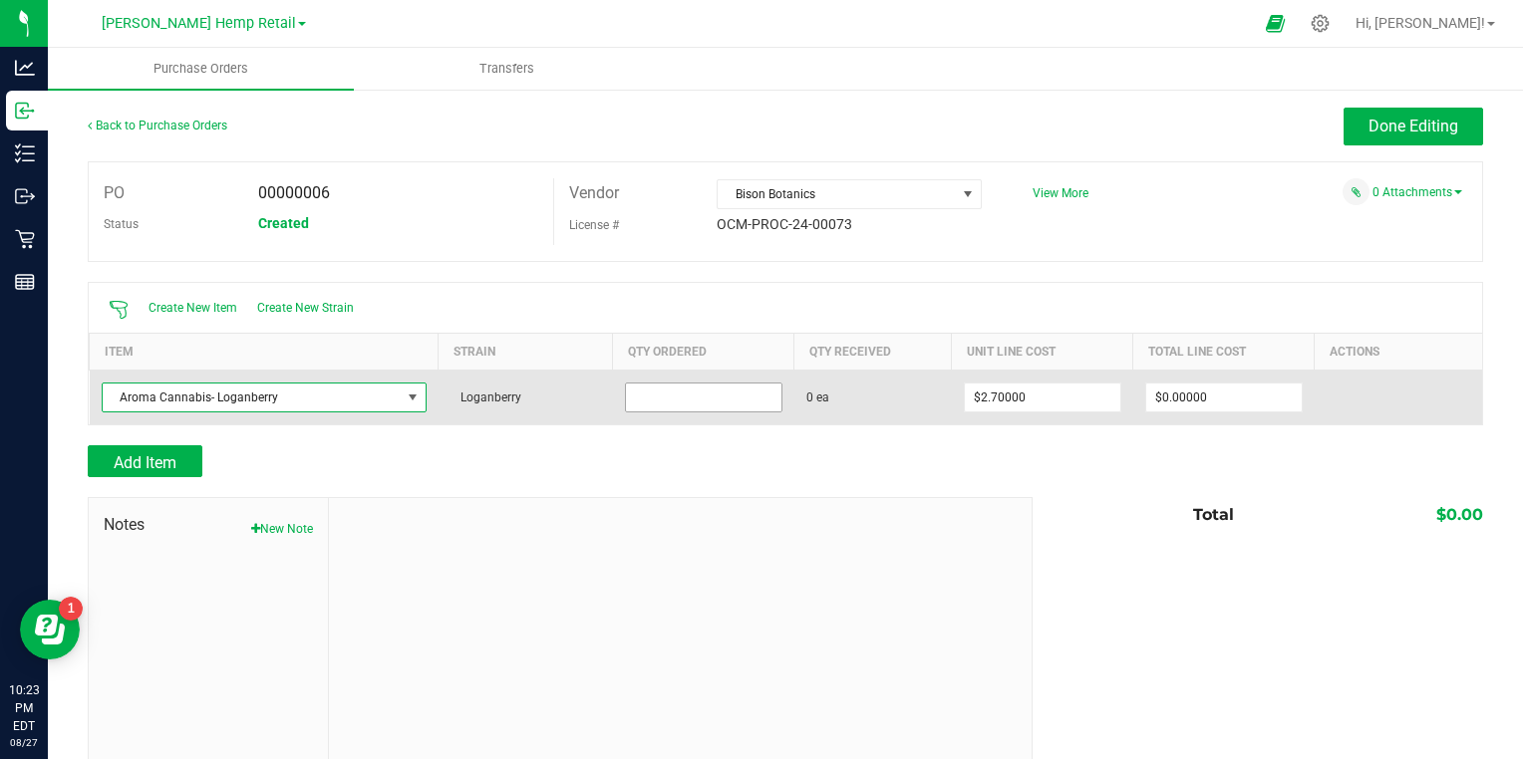
click at [741, 402] on input at bounding box center [703, 398] width 155 height 28
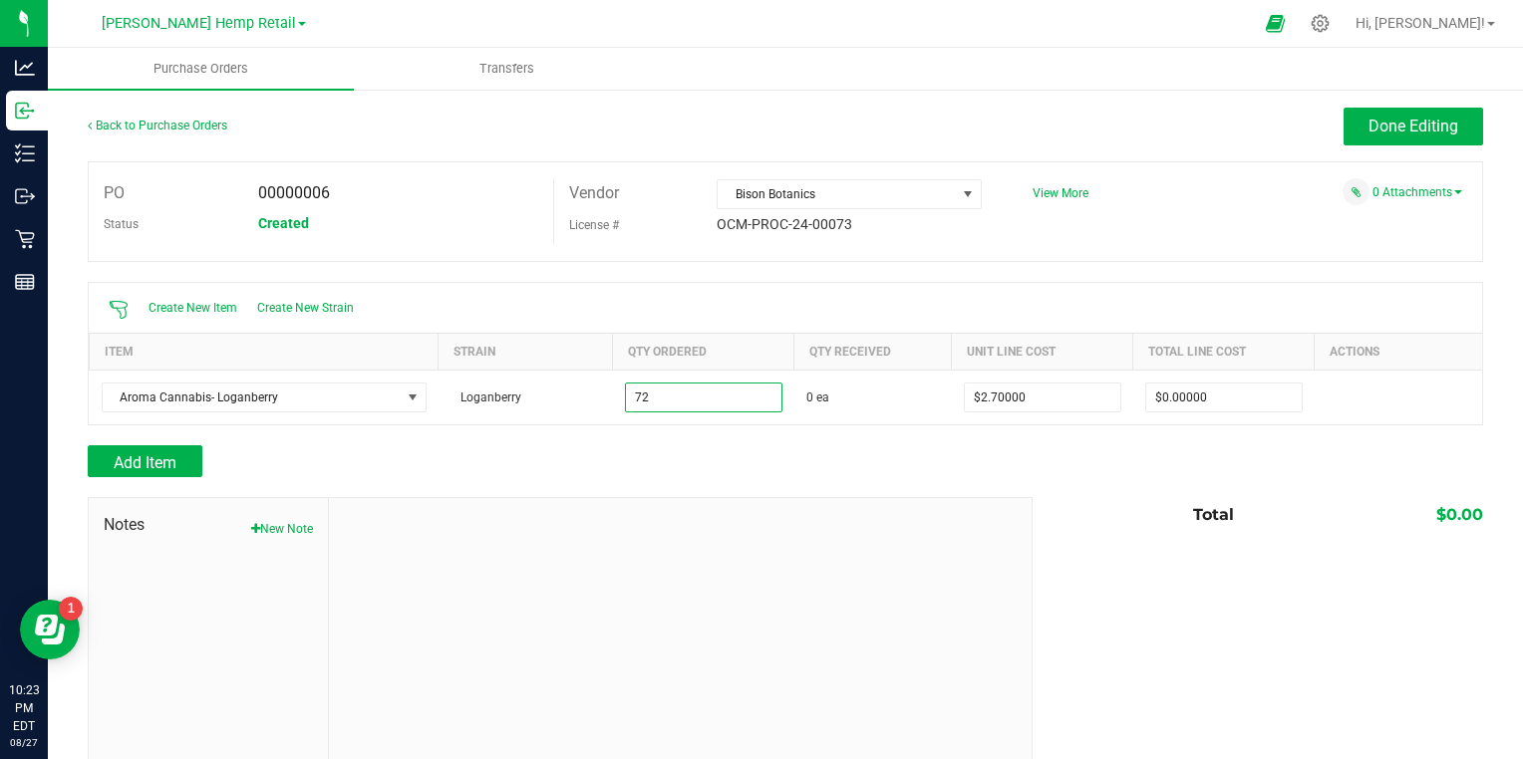
type input "72 ea"
click at [1091, 479] on div at bounding box center [785, 487] width 1395 height 20
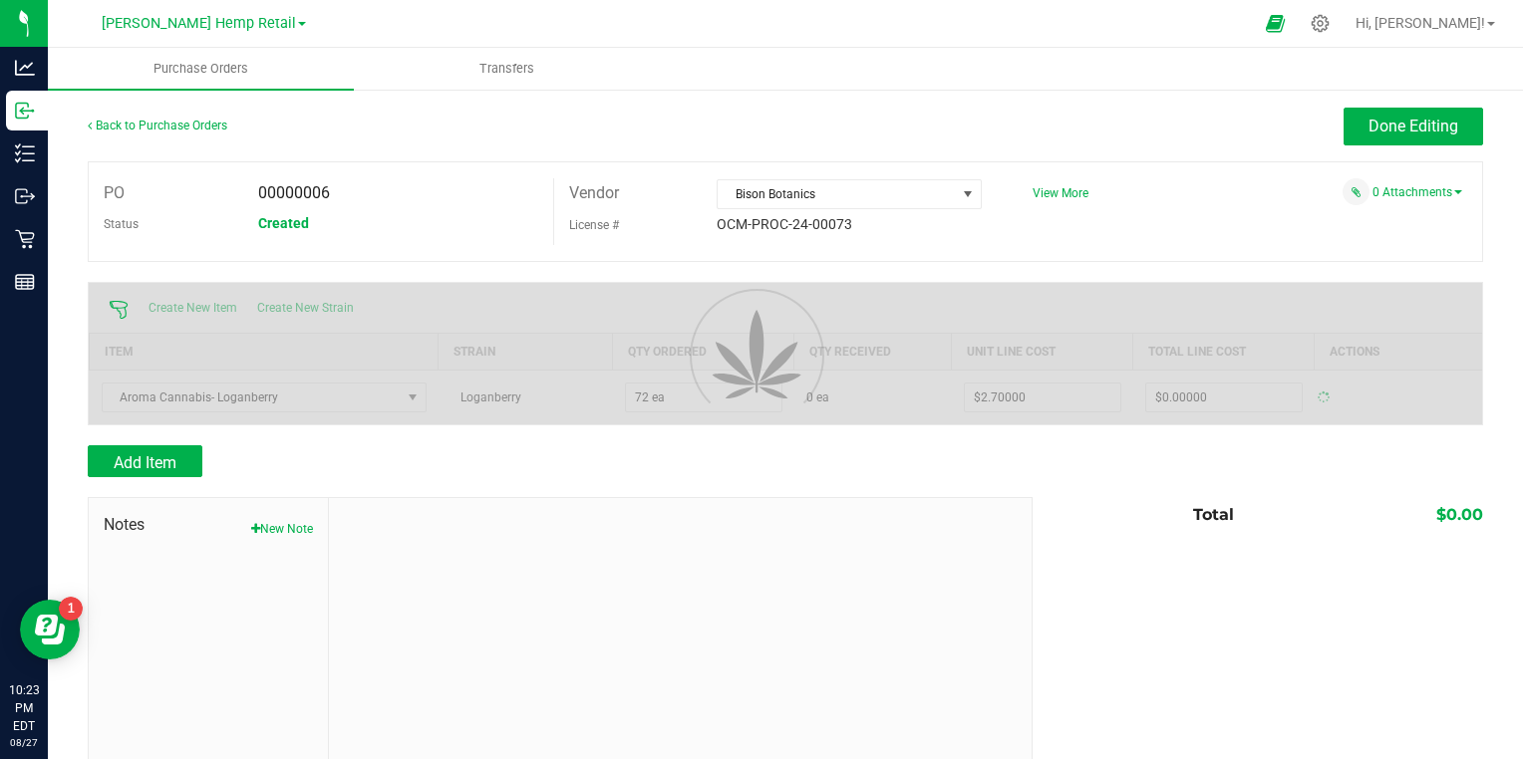
type input "$194.40000"
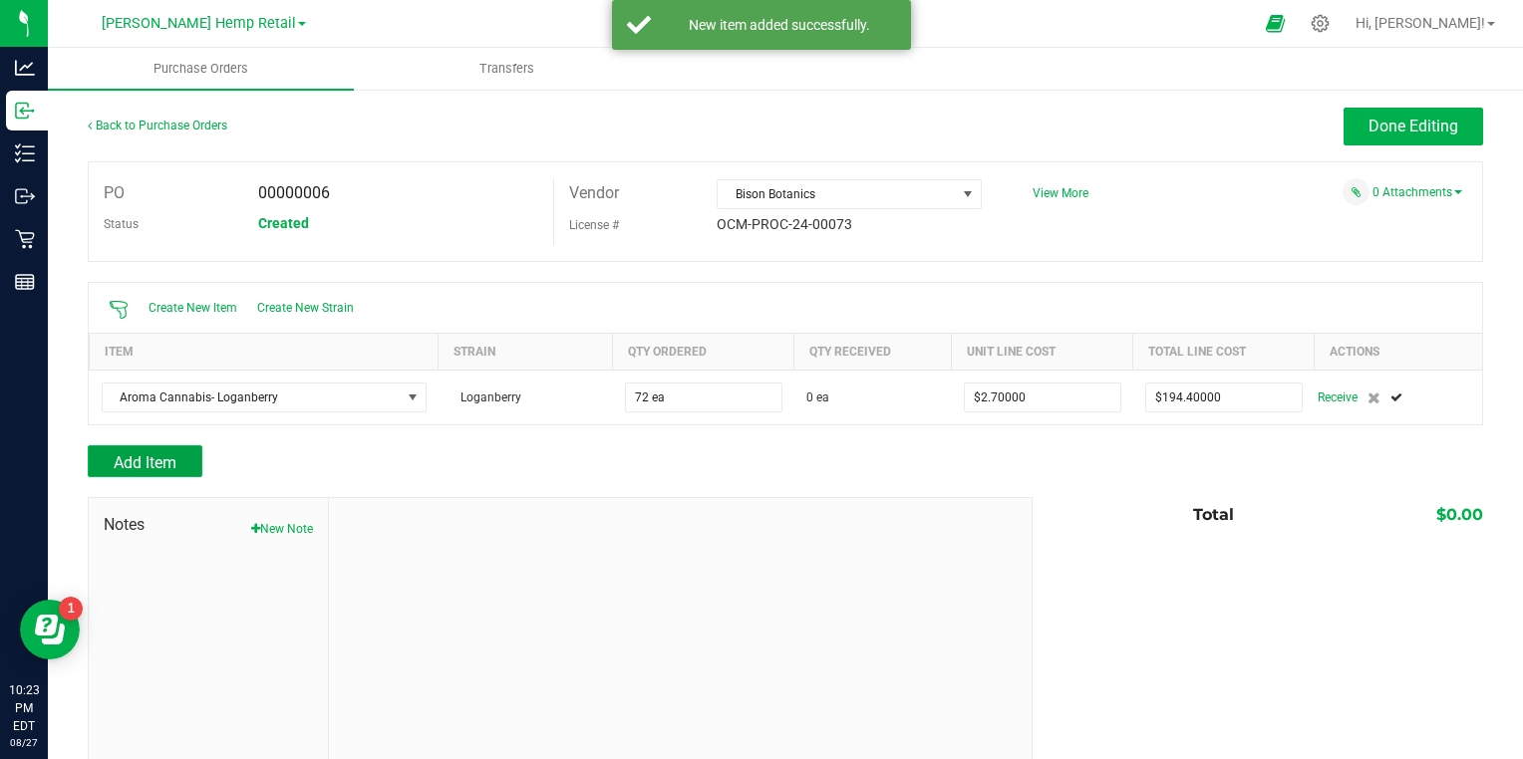
click at [124, 464] on span "Add Item" at bounding box center [145, 462] width 63 height 19
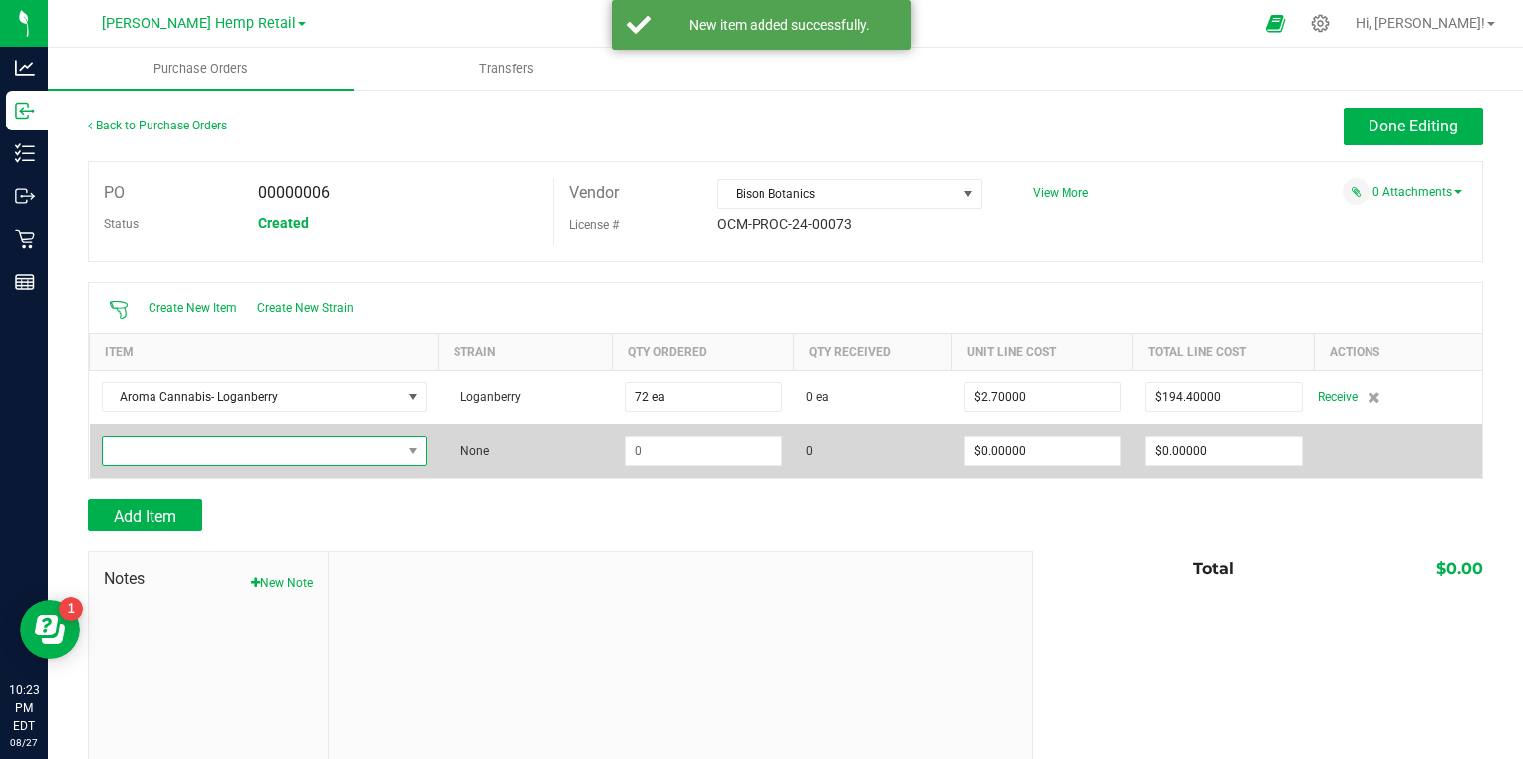
click at [281, 448] on span "NO DATA FOUND" at bounding box center [252, 452] width 298 height 28
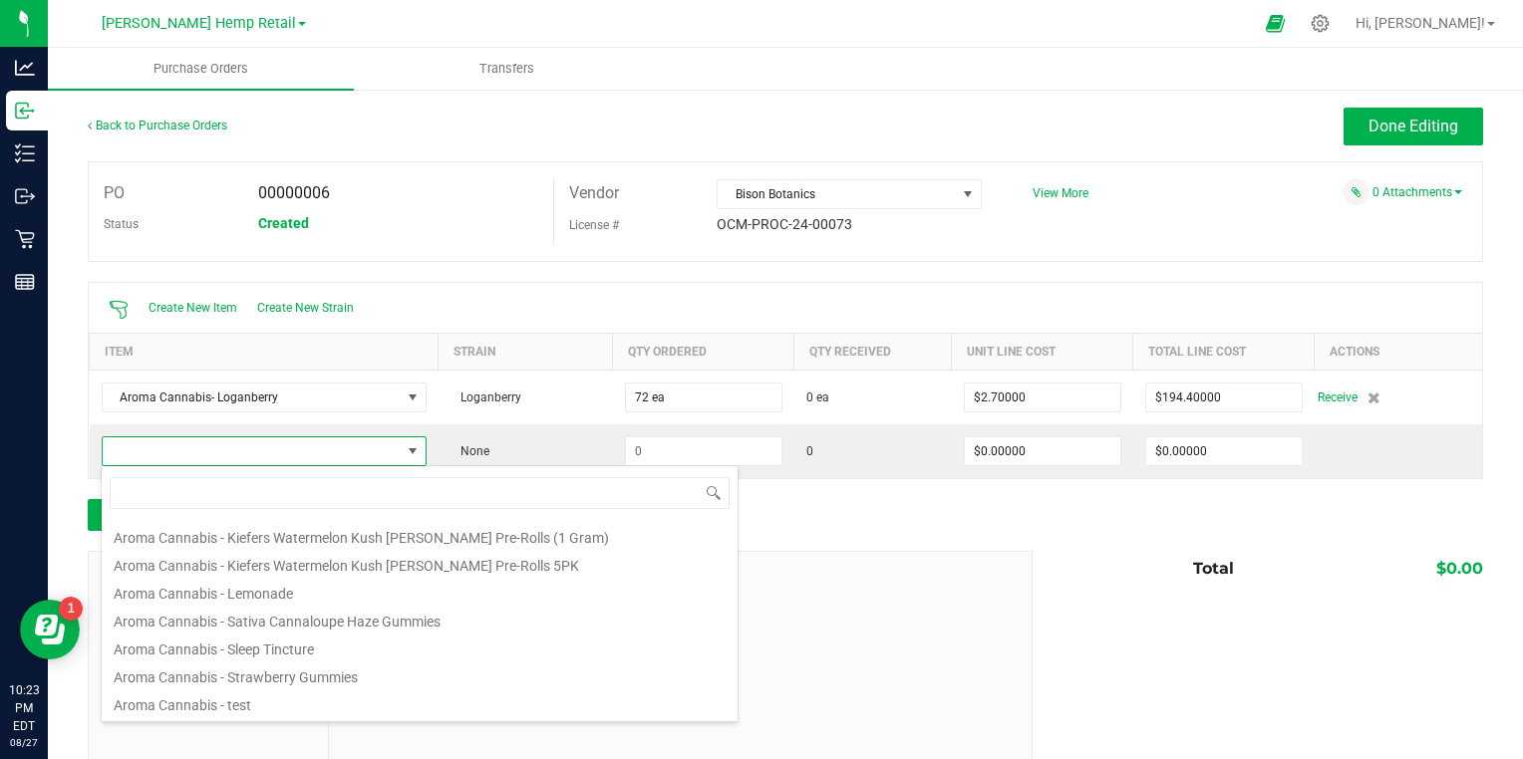
scroll to position [982, 0]
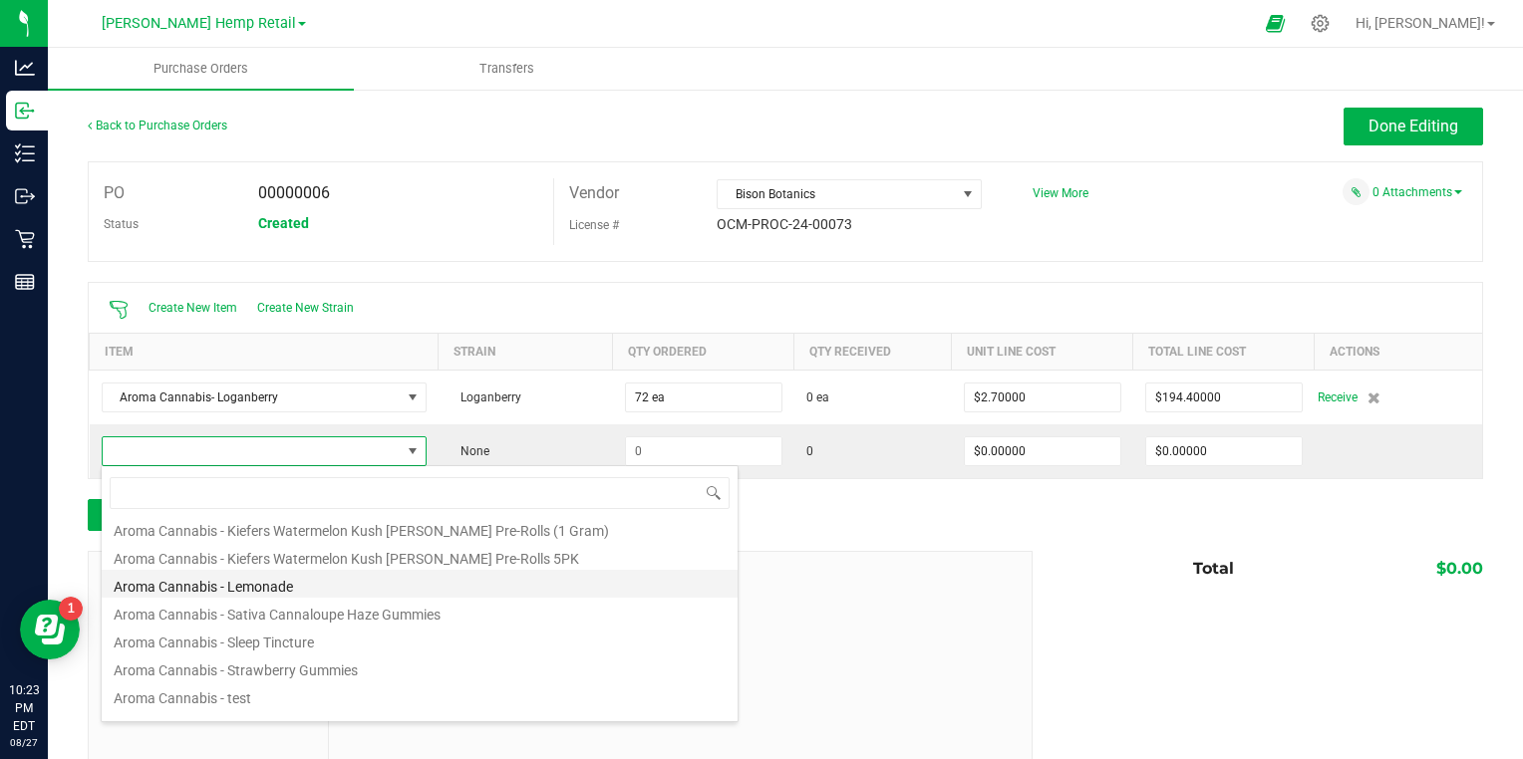
click at [232, 584] on li "Aroma Cannabis - Lemonade" at bounding box center [420, 584] width 636 height 28
type input "$2.10000"
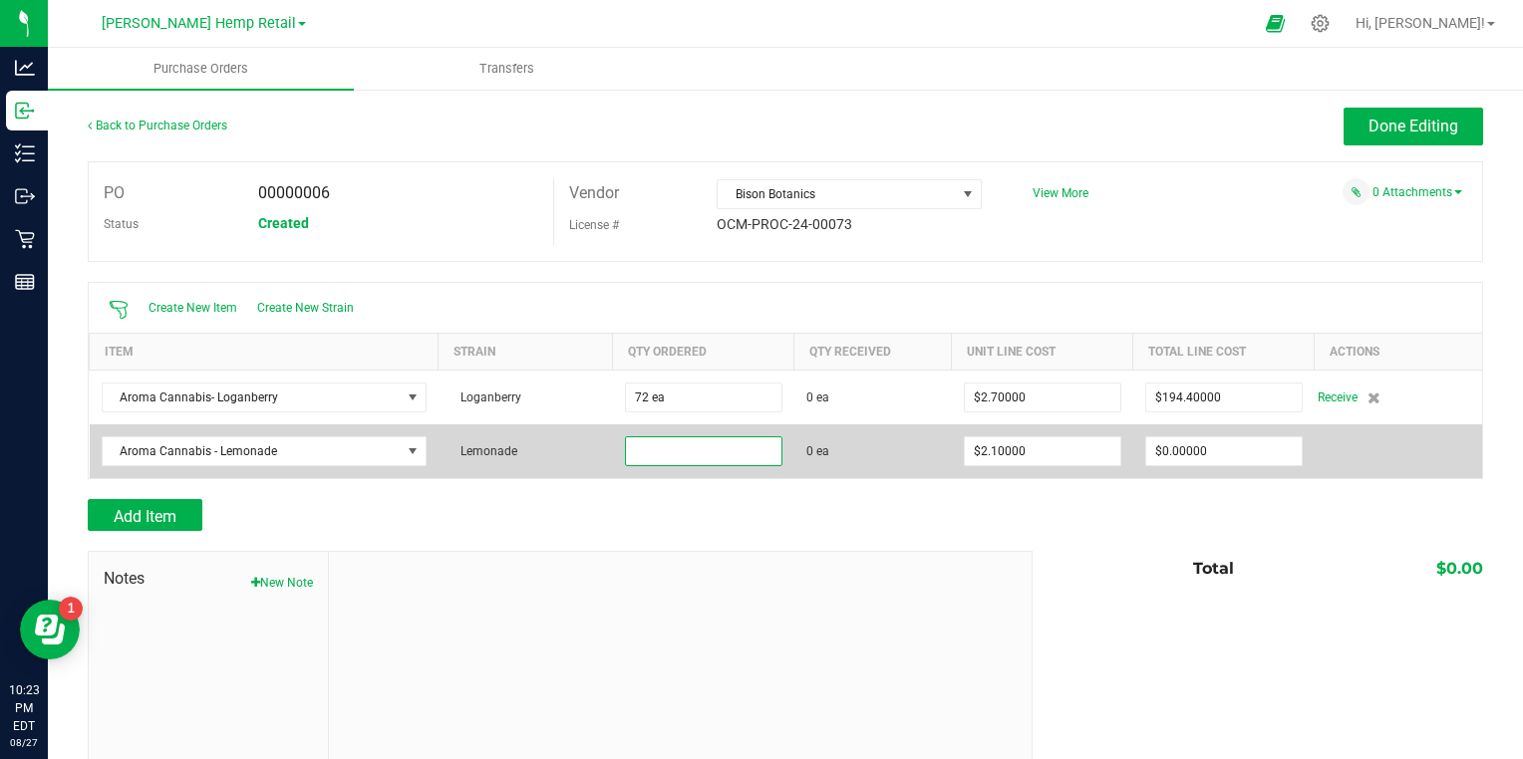
click at [690, 450] on input at bounding box center [703, 452] width 155 height 28
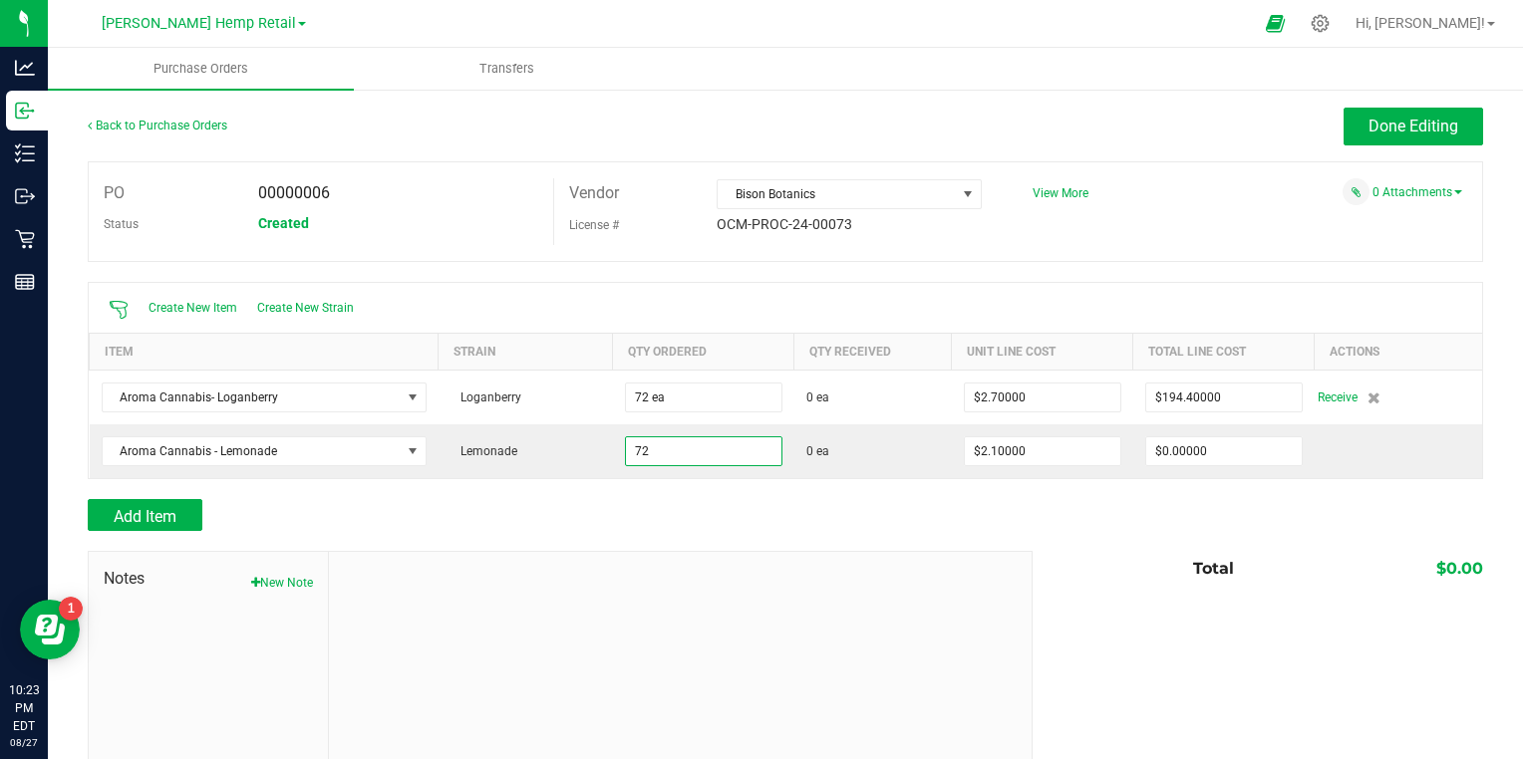
type input "72 ea"
click at [1049, 503] on div "Add Item" at bounding box center [785, 515] width 1395 height 32
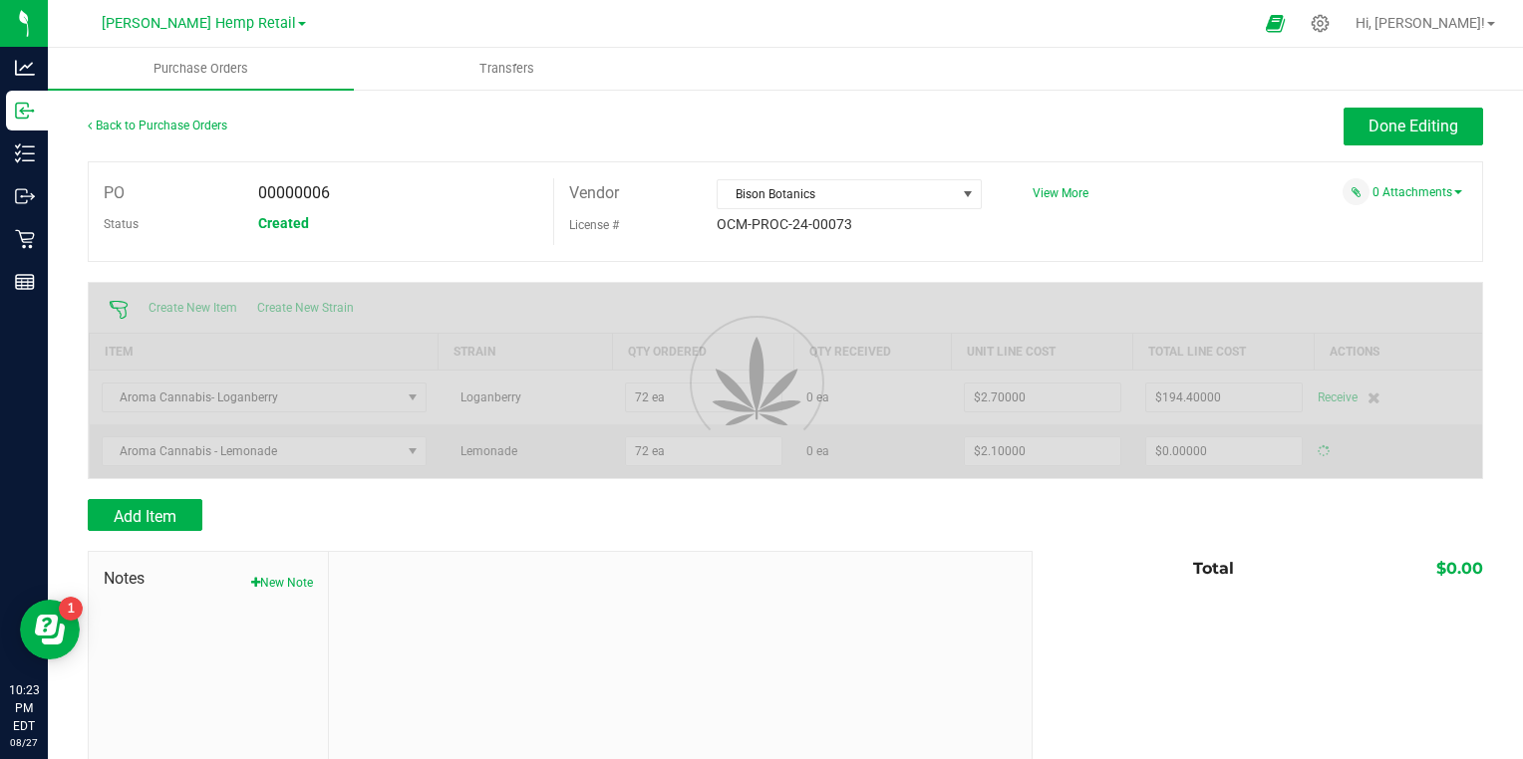
type input "$151.20000"
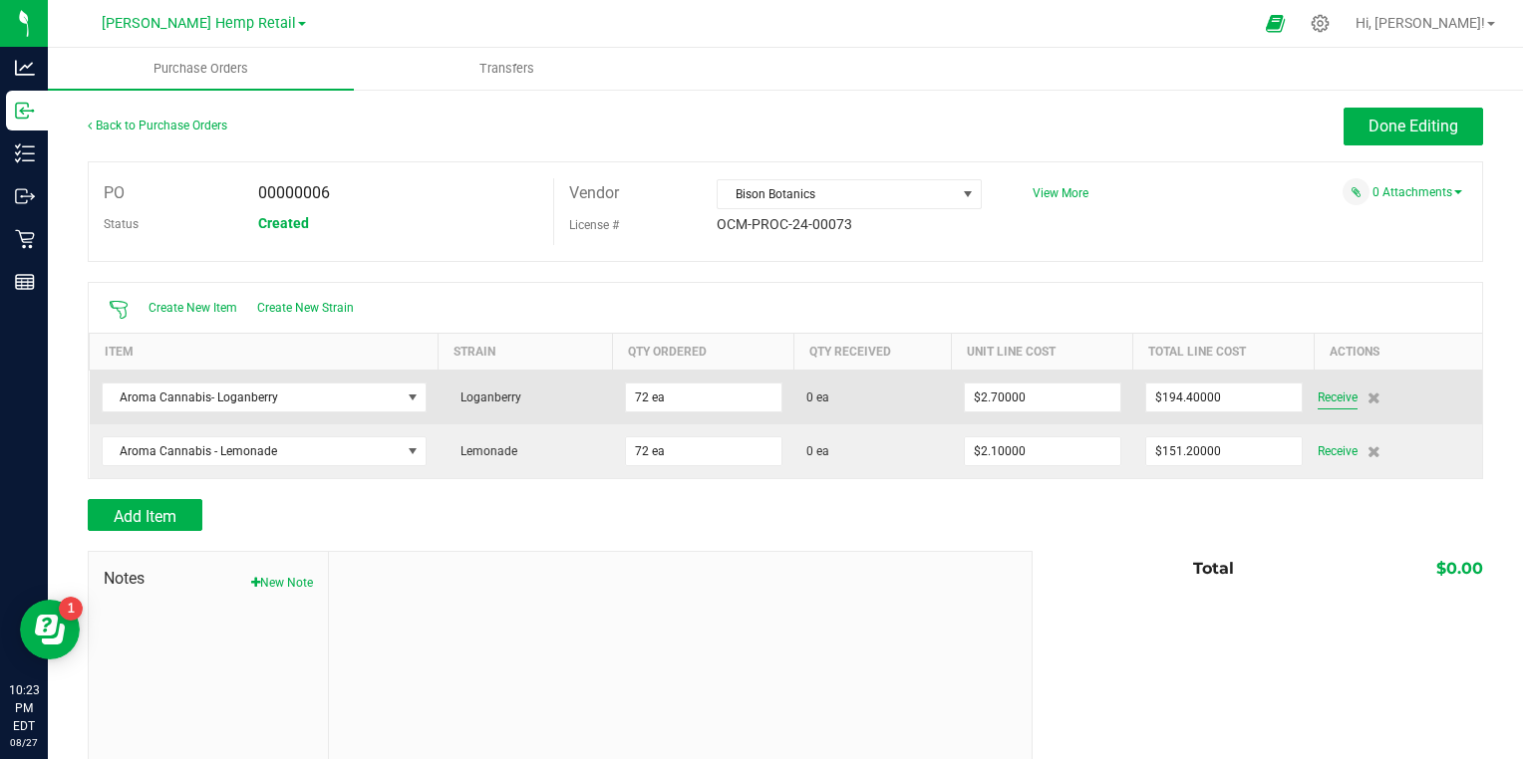
click at [1329, 401] on span "Receive" at bounding box center [1338, 398] width 40 height 24
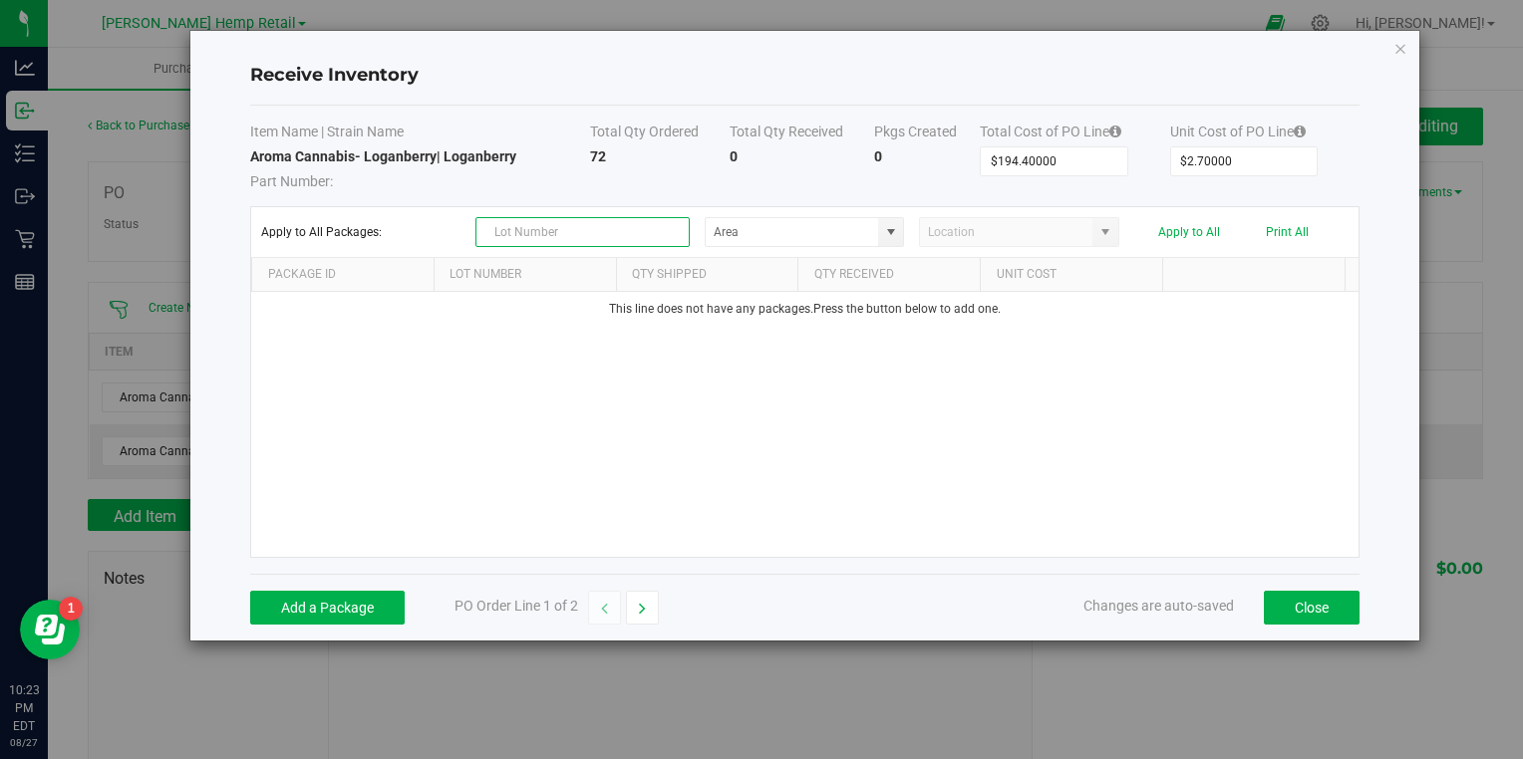
click at [530, 230] on input "text" at bounding box center [582, 232] width 214 height 30
type input "BD25002"
click at [903, 231] on span at bounding box center [804, 232] width 199 height 30
click at [893, 232] on span at bounding box center [891, 232] width 16 height 16
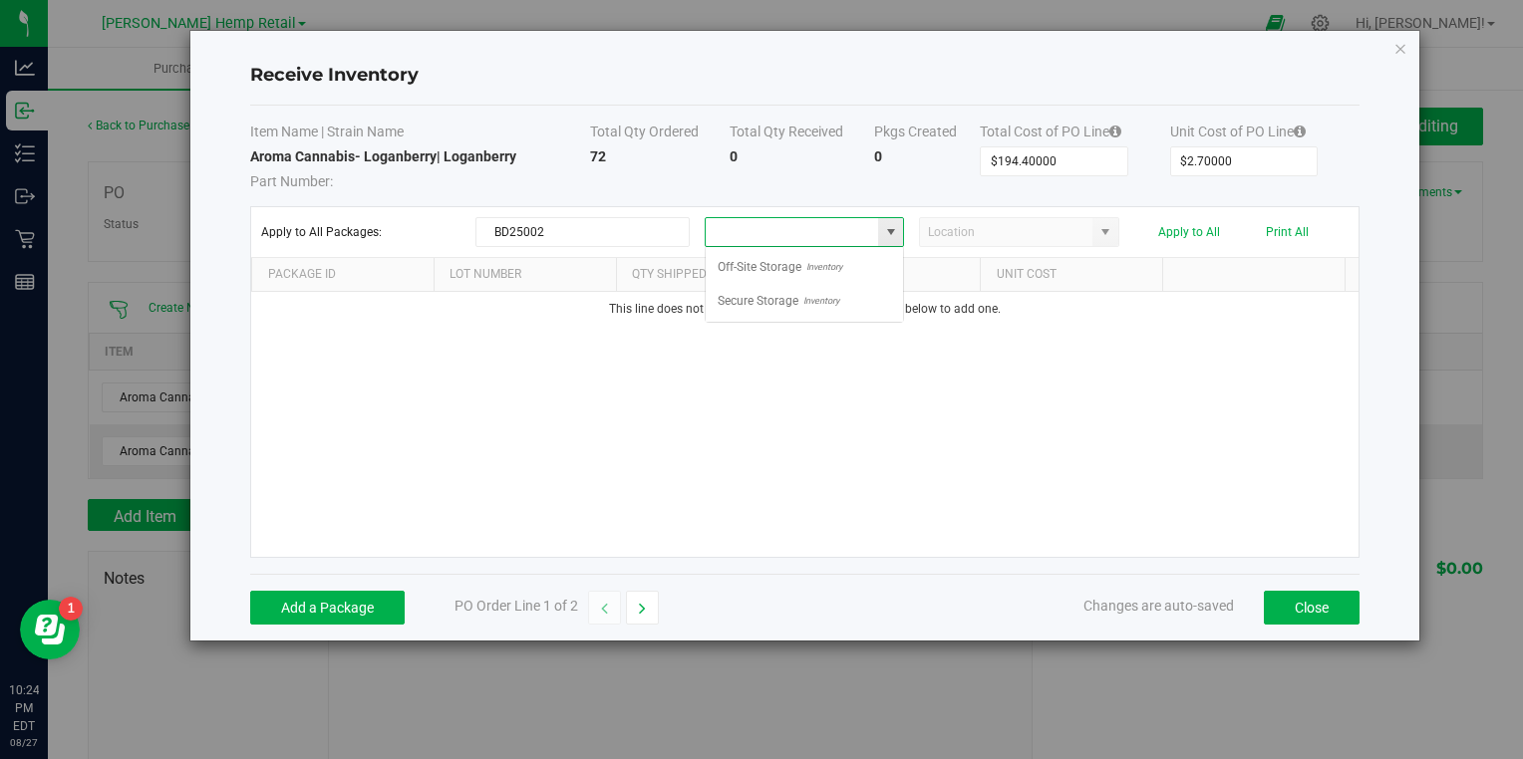
scroll to position [29, 199]
click at [745, 292] on span "Secure Storage" at bounding box center [758, 301] width 81 height 30
type input "Secure Storage"
click at [323, 616] on button "Add a Package" at bounding box center [327, 608] width 154 height 34
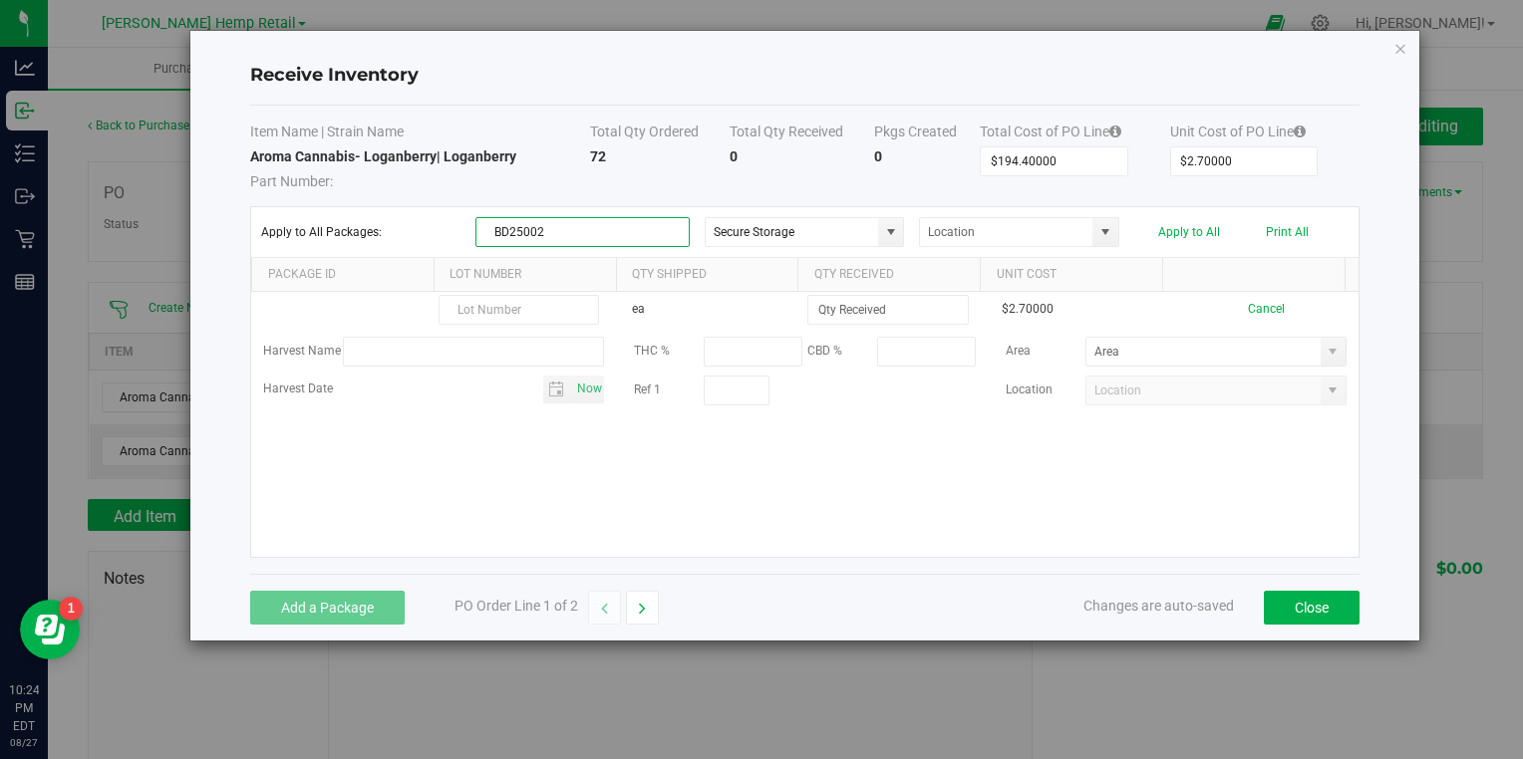
drag, startPoint x: 591, startPoint y: 230, endPoint x: 355, endPoint y: 251, distance: 237.1
click at [355, 251] on kendo-grid-toolbar "Apply to All Packages: BD25002 Secure Storage Apply to All Print All" at bounding box center [804, 232] width 1106 height 51
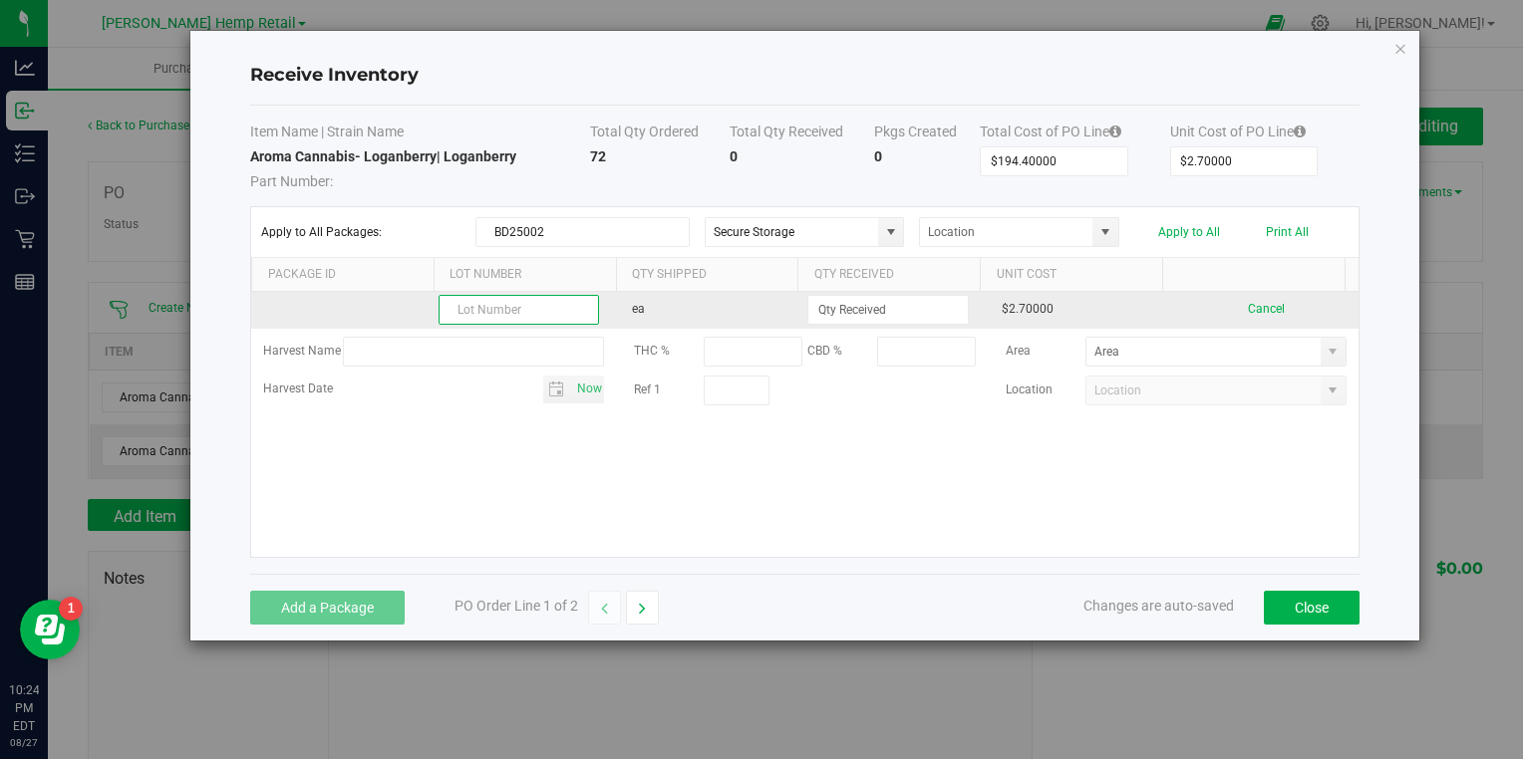
click at [514, 305] on input "text" at bounding box center [519, 310] width 160 height 30
paste input "BD25002"
type input "BD25002"
click at [865, 309] on input at bounding box center [887, 310] width 158 height 28
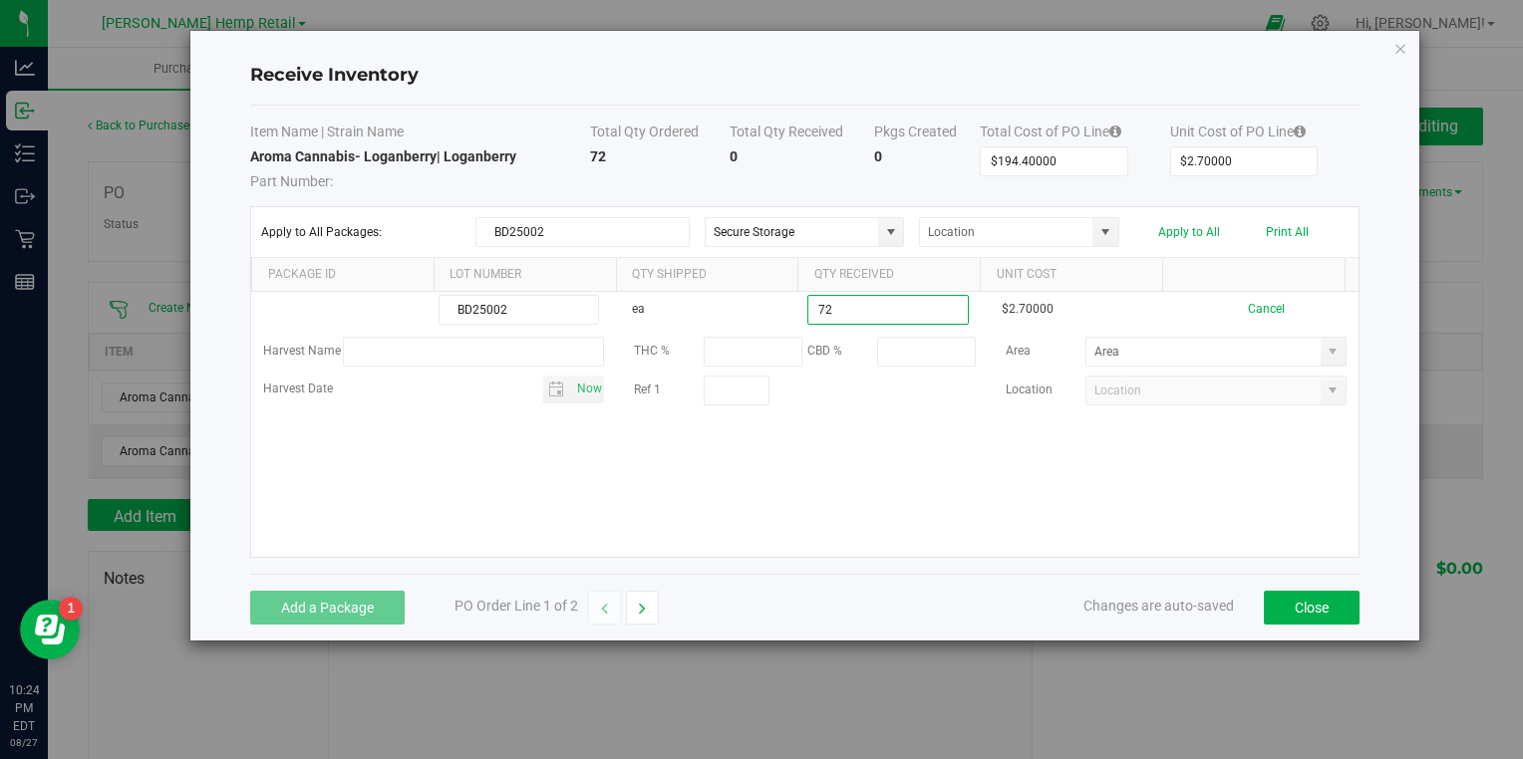
type input "72 ea"
click at [967, 462] on kendo-grid-list "BD25002 ea 72 ea $2.70000 Cancel Harvest Name THC % CBD % Area Harvest Date Now…" at bounding box center [804, 424] width 1106 height 265
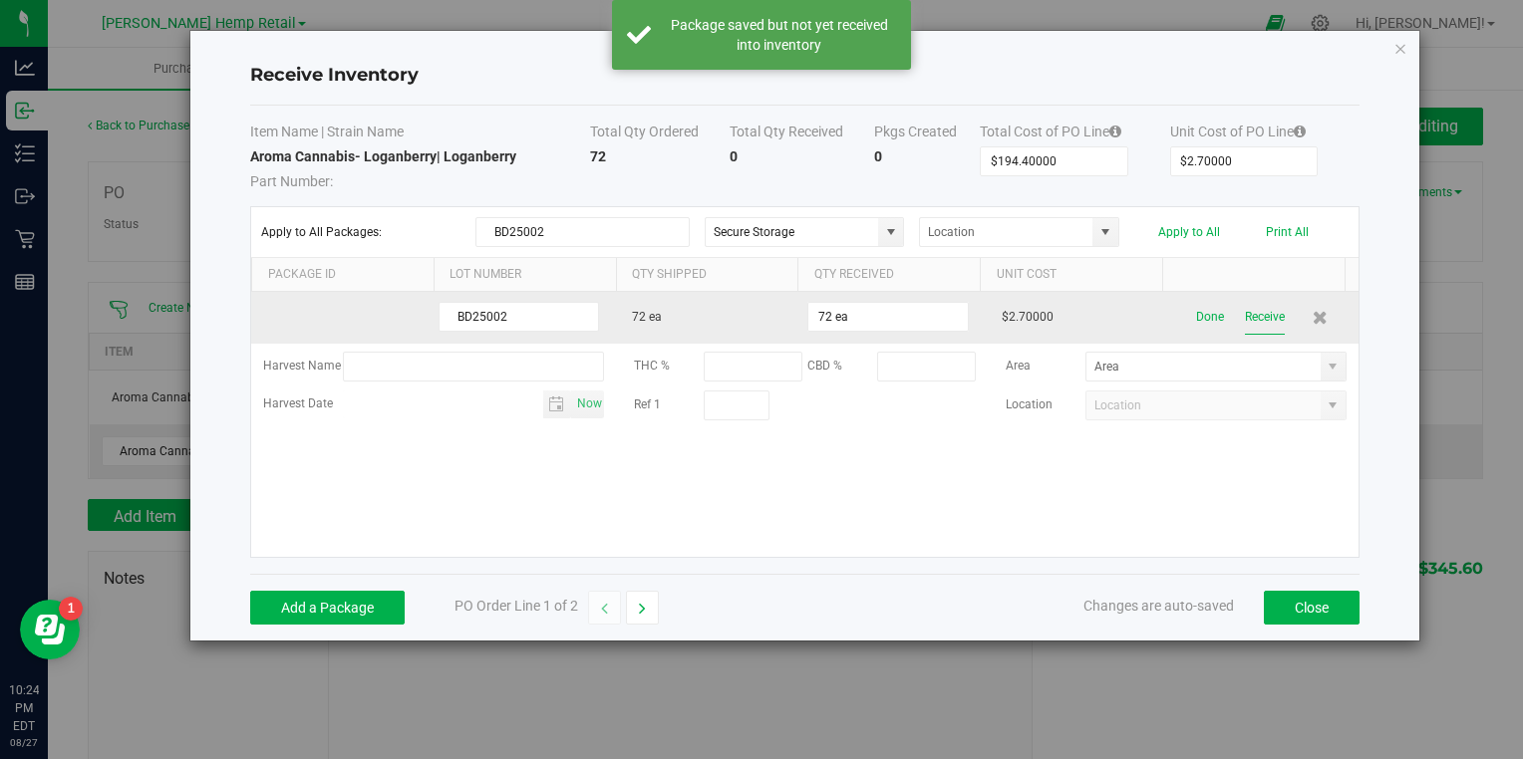
click at [1253, 313] on button "Receive" at bounding box center [1265, 317] width 40 height 35
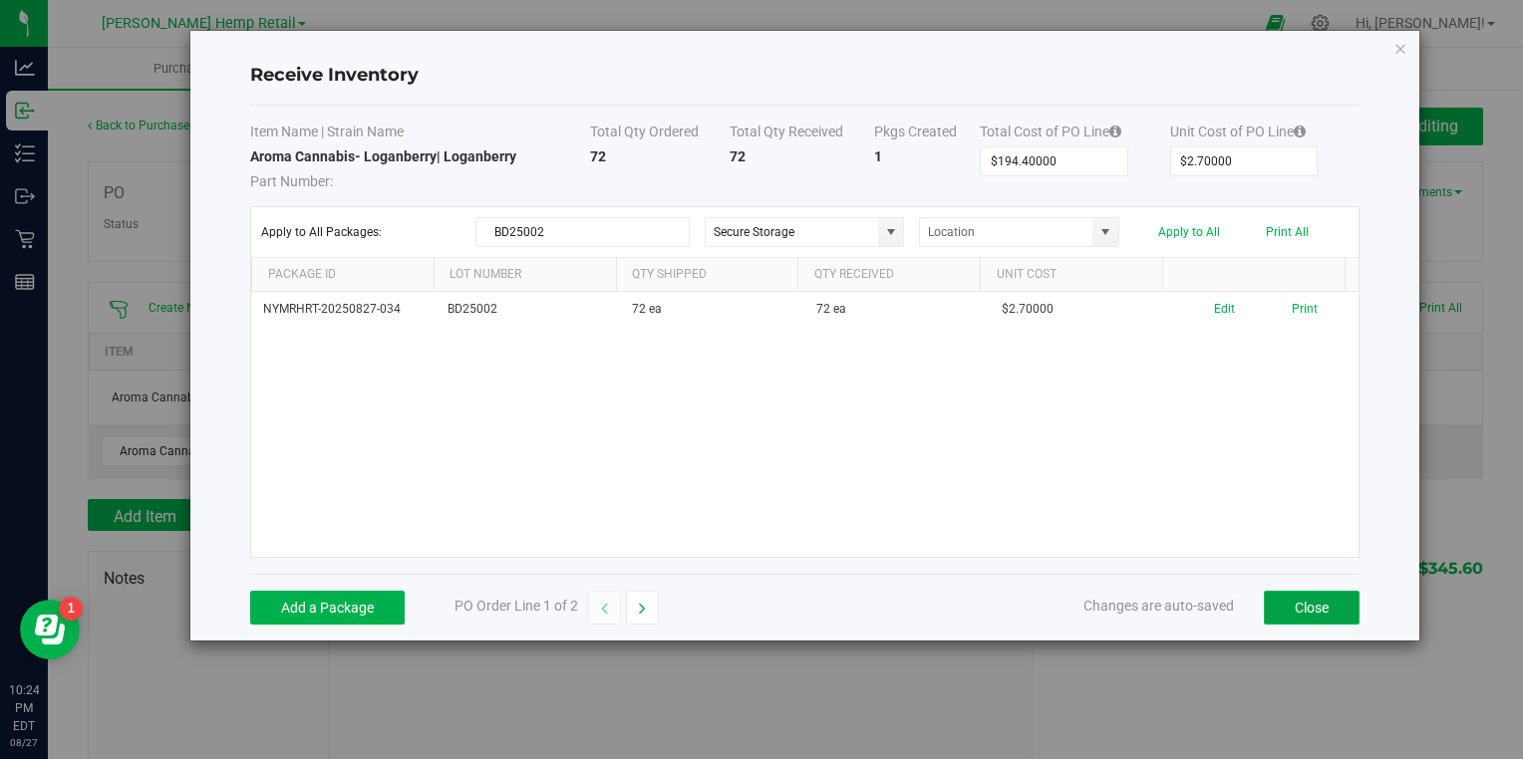
click at [1288, 612] on button "Close" at bounding box center [1312, 608] width 96 height 34
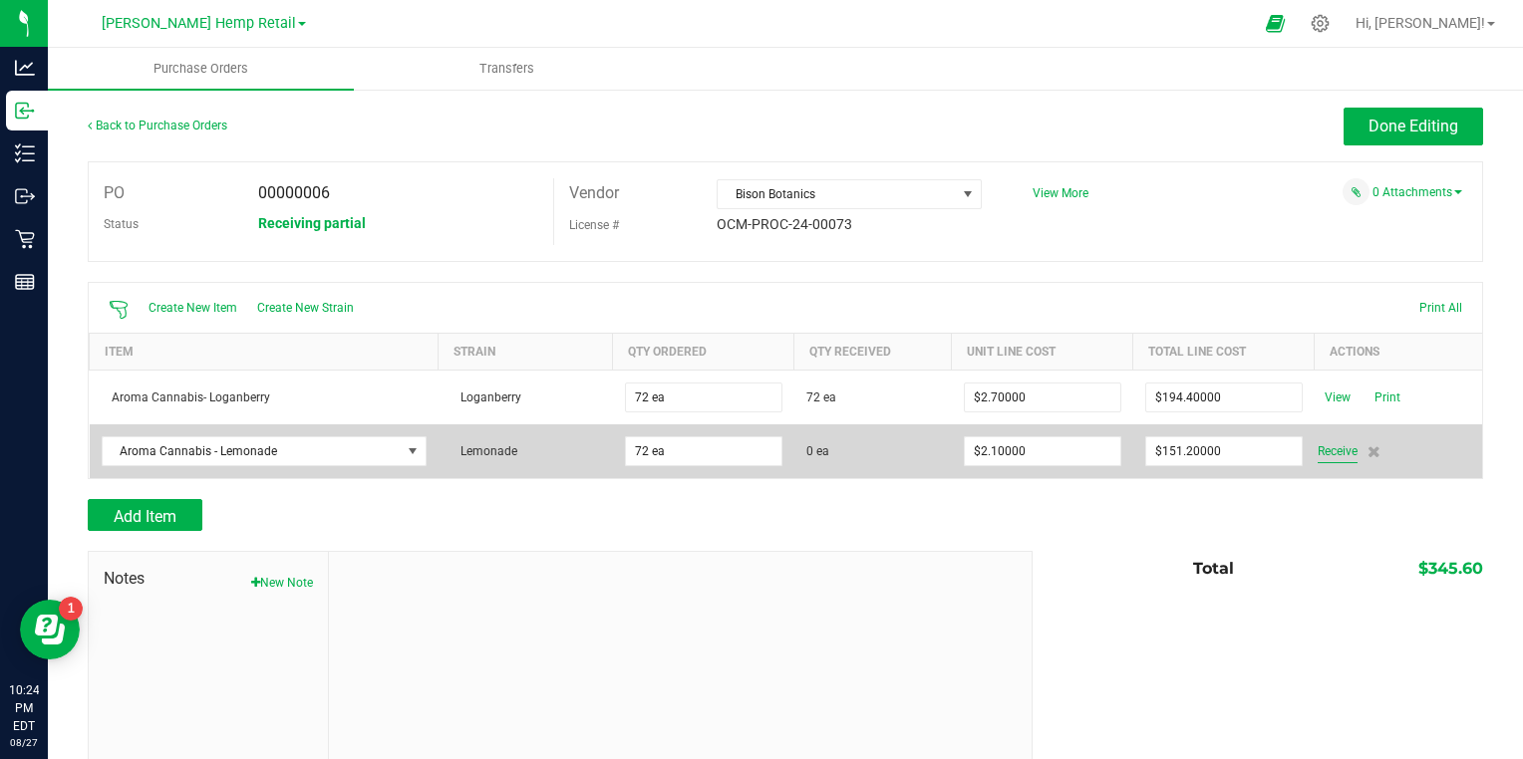
click at [1327, 450] on span "Receive" at bounding box center [1338, 452] width 40 height 24
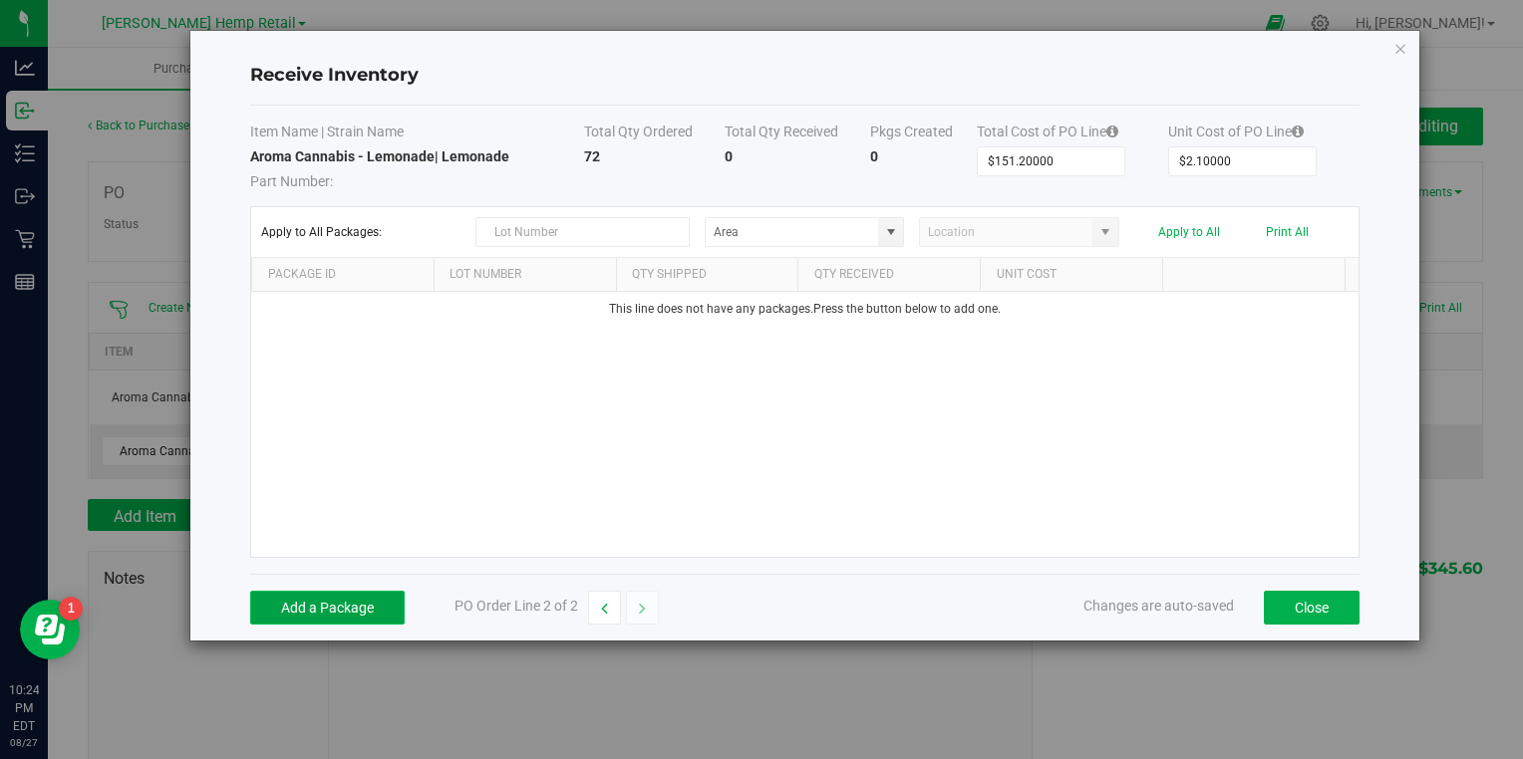
click at [321, 608] on button "Add a Package" at bounding box center [327, 608] width 154 height 34
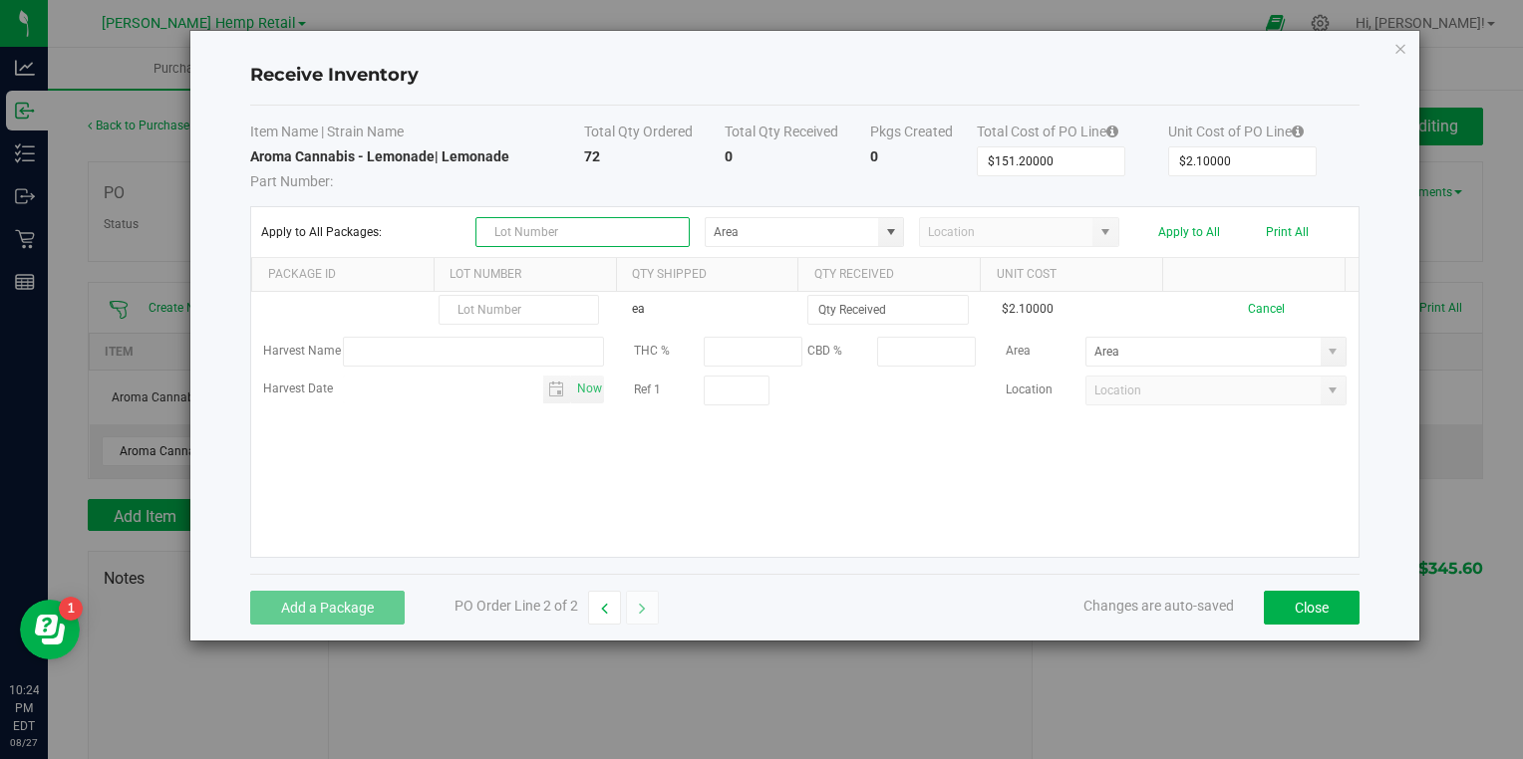
click at [592, 233] on input "text" at bounding box center [582, 232] width 214 height 30
click at [895, 227] on span at bounding box center [891, 232] width 16 height 16
type input "BD25003"
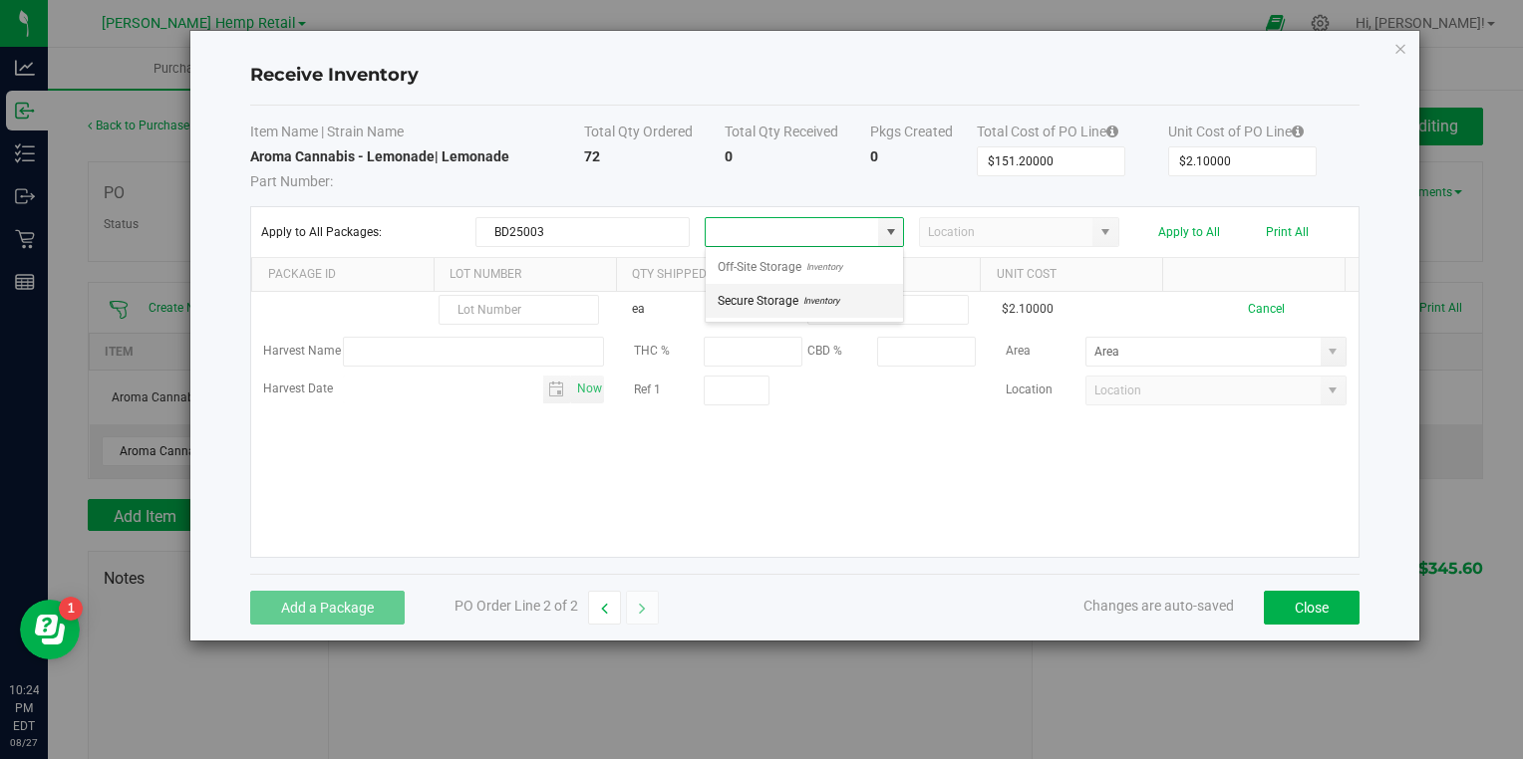
click at [753, 293] on span "Secure Storage" at bounding box center [758, 301] width 81 height 30
type input "Secure Storage"
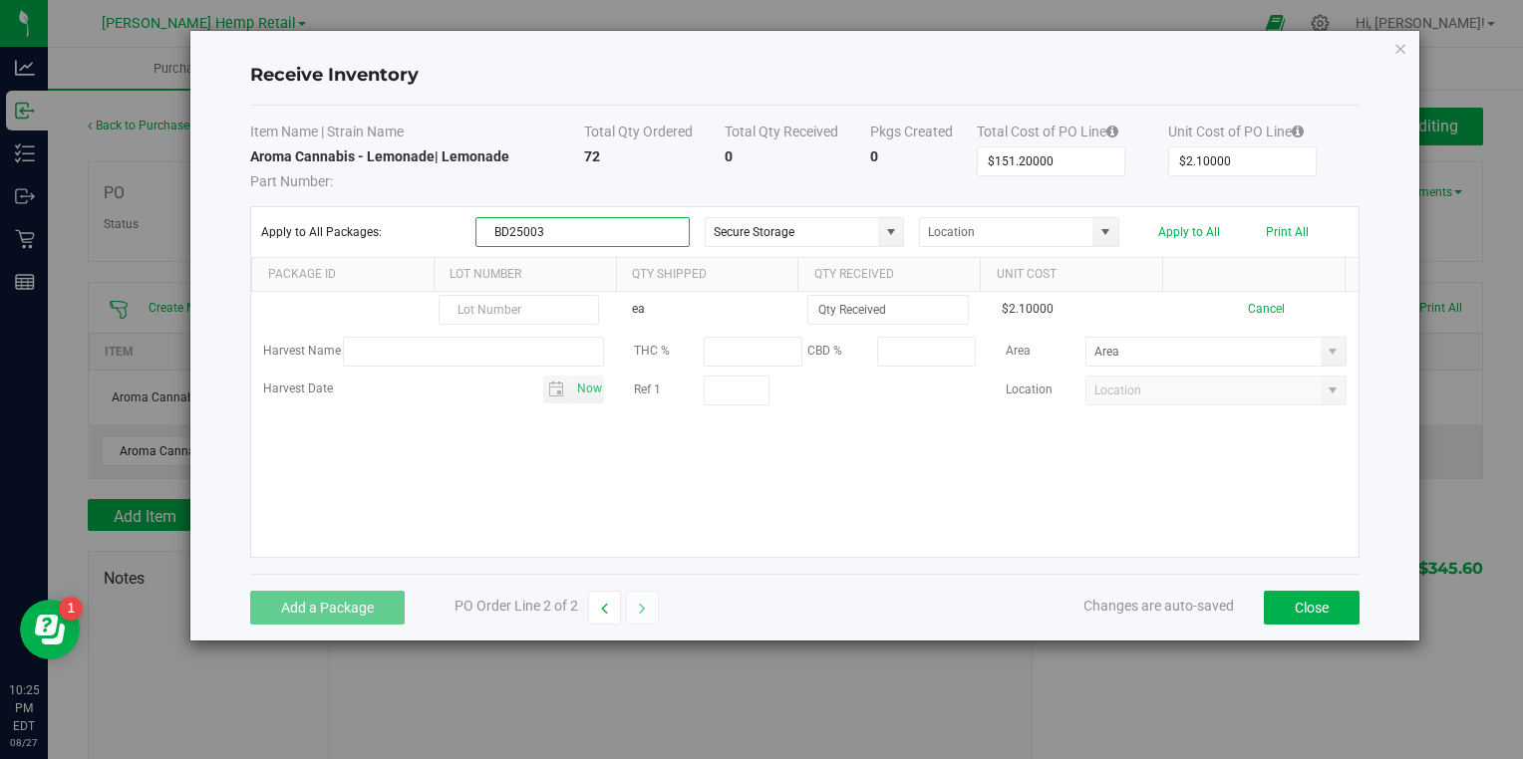
drag, startPoint x: 554, startPoint y: 220, endPoint x: 419, endPoint y: 235, distance: 136.4
click at [419, 235] on div "Apply to All Packages: BD25003 Secure Storage Apply to All Print All" at bounding box center [804, 232] width 1086 height 30
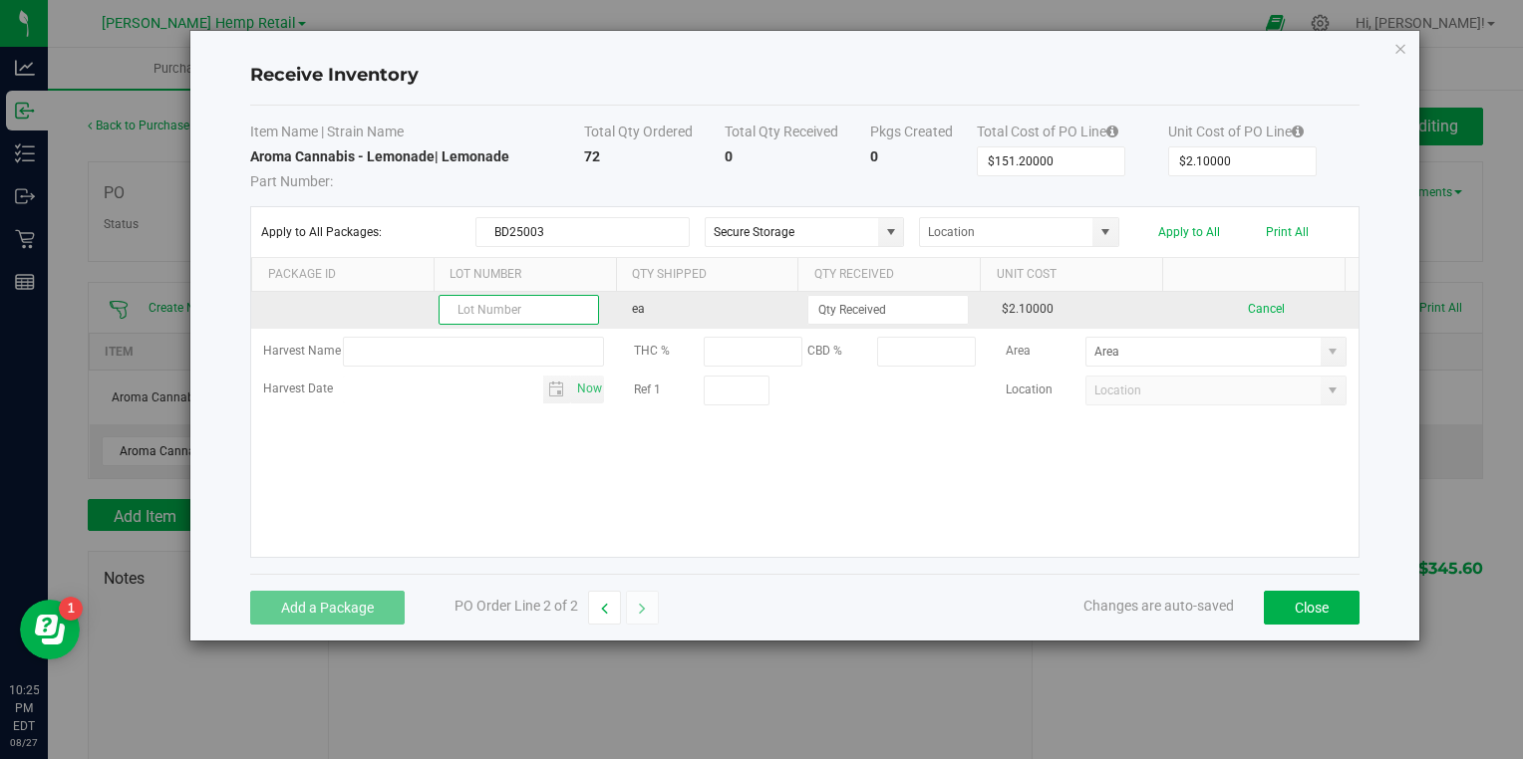
click at [469, 297] on input "text" at bounding box center [519, 310] width 160 height 30
paste input "BD25003"
type input "BD25003"
click at [829, 309] on input at bounding box center [887, 310] width 158 height 28
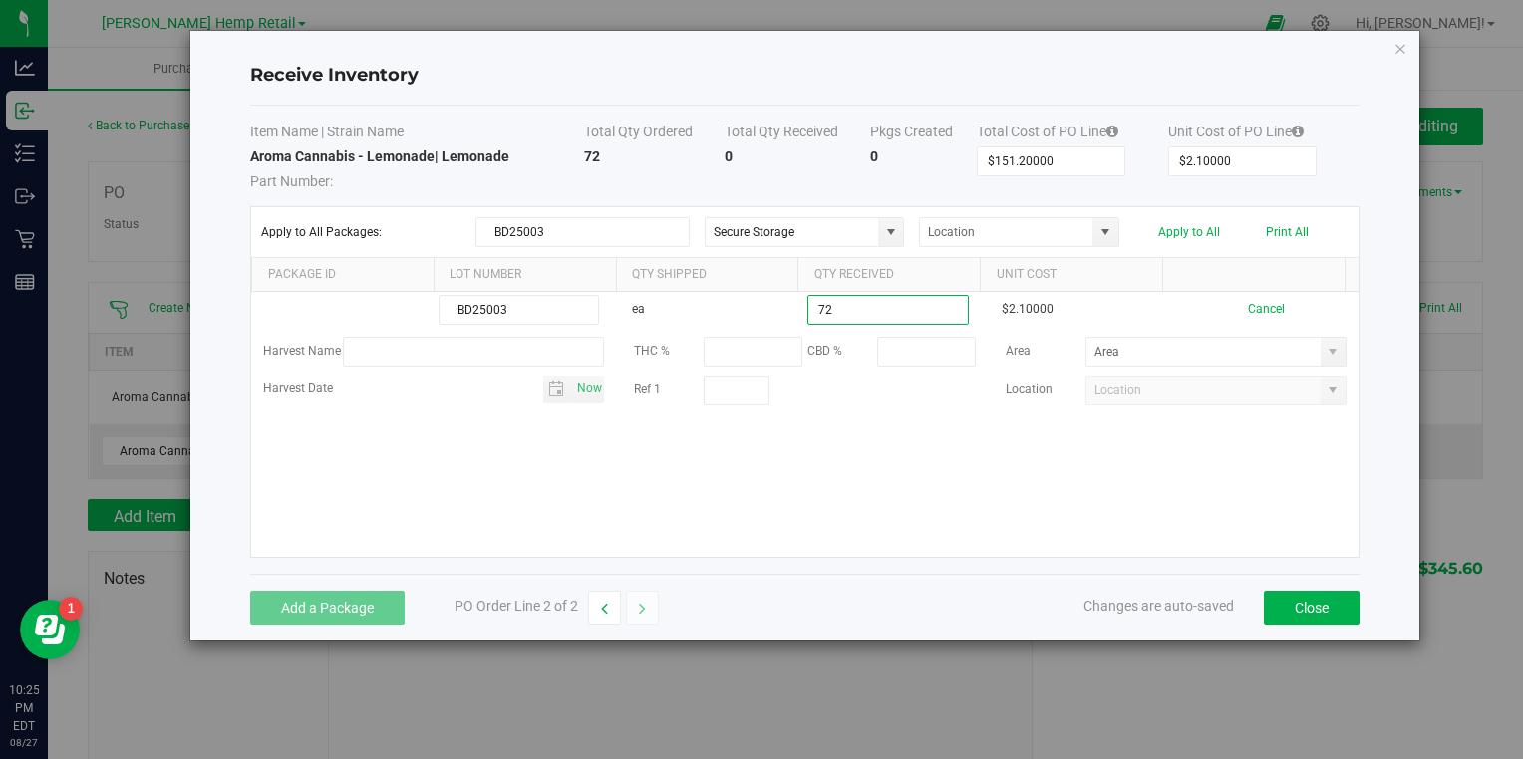
type input "72 ea"
click at [813, 472] on kendo-grid-list "BD25003 ea 72 ea $2.10000 Cancel Harvest Name THC % CBD % Area Harvest Date Now…" at bounding box center [804, 424] width 1106 height 265
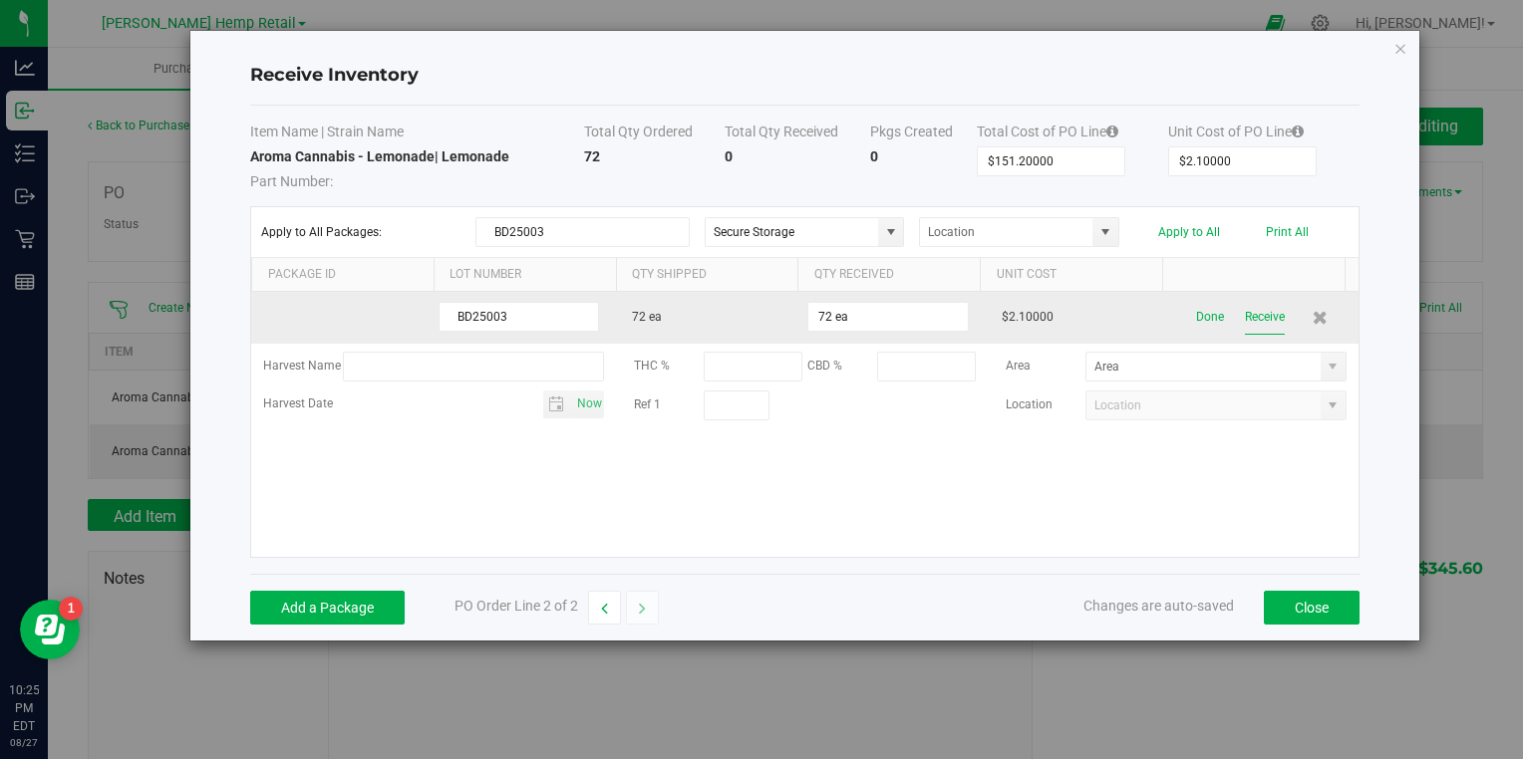
click at [1250, 318] on button "Receive" at bounding box center [1265, 317] width 40 height 35
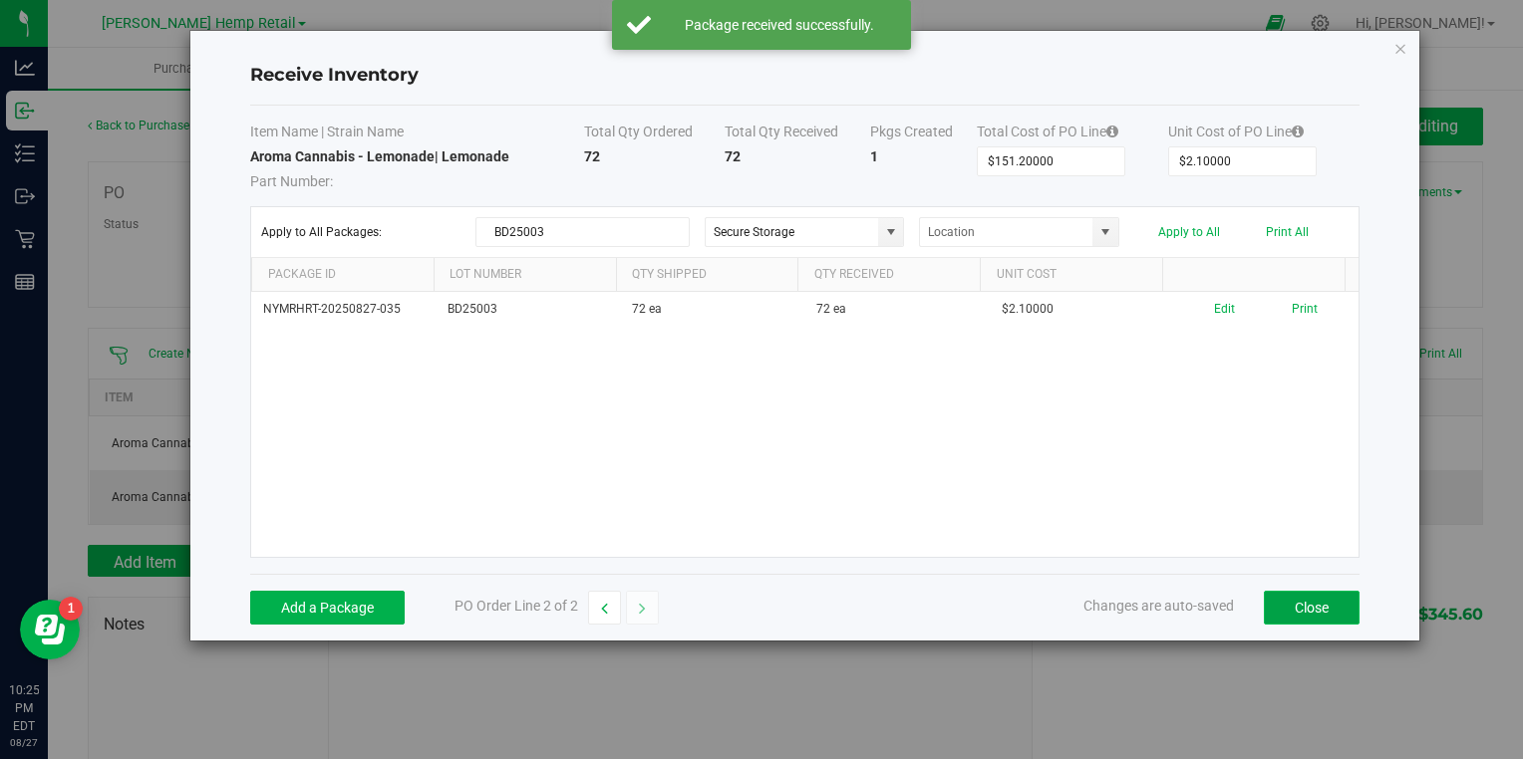
click at [1316, 608] on button "Close" at bounding box center [1312, 608] width 96 height 34
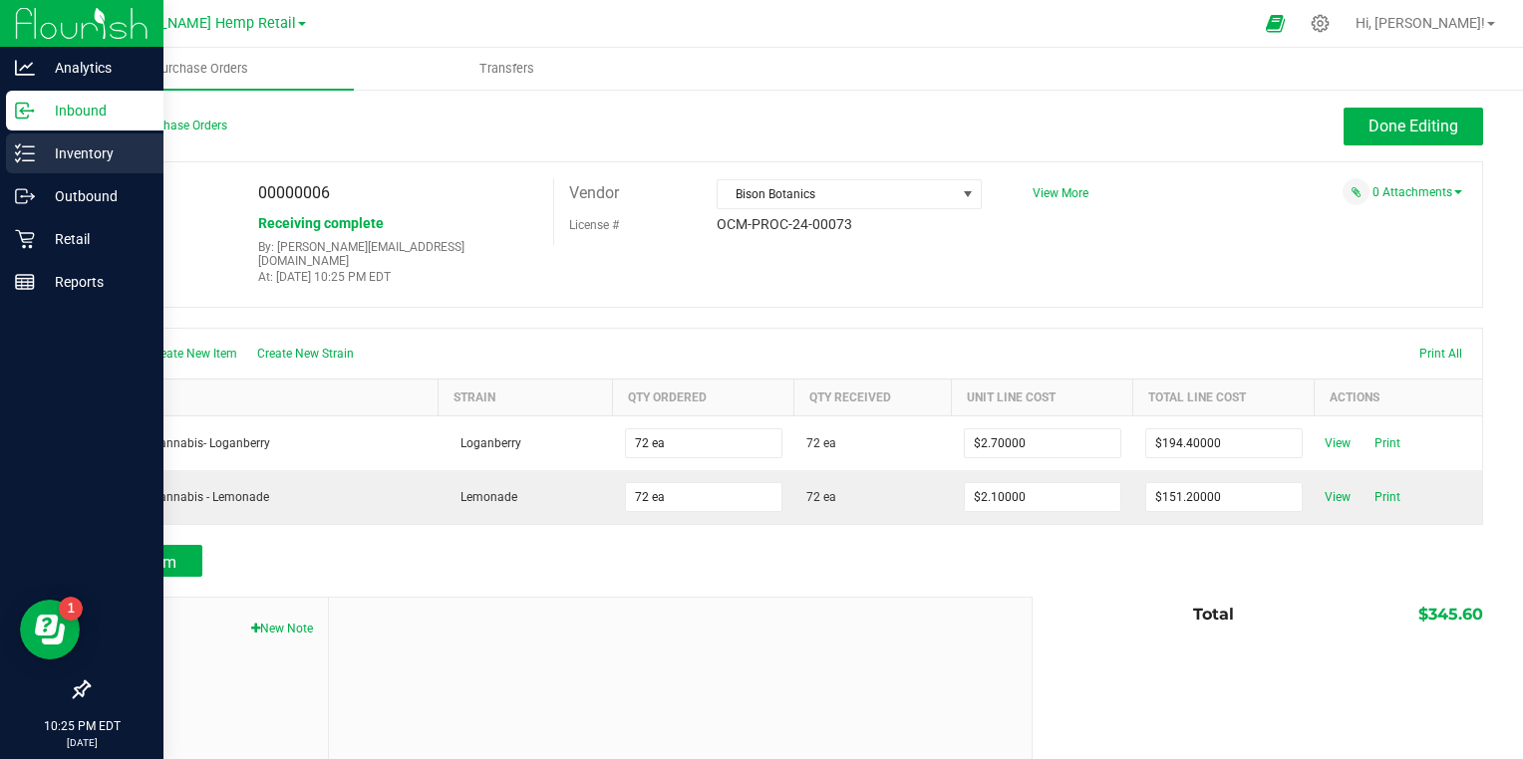
click at [32, 153] on line at bounding box center [28, 153] width 11 height 0
